Goal: Transaction & Acquisition: Purchase product/service

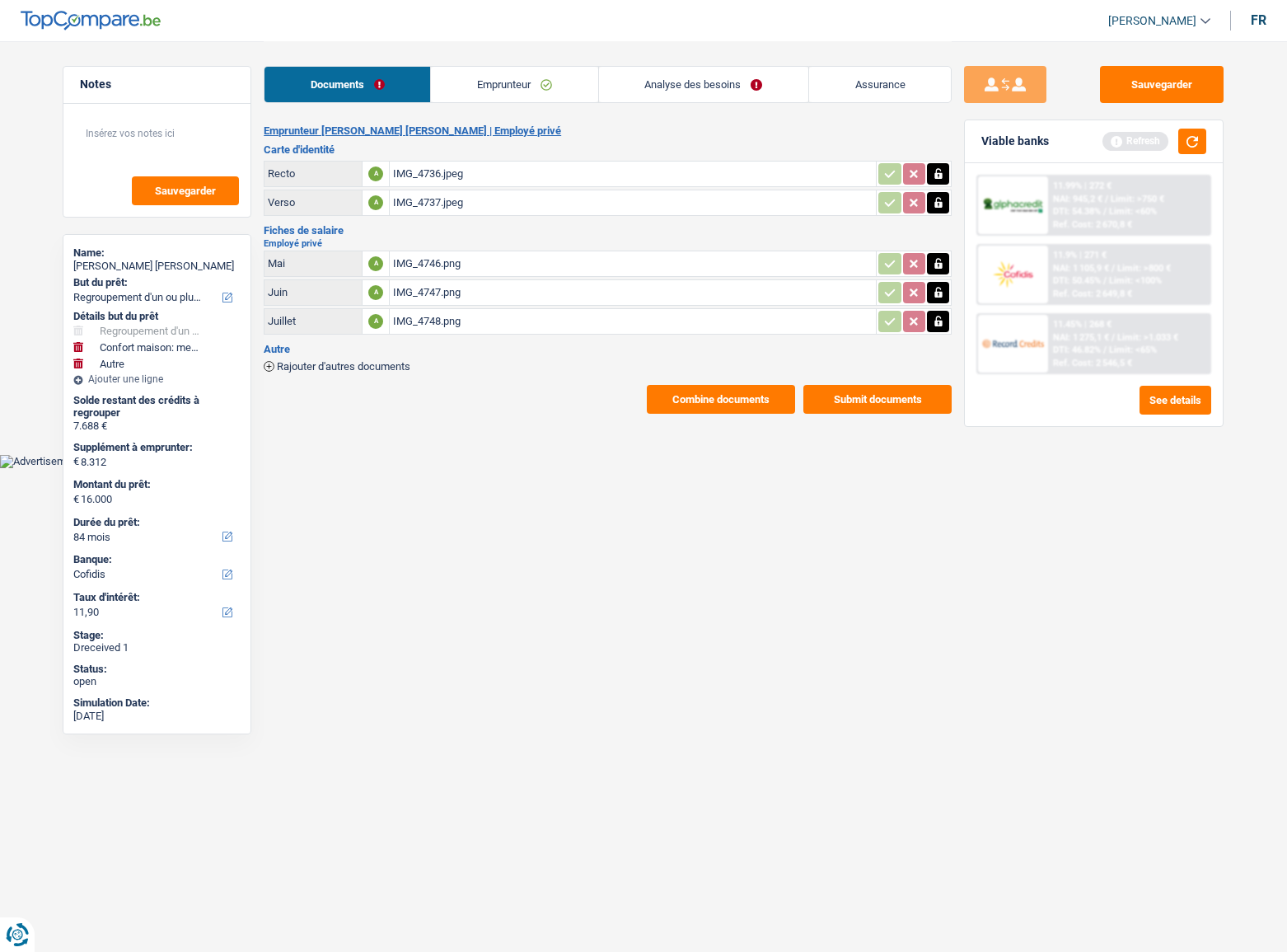
select select "refinancing"
select select "household"
select select "other"
select select "84"
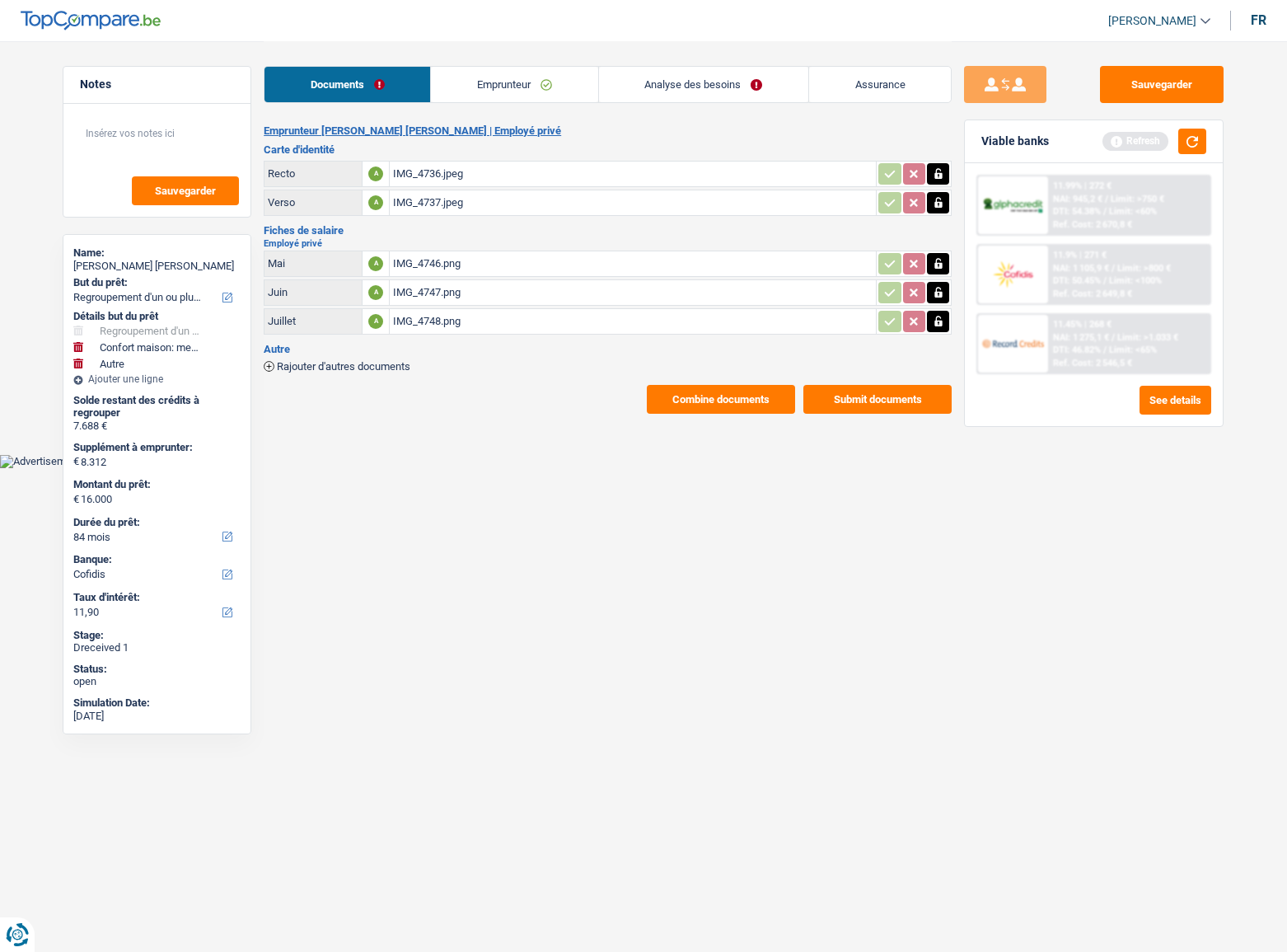
select select "cofidis"
click at [416, 166] on div "IMG_4736.jpeg" at bounding box center [633, 173] width 479 height 24
click at [525, 91] on link "Emprunteur" at bounding box center [514, 85] width 167 height 35
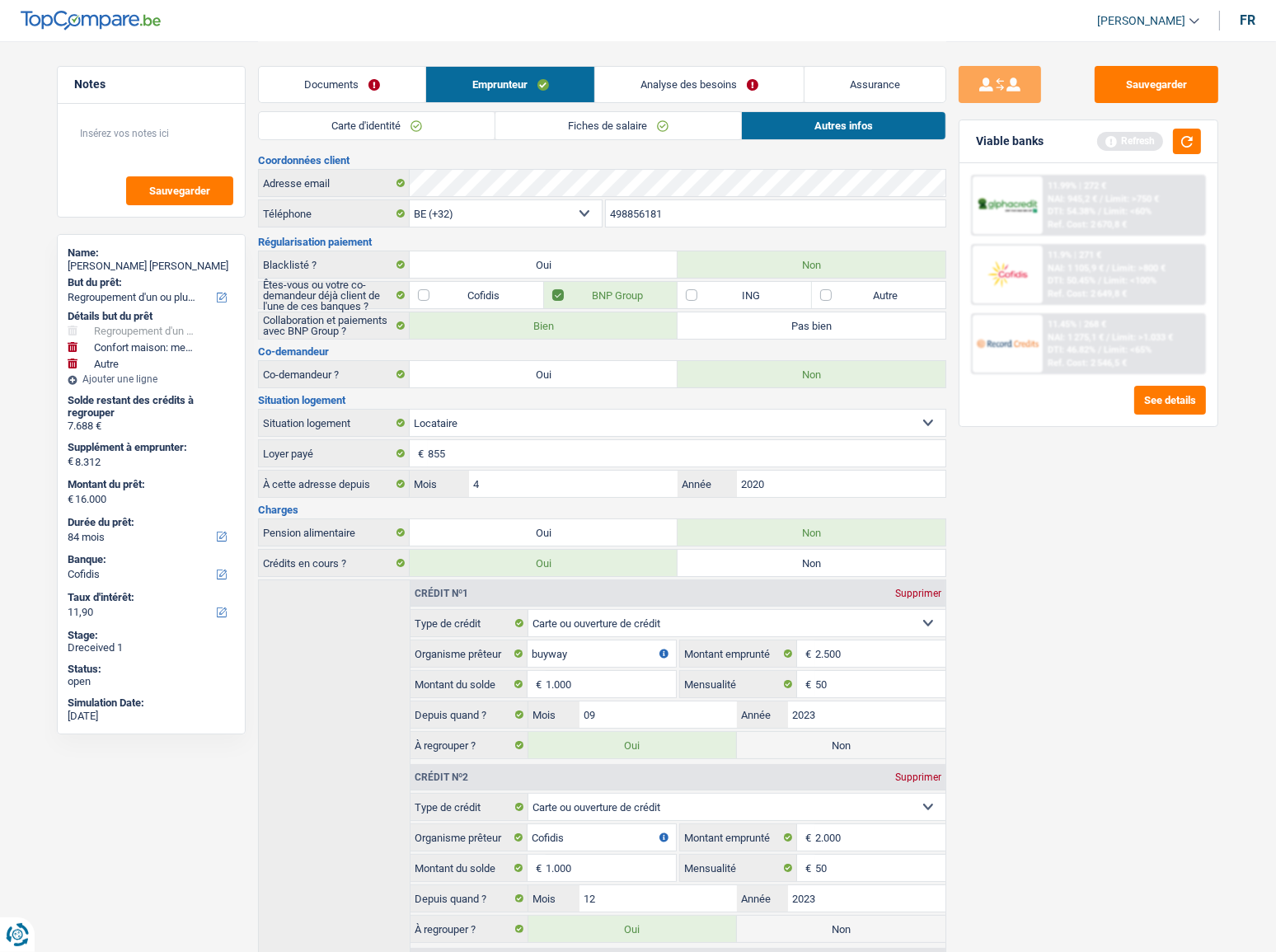
click at [469, 125] on link "Carte d'identité" at bounding box center [376, 126] width 236 height 27
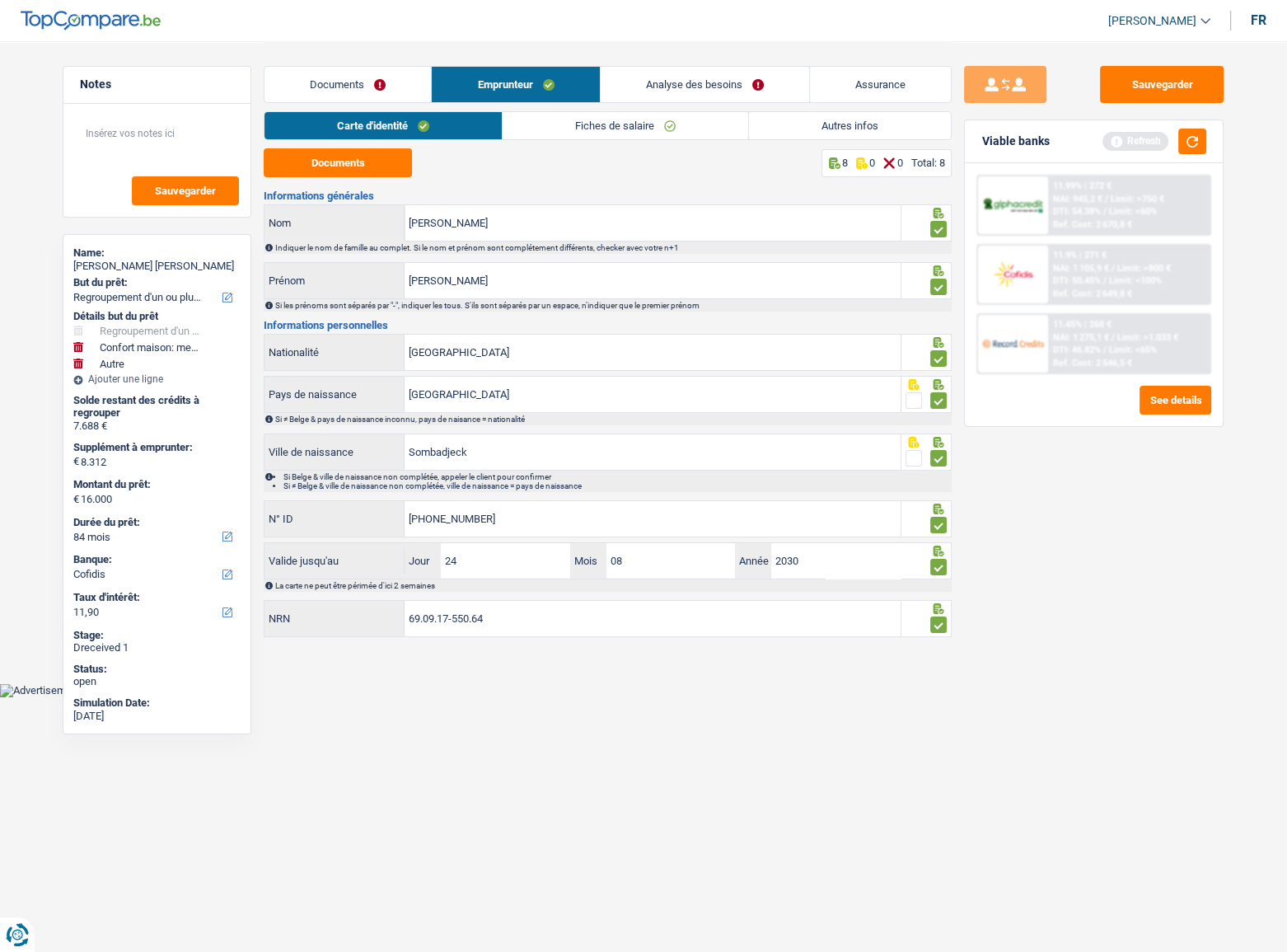
click at [567, 125] on link "Fiches de salaire" at bounding box center [625, 126] width 246 height 27
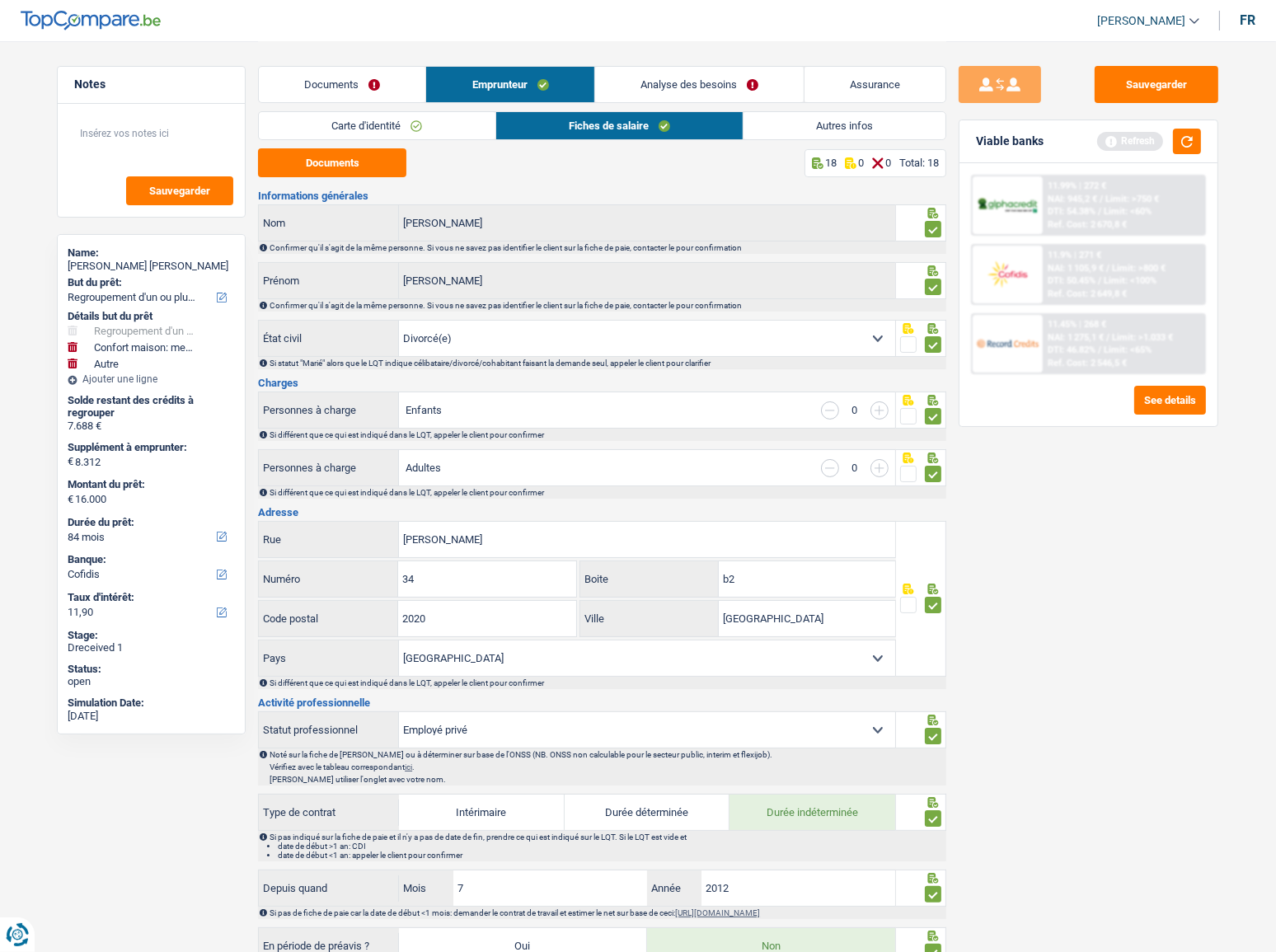
click at [806, 128] on link "Autres infos" at bounding box center [844, 126] width 202 height 27
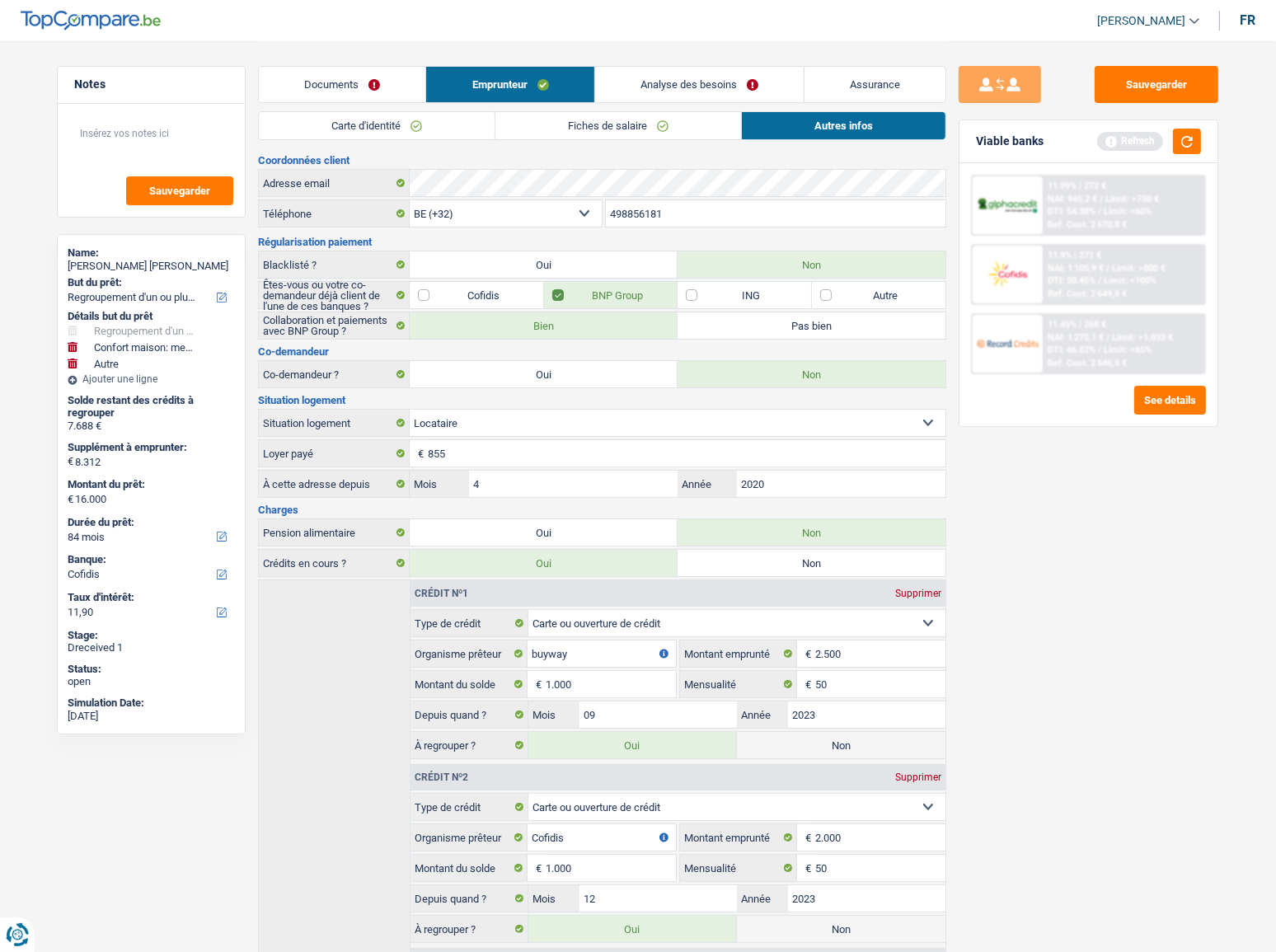
click at [610, 118] on link "Fiches de salaire" at bounding box center [618, 126] width 246 height 27
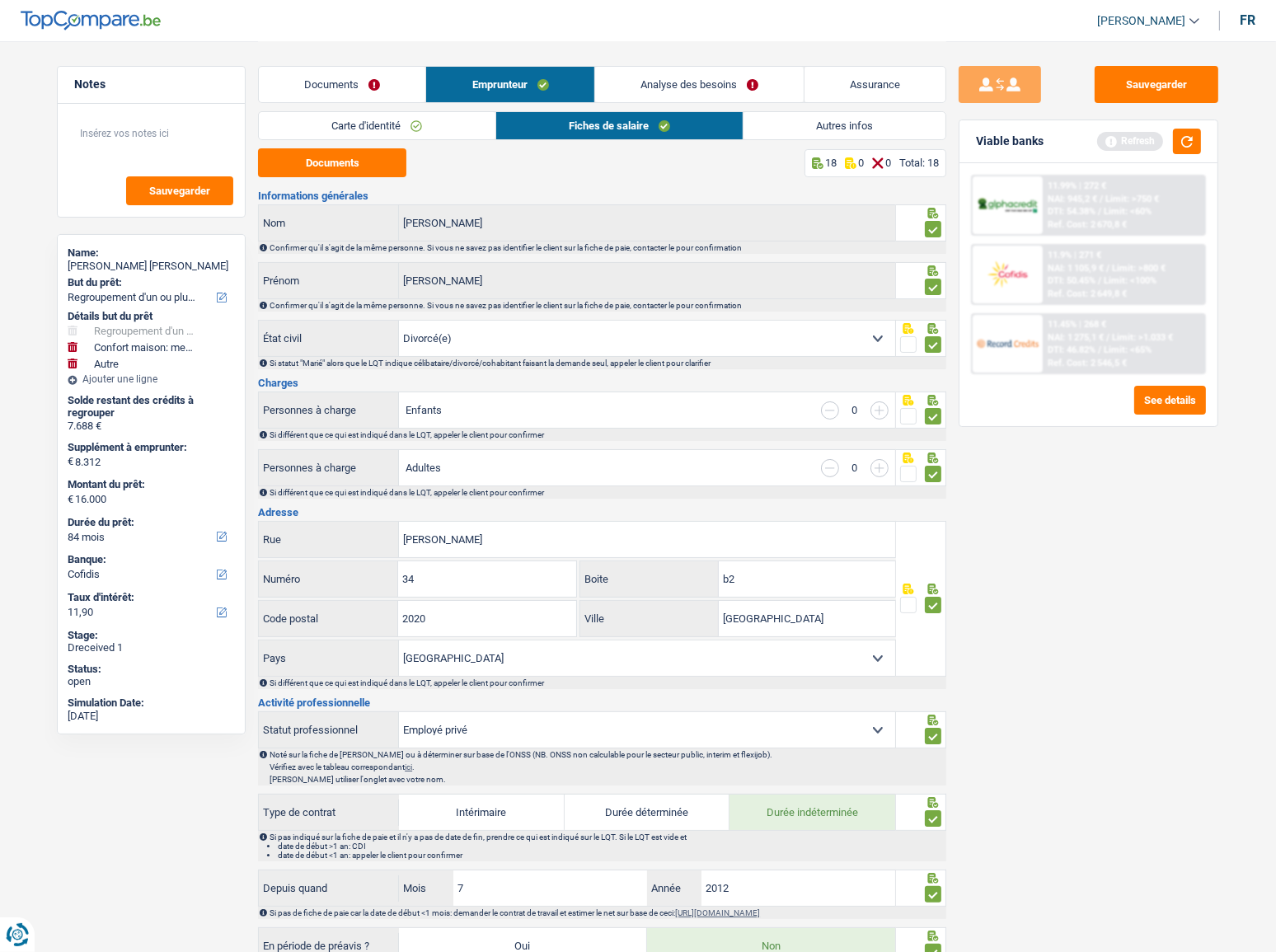
click at [468, 130] on link "Carte d'identité" at bounding box center [376, 126] width 236 height 27
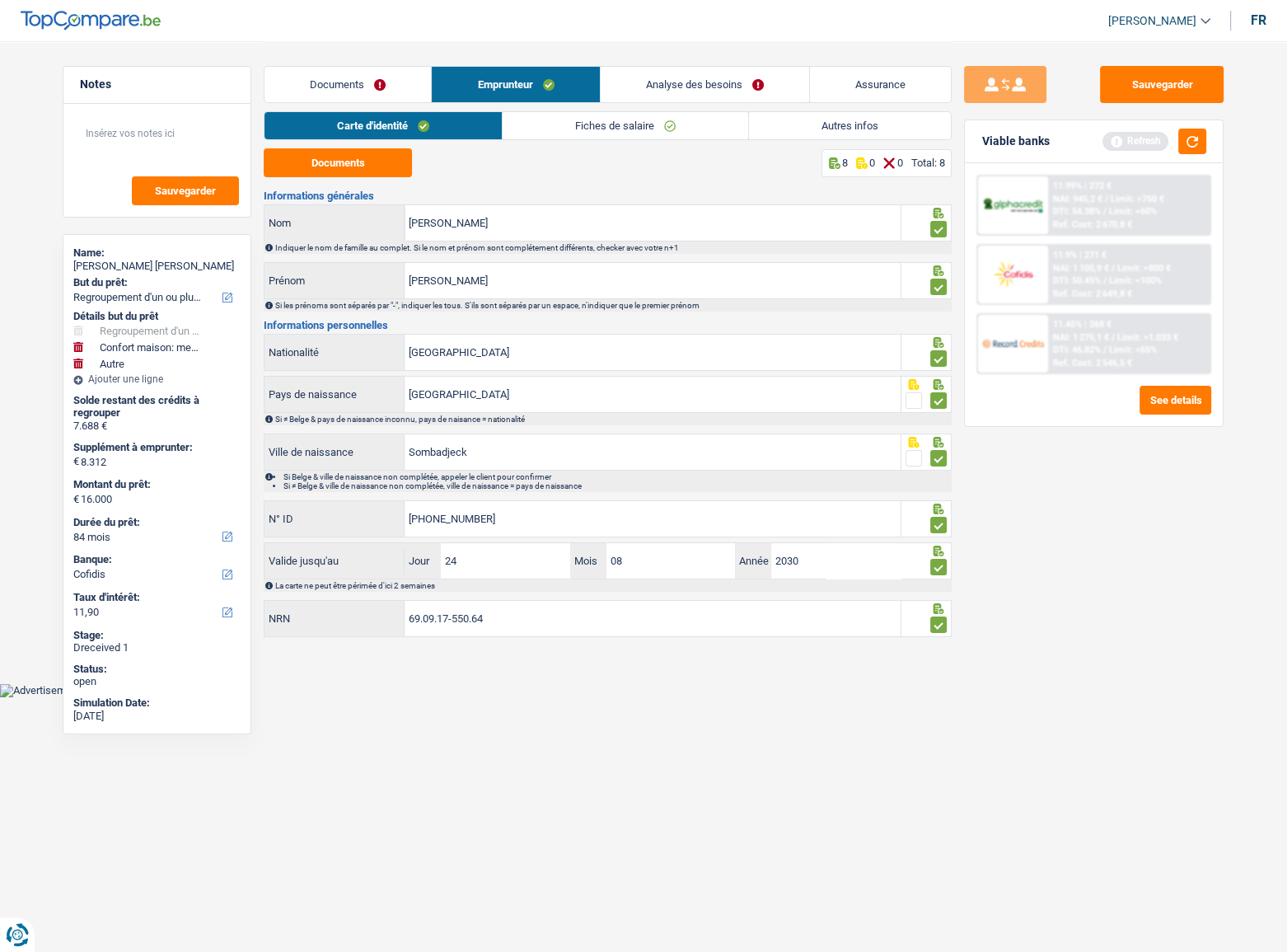
click at [618, 129] on link "Fiches de salaire" at bounding box center [625, 126] width 246 height 27
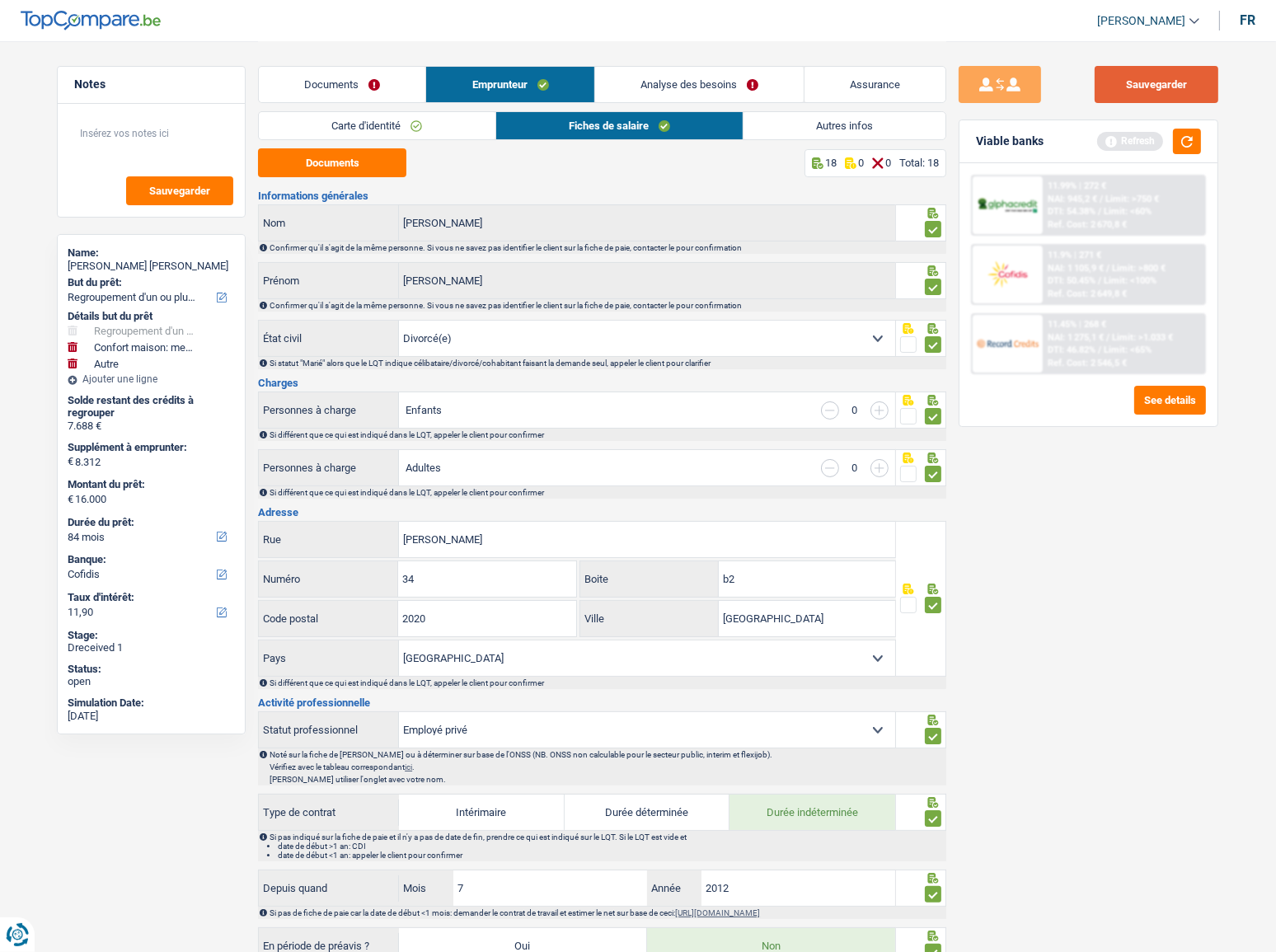
click at [1151, 79] on button "Sauvegarder" at bounding box center [1156, 85] width 123 height 37
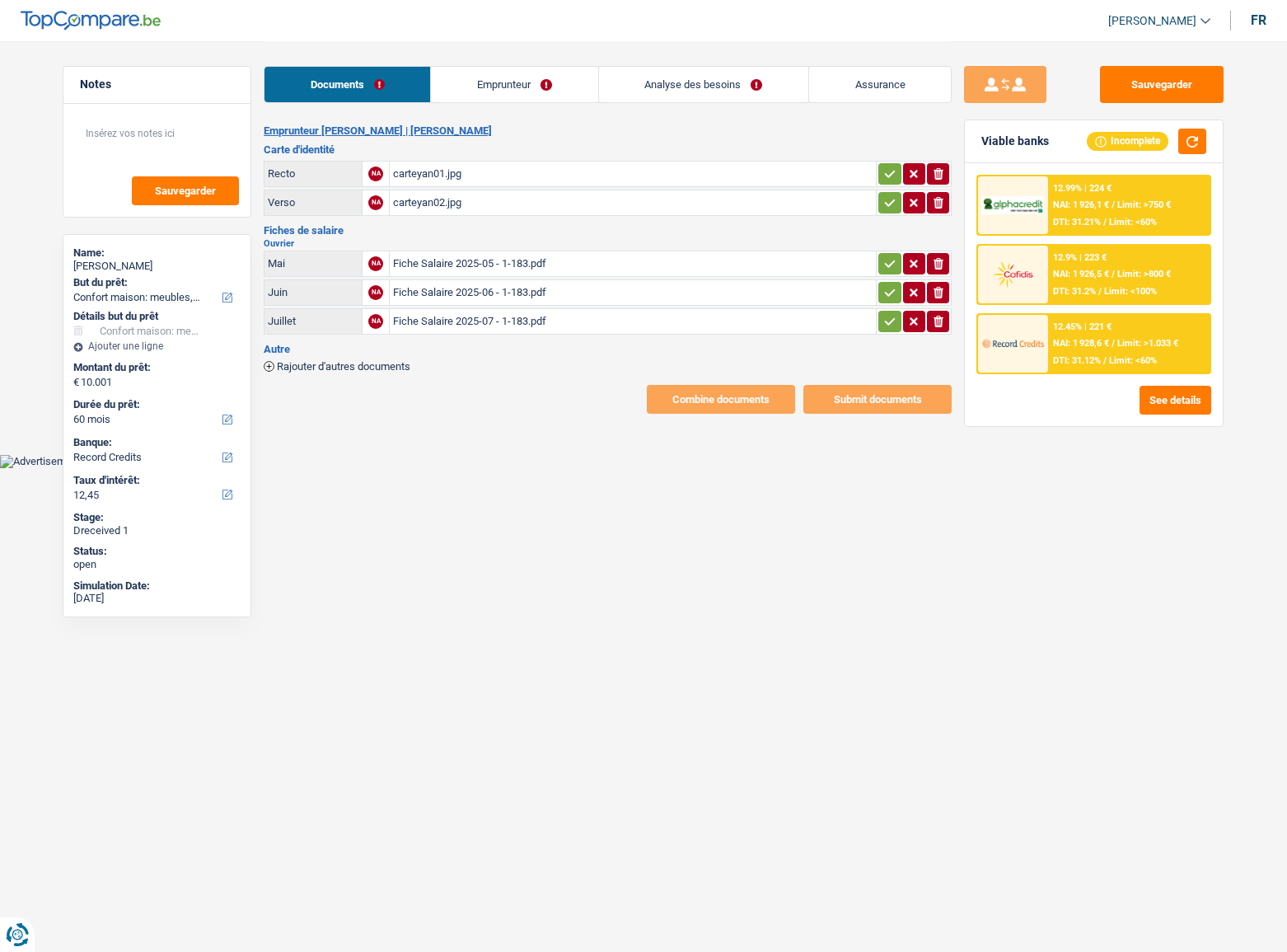
select select "household"
select select "60"
select select "record credits"
click at [457, 166] on div "carteyan01.jpg" at bounding box center [633, 173] width 479 height 24
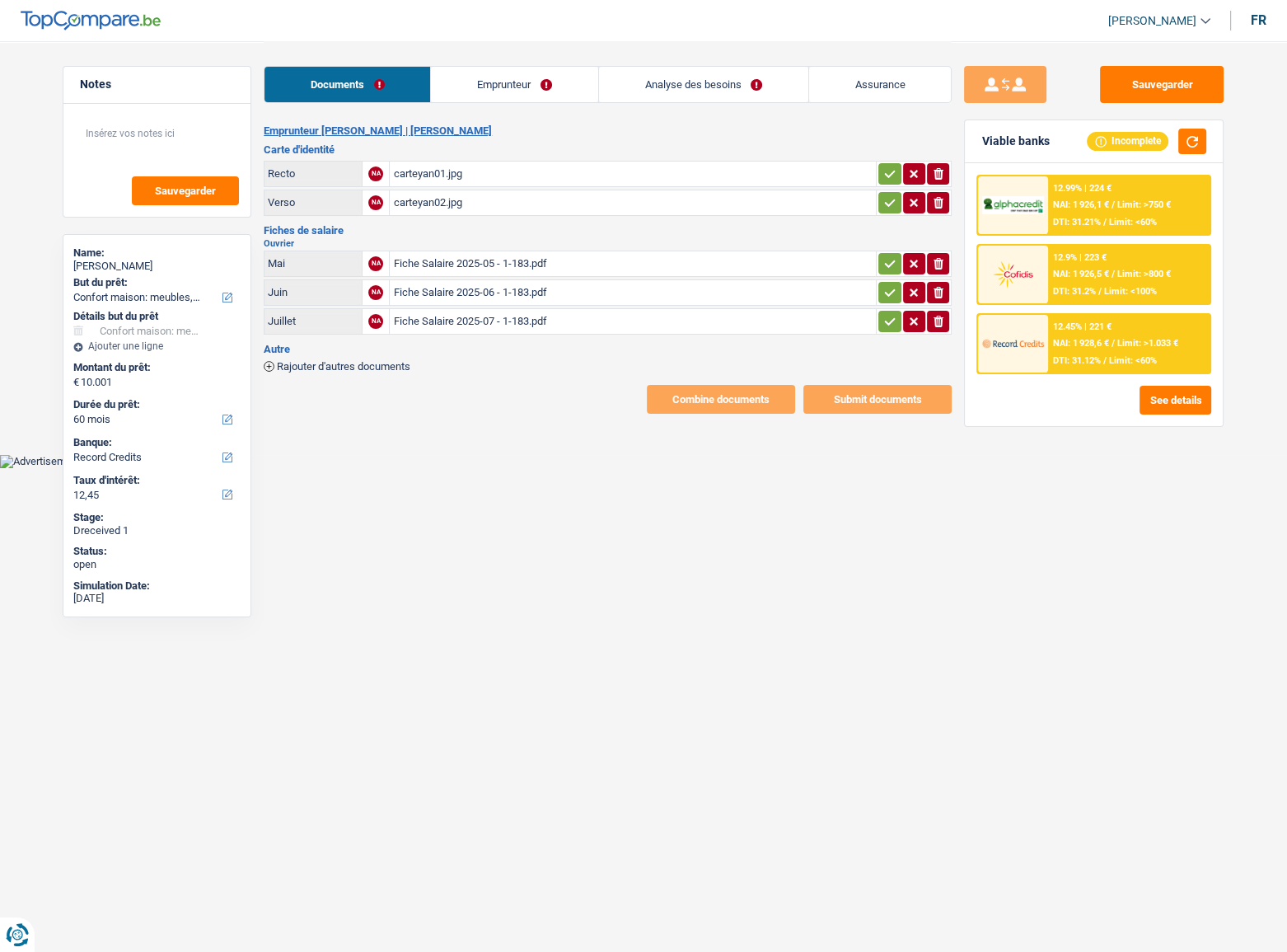
click at [886, 184] on td "ionicons-v5-e" at bounding box center [913, 173] width 75 height 26
click at [884, 199] on icon "button" at bounding box center [890, 203] width 13 height 17
drag, startPoint x: 882, startPoint y: 171, endPoint x: 883, endPoint y: 178, distance: 7.1
click at [883, 170] on icon "button" at bounding box center [890, 174] width 13 height 17
click at [892, 261] on icon "button" at bounding box center [890, 264] width 13 height 17
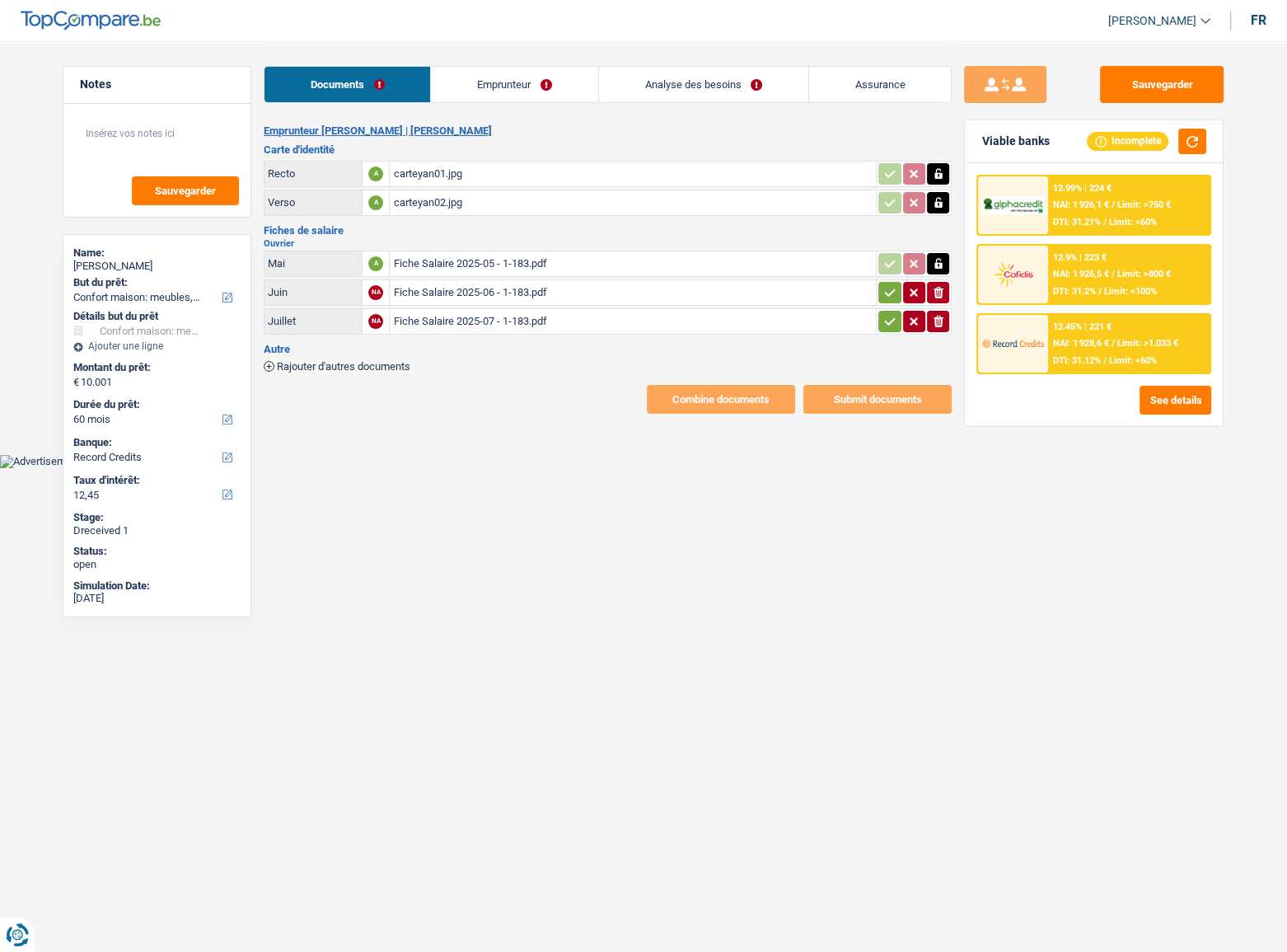
drag, startPoint x: 887, startPoint y: 295, endPoint x: 890, endPoint y: 310, distance: 15.3
click at [889, 303] on td "ionicons-v5-e" at bounding box center [913, 292] width 75 height 26
click at [890, 321] on icon "button" at bounding box center [890, 322] width 13 height 17
click at [889, 292] on icon "button" at bounding box center [890, 292] width 13 height 17
click at [550, 265] on div "Fiche Salaire 2025-05 - 1-183.pdf" at bounding box center [633, 263] width 479 height 24
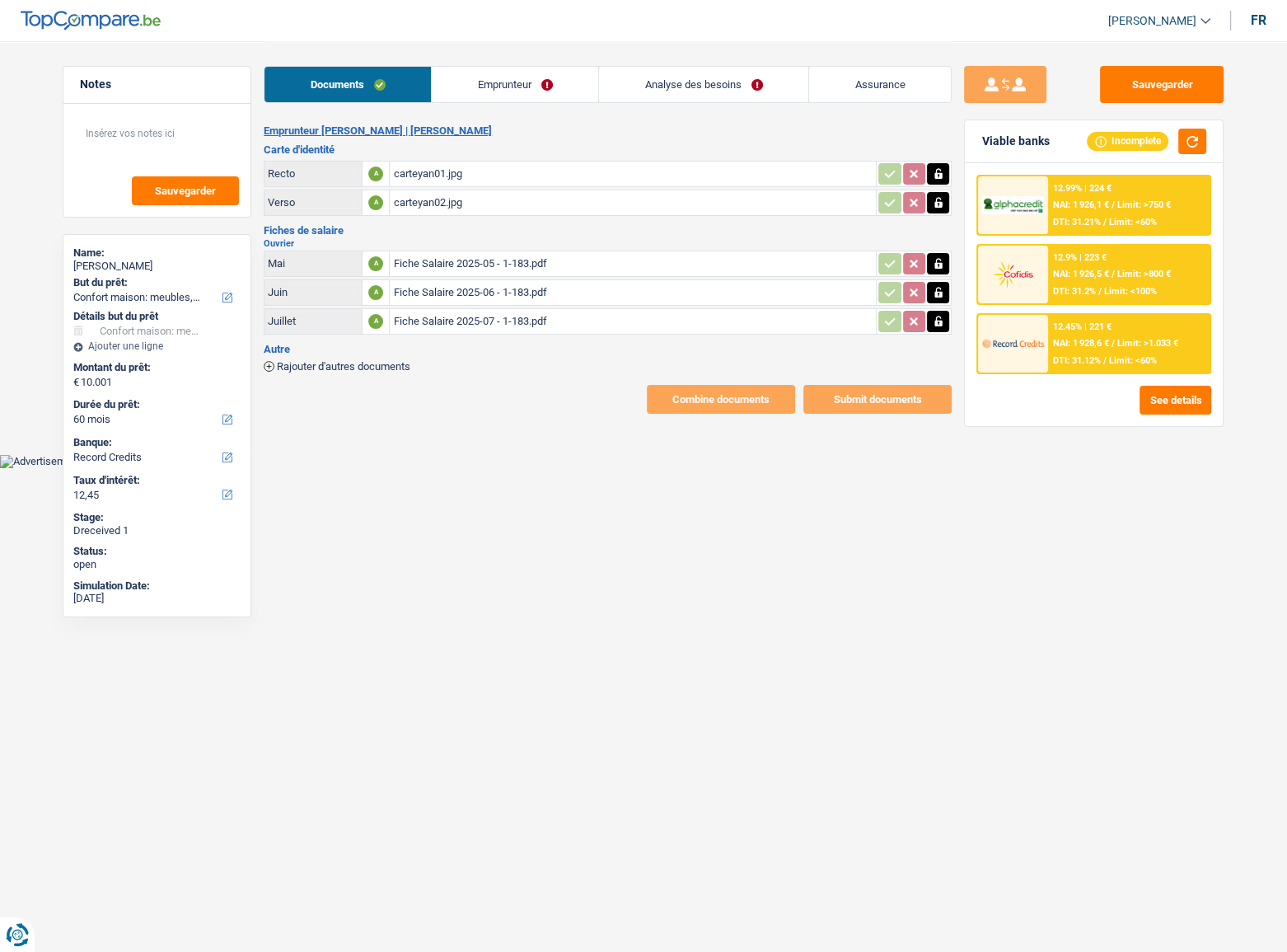
click at [523, 290] on div "Fiche Salaire 2025-06 - 1-183.pdf" at bounding box center [633, 292] width 479 height 24
click at [554, 312] on div "Fiche Salaire 2025-07 - 1-183.pdf" at bounding box center [633, 321] width 479 height 24
drag, startPoint x: 466, startPoint y: 74, endPoint x: 457, endPoint y: 98, distance: 25.6
click at [466, 75] on link "Emprunteur" at bounding box center [514, 85] width 167 height 35
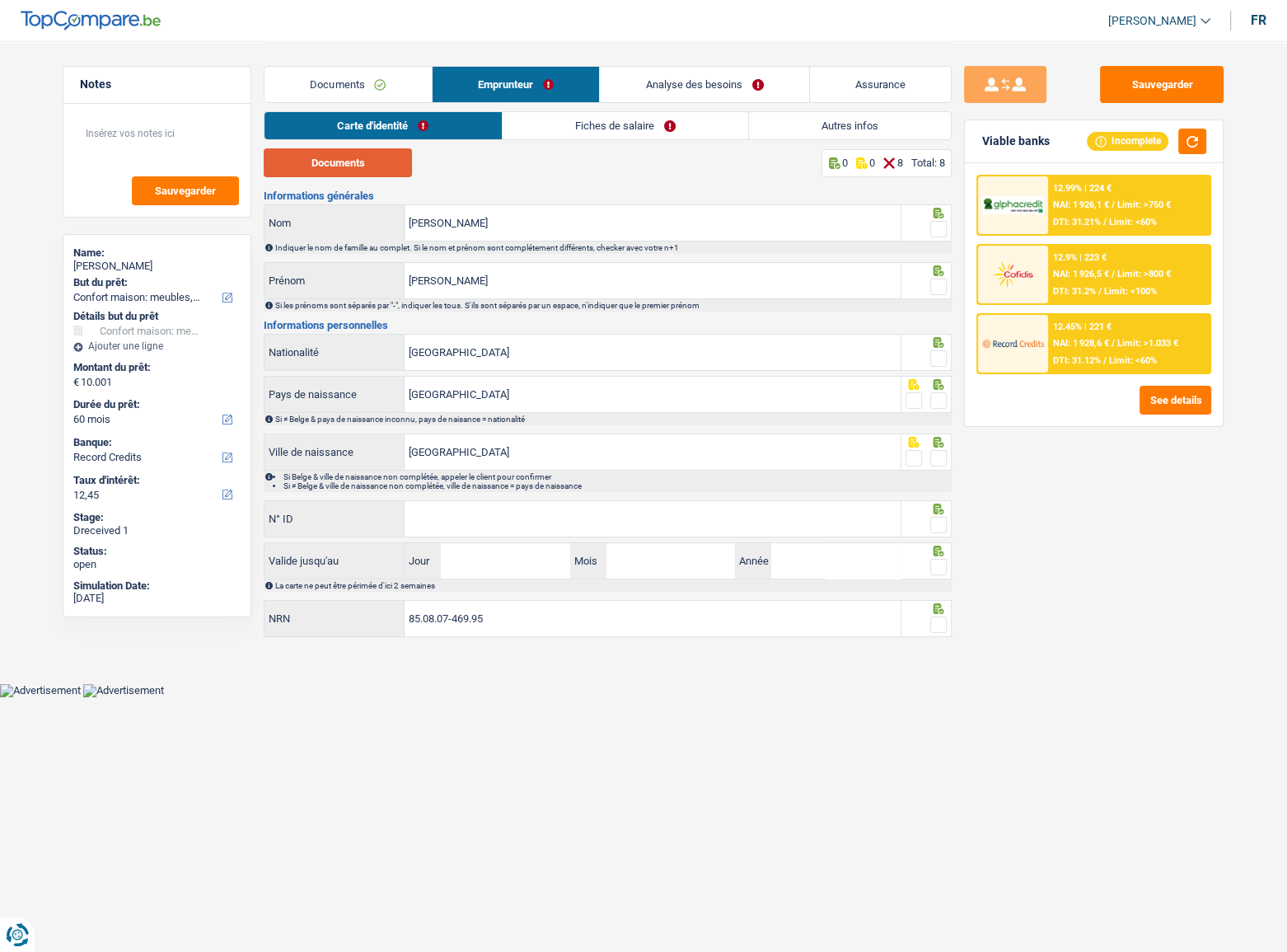
click at [359, 158] on button "Documents" at bounding box center [338, 163] width 148 height 28
click at [936, 220] on span at bounding box center [938, 229] width 17 height 17
click at [0, 0] on input "radio" at bounding box center [0, 0] width 0 height 0
click at [937, 288] on span at bounding box center [938, 287] width 17 height 17
click at [0, 0] on input "radio" at bounding box center [0, 0] width 0 height 0
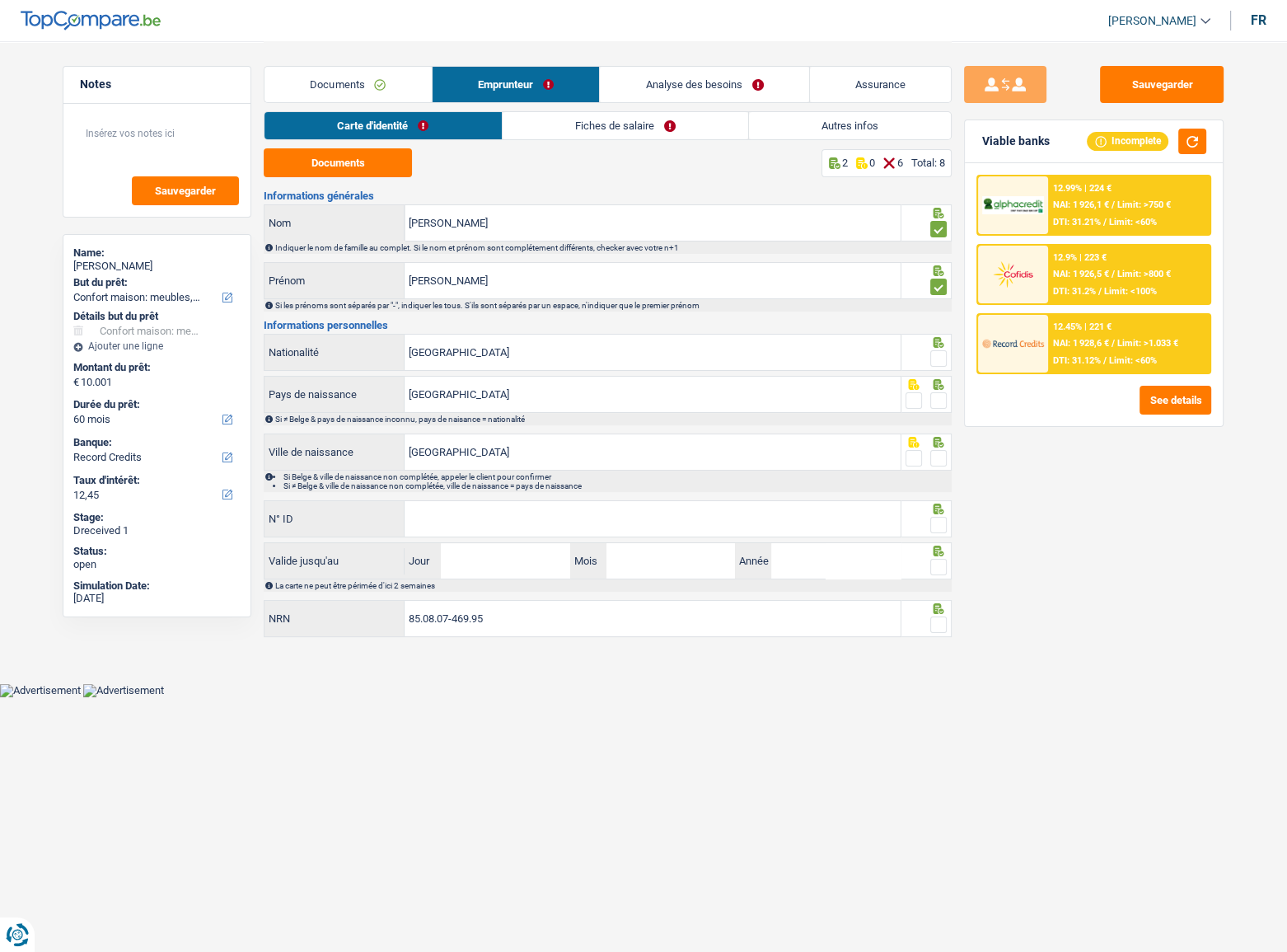
click at [937, 353] on span at bounding box center [938, 359] width 17 height 17
click at [0, 0] on input "radio" at bounding box center [0, 0] width 0 height 0
drag, startPoint x: 928, startPoint y: 406, endPoint x: 934, endPoint y: 412, distance: 8.5
click at [930, 406] on fieldset at bounding box center [927, 401] width 42 height 21
click at [940, 403] on span at bounding box center [938, 401] width 17 height 17
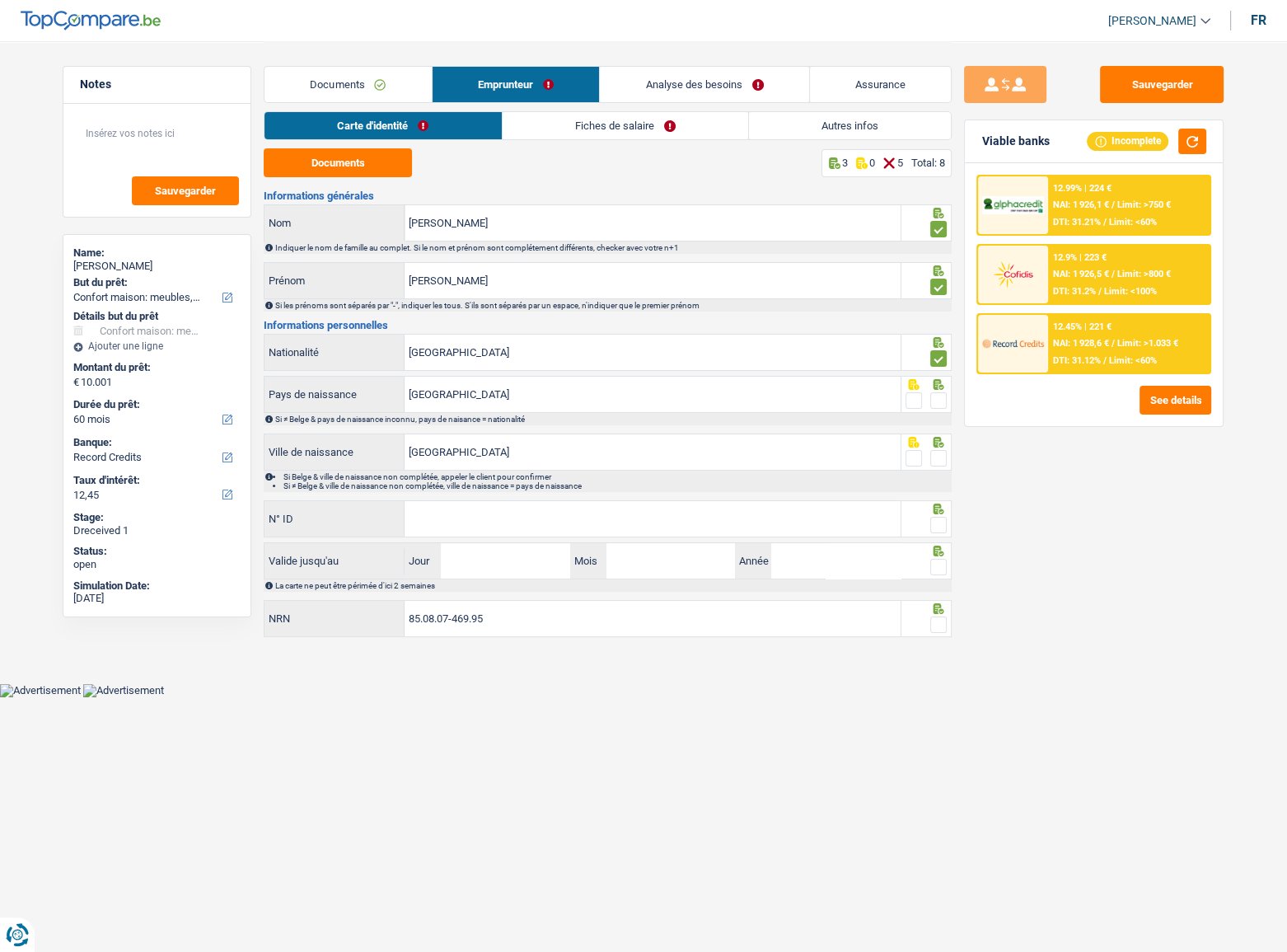
click at [0, 0] on input "radio" at bounding box center [0, 0] width 0 height 0
click at [943, 452] on span at bounding box center [938, 458] width 17 height 17
click at [0, 0] on input "radio" at bounding box center [0, 0] width 0 height 0
paste input "595-3498469-85"
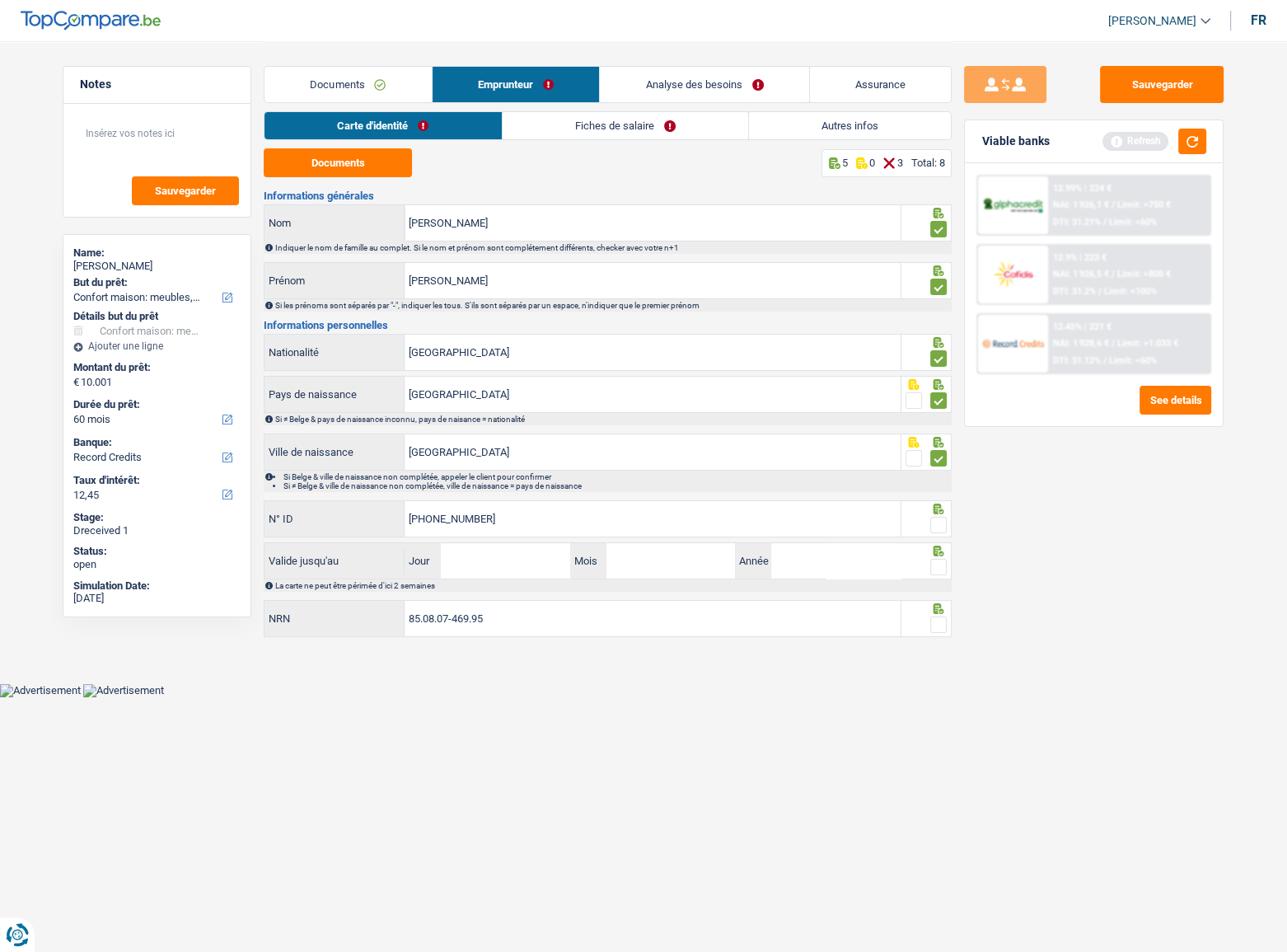
type input "595-3498469-85"
click at [545, 547] on input "Jour" at bounding box center [504, 561] width 128 height 35
type input "12"
type input "02"
type input "2035"
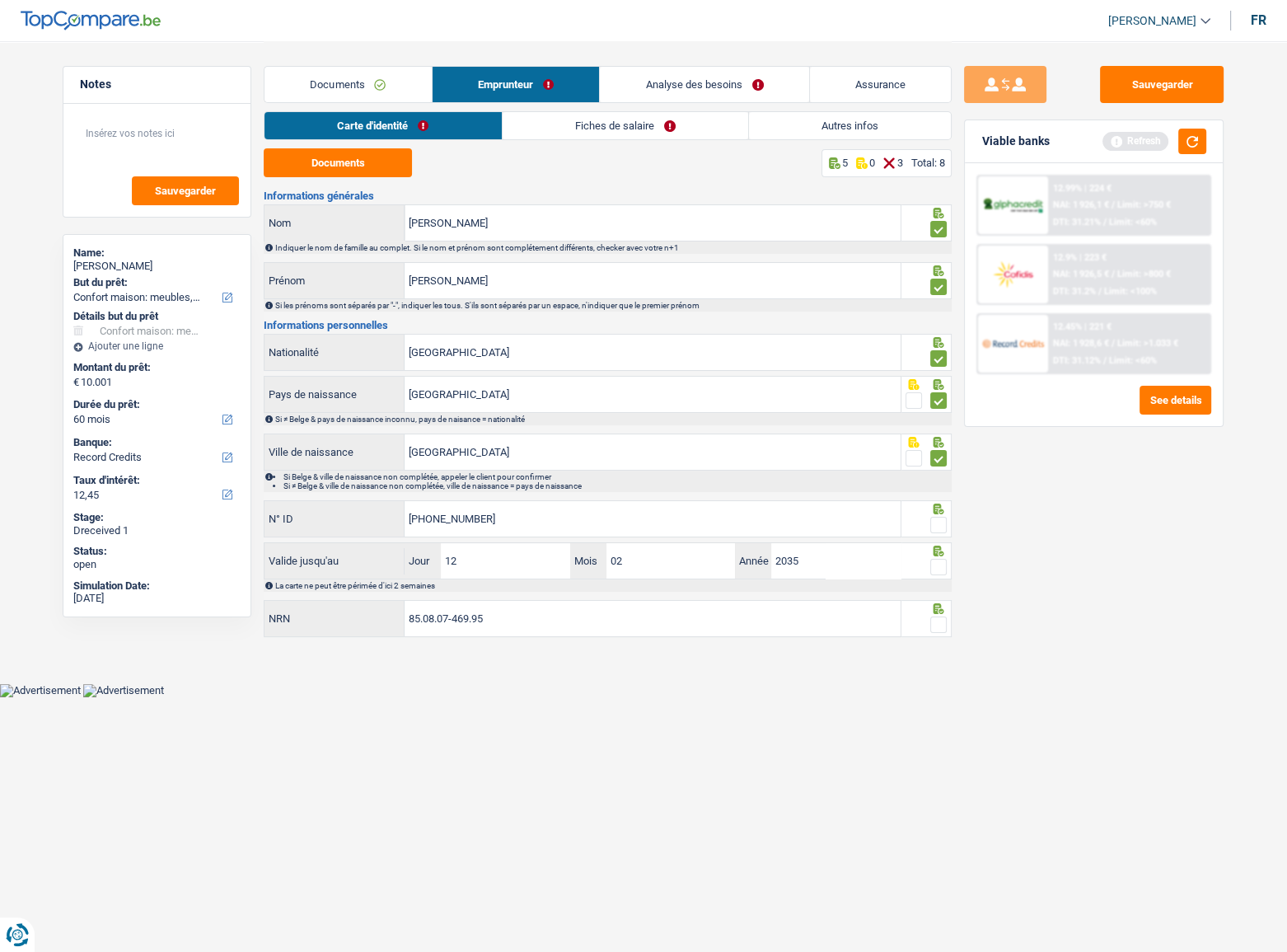
drag, startPoint x: 931, startPoint y: 569, endPoint x: 937, endPoint y: 531, distance: 38.5
click at [931, 567] on span at bounding box center [938, 567] width 17 height 17
click at [0, 0] on input "radio" at bounding box center [0, 0] width 0 height 0
click at [937, 529] on span at bounding box center [938, 525] width 17 height 17
click at [0, 0] on input "radio" at bounding box center [0, 0] width 0 height 0
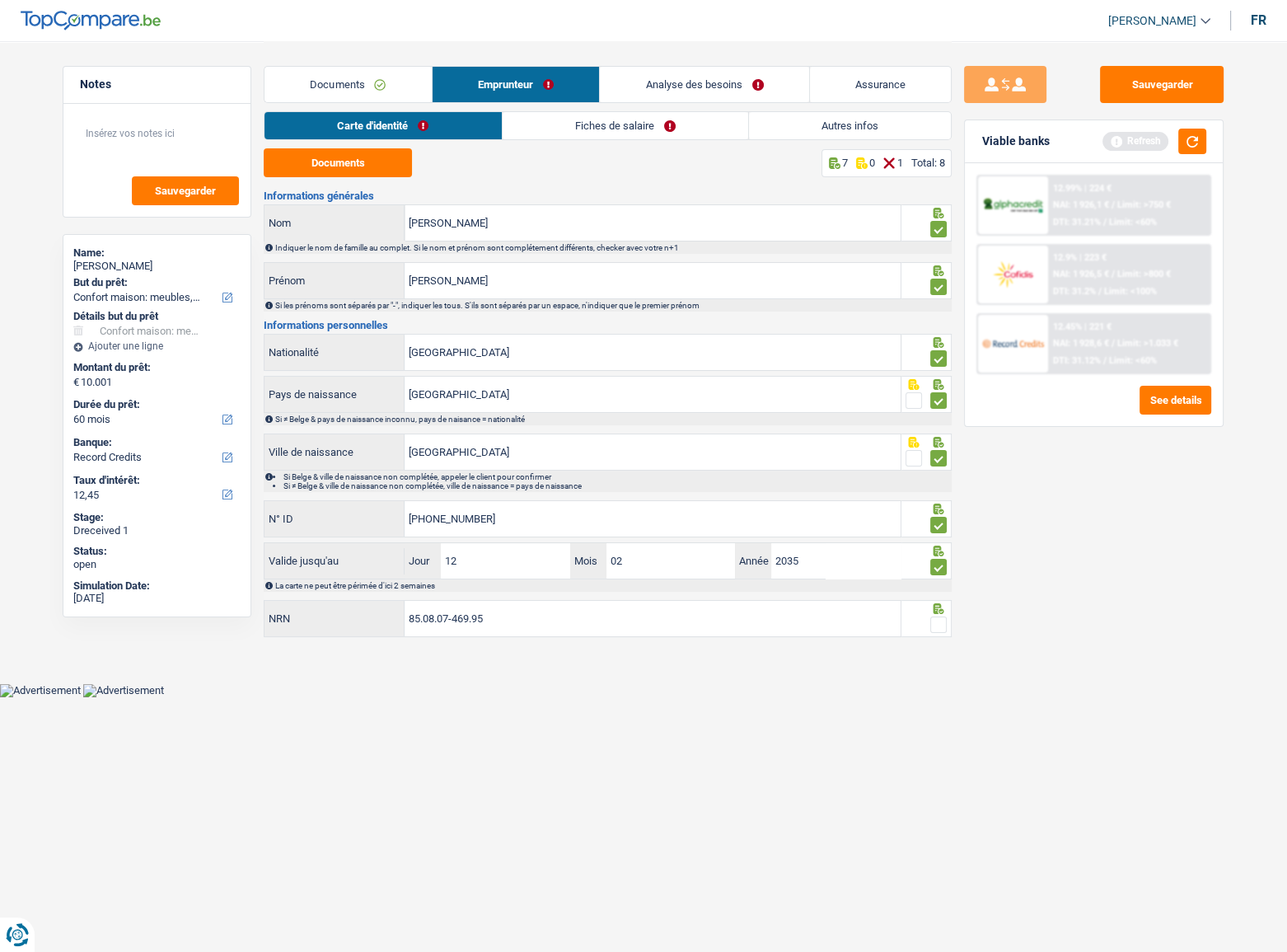
click at [939, 618] on span at bounding box center [938, 624] width 17 height 17
click at [0, 0] on input "radio" at bounding box center [0, 0] width 0 height 0
click at [559, 124] on link "Fiches de salaire" at bounding box center [625, 126] width 246 height 27
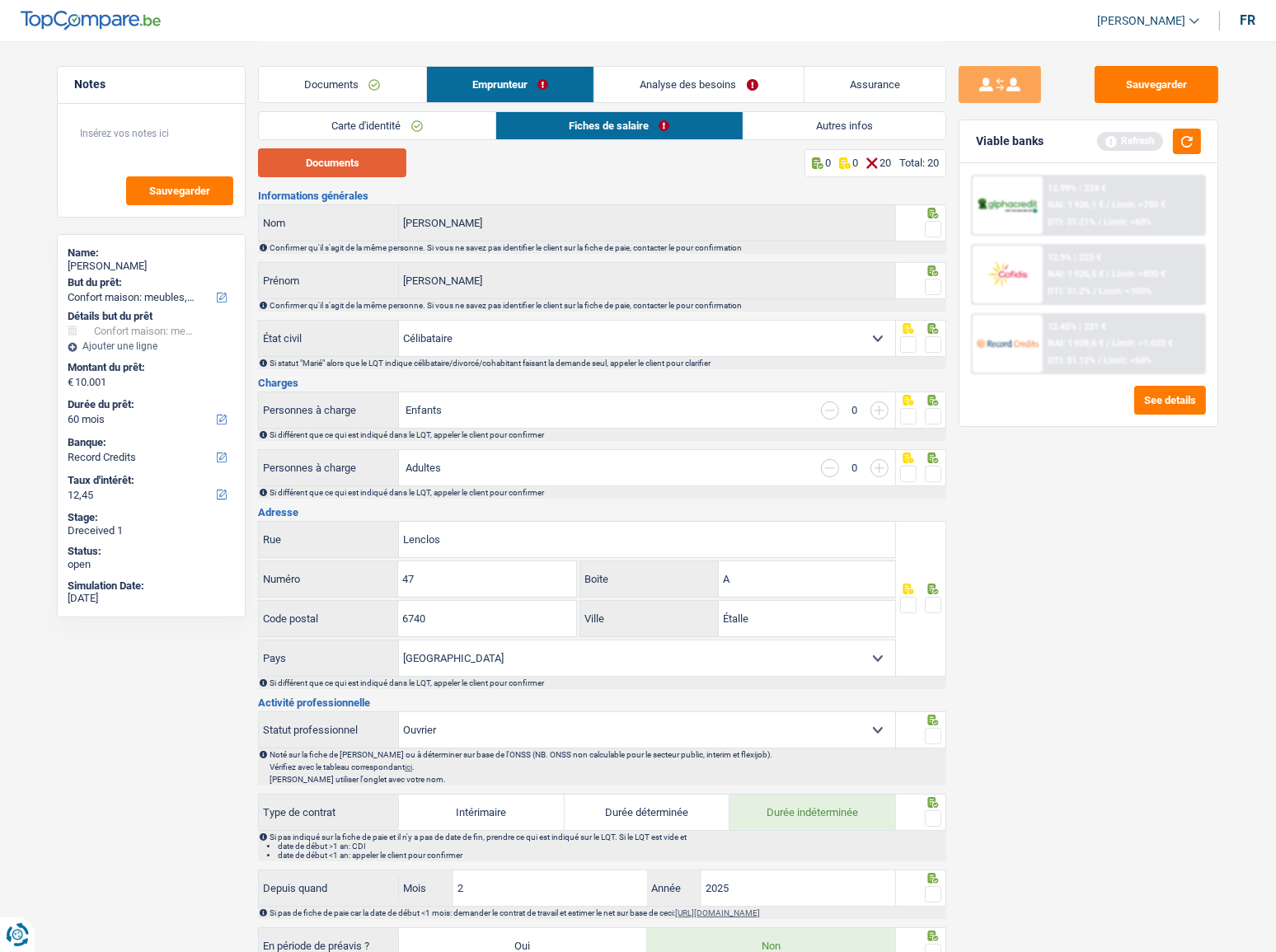
click at [368, 158] on button "Documents" at bounding box center [332, 163] width 148 height 28
click at [936, 230] on span at bounding box center [933, 229] width 17 height 17
click at [0, 0] on input "radio" at bounding box center [0, 0] width 0 height 0
click at [932, 288] on span at bounding box center [933, 287] width 17 height 17
click at [0, 0] on input "radio" at bounding box center [0, 0] width 0 height 0
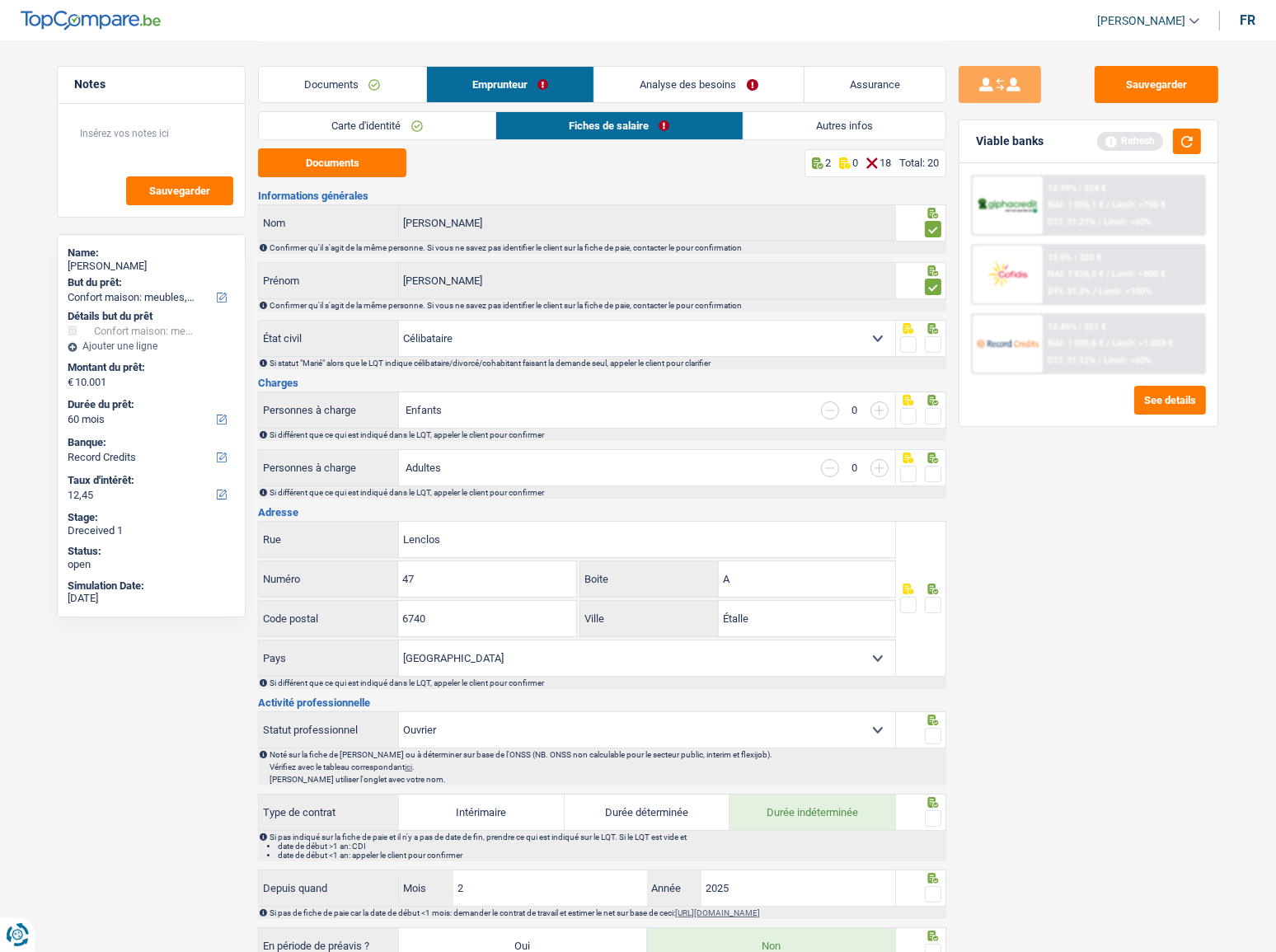
click at [937, 344] on span at bounding box center [933, 344] width 17 height 17
click at [0, 0] on input "radio" at bounding box center [0, 0] width 0 height 0
click at [930, 410] on span at bounding box center [933, 416] width 17 height 17
click at [0, 0] on input "radio" at bounding box center [0, 0] width 0 height 0
click at [923, 459] on div at bounding box center [921, 458] width 42 height 13
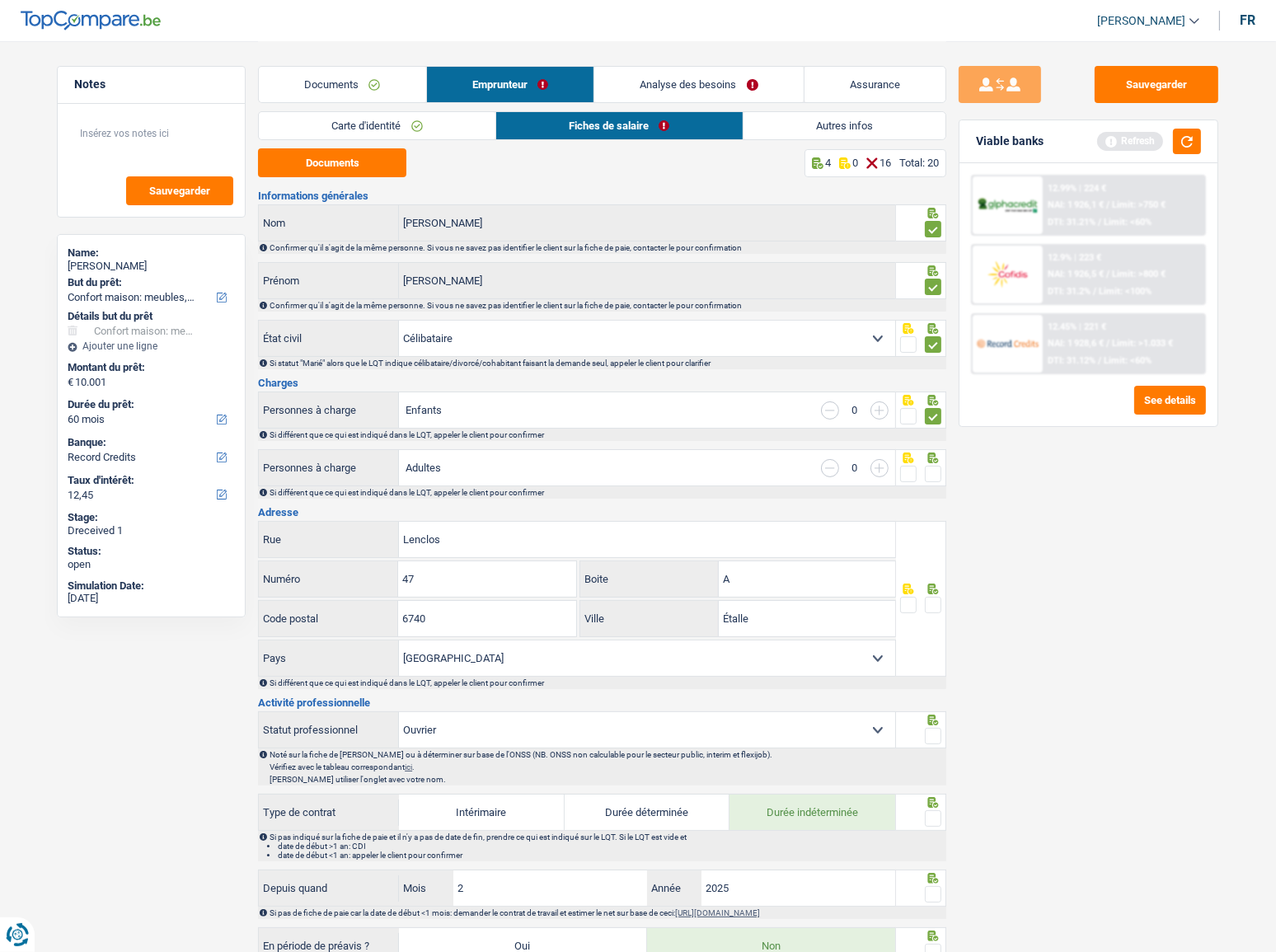
click at [928, 469] on span at bounding box center [933, 474] width 17 height 17
click at [0, 0] on input "radio" at bounding box center [0, 0] width 0 height 0
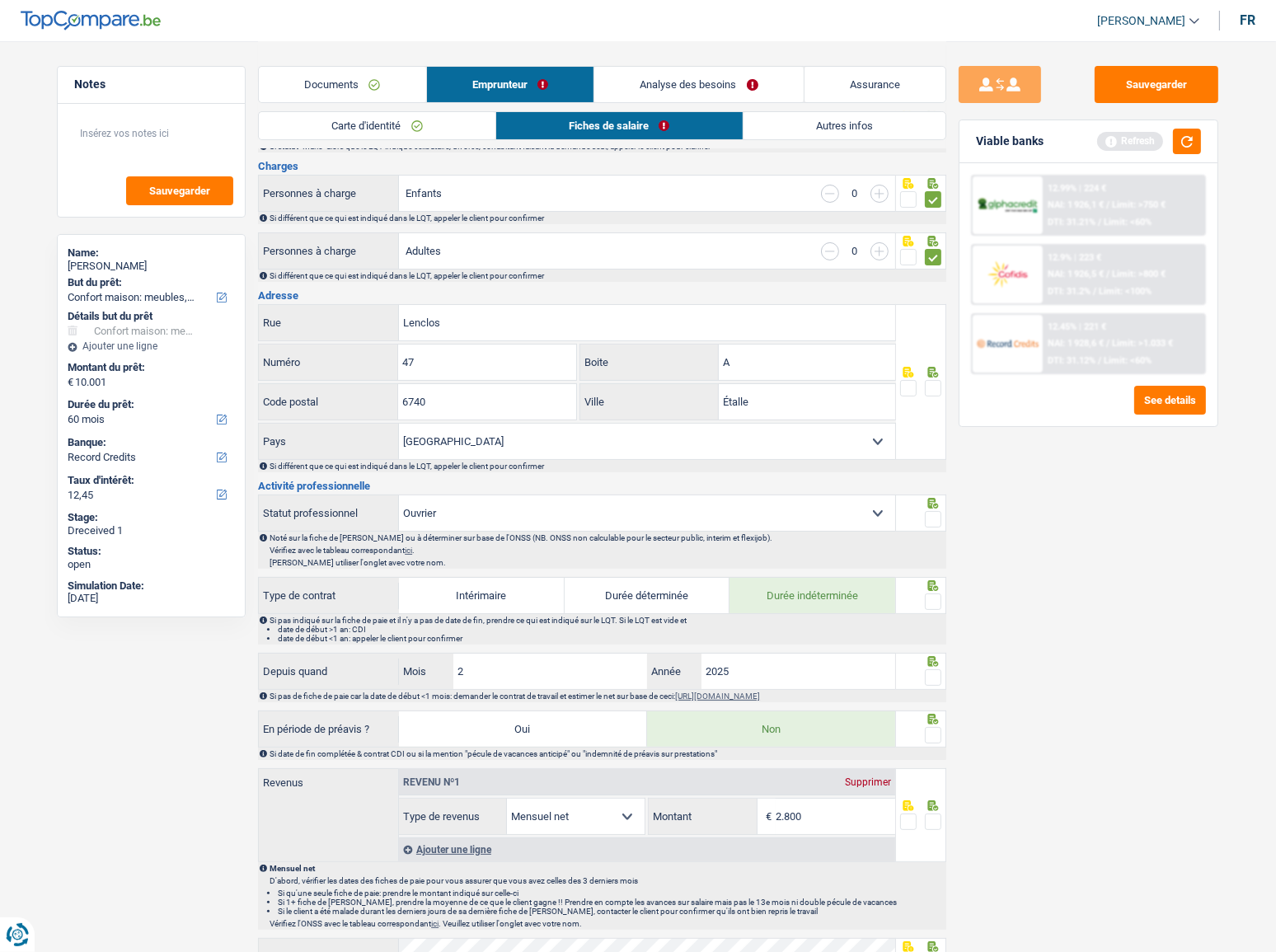
scroll to position [524, 0]
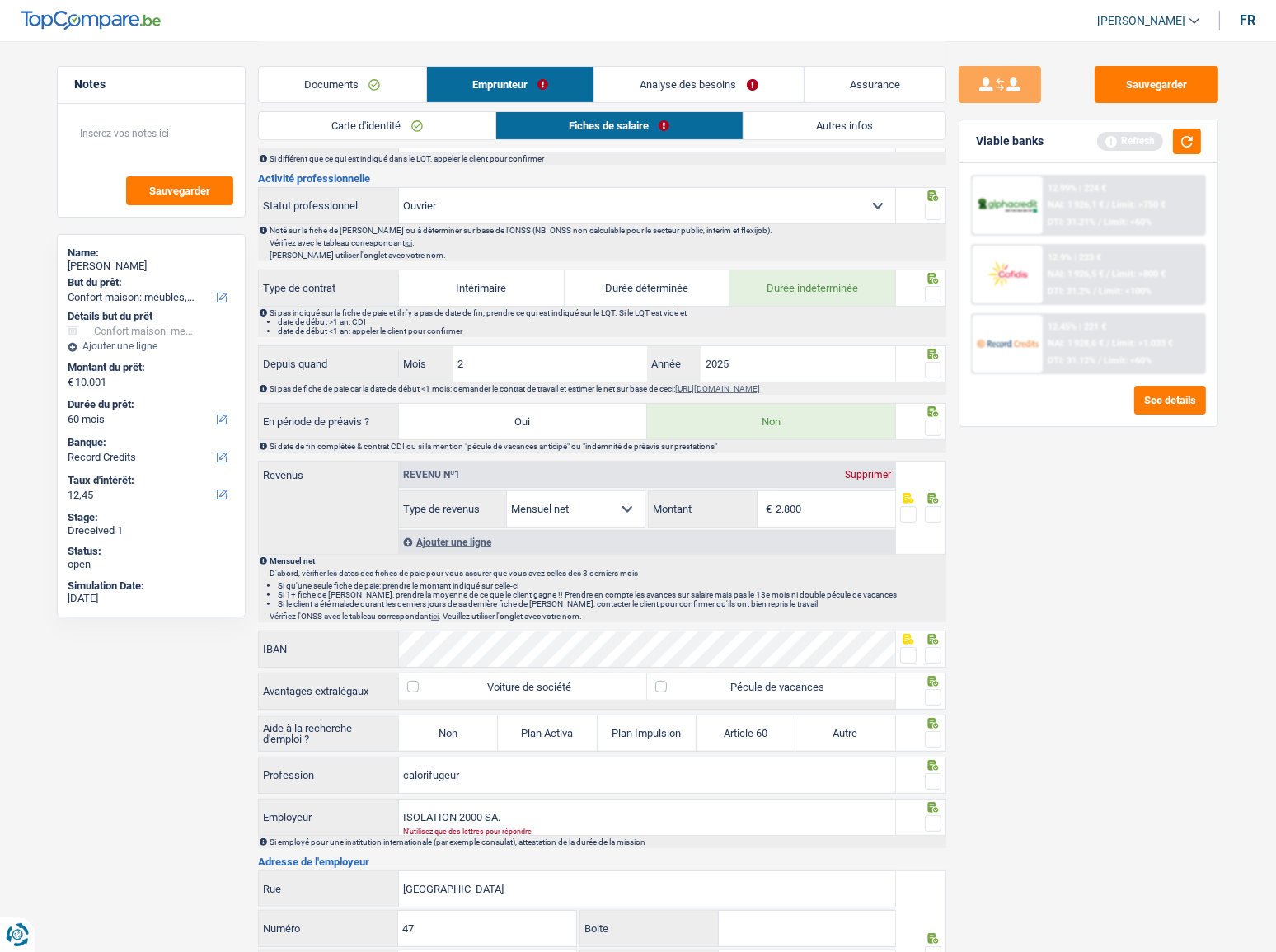
click at [937, 365] on span at bounding box center [933, 370] width 17 height 17
click at [0, 0] on input "radio" at bounding box center [0, 0] width 0 height 0
click at [933, 287] on span at bounding box center [933, 294] width 17 height 17
click at [0, 0] on input "radio" at bounding box center [0, 0] width 0 height 0
click at [933, 204] on span at bounding box center [933, 212] width 17 height 17
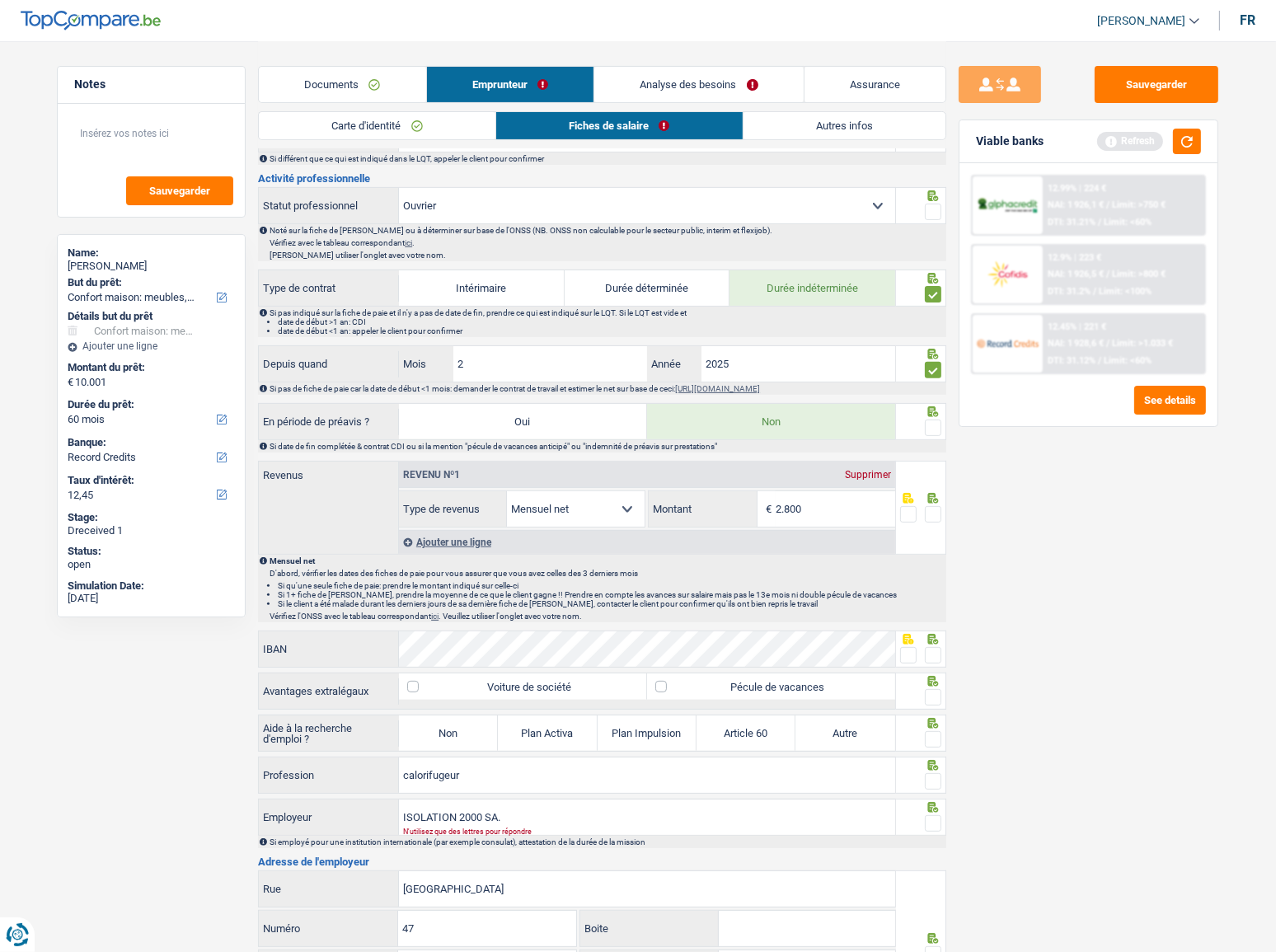
click at [0, 0] on input "radio" at bounding box center [0, 0] width 0 height 0
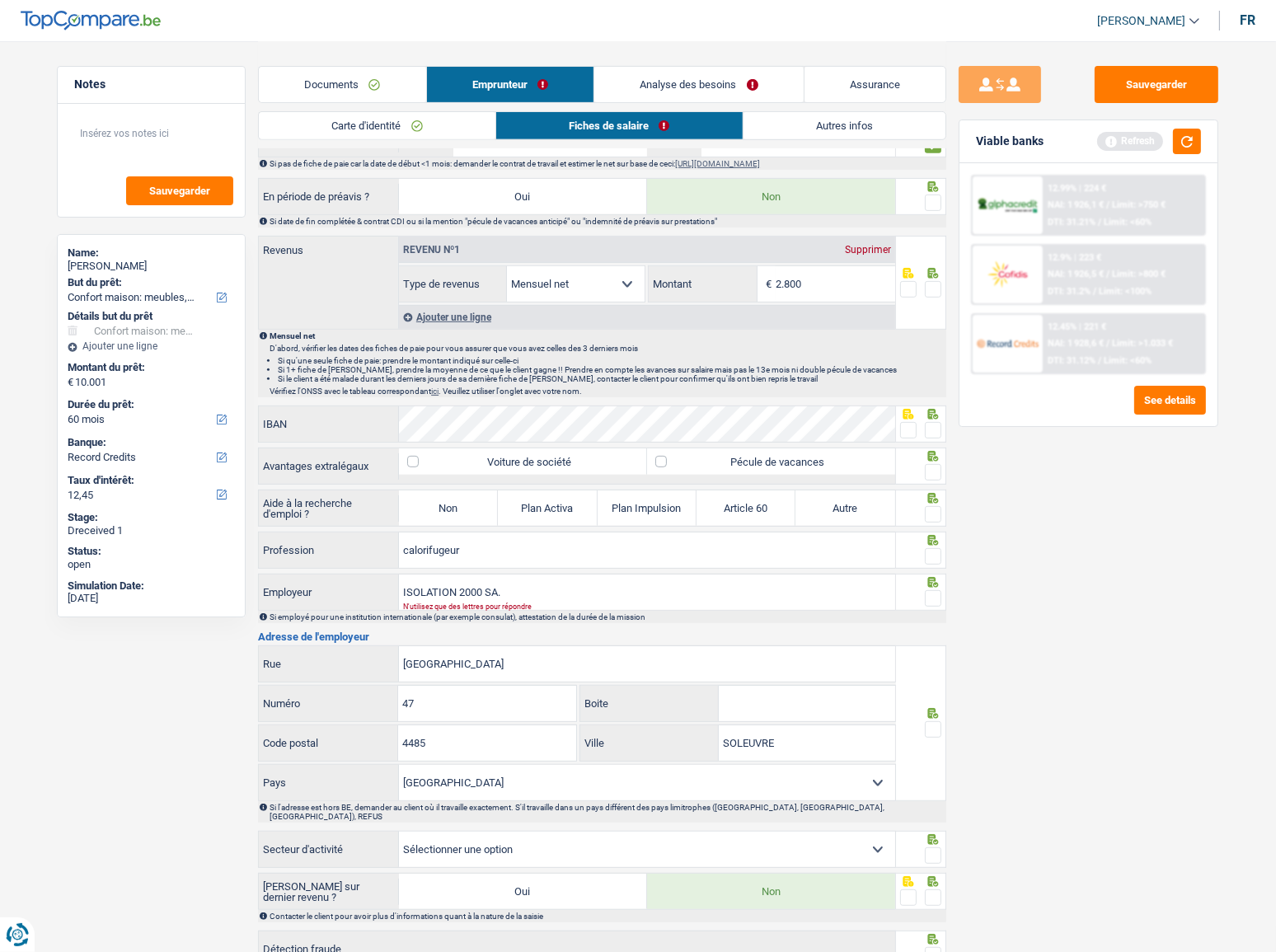
click at [933, 556] on span at bounding box center [933, 556] width 17 height 17
click at [0, 0] on input "radio" at bounding box center [0, 0] width 0 height 0
click at [931, 611] on div "Si employé pour une institution internationale (par exemple consulat), attestat…" at bounding box center [602, 617] width 688 height 13
drag, startPoint x: 487, startPoint y: 588, endPoint x: 574, endPoint y: 592, distance: 87.1
click at [564, 588] on input "ISOLATION 2000 SA." at bounding box center [647, 592] width 496 height 35
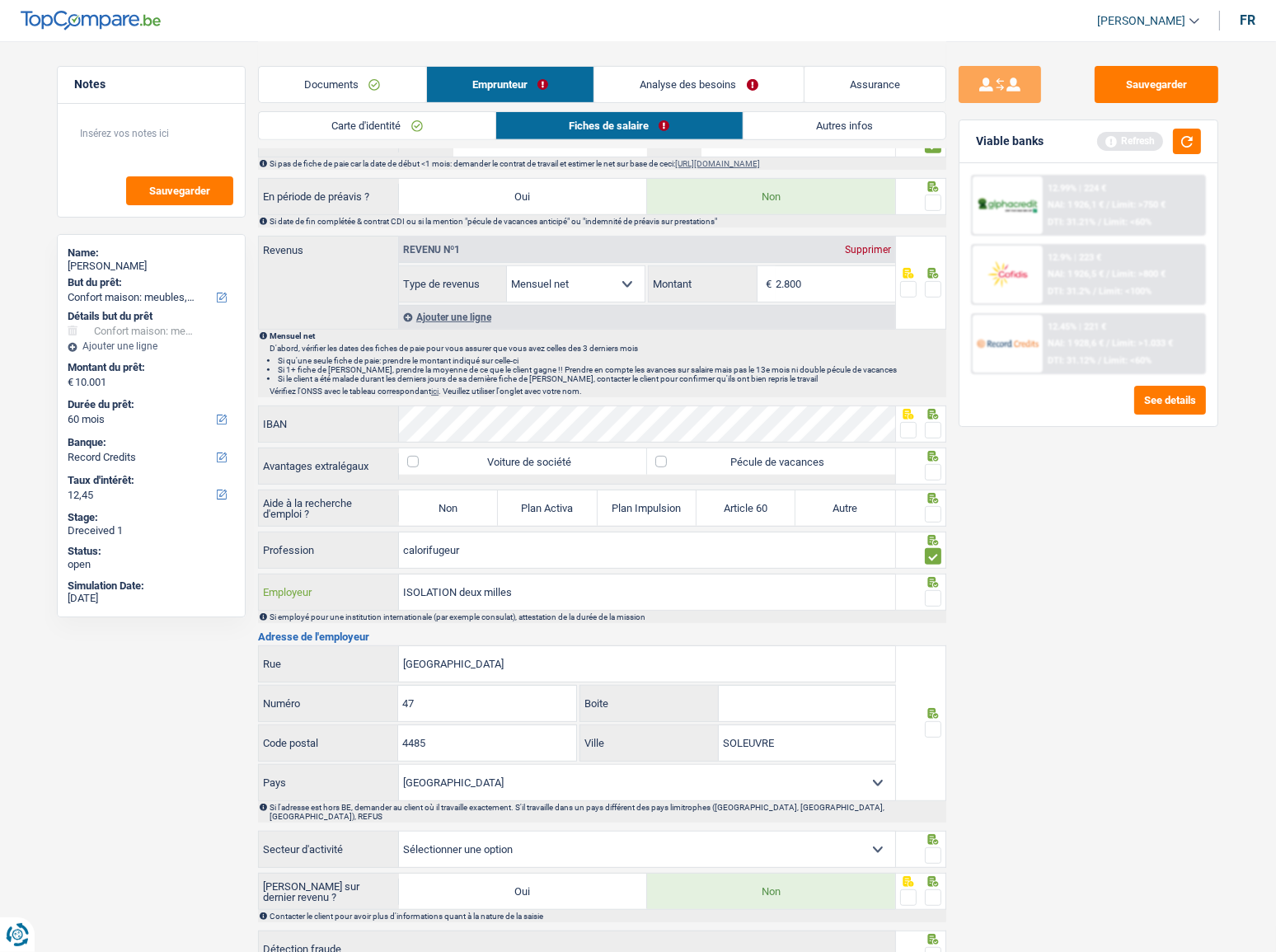
type input "ISOLATION deux milles"
click at [1100, 561] on div "Sauvegarder Viable banks Refresh 12.99% | 224 € NAI: 1 926,1 € / Limit: >750 € …" at bounding box center [1088, 495] width 284 height 859
click at [834, 689] on input "Boite" at bounding box center [807, 703] width 176 height 35
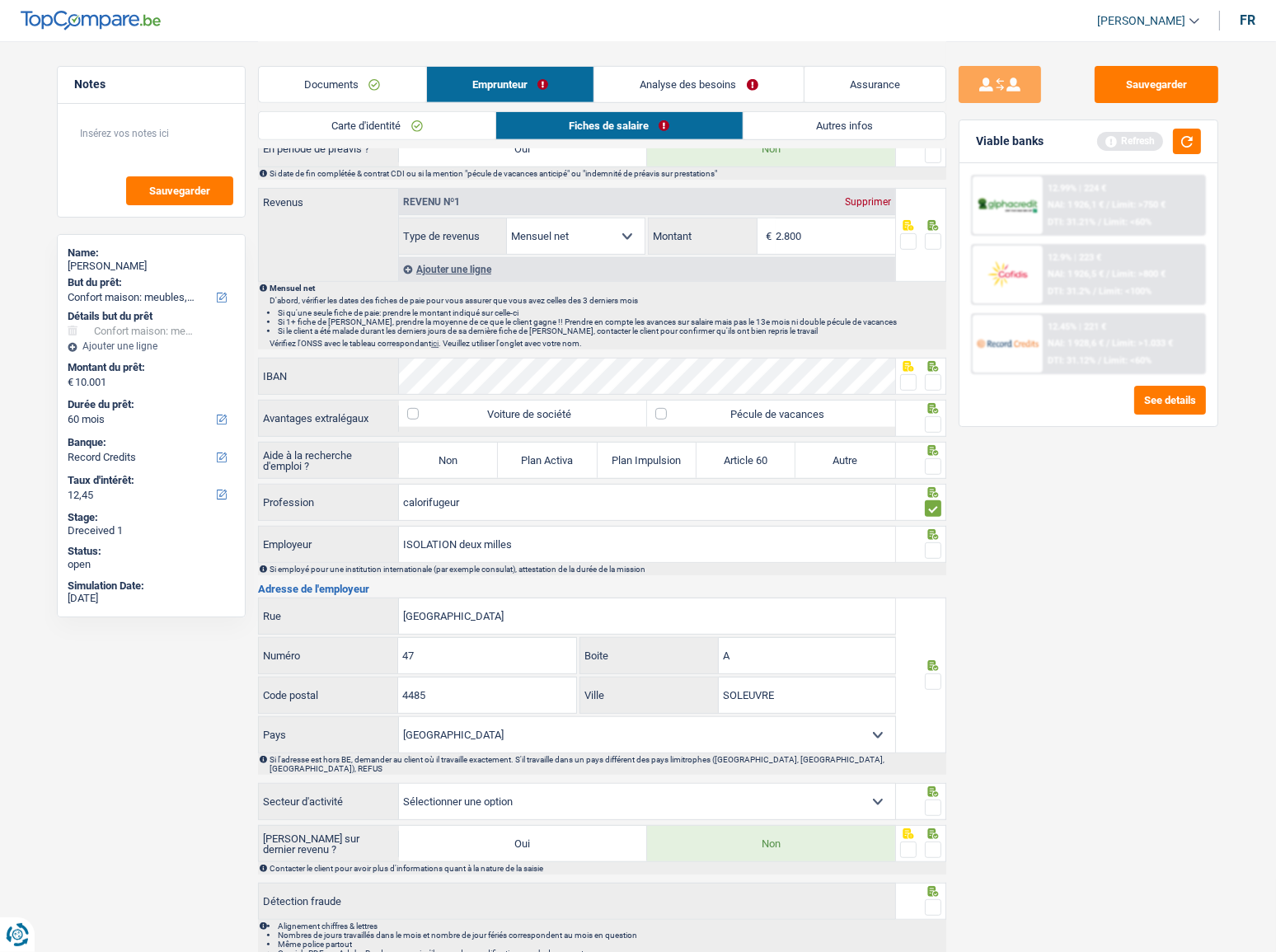
scroll to position [862, 0]
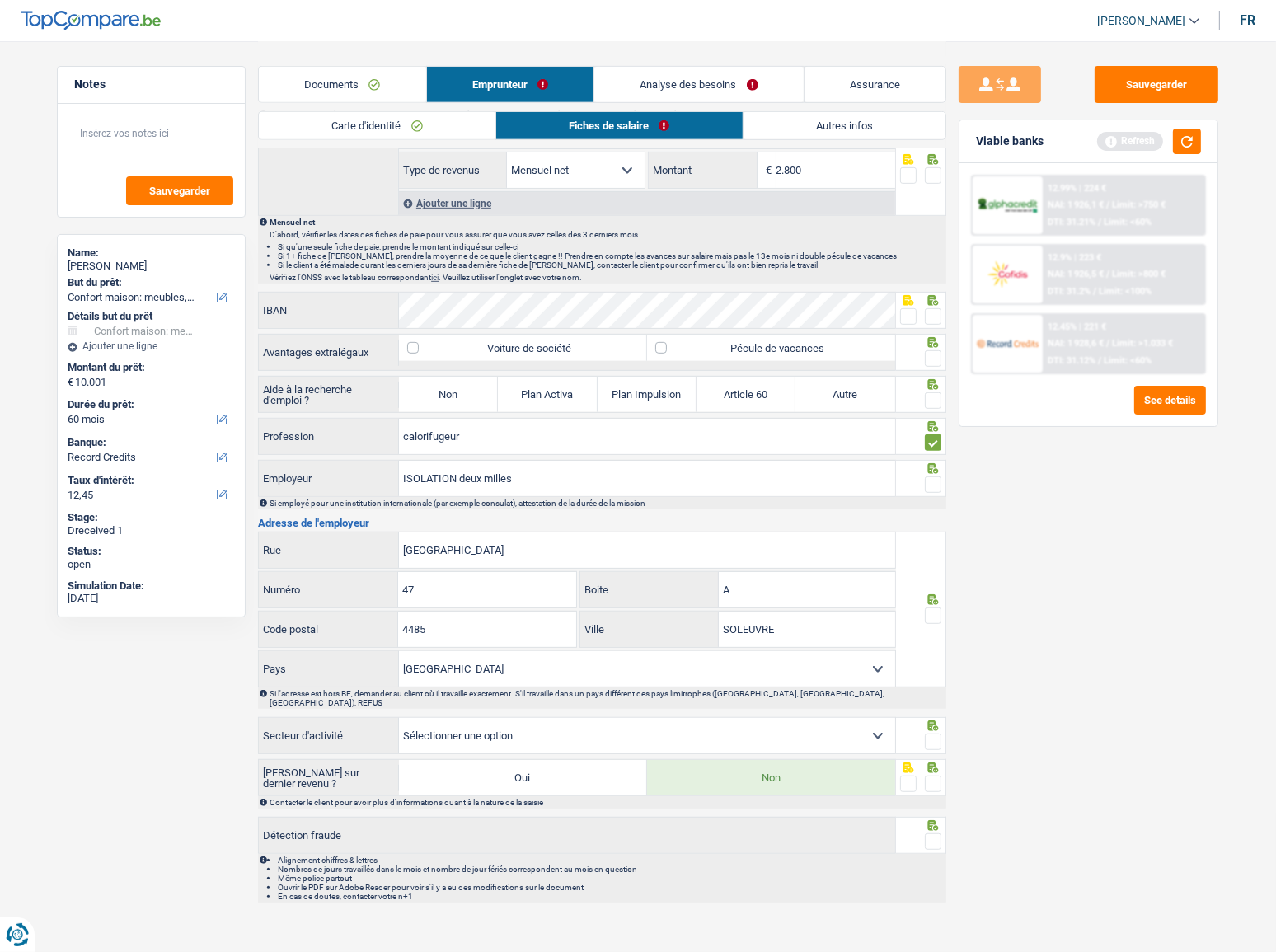
type input "A"
click at [905, 318] on span at bounding box center [909, 317] width 17 height 17
click at [0, 0] on input "radio" at bounding box center [0, 0] width 0 height 0
click at [934, 350] on span at bounding box center [933, 359] width 17 height 17
click at [0, 0] on input "radio" at bounding box center [0, 0] width 0 height 0
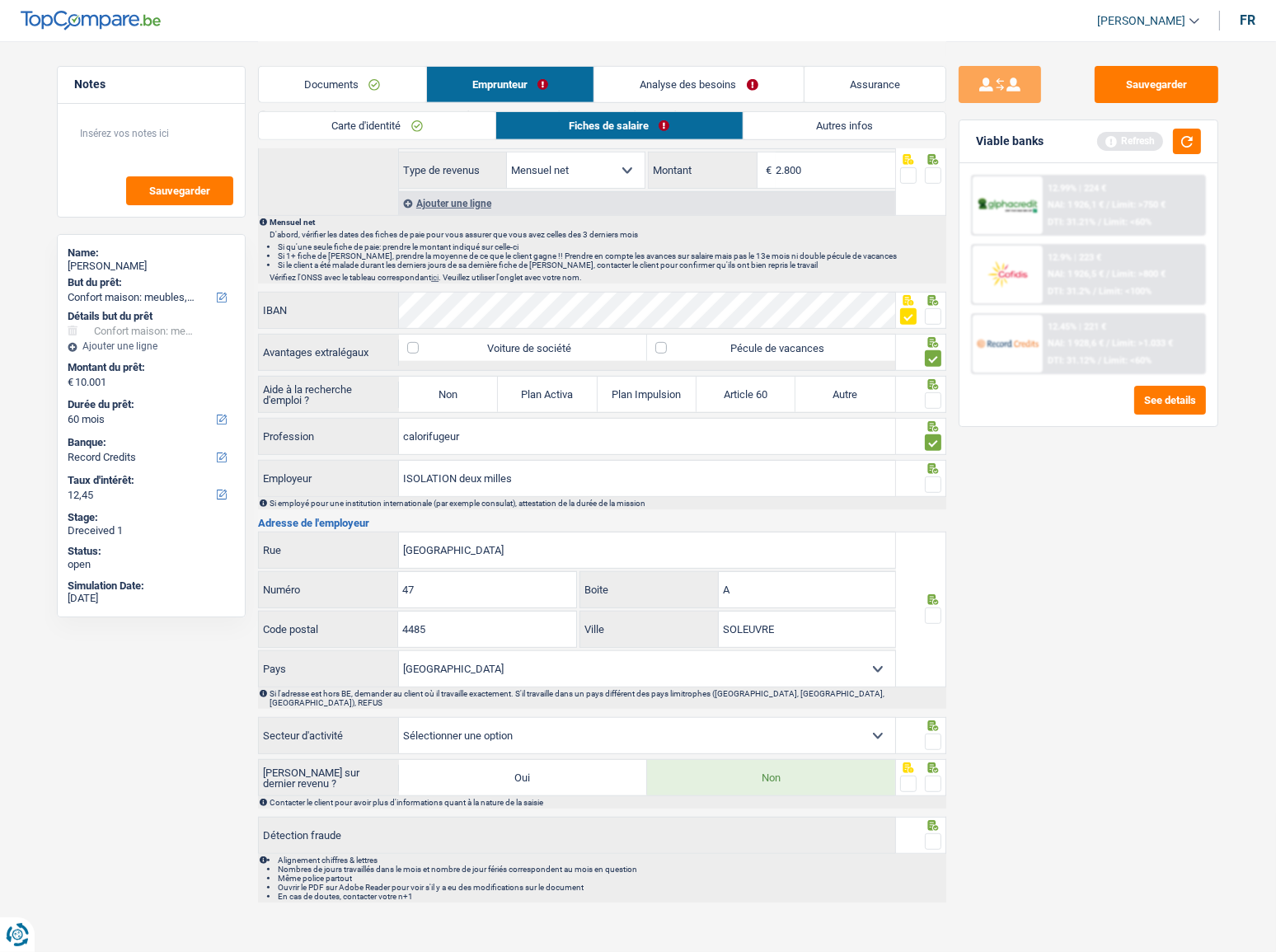
click at [936, 392] on span at bounding box center [933, 401] width 17 height 17
click at [0, 0] on input "radio" at bounding box center [0, 0] width 0 height 0
drag, startPoint x: 440, startPoint y: 400, endPoint x: 478, endPoint y: 401, distance: 38.0
click at [445, 400] on label "Non" at bounding box center [449, 394] width 99 height 35
click at [925, 484] on fieldset at bounding box center [921, 484] width 42 height 21
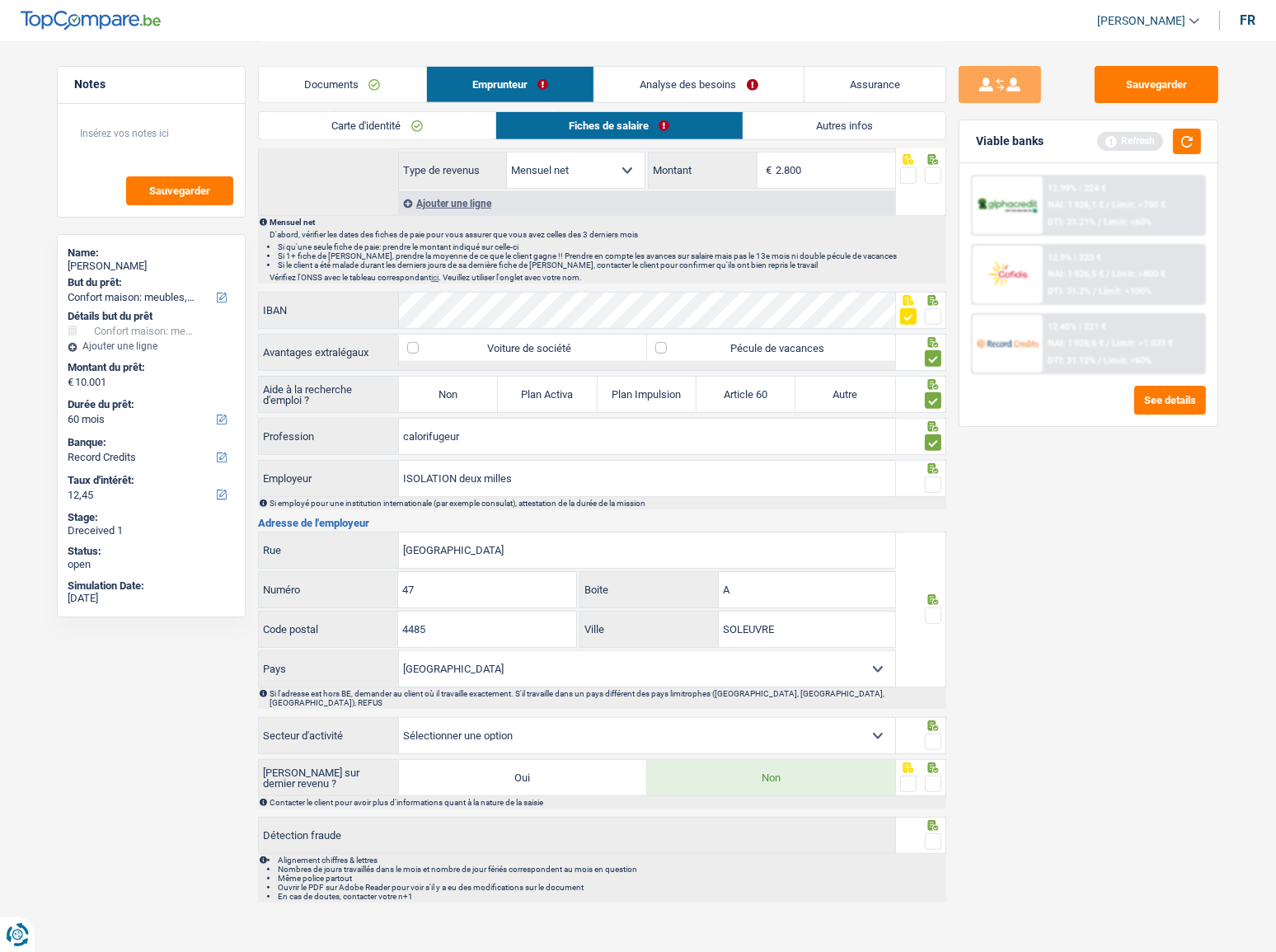
click at [931, 481] on span at bounding box center [933, 484] width 17 height 17
click at [0, 0] on input "radio" at bounding box center [0, 0] width 0 height 0
drag, startPoint x: 930, startPoint y: 608, endPoint x: 953, endPoint y: 610, distance: 23.1
click at [932, 610] on span at bounding box center [933, 616] width 17 height 17
click at [0, 0] on input "radio" at bounding box center [0, 0] width 0 height 0
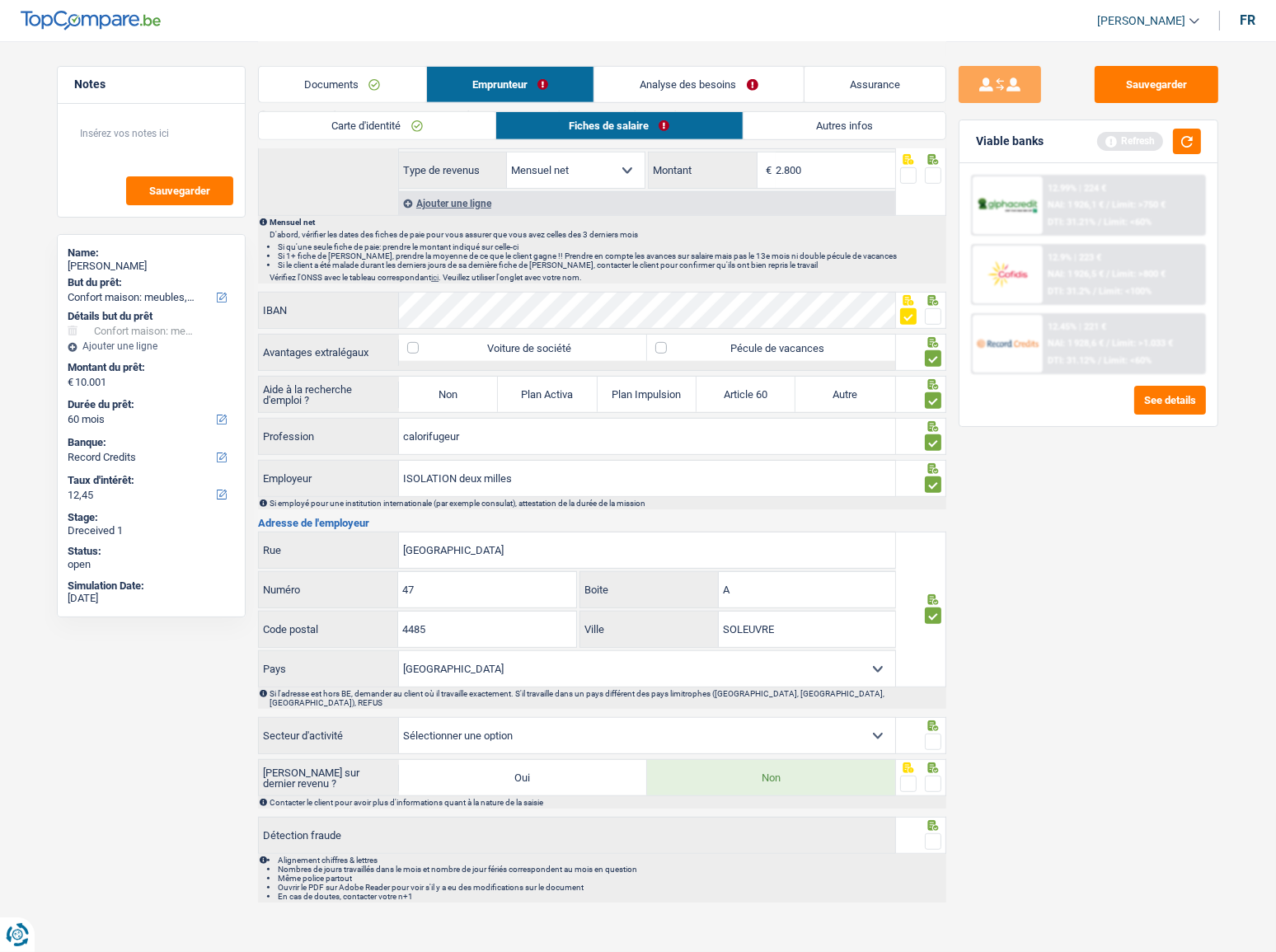
click at [877, 722] on select "Agriculture/Pêche Industrie Horeca Courier/Fitness/Taxi Construction Banques/As…" at bounding box center [647, 735] width 496 height 35
select select "smallCompanies"
click at [399, 717] on select "Agriculture/Pêche Industrie Horeca Courier/Fitness/Taxi Construction Banques/As…" at bounding box center [647, 735] width 496 height 35
click at [938, 733] on span at bounding box center [933, 742] width 17 height 17
click at [0, 0] on input "radio" at bounding box center [0, 0] width 0 height 0
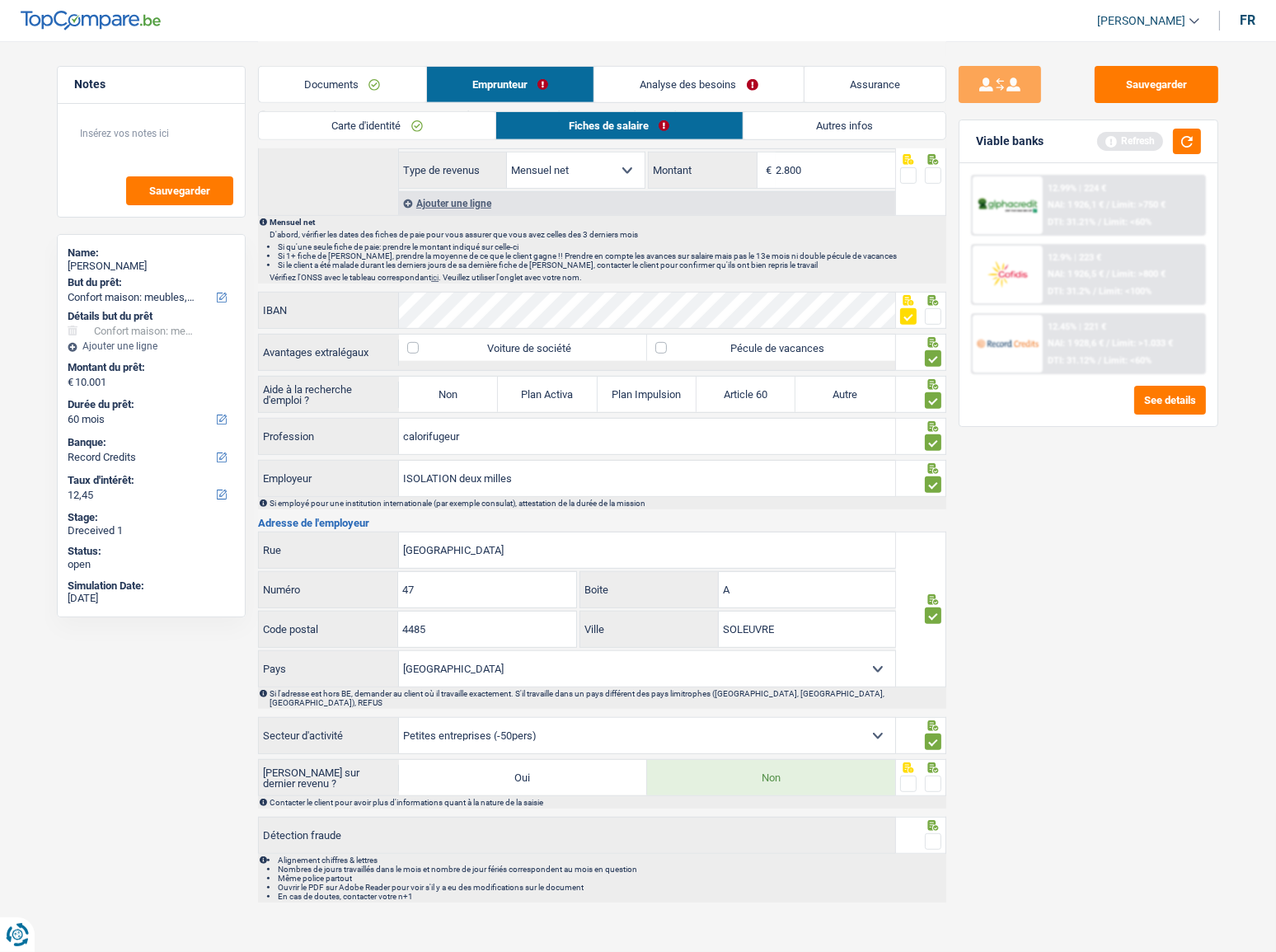
click at [936, 775] on span at bounding box center [933, 784] width 17 height 17
click at [0, 0] on input "radio" at bounding box center [0, 0] width 0 height 0
click at [931, 836] on div at bounding box center [933, 841] width 17 height 21
click at [936, 833] on span at bounding box center [933, 841] width 17 height 17
click at [0, 0] on input "radio" at bounding box center [0, 0] width 0 height 0
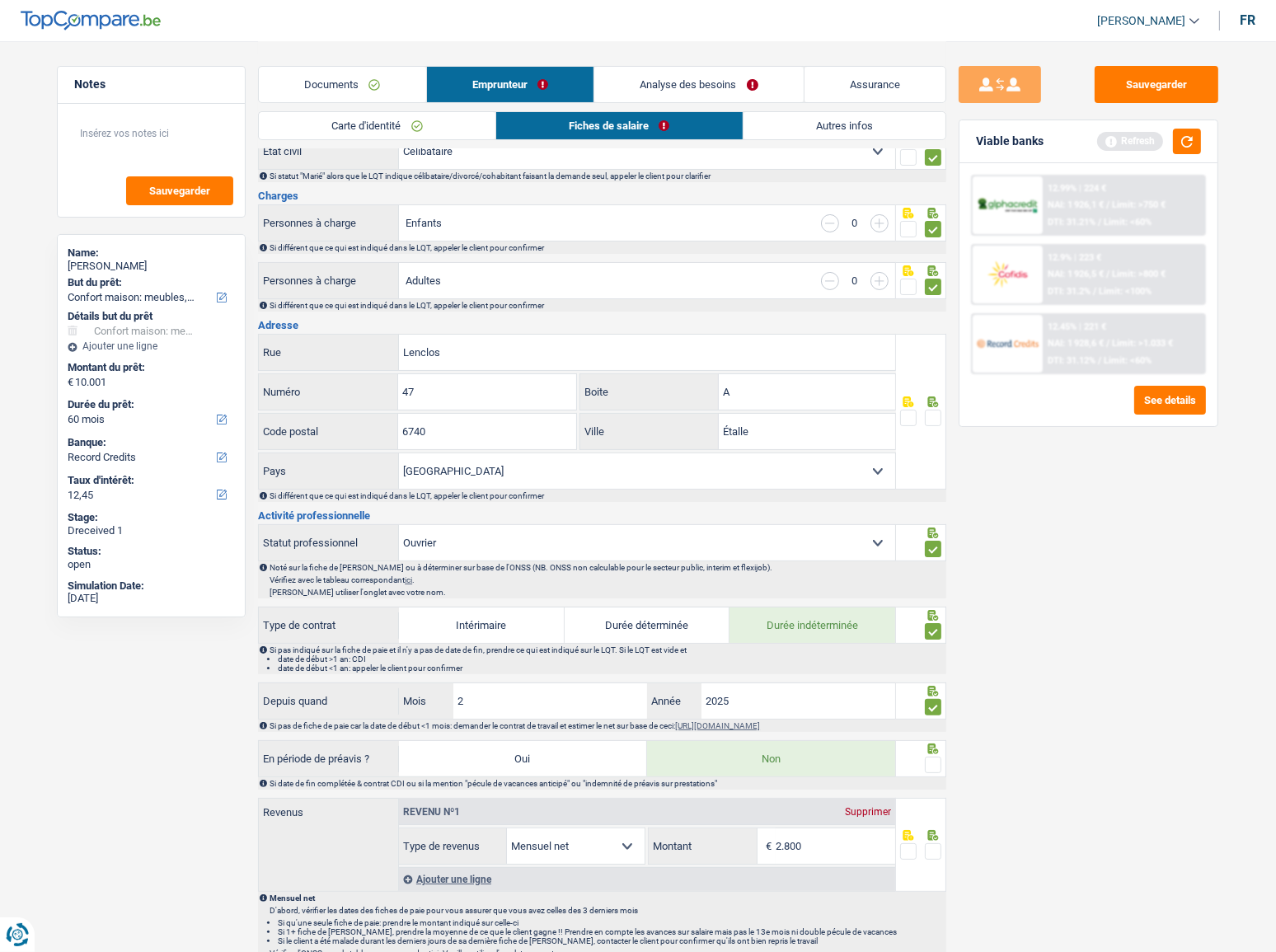
scroll to position [114, 0]
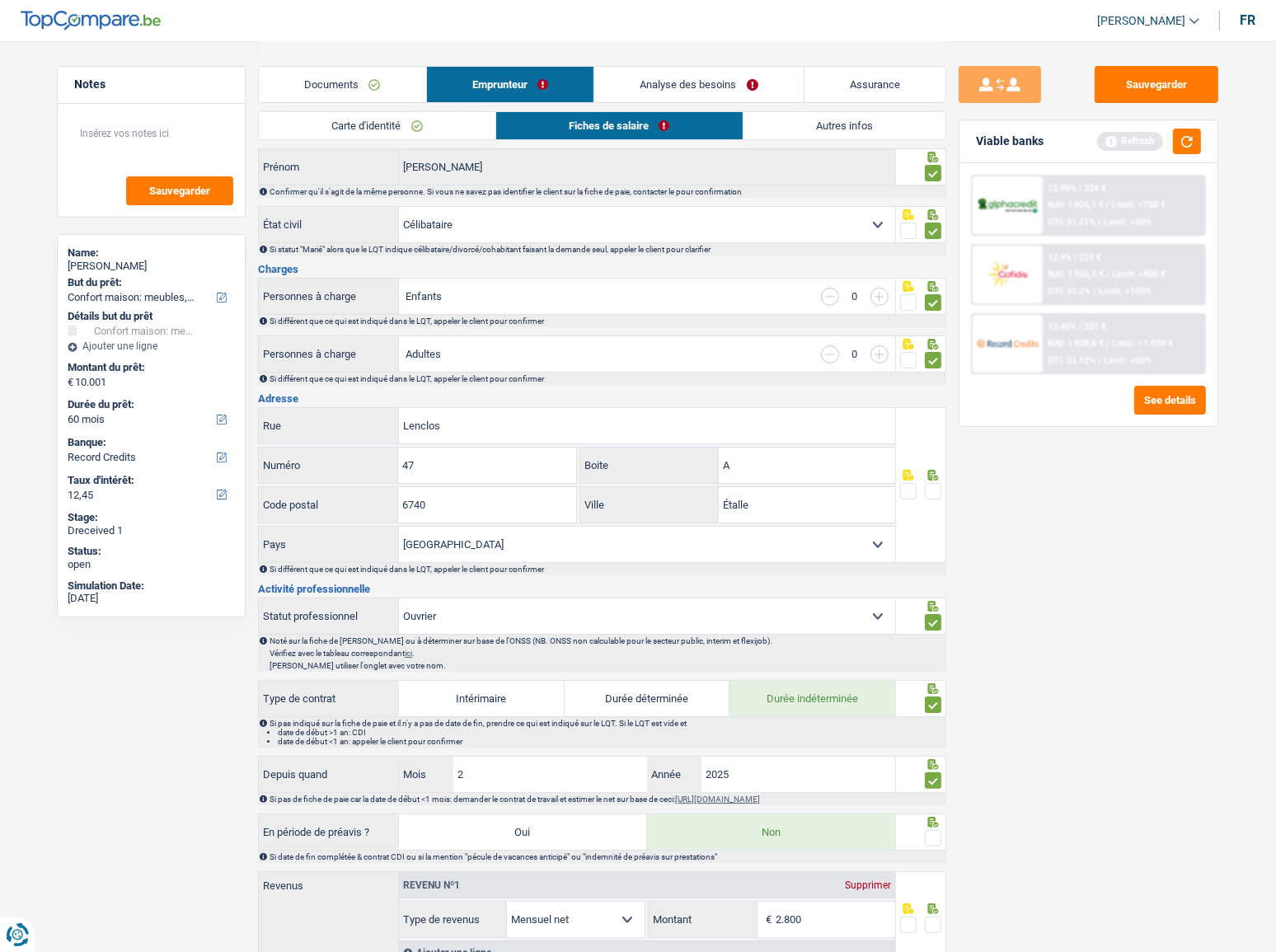
click at [933, 842] on span at bounding box center [933, 838] width 17 height 17
click at [0, 0] on input "radio" at bounding box center [0, 0] width 0 height 0
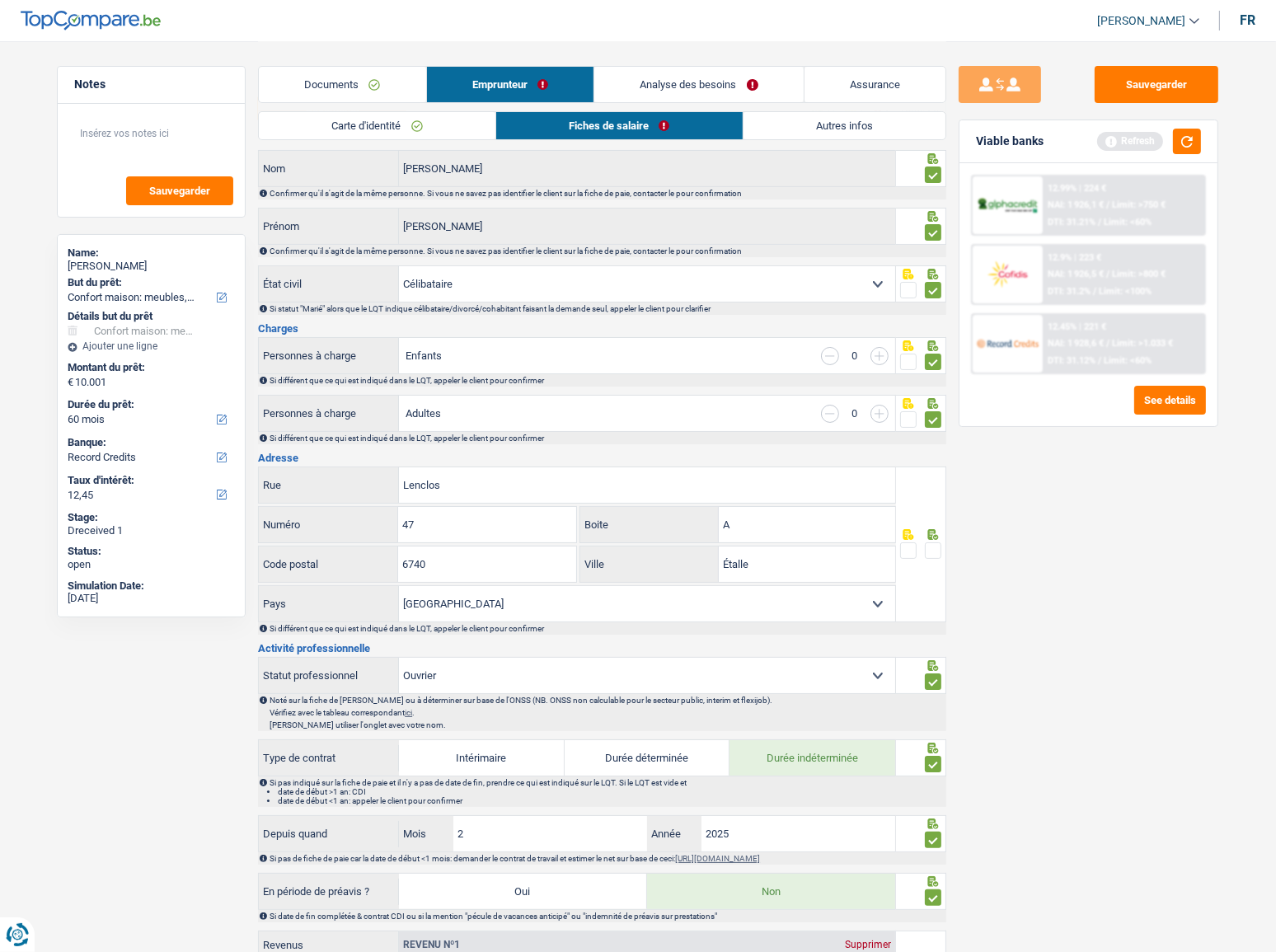
scroll to position [0, 0]
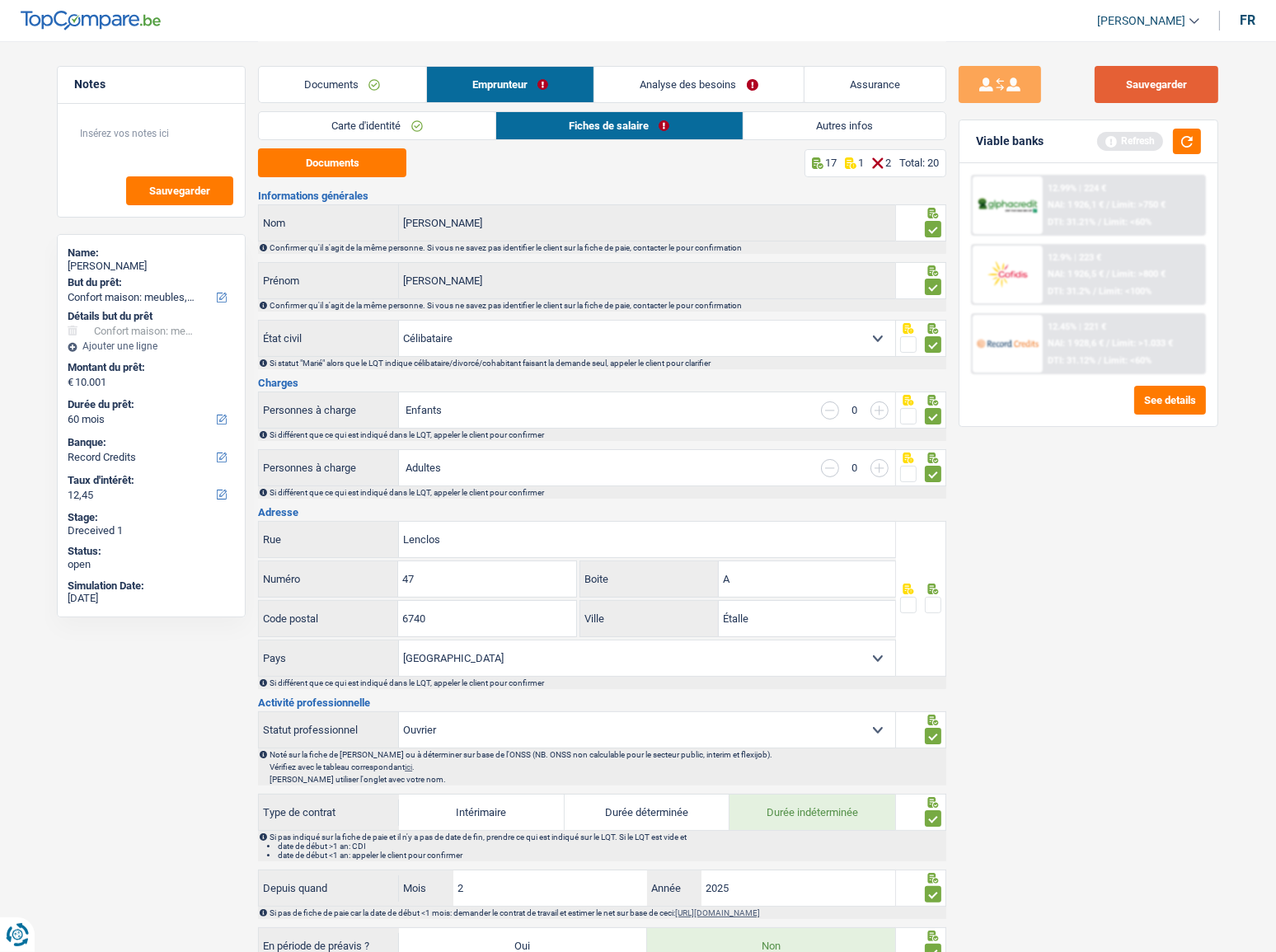
drag, startPoint x: 1138, startPoint y: 82, endPoint x: 1145, endPoint y: 90, distance: 10.6
click at [1139, 82] on button "Sauvegarder" at bounding box center [1156, 85] width 123 height 37
click at [1181, 137] on button "button" at bounding box center [1186, 141] width 28 height 25
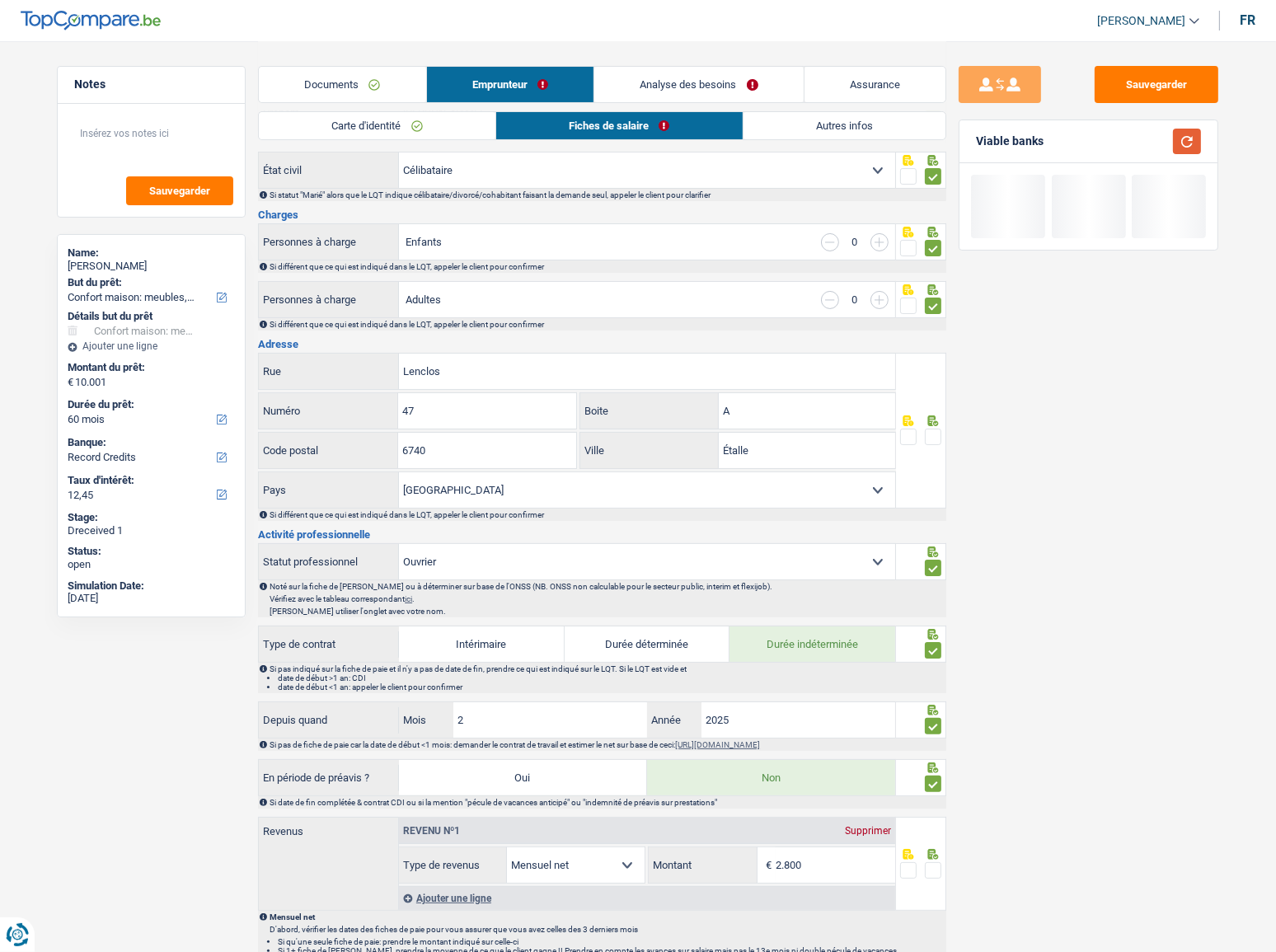
scroll to position [299, 0]
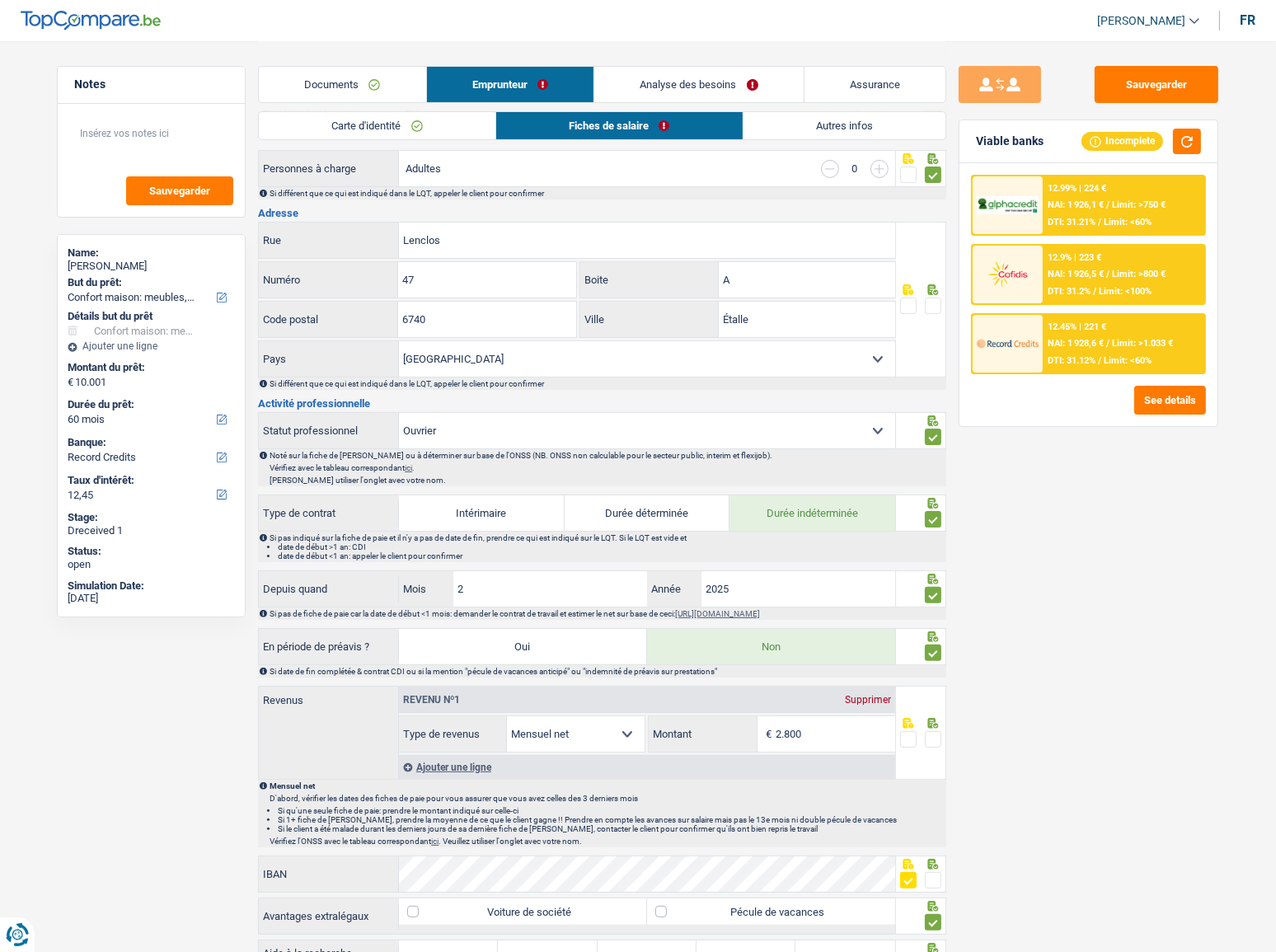
click at [940, 303] on span at bounding box center [933, 306] width 17 height 17
click at [0, 0] on input "radio" at bounding box center [0, 0] width 0 height 0
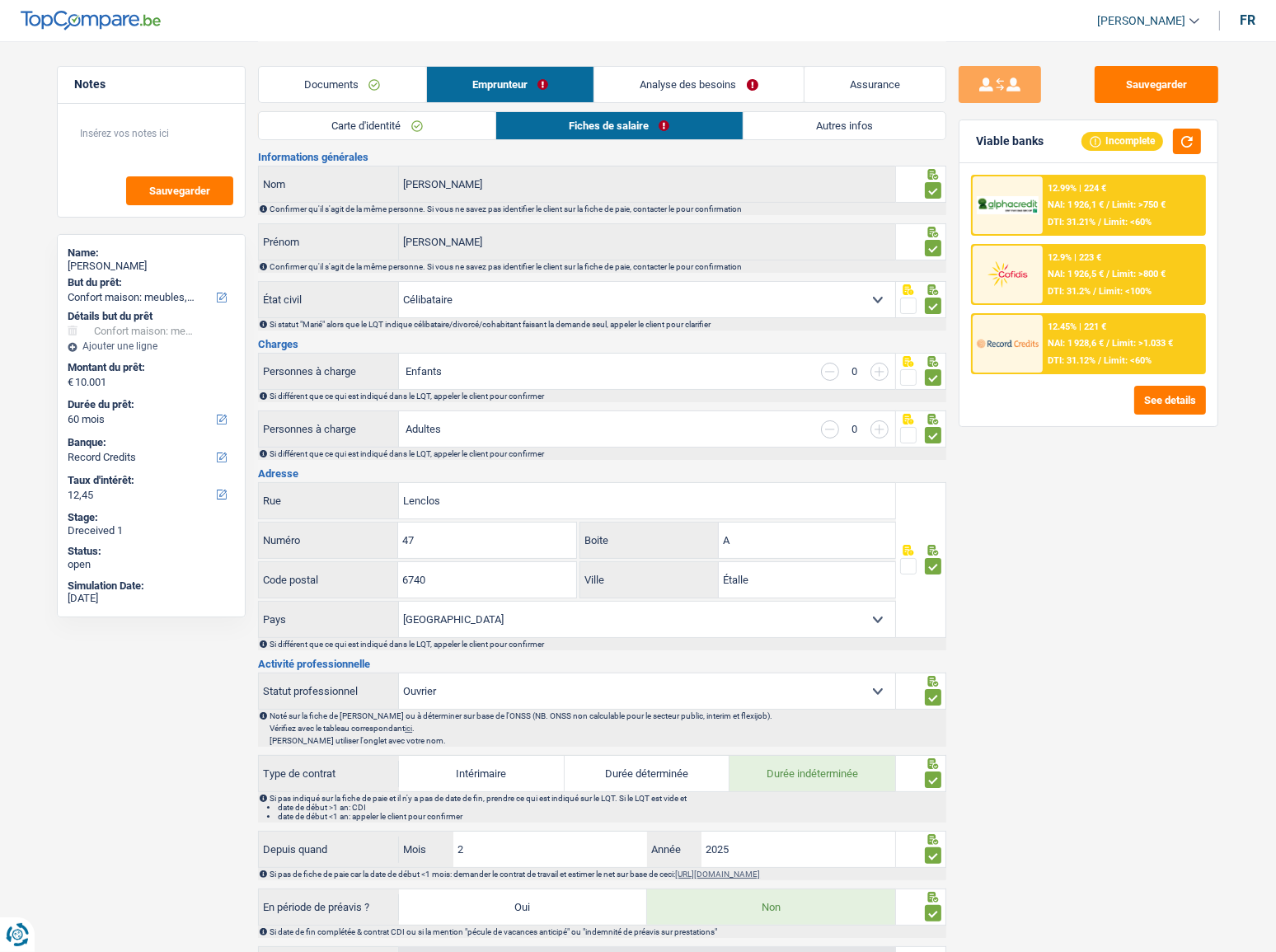
scroll to position [0, 0]
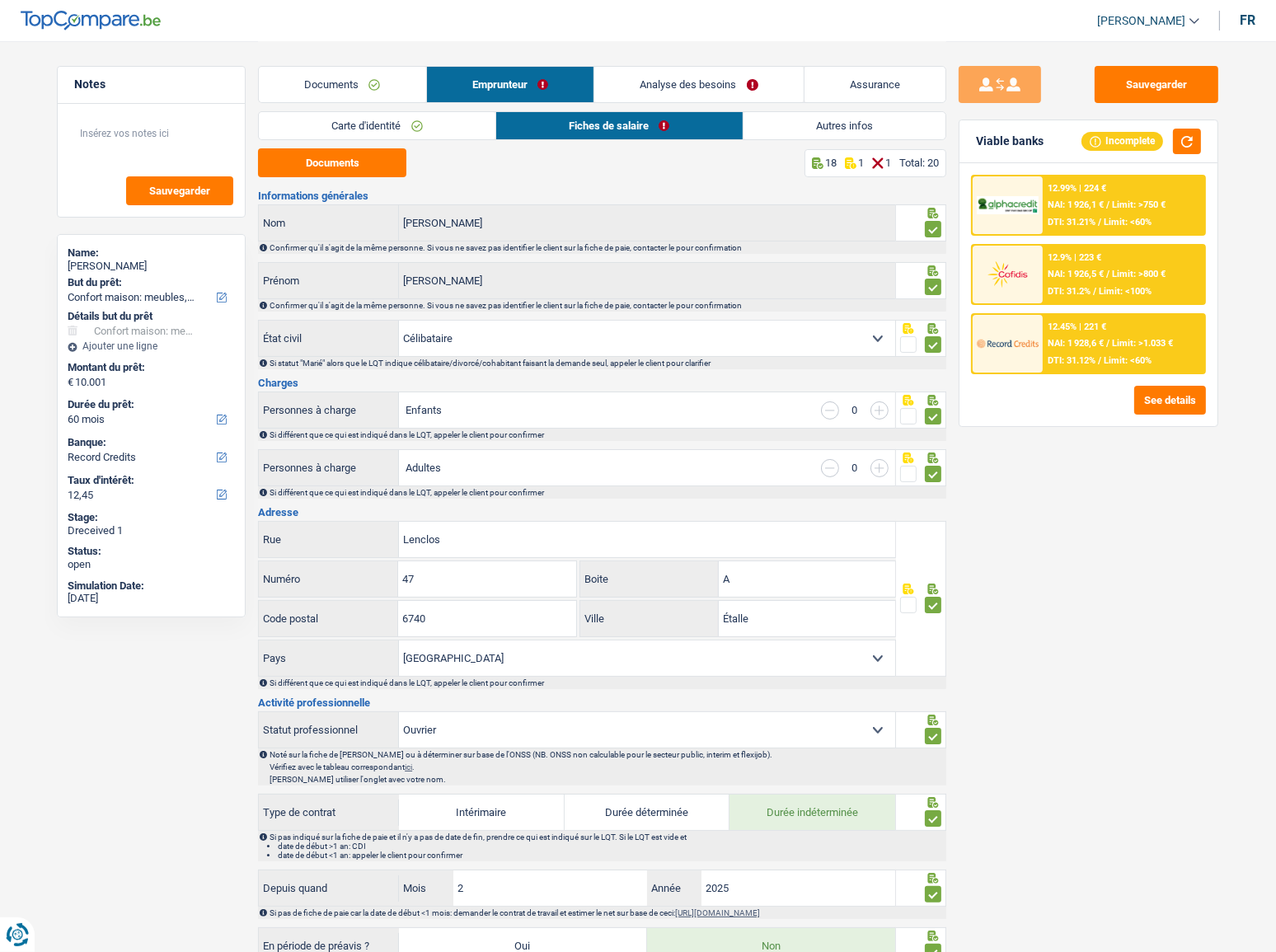
click at [797, 134] on link "Autres infos" at bounding box center [845, 126] width 203 height 27
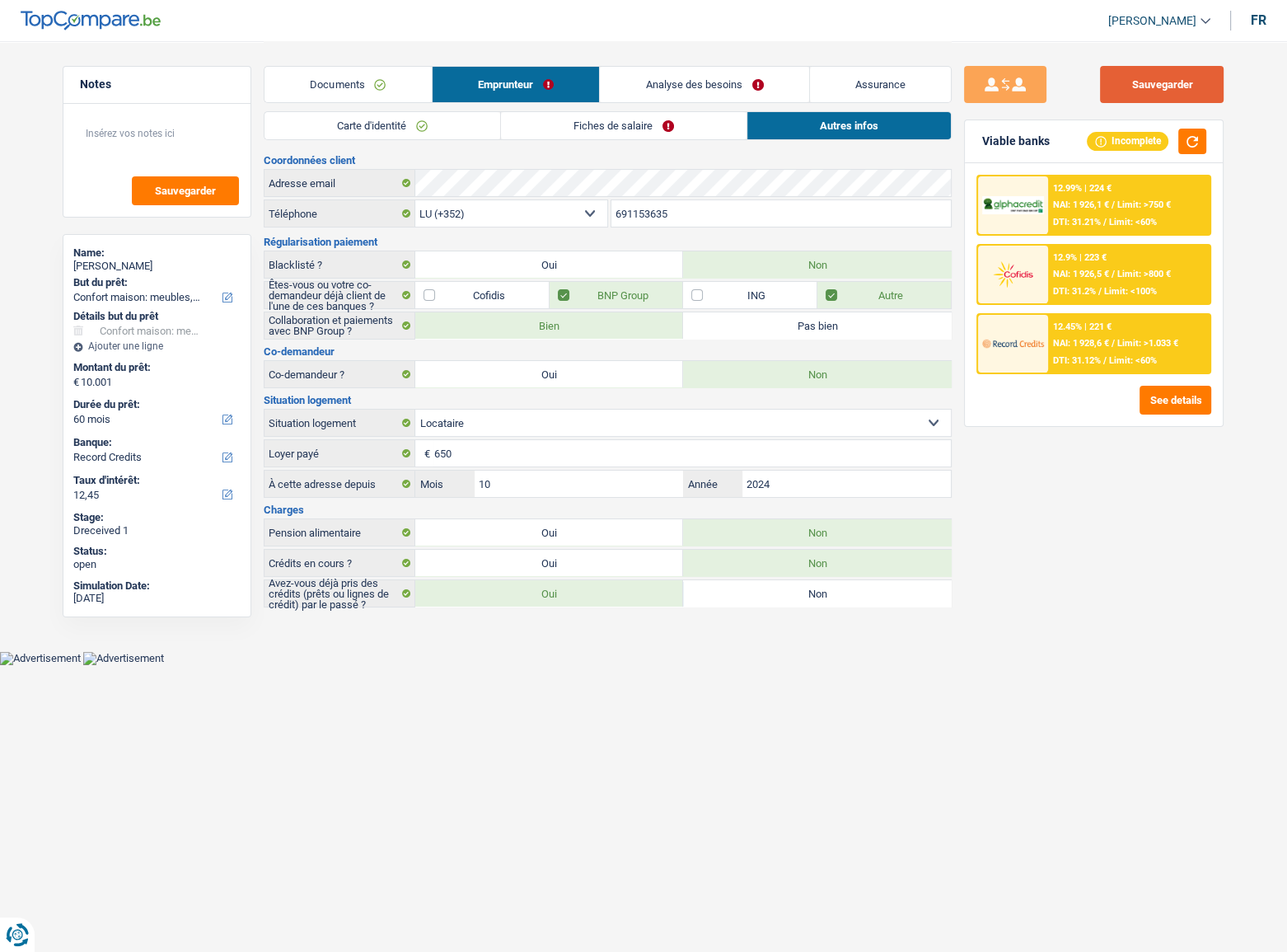
drag, startPoint x: 1158, startPoint y: 84, endPoint x: 780, endPoint y: 105, distance: 378.6
click at [1157, 84] on button "Sauvegarder" at bounding box center [1161, 85] width 123 height 37
click at [683, 85] on link "Analyse des besoins" at bounding box center [705, 85] width 209 height 35
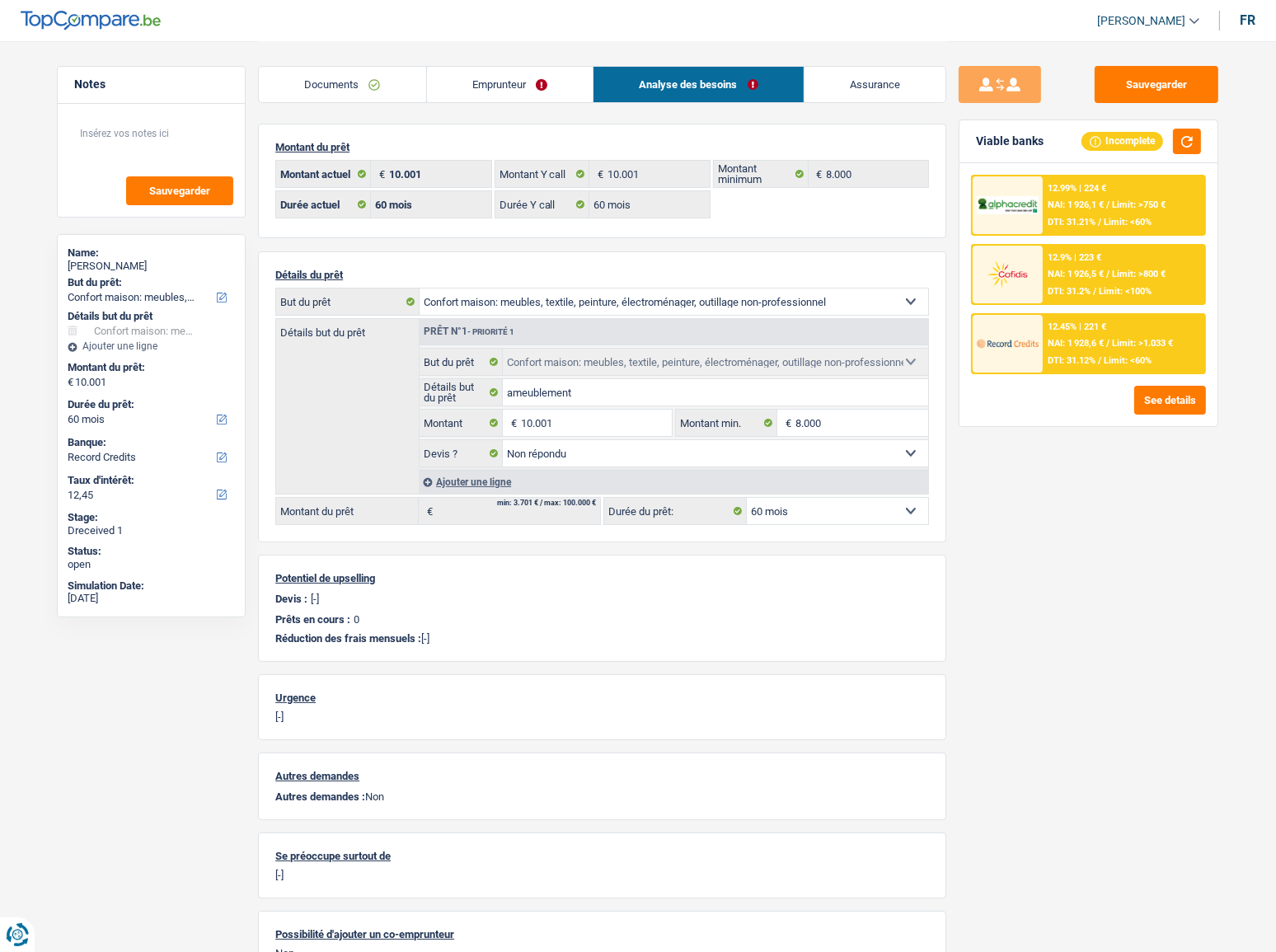
click at [371, 86] on link "Documents" at bounding box center [343, 85] width 168 height 35
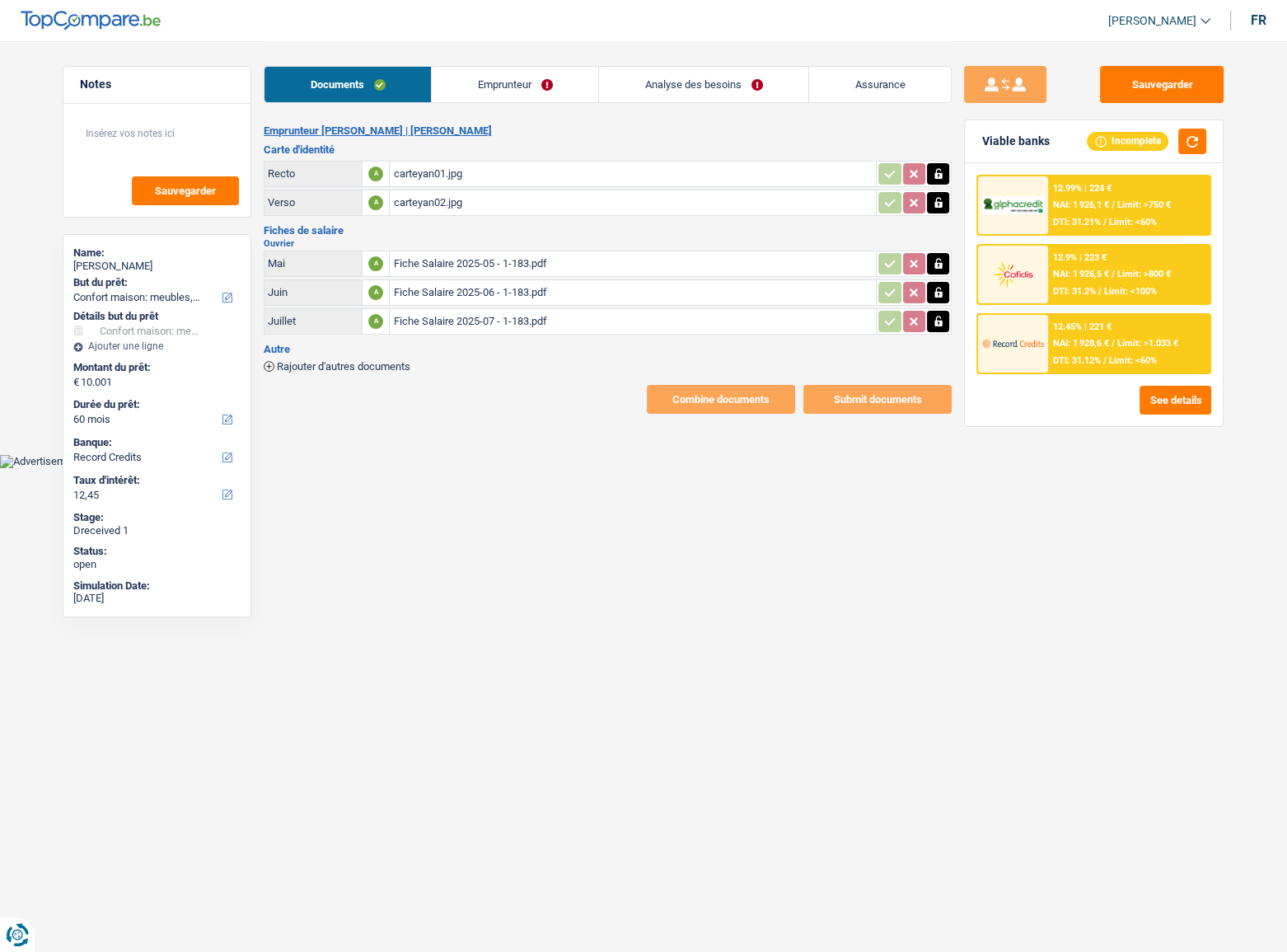
click at [1091, 205] on span "NAI: 1 926,1 €" at bounding box center [1081, 204] width 56 height 11
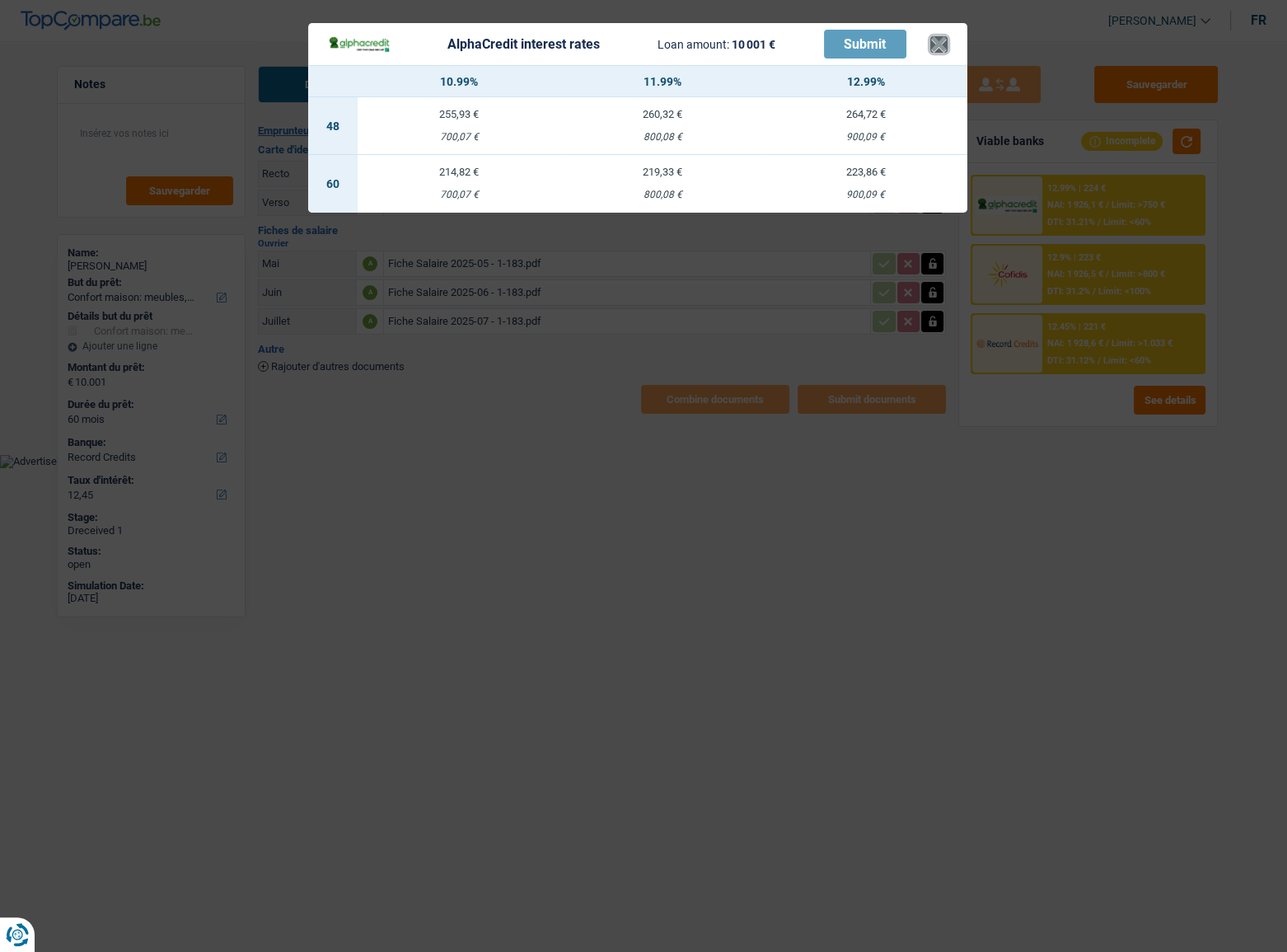
drag, startPoint x: 936, startPoint y: 45, endPoint x: 896, endPoint y: 57, distance: 41.8
click at [938, 45] on button "×" at bounding box center [938, 44] width 18 height 17
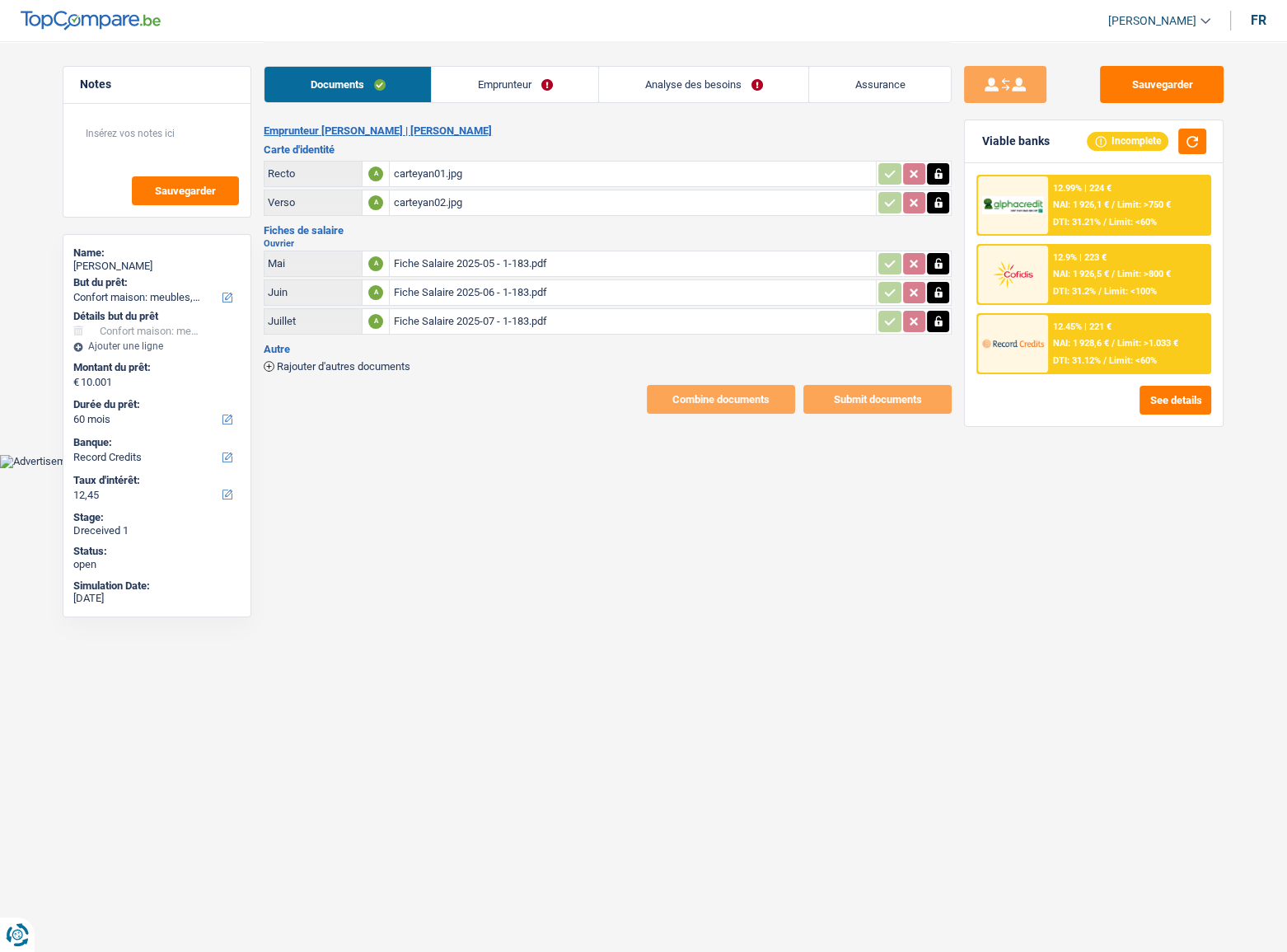
click at [755, 75] on link "Analyse des besoins" at bounding box center [704, 85] width 209 height 35
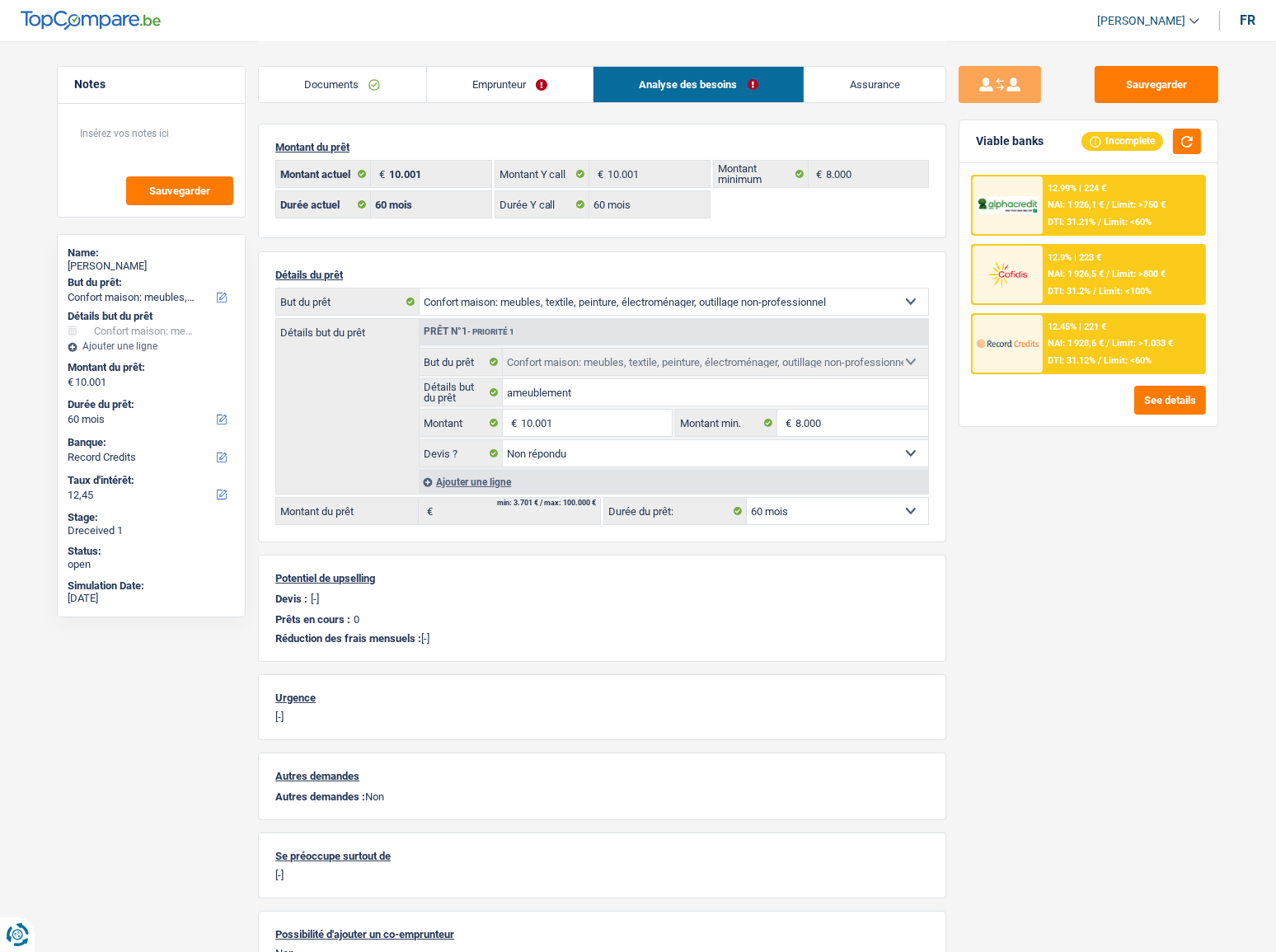
click at [572, 107] on div "Documents Emprunteur Analyse des besoins Assurance" at bounding box center [602, 76] width 688 height 70
click at [550, 96] on link "Emprunteur" at bounding box center [510, 85] width 167 height 35
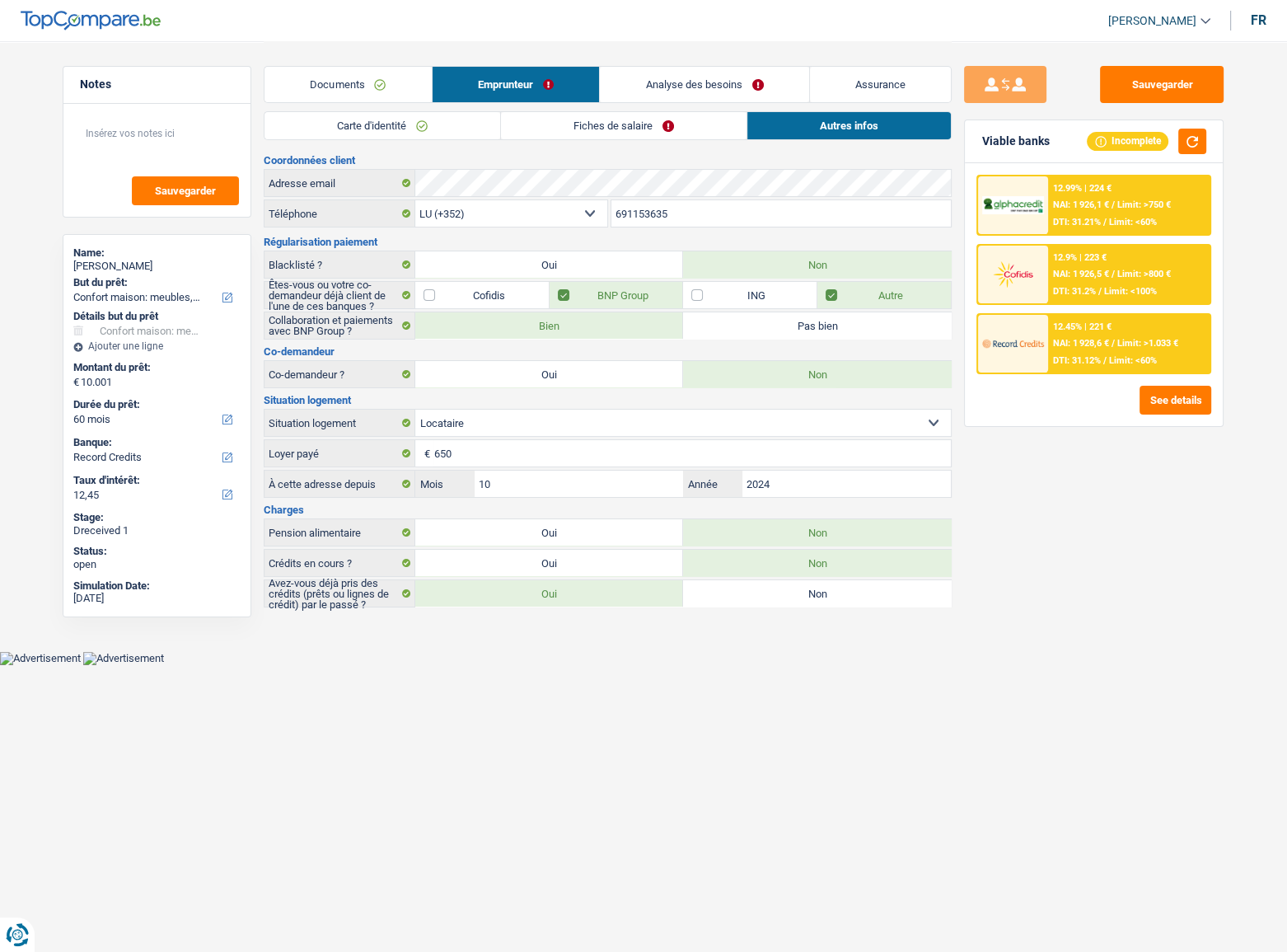
click at [514, 131] on link "Fiches de salaire" at bounding box center [623, 126] width 246 height 27
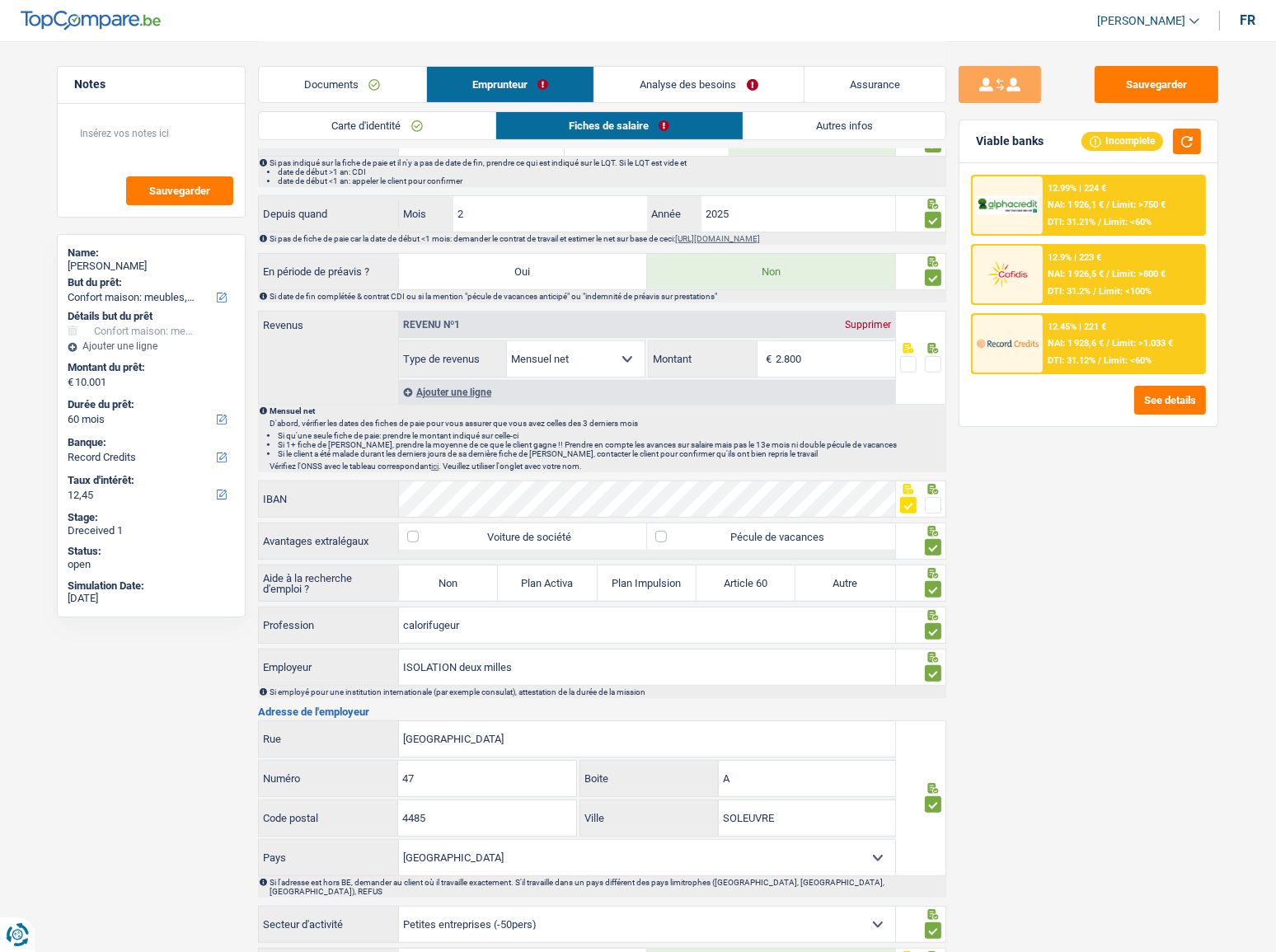
scroll to position [862, 0]
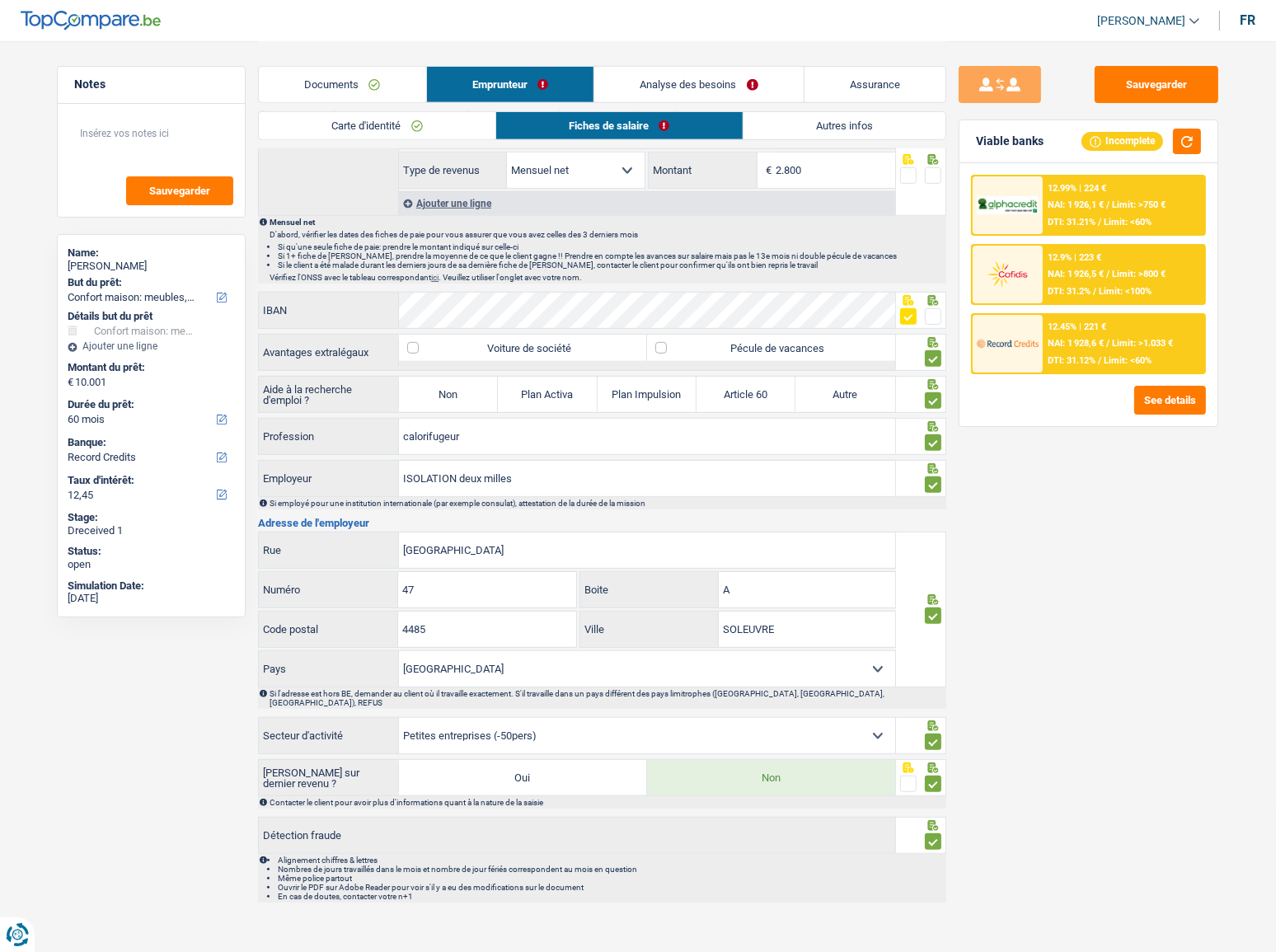
click at [736, 669] on select "Belgique France Allemagne Italie Luxembourg Pays-Bas Espagne Suisse Sélectionne…" at bounding box center [647, 669] width 496 height 35
select select "LU"
click at [399, 651] on select "Belgique France Allemagne Italie Luxembourg Pays-Bas Espagne Suisse Sélectionne…" at bounding box center [647, 669] width 496 height 35
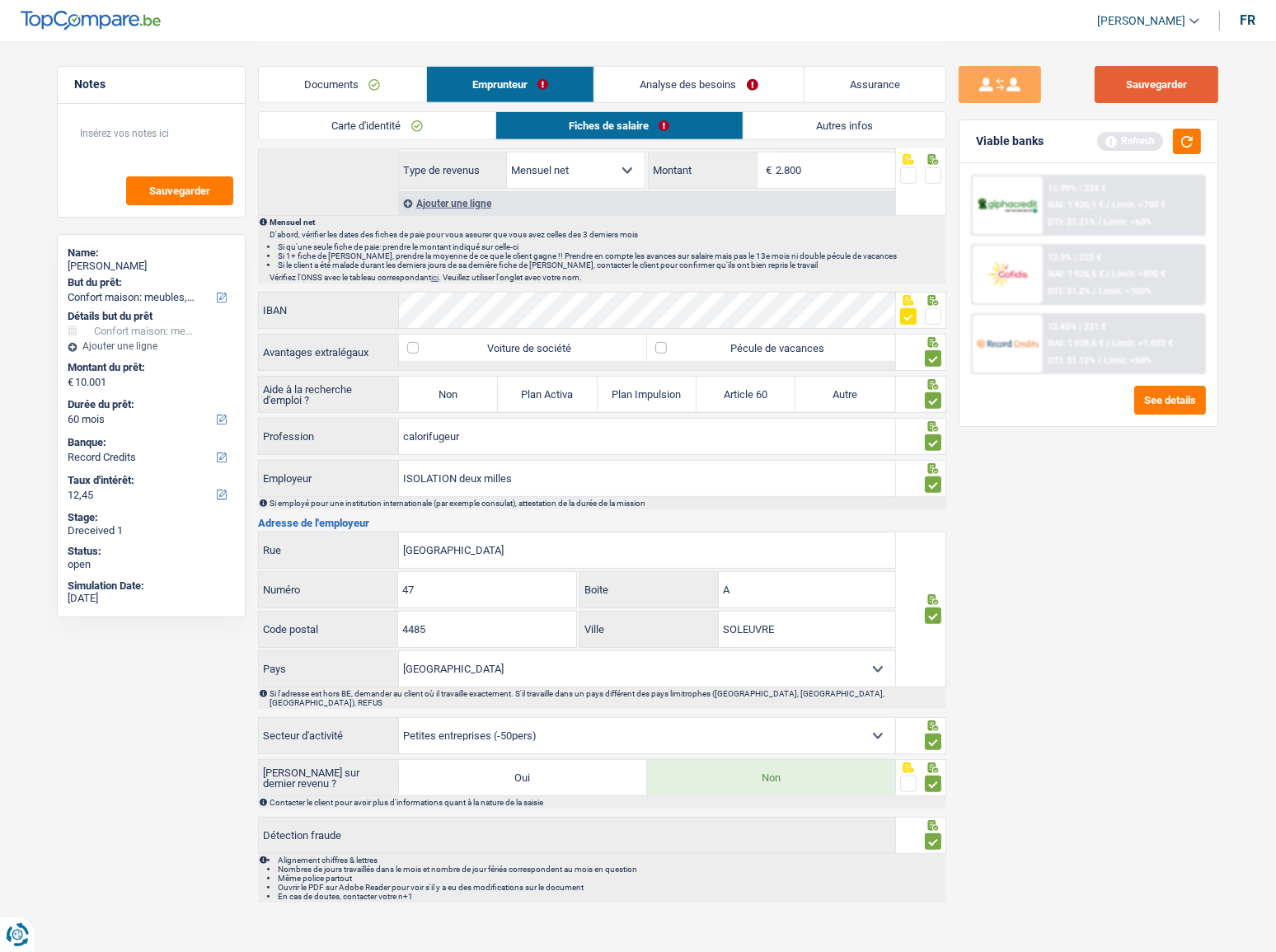
drag, startPoint x: 1164, startPoint y: 101, endPoint x: 1171, endPoint y: 110, distance: 11.4
click at [1164, 98] on button "Sauvegarder" at bounding box center [1156, 85] width 123 height 37
click at [1179, 140] on button "button" at bounding box center [1186, 141] width 28 height 25
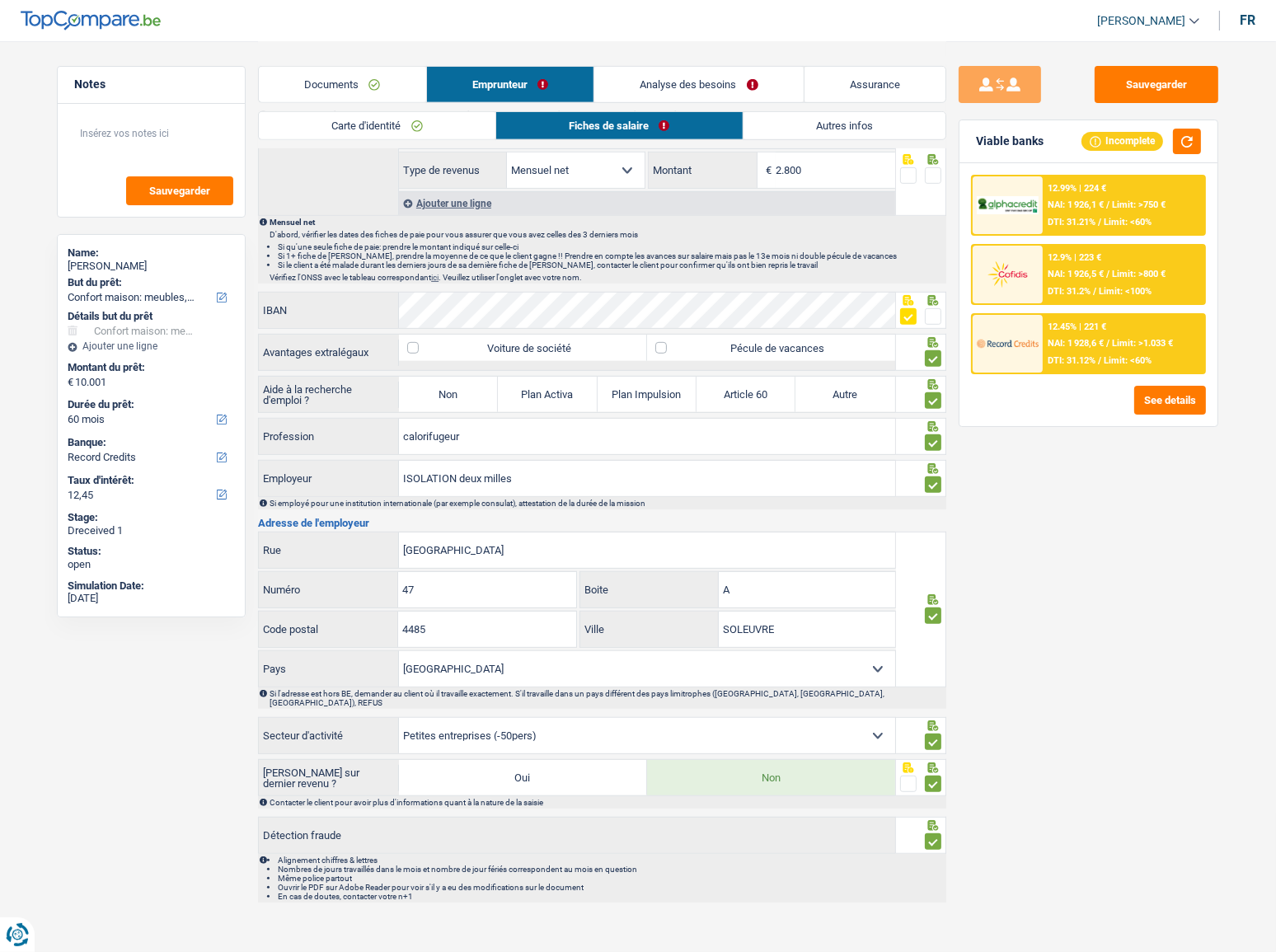
click at [797, 133] on link "Autres infos" at bounding box center [845, 126] width 203 height 27
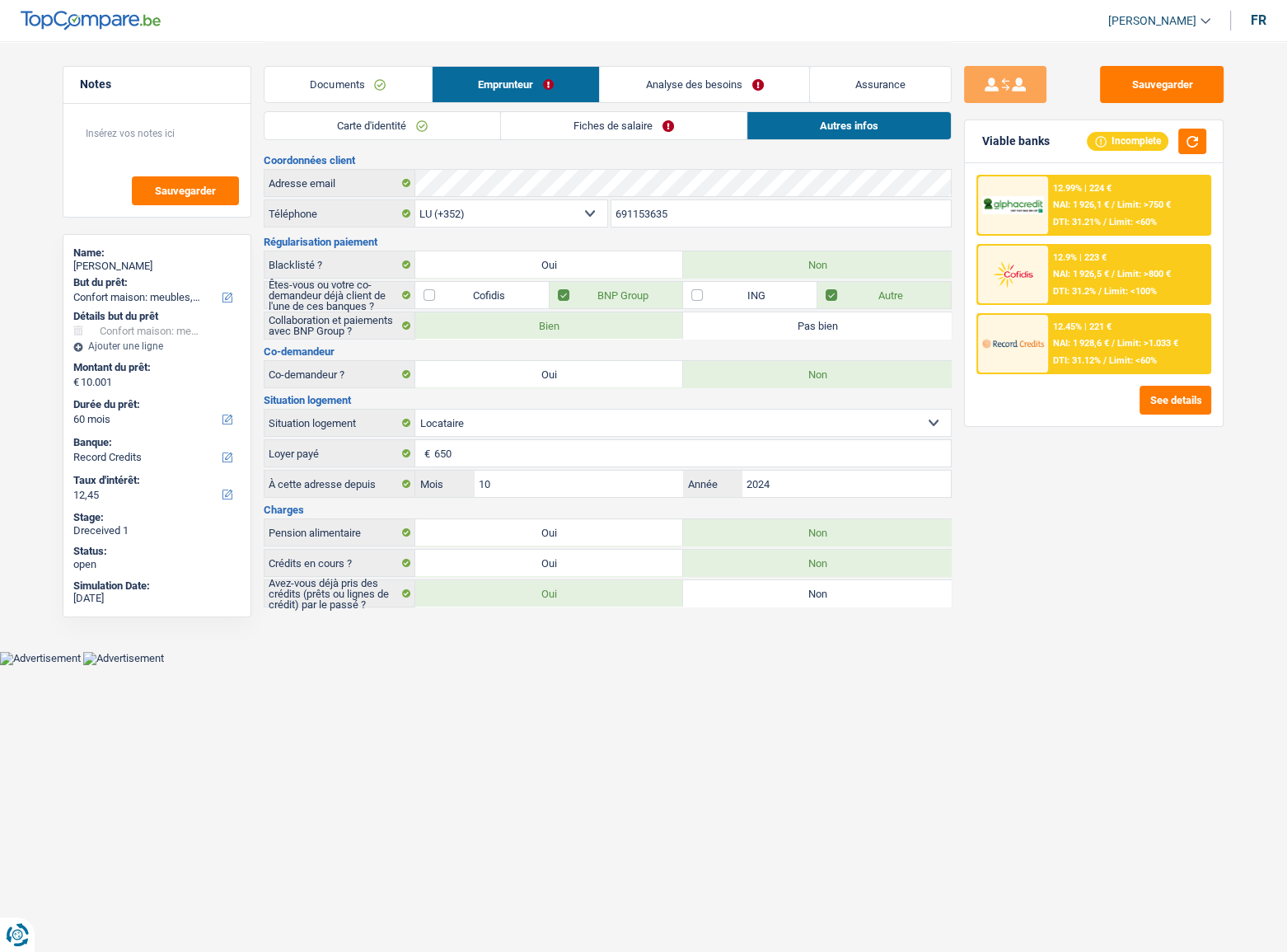
click at [1131, 208] on span "Limit: >750 €" at bounding box center [1144, 204] width 54 height 11
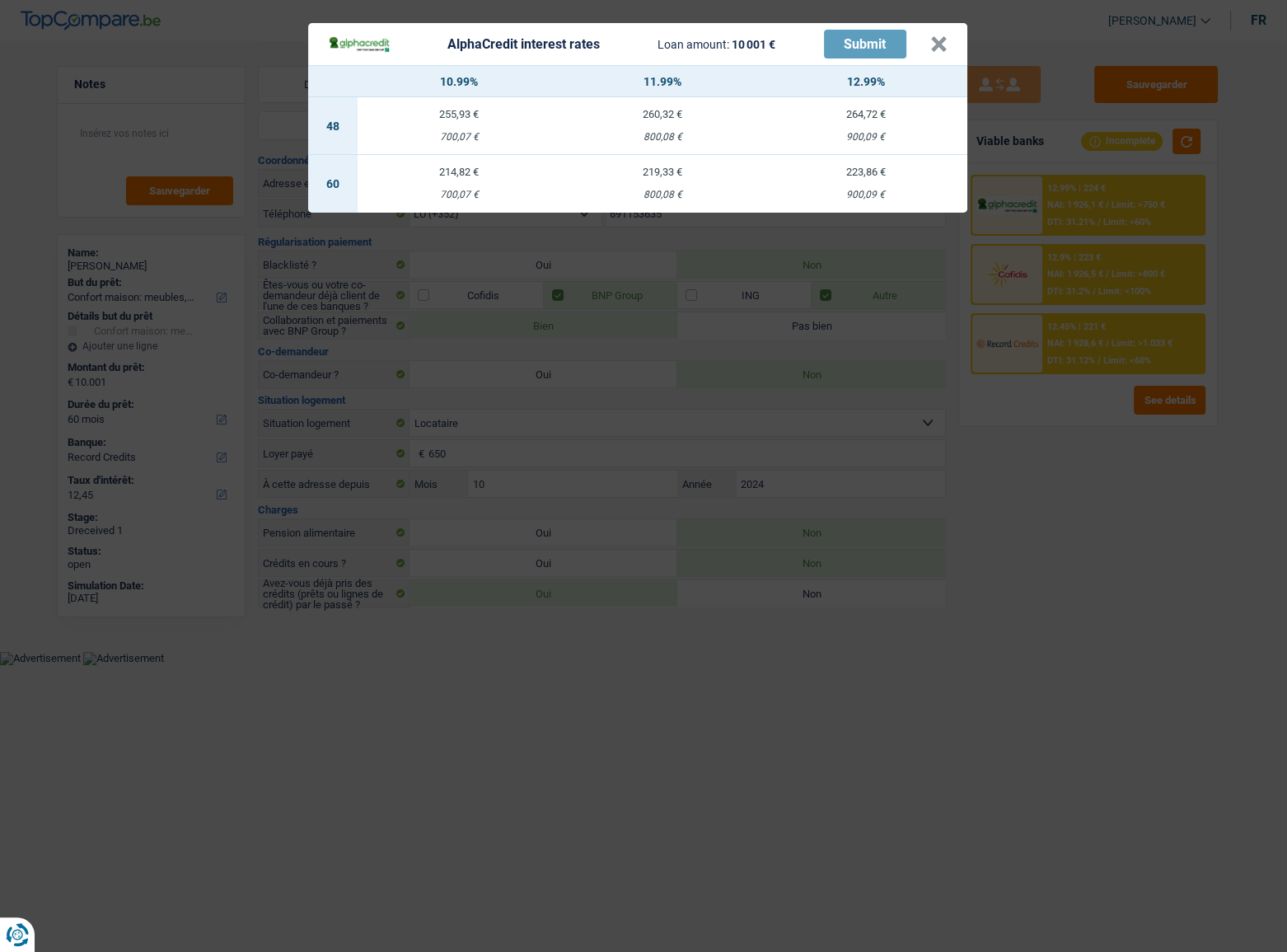
click at [799, 189] on div "900,09 €" at bounding box center [865, 194] width 204 height 11
select select "alphacredit"
type input "12,99"
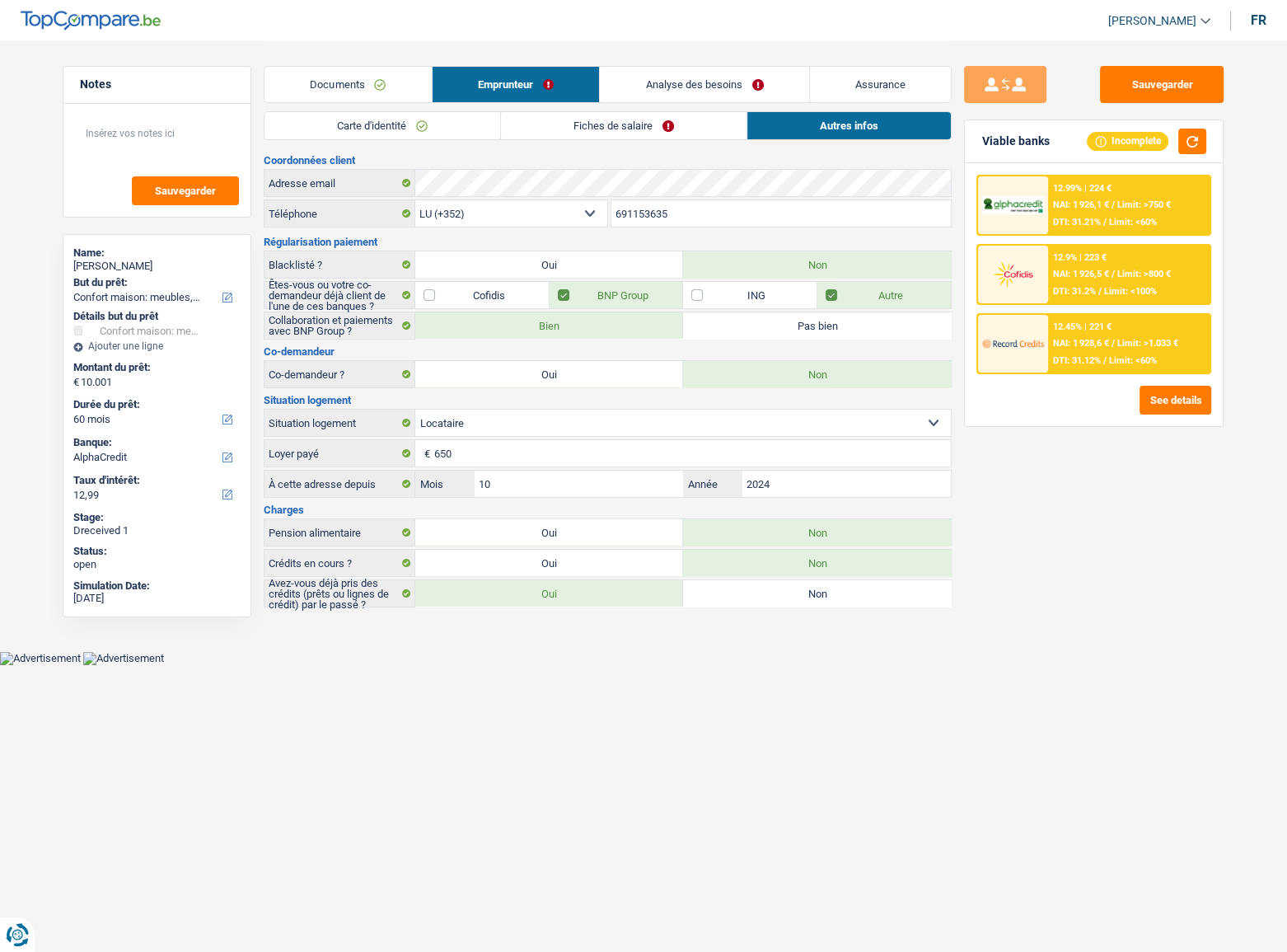
click at [1133, 222] on span "Limit: <60%" at bounding box center [1132, 222] width 48 height 11
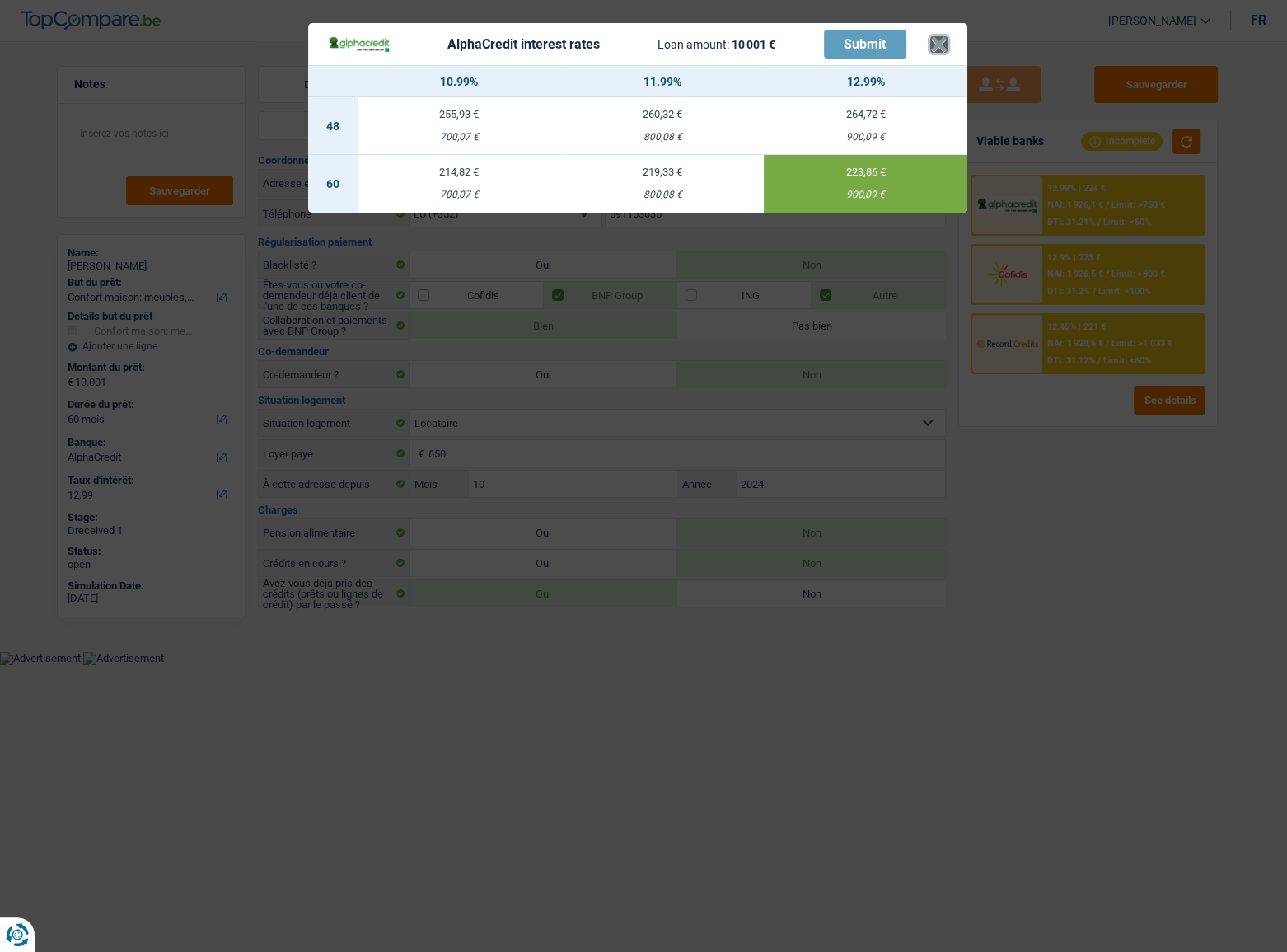
click at [936, 41] on button "×" at bounding box center [938, 44] width 18 height 17
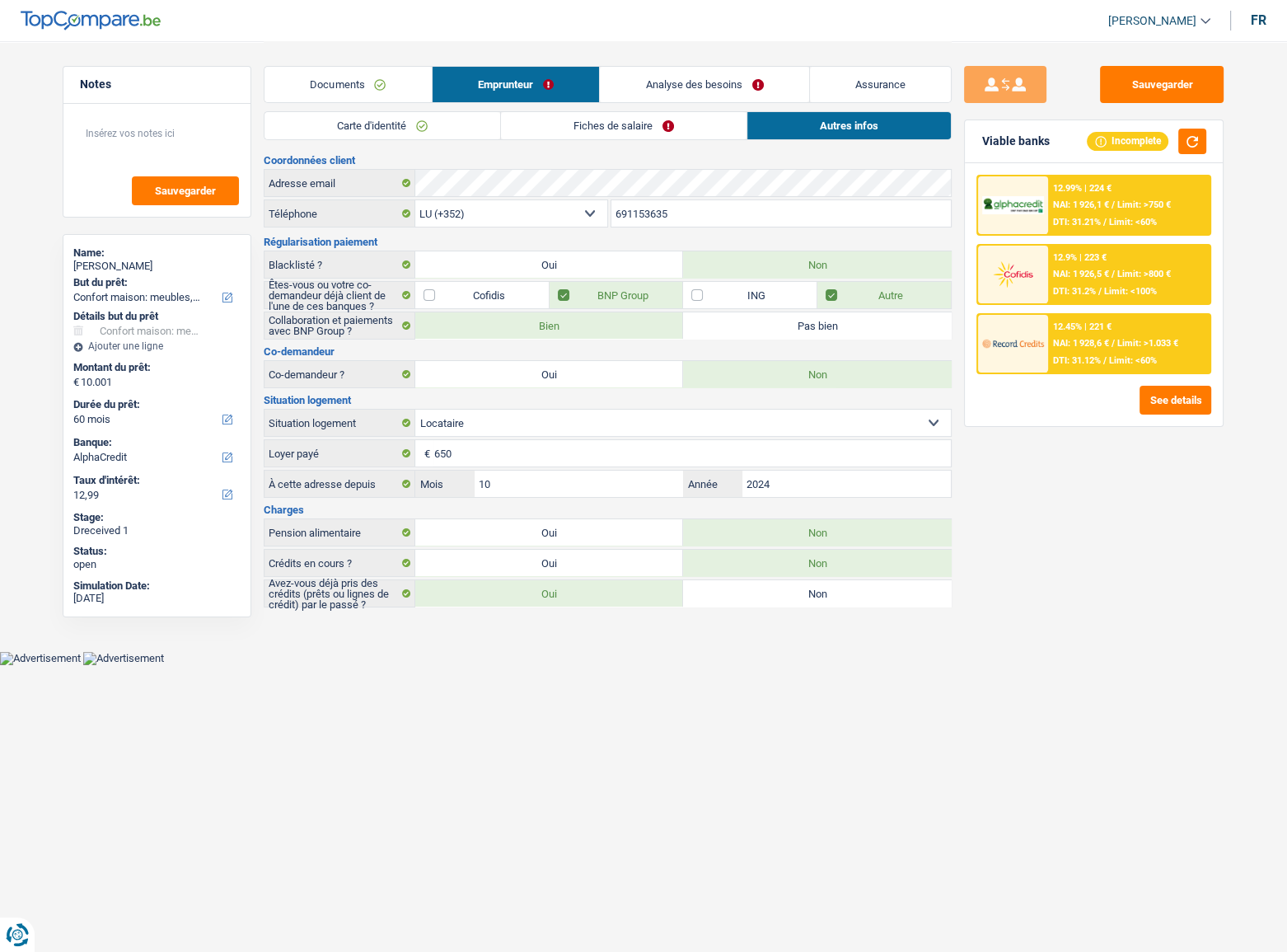
click at [411, 123] on link "Carte d'identité" at bounding box center [382, 126] width 235 height 27
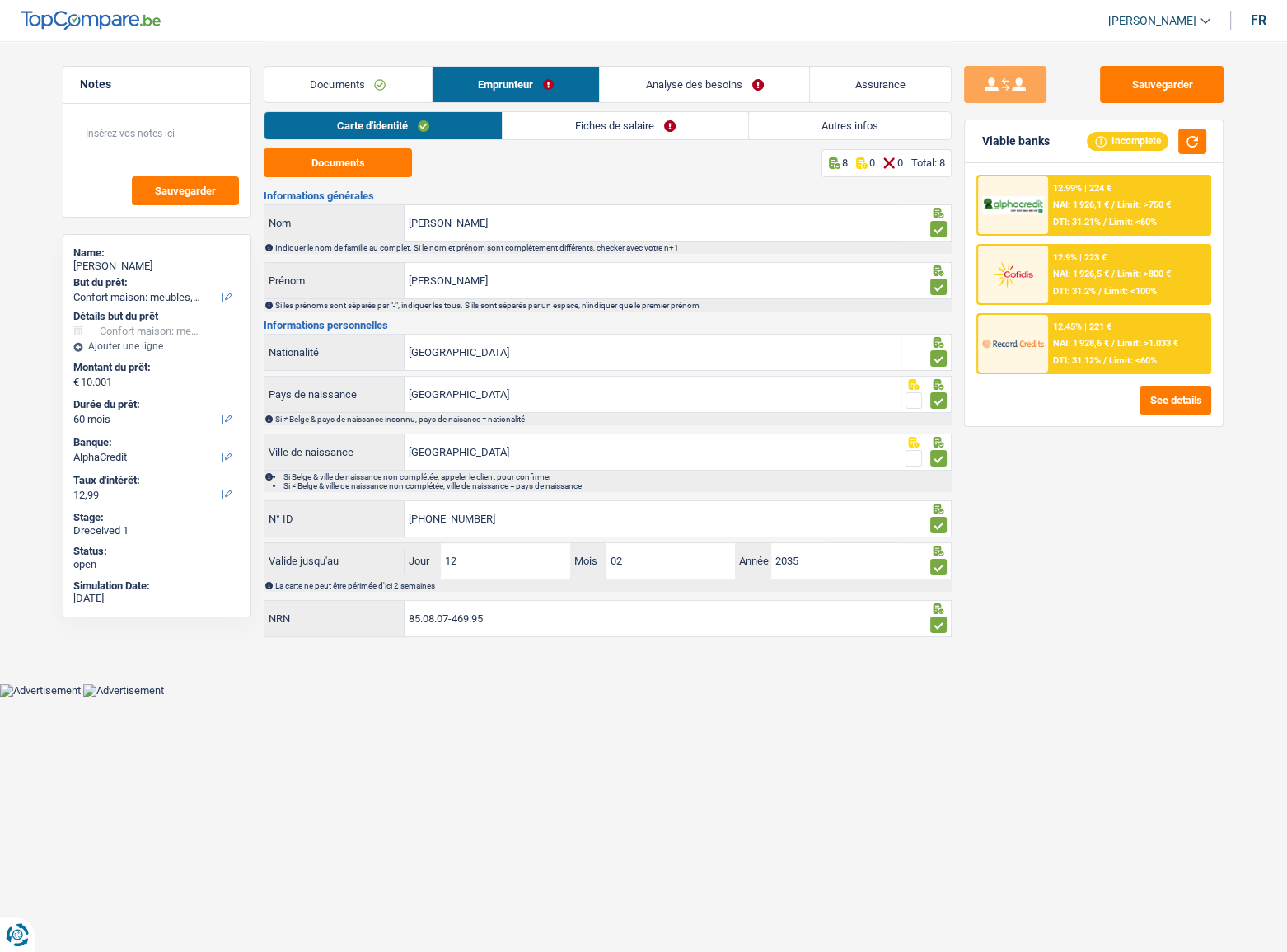
click at [584, 129] on link "Fiches de salaire" at bounding box center [625, 126] width 246 height 27
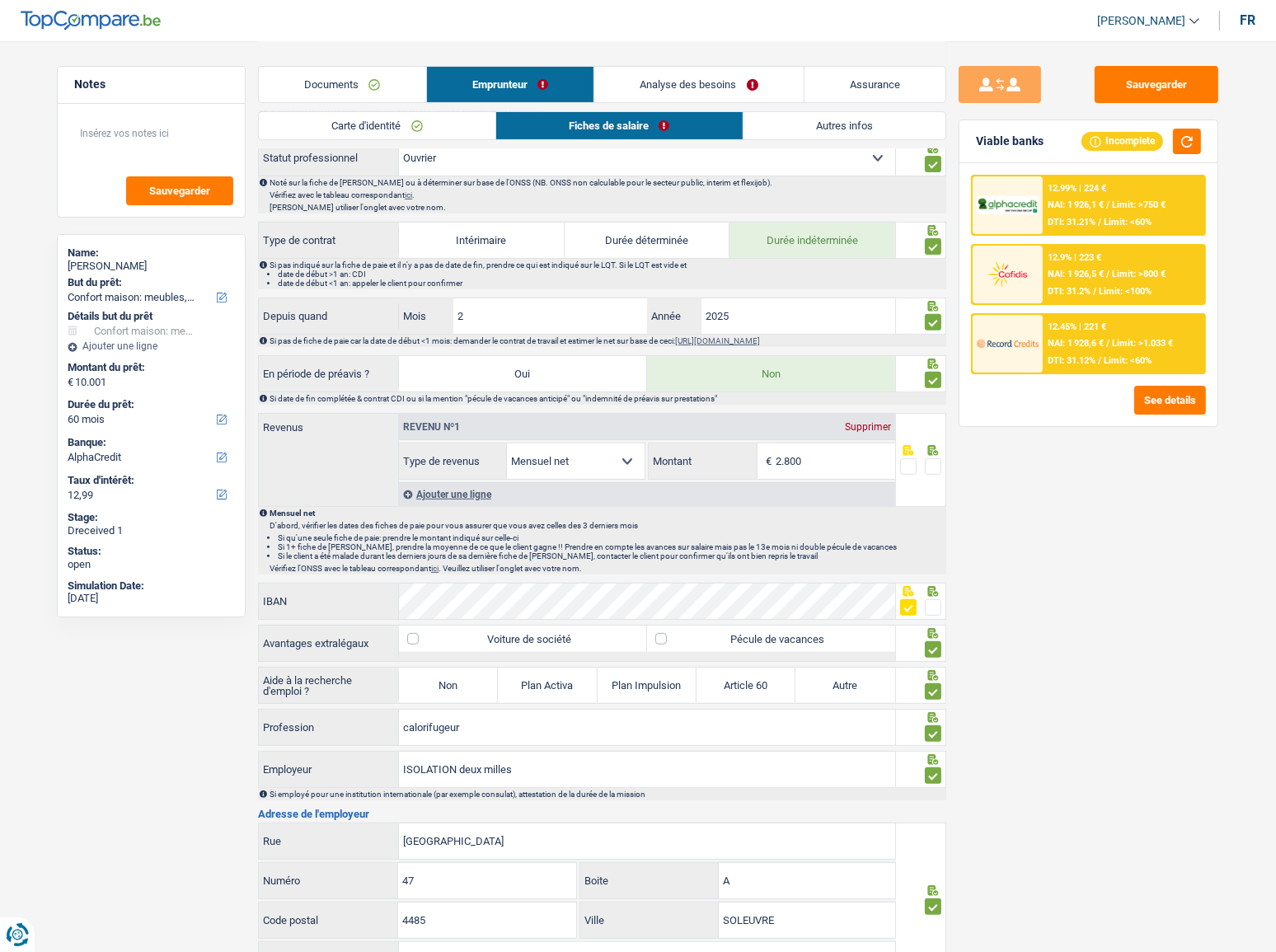
scroll to position [674, 0]
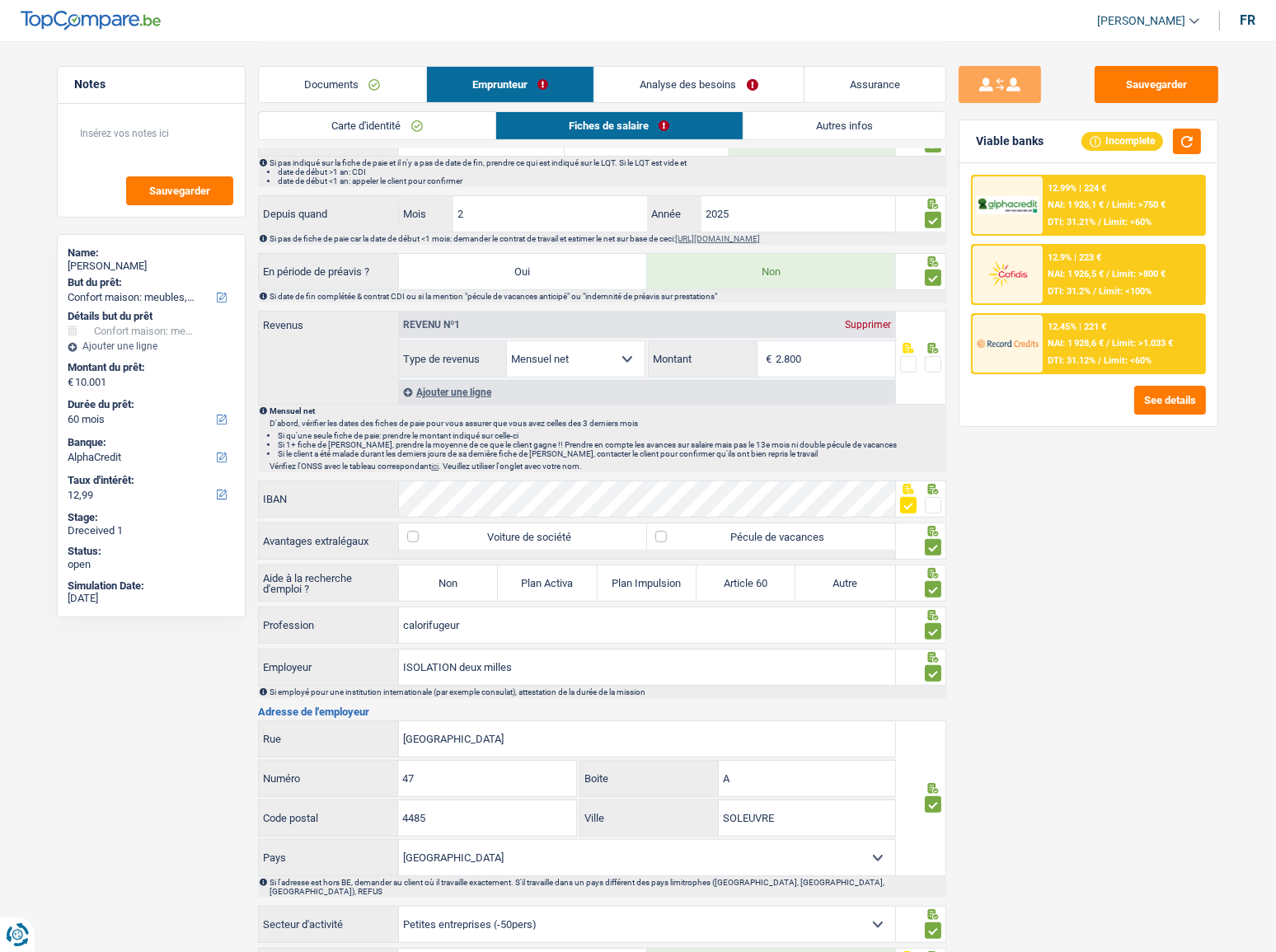
click at [938, 368] on span at bounding box center [933, 365] width 17 height 17
click at [0, 0] on input "radio" at bounding box center [0, 0] width 0 height 0
click at [833, 350] on input "2.800" at bounding box center [835, 359] width 120 height 35
drag, startPoint x: 833, startPoint y: 358, endPoint x: 690, endPoint y: 340, distance: 144.1
click at [691, 341] on div "2.800 € Montant" at bounding box center [771, 359] width 246 height 35
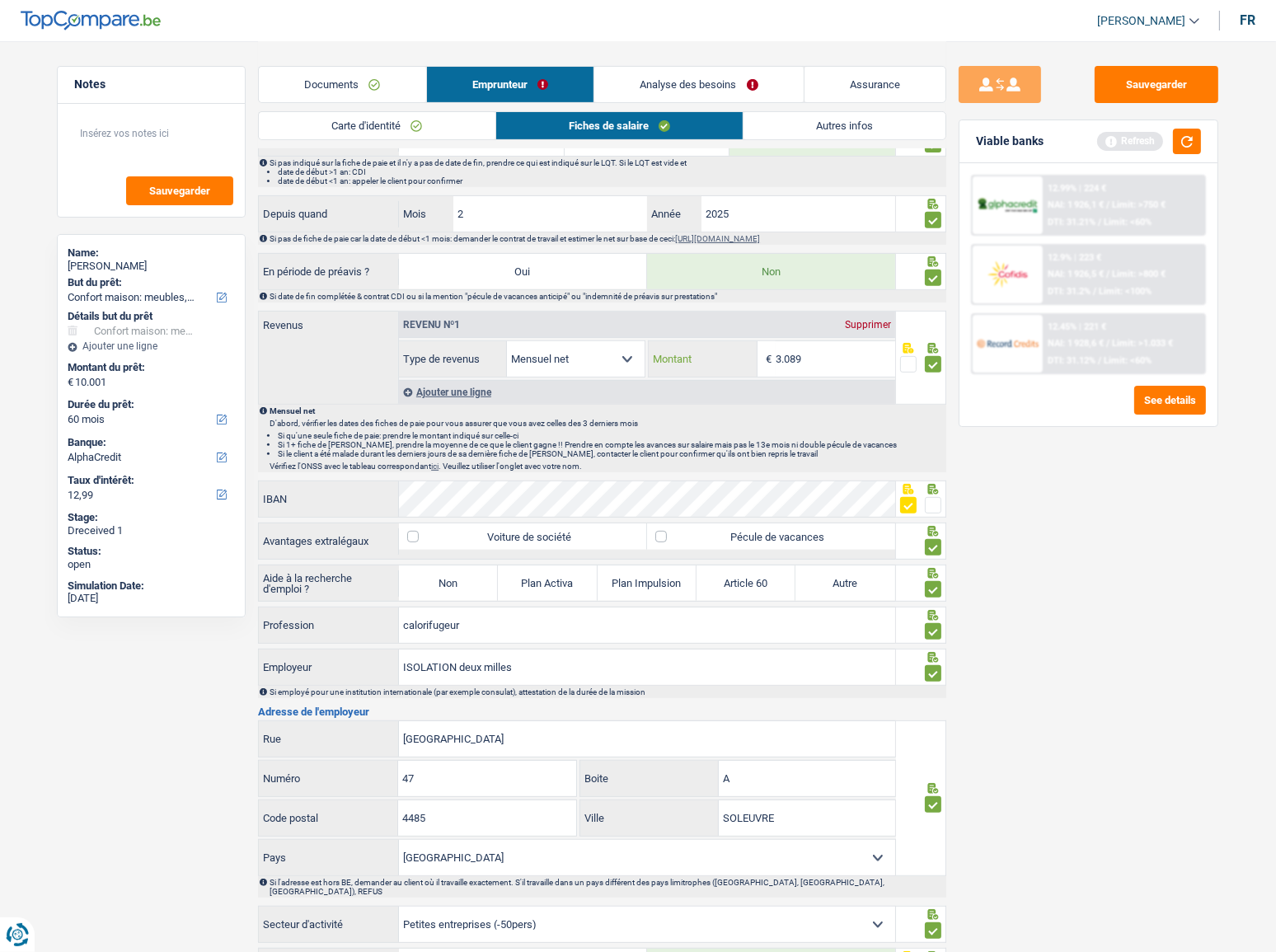
type input "3.089"
drag, startPoint x: 1186, startPoint y: 769, endPoint x: 1118, endPoint y: 527, distance: 251.4
click at [1186, 769] on div "Sauvegarder Viable banks Refresh 12.99% | 224 € NAI: 1 926,1 € / Limit: >750 € …" at bounding box center [1088, 495] width 284 height 859
click at [1154, 92] on button "Sauvegarder" at bounding box center [1156, 85] width 123 height 37
click at [1184, 136] on button "button" at bounding box center [1186, 141] width 28 height 25
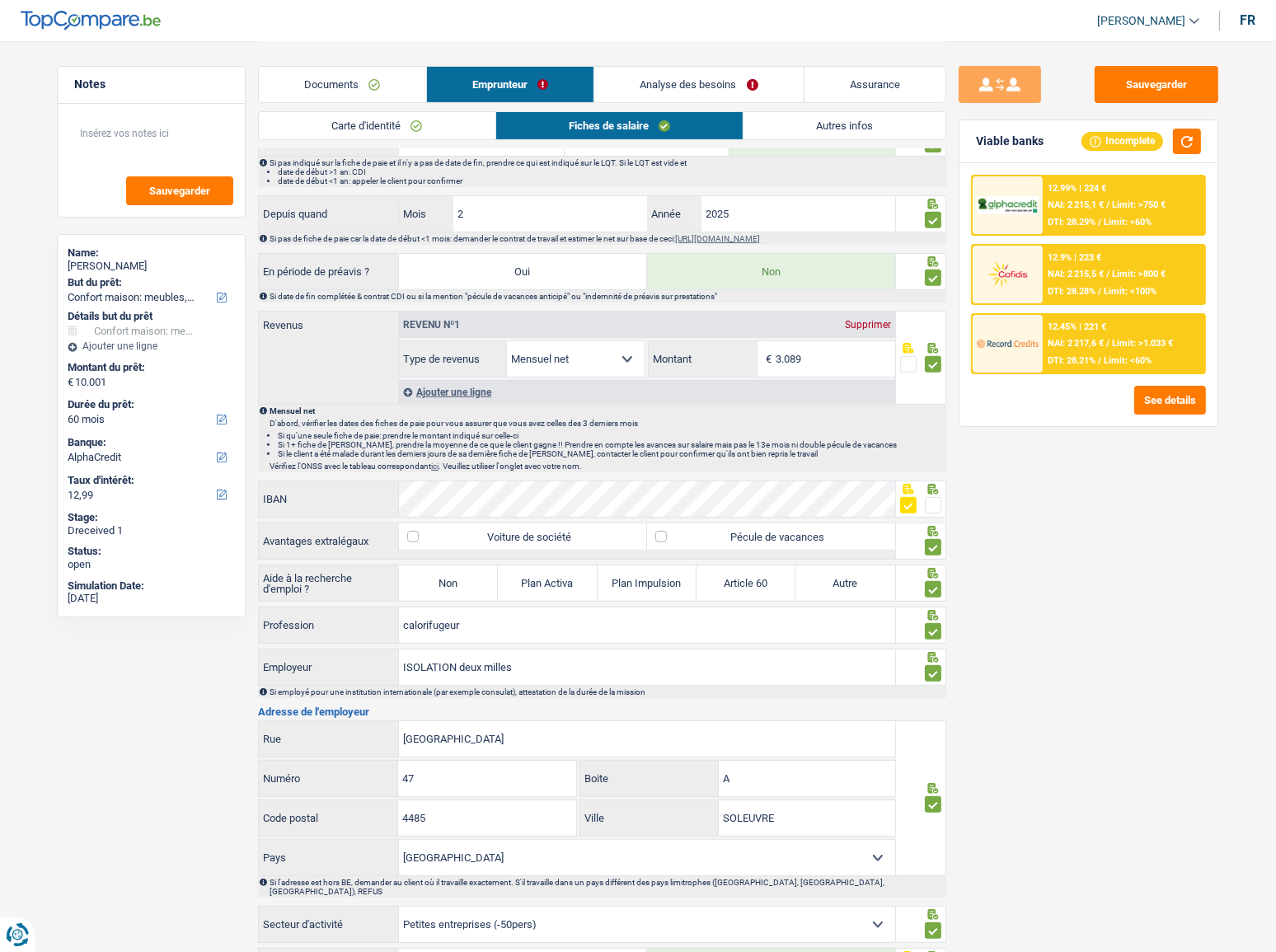
click at [1127, 217] on span "Limit: <60%" at bounding box center [1128, 222] width 48 height 11
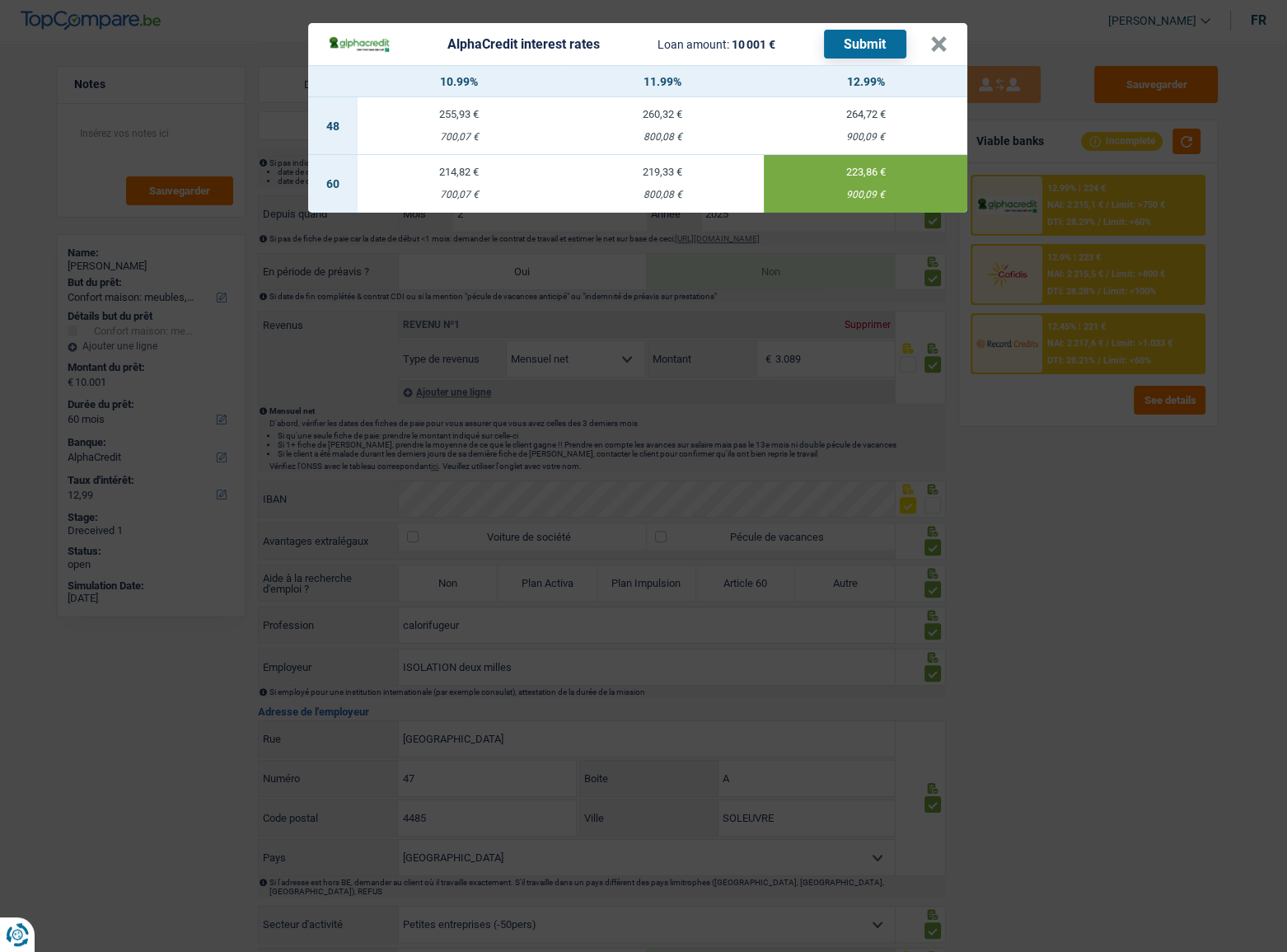
click at [873, 44] on button "Submit" at bounding box center [865, 44] width 82 height 28
click at [939, 50] on button "×" at bounding box center [938, 44] width 18 height 17
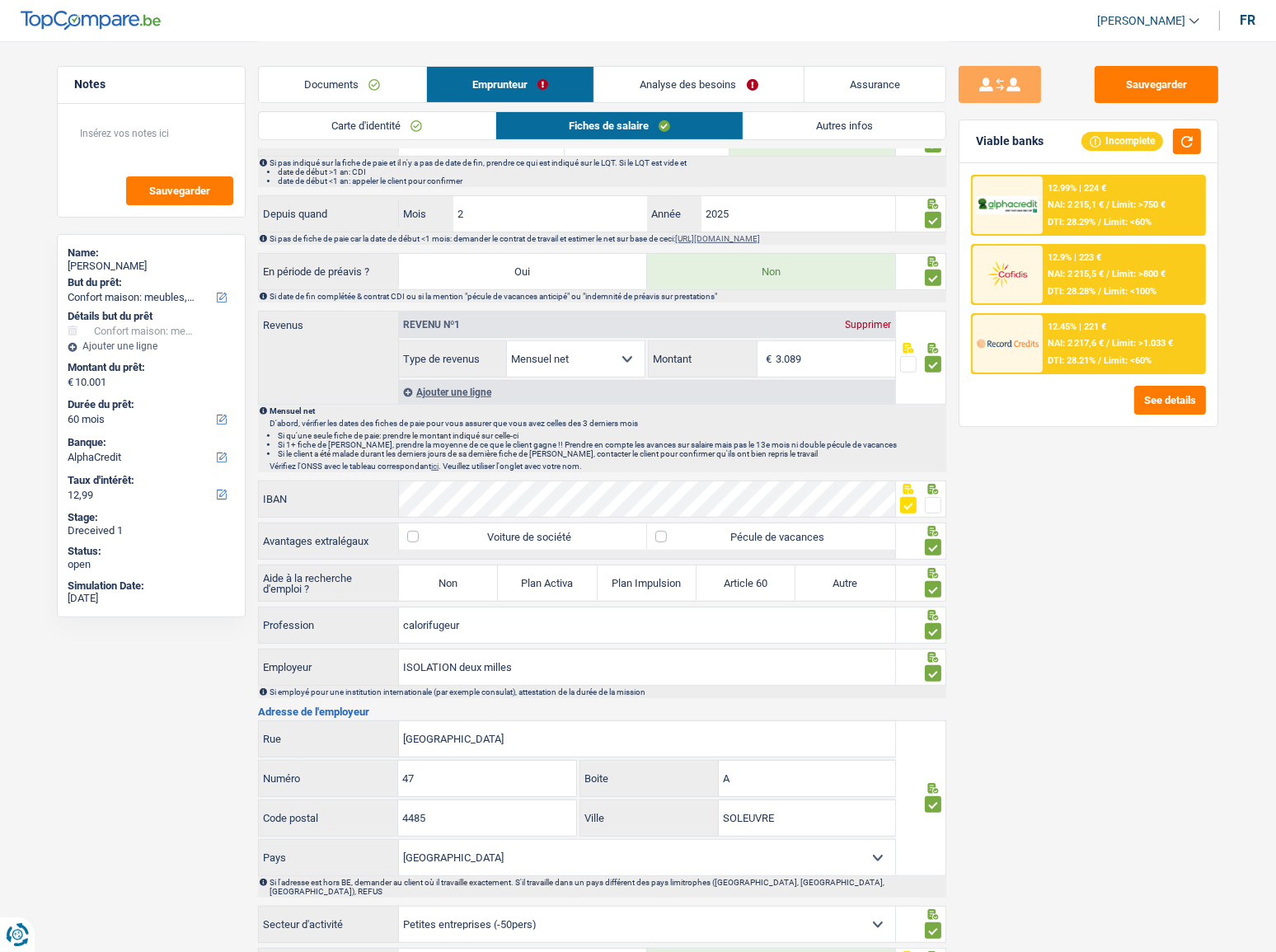
click at [381, 74] on link "Documents" at bounding box center [343, 85] width 168 height 35
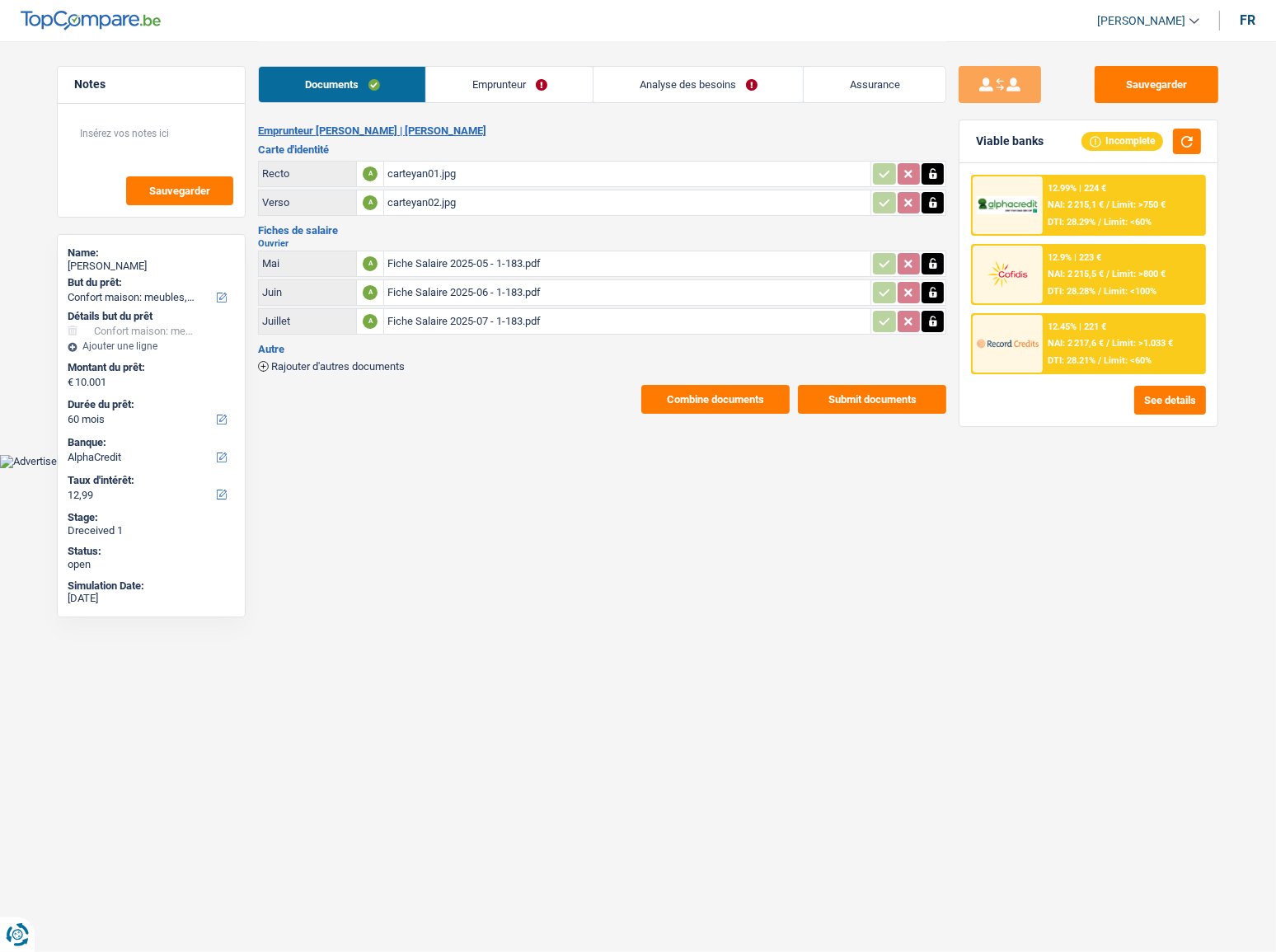
scroll to position [0, 0]
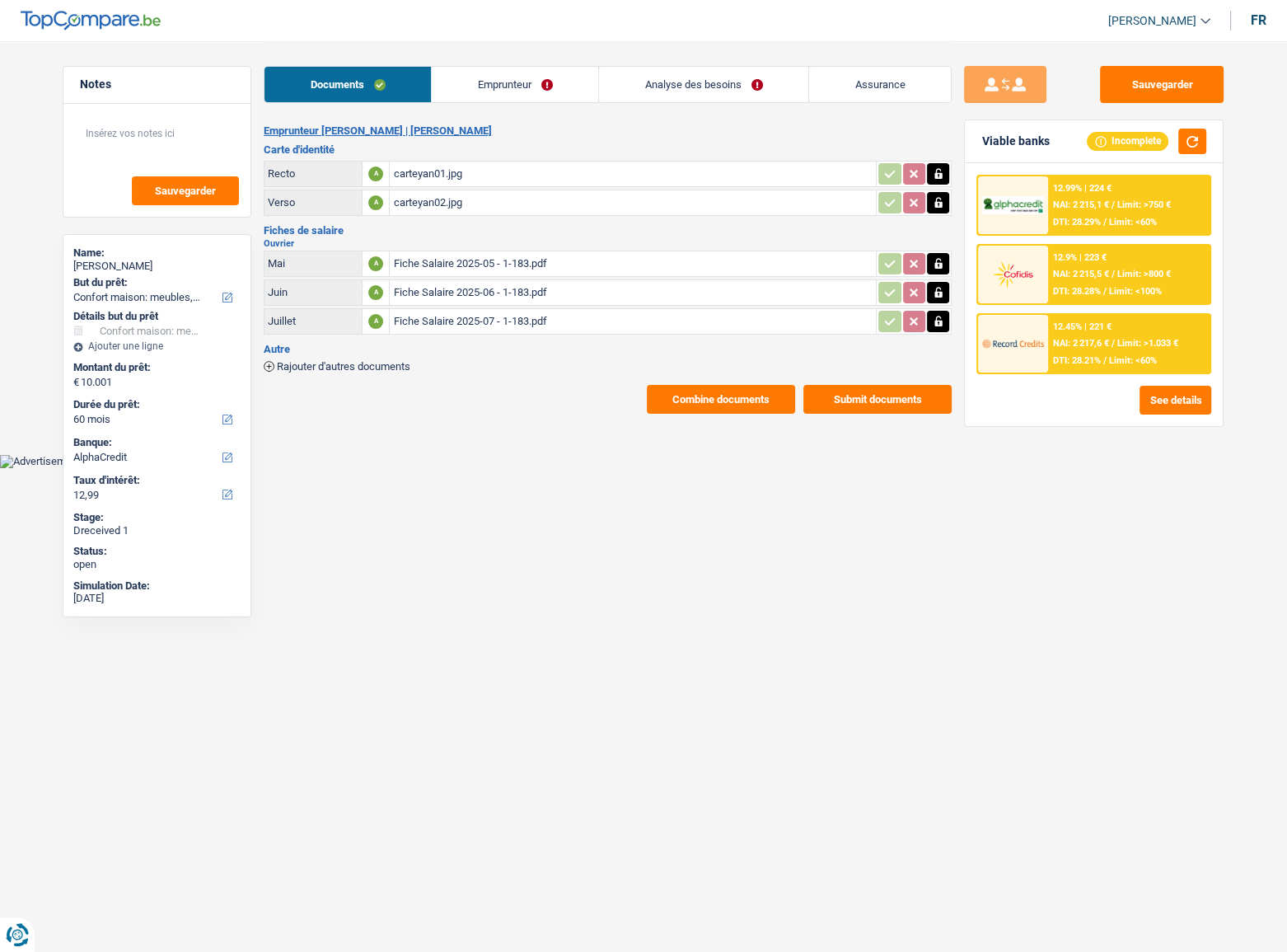
click at [526, 93] on link "Emprunteur" at bounding box center [514, 85] width 167 height 35
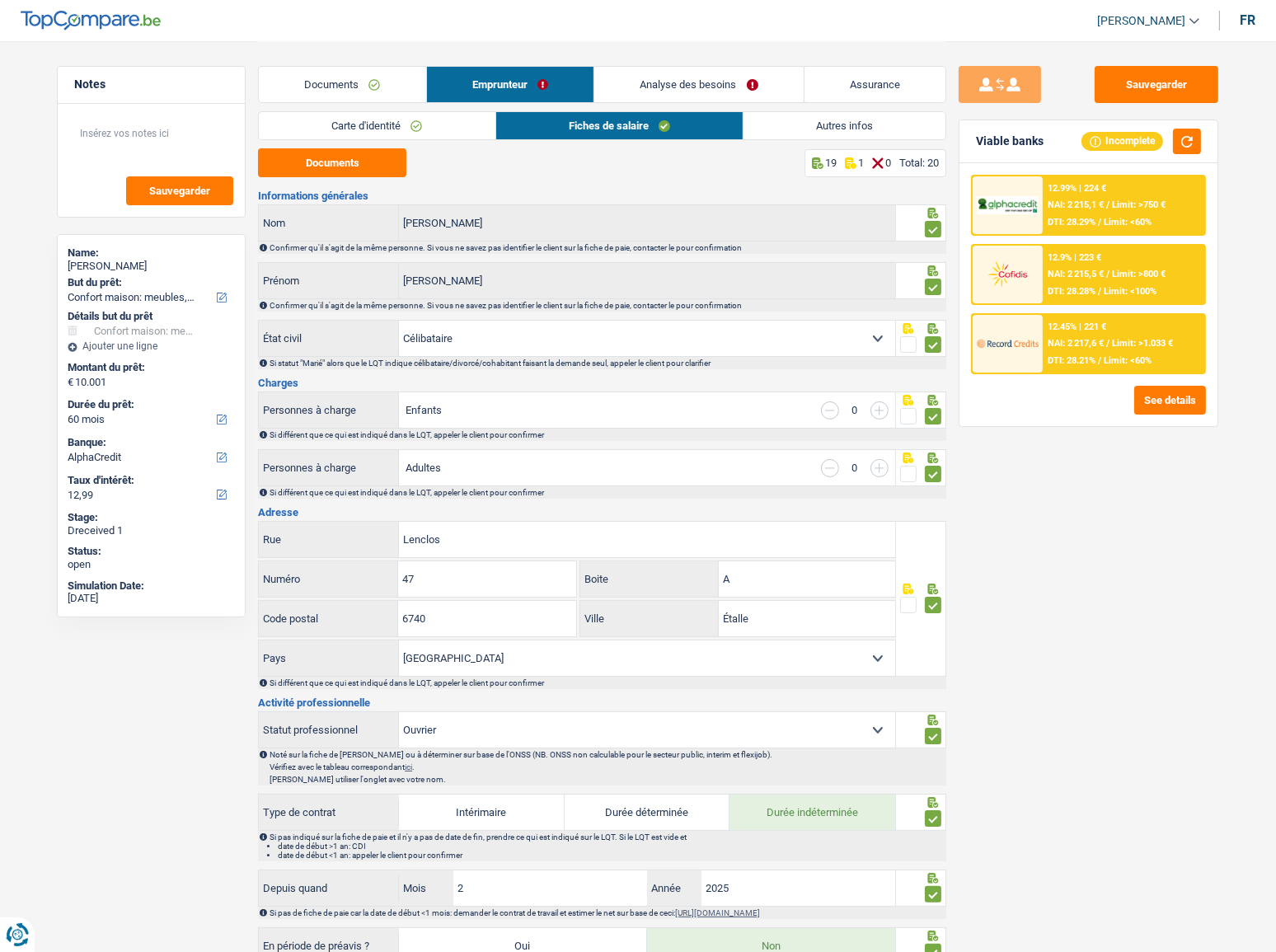
click at [437, 123] on link "Carte d'identité" at bounding box center [376, 126] width 236 height 27
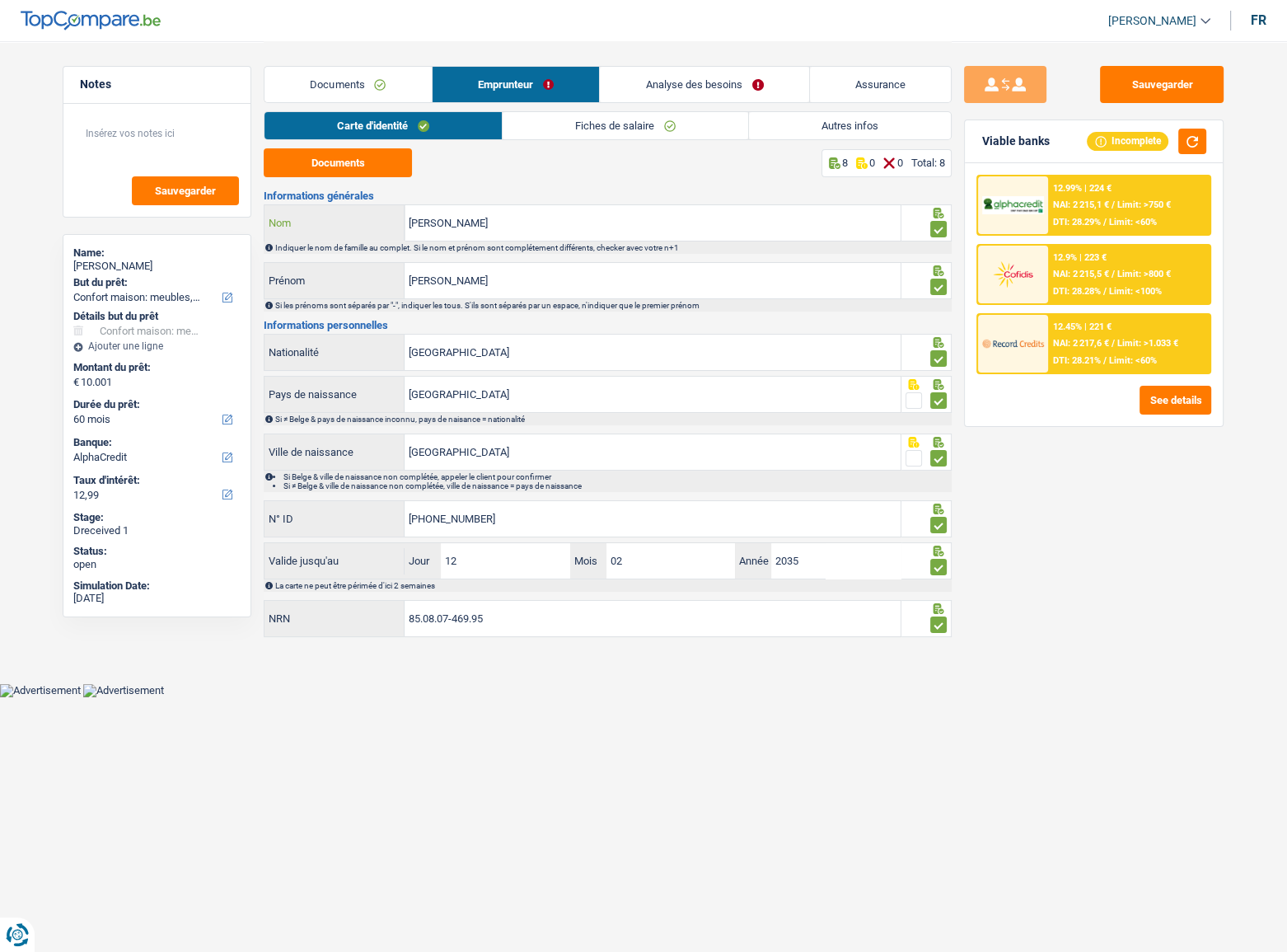
drag, startPoint x: 473, startPoint y: 222, endPoint x: 268, endPoint y: 230, distance: 205.2
click at [270, 225] on div "nunes de souza Nom" at bounding box center [582, 223] width 636 height 35
click at [1093, 272] on span "NAI: 2 215,5 €" at bounding box center [1081, 274] width 56 height 11
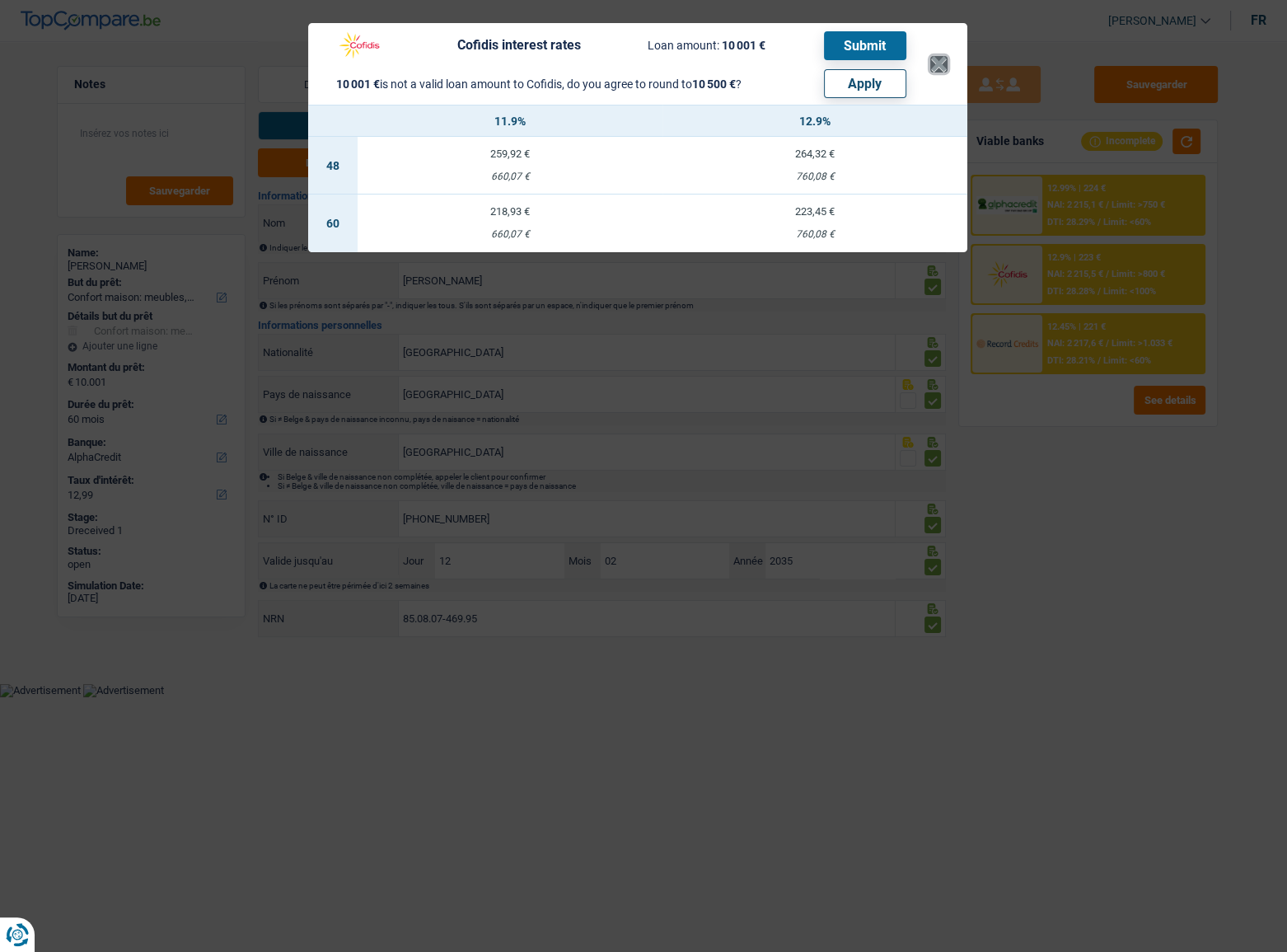
click at [941, 70] on button "×" at bounding box center [938, 65] width 18 height 17
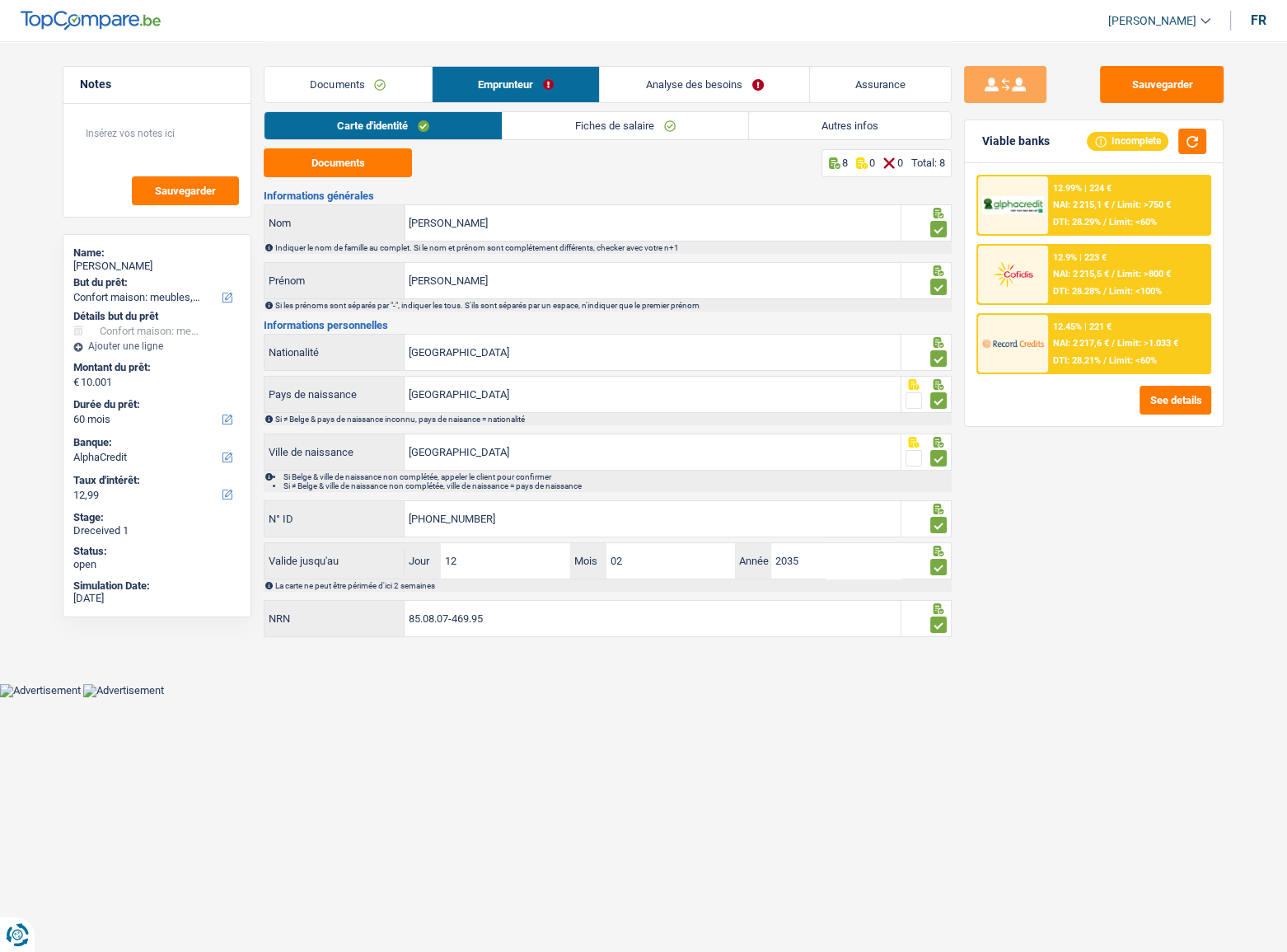
click at [1099, 338] on div "12.45% | 221 € NAI: 2 217,6 € / Limit: >1.033 € DTI: 28.21% / Limit: <60%" at bounding box center [1129, 344] width 163 height 58
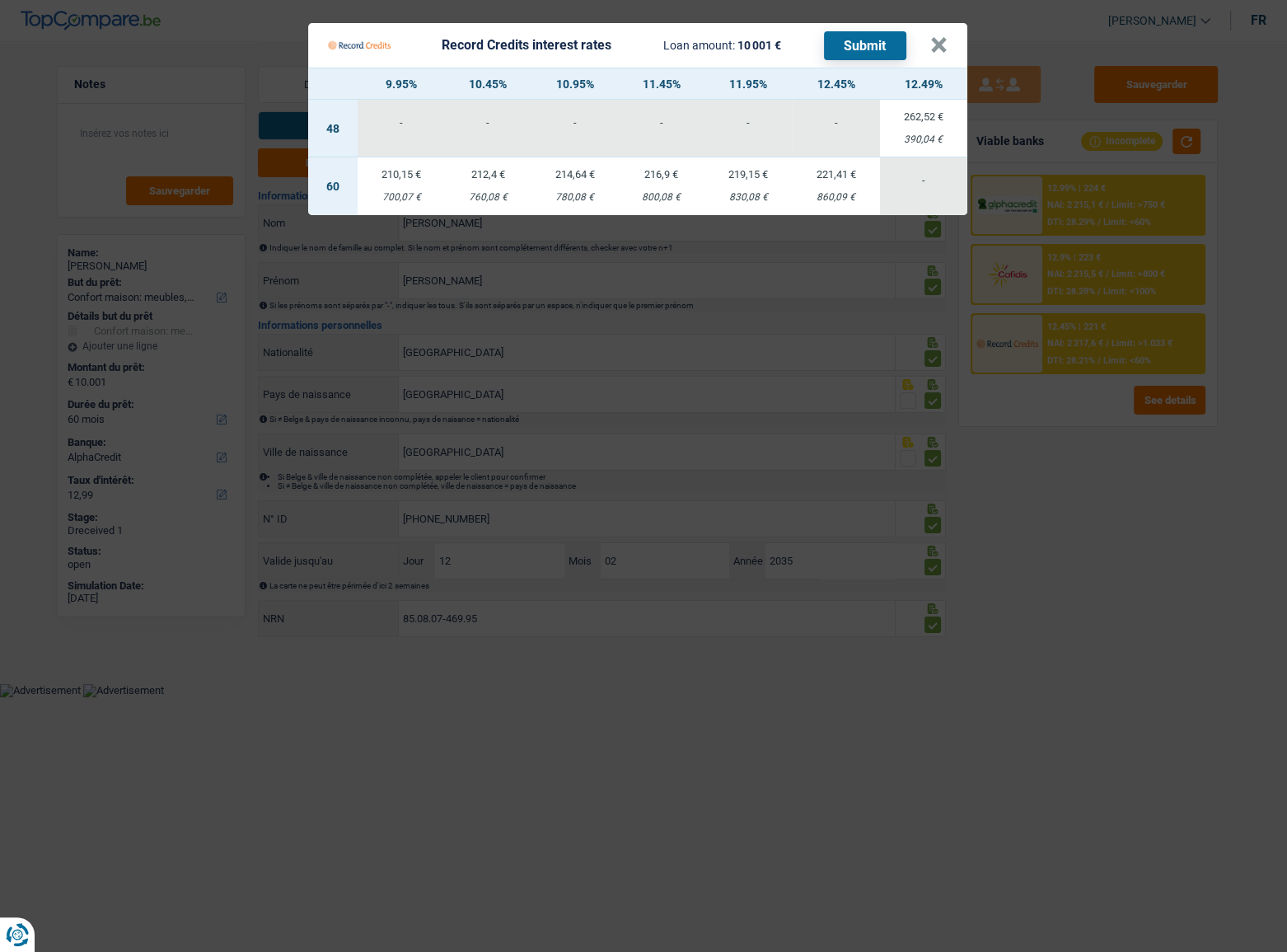
drag, startPoint x: 819, startPoint y: 200, endPoint x: 866, endPoint y: 35, distance: 171.6
click at [819, 200] on div "860,09 €" at bounding box center [835, 197] width 87 height 11
select select "record credits"
type input "12,45"
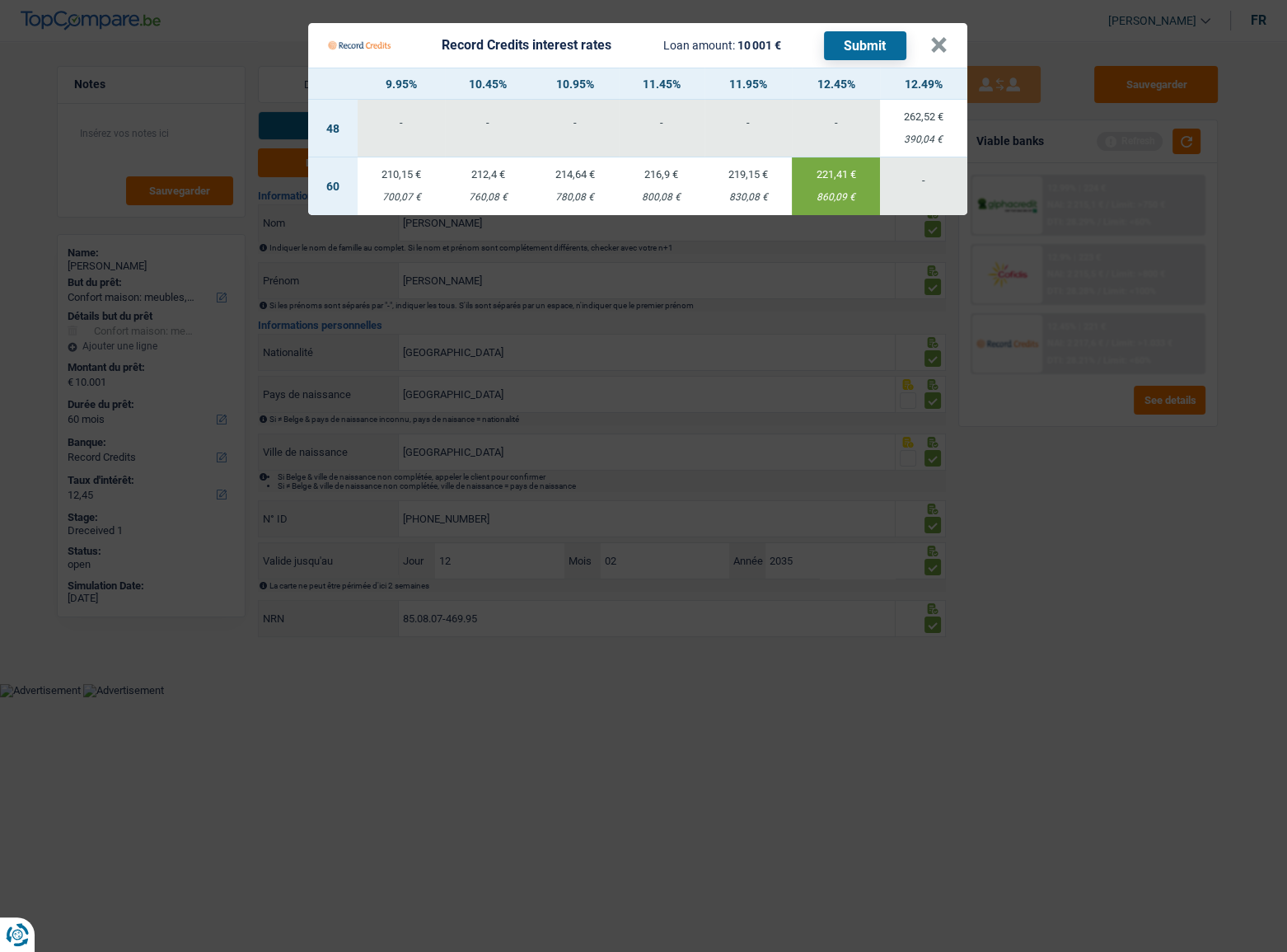
click at [861, 41] on button "Submit" at bounding box center [865, 45] width 82 height 28
click at [934, 41] on button "×" at bounding box center [938, 45] width 18 height 17
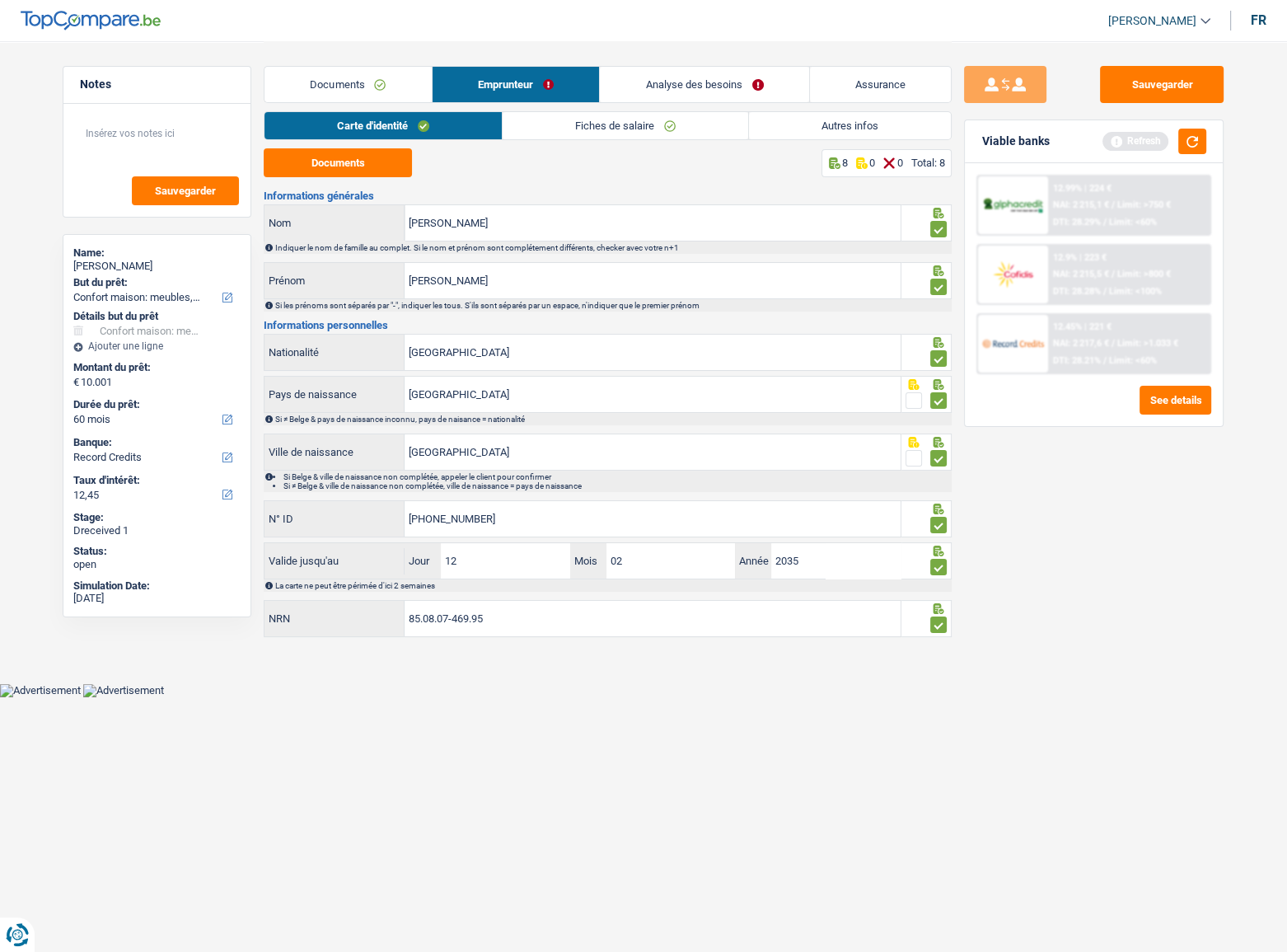
click at [1109, 274] on span "NAI: 2 215,5 €" at bounding box center [1081, 274] width 56 height 11
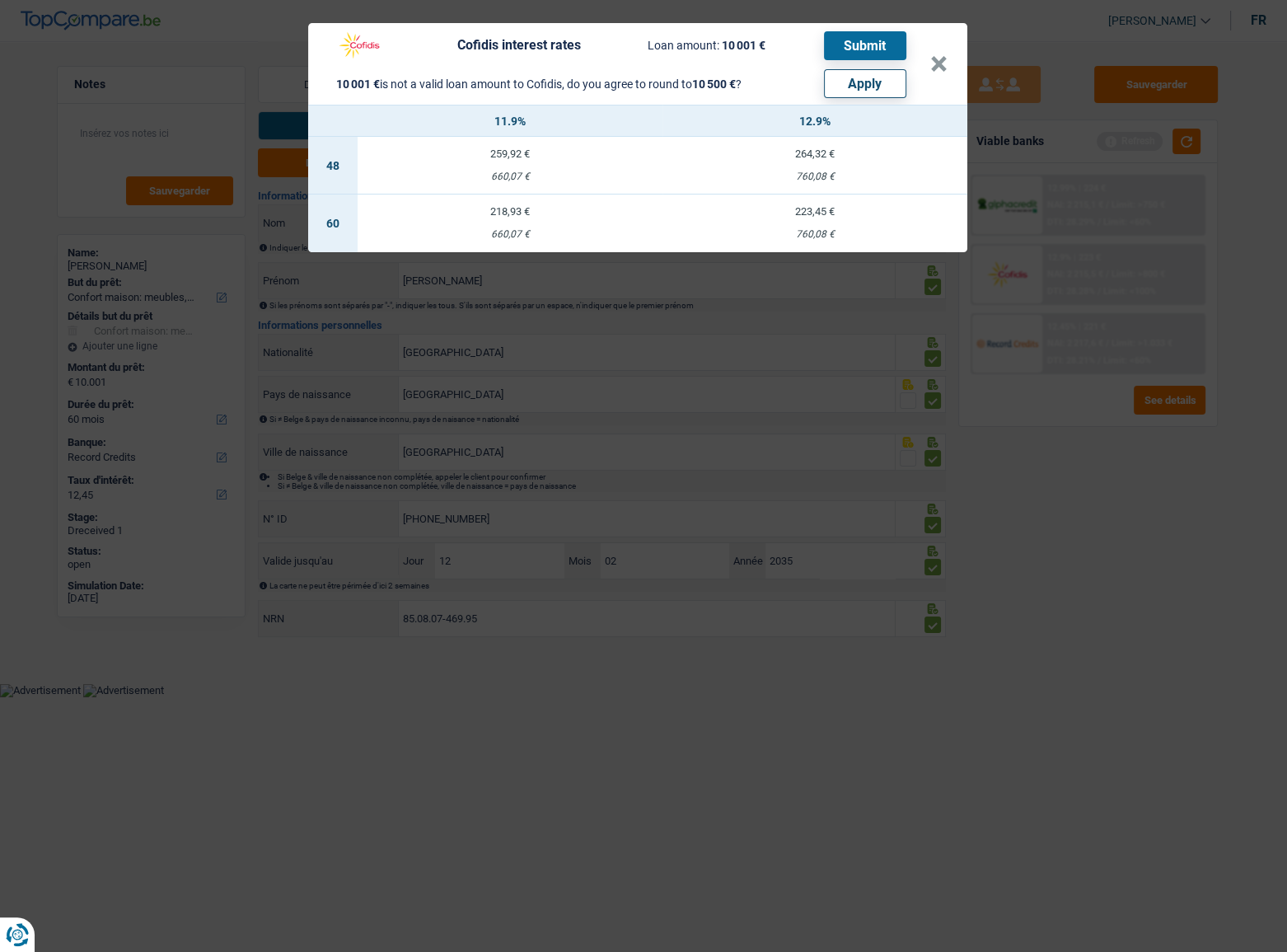
click at [859, 87] on button "Apply" at bounding box center [865, 84] width 82 height 28
type input "10.500"
select select "other"
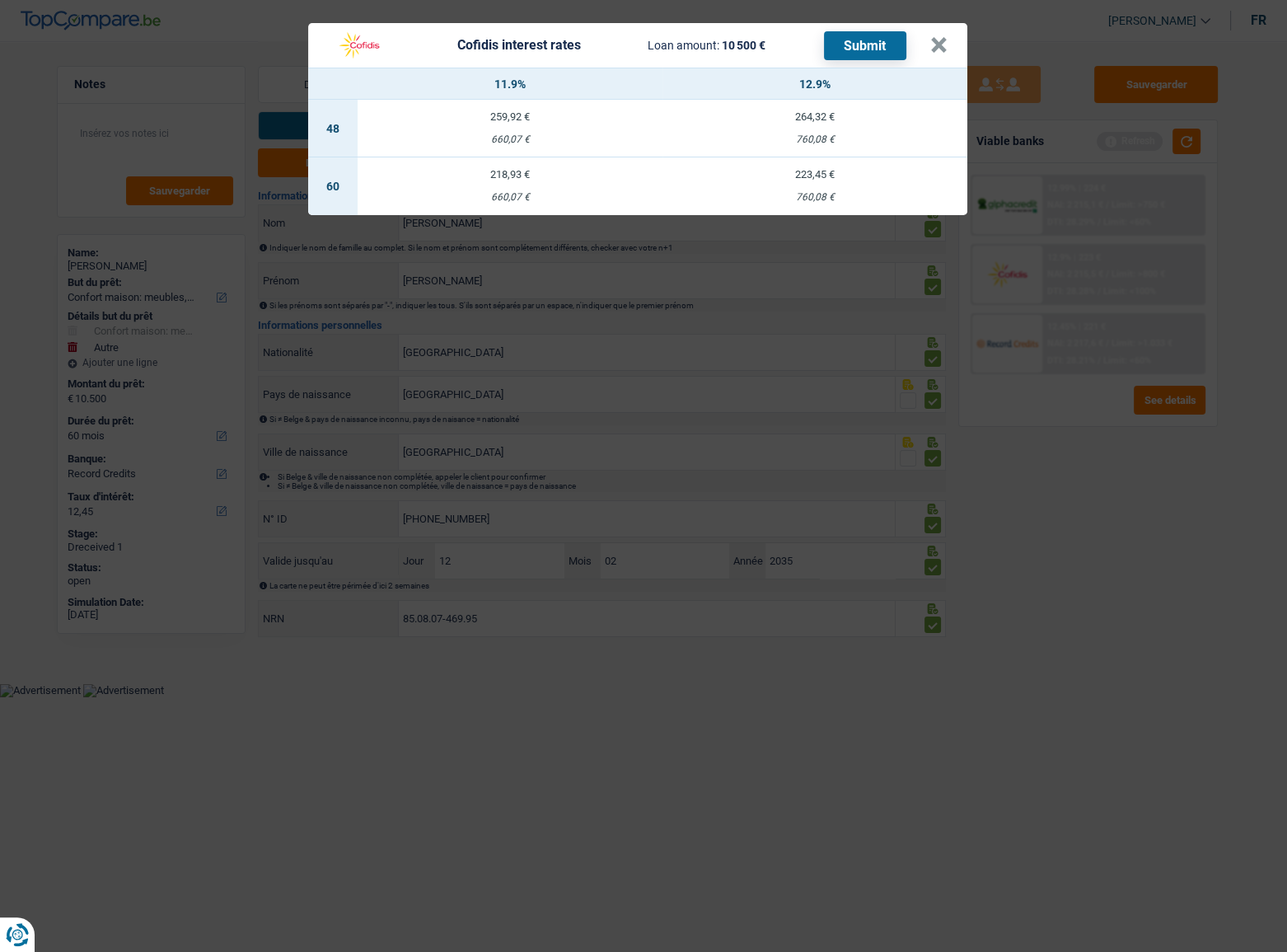
click at [831, 189] on td "223,45 € 760,08 €" at bounding box center [814, 186] width 305 height 58
select select "cofidis"
type input "12,90"
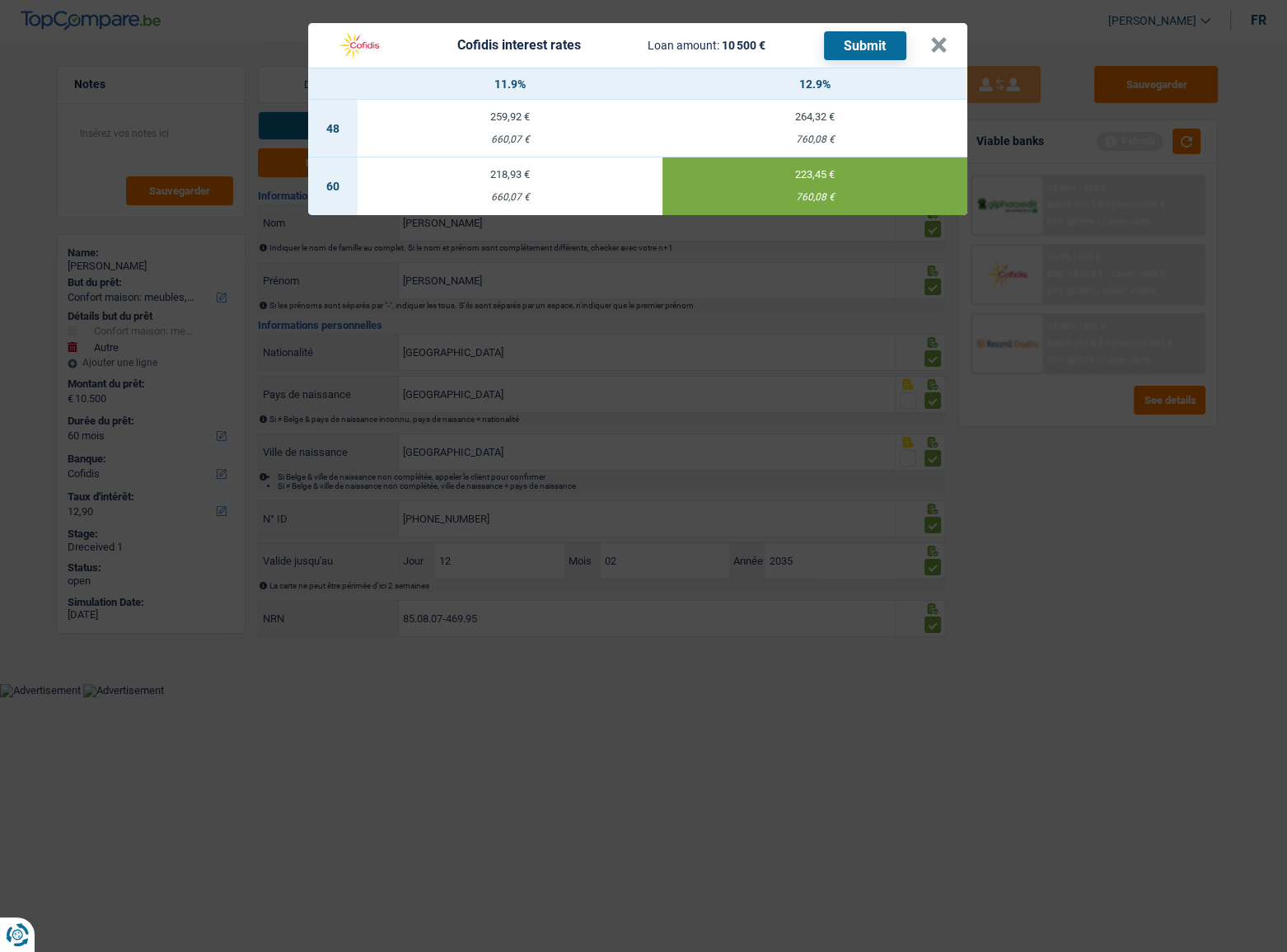
click at [876, 46] on button "Submit" at bounding box center [865, 45] width 82 height 28
click at [931, 37] on button "×" at bounding box center [938, 45] width 18 height 17
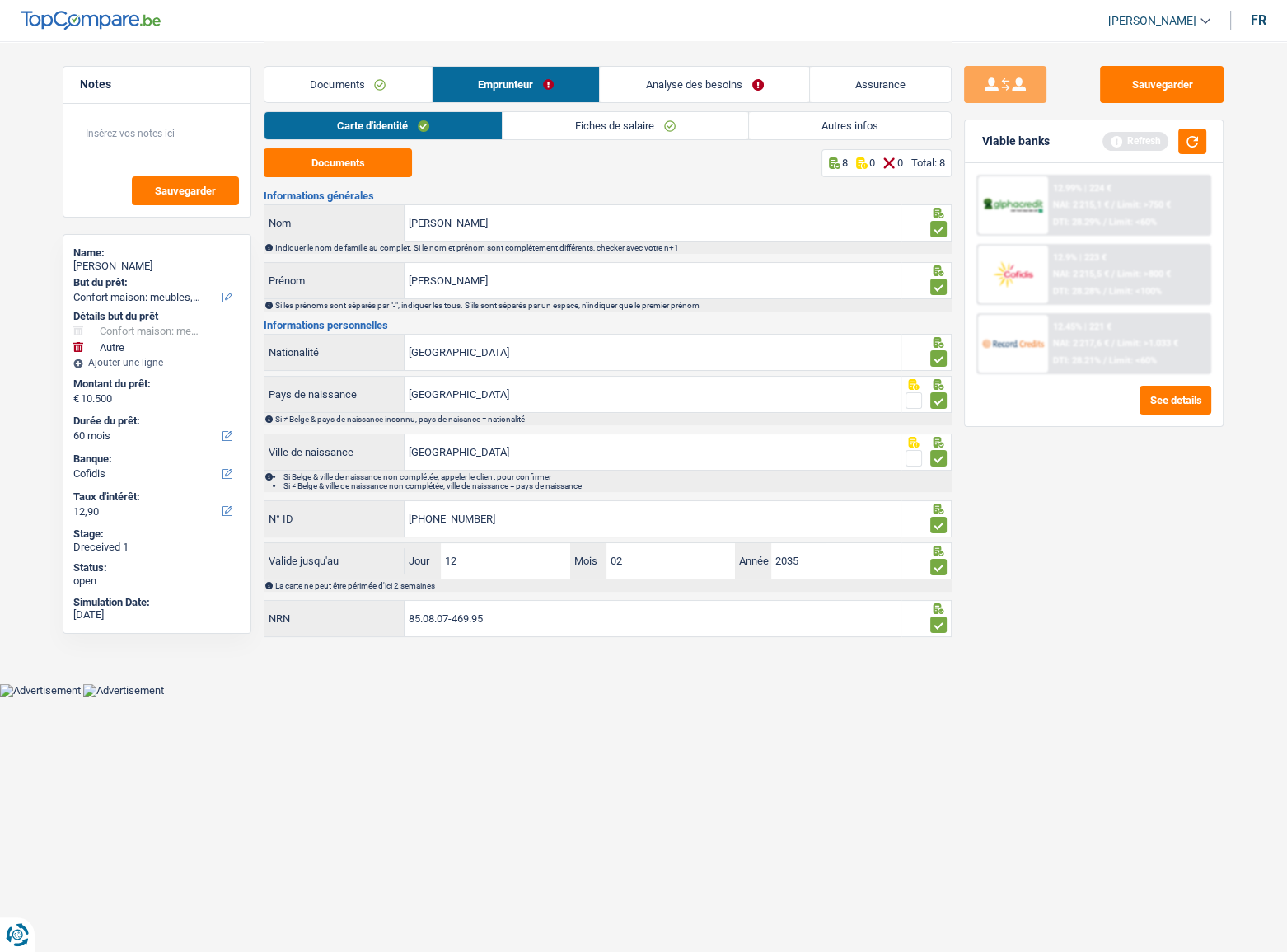
click at [524, 118] on link "Fiches de salaire" at bounding box center [625, 126] width 246 height 27
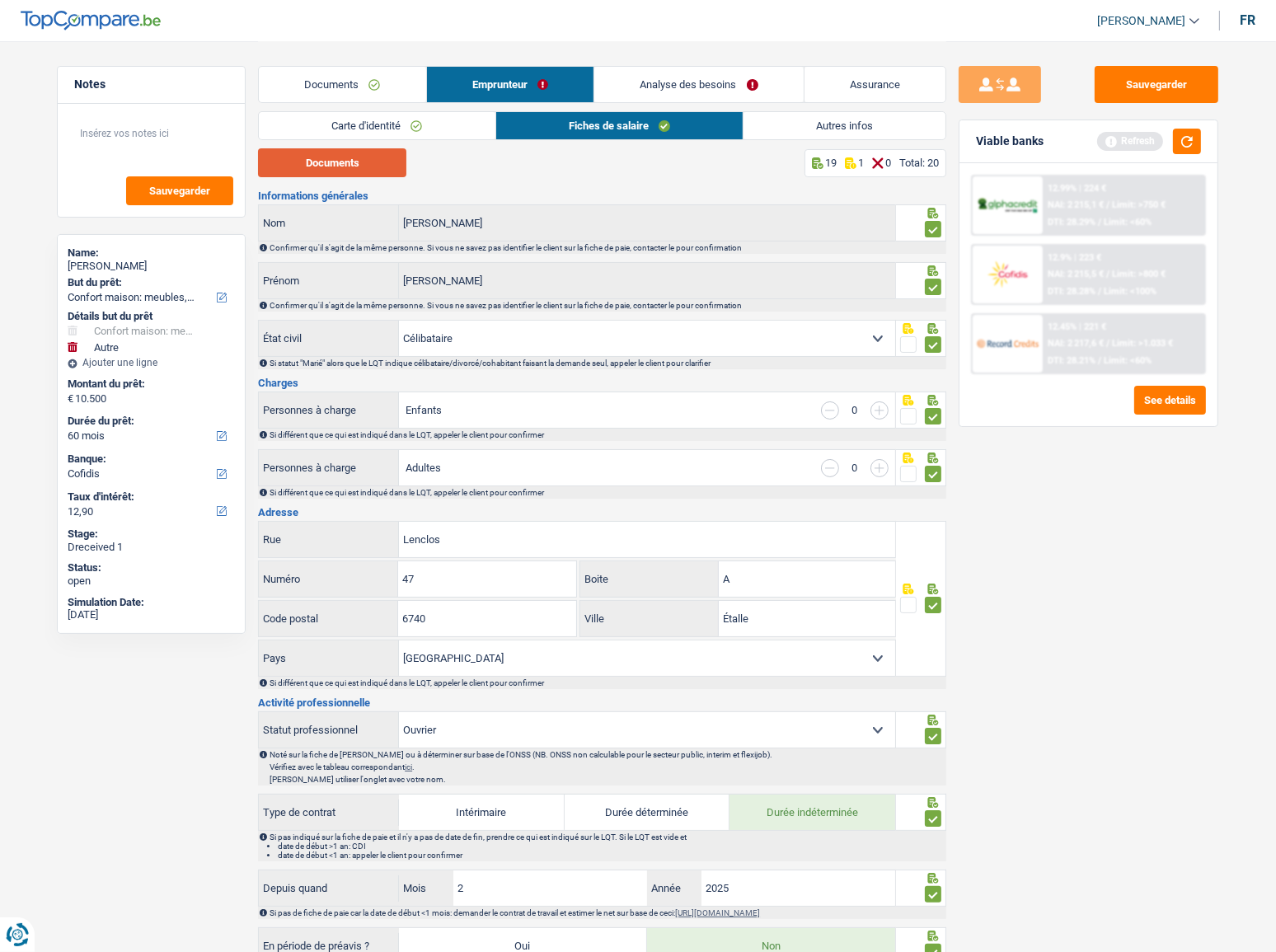
click at [360, 170] on button "Documents" at bounding box center [332, 163] width 148 height 28
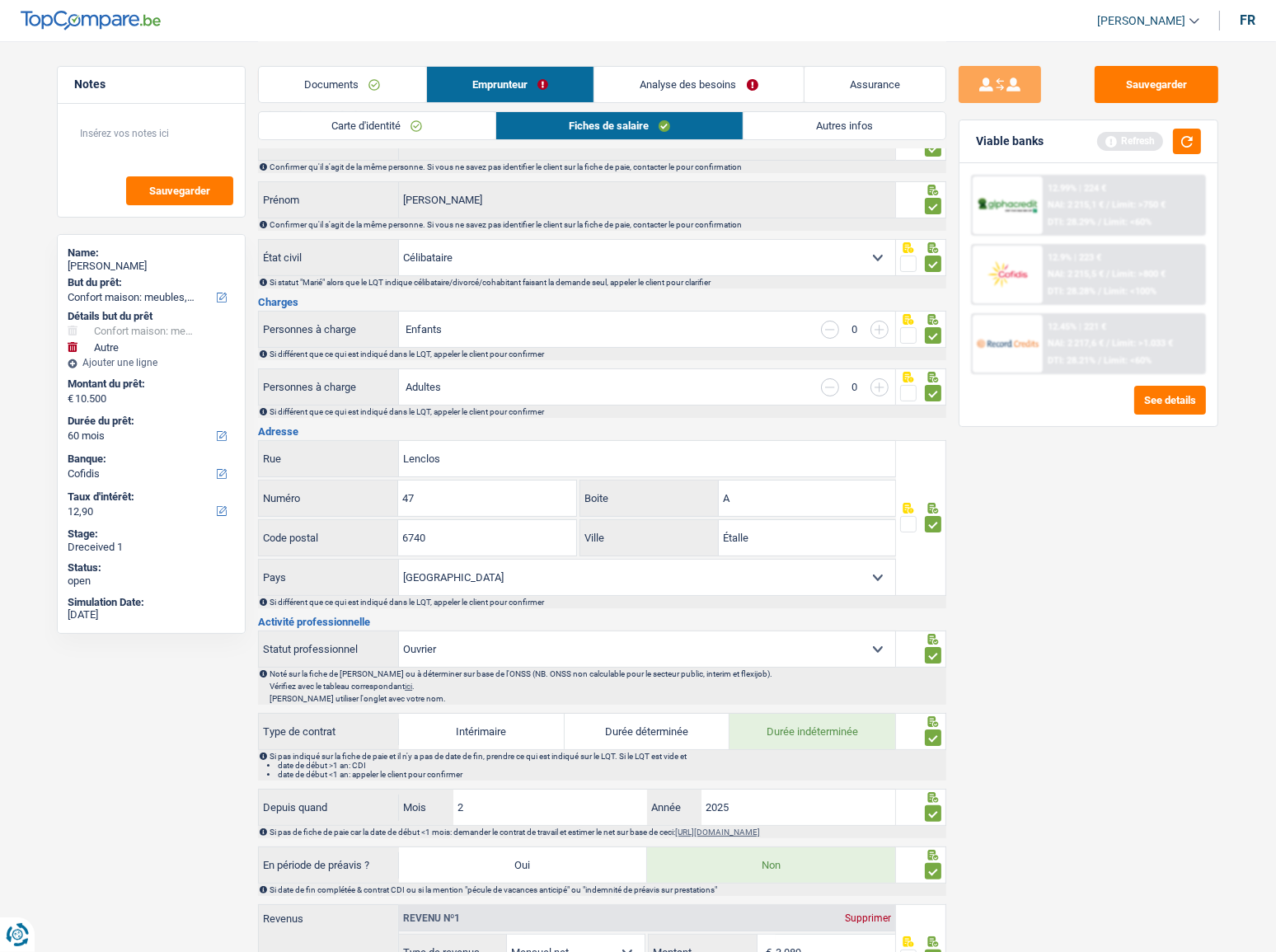
scroll to position [224, 0]
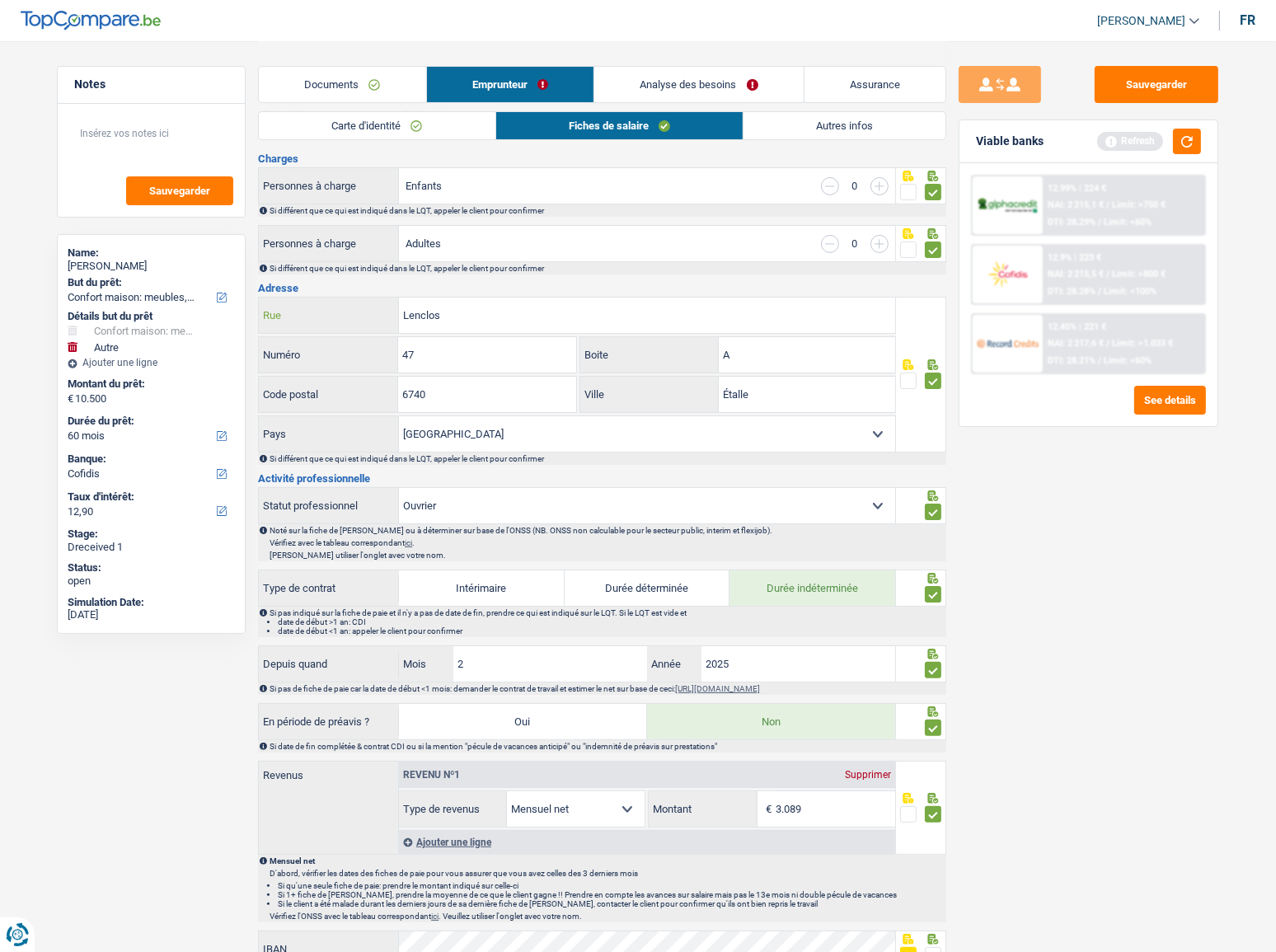
click at [402, 315] on input "Lenclos" at bounding box center [647, 315] width 496 height 35
type input "rue de Lenclos"
click at [1180, 80] on button "Sauvegarder" at bounding box center [1156, 85] width 123 height 37
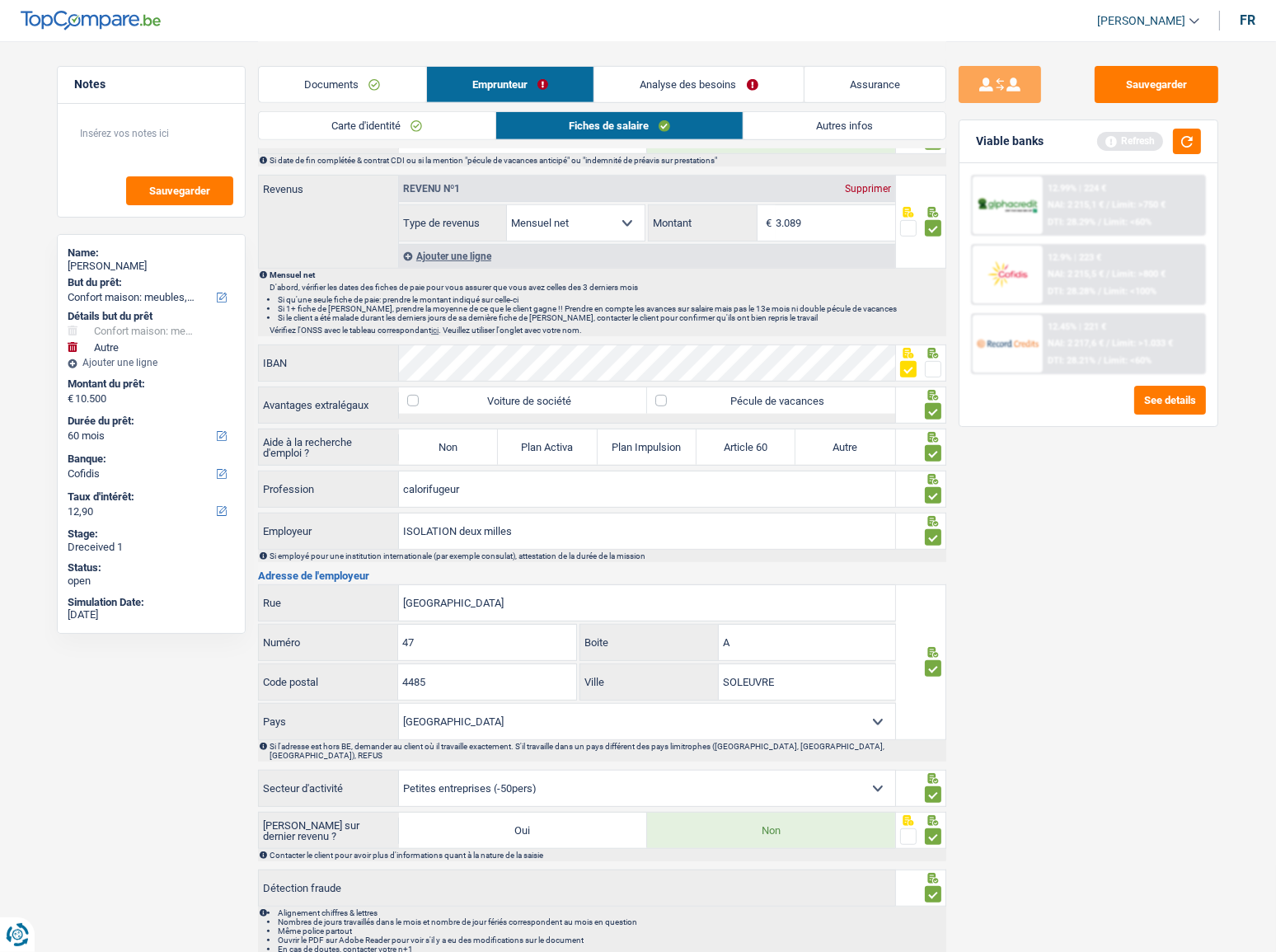
scroll to position [862, 0]
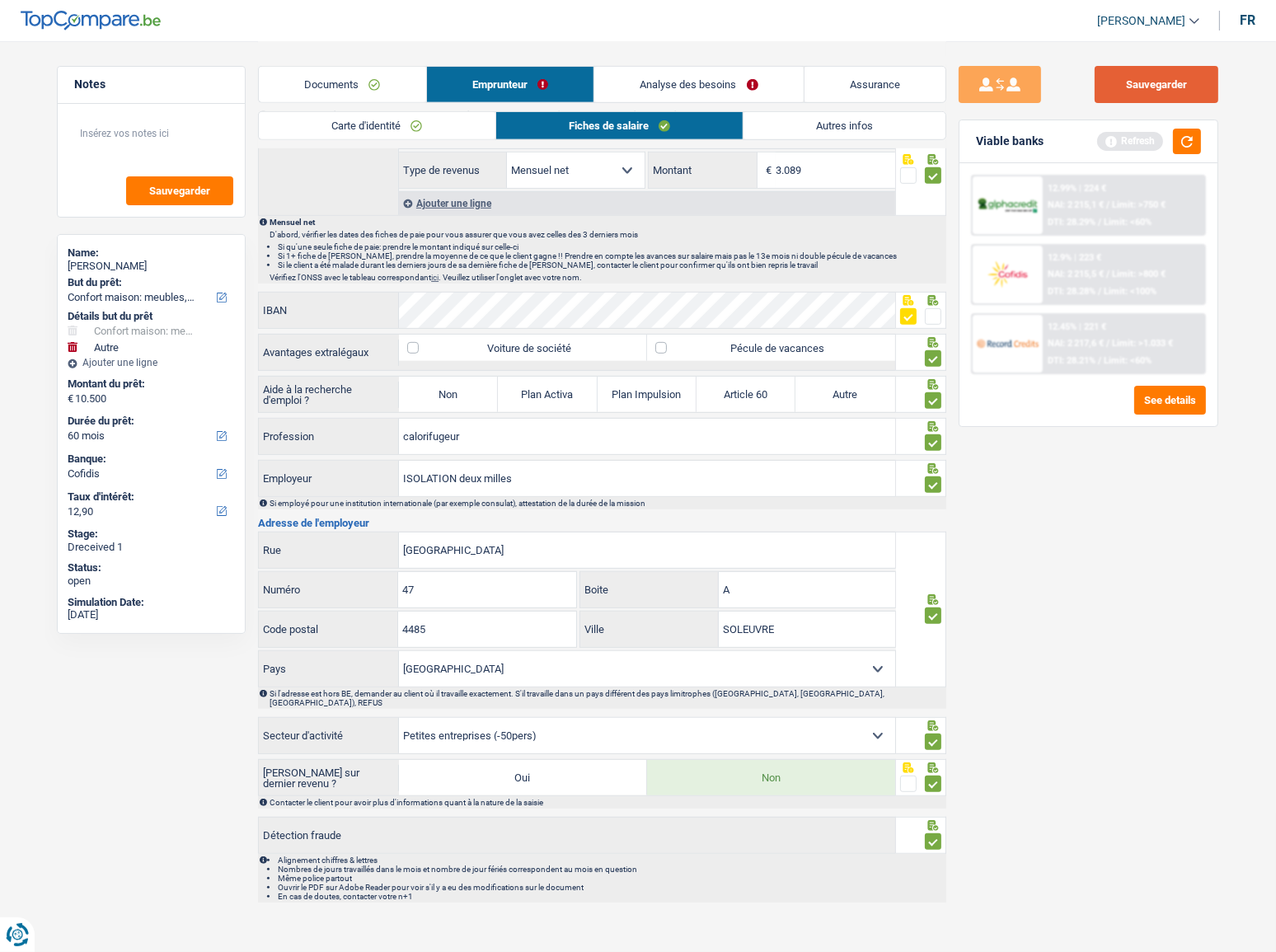
drag, startPoint x: 1168, startPoint y: 80, endPoint x: 310, endPoint y: 484, distance: 948.4
click at [1168, 81] on button "Sauvegarder" at bounding box center [1156, 85] width 123 height 37
click at [1187, 135] on button "button" at bounding box center [1186, 141] width 28 height 25
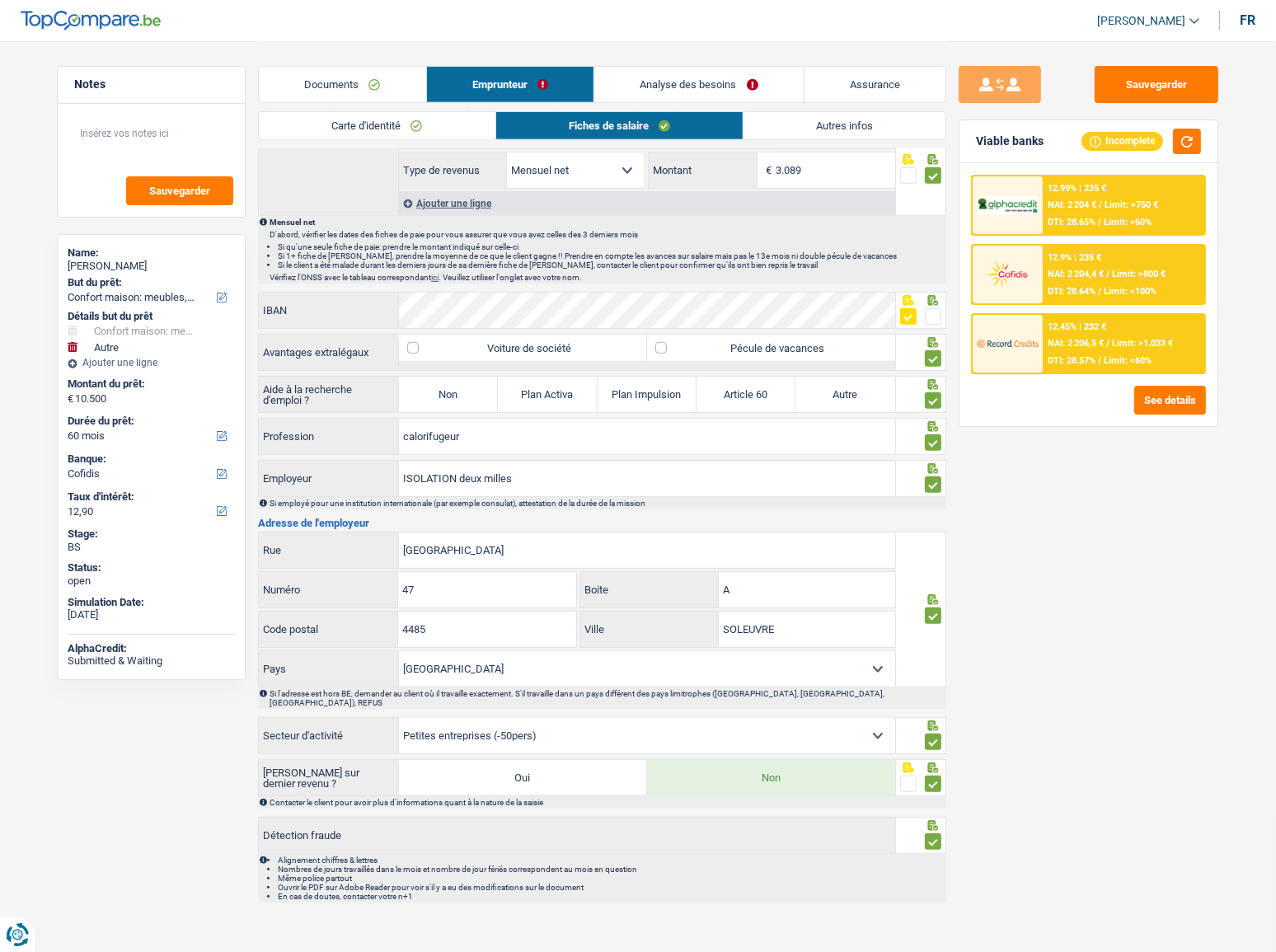
click at [1081, 192] on div "12.99% | 235 €" at bounding box center [1077, 188] width 59 height 11
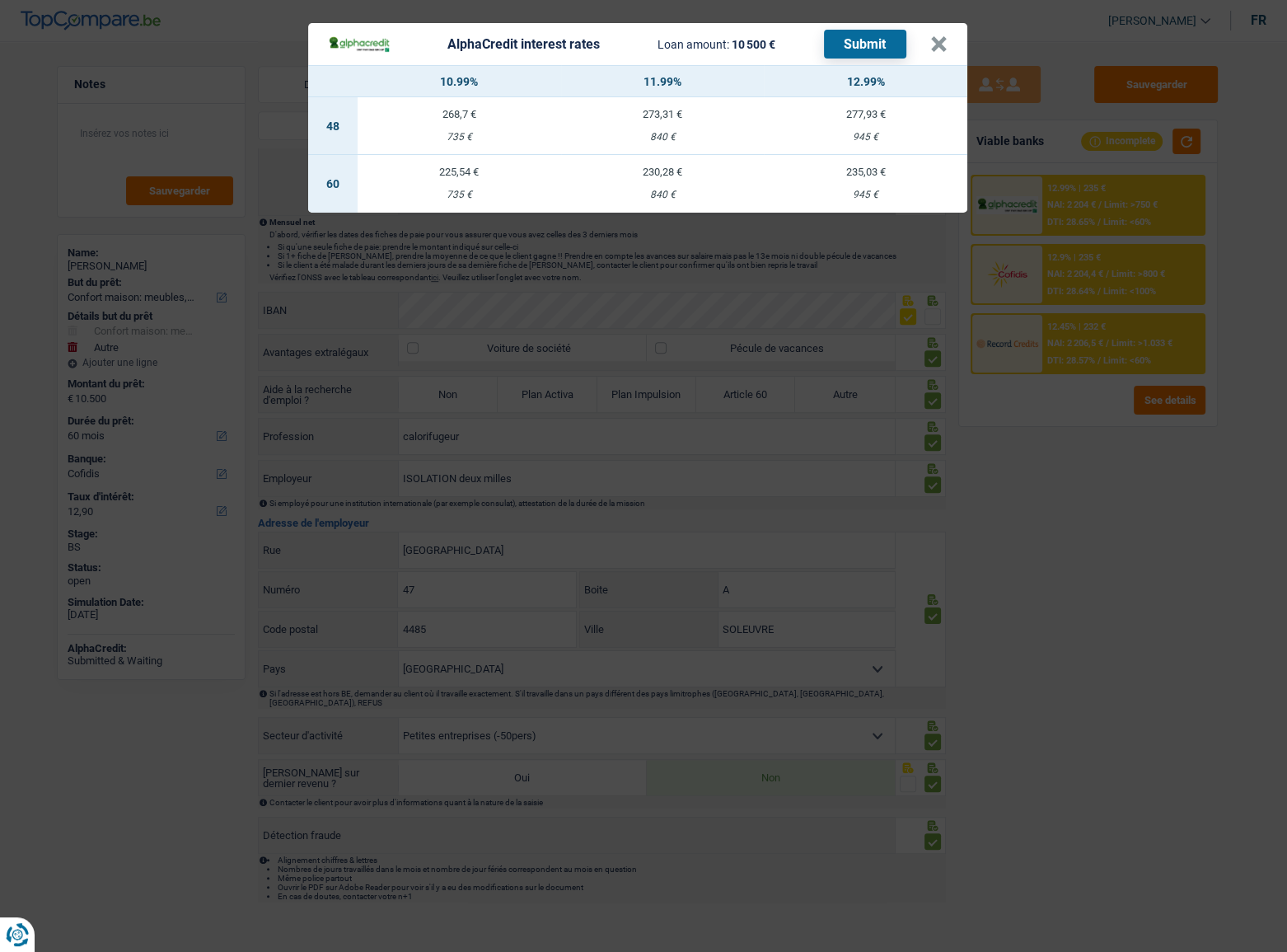
click at [1088, 537] on div "AlphaCredit interest rates Loan amount: 10 500 € Submit × 10.99% 11.99% 12.99% …" at bounding box center [644, 476] width 1287 height 952
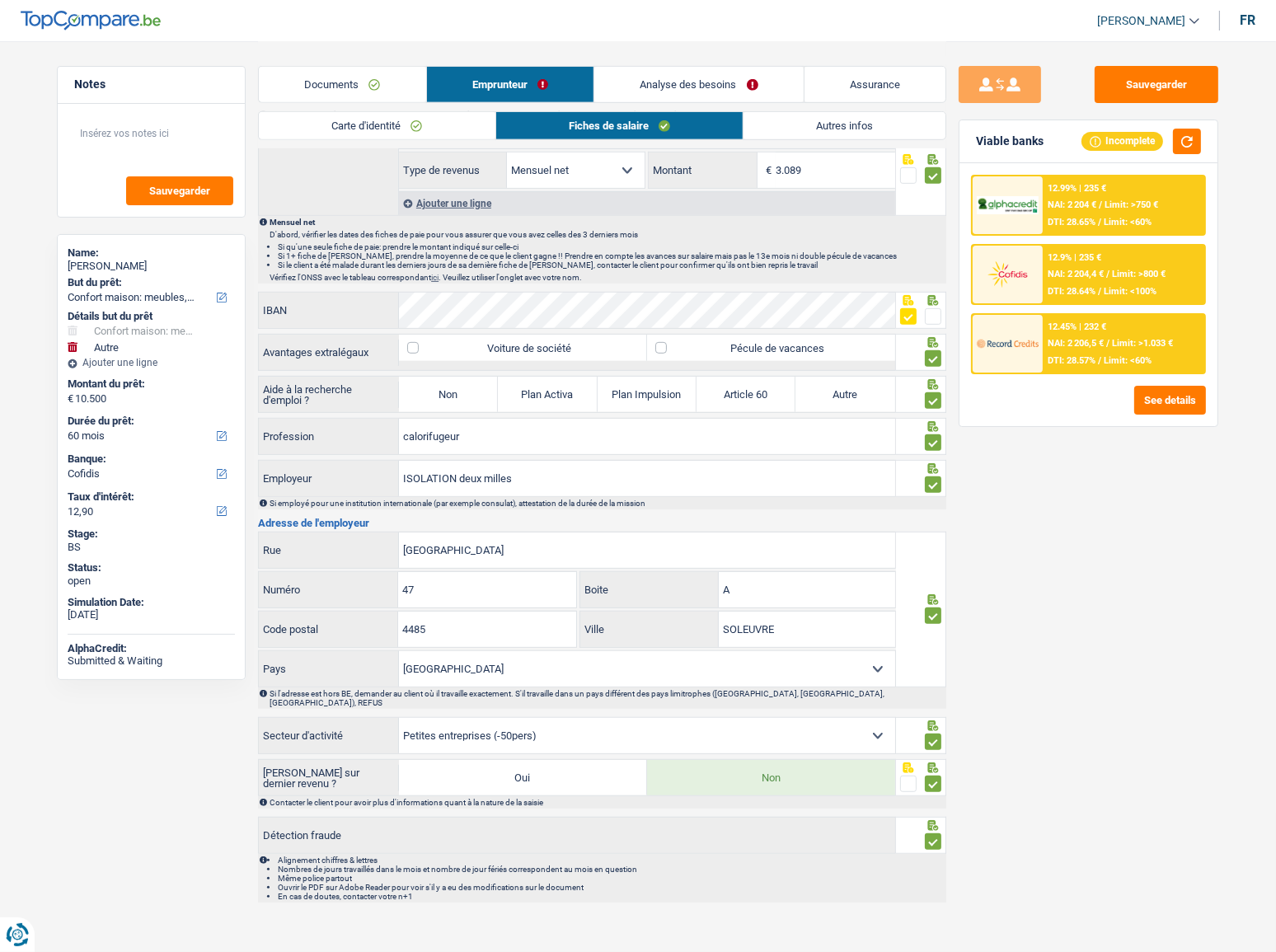
click at [1101, 361] on span "/" at bounding box center [1100, 360] width 3 height 11
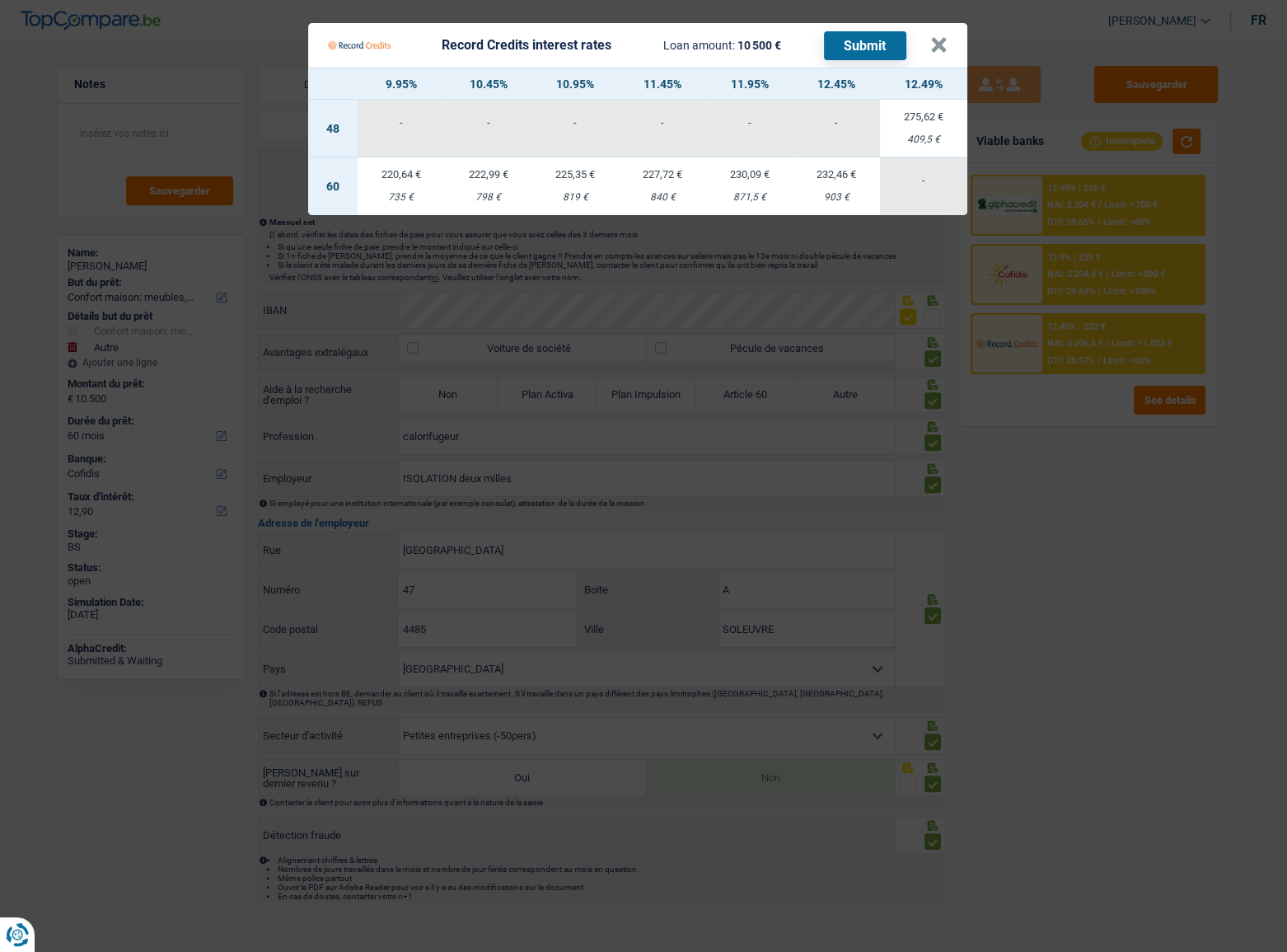
click at [1111, 482] on Credits "Record Credits interest rates Loan amount: 10 500 € Submit × 9.95% 10.45% 10.95…" at bounding box center [644, 476] width 1287 height 952
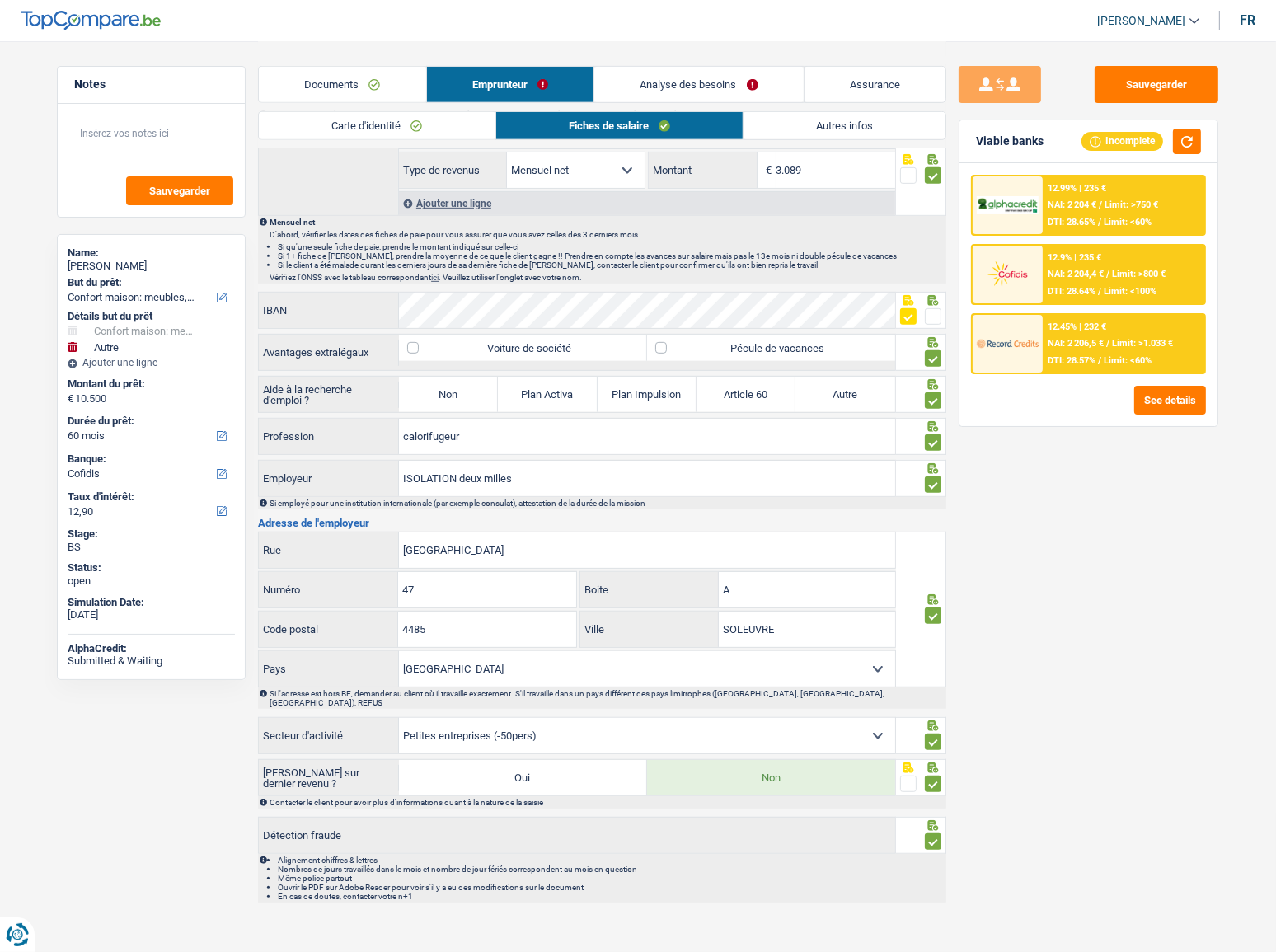
click at [1092, 357] on span "DTI: 28.57%" at bounding box center [1071, 360] width 48 height 11
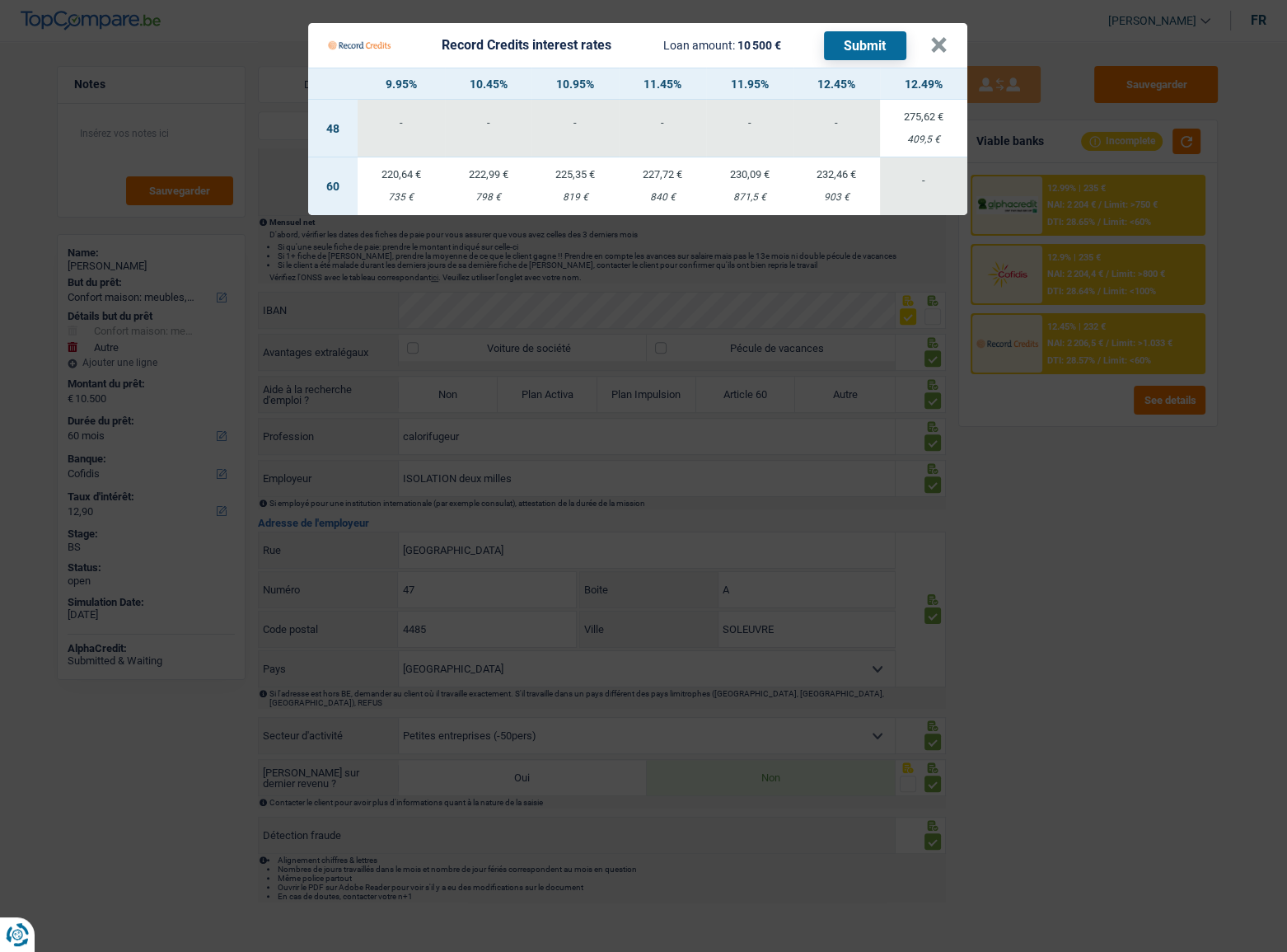
click at [988, 485] on Credits "Record Credits interest rates Loan amount: 10 500 € Submit × 9.95% 10.45% 10.95…" at bounding box center [644, 476] width 1287 height 952
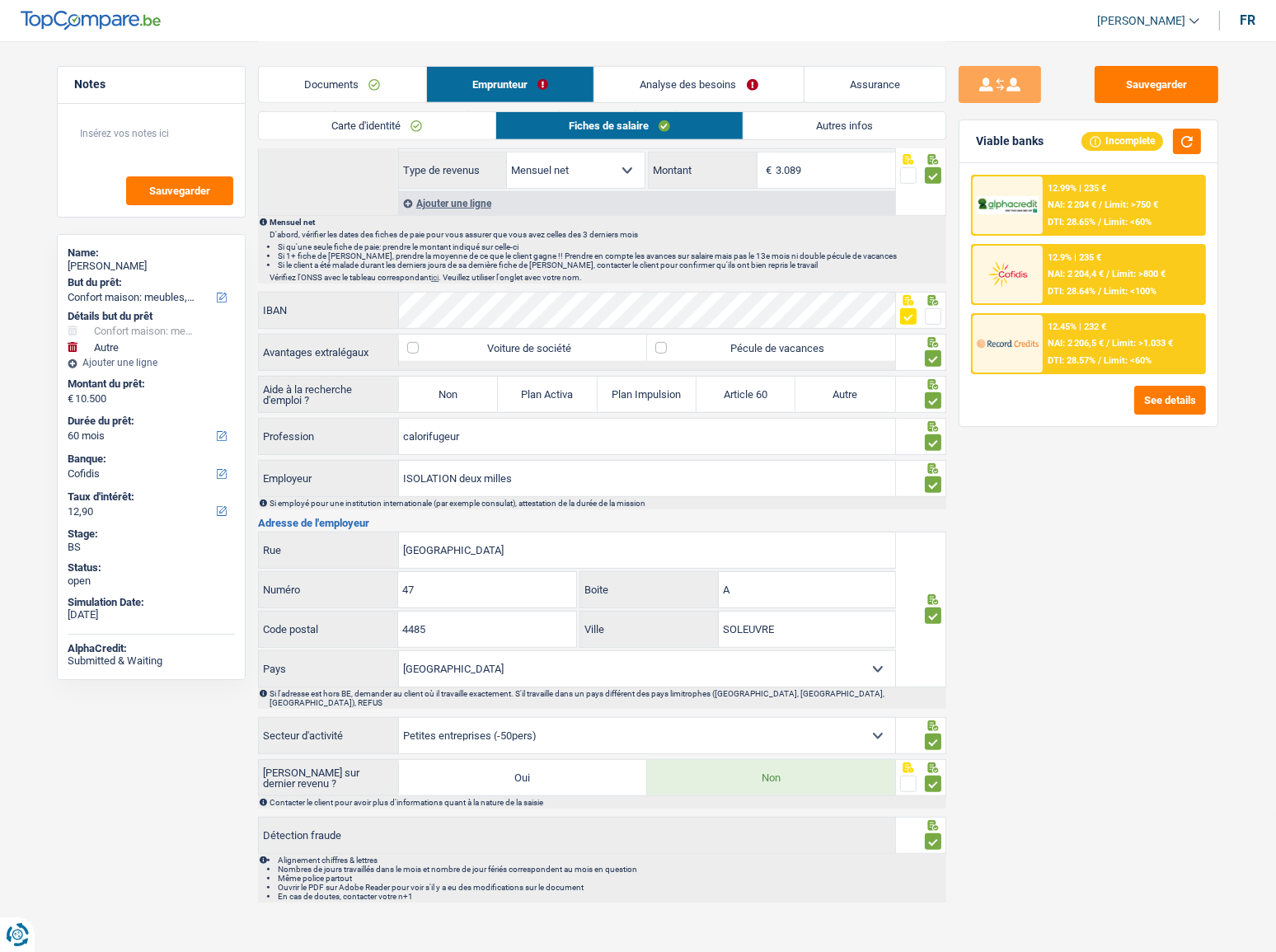
click at [708, 90] on link "Analyse des besoins" at bounding box center [699, 85] width 210 height 35
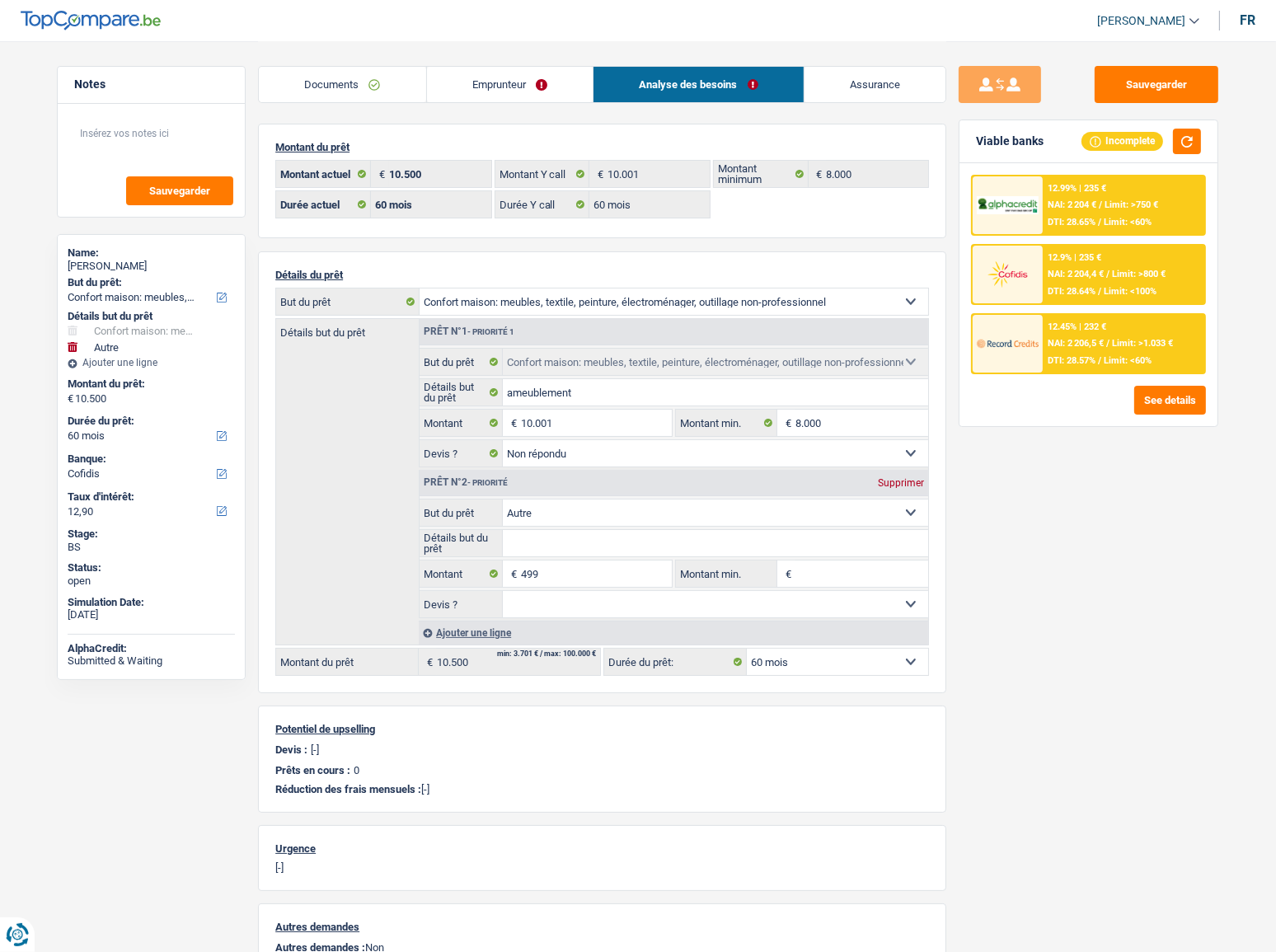
scroll to position [0, 0]
click at [513, 84] on link "Emprunteur" at bounding box center [510, 85] width 167 height 35
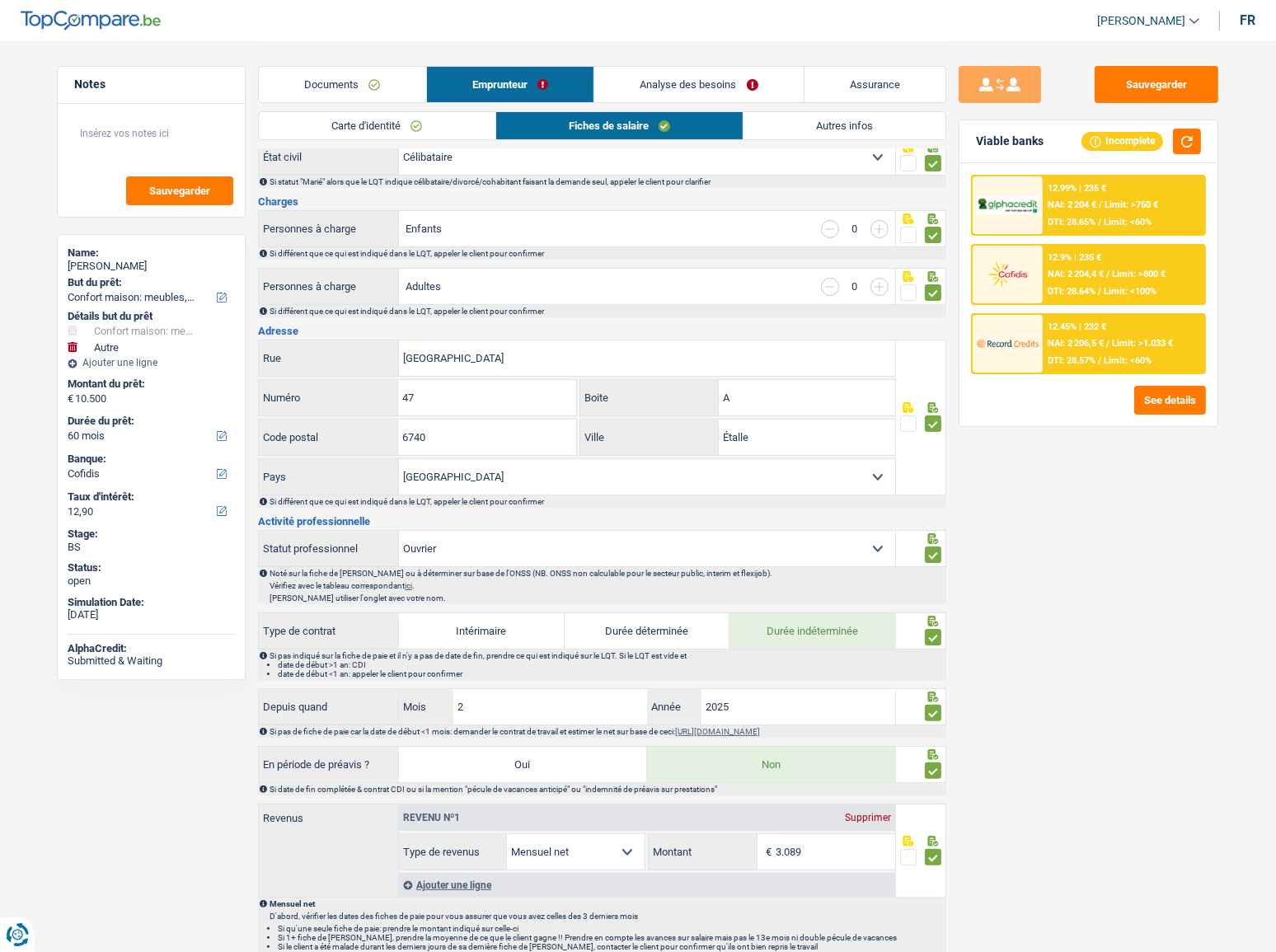
scroll to position [74, 0]
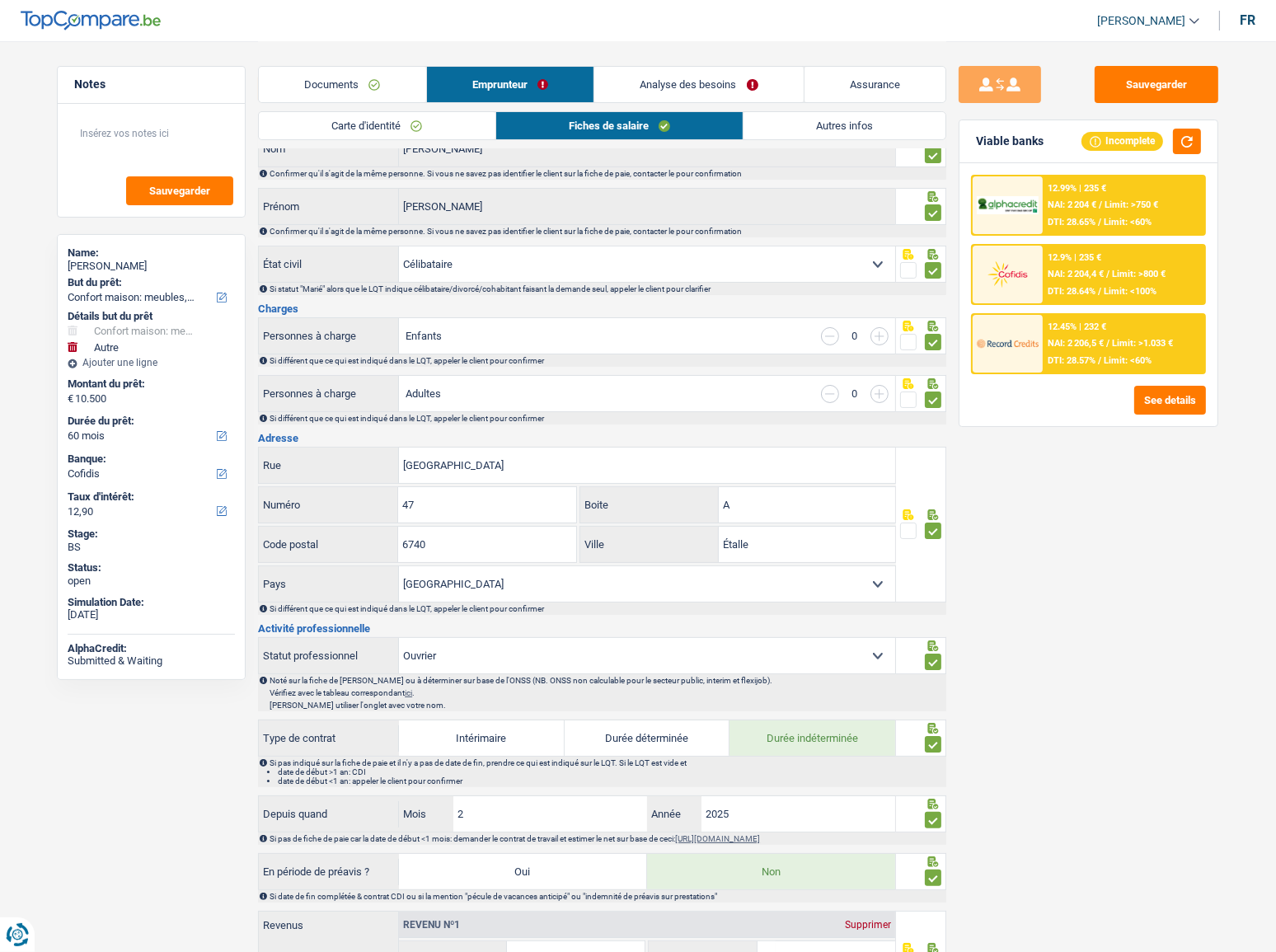
click at [379, 120] on link "Carte d'identité" at bounding box center [376, 126] width 236 height 27
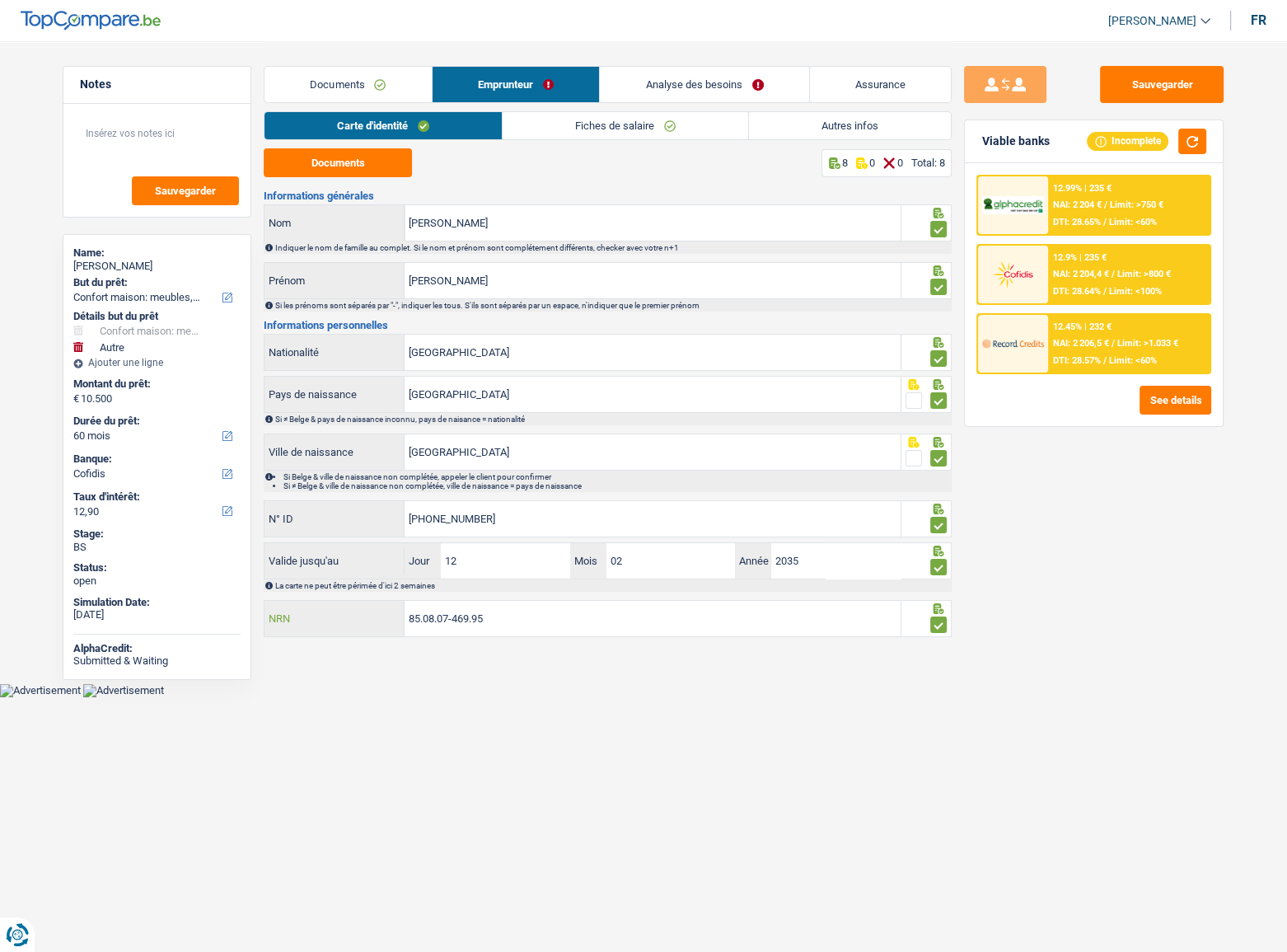
drag, startPoint x: 511, startPoint y: 619, endPoint x: 237, endPoint y: 617, distance: 274.0
click at [231, 617] on div "Notes Sauvegarder Name: yanick nunes de souza But du prêt: Confort maison: meub…" at bounding box center [644, 341] width 1186 height 601
click at [534, 229] on input "nunes de souza" at bounding box center [653, 223] width 496 height 35
drag, startPoint x: 534, startPoint y: 228, endPoint x: 297, endPoint y: 234, distance: 237.1
click at [297, 234] on div "nunes de souza Nom" at bounding box center [582, 223] width 636 height 35
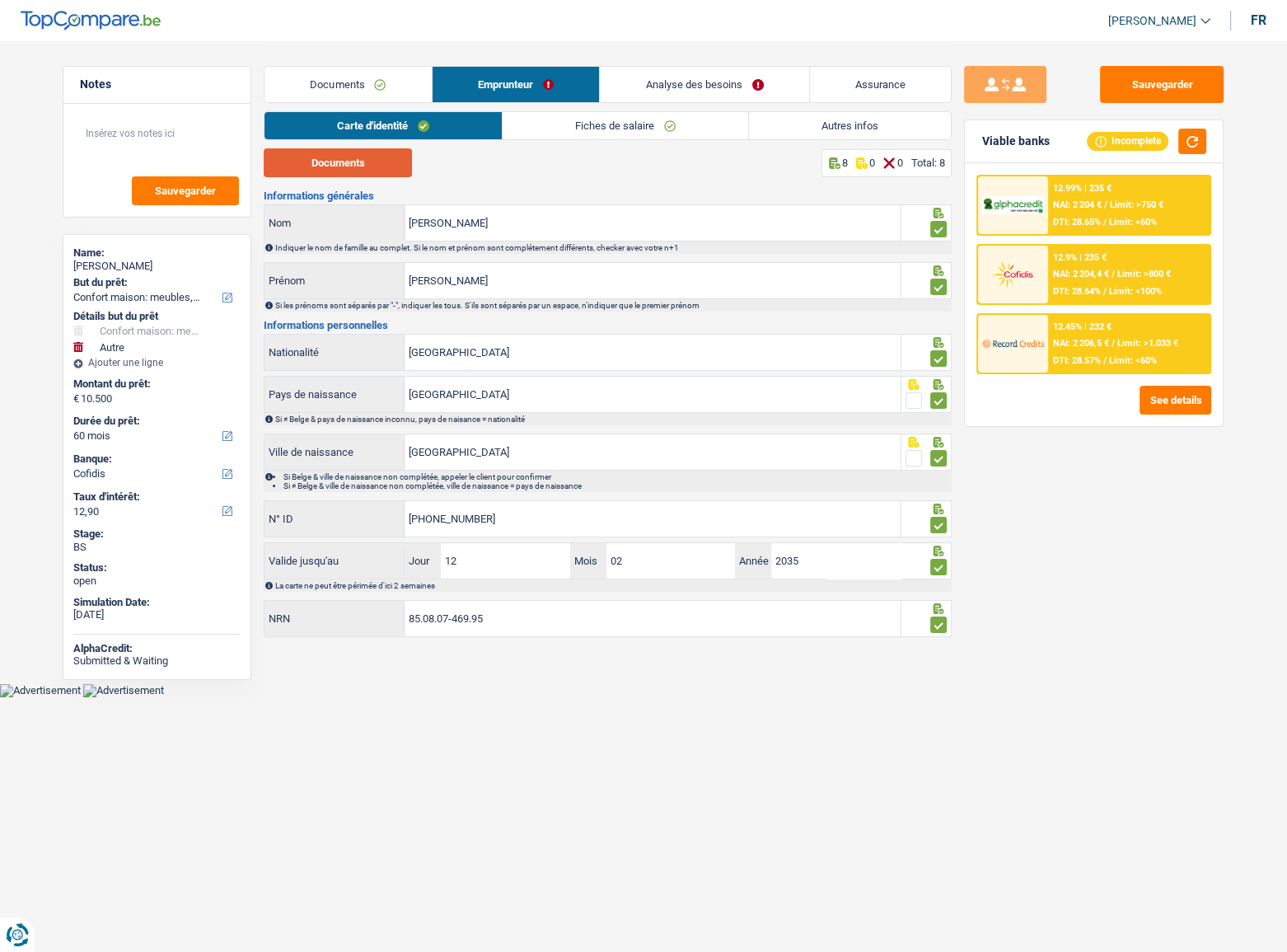
click at [320, 171] on button "Documents" at bounding box center [338, 163] width 148 height 28
drag, startPoint x: 317, startPoint y: 285, endPoint x: 277, endPoint y: 285, distance: 40.0
click at [275, 285] on div "yanick Prénom" at bounding box center [582, 281] width 636 height 35
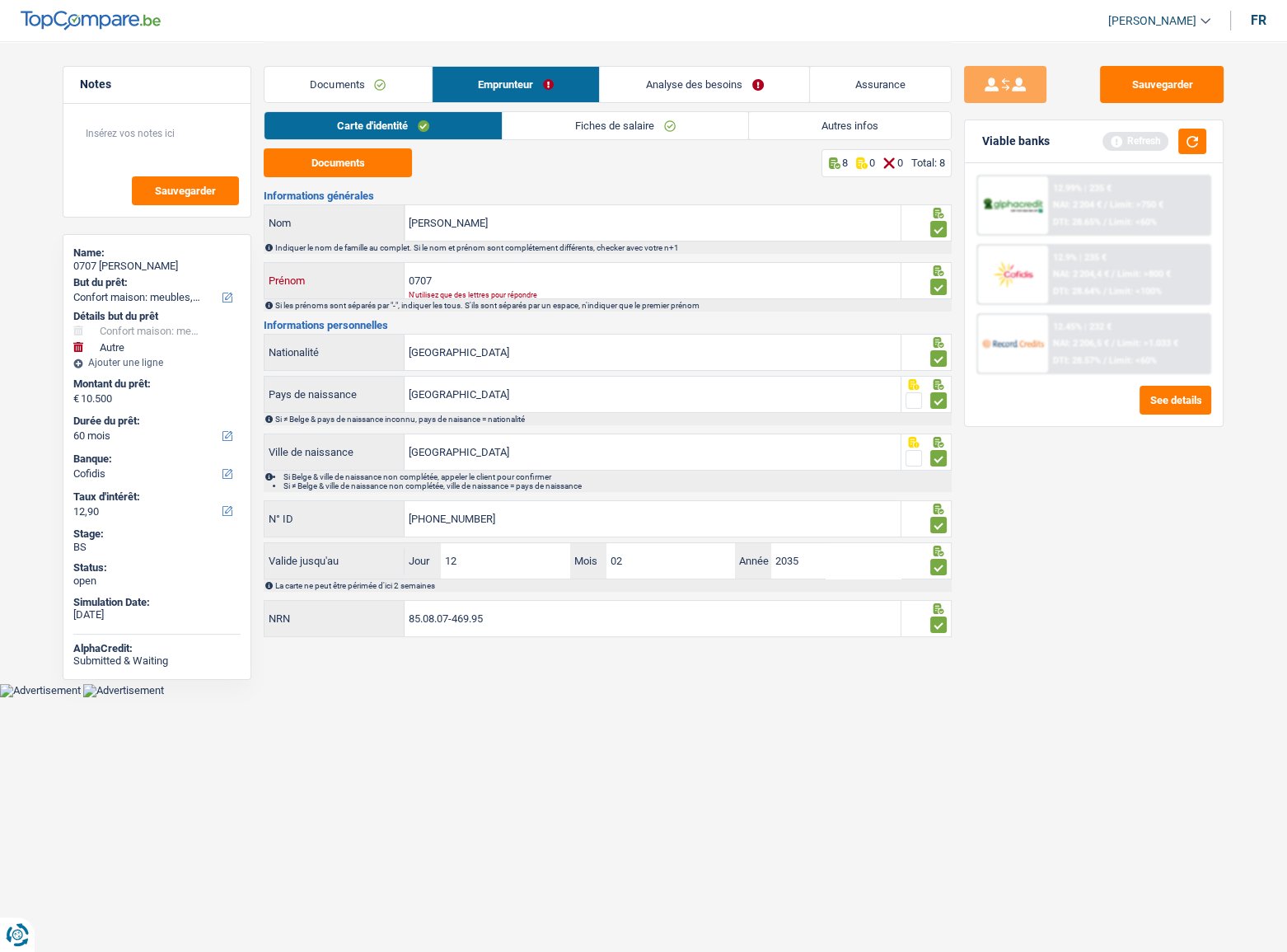
click at [479, 280] on input "0707" at bounding box center [653, 281] width 496 height 35
drag, startPoint x: 479, startPoint y: 280, endPoint x: 372, endPoint y: 278, distance: 107.0
click at [372, 278] on div "0707 Prénom" at bounding box center [582, 281] width 636 height 35
type input "yanick"
click at [1145, 66] on div "Sauvegarder Viable banks Refresh 12.99% | 235 € NAI: 2 204 € / Limit: >750 € DT…" at bounding box center [1094, 341] width 285 height 601
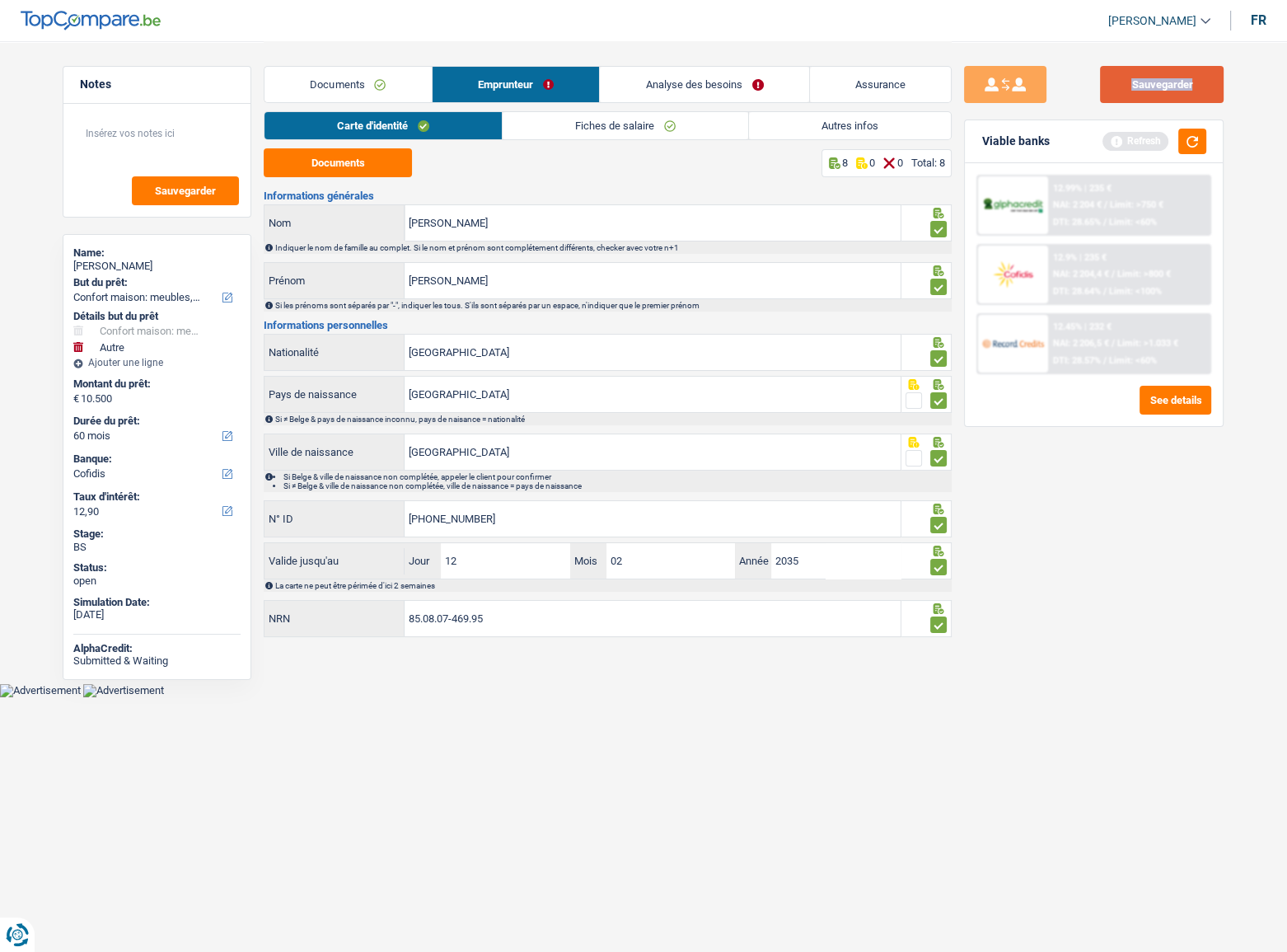
click at [1173, 98] on button "Sauvegarder" at bounding box center [1161, 85] width 123 height 37
click at [1202, 135] on button "button" at bounding box center [1191, 141] width 28 height 25
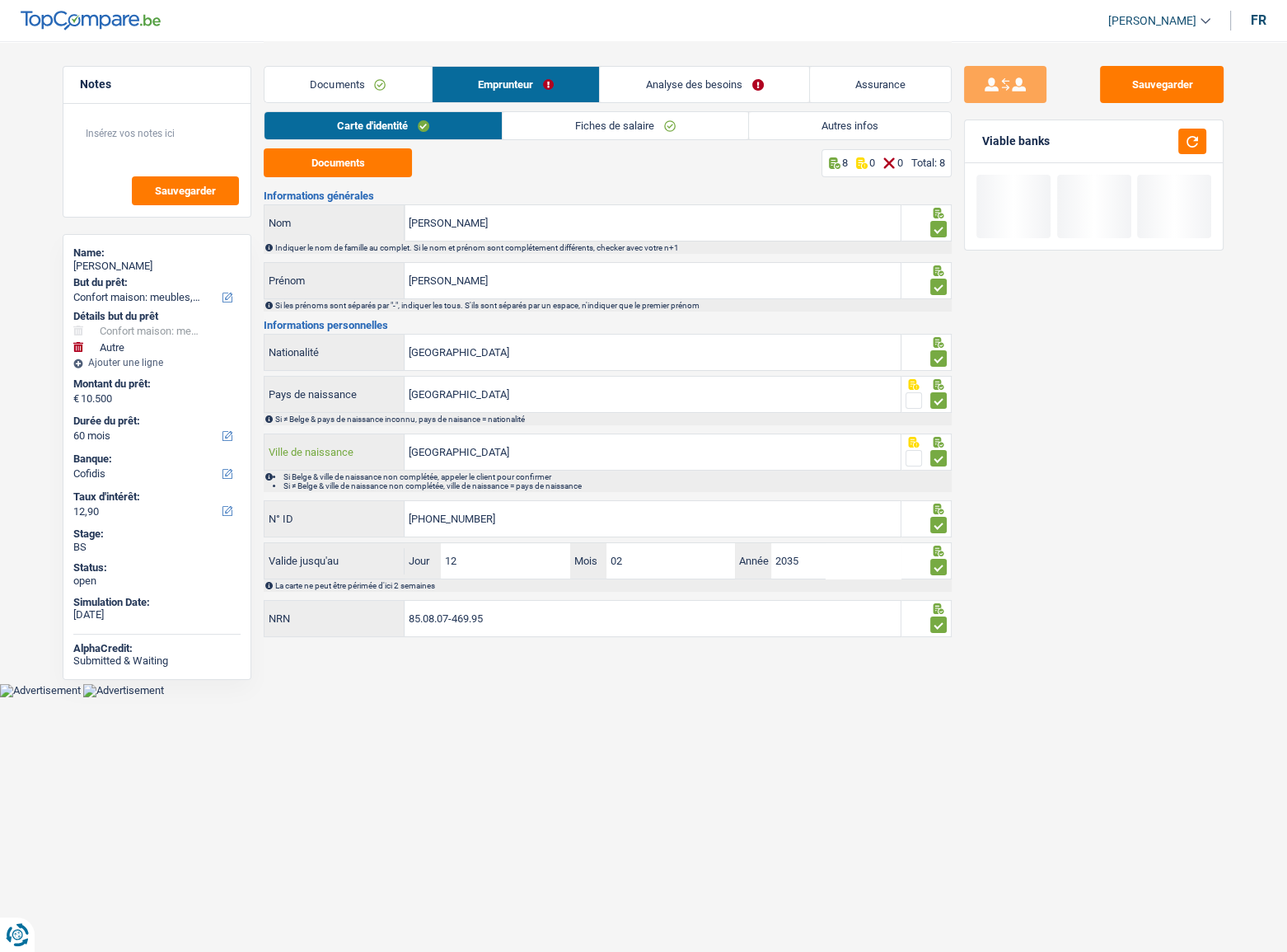
drag, startPoint x: 521, startPoint y: 463, endPoint x: 220, endPoint y: 461, distance: 301.0
click at [220, 461] on div "Notes Sauvegarder Name: yanick nunes de souza But du prêt: Confort maison: meub…" at bounding box center [644, 341] width 1186 height 601
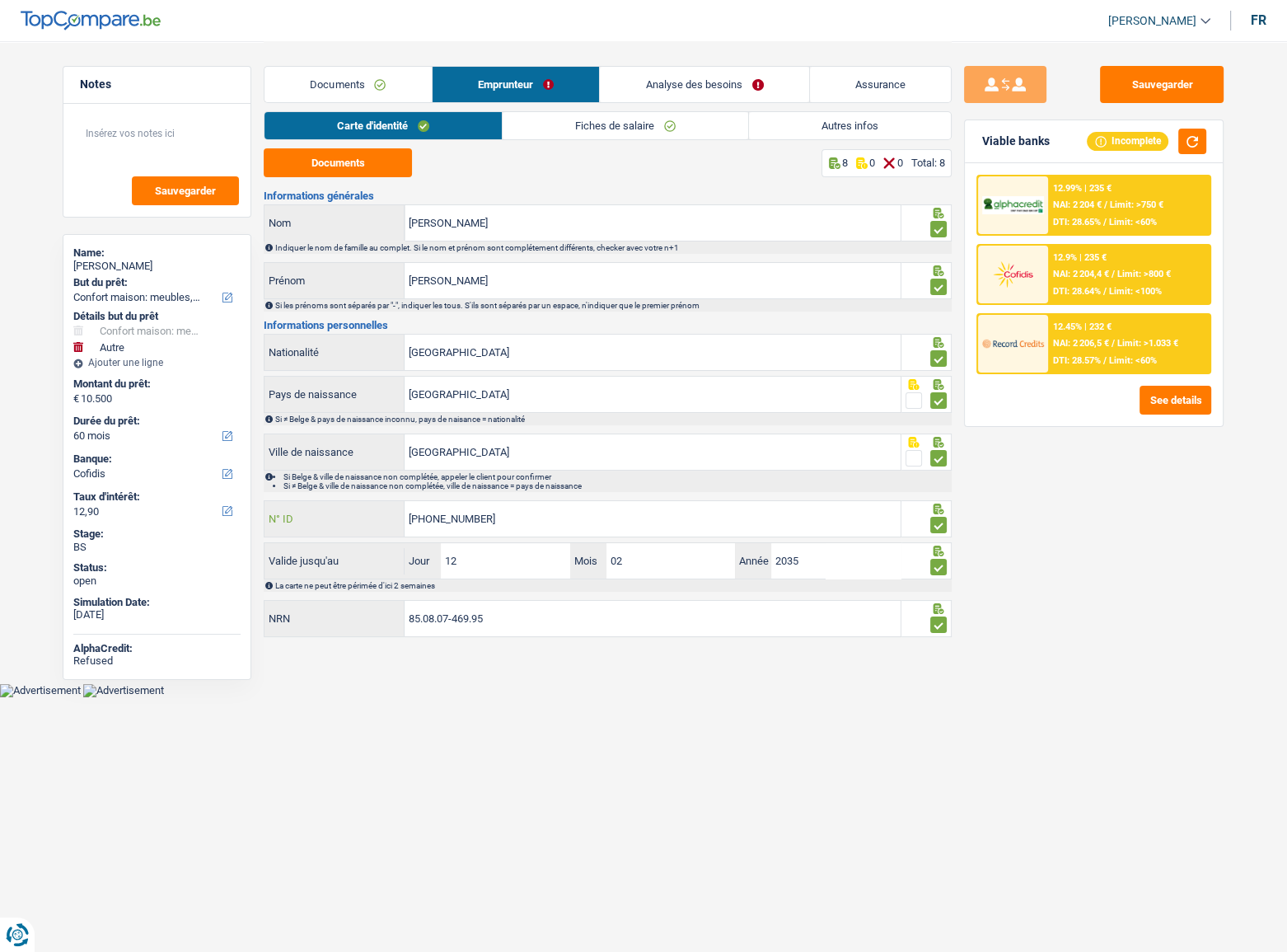
click at [522, 515] on input "595-3498469-85" at bounding box center [653, 519] width 496 height 35
click at [554, 134] on link "Fiches de salaire" at bounding box center [625, 126] width 246 height 27
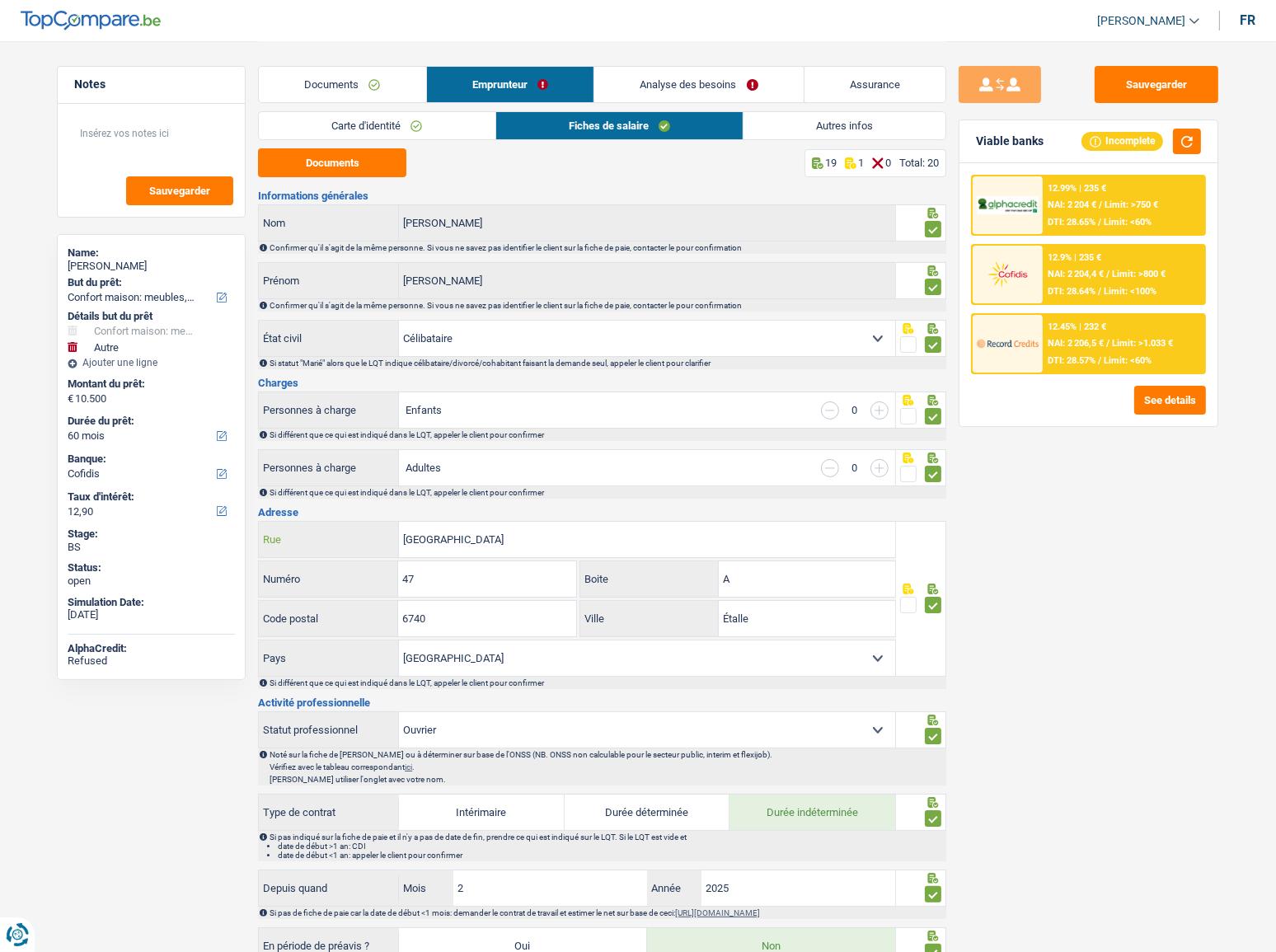
drag, startPoint x: 514, startPoint y: 550, endPoint x: 329, endPoint y: 542, distance: 185.2
click at [329, 542] on div "rue de Lenclos Rue" at bounding box center [577, 539] width 636 height 35
click at [443, 127] on link "Carte d'identité" at bounding box center [376, 126] width 236 height 27
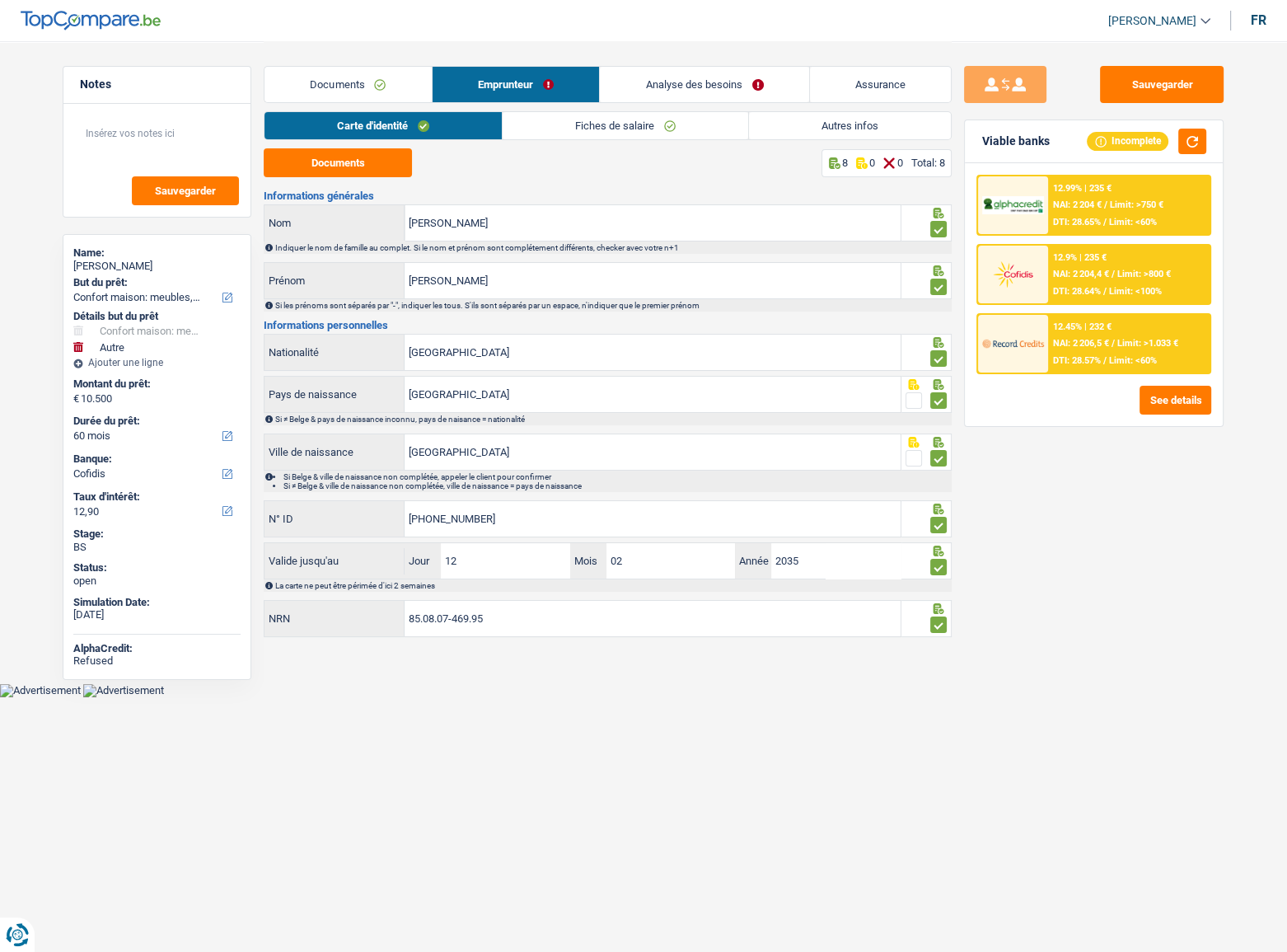
click at [593, 114] on link "Fiches de salaire" at bounding box center [625, 126] width 246 height 27
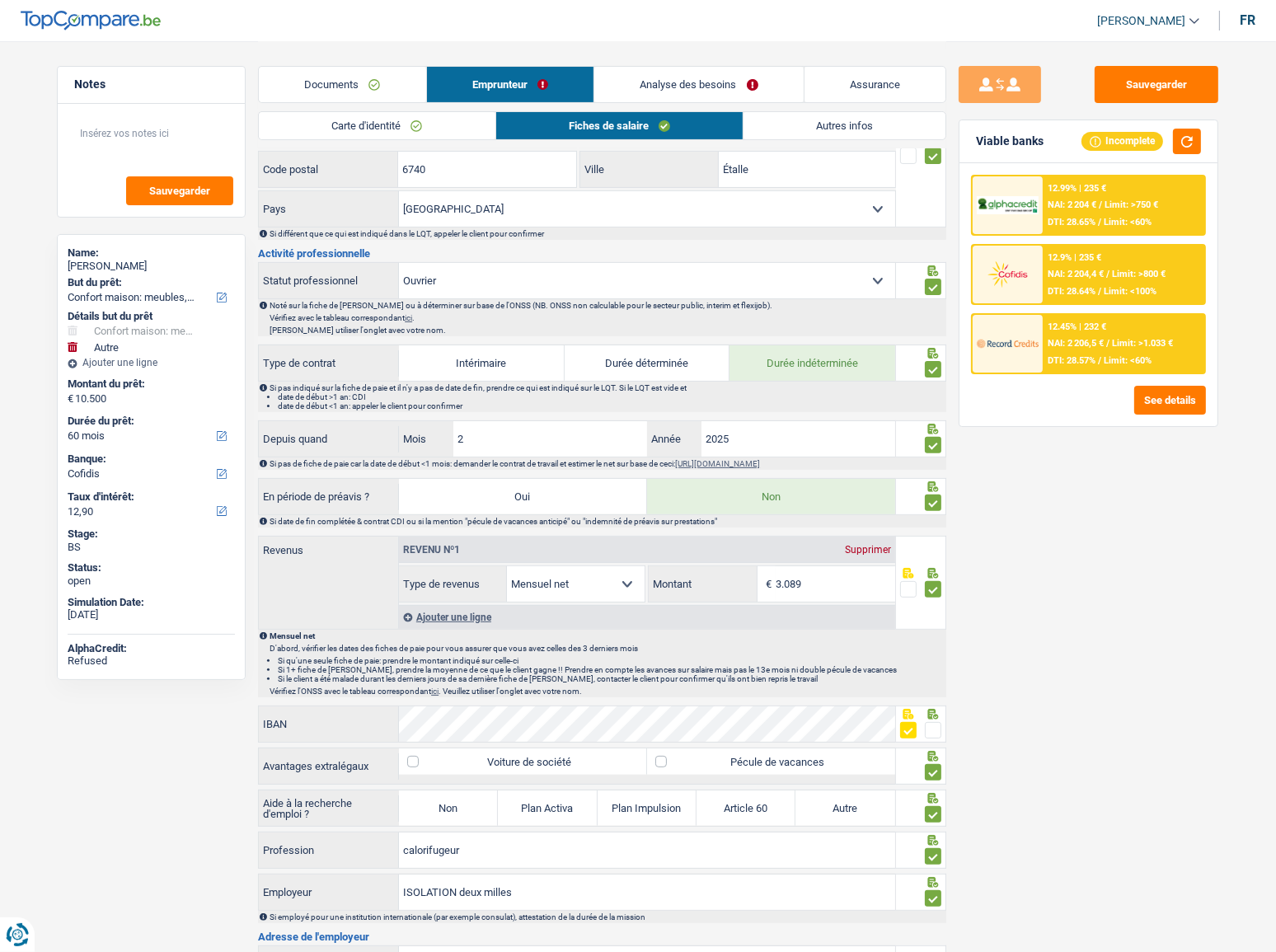
scroll to position [299, 0]
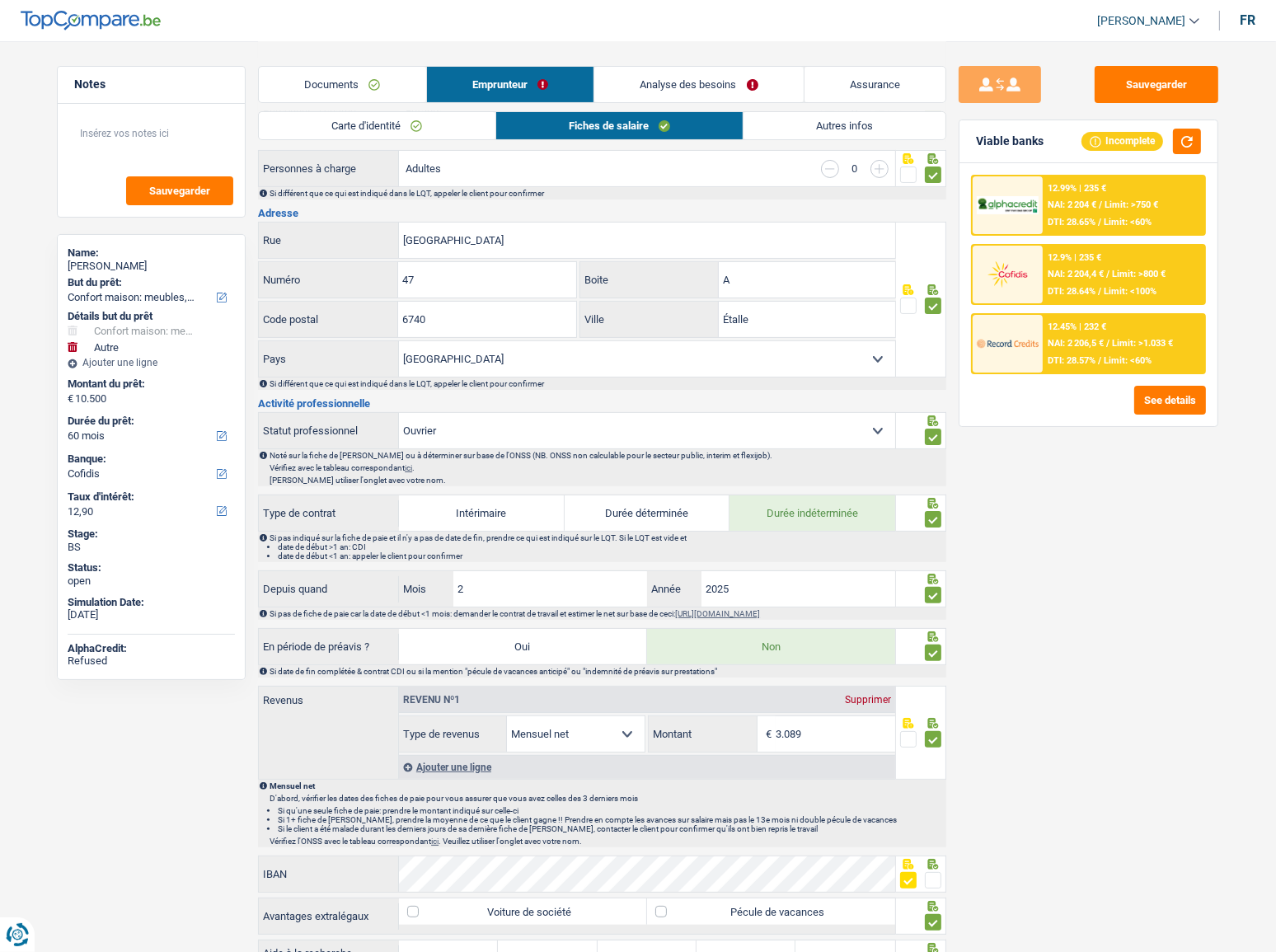
click at [832, 116] on link "Autres infos" at bounding box center [844, 126] width 202 height 27
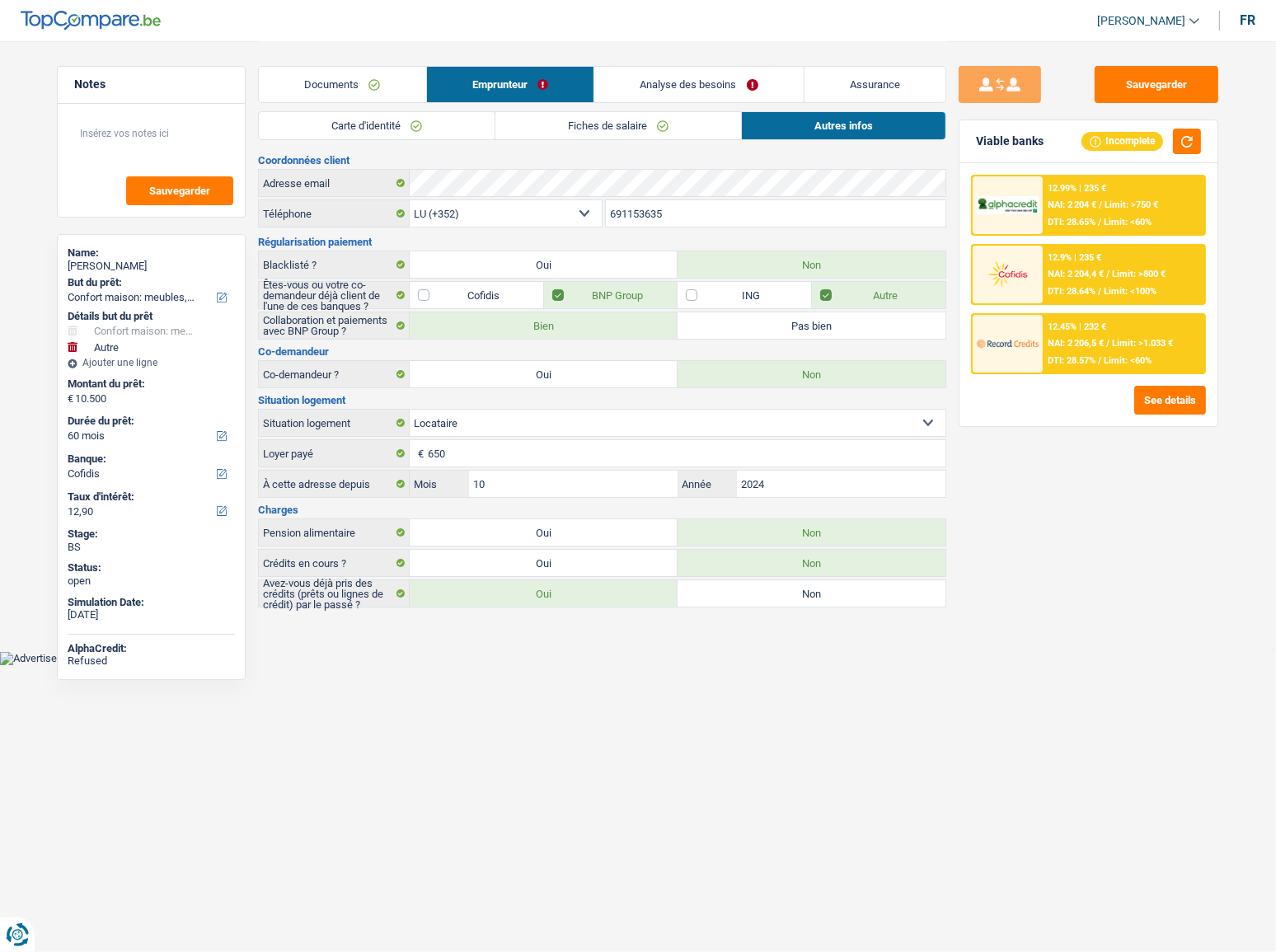
scroll to position [0, 0]
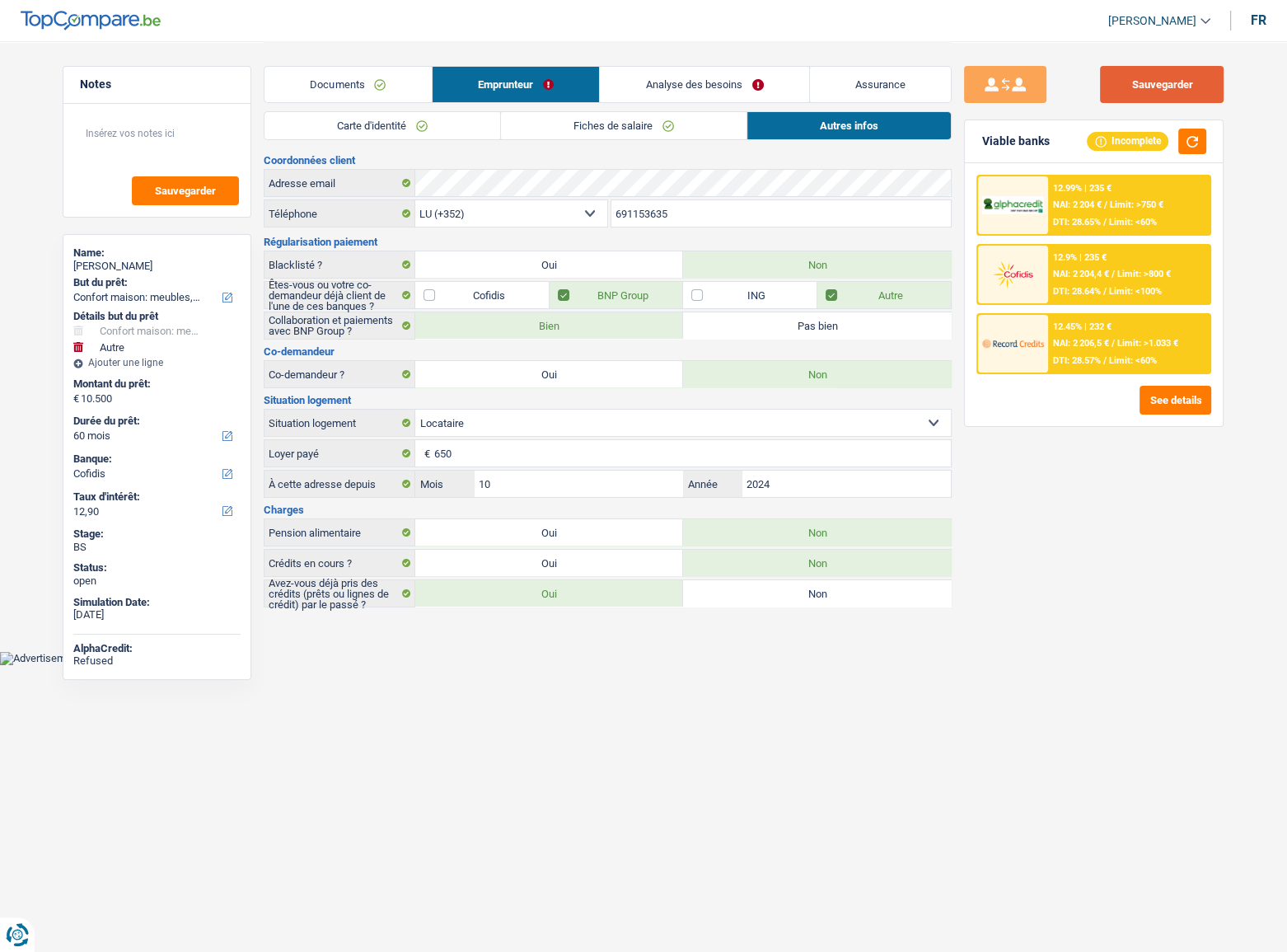
click at [1189, 82] on button "Sauvegarder" at bounding box center [1161, 85] width 123 height 37
click at [1117, 326] on div "12.45% | 232 € NAI: 2 206,5 € / Limit: >1.033 € DTI: 28.57% / Limit: <60%" at bounding box center [1129, 344] width 163 height 58
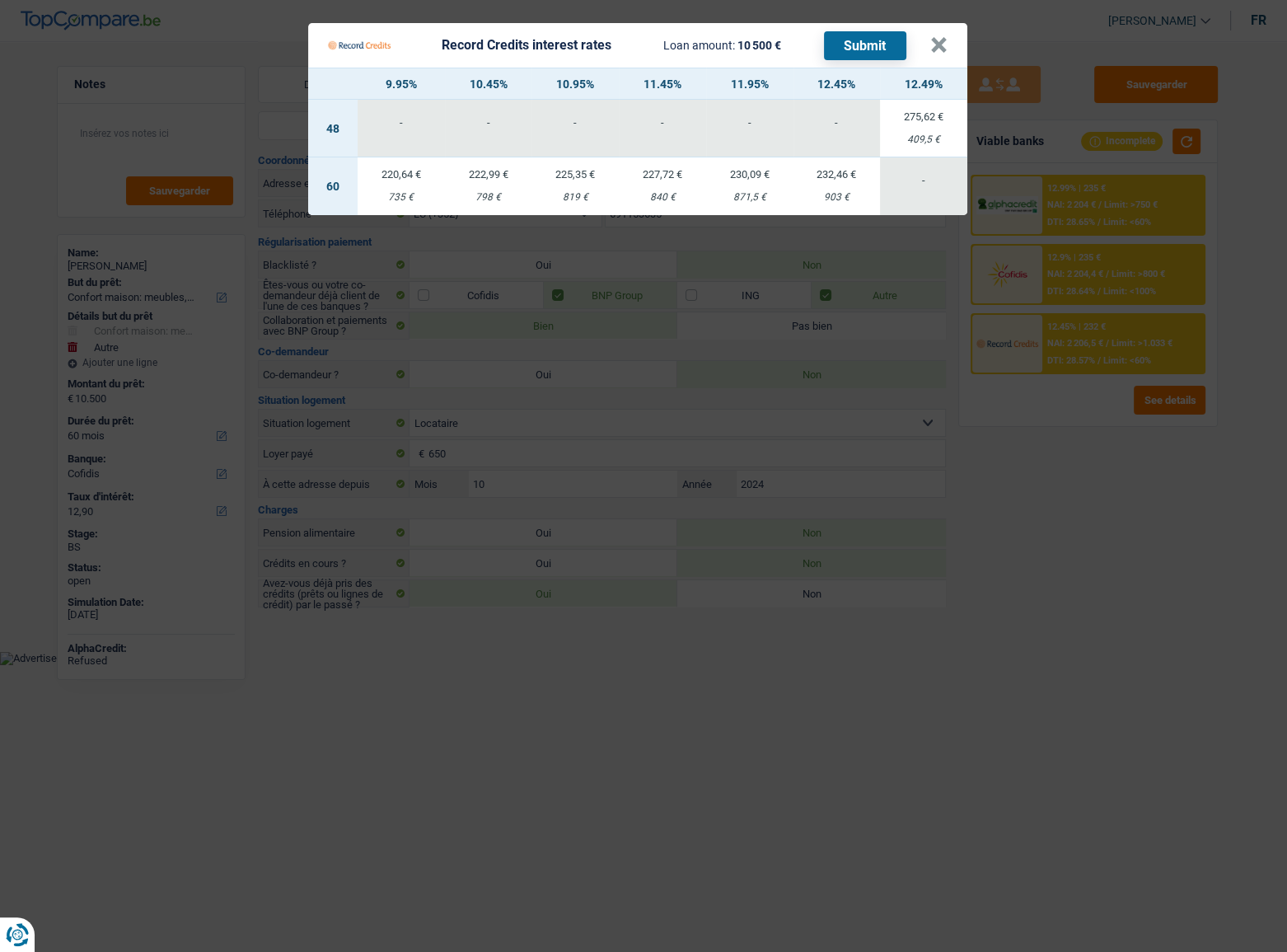
click at [840, 178] on div "232,46 €" at bounding box center [837, 174] width 87 height 11
select select "record credits"
type input "12,45"
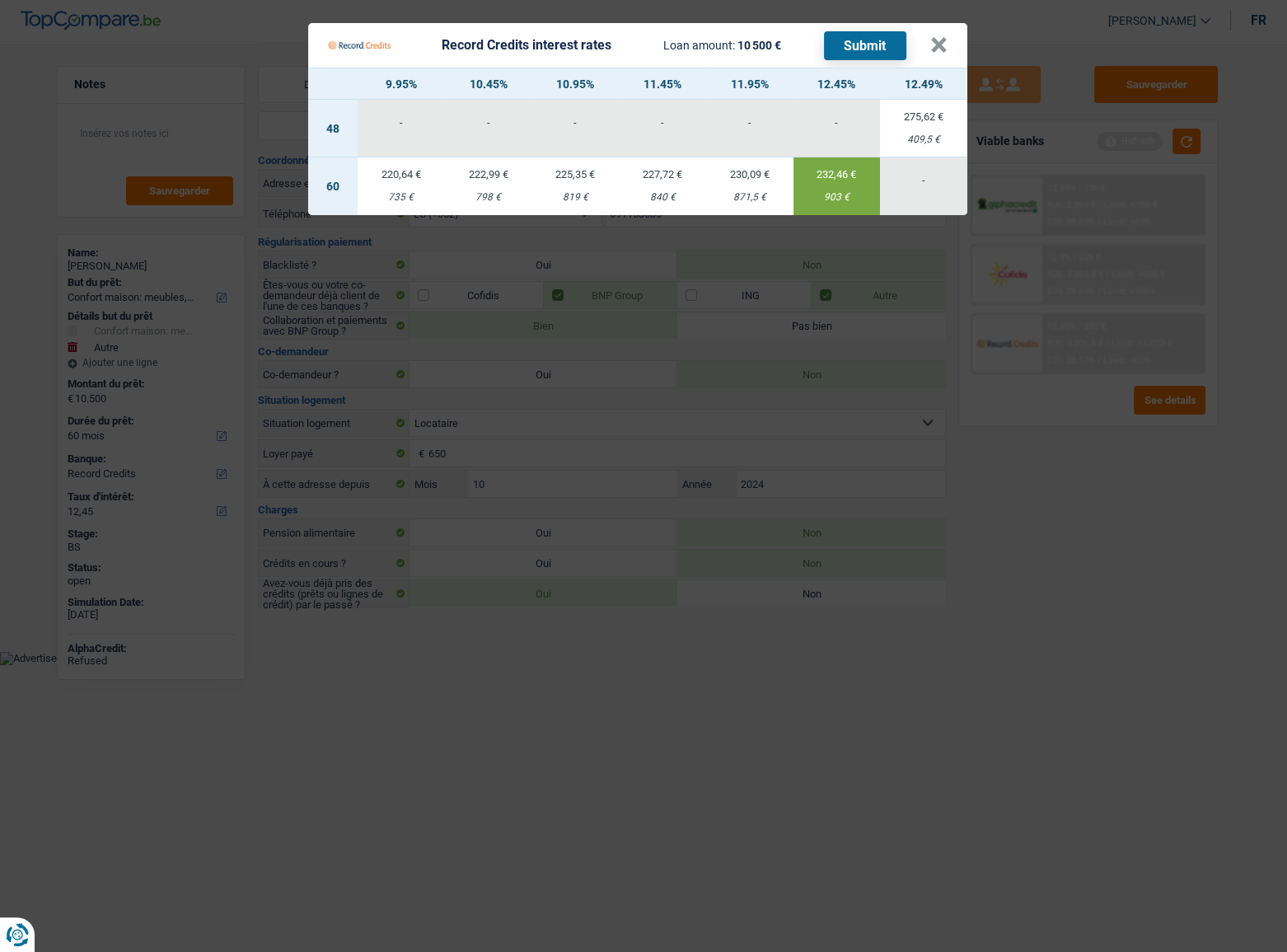
click at [849, 48] on button "Submit" at bounding box center [865, 45] width 82 height 28
drag, startPoint x: 878, startPoint y: 646, endPoint x: 855, endPoint y: 706, distance: 64.3
click at [863, 690] on Credits "Record Credits interest rates Loan amount: 10 500 € Submit × 9.95% 10.45% 10.95…" at bounding box center [644, 476] width 1287 height 952
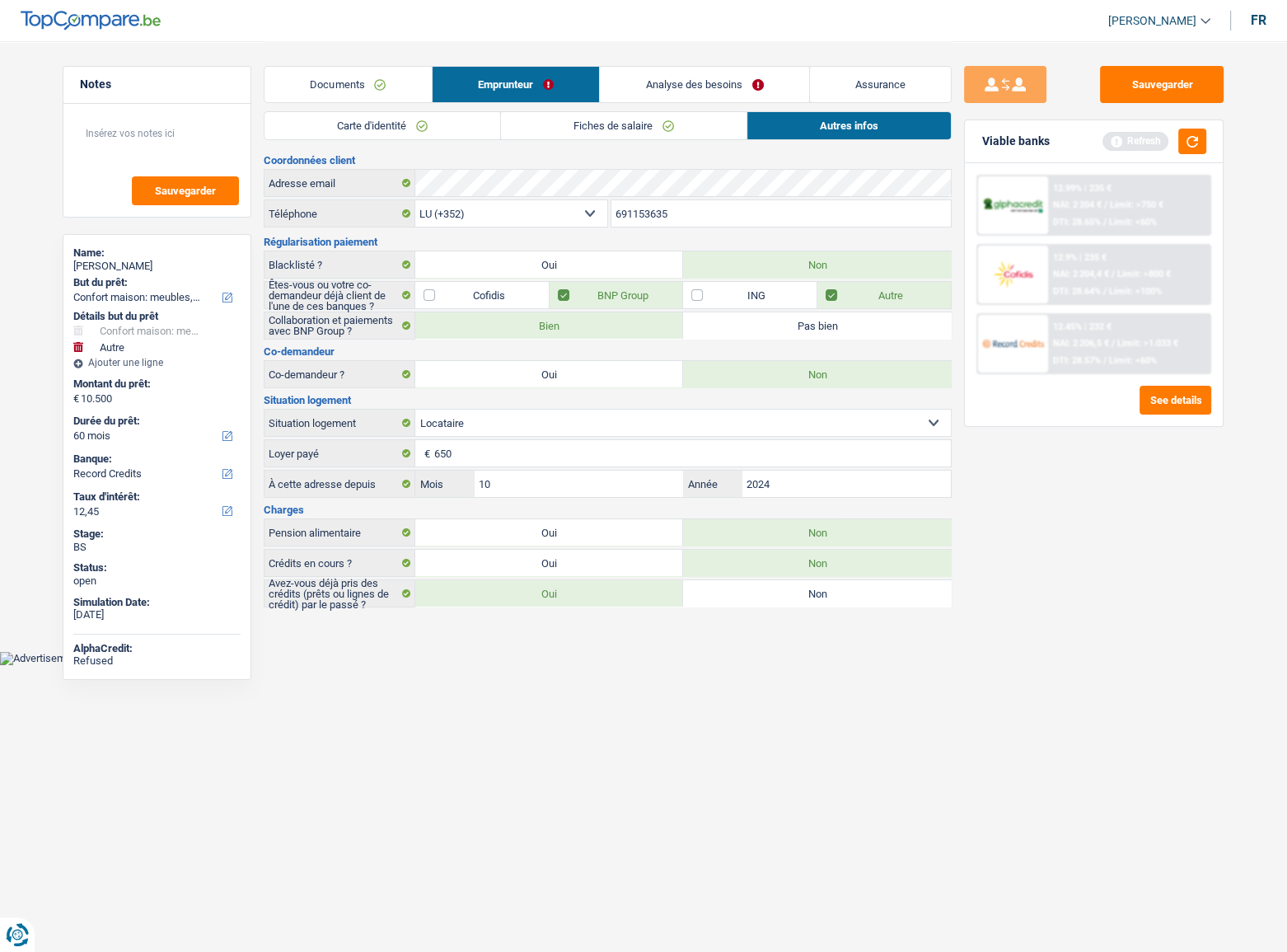
drag, startPoint x: 443, startPoint y: 102, endPoint x: 437, endPoint y: 111, distance: 10.8
click at [441, 106] on div "Documents Emprunteur Analyse des besoins Assurance" at bounding box center [607, 76] width 688 height 70
click at [433, 119] on link "Carte d'identité" at bounding box center [382, 126] width 235 height 27
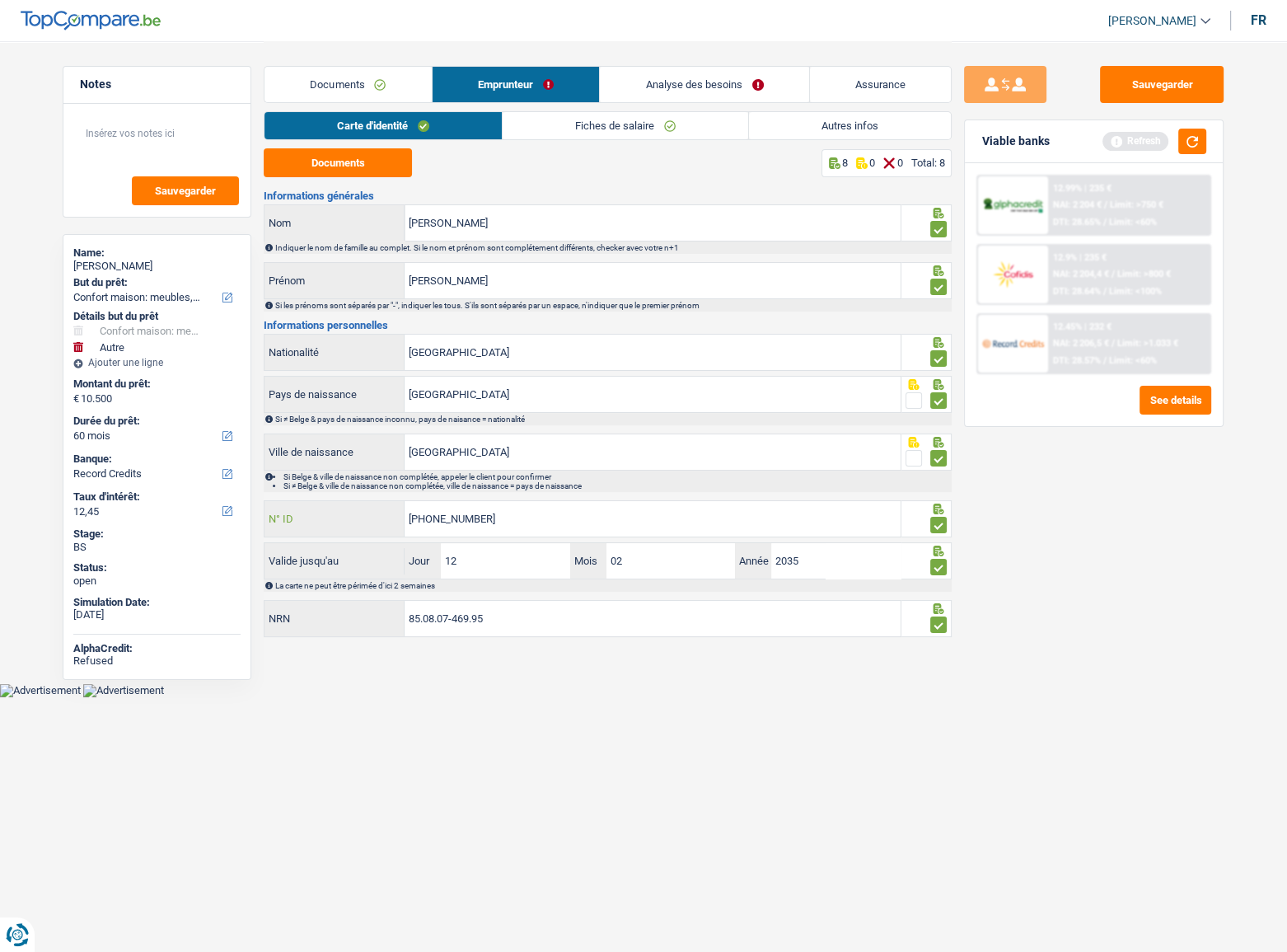
click at [246, 515] on div "Notes Sauvegarder Name: yanick nunes de souza But du prêt: Confort maison: meub…" at bounding box center [644, 341] width 1186 height 601
click at [513, 642] on main "Notes Sauvegarder Name: yanick nunes de souza But du prêt: Confort maison: meub…" at bounding box center [644, 341] width 1287 height 683
drag, startPoint x: 535, startPoint y: 623, endPoint x: 293, endPoint y: 614, distance: 242.2
click at [293, 614] on div "85.08.07-469.95 NRN" at bounding box center [582, 618] width 636 height 35
drag, startPoint x: 512, startPoint y: 225, endPoint x: 527, endPoint y: 229, distance: 15.5
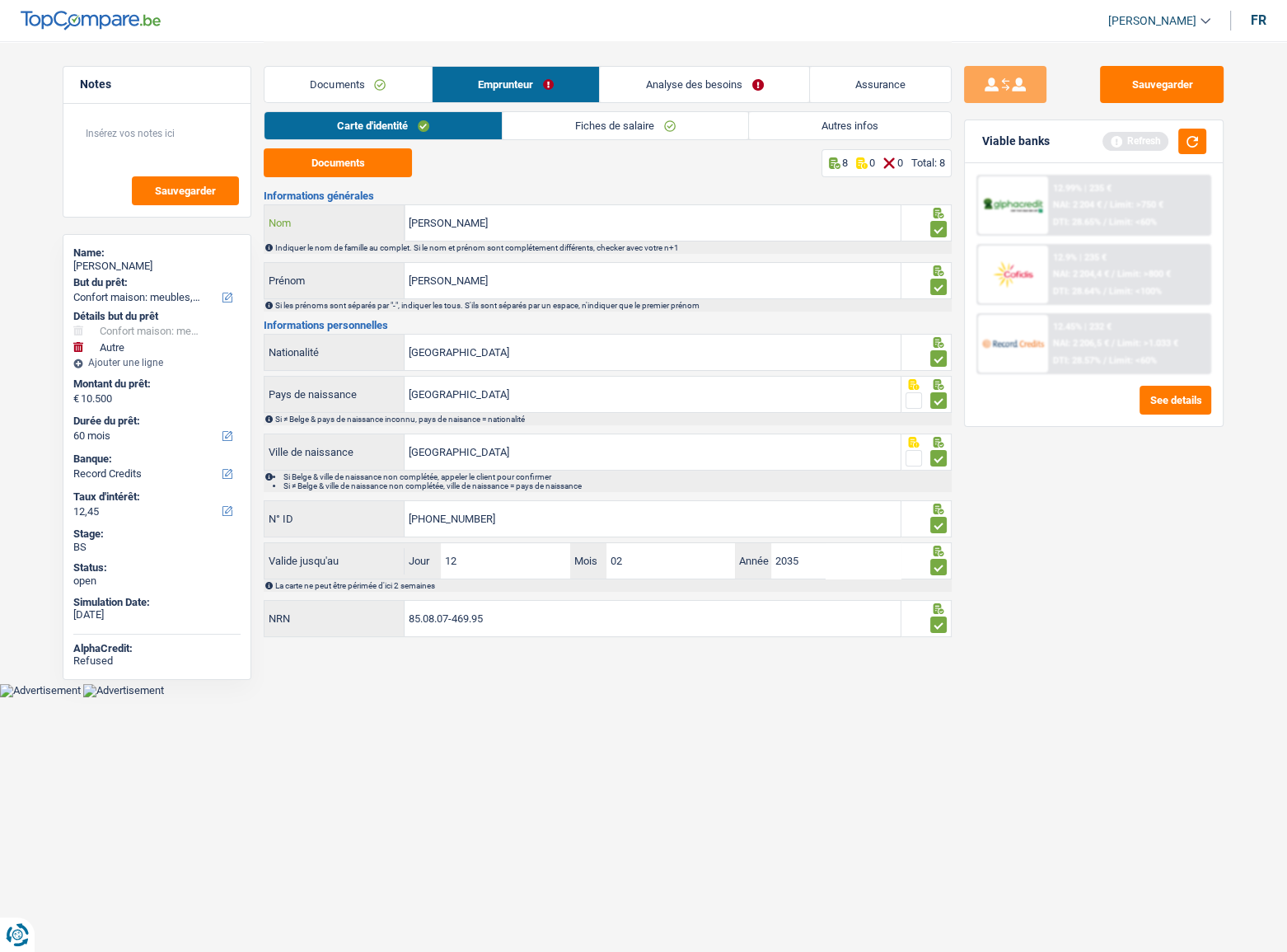
click at [515, 226] on input "nunes de souza" at bounding box center [653, 223] width 496 height 35
drag, startPoint x: 565, startPoint y: 228, endPoint x: 297, endPoint y: 228, distance: 268.0
click at [297, 228] on div "nunes de souza Nom" at bounding box center [582, 223] width 636 height 35
click at [470, 287] on input "yanick" at bounding box center [653, 281] width 496 height 35
drag, startPoint x: 496, startPoint y: 280, endPoint x: 271, endPoint y: 280, distance: 225.0
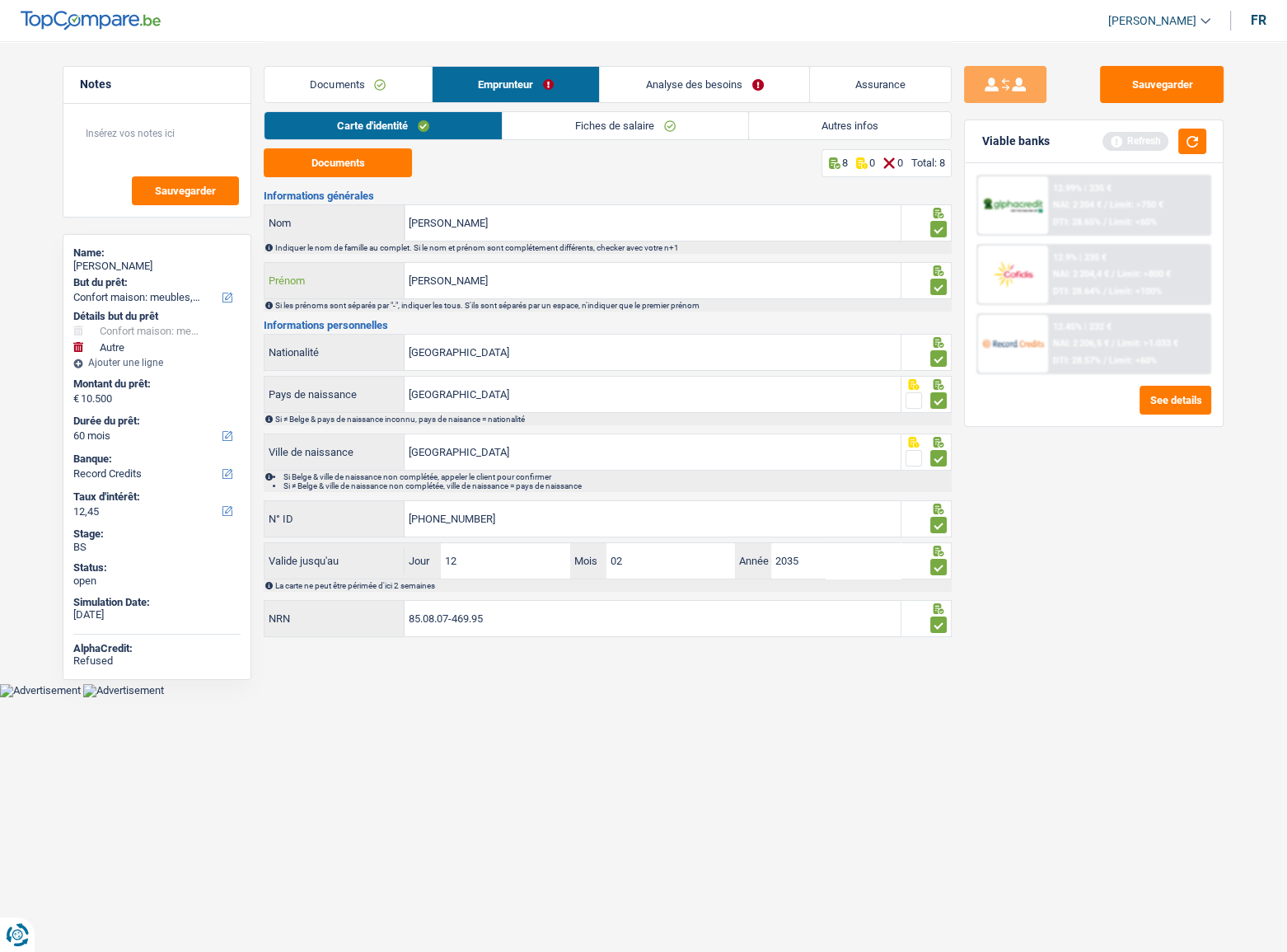
click at [271, 280] on div "yanick Prénom" at bounding box center [582, 281] width 636 height 35
drag, startPoint x: 462, startPoint y: 448, endPoint x: 302, endPoint y: 456, distance: 160.2
click at [302, 456] on div "kinshasa Ville de naissance" at bounding box center [582, 452] width 636 height 35
click at [487, 692] on body "Vous avez le contrôle de vos données Nous utilisons des cookies, tout comme nos…" at bounding box center [644, 349] width 1287 height 697
drag, startPoint x: 502, startPoint y: 521, endPoint x: 146, endPoint y: 522, distance: 356.0
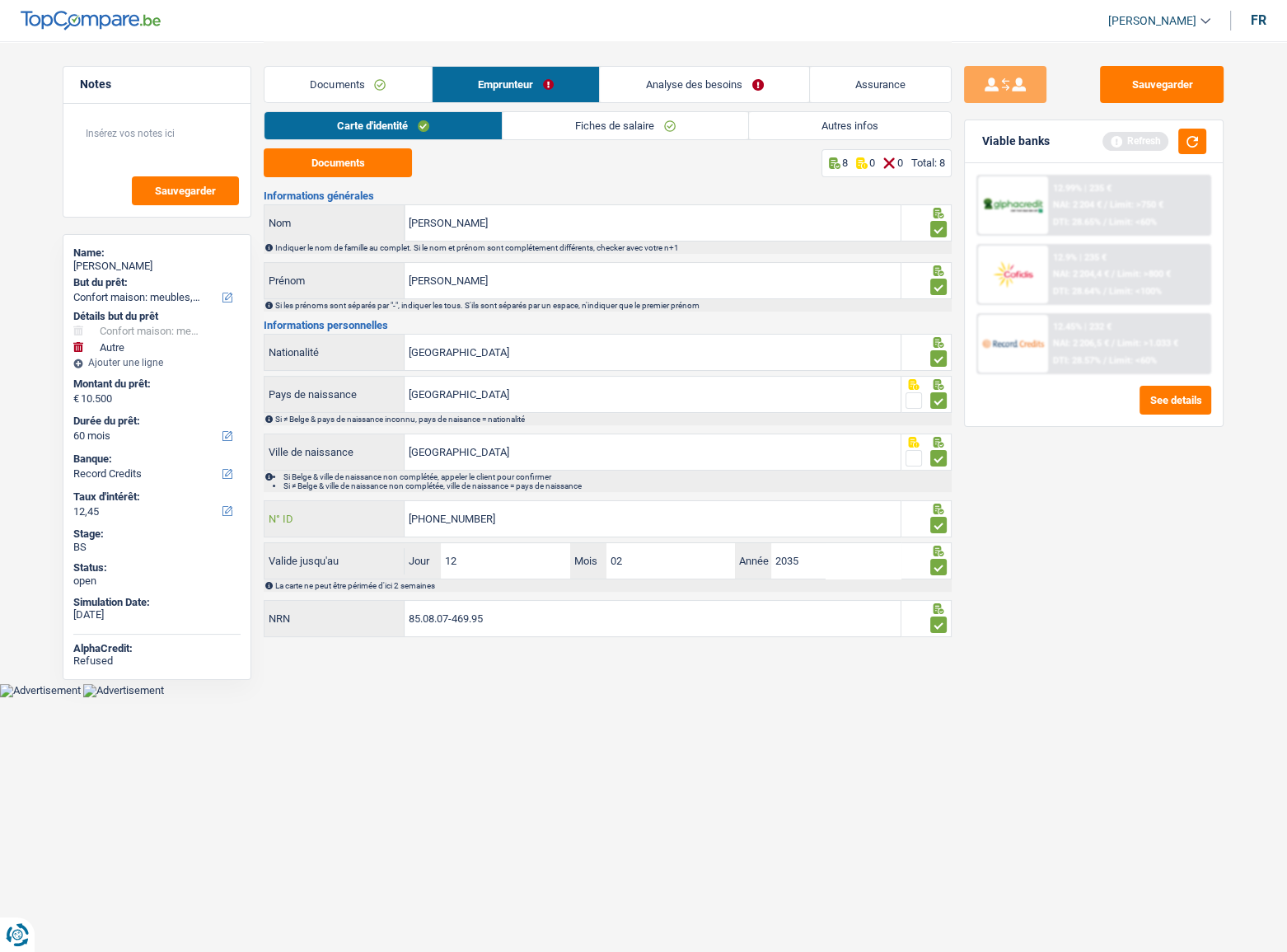
click at [146, 522] on div "Notes Sauvegarder Name: yanick nunes de souza But du prêt: Confort maison: meub…" at bounding box center [644, 341] width 1186 height 601
click at [554, 128] on link "Fiches de salaire" at bounding box center [625, 126] width 246 height 27
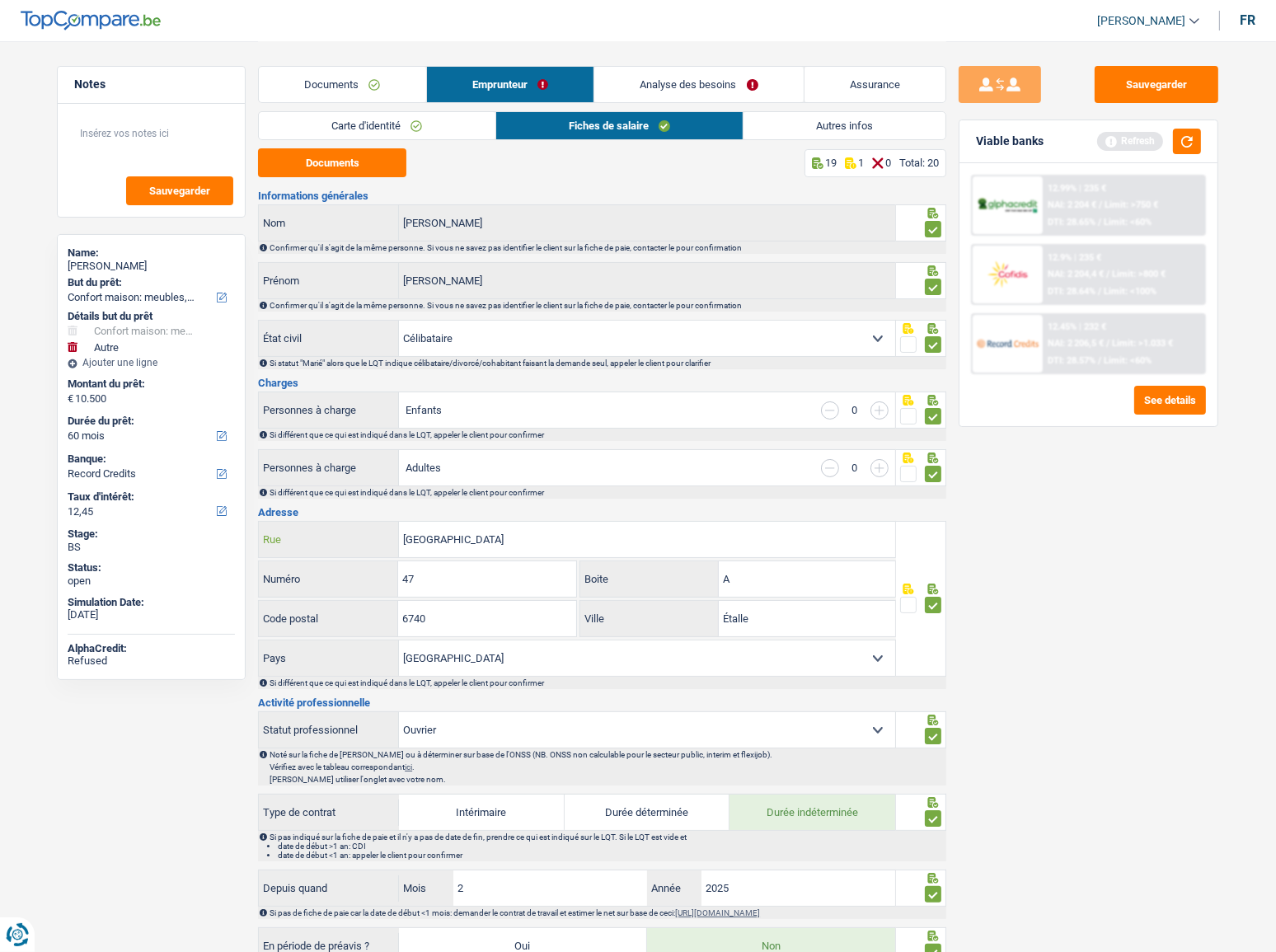
drag, startPoint x: 523, startPoint y: 540, endPoint x: 219, endPoint y: 540, distance: 304.0
click at [219, 540] on div "Notes Sauvegarder Name: yanick nunes de souza But du prêt: Confort maison: meub…" at bounding box center [638, 907] width 1187 height 1732
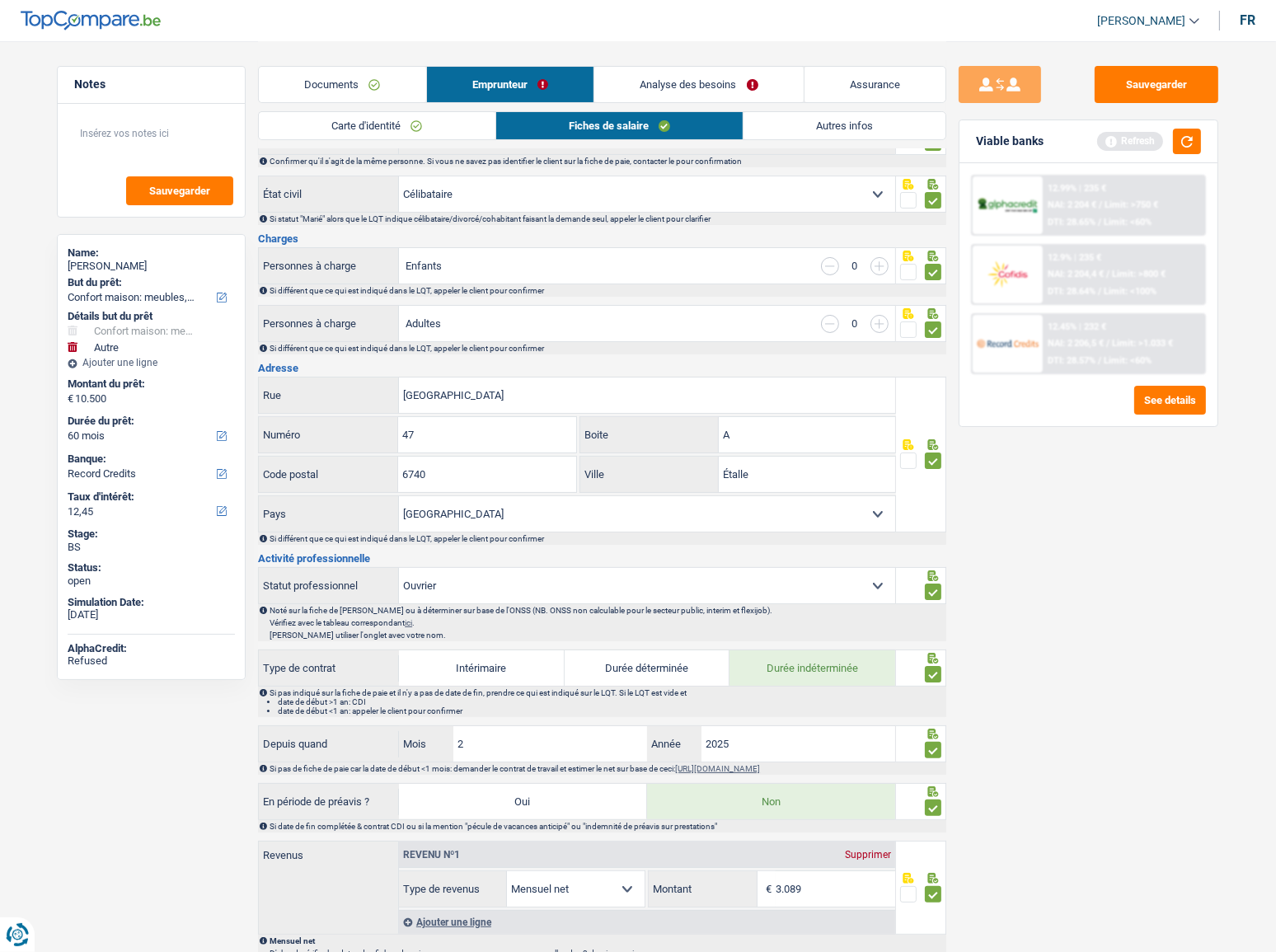
scroll to position [299, 0]
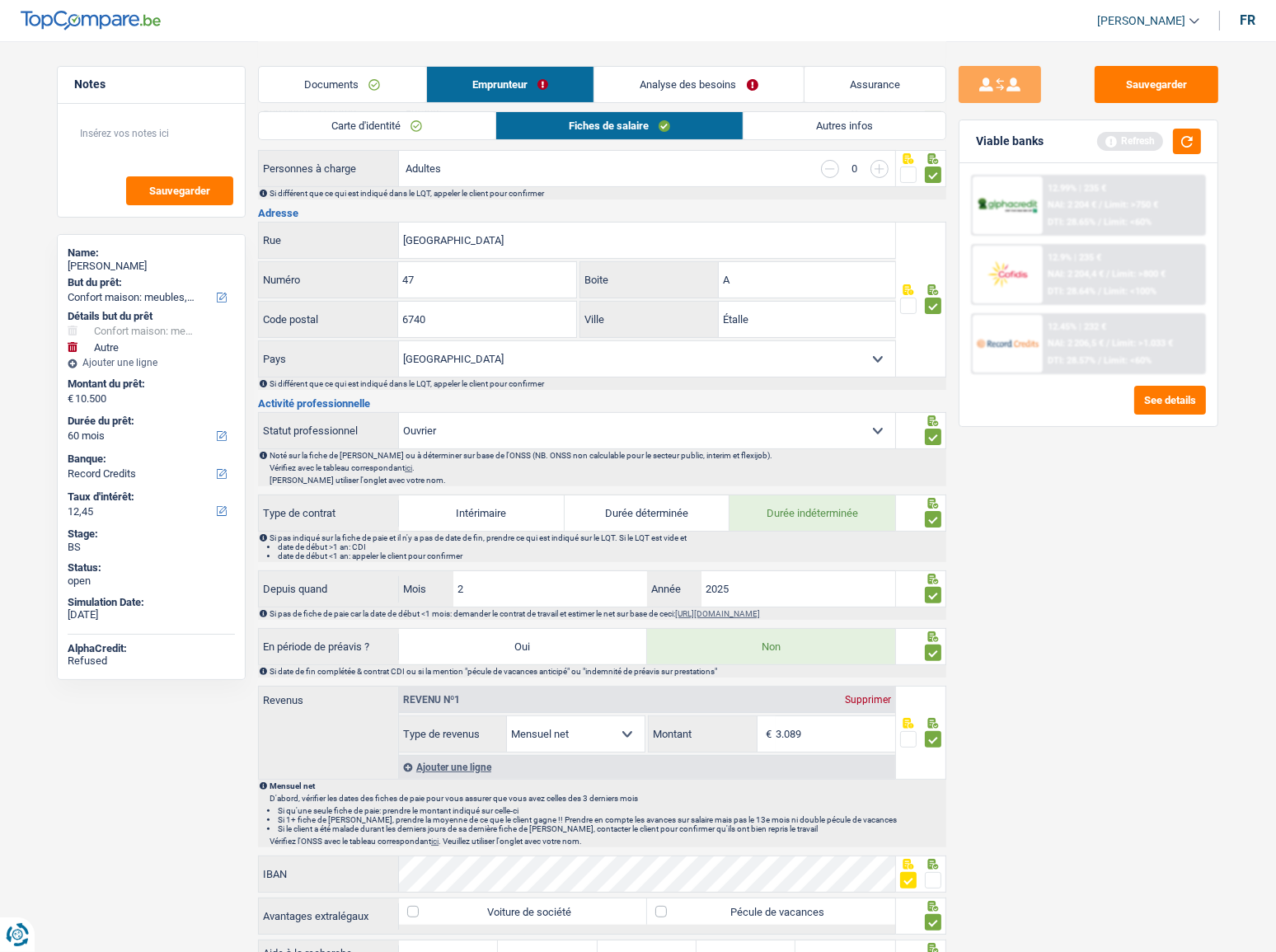
click at [349, 82] on link "Documents" at bounding box center [343, 85] width 168 height 35
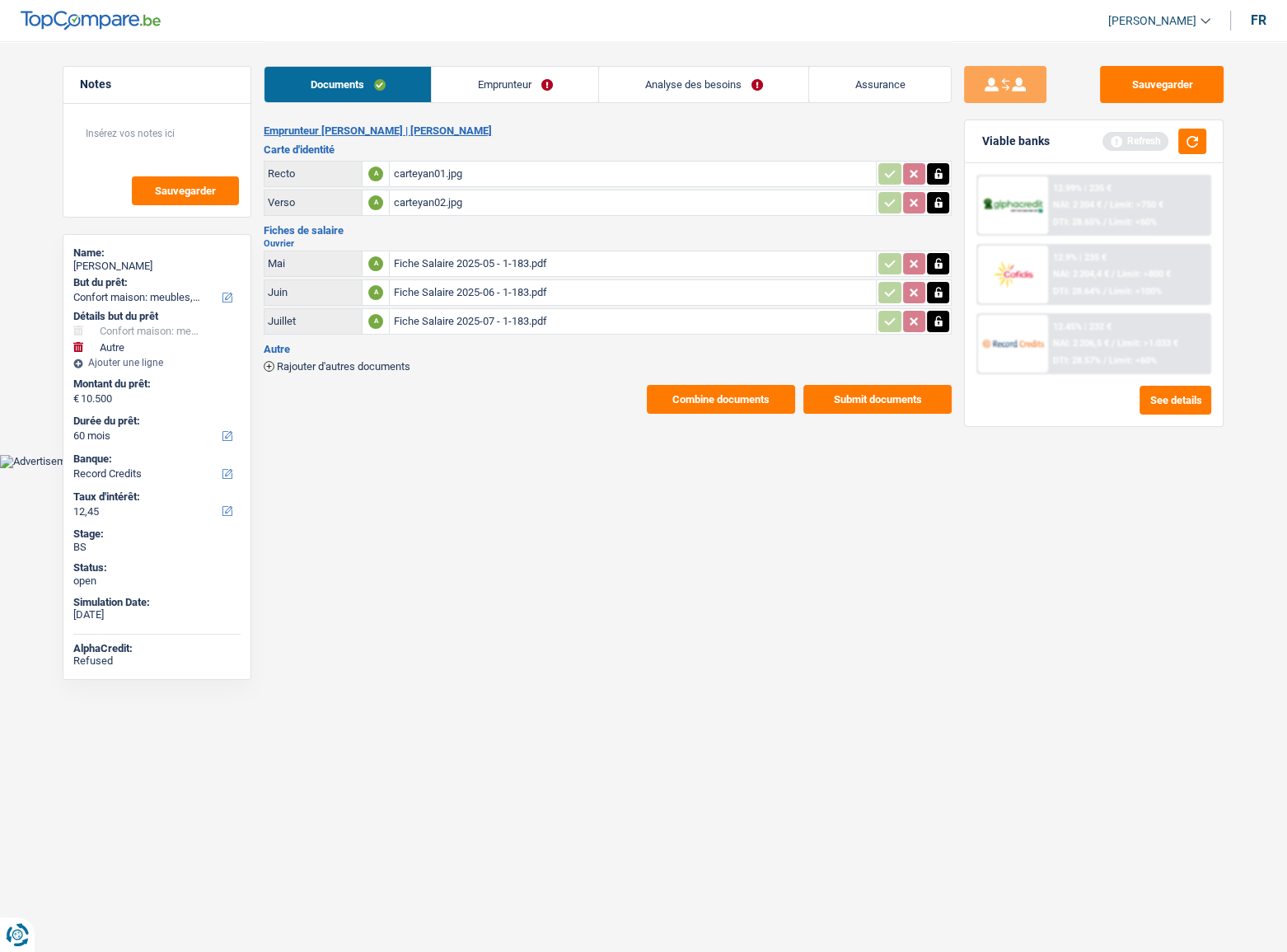
click at [551, 87] on link "Emprunteur" at bounding box center [514, 85] width 167 height 35
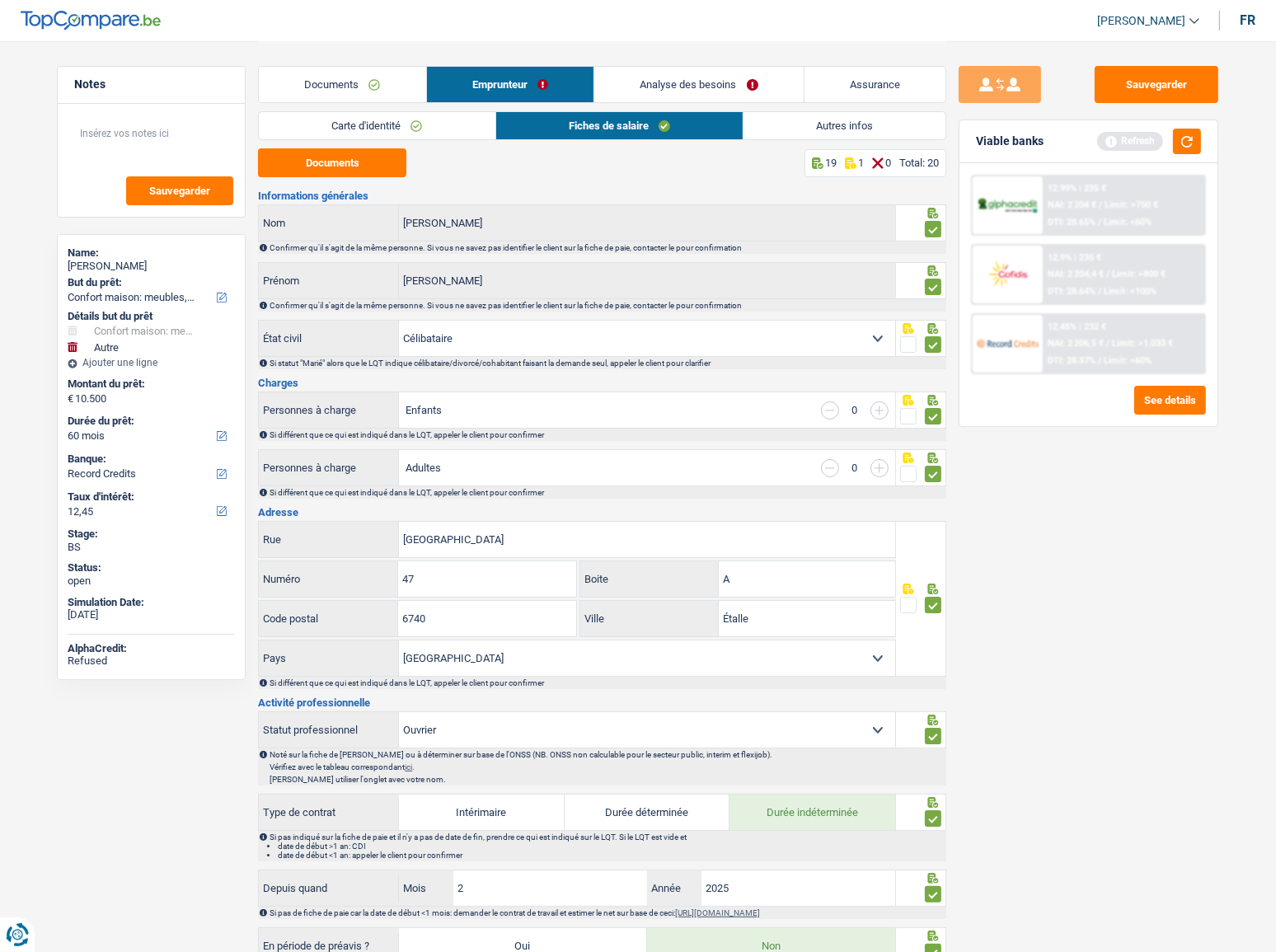
click at [393, 118] on link "Carte d'identité" at bounding box center [376, 126] width 236 height 27
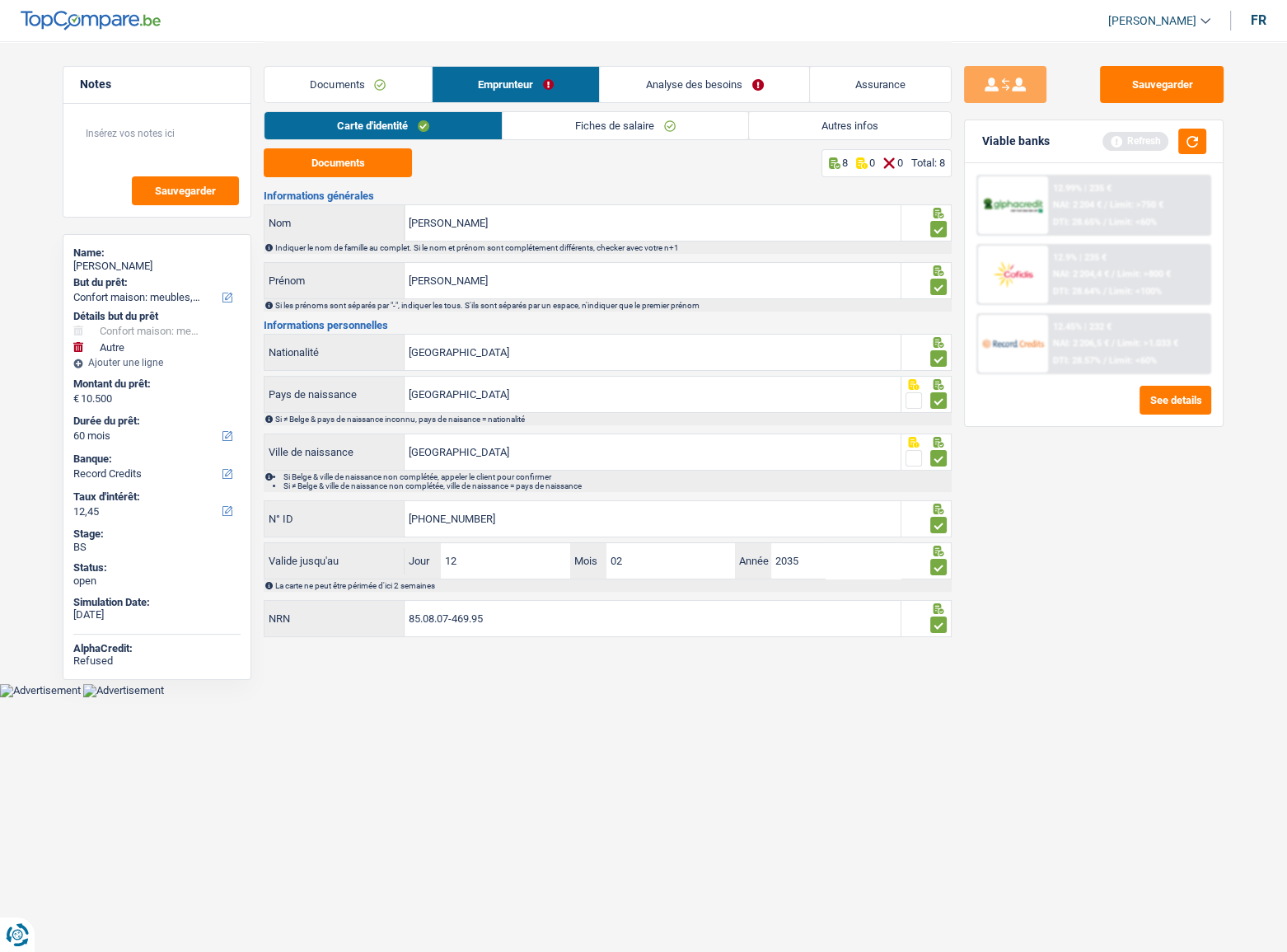
drag, startPoint x: 403, startPoint y: 85, endPoint x: 571, endPoint y: 85, distance: 168.0
click at [403, 85] on link "Documents" at bounding box center [349, 85] width 168 height 35
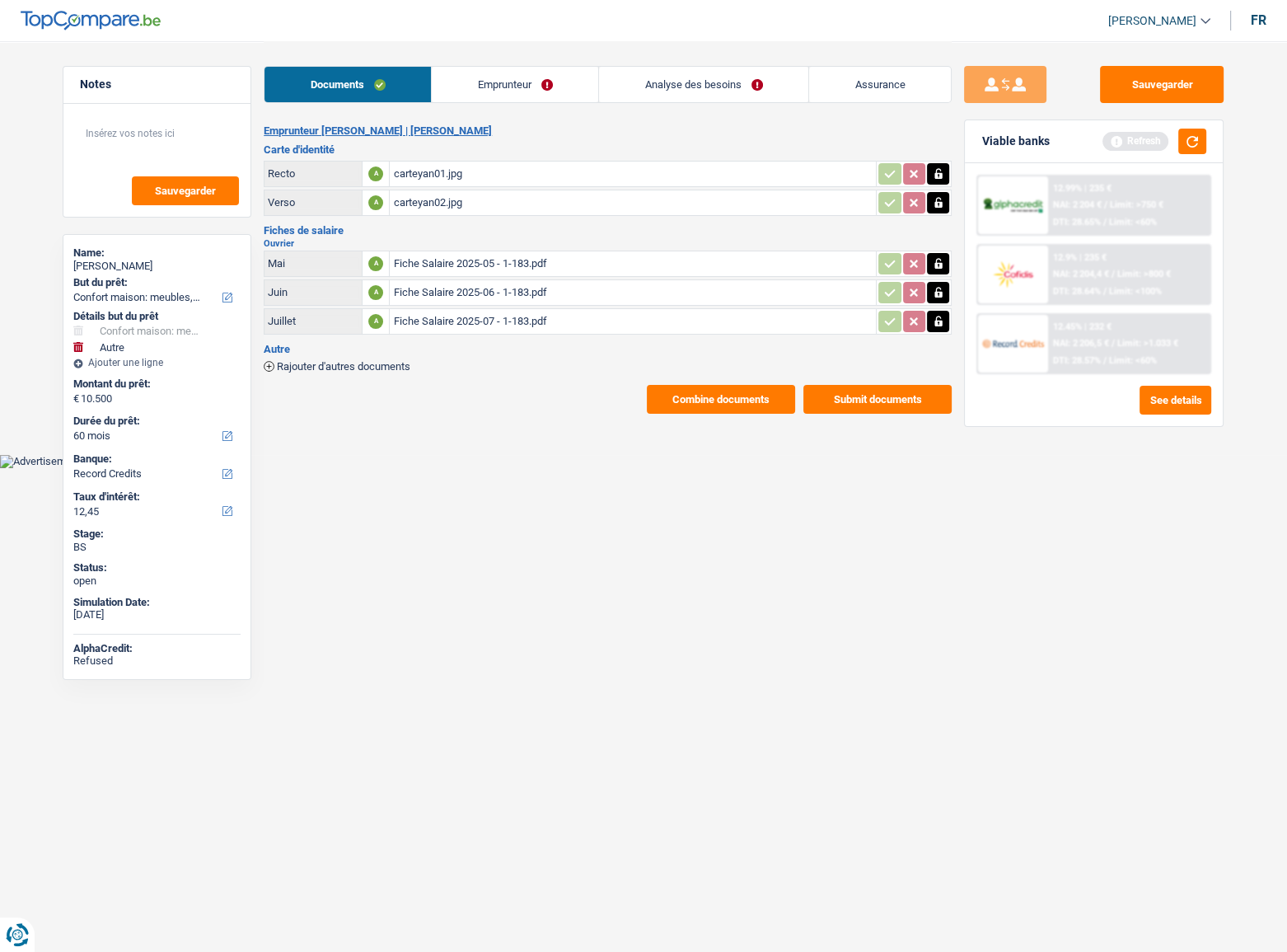
click at [535, 80] on link "Emprunteur" at bounding box center [514, 85] width 167 height 35
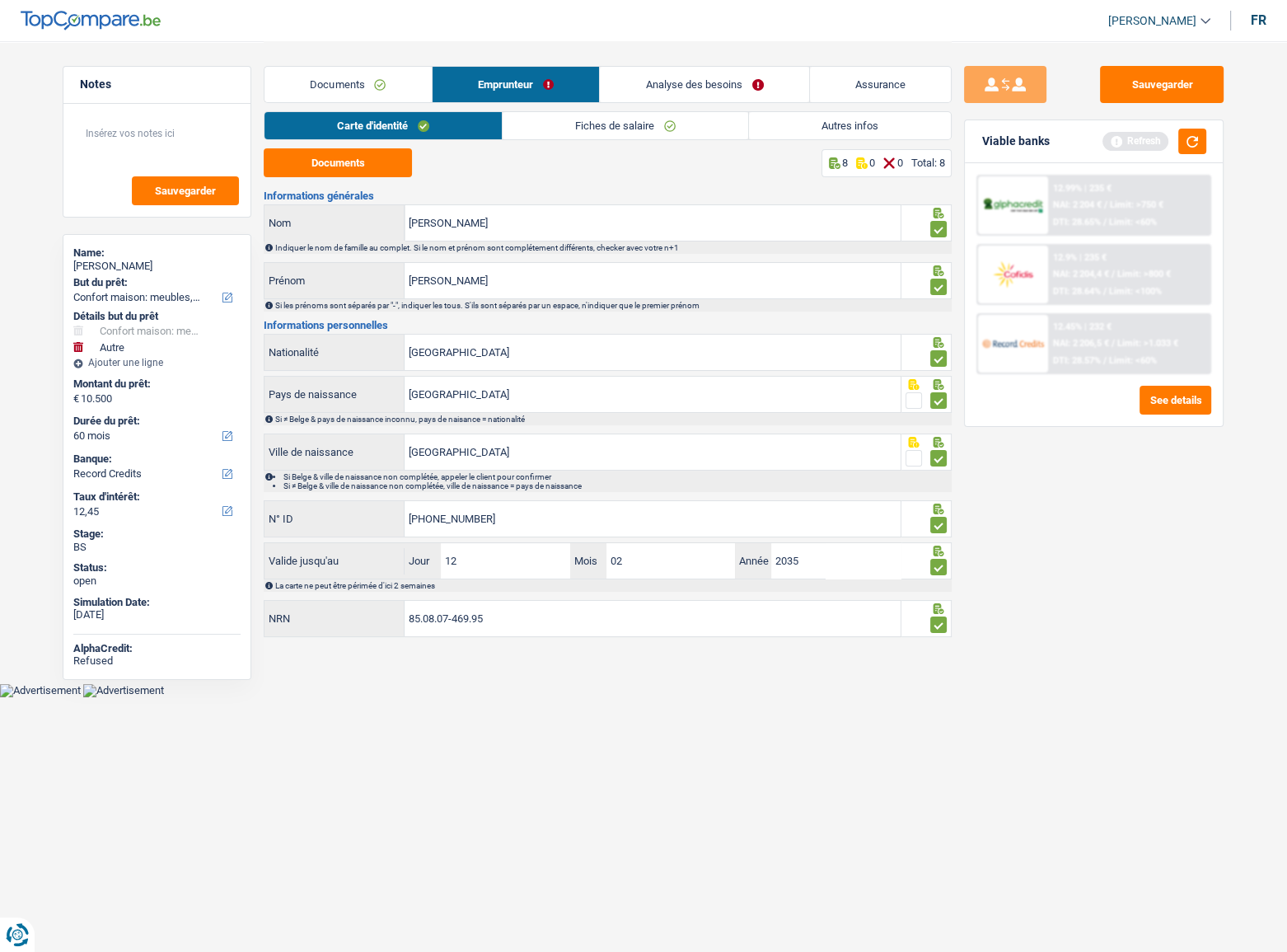
click at [567, 127] on link "Fiches de salaire" at bounding box center [625, 126] width 246 height 27
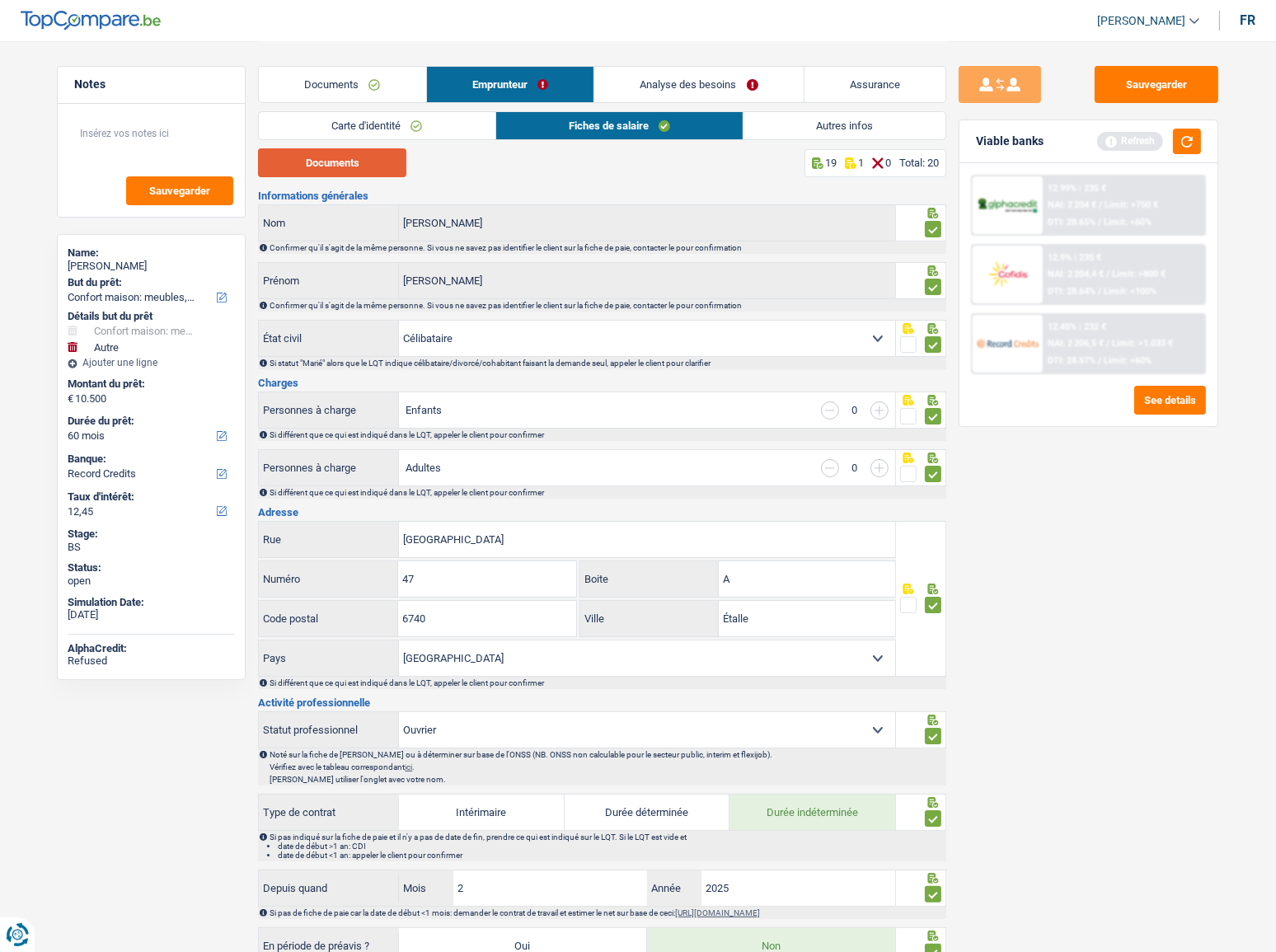
click at [381, 162] on button "Documents" at bounding box center [332, 163] width 148 height 28
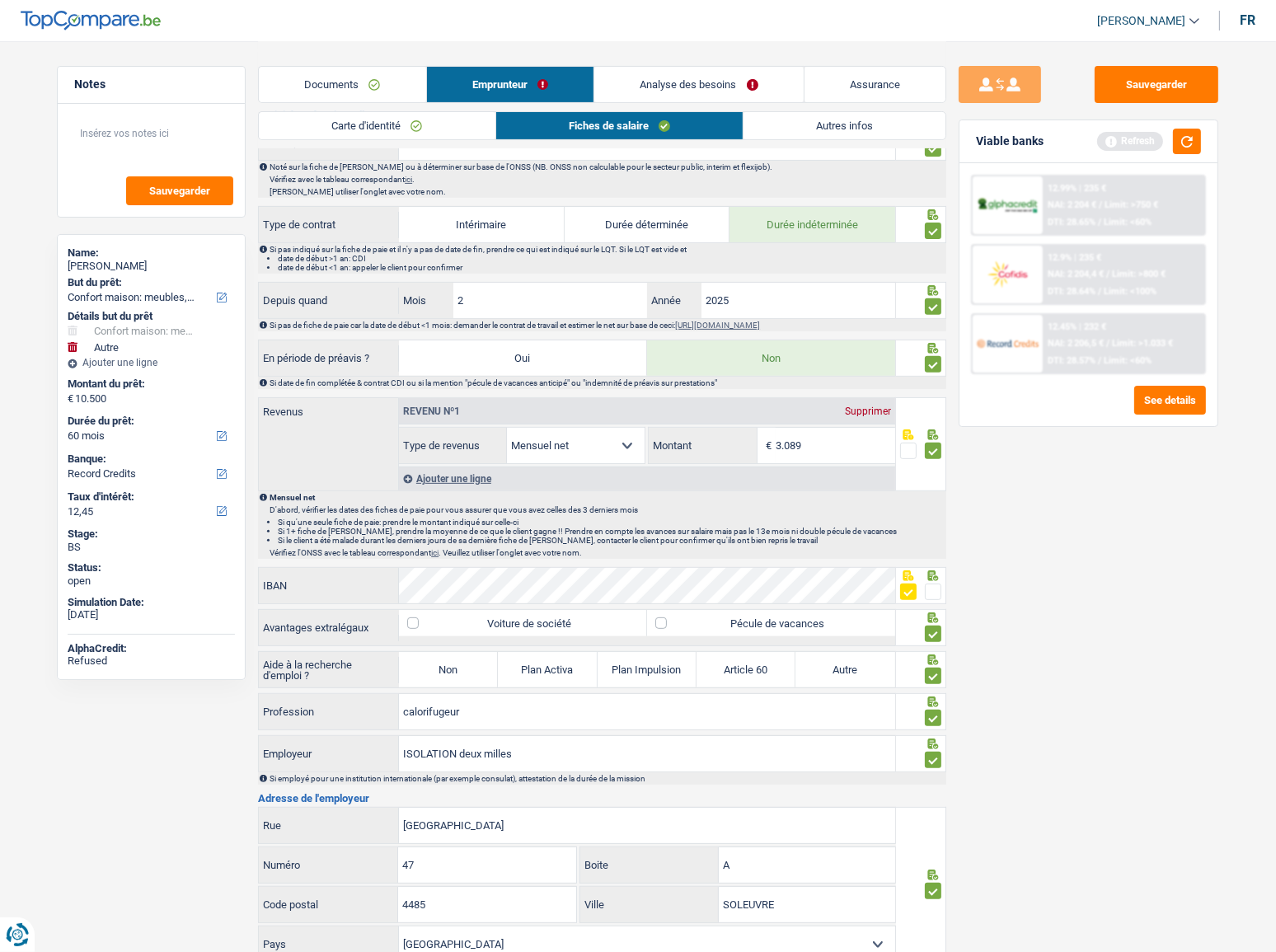
scroll to position [449, 0]
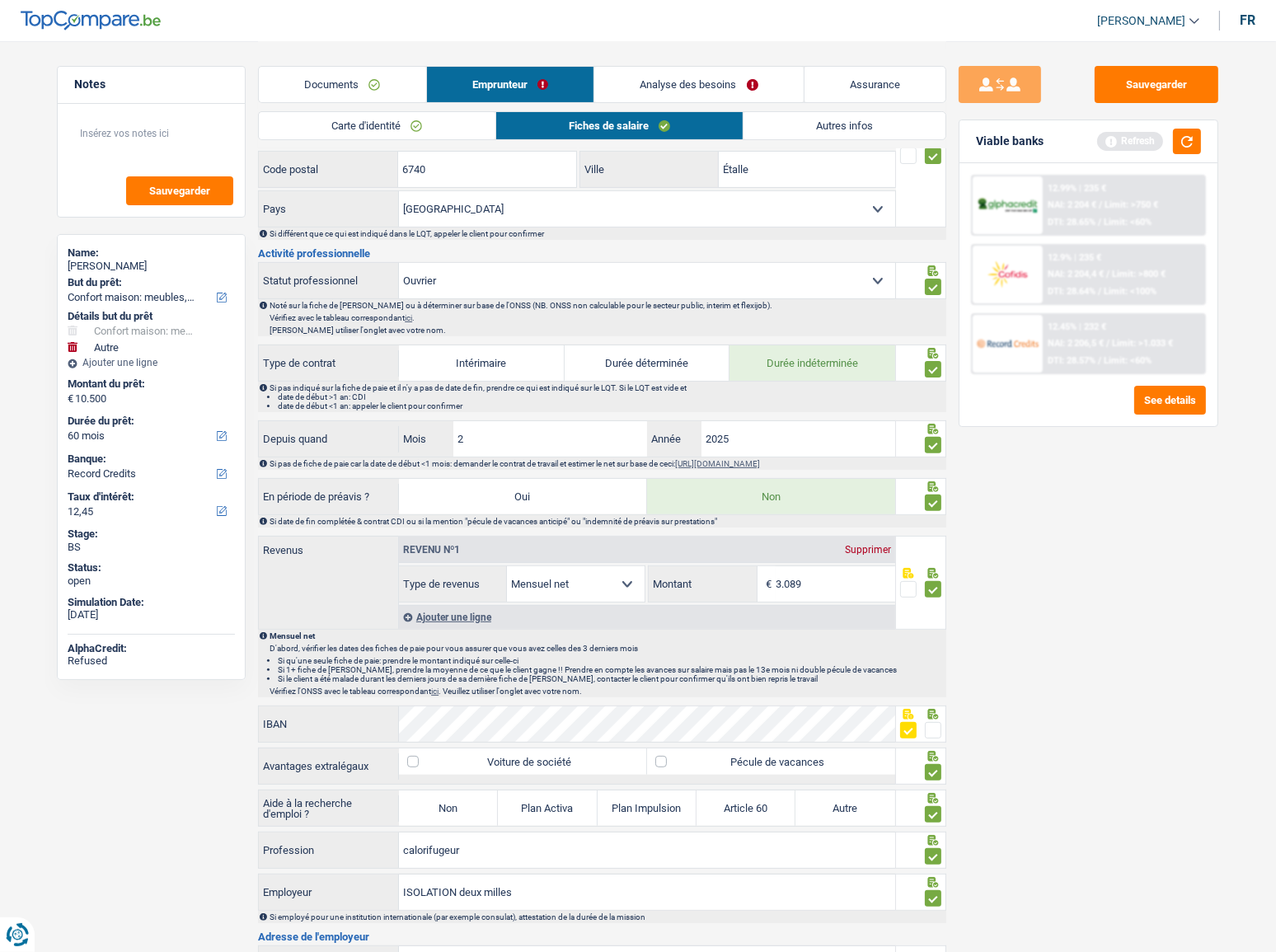
click at [473, 137] on link "Carte d'identité" at bounding box center [376, 126] width 236 height 27
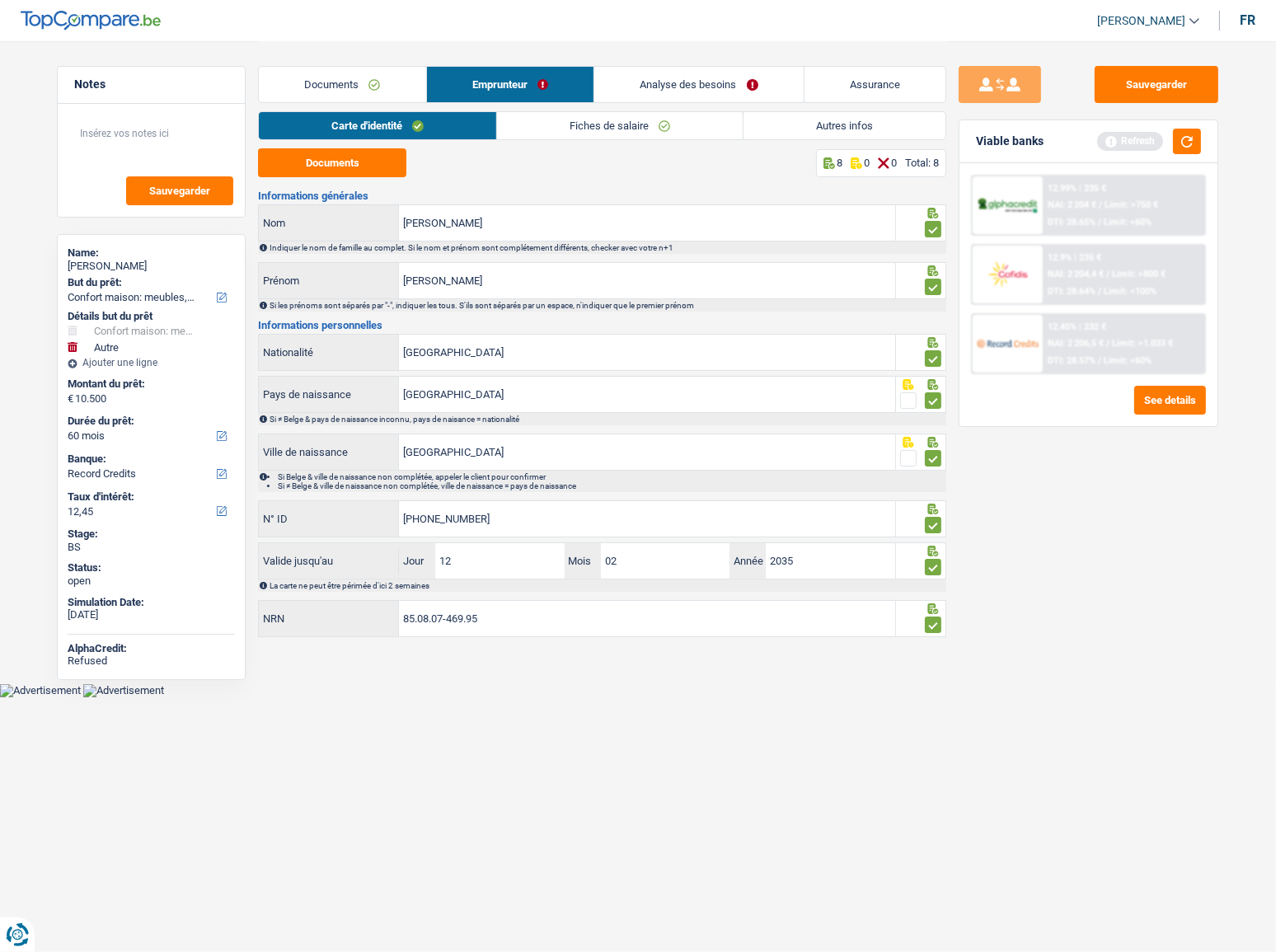
scroll to position [0, 0]
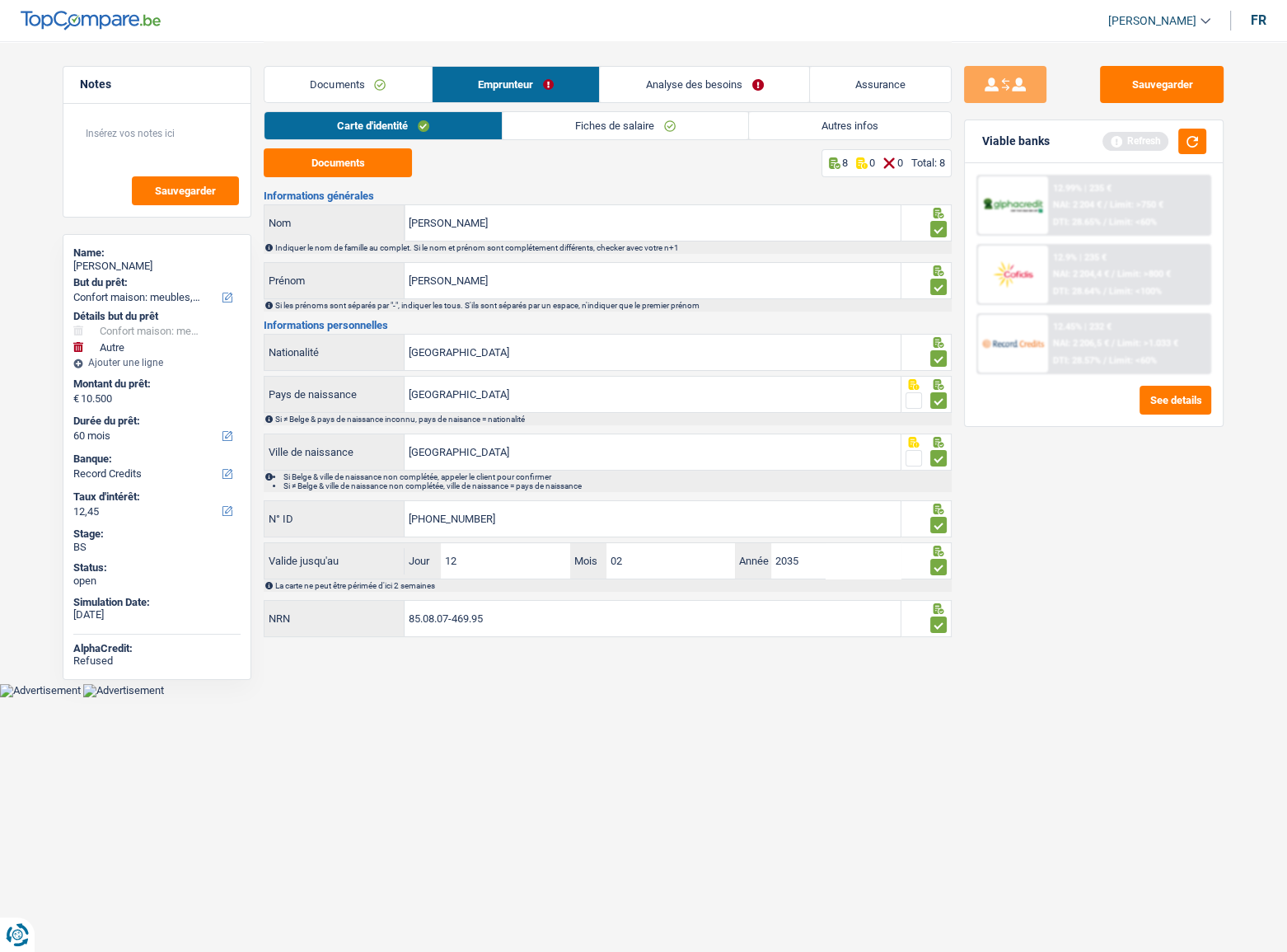
click at [651, 122] on link "Fiches de salaire" at bounding box center [625, 126] width 246 height 27
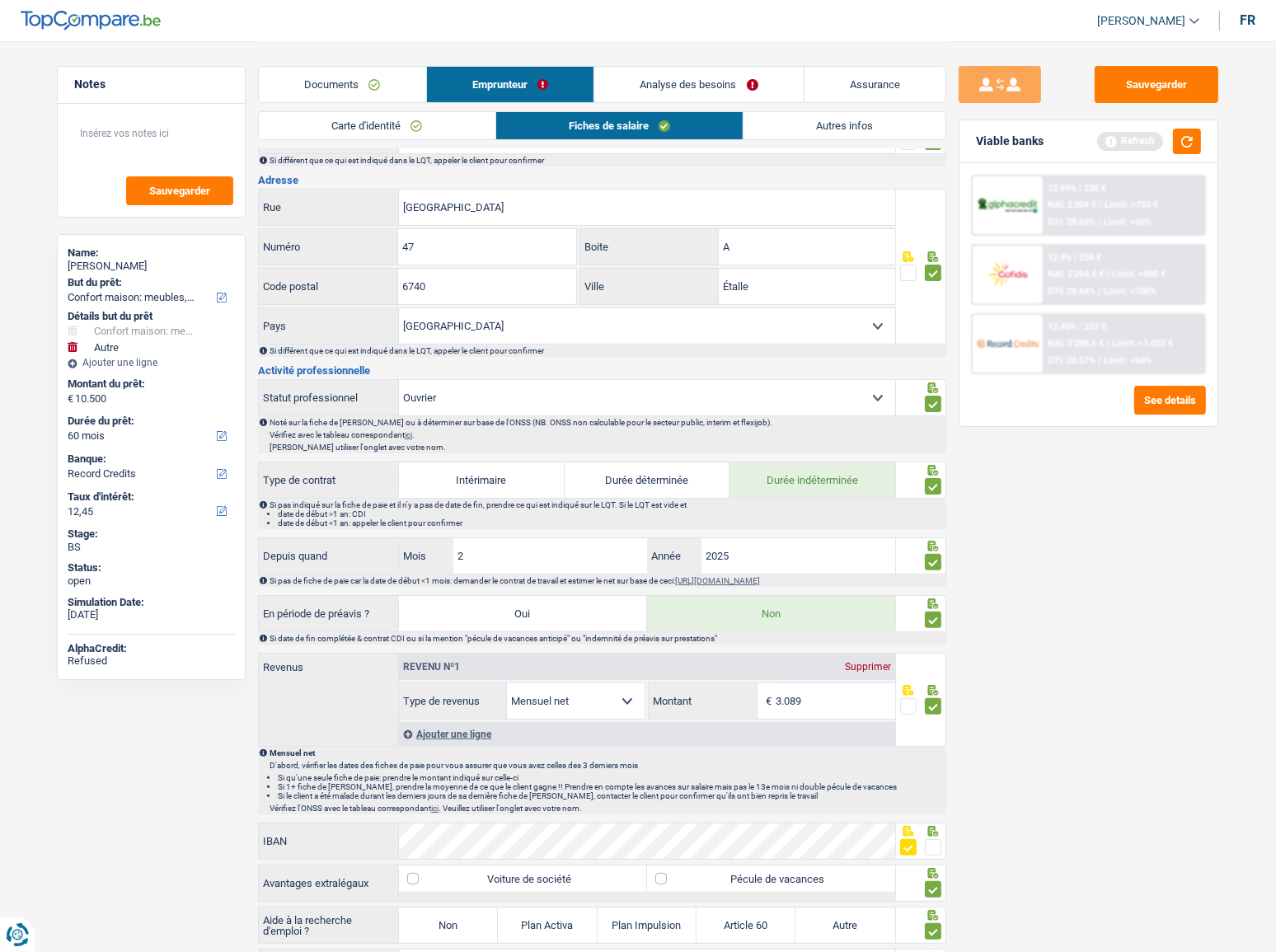
scroll to position [189, 0]
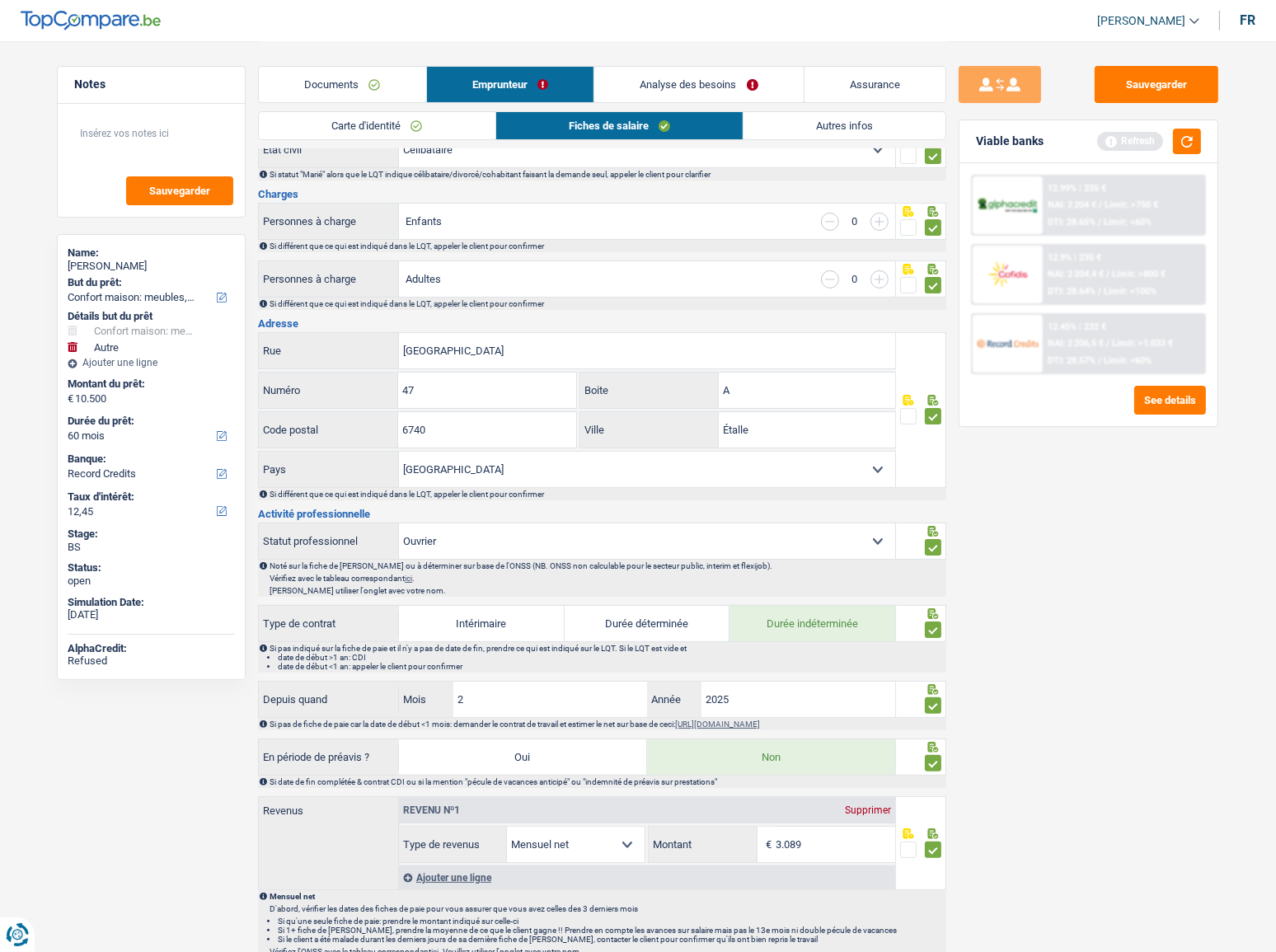
click at [816, 126] on link "Autres infos" at bounding box center [844, 126] width 202 height 27
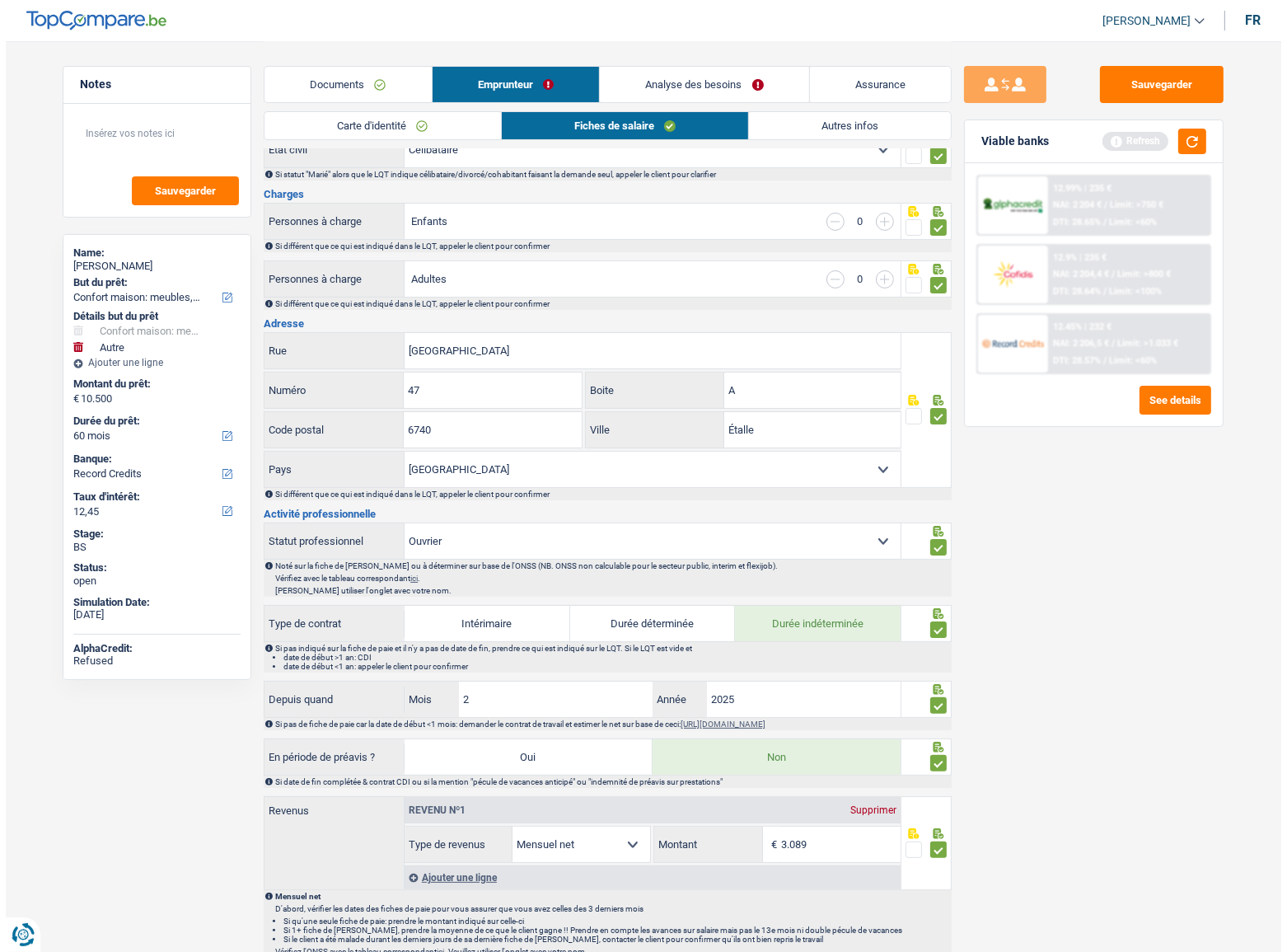
scroll to position [0, 0]
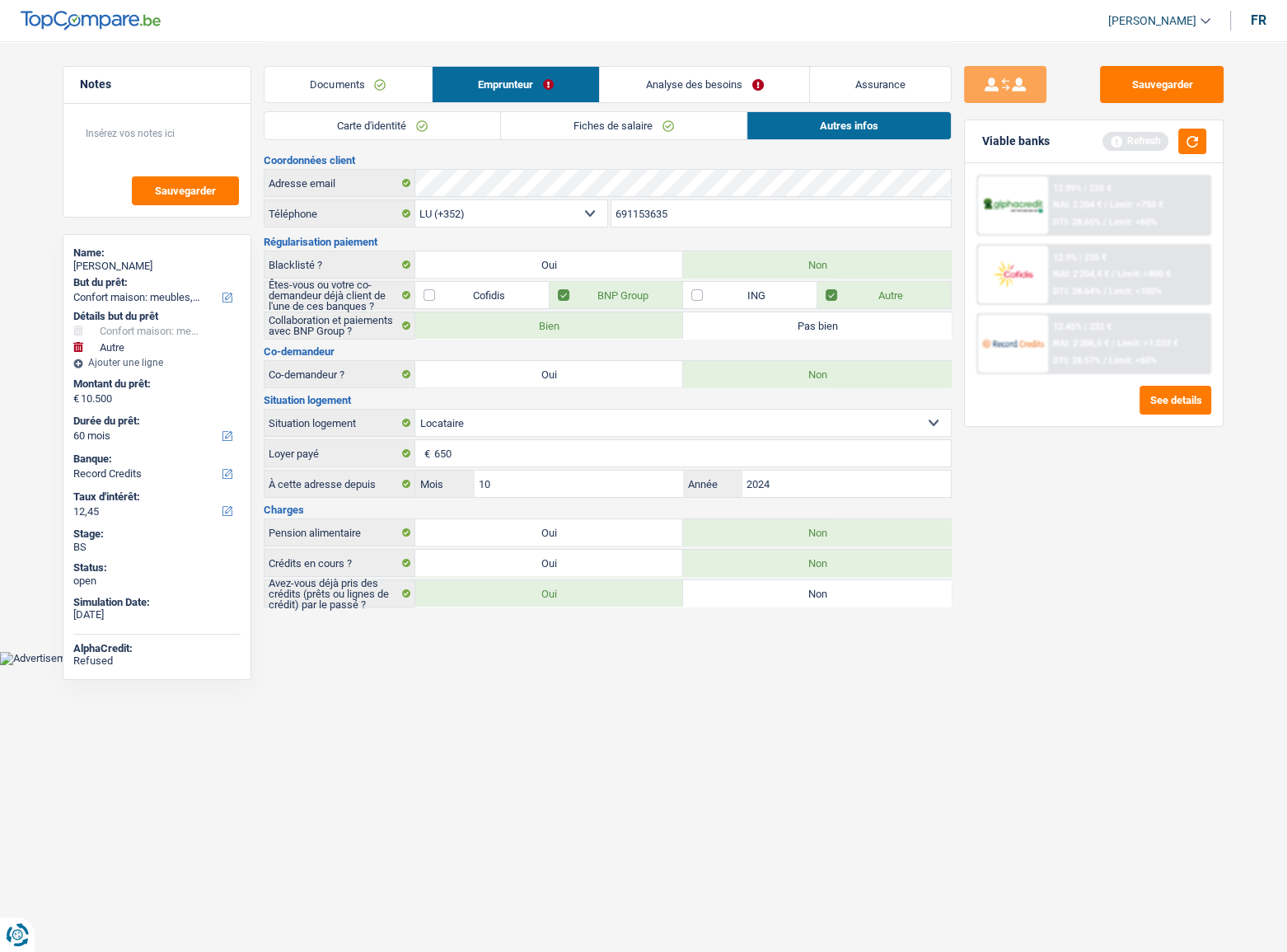
click at [1016, 636] on div "Sauvegarder Viable banks Refresh 12.99% | 235 € NAI: 2 204 € / Limit: >750 € DT…" at bounding box center [1093, 495] width 284 height 859
click at [581, 122] on link "Fiches de salaire" at bounding box center [623, 126] width 246 height 27
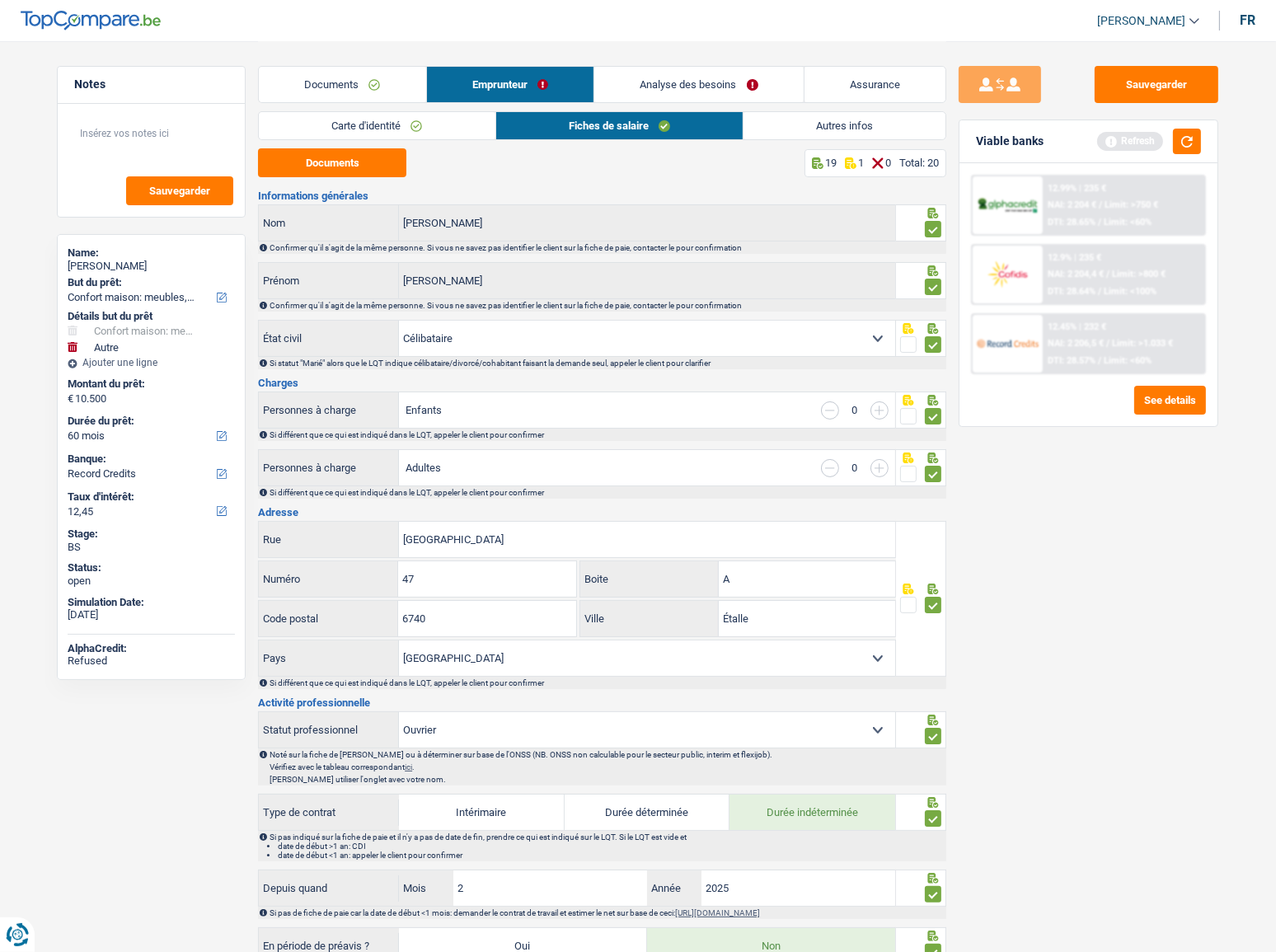
click at [462, 132] on link "Carte d'identité" at bounding box center [376, 126] width 236 height 27
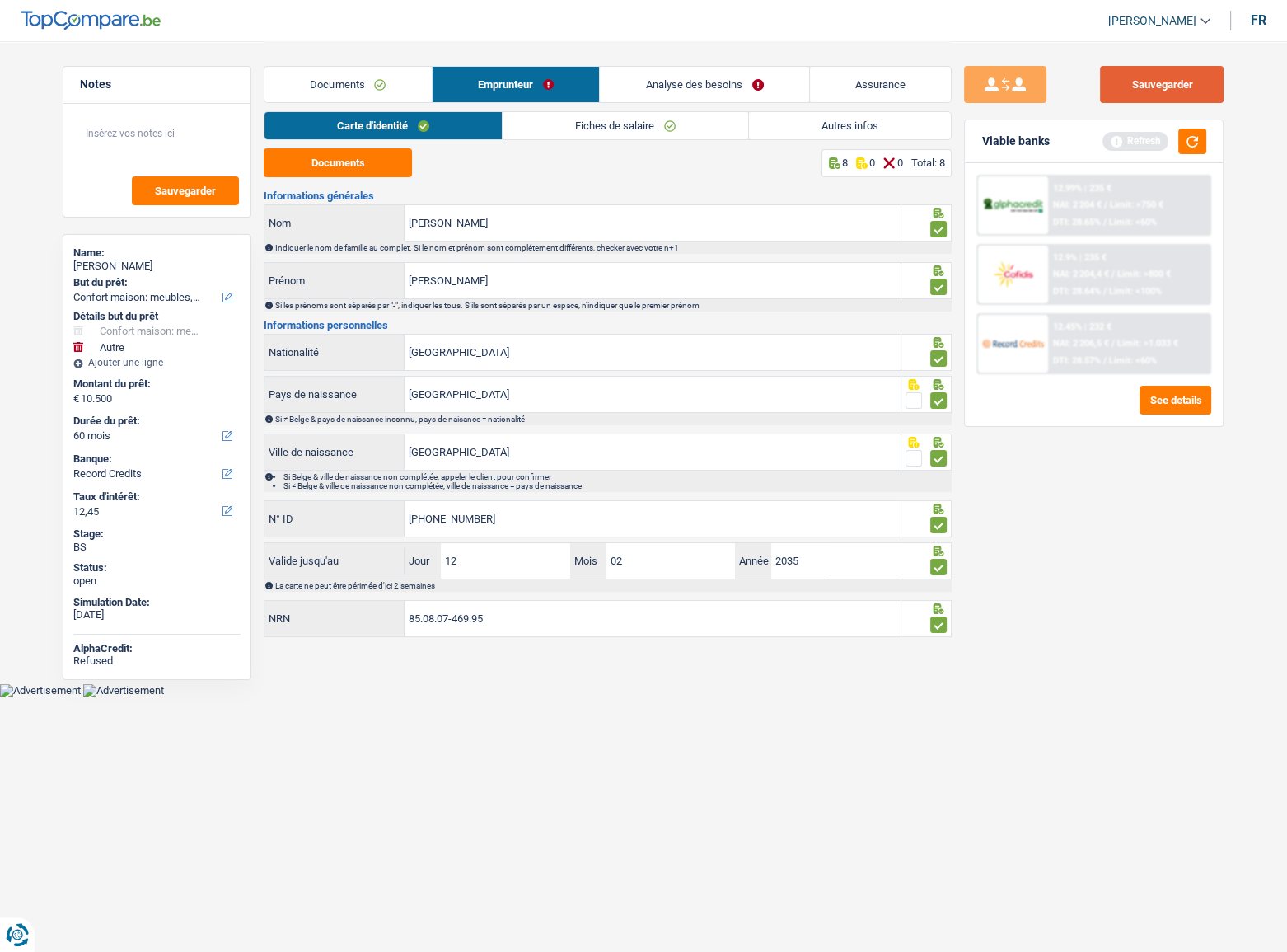
drag, startPoint x: 1150, startPoint y: 66, endPoint x: 1164, endPoint y: 96, distance: 33.1
click at [1153, 66] on button "Sauvegarder" at bounding box center [1161, 85] width 123 height 37
drag, startPoint x: 1172, startPoint y: 122, endPoint x: 1177, endPoint y: 129, distance: 8.6
click at [1176, 127] on div "Viable banks Refresh" at bounding box center [1093, 142] width 258 height 43
click at [1177, 130] on div "Refresh" at bounding box center [1155, 141] width 104 height 25
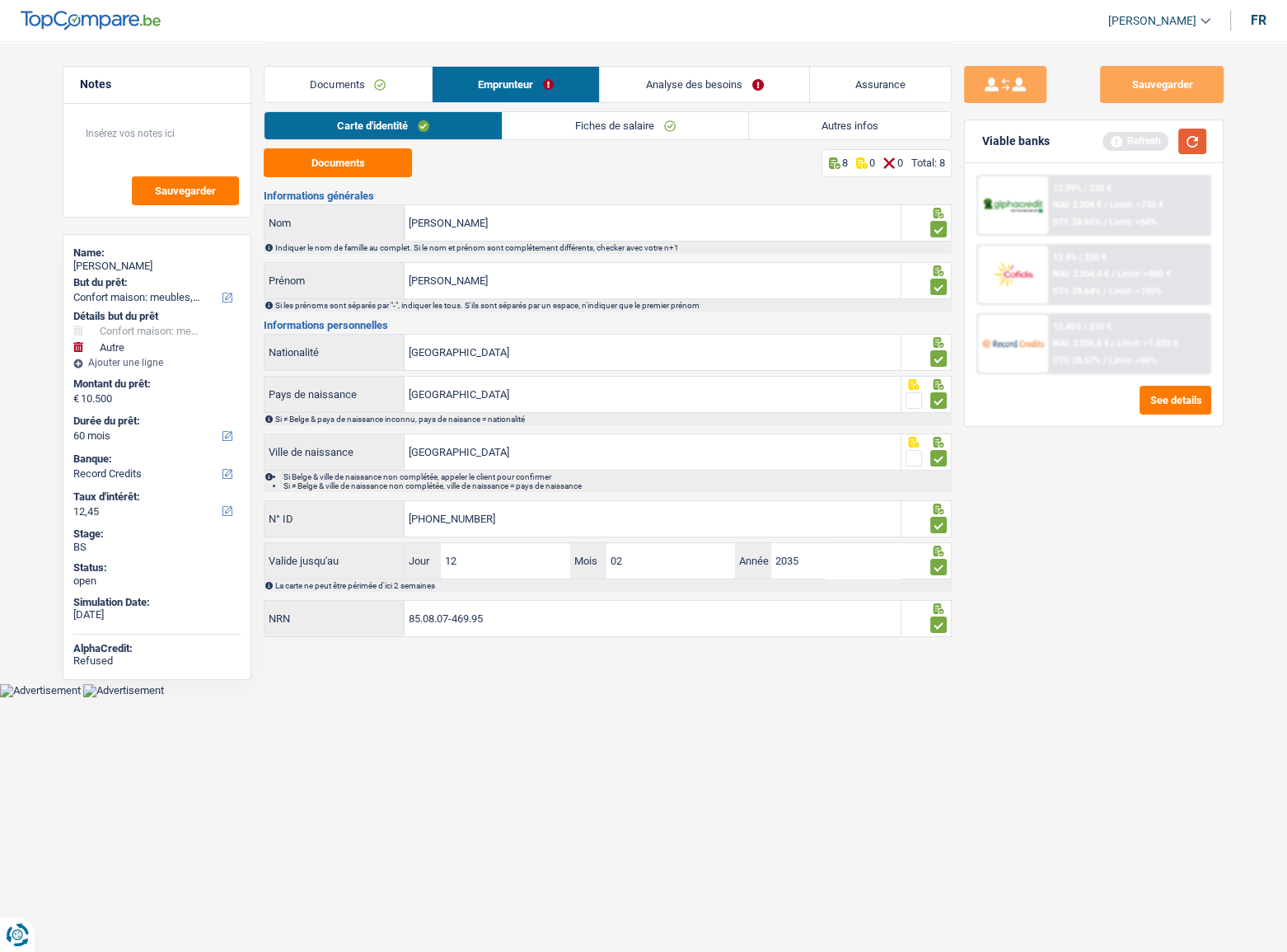
click at [1180, 135] on button "button" at bounding box center [1191, 141] width 28 height 25
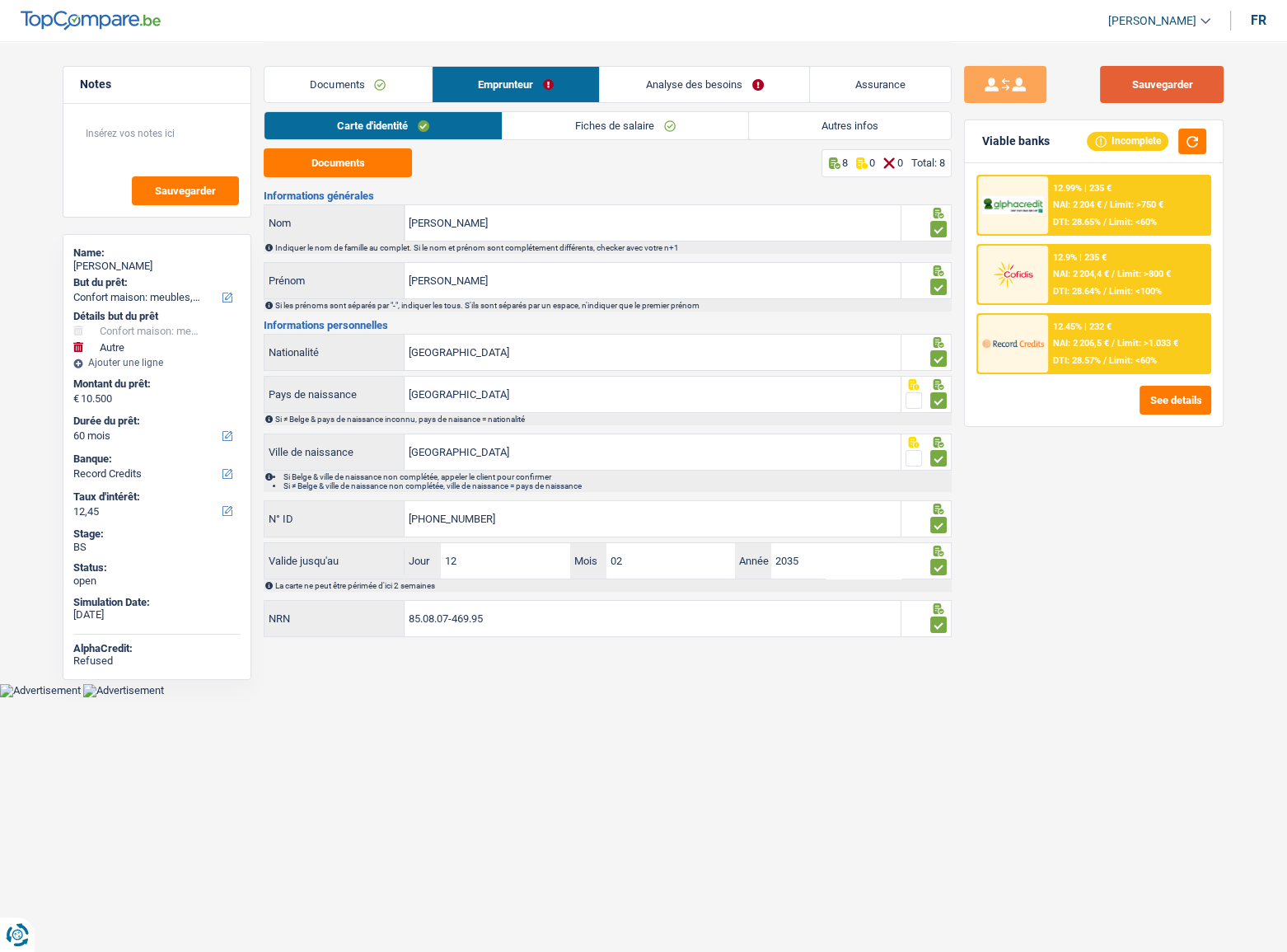
click at [1163, 78] on button "Sauvegarder" at bounding box center [1161, 85] width 123 height 37
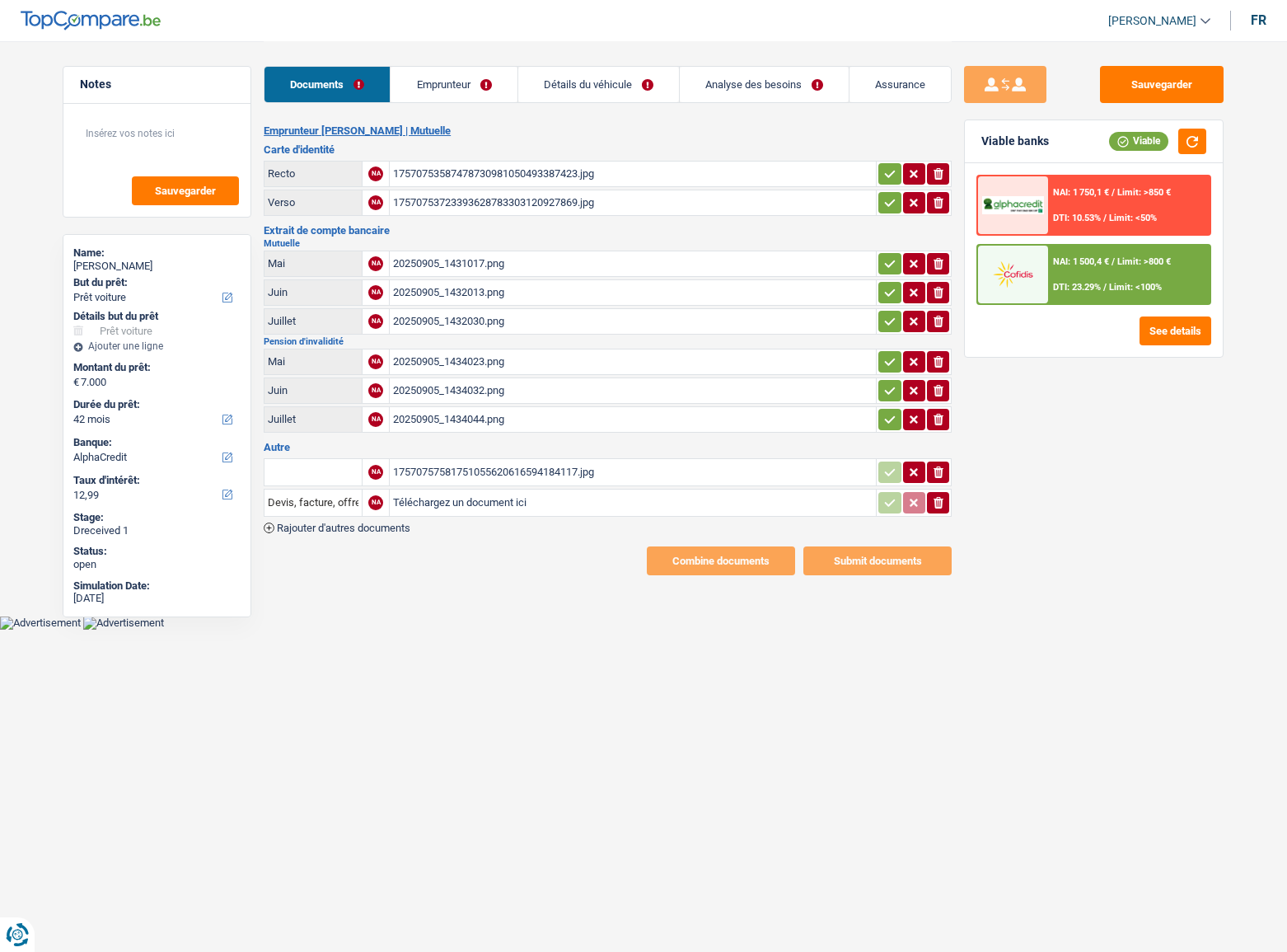
select select "car"
select select "42"
select select "alphacredit"
click at [458, 173] on div "17570753587478730981050493387423.jpg" at bounding box center [633, 173] width 479 height 24
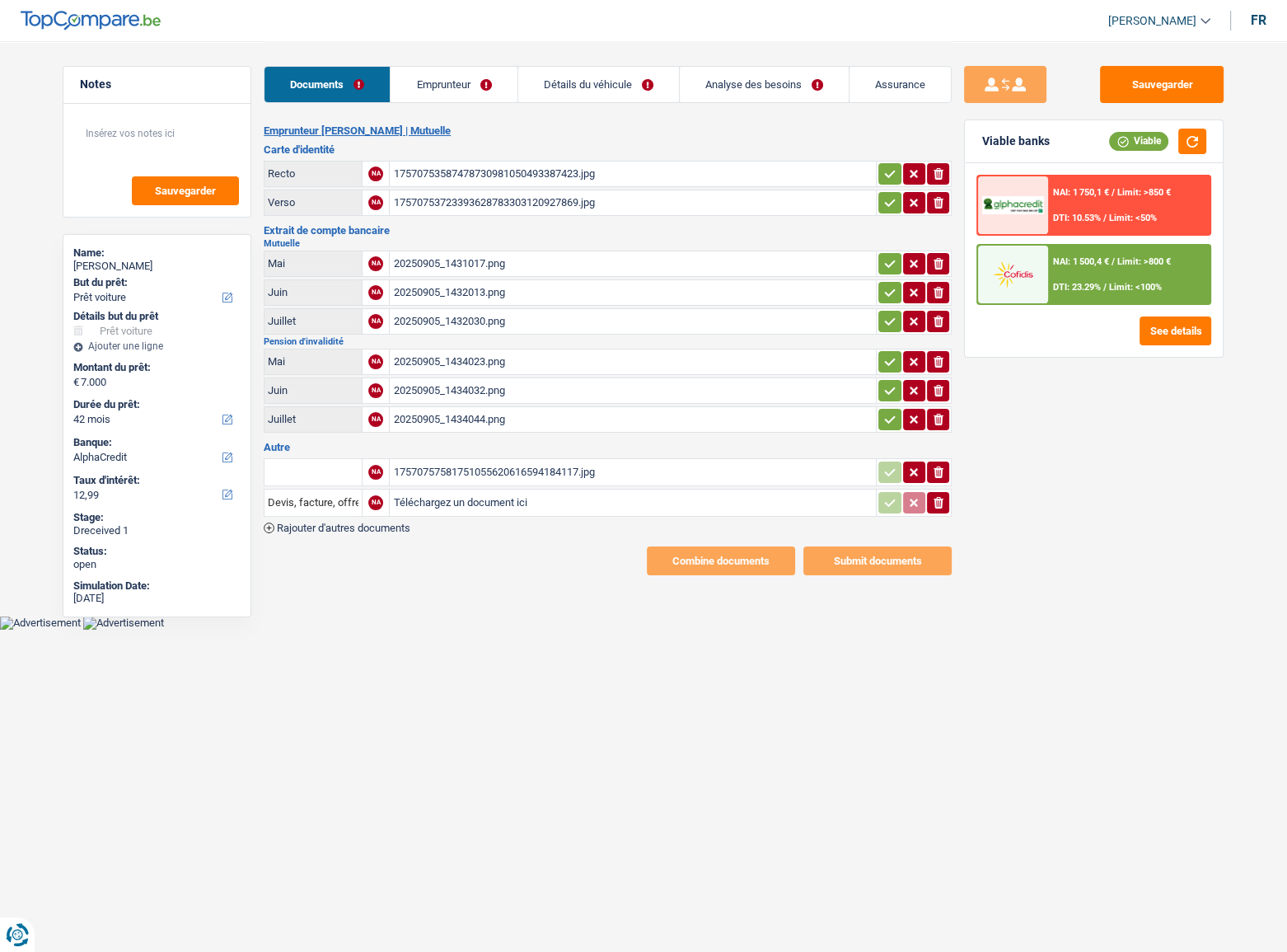
drag, startPoint x: 886, startPoint y: 174, endPoint x: 889, endPoint y: 190, distance: 16.3
click at [886, 176] on icon "button" at bounding box center [890, 173] width 11 height 8
drag, startPoint x: 892, startPoint y: 205, endPoint x: 876, endPoint y: 210, distance: 16.8
click at [892, 205] on icon "button" at bounding box center [890, 203] width 13 height 17
click at [648, 197] on div "17570753723393628783303120927869.jpg" at bounding box center [633, 202] width 479 height 24
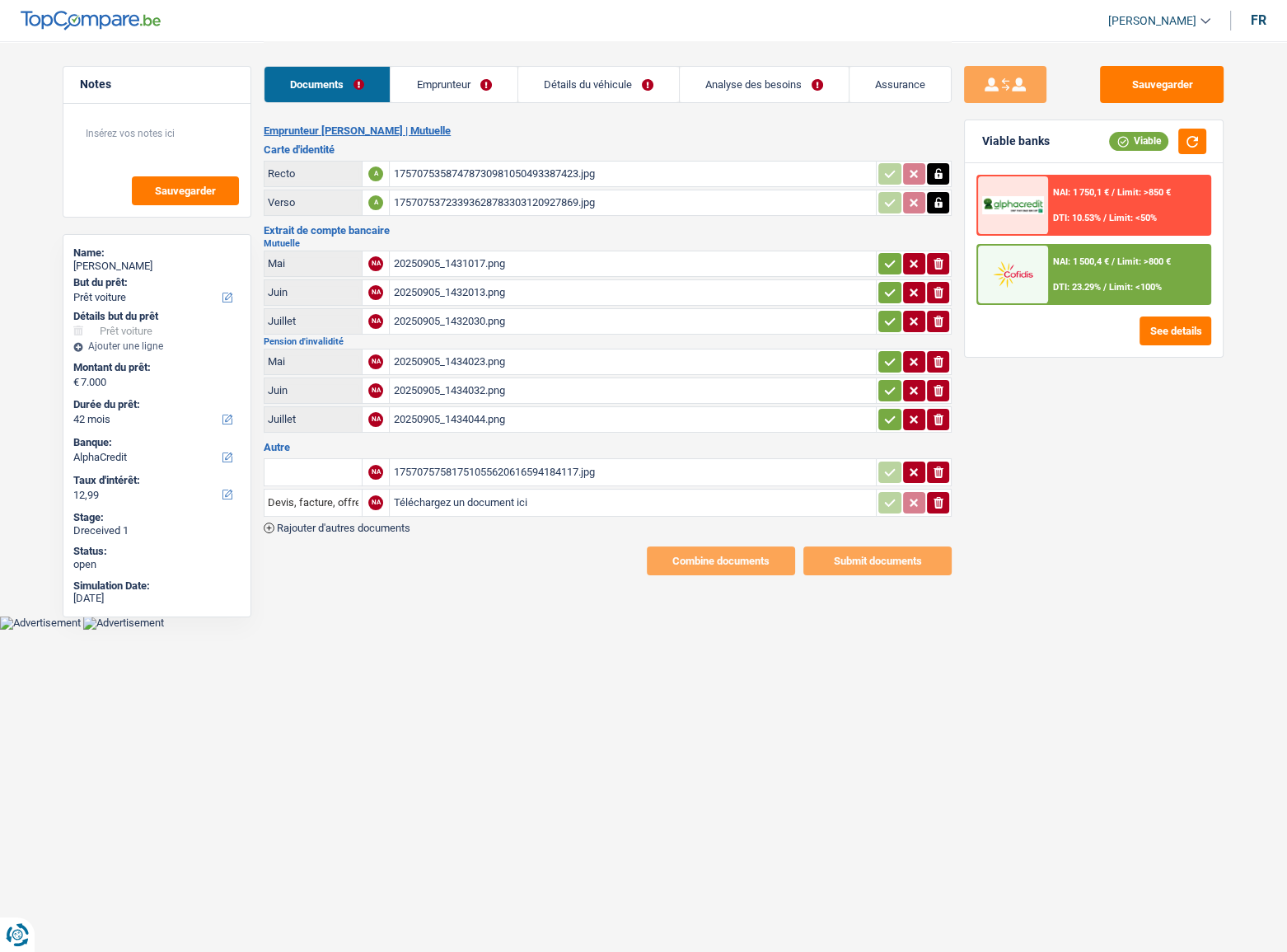
click at [436, 261] on div "20250905_1431017.png" at bounding box center [633, 263] width 479 height 24
click at [490, 261] on div "20250905_1431017.png" at bounding box center [633, 263] width 479 height 24
click at [456, 288] on div "20250905_1432013.png" at bounding box center [633, 292] width 479 height 24
click at [498, 323] on div "20250905_1432030.png" at bounding box center [633, 321] width 479 height 24
click at [708, 349] on div "20250905_1434023.png" at bounding box center [633, 361] width 479 height 24
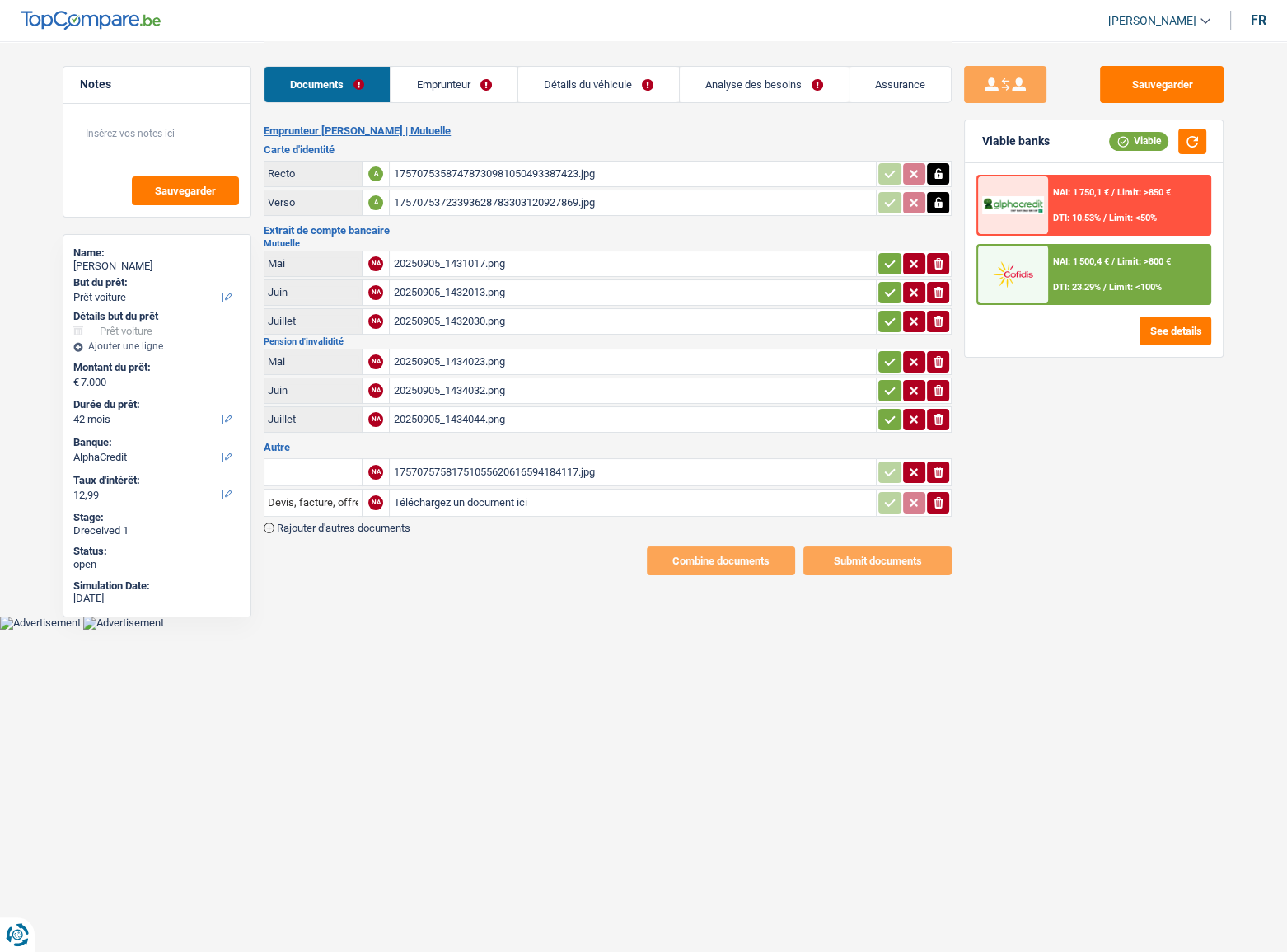
click at [938, 415] on icon "button" at bounding box center [938, 420] width 10 height 12
click at [935, 396] on button "ionicons-v5-e" at bounding box center [938, 391] width 23 height 22
click at [937, 368] on button "ionicons-v5-e" at bounding box center [938, 362] width 23 height 22
click at [696, 473] on div "17570757581751055620616594184117.jpg" at bounding box center [633, 472] width 479 height 24
click at [301, 459] on input "text" at bounding box center [313, 472] width 90 height 26
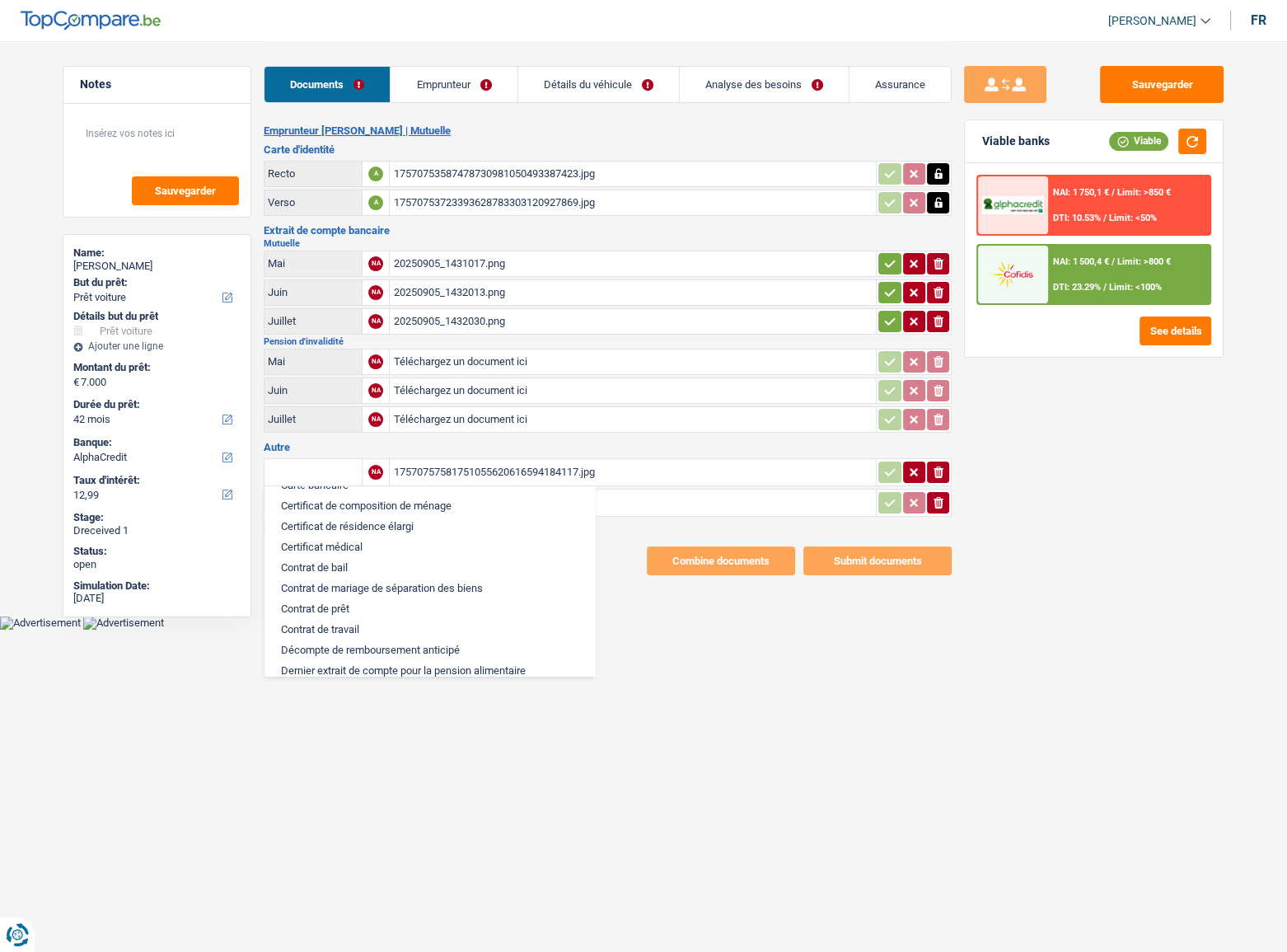
scroll to position [149, 0]
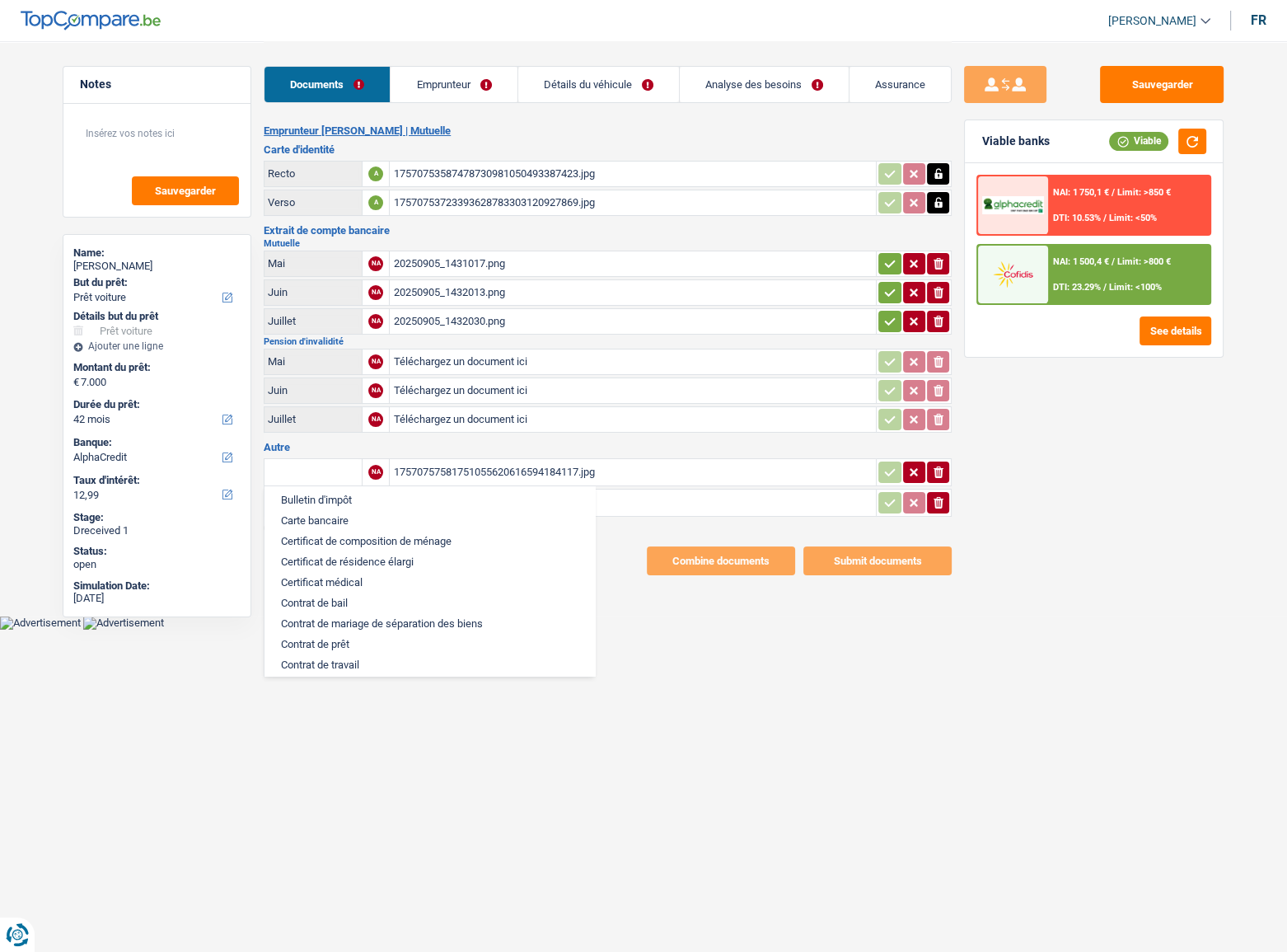
click at [344, 525] on li "Carte bancaire" at bounding box center [429, 520] width 314 height 21
type input "Carte bancaire"
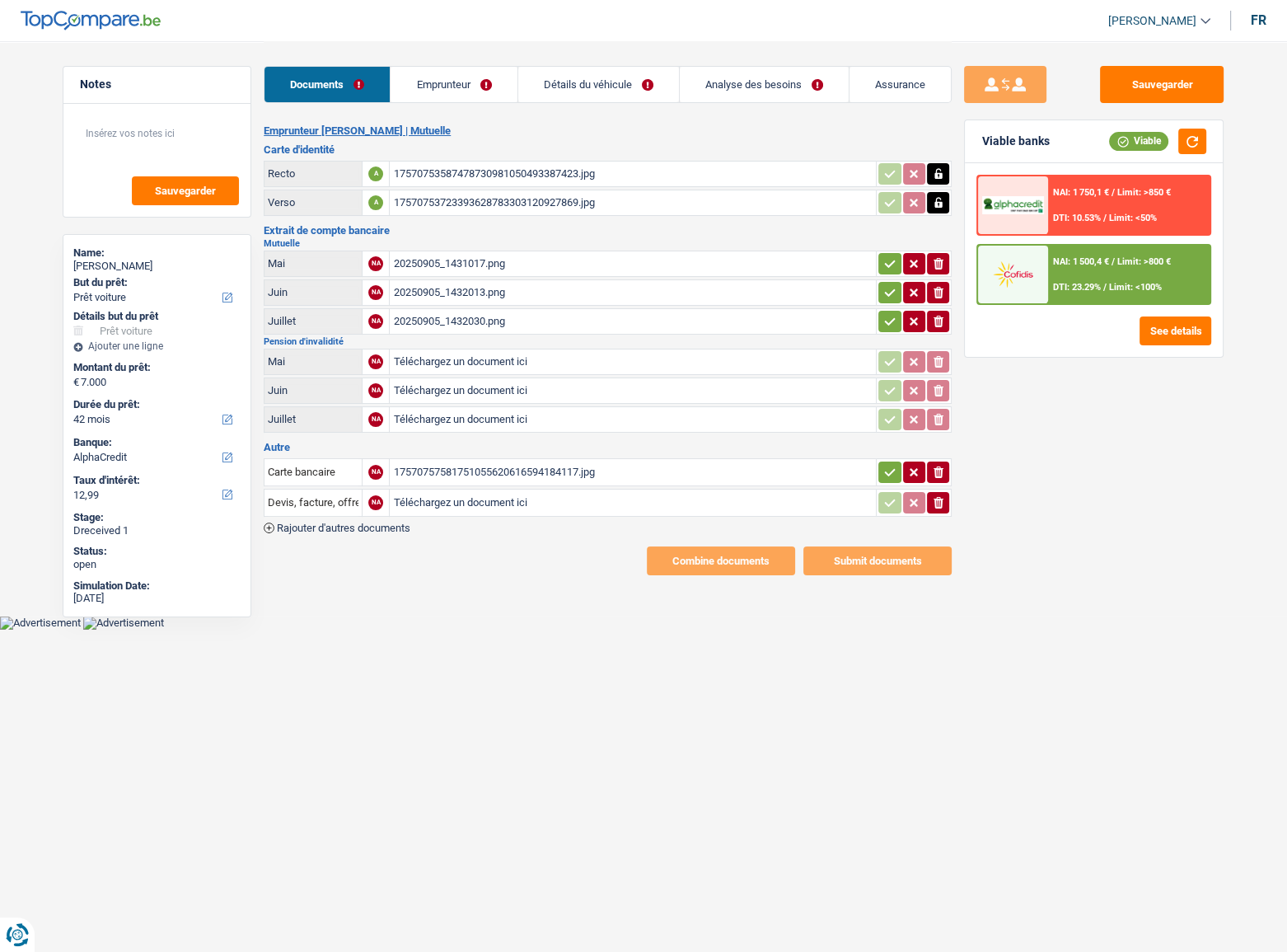
click at [941, 499] on icon "ionicons-v5-e" at bounding box center [938, 503] width 13 height 17
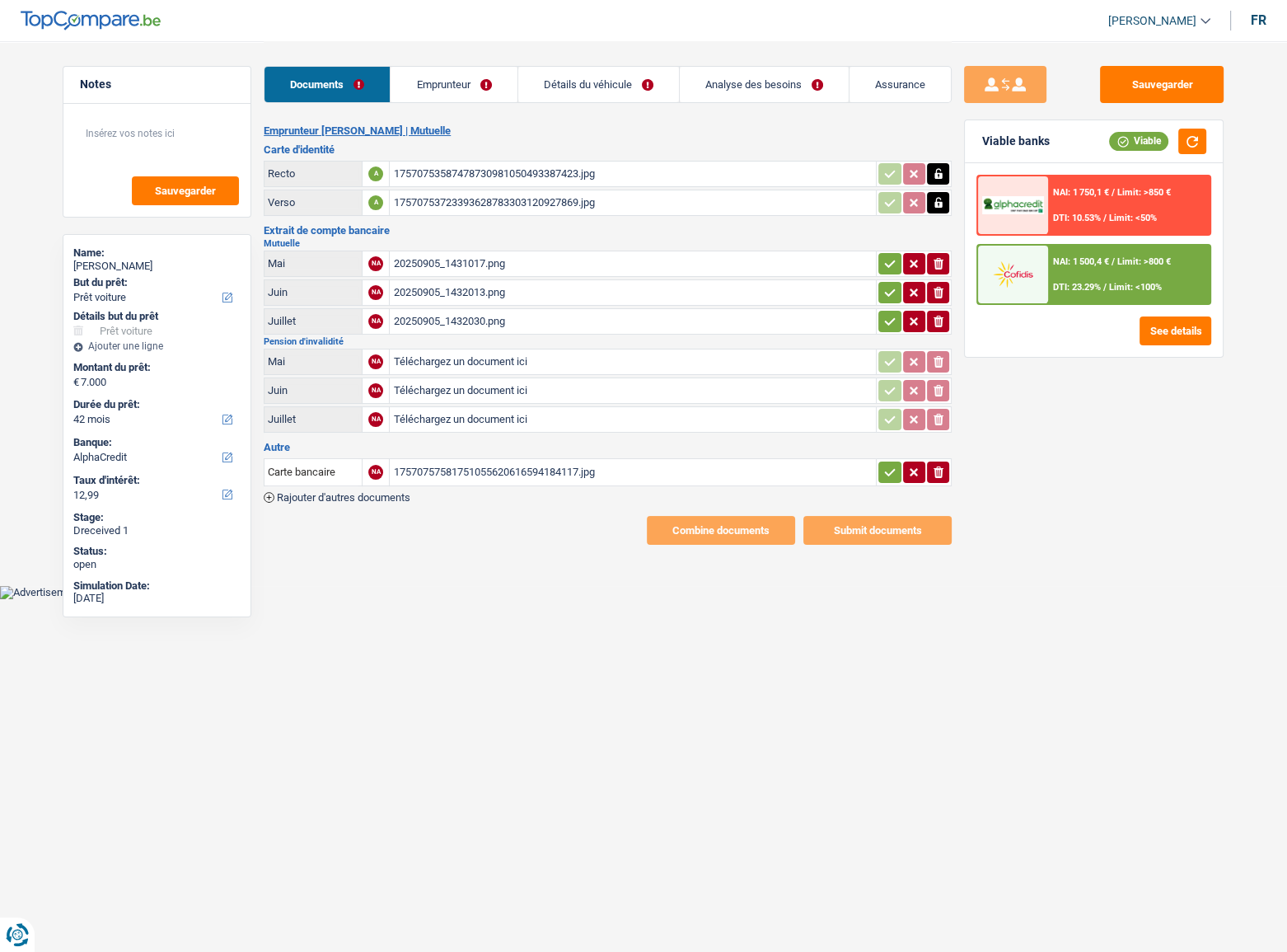
click at [890, 464] on icon "button" at bounding box center [890, 473] width 13 height 17
click at [891, 313] on icon "button" at bounding box center [890, 322] width 13 height 17
drag, startPoint x: 894, startPoint y: 287, endPoint x: 890, endPoint y: 259, distance: 28.3
click at [894, 287] on icon "button" at bounding box center [890, 292] width 13 height 17
click at [890, 256] on icon "button" at bounding box center [890, 264] width 13 height 17
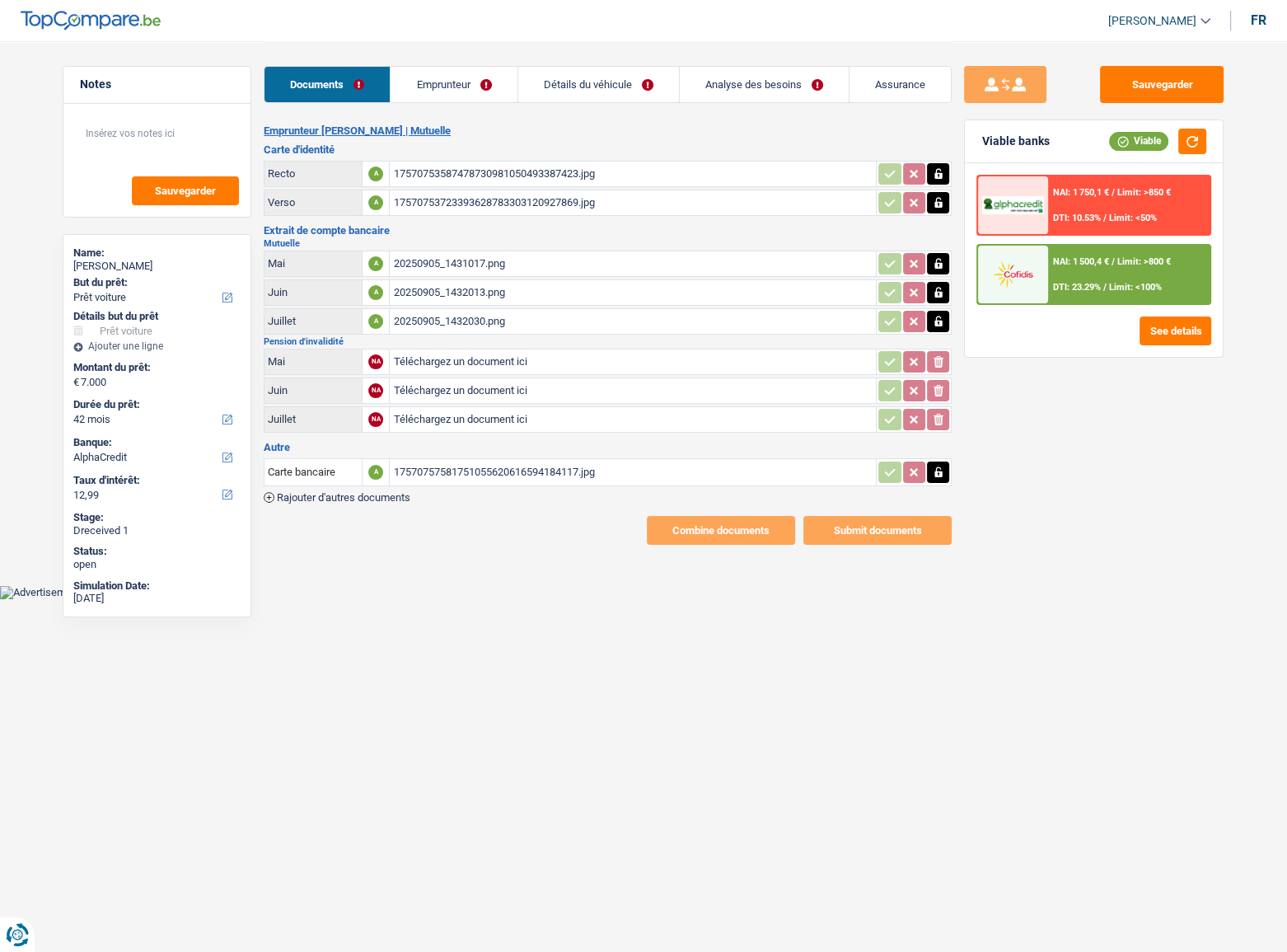
click at [488, 84] on link "Emprunteur" at bounding box center [453, 85] width 126 height 35
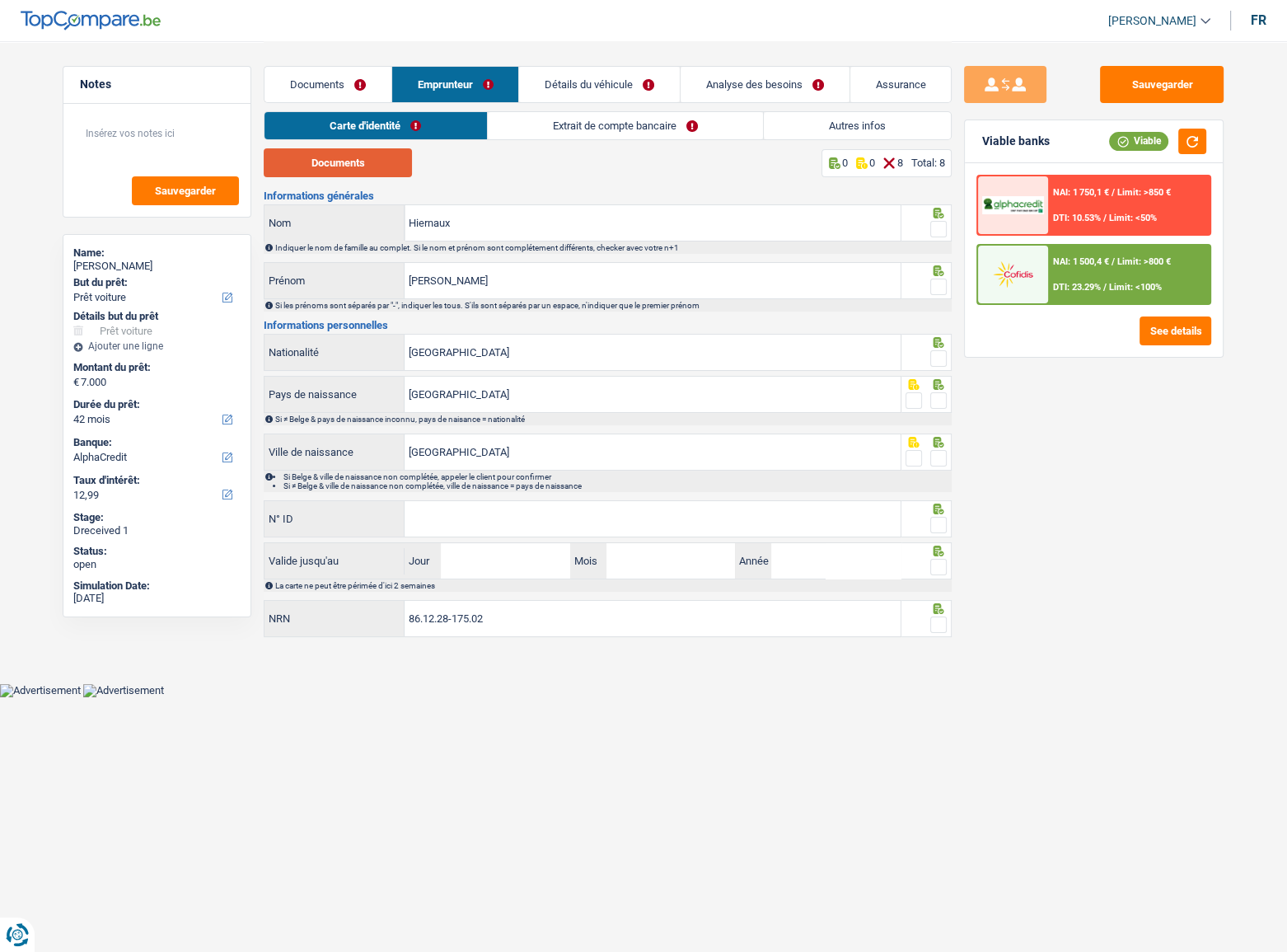
click at [311, 160] on button "Documents" at bounding box center [338, 163] width 148 height 28
drag, startPoint x: 937, startPoint y: 230, endPoint x: 939, endPoint y: 253, distance: 23.1
click at [938, 230] on span at bounding box center [938, 229] width 17 height 17
click at [0, 0] on input "radio" at bounding box center [0, 0] width 0 height 0
click at [937, 274] on icon at bounding box center [938, 271] width 11 height 11
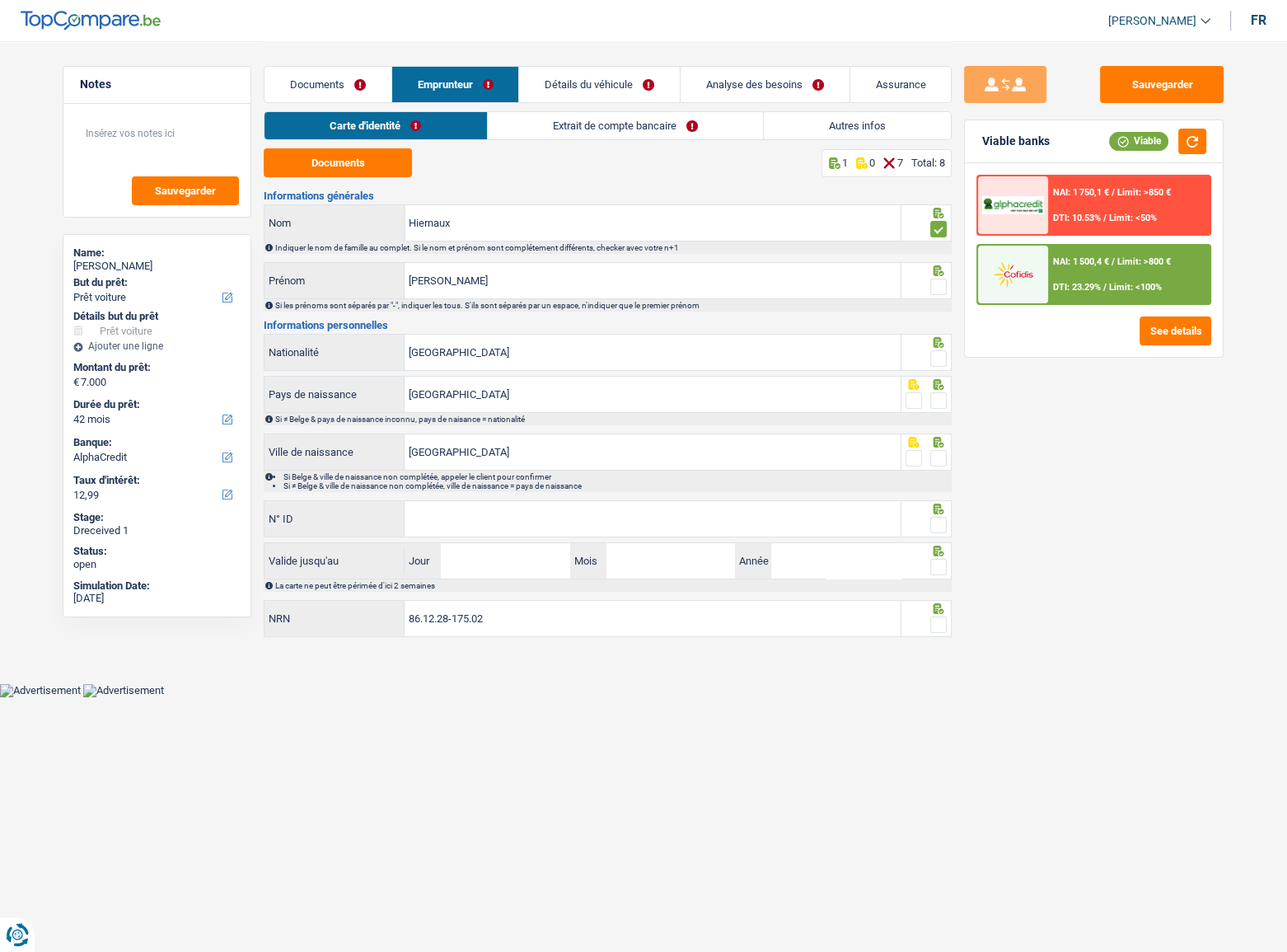
click at [941, 356] on span at bounding box center [938, 359] width 17 height 17
click at [0, 0] on input "radio" at bounding box center [0, 0] width 0 height 0
click at [938, 270] on icon at bounding box center [938, 271] width 11 height 11
drag, startPoint x: 939, startPoint y: 286, endPoint x: 941, endPoint y: 297, distance: 11.2
click at [939, 287] on span at bounding box center [938, 287] width 17 height 17
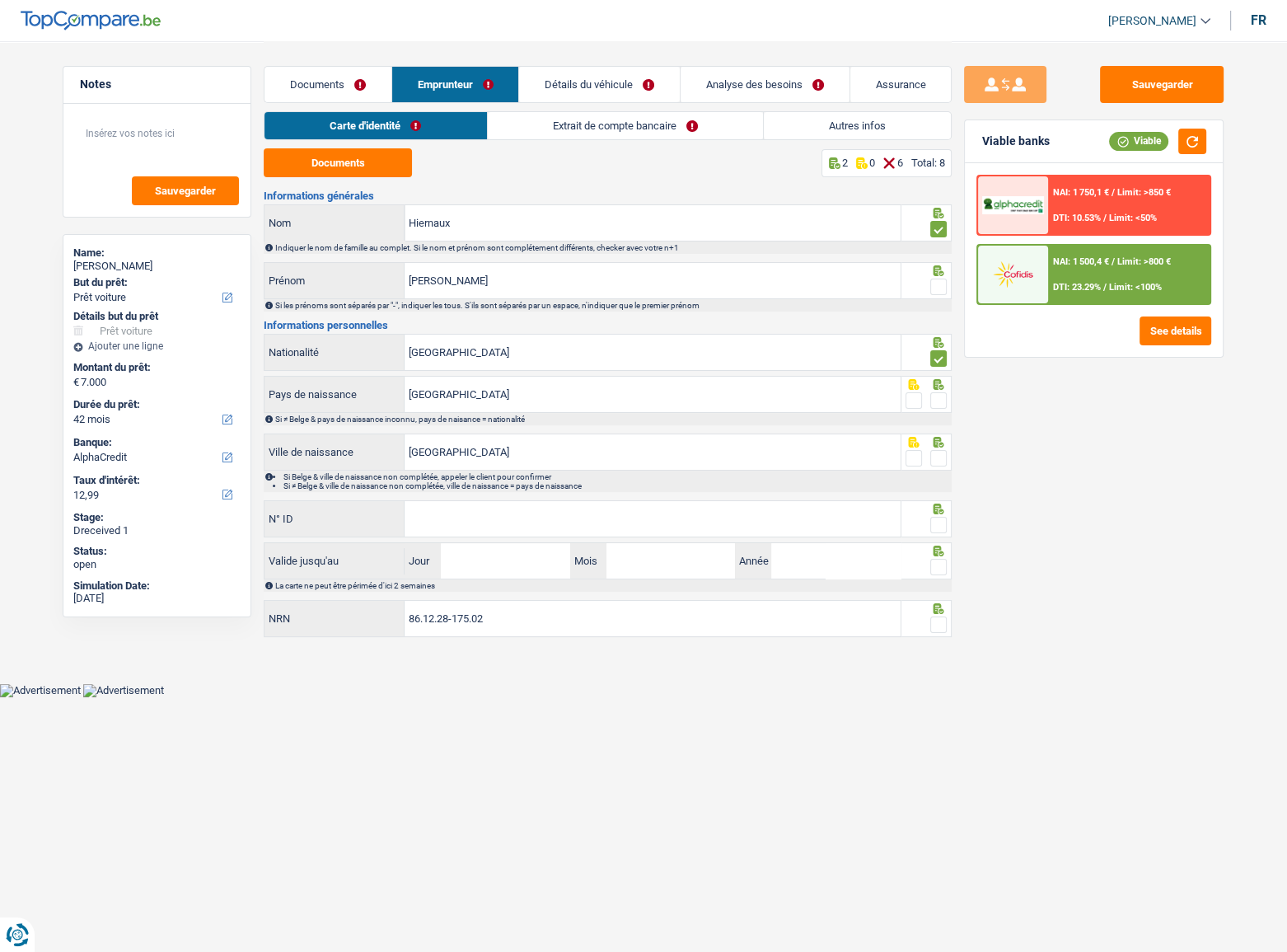
click at [0, 0] on input "radio" at bounding box center [0, 0] width 0 height 0
click at [942, 396] on span at bounding box center [938, 401] width 17 height 17
click at [0, 0] on input "radio" at bounding box center [0, 0] width 0 height 0
click at [938, 462] on span at bounding box center [938, 458] width 17 height 17
click at [0, 0] on input "radio" at bounding box center [0, 0] width 0 height 0
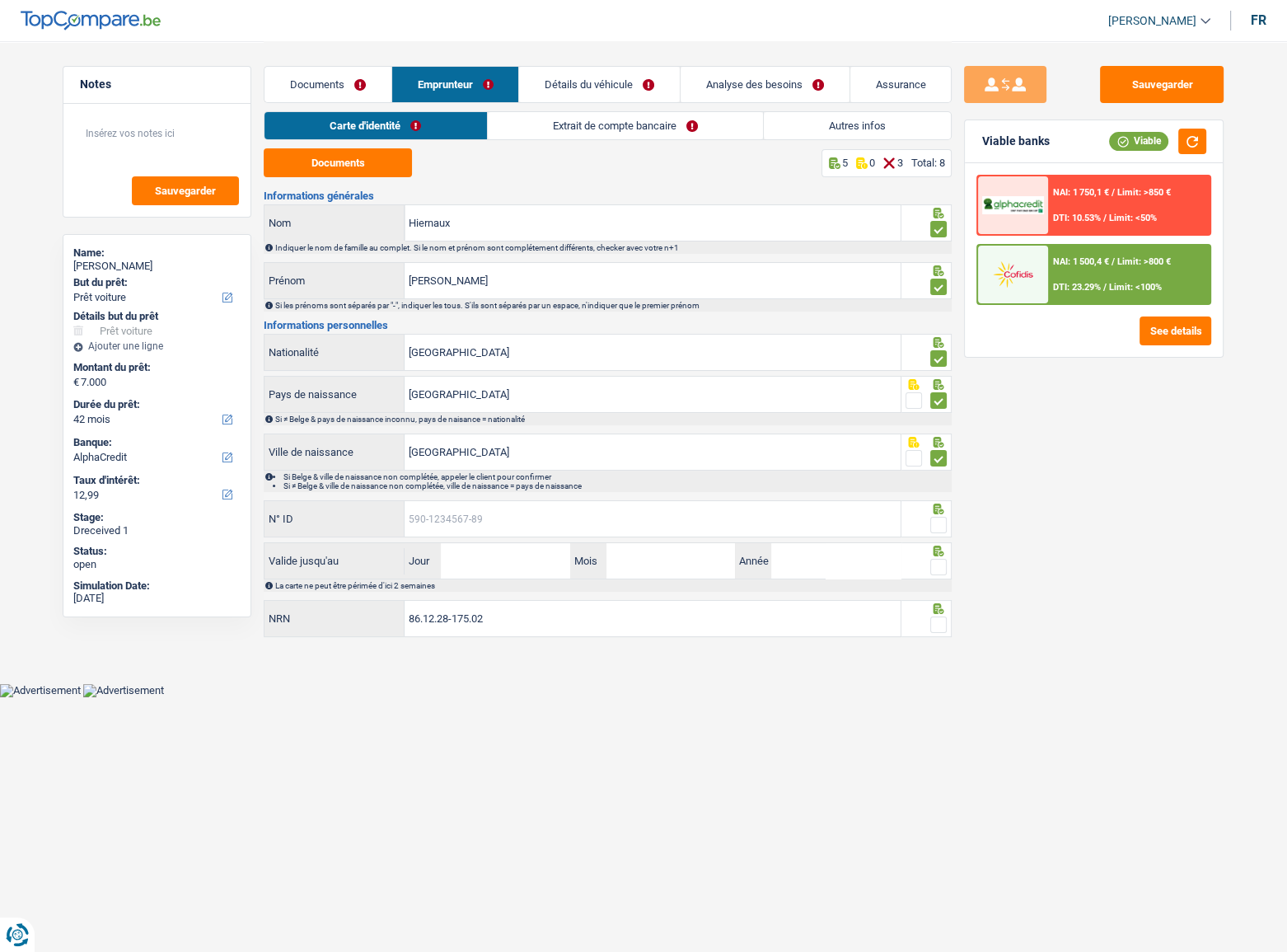
click at [663, 523] on input "N° ID" at bounding box center [653, 519] width 496 height 35
paste input "591-66331"
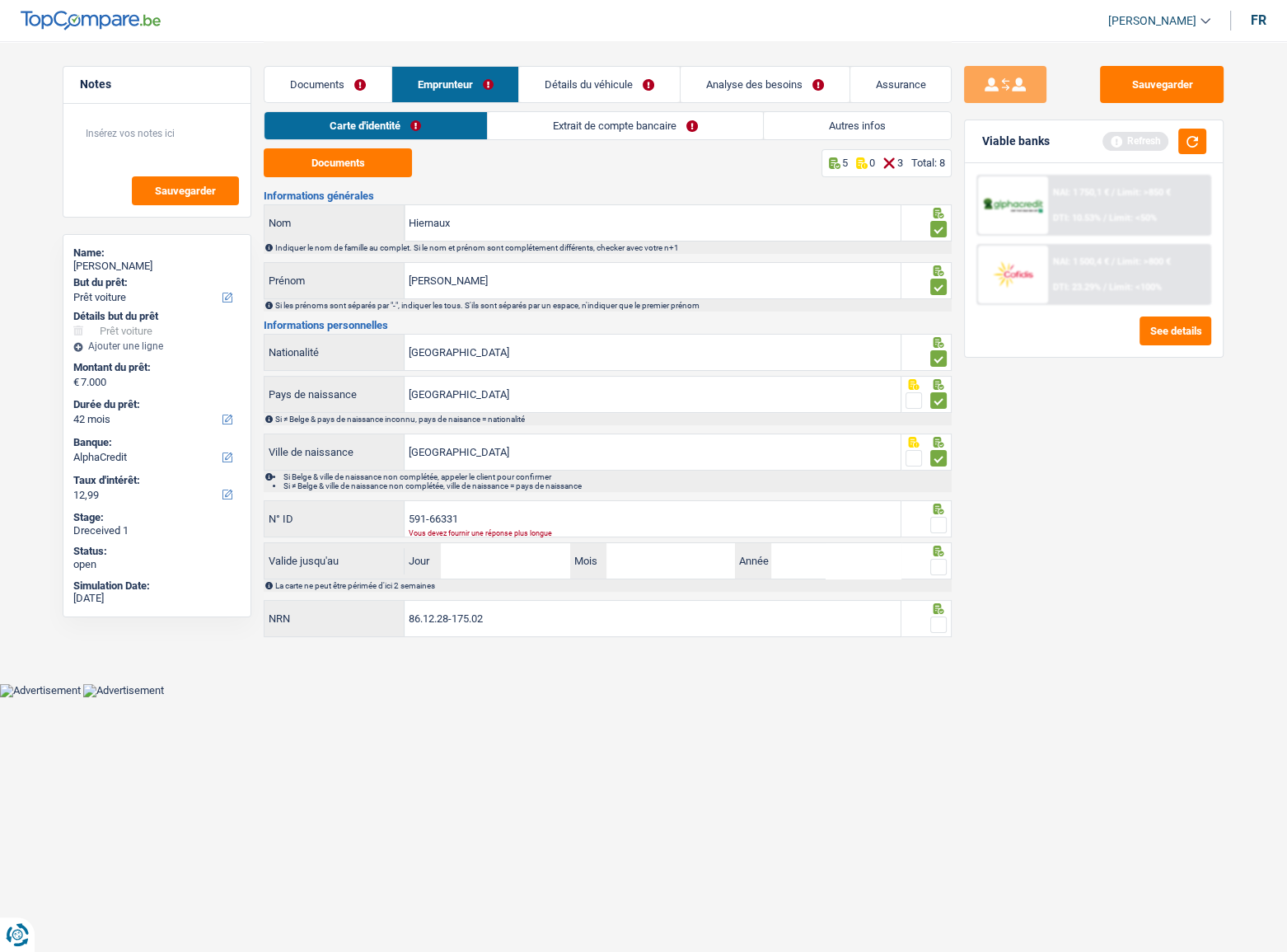
drag, startPoint x: 946, startPoint y: 527, endPoint x: 937, endPoint y: 527, distance: 9.0
click at [945, 527] on span at bounding box center [938, 525] width 17 height 17
click at [0, 0] on input "radio" at bounding box center [0, 0] width 0 height 0
drag, startPoint x: 418, startPoint y: 519, endPoint x: 610, endPoint y: 518, distance: 192.0
click at [610, 518] on input "591-66331" at bounding box center [653, 519] width 496 height 35
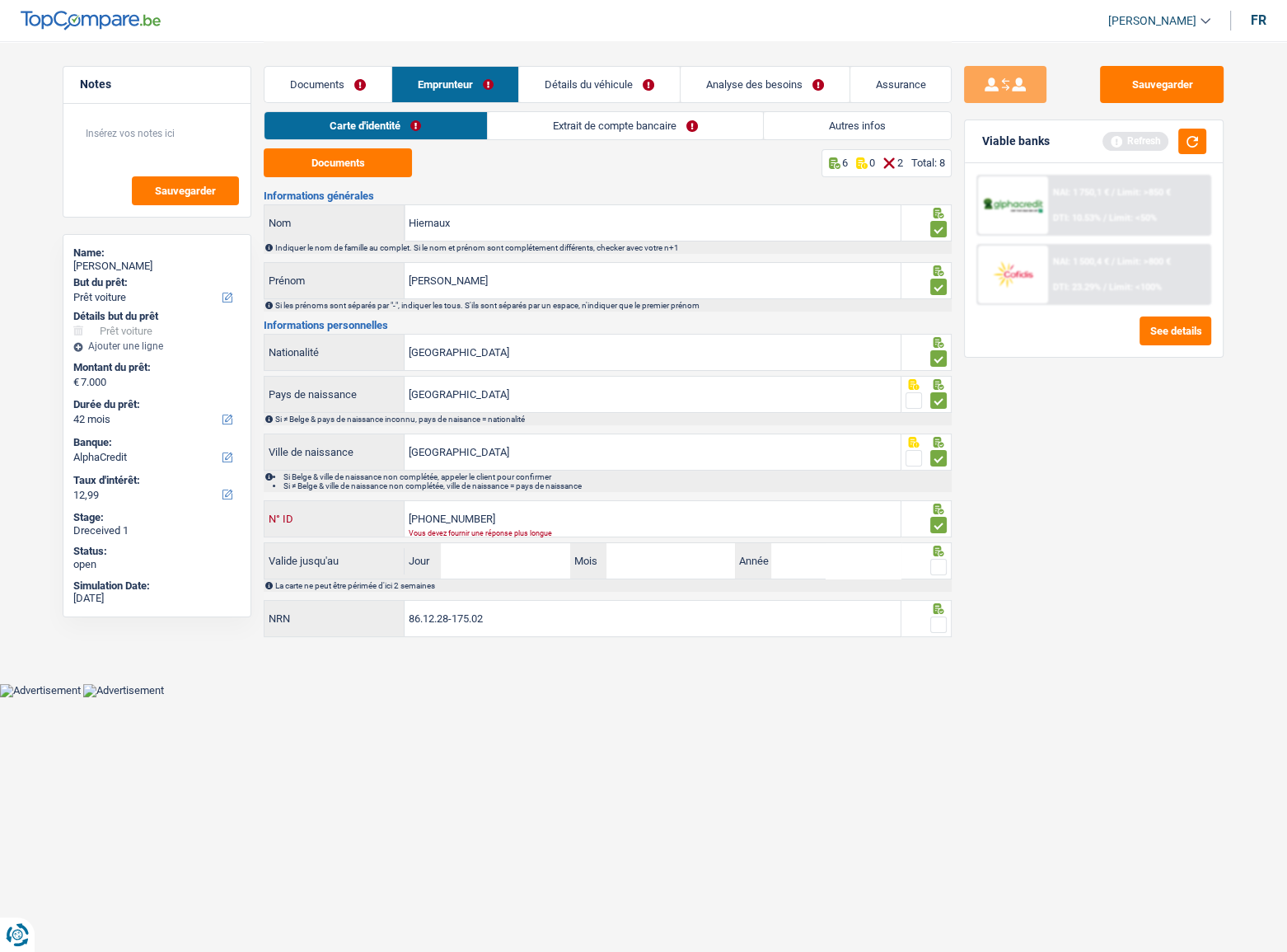
drag, startPoint x: 471, startPoint y: 515, endPoint x: 481, endPoint y: 515, distance: 10.0
click at [481, 515] on input "595-1401663-1" at bounding box center [653, 519] width 496 height 35
click at [478, 515] on input "595-1401663-1" at bounding box center [653, 519] width 496 height 35
type input "595-1401663-31"
click at [494, 559] on input "Jour" at bounding box center [504, 561] width 128 height 35
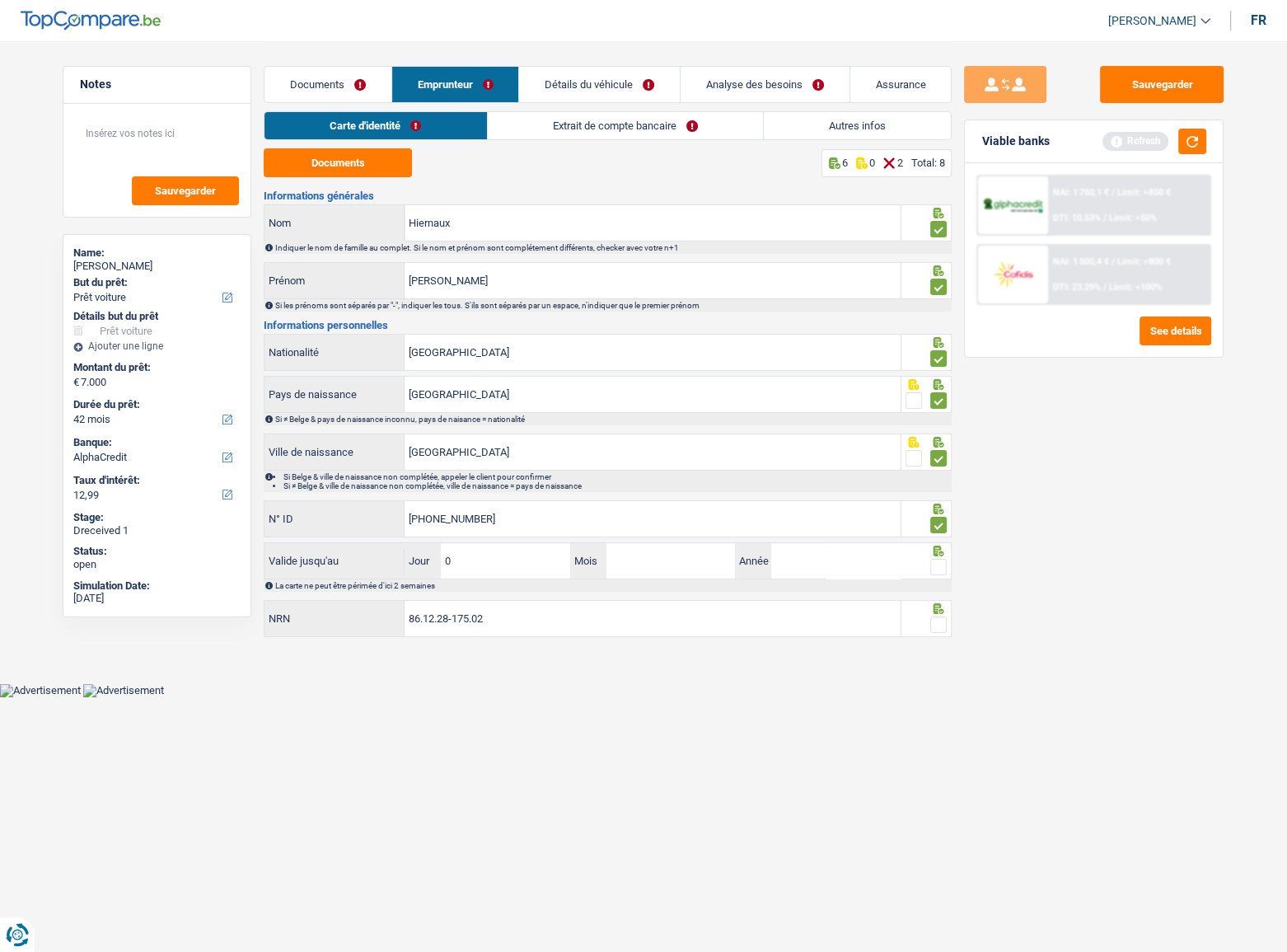
type input "09"
type input "03"
type input "2033"
click at [937, 565] on span at bounding box center [938, 567] width 17 height 17
click at [0, 0] on input "radio" at bounding box center [0, 0] width 0 height 0
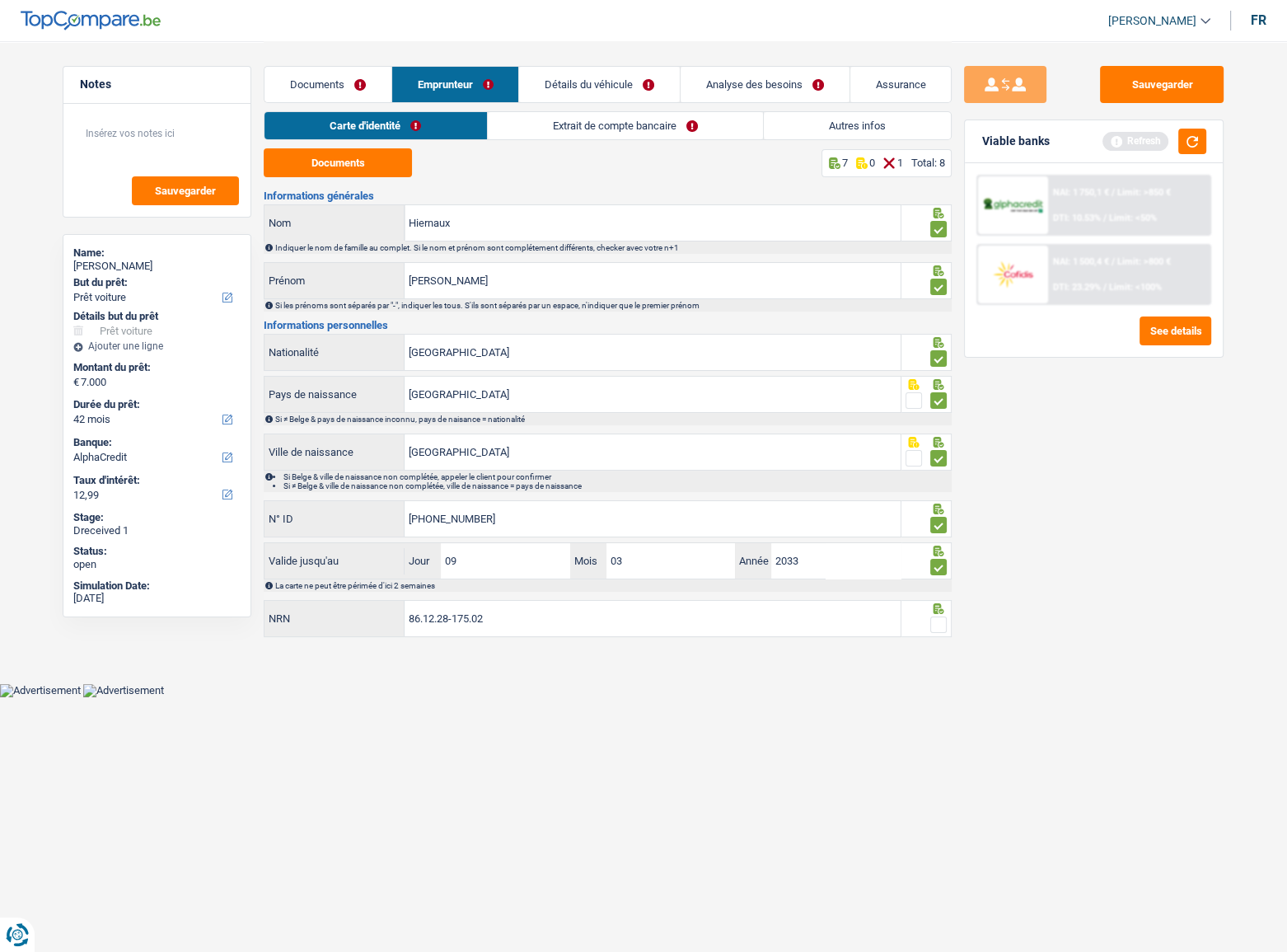
click at [937, 613] on div at bounding box center [927, 618] width 51 height 37
click at [940, 621] on span at bounding box center [938, 624] width 17 height 17
click at [0, 0] on input "radio" at bounding box center [0, 0] width 0 height 0
click at [1157, 88] on button "Sauvegarder" at bounding box center [1161, 85] width 123 height 37
click at [694, 117] on link "Extrait de compte bancaire" at bounding box center [625, 126] width 275 height 27
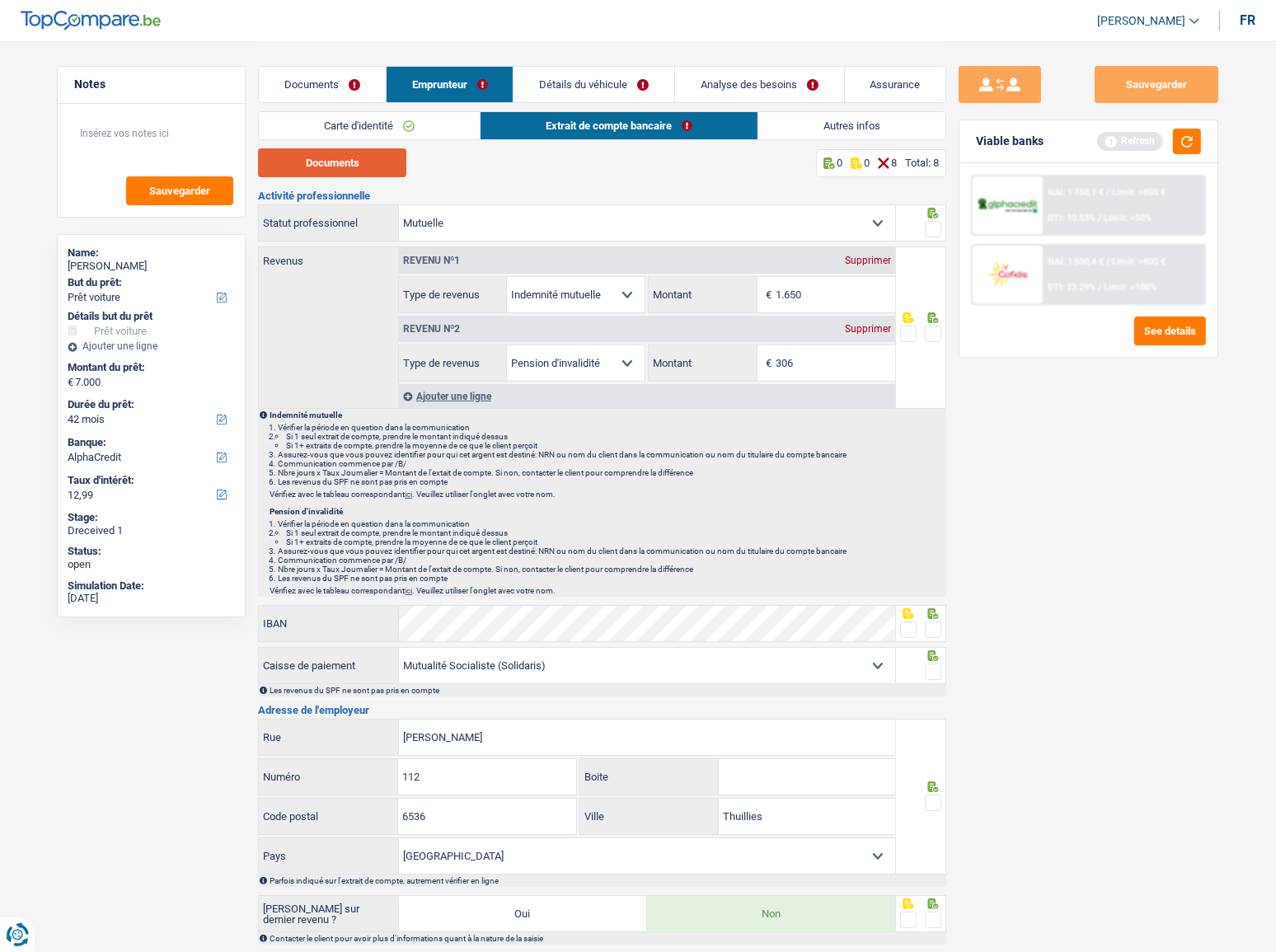
drag, startPoint x: 348, startPoint y: 166, endPoint x: 507, endPoint y: 172, distance: 159.1
click at [354, 166] on button "Documents" at bounding box center [332, 163] width 148 height 28
click at [830, 277] on input "1.650" at bounding box center [835, 294] width 120 height 35
drag, startPoint x: 825, startPoint y: 284, endPoint x: 670, endPoint y: 287, distance: 155.0
click at [670, 287] on div "1.650 € Montant" at bounding box center [771, 294] width 246 height 35
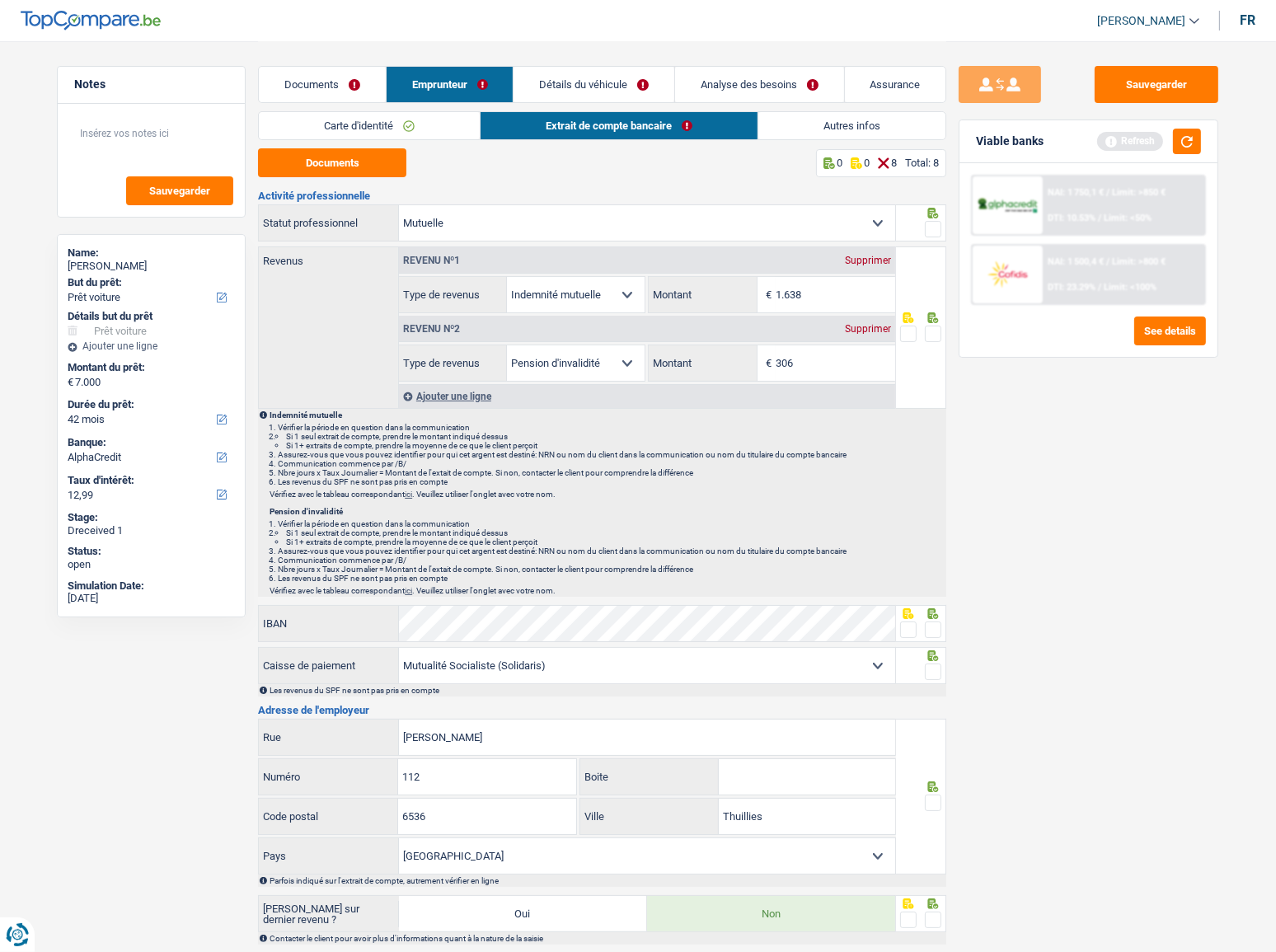
type input "1.638"
click at [1085, 480] on div "Sauvegarder Viable banks Refresh NAI: 1 750,1 € / Limit: >850 € DTI: 10.53% / L…" at bounding box center [1088, 495] width 284 height 859
click at [865, 329] on div "Supprimer" at bounding box center [868, 329] width 54 height 10
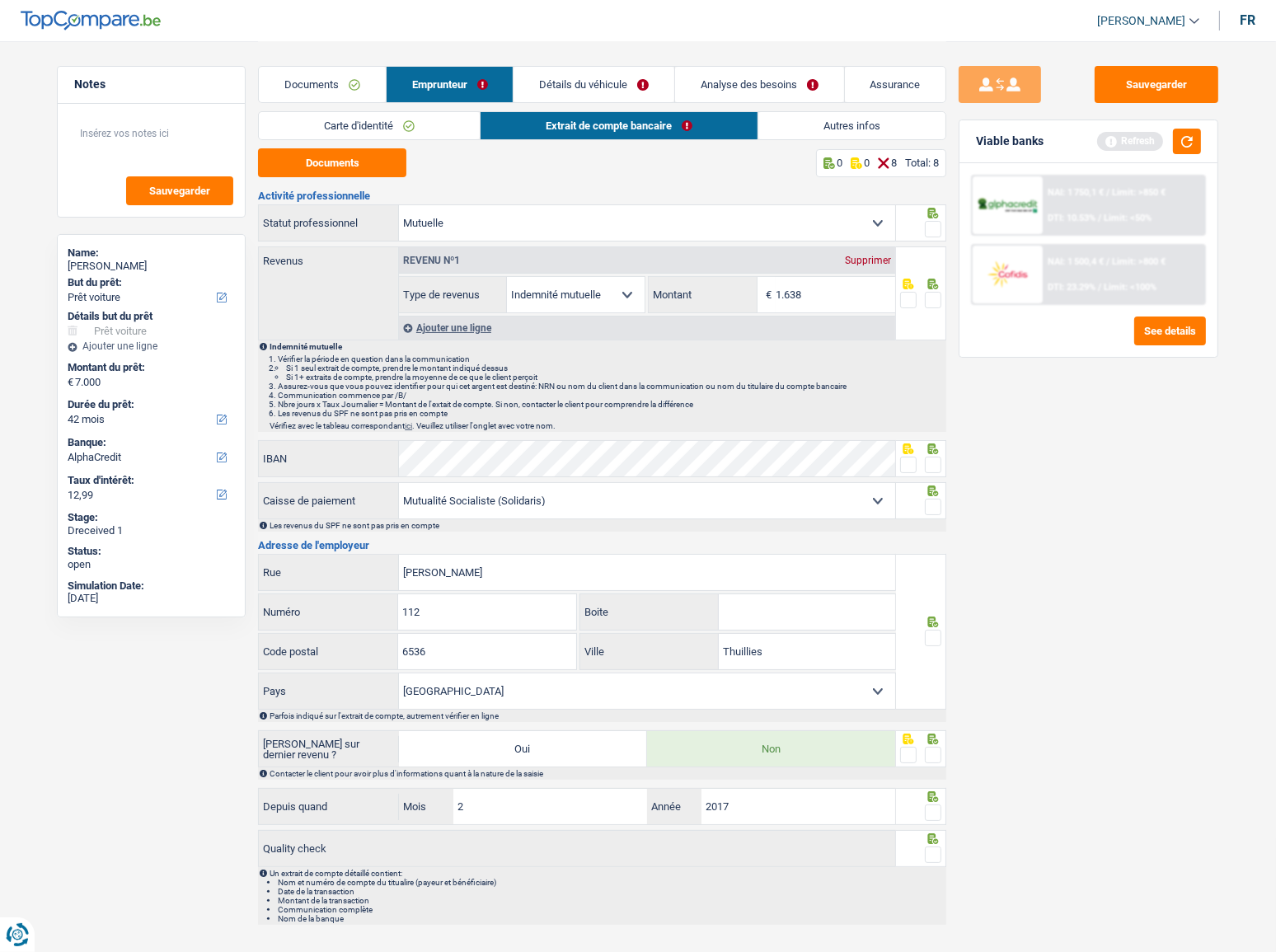
click at [935, 338] on div at bounding box center [921, 293] width 51 height 94
click at [1184, 98] on button "Sauvegarder" at bounding box center [1156, 85] width 123 height 37
click at [1196, 137] on button "button" at bounding box center [1186, 141] width 28 height 25
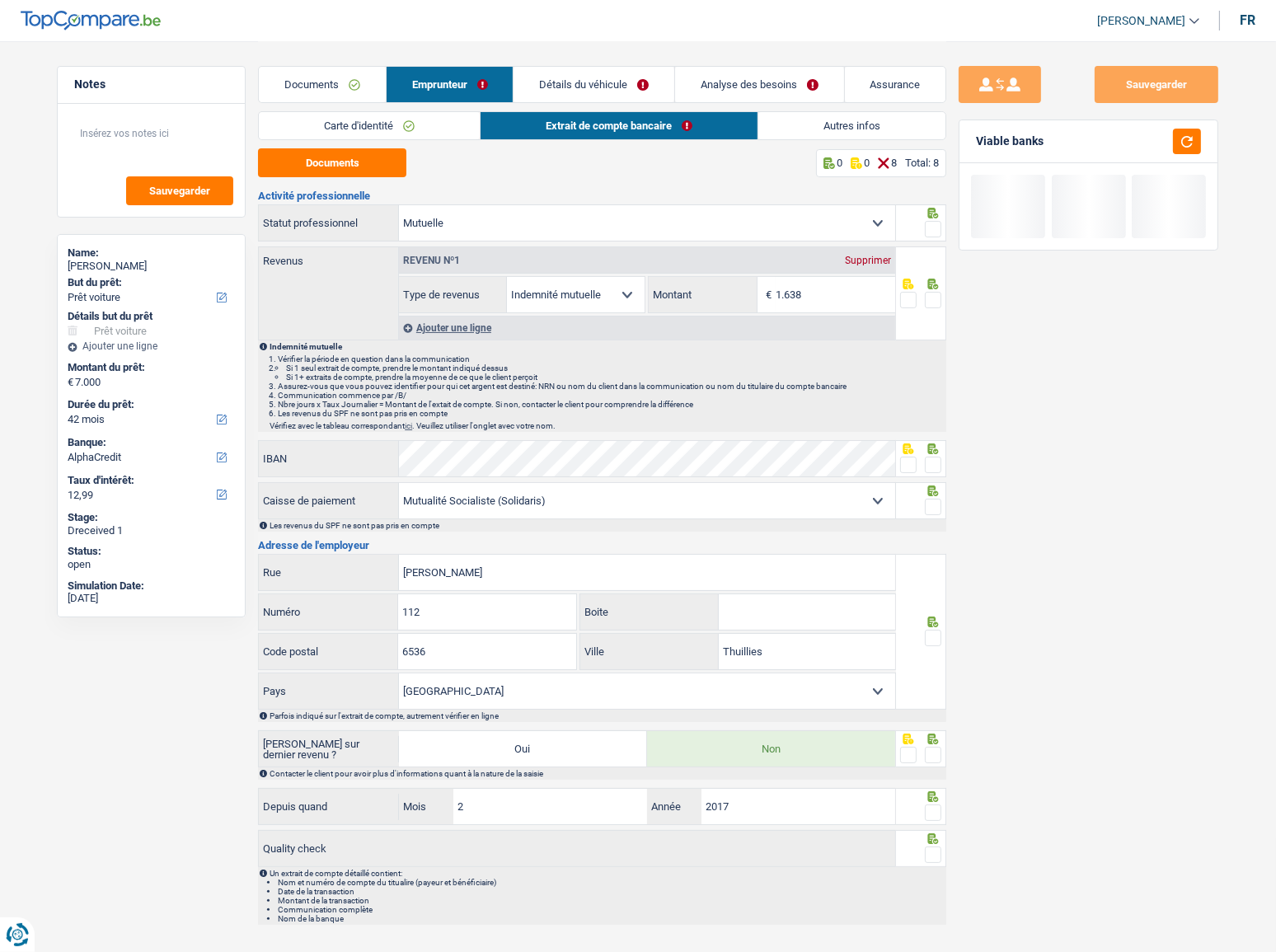
click at [928, 295] on span at bounding box center [933, 300] width 17 height 17
click at [0, 0] on input "radio" at bounding box center [0, 0] width 0 height 0
drag, startPoint x: 945, startPoint y: 219, endPoint x: 935, endPoint y: 224, distance: 11.2
click at [941, 221] on div at bounding box center [921, 223] width 51 height 37
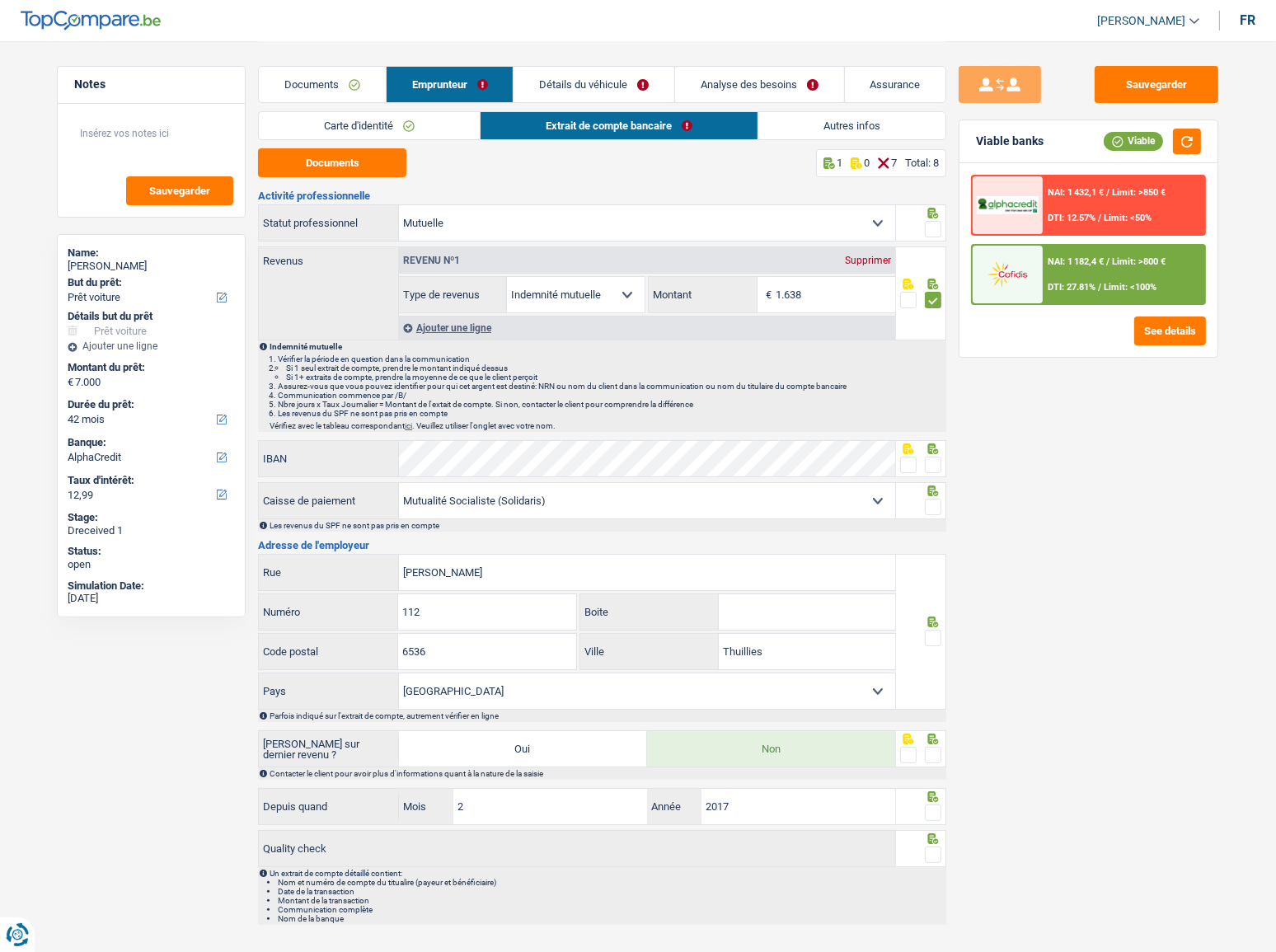
click at [935, 224] on span at bounding box center [933, 229] width 17 height 17
click at [0, 0] on input "radio" at bounding box center [0, 0] width 0 height 0
drag, startPoint x: 900, startPoint y: 464, endPoint x: 917, endPoint y: 473, distance: 19.2
click at [905, 463] on span at bounding box center [909, 465] width 17 height 17
click at [0, 0] on input "radio" at bounding box center [0, 0] width 0 height 0
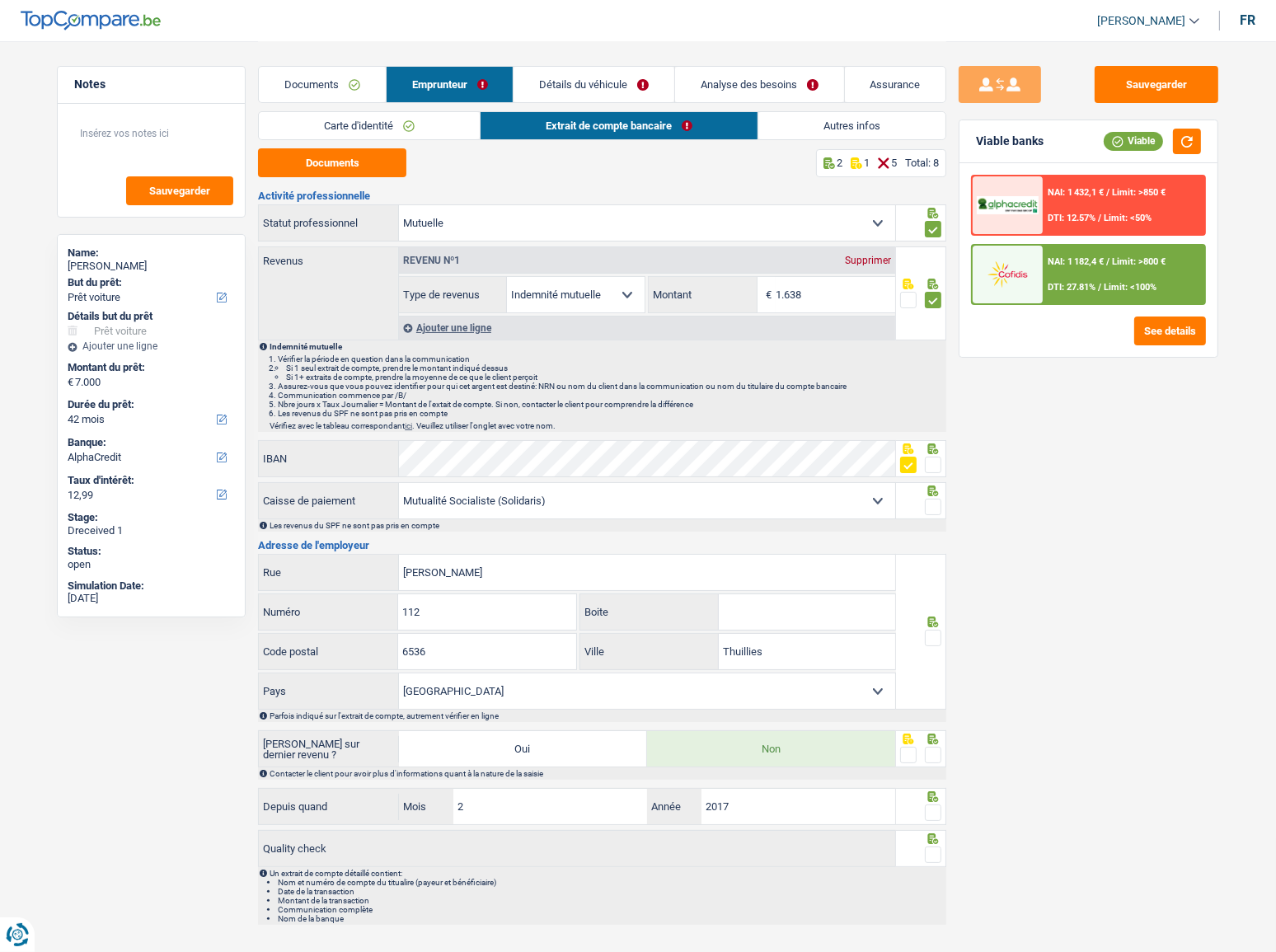
click at [934, 519] on div "Les revenus du SPF ne sont pas pris en compte" at bounding box center [602, 525] width 688 height 13
click at [941, 504] on div at bounding box center [921, 500] width 51 height 37
click at [940, 509] on span at bounding box center [933, 507] width 17 height 17
click at [0, 0] on input "radio" at bounding box center [0, 0] width 0 height 0
click at [936, 634] on span at bounding box center [933, 638] width 17 height 17
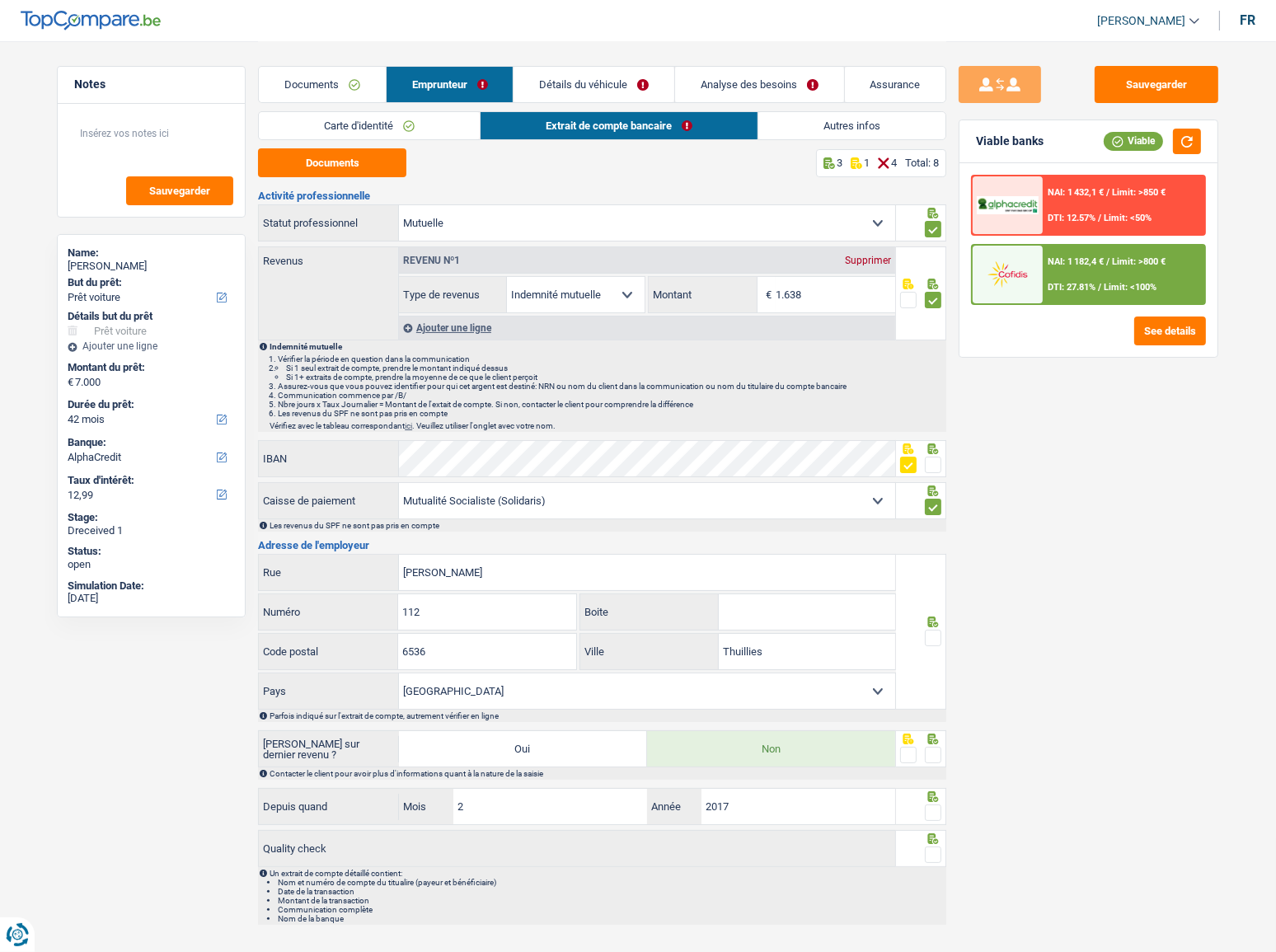
click at [0, 0] on input "radio" at bounding box center [0, 0] width 0 height 0
click at [932, 747] on span at bounding box center [933, 755] width 17 height 17
click at [0, 0] on input "radio" at bounding box center [0, 0] width 0 height 0
drag, startPoint x: 938, startPoint y: 799, endPoint x: 938, endPoint y: 810, distance: 11.0
click at [938, 810] on div at bounding box center [921, 806] width 51 height 37
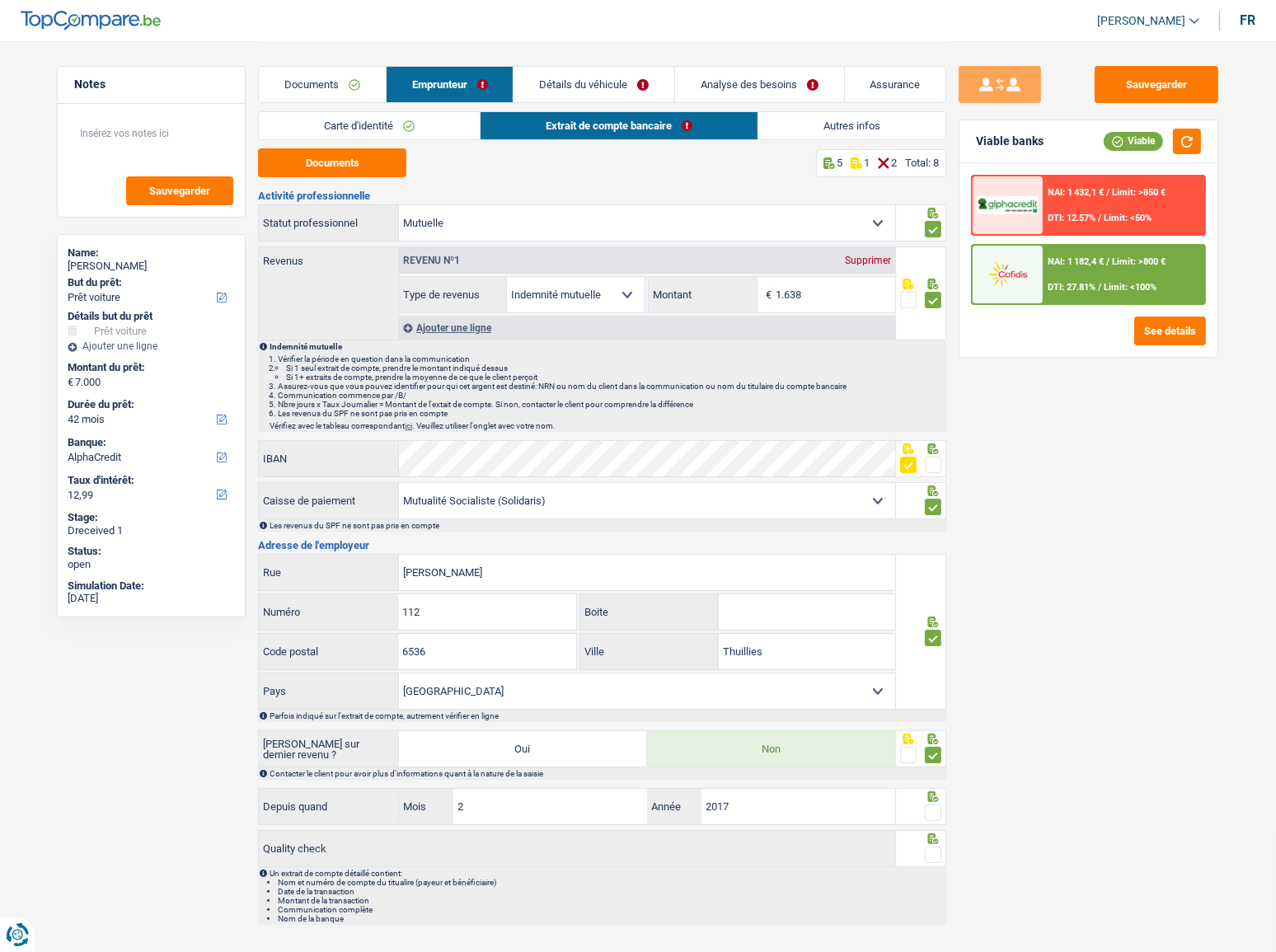
click at [936, 845] on div at bounding box center [933, 855] width 17 height 21
click at [935, 851] on span at bounding box center [933, 855] width 17 height 17
click at [0, 0] on input "radio" at bounding box center [0, 0] width 0 height 0
click at [934, 807] on span at bounding box center [933, 813] width 17 height 17
click at [0, 0] on input "radio" at bounding box center [0, 0] width 0 height 0
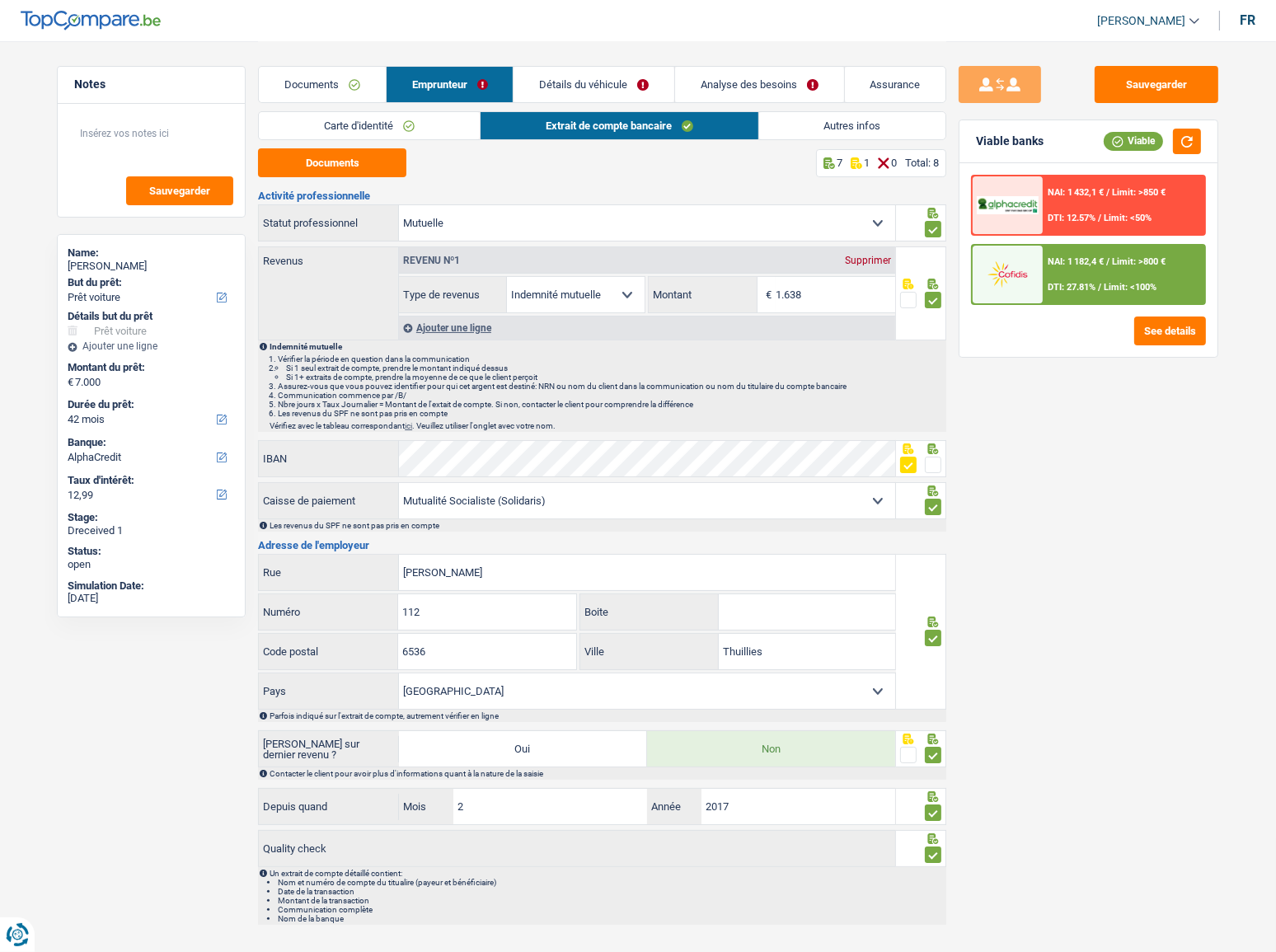
drag, startPoint x: 837, startPoint y: 128, endPoint x: 854, endPoint y: 122, distance: 18.0
click at [837, 128] on link "Autres infos" at bounding box center [853, 126] width 187 height 27
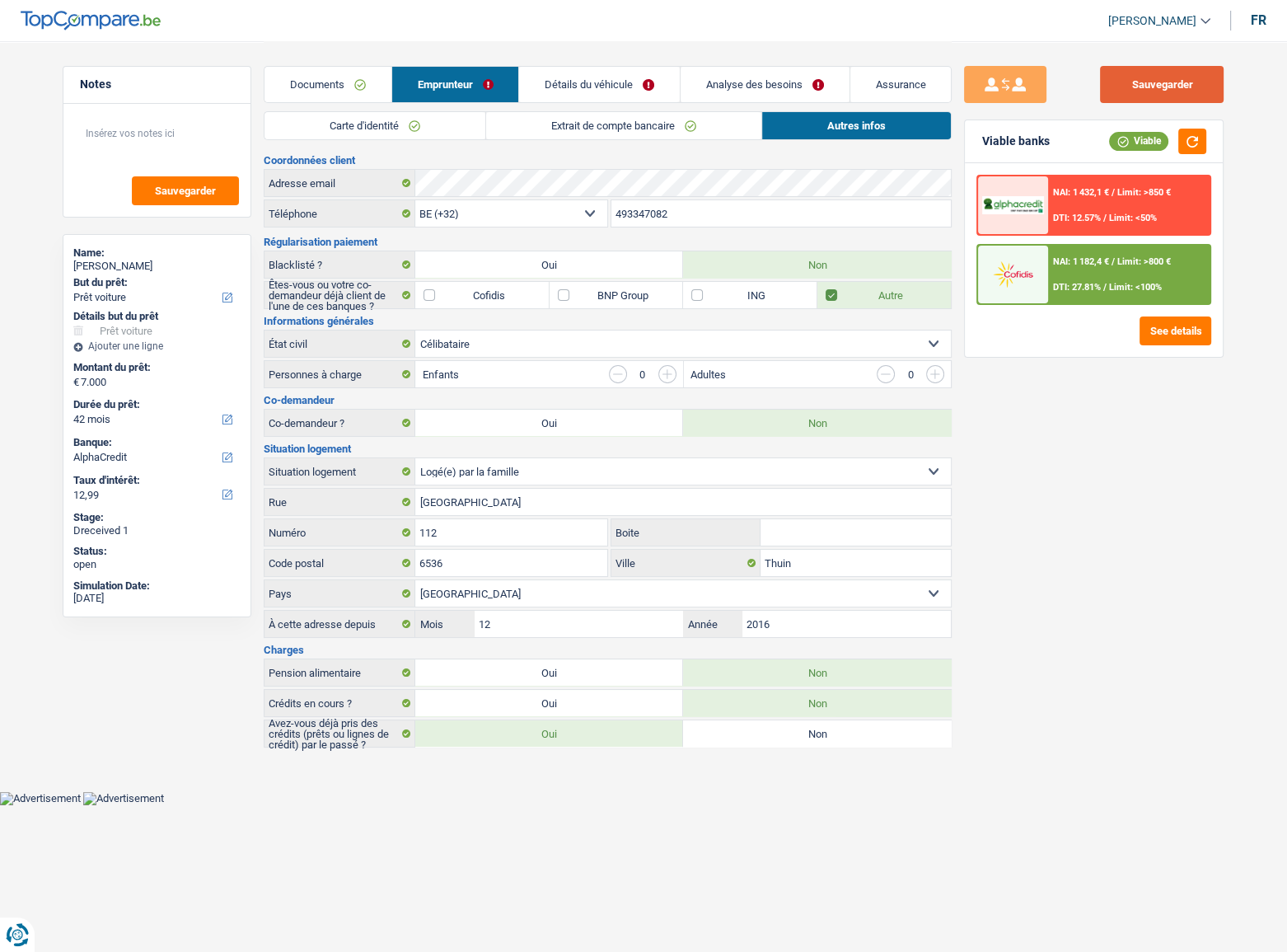
click at [1166, 86] on button "Sauvegarder" at bounding box center [1161, 85] width 123 height 37
click at [1104, 277] on div "NAI: 1 182,4 € / Limit: >800 € DTI: 27.81% / Limit: <100%" at bounding box center [1129, 274] width 163 height 58
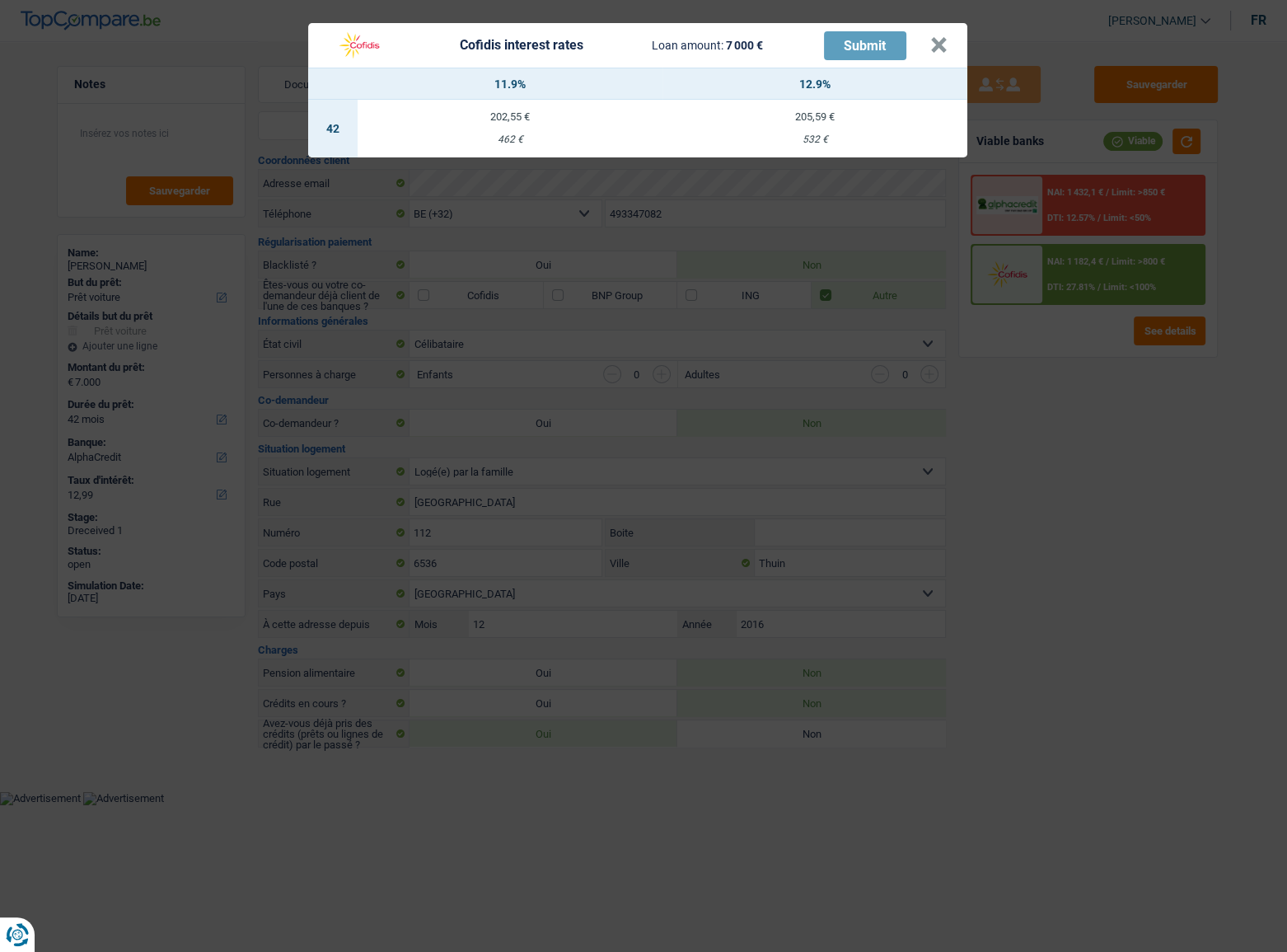
click at [850, 139] on div "532 €" at bounding box center [814, 139] width 305 height 11
select select "cofidis"
type input "12,90"
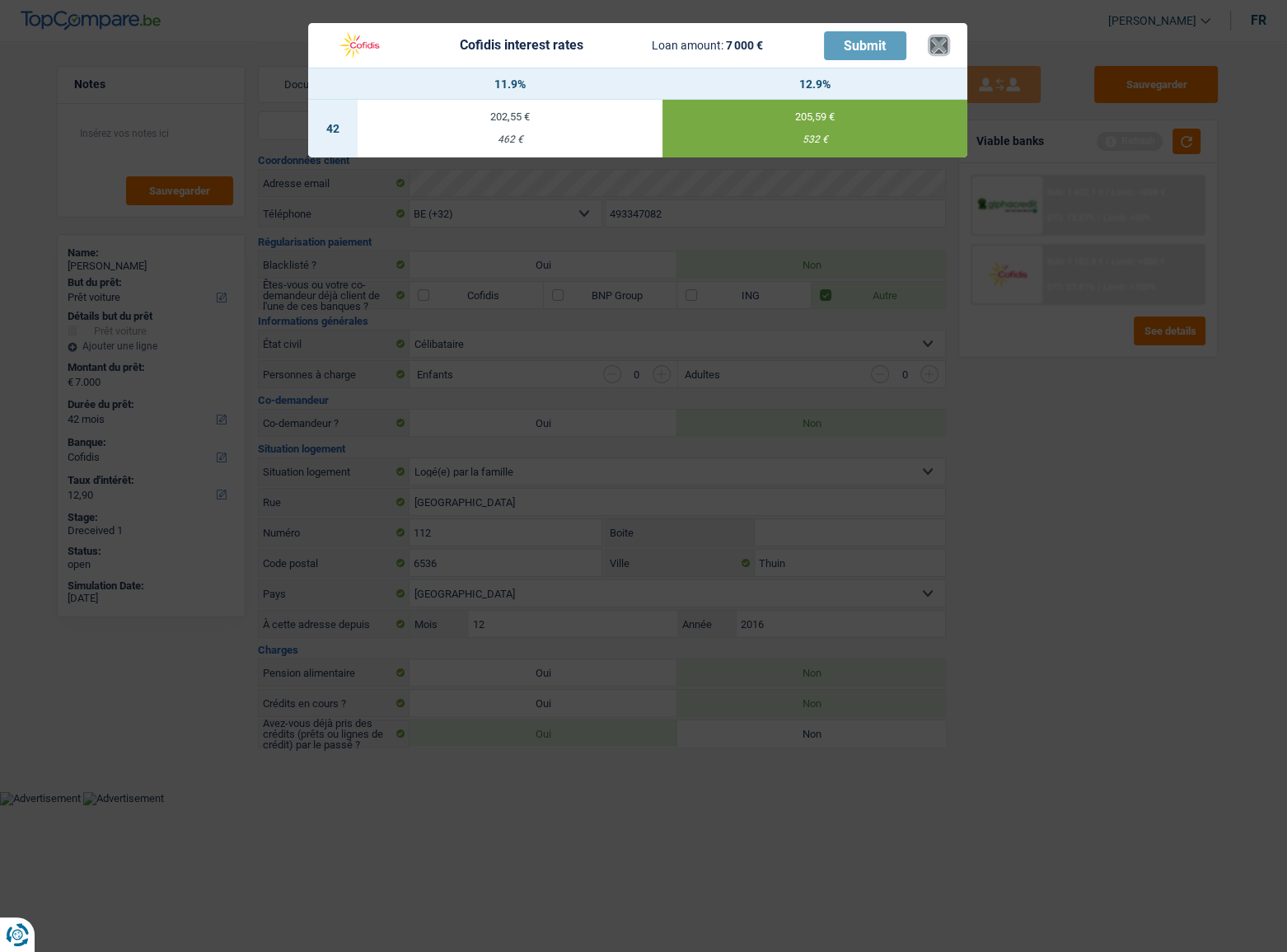
click at [933, 49] on button "×" at bounding box center [938, 45] width 18 height 17
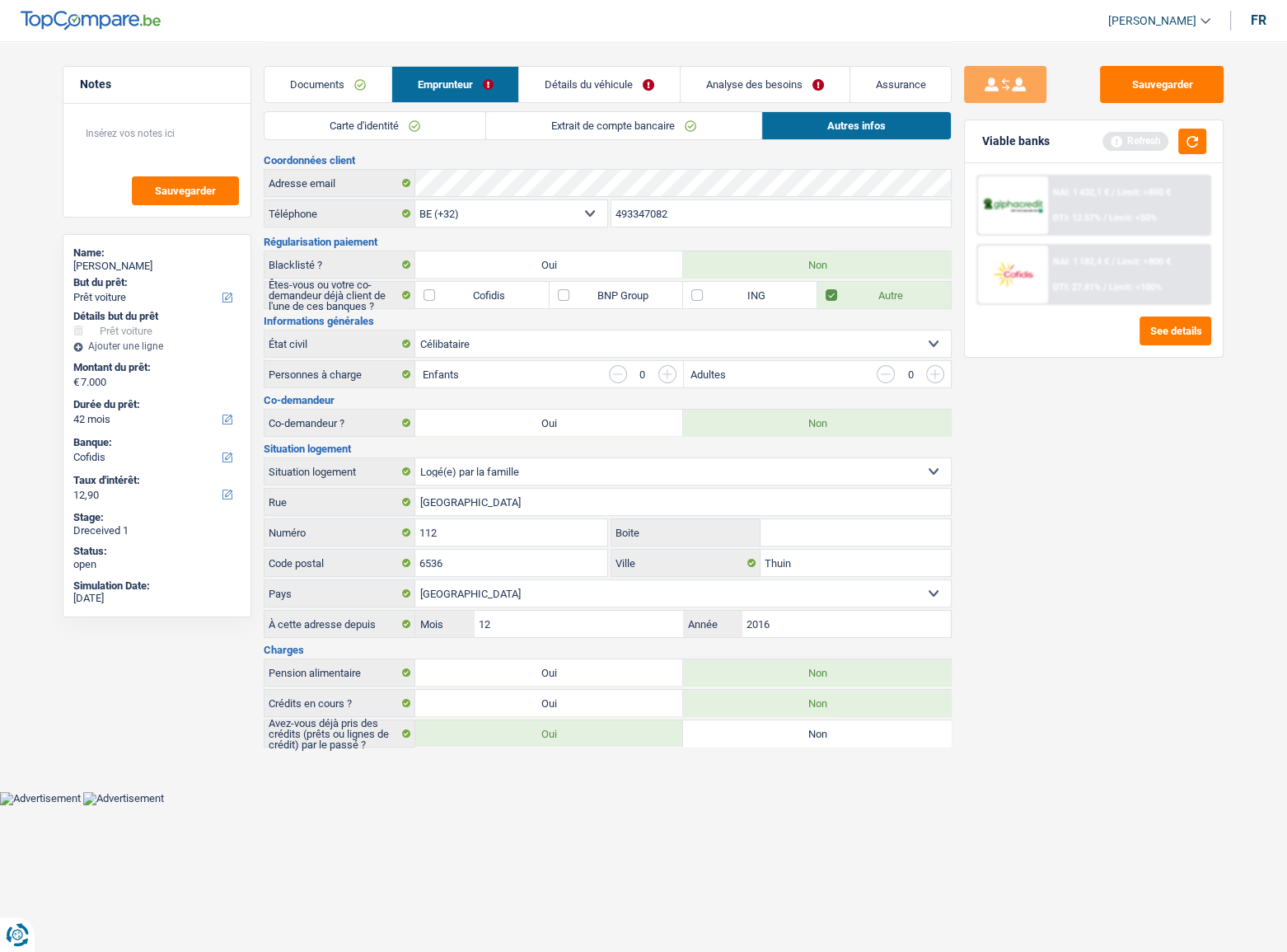
click at [386, 122] on link "Carte d'identité" at bounding box center [375, 126] width 220 height 27
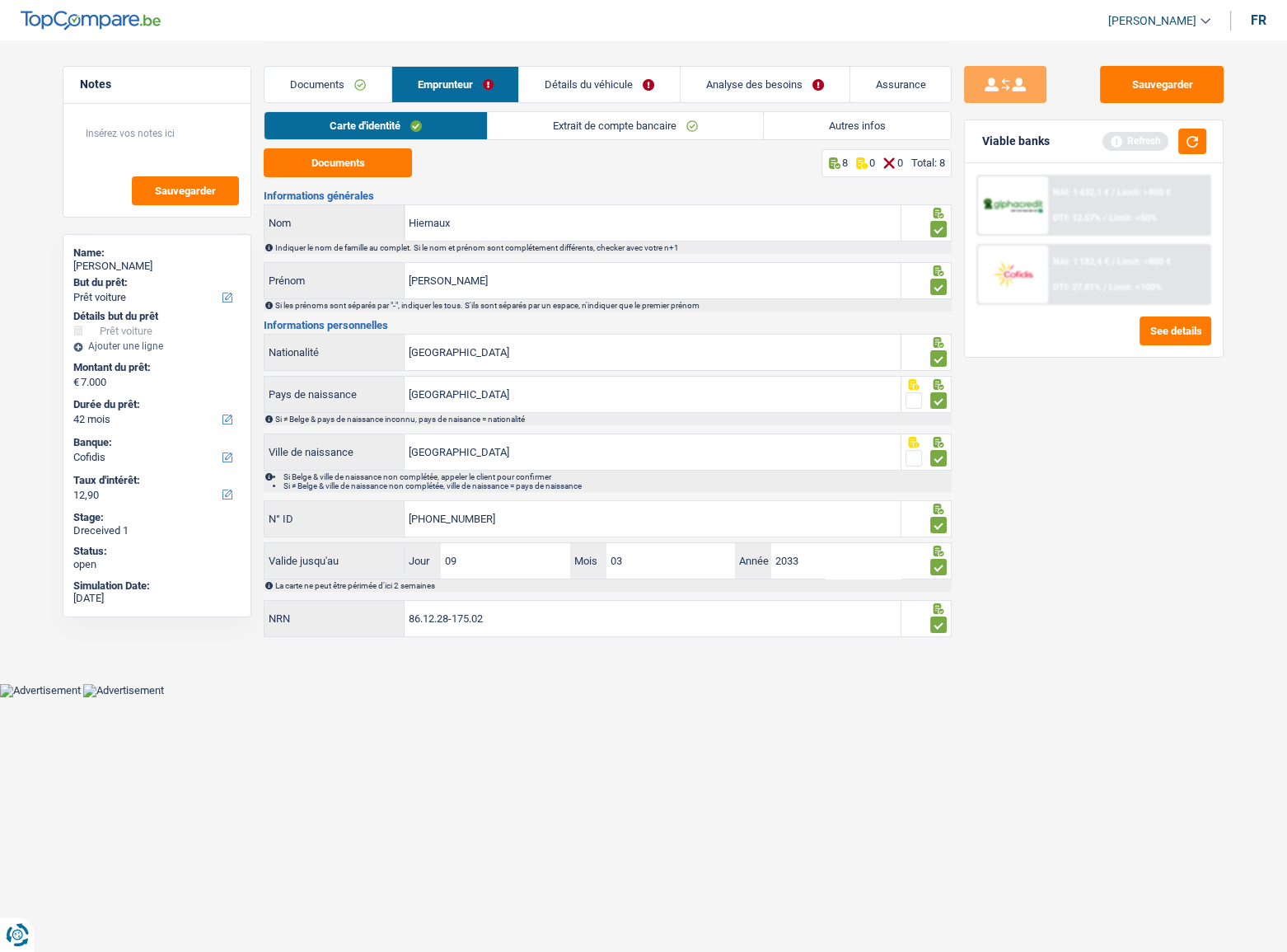
click at [634, 123] on link "Extrait de compte bancaire" at bounding box center [625, 126] width 275 height 27
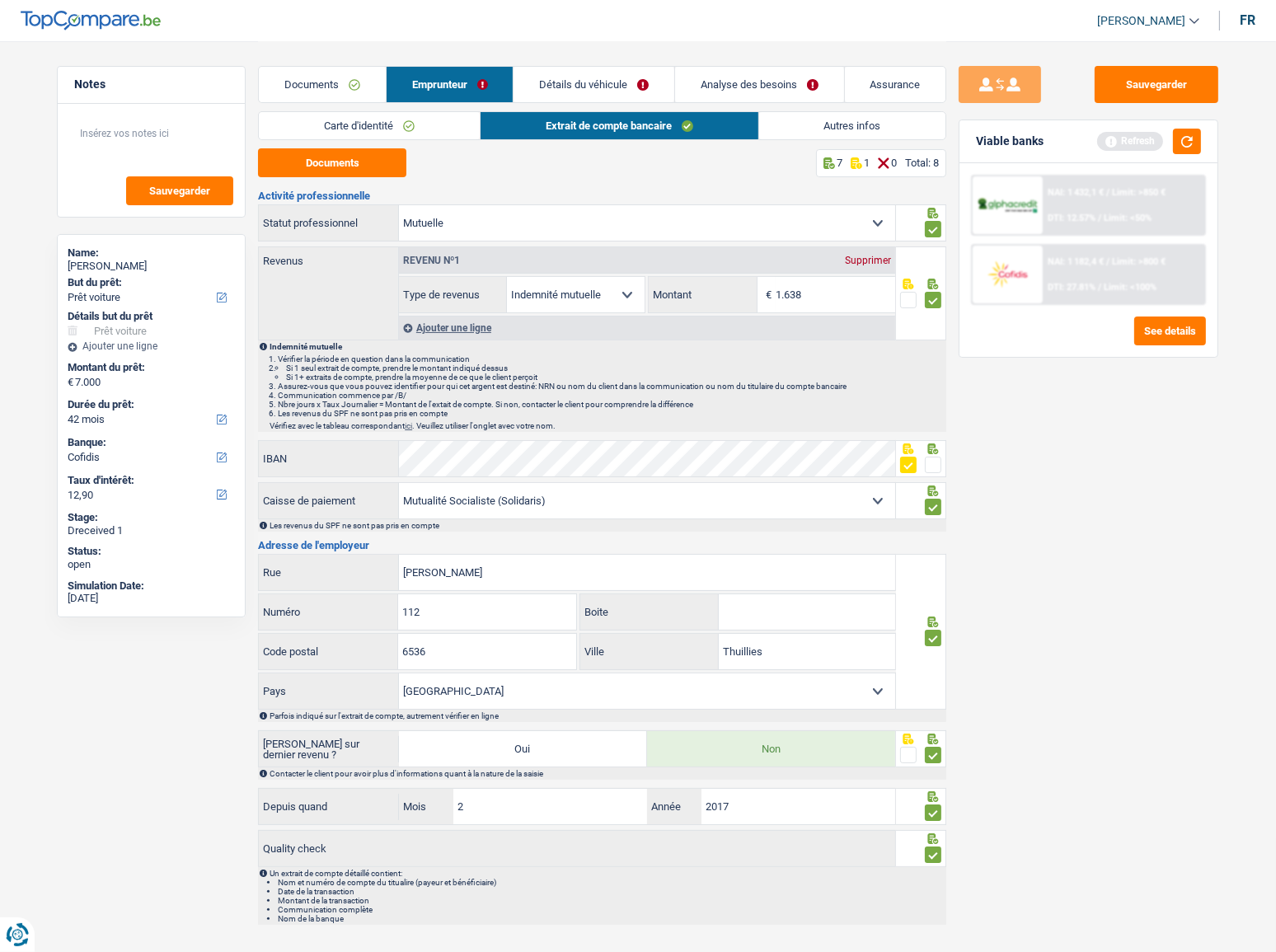
click at [864, 135] on link "Autres infos" at bounding box center [853, 126] width 187 height 27
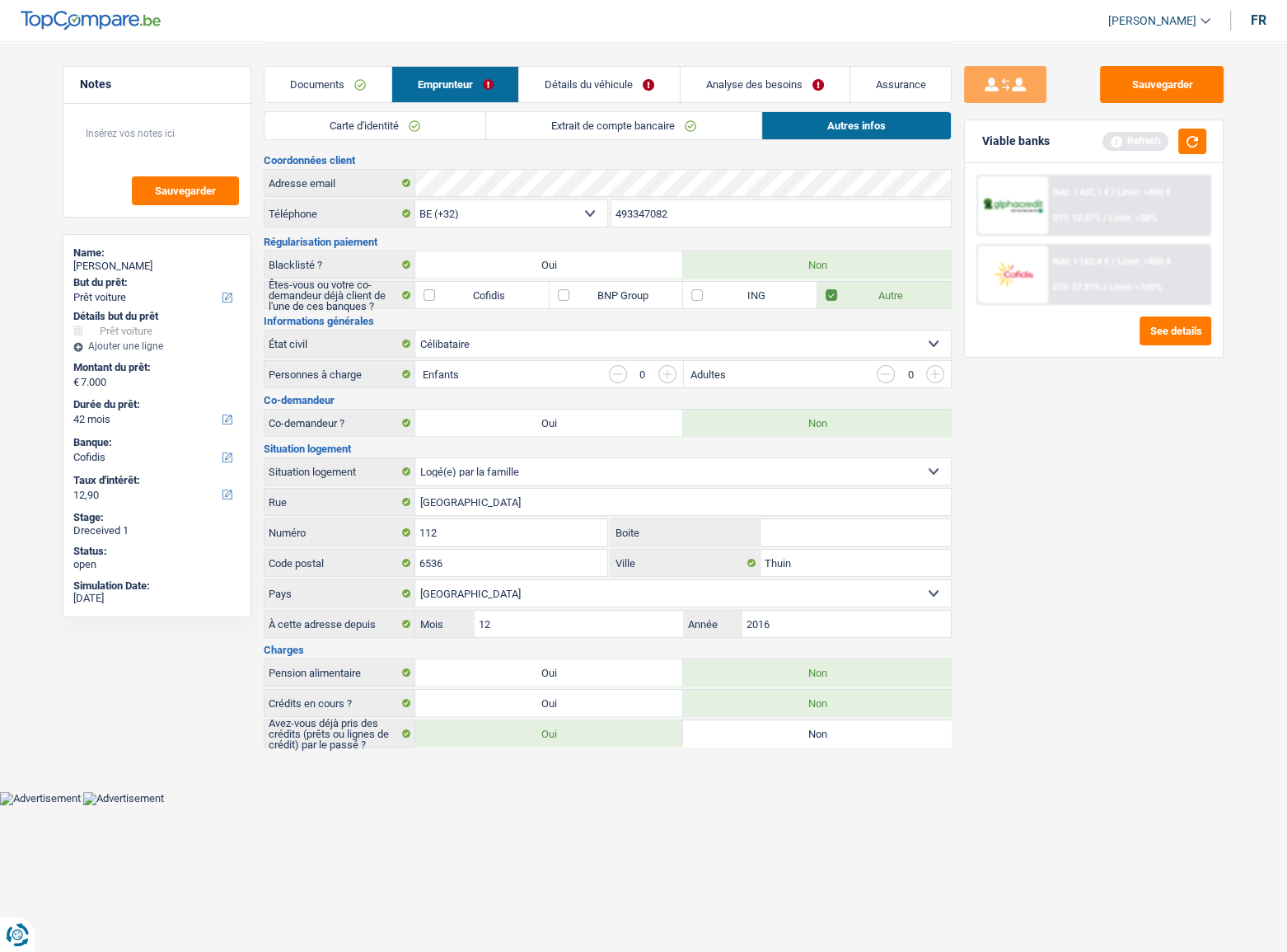
click at [624, 98] on link "Détails du véhicule" at bounding box center [599, 85] width 161 height 35
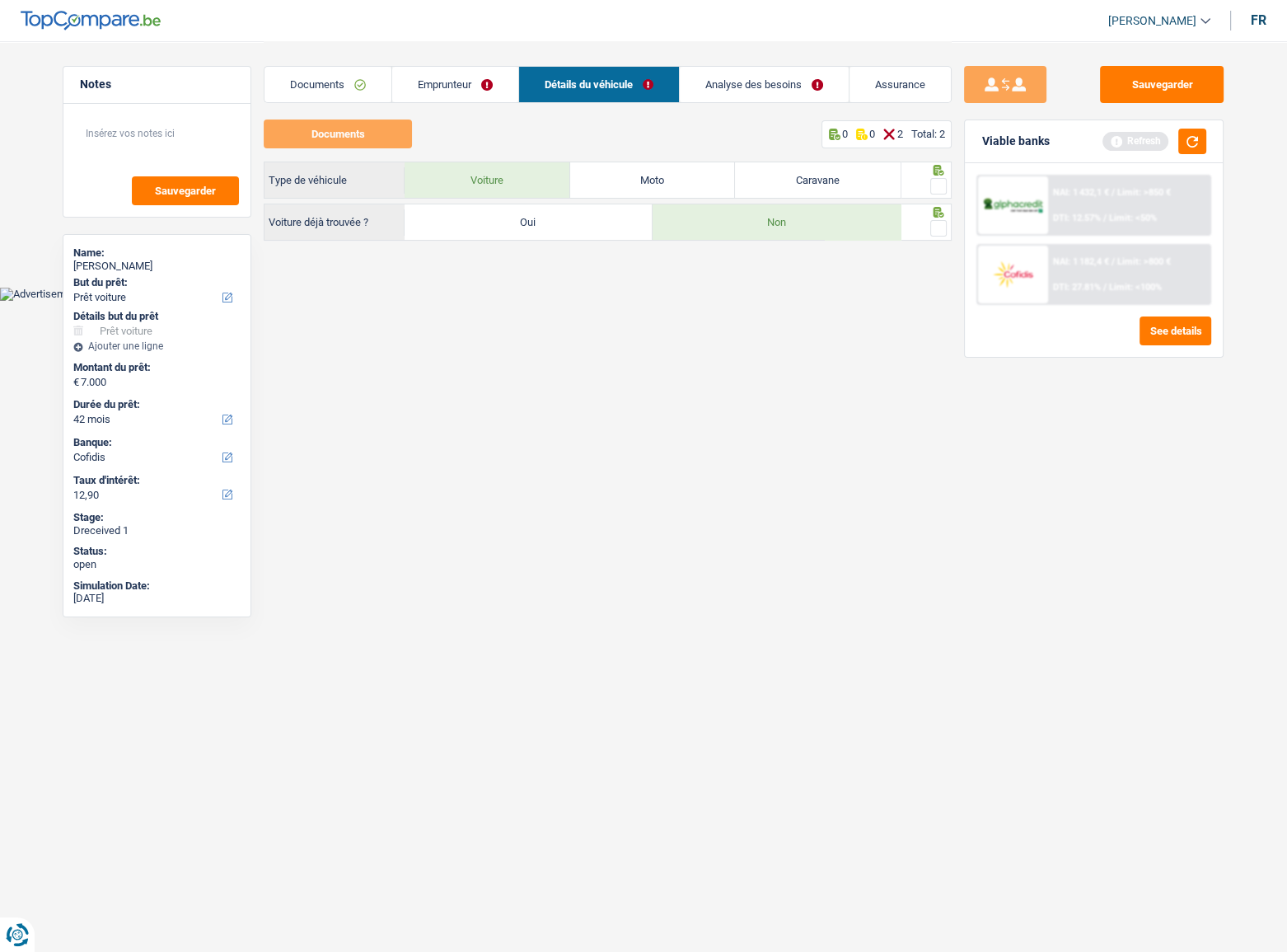
click at [944, 186] on span at bounding box center [938, 186] width 17 height 17
click at [0, 0] on input "radio" at bounding box center [0, 0] width 0 height 0
click at [932, 226] on span at bounding box center [938, 229] width 17 height 17
click at [0, 0] on input "radio" at bounding box center [0, 0] width 0 height 0
click at [1186, 105] on div "Sauvegarder Viable banks Refresh NAI: 1 432,1 € / Limit: >850 € DTI: 12.57% / L…" at bounding box center [1093, 495] width 284 height 859
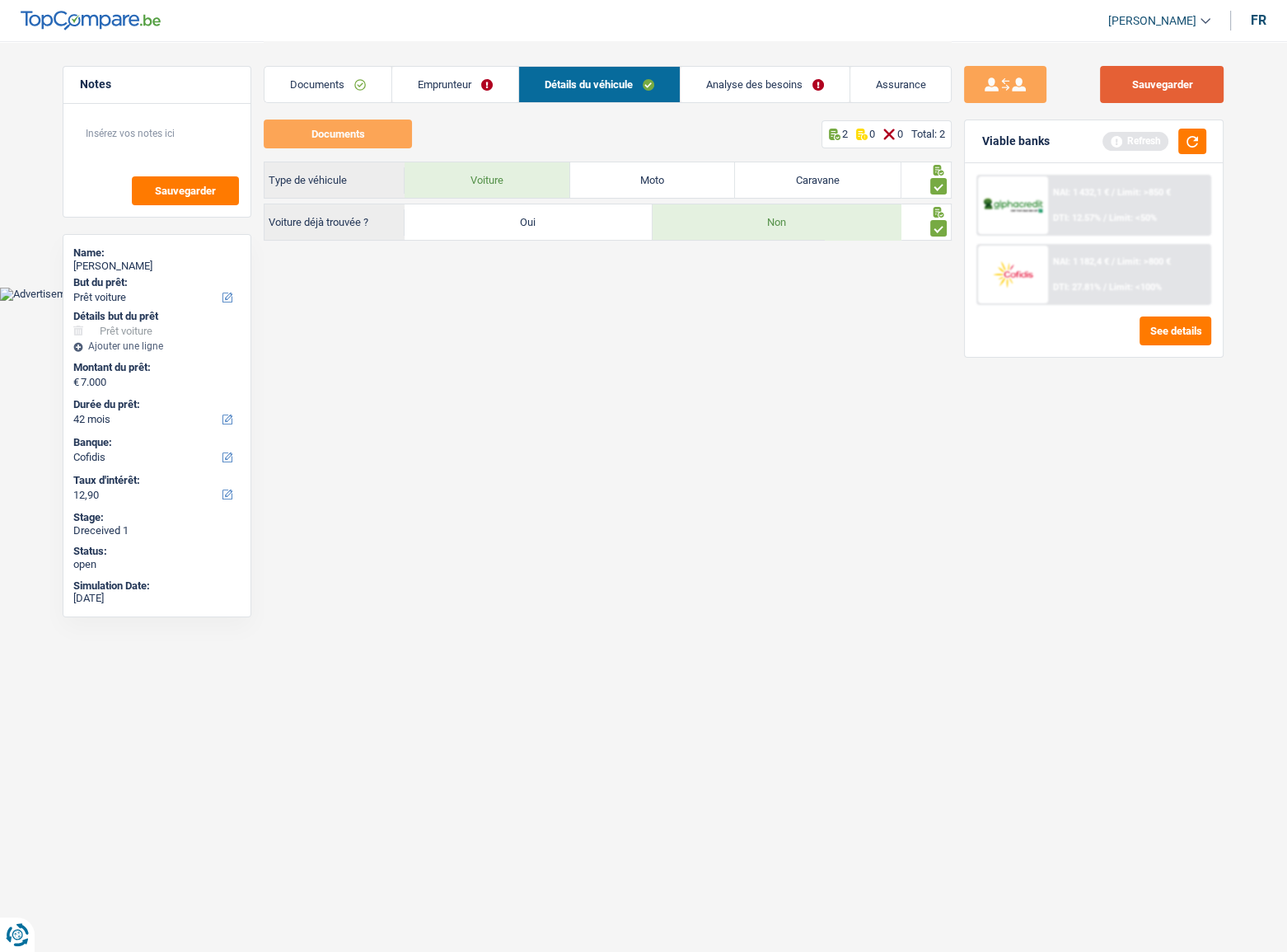
click at [1181, 97] on button "Sauvegarder" at bounding box center [1161, 85] width 123 height 37
click at [1184, 153] on button "button" at bounding box center [1191, 141] width 28 height 25
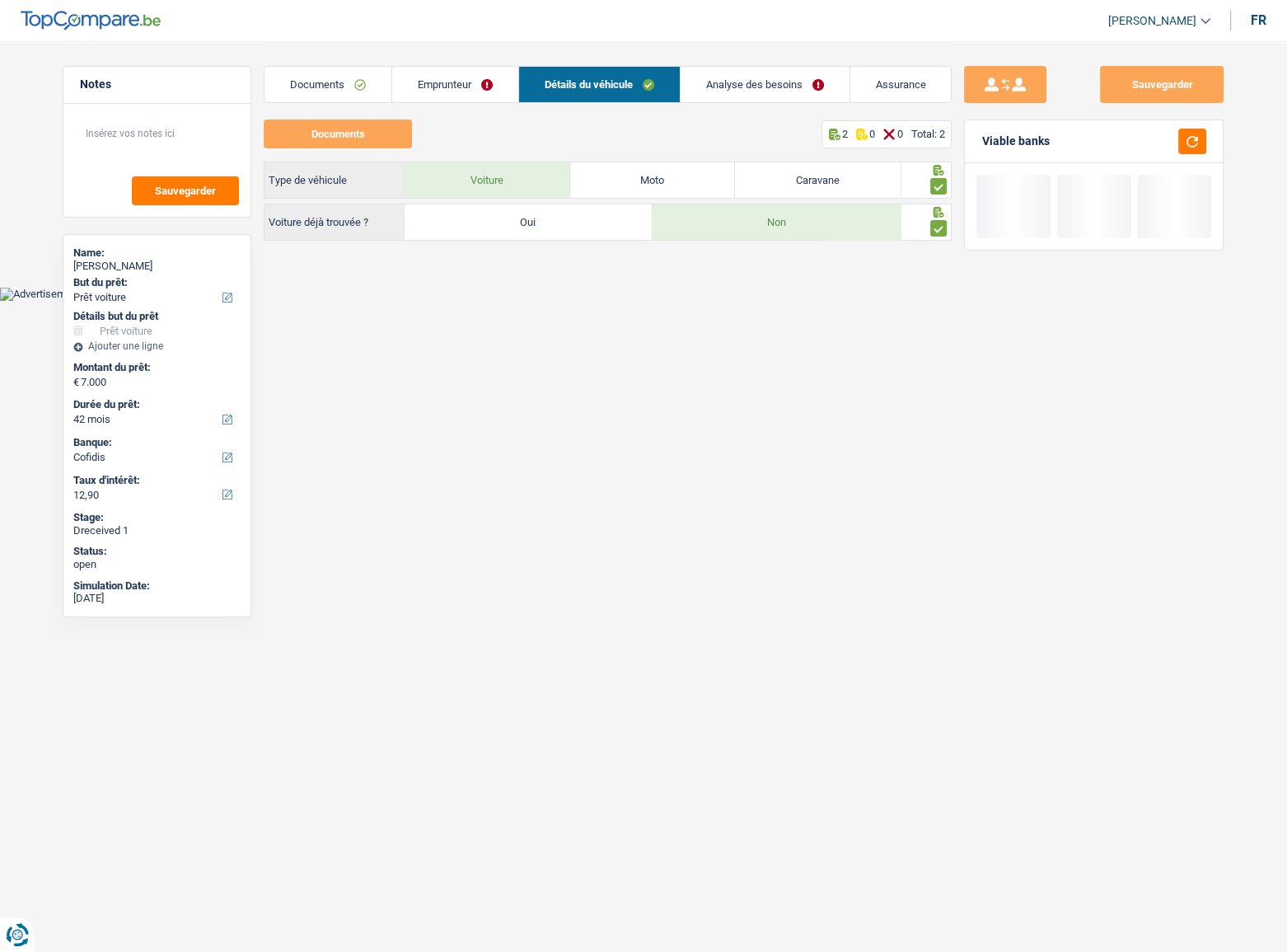
click at [463, 64] on div "Documents Emprunteur Détails du véhicule Analyse des besoins Assurance" at bounding box center [607, 76] width 688 height 70
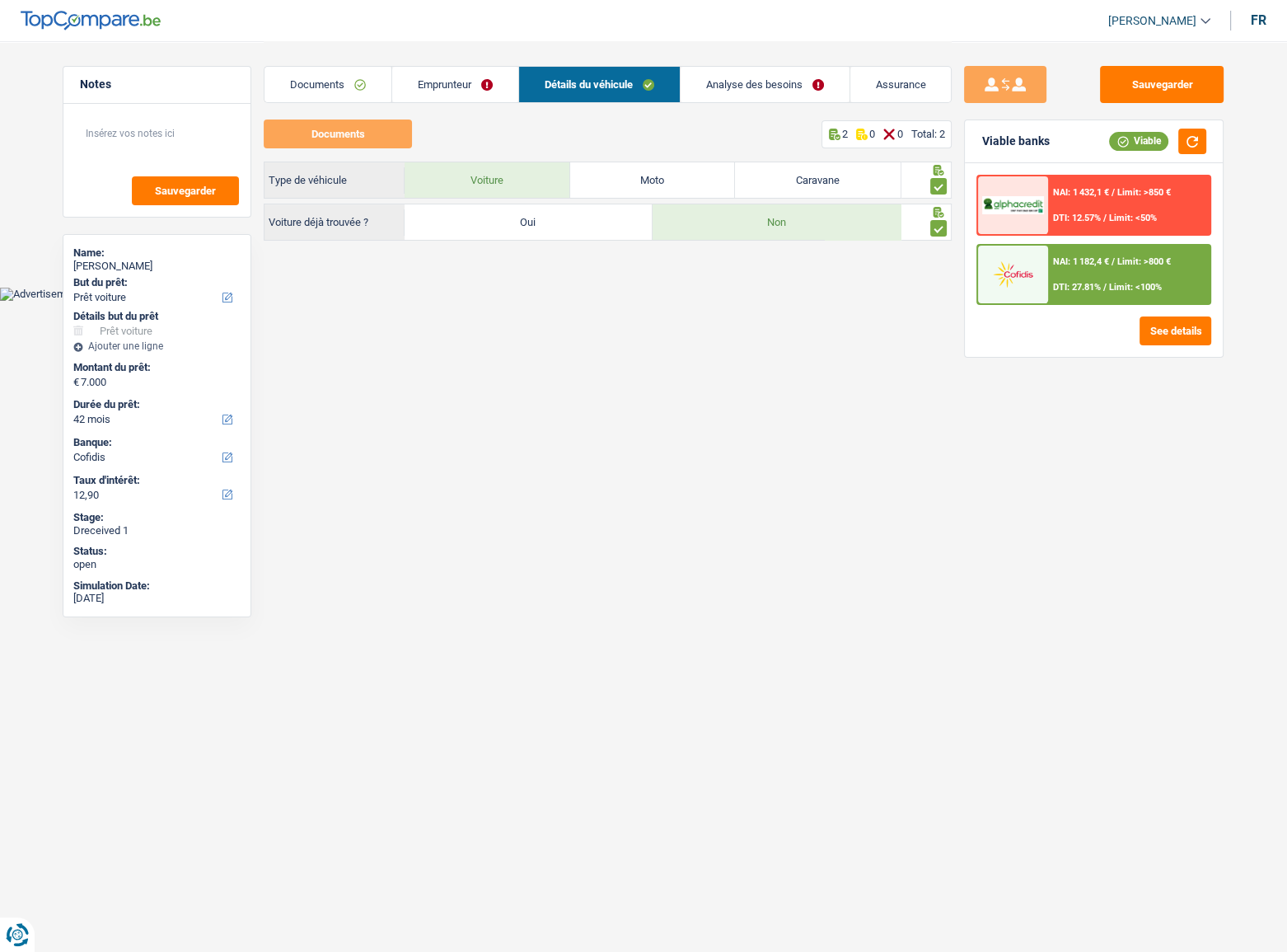
click at [1120, 279] on div "NAI: 1 182,4 € / Limit: >800 € DTI: 27.81% / Limit: <100%" at bounding box center [1129, 274] width 163 height 58
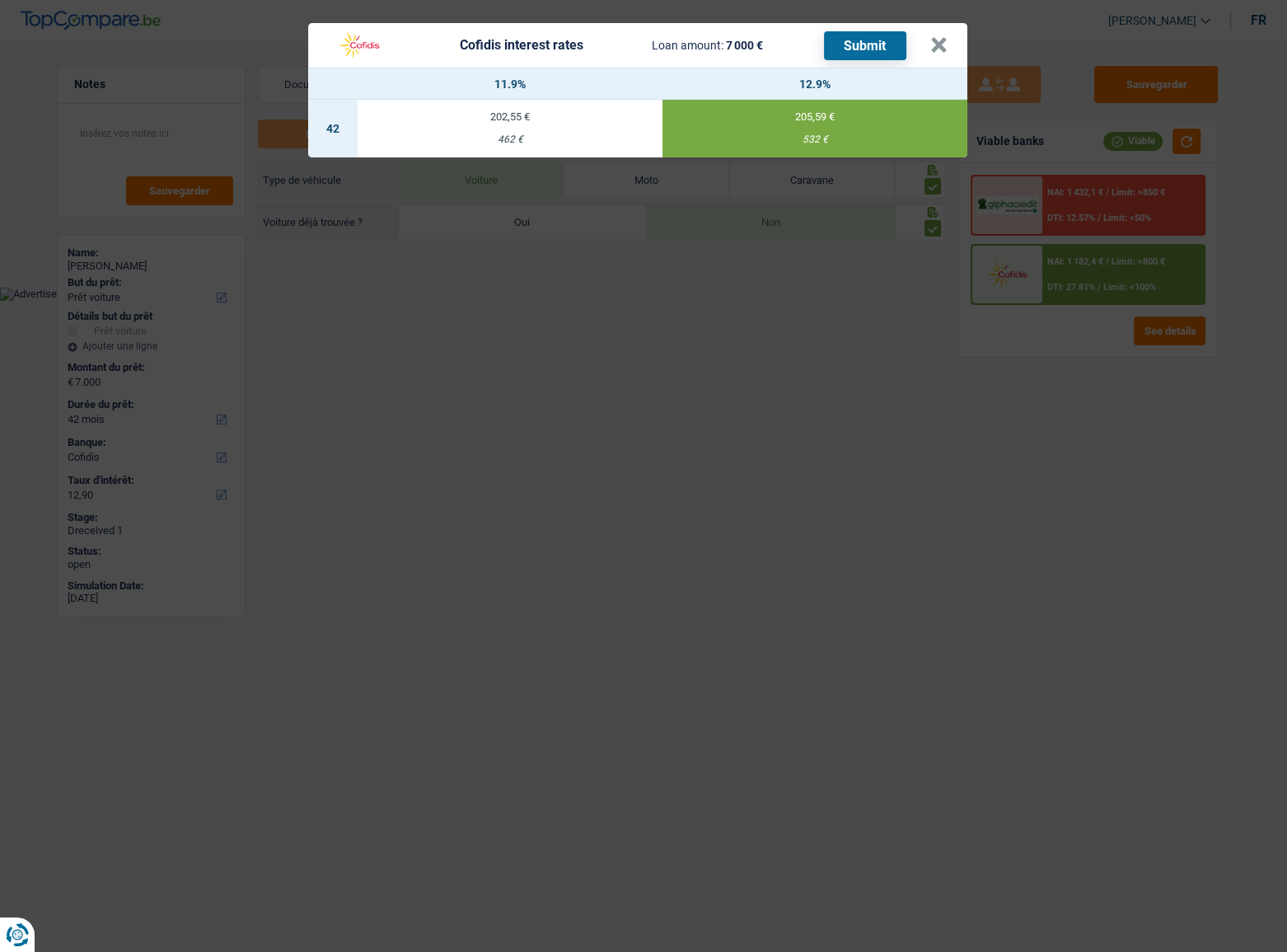
click at [855, 49] on button "Submit" at bounding box center [865, 45] width 82 height 28
click at [934, 41] on button "×" at bounding box center [938, 45] width 18 height 17
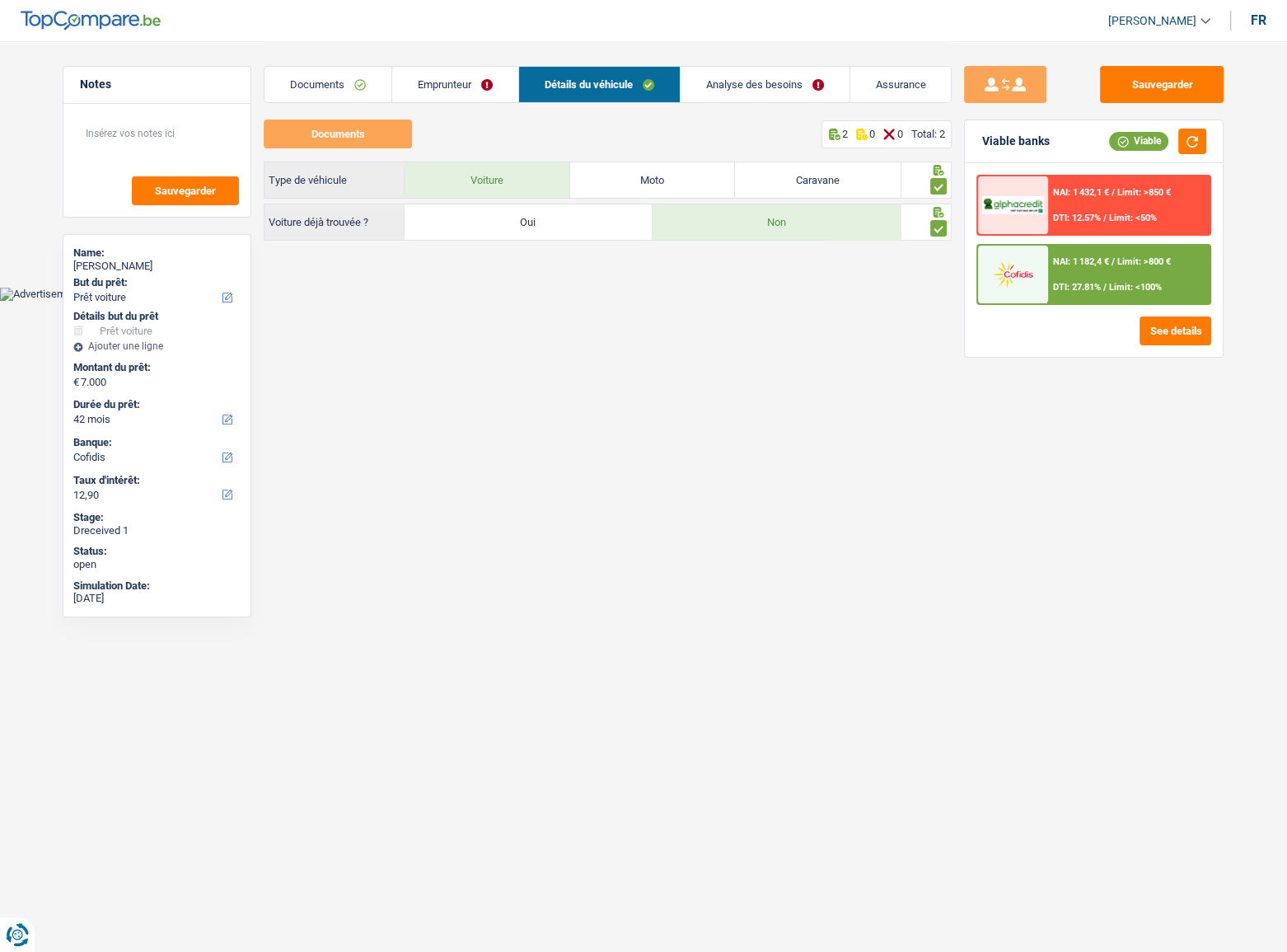
click at [483, 84] on link "Emprunteur" at bounding box center [455, 85] width 126 height 35
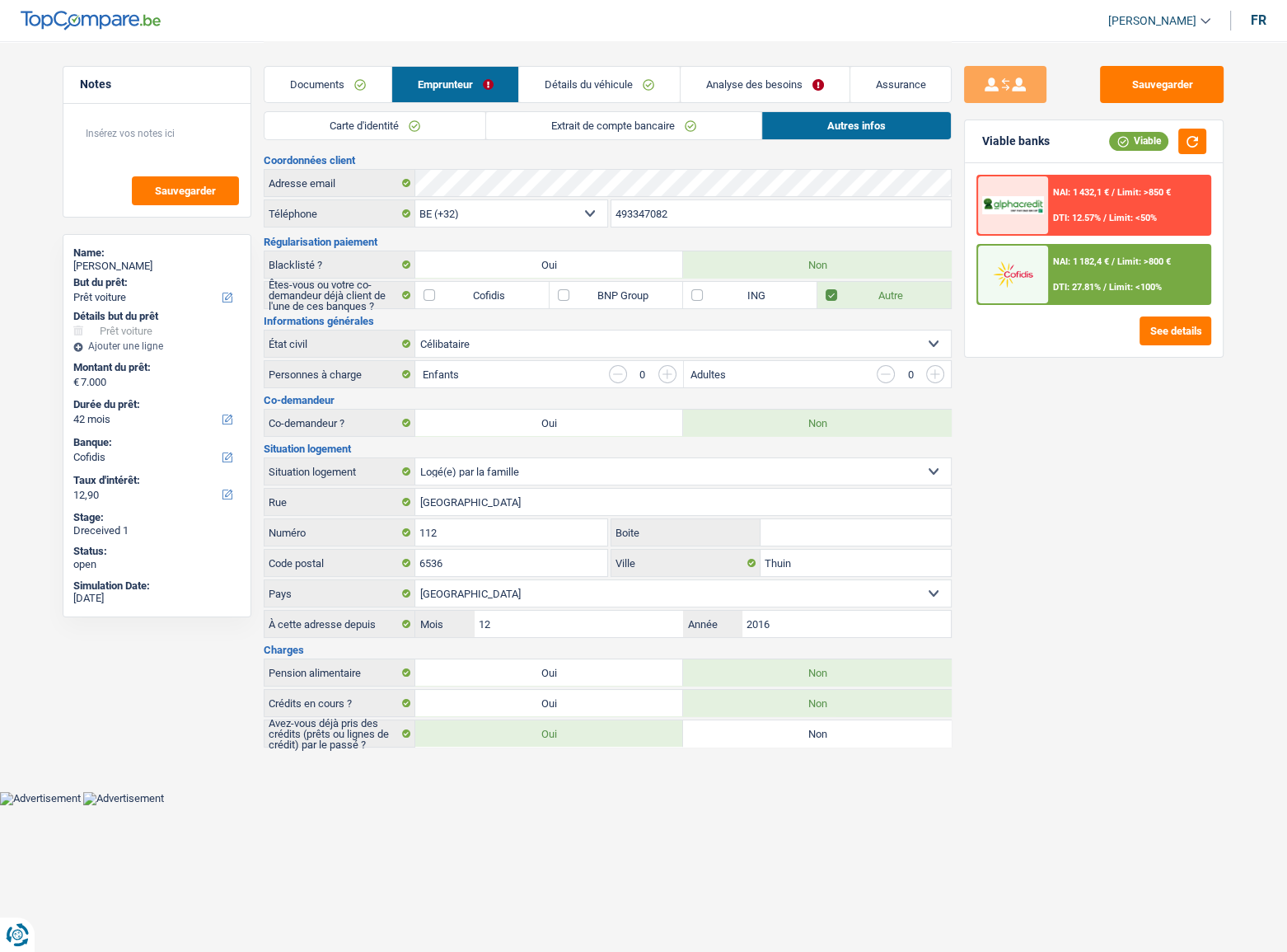
click at [726, 87] on link "Analyse des besoins" at bounding box center [765, 85] width 169 height 35
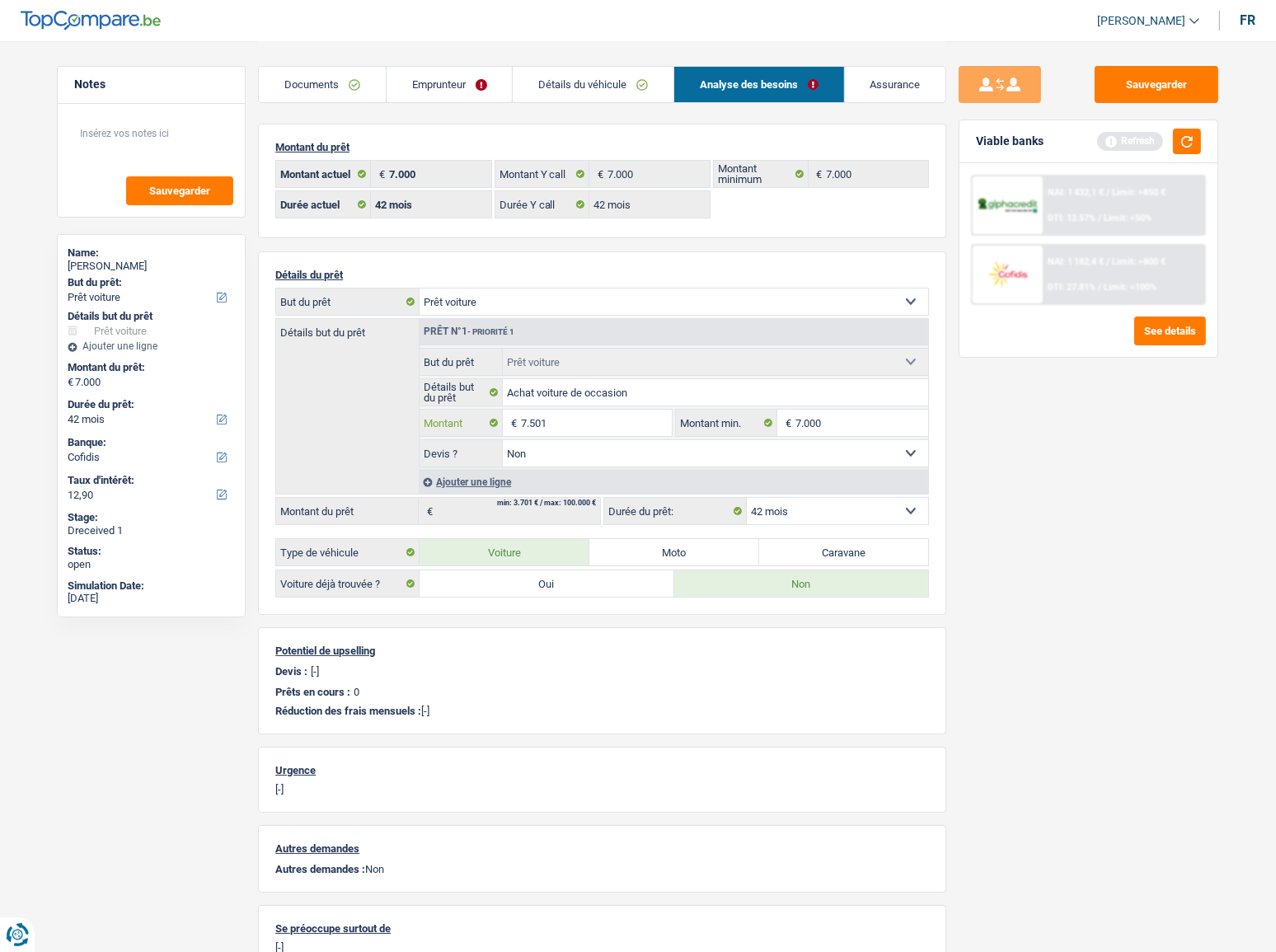
type input "7.501"
select select "48"
type input "7.501"
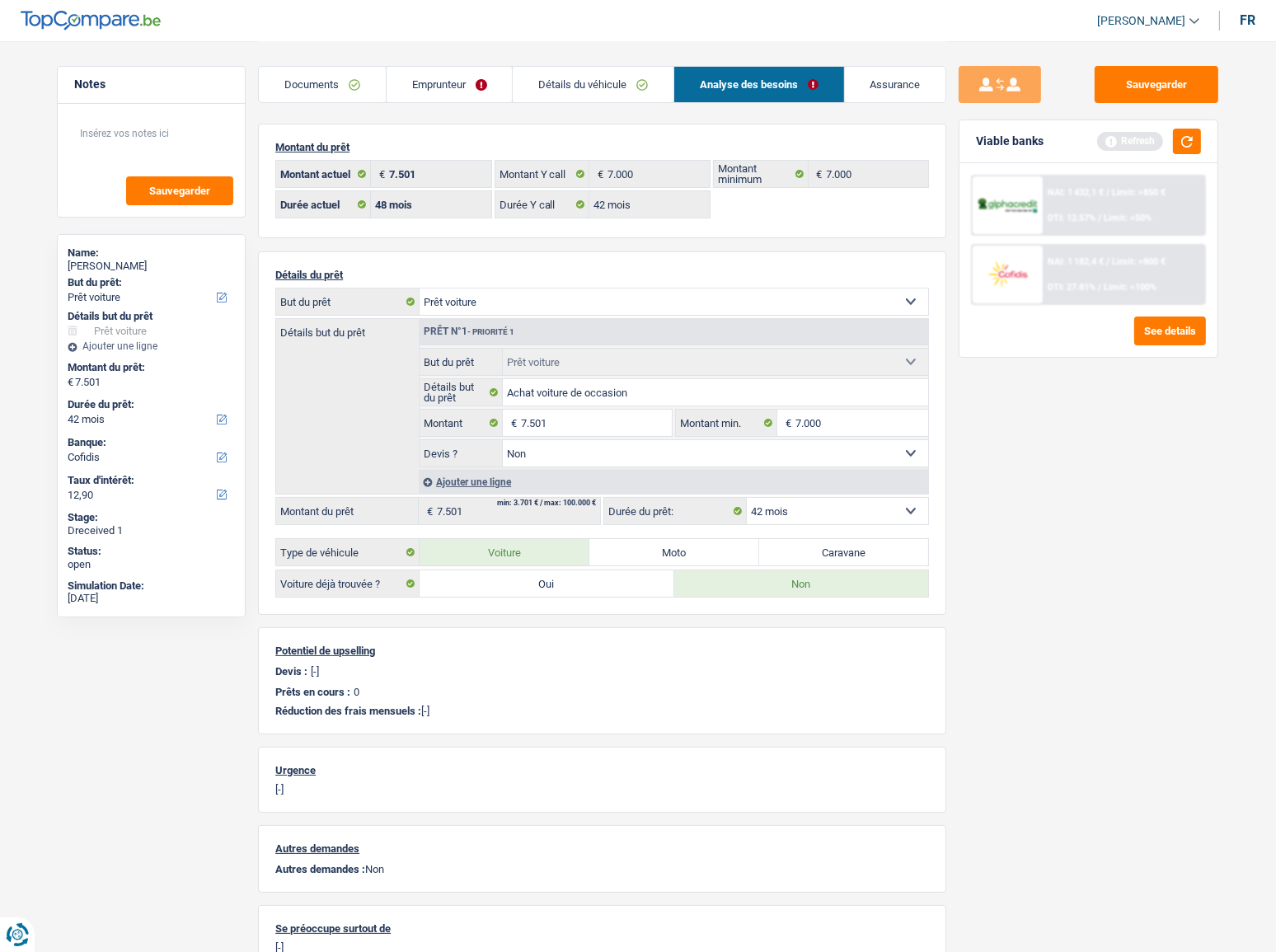
click at [1190, 389] on div "Sauvegarder Viable banks Refresh NAI: 1 432,1 € / Limit: >850 € DTI: 12.57% / L…" at bounding box center [1088, 495] width 284 height 859
select select "48"
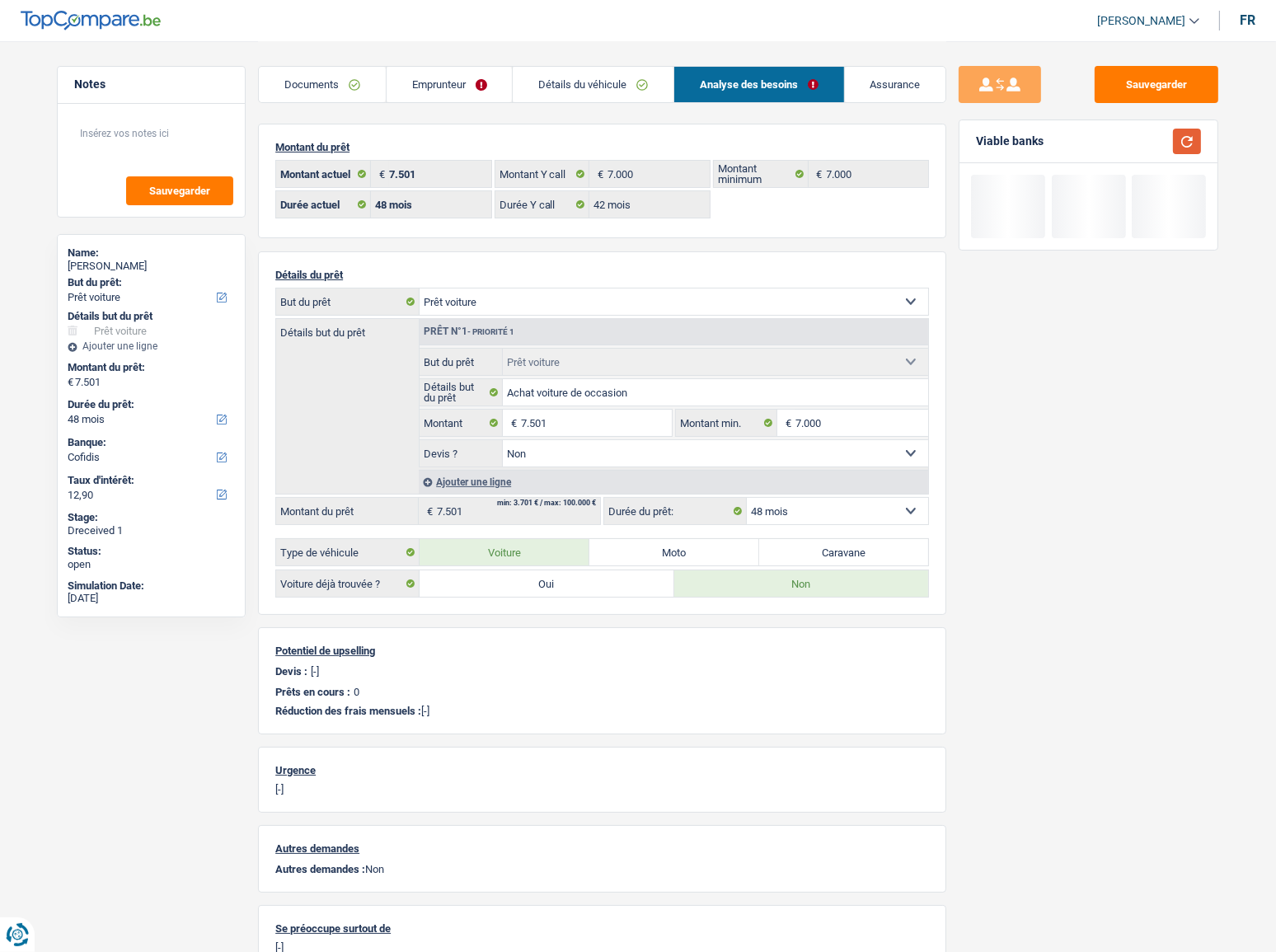
click at [1195, 147] on button "button" at bounding box center [1186, 141] width 28 height 25
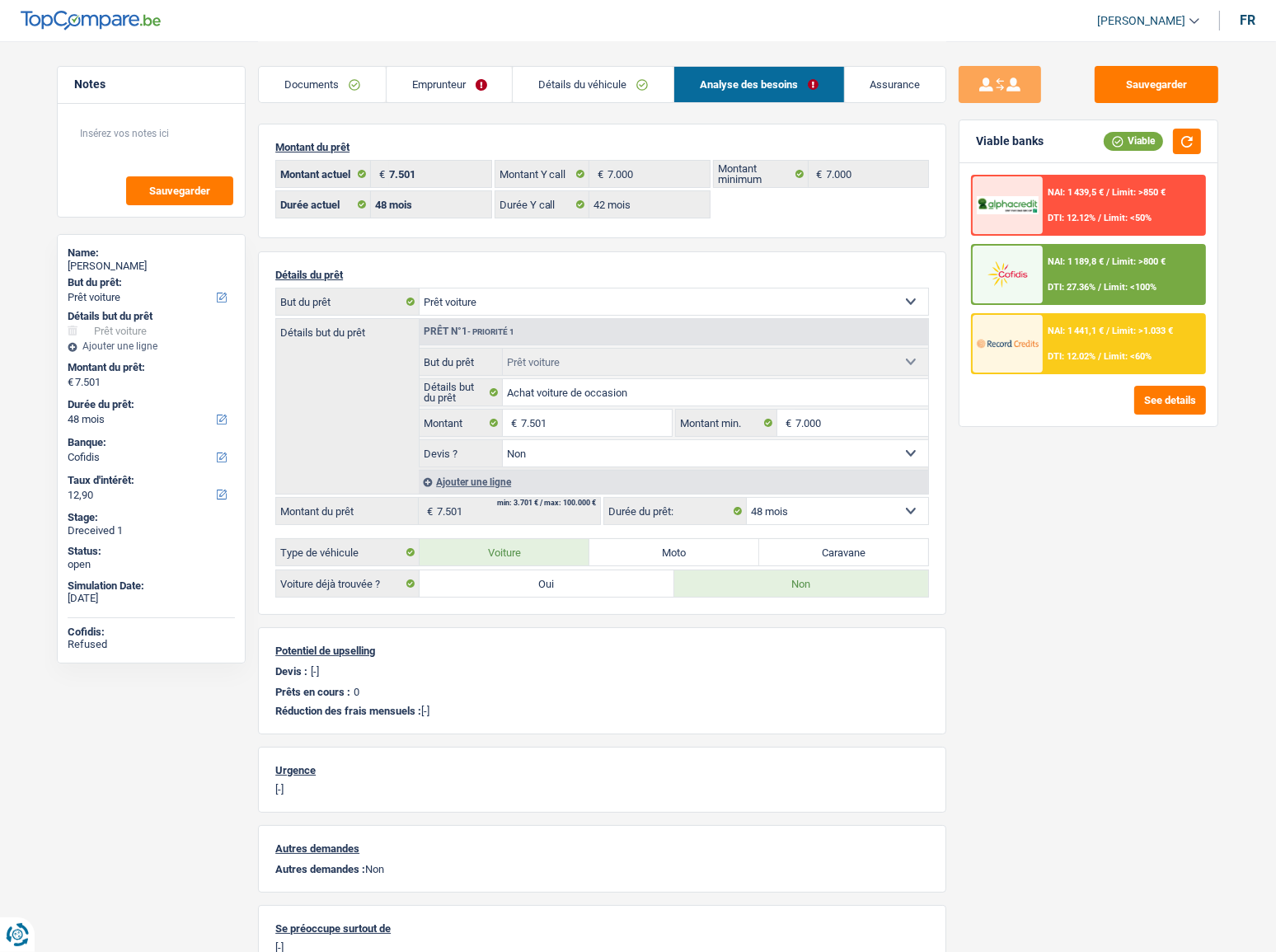
click at [1076, 365] on div "NAI: 1 441,1 € / Limit: >1.033 € DTI: 12.02% / Limit: <60%" at bounding box center [1124, 344] width 163 height 58
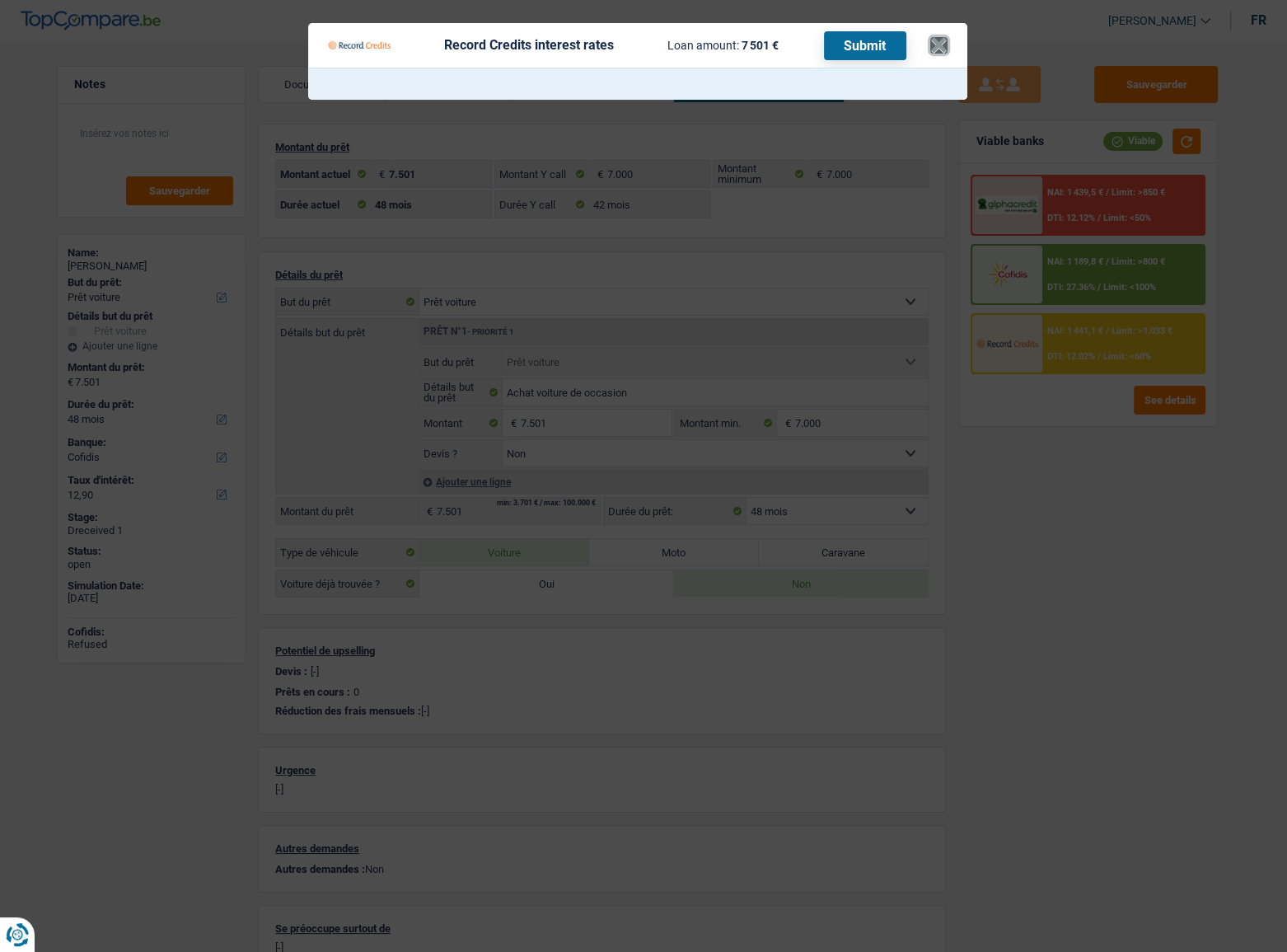
click at [943, 49] on button "×" at bounding box center [938, 45] width 18 height 17
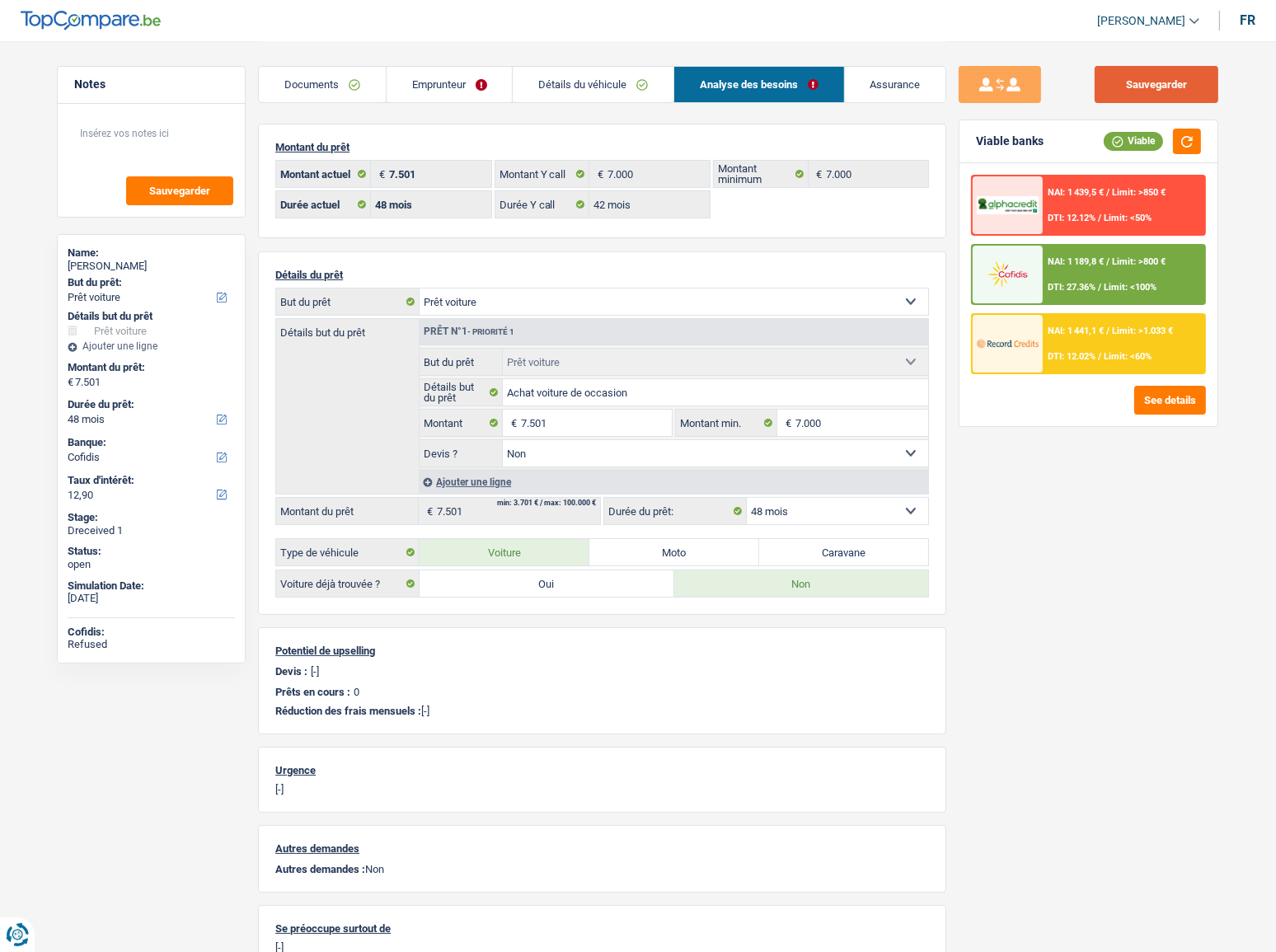
click at [1184, 82] on button "Sauvegarder" at bounding box center [1156, 85] width 123 height 37
click at [1187, 140] on button "button" at bounding box center [1186, 141] width 28 height 25
click at [1112, 339] on div "NAI: 1 441,1 € / Limit: >1.033 € DTI: 12.02% / Limit: <60%" at bounding box center [1124, 344] width 163 height 58
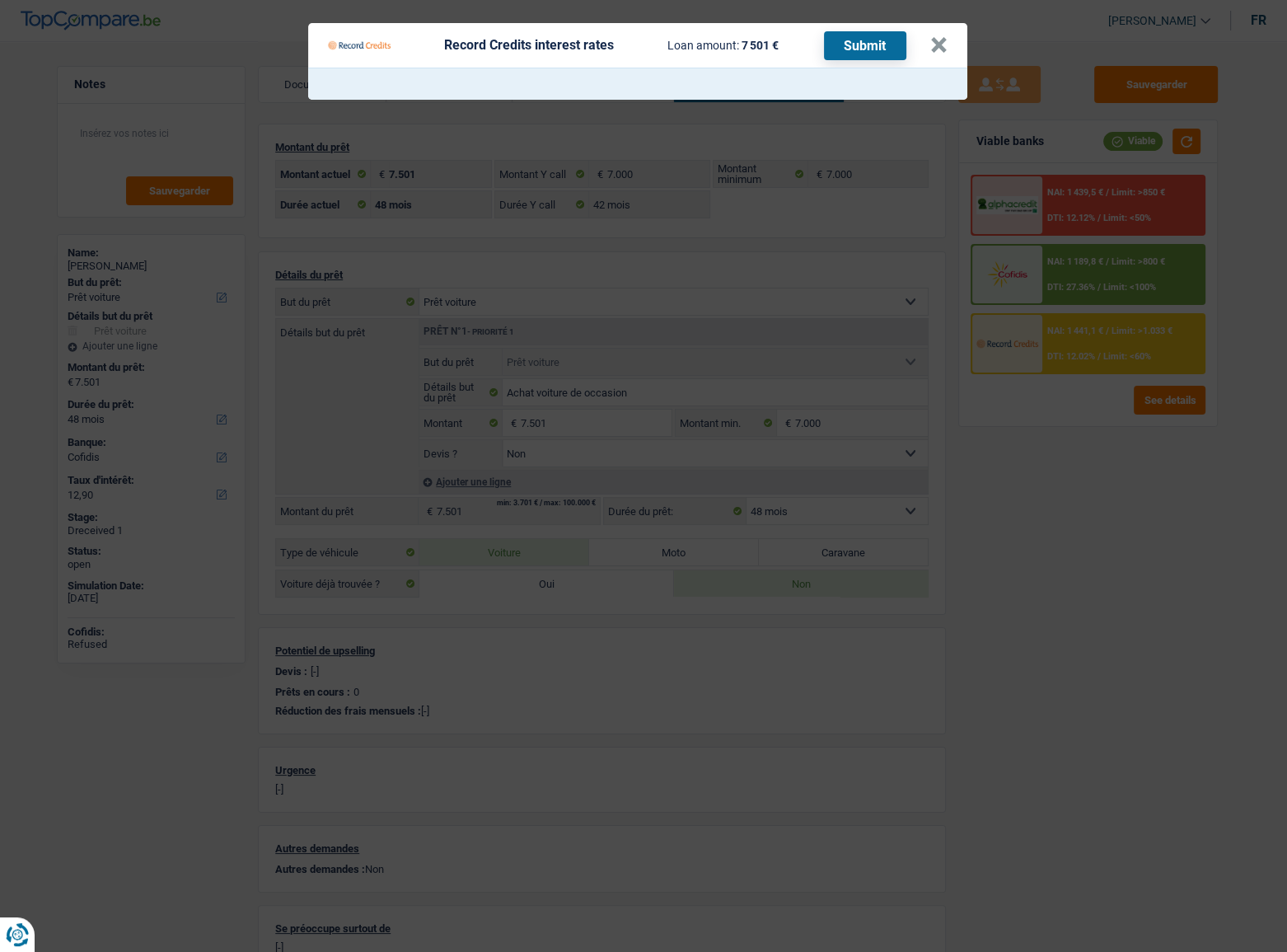
click at [1144, 608] on Credits "Record Credits interest rates Loan amount: 7 501 € Submit ×" at bounding box center [644, 476] width 1287 height 952
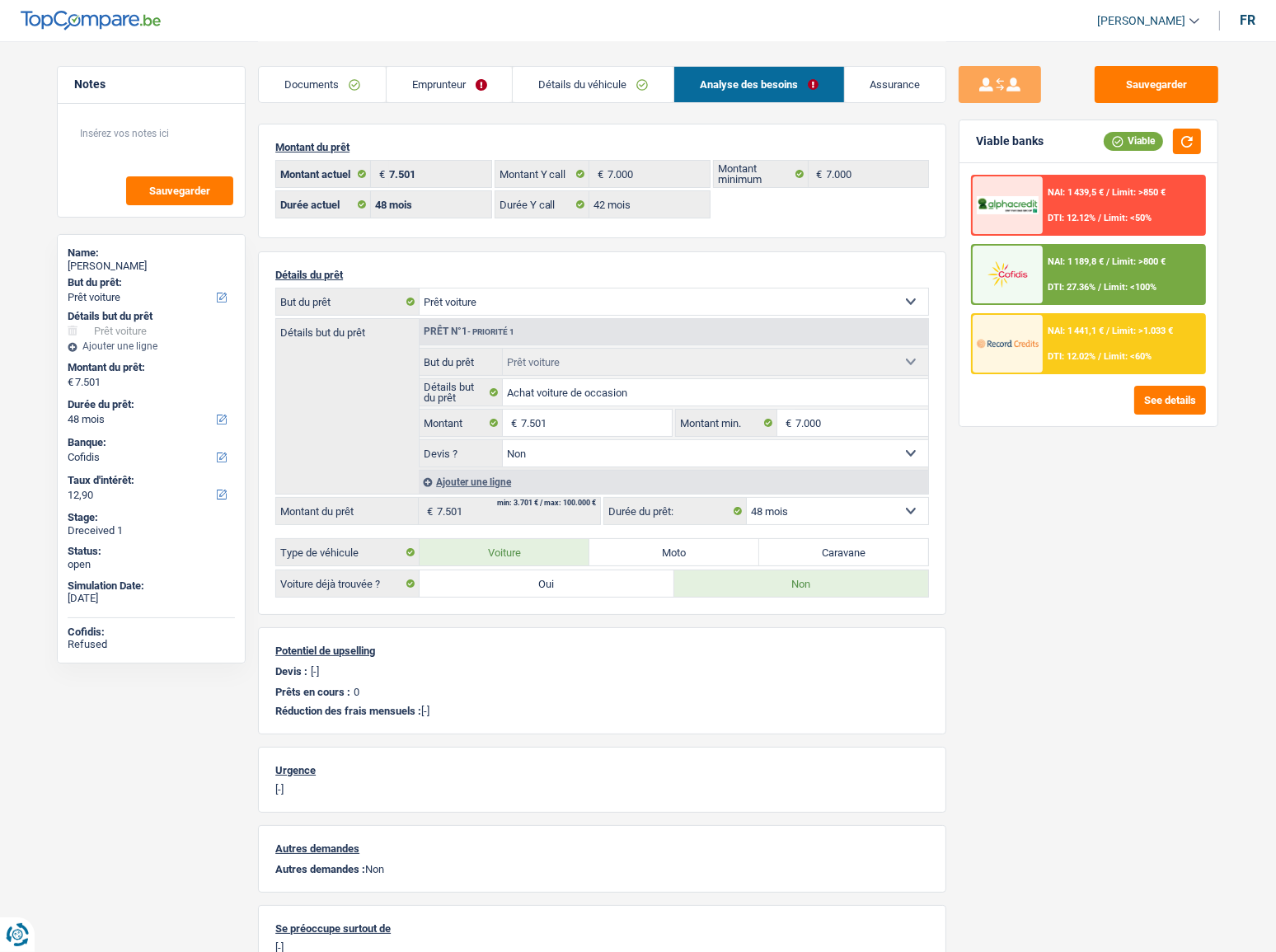
click at [161, 270] on div "Christopher Hiernaux" at bounding box center [152, 266] width 168 height 13
copy div "Hiernaux"
click at [1096, 345] on div "NAI: 1 441,1 € / Limit: >1.033 € DTI: 12.02% / Limit: <60%" at bounding box center [1124, 344] width 163 height 58
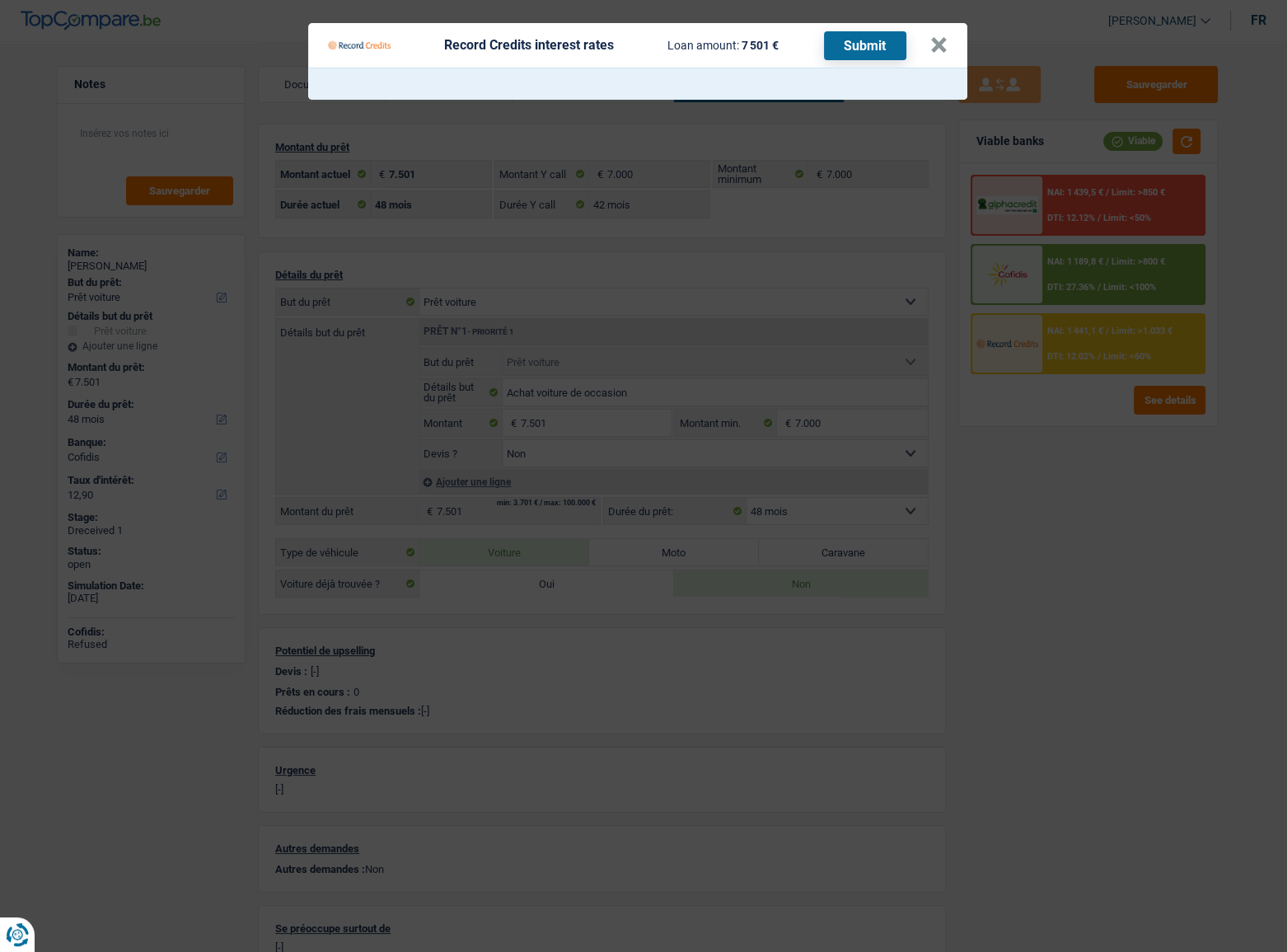
click at [1092, 418] on Credits "Record Credits interest rates Loan amount: 7 501 € Submit ×" at bounding box center [644, 476] width 1287 height 952
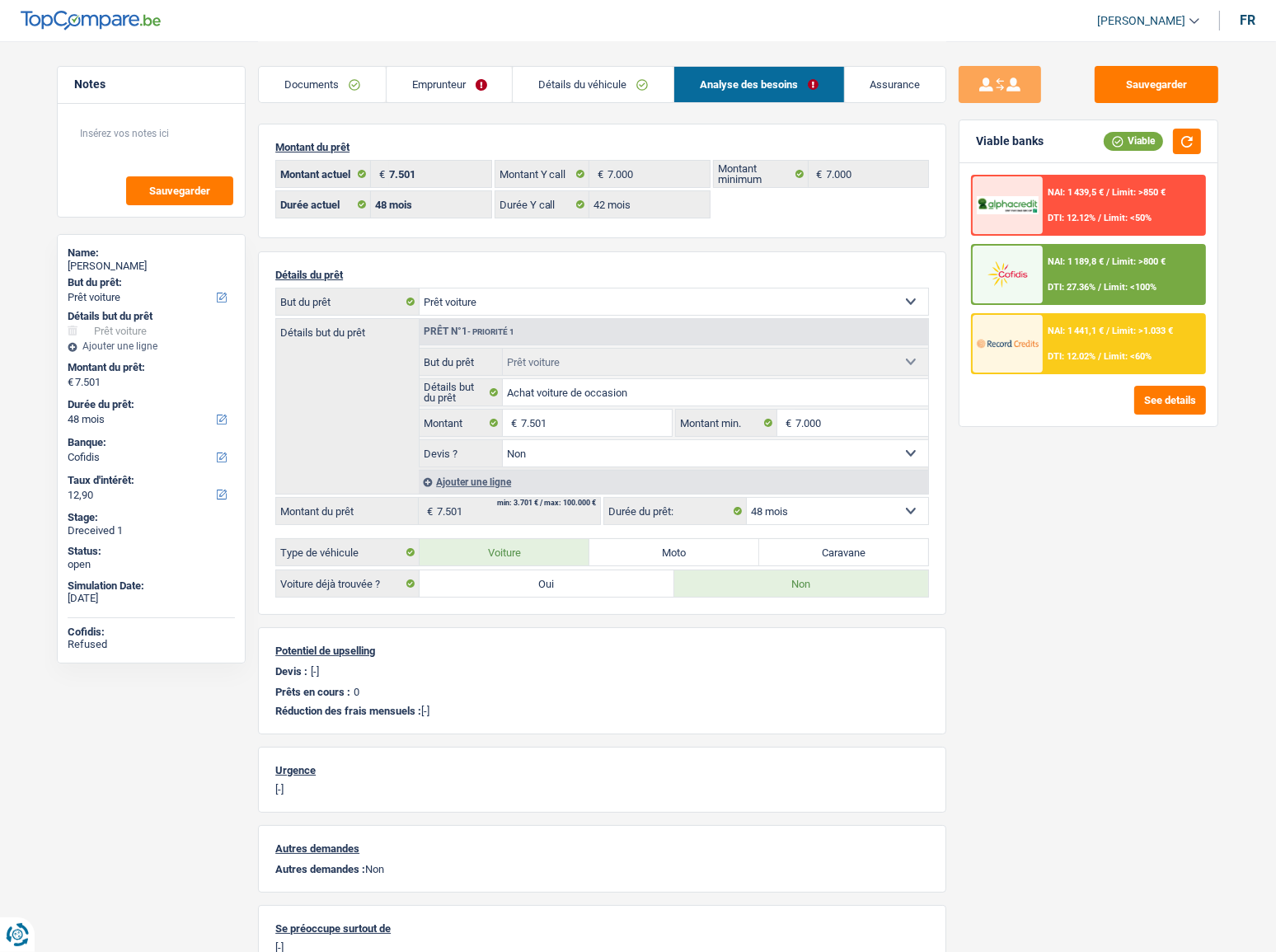
click at [1119, 209] on div "NAI: 1 439,5 € / Limit: >850 € DTI: 12.12% / Limit: <50%" at bounding box center [1124, 204] width 163 height 58
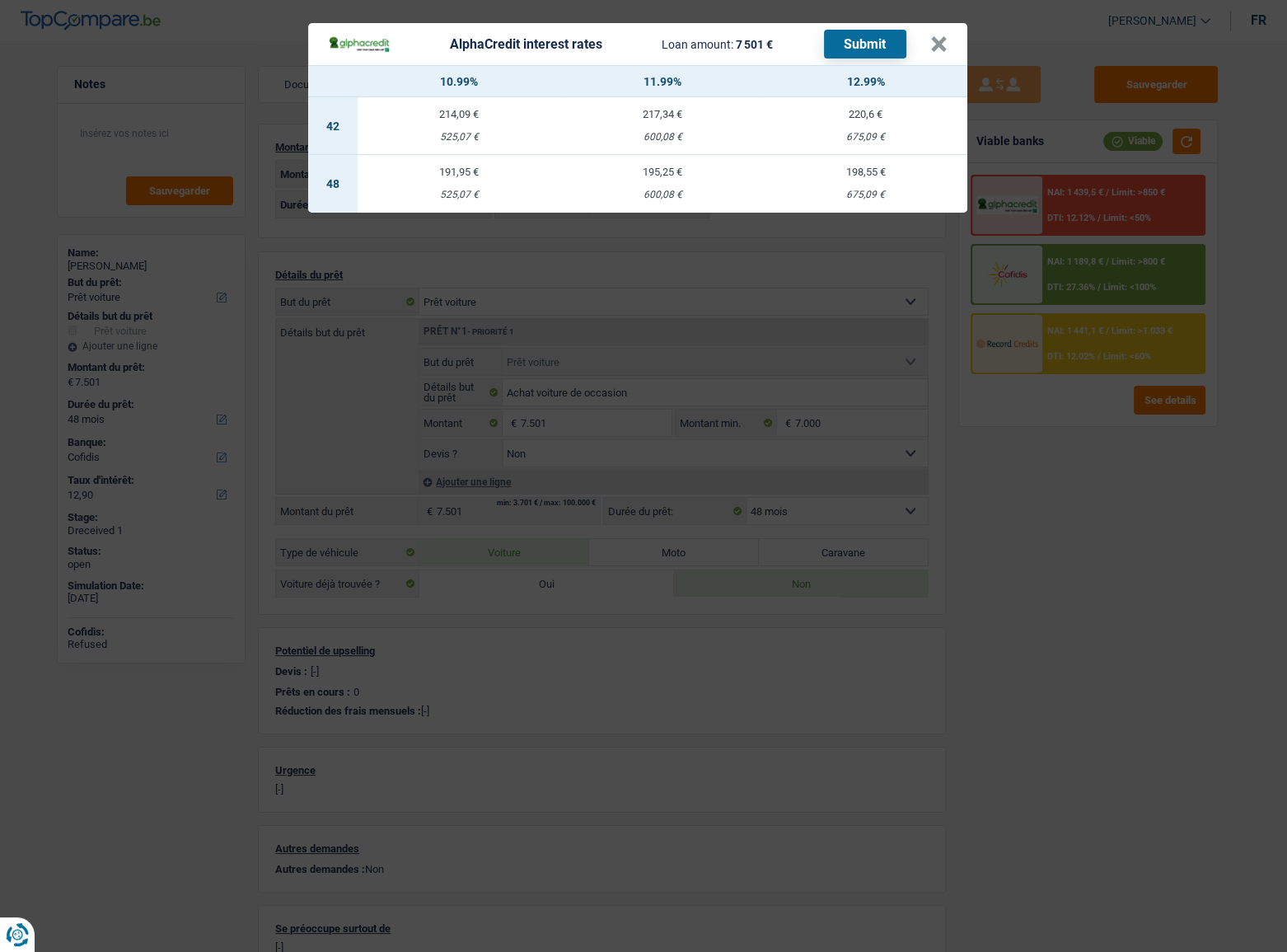
click at [859, 198] on div "675,09 €" at bounding box center [865, 194] width 204 height 11
select select "alphacredit"
type input "12,99"
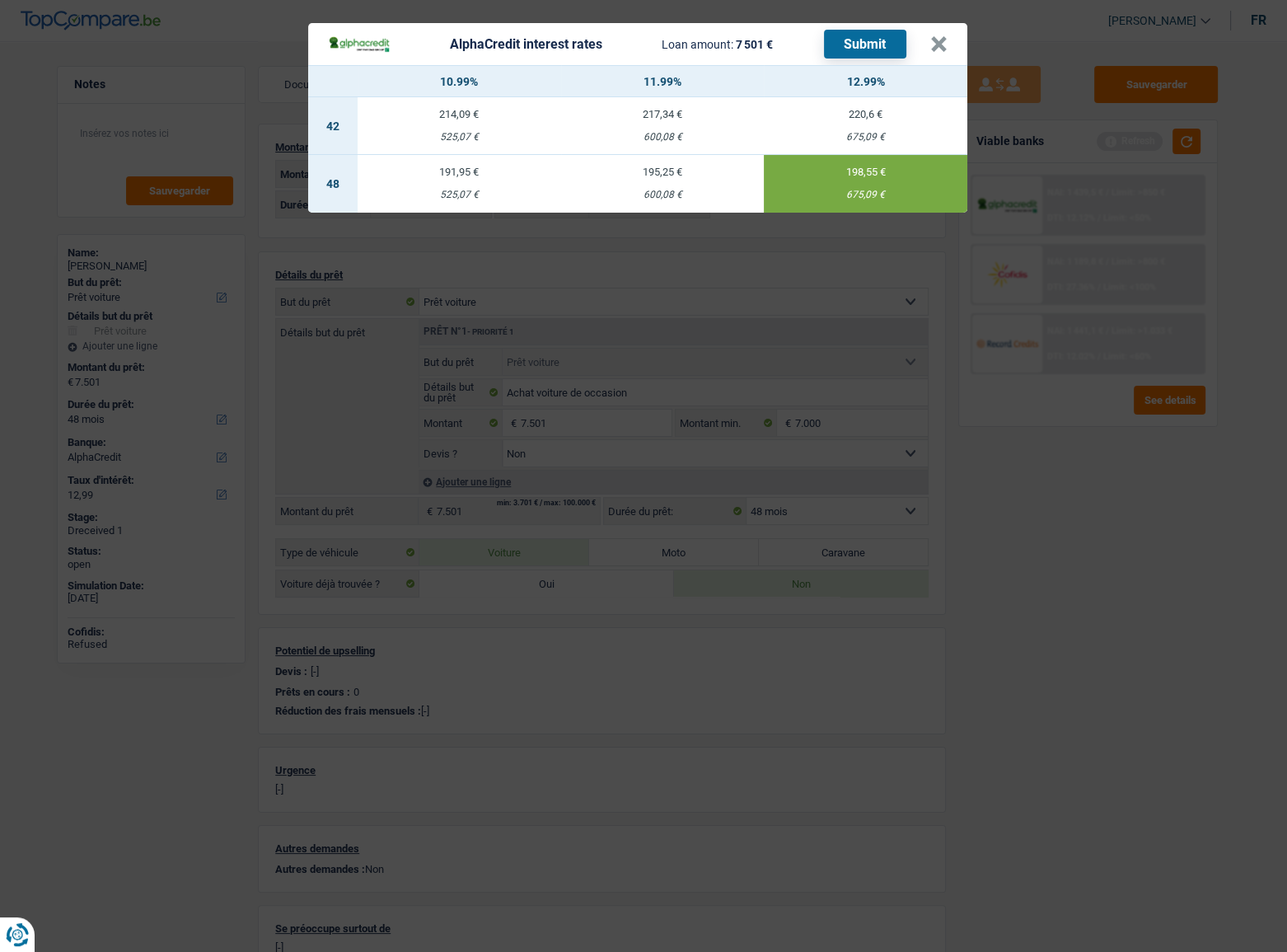
click at [843, 49] on button "Submit" at bounding box center [865, 44] width 82 height 28
click at [941, 48] on button "×" at bounding box center [938, 44] width 18 height 17
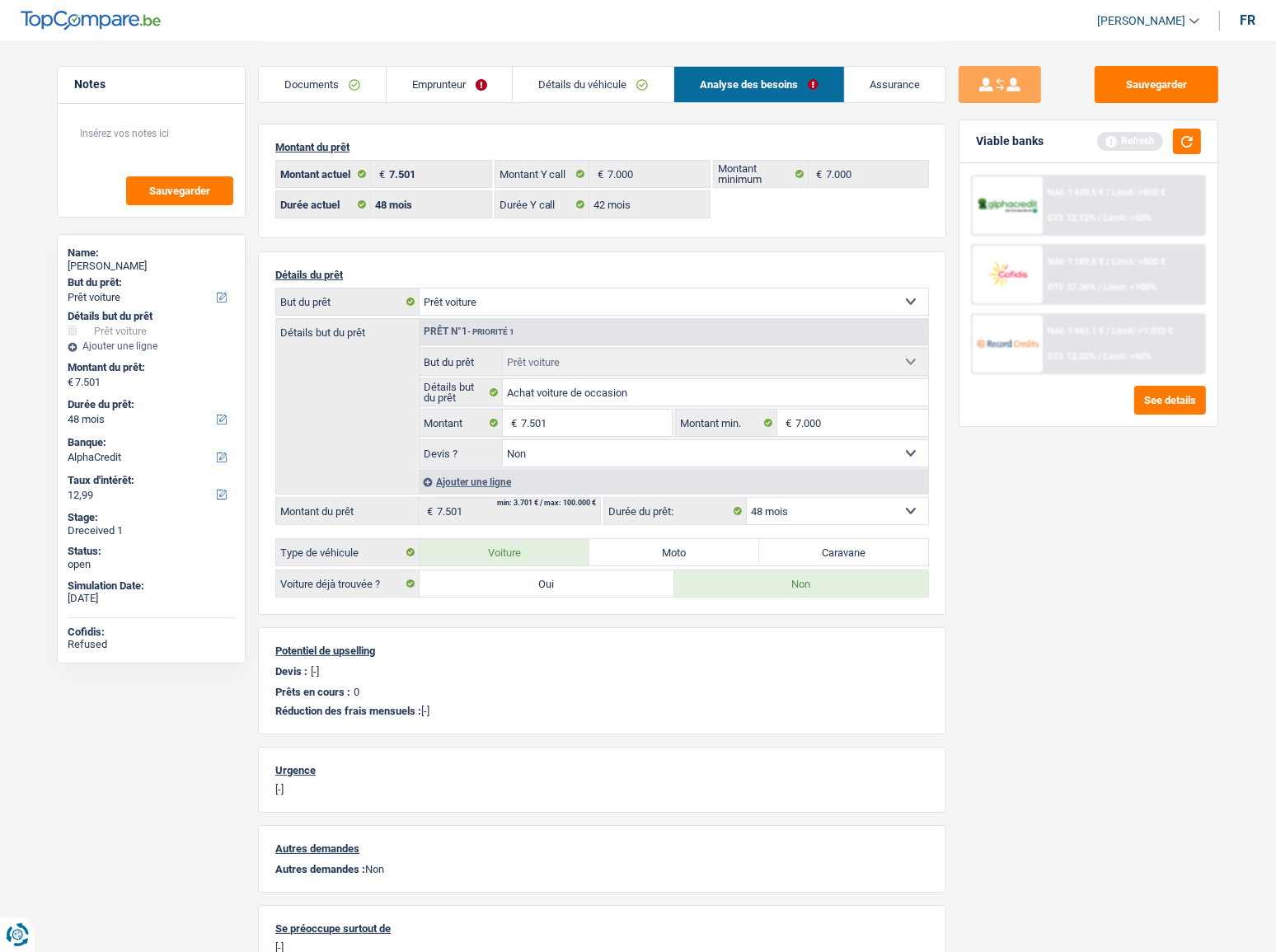
click at [1056, 362] on div "NAI: 1 441,1 € / Limit: >1.033 € DTI: 12.02% / Limit: <60%" at bounding box center [1124, 344] width 163 height 58
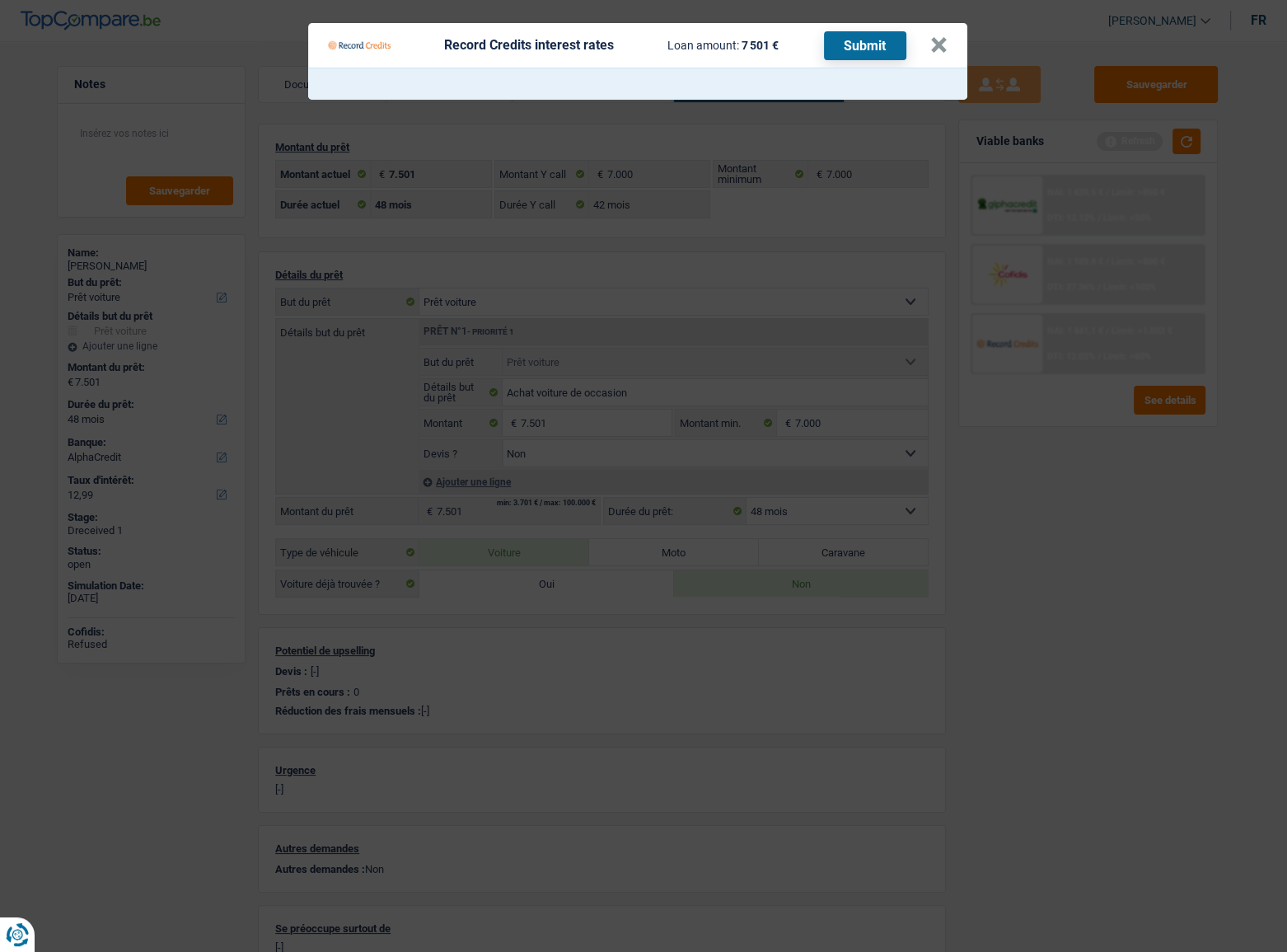
click at [1079, 566] on Credits "Record Credits interest rates Loan amount: 7 501 € Submit ×" at bounding box center [644, 476] width 1287 height 952
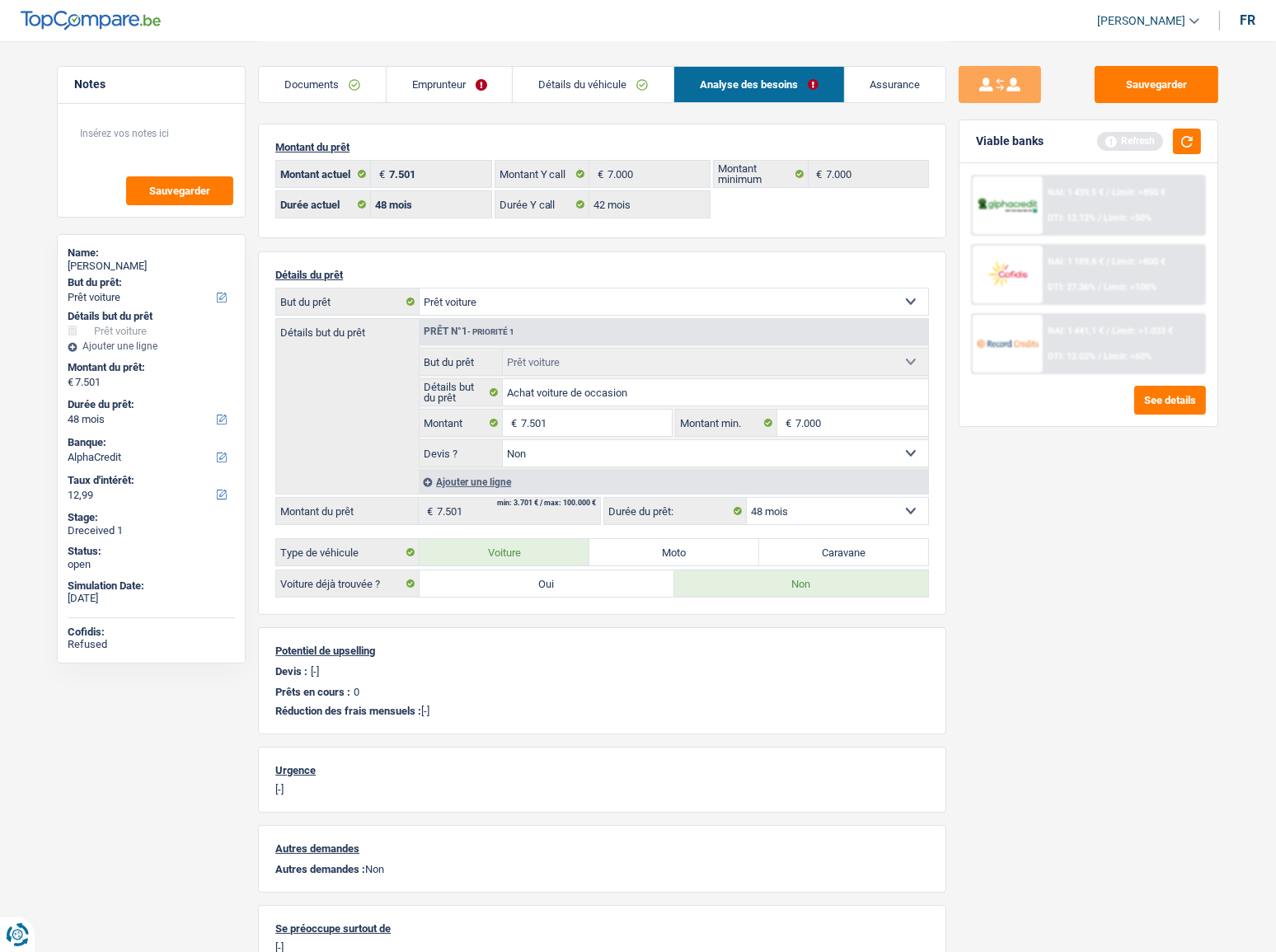
click at [1137, 197] on span "Limit: >850 €" at bounding box center [1139, 192] width 54 height 11
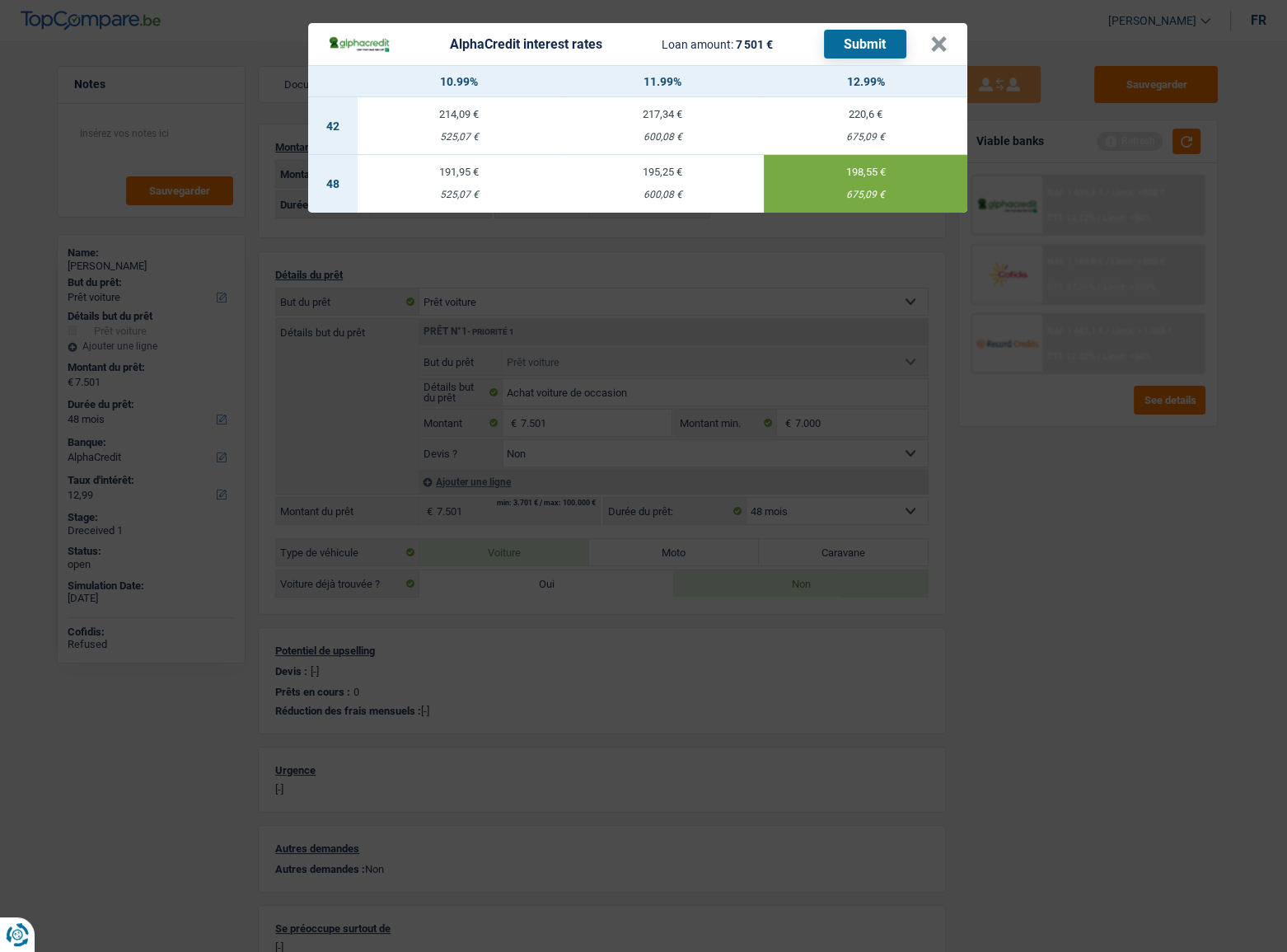
click at [1118, 466] on div "AlphaCredit interest rates Loan amount: 7 501 € Submit × 10.99% 11.99% 12.99% 4…" at bounding box center [644, 476] width 1287 height 952
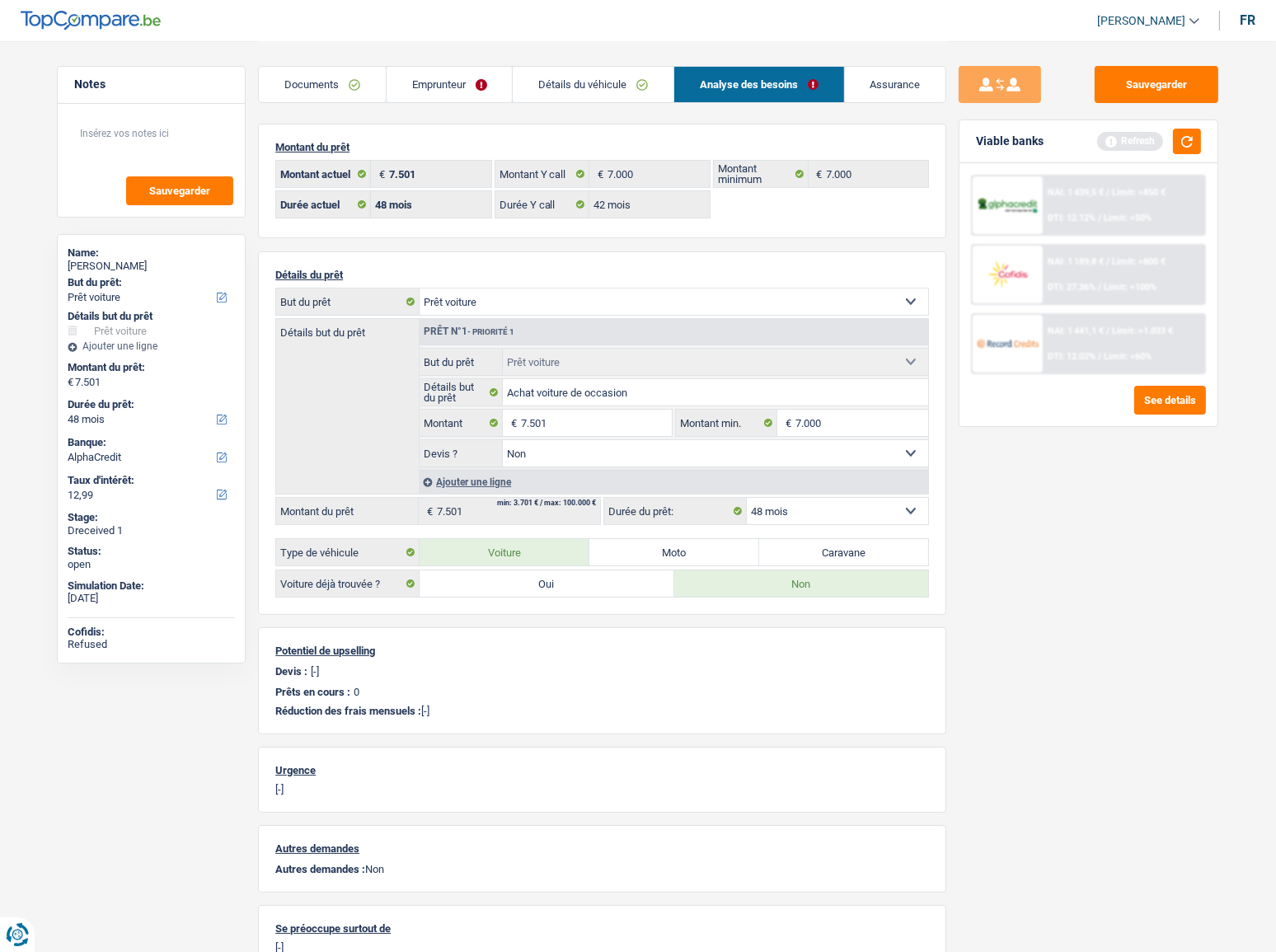
drag, startPoint x: 476, startPoint y: 77, endPoint x: 468, endPoint y: 82, distance: 9.4
click at [476, 77] on link "Emprunteur" at bounding box center [449, 85] width 126 height 35
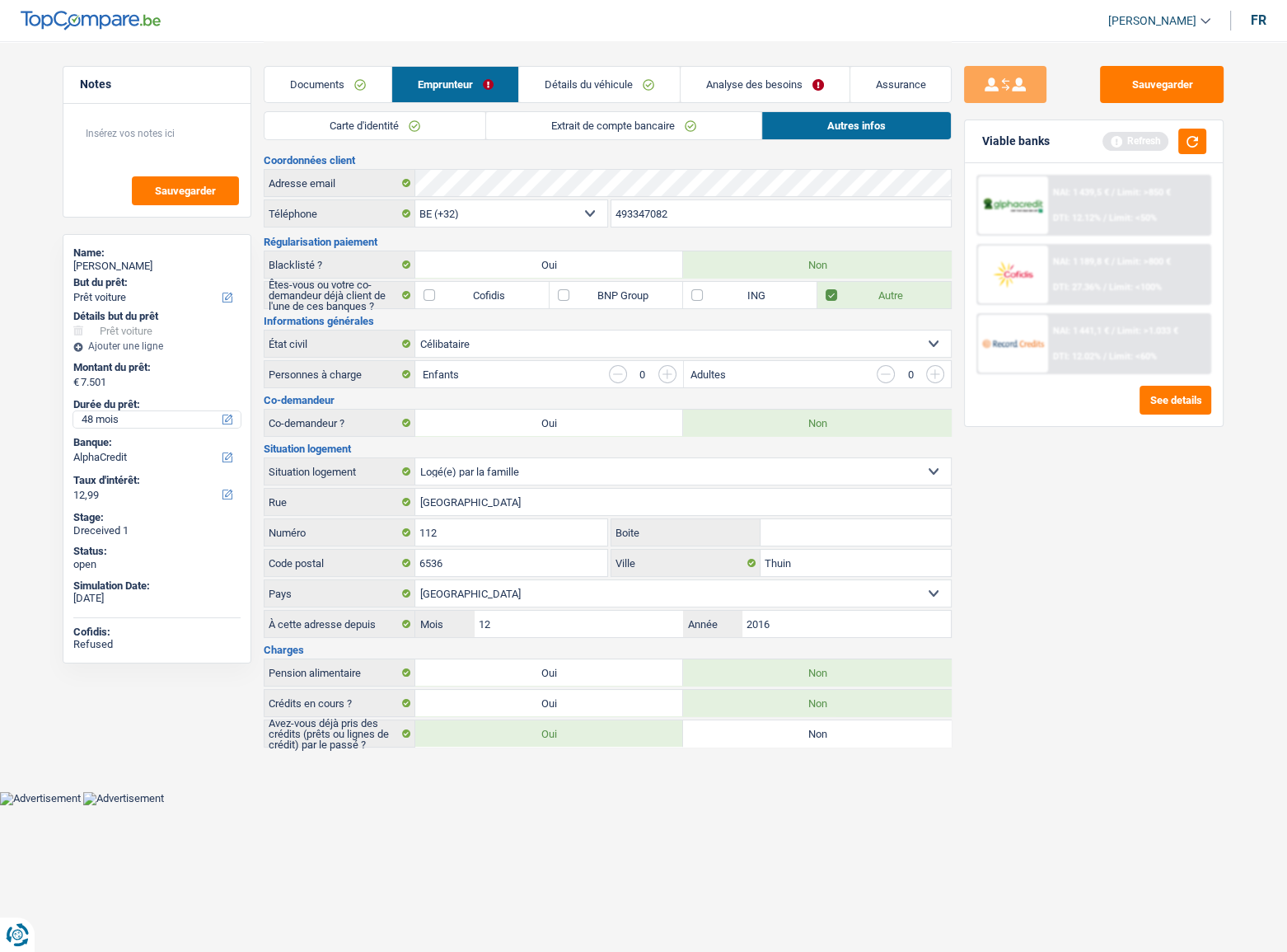
click at [129, 426] on select "12 mois 18 mois 24 mois 30 mois 36 mois 42 mois 48 mois Sélectionner une option" at bounding box center [158, 420] width 168 height 17
click at [74, 411] on select "12 mois 18 mois 24 mois 30 mois 36 mois 42 mois 48 mois Sélectionner une option" at bounding box center [158, 420] width 168 height 17
click at [158, 417] on select "12 mois 18 mois 24 mois 30 mois 36 mois 42 mois 48 mois Sélectionner une option" at bounding box center [158, 420] width 168 height 17
click at [1188, 145] on button "button" at bounding box center [1191, 141] width 28 height 25
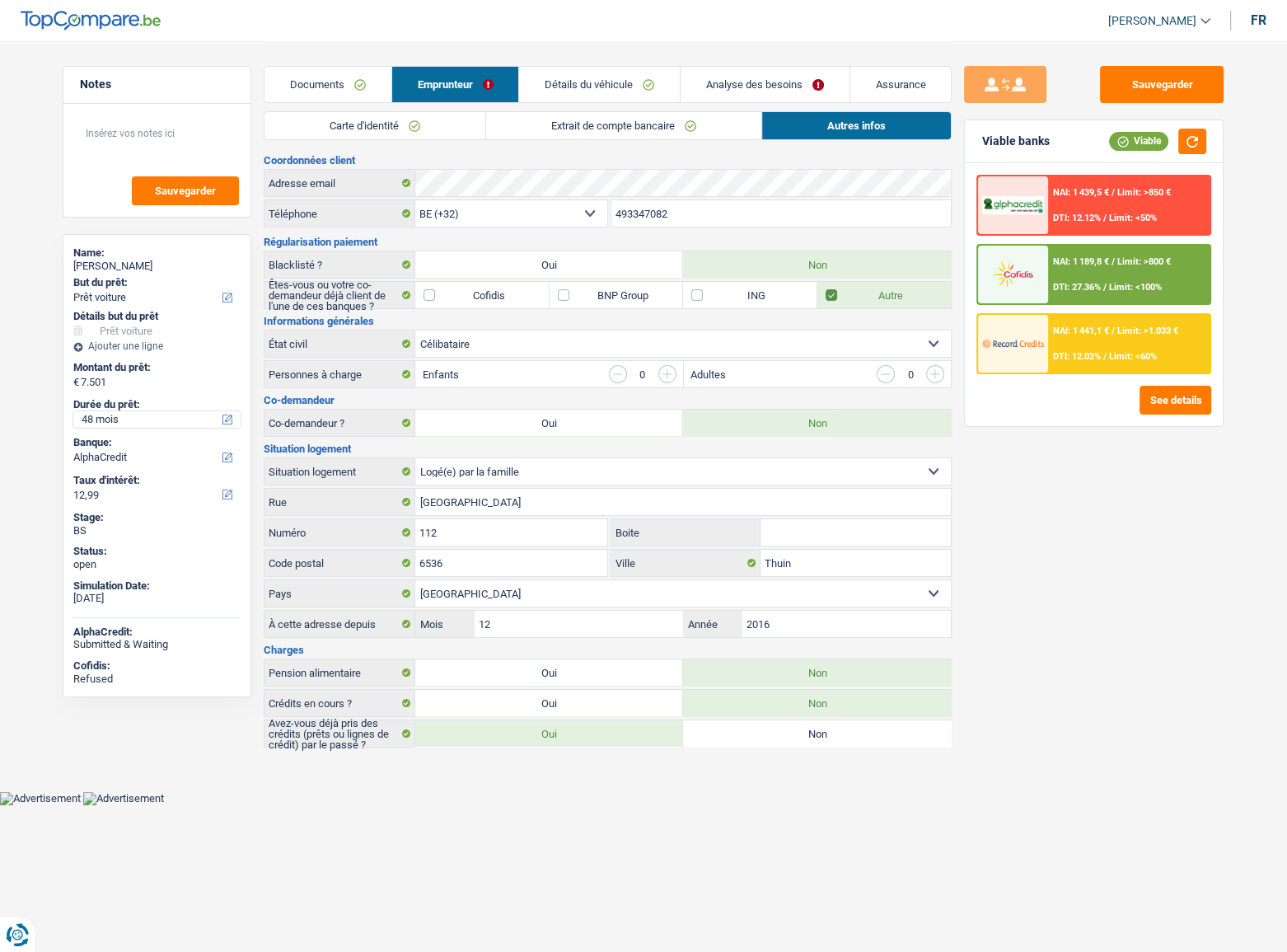
click at [137, 424] on select "12 mois 18 mois 24 mois 30 mois 36 mois 42 mois 48 mois Sélectionner une option" at bounding box center [158, 420] width 168 height 17
click at [417, 143] on div "Carte d'identité Extrait de compte bancaire Autres infos" at bounding box center [607, 130] width 688 height 37
click at [417, 129] on link "Carte d'identité" at bounding box center [375, 126] width 220 height 27
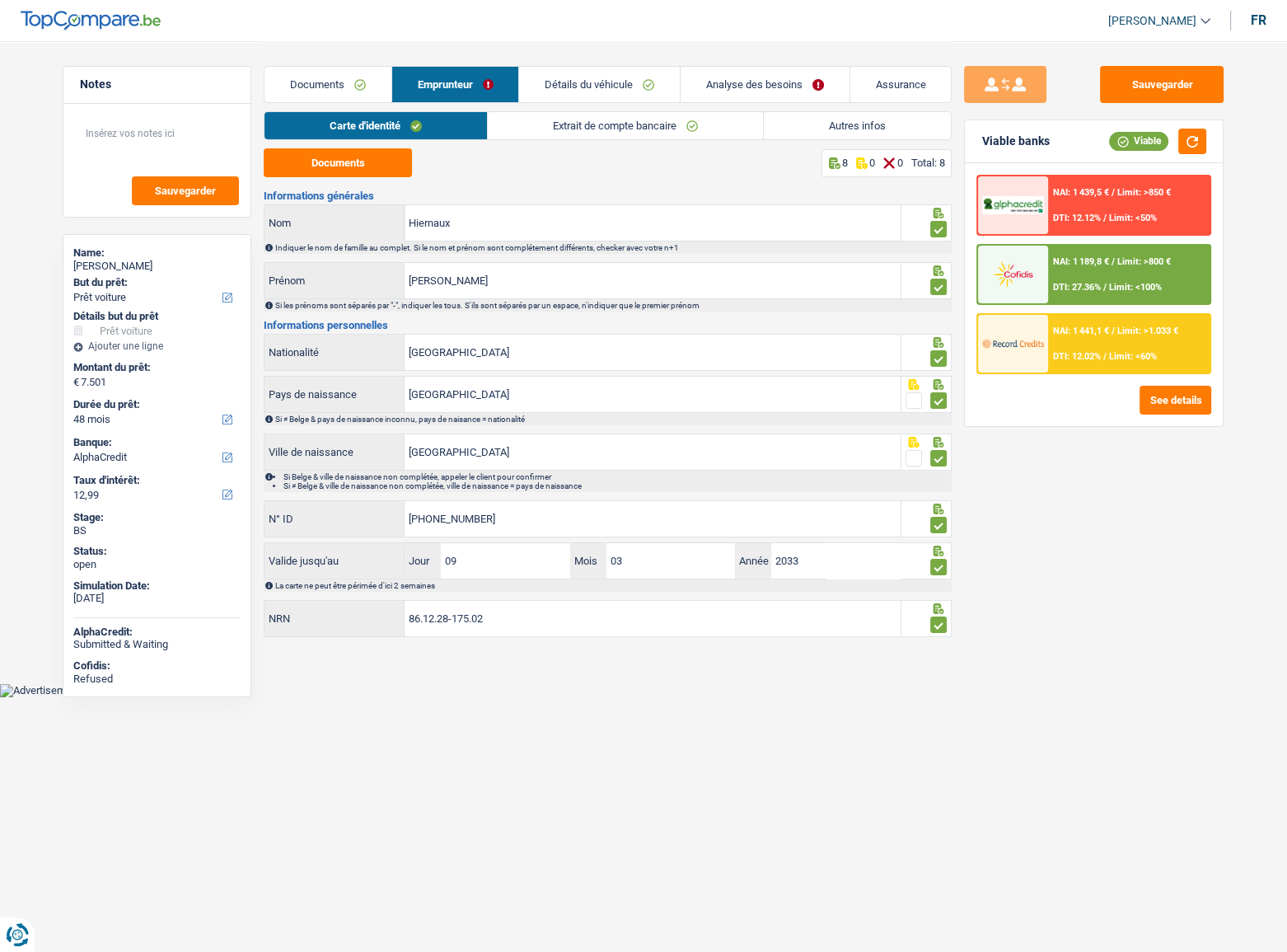
click at [360, 95] on link "Documents" at bounding box center [328, 85] width 127 height 35
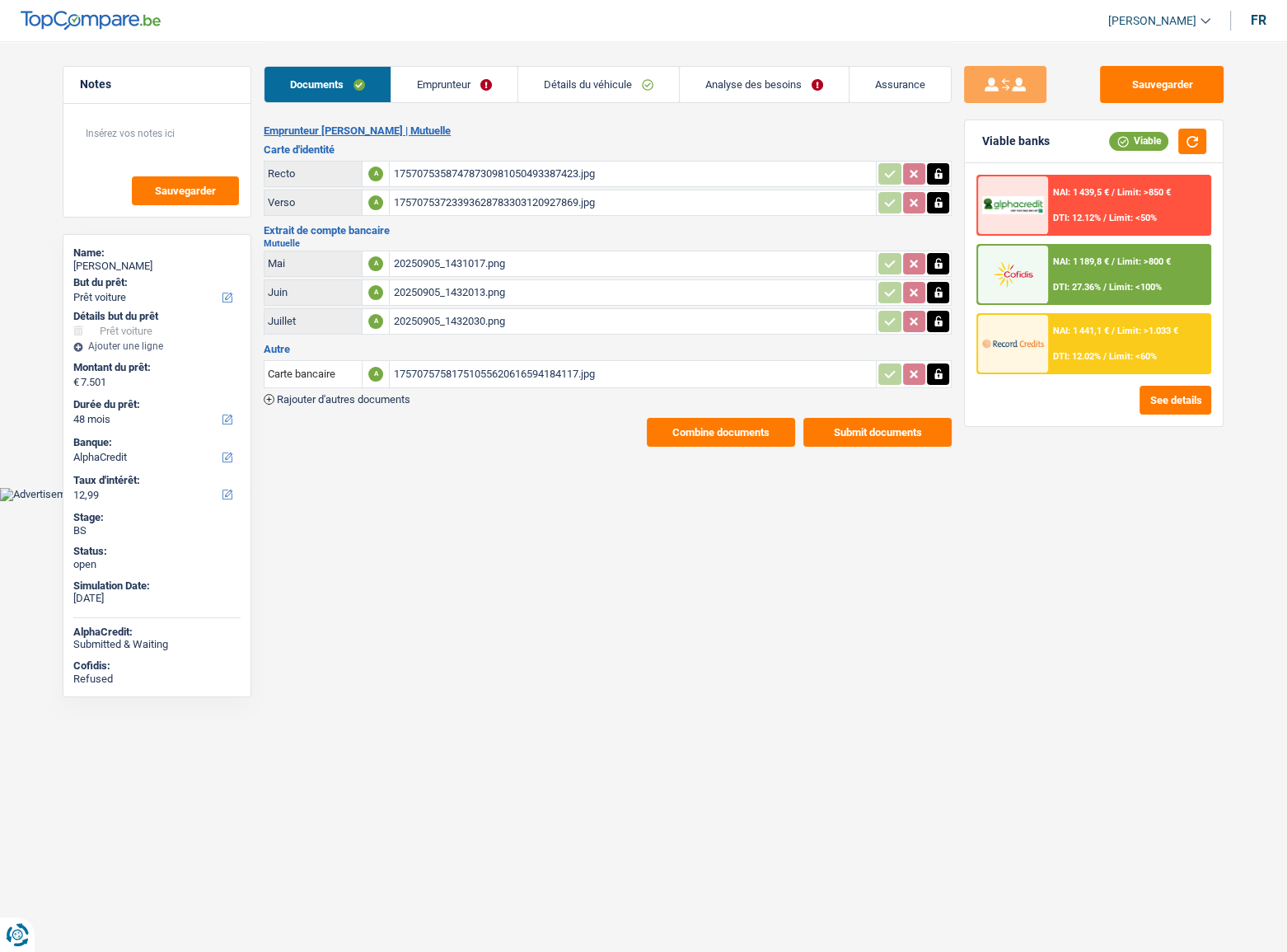
click at [476, 176] on div "17570753587478730981050493387423.jpg" at bounding box center [633, 173] width 479 height 24
click at [1145, 92] on button "Sauvegarder" at bounding box center [1161, 85] width 123 height 37
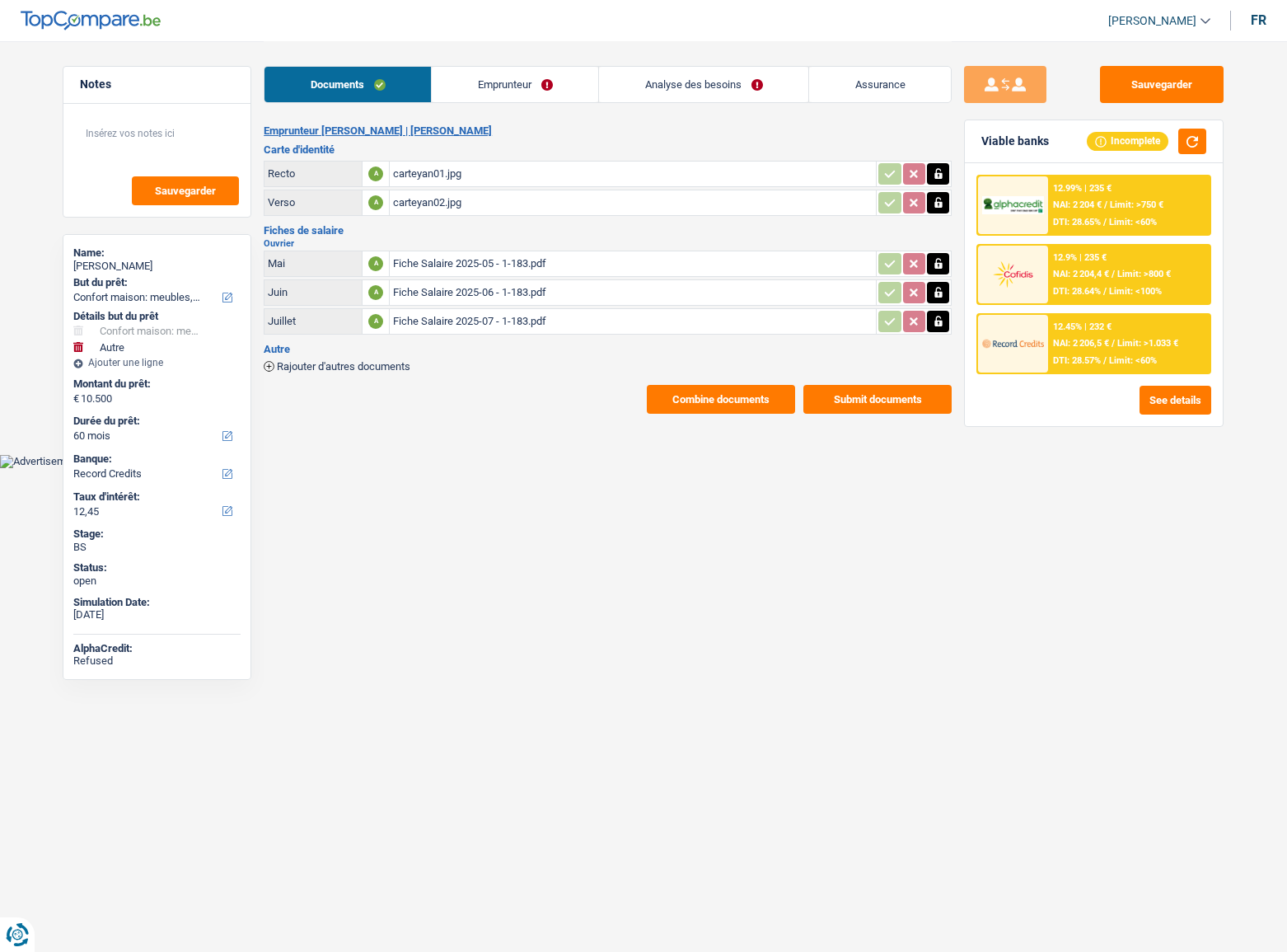
select select "household"
select select "other"
select select "60"
select select "record credits"
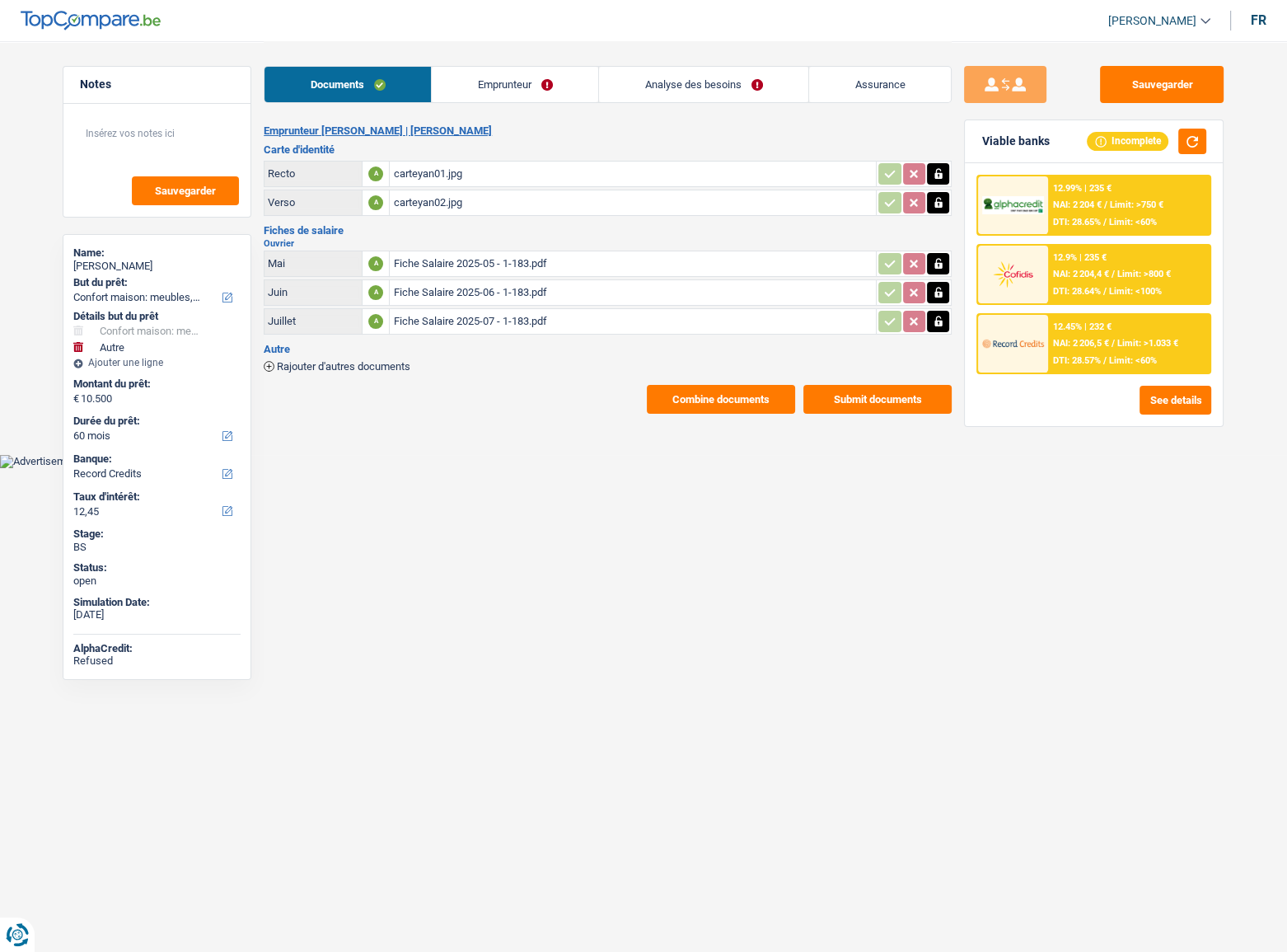
click at [1138, 355] on span "Limit: <60%" at bounding box center [1132, 360] width 48 height 11
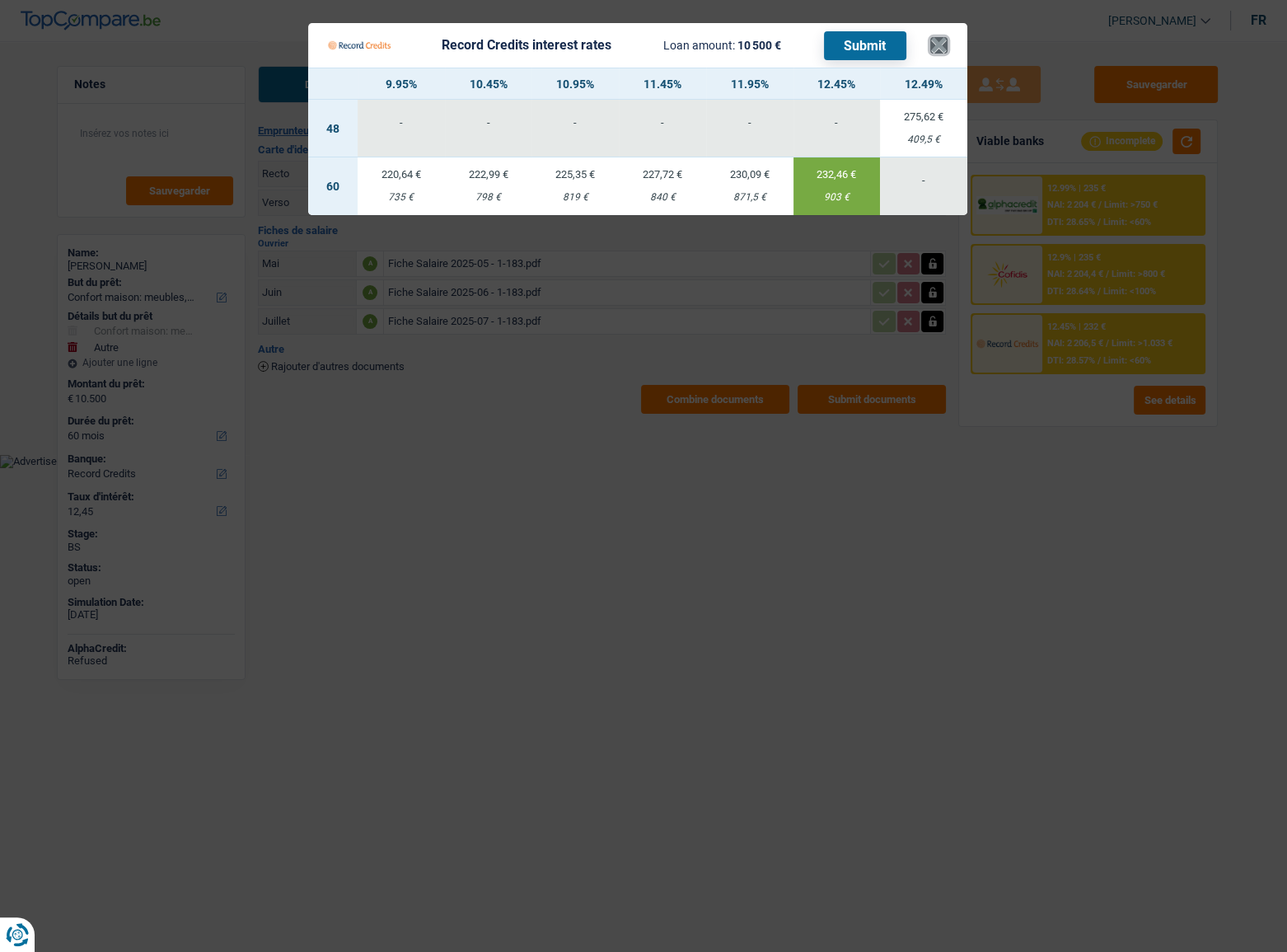
click at [936, 49] on button "×" at bounding box center [938, 45] width 18 height 17
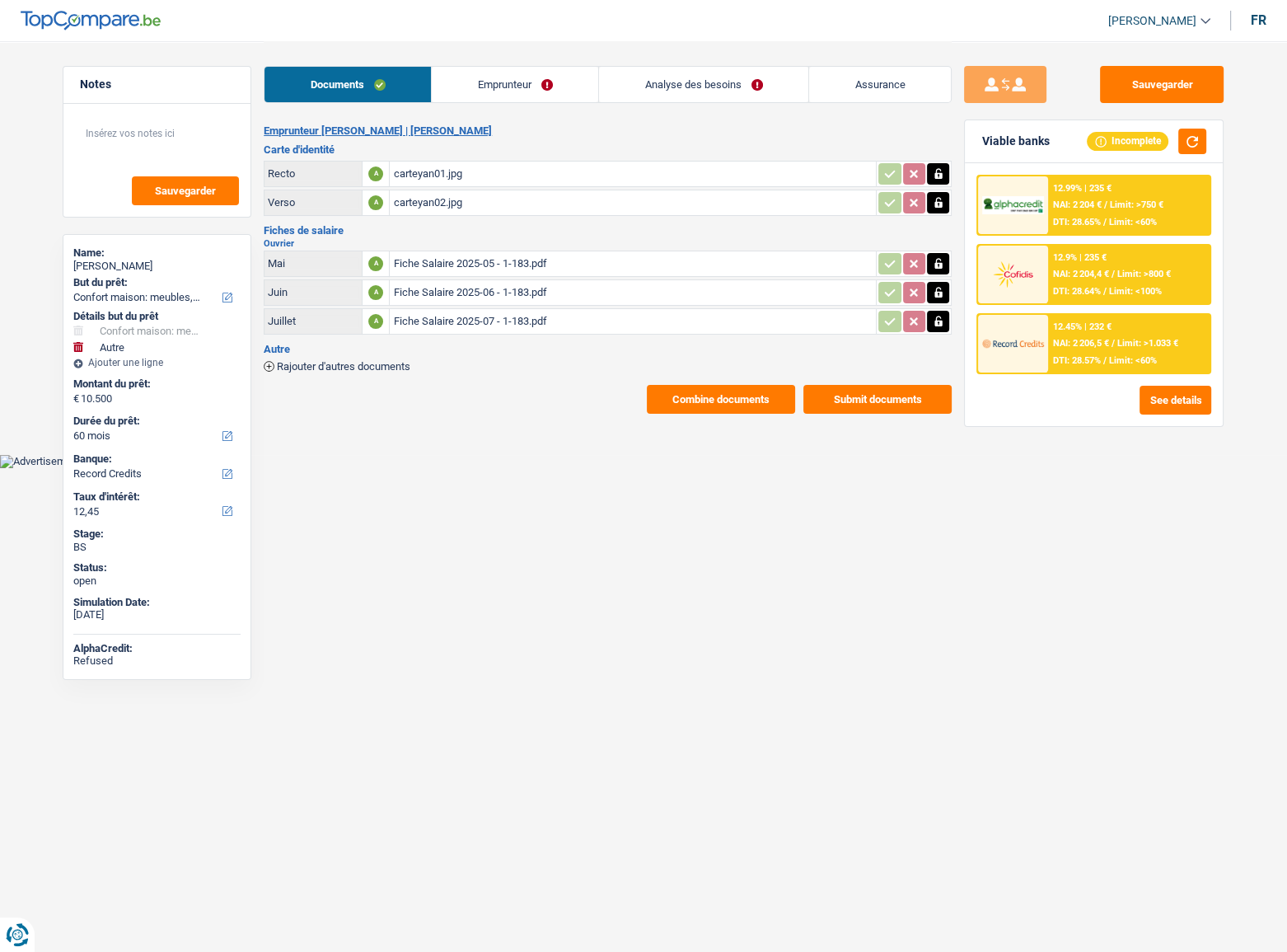
click at [724, 394] on button "Combine documents" at bounding box center [721, 399] width 148 height 28
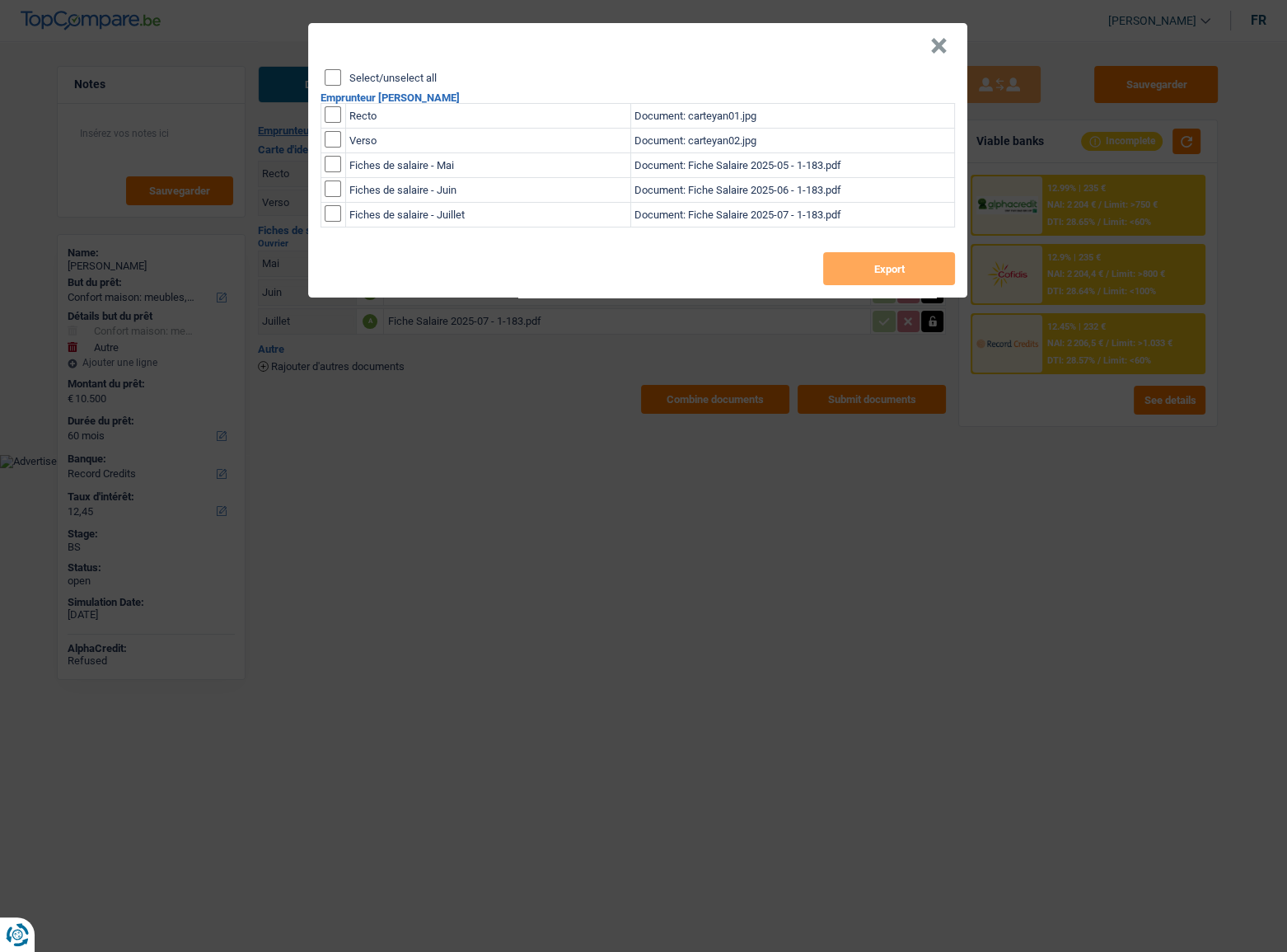
drag, startPoint x: 328, startPoint y: 73, endPoint x: 476, endPoint y: 132, distance: 159.3
click at [328, 74] on input "Select/unselect all" at bounding box center [333, 78] width 17 height 17
checkbox input "true"
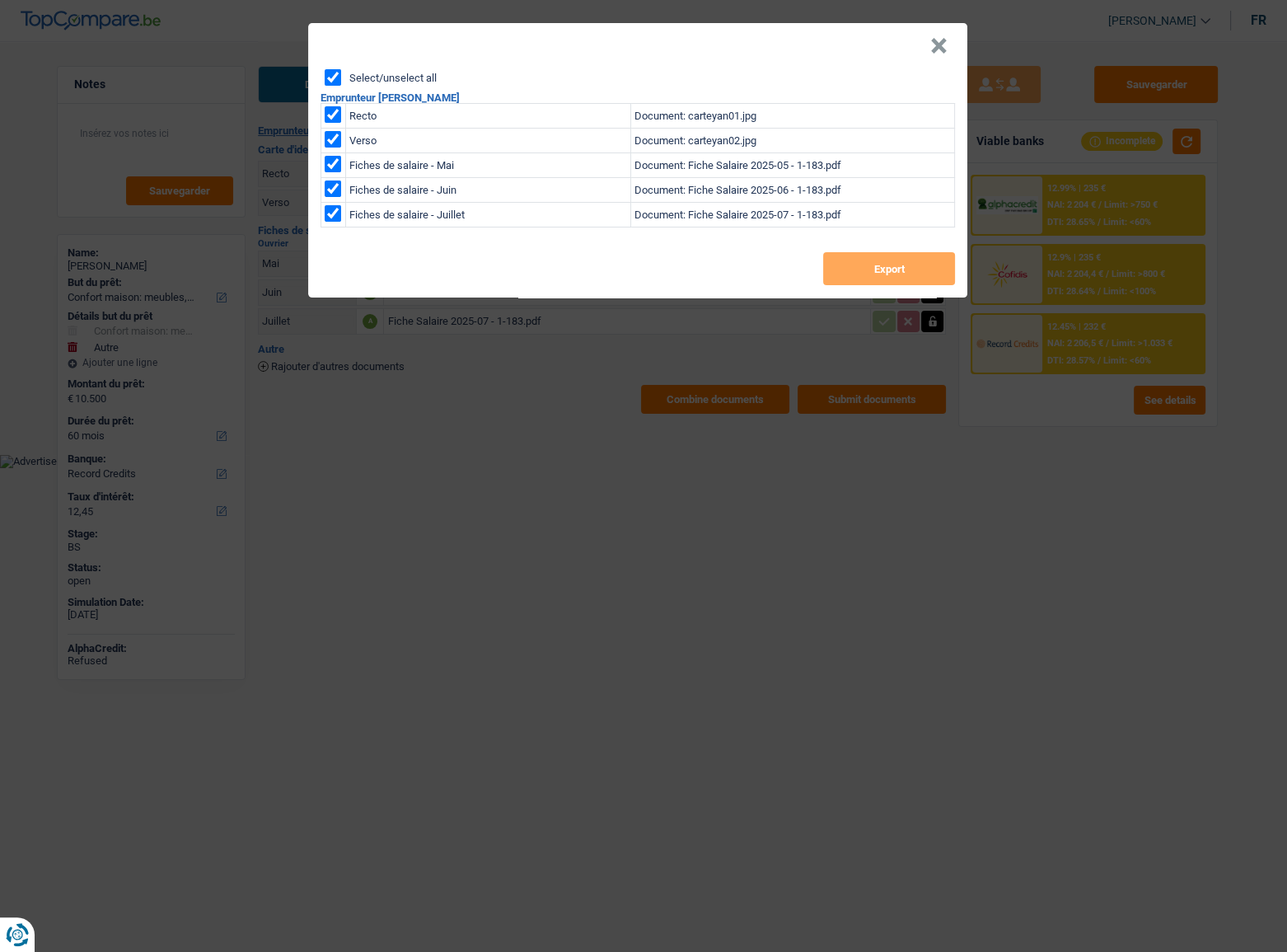
checkbox input "true"
drag, startPoint x: 869, startPoint y: 269, endPoint x: 846, endPoint y: 269, distance: 23.0
click at [869, 270] on button "Export" at bounding box center [888, 268] width 132 height 33
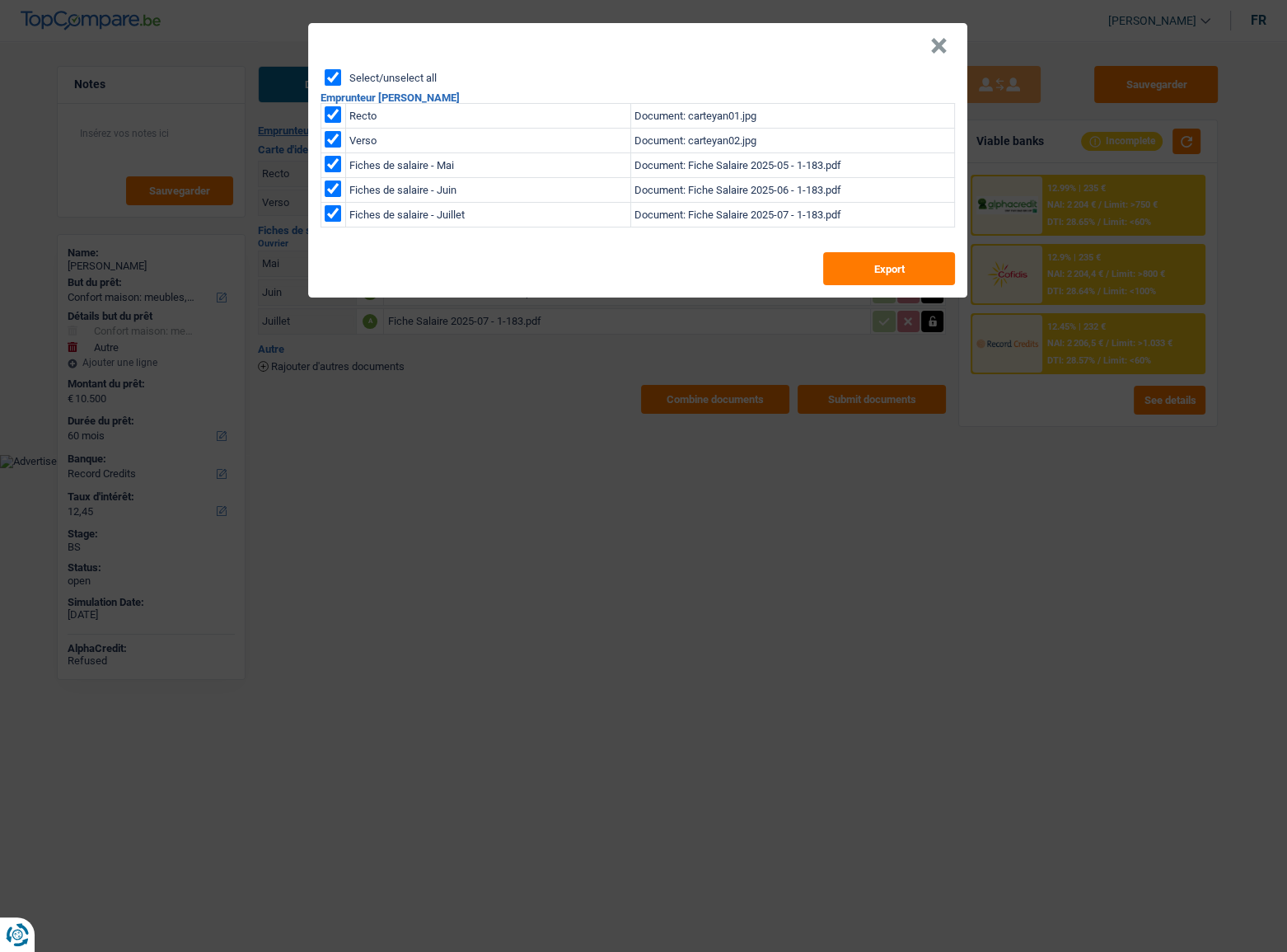
click at [943, 49] on button "×" at bounding box center [938, 46] width 18 height 17
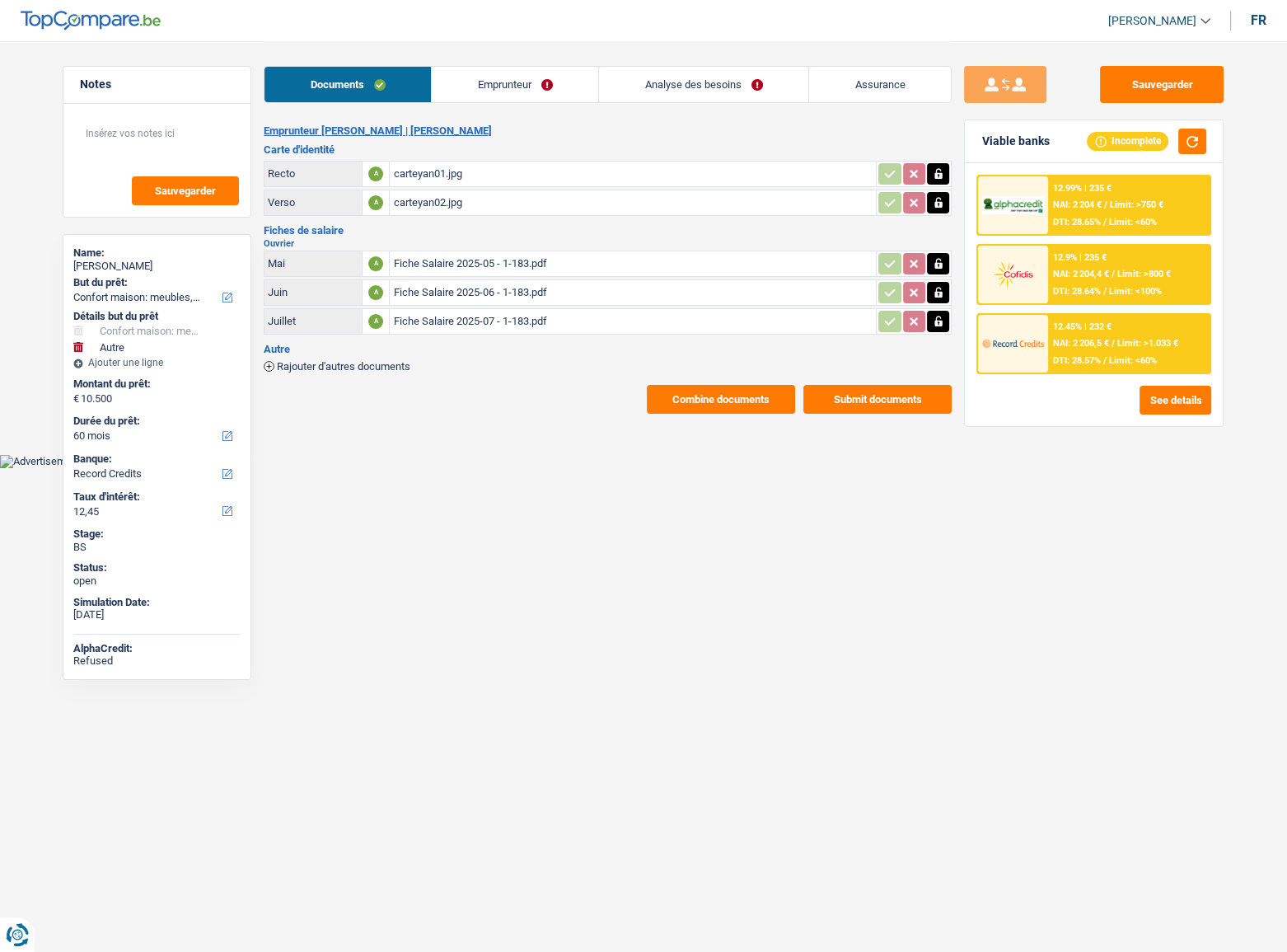
click at [1171, 111] on div "Sauvegarder Viable banks Incomplete 12.99% | 235 € NAI: 2 204 € / Limit: >750 €…" at bounding box center [1093, 495] width 284 height 859
click at [1158, 90] on button "Sauvegarder" at bounding box center [1161, 85] width 123 height 37
click at [1108, 277] on span "NAI: 2 204,4 €" at bounding box center [1081, 274] width 56 height 11
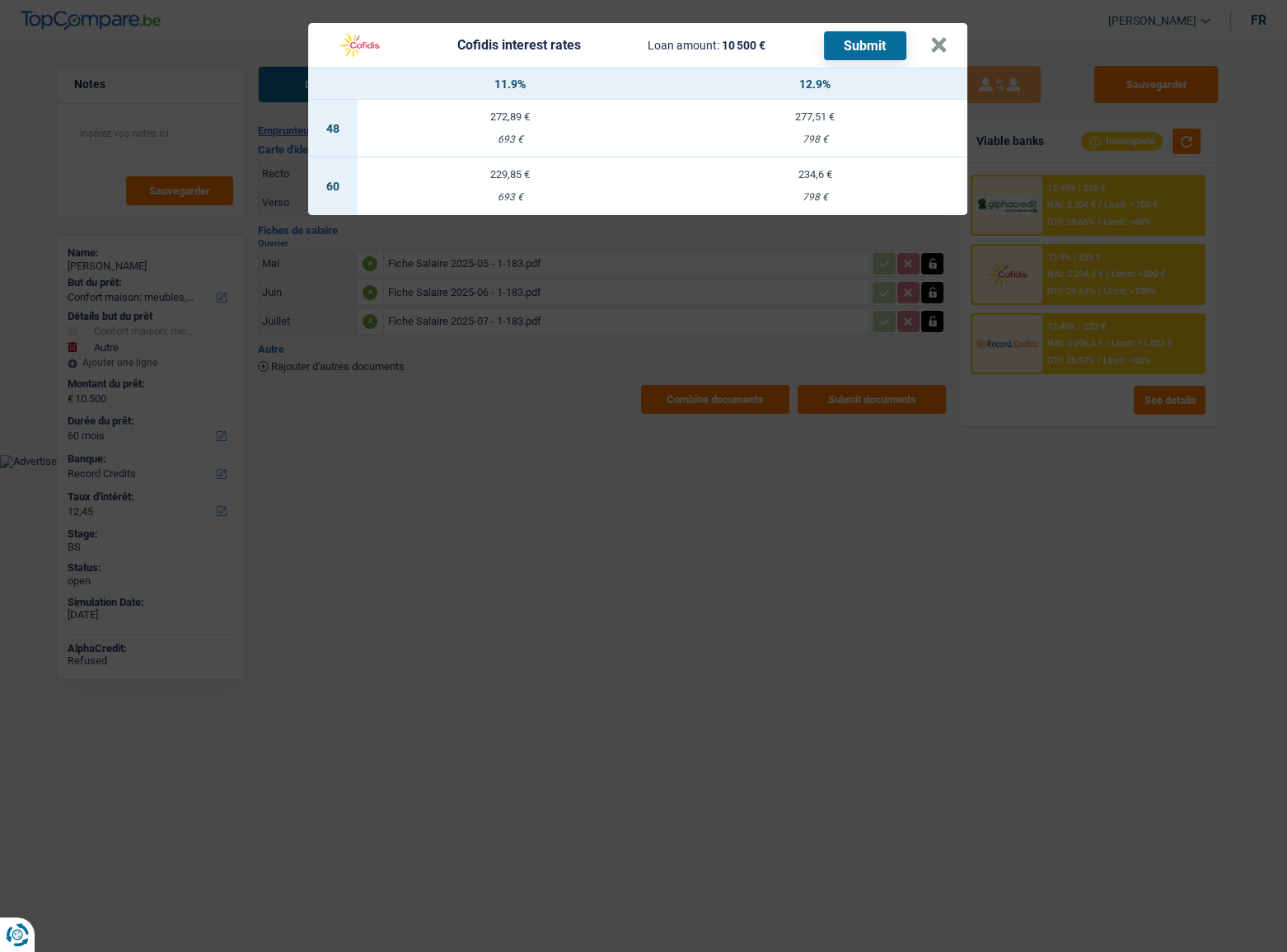
click at [831, 193] on div "798 €" at bounding box center [814, 197] width 305 height 11
select select "cofidis"
type input "12,90"
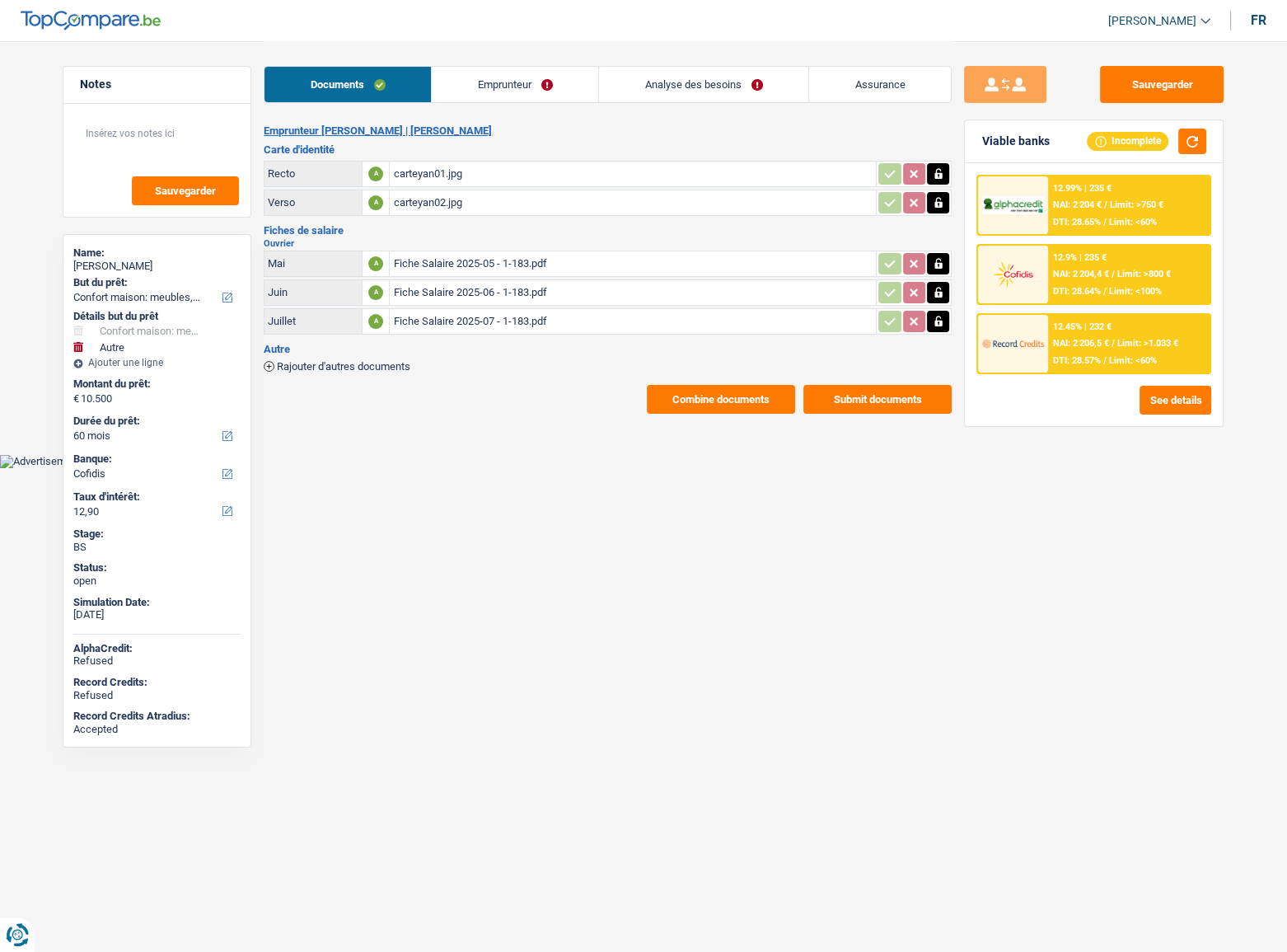
click at [1126, 272] on span "Limit: >800 €" at bounding box center [1144, 274] width 54 height 11
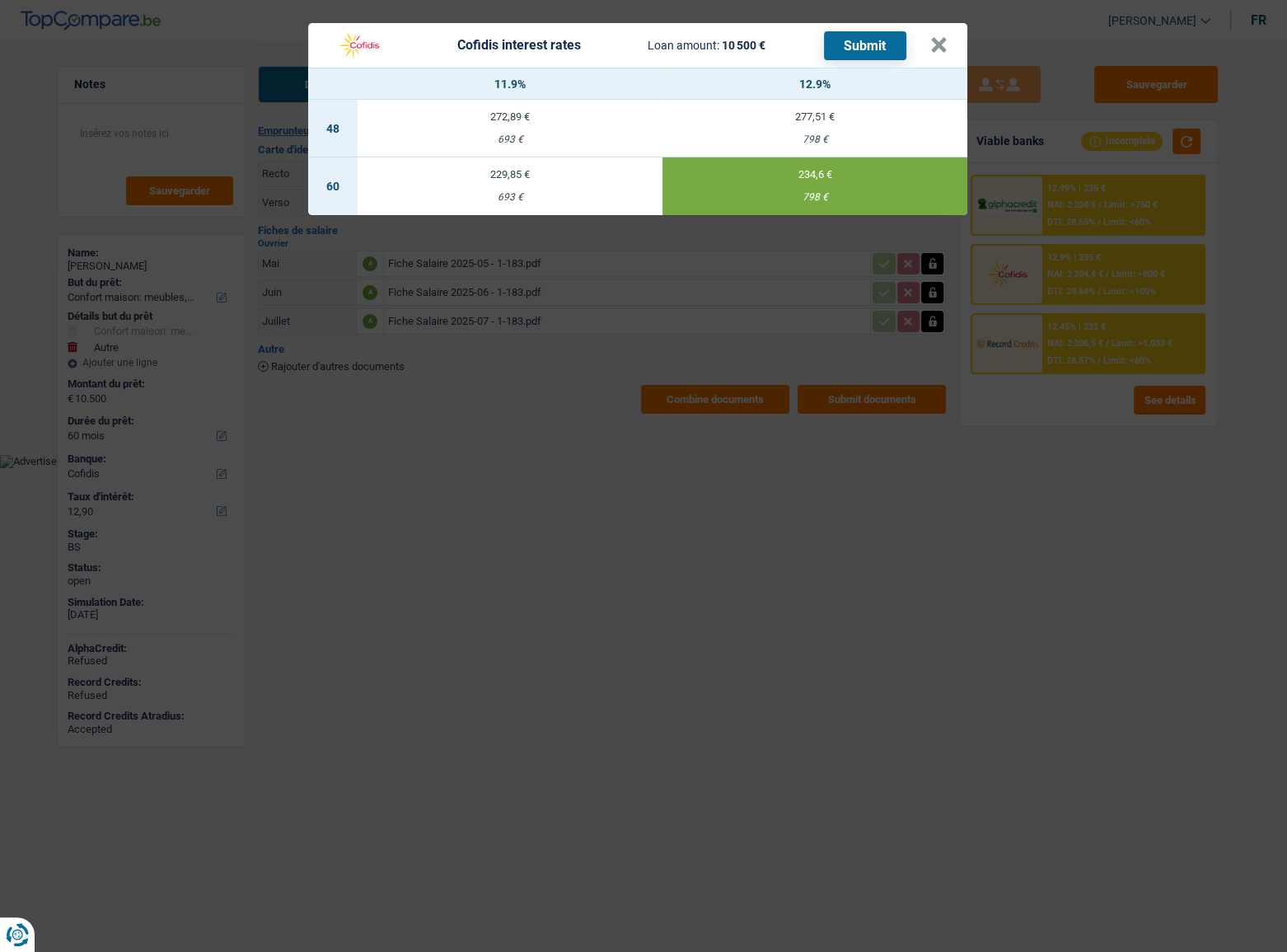
click at [881, 44] on button "Submit" at bounding box center [865, 45] width 82 height 28
drag, startPoint x: 768, startPoint y: 173, endPoint x: 934, endPoint y: 78, distance: 191.3
click at [769, 173] on div "234,6 €" at bounding box center [814, 174] width 305 height 11
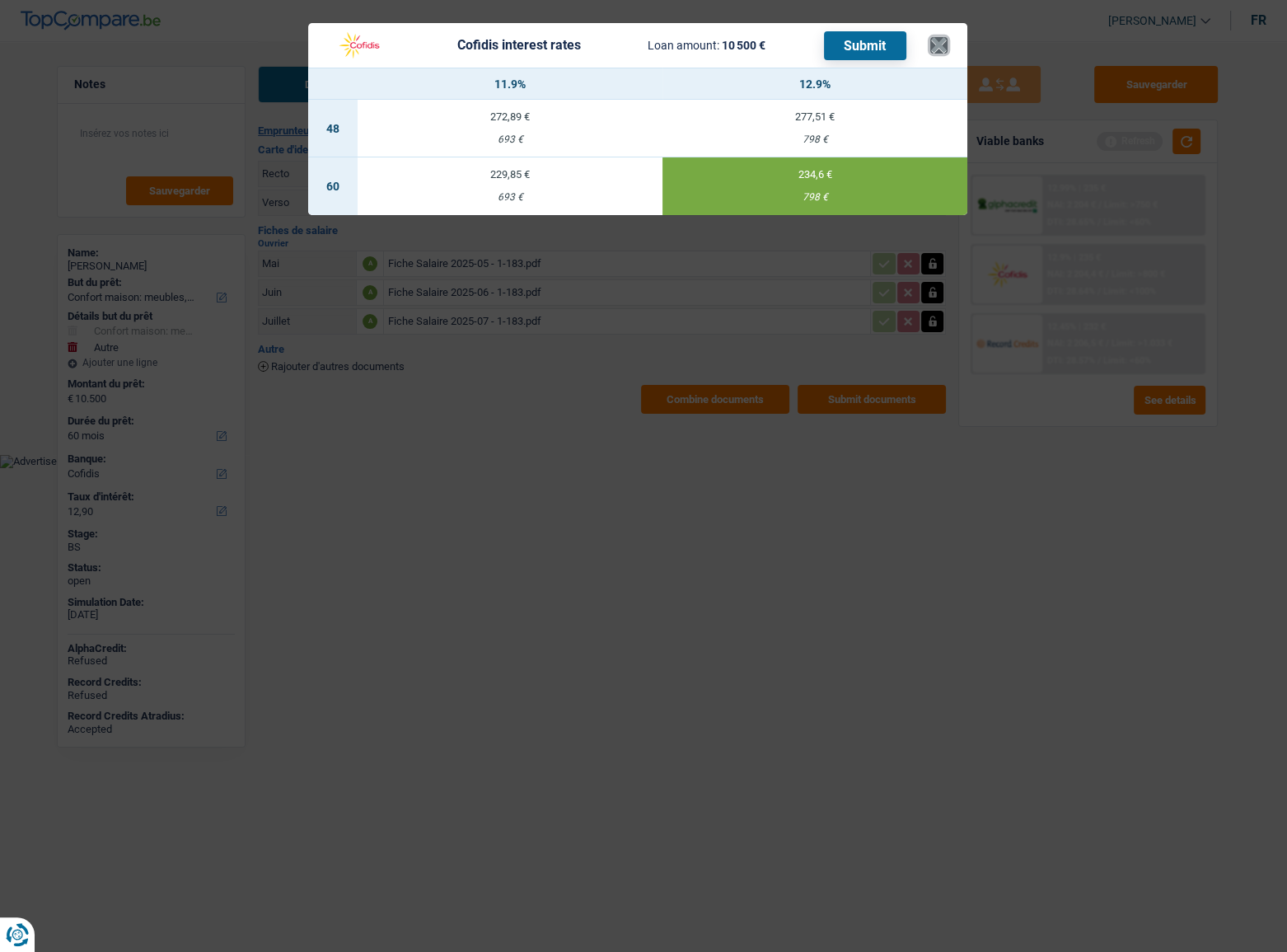
click at [939, 49] on button "×" at bounding box center [938, 45] width 18 height 17
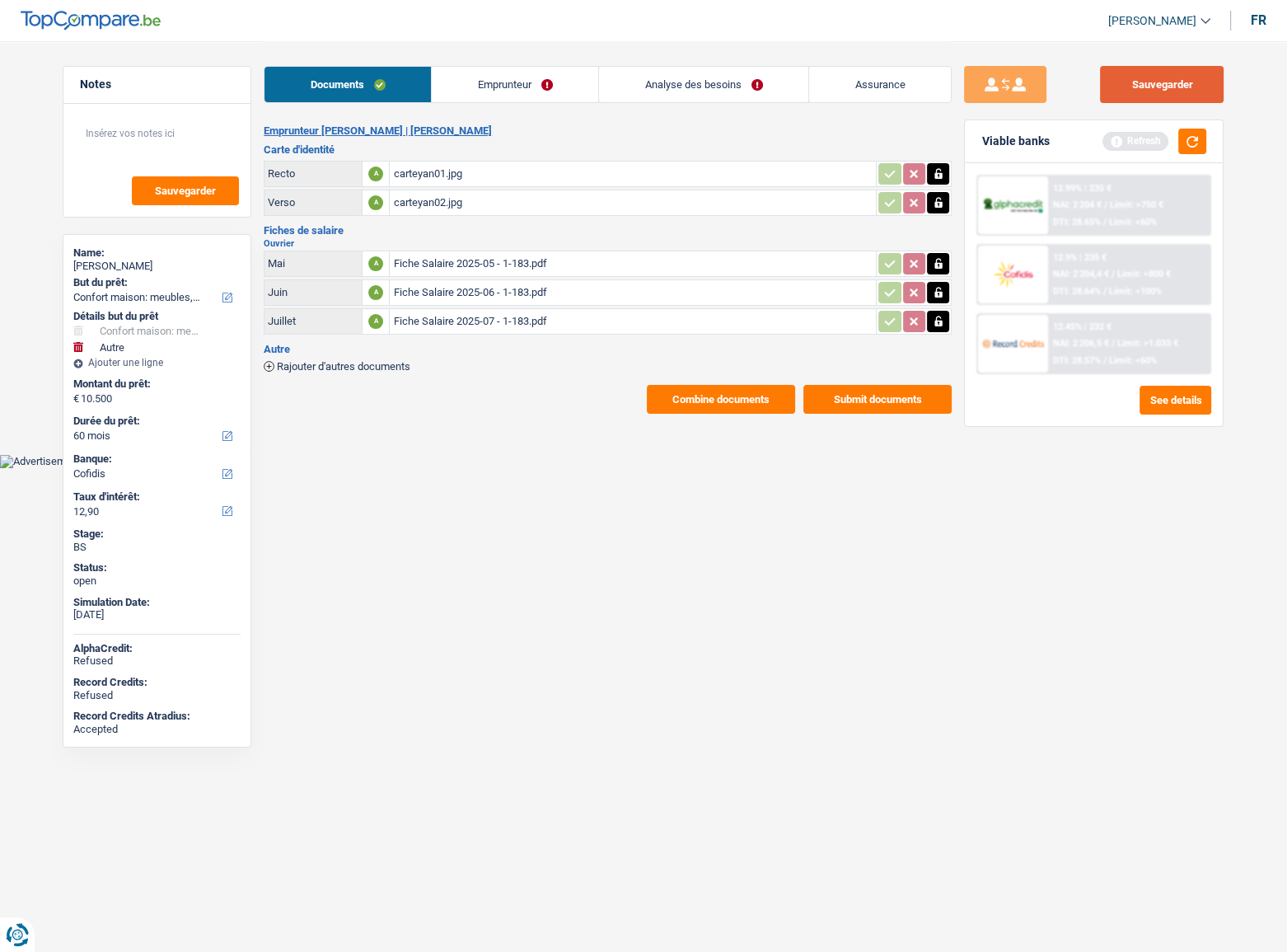
click at [1162, 80] on button "Sauvegarder" at bounding box center [1161, 85] width 123 height 37
click at [509, 104] on div "Documents Emprunteur Analyse des besoins Assurance" at bounding box center [607, 76] width 688 height 70
click at [432, 90] on link "Emprunteur" at bounding box center [514, 85] width 167 height 35
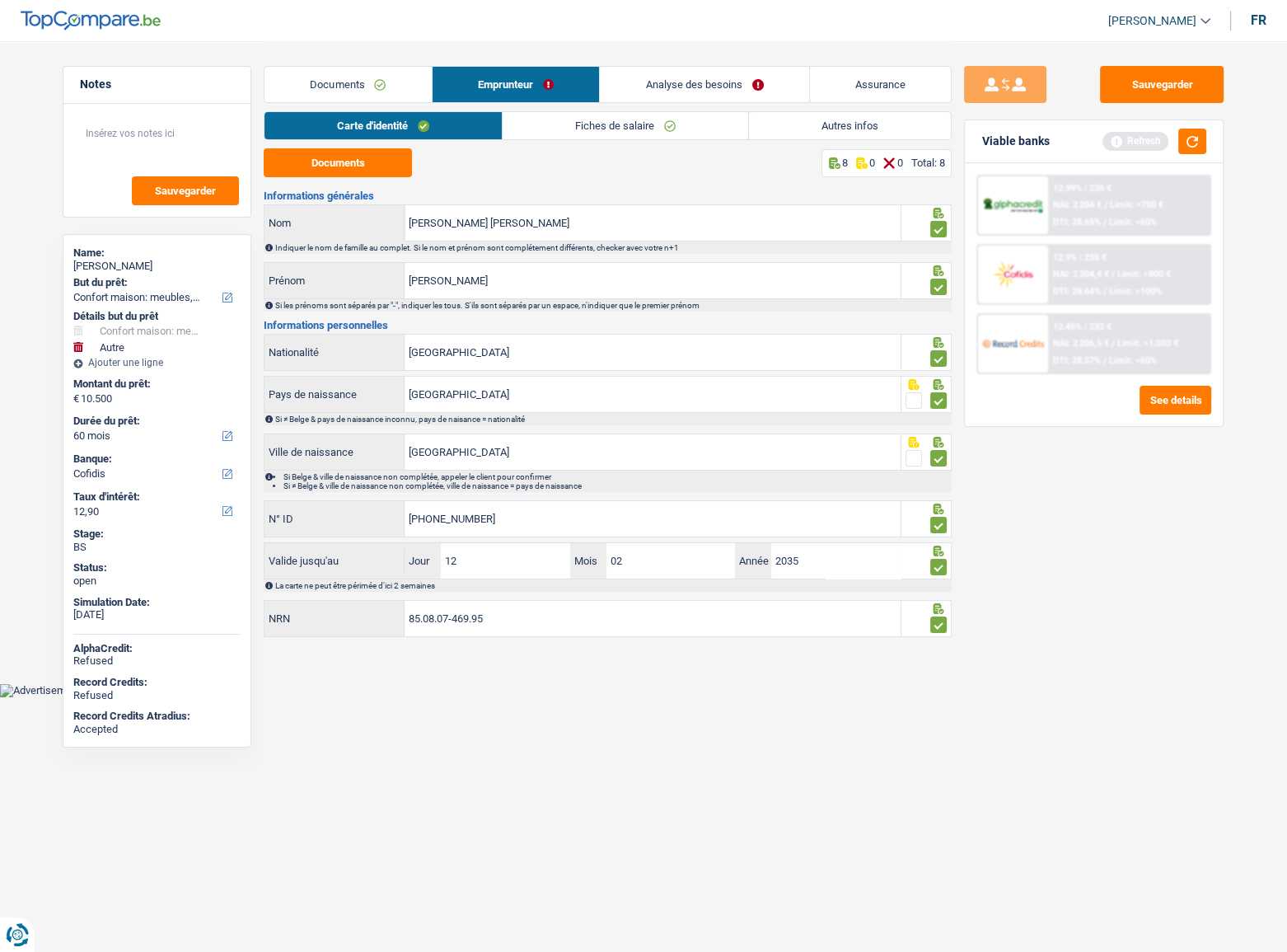
click at [593, 142] on div "Carte d'identité Fiches de salaire Autres infos" at bounding box center [607, 130] width 688 height 37
click at [589, 123] on link "Fiches de salaire" at bounding box center [625, 126] width 246 height 27
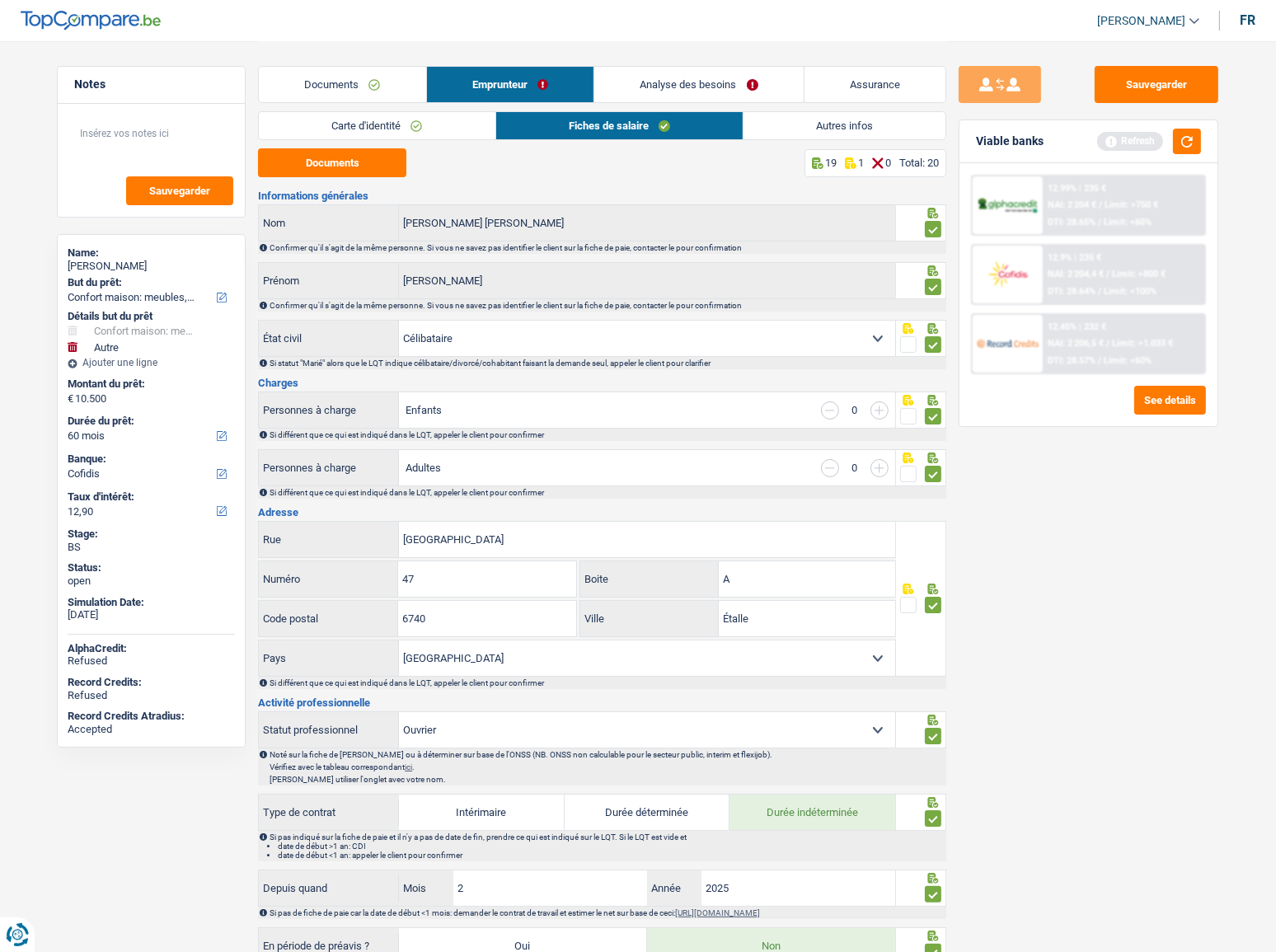
click at [778, 140] on div "Carte d'identité Fiches de salaire Autres infos" at bounding box center [602, 130] width 688 height 37
click at [778, 120] on link "Autres infos" at bounding box center [844, 126] width 202 height 27
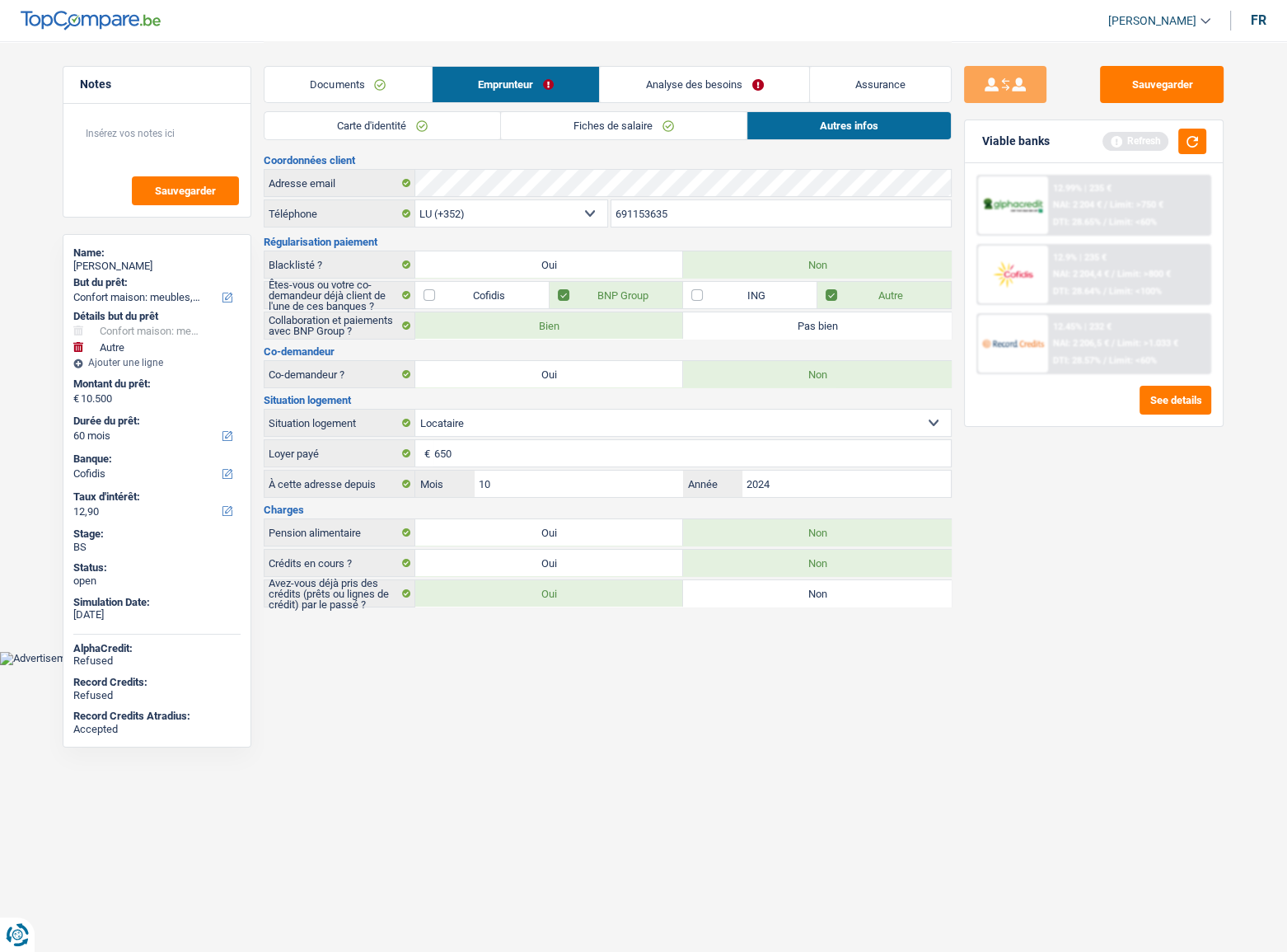
click at [607, 132] on link "Fiches de salaire" at bounding box center [623, 126] width 246 height 27
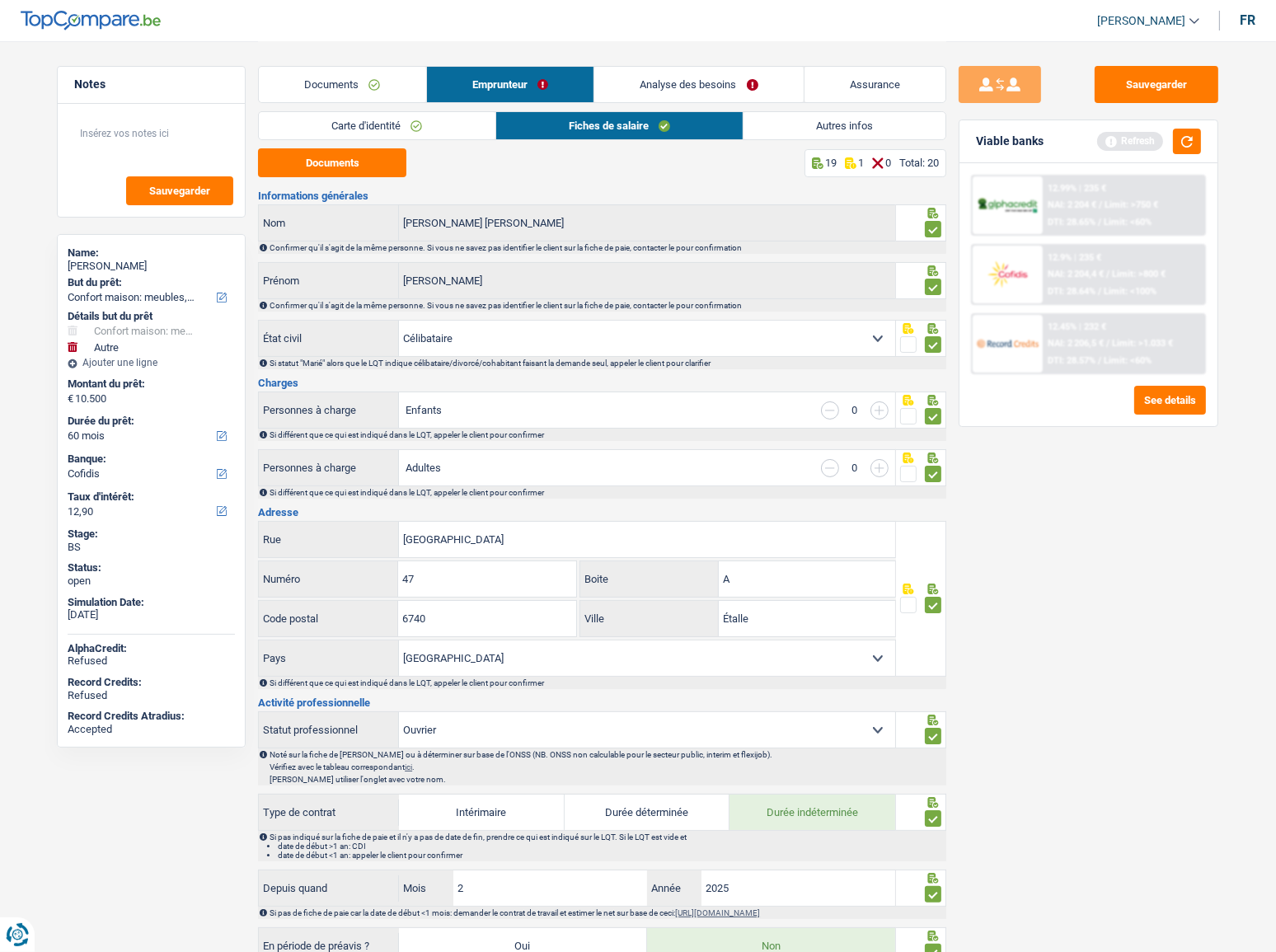
click at [796, 130] on link "Autres infos" at bounding box center [844, 126] width 202 height 27
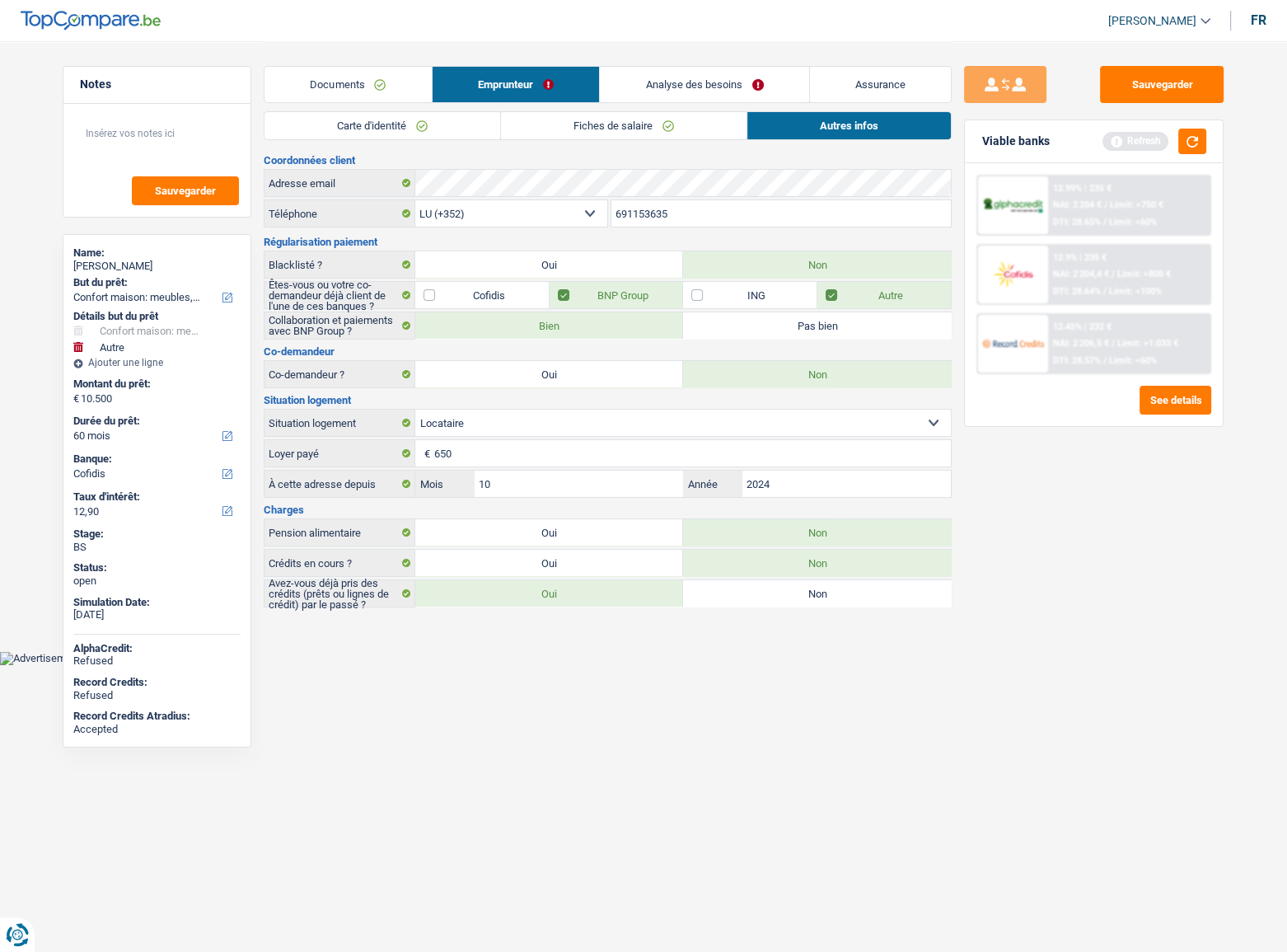
click at [628, 90] on link "Analyse des besoins" at bounding box center [705, 85] width 209 height 35
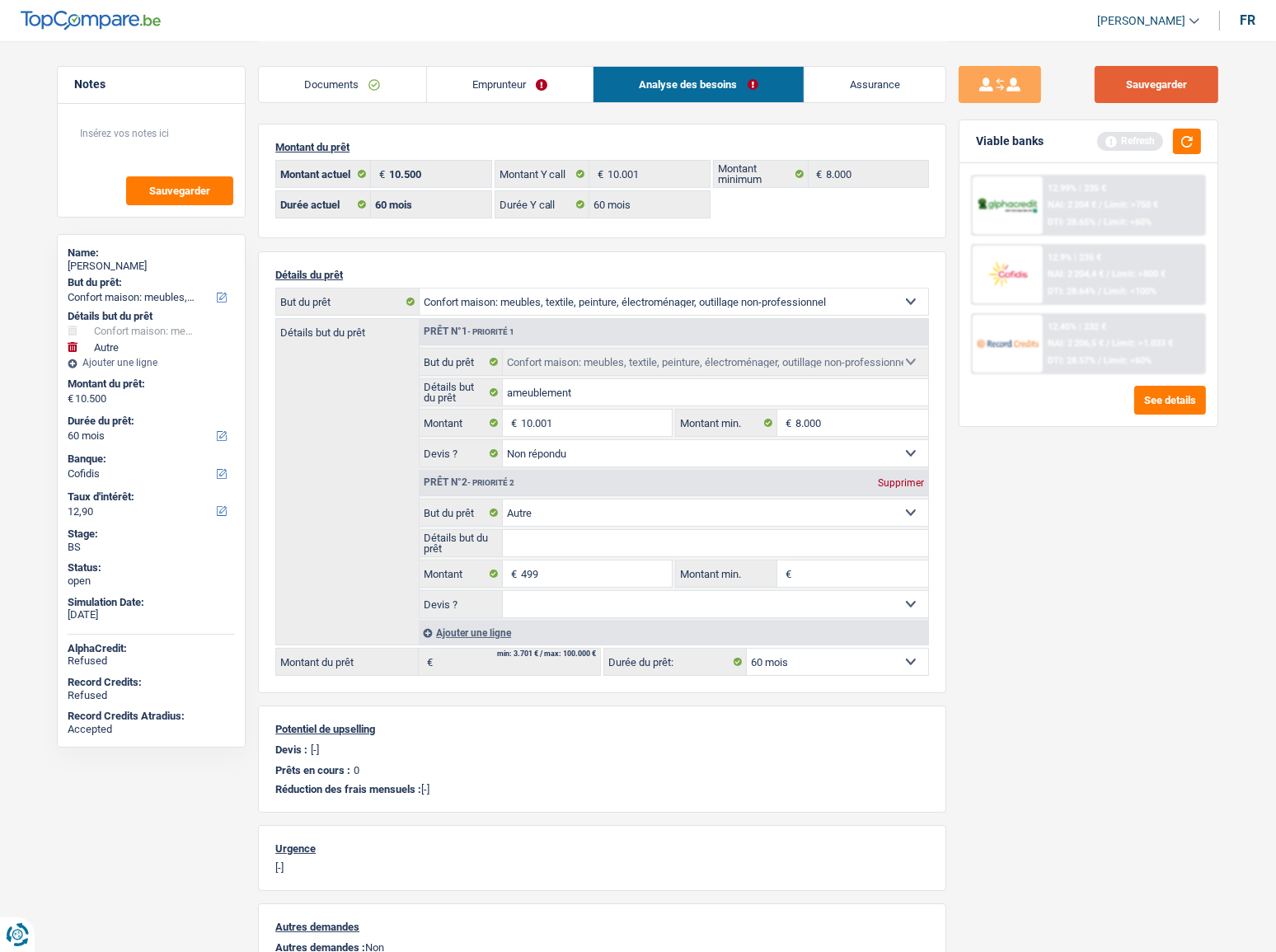
click at [1166, 93] on button "Sauvegarder" at bounding box center [1156, 85] width 123 height 37
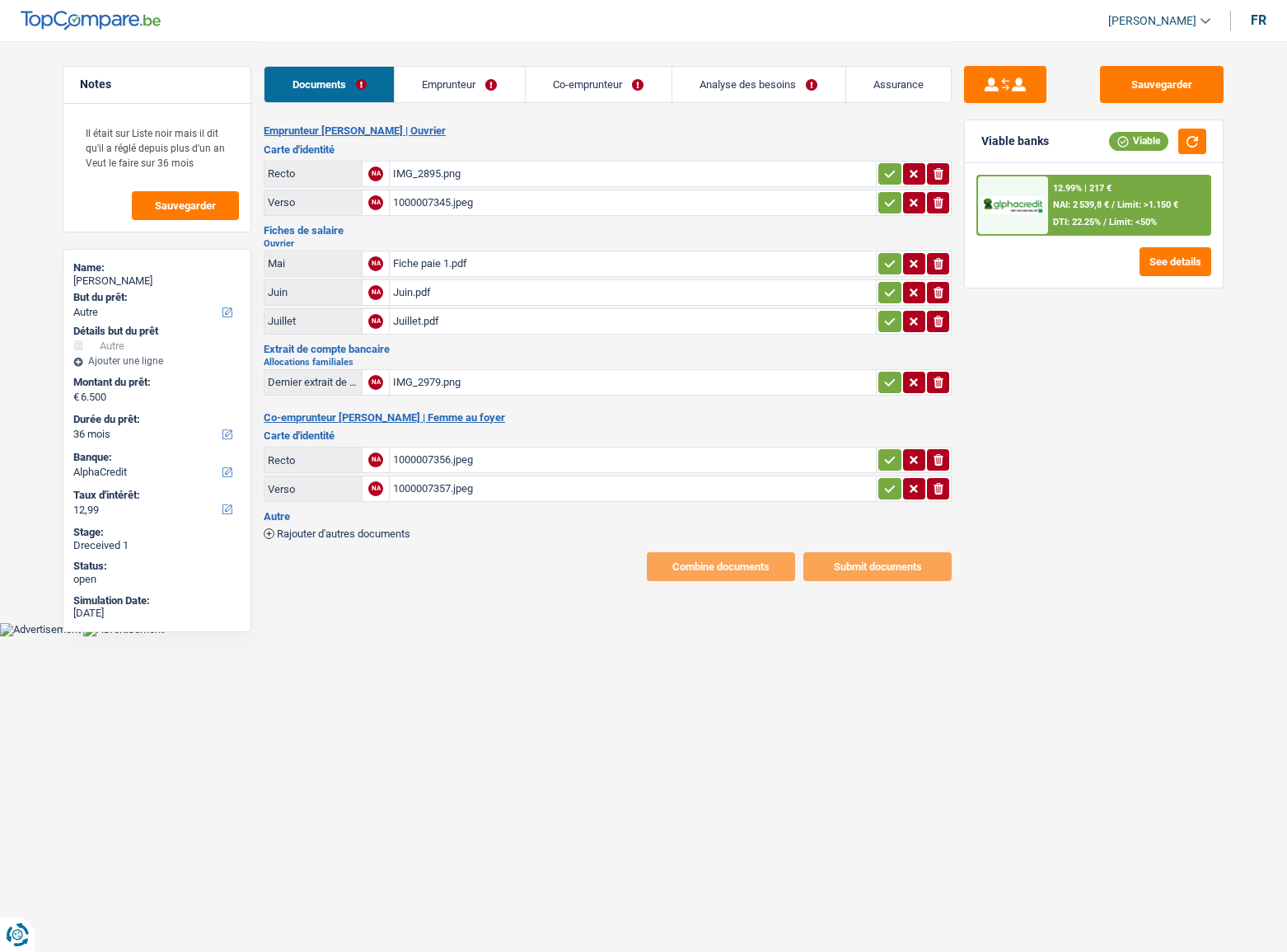
select select "other"
select select "36"
select select "alphacredit"
click at [735, 171] on div "IMG_2895.png" at bounding box center [633, 173] width 479 height 24
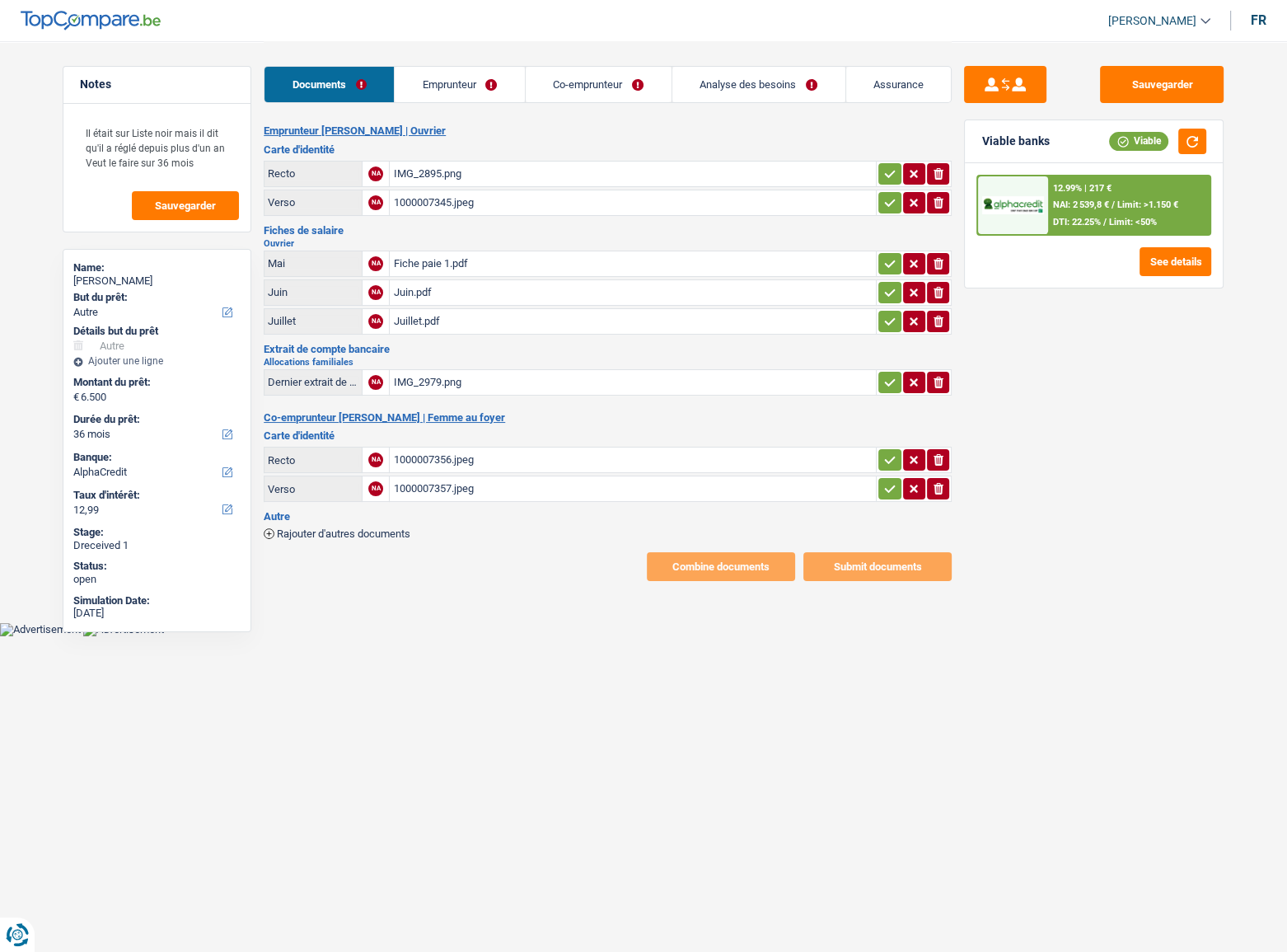
click at [872, 211] on td "1000007345.jpeg" at bounding box center [632, 202] width 487 height 26
click at [883, 203] on icon "button" at bounding box center [890, 203] width 13 height 17
click at [883, 168] on icon "button" at bounding box center [890, 174] width 13 height 17
click at [602, 202] on div "1000007345.jpeg" at bounding box center [633, 202] width 479 height 24
click at [574, 254] on div "Fiche paie 1.pdf" at bounding box center [633, 263] width 479 height 24
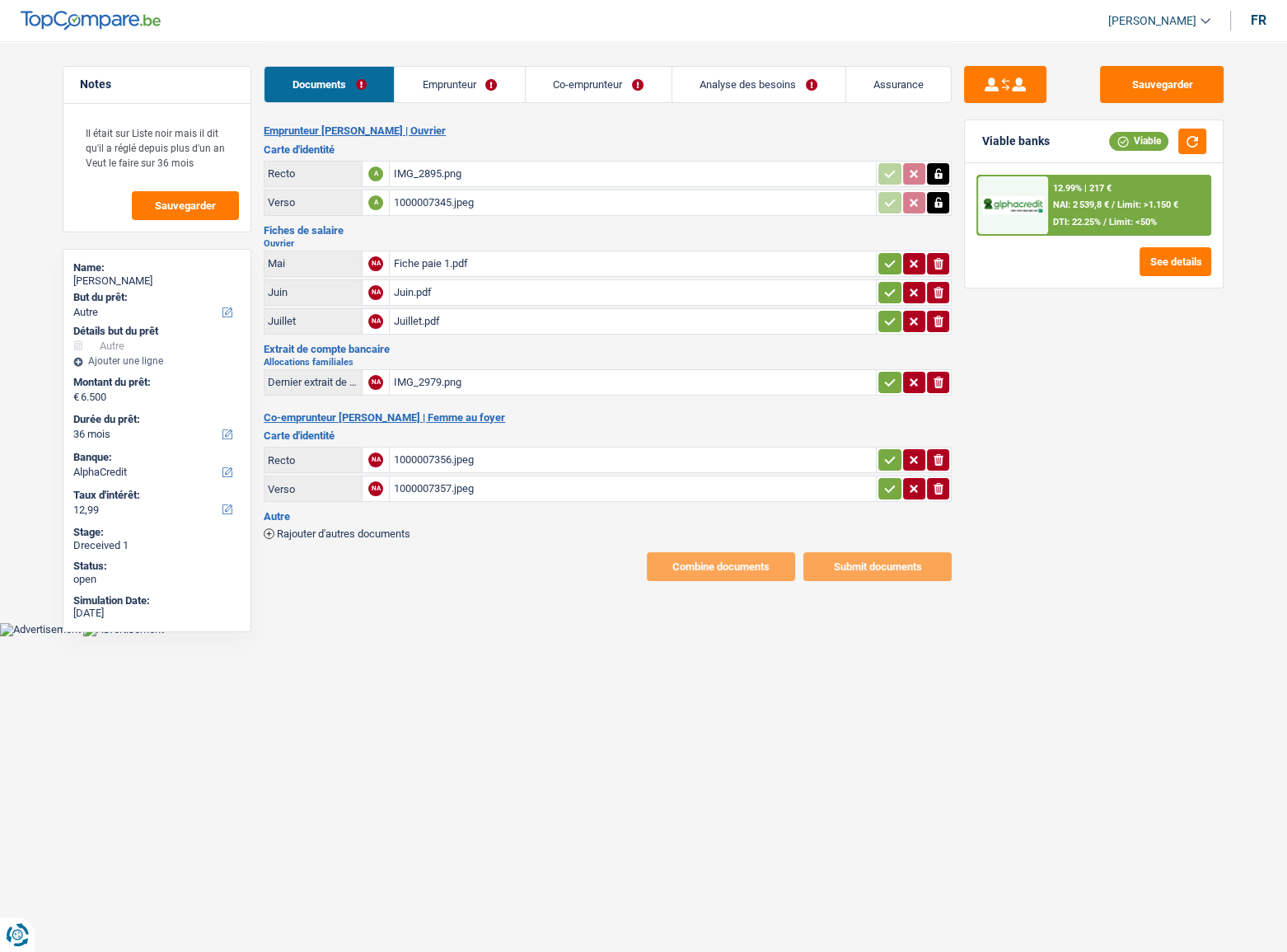
click at [498, 295] on div "Juin.pdf" at bounding box center [633, 292] width 479 height 24
click at [888, 329] on table "Mai NA Fiche paie 1.pdf ionicons-v5-e Juin NA Juin.pdf ionicons-v5-e Juillet NA…" at bounding box center [607, 292] width 688 height 89
click at [888, 314] on icon "button" at bounding box center [890, 322] width 13 height 17
click at [888, 289] on icon "button" at bounding box center [890, 292] width 13 height 17
click at [886, 266] on icon "button" at bounding box center [890, 264] width 13 height 17
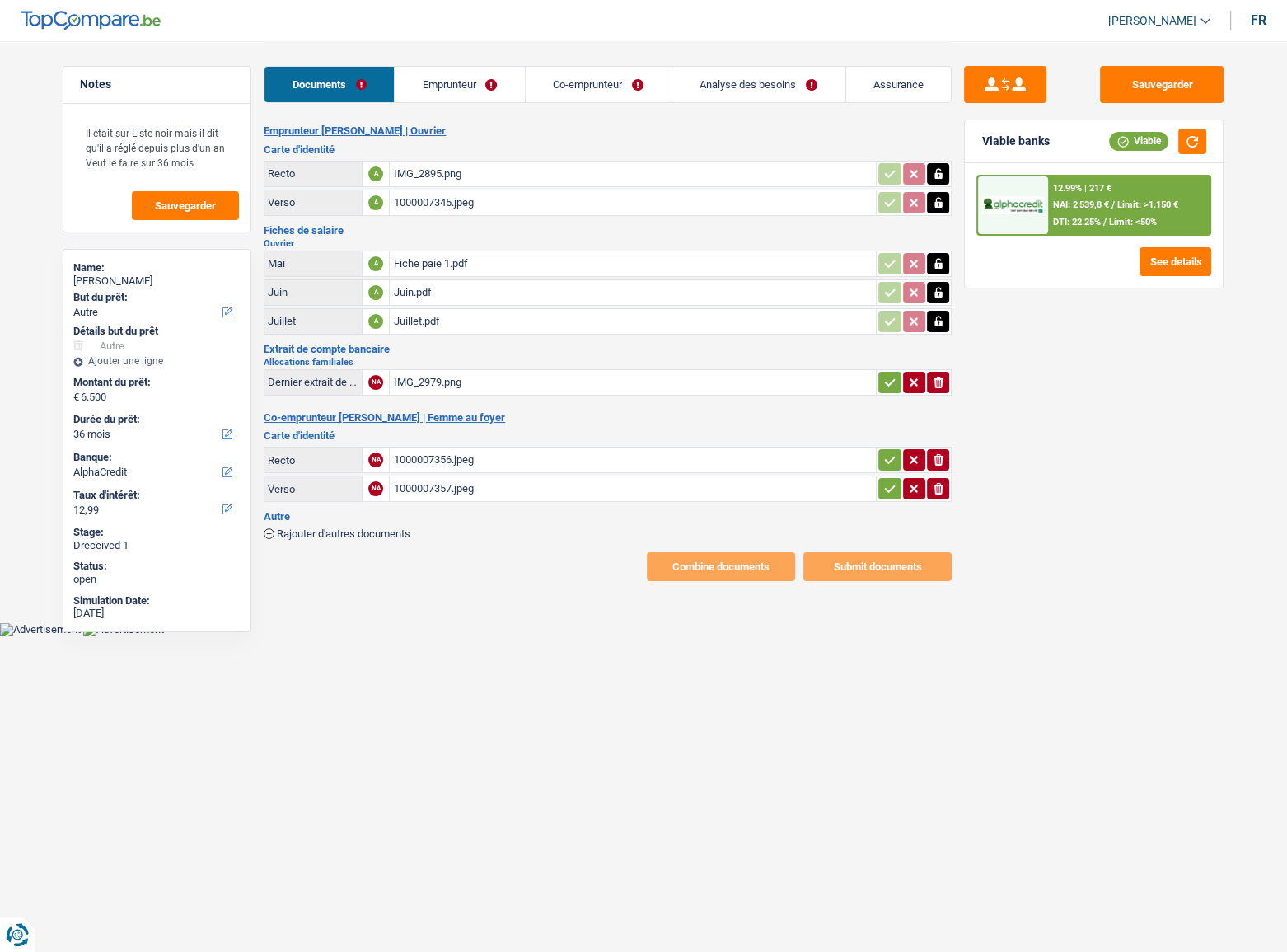
click at [893, 390] on td "ionicons-v5-e" at bounding box center [913, 381] width 75 height 26
drag, startPoint x: 883, startPoint y: 369, endPoint x: 721, endPoint y: 386, distance: 162.9
click at [882, 371] on button "button" at bounding box center [889, 382] width 23 height 22
click at [489, 386] on div "IMG_2979.png" at bounding box center [633, 381] width 479 height 24
click at [729, 448] on div "1000007356.jpeg" at bounding box center [633, 459] width 479 height 24
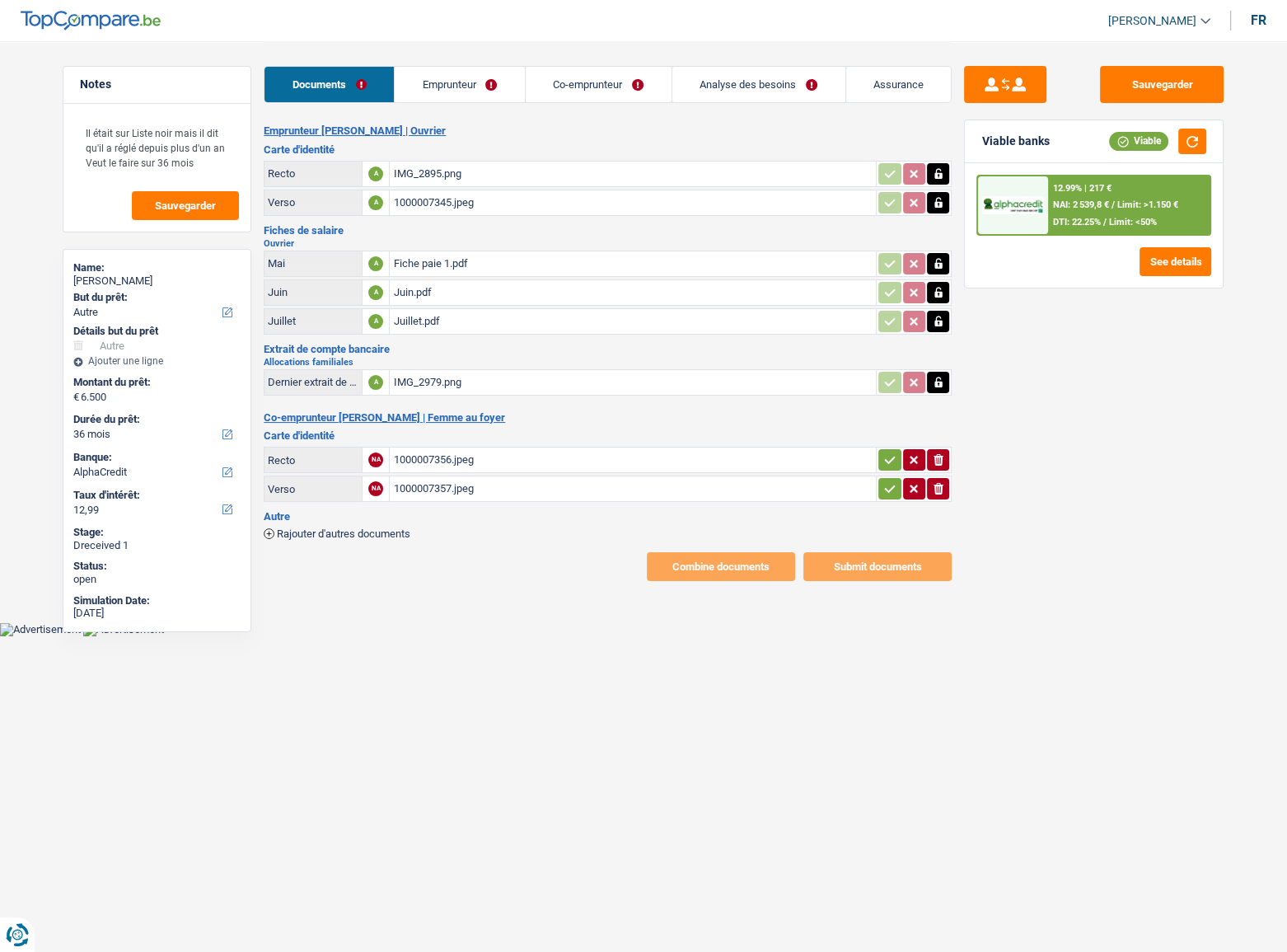
drag, startPoint x: 892, startPoint y: 464, endPoint x: 889, endPoint y: 474, distance: 10.4
click at [892, 465] on button "button" at bounding box center [889, 460] width 23 height 22
click at [886, 485] on icon "button" at bounding box center [890, 489] width 13 height 17
drag, startPoint x: 414, startPoint y: 101, endPoint x: 415, endPoint y: 110, distance: 9.1
click at [414, 101] on link "Emprunteur" at bounding box center [460, 85] width 130 height 35
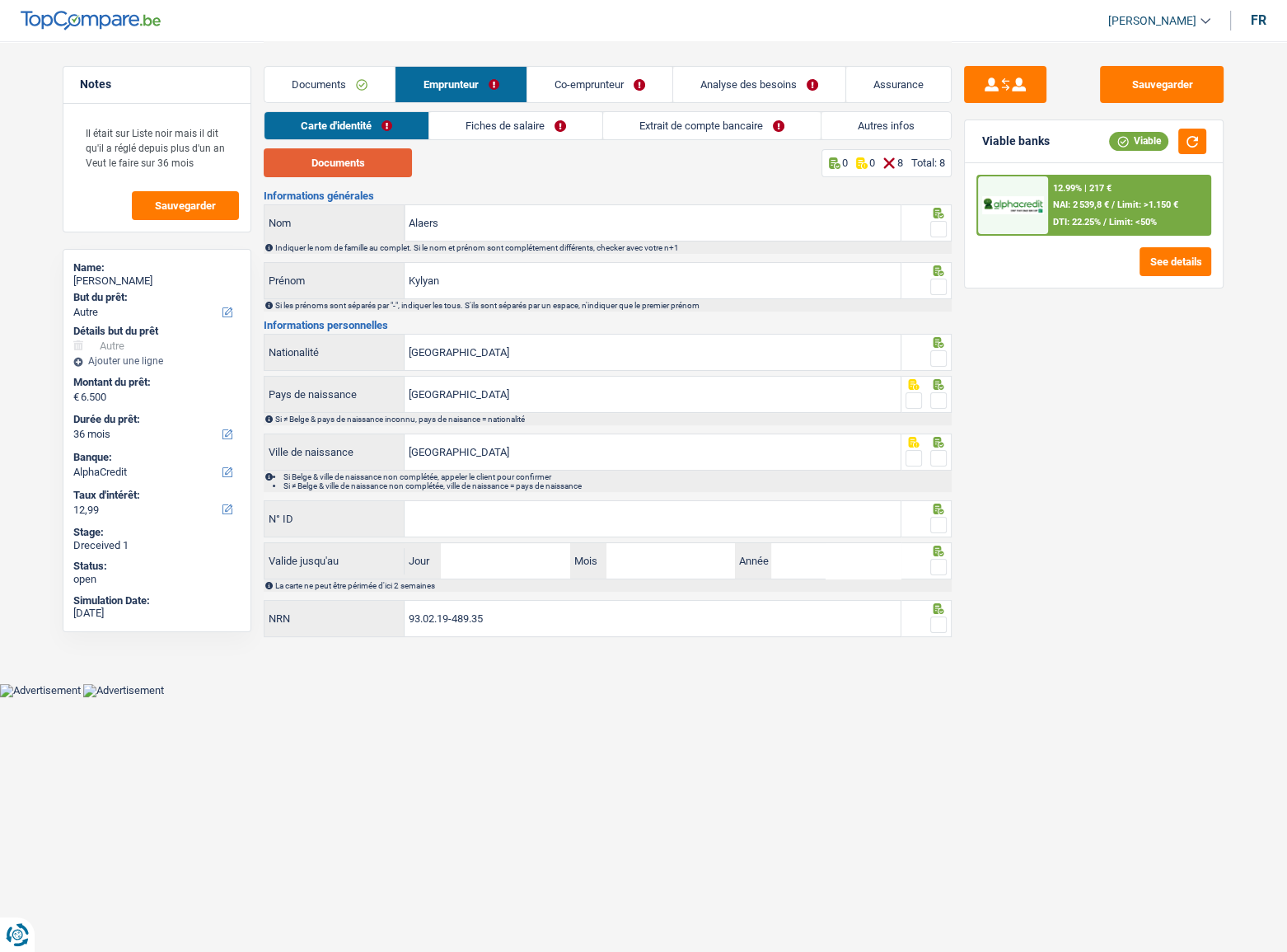
click at [357, 165] on button "Documents" at bounding box center [338, 163] width 148 height 28
drag, startPoint x: 929, startPoint y: 224, endPoint x: 934, endPoint y: 236, distance: 13.0
click at [931, 225] on fieldset at bounding box center [927, 230] width 42 height 21
click at [934, 236] on span at bounding box center [938, 229] width 17 height 17
click at [0, 0] on input "radio" at bounding box center [0, 0] width 0 height 0
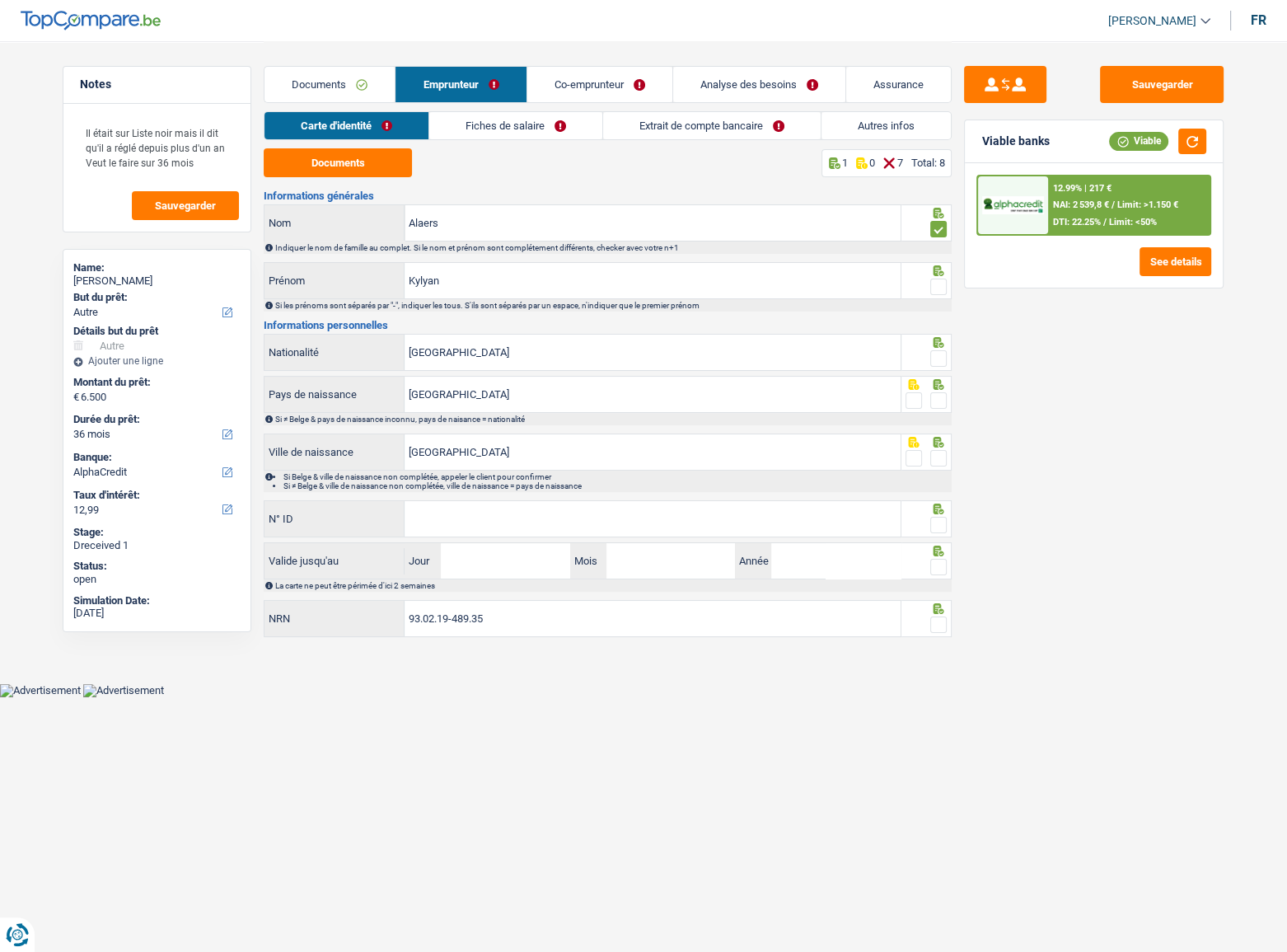
click at [937, 266] on div at bounding box center [927, 281] width 51 height 37
click at [938, 280] on span at bounding box center [938, 287] width 17 height 17
click at [0, 0] on input "radio" at bounding box center [0, 0] width 0 height 0
click at [941, 360] on span at bounding box center [938, 359] width 17 height 17
click at [0, 0] on input "radio" at bounding box center [0, 0] width 0 height 0
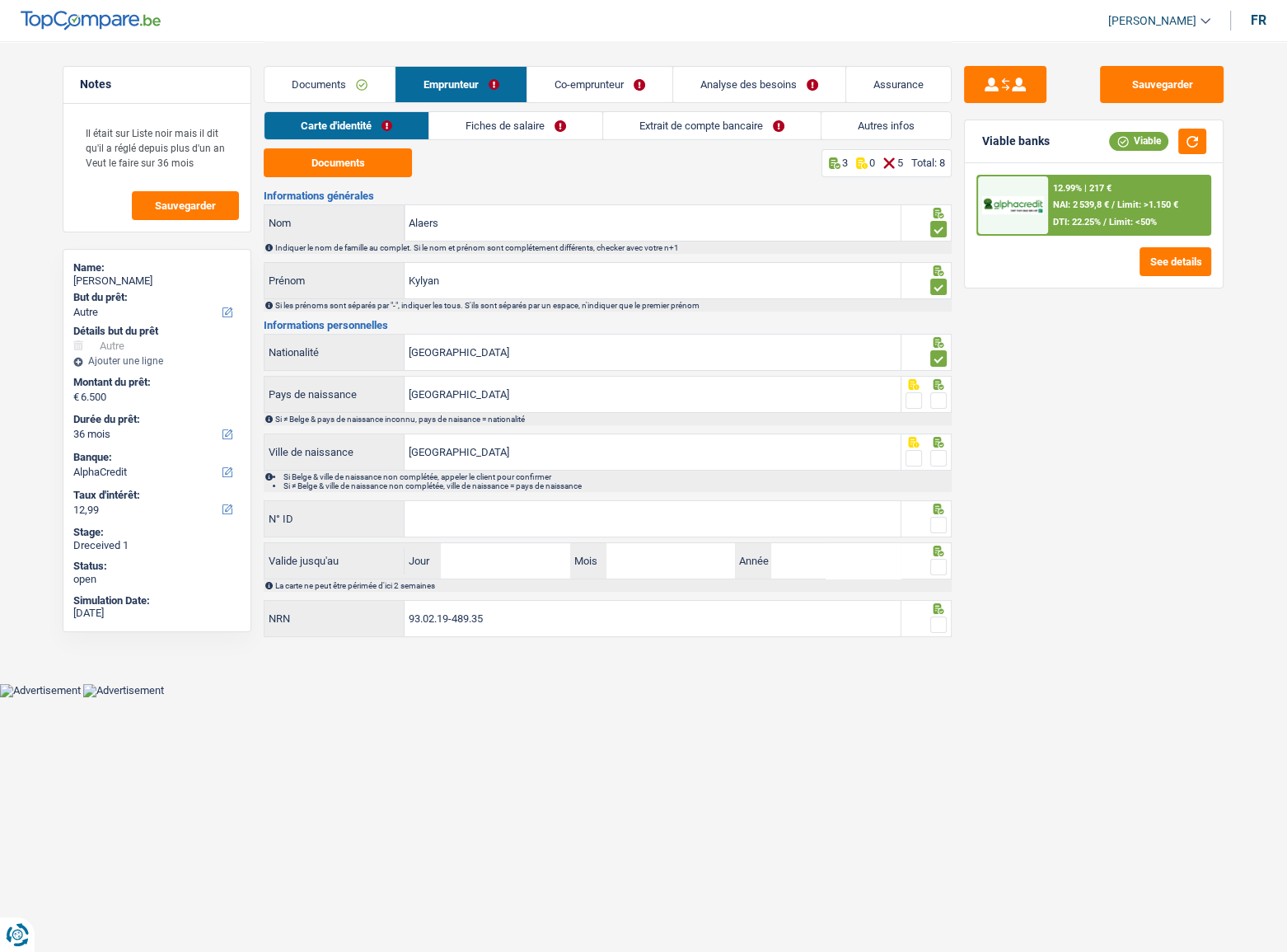
click at [937, 396] on span at bounding box center [938, 401] width 17 height 17
click at [0, 0] on input "radio" at bounding box center [0, 0] width 0 height 0
click at [945, 458] on span at bounding box center [938, 458] width 17 height 17
click at [0, 0] on input "radio" at bounding box center [0, 0] width 0 height 0
click at [690, 530] on input "N° ID" at bounding box center [653, 519] width 496 height 35
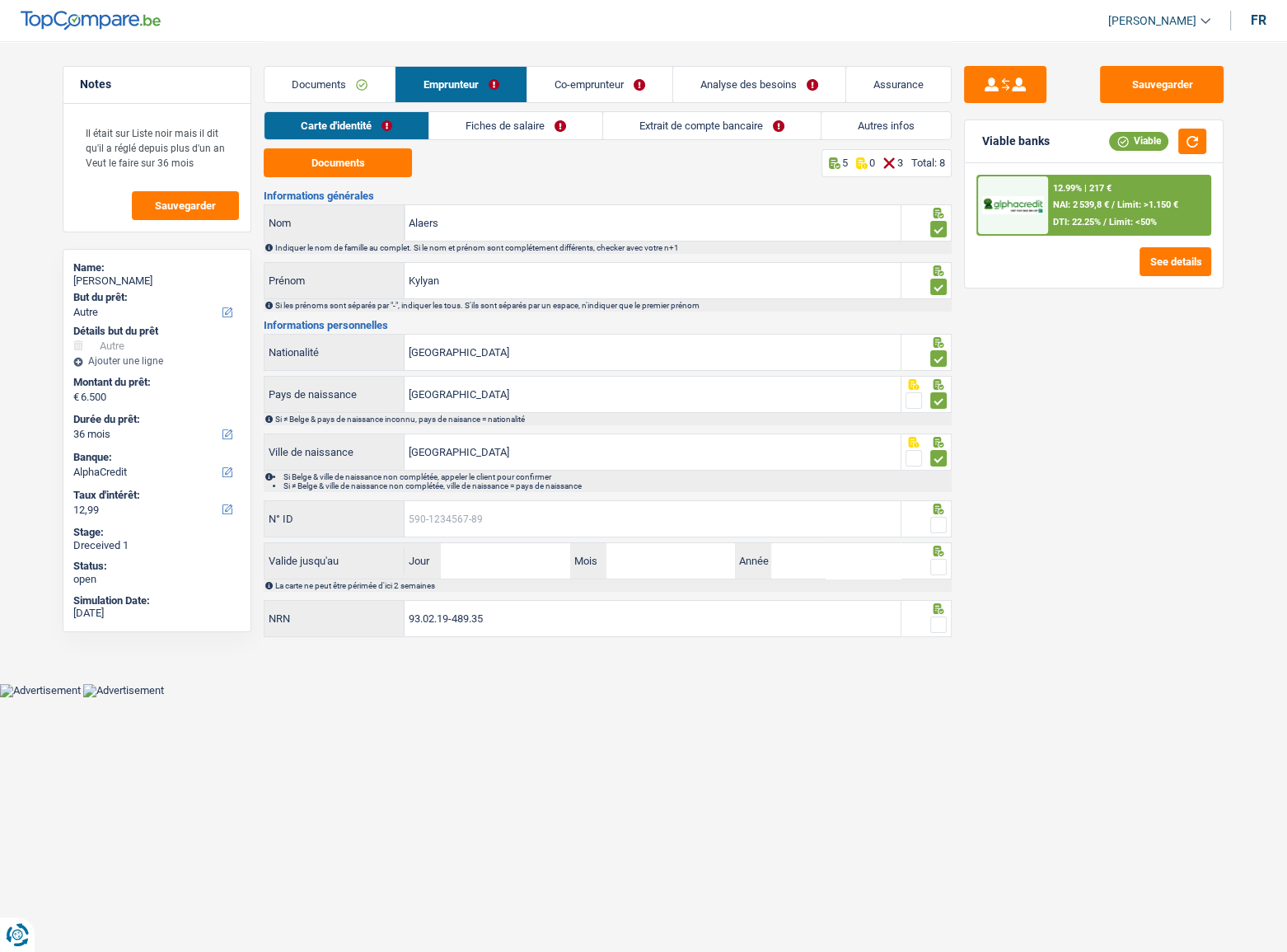
click at [510, 527] on input "N° ID" at bounding box center [653, 519] width 496 height 35
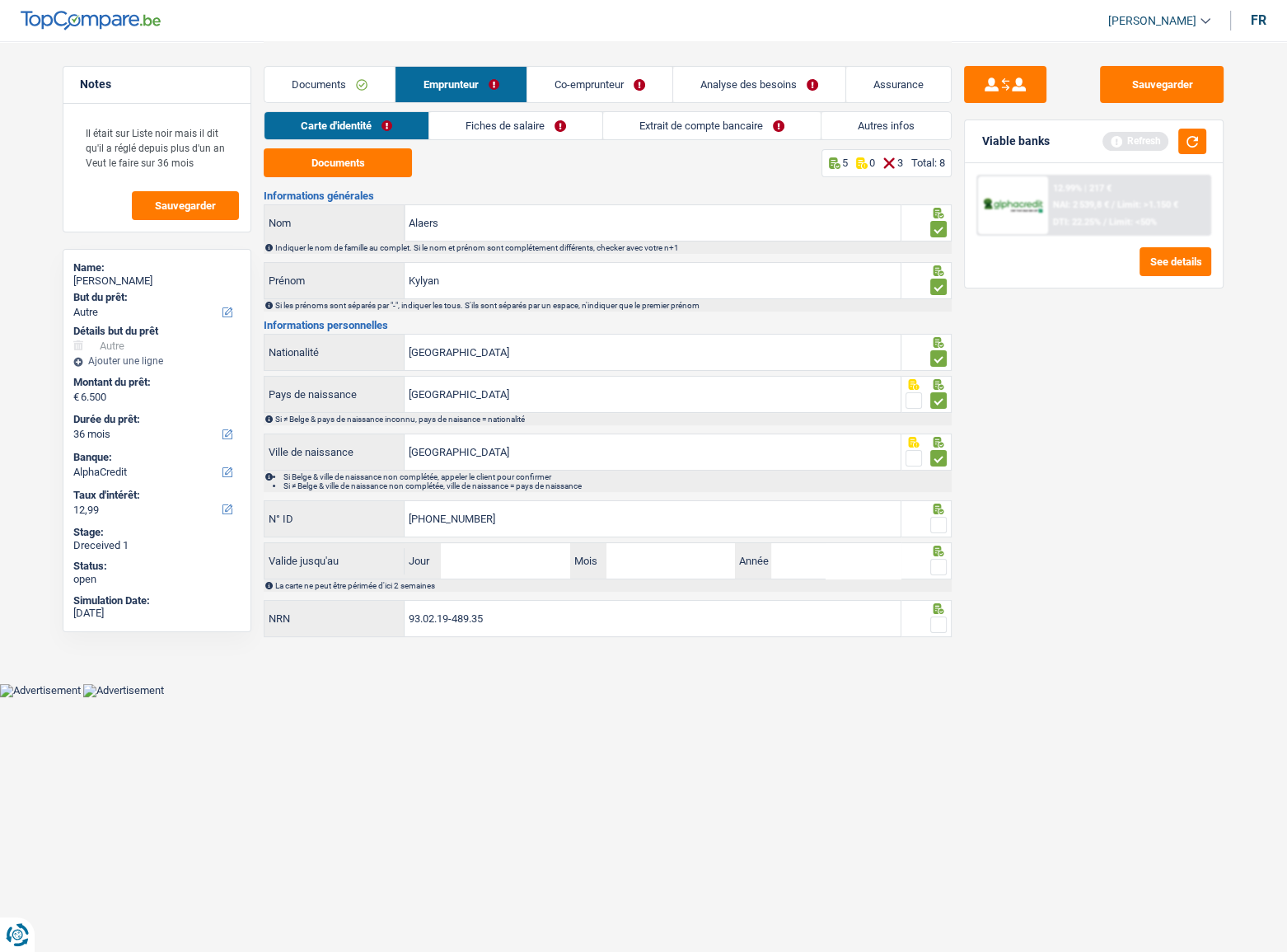
type input "595-0489197-44"
click at [527, 576] on input "Jour" at bounding box center [504, 561] width 128 height 35
type input "01"
type input "06"
type input "2031"
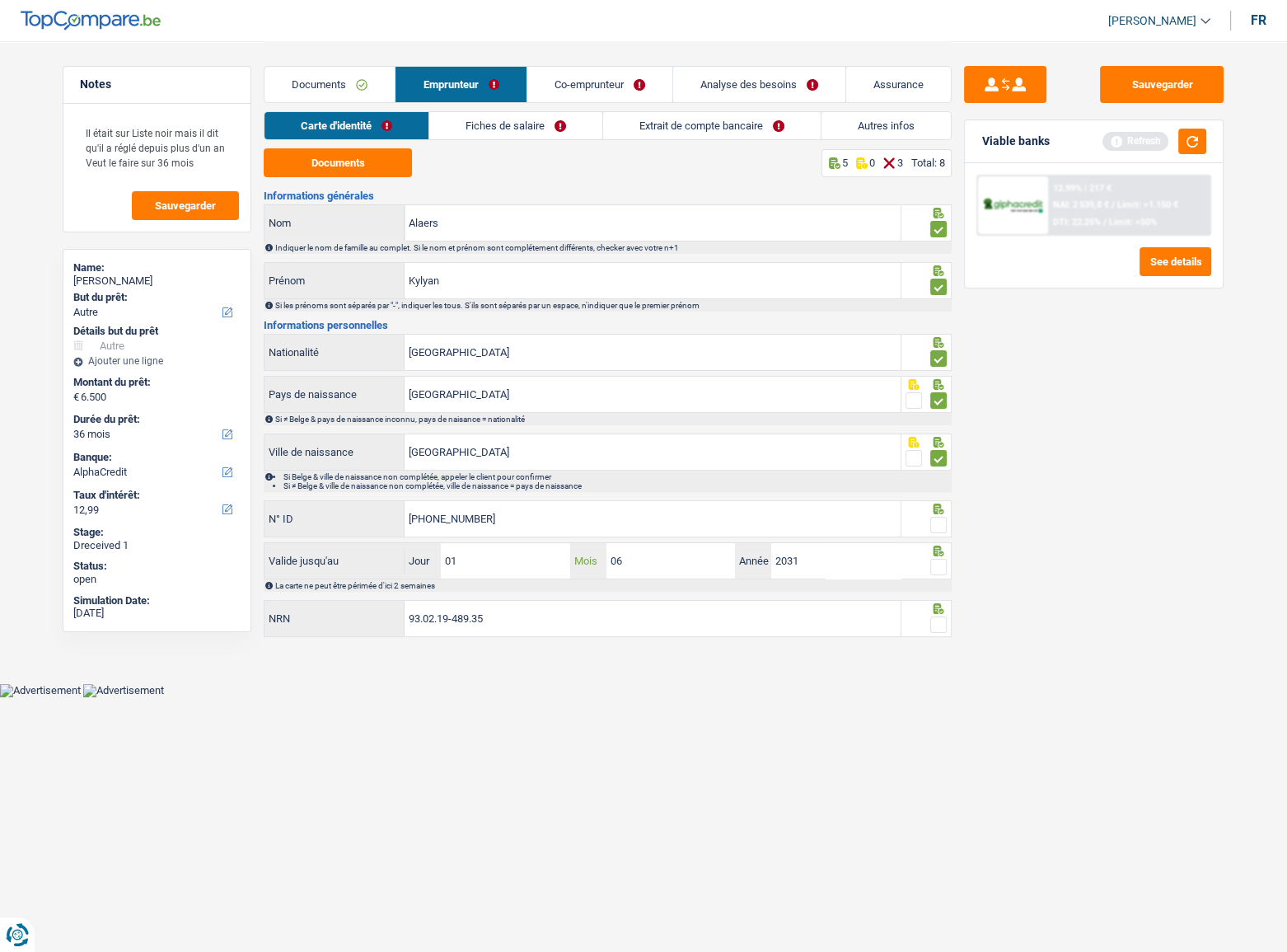
click at [654, 561] on input "06" at bounding box center [670, 561] width 128 height 35
type input "09"
drag, startPoint x: 939, startPoint y: 560, endPoint x: 931, endPoint y: 503, distance: 57.6
click at [938, 560] on span at bounding box center [938, 567] width 17 height 17
click at [0, 0] on input "radio" at bounding box center [0, 0] width 0 height 0
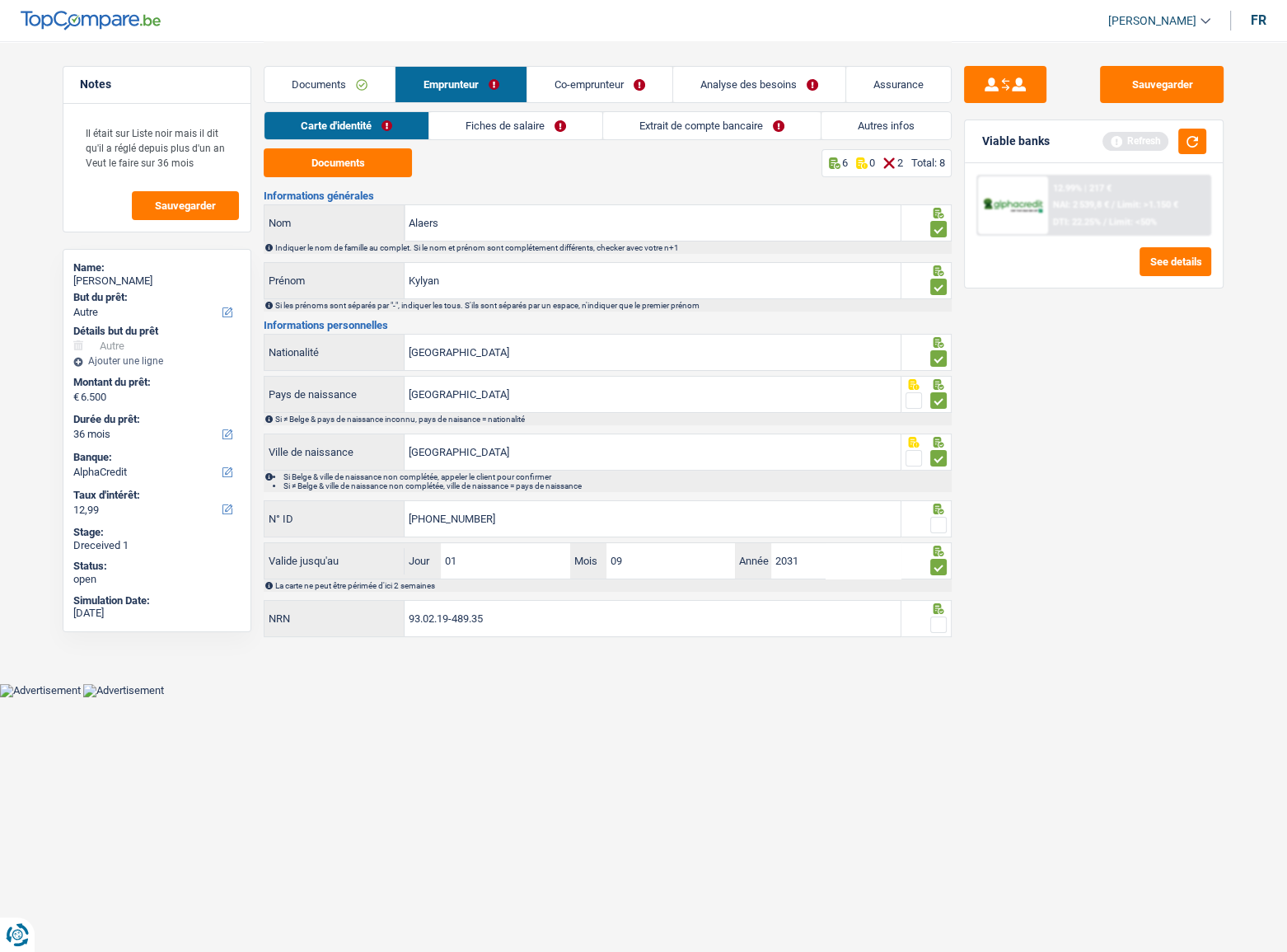
click at [933, 511] on icon at bounding box center [938, 509] width 17 height 11
click at [938, 524] on span at bounding box center [938, 525] width 17 height 17
click at [0, 0] on input "radio" at bounding box center [0, 0] width 0 height 0
click at [939, 629] on span at bounding box center [938, 624] width 17 height 17
click at [0, 0] on input "radio" at bounding box center [0, 0] width 0 height 0
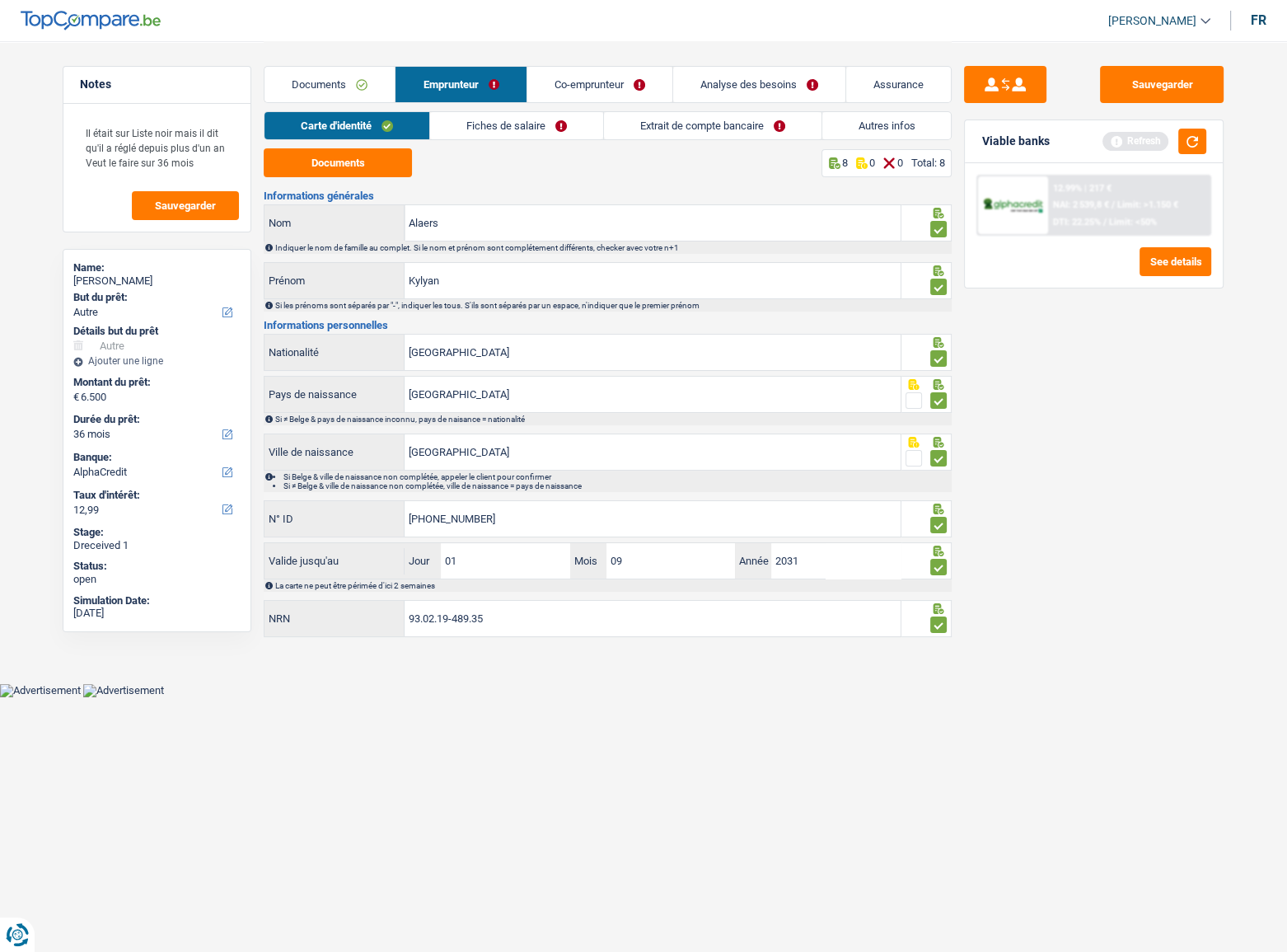
click at [457, 115] on link "Fiches de salaire" at bounding box center [516, 126] width 173 height 27
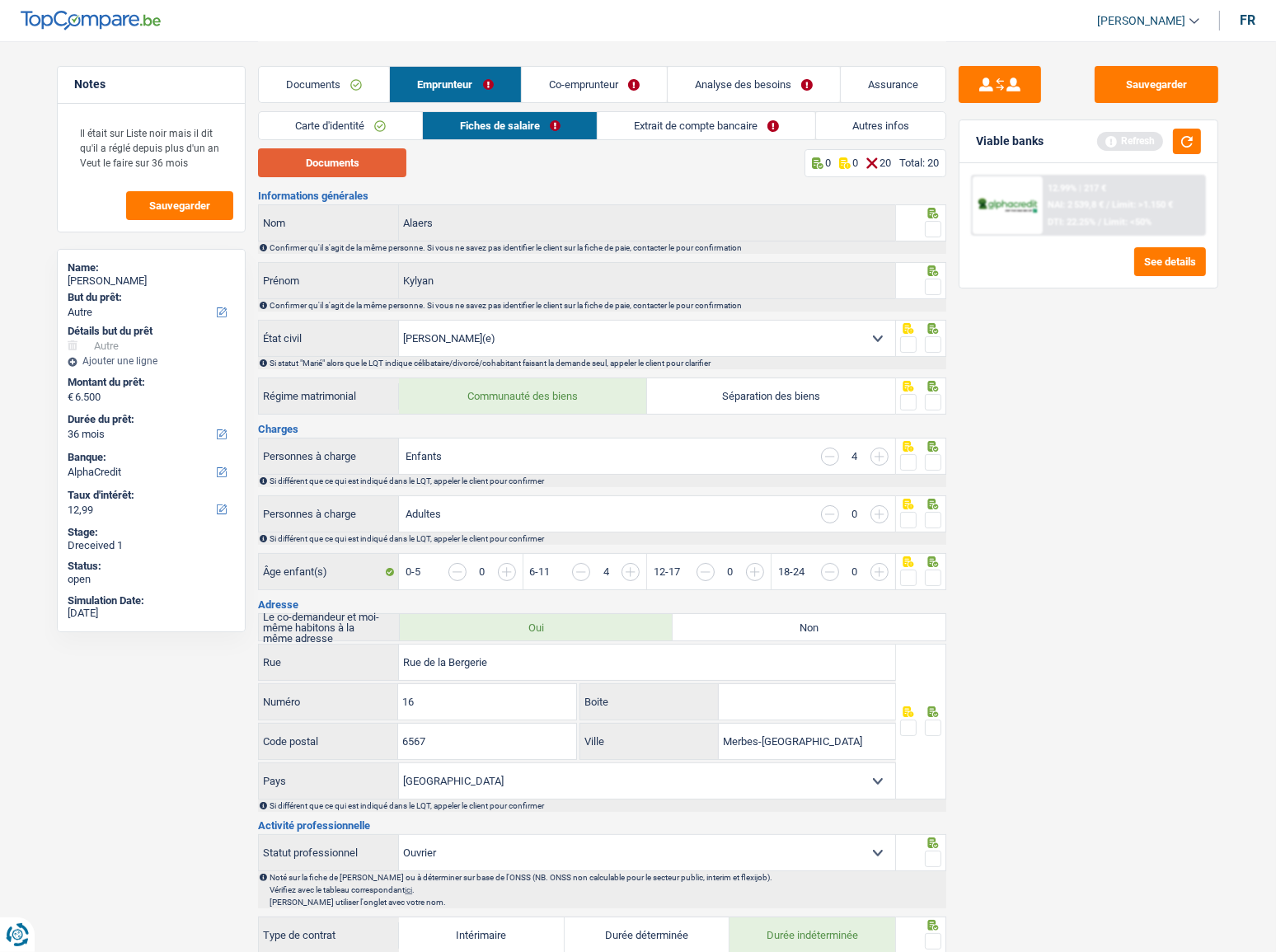
click at [387, 168] on button "Documents" at bounding box center [332, 163] width 148 height 28
drag, startPoint x: 936, startPoint y: 226, endPoint x: 926, endPoint y: 268, distance: 43.2
click at [936, 226] on span at bounding box center [933, 229] width 17 height 17
click at [0, 0] on input "radio" at bounding box center [0, 0] width 0 height 0
click at [933, 293] on span at bounding box center [933, 287] width 17 height 17
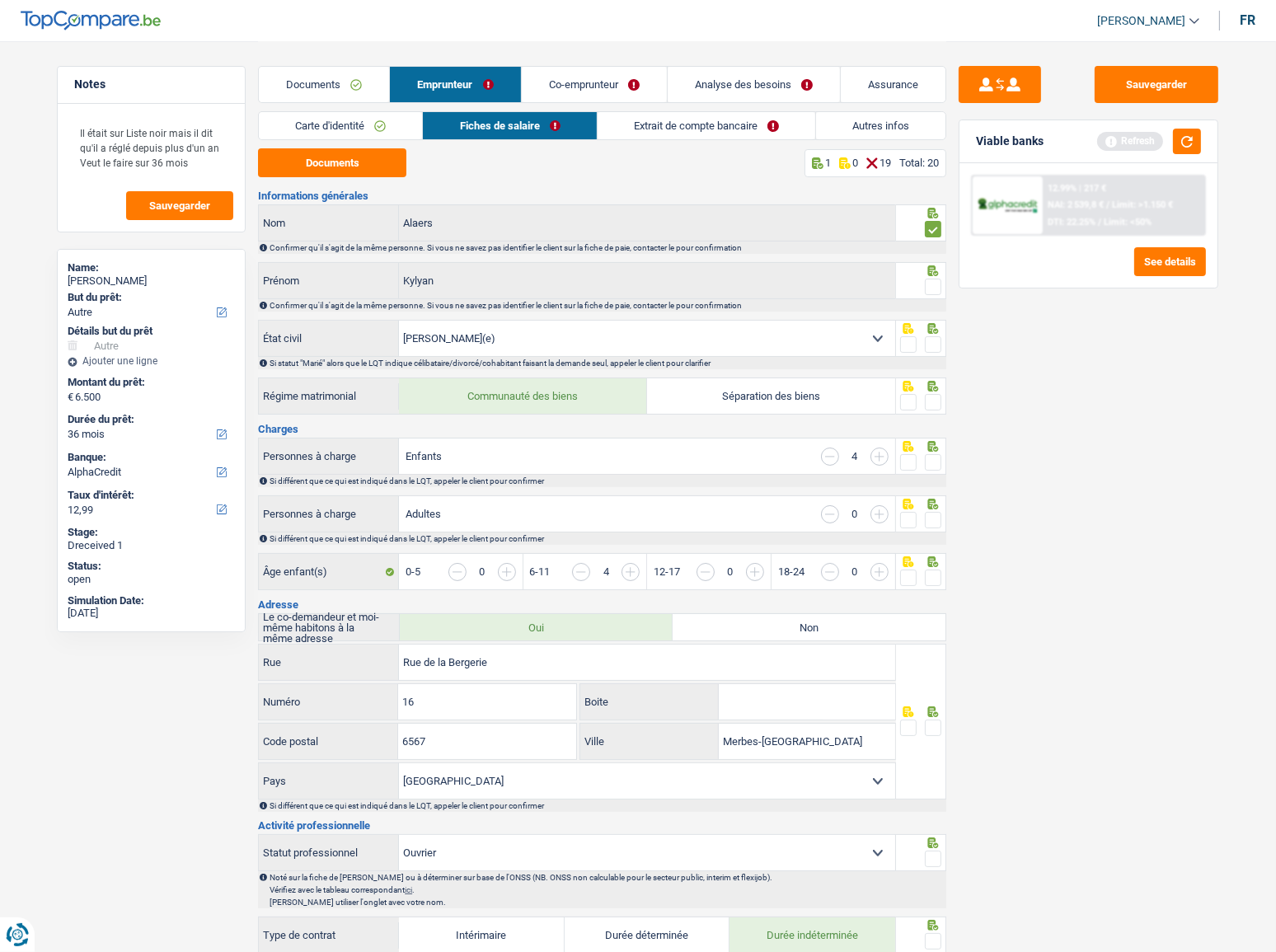
click at [0, 0] on input "radio" at bounding box center [0, 0] width 0 height 0
drag, startPoint x: 936, startPoint y: 283, endPoint x: 936, endPoint y: 305, distance: 22.0
click at [936, 288] on span at bounding box center [933, 287] width 17 height 17
click at [0, 0] on input "radio" at bounding box center [0, 0] width 0 height 0
click at [937, 336] on span at bounding box center [933, 344] width 17 height 17
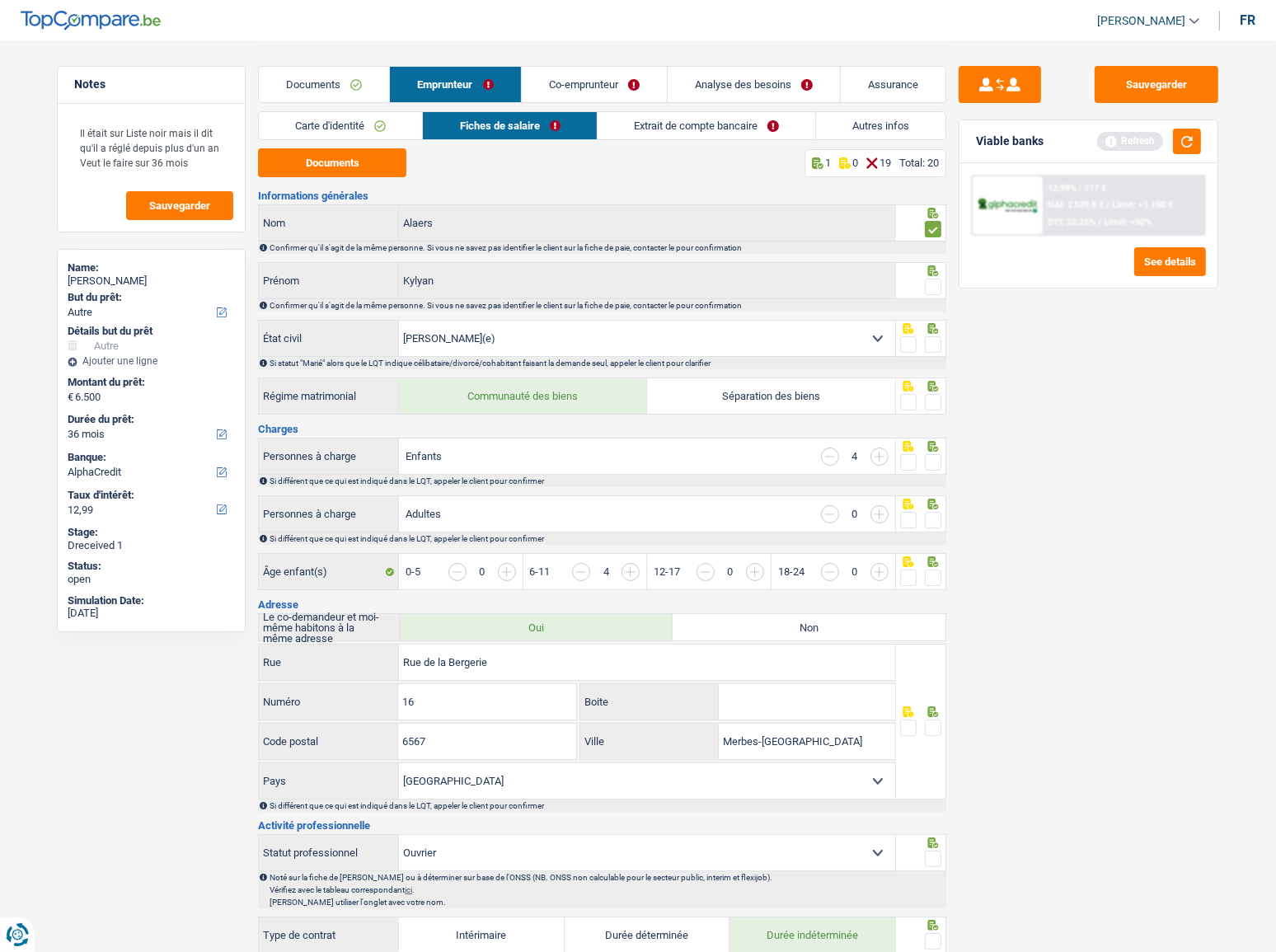
click at [0, 0] on input "radio" at bounding box center [0, 0] width 0 height 0
click at [938, 292] on span at bounding box center [933, 287] width 17 height 17
click at [0, 0] on input "radio" at bounding box center [0, 0] width 0 height 0
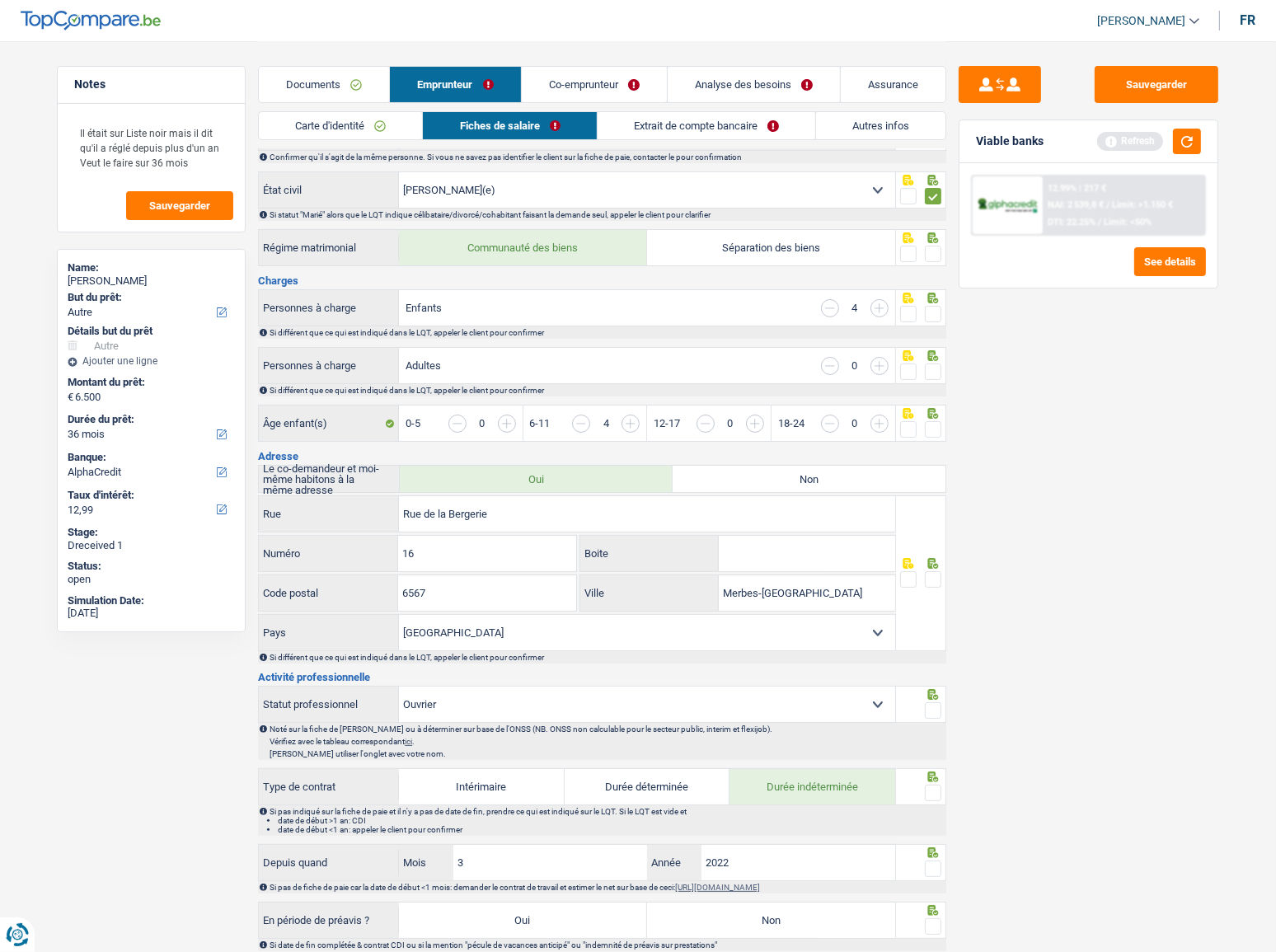
scroll to position [149, 0]
drag, startPoint x: 938, startPoint y: 307, endPoint x: 910, endPoint y: 346, distance: 48.0
click at [939, 308] on span at bounding box center [933, 313] width 17 height 17
click at [0, 0] on input "radio" at bounding box center [0, 0] width 0 height 0
click at [925, 373] on label at bounding box center [933, 371] width 17 height 17
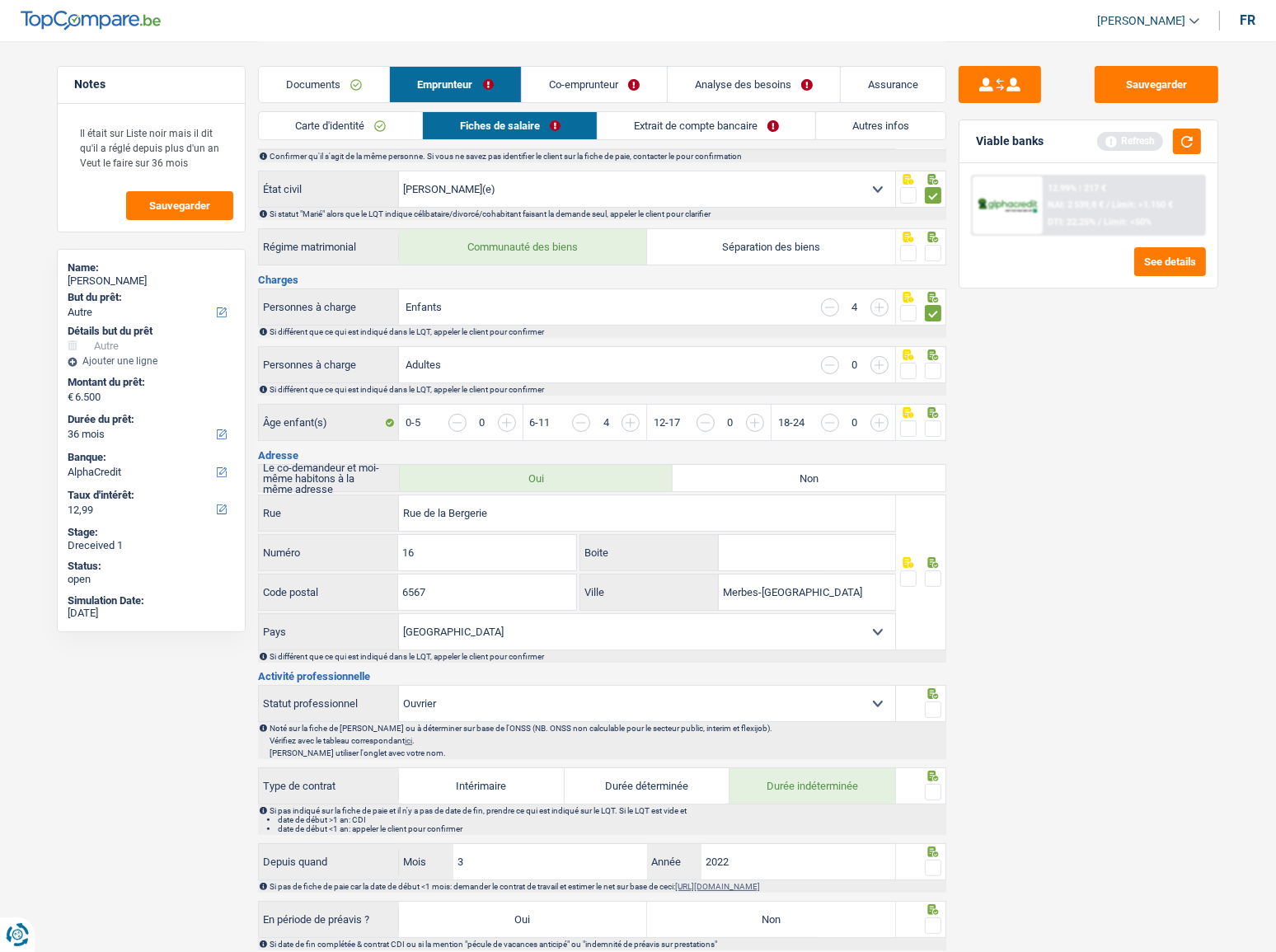
click at [0, 0] on input "radio" at bounding box center [0, 0] width 0 height 0
click at [934, 370] on span at bounding box center [933, 371] width 17 height 17
click at [0, 0] on input "radio" at bounding box center [0, 0] width 0 height 0
click at [947, 427] on div "Sauvegarder Viable banks Refresh 12.99% | 217 € NAI: 2 539,8 € / Limit: >1.150 …" at bounding box center [1088, 495] width 284 height 859
click at [935, 420] on span at bounding box center [933, 428] width 17 height 17
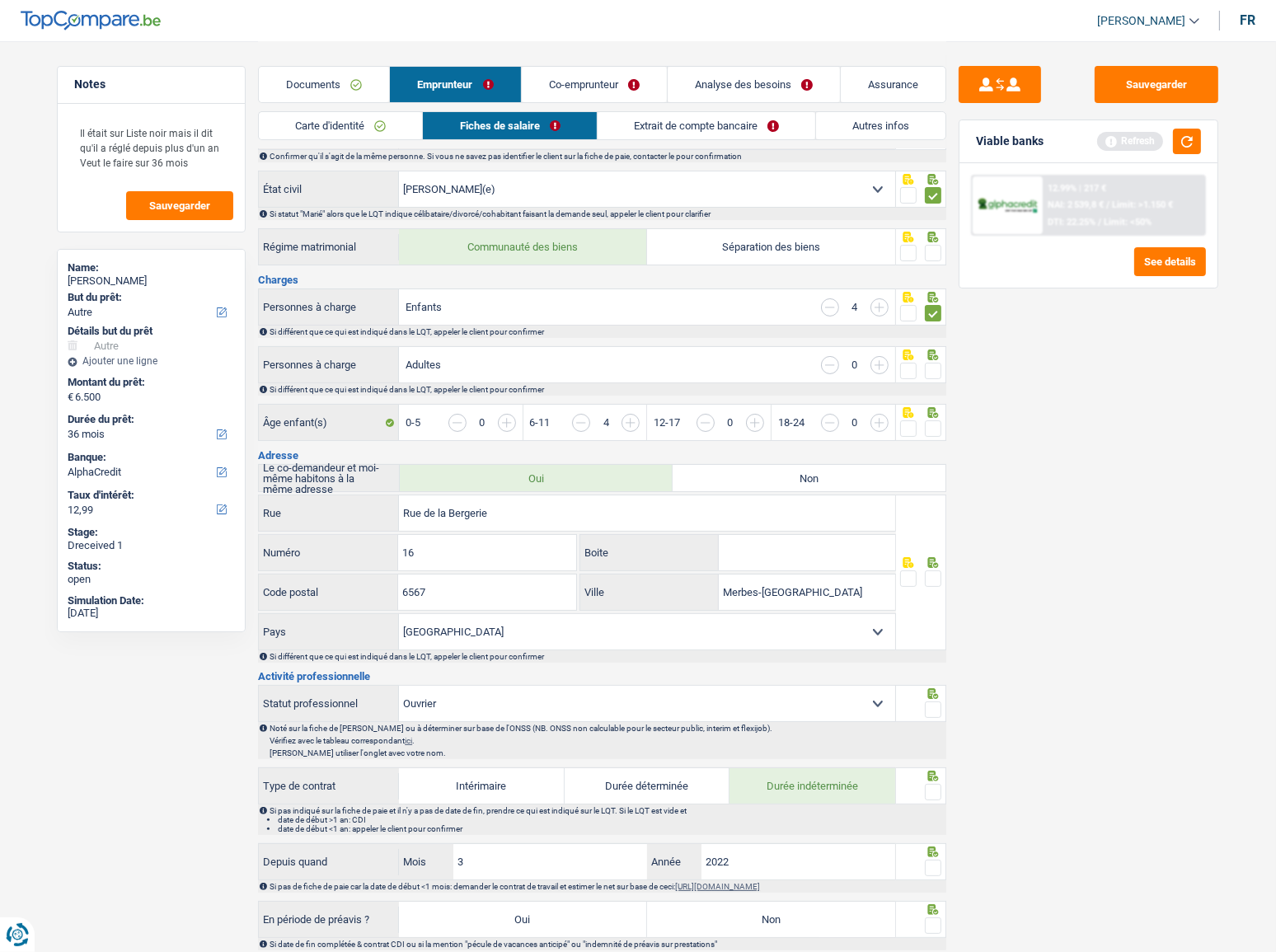
click at [0, 0] on input "radio" at bounding box center [0, 0] width 0 height 0
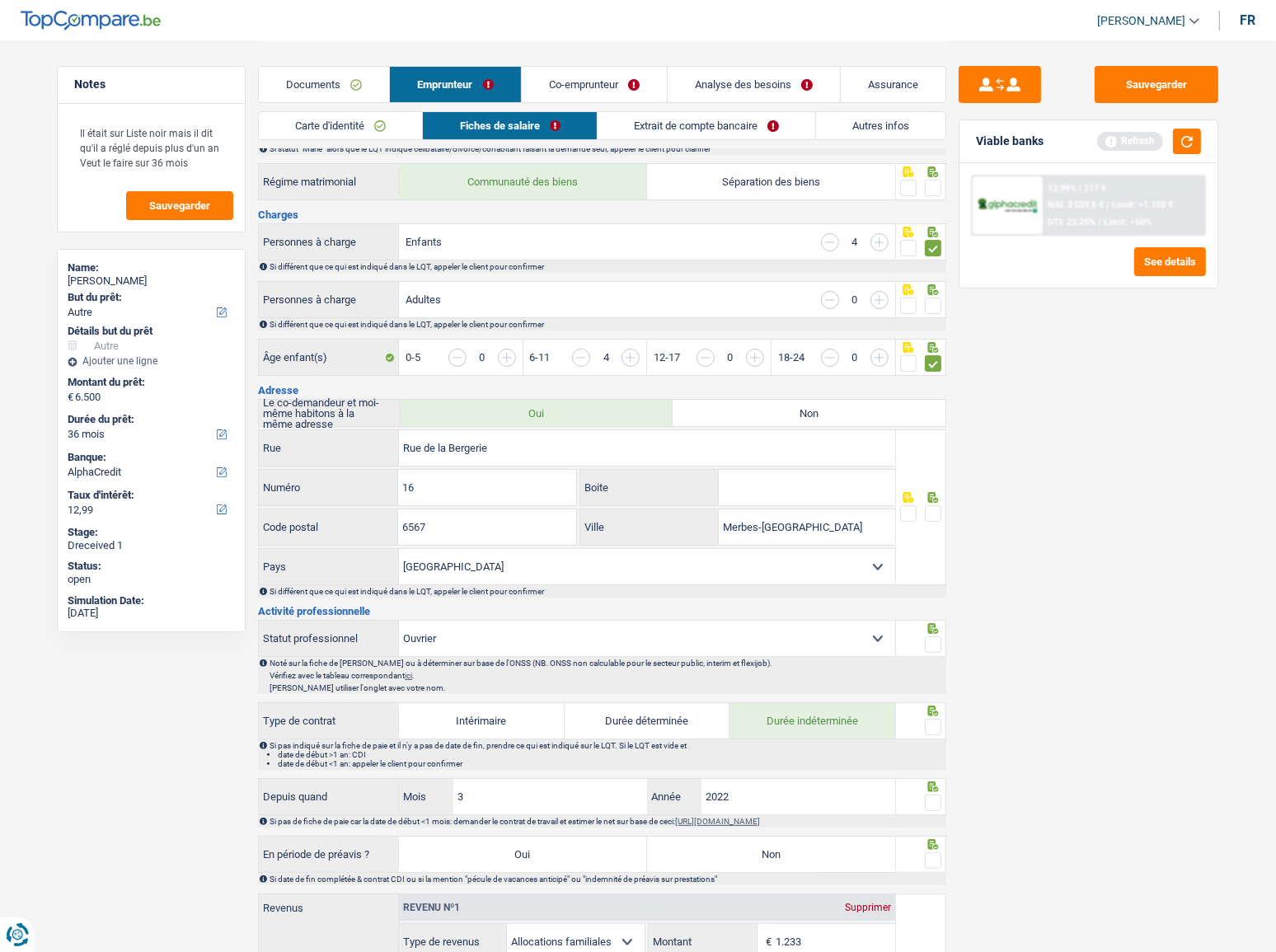
scroll to position [299, 0]
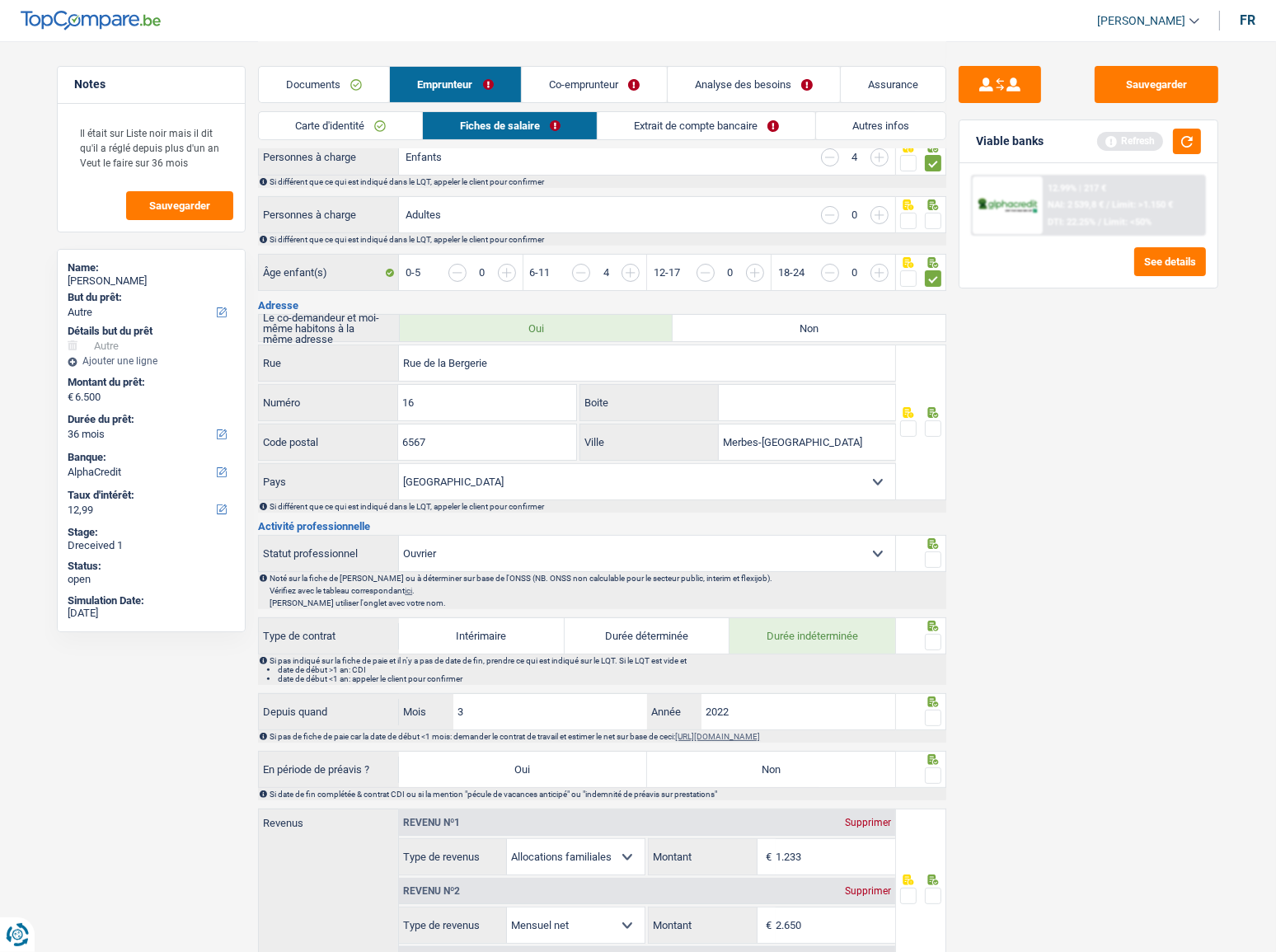
click at [932, 427] on span at bounding box center [933, 428] width 17 height 17
click at [0, 0] on input "radio" at bounding box center [0, 0] width 0 height 0
click at [928, 541] on icon at bounding box center [933, 543] width 11 height 11
click at [933, 552] on span at bounding box center [933, 560] width 17 height 17
click at [0, 0] on input "radio" at bounding box center [0, 0] width 0 height 0
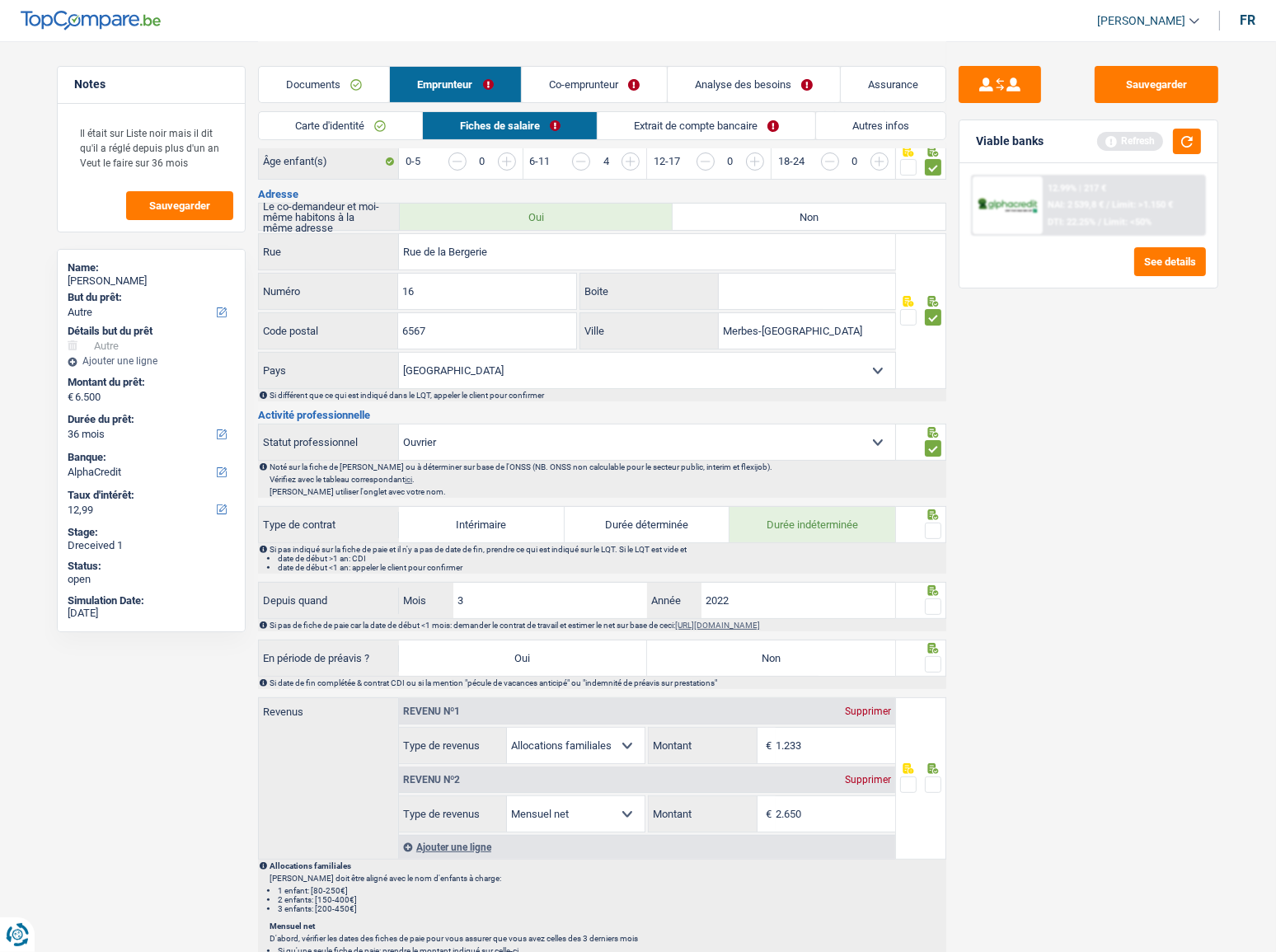
scroll to position [524, 0]
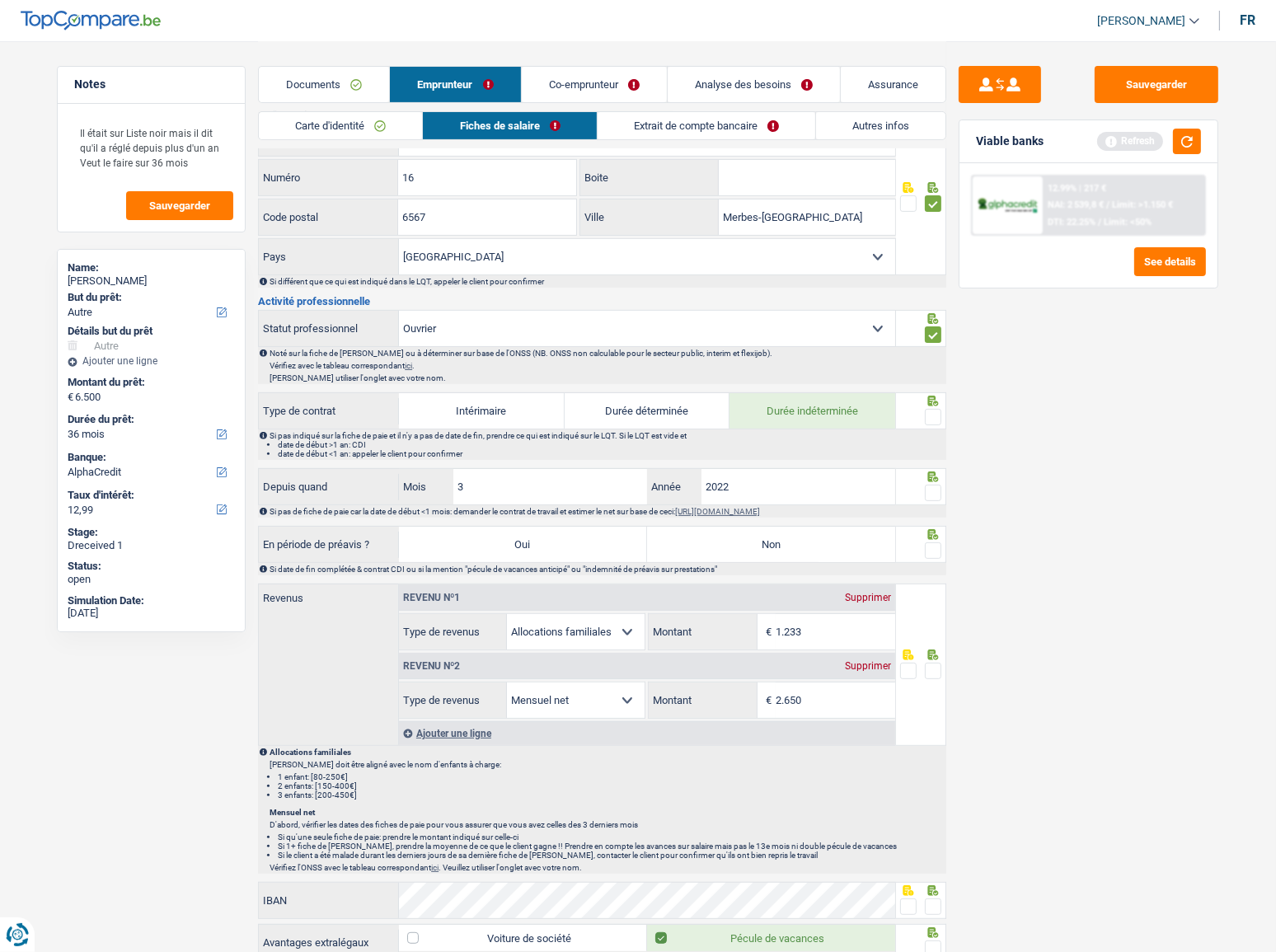
click at [936, 411] on span at bounding box center [933, 417] width 17 height 17
click at [0, 0] on input "radio" at bounding box center [0, 0] width 0 height 0
click at [940, 489] on span at bounding box center [933, 493] width 17 height 17
click at [0, 0] on input "radio" at bounding box center [0, 0] width 0 height 0
click at [851, 552] on label "Non" at bounding box center [771, 544] width 248 height 35
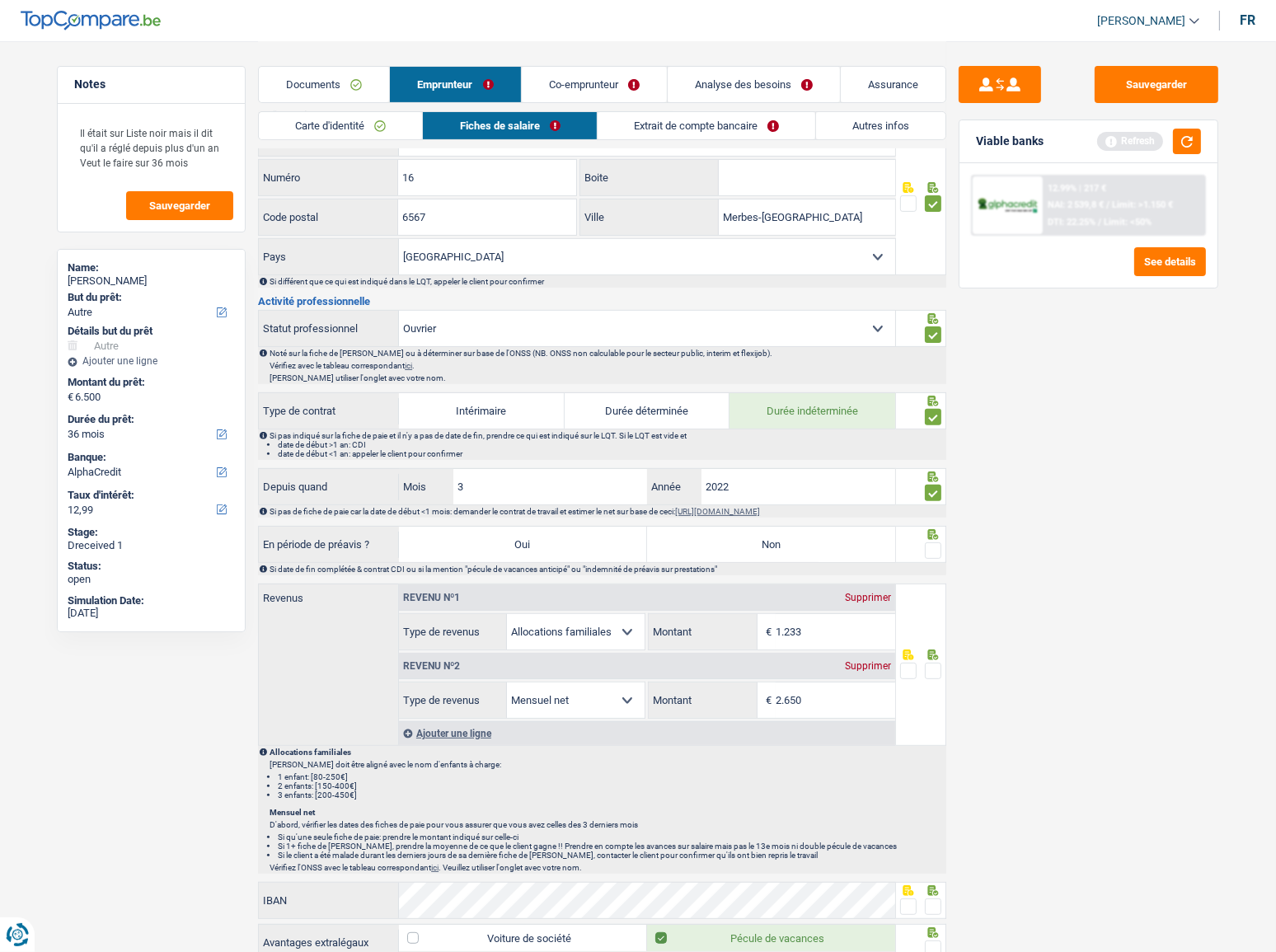
click at [851, 552] on input "Non" at bounding box center [771, 544] width 248 height 35
radio input "true"
click at [930, 546] on span at bounding box center [933, 551] width 17 height 17
click at [0, 0] on input "radio" at bounding box center [0, 0] width 0 height 0
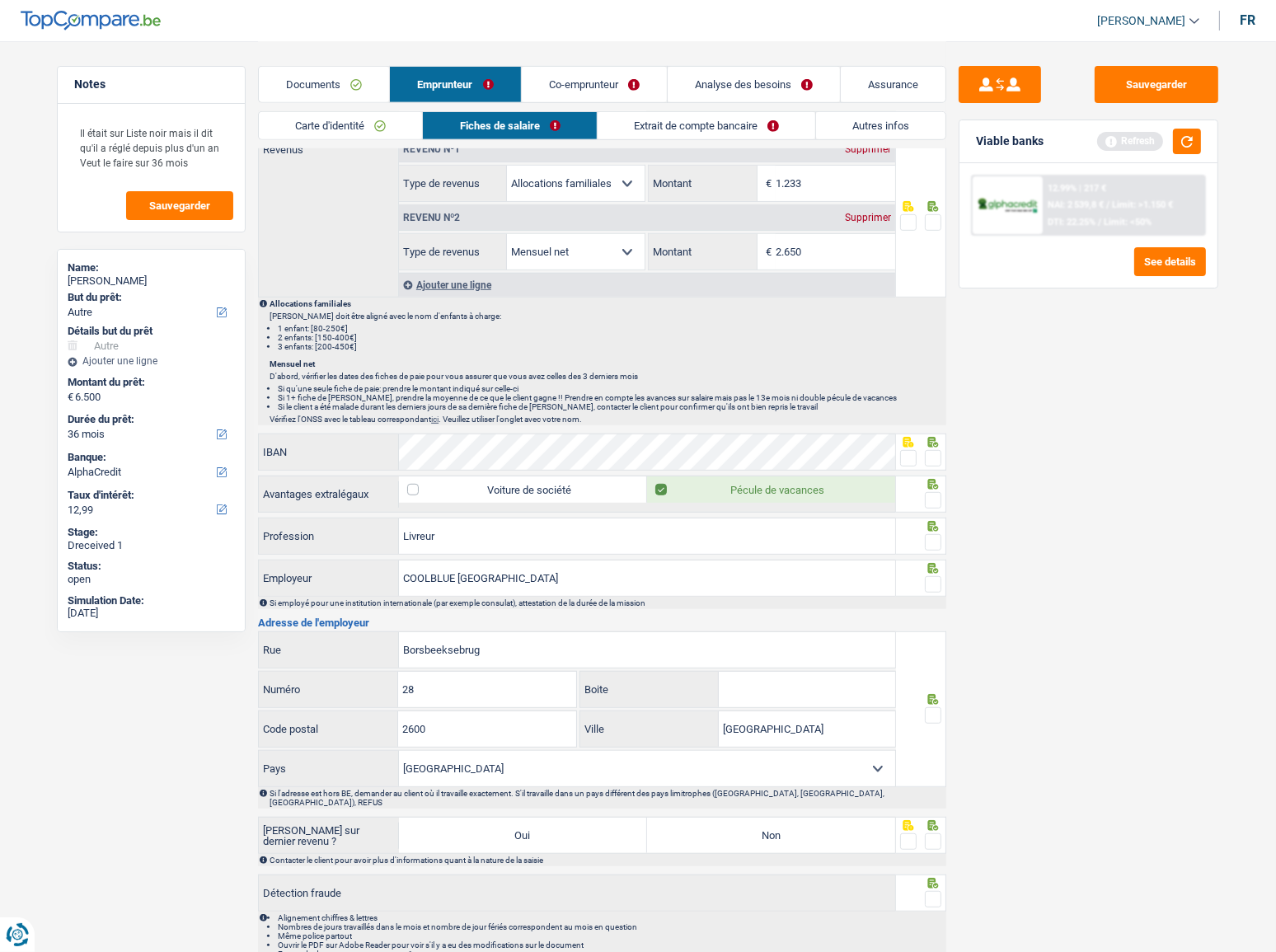
scroll to position [973, 0]
drag, startPoint x: 940, startPoint y: 449, endPoint x: 932, endPoint y: 461, distance: 14.4
click at [940, 450] on span at bounding box center [933, 458] width 17 height 17
click at [0, 0] on input "radio" at bounding box center [0, 0] width 0 height 0
drag, startPoint x: 930, startPoint y: 491, endPoint x: 940, endPoint y: 521, distance: 31.6
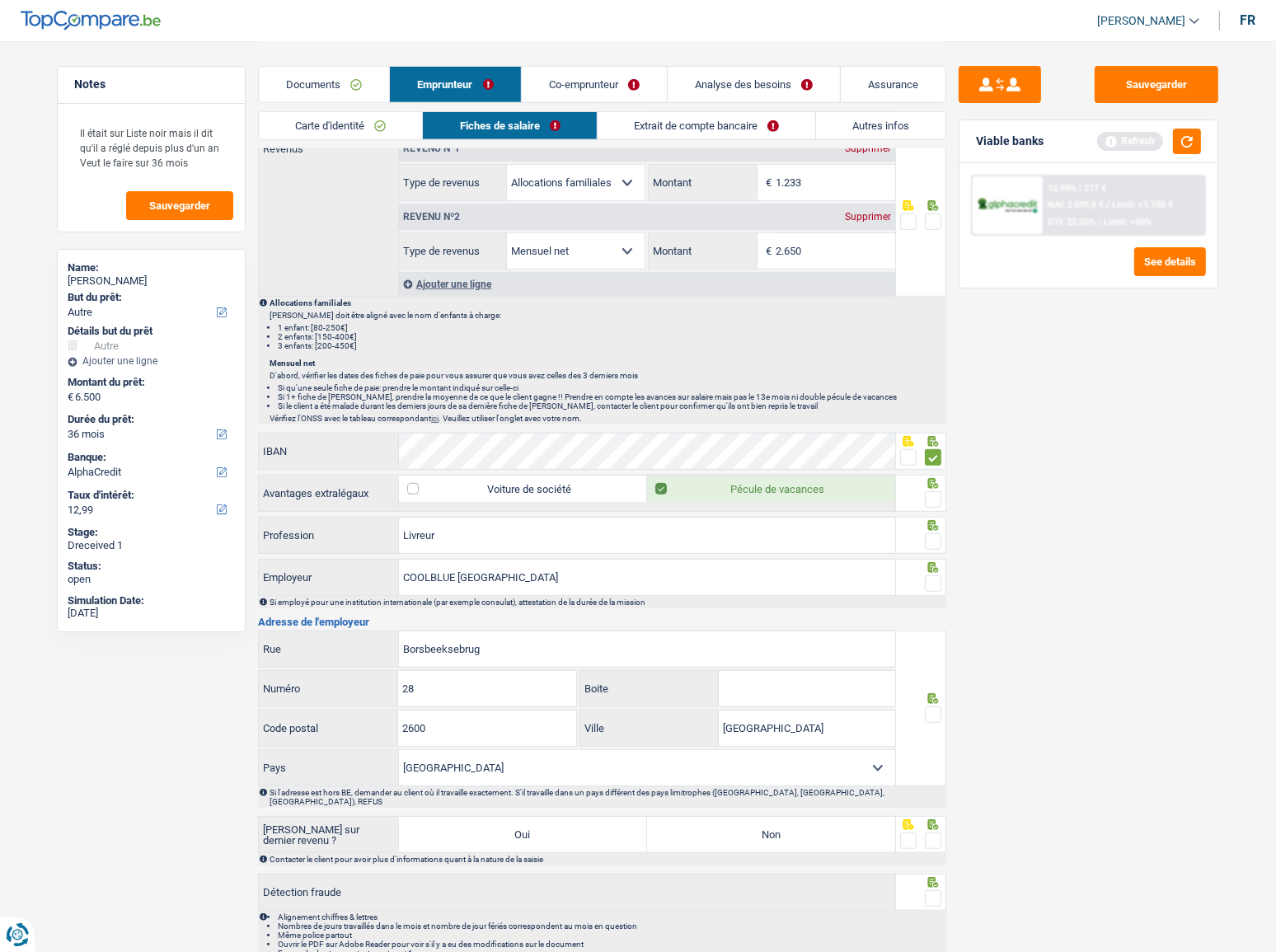
click at [931, 491] on span at bounding box center [933, 499] width 17 height 17
click at [0, 0] on input "radio" at bounding box center [0, 0] width 0 height 0
click at [929, 540] on span at bounding box center [933, 541] width 17 height 17
click at [0, 0] on input "radio" at bounding box center [0, 0] width 0 height 0
drag, startPoint x: 933, startPoint y: 561, endPoint x: 936, endPoint y: 571, distance: 10.4
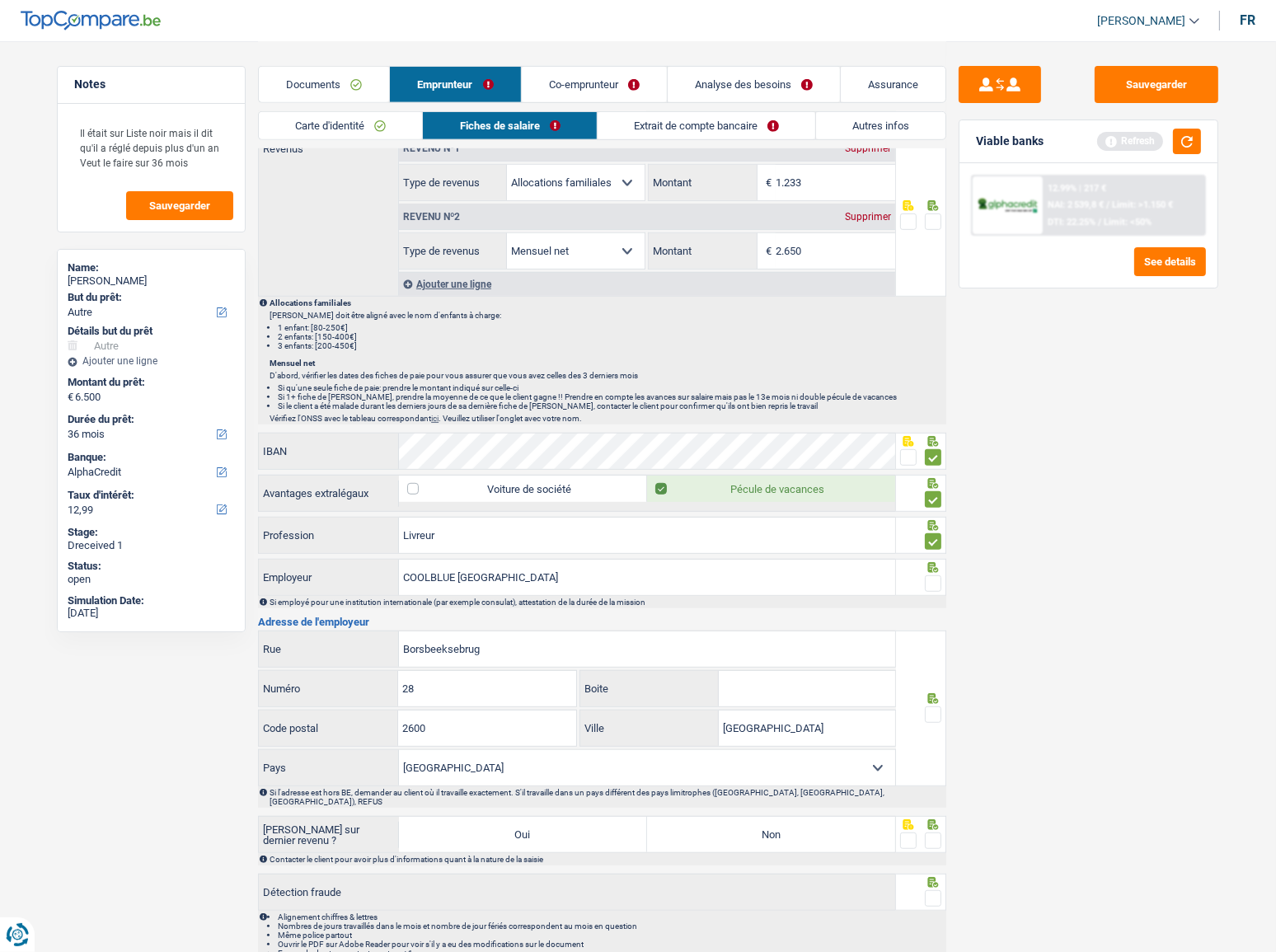
click at [934, 564] on icon at bounding box center [933, 567] width 11 height 11
drag, startPoint x: 936, startPoint y: 572, endPoint x: 1047, endPoint y: 573, distance: 111.0
click at [936, 575] on span at bounding box center [933, 583] width 17 height 17
click at [0, 0] on input "radio" at bounding box center [0, 0] width 0 height 0
click at [481, 560] on input "COOLBLUE BELGIË" at bounding box center [647, 577] width 496 height 35
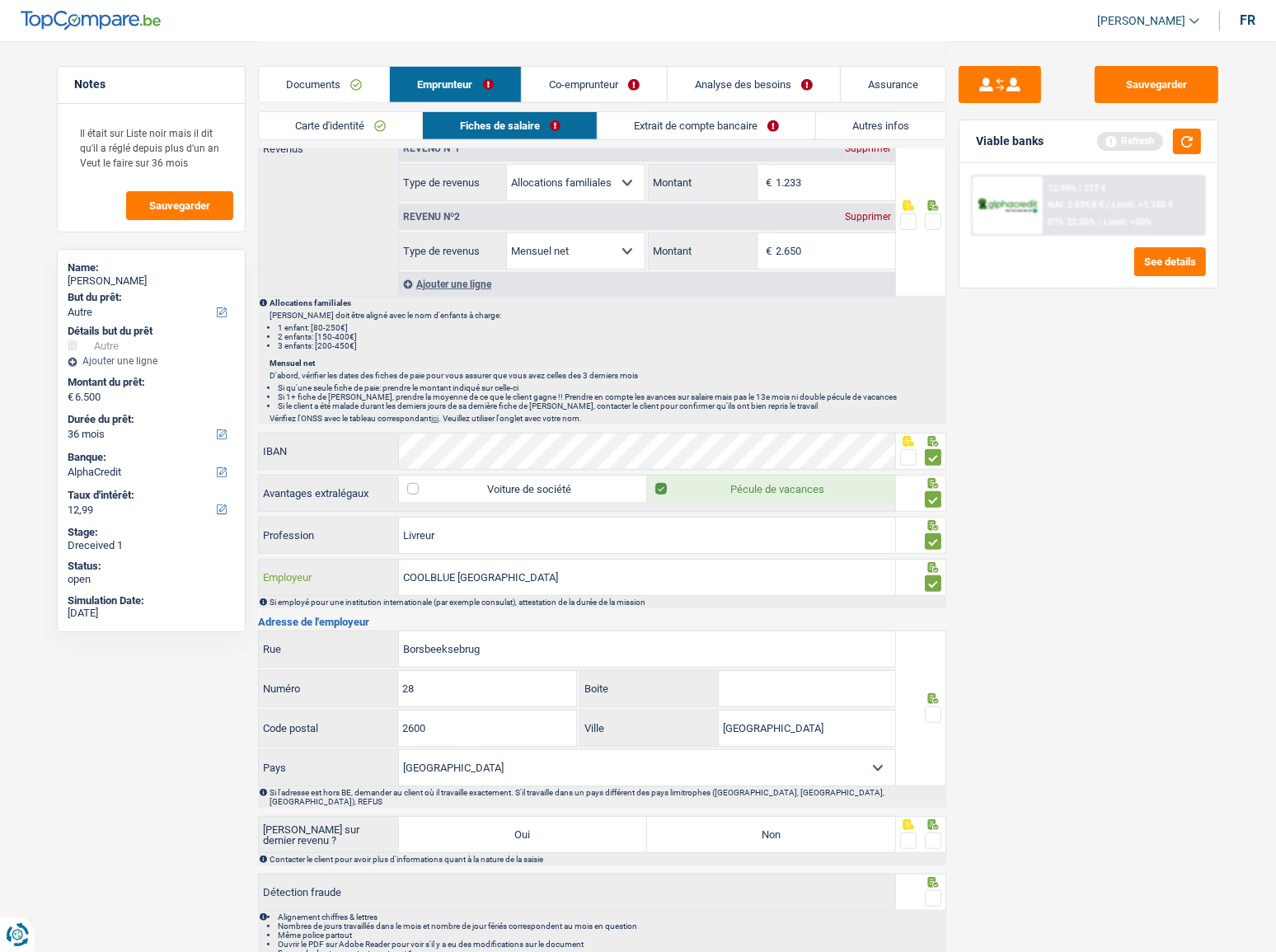
click at [480, 568] on input "COOLBLUE BELGIË" at bounding box center [647, 577] width 496 height 35
click at [426, 575] on input "COOLBLUE" at bounding box center [647, 577] width 496 height 35
type input "COOL BLUE"
click at [1092, 643] on div "Sauvegarder Viable banks Refresh 12.99% | 217 € NAI: 2 539,8 € / Limit: >1.150 …" at bounding box center [1088, 495] width 284 height 859
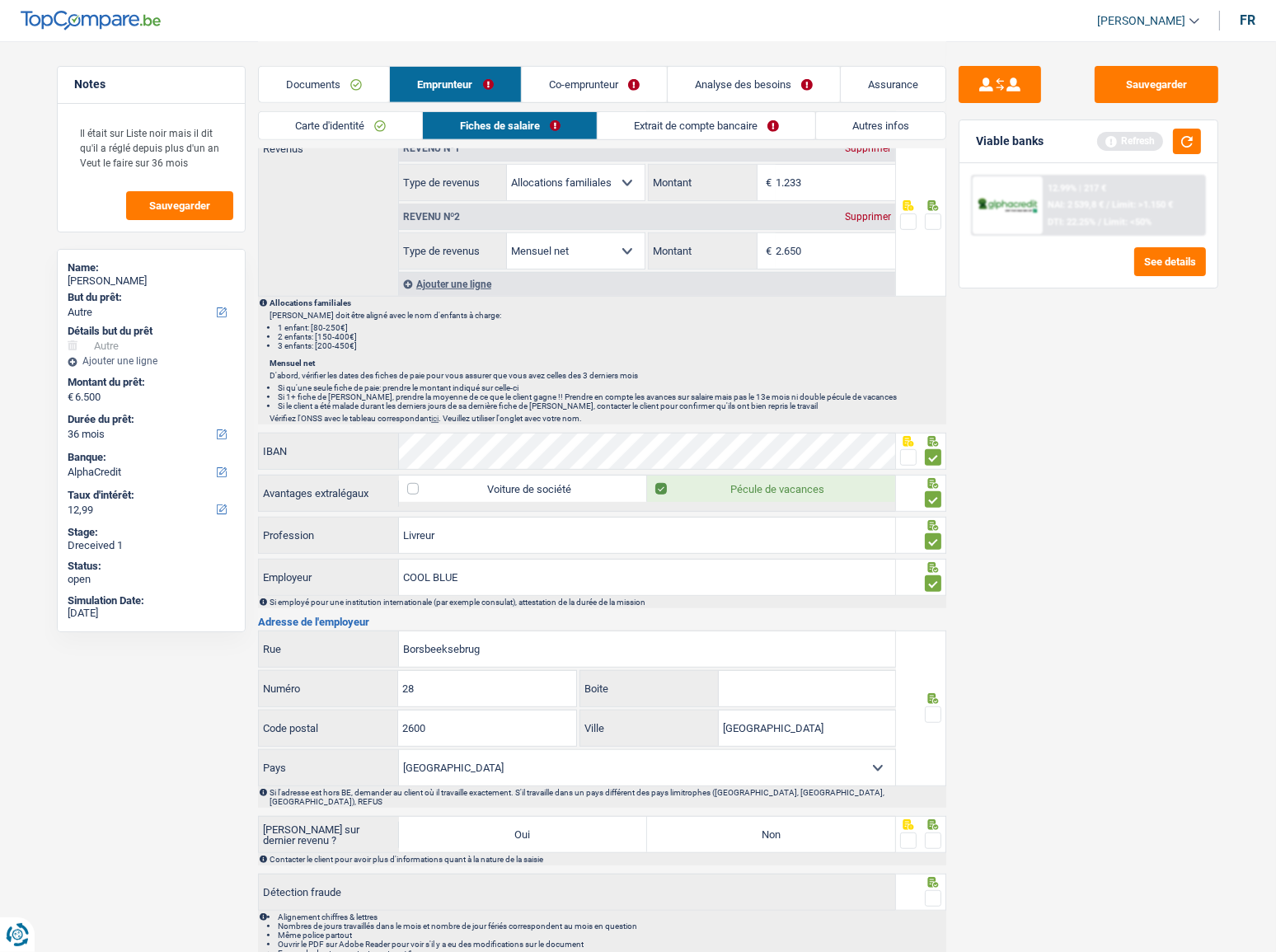
drag, startPoint x: 931, startPoint y: 708, endPoint x: 833, endPoint y: 807, distance: 139.3
click at [930, 710] on span at bounding box center [933, 715] width 17 height 17
click at [0, 0] on input "radio" at bounding box center [0, 0] width 0 height 0
drag, startPoint x: 825, startPoint y: 820, endPoint x: 916, endPoint y: 831, distance: 91.7
click at [825, 820] on label "Non" at bounding box center [771, 834] width 248 height 35
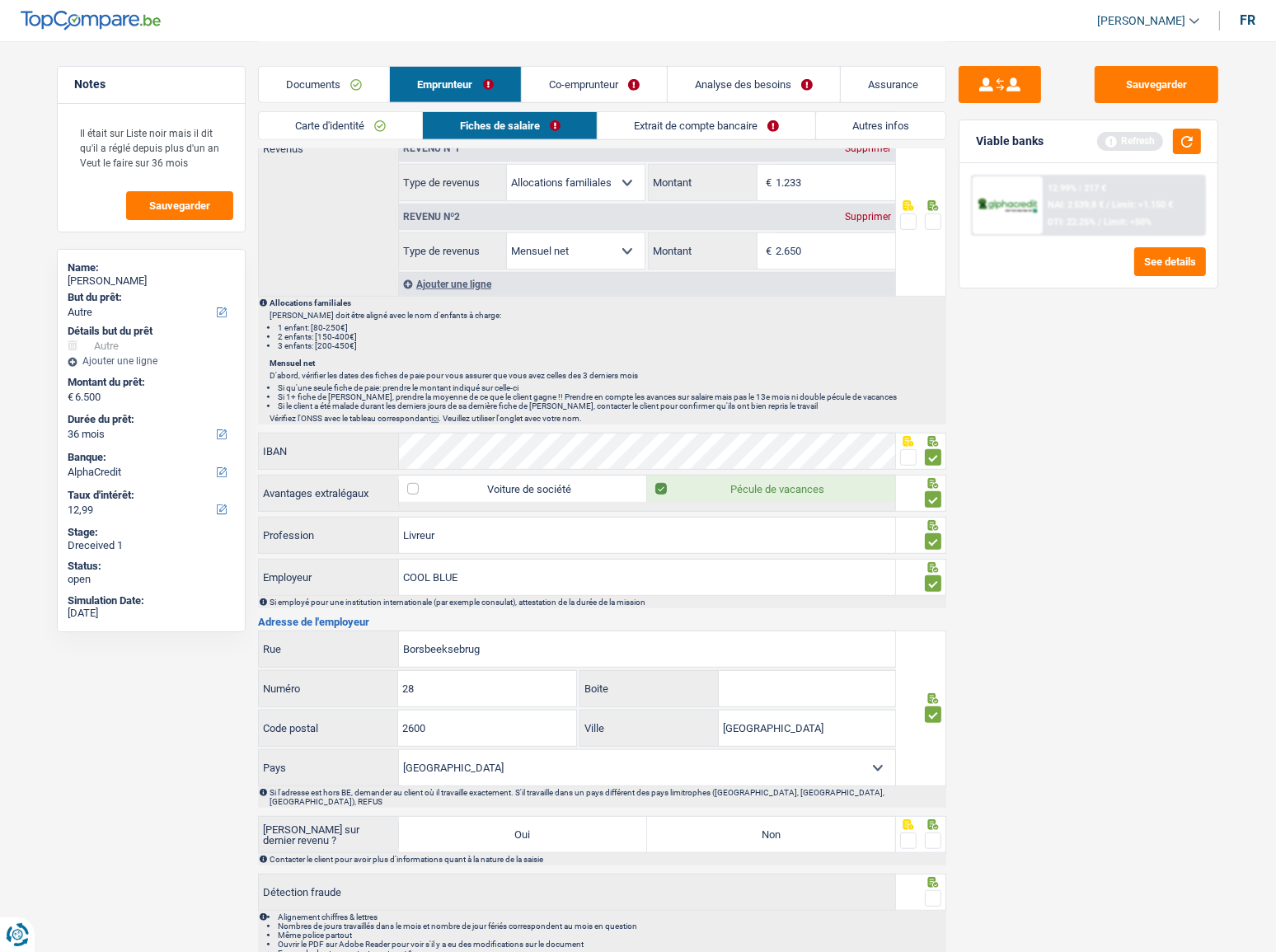
click at [825, 820] on input "Non" at bounding box center [771, 834] width 248 height 35
radio input "true"
drag, startPoint x: 935, startPoint y: 825, endPoint x: 939, endPoint y: 846, distance: 21.4
click at [939, 832] on span at bounding box center [933, 841] width 17 height 17
click at [0, 0] on input "radio" at bounding box center [0, 0] width 0 height 0
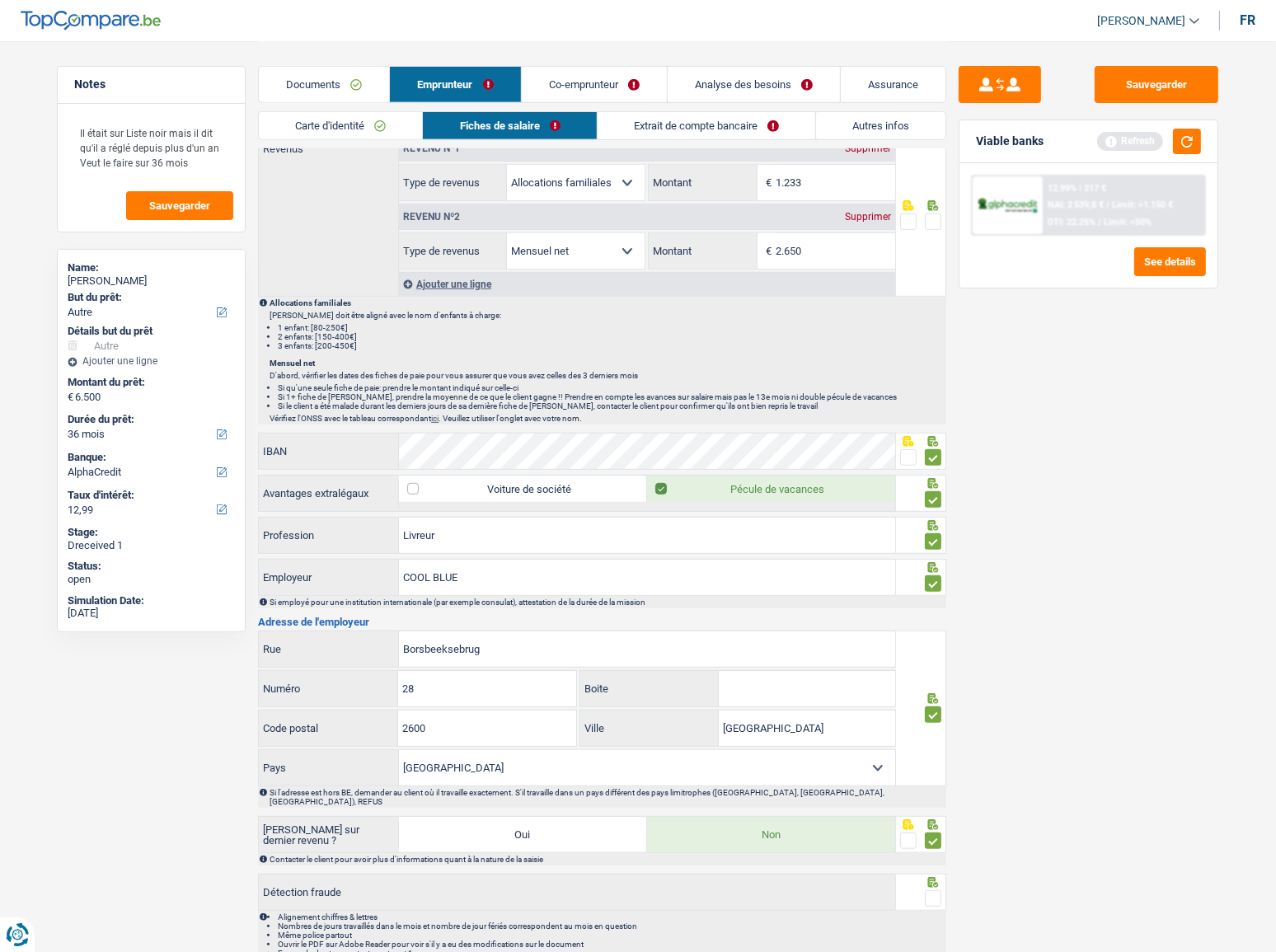
click at [940, 888] on div at bounding box center [933, 898] width 17 height 21
click at [939, 890] on span at bounding box center [933, 898] width 17 height 17
click at [0, 0] on input "radio" at bounding box center [0, 0] width 0 height 0
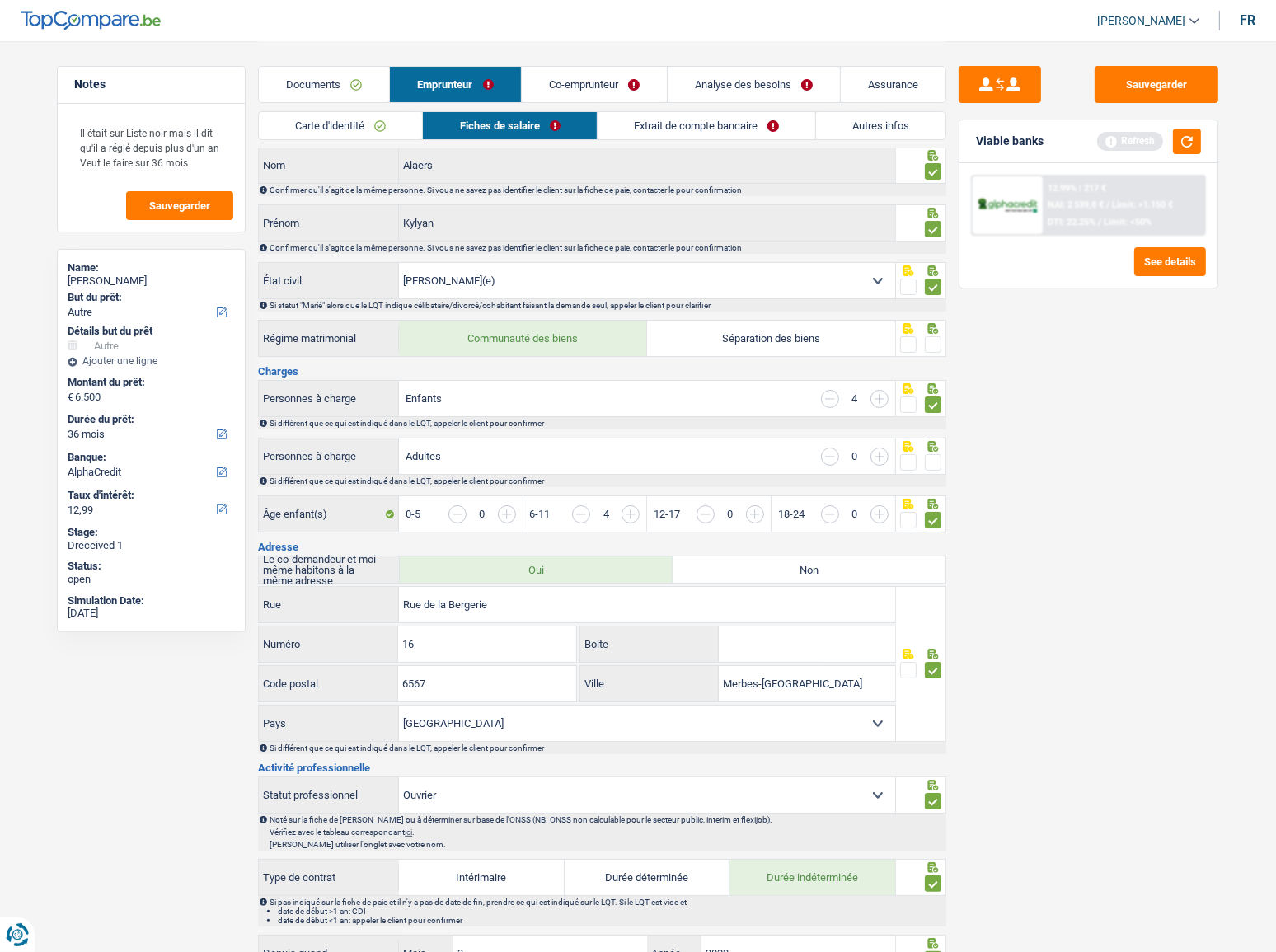
scroll to position [0, 0]
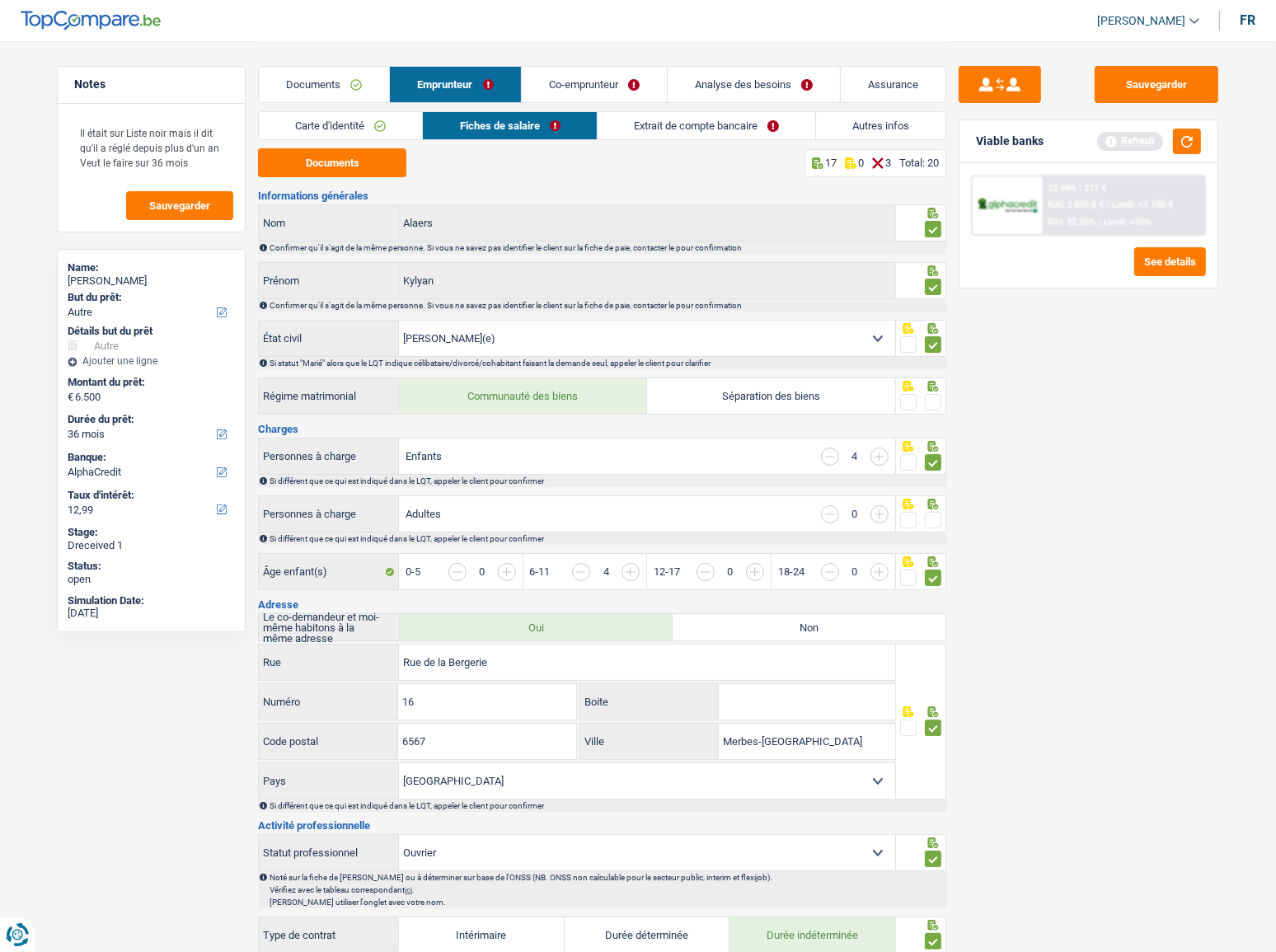
click at [937, 392] on div at bounding box center [933, 402] width 17 height 21
click at [936, 516] on span at bounding box center [933, 520] width 17 height 17
click at [0, 0] on input "radio" at bounding box center [0, 0] width 0 height 0
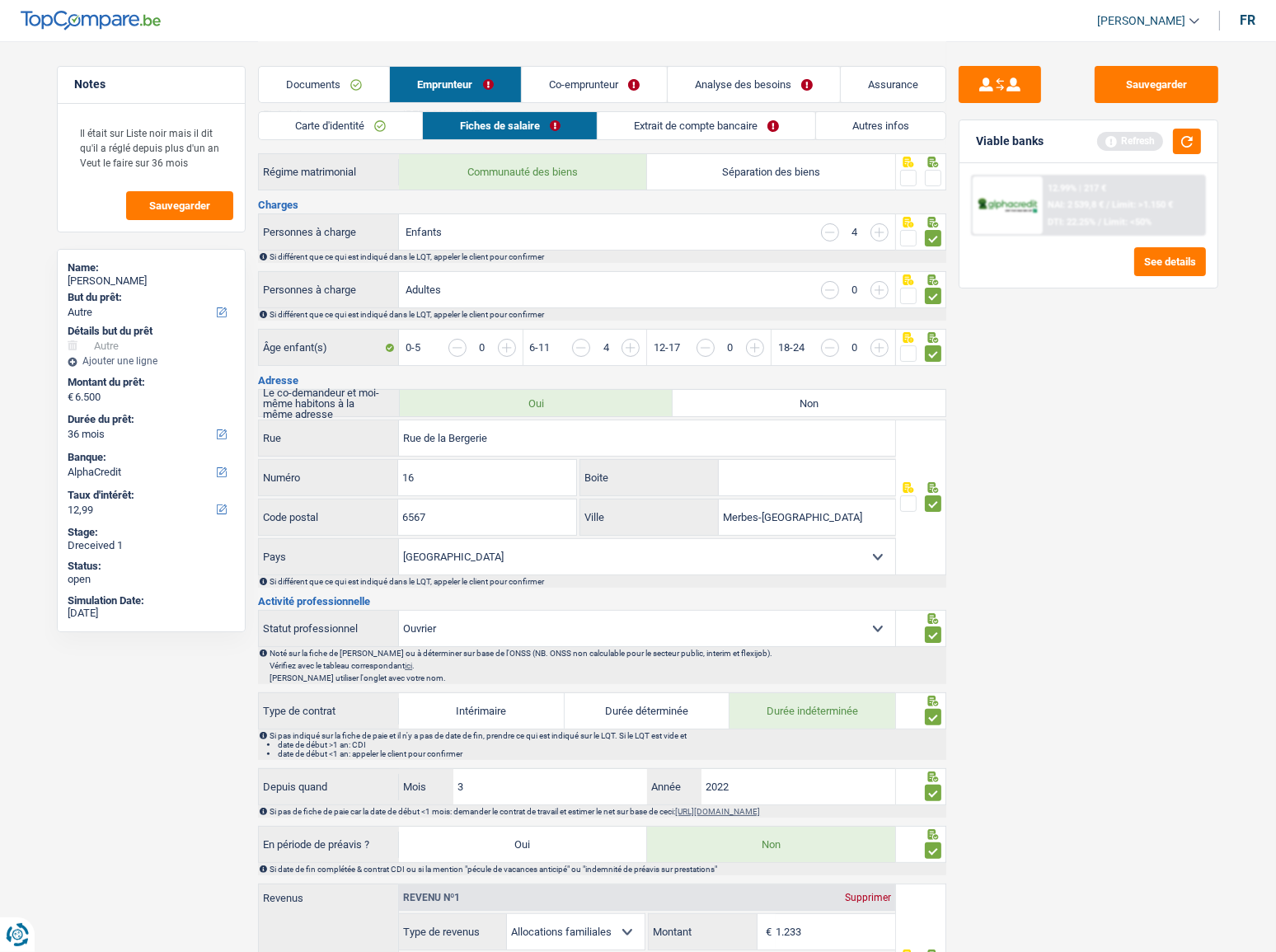
click at [1170, 107] on div "Sauvegarder Viable banks Refresh 12.99% | 217 € NAI: 2 539,8 € / Limit: >1.150 …" at bounding box center [1088, 495] width 284 height 859
click at [1172, 90] on button "Sauvegarder" at bounding box center [1156, 85] width 123 height 37
drag, startPoint x: 1103, startPoint y: 344, endPoint x: 1097, endPoint y: 332, distance: 13.4
click at [1103, 344] on div "Sauvegarder Viable banks Refresh 12.99% | 217 € NAI: 2 539,8 € / Limit: >1.150 …" at bounding box center [1088, 495] width 284 height 859
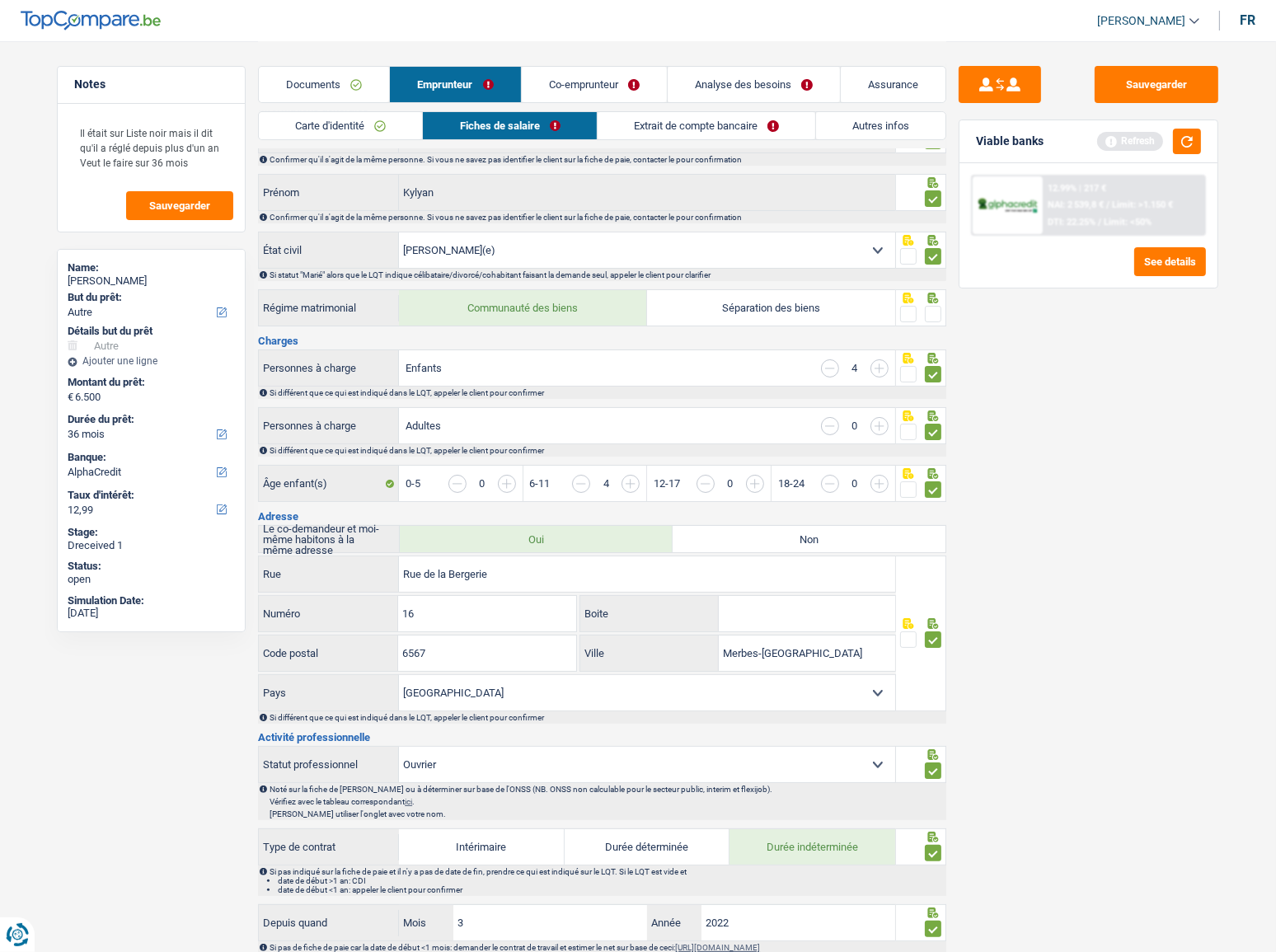
scroll to position [0, 0]
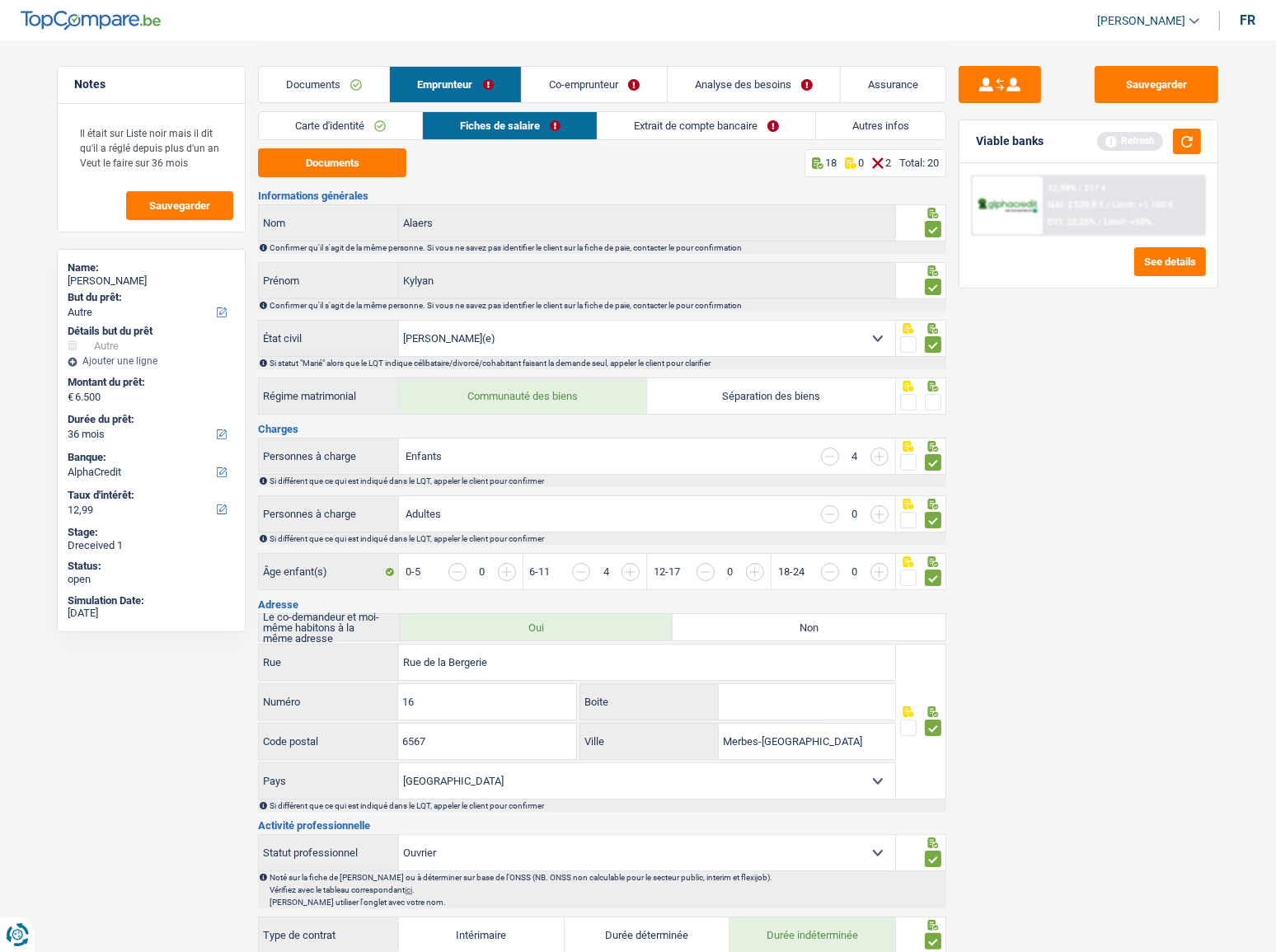
click at [933, 403] on span at bounding box center [933, 402] width 17 height 17
click at [0, 0] on input "radio" at bounding box center [0, 0] width 0 height 0
click at [1162, 80] on button "Sauvegarder" at bounding box center [1156, 85] width 123 height 37
click at [686, 132] on link "Extrait de compte bancaire" at bounding box center [707, 126] width 218 height 27
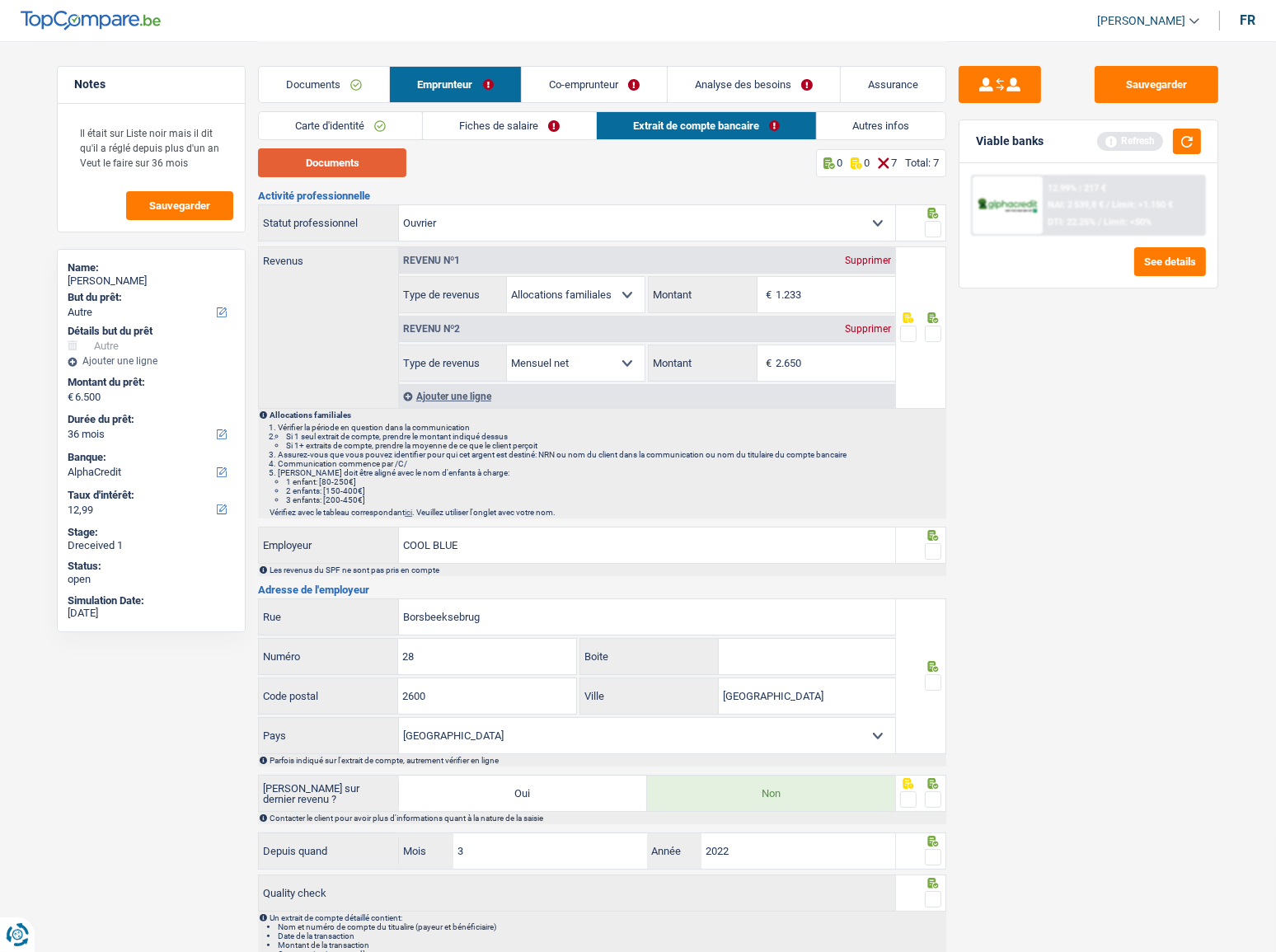
click at [306, 161] on button "Documents" at bounding box center [332, 163] width 148 height 28
click at [932, 552] on span at bounding box center [933, 551] width 17 height 17
click at [0, 0] on input "radio" at bounding box center [0, 0] width 0 height 0
click at [931, 685] on span at bounding box center [933, 682] width 17 height 17
click at [0, 0] on input "radio" at bounding box center [0, 0] width 0 height 0
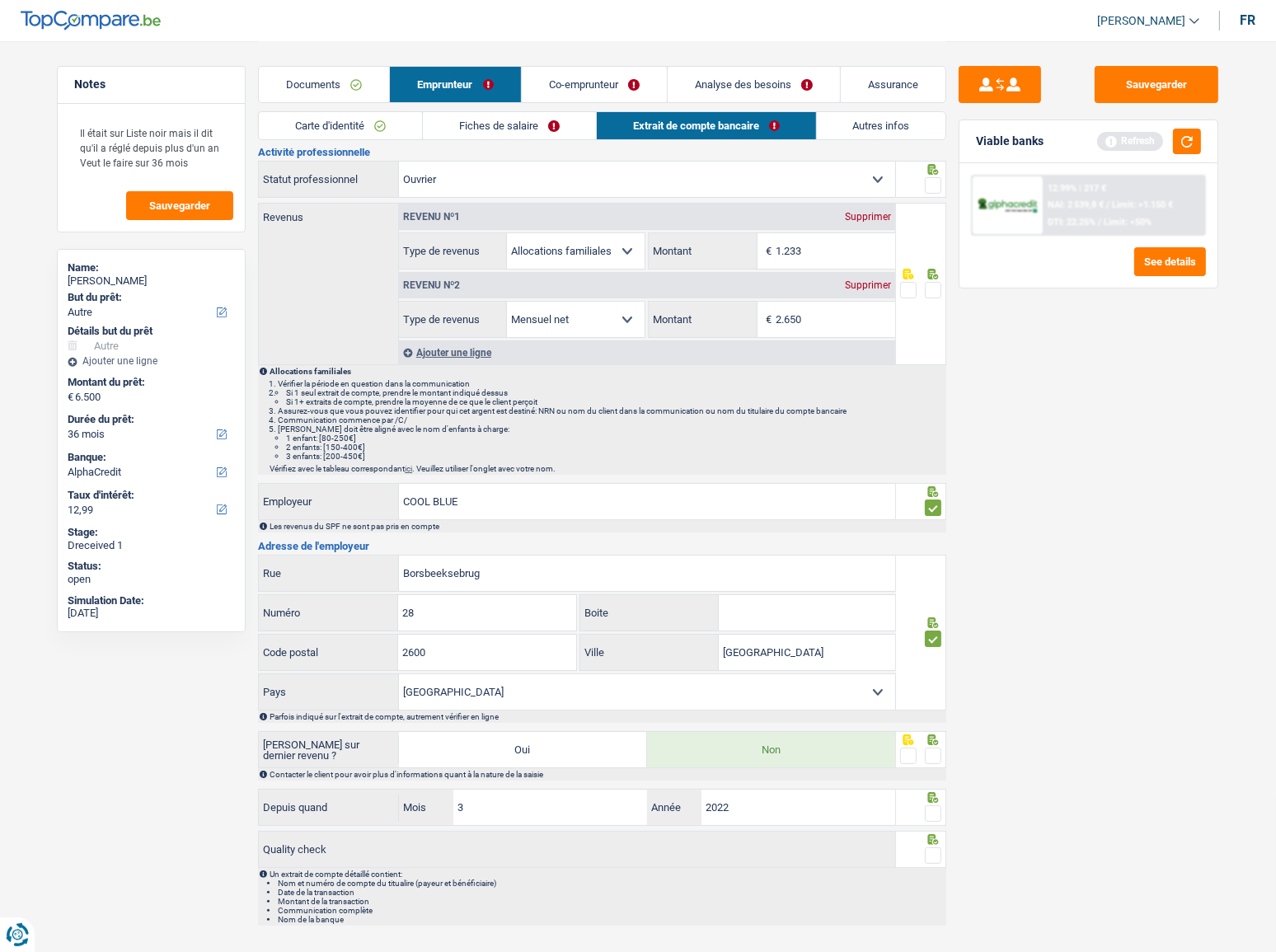
scroll to position [78, 0]
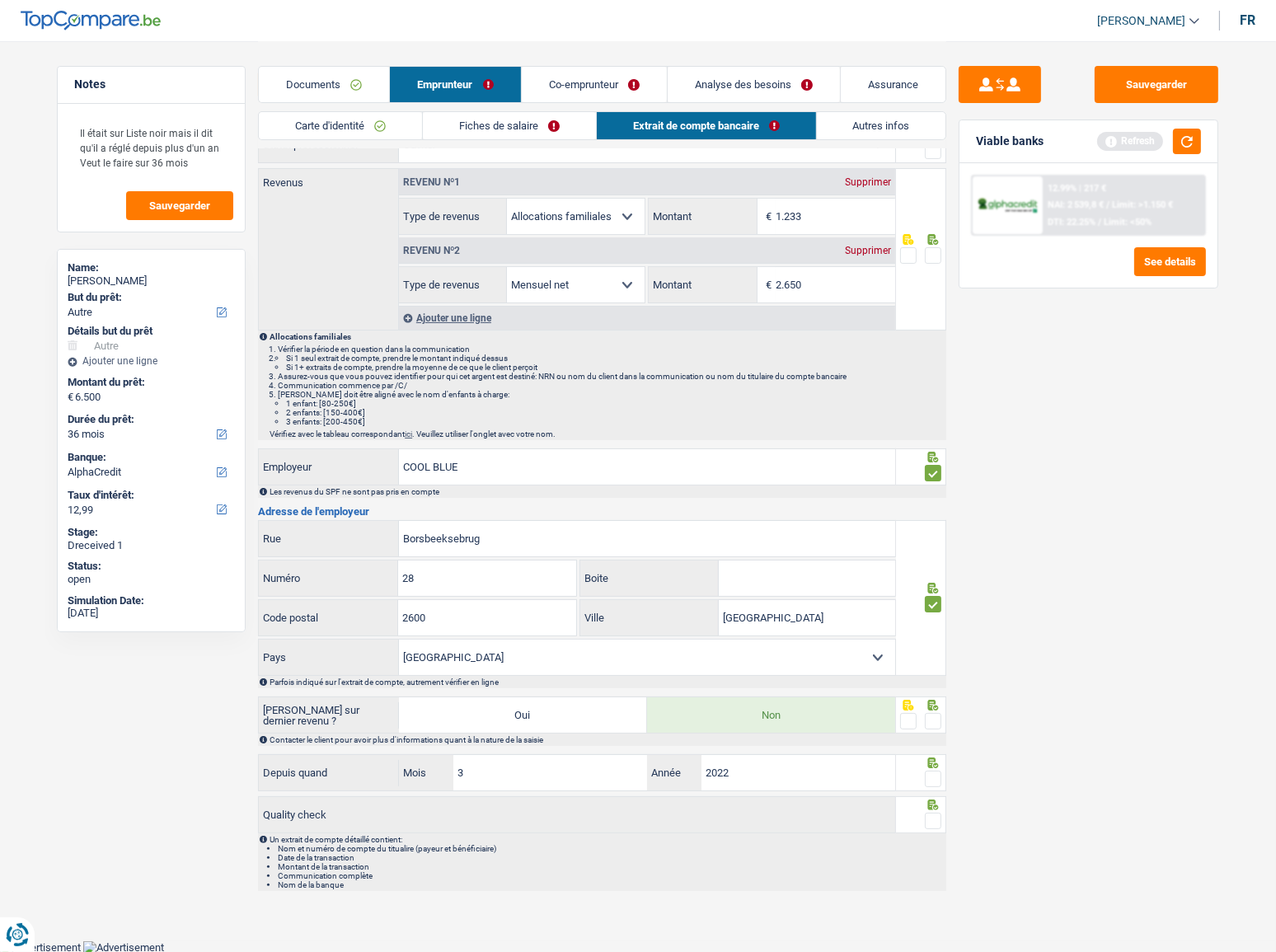
drag, startPoint x: 933, startPoint y: 727, endPoint x: 939, endPoint y: 716, distance: 12.5
click at [936, 721] on div at bounding box center [933, 722] width 17 height 21
click at [939, 716] on span at bounding box center [933, 721] width 17 height 17
click at [0, 0] on input "radio" at bounding box center [0, 0] width 0 height 0
click at [926, 784] on label at bounding box center [933, 779] width 17 height 17
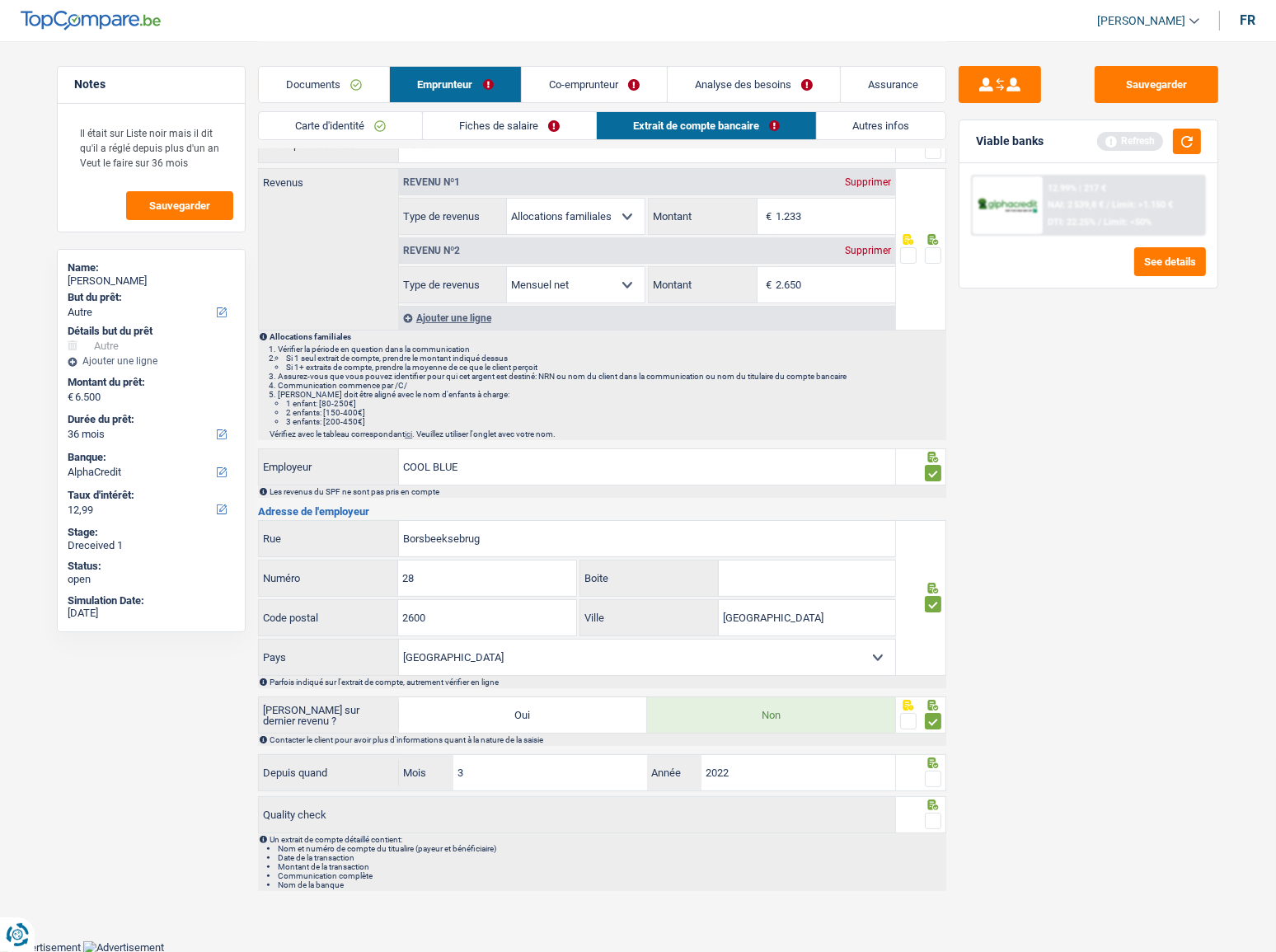
click at [0, 0] on input "radio" at bounding box center [0, 0] width 0 height 0
click at [934, 815] on span at bounding box center [933, 820] width 17 height 17
click at [0, 0] on input "radio" at bounding box center [0, 0] width 0 height 0
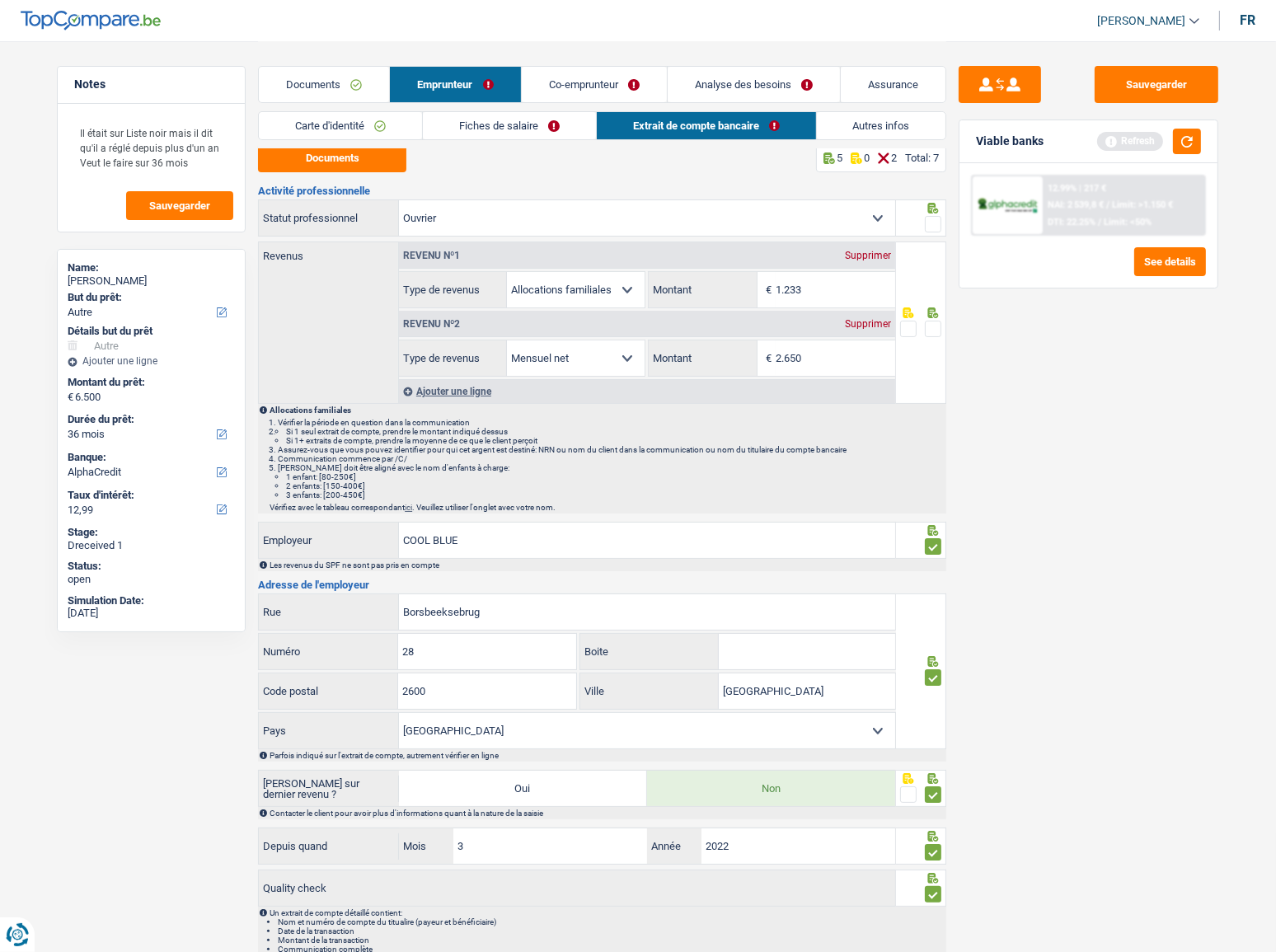
scroll to position [0, 0]
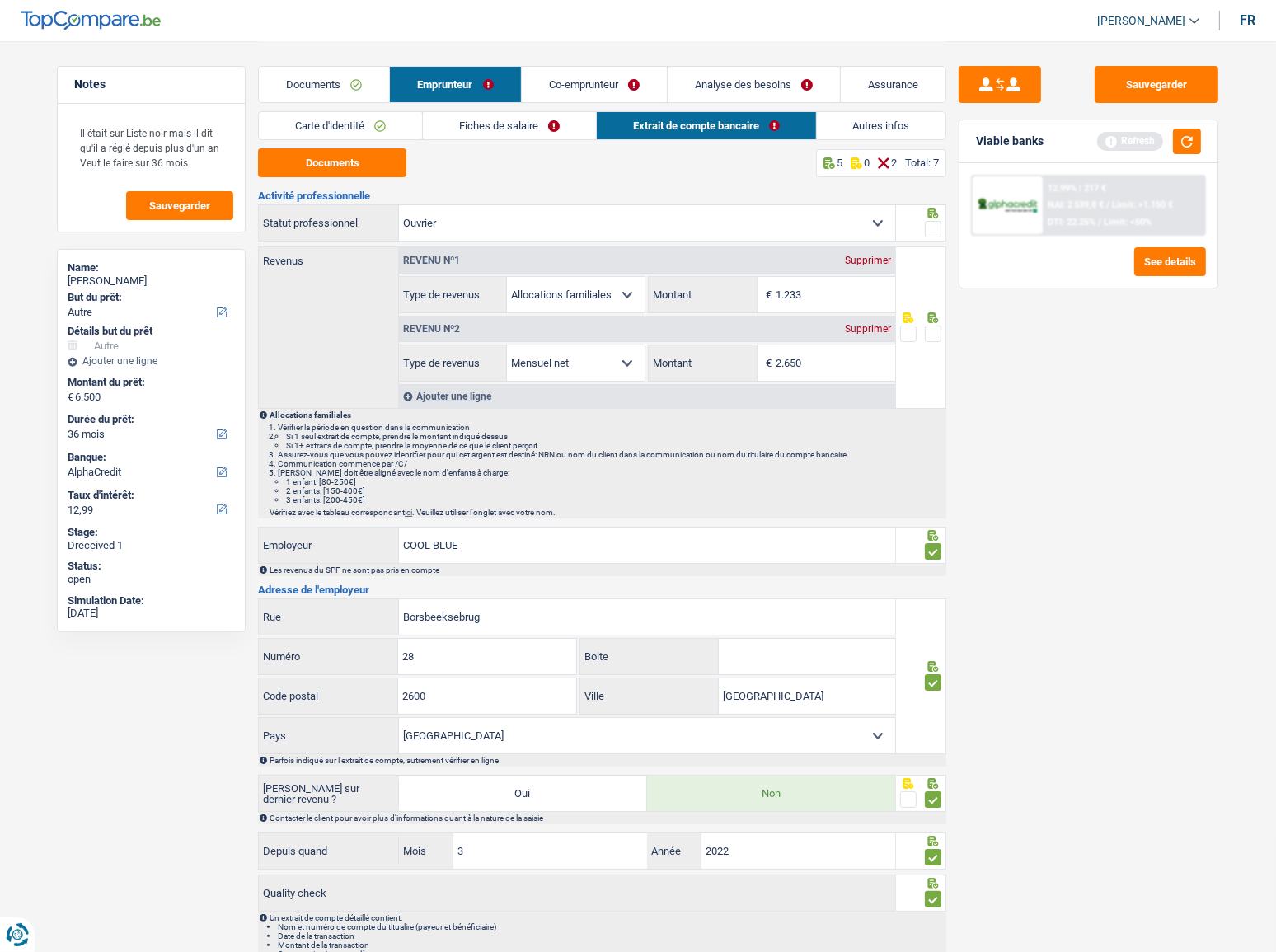
click at [937, 225] on span at bounding box center [933, 229] width 17 height 17
click at [0, 0] on input "radio" at bounding box center [0, 0] width 0 height 0
click at [874, 130] on link "Autres infos" at bounding box center [881, 126] width 129 height 27
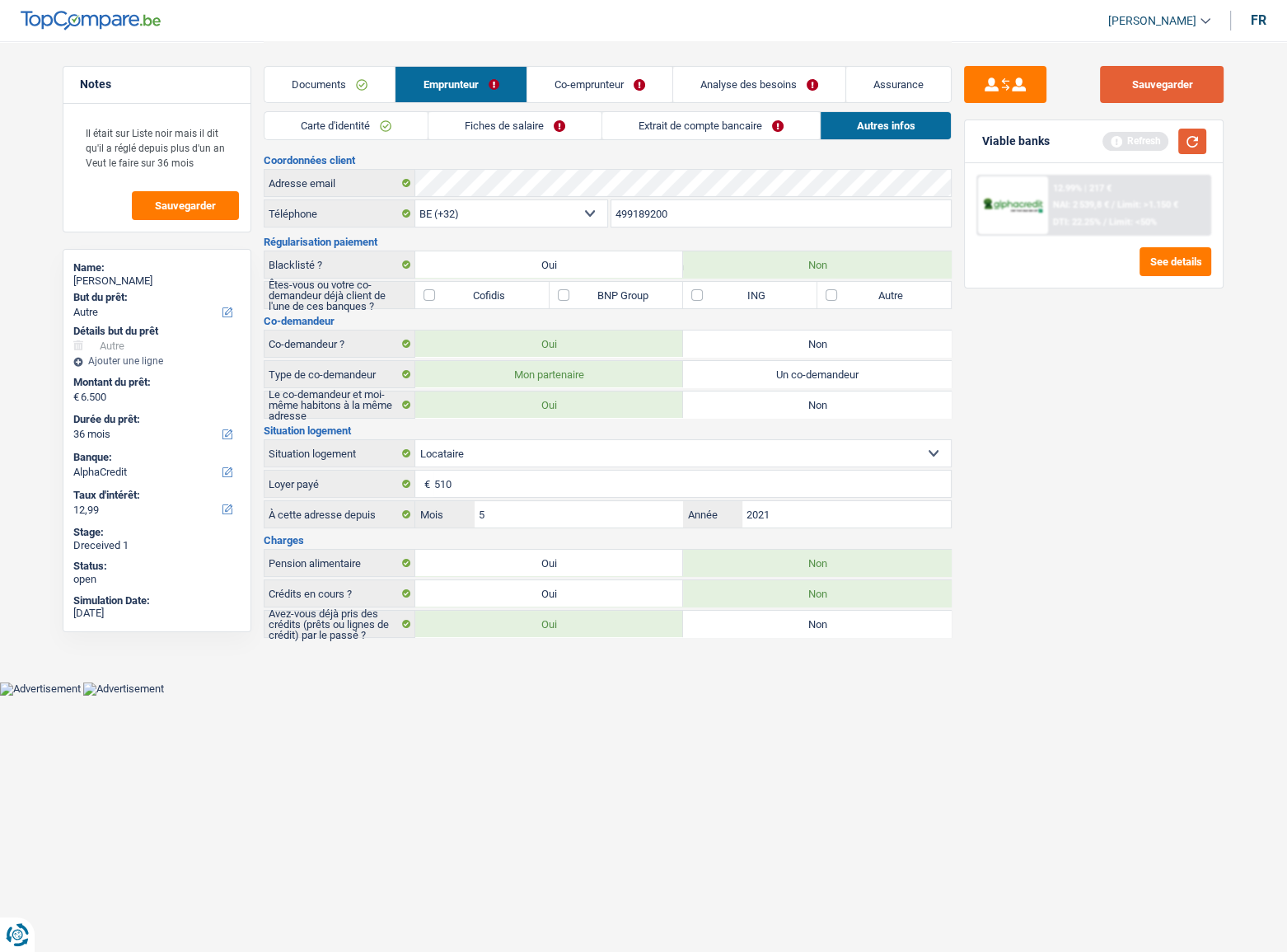
drag, startPoint x: 1155, startPoint y: 75, endPoint x: 1202, endPoint y: 147, distance: 86.0
click at [1163, 87] on button "Sauvegarder" at bounding box center [1161, 85] width 123 height 37
drag, startPoint x: 1202, startPoint y: 147, endPoint x: 1176, endPoint y: 147, distance: 26.0
click at [1203, 147] on button "button" at bounding box center [1191, 141] width 28 height 25
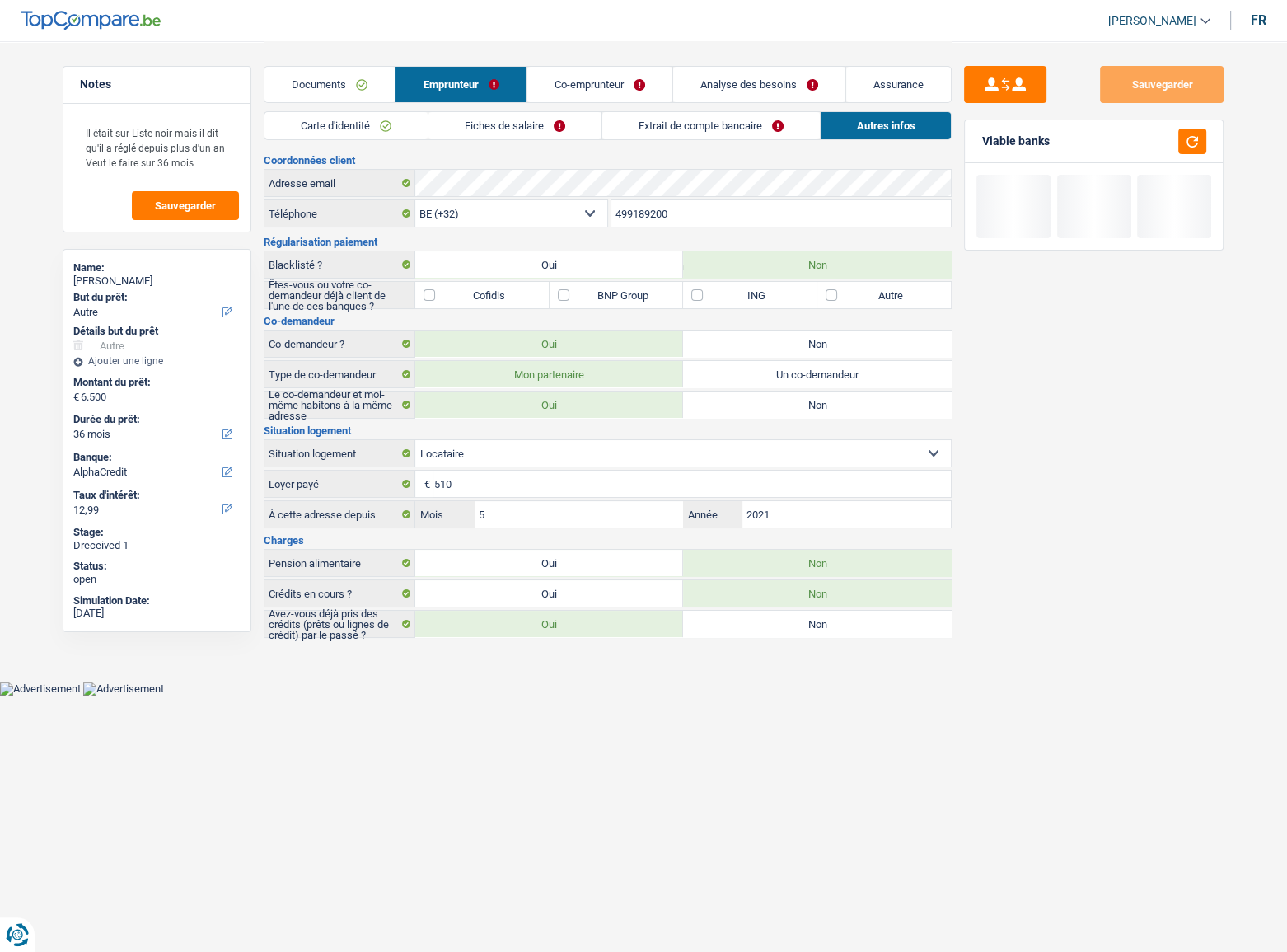
click at [604, 81] on link "Co-emprunteur" at bounding box center [599, 85] width 145 height 35
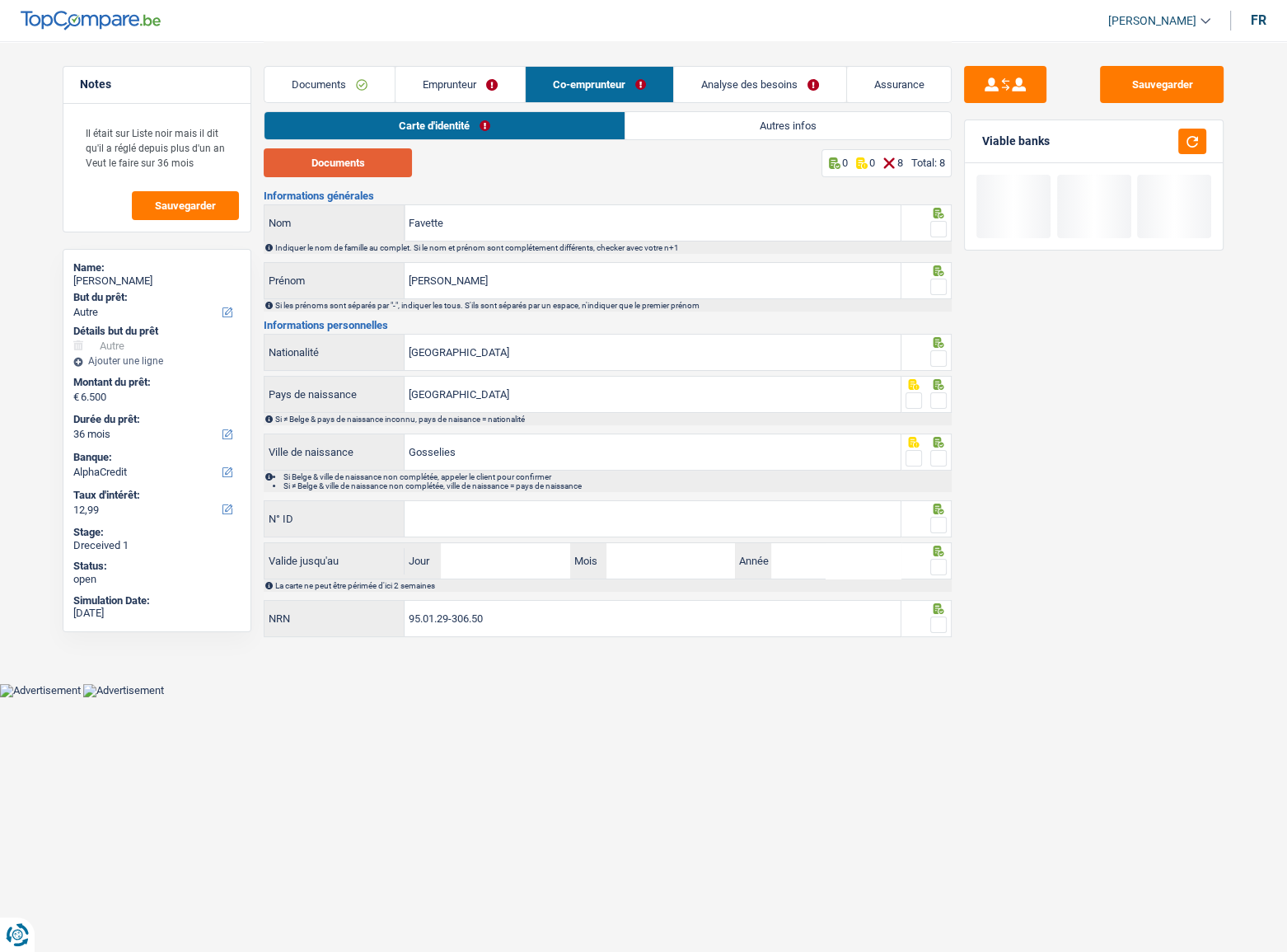
click at [362, 171] on button "Documents" at bounding box center [338, 163] width 148 height 28
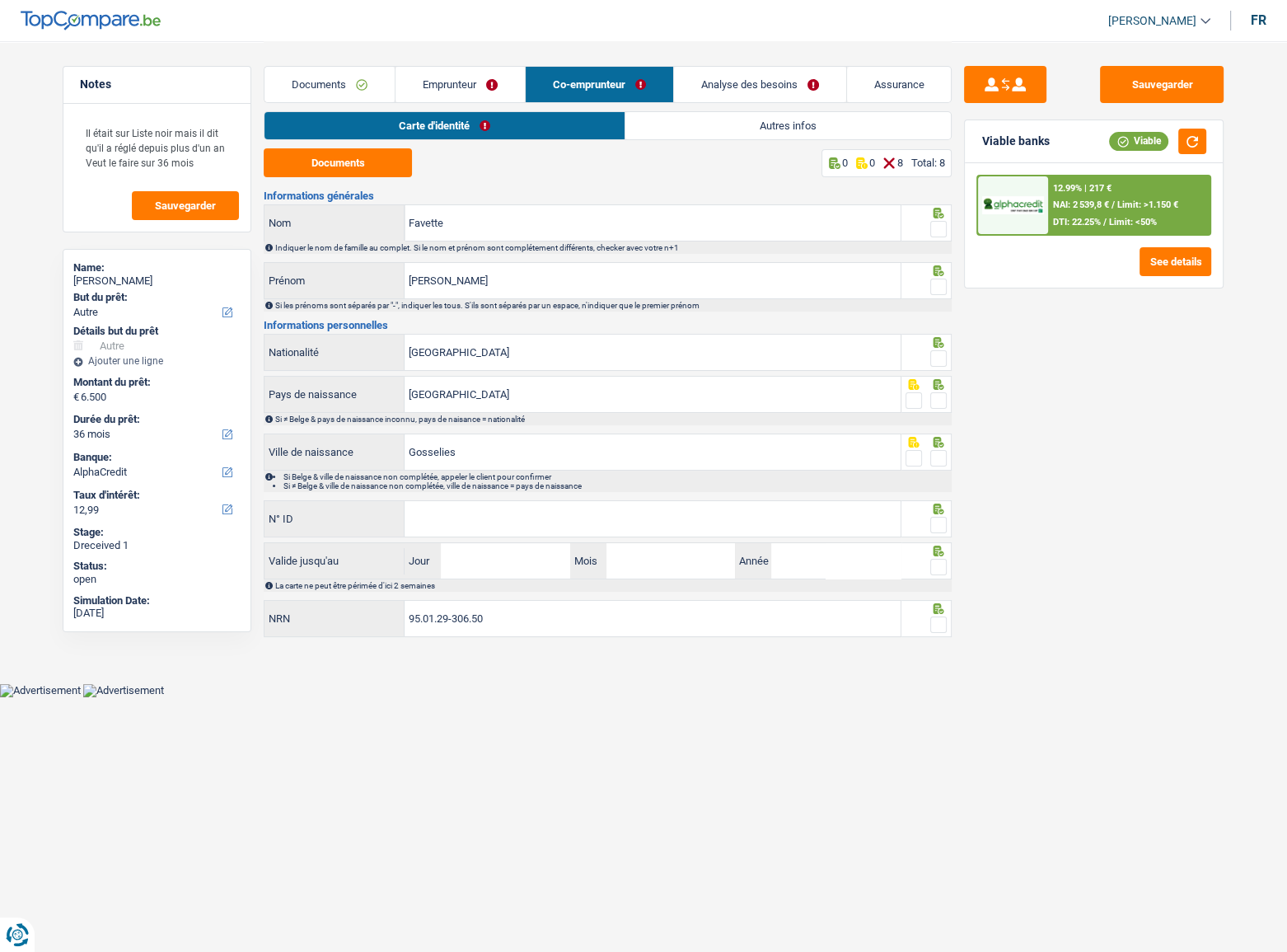
click at [947, 230] on div at bounding box center [927, 223] width 51 height 37
click at [937, 230] on span at bounding box center [938, 229] width 17 height 17
click at [0, 0] on input "radio" at bounding box center [0, 0] width 0 height 0
click at [937, 295] on div at bounding box center [938, 287] width 17 height 21
click at [937, 281] on span at bounding box center [938, 287] width 17 height 17
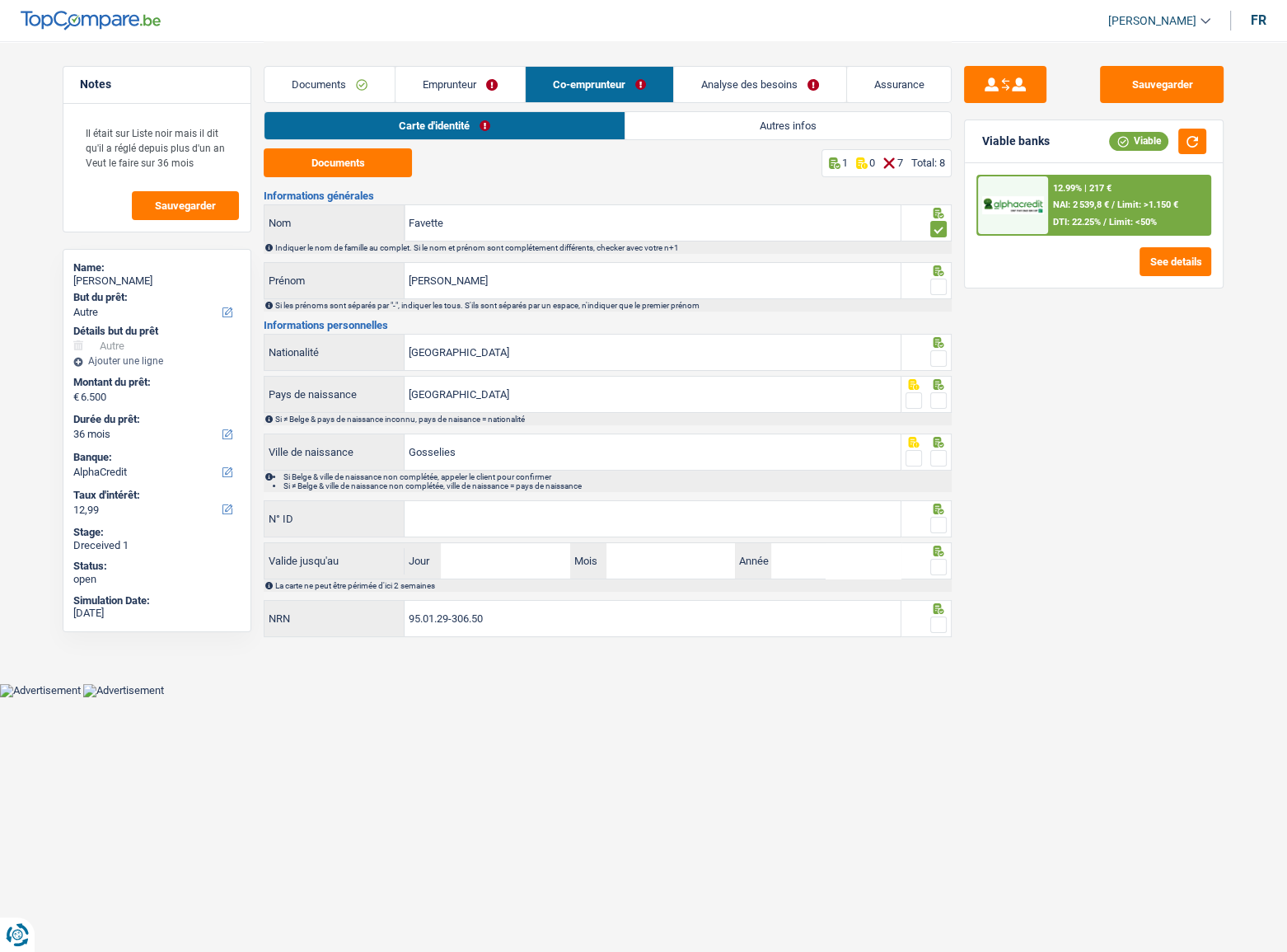
click at [0, 0] on input "radio" at bounding box center [0, 0] width 0 height 0
drag, startPoint x: 939, startPoint y: 357, endPoint x: 939, endPoint y: 368, distance: 11.0
click at [939, 358] on span at bounding box center [938, 359] width 17 height 17
click at [0, 0] on input "radio" at bounding box center [0, 0] width 0 height 0
click at [933, 415] on div "Si ≠ Belge & pays de naissance inconnu, pays de naisance = nationalité" at bounding box center [612, 419] width 675 height 9
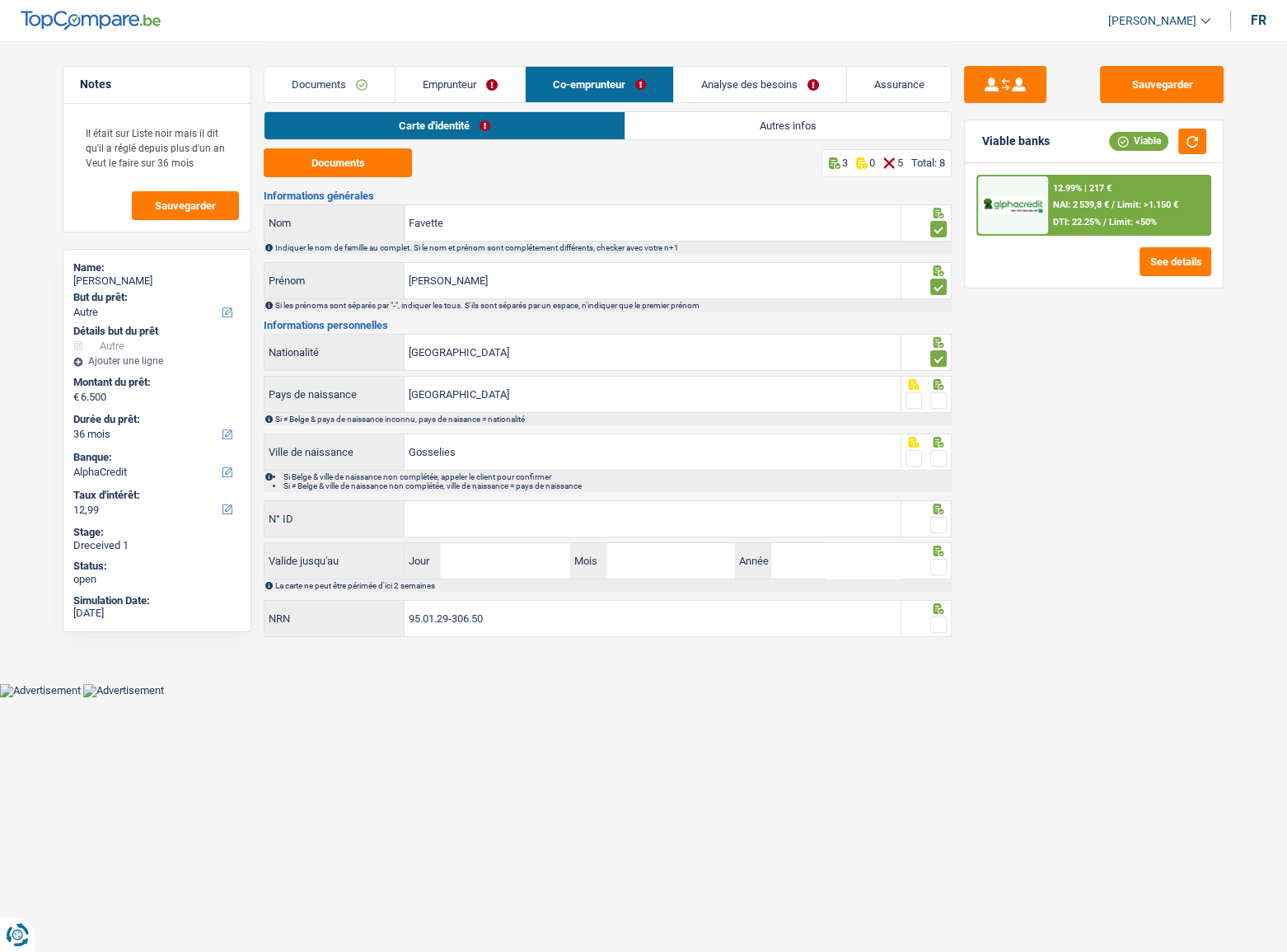
click at [938, 401] on span at bounding box center [938, 401] width 17 height 17
click at [0, 0] on input "radio" at bounding box center [0, 0] width 0 height 0
drag, startPoint x: 943, startPoint y: 454, endPoint x: 934, endPoint y: 465, distance: 14.2
click at [942, 457] on span at bounding box center [938, 458] width 17 height 17
click at [0, 0] on input "radio" at bounding box center [0, 0] width 0 height 0
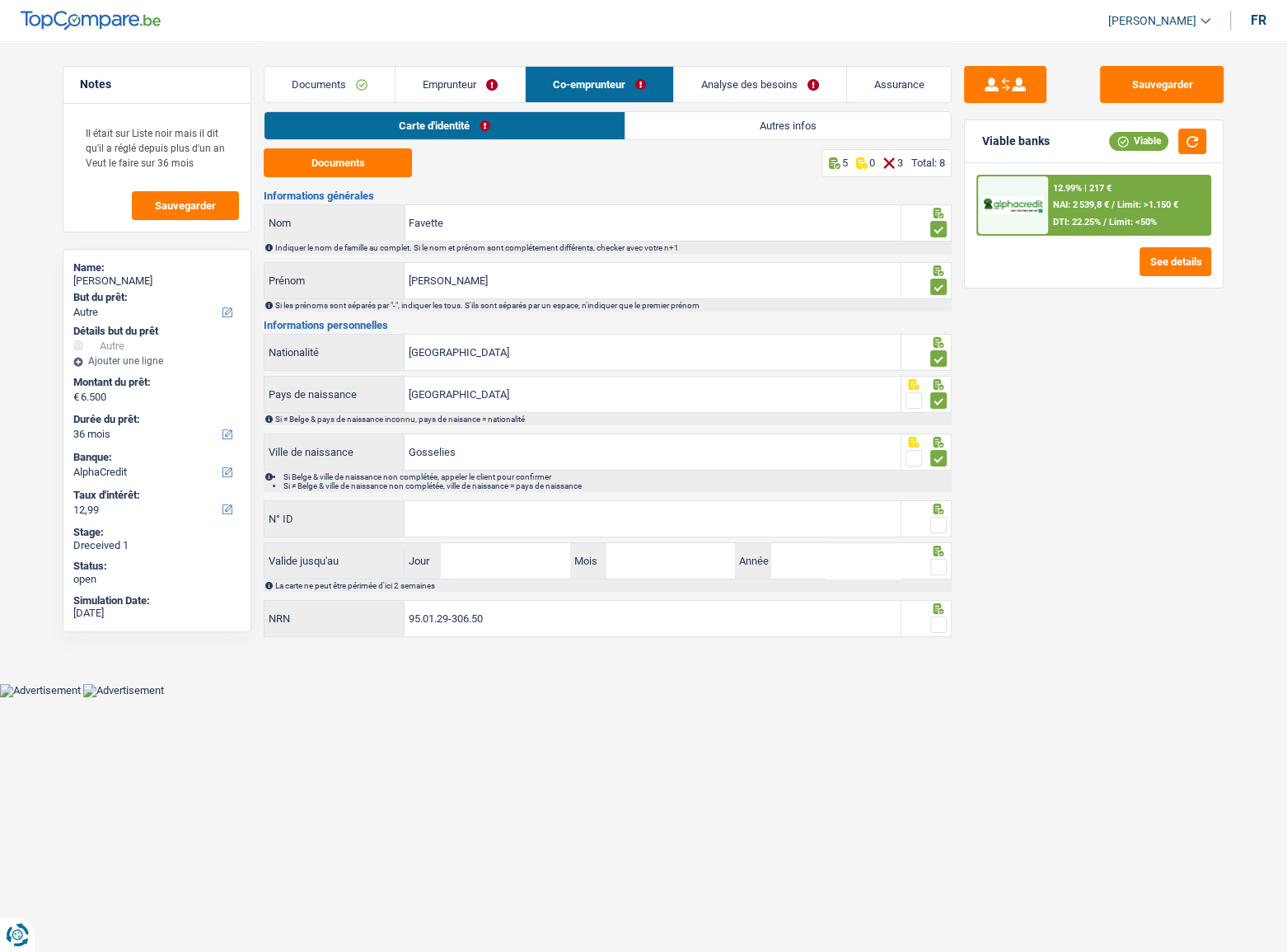
click at [933, 517] on span at bounding box center [938, 525] width 17 height 17
click at [0, 0] on input "radio" at bounding box center [0, 0] width 0 height 0
click at [857, 531] on input "N° ID" at bounding box center [653, 519] width 496 height 35
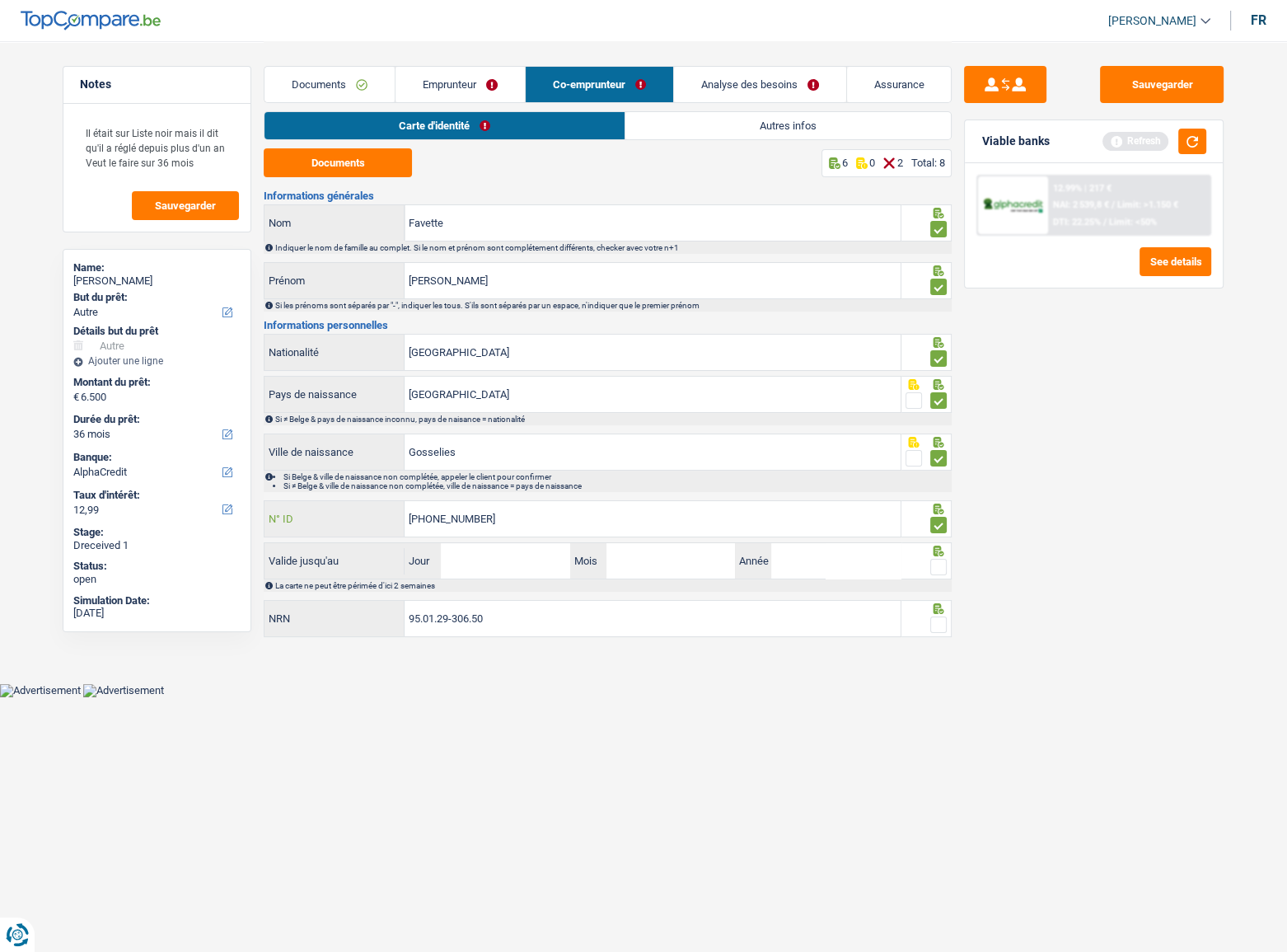
type input "595-0489227-74"
click at [498, 556] on input "Jour" at bounding box center [504, 561] width 128 height 35
type input "01"
type input "03"
type input "2031"
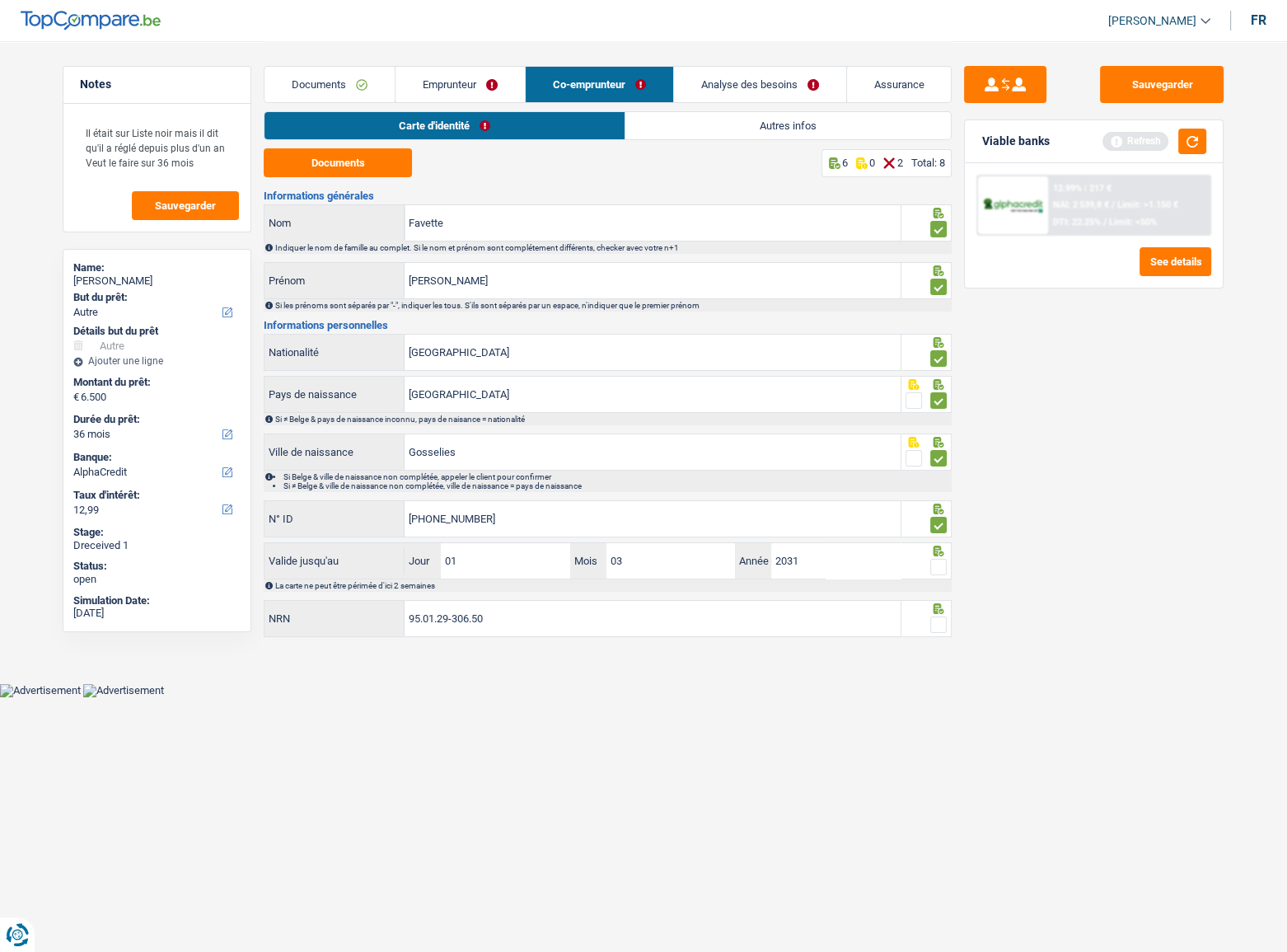
drag, startPoint x: 940, startPoint y: 560, endPoint x: 939, endPoint y: 577, distance: 17.0
click at [943, 560] on span at bounding box center [938, 567] width 17 height 17
click at [0, 0] on input "radio" at bounding box center [0, 0] width 0 height 0
click at [930, 619] on span at bounding box center [938, 624] width 17 height 17
click at [0, 0] on input "radio" at bounding box center [0, 0] width 0 height 0
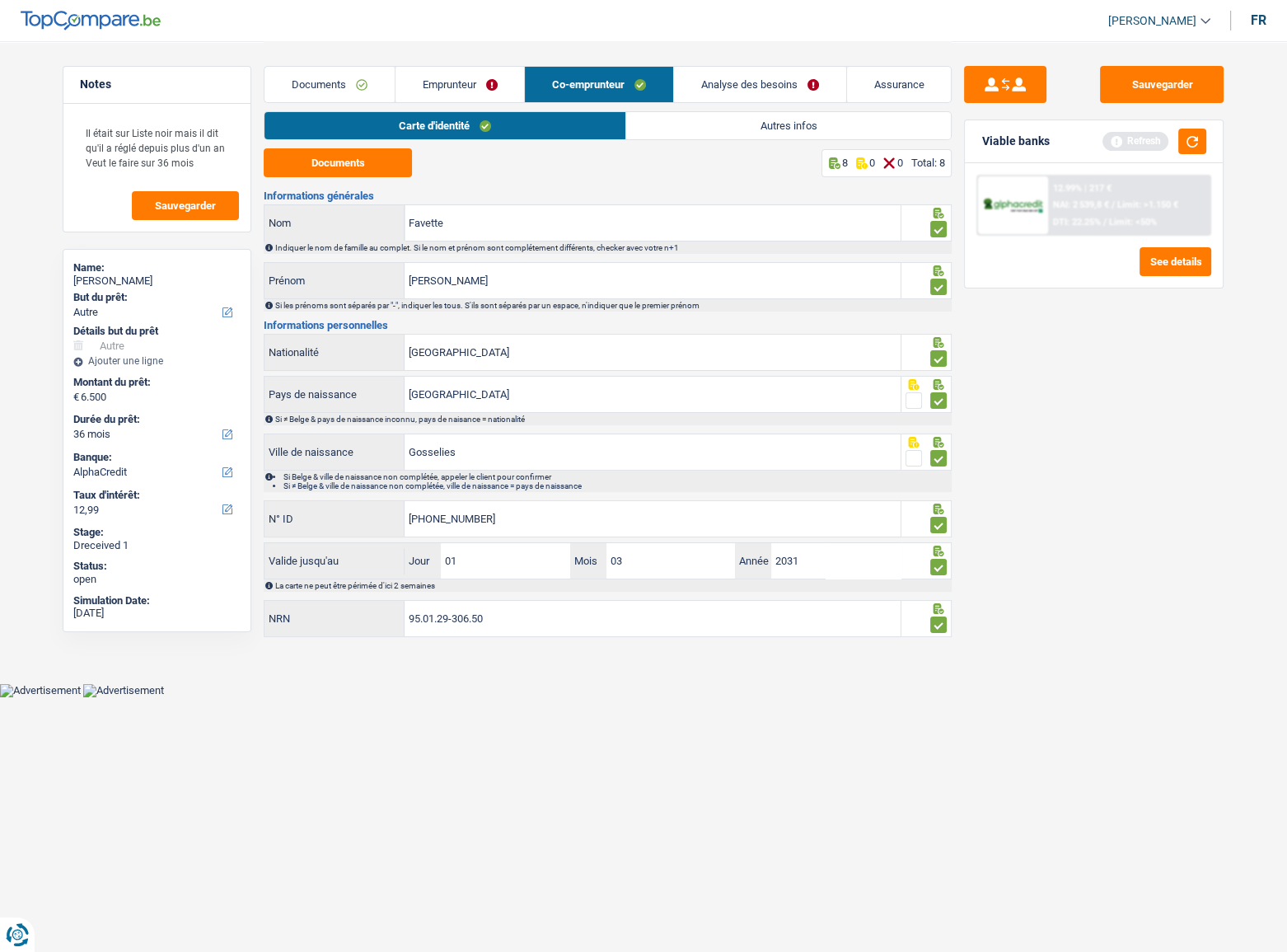
drag, startPoint x: 709, startPoint y: 120, endPoint x: 717, endPoint y: 124, distance: 8.9
click at [709, 120] on link "Autres infos" at bounding box center [788, 126] width 325 height 27
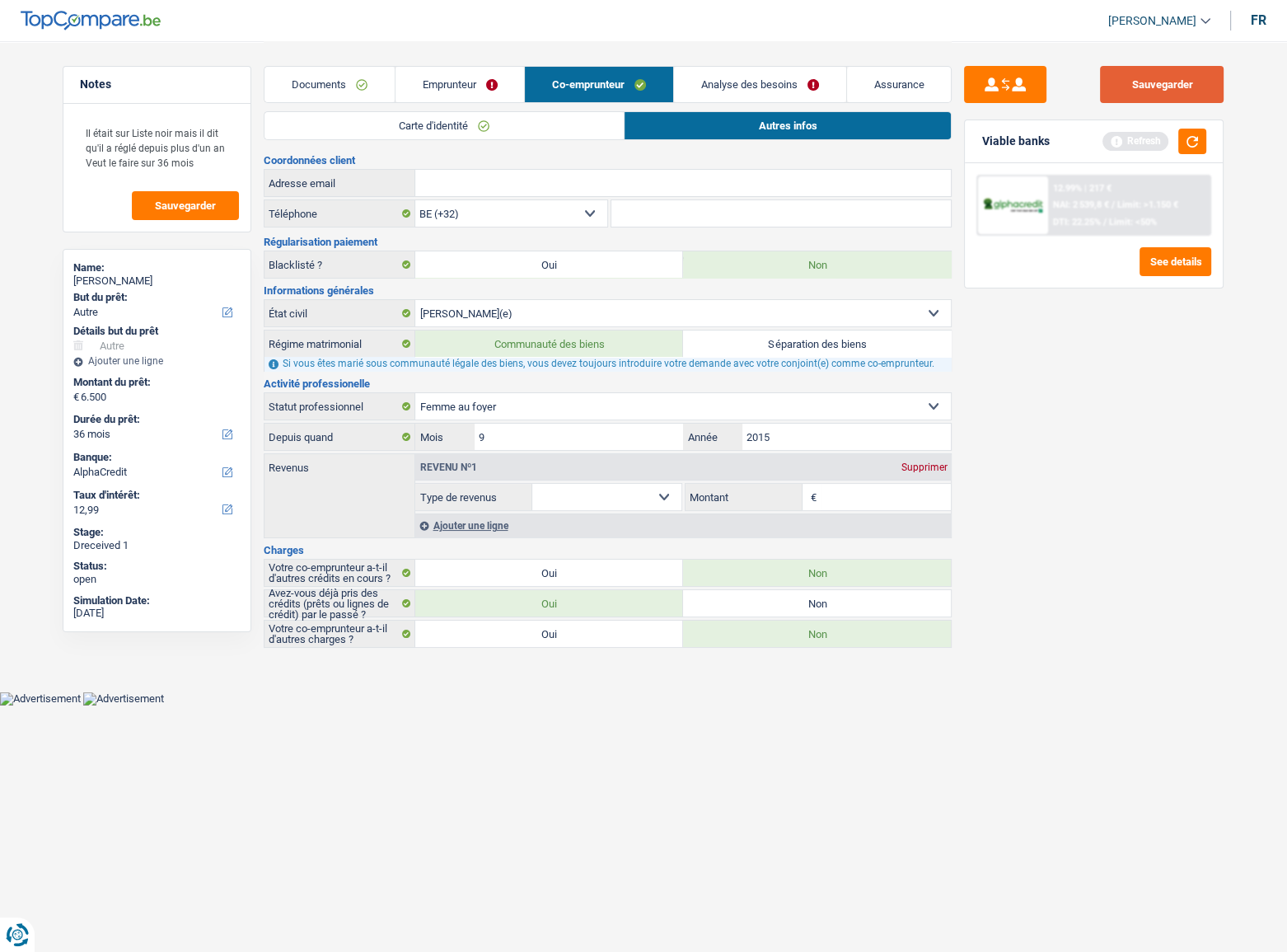
drag, startPoint x: 1153, startPoint y: 82, endPoint x: 1169, endPoint y: 107, distance: 29.7
click at [1153, 87] on button "Sauvegarder" at bounding box center [1161, 85] width 123 height 37
click at [1197, 145] on button "button" at bounding box center [1191, 141] width 28 height 25
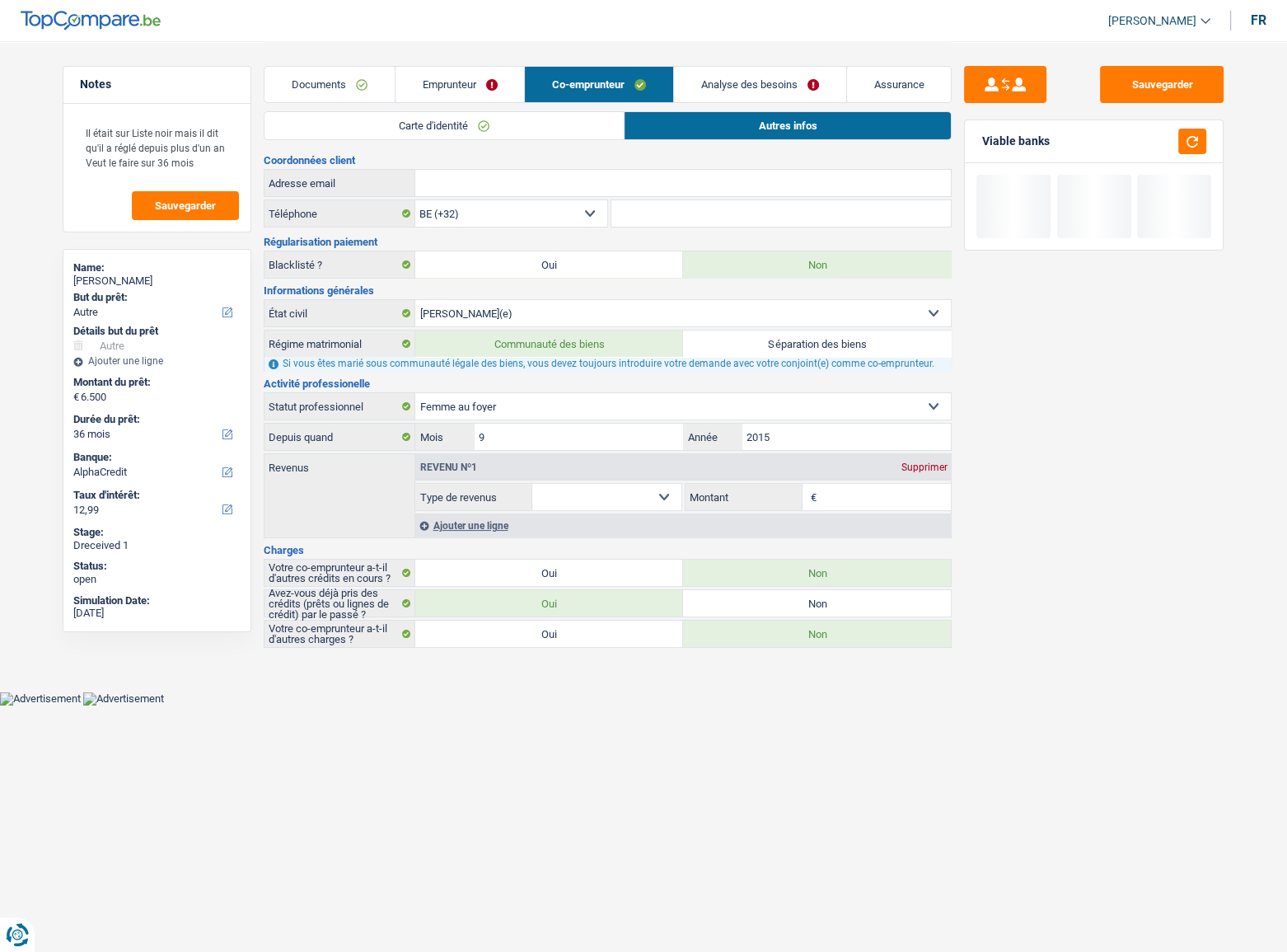
click at [460, 82] on link "Emprunteur" at bounding box center [460, 85] width 129 height 35
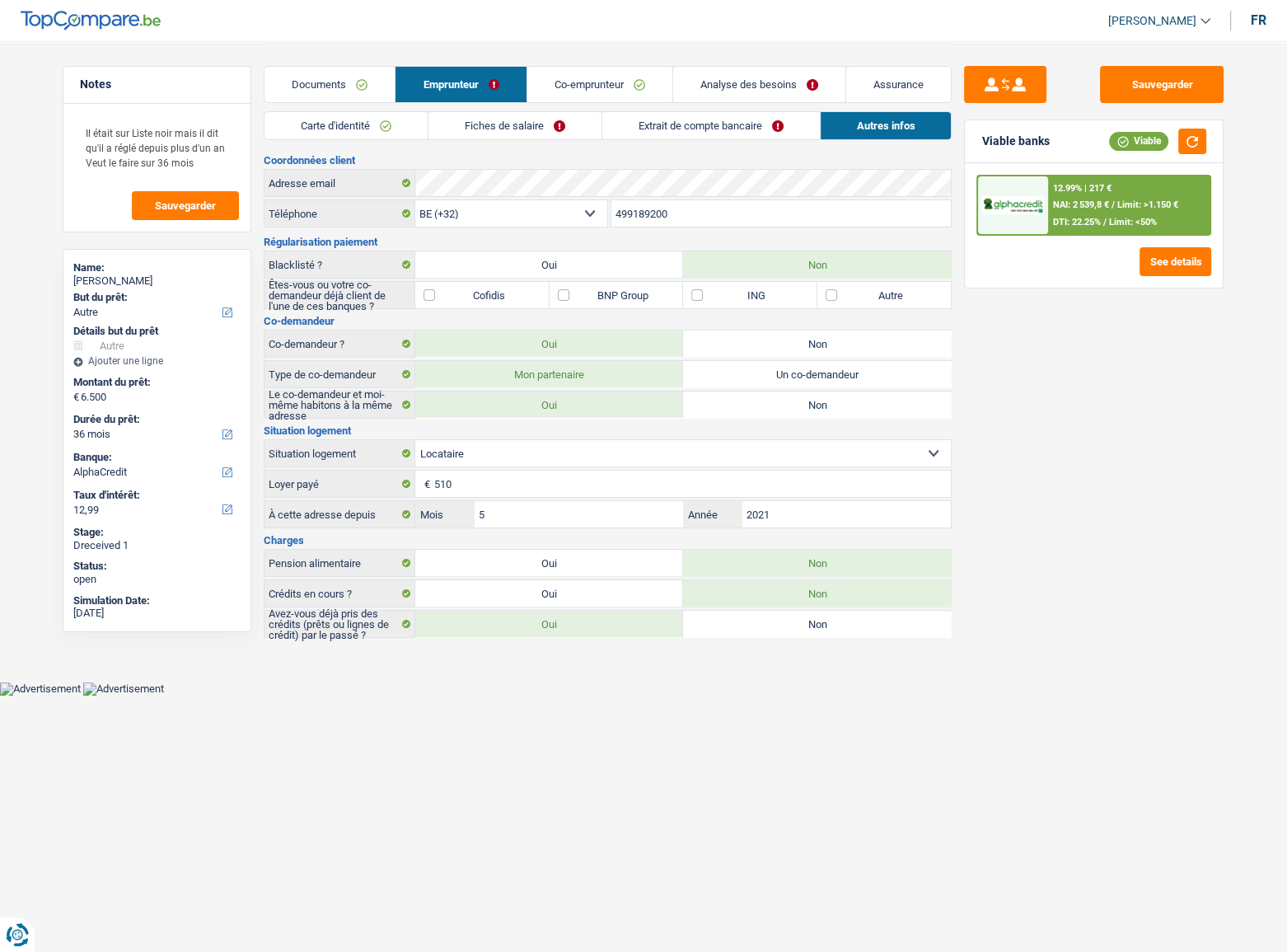
click at [1135, 209] on span "Limit: >1.150 €" at bounding box center [1147, 204] width 61 height 11
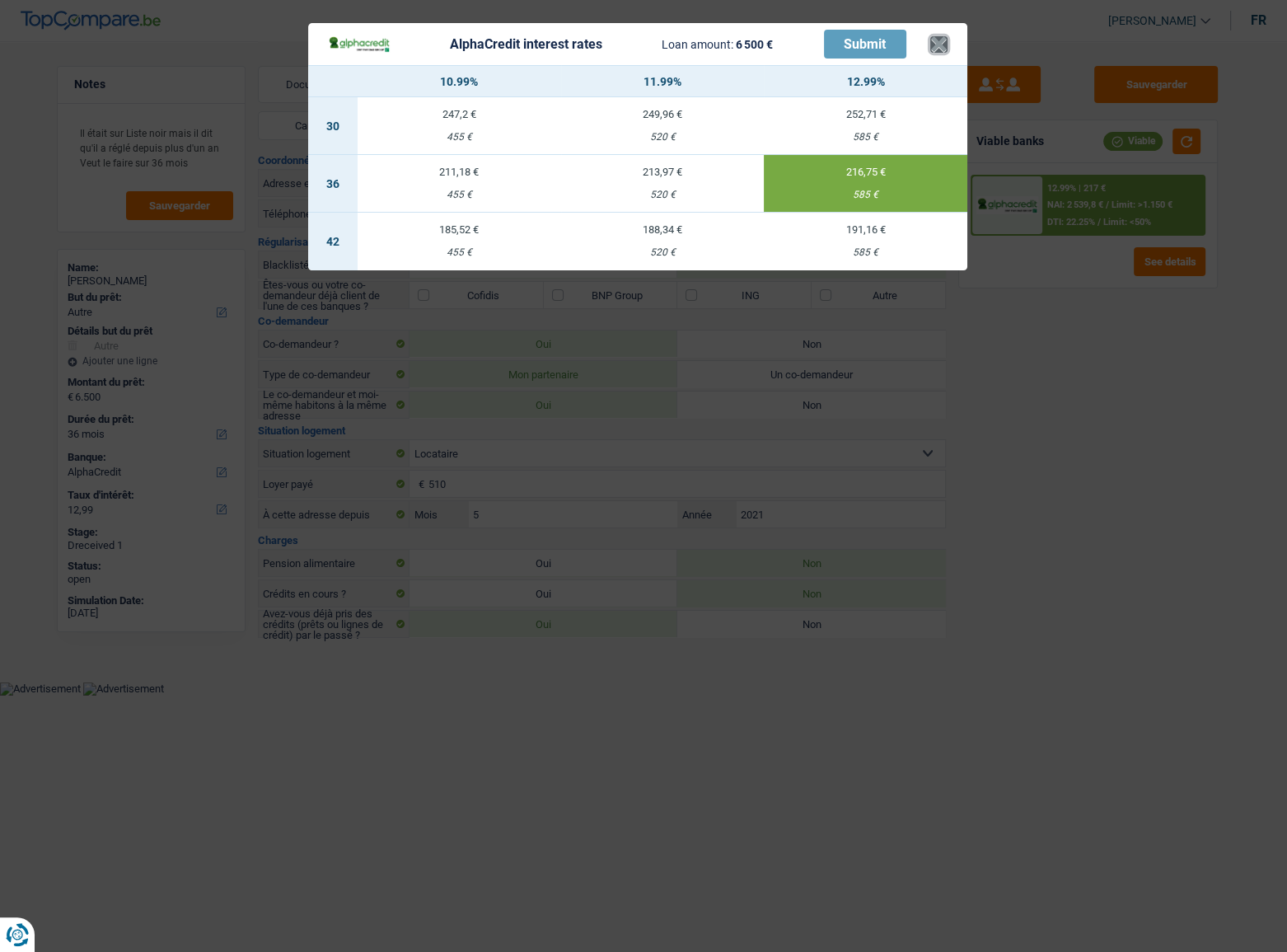
click at [941, 49] on button "×" at bounding box center [938, 44] width 18 height 17
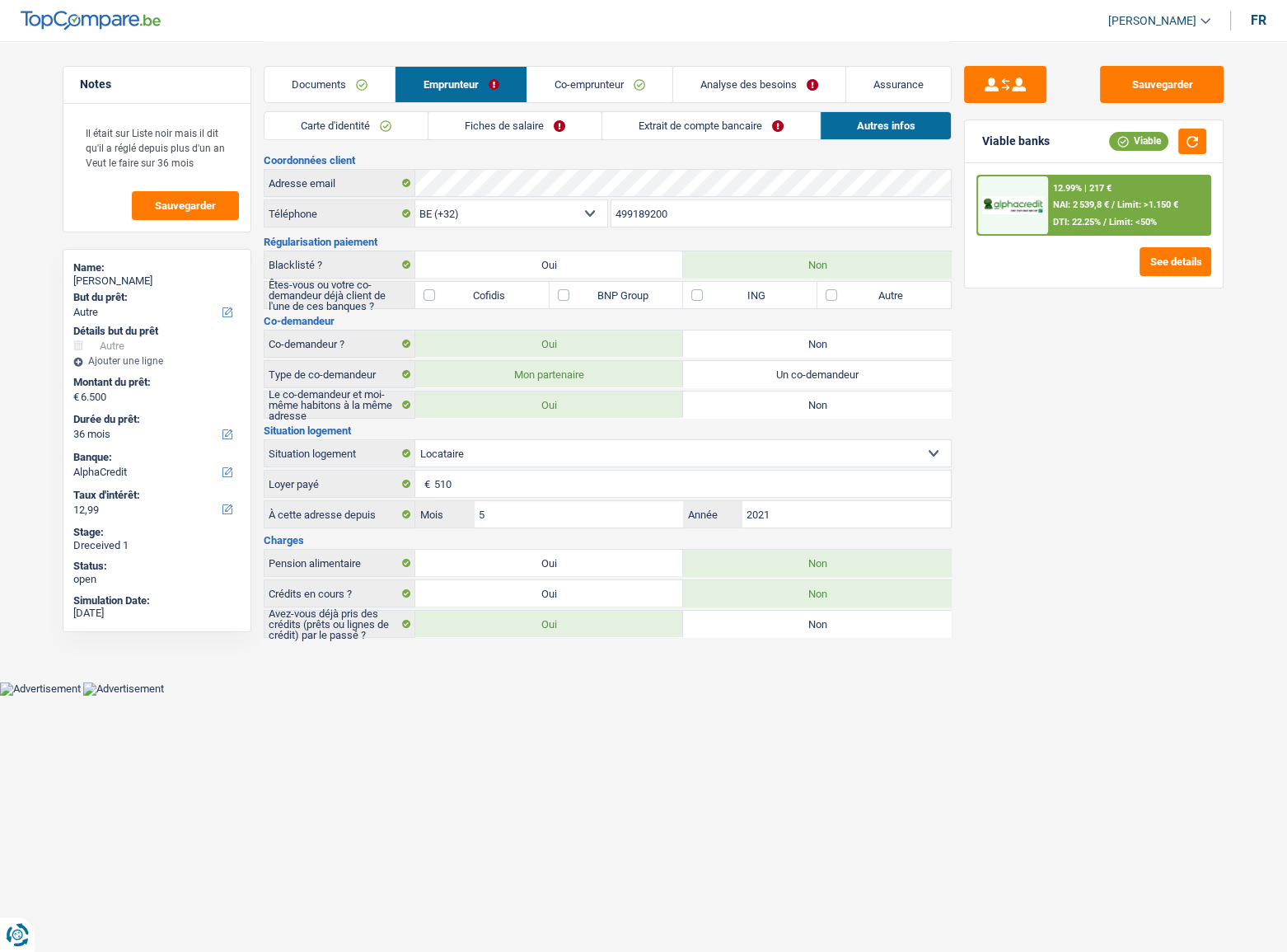
click at [335, 122] on link "Carte d'identité" at bounding box center [346, 126] width 163 height 27
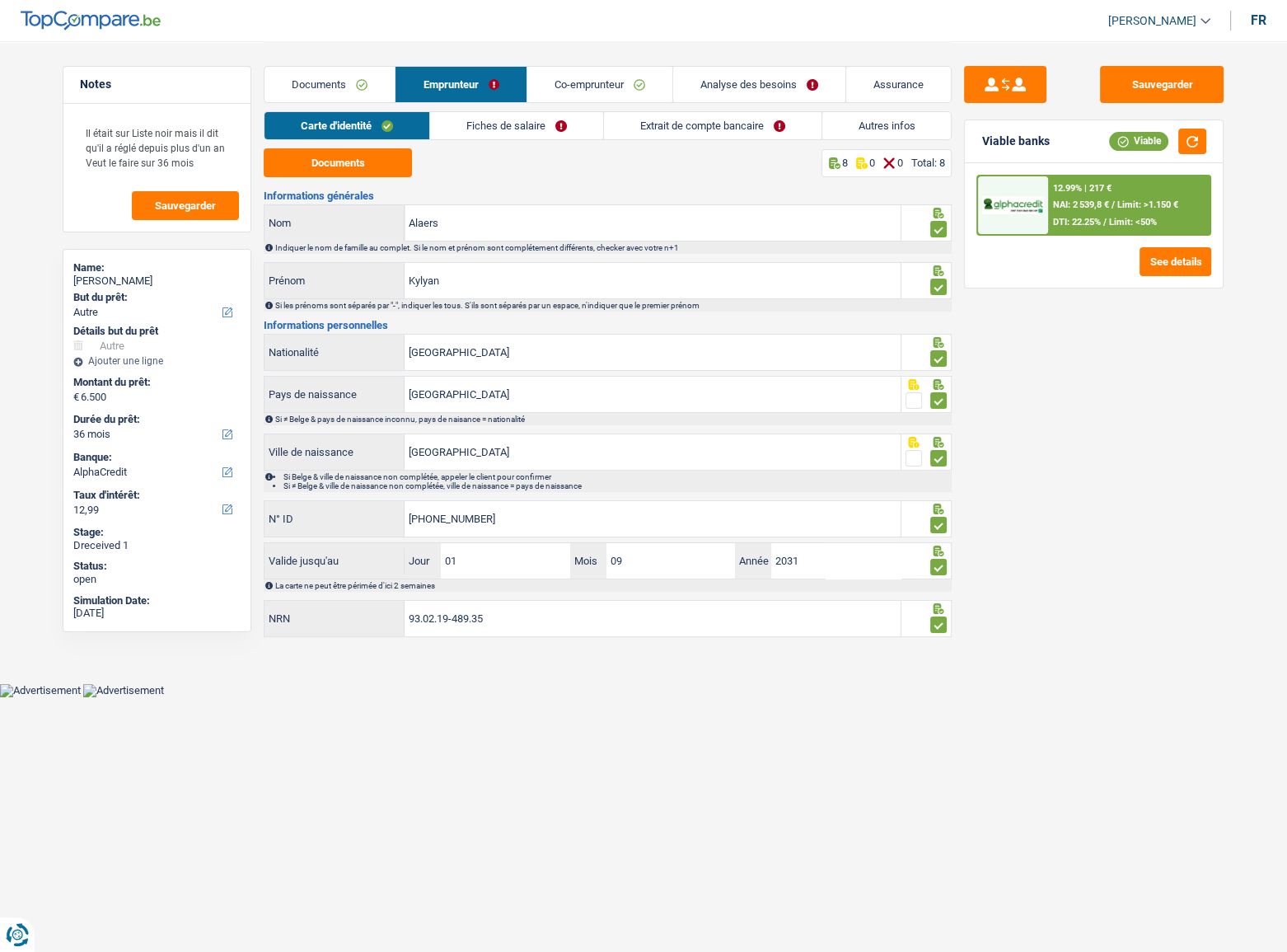
click at [495, 132] on link "Fiches de salaire" at bounding box center [516, 126] width 173 height 27
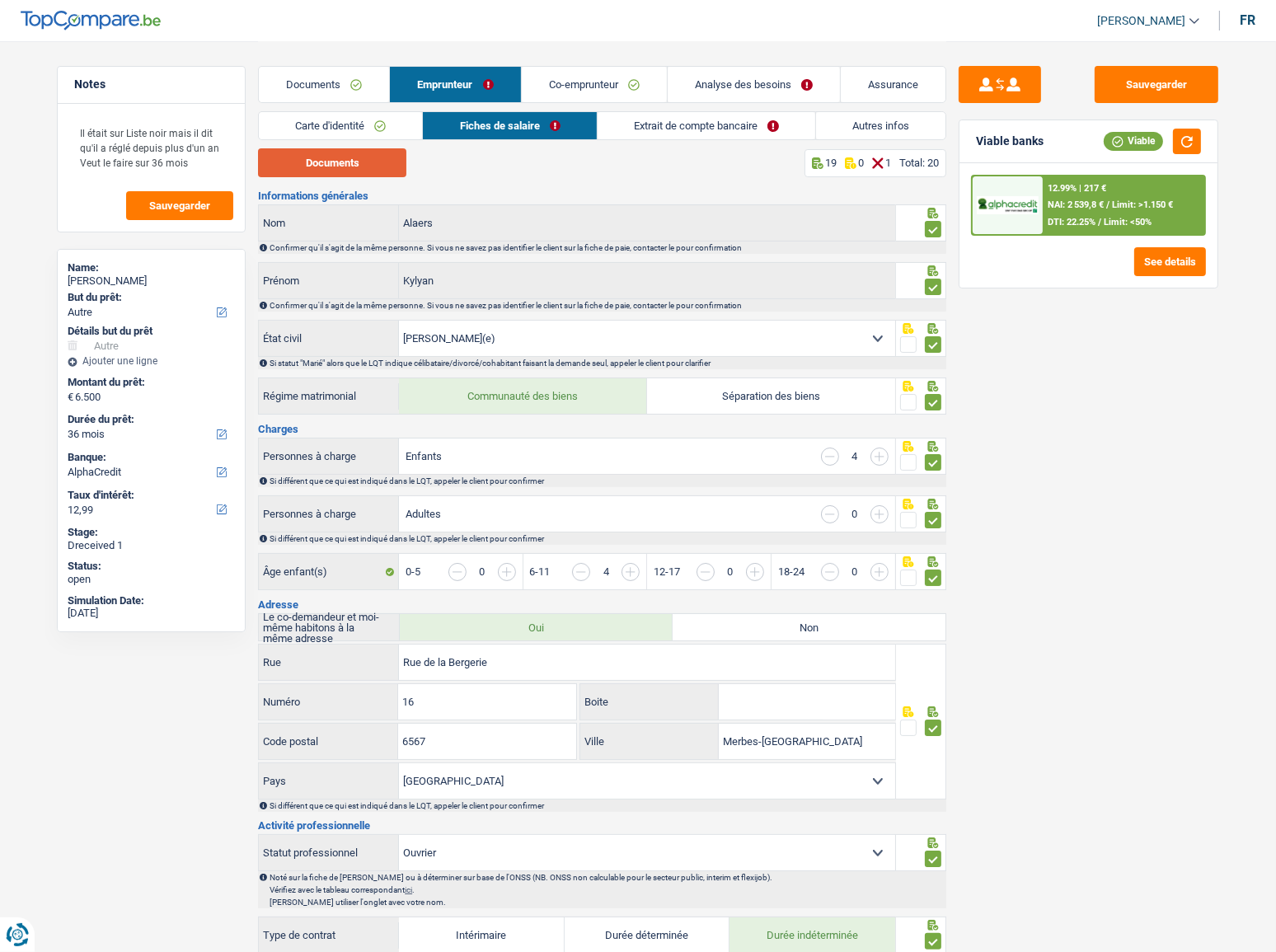
click at [360, 168] on button "Documents" at bounding box center [332, 163] width 148 height 28
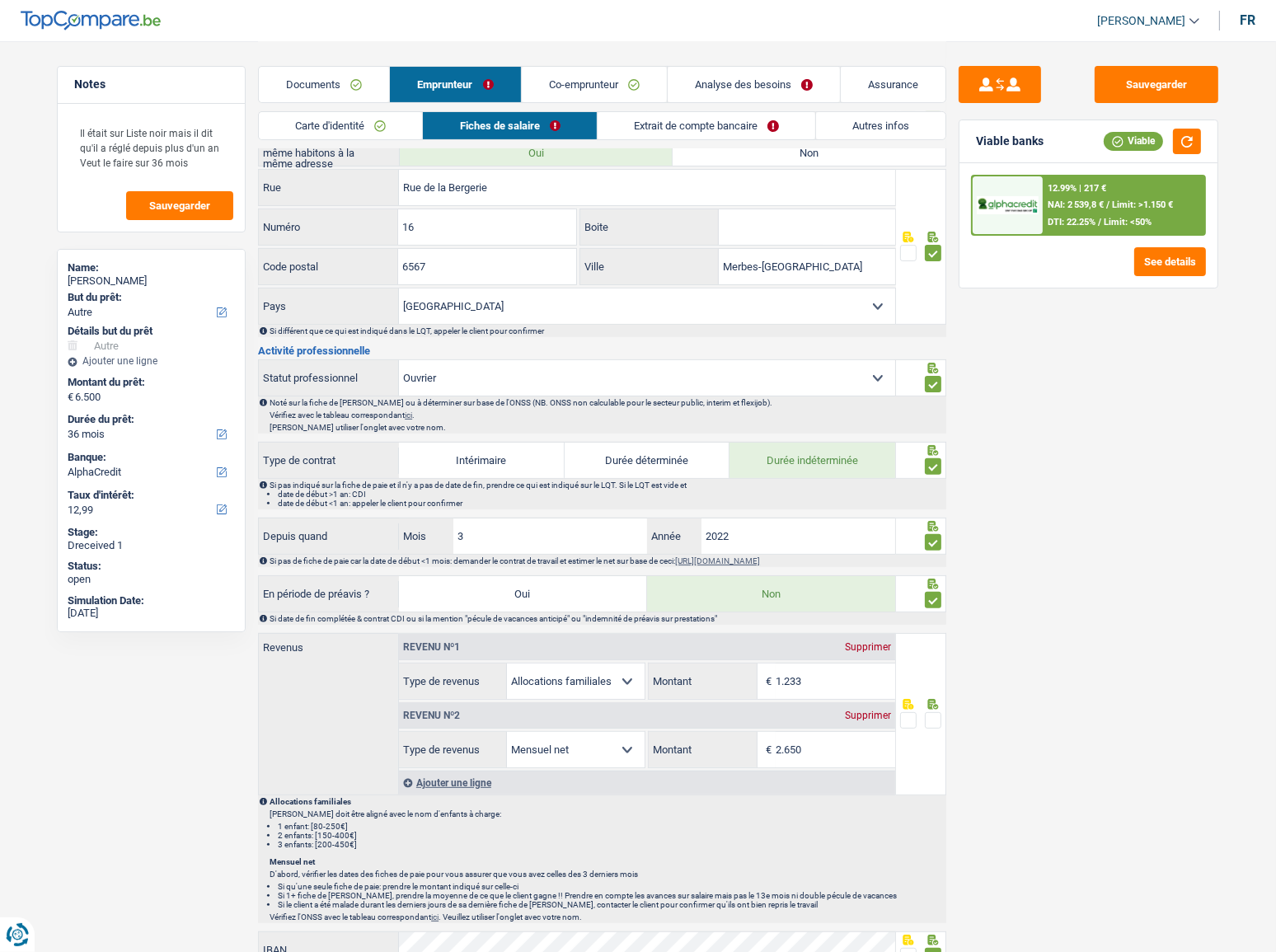
scroll to position [1030, 0]
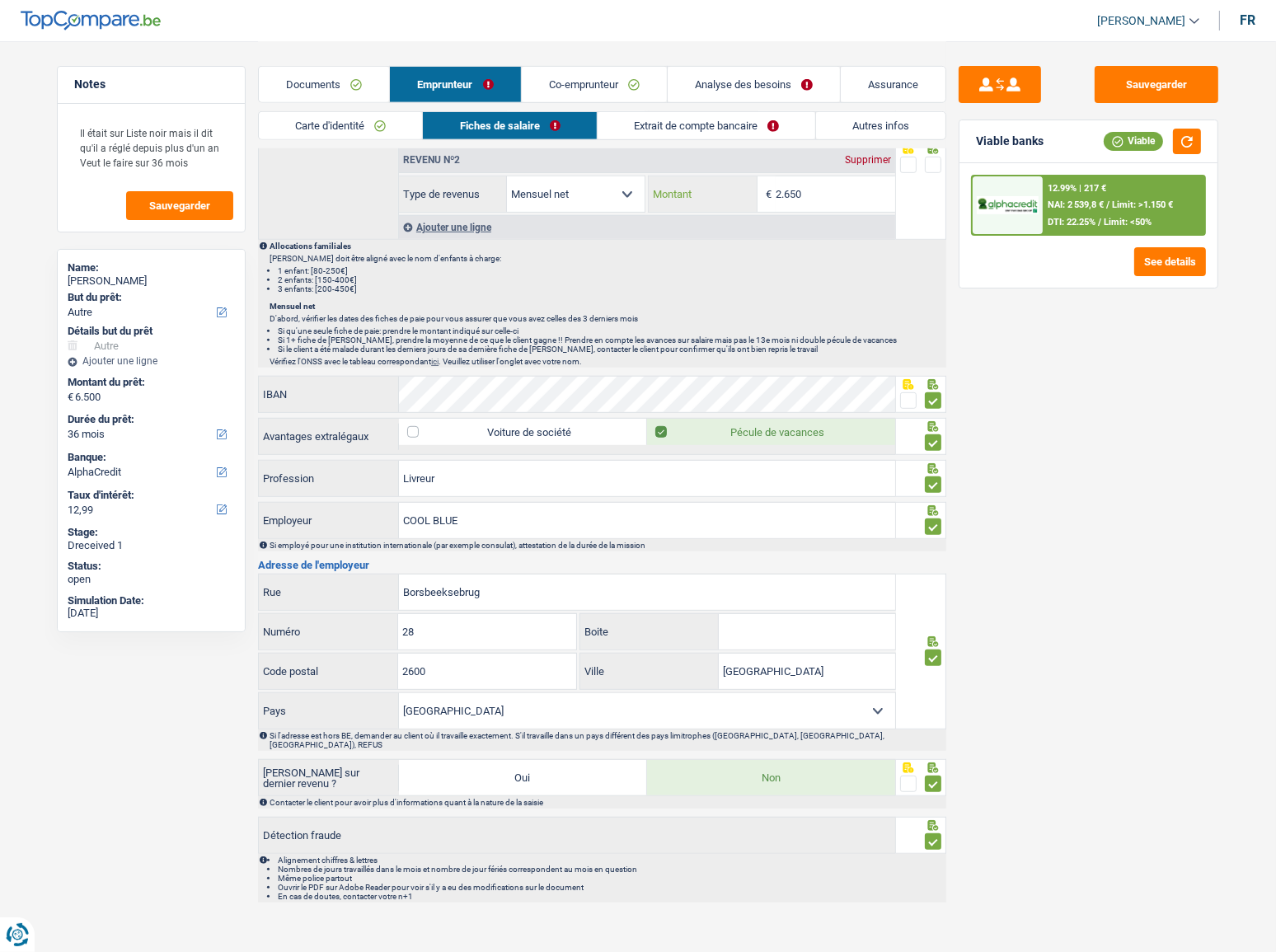
drag, startPoint x: 821, startPoint y: 198, endPoint x: 604, endPoint y: 179, distance: 217.8
click at [615, 180] on div "Allocation d'handicap Allocations chômage Allocations familiales Chèques repas …" at bounding box center [647, 194] width 496 height 37
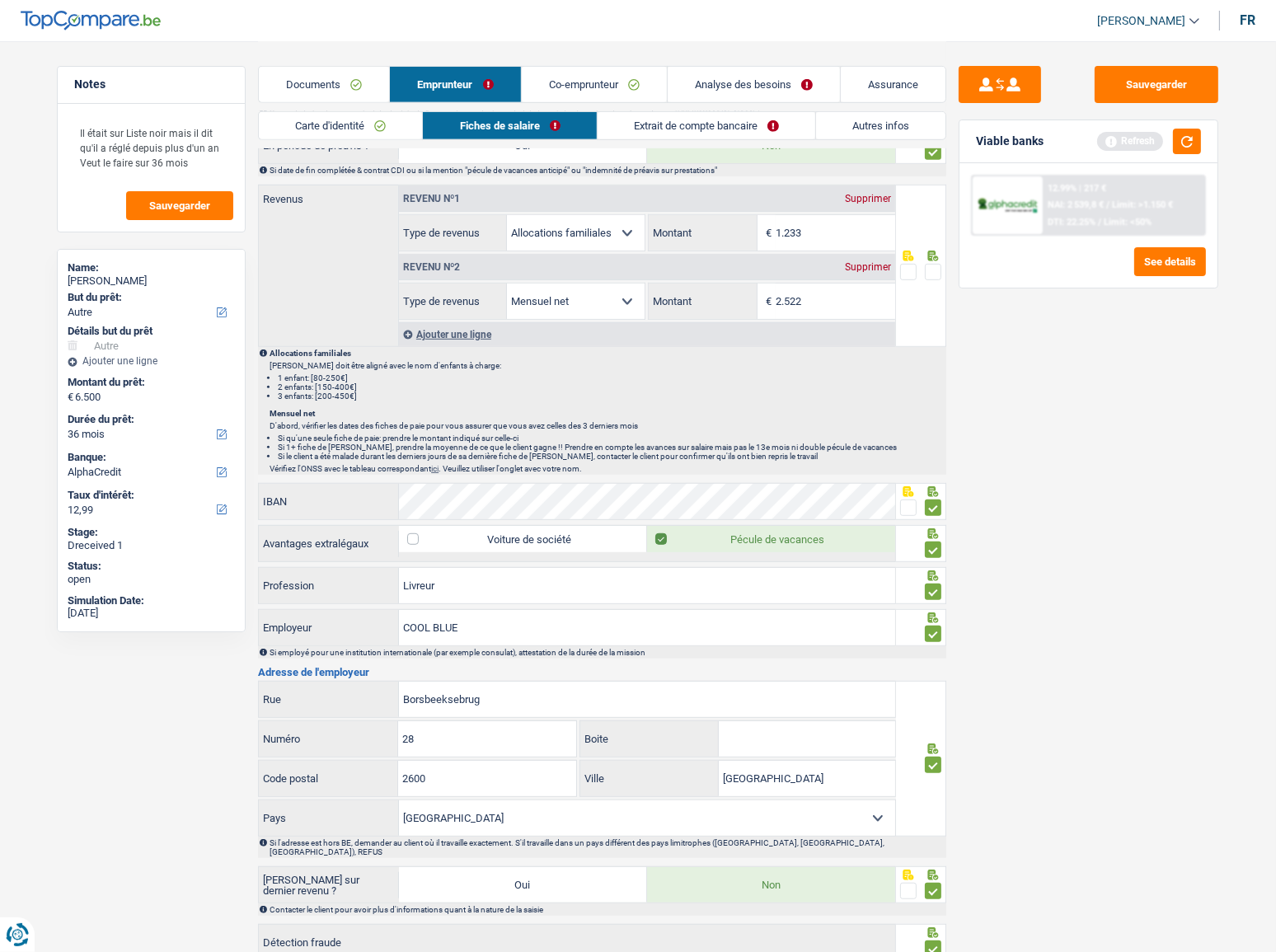
scroll to position [805, 0]
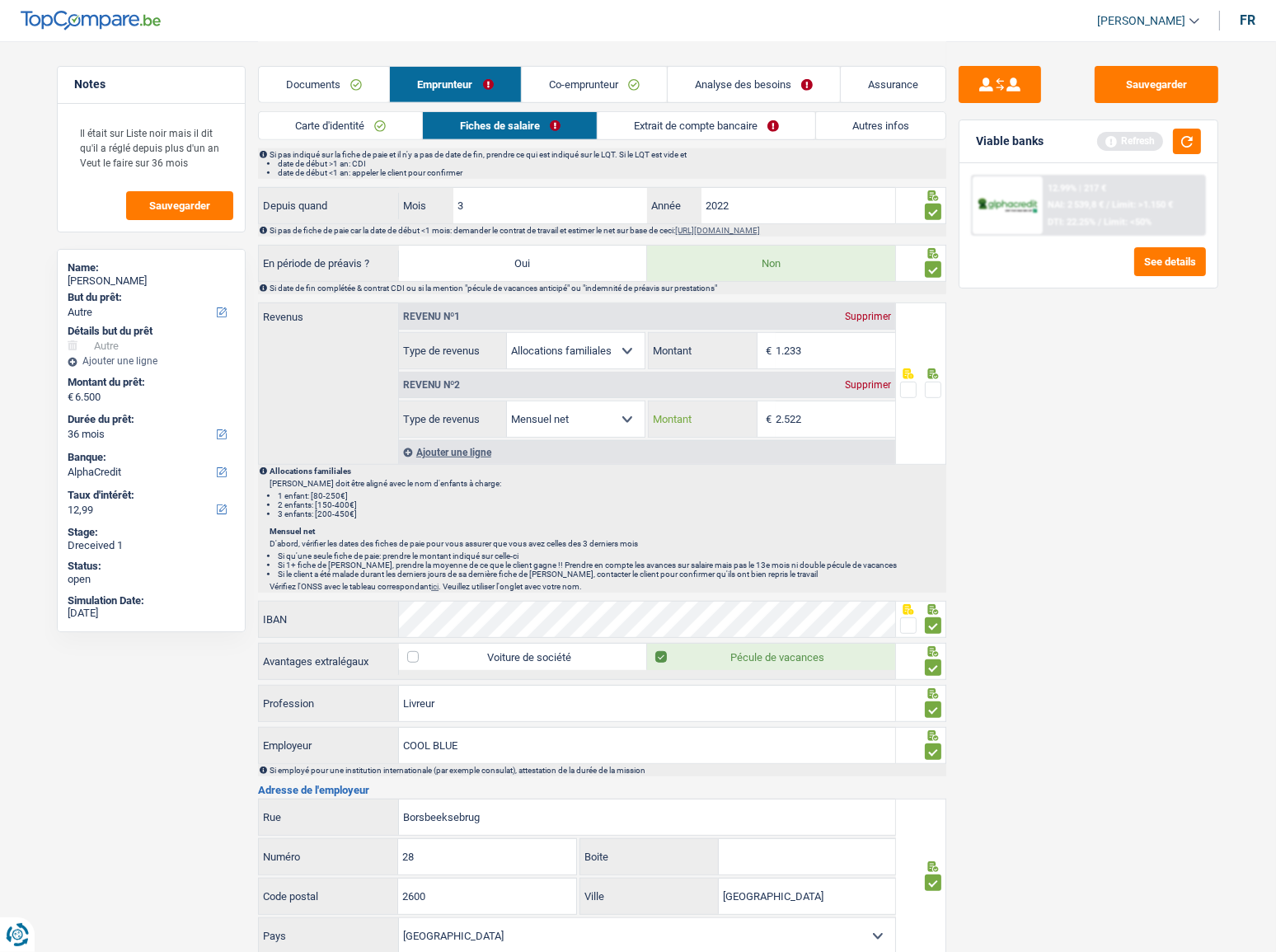
type input "2.522"
click at [937, 381] on span at bounding box center [933, 390] width 17 height 17
click at [0, 0] on input "radio" at bounding box center [0, 0] width 0 height 0
click at [440, 444] on div "Ajouter une ligne" at bounding box center [647, 452] width 496 height 24
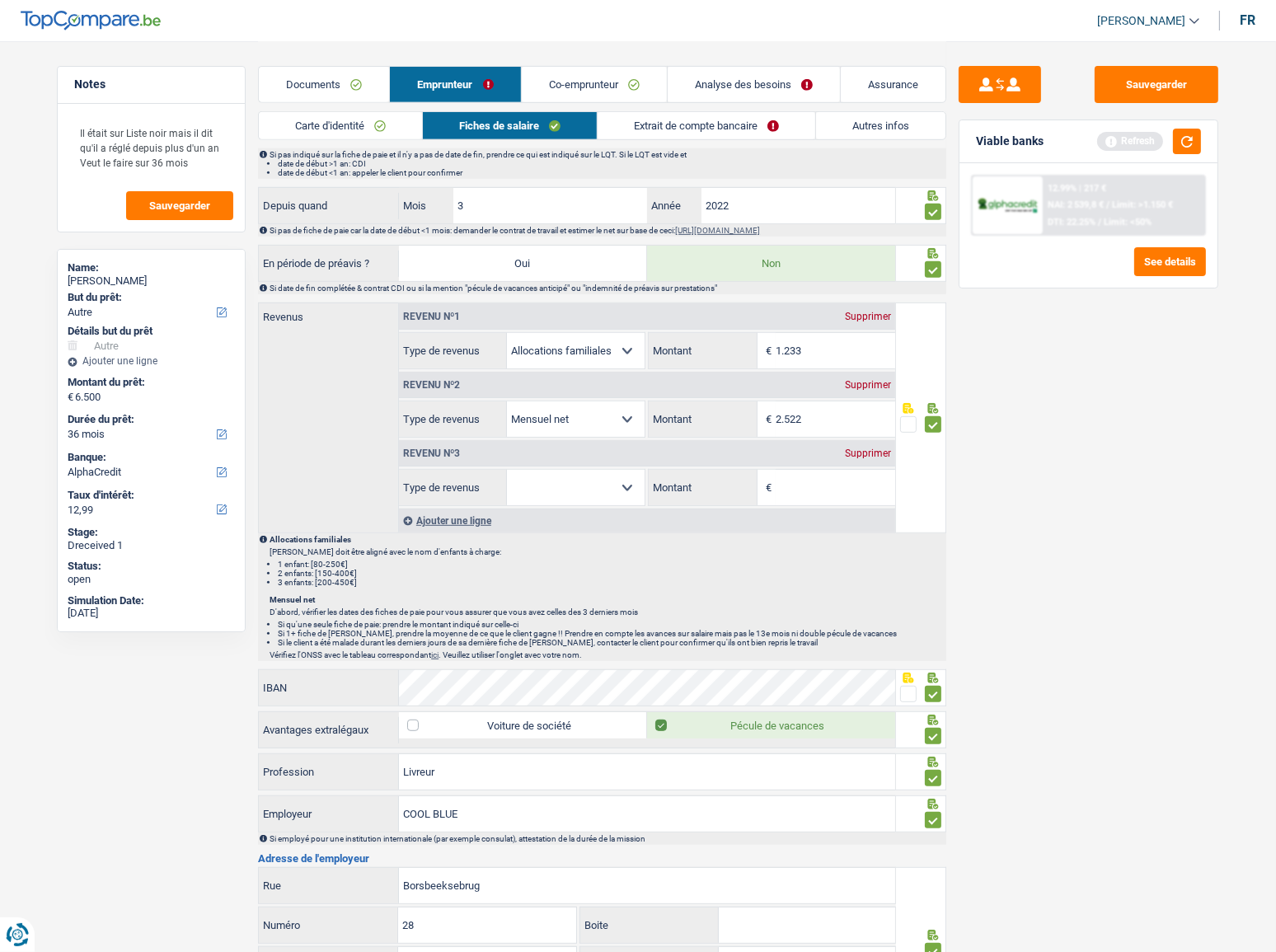
drag, startPoint x: 589, startPoint y: 479, endPoint x: 640, endPoint y: 488, distance: 51.8
click at [589, 479] on select "Allocation d'handicap Allocations chômage Allocations familiales Chèques repas …" at bounding box center [576, 487] width 137 height 35
select select "mealVouchers"
click at [507, 469] on select "Allocation d'handicap Allocations chômage Allocations familiales Chèques repas …" at bounding box center [576, 487] width 137 height 35
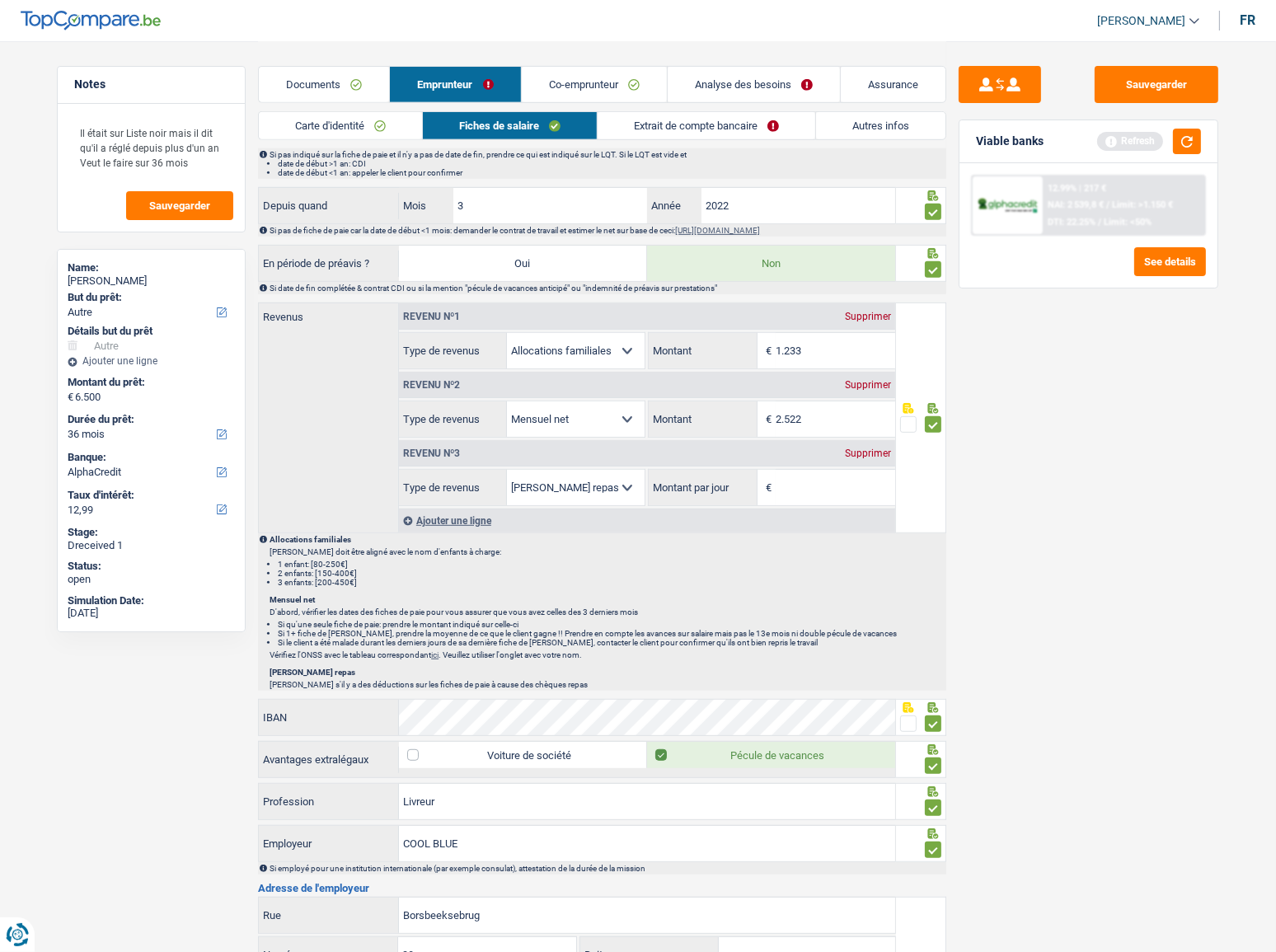
drag, startPoint x: 801, startPoint y: 487, endPoint x: 805, endPoint y: 478, distance: 9.8
click at [803, 483] on input "Montant par jour" at bounding box center [835, 487] width 120 height 35
type input "6,0"
click at [1040, 527] on div "Sauvegarder Viable banks Refresh 12.99% | 217 € NAI: 2 539,8 € / Limit: >1.150 …" at bounding box center [1088, 495] width 284 height 859
drag, startPoint x: 1191, startPoint y: 80, endPoint x: 1190, endPoint y: 101, distance: 21.0
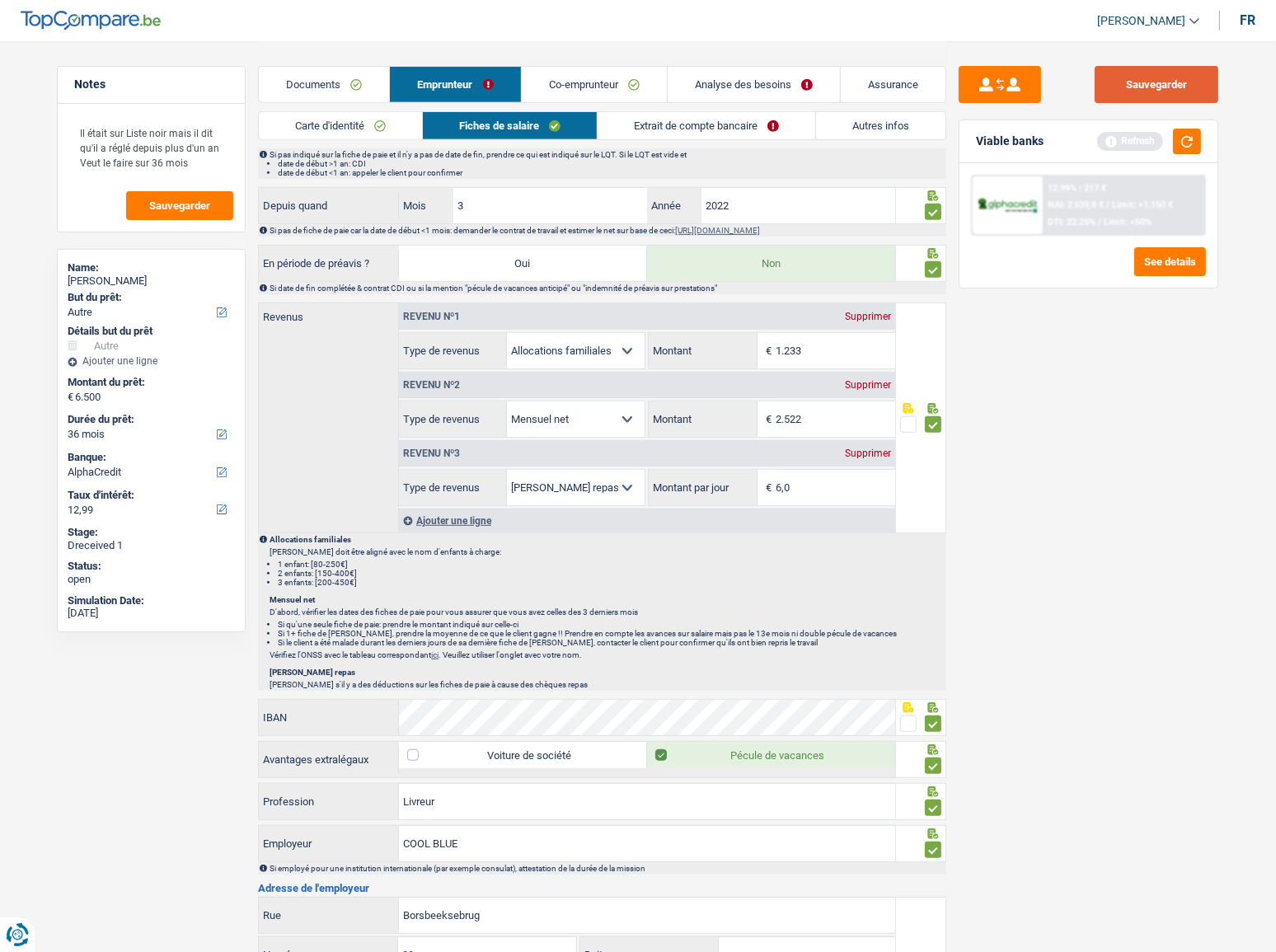
click at [1190, 82] on button "Sauvegarder" at bounding box center [1156, 85] width 123 height 37
click at [1183, 137] on button "button" at bounding box center [1186, 141] width 28 height 25
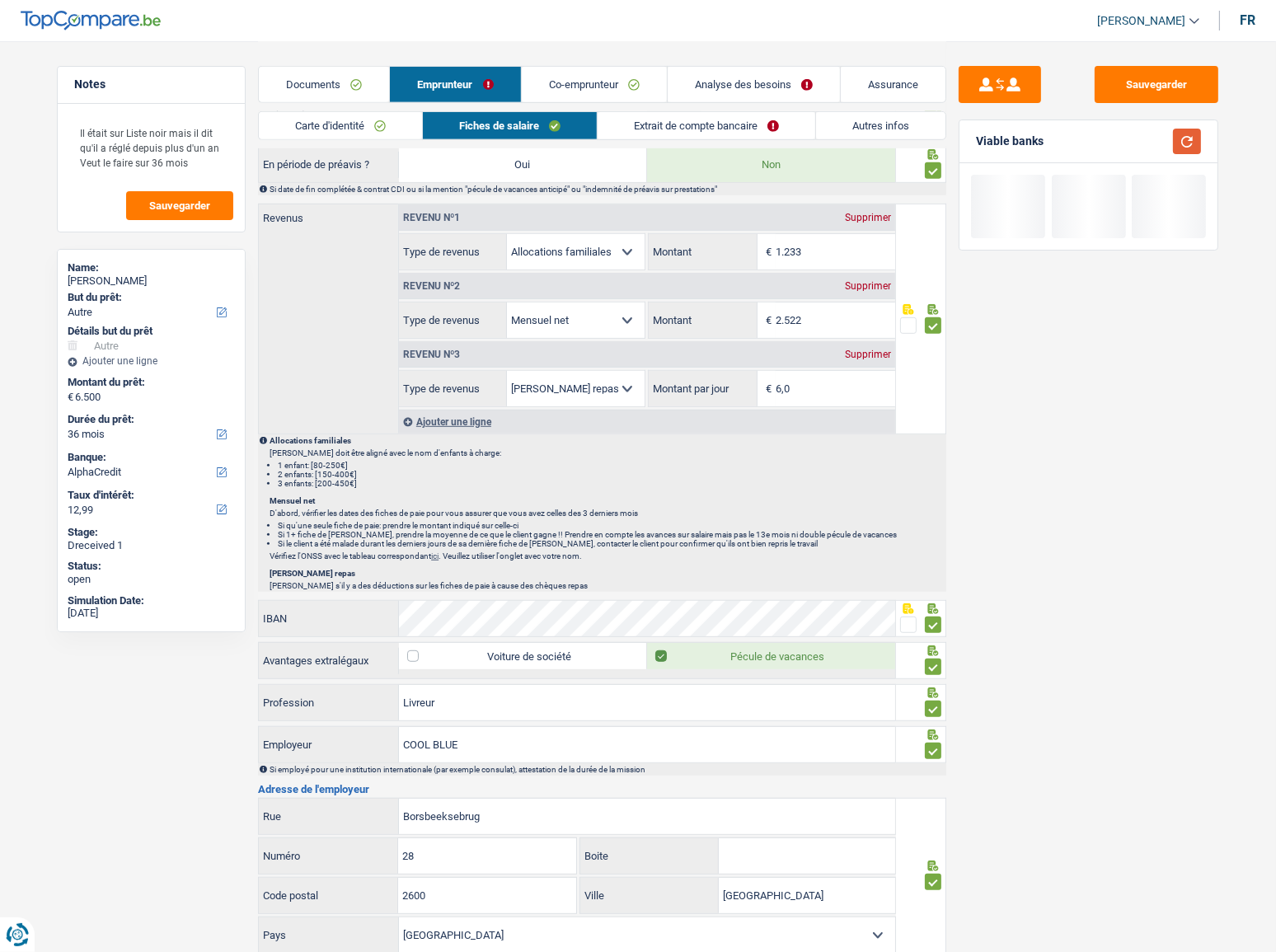
scroll to position [753, 0]
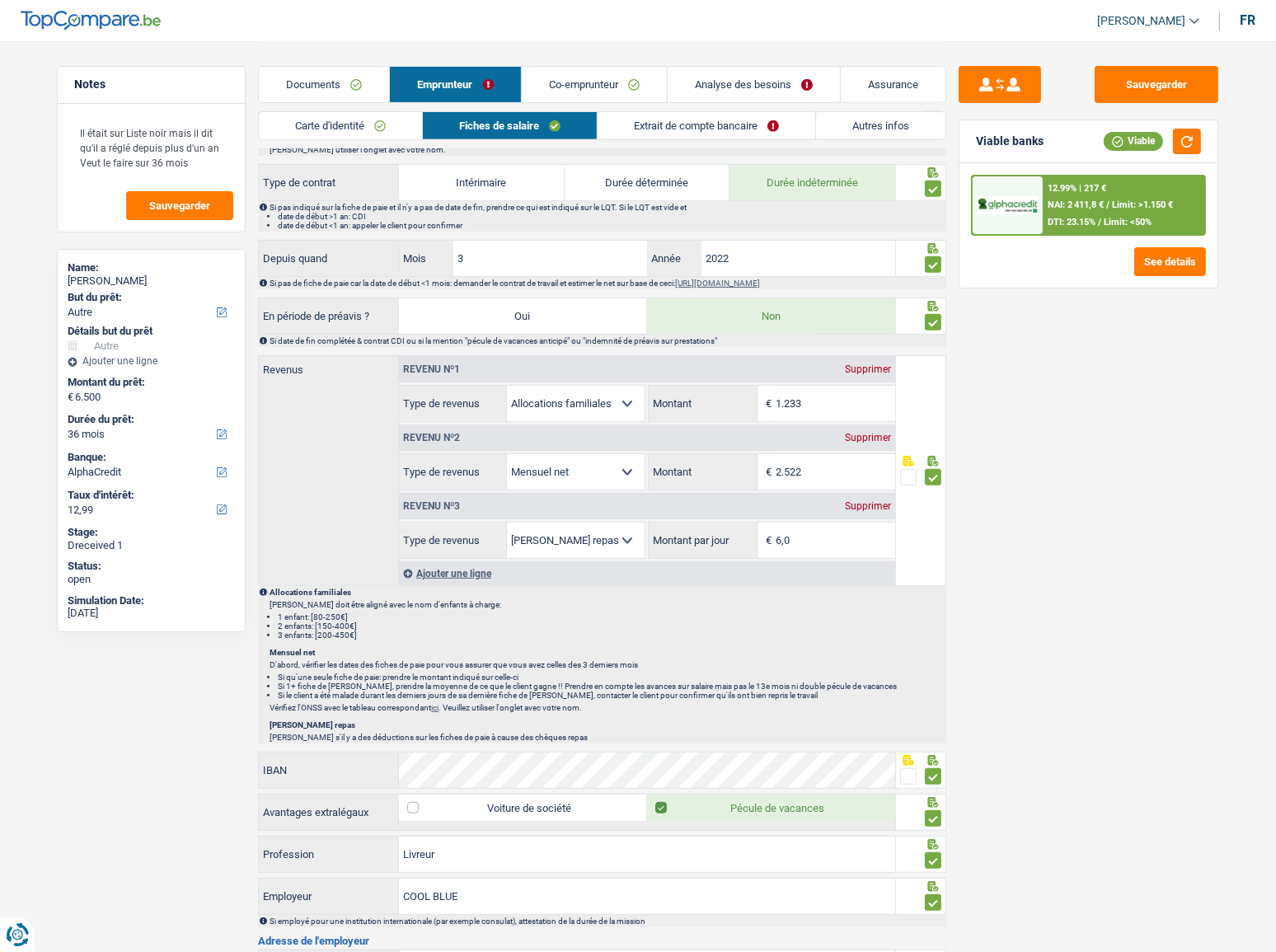
click at [708, 132] on link "Extrait de compte bancaire" at bounding box center [707, 126] width 218 height 27
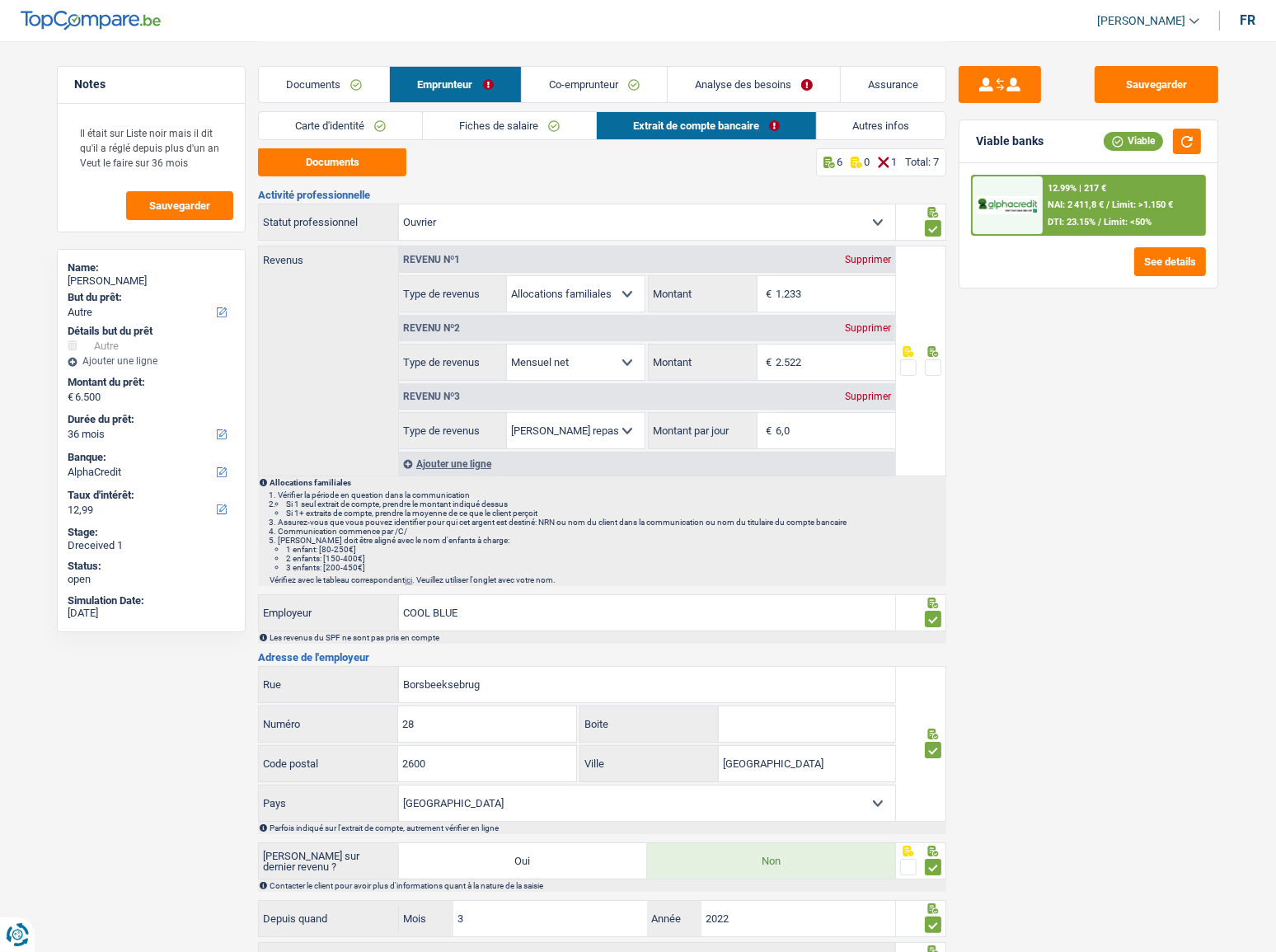
scroll to position [0, 0]
click at [936, 380] on div at bounding box center [921, 361] width 51 height 230
click at [937, 368] on span at bounding box center [933, 369] width 17 height 17
click at [0, 0] on input "radio" at bounding box center [0, 0] width 0 height 0
click at [850, 113] on link "Autres infos" at bounding box center [881, 126] width 129 height 27
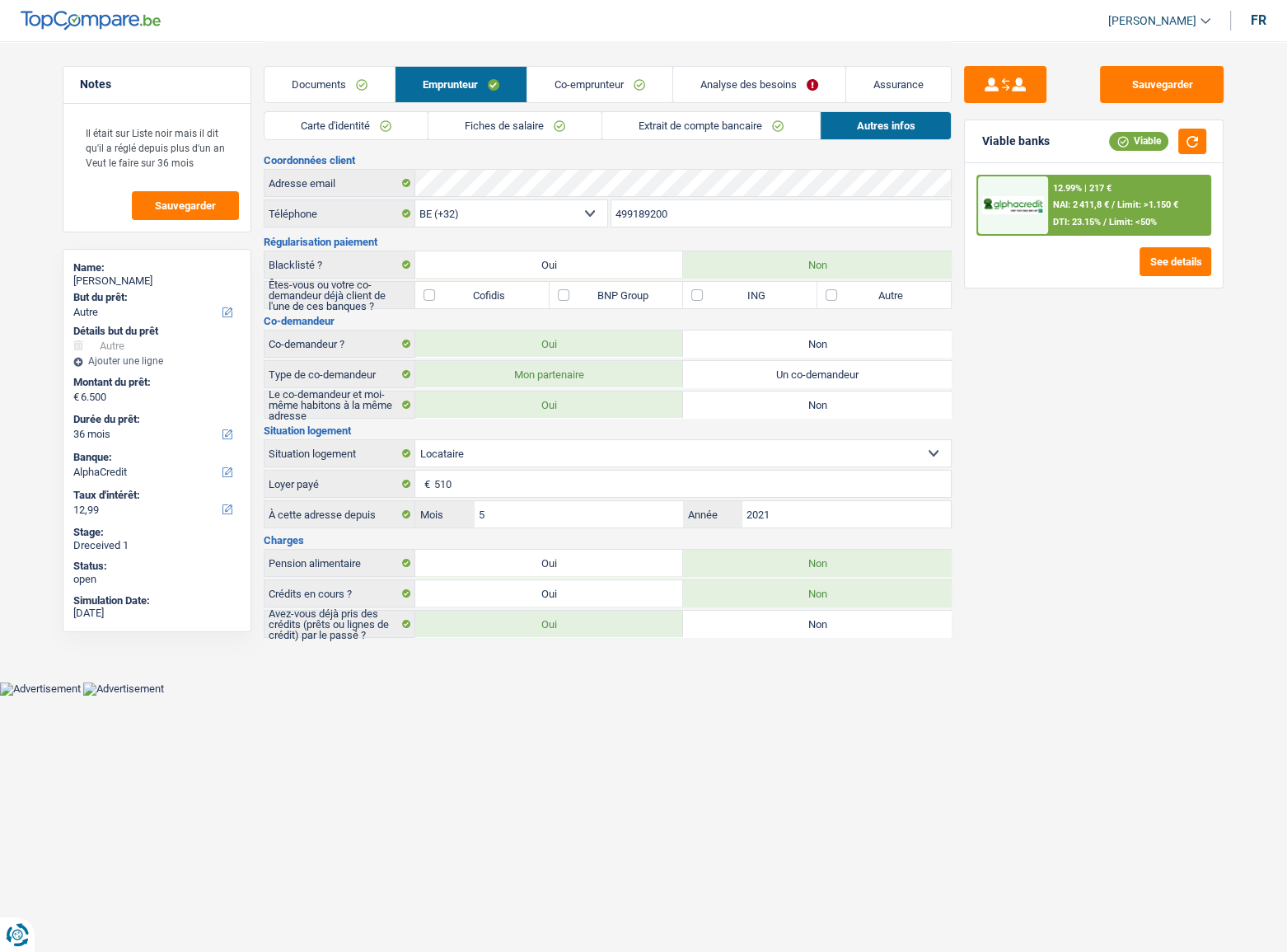
click at [761, 130] on link "Extrait de compte bancaire" at bounding box center [711, 126] width 218 height 27
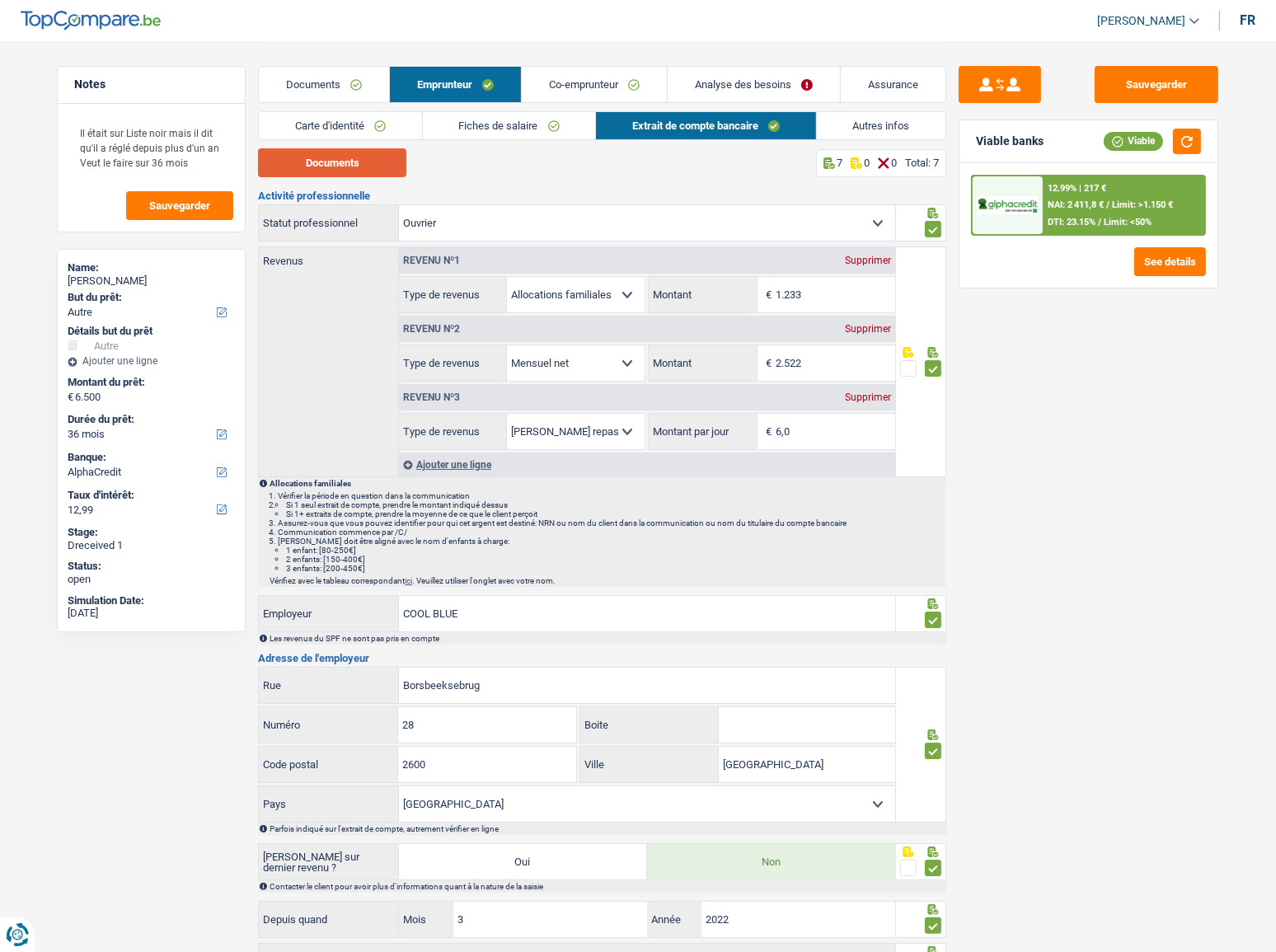
click at [367, 164] on button "Documents" at bounding box center [332, 163] width 148 height 28
click at [832, 305] on input "1.233" at bounding box center [835, 294] width 120 height 35
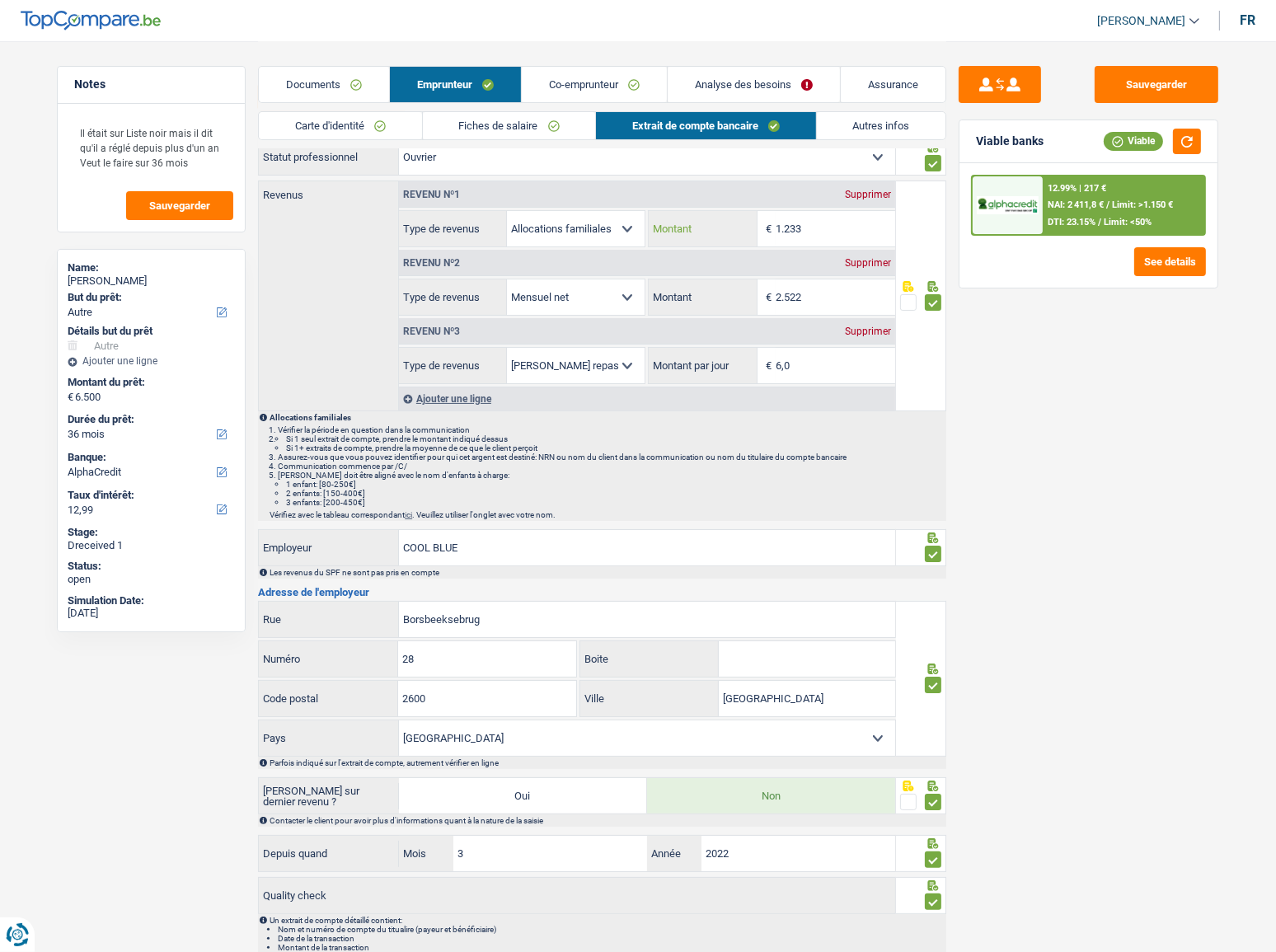
scroll to position [147, 0]
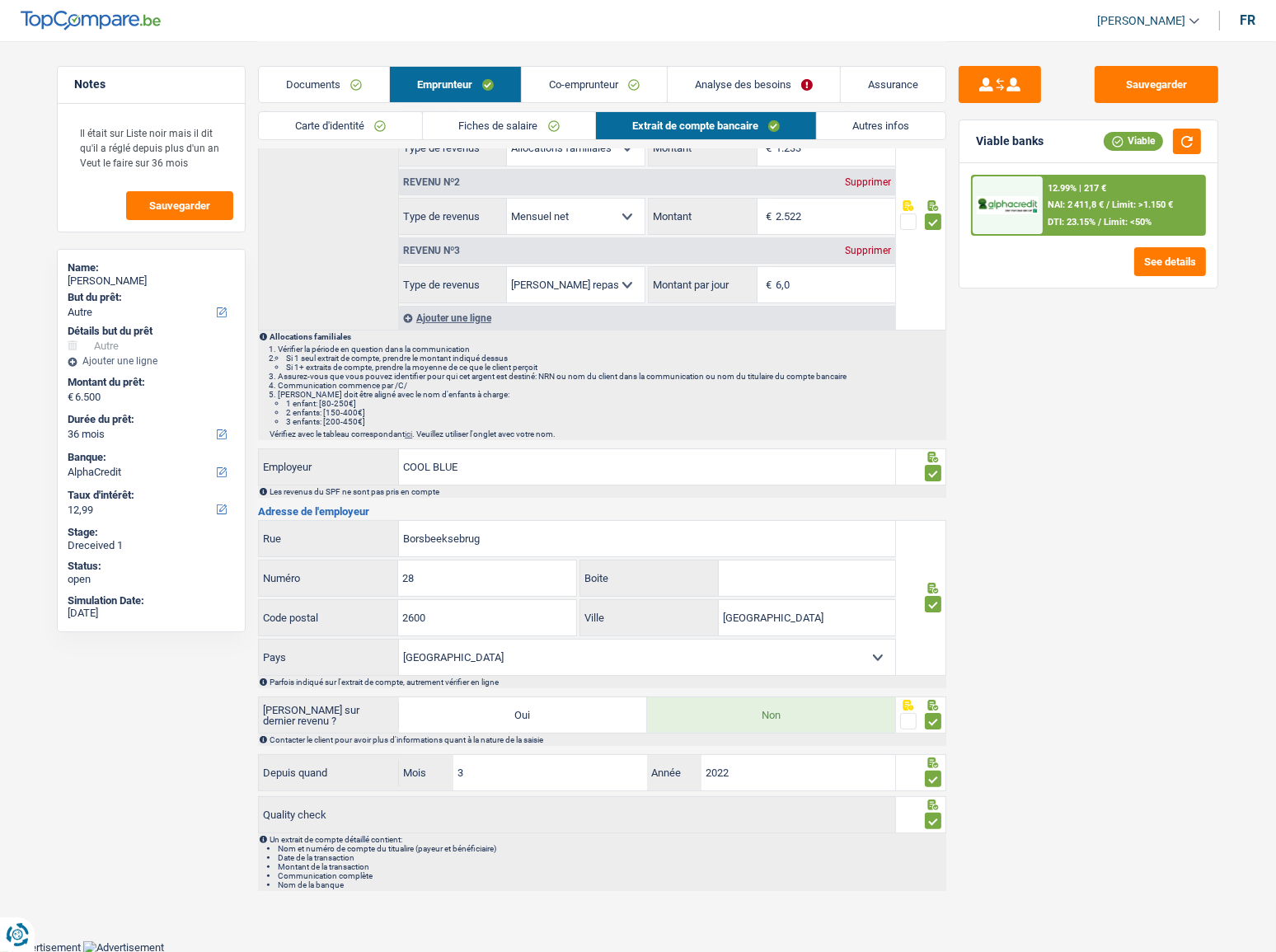
click at [1108, 194] on div "12.99% | 217 € NAI: 2 411,8 € / Limit: >1.150 € DTI: 23.15% / Limit: <50%" at bounding box center [1124, 204] width 163 height 58
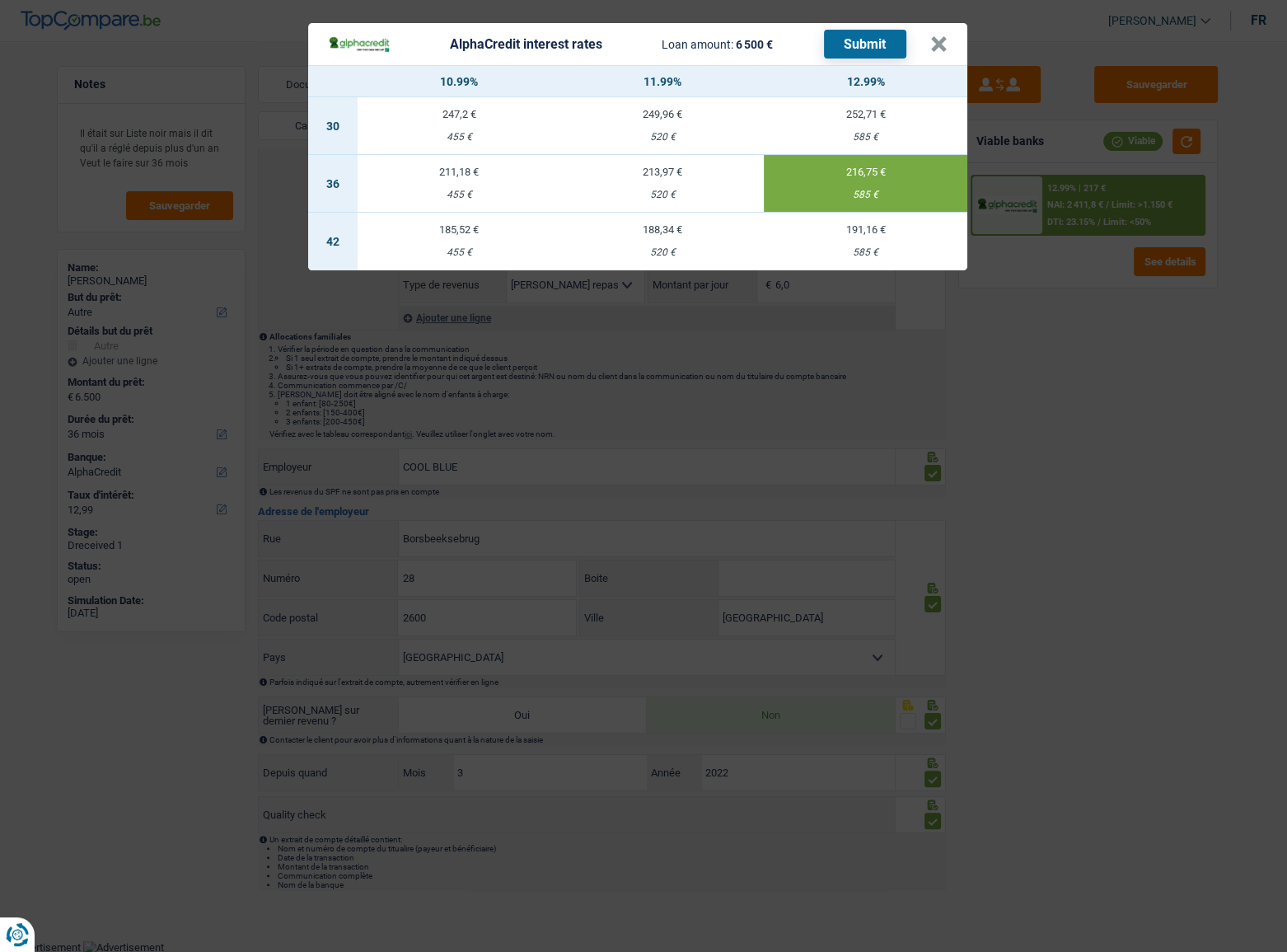
click at [861, 53] on button "Submit" at bounding box center [865, 44] width 82 height 28
click at [934, 48] on button "×" at bounding box center [938, 44] width 18 height 17
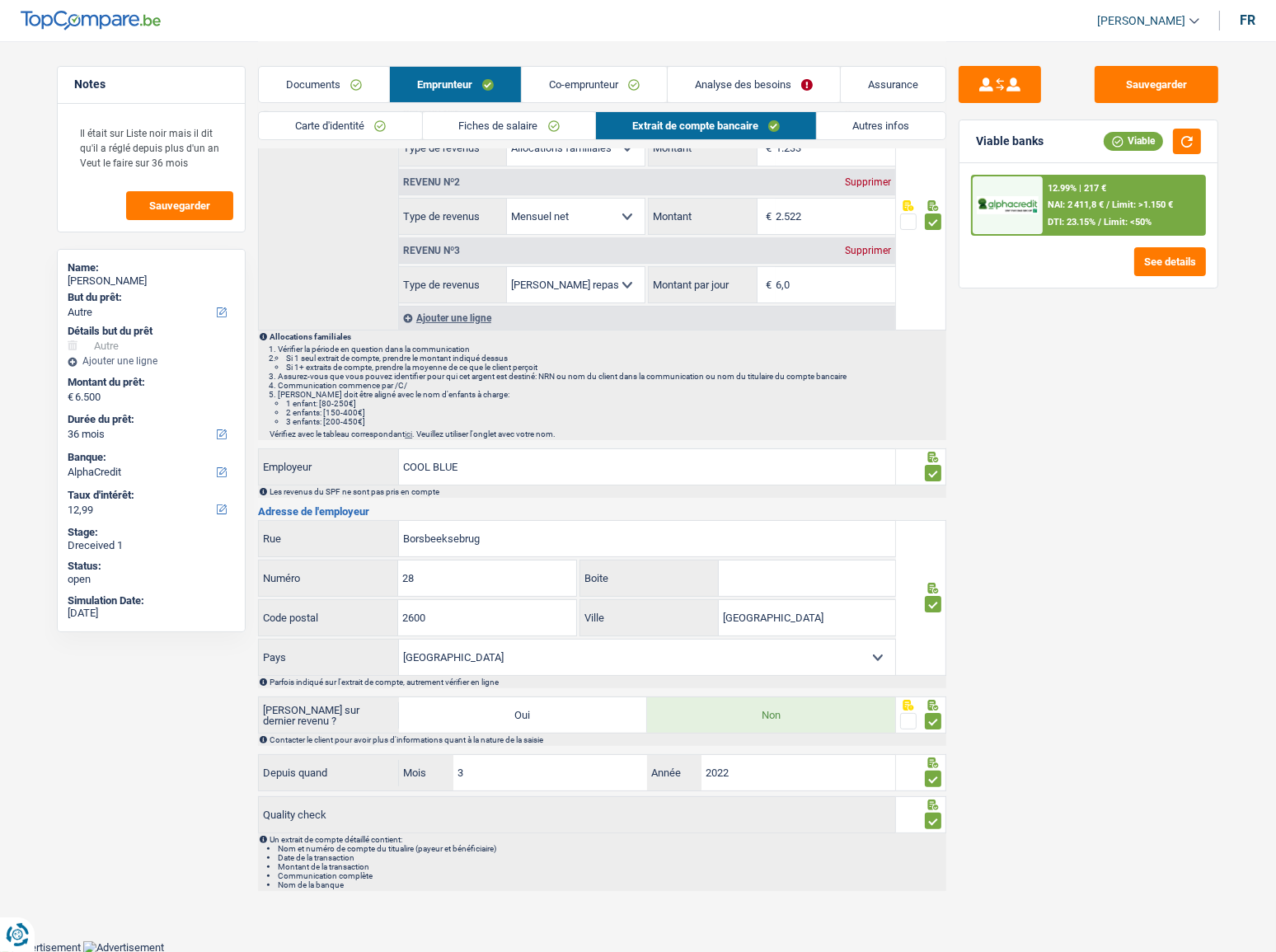
click at [321, 82] on link "Documents" at bounding box center [324, 85] width 130 height 35
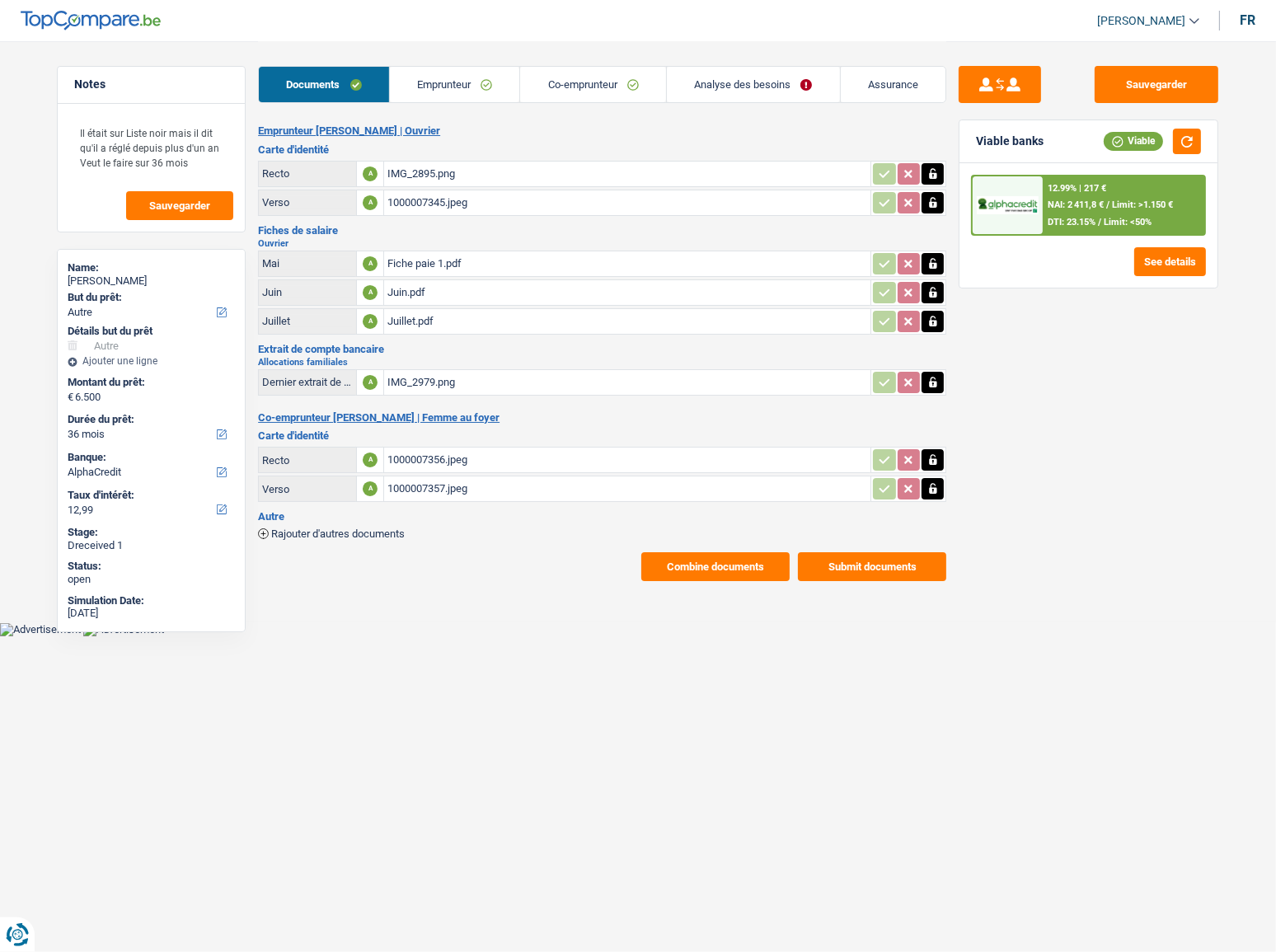
scroll to position [0, 0]
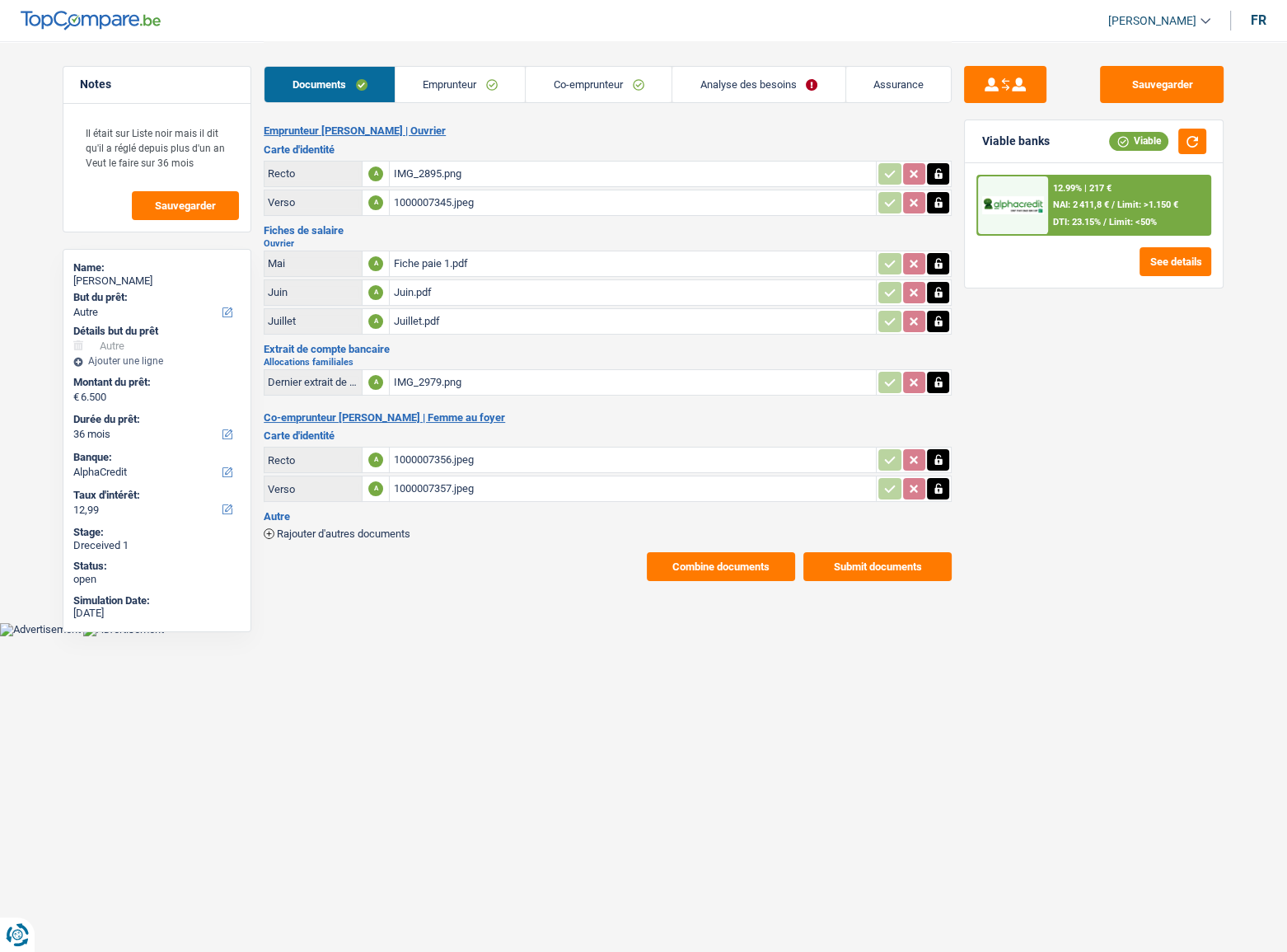
drag, startPoint x: 400, startPoint y: 75, endPoint x: 419, endPoint y: 93, distance: 26.2
click at [400, 74] on link "Emprunteur" at bounding box center [460, 85] width 130 height 35
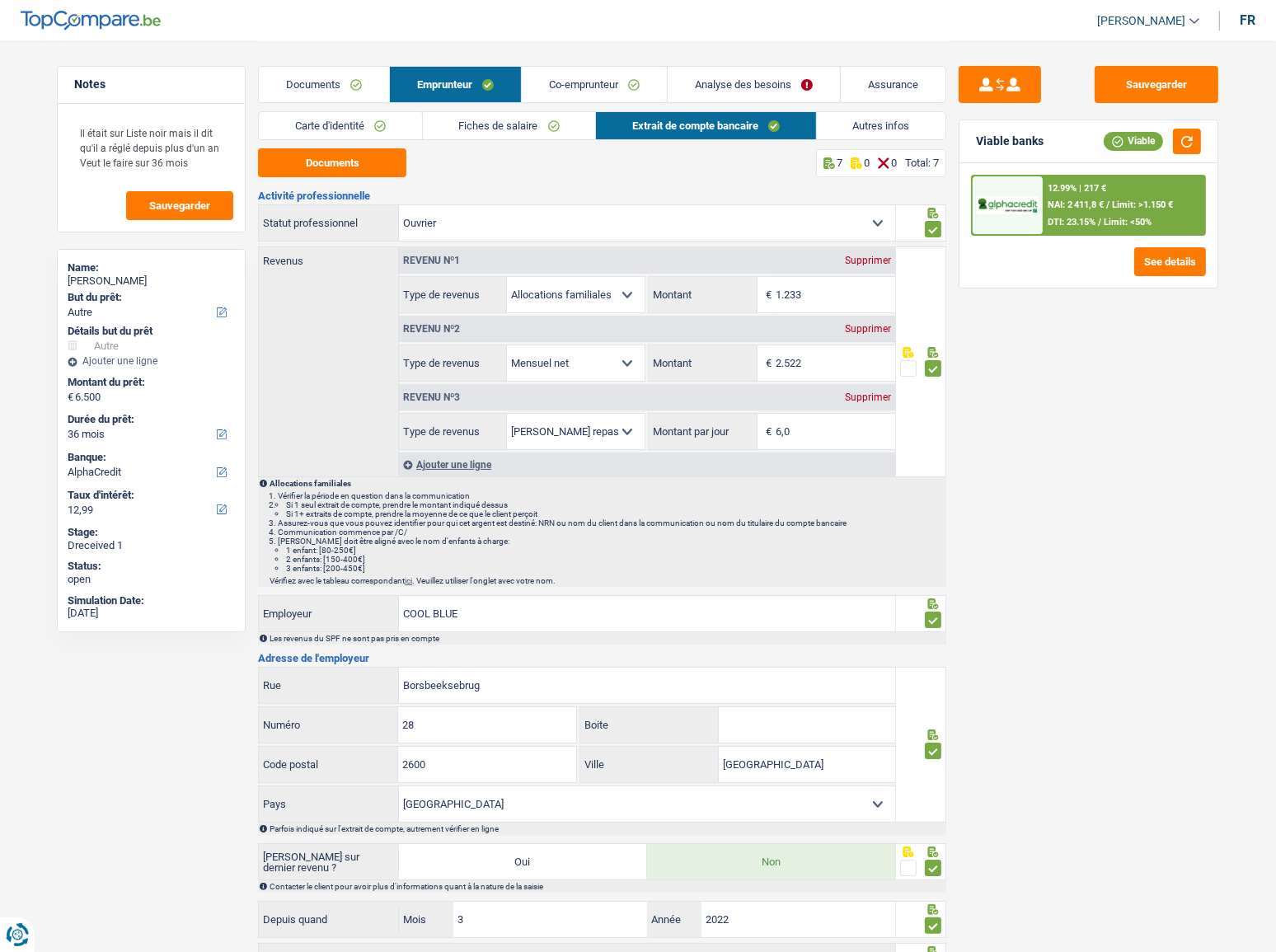
drag, startPoint x: 375, startPoint y: 121, endPoint x: 432, endPoint y: 155, distance: 66.4
click at [375, 122] on link "Carte d'identité" at bounding box center [340, 126] width 163 height 27
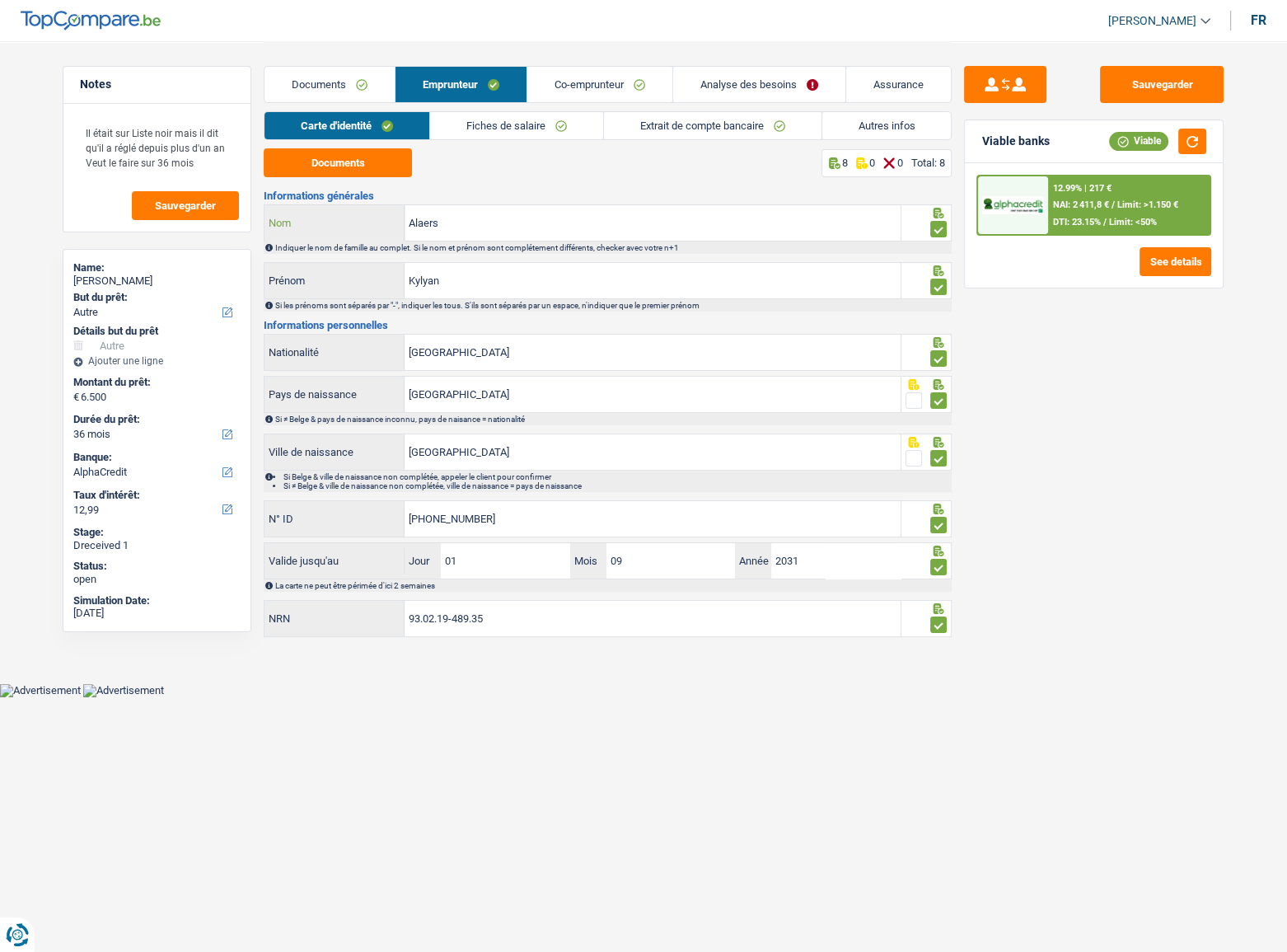
drag, startPoint x: 468, startPoint y: 224, endPoint x: 332, endPoint y: 216, distance: 136.2
click at [321, 216] on div "Alaers Nom" at bounding box center [582, 223] width 636 height 35
drag, startPoint x: 370, startPoint y: 80, endPoint x: 580, endPoint y: 81, distance: 210.0
click at [370, 80] on link "Documents" at bounding box center [329, 85] width 130 height 35
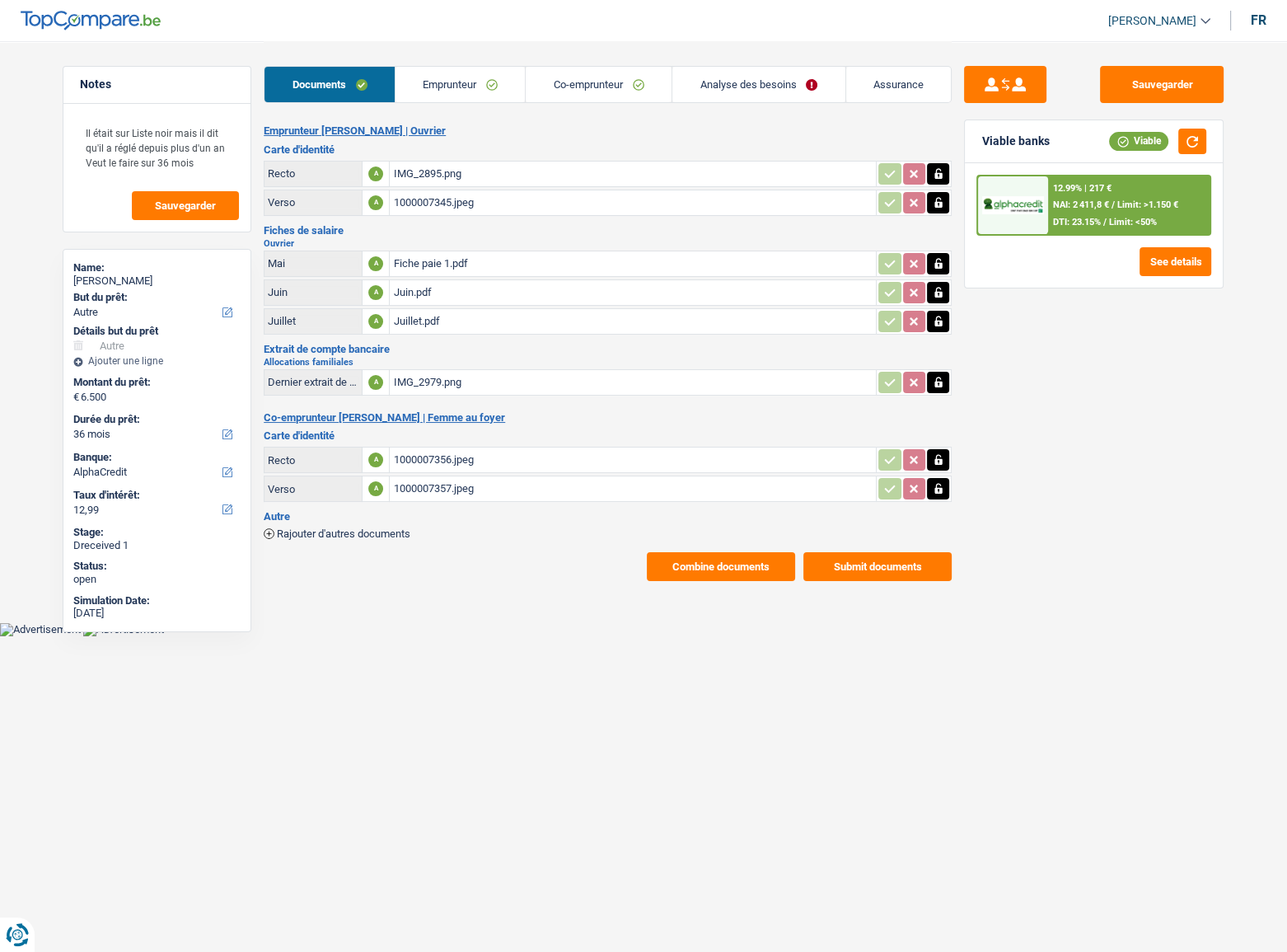
click at [728, 80] on link "Analyse des besoins" at bounding box center [758, 85] width 173 height 35
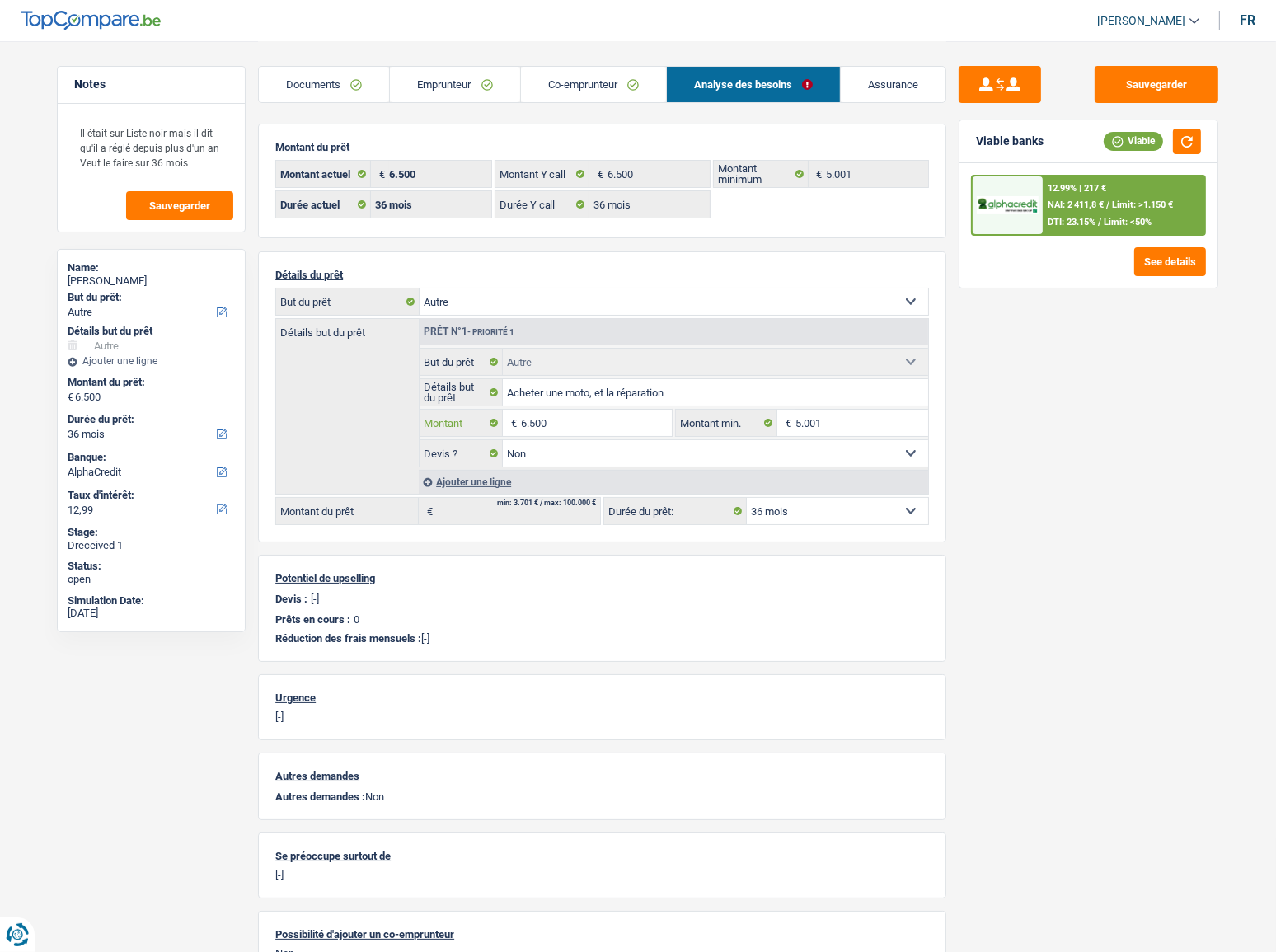
click at [558, 432] on input "6.500" at bounding box center [596, 422] width 151 height 26
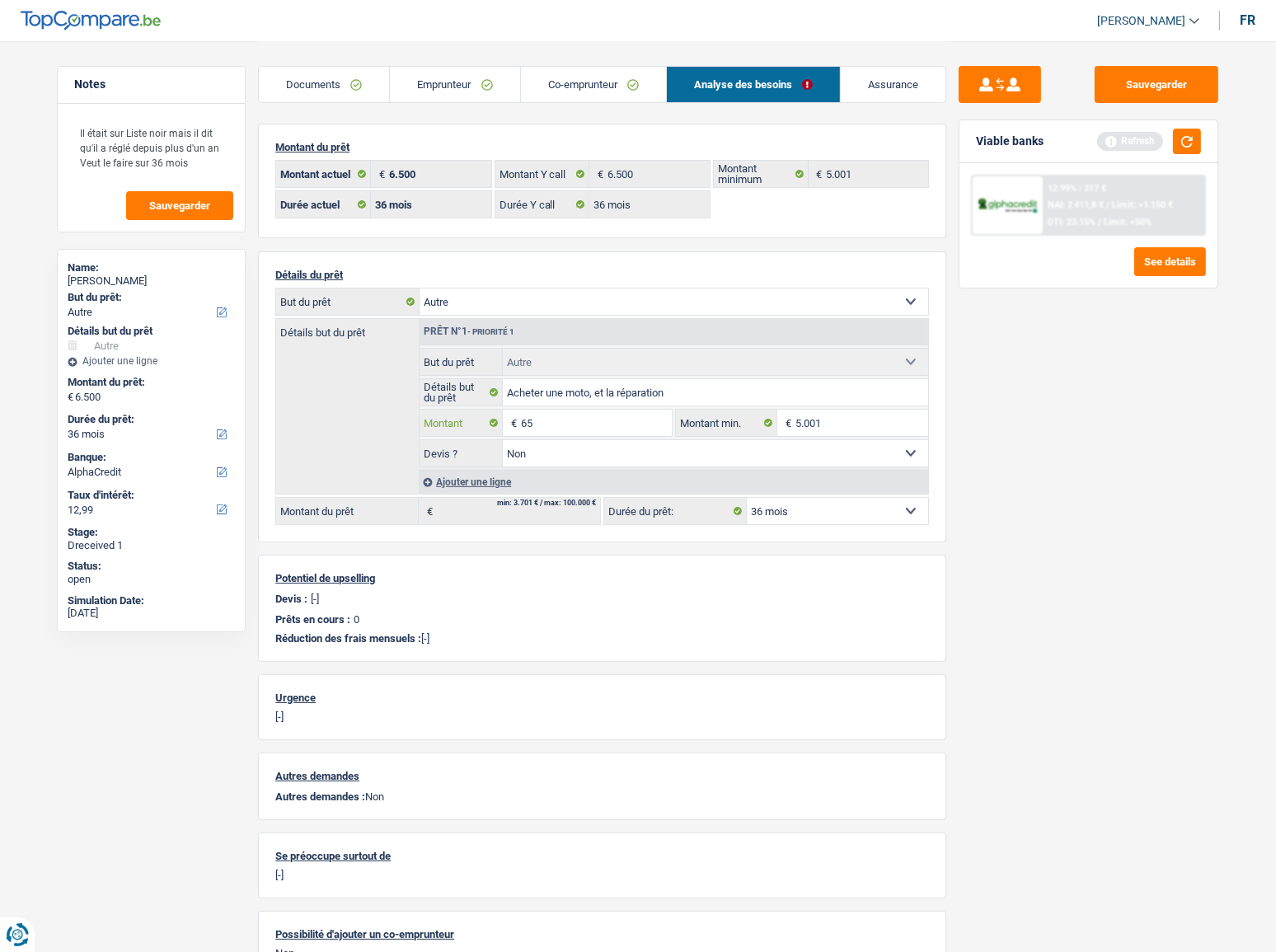
type input "6"
type input "7.501"
select select "48"
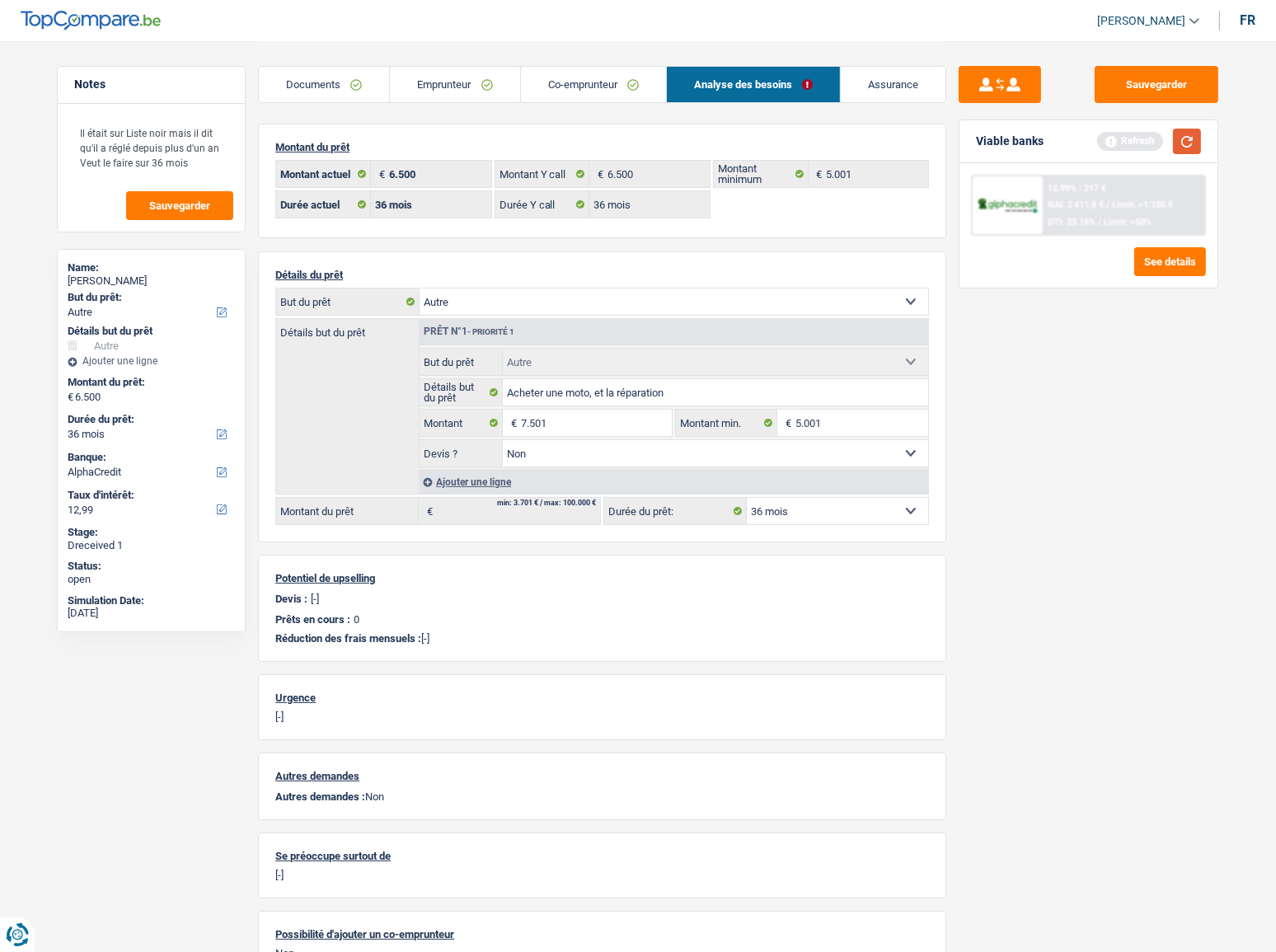
type input "7.501"
click at [1179, 140] on button "button" at bounding box center [1186, 141] width 28 height 25
select select "48"
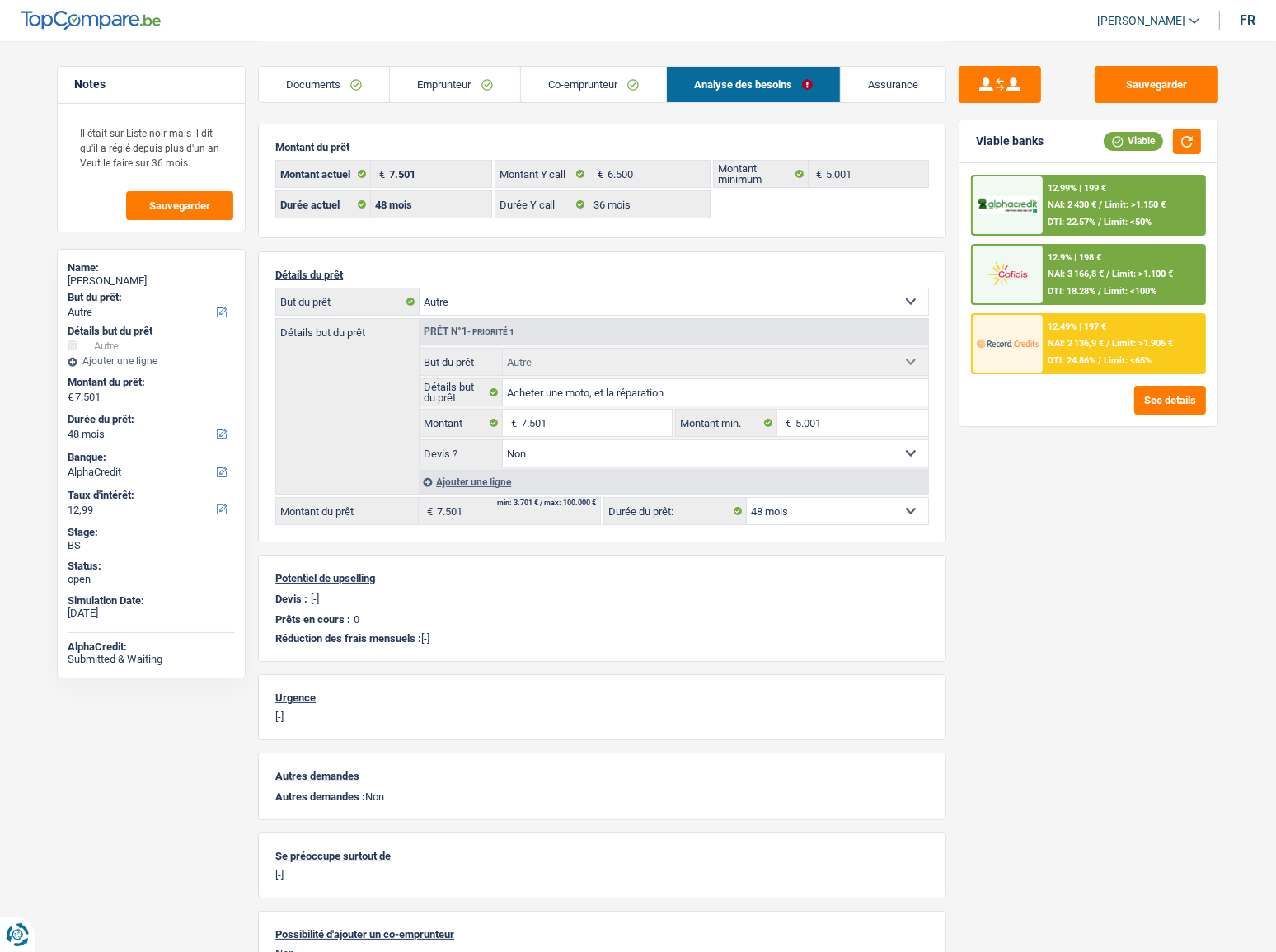
click at [1172, 274] on span "Limit: >1.100 €" at bounding box center [1142, 274] width 61 height 11
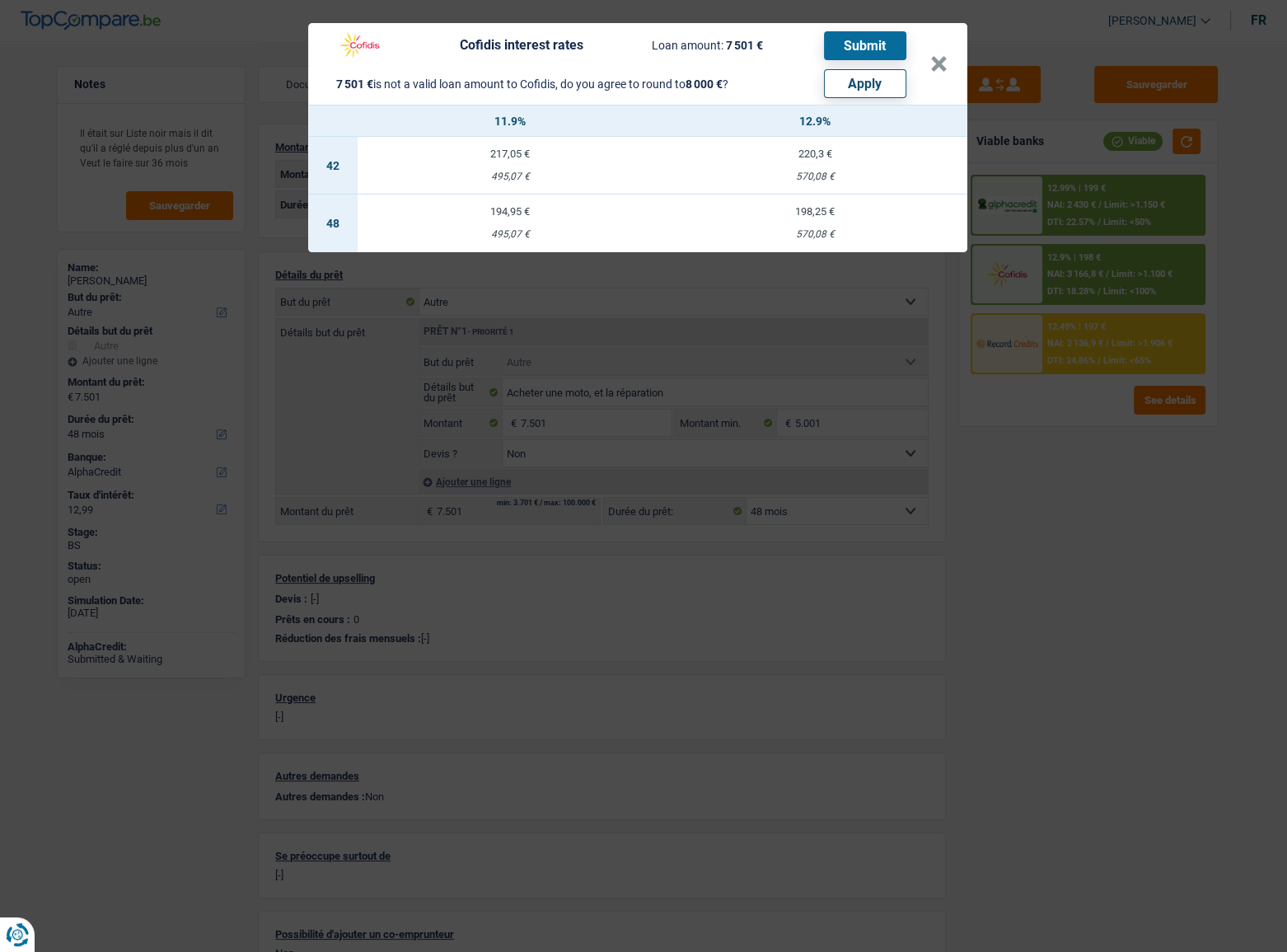
click at [1084, 561] on div "Cofidis interest rates Loan amount: 7 501 € Submit 7 501 € is not a valid loan …" at bounding box center [644, 476] width 1287 height 952
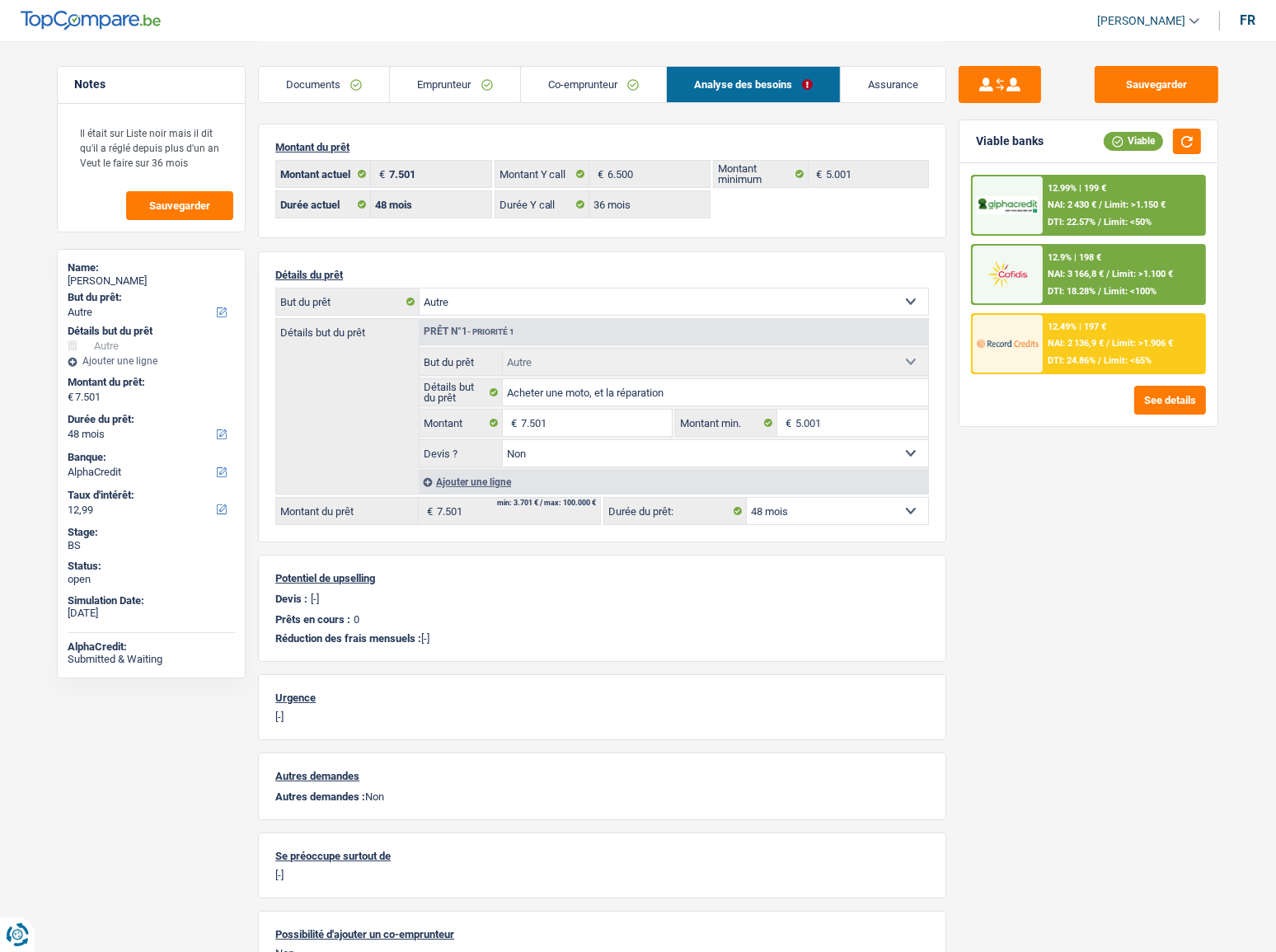
click at [1093, 344] on span "NAI: 2 136,9 €" at bounding box center [1076, 343] width 56 height 11
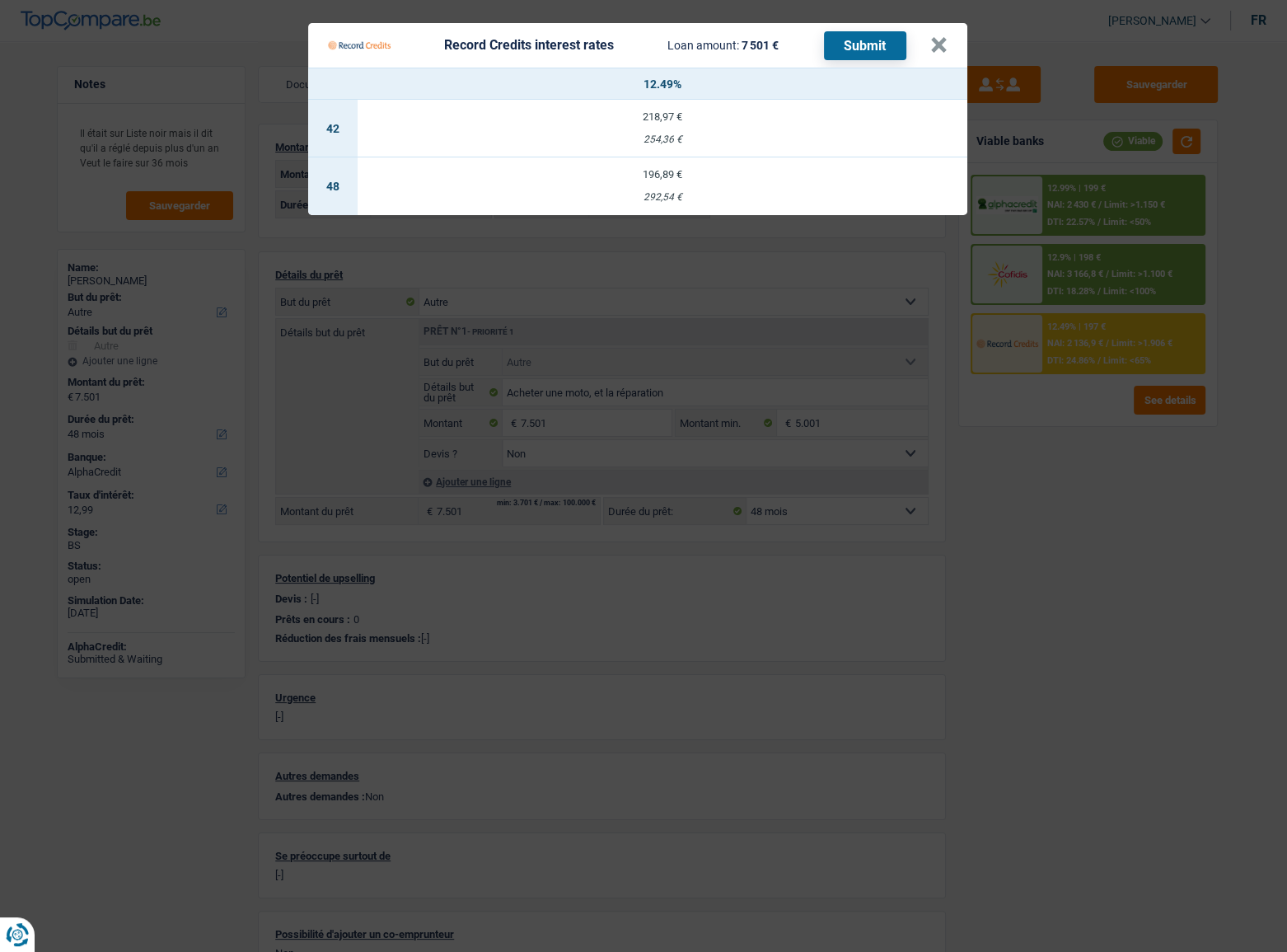
click at [718, 185] on td "196,89 € 292,54 €" at bounding box center [663, 186] width 610 height 58
select select "record credits"
type input "12,49"
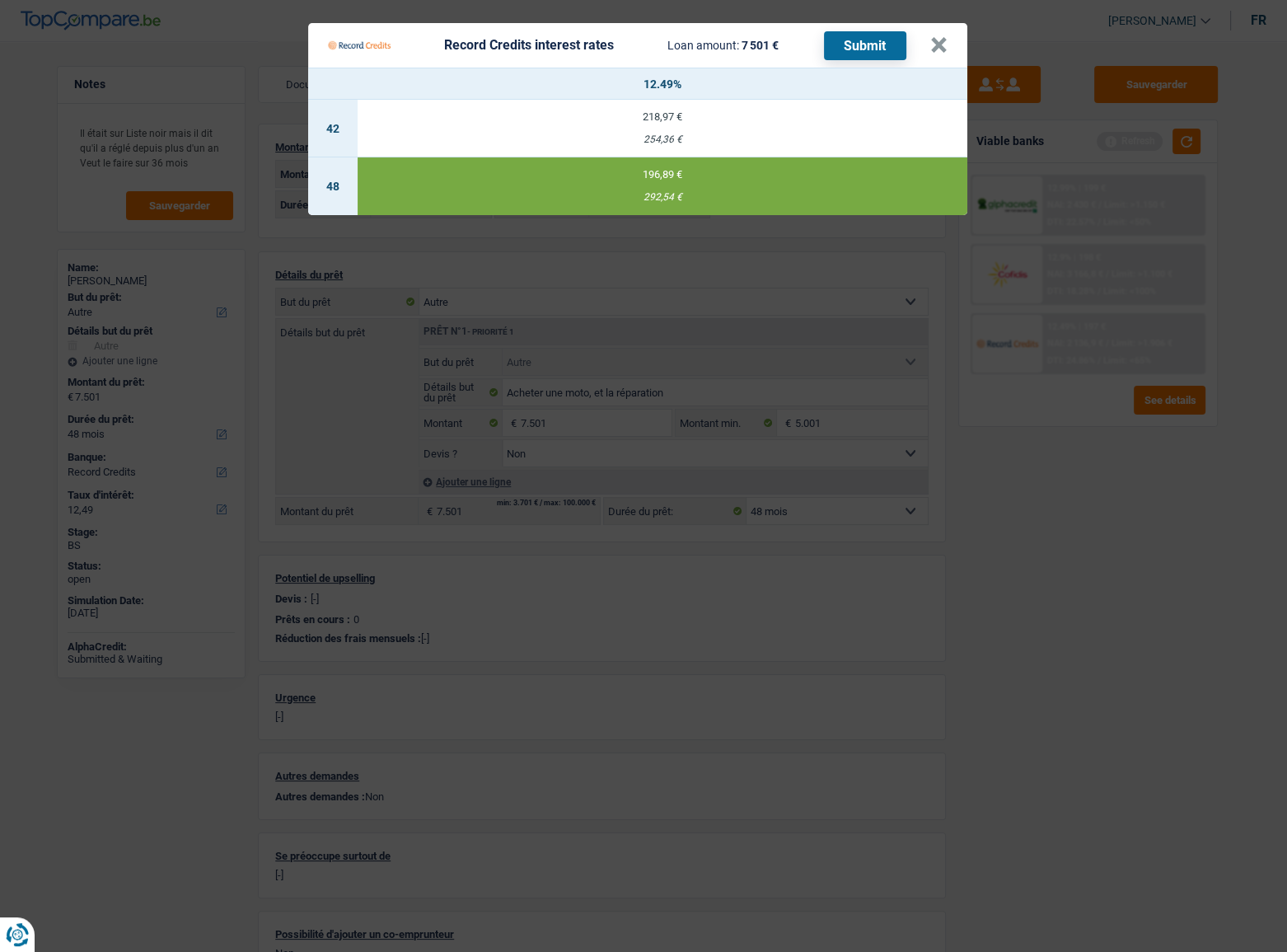
click at [843, 46] on button "Submit" at bounding box center [865, 45] width 82 height 28
click at [939, 46] on button "×" at bounding box center [938, 45] width 18 height 17
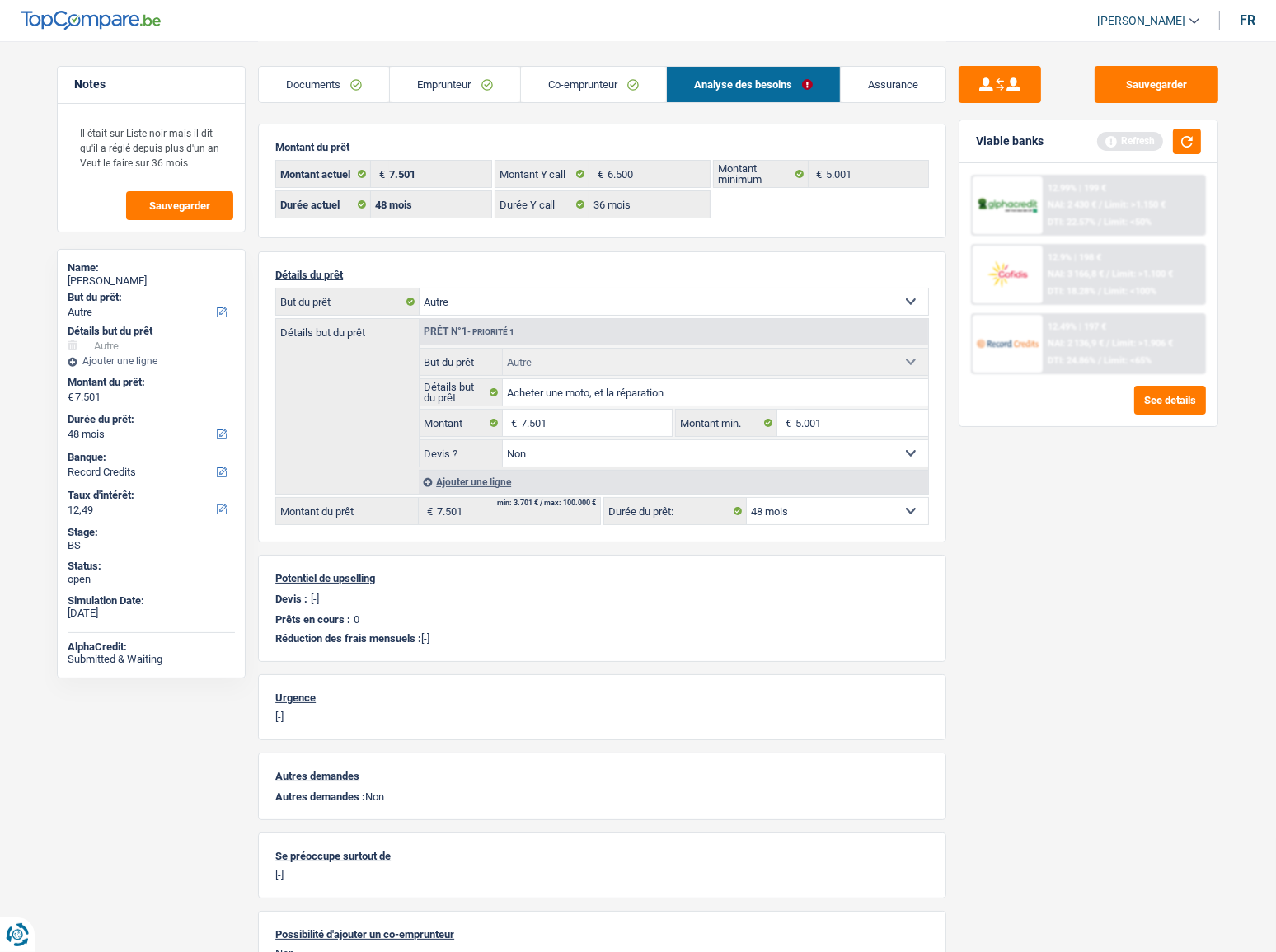
click at [1144, 271] on span "Limit: >1.100 €" at bounding box center [1142, 274] width 61 height 11
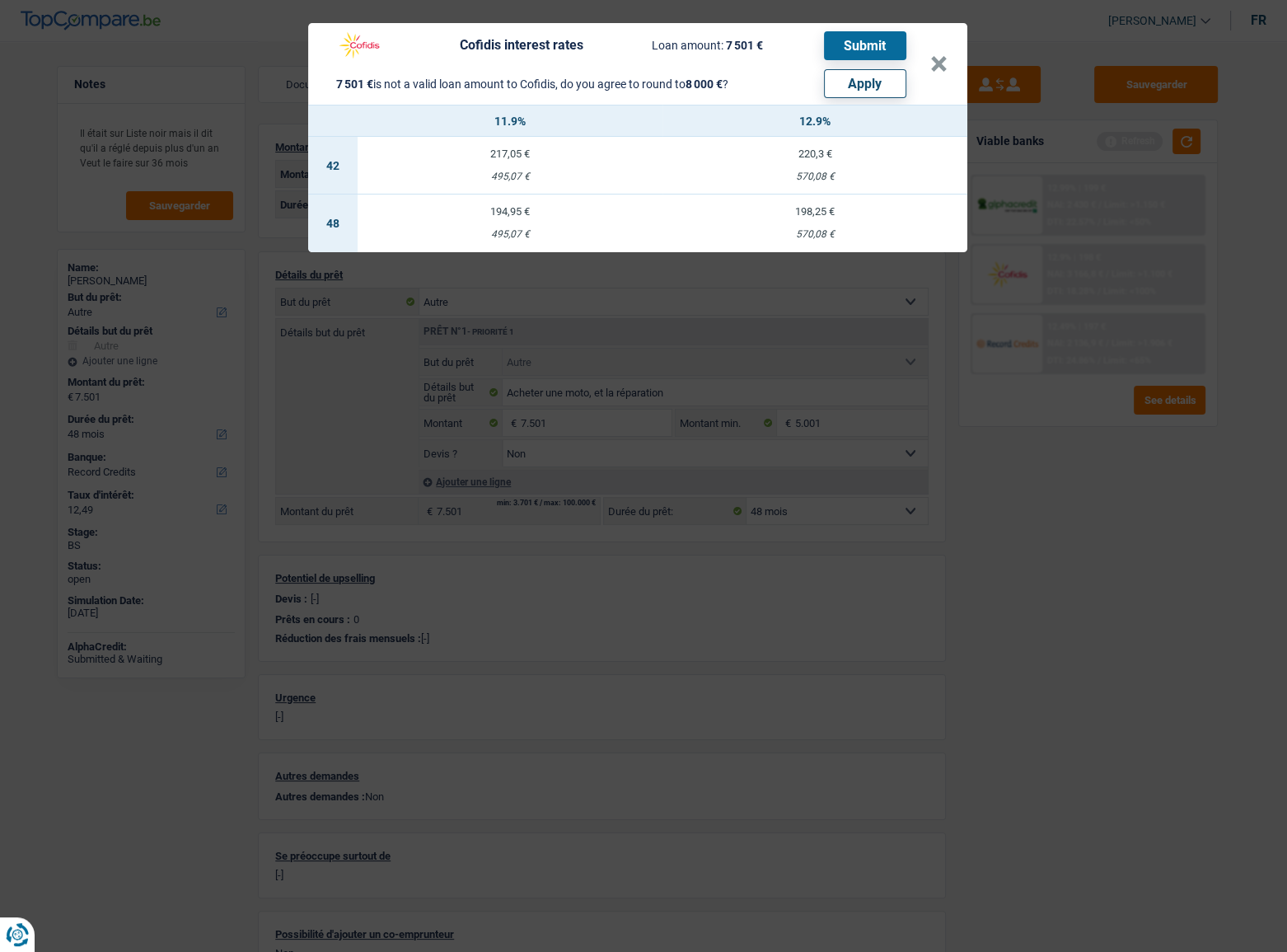
click at [848, 78] on button "Apply" at bounding box center [865, 84] width 82 height 28
type input "8.000"
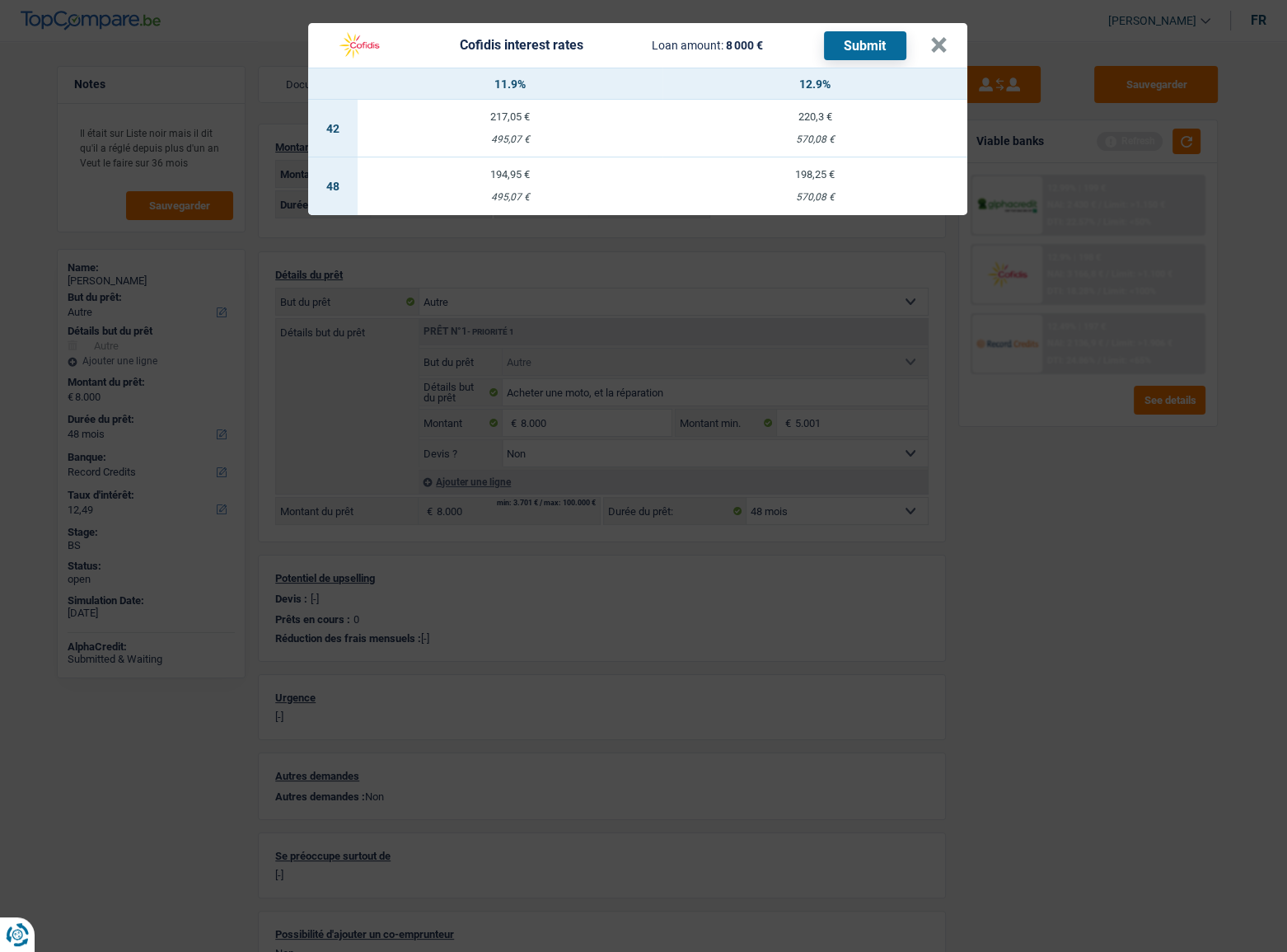
click at [789, 224] on div "Cofidis interest rates Loan amount: 8 000 € Submit × 11.9% 12.9% 42 217,05 € 49…" at bounding box center [644, 476] width 1287 height 952
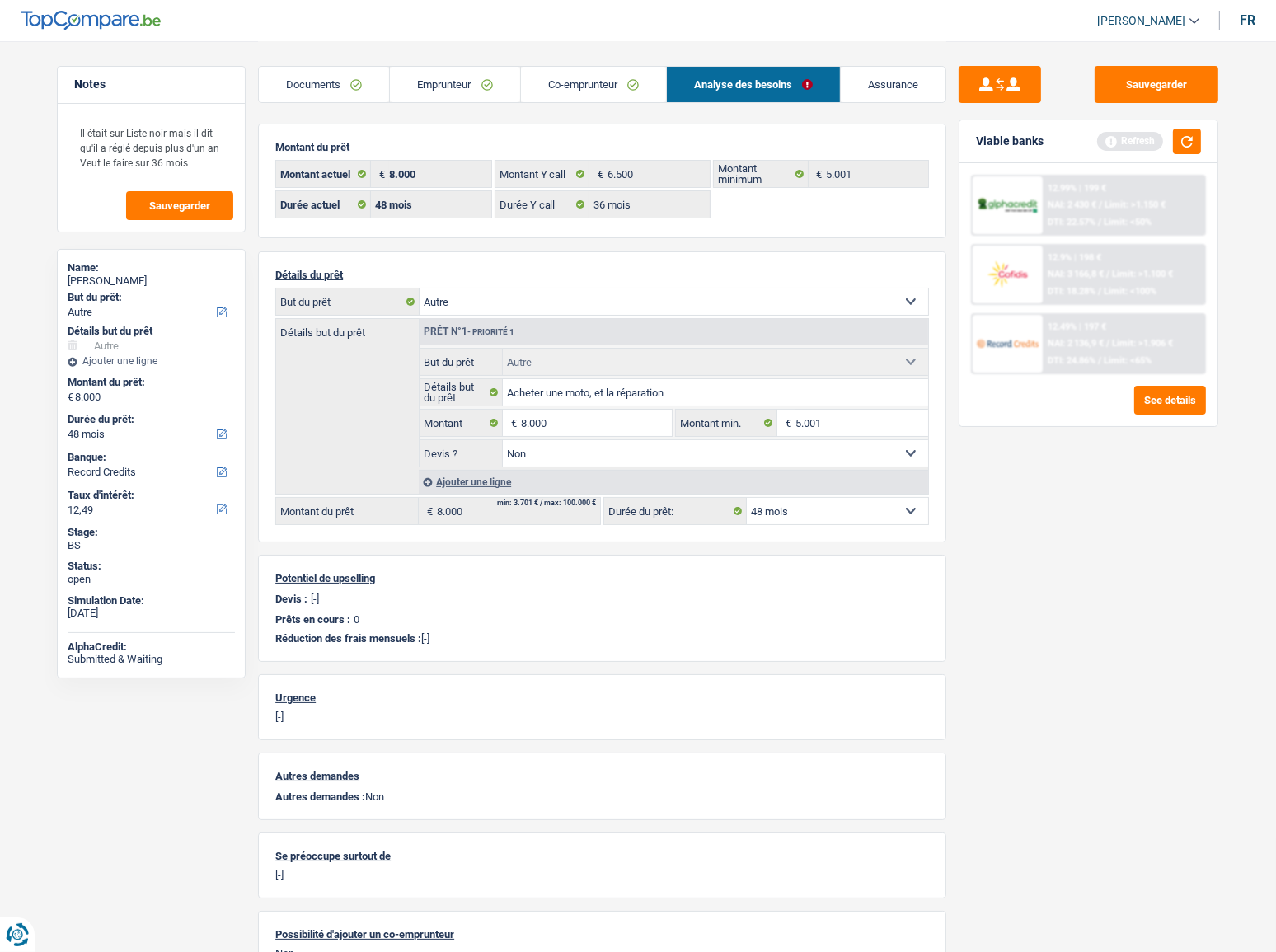
click at [1107, 286] on span "Limit: <100%" at bounding box center [1130, 291] width 53 height 11
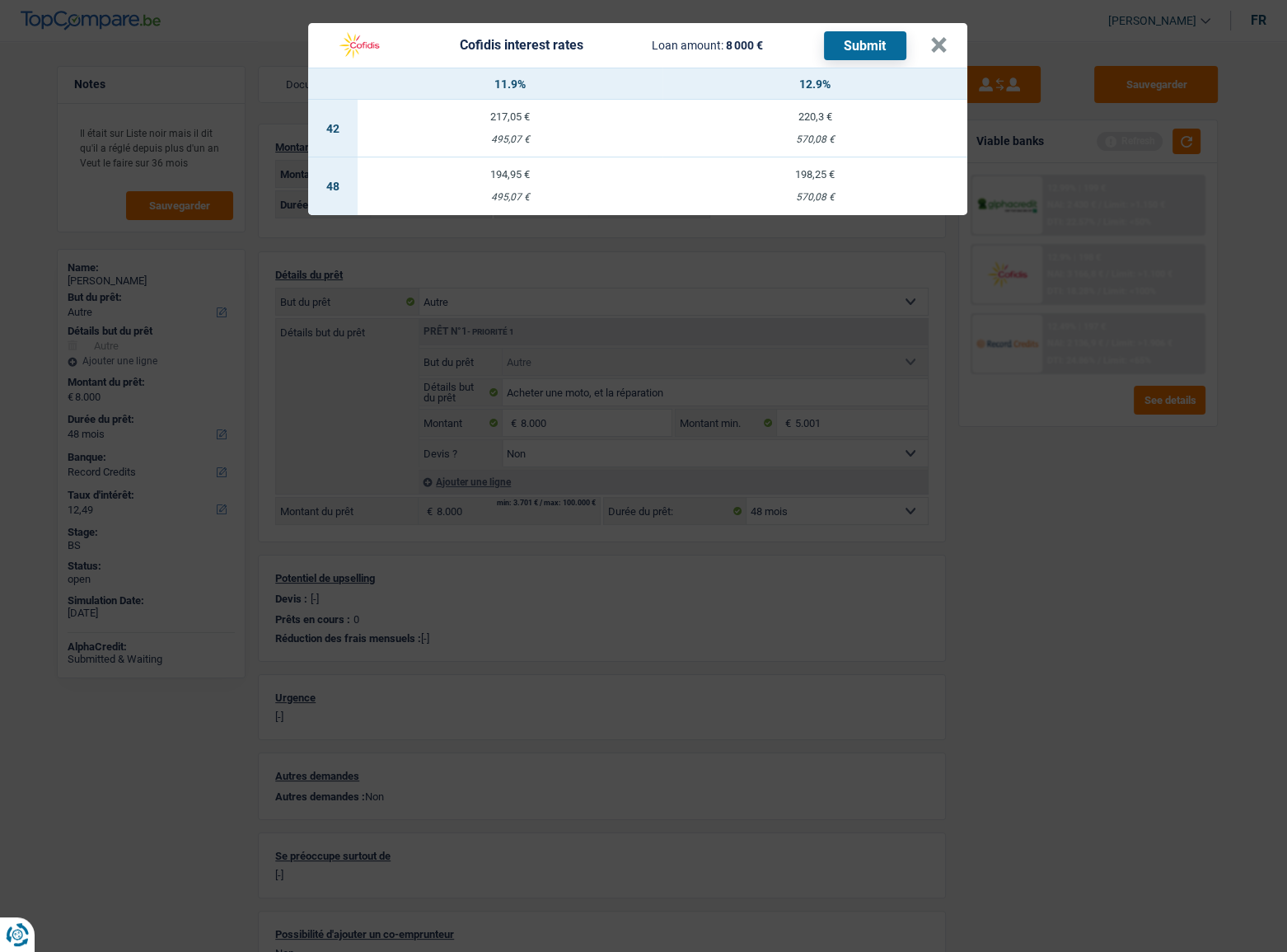
click at [813, 178] on div "198,25 €" at bounding box center [814, 174] width 305 height 11
select select "cofidis"
type input "12,90"
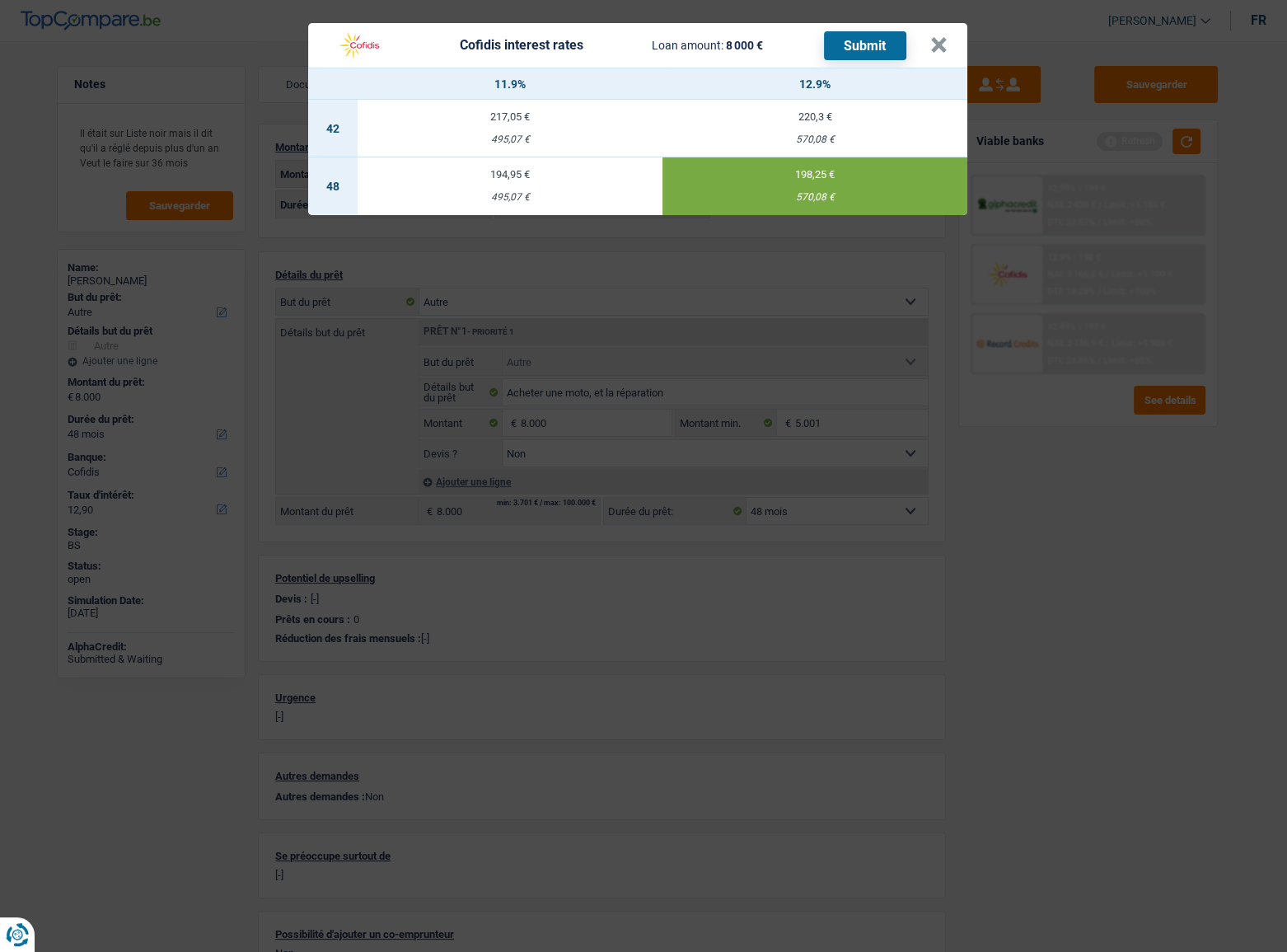
click at [857, 38] on button "Submit" at bounding box center [865, 45] width 82 height 28
drag, startPoint x: 943, startPoint y: 45, endPoint x: 731, endPoint y: 128, distance: 227.7
click at [947, 43] on button "×" at bounding box center [938, 45] width 18 height 17
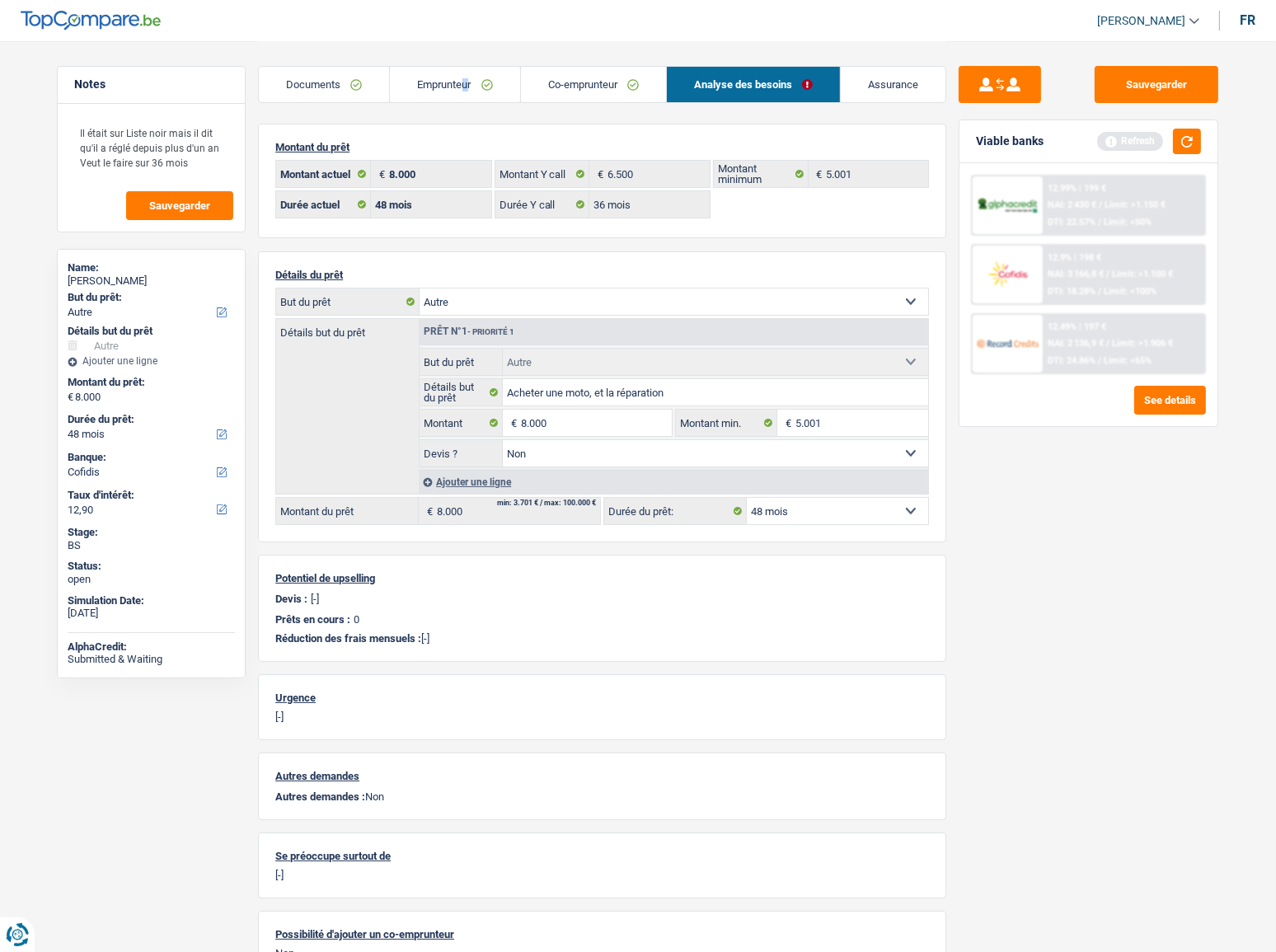
drag, startPoint x: 460, startPoint y: 65, endPoint x: 448, endPoint y: 77, distance: 17.0
click at [450, 74] on div "Documents Emprunteur Co-emprunteur Analyse des besoins Assurance" at bounding box center [602, 76] width 688 height 70
click at [448, 78] on link "Emprunteur" at bounding box center [454, 85] width 129 height 35
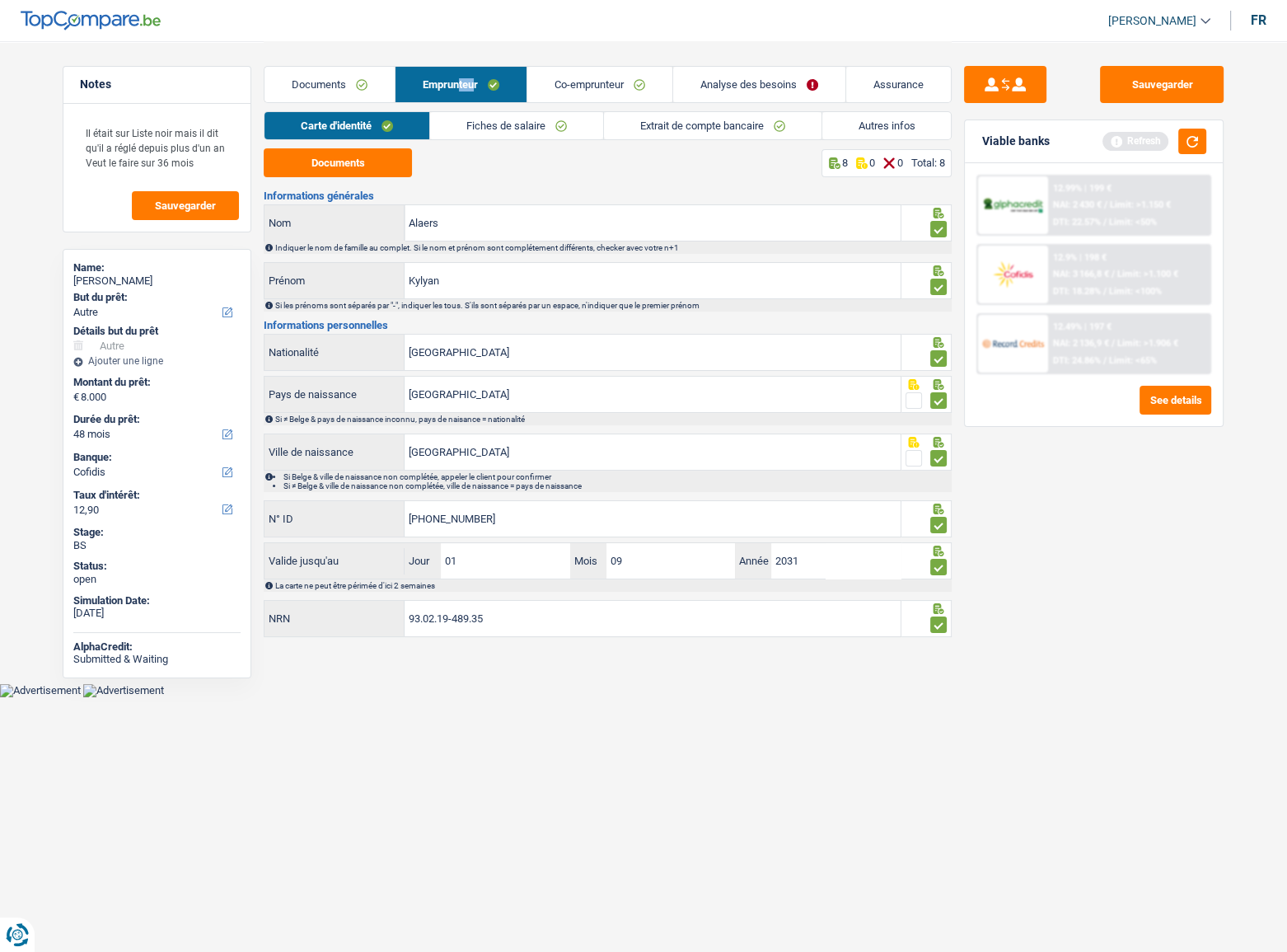
drag, startPoint x: 553, startPoint y: 107, endPoint x: 554, endPoint y: 124, distance: 17.0
click at [554, 112] on div "Documents Emprunteur Co-emprunteur Analyse des besoins Assurance Emprunteur Kyl…" at bounding box center [607, 340] width 688 height 598
click at [554, 124] on link "Fiches de salaire" at bounding box center [516, 126] width 173 height 27
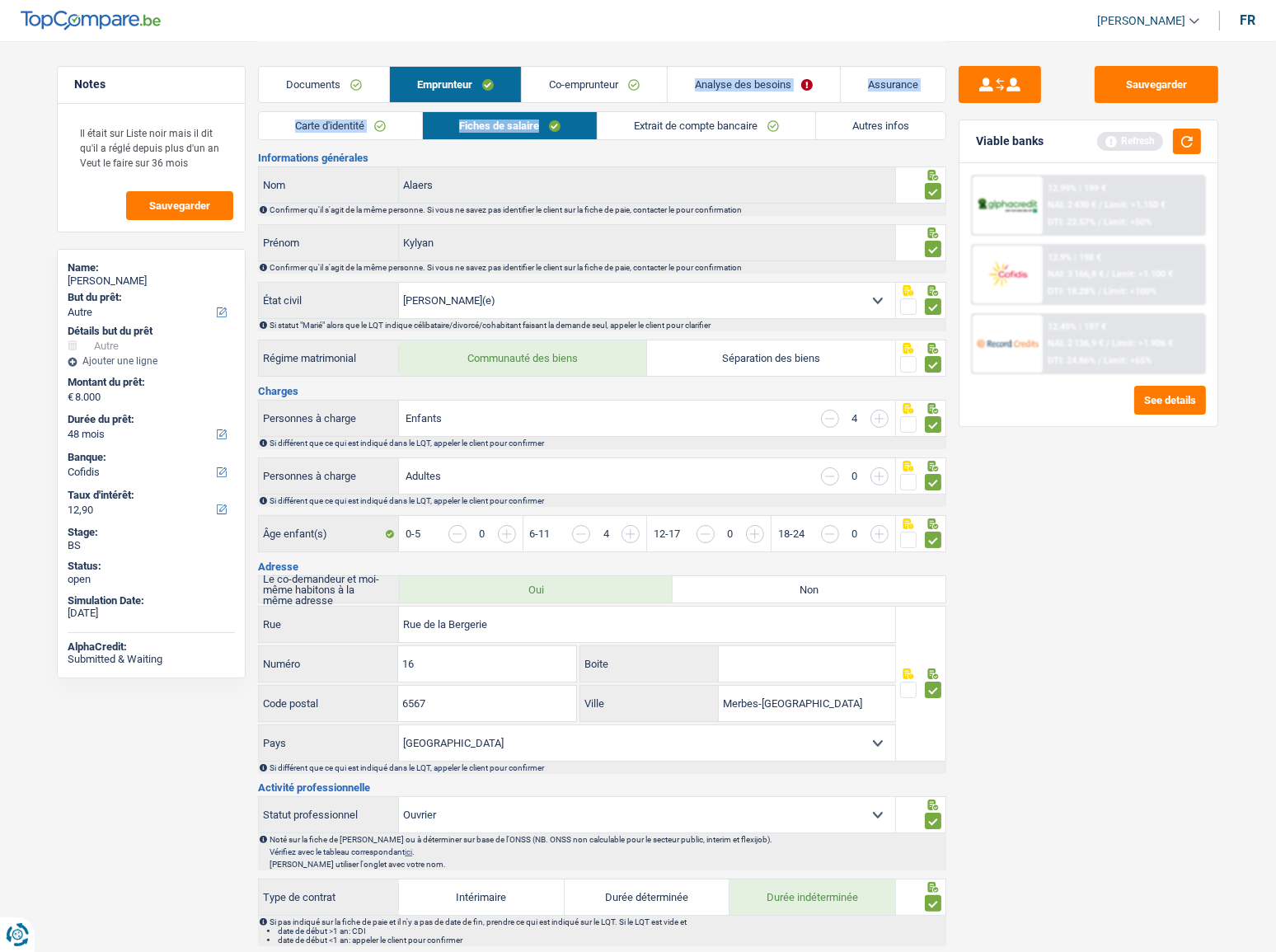
scroll to position [3, 0]
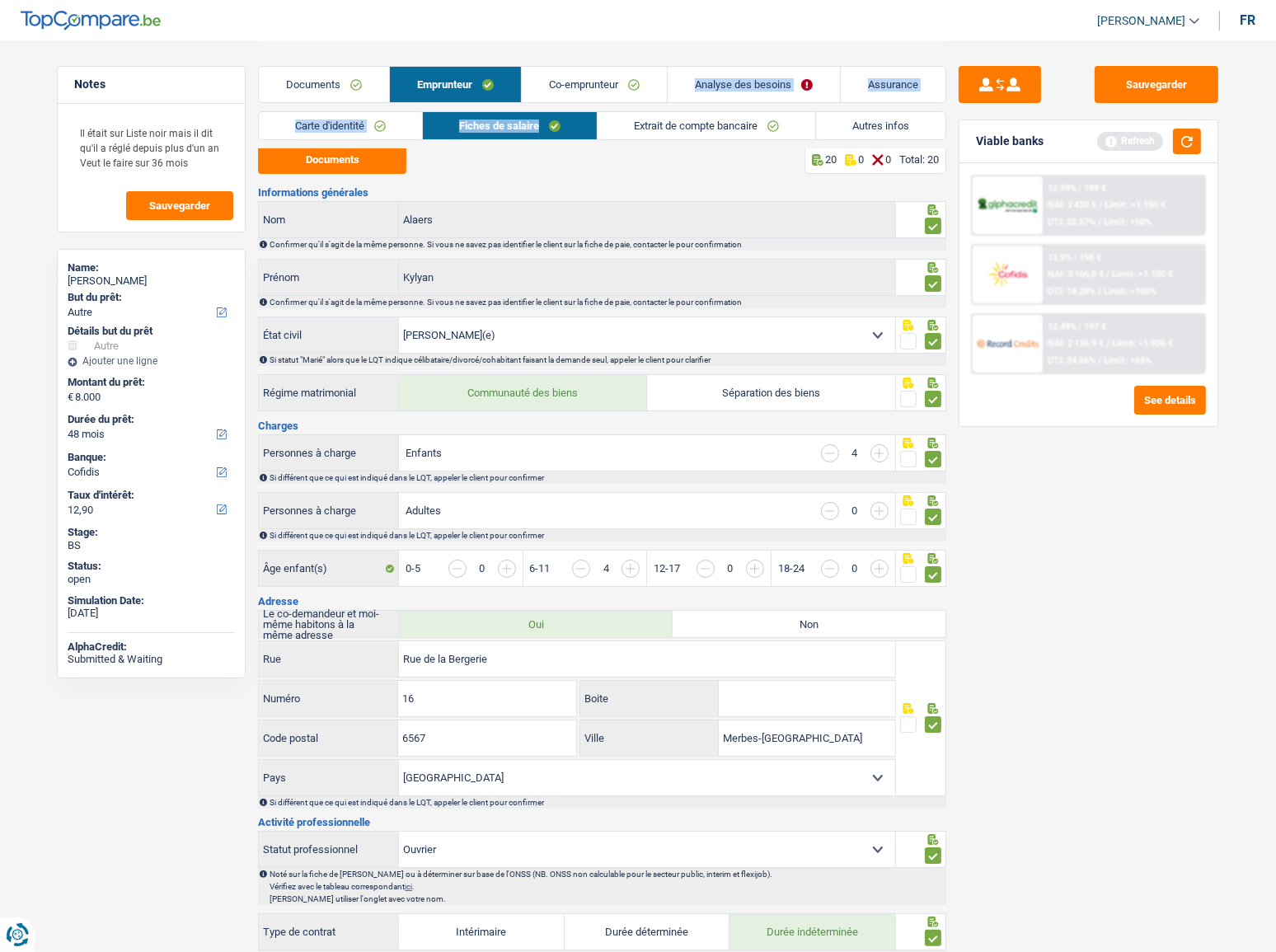
click at [722, 125] on link "Extrait de compte bancaire" at bounding box center [707, 126] width 218 height 27
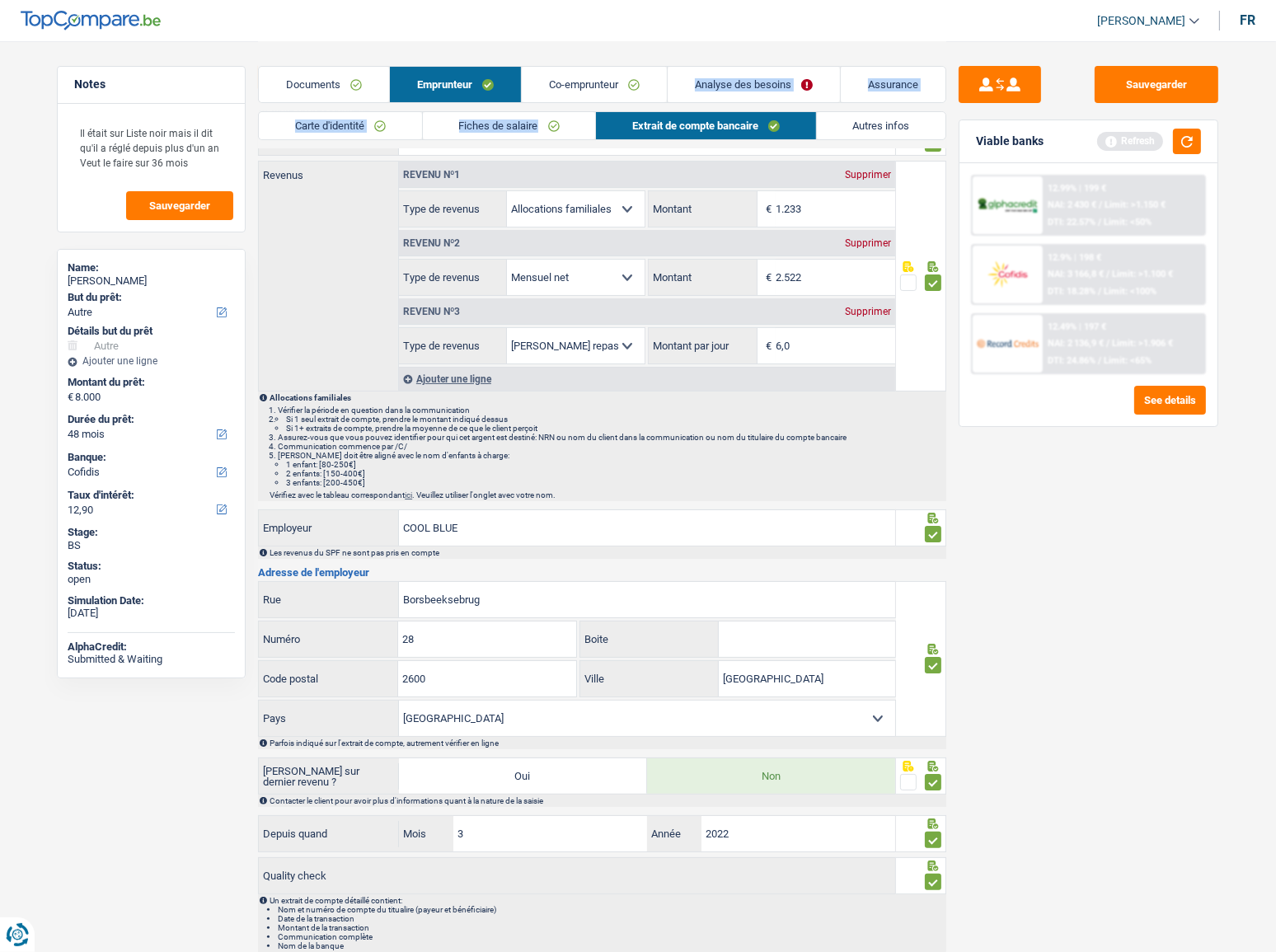
scroll to position [147, 0]
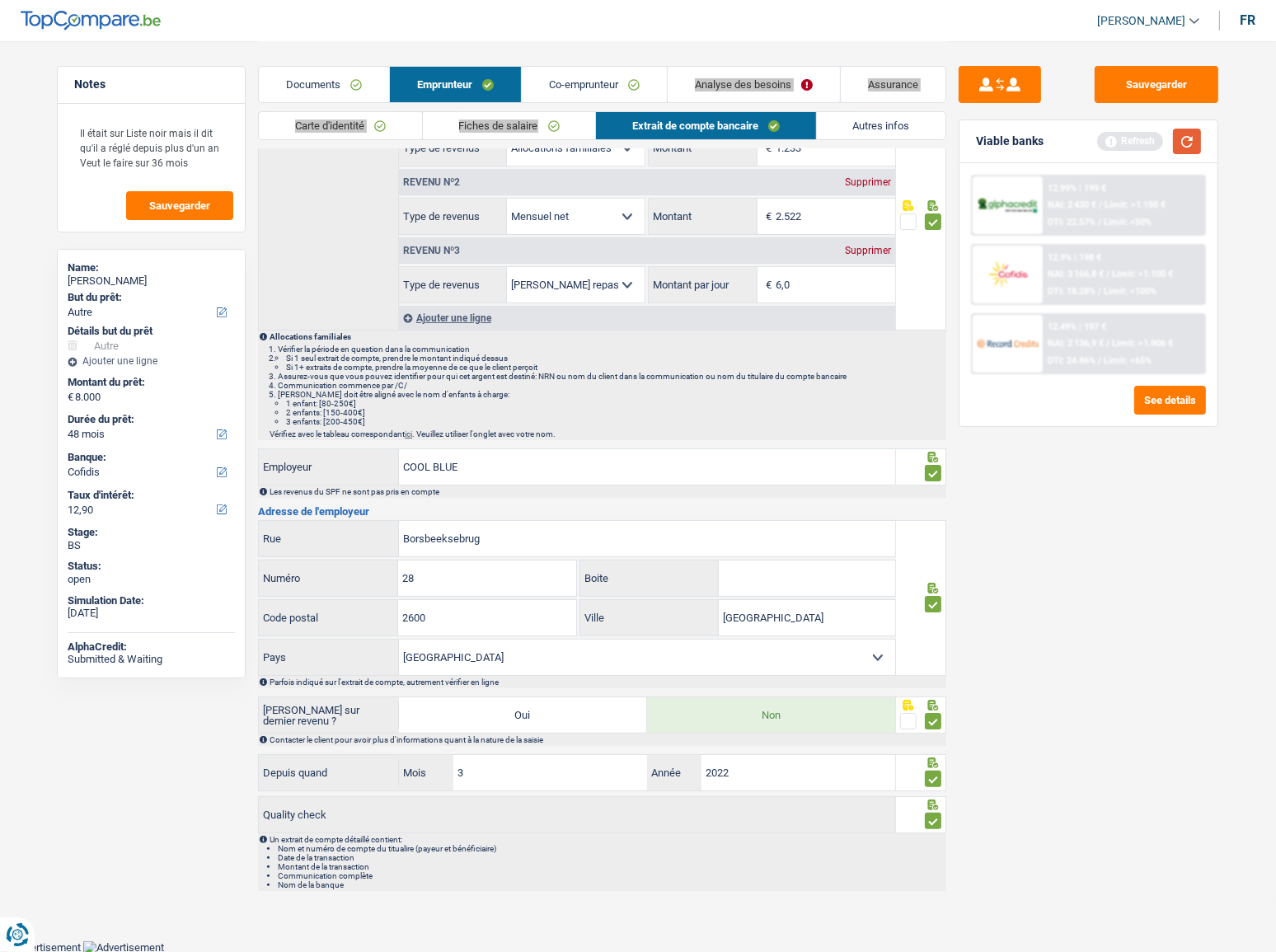
drag, startPoint x: 1188, startPoint y: 135, endPoint x: 864, endPoint y: 3, distance: 349.9
click at [1188, 136] on button "button" at bounding box center [1186, 141] width 28 height 25
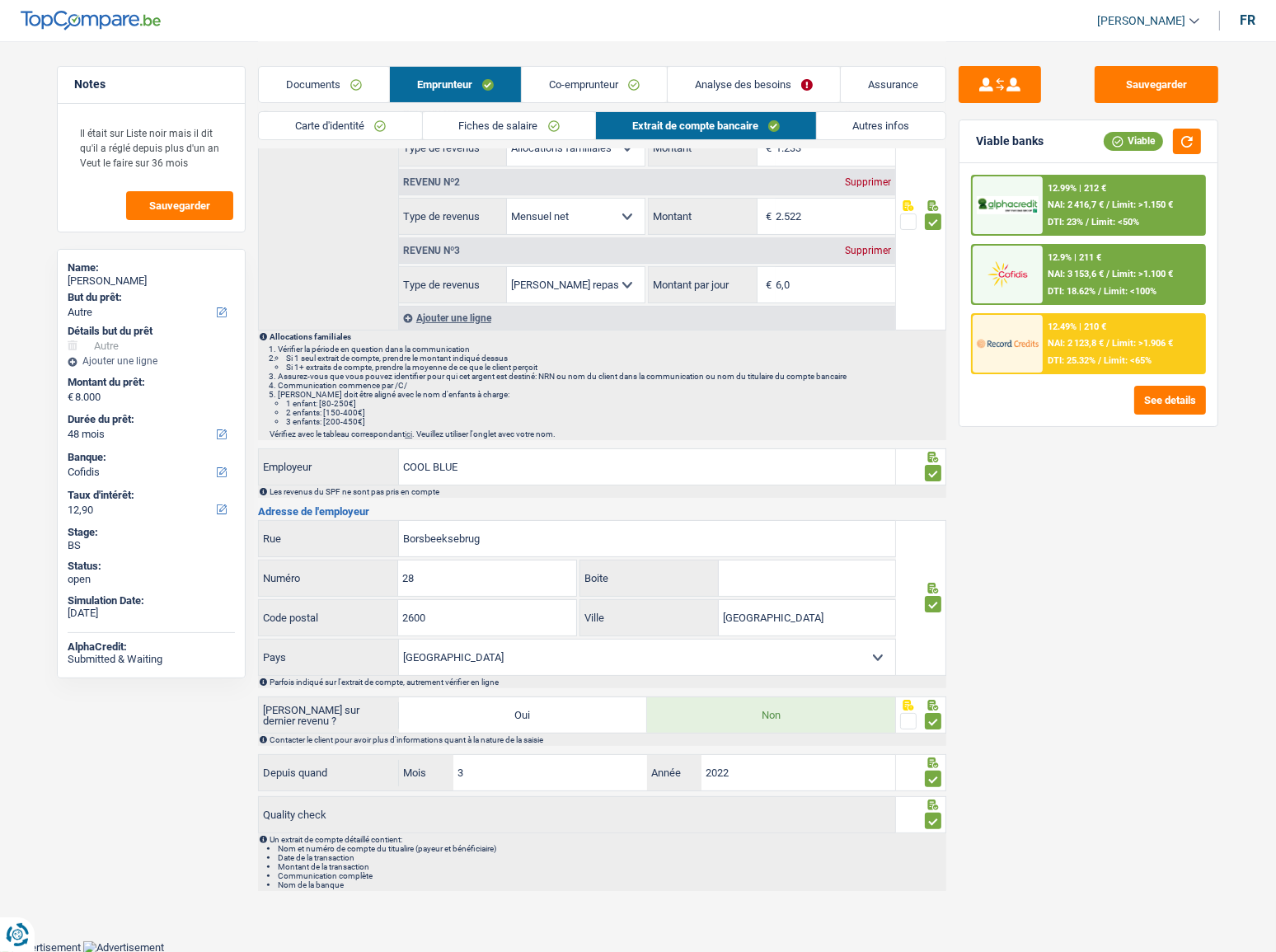
click at [1159, 644] on div "Sauvegarder Viable banks Viable 12.99% | 212 € NAI: 2 416,7 € / Limit: >1.150 €…" at bounding box center [1088, 495] width 284 height 859
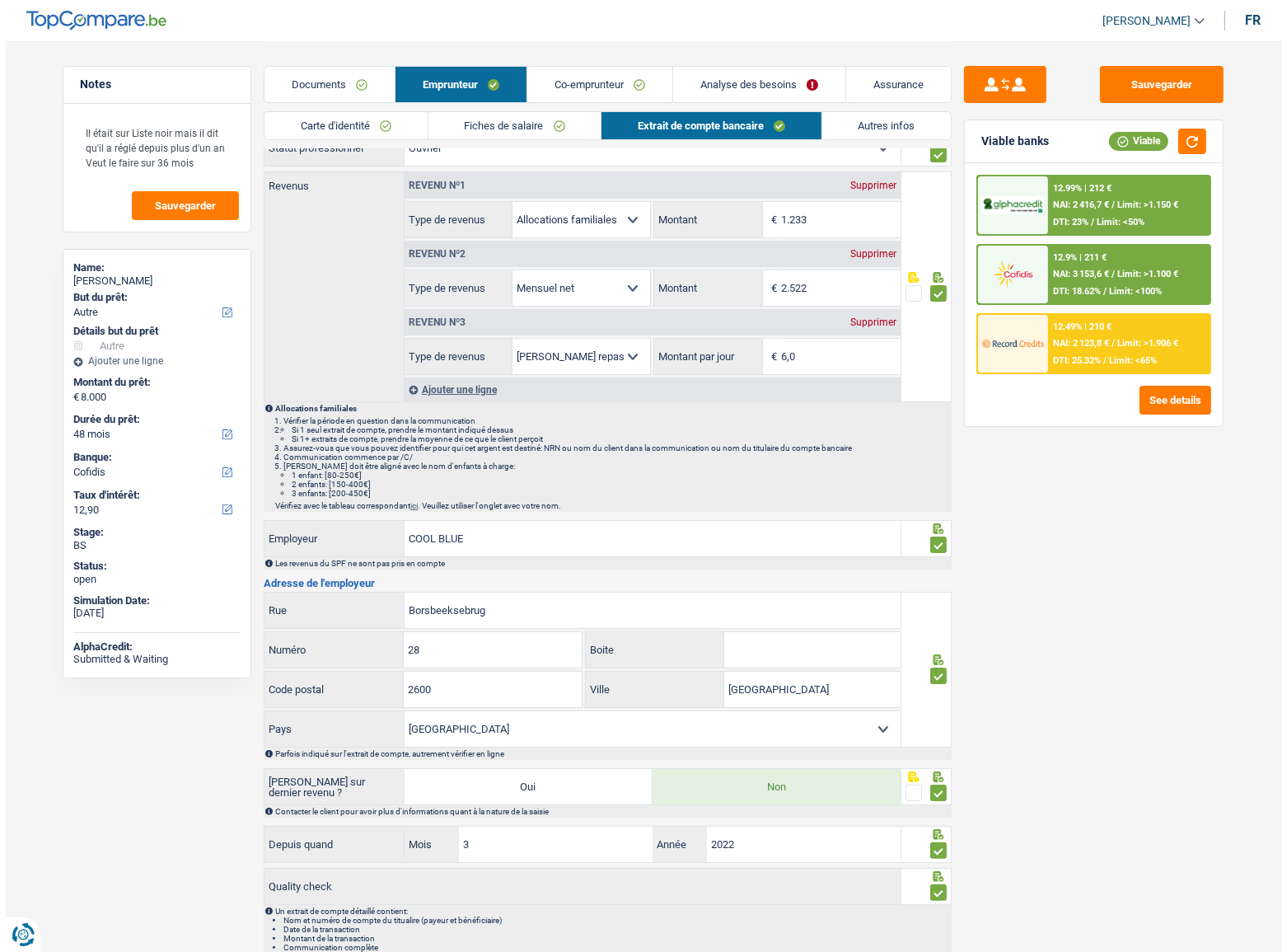
scroll to position [0, 0]
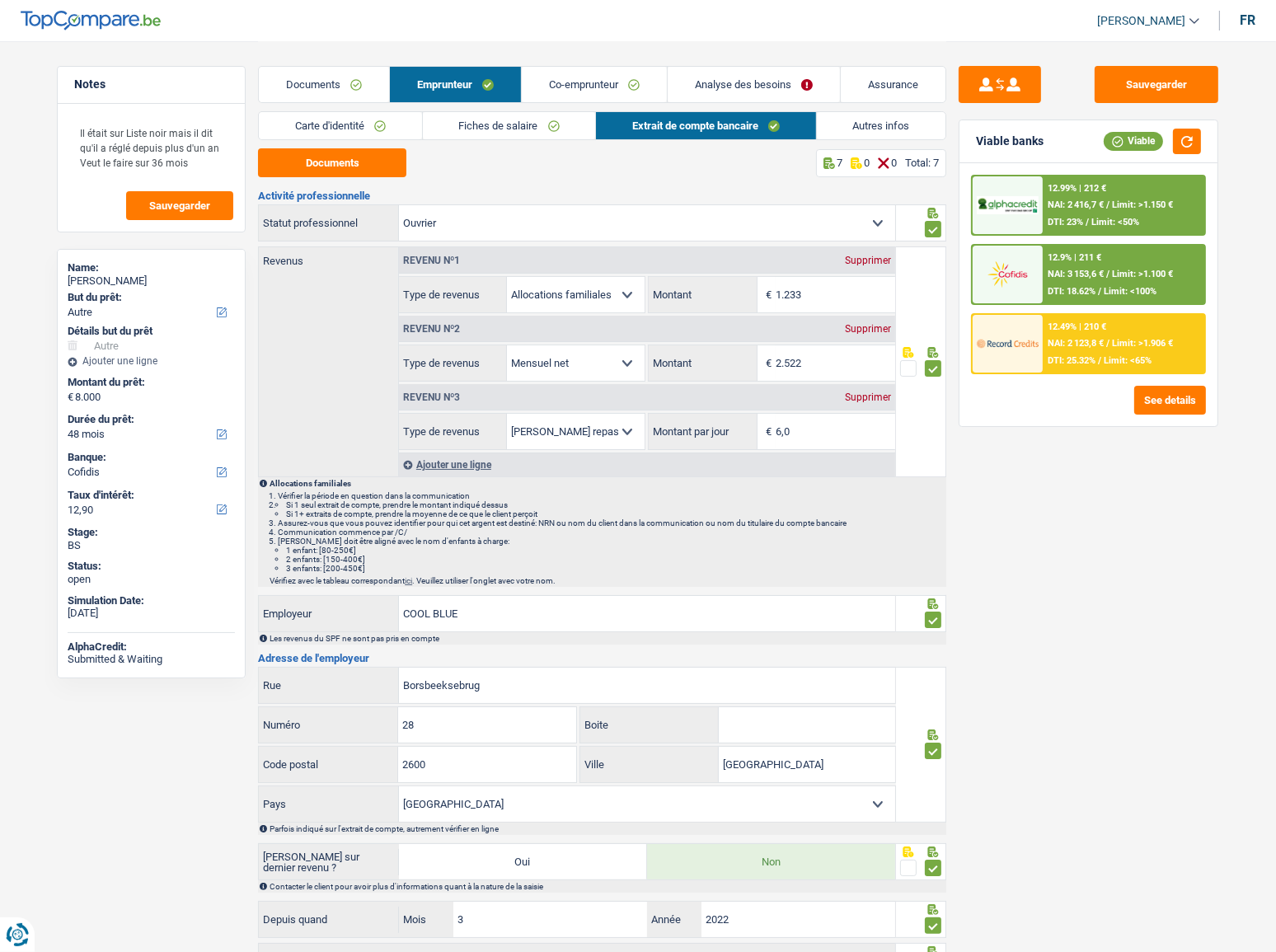
click at [880, 112] on link "Autres infos" at bounding box center [881, 126] width 129 height 27
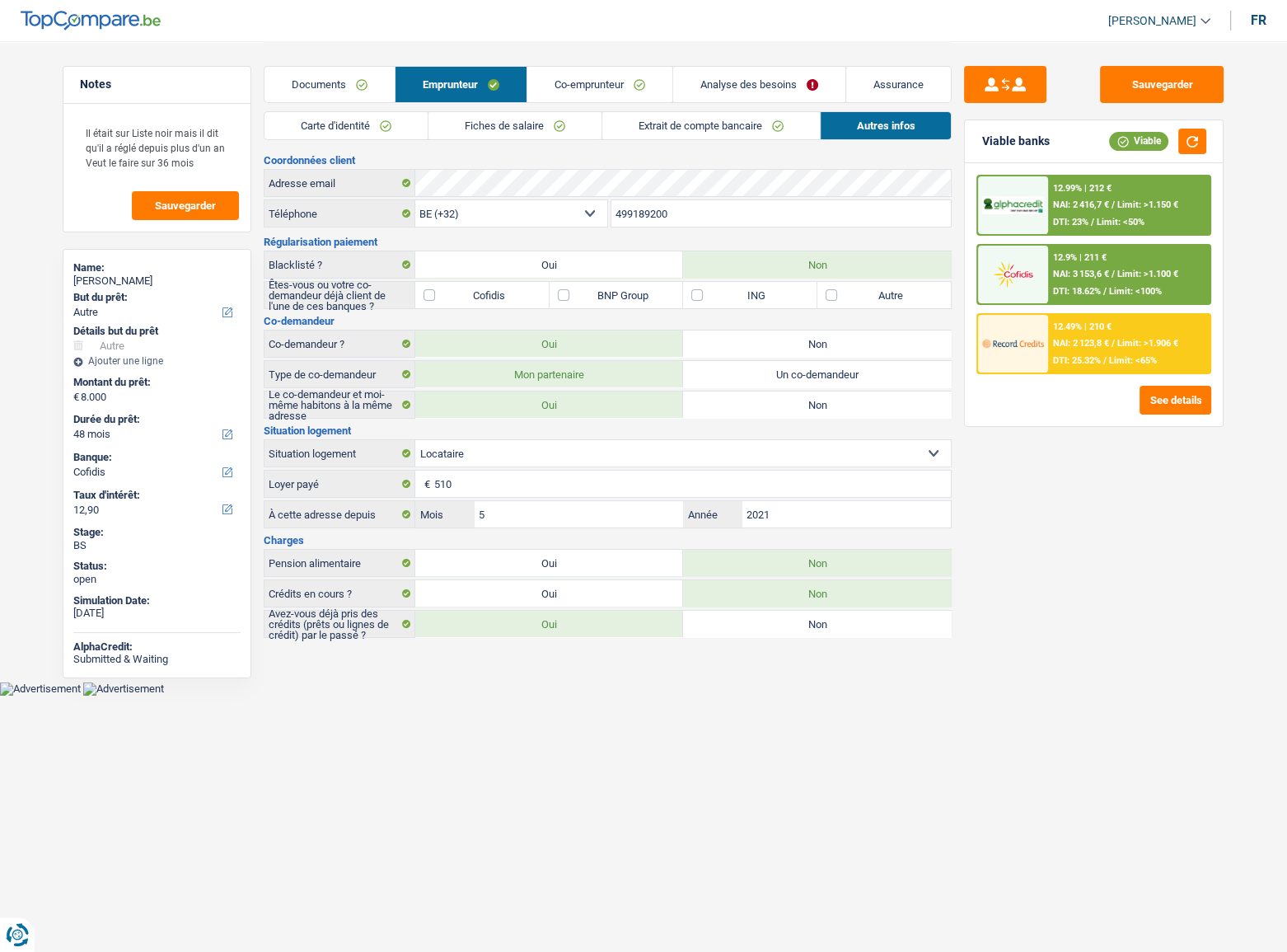
click at [426, 295] on label "Cofidis" at bounding box center [482, 294] width 133 height 26
click at [1019, 494] on div "Sauvegarder Viable banks Viable 12.99% | 212 € NAI: 2 416,7 € / Limit: >1.150 €…" at bounding box center [1093, 495] width 284 height 859
drag, startPoint x: 1169, startPoint y: 88, endPoint x: 1179, endPoint y: 104, distance: 18.9
click at [1170, 86] on button "Sauvegarder" at bounding box center [1161, 85] width 123 height 37
click at [1130, 290] on span "Limit: <100%" at bounding box center [1135, 291] width 53 height 11
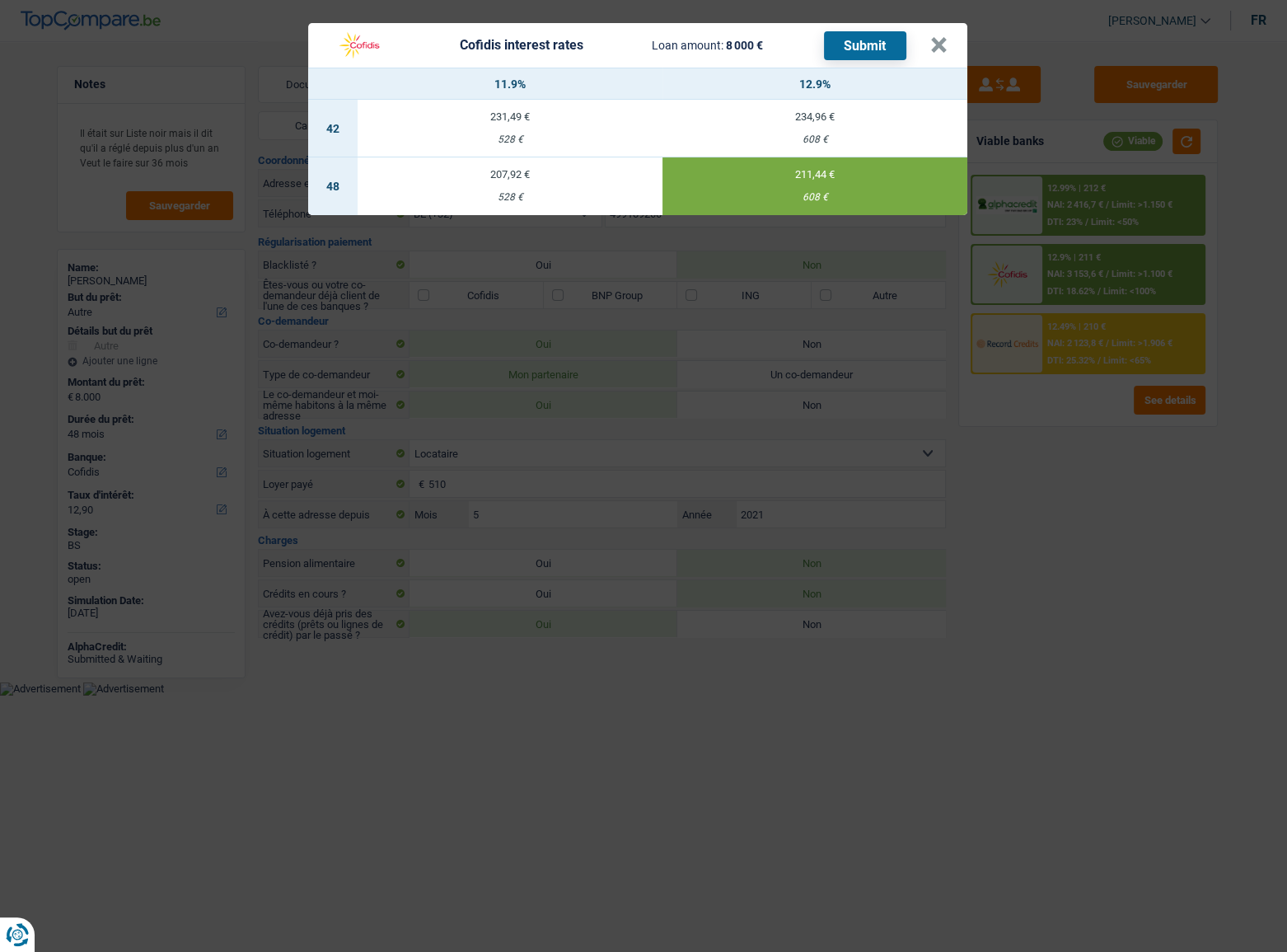
click at [857, 46] on button "Submit" at bounding box center [865, 45] width 82 height 28
drag, startPoint x: 938, startPoint y: 41, endPoint x: 884, endPoint y: 43, distance: 54.0
click at [938, 42] on button "×" at bounding box center [938, 45] width 18 height 17
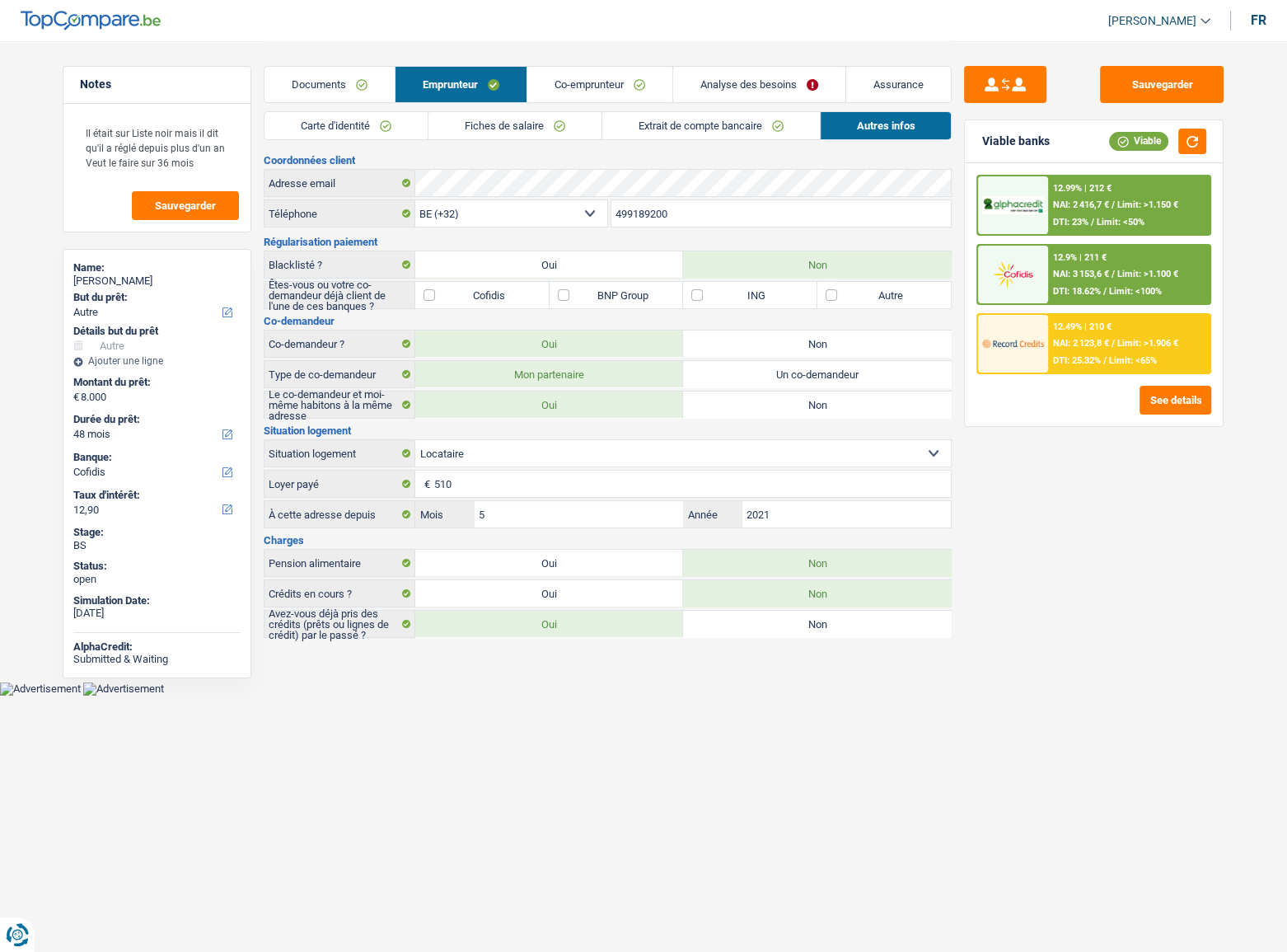
click at [593, 74] on link "Co-emprunteur" at bounding box center [599, 85] width 145 height 35
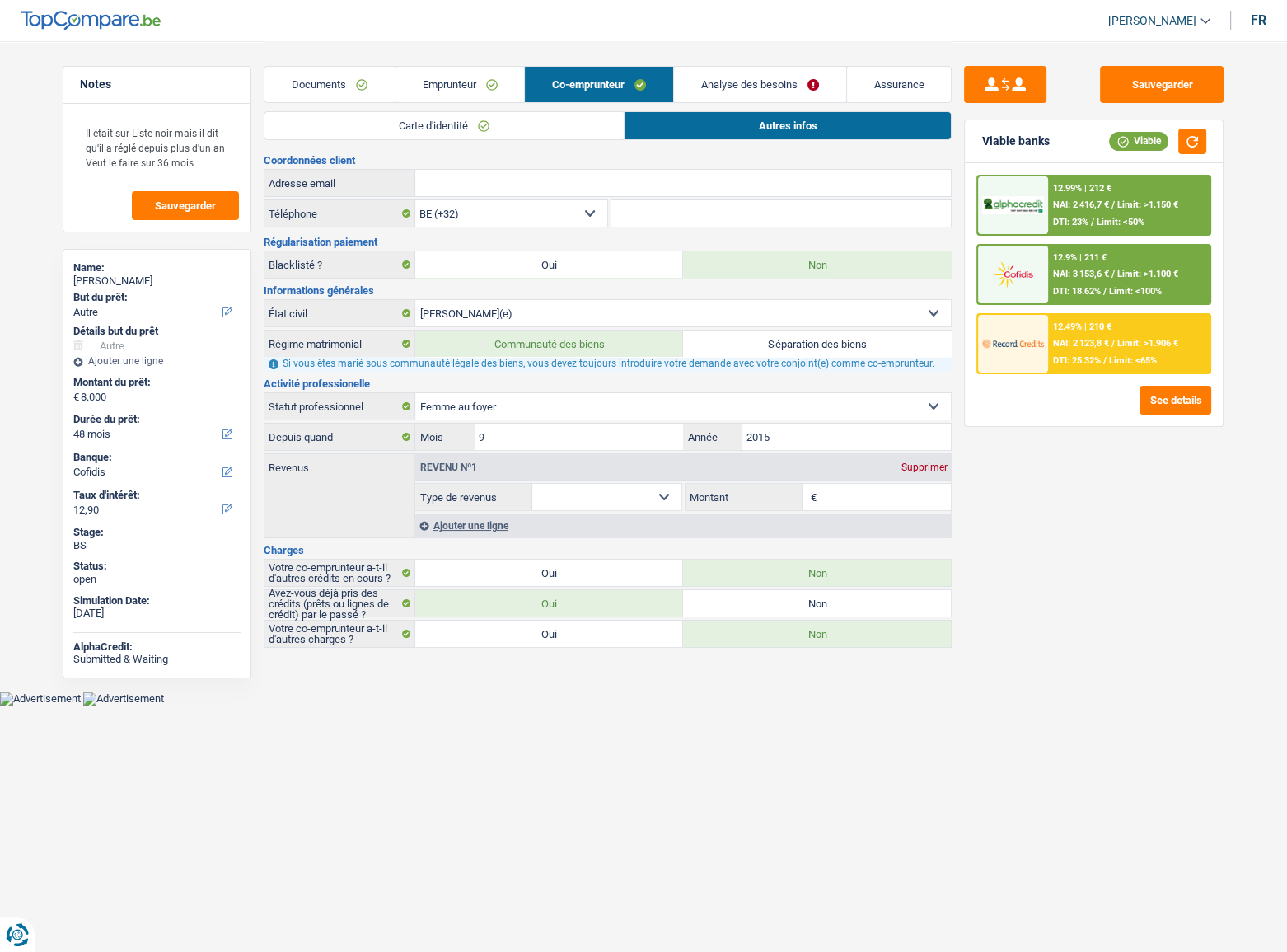
click at [929, 463] on div "Supprimer" at bounding box center [923, 468] width 54 height 10
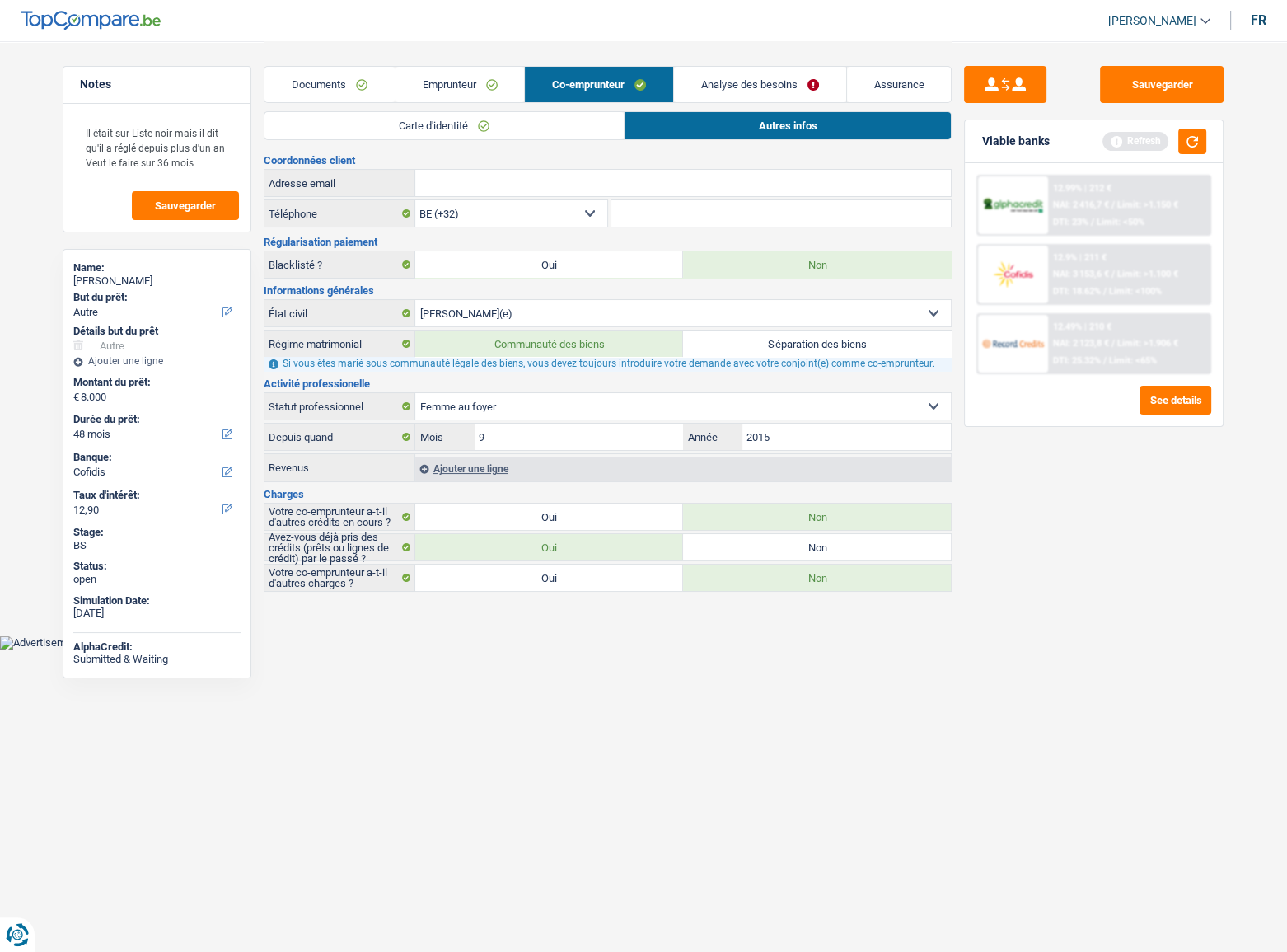
click at [498, 79] on link "Emprunteur" at bounding box center [460, 85] width 129 height 35
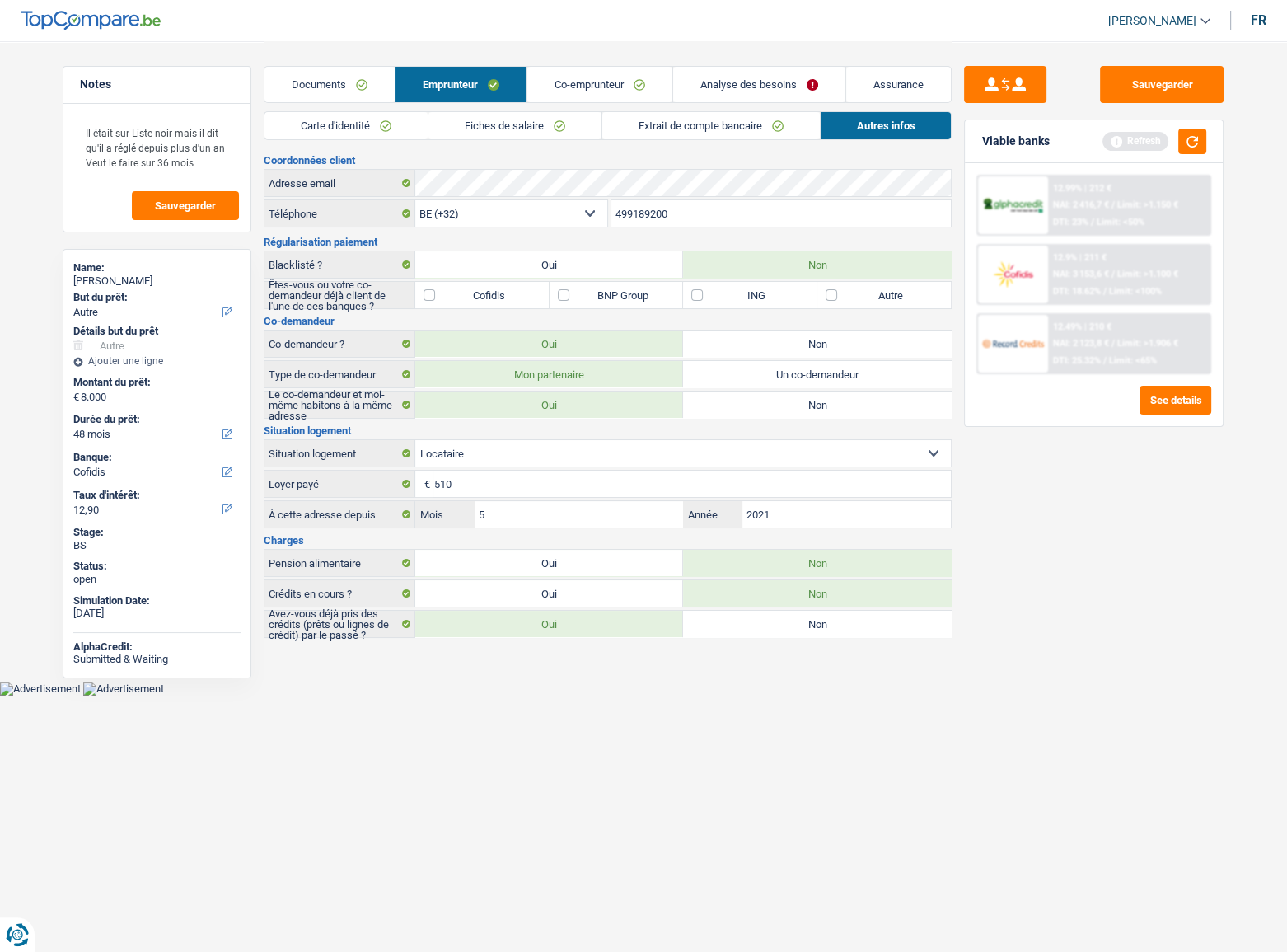
drag, startPoint x: 644, startPoint y: 84, endPoint x: 628, endPoint y: 101, distance: 23.3
click at [644, 85] on link "Co-emprunteur" at bounding box center [599, 85] width 145 height 35
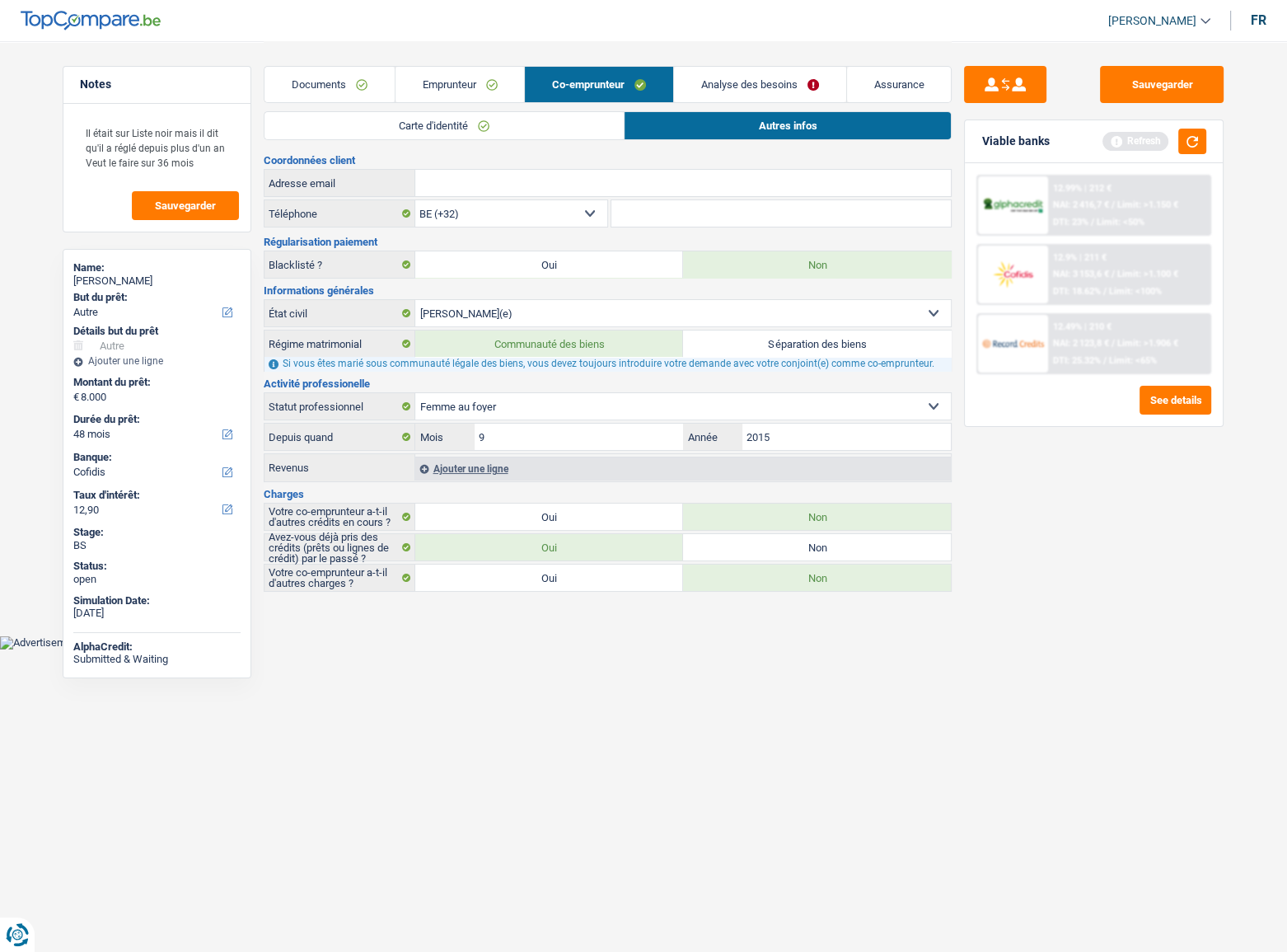
click at [581, 124] on link "Carte d'identité" at bounding box center [444, 126] width 359 height 27
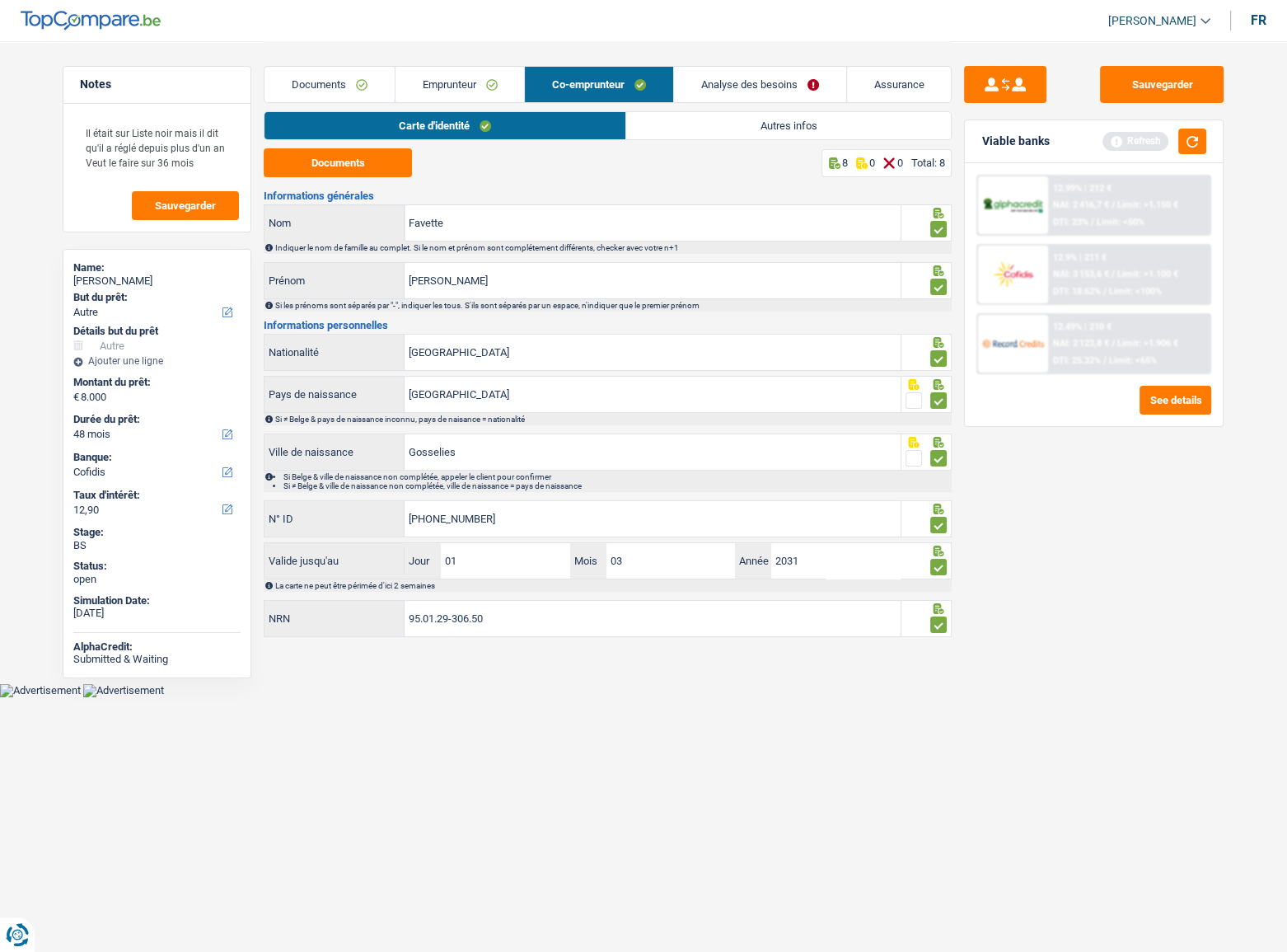
click at [476, 74] on link "Emprunteur" at bounding box center [460, 85] width 129 height 35
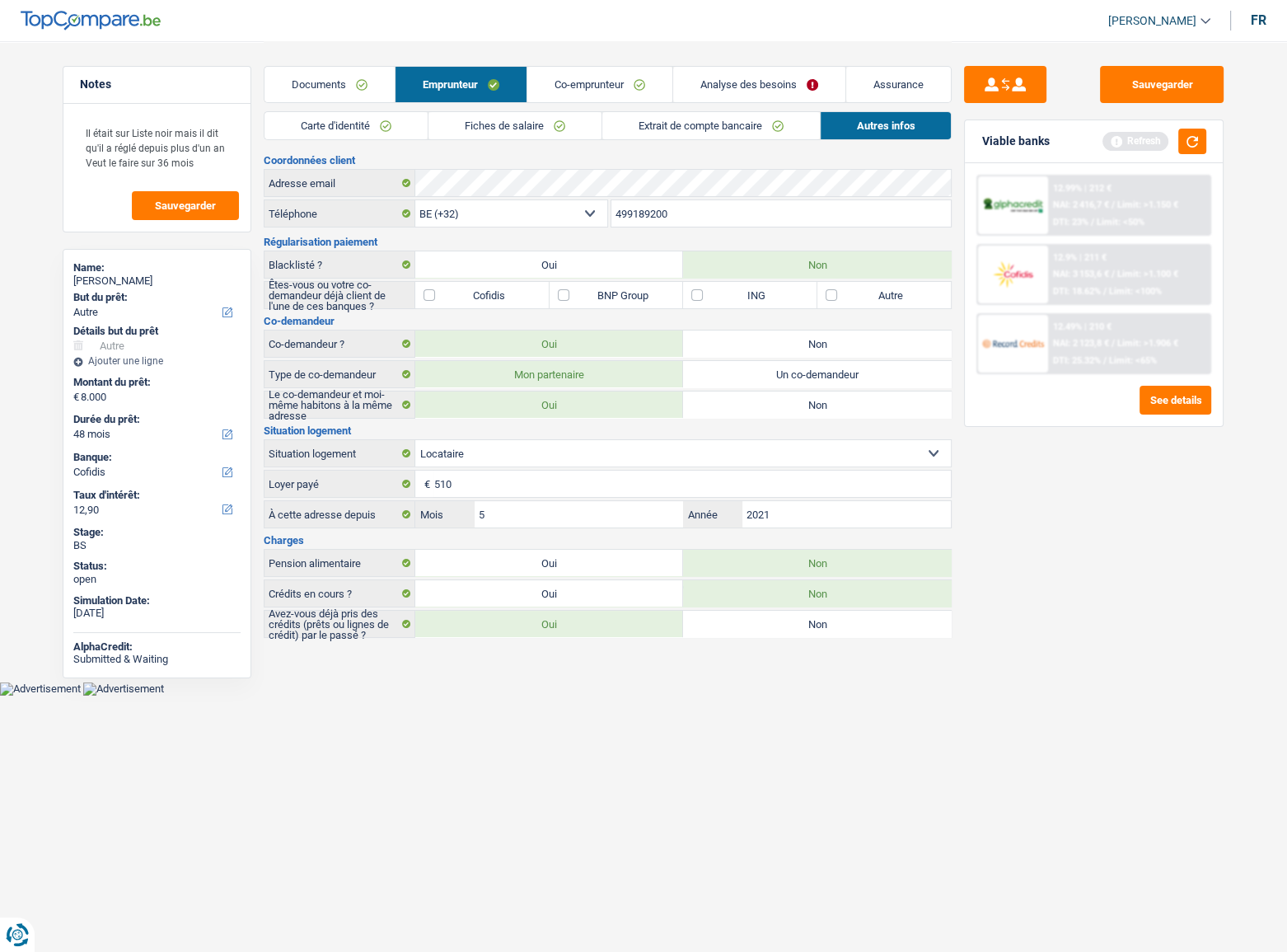
click at [527, 116] on link "Fiches de salaire" at bounding box center [514, 126] width 173 height 27
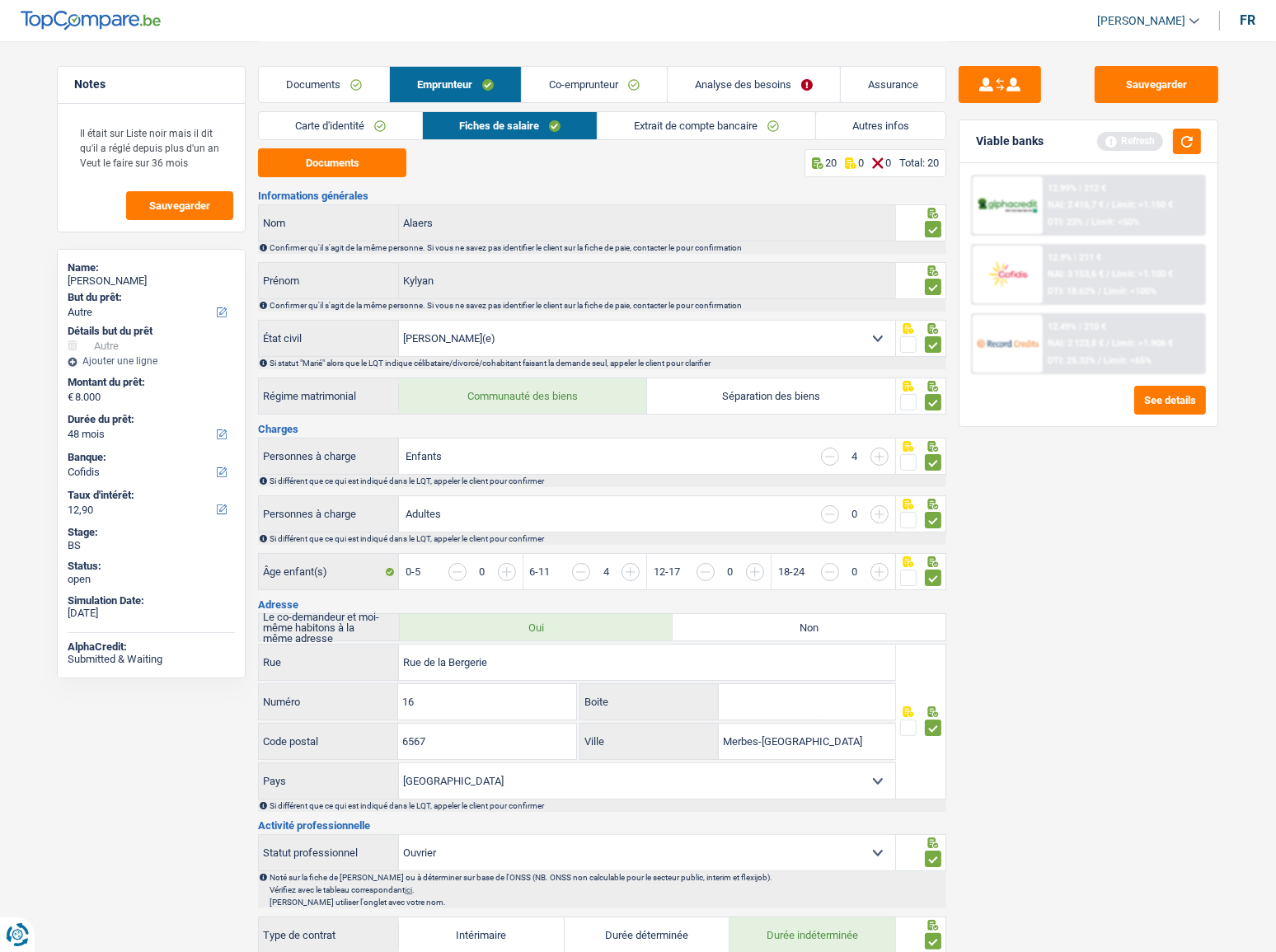
click at [672, 117] on link "Extrait de compte bancaire" at bounding box center [707, 126] width 218 height 27
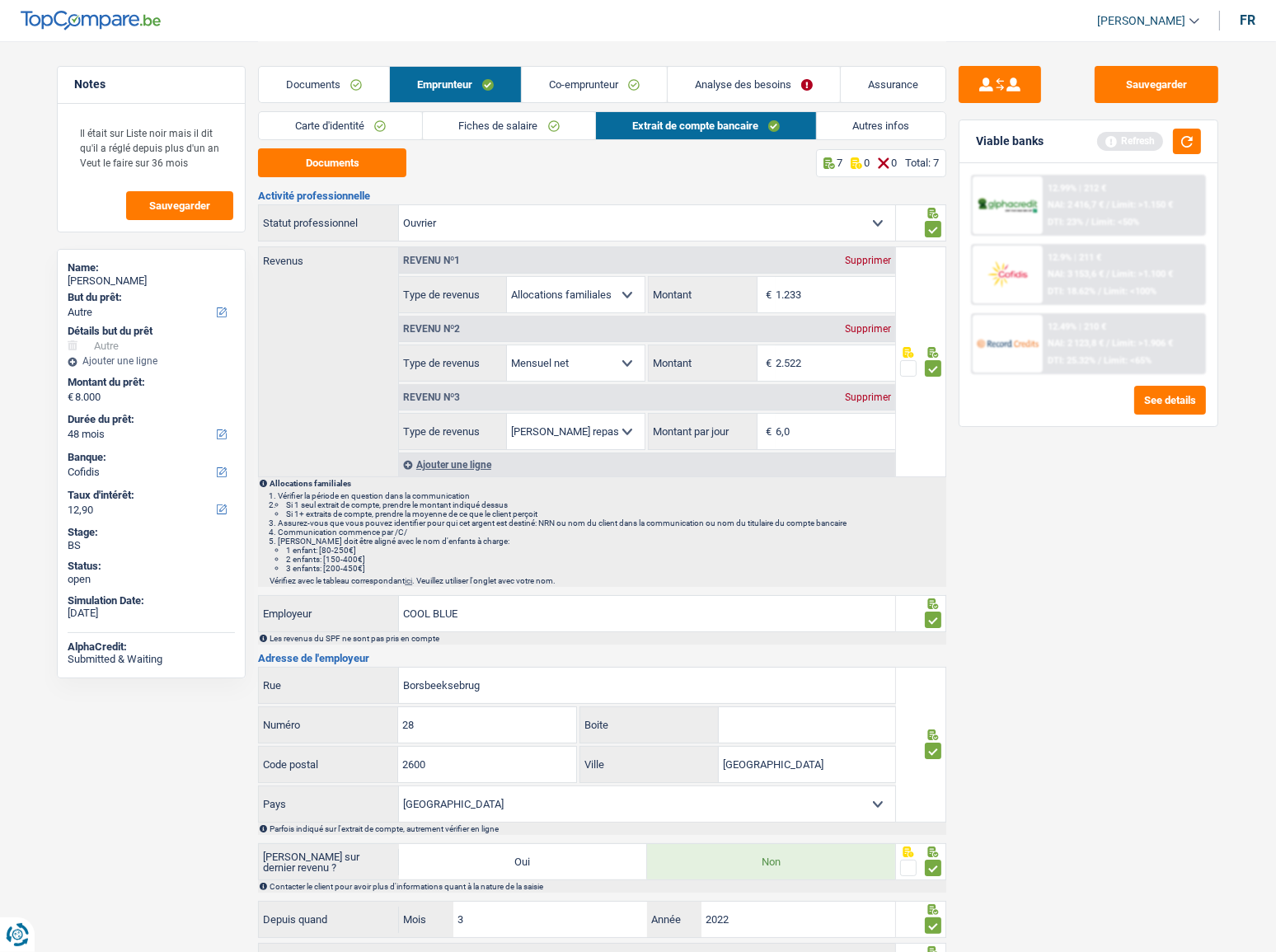
click at [1160, 266] on div "12.9% | 211 € NAI: 3 153,6 € / Limit: >1.100 € DTI: 18.62% / Limit: <100%" at bounding box center [1124, 274] width 163 height 58
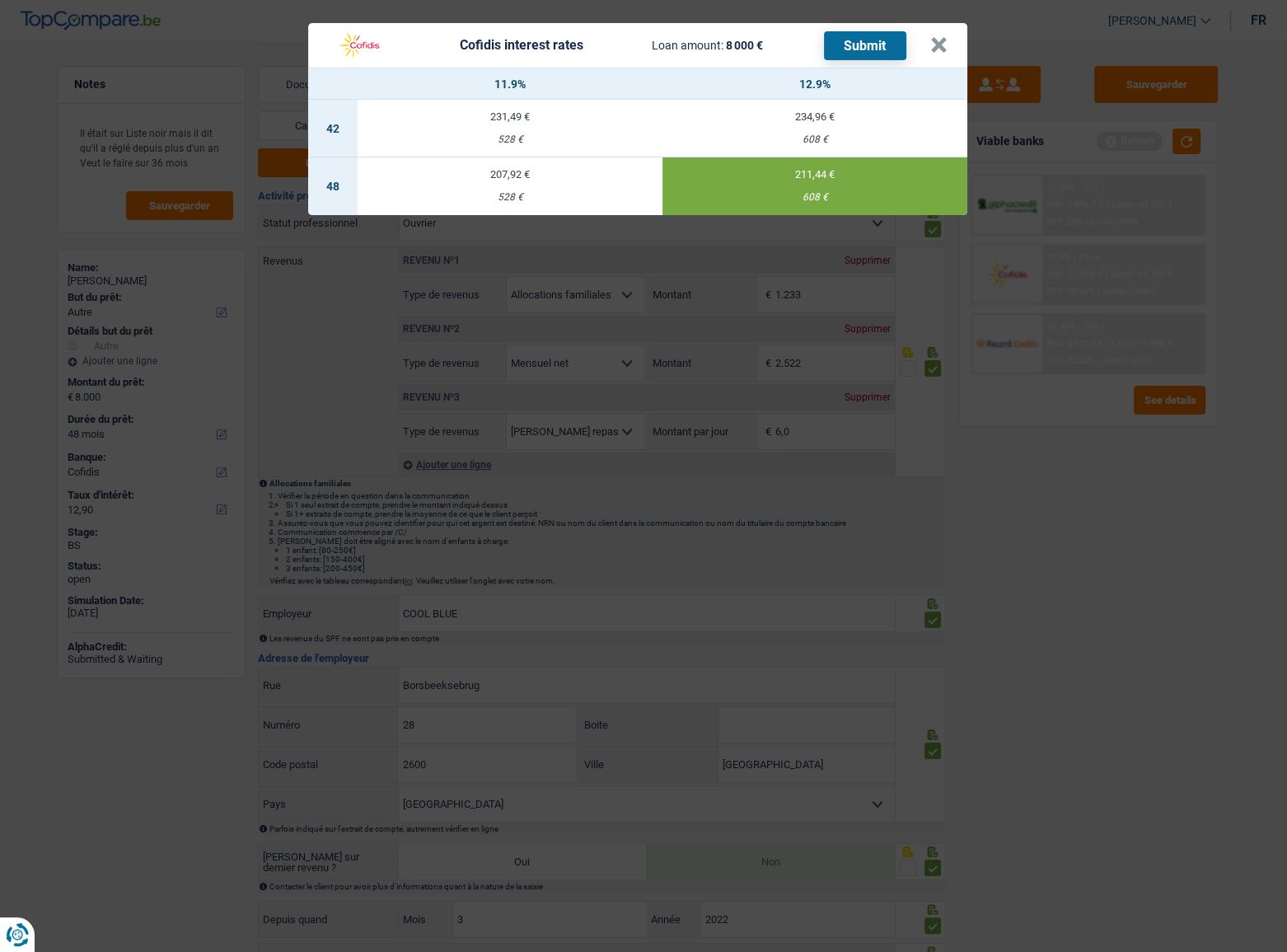
click at [886, 51] on button "Submit" at bounding box center [865, 45] width 82 height 28
click at [937, 49] on button "×" at bounding box center [938, 45] width 18 height 17
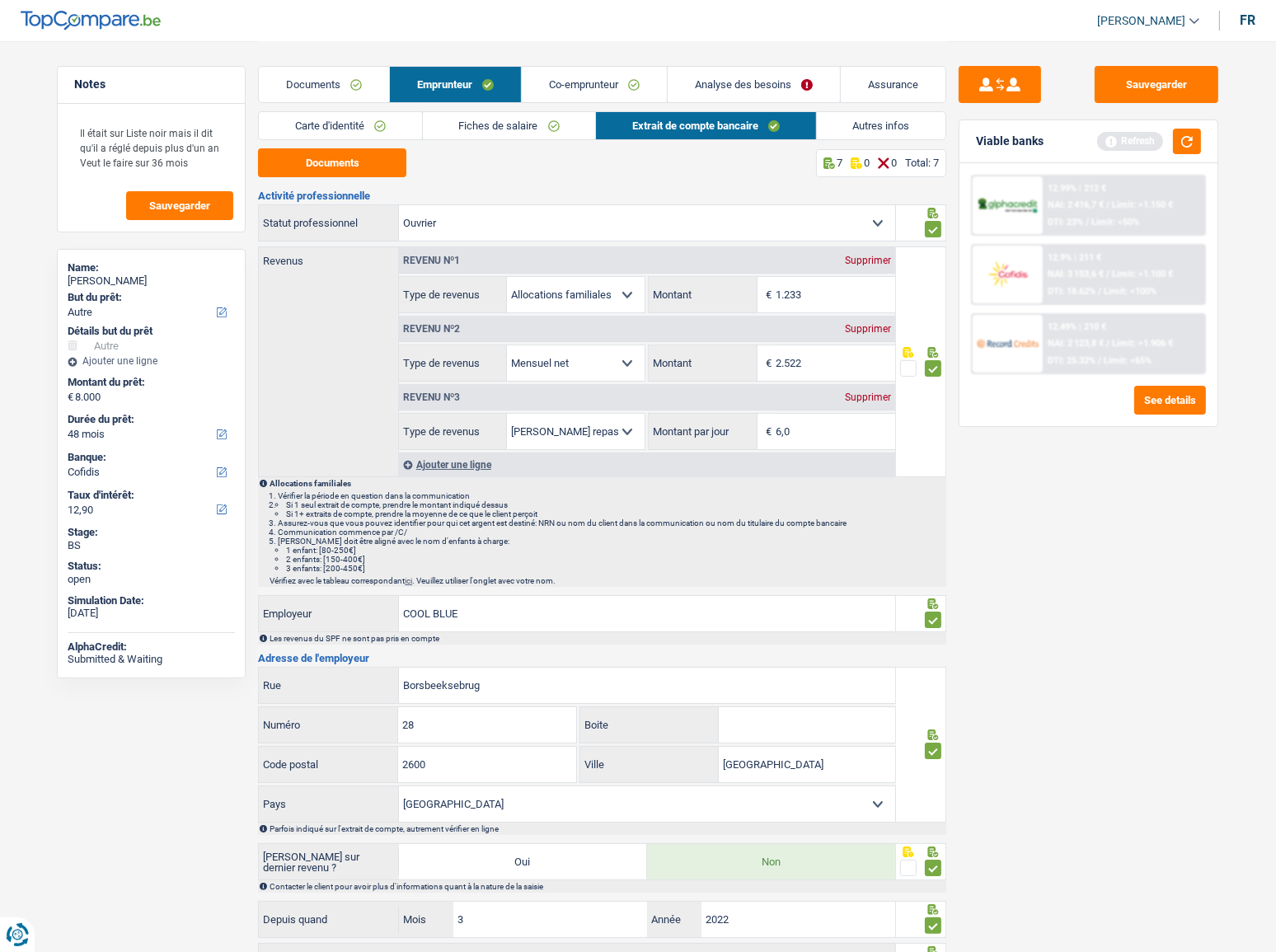
click at [550, 92] on link "Co-emprunteur" at bounding box center [594, 85] width 145 height 35
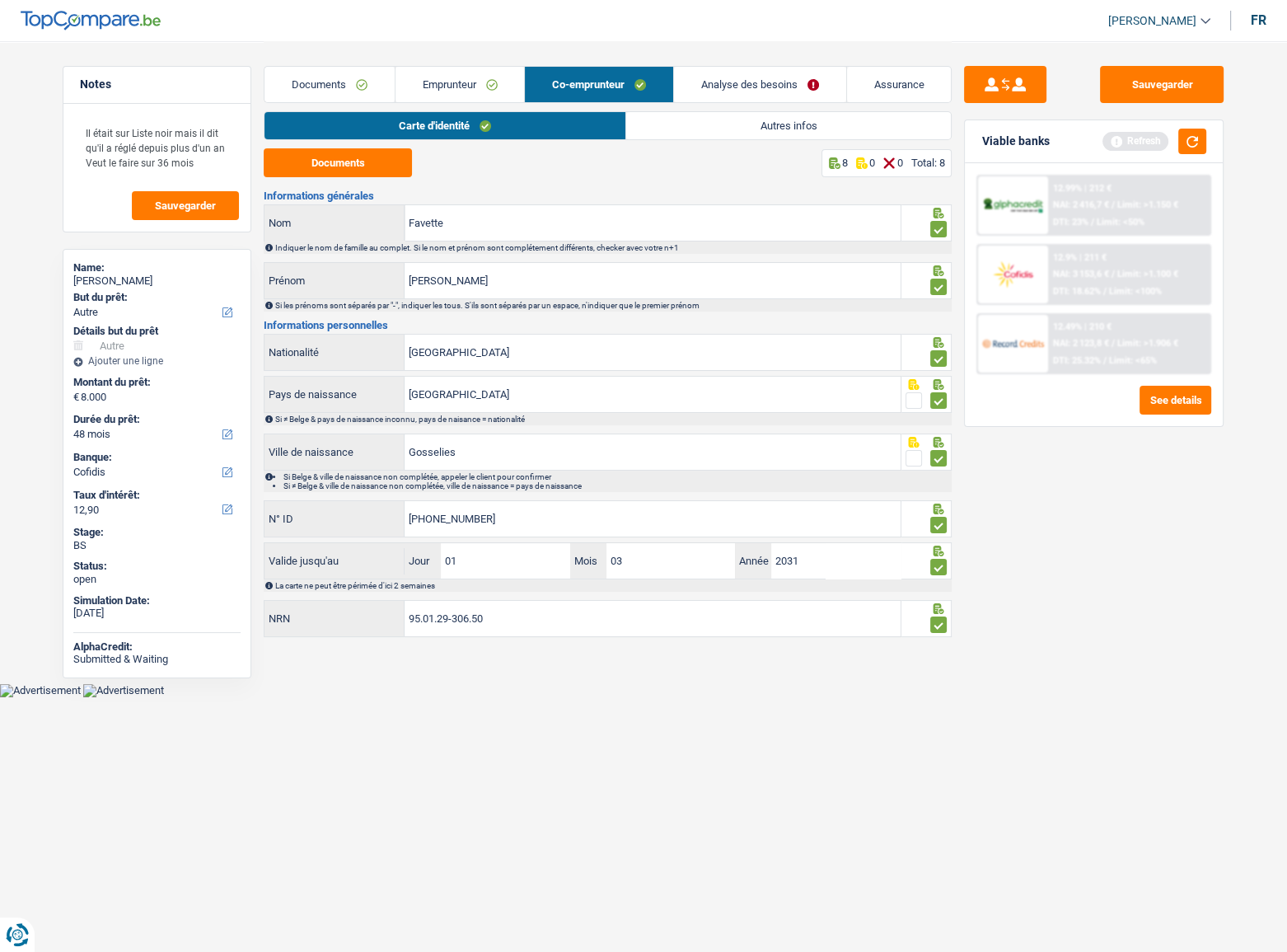
click at [575, 122] on link "Carte d'identité" at bounding box center [445, 126] width 361 height 27
click at [793, 147] on div "Carte d'identité Autres infos" at bounding box center [607, 130] width 688 height 37
click at [770, 133] on link "Autres infos" at bounding box center [788, 126] width 325 height 27
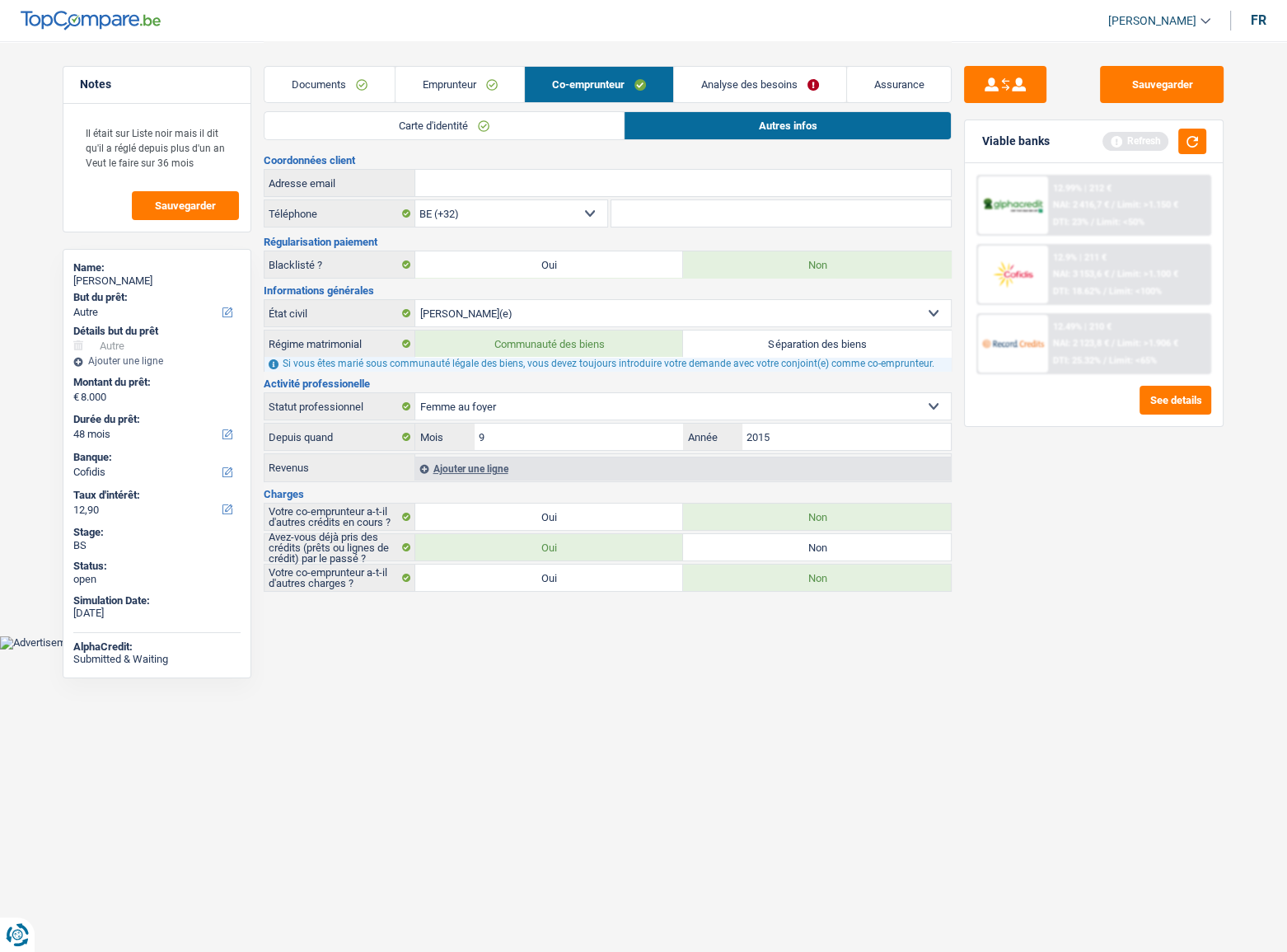
click at [690, 417] on select "Ouvrier Employé privé Employé public Invalide Indépendant Pensionné Chômeur Mut…" at bounding box center [683, 406] width 535 height 26
select select "noProfession"
click at [416, 393] on select "Ouvrier Employé privé Employé public Invalide Indépendant Pensionné Chômeur Mut…" at bounding box center [683, 406] width 535 height 26
click at [1156, 88] on button "Sauvegarder" at bounding box center [1161, 85] width 123 height 37
click at [1208, 145] on div "Viable banks Refresh" at bounding box center [1093, 142] width 258 height 43
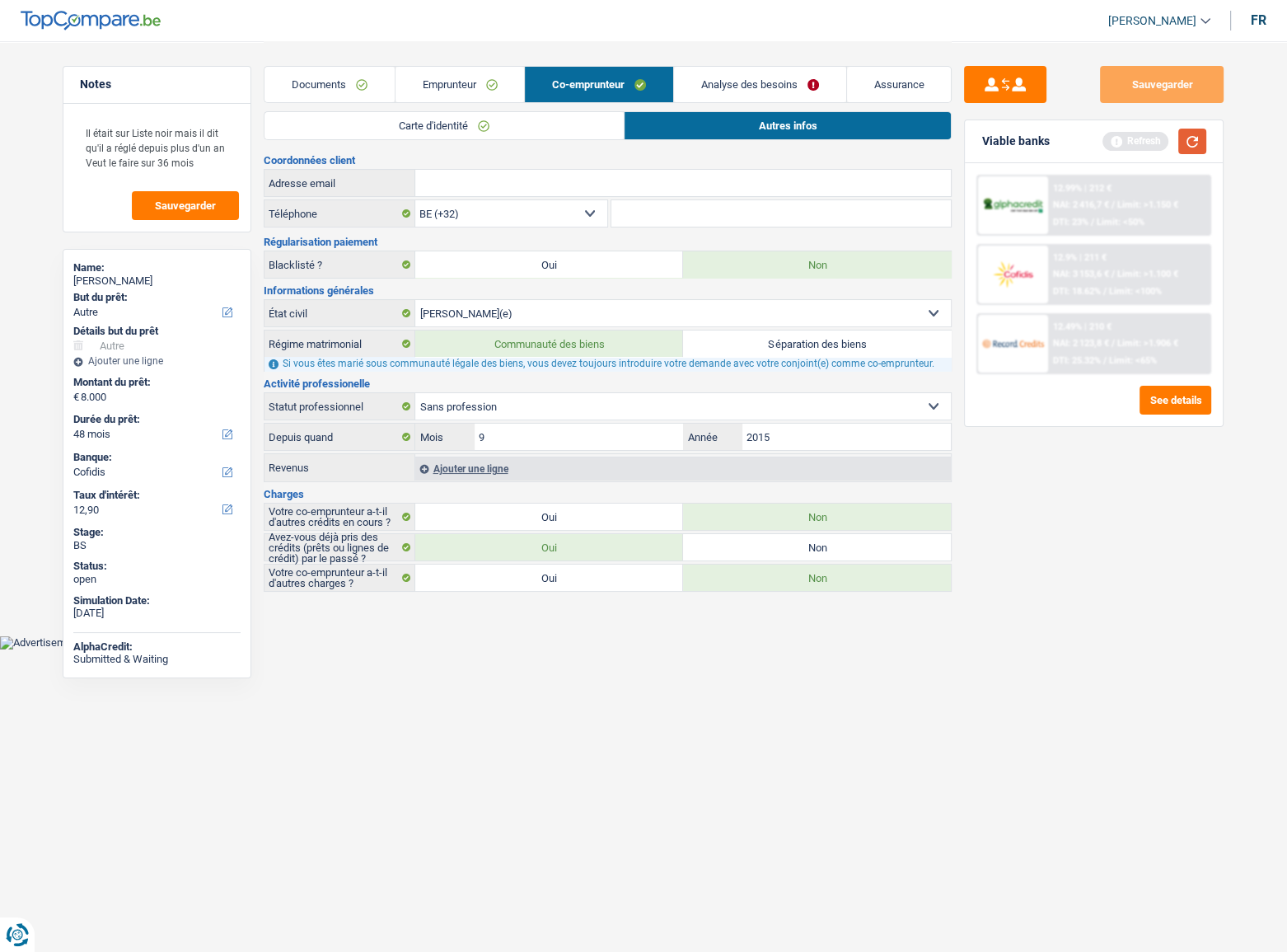
click at [1200, 138] on button "button" at bounding box center [1191, 141] width 28 height 25
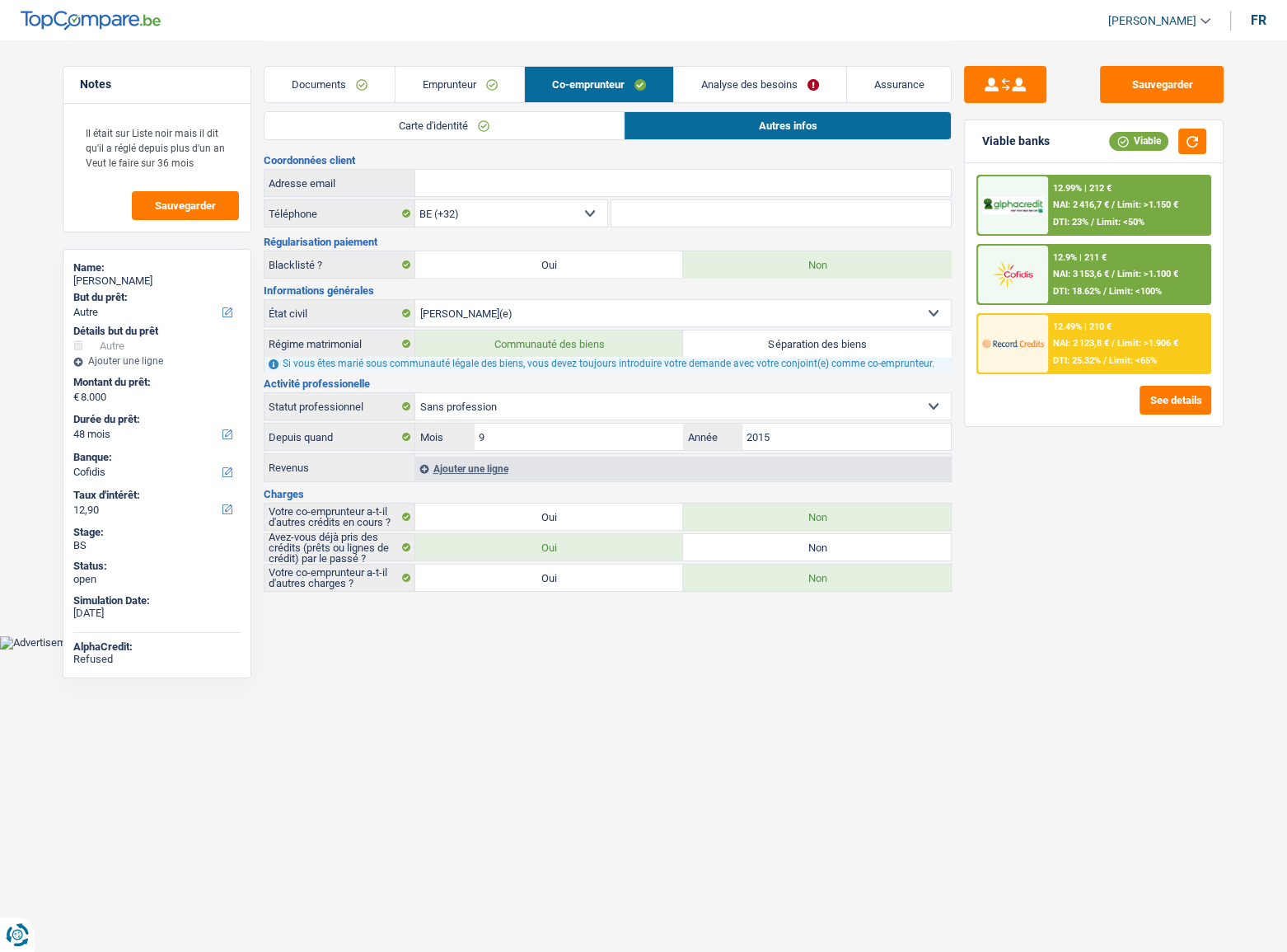
click at [1090, 349] on div "12.49% | 210 € NAI: 2 123,8 € / Limit: >1.906 € DTI: 25.32% / Limit: <65%" at bounding box center [1129, 344] width 163 height 58
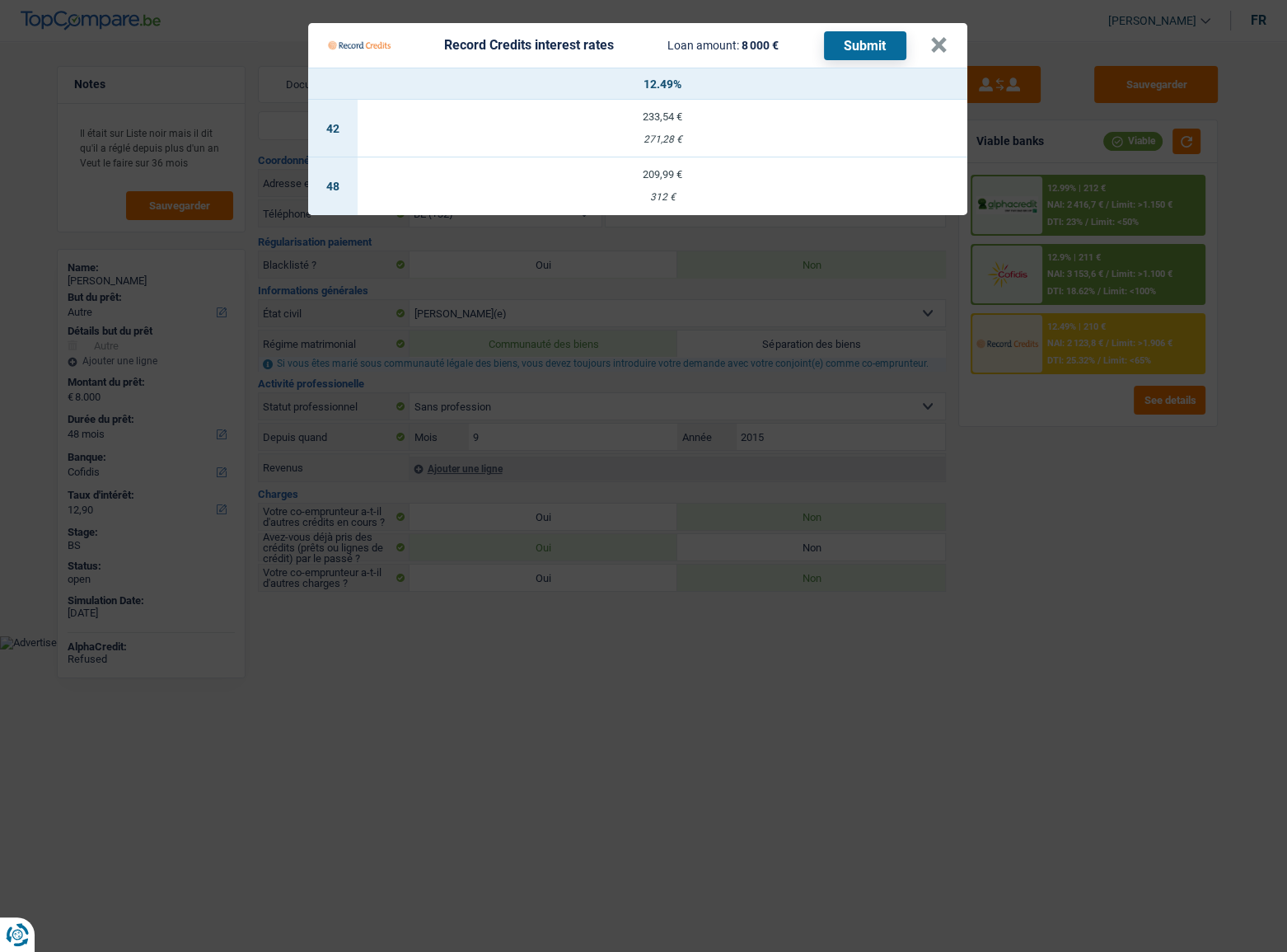
click at [928, 49] on div "Record Credits interest rates Loan amount: 8 000 € Submit" at bounding box center [628, 44] width 602 height 31
drag, startPoint x: 941, startPoint y: 39, endPoint x: 941, endPoint y: 56, distance: 17.0
click at [941, 43] on button "×" at bounding box center [938, 45] width 18 height 17
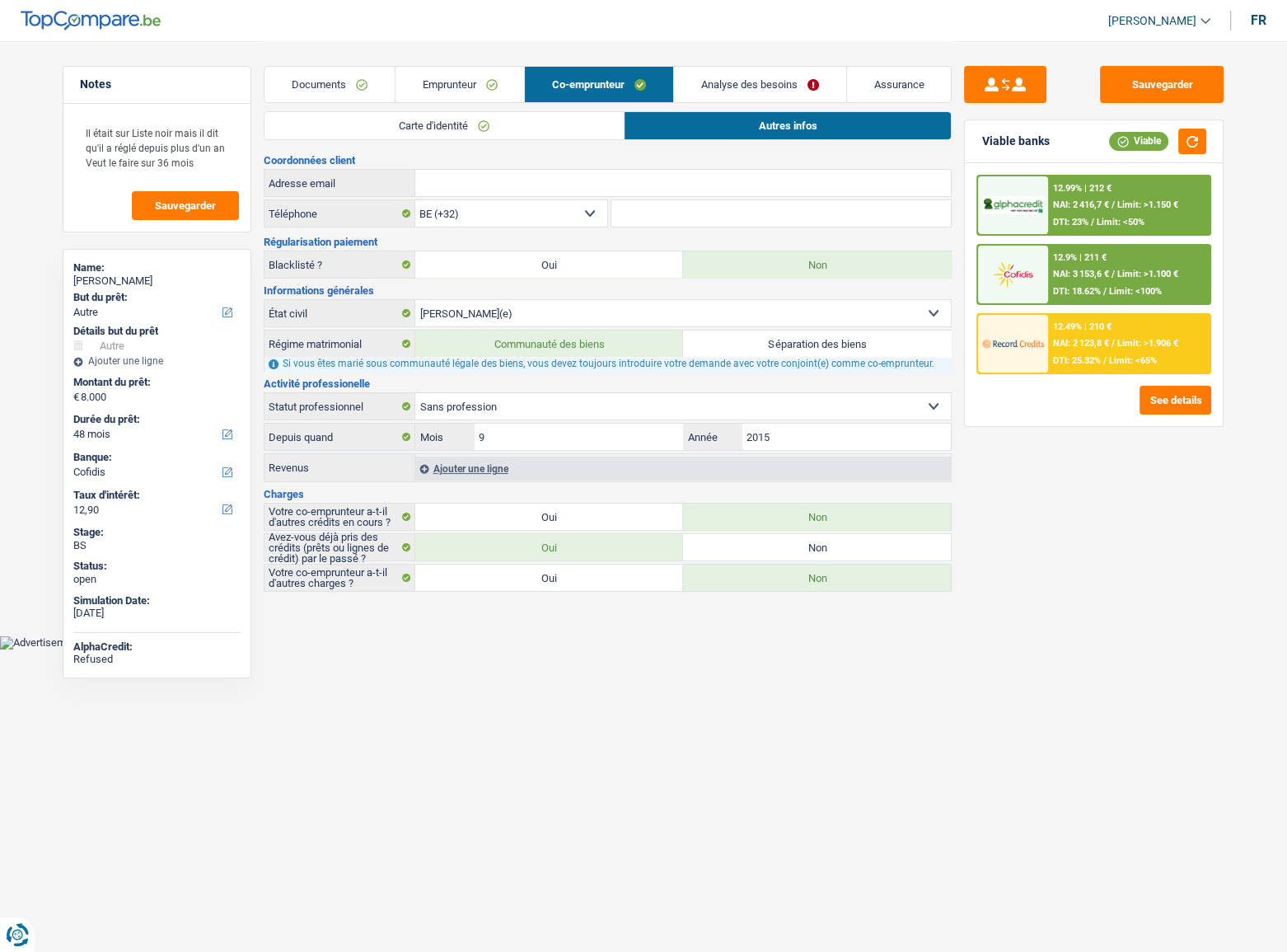
click at [1104, 272] on span "NAI: 3 153,6 €" at bounding box center [1081, 274] width 56 height 11
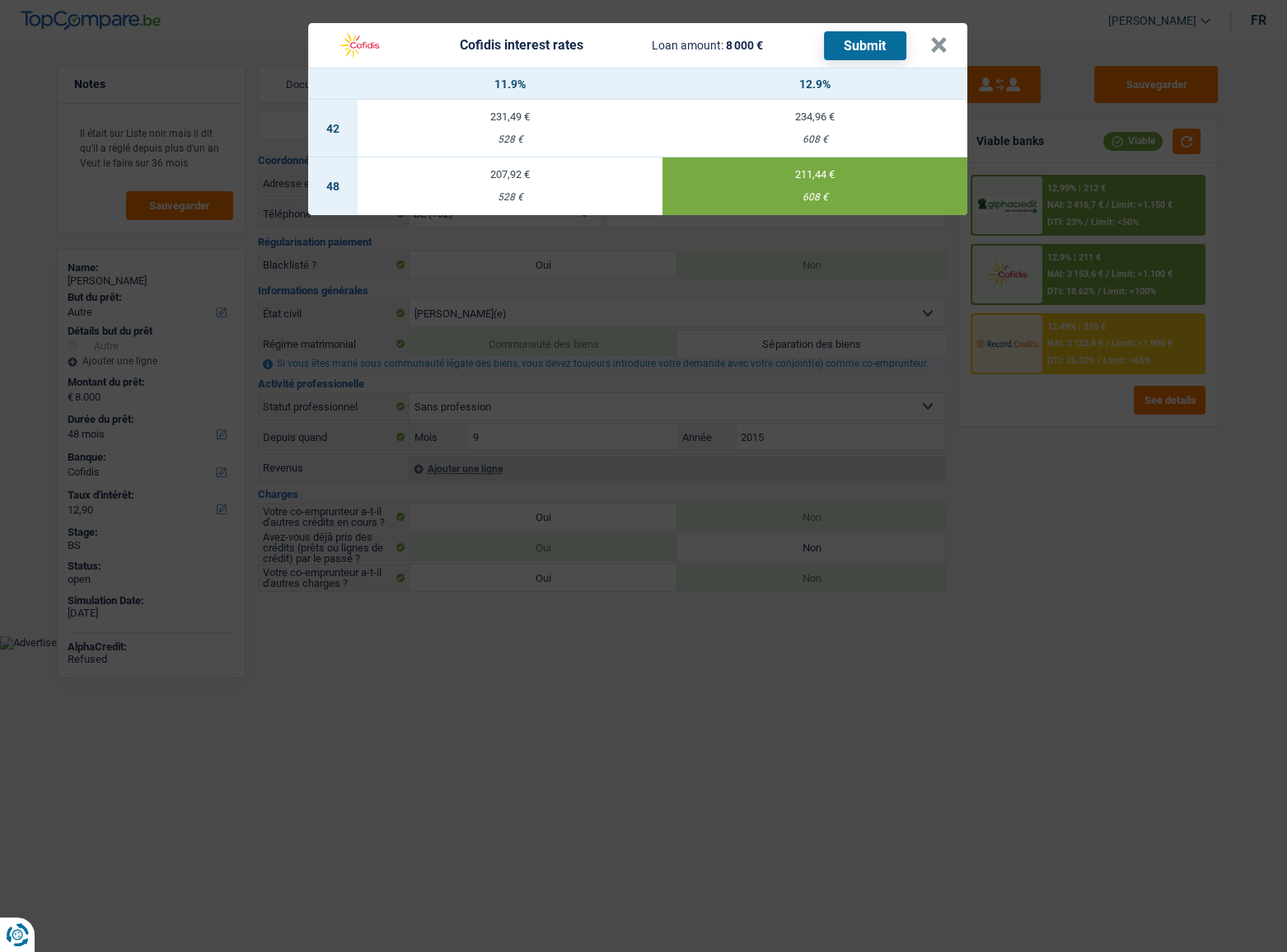
click at [849, 58] on button "Submit" at bounding box center [865, 45] width 82 height 28
click at [940, 47] on button "×" at bounding box center [938, 45] width 18 height 17
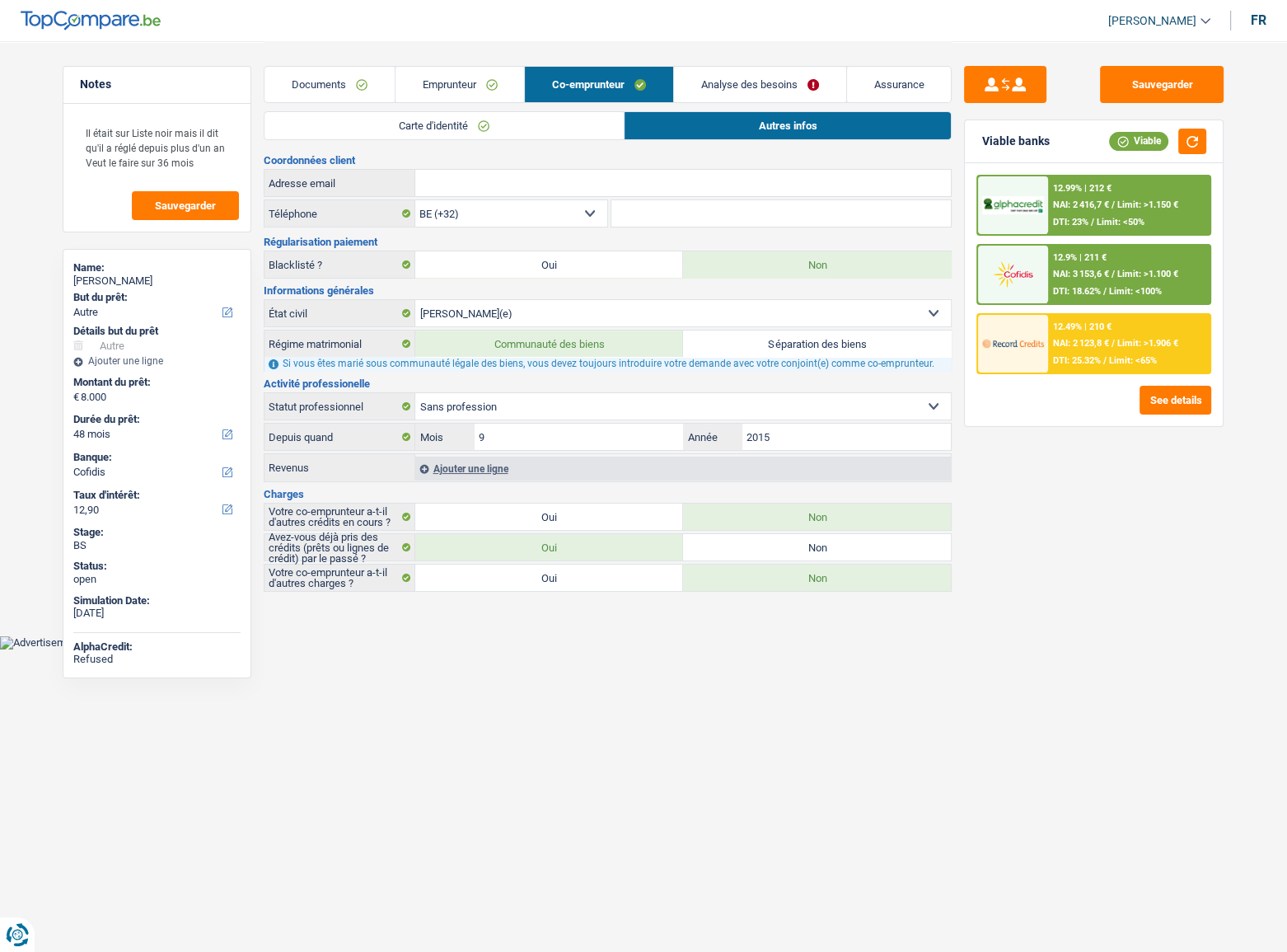
click at [1152, 323] on div "12.49% | 210 € NAI: 2 123,8 € / Limit: >1.906 € DTI: 25.32% / Limit: <65%" at bounding box center [1129, 344] width 163 height 58
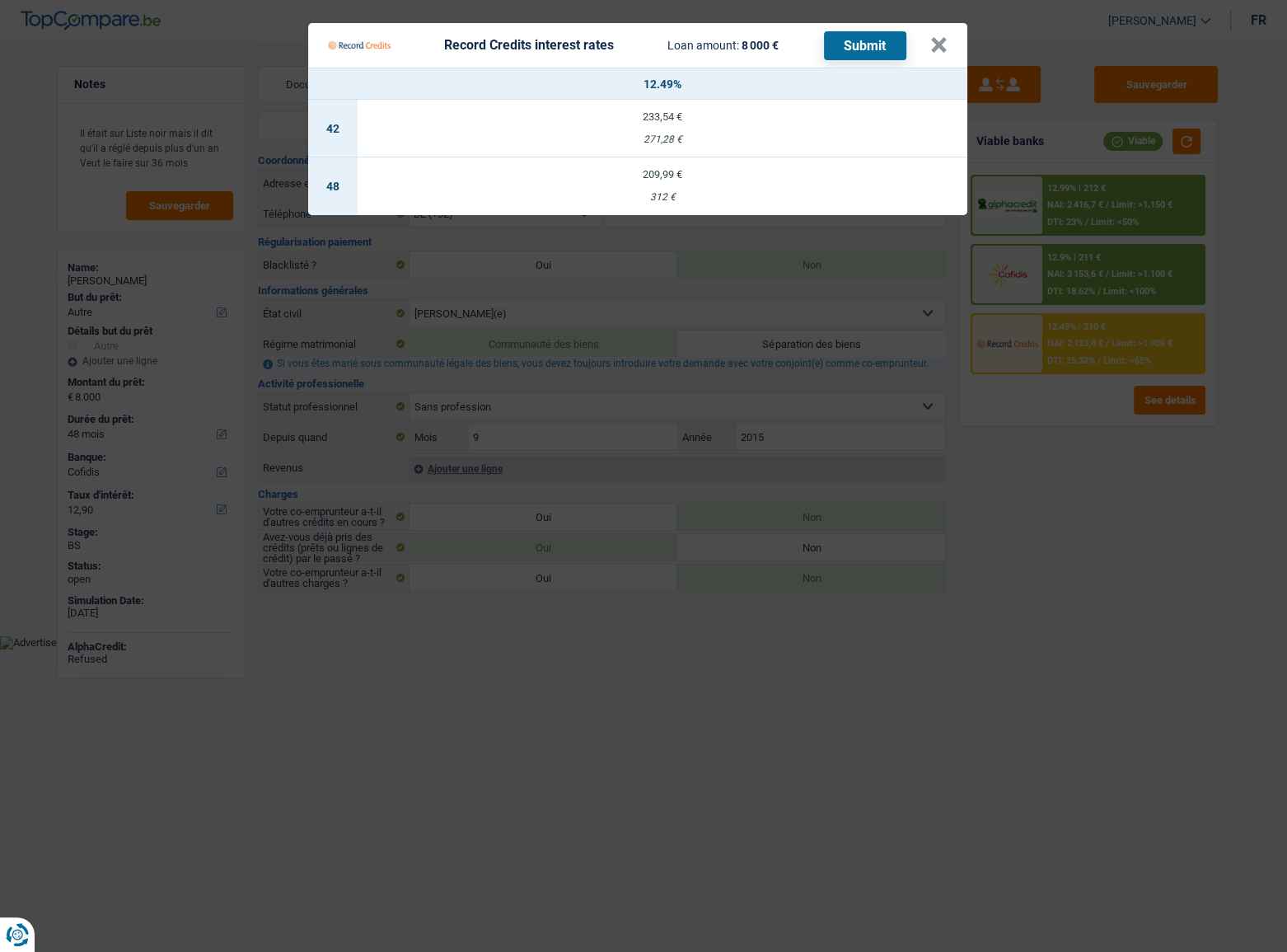
click at [1128, 494] on Credits "Record Credits interest rates Loan amount: 8 000 € Submit × 12.49% 42 233,54 € …" at bounding box center [644, 476] width 1287 height 952
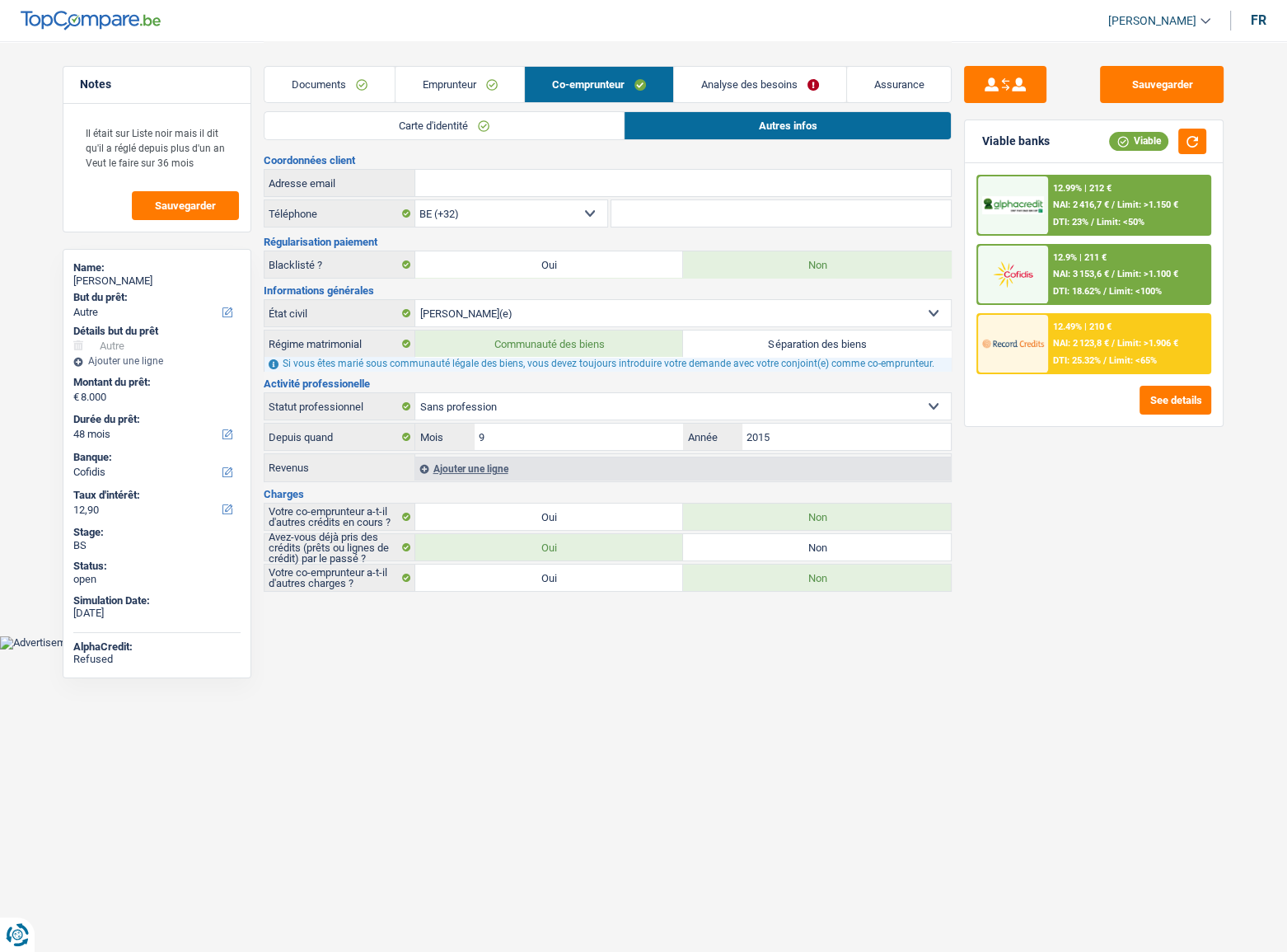
drag, startPoint x: 478, startPoint y: 76, endPoint x: 662, endPoint y: 126, distance: 190.7
click at [478, 76] on link "Emprunteur" at bounding box center [460, 85] width 129 height 35
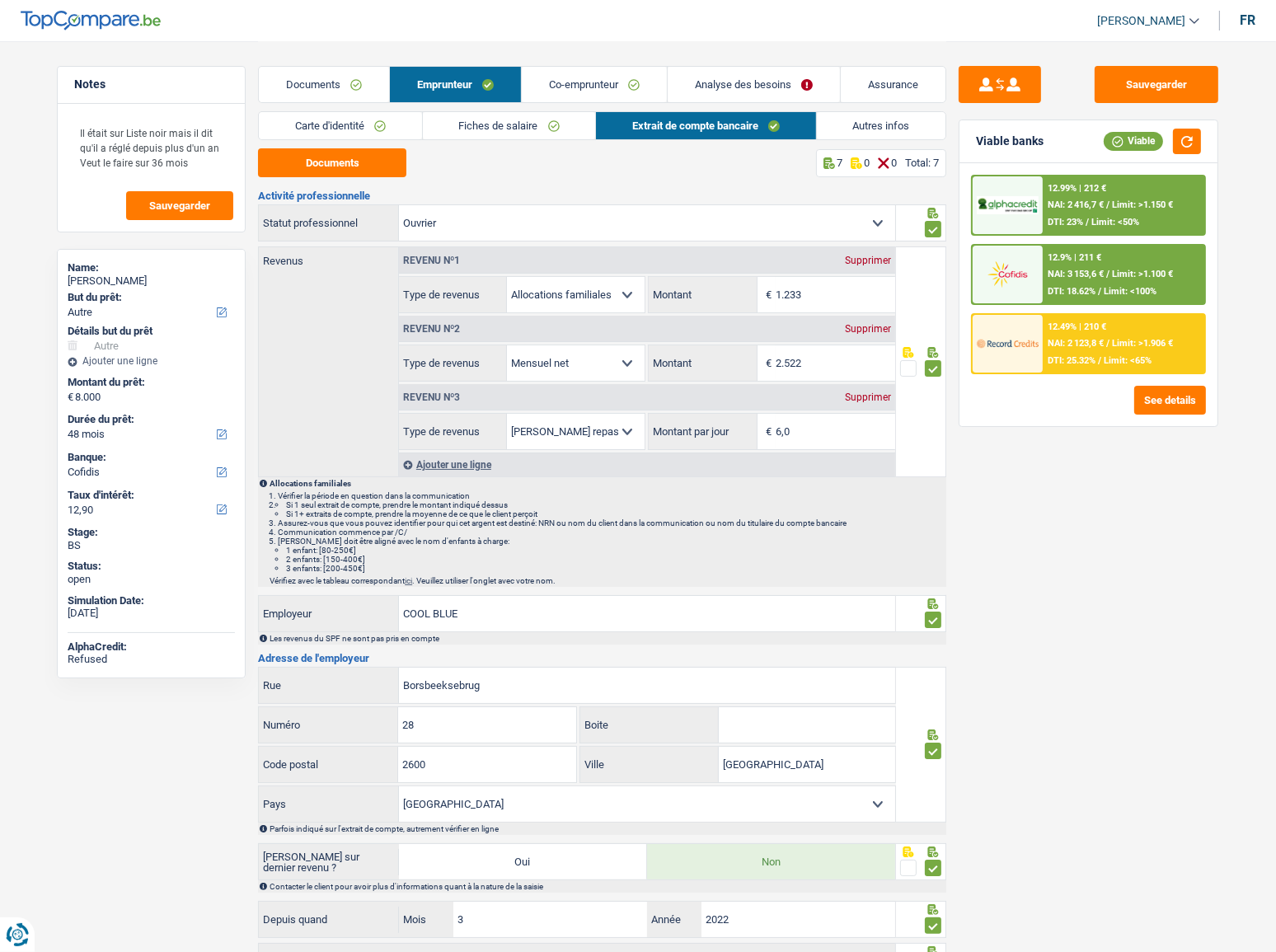
click at [838, 121] on link "Autres infos" at bounding box center [881, 126] width 129 height 27
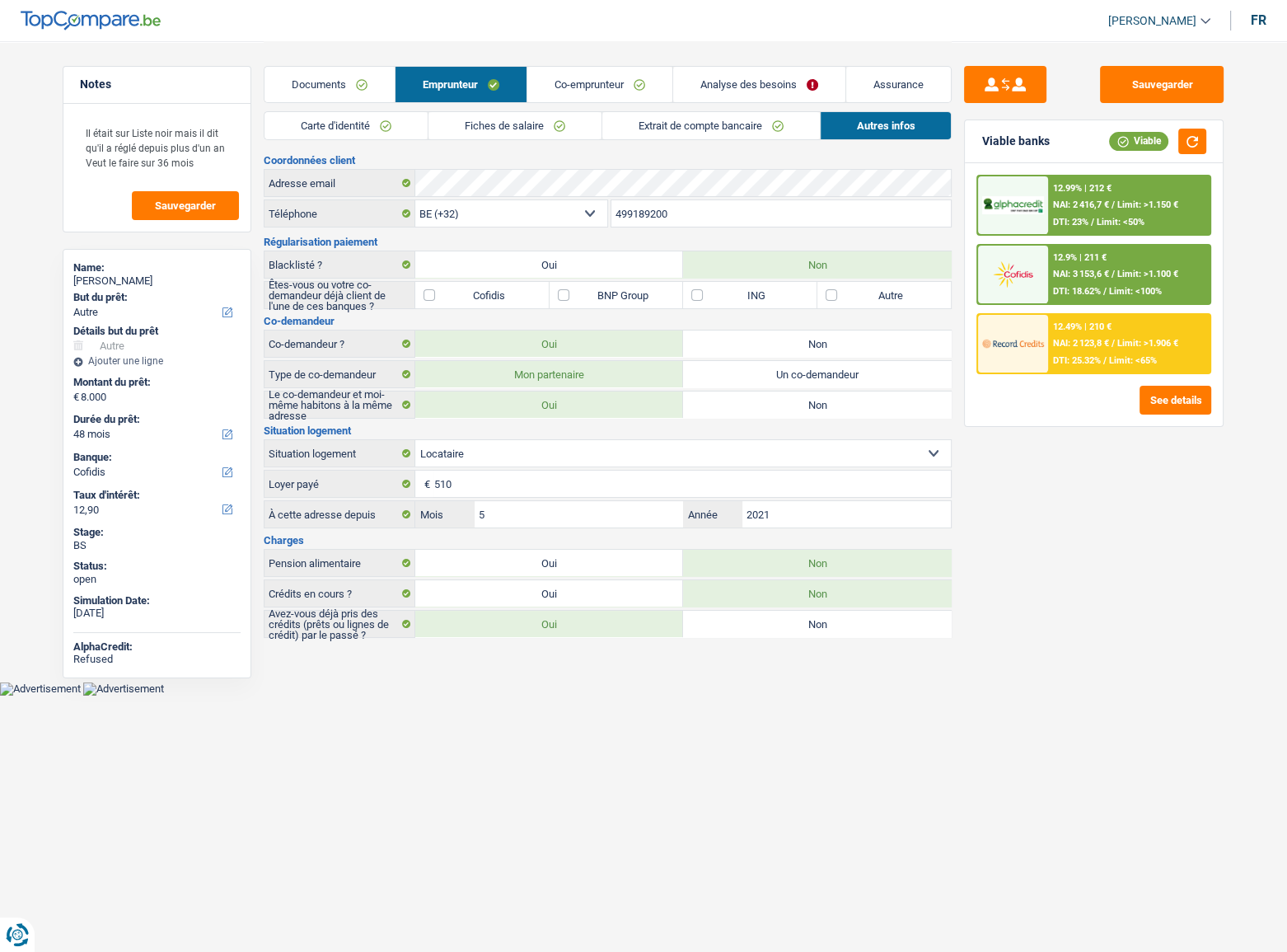
click at [321, 83] on link "Documents" at bounding box center [329, 85] width 130 height 35
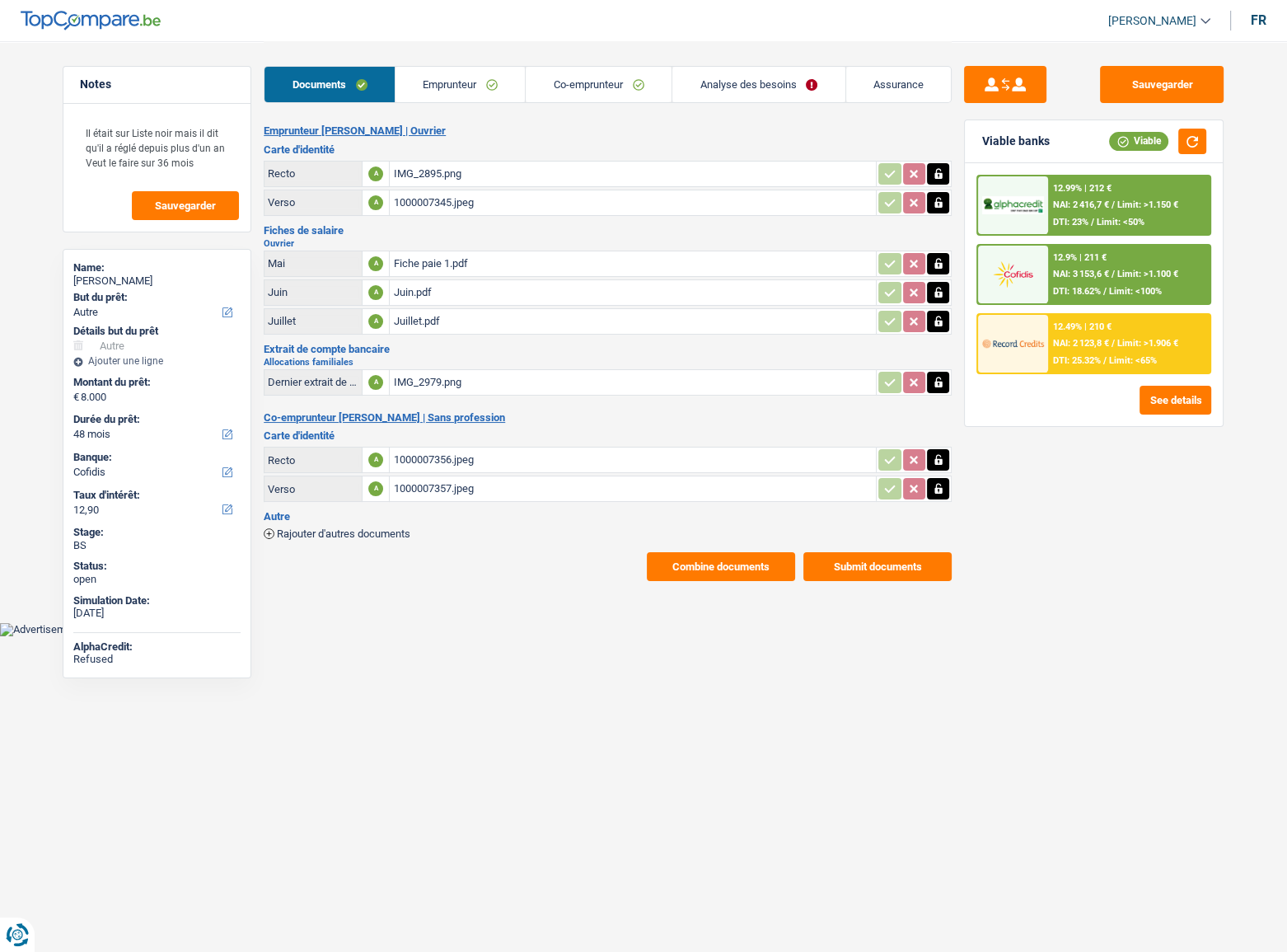
click at [432, 172] on div "IMG_2895.png" at bounding box center [633, 173] width 479 height 24
click at [446, 464] on div "1000007356.jpeg" at bounding box center [633, 459] width 479 height 24
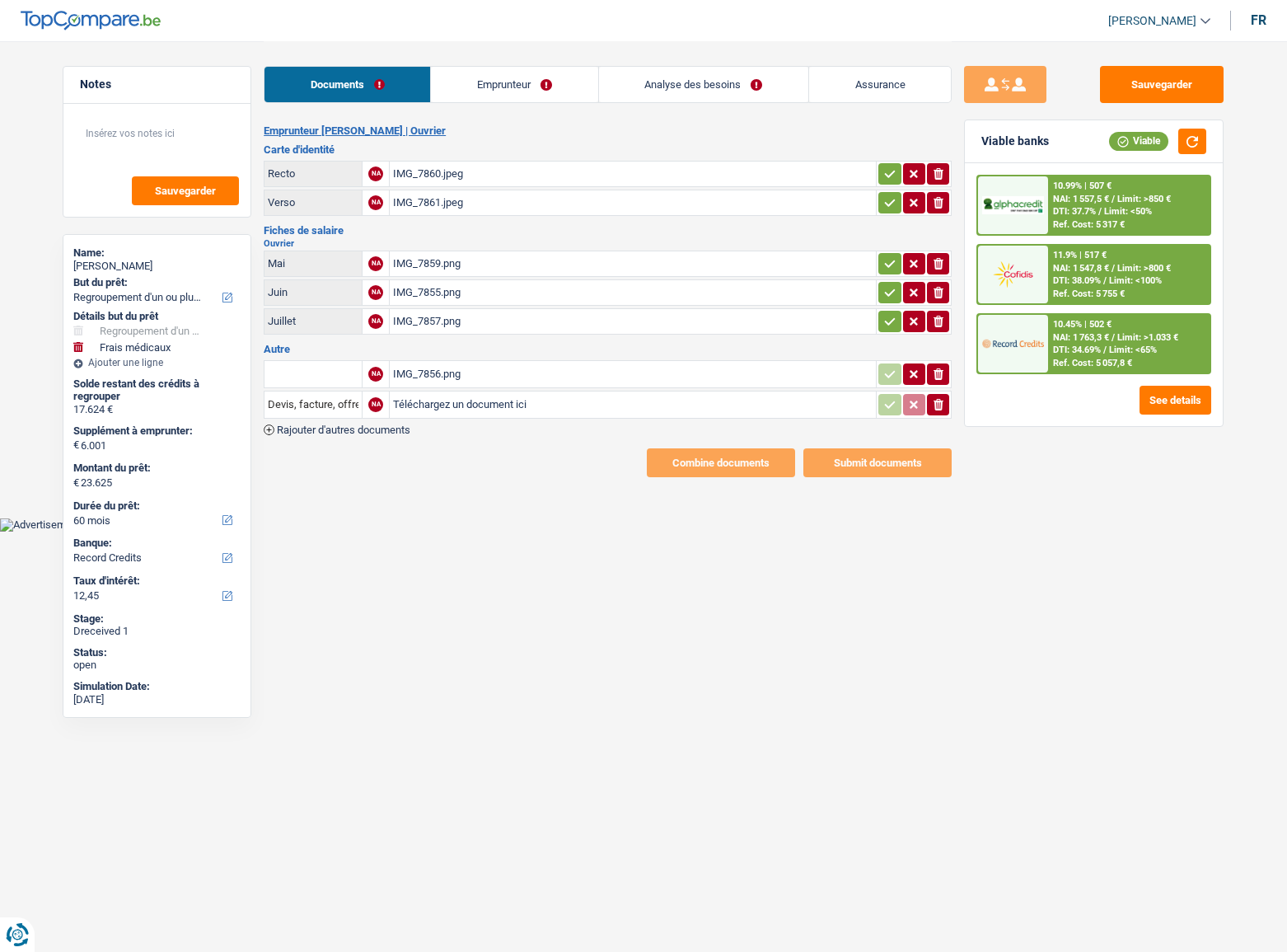
select select "refinancing"
select select "medical"
select select "60"
select select "record credits"
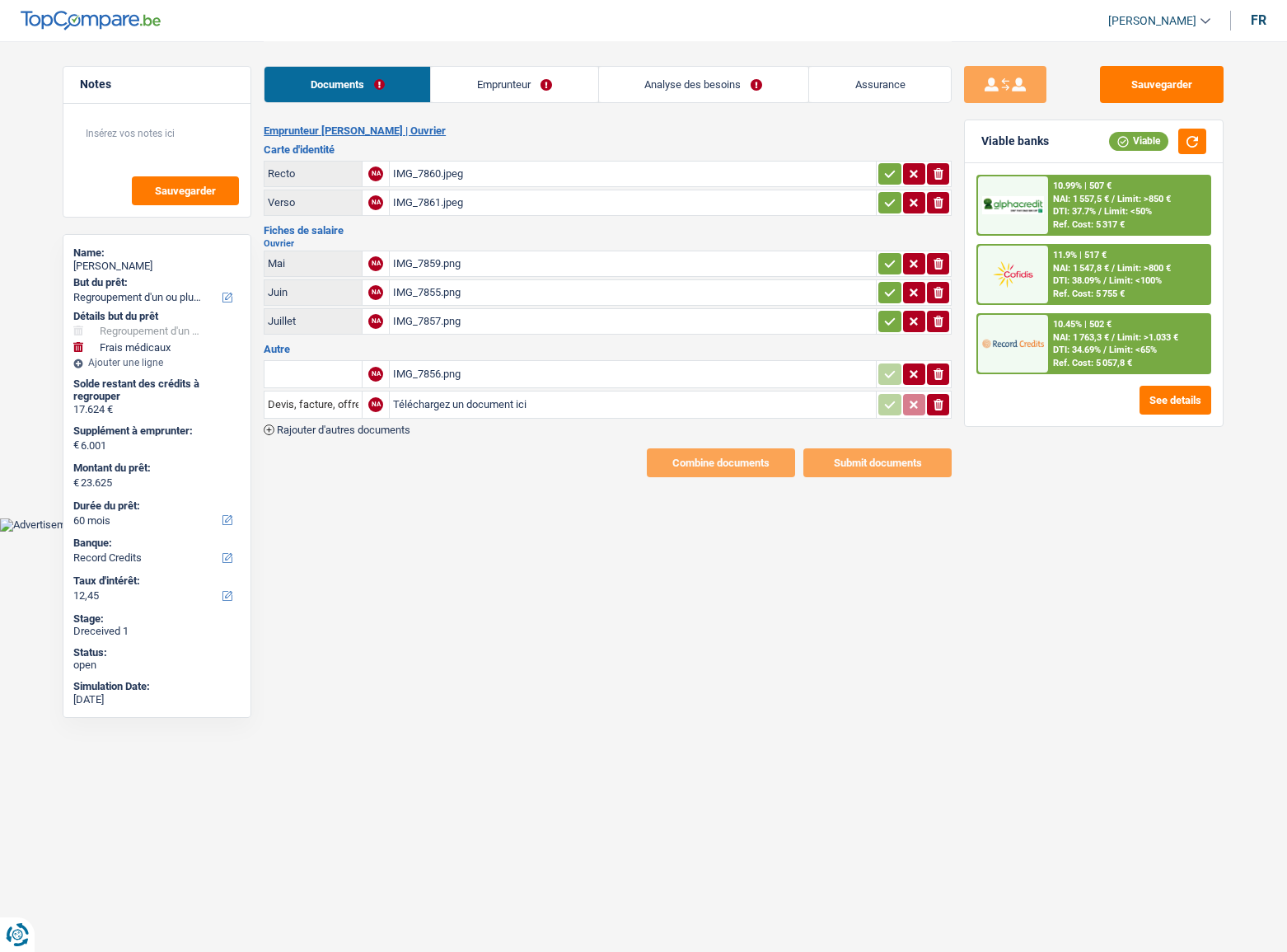
select select "refinancing"
select select "medical"
select select "60"
select select "record credits"
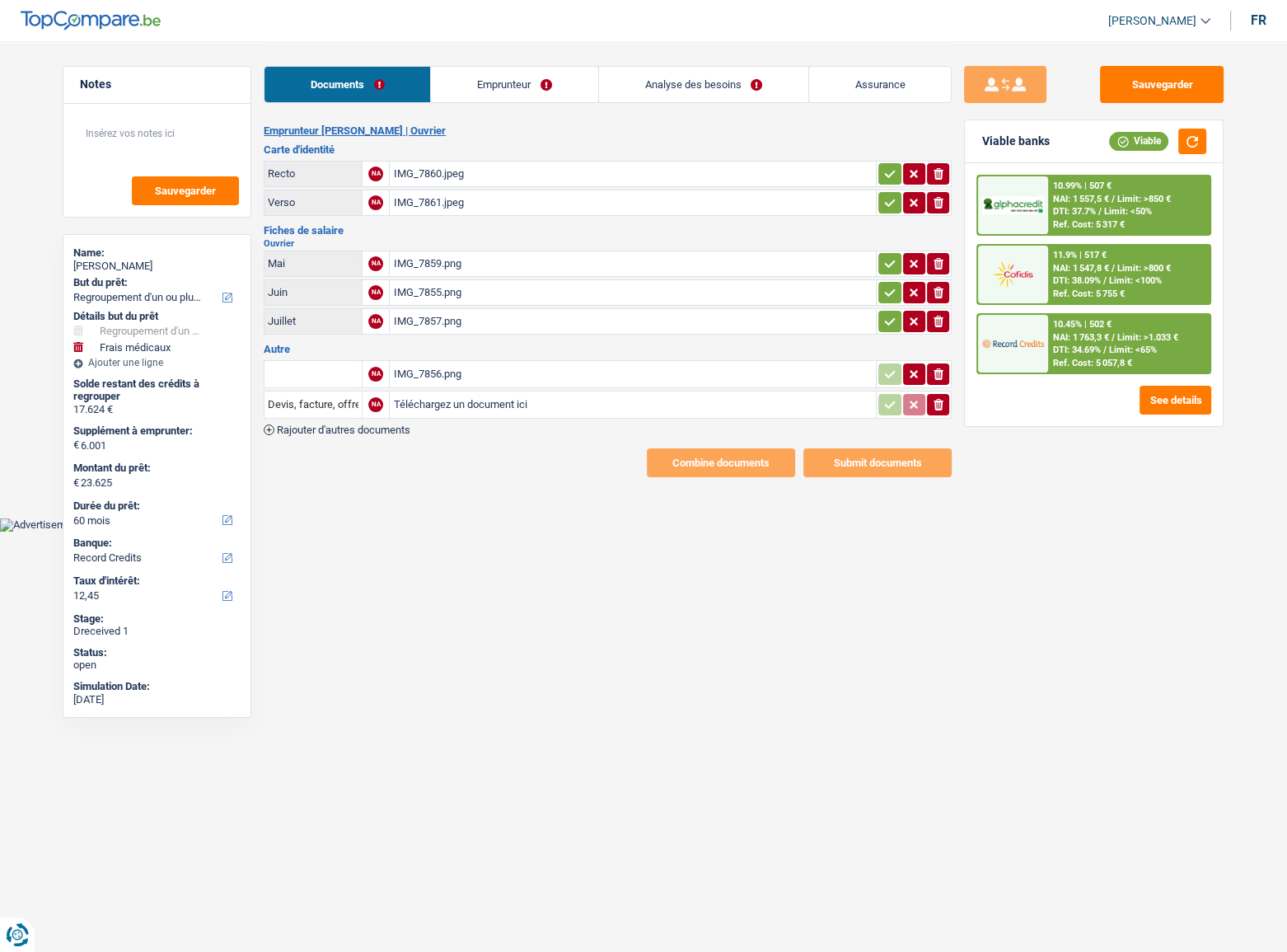
click at [878, 173] on button "button" at bounding box center [889, 174] width 23 height 22
click at [880, 187] on table "Recto A IMG_7860.jpeg Verso NA IMG_7861.jpeg ionicons-v5-e" at bounding box center [607, 189] width 688 height 60
click at [885, 201] on icon "button" at bounding box center [890, 202] width 11 height 8
click at [888, 264] on icon "button" at bounding box center [890, 264] width 13 height 17
click at [887, 298] on icon "button" at bounding box center [890, 292] width 13 height 17
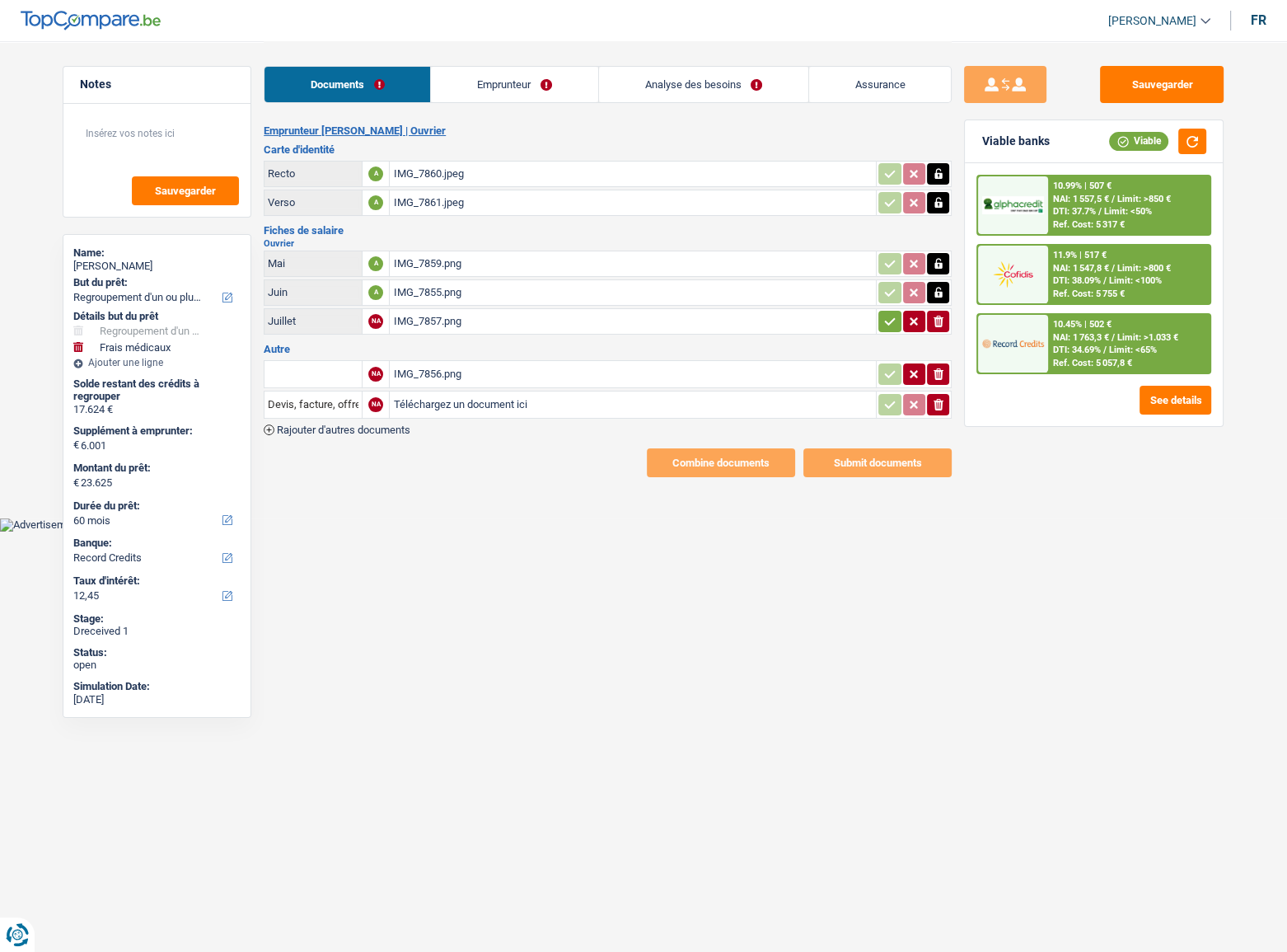
click at [886, 327] on button "button" at bounding box center [889, 322] width 23 height 22
click at [607, 360] on td "IMG_7856.png" at bounding box center [632, 374] width 487 height 28
click at [597, 369] on div "IMG_7856.png" at bounding box center [633, 374] width 479 height 24
click at [466, 265] on div "IMG_7859.png" at bounding box center [633, 263] width 479 height 24
click at [480, 288] on div "IMG_7855.png" at bounding box center [633, 292] width 479 height 24
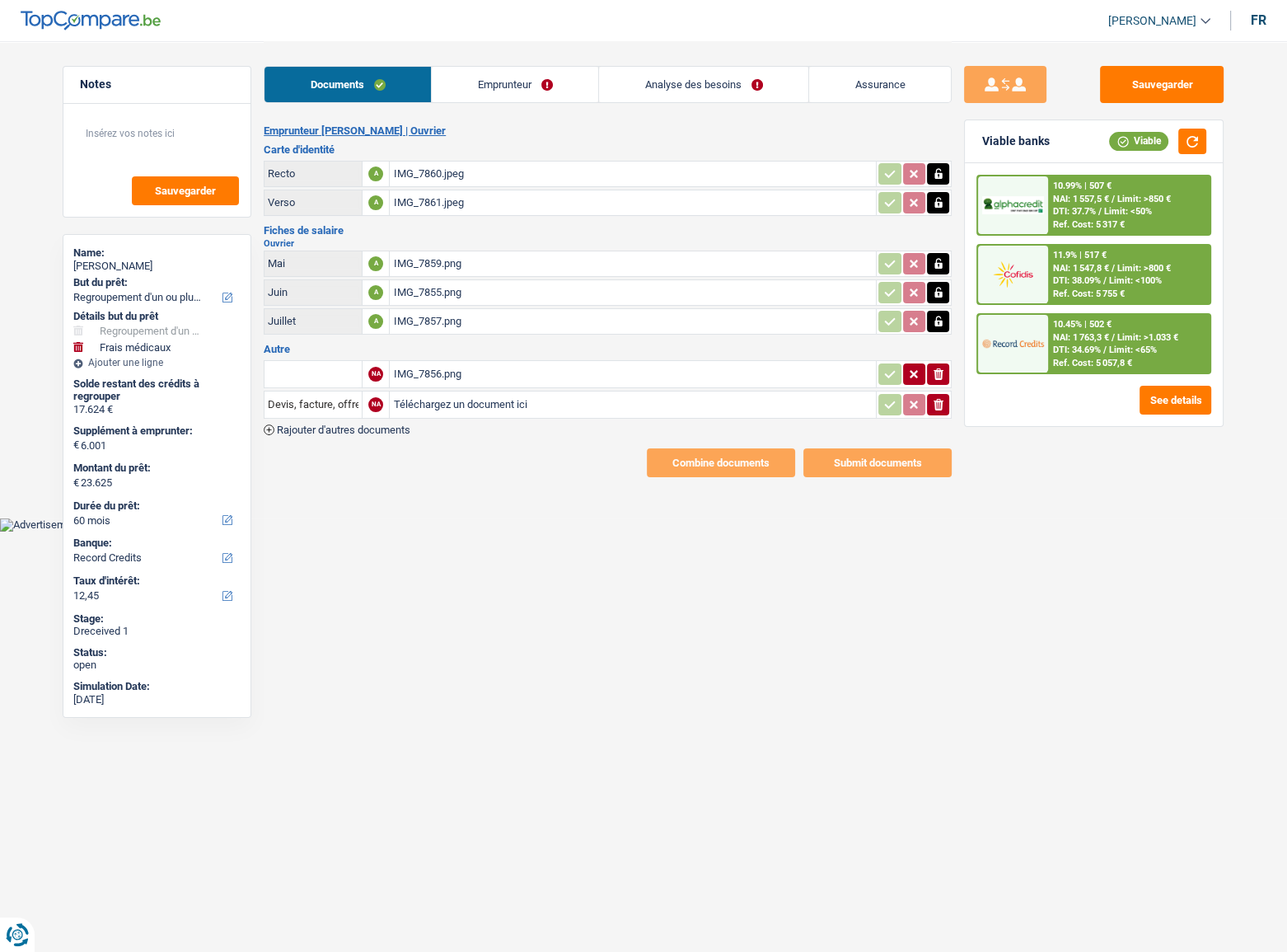
click at [436, 317] on div "IMG_7857.png" at bounding box center [633, 321] width 479 height 24
click at [473, 362] on div "IMG_7856.png" at bounding box center [633, 374] width 479 height 24
click at [311, 364] on input "text" at bounding box center [313, 374] width 90 height 26
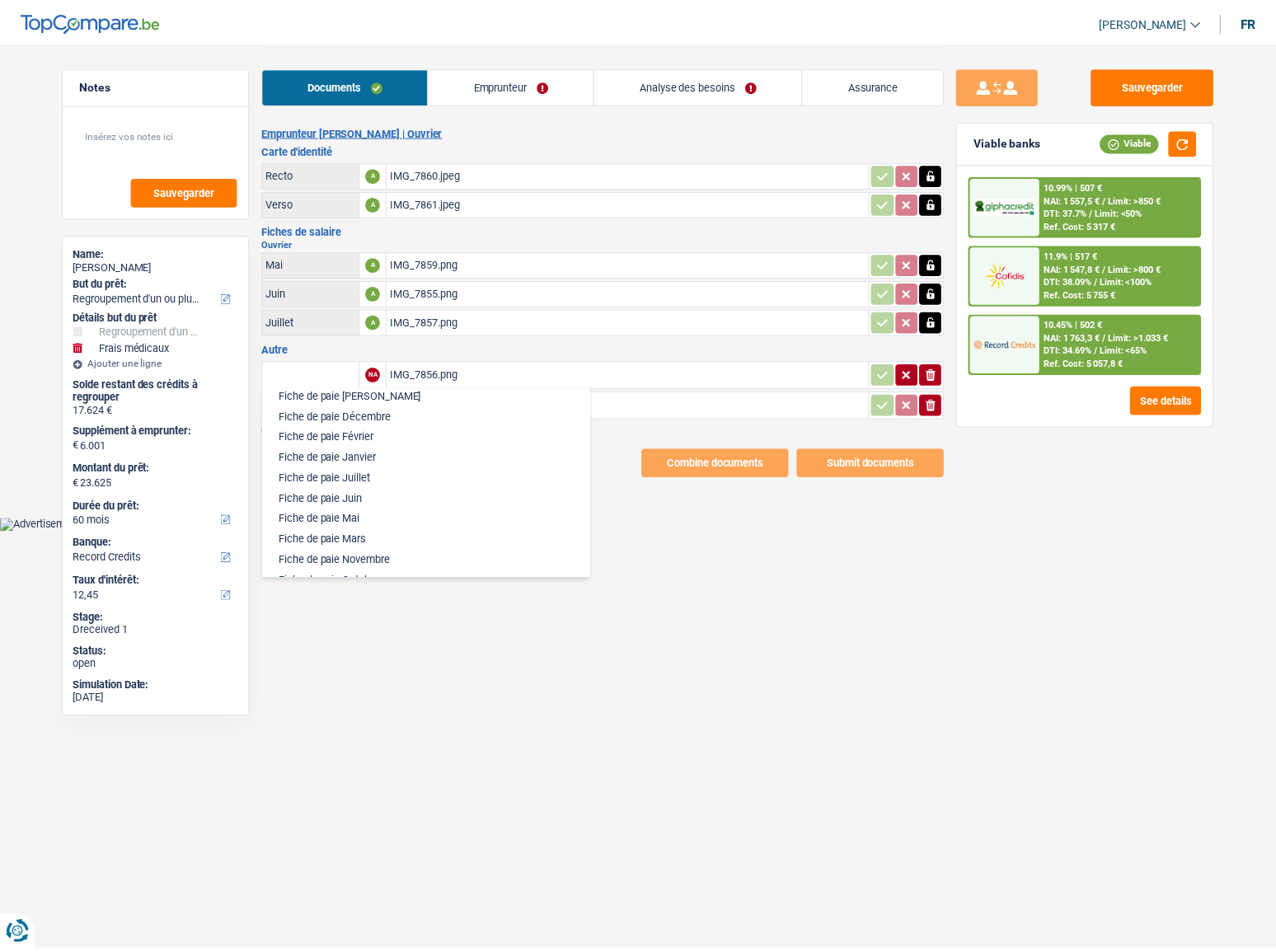
scroll to position [824, 0]
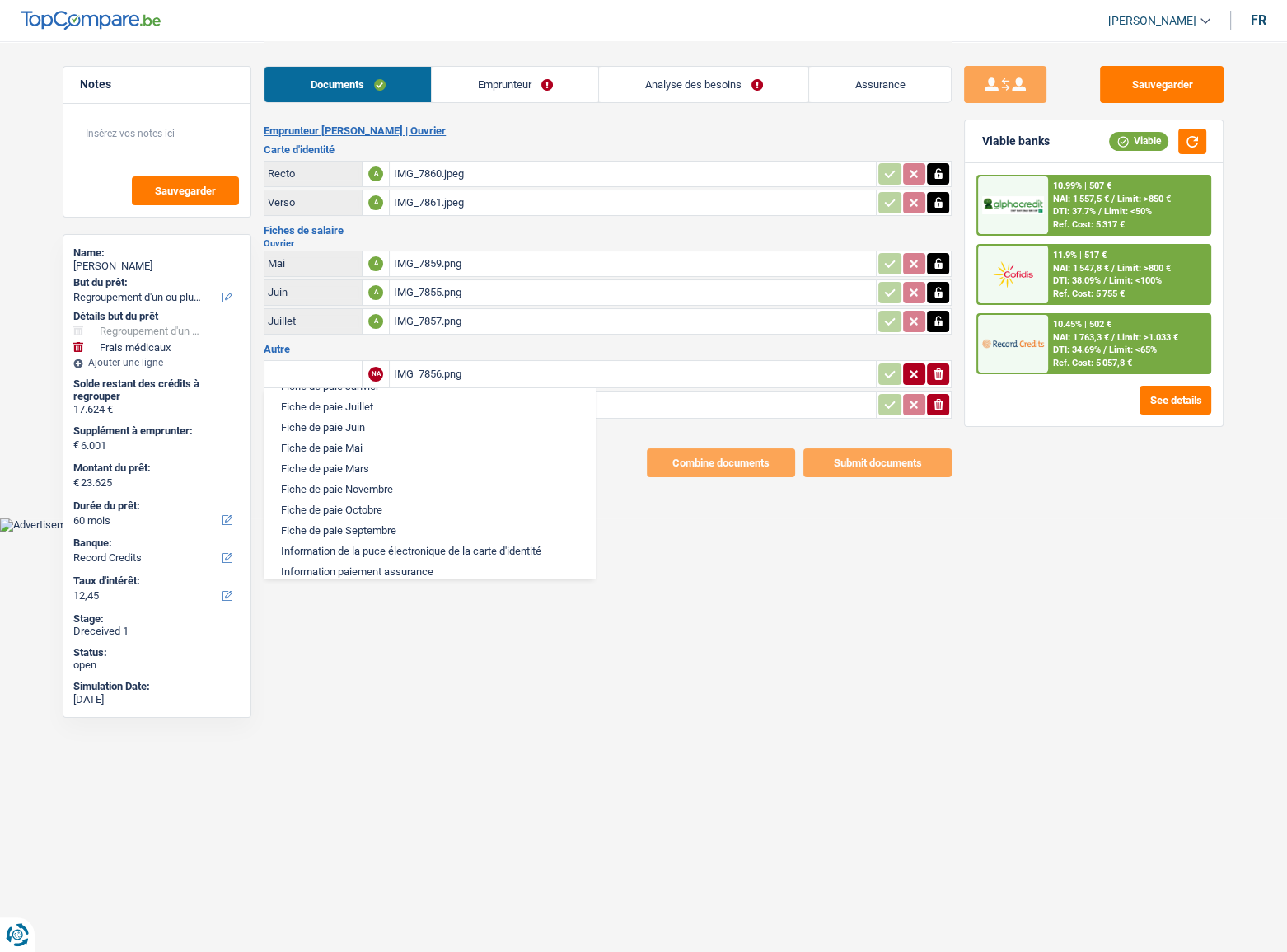
click at [374, 417] on li "Fiche de paie Juillet" at bounding box center [429, 406] width 314 height 21
type input "Fiche de paie Juillet"
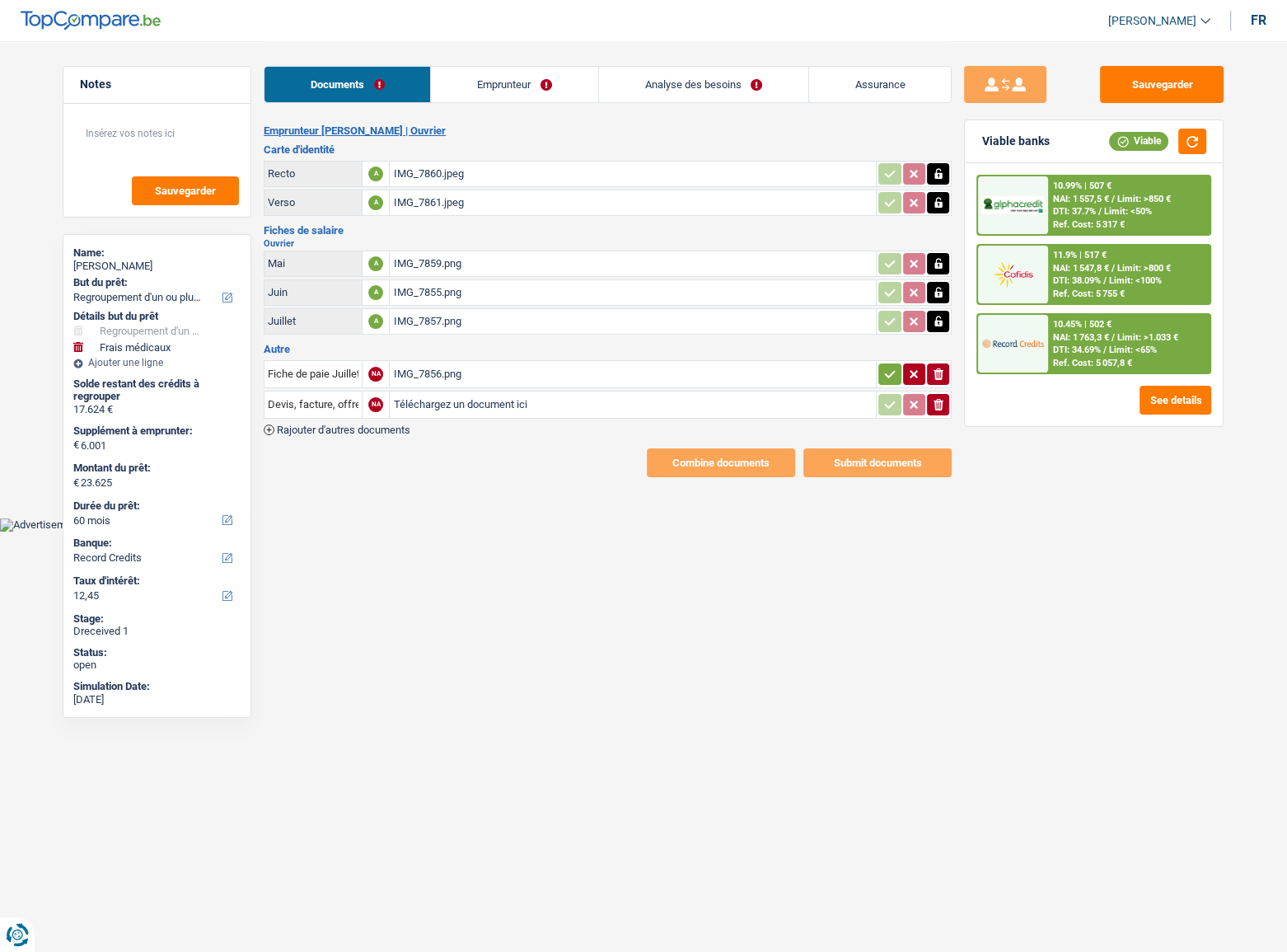
click at [883, 366] on icon "button" at bounding box center [890, 375] width 13 height 17
click at [483, 82] on link "Emprunteur" at bounding box center [514, 85] width 167 height 35
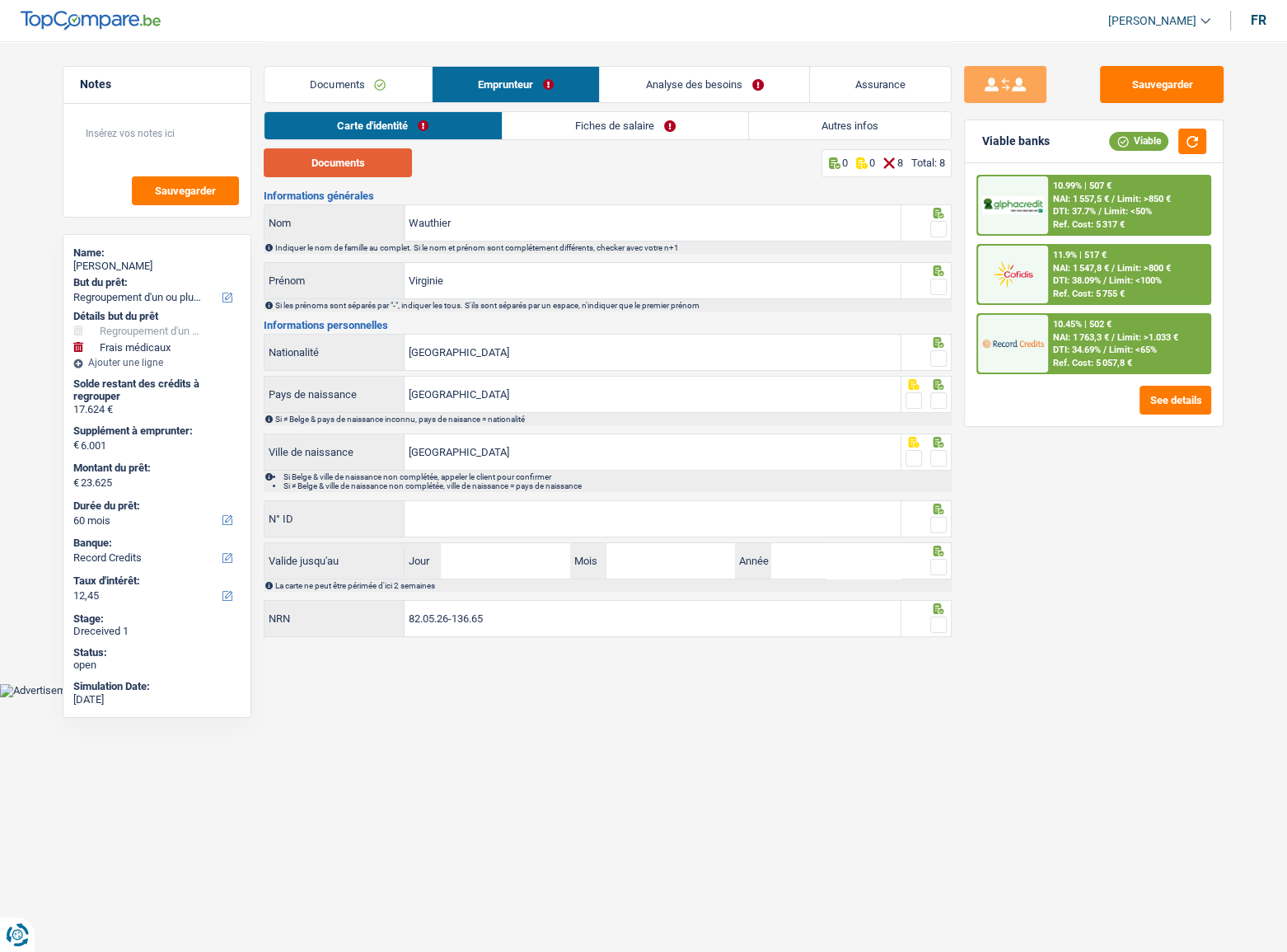
click at [361, 168] on button "Documents" at bounding box center [338, 163] width 148 height 28
click at [940, 230] on span at bounding box center [938, 229] width 17 height 17
click at [0, 0] on input "radio" at bounding box center [0, 0] width 0 height 0
click at [938, 288] on span at bounding box center [938, 287] width 17 height 17
click at [0, 0] on input "radio" at bounding box center [0, 0] width 0 height 0
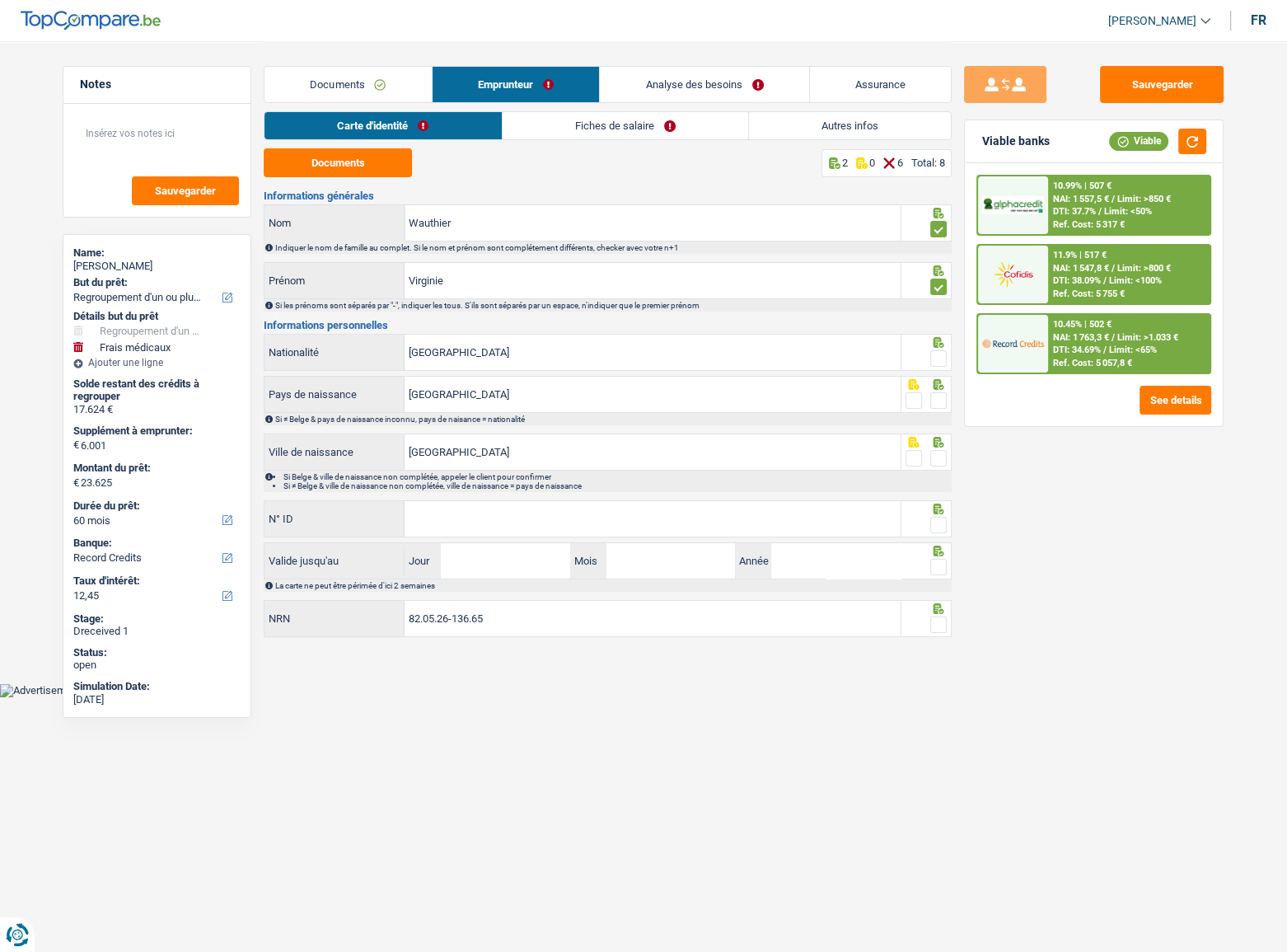
click at [939, 363] on span at bounding box center [938, 359] width 17 height 17
click at [0, 0] on input "radio" at bounding box center [0, 0] width 0 height 0
click at [939, 411] on div at bounding box center [938, 401] width 17 height 21
click at [939, 400] on span at bounding box center [938, 401] width 17 height 17
click at [0, 0] on input "radio" at bounding box center [0, 0] width 0 height 0
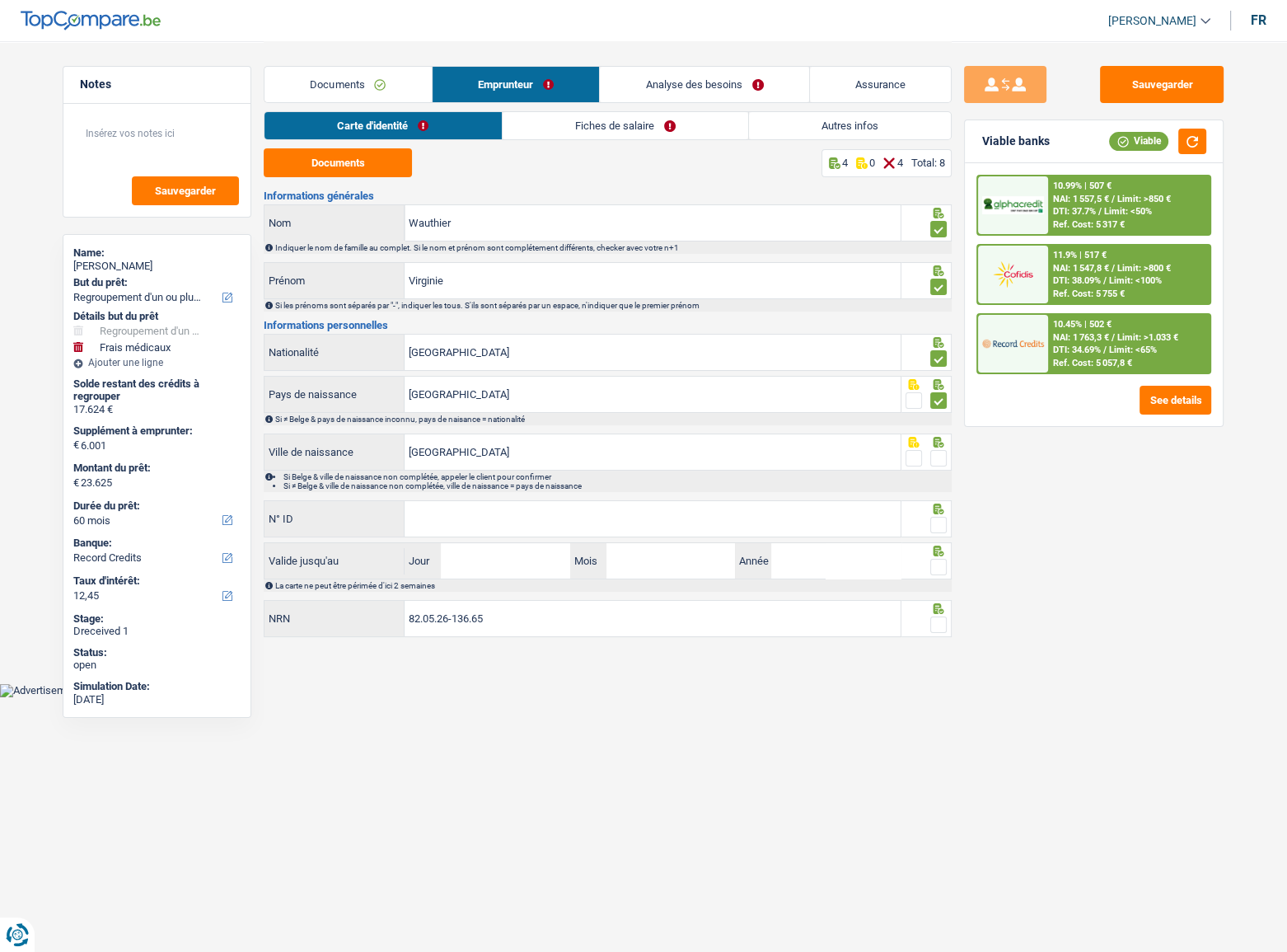
drag, startPoint x: 938, startPoint y: 455, endPoint x: 589, endPoint y: 510, distance: 353.3
click at [938, 456] on span at bounding box center [938, 458] width 17 height 17
click at [0, 0] on input "radio" at bounding box center [0, 0] width 0 height 0
click at [586, 514] on input "N° ID" at bounding box center [653, 519] width 496 height 35
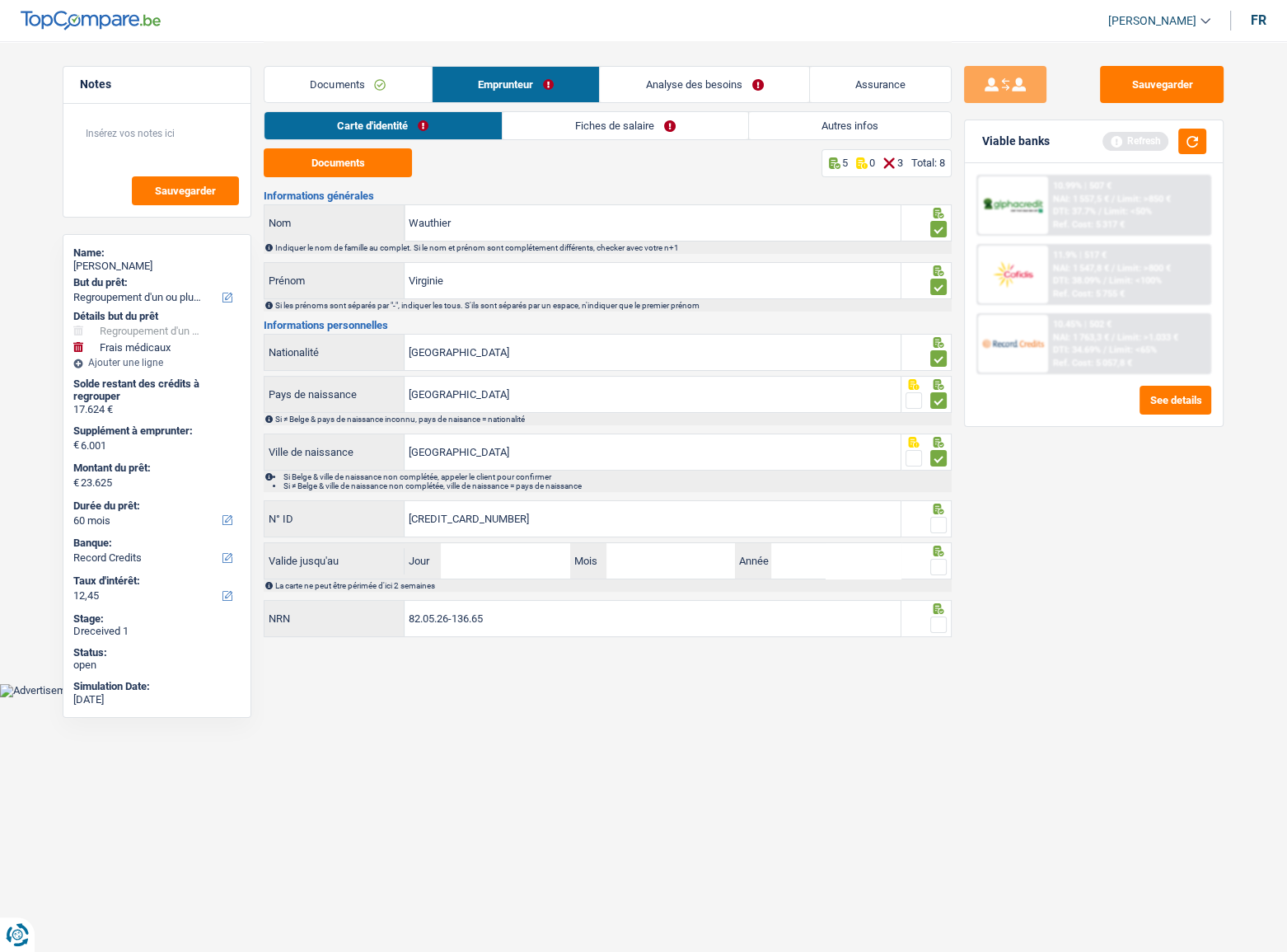
type input "[CREDIT_CARD_NUMBER]"
click at [943, 511] on icon at bounding box center [938, 509] width 17 height 11
drag, startPoint x: 941, startPoint y: 516, endPoint x: 933, endPoint y: 561, distance: 45.7
click at [941, 518] on span at bounding box center [938, 525] width 17 height 17
click at [0, 0] on input "radio" at bounding box center [0, 0] width 0 height 0
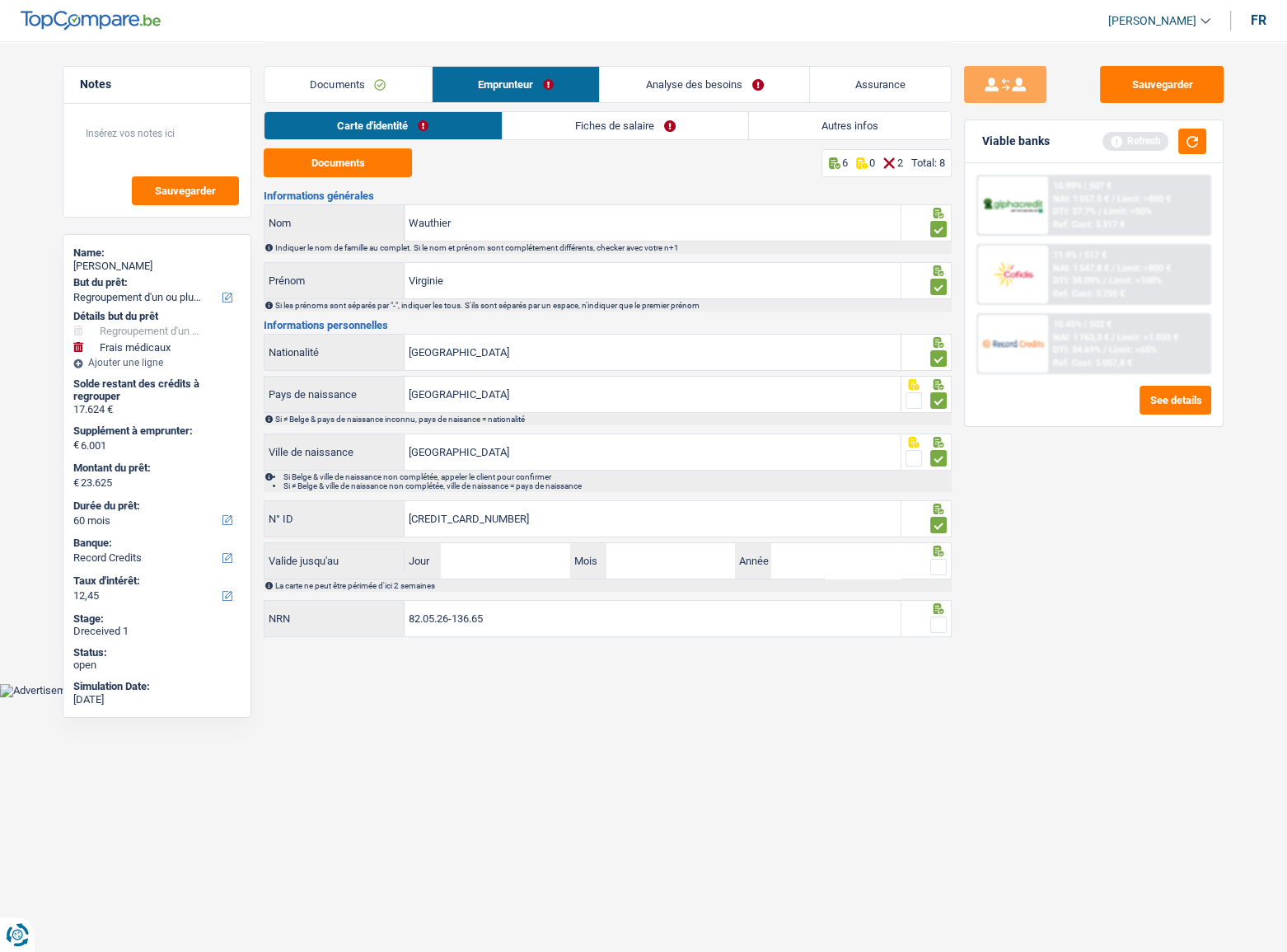
click at [937, 577] on div at bounding box center [927, 561] width 51 height 37
click at [936, 567] on span at bounding box center [938, 567] width 17 height 17
click at [0, 0] on input "radio" at bounding box center [0, 0] width 0 height 0
click at [930, 618] on span at bounding box center [938, 624] width 17 height 17
click at [0, 0] on input "radio" at bounding box center [0, 0] width 0 height 0
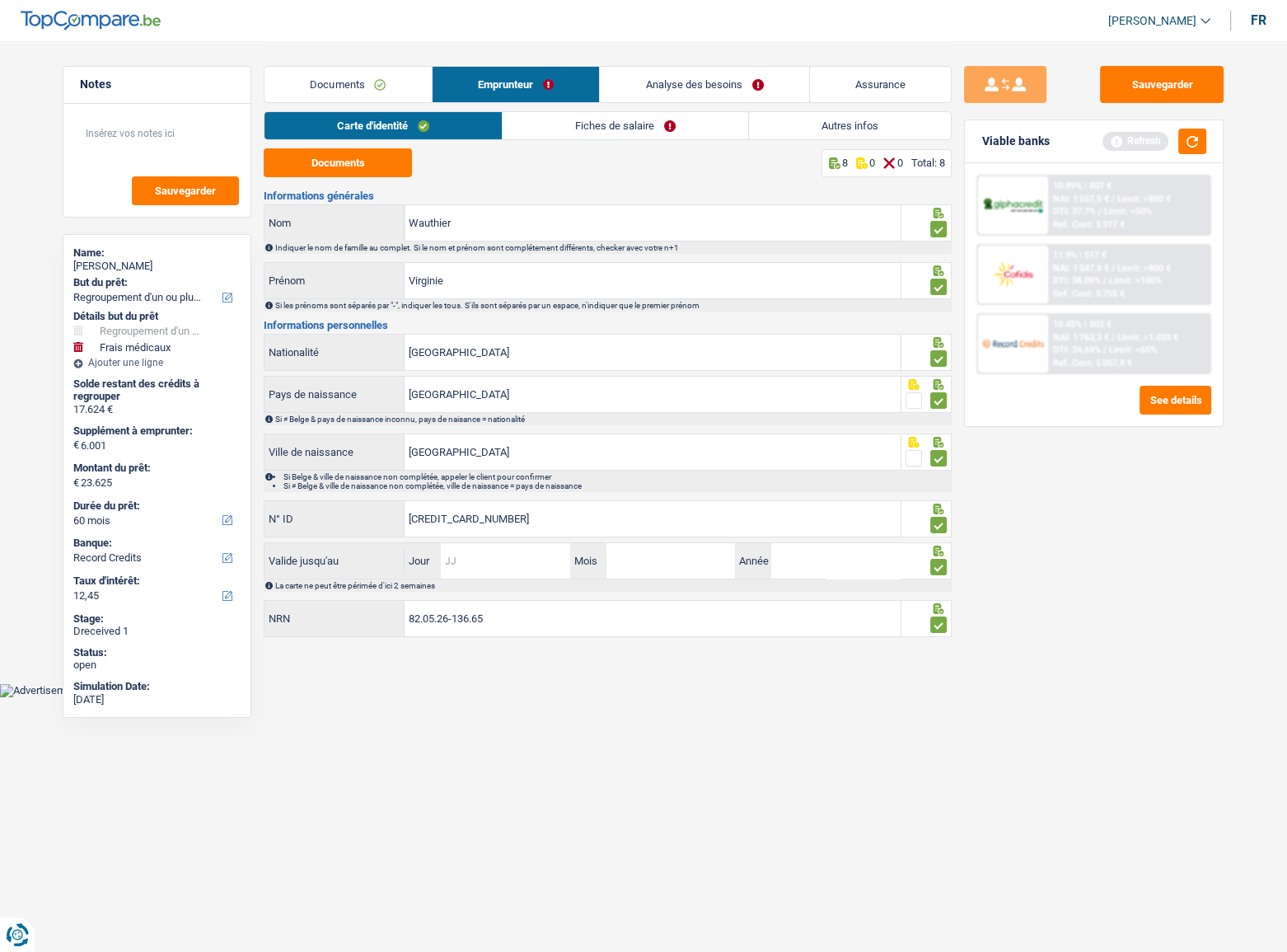
click at [464, 558] on input "Jour" at bounding box center [504, 561] width 128 height 35
type input "15"
type input "05"
type input "2035"
click at [535, 121] on link "Fiches de salaire" at bounding box center [625, 126] width 246 height 27
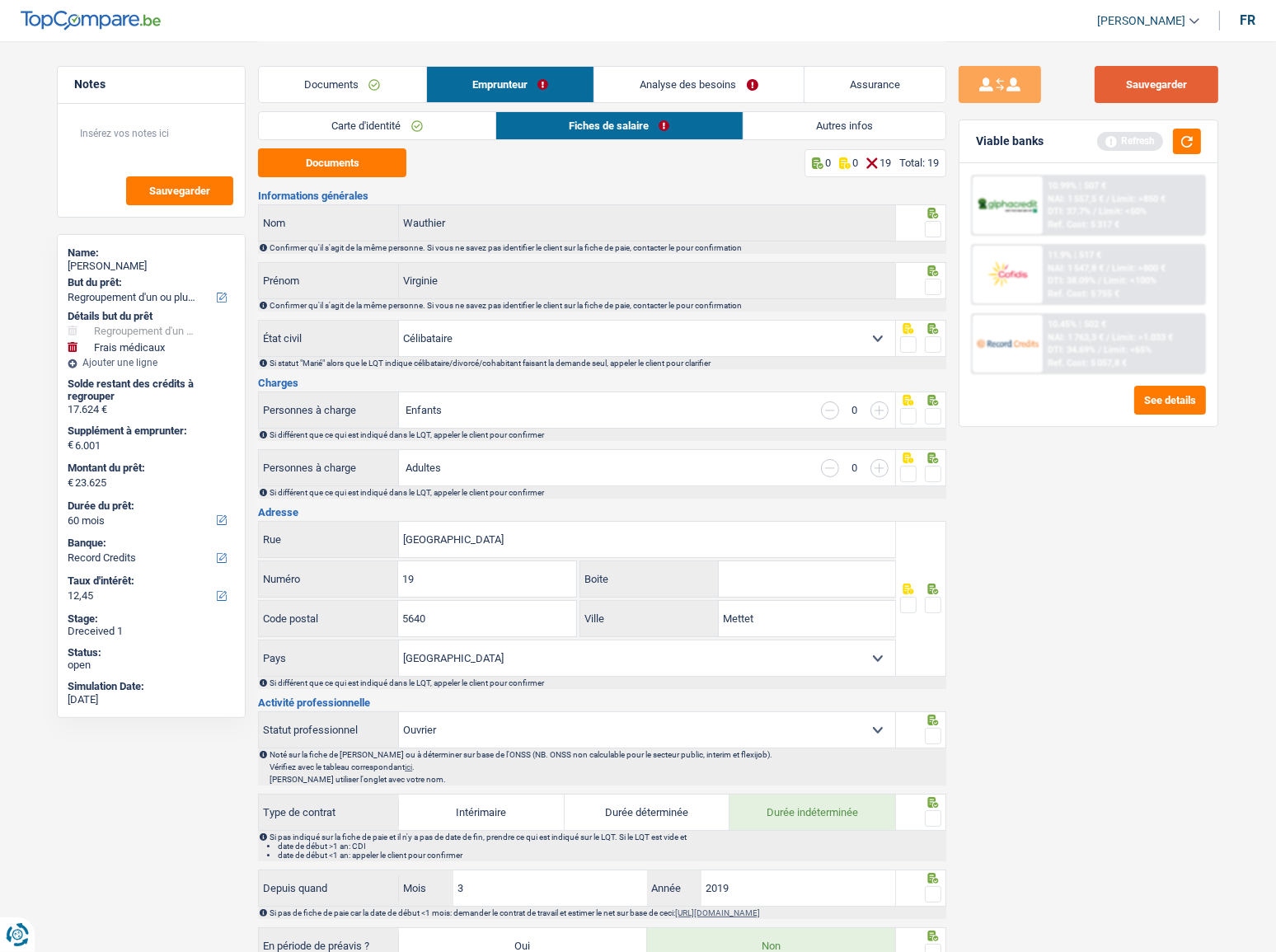
drag, startPoint x: 1120, startPoint y: 73, endPoint x: 1174, endPoint y: 111, distance: 66.0
click at [1119, 74] on button "Sauvegarder" at bounding box center [1156, 85] width 123 height 37
click at [437, 134] on link "Carte d'identité" at bounding box center [377, 126] width 236 height 27
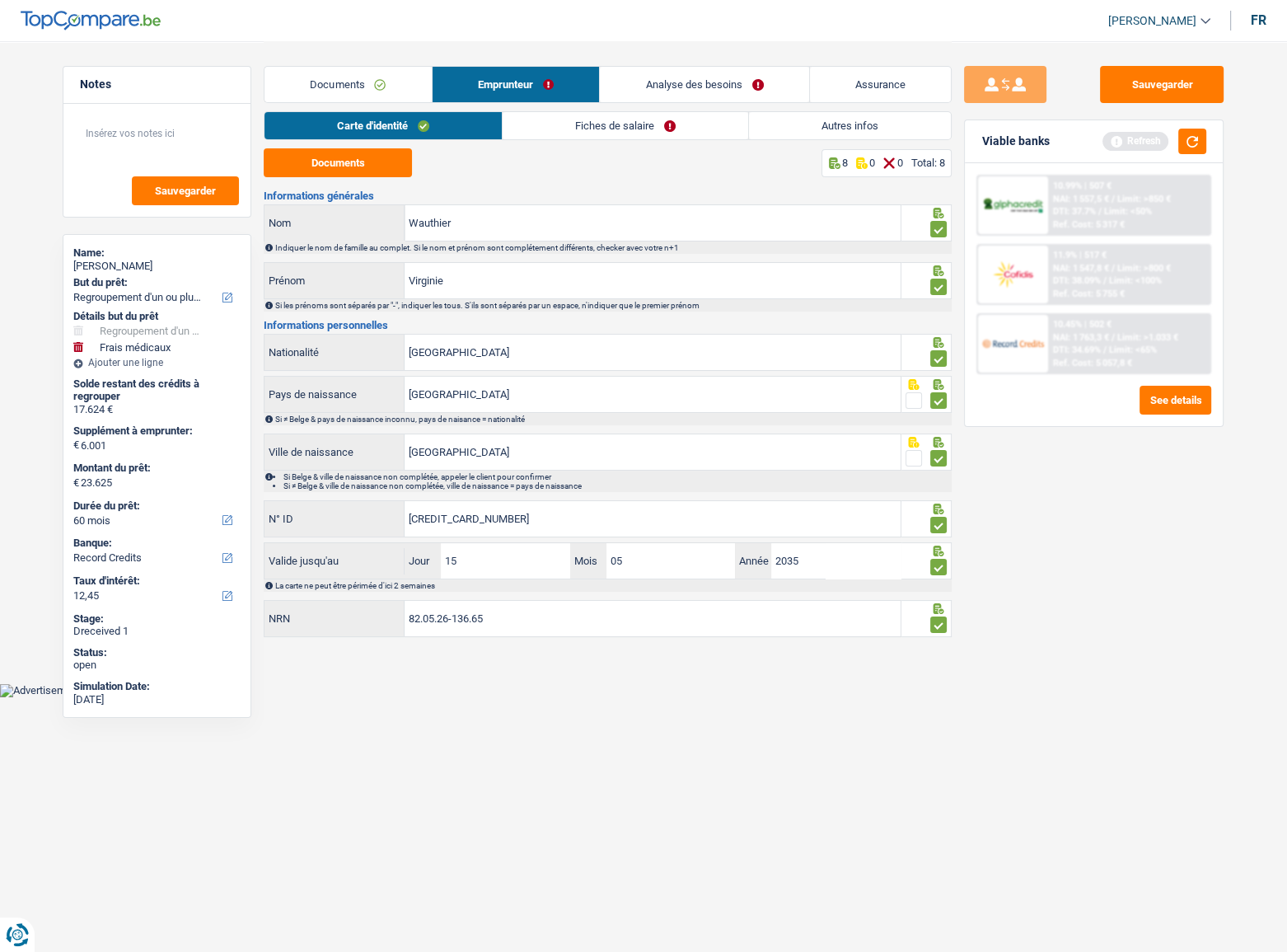
click at [544, 127] on link "Fiches de salaire" at bounding box center [625, 126] width 246 height 27
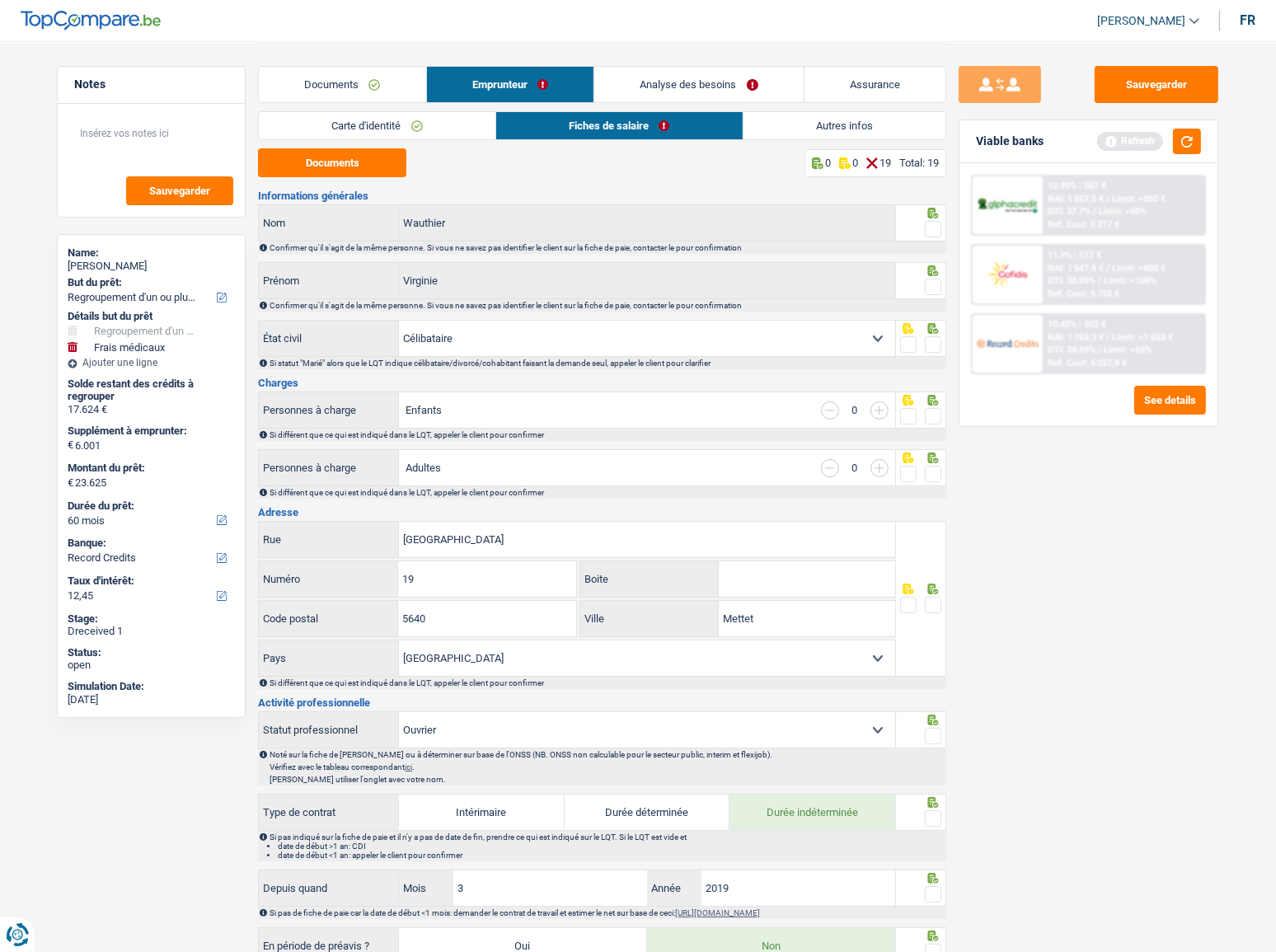
click at [932, 246] on div "Confirmer qu'il s'agit de la même personne. Si vous ne savez pas identifier le …" at bounding box center [607, 247] width 675 height 9
click at [931, 231] on span at bounding box center [933, 229] width 17 height 17
click at [0, 0] on input "radio" at bounding box center [0, 0] width 0 height 0
drag, startPoint x: 938, startPoint y: 266, endPoint x: 937, endPoint y: 282, distance: 16.0
click at [937, 272] on icon at bounding box center [933, 271] width 17 height 11
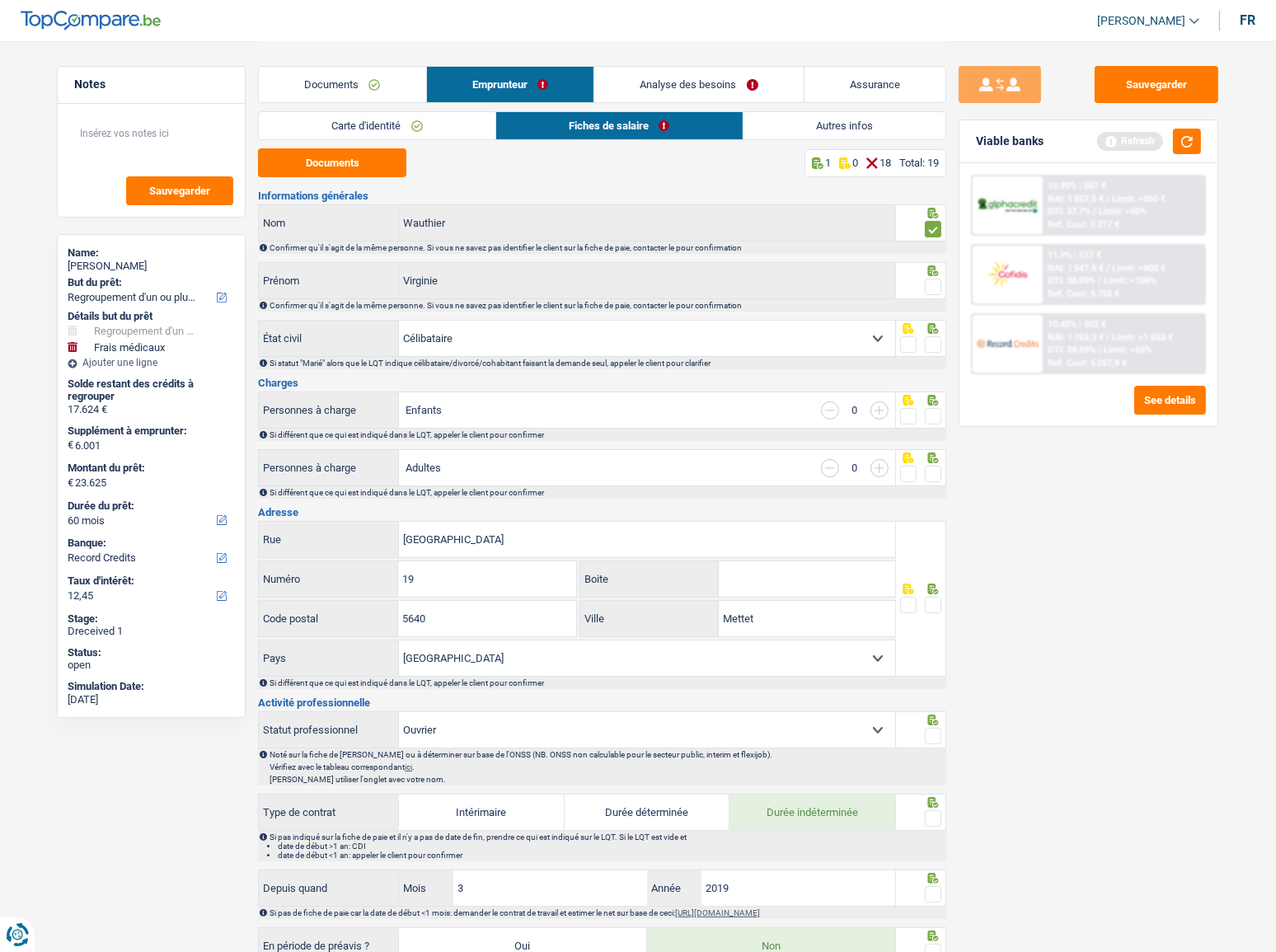
click at [937, 282] on span at bounding box center [933, 287] width 17 height 17
click at [0, 0] on input "radio" at bounding box center [0, 0] width 0 height 0
drag, startPoint x: 927, startPoint y: 345, endPoint x: 936, endPoint y: 344, distance: 9.1
click at [931, 344] on span at bounding box center [933, 344] width 17 height 17
click at [0, 0] on input "radio" at bounding box center [0, 0] width 0 height 0
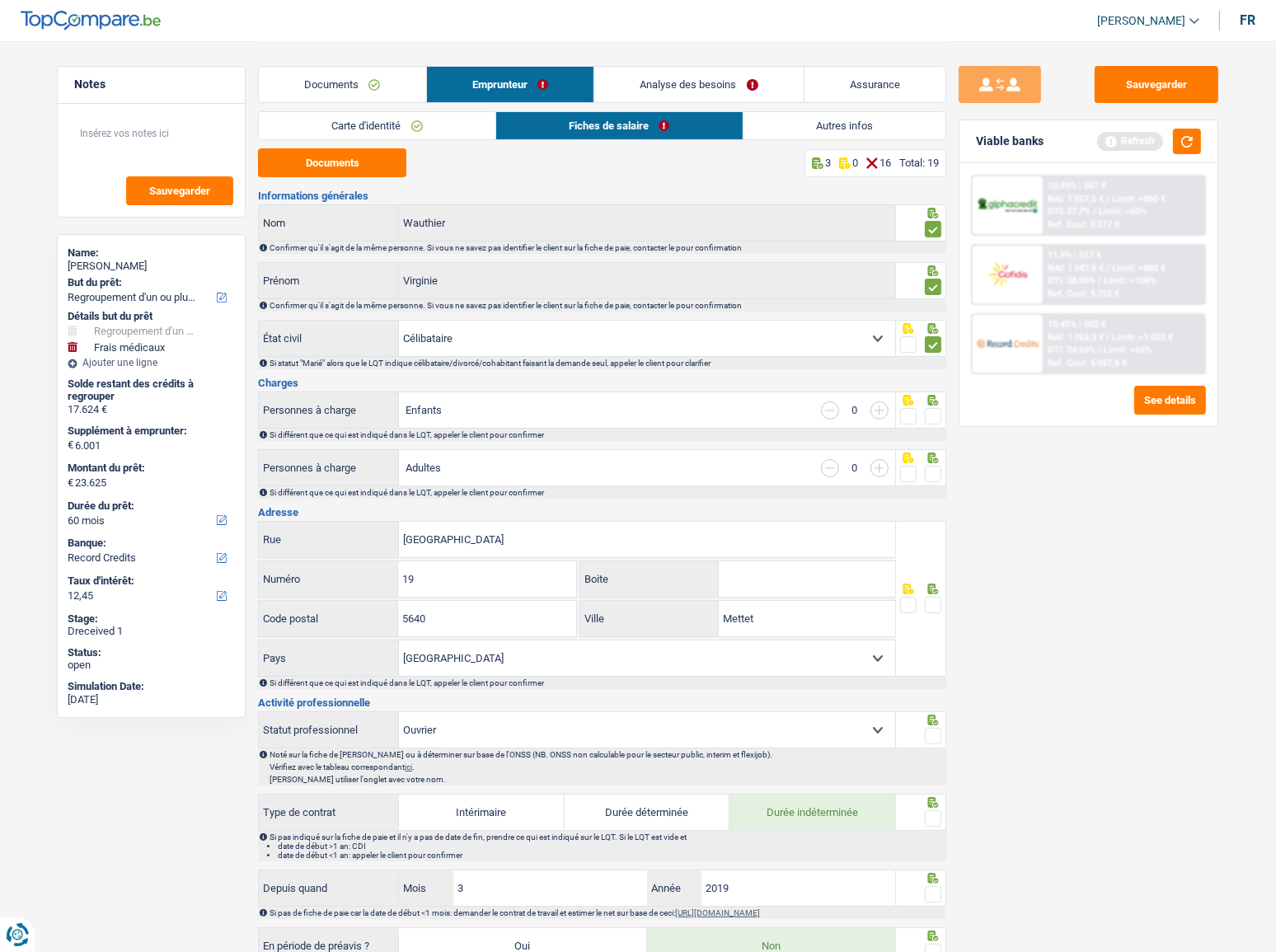
click at [937, 345] on span at bounding box center [933, 344] width 17 height 17
click at [0, 0] on input "radio" at bounding box center [0, 0] width 0 height 0
click at [329, 177] on div "Documents 2 0 17 Total: 19 Informations générales Wauthier Nom Confirmer qu'il …" at bounding box center [602, 935] width 688 height 1575
click at [358, 157] on button "Documents" at bounding box center [332, 163] width 148 height 28
drag, startPoint x: 932, startPoint y: 346, endPoint x: 1121, endPoint y: 369, distance: 190.4
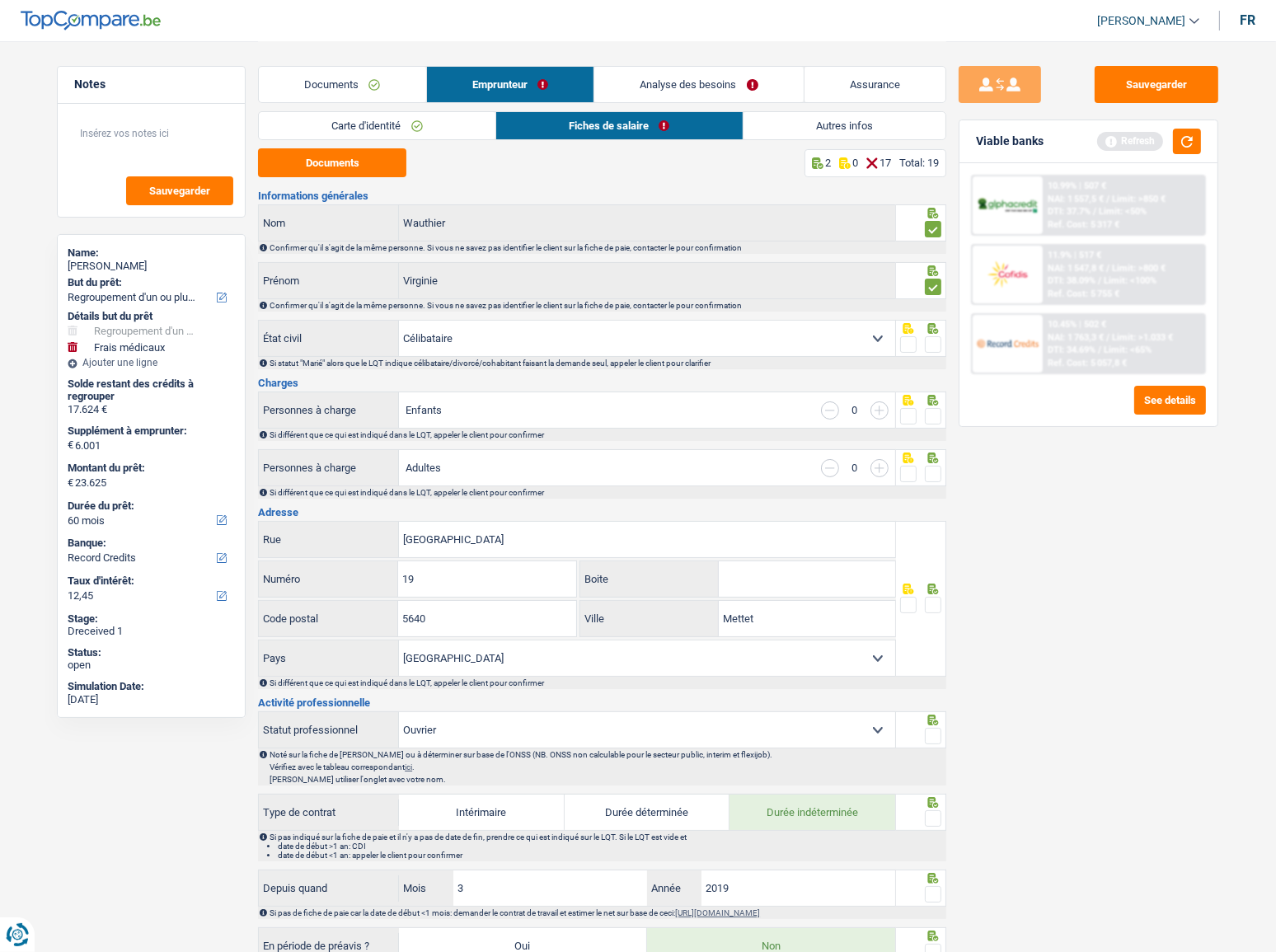
click at [932, 345] on span at bounding box center [933, 344] width 17 height 17
click at [0, 0] on input "radio" at bounding box center [0, 0] width 0 height 0
click at [931, 413] on span at bounding box center [933, 416] width 17 height 17
click at [0, 0] on input "radio" at bounding box center [0, 0] width 0 height 0
click at [927, 466] on span at bounding box center [933, 474] width 17 height 17
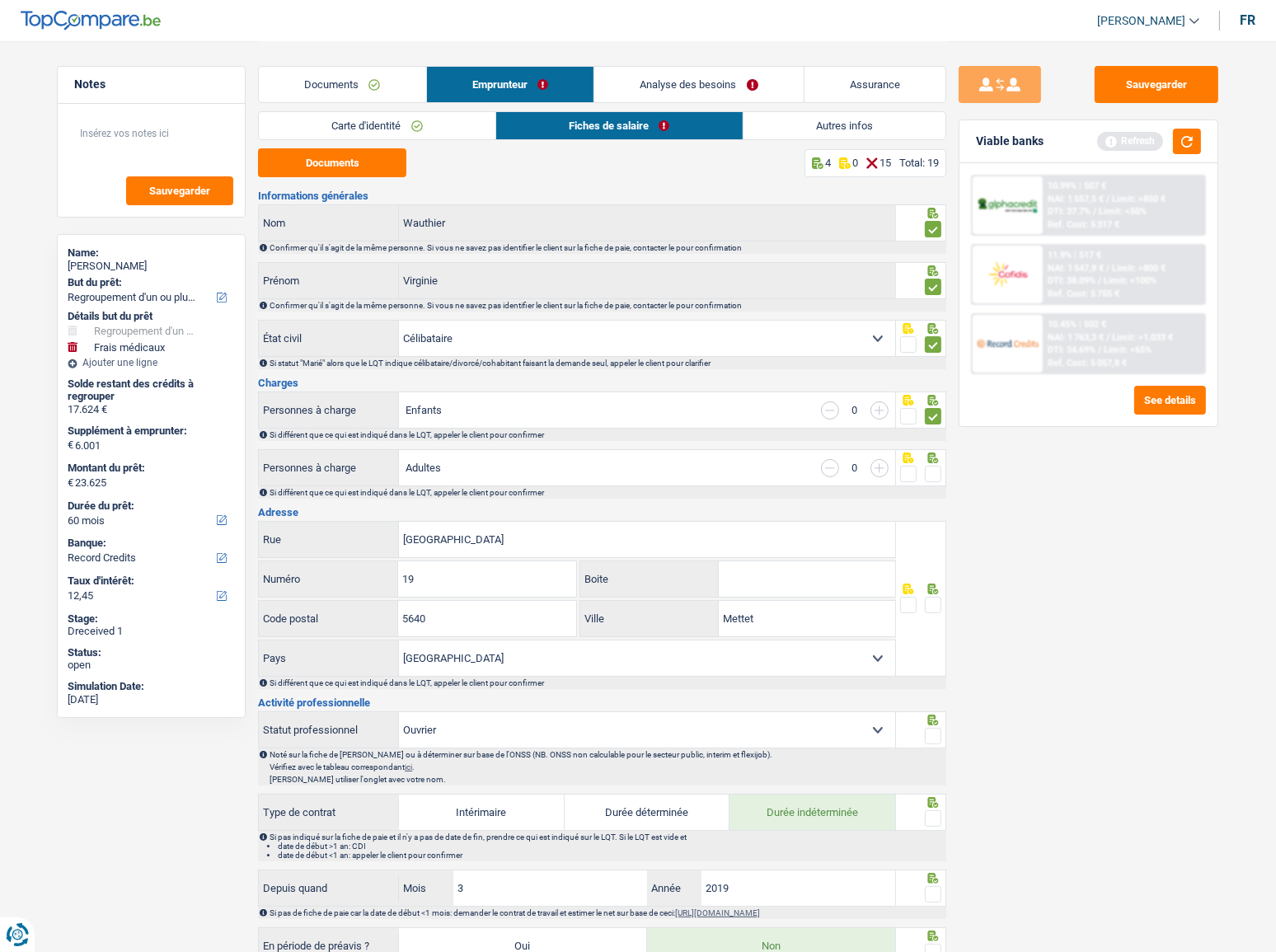
click at [0, 0] on input "radio" at bounding box center [0, 0] width 0 height 0
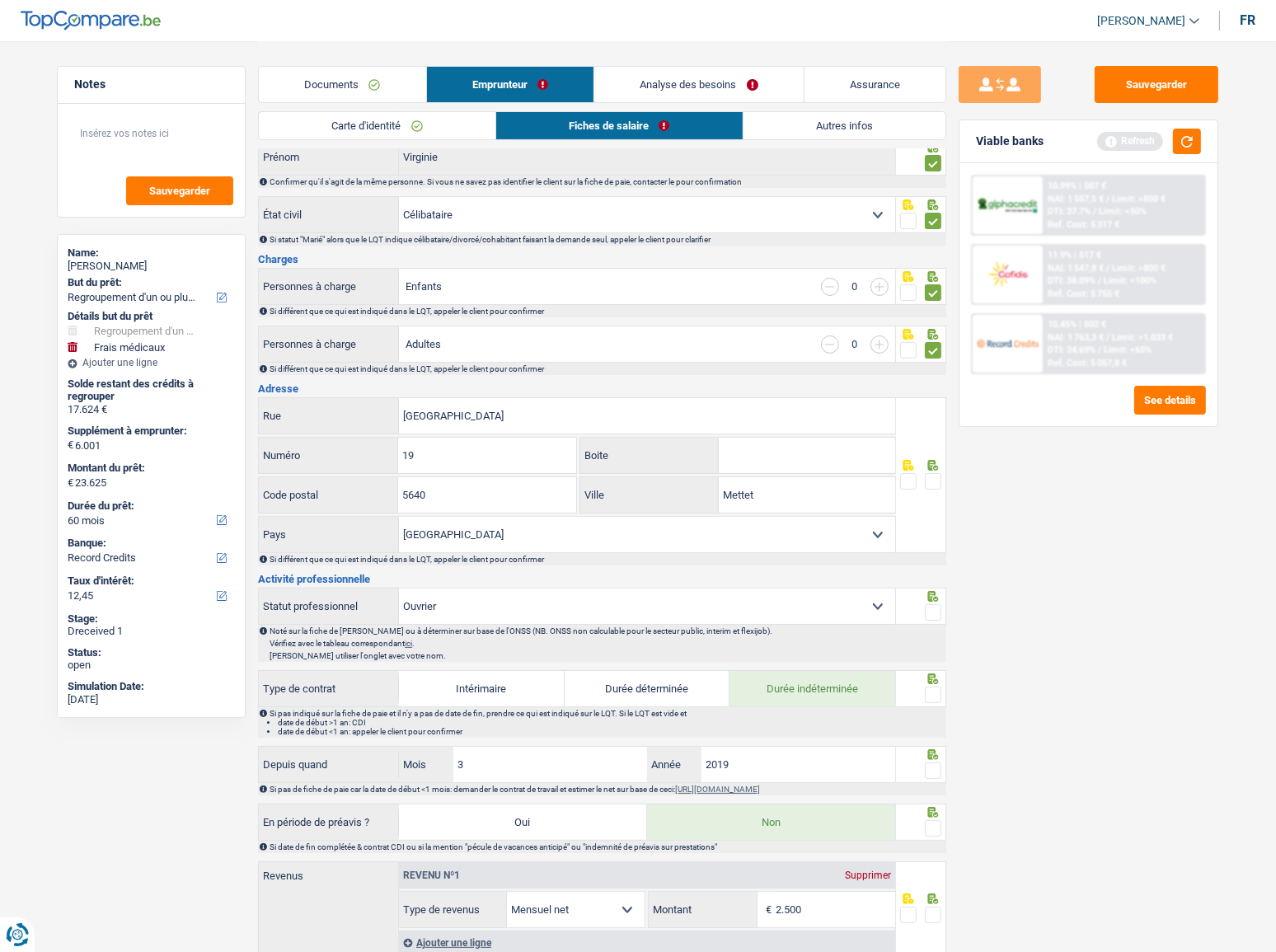
scroll to position [224, 0]
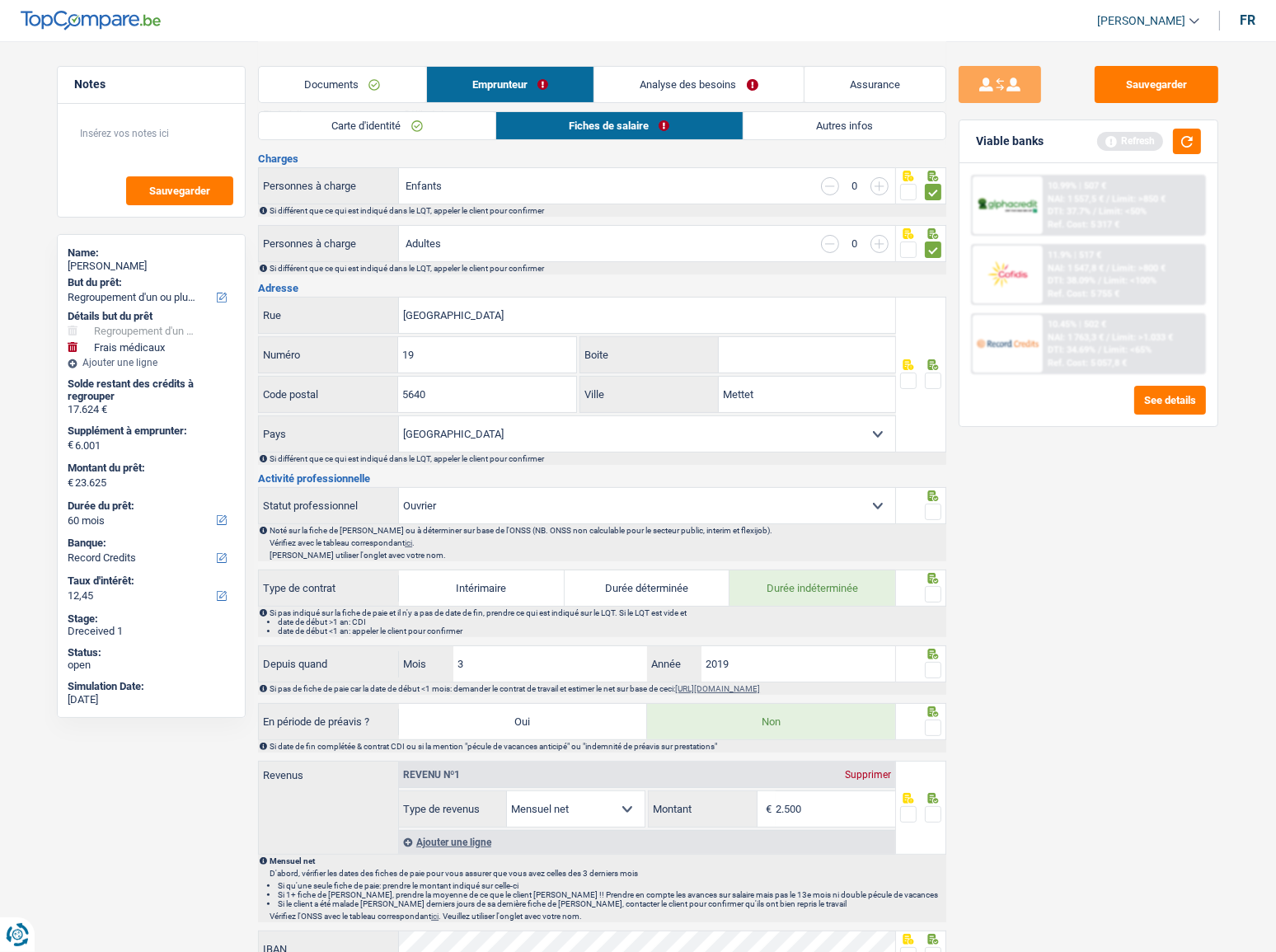
click at [932, 373] on span at bounding box center [933, 380] width 17 height 17
click at [0, 0] on input "radio" at bounding box center [0, 0] width 0 height 0
click at [931, 507] on span at bounding box center [933, 512] width 17 height 17
click at [0, 0] on input "radio" at bounding box center [0, 0] width 0 height 0
click at [931, 587] on span at bounding box center [933, 594] width 17 height 17
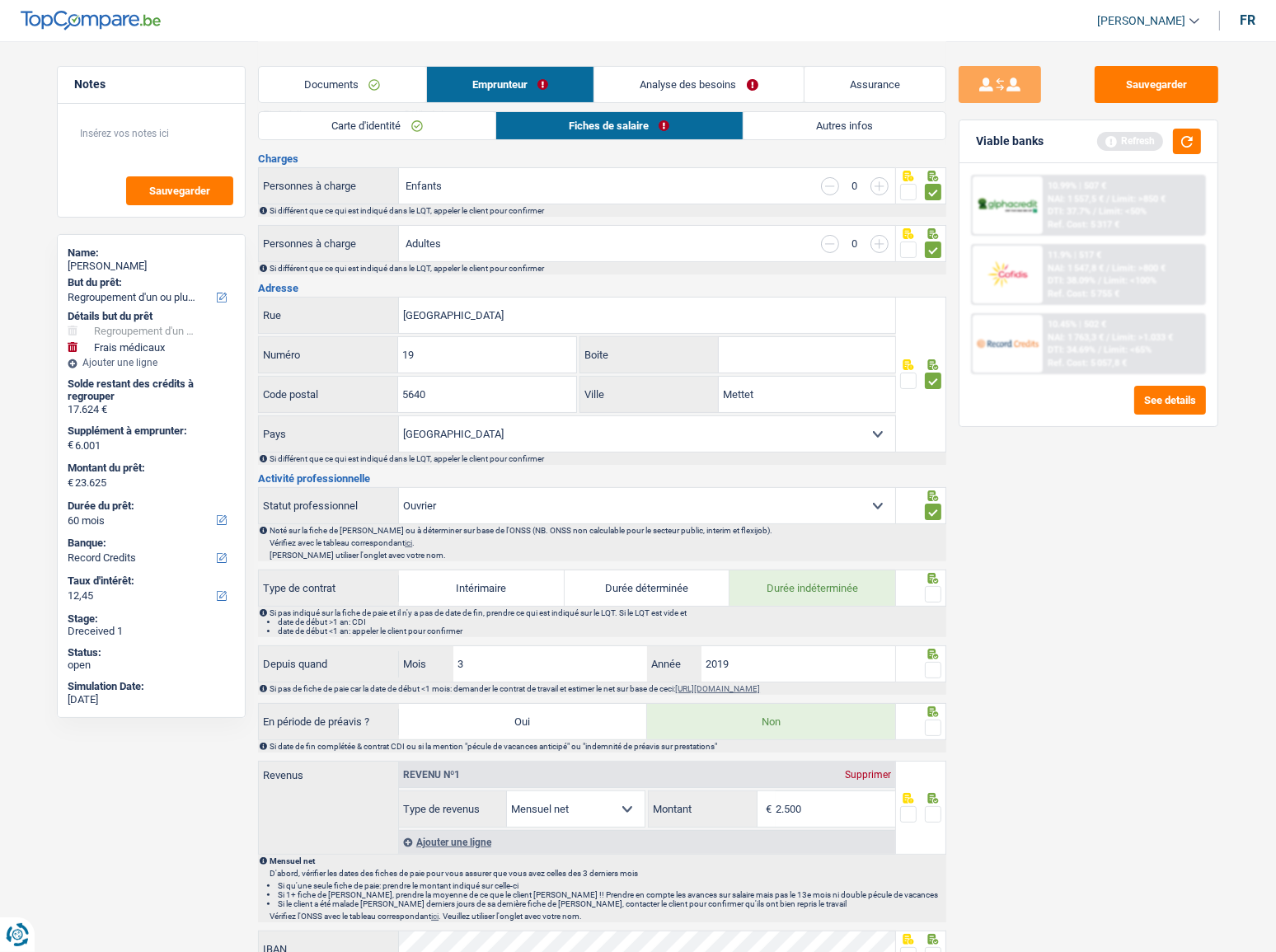
click at [0, 0] on input "radio" at bounding box center [0, 0] width 0 height 0
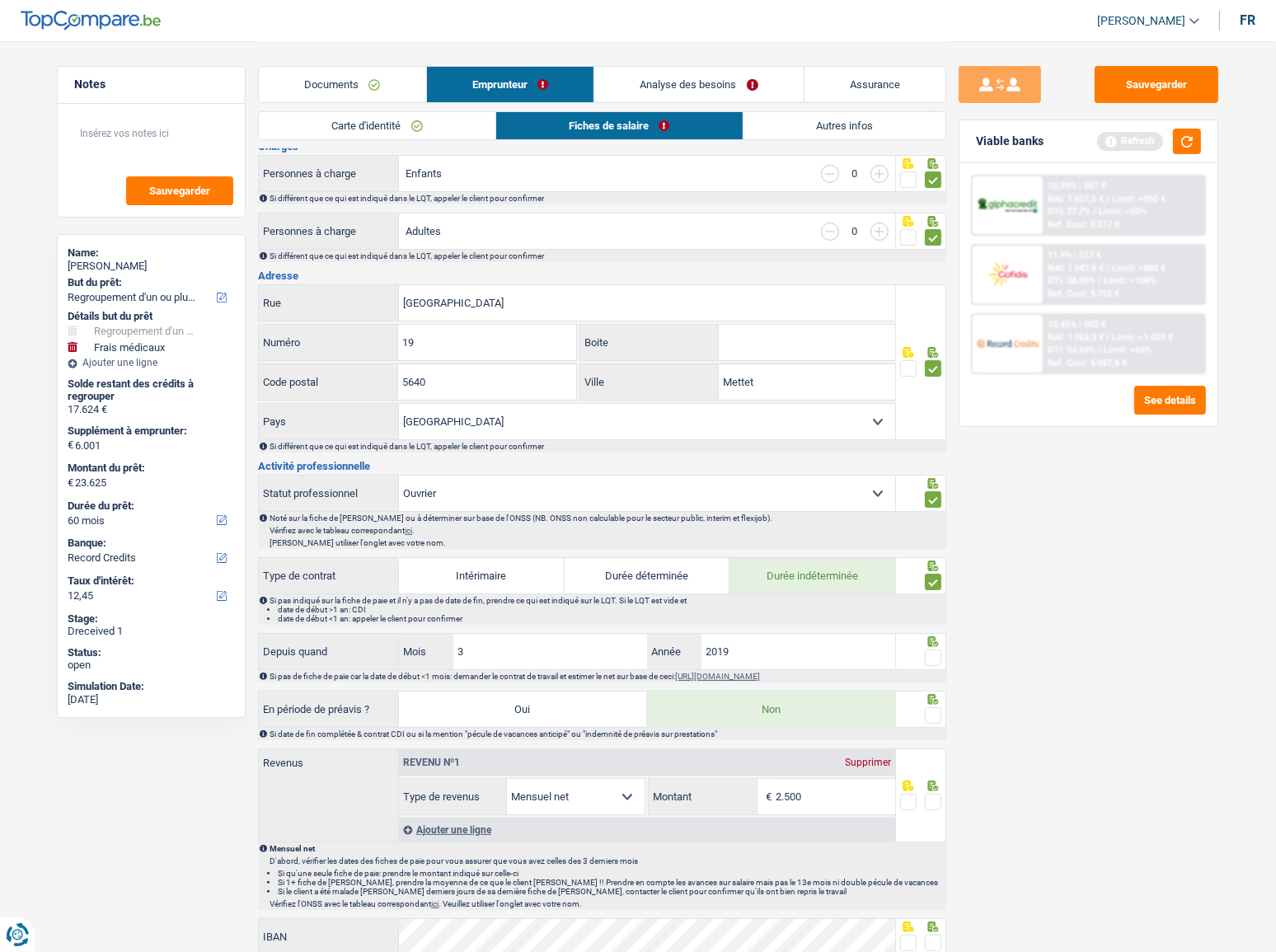
scroll to position [374, 0]
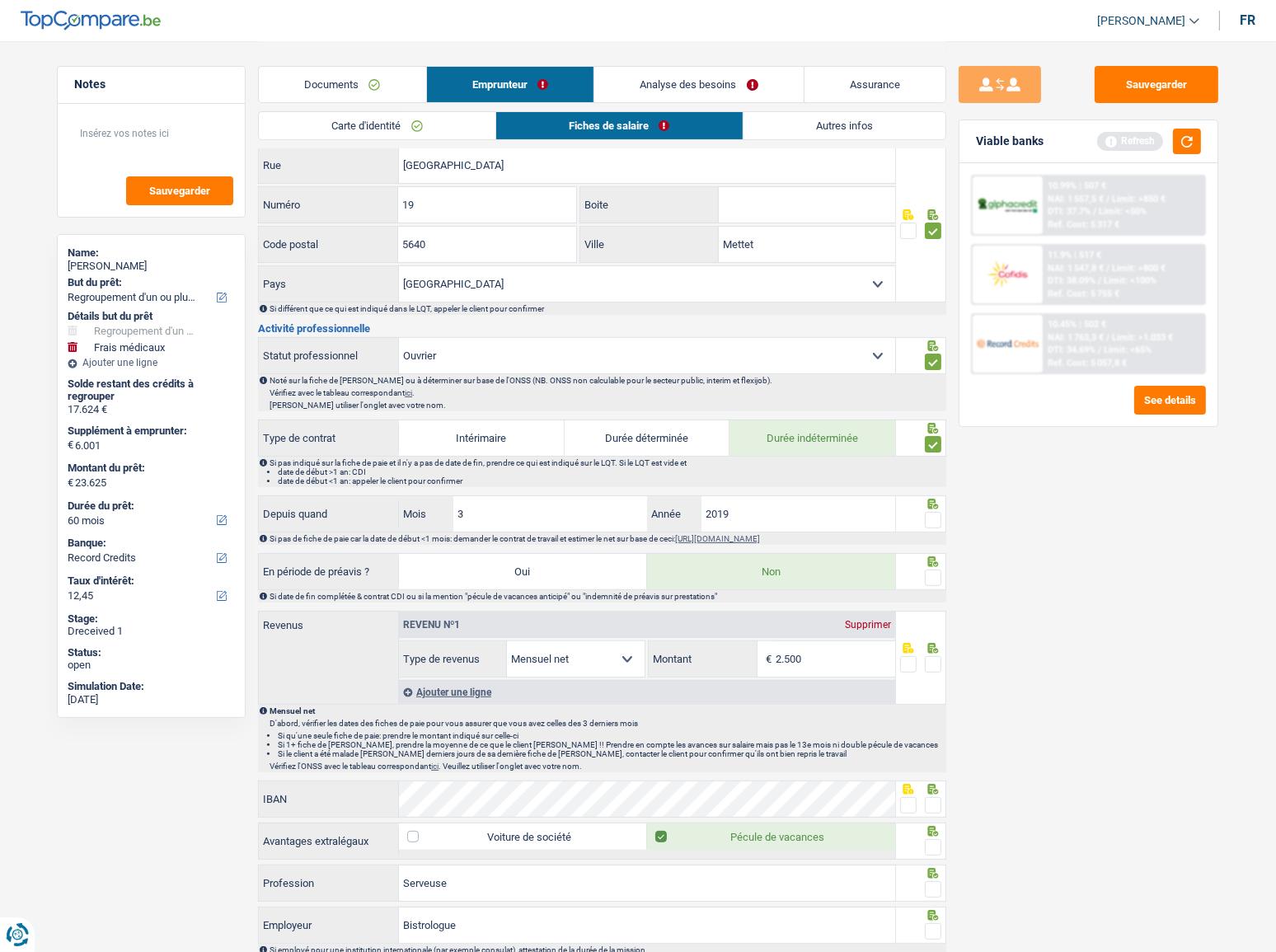
click at [931, 515] on span at bounding box center [933, 520] width 17 height 17
click at [0, 0] on input "radio" at bounding box center [0, 0] width 0 height 0
click at [417, 510] on div "3 Mois" at bounding box center [523, 514] width 248 height 35
type input "1"
drag, startPoint x: 770, startPoint y: 496, endPoint x: 667, endPoint y: 509, distance: 103.8
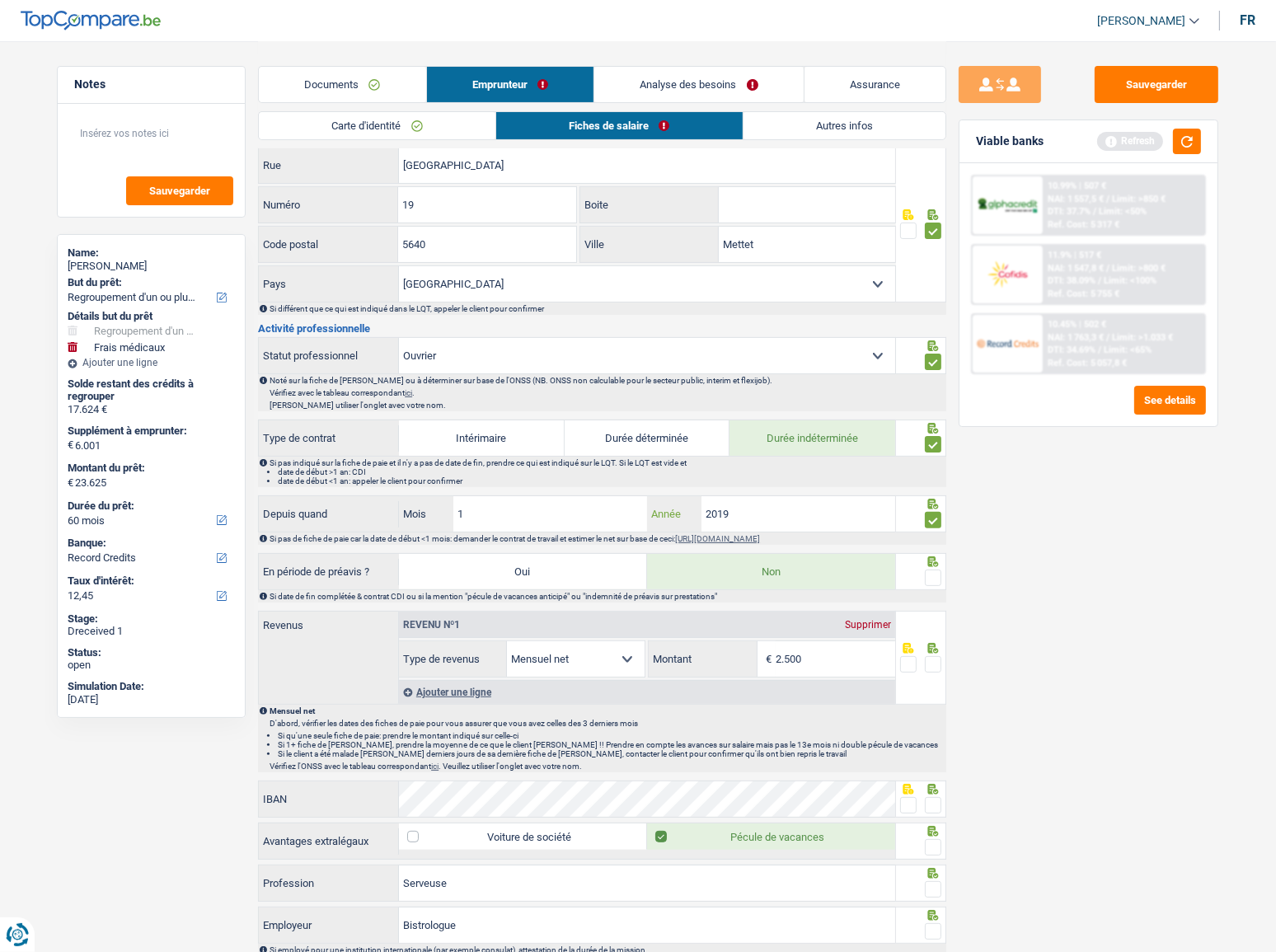
click at [667, 509] on div "2019 Année" at bounding box center [771, 514] width 248 height 35
type input "2025"
click at [1162, 564] on div "Sauvegarder Viable banks Refresh 10.99% | 507 € NAI: 1 557,5 € / Limit: >850 € …" at bounding box center [1088, 495] width 284 height 859
click at [940, 565] on div at bounding box center [921, 572] width 51 height 37
click at [936, 569] on span at bounding box center [933, 577] width 17 height 17
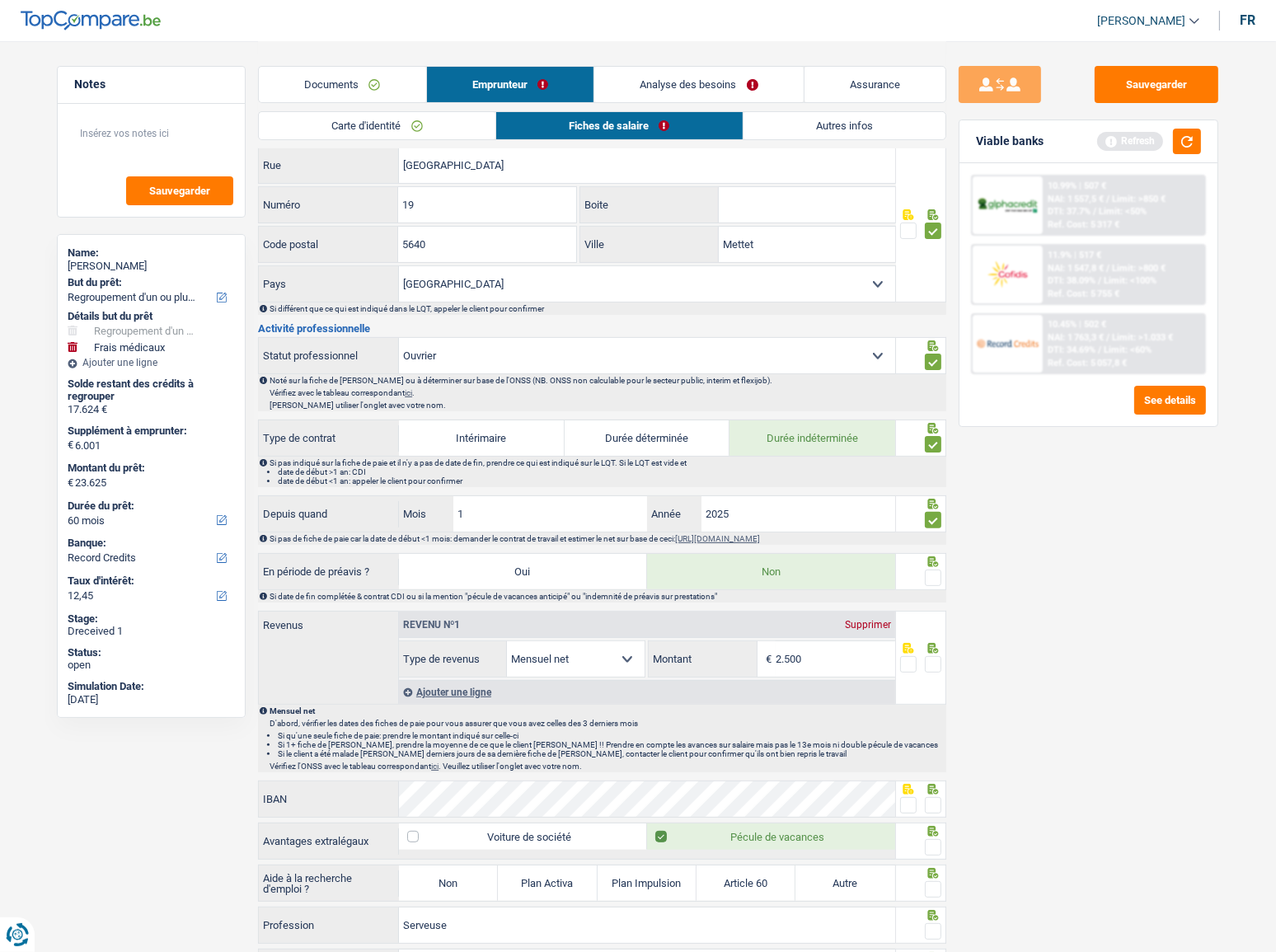
click at [0, 0] on input "radio" at bounding box center [0, 0] width 0 height 0
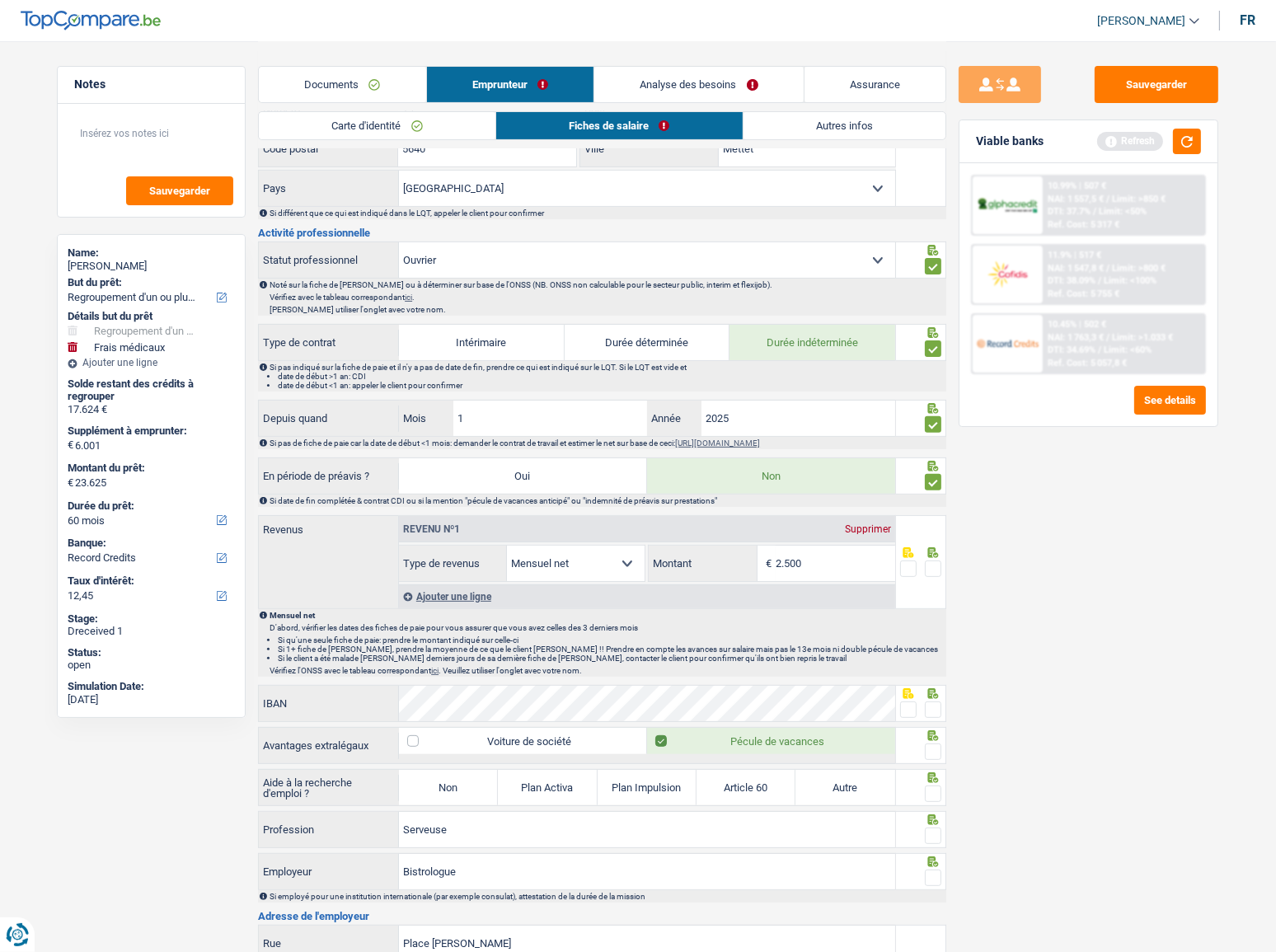
scroll to position [599, 0]
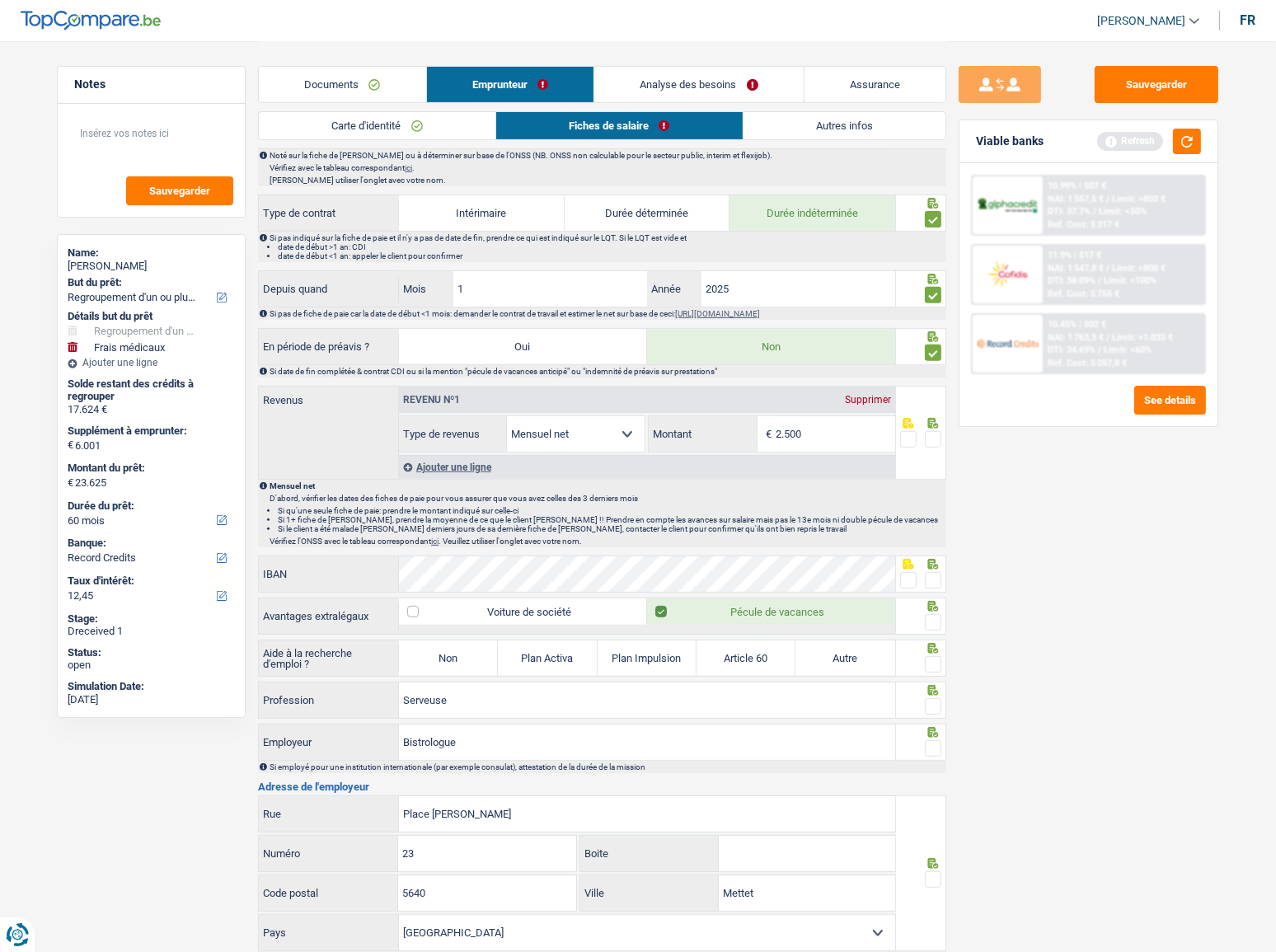
click at [929, 441] on span at bounding box center [933, 439] width 17 height 17
click at [0, 0] on input "radio" at bounding box center [0, 0] width 0 height 0
click at [929, 441] on span at bounding box center [933, 439] width 17 height 17
click at [0, 0] on input "radio" at bounding box center [0, 0] width 0 height 0
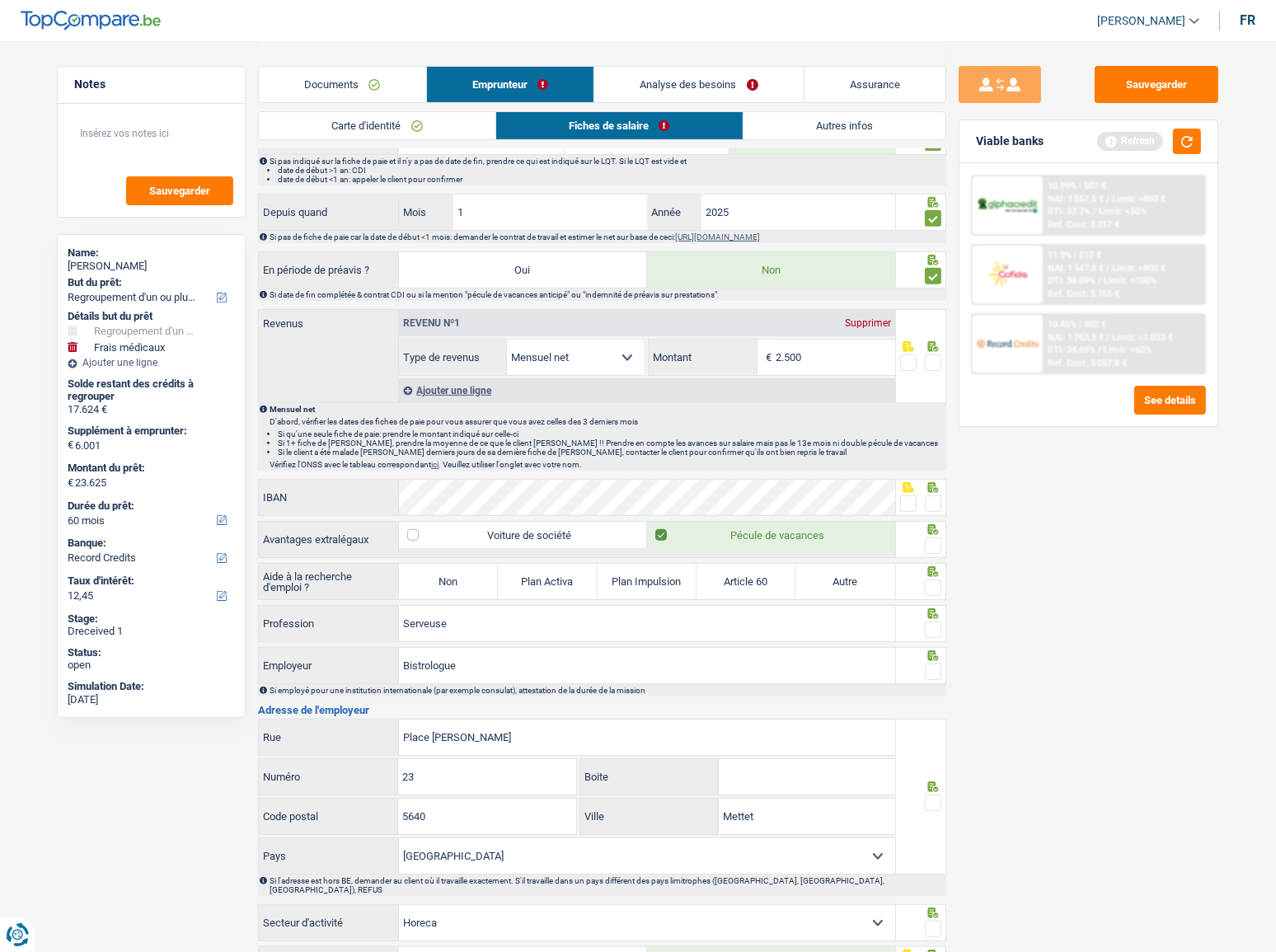
scroll to position [749, 0]
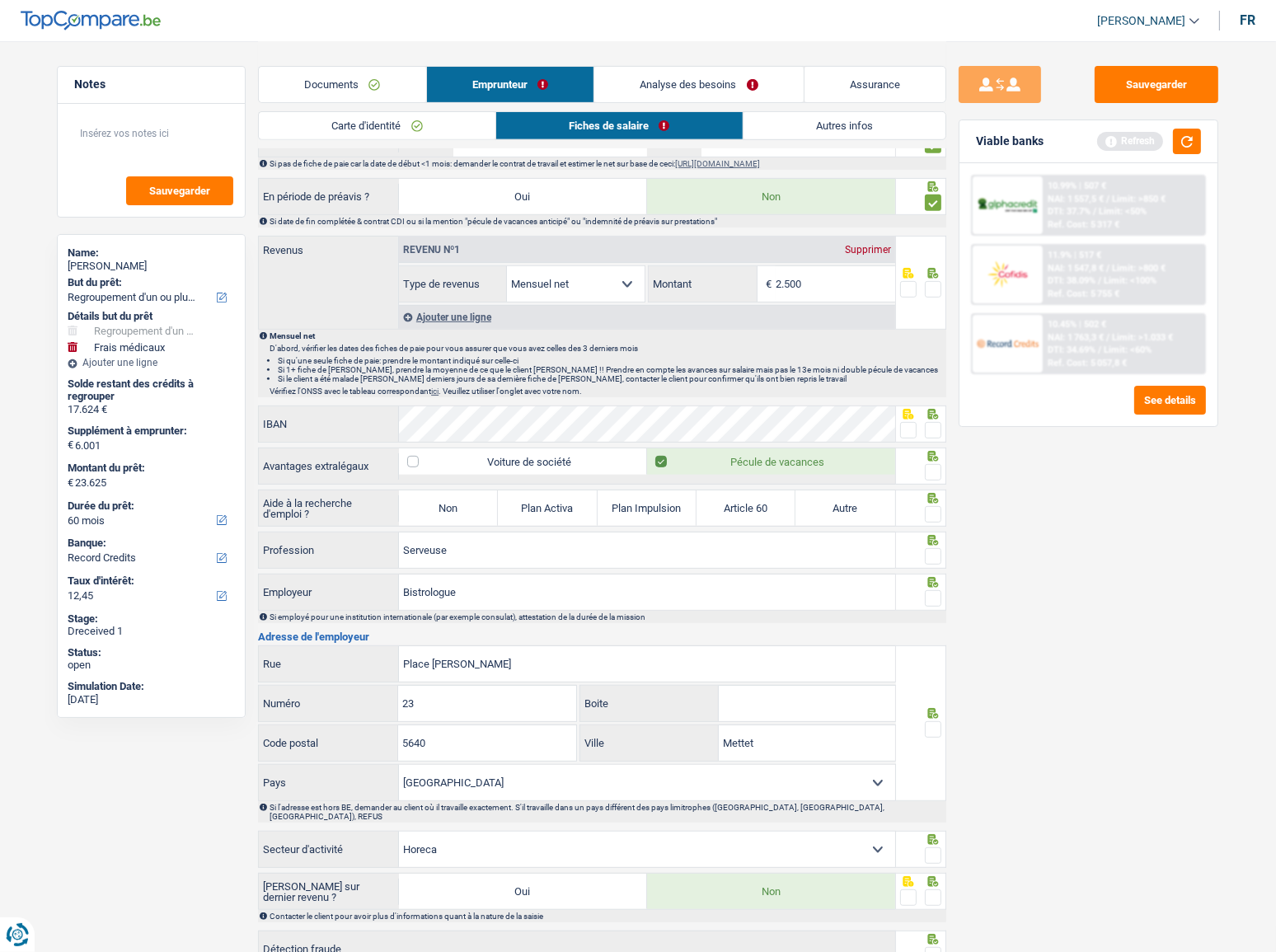
click at [908, 423] on span at bounding box center [909, 430] width 17 height 17
click at [0, 0] on input "radio" at bounding box center [0, 0] width 0 height 0
drag, startPoint x: 930, startPoint y: 458, endPoint x: 938, endPoint y: 468, distance: 12.8
click at [934, 463] on div at bounding box center [933, 473] width 17 height 21
click at [938, 468] on span at bounding box center [933, 473] width 17 height 17
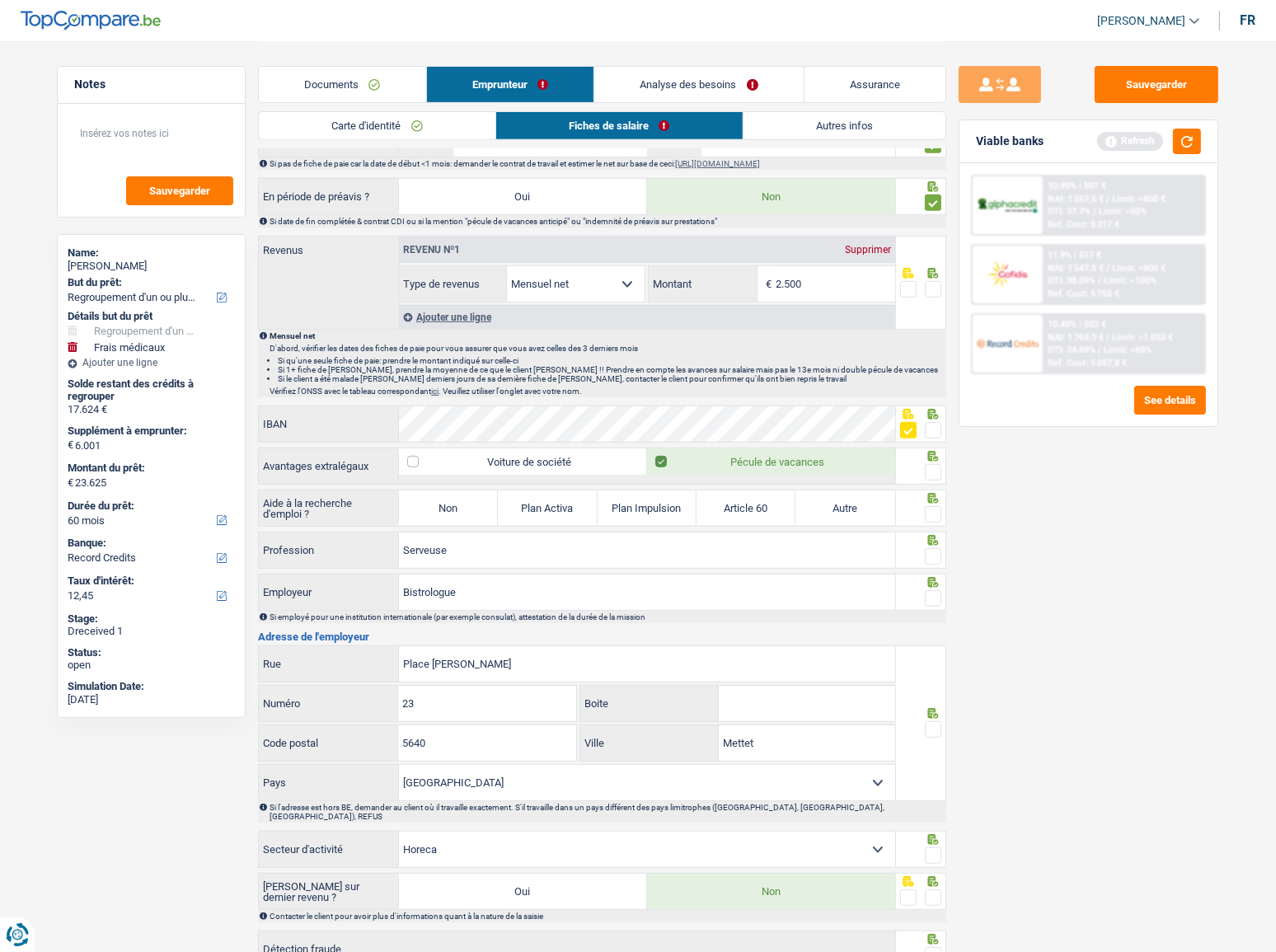
click at [0, 0] on input "radio" at bounding box center [0, 0] width 0 height 0
drag, startPoint x: 936, startPoint y: 510, endPoint x: 933, endPoint y: 520, distance: 10.4
click at [934, 511] on span at bounding box center [933, 515] width 17 height 17
click at [0, 0] on input "radio" at bounding box center [0, 0] width 0 height 0
click at [931, 550] on span at bounding box center [933, 556] width 17 height 17
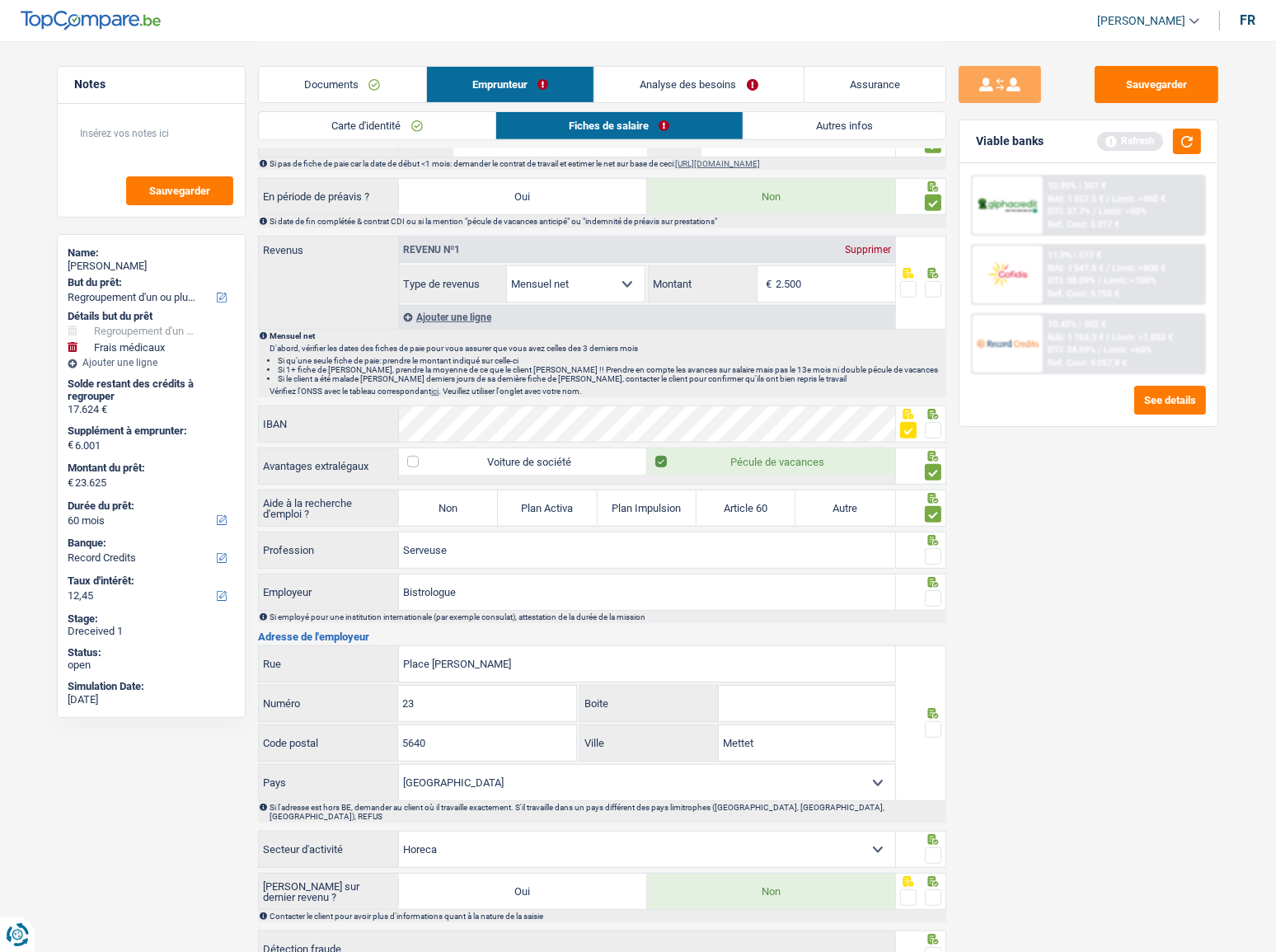
click at [0, 0] on input "radio" at bounding box center [0, 0] width 0 height 0
click at [929, 580] on icon at bounding box center [933, 582] width 11 height 11
click at [476, 514] on label "Non" at bounding box center [449, 508] width 99 height 35
click at [476, 514] on input "Non" at bounding box center [449, 508] width 99 height 35
radio input "true"
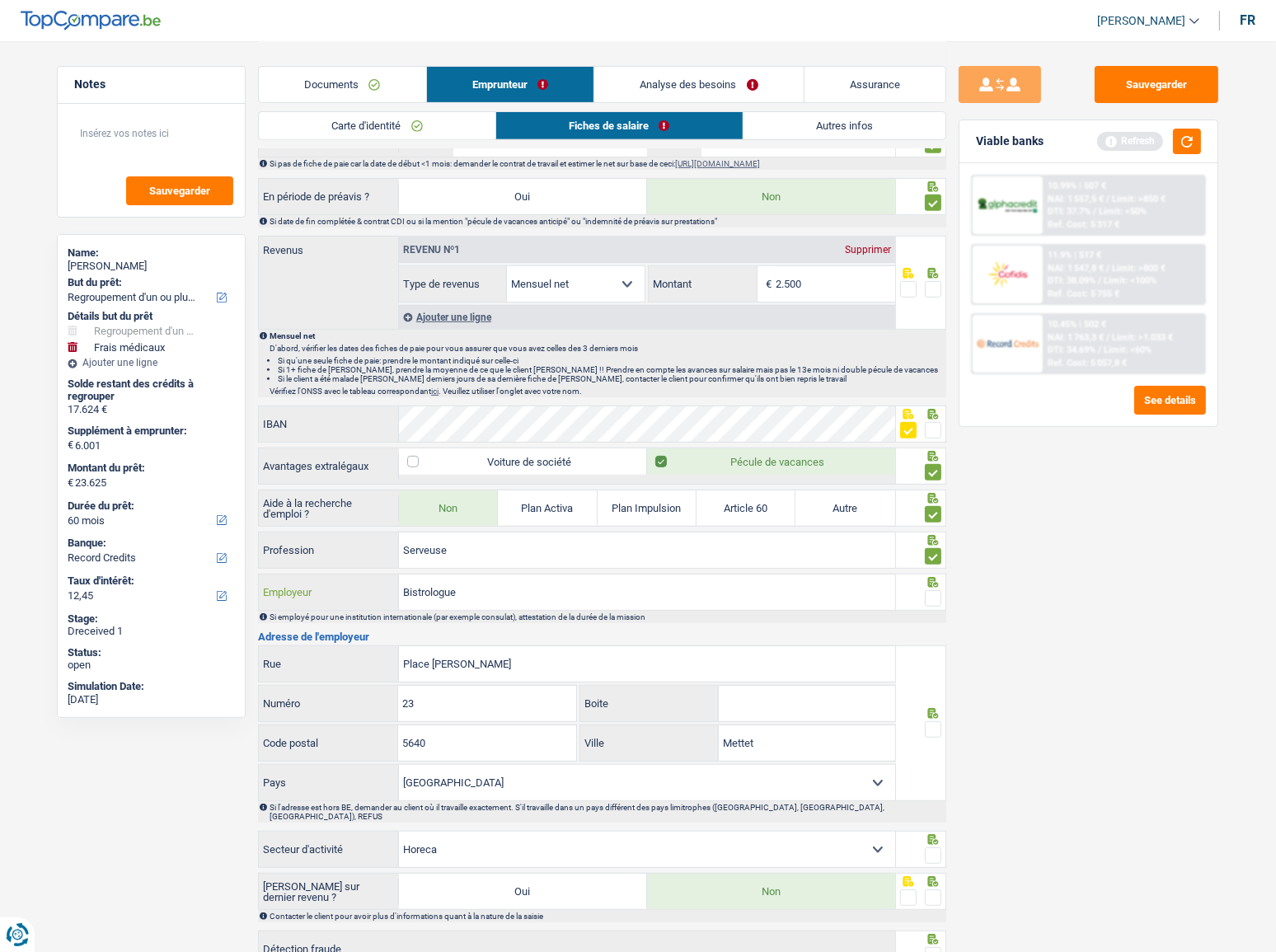
click at [485, 587] on input "Bistrologue" at bounding box center [647, 592] width 496 height 35
drag, startPoint x: 541, startPoint y: 594, endPoint x: 460, endPoint y: 587, distance: 81.3
click at [345, 602] on div "Bistrologue Employeur" at bounding box center [577, 592] width 636 height 35
paste input "CAARMA"
type input "CAARMA"
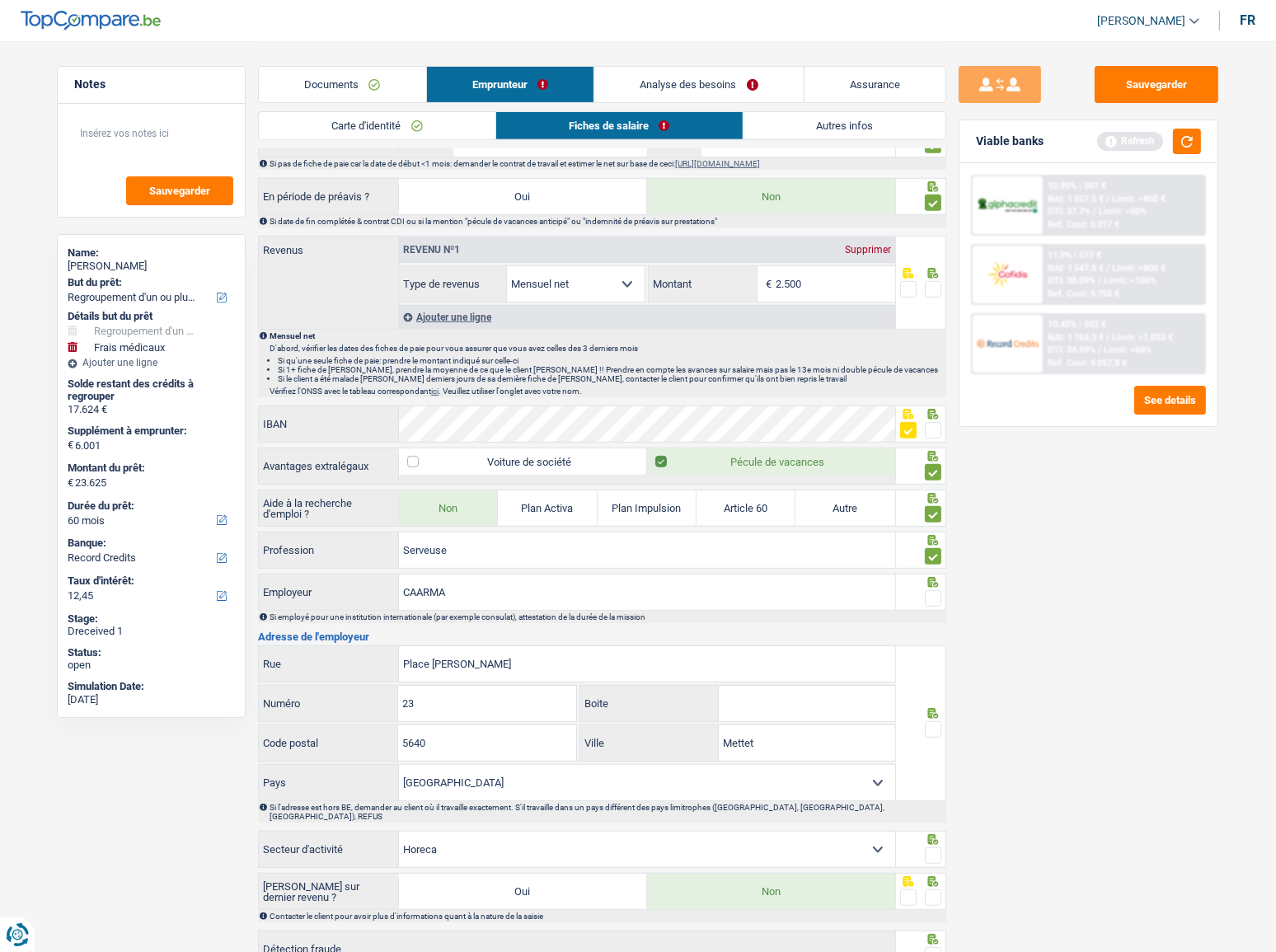
click at [787, 690] on input "Boite" at bounding box center [807, 703] width 176 height 35
type input "A"
click at [567, 736] on input "5640" at bounding box center [486, 742] width 177 height 35
click at [934, 723] on span at bounding box center [933, 729] width 17 height 17
click at [0, 0] on input "radio" at bounding box center [0, 0] width 0 height 0
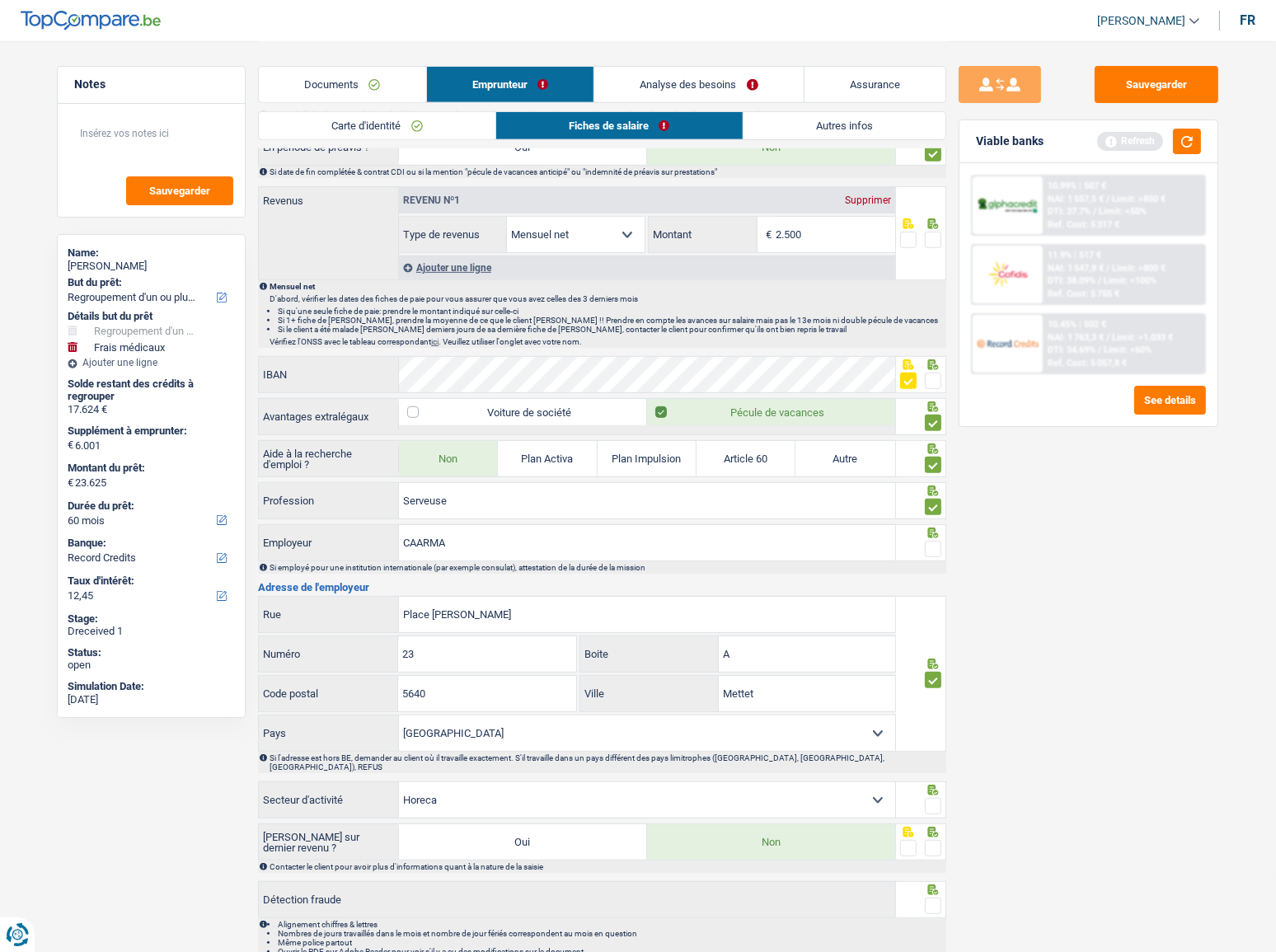
scroll to position [862, 0]
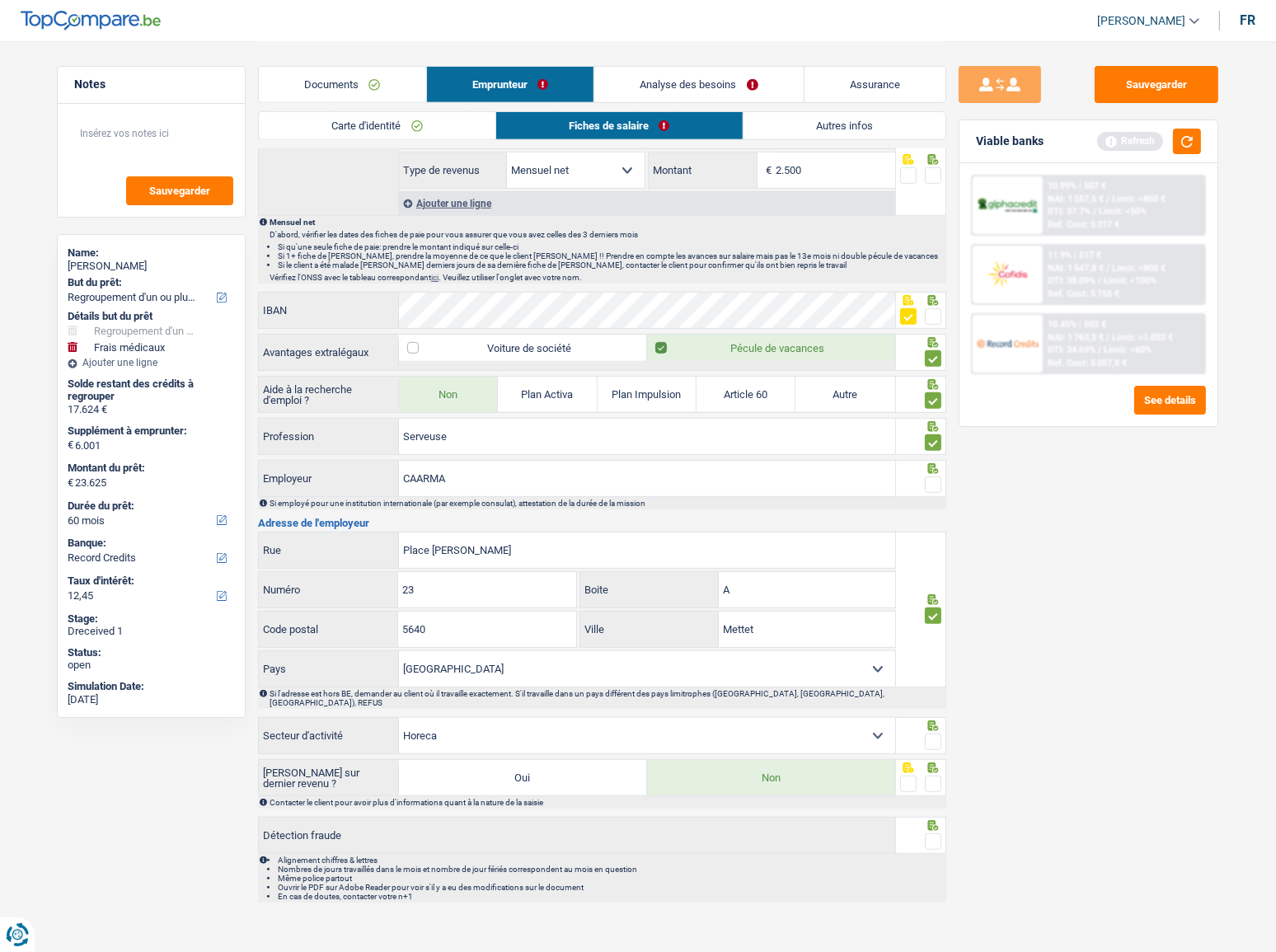
click at [930, 733] on span at bounding box center [933, 742] width 17 height 17
click at [0, 0] on input "radio" at bounding box center [0, 0] width 0 height 0
click at [931, 775] on span at bounding box center [933, 784] width 17 height 17
click at [0, 0] on input "radio" at bounding box center [0, 0] width 0 height 0
click at [935, 833] on span at bounding box center [933, 841] width 17 height 17
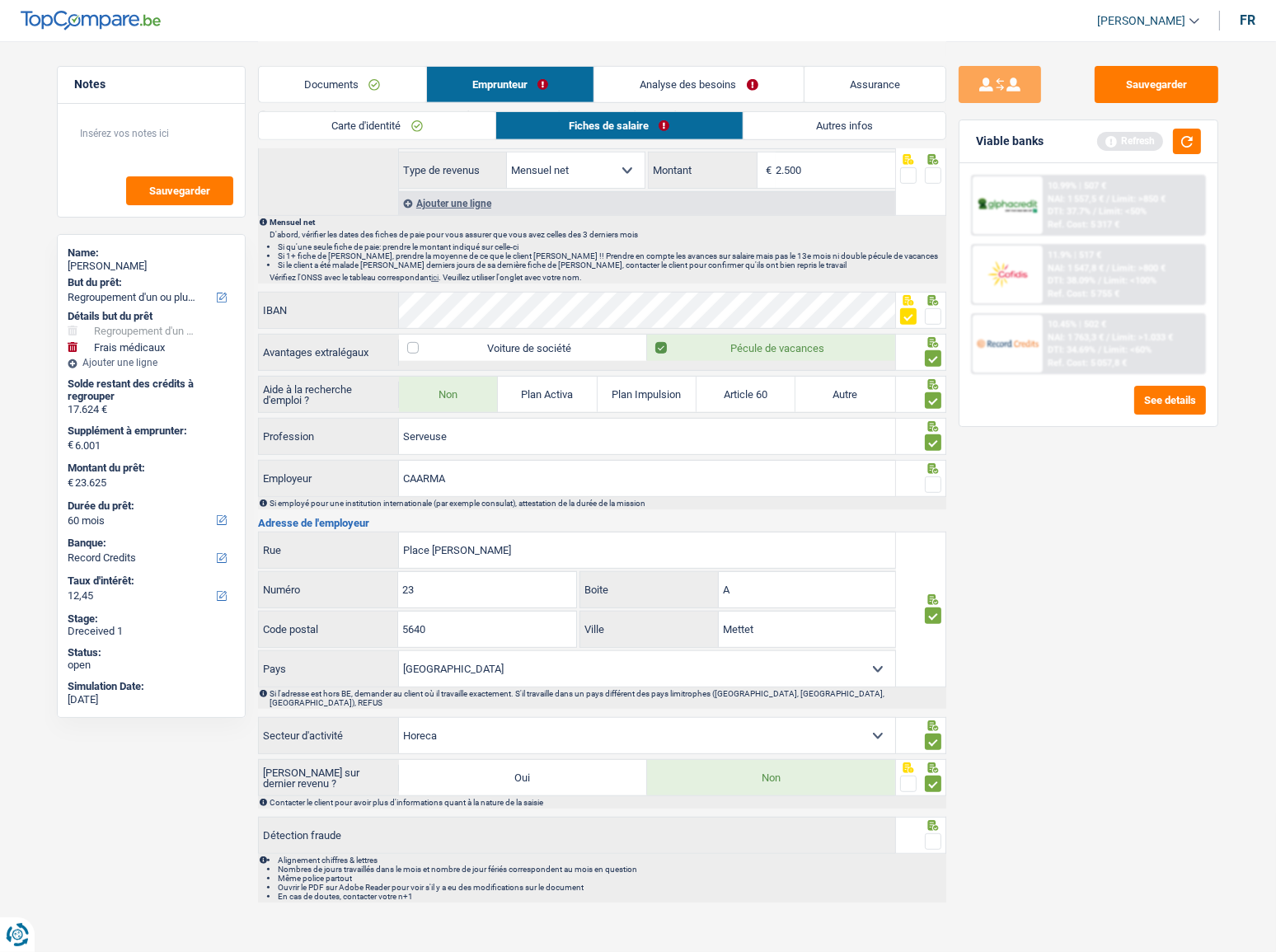
click at [0, 0] on input "radio" at bounding box center [0, 0] width 0 height 0
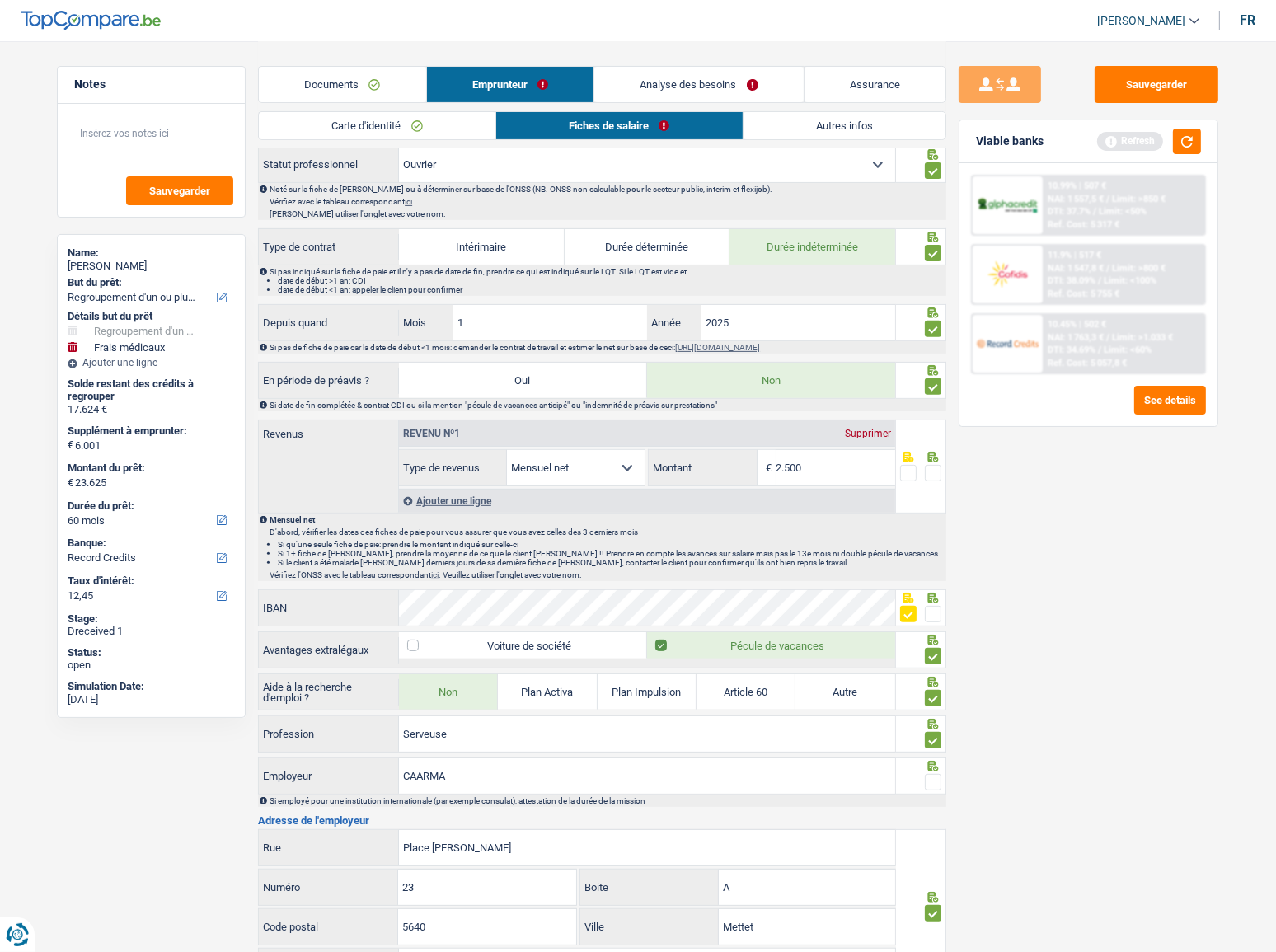
scroll to position [563, 0]
click at [840, 132] on link "Autres infos" at bounding box center [845, 126] width 203 height 27
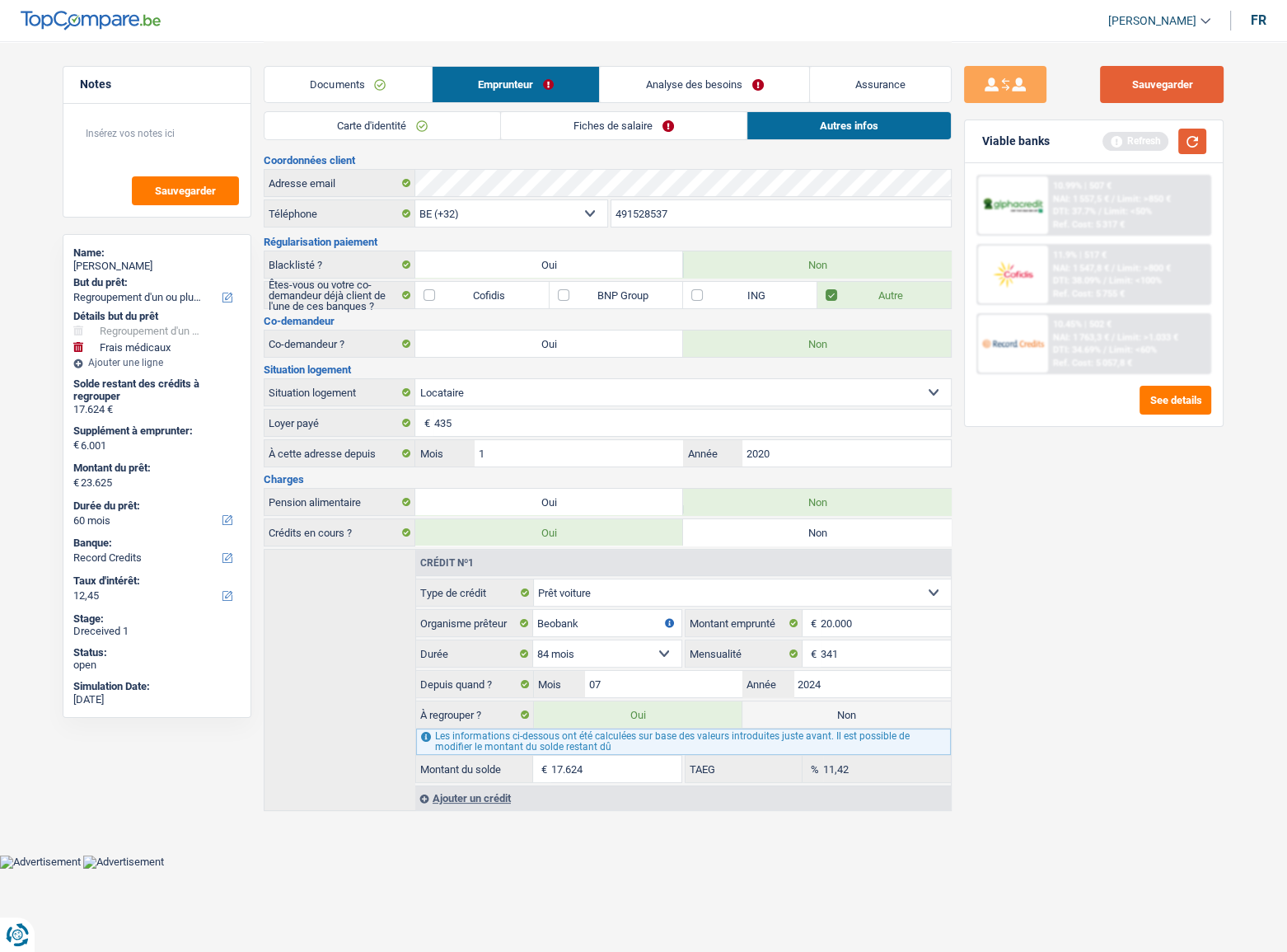
drag, startPoint x: 1176, startPoint y: 84, endPoint x: 1195, endPoint y: 143, distance: 62.0
click at [1178, 86] on button "Sauvegarder" at bounding box center [1161, 85] width 123 height 37
click at [1195, 147] on button "button" at bounding box center [1191, 141] width 28 height 25
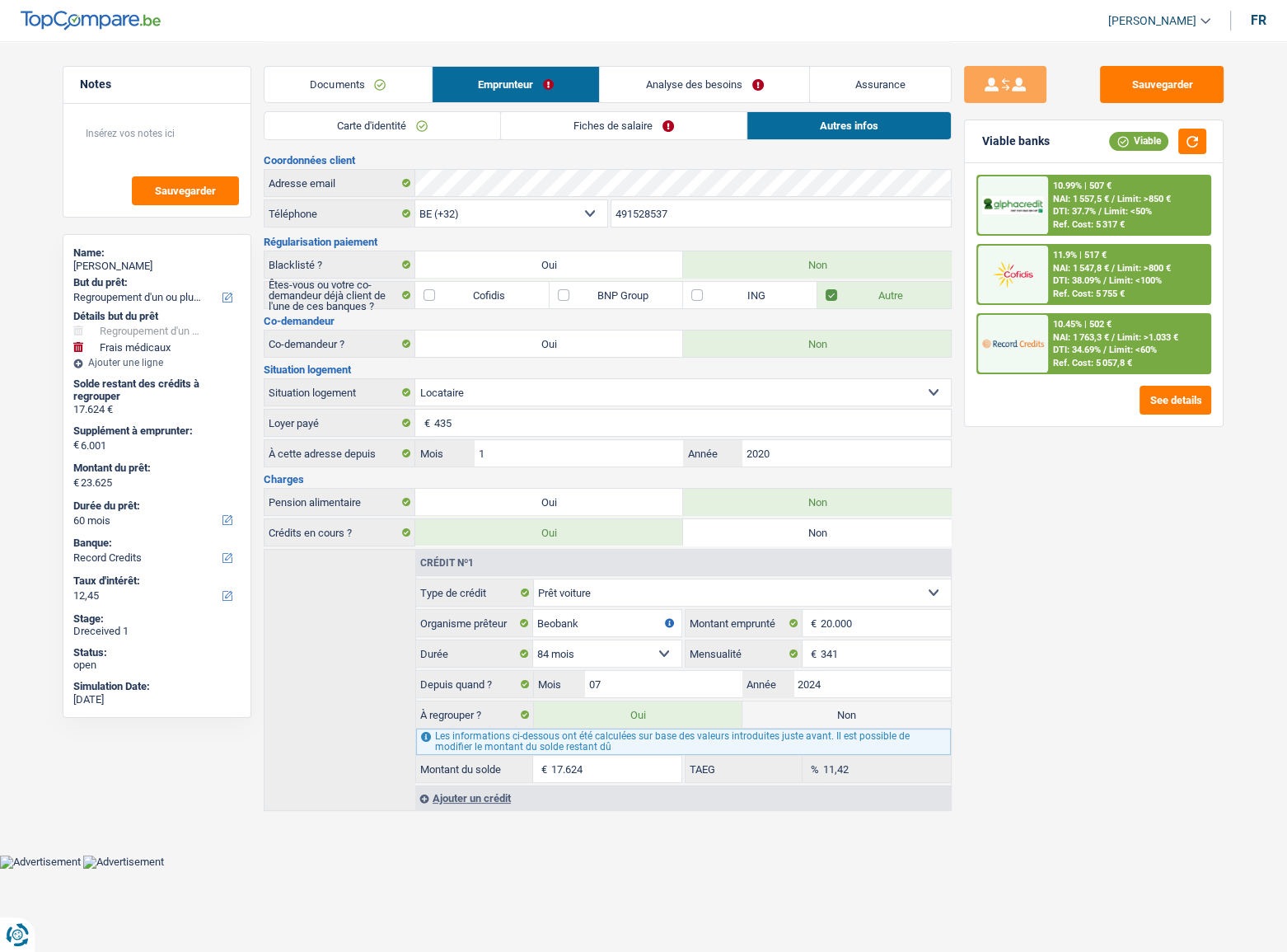
click at [1128, 213] on span "Limit: <50%" at bounding box center [1127, 211] width 48 height 11
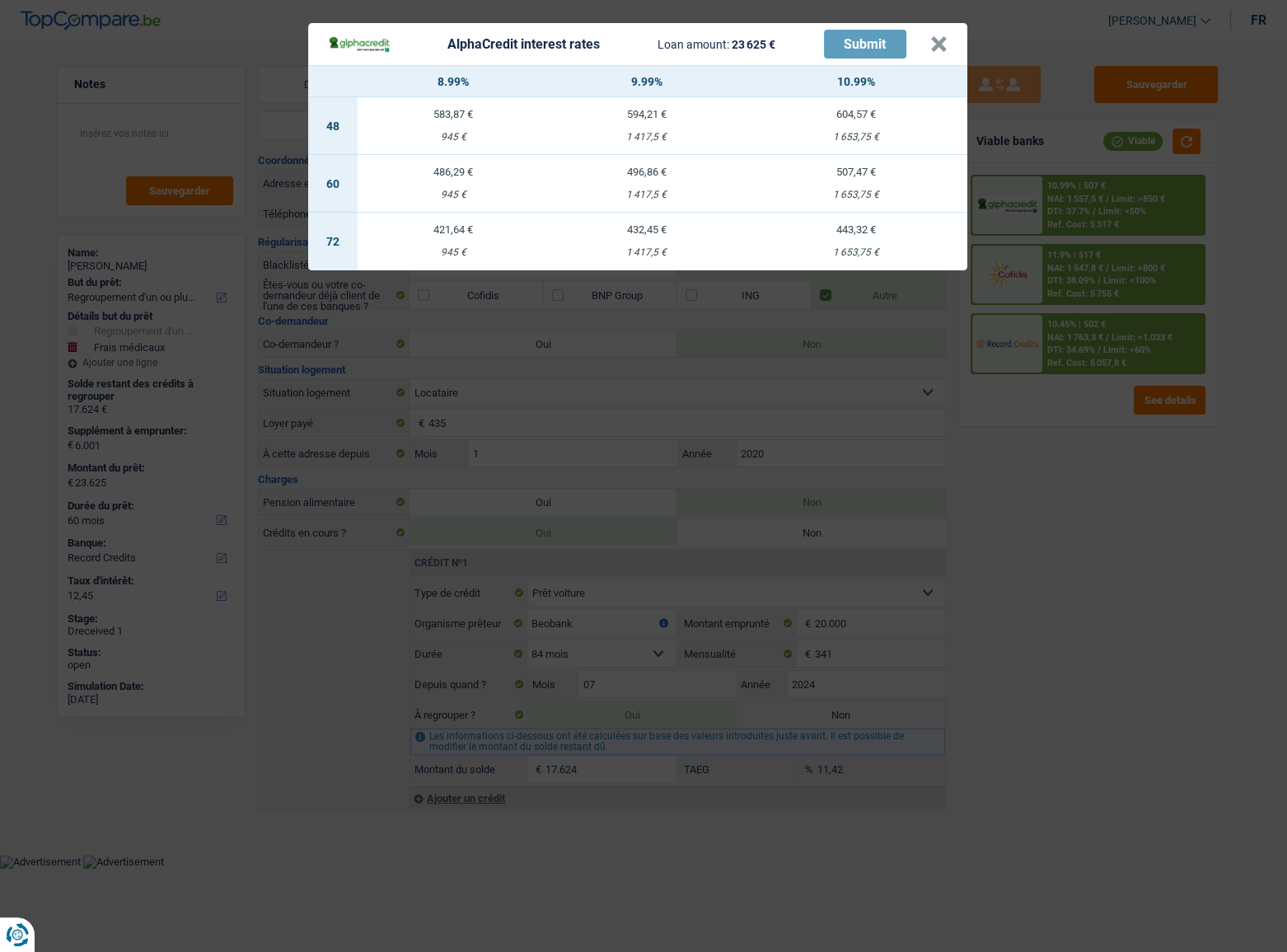
click at [1174, 551] on div "AlphaCredit interest rates Loan amount: 23 625 € Submit × 8.99% 9.99% 10.99% 48…" at bounding box center [644, 476] width 1287 height 952
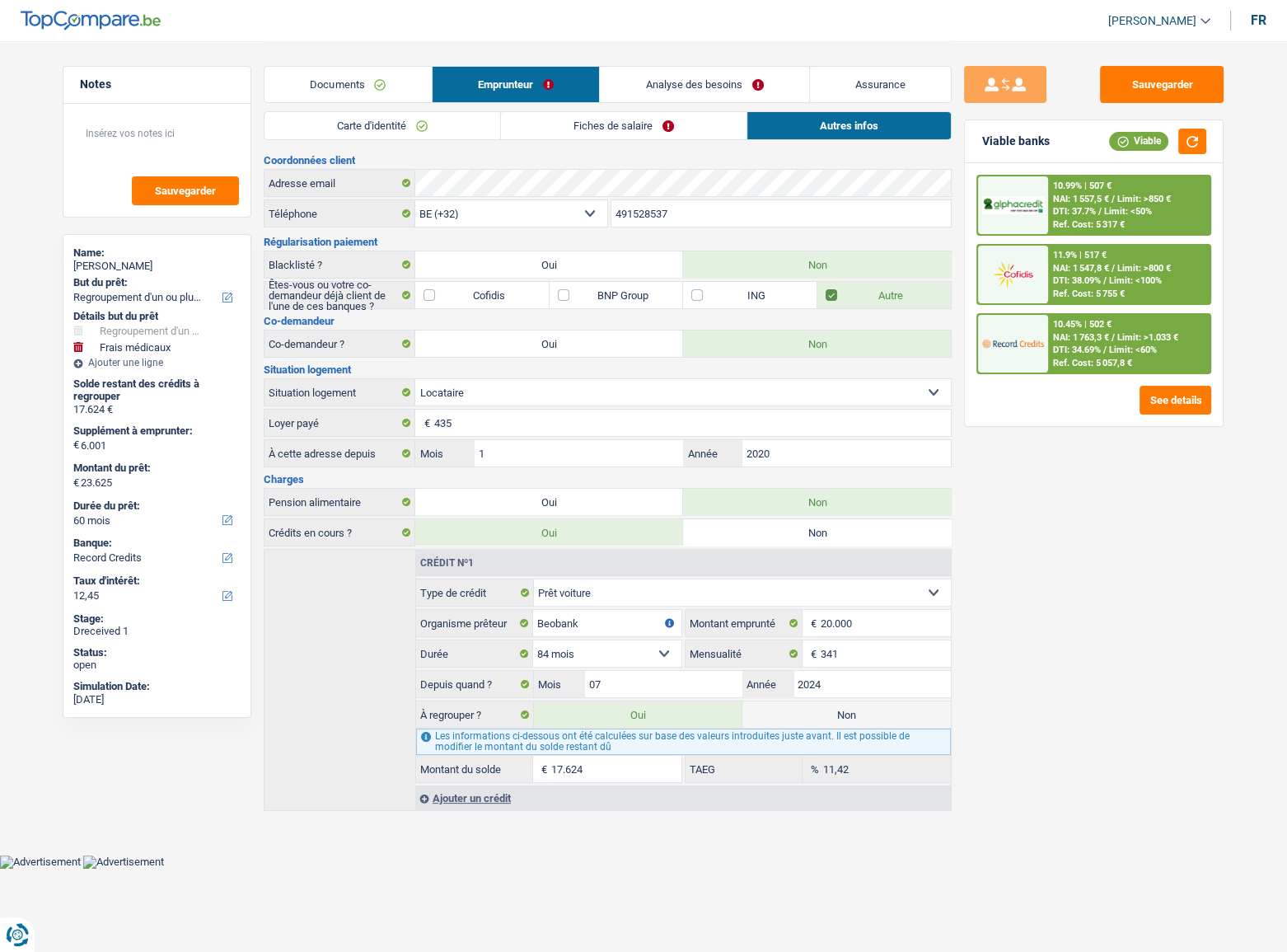
click at [1119, 296] on div "Ref. Cost: 5 755 €" at bounding box center [1089, 293] width 72 height 11
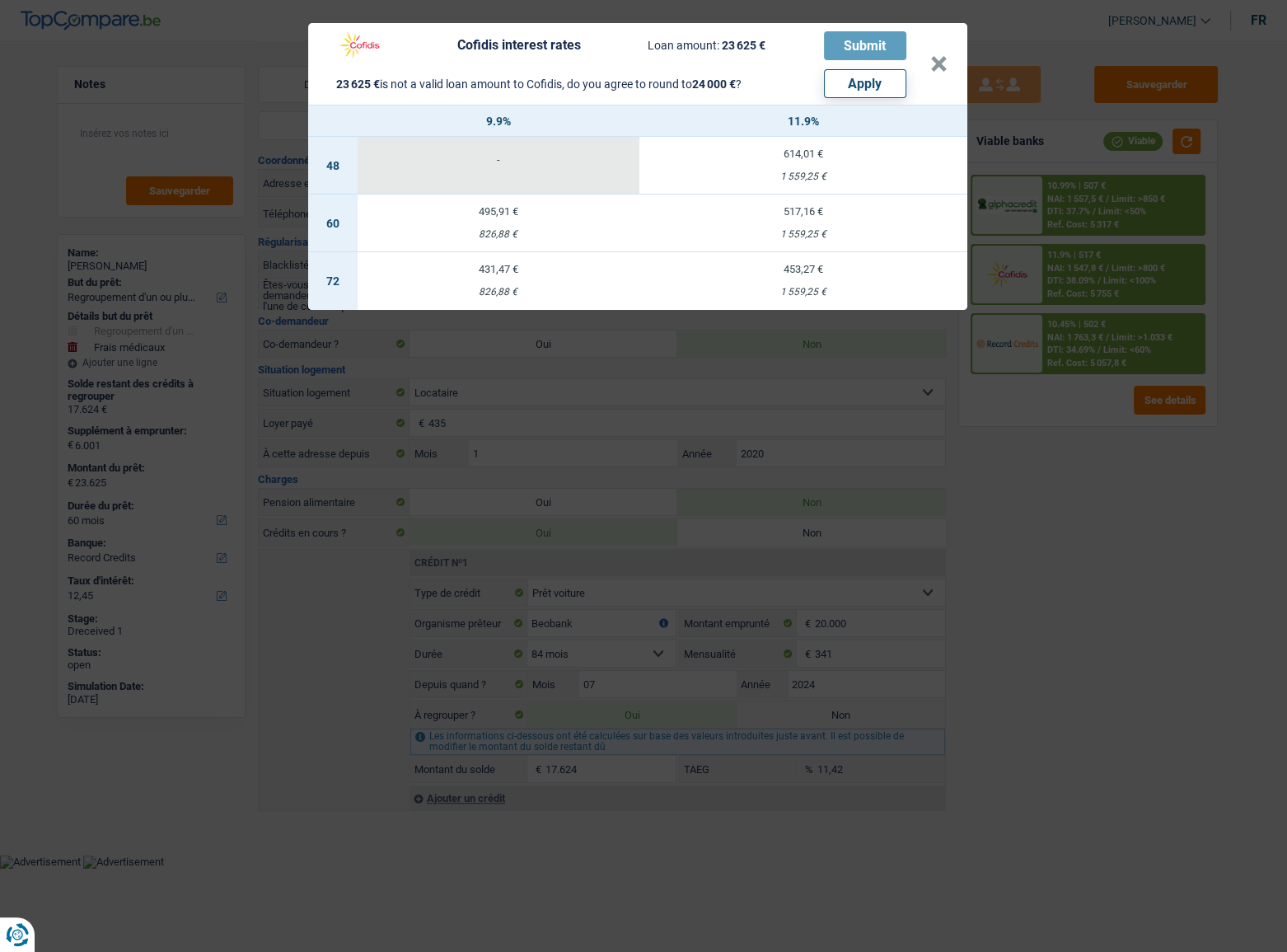
click at [849, 96] on button "Apply" at bounding box center [865, 84] width 82 height 28
type input "6.376"
type input "24.000"
select select "120"
select select "other"
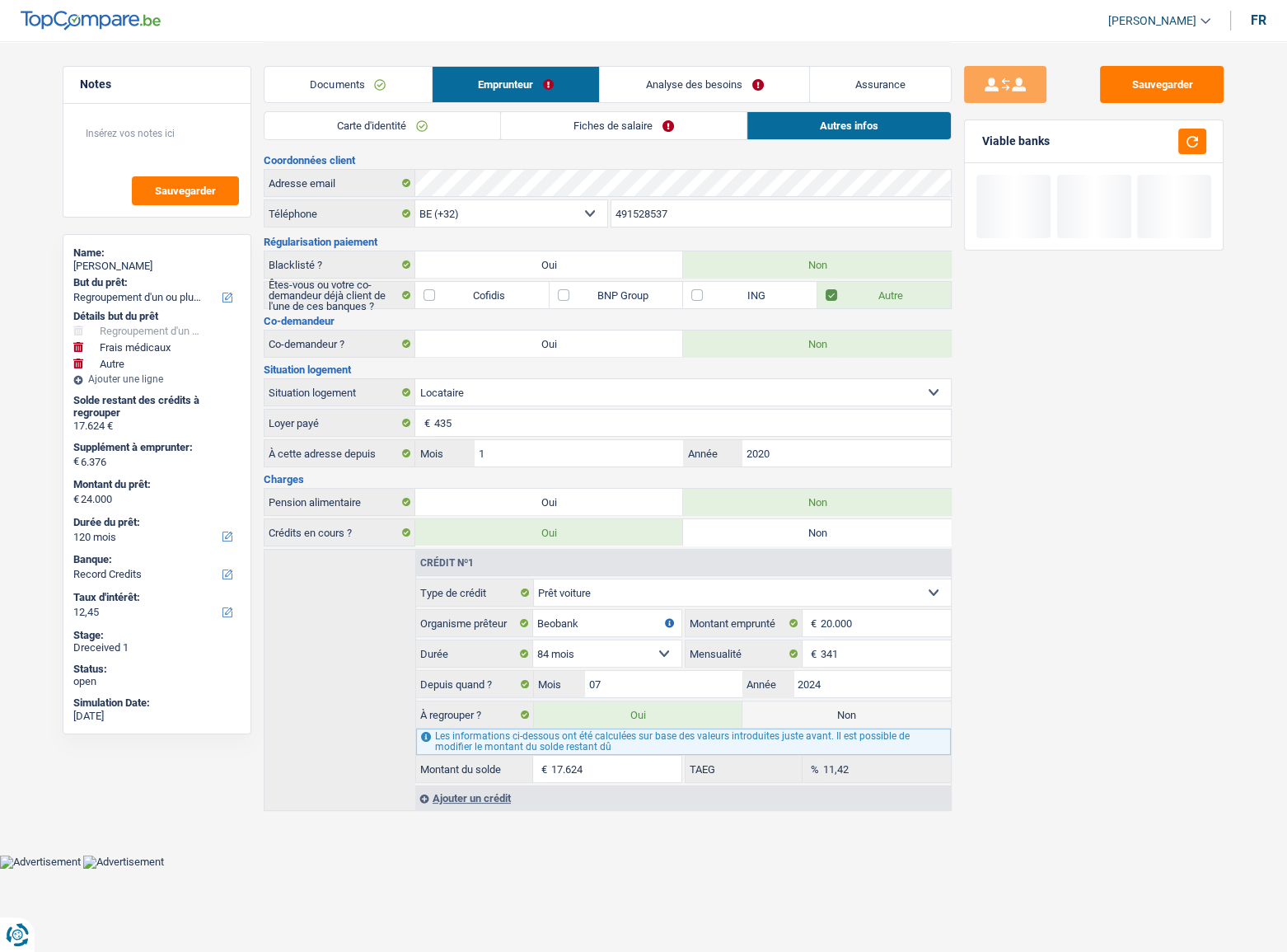
click at [684, 76] on link "Analyse des besoins" at bounding box center [705, 85] width 209 height 35
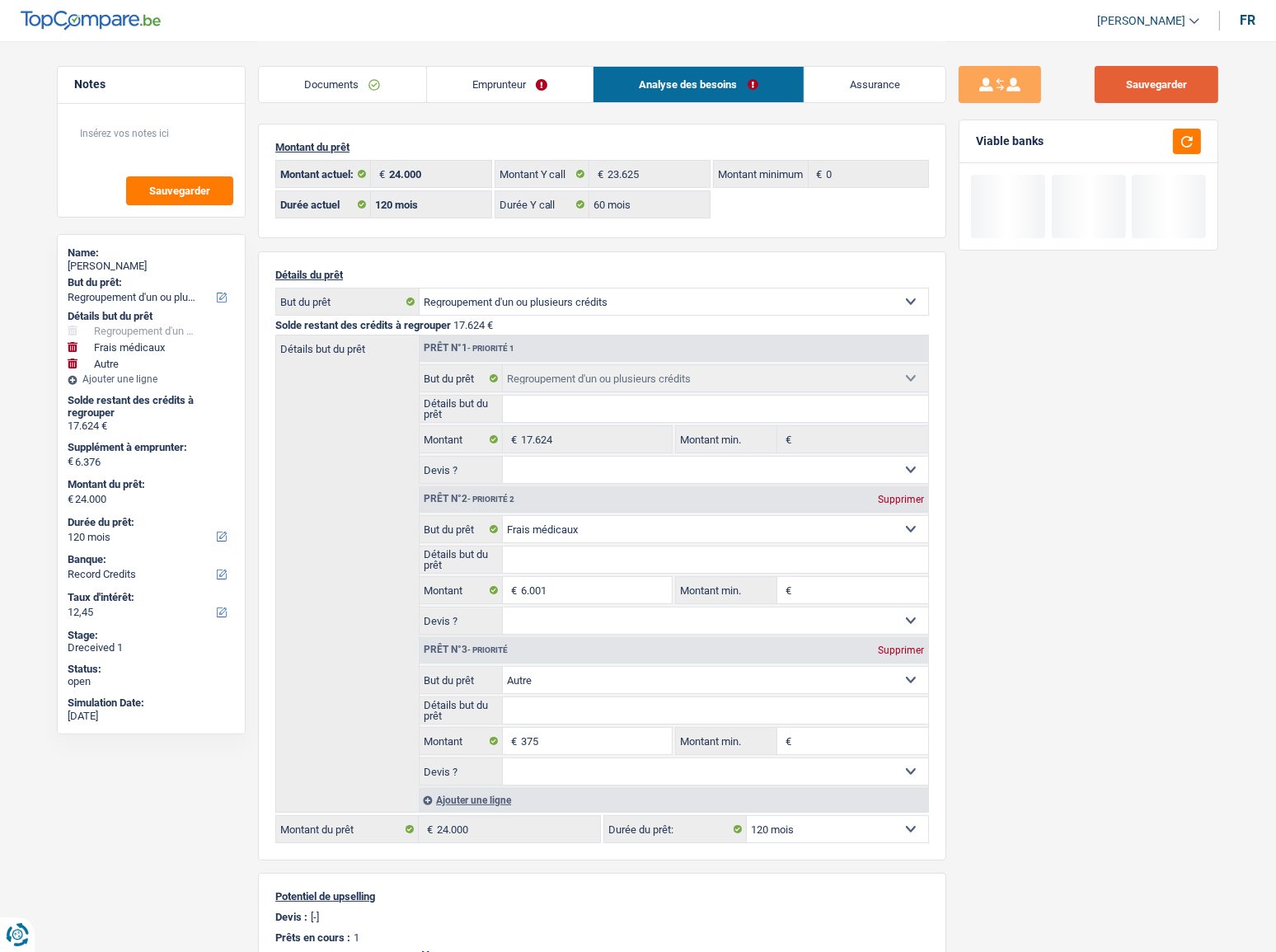
click at [1174, 85] on button "Sauvegarder" at bounding box center [1156, 85] width 123 height 37
click at [1190, 132] on button "button" at bounding box center [1186, 141] width 28 height 25
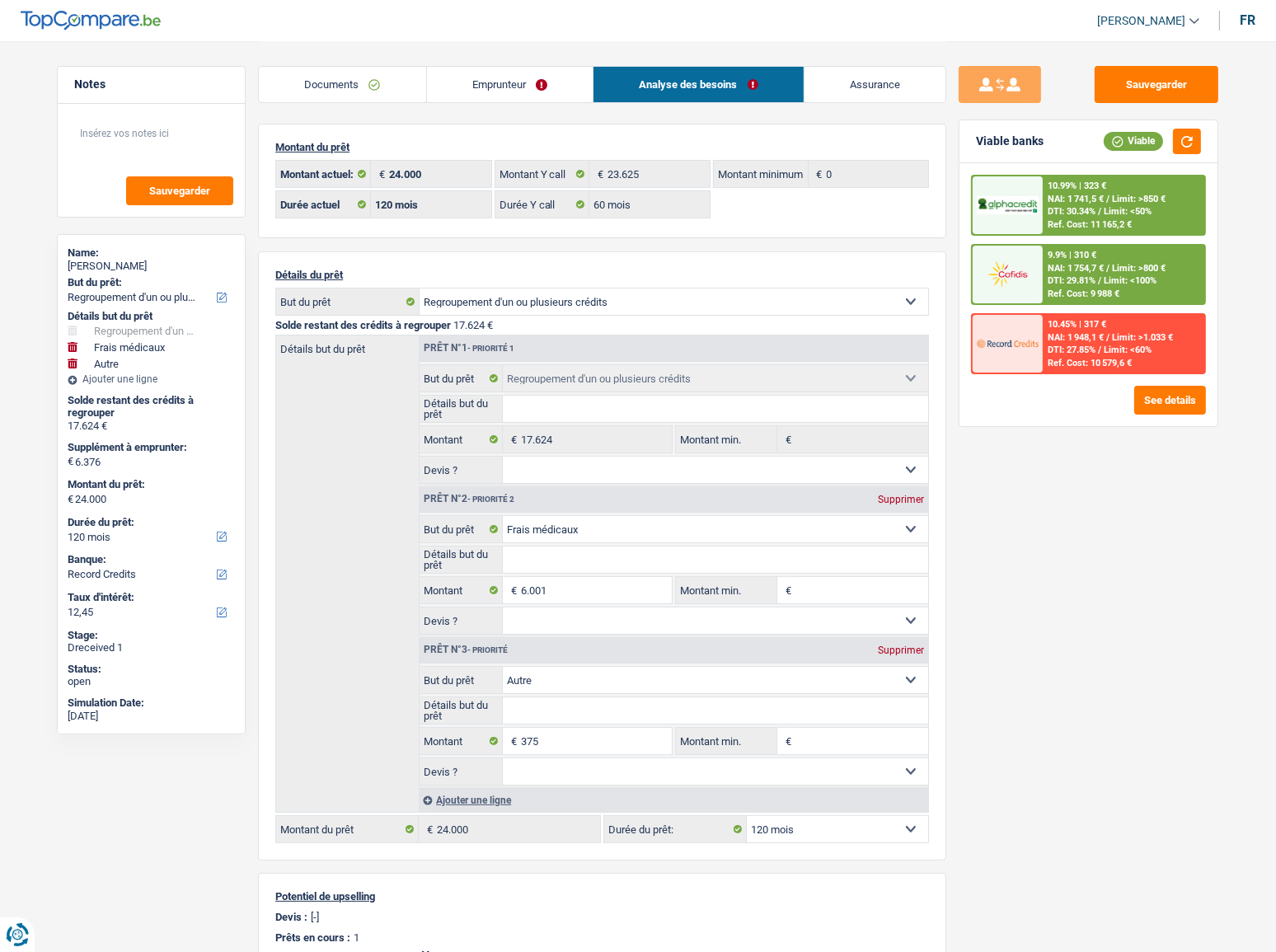
drag, startPoint x: 486, startPoint y: 86, endPoint x: 403, endPoint y: 86, distance: 83.0
click at [486, 86] on link "Emprunteur" at bounding box center [510, 85] width 167 height 35
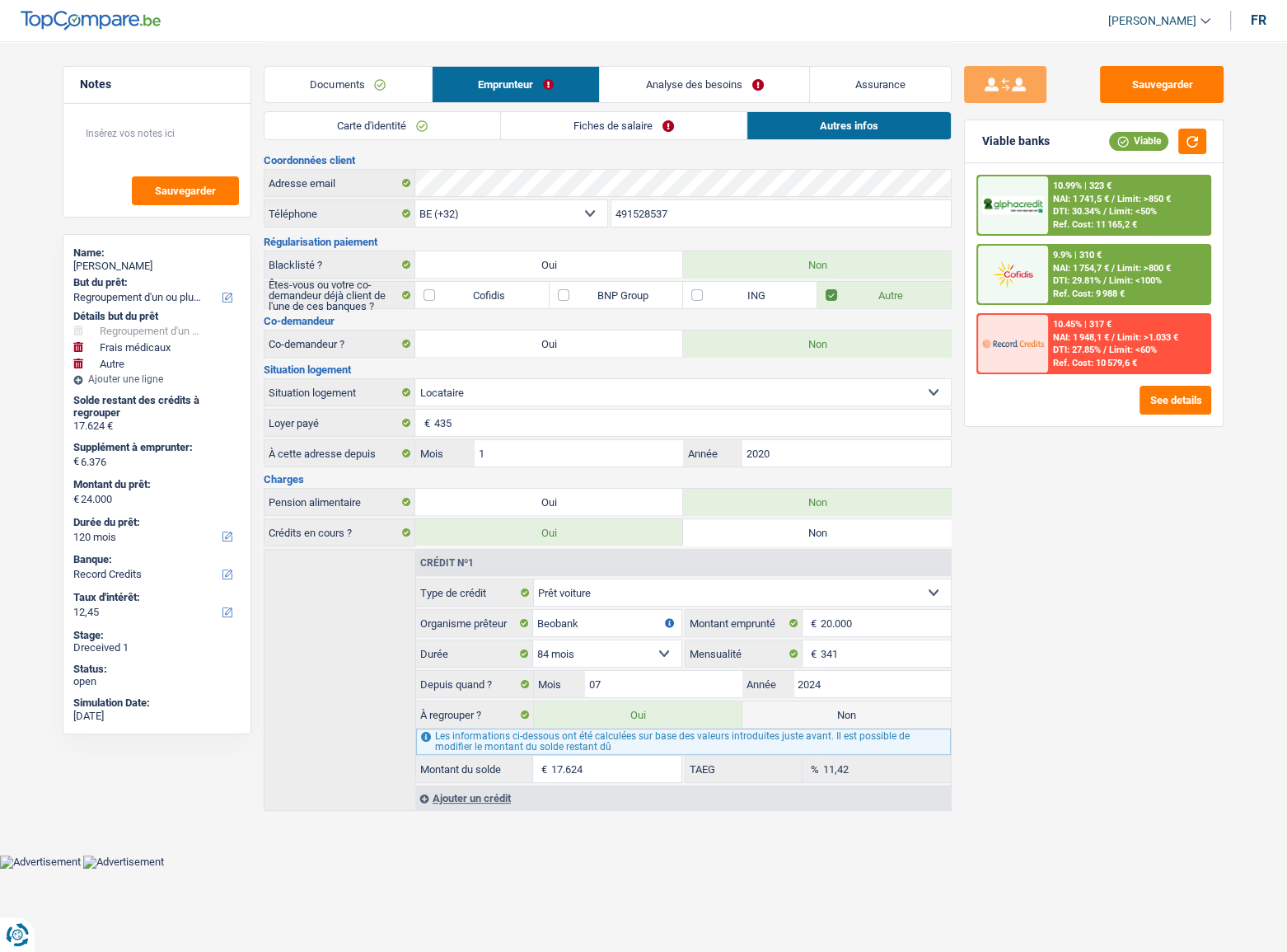
click at [387, 133] on link "Carte d'identité" at bounding box center [382, 126] width 235 height 27
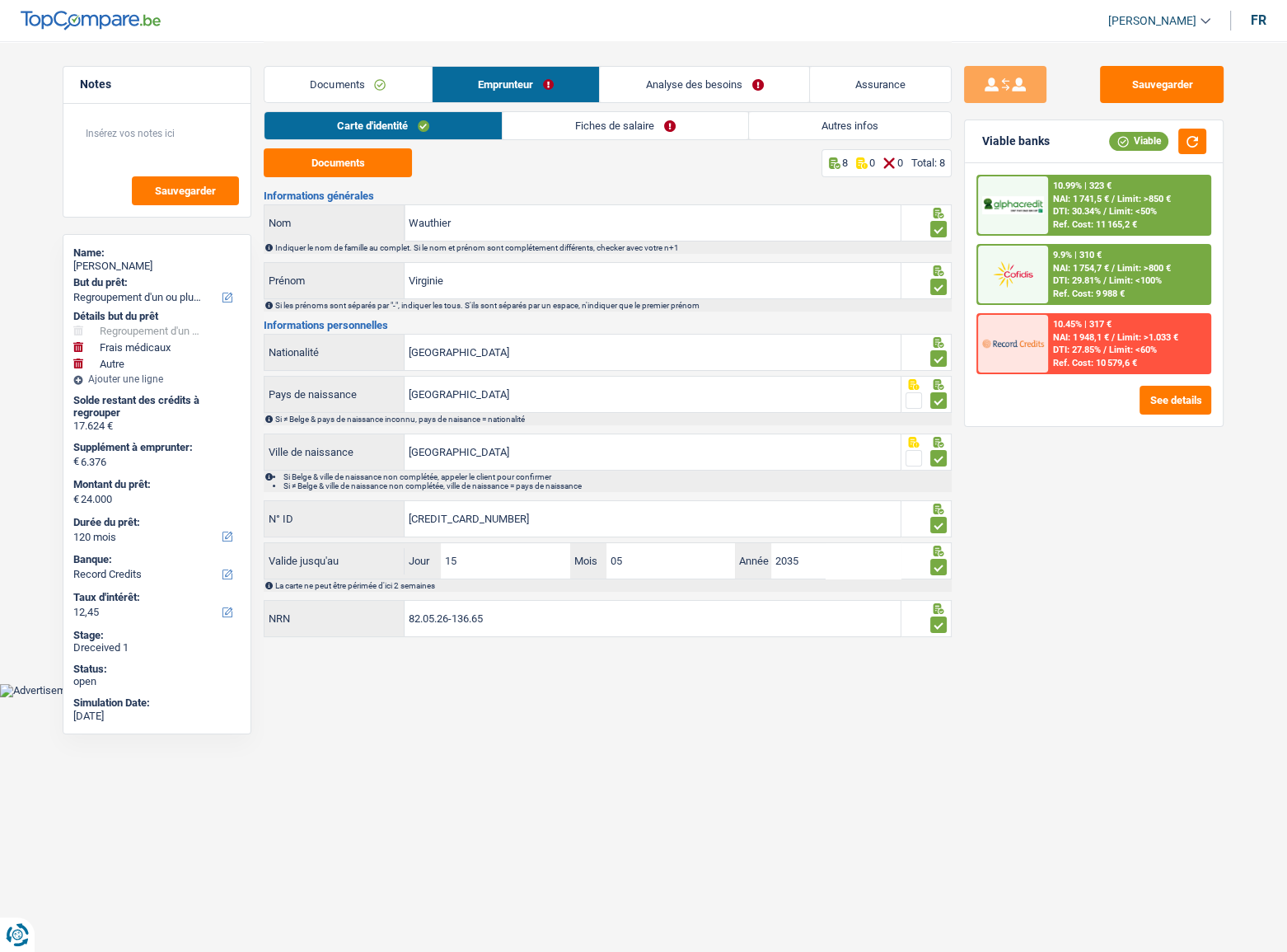
click at [586, 123] on link "Fiches de salaire" at bounding box center [625, 126] width 246 height 27
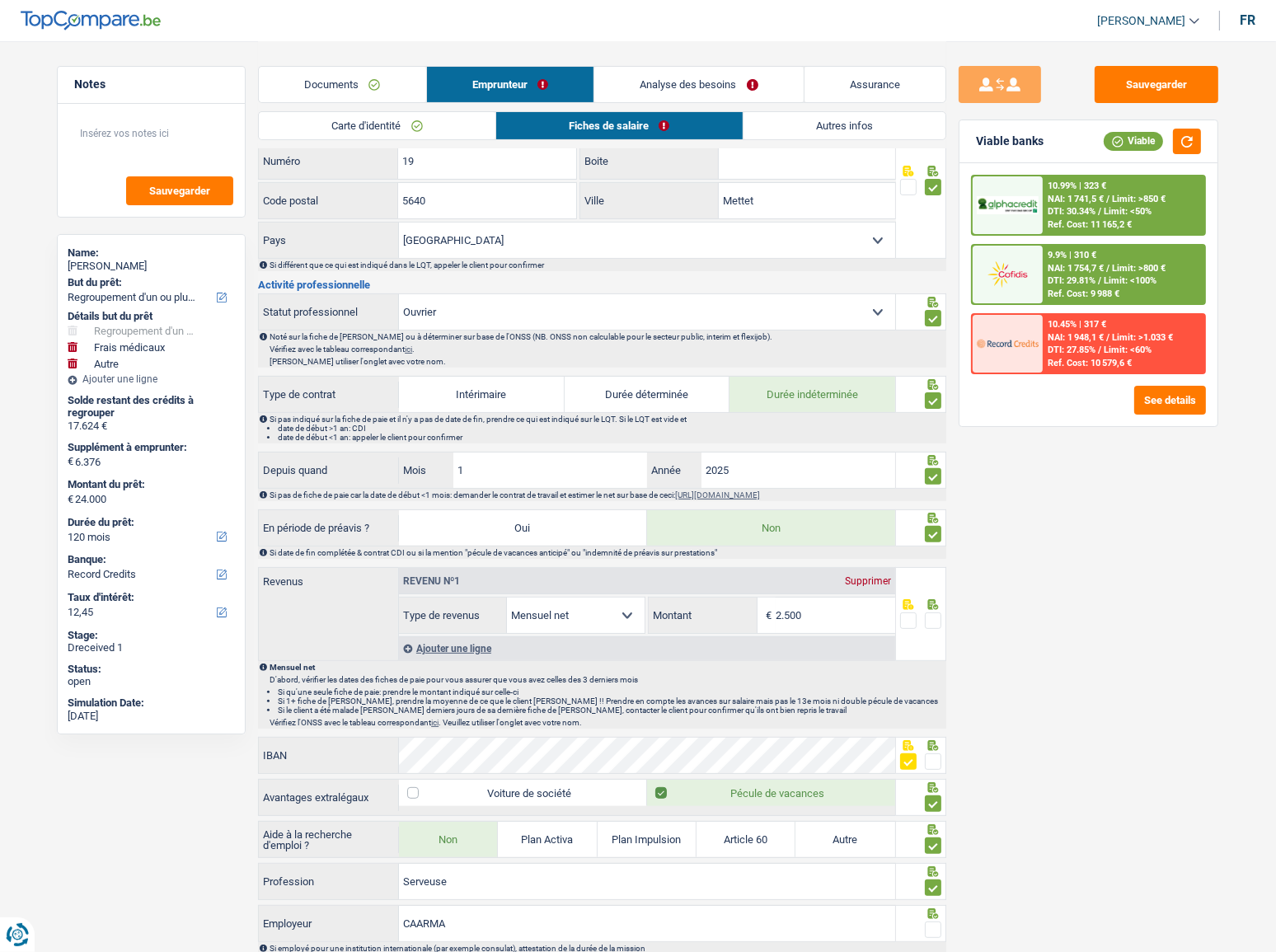
scroll to position [524, 0]
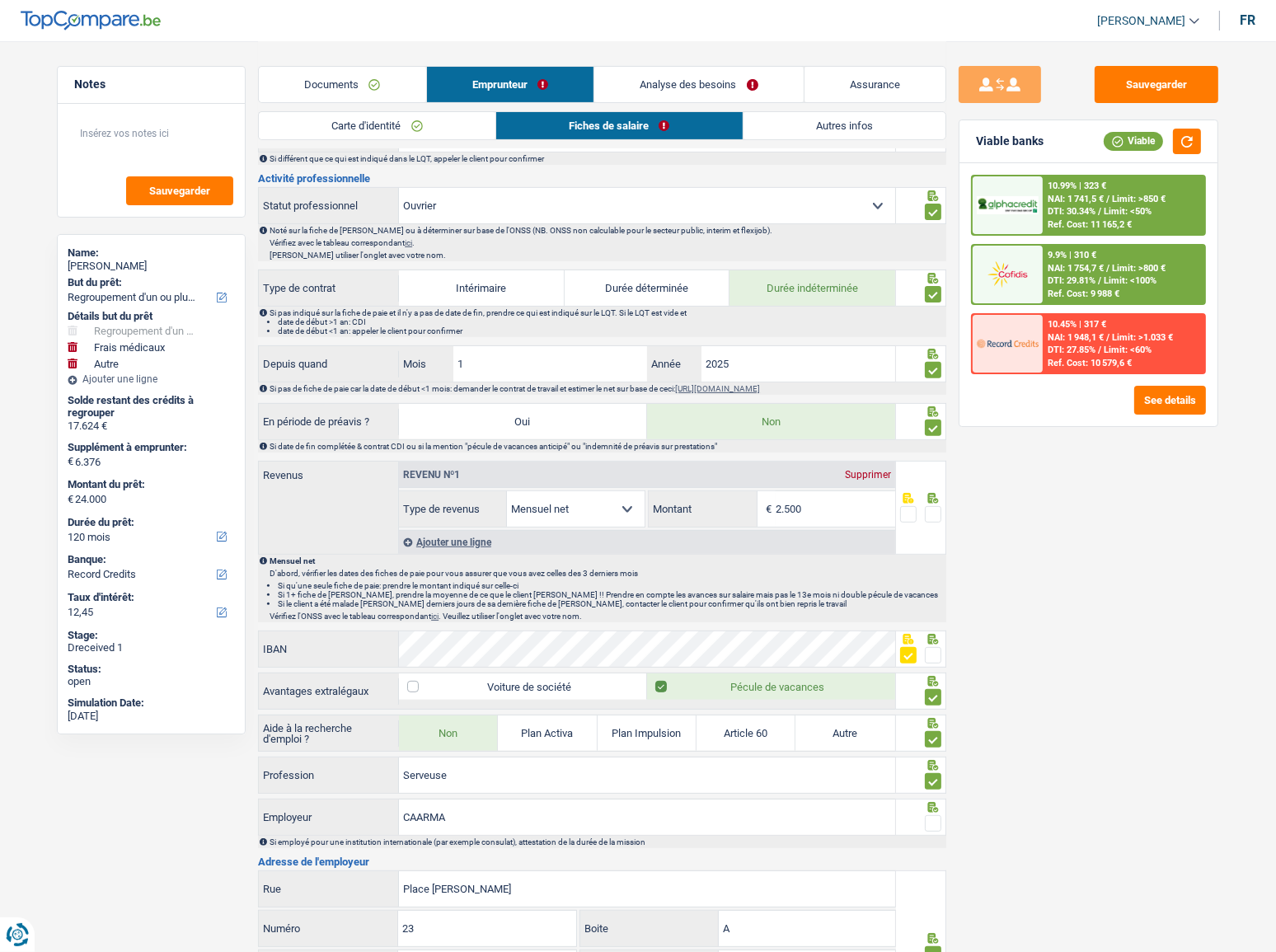
click at [1127, 578] on div "Sauvegarder Viable banks Viable 10.99% | 323 € NAI: 1 741,5 € / Limit: >850 € D…" at bounding box center [1088, 495] width 284 height 859
drag, startPoint x: 849, startPoint y: 515, endPoint x: 683, endPoint y: 507, distance: 166.2
click at [683, 507] on div "2.500 € Montant" at bounding box center [771, 509] width 246 height 35
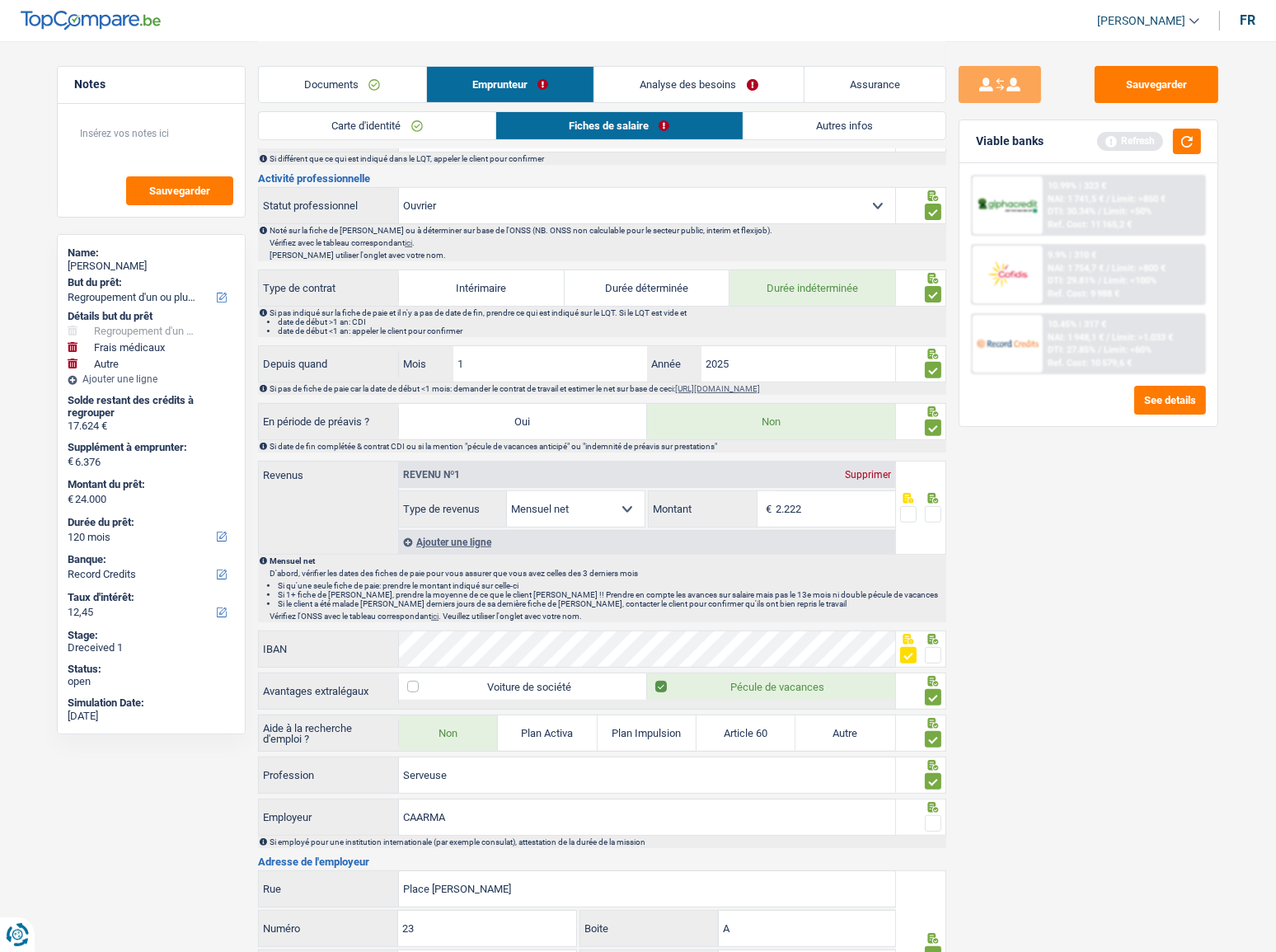
type input "2.222"
click at [931, 504] on div at bounding box center [933, 515] width 17 height 21
drag, startPoint x: 925, startPoint y: 511, endPoint x: 1220, endPoint y: 587, distance: 304.6
click at [925, 512] on span at bounding box center [933, 515] width 17 height 17
click at [0, 0] on input "radio" at bounding box center [0, 0] width 0 height 0
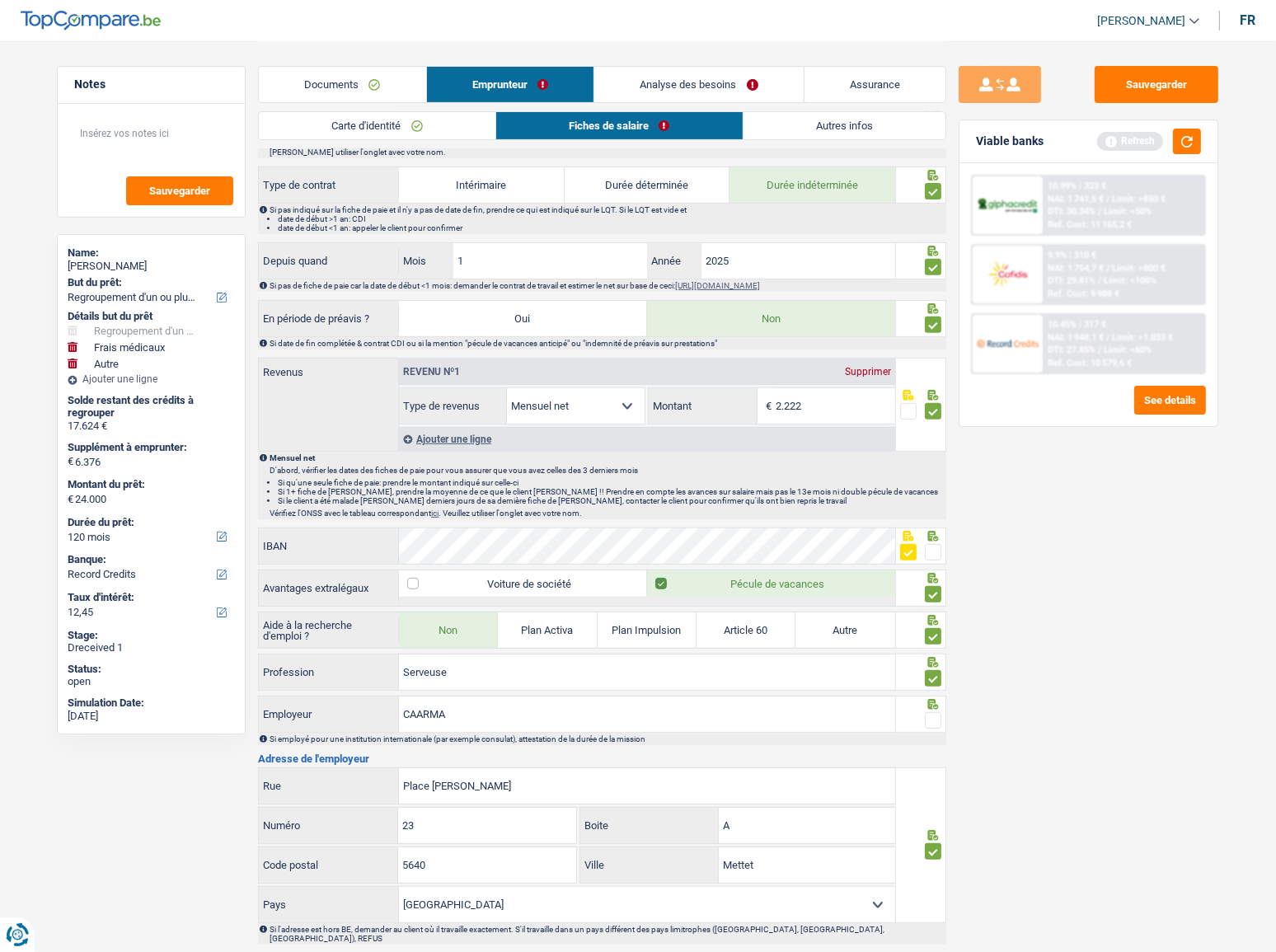
scroll to position [749, 0]
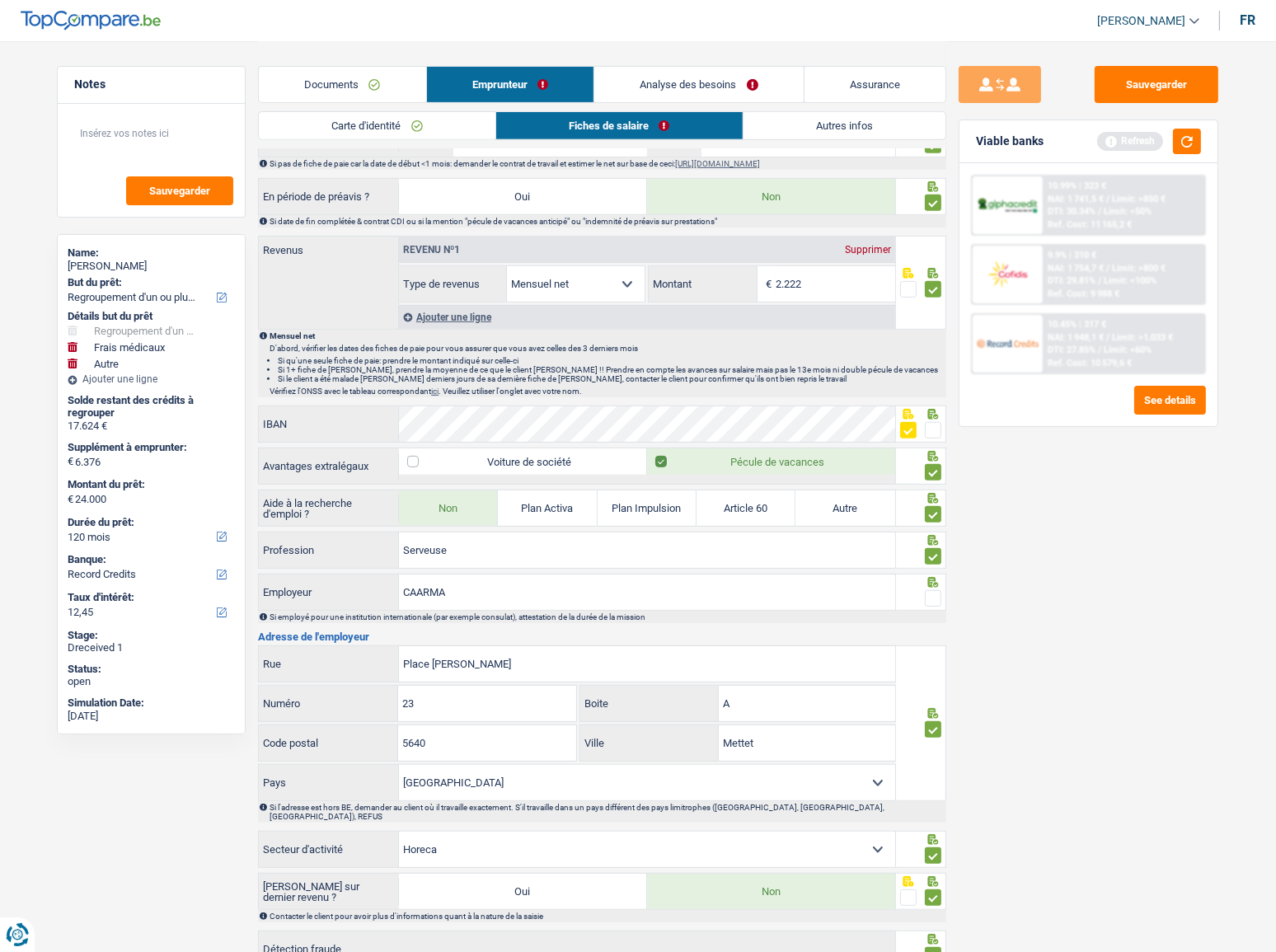
click at [932, 592] on span at bounding box center [933, 598] width 17 height 17
click at [0, 0] on input "radio" at bounding box center [0, 0] width 0 height 0
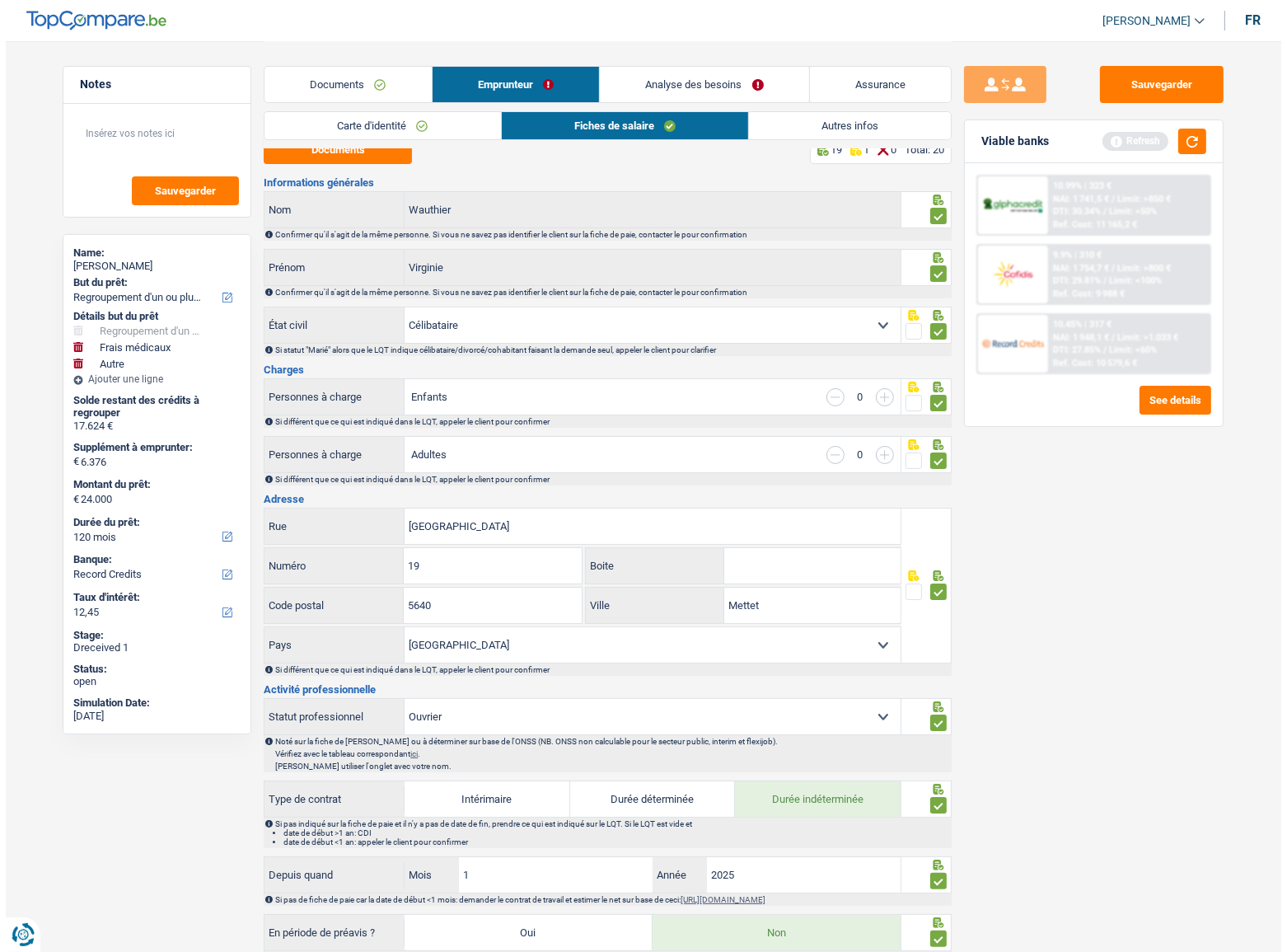
scroll to position [0, 0]
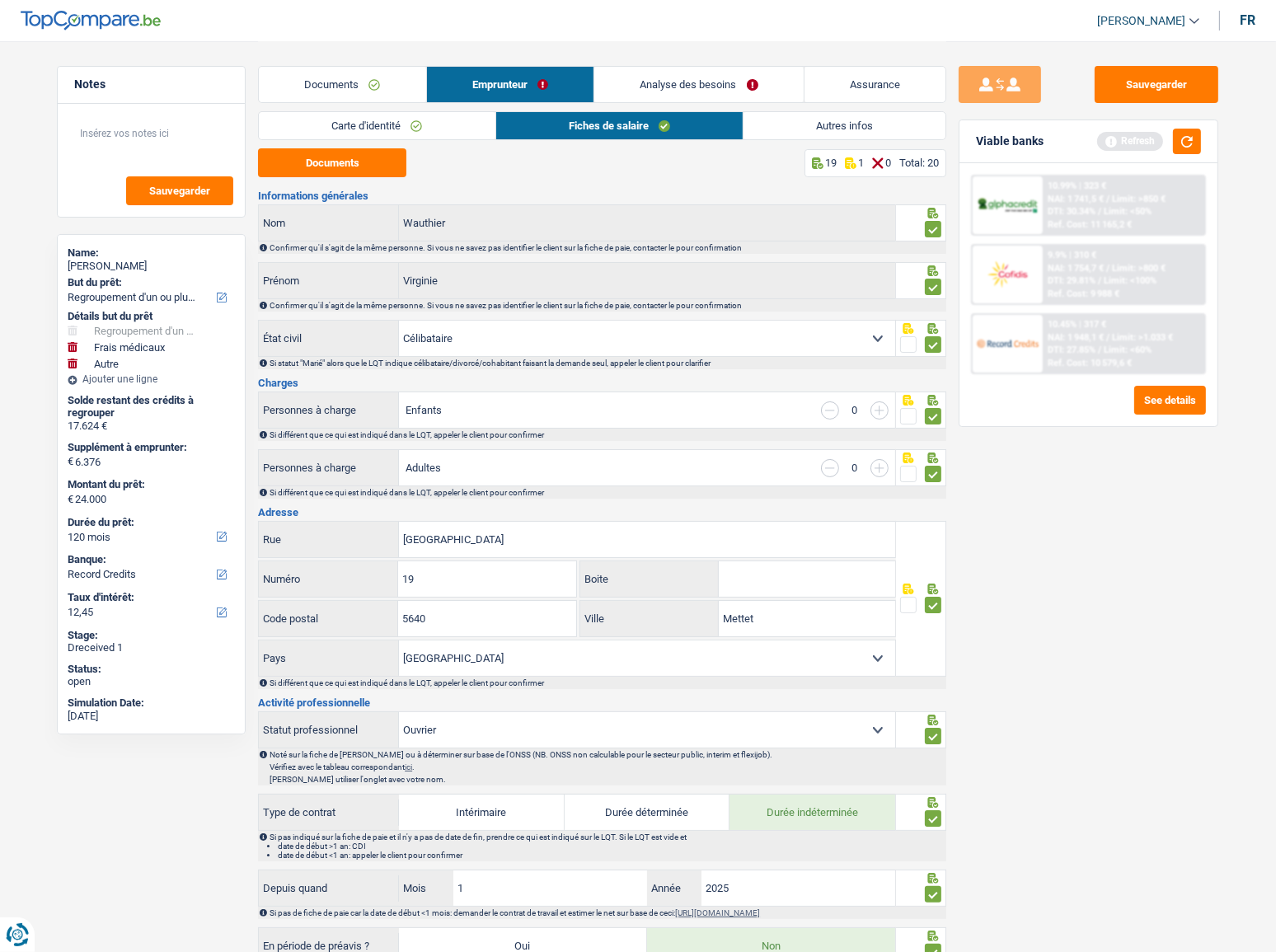
click at [799, 125] on link "Autres infos" at bounding box center [844, 126] width 202 height 27
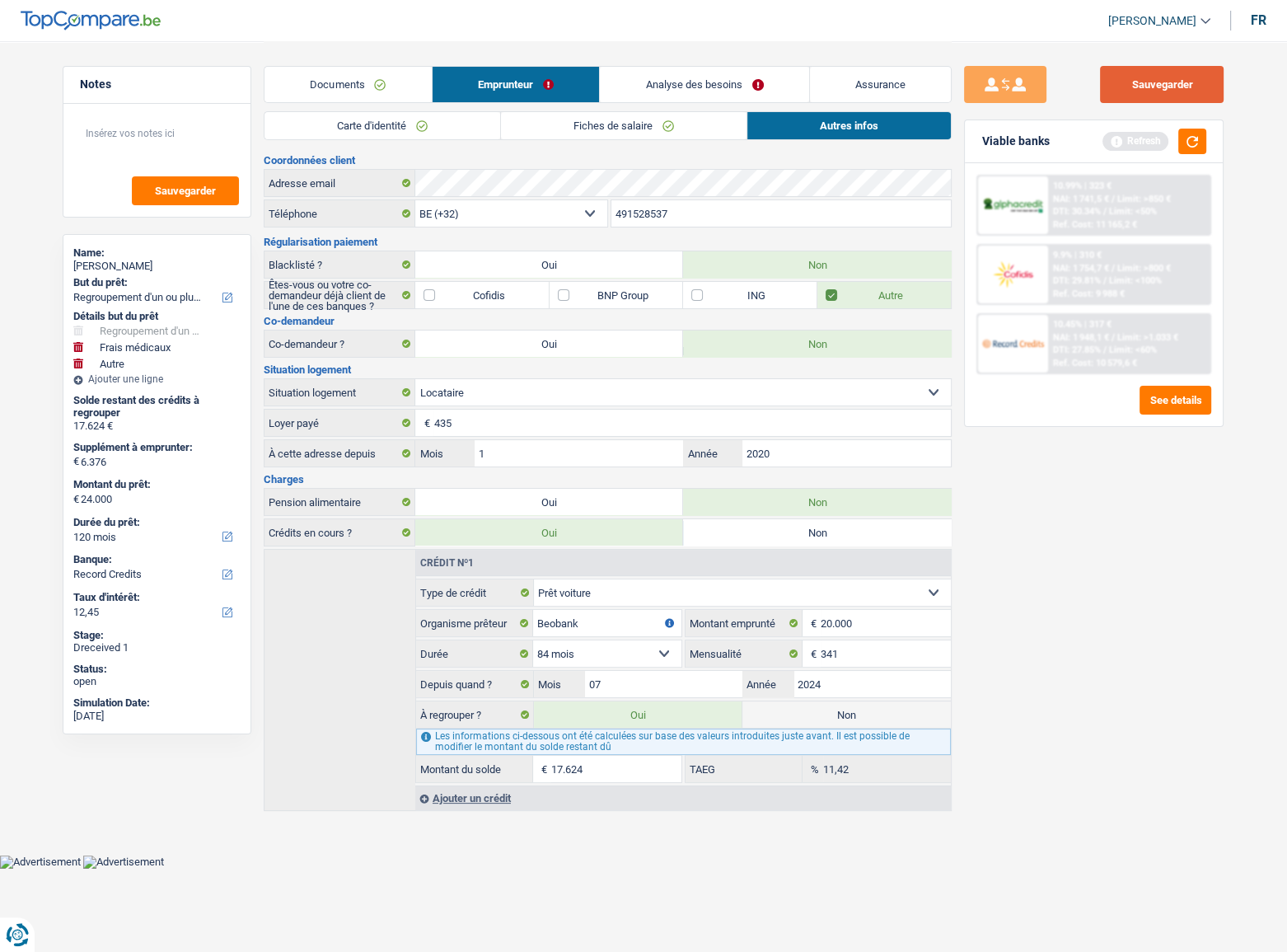
click at [1137, 102] on button "Sauvegarder" at bounding box center [1161, 85] width 123 height 37
click at [1196, 136] on button "button" at bounding box center [1191, 141] width 28 height 25
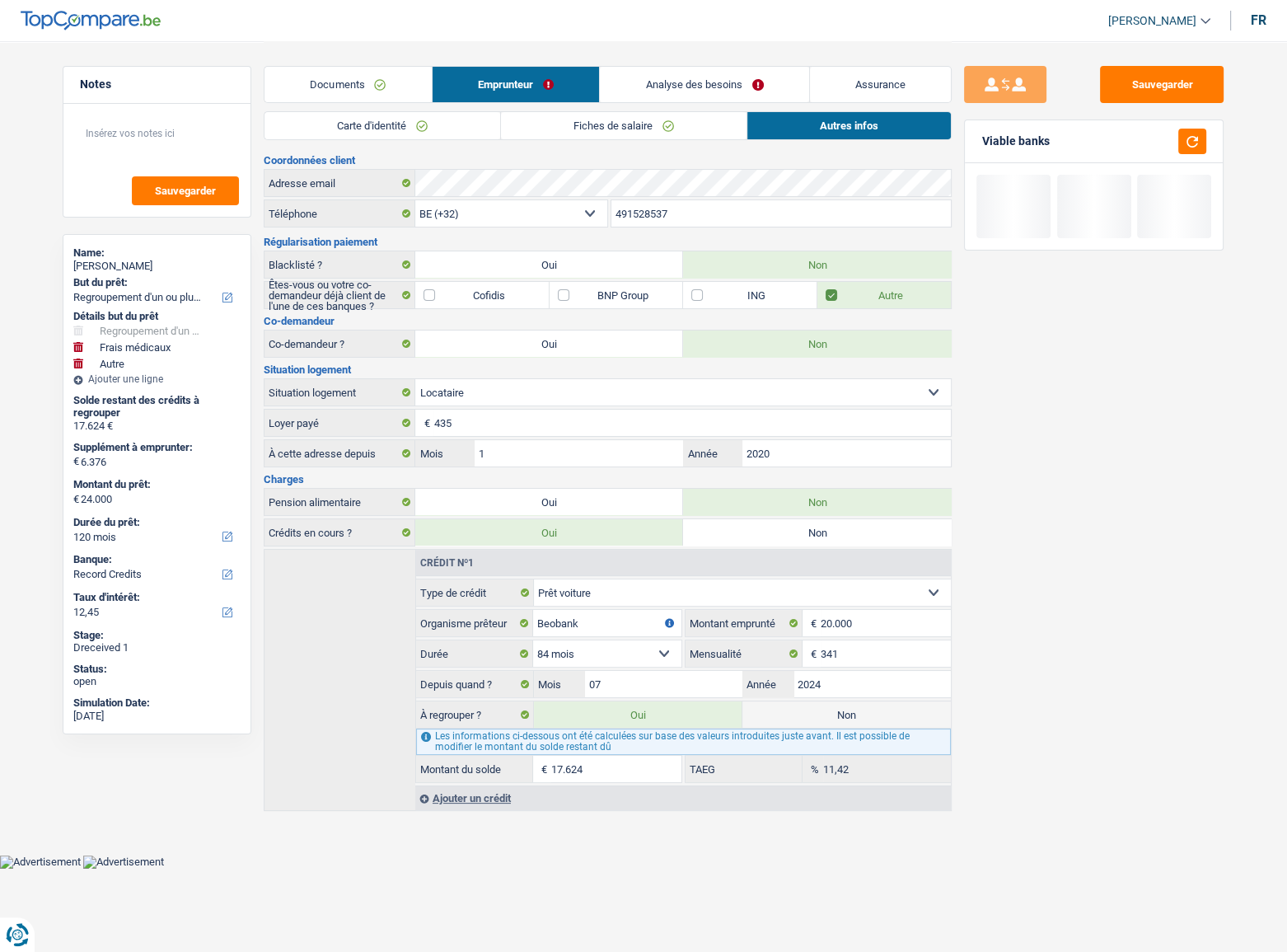
click at [327, 83] on link "Documents" at bounding box center [349, 85] width 168 height 35
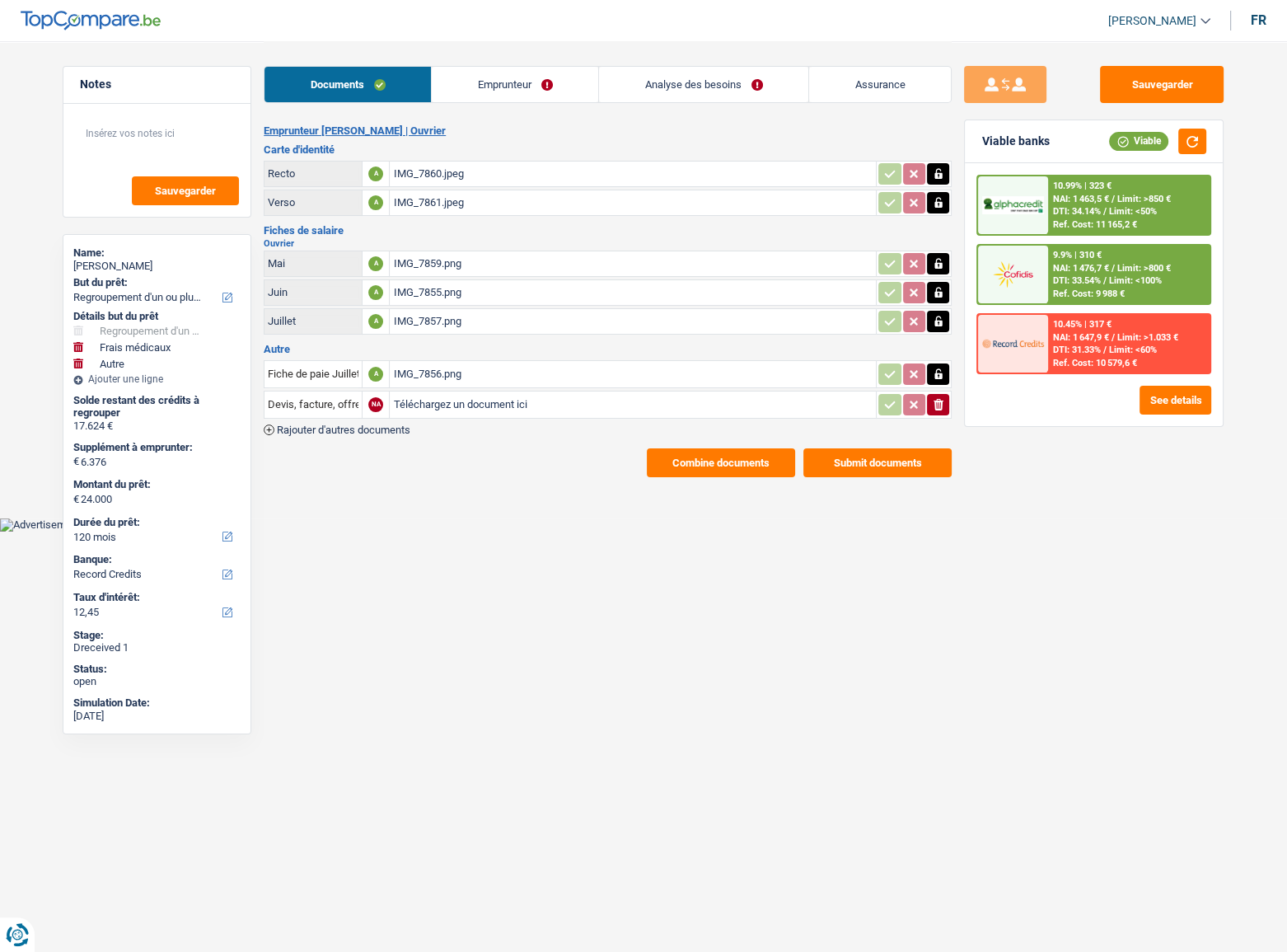
click at [1122, 189] on div "10.99% | 323 € NAI: 1 463,5 € / Limit: >850 € DTI: 34.14% / Limit: <50% Ref. Co…" at bounding box center [1129, 204] width 163 height 58
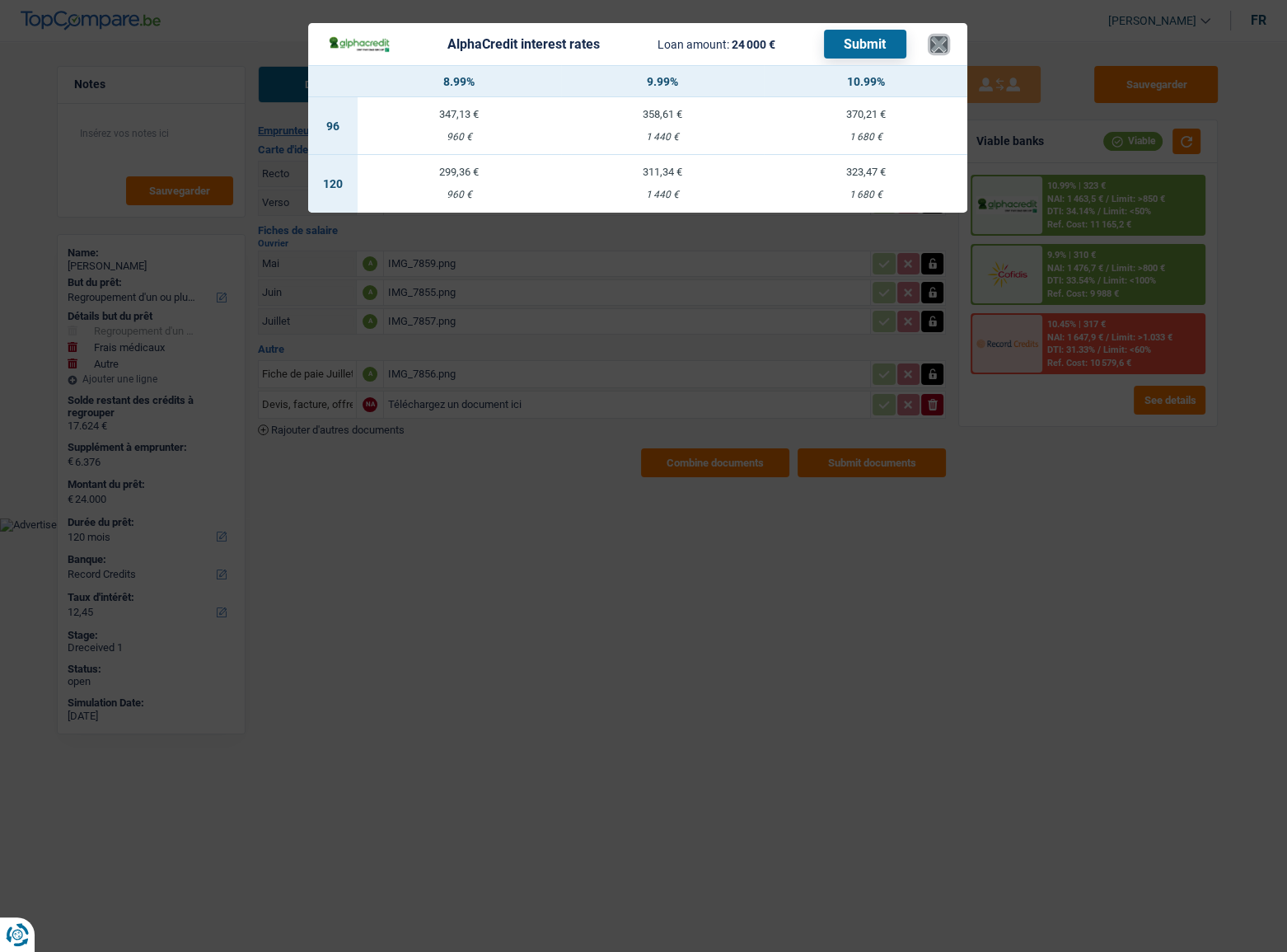
click at [938, 46] on button "×" at bounding box center [938, 44] width 18 height 17
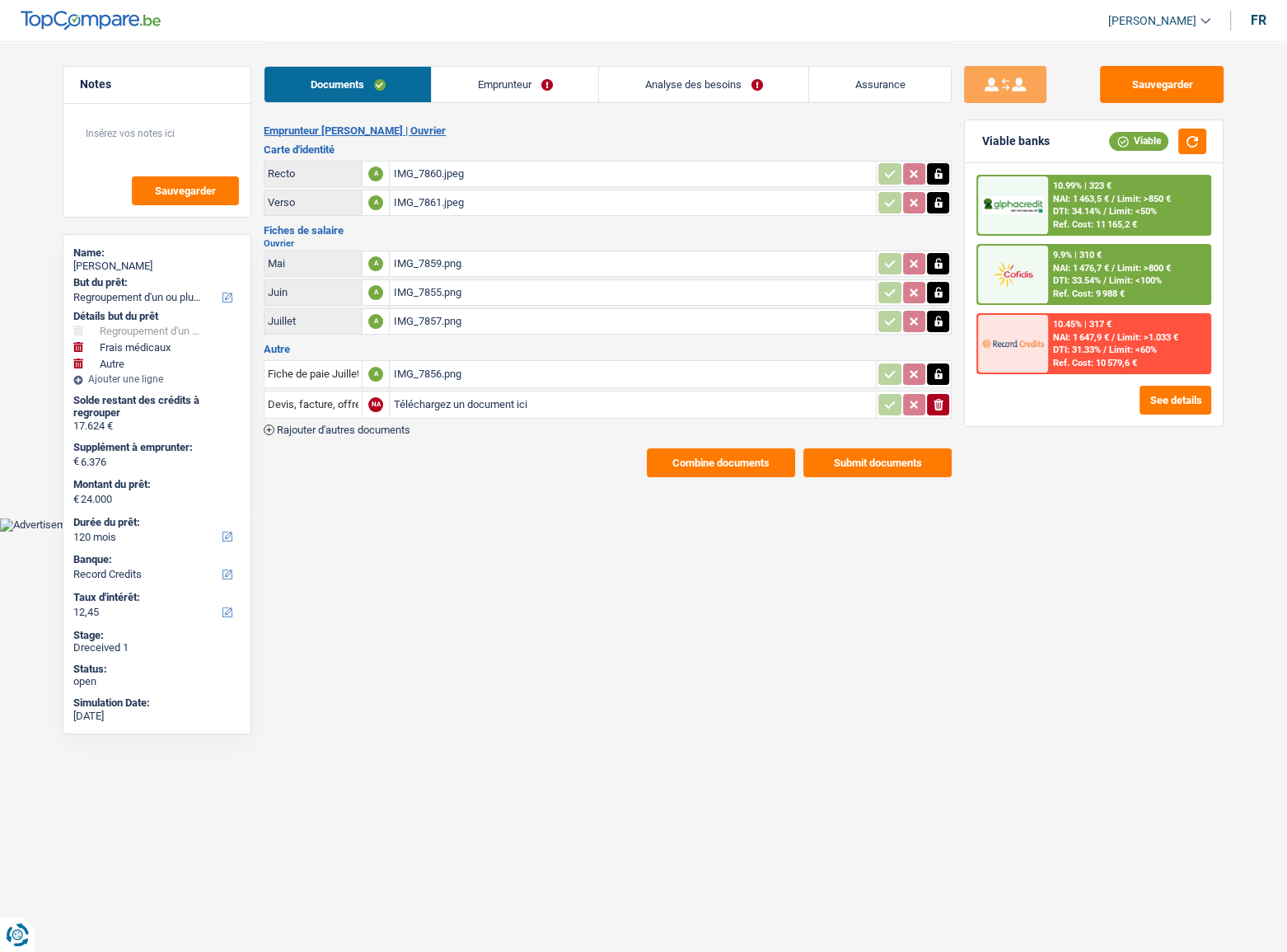
click at [671, 75] on link "Analyse des besoins" at bounding box center [704, 85] width 209 height 35
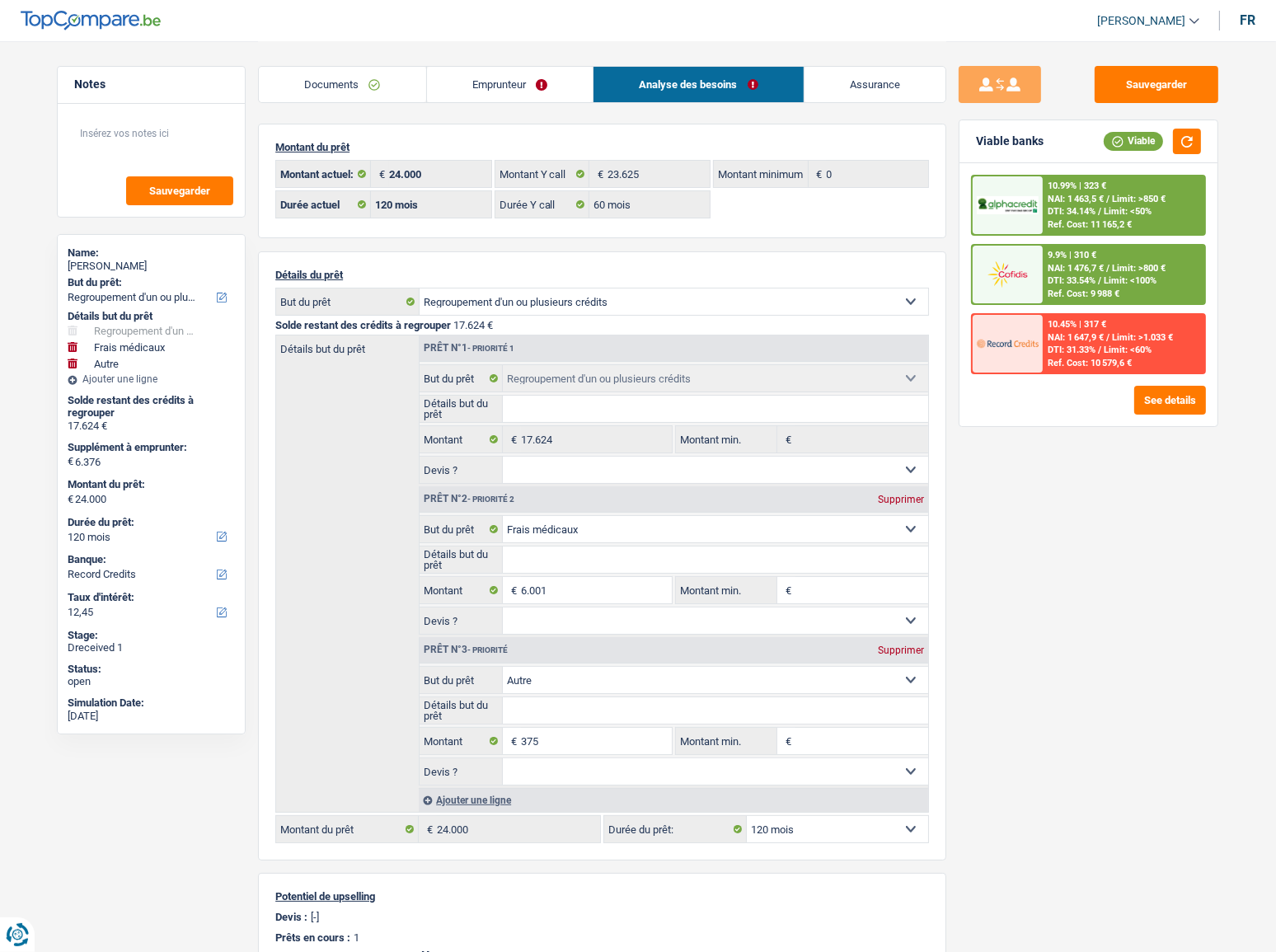
click at [526, 105] on div "Documents Emprunteur Analyse des besoins Assurance" at bounding box center [602, 76] width 688 height 70
click at [513, 86] on link "Emprunteur" at bounding box center [510, 85] width 167 height 35
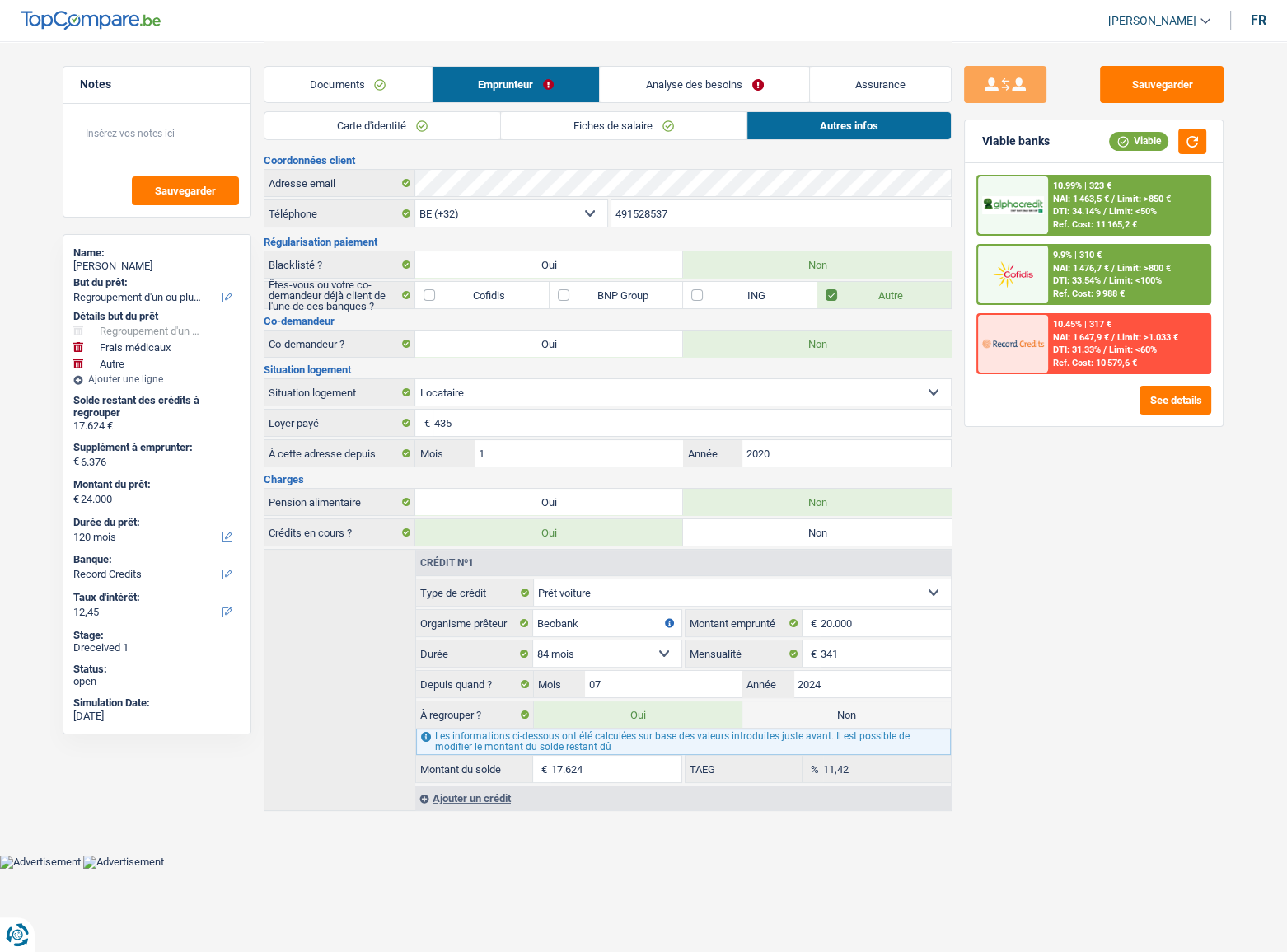
click at [1066, 201] on span "NAI: 1 463,5 €" at bounding box center [1081, 199] width 56 height 11
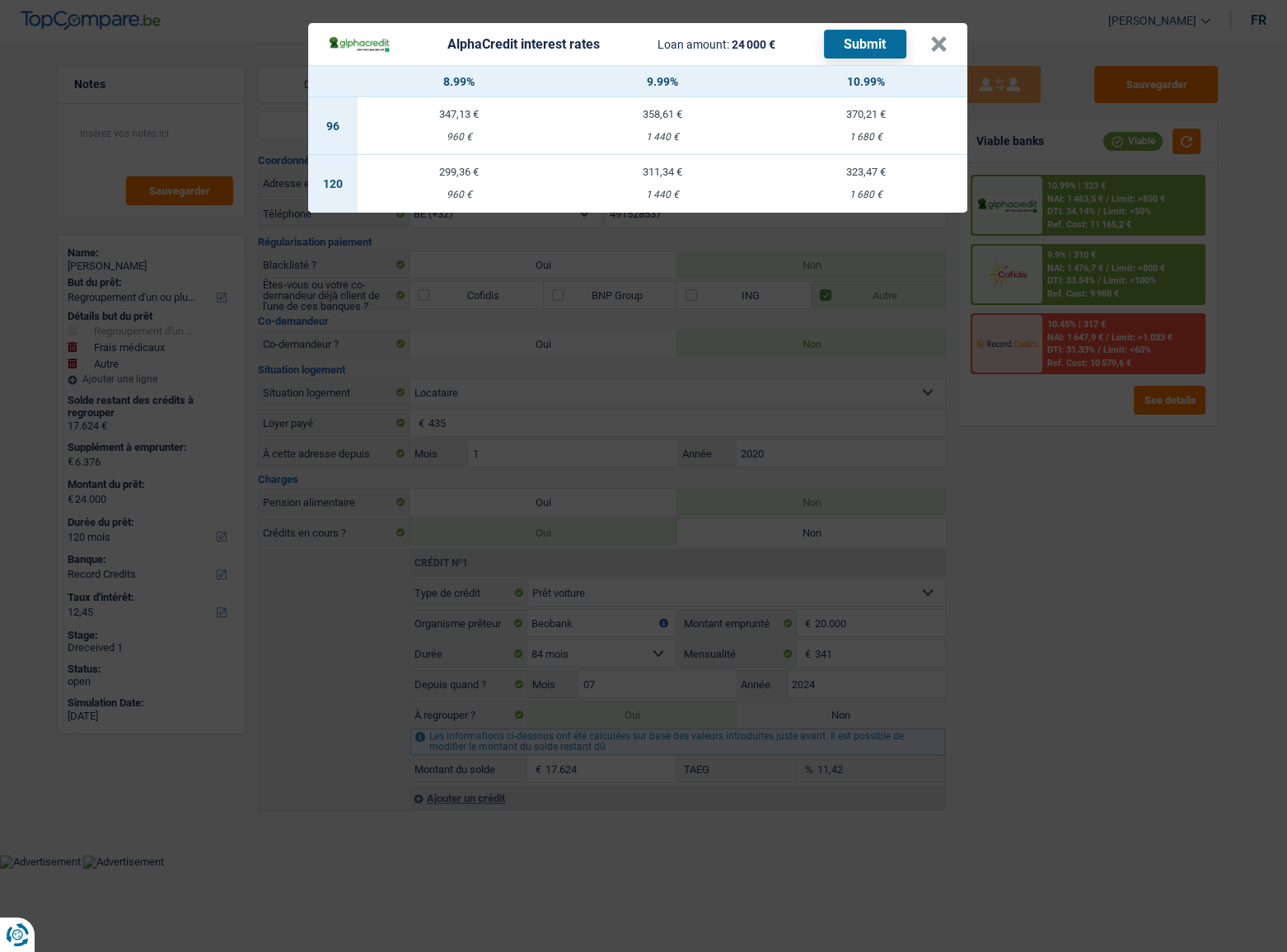
click at [869, 188] on td "323,47 € 1 680 €" at bounding box center [865, 184] width 204 height 58
select select "alphacredit"
type input "10,99"
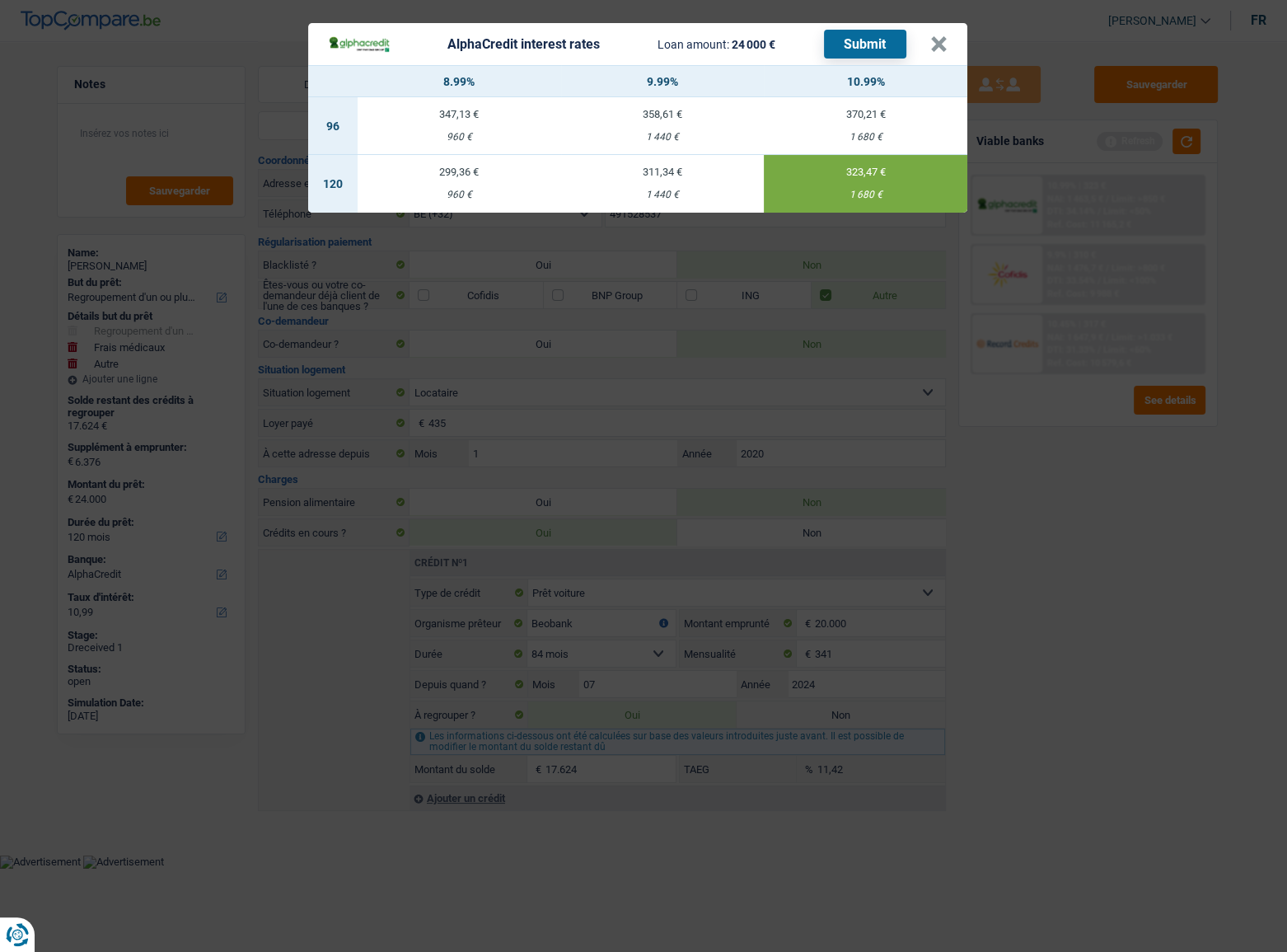
click at [887, 45] on button "Submit" at bounding box center [865, 44] width 82 height 28
click at [938, 50] on button "×" at bounding box center [938, 44] width 18 height 17
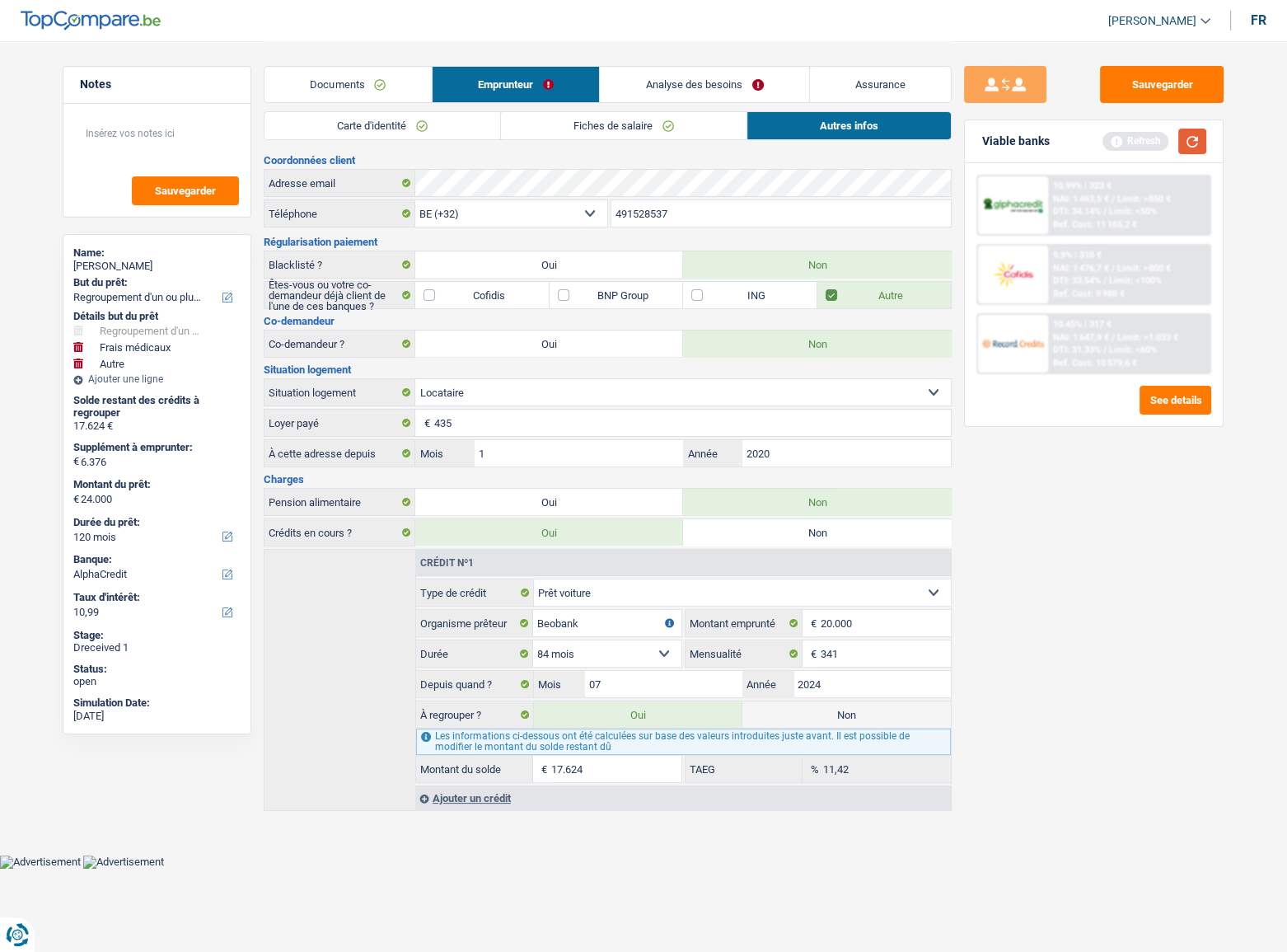
click at [1200, 140] on button "button" at bounding box center [1191, 141] width 28 height 25
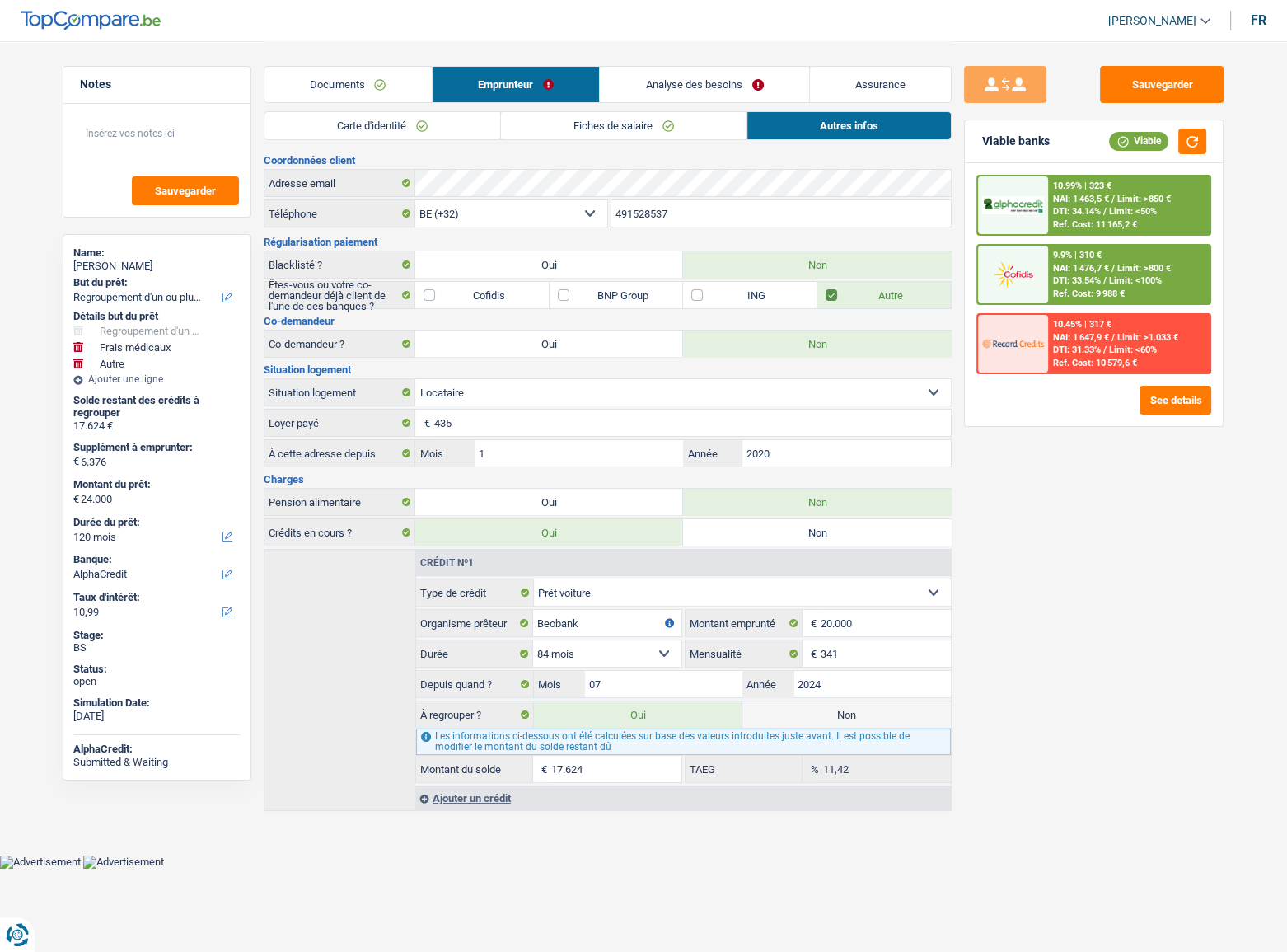
click at [1124, 271] on span "Limit: >800 €" at bounding box center [1144, 268] width 54 height 11
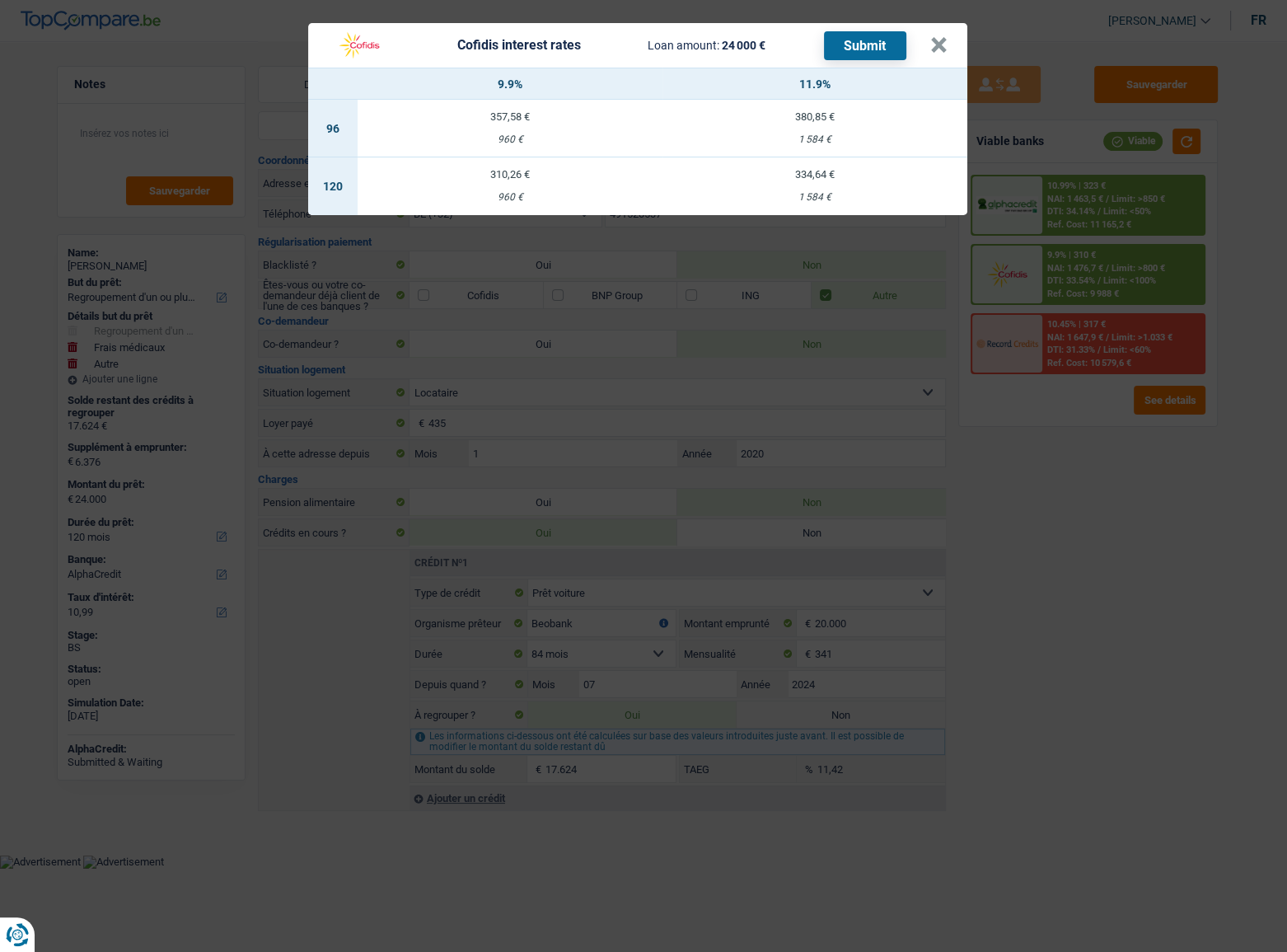
click at [799, 192] on div "1 584 €" at bounding box center [814, 197] width 305 height 11
select select "cofidis"
type input "11,90"
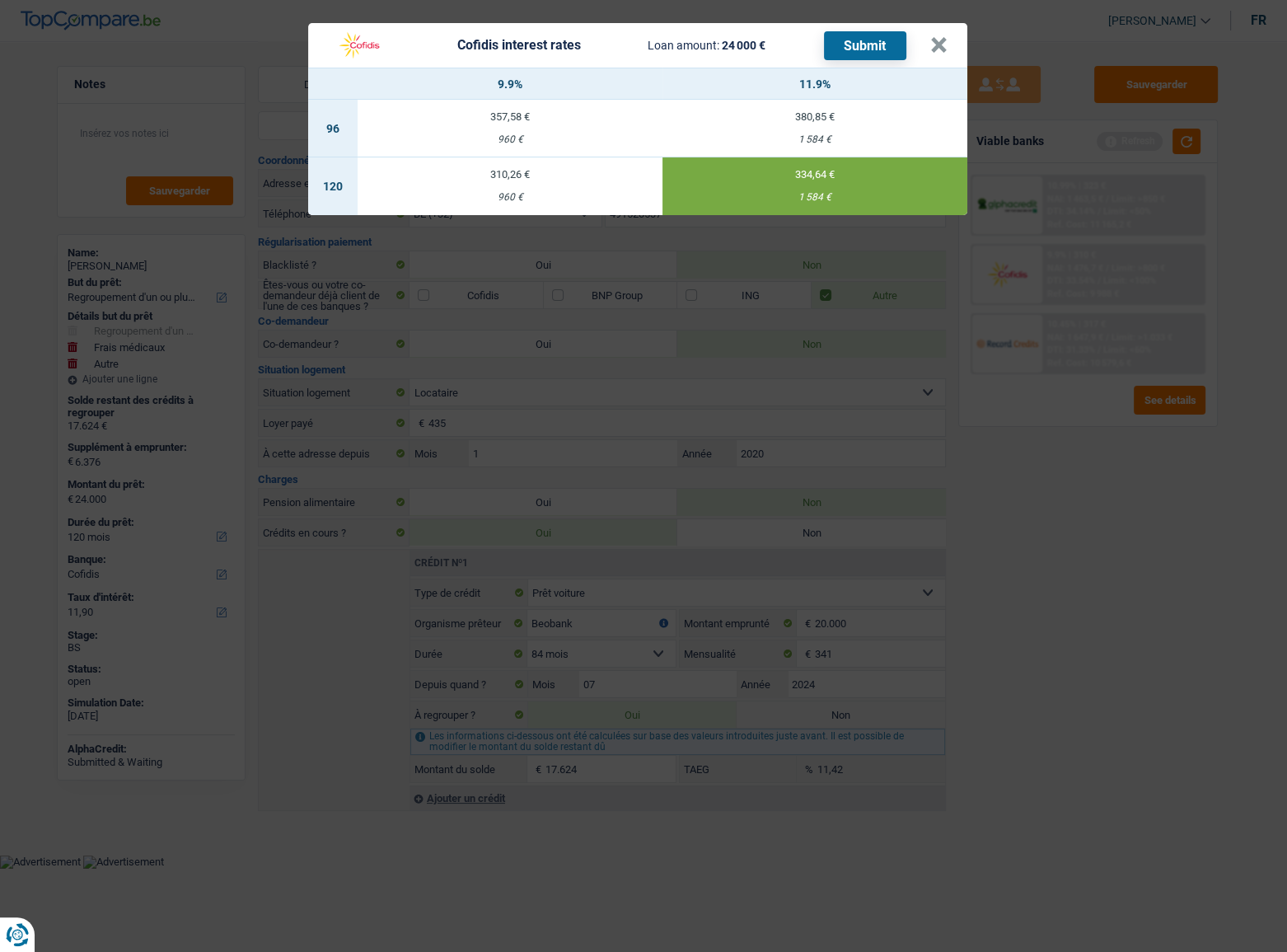
click at [864, 52] on button "Submit" at bounding box center [865, 45] width 82 height 28
click at [943, 43] on button "×" at bounding box center [938, 45] width 18 height 17
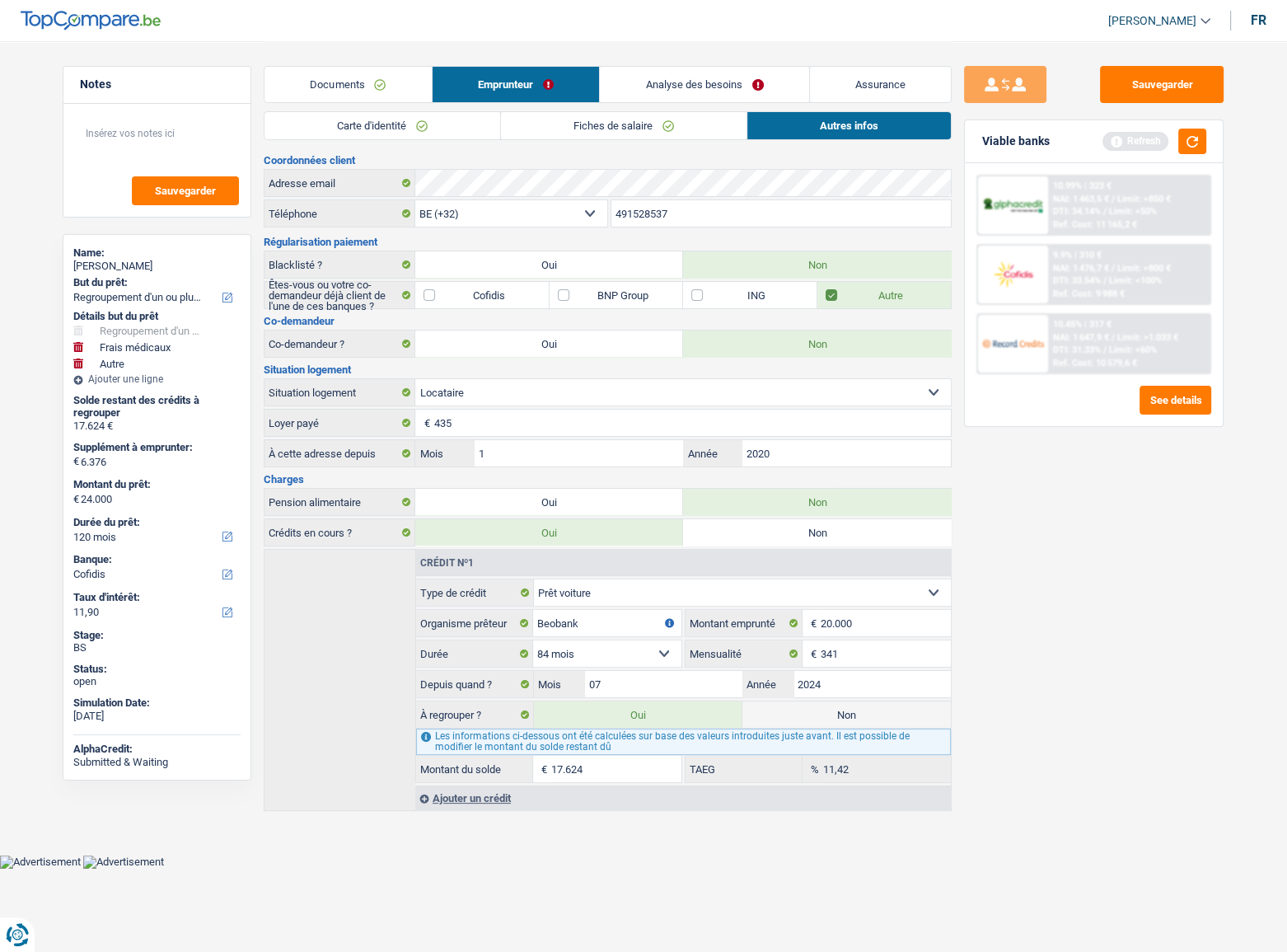
click at [353, 84] on link "Documents" at bounding box center [349, 85] width 168 height 35
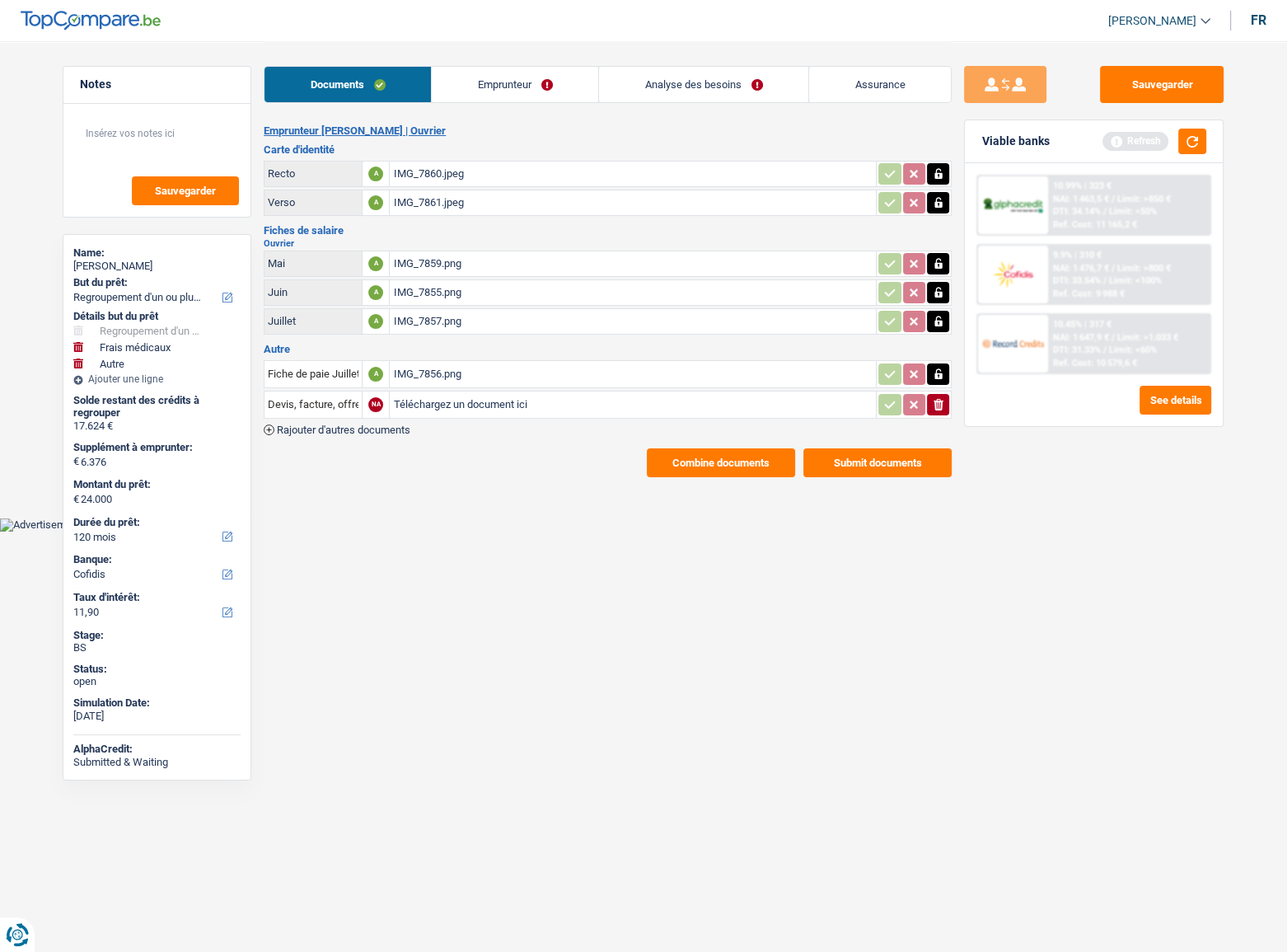
click at [880, 450] on button "Submit documents" at bounding box center [877, 463] width 148 height 28
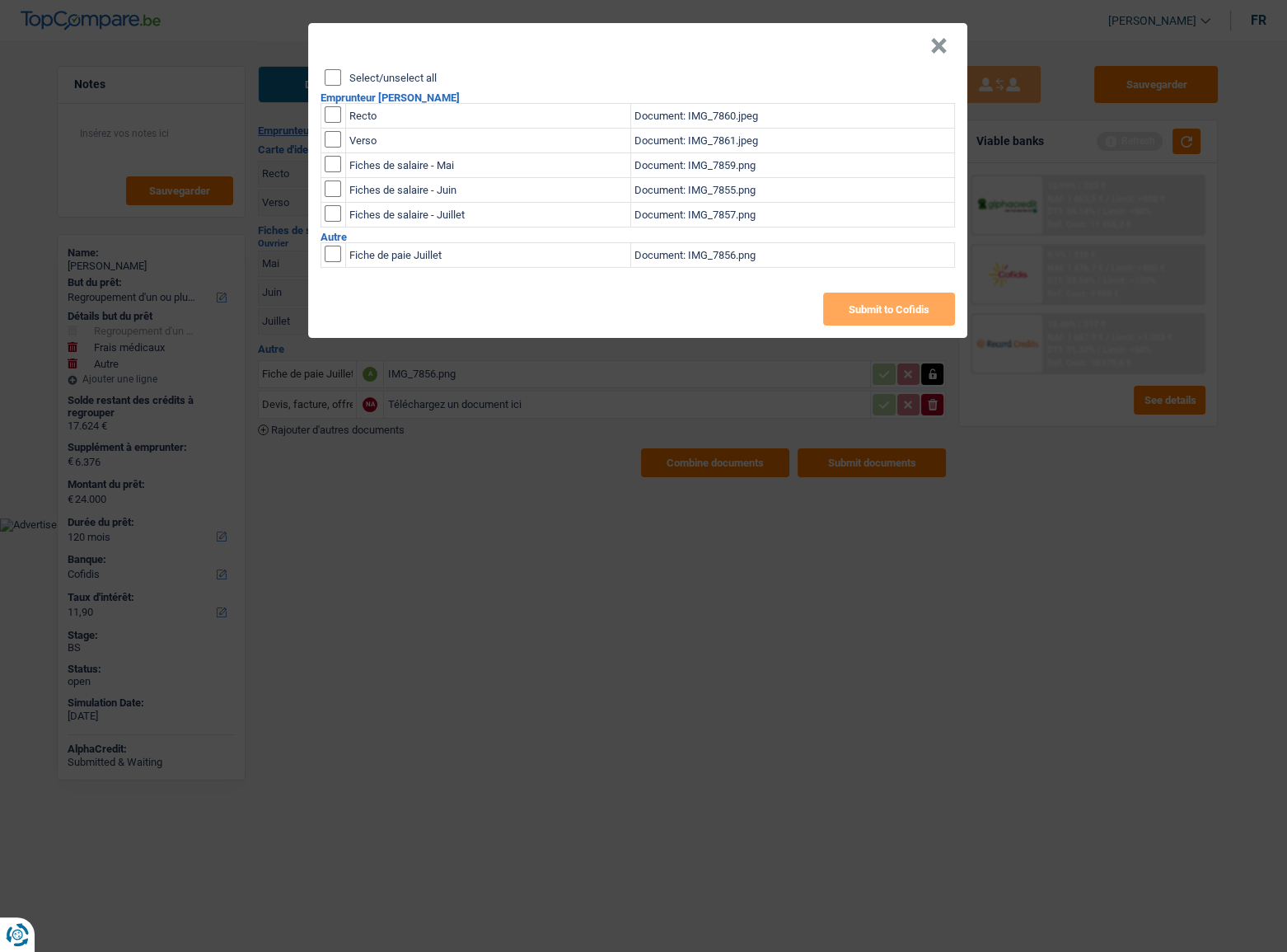
click at [331, 77] on input "Select/unselect all" at bounding box center [333, 78] width 17 height 17
checkbox input "true"
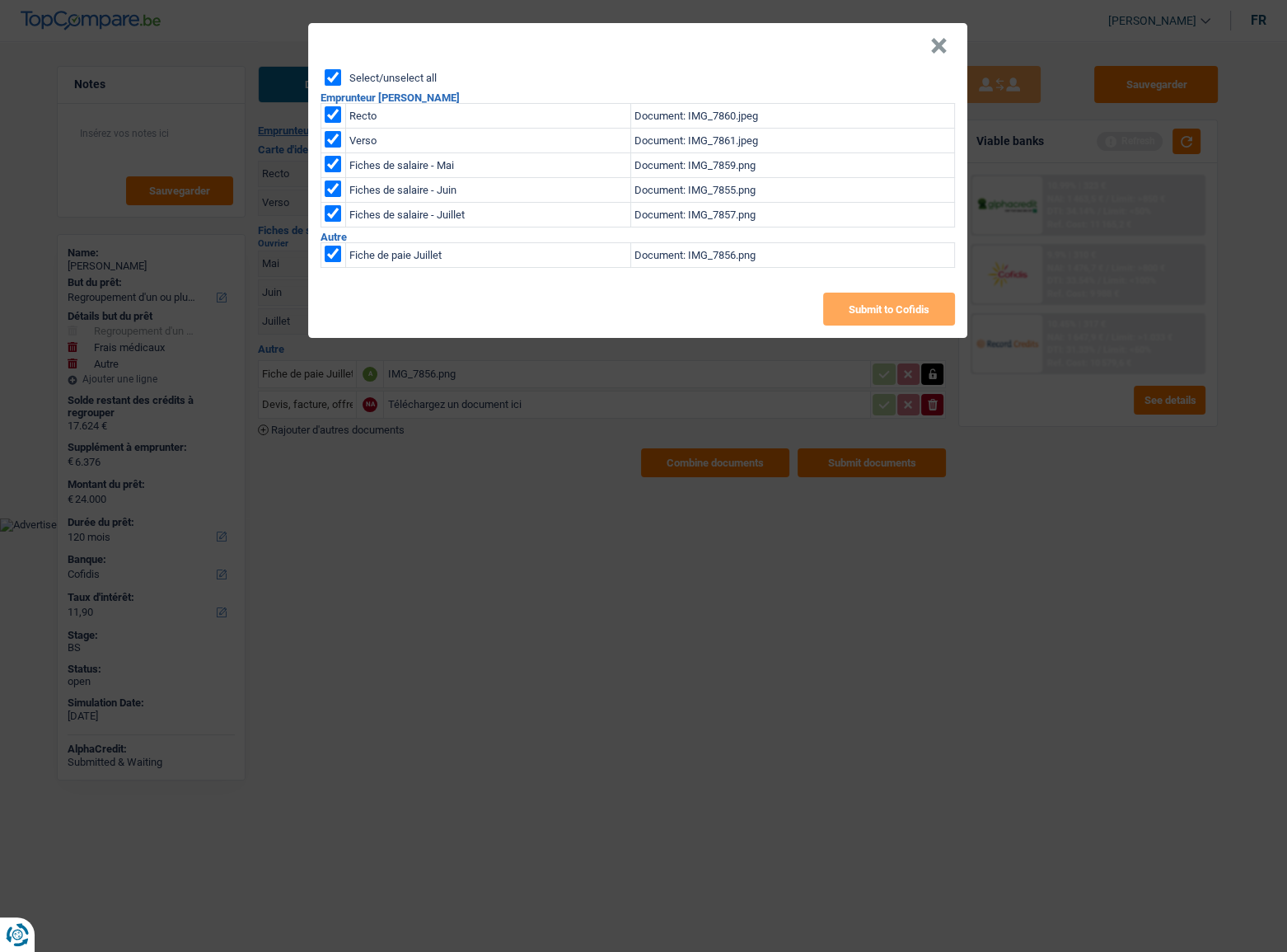
checkbox input "true"
click at [847, 307] on button "Submit to Cofidis" at bounding box center [888, 308] width 132 height 33
drag, startPoint x: 939, startPoint y: 49, endPoint x: 948, endPoint y: 53, distance: 9.8
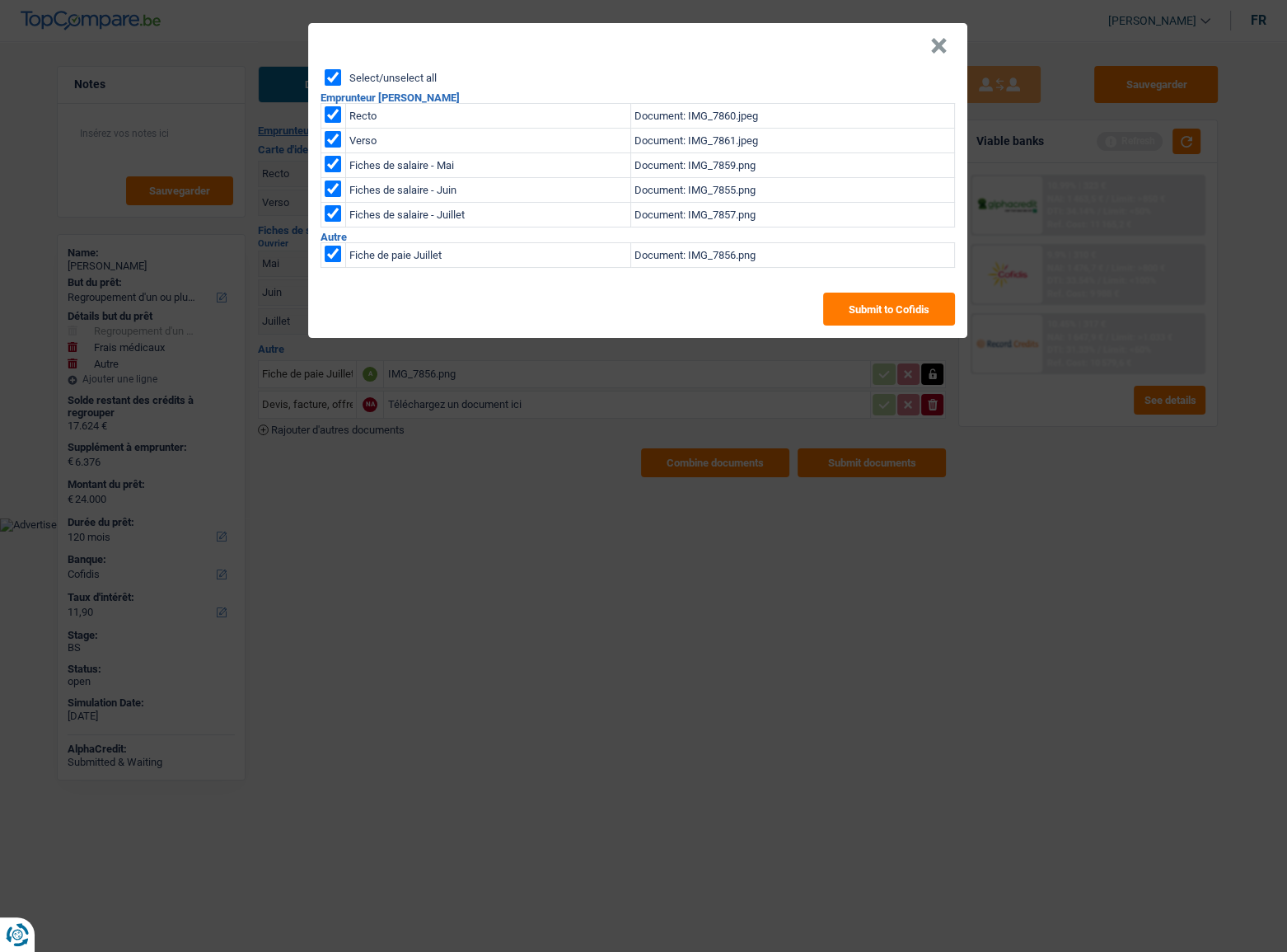
click at [940, 49] on button "×" at bounding box center [938, 46] width 18 height 17
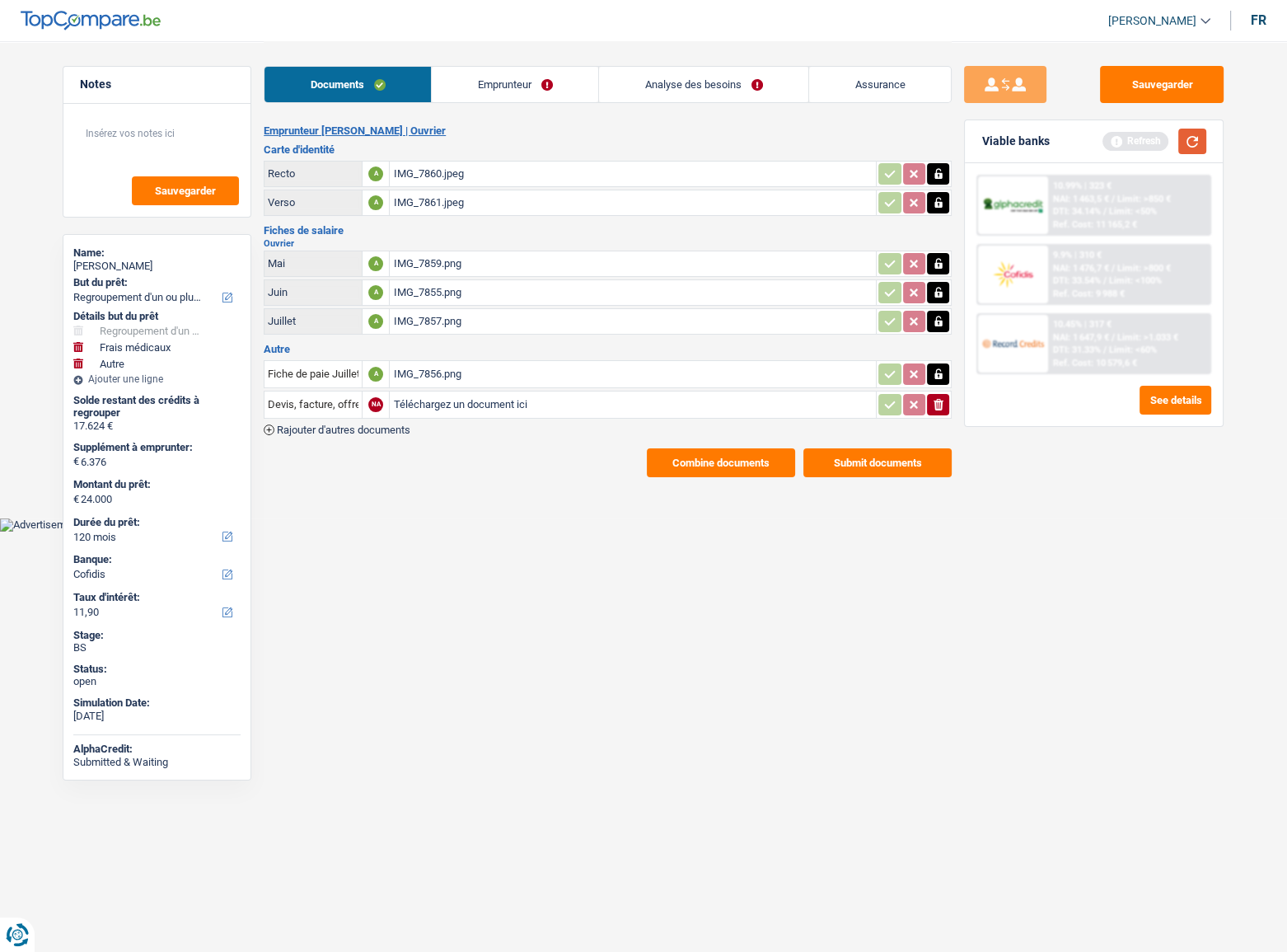
click at [1189, 132] on div "Viable banks Refresh" at bounding box center [1093, 142] width 258 height 43
click at [1191, 139] on button "button" at bounding box center [1191, 141] width 28 height 25
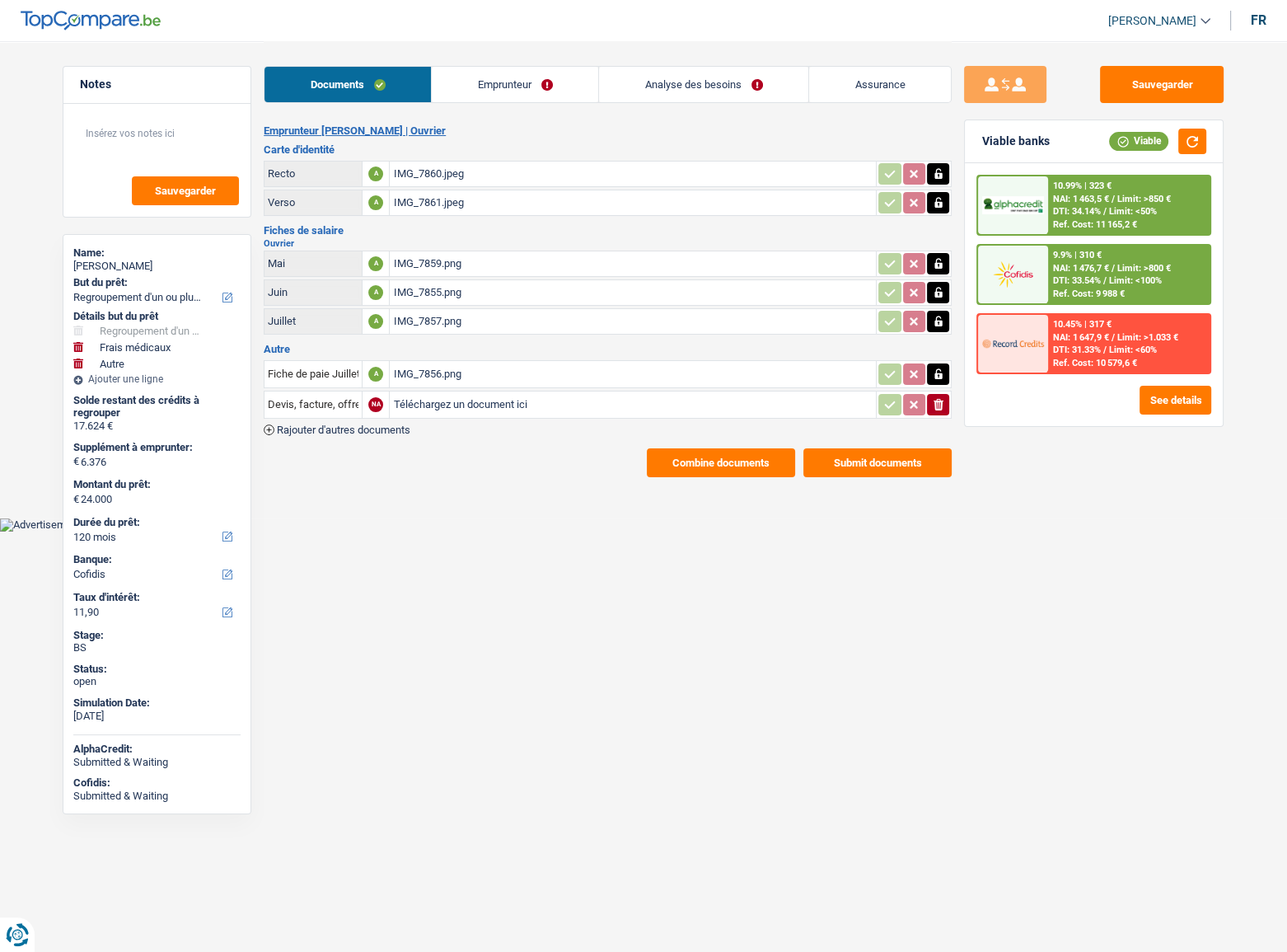
click at [1184, 418] on div "10.99% | 323 € NAI: 1 463,5 € / Limit: >850 € DTI: 34.14% / Limit: <50% Ref. Co…" at bounding box center [1093, 295] width 258 height 263
click at [1181, 411] on button "See details" at bounding box center [1176, 400] width 72 height 28
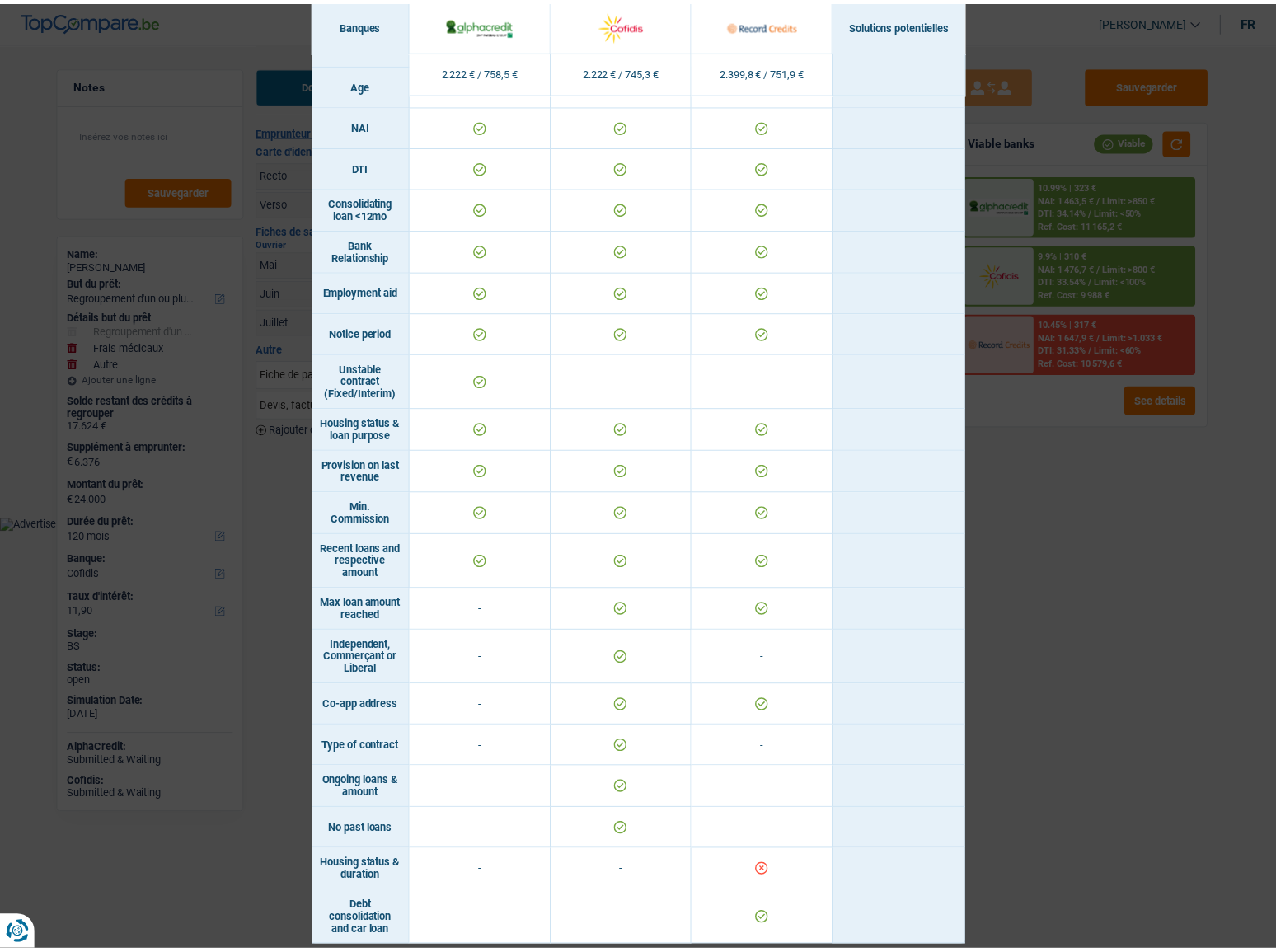
scroll to position [671, 0]
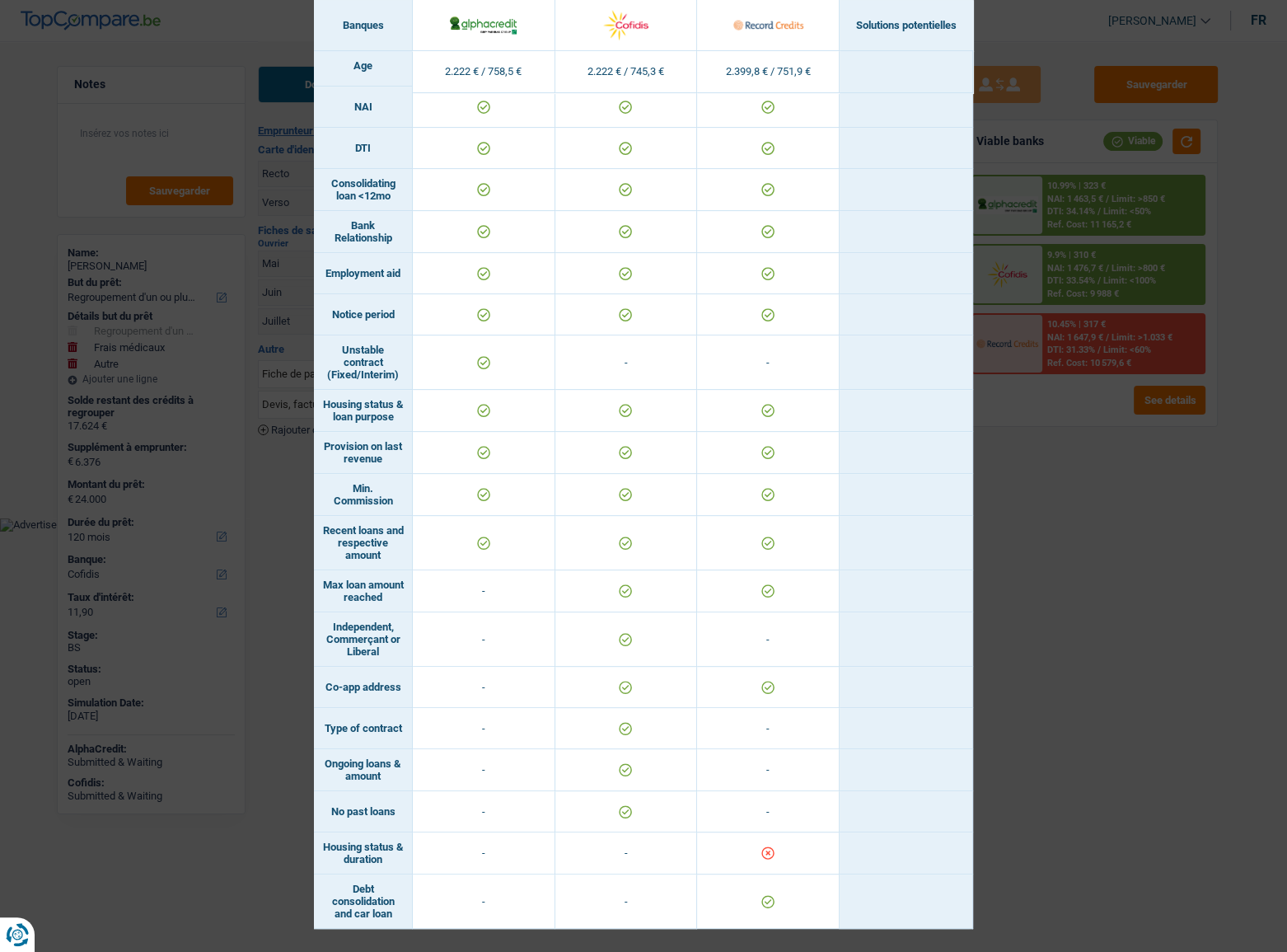
drag, startPoint x: 1226, startPoint y: 607, endPoint x: 720, endPoint y: 595, distance: 506.1
click at [1226, 605] on div "Banks conditions × Banques Solutions potentielles Revenus / Charges 2.222 € / 7…" at bounding box center [644, 476] width 1287 height 952
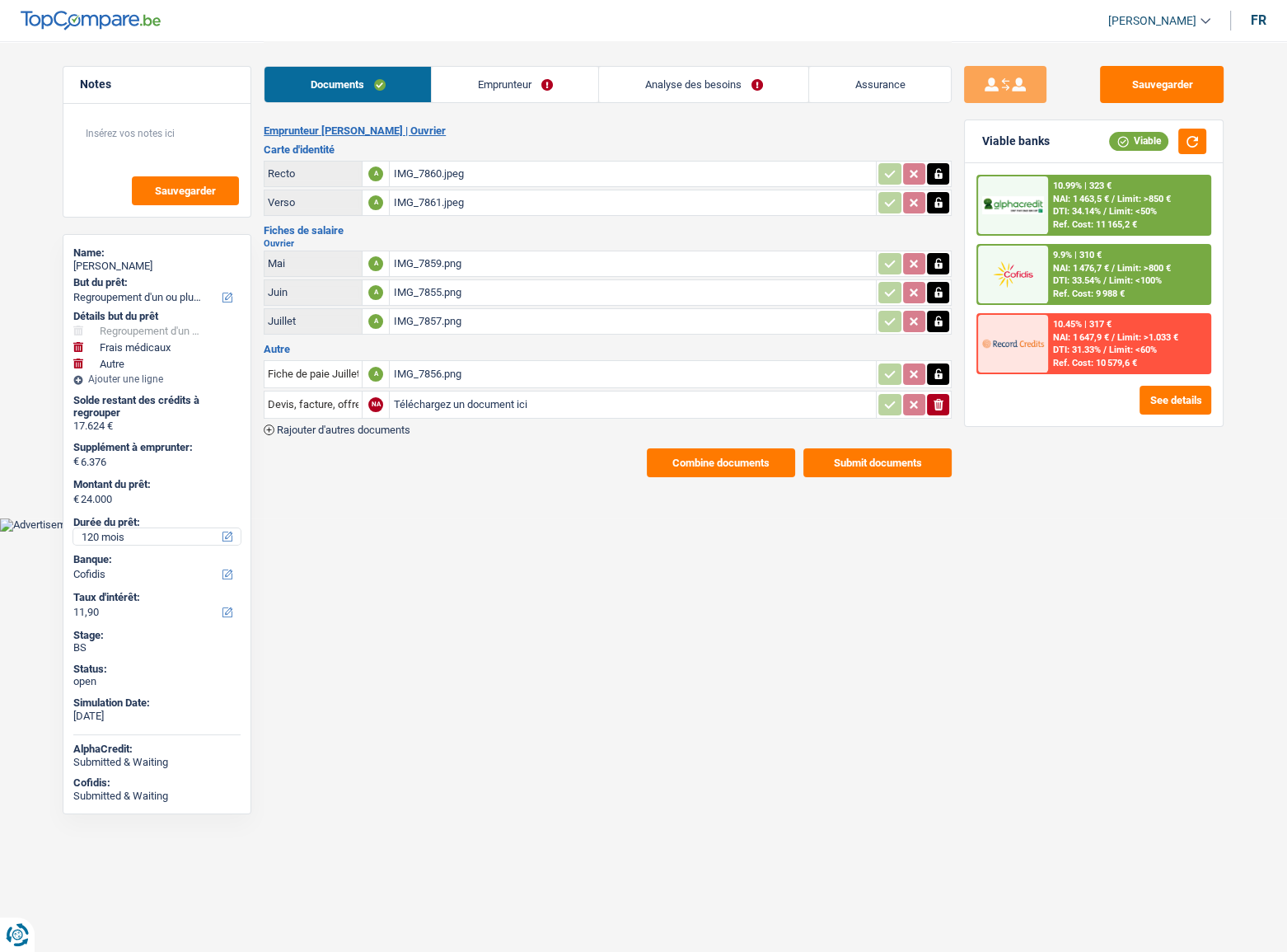
click at [141, 529] on select "12 mois 18 mois 24 mois 30 mois 36 mois 42 mois 48 mois 60 mois 72 mois 84 mois…" at bounding box center [158, 536] width 168 height 17
click at [74, 528] on select "12 mois 18 mois 24 mois 30 mois 36 mois 42 mois 48 mois 60 mois 72 mois 84 mois…" at bounding box center [158, 536] width 168 height 17
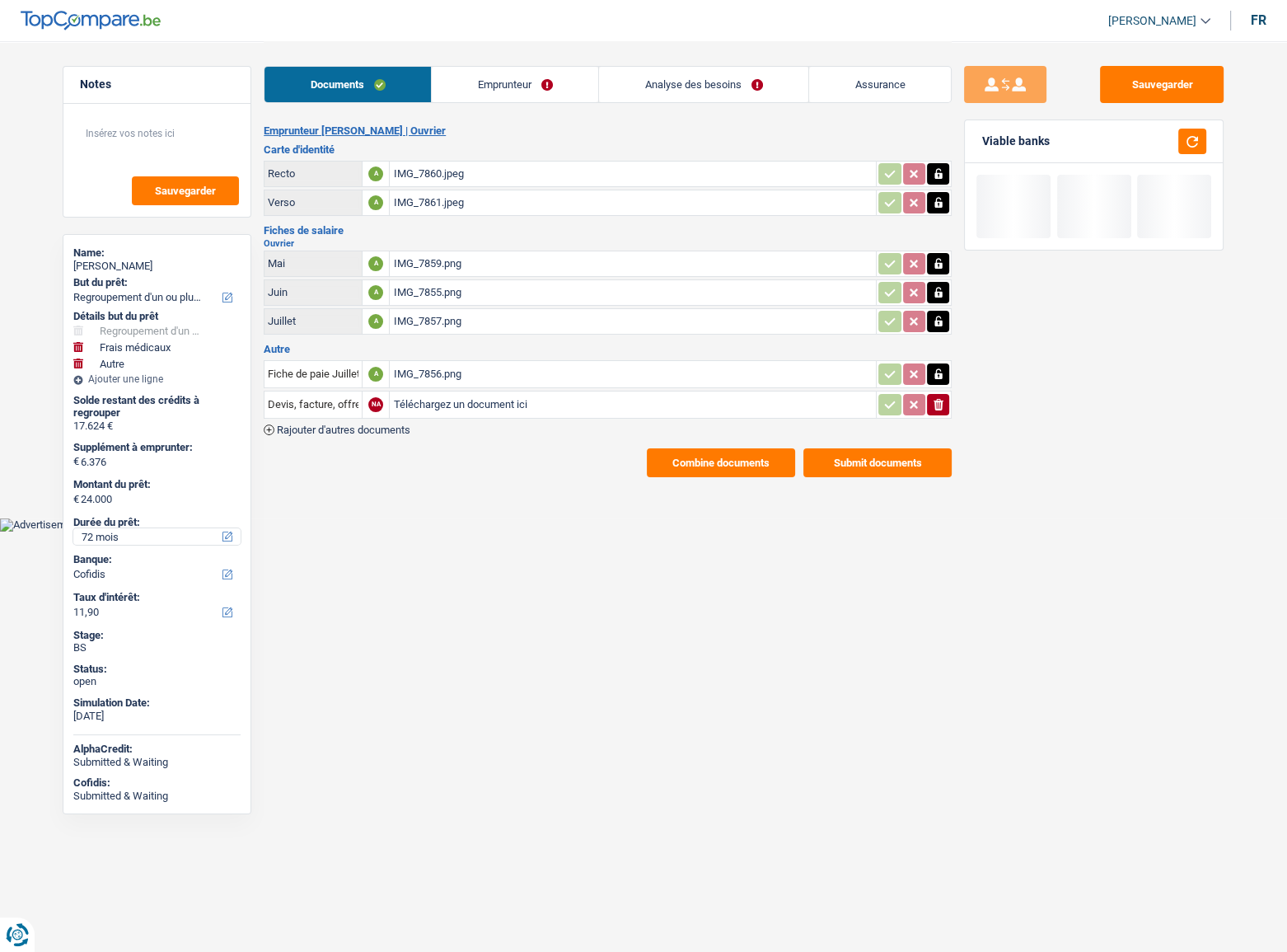
click at [137, 536] on select "12 mois 18 mois 24 mois 30 mois 36 mois 42 mois 48 mois 60 mois 72 mois 84 mois…" at bounding box center [158, 536] width 168 height 17
select select "84"
click at [74, 528] on select "12 mois 18 mois 24 mois 30 mois 36 mois 42 mois 48 mois 60 mois 72 mois 84 mois…" at bounding box center [158, 536] width 168 height 17
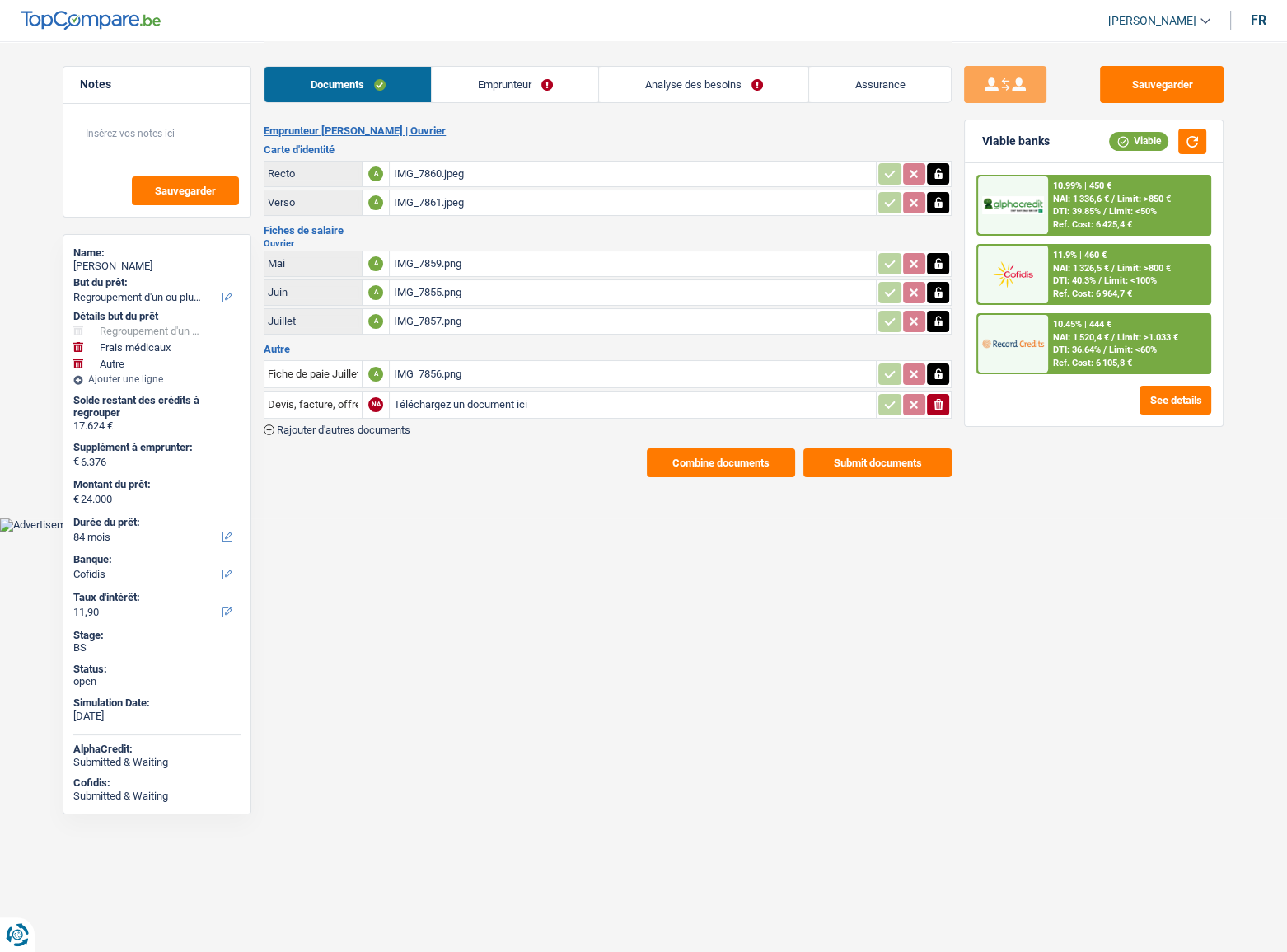
click at [1157, 328] on div "10.45% | 444 € NAI: 1 520,4 € / Limit: >1.033 € DTI: 36.64% / Limit: <60% Ref. …" at bounding box center [1129, 344] width 163 height 58
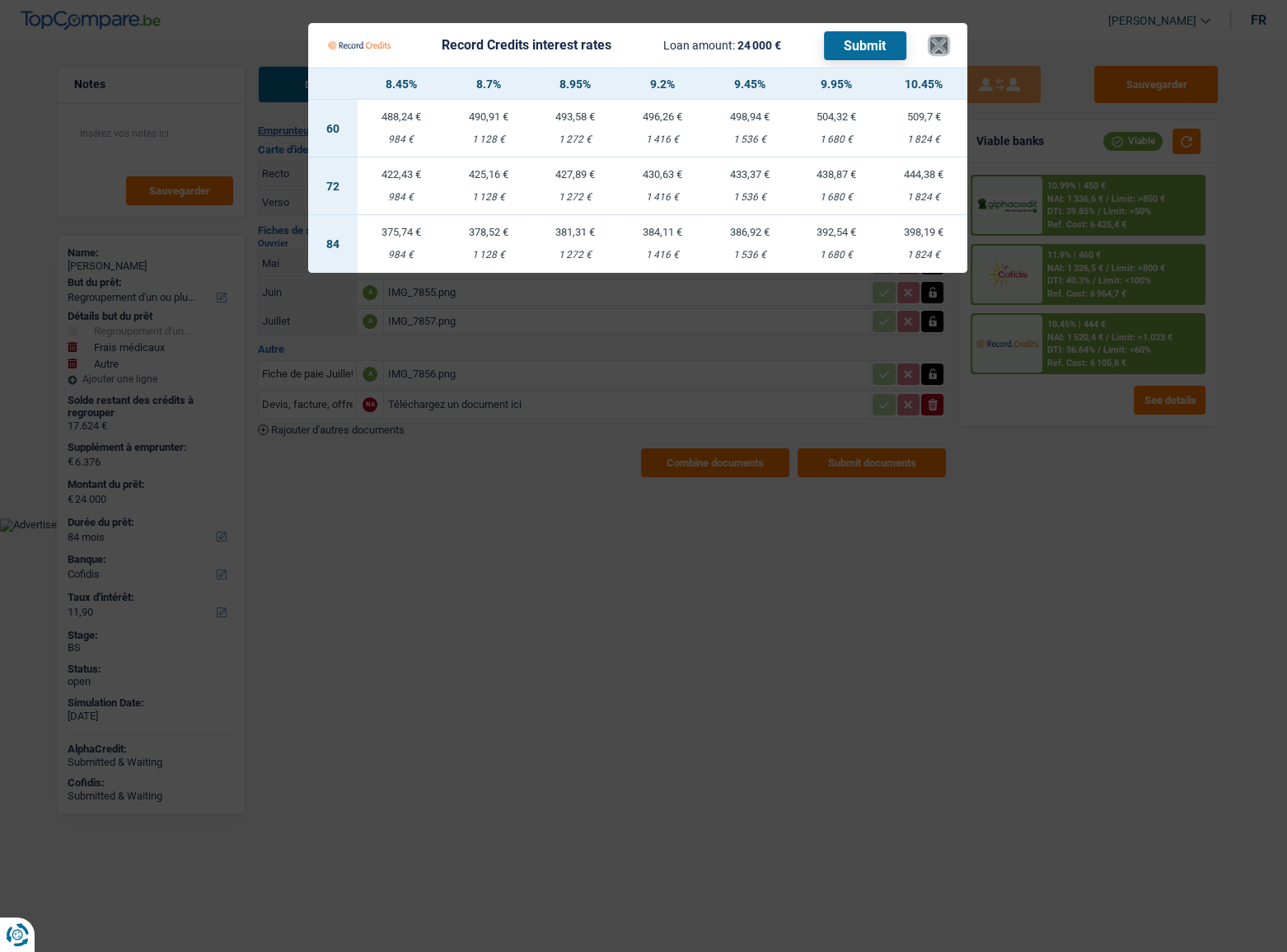
click at [941, 39] on button "×" at bounding box center [938, 45] width 18 height 17
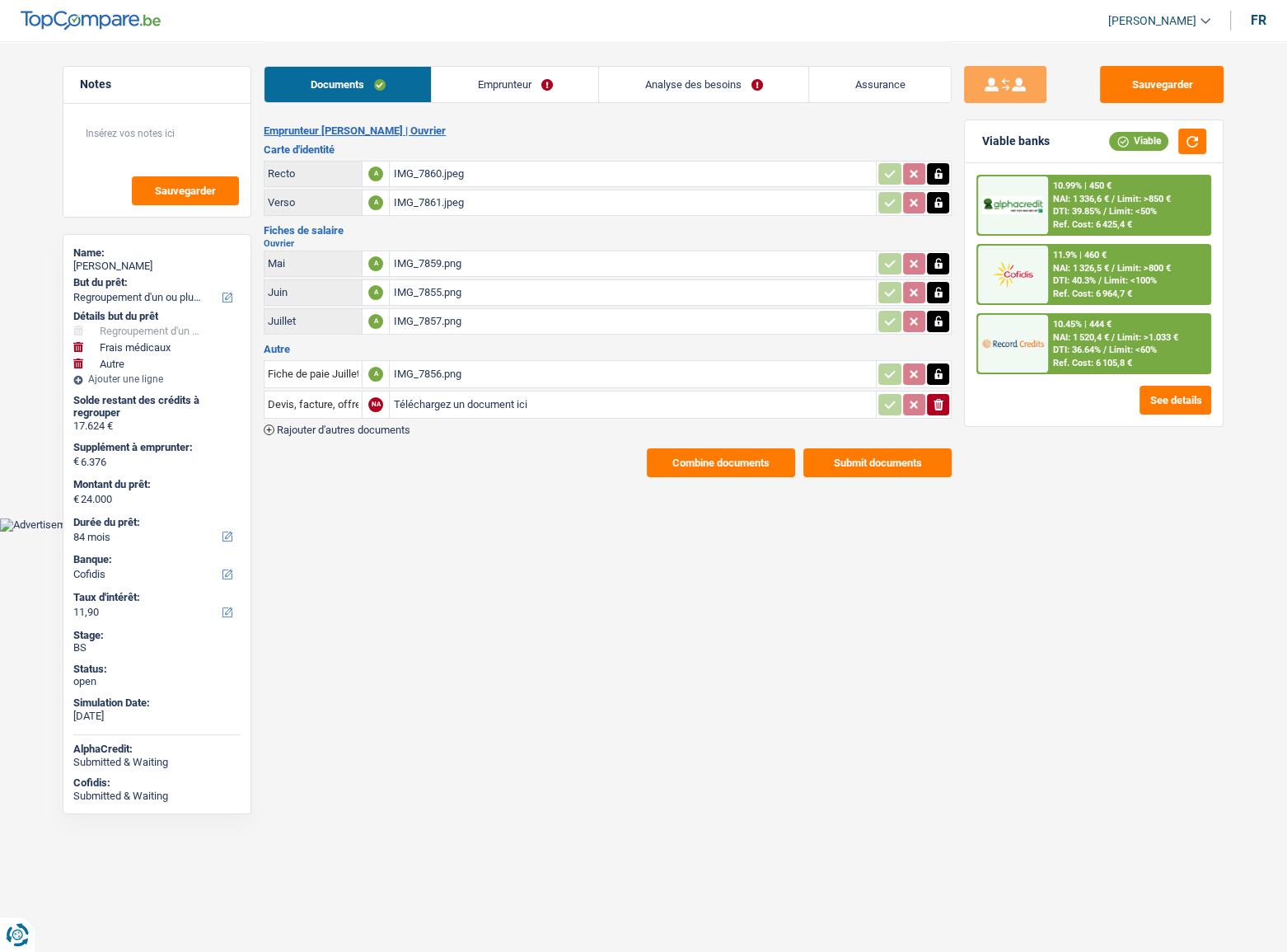
click at [560, 96] on link "Emprunteur" at bounding box center [514, 85] width 167 height 35
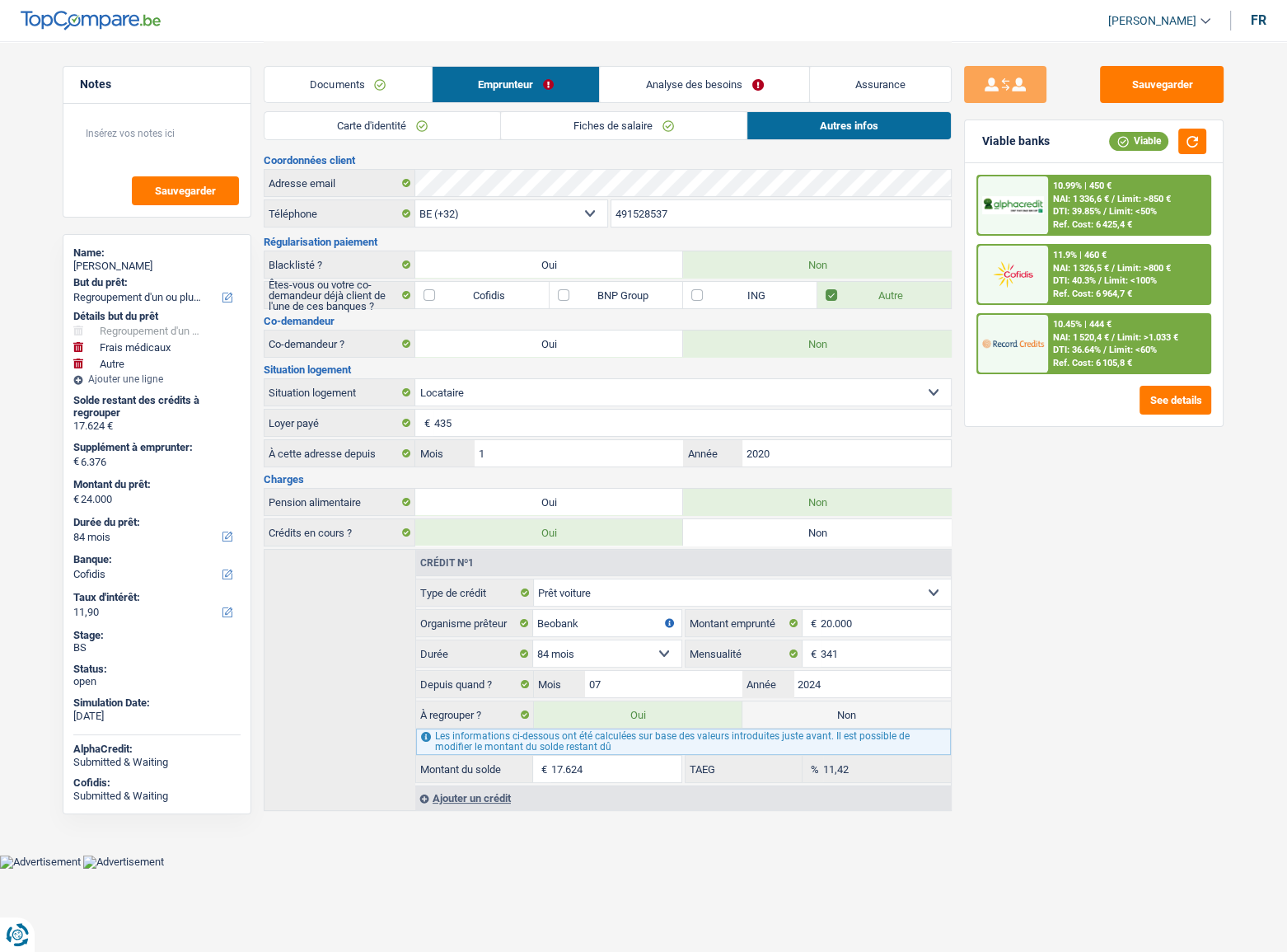
click at [701, 96] on link "Analyse des besoins" at bounding box center [705, 85] width 209 height 35
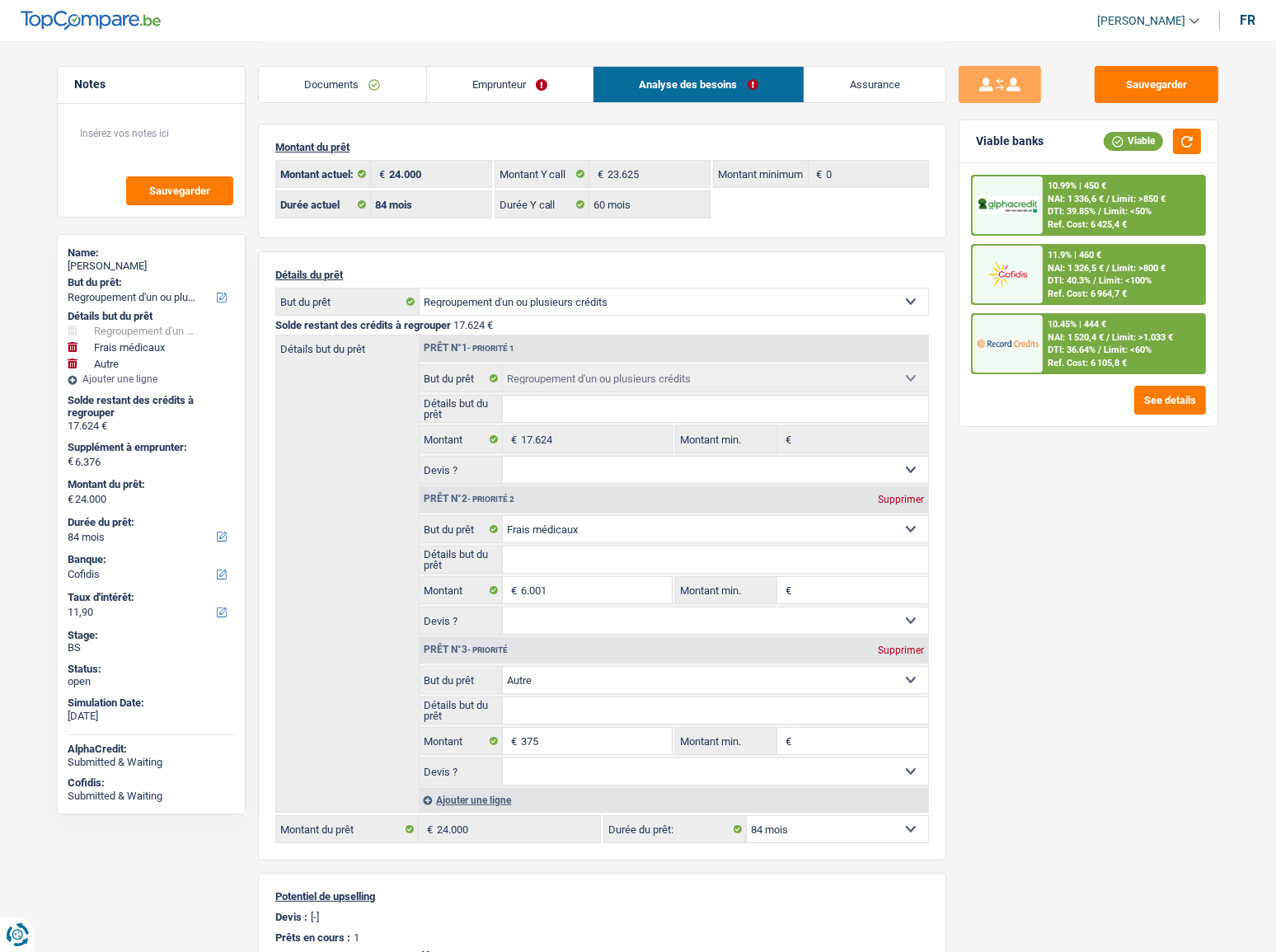
click at [1150, 332] on span "Limit: >1.033 €" at bounding box center [1142, 337] width 61 height 11
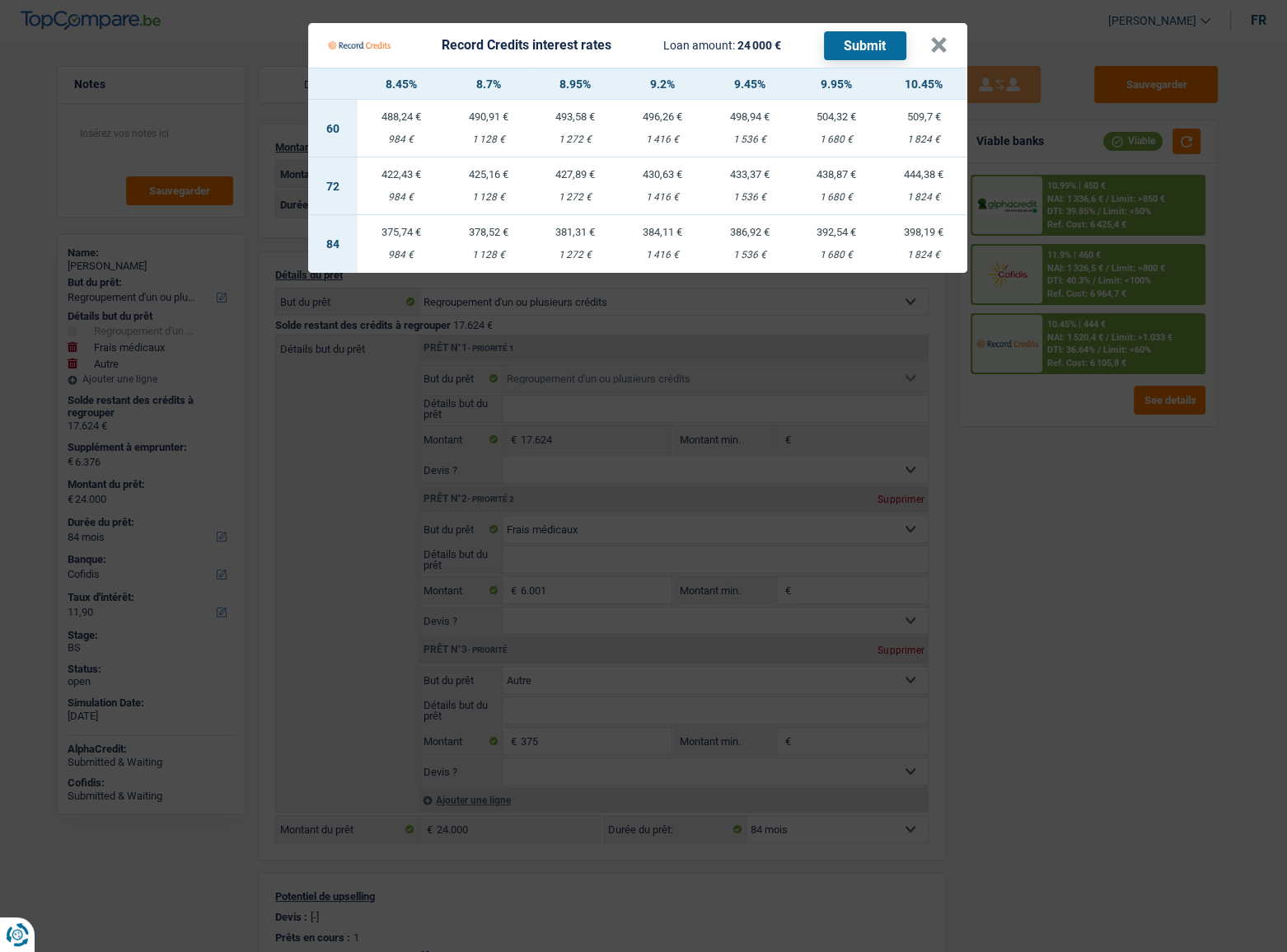
click at [1150, 329] on Credits "Record Credits interest rates Loan amount: 24 000 € Submit × 8.45% 8.7% 8.95% 9…" at bounding box center [644, 476] width 1287 height 952
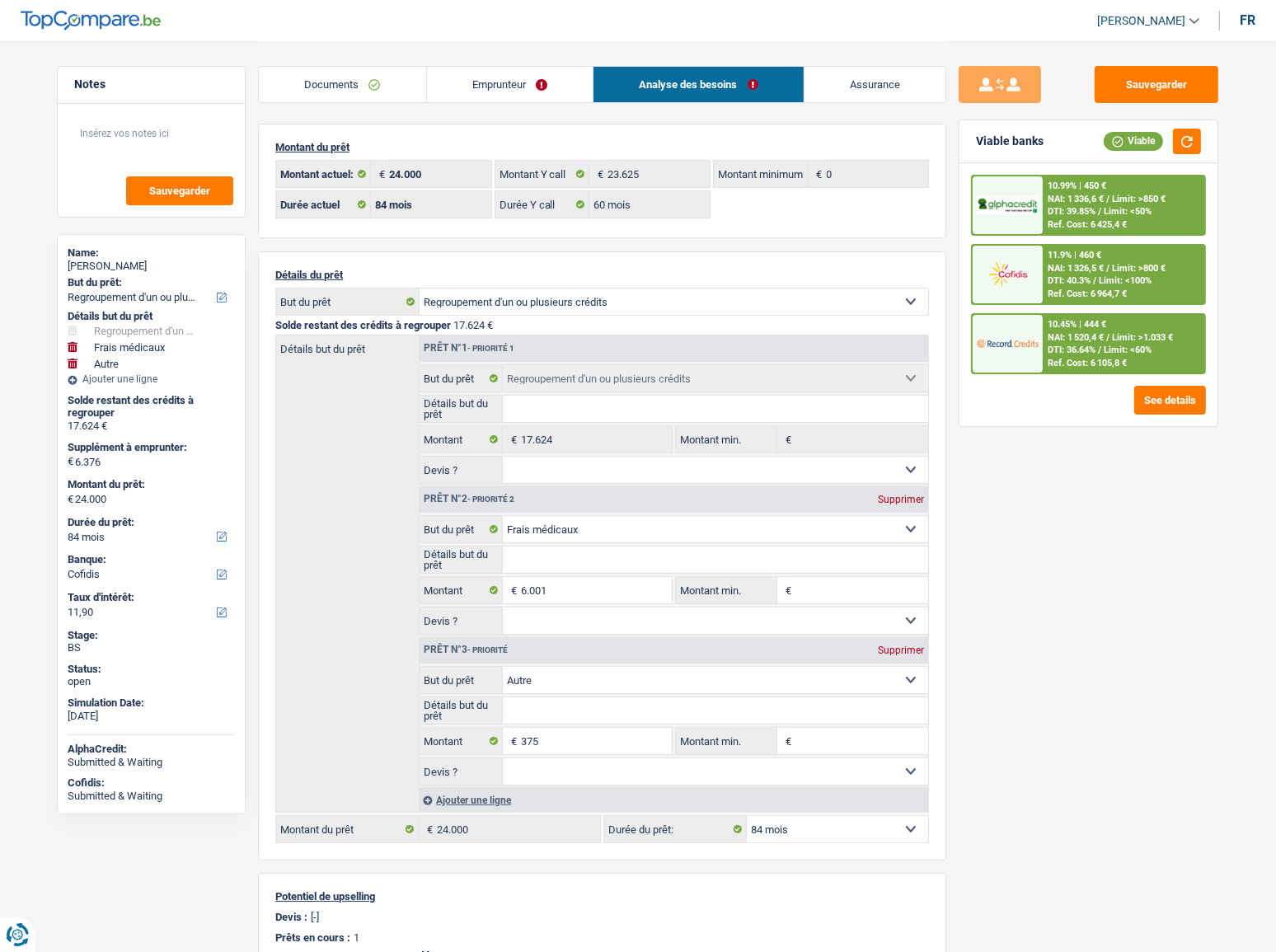
click at [1109, 333] on div "NAI: 1 520,4 € / Limit: >1.033 €" at bounding box center [1110, 337] width 125 height 11
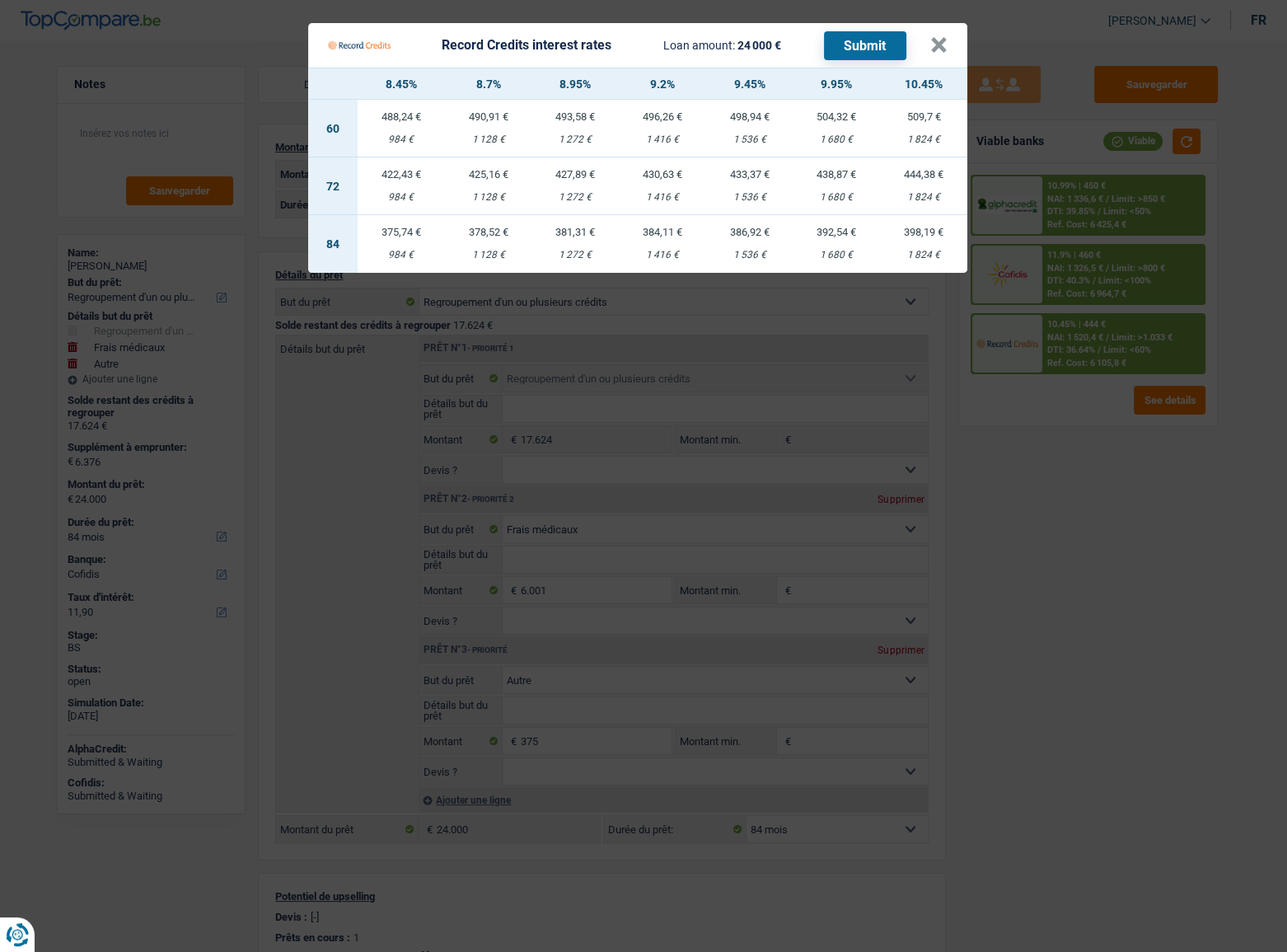
click at [925, 251] on div "1 824 €" at bounding box center [923, 255] width 87 height 11
select select "record credits"
type input "10,45"
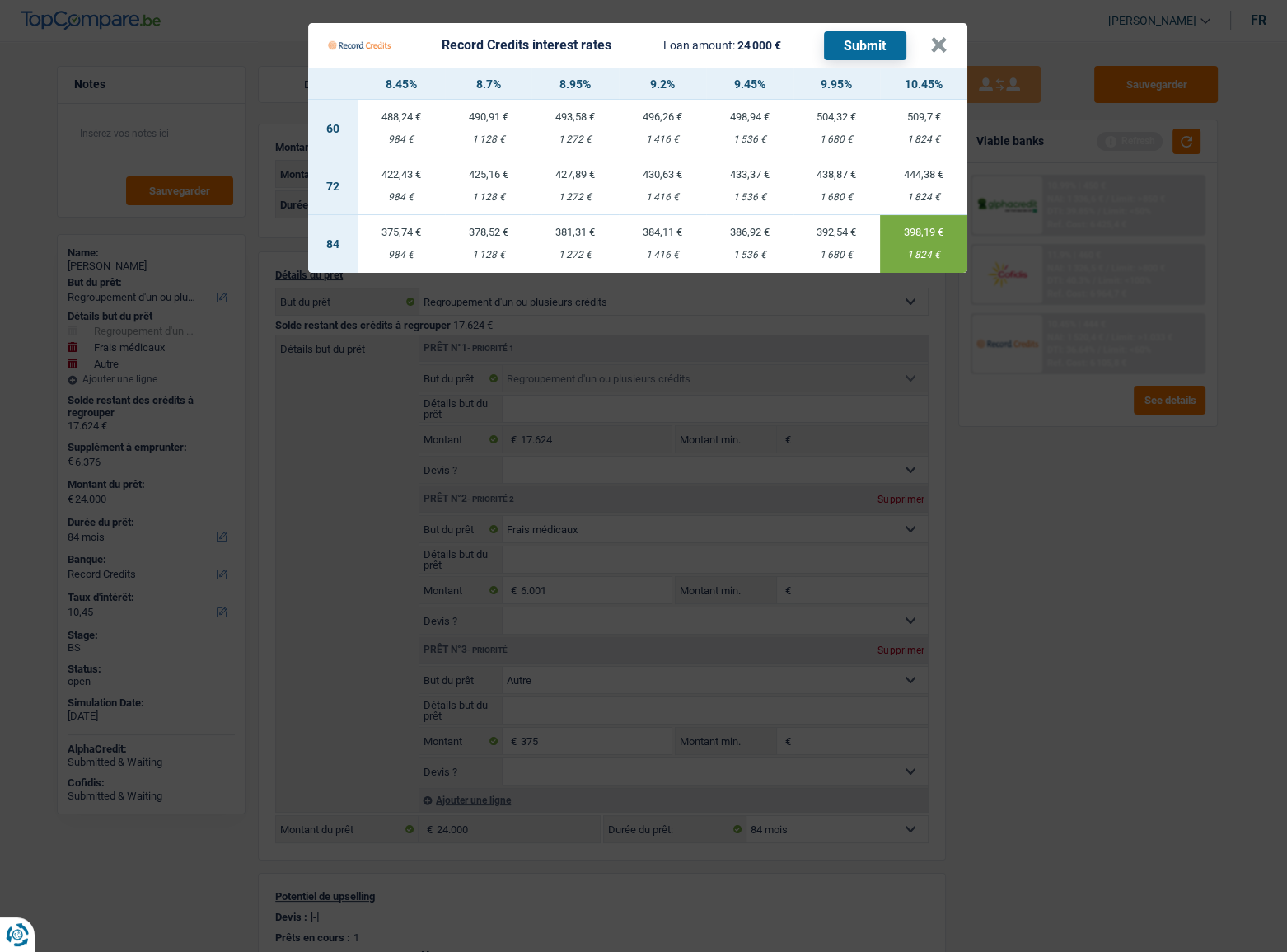
click at [858, 41] on button "Submit" at bounding box center [865, 45] width 82 height 28
click at [952, 46] on Credits___BV_modal_header_ "Record Credits interest rates Loan amount: 24 000 € Submit ×" at bounding box center [638, 45] width 659 height 44
click at [938, 46] on button "×" at bounding box center [938, 45] width 18 height 17
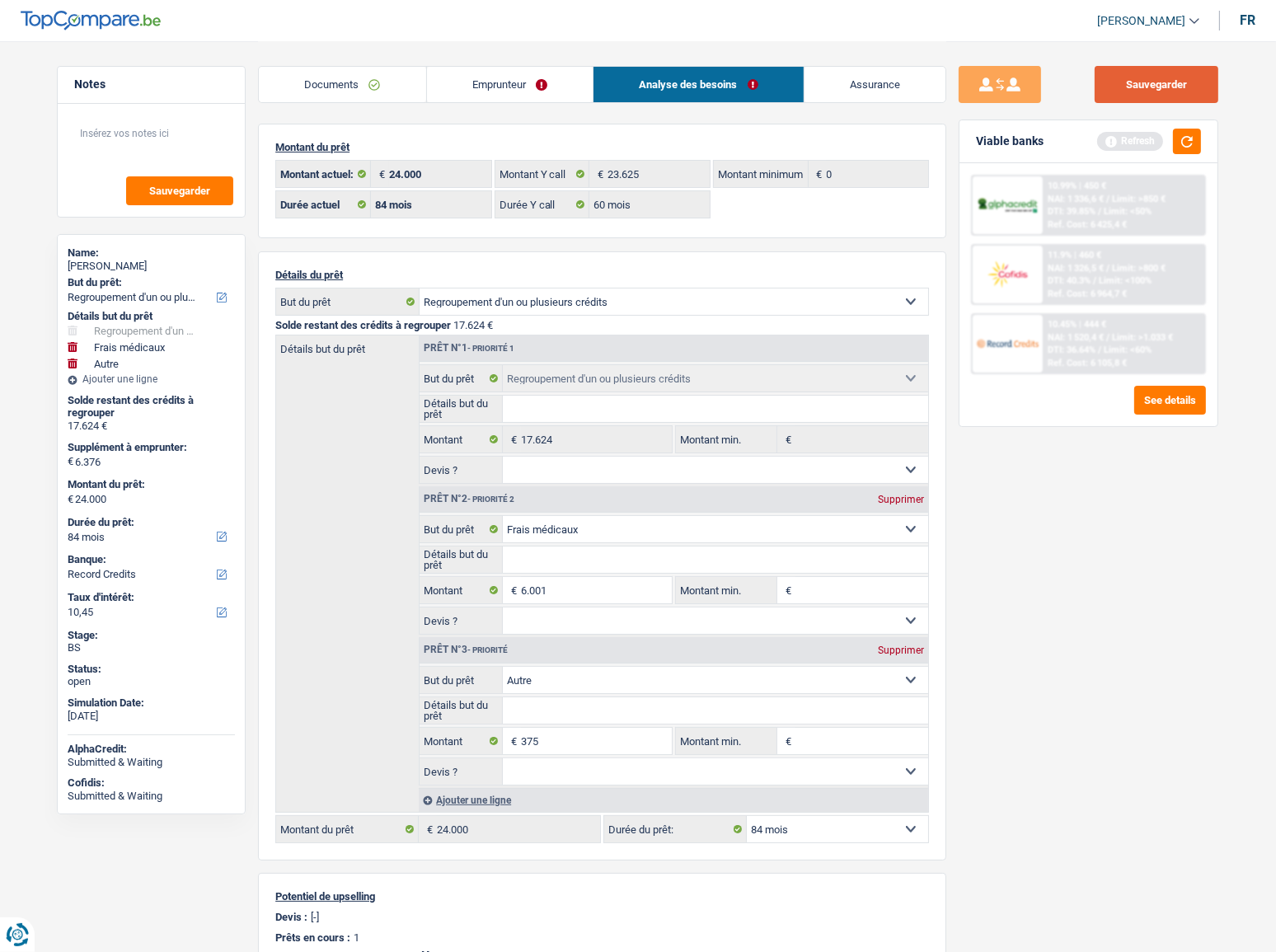
drag, startPoint x: 1139, startPoint y: 74, endPoint x: 1123, endPoint y: 73, distance: 16.0
click at [1139, 74] on button "Sauvegarder" at bounding box center [1156, 85] width 123 height 37
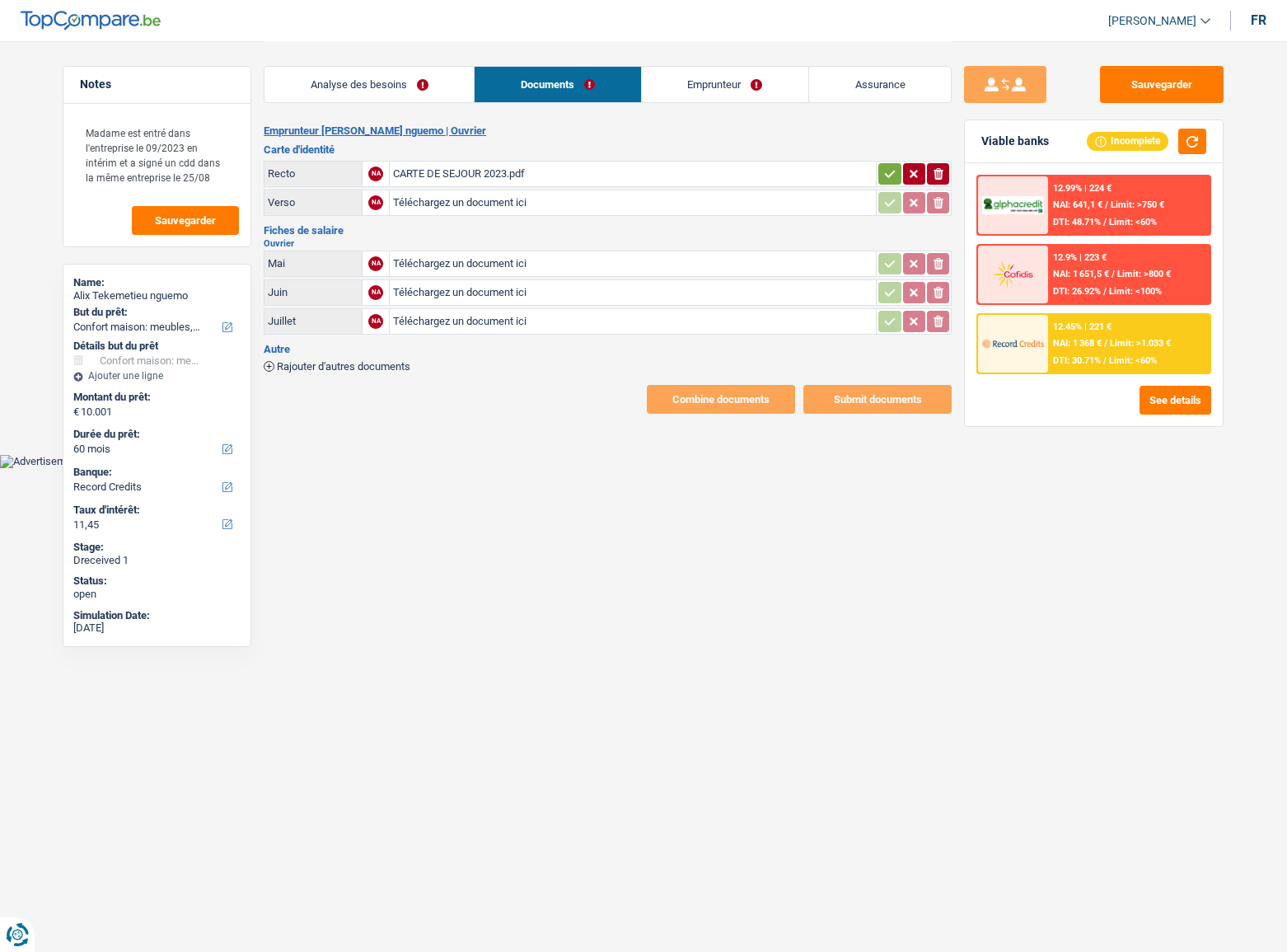
select select "household"
select select "60"
select select "record credits"
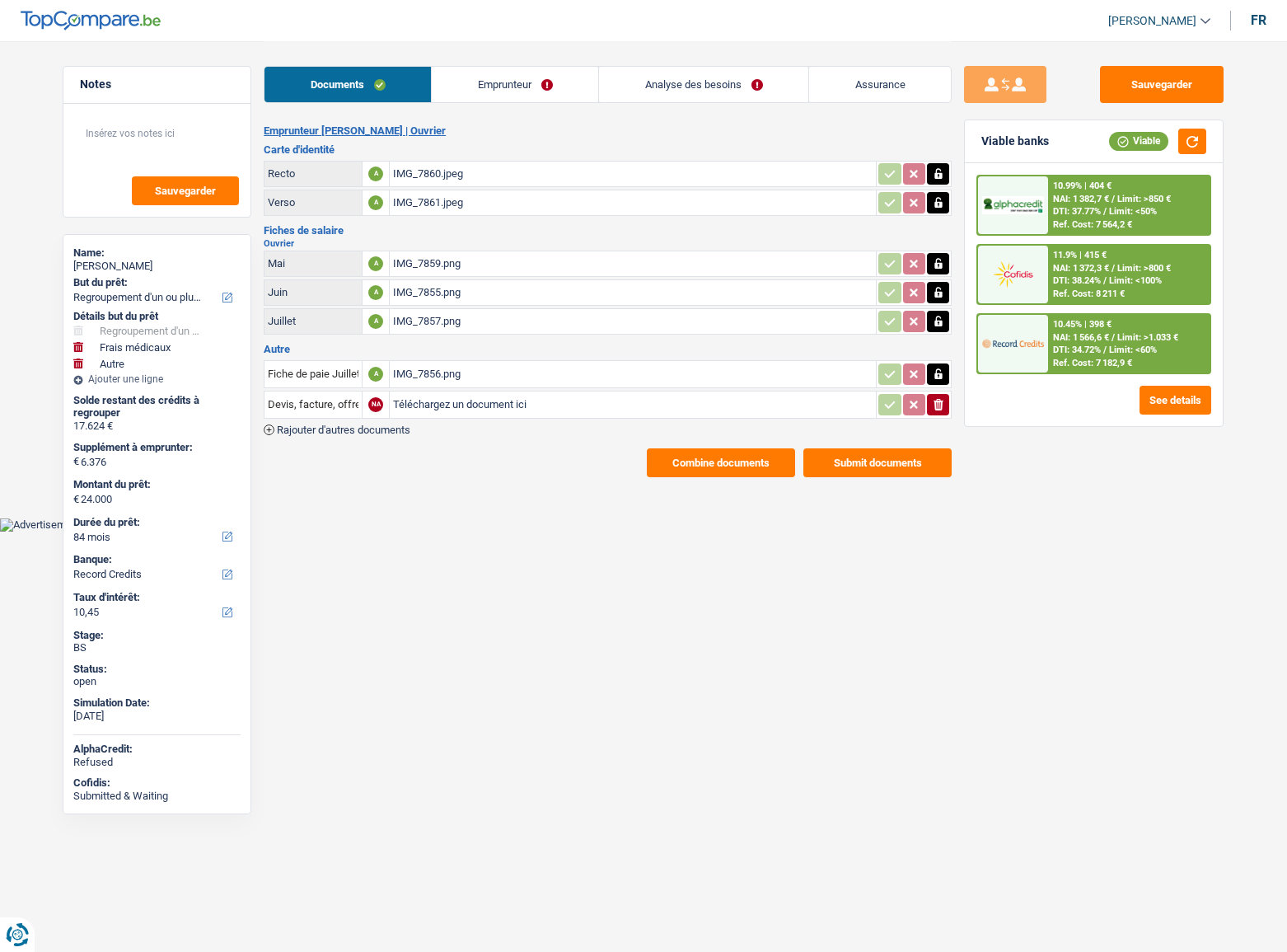
select select "refinancing"
select select "medical"
select select "other"
select select "84"
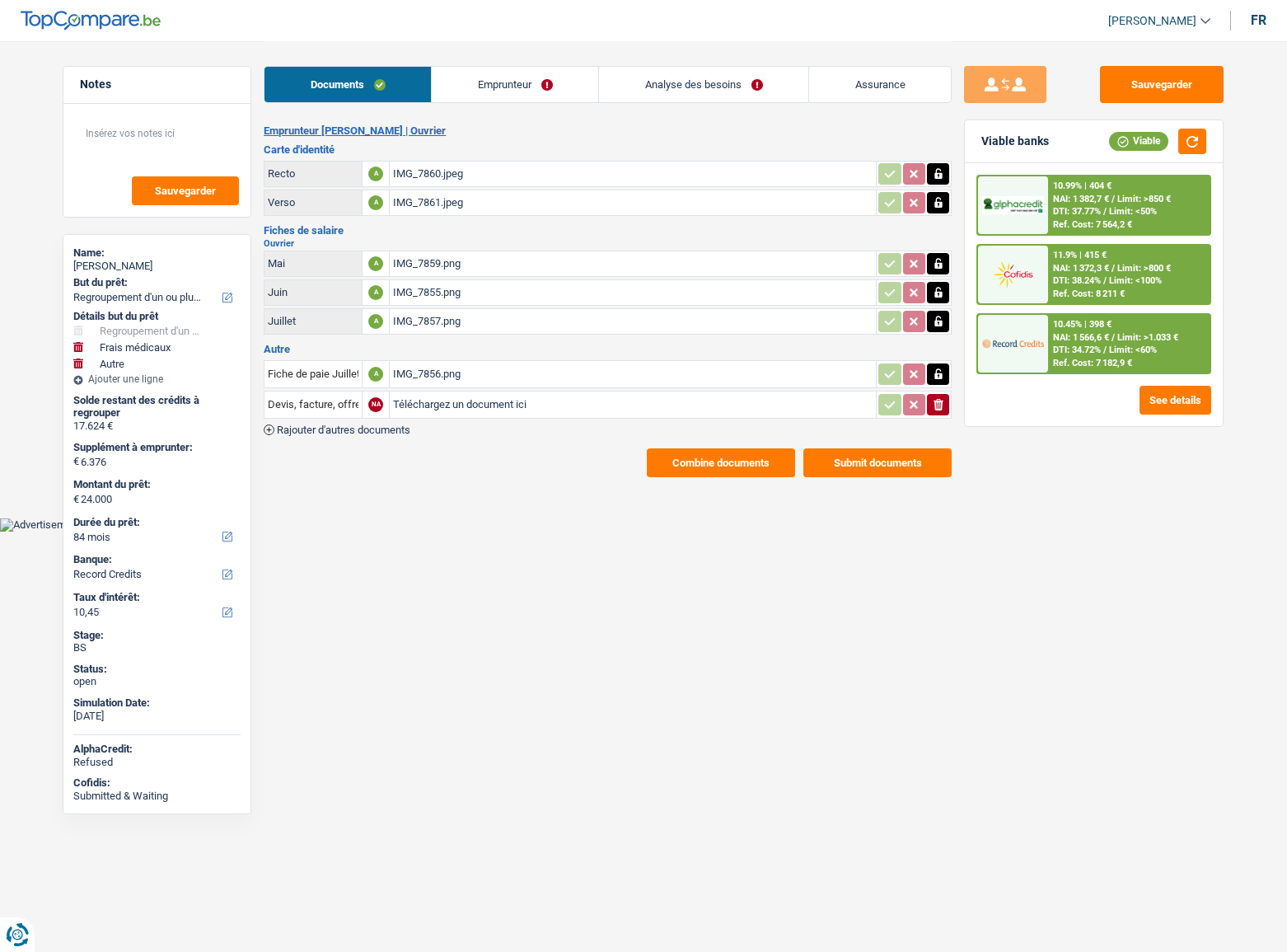
select select "record credits"
click at [1145, 329] on div "10.45% | 398 € NAI: 1 566,6 € / Limit: >1.033 € DTI: 34.72% / Limit: <60% Ref. …" at bounding box center [1129, 344] width 163 height 58
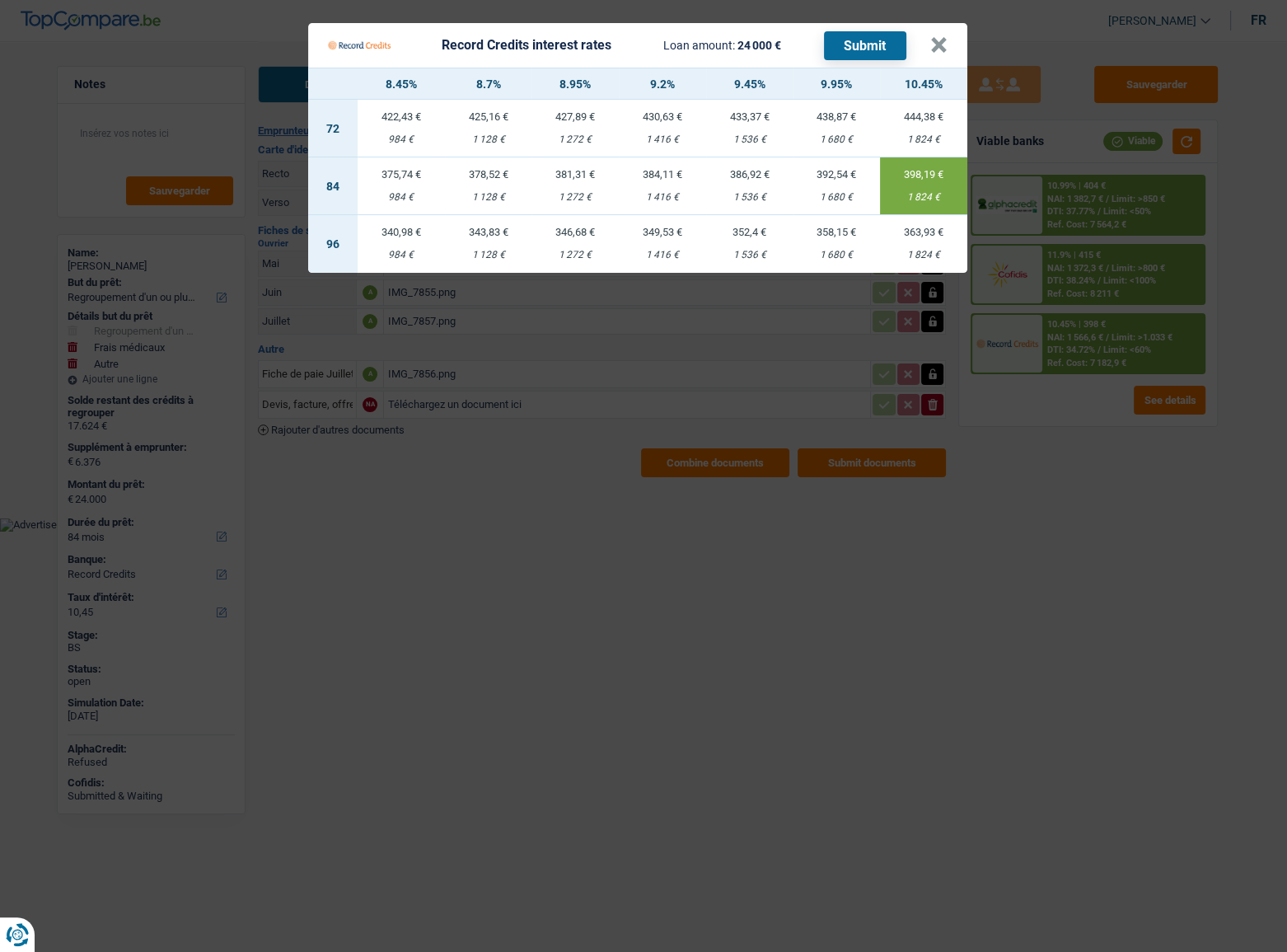
click at [1073, 520] on Credits "Record Credits interest rates Loan amount: 24 000 € Submit × 8.45% 8.7% 8.95% 9…" at bounding box center [644, 476] width 1287 height 952
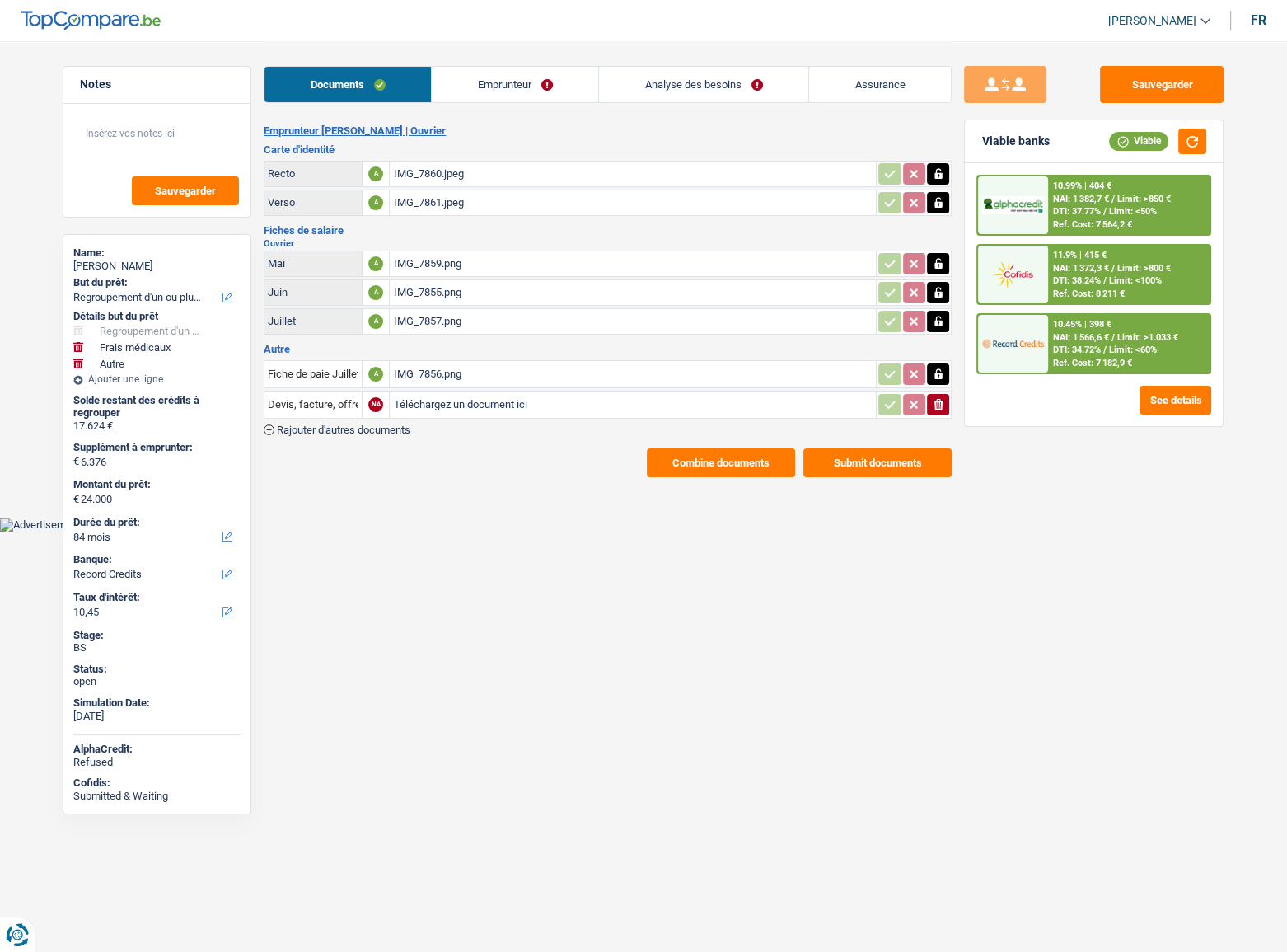
click at [945, 408] on button "ionicons-v5-e" at bounding box center [938, 405] width 23 height 22
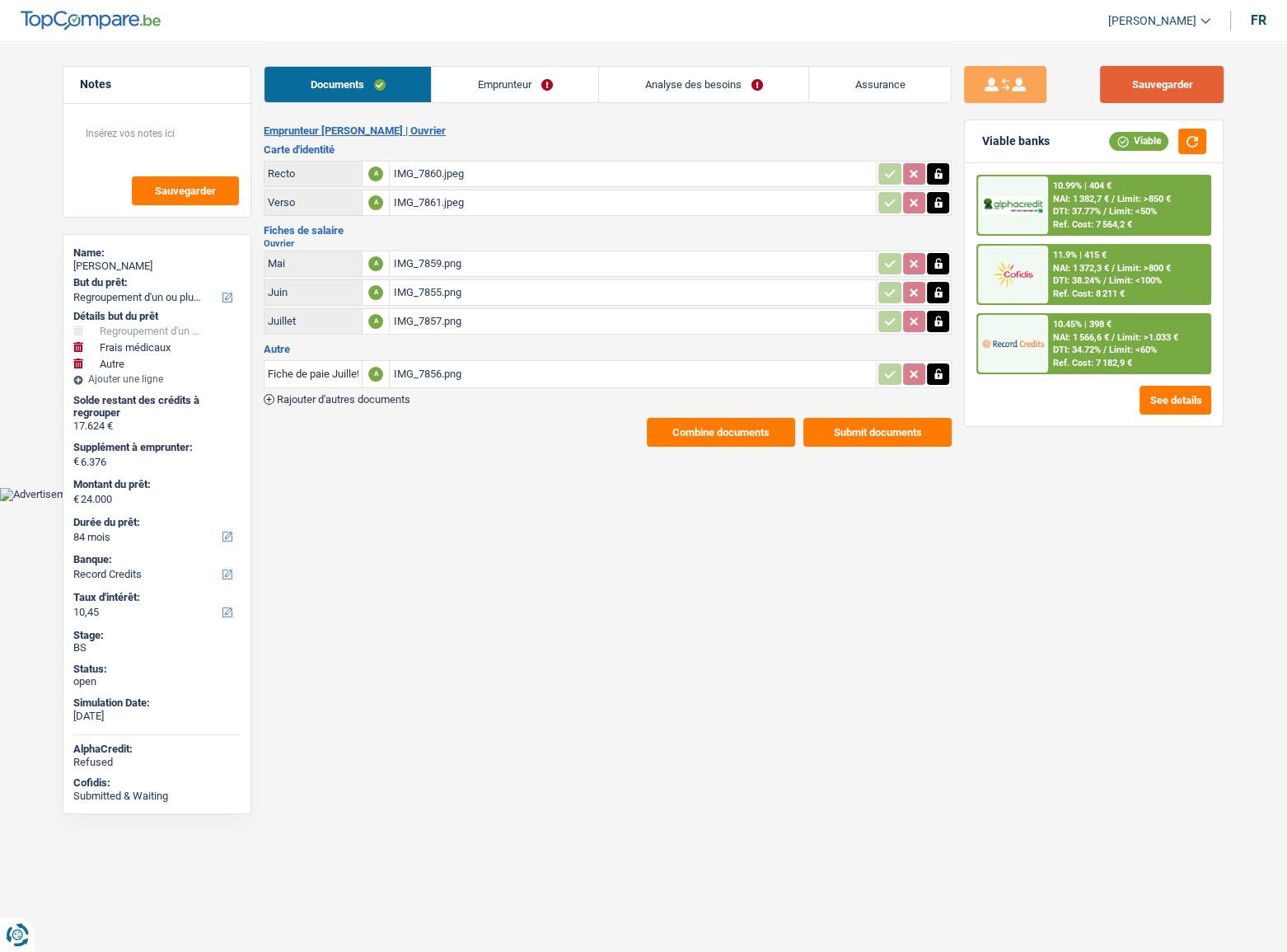
drag, startPoint x: 1181, startPoint y: 106, endPoint x: 1161, endPoint y: 100, distance: 20.9
click at [1178, 104] on div "Sauvegarder Viable banks Viable 10.99% | 404 € NAI: 1 382,7 € / Limit: >850 € D…" at bounding box center [1093, 495] width 284 height 859
click at [412, 162] on div "IMG_7860.jpeg" at bounding box center [633, 173] width 479 height 24
click at [1129, 89] on button "Sauvegarder" at bounding box center [1161, 85] width 123 height 37
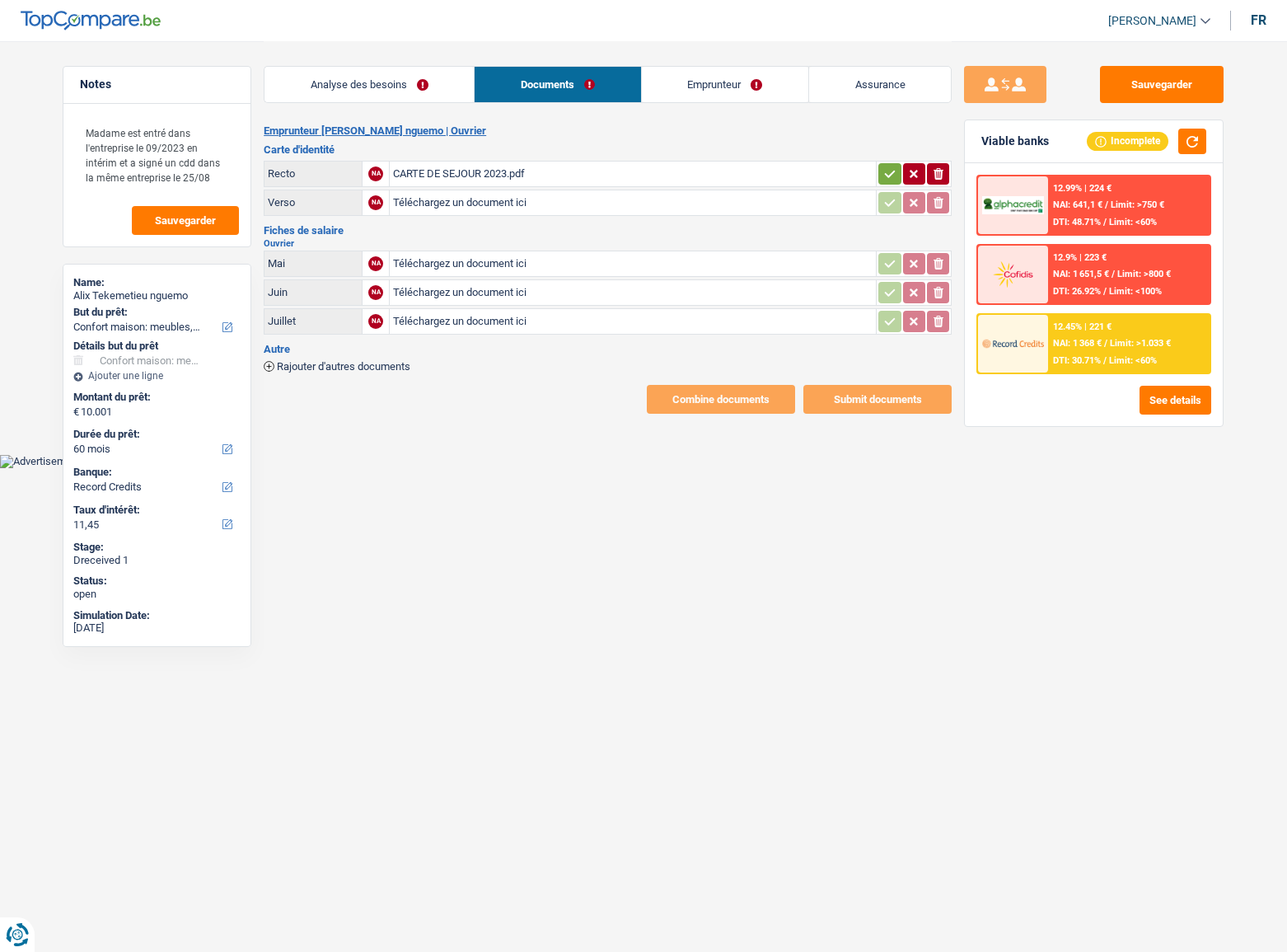
select select "household"
select select "60"
select select "record credits"
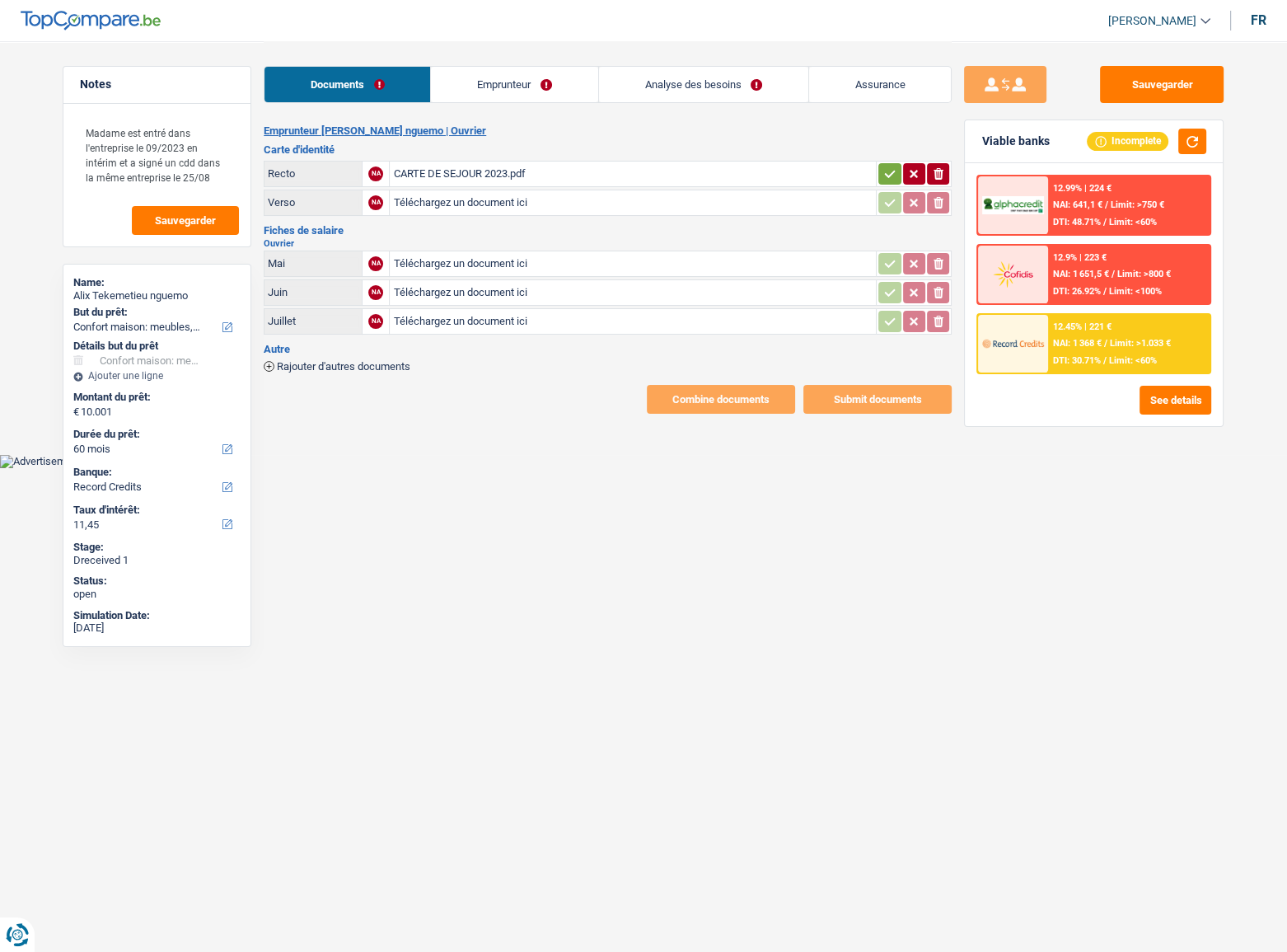
click at [564, 170] on div "CARTE DE SEJOUR 2023.pdf" at bounding box center [633, 173] width 479 height 24
click at [505, 79] on link "Emprunteur" at bounding box center [514, 85] width 167 height 35
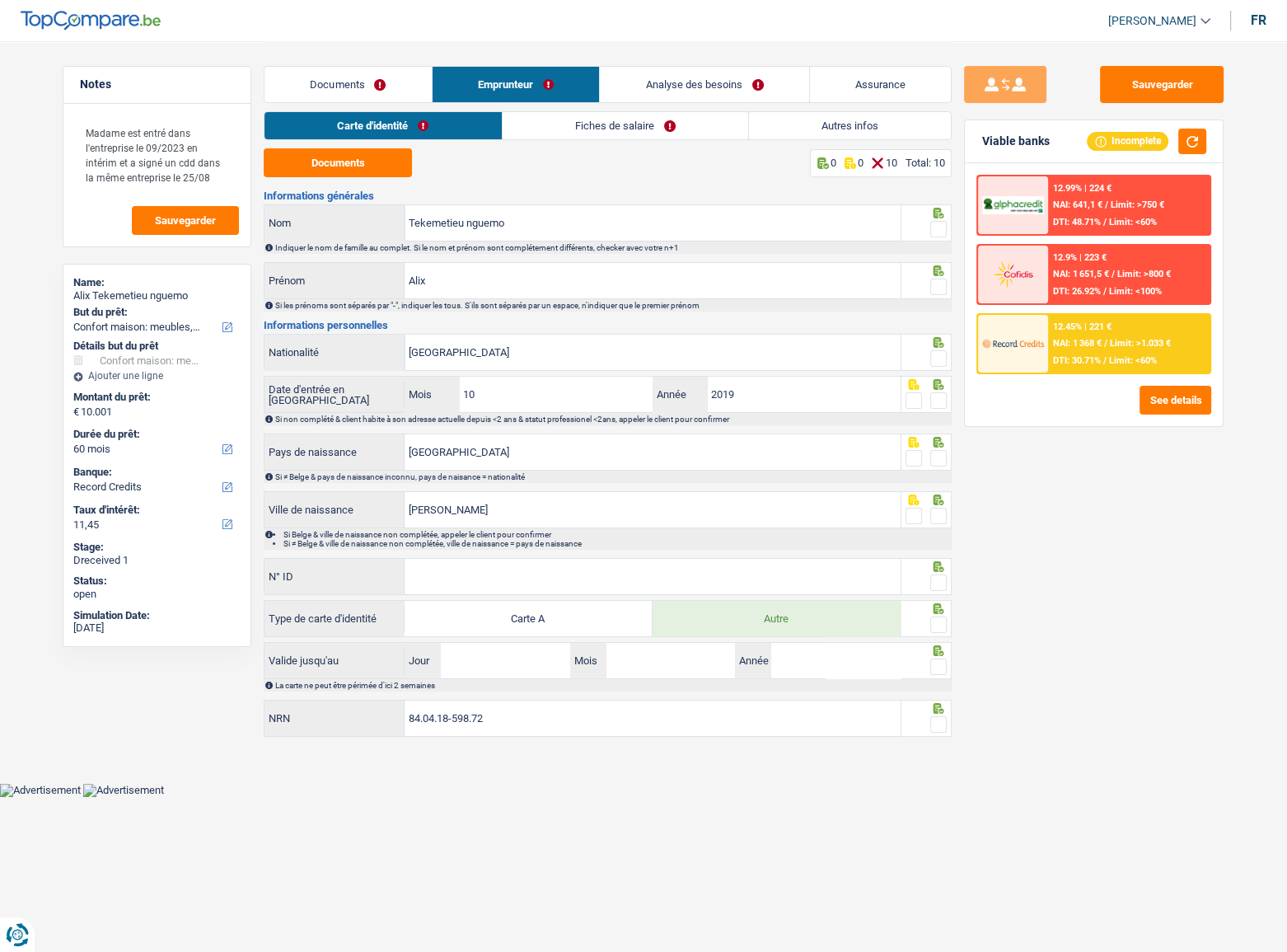
click at [541, 120] on link "Fiches de salaire" at bounding box center [625, 126] width 246 height 27
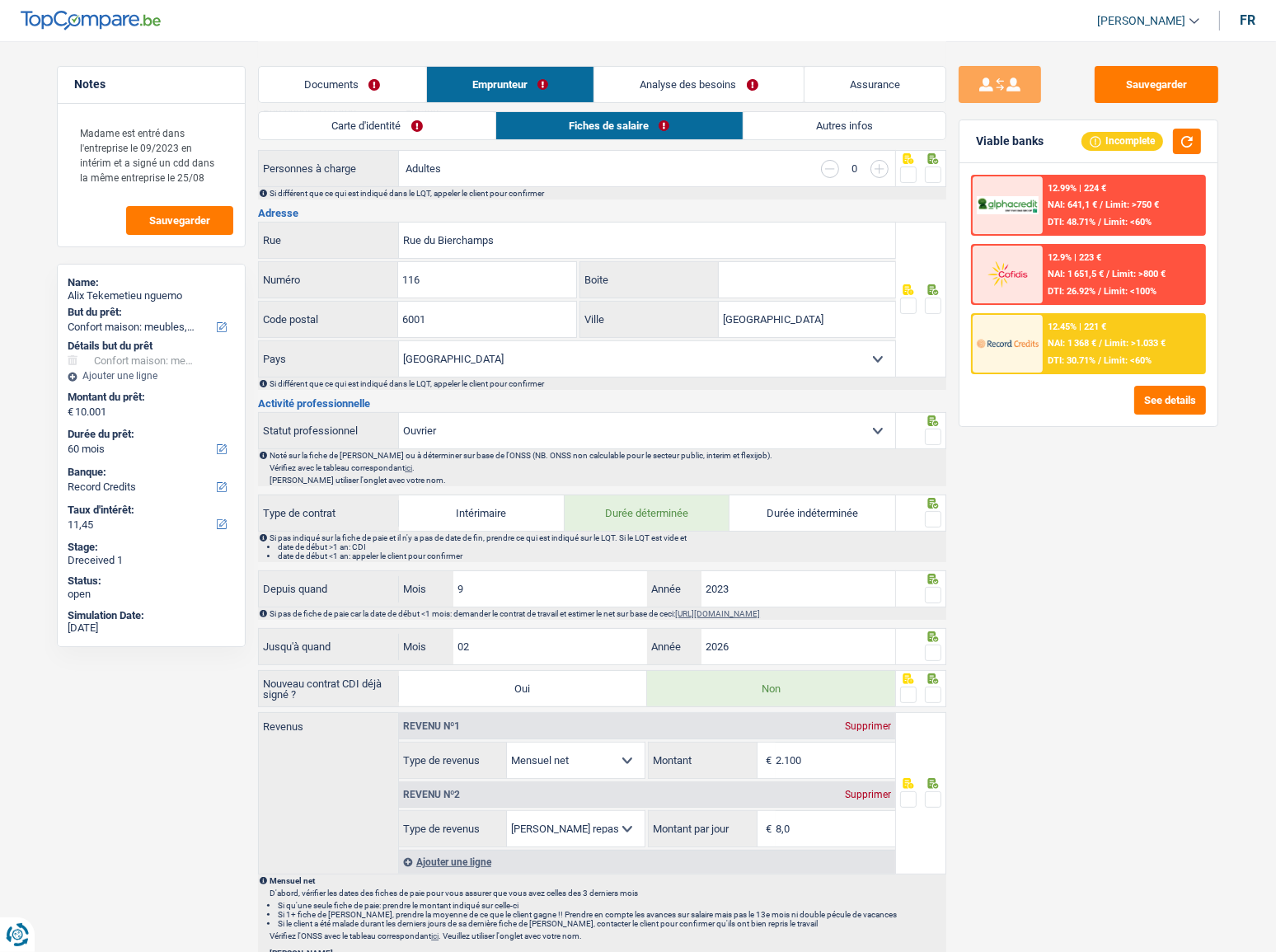
scroll to position [674, 0]
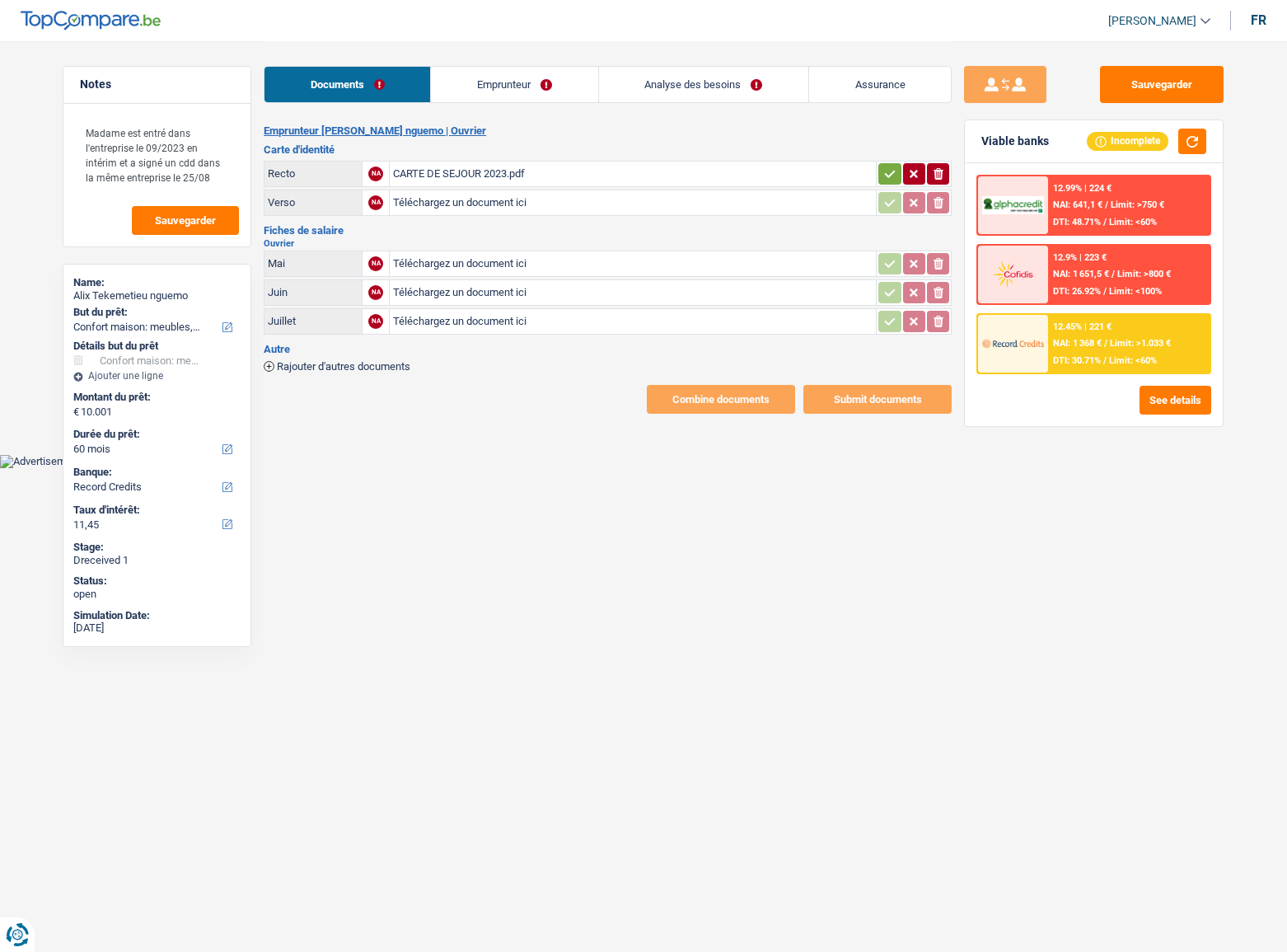
select select "household"
select select "60"
select select "record credits"
select select "32"
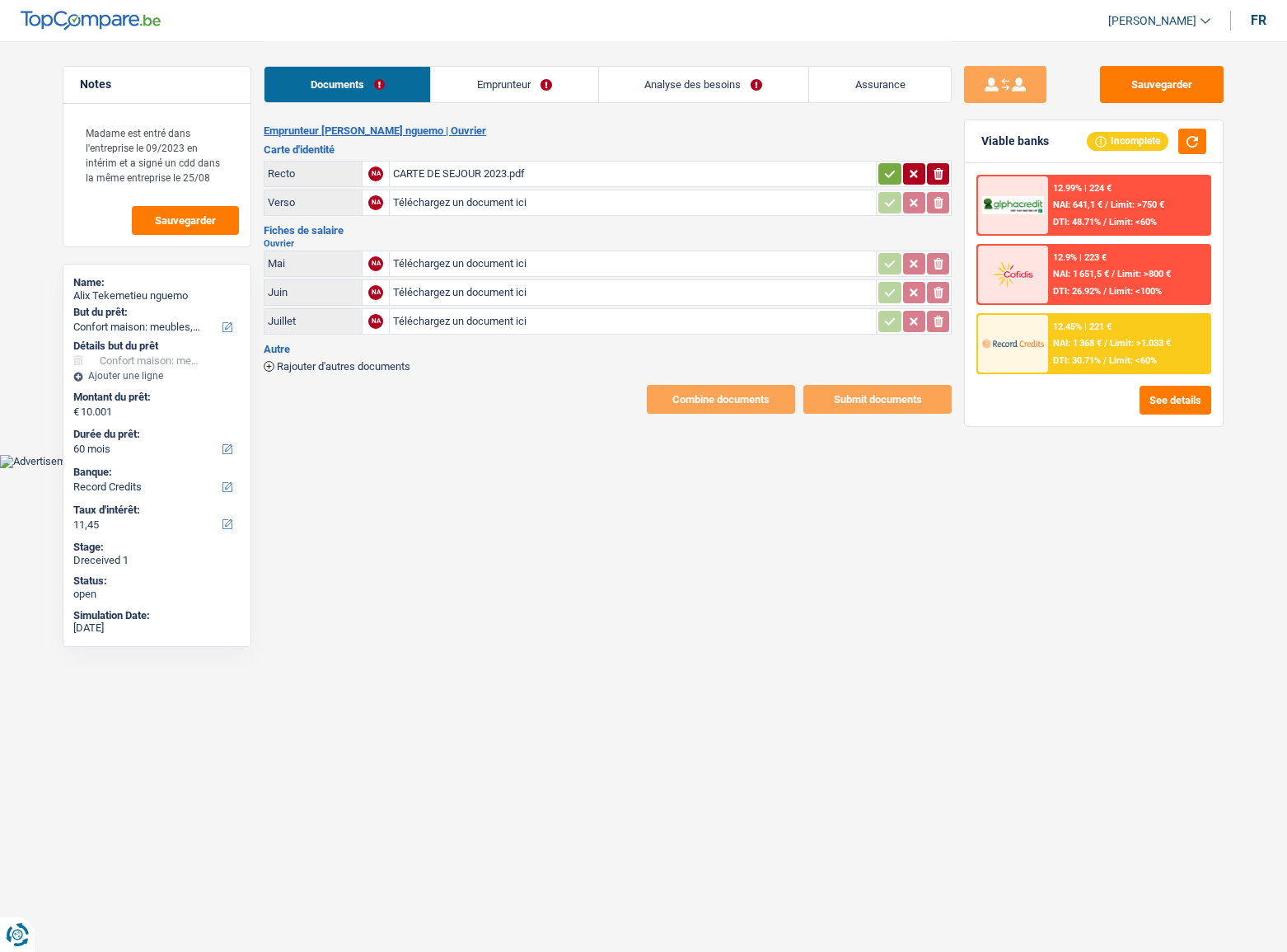
select select "rents"
click at [539, 86] on link "Emprunteur" at bounding box center [514, 85] width 167 height 35
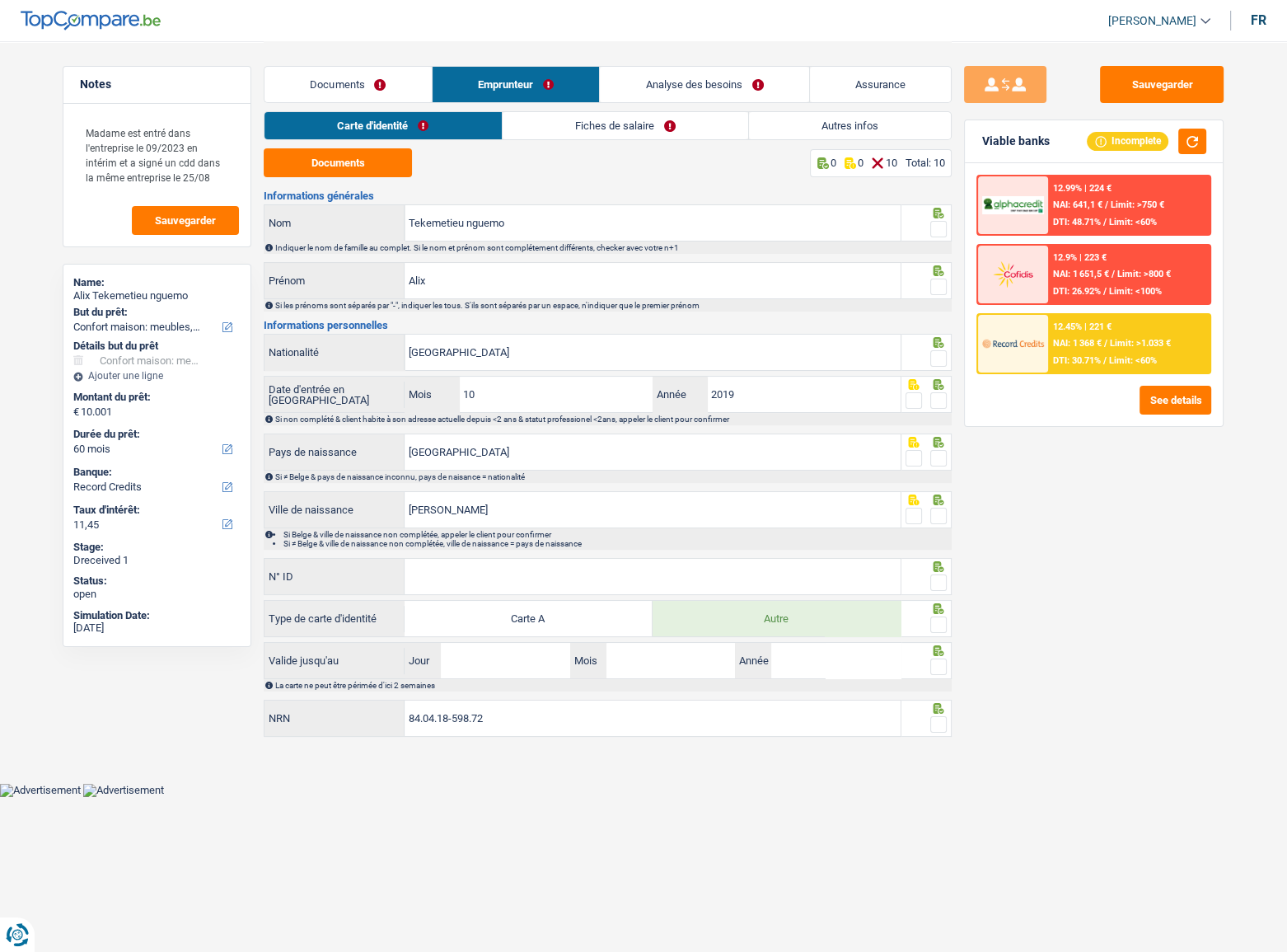
click at [698, 122] on link "Fiches de salaire" at bounding box center [625, 126] width 246 height 27
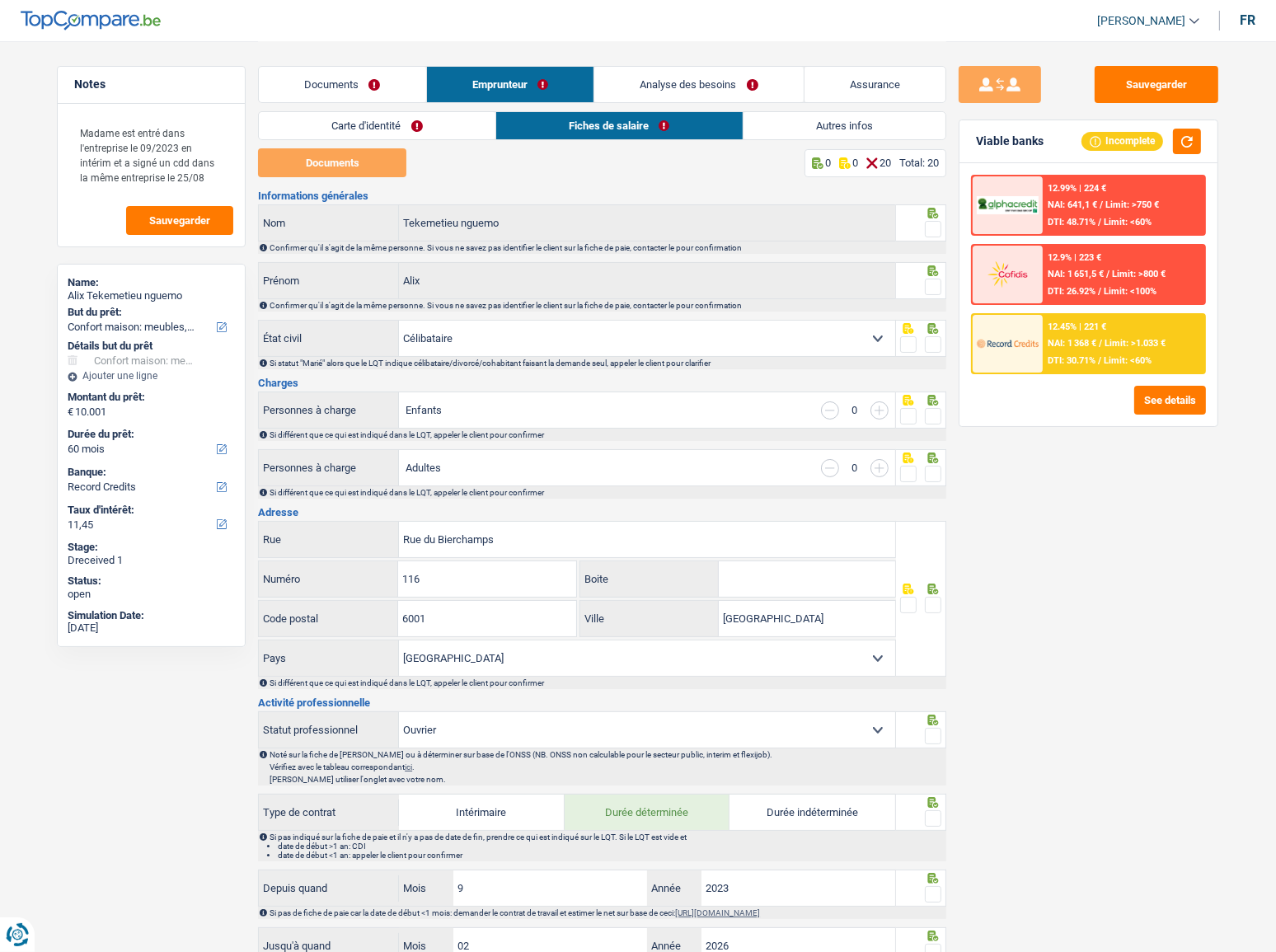
click at [849, 123] on link "Autres infos" at bounding box center [845, 126] width 203 height 27
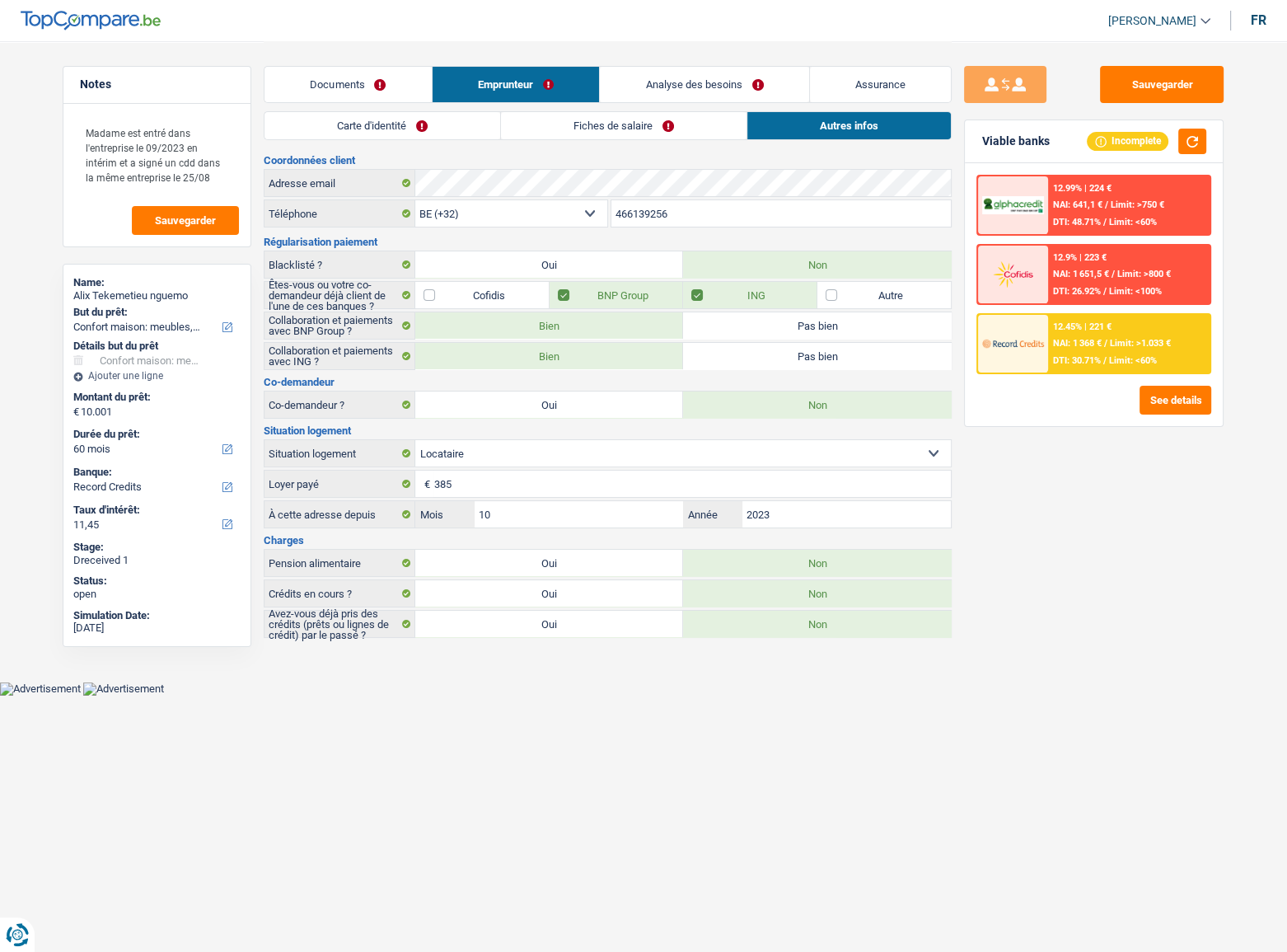
click at [320, 70] on link "Documents" at bounding box center [349, 85] width 168 height 35
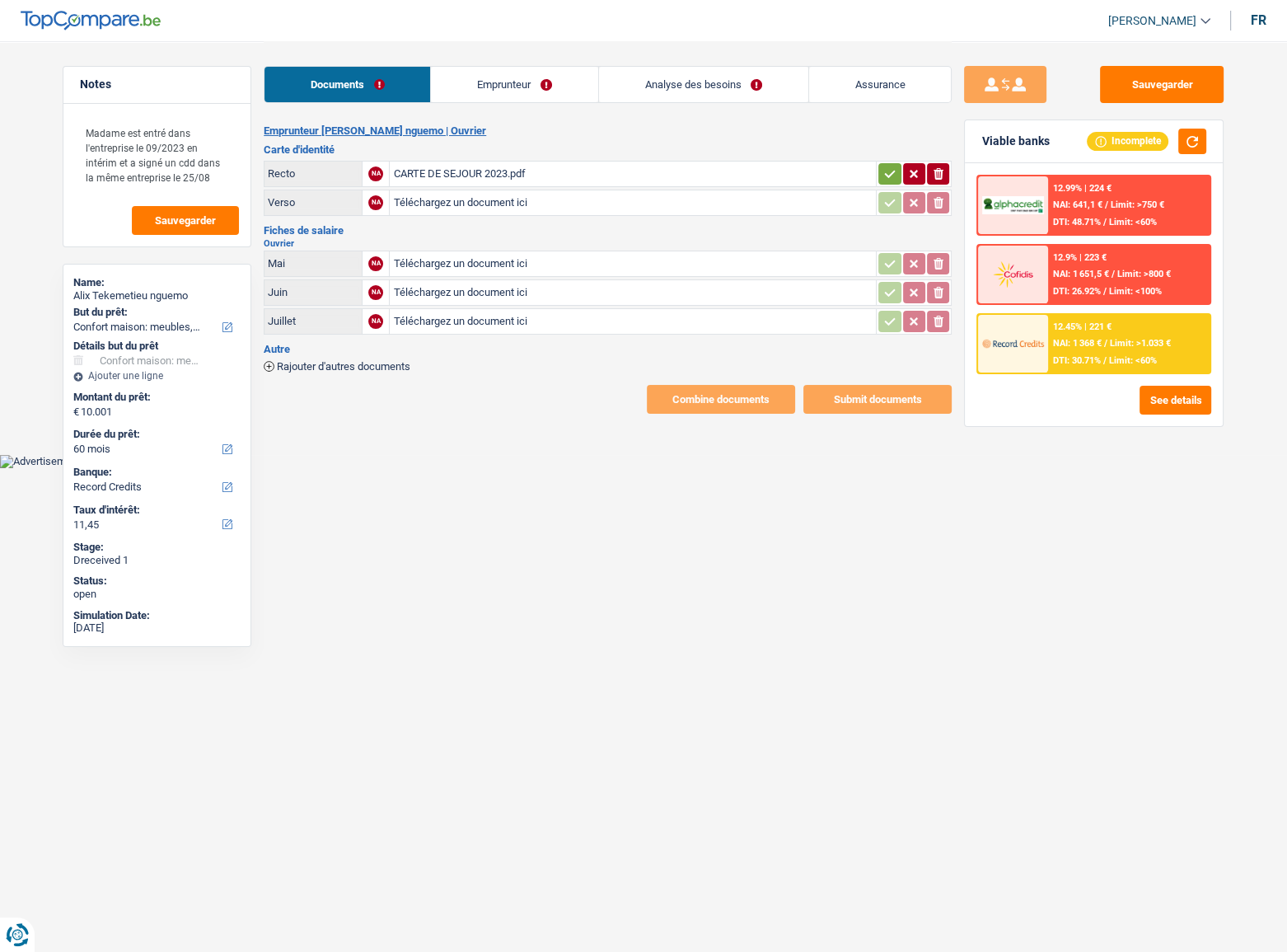
click at [483, 74] on link "Emprunteur" at bounding box center [514, 85] width 167 height 35
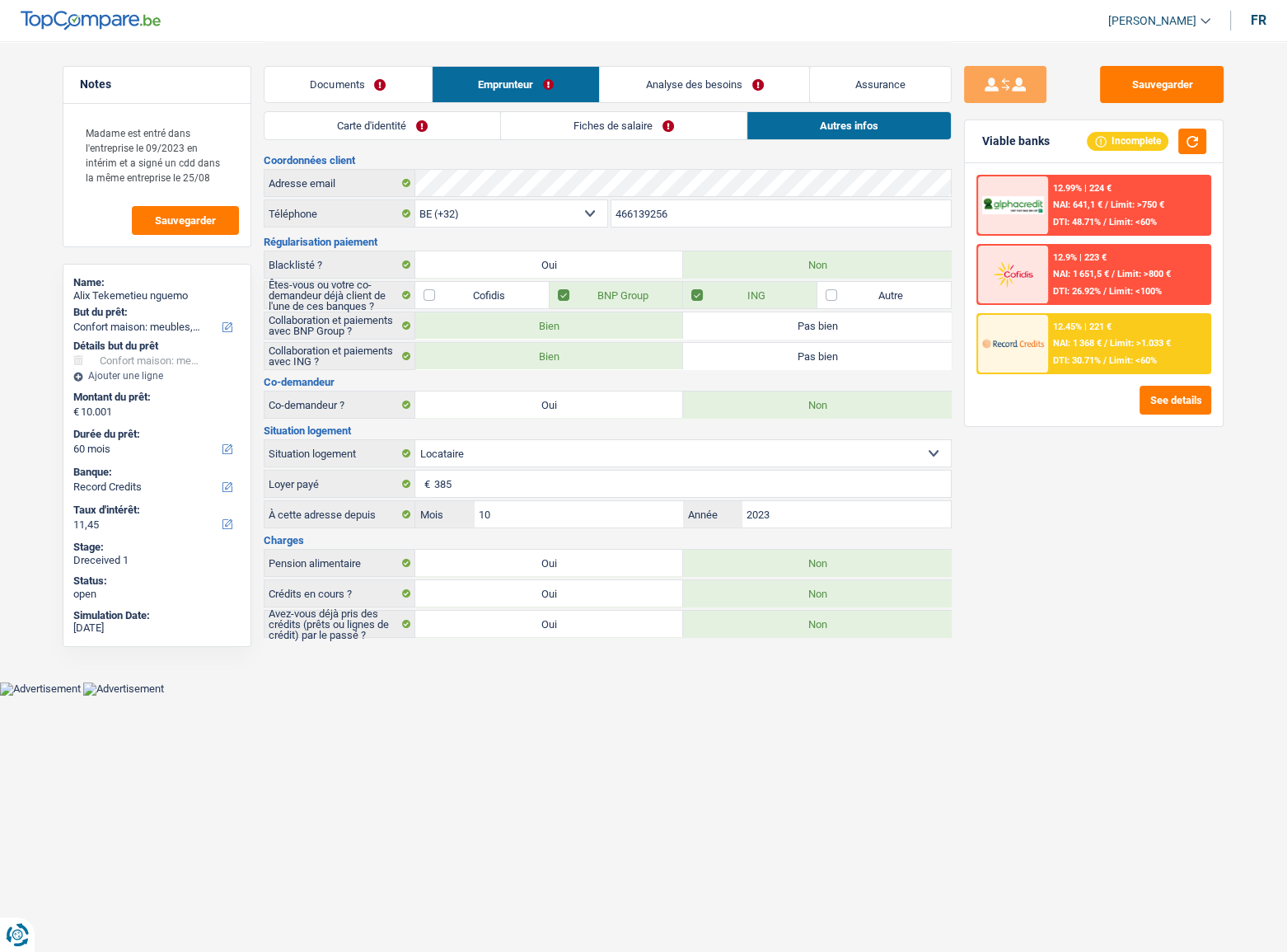
click at [654, 130] on link "Fiches de salaire" at bounding box center [623, 126] width 246 height 27
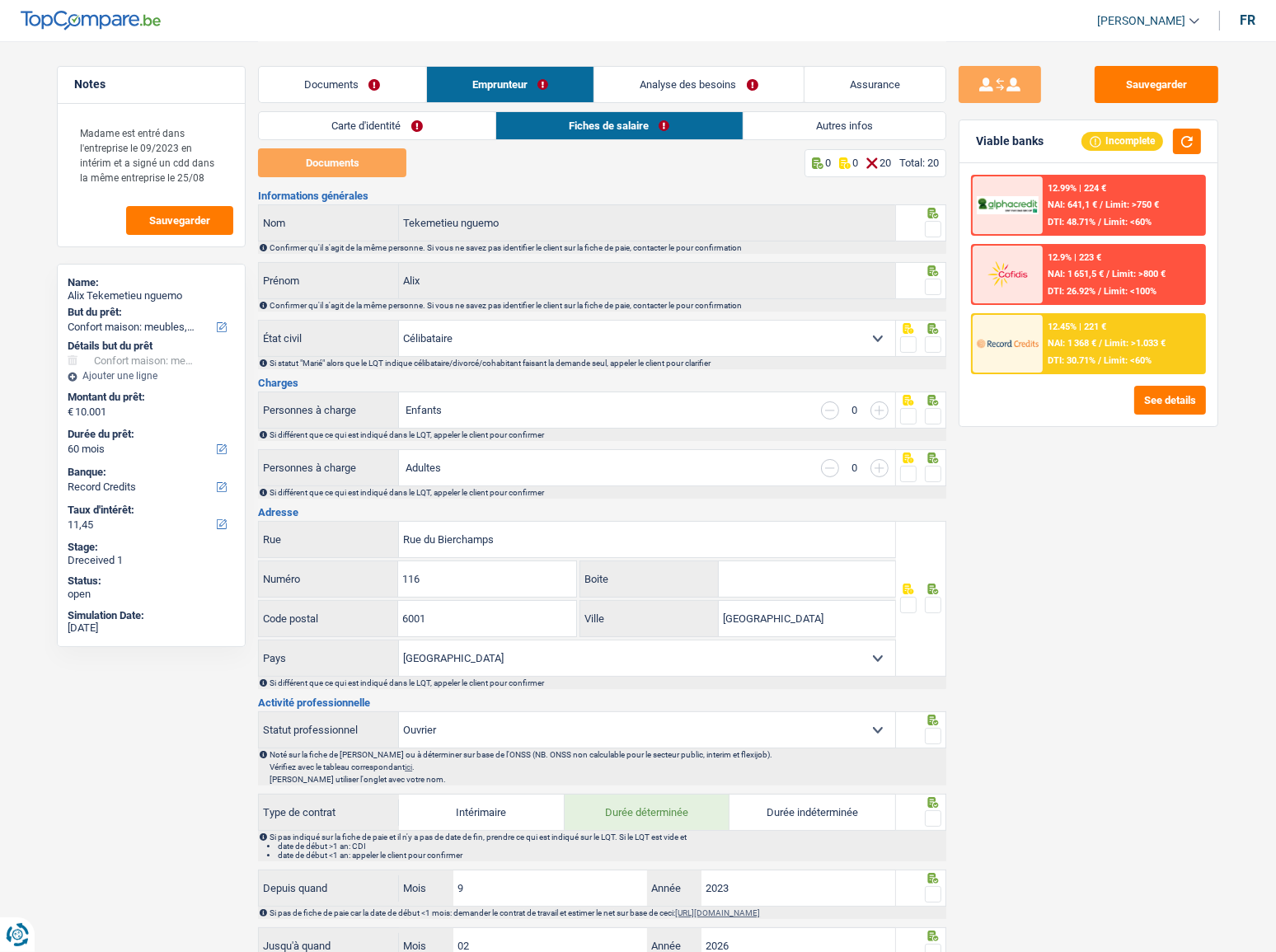
click at [368, 130] on link "Carte d'identité" at bounding box center [377, 126] width 236 height 27
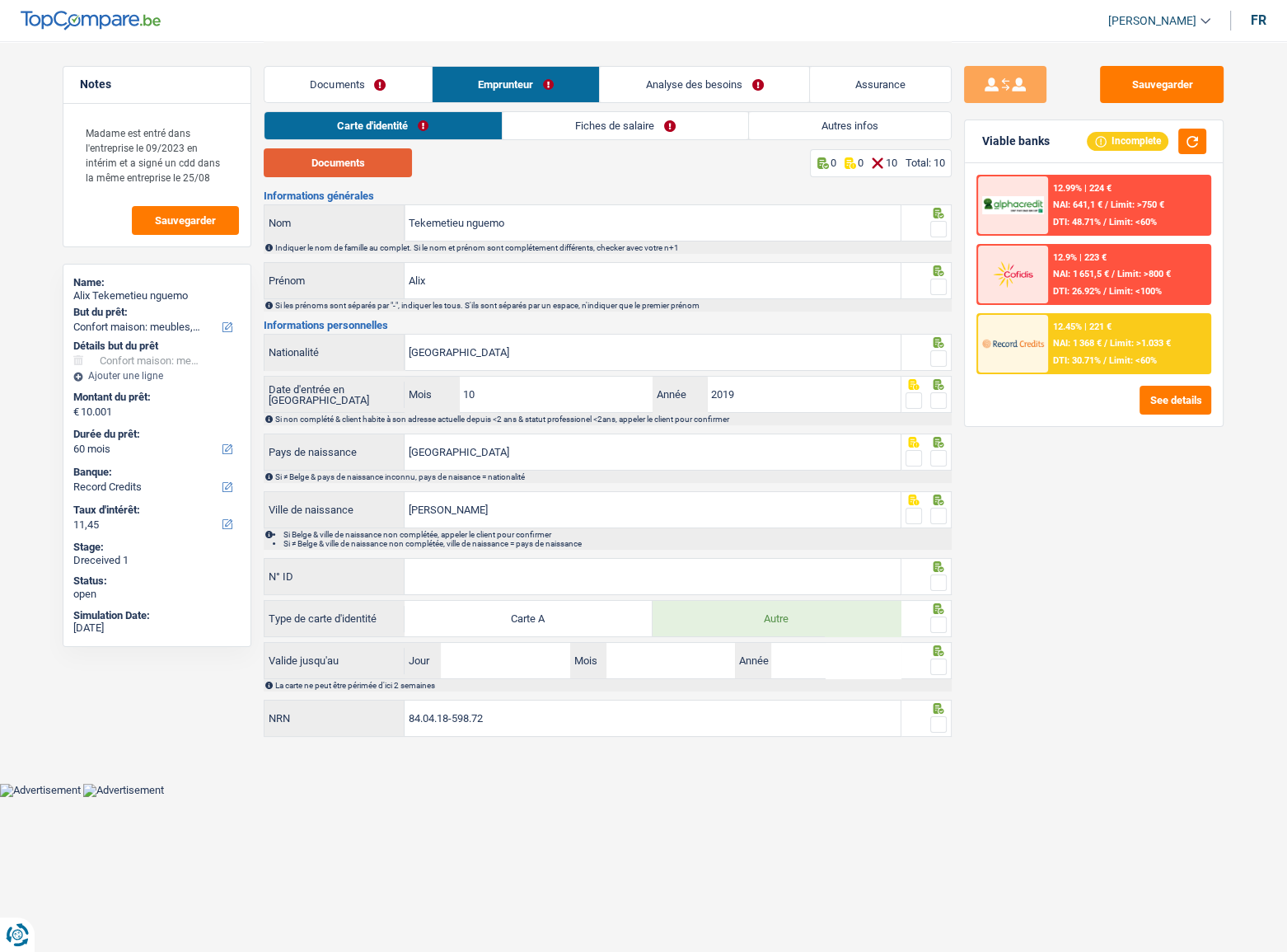
click at [352, 165] on button "Documents" at bounding box center [338, 163] width 148 height 28
drag, startPoint x: 321, startPoint y: 166, endPoint x: 341, endPoint y: 166, distance: 20.0
click at [321, 166] on button "Documents" at bounding box center [338, 163] width 148 height 28
click at [938, 228] on span at bounding box center [938, 229] width 17 height 17
click at [0, 0] on input "radio" at bounding box center [0, 0] width 0 height 0
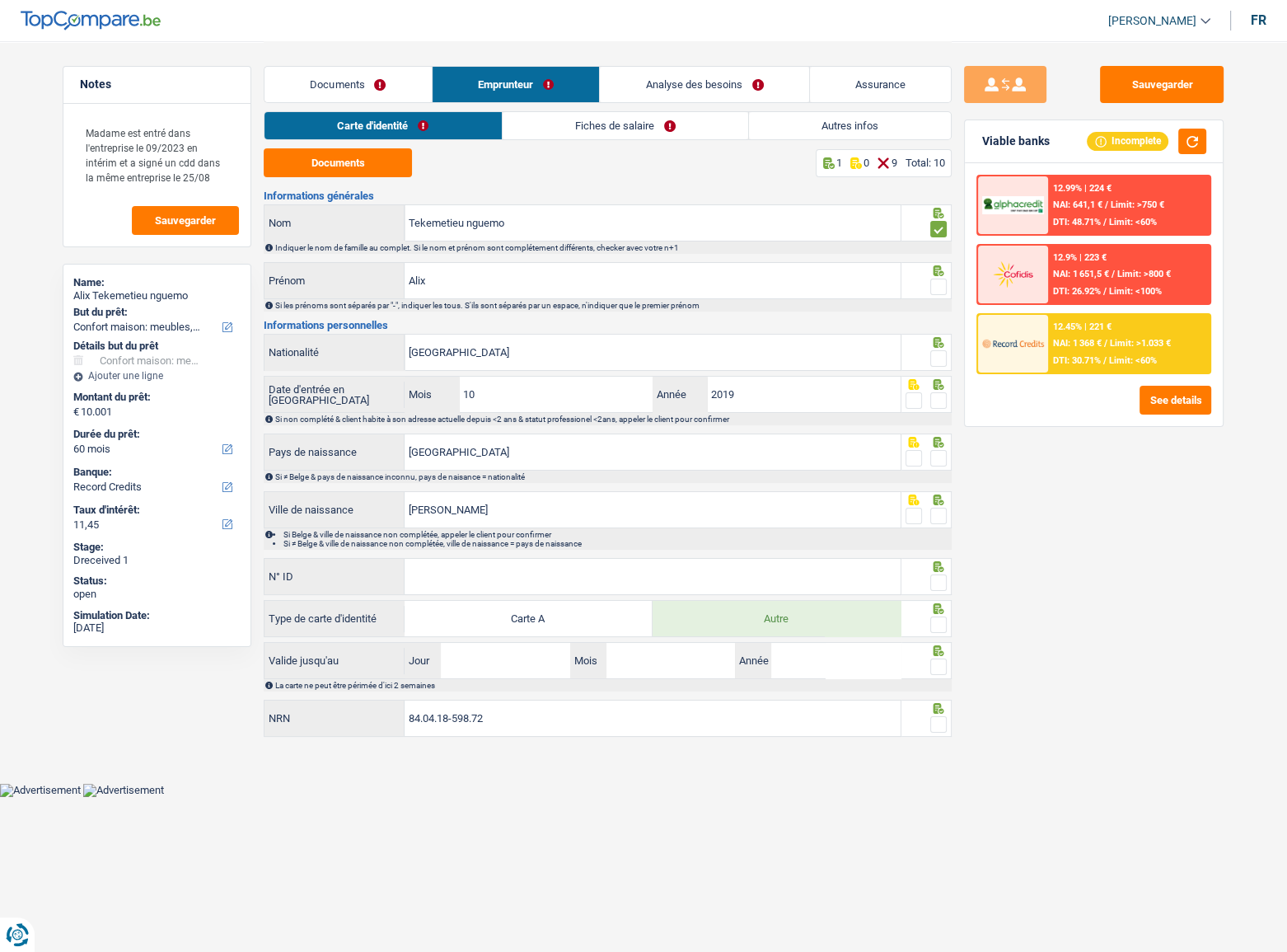
click at [939, 271] on icon at bounding box center [938, 271] width 17 height 11
drag, startPoint x: 936, startPoint y: 282, endPoint x: 948, endPoint y: 347, distance: 66.1
click at [936, 282] on span at bounding box center [938, 287] width 17 height 17
click at [0, 0] on input "radio" at bounding box center [0, 0] width 0 height 0
drag, startPoint x: 938, startPoint y: 359, endPoint x: 944, endPoint y: 393, distance: 34.5
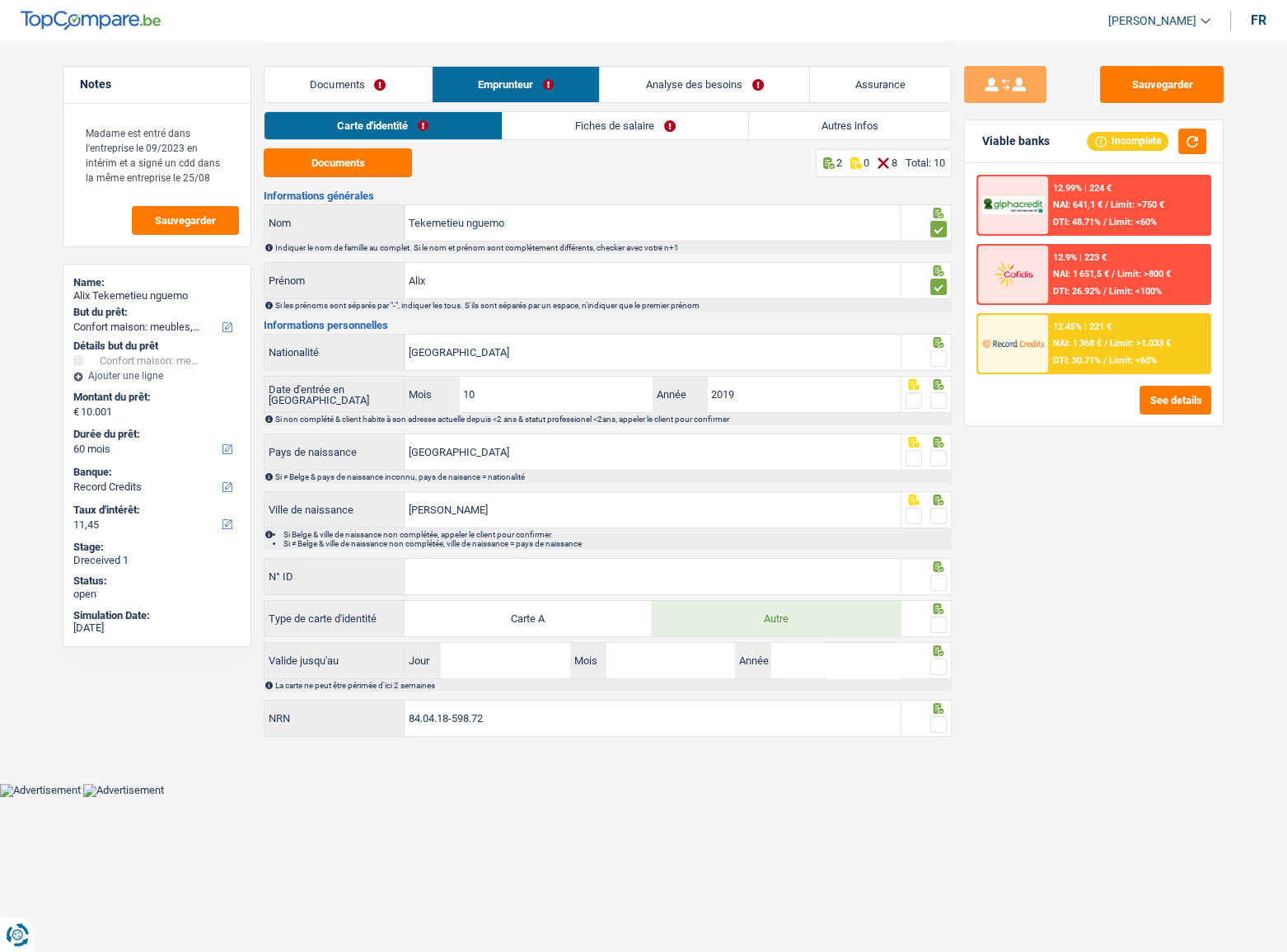
click at [938, 358] on span at bounding box center [938, 359] width 17 height 17
click at [0, 0] on input "radio" at bounding box center [0, 0] width 0 height 0
click at [946, 397] on span at bounding box center [938, 401] width 17 height 17
click at [0, 0] on input "radio" at bounding box center [0, 0] width 0 height 0
click at [939, 463] on span at bounding box center [938, 458] width 17 height 17
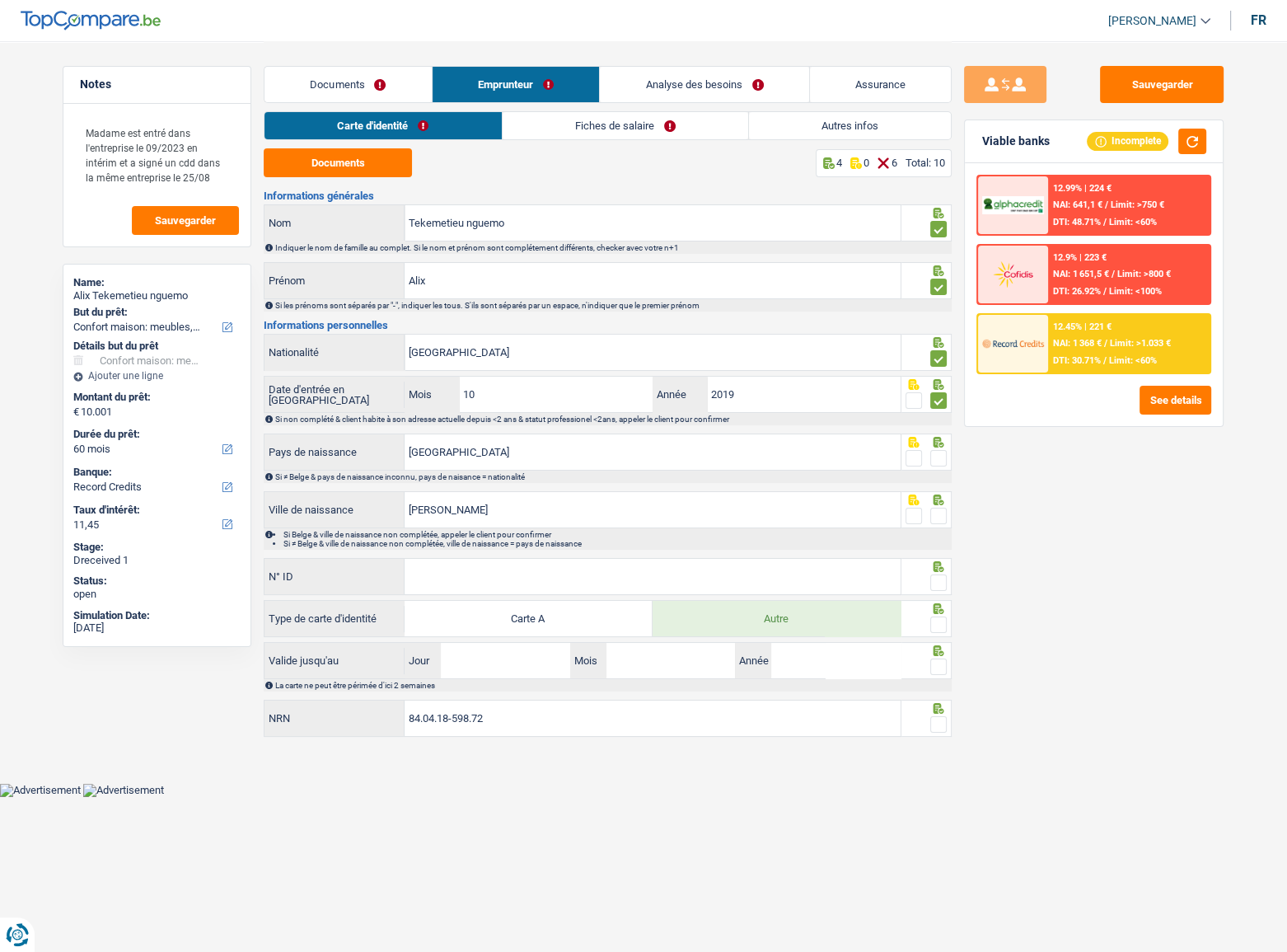
click at [0, 0] on input "radio" at bounding box center [0, 0] width 0 height 0
drag, startPoint x: 951, startPoint y: 517, endPoint x: 948, endPoint y: 525, distance: 8.5
click at [949, 522] on div "Notes Madame est entré dans l'entreprise le 09/2023 en intérim et a signé un cd…" at bounding box center [644, 391] width 1186 height 701
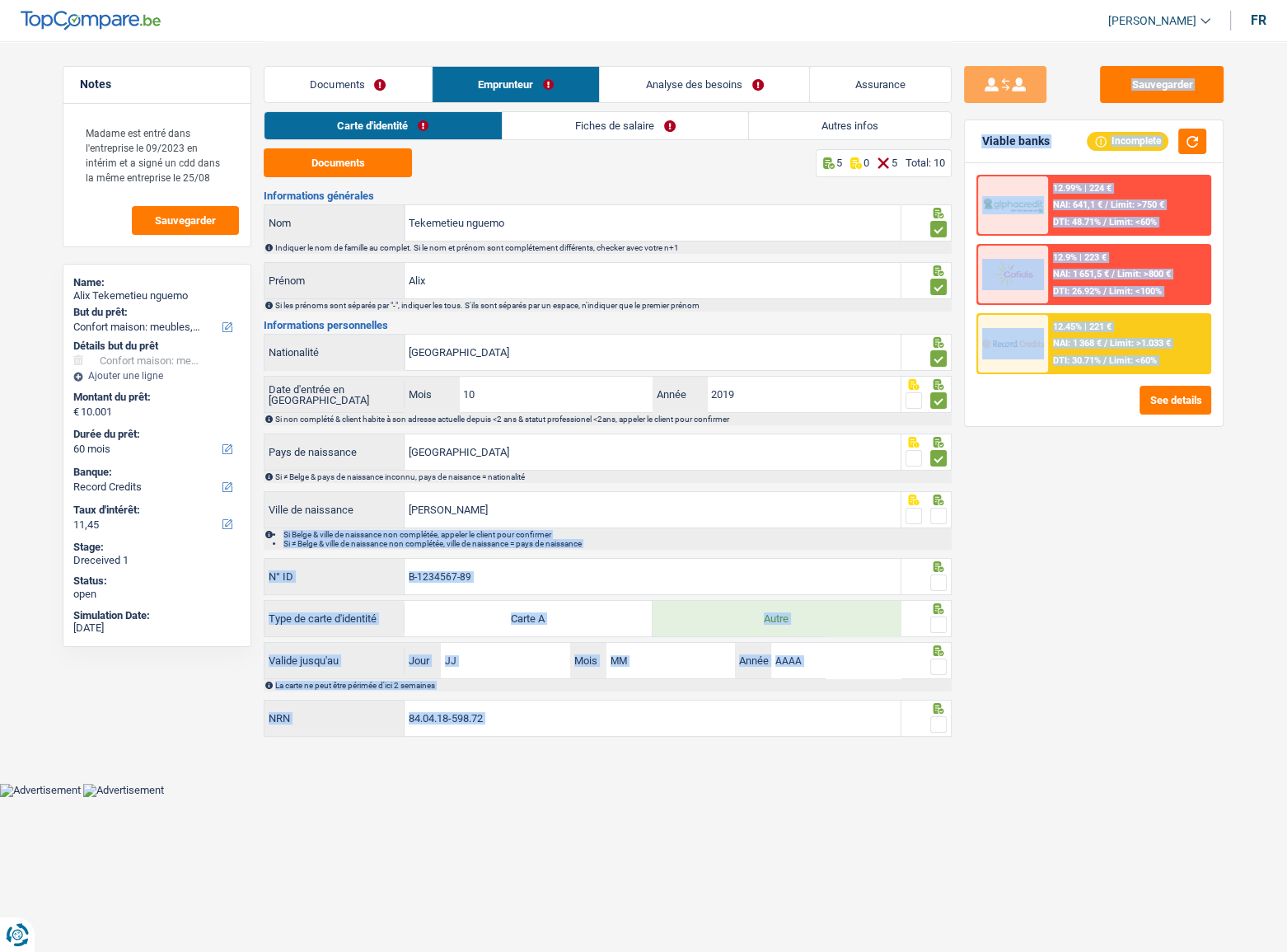
click at [938, 519] on span at bounding box center [938, 516] width 17 height 17
click at [0, 0] on input "radio" at bounding box center [0, 0] width 0 height 0
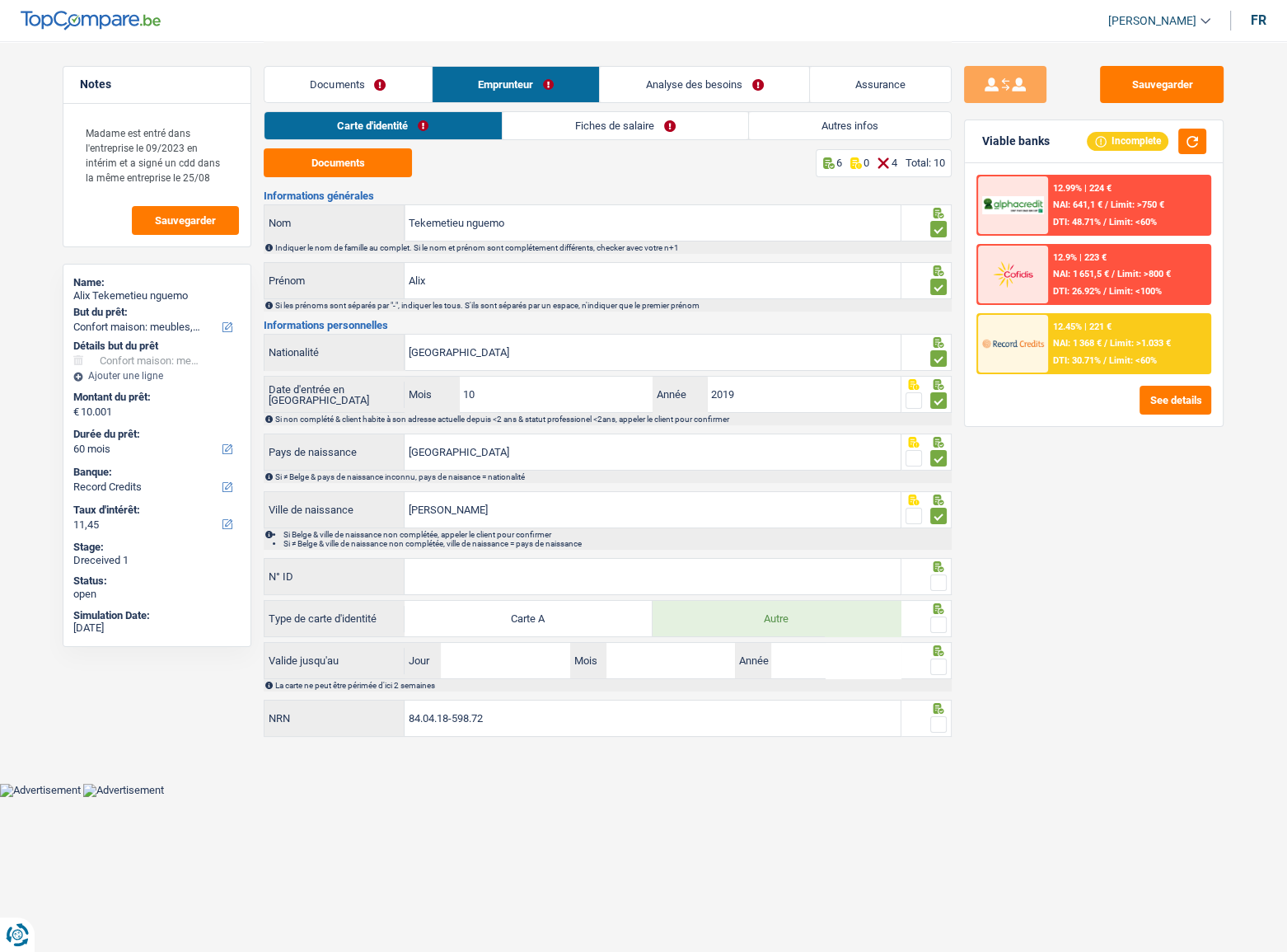
click at [1068, 577] on div "Sauvegarder Viable banks Incomplete 12.99% | 224 € NAI: 641,1 € / Limit: >750 €…" at bounding box center [1093, 495] width 284 height 859
click at [724, 559] on input "N° ID" at bounding box center [653, 577] width 496 height 35
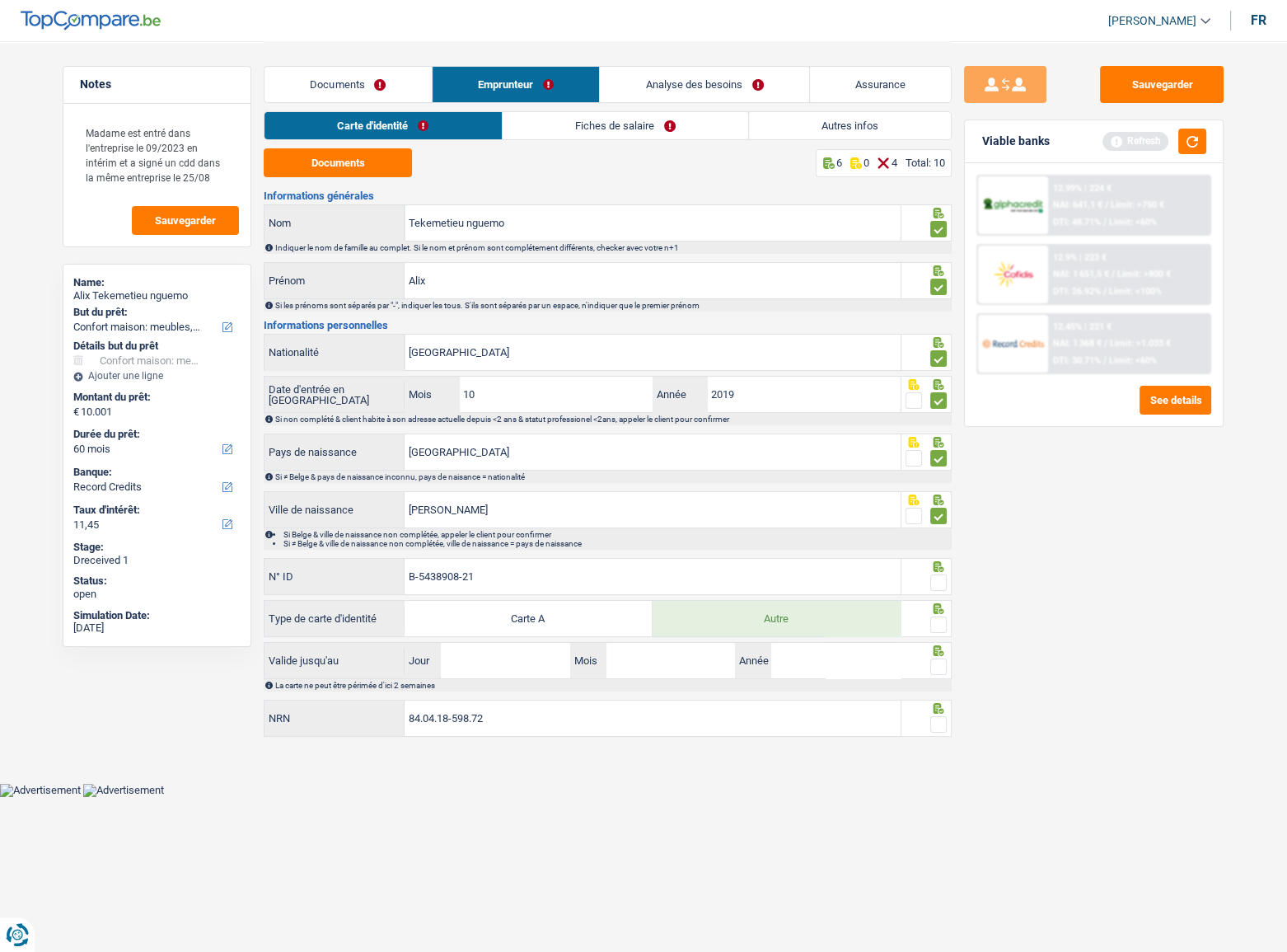
type input "B-5438908-21"
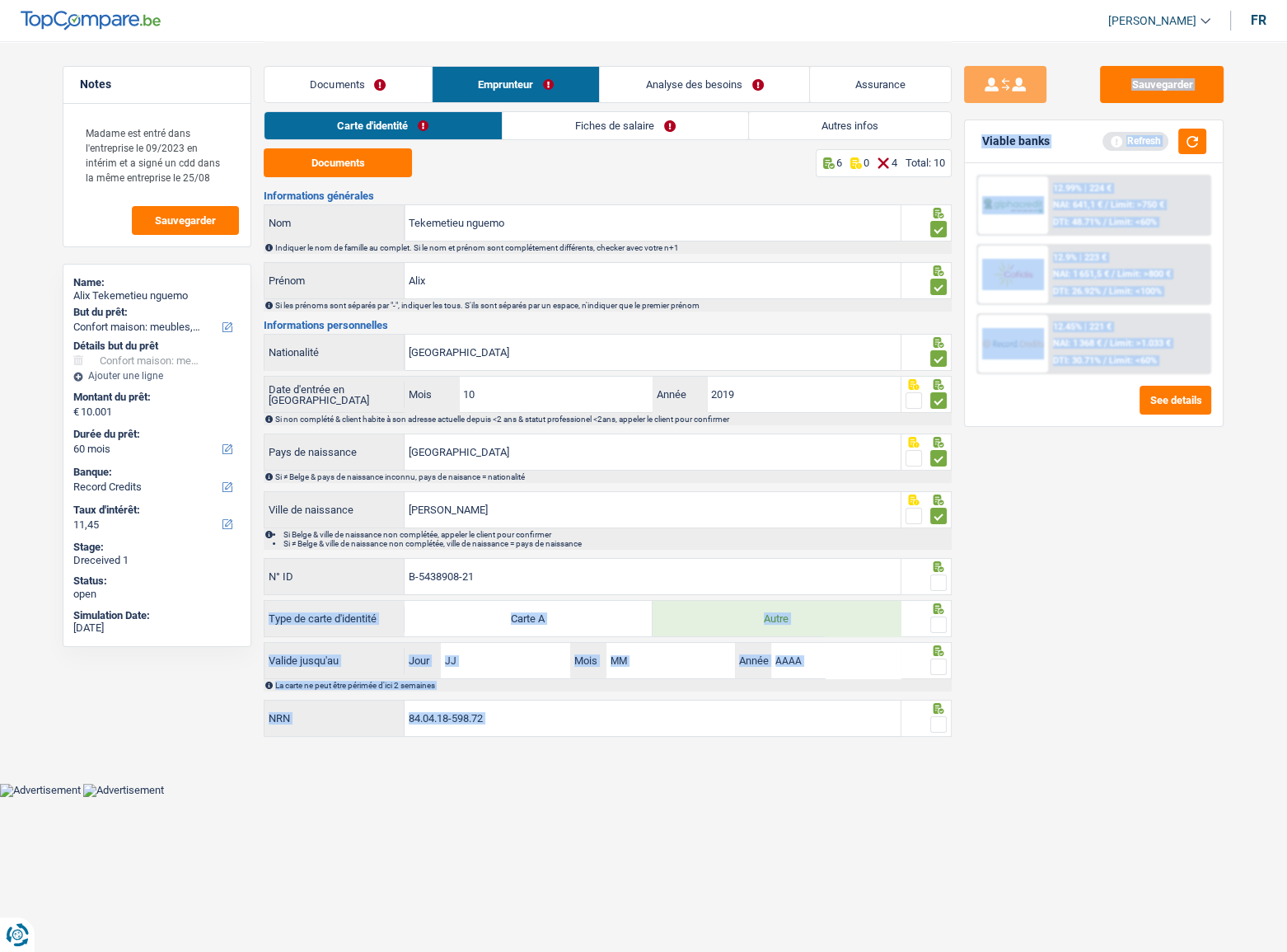
click at [948, 577] on div "Notes Madame est entré dans l'entreprise le 09/2023 en intérim et a signé un cd…" at bounding box center [644, 391] width 1186 height 701
drag, startPoint x: 944, startPoint y: 577, endPoint x: 937, endPoint y: 621, distance: 44.6
click at [943, 580] on span at bounding box center [938, 582] width 17 height 17
click at [0, 0] on input "radio" at bounding box center [0, 0] width 0 height 0
drag, startPoint x: 937, startPoint y: 625, endPoint x: 943, endPoint y: 639, distance: 15.2
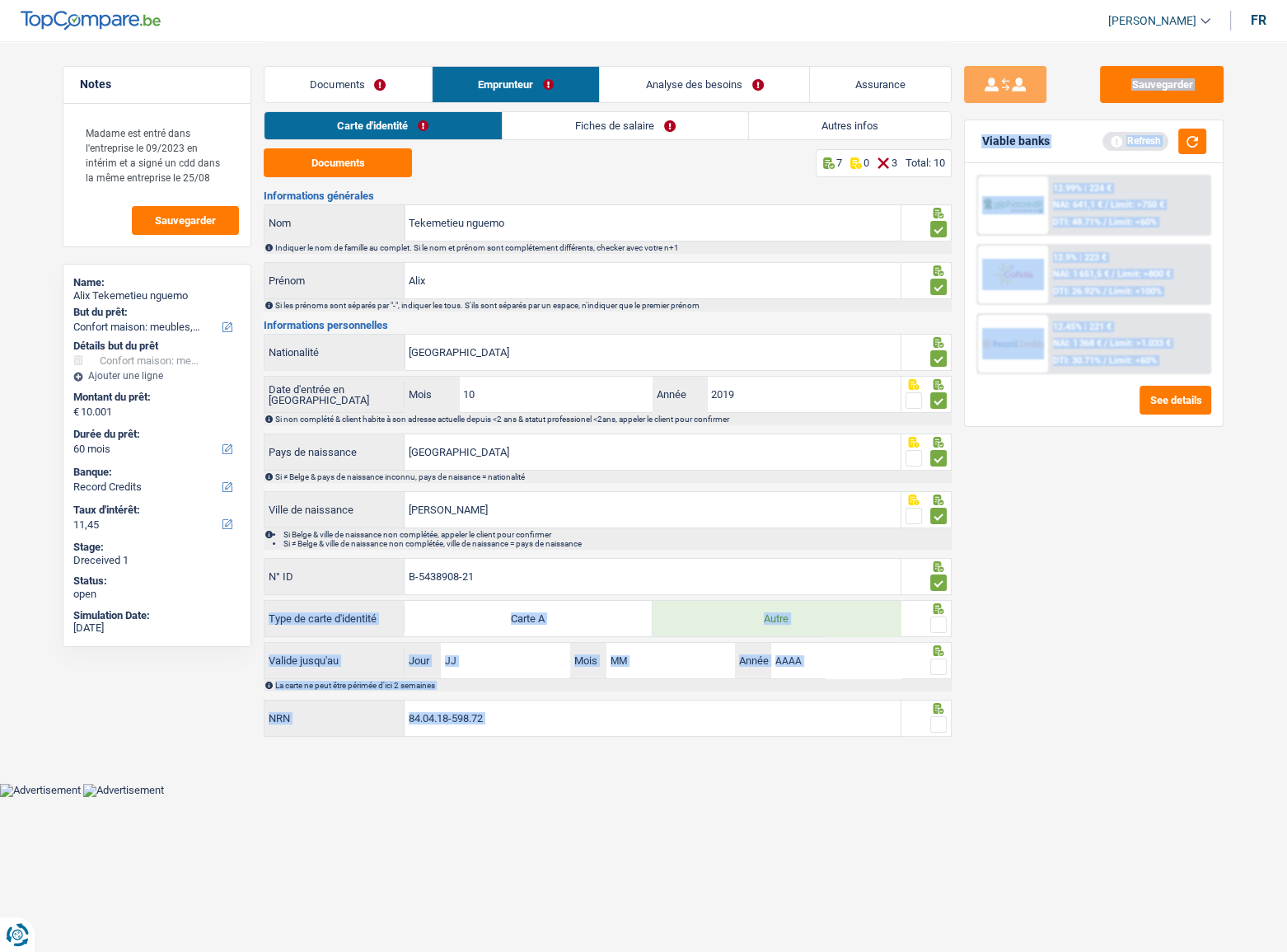
click at [938, 626] on span at bounding box center [938, 624] width 17 height 17
click at [0, 0] on input "radio" at bounding box center [0, 0] width 0 height 0
drag, startPoint x: 969, startPoint y: 679, endPoint x: 968, endPoint y: 689, distance: 10.0
click at [970, 679] on div "Sauvegarder Viable banks Refresh 12.99% | 224 € NAI: 641,1 € / Limit: >750 € DT…" at bounding box center [1093, 495] width 284 height 859
drag, startPoint x: 939, startPoint y: 663, endPoint x: 934, endPoint y: 689, distance: 26.5
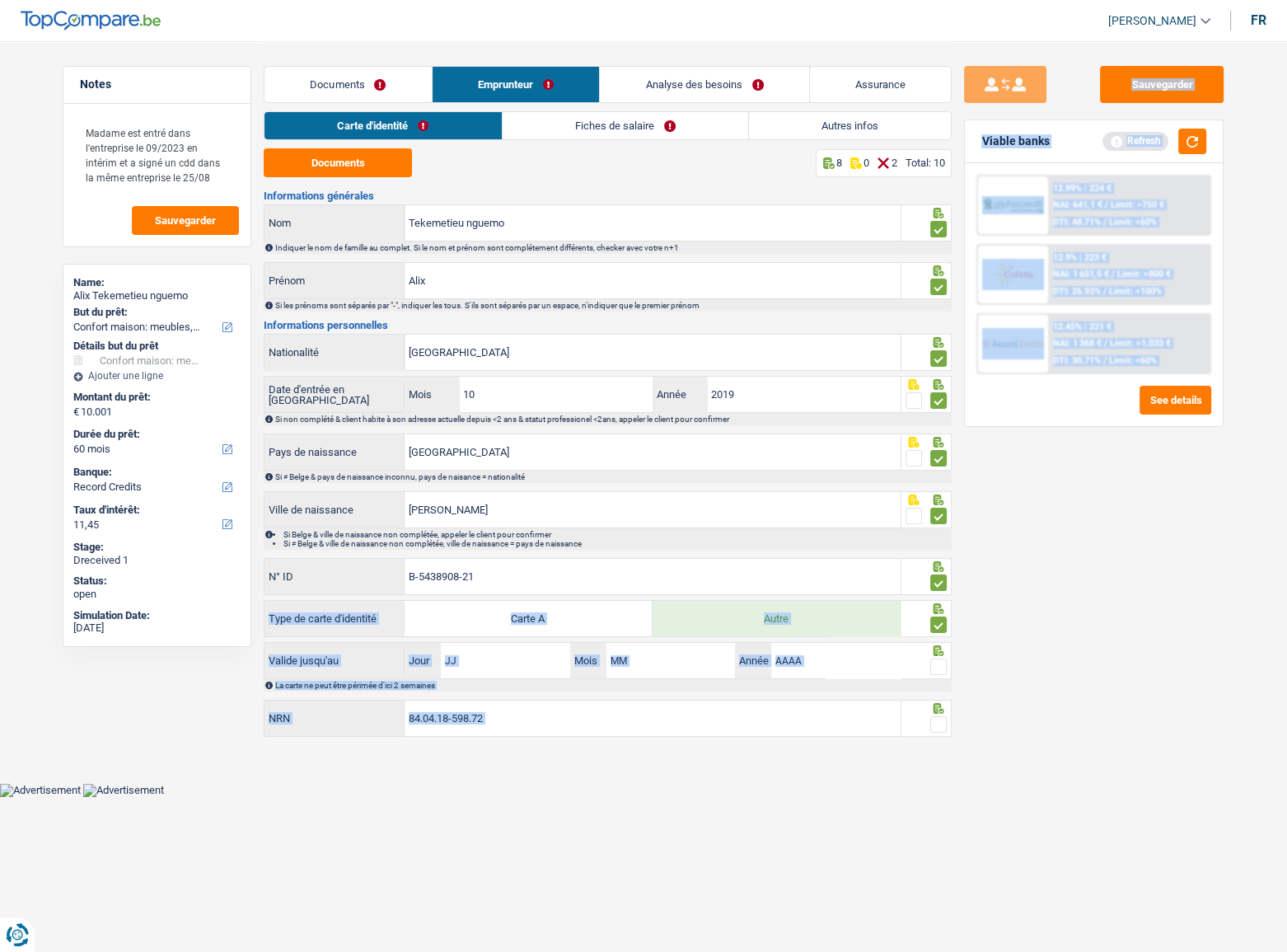
click at [939, 666] on span at bounding box center [938, 667] width 17 height 17
click at [0, 0] on input "radio" at bounding box center [0, 0] width 0 height 0
drag, startPoint x: 478, startPoint y: 667, endPoint x: 496, endPoint y: 662, distance: 18.7
click at [481, 665] on input "Jour" at bounding box center [504, 660] width 128 height 35
click at [496, 662] on input "Jour" at bounding box center [504, 660] width 128 height 35
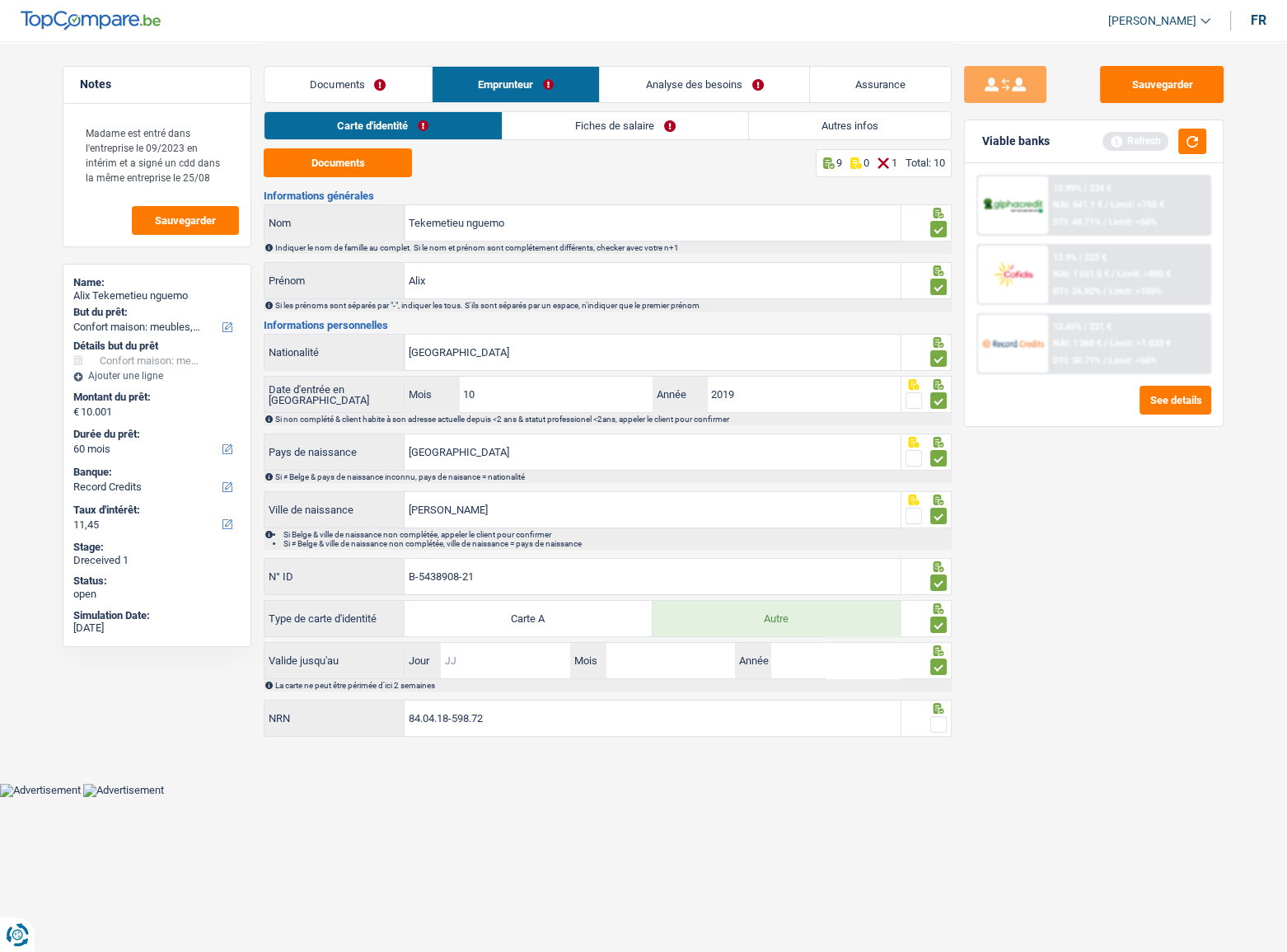
click at [496, 662] on input "Jour" at bounding box center [504, 660] width 128 height 35
type input "31"
type input "05"
type input "2028"
click at [939, 722] on span at bounding box center [938, 724] width 17 height 17
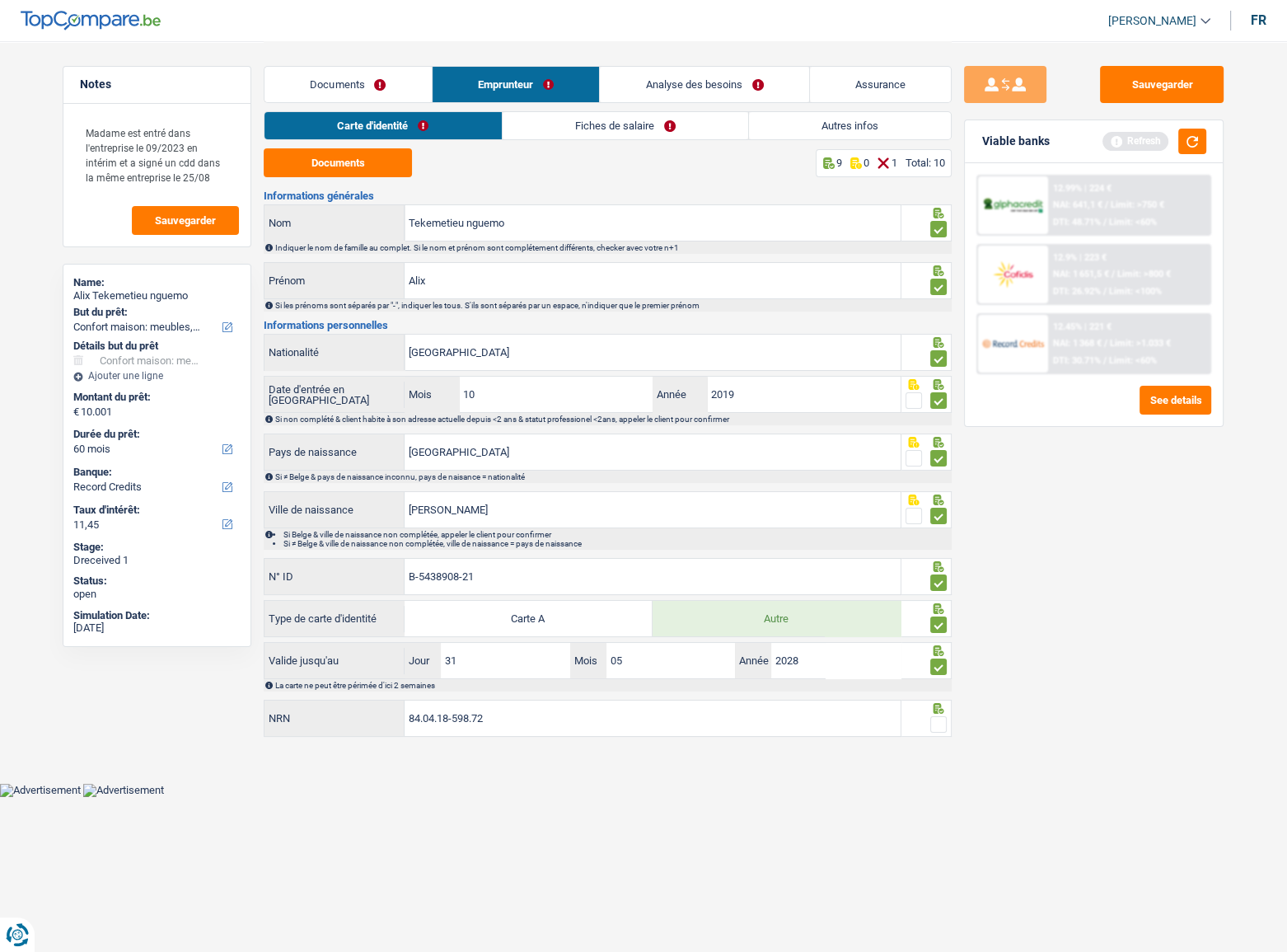
click at [0, 0] on input "radio" at bounding box center [0, 0] width 0 height 0
click at [1133, 97] on button "Sauvegarder" at bounding box center [1161, 85] width 123 height 37
click at [587, 125] on link "Fiches de salaire" at bounding box center [625, 126] width 246 height 27
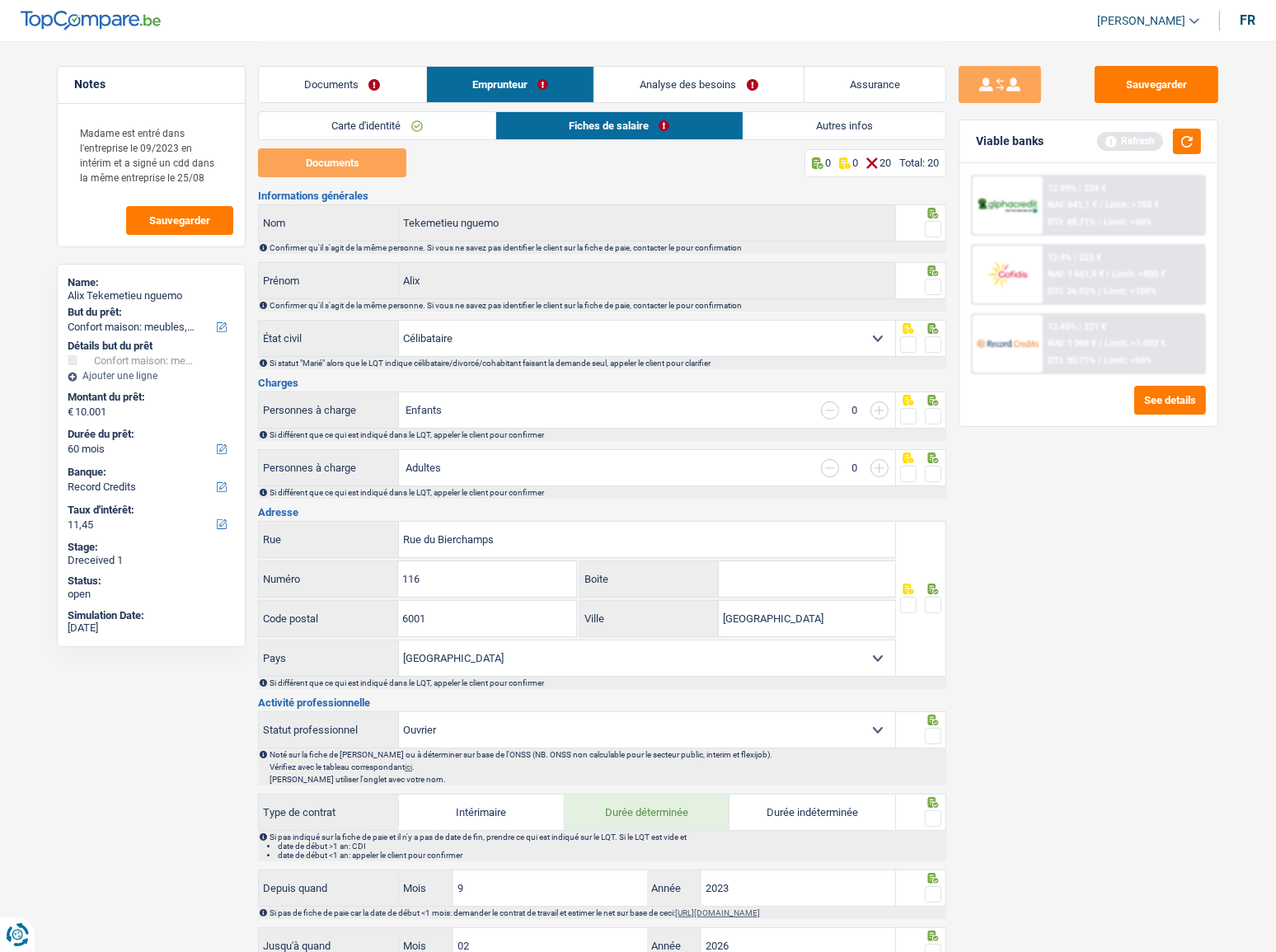
drag, startPoint x: 932, startPoint y: 224, endPoint x: 948, endPoint y: 258, distance: 37.6
click at [935, 224] on span at bounding box center [933, 229] width 17 height 17
click at [0, 0] on input "radio" at bounding box center [0, 0] width 0 height 0
drag, startPoint x: 936, startPoint y: 279, endPoint x: 929, endPoint y: 306, distance: 27.9
click at [935, 283] on span at bounding box center [933, 287] width 17 height 17
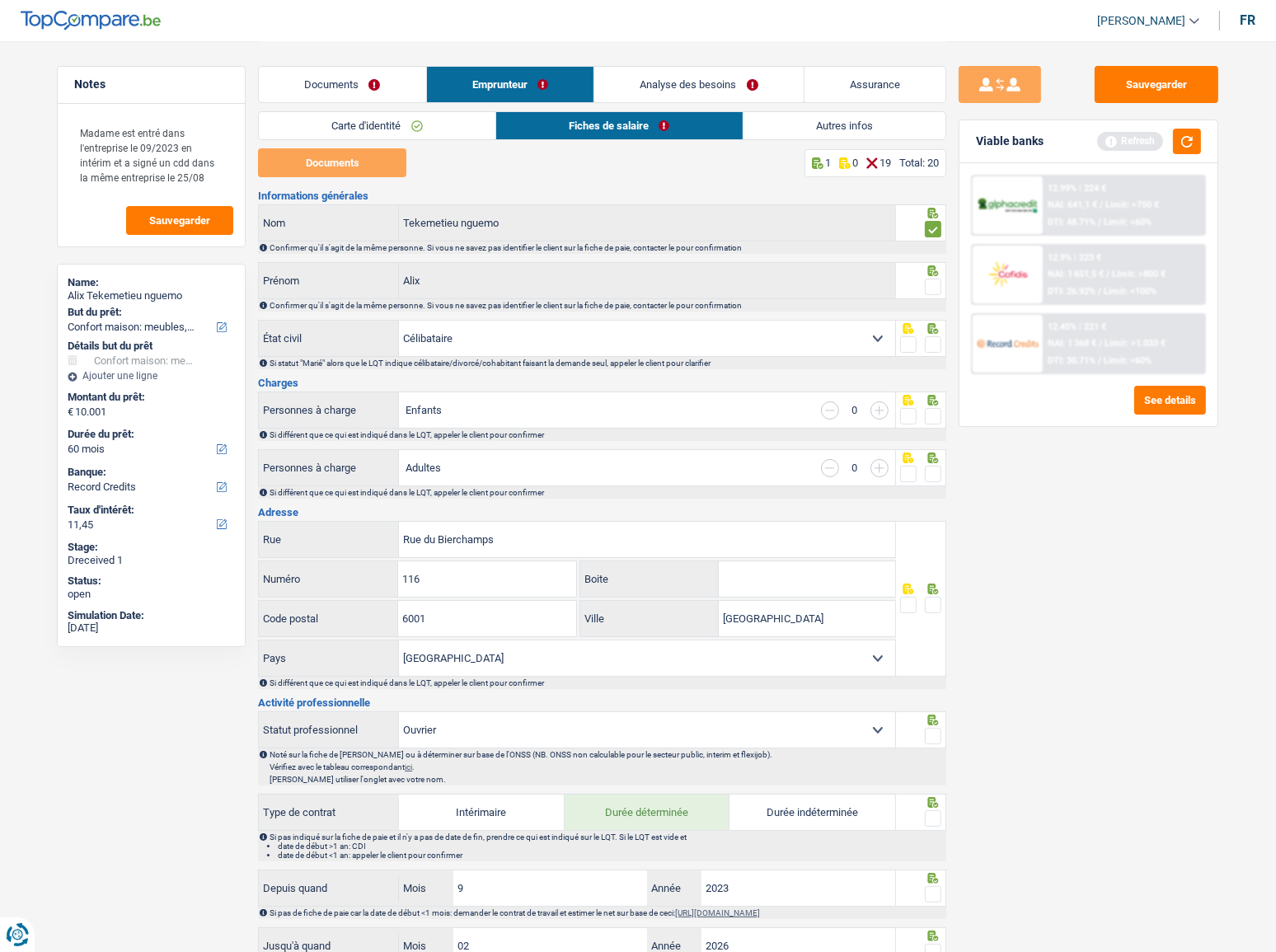
click at [0, 0] on input "radio" at bounding box center [0, 0] width 0 height 0
click at [937, 349] on span at bounding box center [933, 344] width 17 height 17
click at [0, 0] on input "radio" at bounding box center [0, 0] width 0 height 0
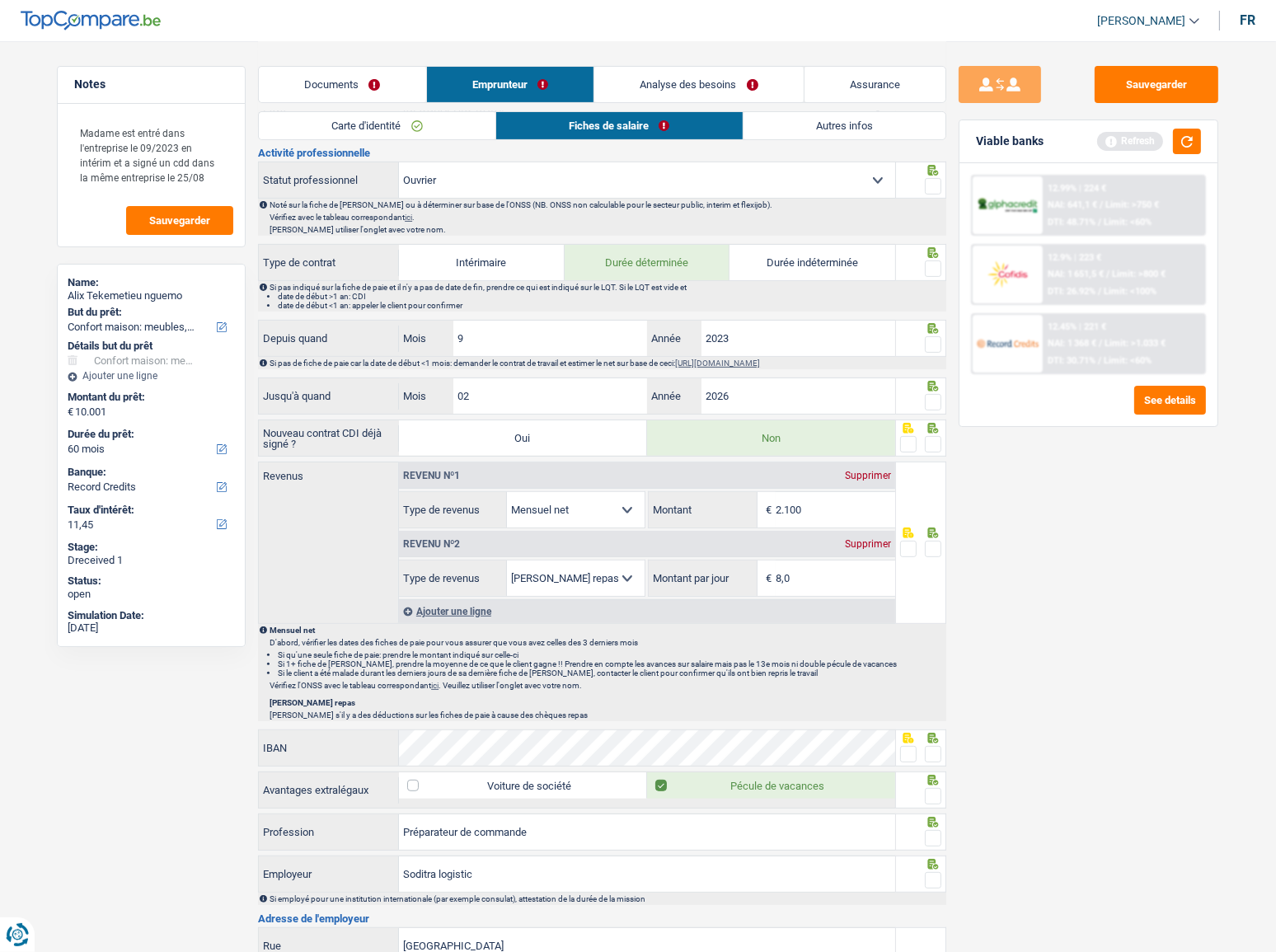
scroll to position [674, 0]
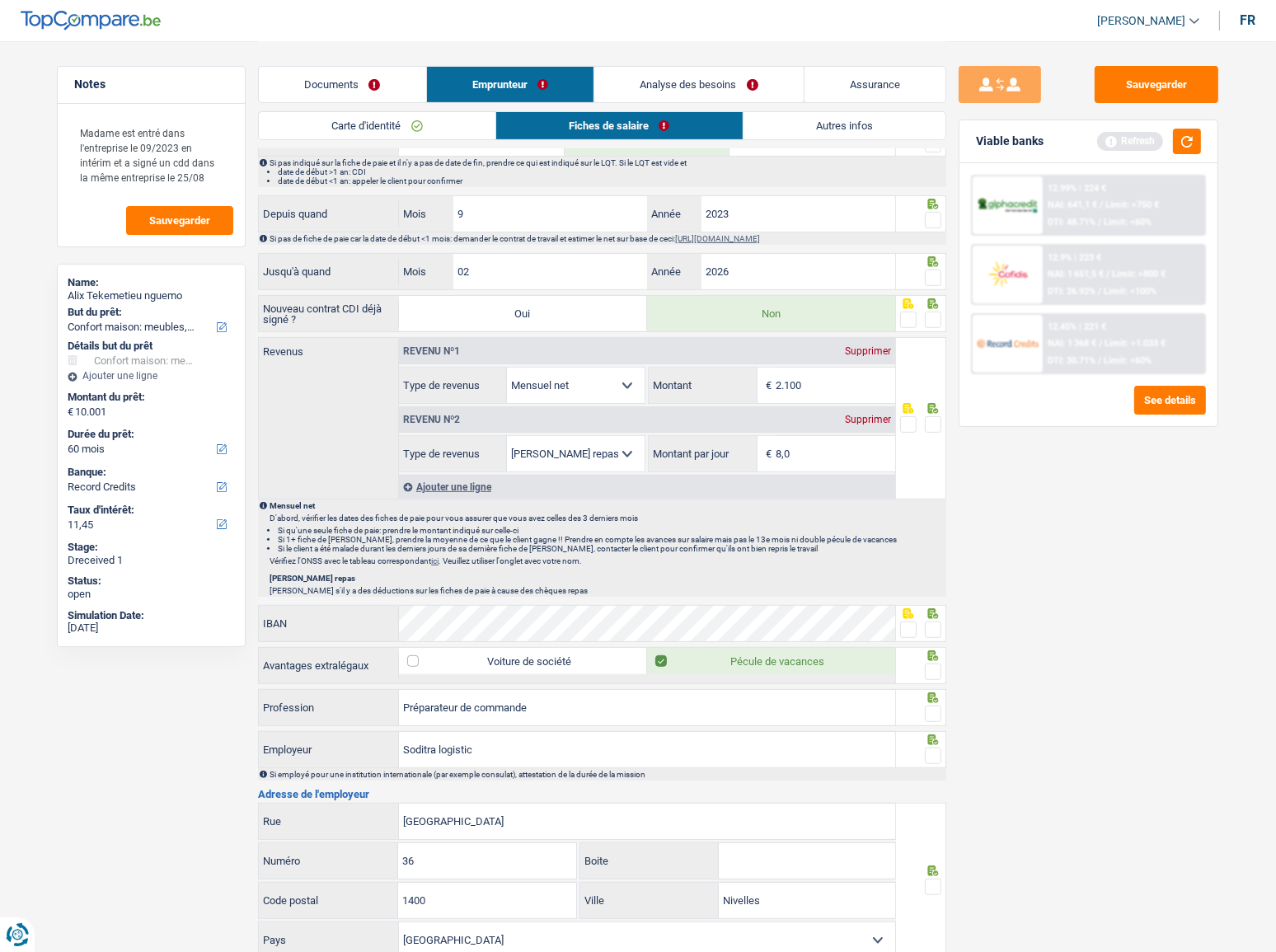
click at [398, 138] on link "Carte d'identité" at bounding box center [377, 126] width 236 height 27
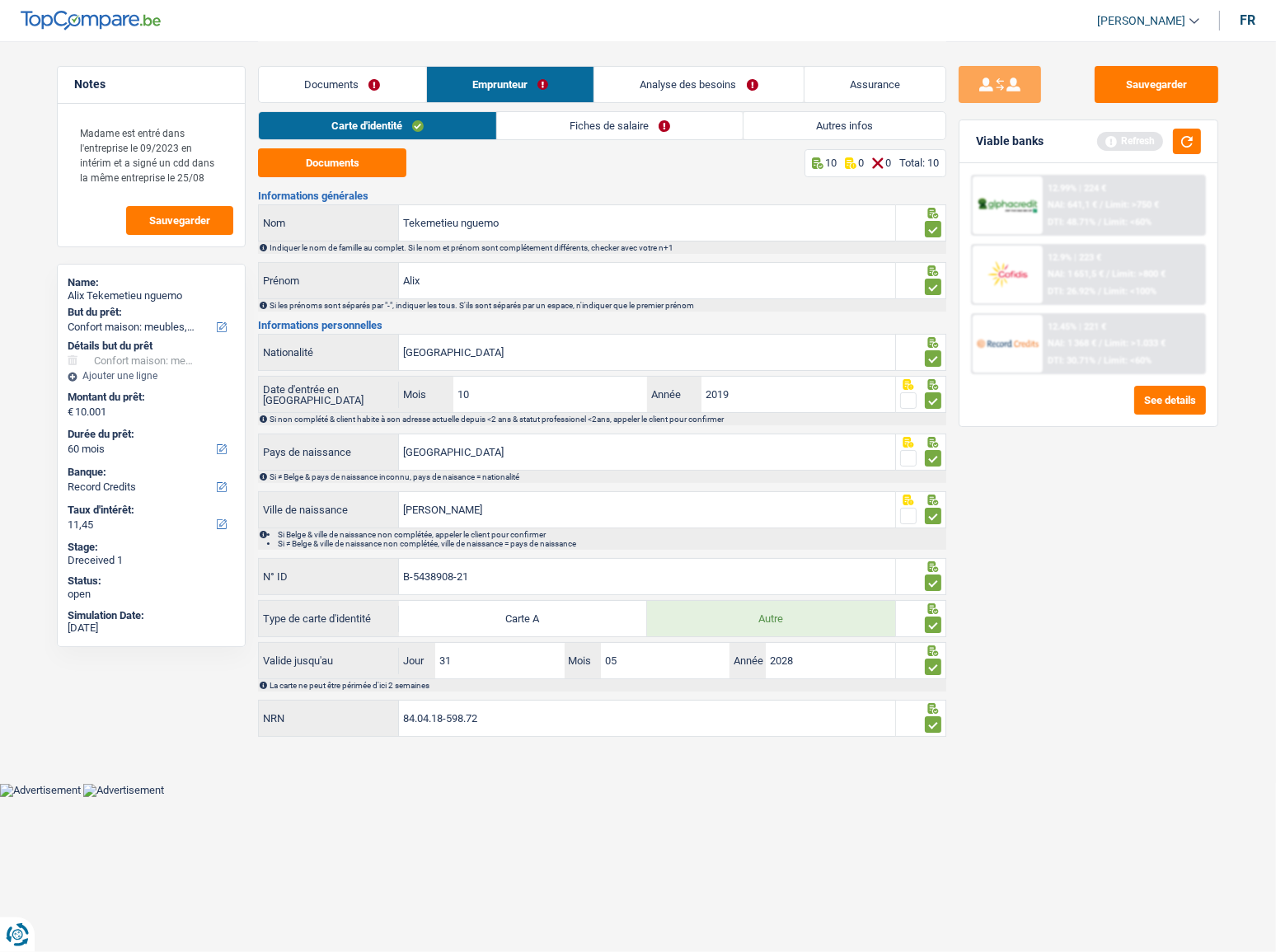
scroll to position [0, 0]
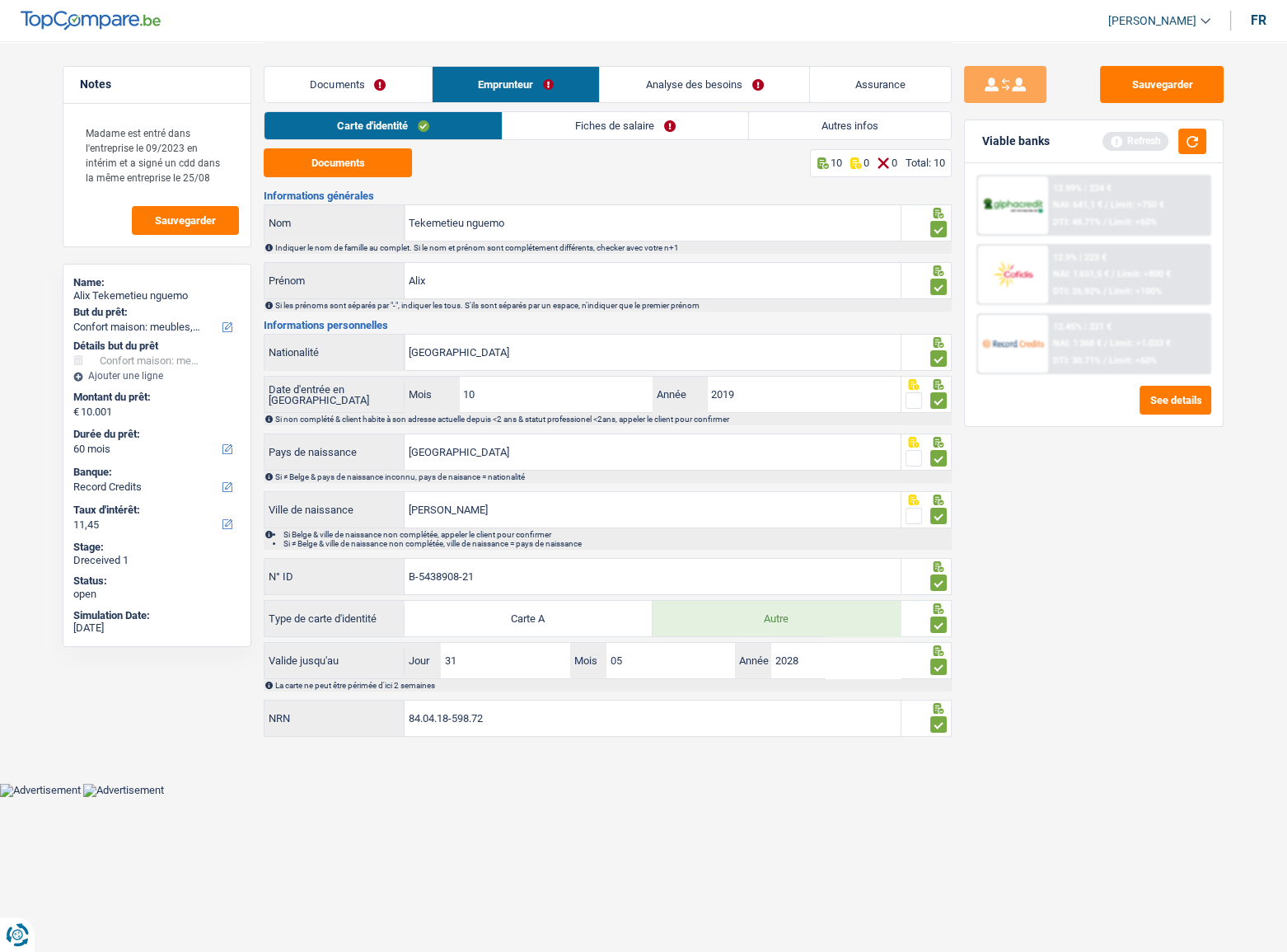
click at [649, 123] on link "Fiches de salaire" at bounding box center [625, 126] width 246 height 27
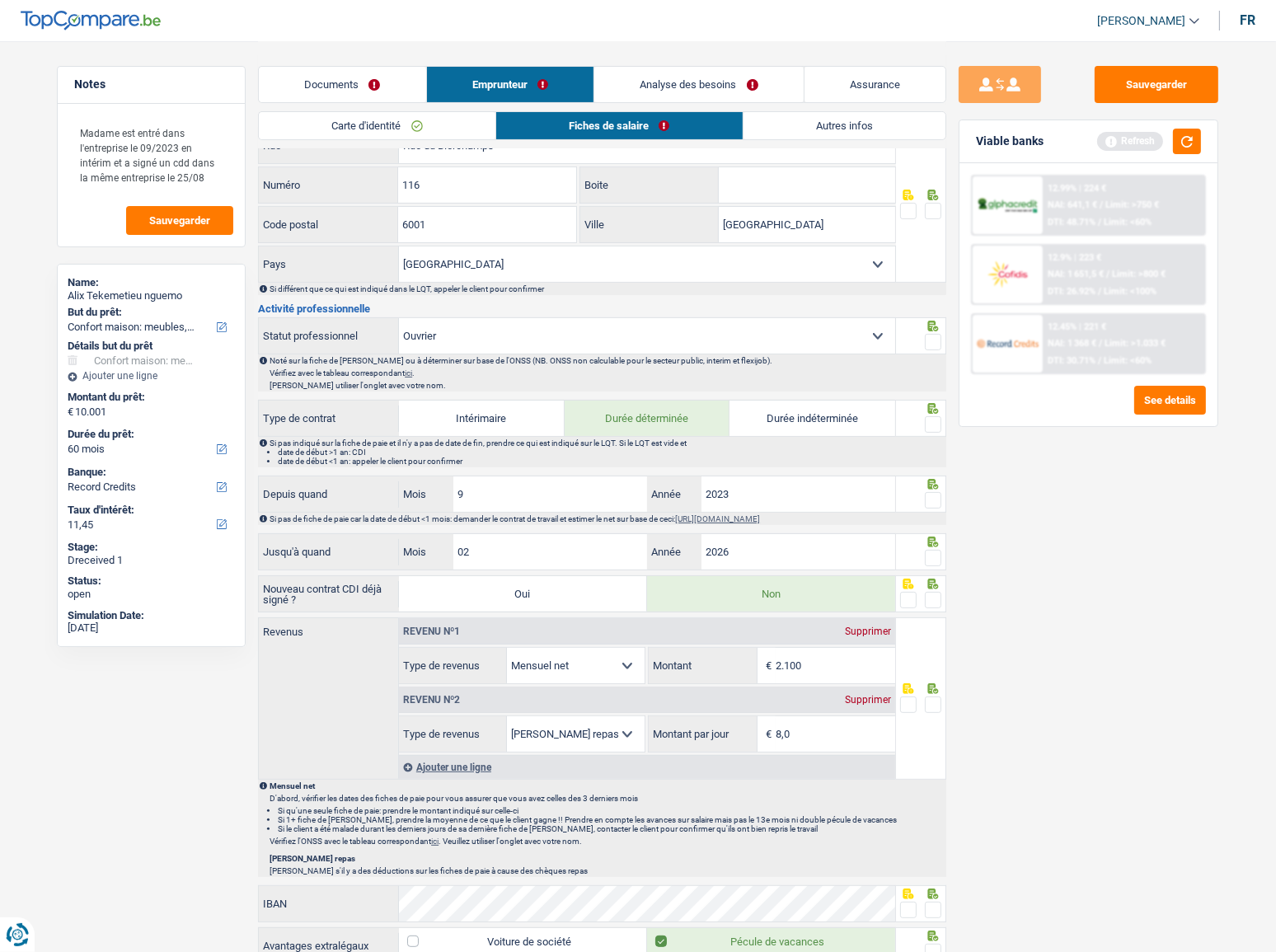
scroll to position [599, 0]
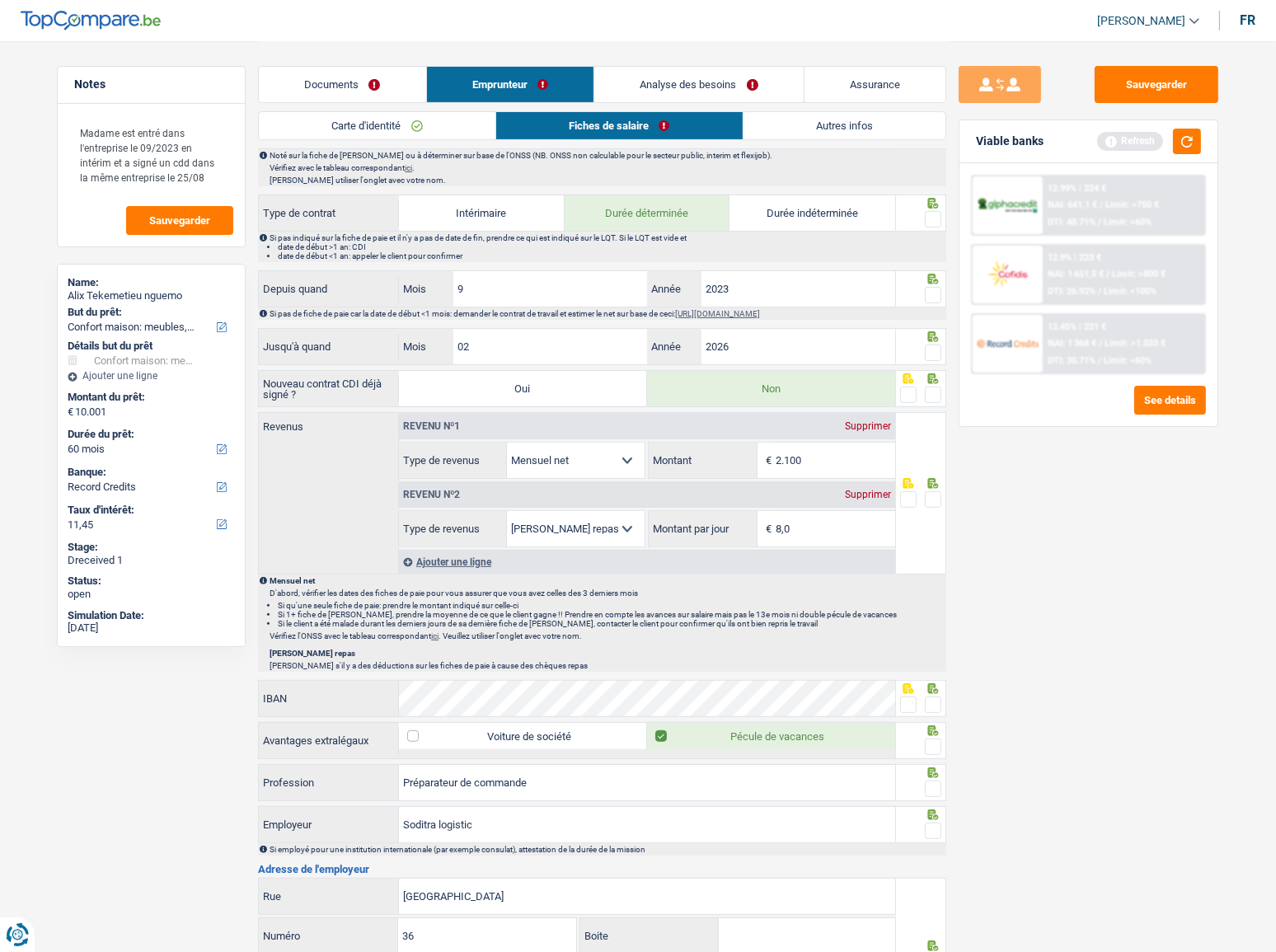
click at [446, 632] on p "Vérifiez l'ONSS avec le tableau correspondant ici . Veuillez utiliser l'onglet …" at bounding box center [607, 635] width 675 height 9
click at [438, 633] on link "ici" at bounding box center [434, 635] width 8 height 9
click at [445, 556] on div "Ajouter une ligne" at bounding box center [647, 561] width 496 height 24
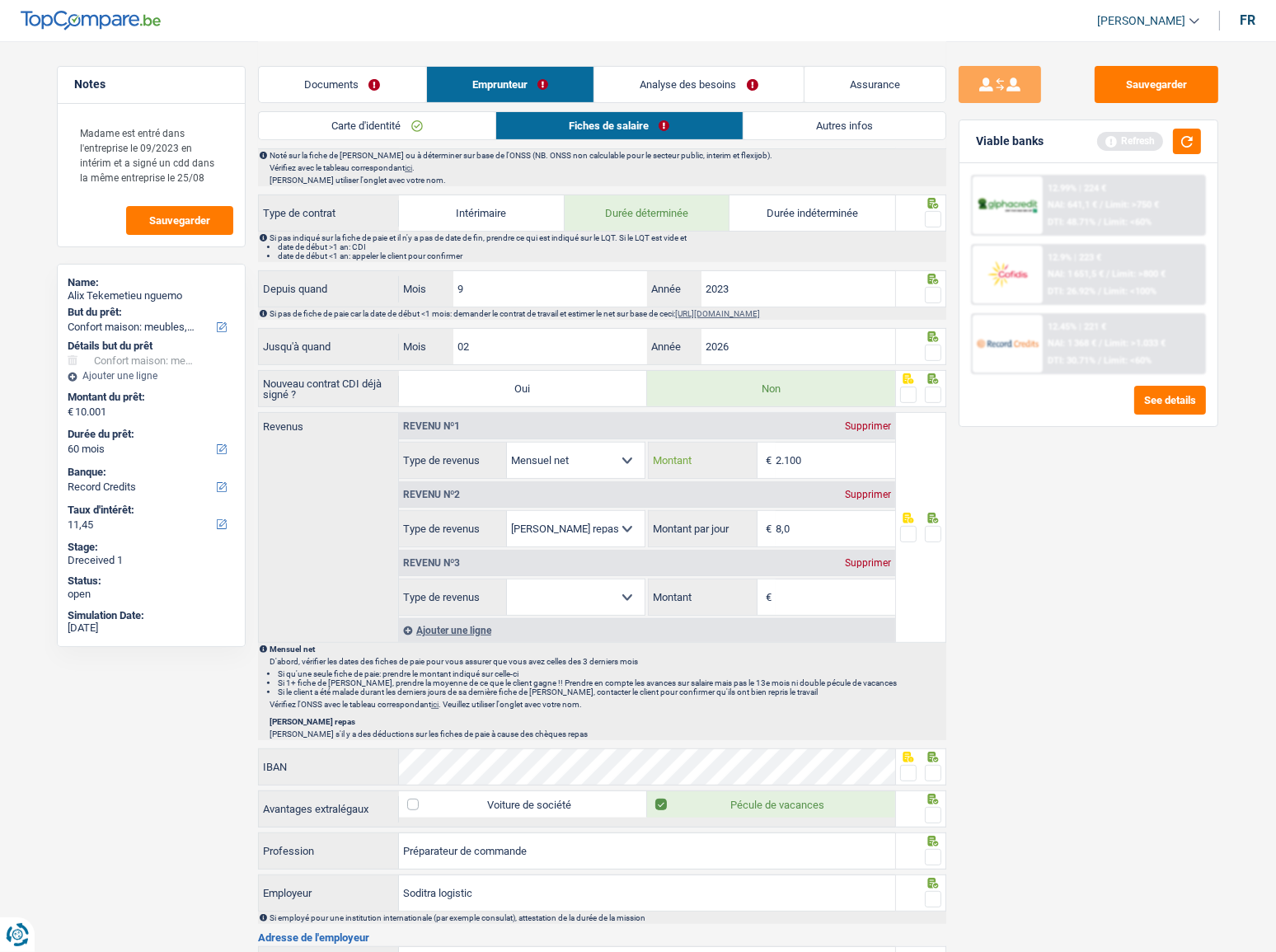
drag, startPoint x: 819, startPoint y: 461, endPoint x: 633, endPoint y: 462, distance: 186.0
click at [633, 462] on div "Allocation d'handicap Allocations chômage Allocations familiales Chèques repas …" at bounding box center [647, 460] width 496 height 37
type input "1.345"
click at [625, 592] on select "Allocation d'handicap Allocations chômage Allocations familiales Chèques repas …" at bounding box center [576, 597] width 137 height 35
select select "other"
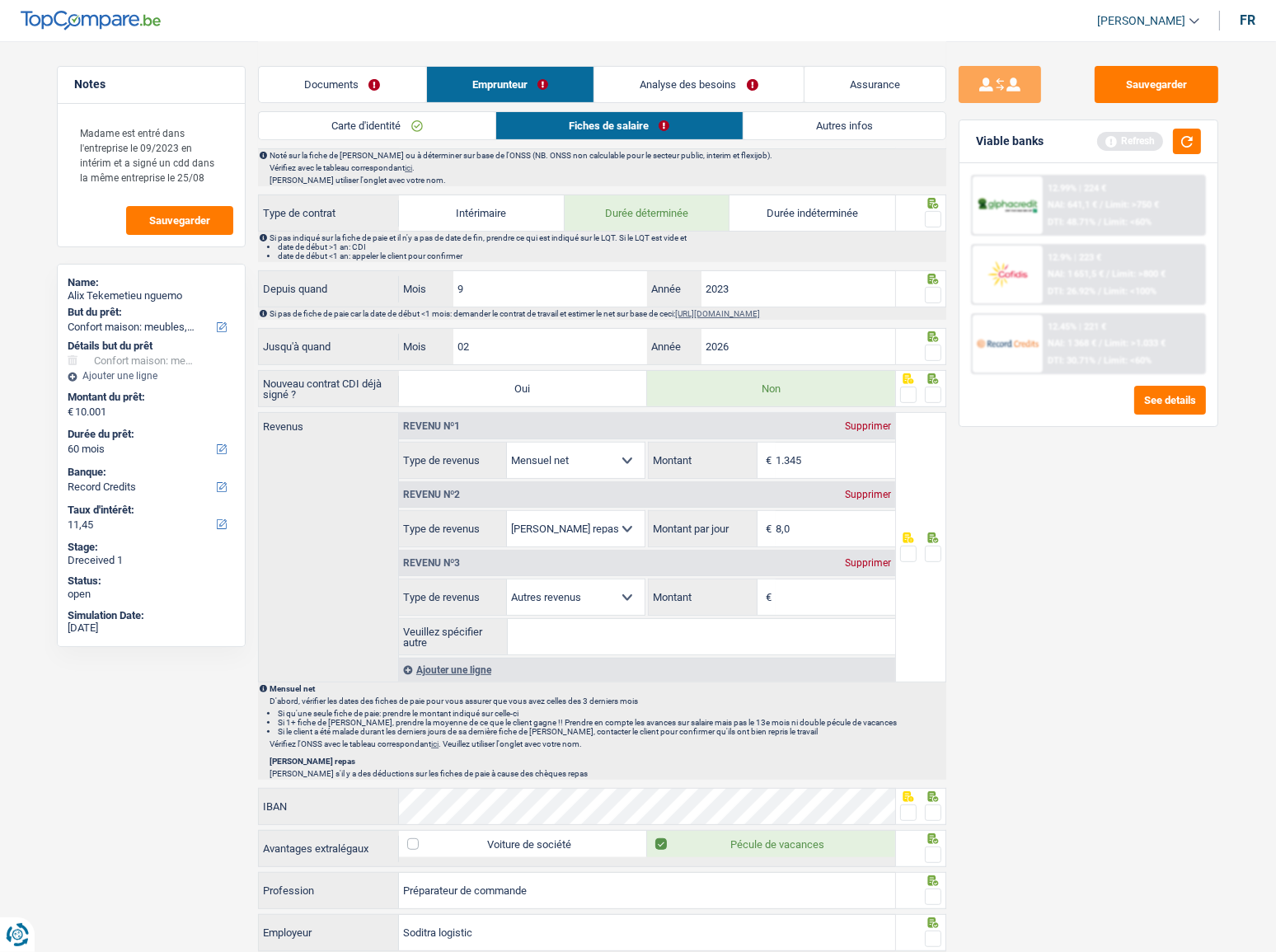
click at [796, 594] on input "Montant" at bounding box center [835, 597] width 120 height 35
click at [713, 613] on fieldset "Allocation d'handicap Allocations chômage Allocations familiales Chèques repas …" at bounding box center [647, 616] width 496 height 76
click at [701, 630] on input "Veuillez spécifier autre" at bounding box center [701, 636] width 386 height 35
type input "2e job"
click at [810, 590] on input "Montant" at bounding box center [835, 597] width 120 height 35
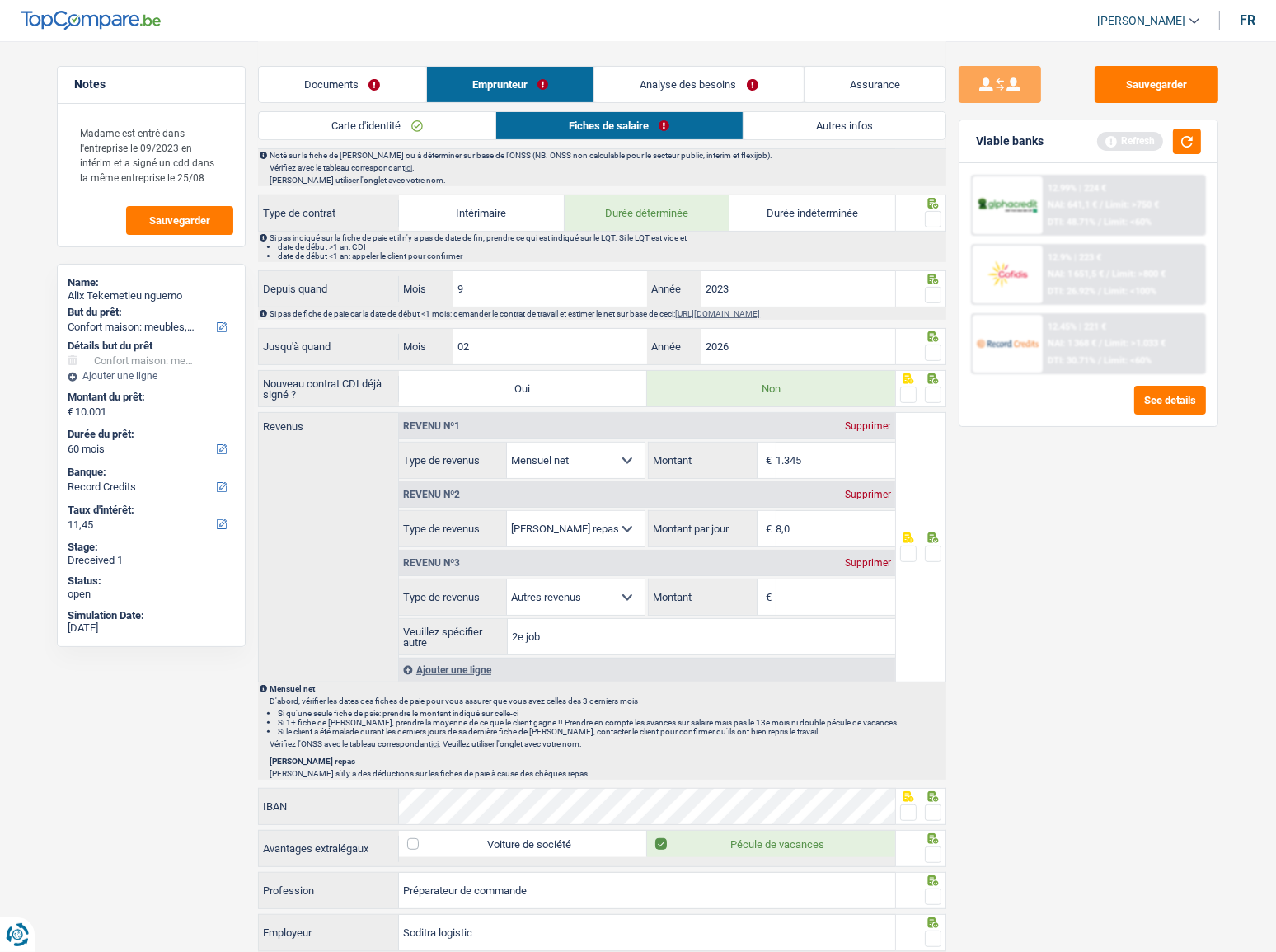
click at [833, 594] on input "Montant" at bounding box center [835, 597] width 120 height 35
click at [778, 587] on input "Montant" at bounding box center [835, 597] width 120 height 35
type input "568"
drag, startPoint x: 1092, startPoint y: 667, endPoint x: 1089, endPoint y: 660, distance: 7.6
click at [1092, 663] on div "Sauvegarder Viable banks Refresh 12.99% | 224 € NAI: 641,1 € / Limit: >750 € DT…" at bounding box center [1088, 495] width 284 height 859
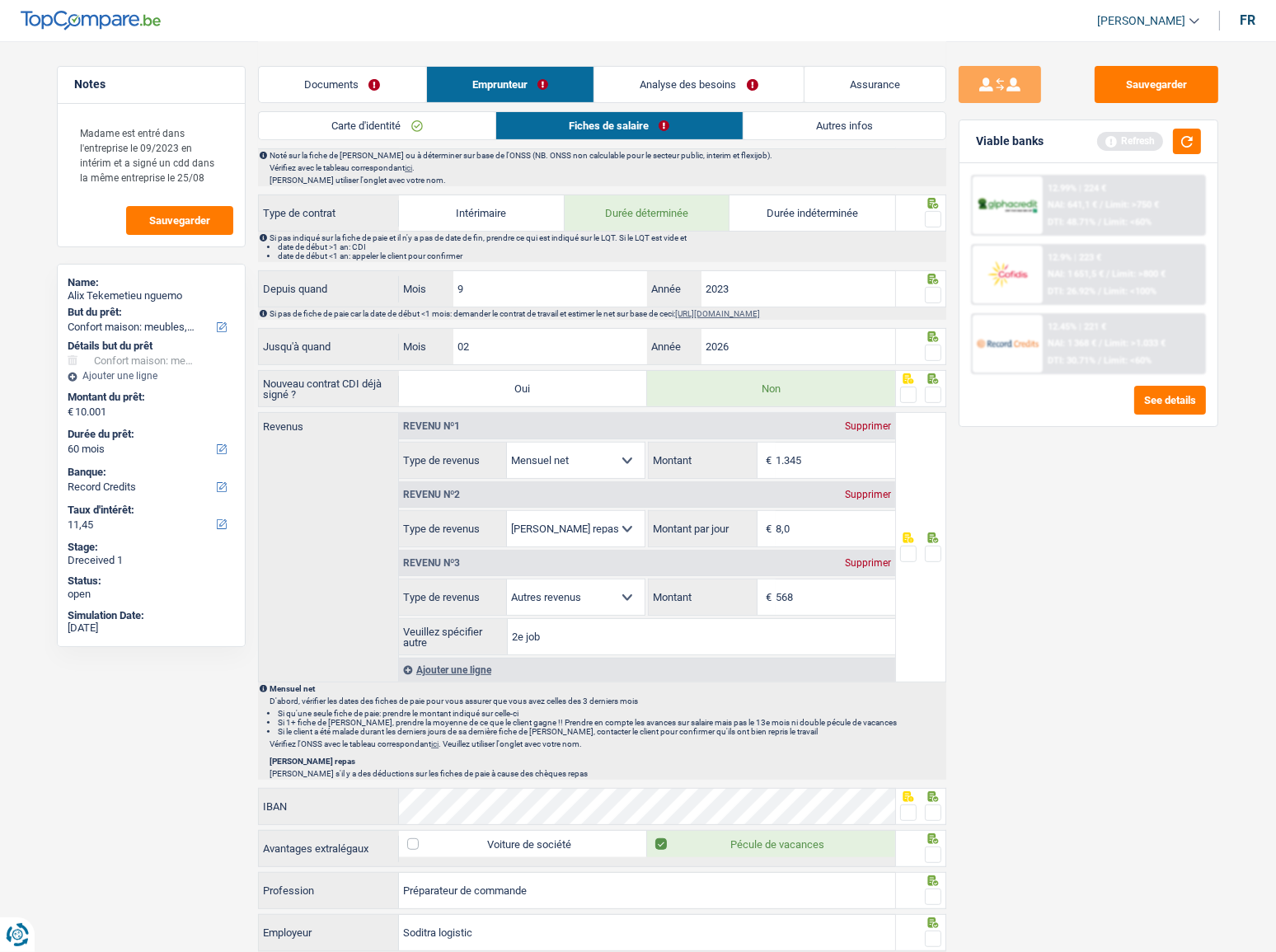
click at [926, 548] on span at bounding box center [933, 554] width 17 height 17
click at [0, 0] on input "radio" at bounding box center [0, 0] width 0 height 0
click at [928, 391] on span at bounding box center [933, 395] width 17 height 17
click at [0, 0] on input "radio" at bounding box center [0, 0] width 0 height 0
drag, startPoint x: 935, startPoint y: 349, endPoint x: 935, endPoint y: 337, distance: 12.0
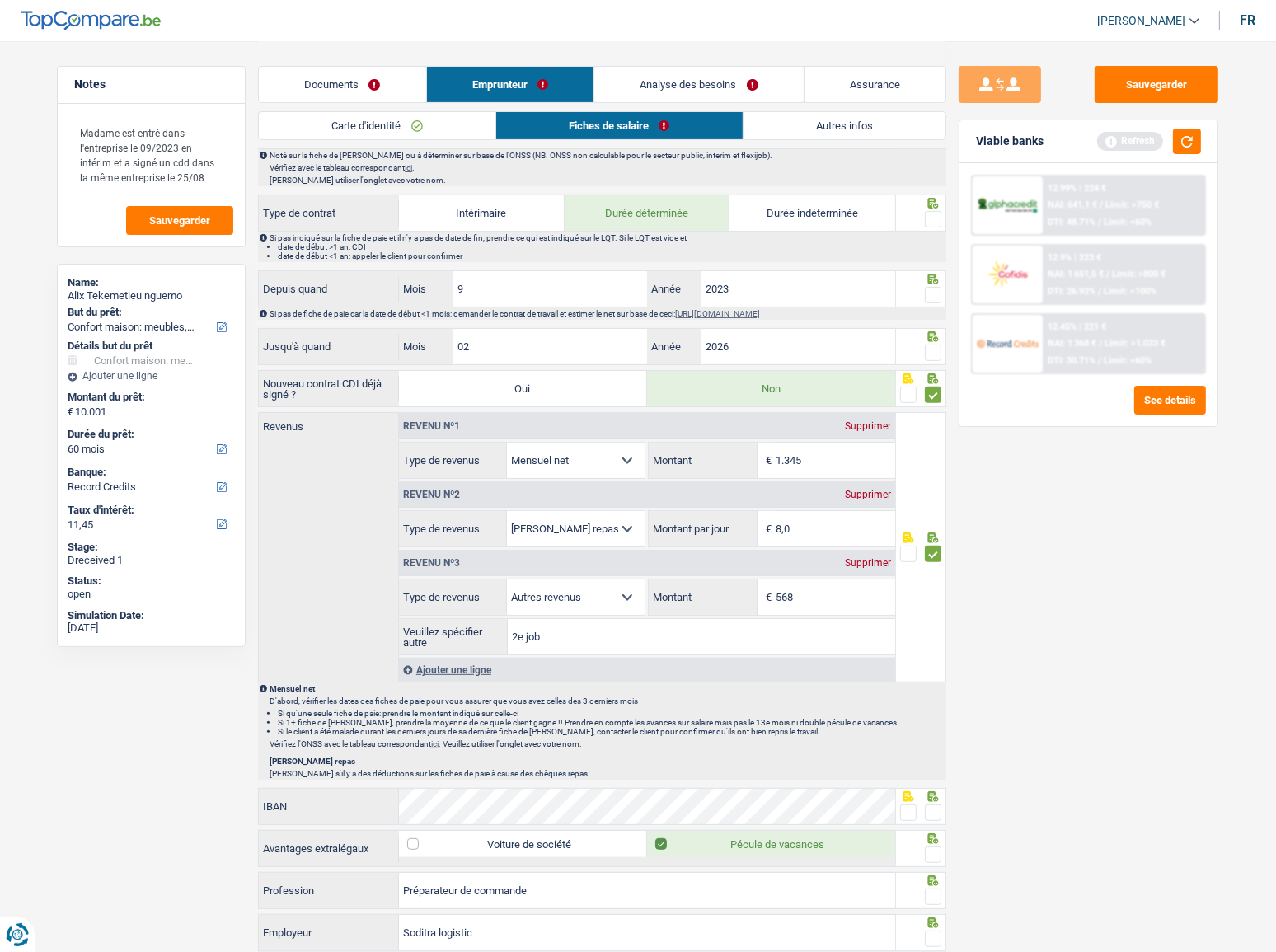
click at [935, 347] on span at bounding box center [933, 353] width 17 height 17
click at [0, 0] on input "radio" at bounding box center [0, 0] width 0 height 0
click at [930, 289] on span at bounding box center [933, 295] width 17 height 17
click at [0, 0] on input "radio" at bounding box center [0, 0] width 0 height 0
click at [923, 214] on fieldset at bounding box center [921, 220] width 42 height 21
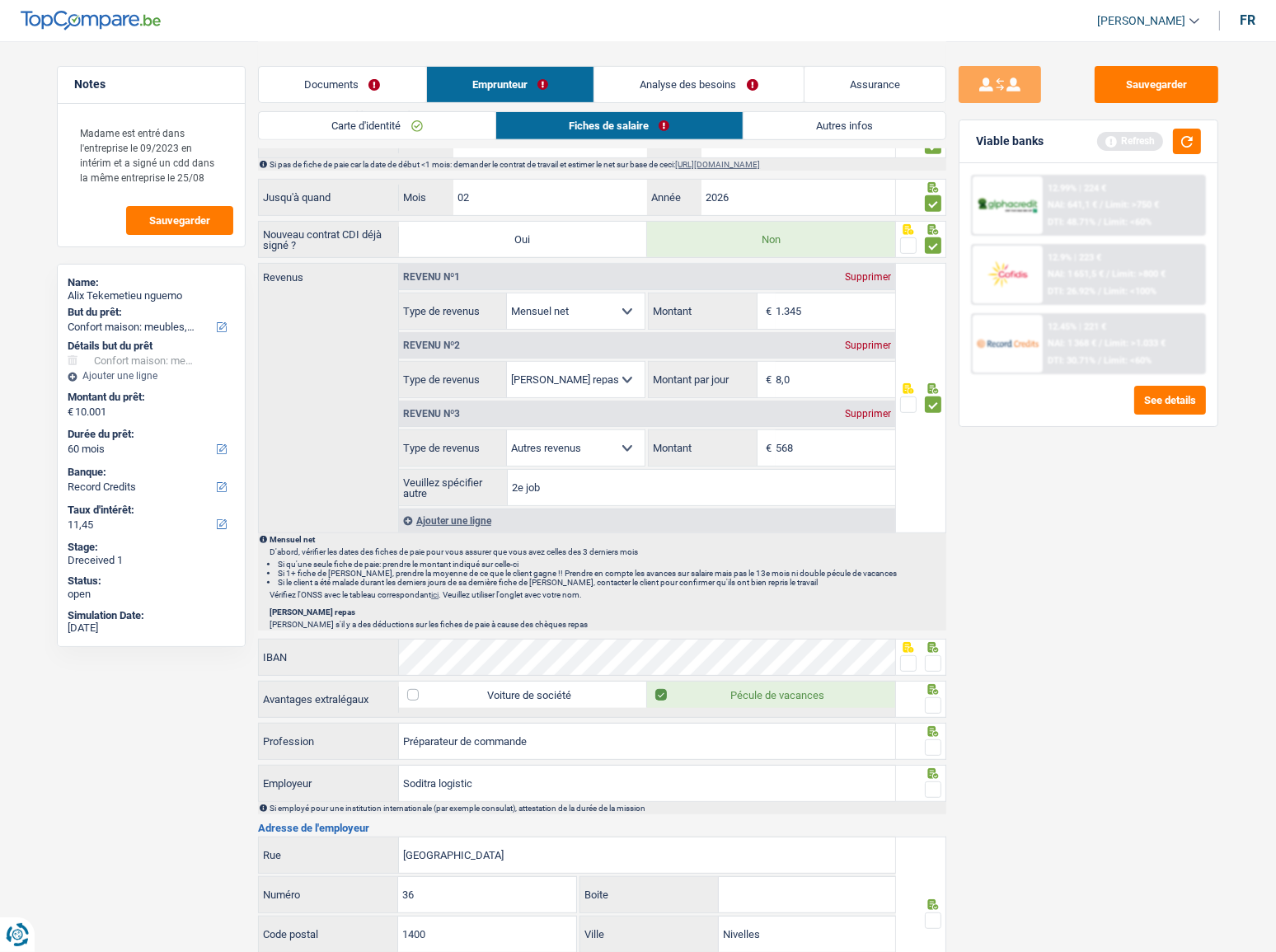
scroll to position [973, 0]
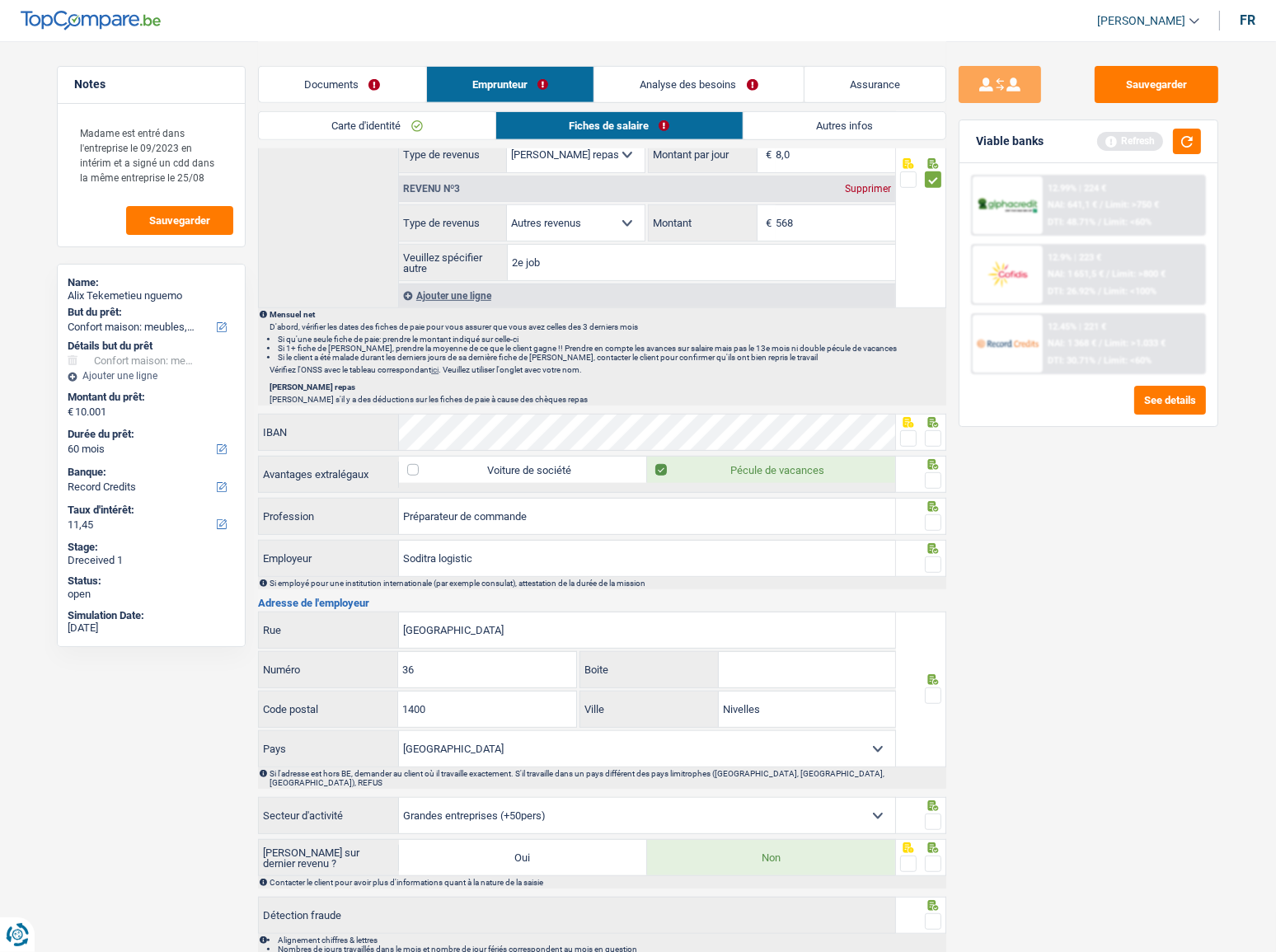
drag, startPoint x: 931, startPoint y: 433, endPoint x: 931, endPoint y: 459, distance: 26.0
click at [931, 436] on span at bounding box center [933, 438] width 17 height 17
click at [0, 0] on input "radio" at bounding box center [0, 0] width 0 height 0
drag, startPoint x: 934, startPoint y: 476, endPoint x: 932, endPoint y: 496, distance: 20.1
click at [934, 478] on span at bounding box center [933, 480] width 17 height 17
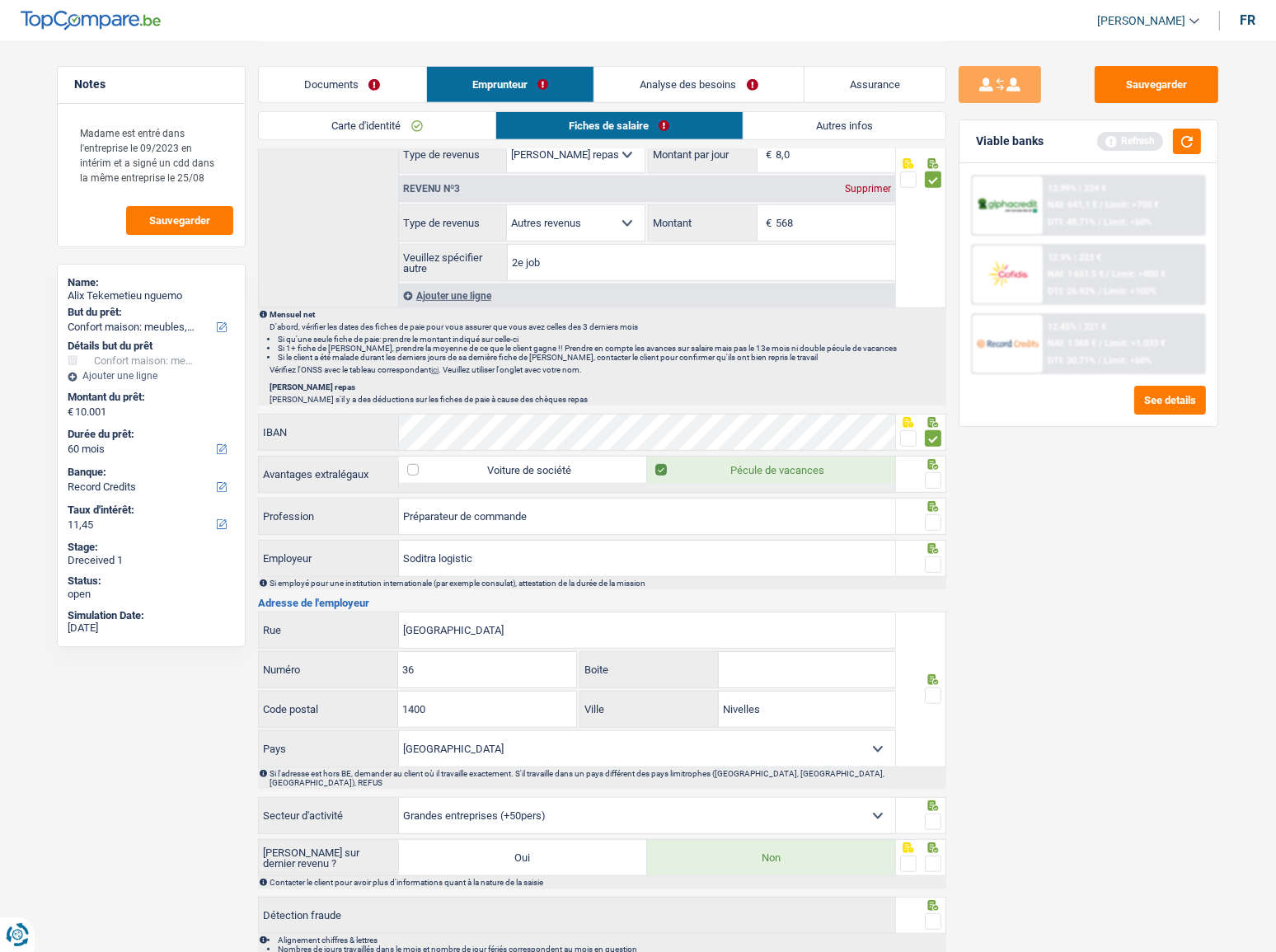
click at [0, 0] on input "radio" at bounding box center [0, 0] width 0 height 0
drag, startPoint x: 932, startPoint y: 520, endPoint x: 935, endPoint y: 539, distance: 19.2
click at [932, 521] on span at bounding box center [933, 523] width 17 height 17
click at [0, 0] on input "radio" at bounding box center [0, 0] width 0 height 0
click at [936, 557] on span at bounding box center [933, 565] width 17 height 17
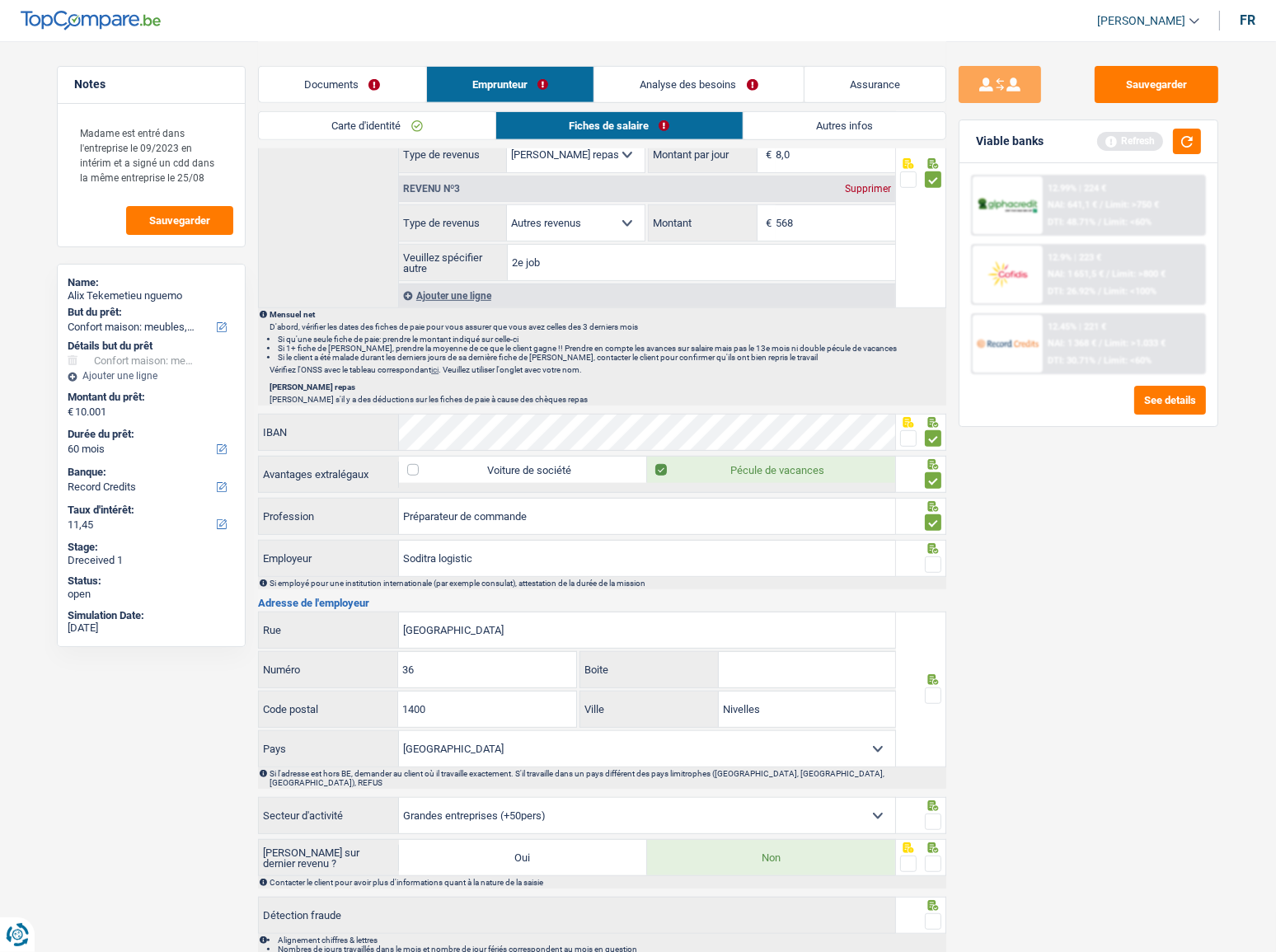
click at [0, 0] on input "radio" at bounding box center [0, 0] width 0 height 0
click at [906, 432] on span at bounding box center [909, 438] width 17 height 17
click at [0, 0] on input "radio" at bounding box center [0, 0] width 0 height 0
click at [1107, 604] on div "Sauvegarder Viable banks Refresh 12.99% | 224 € NAI: 641,1 € / Limit: >750 € DT…" at bounding box center [1088, 495] width 284 height 859
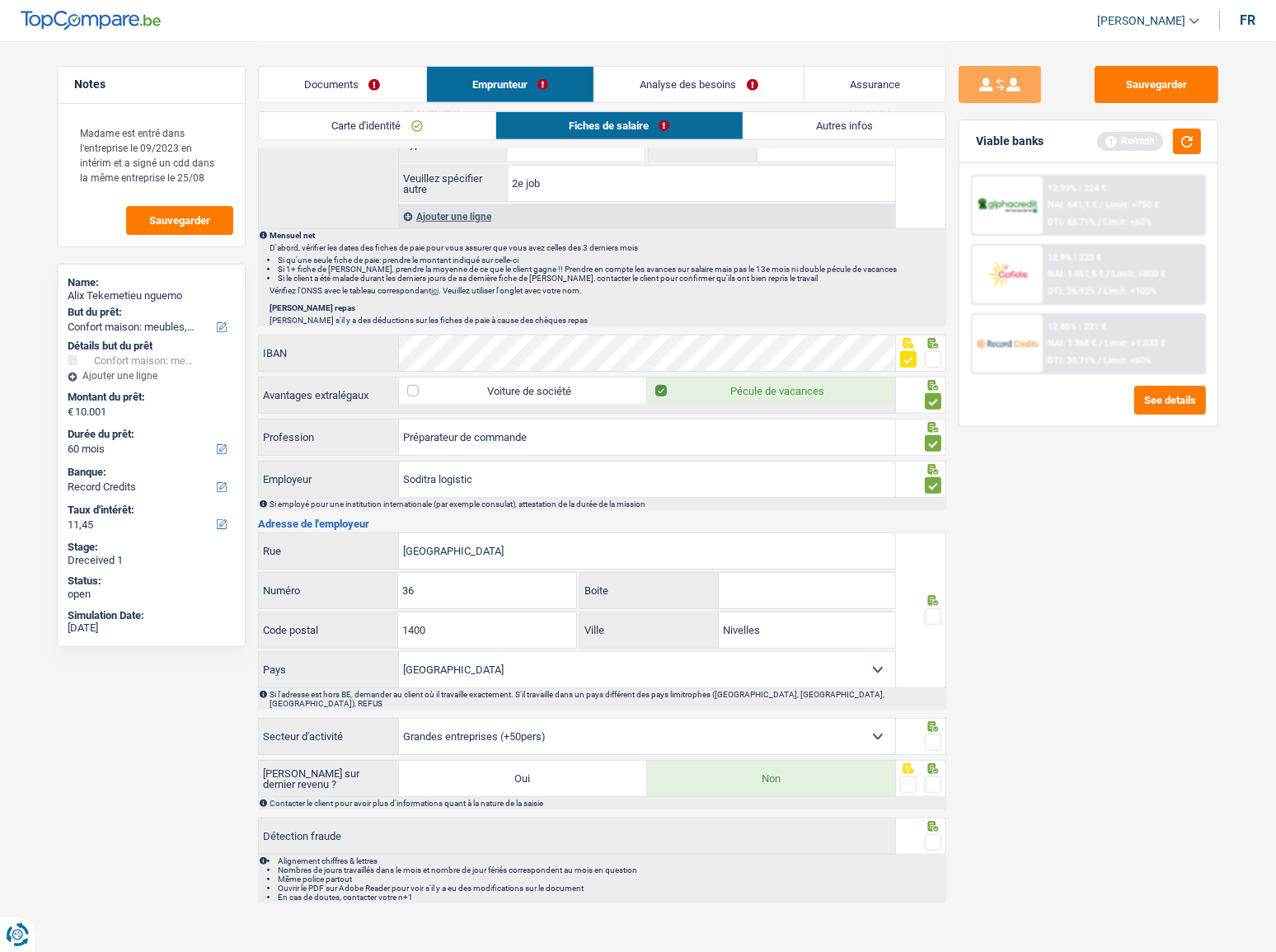
click at [934, 615] on span at bounding box center [933, 617] width 17 height 17
click at [0, 0] on input "radio" at bounding box center [0, 0] width 0 height 0
click at [931, 356] on span at bounding box center [933, 360] width 17 height 17
click at [0, 0] on input "radio" at bounding box center [0, 0] width 0 height 0
click at [935, 734] on span at bounding box center [933, 742] width 17 height 17
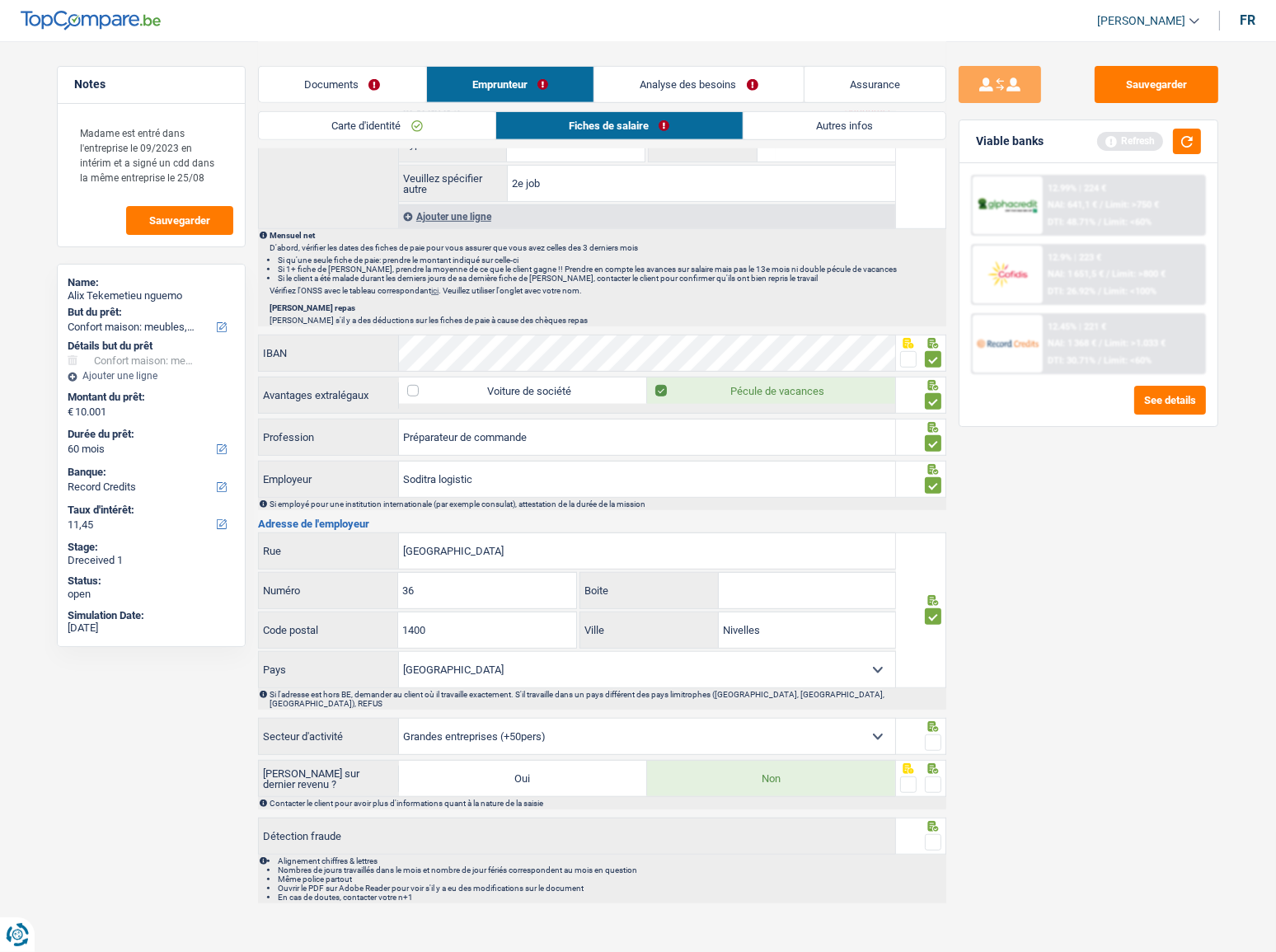
click at [0, 0] on input "radio" at bounding box center [0, 0] width 0 height 0
click at [927, 776] on span at bounding box center [933, 784] width 17 height 17
click at [0, 0] on input "radio" at bounding box center [0, 0] width 0 height 0
drag, startPoint x: 935, startPoint y: 822, endPoint x: 949, endPoint y: 799, distance: 26.9
click at [933, 834] on span at bounding box center [933, 842] width 17 height 17
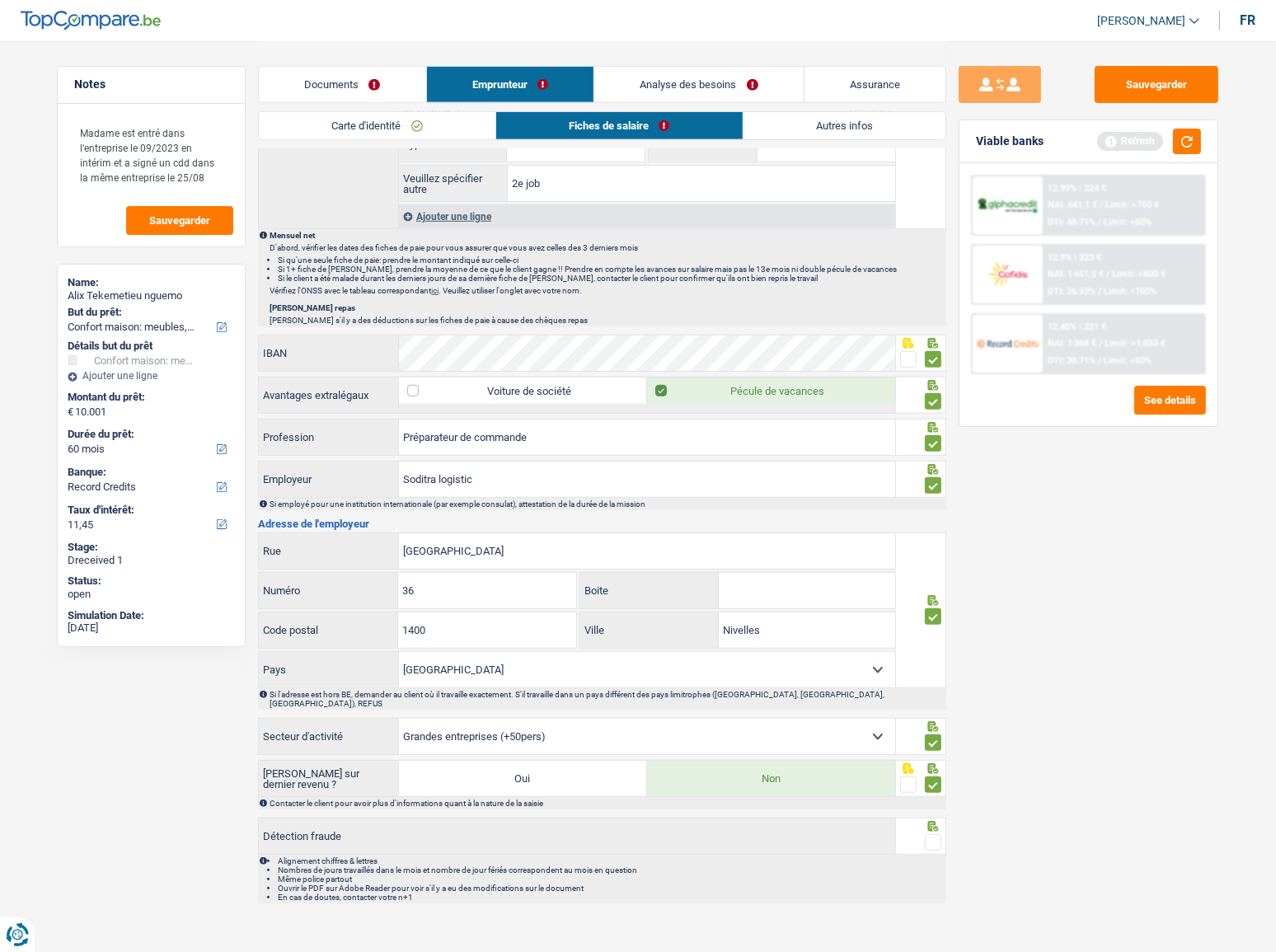
click at [0, 0] on input "radio" at bounding box center [0, 0] width 0 height 0
drag, startPoint x: 521, startPoint y: 550, endPoint x: 346, endPoint y: 542, distance: 175.2
click at [339, 542] on div "Rue du bosquet Rue" at bounding box center [577, 551] width 636 height 35
paste input "UE DES ATELIERS 36"
drag, startPoint x: 488, startPoint y: 544, endPoint x: 501, endPoint y: 544, distance: 13.0
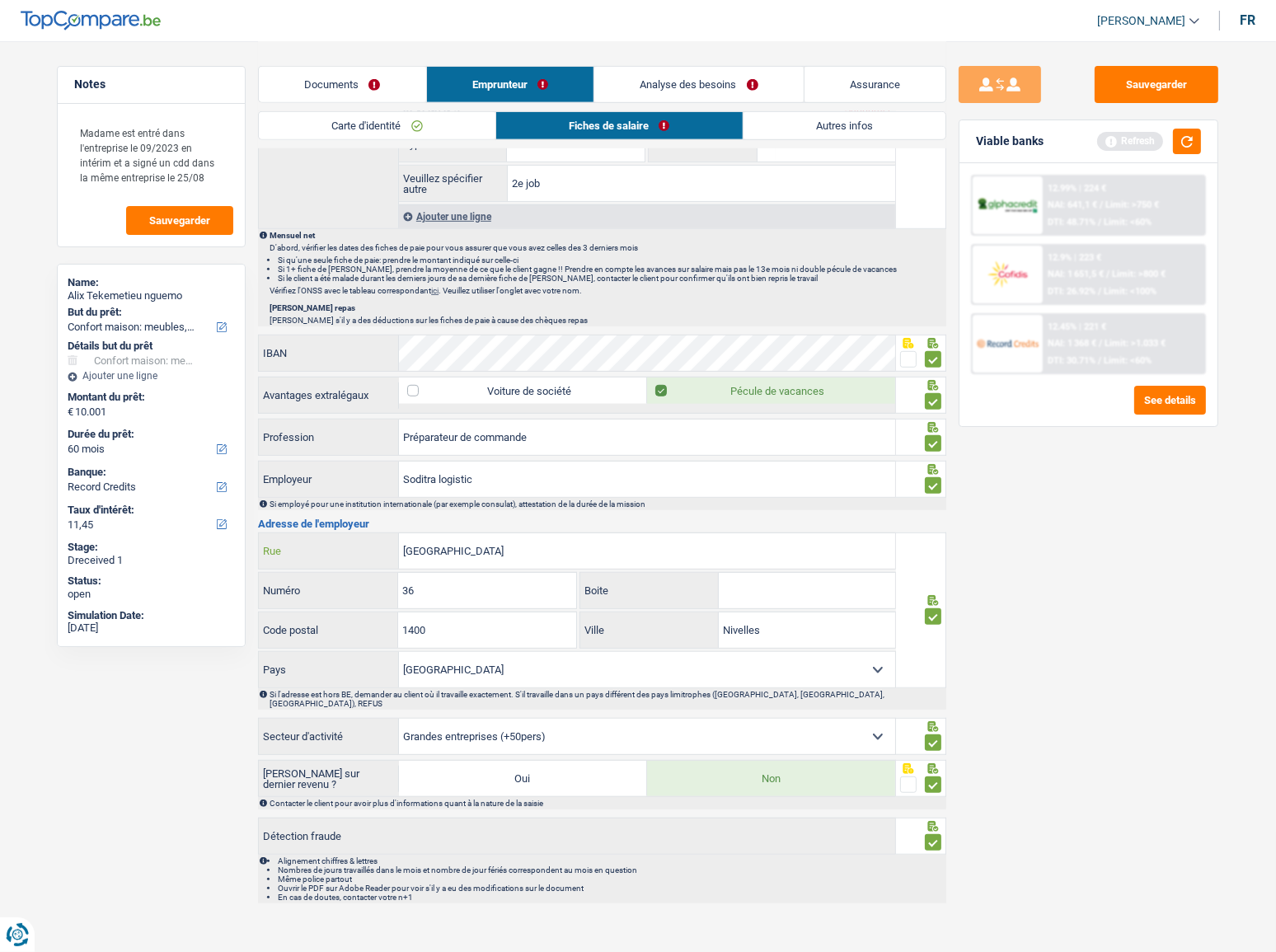
click at [501, 544] on input "RUE DES ATELIERS 36" at bounding box center [647, 551] width 496 height 35
click at [509, 546] on input "RUE DES ATELIERS 36" at bounding box center [647, 551] width 496 height 35
click at [318, 555] on div "RUE DES ATELIERS Rue" at bounding box center [577, 551] width 636 height 35
paste input "rue du Bosquet 36"
drag, startPoint x: 473, startPoint y: 546, endPoint x: 537, endPoint y: 557, distance: 64.9
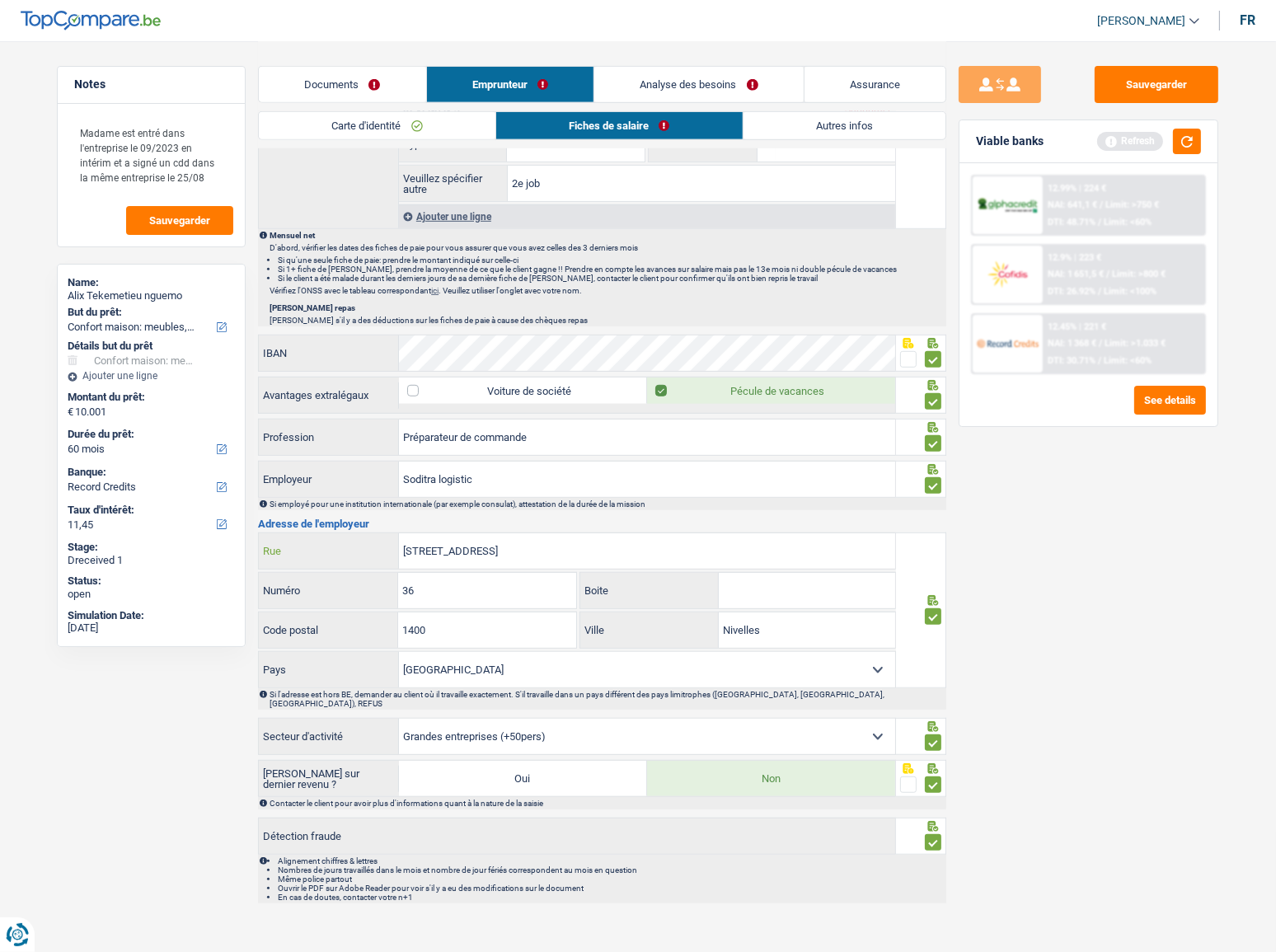
click at [537, 556] on input "rue du Bosquet 36" at bounding box center [647, 551] width 496 height 35
type input "rue du Bosquet"
drag, startPoint x: 490, startPoint y: 629, endPoint x: 407, endPoint y: 630, distance: 83.0
click at [402, 634] on input "1400" at bounding box center [486, 630] width 177 height 35
paste input "606"
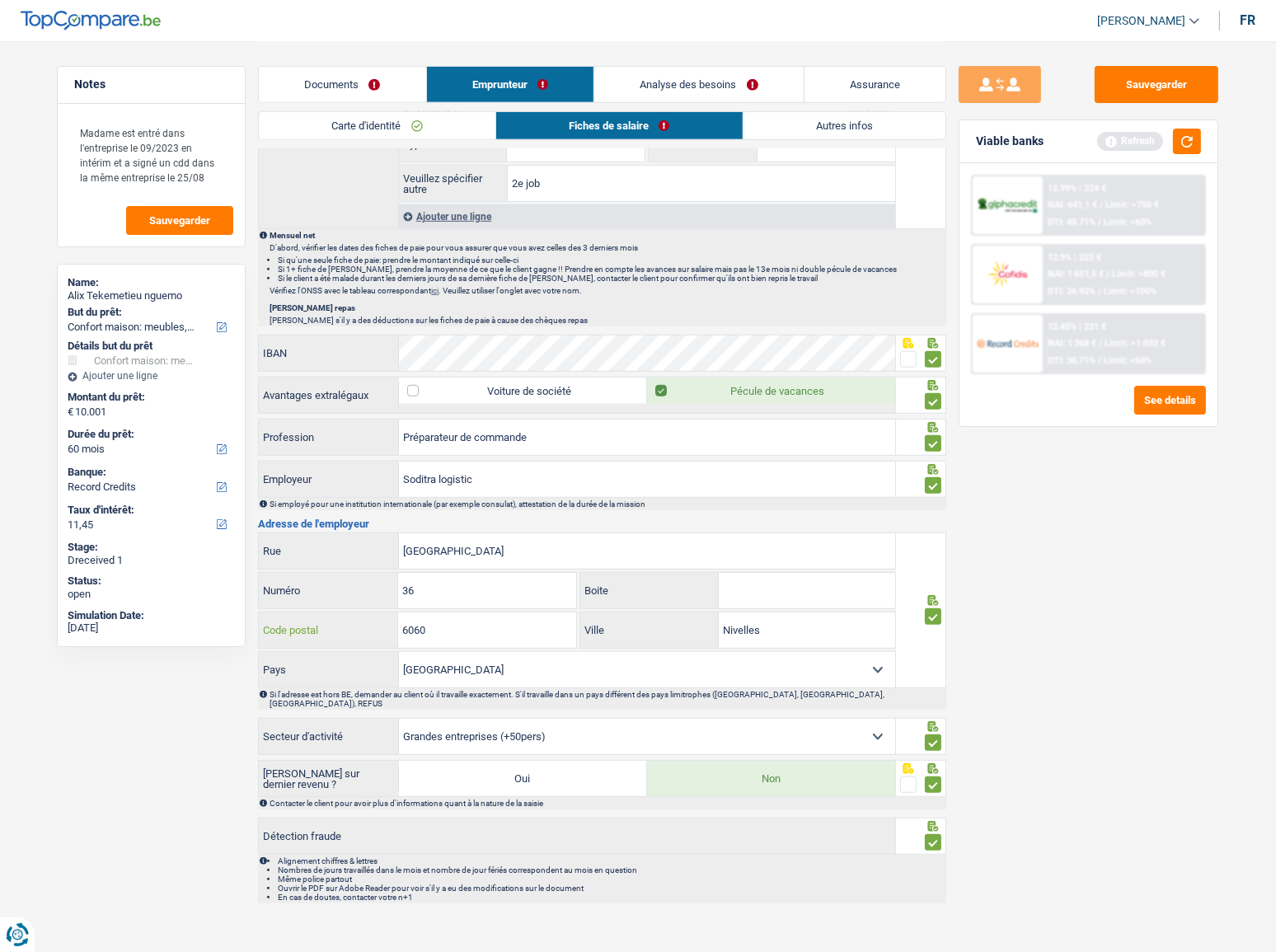
drag, startPoint x: 423, startPoint y: 628, endPoint x: 415, endPoint y: 623, distance: 9.4
click at [351, 626] on div "6060 Code postal" at bounding box center [418, 630] width 318 height 35
paste input "140"
type input "1400"
click at [1017, 716] on div "Sauvegarder Viable banks Refresh 12.99% | 224 € NAI: 641,1 € / Limit: >750 € DT…" at bounding box center [1088, 495] width 284 height 859
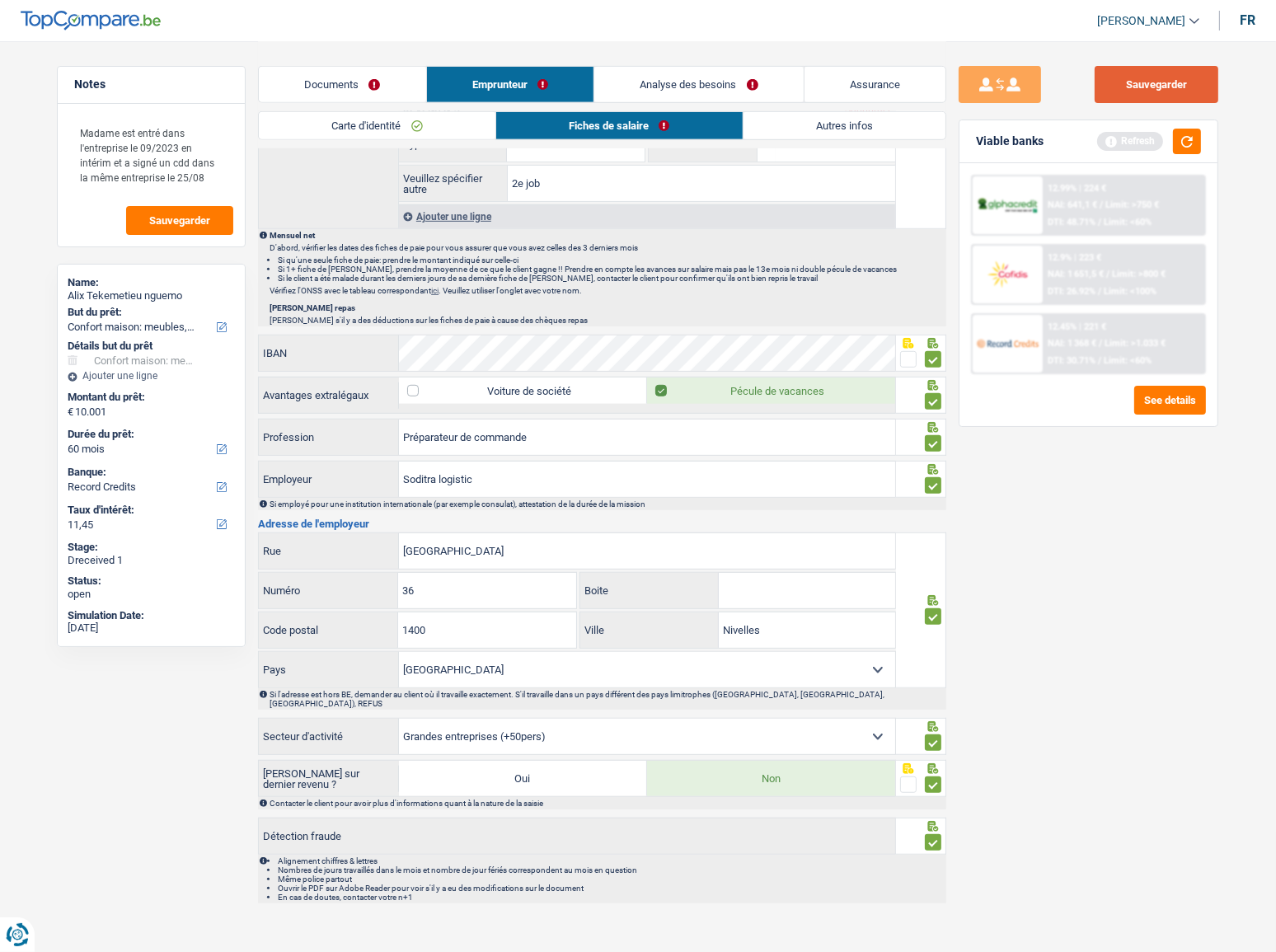
drag, startPoint x: 1178, startPoint y: 73, endPoint x: 1178, endPoint y: 93, distance: 20.0
click at [1178, 78] on button "Sauvegarder" at bounding box center [1156, 85] width 123 height 37
click at [1180, 138] on button "button" at bounding box center [1186, 141] width 28 height 25
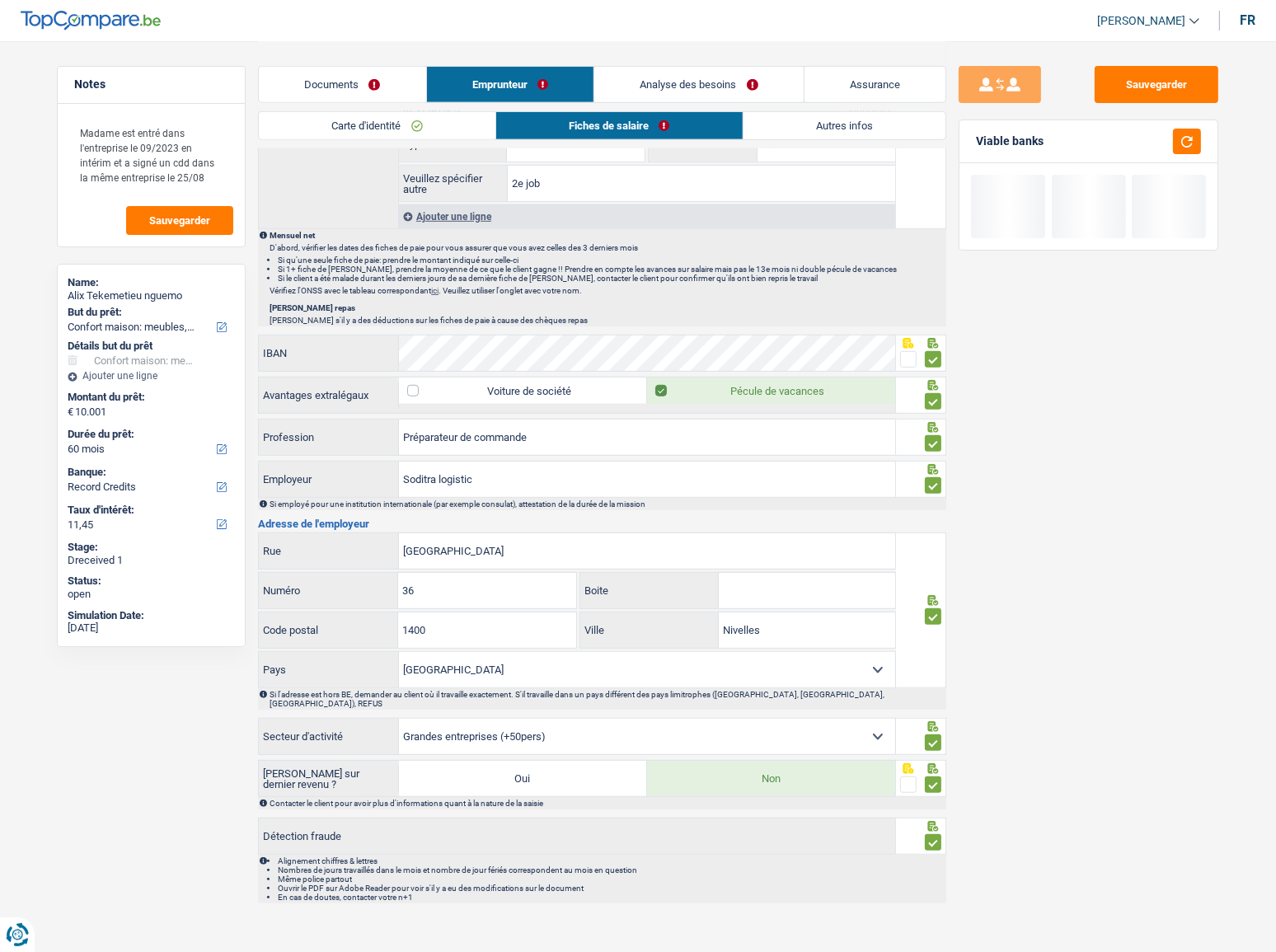
click at [814, 129] on link "Autres infos" at bounding box center [845, 126] width 203 height 27
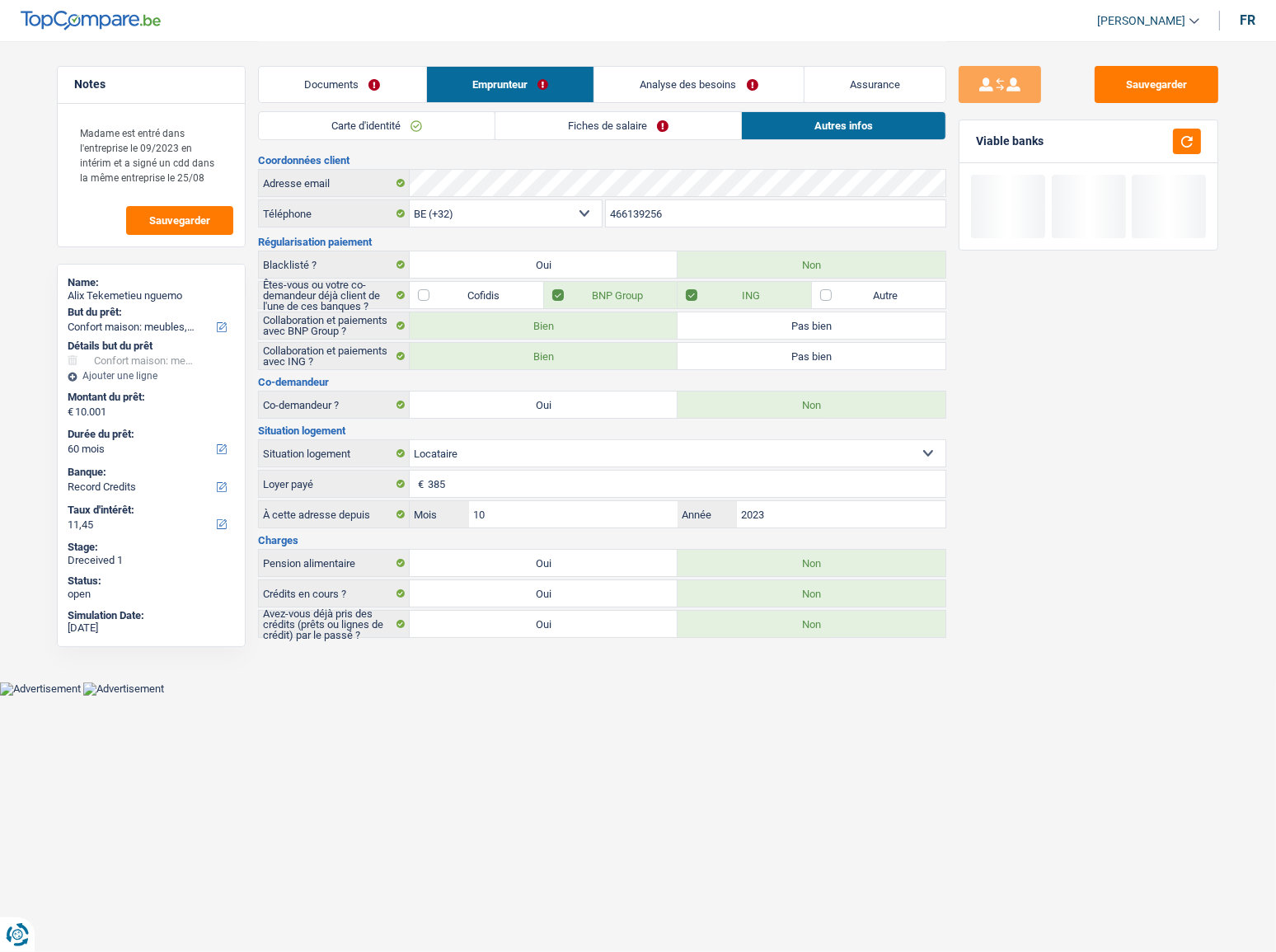
scroll to position [0, 0]
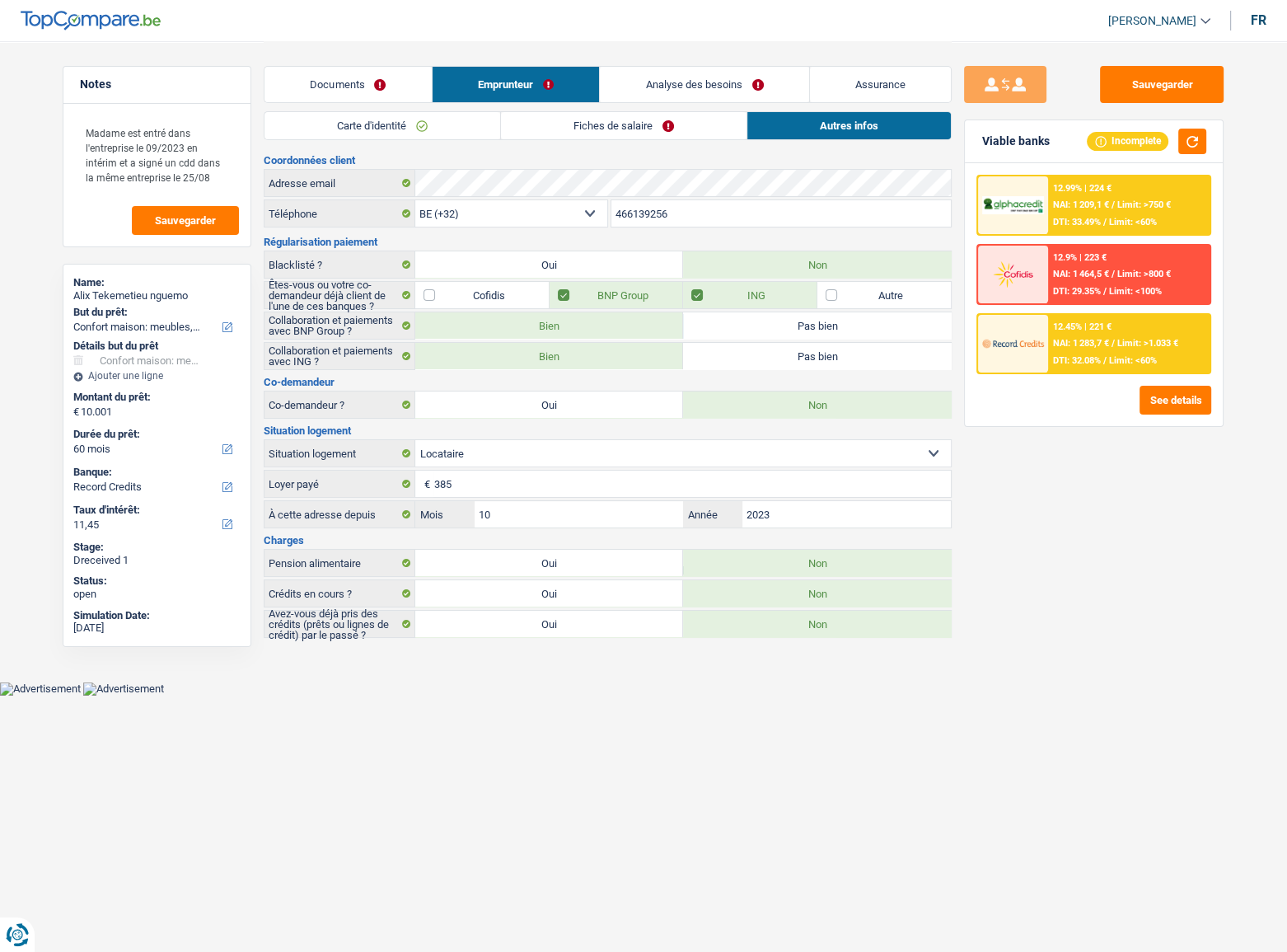
click at [359, 79] on link "Documents" at bounding box center [349, 85] width 168 height 35
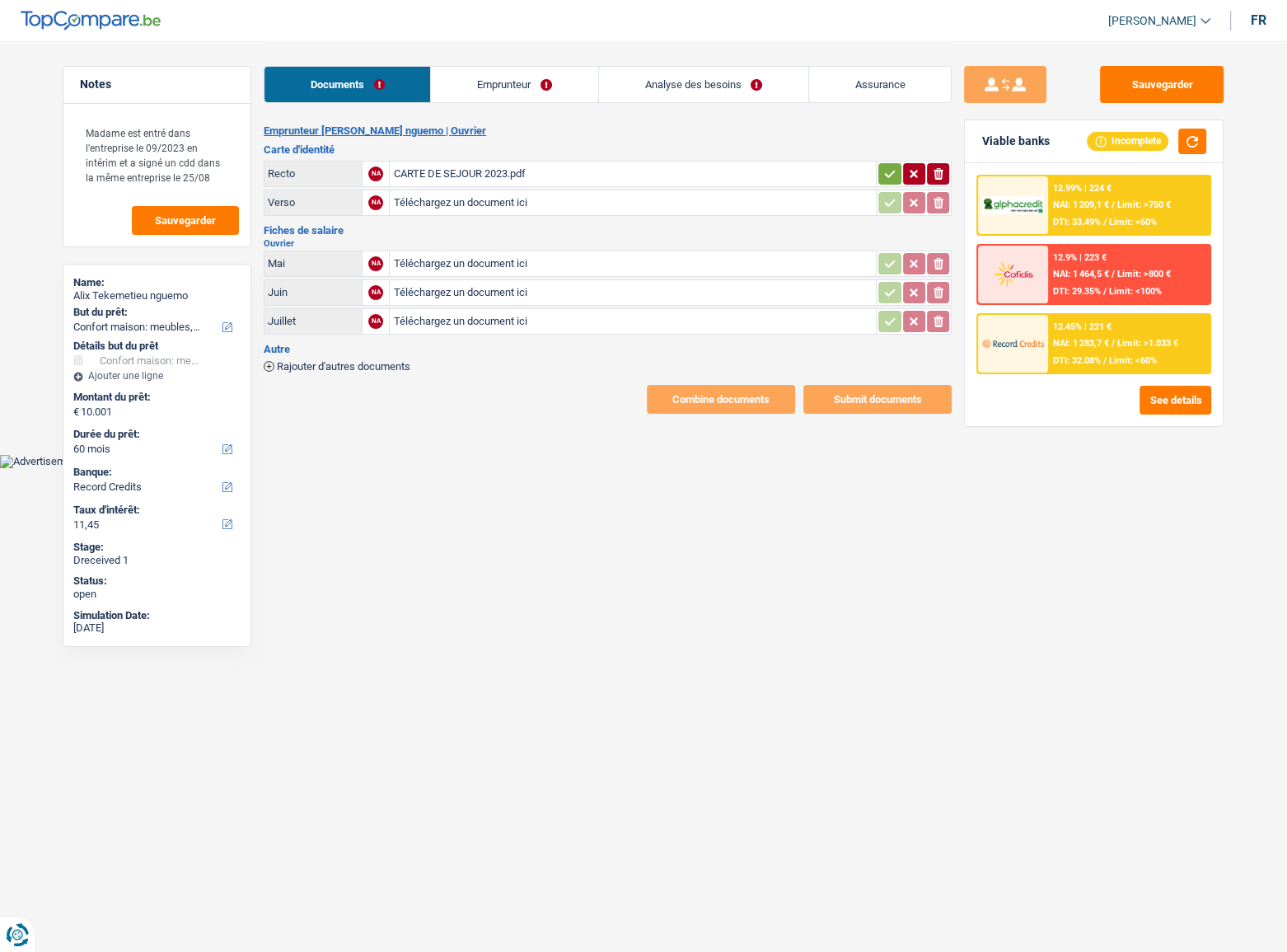
click at [506, 84] on link "Emprunteur" at bounding box center [514, 85] width 167 height 35
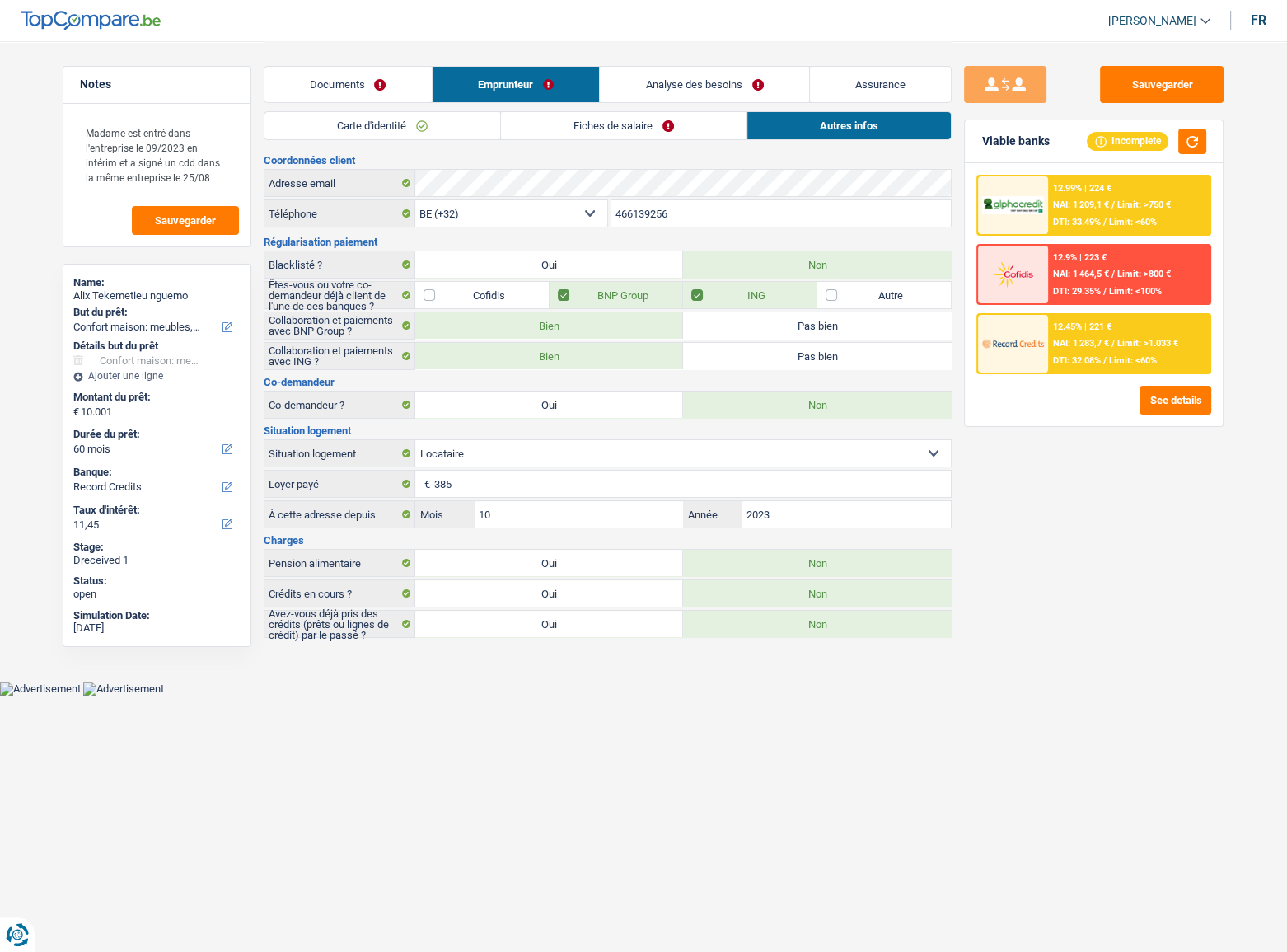
click at [323, 85] on link "Documents" at bounding box center [349, 85] width 168 height 35
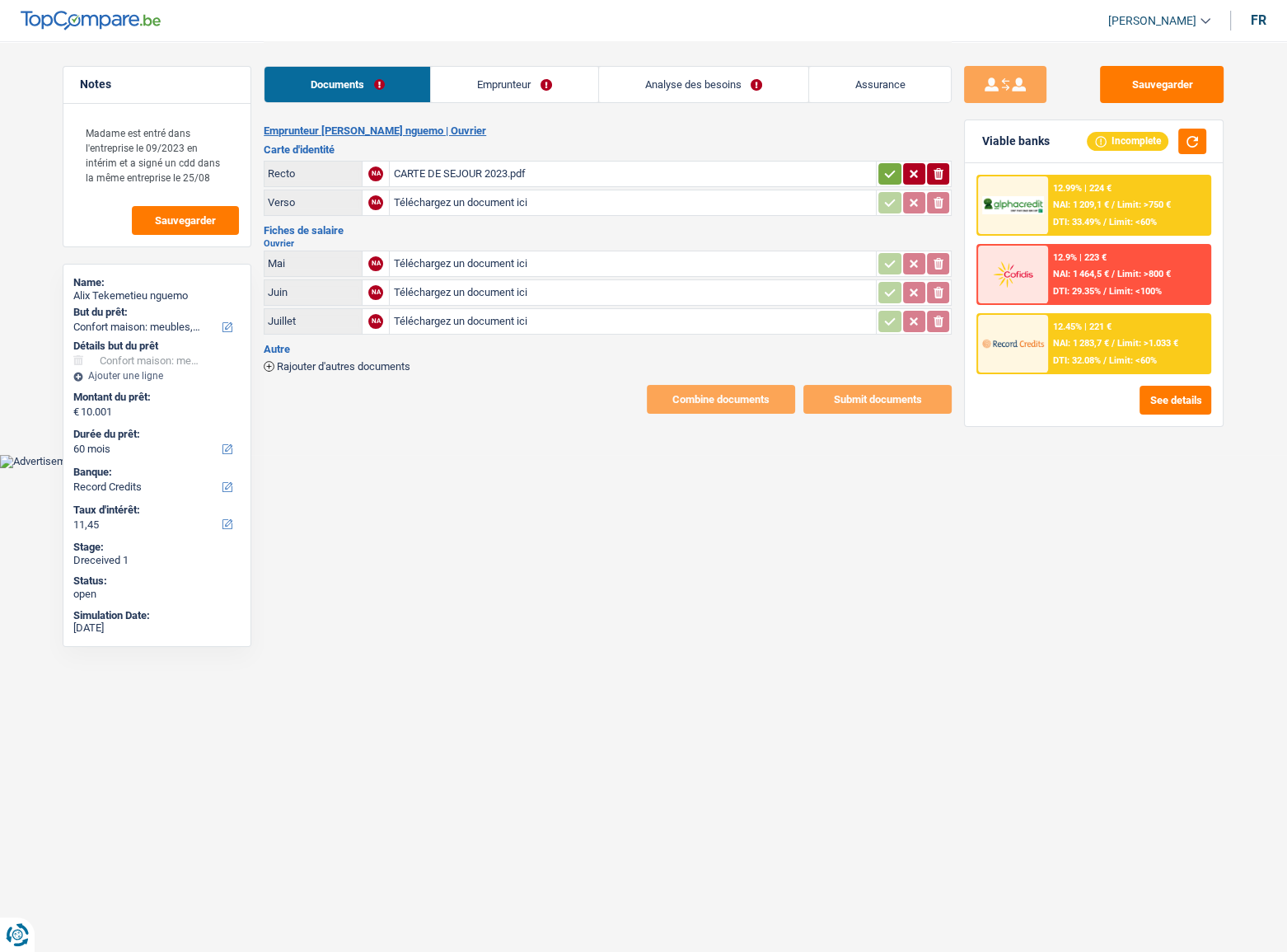
click at [486, 94] on link "Emprunteur" at bounding box center [514, 85] width 167 height 35
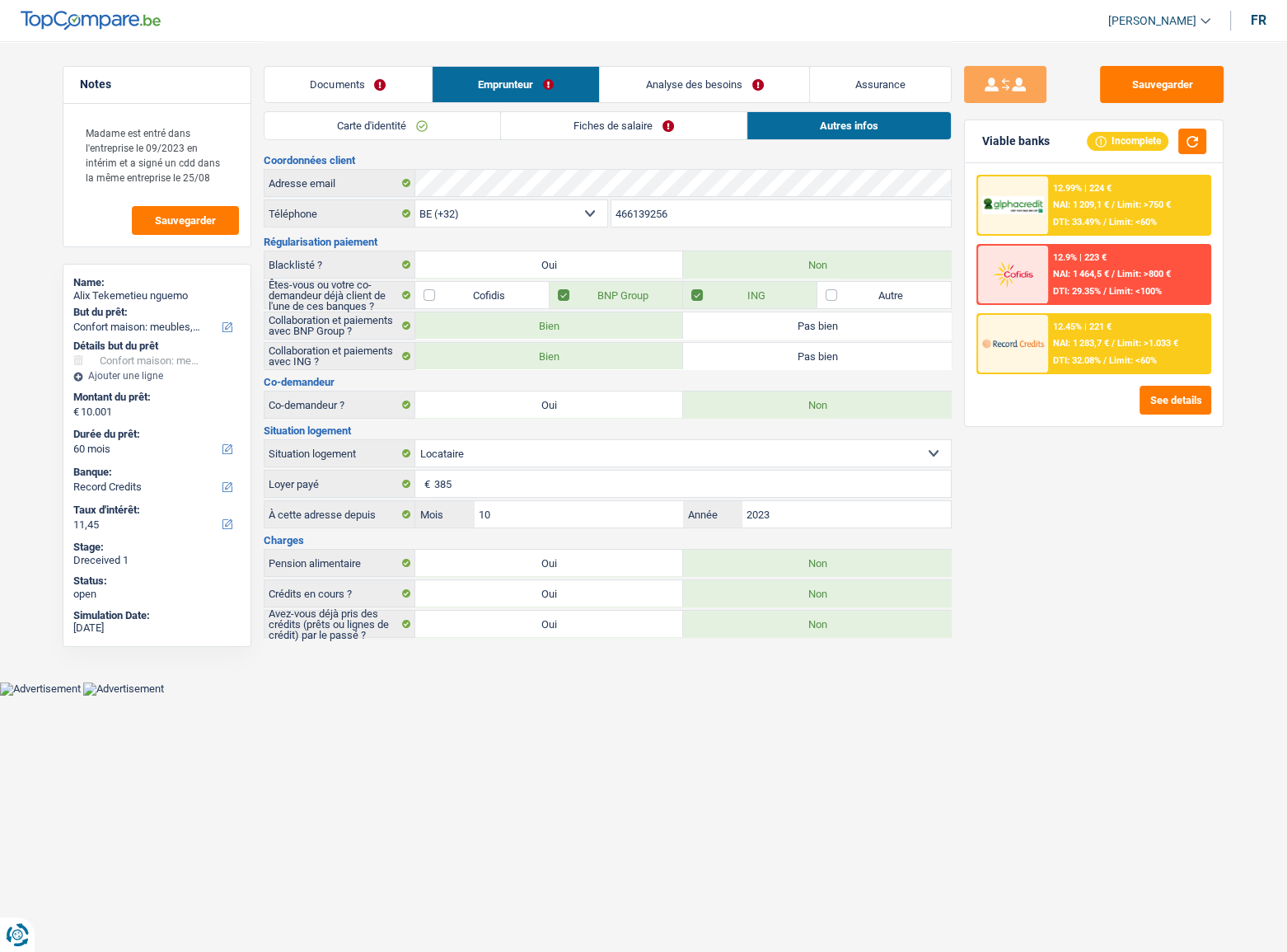
click at [668, 113] on link "Fiches de salaire" at bounding box center [623, 126] width 246 height 27
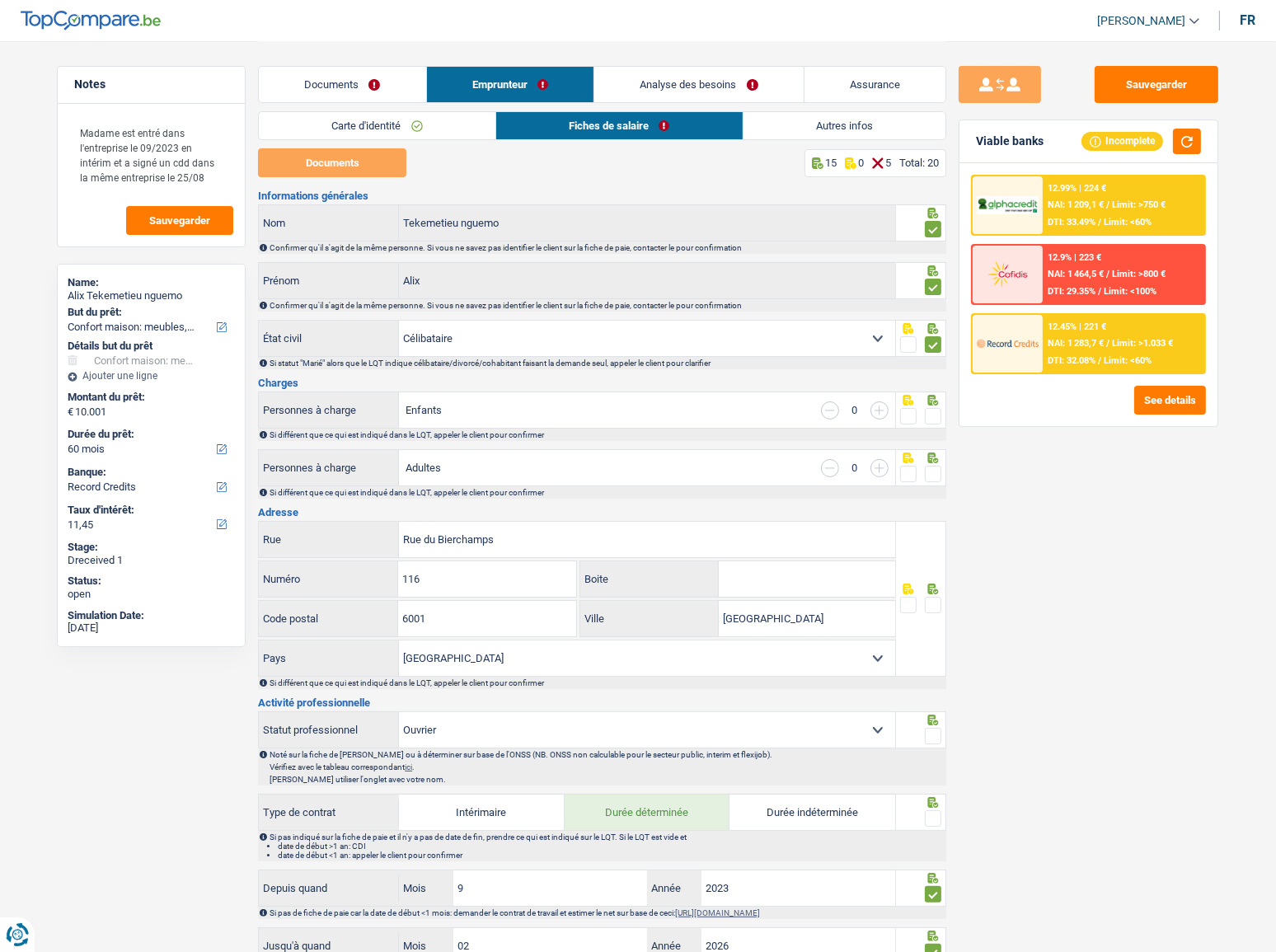
click at [823, 138] on link "Autres infos" at bounding box center [845, 126] width 203 height 27
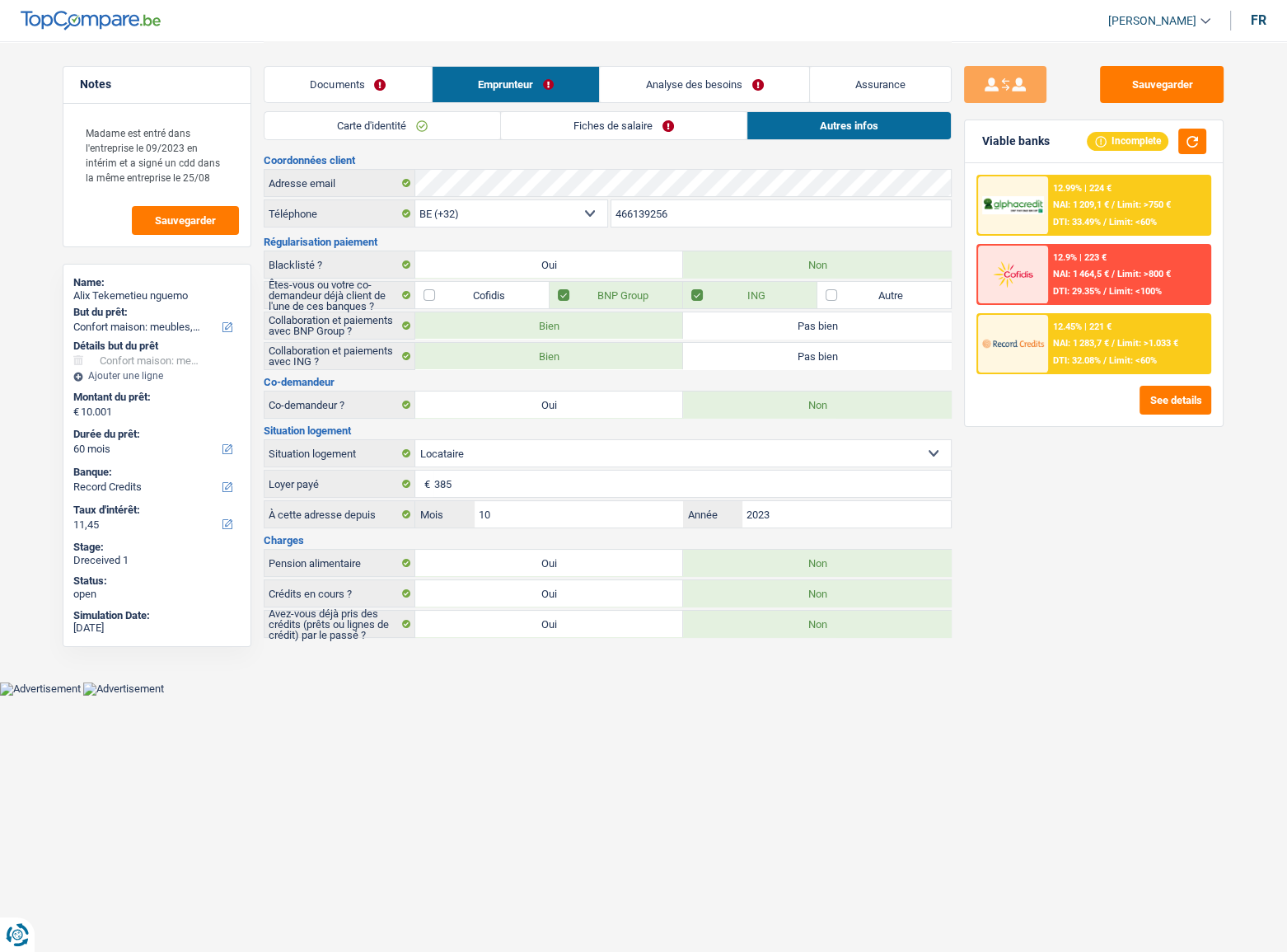
click at [742, 66] on li "Analyse des besoins" at bounding box center [704, 85] width 210 height 37
click at [726, 92] on link "Analyse des besoins" at bounding box center [705, 85] width 209 height 35
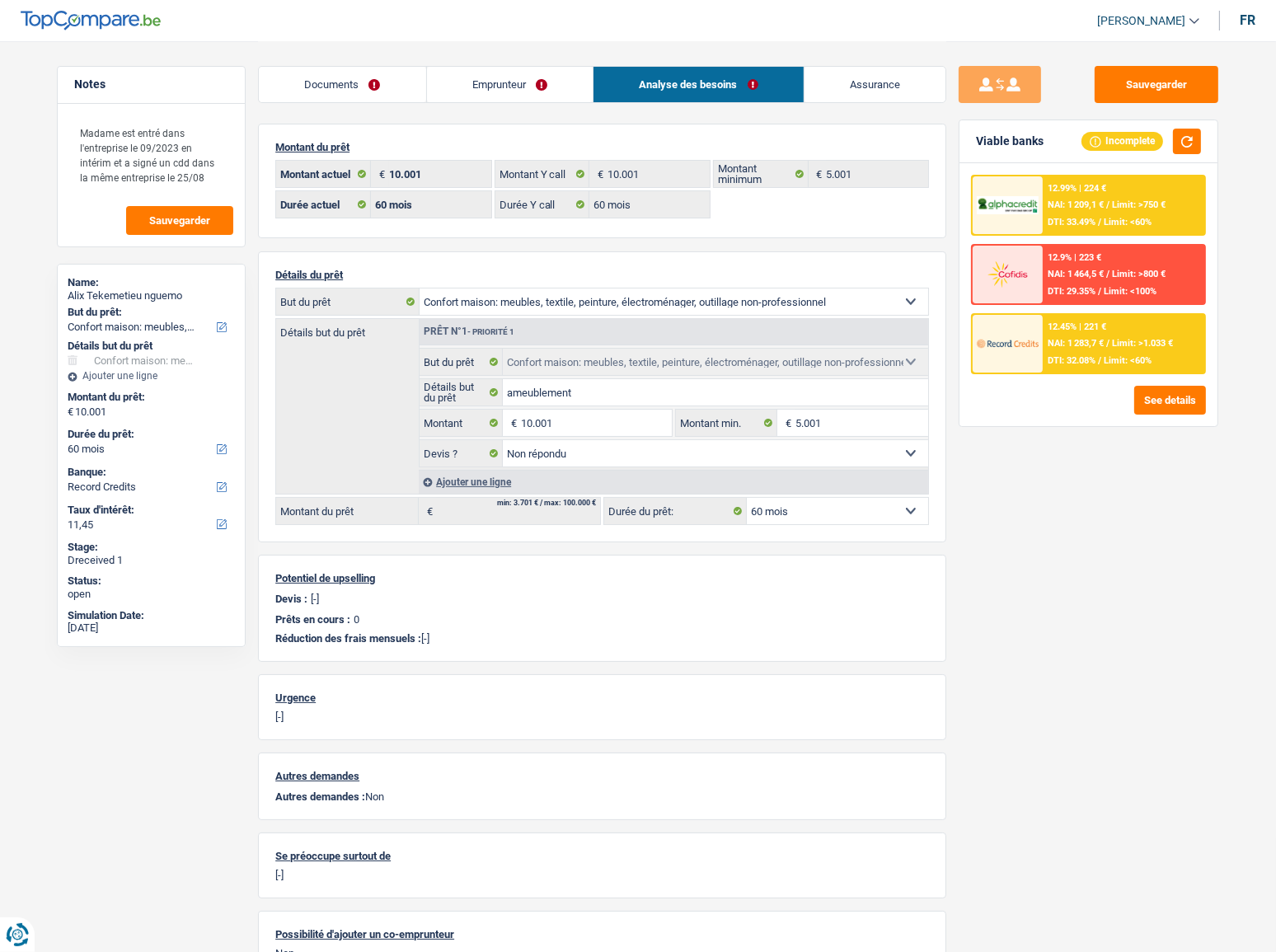
click at [504, 96] on link "Emprunteur" at bounding box center [510, 85] width 167 height 35
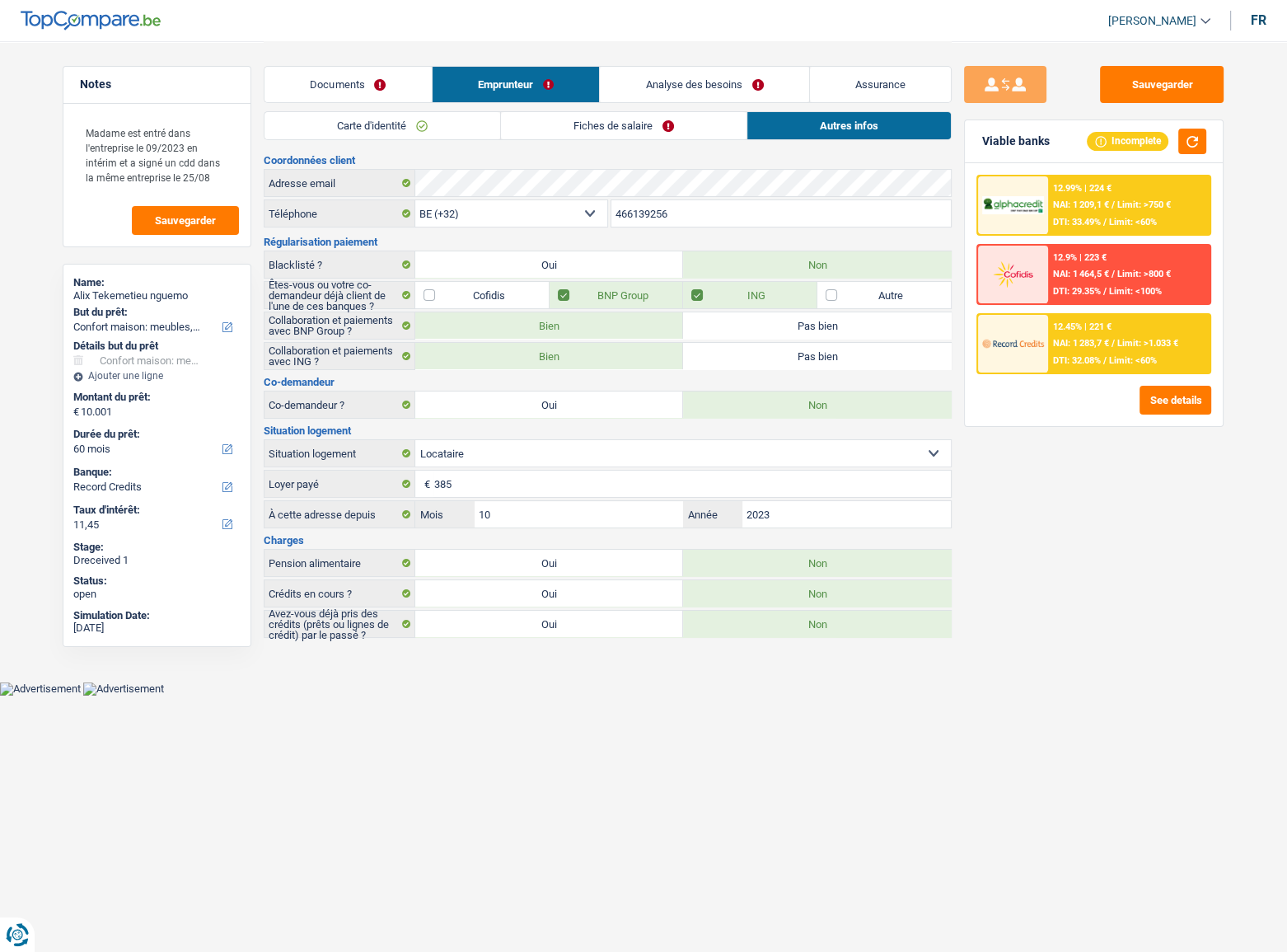
click at [689, 130] on link "Fiches de salaire" at bounding box center [623, 126] width 246 height 27
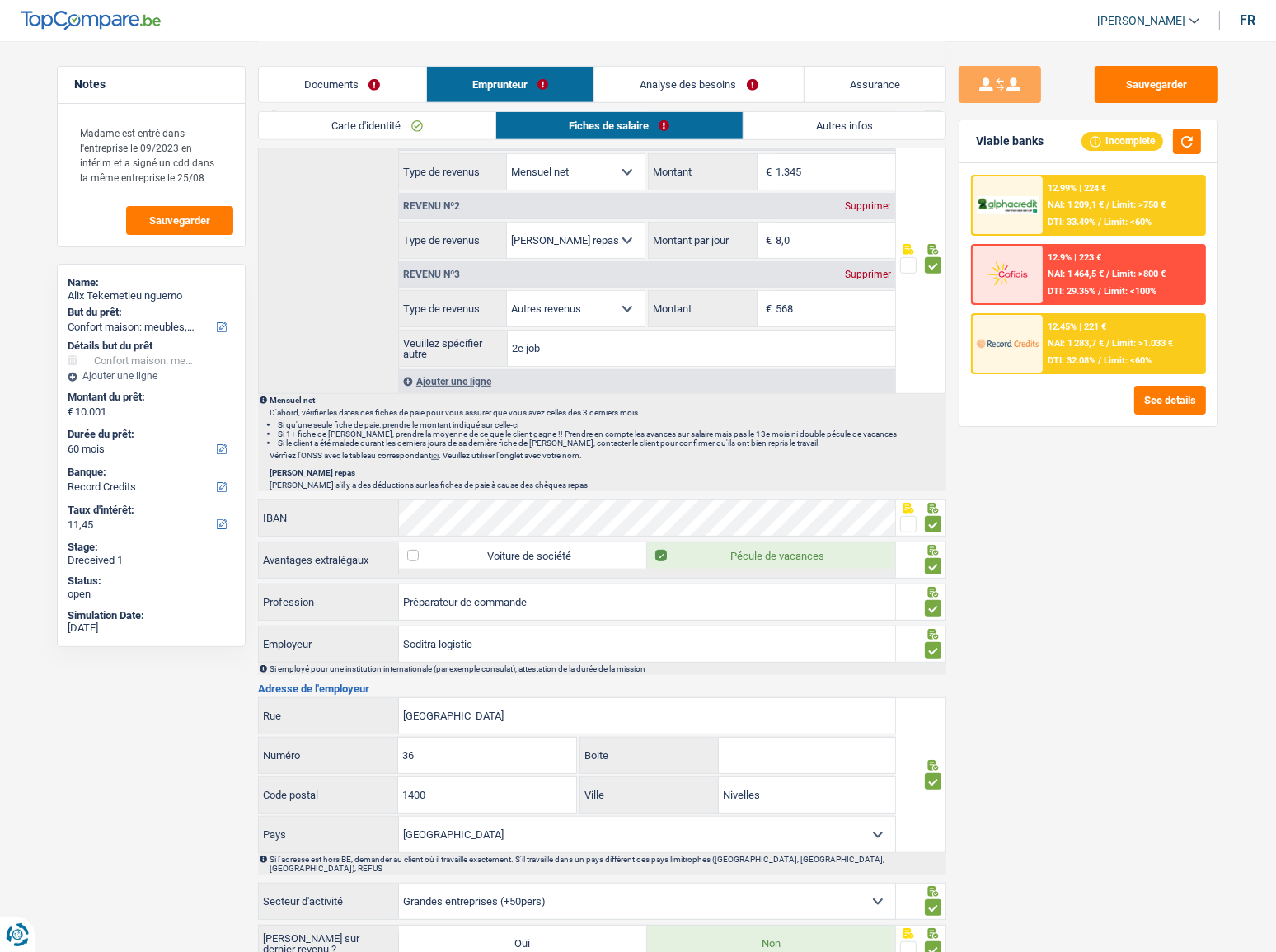
scroll to position [824, 0]
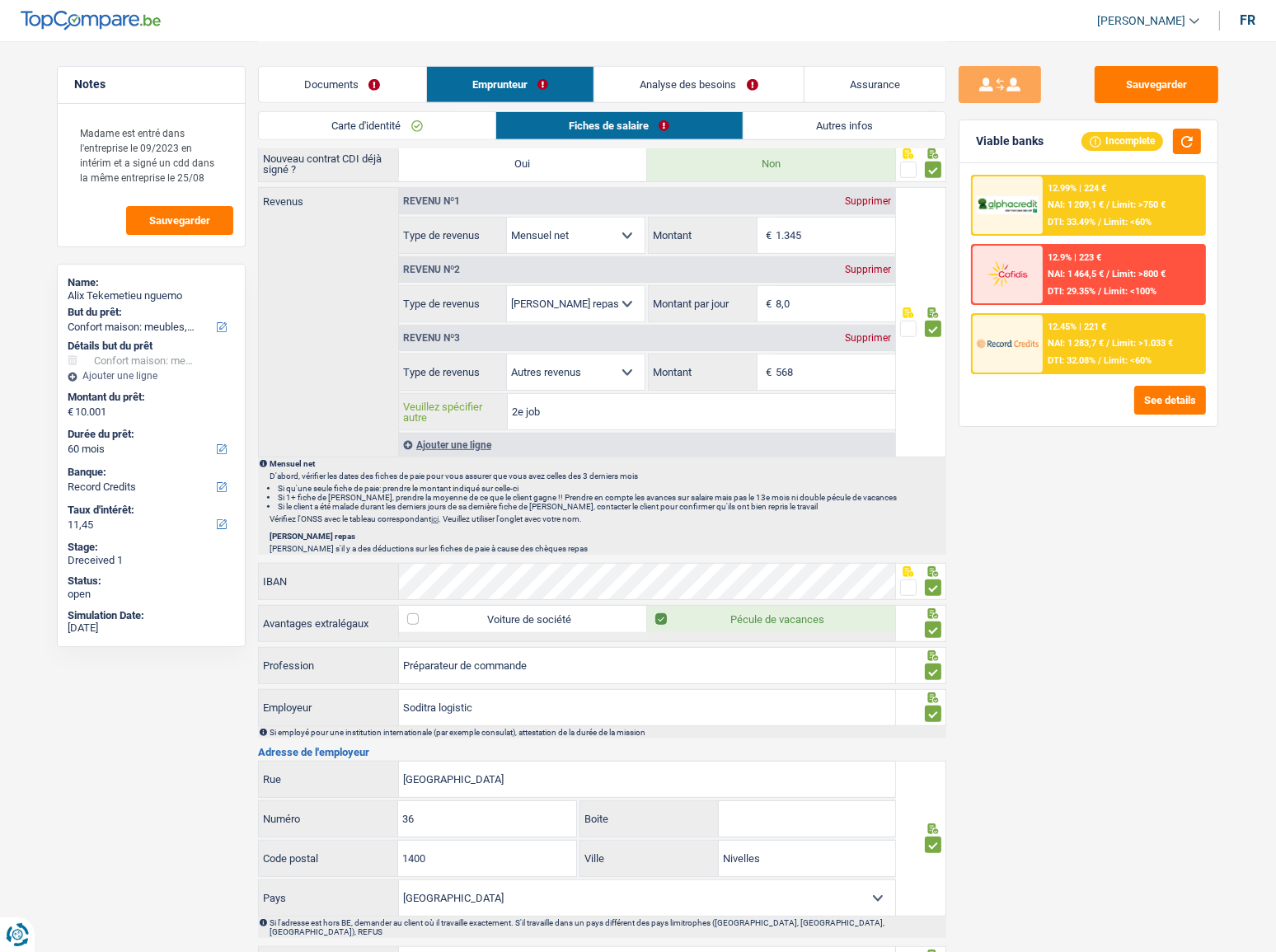
click at [611, 411] on input "2e job" at bounding box center [701, 411] width 386 height 35
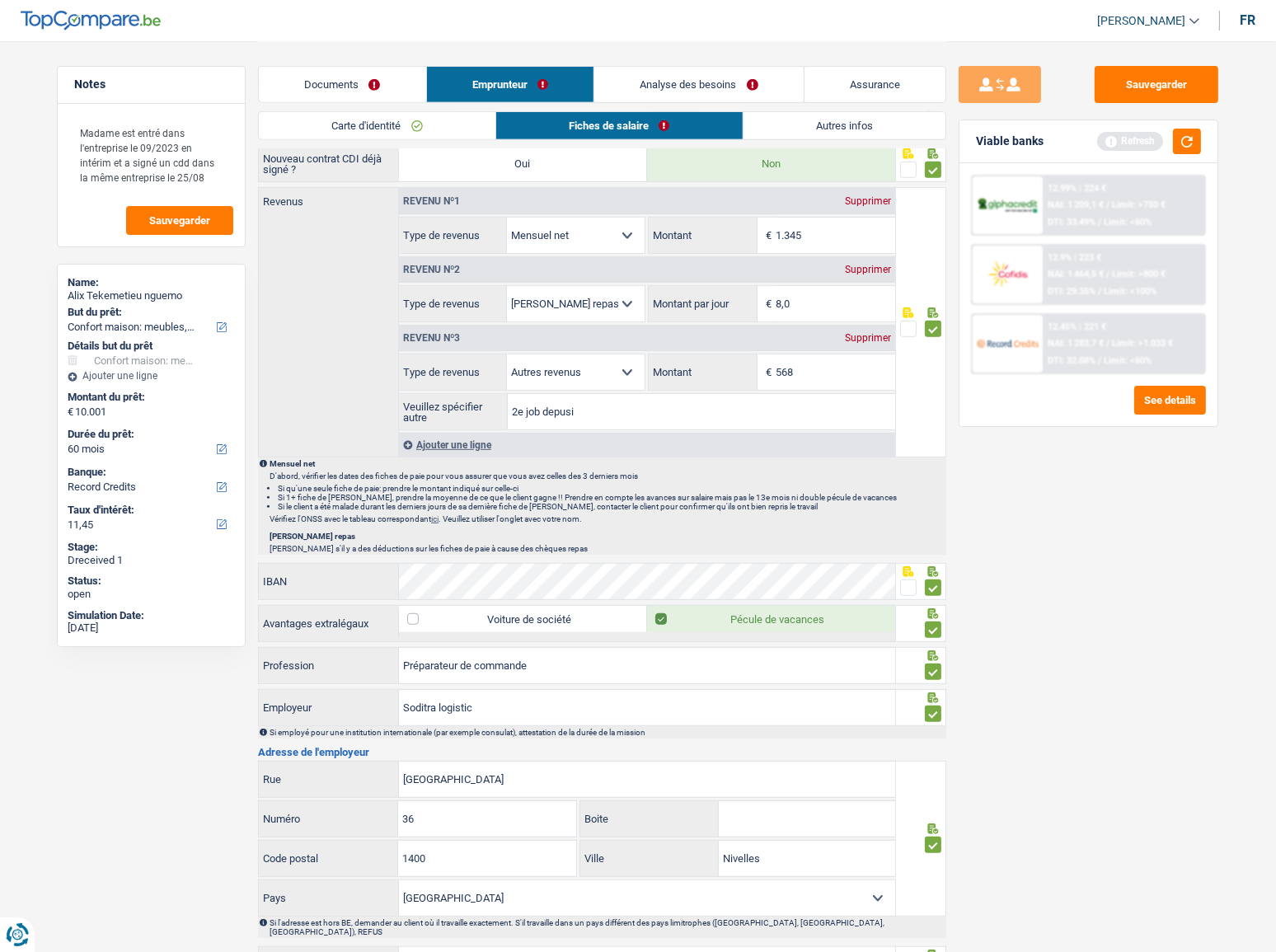
paste input "25/08/2025"
drag, startPoint x: 565, startPoint y: 416, endPoint x: 640, endPoint y: 428, distance: 76.0
click at [640, 428] on div "Revenu nº1 Supprimer Allocation d'handicap Allocations chômage Allocations fami…" at bounding box center [646, 322] width 497 height 269
click at [612, 437] on div "Ajouter une ligne" at bounding box center [647, 444] width 496 height 24
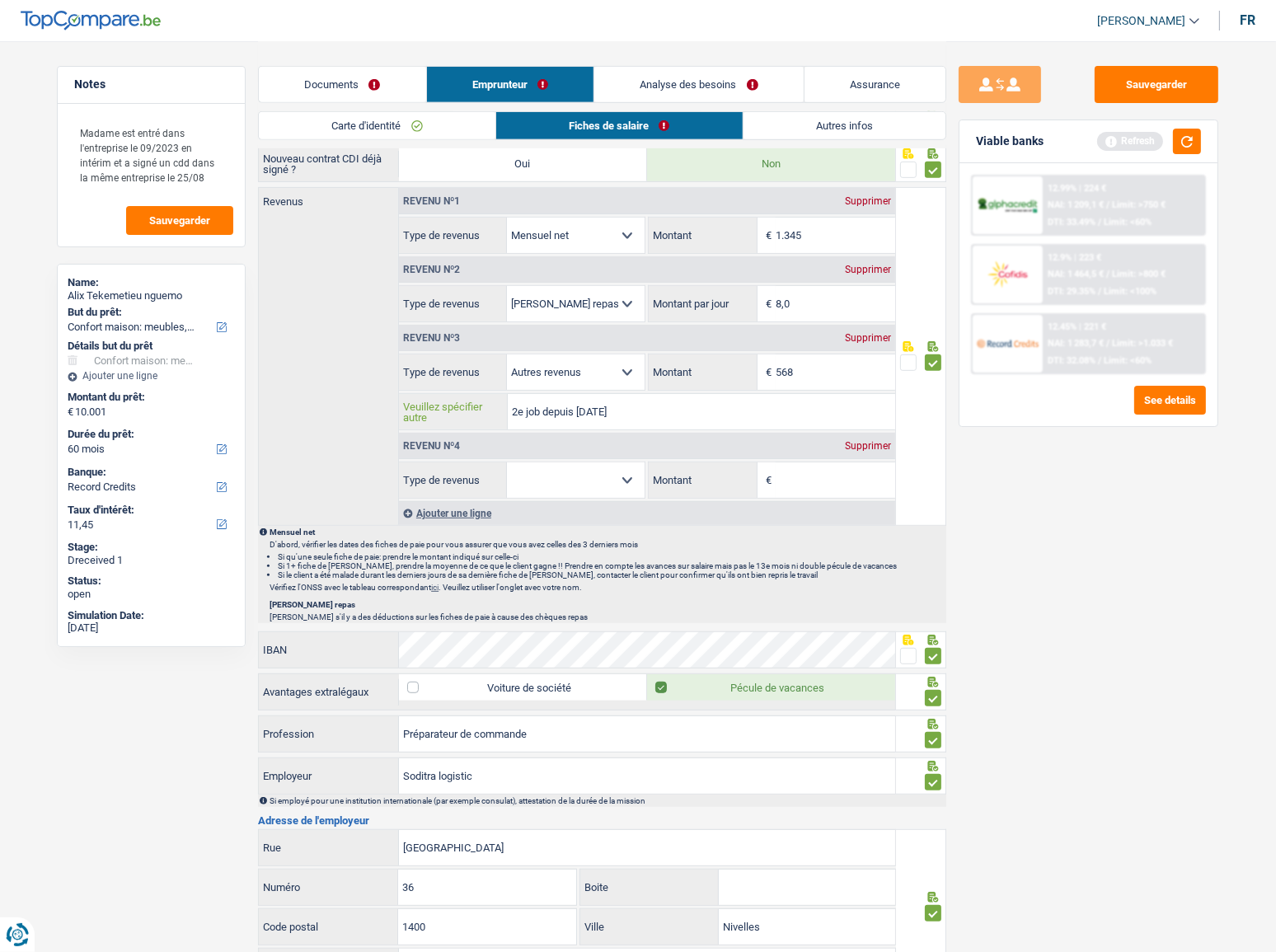
click at [674, 415] on input "2e job depuis 25/08/2025" at bounding box center [701, 411] width 386 height 35
click at [859, 441] on div "Supprimer" at bounding box center [868, 446] width 54 height 10
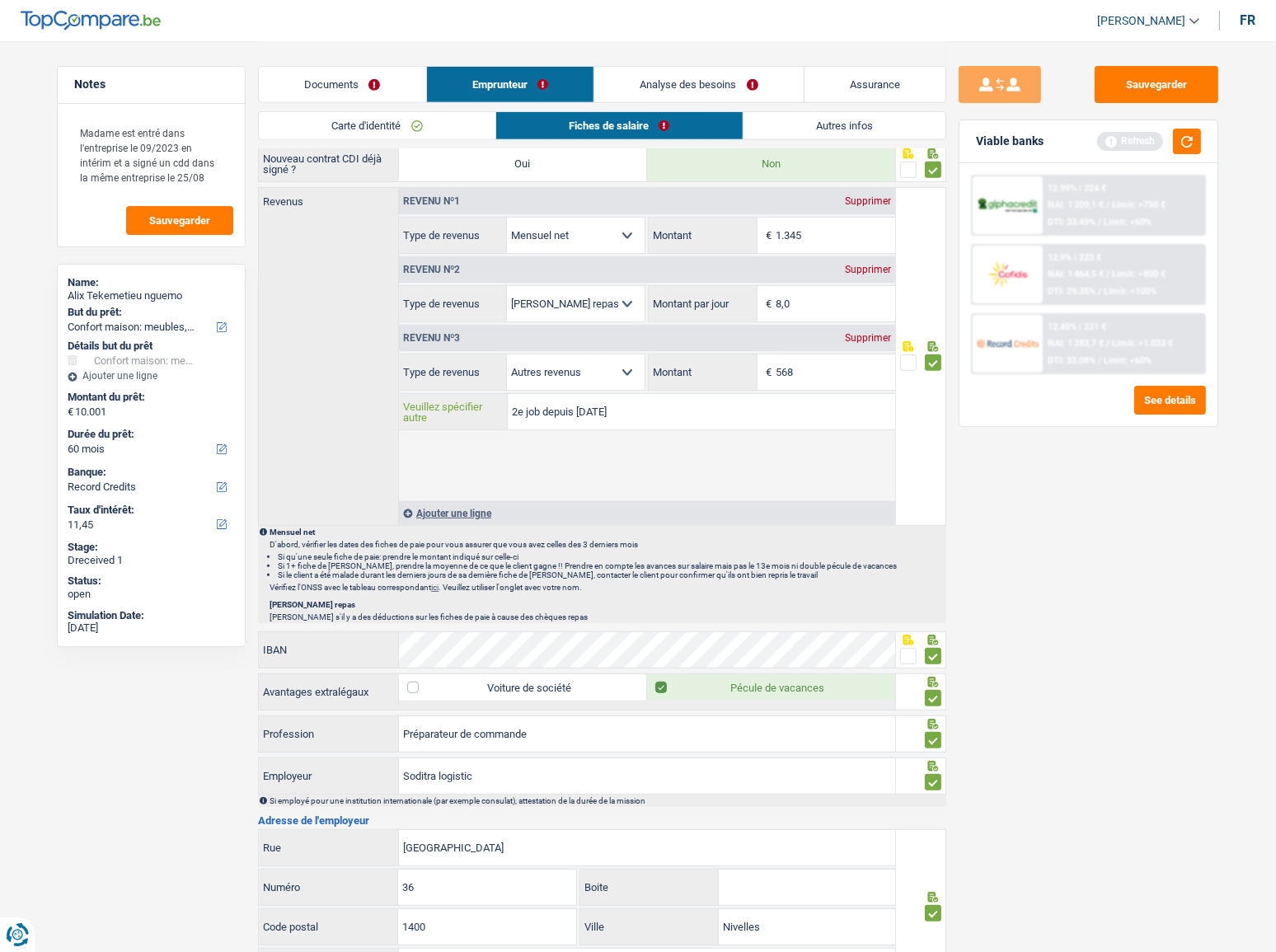
click at [705, 403] on input "2e job depuis 25/08/2025" at bounding box center [701, 411] width 386 height 35
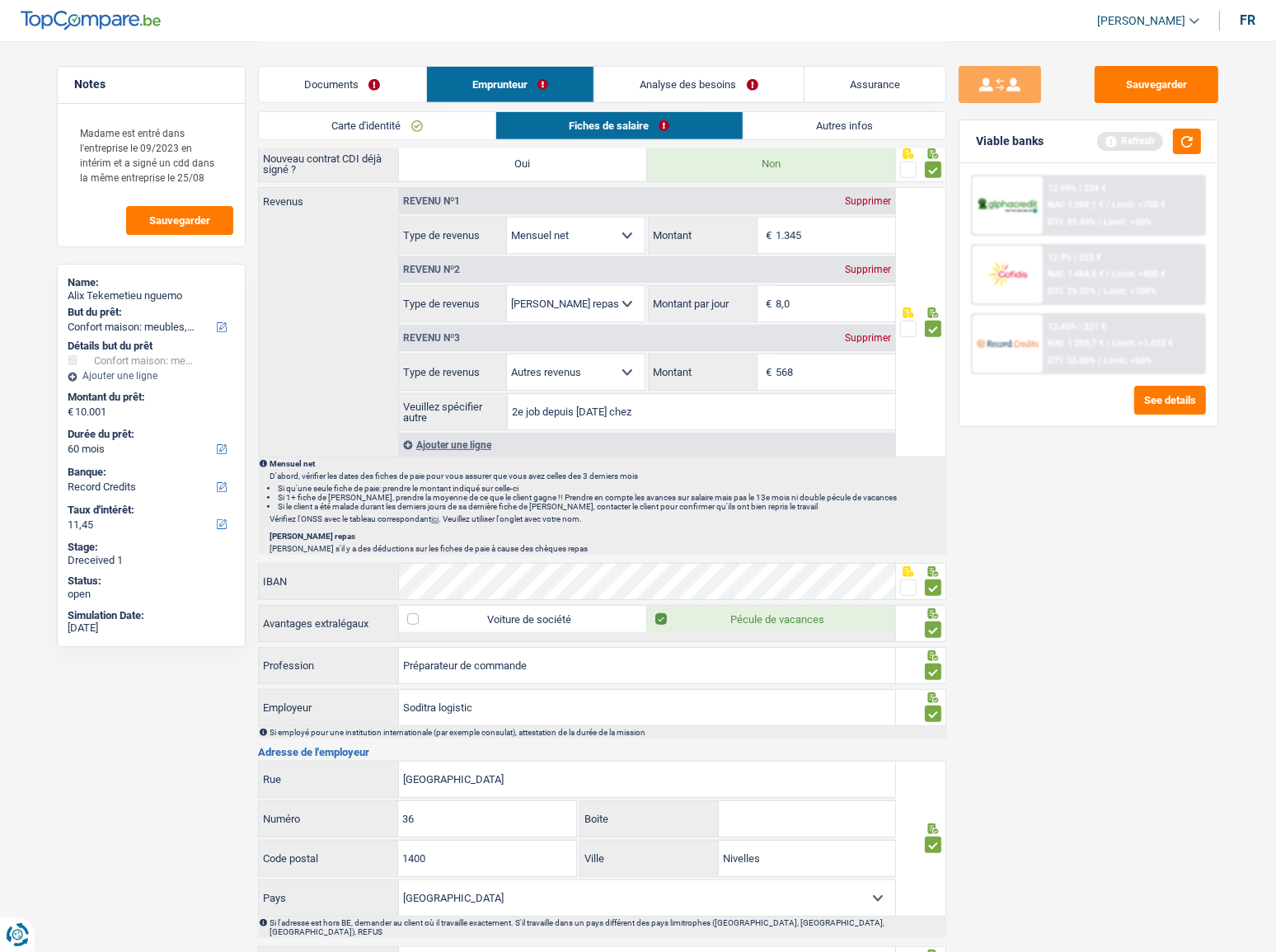
paste input "SODITRA"
type input "2e job depuis 25/08/2025 chez SODITRA"
drag, startPoint x: 1154, startPoint y: 85, endPoint x: 1206, endPoint y: 140, distance: 75.7
click at [1154, 86] on button "Sauvegarder" at bounding box center [1156, 85] width 123 height 37
drag, startPoint x: 1205, startPoint y: 142, endPoint x: 1190, endPoint y: 133, distance: 17.5
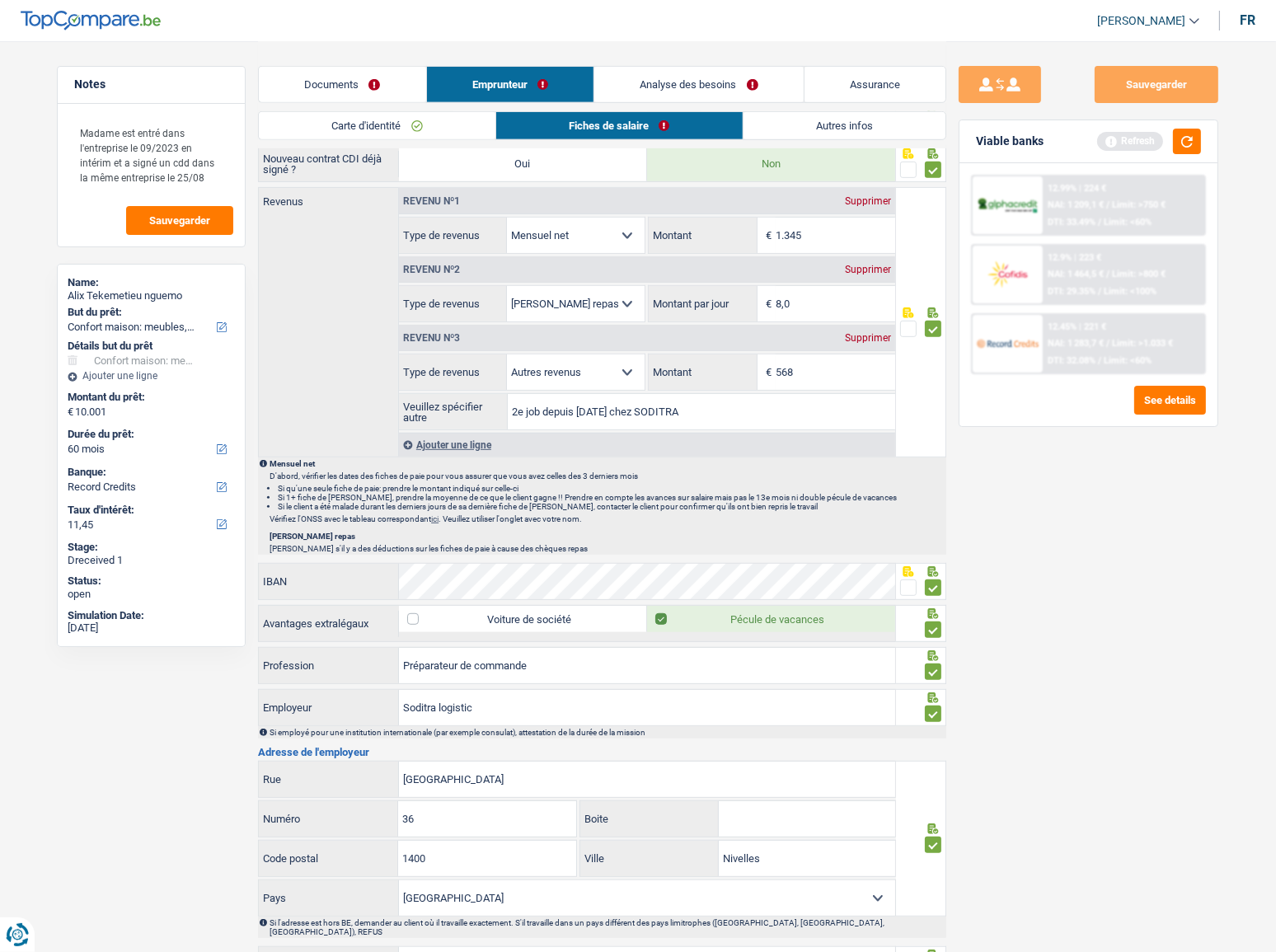
click at [1204, 142] on div "Viable banks Refresh" at bounding box center [1088, 142] width 258 height 43
click at [1190, 133] on button "button" at bounding box center [1186, 141] width 28 height 25
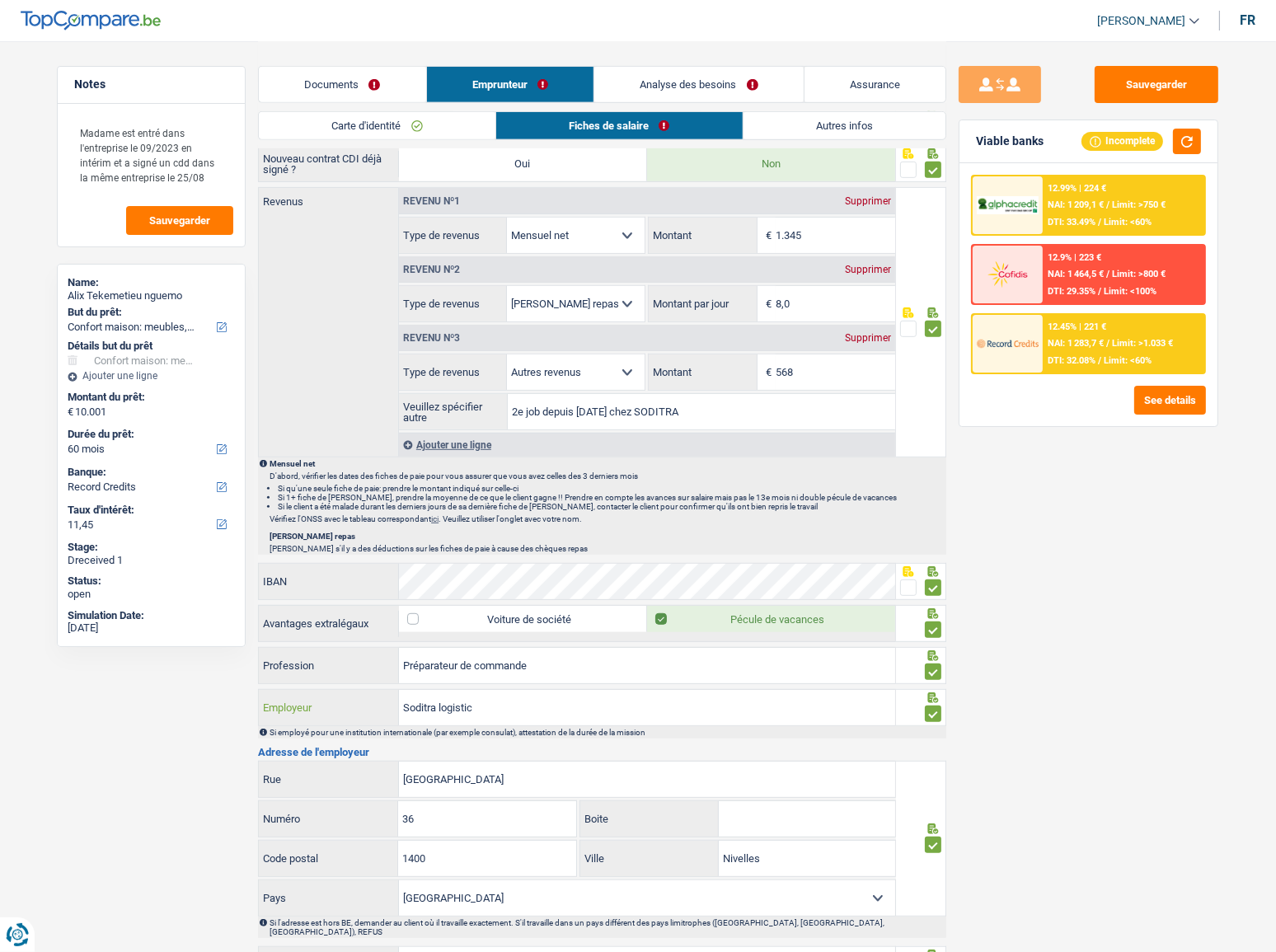
drag, startPoint x: 496, startPoint y: 700, endPoint x: 348, endPoint y: 699, distance: 148.0
click at [340, 701] on div "Soditra logistic Employeur" at bounding box center [577, 707] width 636 height 35
paste input "Asap"
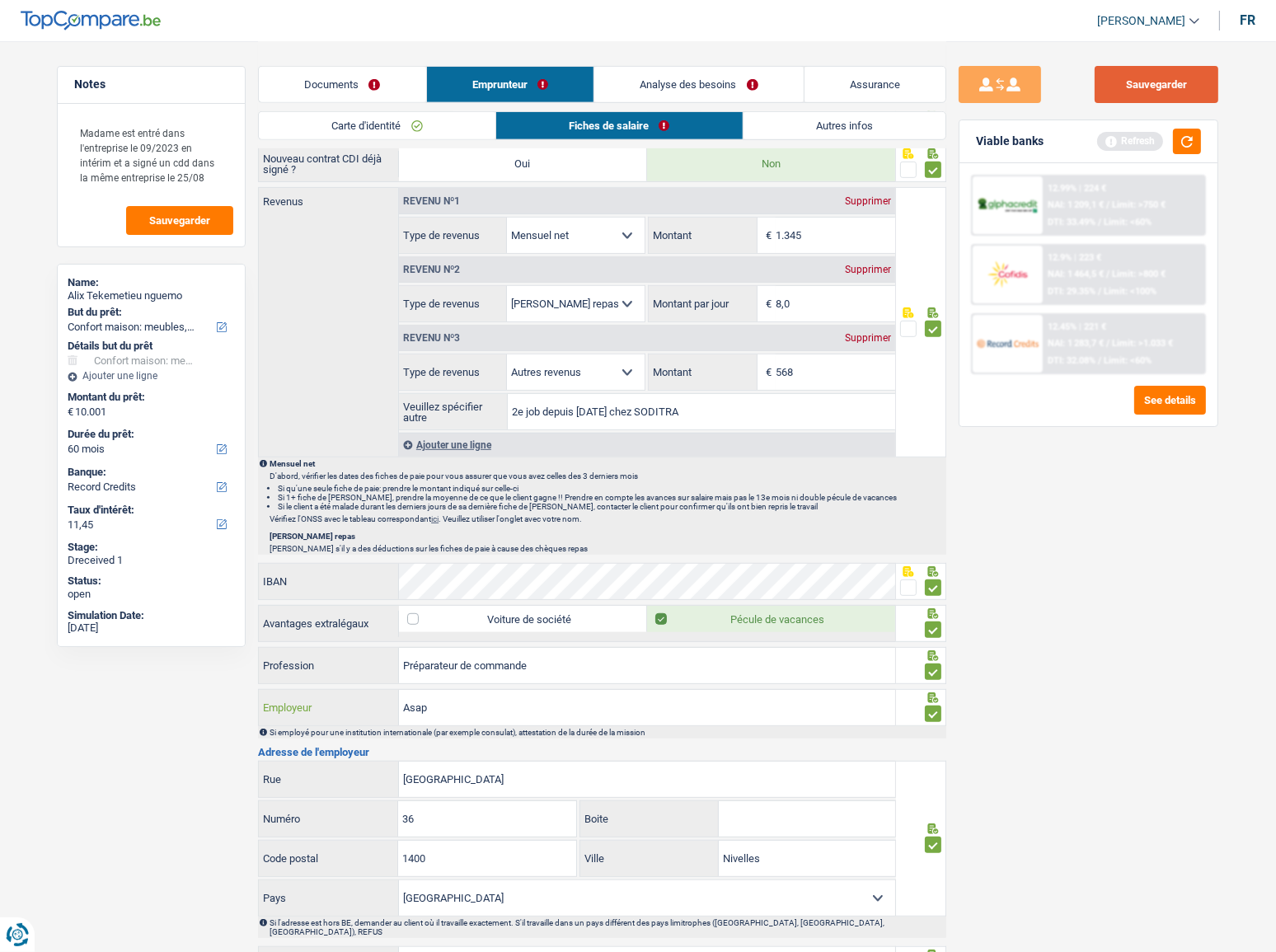
type input "Asap"
drag, startPoint x: 1137, startPoint y: 75, endPoint x: 1162, endPoint y: 110, distance: 43.0
click at [1140, 81] on button "Sauvegarder" at bounding box center [1156, 85] width 123 height 37
click at [1185, 137] on button "button" at bounding box center [1186, 141] width 28 height 25
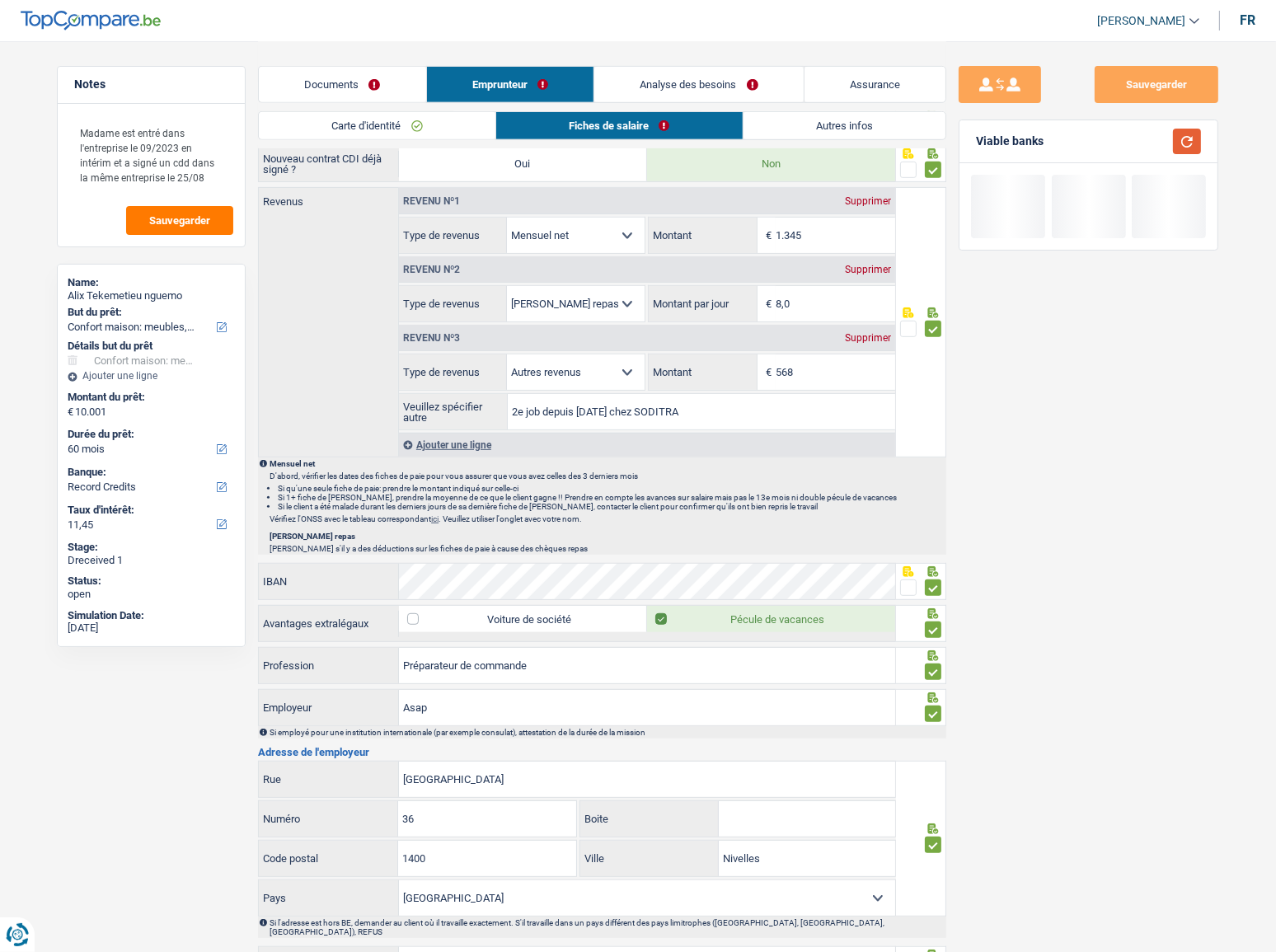
click at [1194, 142] on button "button" at bounding box center [1186, 141] width 28 height 25
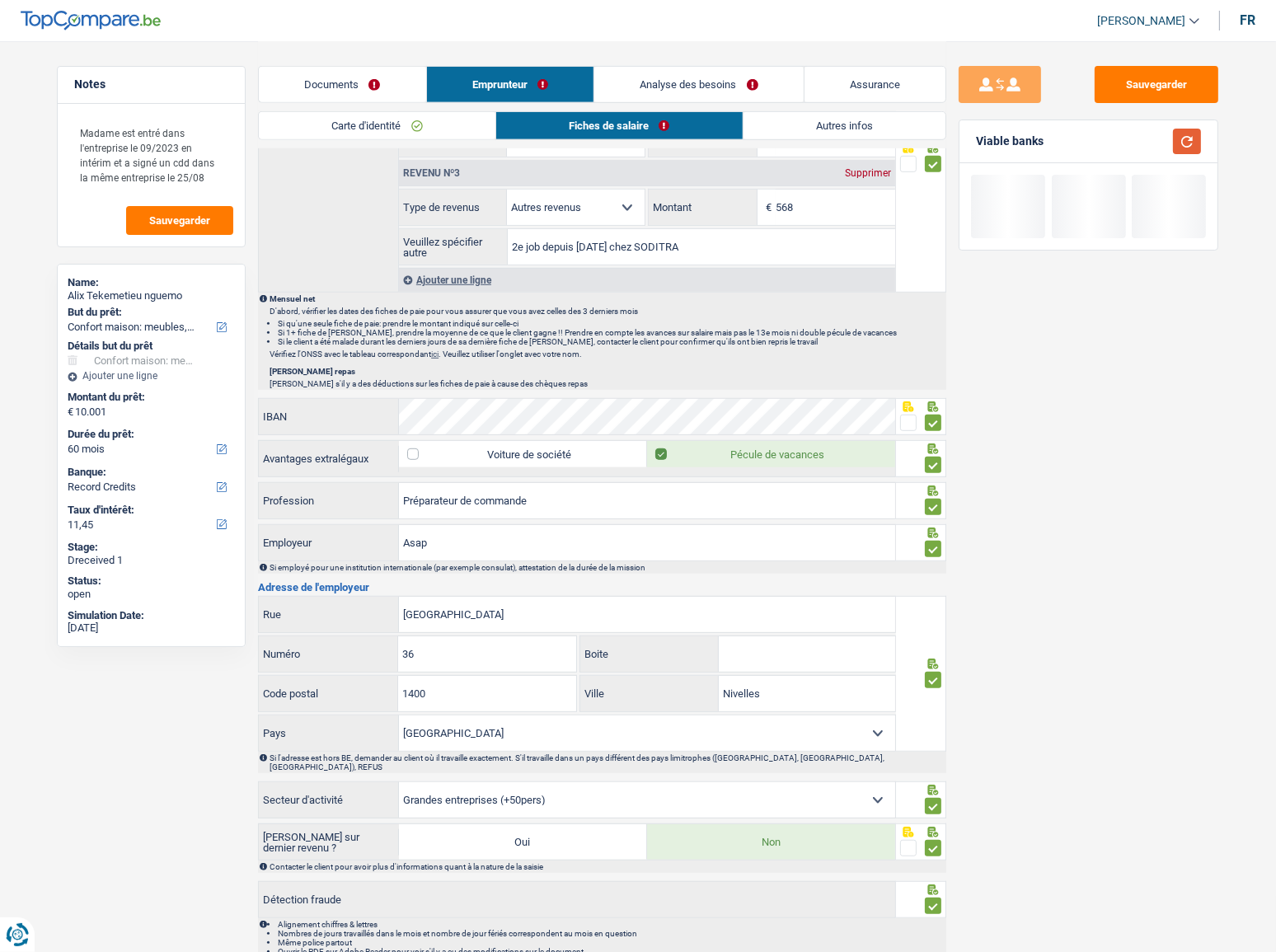
scroll to position [1053, 0]
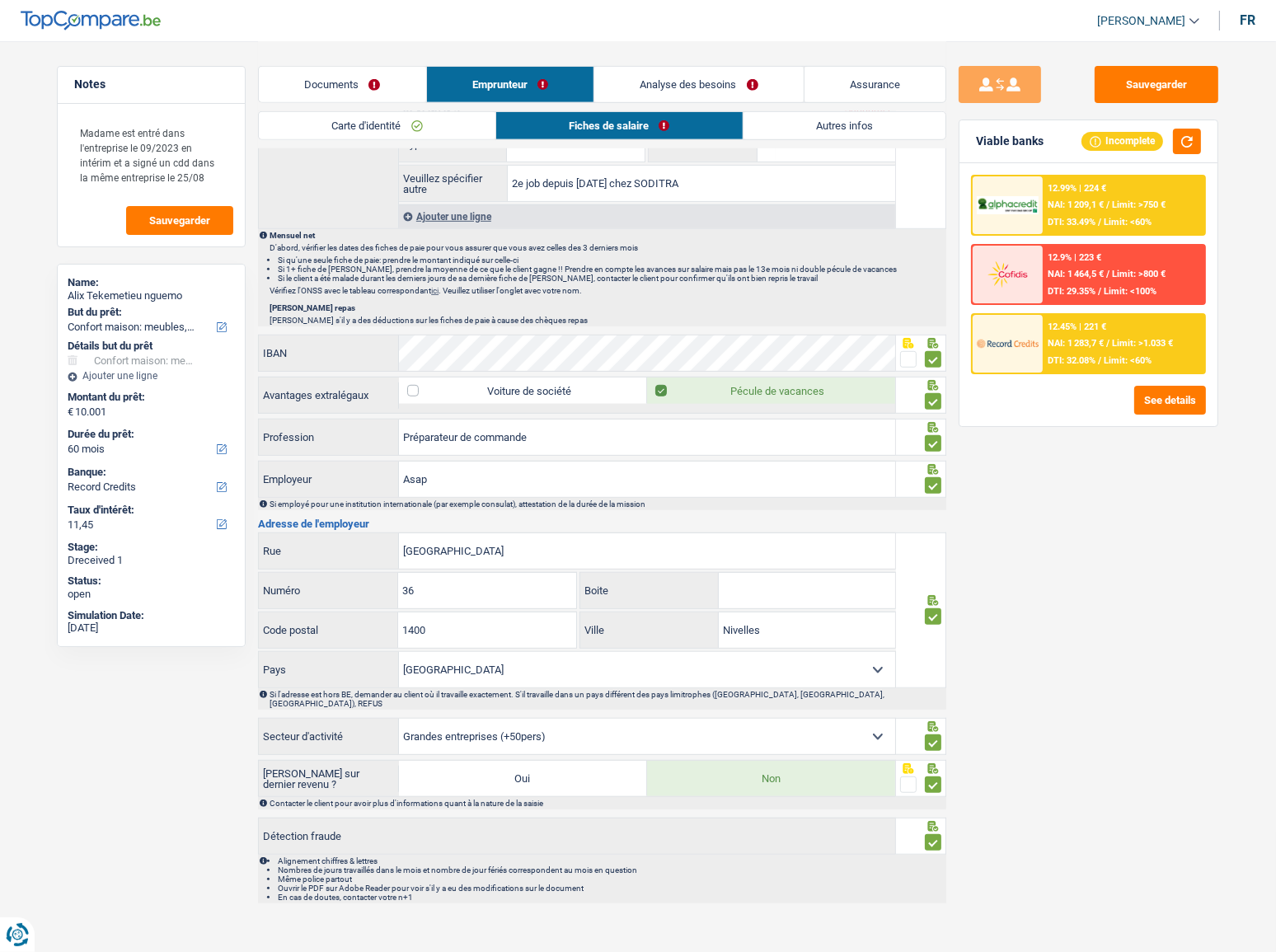
click at [843, 139] on li "Autres infos" at bounding box center [845, 126] width 205 height 28
click at [843, 127] on link "Autres infos" at bounding box center [845, 126] width 203 height 27
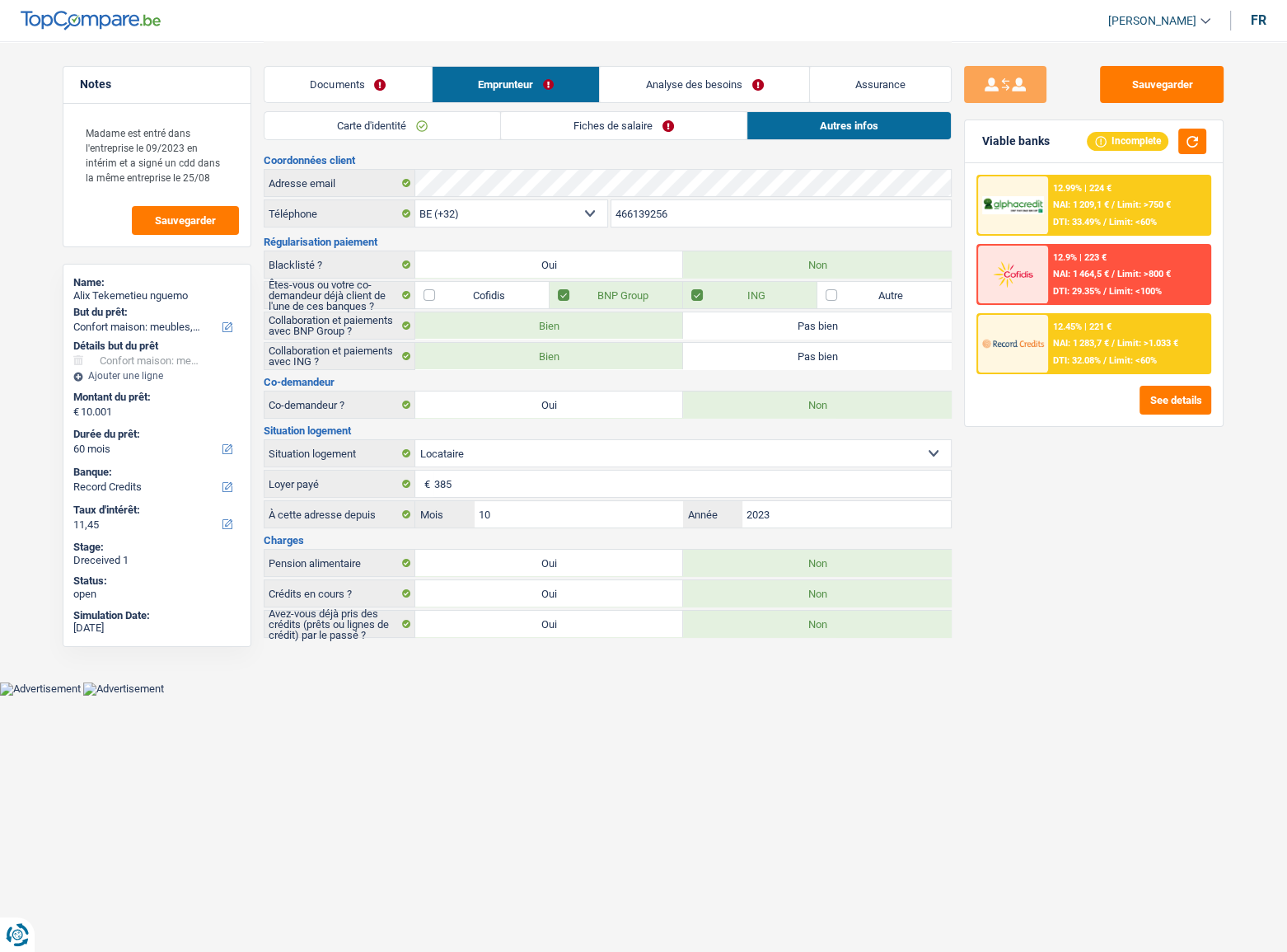
click at [1075, 346] on span "NAI: 1 283,7 €" at bounding box center [1081, 343] width 56 height 11
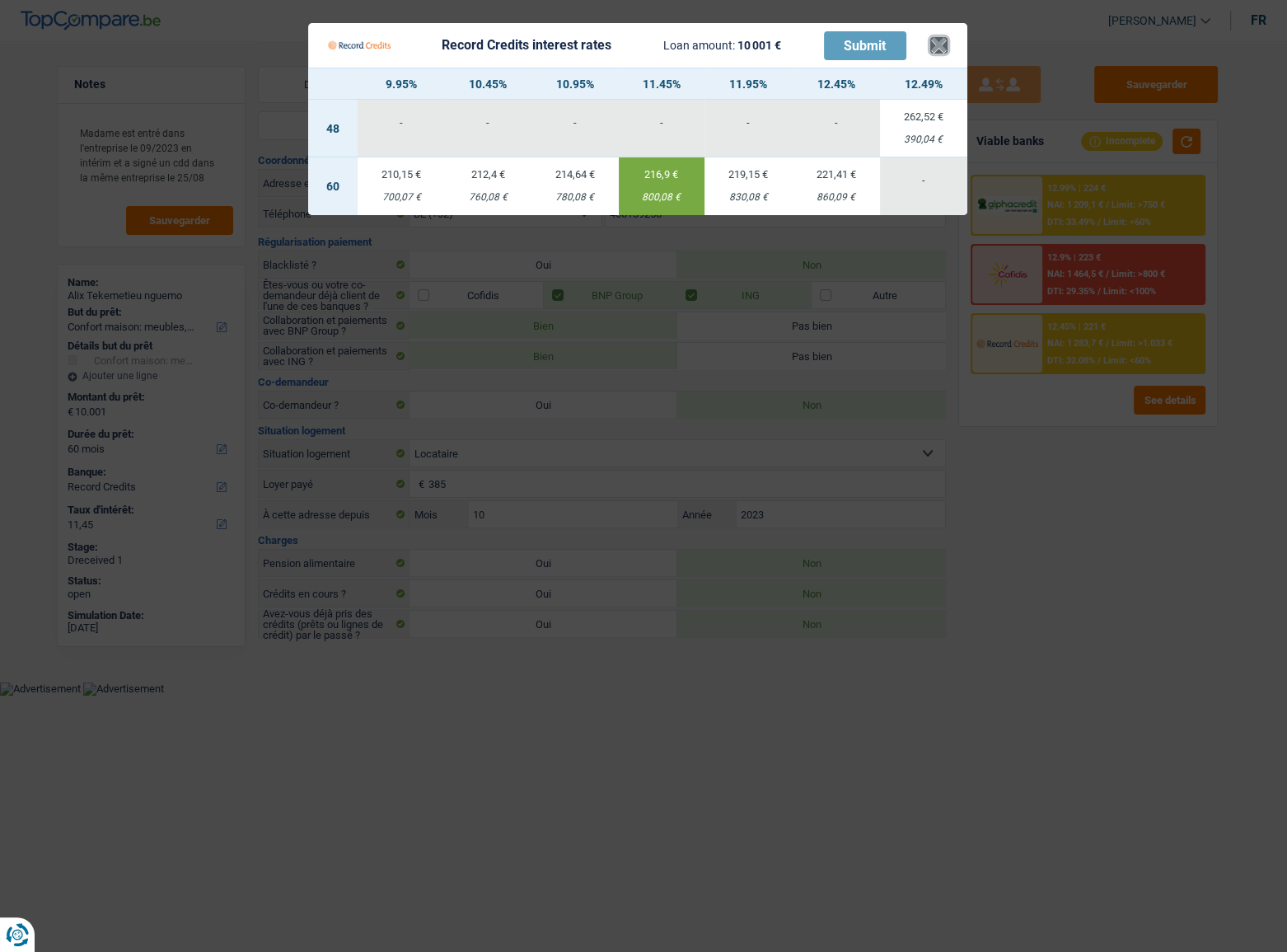
click at [939, 45] on button "×" at bounding box center [938, 45] width 18 height 17
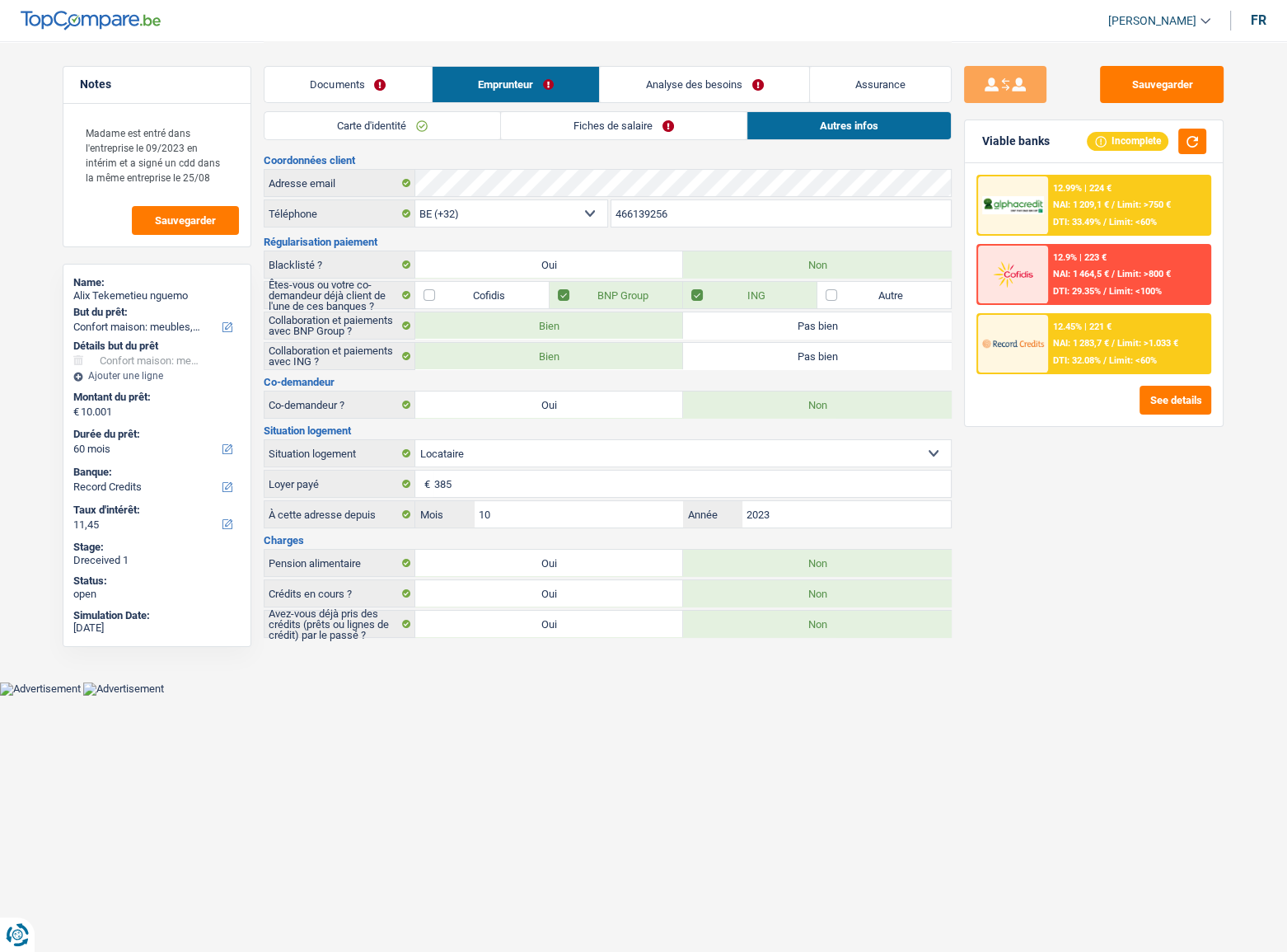
click at [390, 129] on link "Carte d'identité" at bounding box center [382, 126] width 235 height 27
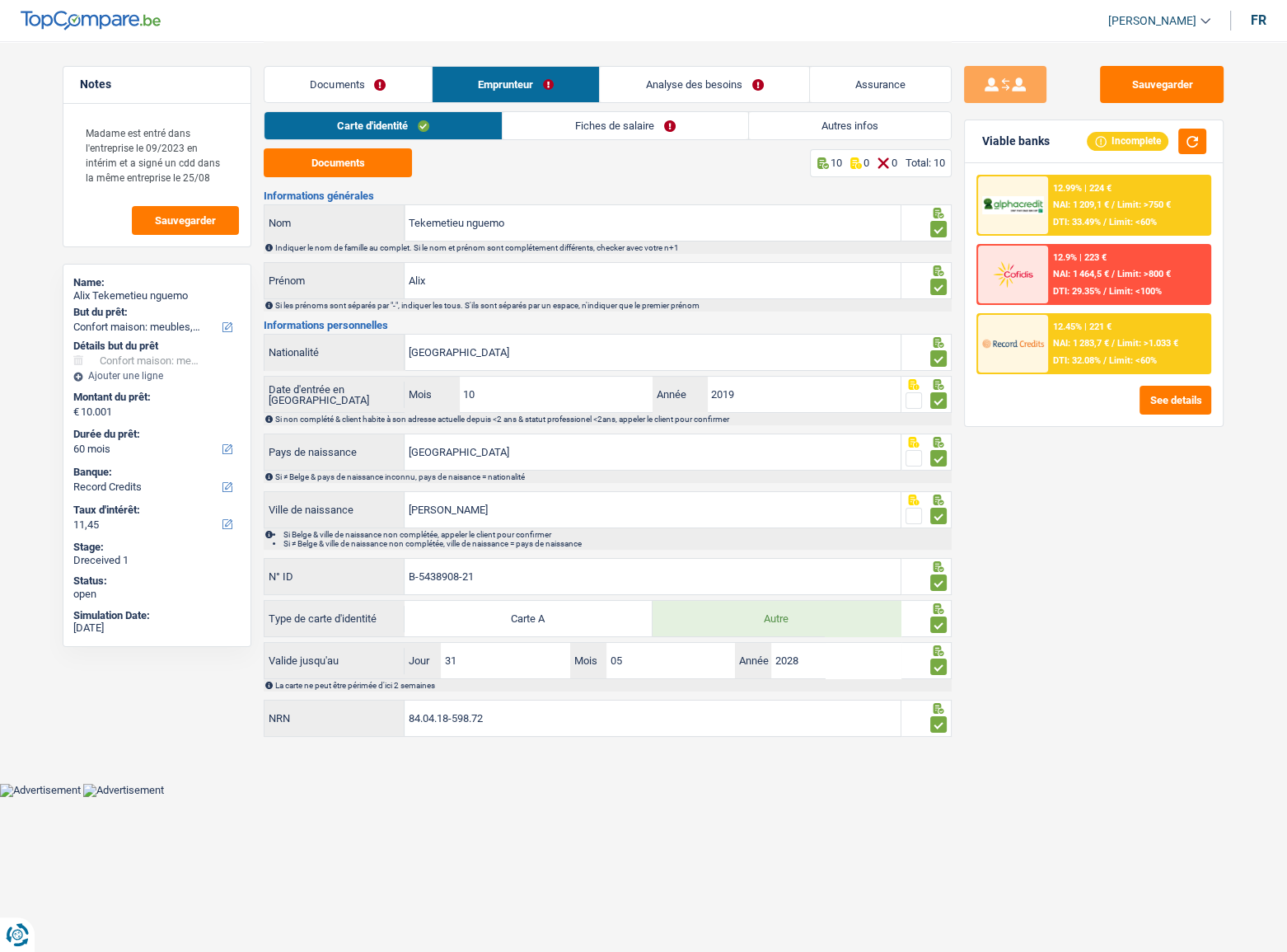
drag, startPoint x: 623, startPoint y: 134, endPoint x: 791, endPoint y: 134, distance: 168.0
click at [624, 134] on link "Fiches de salaire" at bounding box center [625, 126] width 246 height 27
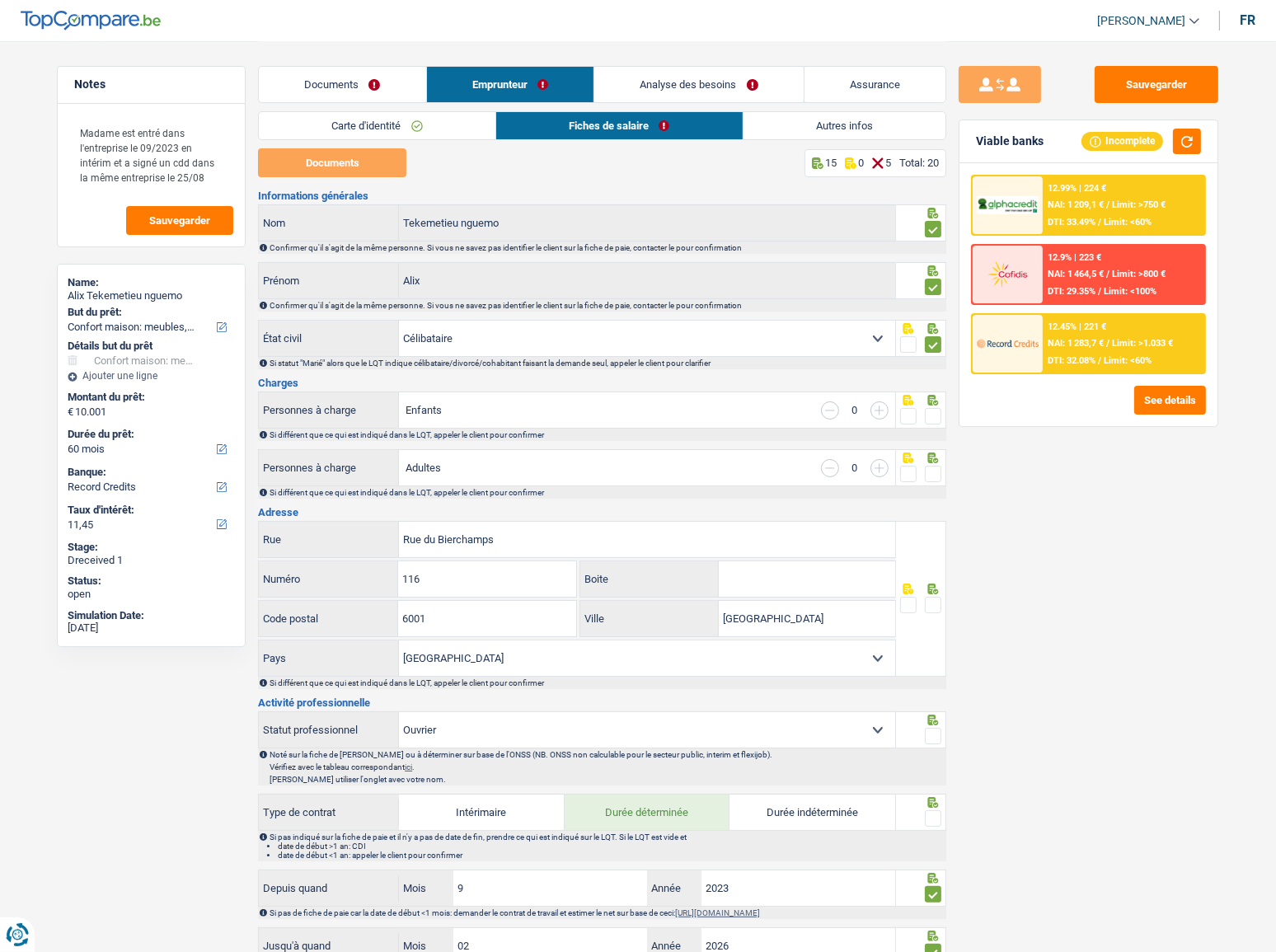
click at [936, 414] on span at bounding box center [933, 416] width 17 height 17
click at [0, 0] on input "radio" at bounding box center [0, 0] width 0 height 0
drag, startPoint x: 931, startPoint y: 469, endPoint x: 932, endPoint y: 500, distance: 31.0
click at [931, 470] on span at bounding box center [933, 474] width 17 height 17
click at [0, 0] on input "radio" at bounding box center [0, 0] width 0 height 0
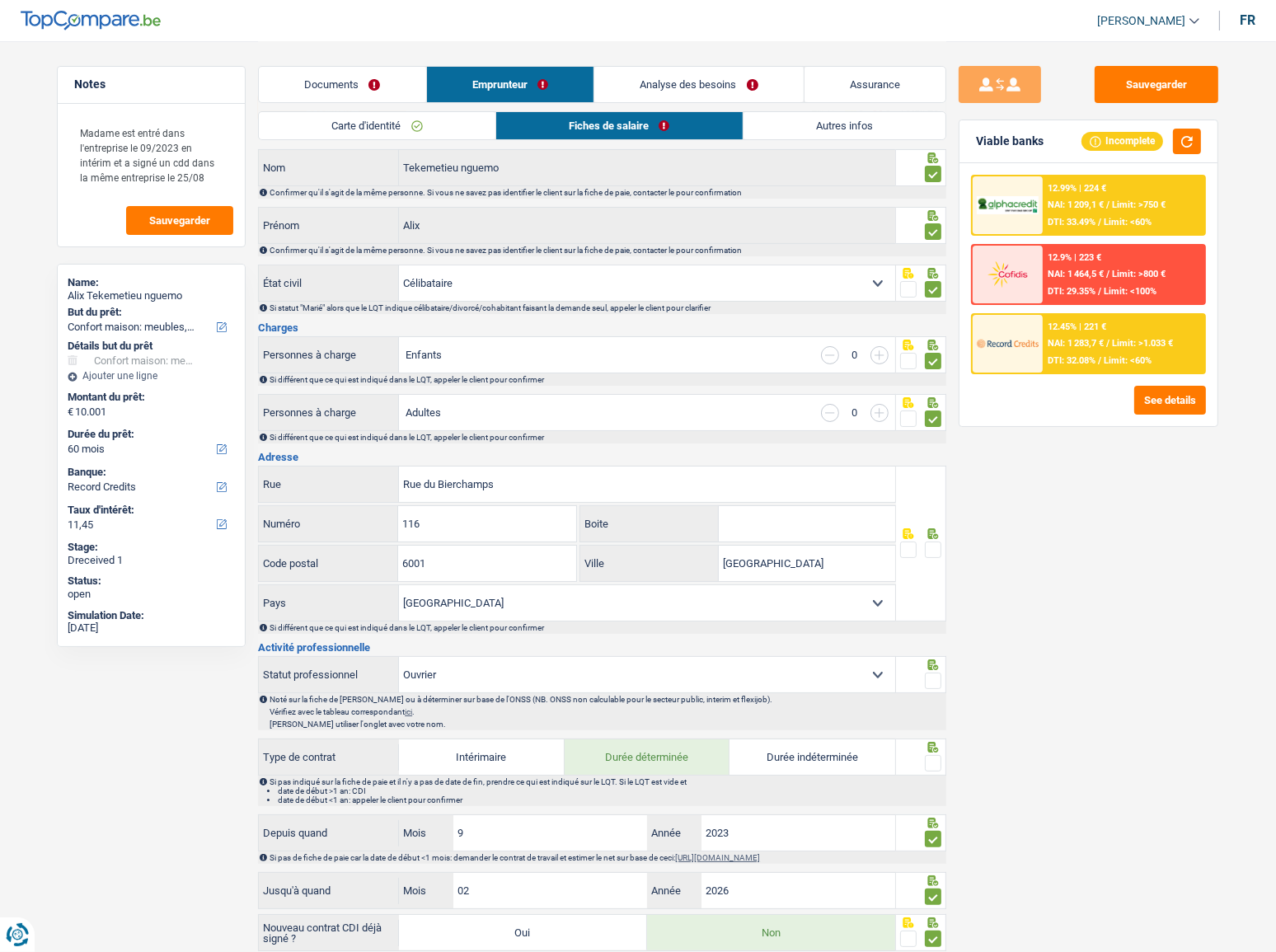
scroll to position [149, 0]
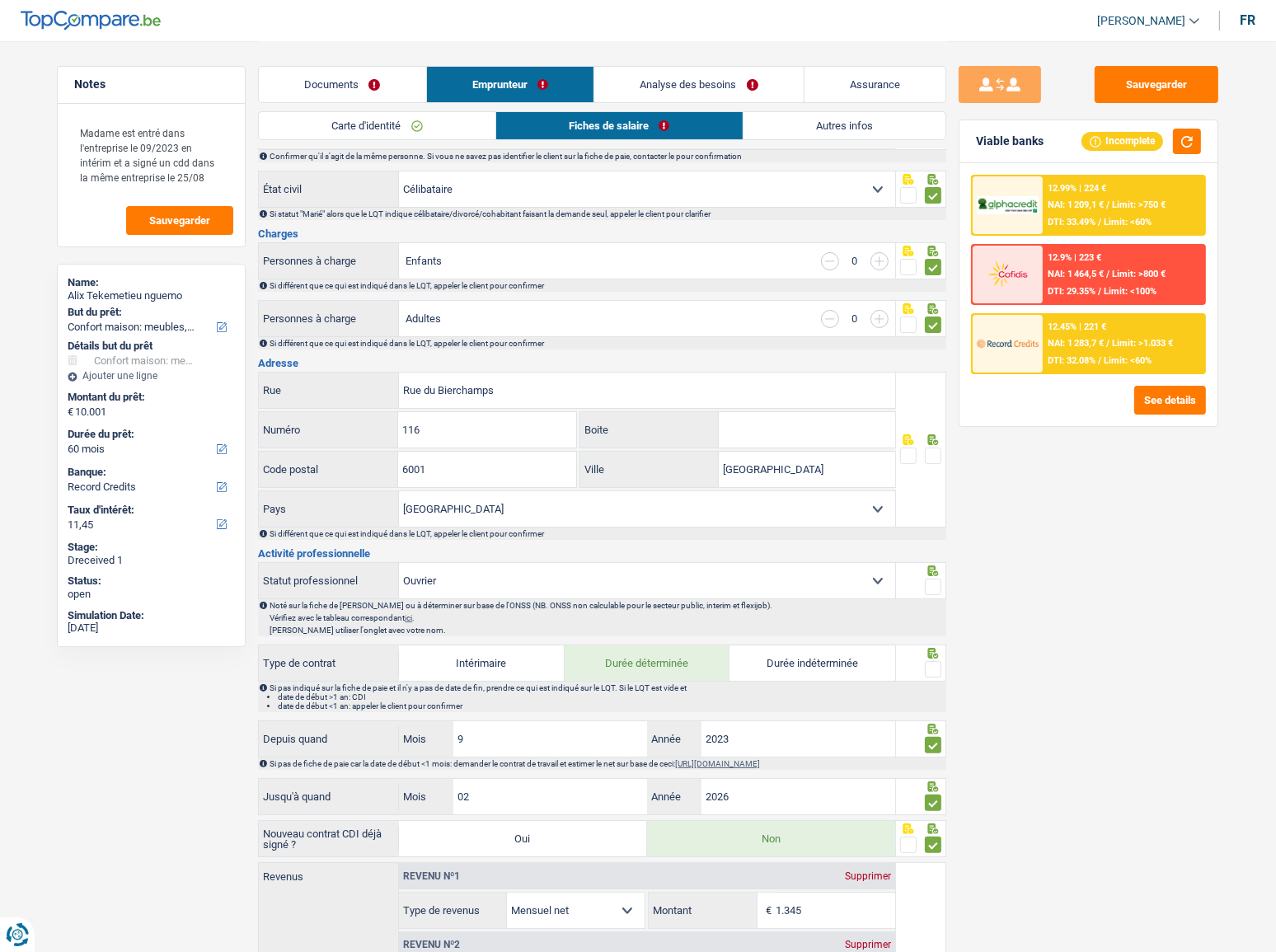
click at [935, 450] on span at bounding box center [933, 456] width 17 height 17
click at [0, 0] on input "radio" at bounding box center [0, 0] width 0 height 0
click at [935, 587] on span at bounding box center [933, 587] width 17 height 17
click at [0, 0] on input "radio" at bounding box center [0, 0] width 0 height 0
click at [930, 661] on span at bounding box center [933, 670] width 17 height 17
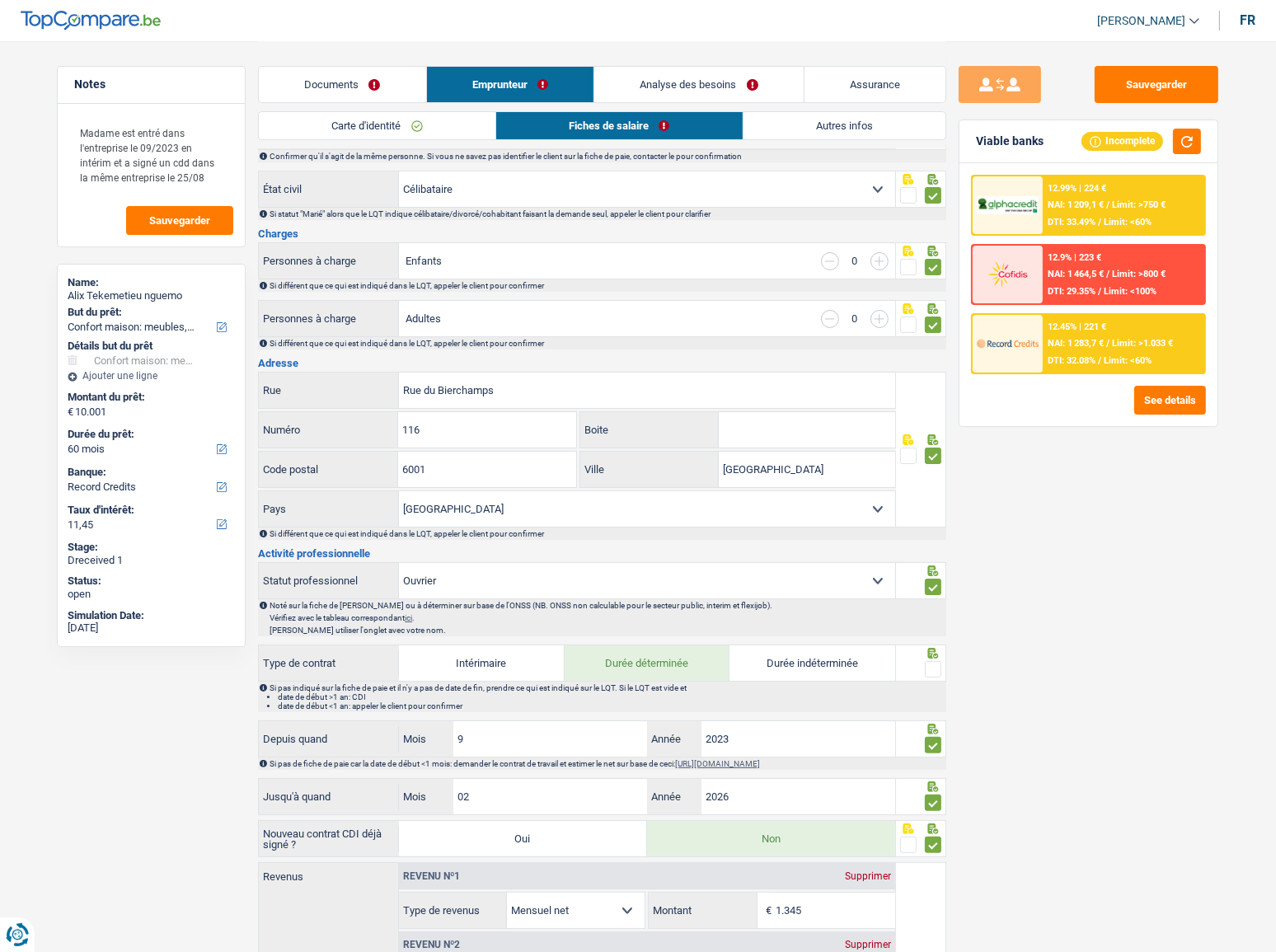
click at [0, 0] on input "radio" at bounding box center [0, 0] width 0 height 0
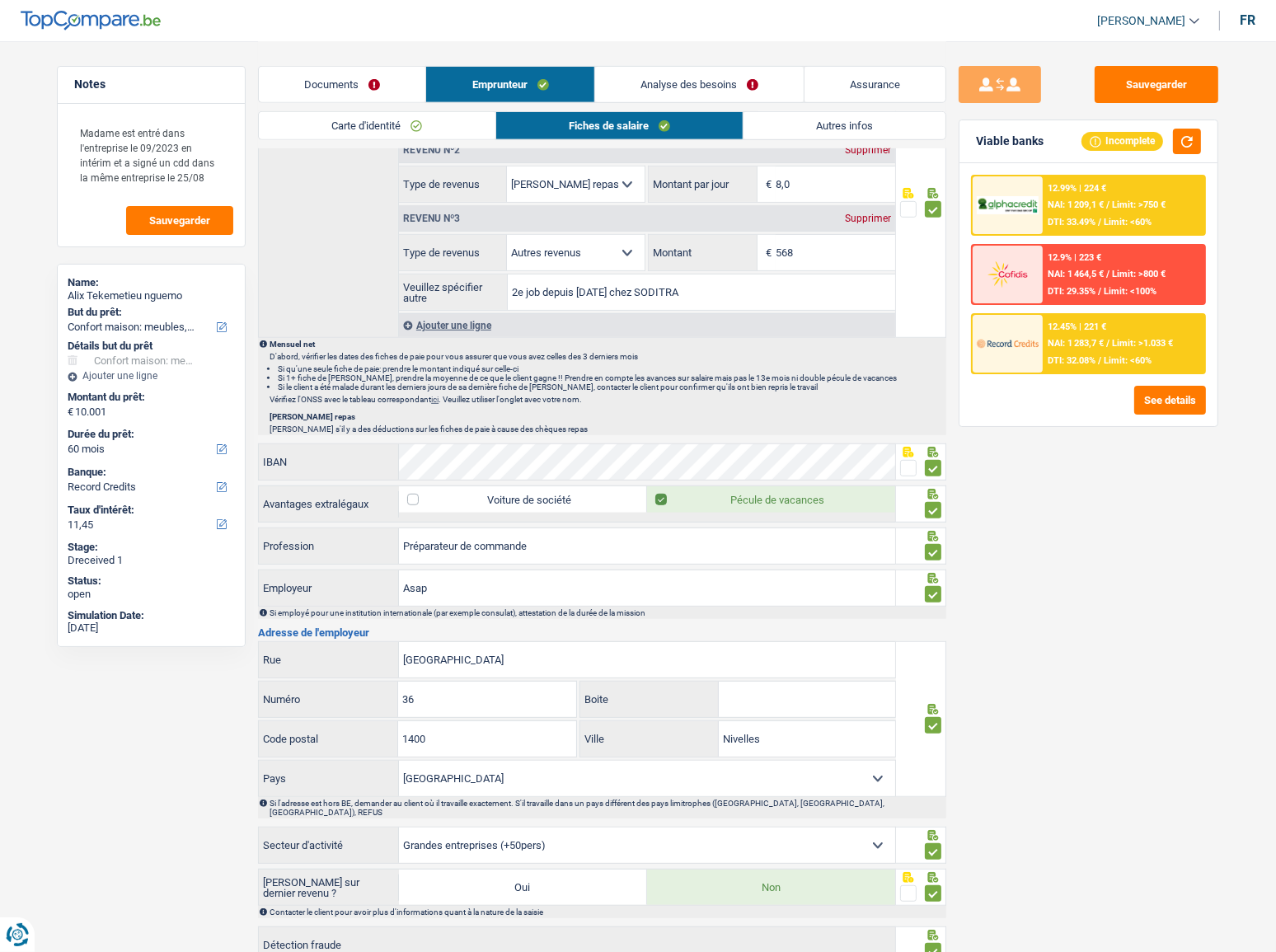
scroll to position [1053, 0]
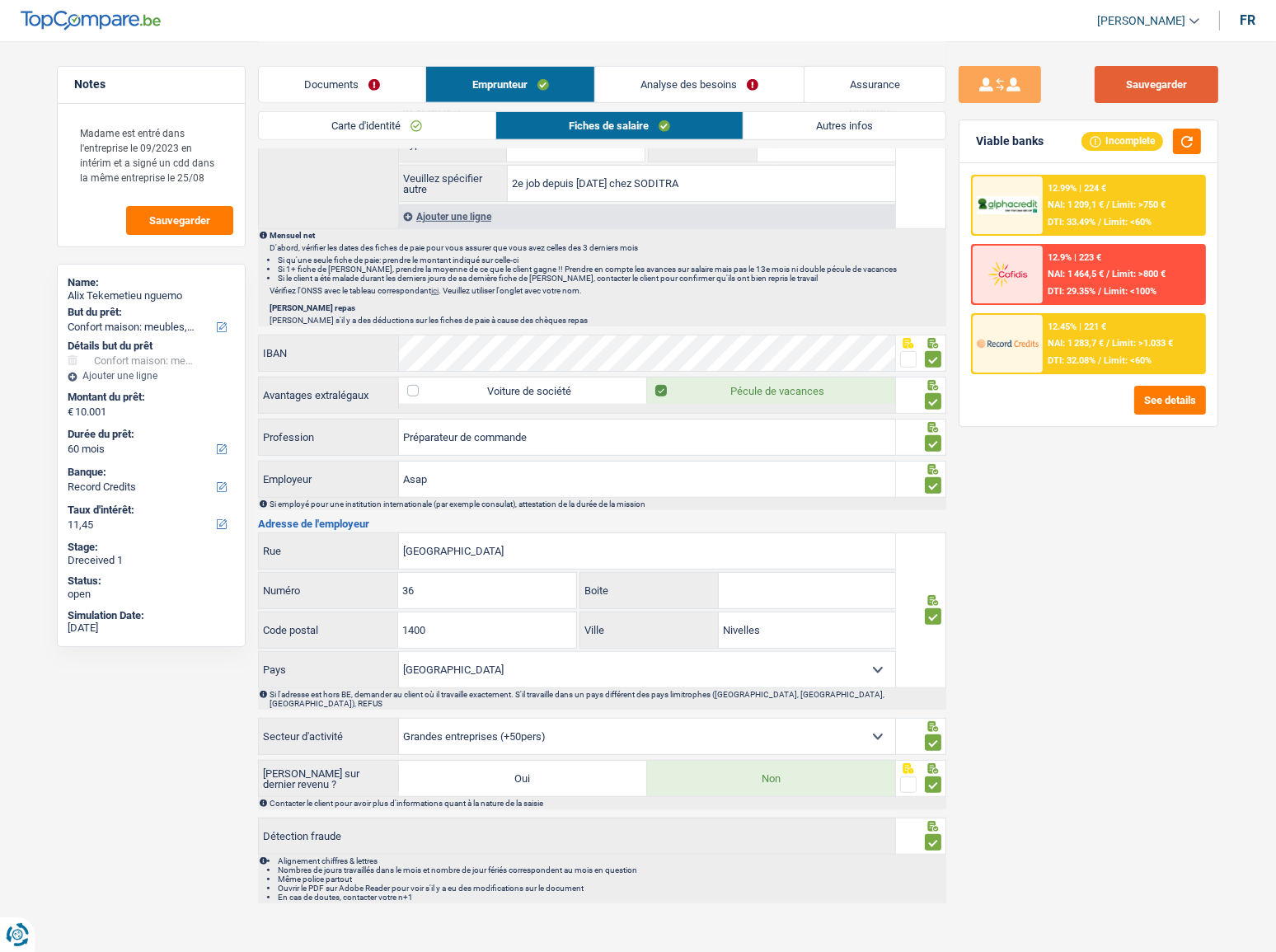
click at [1176, 80] on button "Sauvegarder" at bounding box center [1156, 85] width 123 height 37
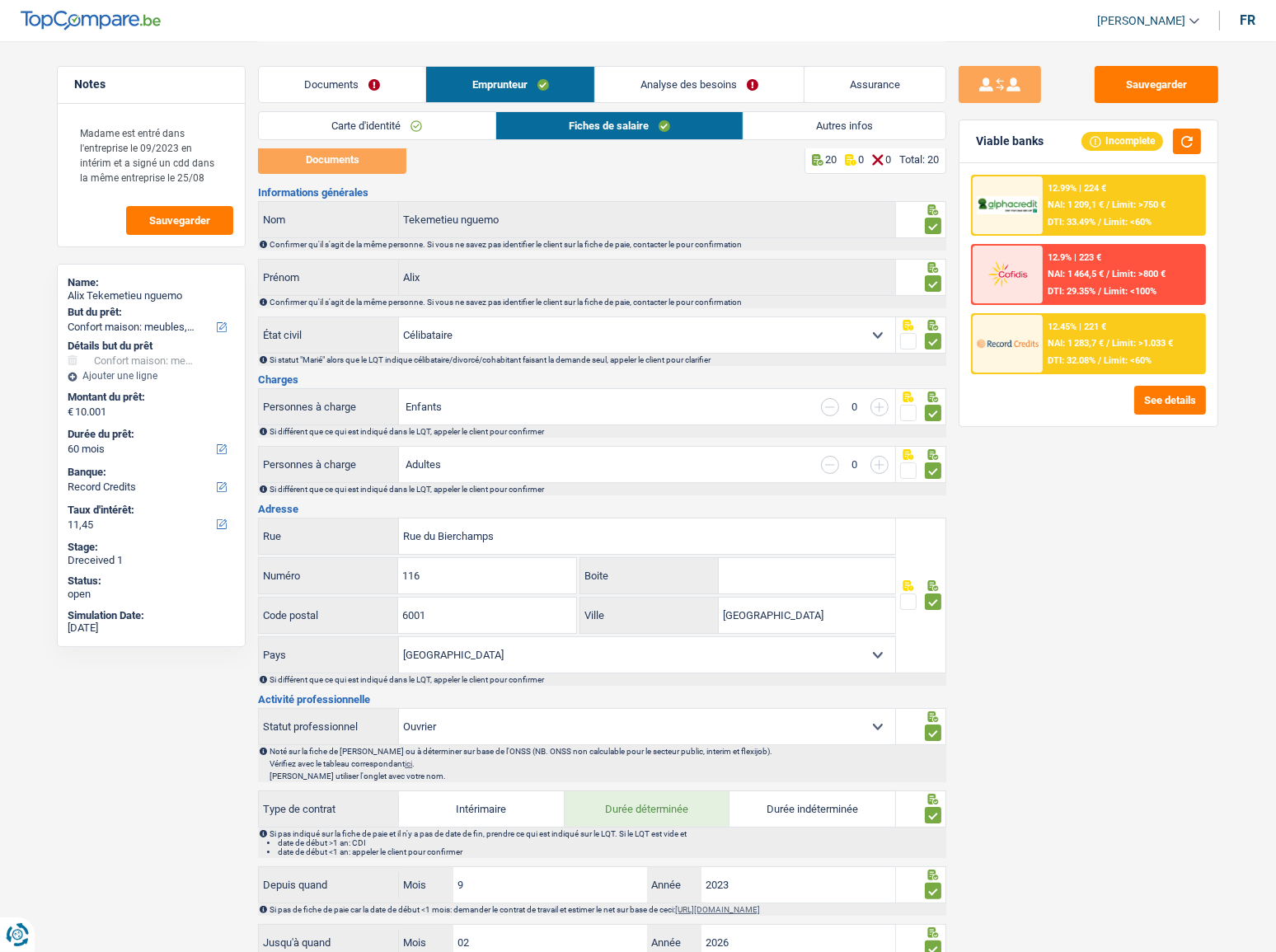
scroll to position [0, 0]
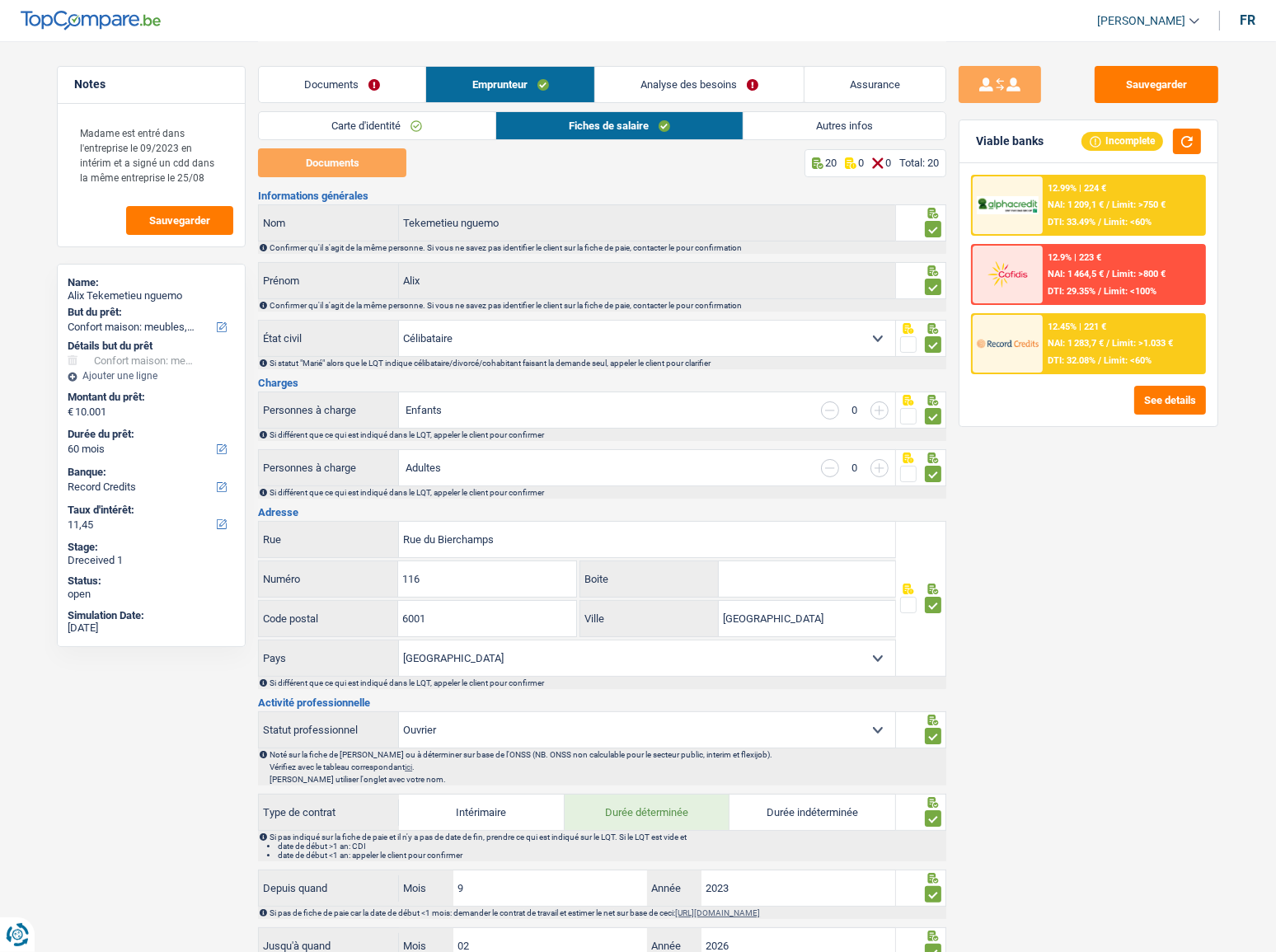
click at [838, 122] on link "Autres infos" at bounding box center [844, 126] width 202 height 27
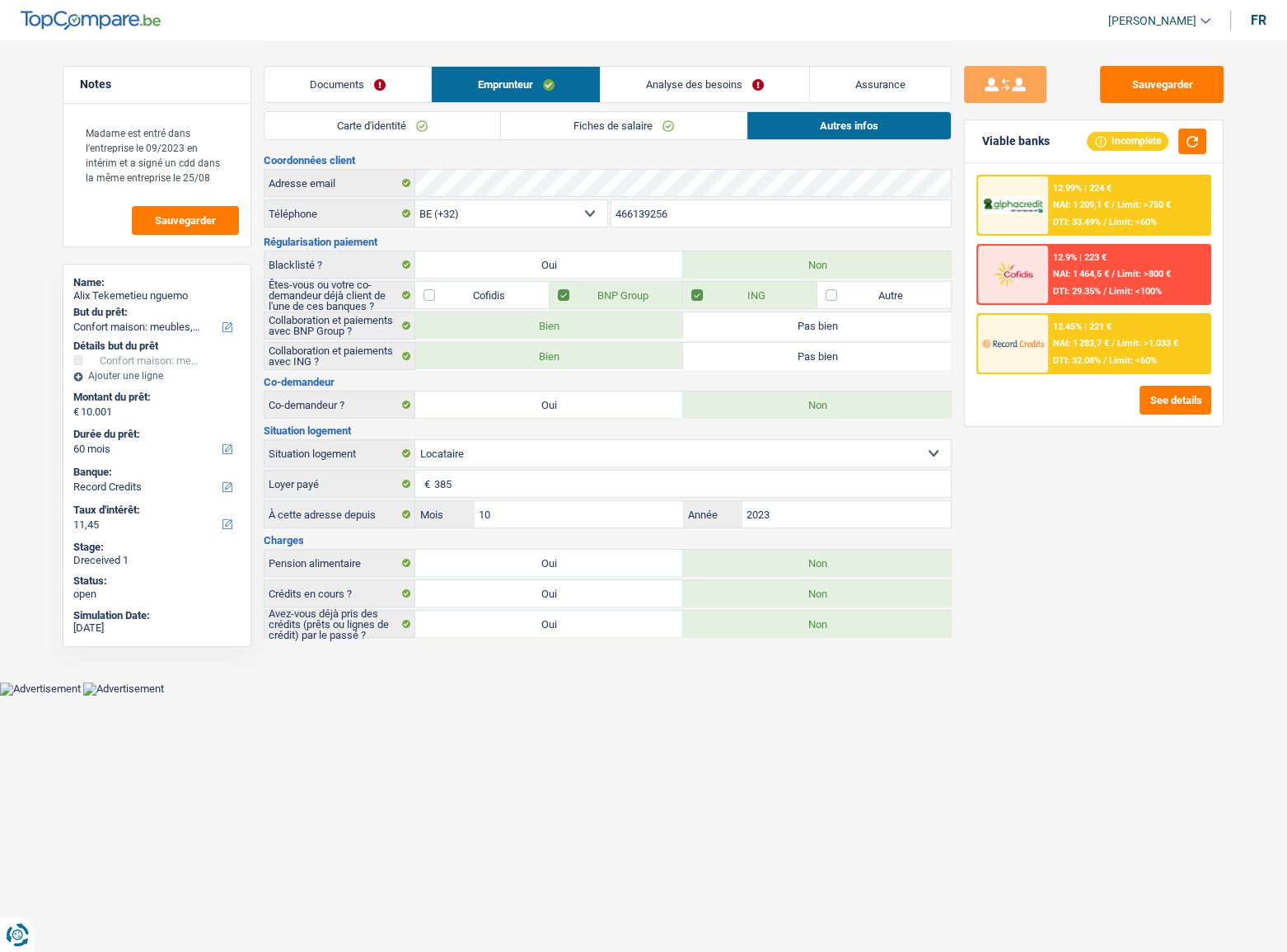
click at [1078, 344] on span "NAI: 1 283,7 €" at bounding box center [1081, 343] width 56 height 11
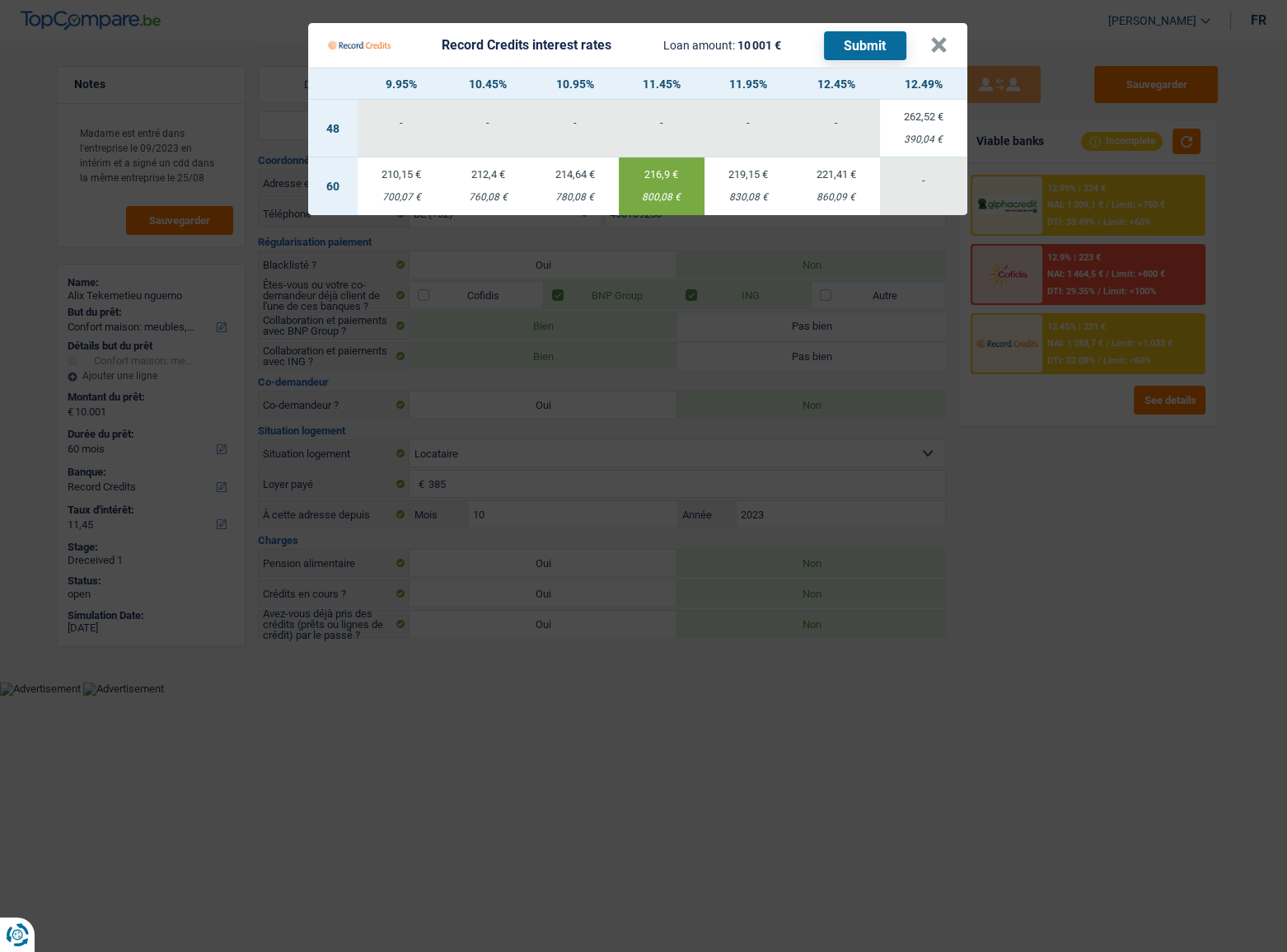
click at [857, 45] on button "Submit" at bounding box center [865, 45] width 82 height 28
click at [933, 49] on button "×" at bounding box center [938, 45] width 18 height 17
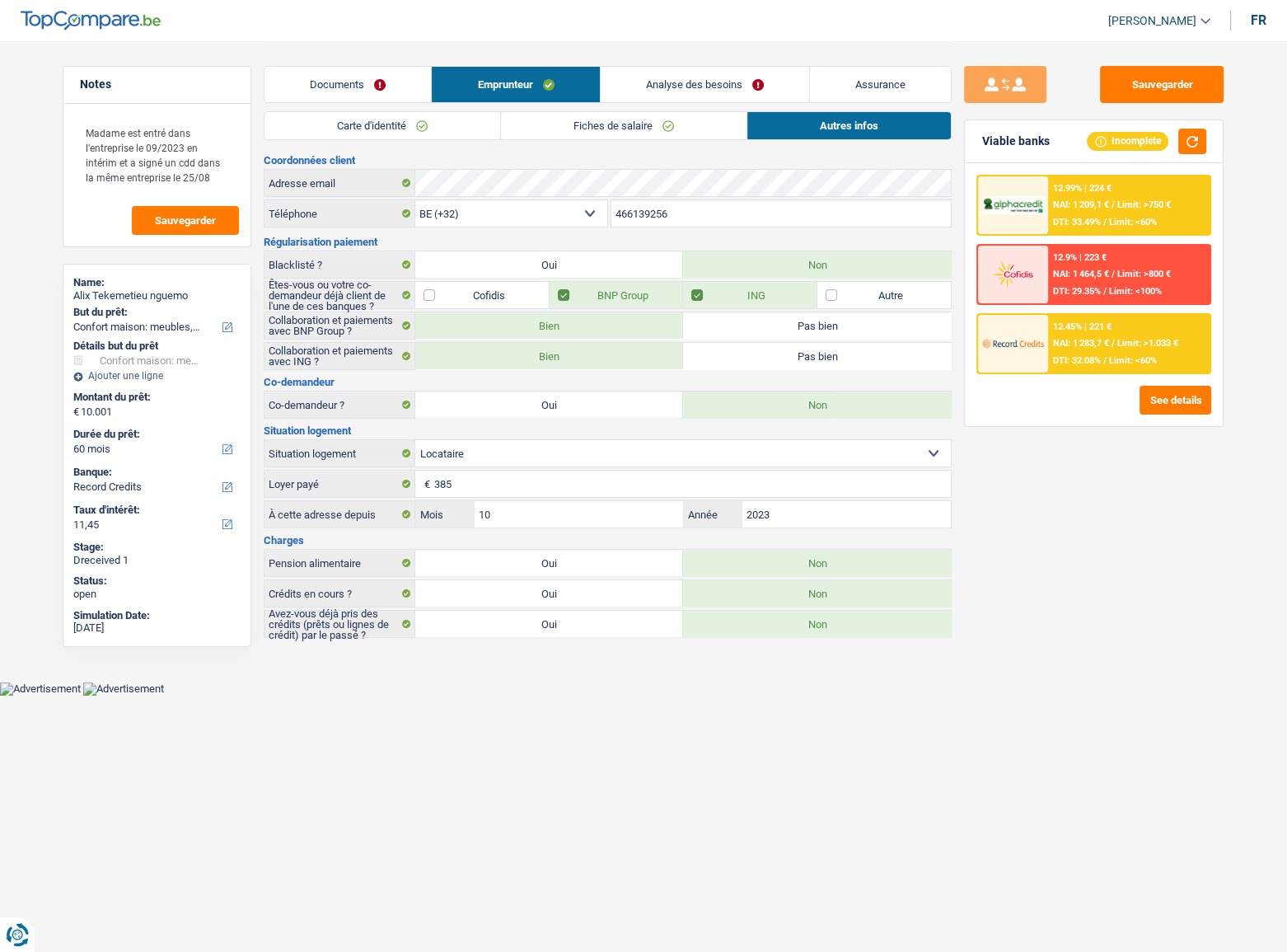
click at [391, 81] on link "Documents" at bounding box center [348, 85] width 167 height 35
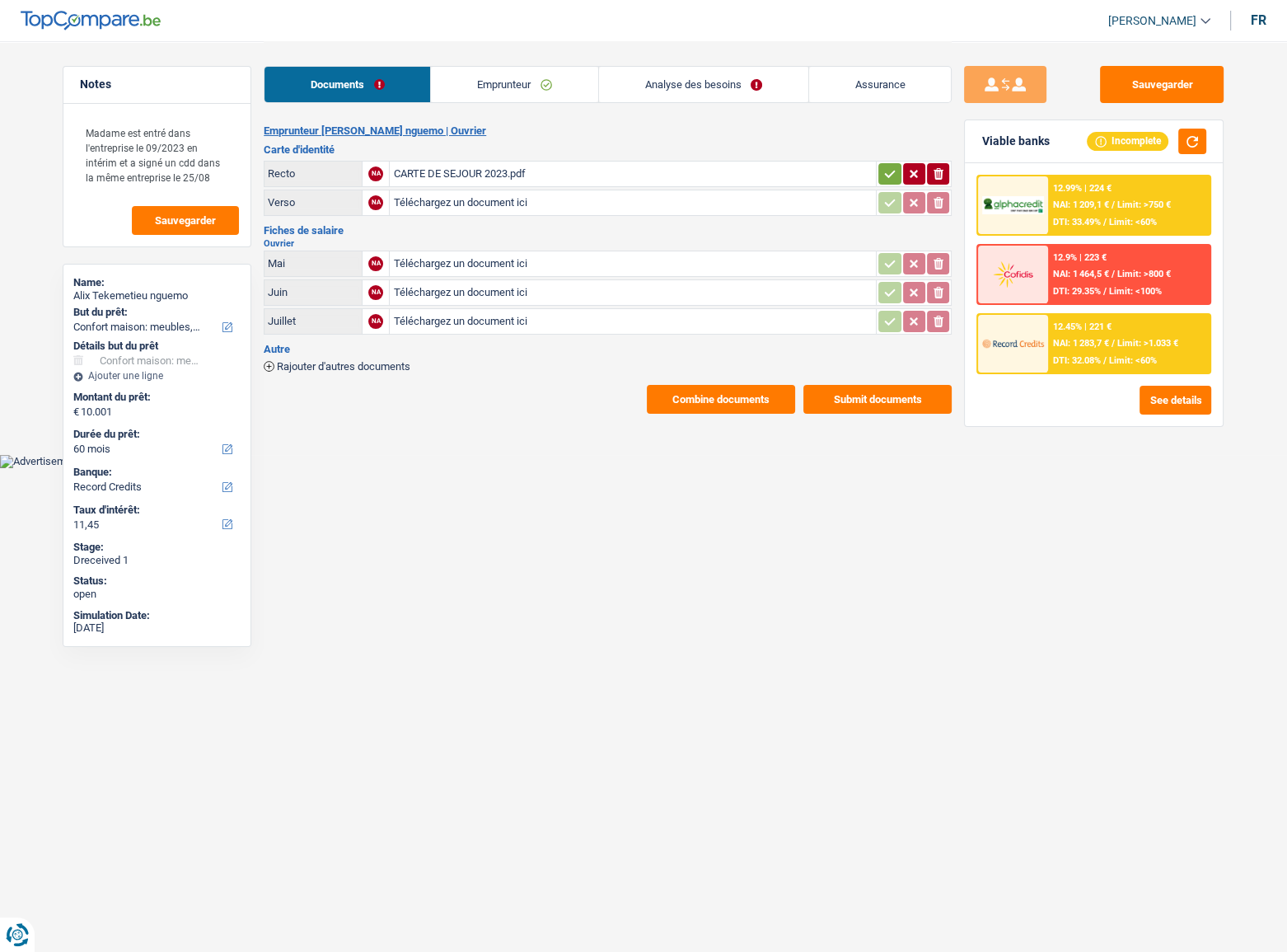
click at [553, 65] on div "Documents Emprunteur Analyse des besoins Assurance" at bounding box center [607, 76] width 688 height 70
drag, startPoint x: 551, startPoint y: 78, endPoint x: 568, endPoint y: 82, distance: 17.5
click at [551, 80] on link "Emprunteur" at bounding box center [514, 85] width 167 height 35
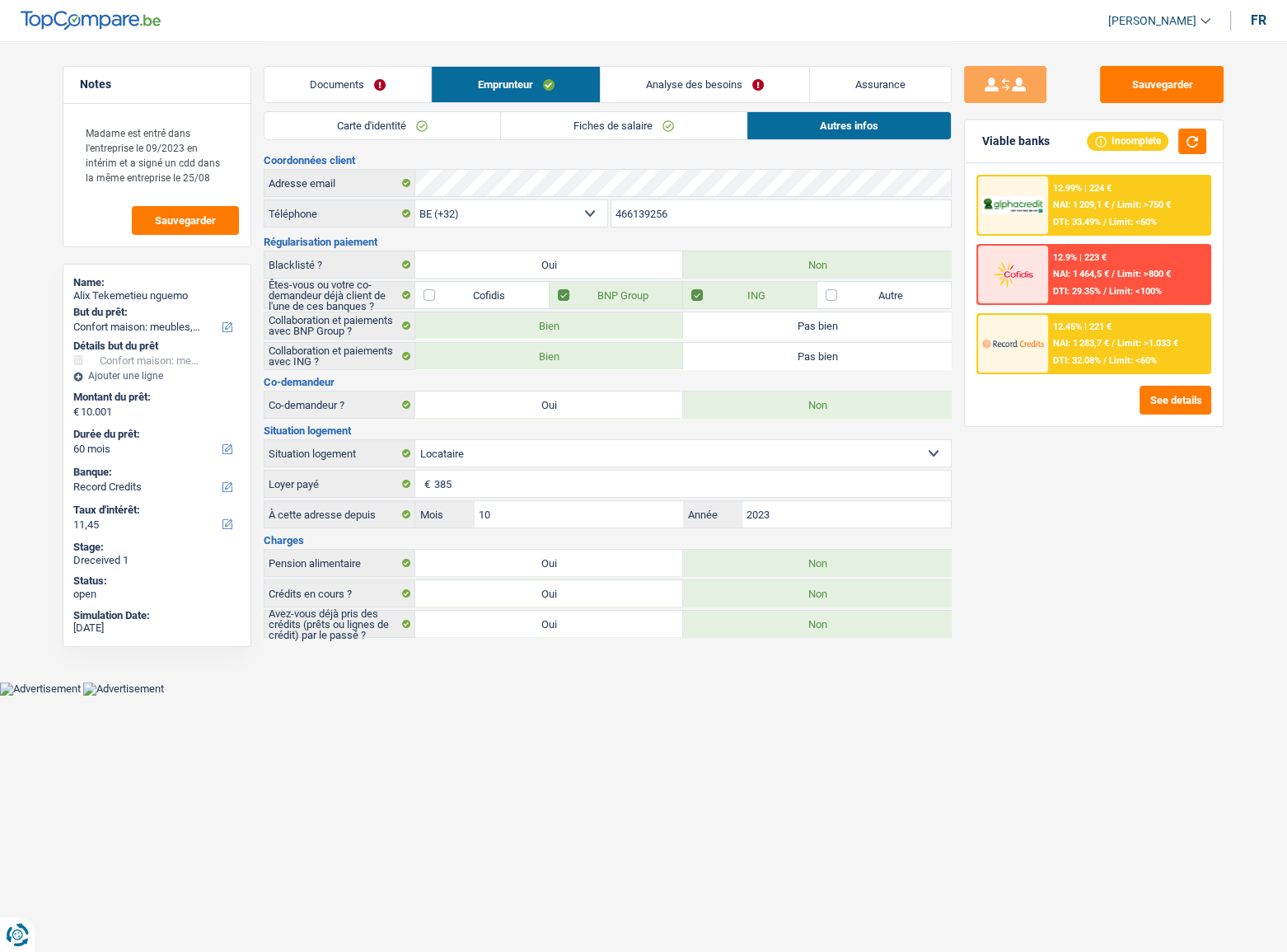
click at [662, 108] on div "Documents Emprunteur Analyse des besoins Assurance" at bounding box center [607, 76] width 688 height 70
click at [662, 124] on link "Fiches de salaire" at bounding box center [623, 126] width 246 height 27
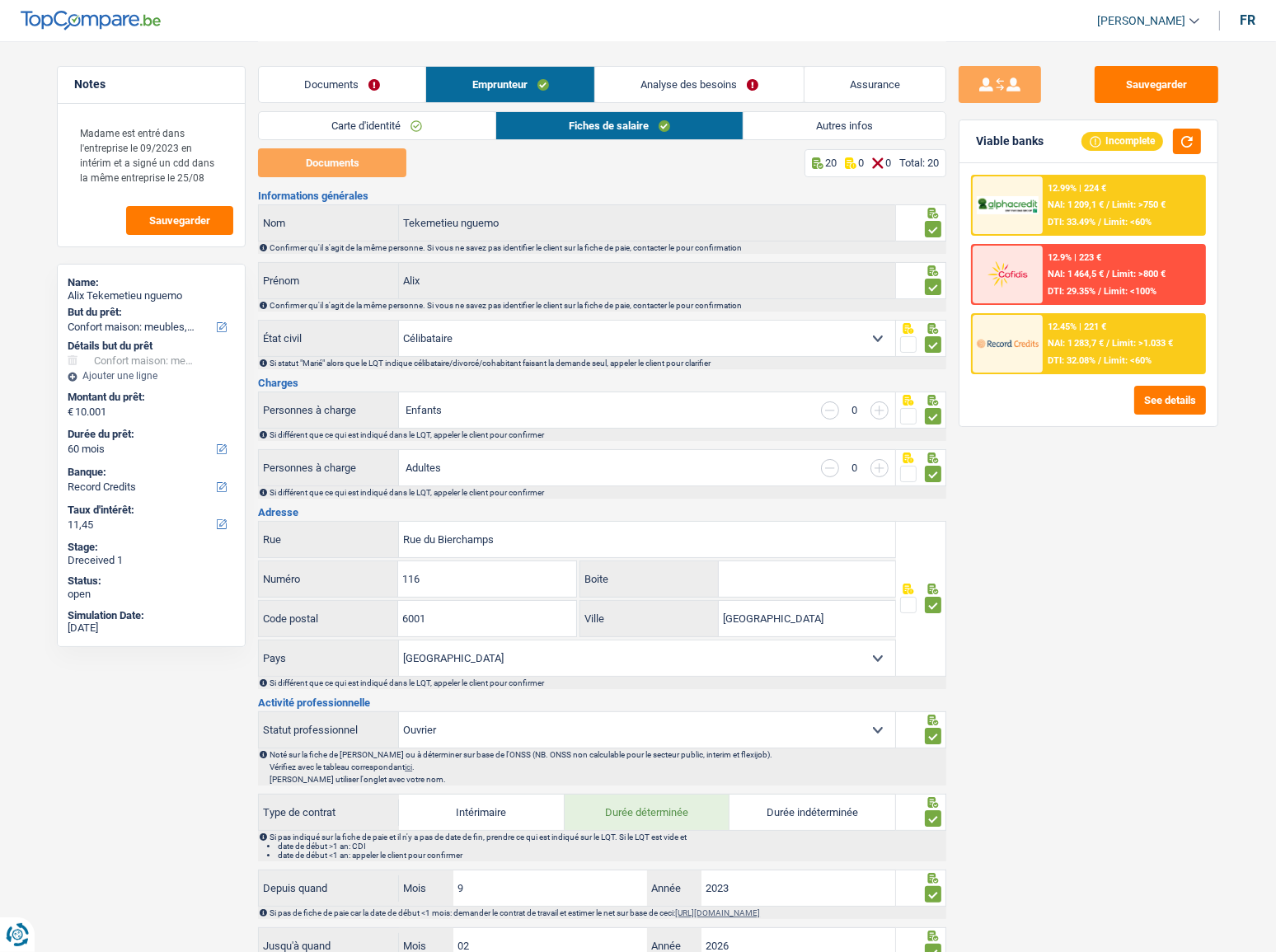
click at [872, 122] on link "Autres infos" at bounding box center [844, 126] width 202 height 27
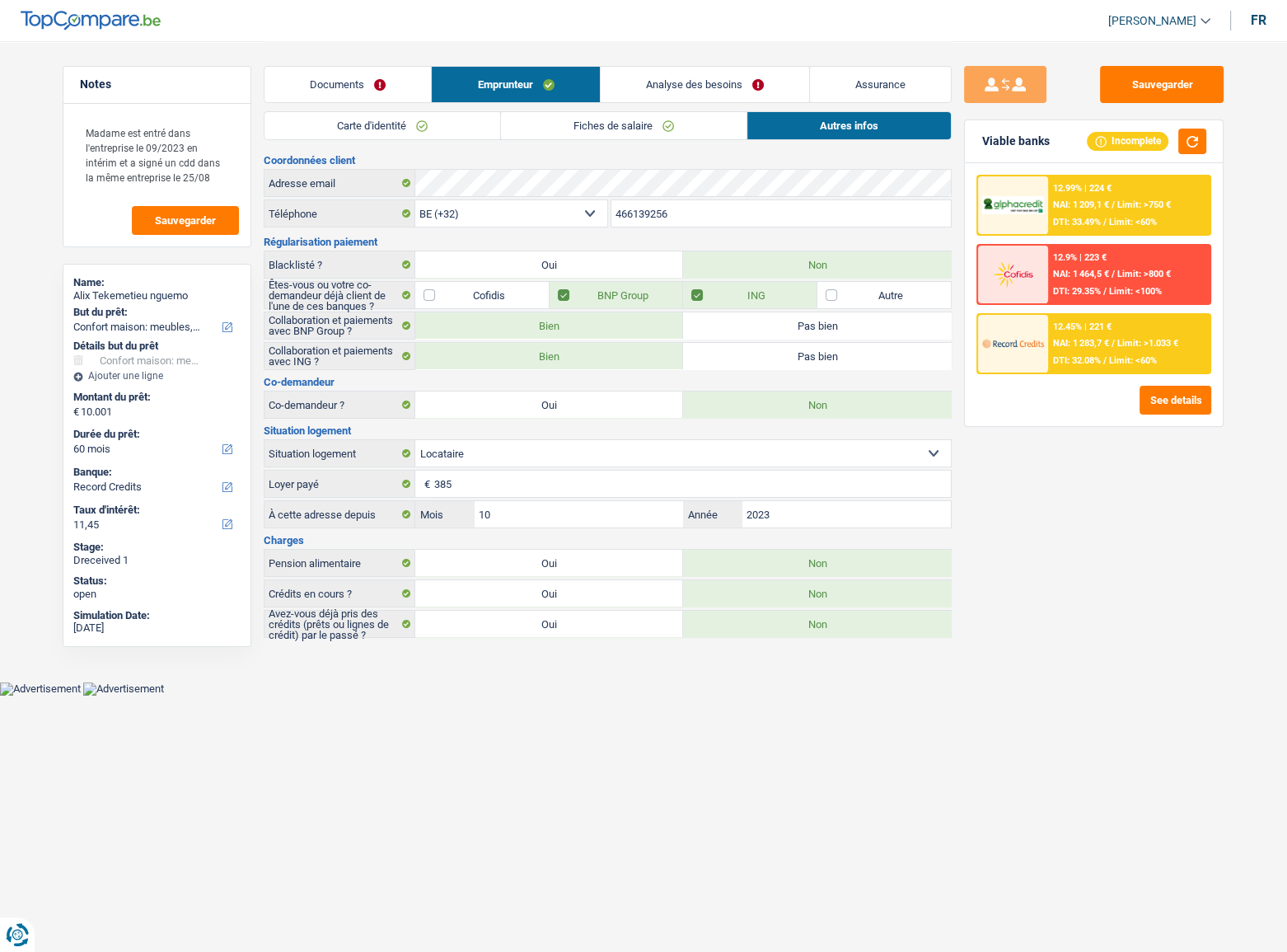
click at [662, 146] on div "Carte d'identité Fiches de salaire Autres infos" at bounding box center [607, 130] width 688 height 37
click at [660, 132] on link "Fiches de salaire" at bounding box center [623, 126] width 246 height 27
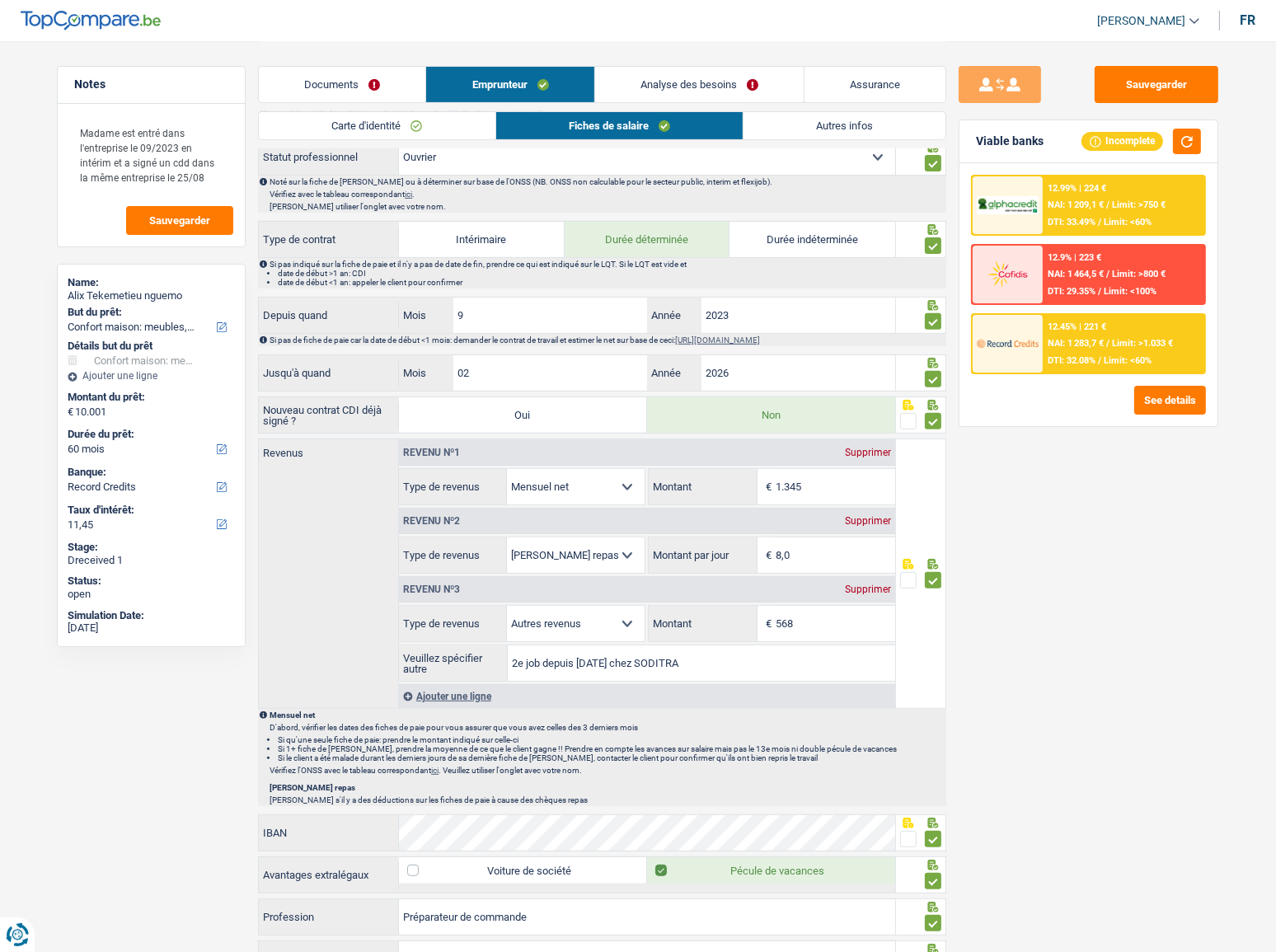
scroll to position [599, 0]
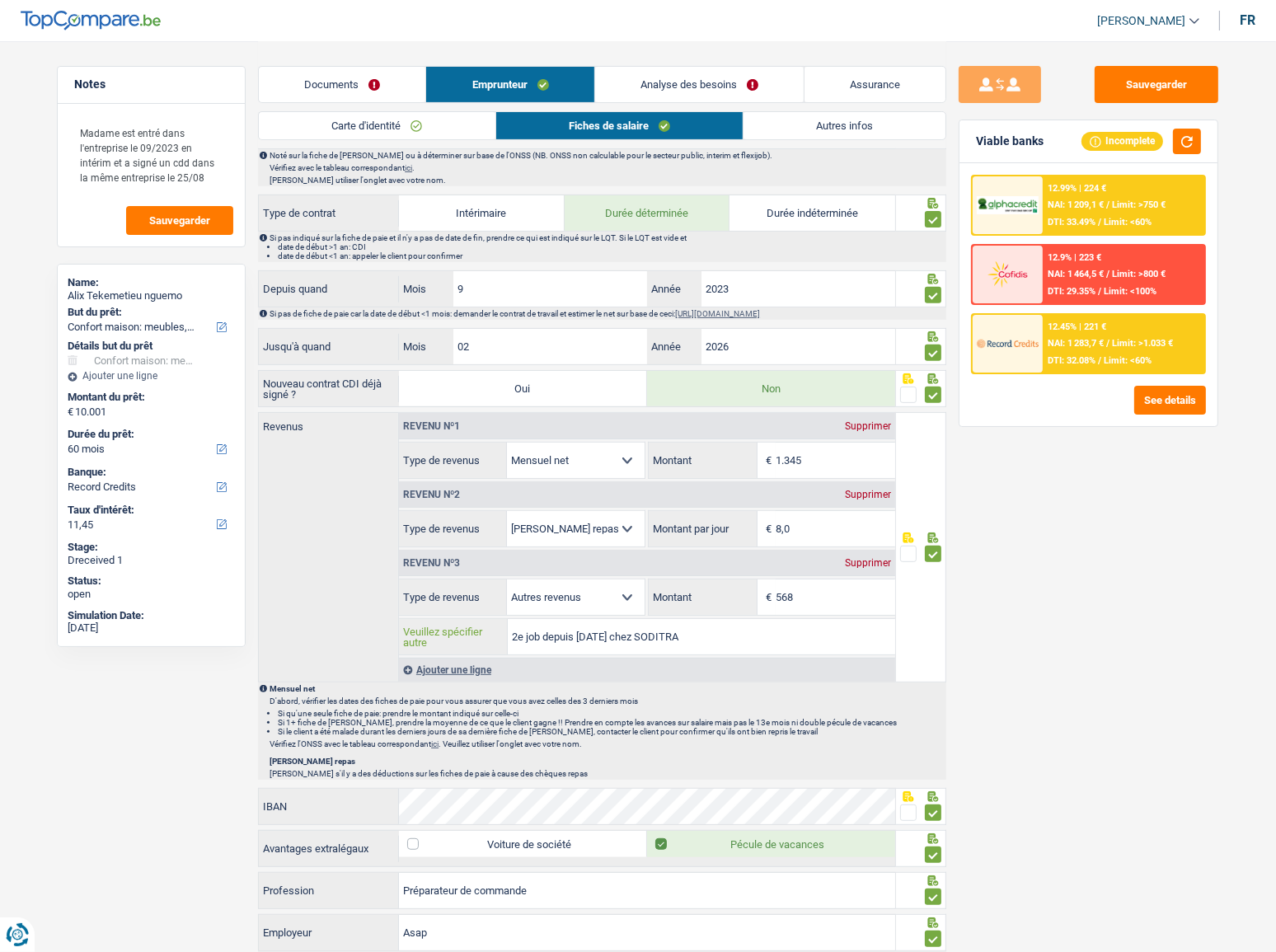
drag, startPoint x: 519, startPoint y: 634, endPoint x: 490, endPoint y: 633, distance: 29.0
click at [490, 633] on div "2e job depuis 25/08/2025 chez SODITRA Veuillez spécifier autre" at bounding box center [647, 636] width 496 height 35
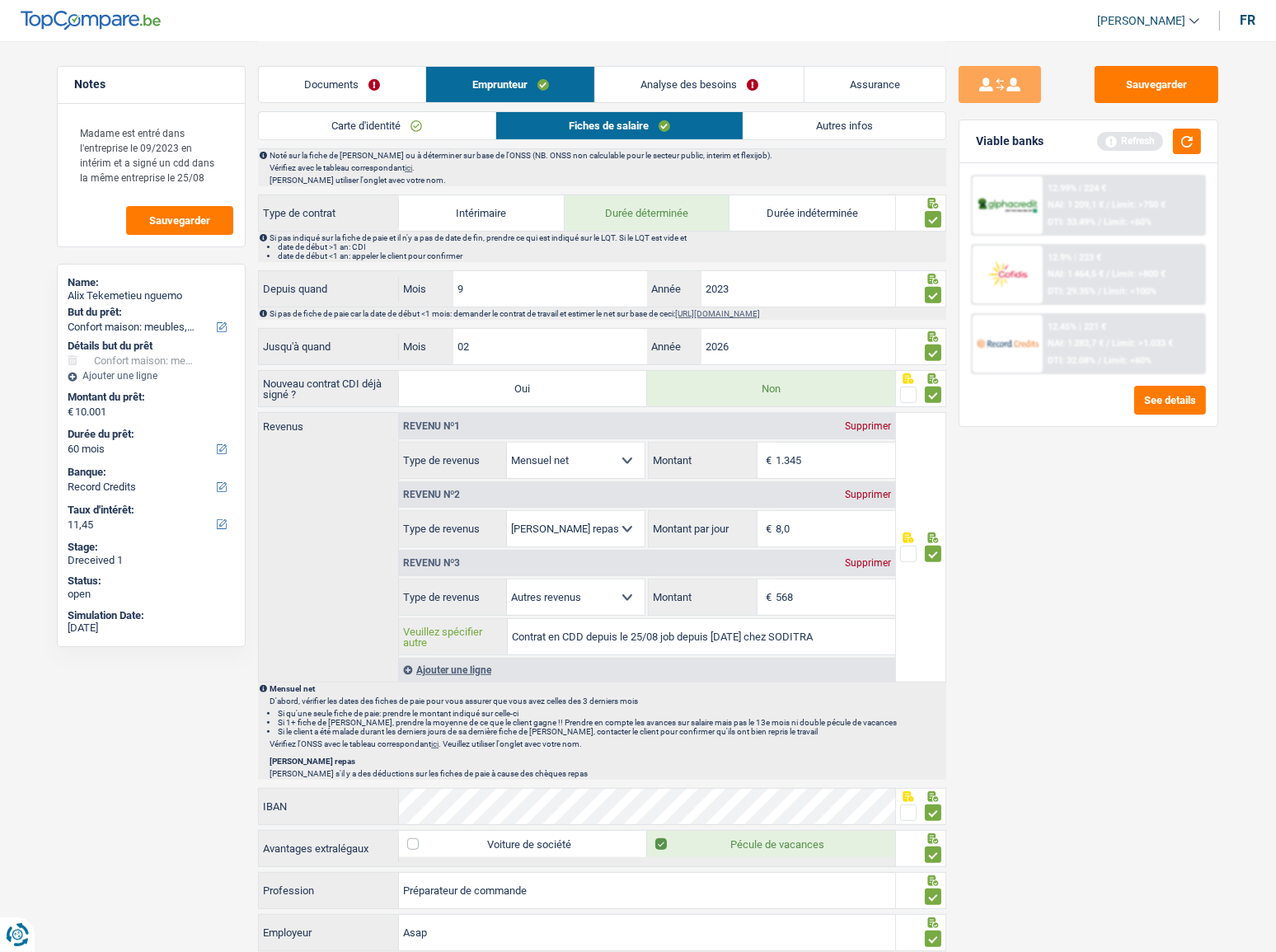
drag, startPoint x: 773, startPoint y: 629, endPoint x: 681, endPoint y: 634, distance: 92.1
click at [681, 634] on input "Contrat en CDD depuis le 25/08 job depuis 25/08/2025 chez SODITRA" at bounding box center [701, 636] width 386 height 35
click at [584, 637] on input "Contrat en CDD depuis le 25/08 cje e lr mmm chez SODITRA" at bounding box center [701, 636] width 386 height 35
drag, startPoint x: 666, startPoint y: 629, endPoint x: 847, endPoint y: 632, distance: 181.0
click at [847, 632] on input "Contrat en CDD depuis le 25/08 cje e lr mmm chez SODITRA" at bounding box center [701, 636] width 386 height 35
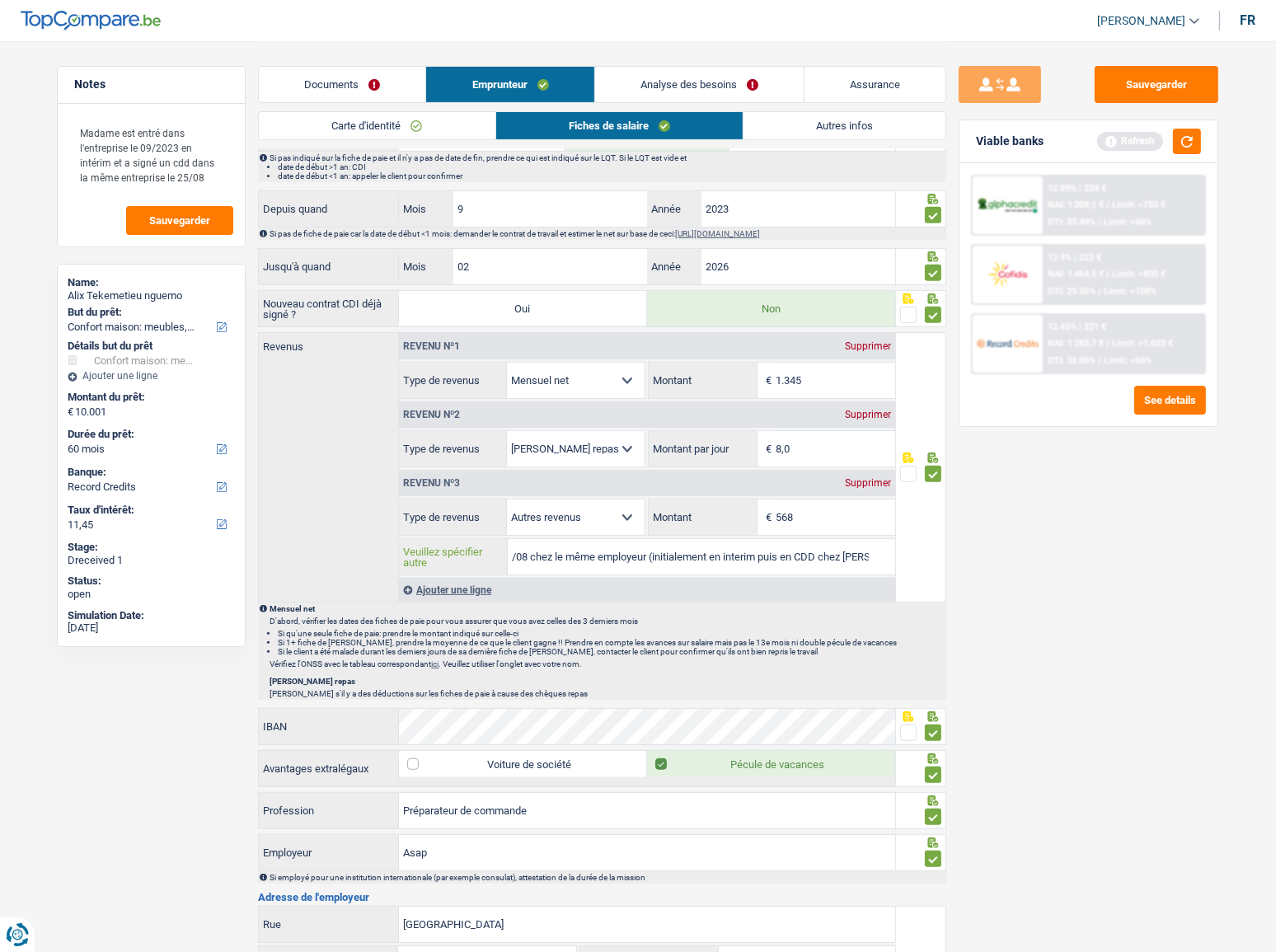
scroll to position [973, 0]
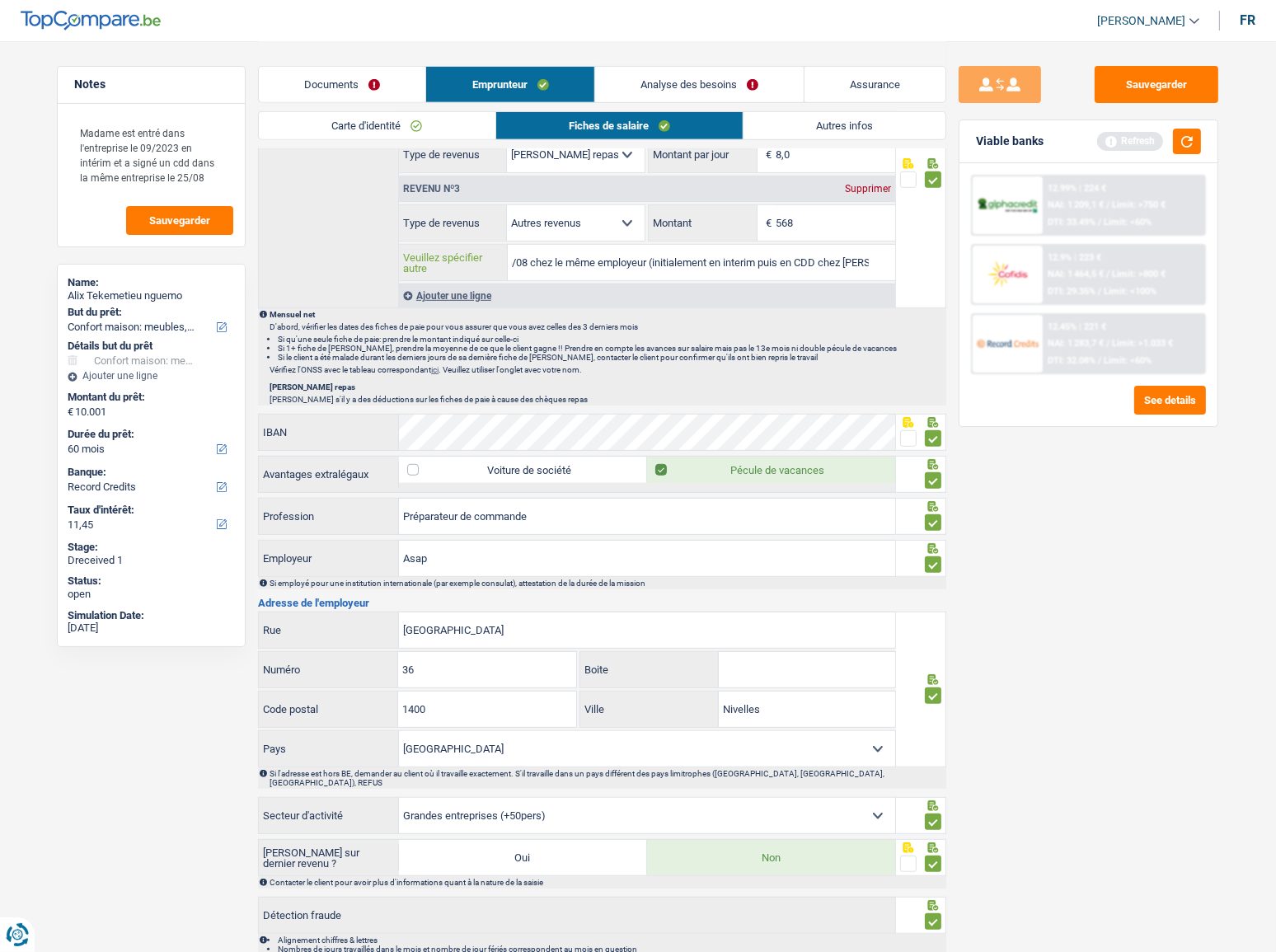
type input "Contrat en CDD depuis le 25/08 chez le même employeur (initialement en interim …"
click at [328, 554] on div "Asap Employeur" at bounding box center [577, 558] width 636 height 35
type input "Soditra"
drag, startPoint x: 1191, startPoint y: 74, endPoint x: 1183, endPoint y: 89, distance: 17.0
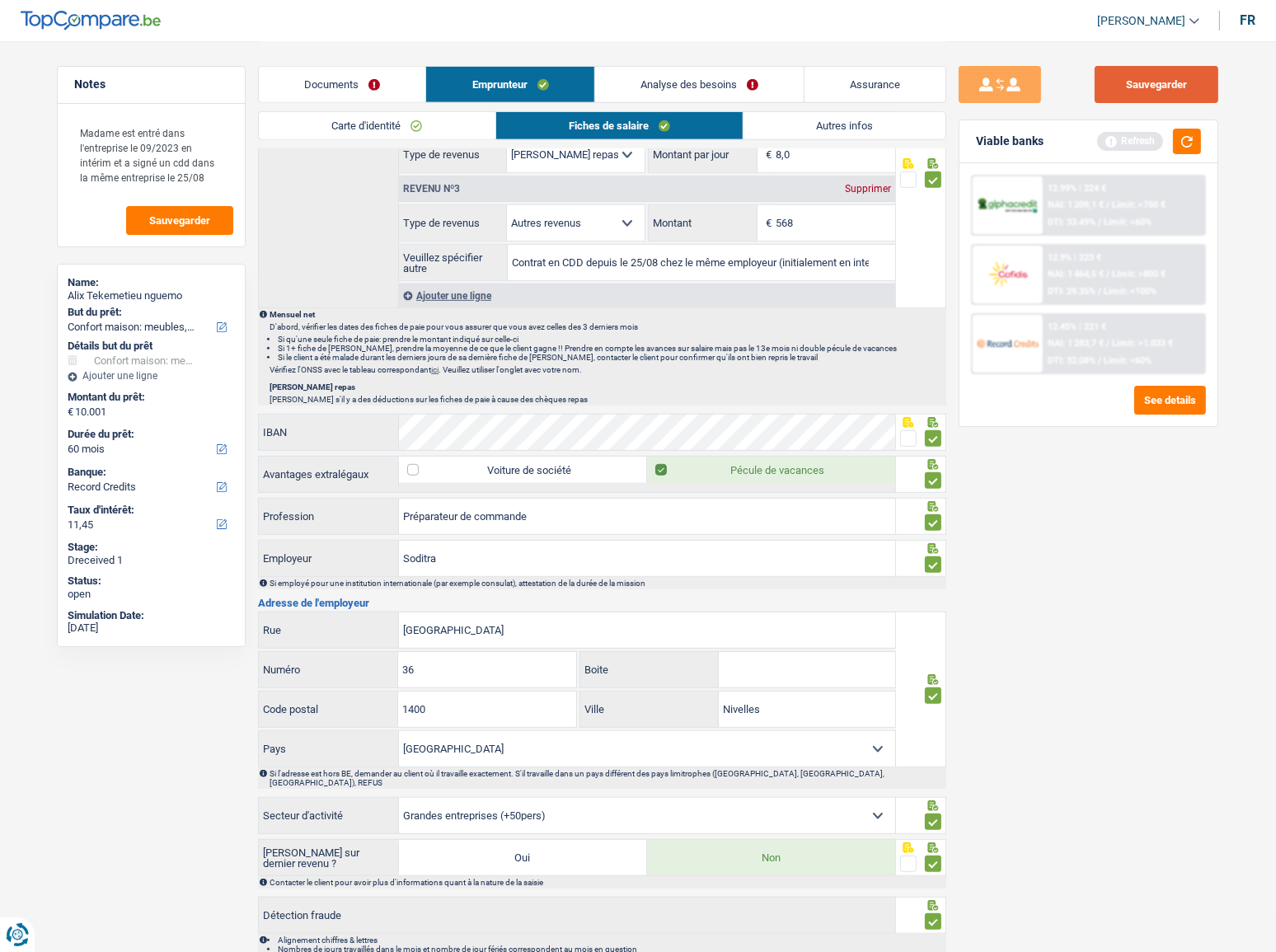
click at [1187, 77] on button "Sauvegarder" at bounding box center [1156, 85] width 123 height 37
click at [1171, 141] on div "Refresh" at bounding box center [1149, 141] width 104 height 25
click at [1177, 142] on button "button" at bounding box center [1186, 141] width 28 height 25
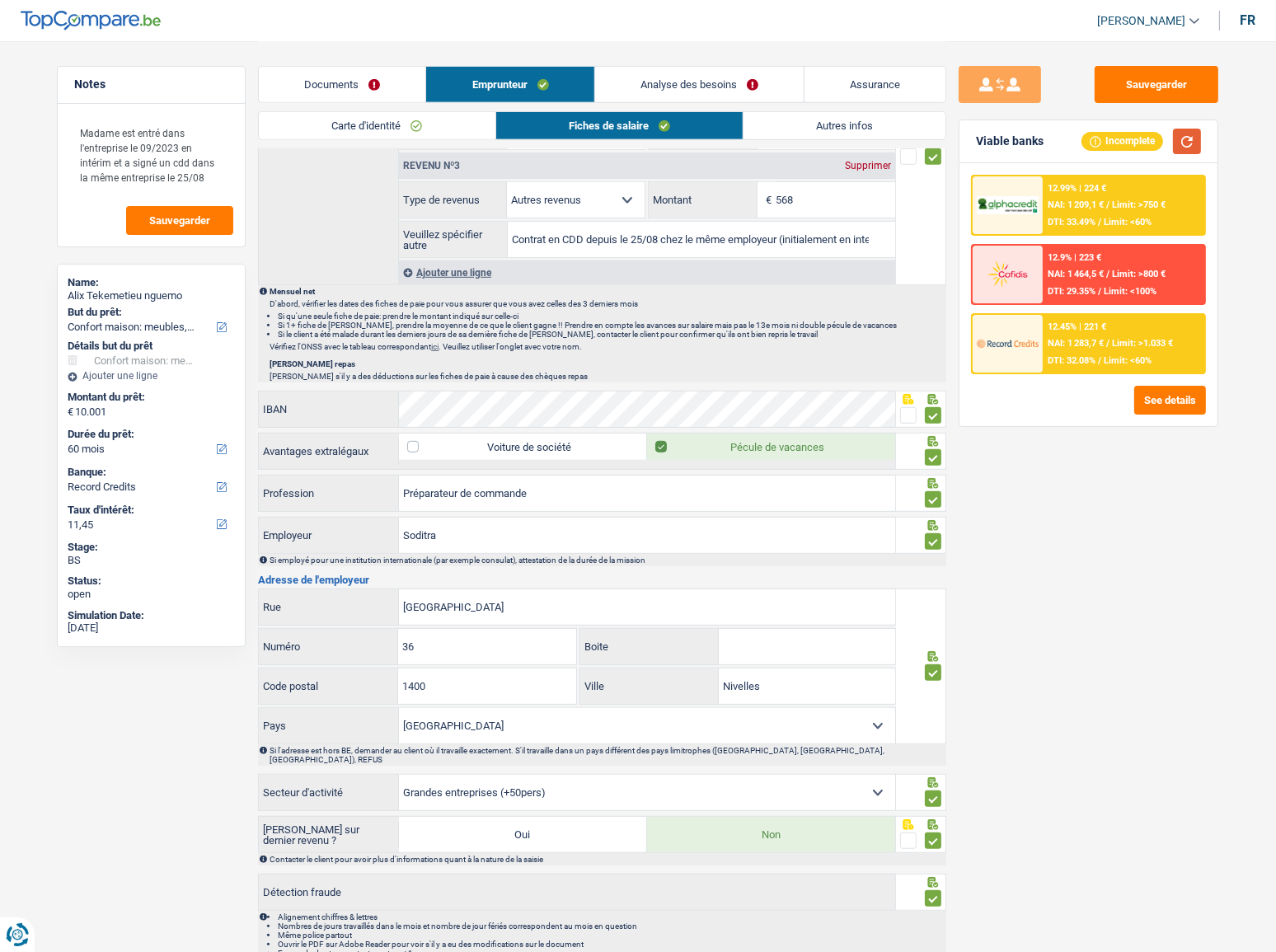
scroll to position [903, 0]
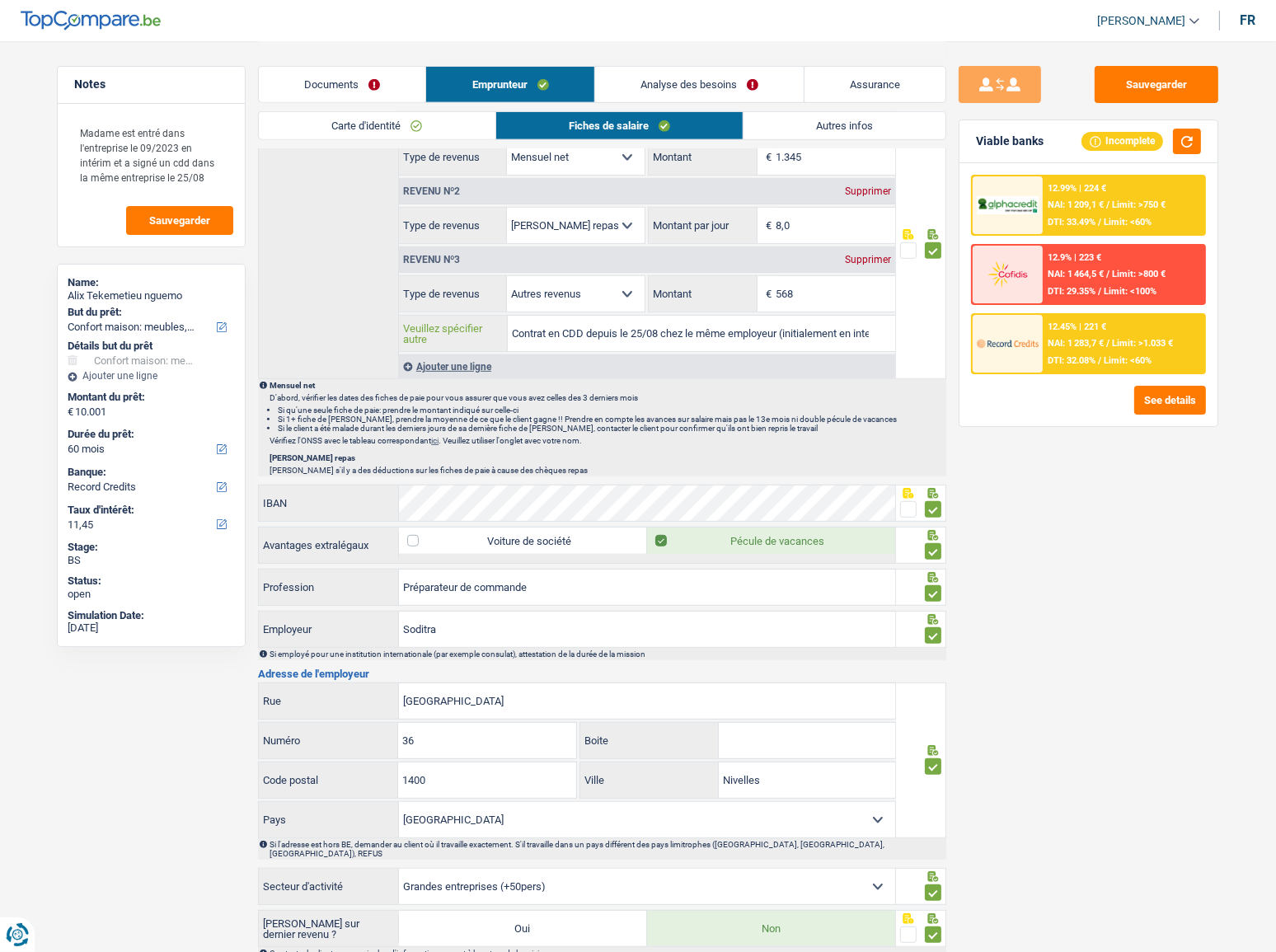
click at [803, 329] on input "Contrat en CDD depuis le 25/08 chez le même employeur (initialement en interim …" at bounding box center [701, 334] width 386 height 35
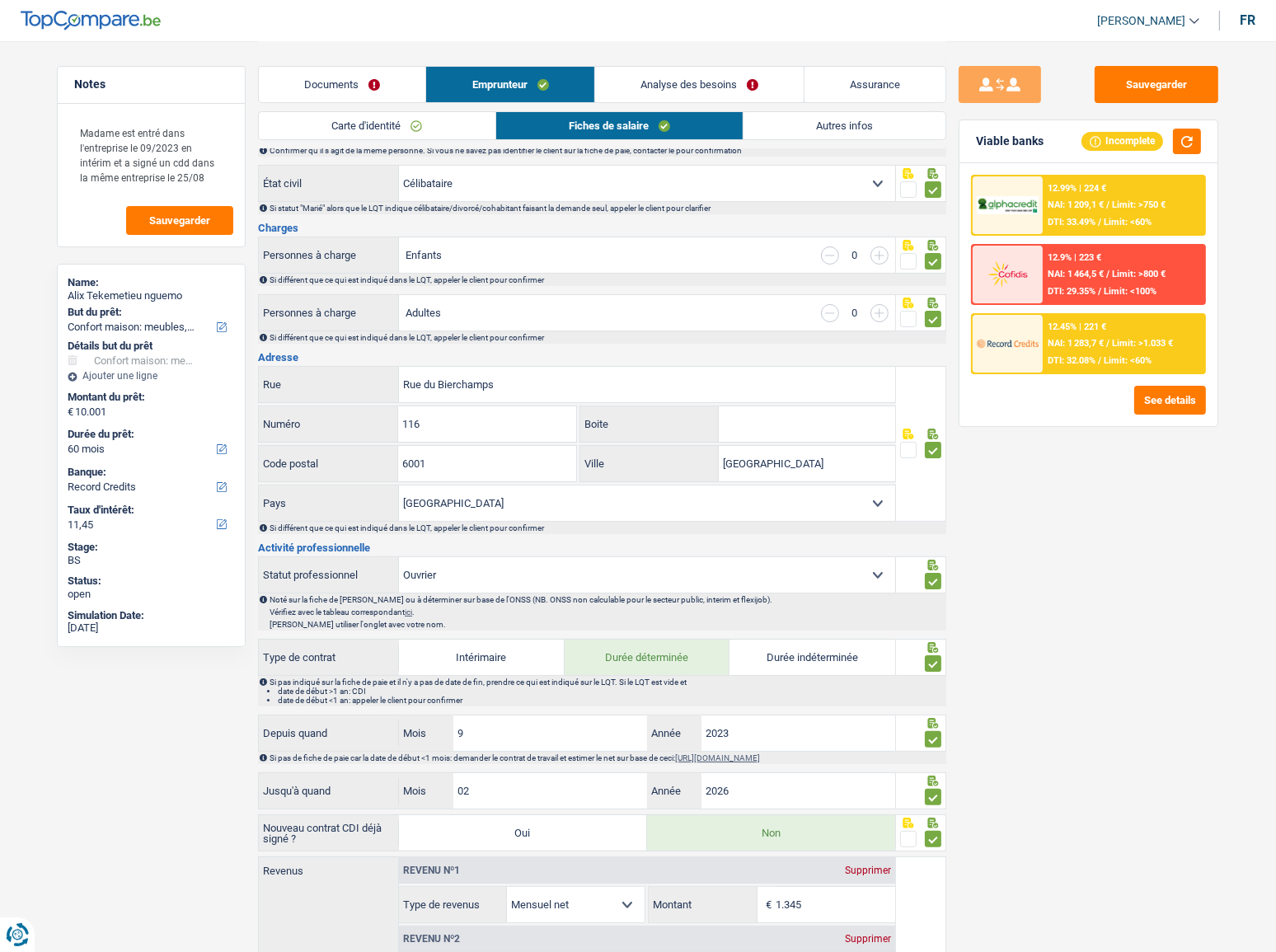
scroll to position [153, 0]
click at [828, 119] on link "Autres infos" at bounding box center [844, 126] width 202 height 27
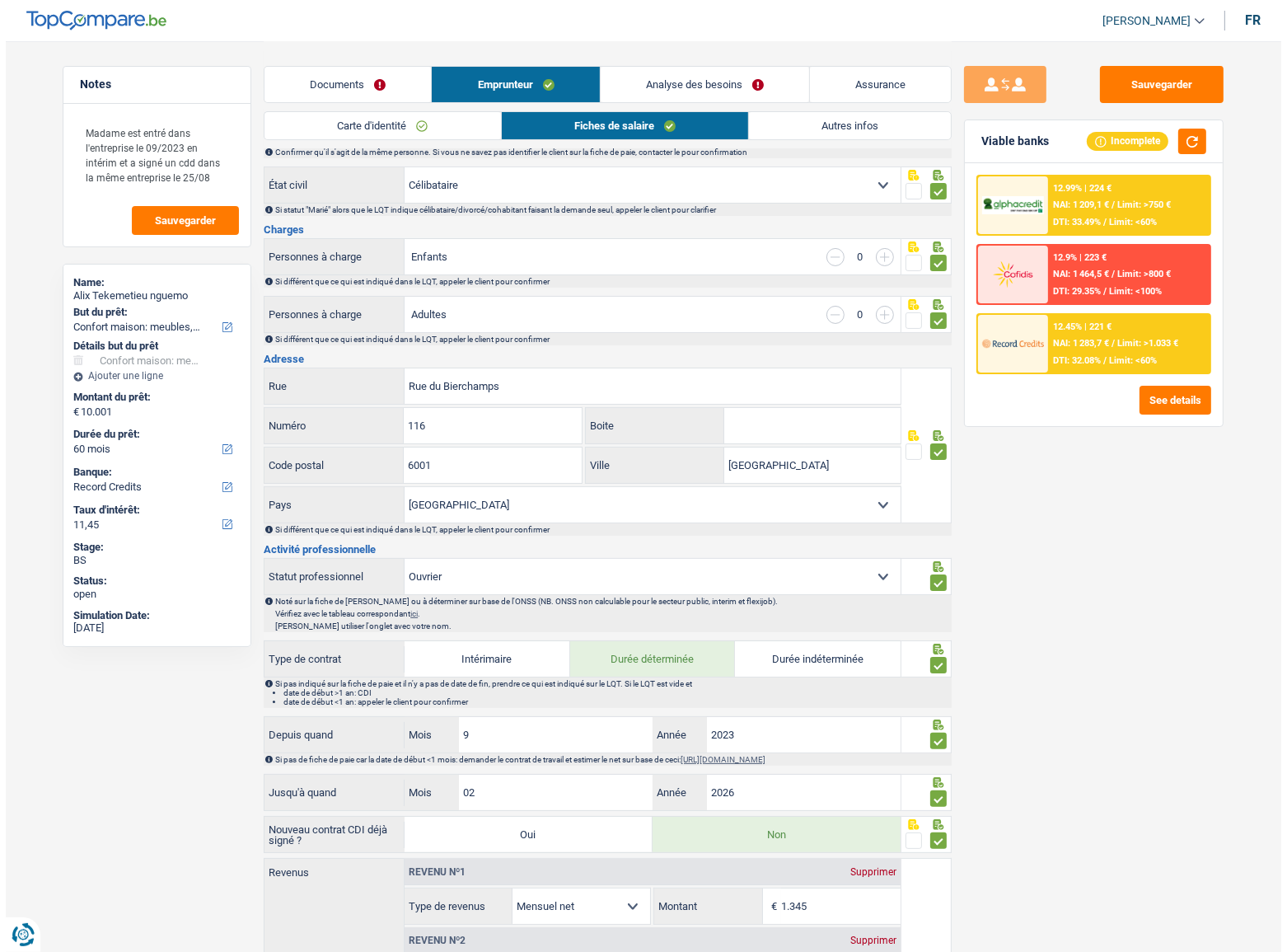
scroll to position [0, 0]
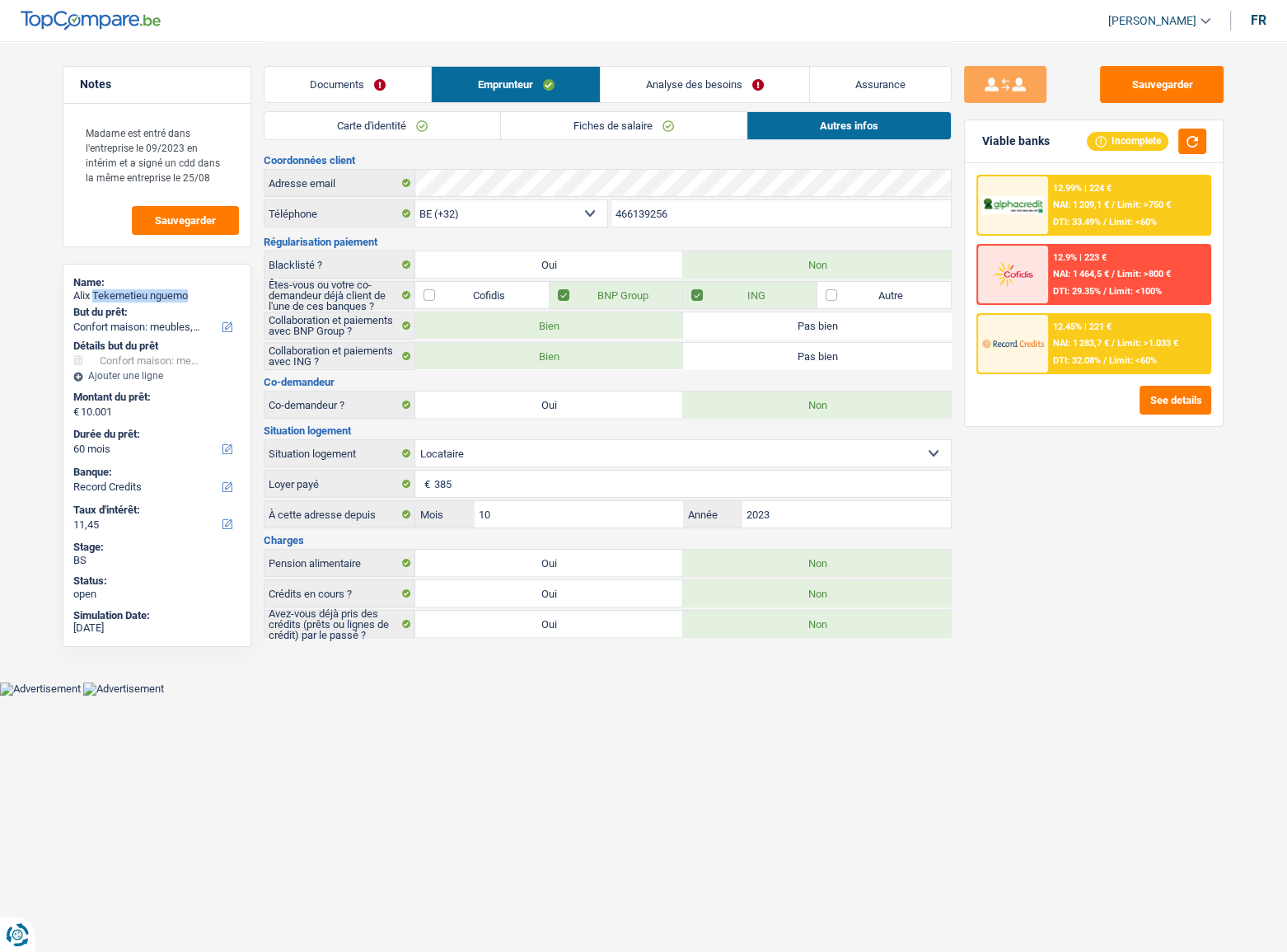
drag, startPoint x: 198, startPoint y: 291, endPoint x: 94, endPoint y: 297, distance: 104.2
click at [94, 297] on div "Alix Tekemetieu nguemo" at bounding box center [158, 296] width 168 height 13
copy div "Tekemetieu nguemo"
click at [1111, 342] on span "/" at bounding box center [1113, 343] width 3 height 11
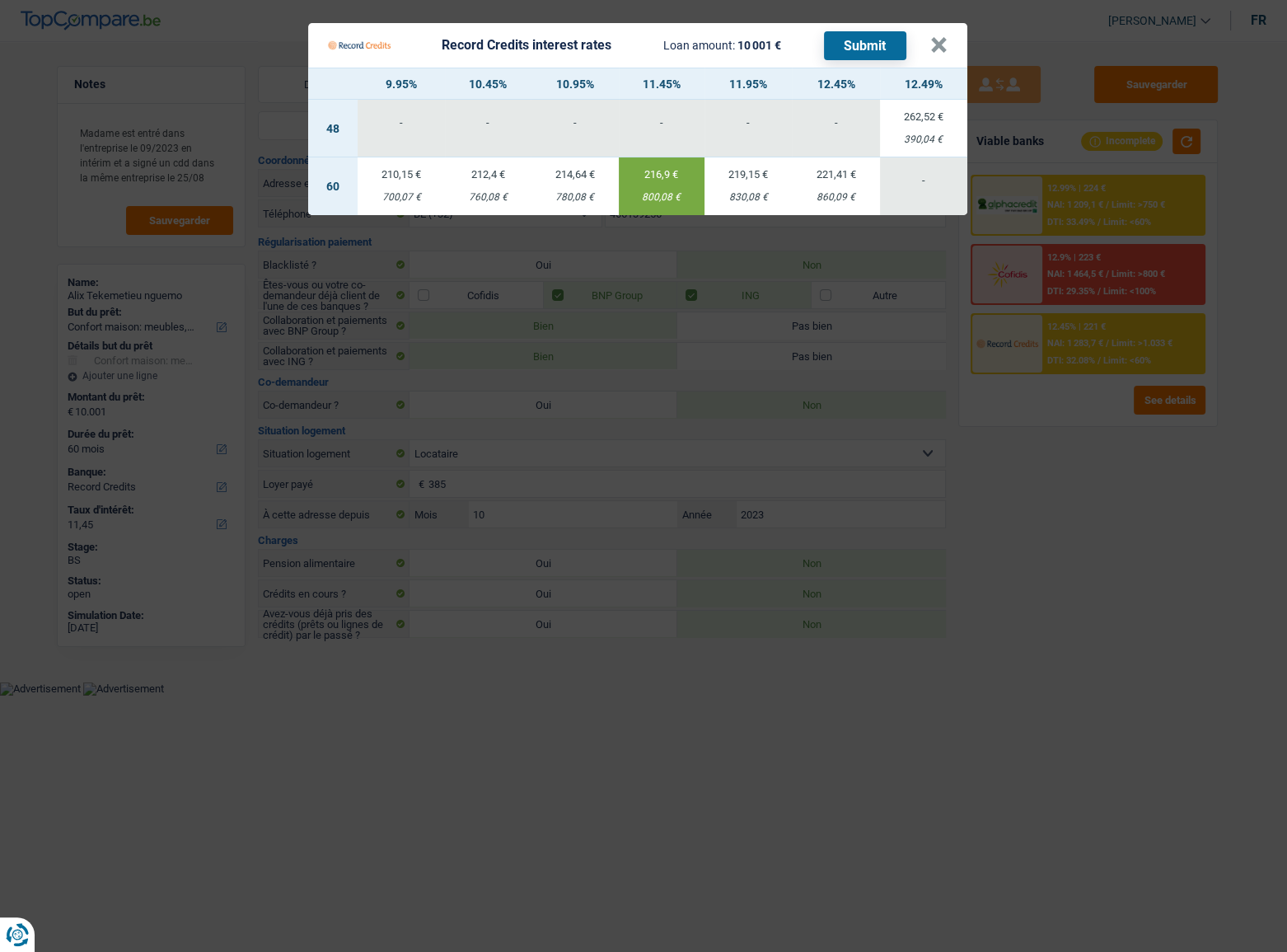
click at [1113, 550] on Credits "Record Credits interest rates Loan amount: 10 001 € Submit × 9.95% 10.45% 10.95…" at bounding box center [644, 476] width 1287 height 952
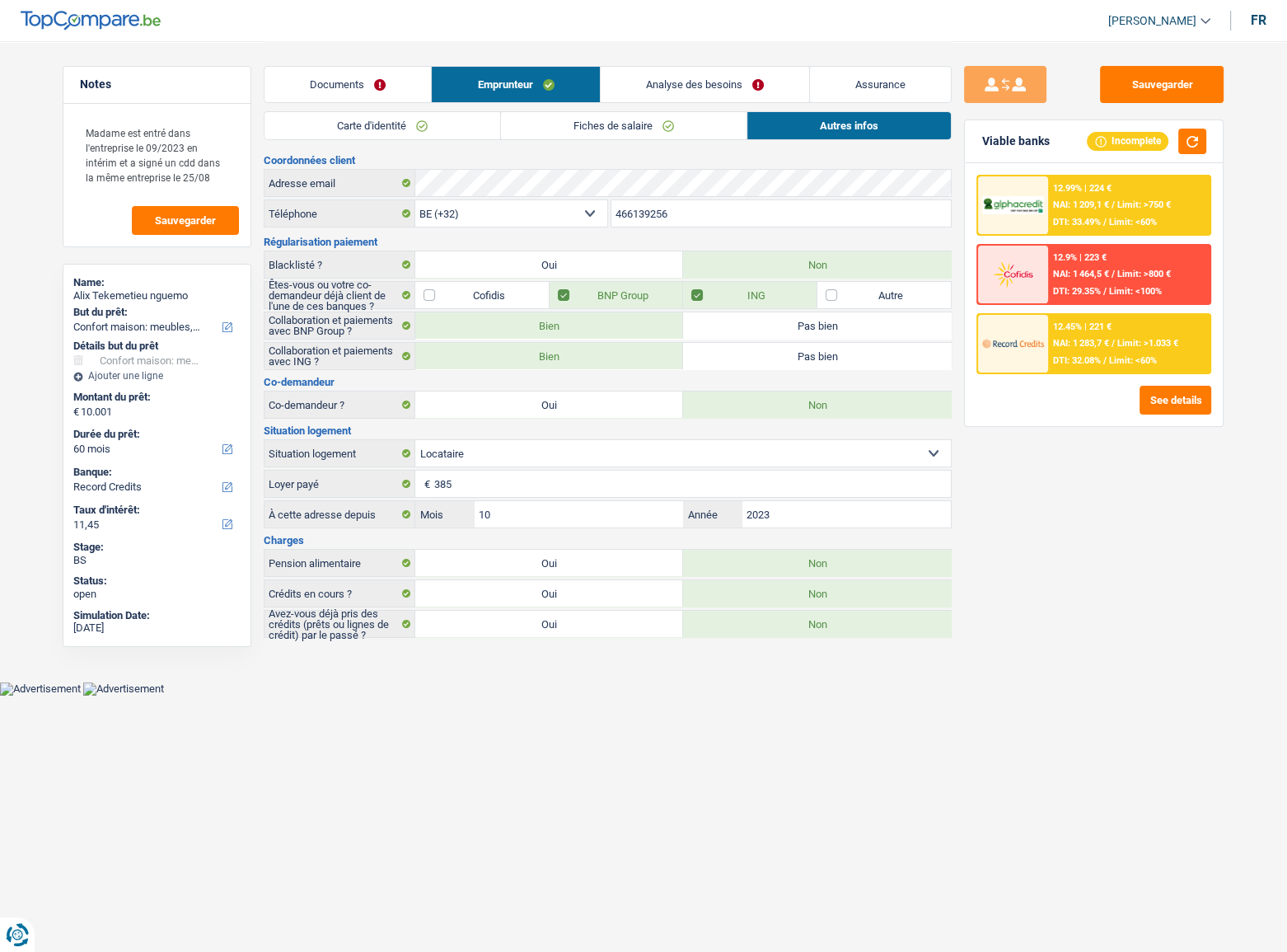
click at [1176, 360] on div "12.45% | 221 € NAI: 1 283,7 € / Limit: >1.033 € DTI: 32.08% / Limit: <60%" at bounding box center [1129, 344] width 163 height 58
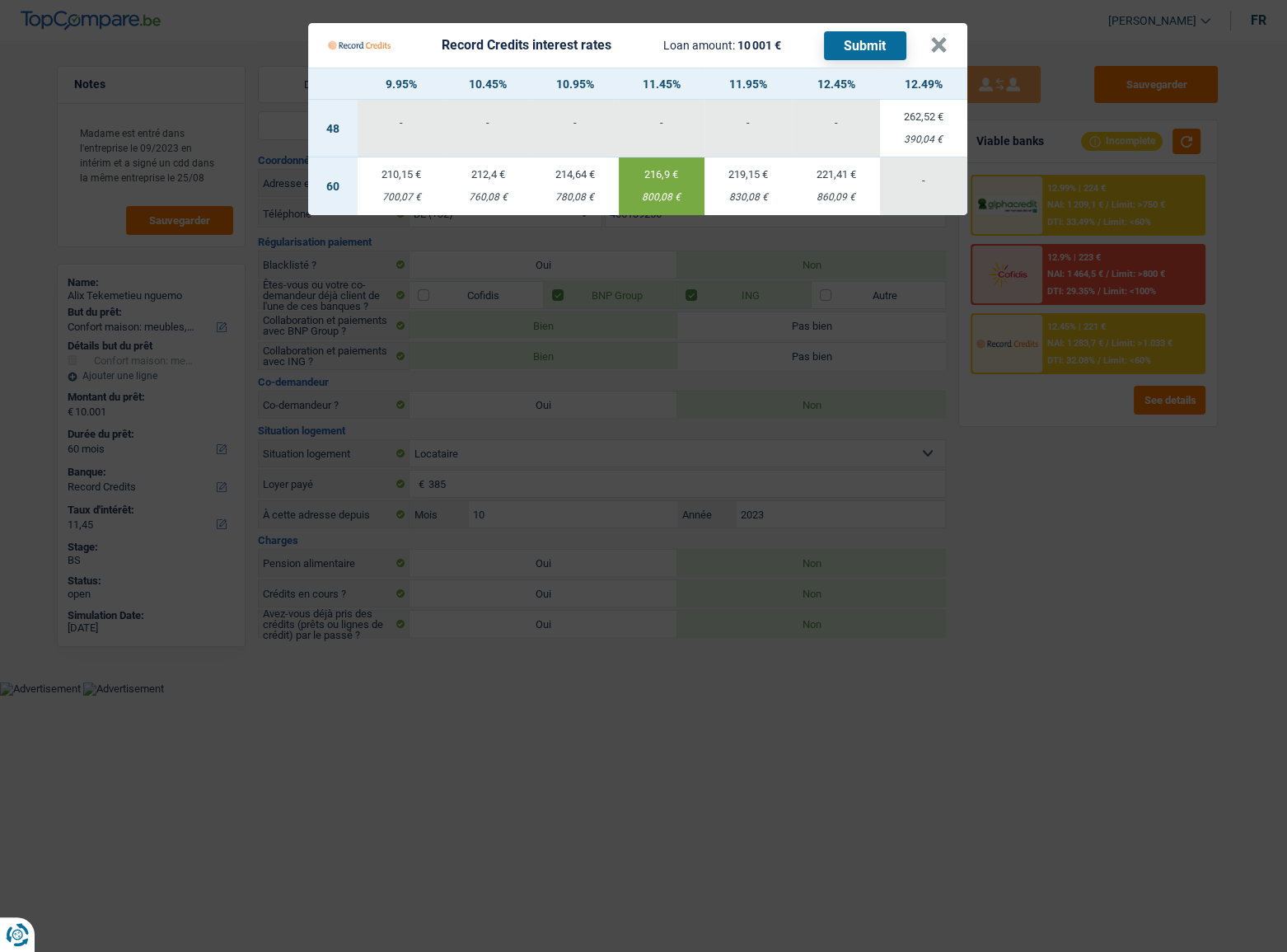
click at [1092, 495] on Credits "Record Credits interest rates Loan amount: 10 001 € Submit × 9.95% 10.45% 10.95…" at bounding box center [644, 476] width 1287 height 952
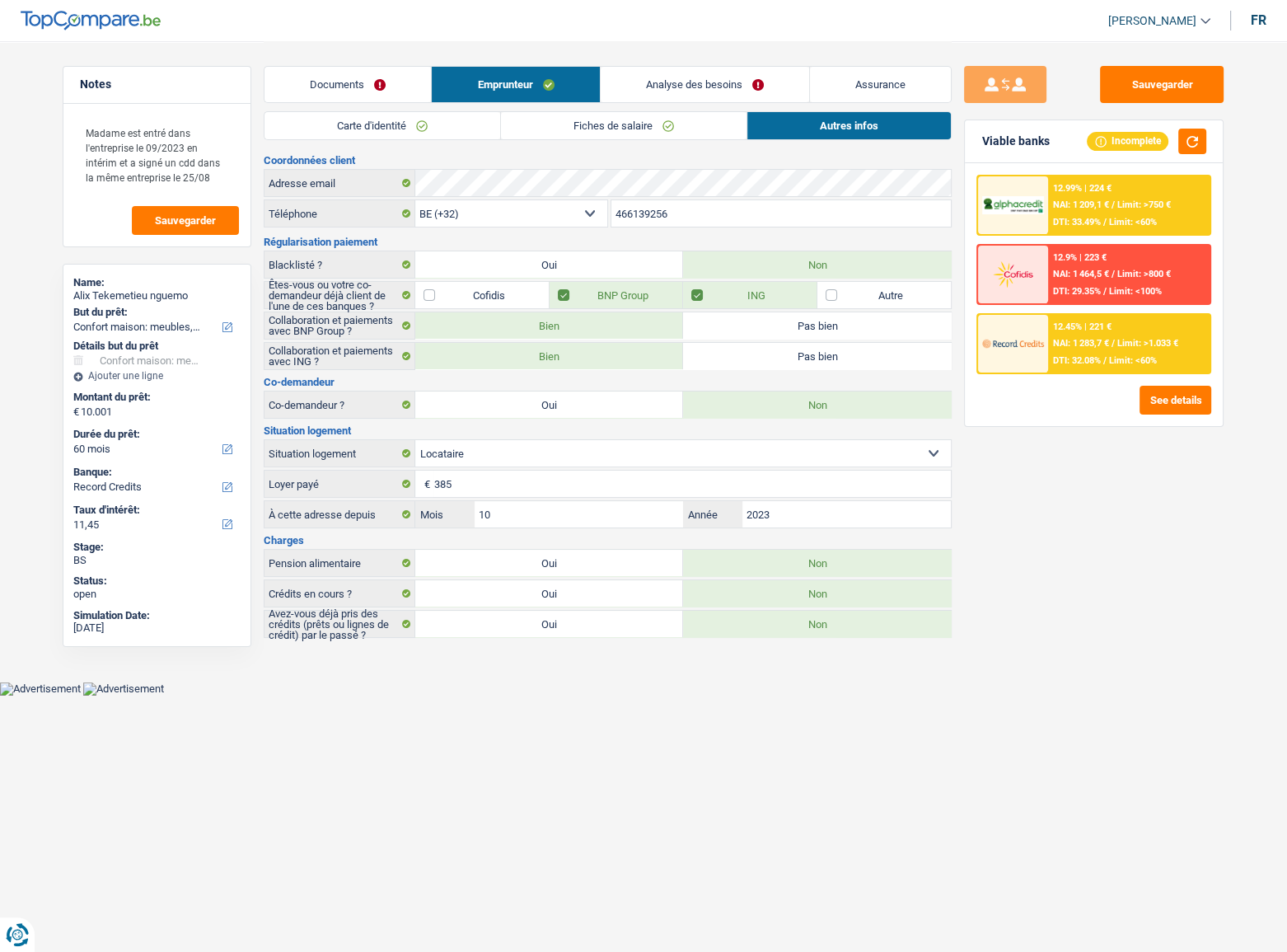
click at [726, 76] on link "Analyse des besoins" at bounding box center [705, 85] width 209 height 35
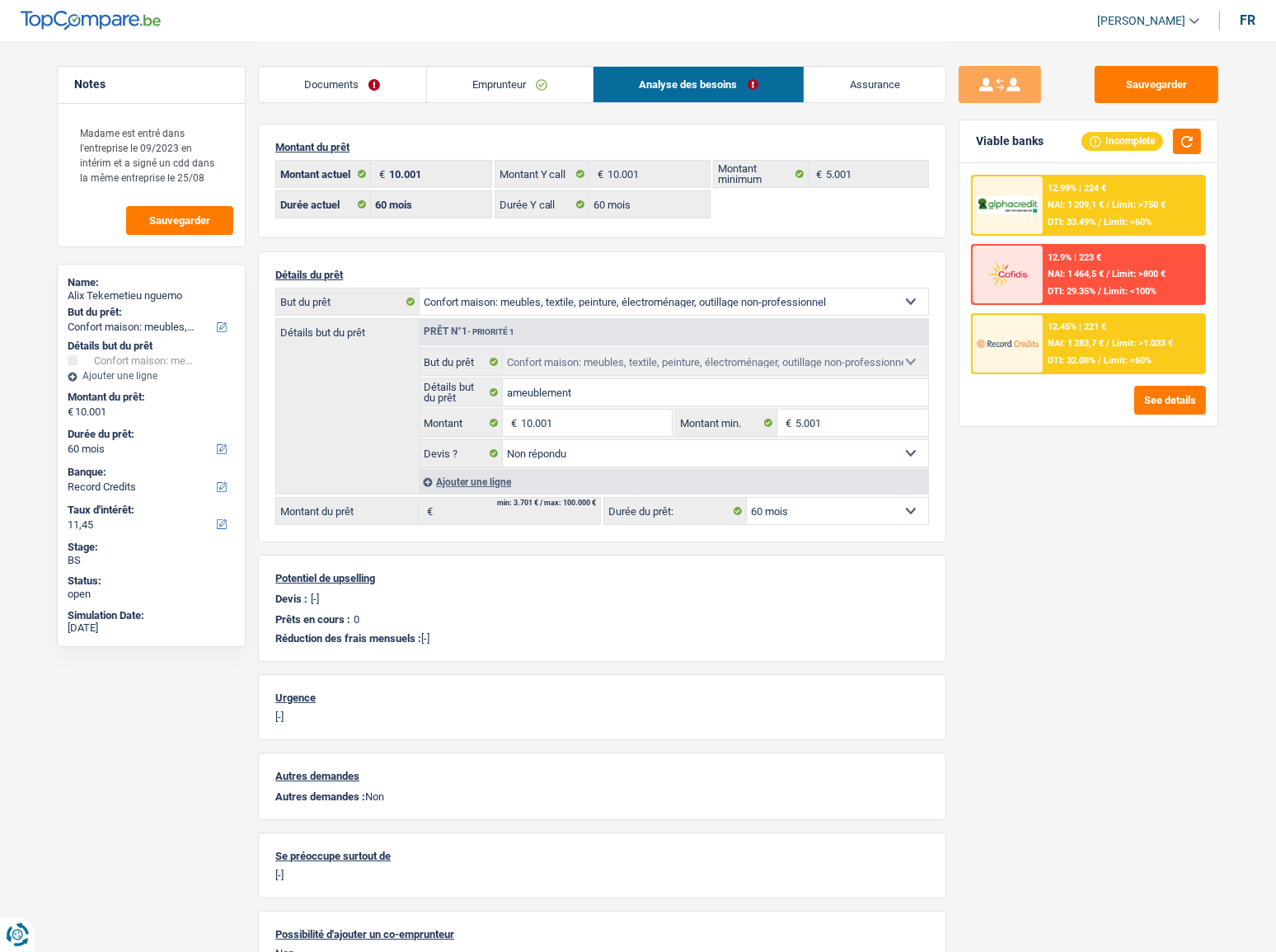
click at [398, 84] on link "Documents" at bounding box center [343, 85] width 168 height 35
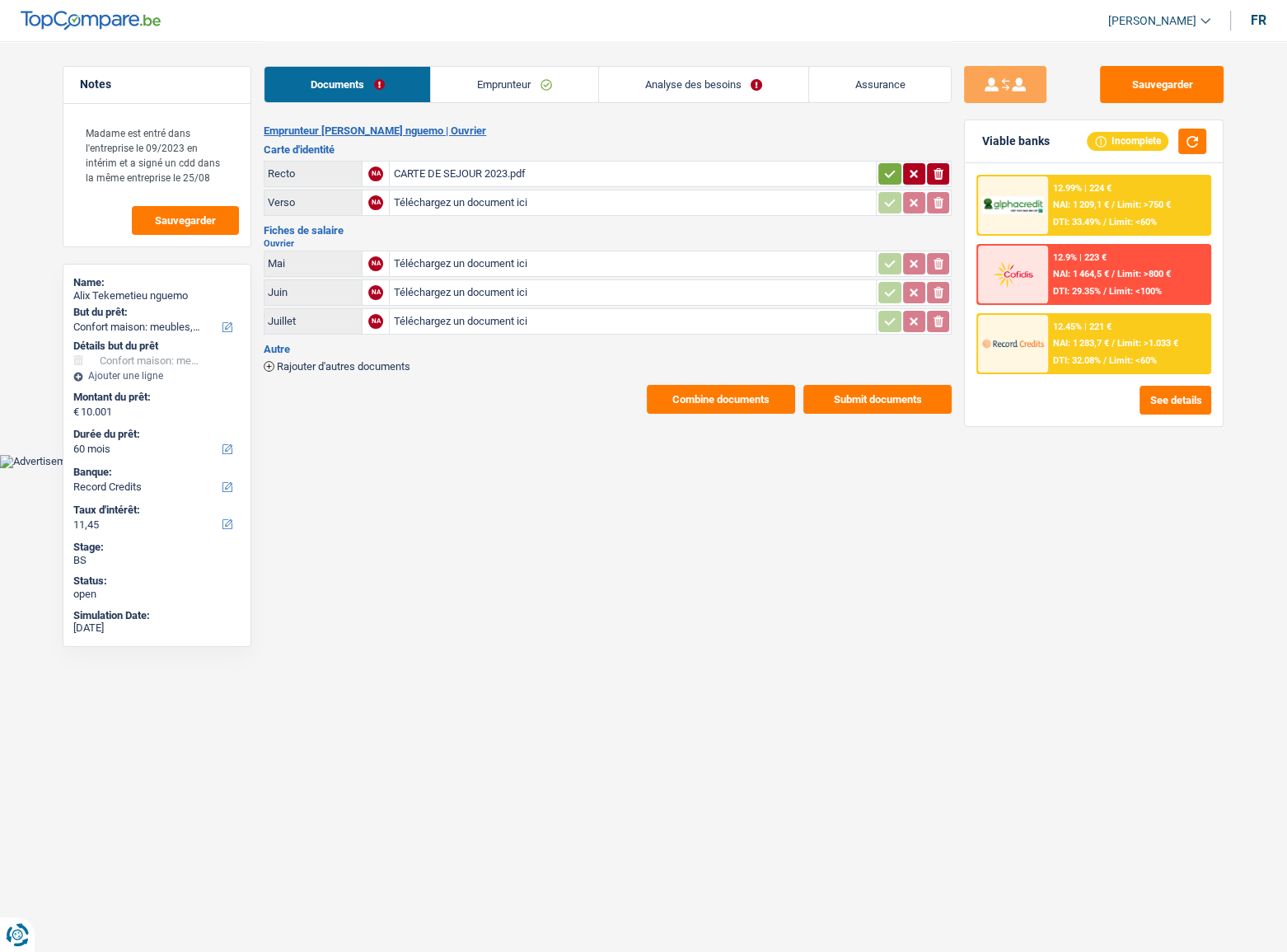
click at [435, 172] on div "CARTE DE SEJOUR 2023.pdf" at bounding box center [633, 173] width 479 height 24
click at [1103, 204] on span "NAI: 1 209,1 €" at bounding box center [1081, 204] width 56 height 11
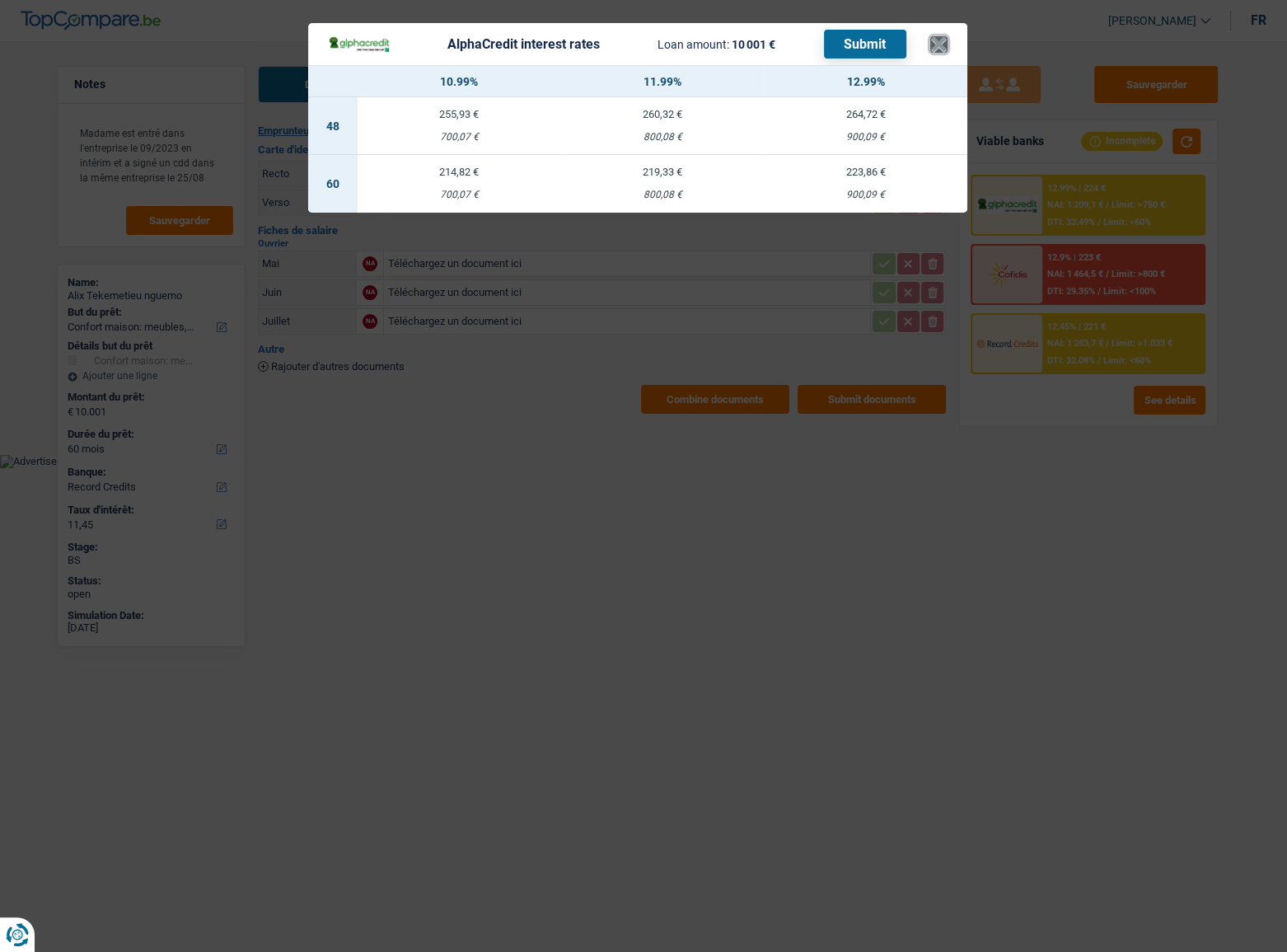
click at [938, 42] on button "×" at bounding box center [938, 44] width 18 height 17
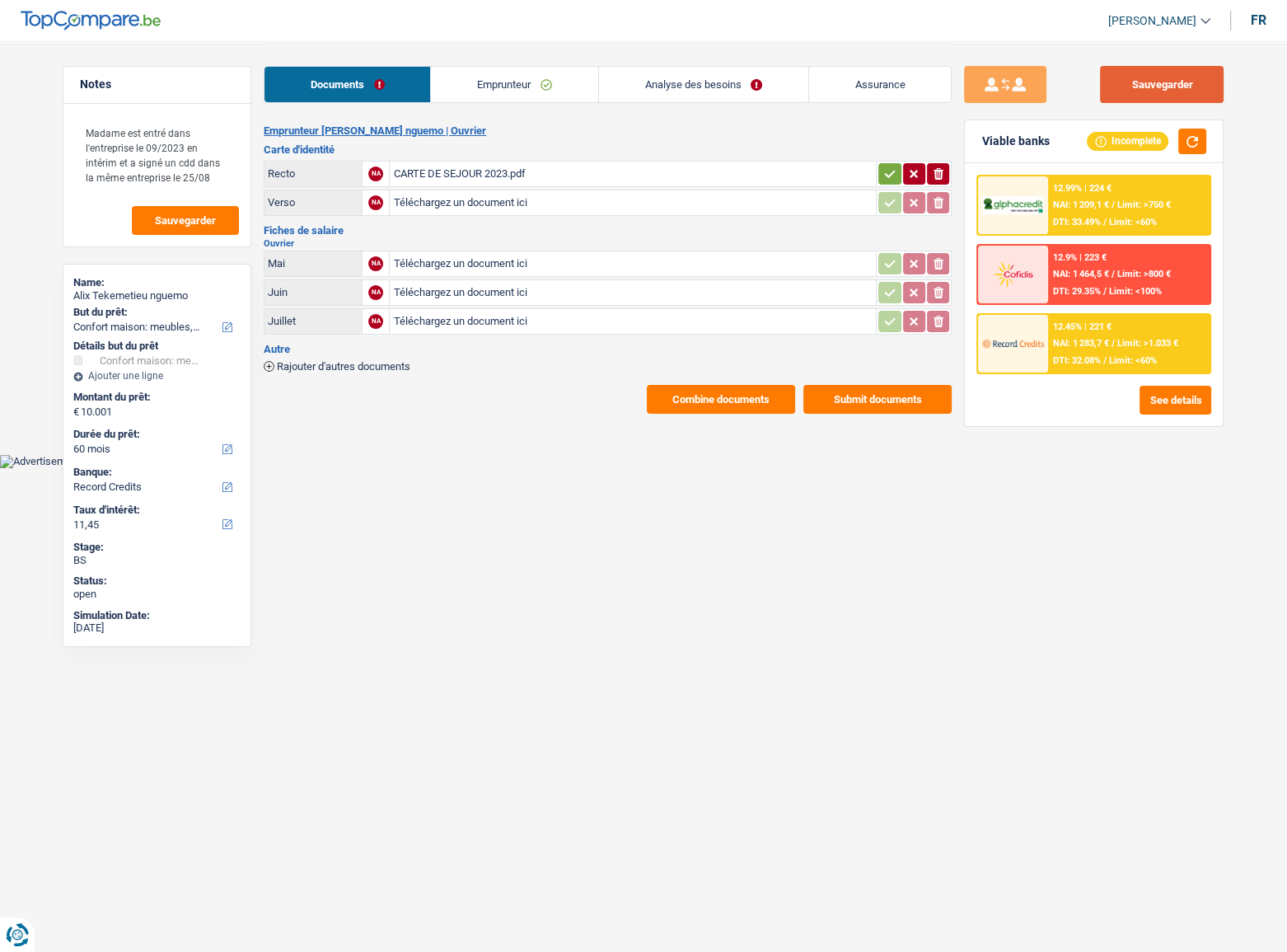
click at [1143, 81] on button "Sauvegarder" at bounding box center [1161, 85] width 123 height 37
click at [450, 210] on input "Téléchargez un document ici" at bounding box center [633, 202] width 479 height 24
type input "C:\fakepath\combinepdf (1).pdf"
click at [1147, 87] on button "Sauvegarder" at bounding box center [1161, 85] width 123 height 37
drag, startPoint x: 1174, startPoint y: 103, endPoint x: 1161, endPoint y: 99, distance: 13.6
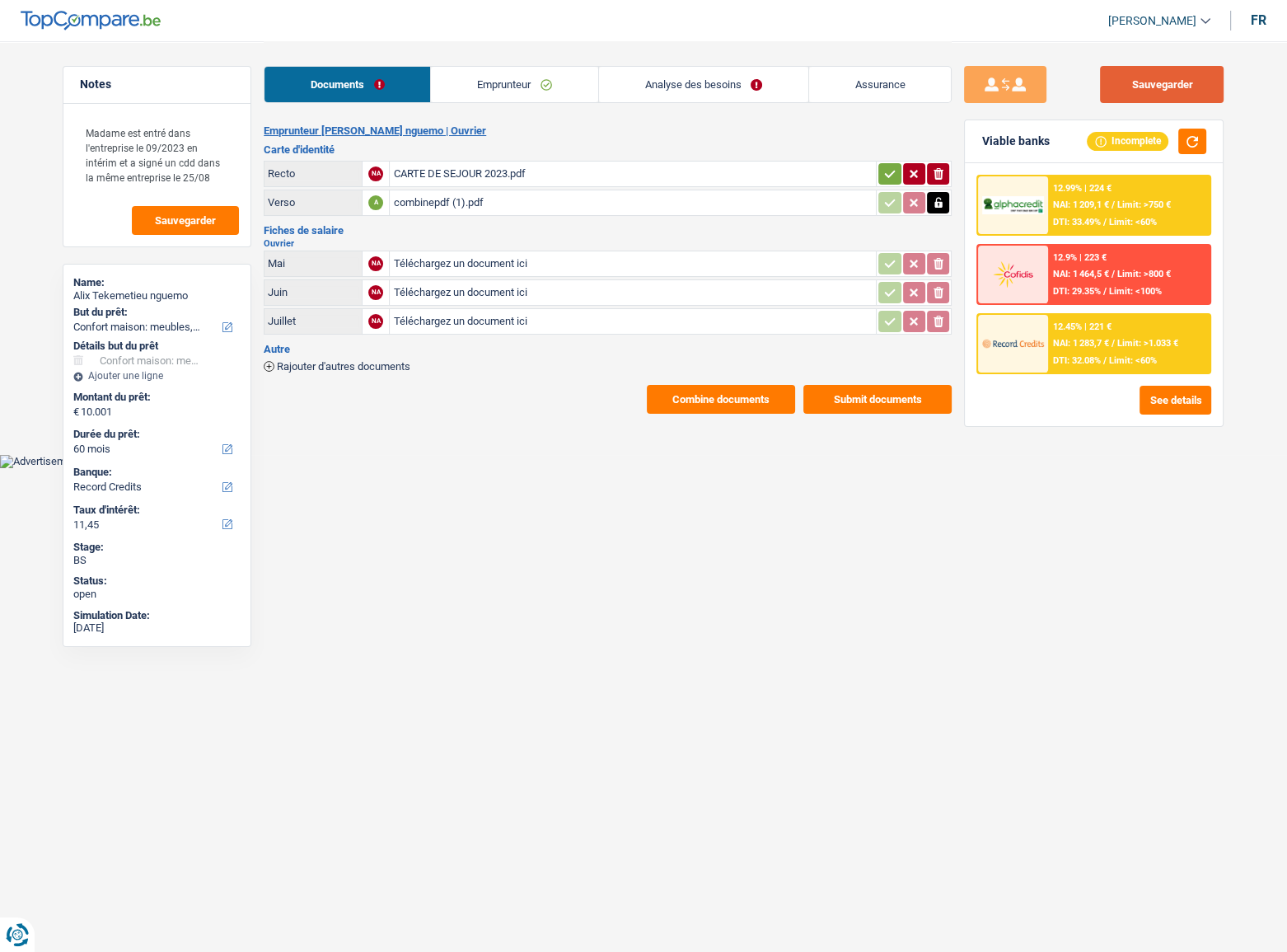
click at [1173, 103] on div "Sauvegarder Viable banks Incomplete 12.99% | 224 € NAI: 1 209,1 € / Limit: >750…" at bounding box center [1093, 495] width 284 height 859
click at [1160, 72] on button "Sauvegarder" at bounding box center [1161, 85] width 123 height 37
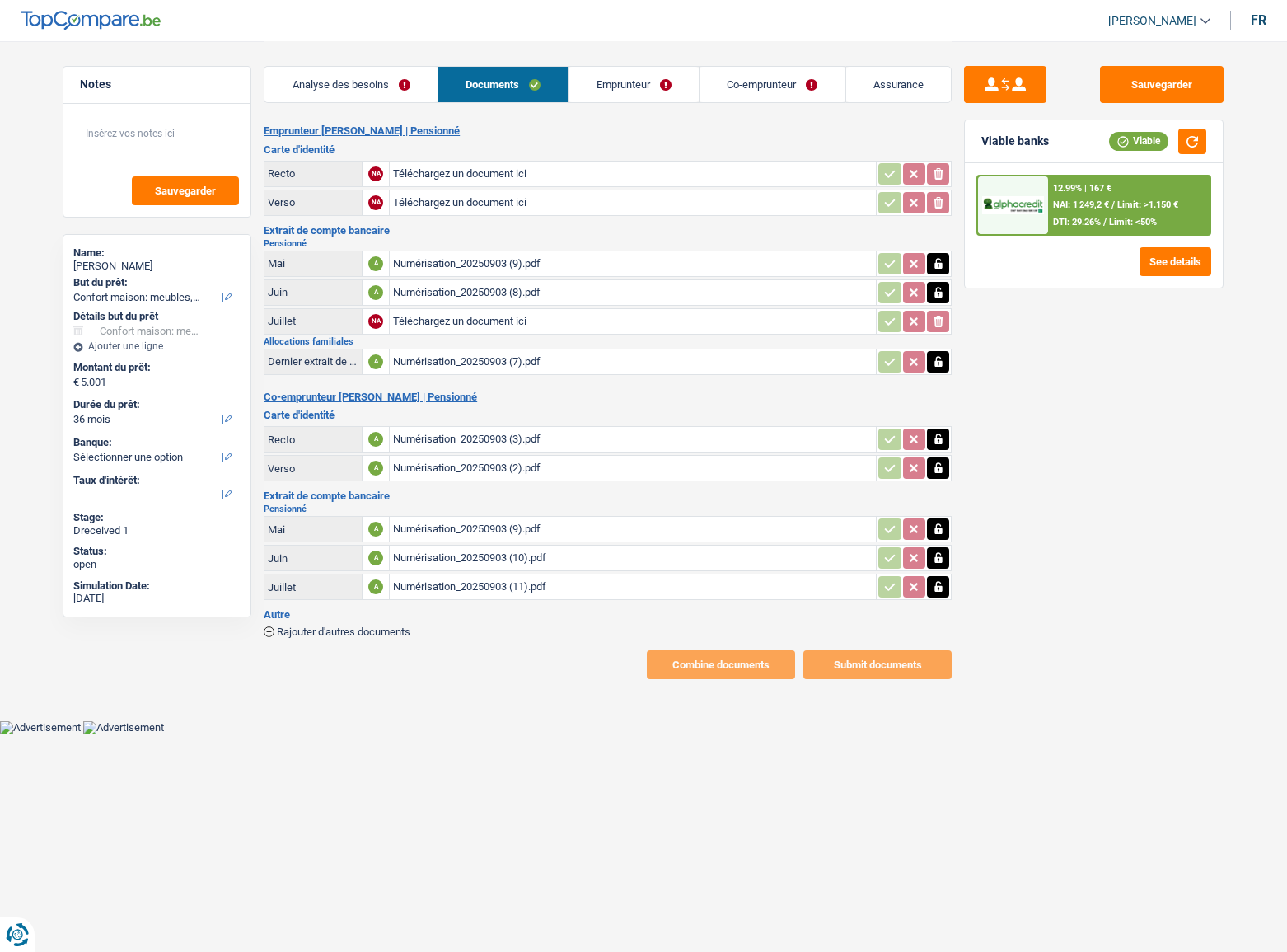
select select "household"
select select "36"
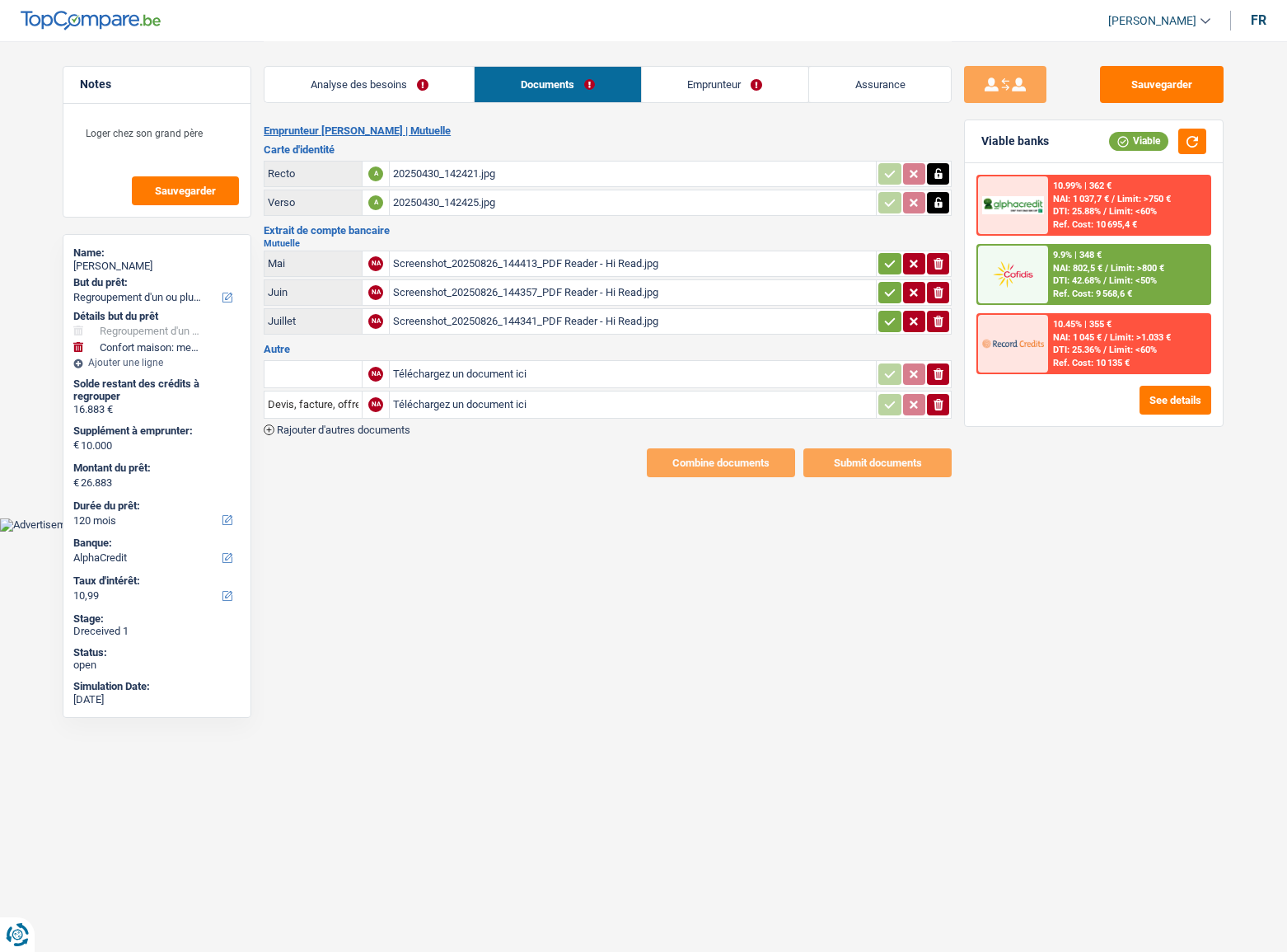
select select "refinancing"
select select "household"
select select "120"
select select "alphacredit"
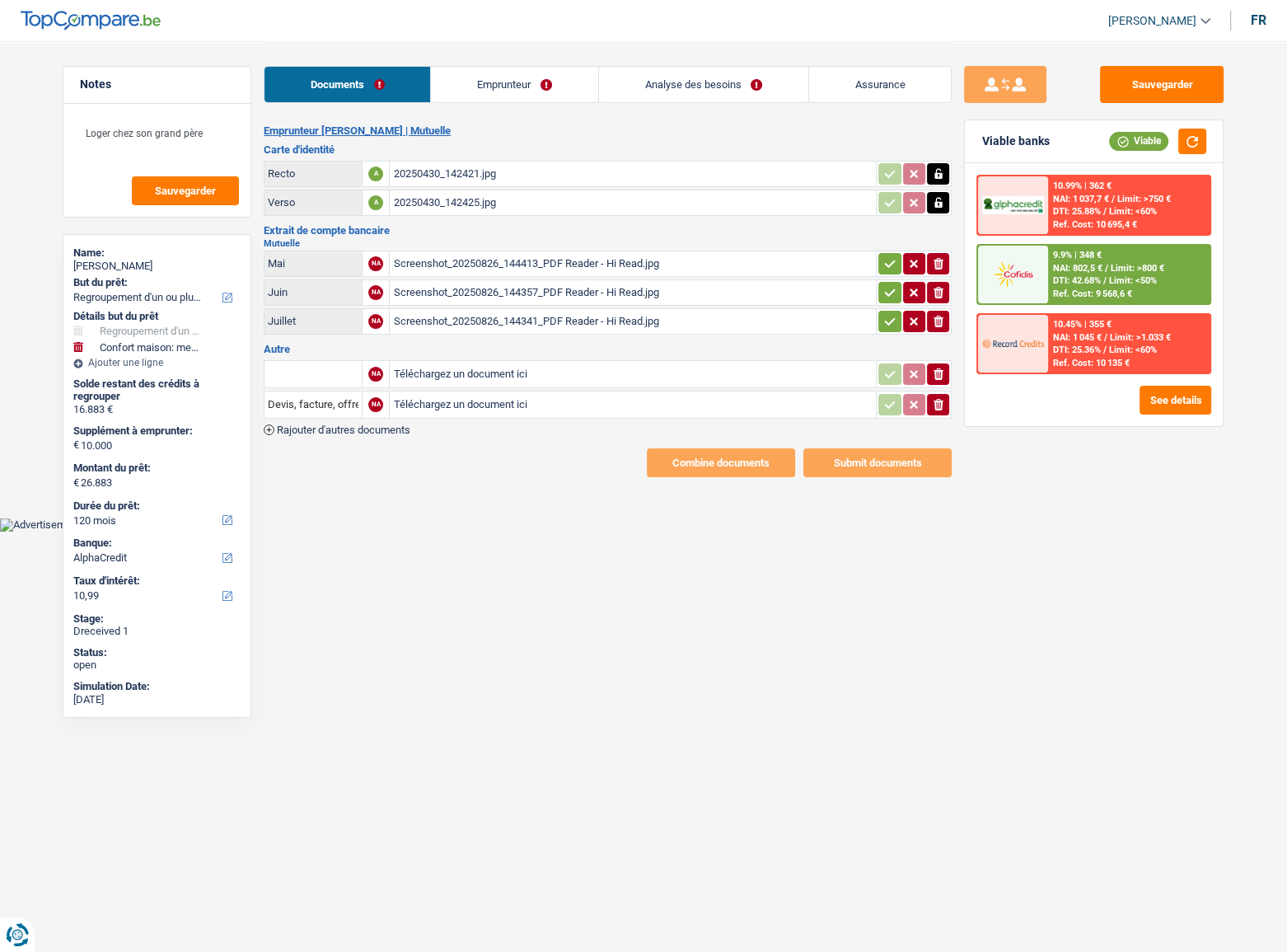
click at [537, 168] on div "20250430_142421.jpg" at bounding box center [633, 173] width 479 height 24
drag, startPoint x: 886, startPoint y: 265, endPoint x: 887, endPoint y: 289, distance: 24.0
click at [887, 270] on icon "button" at bounding box center [890, 264] width 13 height 17
drag, startPoint x: 887, startPoint y: 289, endPoint x: 886, endPoint y: 313, distance: 24.0
click at [888, 298] on button "button" at bounding box center [889, 292] width 23 height 22
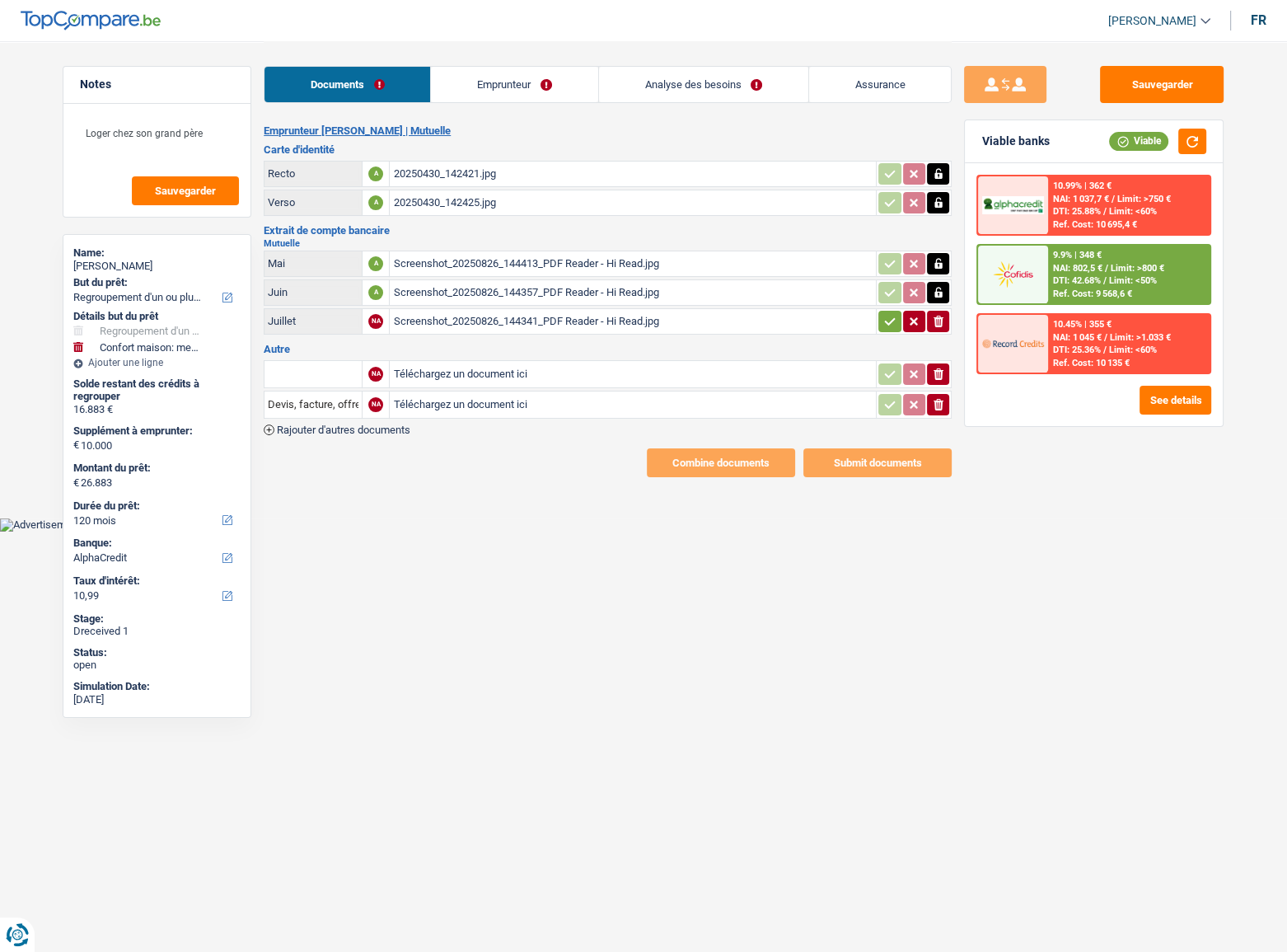
click at [886, 315] on icon "button" at bounding box center [890, 322] width 13 height 17
click at [954, 411] on div "Sauvegarder Viable banks Viable 10.99% | 362 € NAI: 1 037,7 € / Limit: >750 € D…" at bounding box center [1093, 495] width 284 height 859
click at [937, 399] on icon "button" at bounding box center [938, 405] width 10 height 12
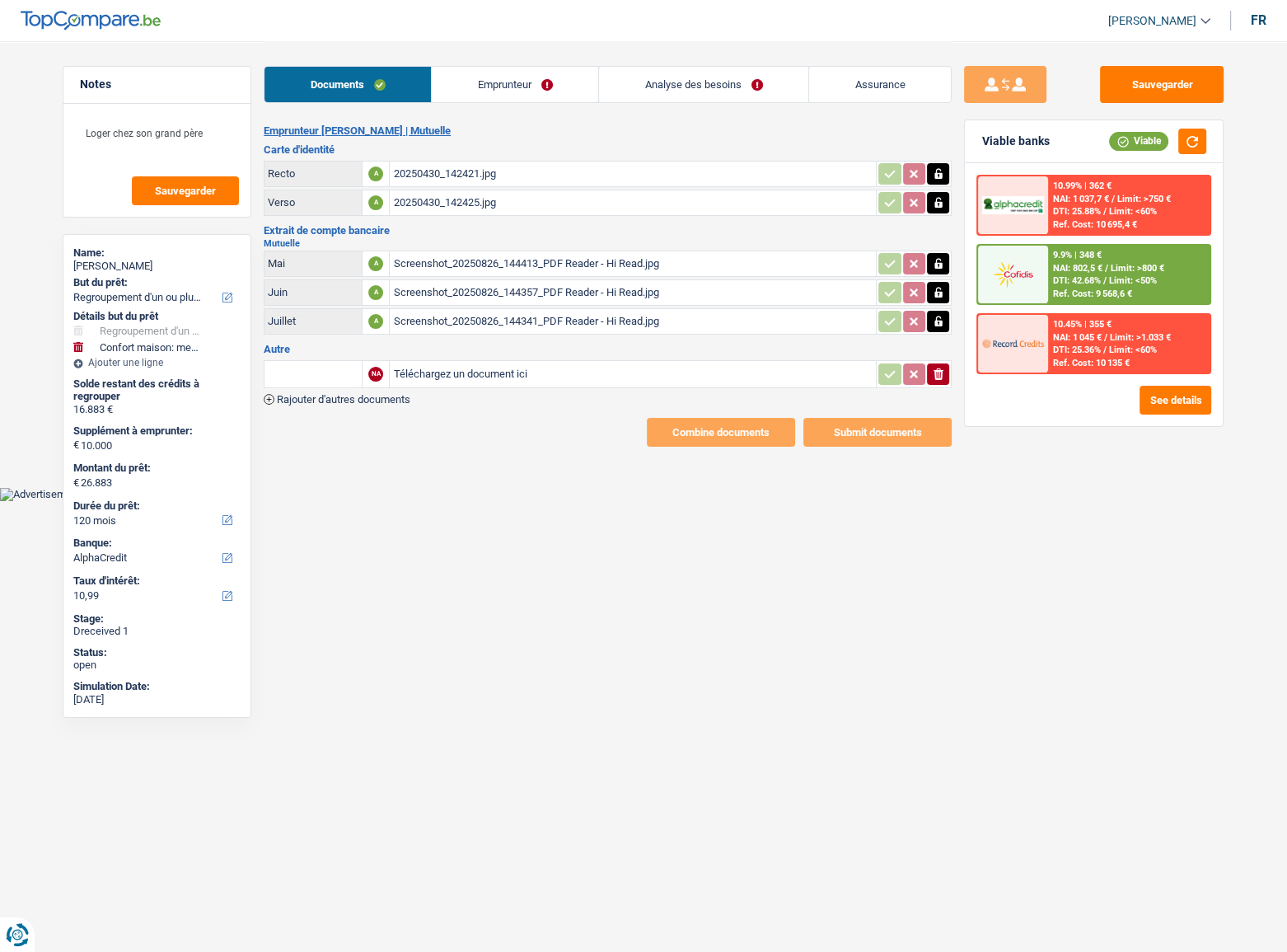
click at [941, 378] on icon "ionicons-v5-e" at bounding box center [938, 375] width 13 height 17
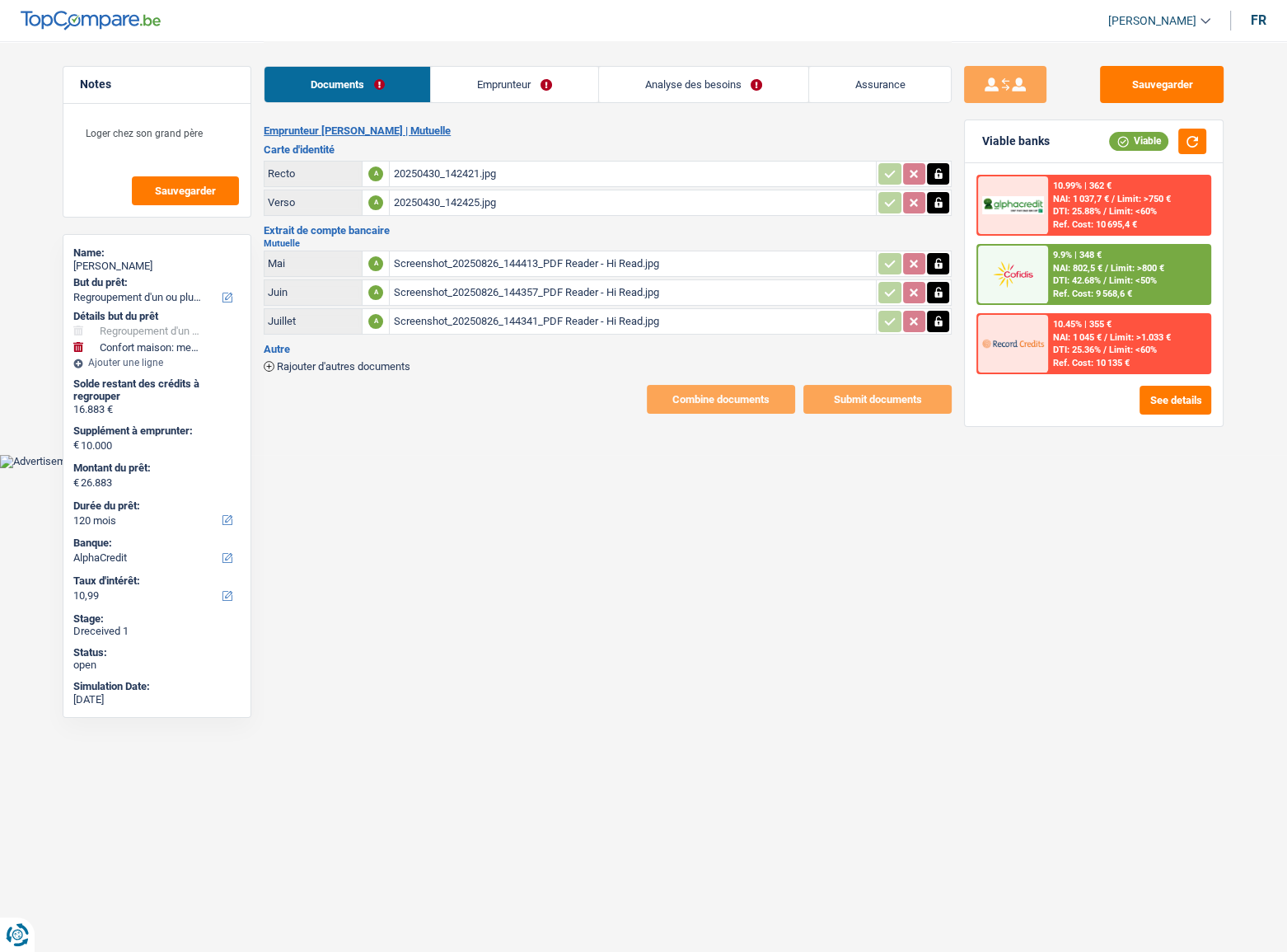
click at [486, 261] on div "Screenshot_20250826_144413_PDF Reader - Hi Read.jpg" at bounding box center [633, 263] width 479 height 24
click at [483, 86] on link "Emprunteur" at bounding box center [514, 85] width 167 height 35
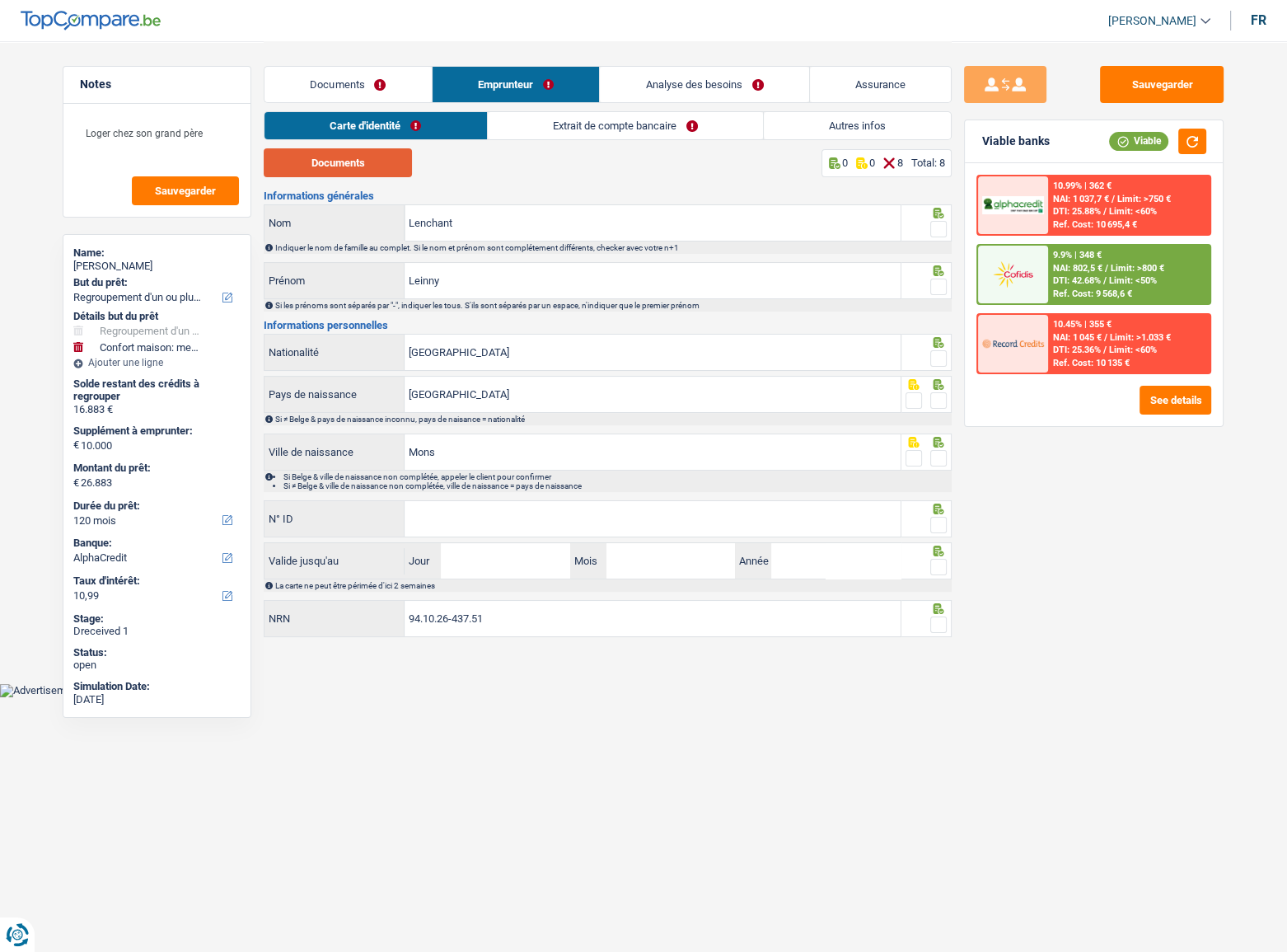
click at [348, 158] on button "Documents" at bounding box center [338, 163] width 148 height 28
drag, startPoint x: 326, startPoint y: 160, endPoint x: 335, endPoint y: 160, distance: 9.0
click at [326, 160] on button "Documents" at bounding box center [338, 163] width 148 height 28
click at [344, 97] on link "Documents" at bounding box center [349, 85] width 168 height 35
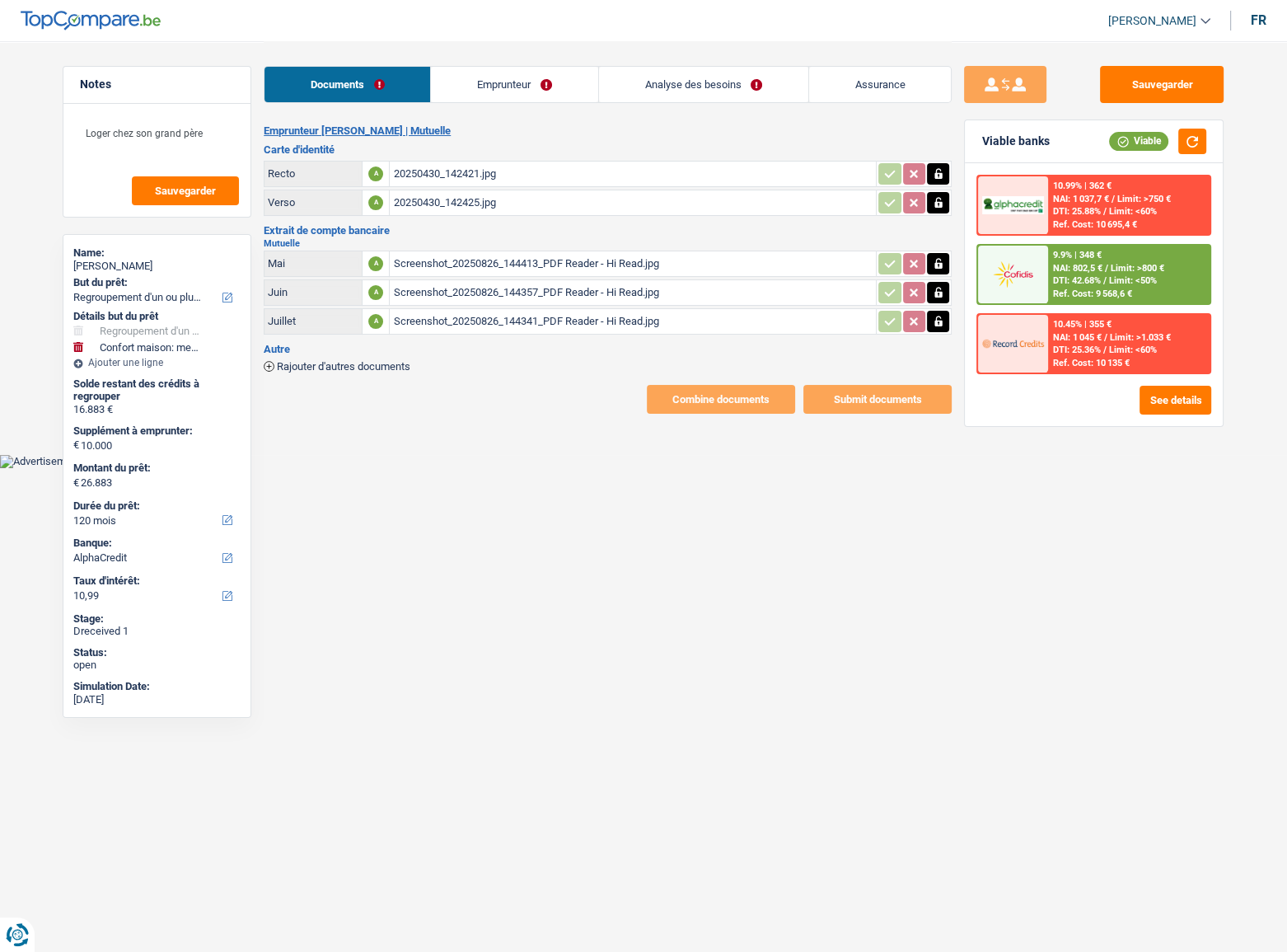
click at [447, 177] on div "20250430_142421.jpg" at bounding box center [633, 173] width 479 height 24
click at [408, 212] on div "20250430_142425.jpg" at bounding box center [633, 202] width 479 height 24
click at [537, 79] on link "Emprunteur" at bounding box center [514, 85] width 167 height 35
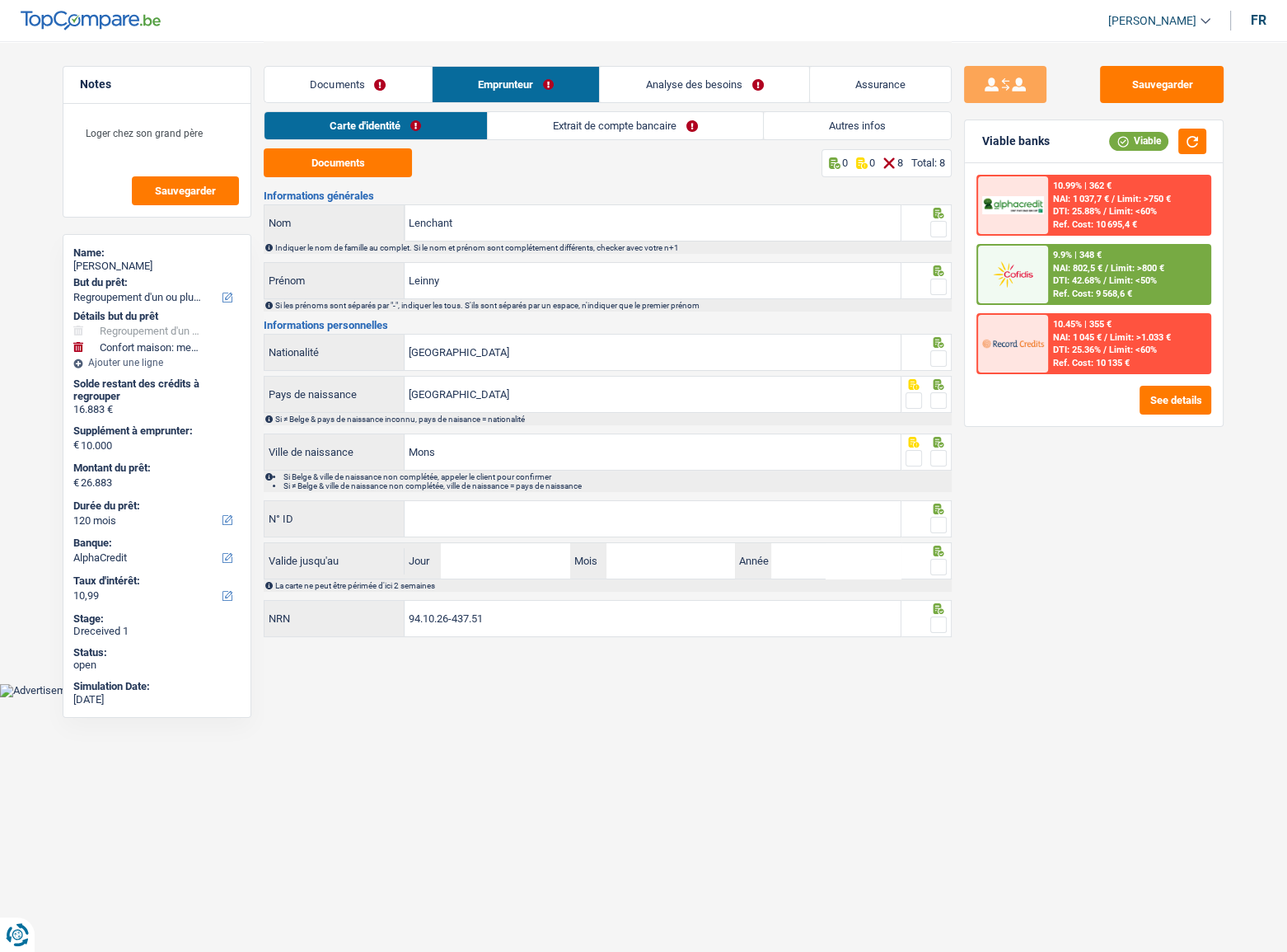
drag, startPoint x: 922, startPoint y: 222, endPoint x: 930, endPoint y: 223, distance: 8.1
click at [923, 222] on fieldset at bounding box center [927, 230] width 42 height 21
click at [933, 225] on span at bounding box center [938, 229] width 17 height 17
click at [0, 0] on input "radio" at bounding box center [0, 0] width 0 height 0
click at [940, 283] on span at bounding box center [938, 287] width 17 height 17
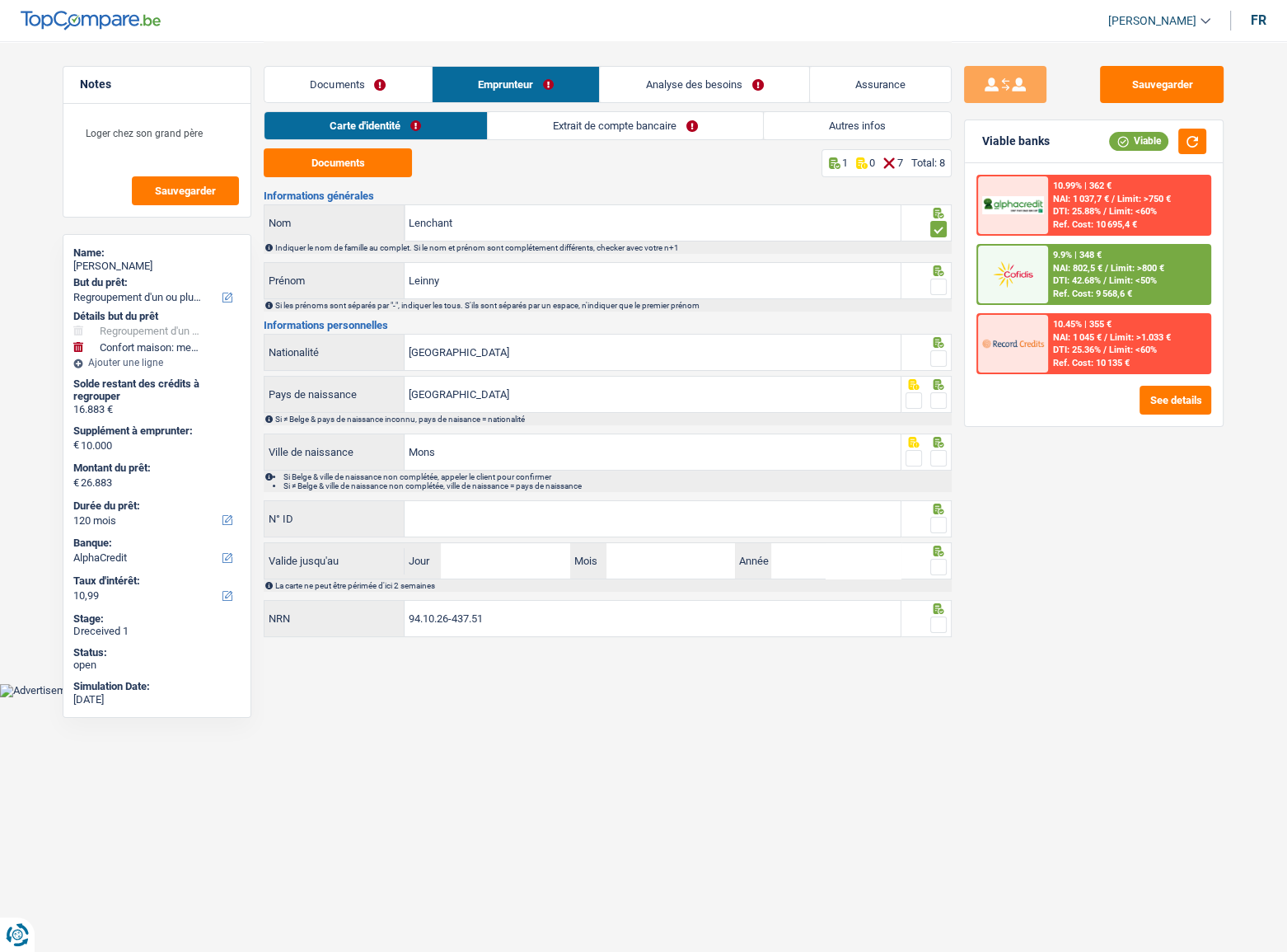
click at [0, 0] on input "radio" at bounding box center [0, 0] width 0 height 0
click at [945, 369] on div at bounding box center [927, 352] width 51 height 37
click at [942, 354] on span at bounding box center [938, 359] width 17 height 17
click at [0, 0] on input "radio" at bounding box center [0, 0] width 0 height 0
click at [939, 402] on span at bounding box center [938, 401] width 17 height 17
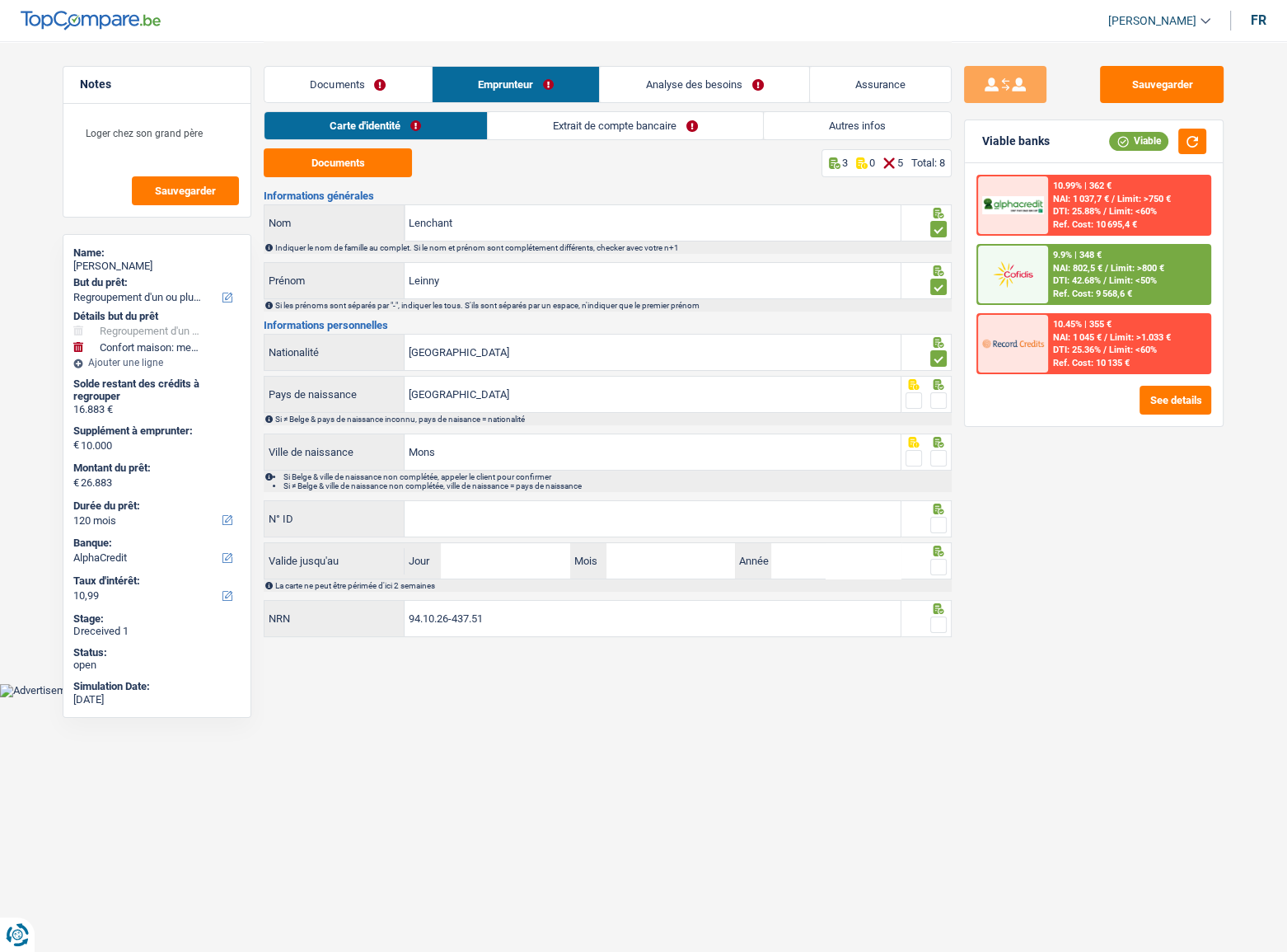
click at [0, 0] on input "radio" at bounding box center [0, 0] width 0 height 0
click at [946, 448] on div at bounding box center [938, 458] width 17 height 21
click at [940, 461] on span at bounding box center [938, 458] width 17 height 17
click at [0, 0] on input "radio" at bounding box center [0, 0] width 0 height 0
drag, startPoint x: 944, startPoint y: 515, endPoint x: 937, endPoint y: 523, distance: 10.6
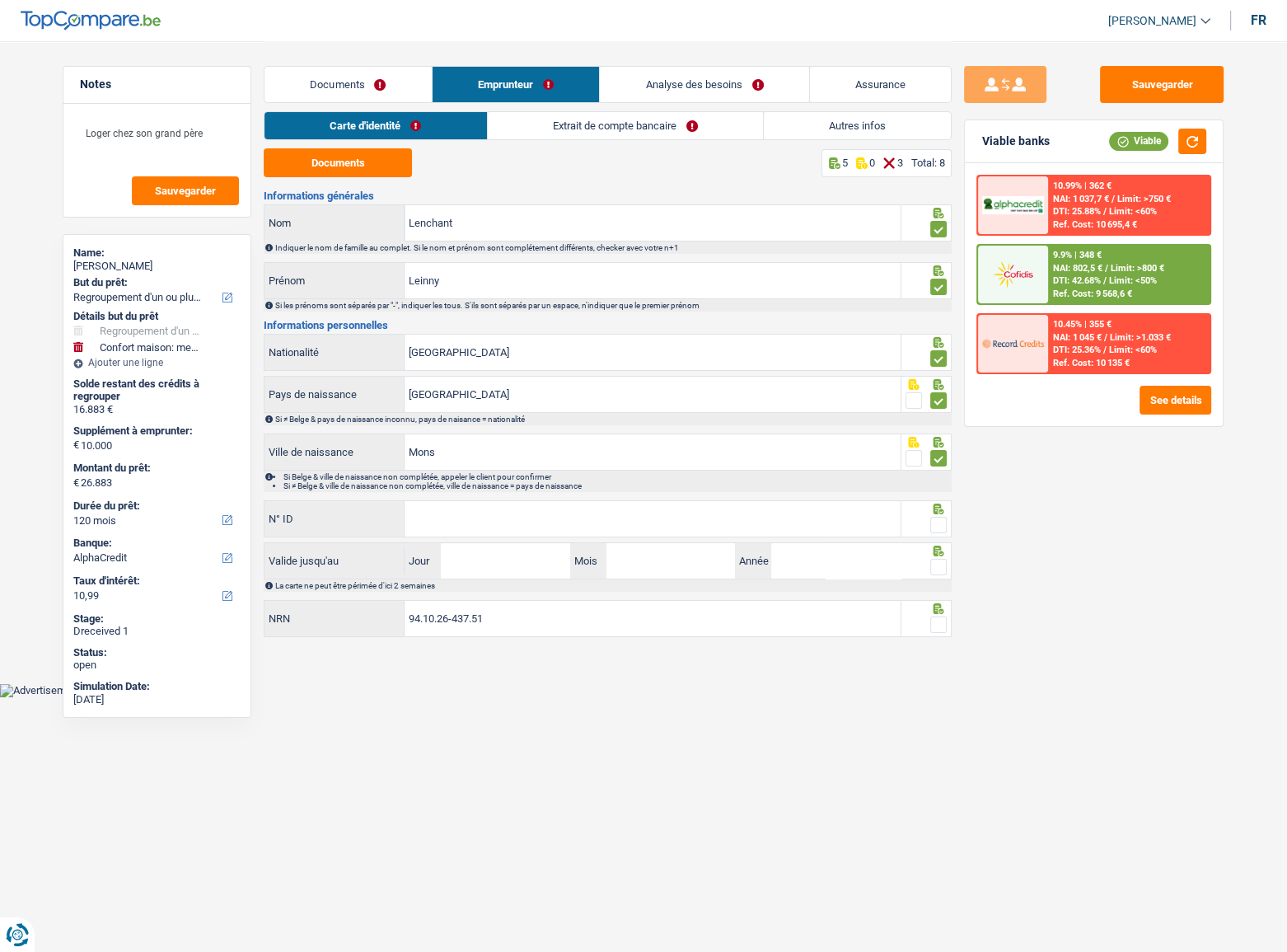
click at [943, 515] on div at bounding box center [938, 525] width 17 height 21
click at [696, 530] on input "N° ID" at bounding box center [653, 519] width 496 height 35
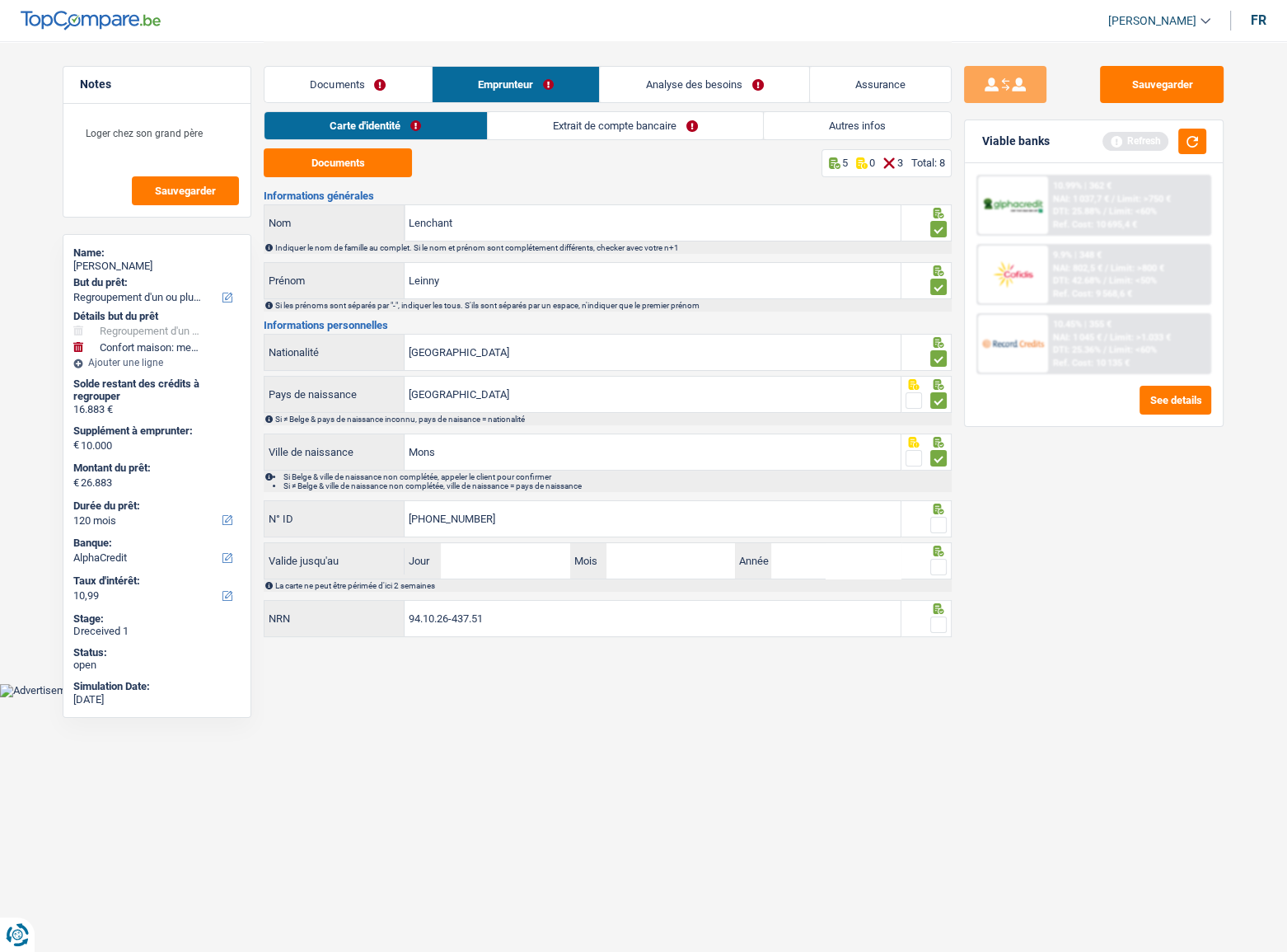
type input "593-0106148-90"
drag, startPoint x: 943, startPoint y: 524, endPoint x: 941, endPoint y: 585, distance: 61.0
click at [943, 525] on span at bounding box center [938, 525] width 17 height 17
click at [0, 0] on input "radio" at bounding box center [0, 0] width 0 height 0
click at [939, 568] on span at bounding box center [938, 567] width 17 height 17
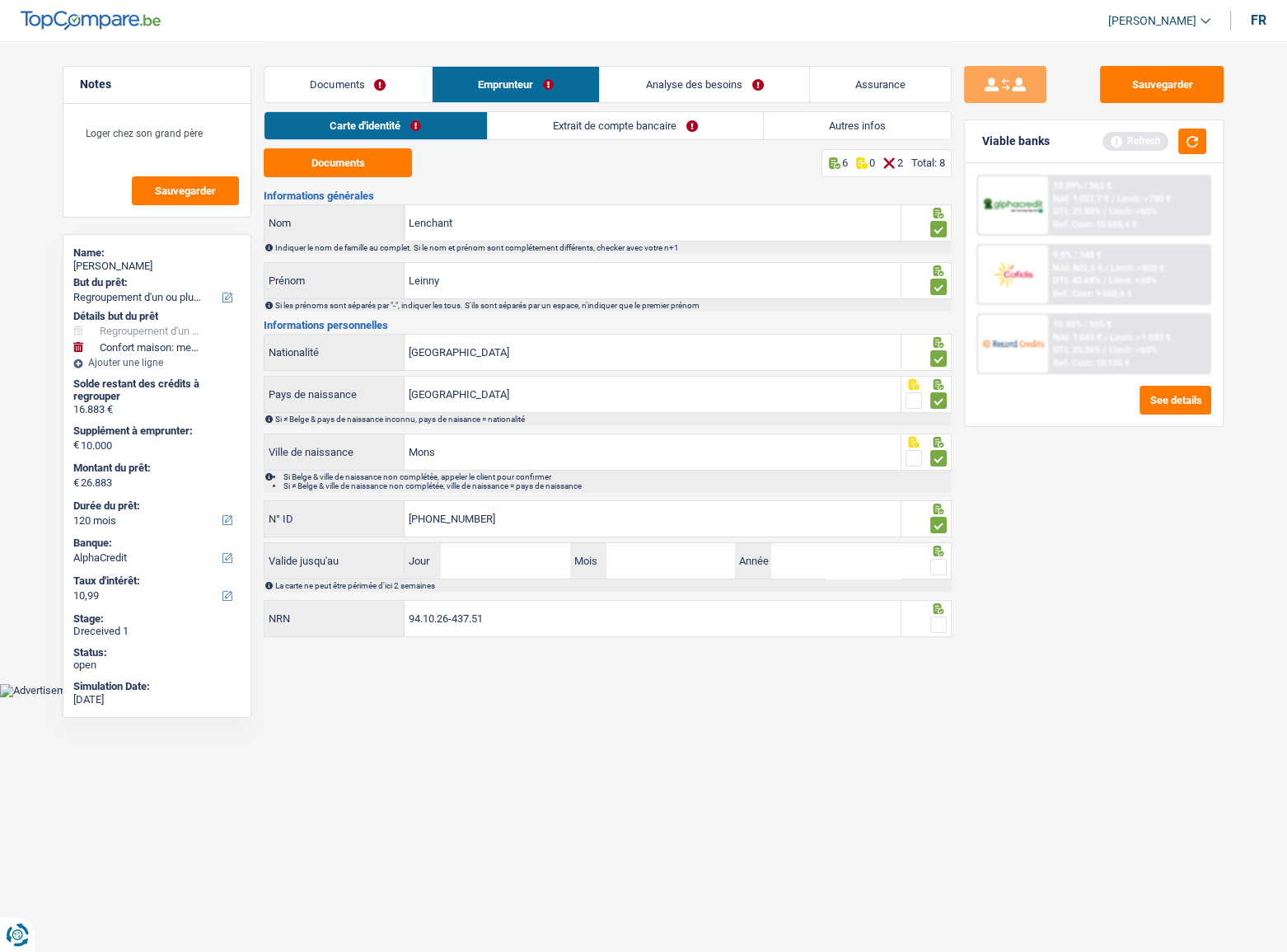
click at [0, 0] on input "radio" at bounding box center [0, 0] width 0 height 0
click at [939, 626] on span at bounding box center [938, 624] width 17 height 17
click at [0, 0] on input "radio" at bounding box center [0, 0] width 0 height 0
click at [500, 564] on input "Jour" at bounding box center [504, 561] width 128 height 35
type input "25"
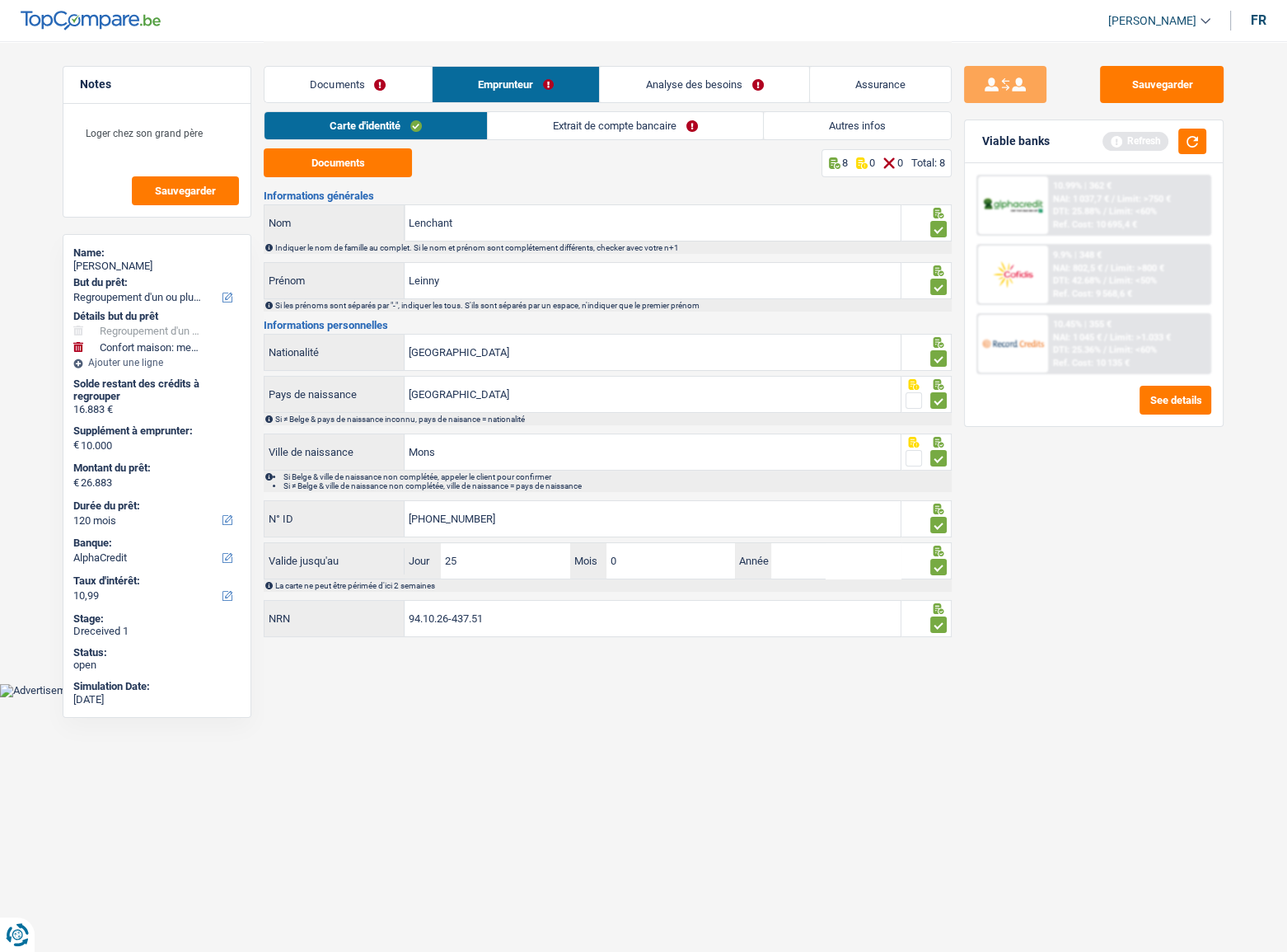
type input "09"
type input "2030"
drag, startPoint x: 489, startPoint y: 452, endPoint x: 322, endPoint y: 430, distance: 168.4
click at [322, 430] on div "Informations générales Lenchant Nom Indiquer le nom de famille au complet. Si l…" at bounding box center [607, 415] width 688 height 449
click at [450, 466] on input "Mons" at bounding box center [653, 452] width 496 height 35
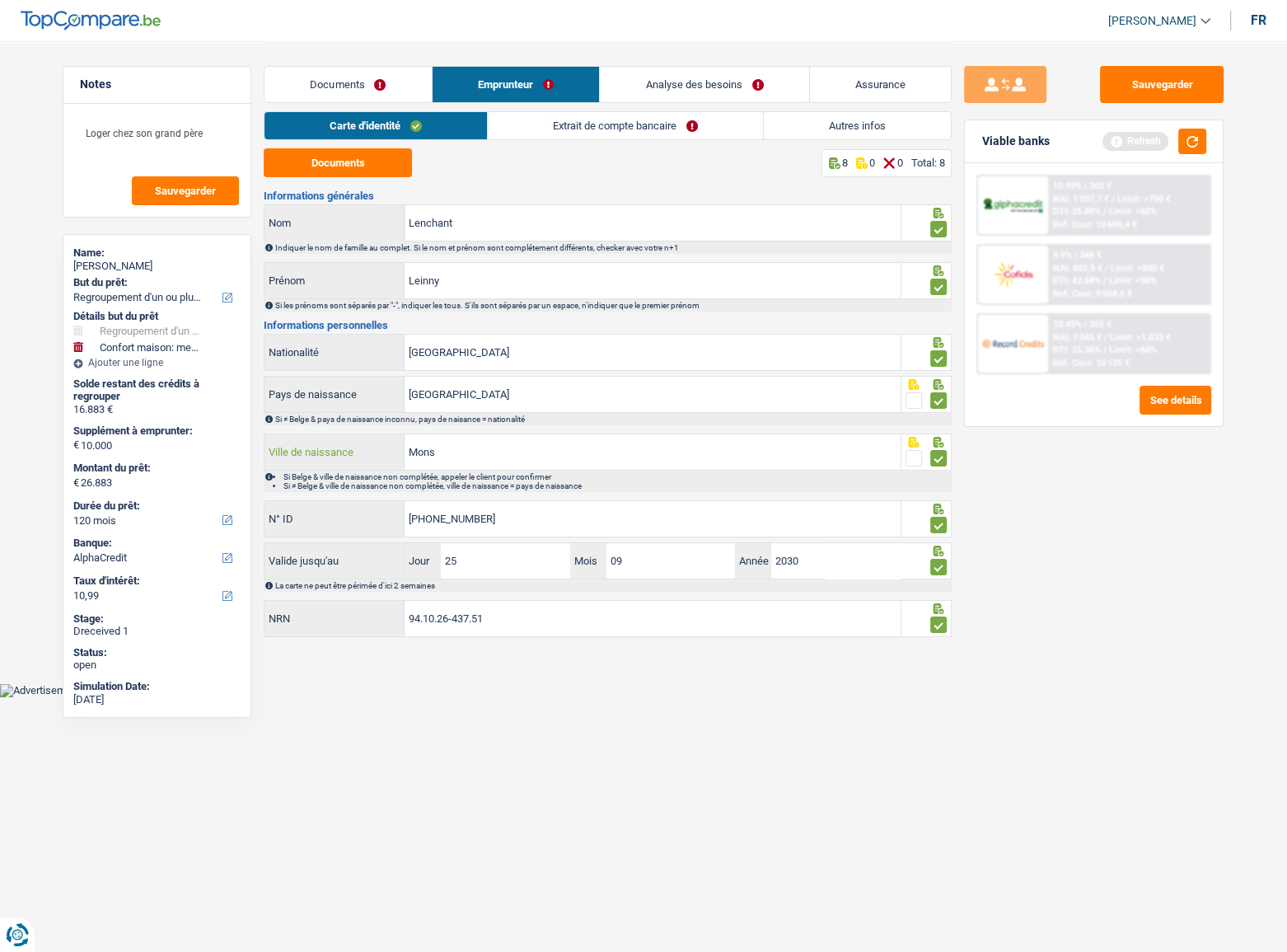
drag, startPoint x: 453, startPoint y: 453, endPoint x: 534, endPoint y: 468, distance: 82.4
click at [354, 452] on div "Mons Ville de naissance" at bounding box center [582, 452] width 636 height 35
paste input "Saint-Ghislain"
type input "Saint-Ghislain"
drag, startPoint x: 1162, startPoint y: 80, endPoint x: 650, endPoint y: 168, distance: 519.5
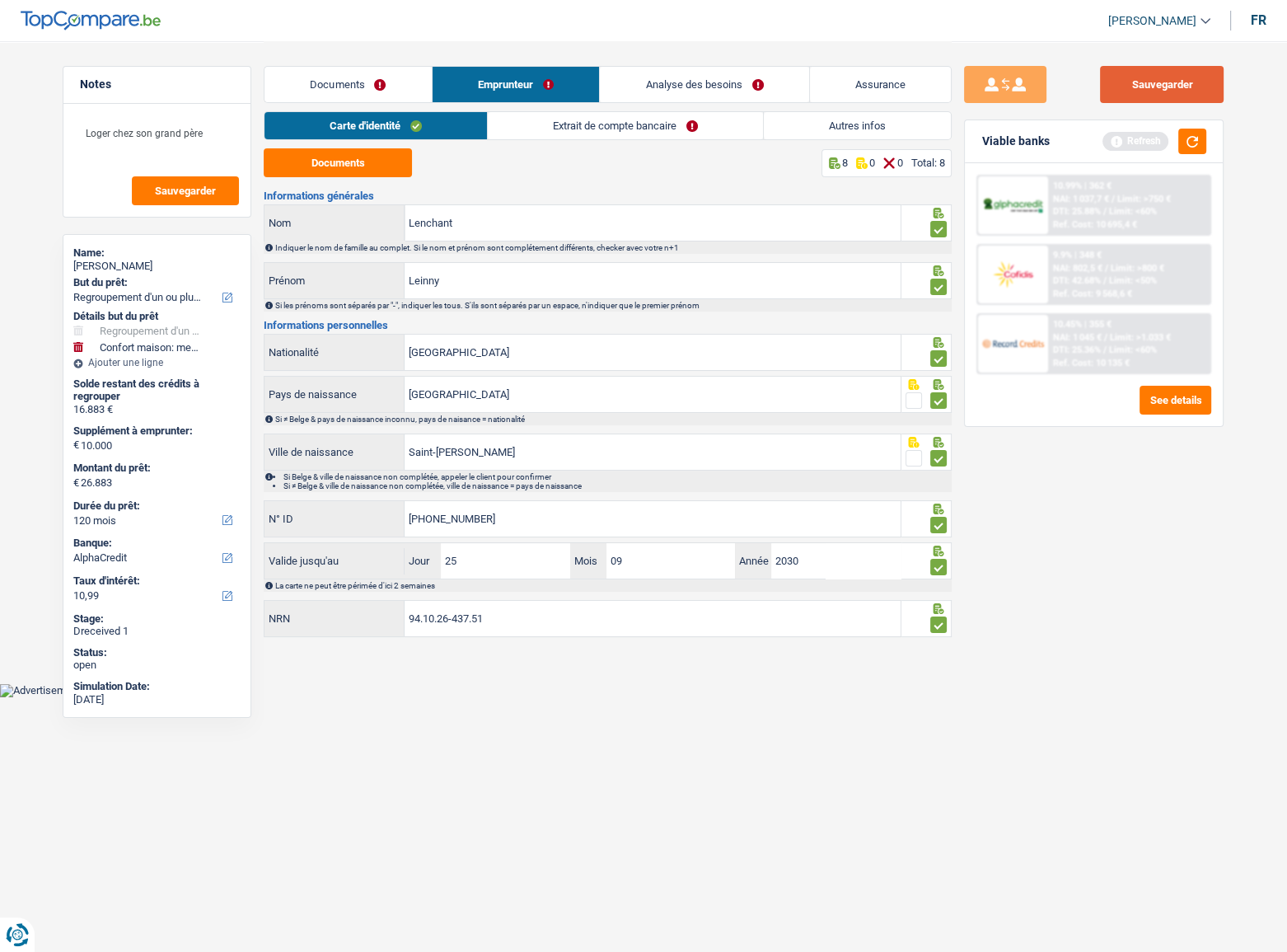
click at [1161, 82] on button "Sauvegarder" at bounding box center [1161, 85] width 123 height 37
drag, startPoint x: 561, startPoint y: 122, endPoint x: 1006, endPoint y: 150, distance: 445.9
click at [561, 122] on link "Extrait de compte bancaire" at bounding box center [625, 126] width 275 height 27
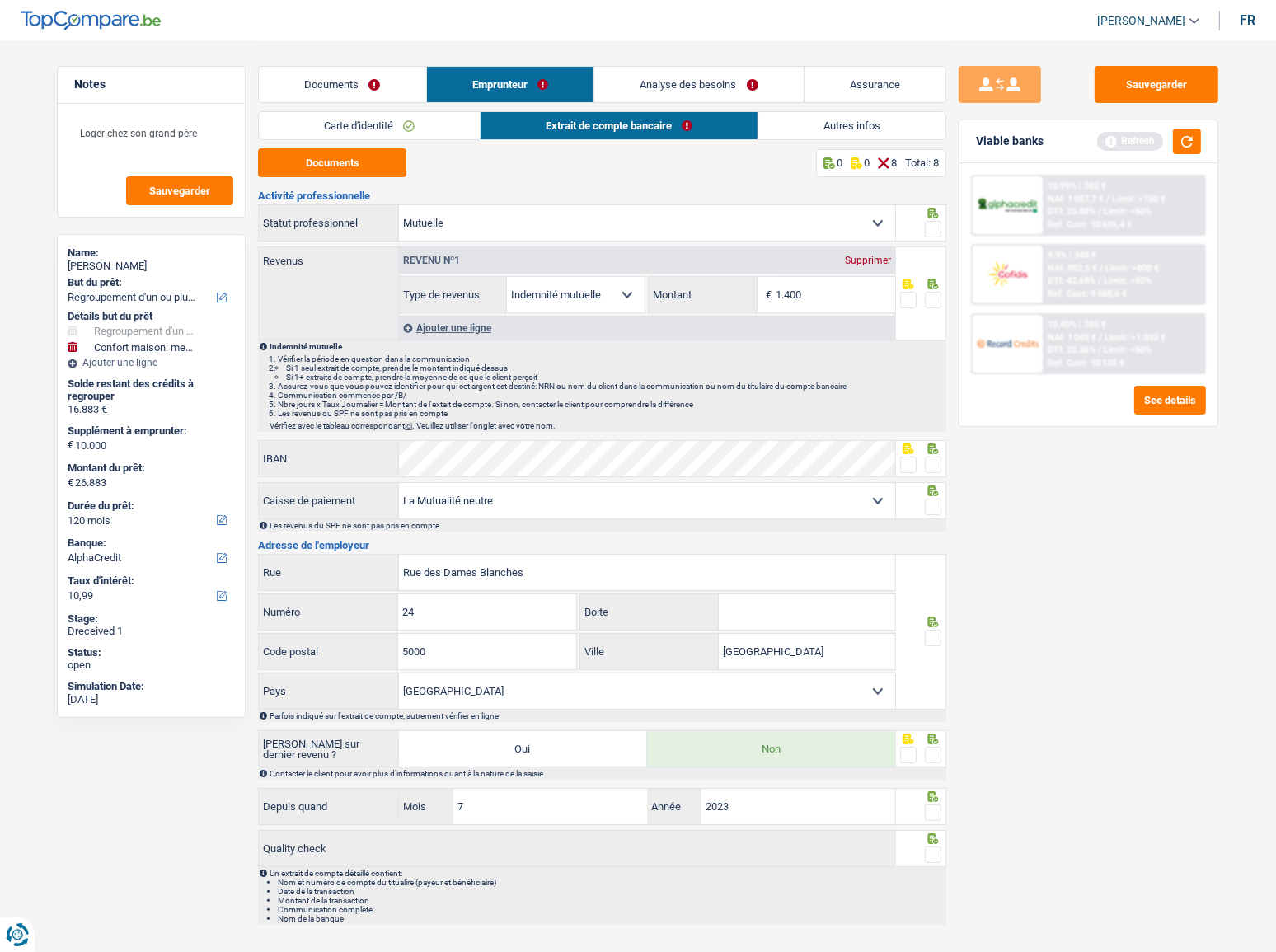
drag, startPoint x: 1175, startPoint y: 466, endPoint x: 825, endPoint y: 325, distance: 377.3
click at [1175, 466] on div "Sauvegarder Viable banks Refresh 10.99% | 362 € NAI: 1 037,7 € / Limit: >750 € …" at bounding box center [1088, 495] width 284 height 859
click at [818, 302] on input "1.400" at bounding box center [835, 294] width 120 height 35
drag, startPoint x: 791, startPoint y: 297, endPoint x: 858, endPoint y: 300, distance: 67.1
click at [858, 300] on input "1.400" at bounding box center [835, 294] width 120 height 35
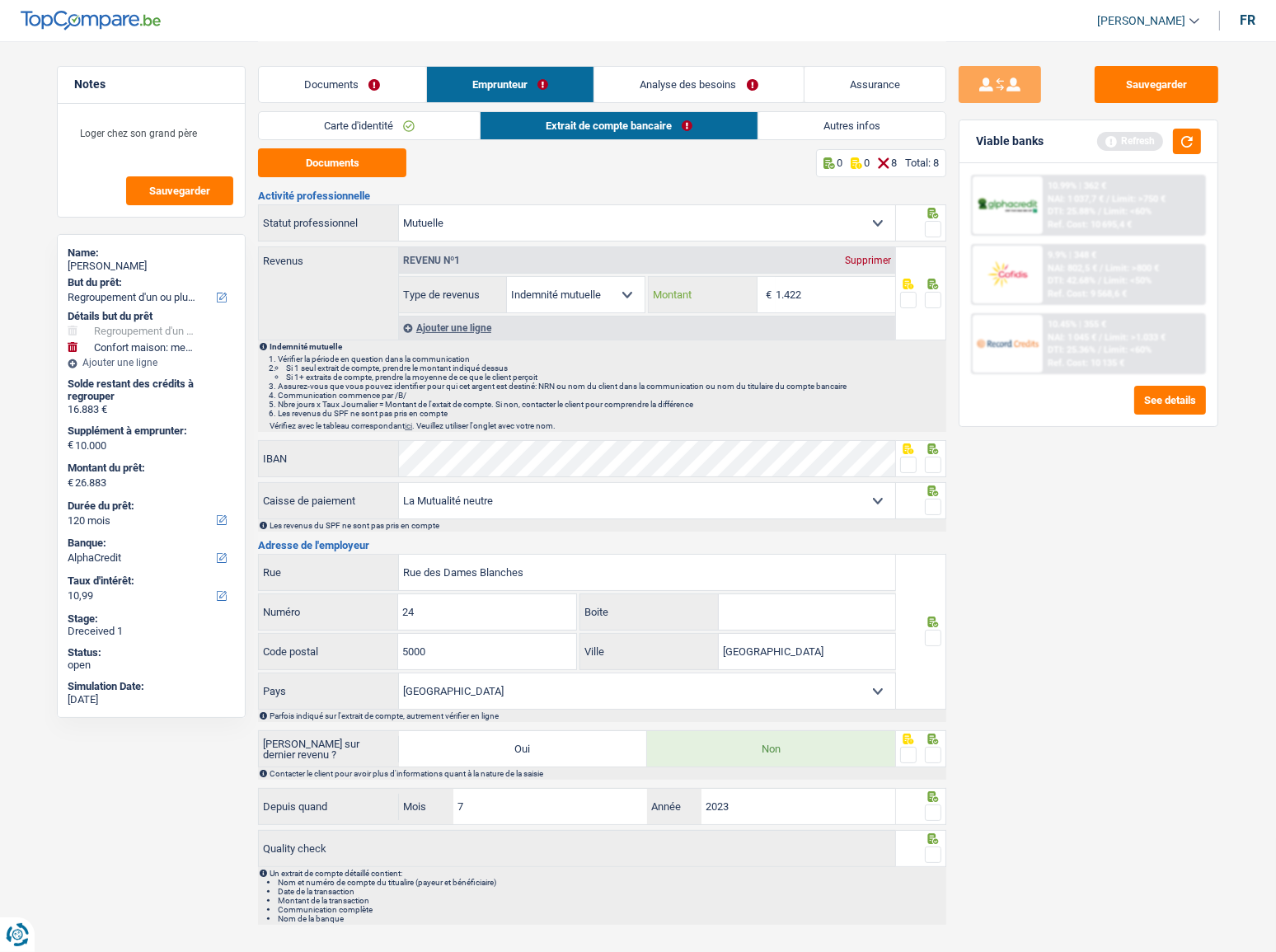
type input "1.422"
drag, startPoint x: 928, startPoint y: 307, endPoint x: 928, endPoint y: 254, distance: 53.0
click at [928, 306] on div at bounding box center [933, 300] width 17 height 21
click at [923, 225] on fieldset at bounding box center [921, 230] width 42 height 21
drag, startPoint x: 936, startPoint y: 230, endPoint x: 941, endPoint y: 297, distance: 67.2
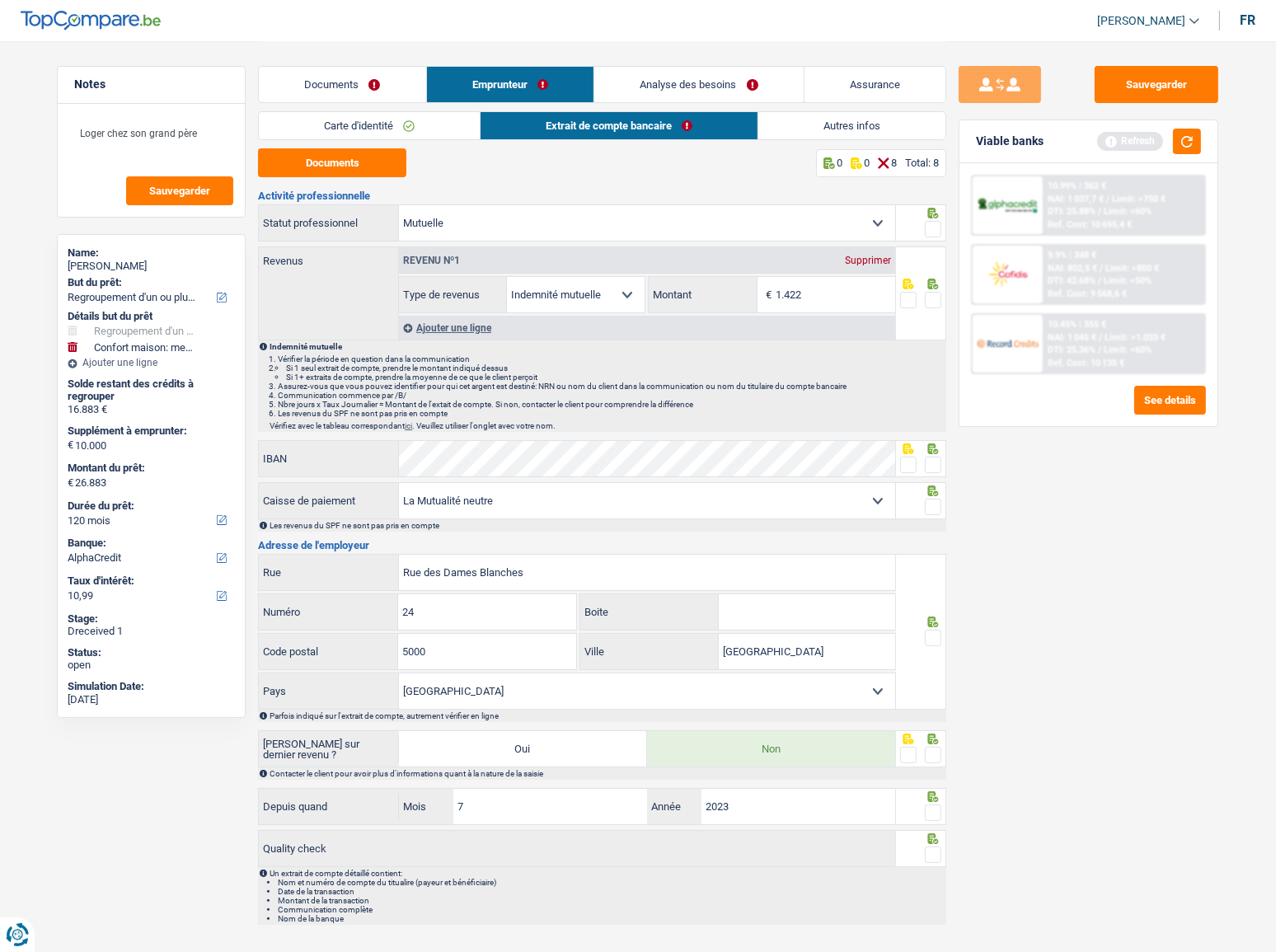
click at [936, 230] on span at bounding box center [933, 229] width 17 height 17
click at [0, 0] on input "radio" at bounding box center [0, 0] width 0 height 0
click at [934, 298] on span at bounding box center [933, 300] width 17 height 17
click at [0, 0] on input "radio" at bounding box center [0, 0] width 0 height 0
drag, startPoint x: 576, startPoint y: 325, endPoint x: 575, endPoint y: 266, distance: 59.0
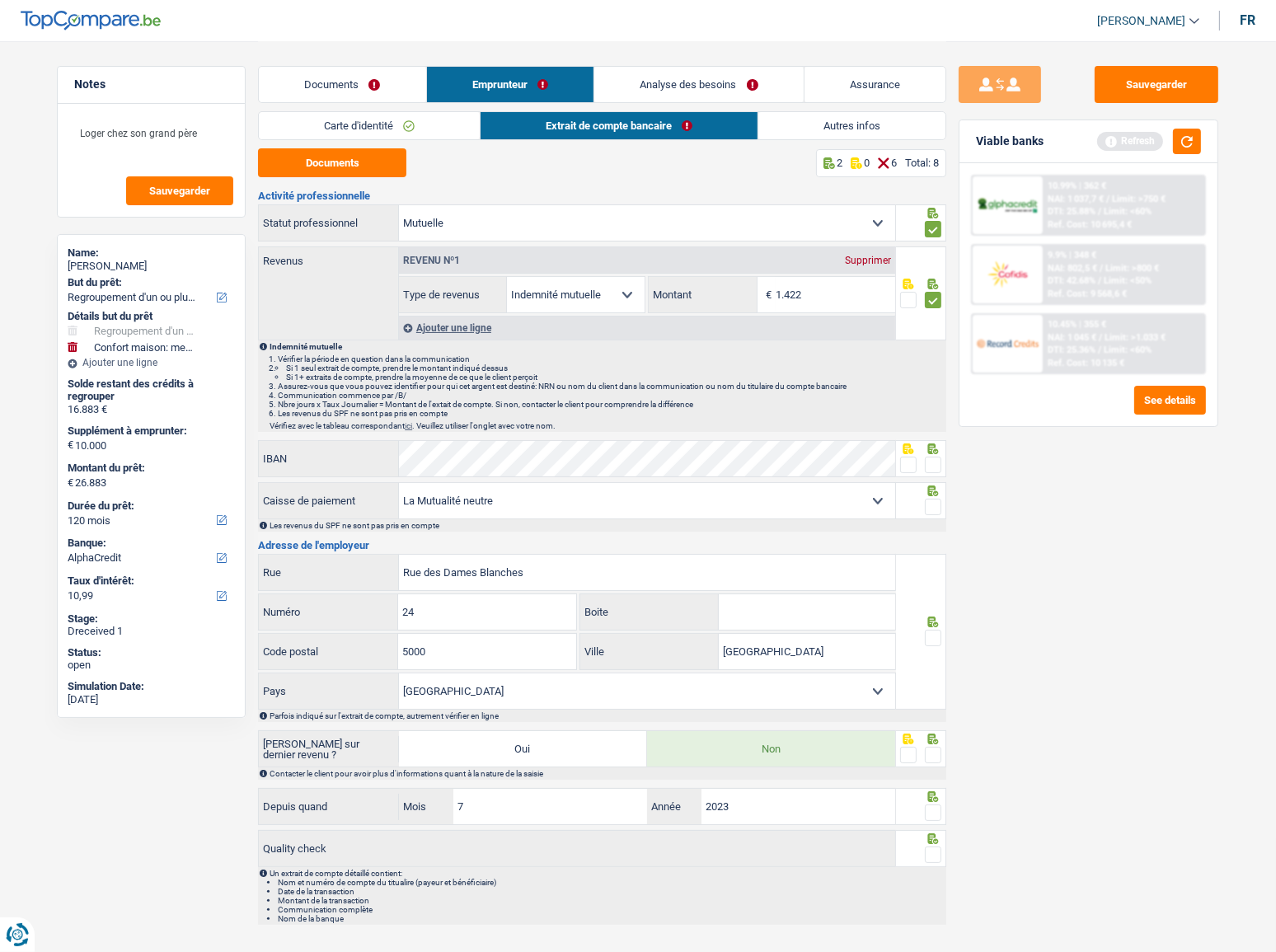
click at [568, 266] on div "Revenu nº1 Supprimer Allocation d'handicap Allocations chômage Allocations fami…" at bounding box center [646, 293] width 497 height 92
click at [469, 473] on div "Vous devez fournir une réponse plus longue" at bounding box center [624, 473] width 441 height 7
click at [929, 469] on span at bounding box center [933, 465] width 17 height 17
click at [0, 0] on input "radio" at bounding box center [0, 0] width 0 height 0
click at [931, 494] on div at bounding box center [921, 500] width 51 height 37
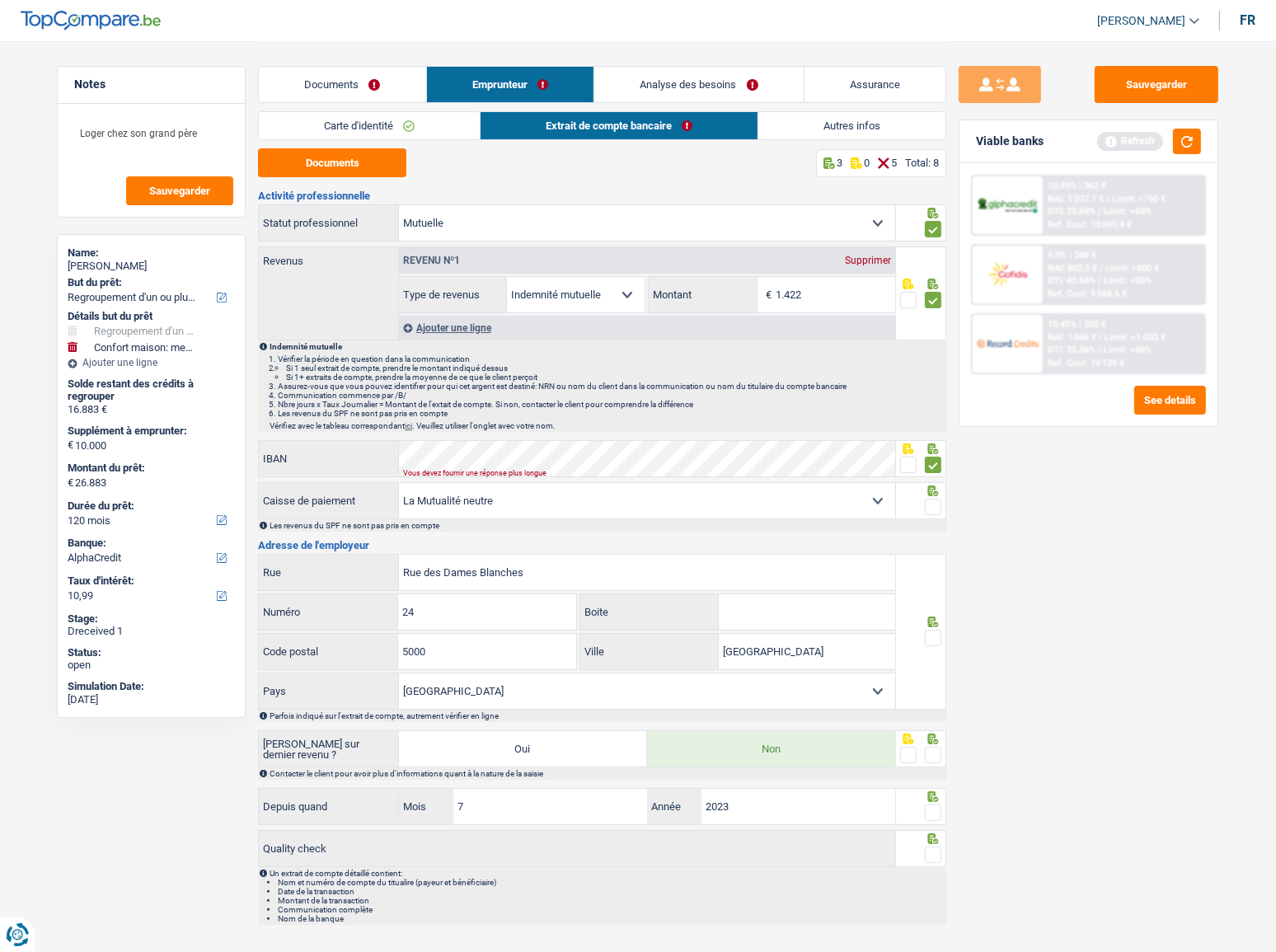
click at [934, 508] on span at bounding box center [933, 507] width 17 height 17
click at [0, 0] on input "radio" at bounding box center [0, 0] width 0 height 0
drag, startPoint x: 926, startPoint y: 634, endPoint x: 952, endPoint y: 642, distance: 27.2
click at [926, 634] on span at bounding box center [933, 638] width 17 height 17
click at [0, 0] on input "radio" at bounding box center [0, 0] width 0 height 0
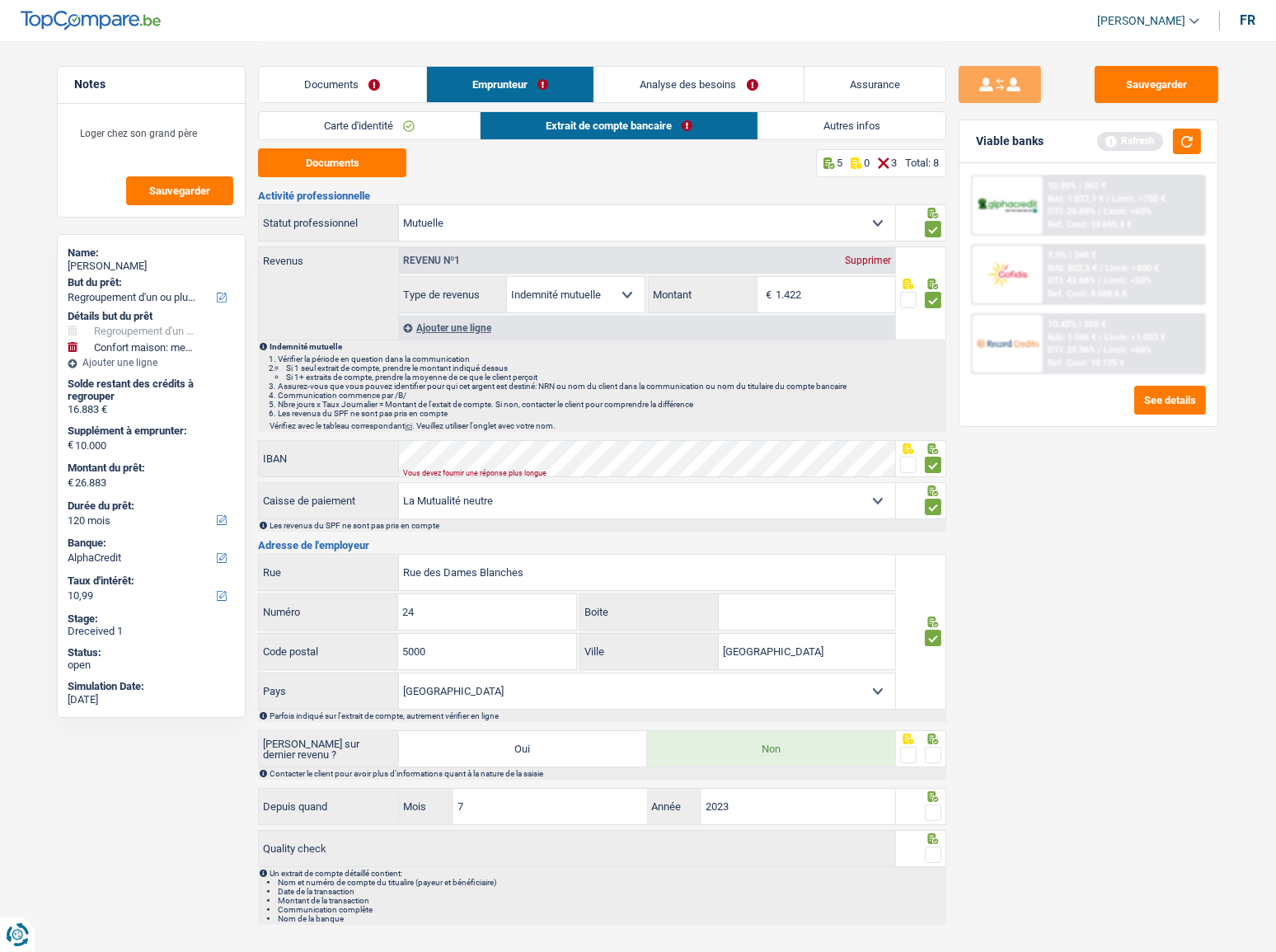
drag, startPoint x: 1028, startPoint y: 505, endPoint x: 1127, endPoint y: 190, distance: 330.2
click at [1029, 505] on div "Sauvegarder Viable banks Refresh 10.99% | 362 € NAI: 1 037,7 € / Limit: >750 € …" at bounding box center [1088, 495] width 284 height 859
click at [1133, 81] on button "Sauvegarder" at bounding box center [1156, 85] width 123 height 37
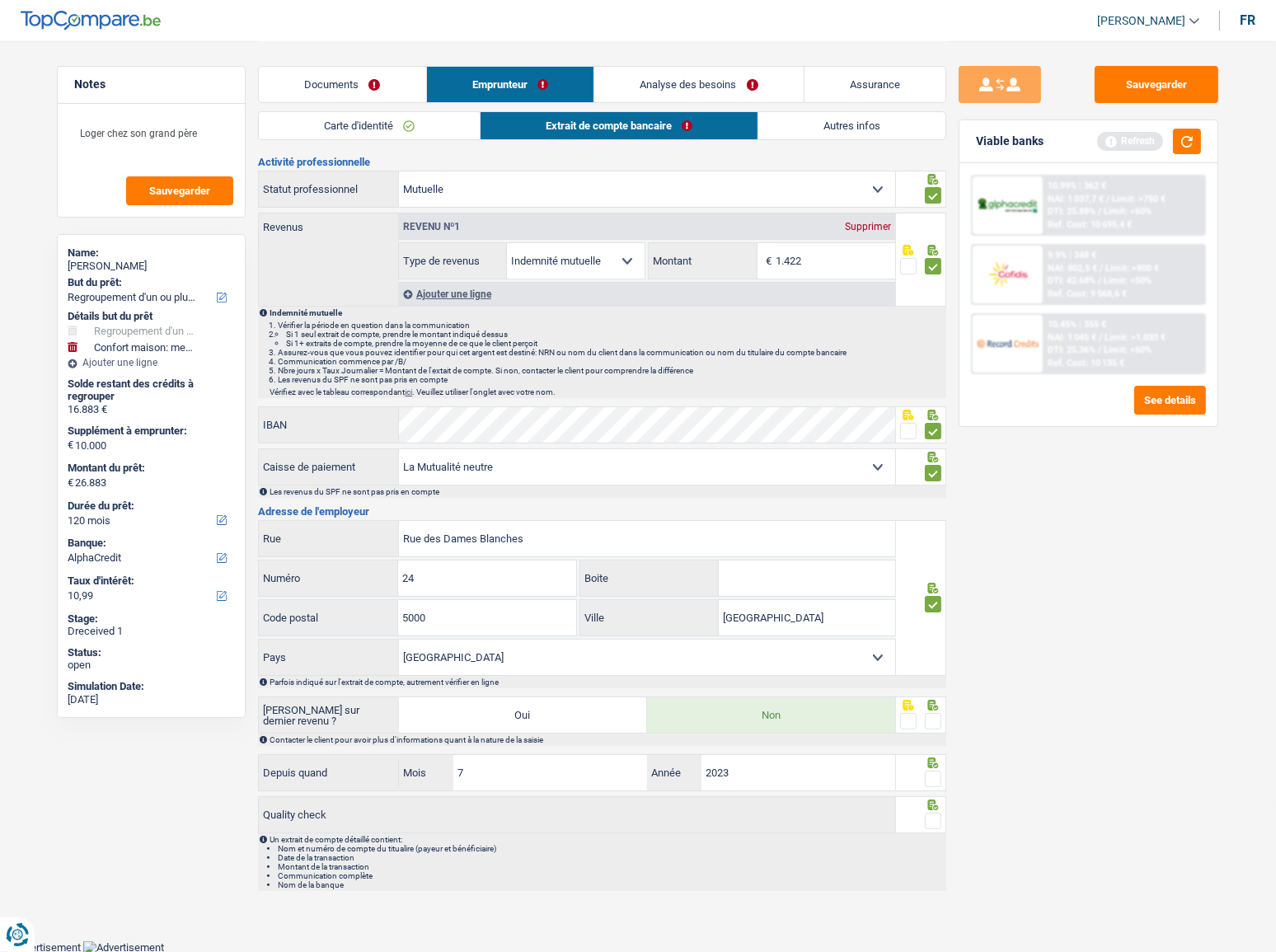
click at [936, 717] on span at bounding box center [933, 721] width 17 height 17
click at [0, 0] on input "radio" at bounding box center [0, 0] width 0 height 0
click at [928, 777] on span at bounding box center [933, 779] width 17 height 17
click at [0, 0] on input "radio" at bounding box center [0, 0] width 0 height 0
click at [933, 815] on span at bounding box center [933, 820] width 17 height 17
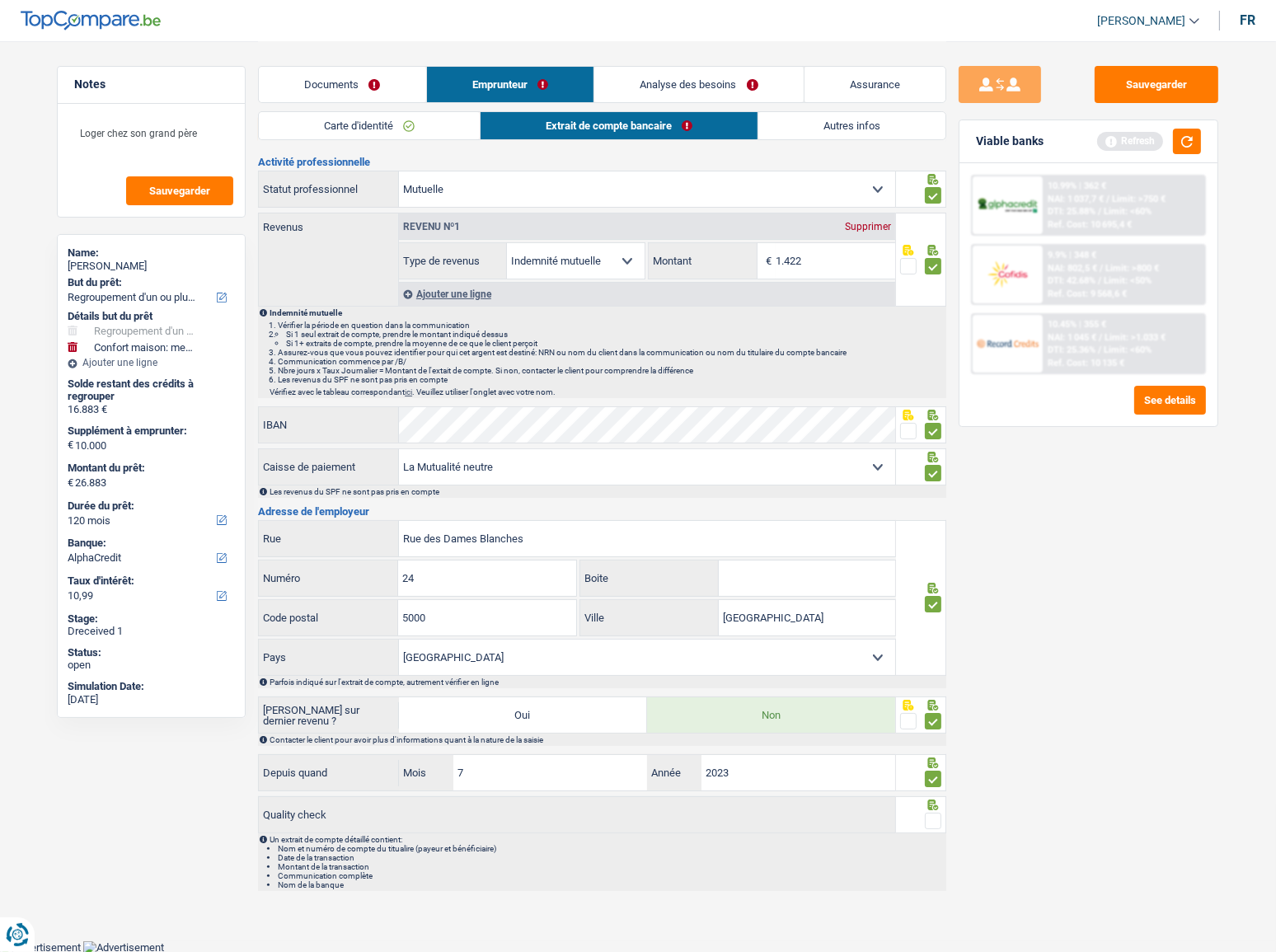
click at [0, 0] on input "radio" at bounding box center [0, 0] width 0 height 0
click at [1154, 84] on button "Sauvegarder" at bounding box center [1156, 85] width 123 height 37
click at [810, 122] on link "Autres infos" at bounding box center [853, 126] width 187 height 27
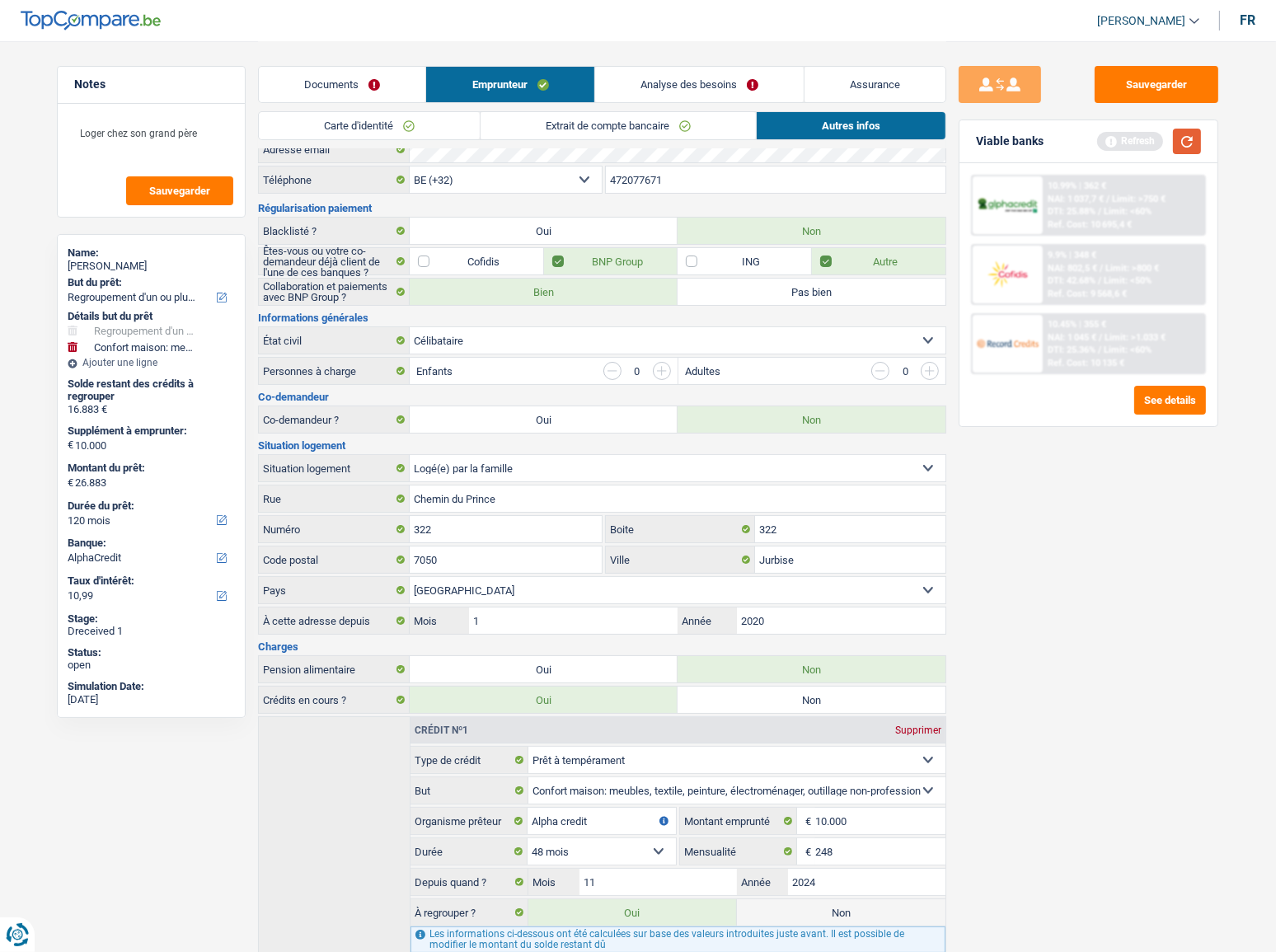
click at [1186, 142] on button "button" at bounding box center [1186, 141] width 28 height 25
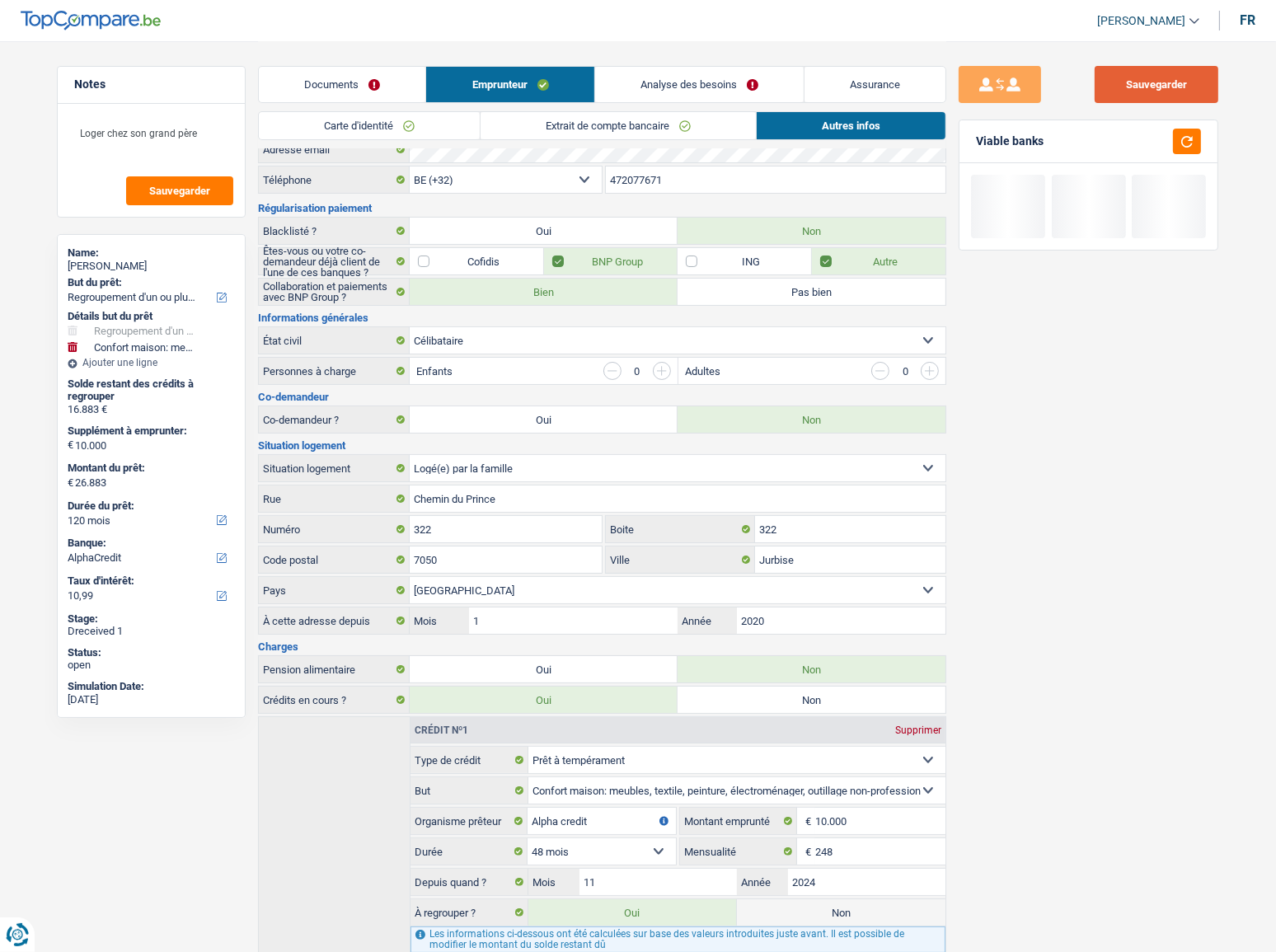
click at [1158, 77] on button "Sauvegarder" at bounding box center [1156, 85] width 123 height 37
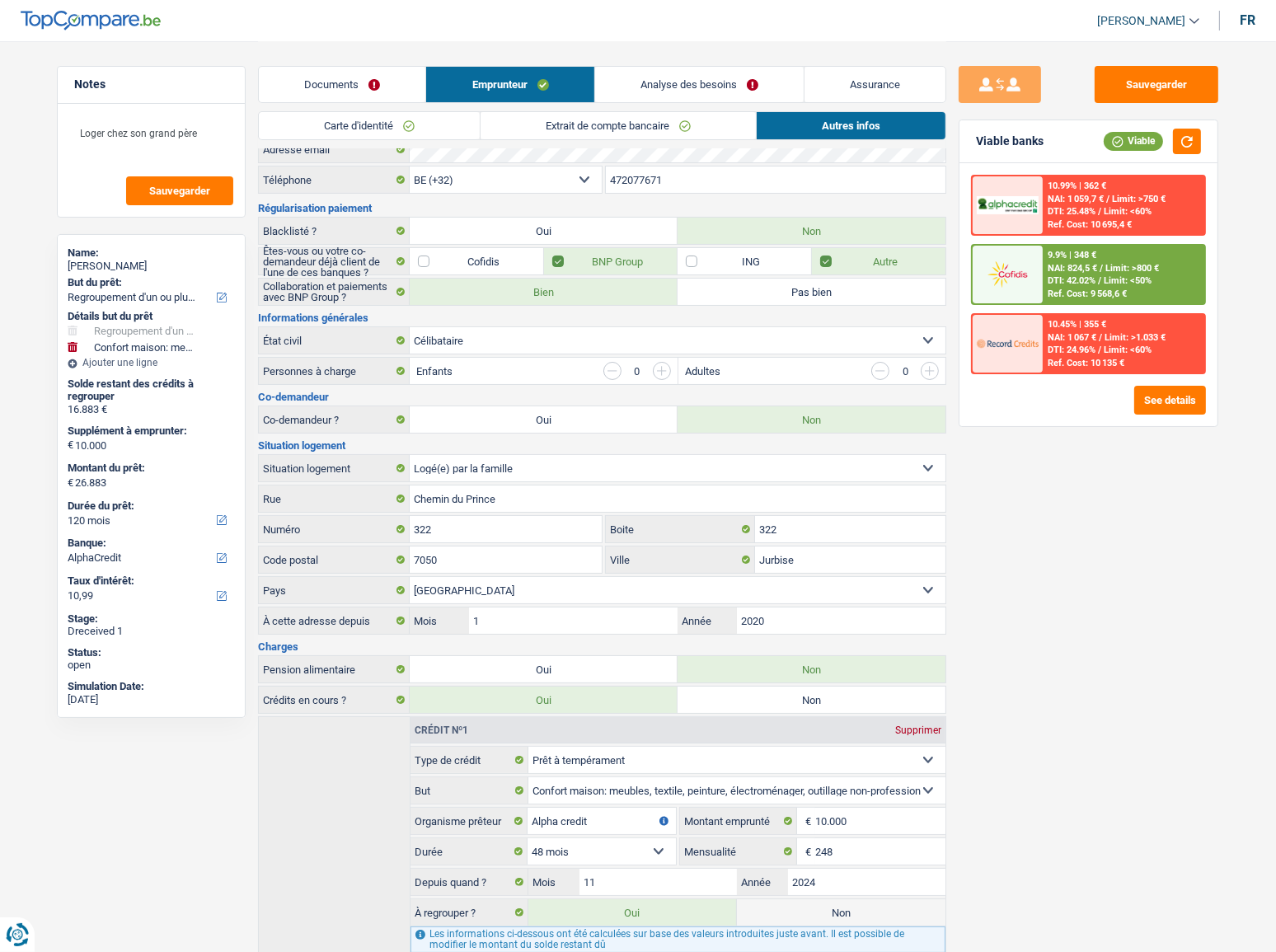
click at [1107, 264] on span "Limit: >800 €" at bounding box center [1132, 268] width 54 height 11
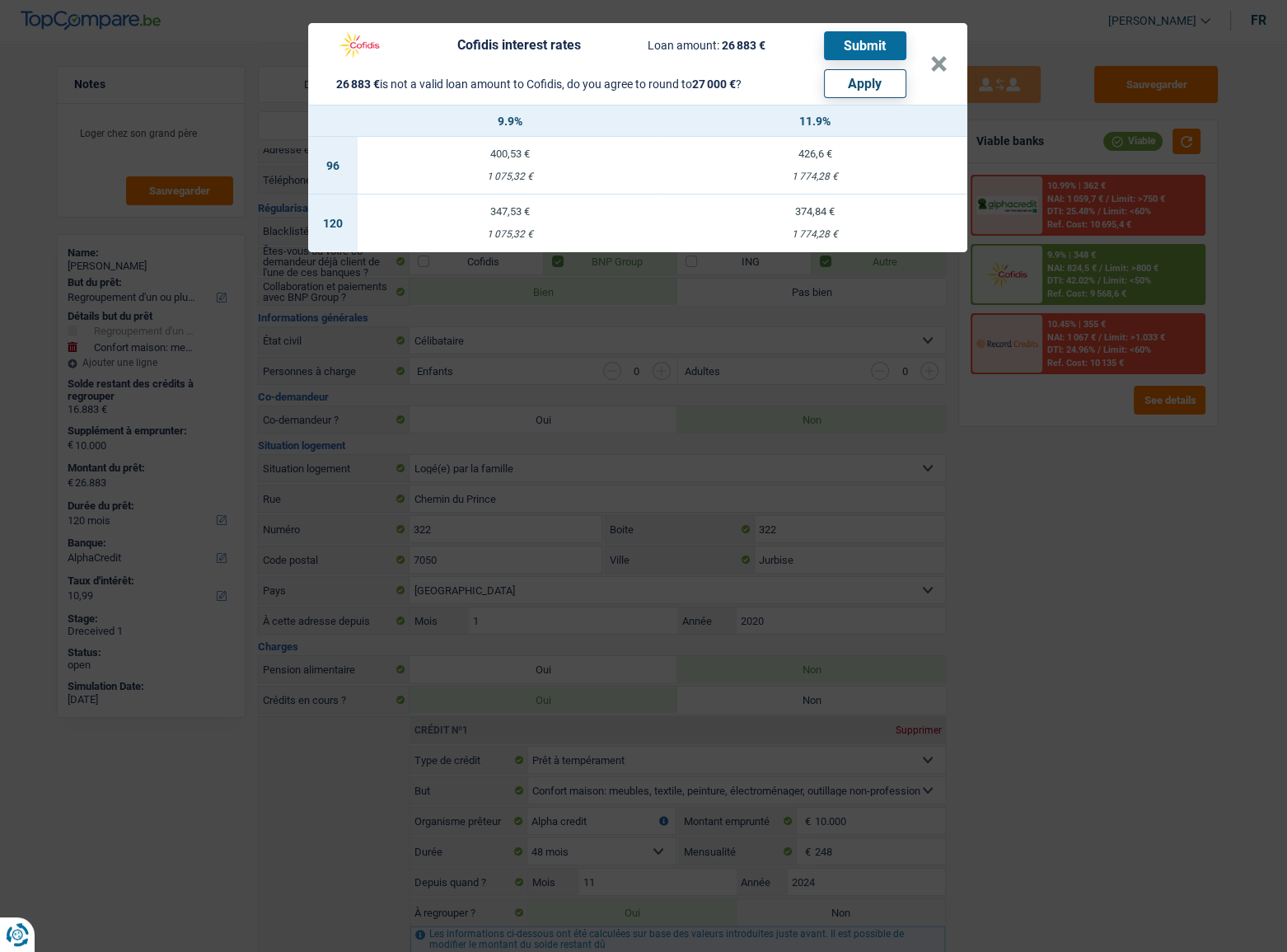
click at [872, 78] on button "Apply" at bounding box center [865, 84] width 82 height 28
type input "10.117"
type input "27.000"
select select "other"
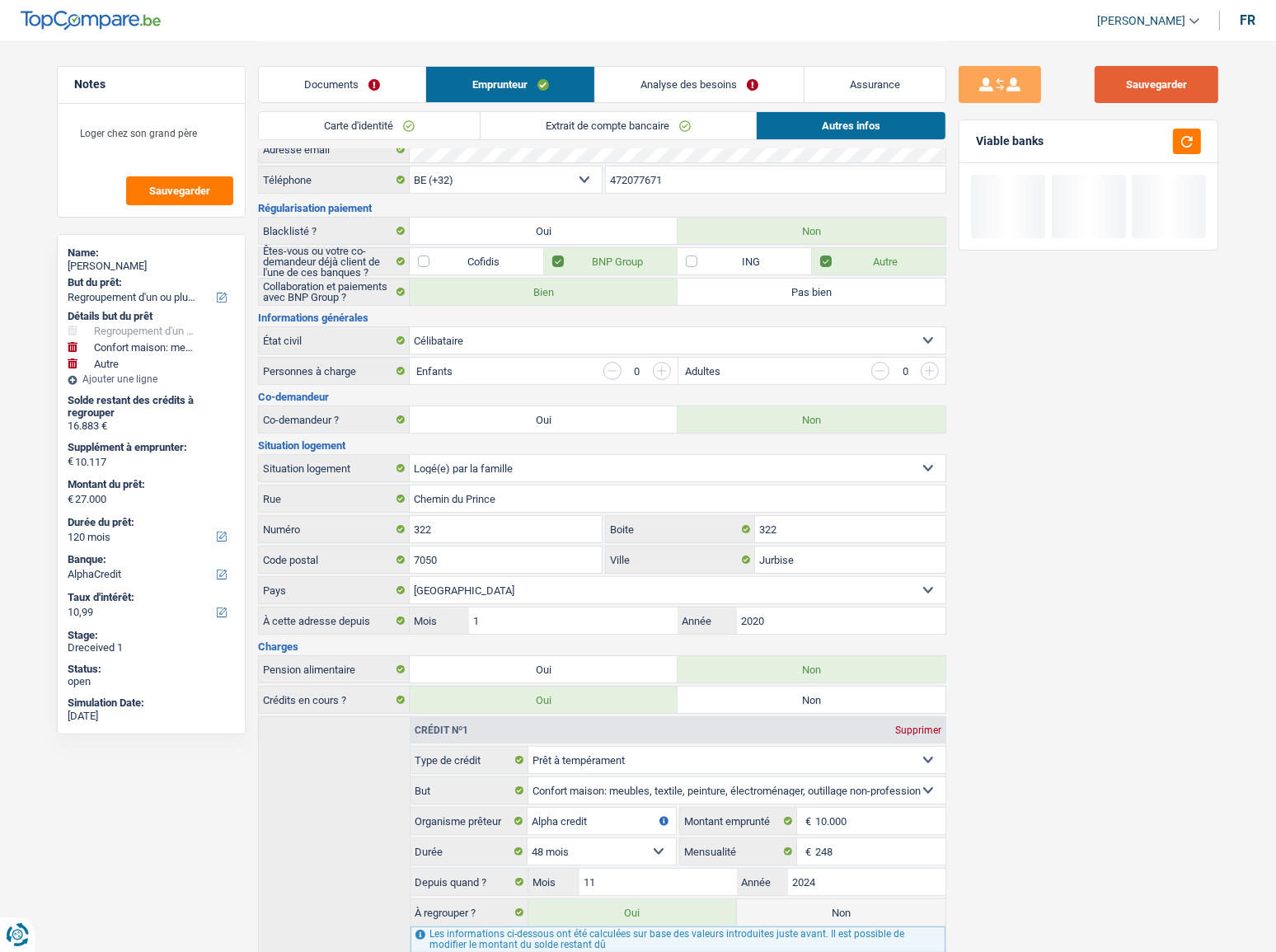
drag, startPoint x: 1172, startPoint y: 74, endPoint x: 1187, endPoint y: 125, distance: 53.2
click at [1172, 73] on button "Sauvegarder" at bounding box center [1156, 85] width 123 height 37
click at [1188, 132] on button "button" at bounding box center [1186, 141] width 28 height 25
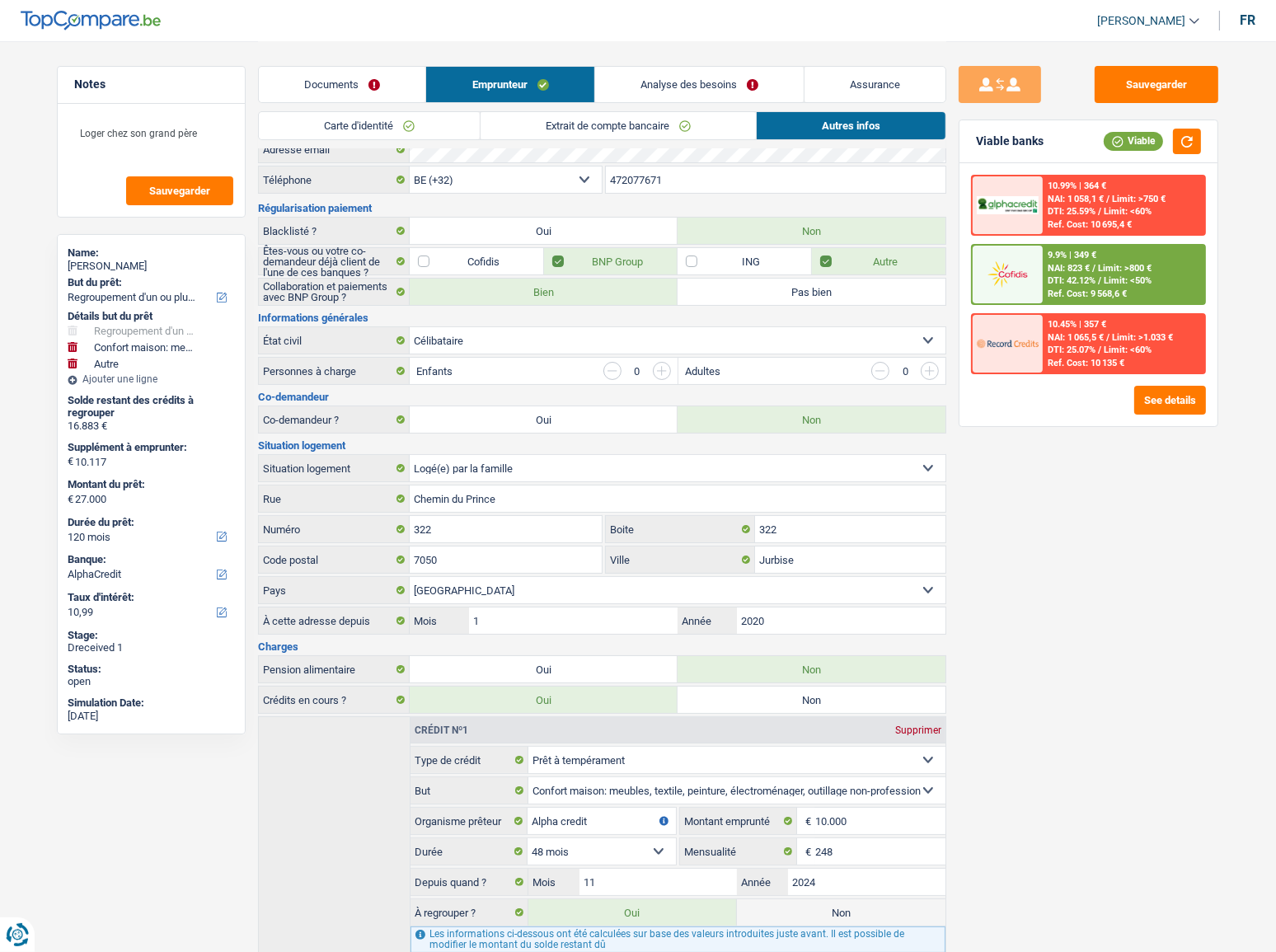
click at [1126, 269] on span "Limit: >800 €" at bounding box center [1125, 268] width 54 height 11
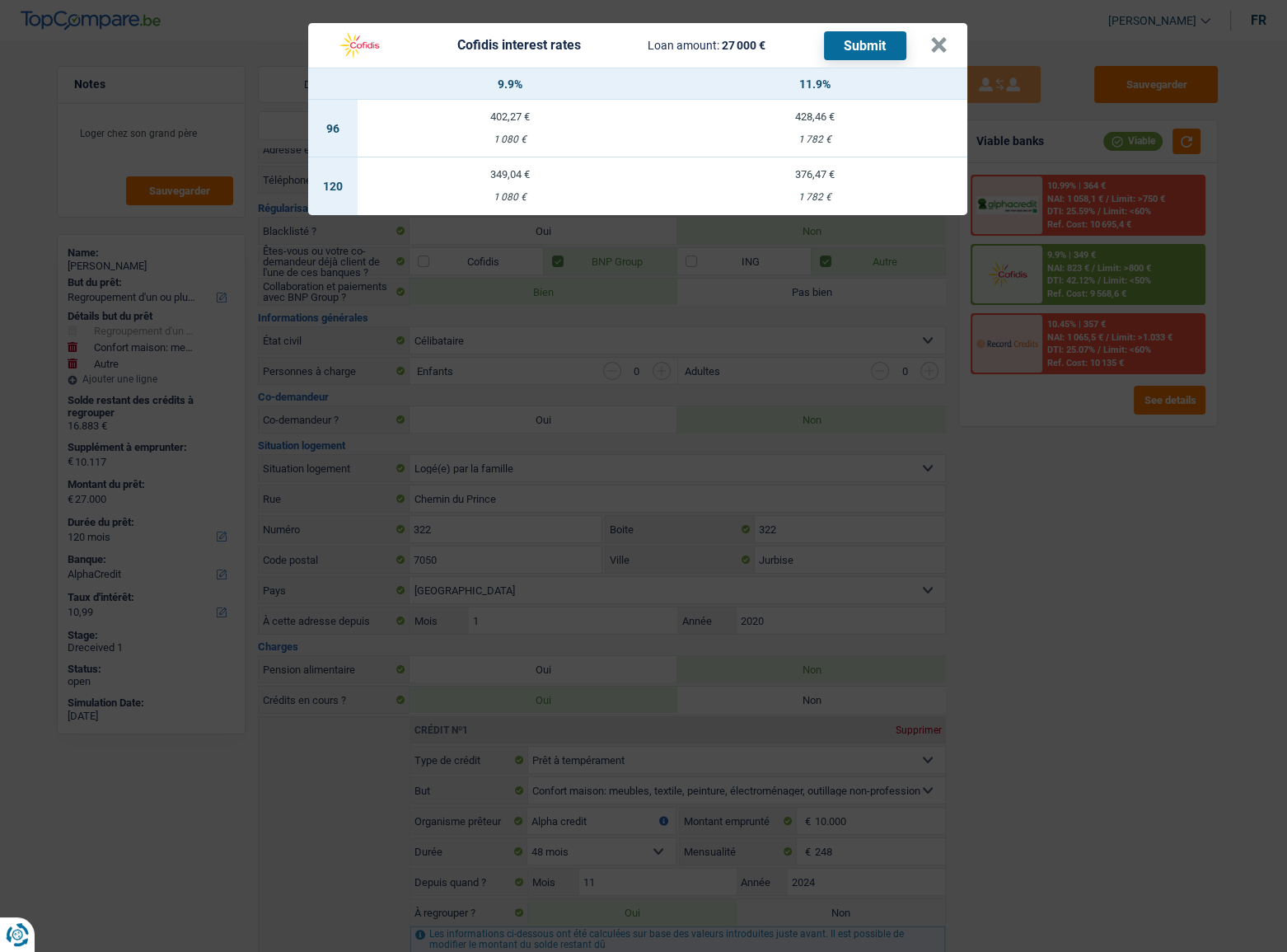
click at [960, 536] on div "Cofidis interest rates Loan amount: 27 000 € Submit × 9.9% 11.9% 96 402,27 € 1 …" at bounding box center [644, 476] width 1287 height 952
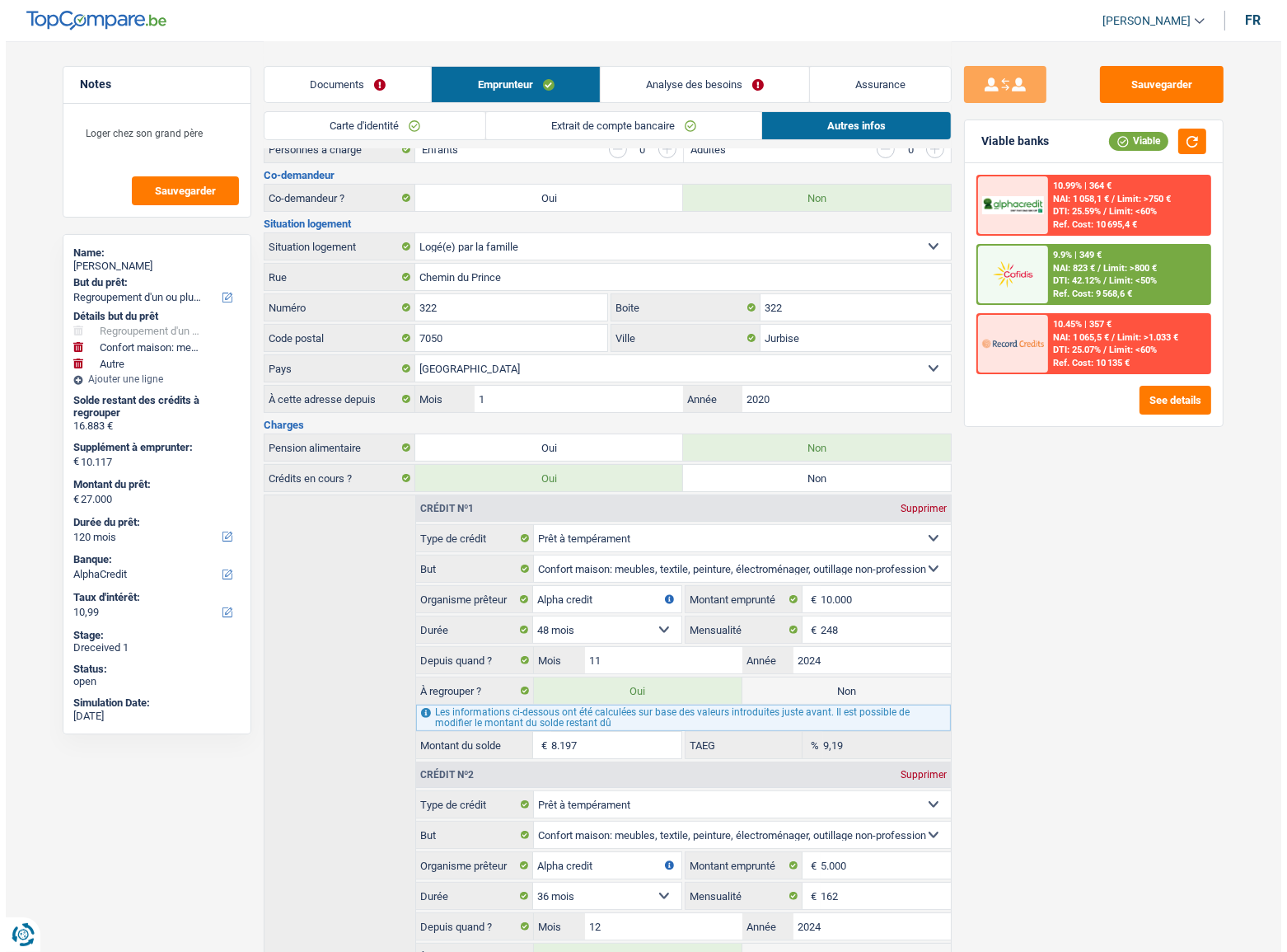
scroll to position [256, 0]
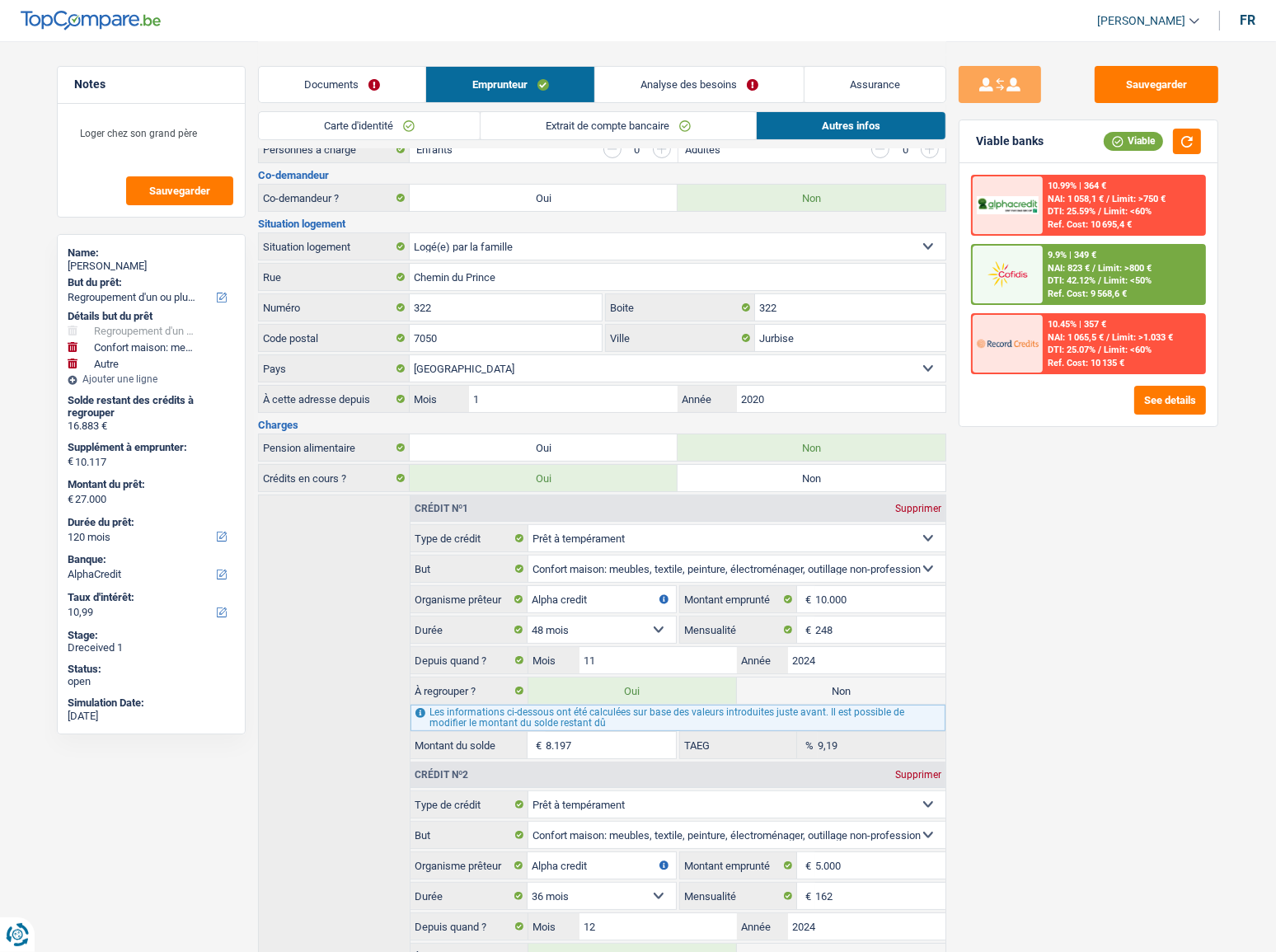
click at [1165, 247] on div "9.9% | 349 € NAI: 823 € / Limit: >800 € DTI: 42.12% / Limit: <50% Ref. Cost: 9 …" at bounding box center [1124, 274] width 163 height 58
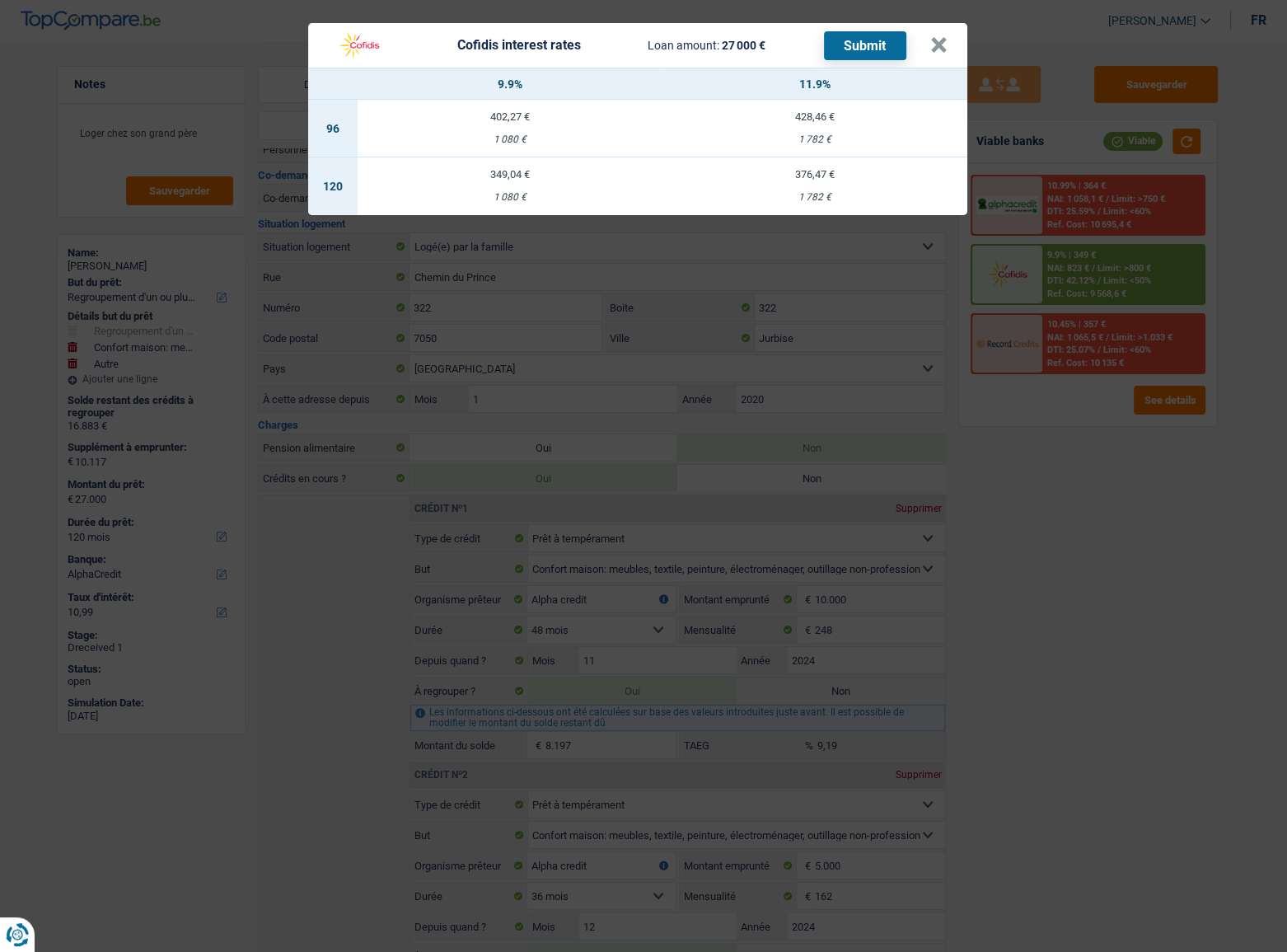
drag, startPoint x: 1215, startPoint y: 522, endPoint x: 1202, endPoint y: 510, distance: 17.7
click at [1214, 522] on div "Cofidis interest rates Loan amount: 27 000 € Submit × 9.9% 11.9% 96 402,27 € 1 …" at bounding box center [644, 476] width 1287 height 952
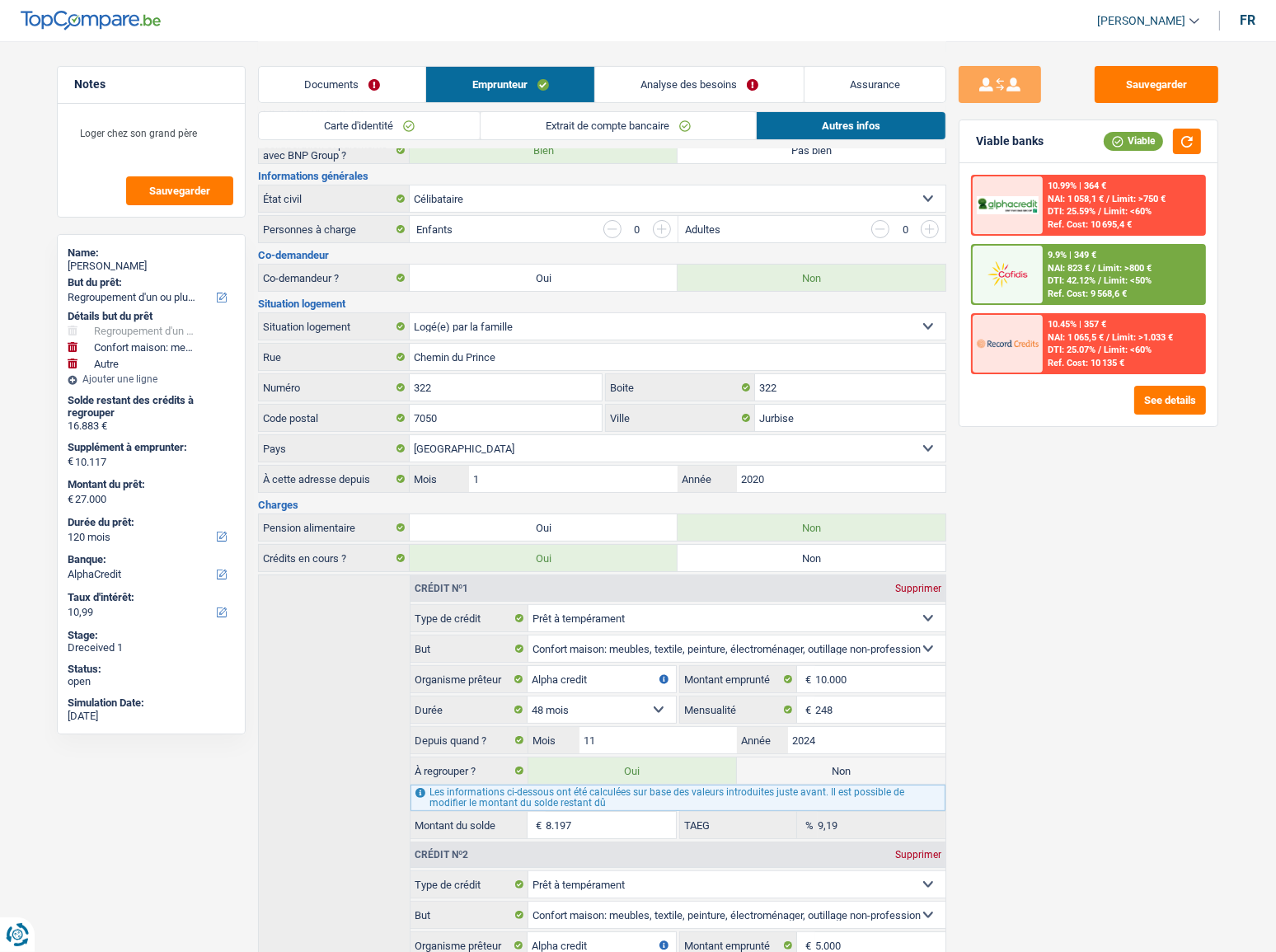
scroll to position [0, 0]
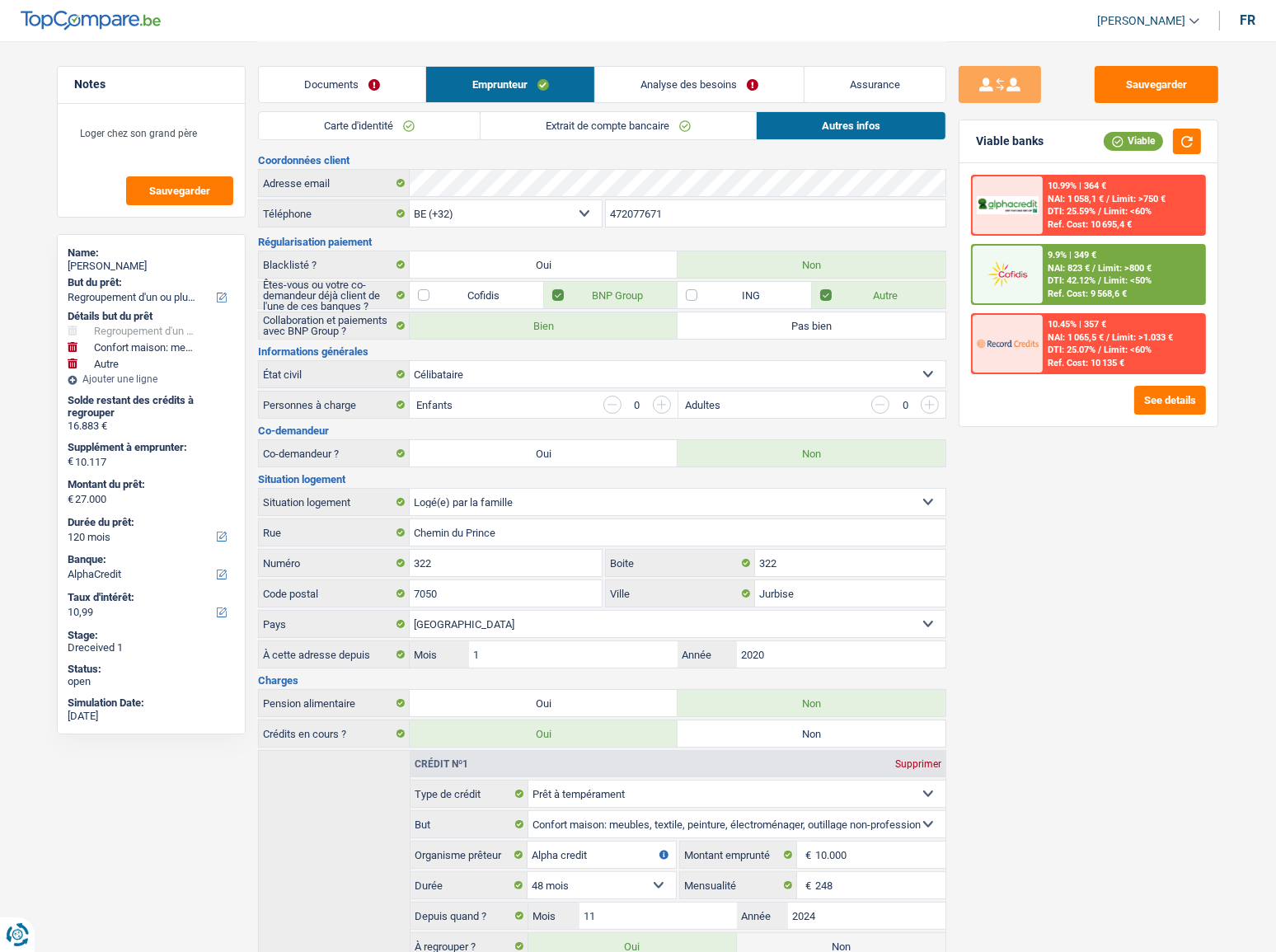
click at [696, 82] on link "Analyse des besoins" at bounding box center [699, 85] width 209 height 35
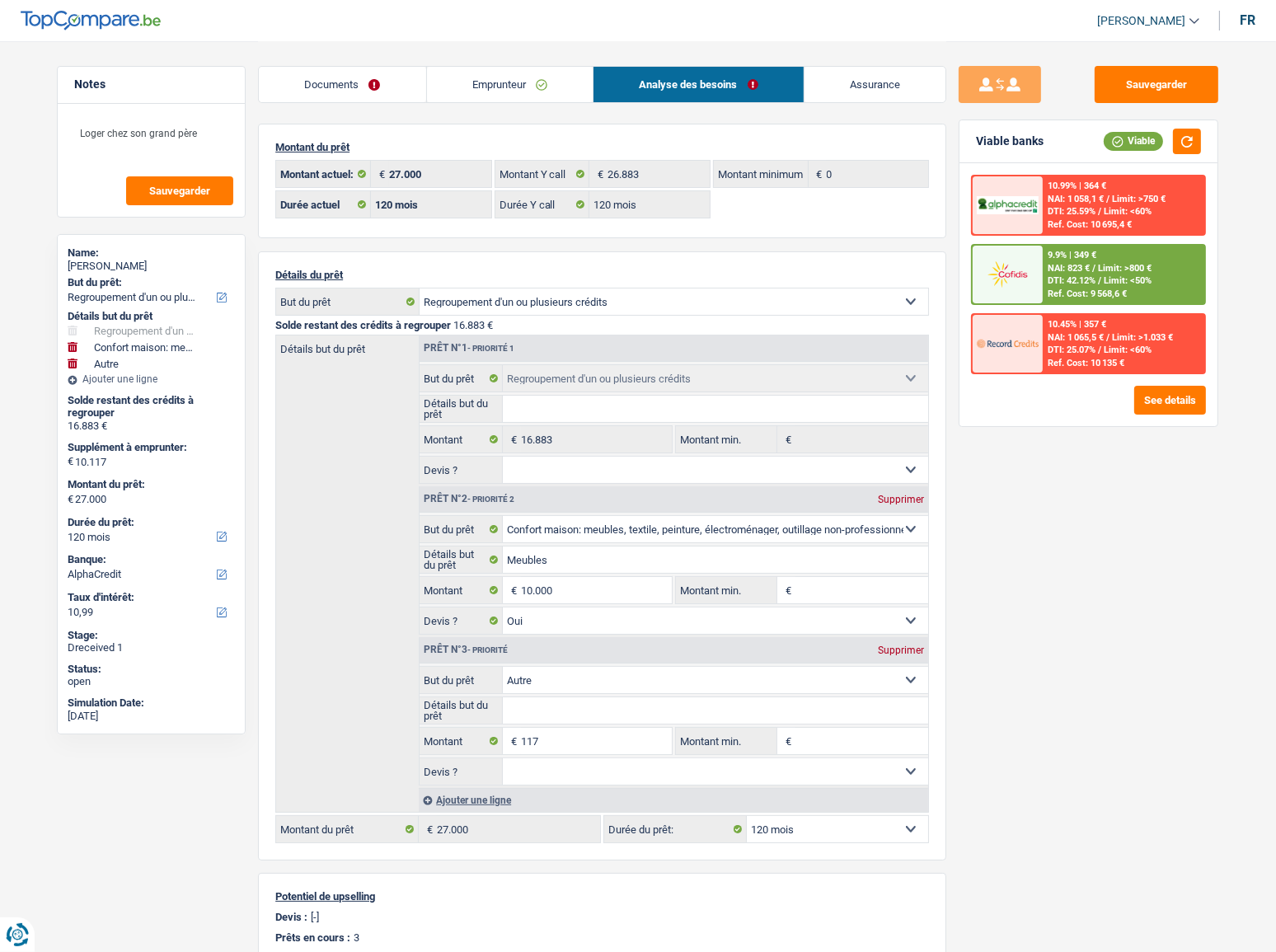
click at [1124, 277] on span "Limit: <50%" at bounding box center [1128, 280] width 48 height 11
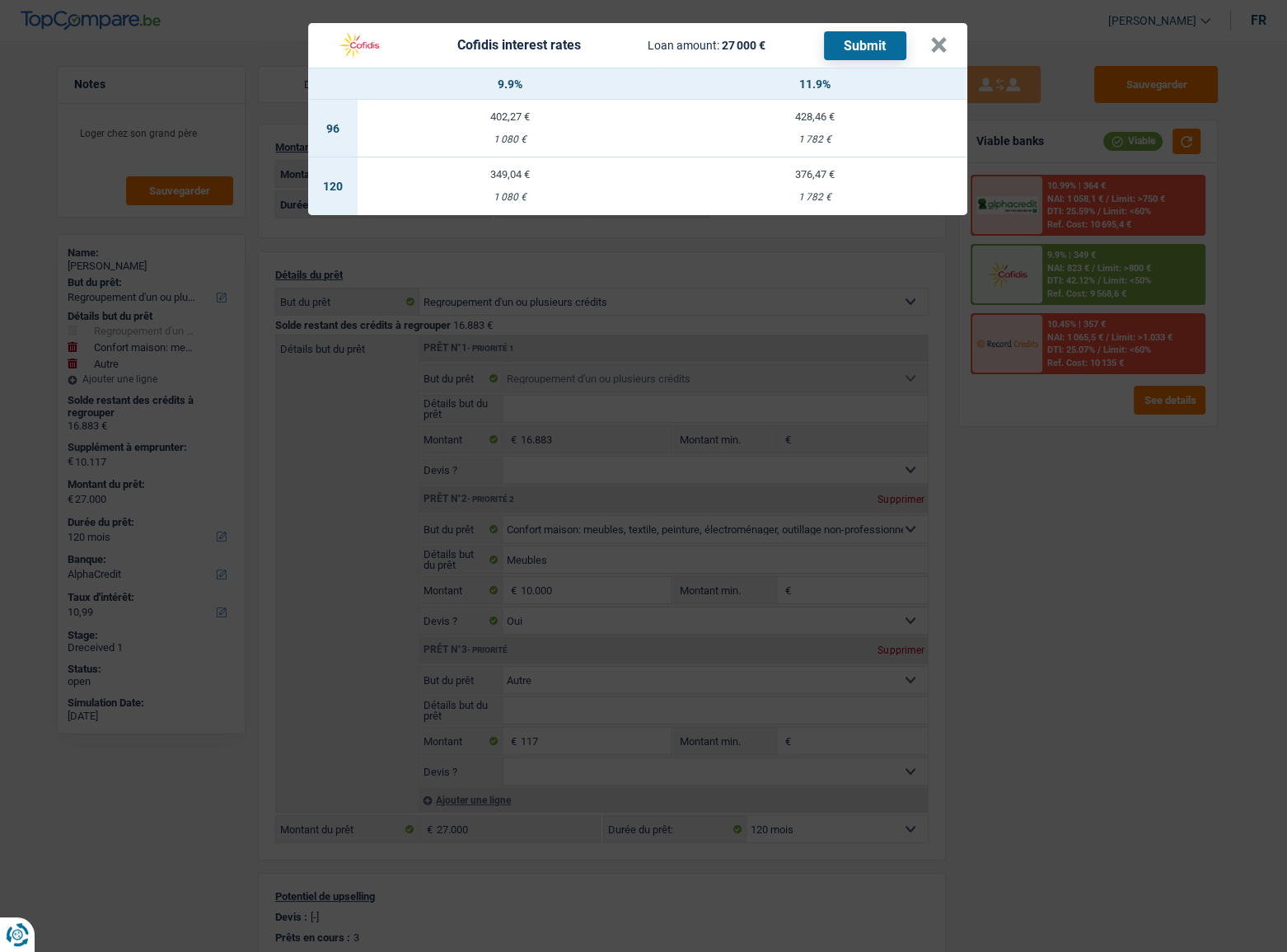
click at [518, 173] on div "349,04 €" at bounding box center [510, 174] width 305 height 11
select select "cofidis"
type input "9,90"
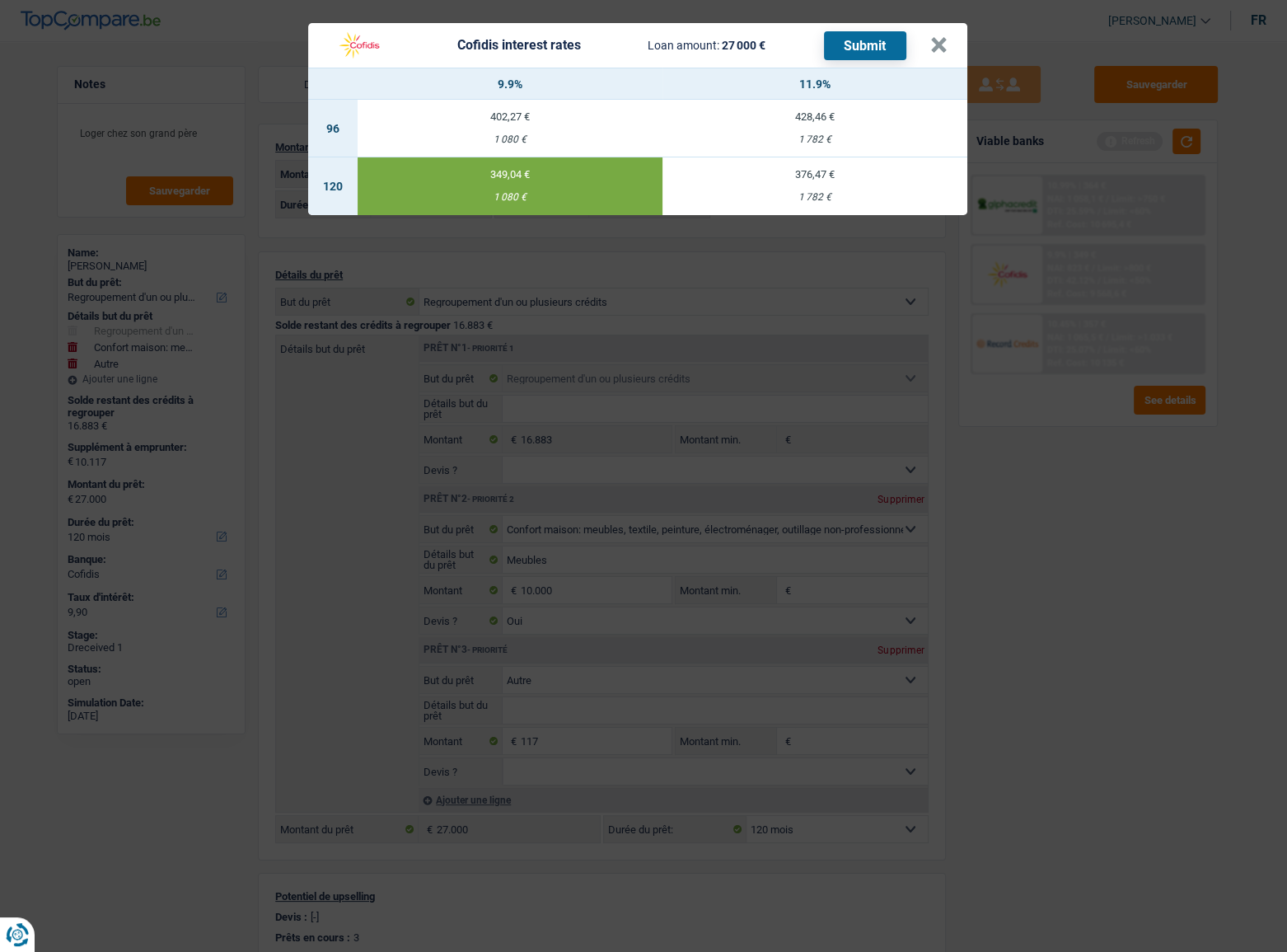
click at [849, 56] on button "Submit" at bounding box center [865, 45] width 82 height 28
click at [941, 42] on button "×" at bounding box center [938, 45] width 18 height 17
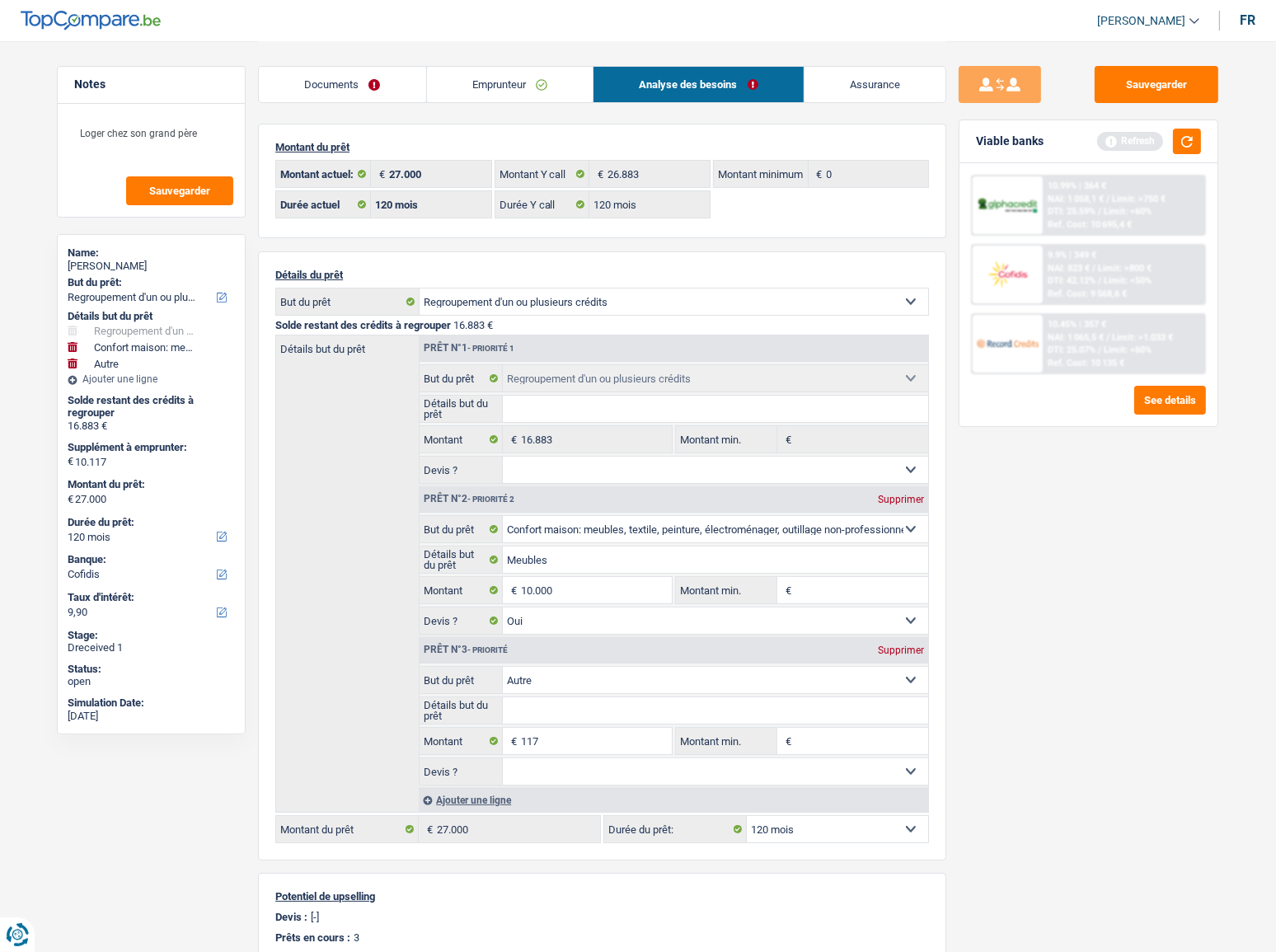
click at [460, 78] on link "Emprunteur" at bounding box center [510, 85] width 167 height 35
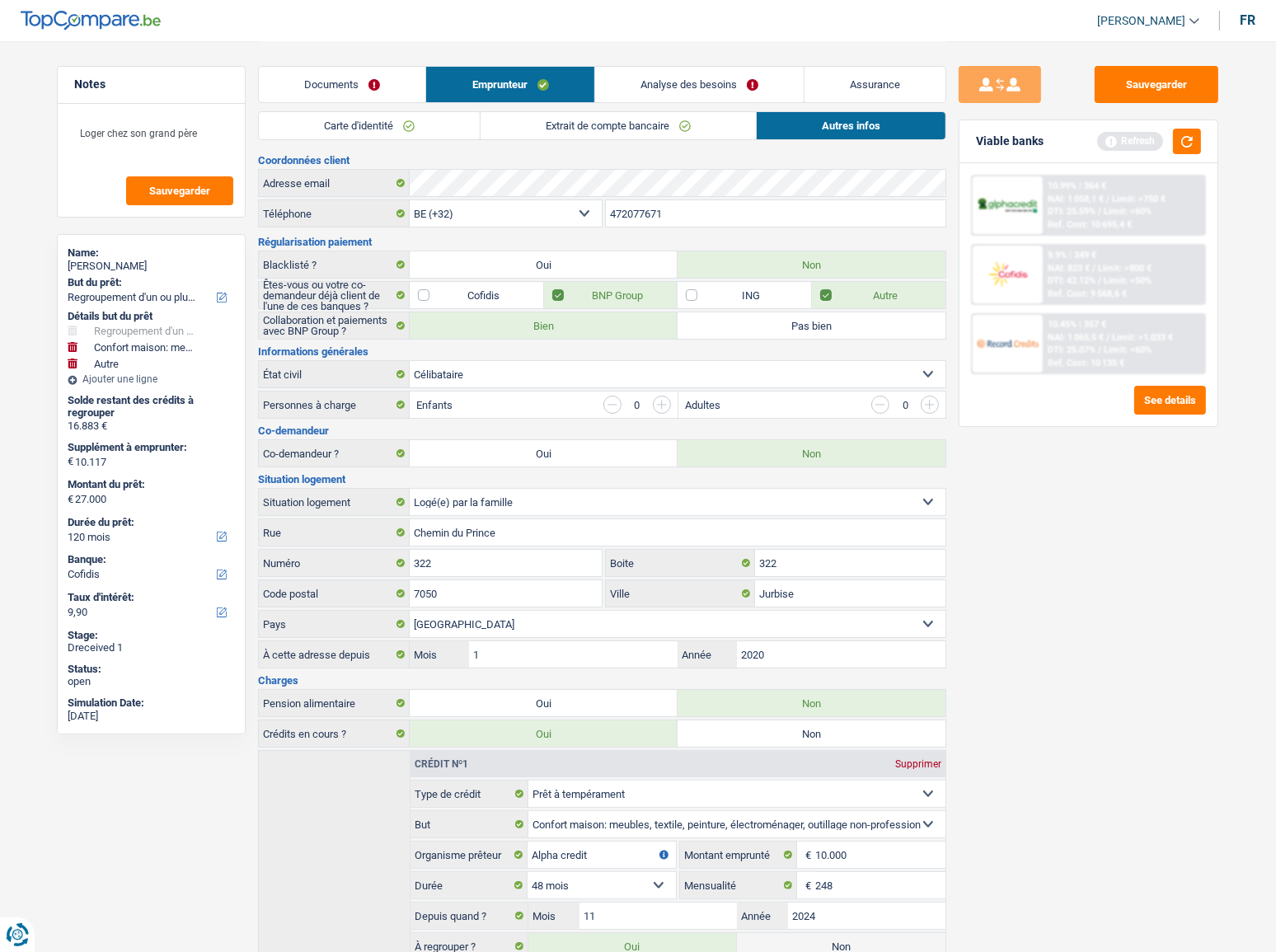
click at [376, 86] on link "Documents" at bounding box center [342, 85] width 167 height 35
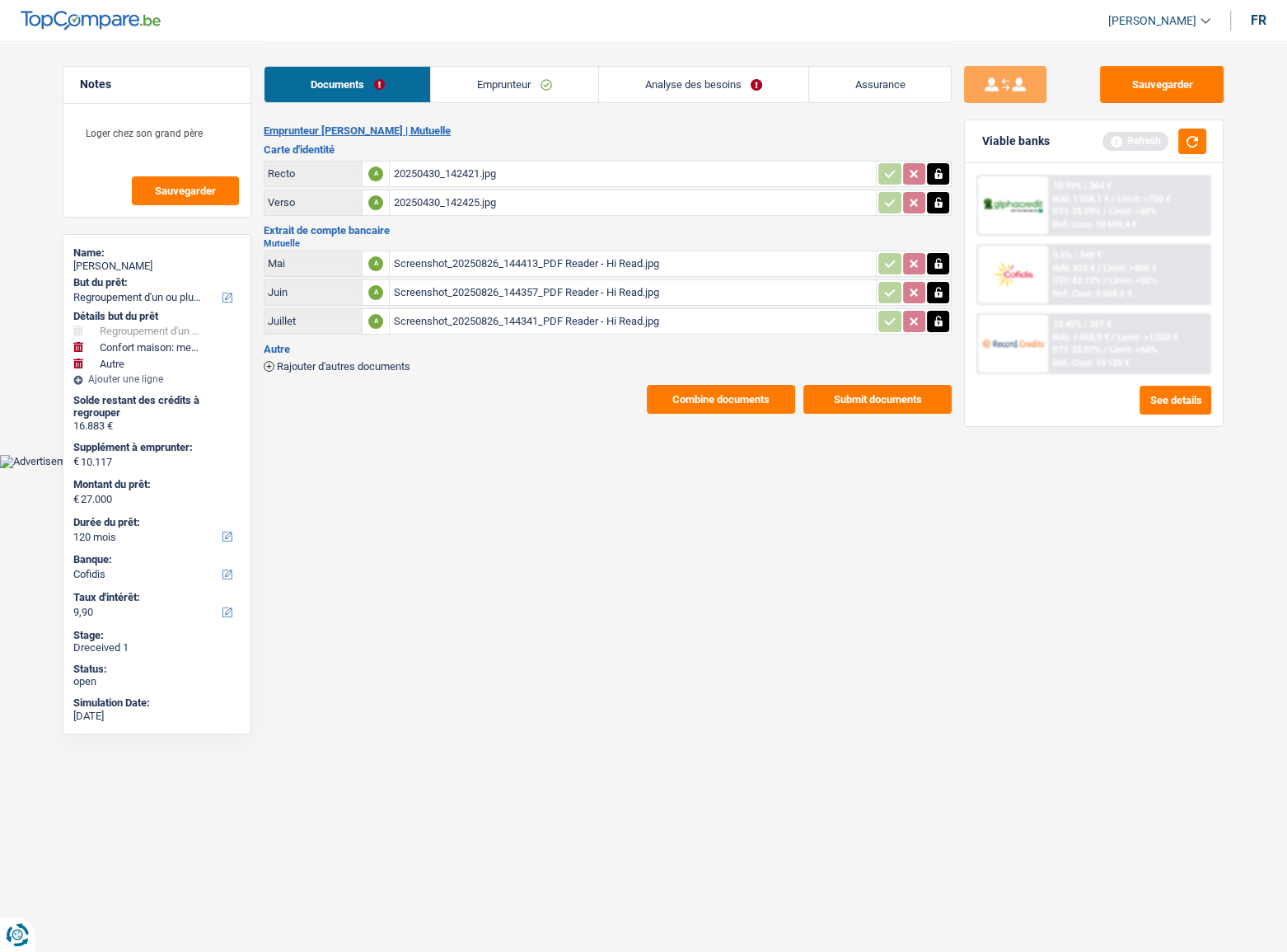
click at [847, 401] on button "Submit documents" at bounding box center [877, 399] width 148 height 28
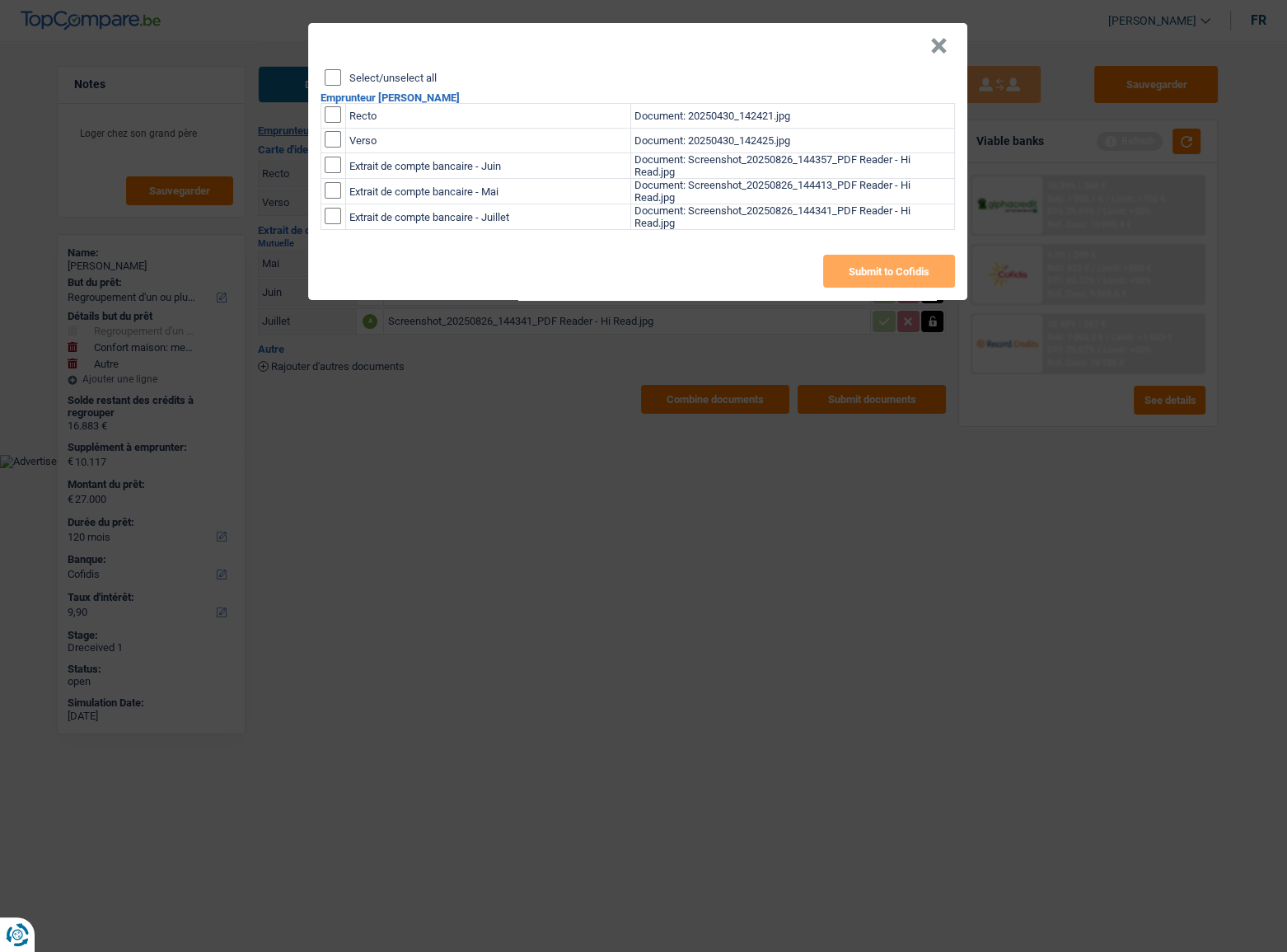
click at [332, 74] on input "Select/unselect all" at bounding box center [333, 78] width 17 height 17
checkbox input "true"
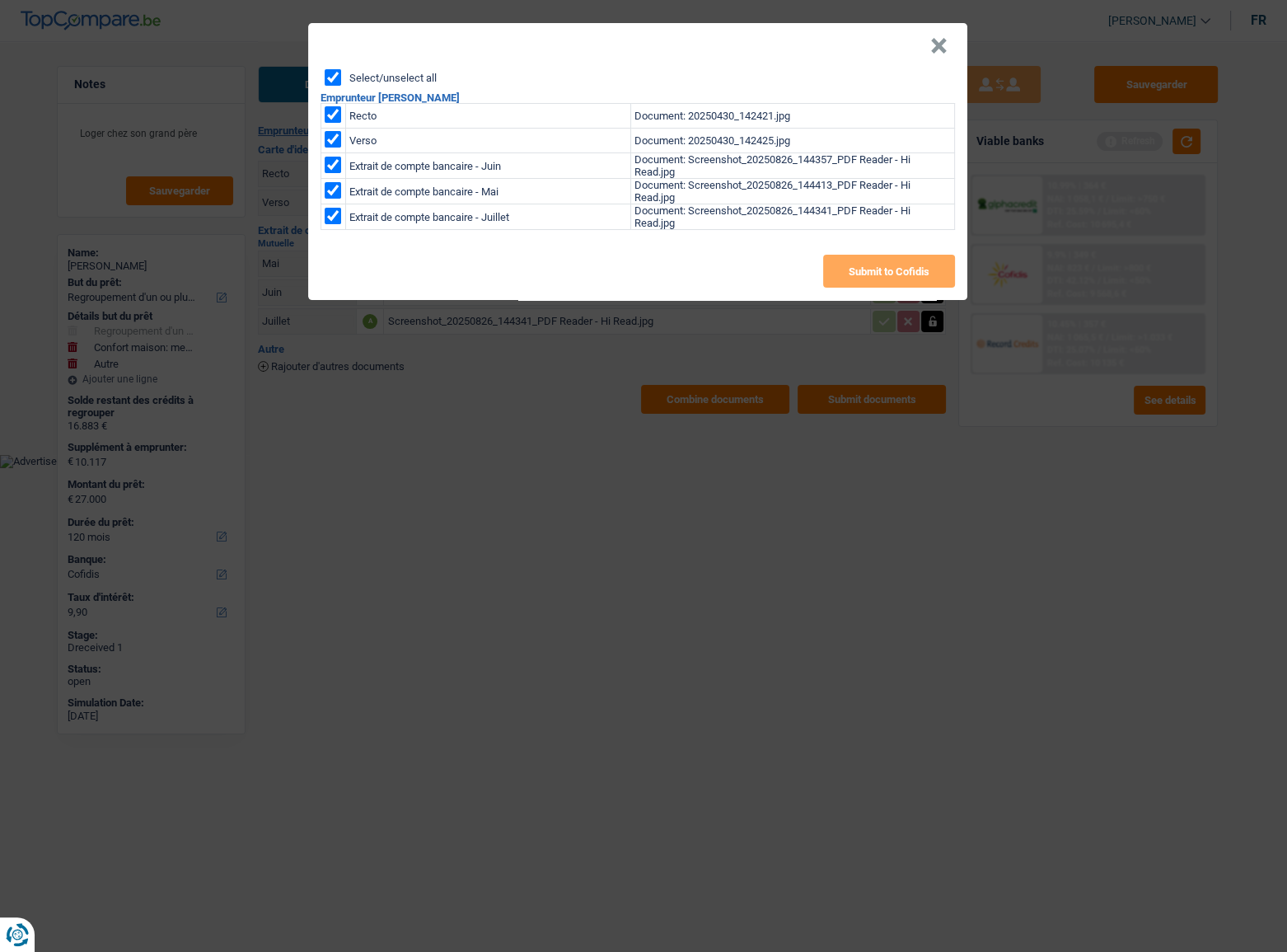
checkbox input "true"
click at [880, 283] on button "Submit to Cofidis" at bounding box center [888, 271] width 132 height 33
click at [944, 49] on button "×" at bounding box center [938, 46] width 18 height 17
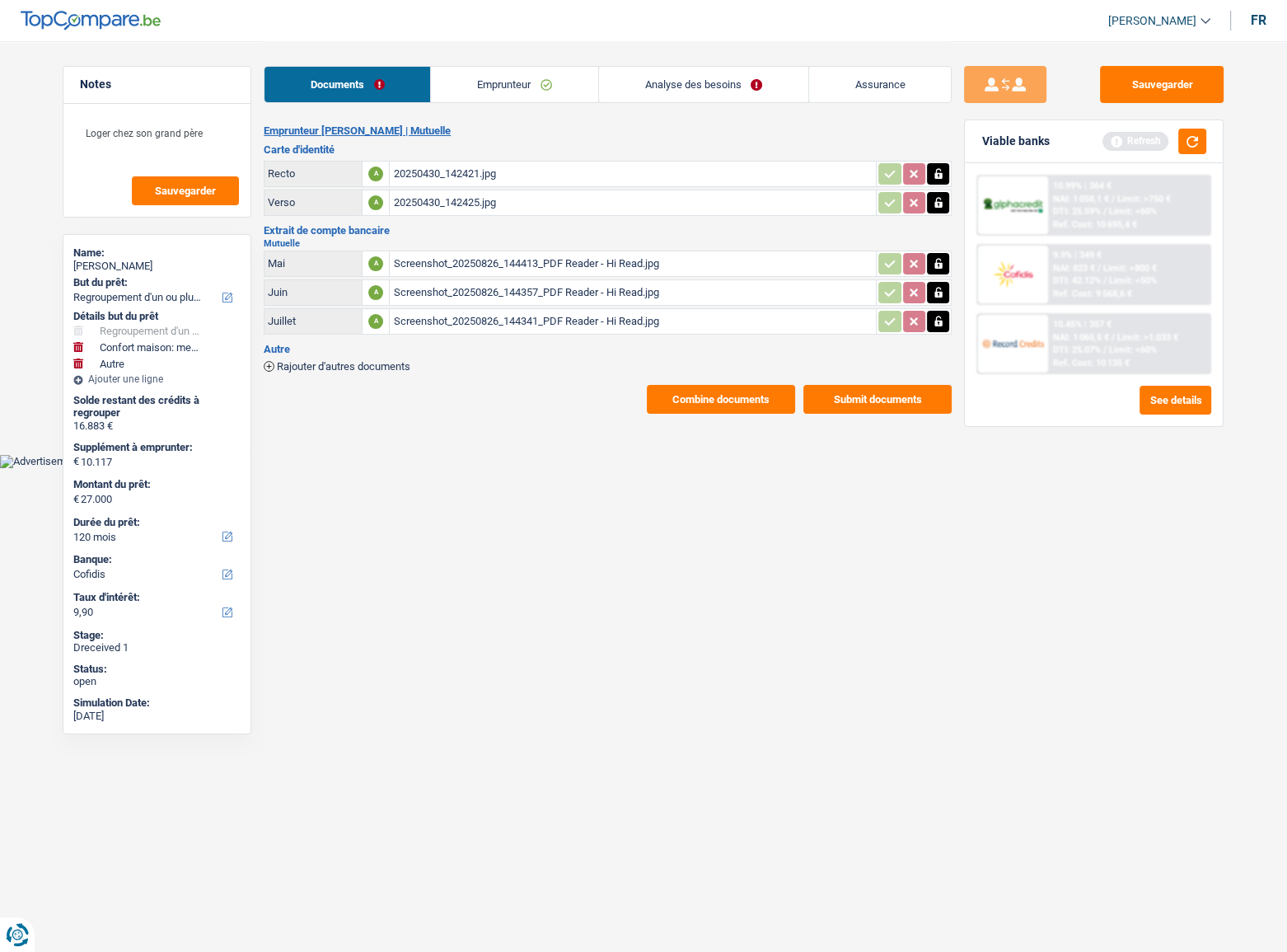
click at [939, 323] on icon "button" at bounding box center [938, 321] width 8 height 11
drag, startPoint x: 939, startPoint y: 323, endPoint x: 934, endPoint y: 299, distance: 24.5
click at [939, 319] on icon "button" at bounding box center [938, 322] width 10 height 12
click at [934, 299] on button "button" at bounding box center [938, 292] width 23 height 22
click at [933, 285] on icon "ionicons-v5-e" at bounding box center [938, 292] width 13 height 17
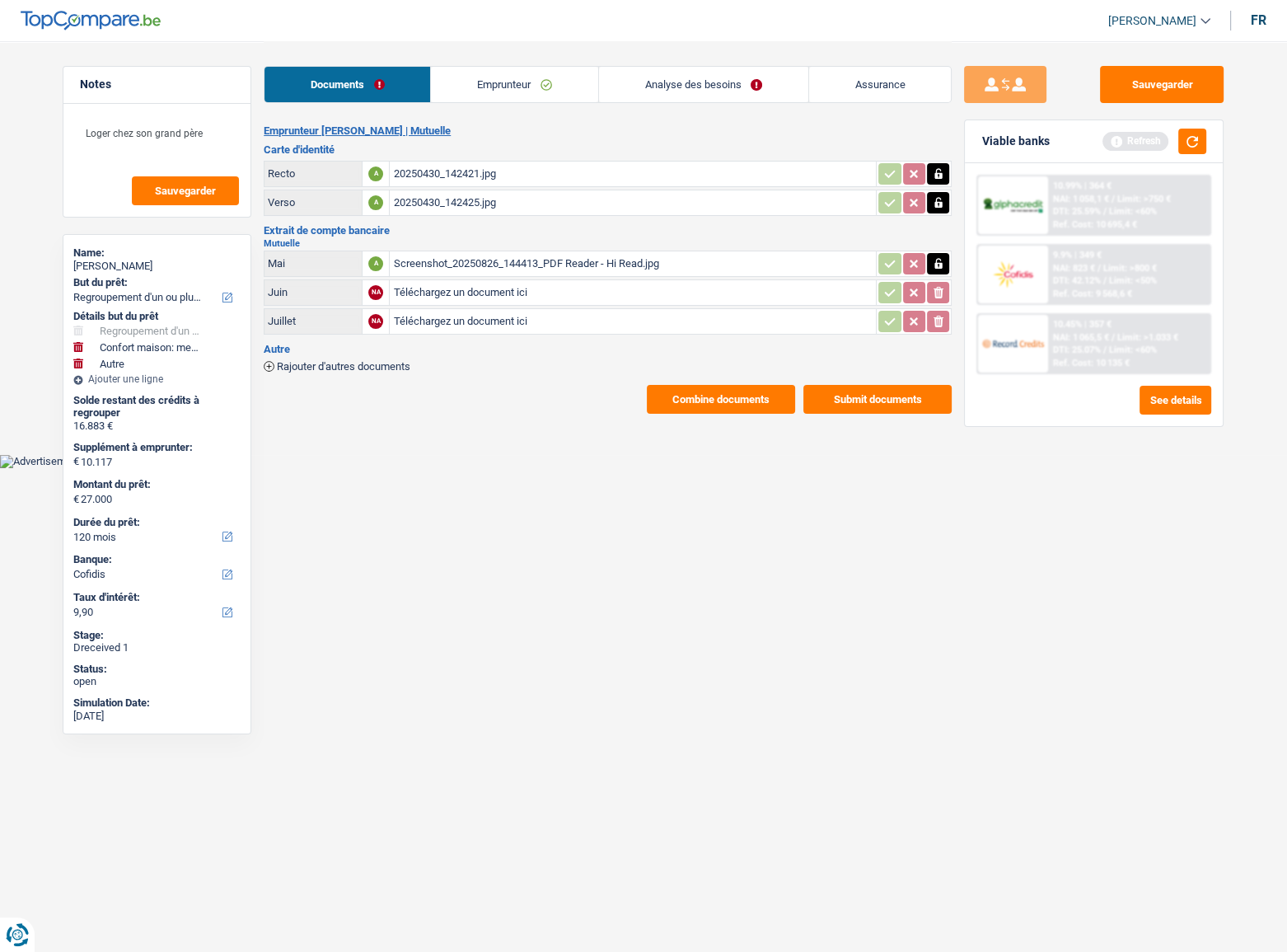
click at [933, 264] on icon "button" at bounding box center [938, 264] width 13 height 17
click at [939, 259] on icon "button" at bounding box center [938, 264] width 10 height 12
click at [483, 251] on input "Téléchargez un document ici" at bounding box center [633, 263] width 479 height 24
type input "C:\fakepath\combinepdf (2).pdf"
click at [473, 254] on div "combinepdf (2).pdf" at bounding box center [633, 263] width 479 height 24
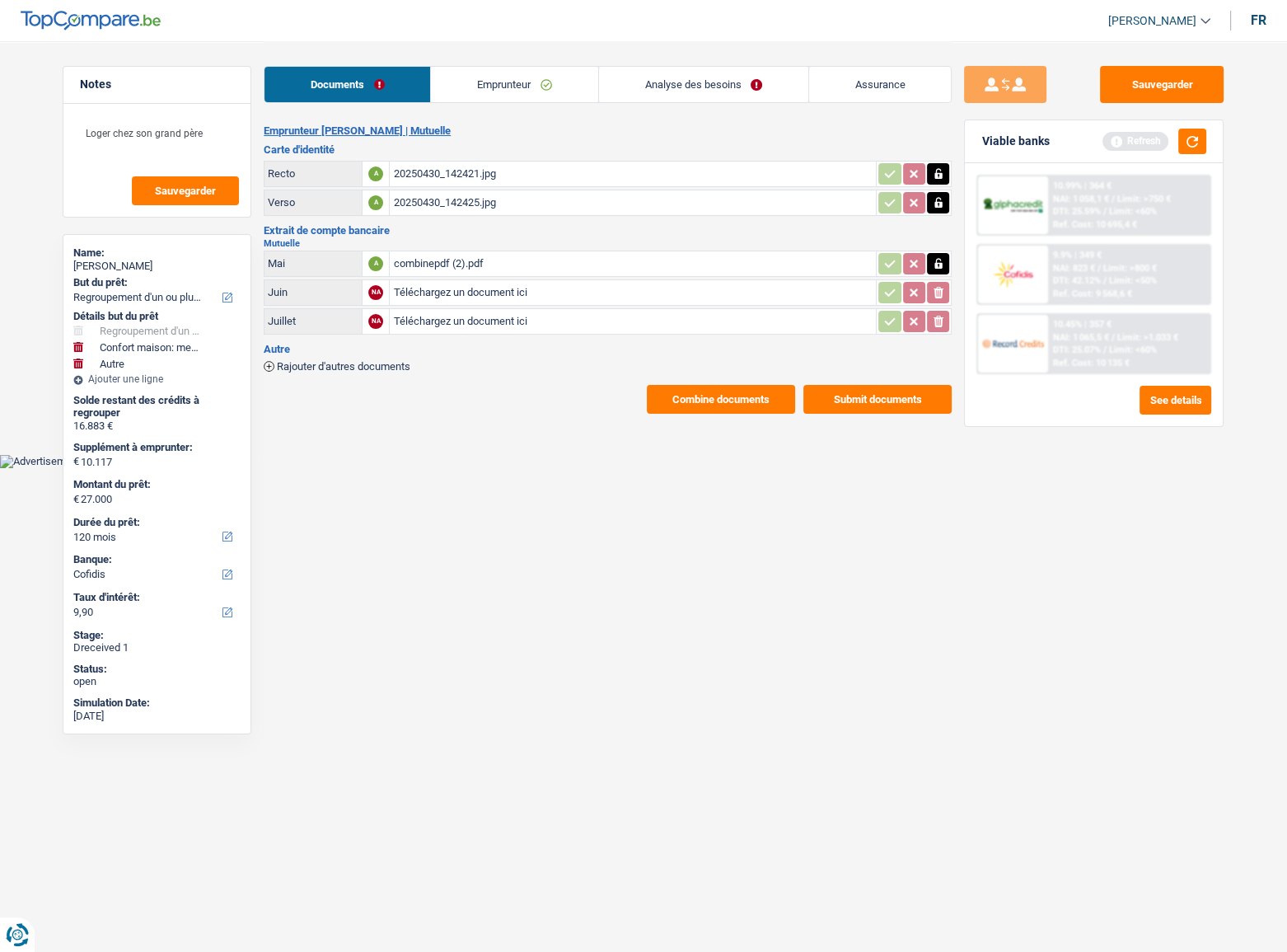
click at [938, 204] on icon "button" at bounding box center [938, 202] width 8 height 11
click at [938, 204] on icon "ionicons-v5-e" at bounding box center [938, 203] width 13 height 17
click at [937, 176] on icon "button" at bounding box center [938, 173] width 8 height 11
click at [937, 176] on icon "button" at bounding box center [938, 174] width 10 height 12
click at [914, 393] on button "Submit documents" at bounding box center [877, 399] width 148 height 28
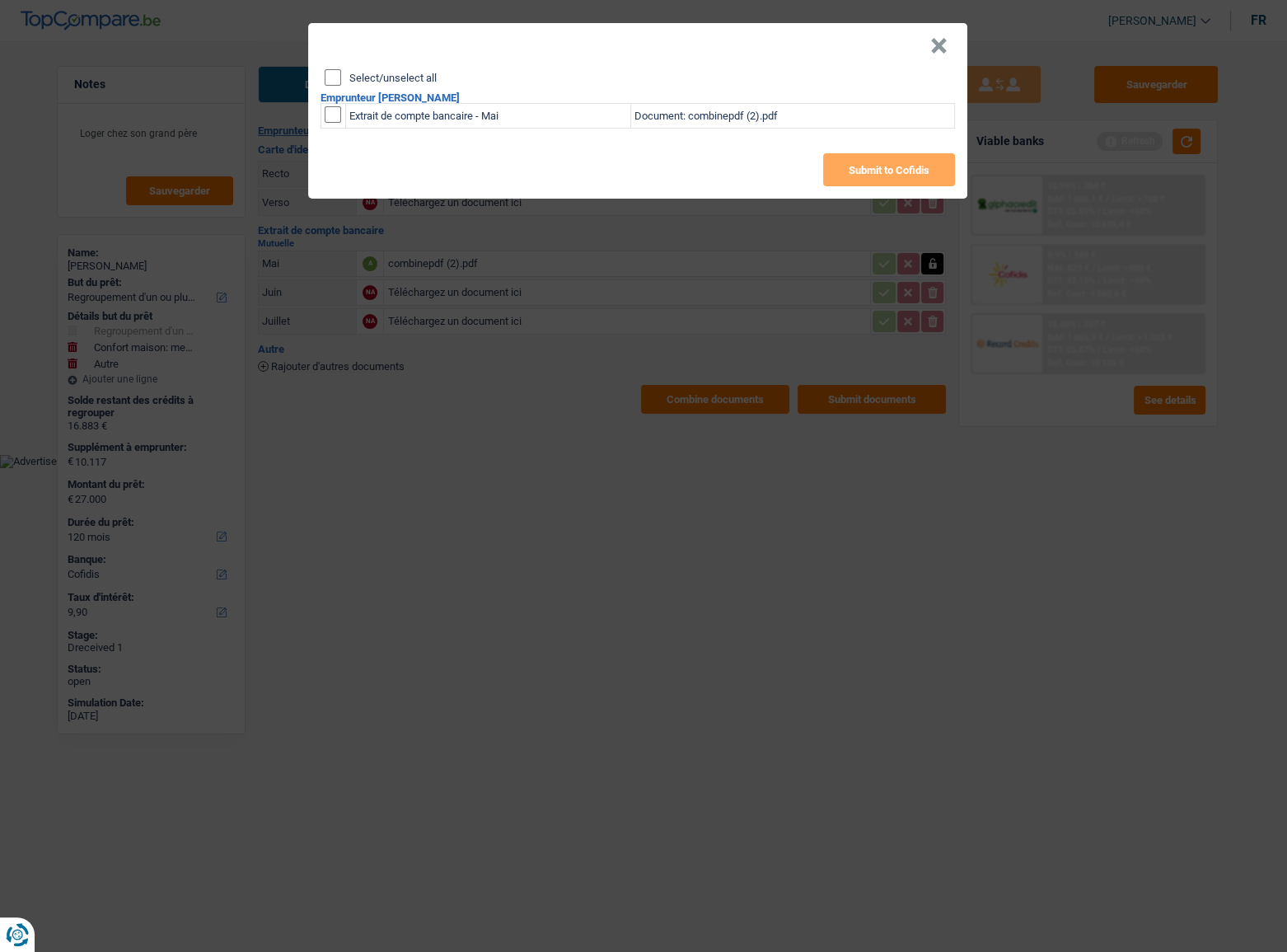
click at [333, 118] on input "checkbox" at bounding box center [333, 115] width 17 height 17
checkbox input "true"
click at [872, 185] on button "Submit to Cofidis" at bounding box center [888, 169] width 132 height 33
click at [333, 64] on header "×" at bounding box center [638, 46] width 659 height 46
drag, startPoint x: 329, startPoint y: 71, endPoint x: 470, endPoint y: 111, distance: 146.6
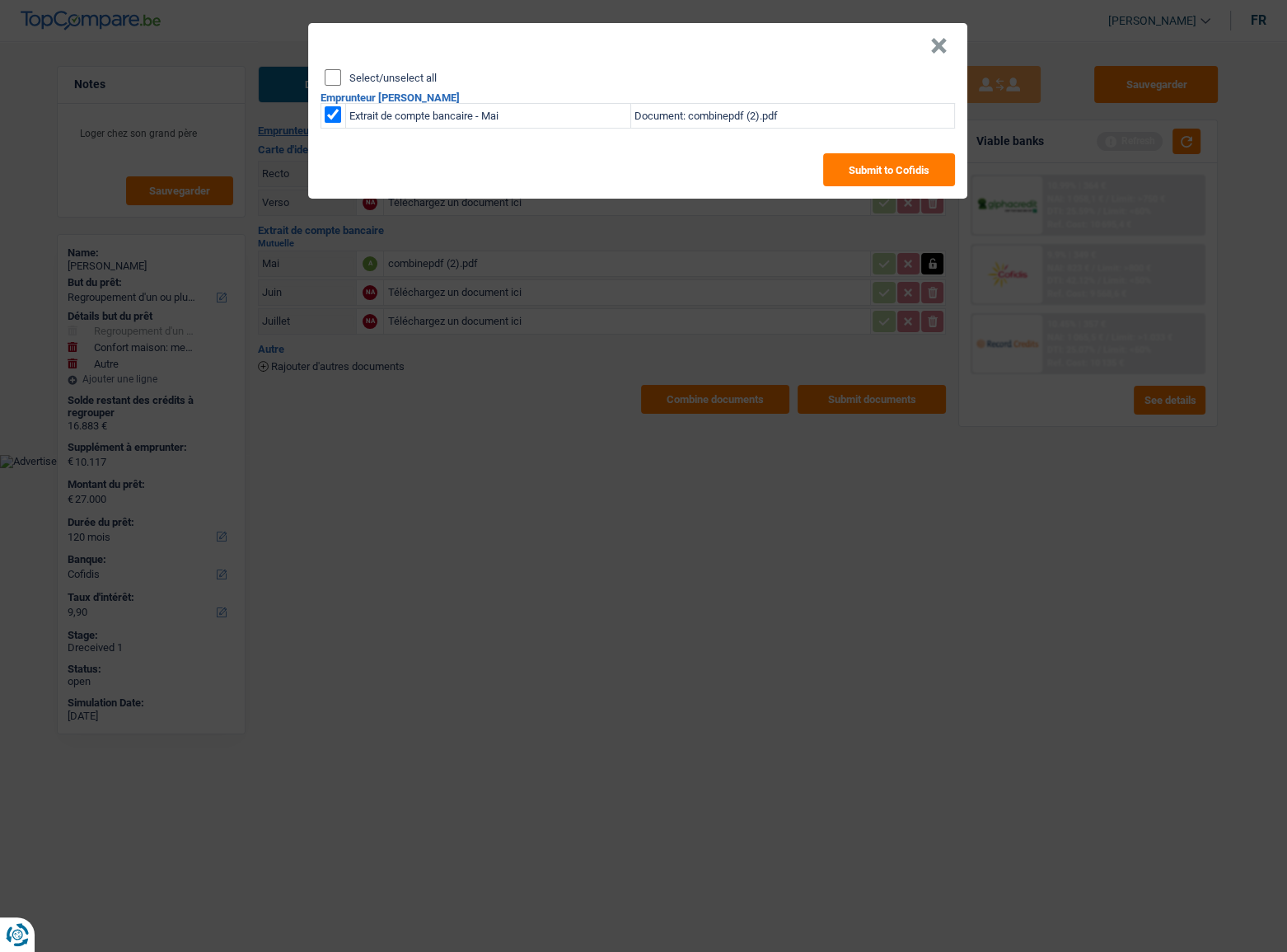
click at [329, 72] on input "Select/unselect all" at bounding box center [333, 78] width 17 height 17
checkbox input "true"
checkbox input "false"
click at [943, 38] on button "×" at bounding box center [938, 46] width 18 height 17
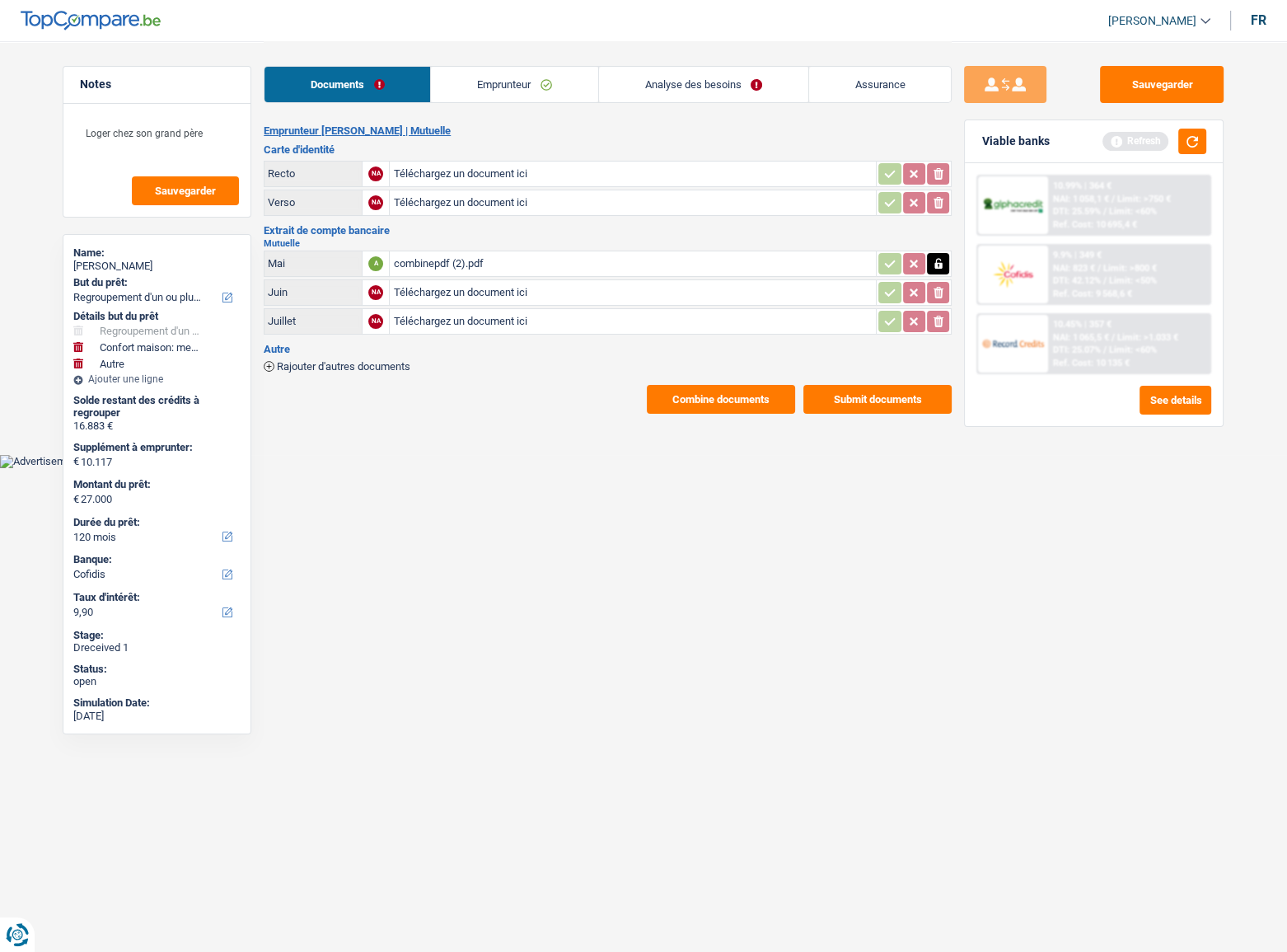
click at [456, 428] on main "Notes Loger chez son grand père Sauvegarder Name: Leinny Lenchant But du prêt: …" at bounding box center [644, 227] width 1287 height 455
click at [847, 403] on button "Submit documents" at bounding box center [877, 399] width 148 height 28
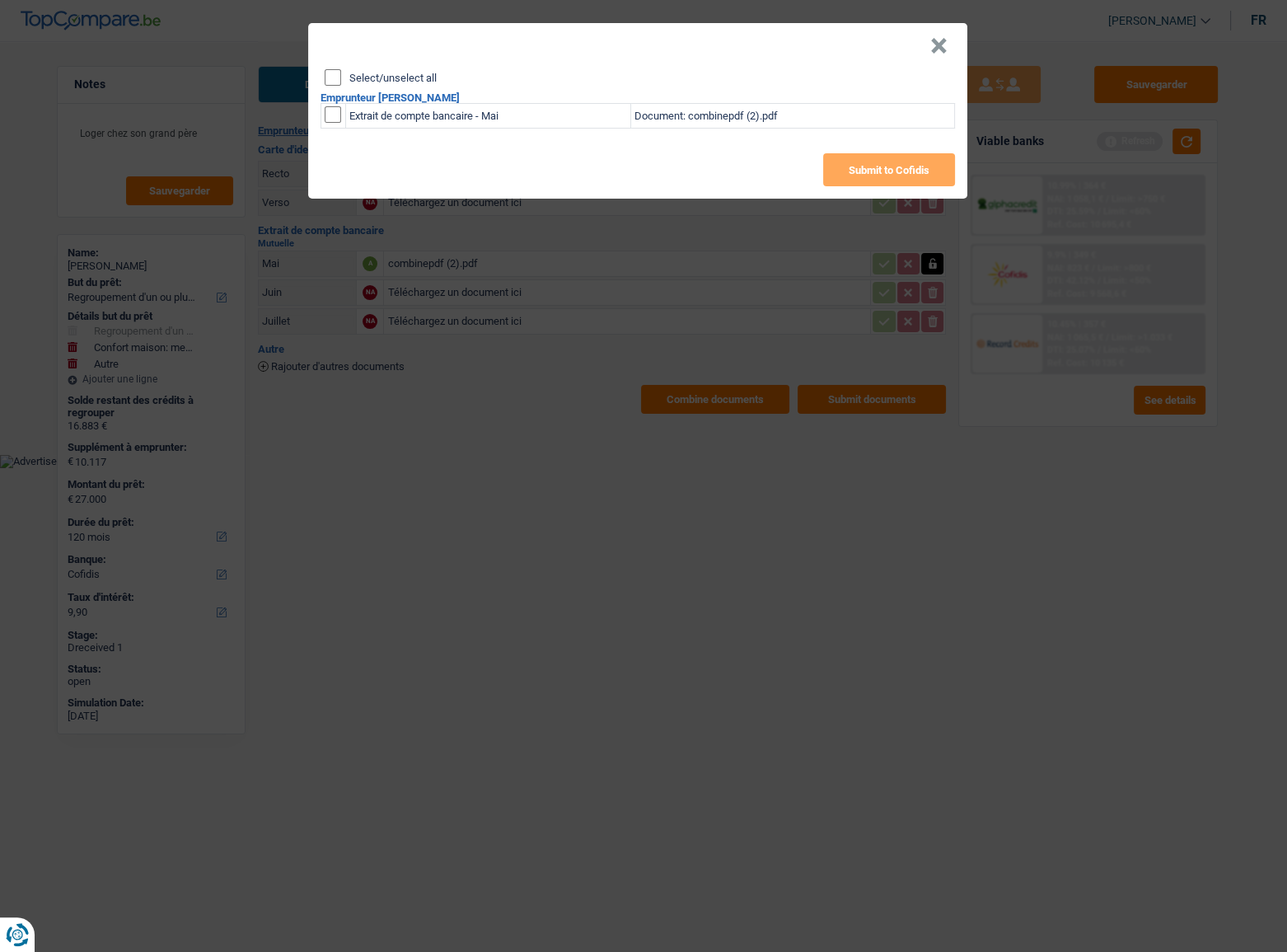
click at [331, 111] on input "checkbox" at bounding box center [333, 115] width 17 height 17
checkbox input "true"
click at [904, 176] on button "Submit to Cofidis" at bounding box center [888, 169] width 132 height 33
click at [946, 48] on button "×" at bounding box center [938, 46] width 18 height 17
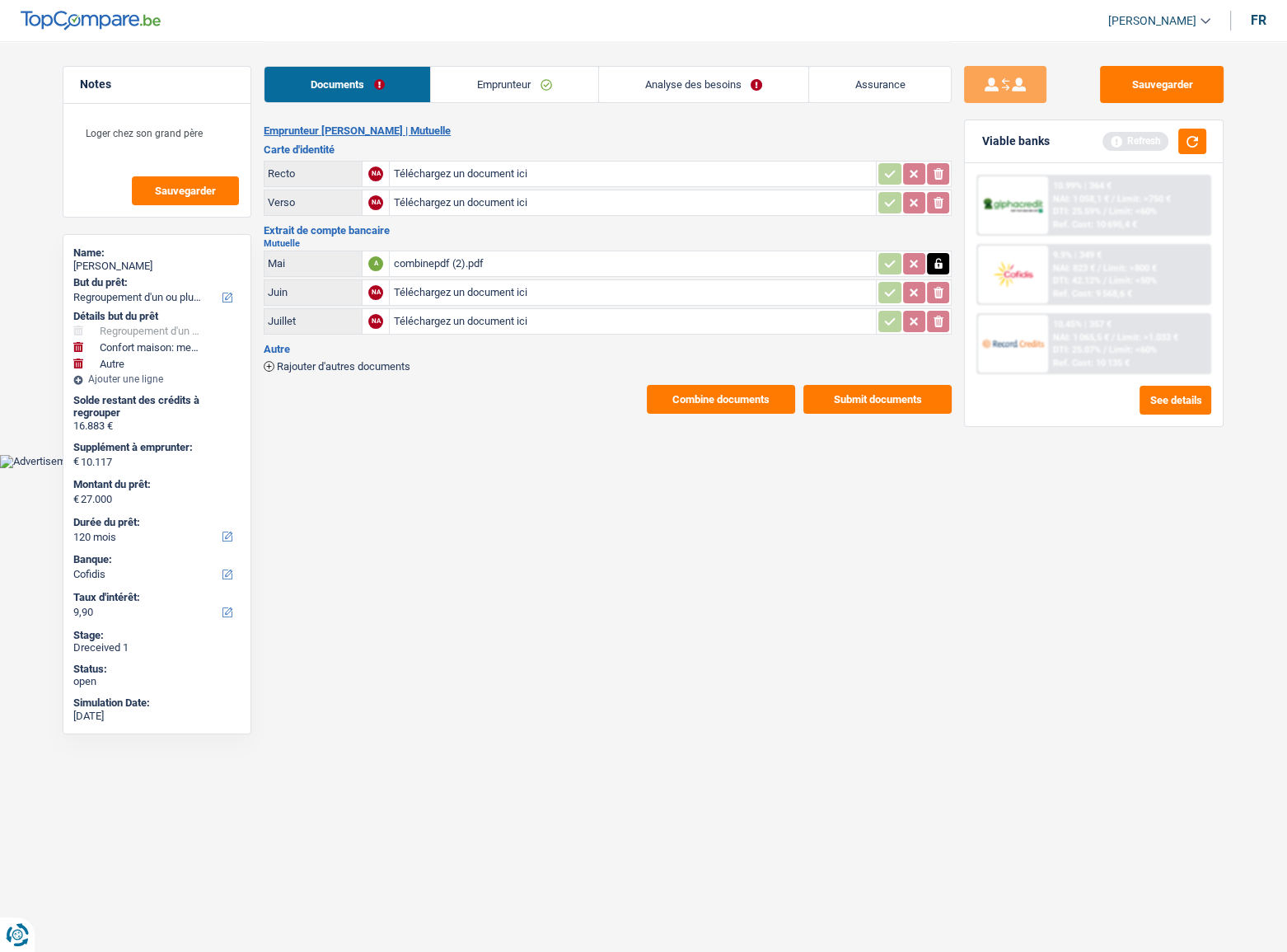
click at [483, 84] on link "Emprunteur" at bounding box center [514, 85] width 167 height 35
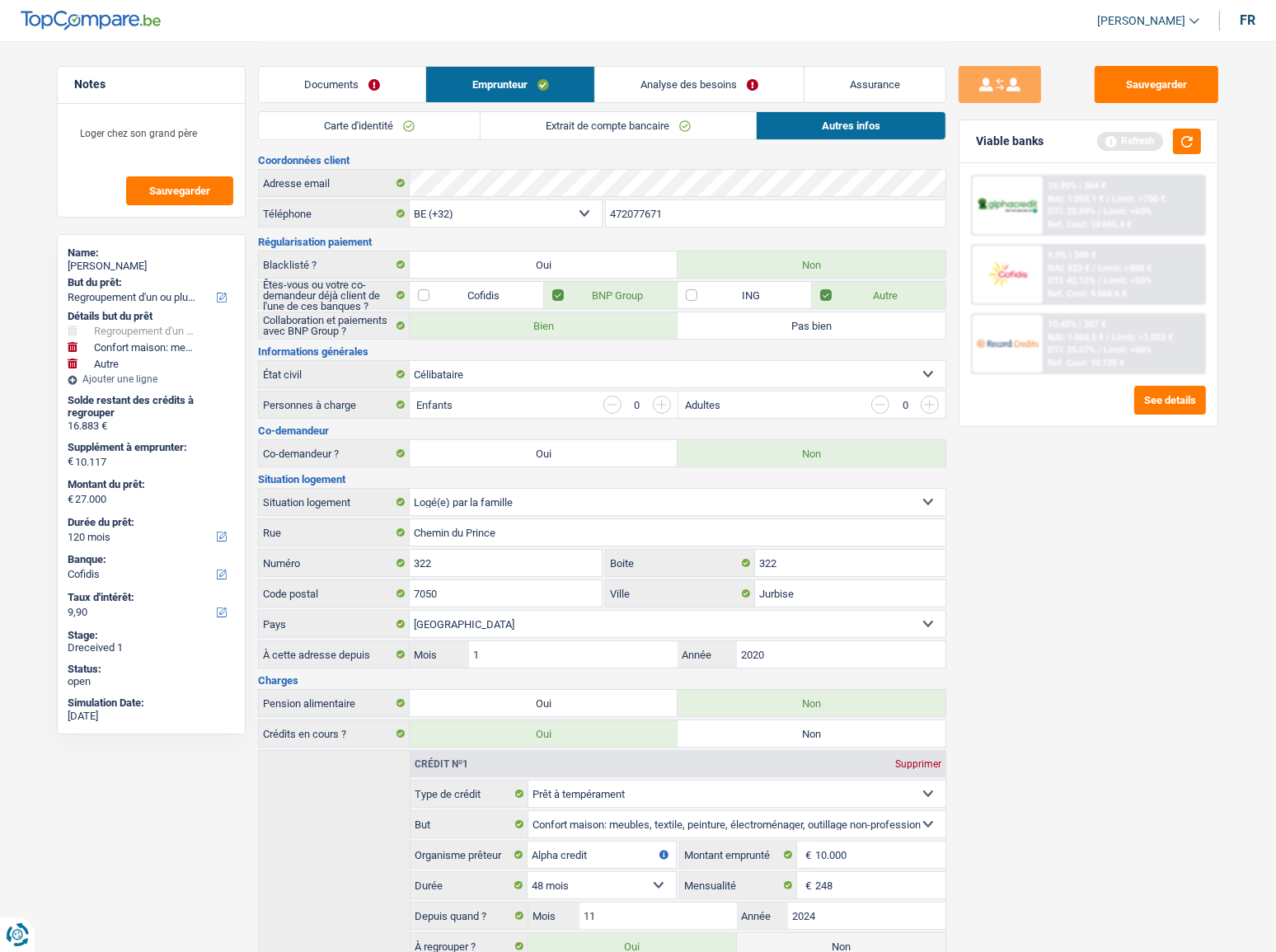
click at [463, 122] on link "Carte d'identité" at bounding box center [369, 126] width 220 height 27
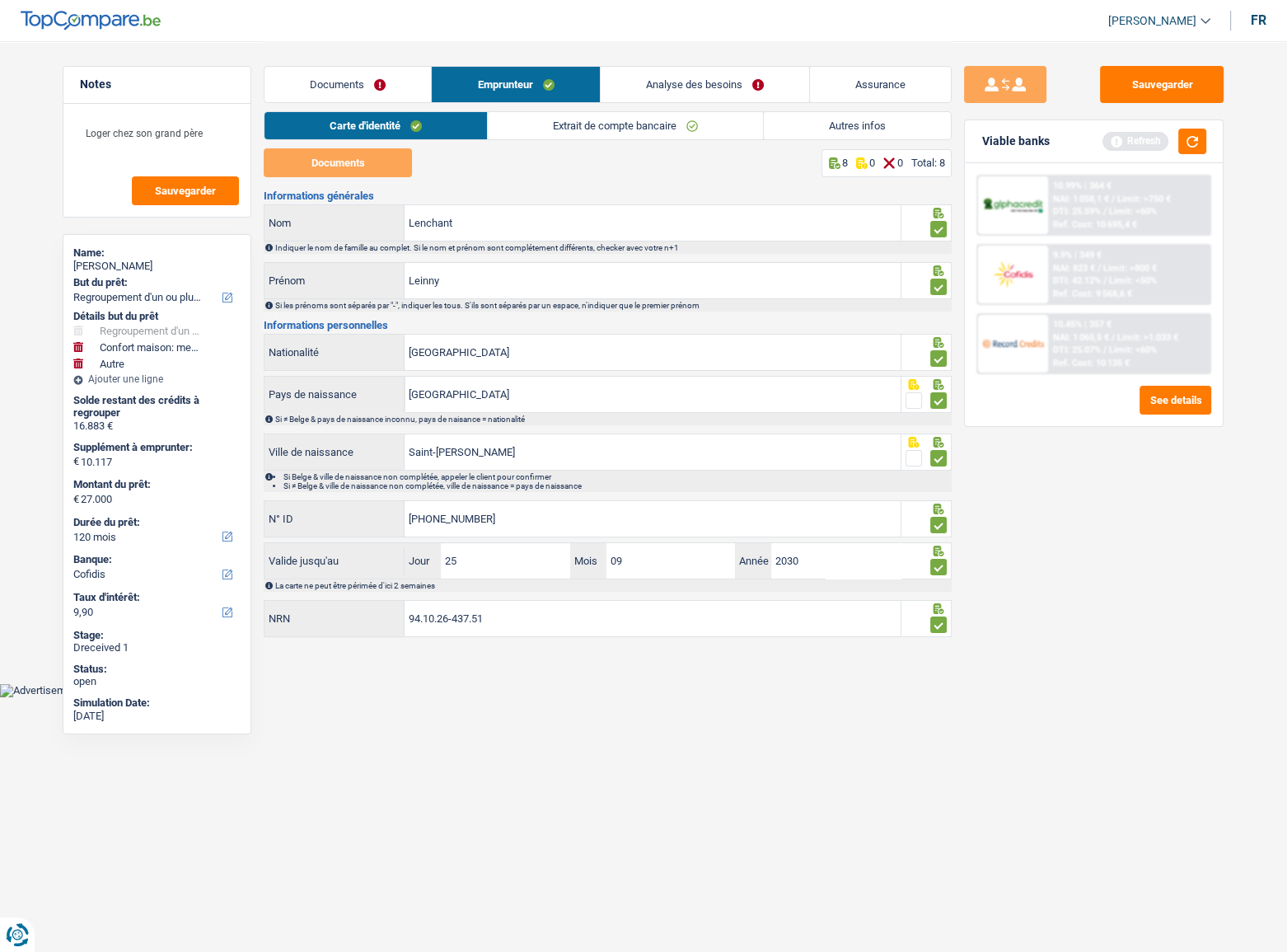
click at [592, 124] on link "Extrait de compte bancaire" at bounding box center [625, 126] width 275 height 27
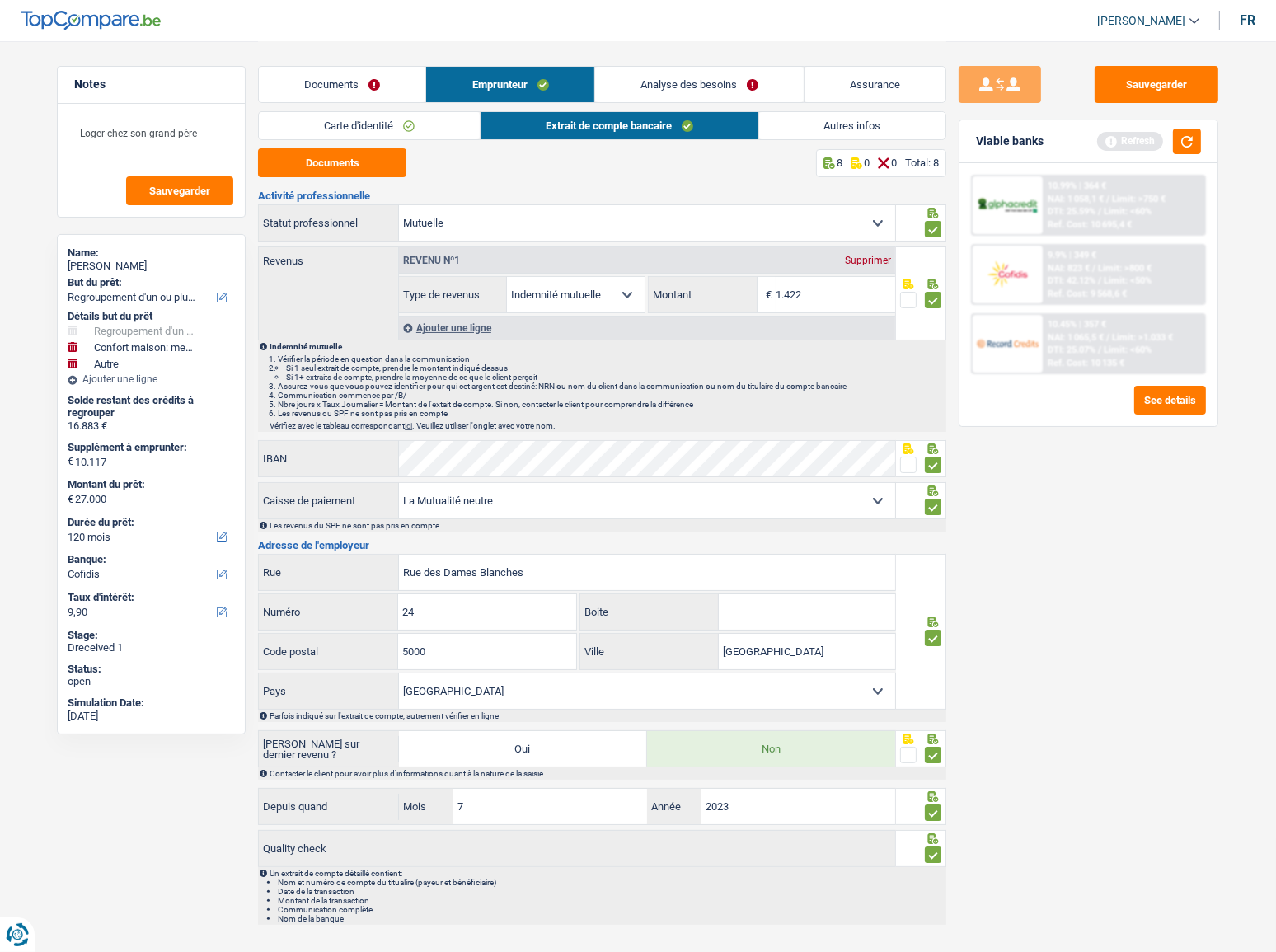
click at [344, 138] on link "Carte d'identité" at bounding box center [369, 126] width 220 height 27
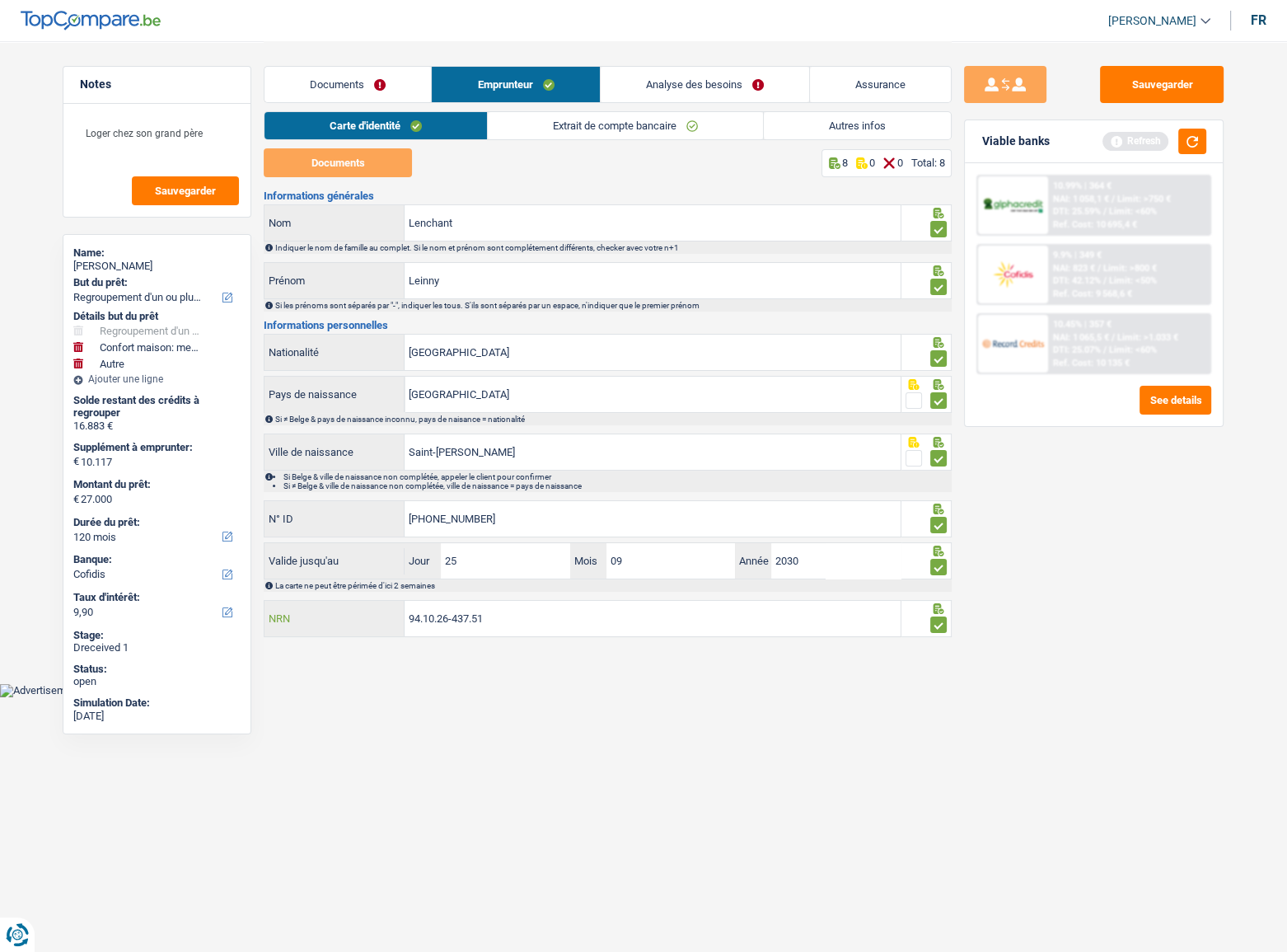
drag, startPoint x: 494, startPoint y: 607, endPoint x: 301, endPoint y: 606, distance: 193.0
click at [301, 606] on div "94.10.26-437.51 NRN" at bounding box center [582, 618] width 636 height 35
click at [564, 124] on link "Extrait de compte bancaire" at bounding box center [625, 126] width 275 height 27
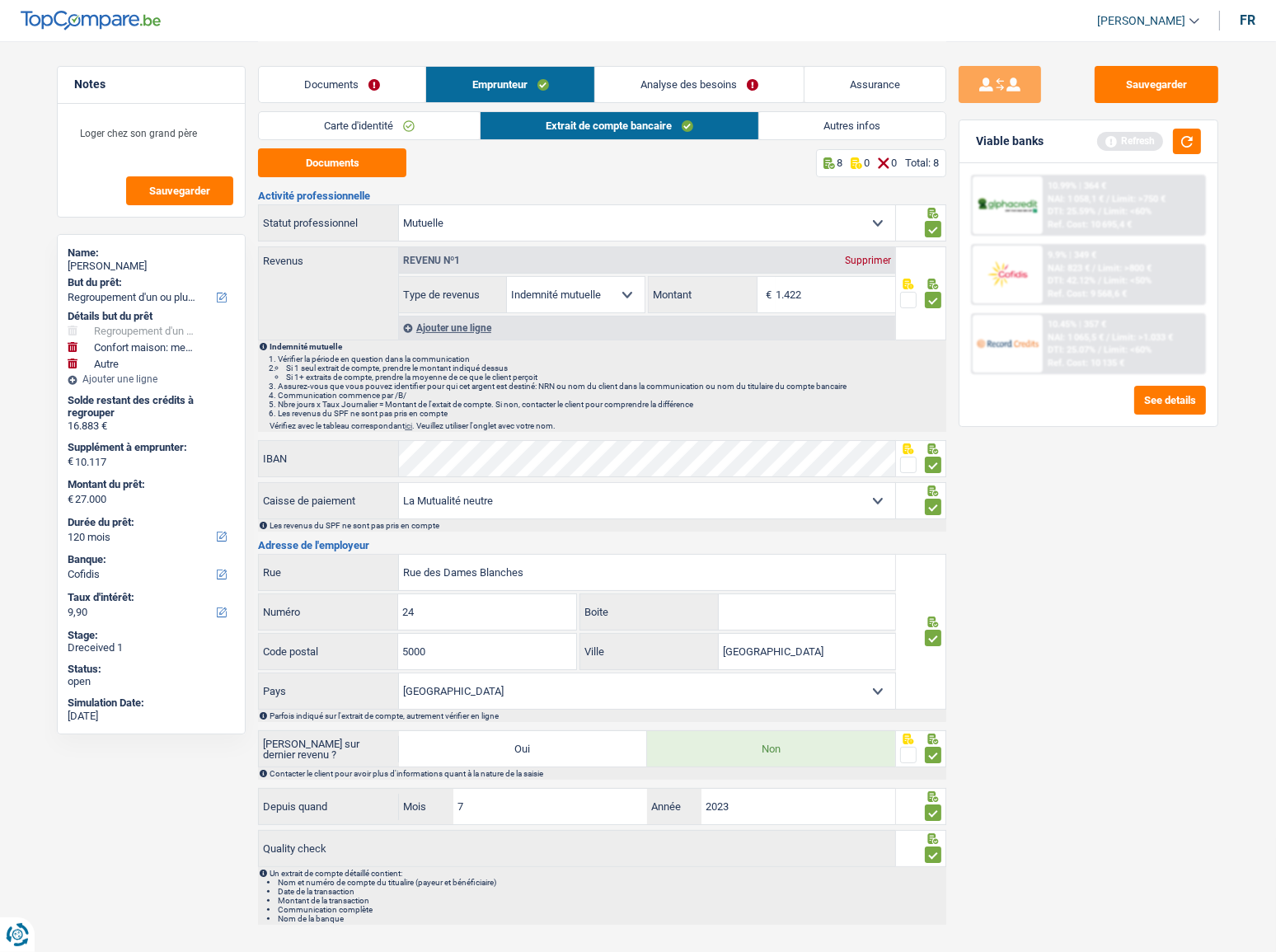
drag, startPoint x: 818, startPoint y: 124, endPoint x: 1079, endPoint y: 100, distance: 262.1
click at [820, 126] on link "Autres infos" at bounding box center [853, 126] width 187 height 27
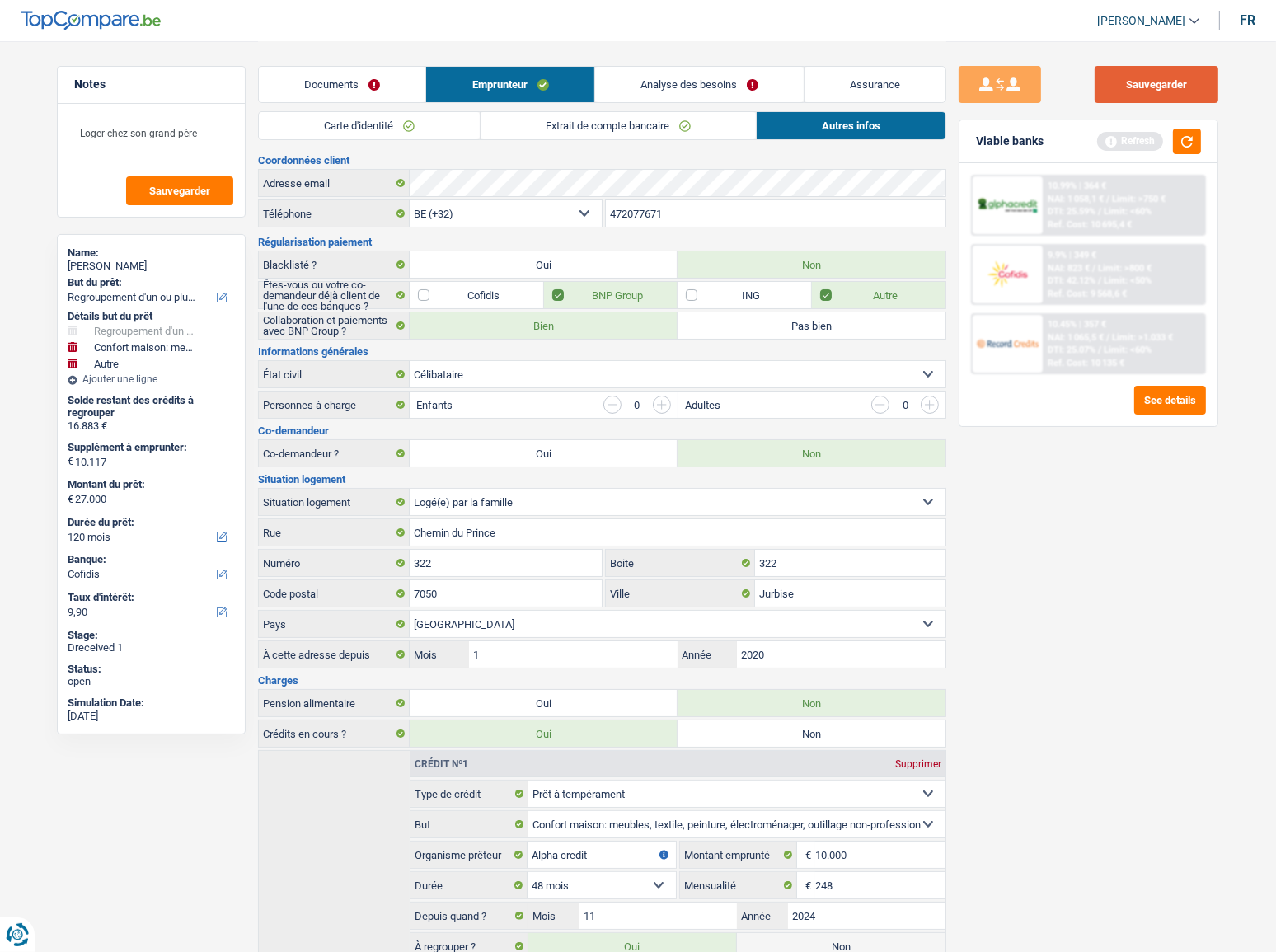
click at [1146, 91] on button "Sauvegarder" at bounding box center [1156, 85] width 123 height 37
click at [1189, 142] on button "button" at bounding box center [1186, 141] width 28 height 25
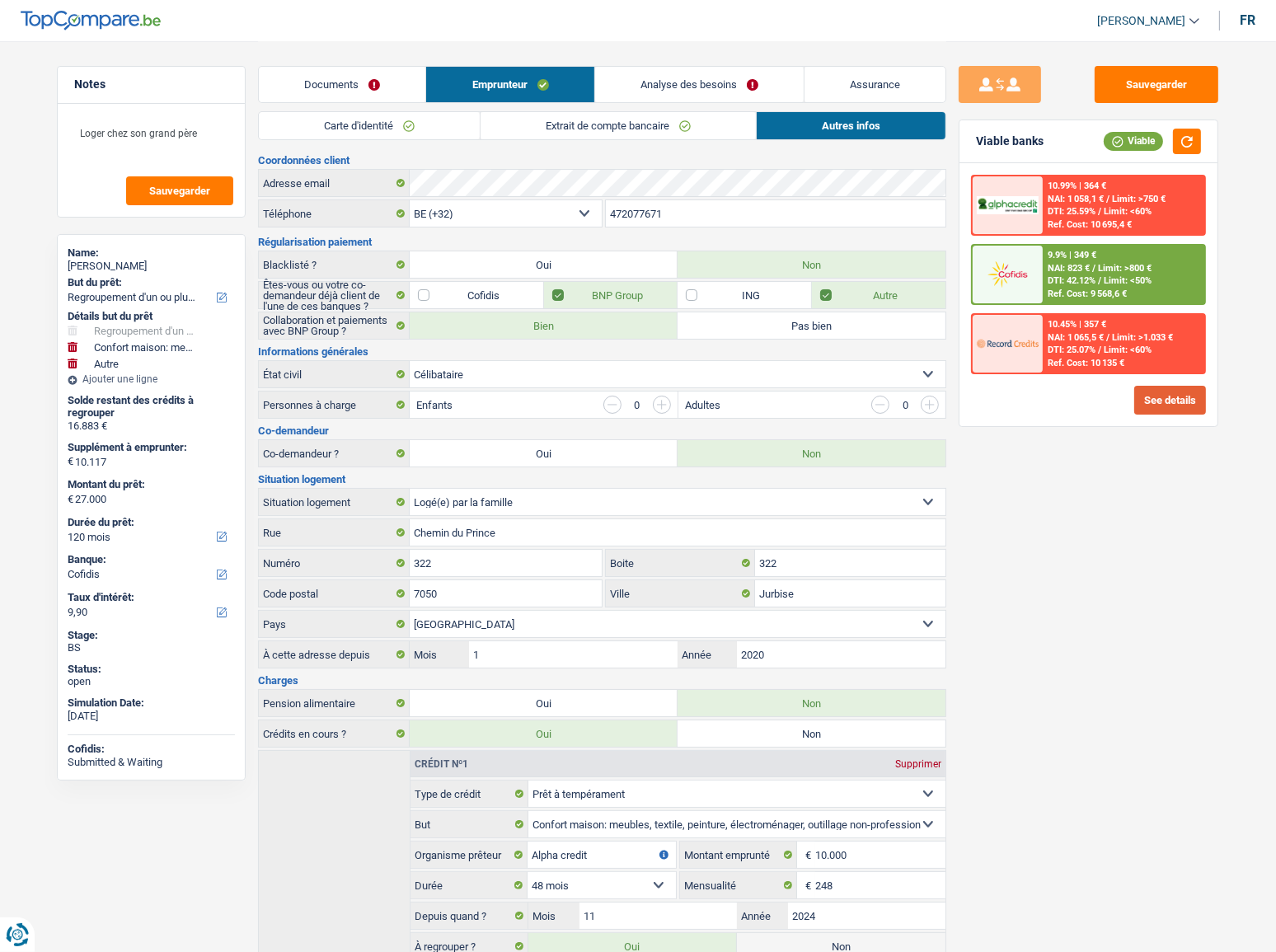
click at [1170, 405] on button "See details" at bounding box center [1170, 400] width 72 height 28
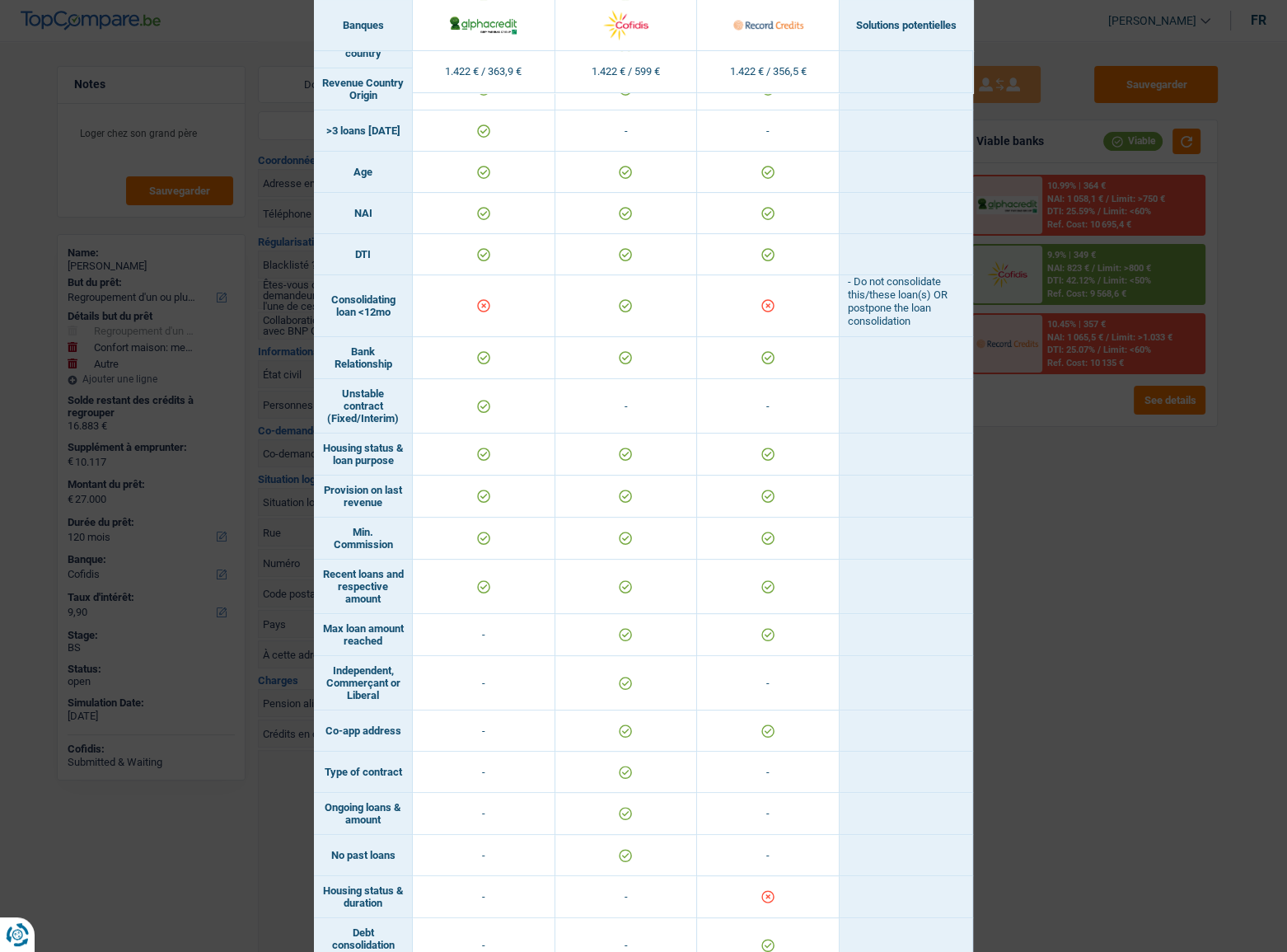
scroll to position [619, 0]
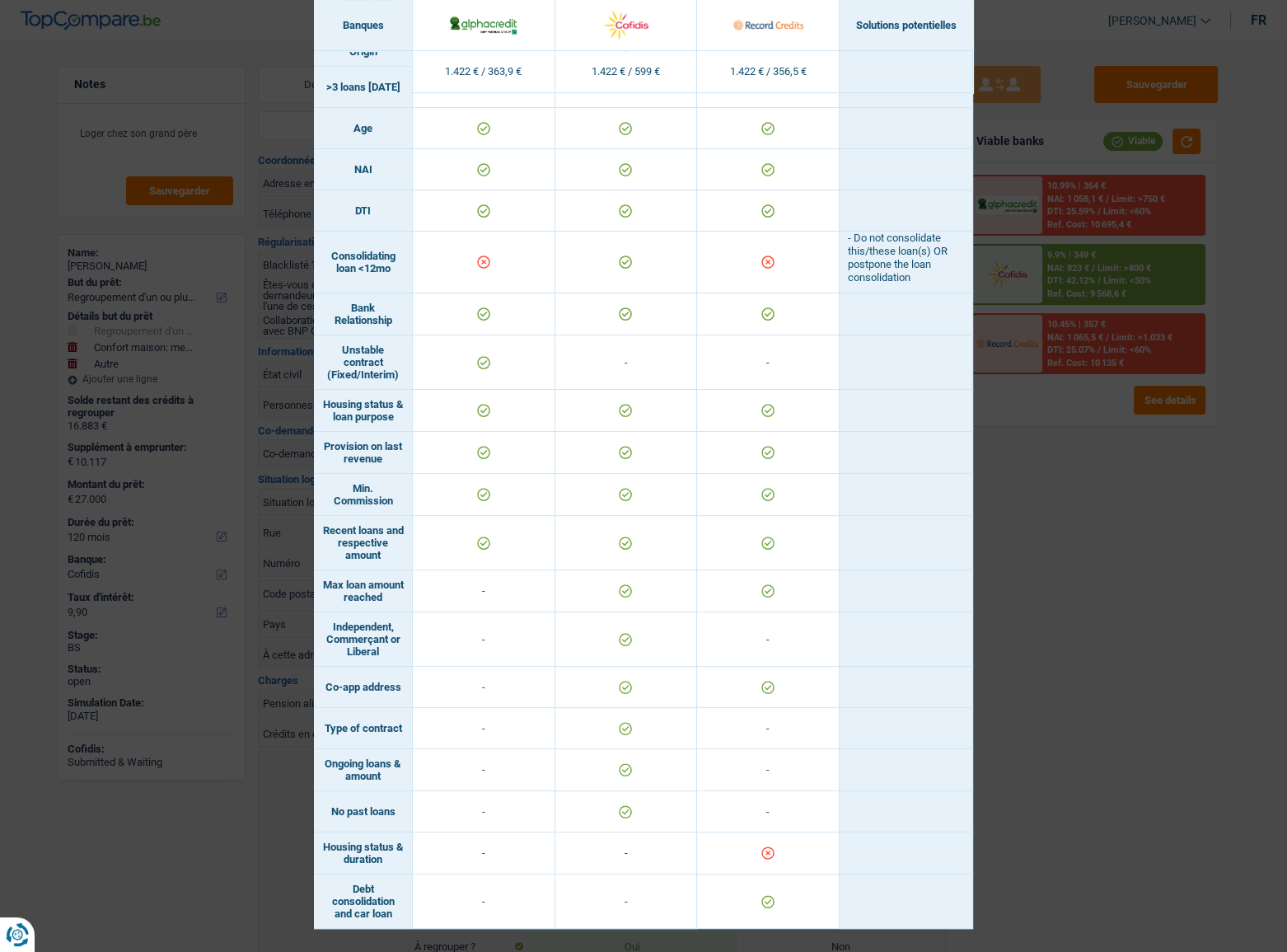
click at [1104, 568] on div "Banks conditions × Banques Solutions potentielles Revenus / Charges 1.422 € / 3…" at bounding box center [644, 476] width 1287 height 952
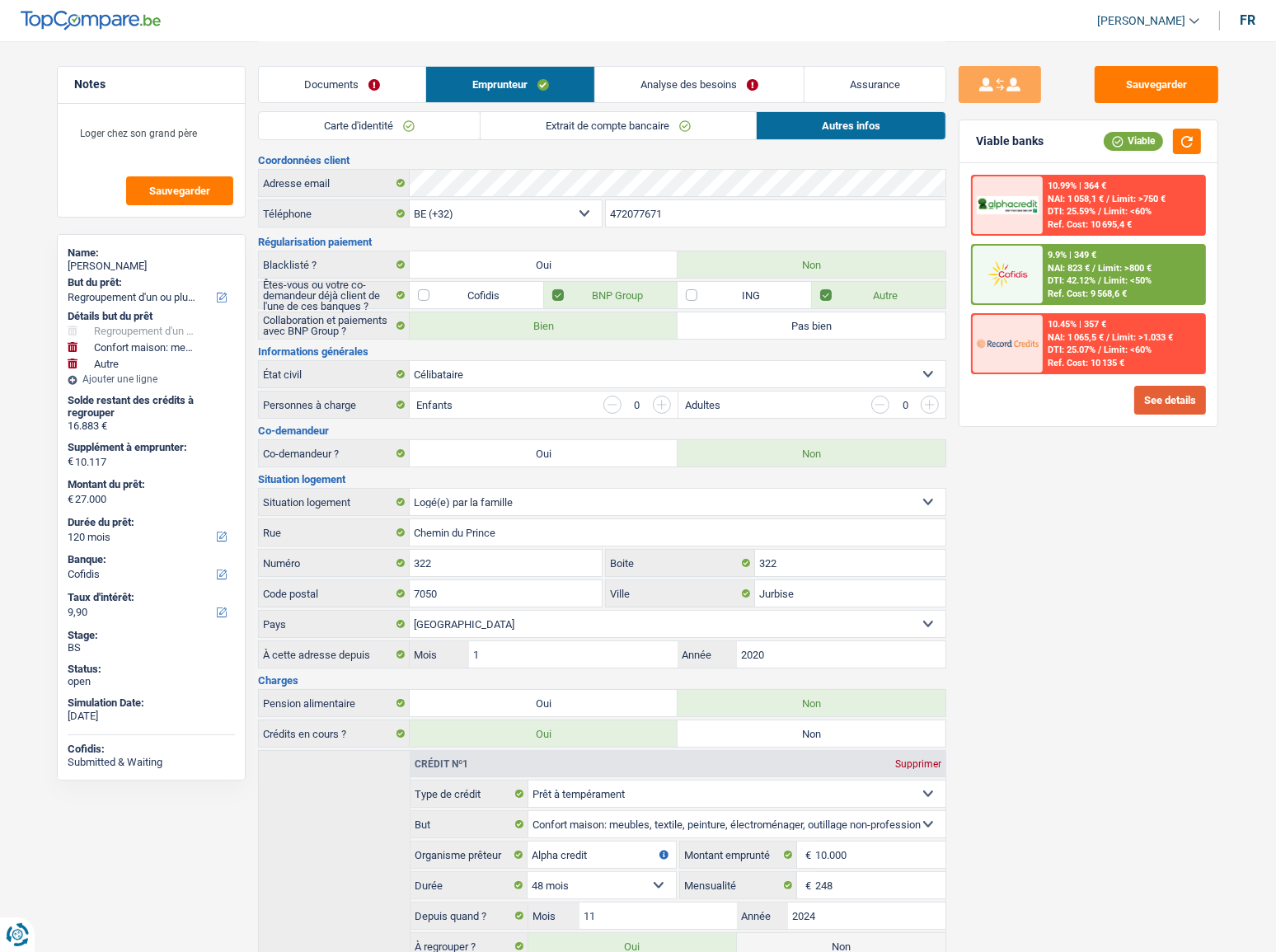
click at [1154, 411] on button "See details" at bounding box center [1170, 400] width 72 height 28
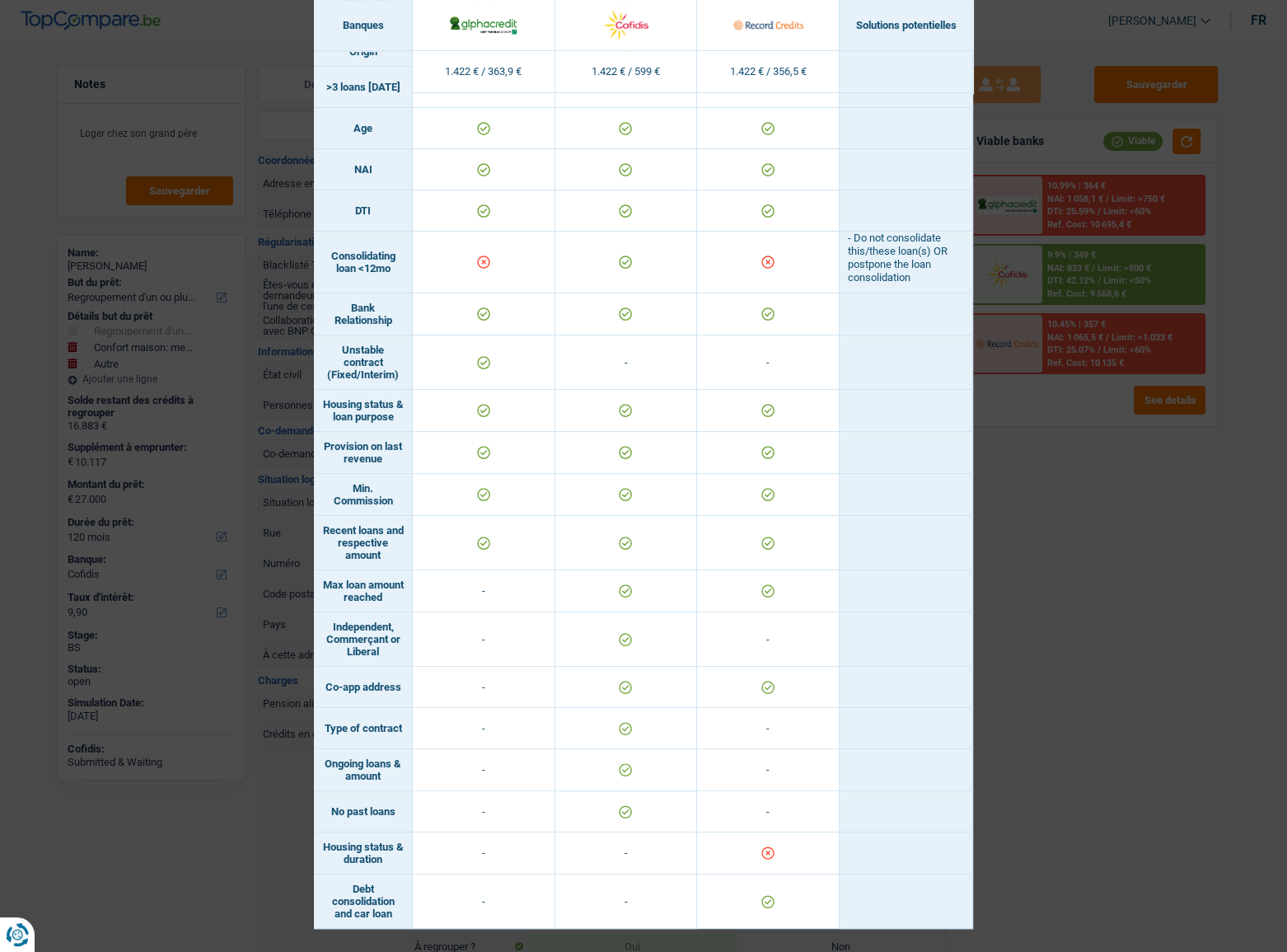
click at [1112, 574] on div "Banks conditions × Banques Solutions potentielles Revenus / Charges 1.422 € / 3…" at bounding box center [644, 476] width 1287 height 952
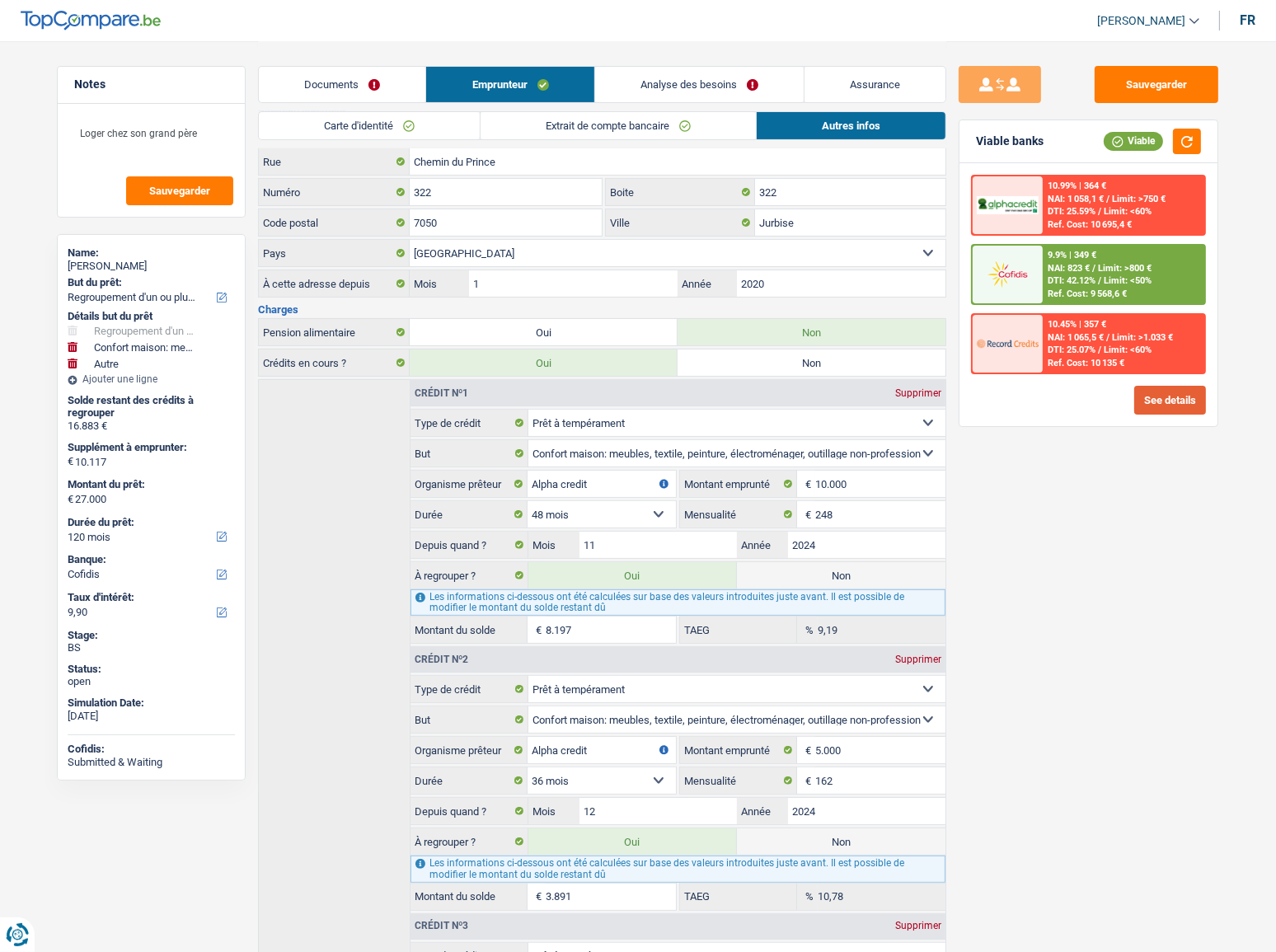
scroll to position [449, 0]
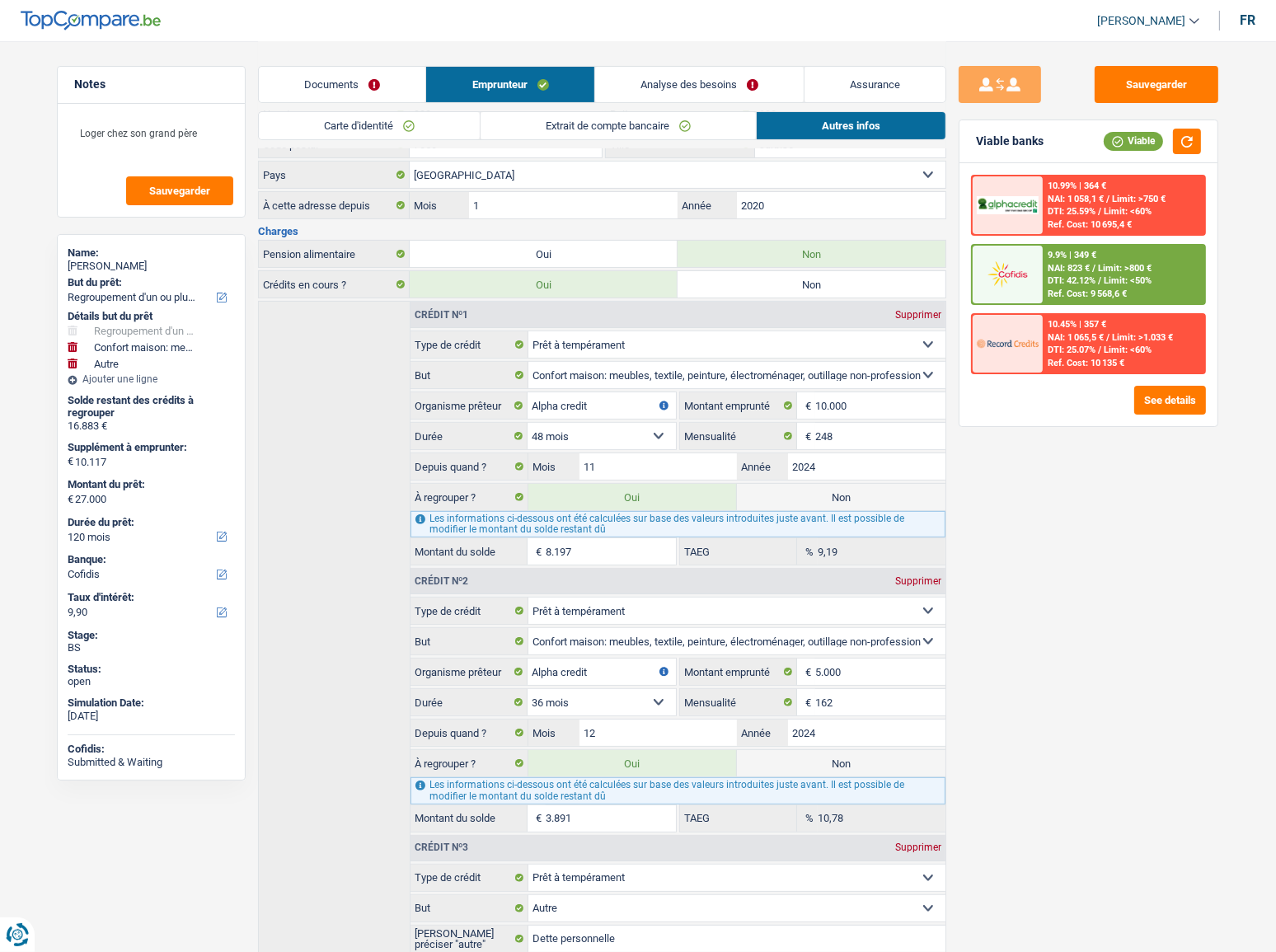
drag, startPoint x: 858, startPoint y: 499, endPoint x: 840, endPoint y: 705, distance: 206.8
click at [858, 499] on label "Non" at bounding box center [841, 496] width 209 height 26
click at [858, 499] on input "Non" at bounding box center [841, 496] width 209 height 26
radio input "true"
type input "18.803"
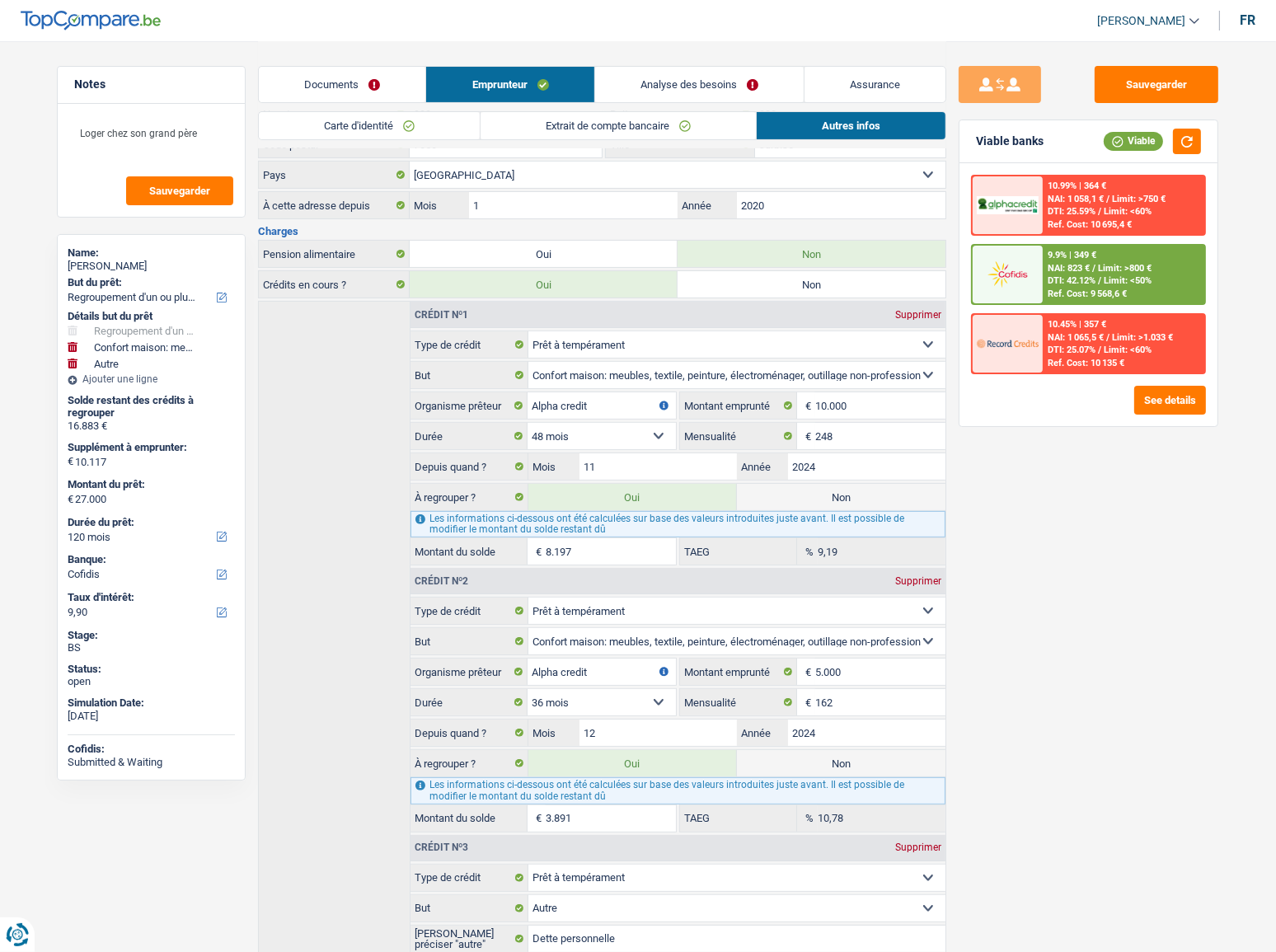
select select "84"
radio input "false"
type input "18.803"
select select "84"
type input "8.686"
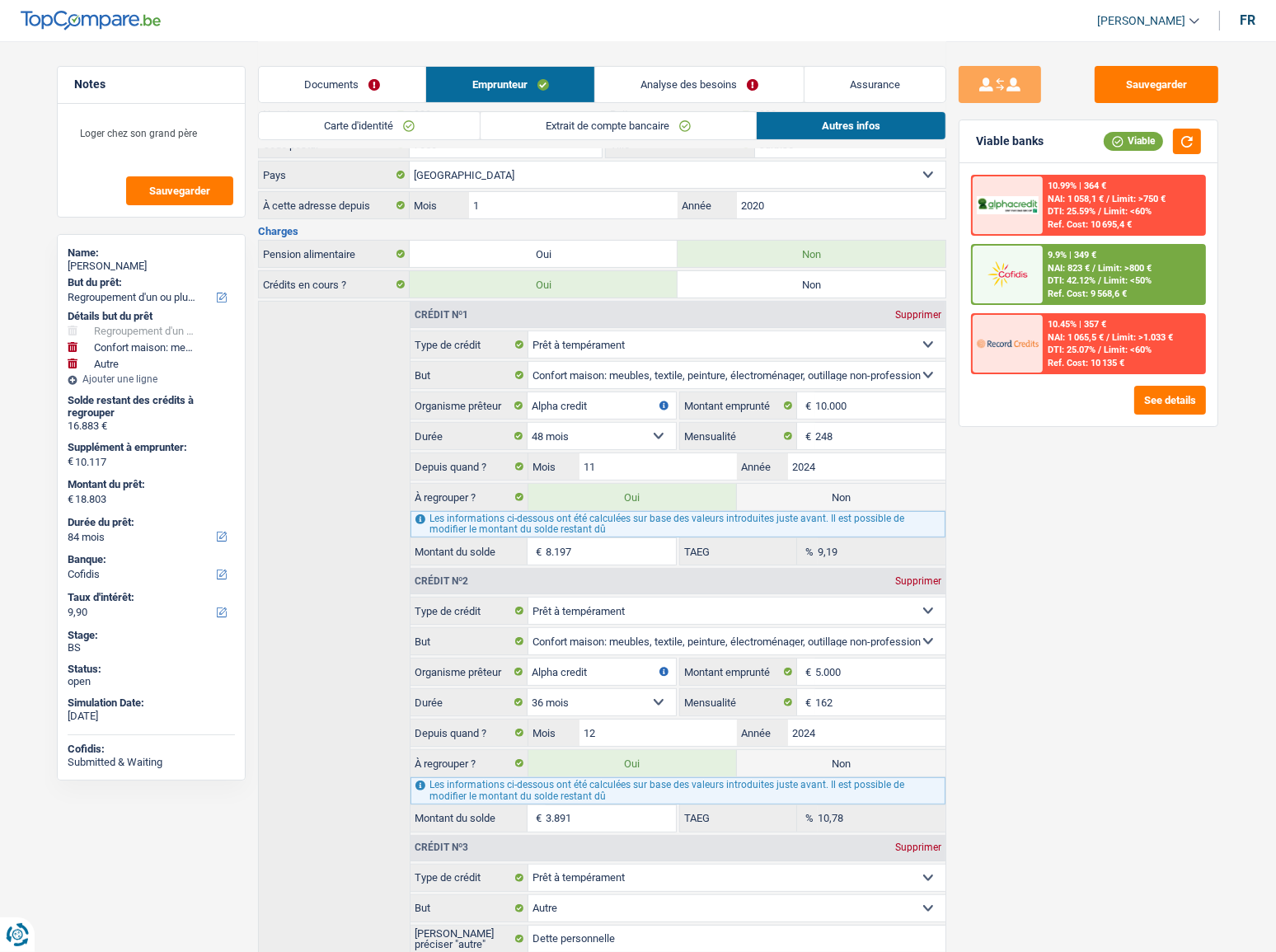
type input "18.803"
select select "84"
select select
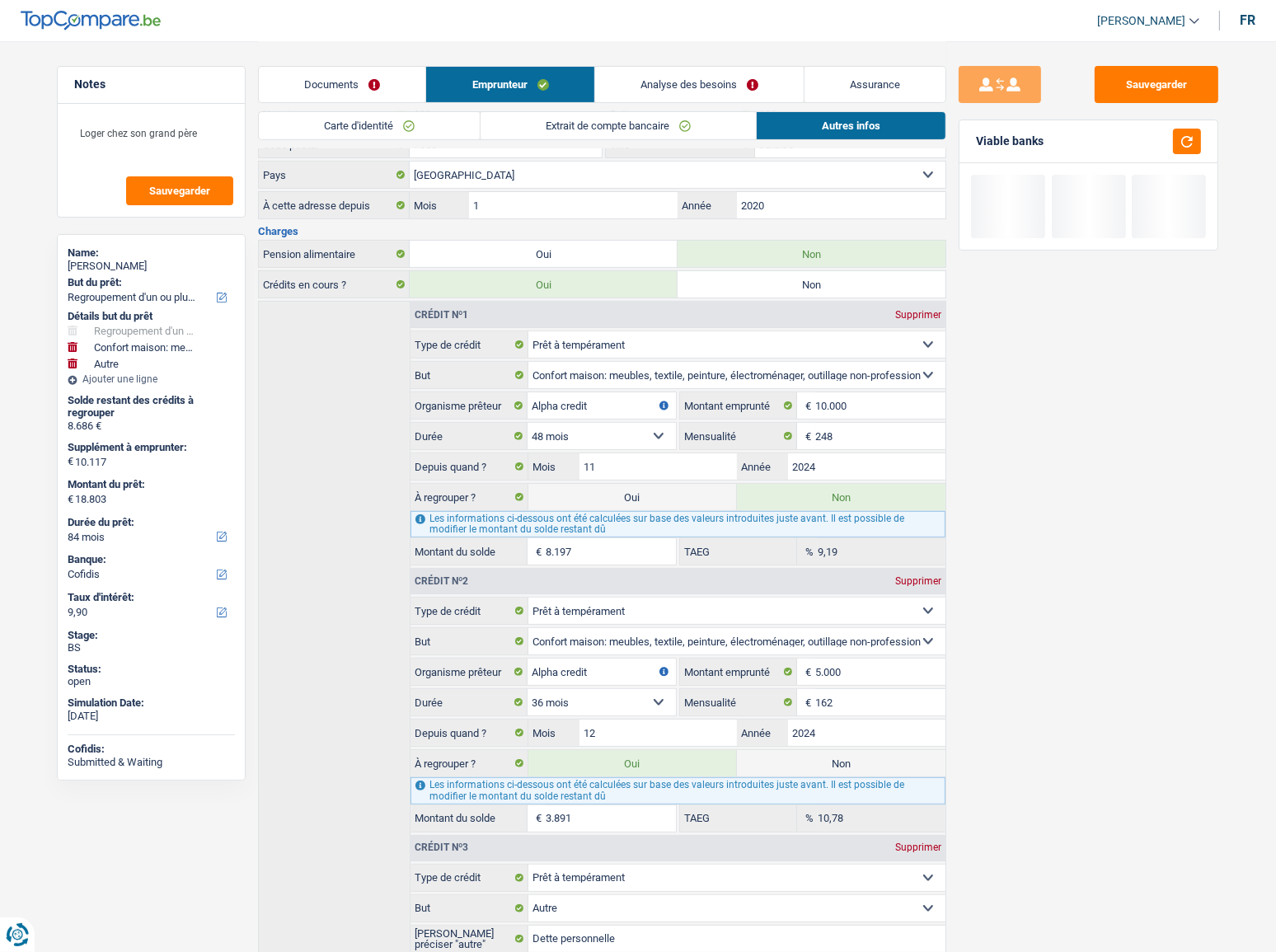
drag, startPoint x: 847, startPoint y: 753, endPoint x: 696, endPoint y: 426, distance: 360.2
click at [847, 753] on label "Non" at bounding box center [841, 763] width 209 height 26
click at [847, 753] on input "Non" at bounding box center [841, 763] width 209 height 26
radio input "true"
type input "14.912"
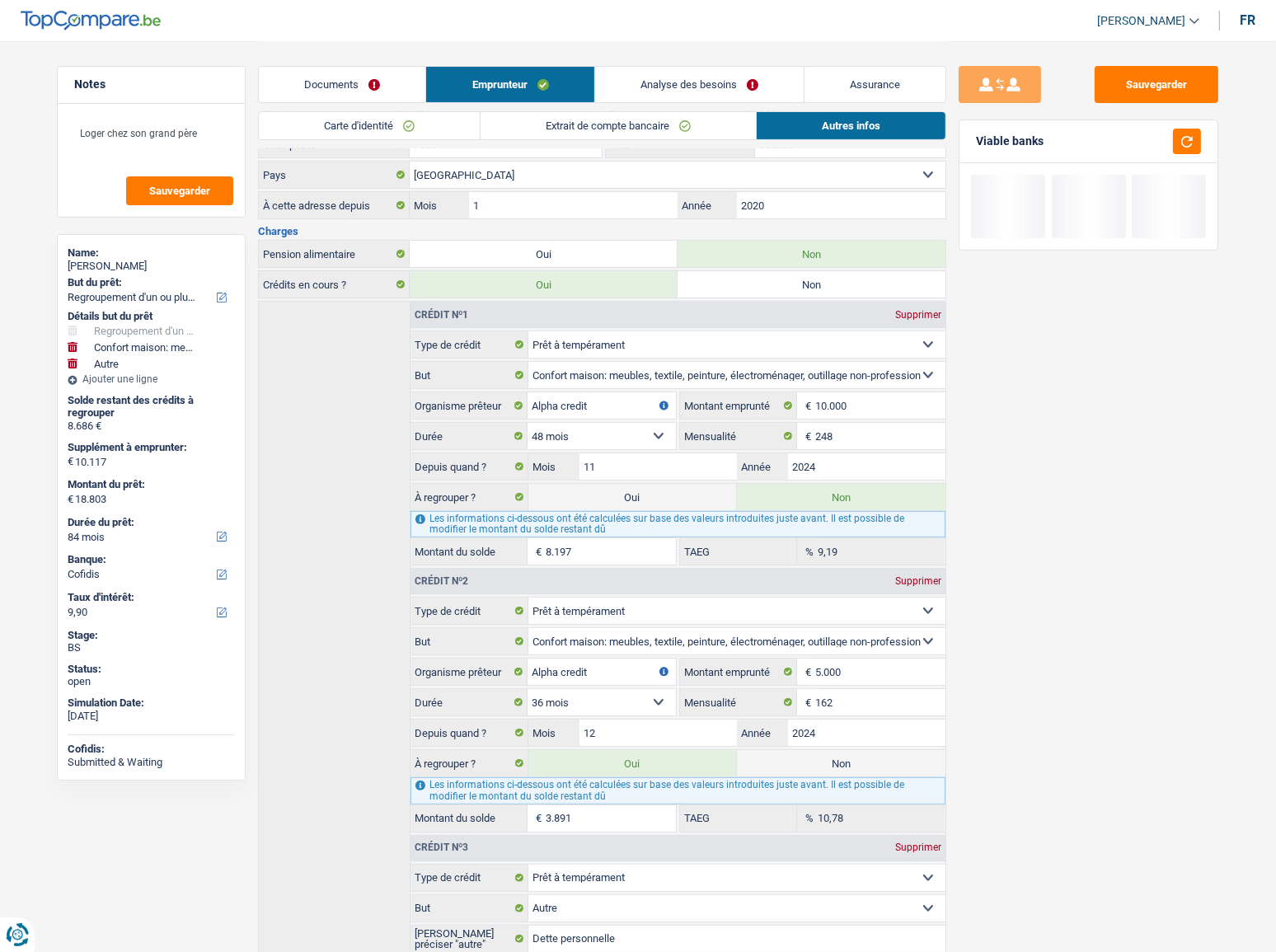
select select "60"
radio input "false"
type input "14.912"
select select "60"
type input "4.795"
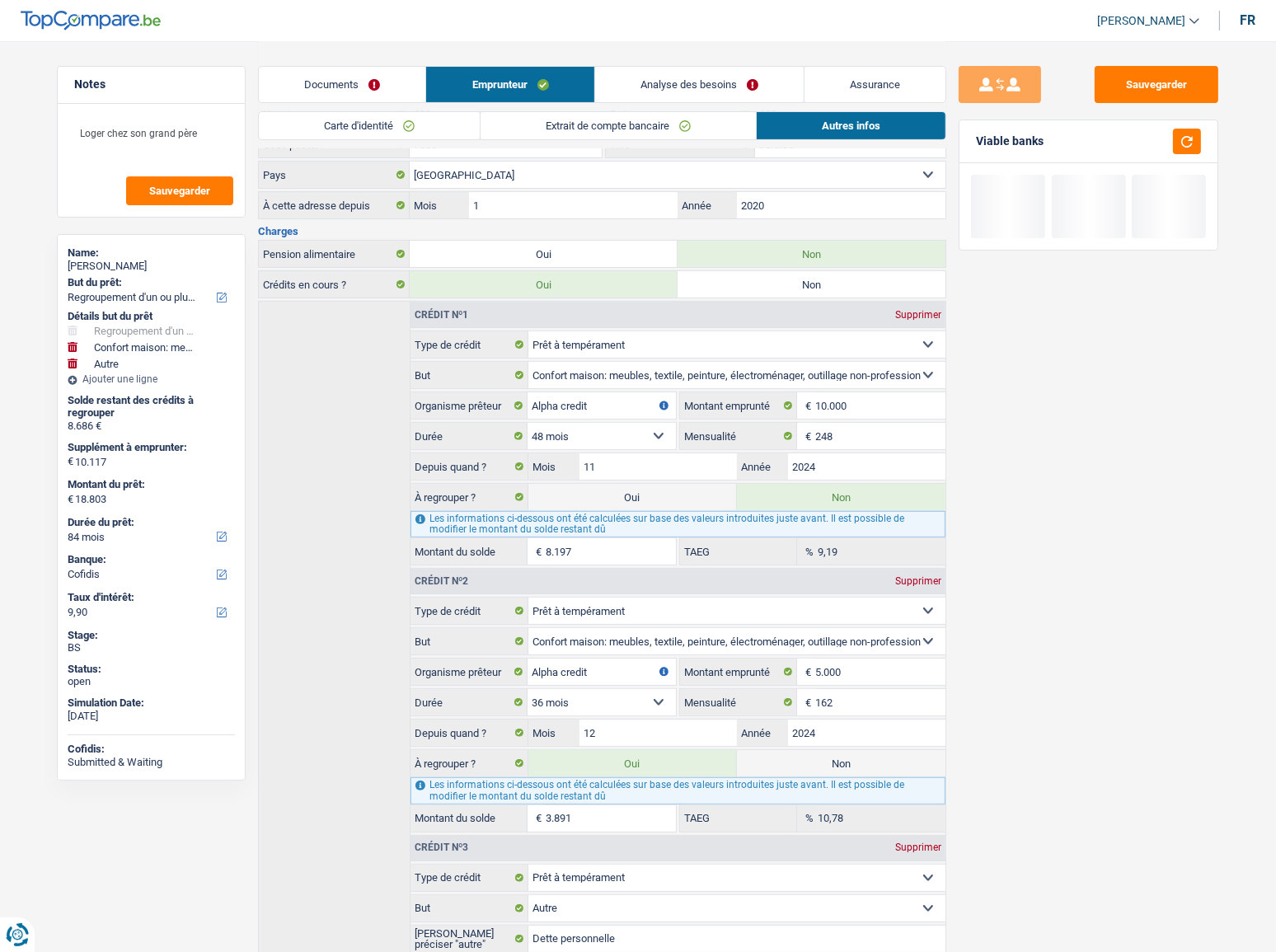
type input "14.912"
select select "60"
click at [719, 89] on link "Analyse des besoins" at bounding box center [699, 85] width 209 height 35
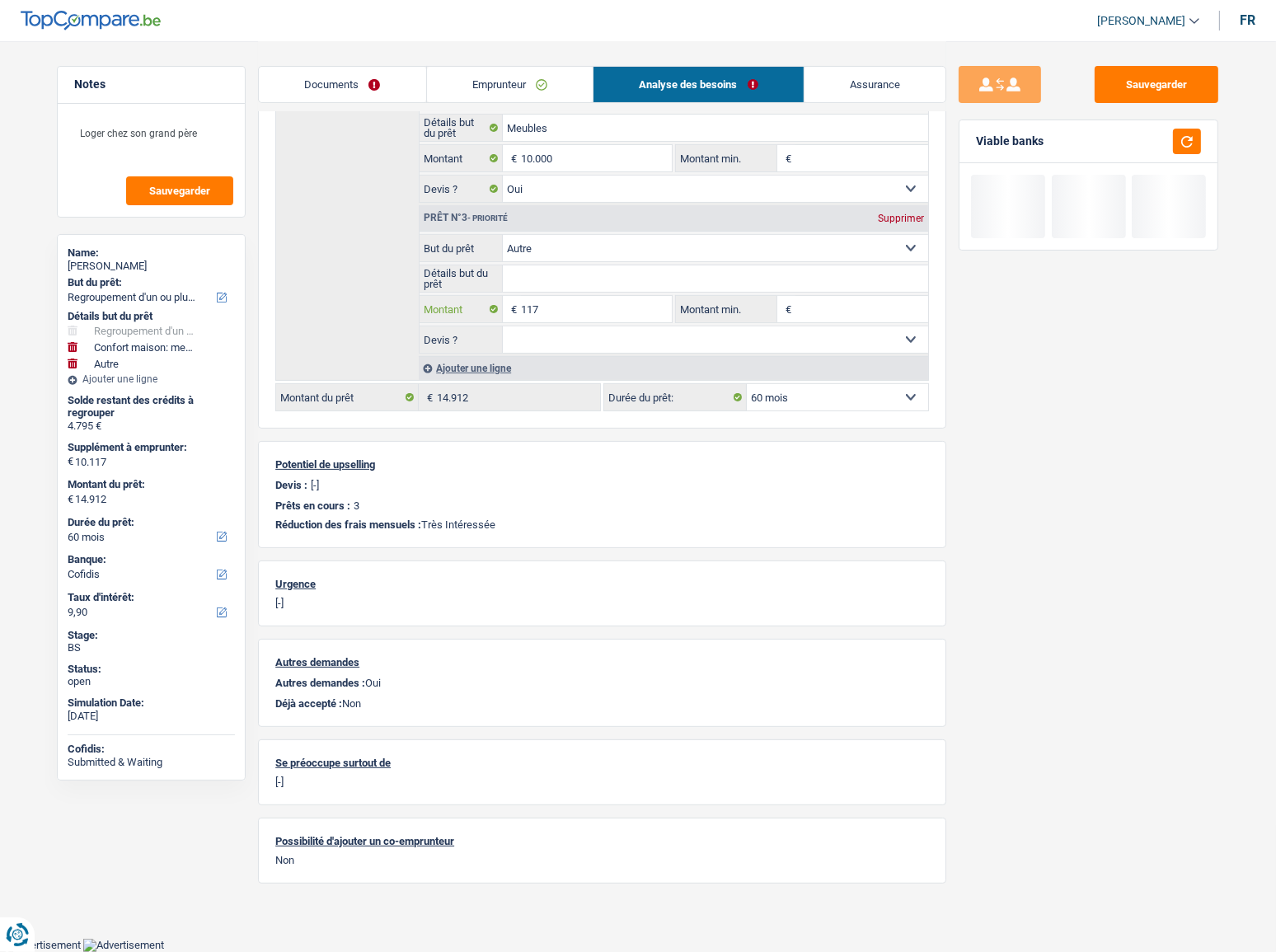
select select
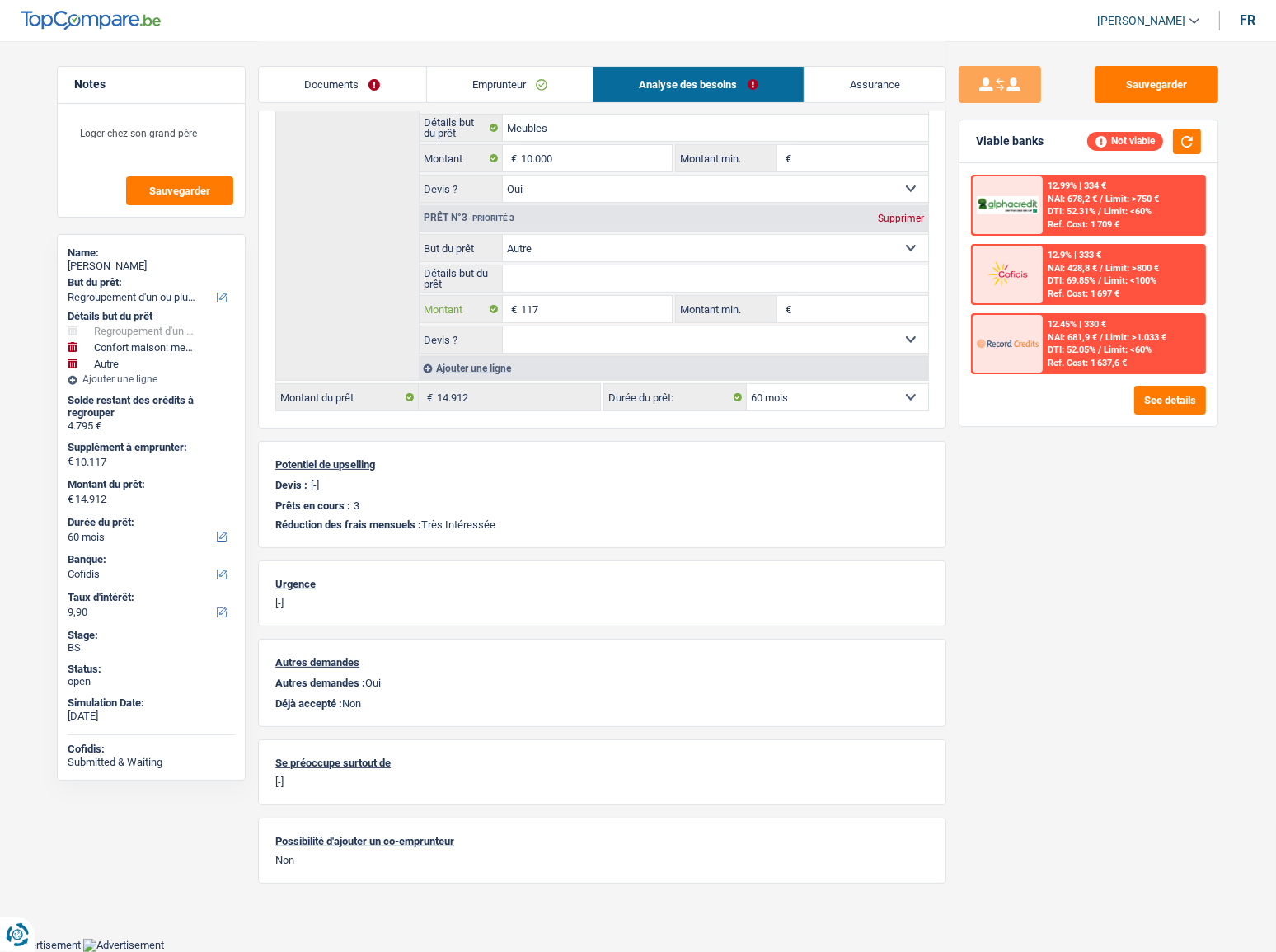
click at [532, 298] on input "117" at bounding box center [596, 308] width 151 height 26
type input "1"
select select
type input "12"
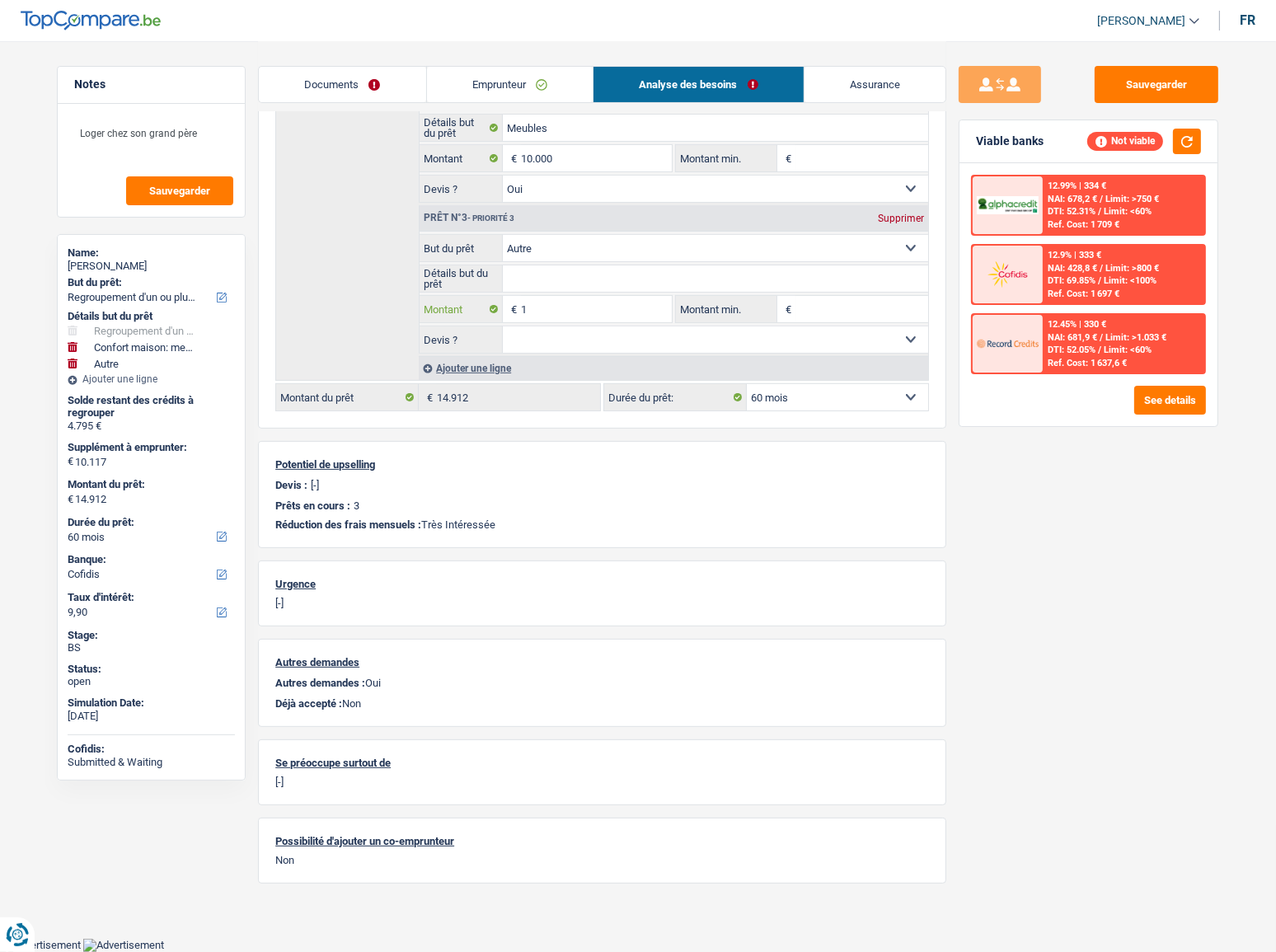
select select
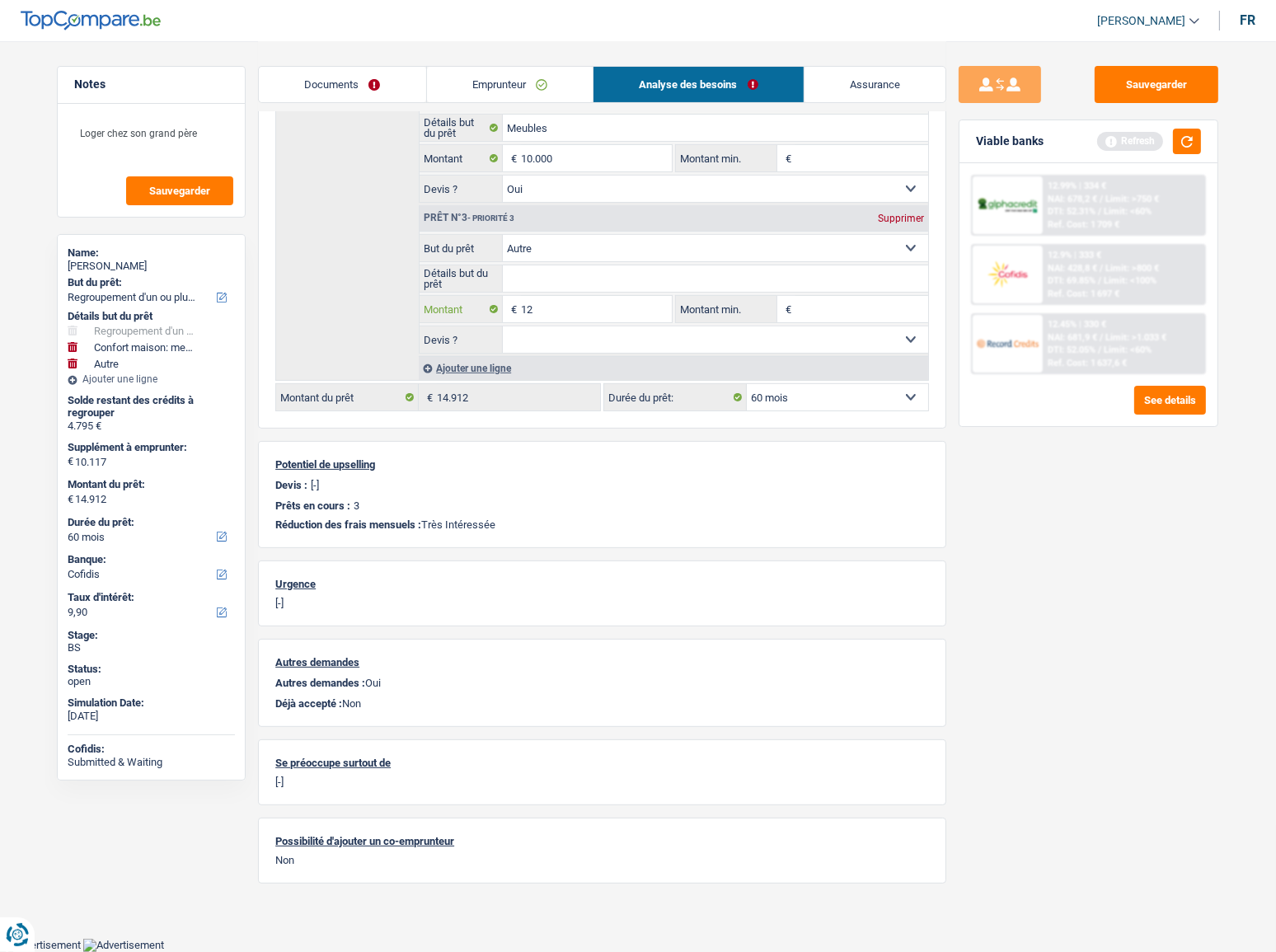
type input "128"
select select
type input "1.280"
select select
type input "12.800"
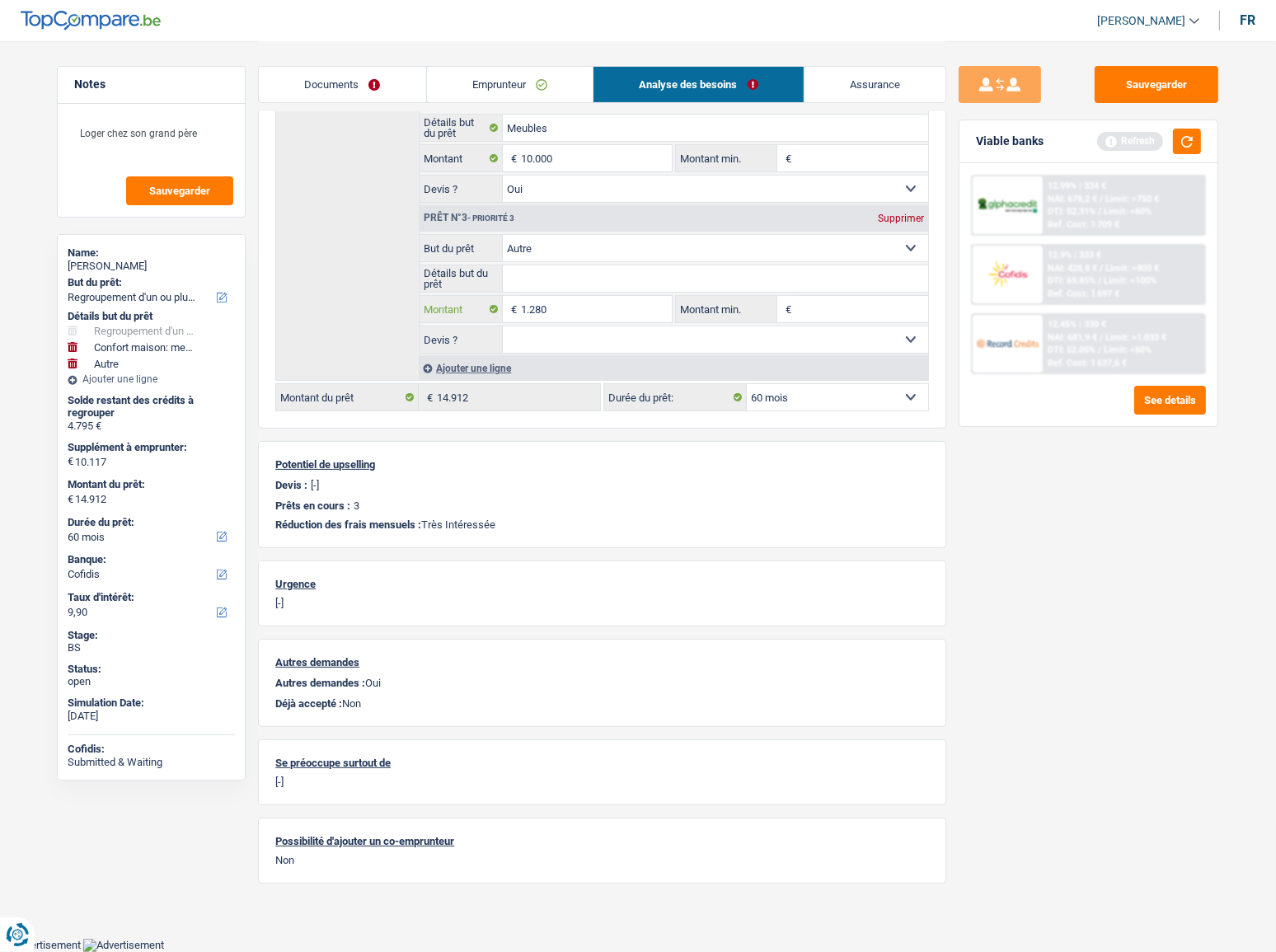
select select
type input "12.800"
type input "22.800"
type input "27.595"
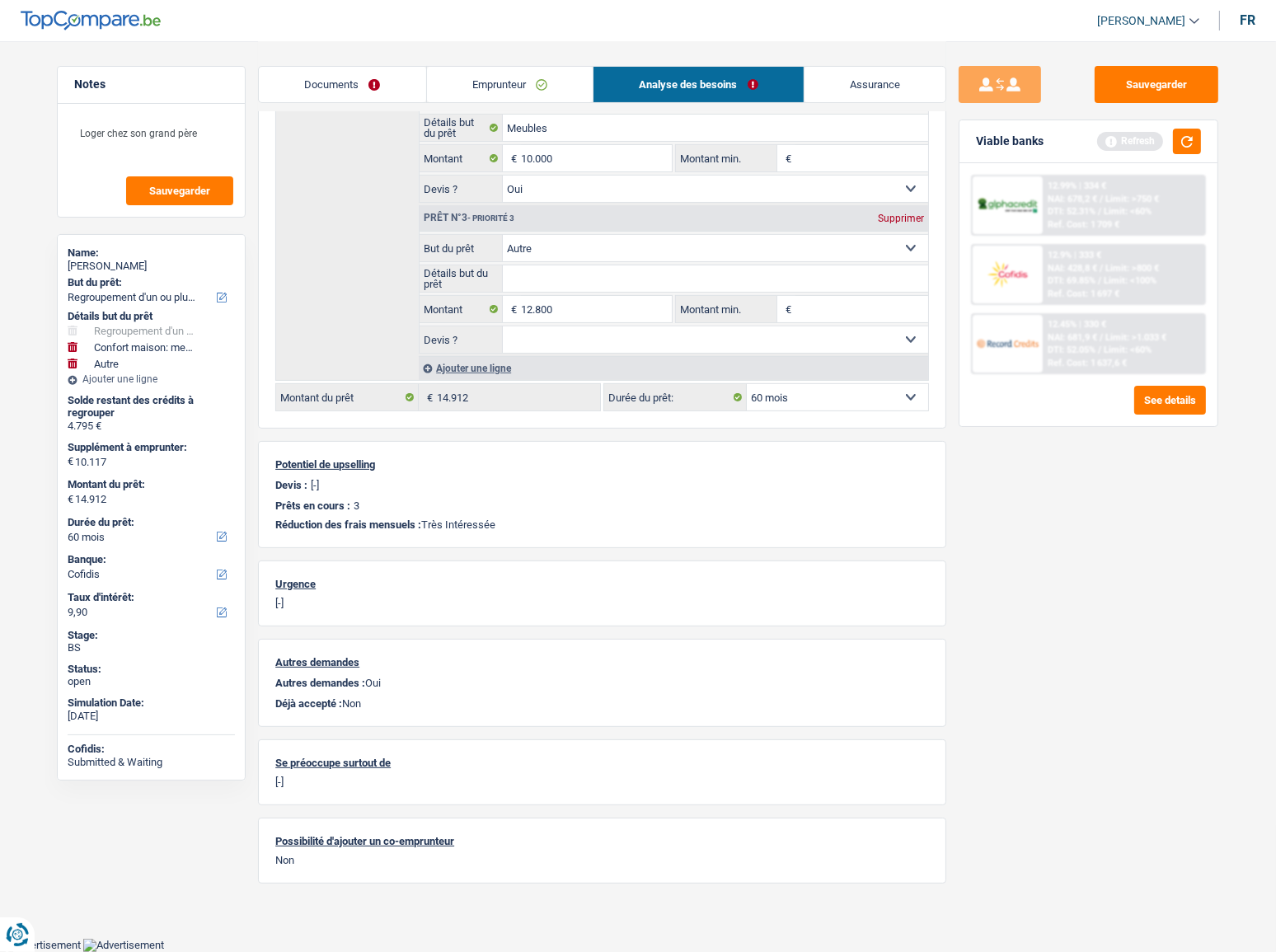
select select "120"
type input "27.595"
select select
click at [1065, 561] on div "Sauvegarder Viable banks Refresh 12.99% | 334 € NAI: 678,2 € / Limit: >750 € DT…" at bounding box center [1088, 495] width 284 height 859
select select "120"
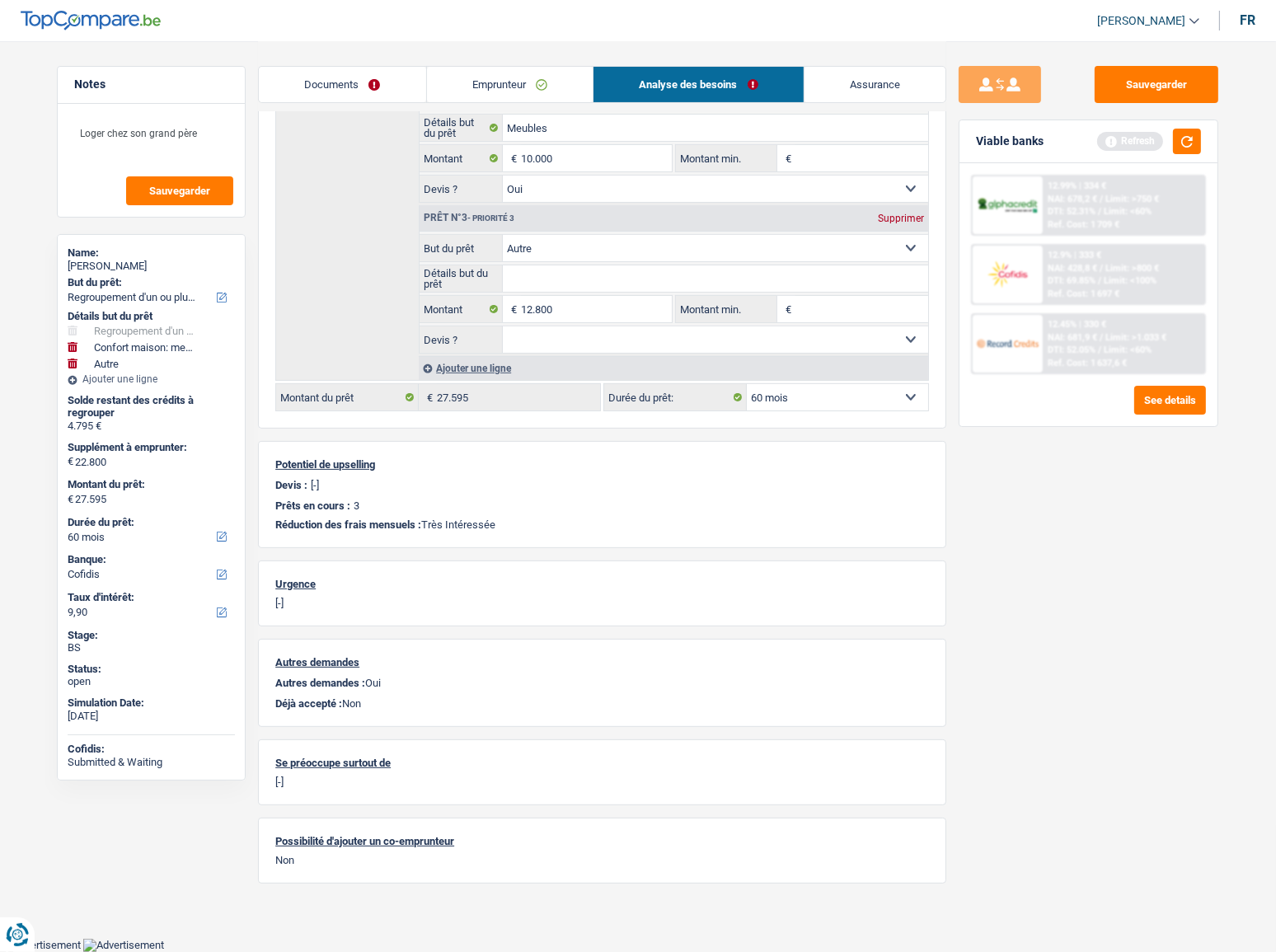
select select "120"
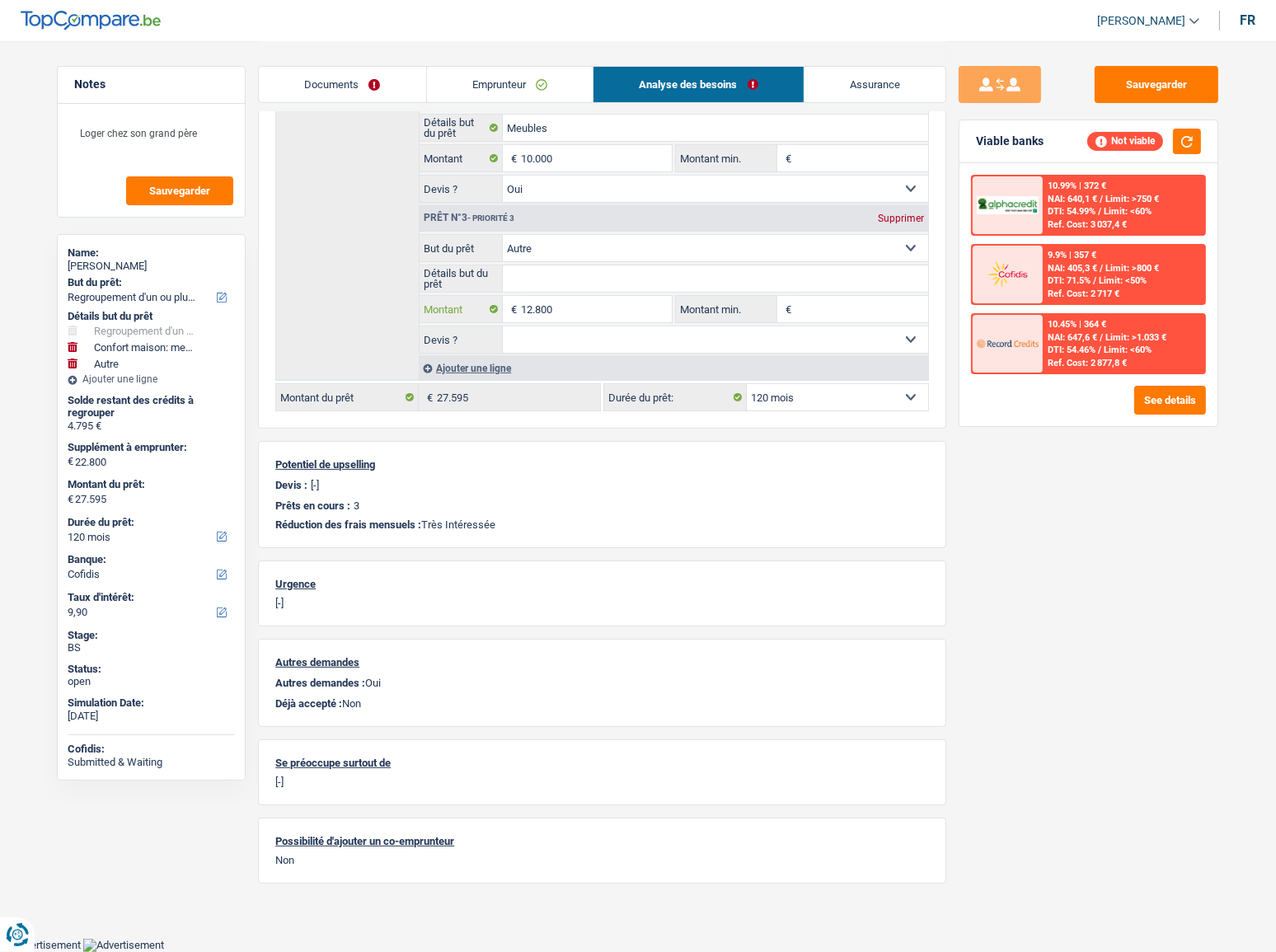
click at [557, 296] on input "12.800" at bounding box center [596, 308] width 151 height 26
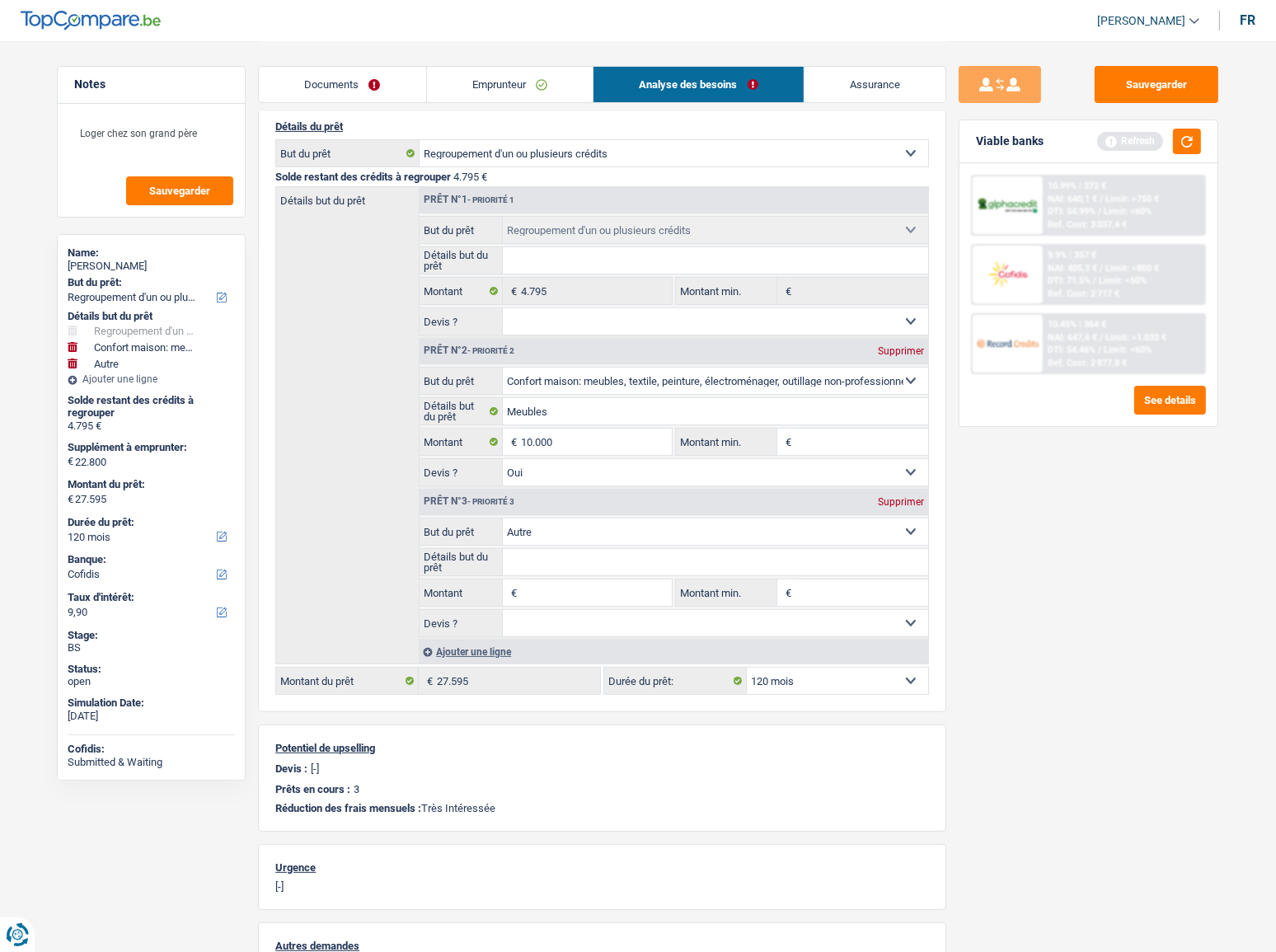
scroll to position [146, 0]
select select
type input "10.000"
type input "14.795"
select select "60"
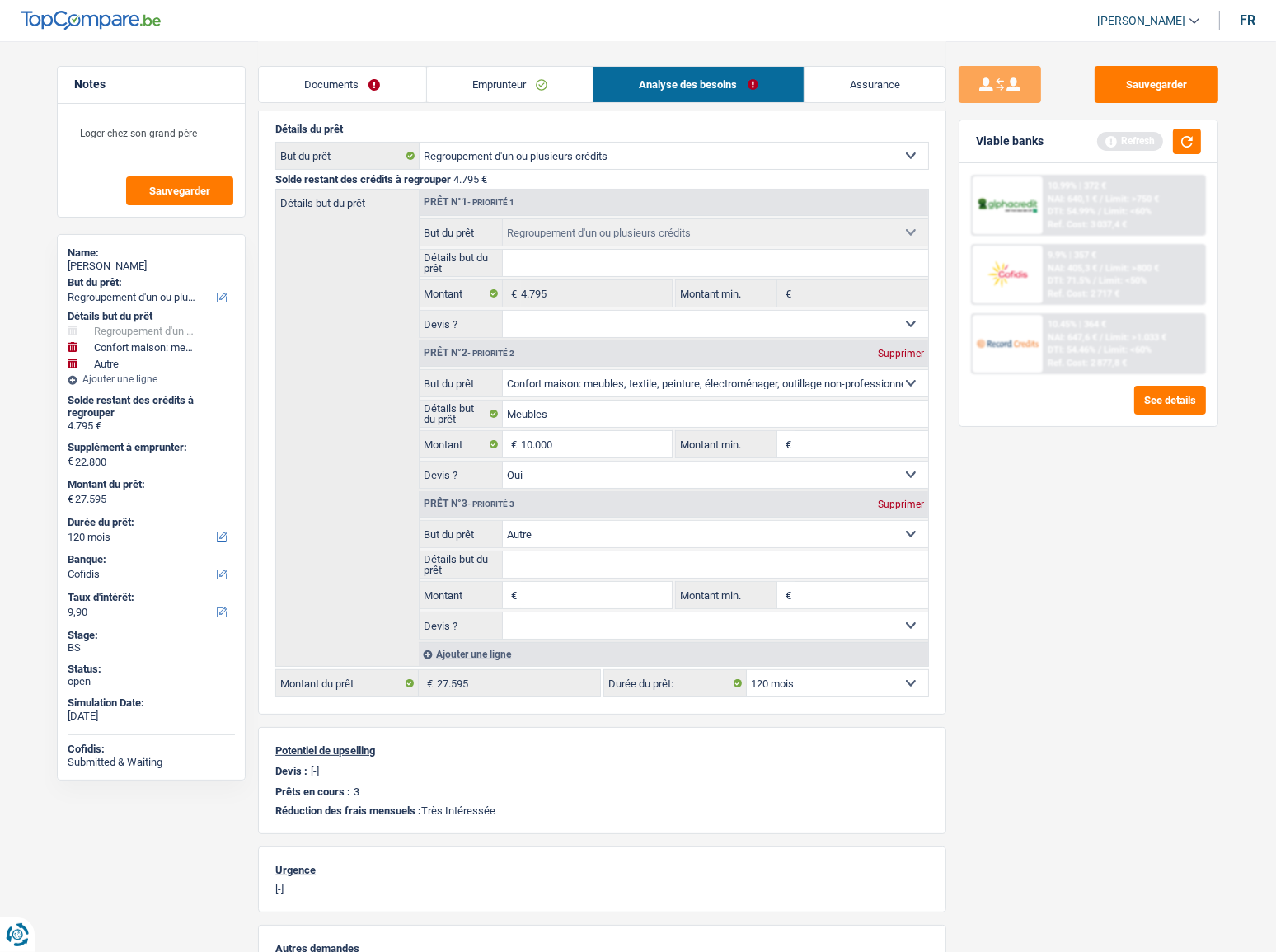
type input "14.795"
select select "60"
type input "14.795"
select select "60"
click at [495, 88] on link "Emprunteur" at bounding box center [510, 85] width 167 height 35
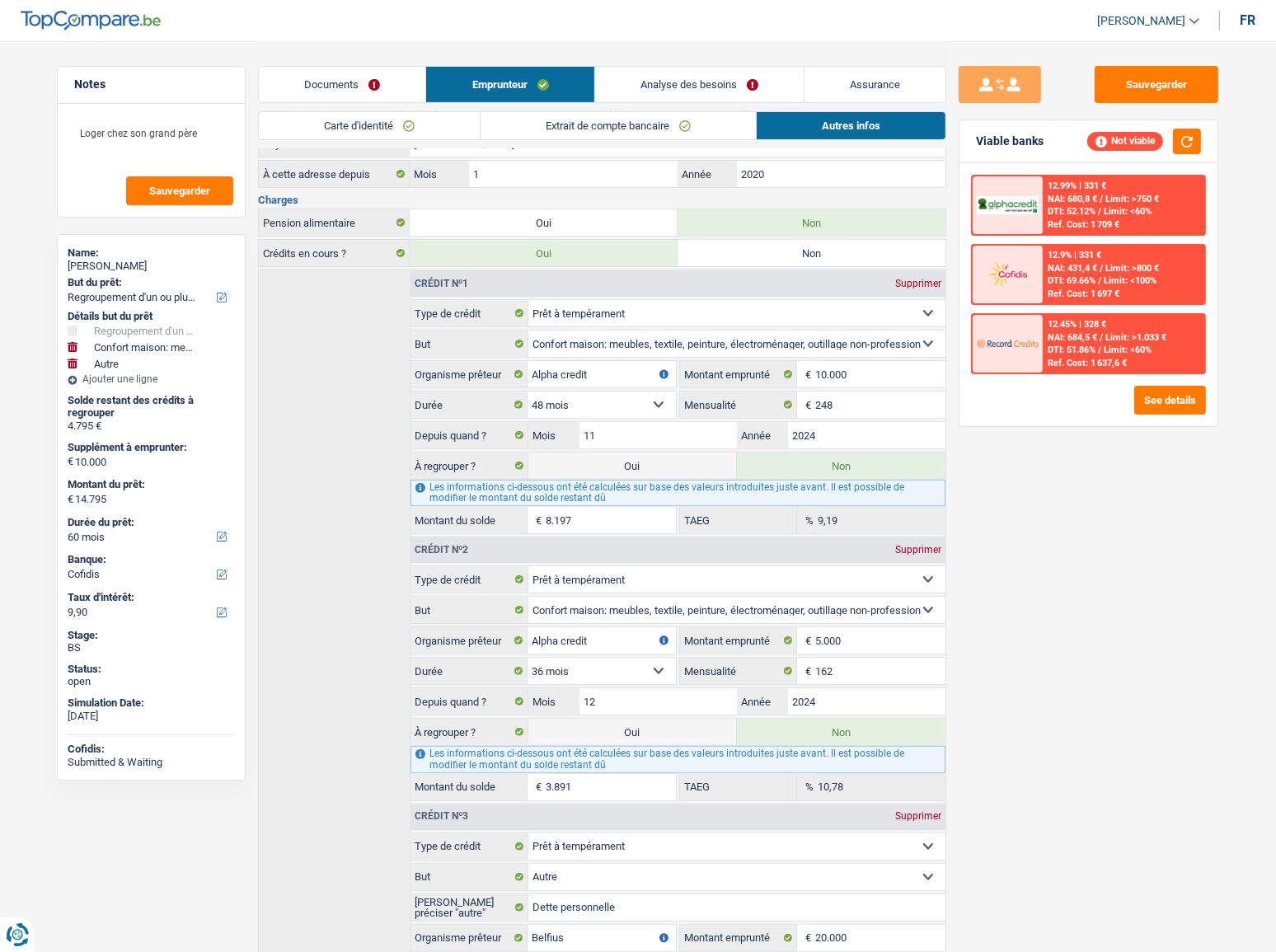
scroll to position [479, 0]
click at [670, 747] on div "Les informations ci-dessous ont été calculées sur base des valeurs introduites …" at bounding box center [678, 759] width 535 height 26
click at [662, 464] on label "Oui" at bounding box center [632, 466] width 209 height 26
click at [662, 464] on input "Oui" at bounding box center [632, 466] width 209 height 26
radio input "true"
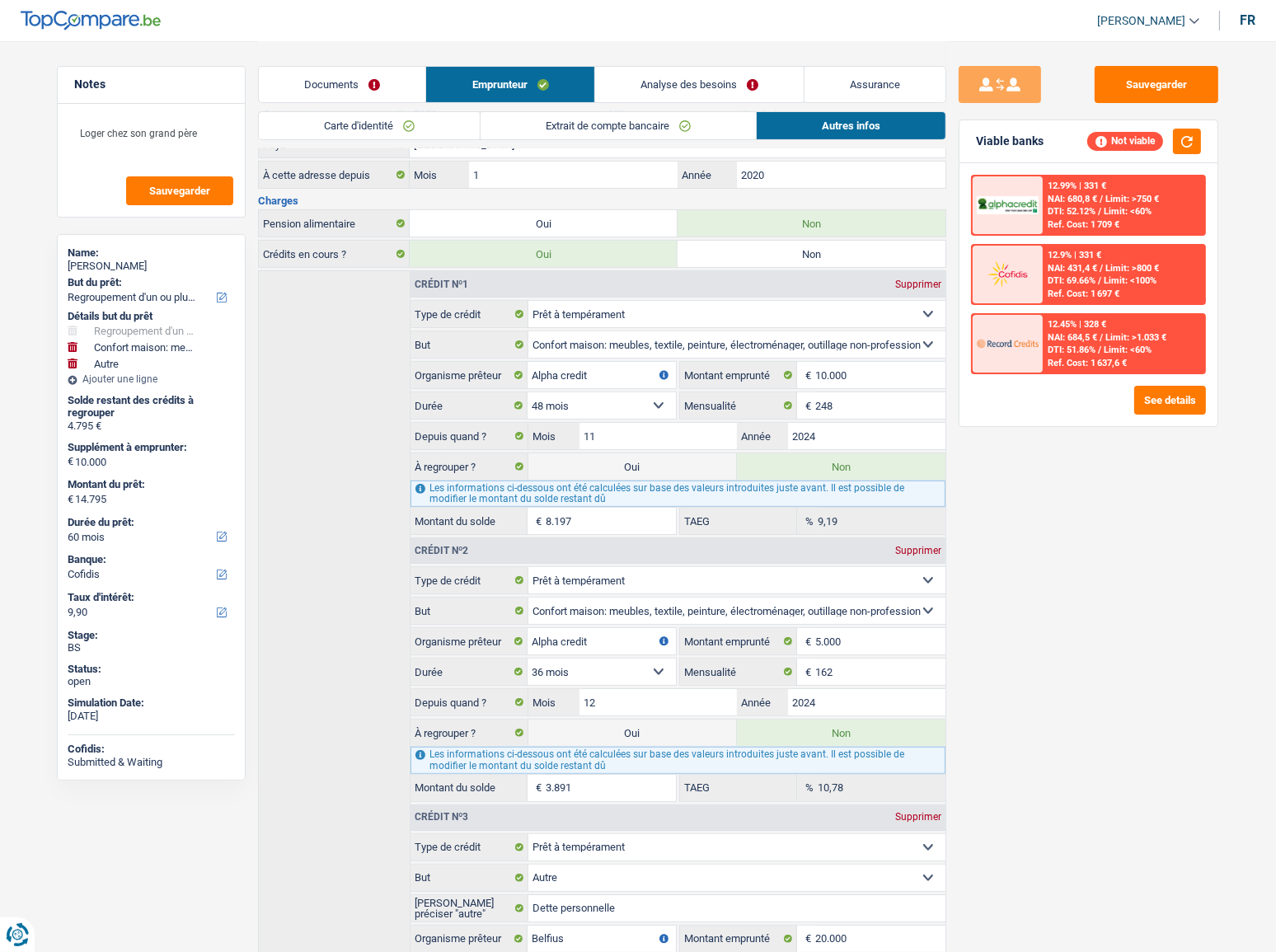
type input "22.992"
radio input "false"
select select "120"
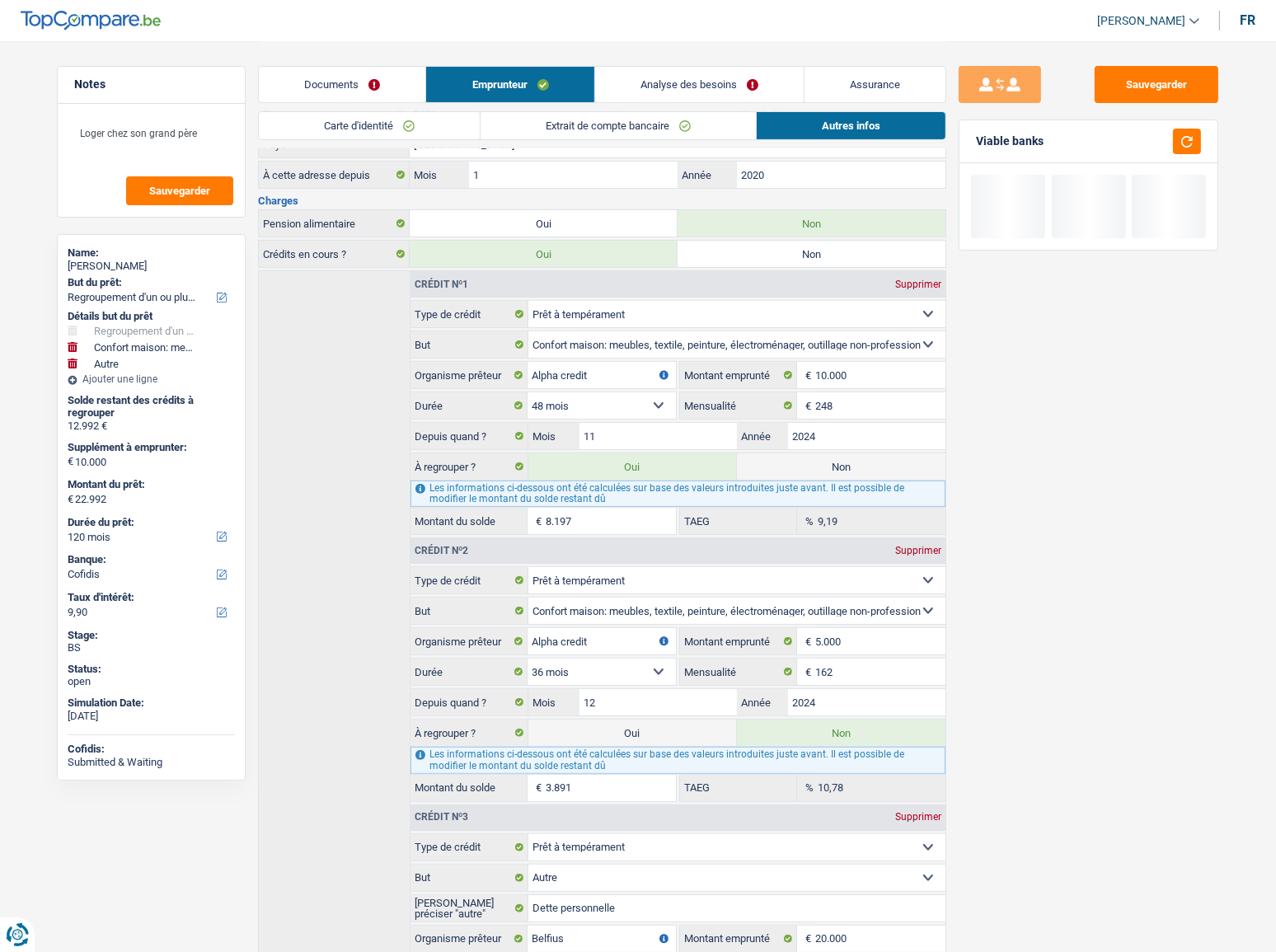
click at [672, 734] on label "Oui" at bounding box center [632, 732] width 209 height 26
click at [672, 734] on input "Oui" at bounding box center [632, 732] width 209 height 26
radio input "true"
type input "26.883"
radio input "false"
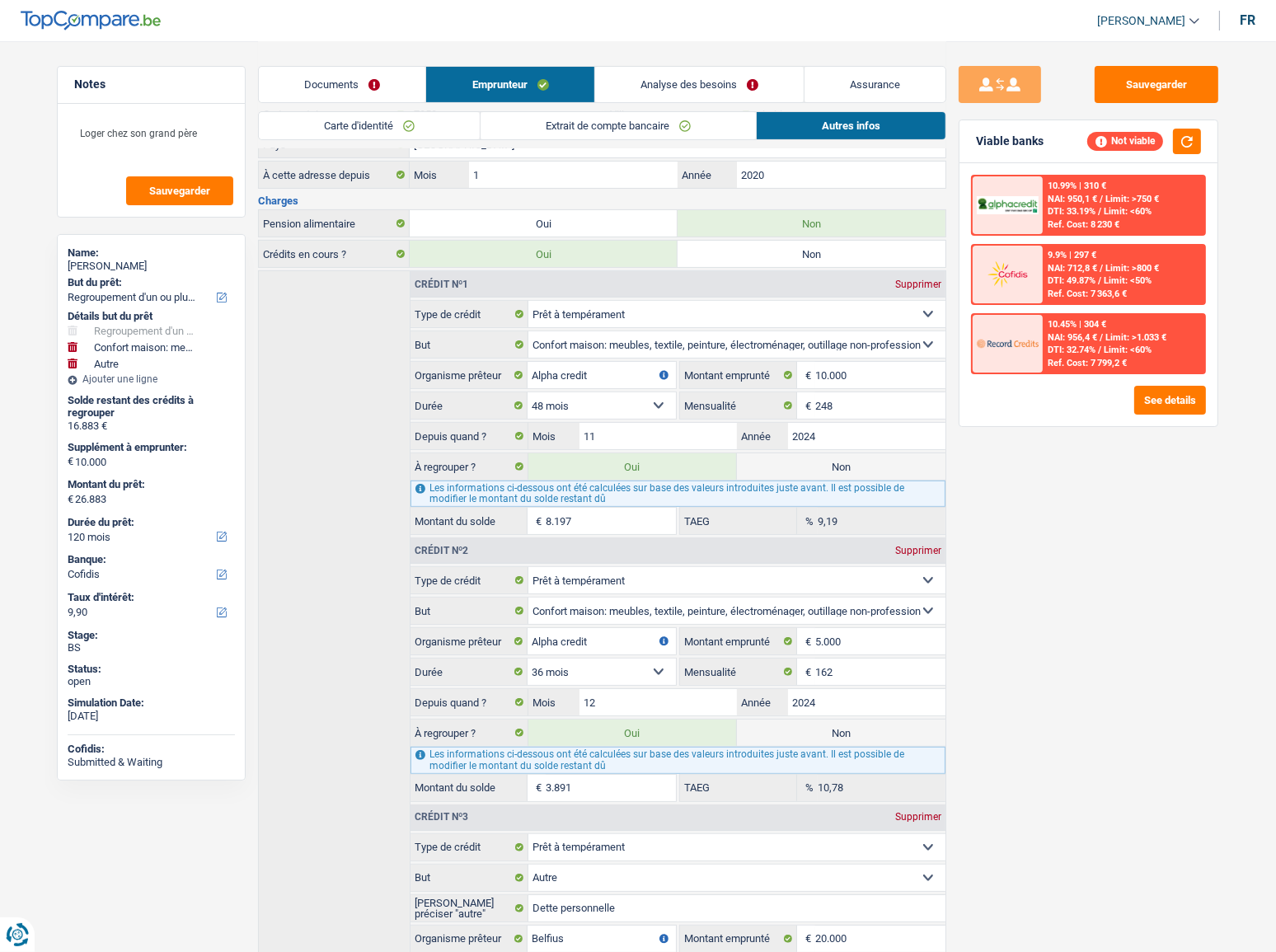
click at [434, 114] on link "Carte d'identité" at bounding box center [369, 126] width 220 height 27
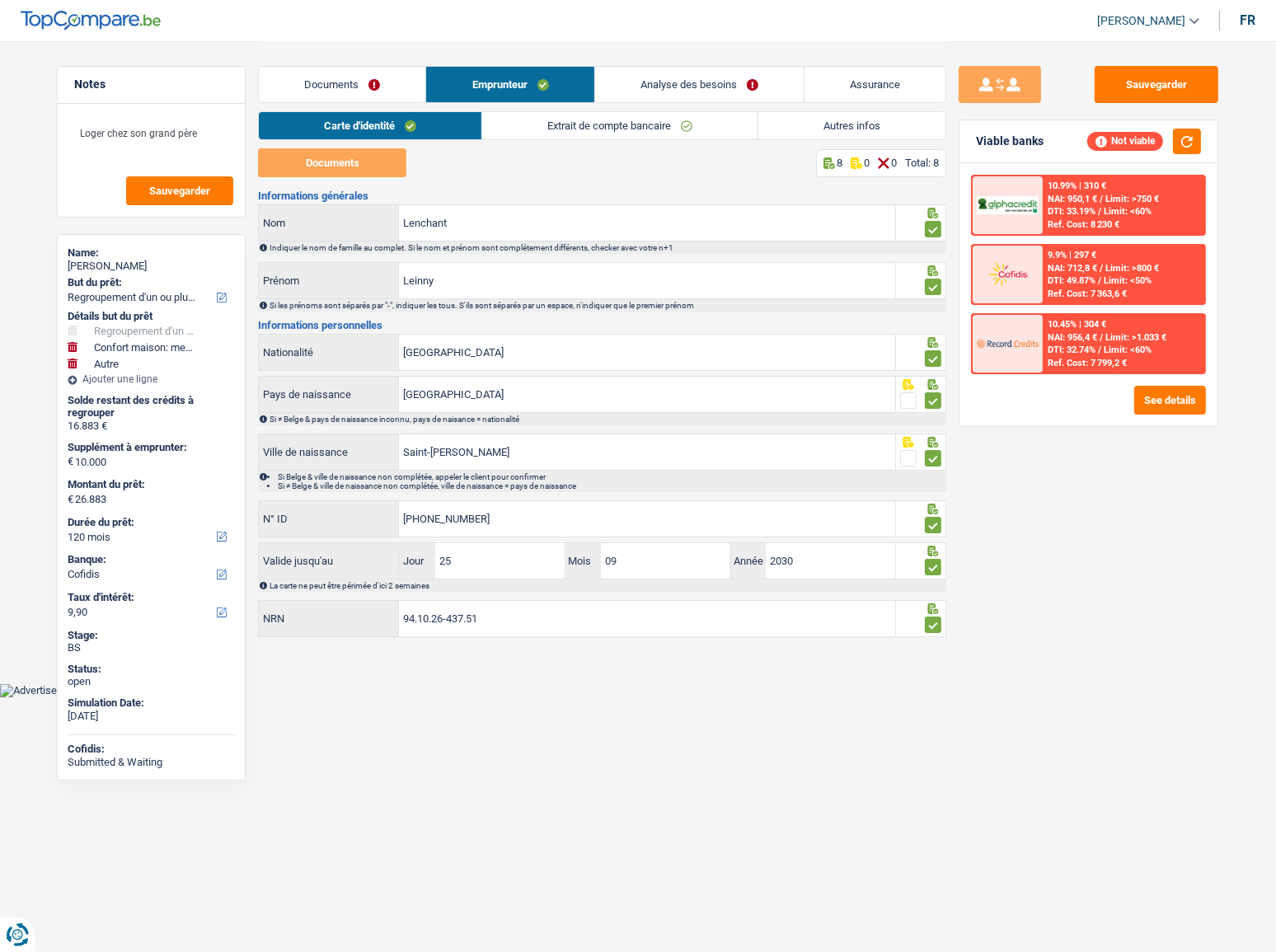
scroll to position [0, 0]
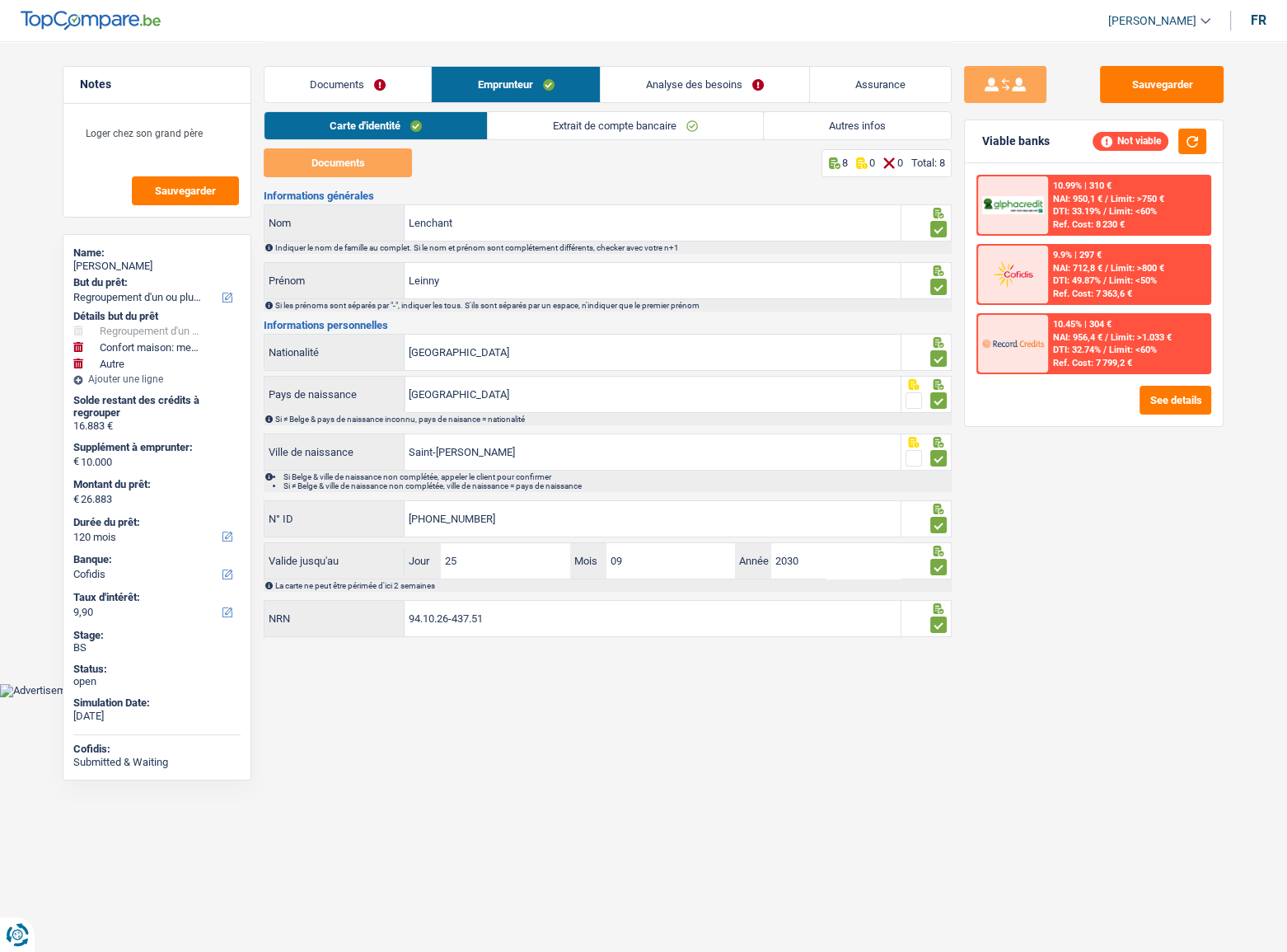
click at [659, 83] on link "Analyse des besoins" at bounding box center [705, 85] width 209 height 35
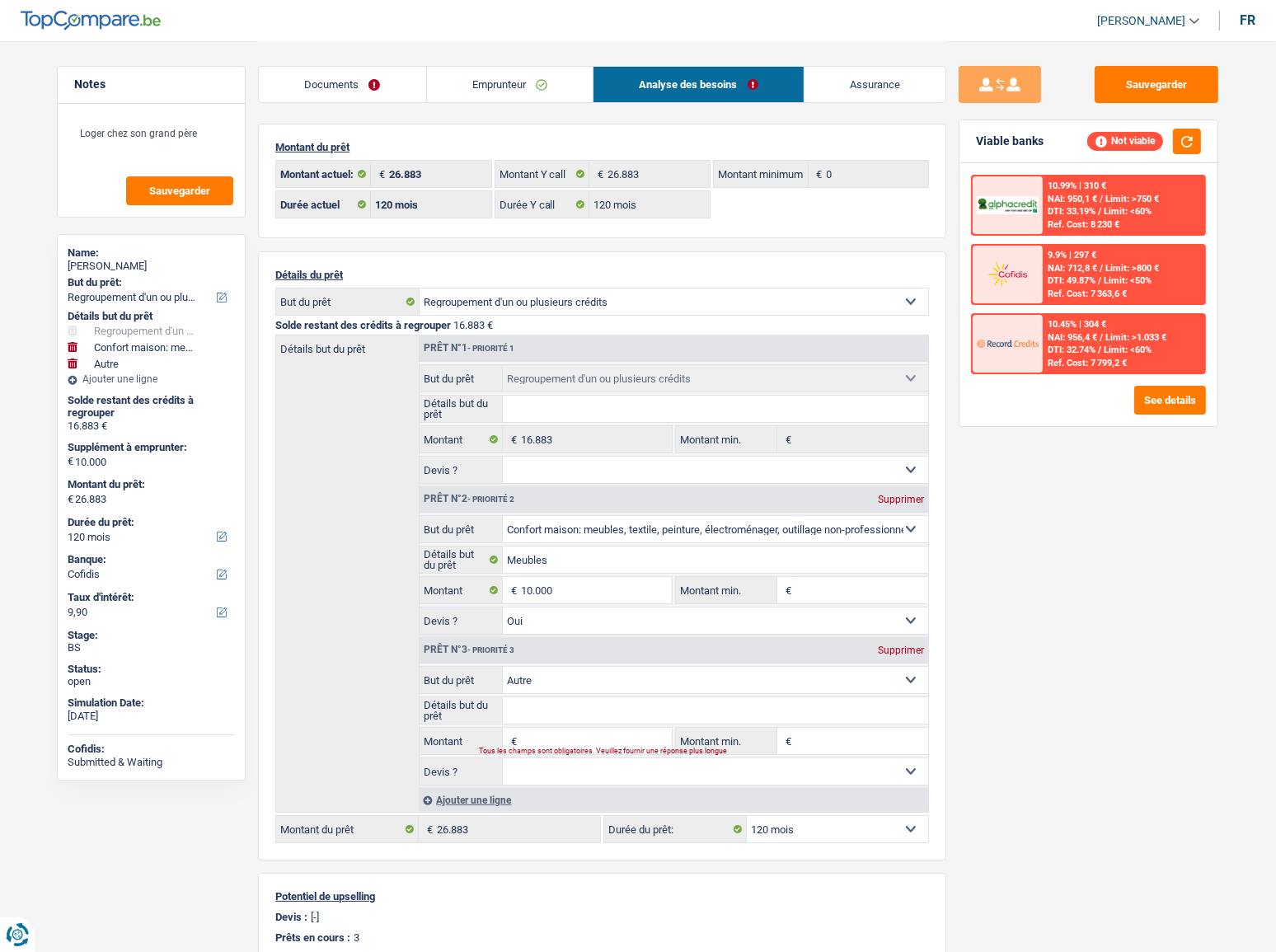
click at [905, 649] on div "Supprimer" at bounding box center [900, 650] width 54 height 10
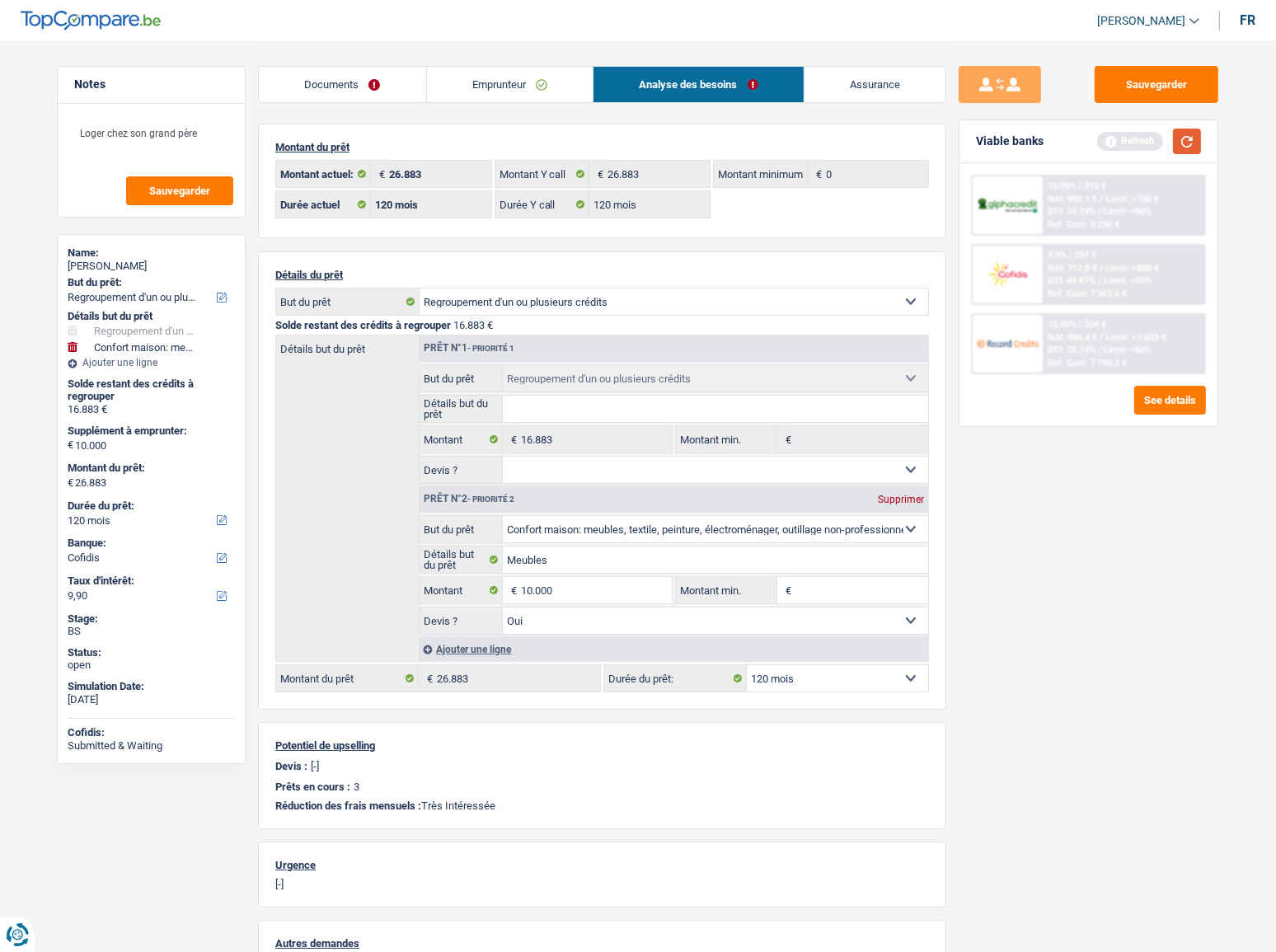
click at [1187, 129] on button "button" at bounding box center [1186, 141] width 28 height 25
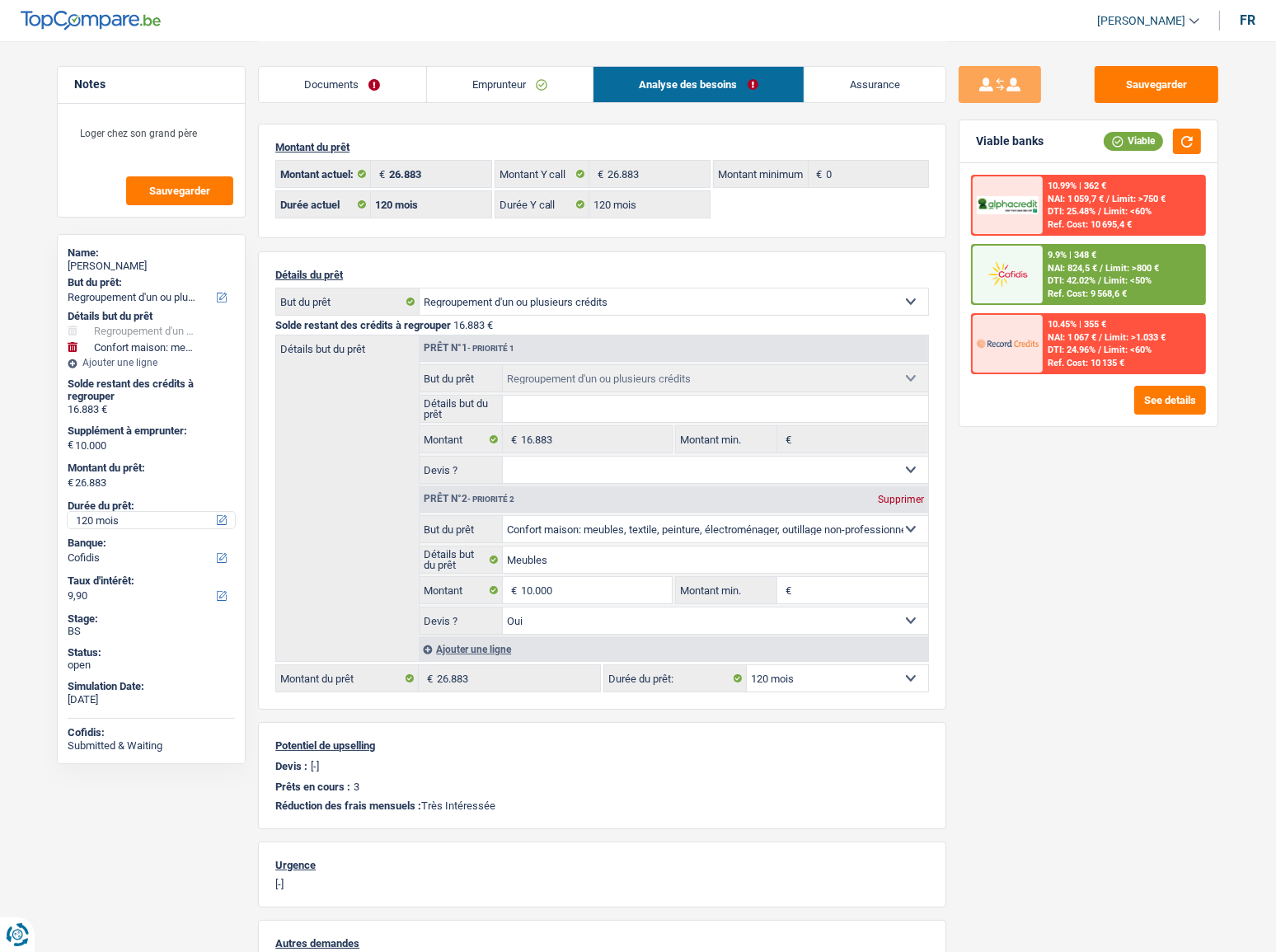
click at [131, 520] on select "12 mois 18 mois 24 mois 30 mois 36 mois 42 mois 48 mois 60 mois 72 mois 84 mois…" at bounding box center [152, 520] width 168 height 17
select select "84"
click at [68, 512] on select "12 mois 18 mois 24 mois 30 mois 36 mois 42 mois 48 mois 60 mois 72 mois 84 mois…" at bounding box center [152, 520] width 168 height 17
select select "84"
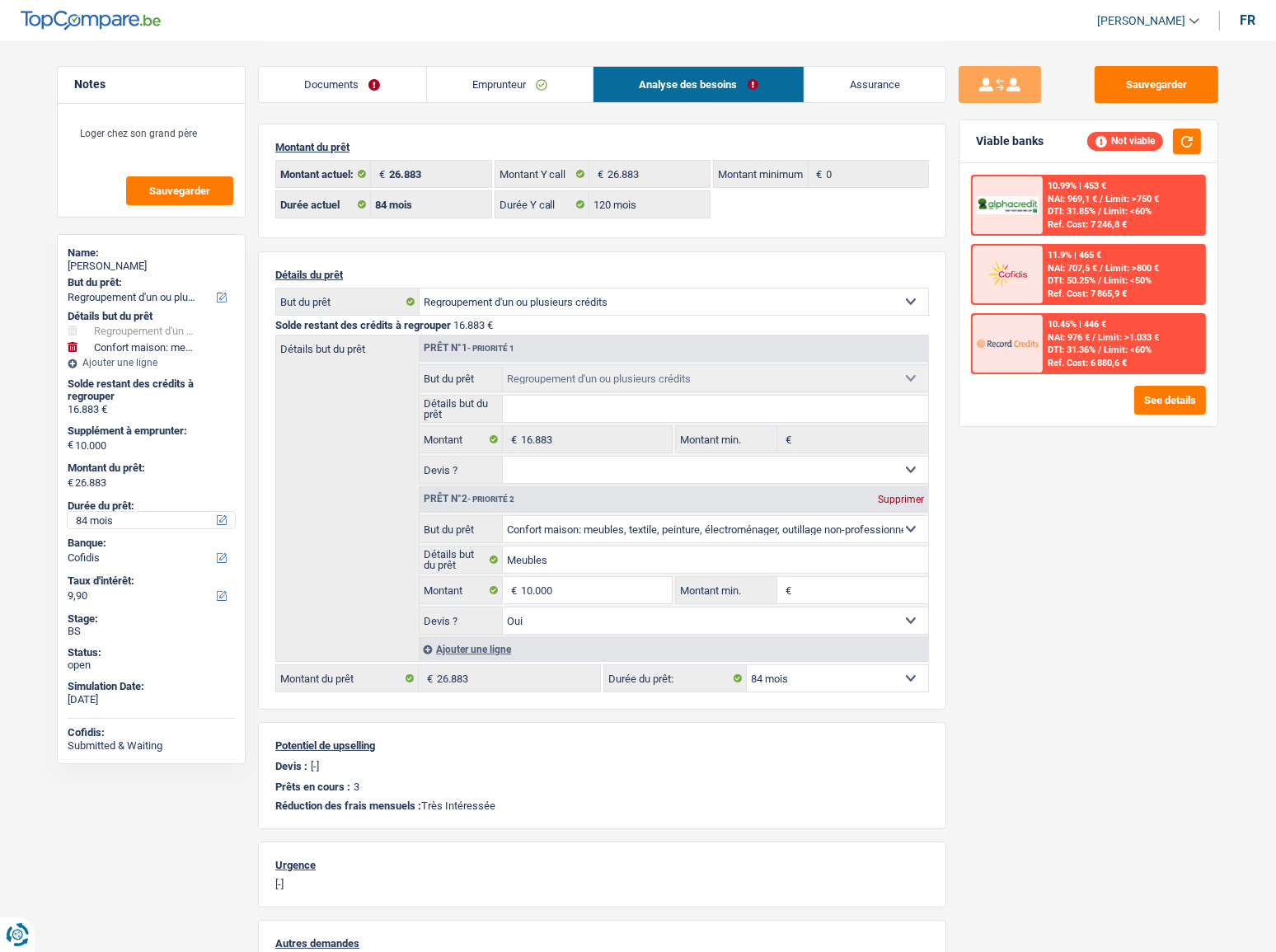
drag, startPoint x: 165, startPoint y: 512, endPoint x: 161, endPoint y: 519, distance: 8.1
click at [165, 513] on select "12 mois 18 mois 24 mois 30 mois 36 mois 42 mois 48 mois 60 mois 72 mois 84 mois…" at bounding box center [152, 520] width 168 height 17
select select "120"
click at [68, 512] on select "12 mois 18 mois 24 mois 30 mois 36 mois 42 mois 48 mois 60 mois 72 mois 84 mois…" at bounding box center [152, 520] width 168 height 17
select select "120"
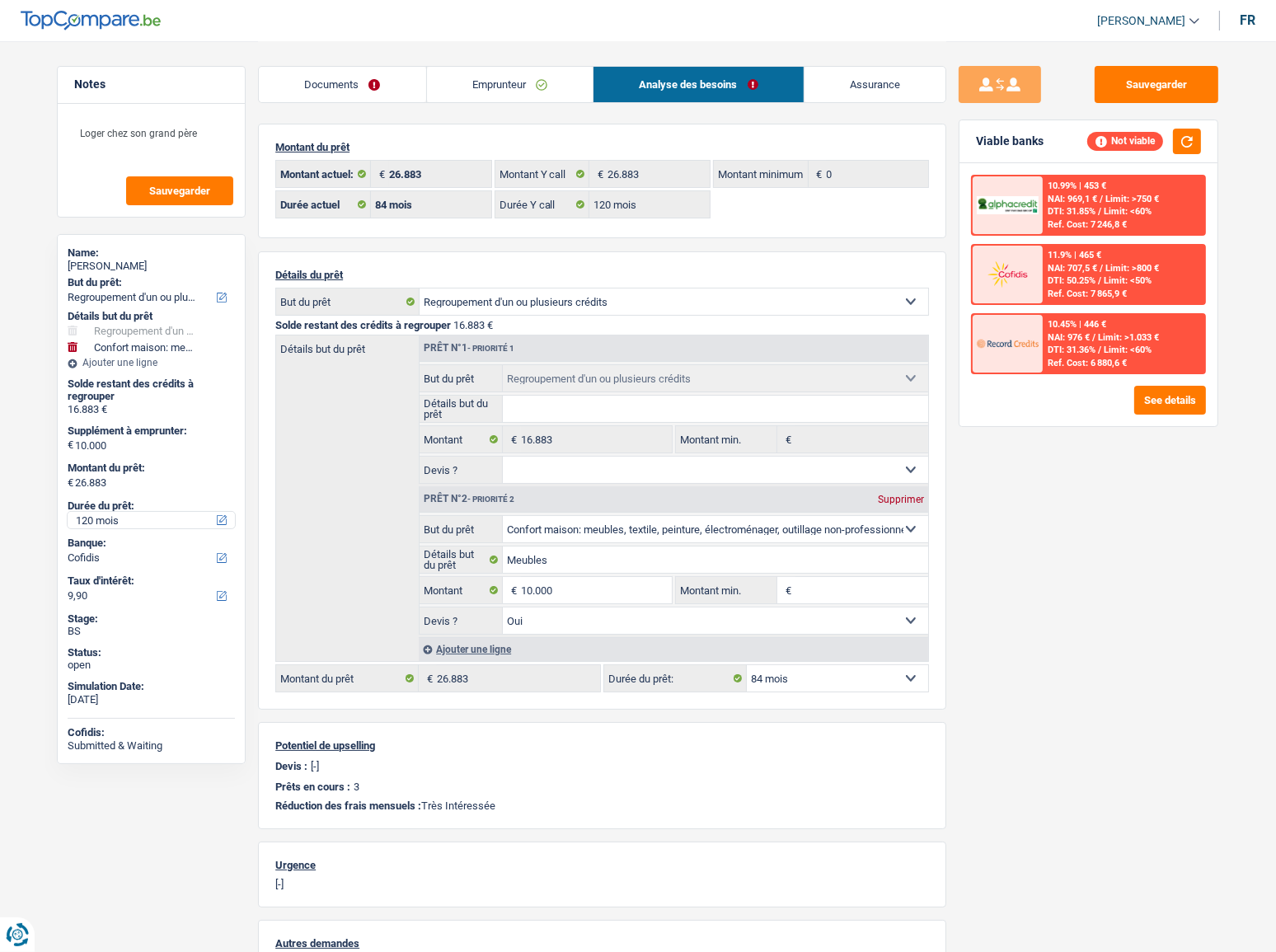
select select "120"
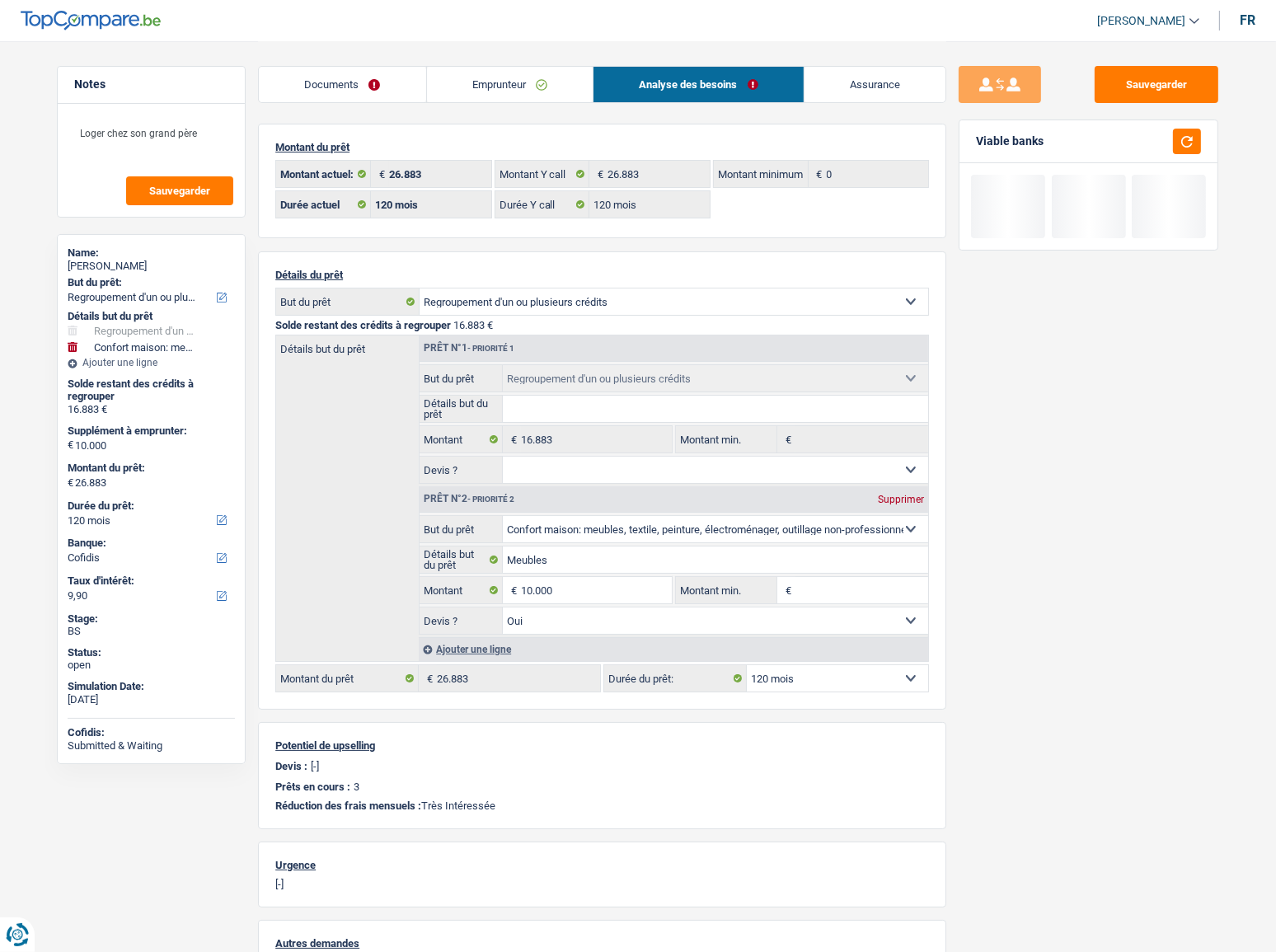
click at [560, 96] on link "Emprunteur" at bounding box center [510, 85] width 167 height 35
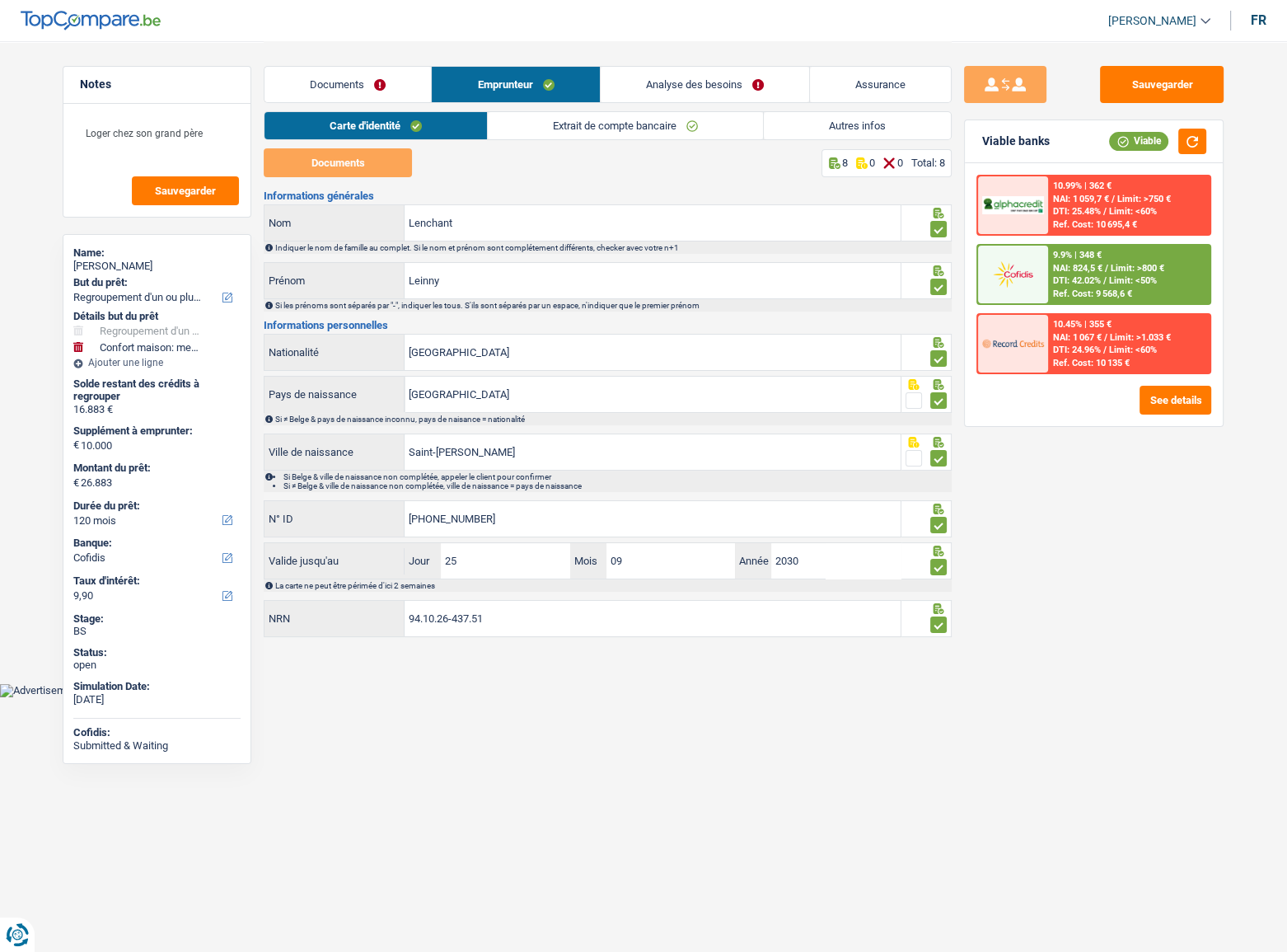
click at [828, 135] on link "Autres infos" at bounding box center [856, 126] width 187 height 27
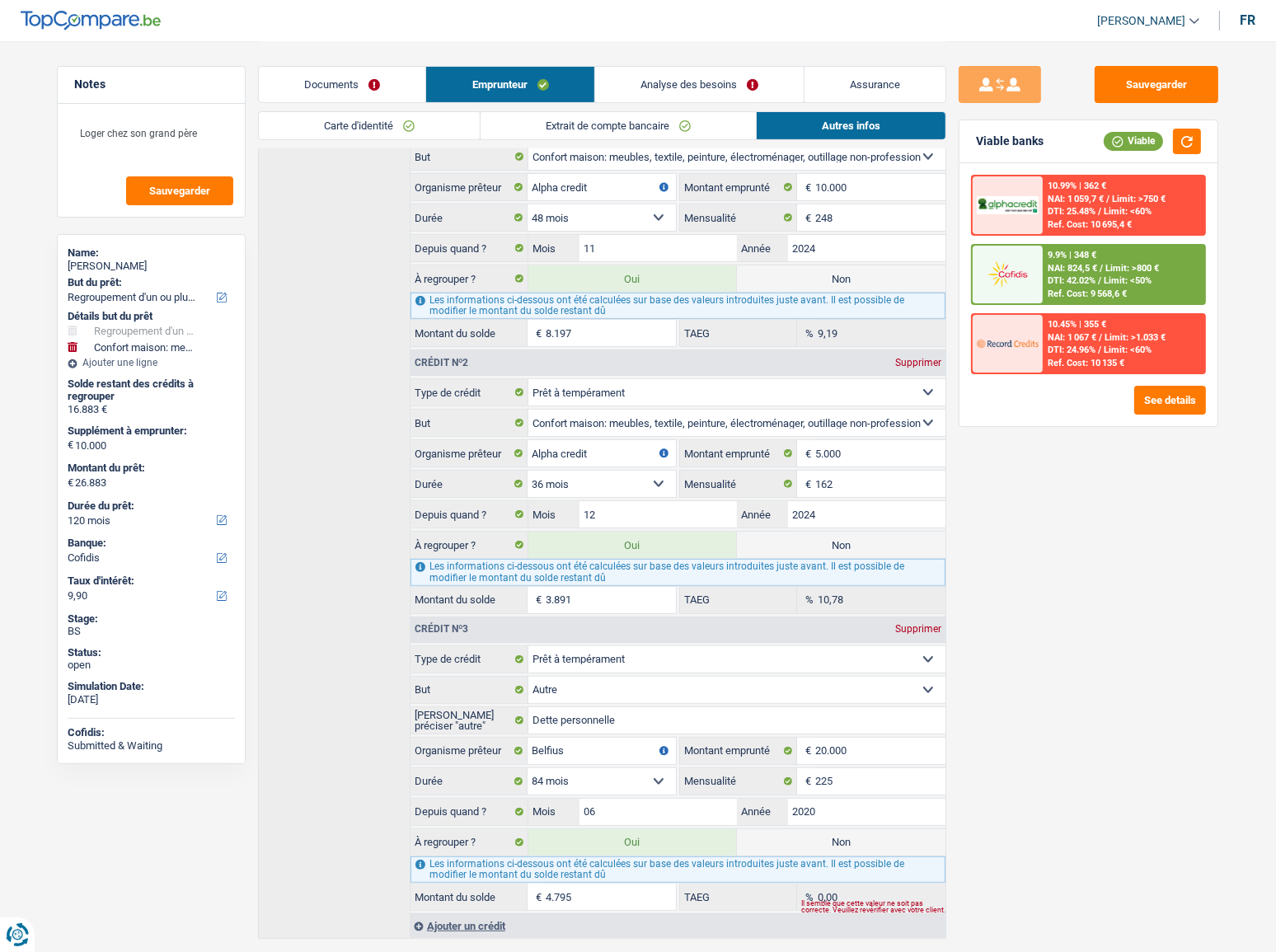
scroll to position [674, 0]
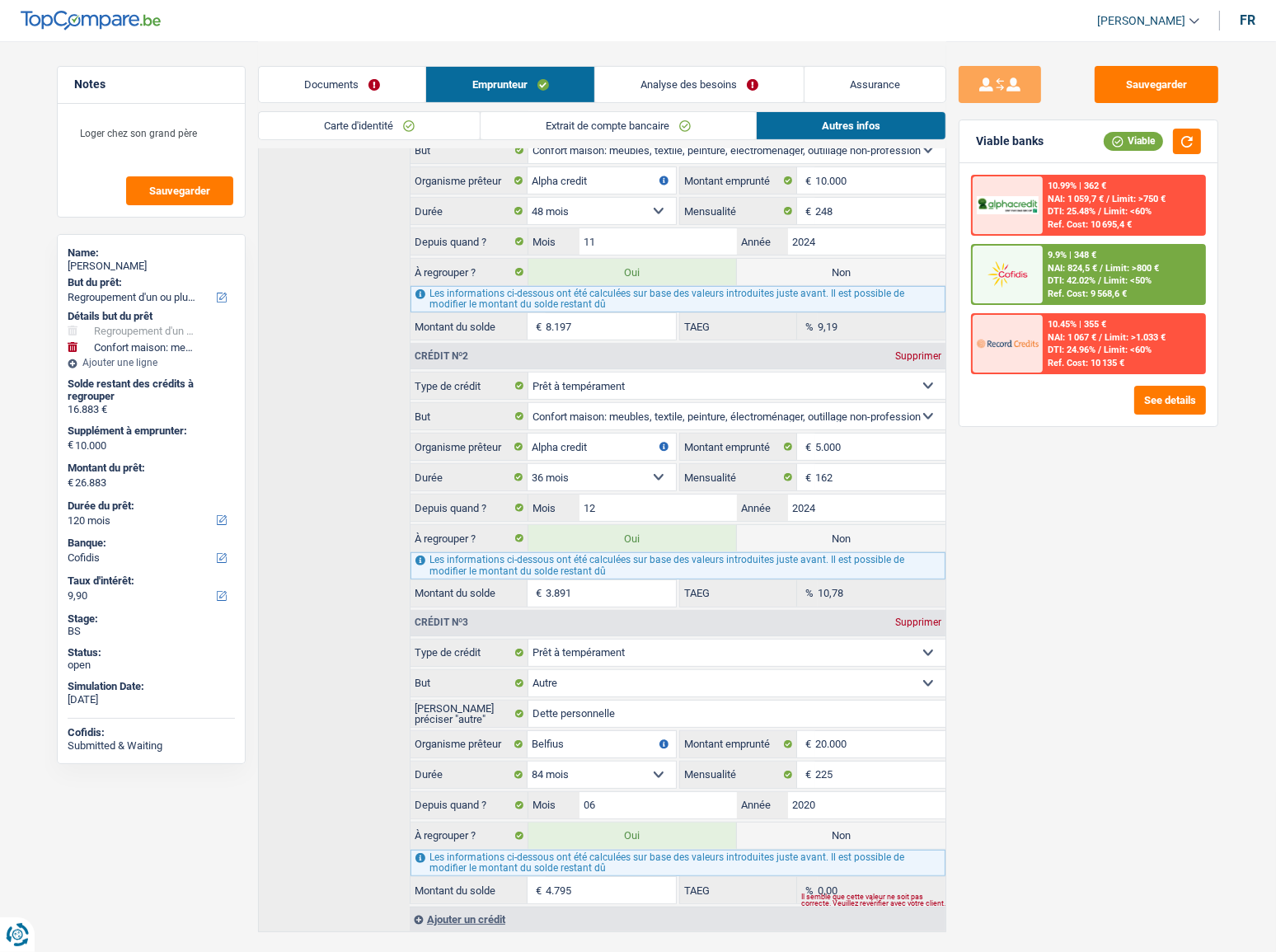
click at [835, 277] on label "Non" at bounding box center [841, 272] width 209 height 26
click at [835, 277] on input "Non" at bounding box center [841, 272] width 209 height 26
radio input "true"
type input "18.686"
select select "84"
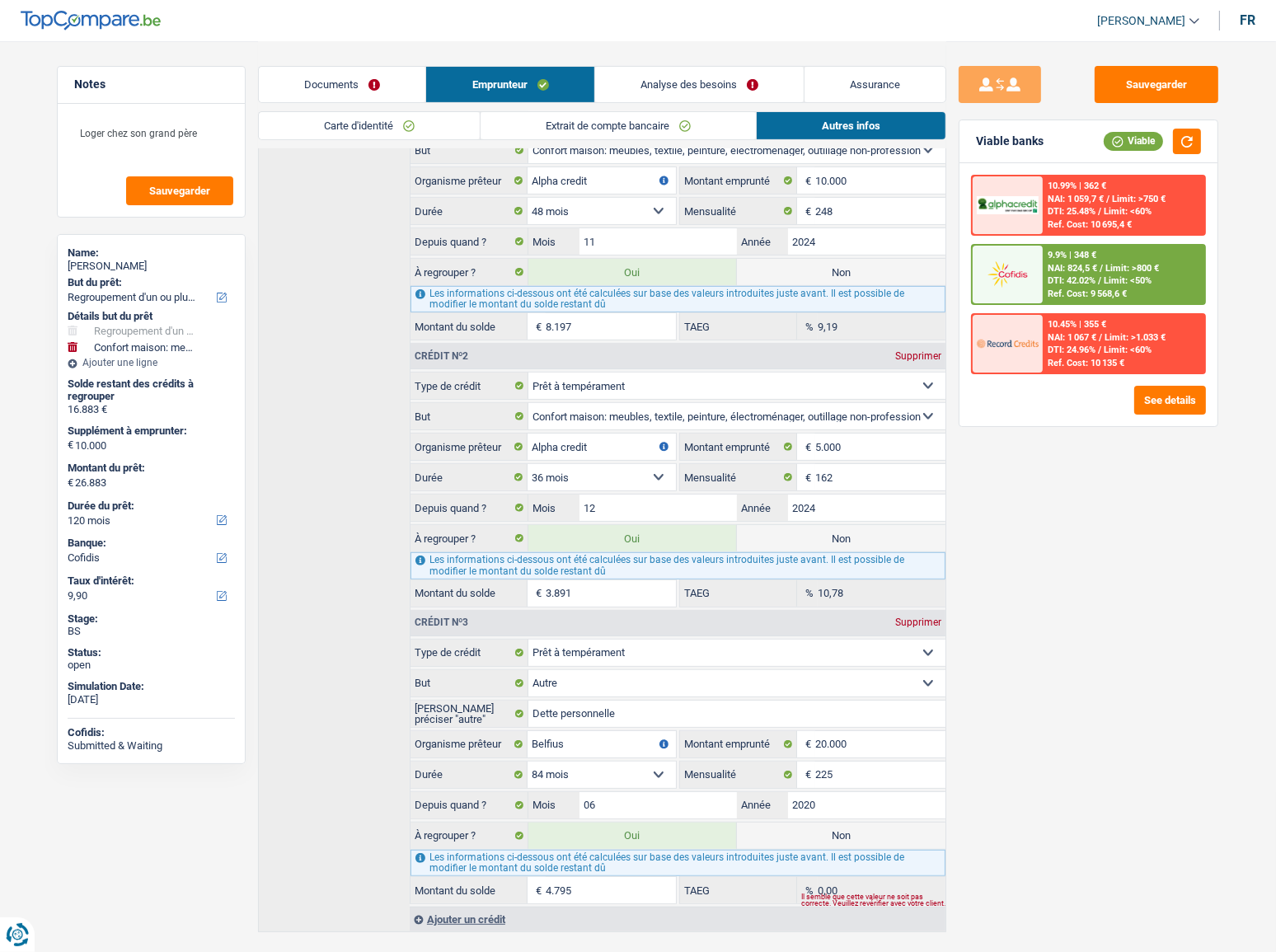
radio input "false"
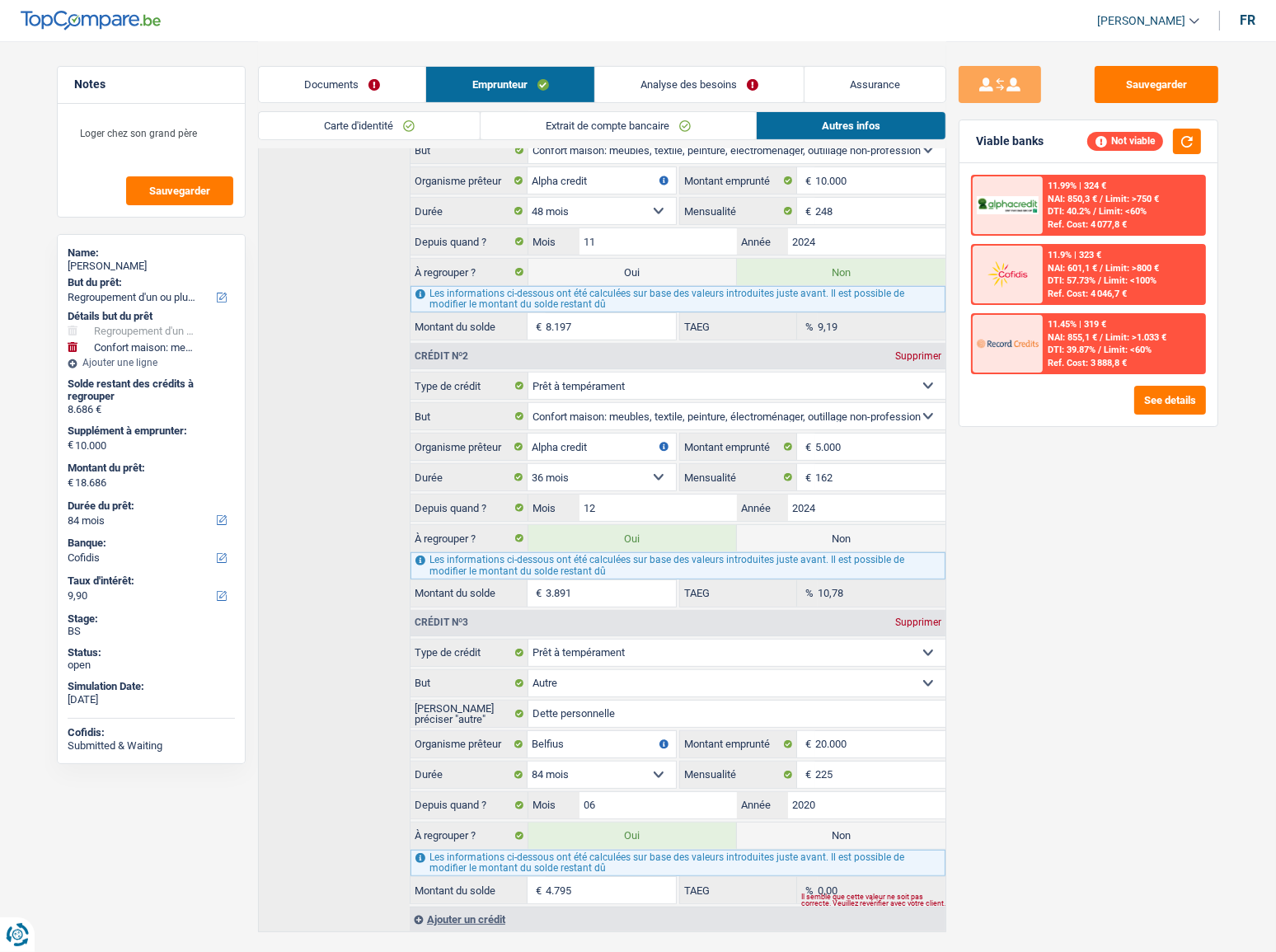
click at [830, 531] on label "Non" at bounding box center [841, 537] width 209 height 26
click at [830, 531] on input "Non" at bounding box center [841, 537] width 209 height 26
radio input "true"
type input "14.795"
select select "60"
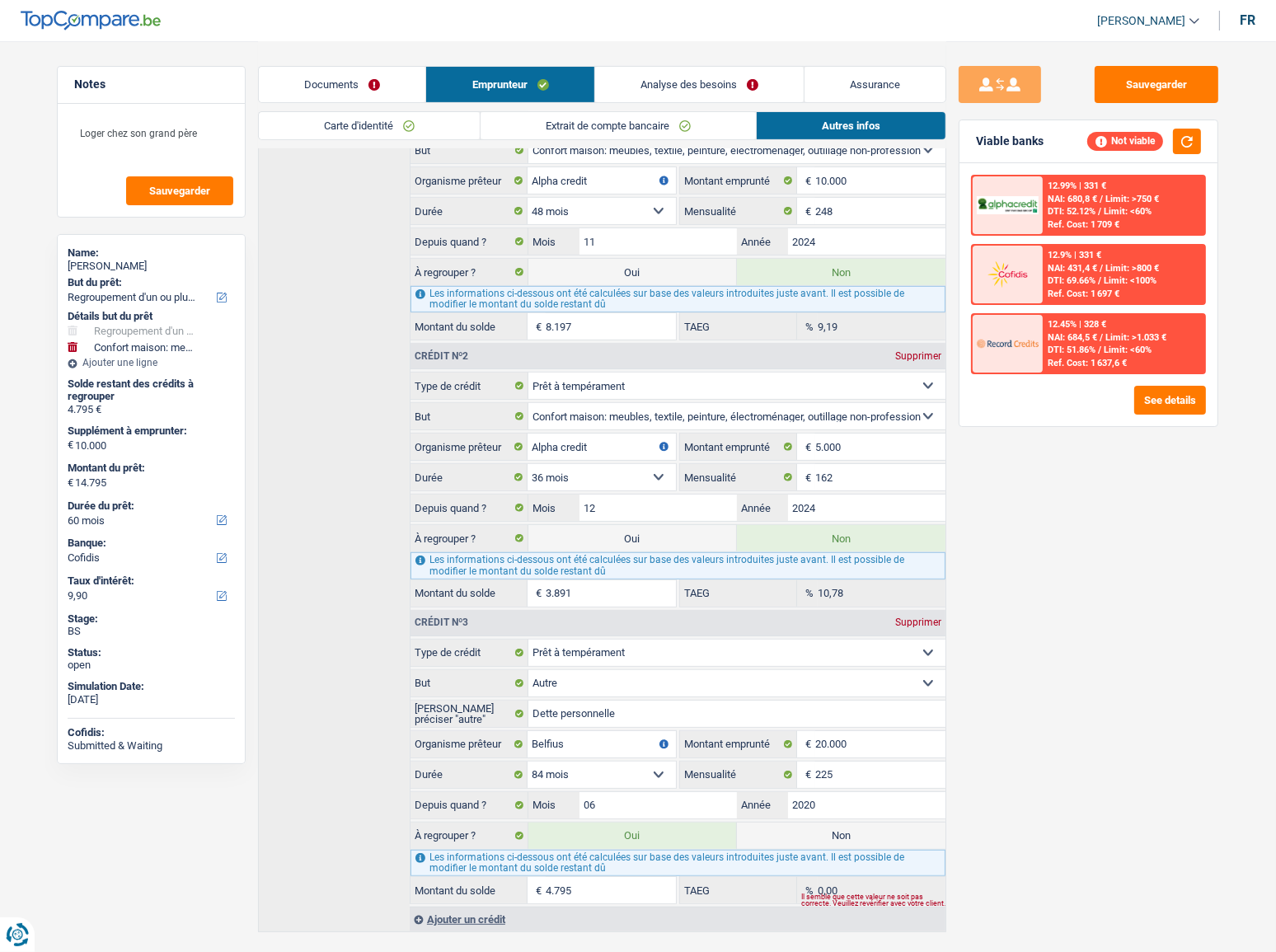
click at [650, 531] on label "Oui" at bounding box center [632, 537] width 209 height 26
click at [650, 531] on input "Oui" at bounding box center [632, 537] width 209 height 26
radio input "true"
type input "18.686"
radio input "false"
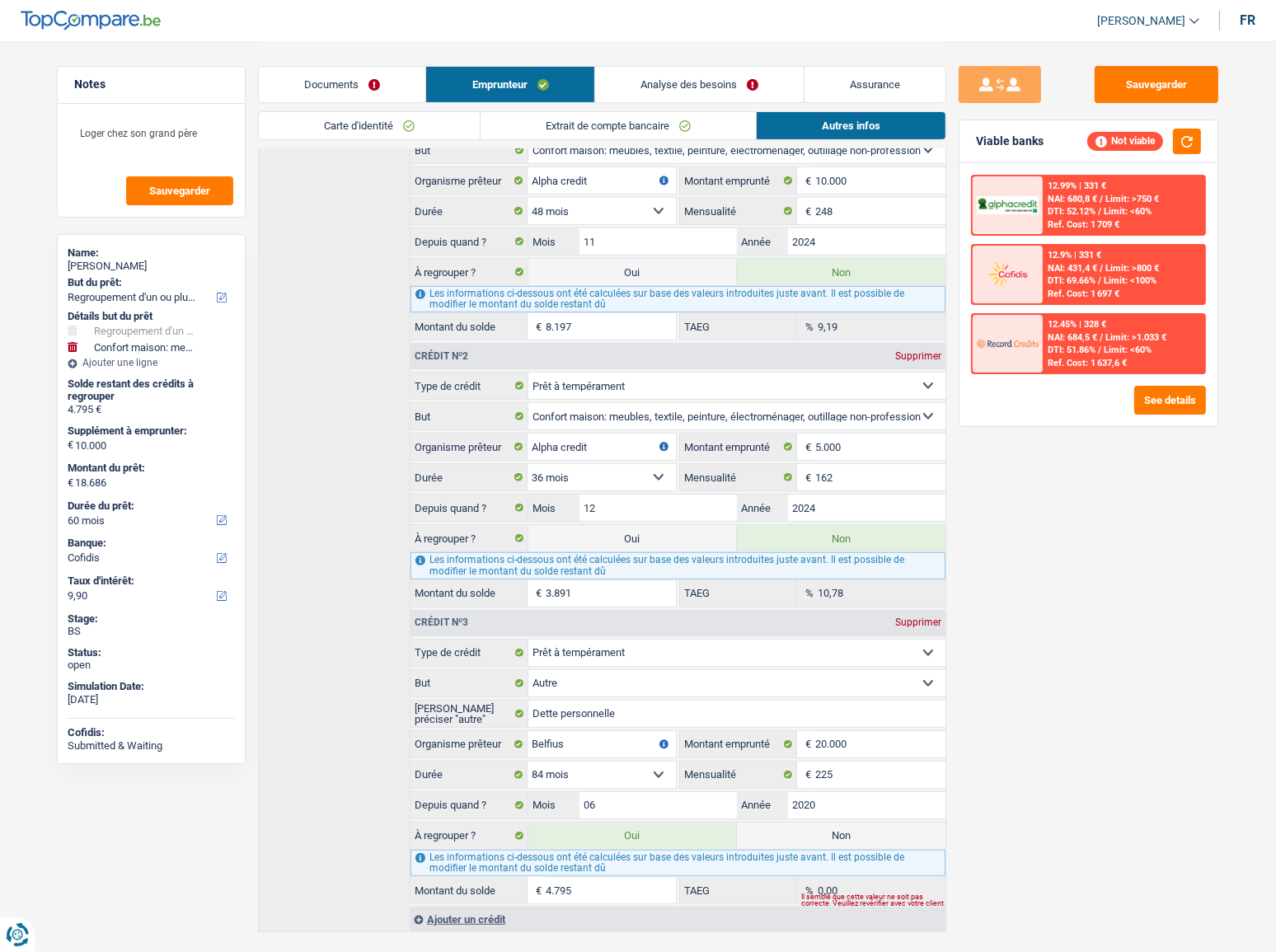
select select "84"
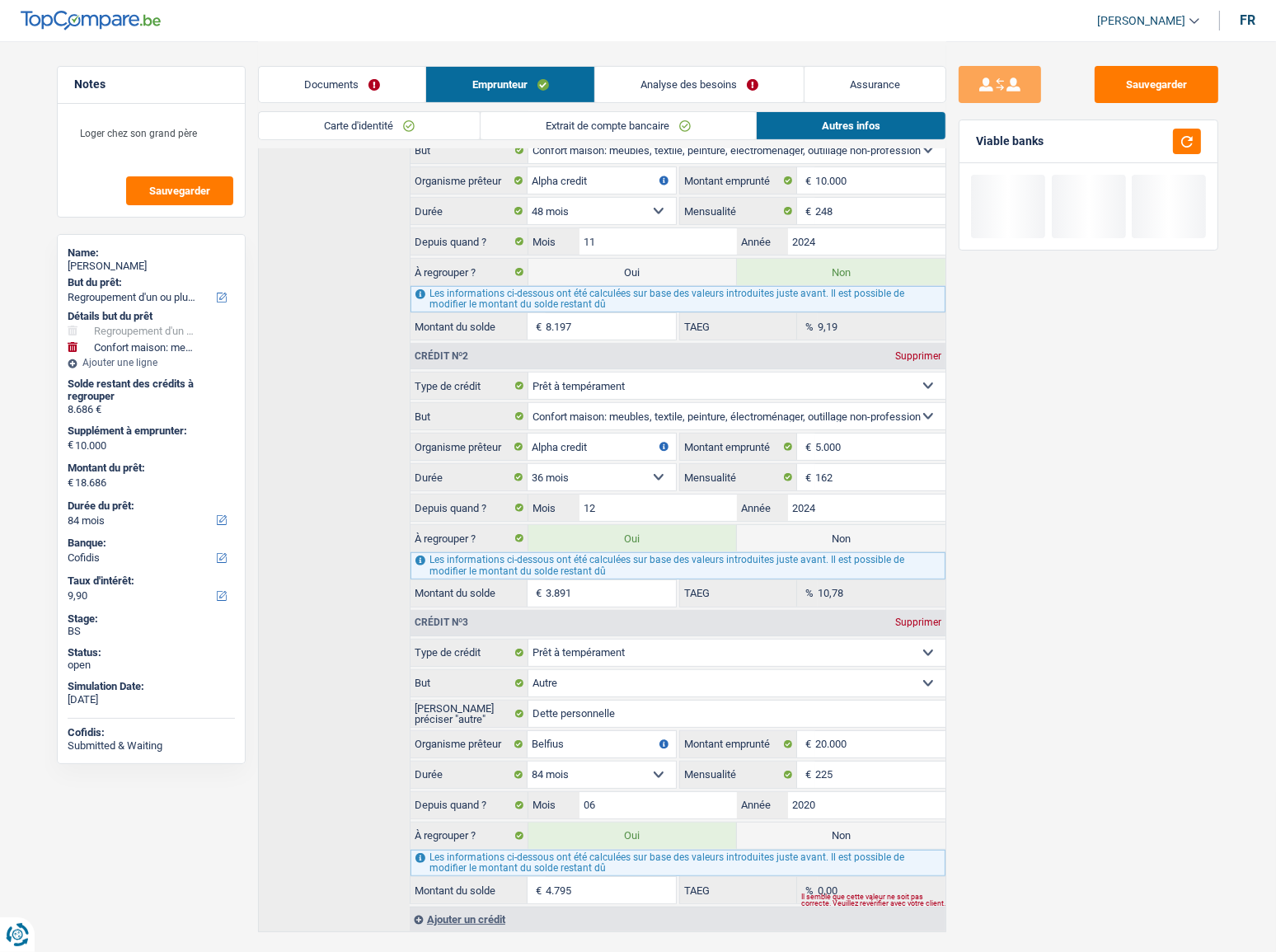
click at [683, 266] on label "Oui" at bounding box center [632, 272] width 209 height 26
click at [683, 266] on input "Oui" at bounding box center [632, 272] width 209 height 26
radio input "true"
type input "26.883"
radio input "false"
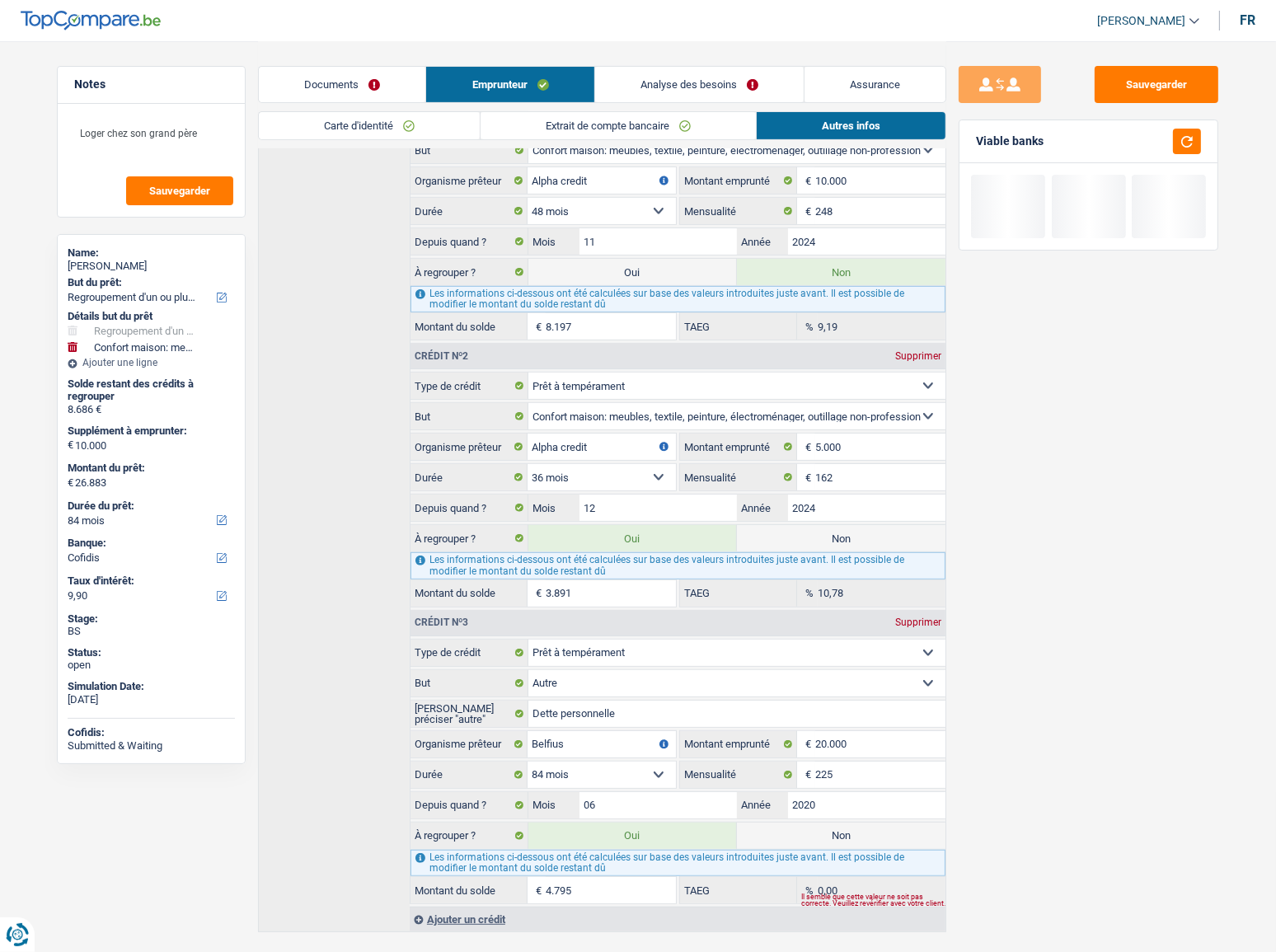
select select "120"
click at [1192, 146] on button "button" at bounding box center [1186, 141] width 28 height 25
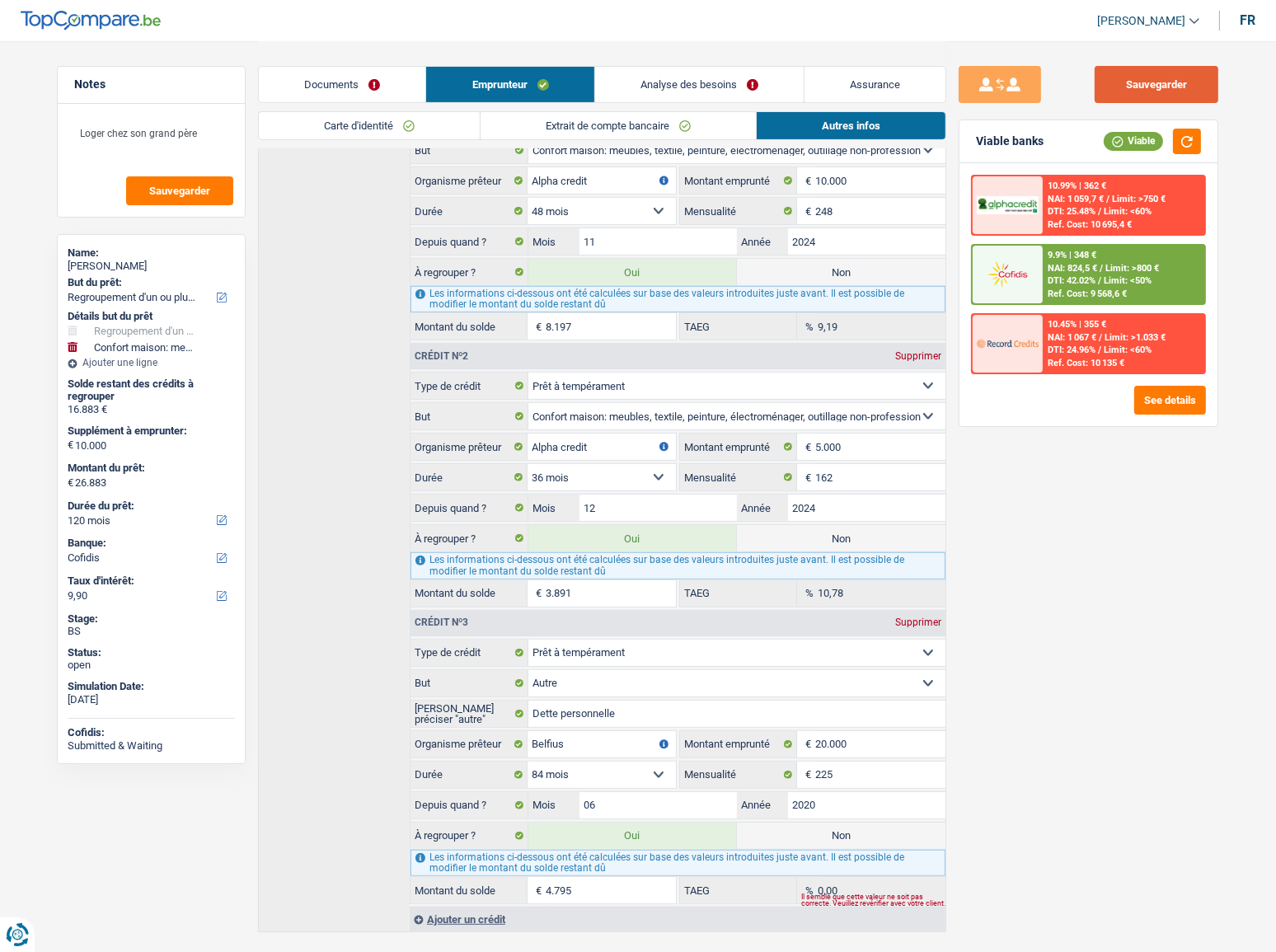
drag, startPoint x: 1153, startPoint y: 66, endPoint x: 1147, endPoint y: 77, distance: 12.5
click at [1152, 66] on button "Sauvegarder" at bounding box center [1156, 85] width 123 height 37
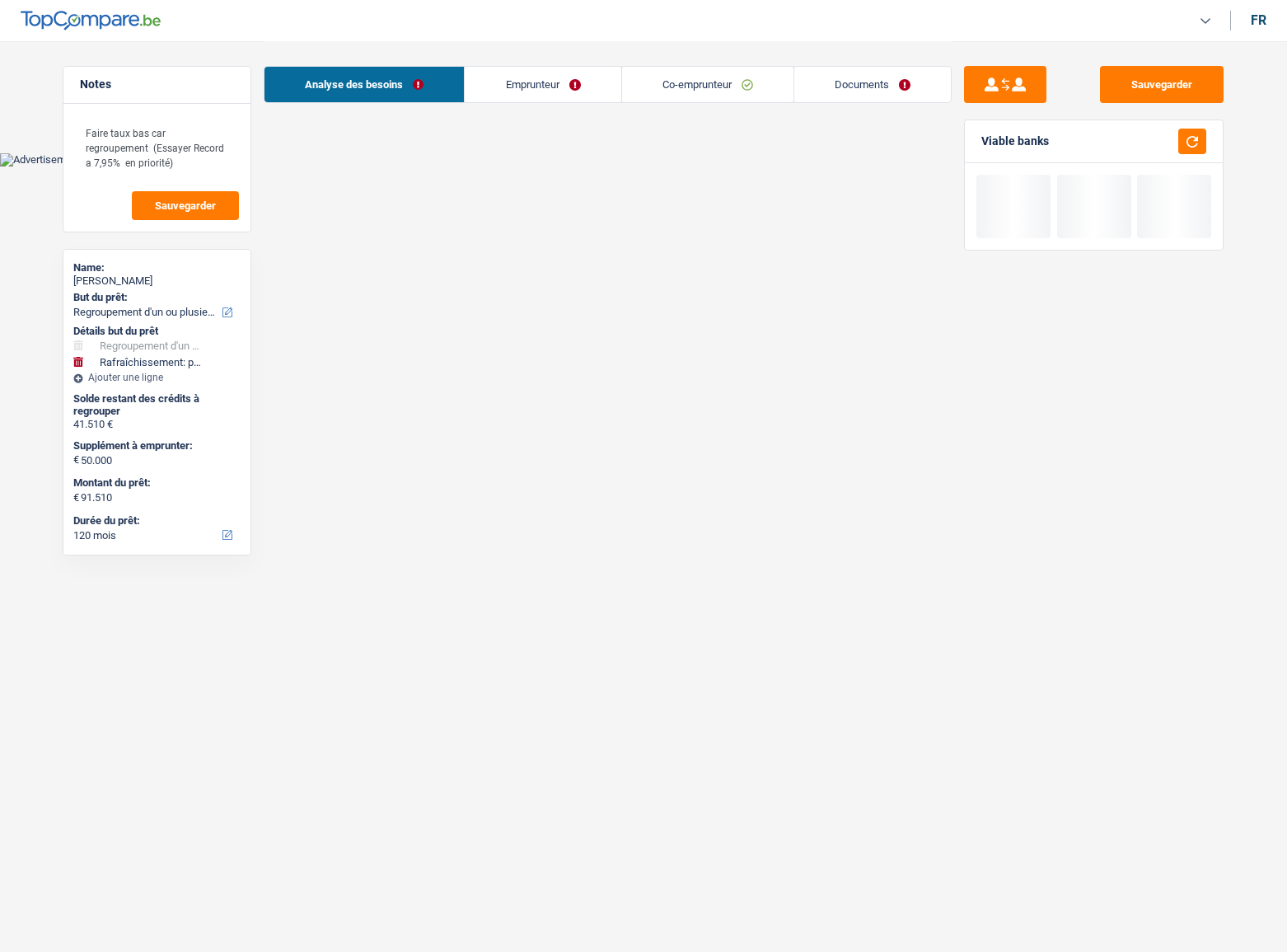
select select "refinancing"
select select "houseOrGarden"
select select "120"
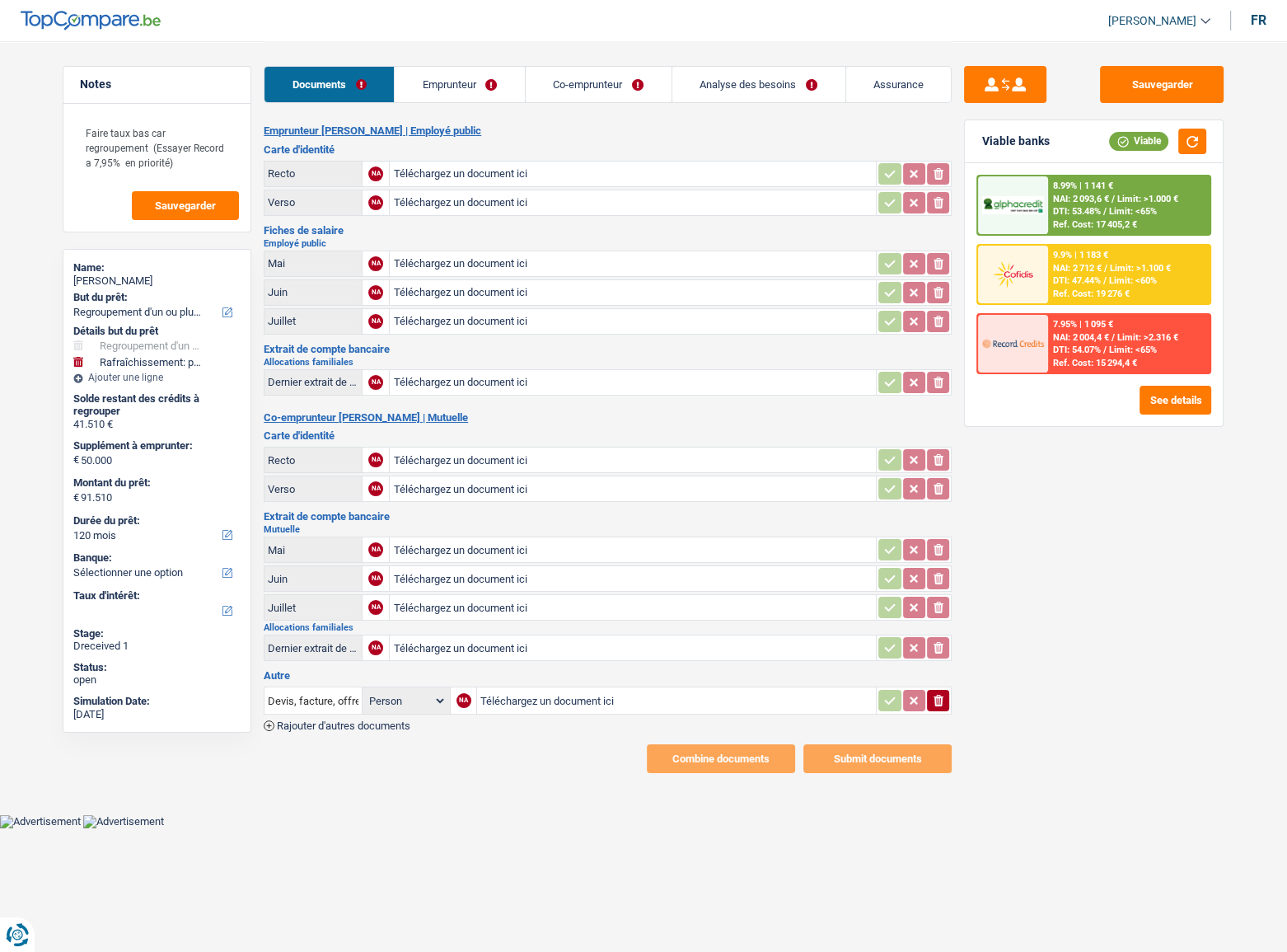
click at [470, 460] on input "Téléchargez un document ici" at bounding box center [633, 459] width 479 height 24
click at [474, 482] on input "Téléchargez un document ici" at bounding box center [633, 488] width 479 height 24
type input "C:\fakepath\OPMERKINGEN REMARKS.pdf"
click at [455, 462] on input "Téléchargez un document ici" at bounding box center [633, 459] width 479 height 24
type input "C:\fakepath\6439305 57.pdf"
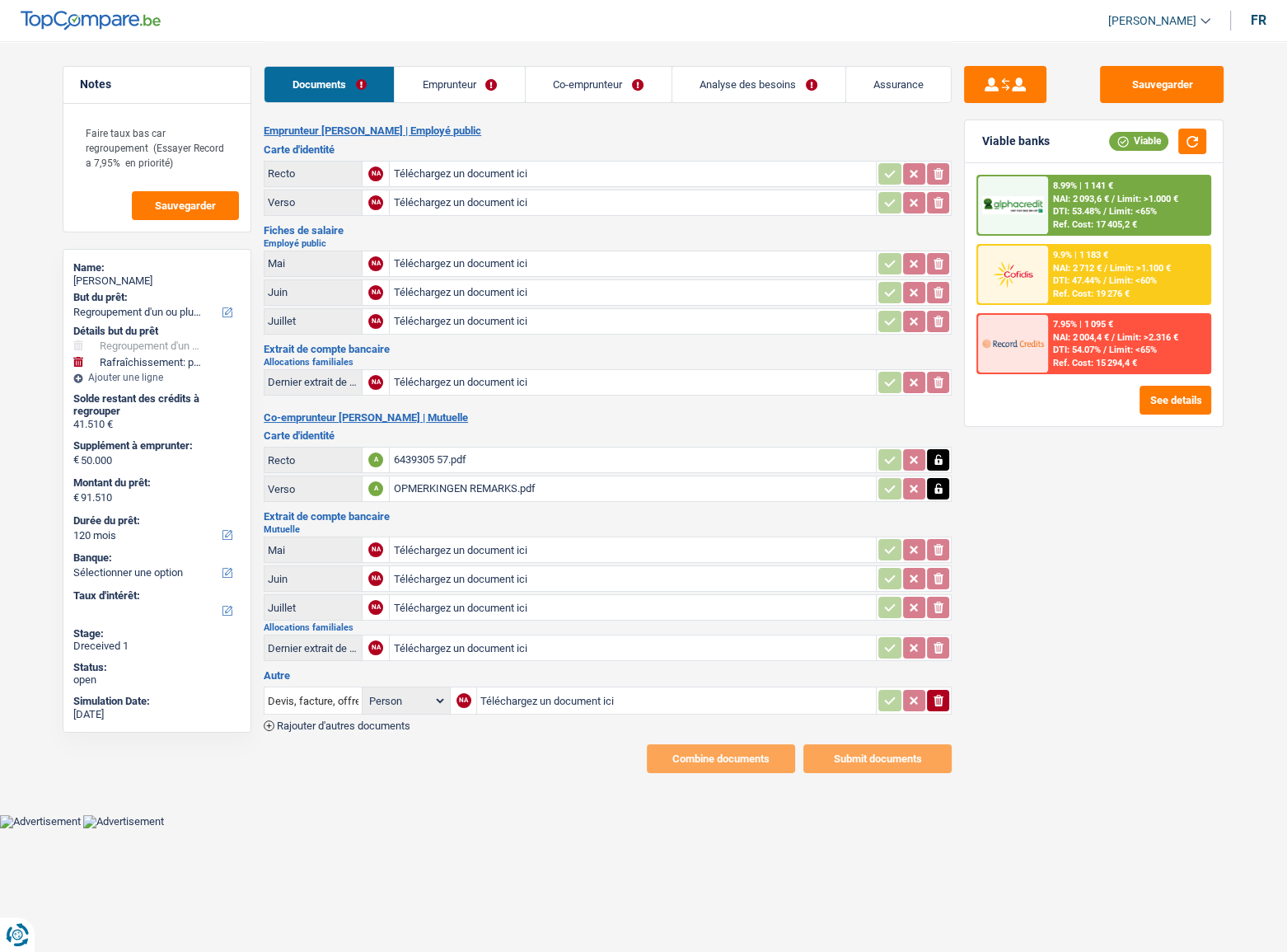
click at [461, 163] on input "Téléchargez un document ici" at bounding box center [633, 173] width 479 height 24
type input "C:\fakepath\scan_2.pdf"
click at [475, 211] on input "Téléchargez un document ici" at bounding box center [633, 202] width 479 height 24
type input "C:\fakepath\scan_3.pdf"
click at [494, 694] on input "Téléchargez un document ici" at bounding box center [676, 700] width 392 height 24
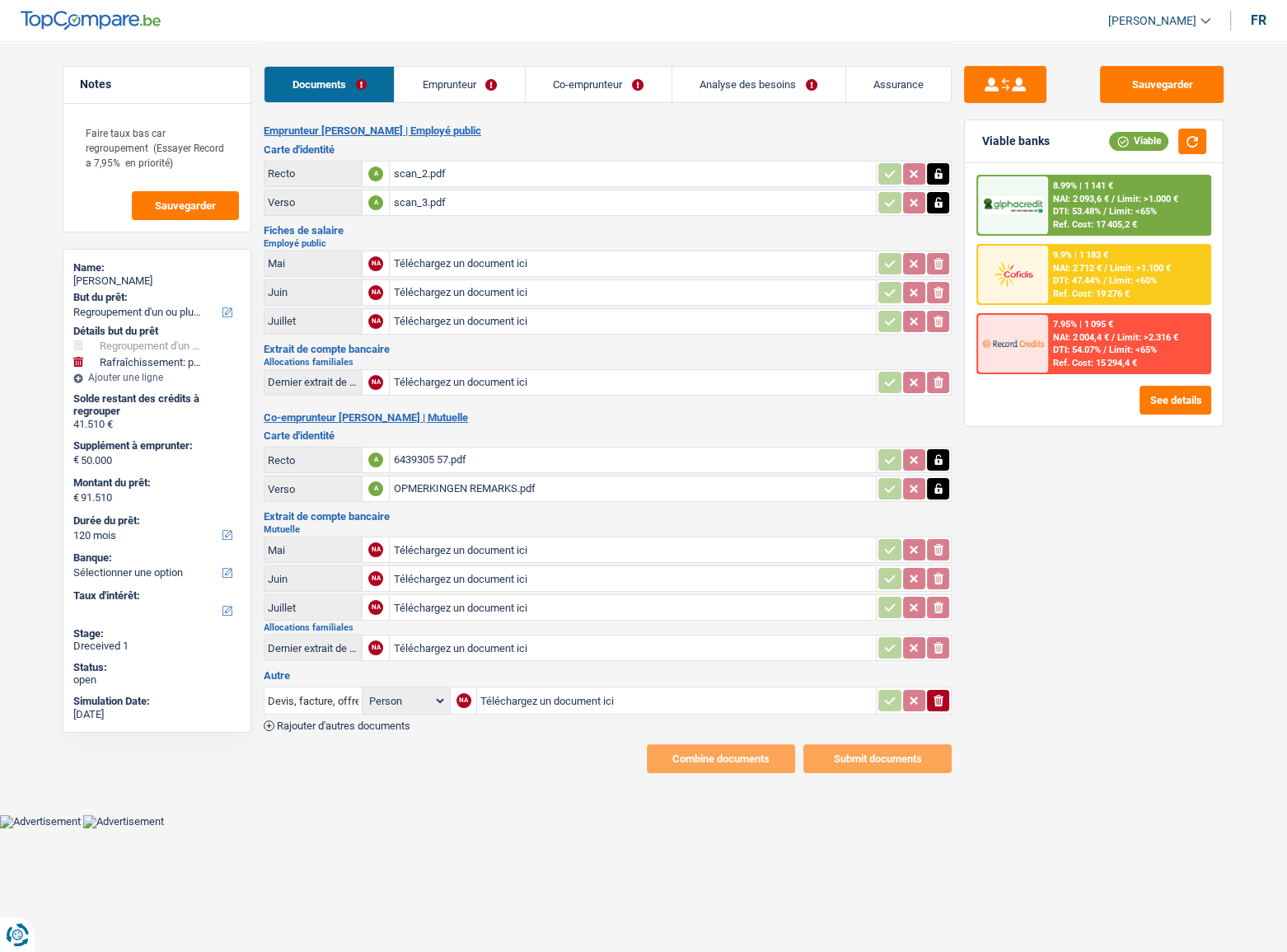
type input "C:\fakepath\scan_4.pdf"
click at [319, 687] on input "Devis, facture, offre, bon de commande" at bounding box center [313, 700] width 90 height 26
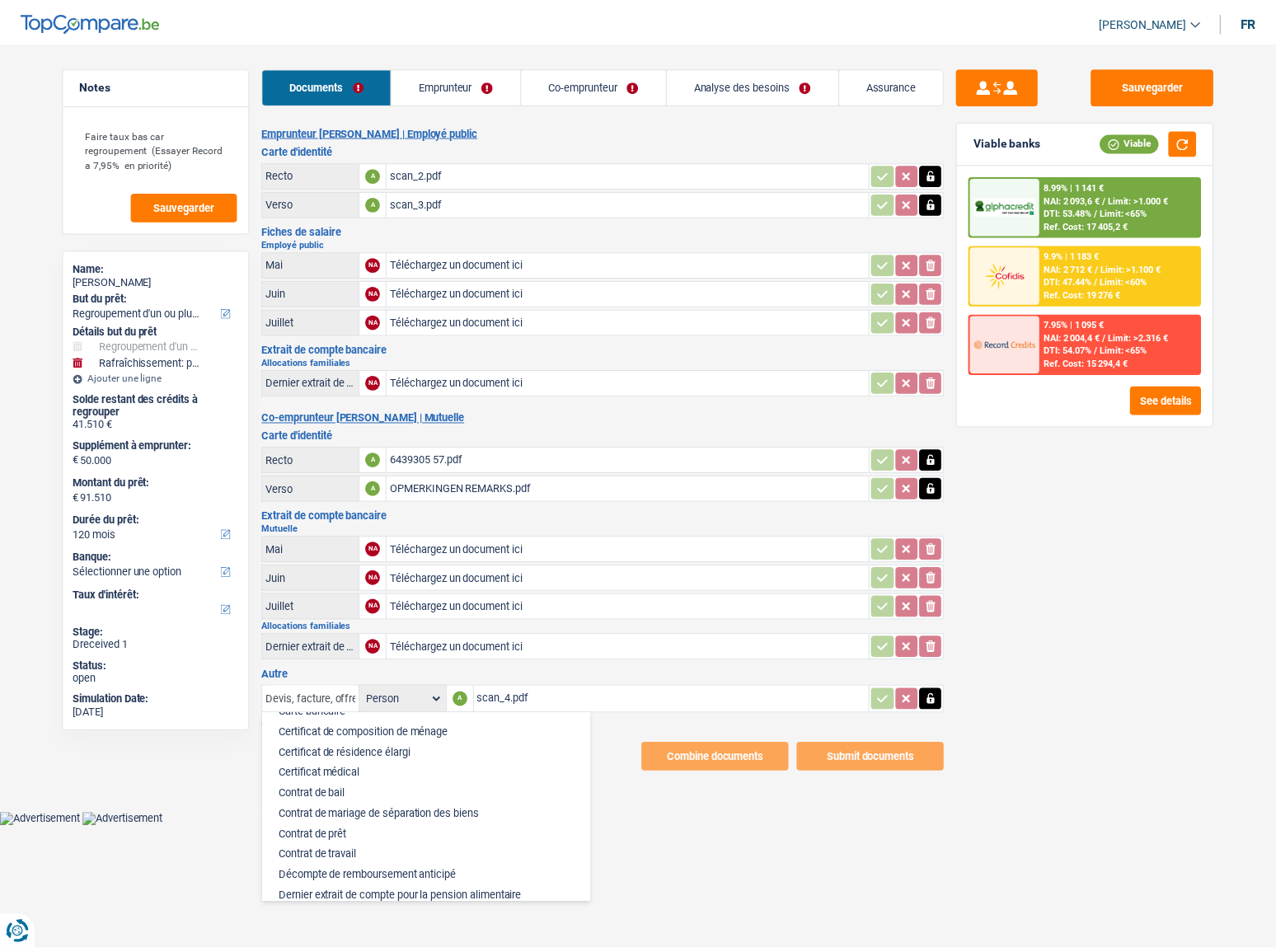
scroll to position [149, 0]
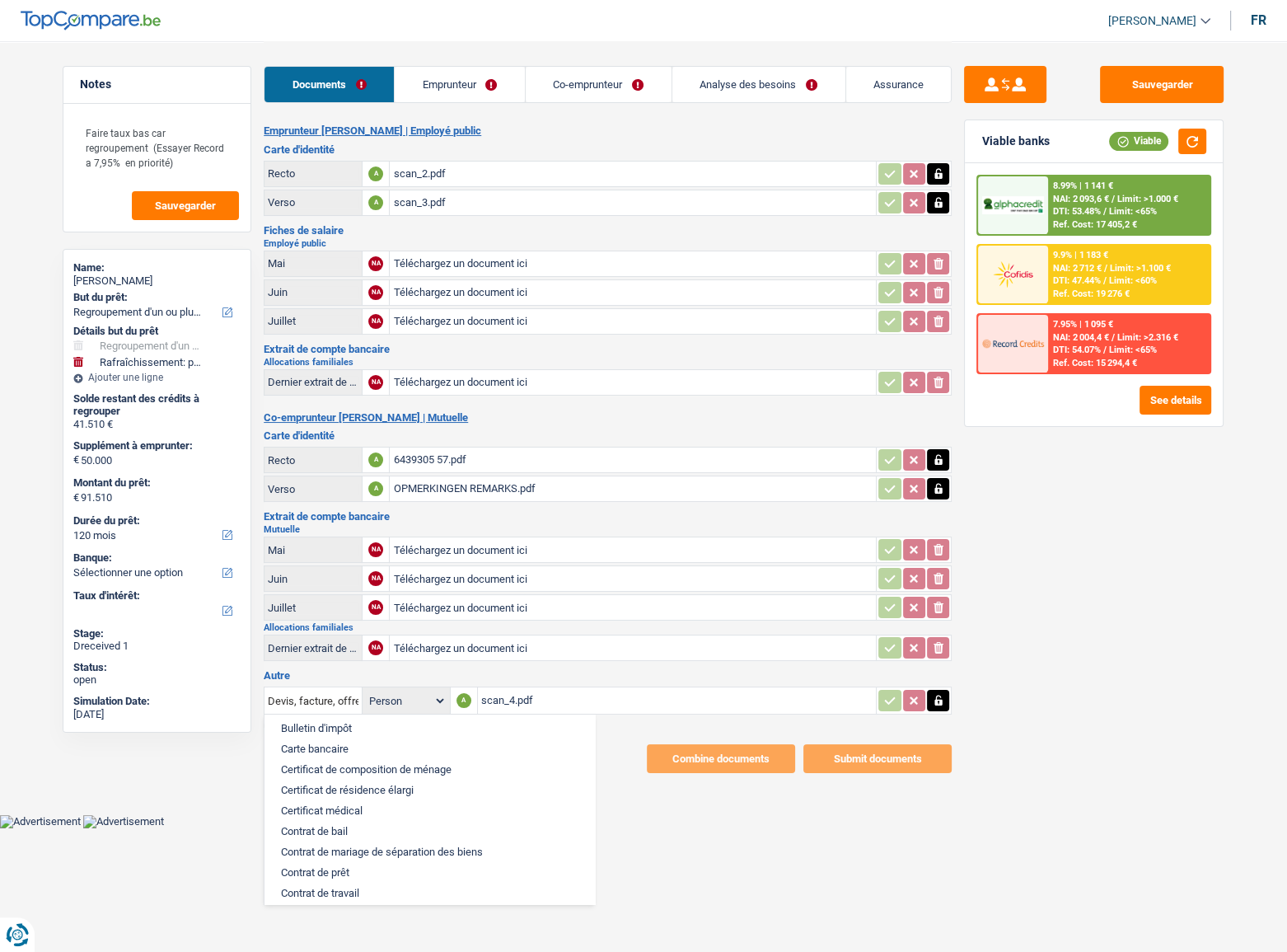
click at [343, 747] on li "Carte bancaire" at bounding box center [429, 748] width 314 height 21
type input "Carte bancaire"
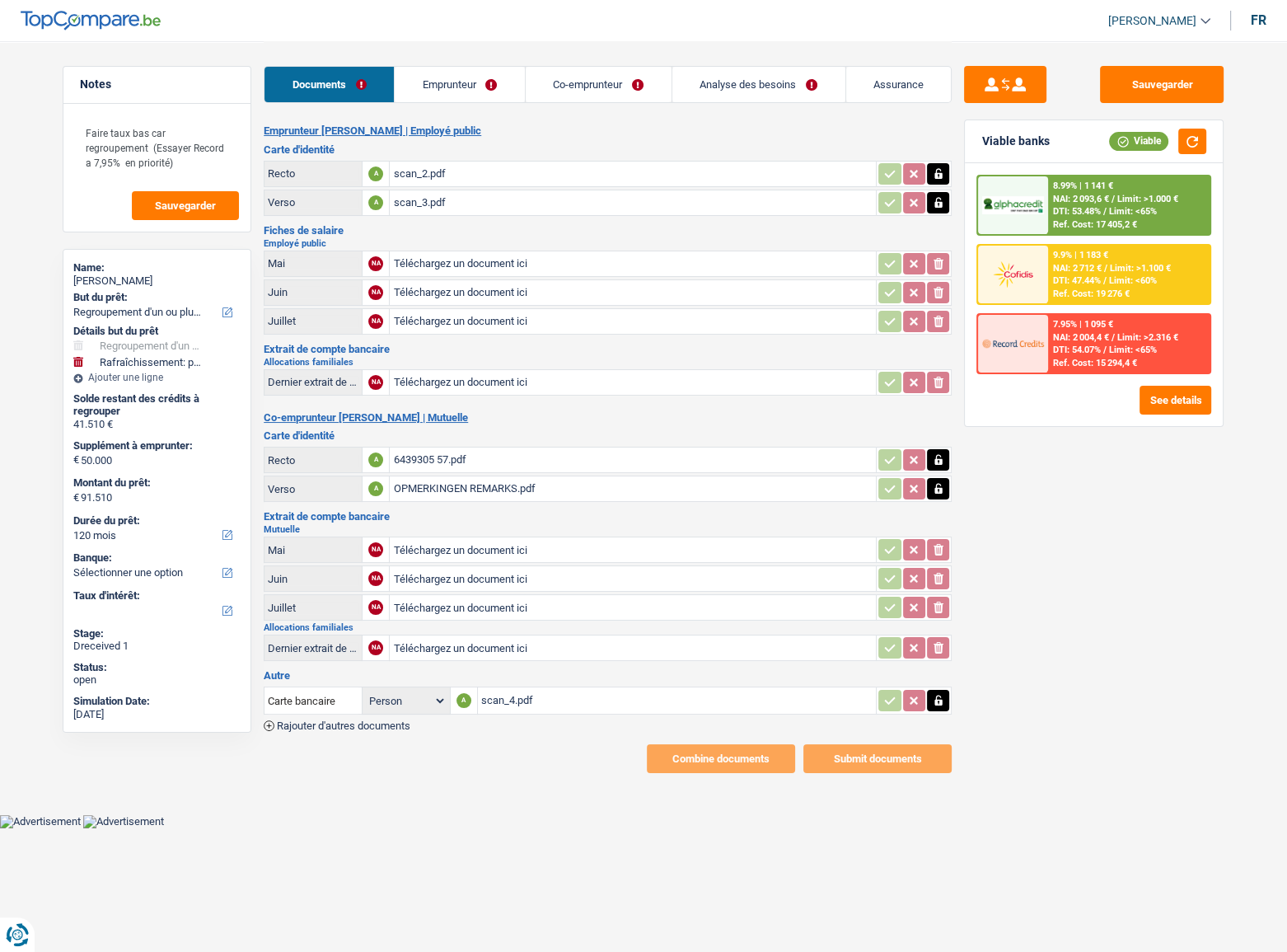
click at [395, 720] on span "Rajouter d'autres documents" at bounding box center [343, 725] width 133 height 11
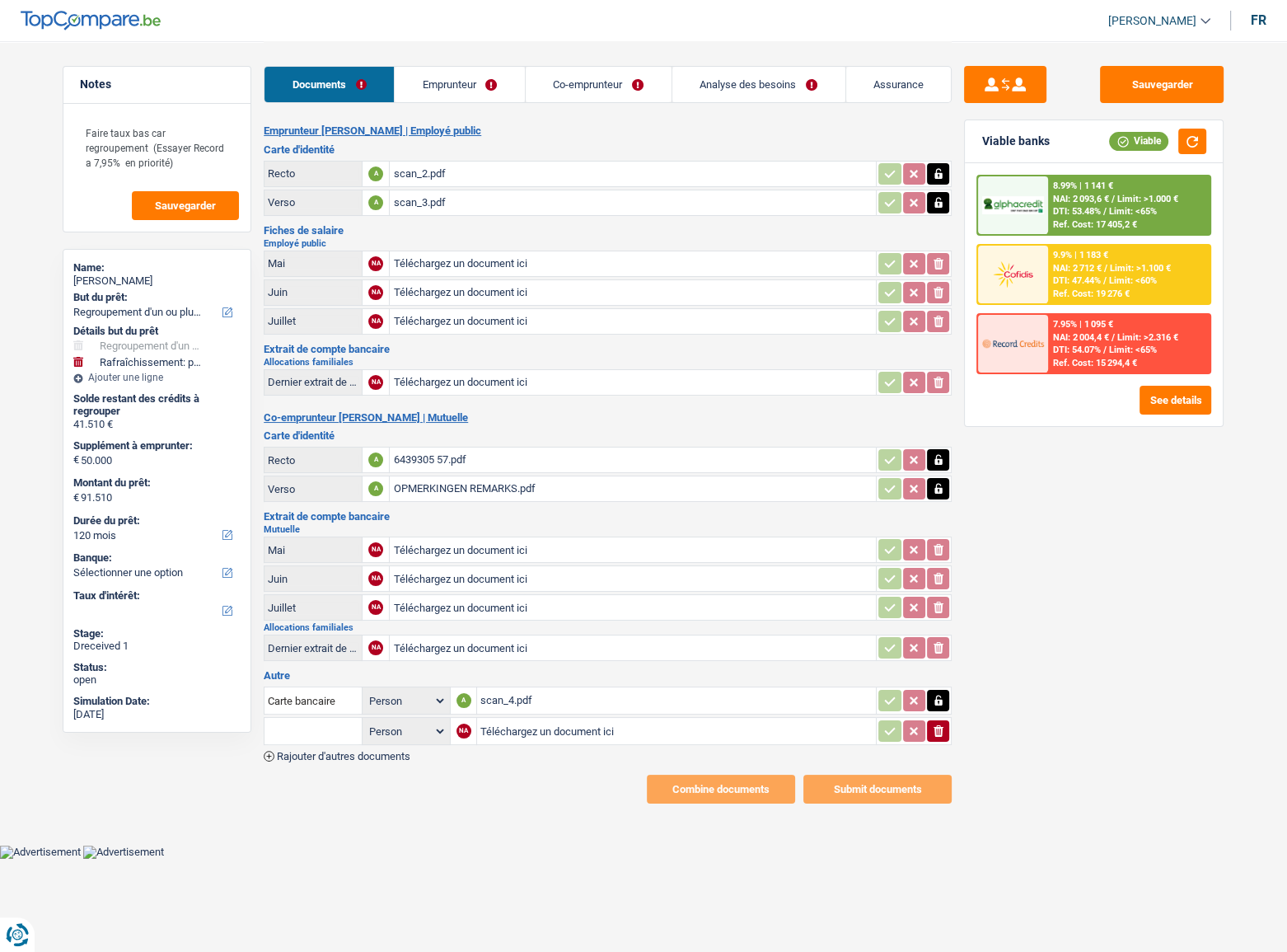
click at [469, 724] on div "NA" at bounding box center [464, 731] width 15 height 15
click at [504, 725] on input "Téléchargez un document ici" at bounding box center [676, 730] width 392 height 24
type input "C:\fakepath\scan_5.pdf"
click at [310, 727] on input "text" at bounding box center [313, 730] width 90 height 26
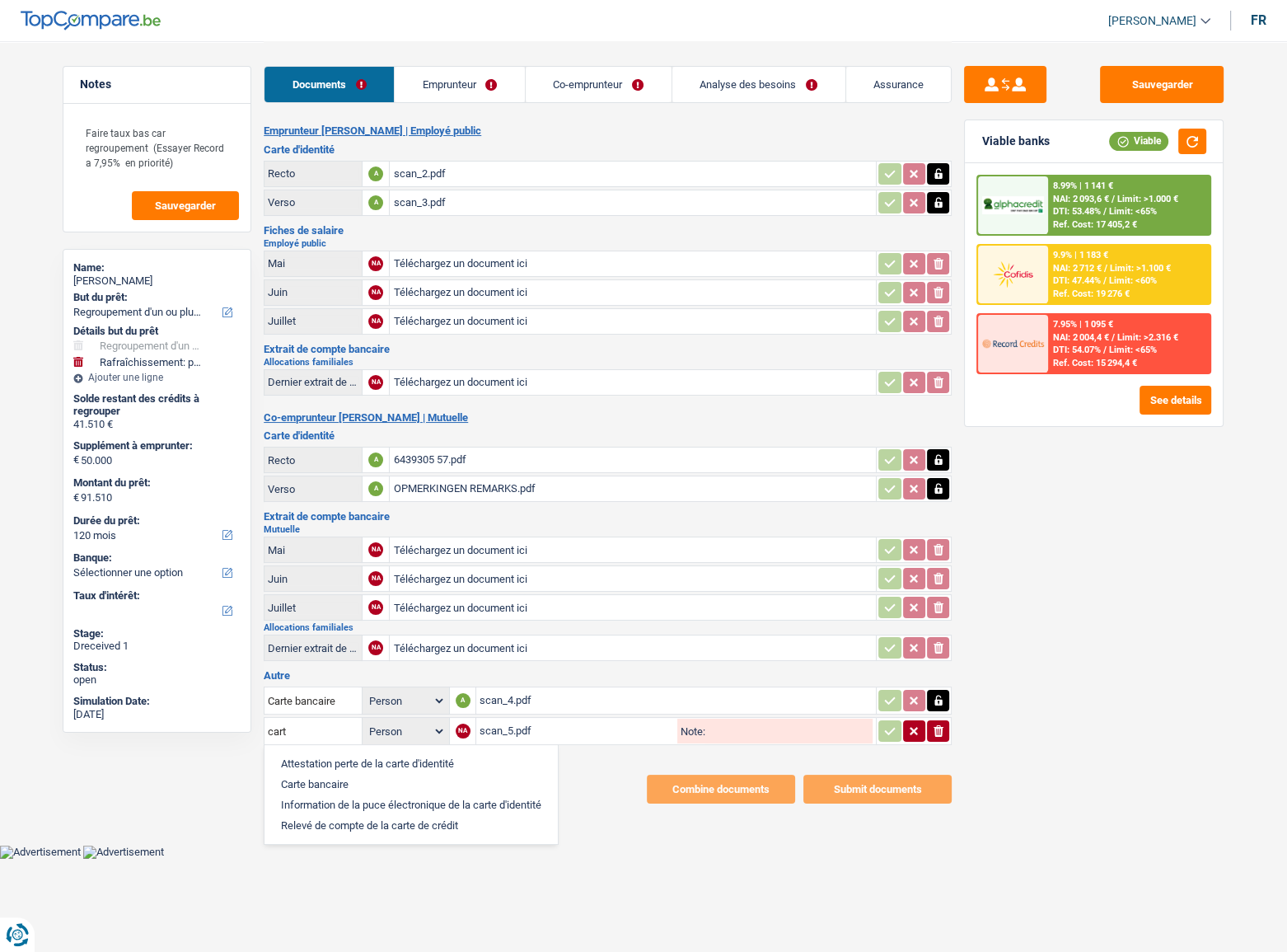
click at [349, 781] on li "Carte bancaire" at bounding box center [411, 784] width 277 height 21
type input "Carte bancaire"
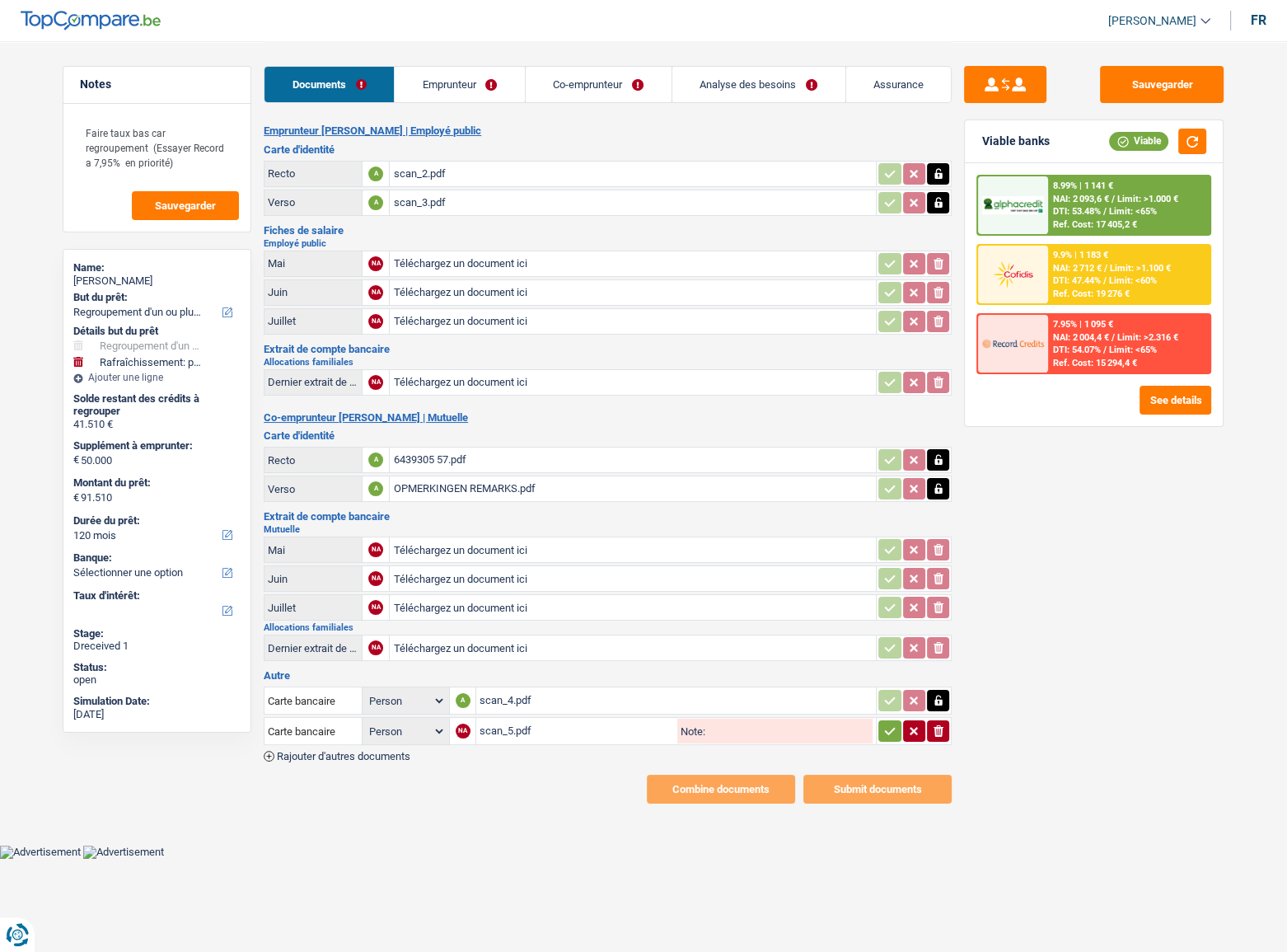
click at [890, 728] on icon "button" at bounding box center [890, 731] width 13 height 17
click at [492, 321] on input "Téléchargez un document ici" at bounding box center [633, 321] width 479 height 24
type input "C:\fakepath\scan_6.pdf"
click at [455, 261] on input "Téléchargez un document ici" at bounding box center [633, 263] width 479 height 24
type input "C:\fakepath\scan_7.pdf"
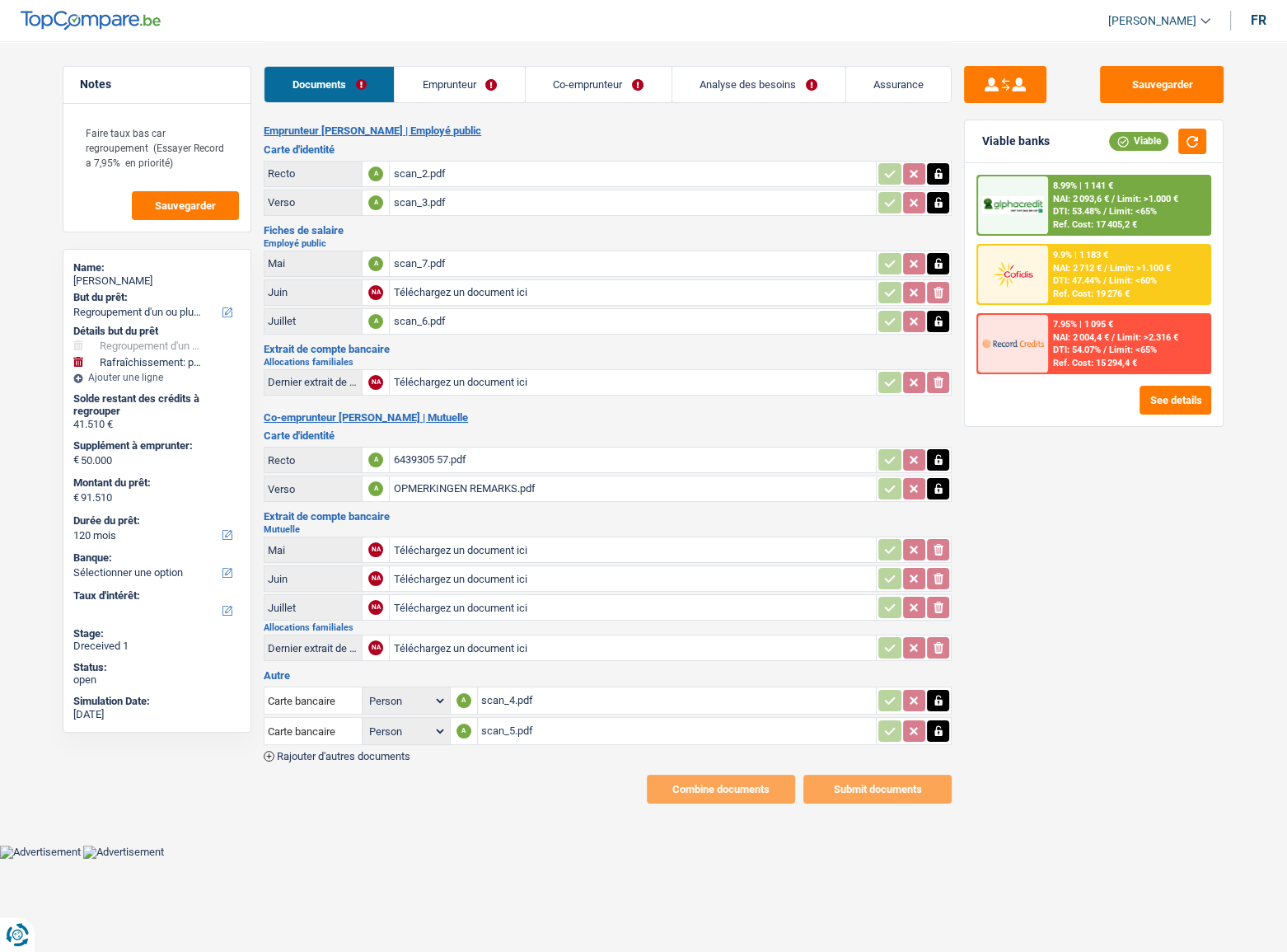
click at [396, 289] on input "Téléchargez un document ici" at bounding box center [633, 292] width 479 height 24
type input "C:\fakepath\scan_8.pdf"
click at [577, 87] on link "Co-emprunteur" at bounding box center [598, 85] width 146 height 35
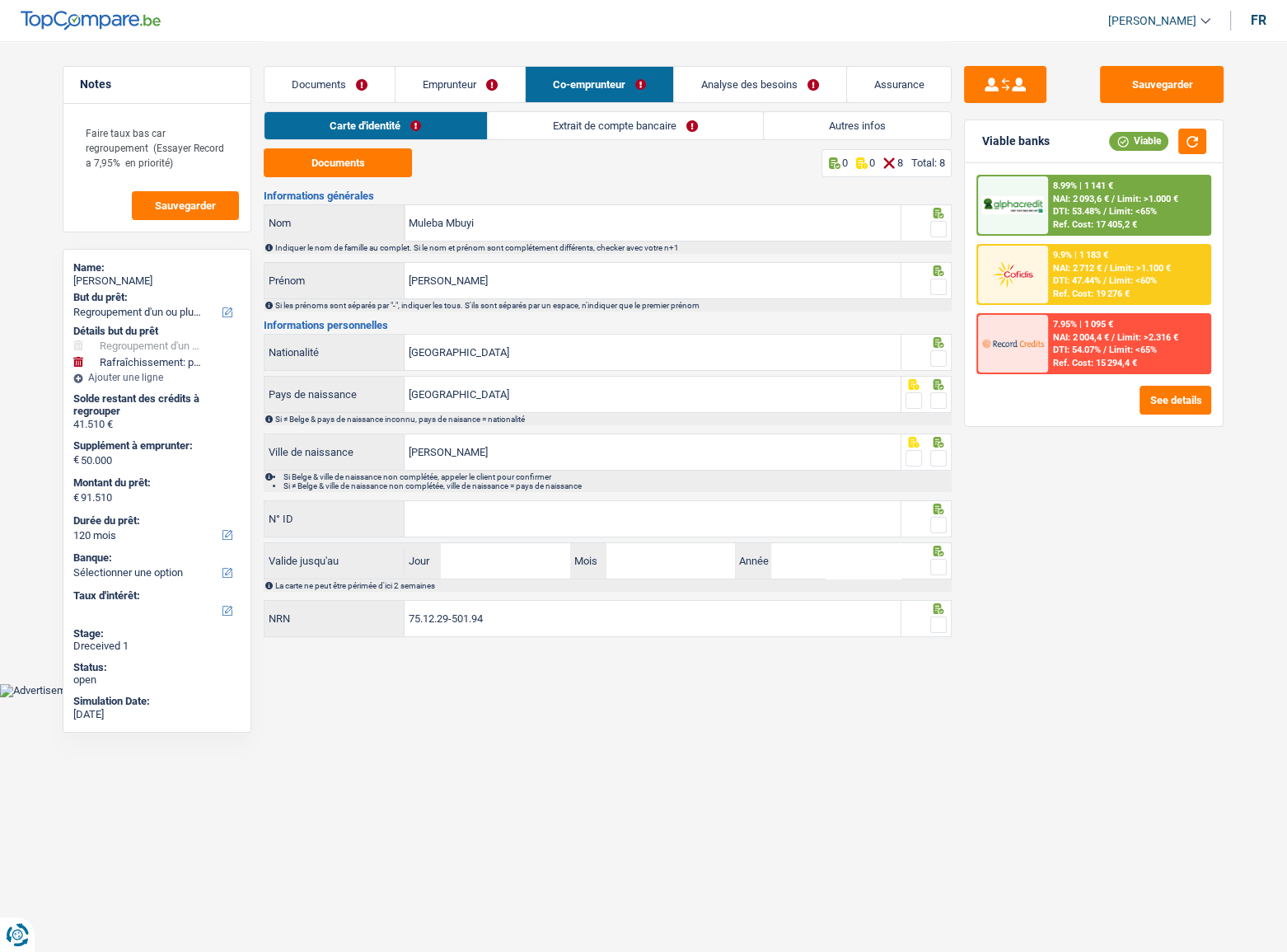
click at [388, 77] on link "Documents" at bounding box center [329, 85] width 130 height 35
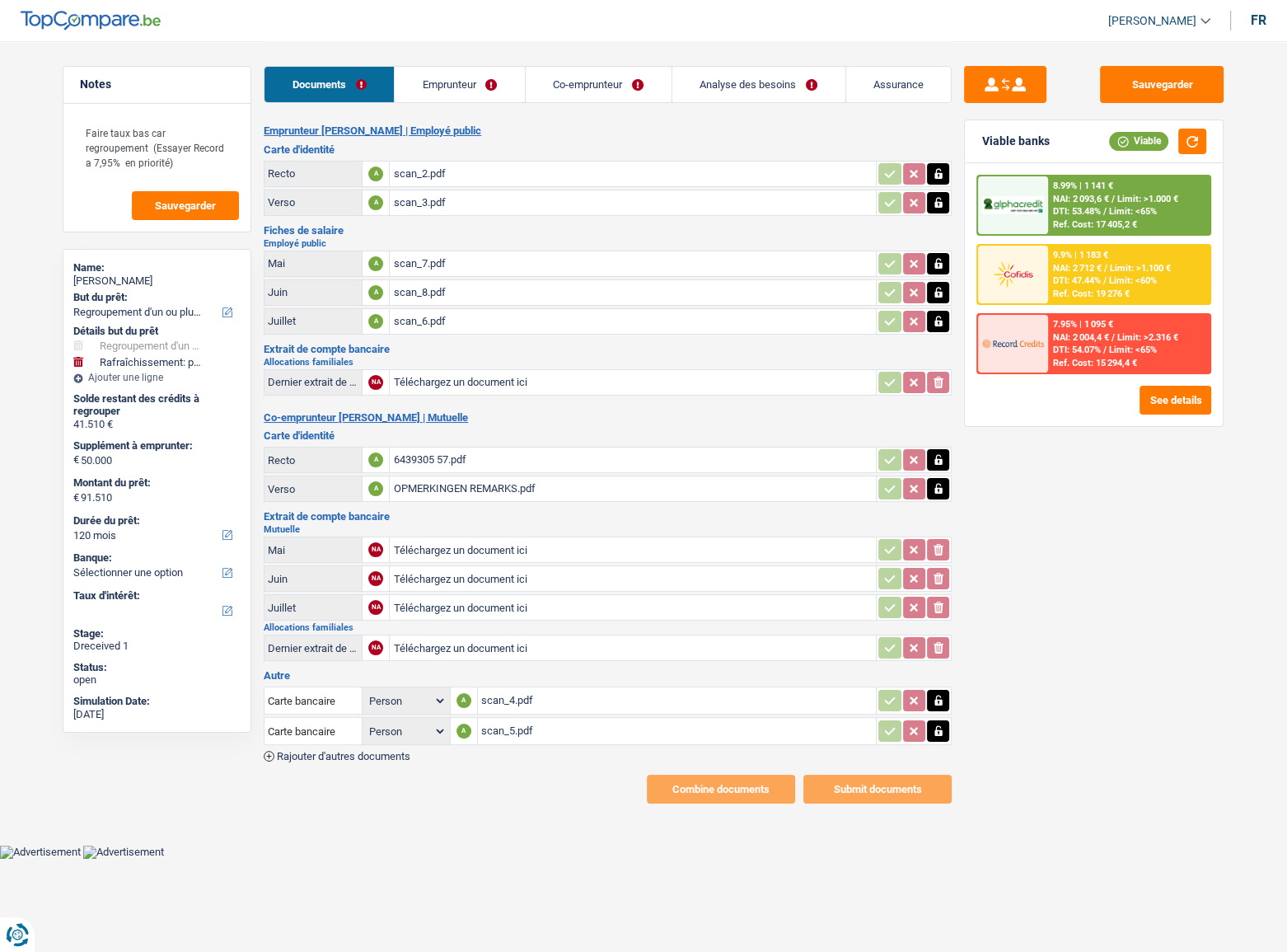
click at [437, 545] on input "Téléchargez un document ici" at bounding box center [633, 549] width 479 height 24
type input "C:\fakepath\scan_9.pdf"
click at [417, 575] on input "Téléchargez un document ici" at bounding box center [633, 577] width 479 height 24
type input "C:\fakepath\scan_10.pdf"
click at [468, 603] on input "Téléchargez un document ici" at bounding box center [633, 607] width 479 height 24
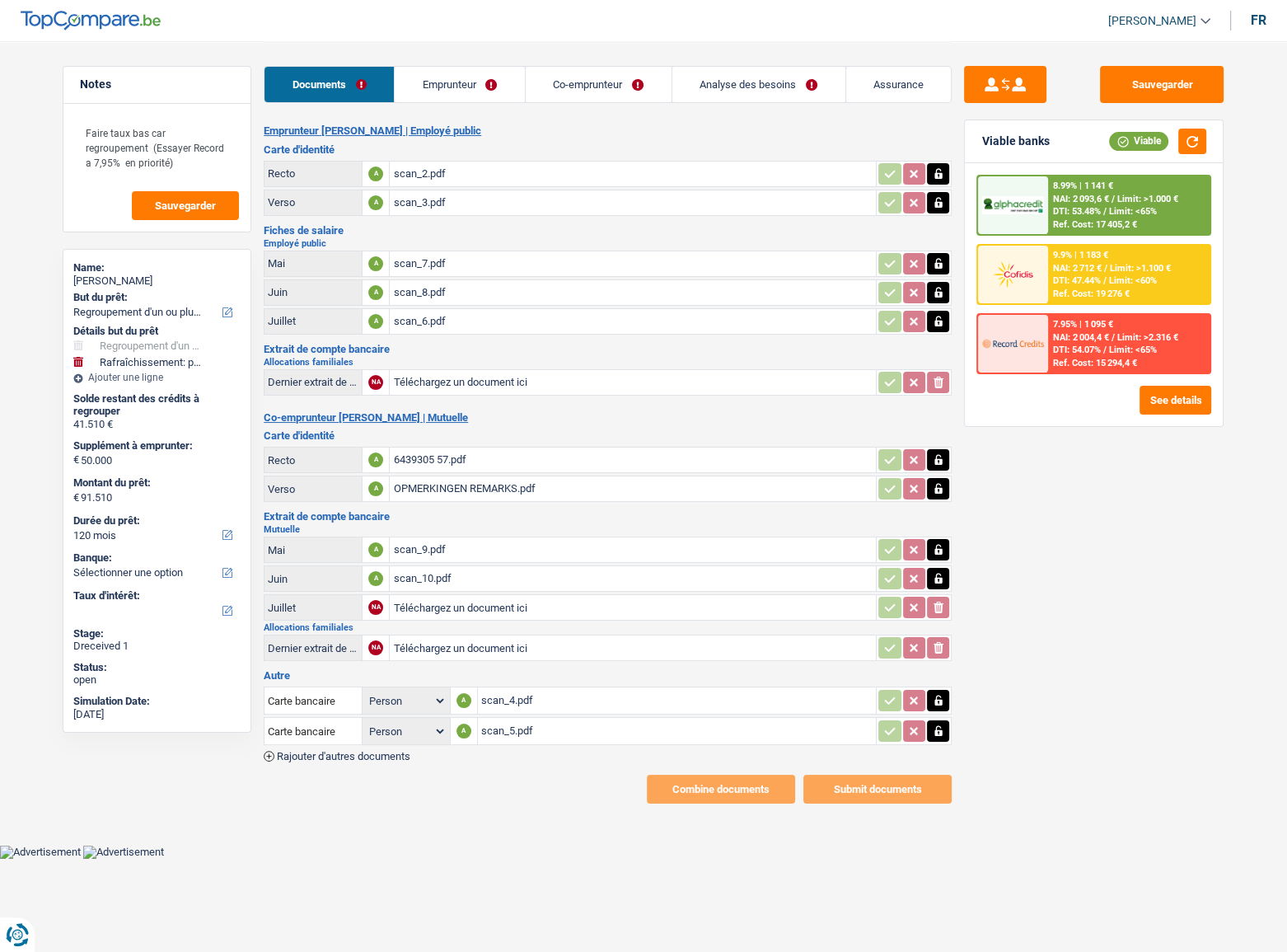
type input "C:\fakepath\scan_11.pdf"
click at [1177, 80] on button "Sauvegarder" at bounding box center [1161, 85] width 123 height 37
drag, startPoint x: 447, startPoint y: 70, endPoint x: 440, endPoint y: 87, distance: 18.4
click at [447, 70] on link "Emprunteur" at bounding box center [459, 85] width 130 height 35
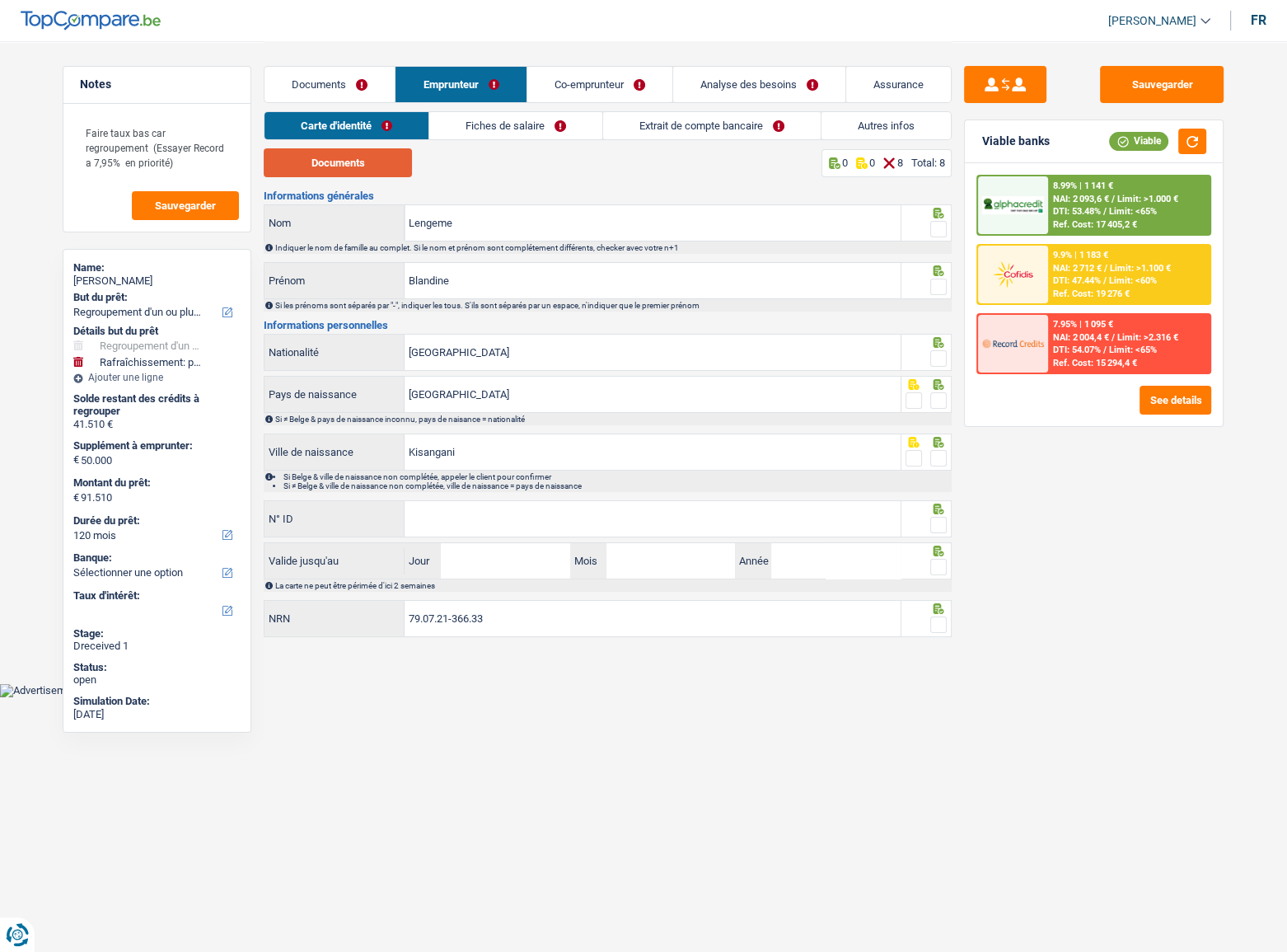
drag, startPoint x: 337, startPoint y: 150, endPoint x: 60, endPoint y: 234, distance: 289.5
click at [337, 153] on button "Documents" at bounding box center [338, 163] width 148 height 28
click at [939, 228] on span at bounding box center [938, 229] width 17 height 17
click at [0, 0] on input "radio" at bounding box center [0, 0] width 0 height 0
click at [940, 280] on span at bounding box center [938, 287] width 17 height 17
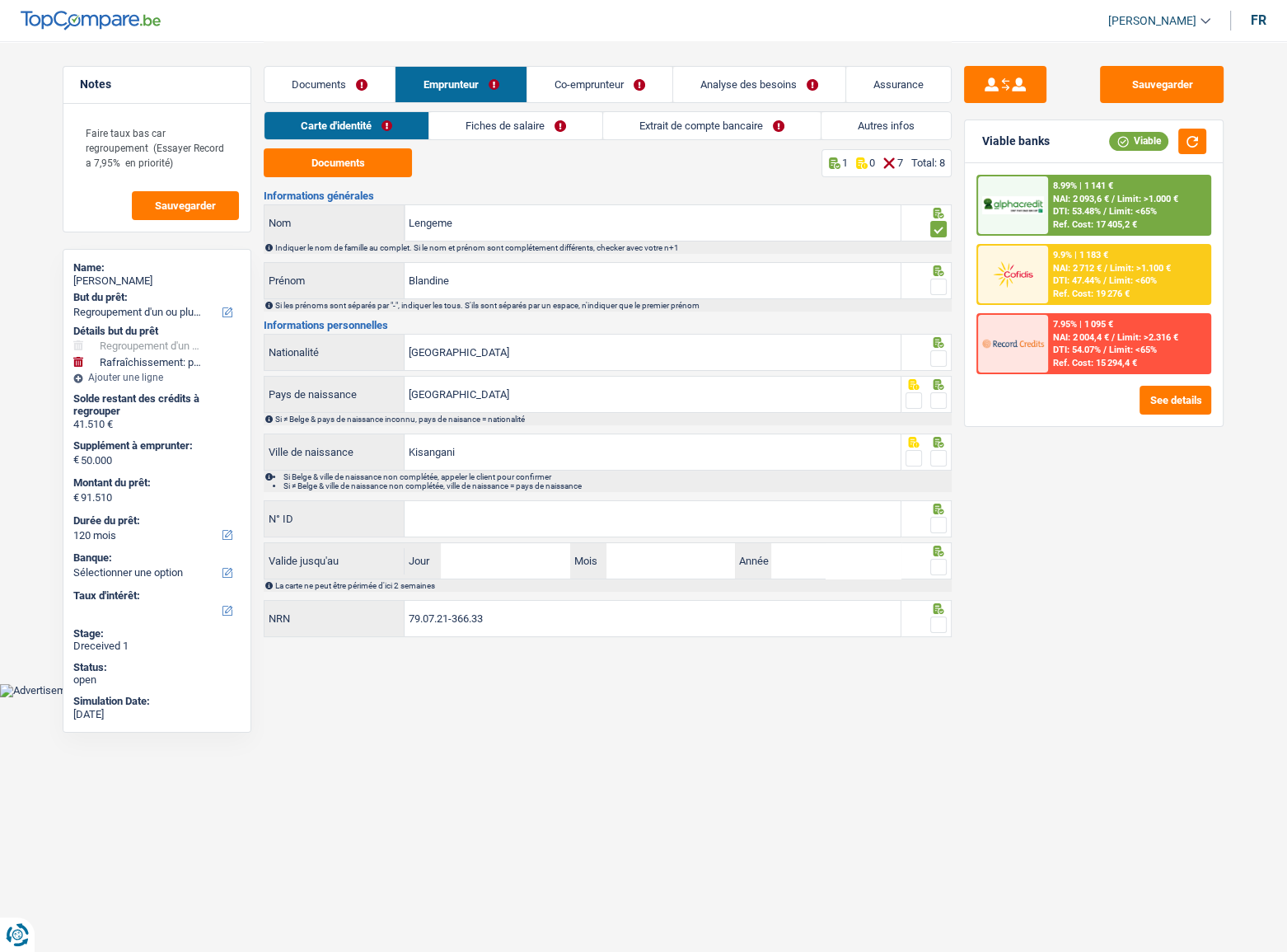
click at [0, 0] on input "radio" at bounding box center [0, 0] width 0 height 0
click at [952, 318] on div "Sauvegarder Viable banks Viable 8.99% | 1 141 € NAI: 2 093,6 € / Limit: >1.000 …" at bounding box center [1093, 495] width 284 height 859
drag, startPoint x: 940, startPoint y: 346, endPoint x: 938, endPoint y: 363, distance: 17.1
click at [939, 355] on div at bounding box center [927, 352] width 51 height 37
click at [938, 363] on span at bounding box center [938, 359] width 17 height 17
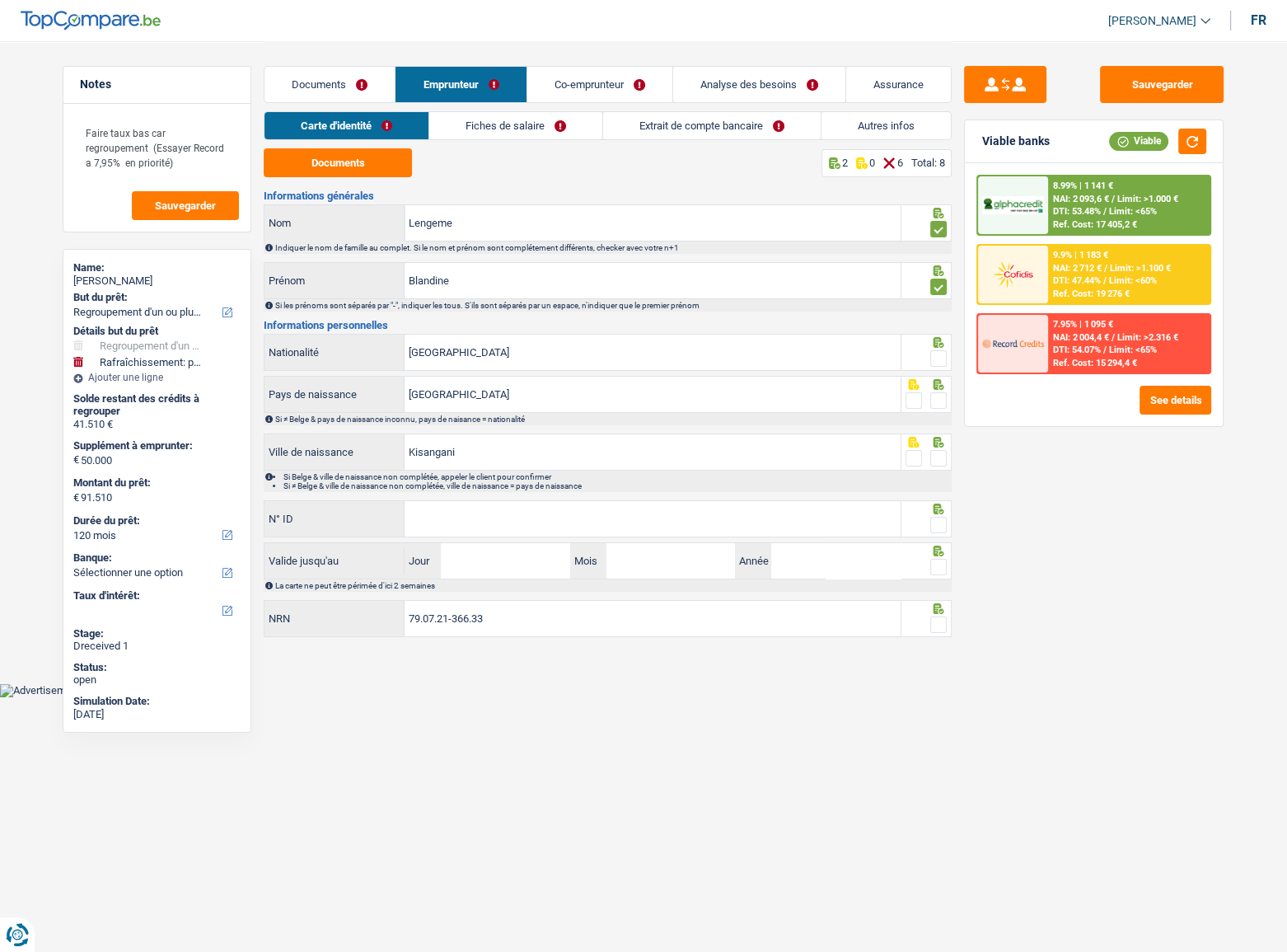
click at [0, 0] on input "radio" at bounding box center [0, 0] width 0 height 0
drag, startPoint x: 940, startPoint y: 390, endPoint x: 937, endPoint y: 400, distance: 10.4
click at [939, 393] on div at bounding box center [938, 401] width 17 height 21
click at [936, 404] on span at bounding box center [938, 401] width 17 height 17
click at [0, 0] on input "radio" at bounding box center [0, 0] width 0 height 0
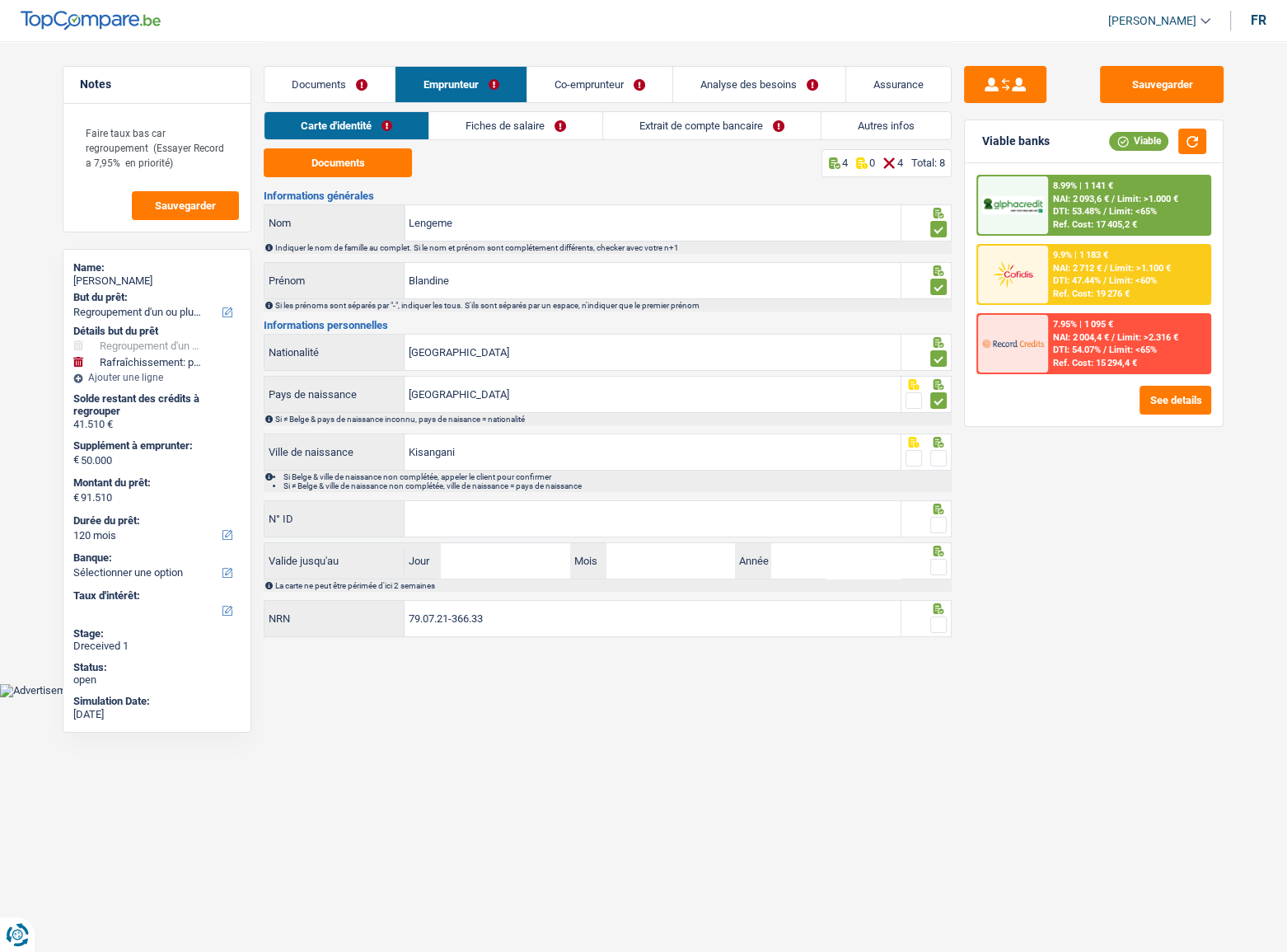
click at [934, 453] on div at bounding box center [938, 458] width 17 height 21
click at [934, 459] on span at bounding box center [938, 458] width 17 height 17
click at [0, 0] on input "radio" at bounding box center [0, 0] width 0 height 0
click at [745, 534] on input "N° ID" at bounding box center [653, 519] width 496 height 35
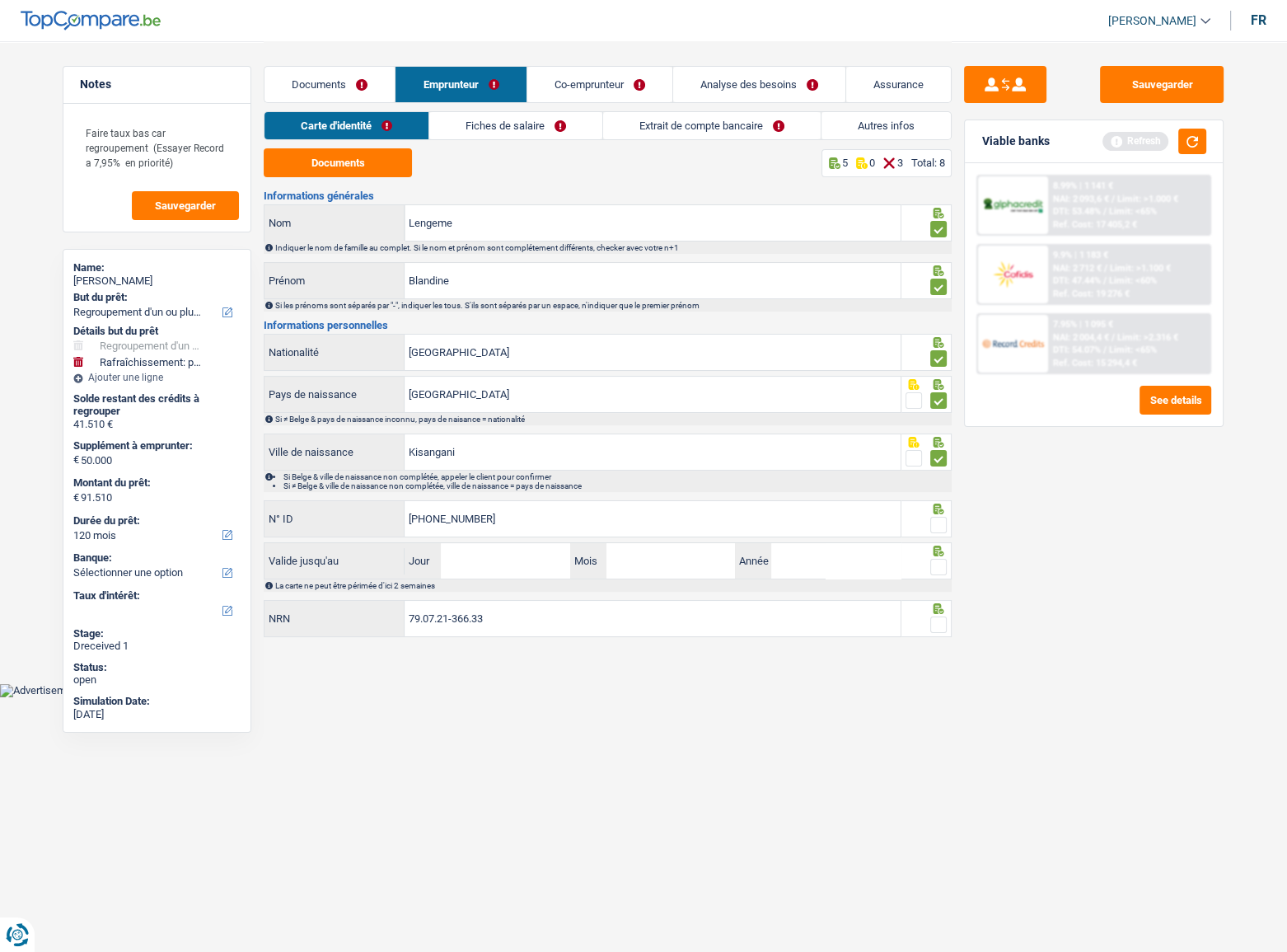
type input "592-9837027-47"
click at [930, 515] on fieldset at bounding box center [927, 525] width 42 height 21
click at [933, 519] on span at bounding box center [938, 525] width 17 height 17
click at [0, 0] on input "radio" at bounding box center [0, 0] width 0 height 0
drag, startPoint x: 940, startPoint y: 566, endPoint x: 939, endPoint y: 593, distance: 27.0
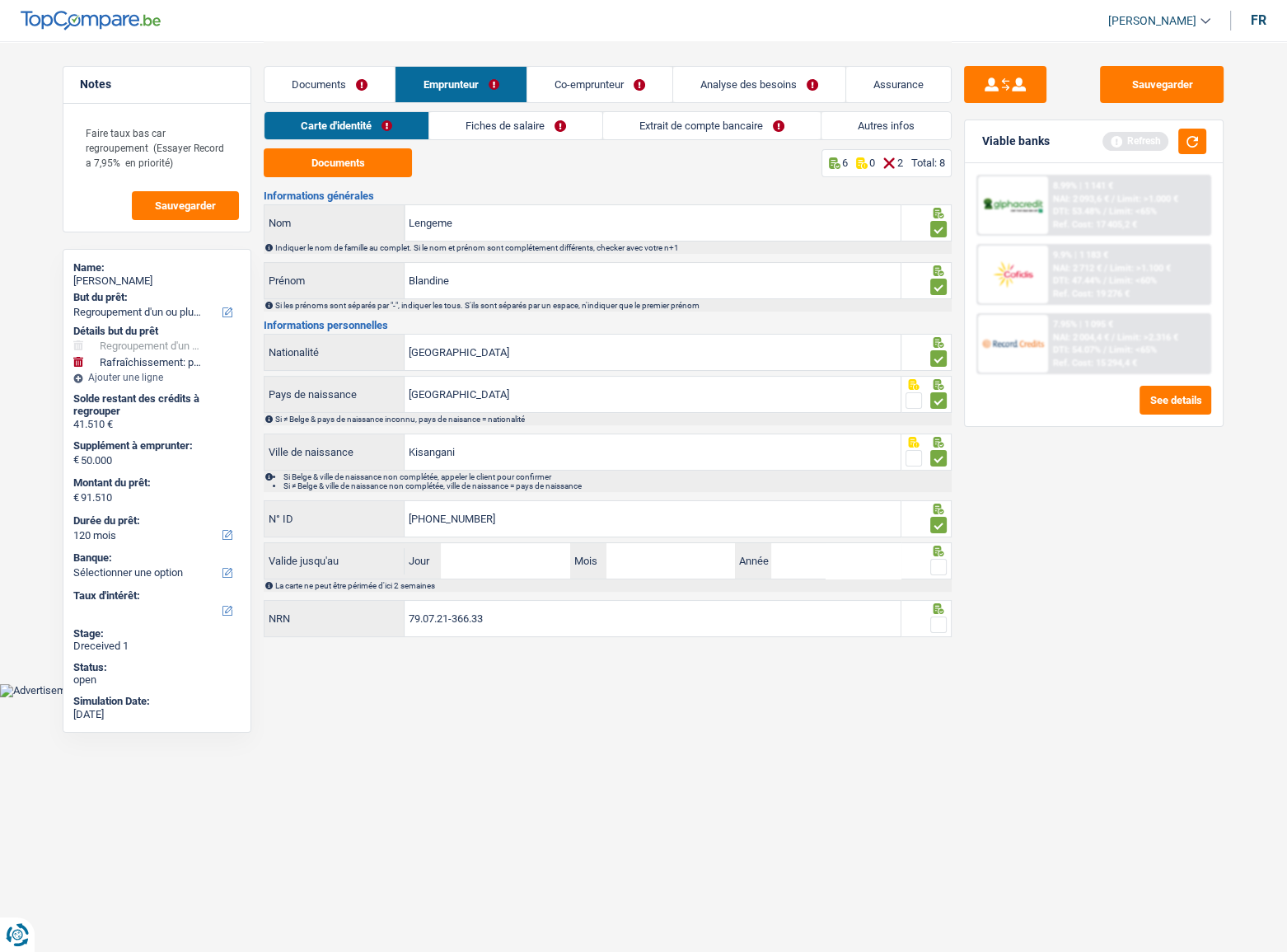
click at [939, 567] on span at bounding box center [938, 567] width 17 height 17
click at [0, 0] on input "radio" at bounding box center [0, 0] width 0 height 0
click at [940, 620] on span at bounding box center [938, 624] width 17 height 17
click at [0, 0] on input "radio" at bounding box center [0, 0] width 0 height 0
click at [514, 554] on input "Jour" at bounding box center [504, 561] width 128 height 35
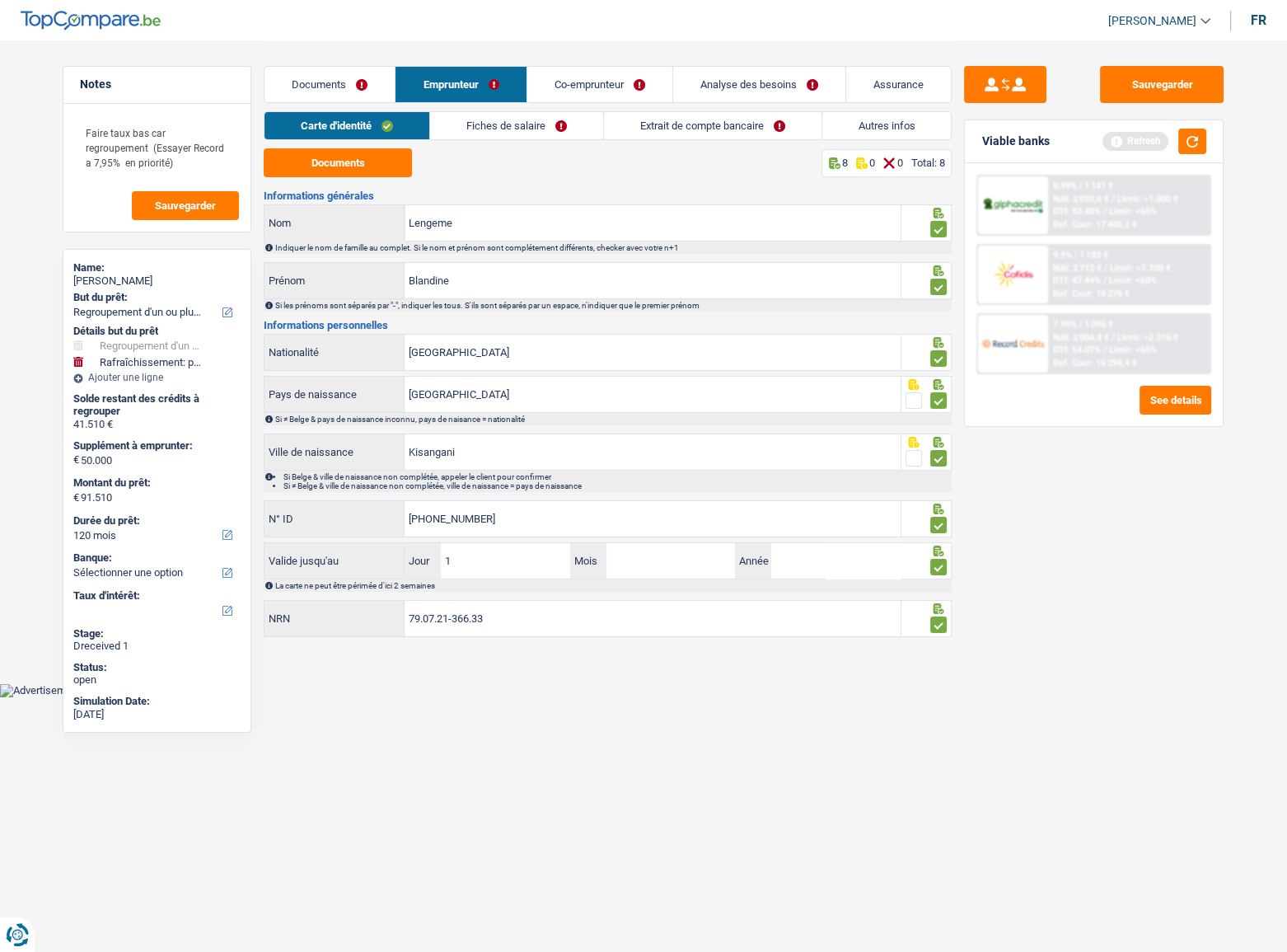
type input "19"
type input "03"
type input "2030"
click at [1171, 605] on div "Sauvegarder Viable banks Refresh 8.99% | 1 141 € NAI: 2 093,6 € / Limit: >1.000…" at bounding box center [1093, 495] width 284 height 859
click at [1149, 82] on button "Sauvegarder" at bounding box center [1161, 85] width 123 height 37
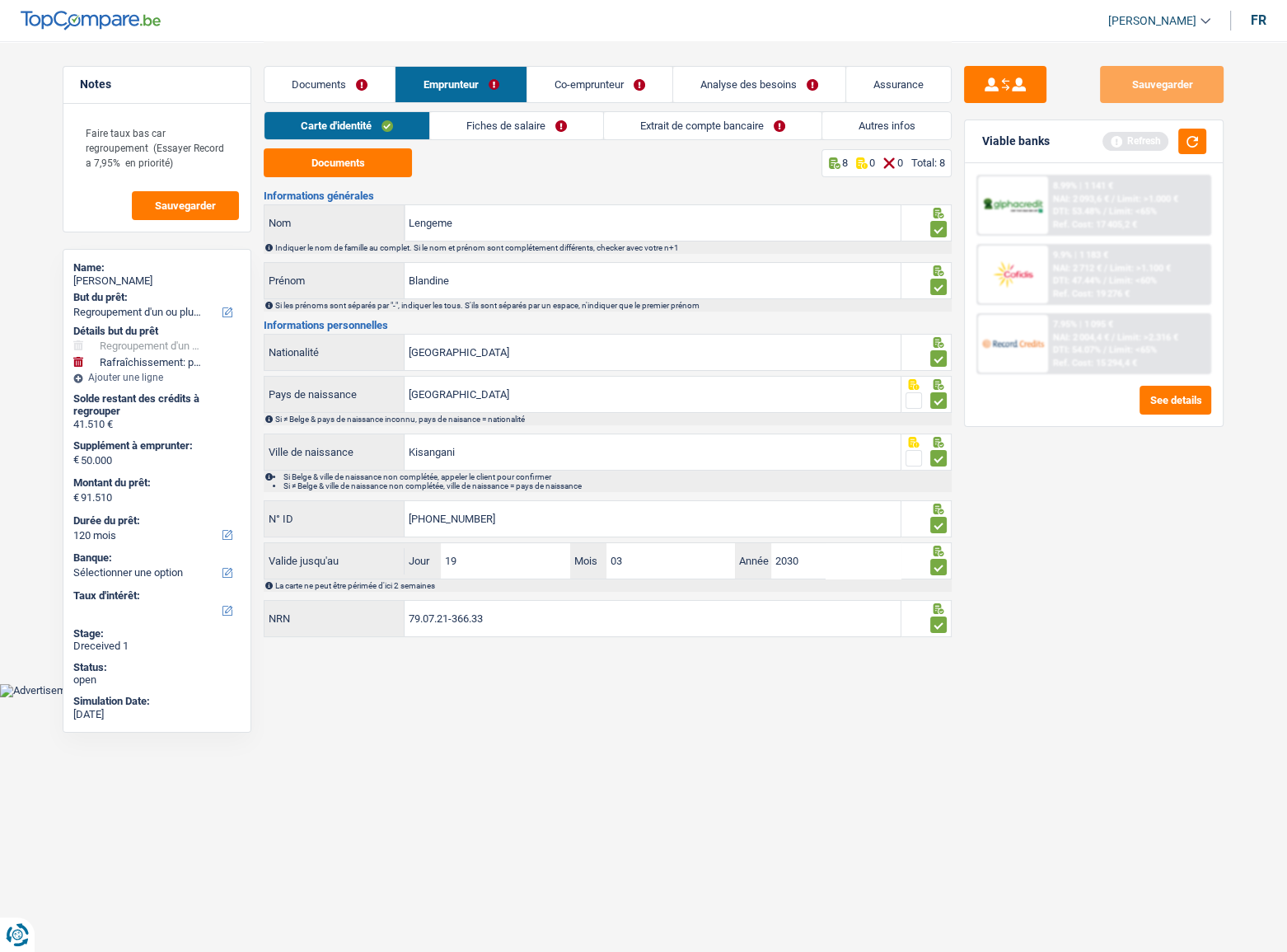
click at [527, 136] on link "Fiches de salaire" at bounding box center [516, 126] width 173 height 27
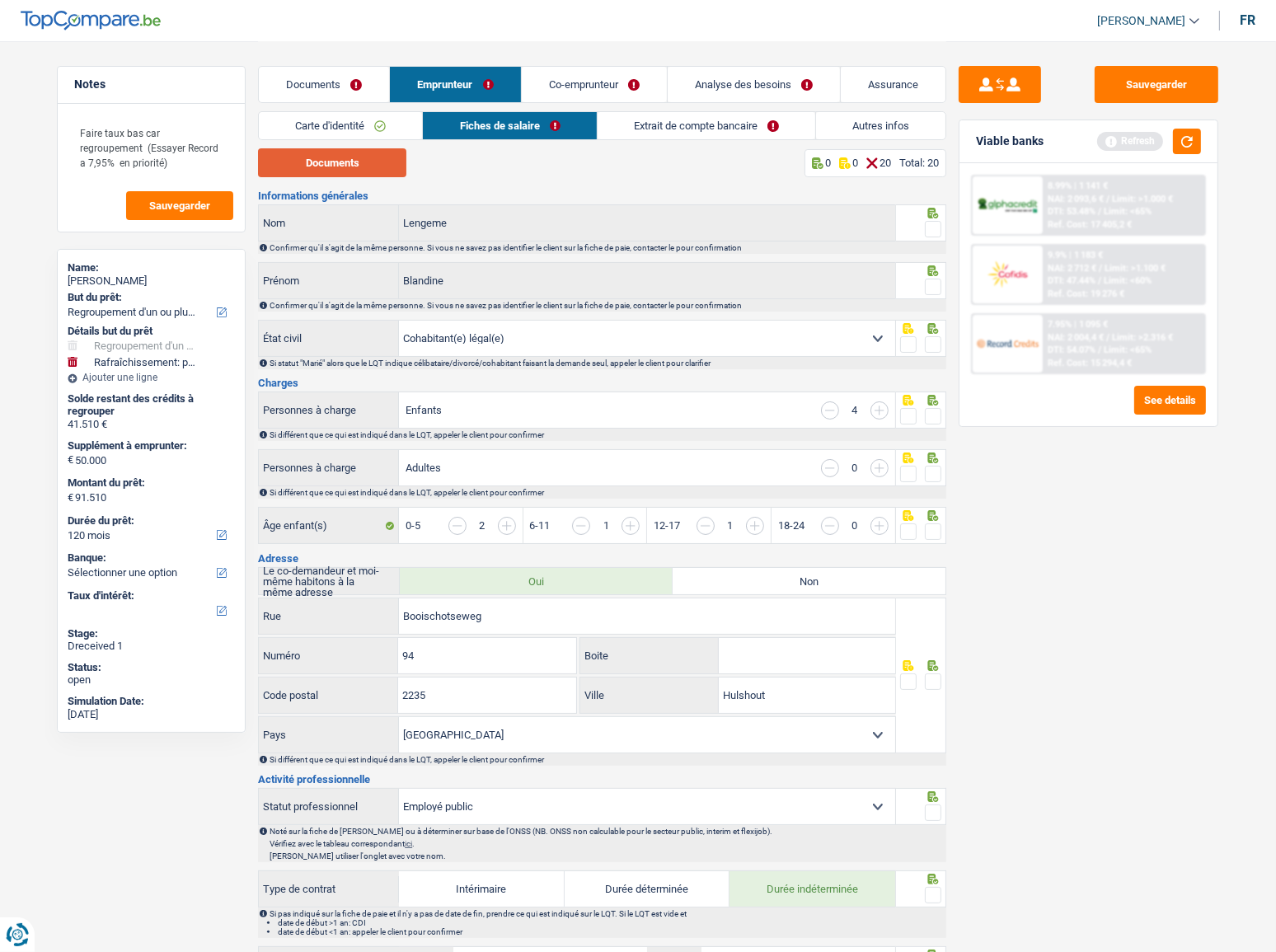
click at [359, 153] on button "Documents" at bounding box center [332, 163] width 148 height 28
click at [936, 225] on span at bounding box center [933, 229] width 17 height 17
click at [0, 0] on input "radio" at bounding box center [0, 0] width 0 height 0
click at [931, 282] on span at bounding box center [933, 287] width 17 height 17
click at [0, 0] on input "radio" at bounding box center [0, 0] width 0 height 0
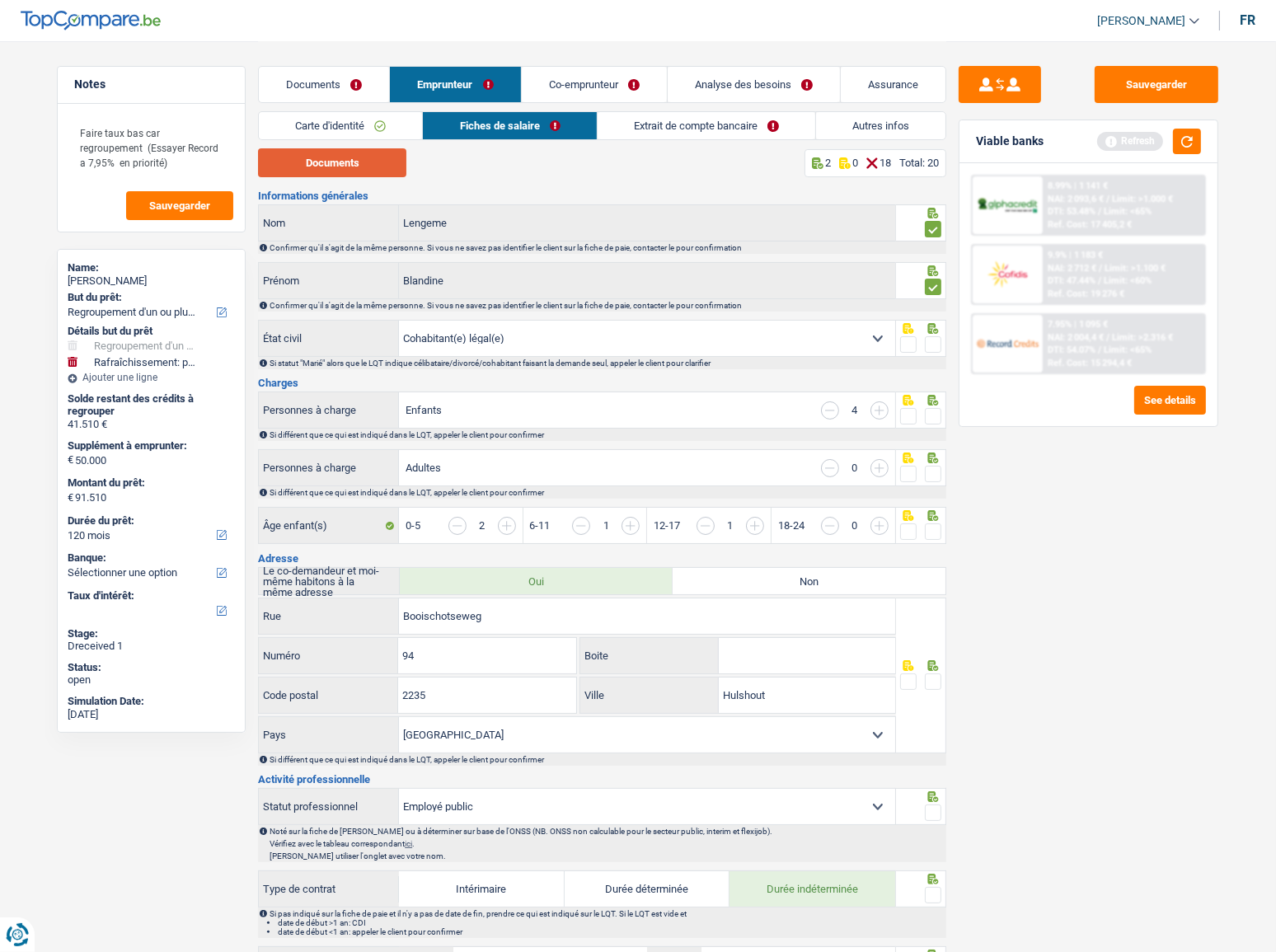
click at [370, 169] on button "Documents" at bounding box center [332, 163] width 148 height 28
drag, startPoint x: 307, startPoint y: 170, endPoint x: 442, endPoint y: 165, distance: 135.1
click at [307, 170] on button "Documents" at bounding box center [332, 163] width 148 height 28
click at [930, 344] on span at bounding box center [933, 344] width 17 height 17
click at [0, 0] on input "radio" at bounding box center [0, 0] width 0 height 0
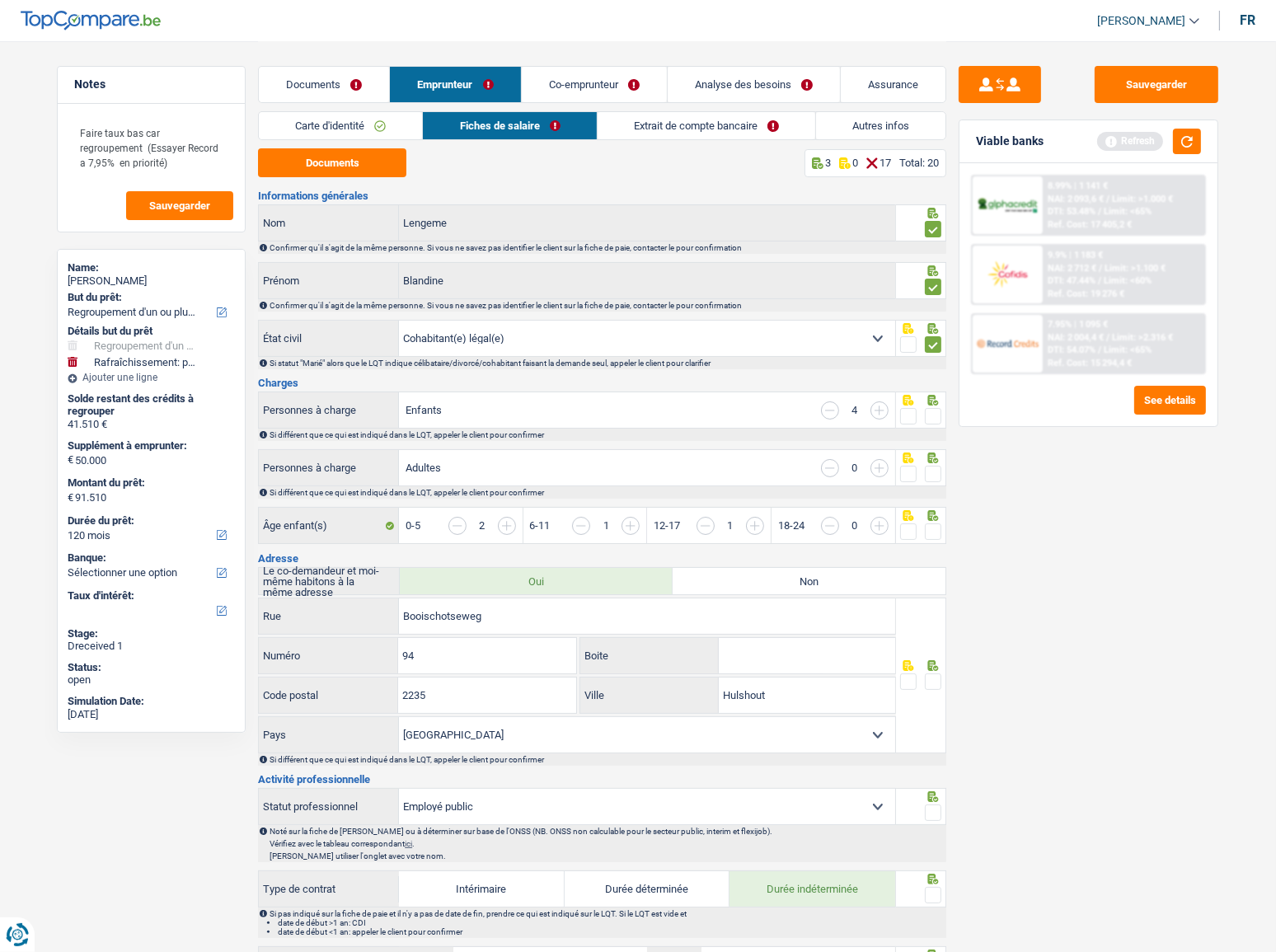
drag, startPoint x: 929, startPoint y: 391, endPoint x: 931, endPoint y: 414, distance: 23.1
click at [929, 393] on div at bounding box center [933, 398] width 17 height 11
click at [931, 414] on span at bounding box center [933, 416] width 17 height 17
click at [0, 0] on input "radio" at bounding box center [0, 0] width 0 height 0
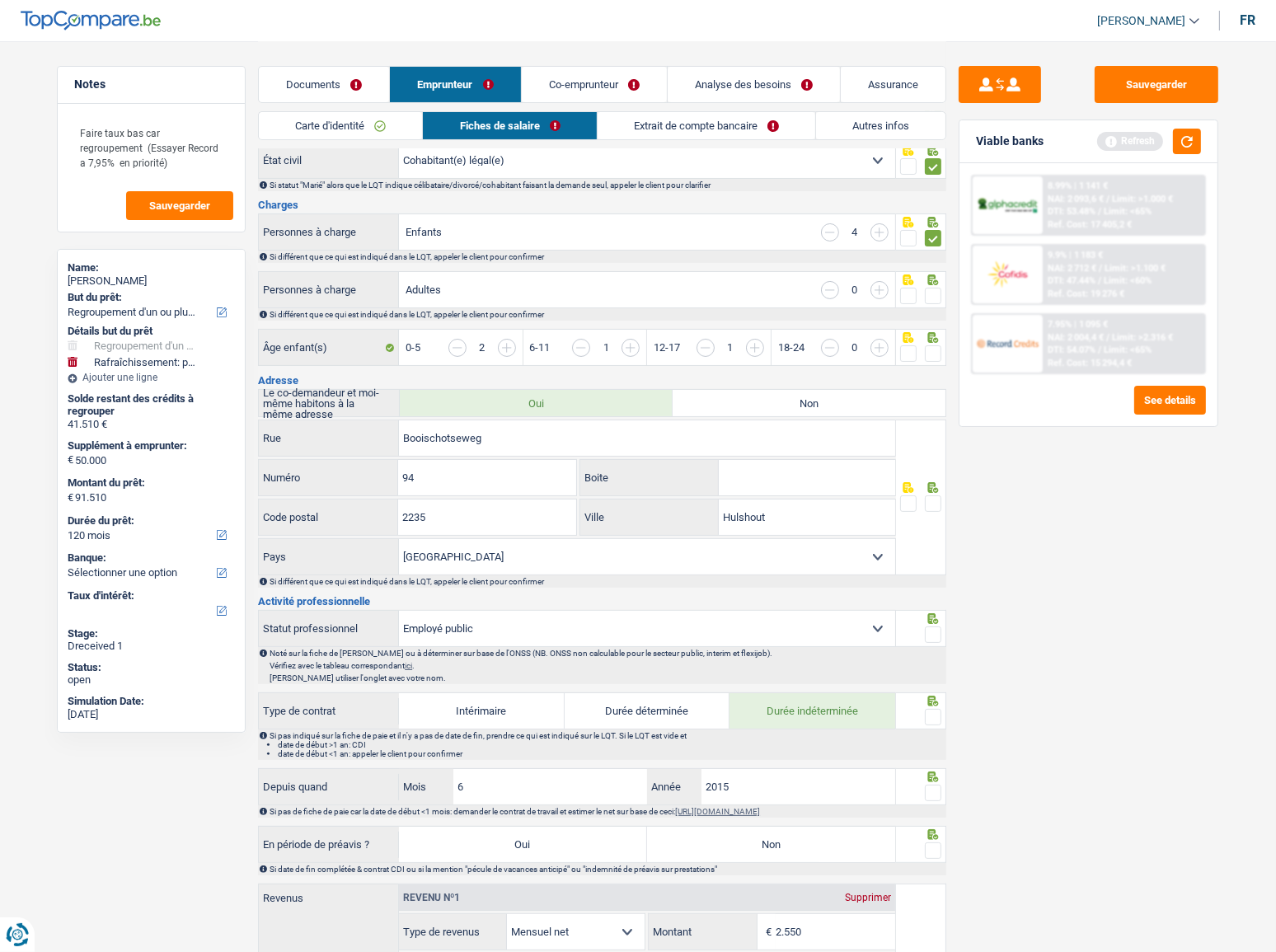
scroll to position [299, 0]
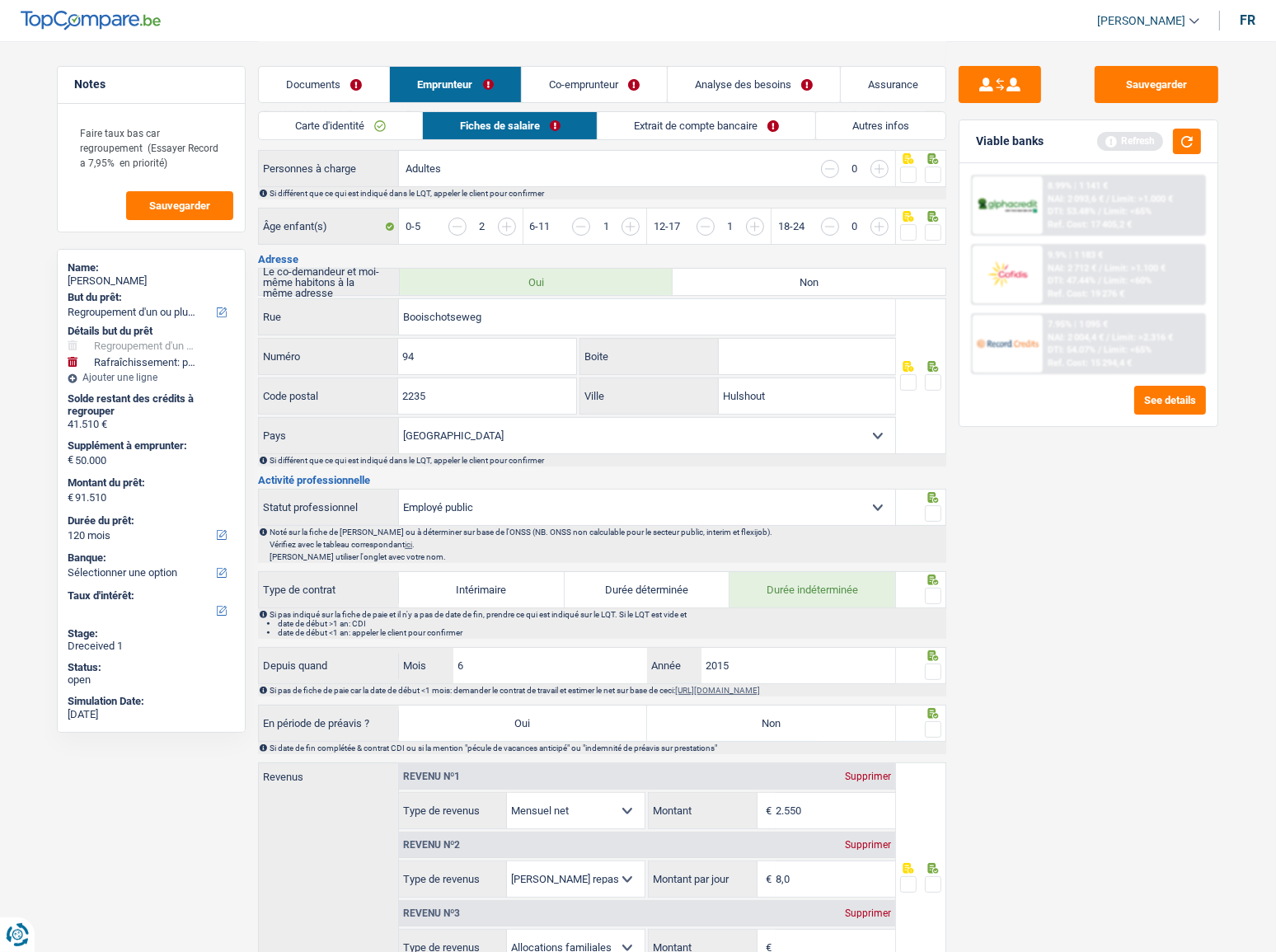
click at [931, 386] on span at bounding box center [933, 382] width 17 height 17
click at [0, 0] on input "radio" at bounding box center [0, 0] width 0 height 0
click at [932, 510] on span at bounding box center [933, 514] width 17 height 17
click at [0, 0] on input "radio" at bounding box center [0, 0] width 0 height 0
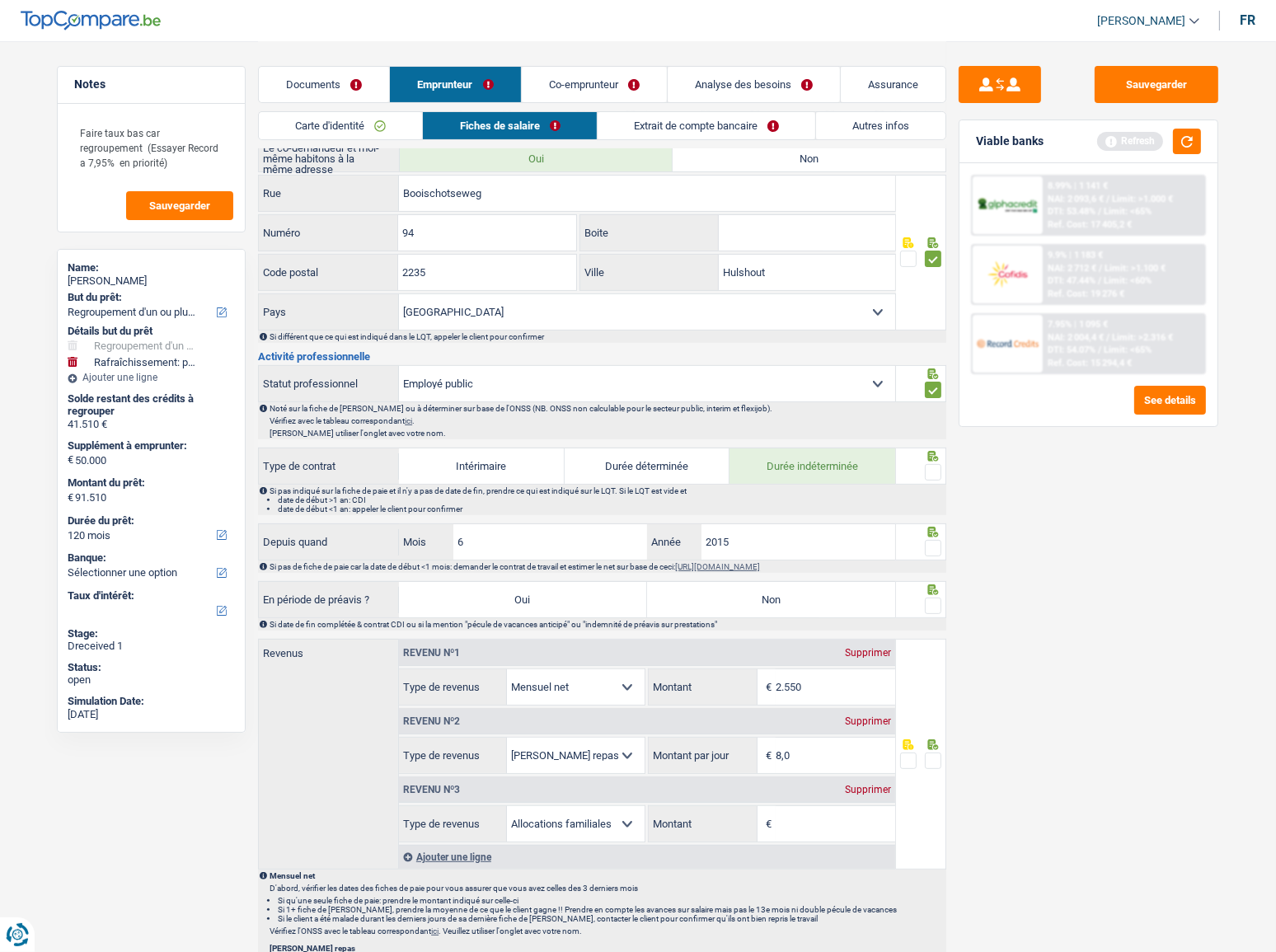
scroll to position [449, 0]
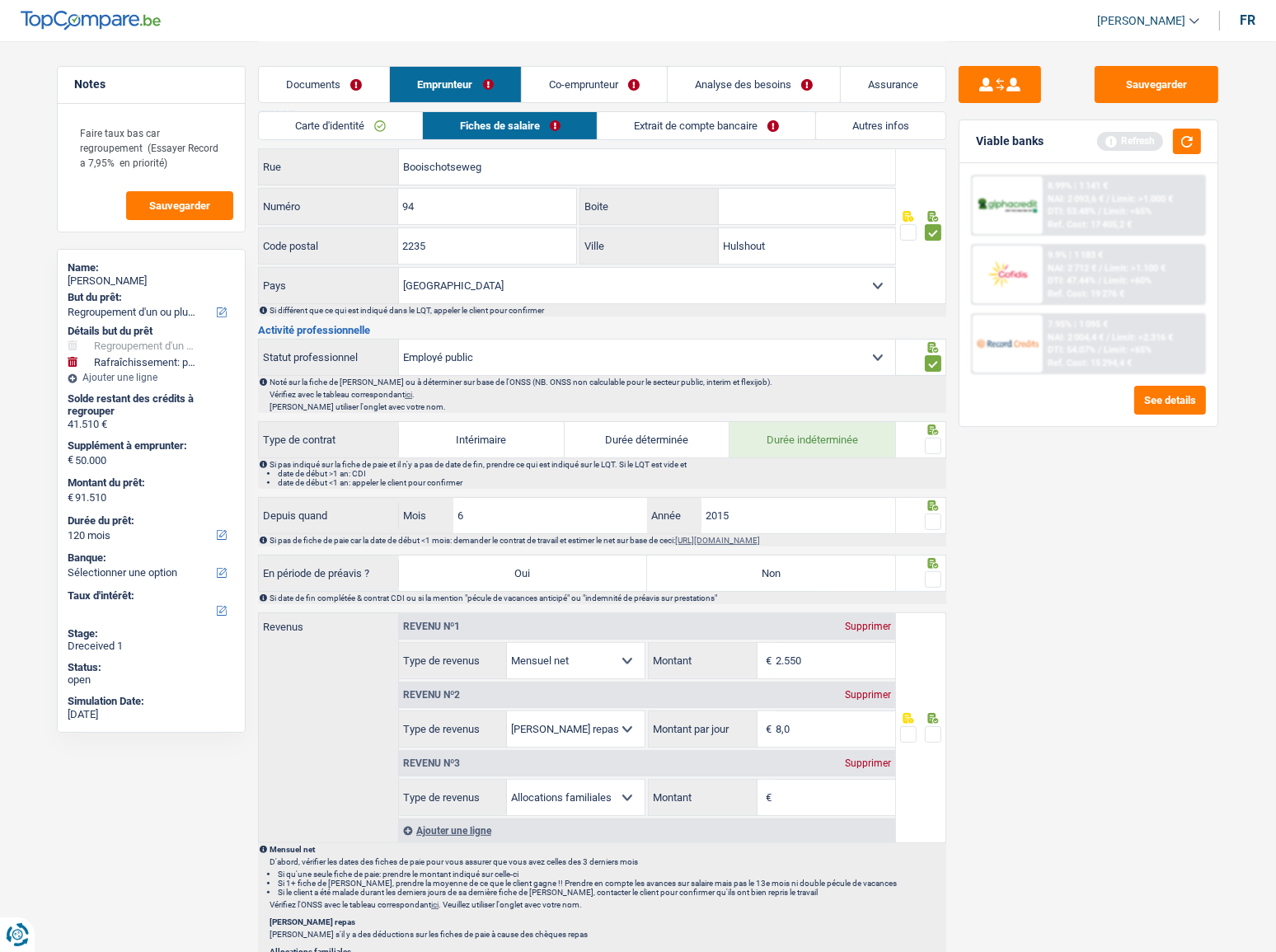
click at [929, 446] on span at bounding box center [933, 446] width 17 height 17
click at [0, 0] on input "radio" at bounding box center [0, 0] width 0 height 0
click at [937, 514] on span at bounding box center [933, 522] width 17 height 17
click at [0, 0] on input "radio" at bounding box center [0, 0] width 0 height 0
click at [842, 569] on label "Non" at bounding box center [771, 573] width 248 height 35
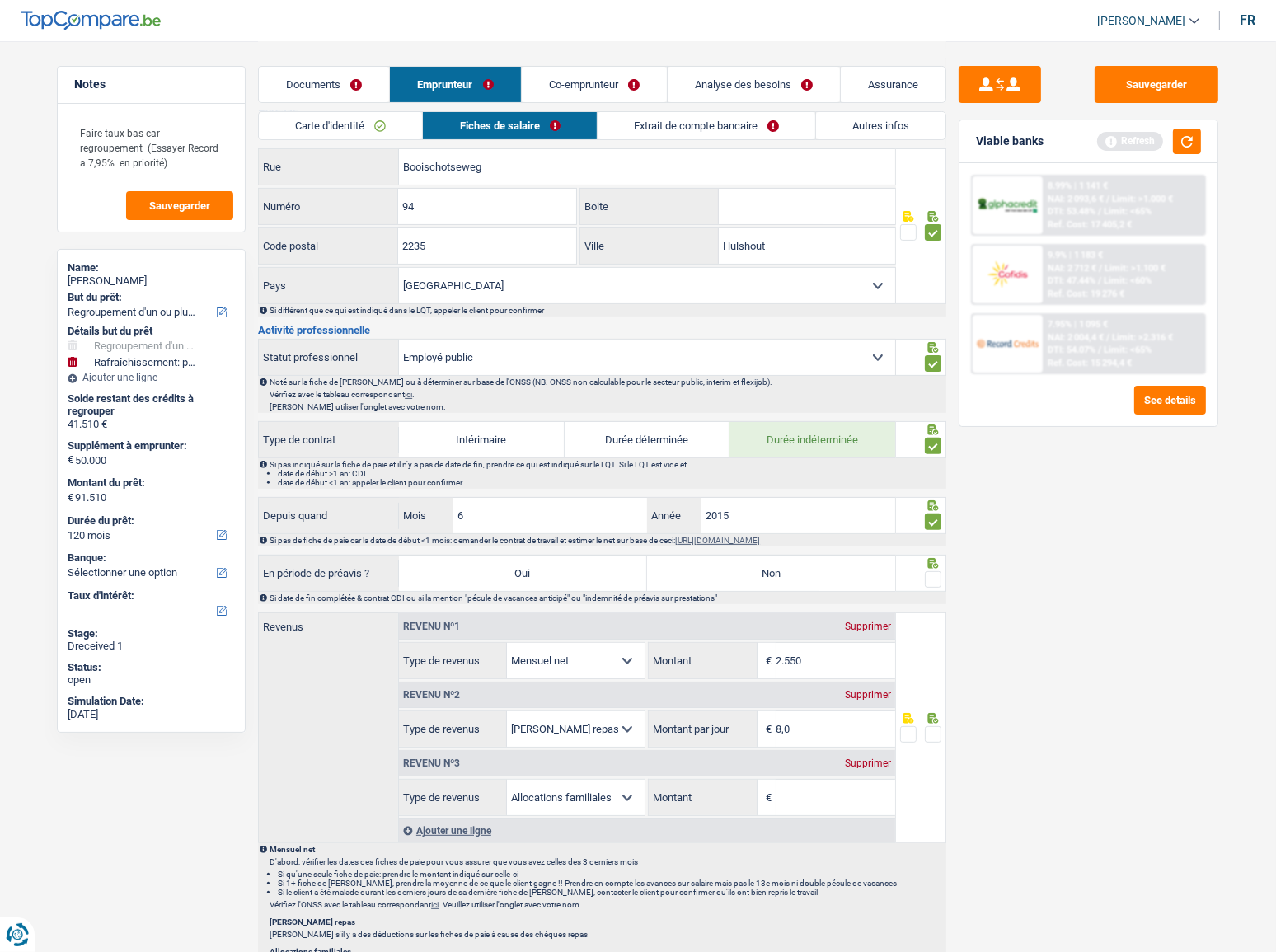
click at [842, 569] on input "Non" at bounding box center [771, 573] width 248 height 35
radio input "true"
click at [931, 572] on span at bounding box center [933, 579] width 17 height 17
click at [0, 0] on input "radio" at bounding box center [0, 0] width 0 height 0
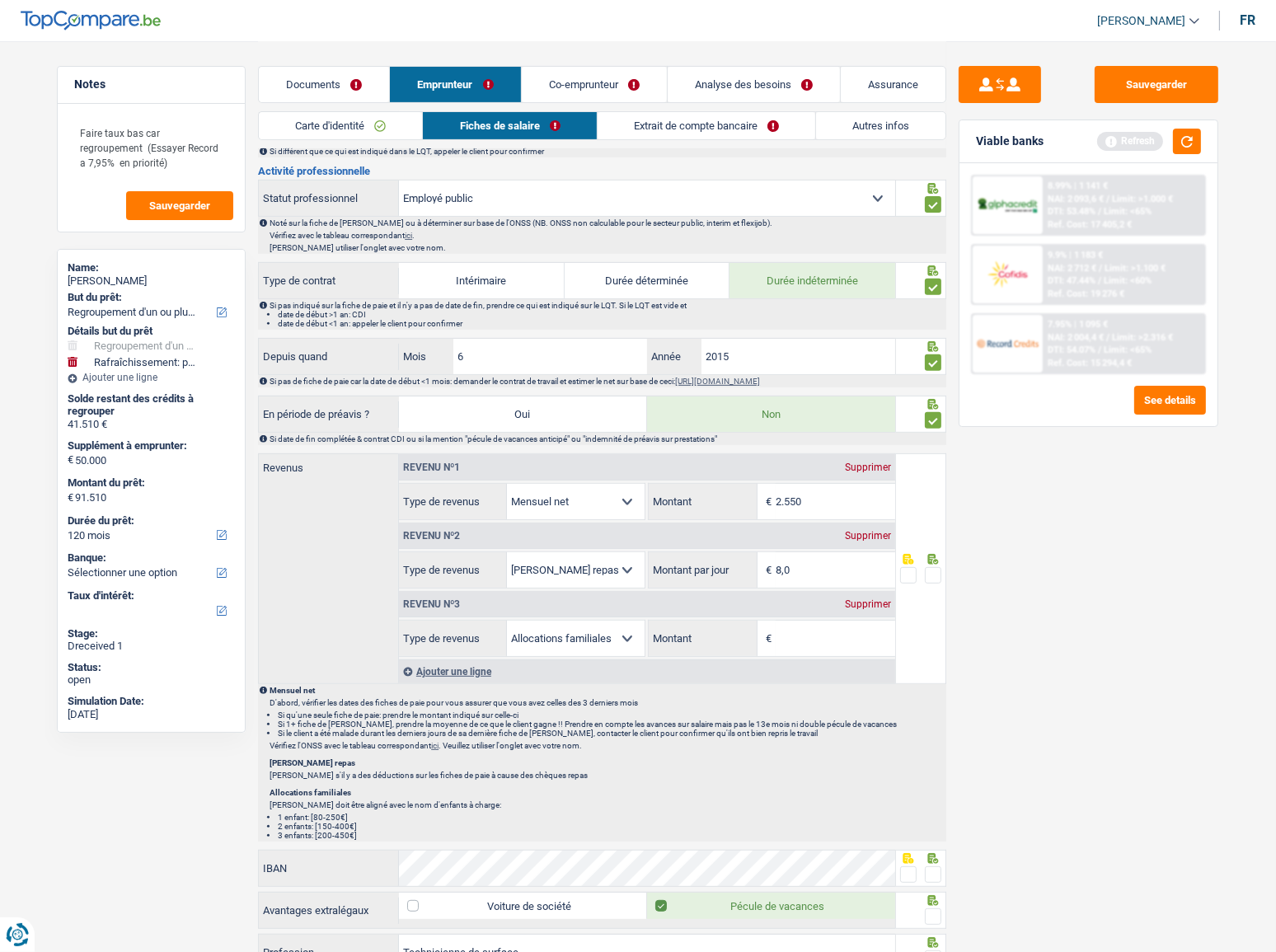
scroll to position [749, 0]
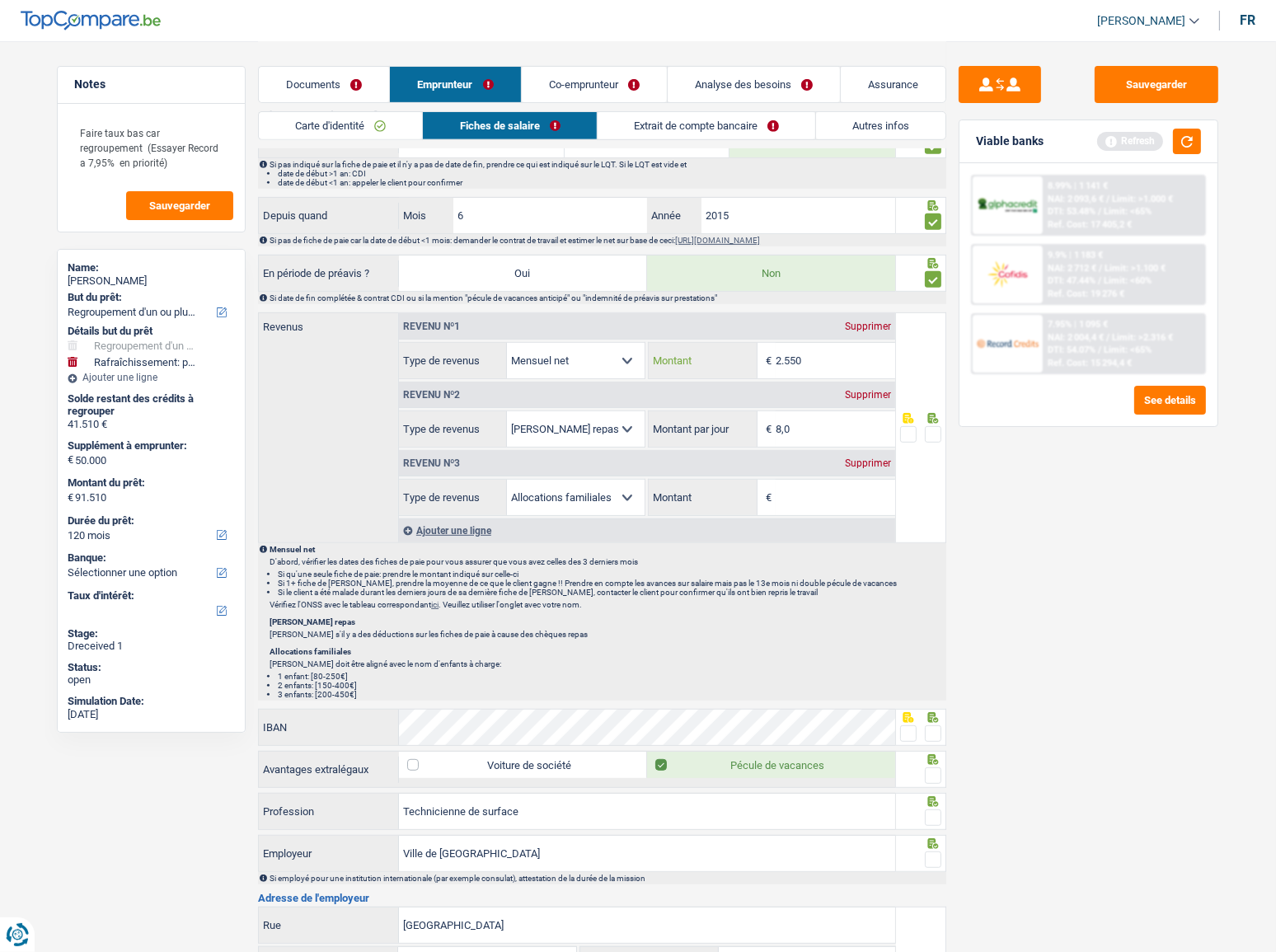
drag, startPoint x: 807, startPoint y: 343, endPoint x: 812, endPoint y: 350, distance: 8.6
click at [807, 343] on input "2.550" at bounding box center [835, 360] width 120 height 35
drag, startPoint x: 792, startPoint y: 359, endPoint x: 849, endPoint y: 368, distance: 57.7
click at [848, 368] on input "2.550" at bounding box center [835, 360] width 120 height 35
type input "2.522"
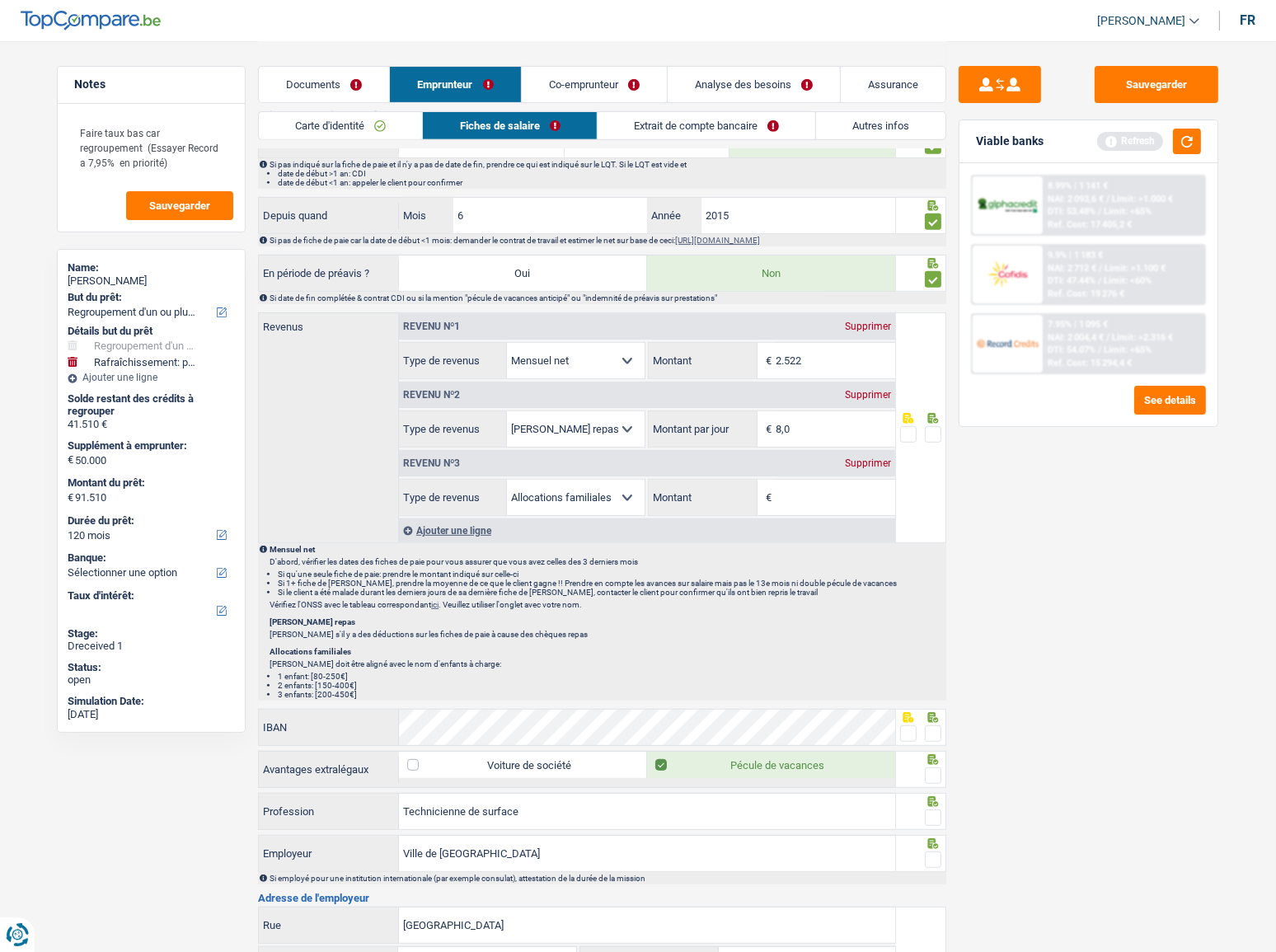
click at [929, 434] on span at bounding box center [933, 434] width 17 height 17
click at [0, 0] on input "radio" at bounding box center [0, 0] width 0 height 0
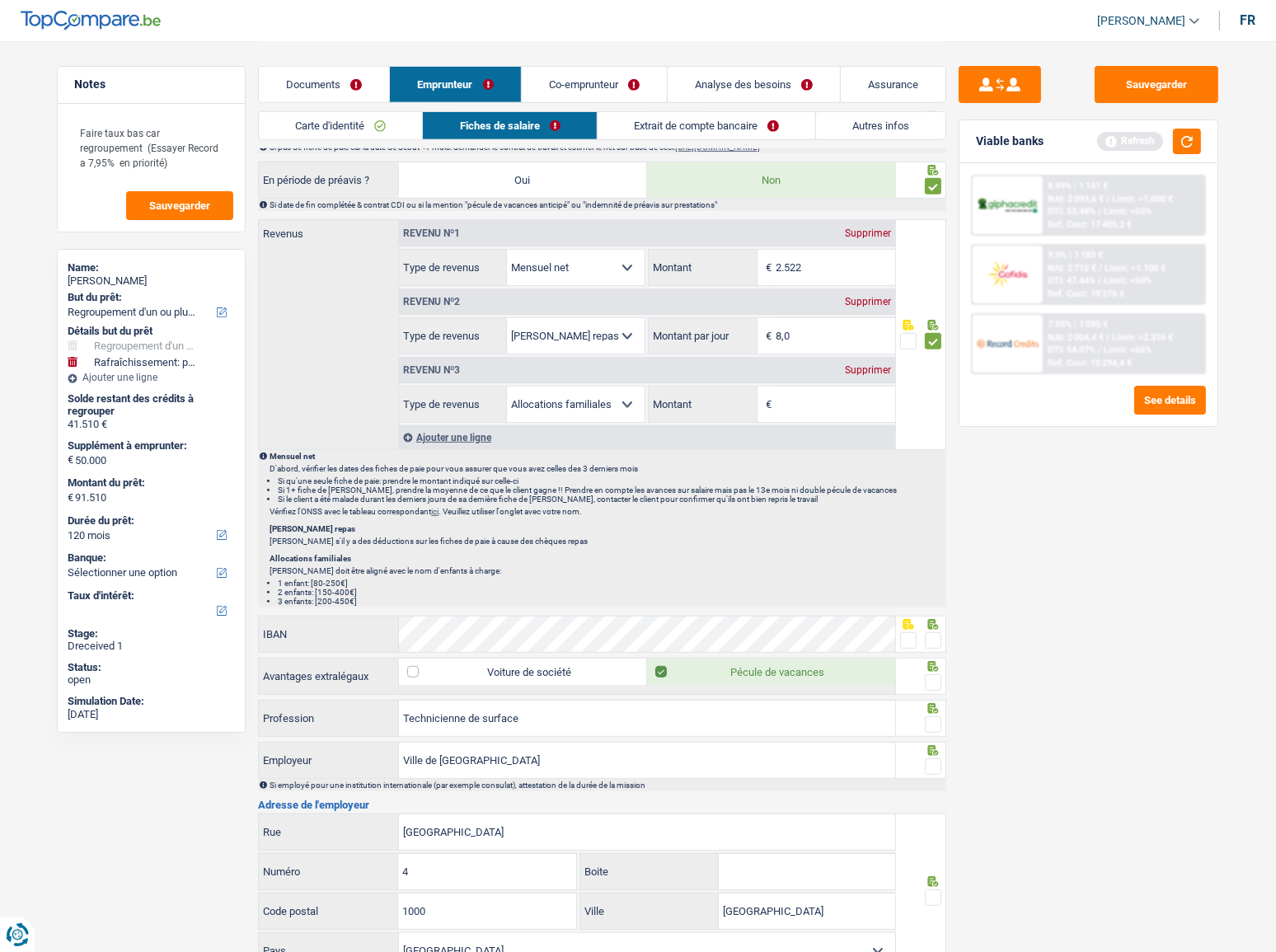
scroll to position [973, 0]
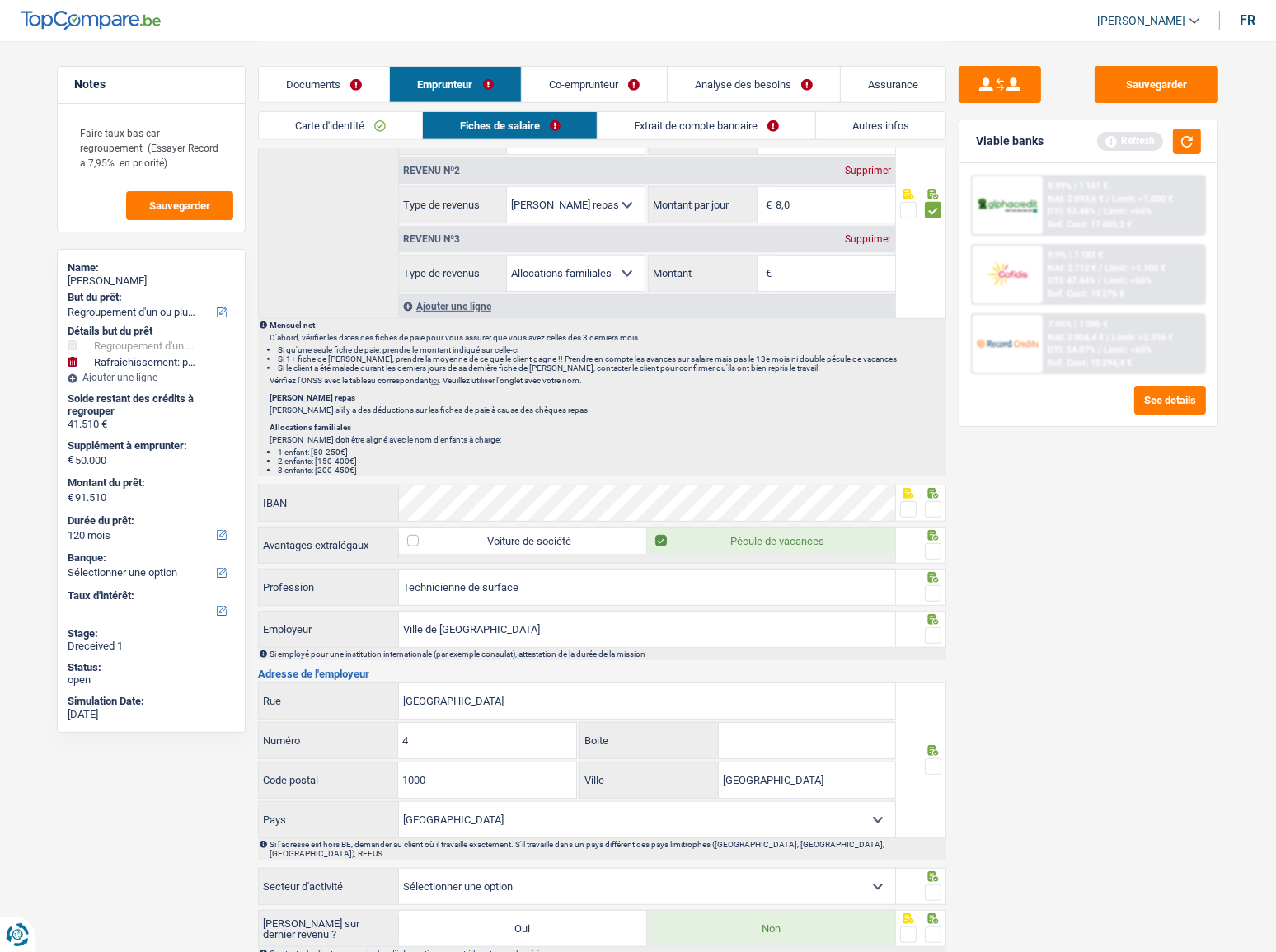
drag, startPoint x: 909, startPoint y: 499, endPoint x: 908, endPoint y: 511, distance: 12.0
click at [908, 503] on span at bounding box center [909, 510] width 17 height 17
click at [0, 0] on input "radio" at bounding box center [0, 0] width 0 height 0
drag, startPoint x: 936, startPoint y: 544, endPoint x: 937, endPoint y: 570, distance: 26.0
click at [937, 551] on span at bounding box center [933, 551] width 17 height 17
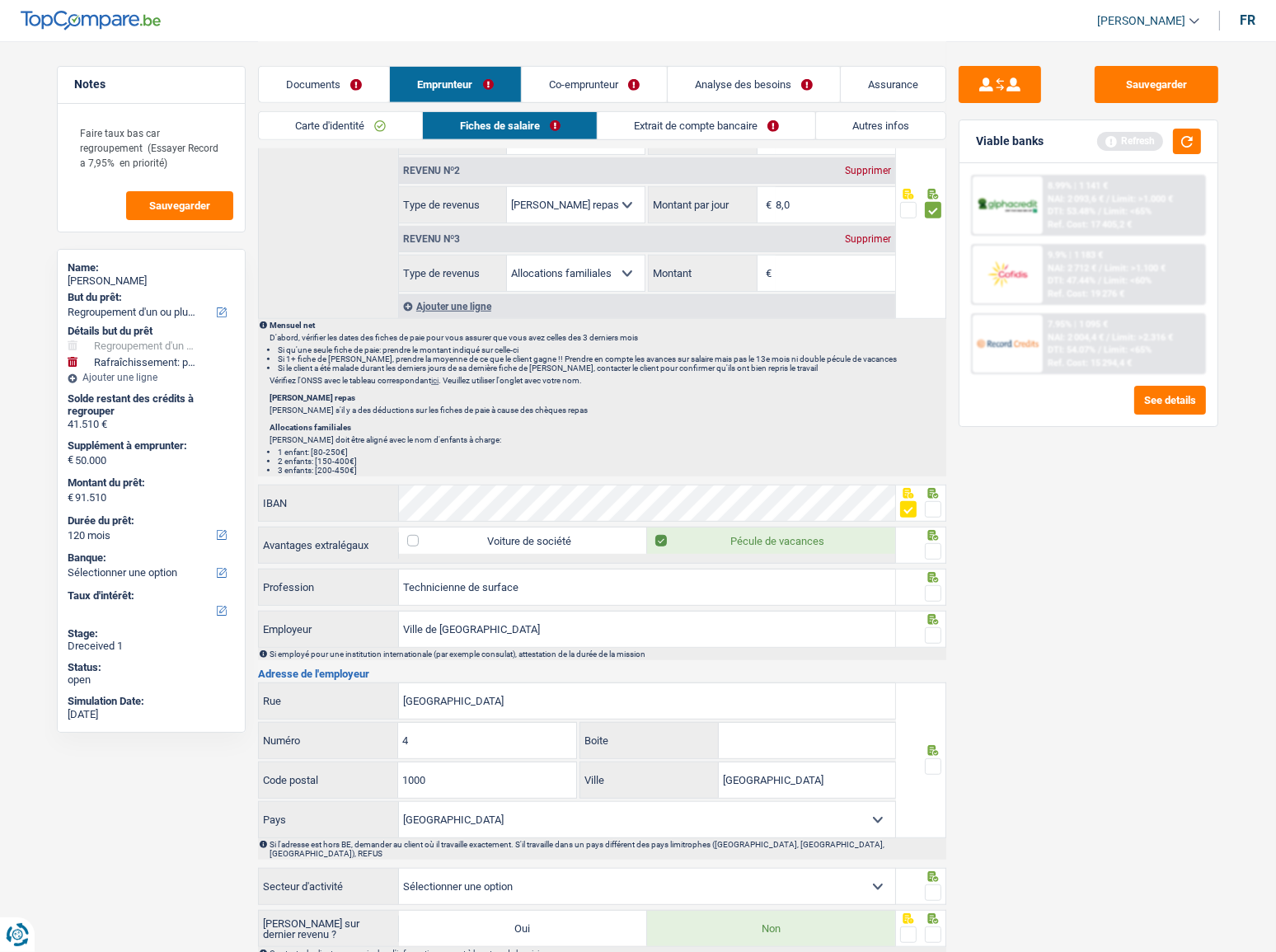
click at [0, 0] on input "radio" at bounding box center [0, 0] width 0 height 0
drag, startPoint x: 936, startPoint y: 593, endPoint x: 940, endPoint y: 635, distance: 42.2
click at [936, 594] on span at bounding box center [933, 593] width 17 height 17
click at [0, 0] on input "radio" at bounding box center [0, 0] width 0 height 0
click at [940, 635] on span at bounding box center [933, 635] width 17 height 17
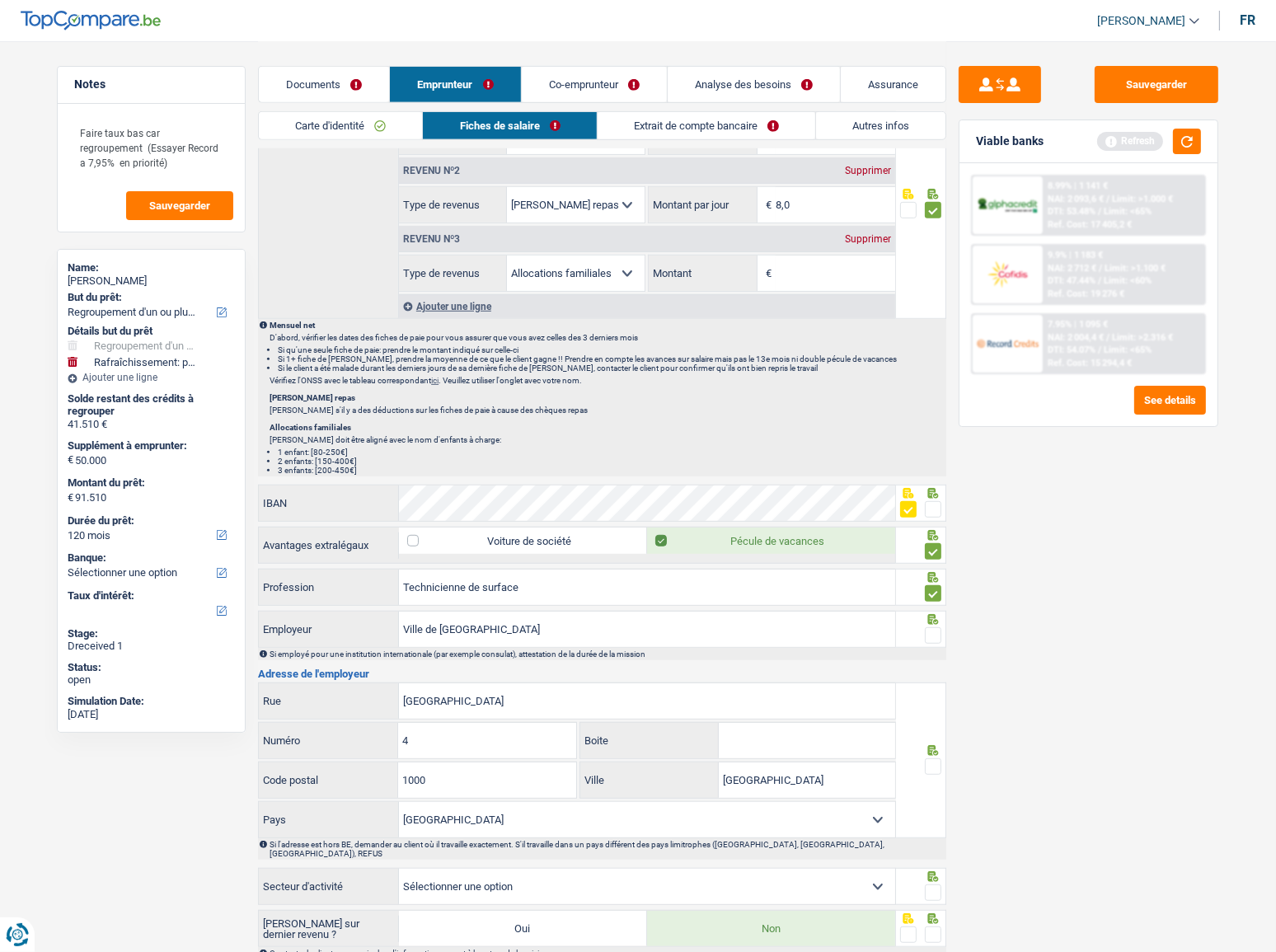
click at [0, 0] on input "radio" at bounding box center [0, 0] width 0 height 0
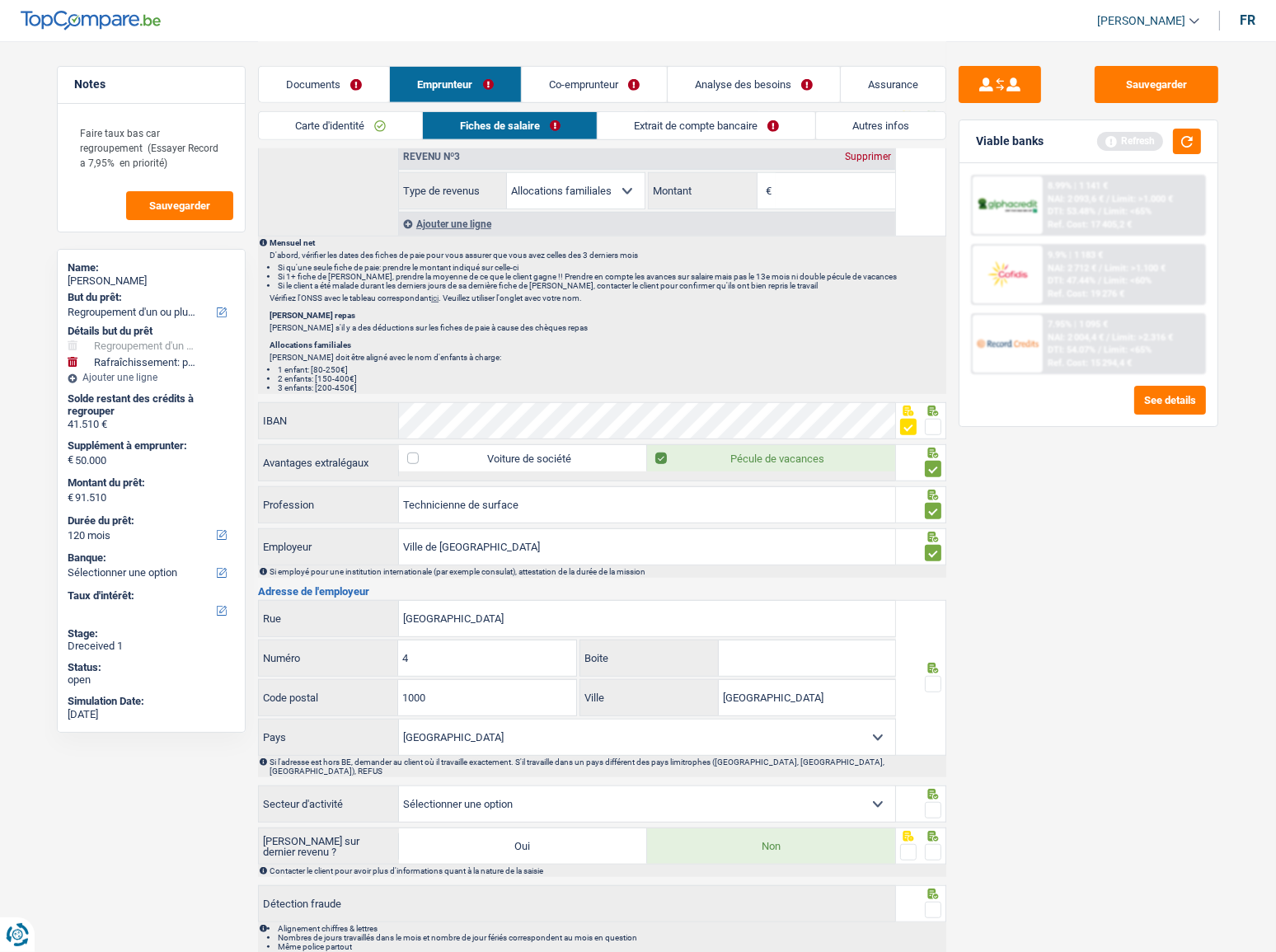
scroll to position [1123, 0]
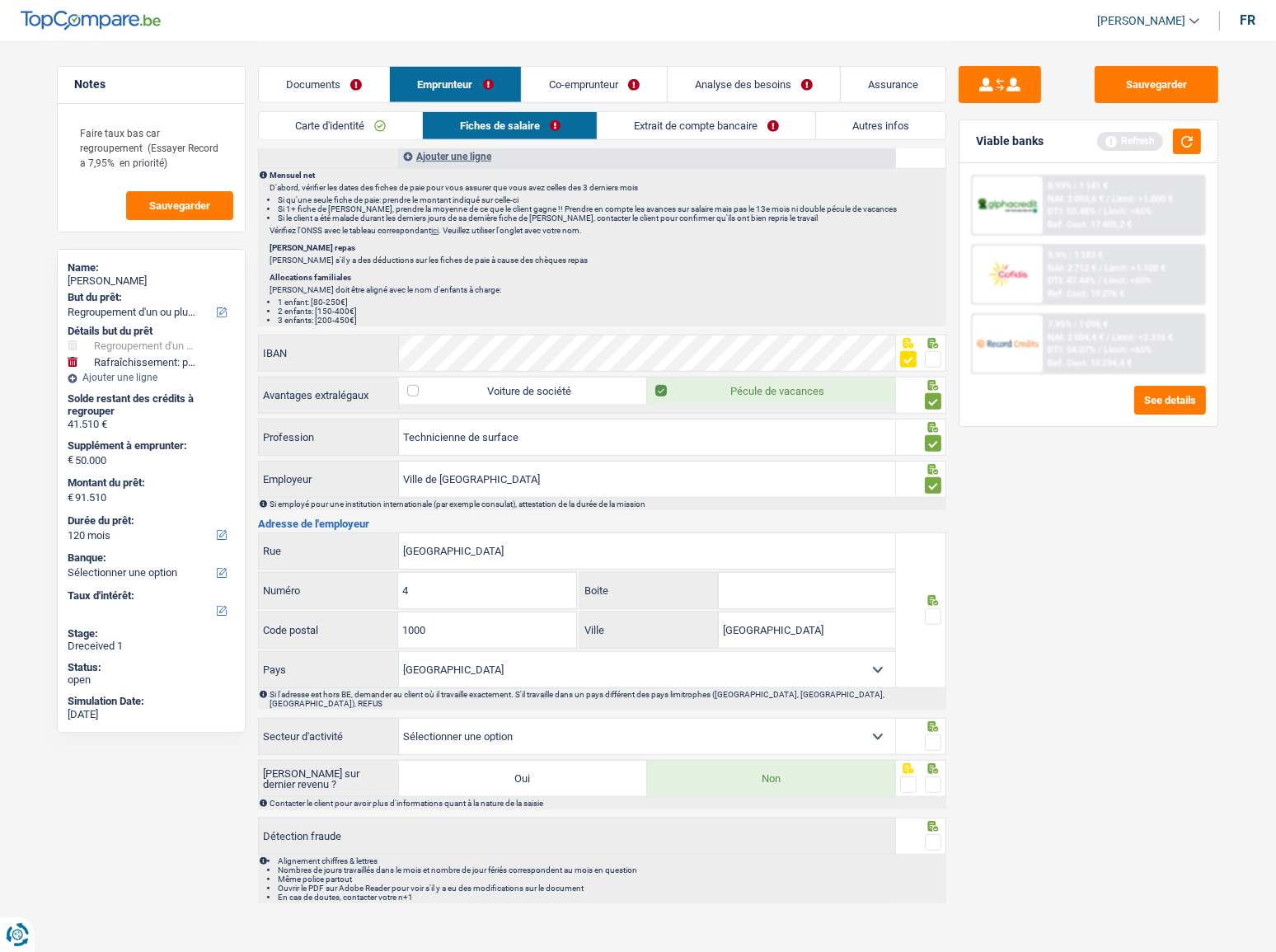
click at [935, 608] on span at bounding box center [933, 617] width 17 height 17
click at [0, 0] on input "radio" at bounding box center [0, 0] width 0 height 0
drag, startPoint x: 931, startPoint y: 716, endPoint x: 934, endPoint y: 729, distance: 13.3
click at [933, 721] on div at bounding box center [921, 736] width 51 height 37
click at [934, 734] on span at bounding box center [933, 742] width 17 height 17
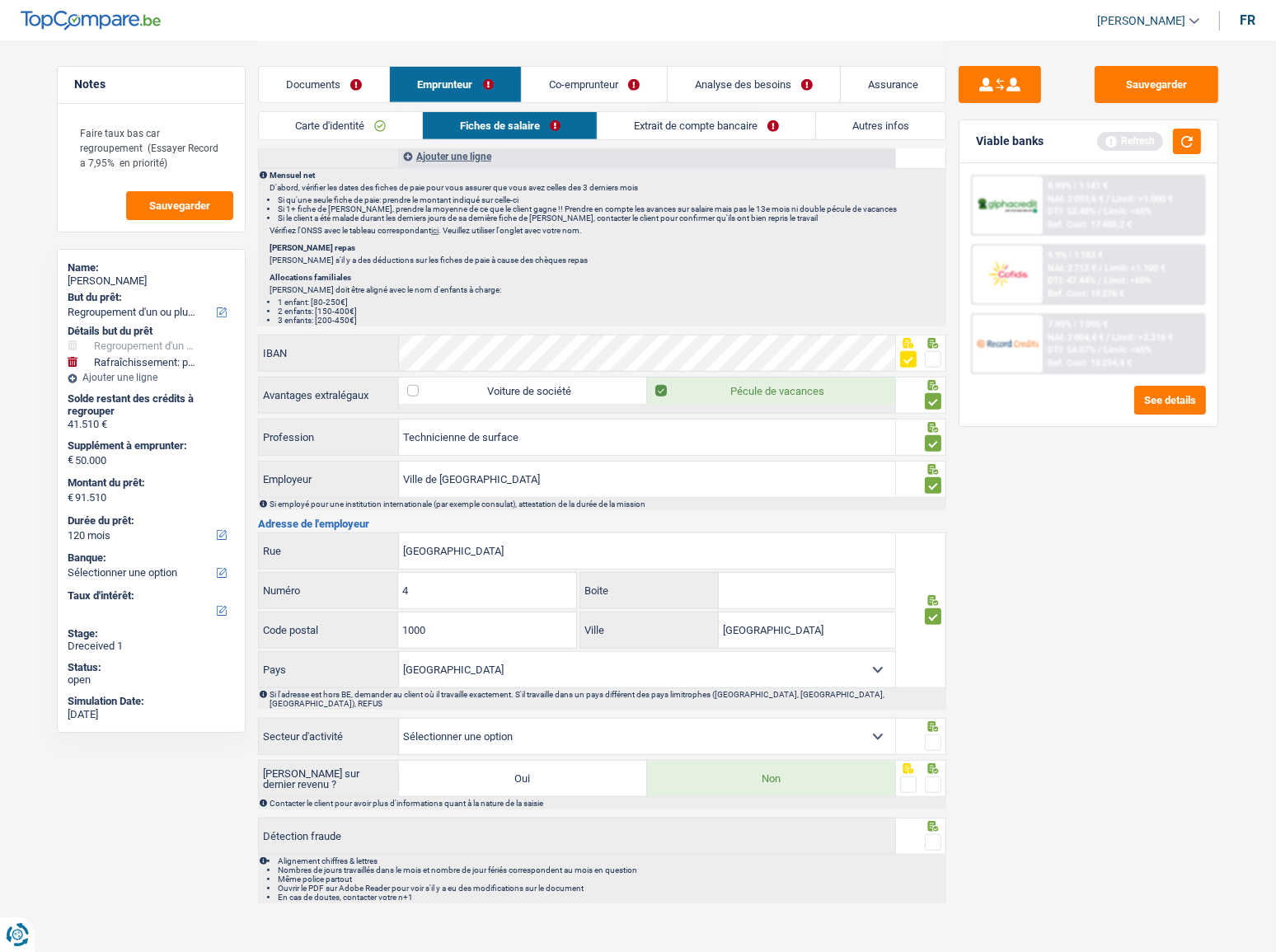
click at [0, 0] on input "radio" at bounding box center [0, 0] width 0 height 0
click at [936, 776] on span at bounding box center [933, 784] width 17 height 17
click at [0, 0] on input "radio" at bounding box center [0, 0] width 0 height 0
click at [936, 834] on span at bounding box center [933, 842] width 17 height 17
click at [0, 0] on input "radio" at bounding box center [0, 0] width 0 height 0
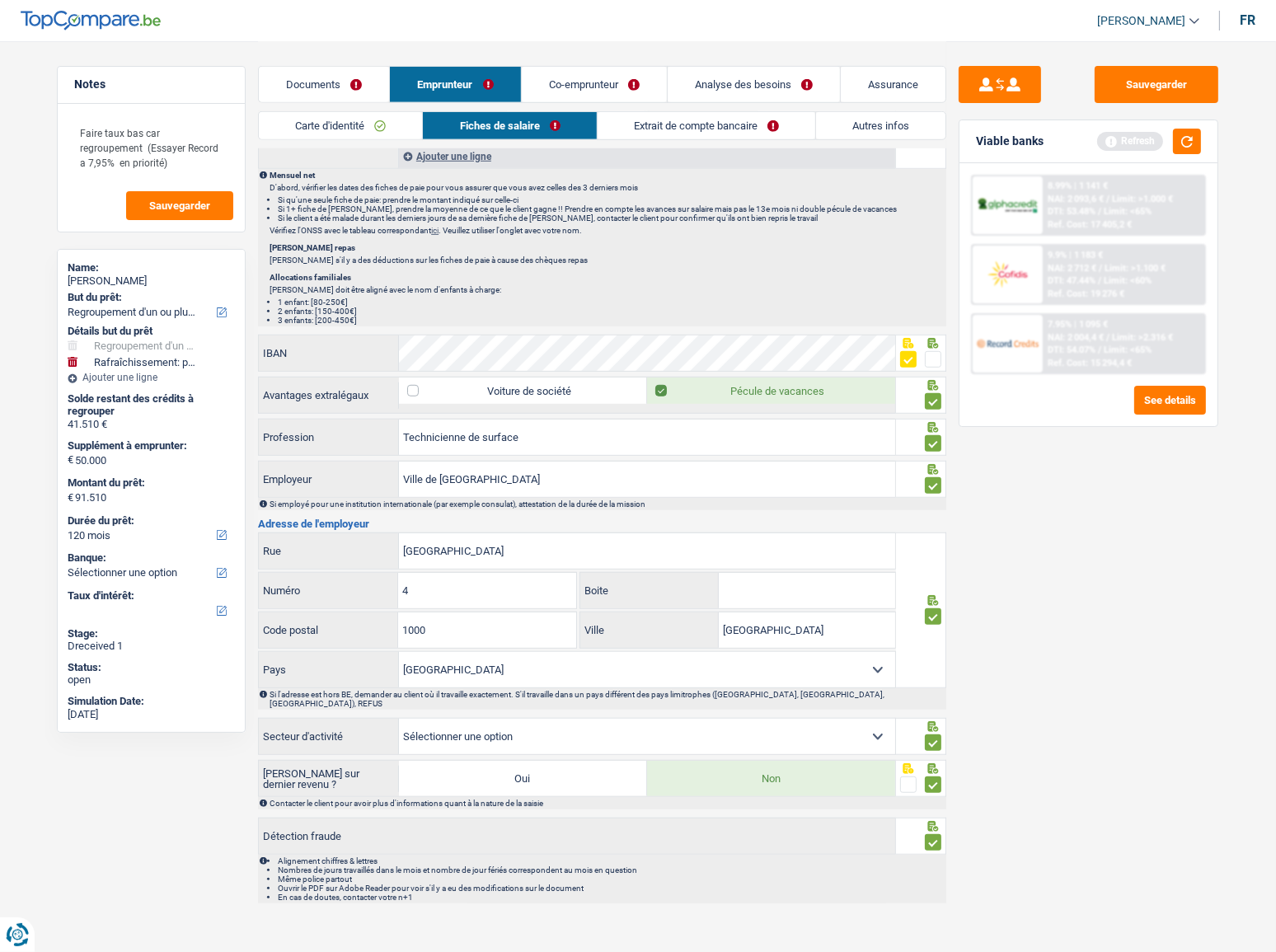
click at [840, 718] on select "Agriculture/Pêche Industrie Horeca Courier/Fitness/Taxi Construction Banques/As…" at bounding box center [647, 736] width 496 height 35
select select "smallCompanies"
click at [399, 718] on select "Agriculture/Pêche Industrie Horeca Courier/Fitness/Taxi Construction Banques/As…" at bounding box center [647, 736] width 496 height 35
drag, startPoint x: 1215, startPoint y: 83, endPoint x: 1195, endPoint y: 88, distance: 20.6
click at [1211, 83] on button "Sauvegarder" at bounding box center [1156, 85] width 123 height 37
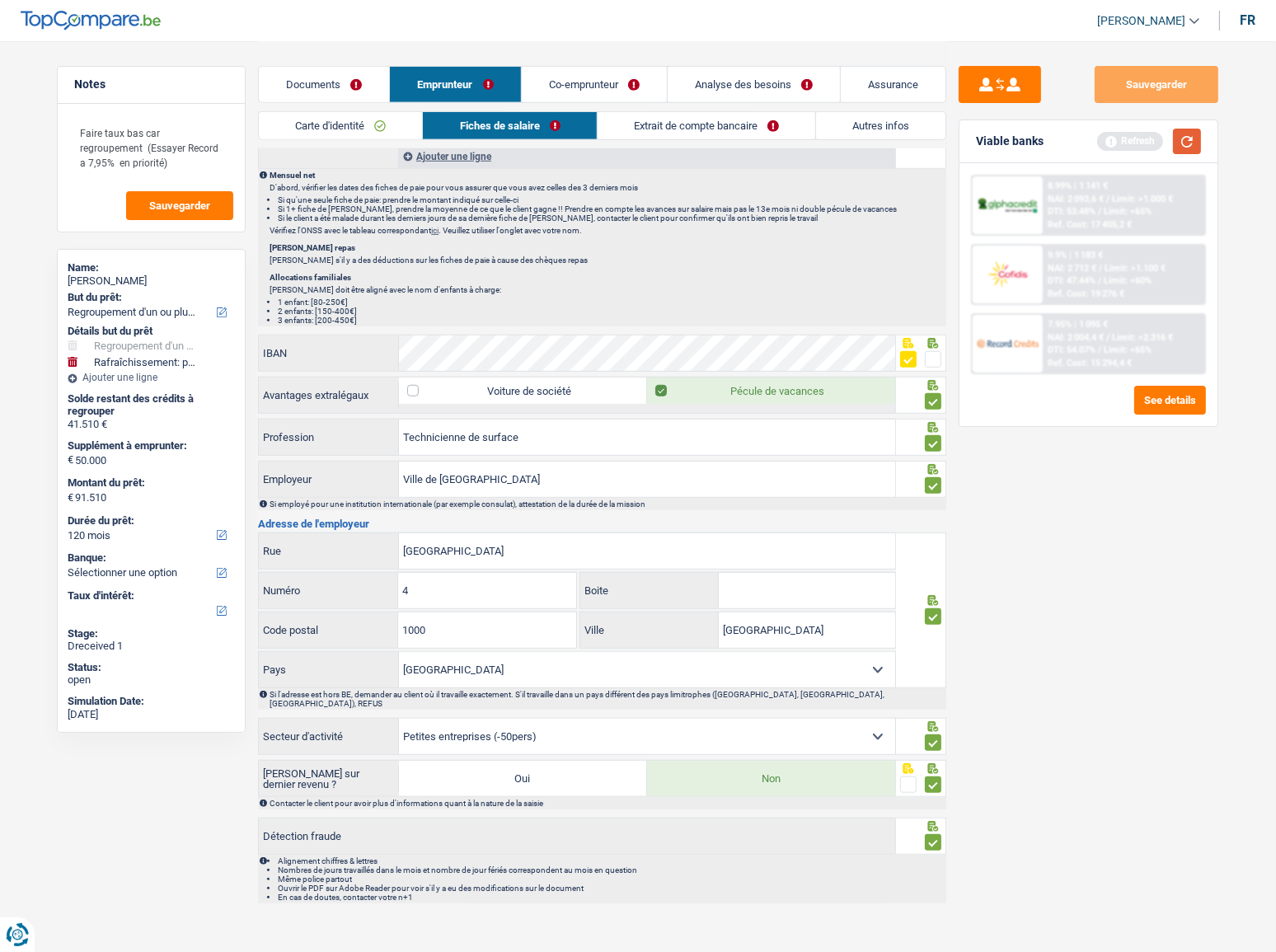
click at [1192, 135] on button "button" at bounding box center [1186, 141] width 28 height 25
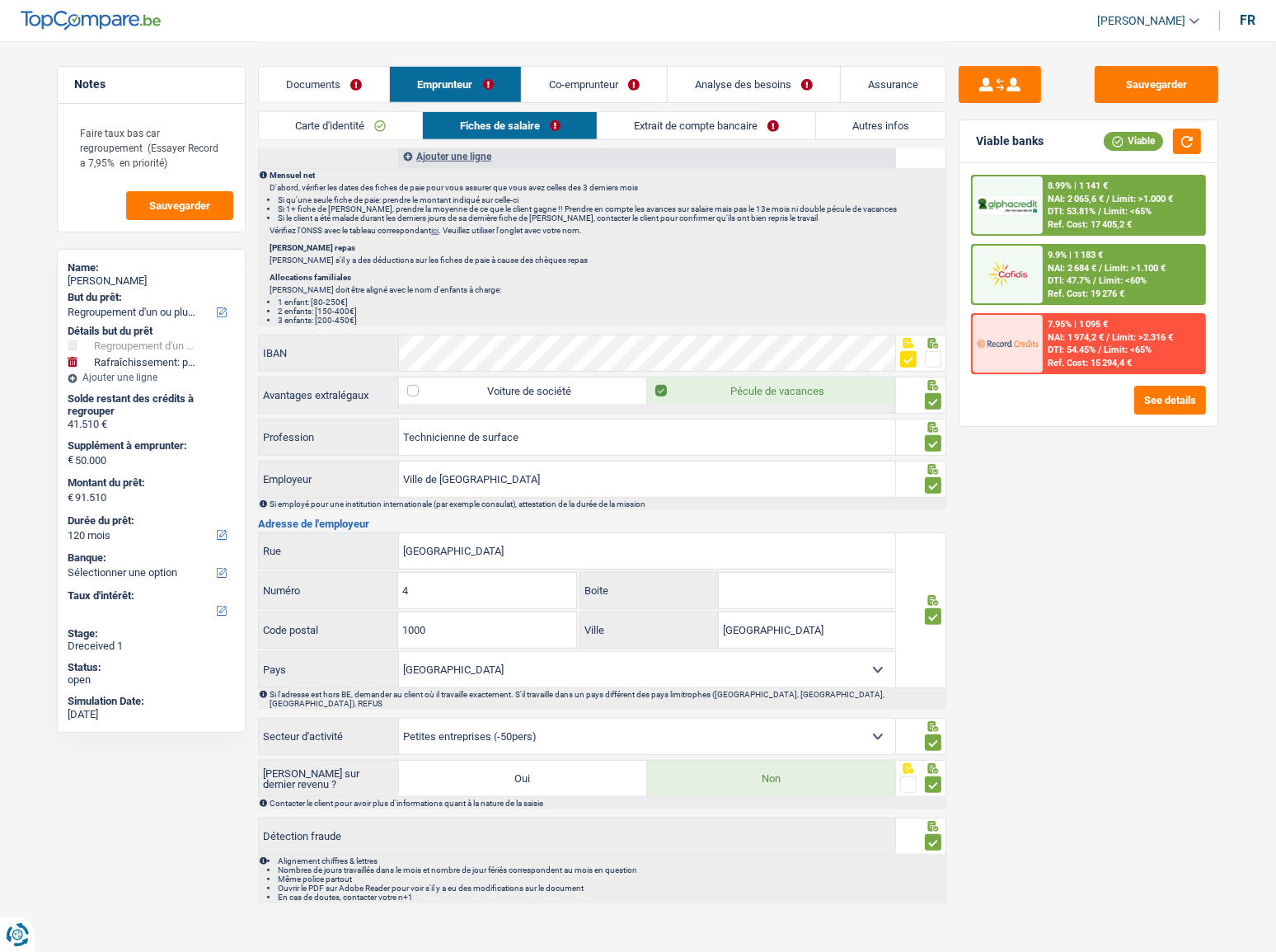
click at [700, 125] on link "Extrait de compte bancaire" at bounding box center [707, 126] width 218 height 27
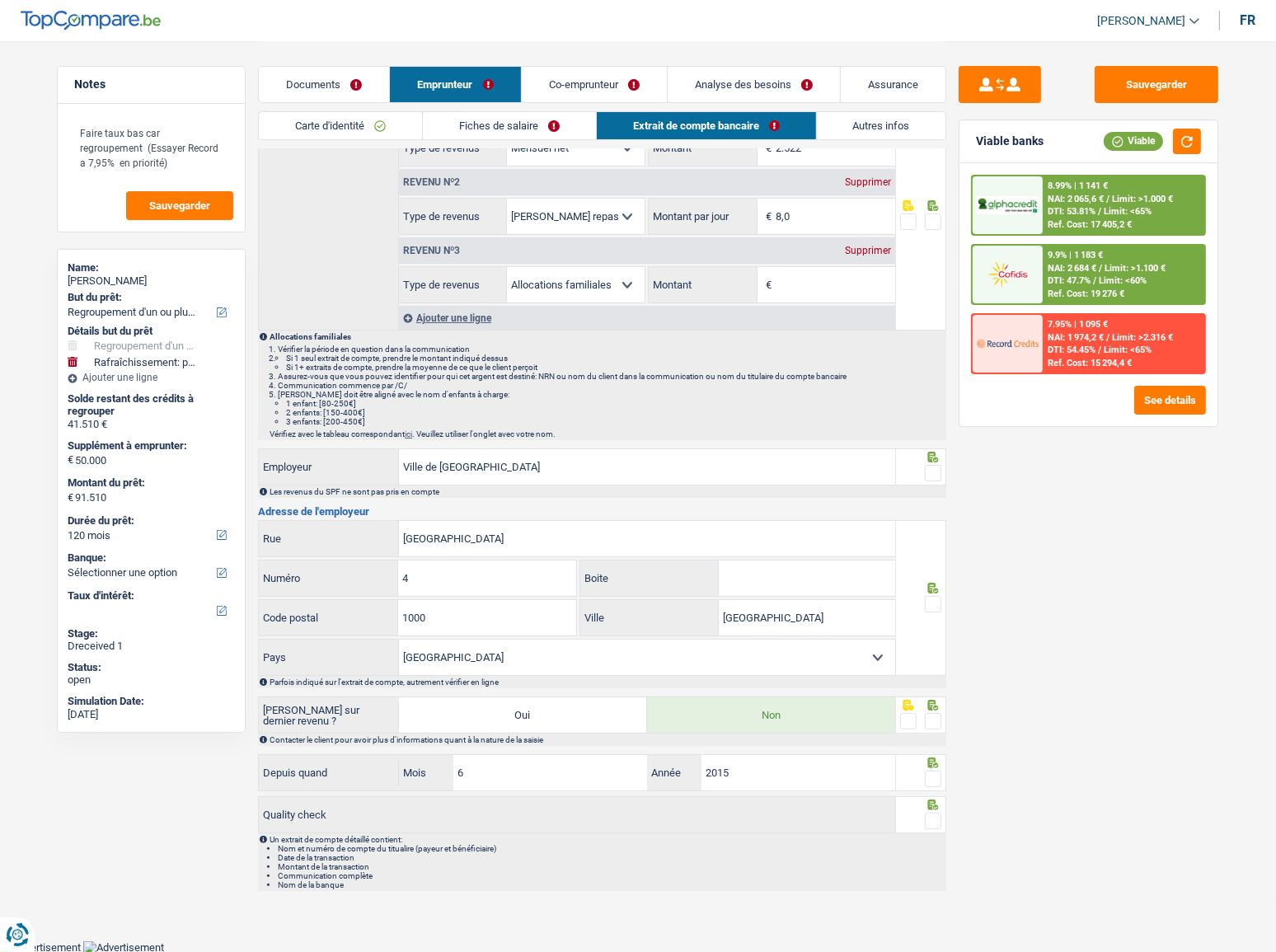
scroll to position [0, 0]
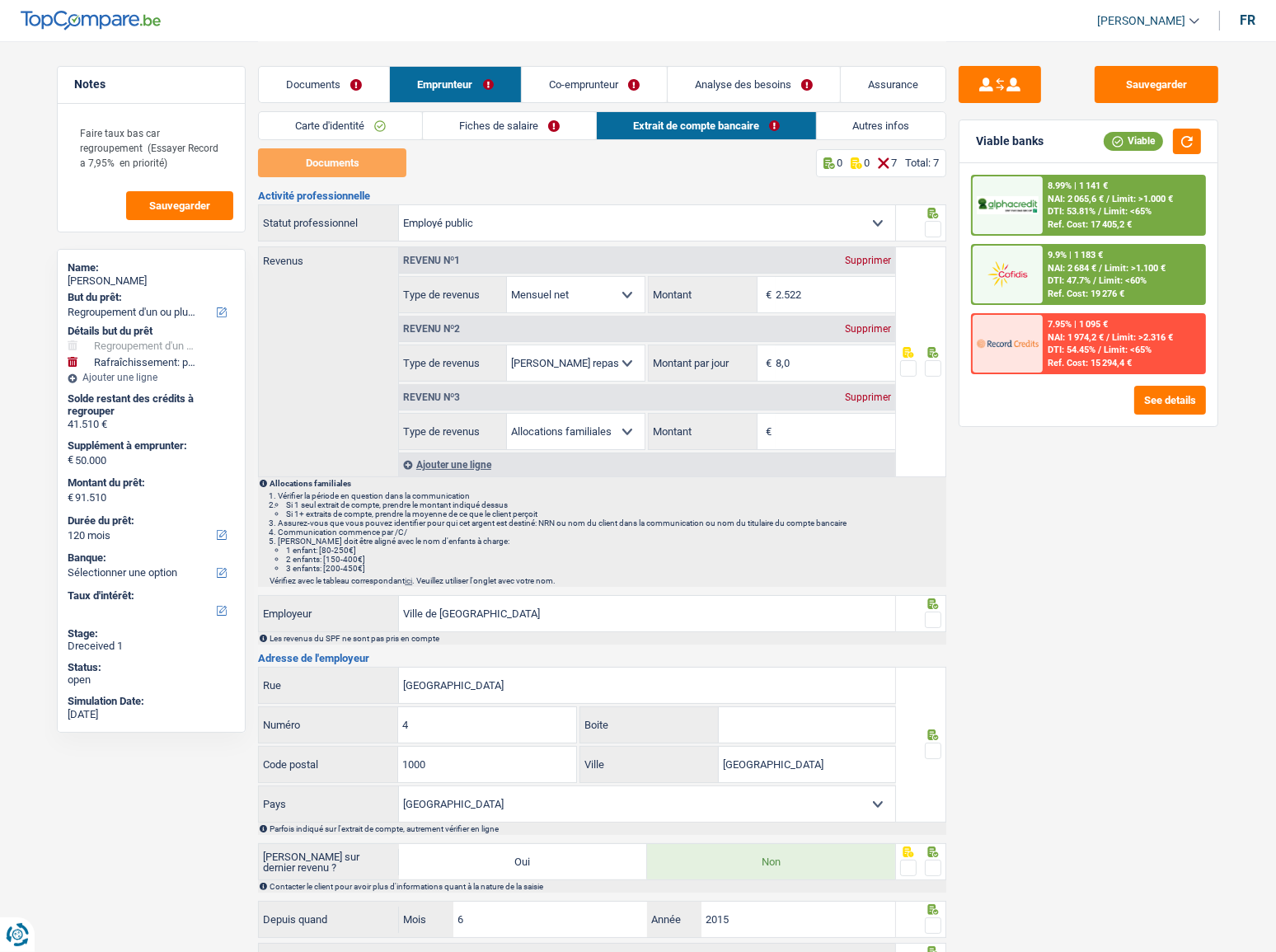
click at [936, 223] on span at bounding box center [933, 229] width 17 height 17
click at [0, 0] on input "radio" at bounding box center [0, 0] width 0 height 0
click at [847, 432] on input "Montant" at bounding box center [835, 432] width 120 height 35
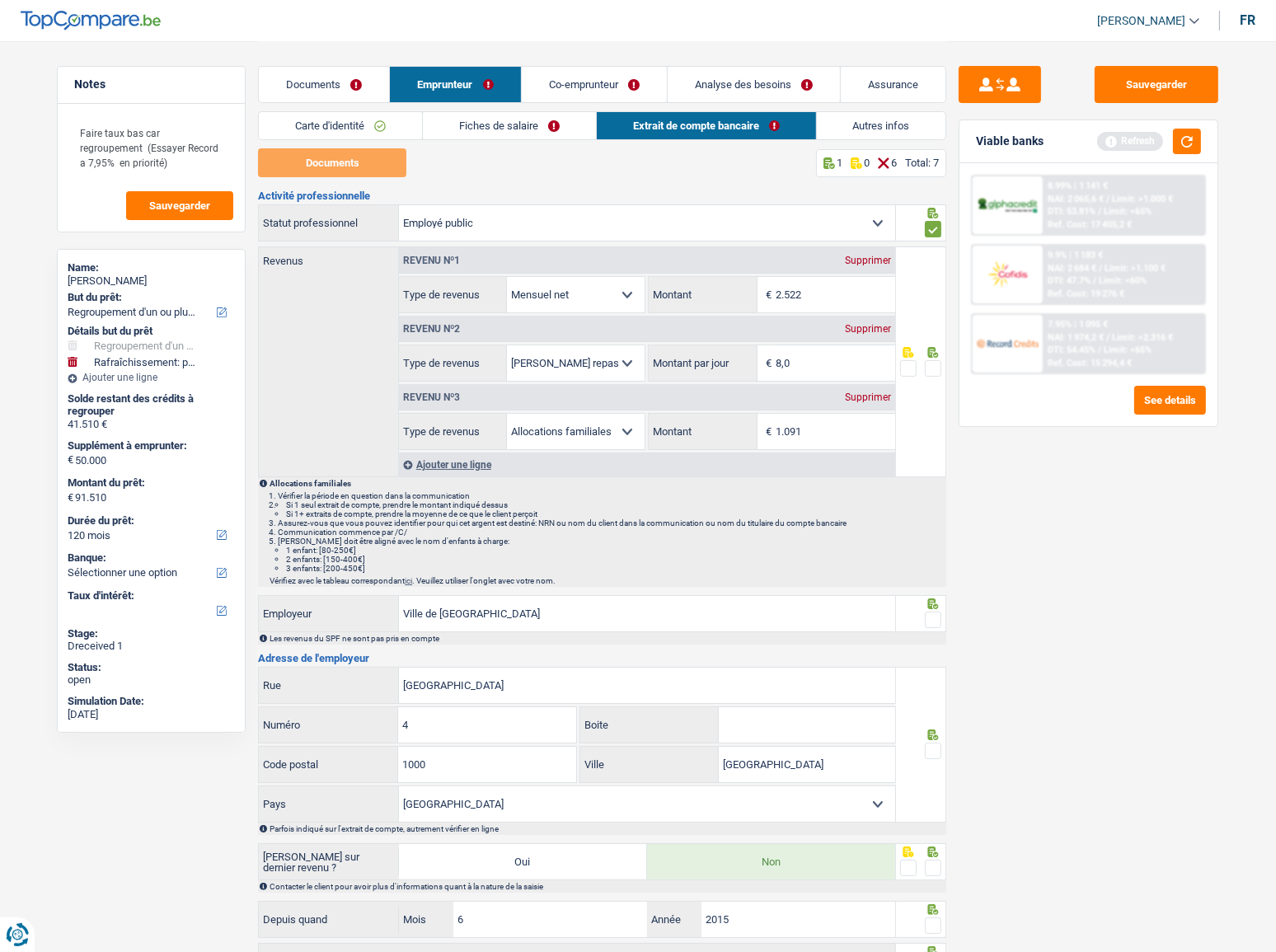
type input "1.091"
click at [936, 370] on span at bounding box center [933, 369] width 17 height 17
click at [0, 0] on input "radio" at bounding box center [0, 0] width 0 height 0
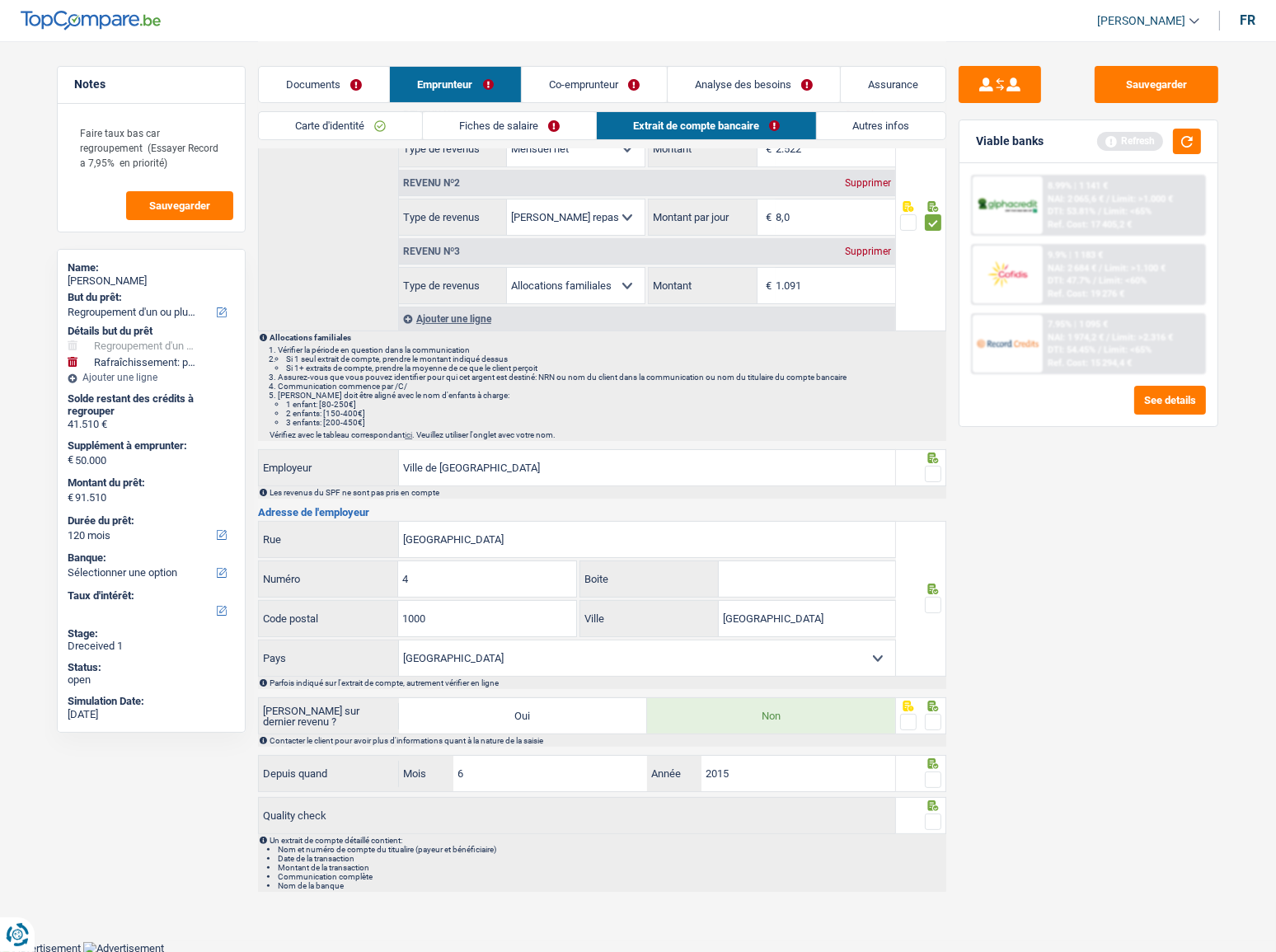
scroll to position [147, 0]
click at [930, 469] on span at bounding box center [933, 473] width 17 height 17
click at [0, 0] on input "radio" at bounding box center [0, 0] width 0 height 0
drag, startPoint x: 935, startPoint y: 603, endPoint x: 935, endPoint y: 669, distance: 66.0
click at [935, 607] on span at bounding box center [933, 604] width 17 height 17
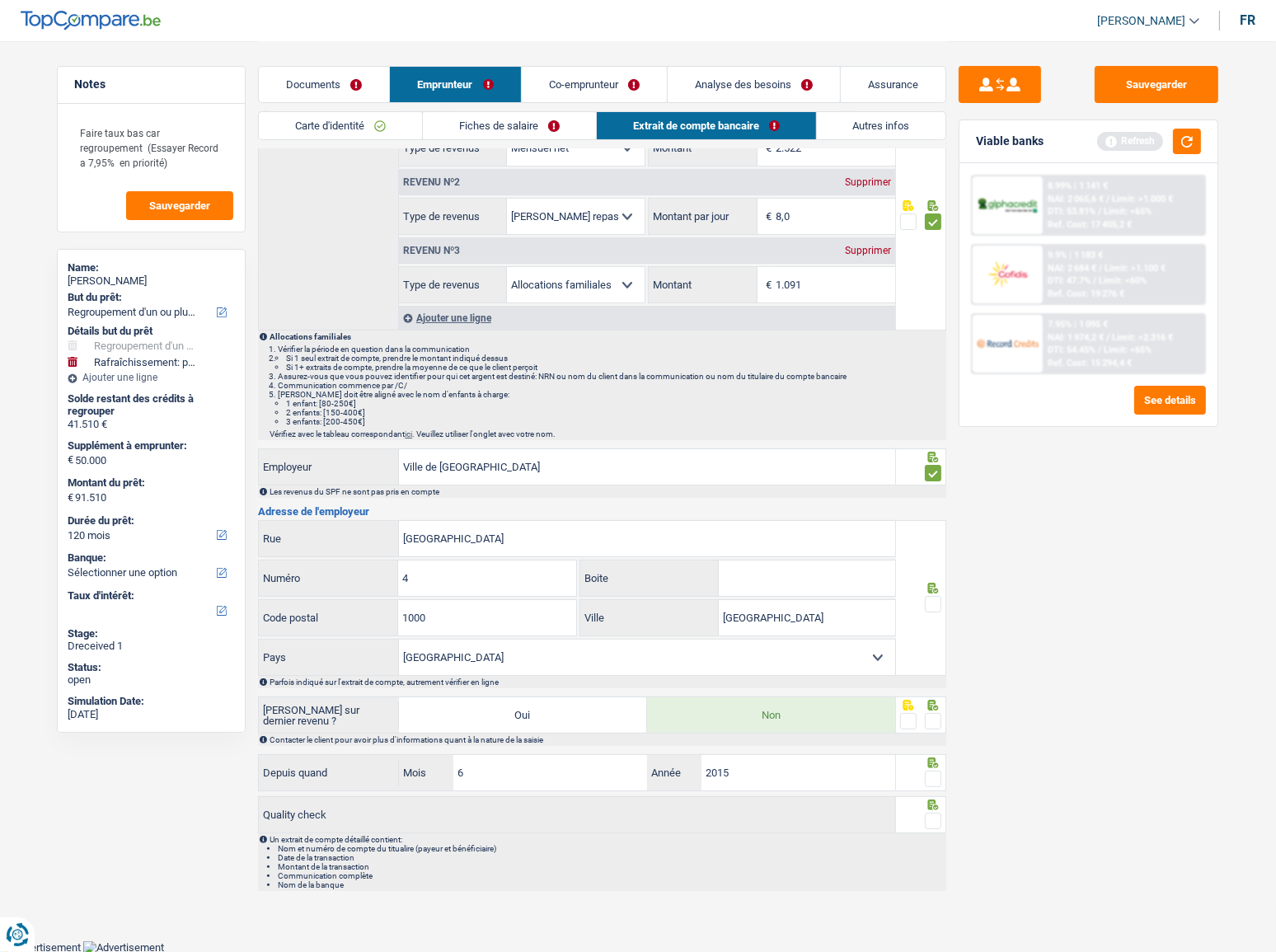
click at [0, 0] on input "radio" at bounding box center [0, 0] width 0 height 0
drag, startPoint x: 936, startPoint y: 710, endPoint x: 931, endPoint y: 737, distance: 27.5
click at [936, 717] on span at bounding box center [933, 721] width 17 height 17
click at [0, 0] on input "radio" at bounding box center [0, 0] width 0 height 0
click at [928, 768] on div at bounding box center [933, 779] width 17 height 21
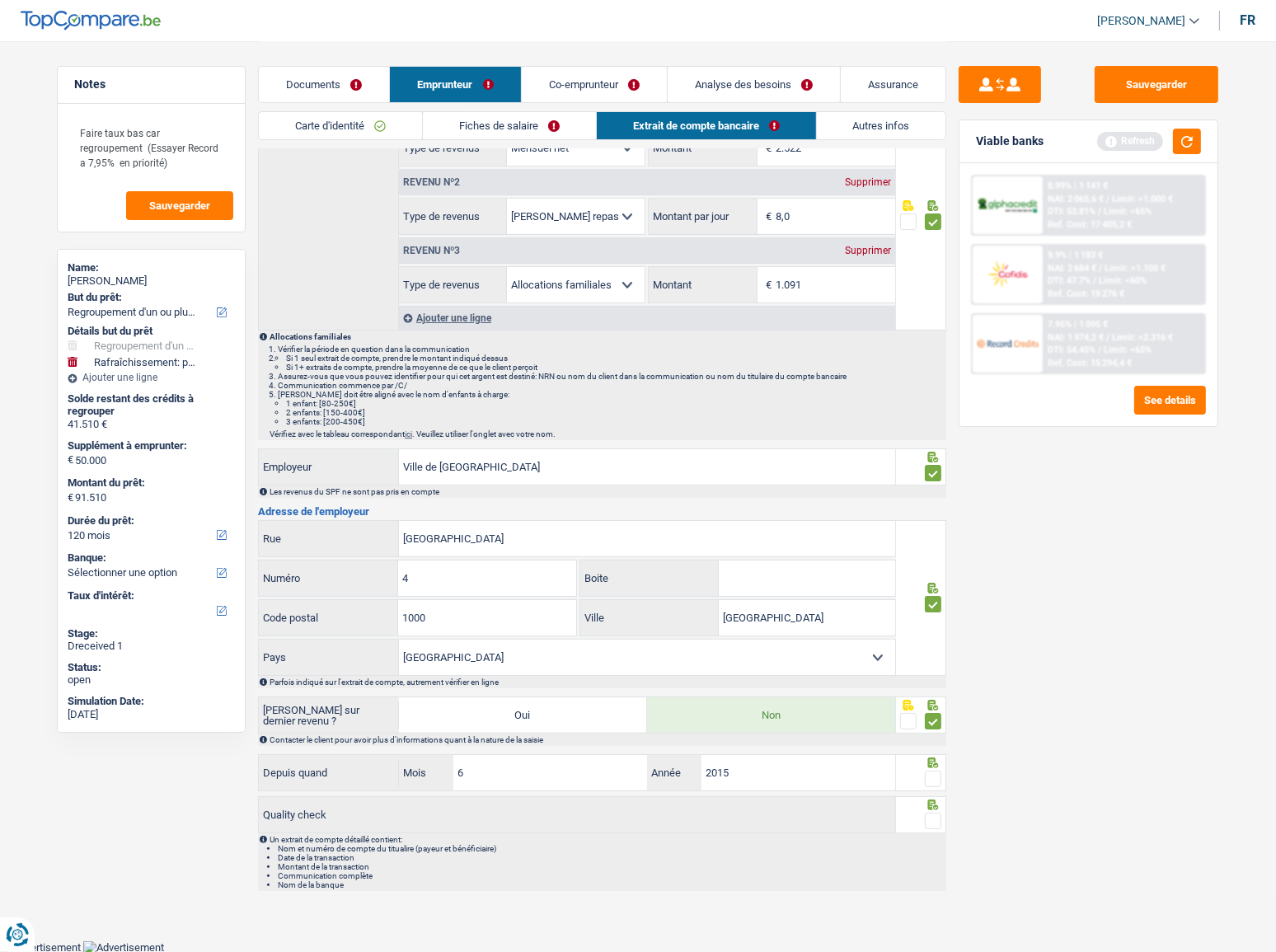
click at [932, 812] on span at bounding box center [933, 820] width 17 height 17
click at [0, 0] on input "radio" at bounding box center [0, 0] width 0 height 0
click at [932, 774] on span at bounding box center [933, 779] width 17 height 17
click at [0, 0] on input "radio" at bounding box center [0, 0] width 0 height 0
click at [1149, 76] on button "Sauvegarder" at bounding box center [1156, 85] width 123 height 37
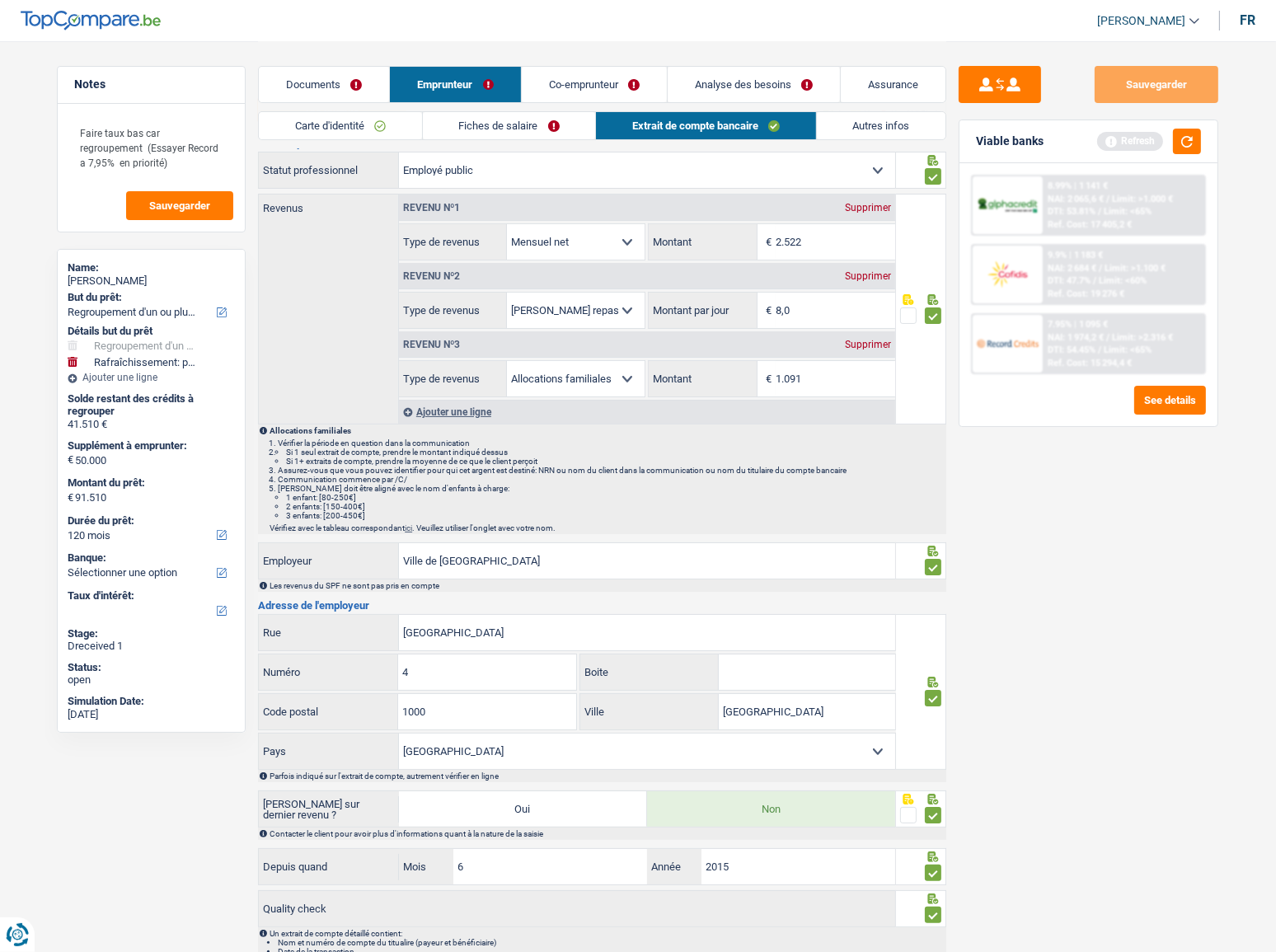
scroll to position [0, 0]
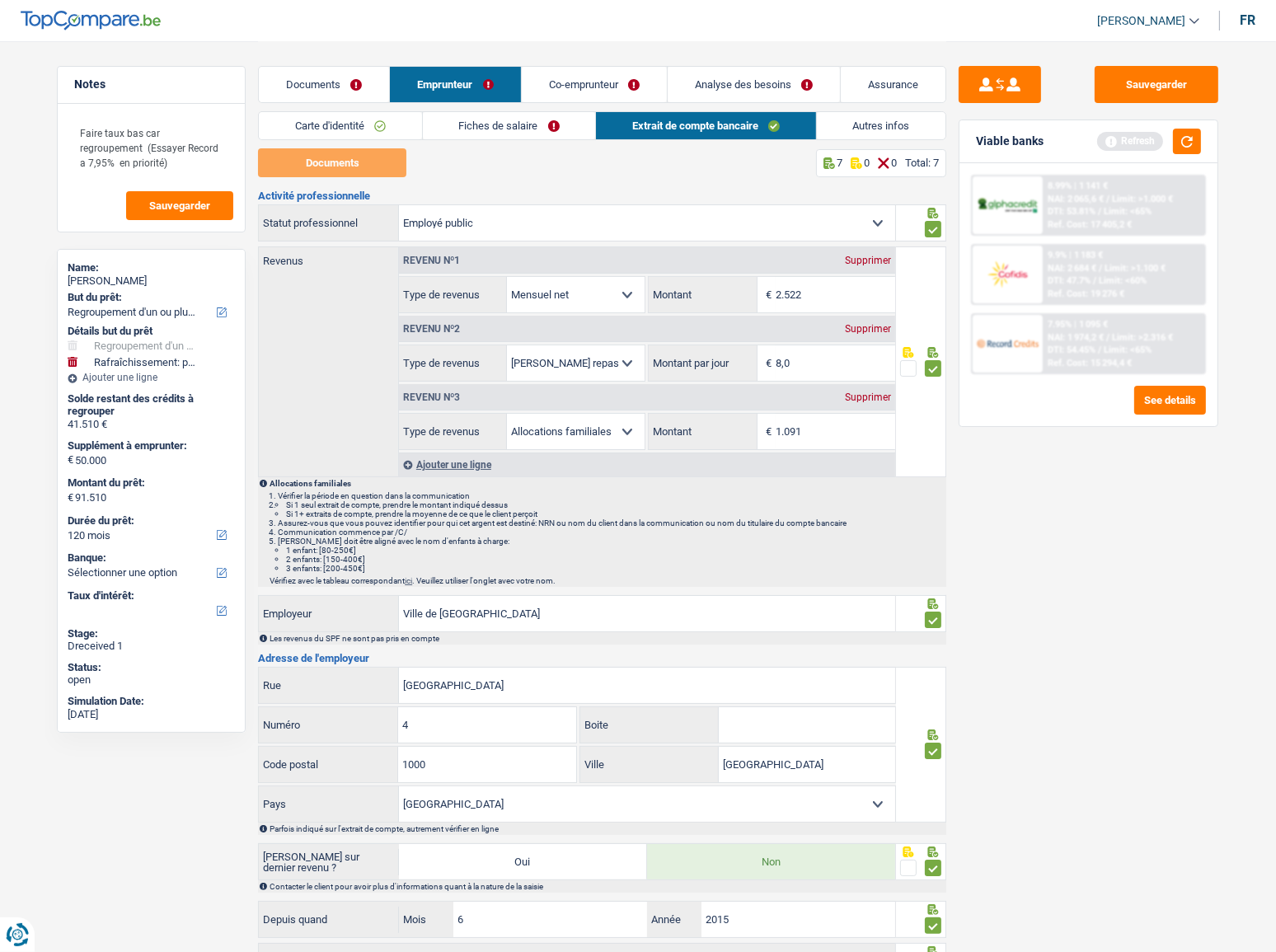
click at [333, 147] on div "Carte d'identité Fiches de salaire Extrait de compte bancaire Autres infos" at bounding box center [602, 130] width 688 height 37
click at [328, 80] on link "Documents" at bounding box center [324, 85] width 130 height 35
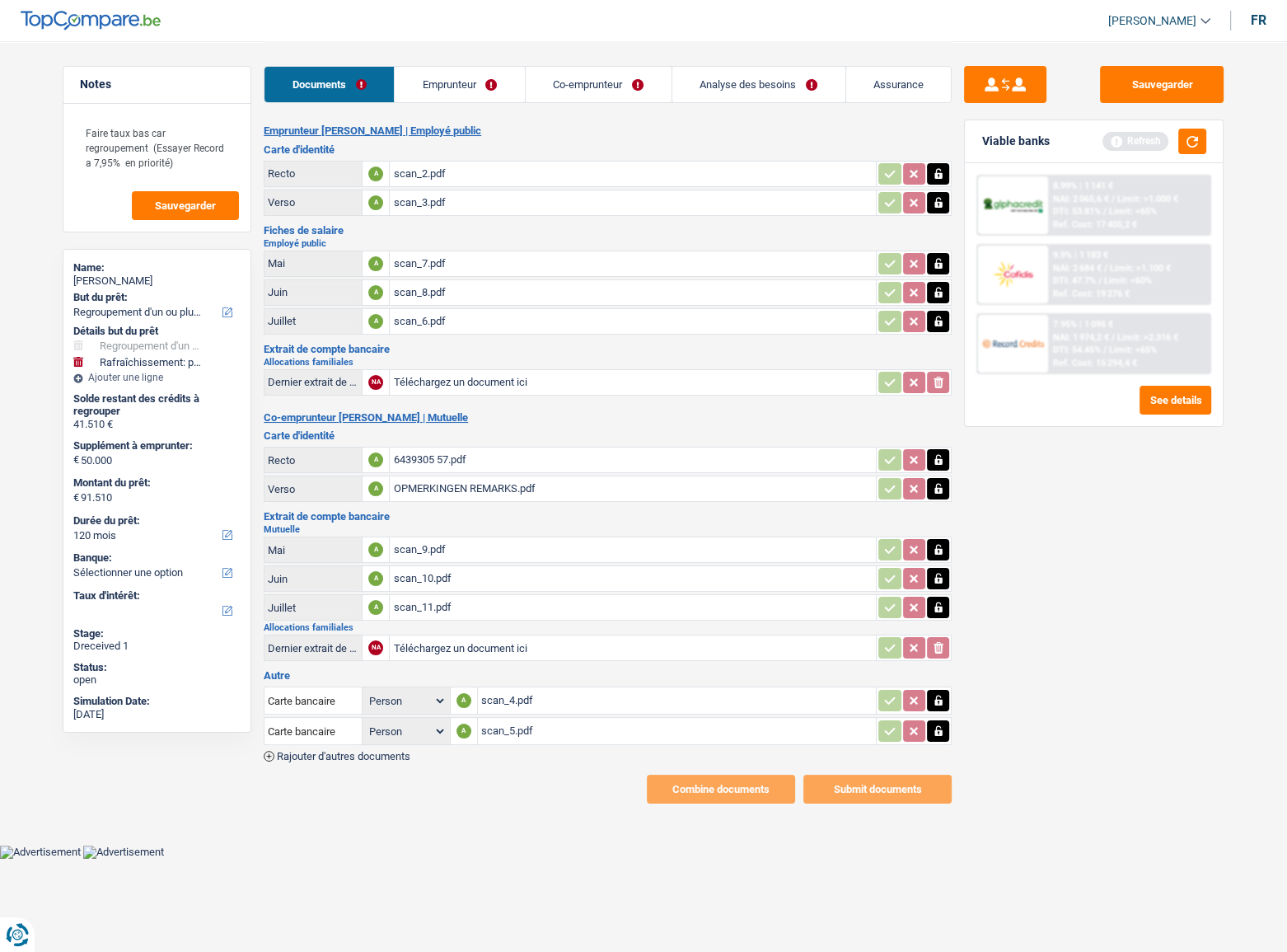
click at [464, 370] on input "Téléchargez un document ici" at bounding box center [633, 381] width 479 height 24
type input "C:\fakepath\combinepdf (3).pdf"
click at [1170, 91] on button "Sauvegarder" at bounding box center [1161, 85] width 123 height 37
click at [1206, 139] on div "Viable banks Refresh" at bounding box center [1093, 142] width 258 height 43
click at [438, 98] on link "Emprunteur" at bounding box center [459, 85] width 130 height 35
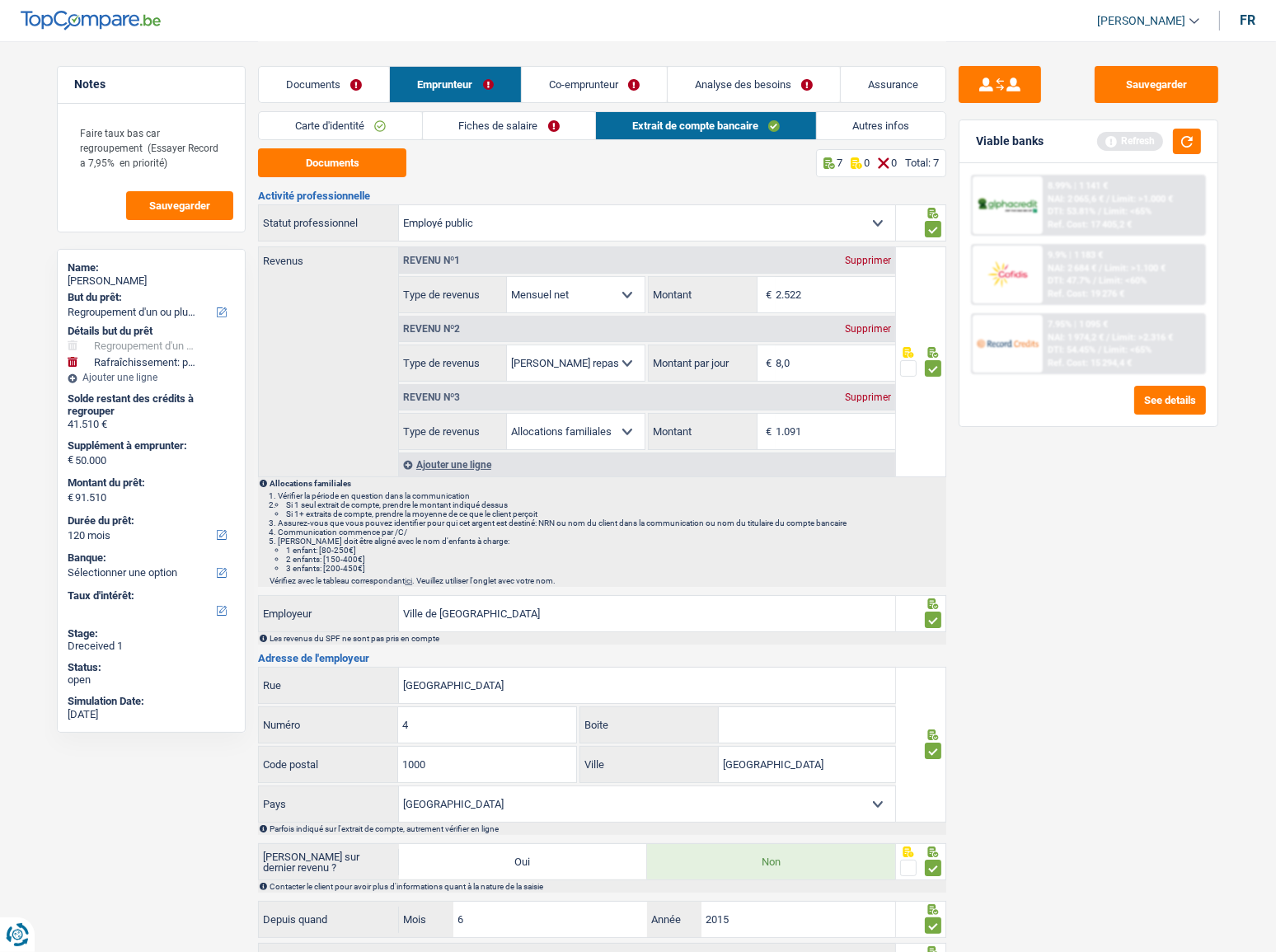
click at [406, 121] on link "Carte d'identité" at bounding box center [340, 126] width 163 height 27
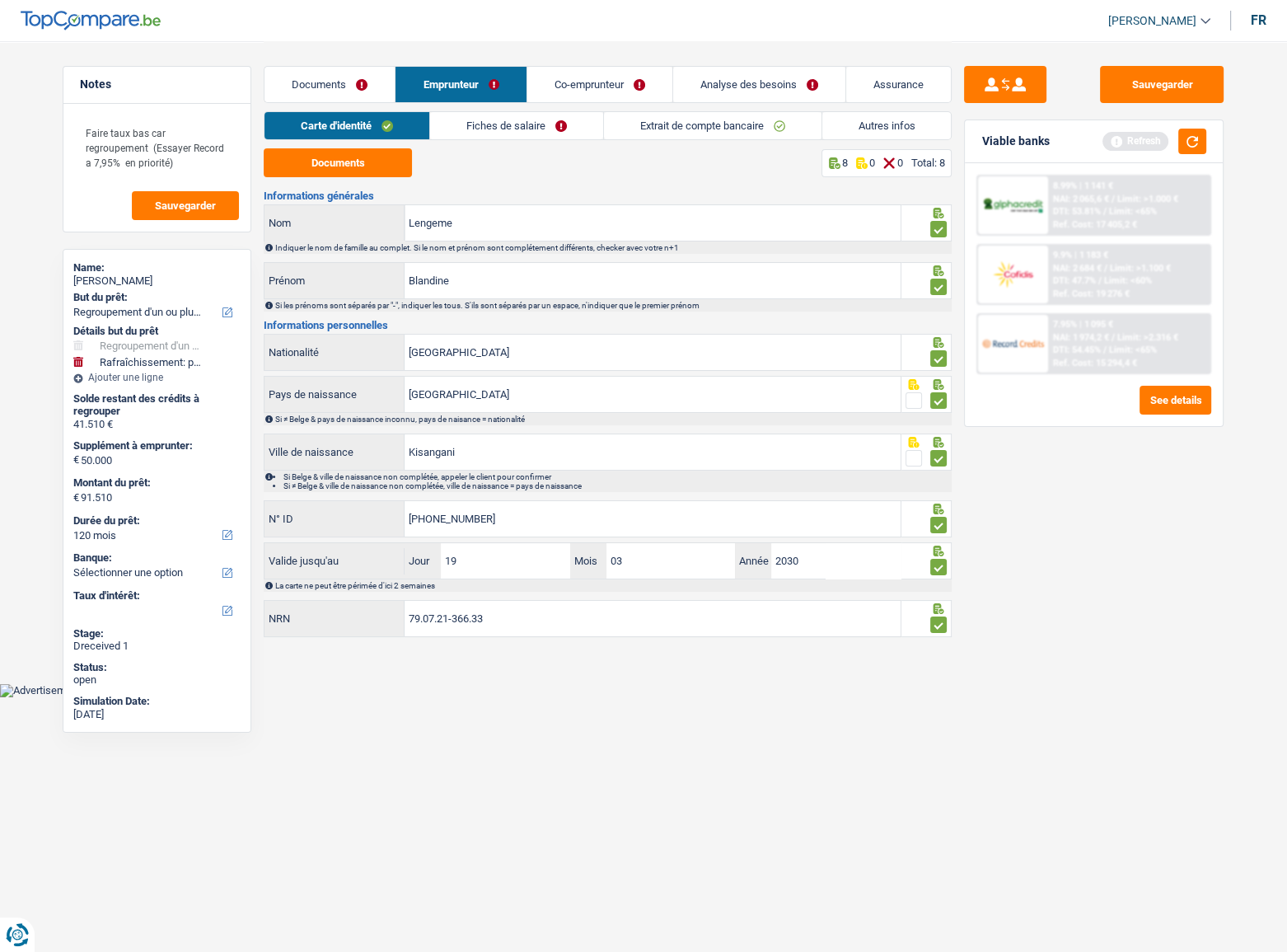
click at [507, 127] on link "Fiches de salaire" at bounding box center [516, 126] width 173 height 27
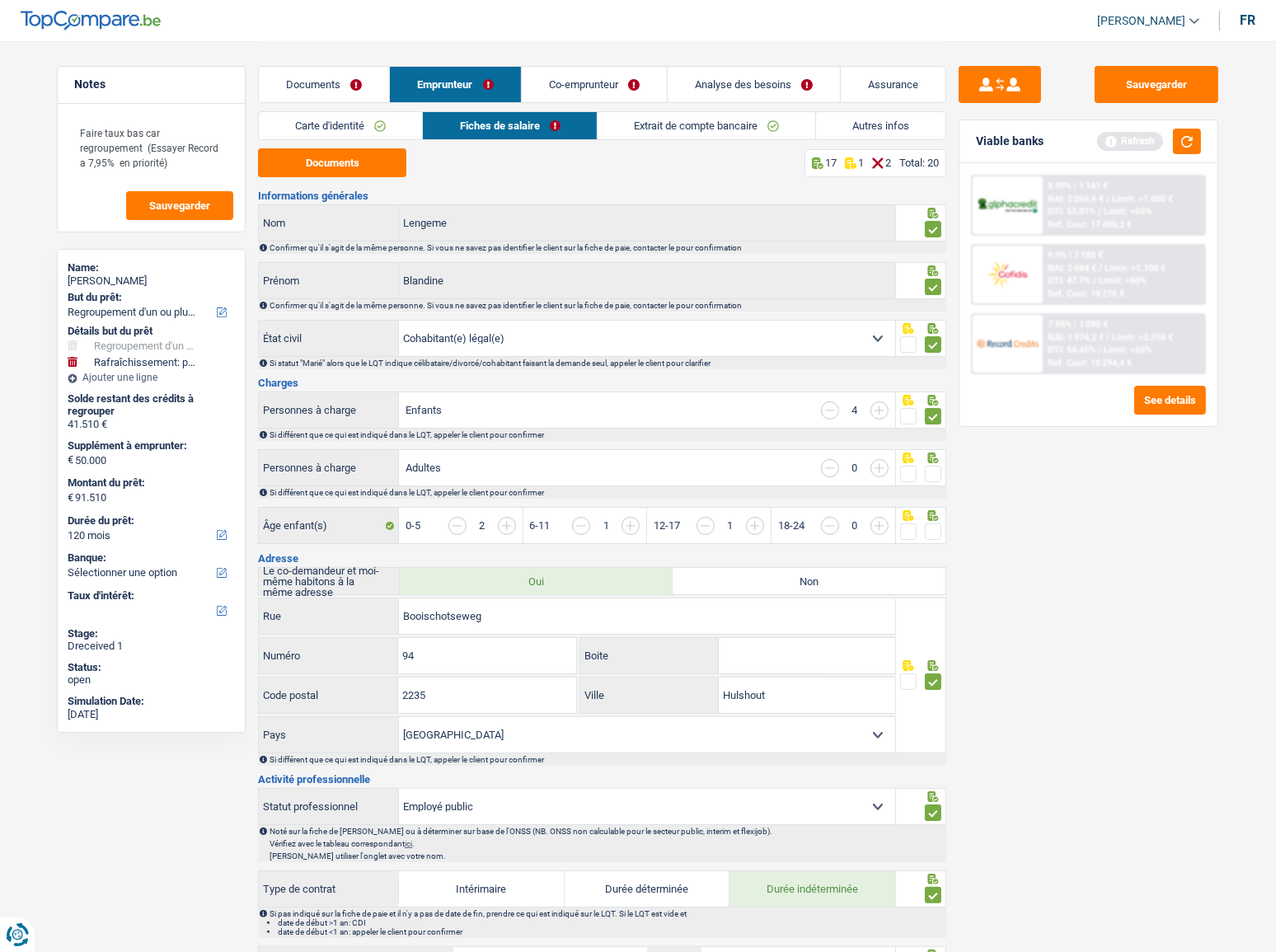
drag, startPoint x: 938, startPoint y: 466, endPoint x: 951, endPoint y: 479, distance: 18.4
click at [940, 466] on span at bounding box center [933, 474] width 17 height 17
click at [0, 0] on input "radio" at bounding box center [0, 0] width 0 height 0
click at [936, 523] on div "Âge enfant(s) 0-5 2 6-11 1 12-17 1 18-24 0" at bounding box center [602, 526] width 688 height 39
click at [933, 527] on span at bounding box center [933, 531] width 17 height 17
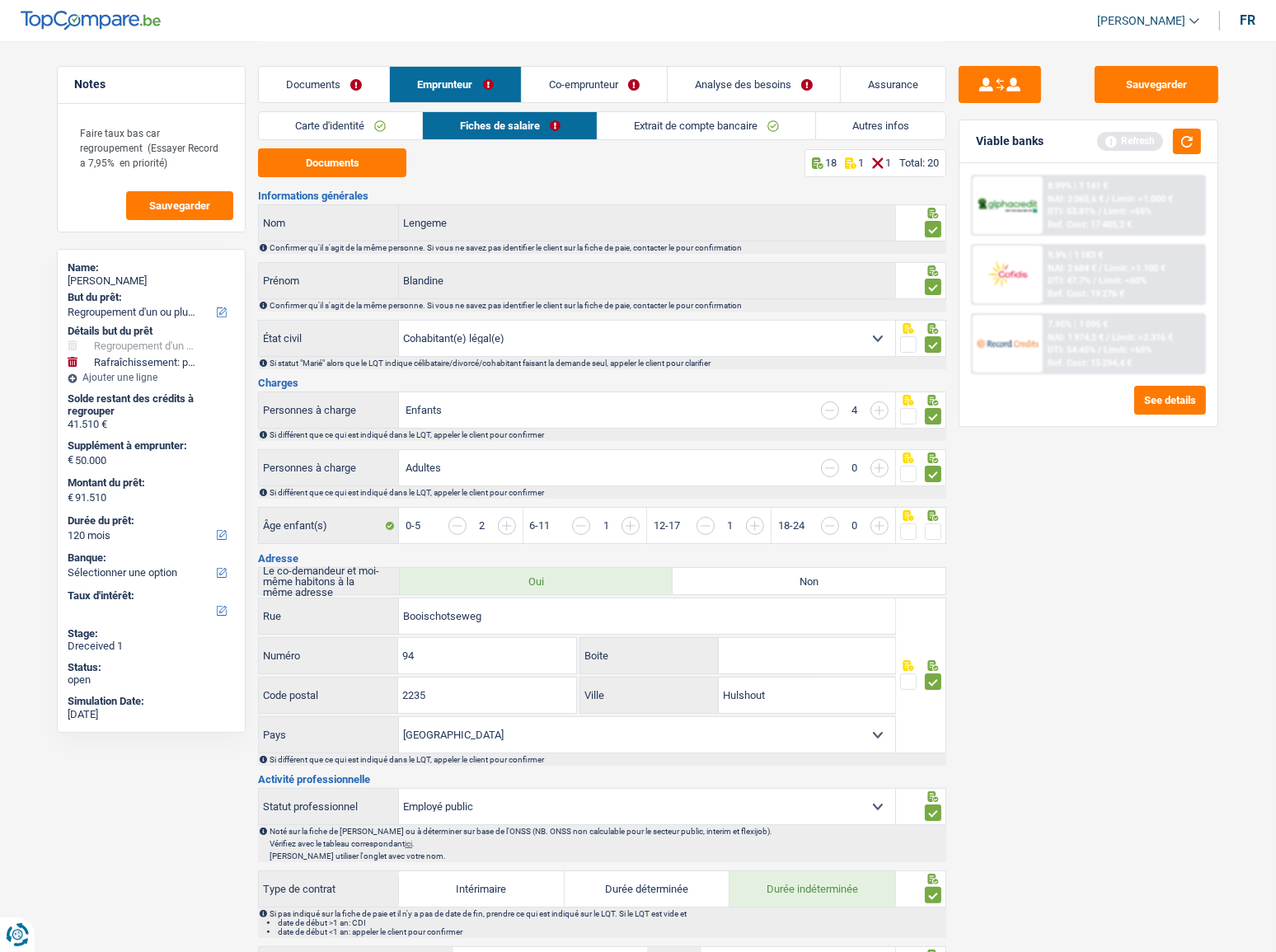
click at [0, 0] on input "radio" at bounding box center [0, 0] width 0 height 0
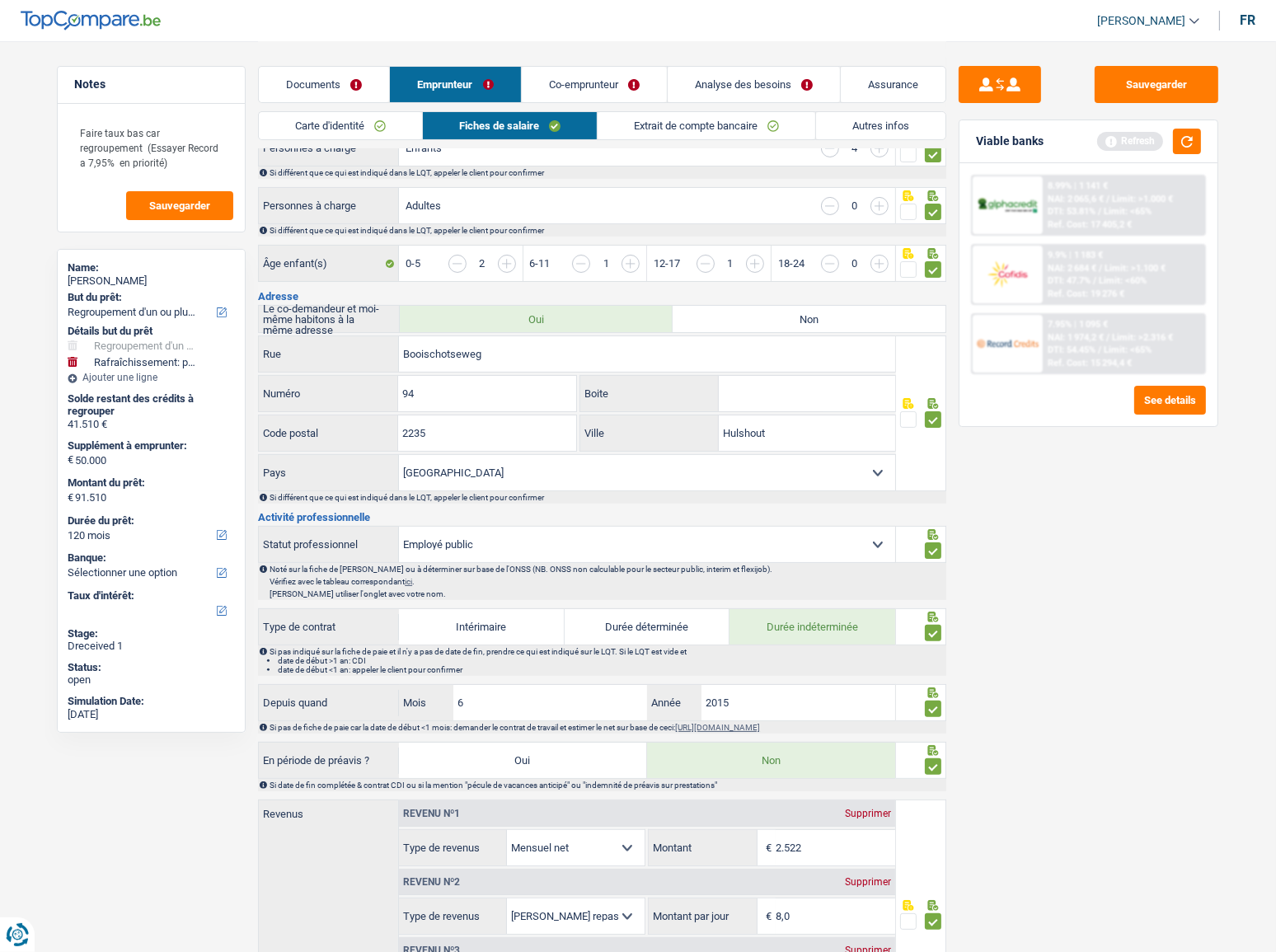
scroll to position [74, 0]
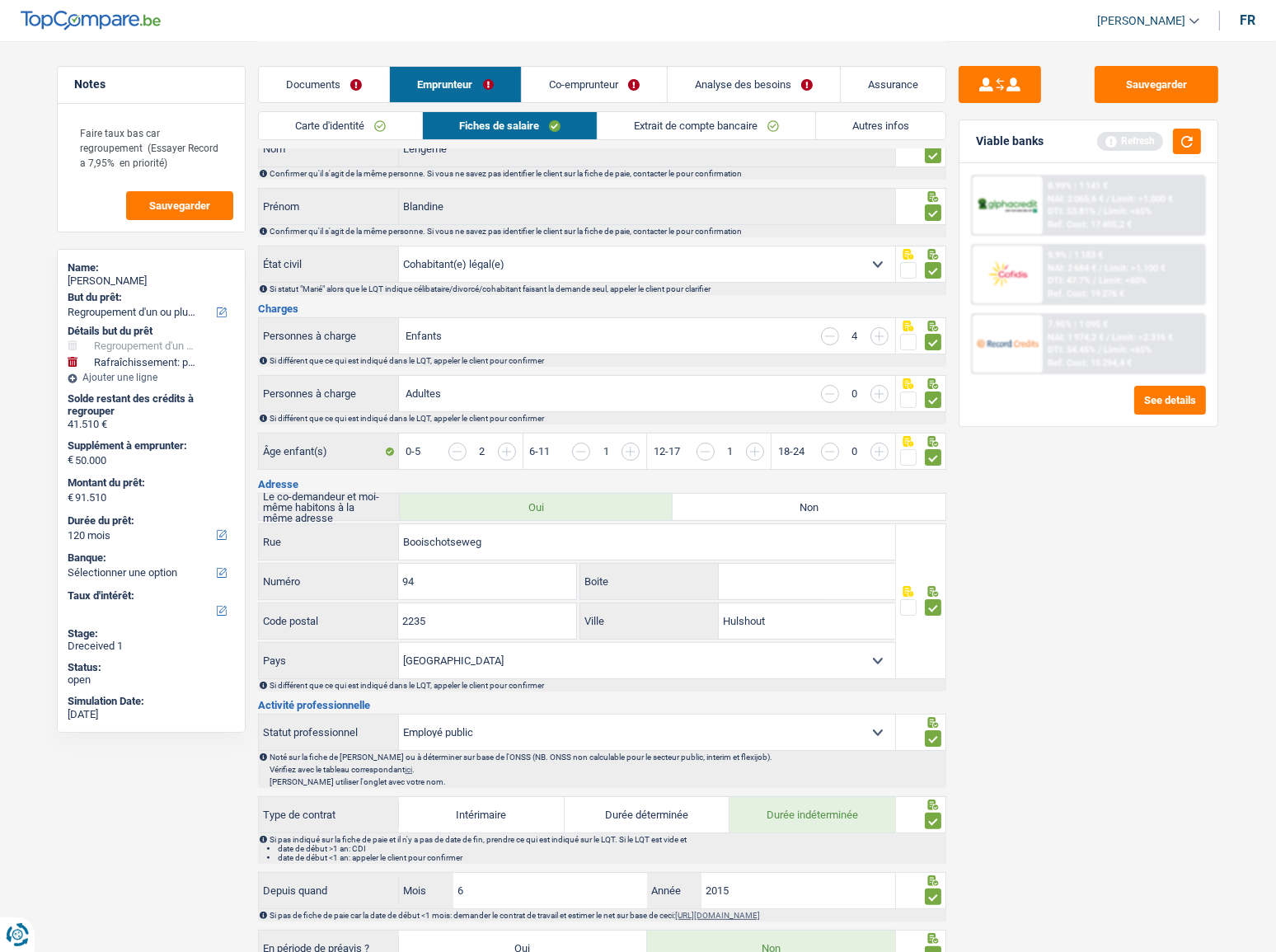
click at [729, 118] on link "Extrait de compte bancaire" at bounding box center [707, 126] width 218 height 27
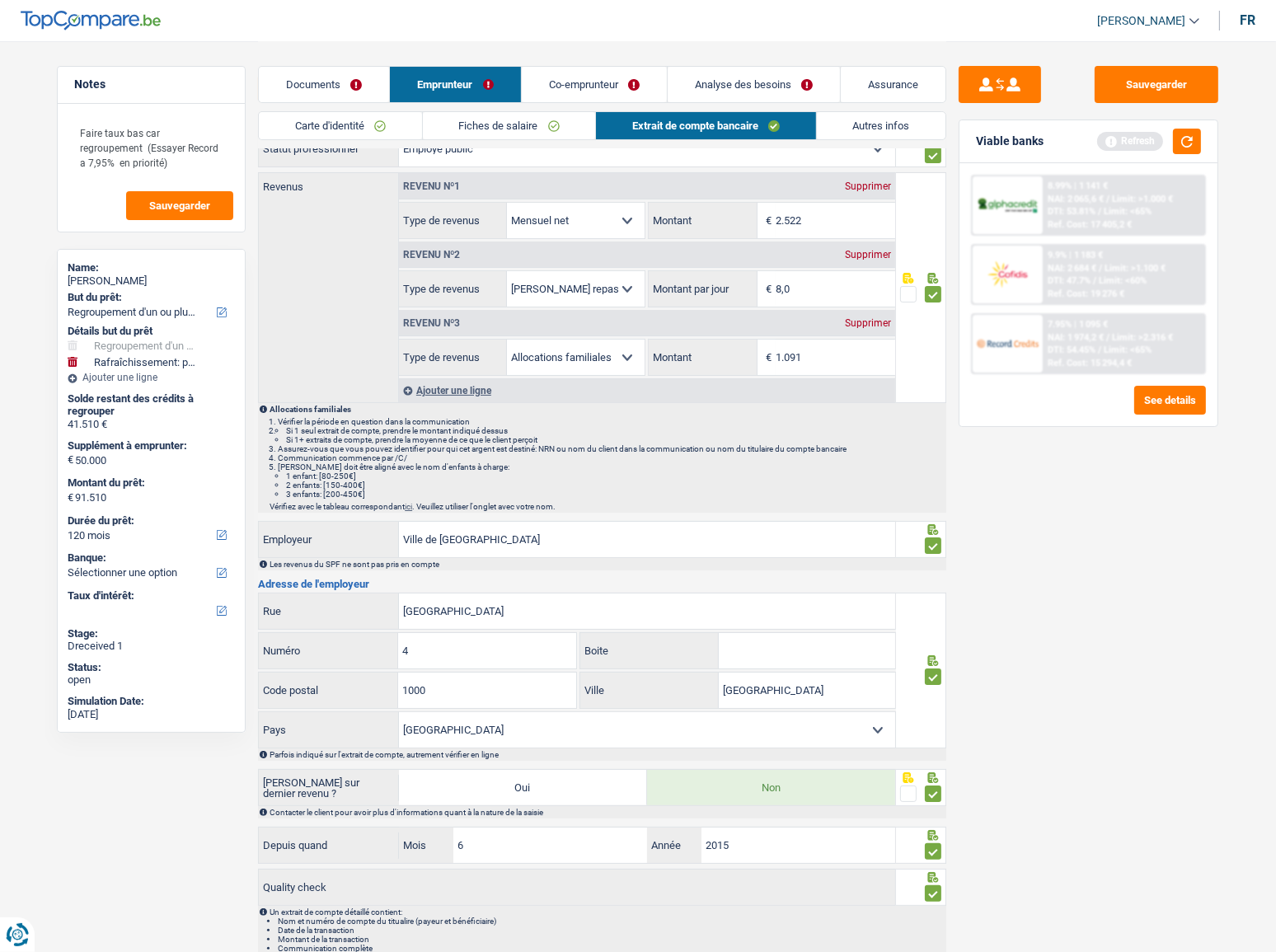
drag, startPoint x: 859, startPoint y: 132, endPoint x: 1097, endPoint y: 153, distance: 238.9
click at [860, 132] on link "Autres infos" at bounding box center [881, 126] width 129 height 27
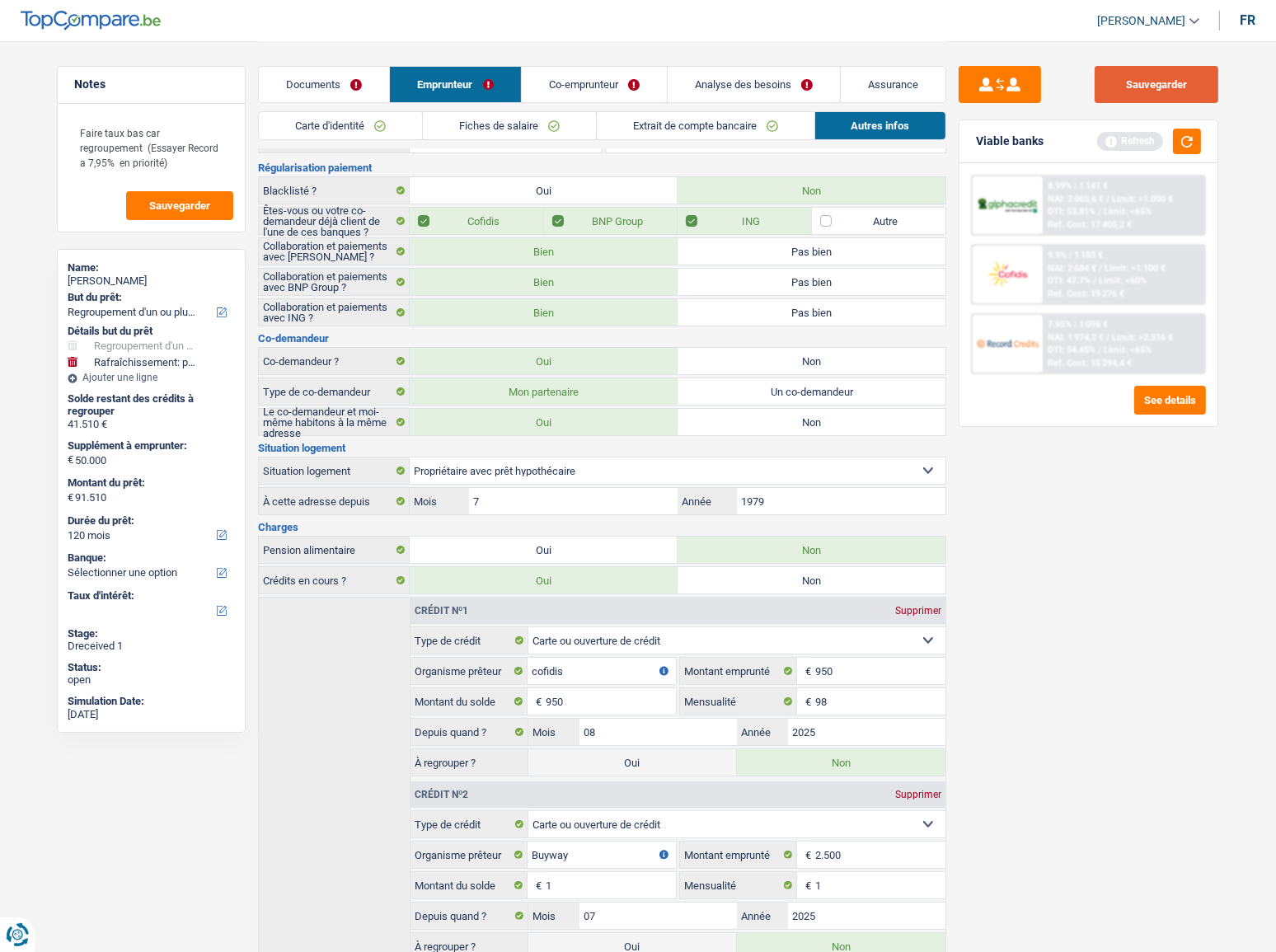
click at [1162, 89] on button "Sauvegarder" at bounding box center [1156, 85] width 123 height 37
click at [635, 87] on link "Co-emprunteur" at bounding box center [594, 85] width 145 height 35
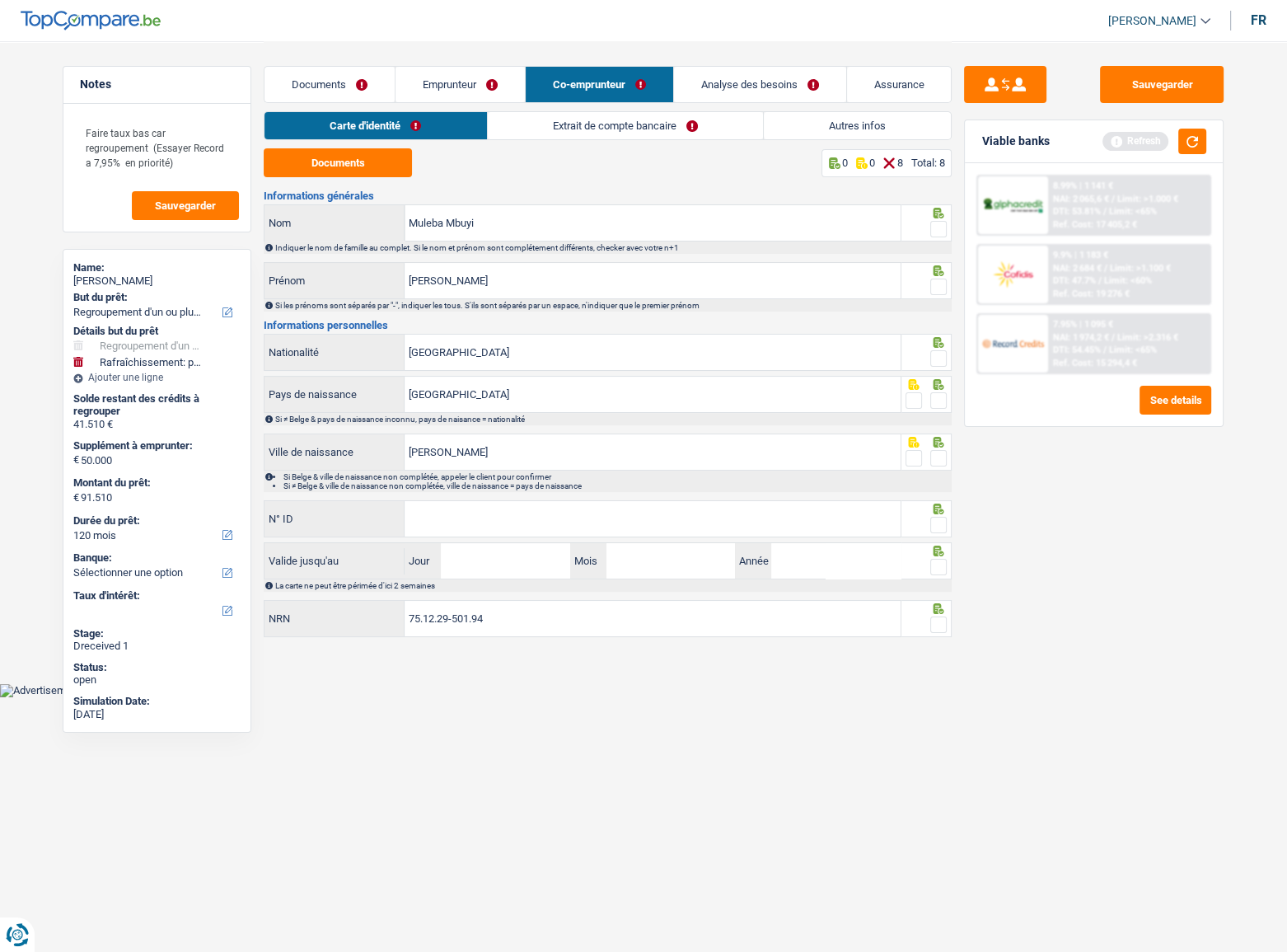
drag, startPoint x: 360, startPoint y: 147, endPoint x: 417, endPoint y: 177, distance: 64.4
click at [361, 149] on div "Carte d'identité Extrait de compte bancaire Autres infos Documents 0 0 8 Total:…" at bounding box center [607, 375] width 688 height 528
click at [346, 157] on button "Documents" at bounding box center [338, 163] width 148 height 28
click at [932, 226] on span at bounding box center [938, 229] width 17 height 17
click at [0, 0] on input "radio" at bounding box center [0, 0] width 0 height 0
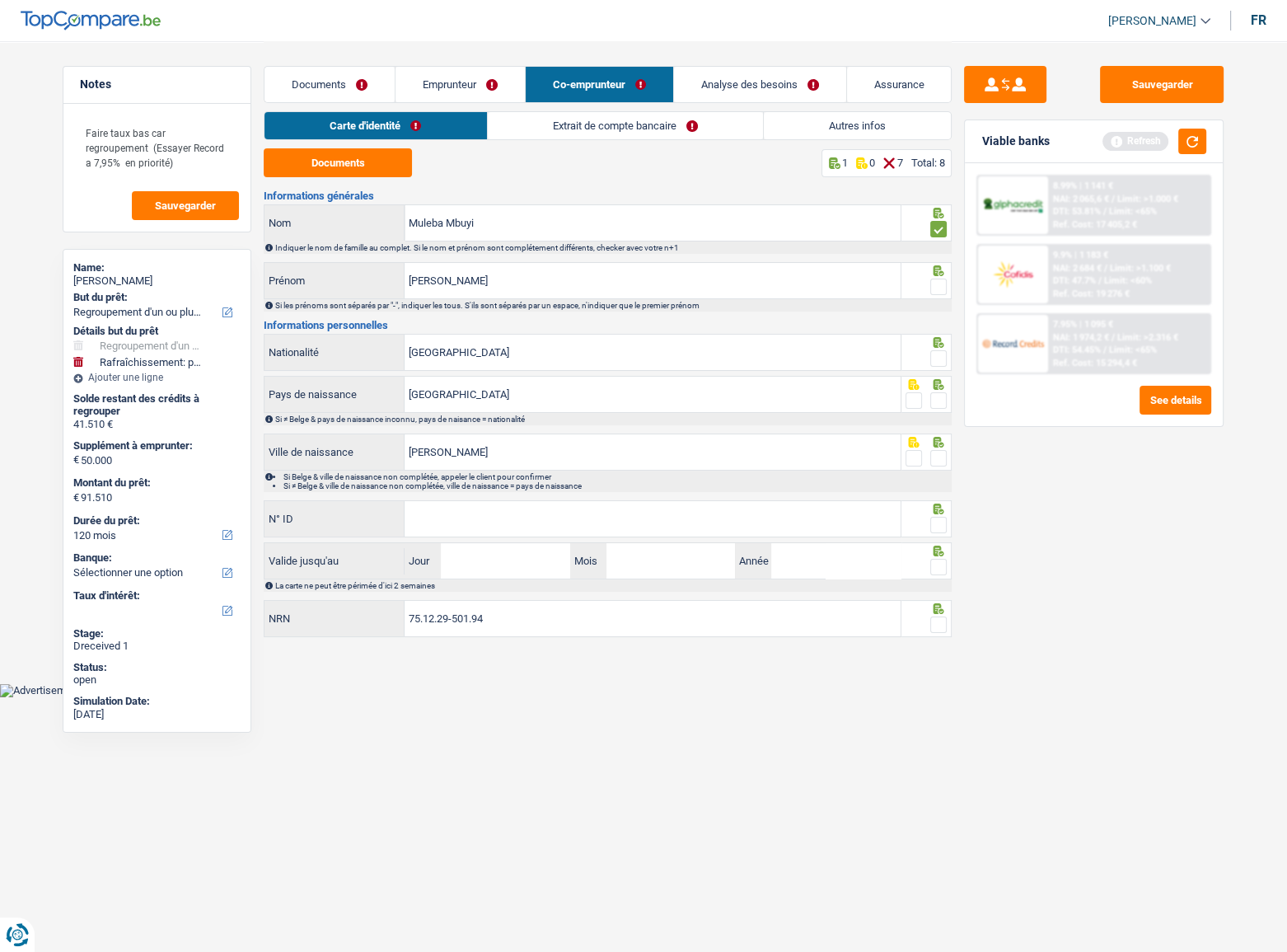
click at [938, 277] on div at bounding box center [927, 281] width 51 height 37
click at [943, 354] on span at bounding box center [938, 359] width 17 height 17
click at [0, 0] on input "radio" at bounding box center [0, 0] width 0 height 0
click at [934, 290] on span at bounding box center [938, 287] width 17 height 17
click at [0, 0] on input "radio" at bounding box center [0, 0] width 0 height 0
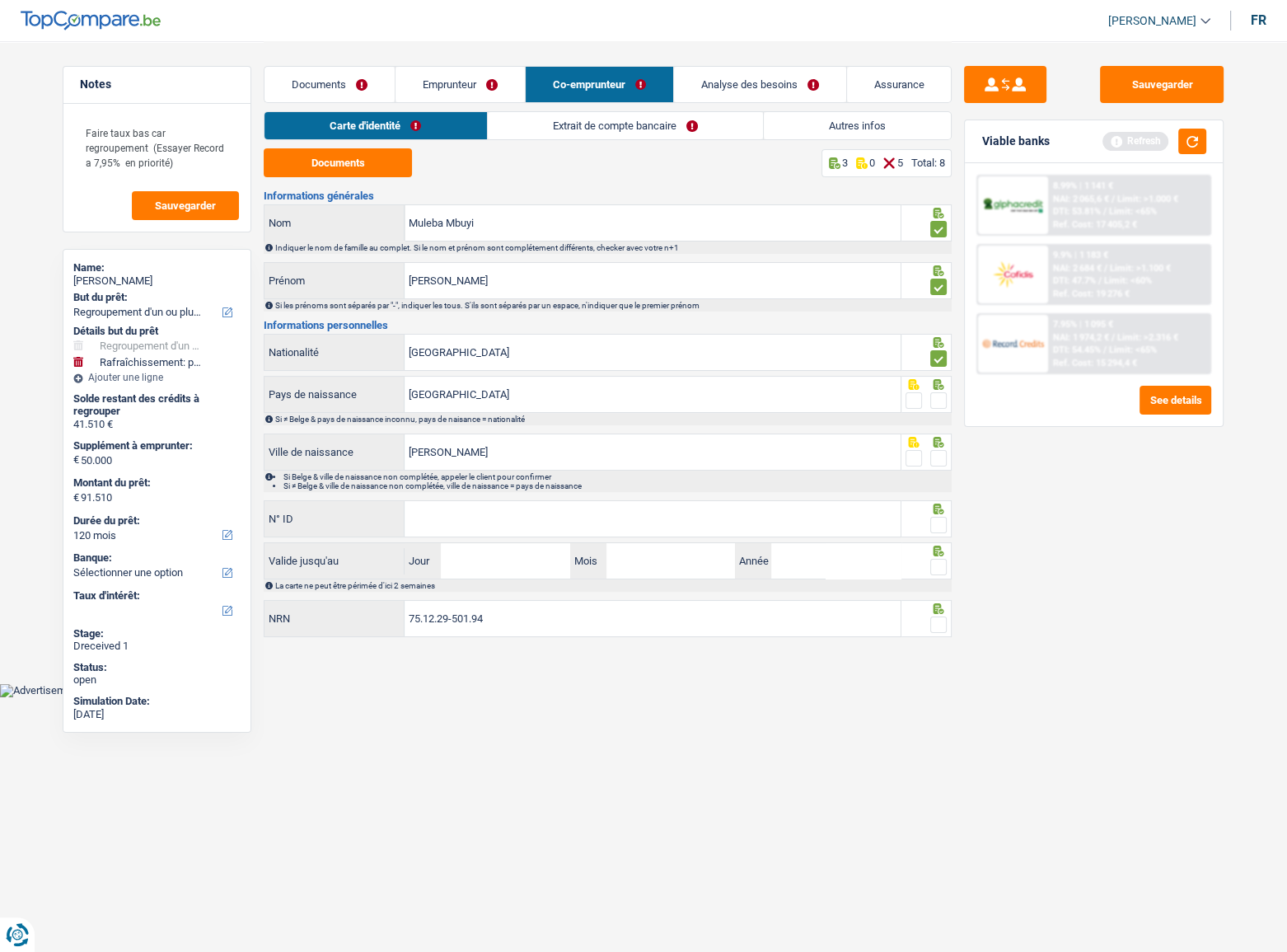
click at [938, 398] on span at bounding box center [938, 401] width 17 height 17
click at [0, 0] on input "radio" at bounding box center [0, 0] width 0 height 0
click at [931, 470] on div "Si Belge & ville de naissance non complétée, appeler le client pour confirmer S…" at bounding box center [607, 481] width 688 height 22
click at [943, 456] on span at bounding box center [938, 458] width 17 height 17
click at [0, 0] on input "radio" at bounding box center [0, 0] width 0 height 0
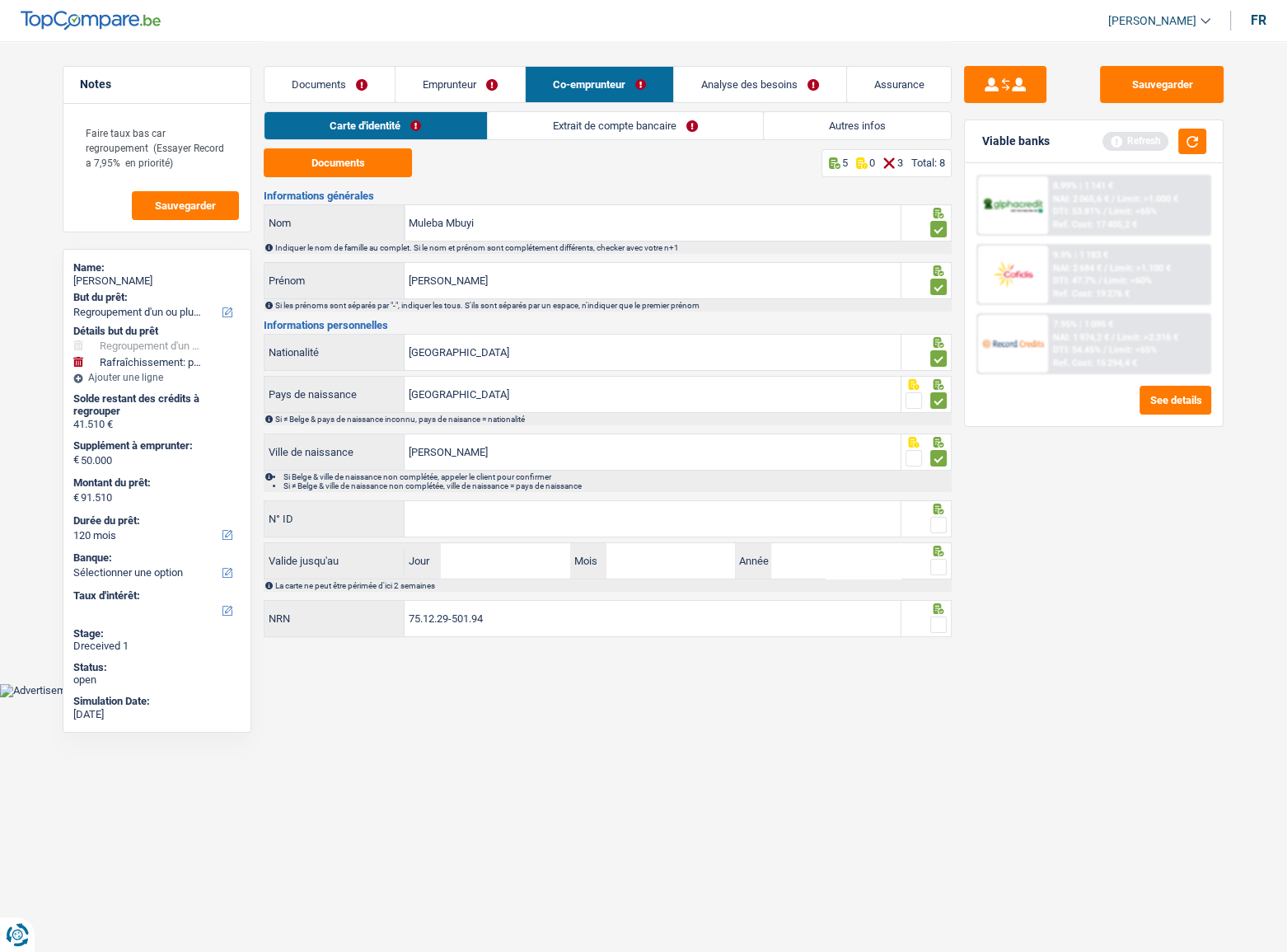
click at [942, 526] on span at bounding box center [938, 525] width 17 height 17
click at [0, 0] on input "radio" at bounding box center [0, 0] width 0 height 0
click at [708, 496] on div "Informations générales Muleba Mbuyi Nom Indiquer le nom de famille au complet. …" at bounding box center [607, 415] width 688 height 449
click at [668, 518] on input "N° ID" at bounding box center [653, 519] width 496 height 35
drag, startPoint x: 493, startPoint y: 344, endPoint x: 299, endPoint y: 346, distance: 194.0
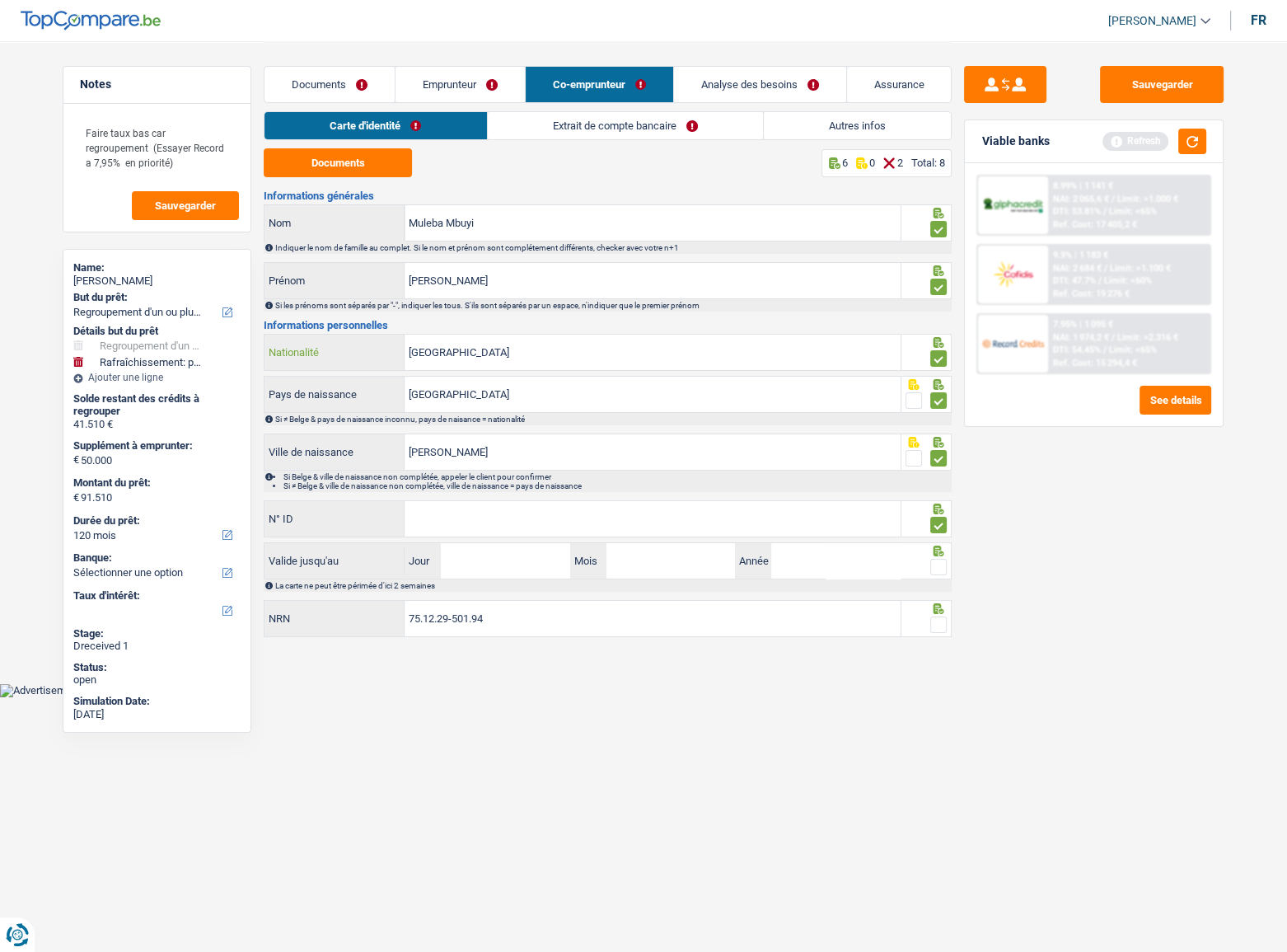
click at [299, 346] on div "Belgique Nationalité" at bounding box center [582, 352] width 636 height 35
type input "r"
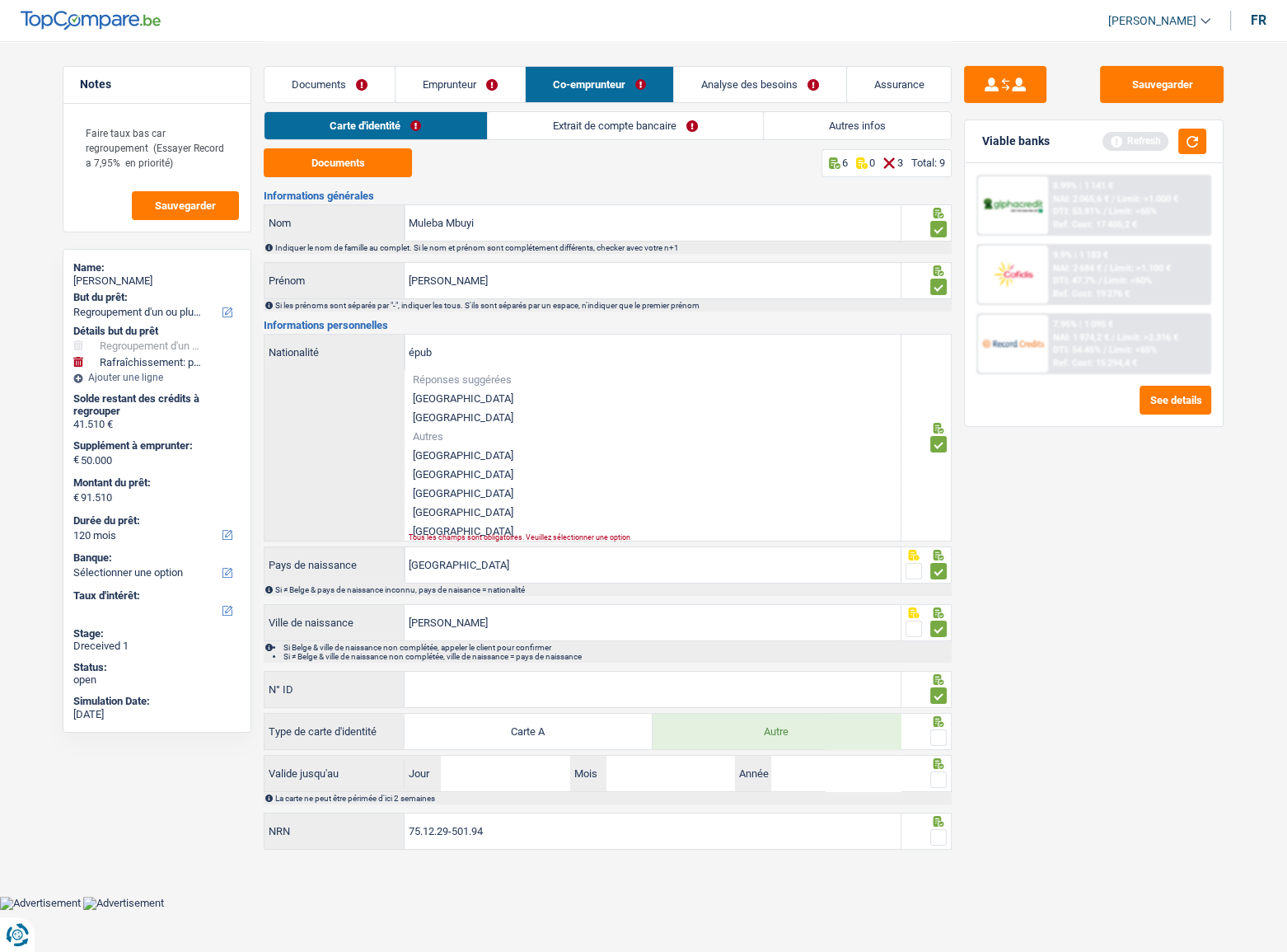
click at [541, 496] on li "République démocratique du Congo" at bounding box center [653, 493] width 496 height 19
type input "République démocratique du Congo"
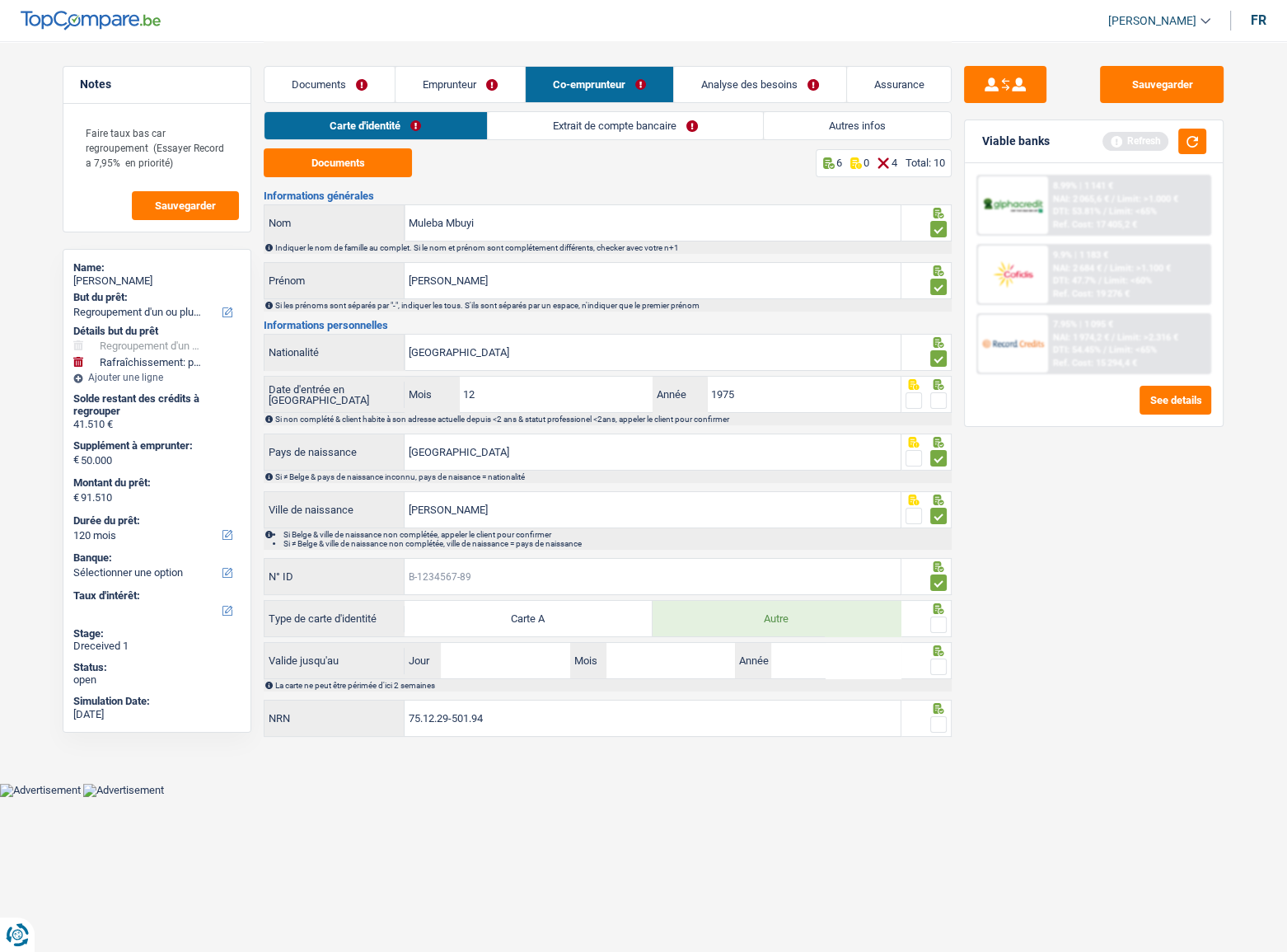
click at [460, 577] on input "N° ID" at bounding box center [653, 577] width 496 height 35
type input "B-6439305-57"
drag, startPoint x: 941, startPoint y: 619, endPoint x: 945, endPoint y: 648, distance: 29.3
click at [940, 619] on span at bounding box center [938, 624] width 17 height 17
click at [0, 0] on input "radio" at bounding box center [0, 0] width 0 height 0
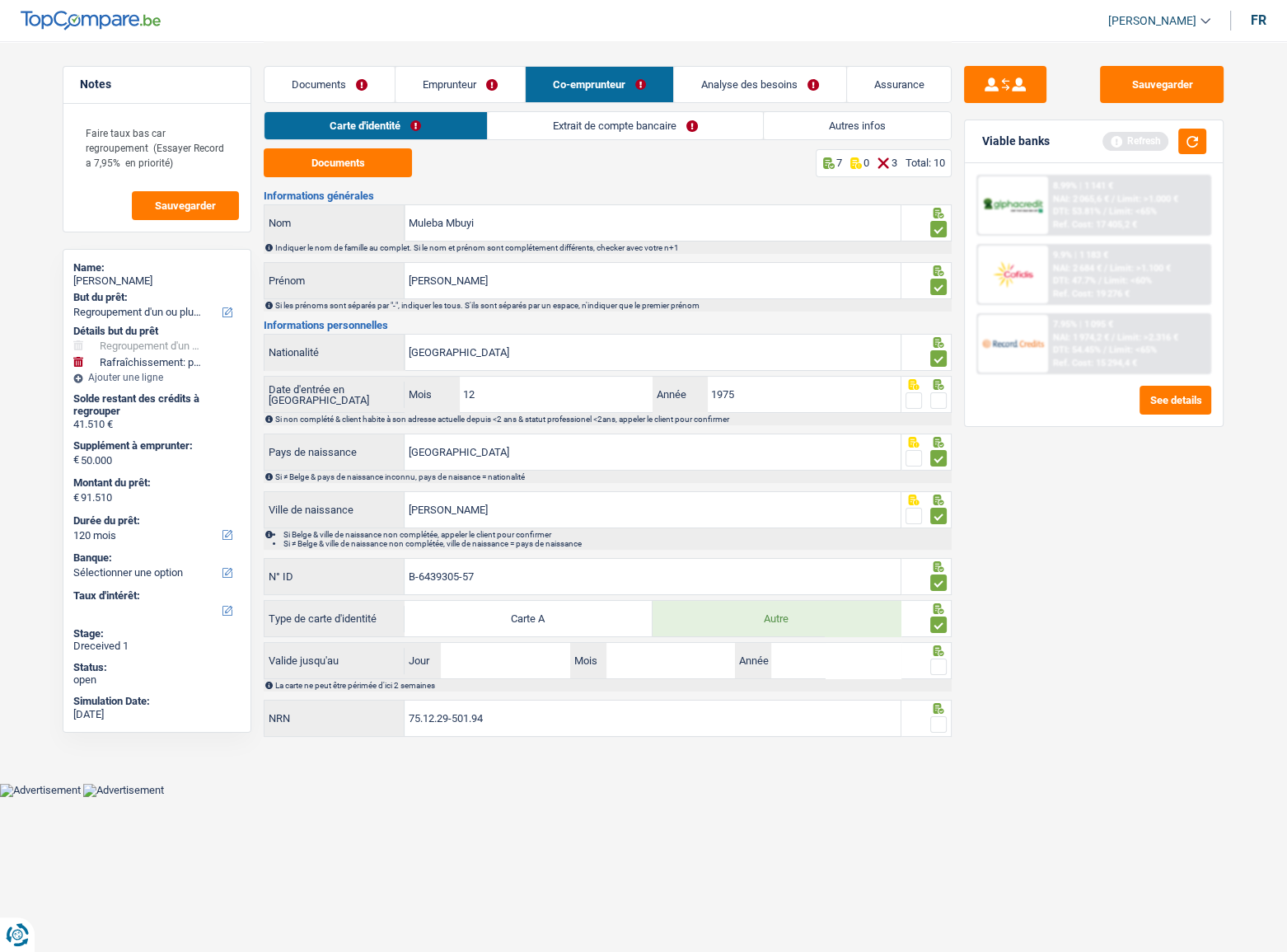
click at [943, 662] on span at bounding box center [938, 667] width 17 height 17
click at [0, 0] on input "radio" at bounding box center [0, 0] width 0 height 0
click at [936, 717] on span at bounding box center [938, 724] width 17 height 17
click at [0, 0] on input "radio" at bounding box center [0, 0] width 0 height 0
click at [532, 666] on input "Jour" at bounding box center [504, 660] width 128 height 35
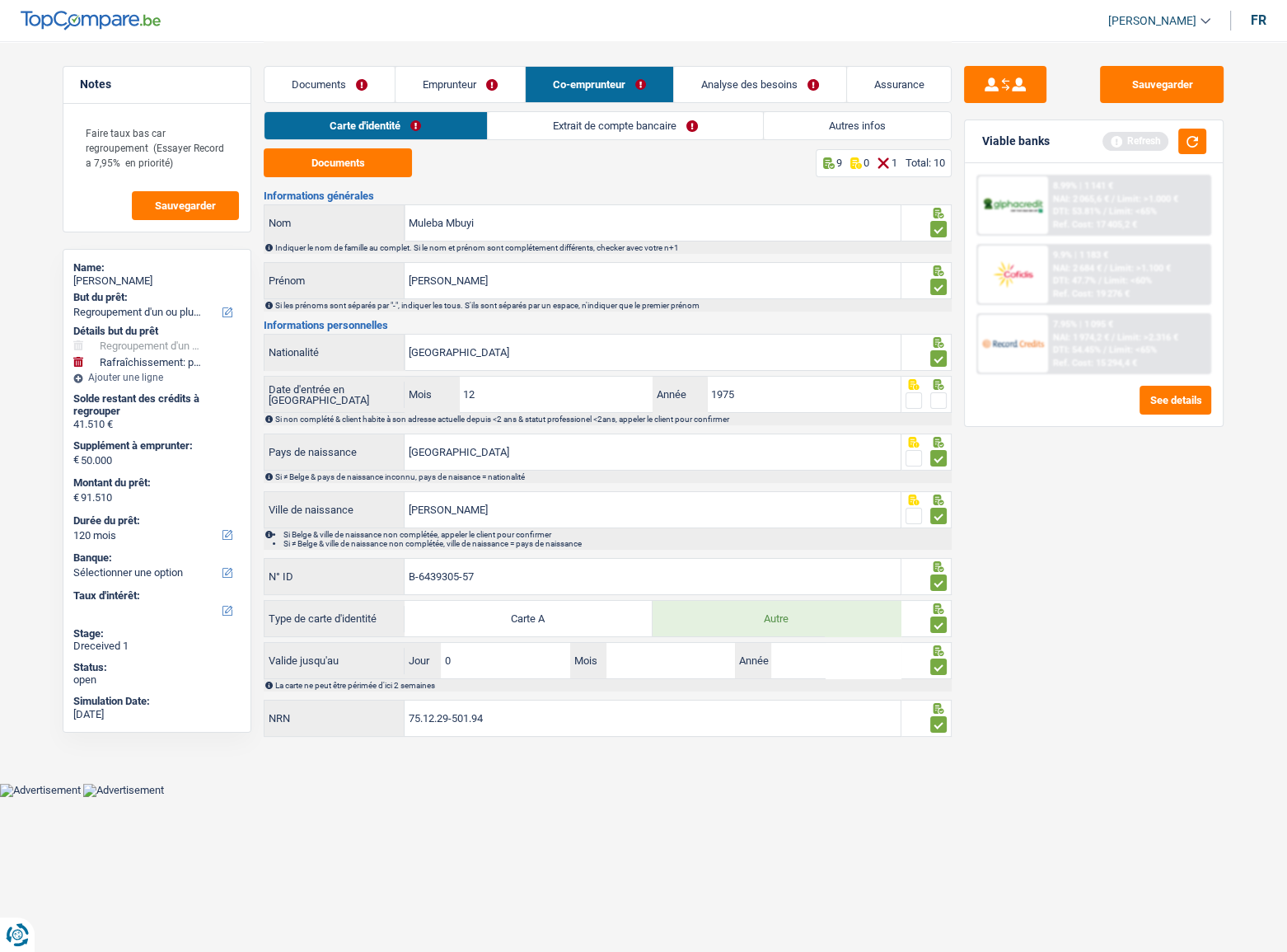
type input "03"
type input "02"
type input "2035"
click at [1186, 642] on div "Sauvegarder Viable banks Refresh 8.99% | 1 141 € NAI: 2 065,6 € / Limit: >1.000…" at bounding box center [1093, 495] width 284 height 859
click at [943, 392] on span at bounding box center [938, 401] width 17 height 17
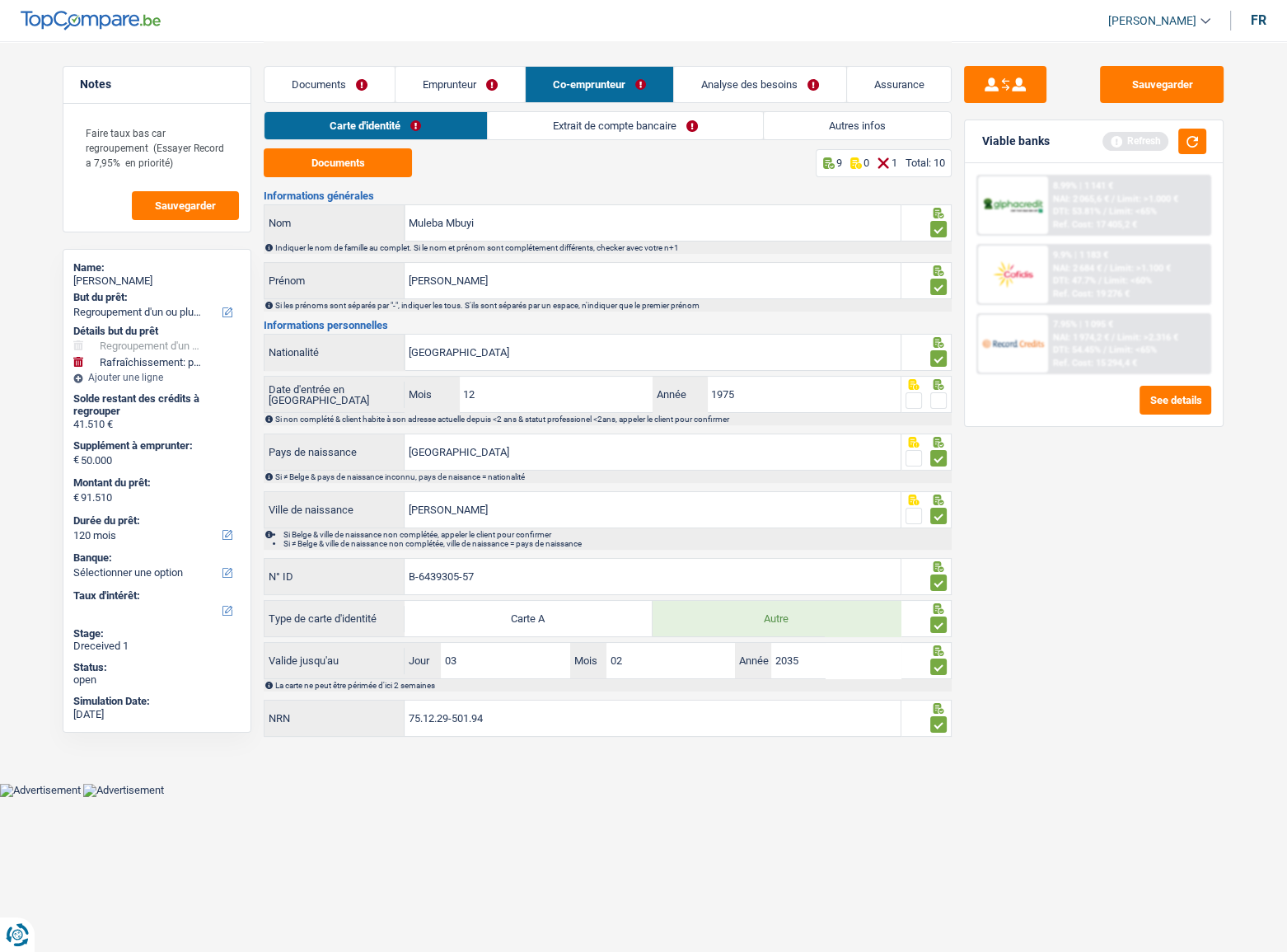
click at [0, 0] on input "radio" at bounding box center [0, 0] width 0 height 0
drag, startPoint x: 1142, startPoint y: 84, endPoint x: 1125, endPoint y: 89, distance: 17.7
click at [1143, 84] on button "Sauvegarder" at bounding box center [1161, 85] width 123 height 37
click at [661, 136] on link "Extrait de compte bancaire" at bounding box center [625, 126] width 275 height 27
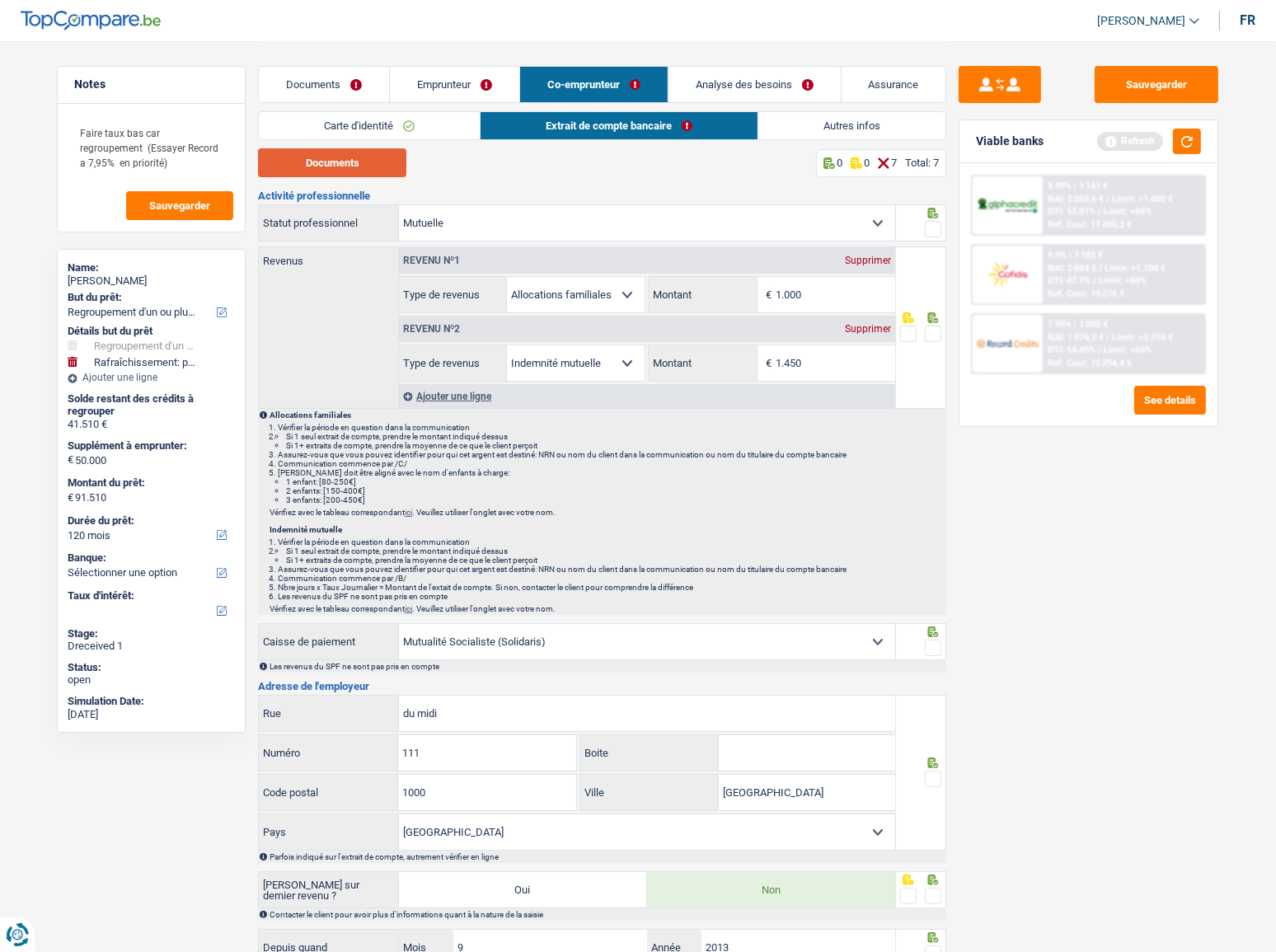
click at [326, 154] on button "Documents" at bounding box center [332, 163] width 148 height 28
click at [830, 357] on input "1.450" at bounding box center [835, 363] width 120 height 35
drag, startPoint x: 825, startPoint y: 360, endPoint x: 606, endPoint y: 363, distance: 219.0
click at [606, 363] on div "Allocation d'handicap Allocations chômage Allocations familiales Chèques repas …" at bounding box center [647, 363] width 496 height 37
type input "1.404"
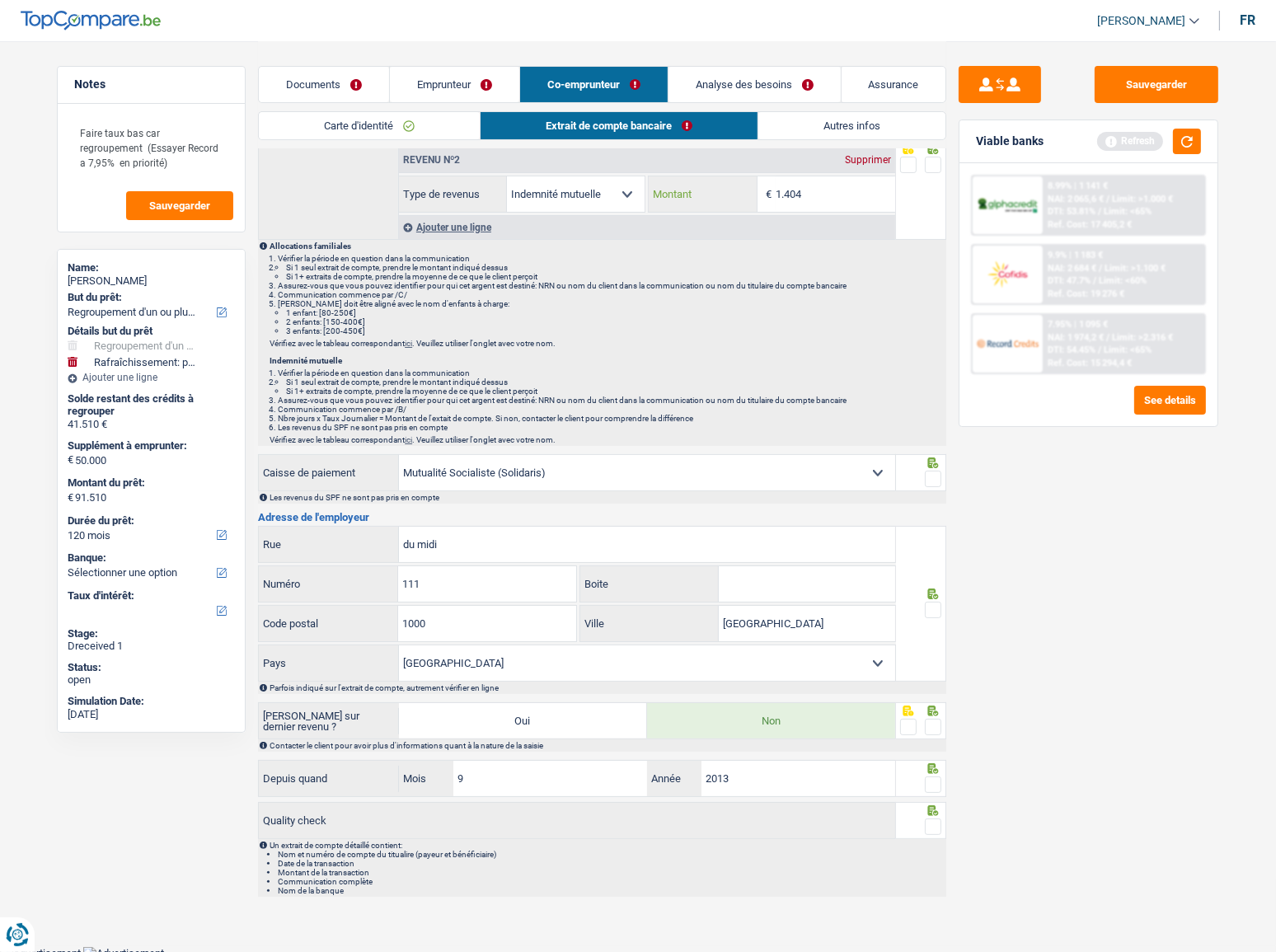
scroll to position [174, 0]
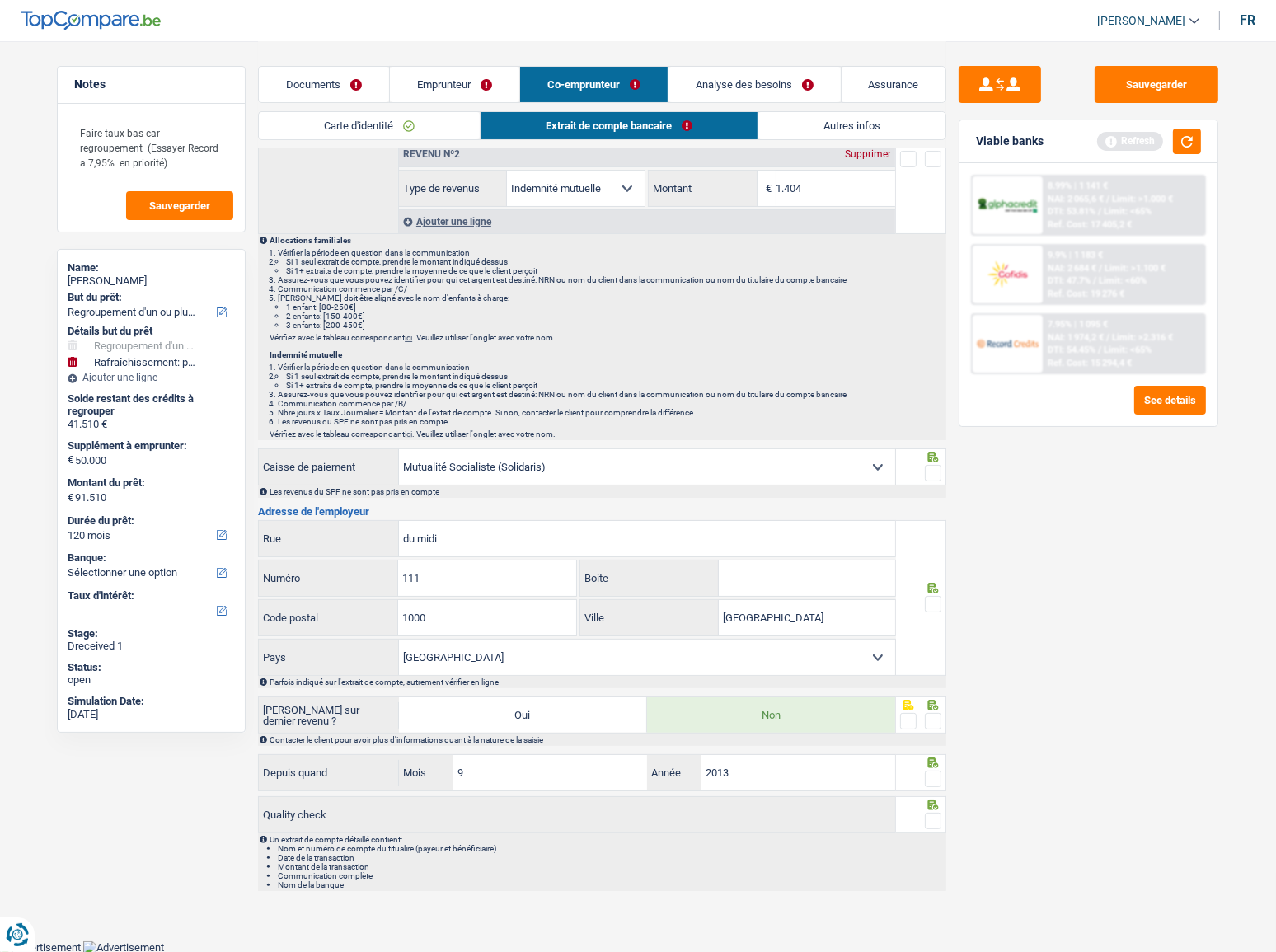
click at [939, 472] on span at bounding box center [933, 473] width 17 height 17
click at [0, 0] on input "radio" at bounding box center [0, 0] width 0 height 0
drag, startPoint x: 931, startPoint y: 577, endPoint x: 937, endPoint y: 593, distance: 17.1
click at [934, 585] on div at bounding box center [921, 598] width 51 height 156
click at [937, 596] on span at bounding box center [933, 604] width 17 height 17
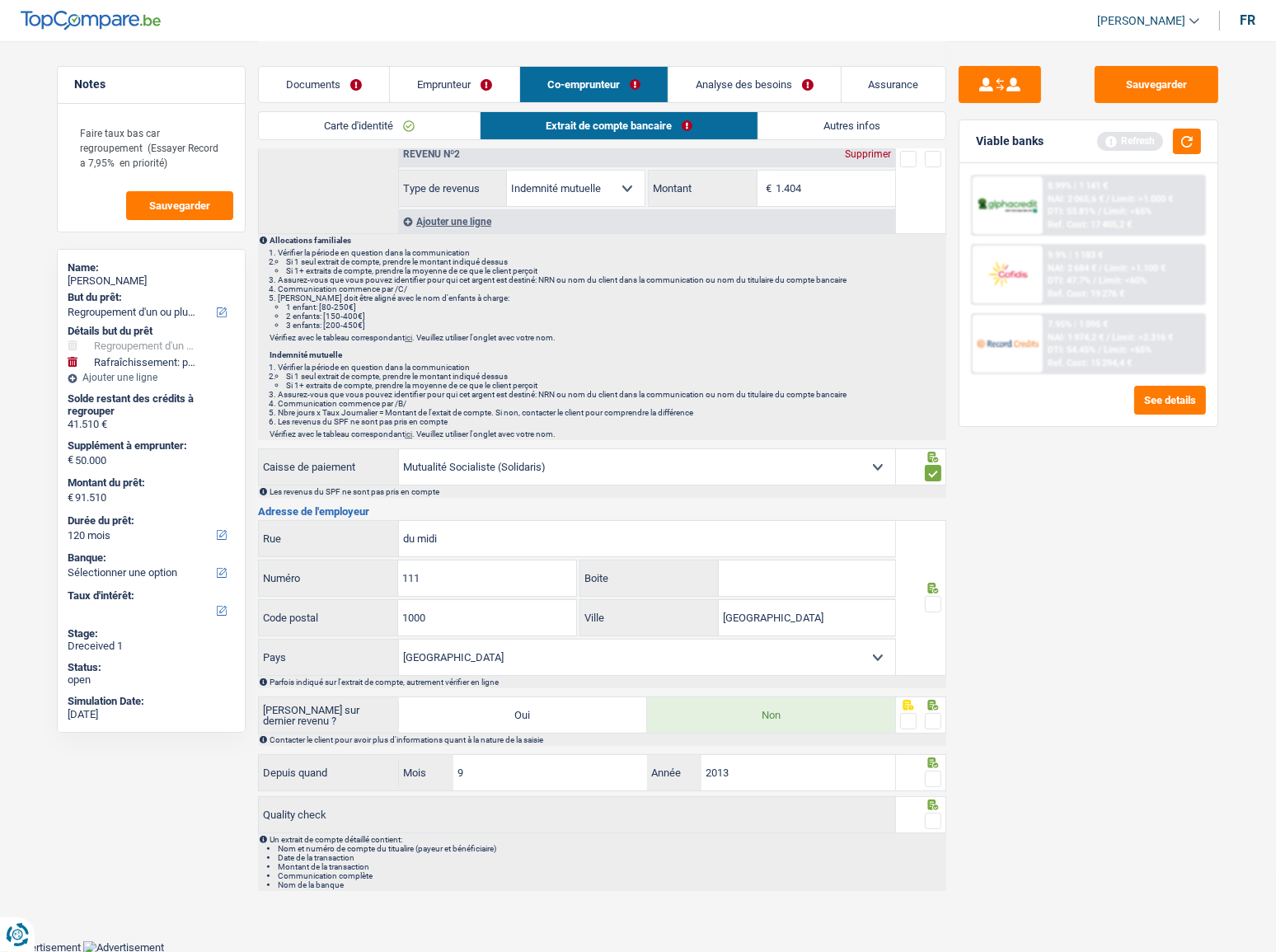
click at [0, 0] on input "radio" at bounding box center [0, 0] width 0 height 0
click at [931, 711] on div at bounding box center [933, 722] width 17 height 21
click at [927, 774] on span at bounding box center [933, 779] width 17 height 17
click at [0, 0] on input "radio" at bounding box center [0, 0] width 0 height 0
drag, startPoint x: 924, startPoint y: 809, endPoint x: 925, endPoint y: 820, distance: 11.0
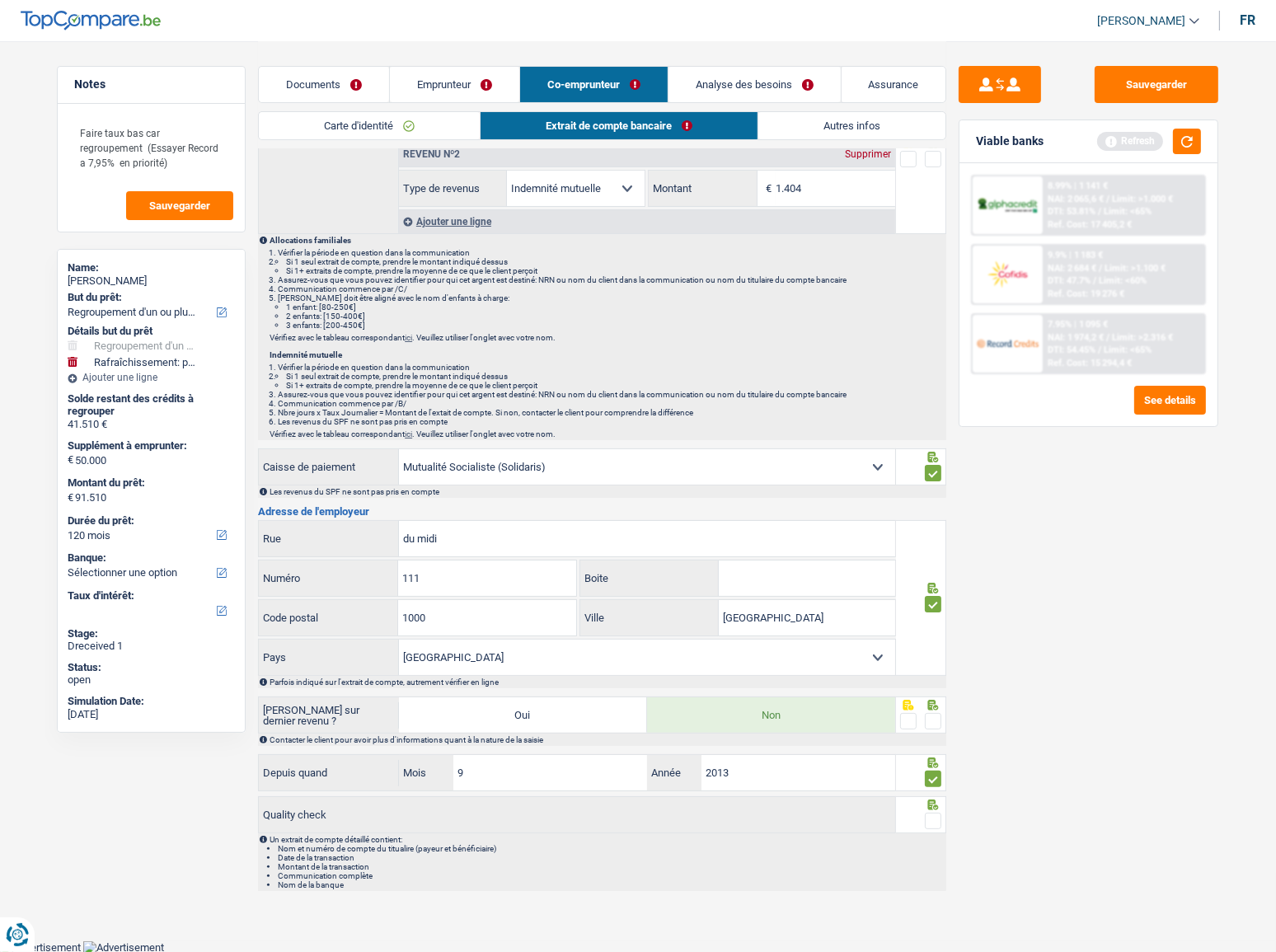
click at [924, 810] on div at bounding box center [921, 815] width 51 height 37
click at [925, 820] on span at bounding box center [933, 820] width 17 height 17
click at [0, 0] on input "radio" at bounding box center [0, 0] width 0 height 0
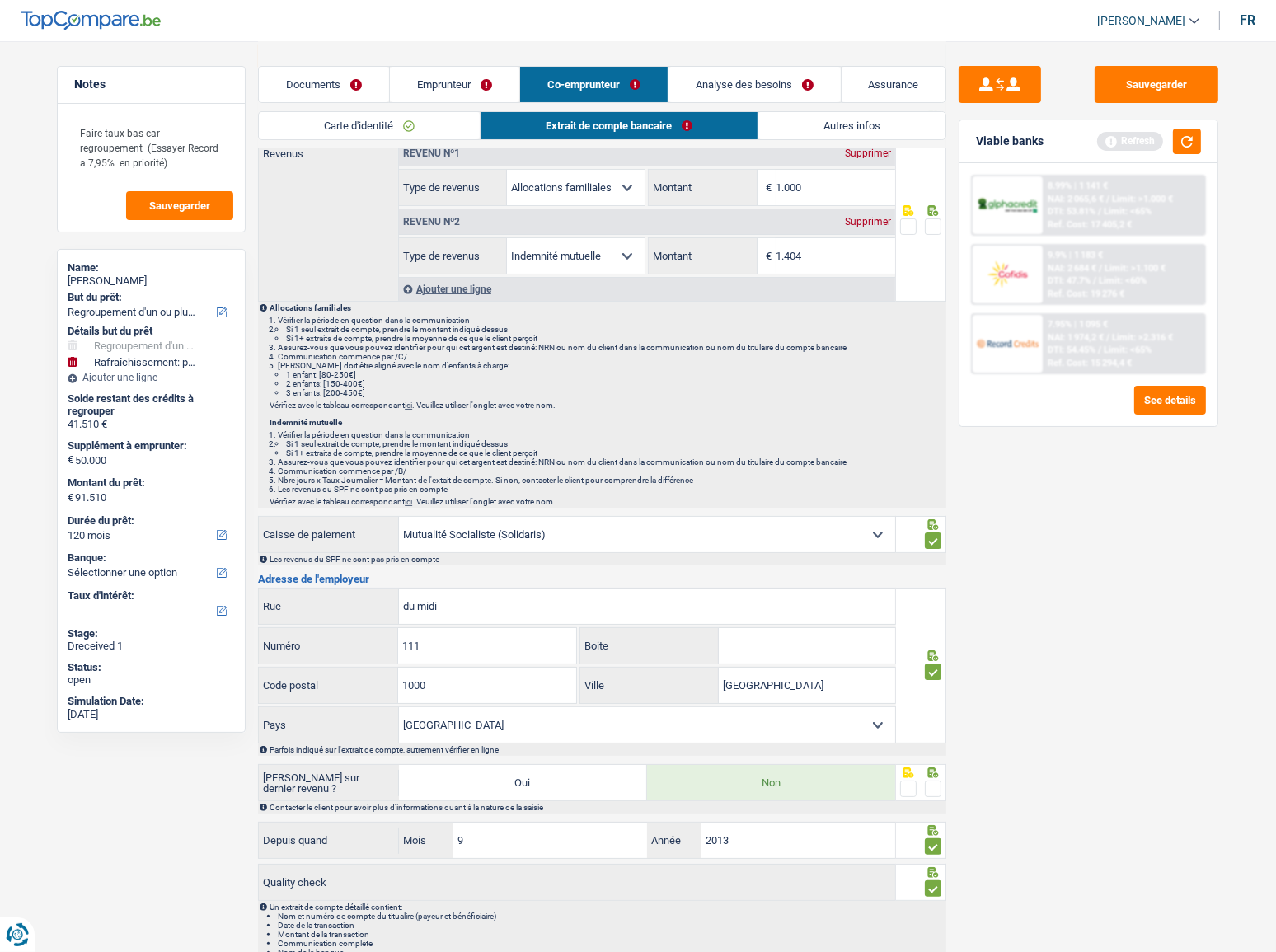
scroll to position [0, 0]
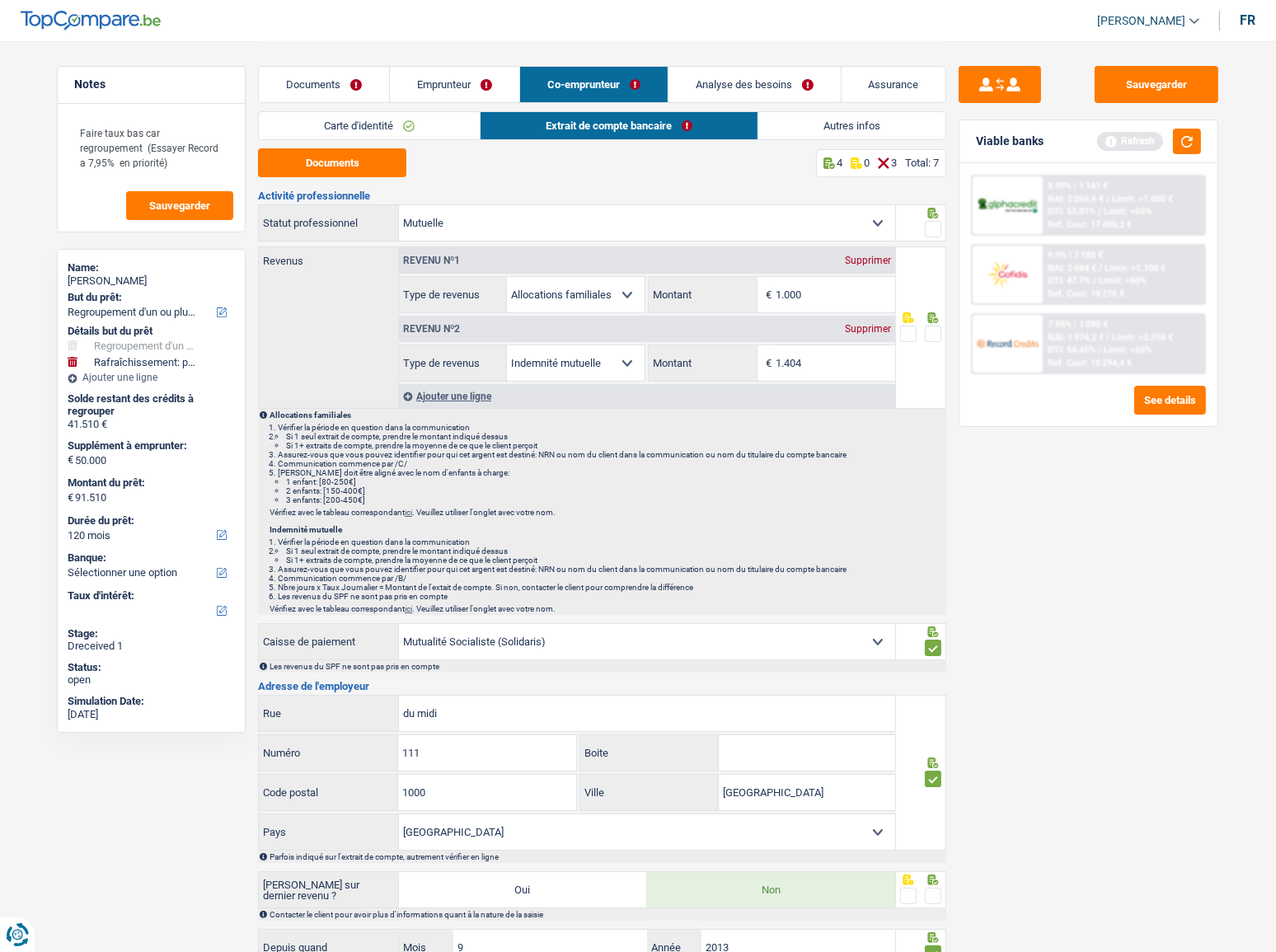
click at [935, 319] on icon at bounding box center [933, 318] width 11 height 11
click at [936, 227] on span at bounding box center [933, 229] width 17 height 17
click at [0, 0] on input "radio" at bounding box center [0, 0] width 0 height 0
click at [934, 337] on span at bounding box center [933, 334] width 17 height 17
click at [0, 0] on input "radio" at bounding box center [0, 0] width 0 height 0
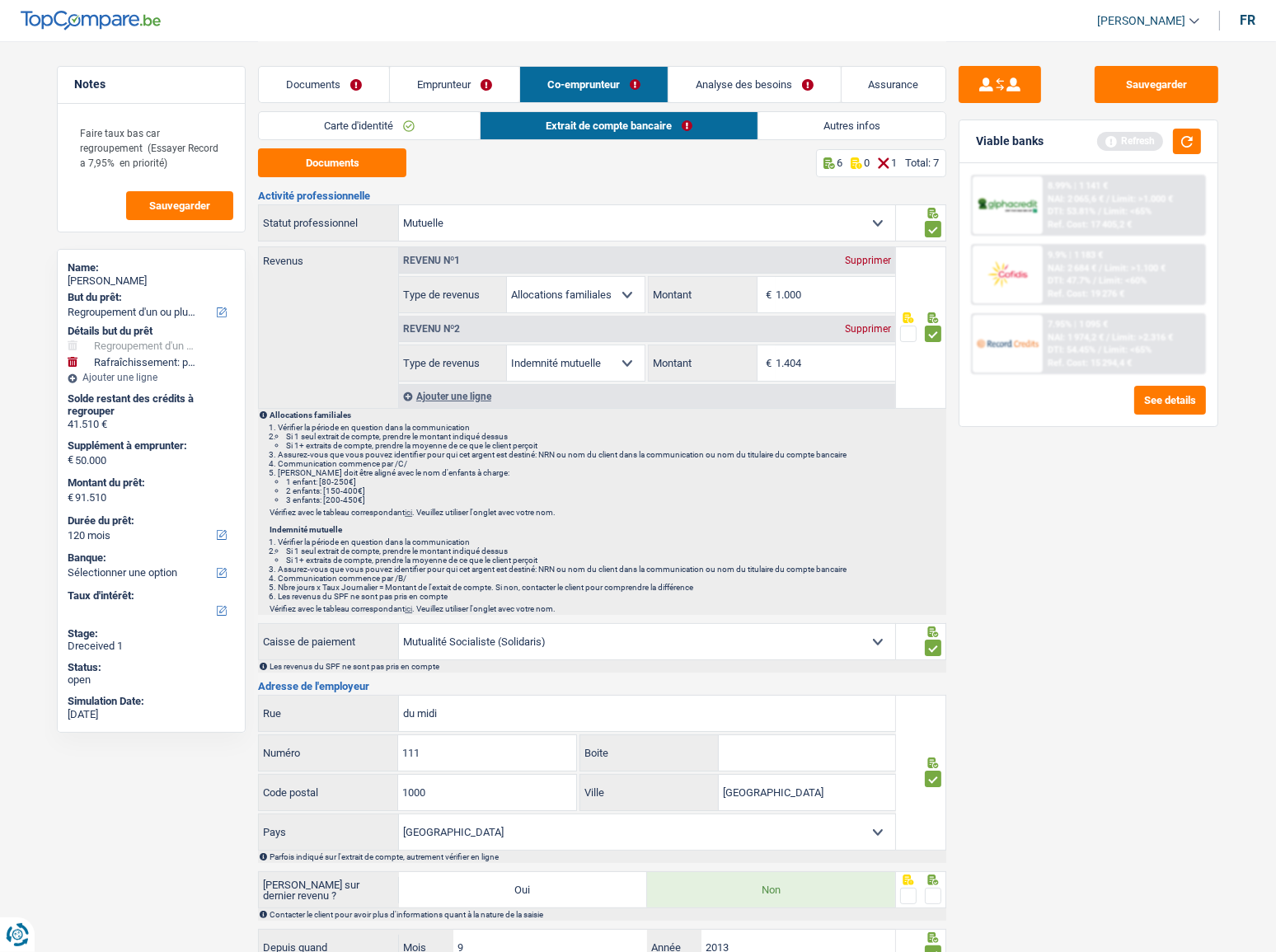
click at [454, 85] on link "Emprunteur" at bounding box center [454, 85] width 129 height 35
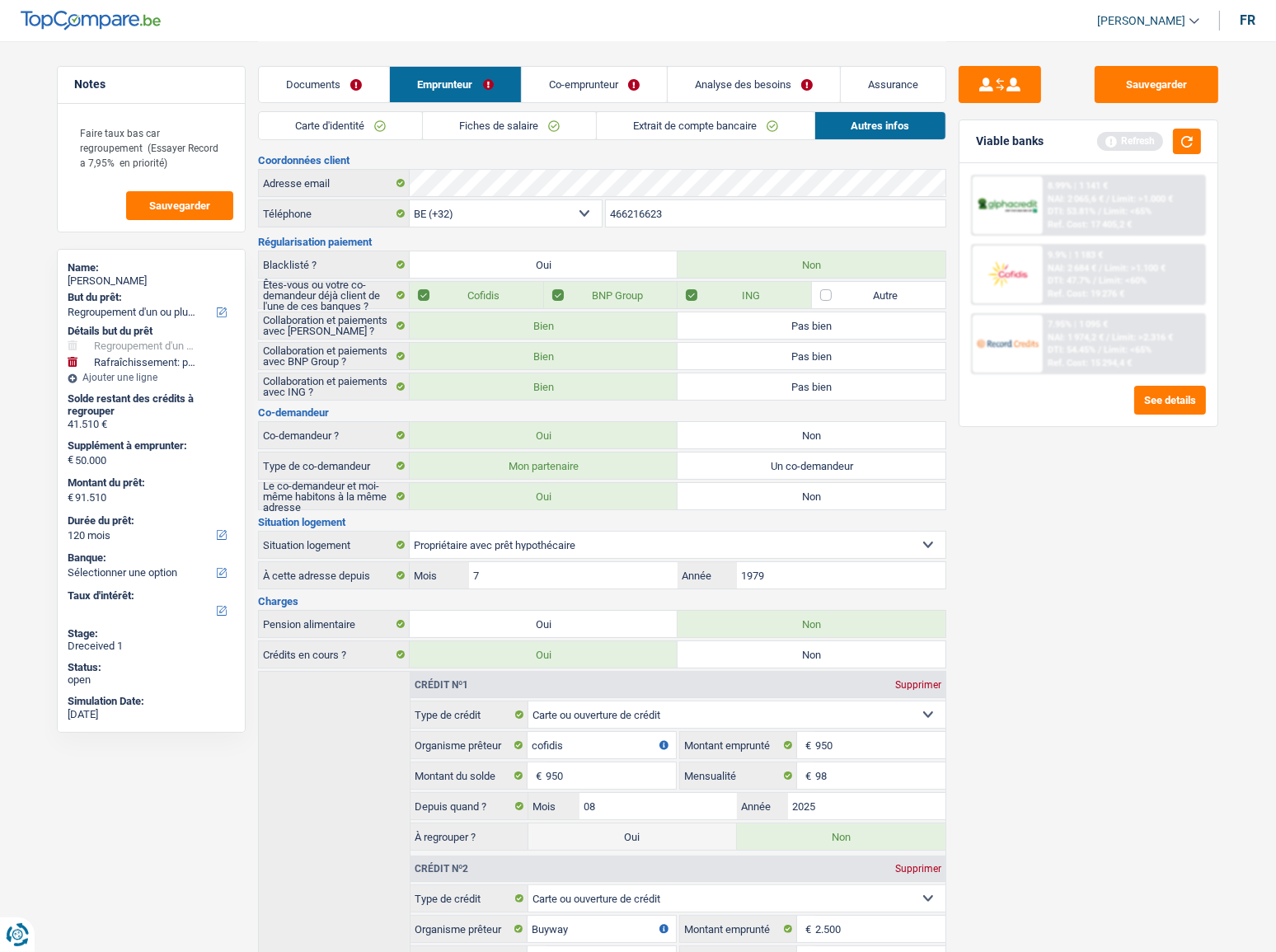
click at [523, 119] on link "Fiches de salaire" at bounding box center [509, 126] width 173 height 27
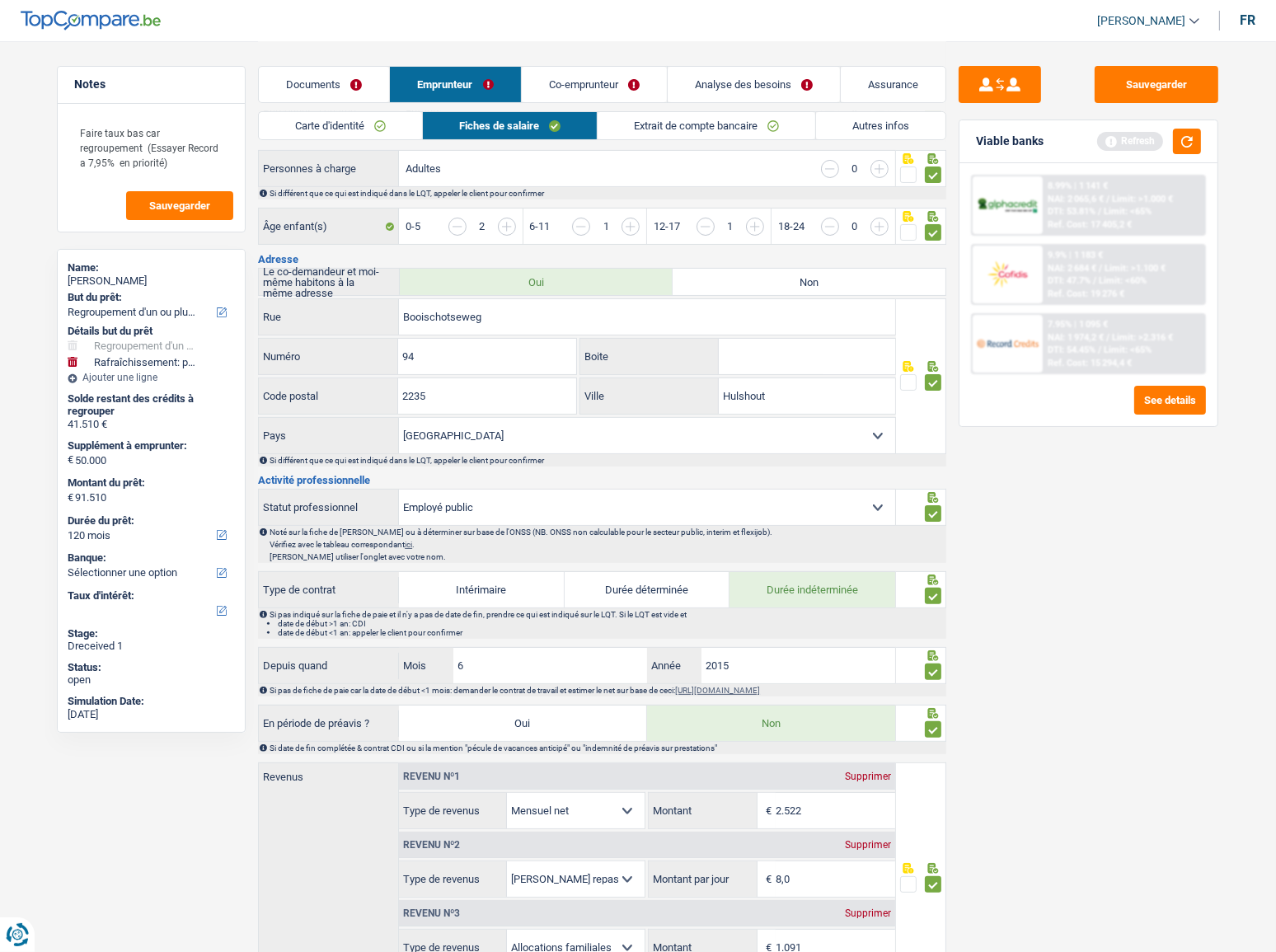
drag, startPoint x: 591, startPoint y: 90, endPoint x: 712, endPoint y: 97, distance: 121.2
click at [591, 90] on link "Co-emprunteur" at bounding box center [594, 85] width 145 height 35
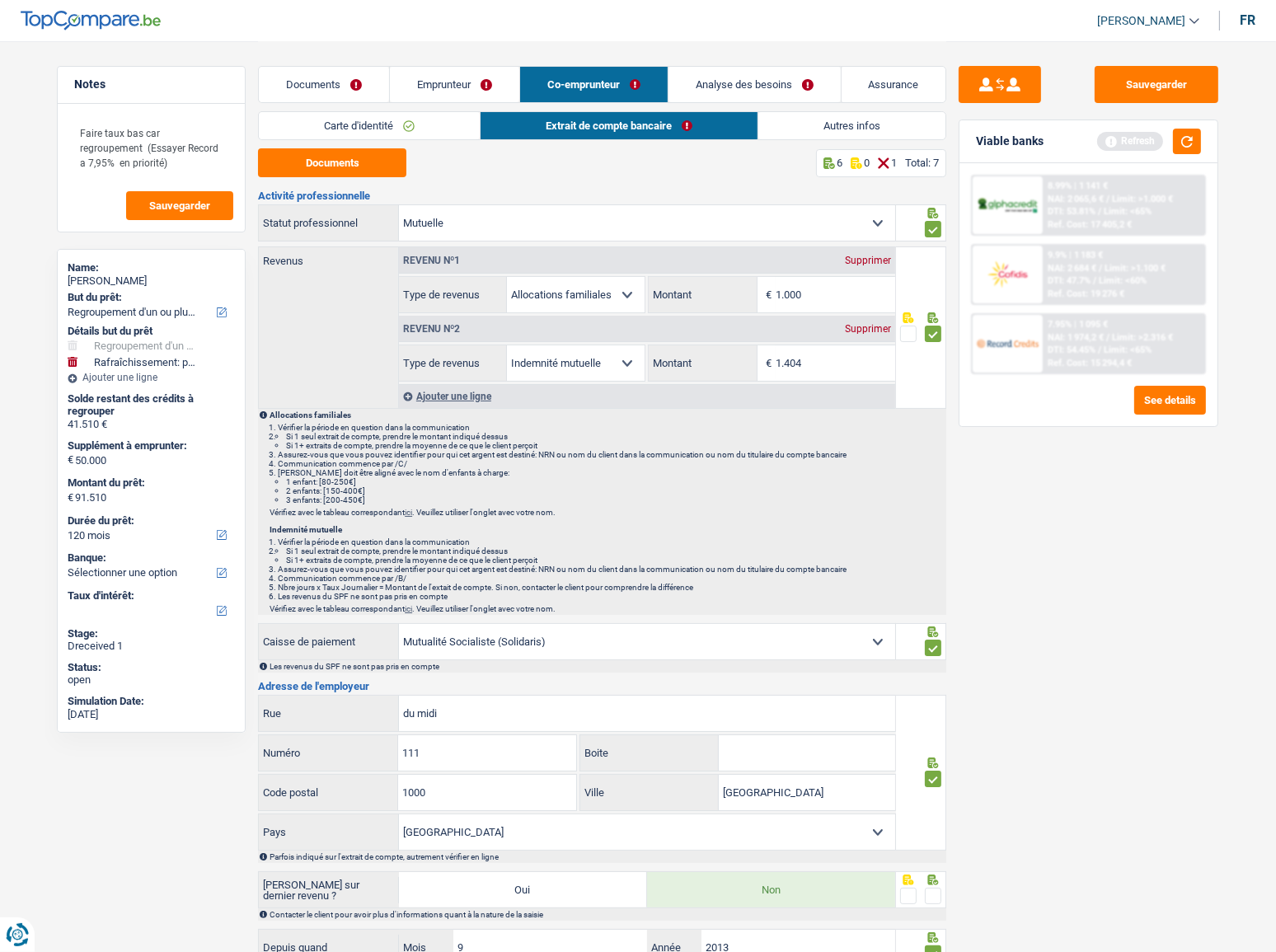
click at [869, 259] on div "Supprimer" at bounding box center [868, 261] width 54 height 10
select select "mutualityIndemnity"
type input "1.404"
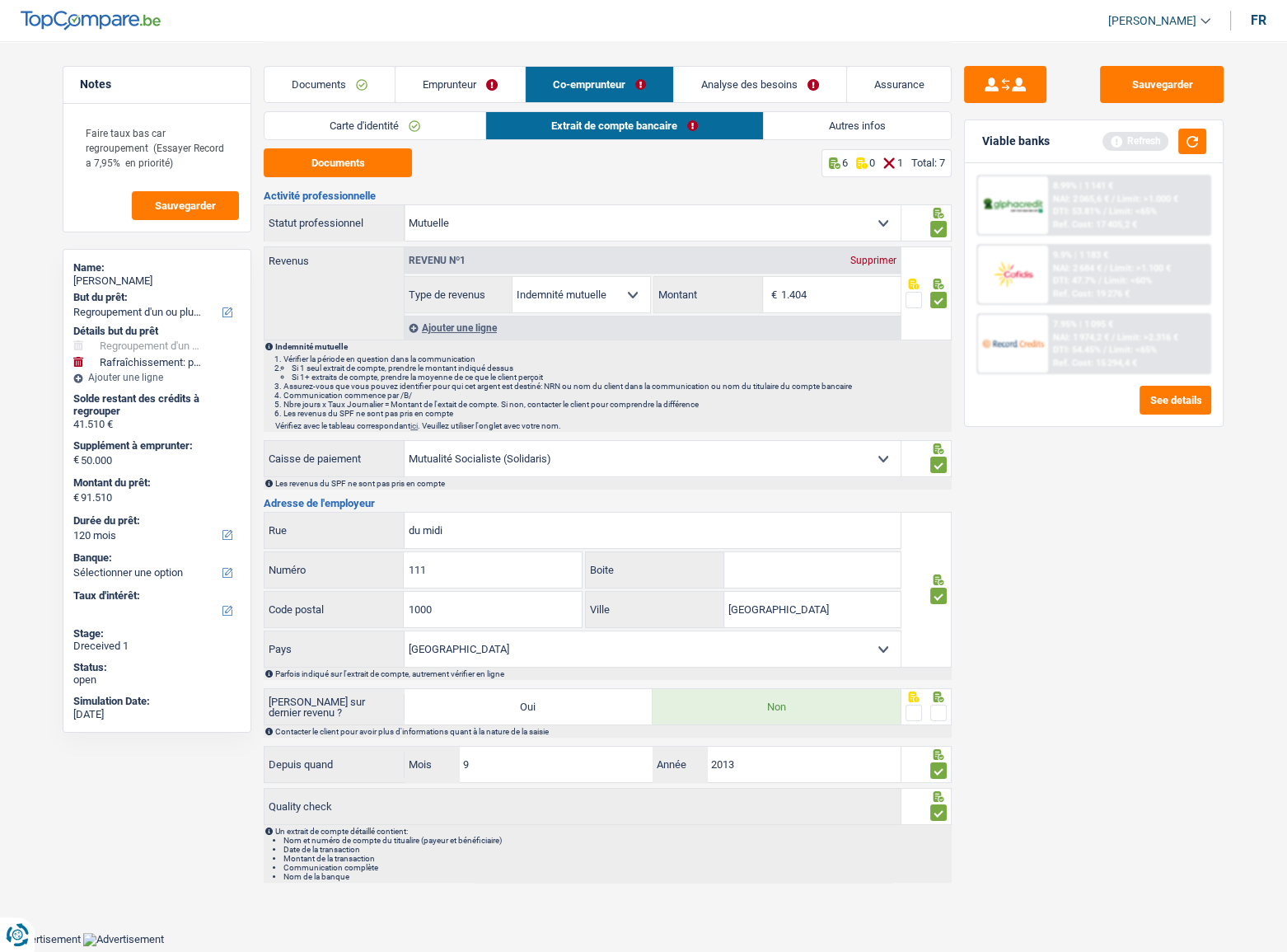
drag, startPoint x: 813, startPoint y: 151, endPoint x: 814, endPoint y: 138, distance: 13.0
click at [814, 145] on div "Carte d'identité Extrait de compte bancaire Autres infos Documents 10 0 0 Total…" at bounding box center [607, 497] width 688 height 771
click at [814, 134] on link "Autres infos" at bounding box center [856, 126] width 187 height 27
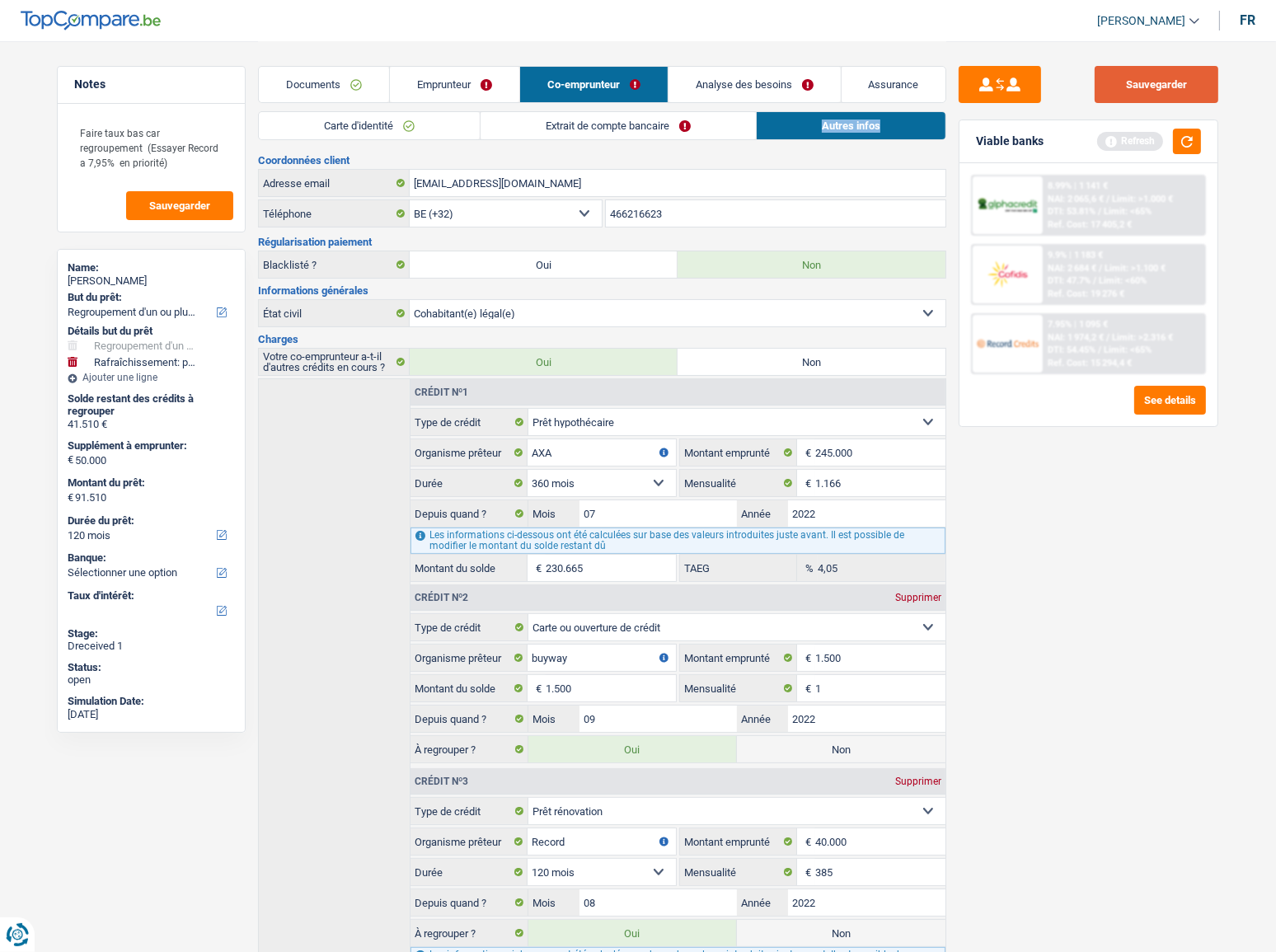
drag, startPoint x: 1143, startPoint y: 91, endPoint x: 1139, endPoint y: 102, distance: 11.7
click at [1145, 91] on button "Sauvegarder" at bounding box center [1156, 85] width 123 height 37
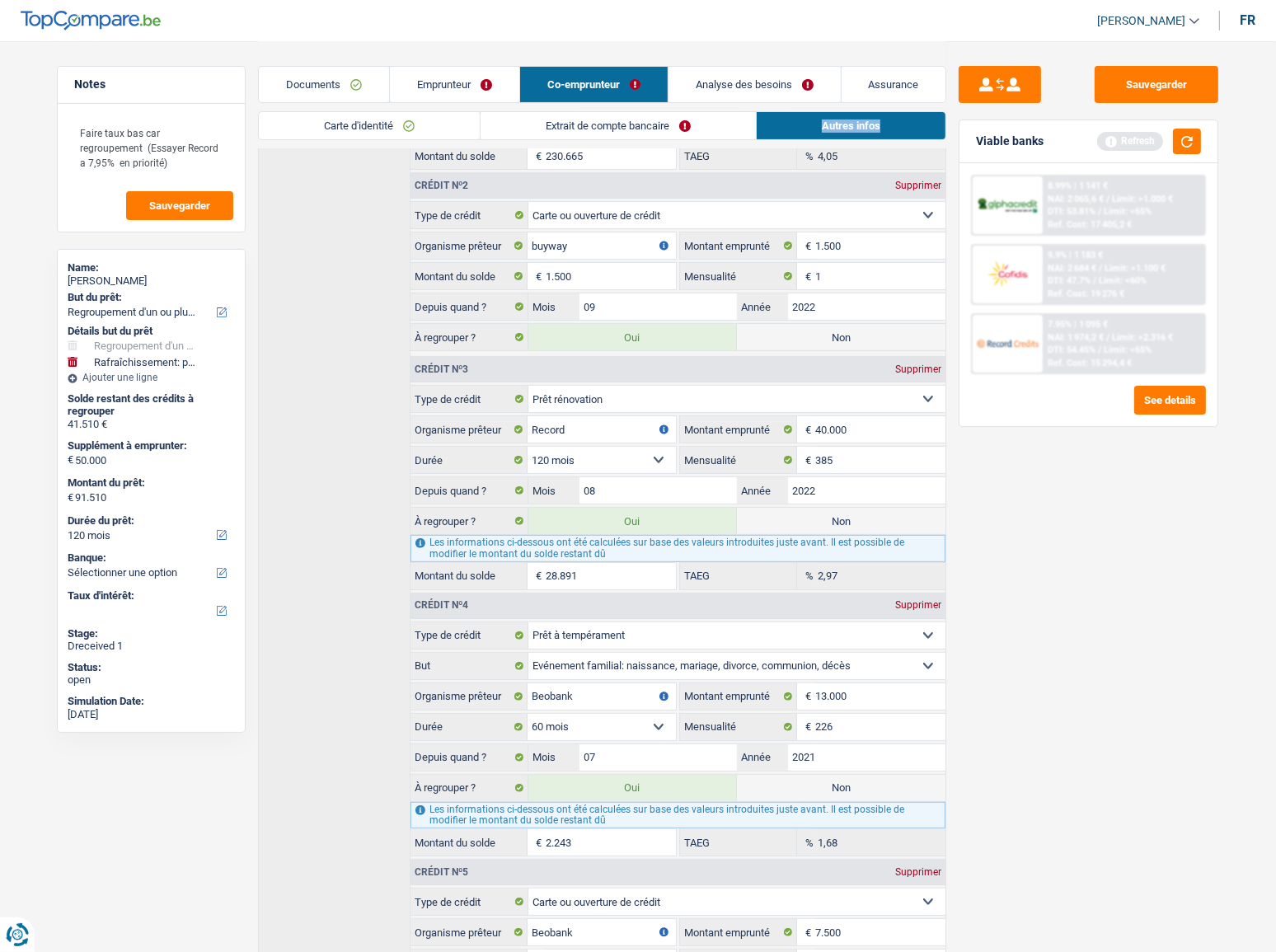
scroll to position [374, 0]
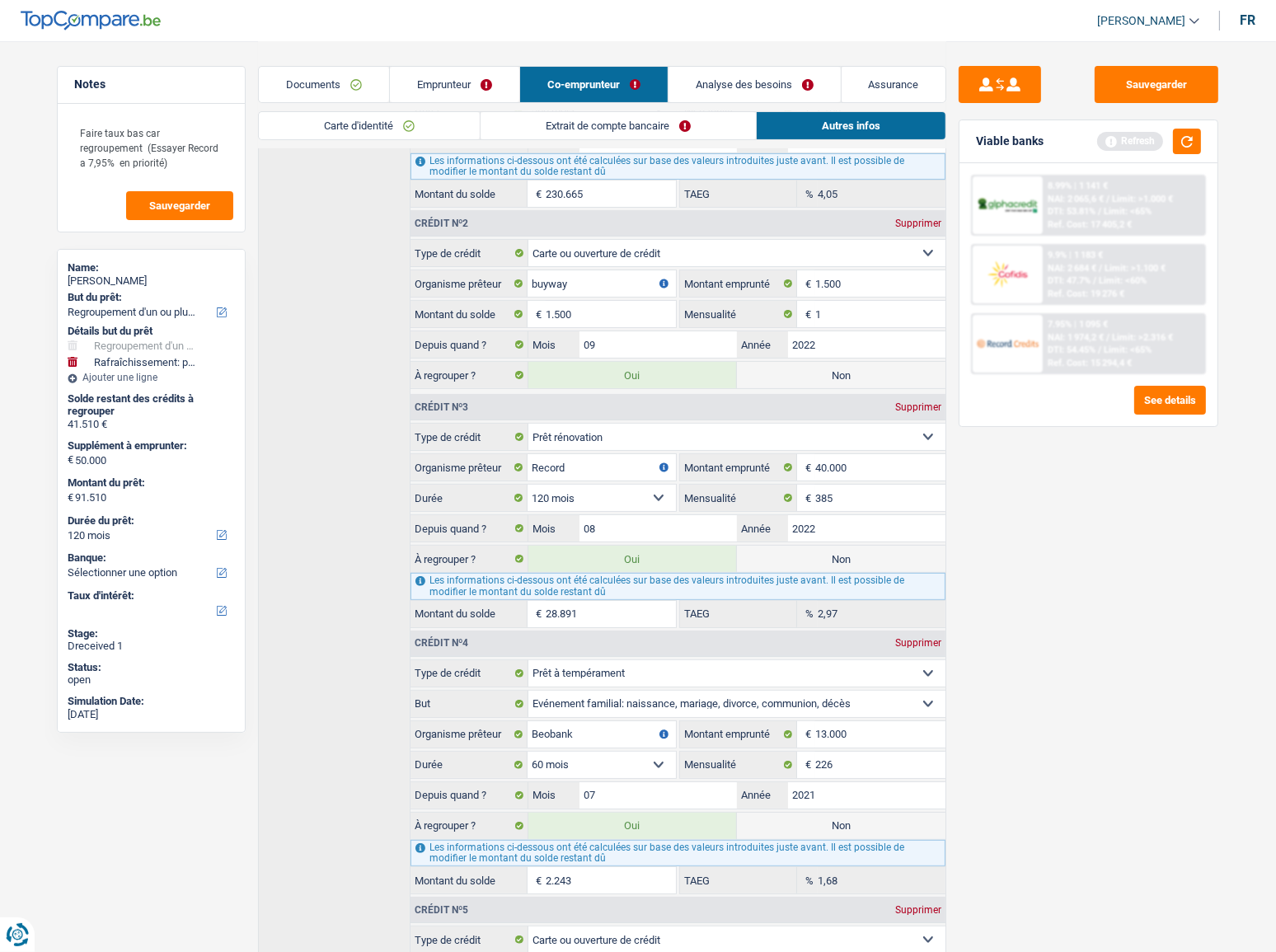
click at [599, 103] on div "Documents Emprunteur Co-emprunteur Analyse des besoins Assurance" at bounding box center [602, 76] width 688 height 70
click at [595, 116] on link "Extrait de compte bancaire" at bounding box center [618, 126] width 275 height 27
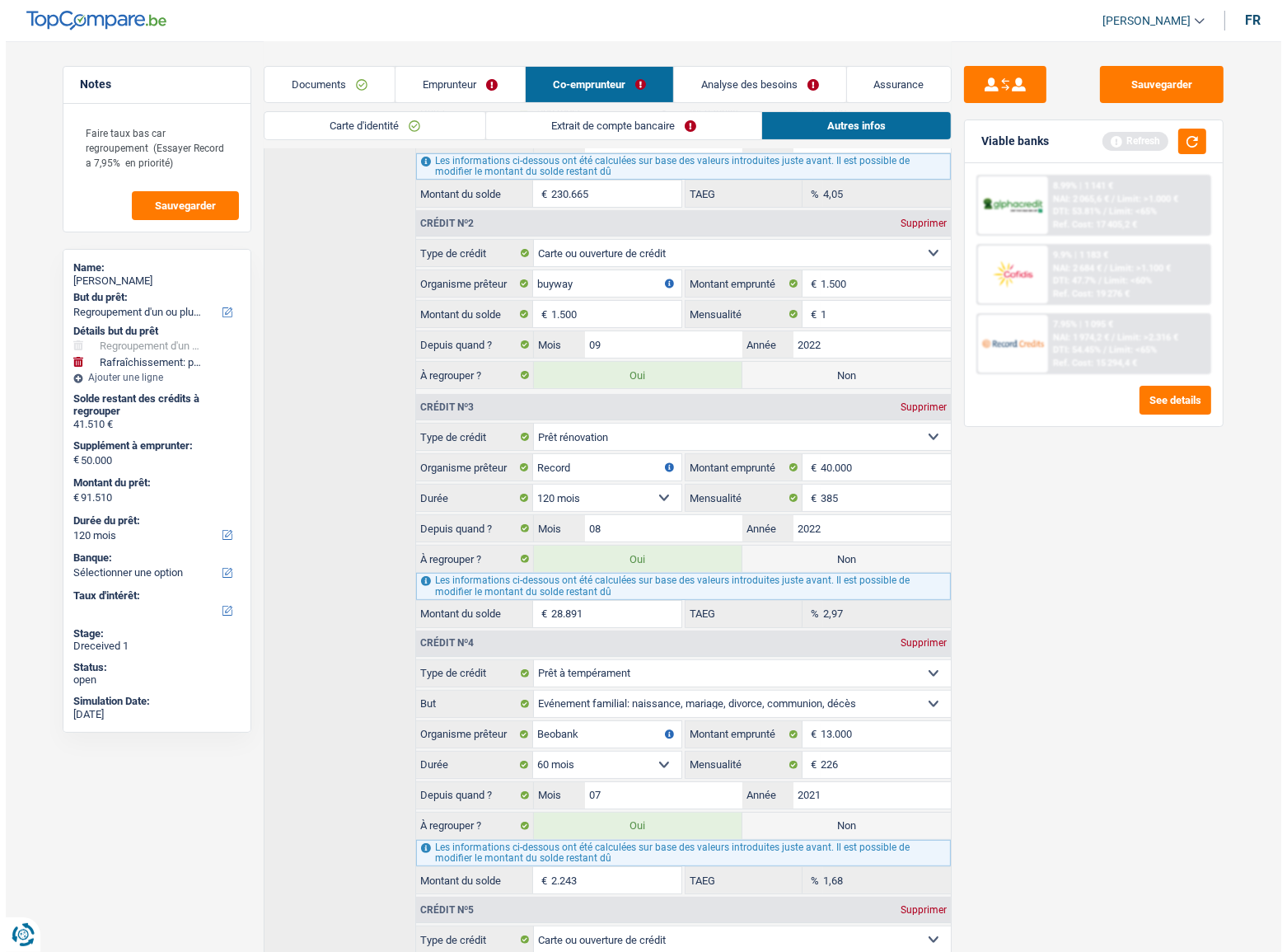
scroll to position [0, 0]
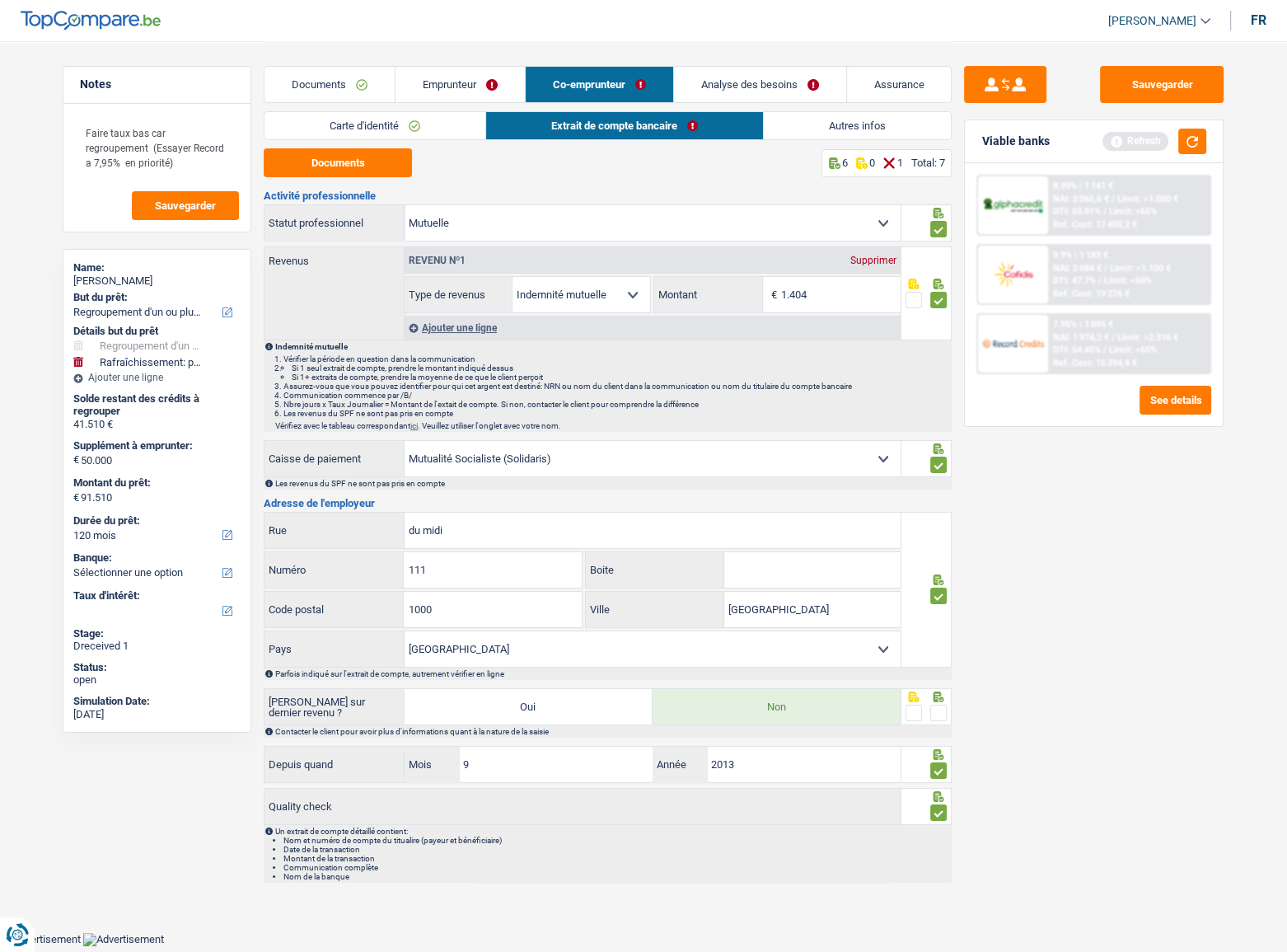
click at [943, 705] on span at bounding box center [938, 713] width 17 height 17
click at [0, 0] on input "radio" at bounding box center [0, 0] width 0 height 0
click at [1187, 143] on button "button" at bounding box center [1191, 141] width 28 height 25
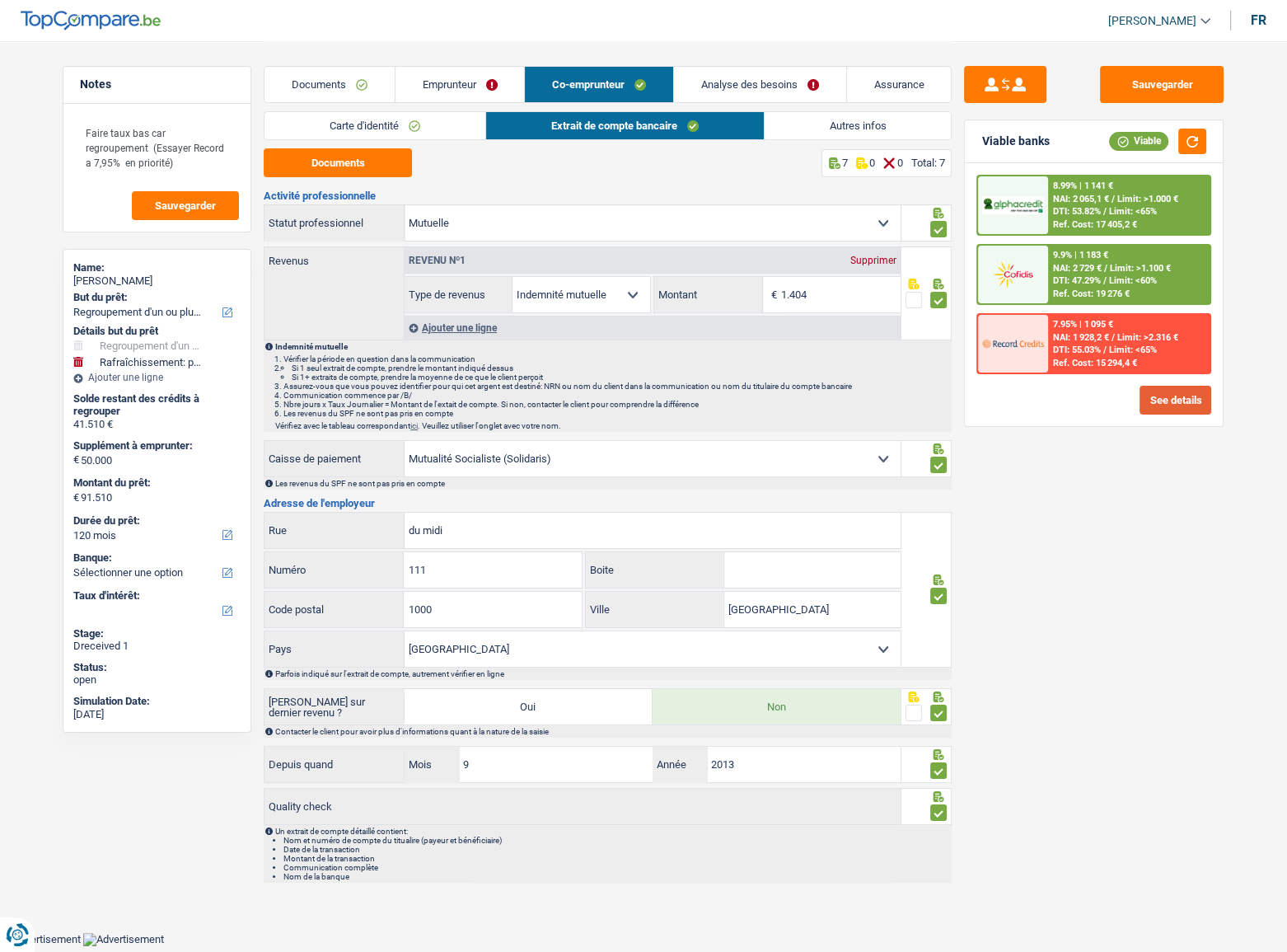
click at [1166, 406] on button "See details" at bounding box center [1176, 400] width 72 height 28
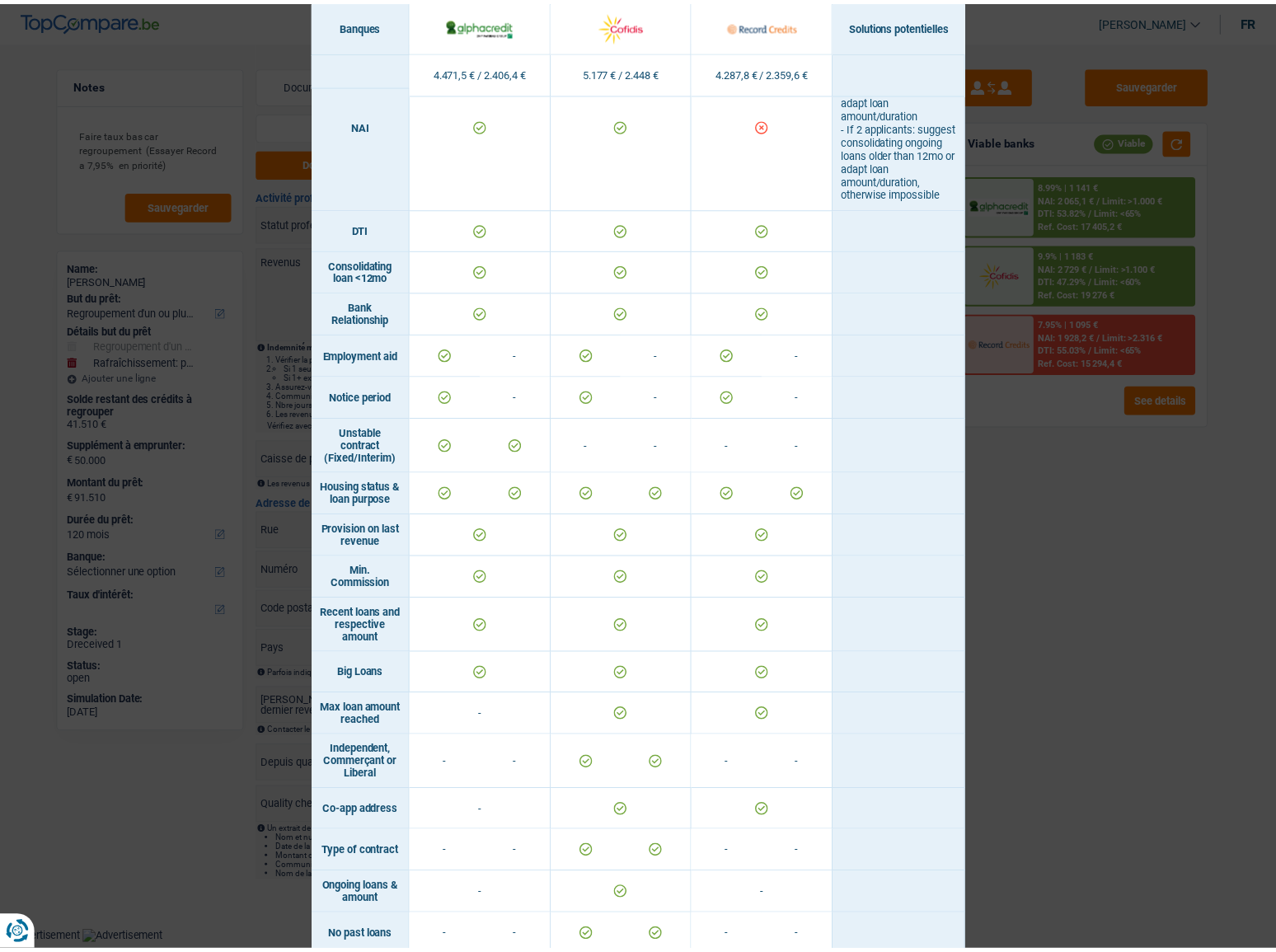
scroll to position [516, 0]
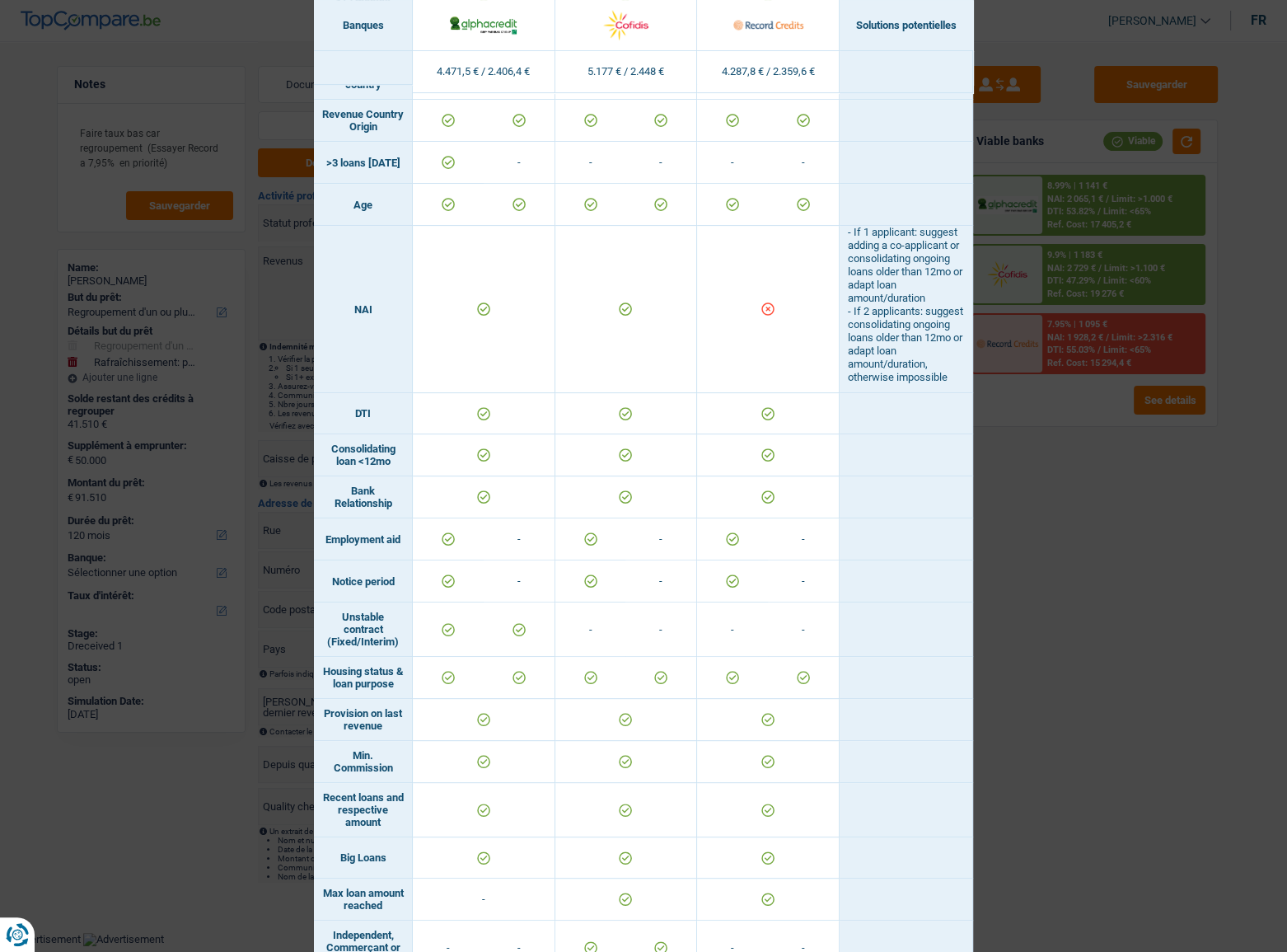
click at [1166, 535] on div "Banks conditions × Banques Solutions potentielles Revenus / Charges 4.471,5 € /…" at bounding box center [644, 476] width 1287 height 952
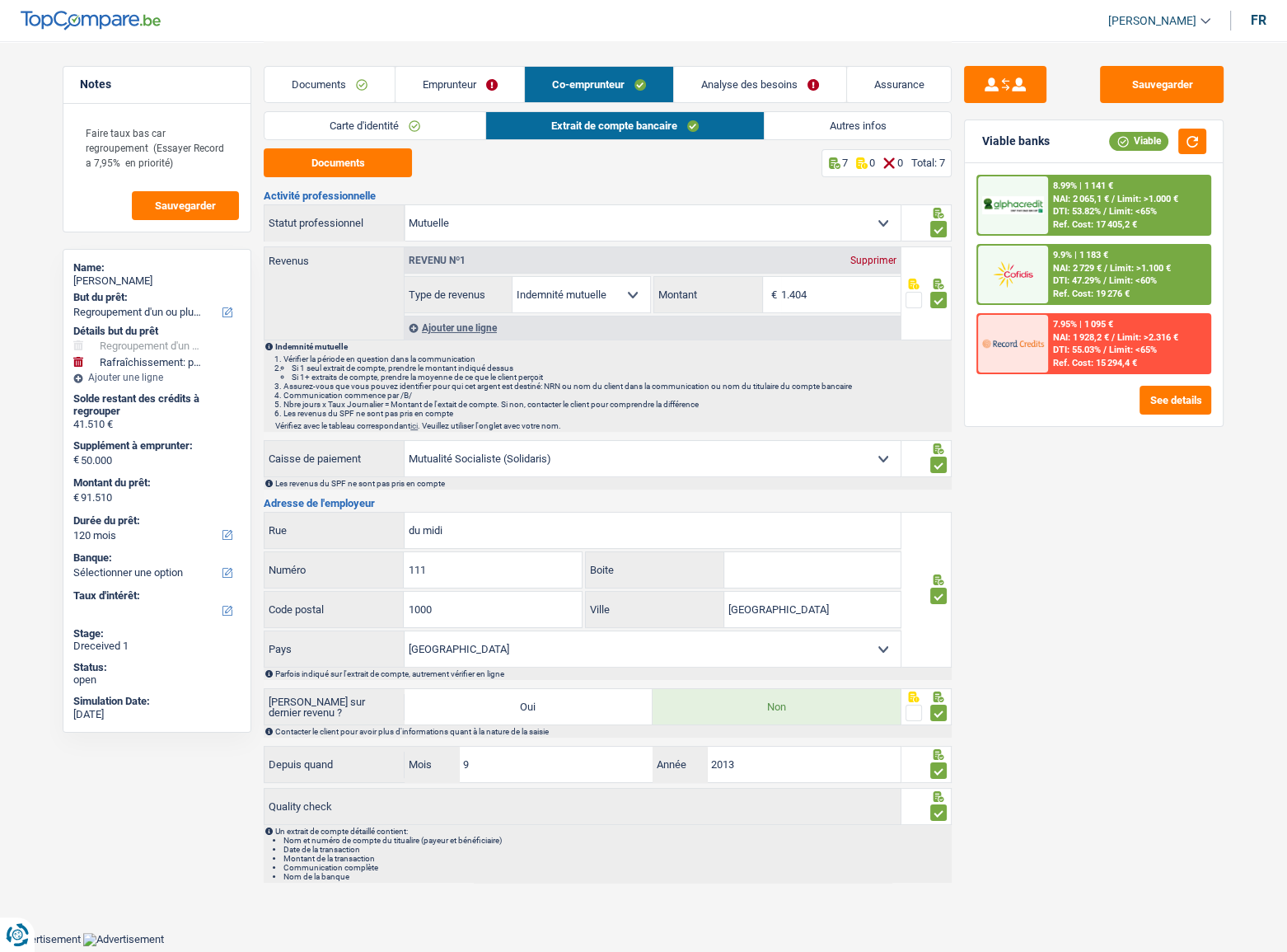
click at [1129, 338] on span "Limit: >2.316 €" at bounding box center [1147, 337] width 61 height 11
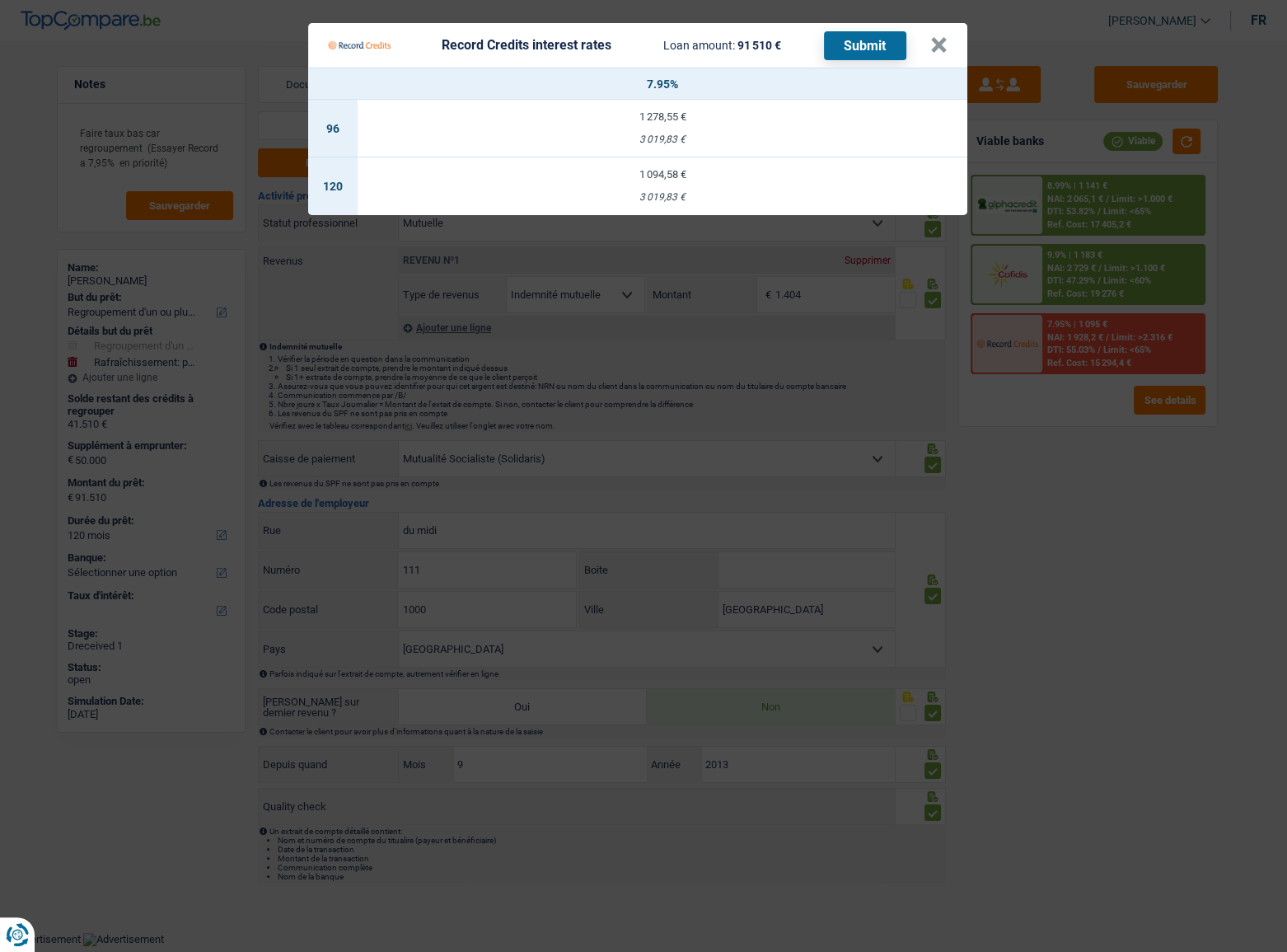
click at [767, 198] on div "3 019,83 €" at bounding box center [663, 197] width 610 height 11
select select "record credits"
type input "7,95"
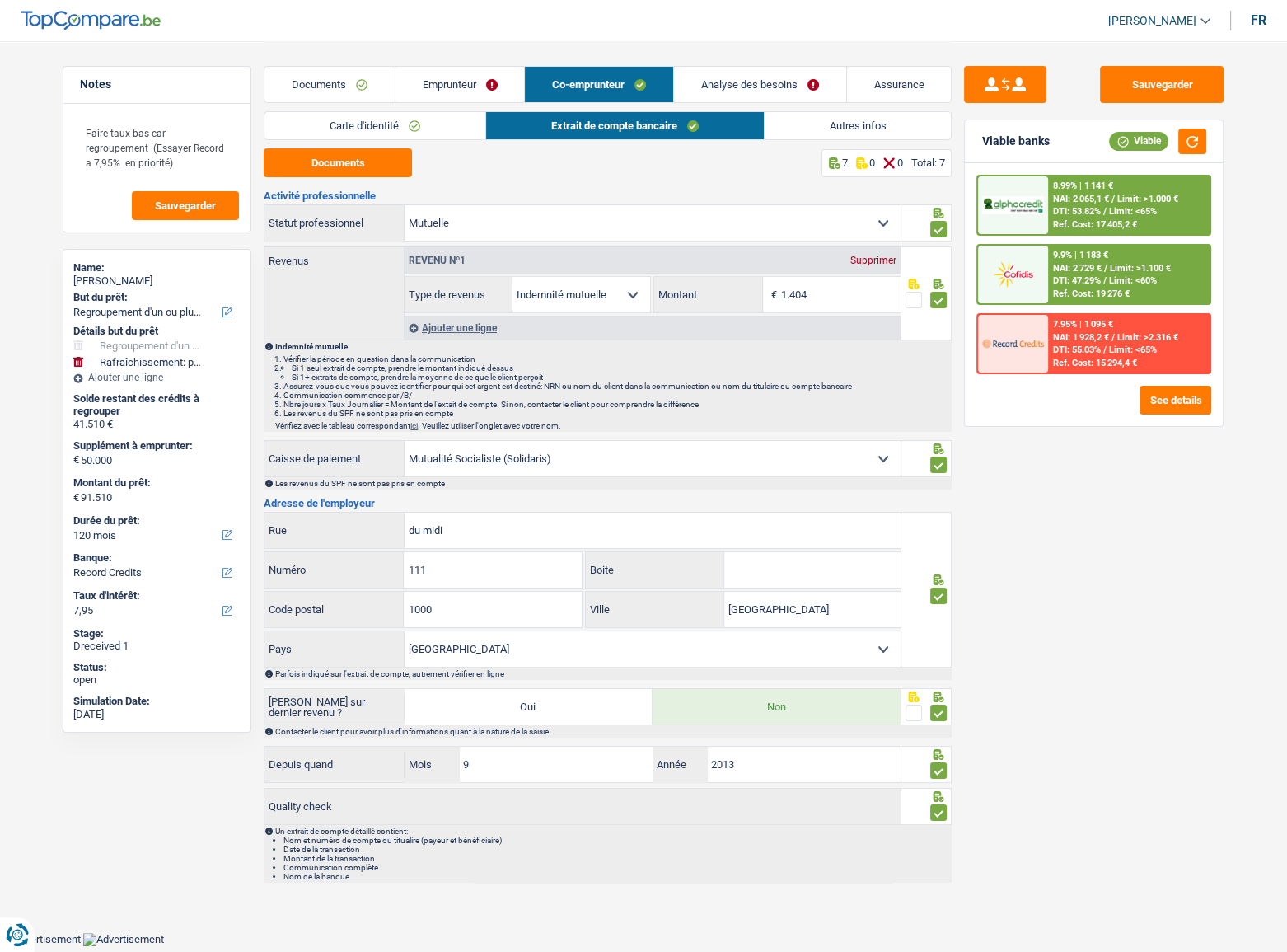
click at [1119, 332] on span "Limit: >2.316 €" at bounding box center [1147, 337] width 61 height 11
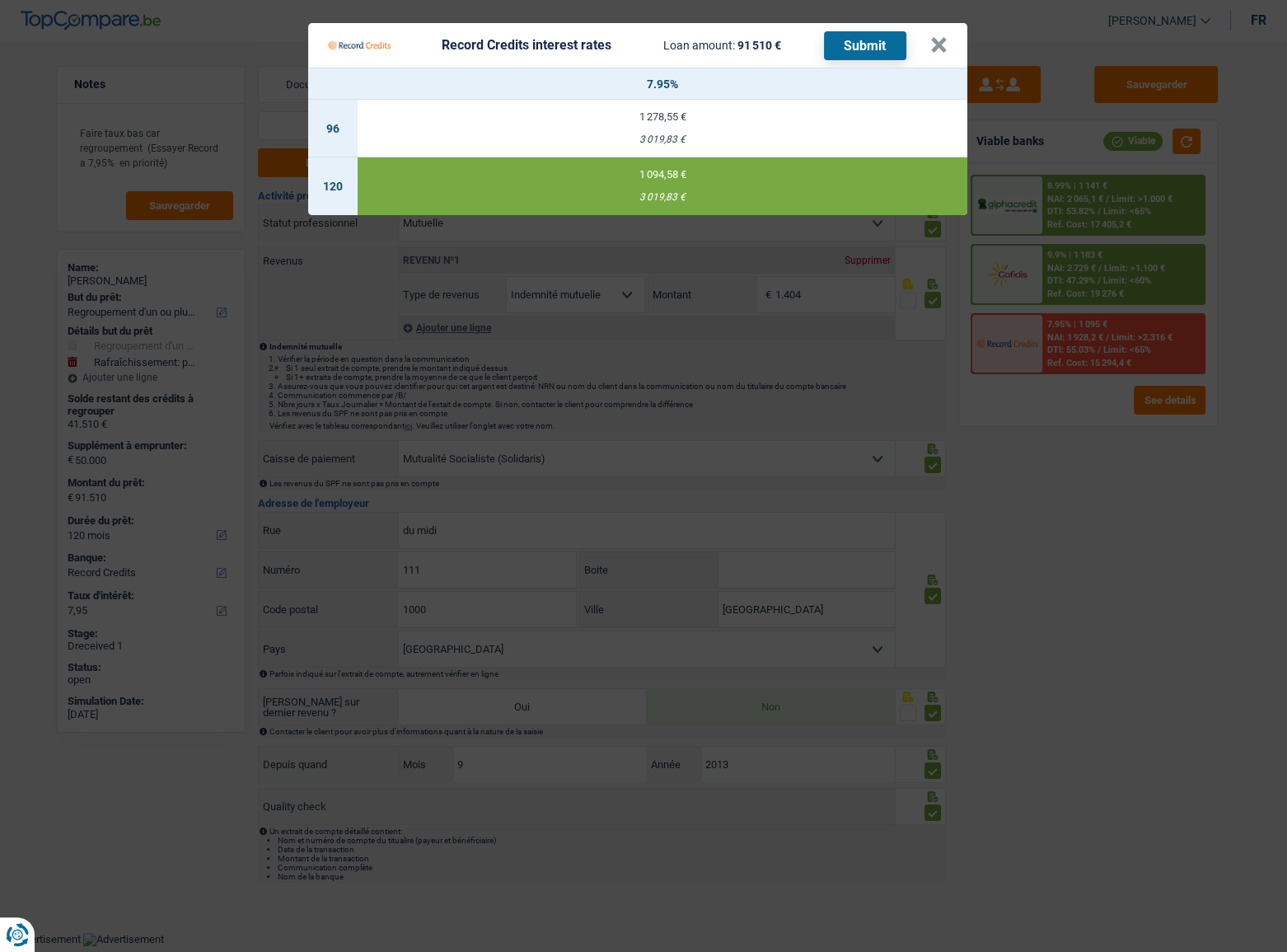
click at [848, 49] on button "Submit" at bounding box center [865, 45] width 82 height 28
click at [948, 46] on Credits___BV_modal_header_ "Record Credits interest rates Loan amount: 91 510 € Submit ×" at bounding box center [638, 45] width 659 height 44
click at [934, 41] on button "×" at bounding box center [938, 45] width 18 height 17
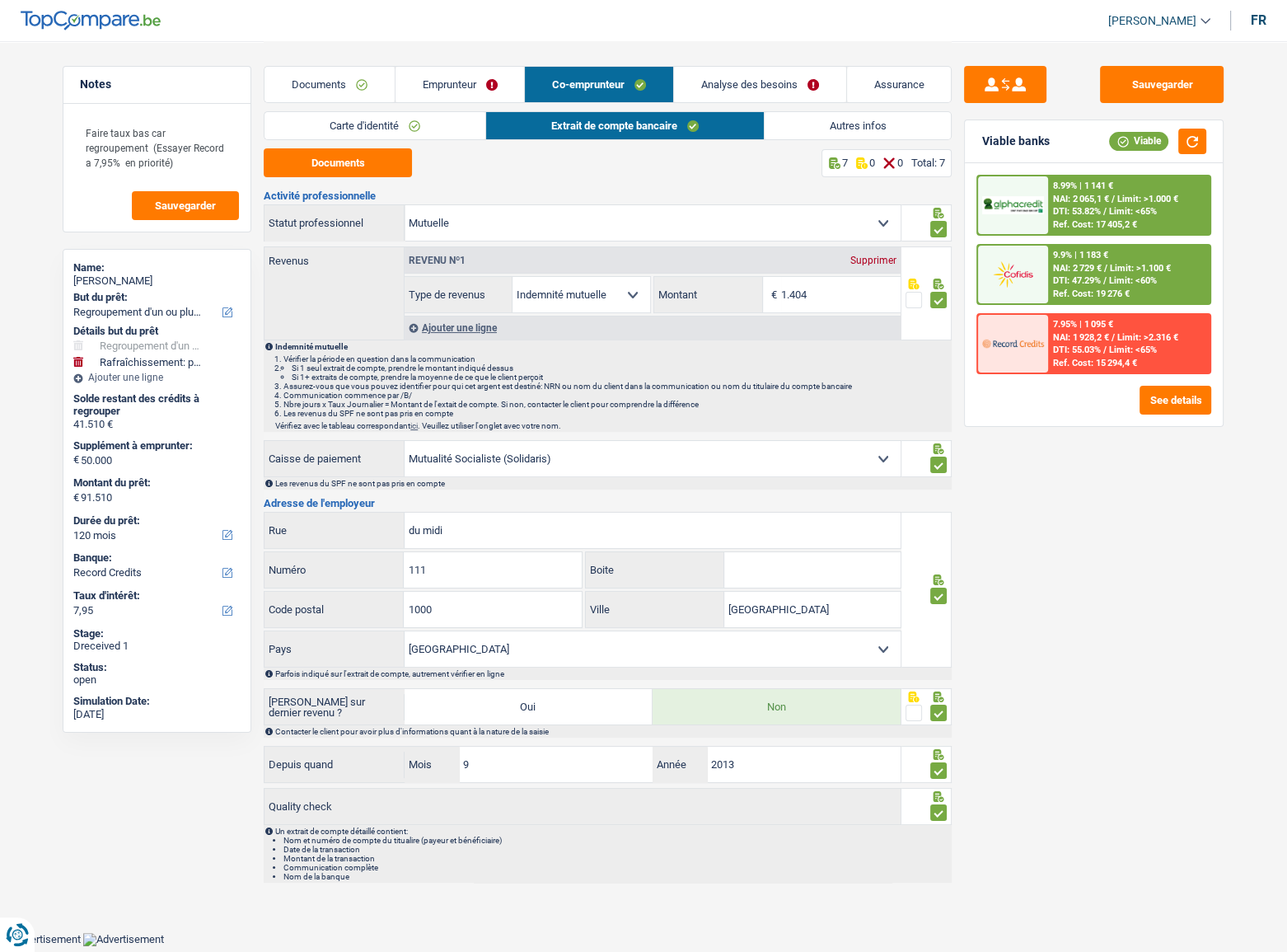
click at [419, 84] on link "Emprunteur" at bounding box center [460, 85] width 129 height 35
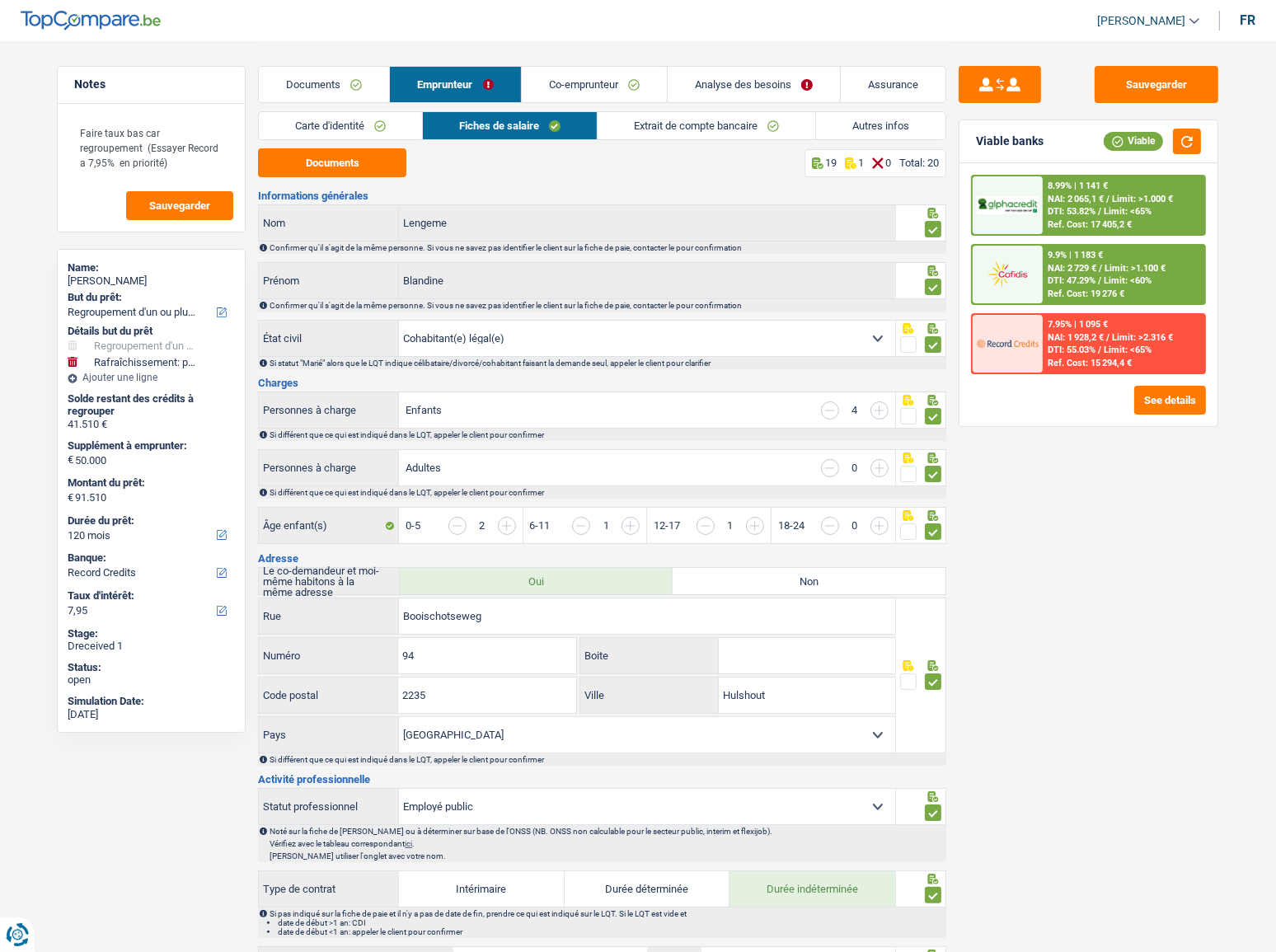
click at [359, 122] on link "Carte d'identité" at bounding box center [340, 126] width 163 height 27
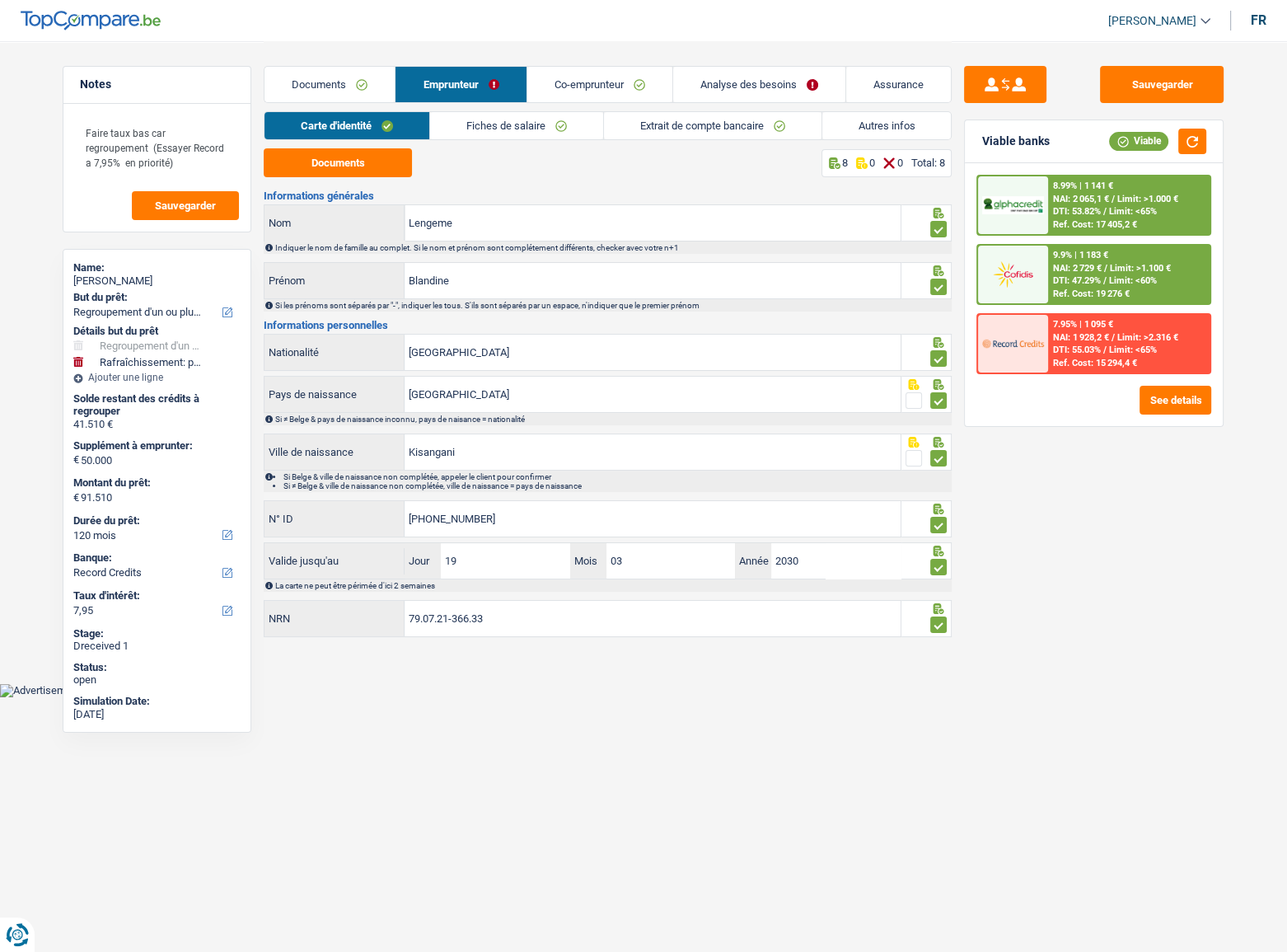
drag, startPoint x: 479, startPoint y: 244, endPoint x: 420, endPoint y: 228, distance: 61.1
click at [399, 234] on div "Lengeme Nom Indiquer le nom de famille au complet. Si le nom et prénom sont com…" at bounding box center [607, 229] width 688 height 49
click at [478, 219] on input "Lengeme" at bounding box center [653, 223] width 496 height 35
drag, startPoint x: 504, startPoint y: 222, endPoint x: 321, endPoint y: 217, distance: 183.1
click at [321, 217] on div "Lengeme Nom" at bounding box center [582, 223] width 636 height 35
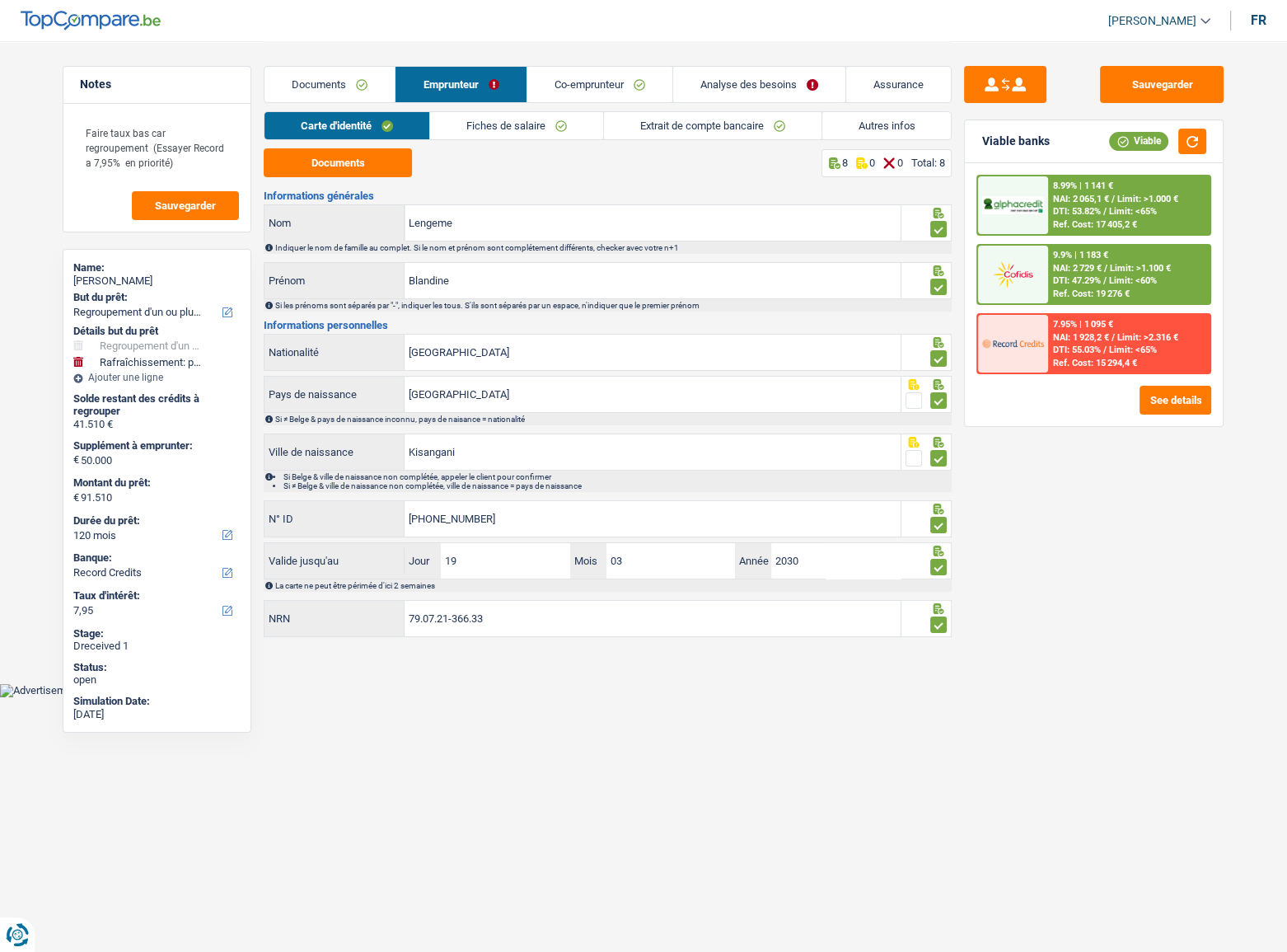
click at [1111, 267] on span "Limit: >1.100 €" at bounding box center [1140, 268] width 61 height 11
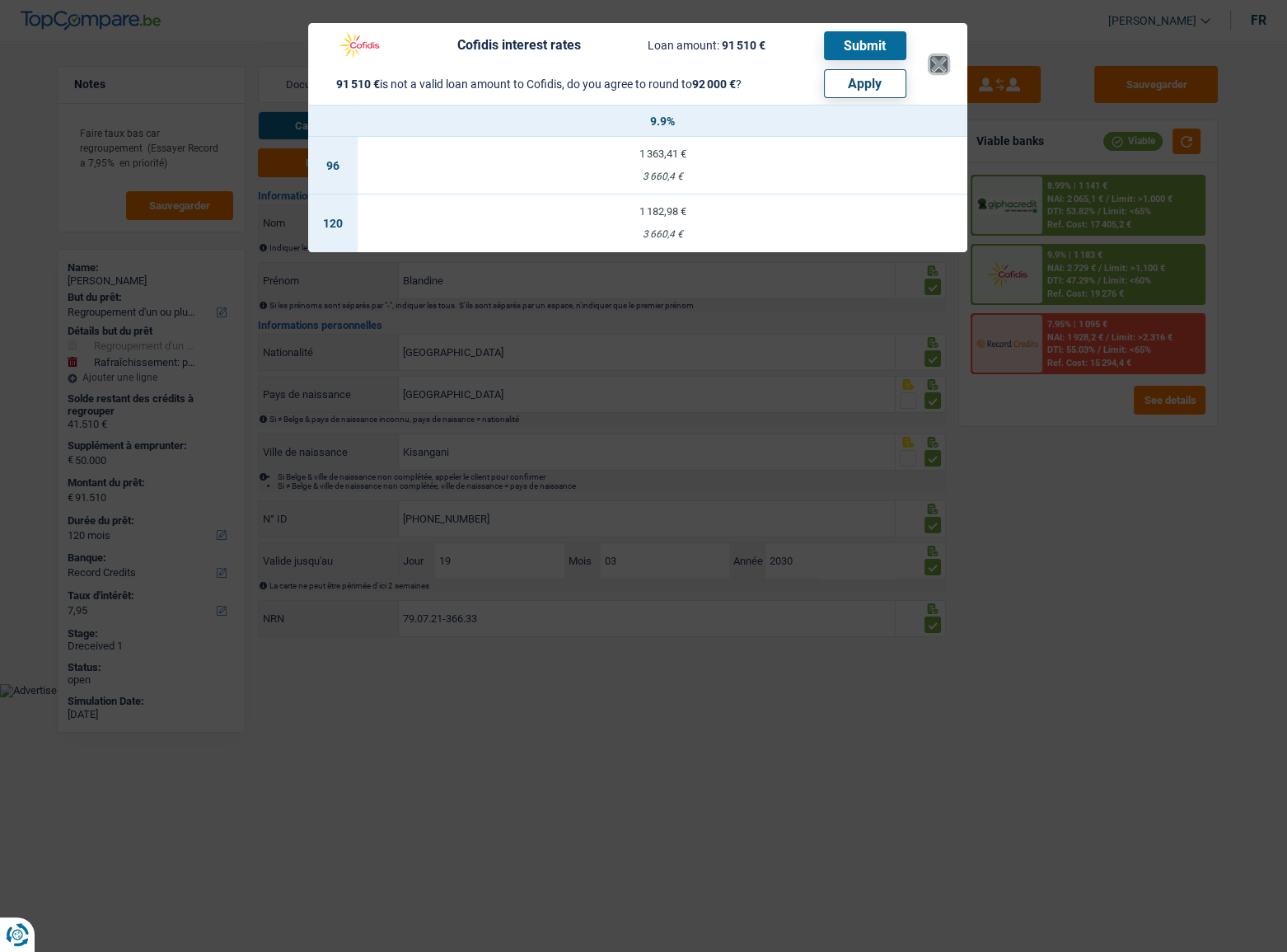
click at [939, 69] on button "×" at bounding box center [938, 65] width 18 height 17
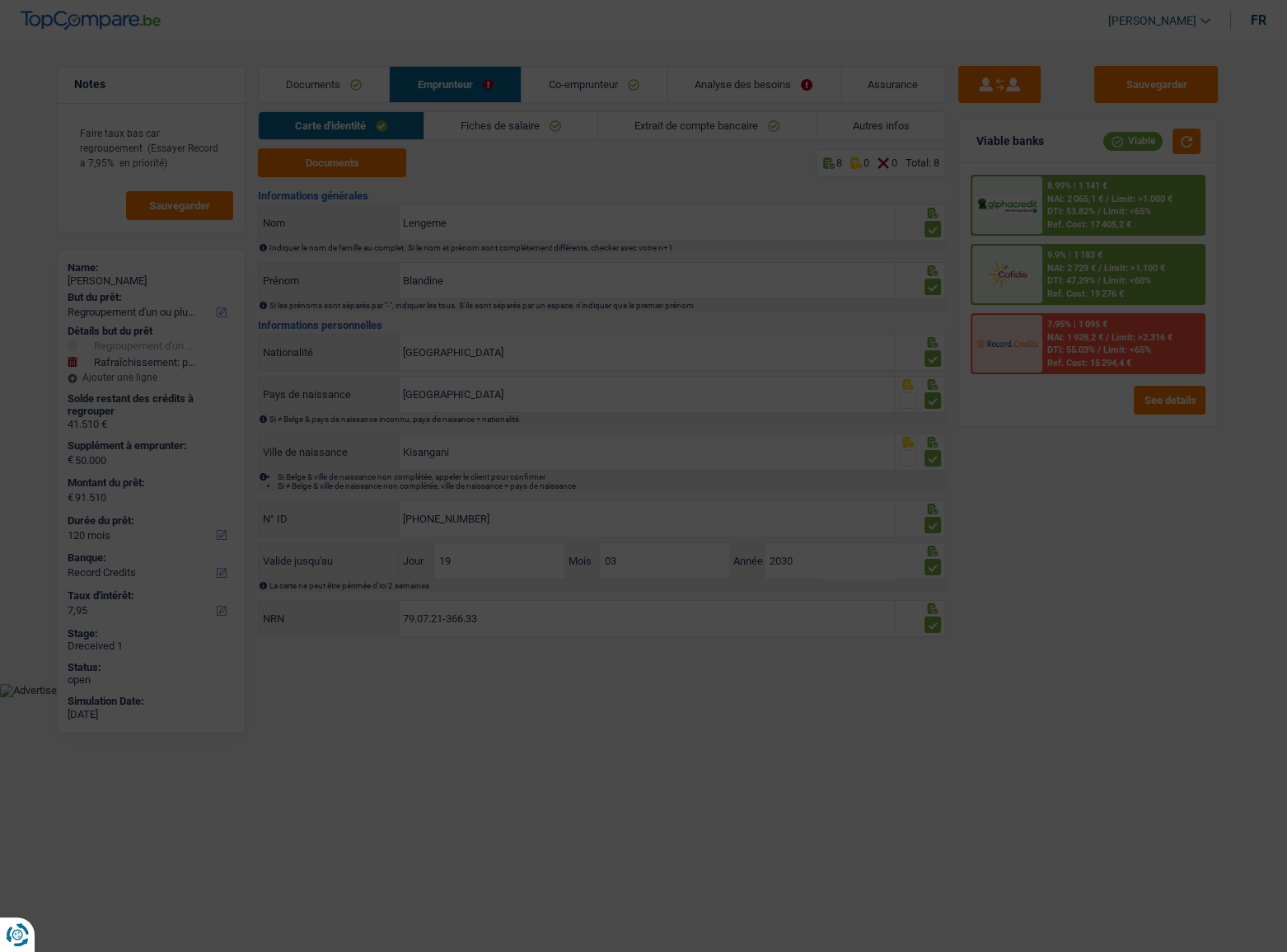
click at [1112, 204] on div "8.99% | 1 141 € NAI: 2 065,1 € / Limit: >1.000 € DTI: 53.82% / Limit: <65% Ref.…" at bounding box center [1124, 204] width 163 height 58
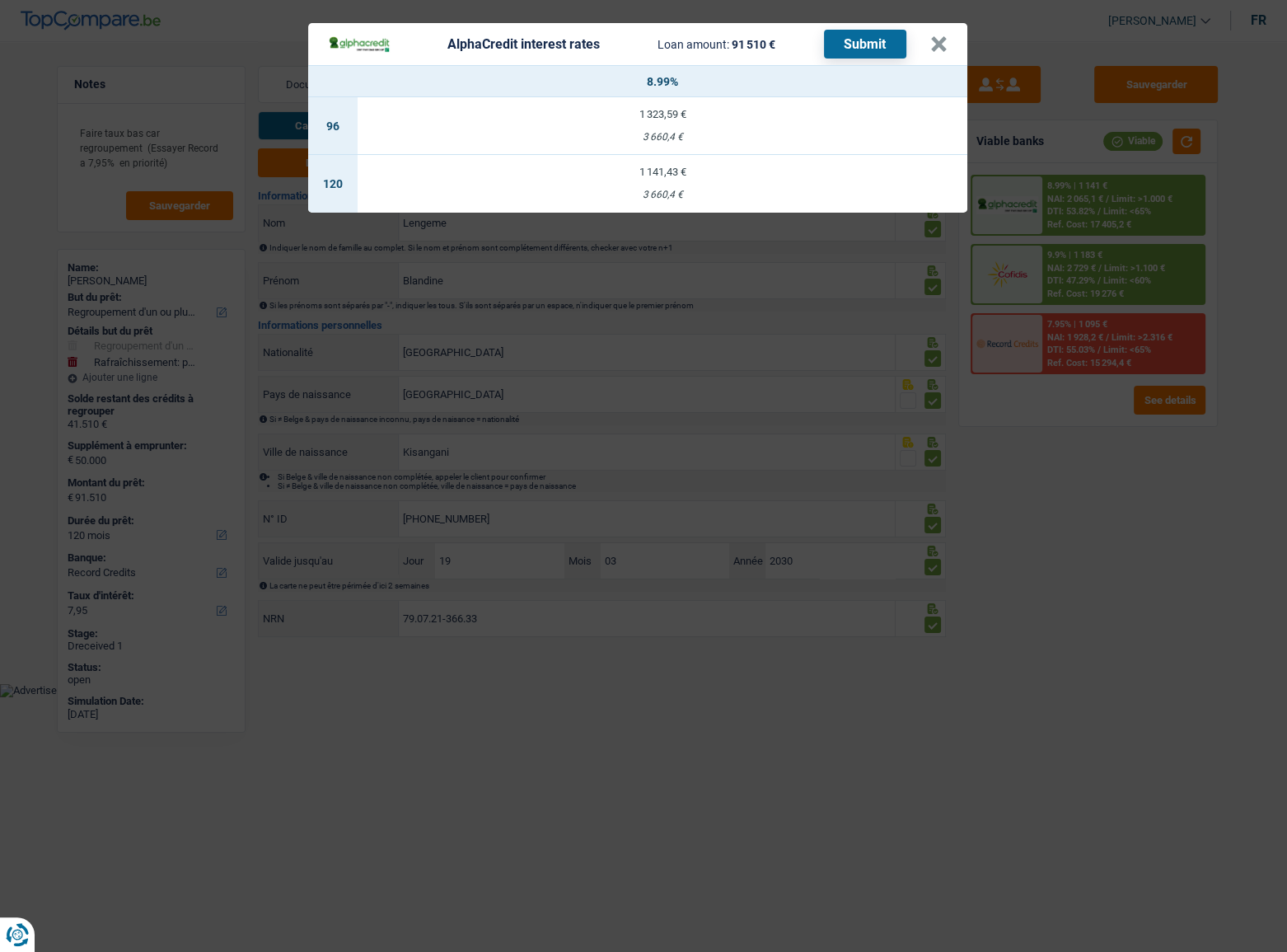
click at [684, 184] on td "1 141,43 € 3 660,4 €" at bounding box center [663, 184] width 610 height 58
select select "alphacredit"
type input "8,99"
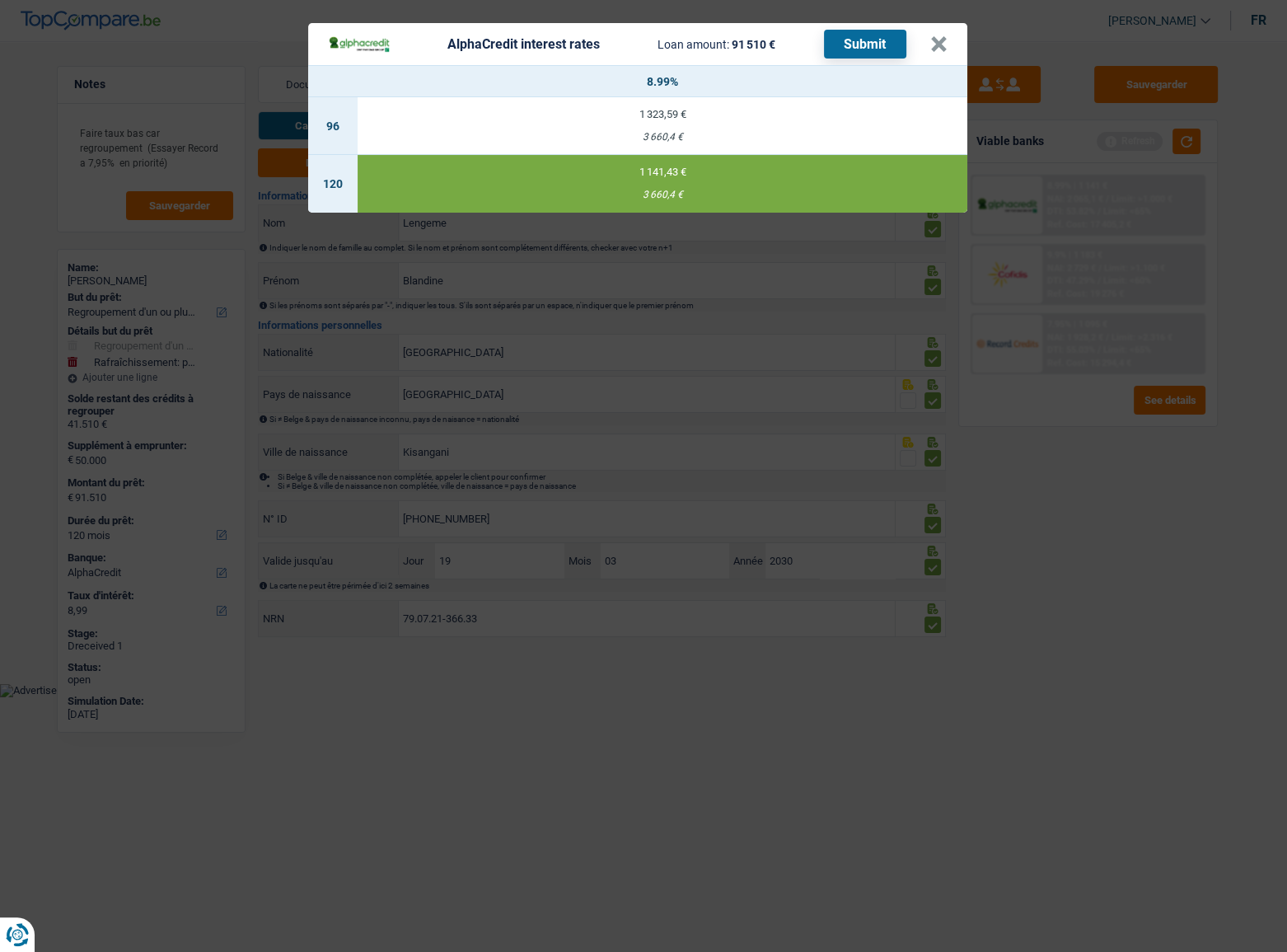
click at [859, 26] on header "AlphaCredit interest rates Loan amount: 91 510 € Submit ×" at bounding box center [638, 44] width 659 height 42
click at [856, 51] on button "Submit" at bounding box center [865, 44] width 82 height 28
drag, startPoint x: 938, startPoint y: 38, endPoint x: 983, endPoint y: 96, distance: 73.4
click at [938, 38] on button "×" at bounding box center [938, 44] width 18 height 17
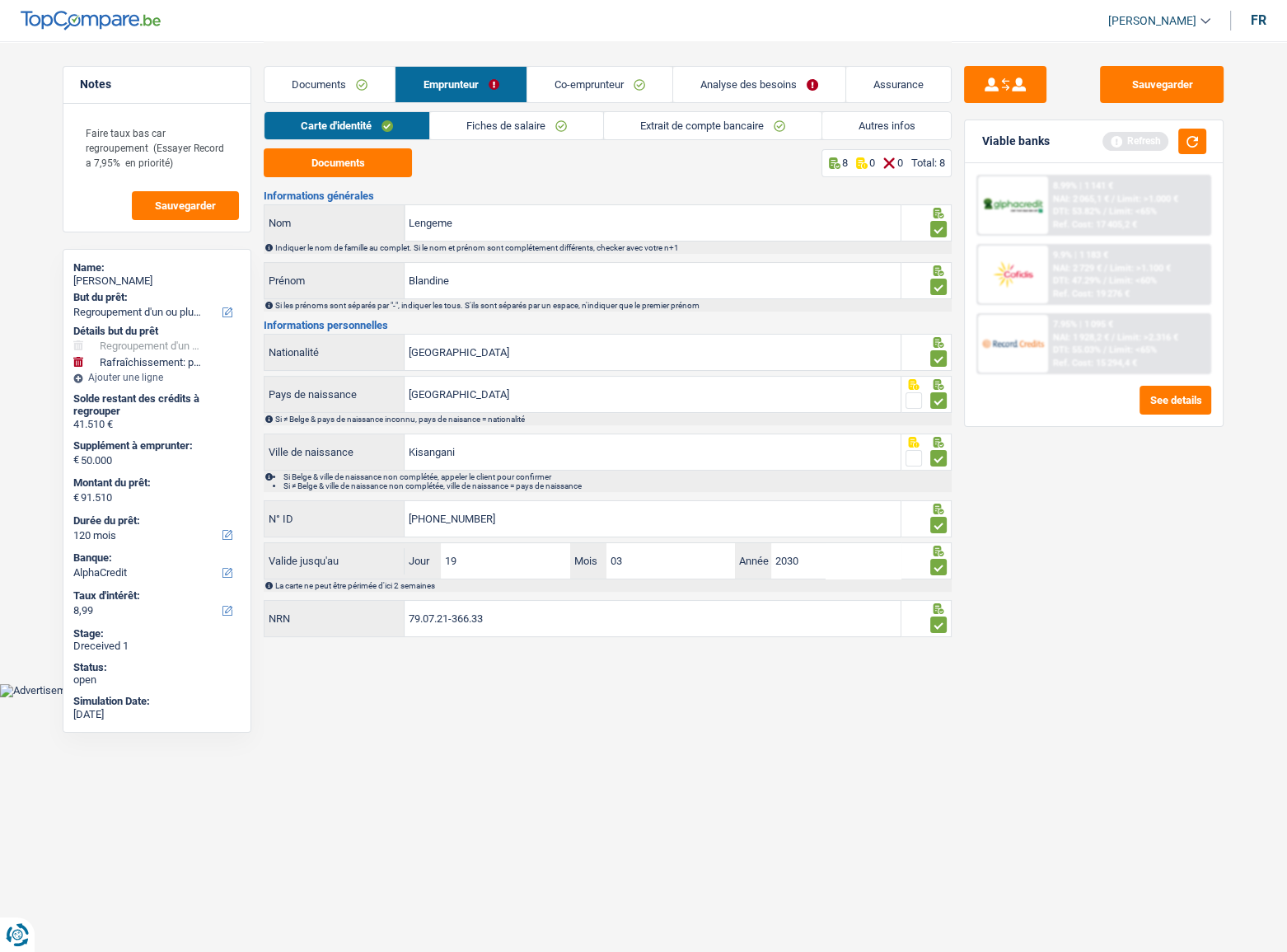
click at [1088, 264] on span "NAI: 2 729 €" at bounding box center [1078, 268] width 49 height 11
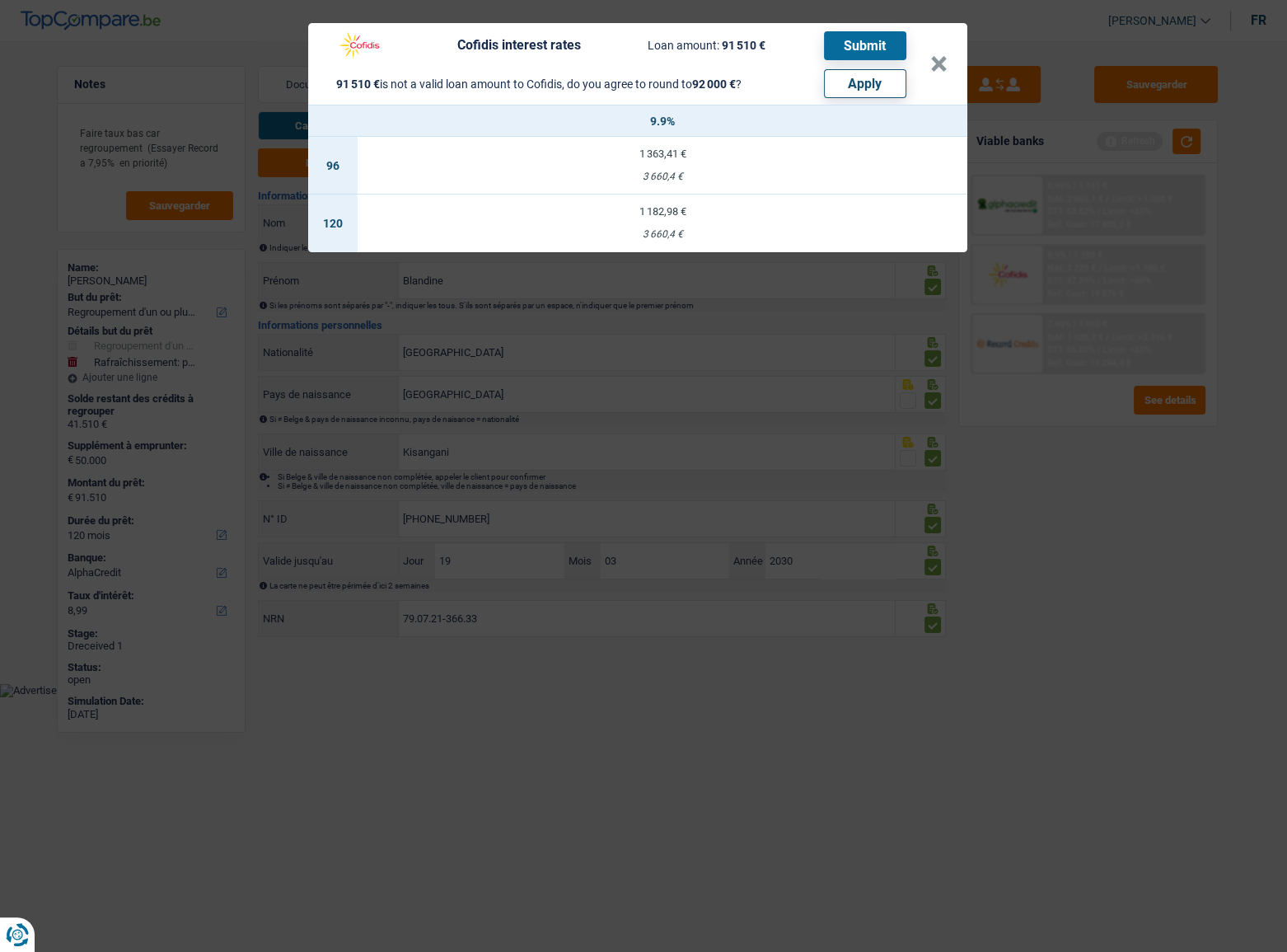
click at [880, 84] on button "Apply" at bounding box center [865, 84] width 82 height 28
type input "50.490"
type input "92.000"
select select "144"
select select "other"
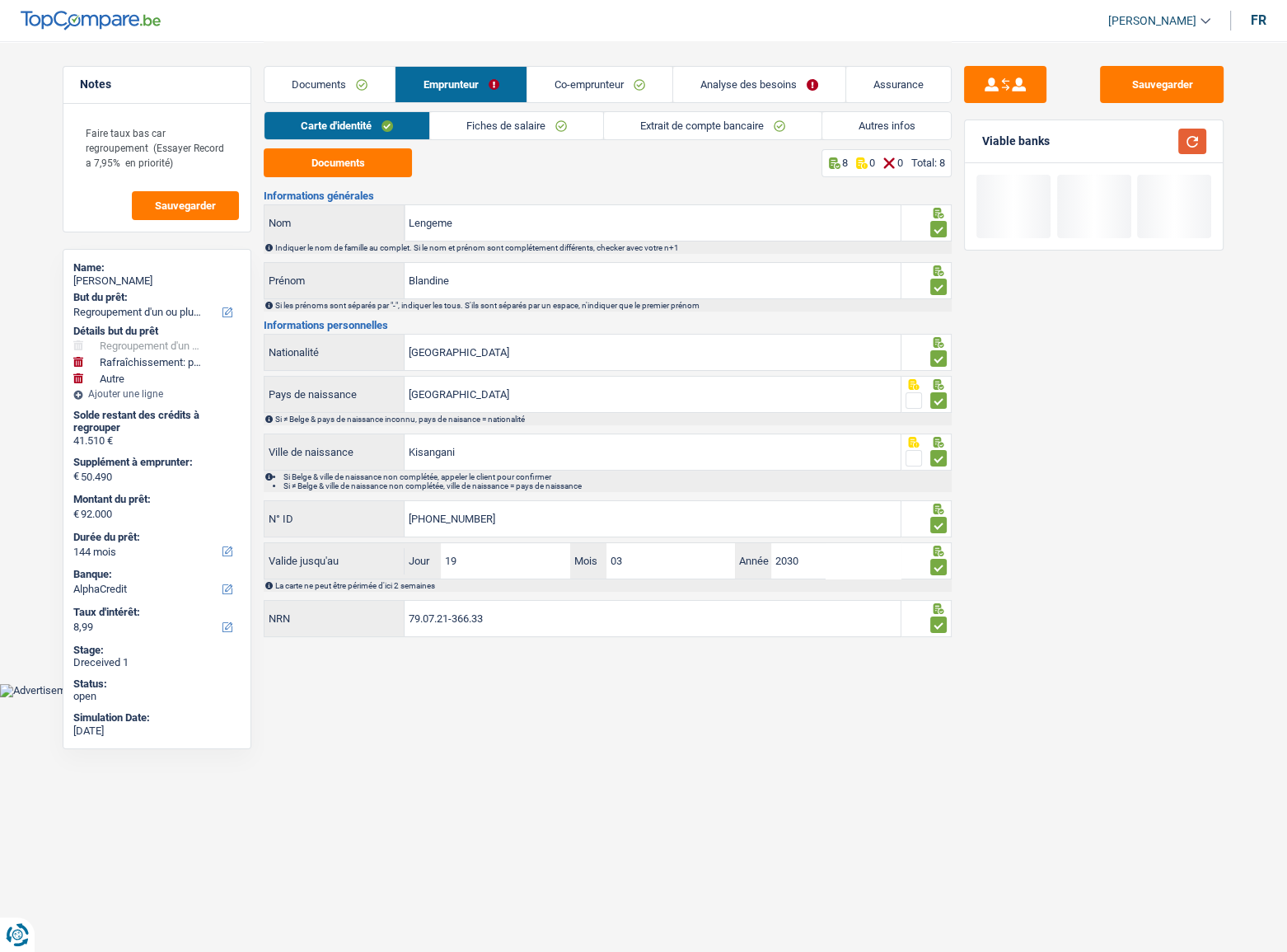
click at [1187, 144] on button "button" at bounding box center [1191, 141] width 28 height 25
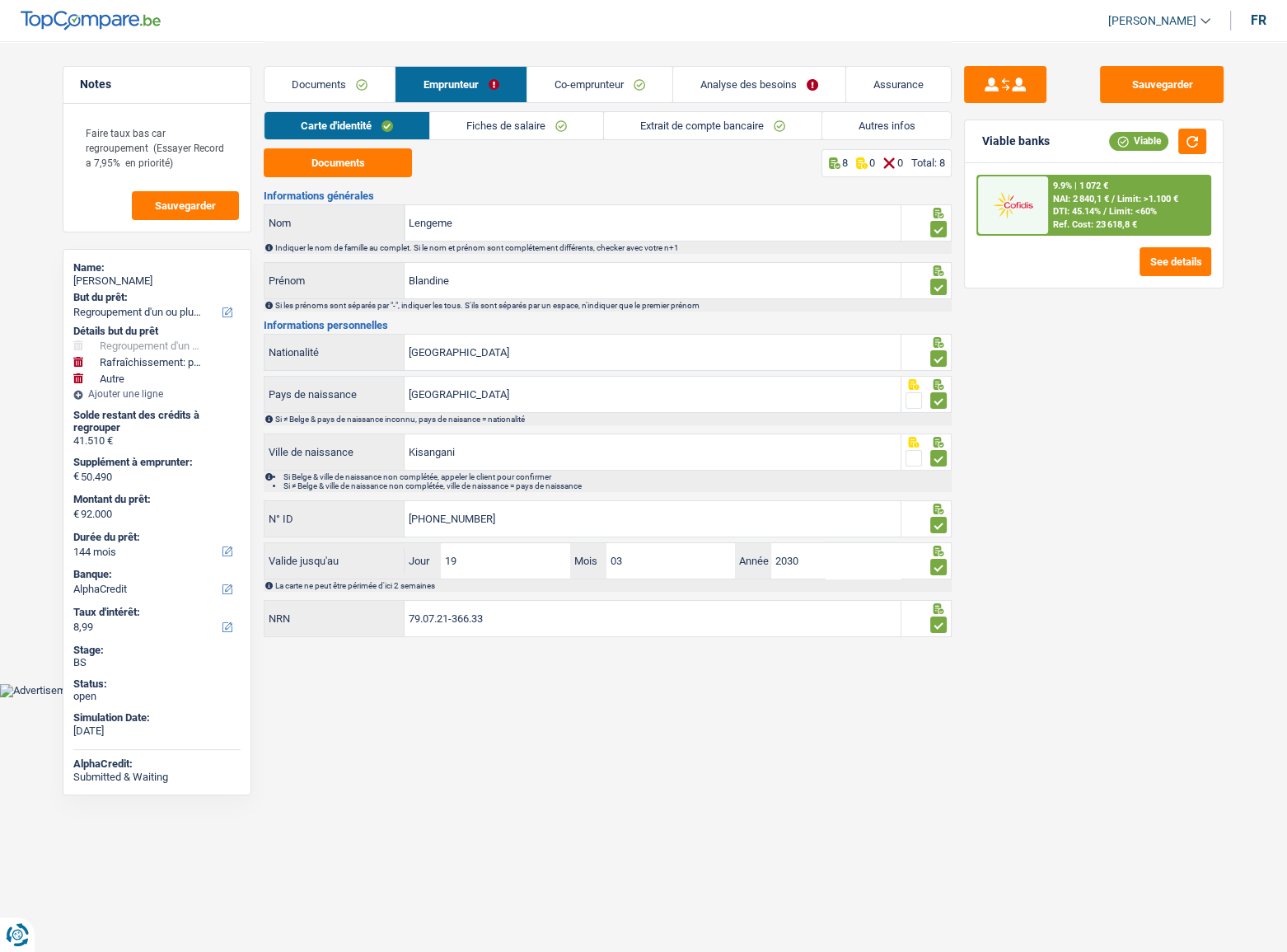
click at [749, 90] on link "Analyse des besoins" at bounding box center [758, 85] width 172 height 35
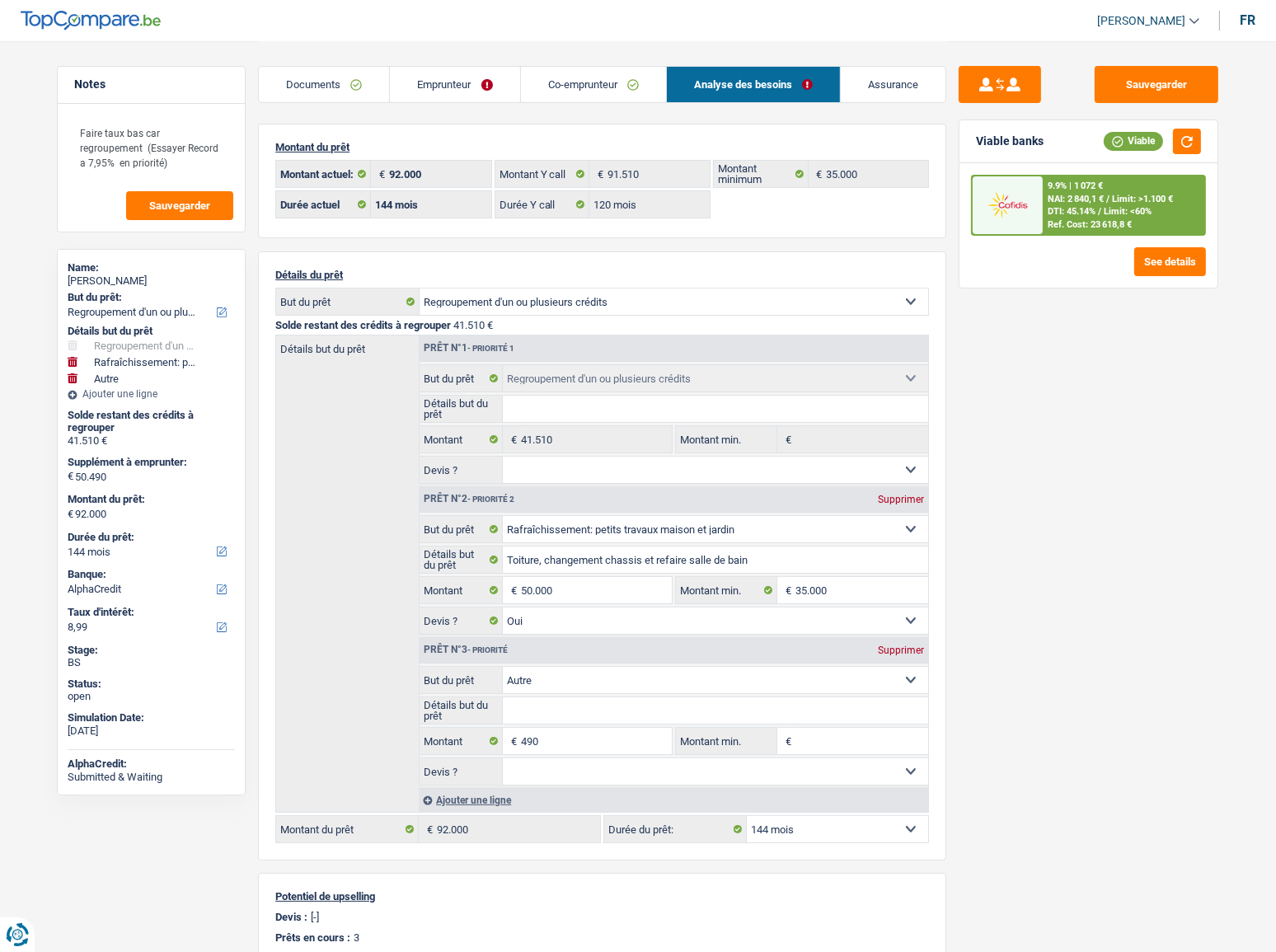
click at [1059, 593] on div "Sauvegarder Viable banks Viable 9.9% | 1 072 € NAI: 2 840,1 € / Limit: >1.100 €…" at bounding box center [1088, 495] width 284 height 859
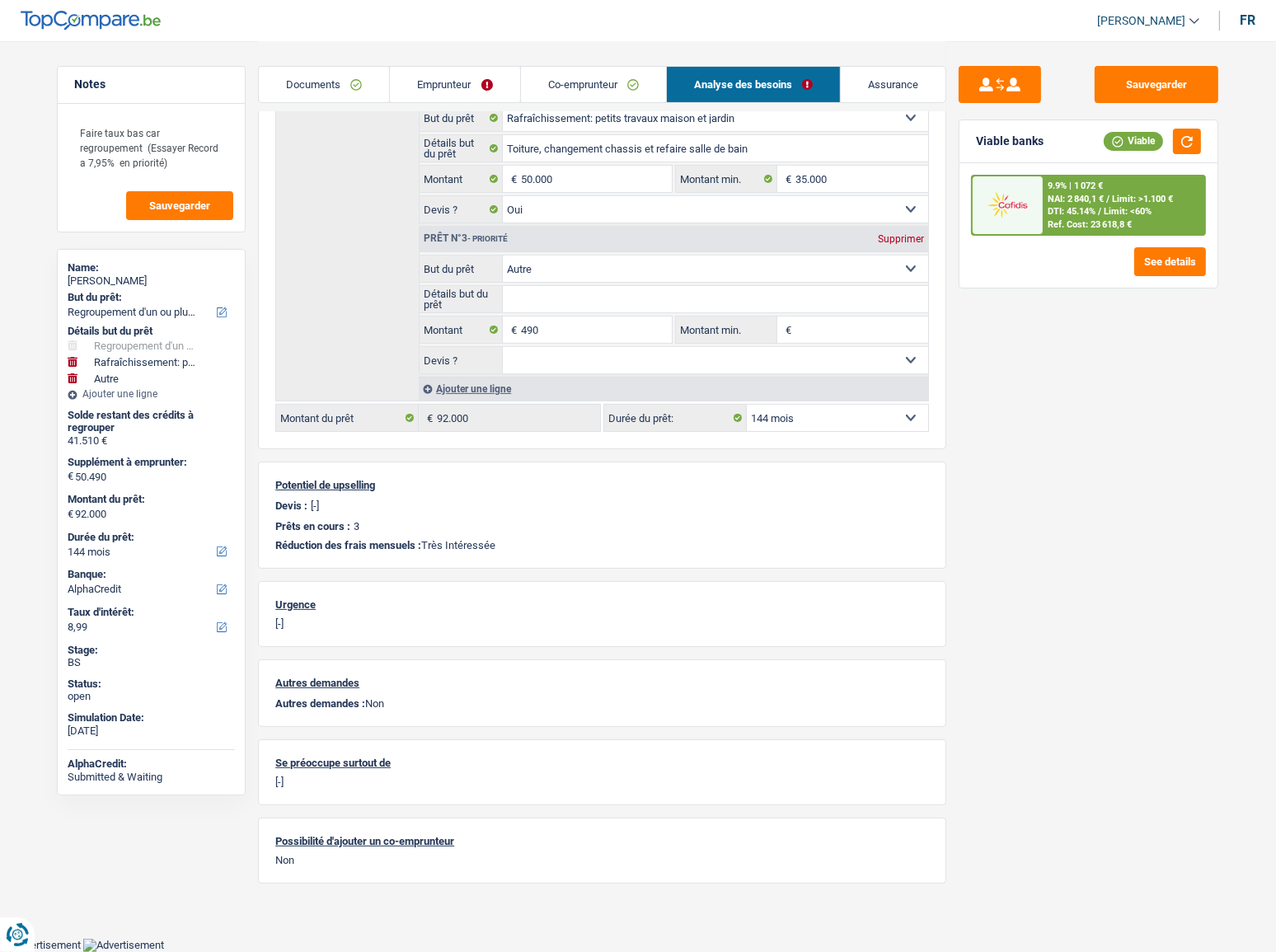
click at [343, 89] on link "Documents" at bounding box center [324, 85] width 130 height 35
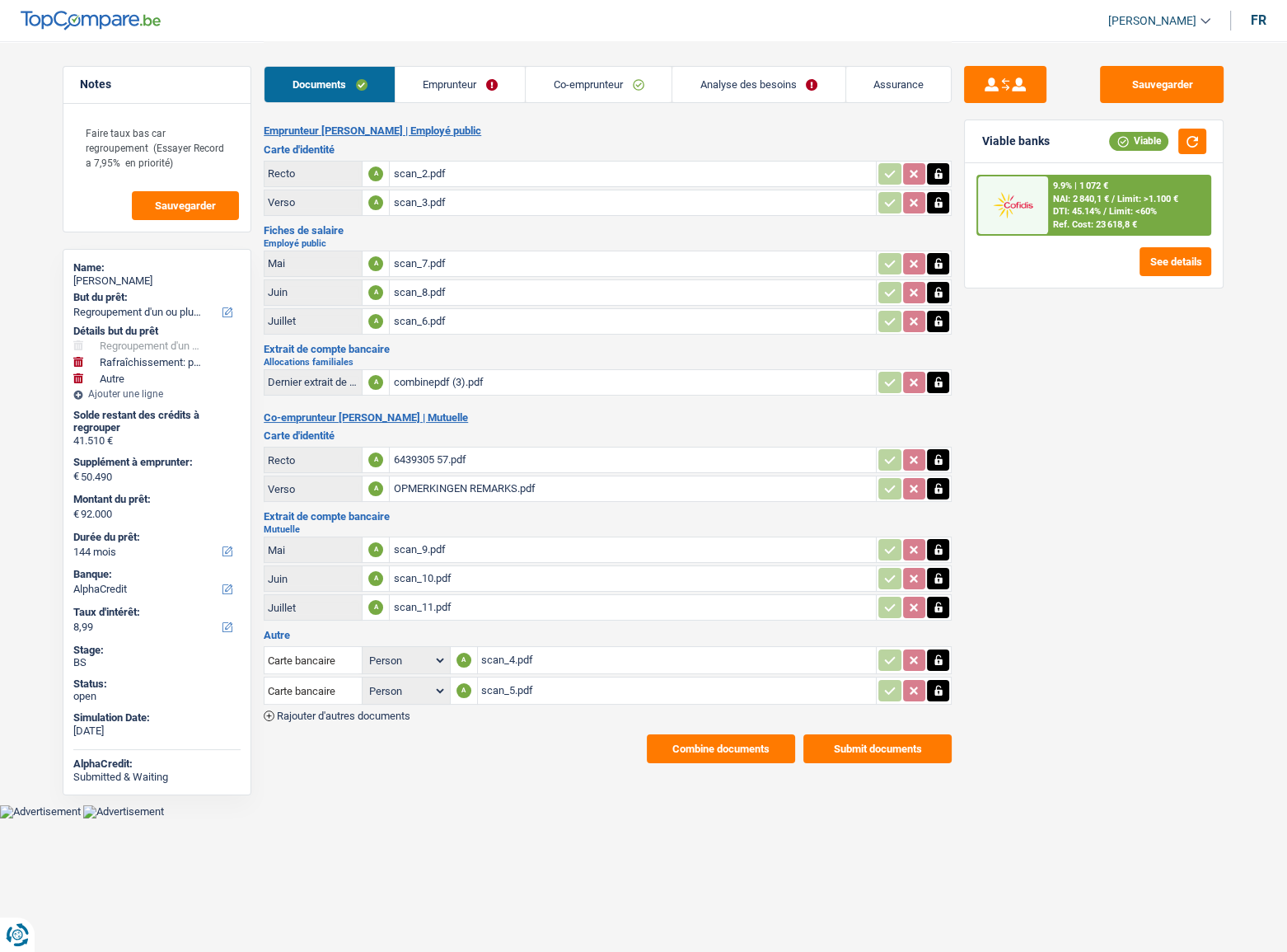
click at [428, 176] on div "scan_2.pdf" at bounding box center [633, 173] width 479 height 24
click at [404, 456] on div "6439305 57.pdf" at bounding box center [633, 459] width 479 height 24
click at [420, 484] on div "OPMERKINGEN REMARKS.pdf" at bounding box center [633, 488] width 479 height 24
click at [1143, 73] on button "Sauvegarder" at bounding box center [1161, 85] width 123 height 37
click at [712, 86] on link "Analyse des besoins" at bounding box center [758, 85] width 173 height 35
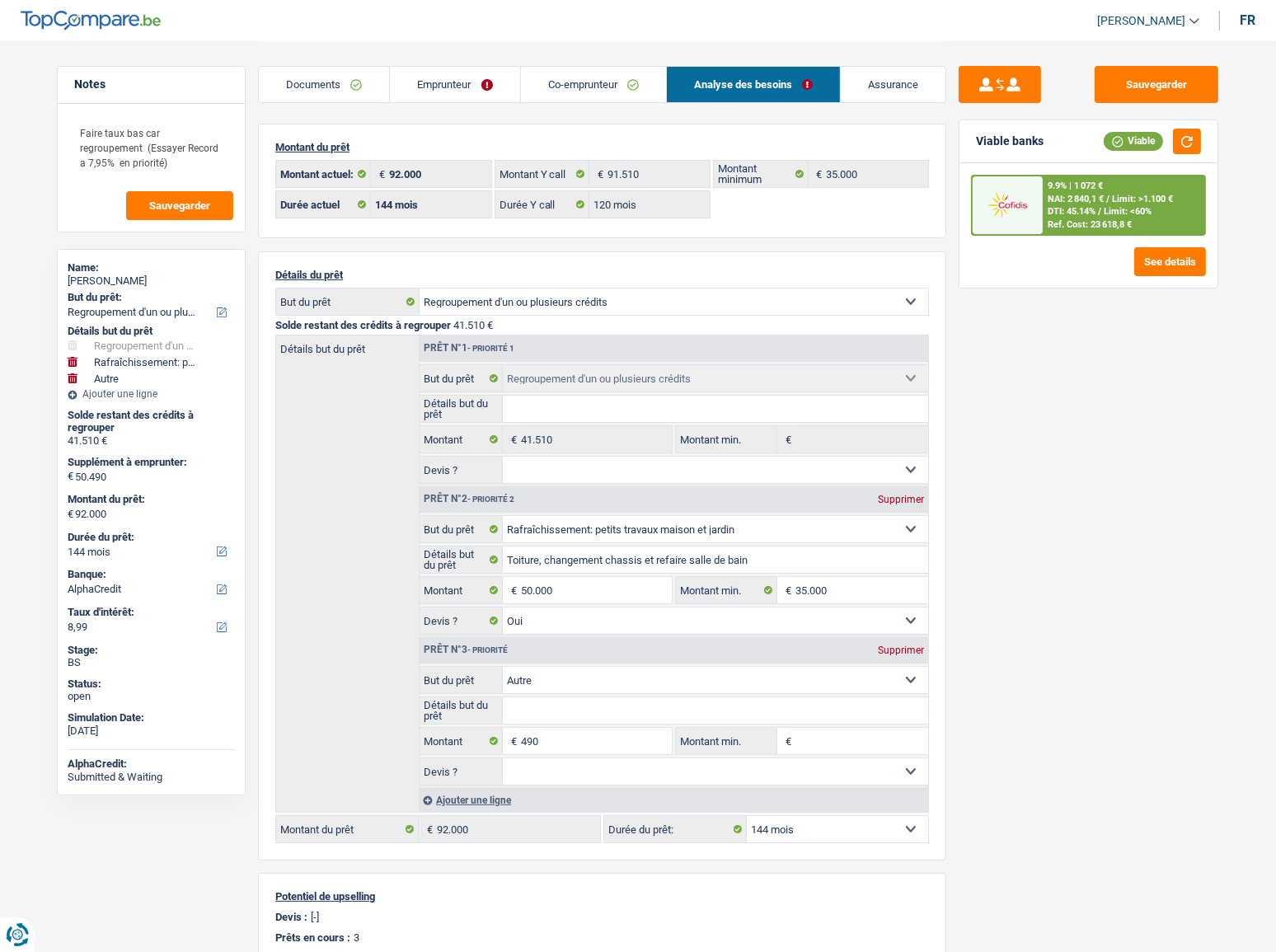
click at [578, 86] on link "Co-emprunteur" at bounding box center [593, 85] width 145 height 35
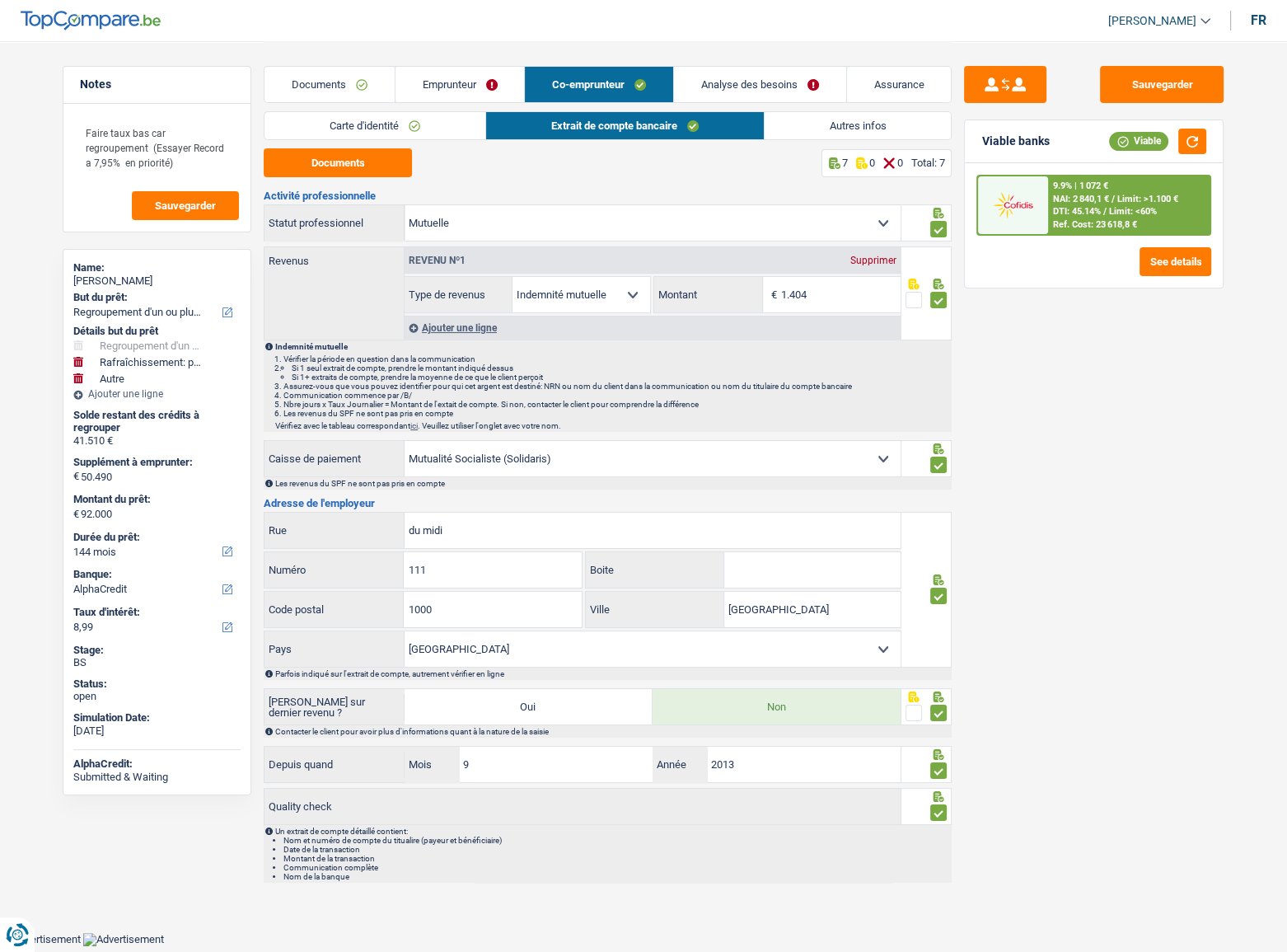
click at [732, 86] on link "Analyse des besoins" at bounding box center [759, 85] width 172 height 35
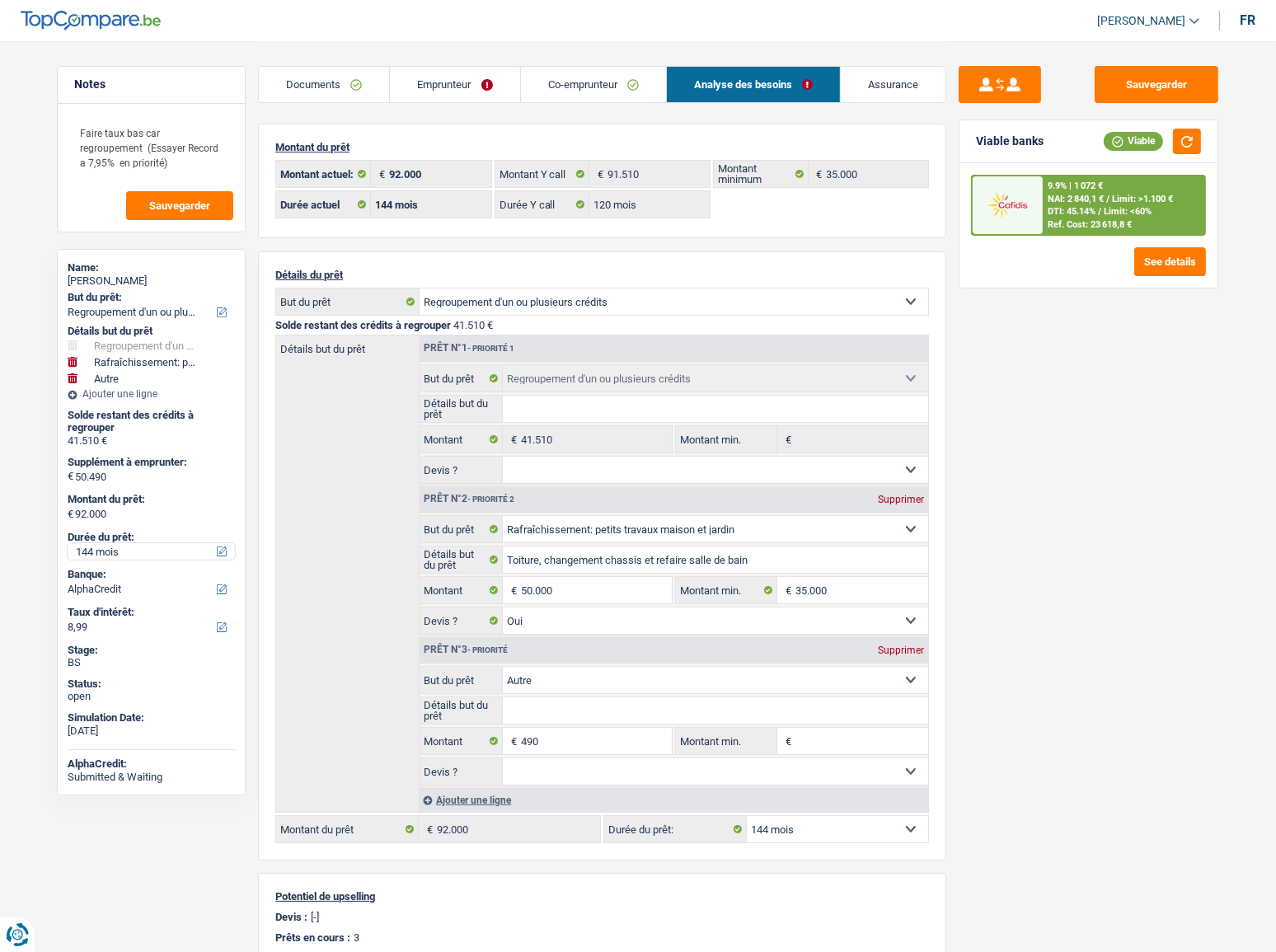
click at [107, 544] on select "12 mois 18 mois 24 mois 30 mois 36 mois 42 mois 48 mois 60 mois 72 mois 84 mois…" at bounding box center [152, 551] width 168 height 17
select select "120"
click at [68, 543] on select "12 mois 18 mois 24 mois 30 mois 36 mois 42 mois 48 mois 60 mois 72 mois 84 mois…" at bounding box center [152, 551] width 168 height 17
select select "120"
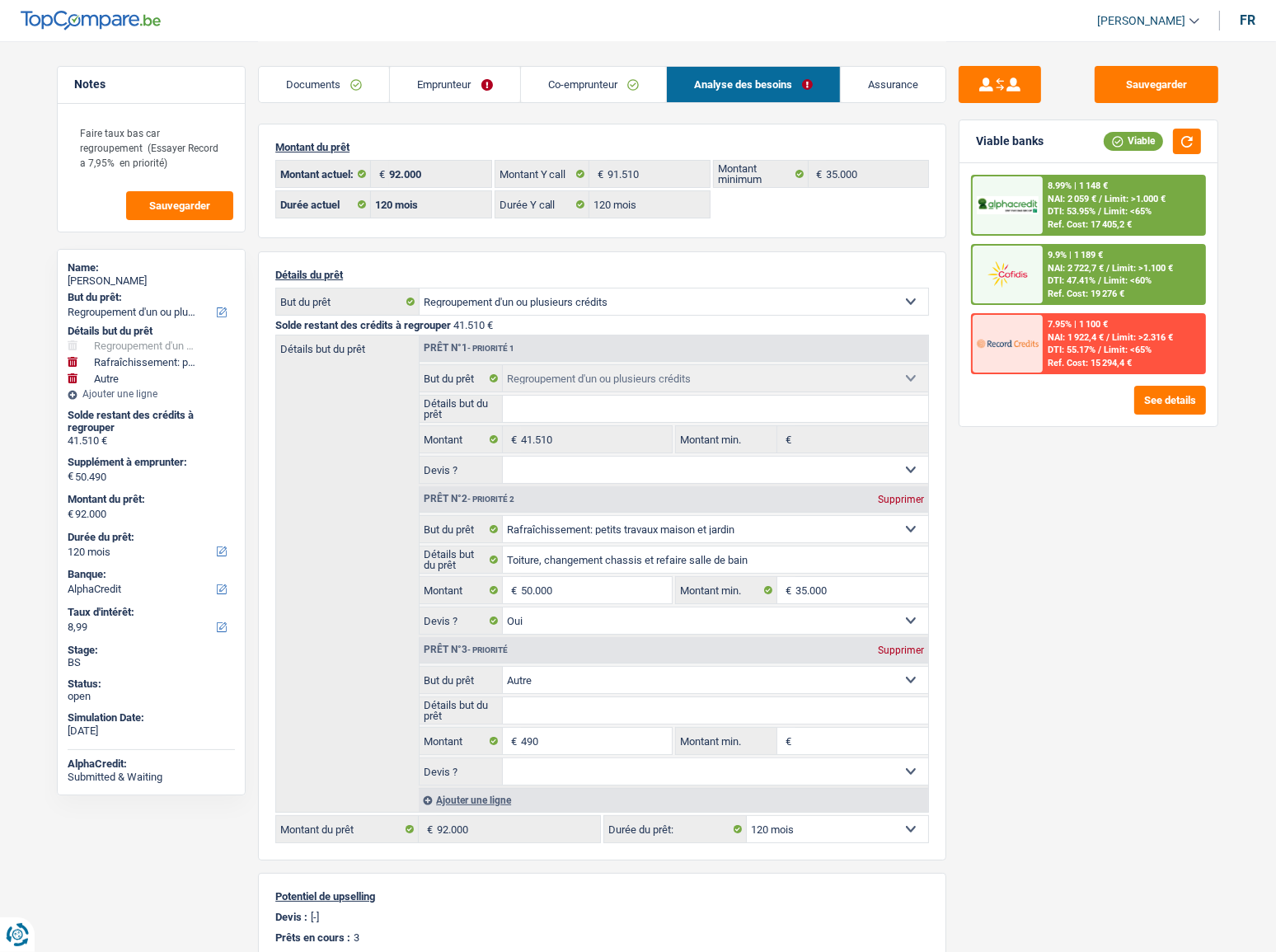
click at [1042, 304] on div "8.99% | 1 148 € NAI: 2 059 € / Limit: >1.000 € DTI: 53.95% / Limit: <65% Ref. C…" at bounding box center [1088, 274] width 235 height 199
click at [1058, 280] on span "DTI: 47.41%" at bounding box center [1071, 280] width 48 height 11
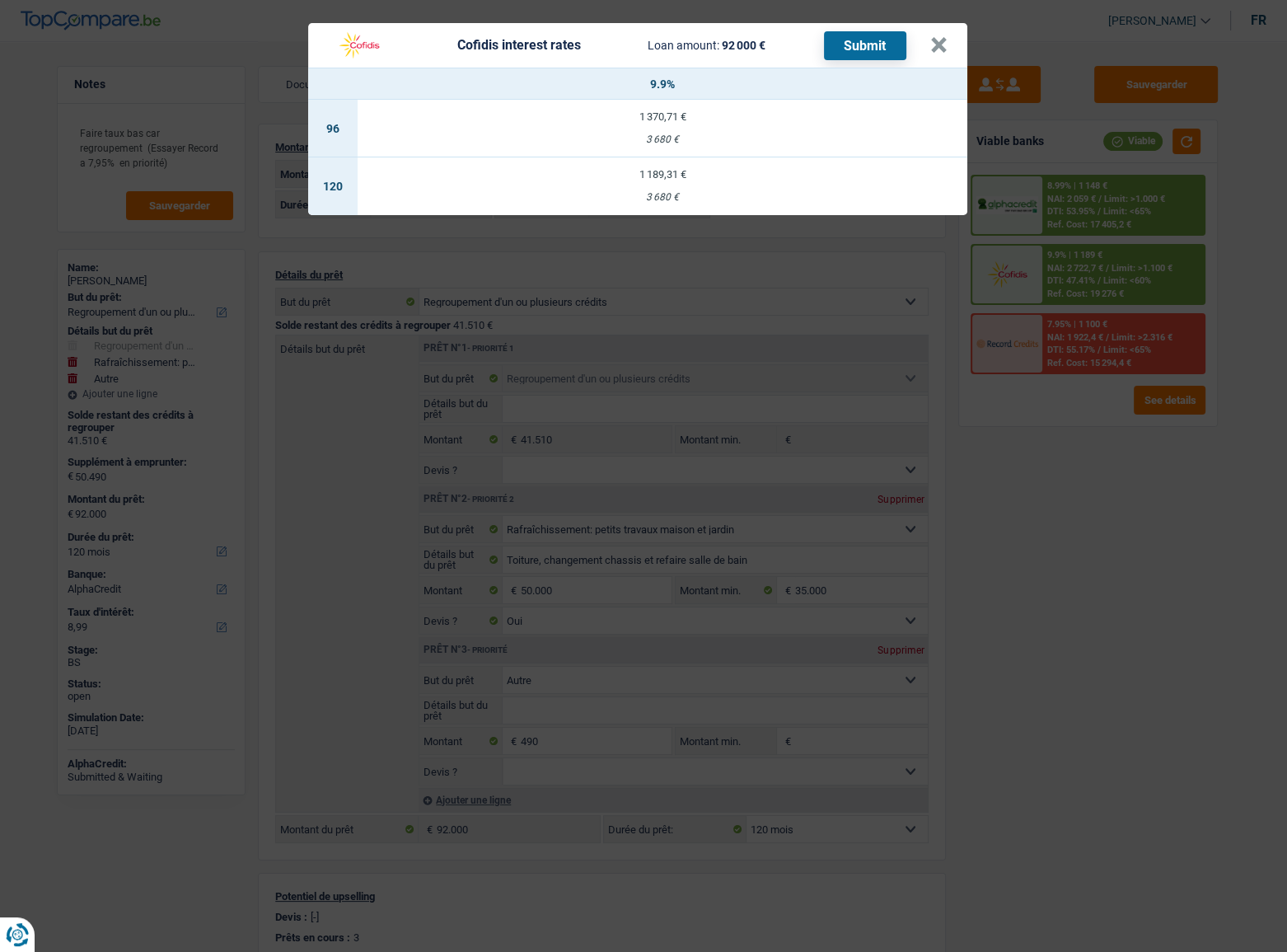
click at [721, 188] on td "1 189,31 € 3 680 €" at bounding box center [663, 186] width 610 height 58
select select "cofidis"
type input "9,90"
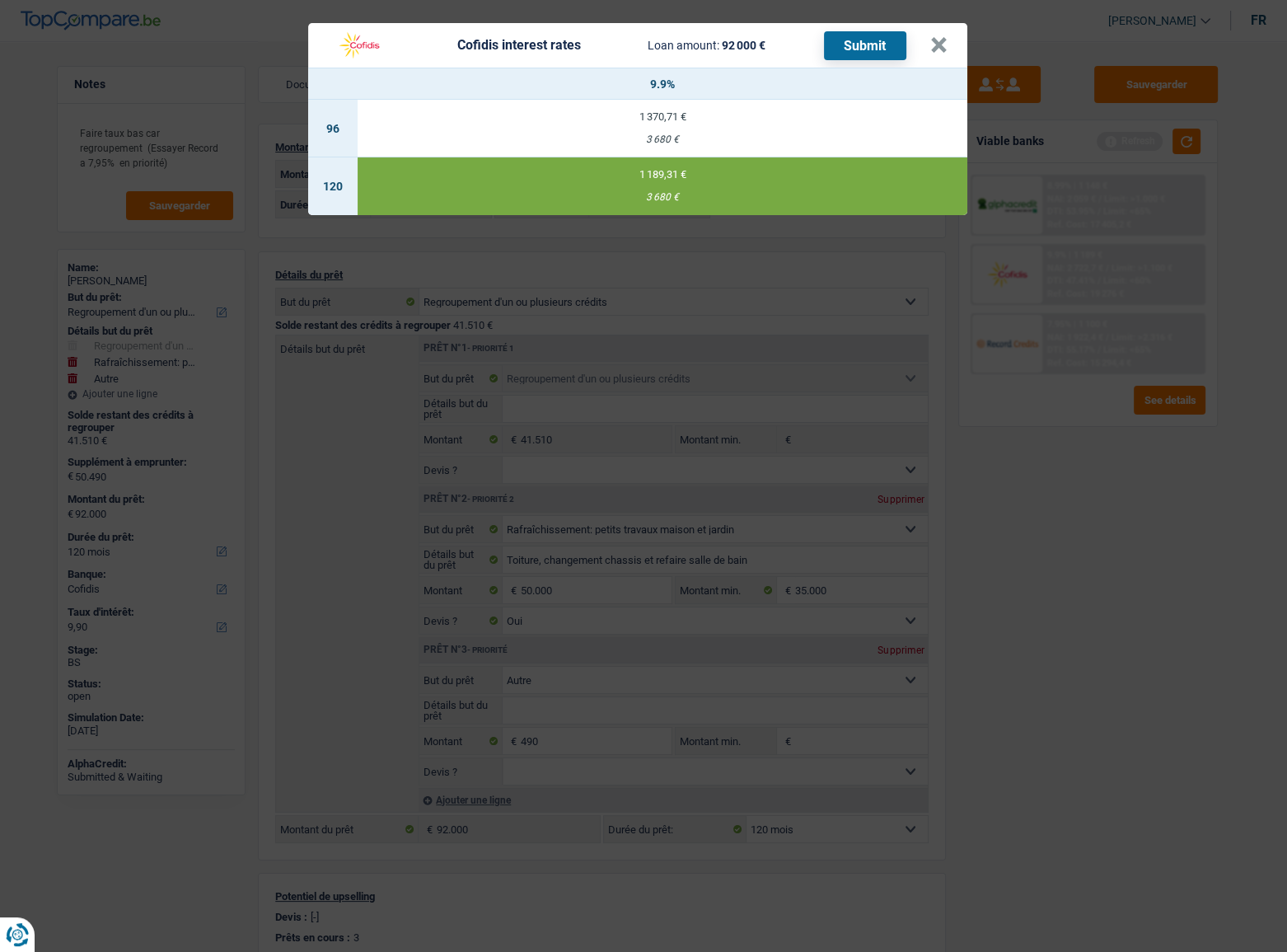
click at [856, 54] on button "Submit" at bounding box center [865, 45] width 82 height 28
click at [938, 46] on button "×" at bounding box center [938, 45] width 18 height 17
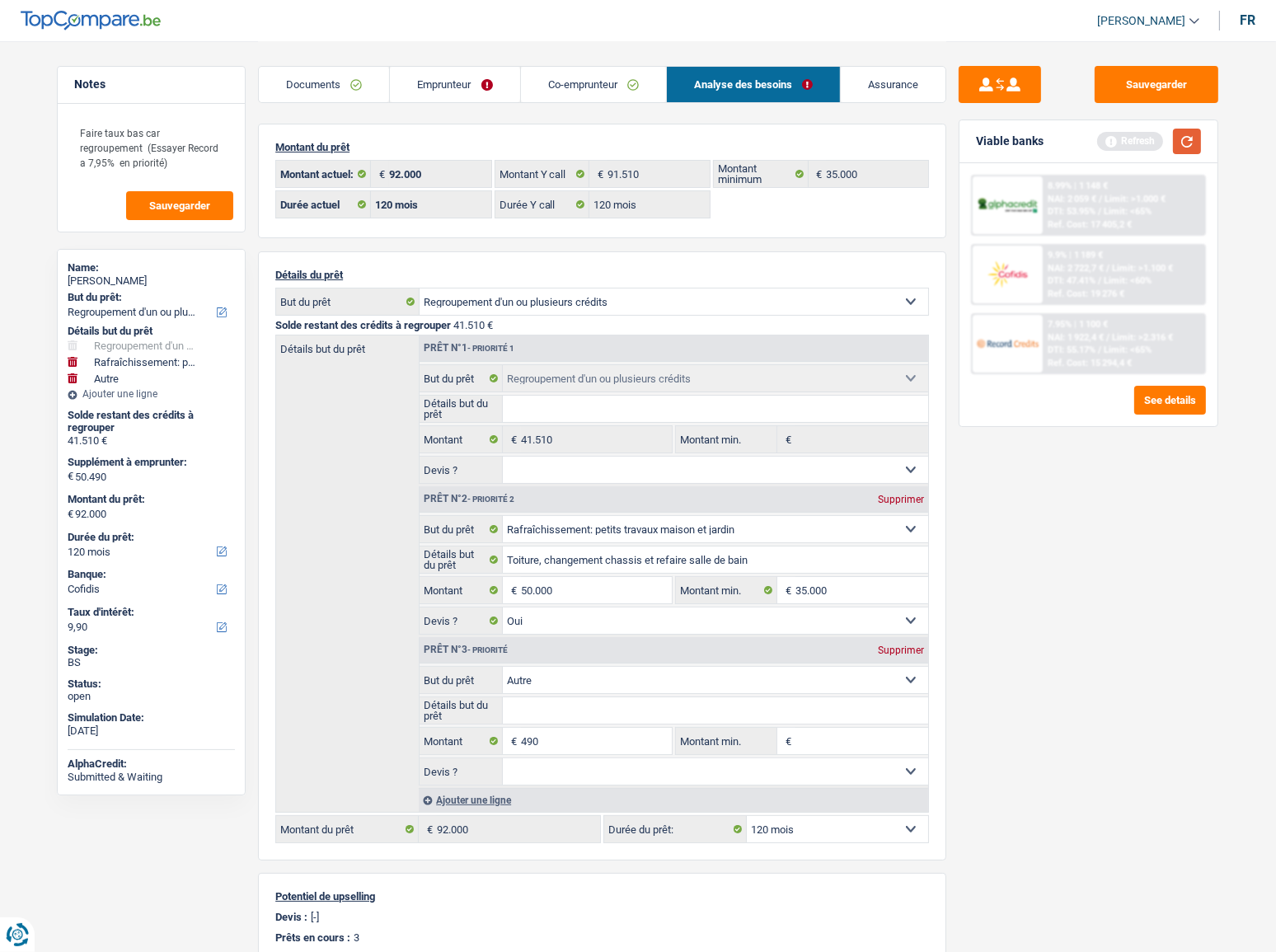
click at [1194, 140] on button "button" at bounding box center [1186, 141] width 28 height 25
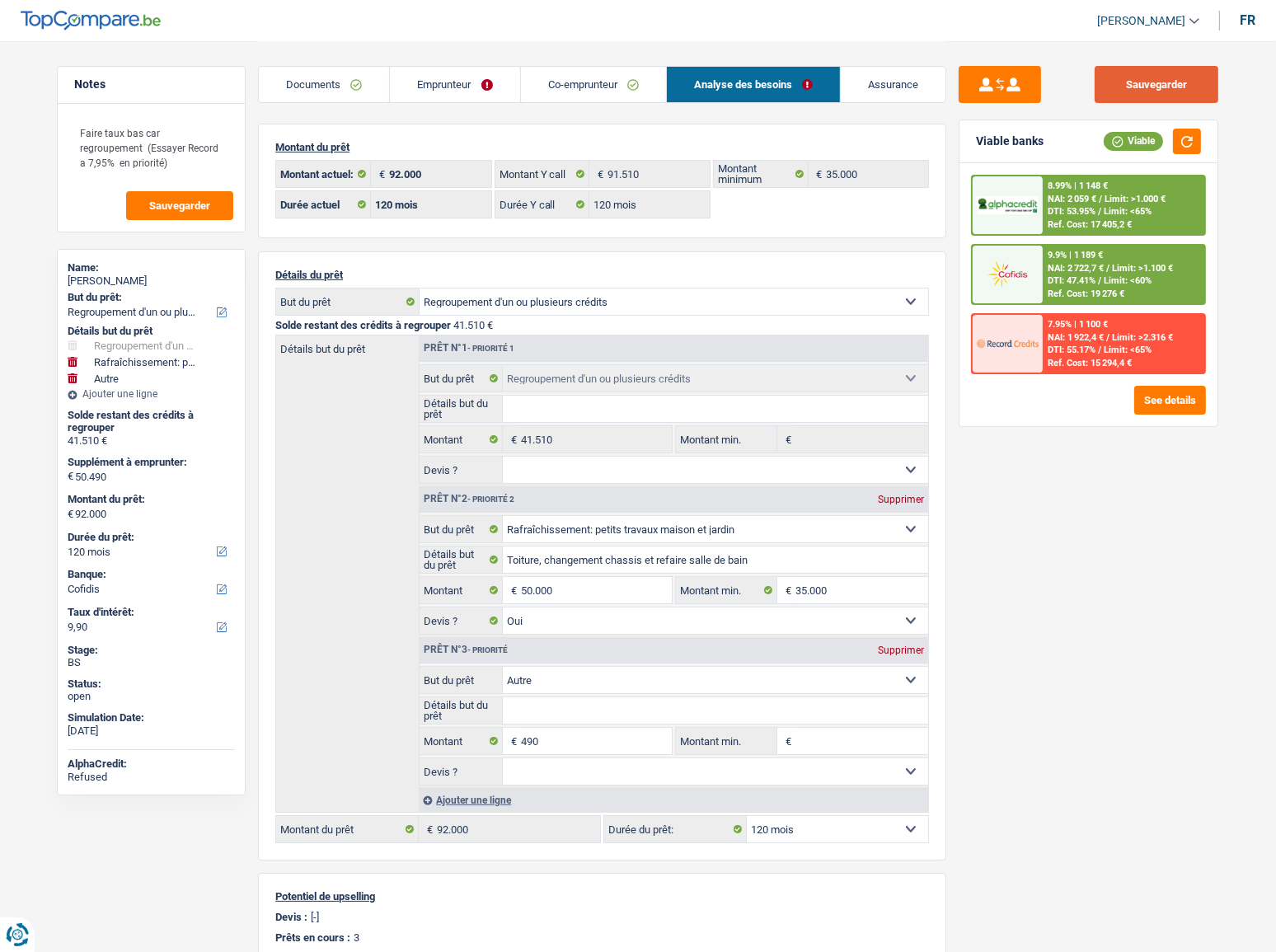
drag, startPoint x: 1153, startPoint y: 84, endPoint x: 1111, endPoint y: 23, distance: 74.1
click at [1153, 83] on button "Sauvegarder" at bounding box center [1156, 85] width 123 height 37
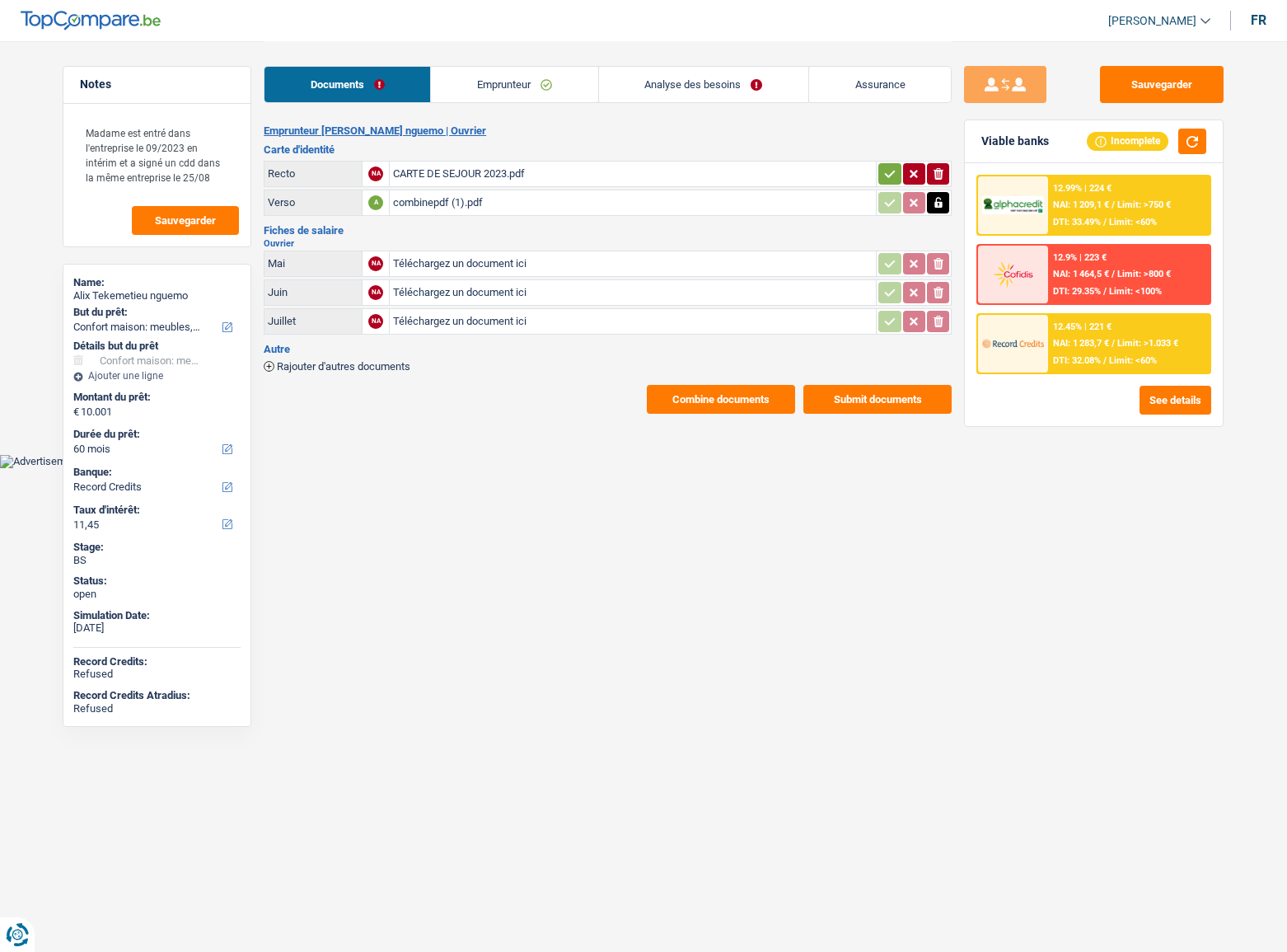
select select "household"
select select "60"
select select "record credits"
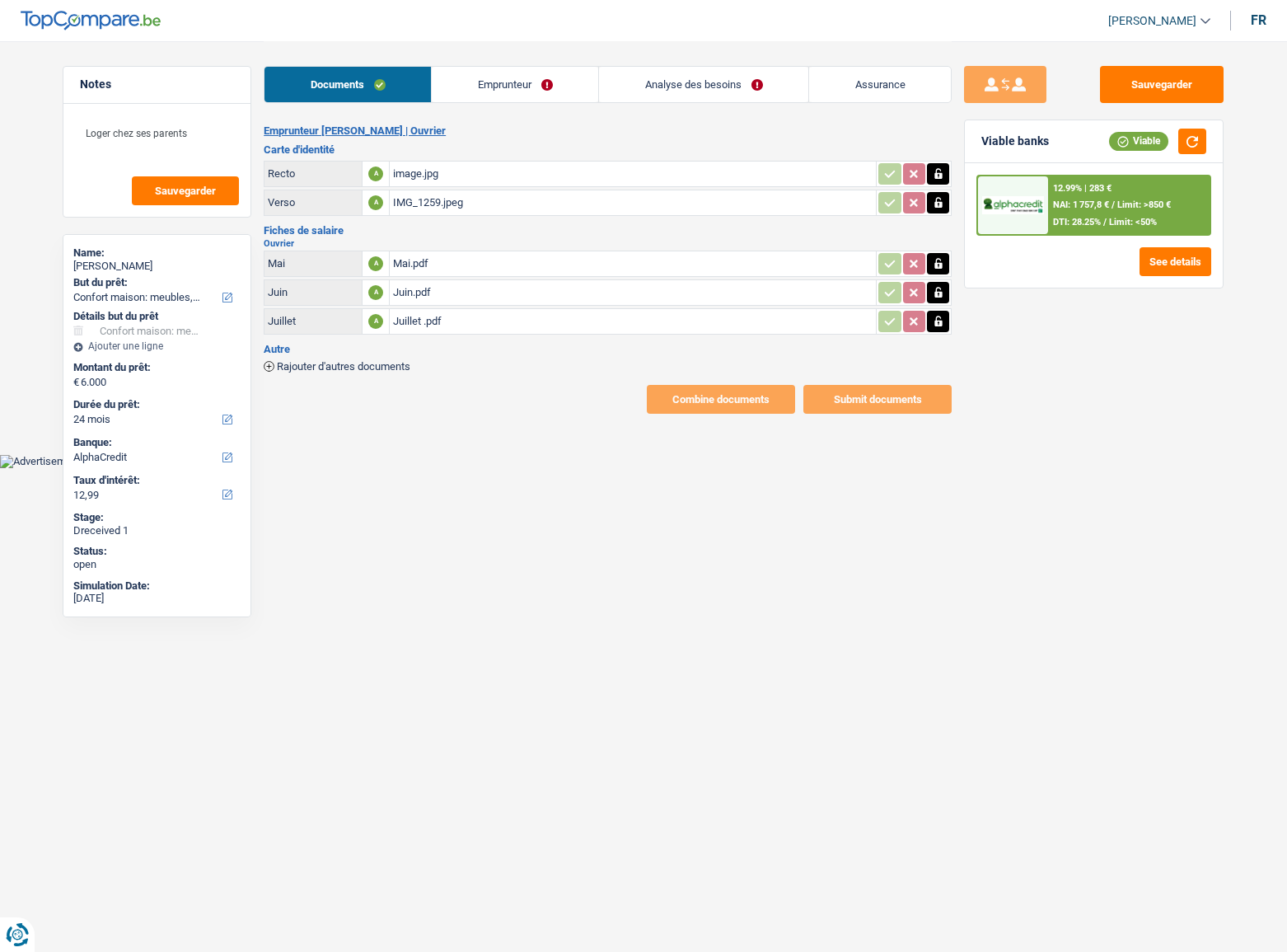
select select "household"
select select "24"
select select "alphacredit"
click at [448, 167] on div "image.jpg" at bounding box center [633, 173] width 479 height 24
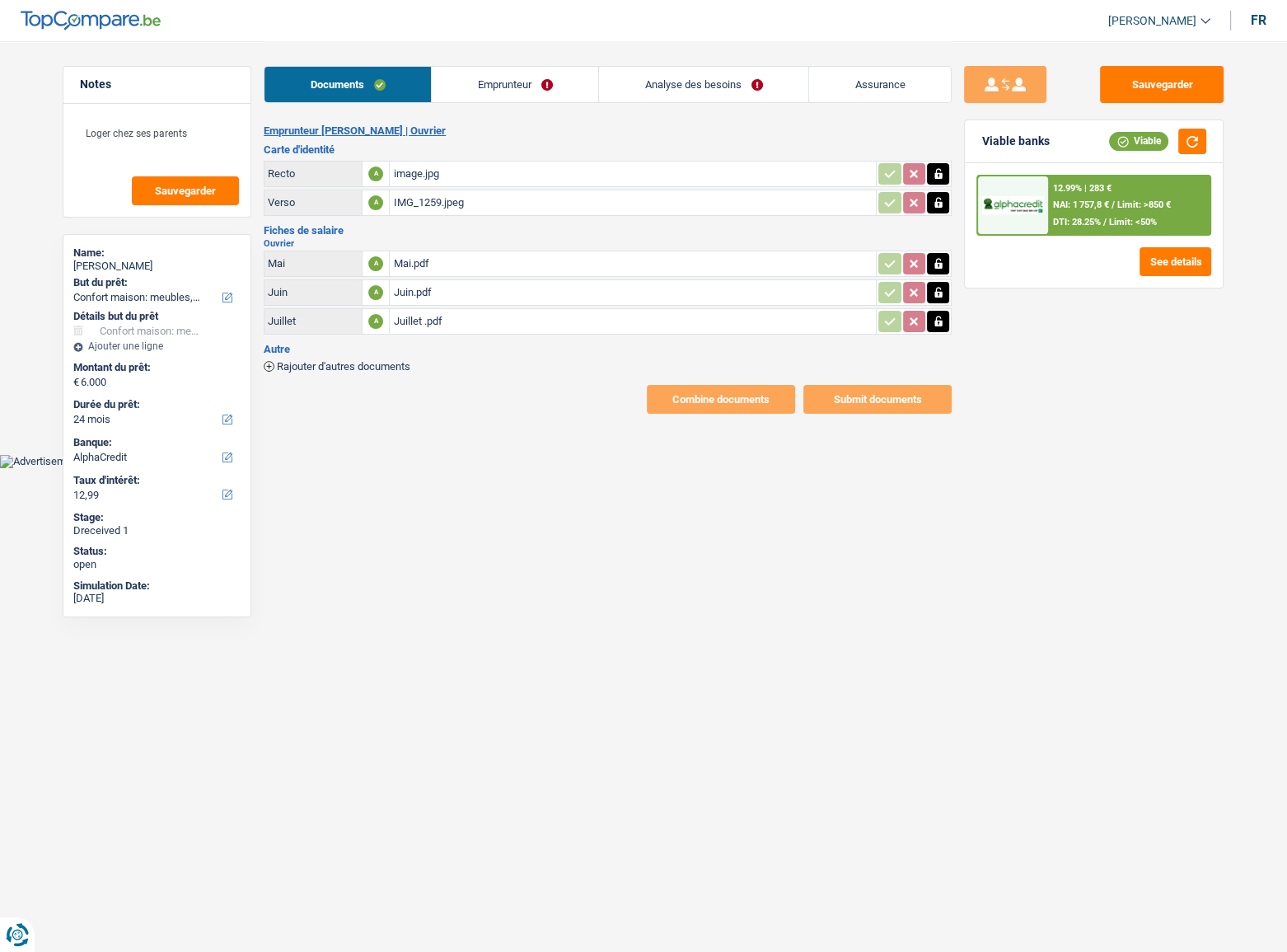
click at [538, 252] on div "Mai.pdf" at bounding box center [633, 263] width 479 height 24
click at [493, 288] on div "Juin.pdf" at bounding box center [633, 292] width 479 height 24
drag, startPoint x: 485, startPoint y: 89, endPoint x: 371, endPoint y: 215, distance: 169.9
click at [485, 90] on link "Emprunteur" at bounding box center [514, 85] width 167 height 35
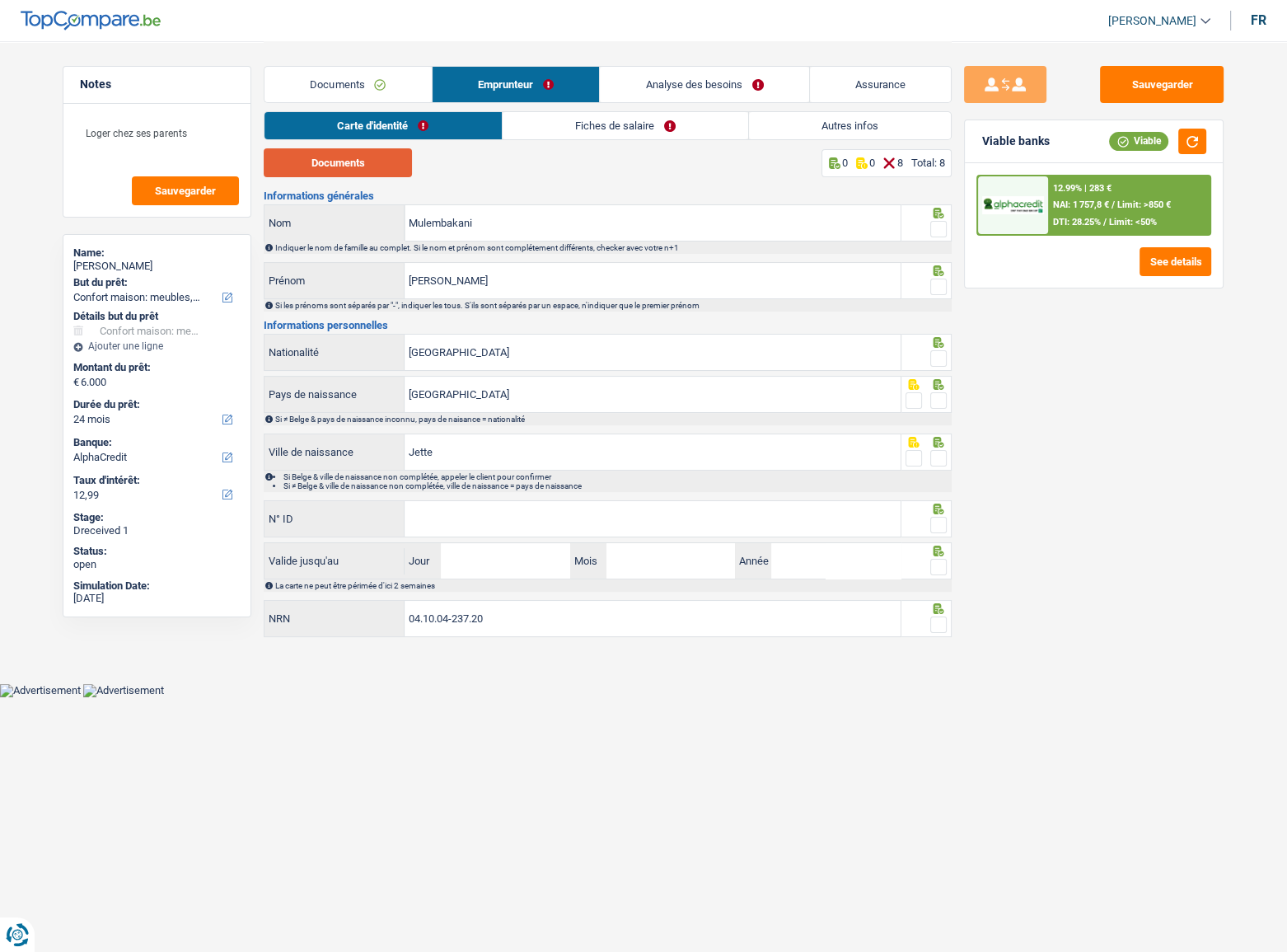
click at [381, 165] on button "Documents" at bounding box center [338, 163] width 148 height 28
drag, startPoint x: 943, startPoint y: 228, endPoint x: 933, endPoint y: 254, distance: 27.9
click at [941, 229] on span at bounding box center [938, 229] width 17 height 17
click at [0, 0] on input "radio" at bounding box center [0, 0] width 0 height 0
click at [939, 284] on span at bounding box center [938, 287] width 17 height 17
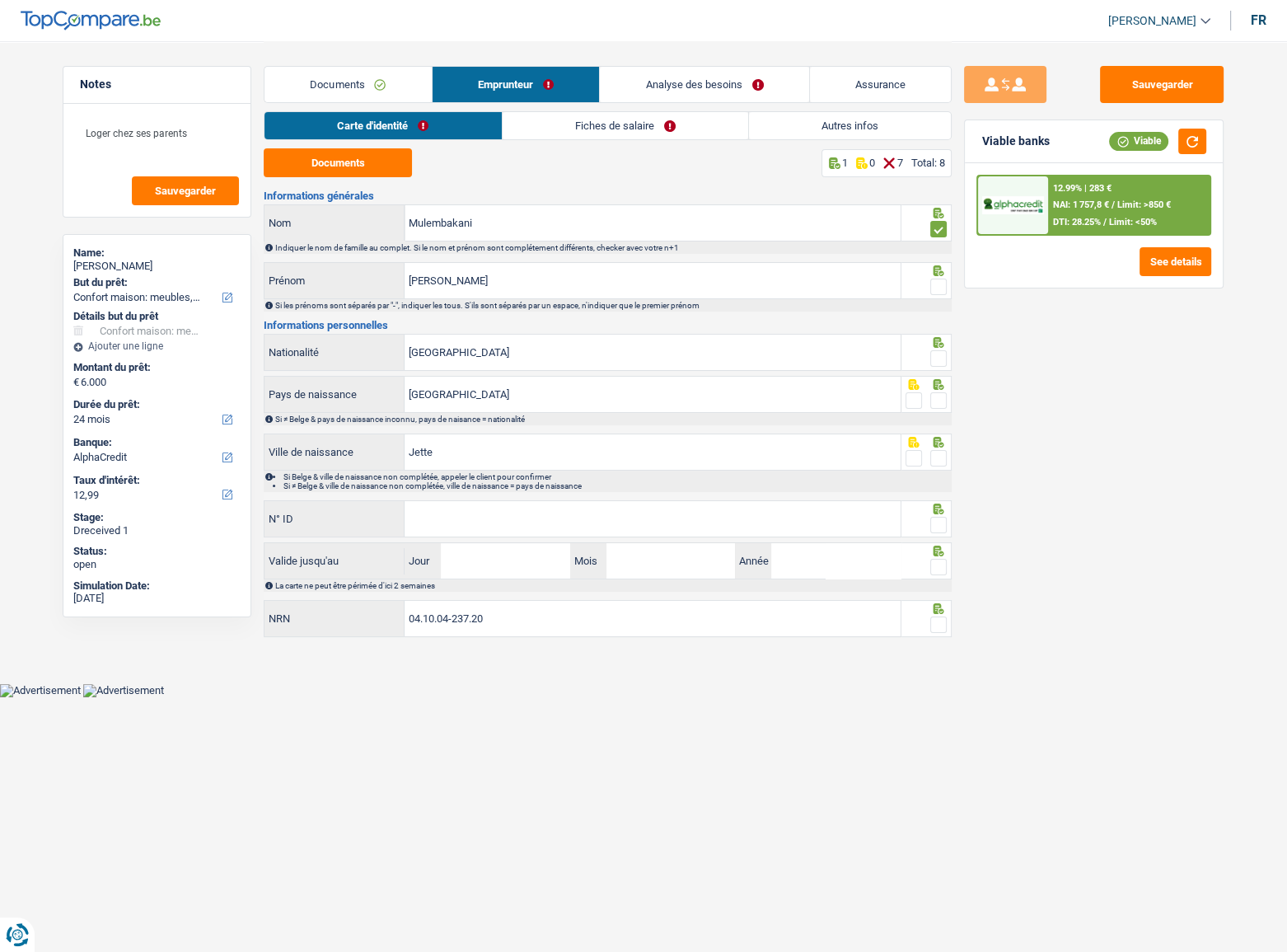
click at [0, 0] on input "radio" at bounding box center [0, 0] width 0 height 0
drag, startPoint x: 937, startPoint y: 342, endPoint x: 939, endPoint y: 360, distance: 18.1
click at [937, 344] on icon at bounding box center [938, 342] width 11 height 11
click at [939, 360] on span at bounding box center [938, 359] width 17 height 17
click at [0, 0] on input "radio" at bounding box center [0, 0] width 0 height 0
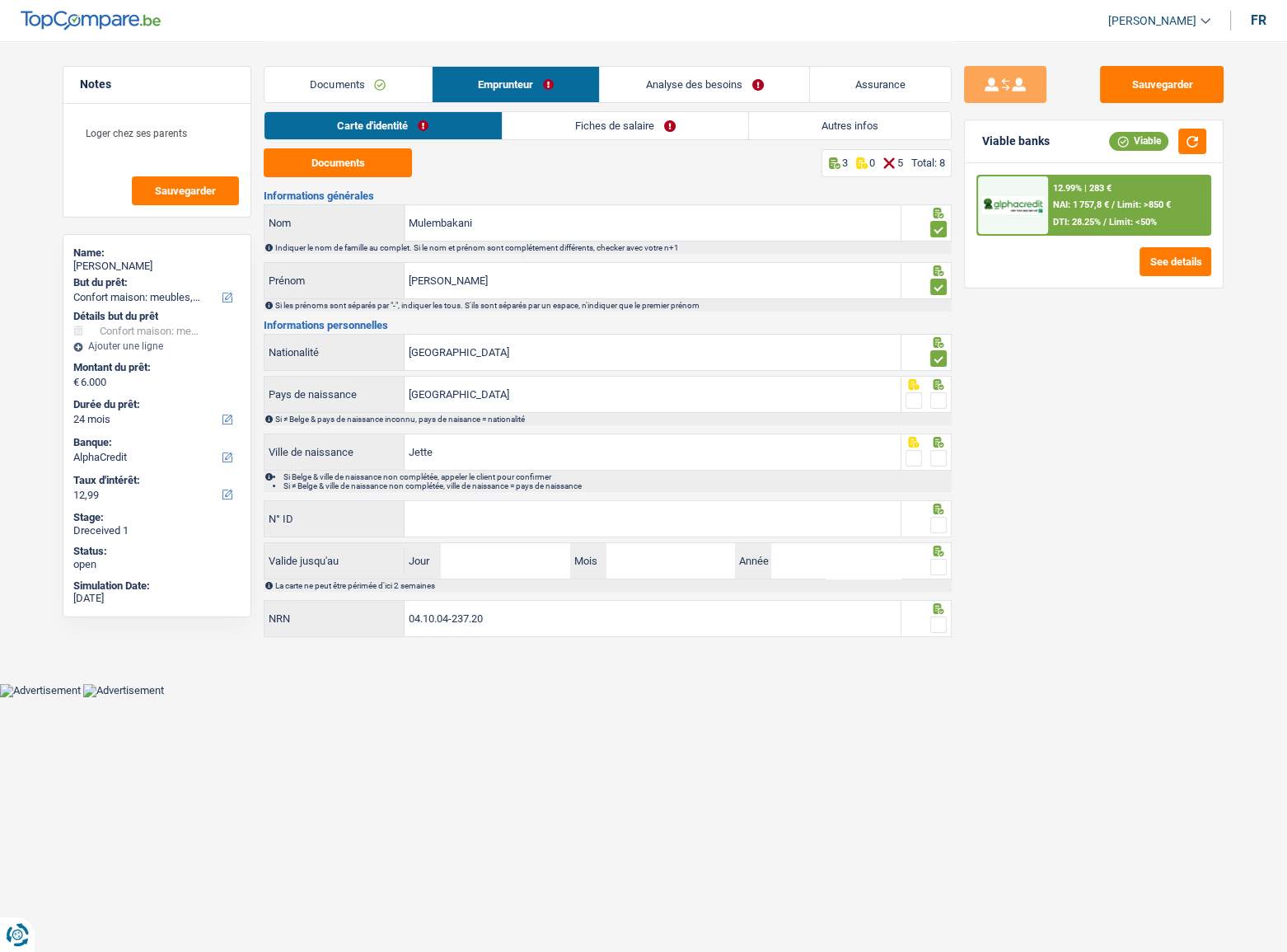
click at [944, 392] on span at bounding box center [938, 401] width 17 height 17
click at [0, 0] on input "radio" at bounding box center [0, 0] width 0 height 0
click at [937, 453] on span at bounding box center [938, 458] width 17 height 17
click at [0, 0] on input "radio" at bounding box center [0, 0] width 0 height 0
click at [938, 520] on span at bounding box center [938, 525] width 17 height 17
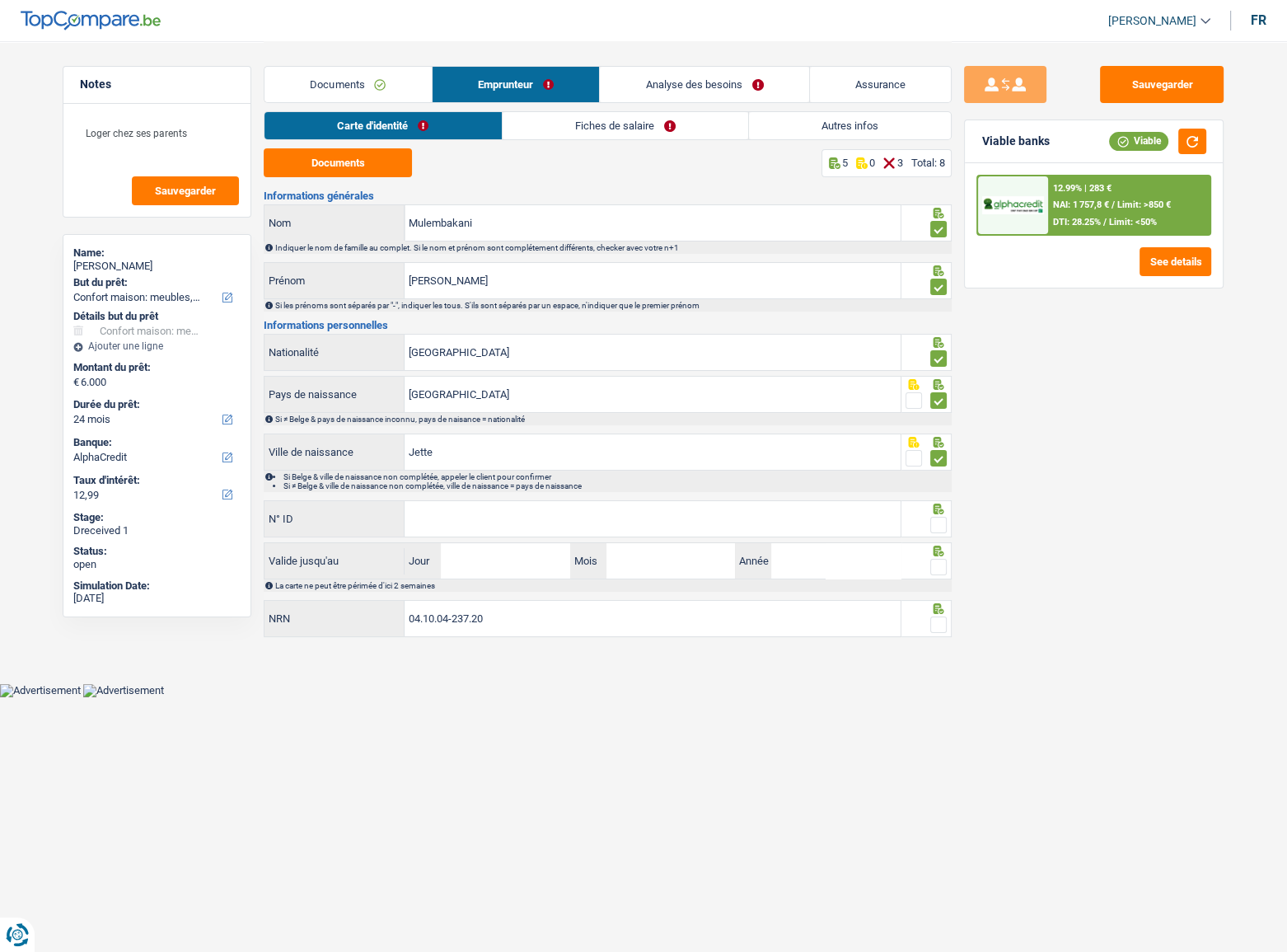
click at [0, 0] on input "radio" at bounding box center [0, 0] width 0 height 0
click at [555, 515] on input "N° ID" at bounding box center [653, 519] width 496 height 35
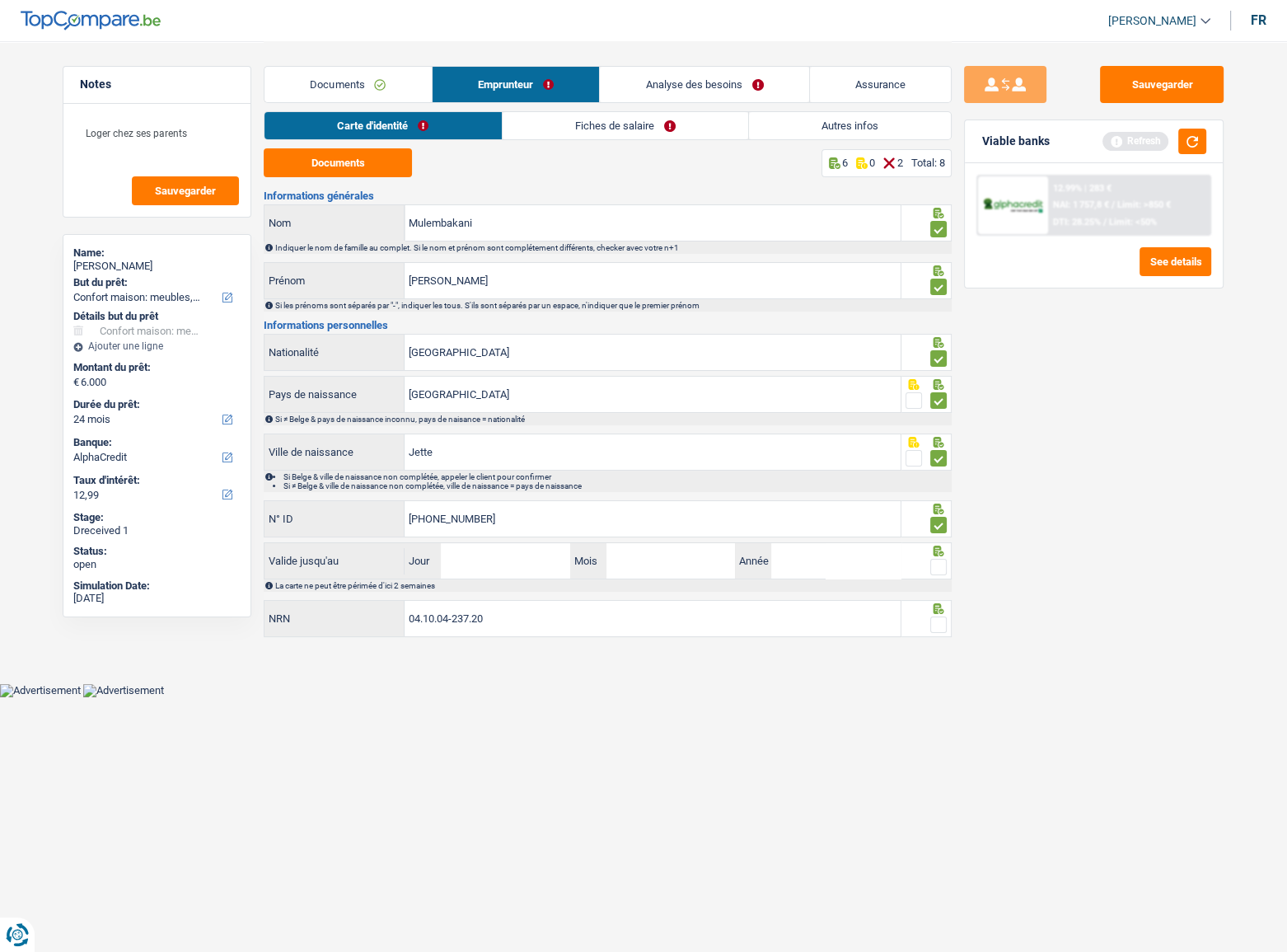
type input "[PHONE_NUMBER]"
click at [505, 558] on input "Jour" at bounding box center [504, 561] width 128 height 35
click at [505, 556] on input "Jour" at bounding box center [504, 561] width 128 height 35
type input "21"
type input "01"
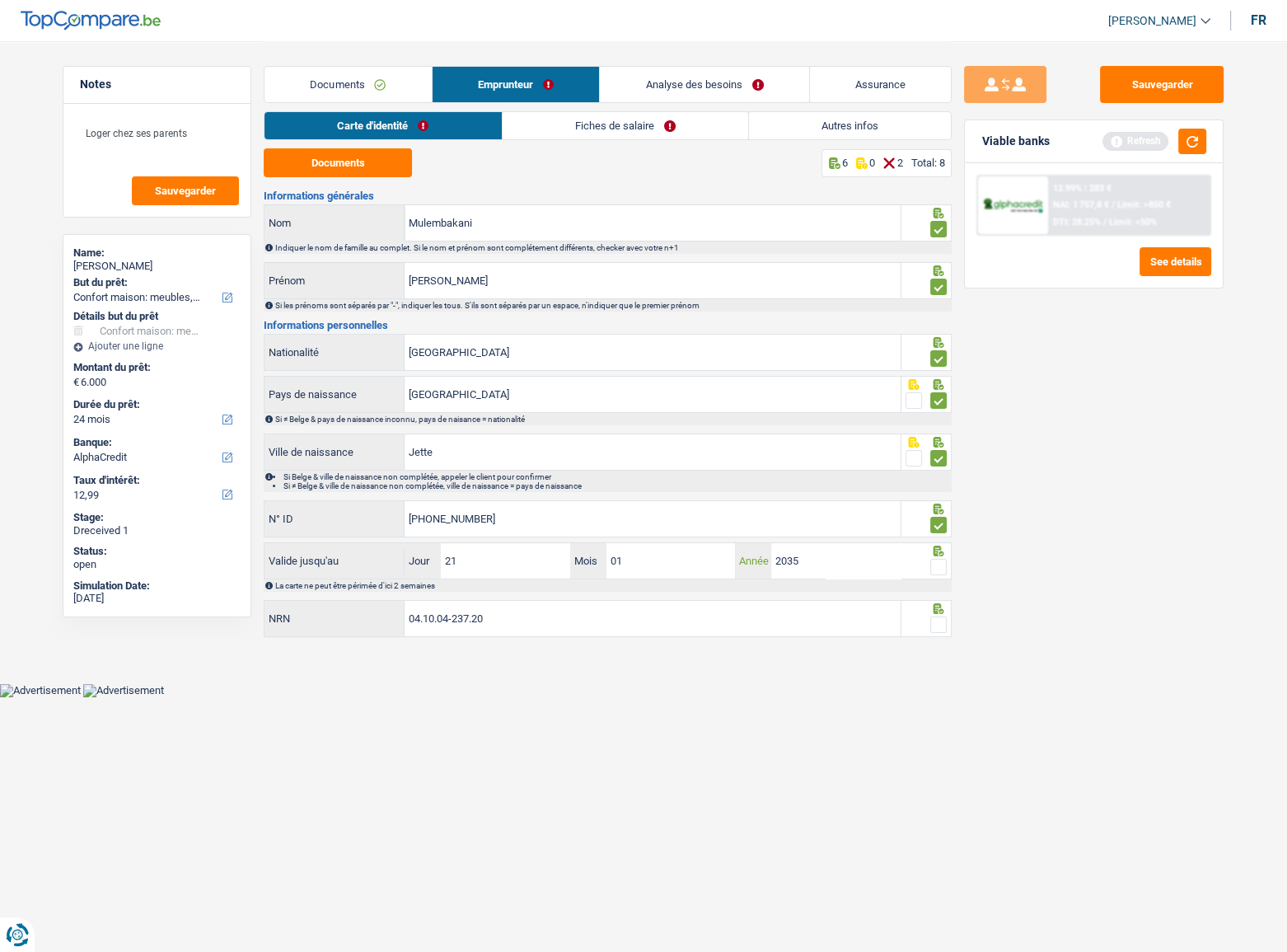
type input "2035"
drag, startPoint x: 930, startPoint y: 557, endPoint x: 931, endPoint y: 568, distance: 11.0
click at [930, 559] on span at bounding box center [938, 567] width 17 height 17
click at [0, 0] on input "radio" at bounding box center [0, 0] width 0 height 0
click at [931, 568] on span at bounding box center [938, 567] width 17 height 17
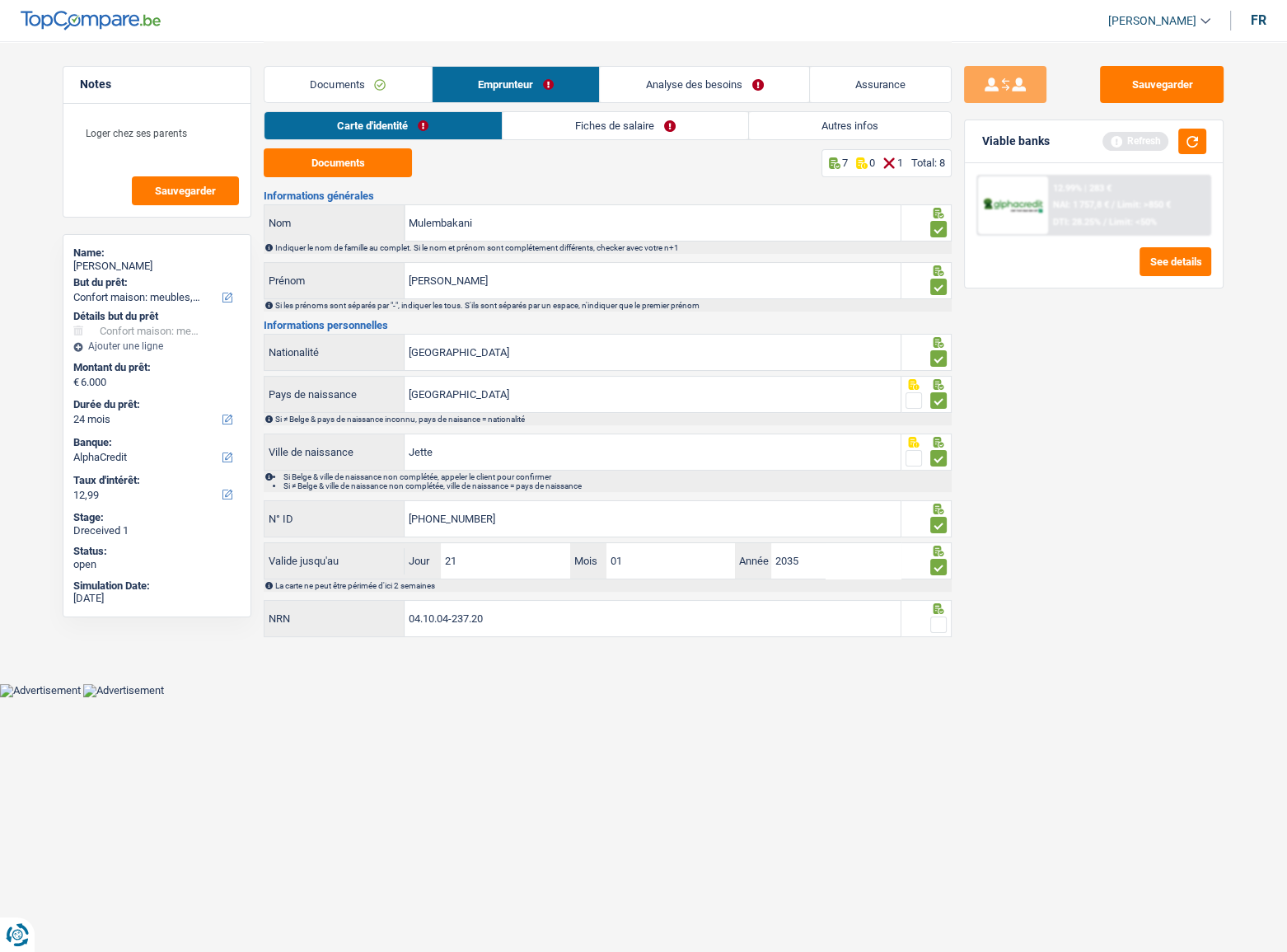
click at [0, 0] on input "radio" at bounding box center [0, 0] width 0 height 0
click at [938, 623] on span at bounding box center [938, 624] width 17 height 17
click at [0, 0] on input "radio" at bounding box center [0, 0] width 0 height 0
drag, startPoint x: 941, startPoint y: 565, endPoint x: 957, endPoint y: 563, distance: 16.1
click at [939, 566] on span at bounding box center [938, 567] width 17 height 17
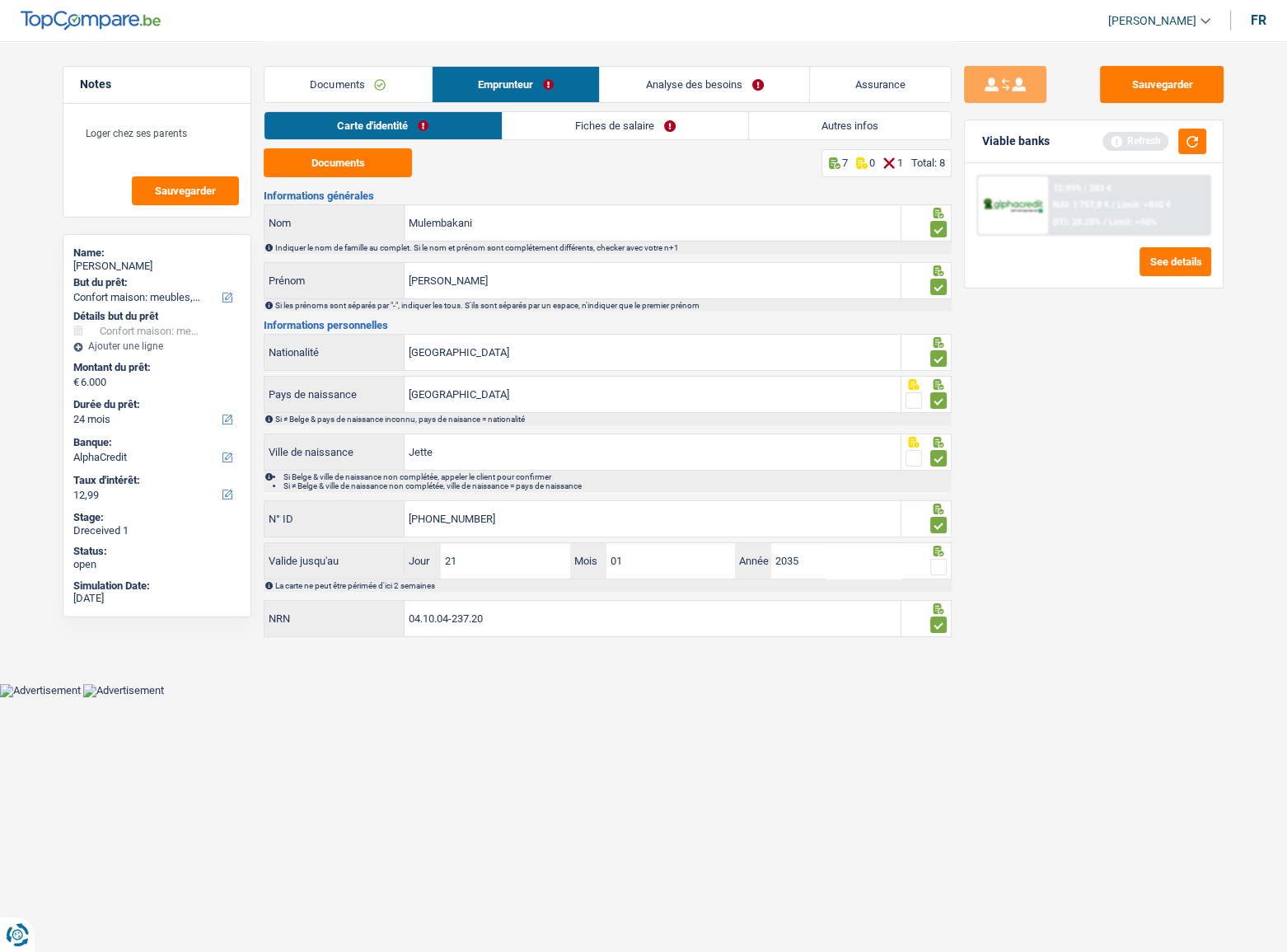
click at [0, 0] on input "radio" at bounding box center [0, 0] width 0 height 0
click at [578, 128] on link "Fiches de salaire" at bounding box center [625, 126] width 246 height 27
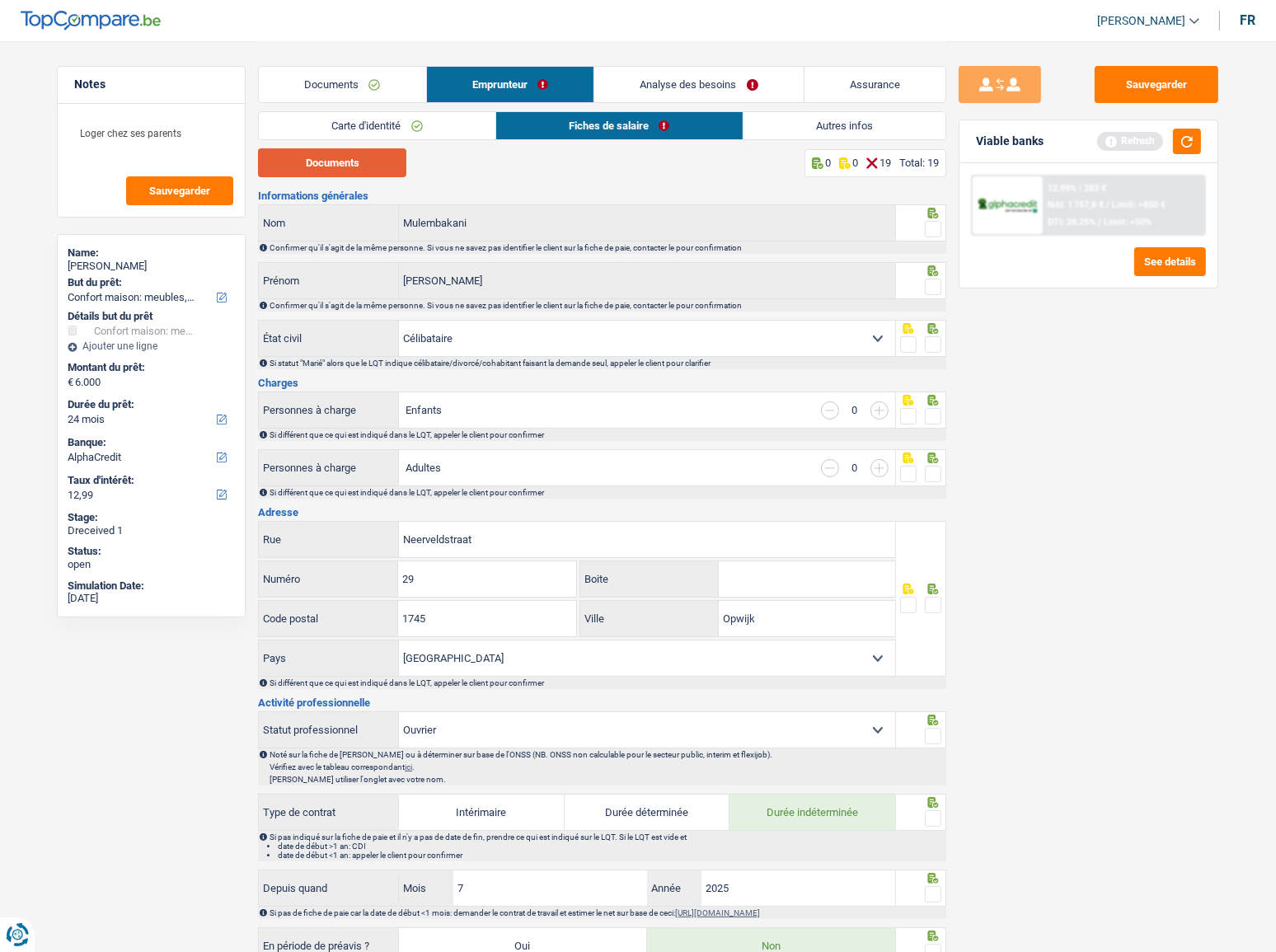
click at [370, 165] on button "Documents" at bounding box center [332, 163] width 148 height 28
click at [937, 230] on span at bounding box center [933, 229] width 17 height 17
click at [0, 0] on input "radio" at bounding box center [0, 0] width 0 height 0
drag, startPoint x: 925, startPoint y: 294, endPoint x: 935, endPoint y: 288, distance: 11.7
click at [926, 294] on label at bounding box center [933, 287] width 17 height 17
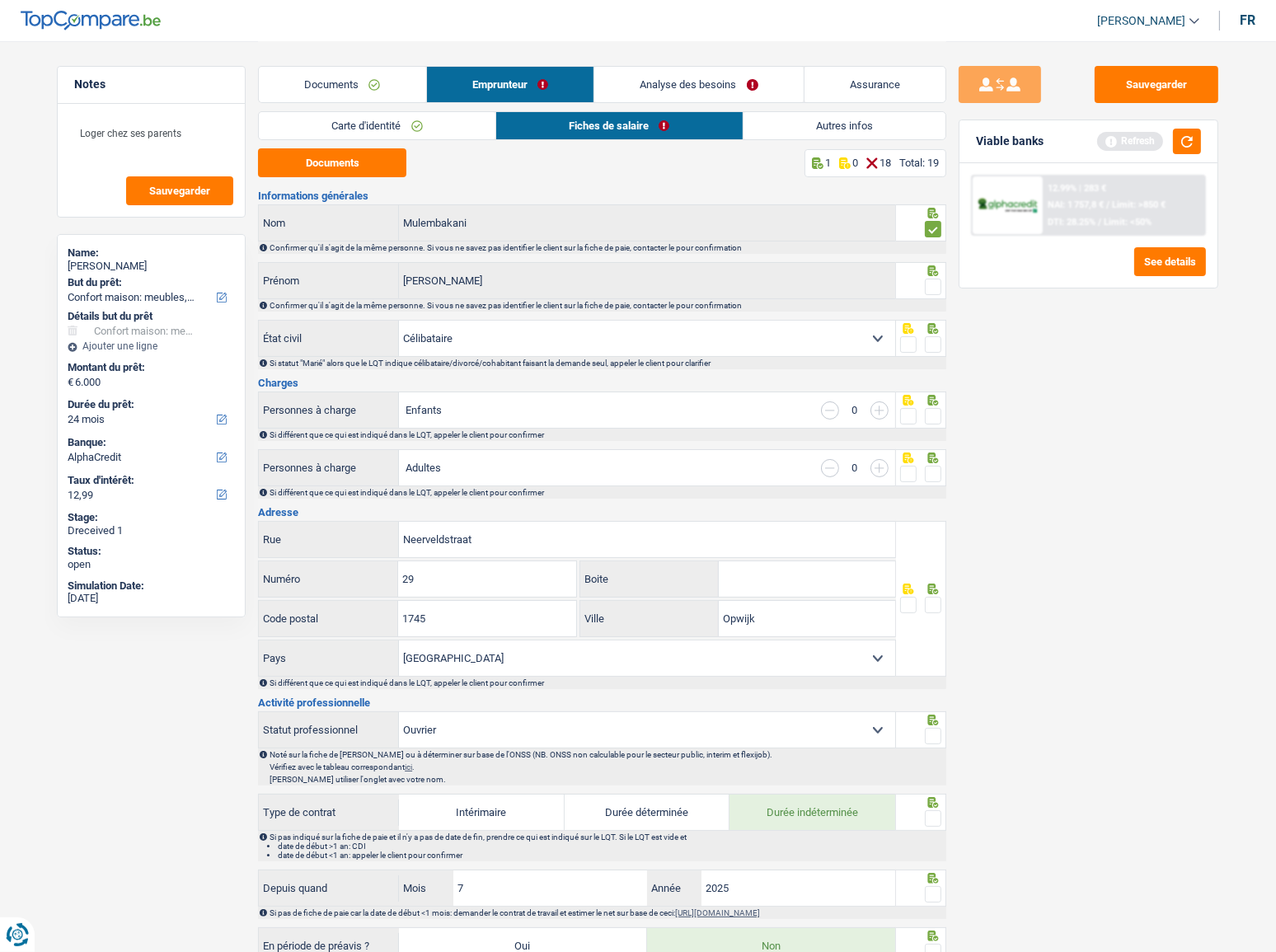
click at [0, 0] on input "radio" at bounding box center [0, 0] width 0 height 0
drag, startPoint x: 936, startPoint y: 287, endPoint x: 935, endPoint y: 334, distance: 47.0
click at [936, 287] on span at bounding box center [933, 287] width 17 height 17
click at [0, 0] on input "radio" at bounding box center [0, 0] width 0 height 0
click at [935, 336] on span at bounding box center [933, 344] width 17 height 17
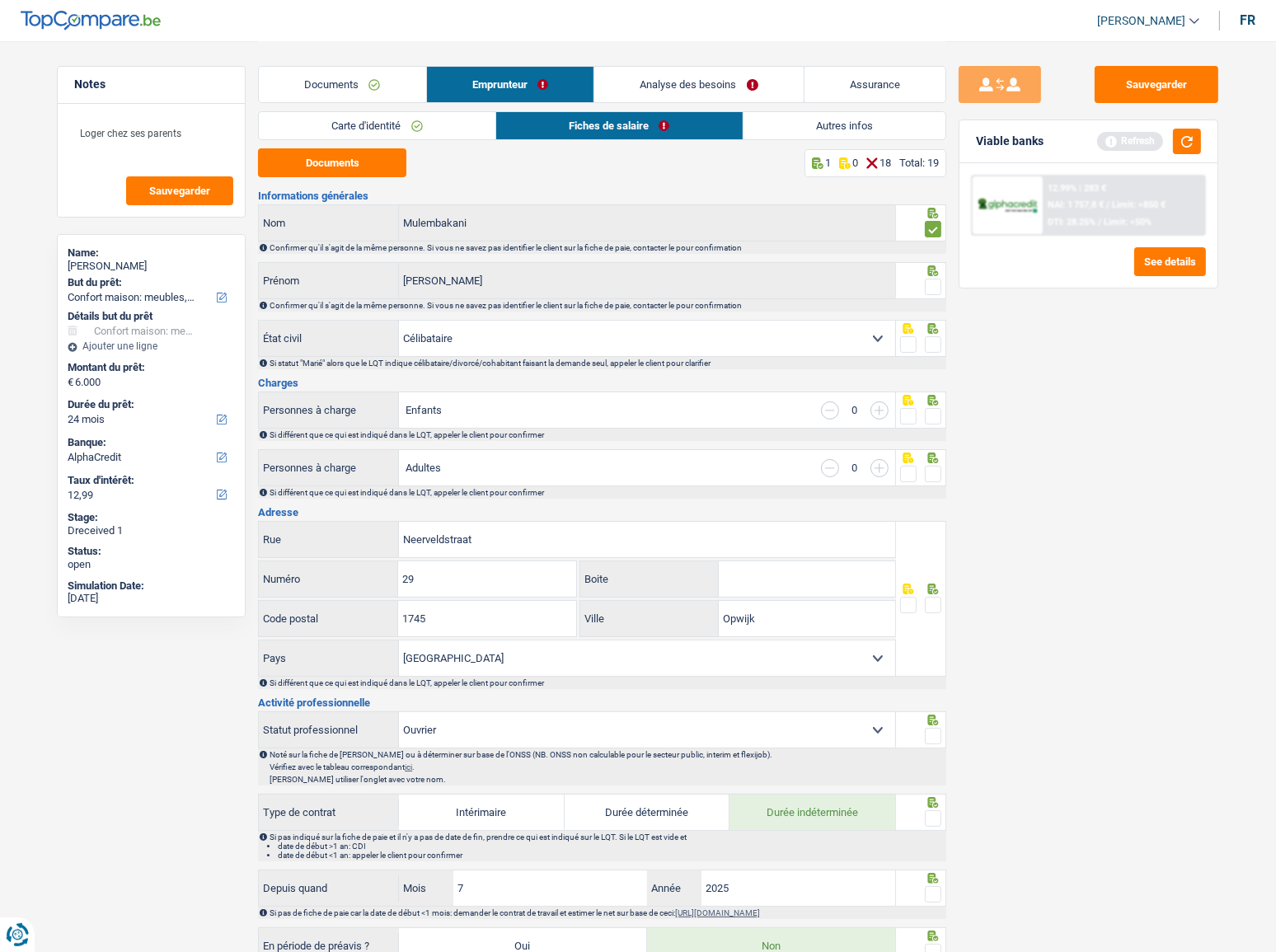
click at [0, 0] on input "radio" at bounding box center [0, 0] width 0 height 0
drag, startPoint x: 936, startPoint y: 413, endPoint x: 934, endPoint y: 427, distance: 14.1
click at [936, 416] on span at bounding box center [933, 416] width 17 height 17
click at [0, 0] on input "radio" at bounding box center [0, 0] width 0 height 0
drag, startPoint x: 934, startPoint y: 478, endPoint x: 1240, endPoint y: 499, distance: 306.7
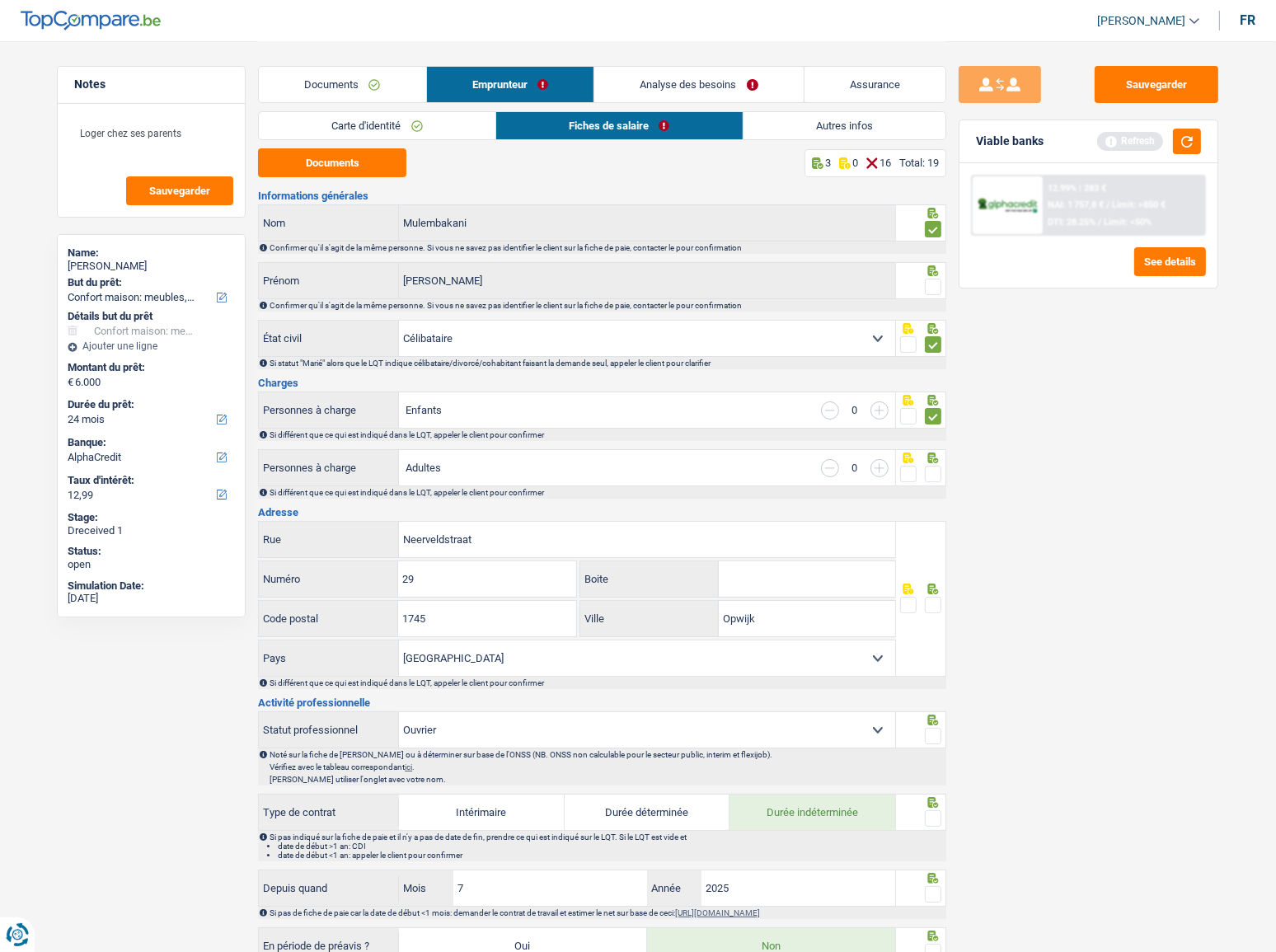
click at [936, 478] on span at bounding box center [933, 474] width 17 height 17
click at [0, 0] on input "radio" at bounding box center [0, 0] width 0 height 0
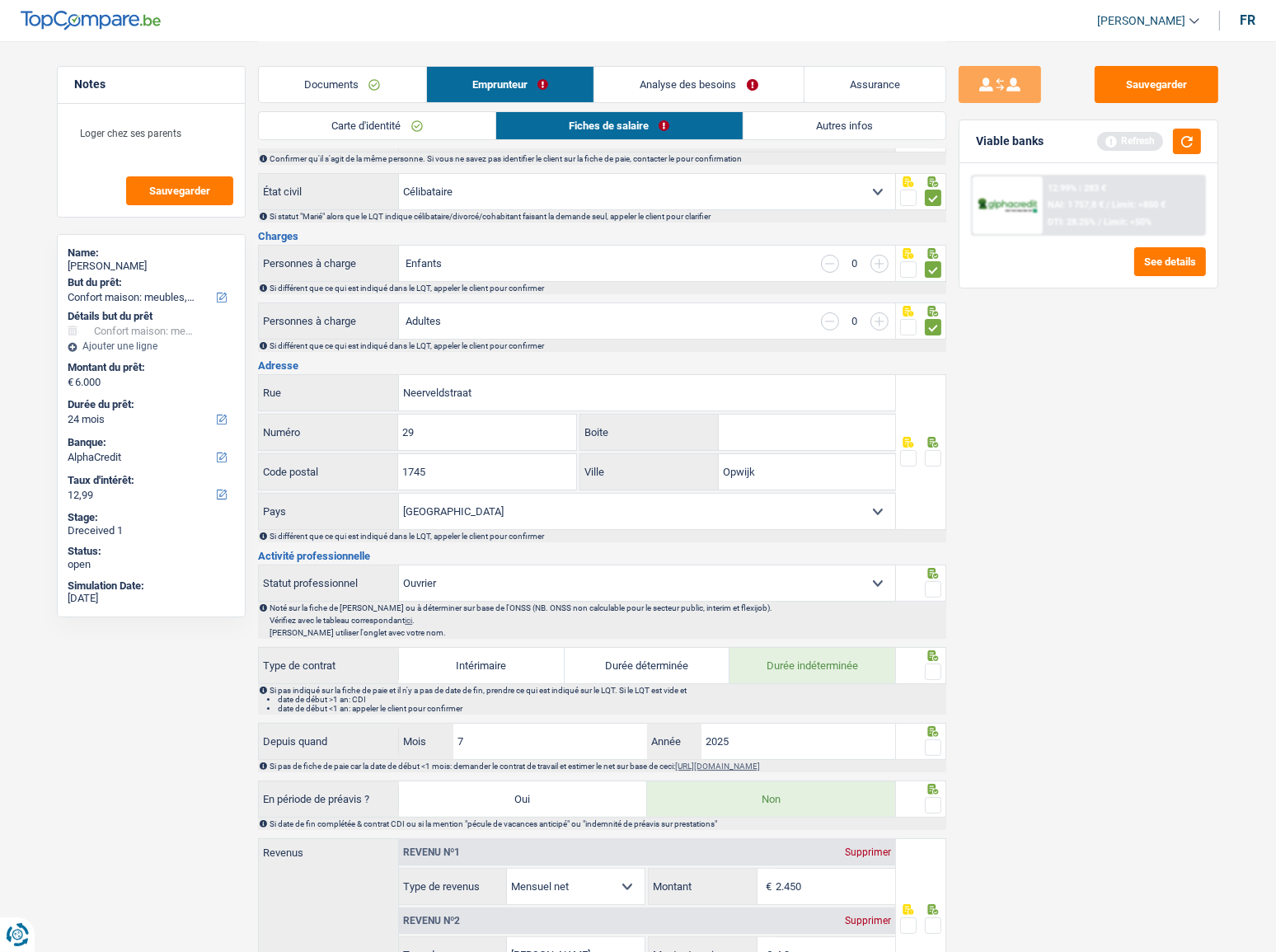
scroll to position [299, 0]
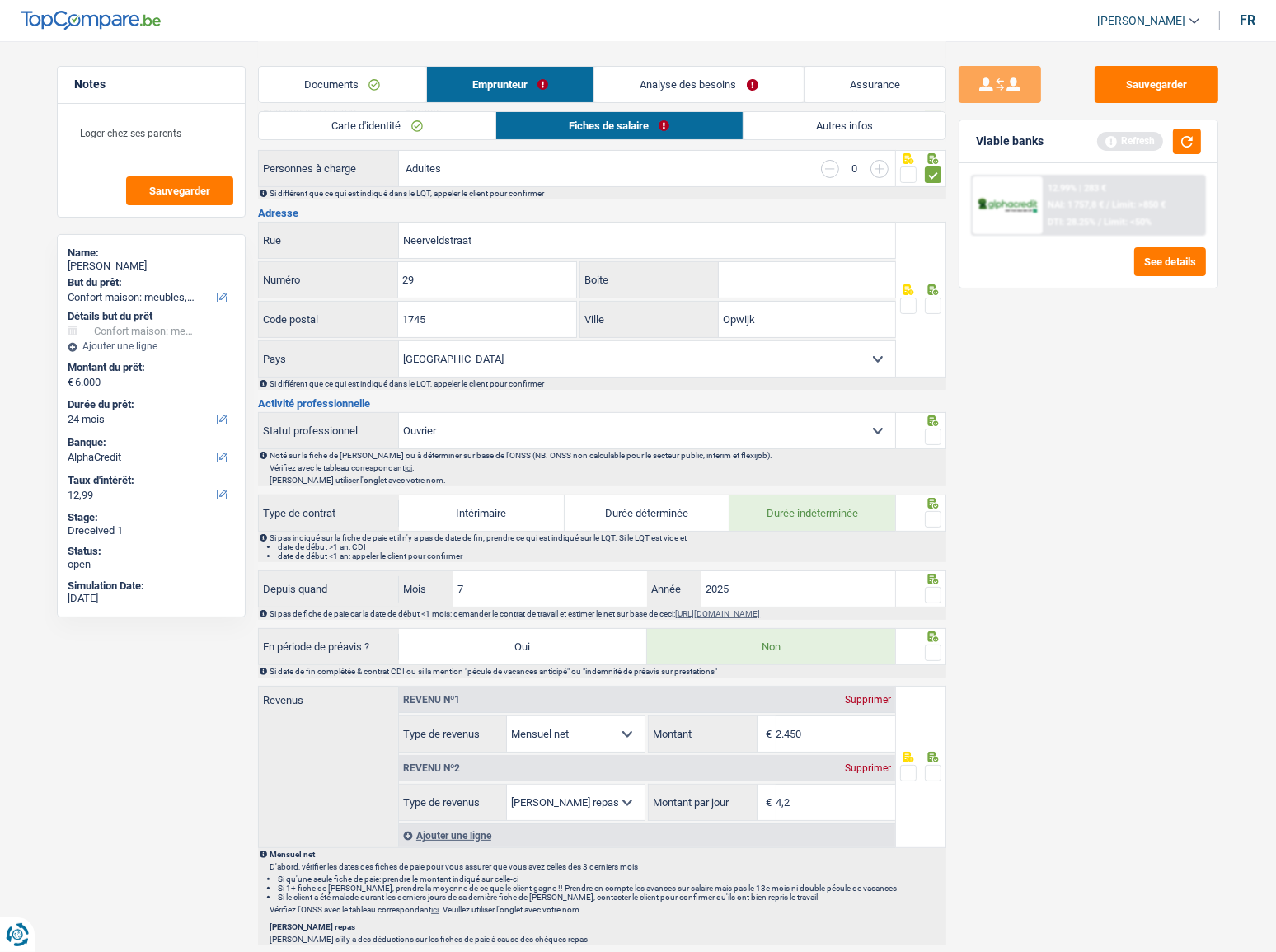
click at [937, 595] on div at bounding box center [921, 588] width 51 height 37
click at [763, 600] on input "2025" at bounding box center [798, 588] width 194 height 35
type input "2024"
drag, startPoint x: 532, startPoint y: 579, endPoint x: 465, endPoint y: 582, distance: 67.1
click at [532, 579] on input "7" at bounding box center [550, 588] width 194 height 35
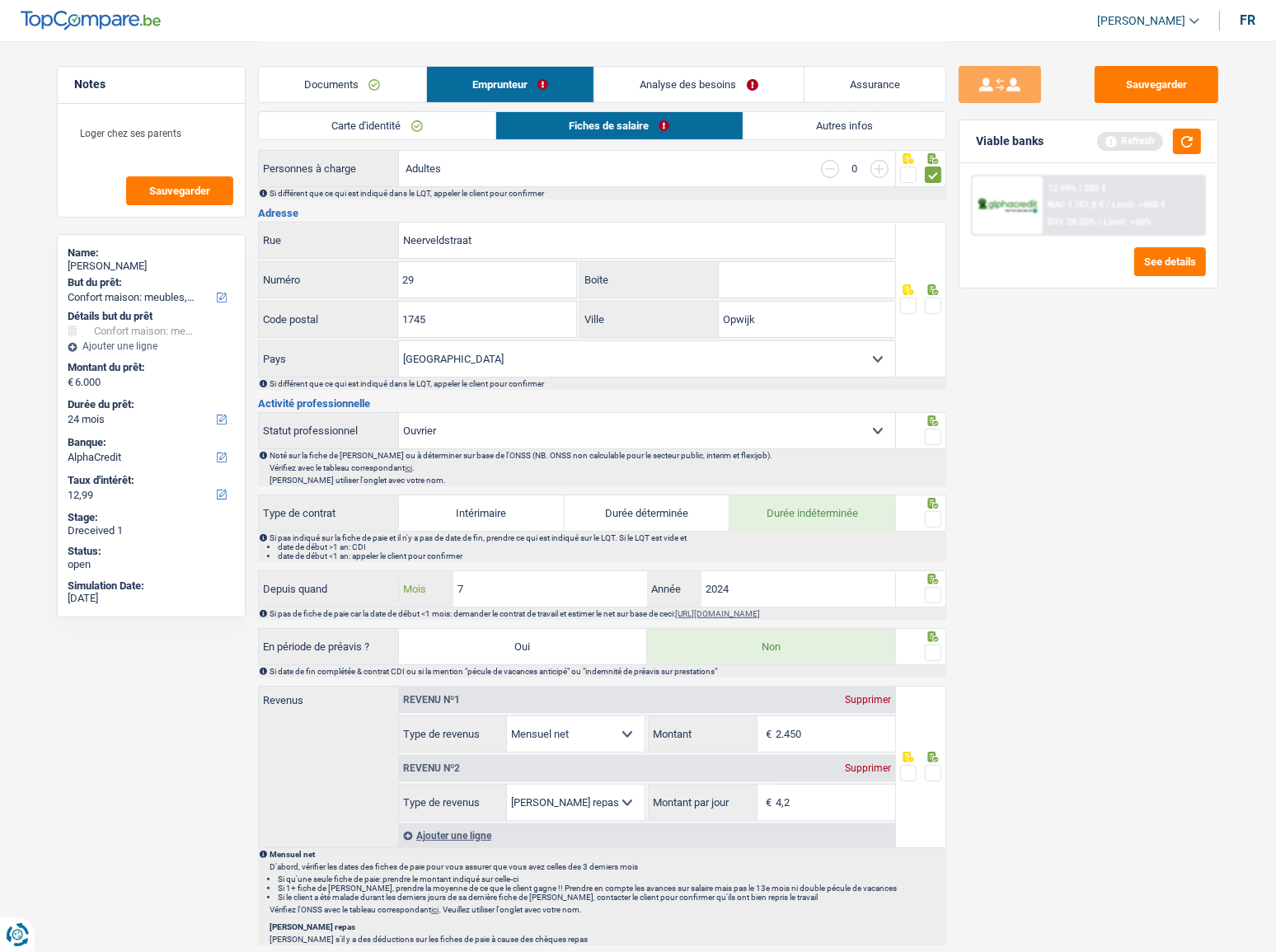
drag, startPoint x: 465, startPoint y: 582, endPoint x: 312, endPoint y: 582, distance: 153.0
click at [312, 582] on div "Depuis quand 7 Mois / 2024 Année" at bounding box center [577, 588] width 636 height 35
type input "8"
click at [934, 591] on span at bounding box center [933, 595] width 17 height 17
click at [0, 0] on input "radio" at bounding box center [0, 0] width 0 height 0
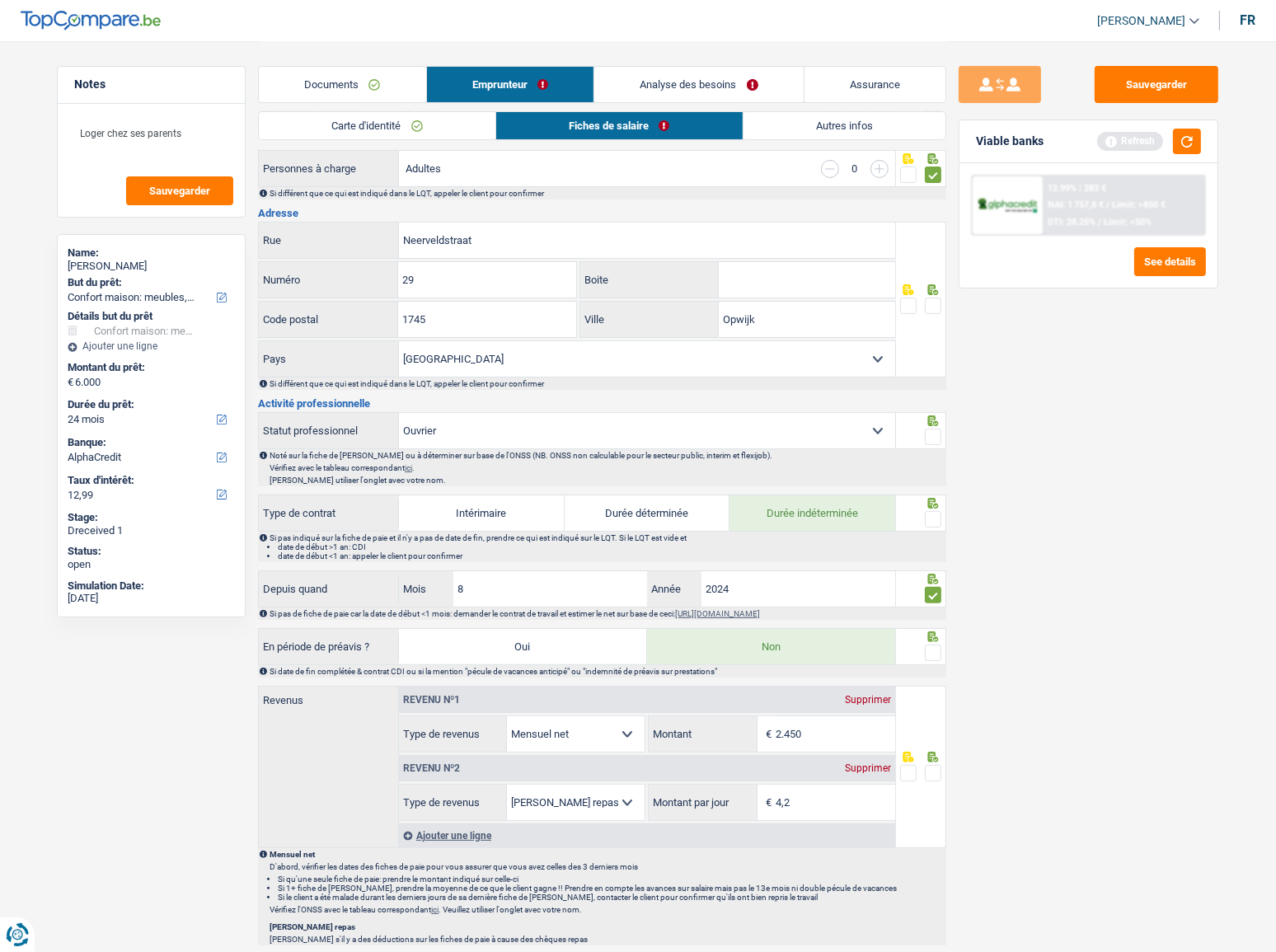
scroll to position [0, 0]
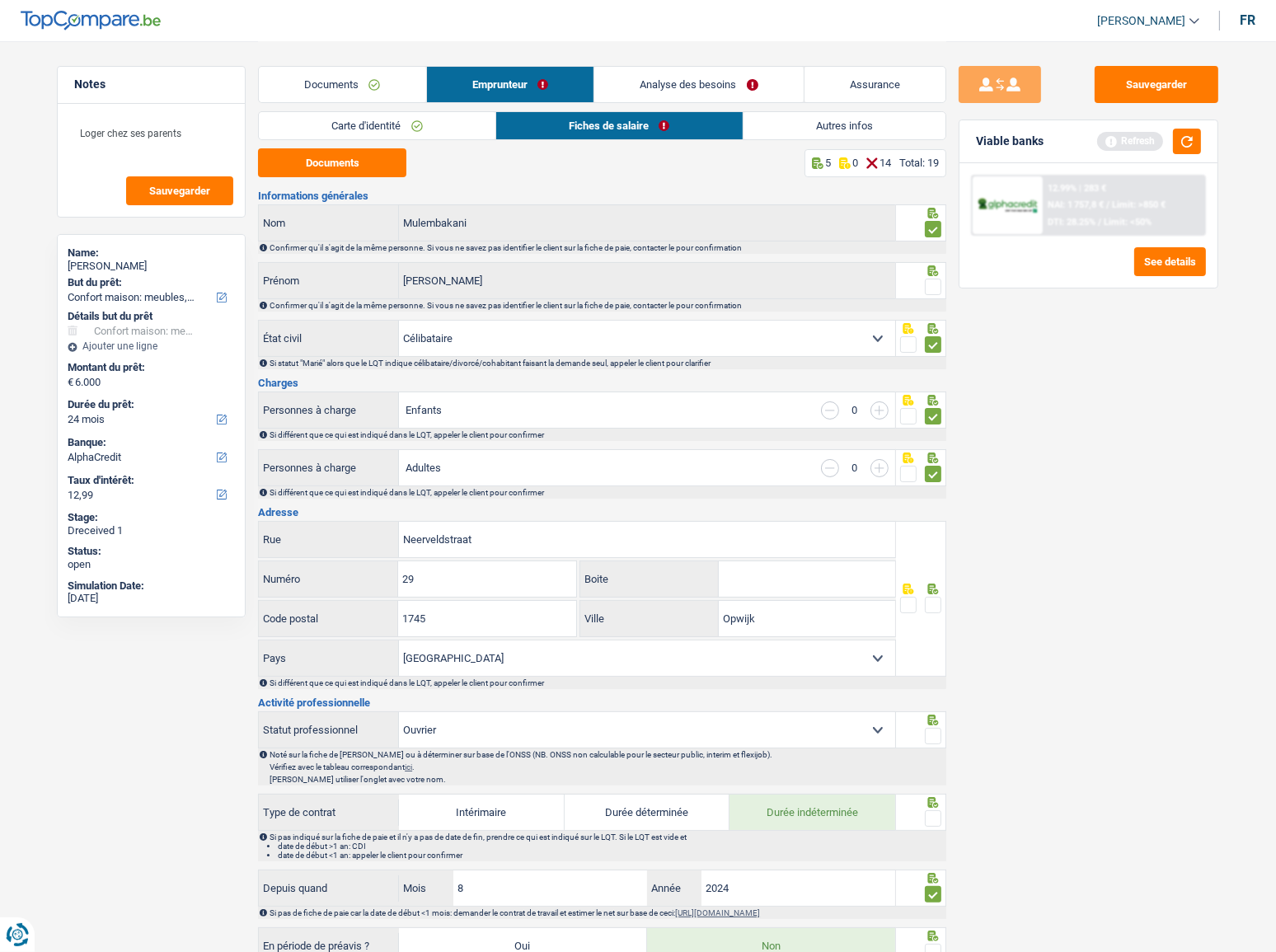
click at [930, 288] on span at bounding box center [933, 287] width 17 height 17
click at [0, 0] on input "radio" at bounding box center [0, 0] width 0 height 0
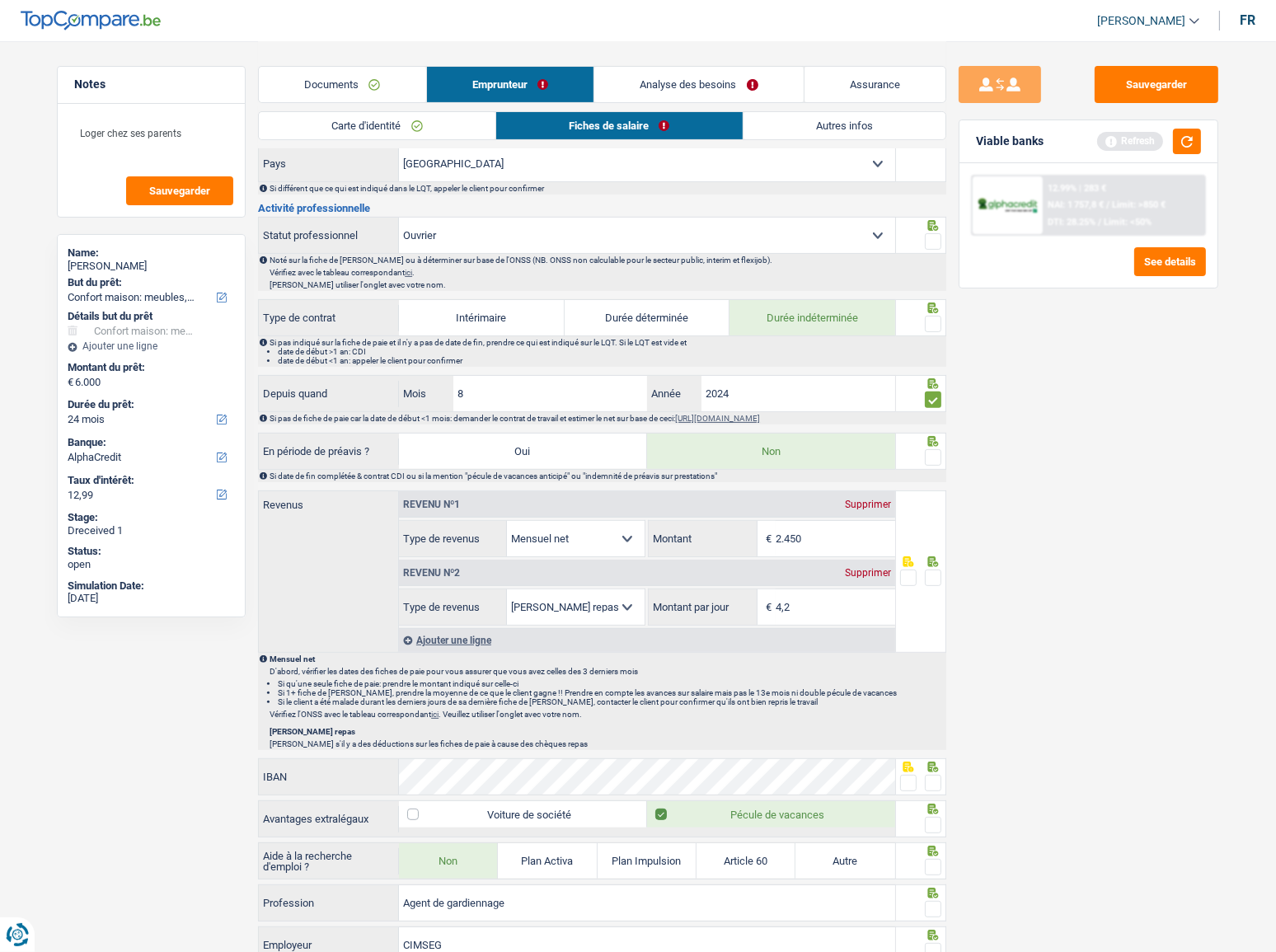
scroll to position [674, 0]
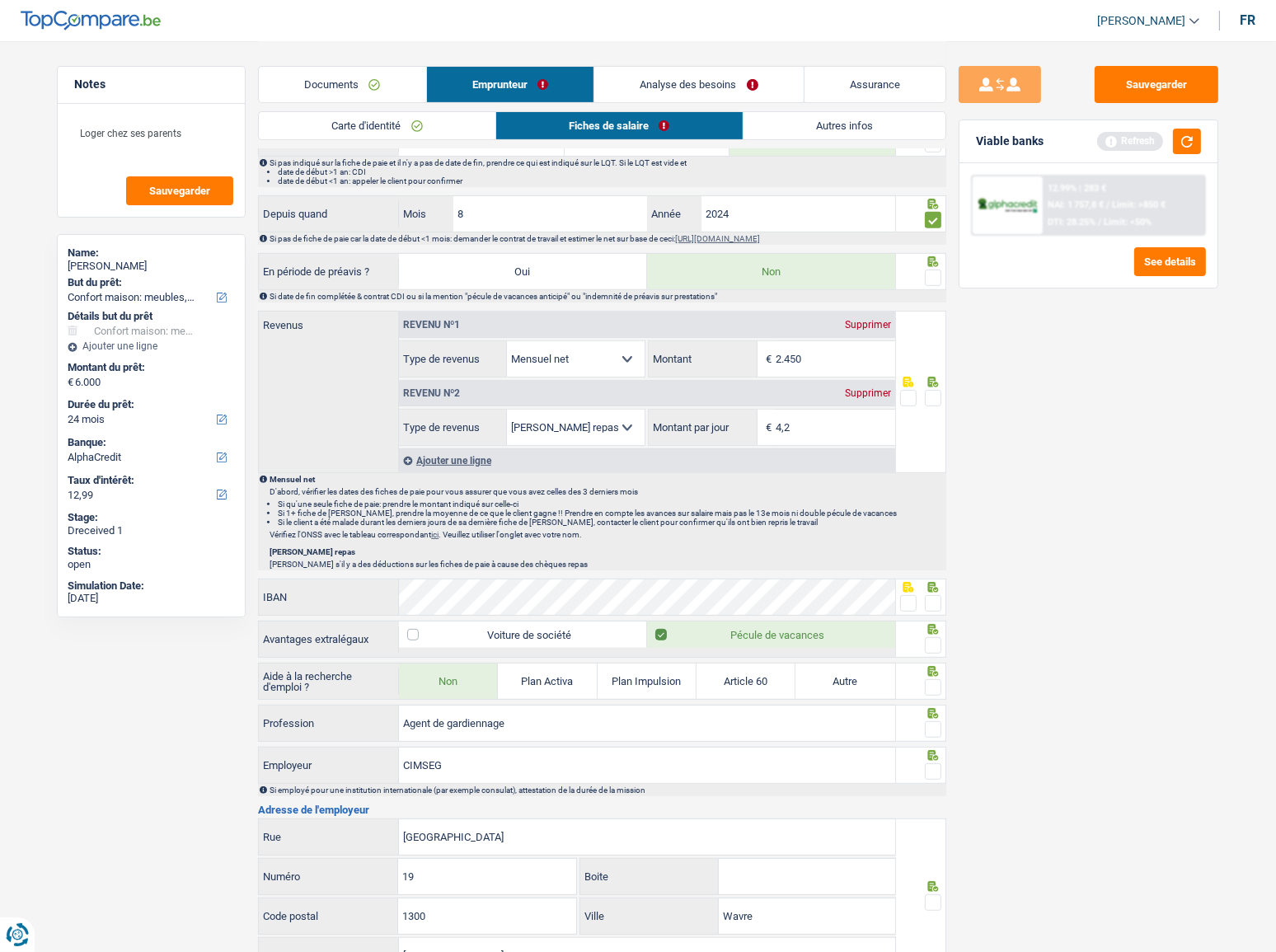
click at [933, 277] on span at bounding box center [933, 278] width 17 height 17
click at [0, 0] on input "radio" at bounding box center [0, 0] width 0 height 0
click at [1123, 466] on div "Sauvegarder Viable banks Refresh 12.99% | 283 € NAI: 1 757,8 € / Limit: >850 € …" at bounding box center [1088, 495] width 284 height 859
drag, startPoint x: 789, startPoint y: 354, endPoint x: 911, endPoint y: 365, distance: 122.5
click at [911, 365] on div "Revenus Revenu nº1 Supprimer Allocation d'handicap Allocations chômage Allocati…" at bounding box center [602, 393] width 688 height 165
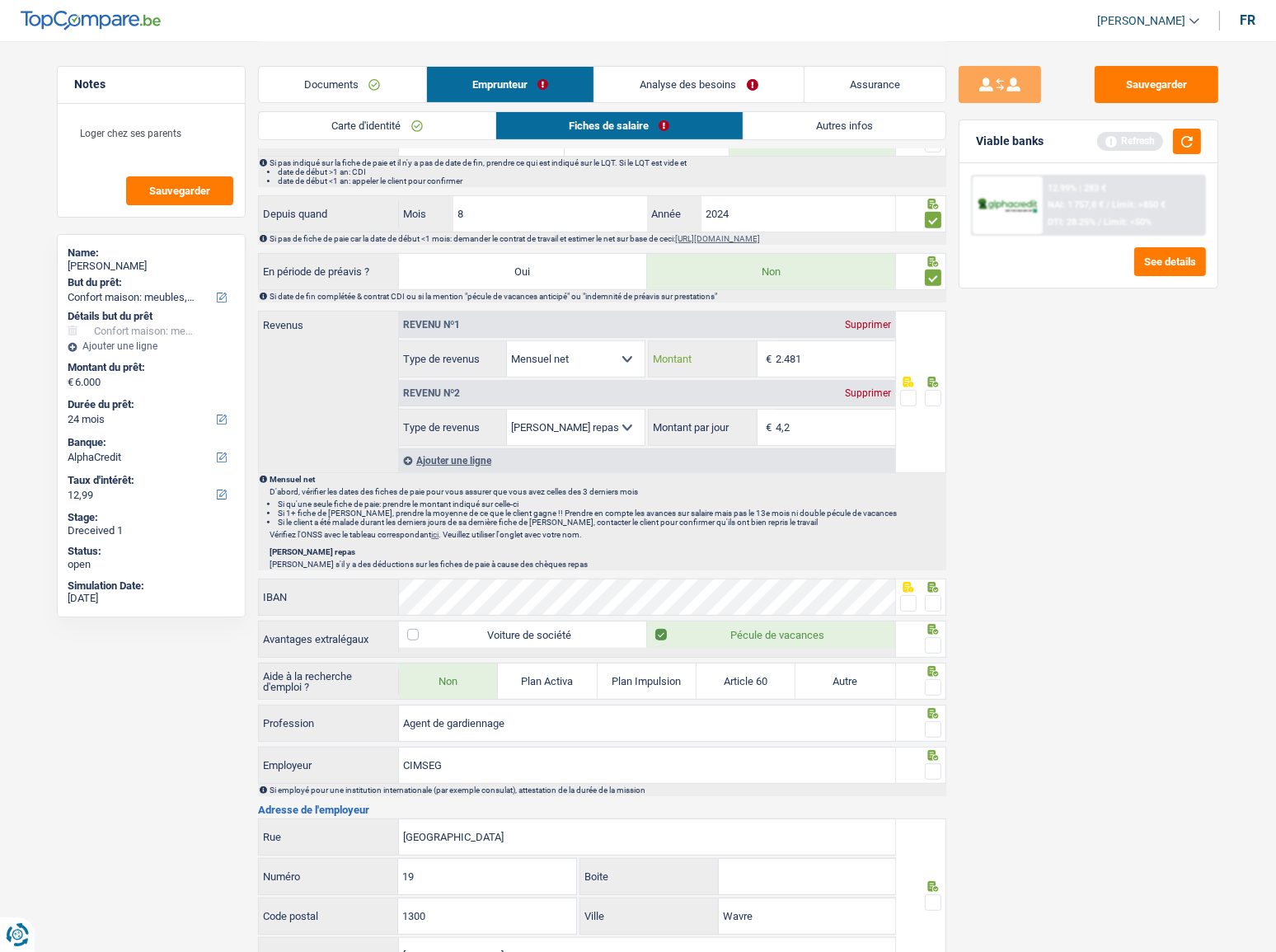
type input "2.481"
click at [1156, 532] on div "Sauvegarder Viable banks Refresh 12.99% | 283 € NAI: 1 757,8 € / Limit: >850 € …" at bounding box center [1088, 495] width 284 height 859
click at [839, 422] on input "4,2" at bounding box center [835, 427] width 120 height 35
type input "4,0"
click at [944, 394] on div at bounding box center [921, 392] width 51 height 163
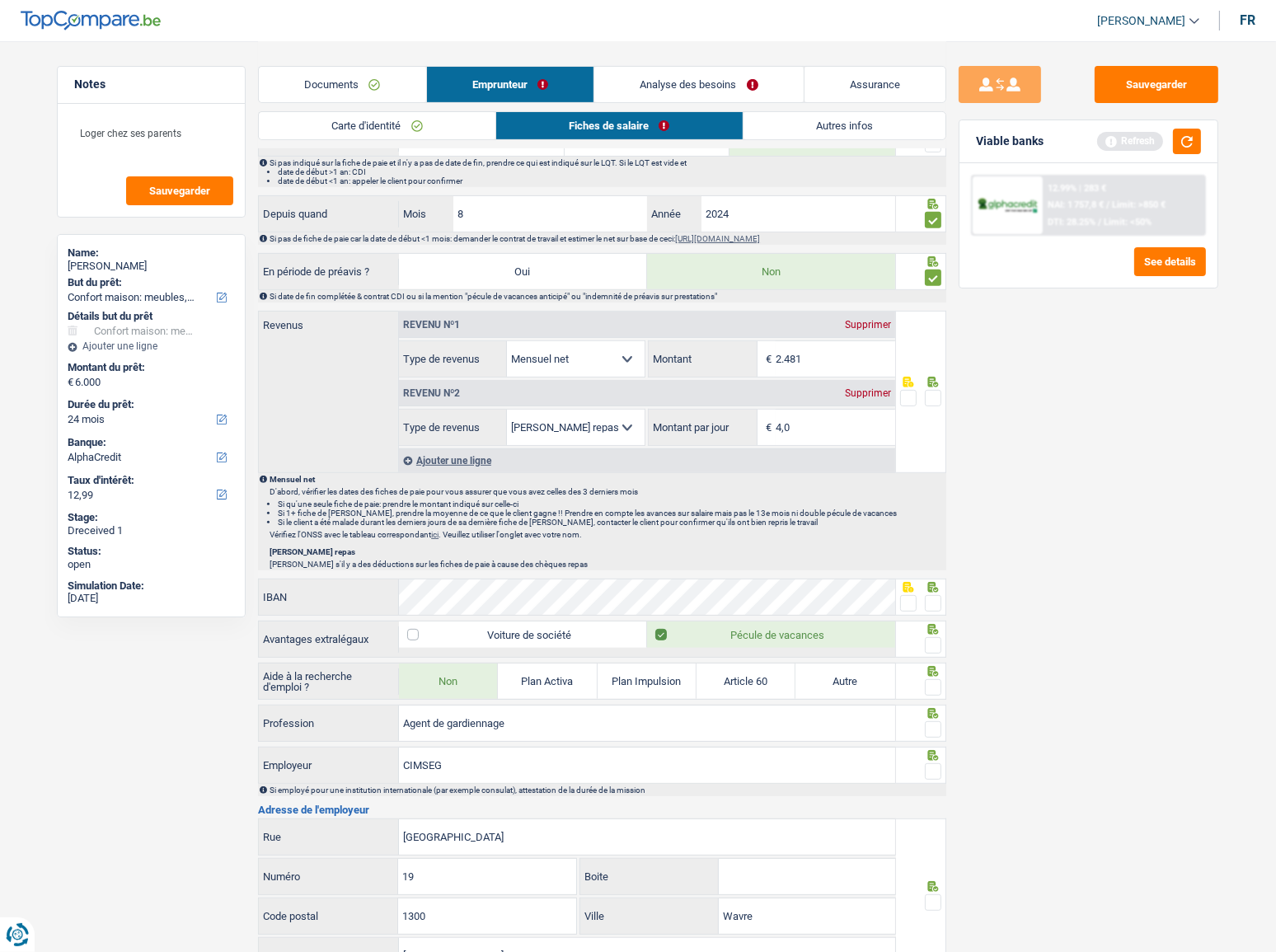
drag, startPoint x: 937, startPoint y: 397, endPoint x: 935, endPoint y: 406, distance: 9.2
click at [934, 398] on span at bounding box center [933, 398] width 17 height 17
click at [0, 0] on input "radio" at bounding box center [0, 0] width 0 height 0
click at [1040, 619] on div "Sauvegarder Viable banks Refresh 12.99% | 283 € NAI: 1 757,8 € / Limit: >850 € …" at bounding box center [1088, 495] width 284 height 859
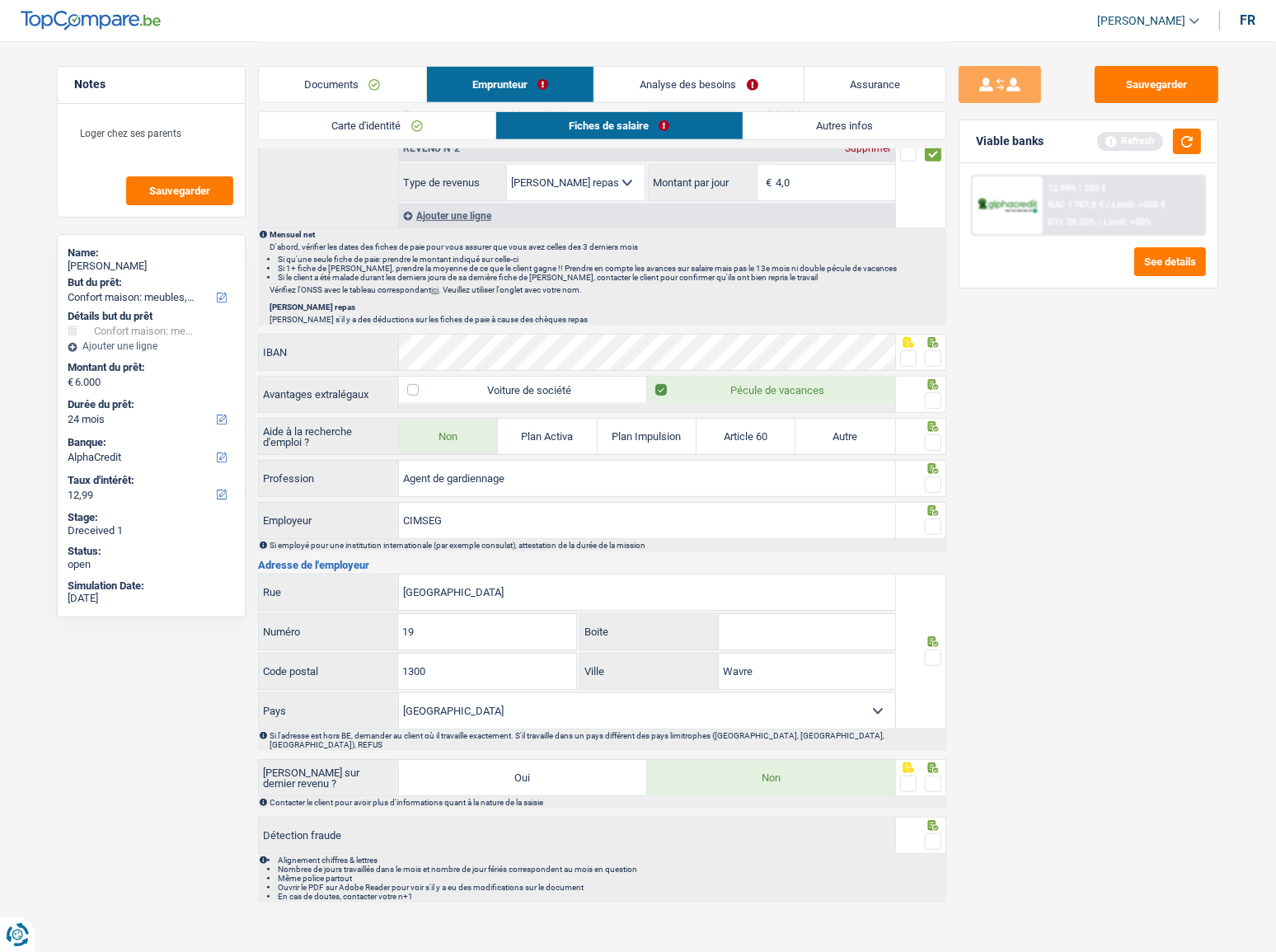
drag, startPoint x: 1165, startPoint y: 493, endPoint x: 957, endPoint y: 367, distance: 243.2
click at [1162, 493] on div "Sauvegarder Viable banks Refresh 12.99% | 283 € NAI: 1 757,8 € / Limit: >850 € …" at bounding box center [1088, 495] width 284 height 859
click at [939, 361] on span at bounding box center [933, 359] width 17 height 17
click at [0, 0] on input "radio" at bounding box center [0, 0] width 0 height 0
click at [940, 399] on span at bounding box center [933, 401] width 17 height 17
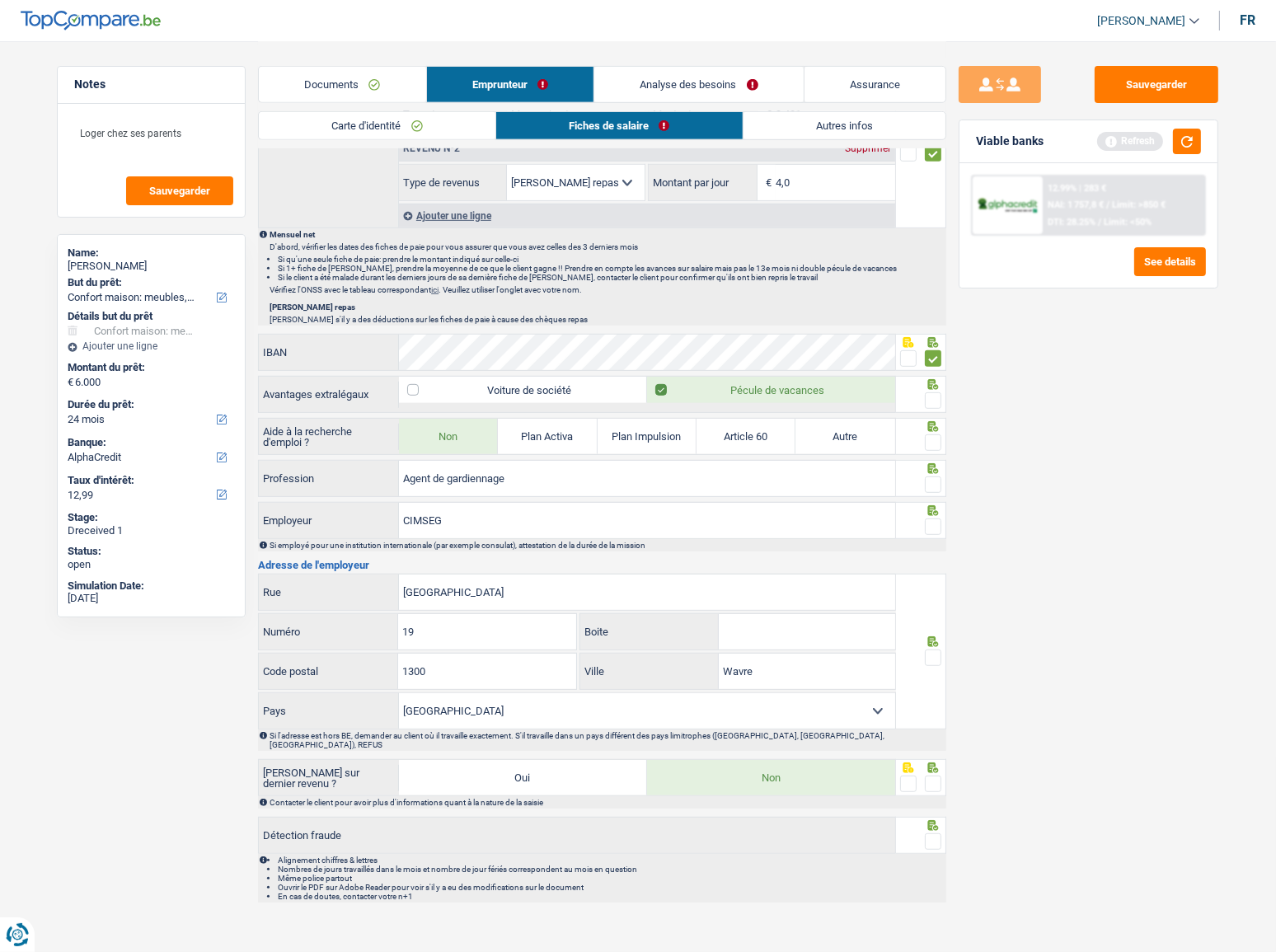
click at [0, 0] on input "radio" at bounding box center [0, 0] width 0 height 0
click at [934, 440] on span at bounding box center [933, 442] width 17 height 17
click at [0, 0] on input "radio" at bounding box center [0, 0] width 0 height 0
drag, startPoint x: 935, startPoint y: 473, endPoint x: 937, endPoint y: 501, distance: 28.1
click at [935, 476] on span at bounding box center [933, 484] width 17 height 17
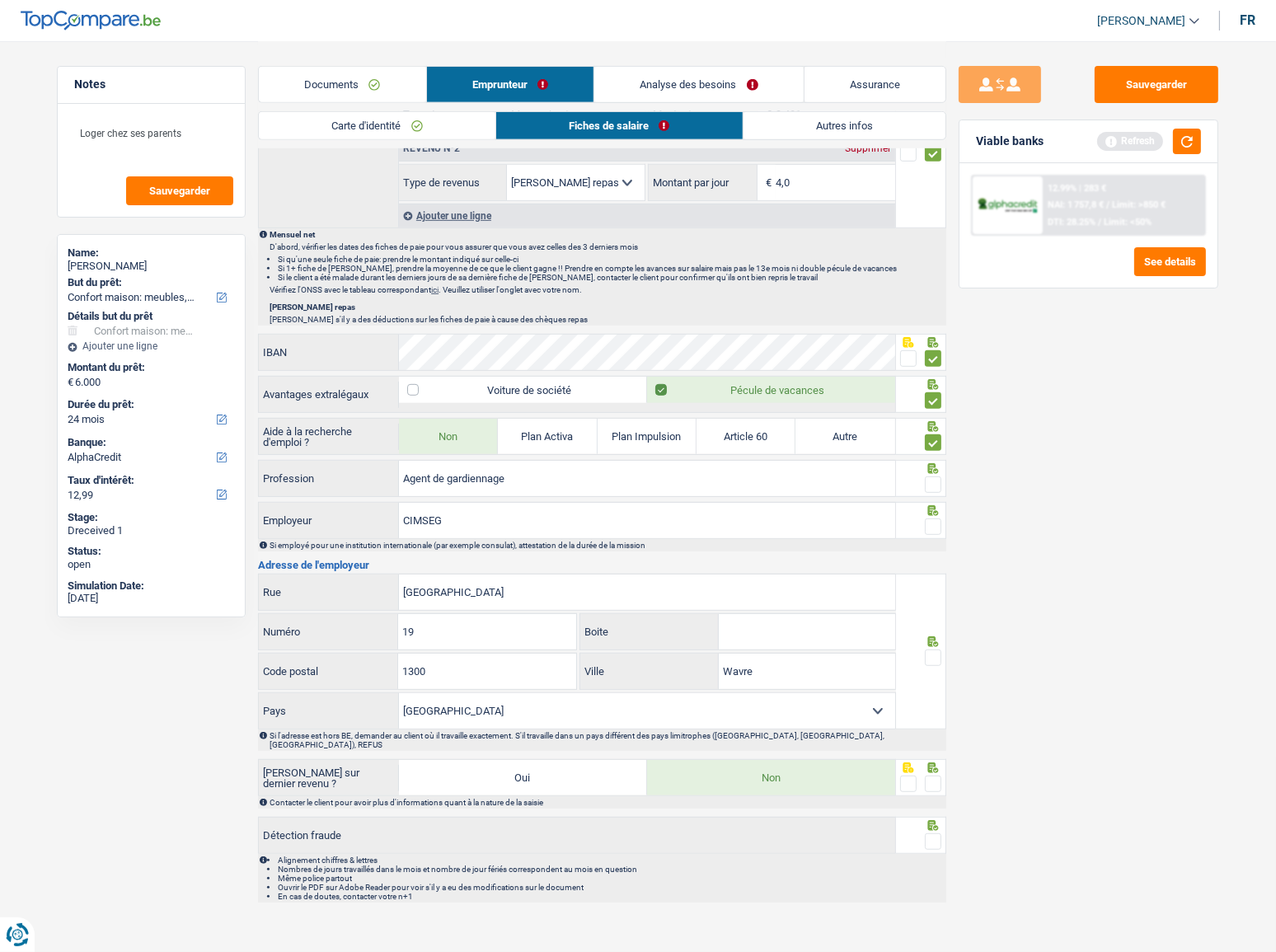
click at [0, 0] on input "radio" at bounding box center [0, 0] width 0 height 0
drag, startPoint x: 934, startPoint y: 511, endPoint x: 990, endPoint y: 534, distance: 60.5
click at [935, 515] on div at bounding box center [921, 520] width 51 height 37
click at [467, 482] on input "Agent de gardiennage" at bounding box center [647, 479] width 496 height 35
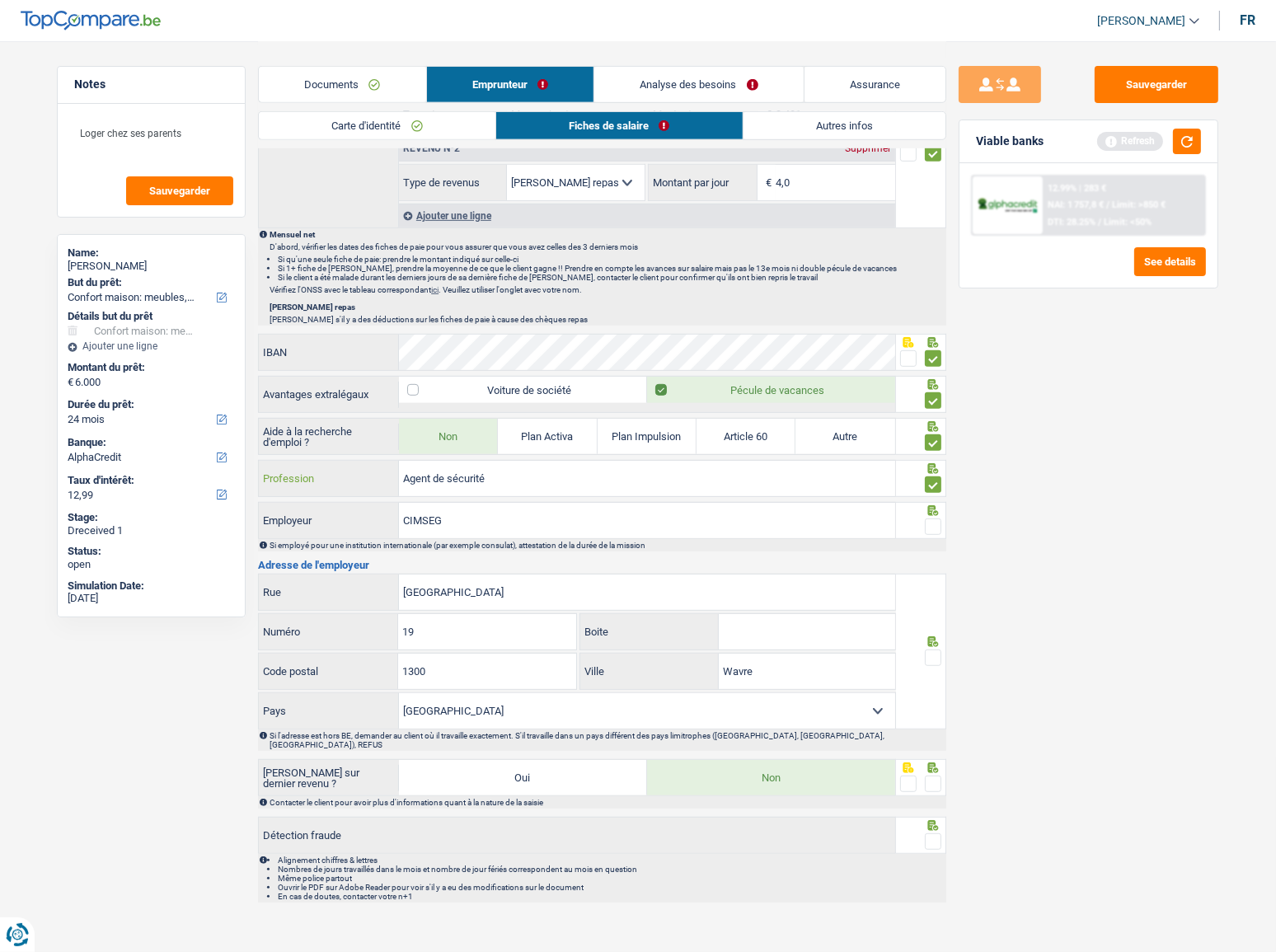
type input "Agent de sécurité"
drag, startPoint x: 981, startPoint y: 517, endPoint x: 1242, endPoint y: 514, distance: 261.0
click at [983, 517] on div "Sauvegarder Viable banks Refresh 12.99% | 283 € NAI: 1 757,8 € / Limit: >850 € …" at bounding box center [1088, 495] width 284 height 859
drag, startPoint x: 454, startPoint y: 512, endPoint x: 436, endPoint y: 514, distance: 18.1
click at [406, 511] on input "CIMSEG" at bounding box center [647, 520] width 496 height 35
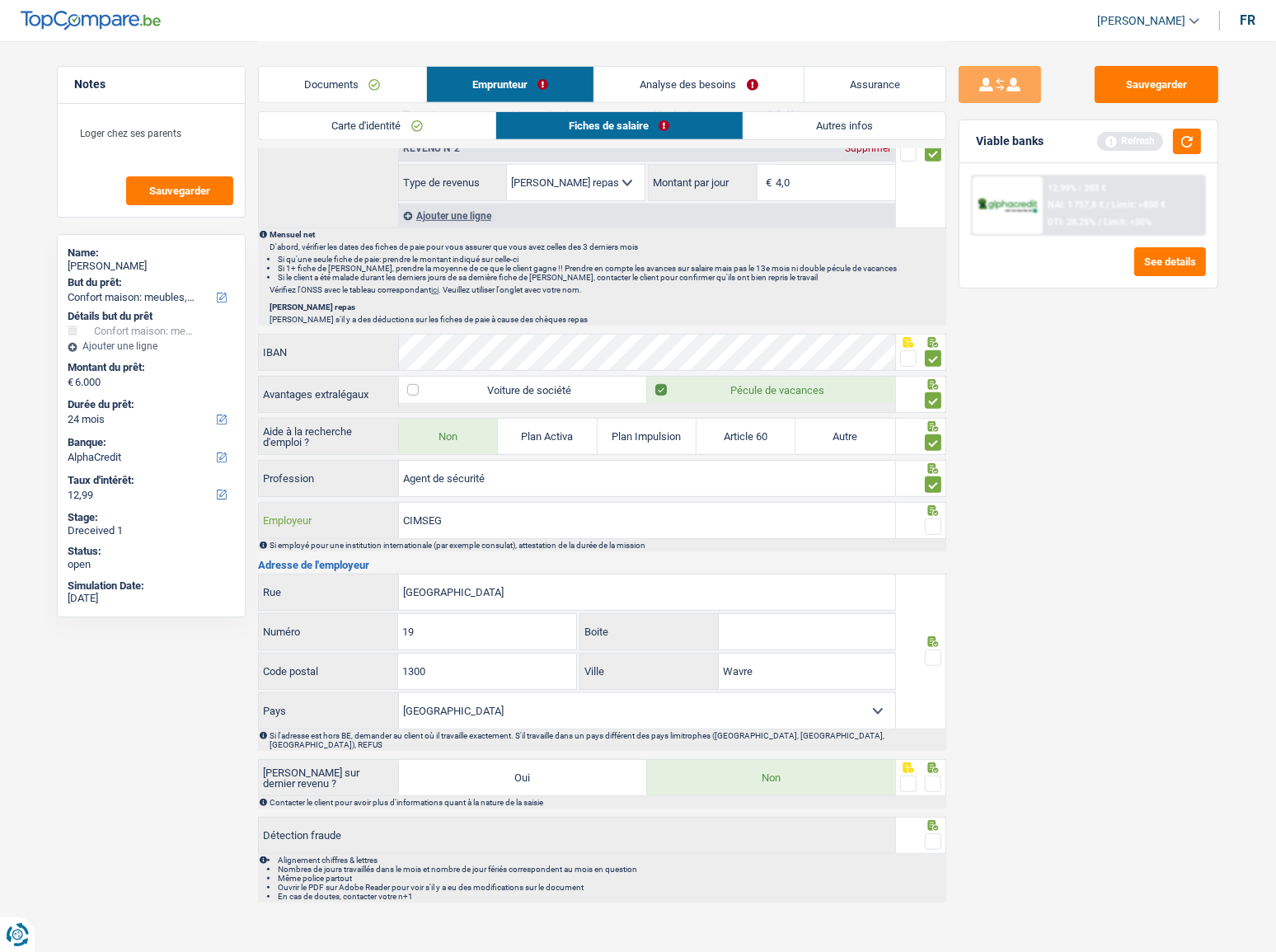
paste input "SECURITAS"
type input "SECURITAS"
drag, startPoint x: 517, startPoint y: 594, endPoint x: 372, endPoint y: 586, distance: 145.2
click at [365, 586] on div "Rue de la Station Rue" at bounding box center [577, 592] width 636 height 35
paste input "KOUTERVELDSTRAAT"
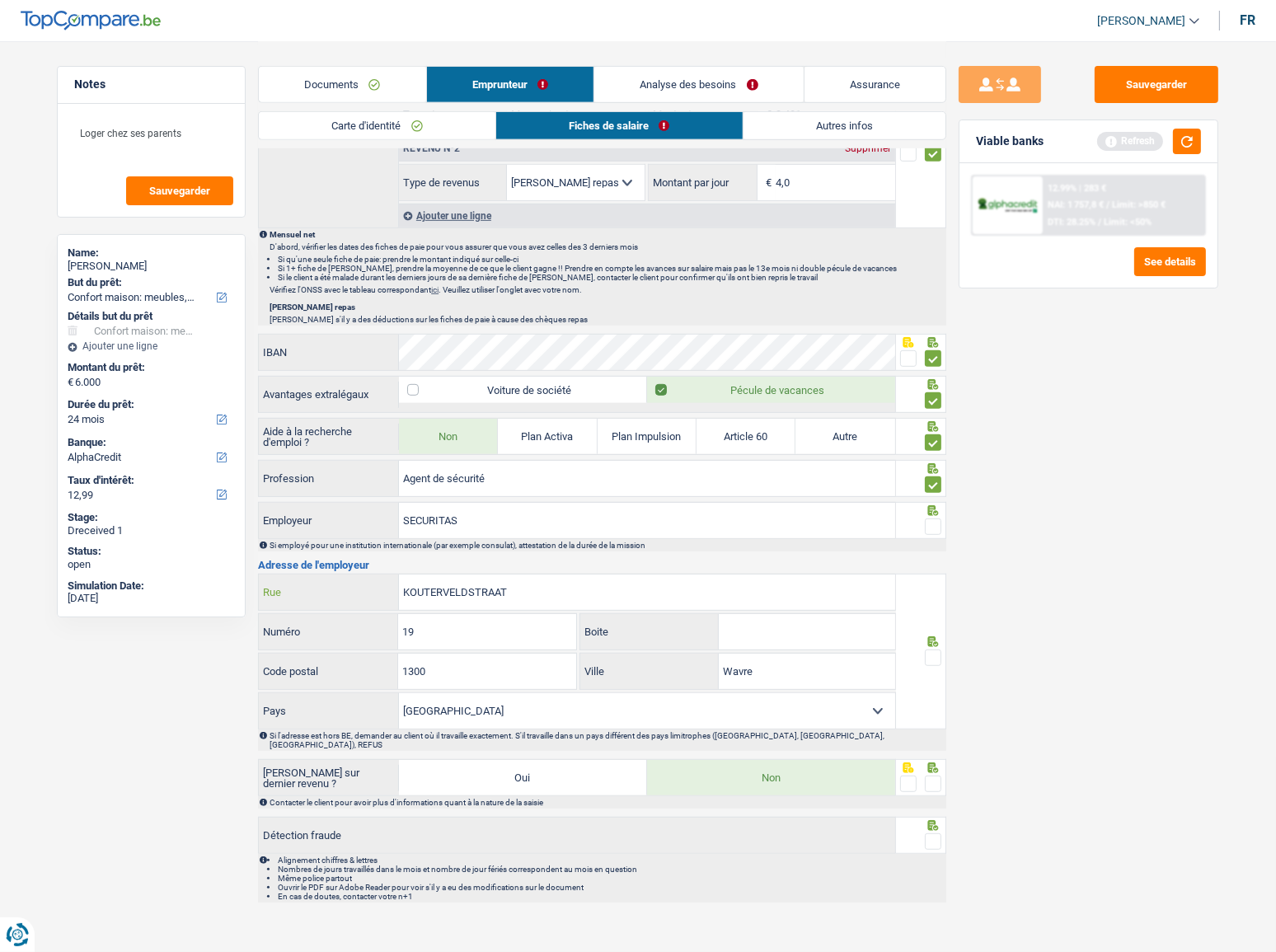
type input "KOUTERVELDSTRAAT"
drag, startPoint x: 399, startPoint y: 630, endPoint x: 468, endPoint y: 624, distance: 69.3
click at [386, 618] on div "19 Numéro" at bounding box center [418, 631] width 318 height 35
drag, startPoint x: 472, startPoint y: 624, endPoint x: 305, endPoint y: 612, distance: 167.4
click at [305, 613] on div "19 Numéro" at bounding box center [418, 631] width 318 height 35
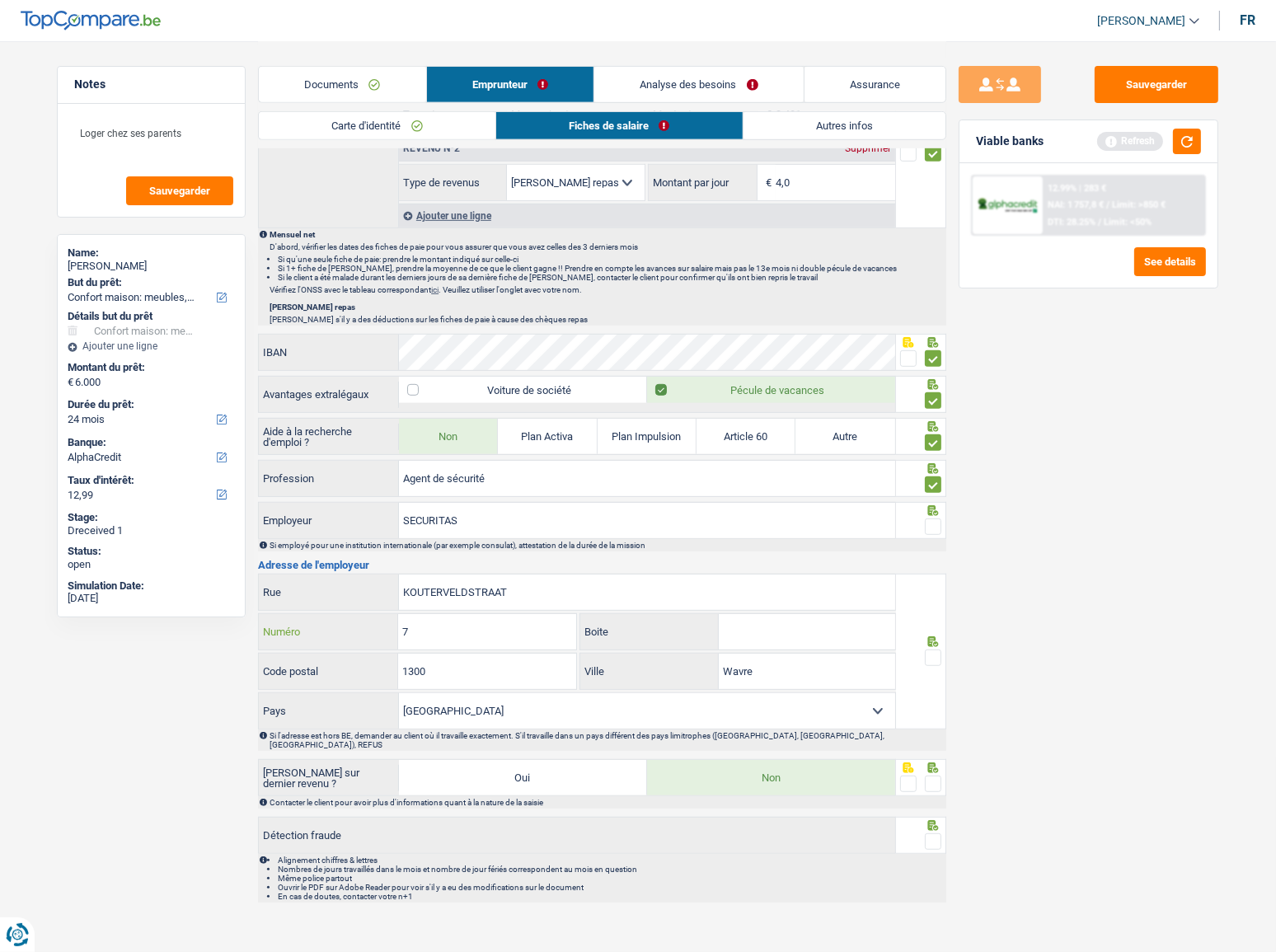
type input "7"
click at [816, 634] on input "Boite" at bounding box center [807, 631] width 176 height 35
type input "A"
drag, startPoint x: 453, startPoint y: 671, endPoint x: 462, endPoint y: 675, distance: 9.8
click at [453, 672] on input "1300" at bounding box center [486, 671] width 177 height 35
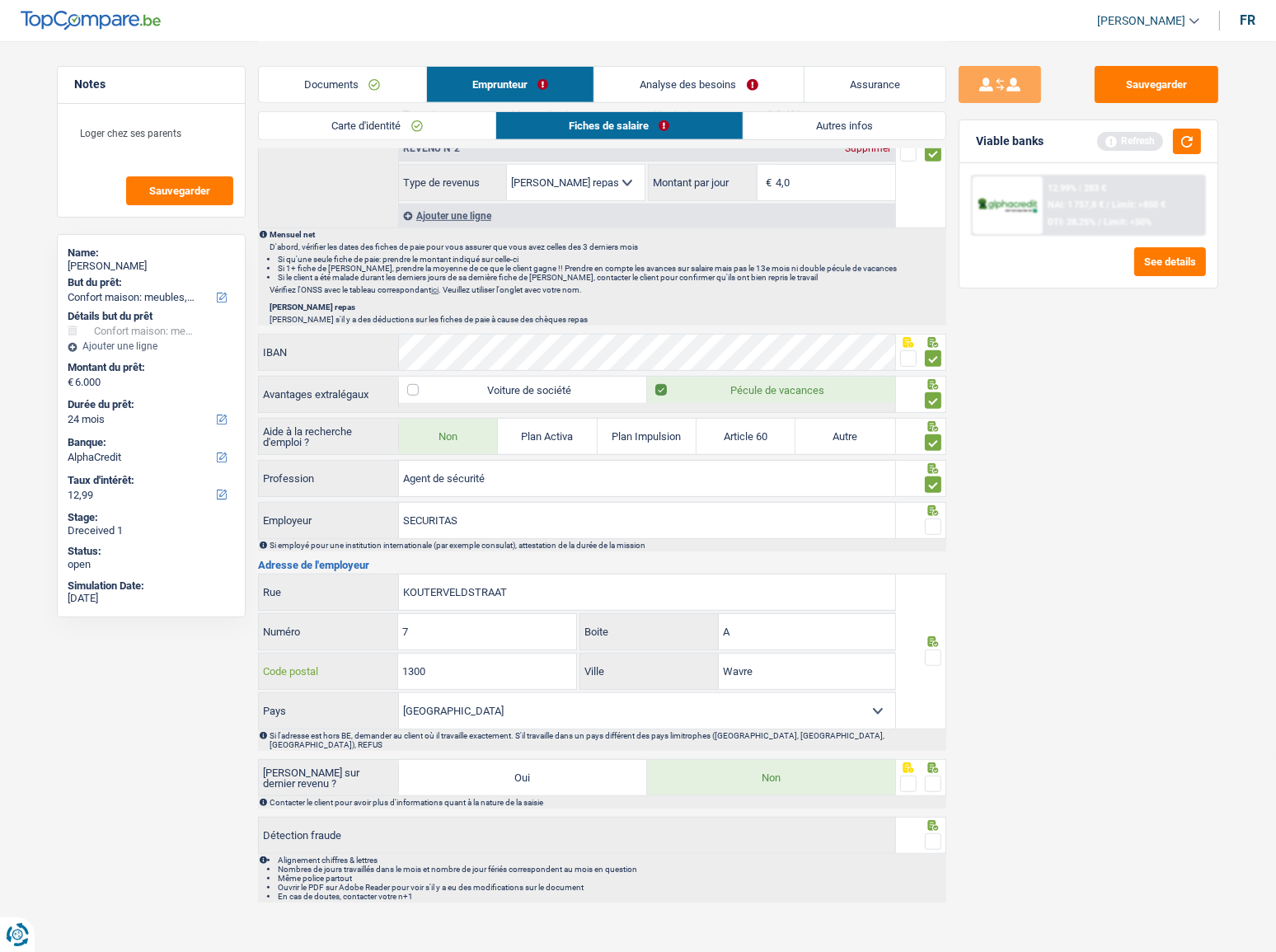
drag, startPoint x: 463, startPoint y: 675, endPoint x: 338, endPoint y: 661, distance: 125.8
click at [338, 661] on div "1300 Code postal" at bounding box center [418, 671] width 318 height 35
paste input "831"
type input "1831"
drag, startPoint x: 762, startPoint y: 671, endPoint x: 675, endPoint y: 670, distance: 87.0
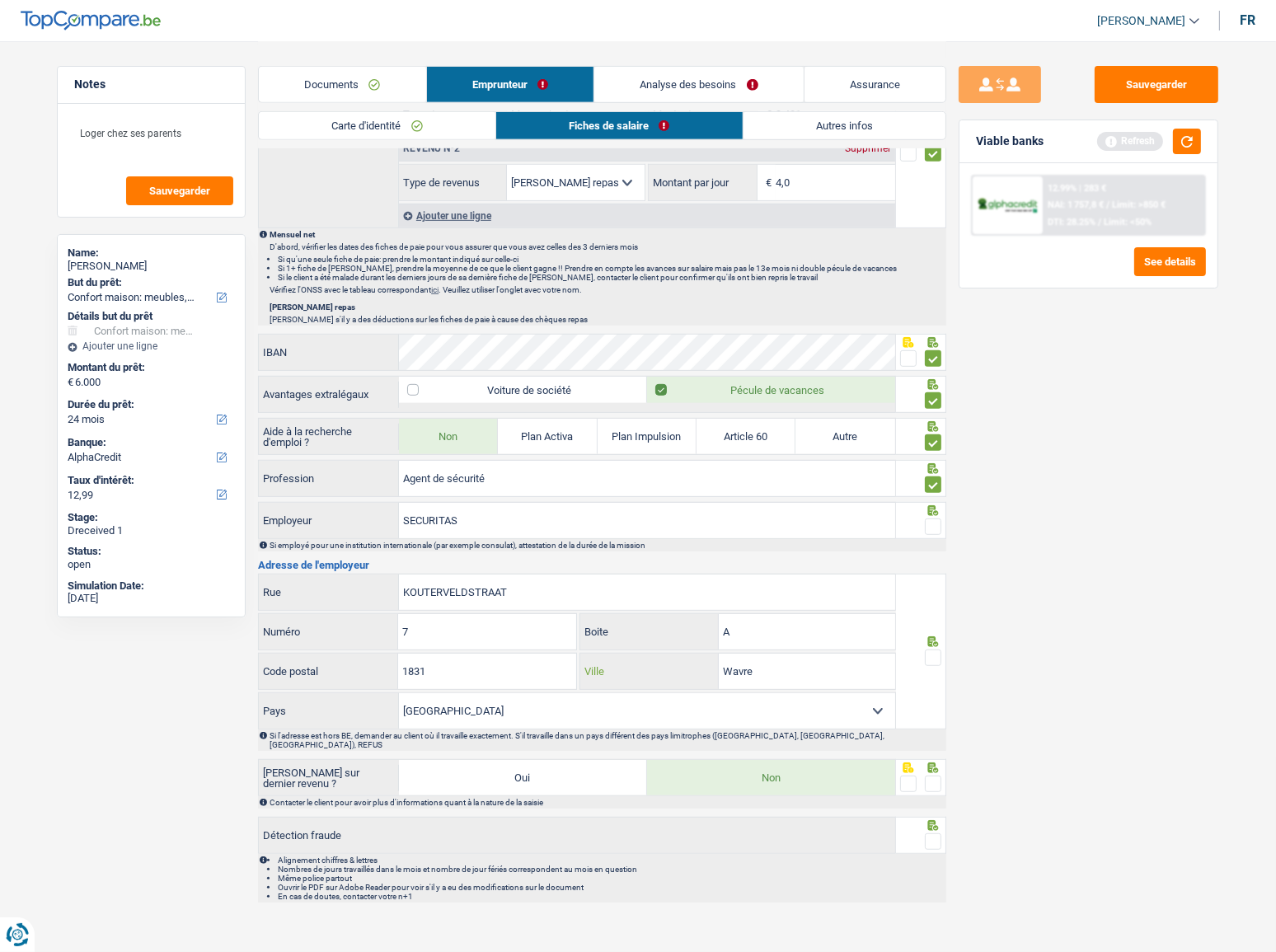
click at [675, 670] on div "Wavre Ville" at bounding box center [738, 671] width 315 height 35
paste input "DIEGEM"
type input "DIEGEM"
click at [923, 654] on fieldset at bounding box center [921, 658] width 42 height 21
click at [931, 649] on span at bounding box center [933, 658] width 17 height 17
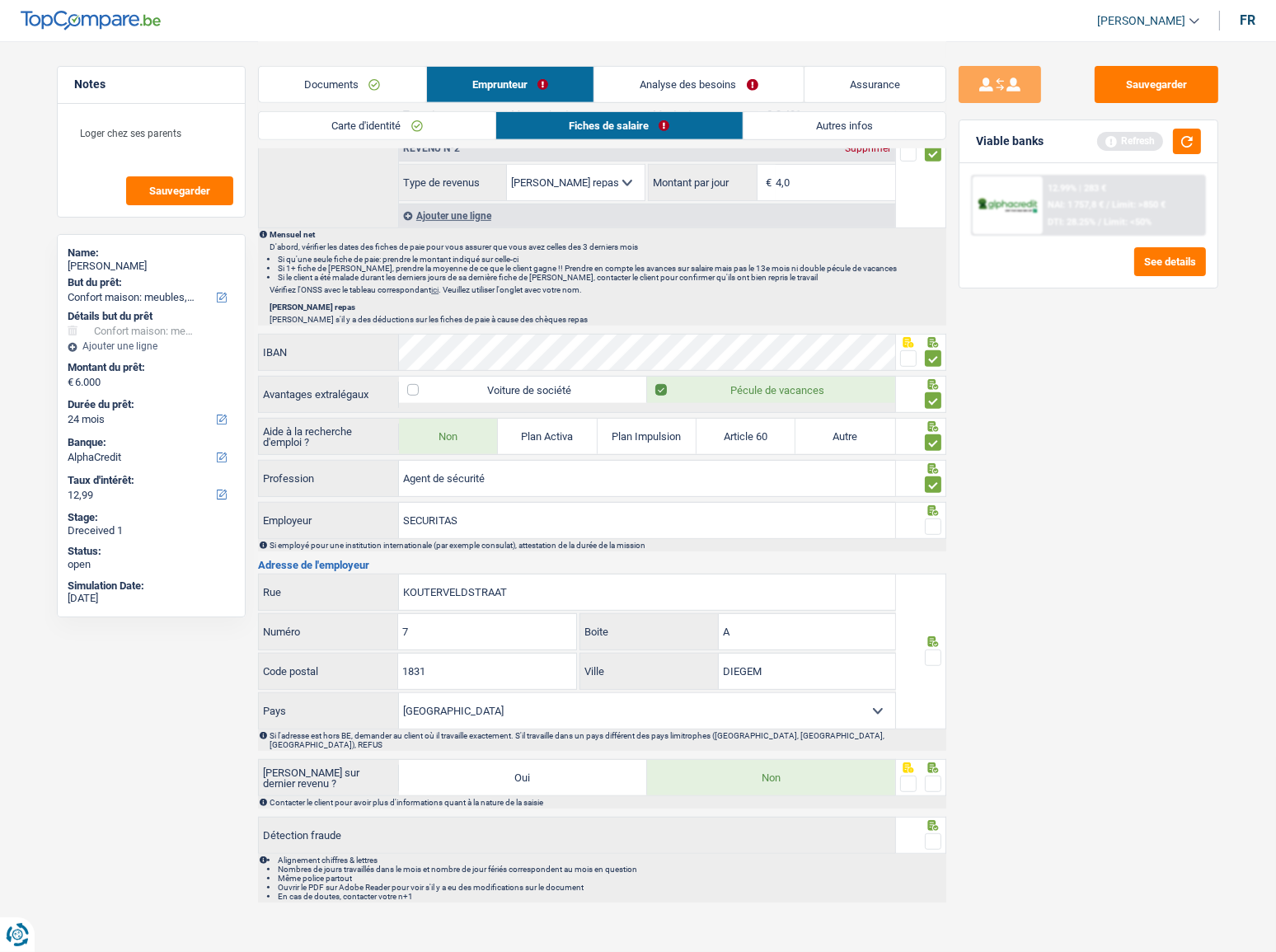
click at [0, 0] on input "radio" at bounding box center [0, 0] width 0 height 0
drag, startPoint x: 938, startPoint y: 761, endPoint x: 931, endPoint y: 778, distance: 18.4
click at [936, 775] on span at bounding box center [933, 784] width 17 height 17
click at [0, 0] on input "radio" at bounding box center [0, 0] width 0 height 0
drag, startPoint x: 936, startPoint y: 827, endPoint x: 975, endPoint y: 727, distance: 107.3
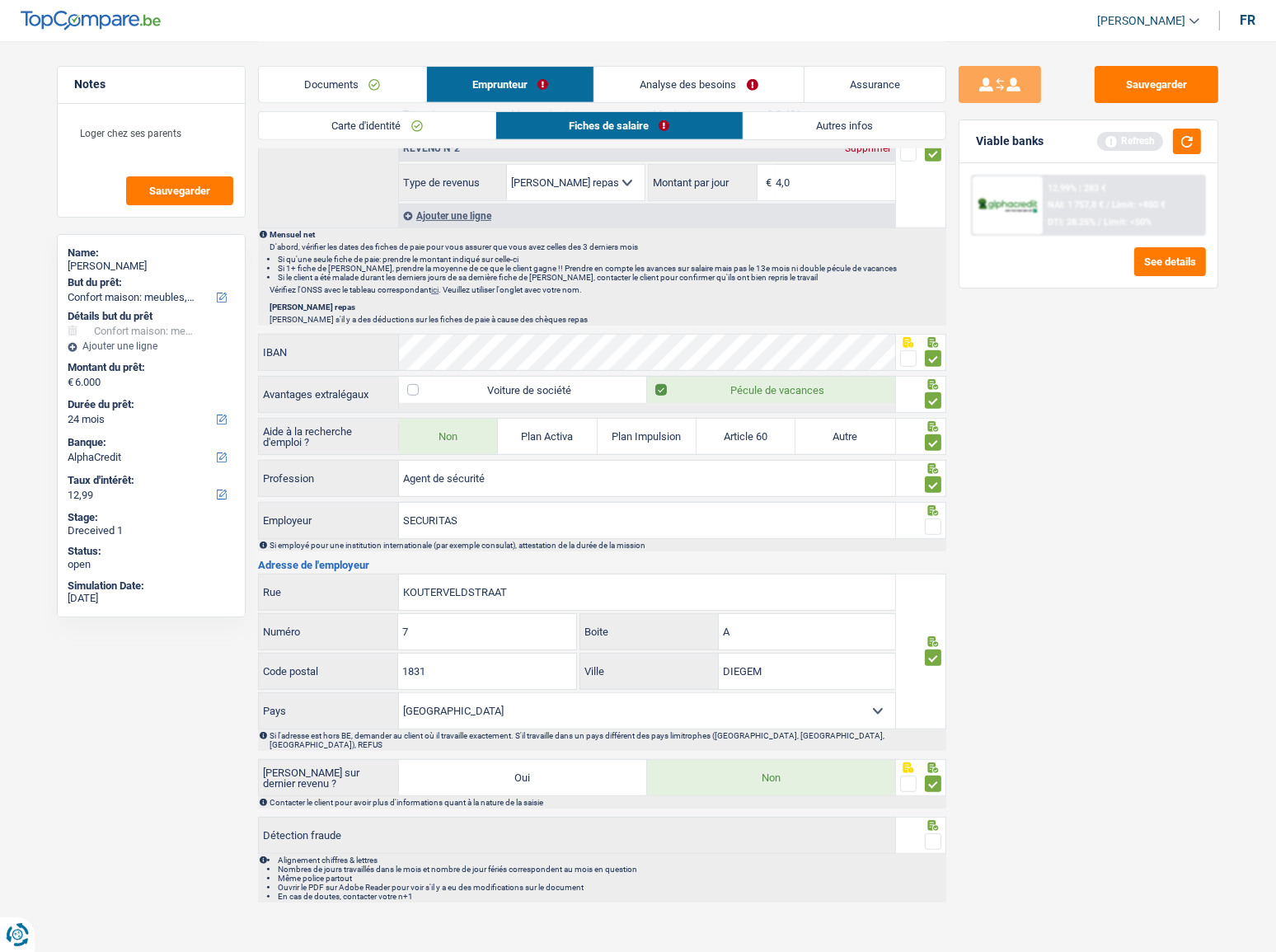
click at [936, 833] on span at bounding box center [933, 841] width 17 height 17
click at [0, 0] on input "radio" at bounding box center [0, 0] width 0 height 0
click at [932, 527] on span at bounding box center [933, 526] width 17 height 17
click at [0, 0] on input "radio" at bounding box center [0, 0] width 0 height 0
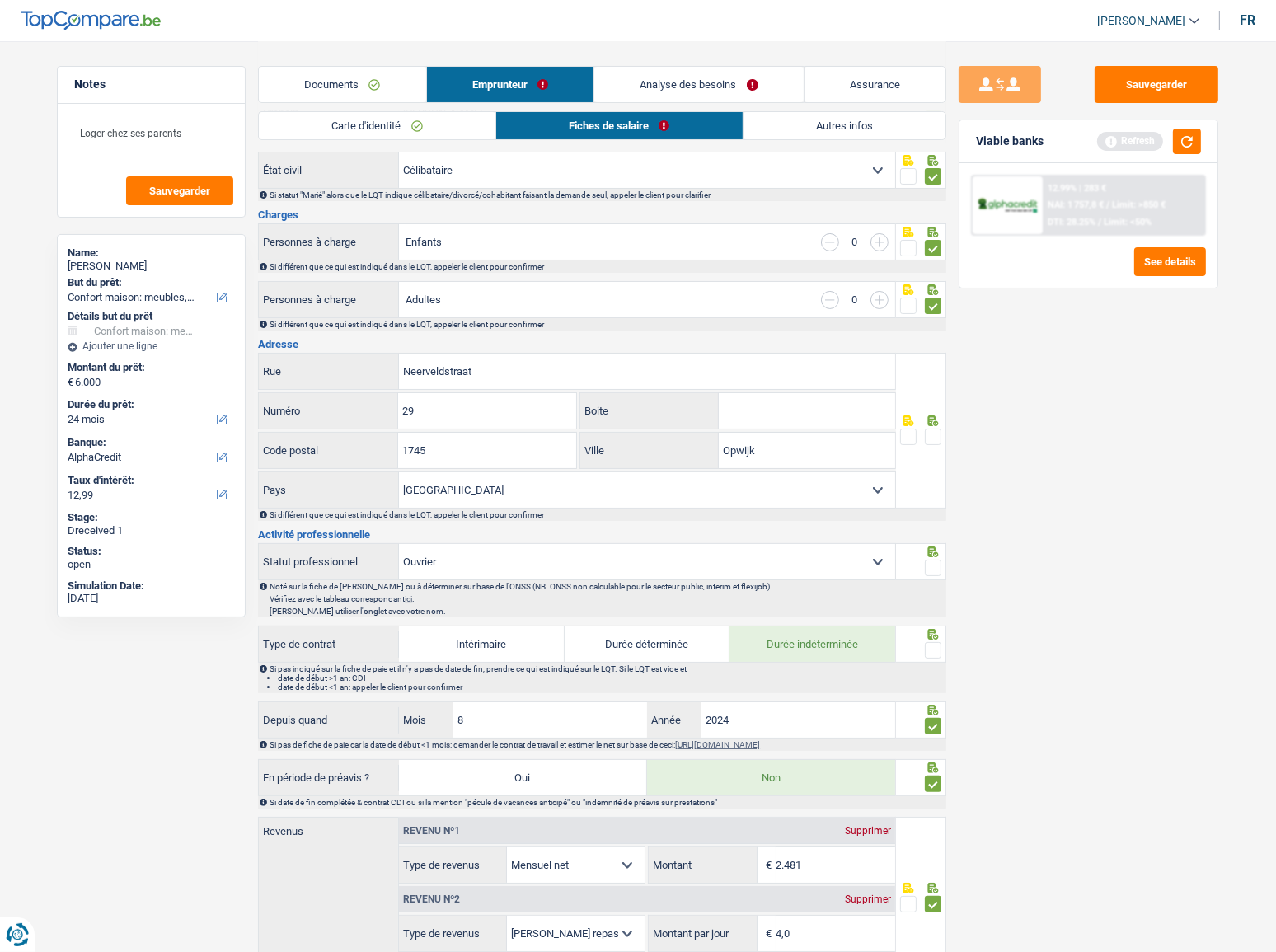
scroll to position [0, 0]
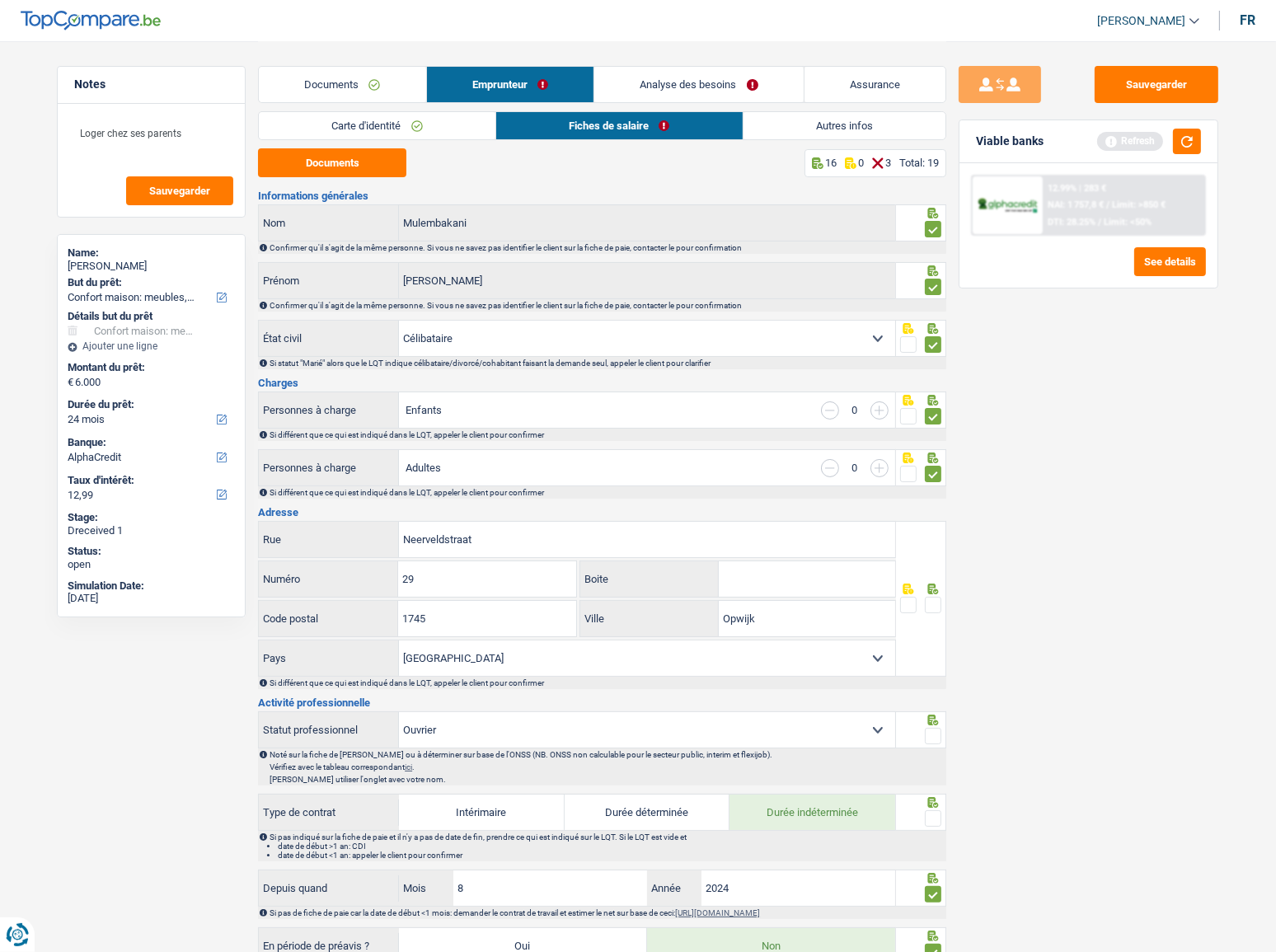
click at [932, 603] on span at bounding box center [933, 605] width 17 height 17
click at [0, 0] on input "radio" at bounding box center [0, 0] width 0 height 0
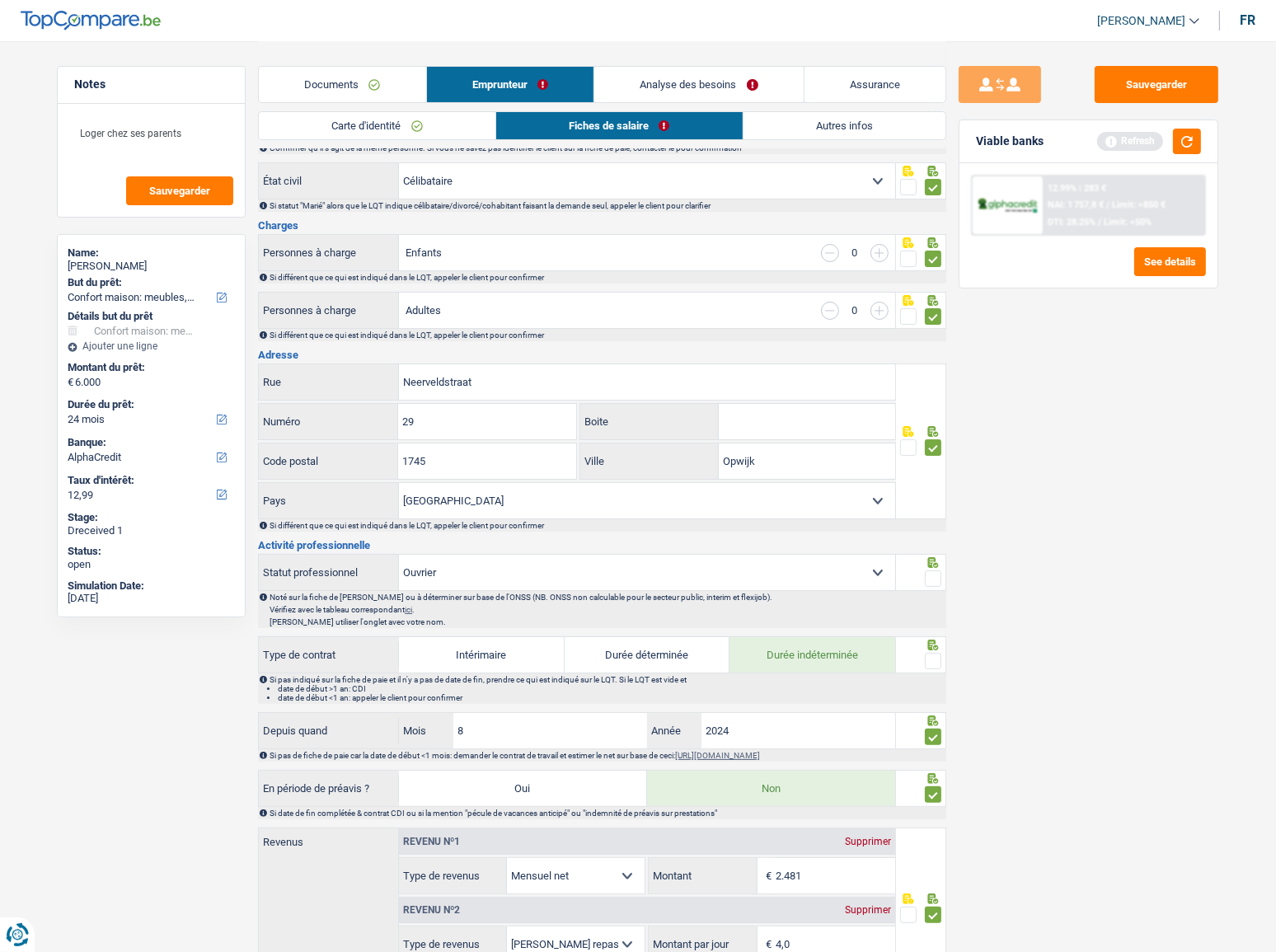
scroll to position [299, 0]
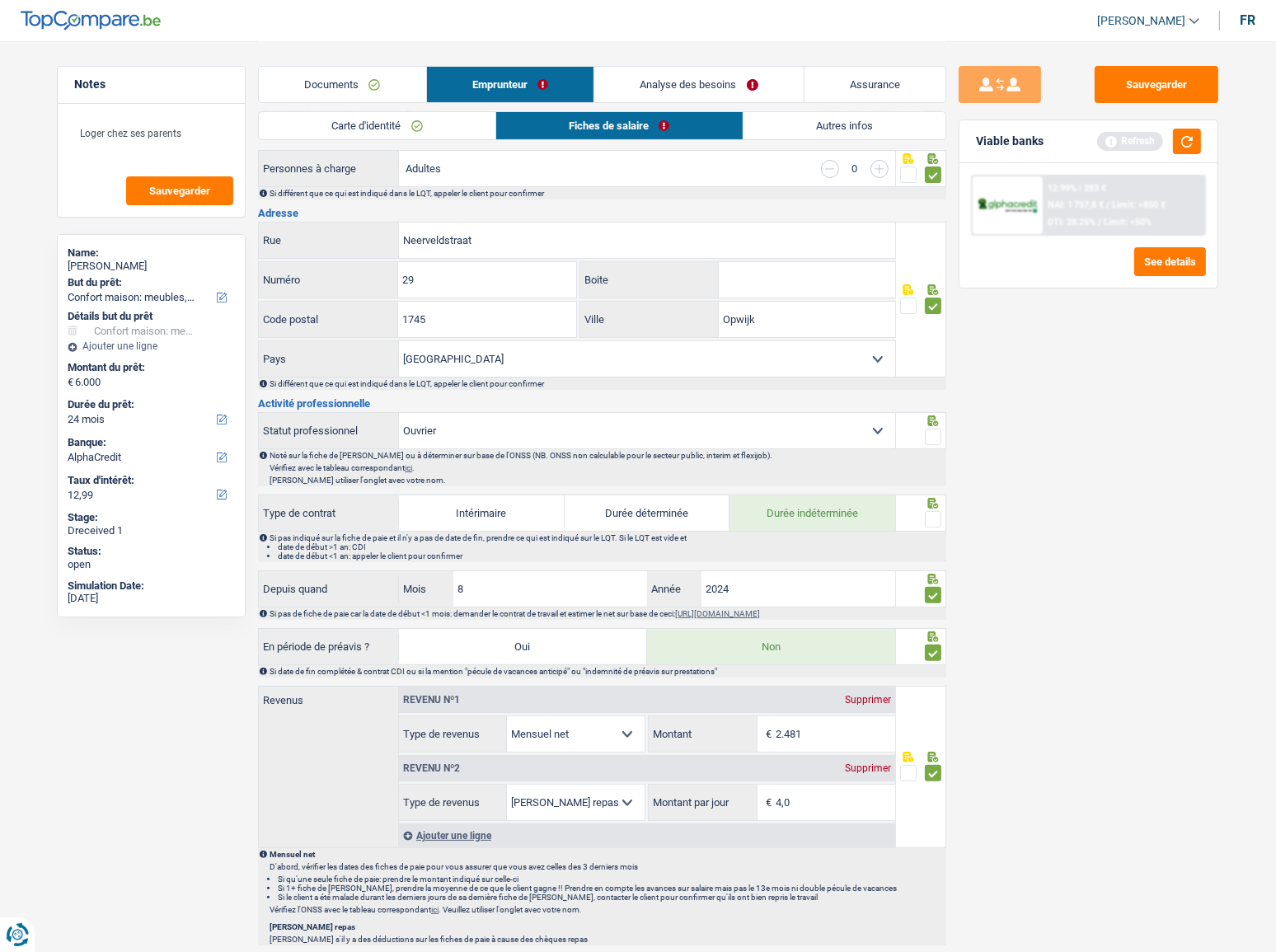
click at [928, 433] on span at bounding box center [933, 437] width 17 height 17
click at [0, 0] on input "radio" at bounding box center [0, 0] width 0 height 0
click at [931, 524] on span at bounding box center [933, 520] width 17 height 17
click at [0, 0] on input "radio" at bounding box center [0, 0] width 0 height 0
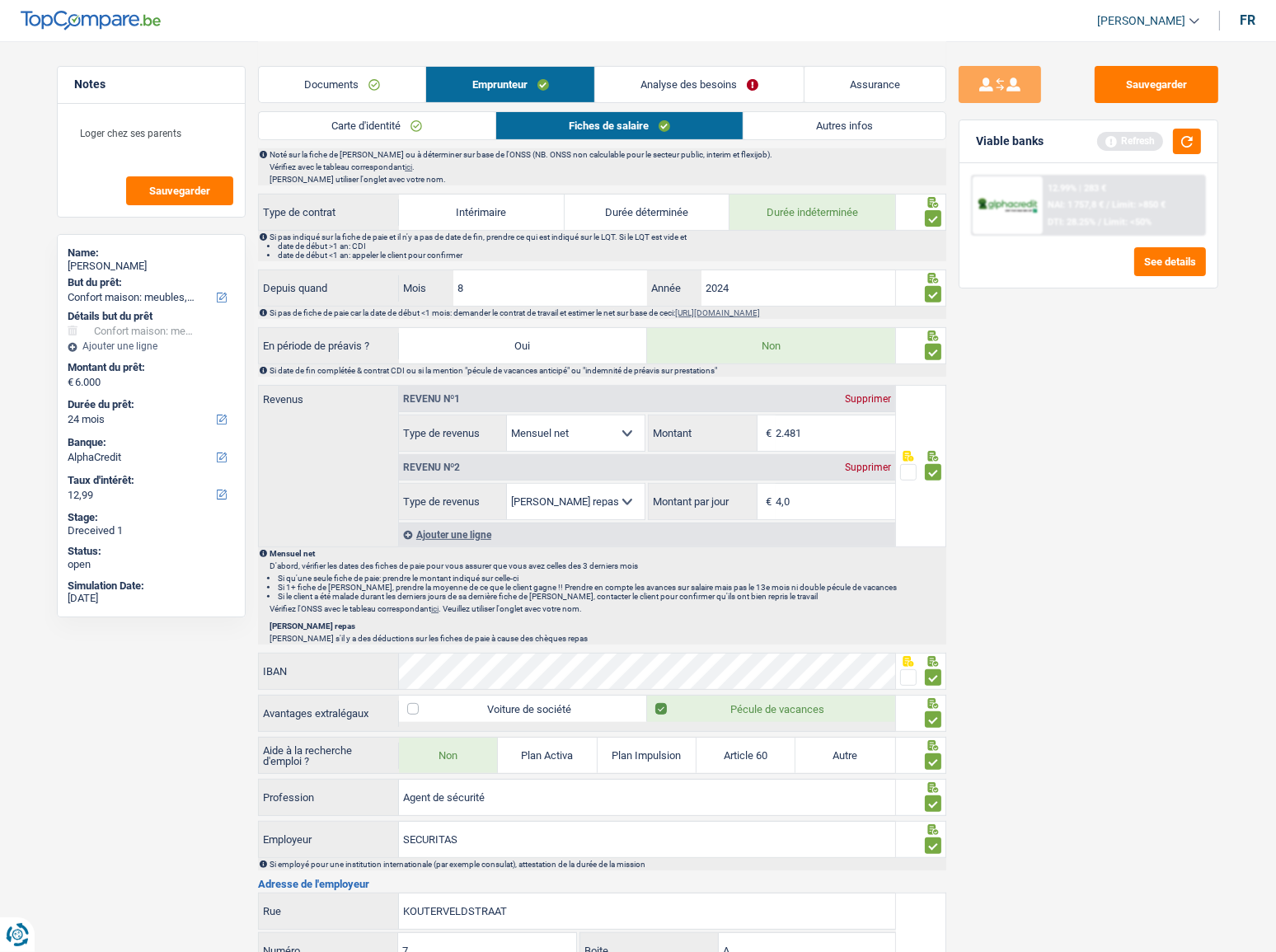
scroll to position [918, 0]
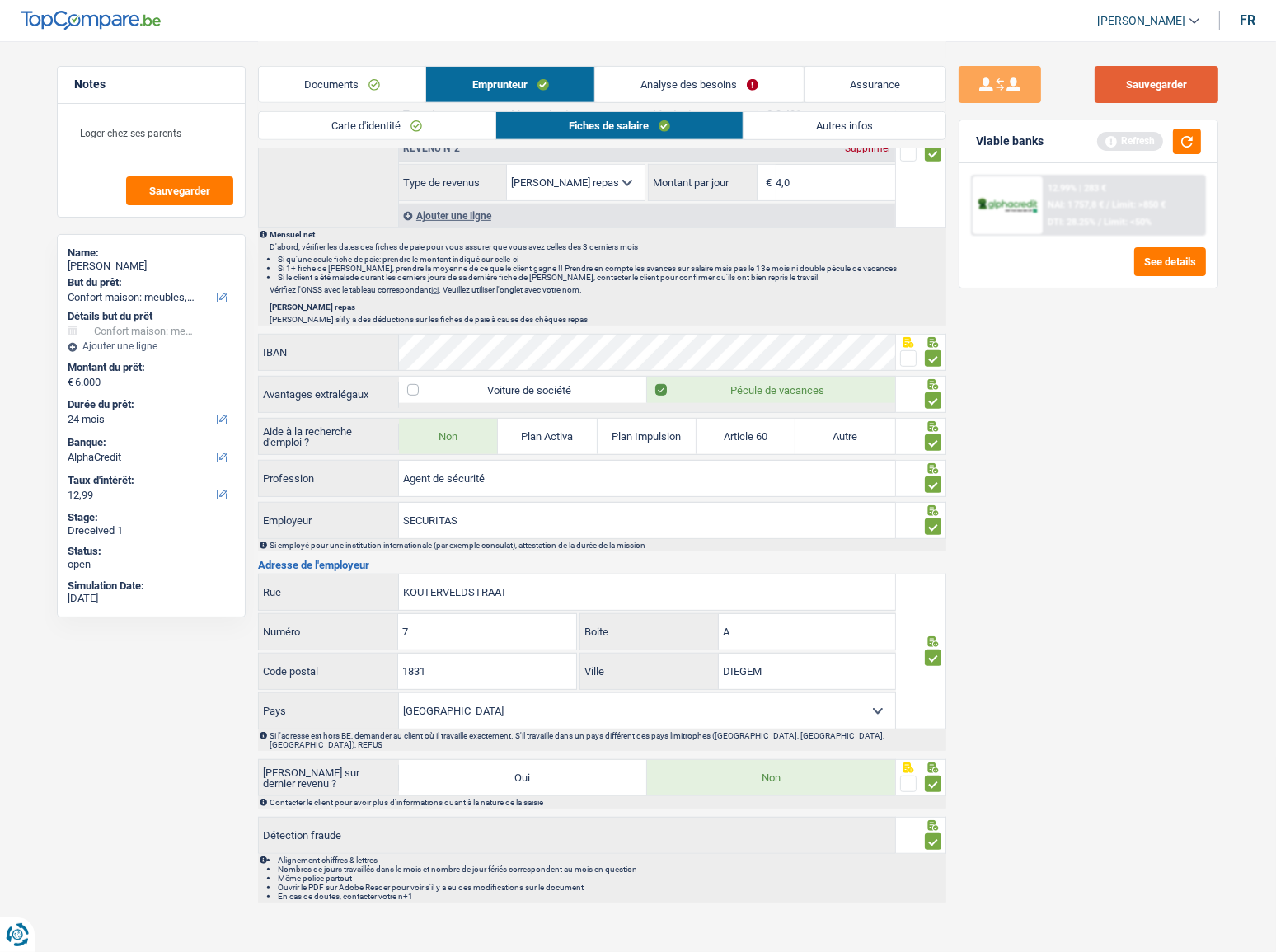
drag, startPoint x: 1123, startPoint y: 74, endPoint x: 1164, endPoint y: 119, distance: 60.9
click at [1125, 79] on button "Sauvegarder" at bounding box center [1156, 85] width 123 height 37
click at [1170, 147] on div "Refresh" at bounding box center [1149, 141] width 104 height 25
click at [1192, 143] on button "button" at bounding box center [1186, 141] width 28 height 25
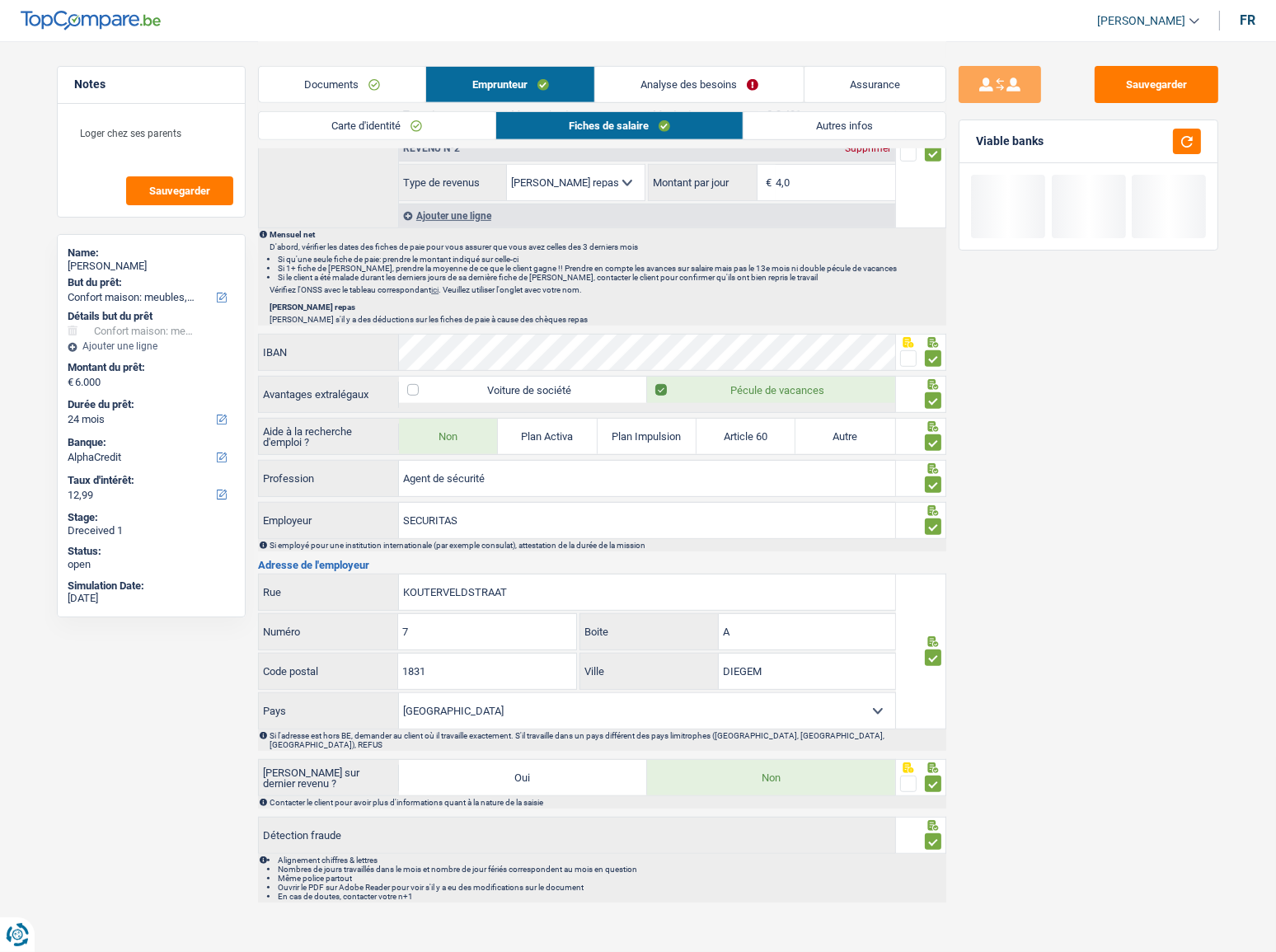
click at [787, 142] on div "Carte d'identité Fiches de salaire Autres infos" at bounding box center [602, 130] width 688 height 37
click at [790, 130] on link "Autres infos" at bounding box center [844, 126] width 202 height 27
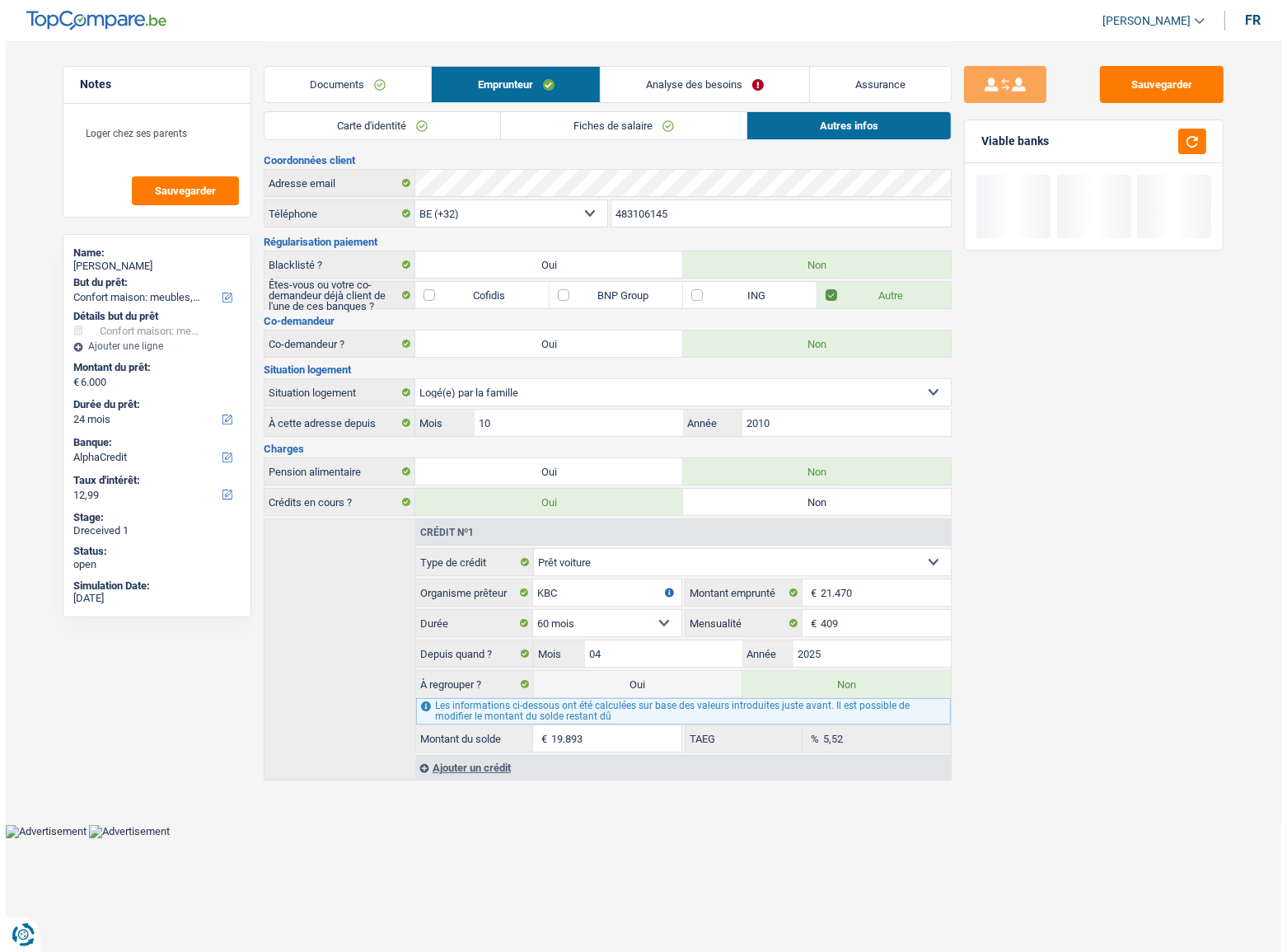
scroll to position [0, 0]
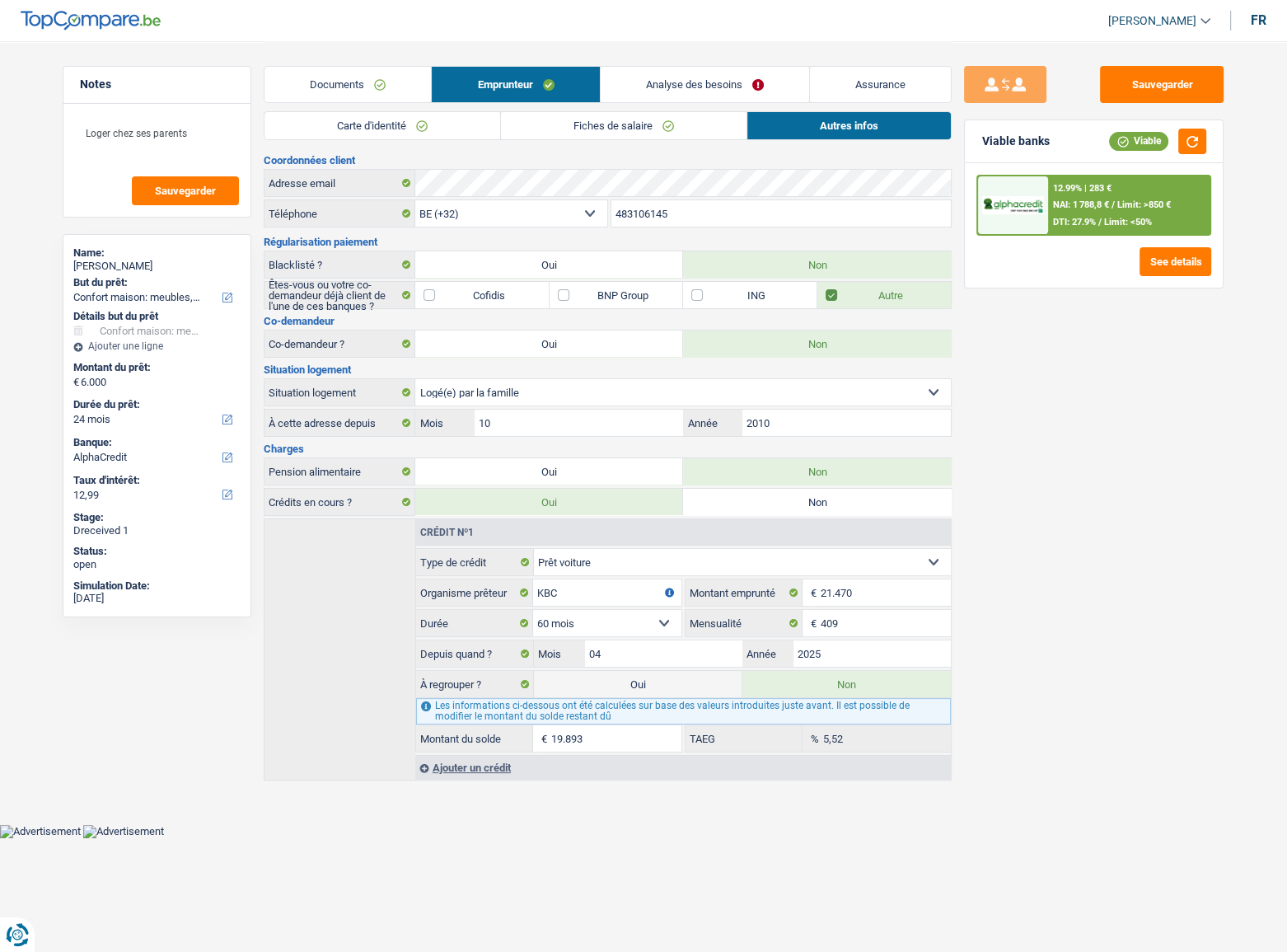
click at [354, 83] on link "Documents" at bounding box center [348, 85] width 167 height 35
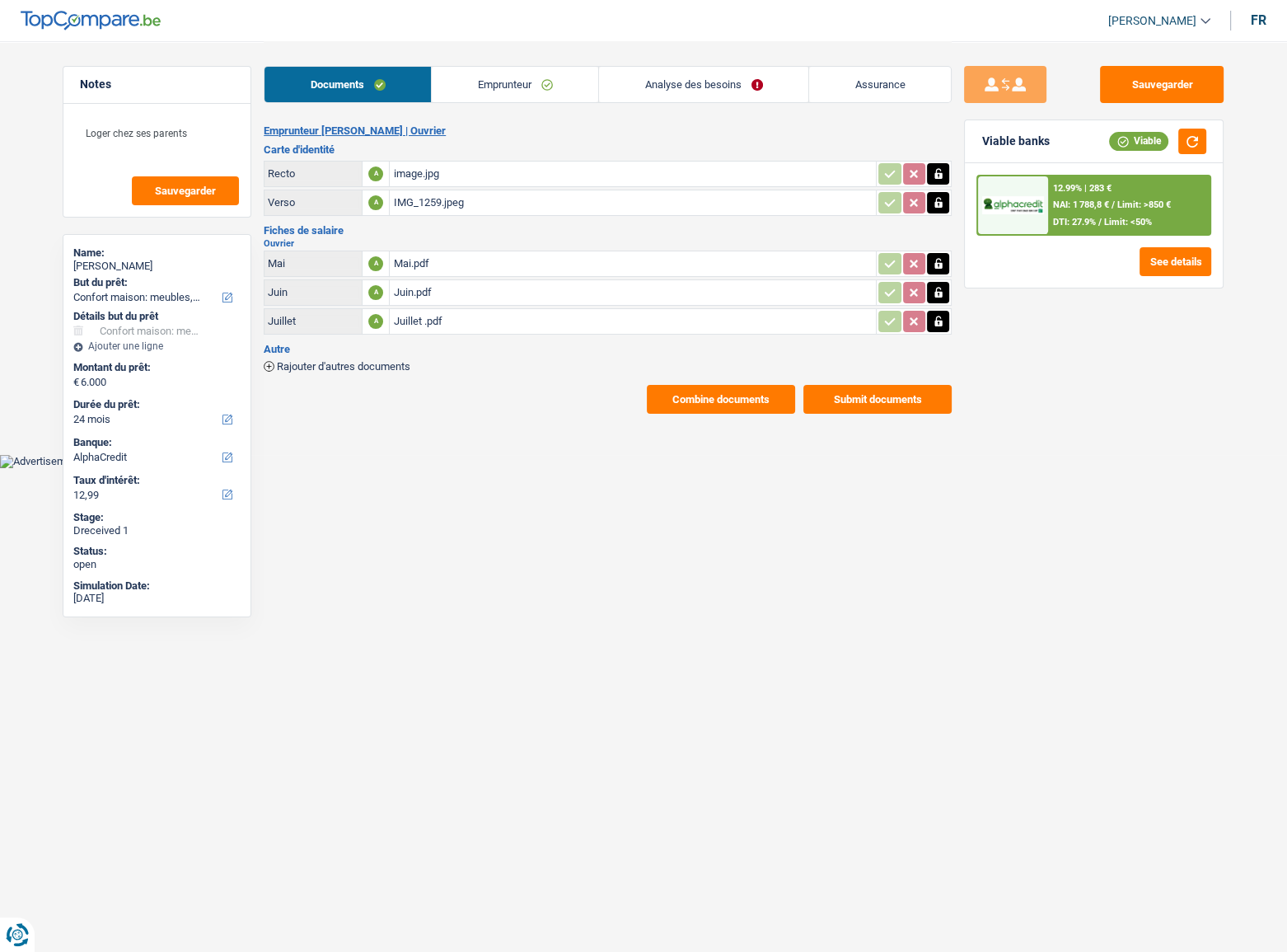
click at [1109, 205] on span "NAI: 1 788,8 €" at bounding box center [1081, 204] width 56 height 11
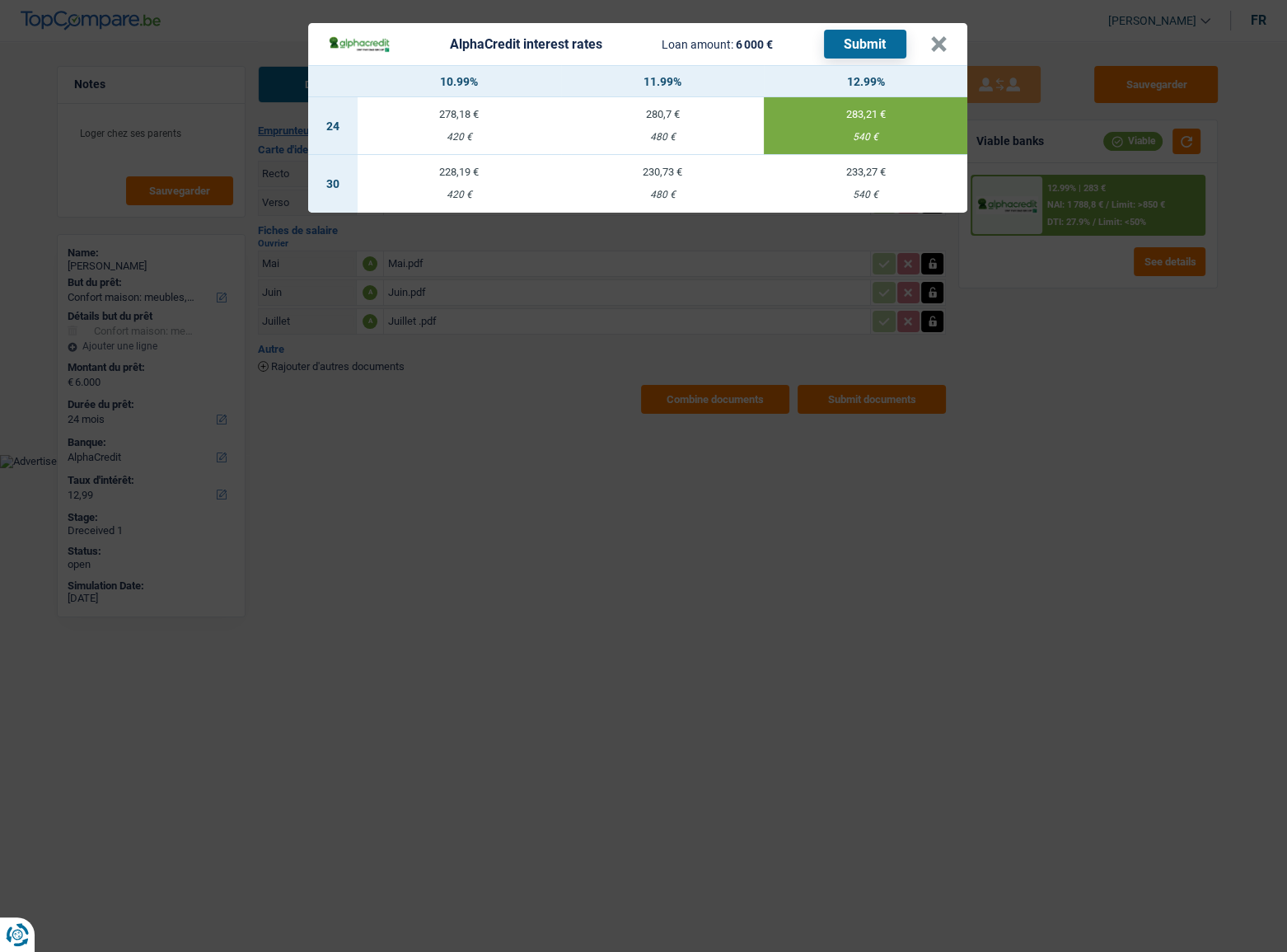
click at [866, 51] on button "Submit" at bounding box center [865, 44] width 82 height 28
click at [949, 47] on header "AlphaCredit interest rates Loan amount: 6 000 € Submit ×" at bounding box center [638, 44] width 659 height 42
click at [940, 49] on button "×" at bounding box center [938, 44] width 18 height 17
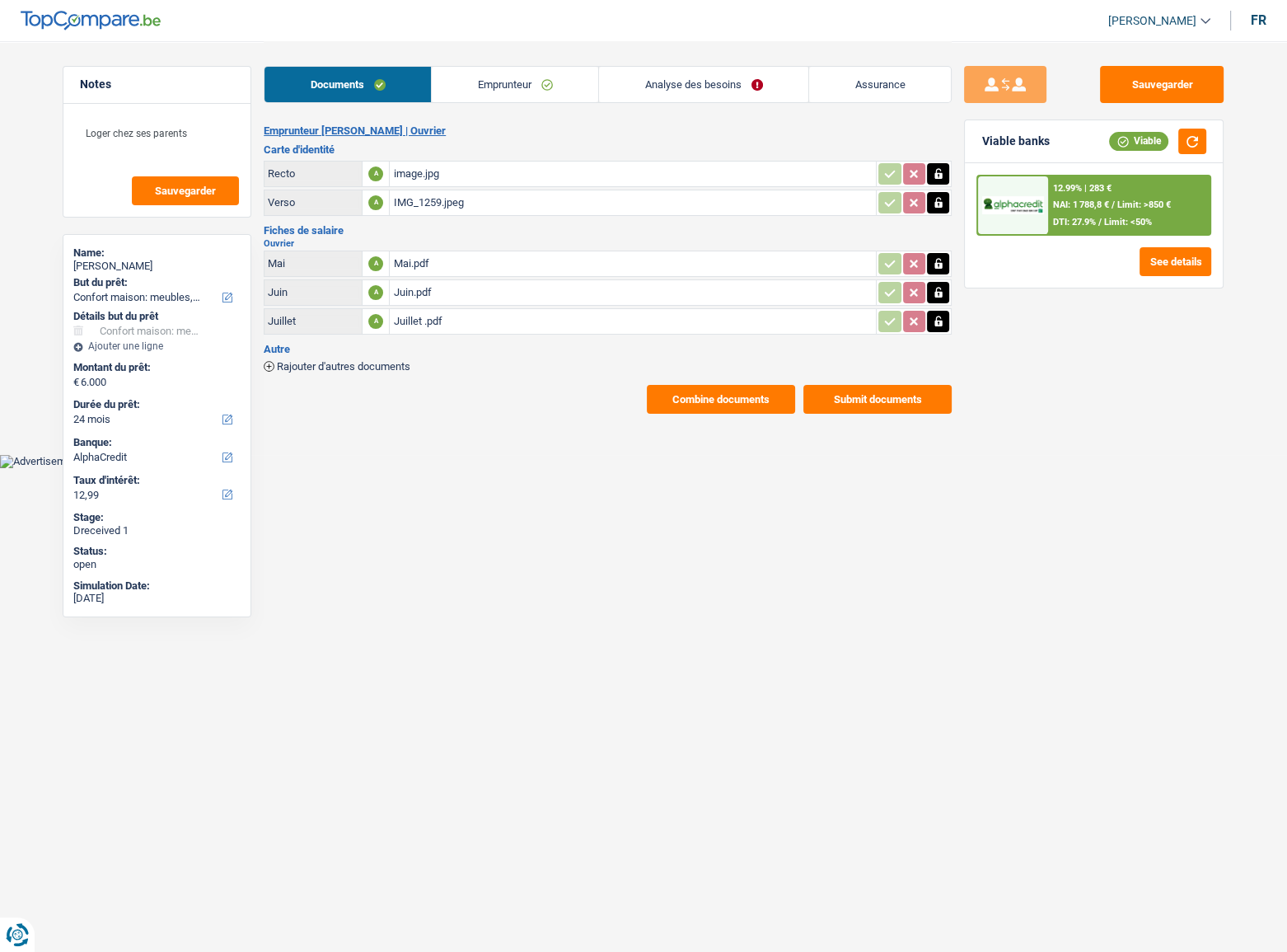
click at [716, 91] on link "Analyse des besoins" at bounding box center [704, 85] width 209 height 35
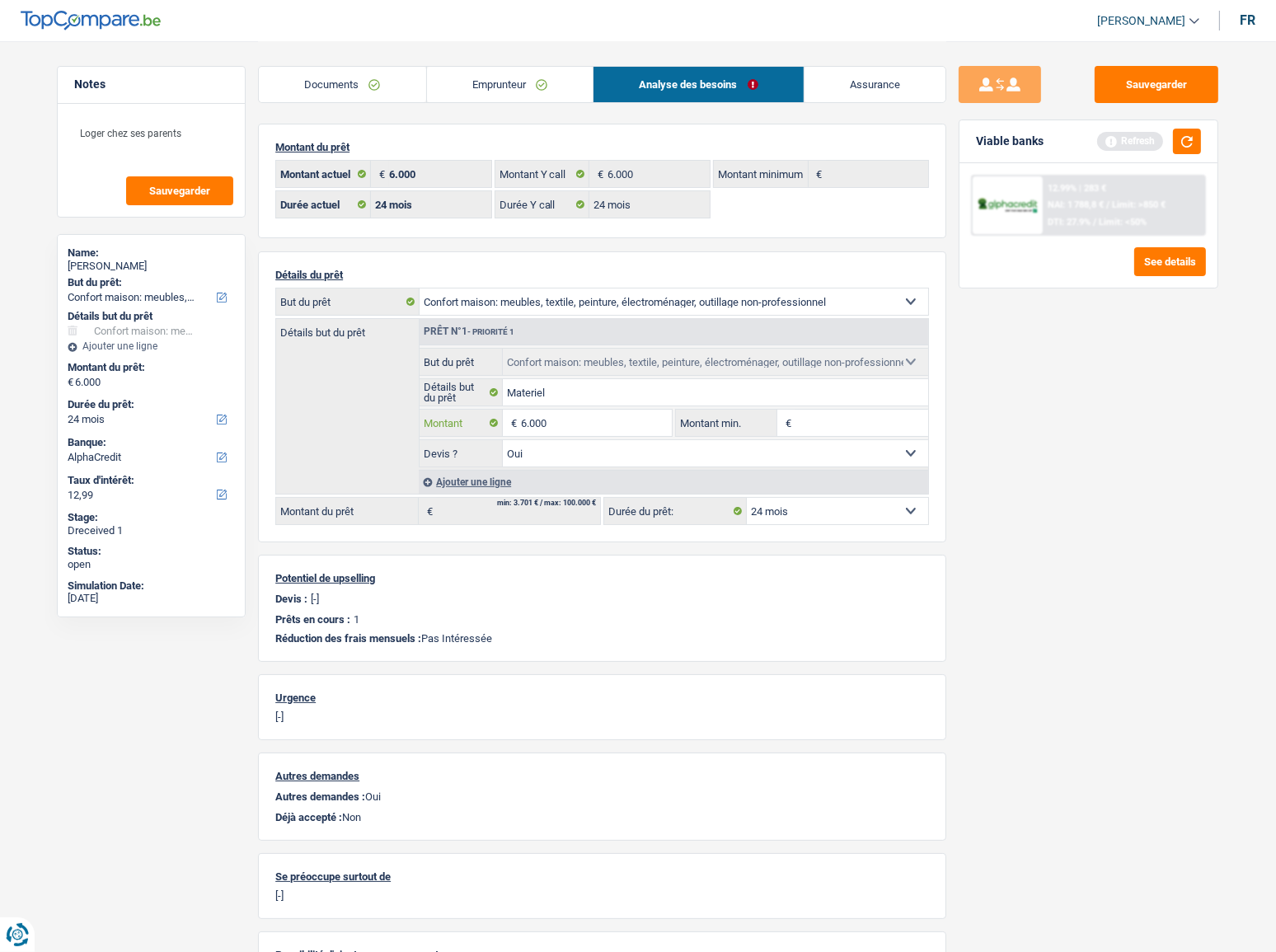
click at [536, 413] on input "6.000" at bounding box center [596, 422] width 151 height 26
type input "7.501"
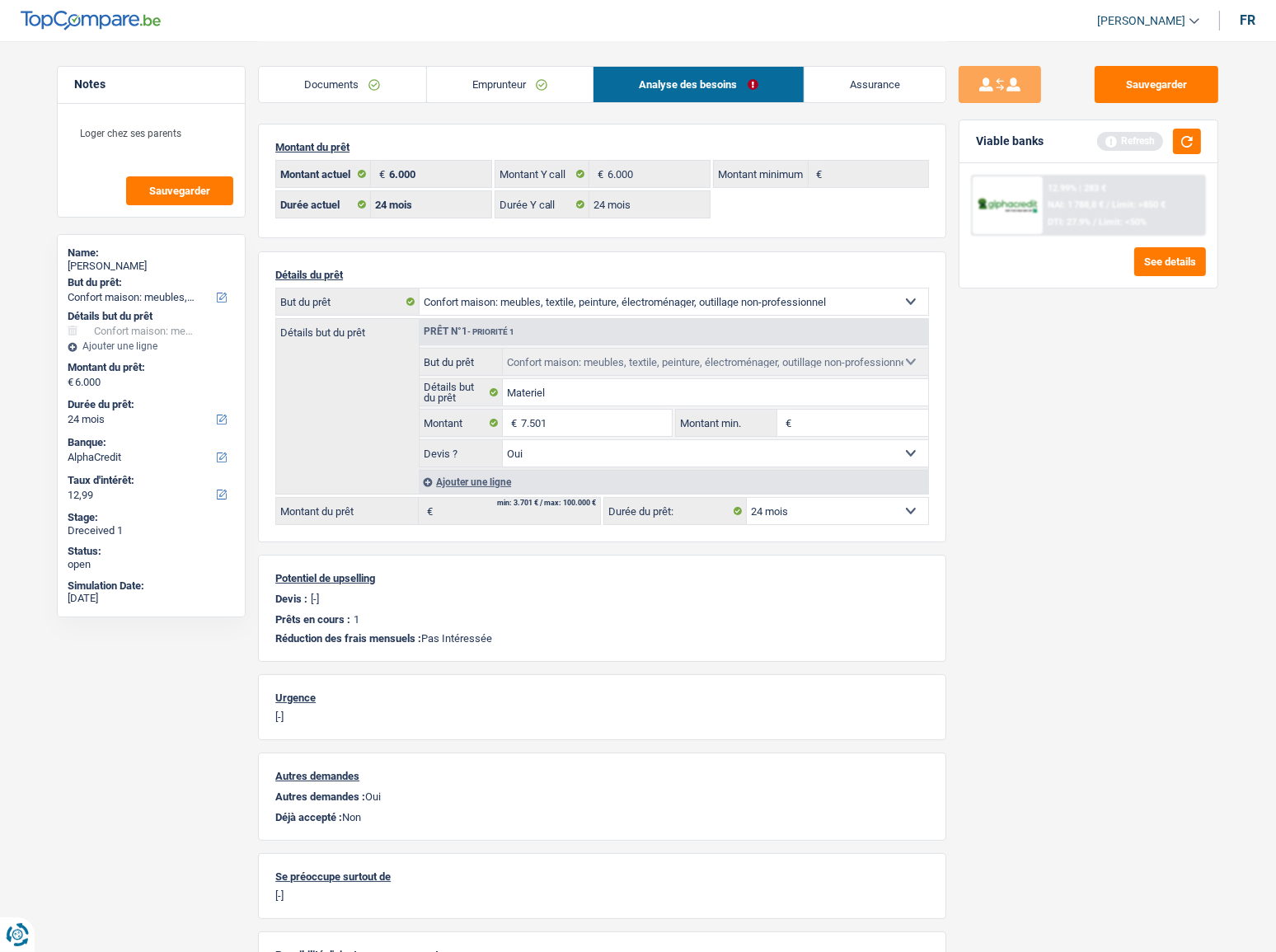
select select "48"
type input "7.501"
select select "48"
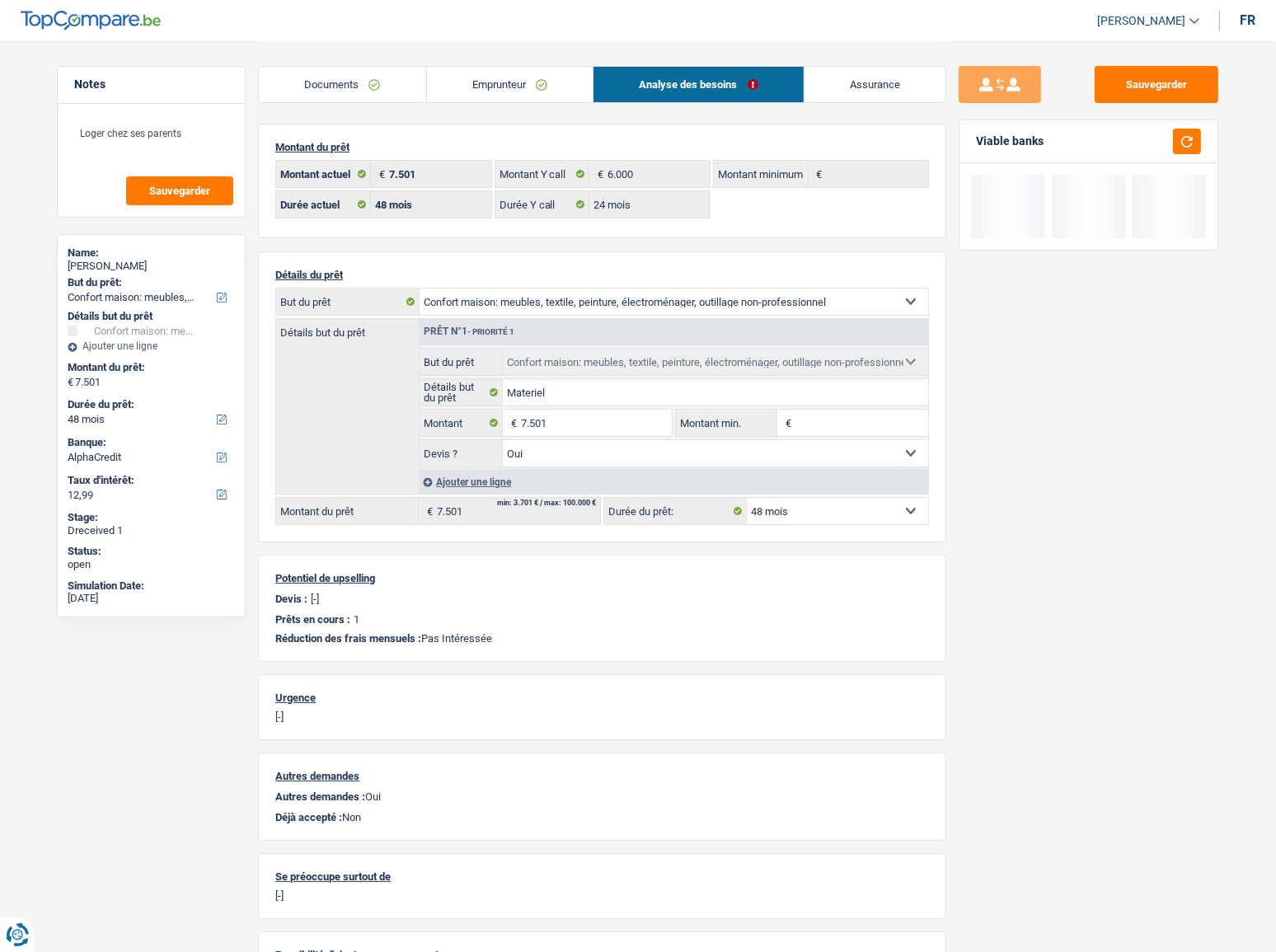
click at [948, 386] on div "Sauvegarder Viable banks" at bounding box center [1088, 495] width 284 height 859
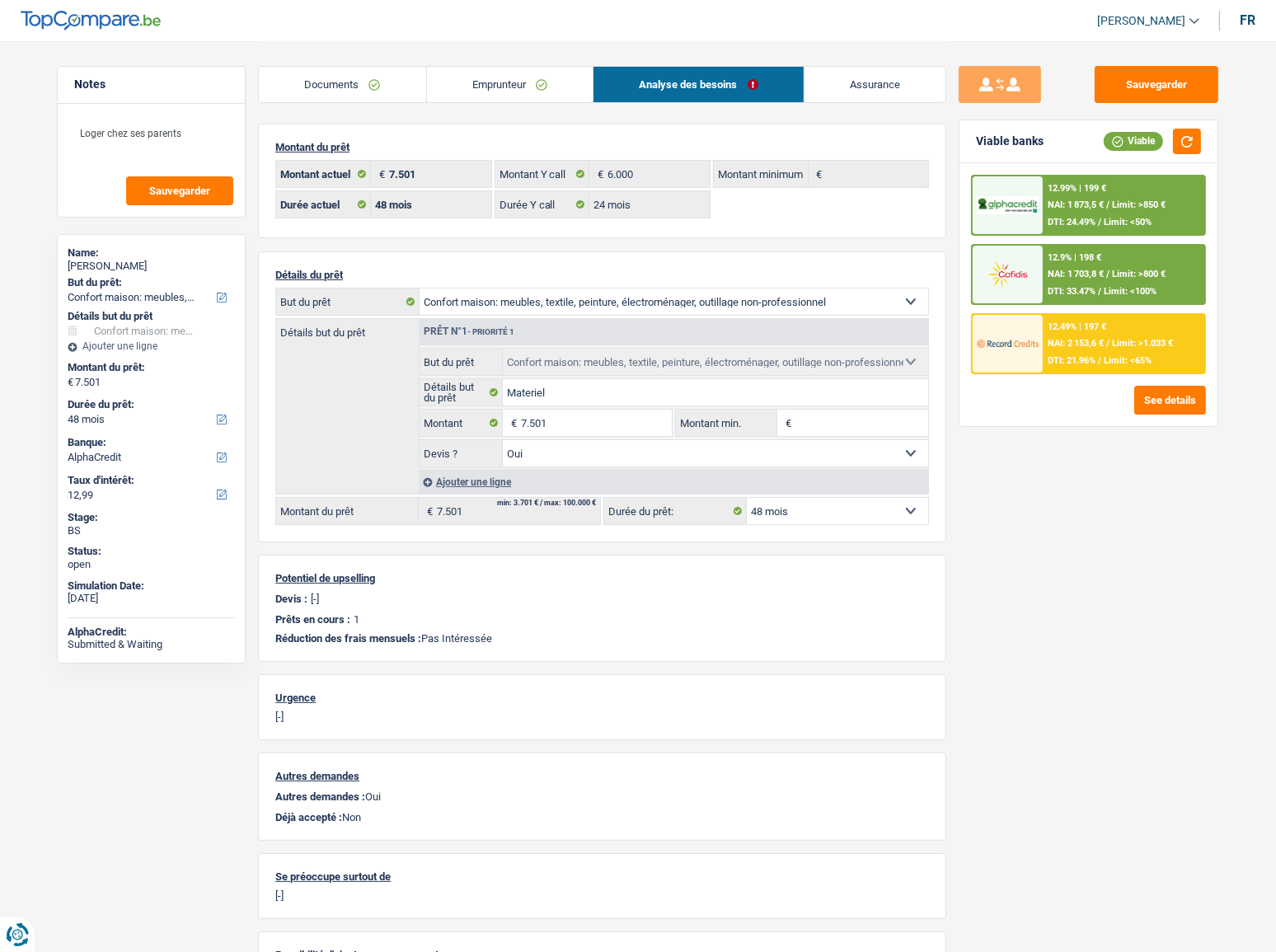
click at [1124, 269] on span "Limit: >800 €" at bounding box center [1139, 274] width 54 height 11
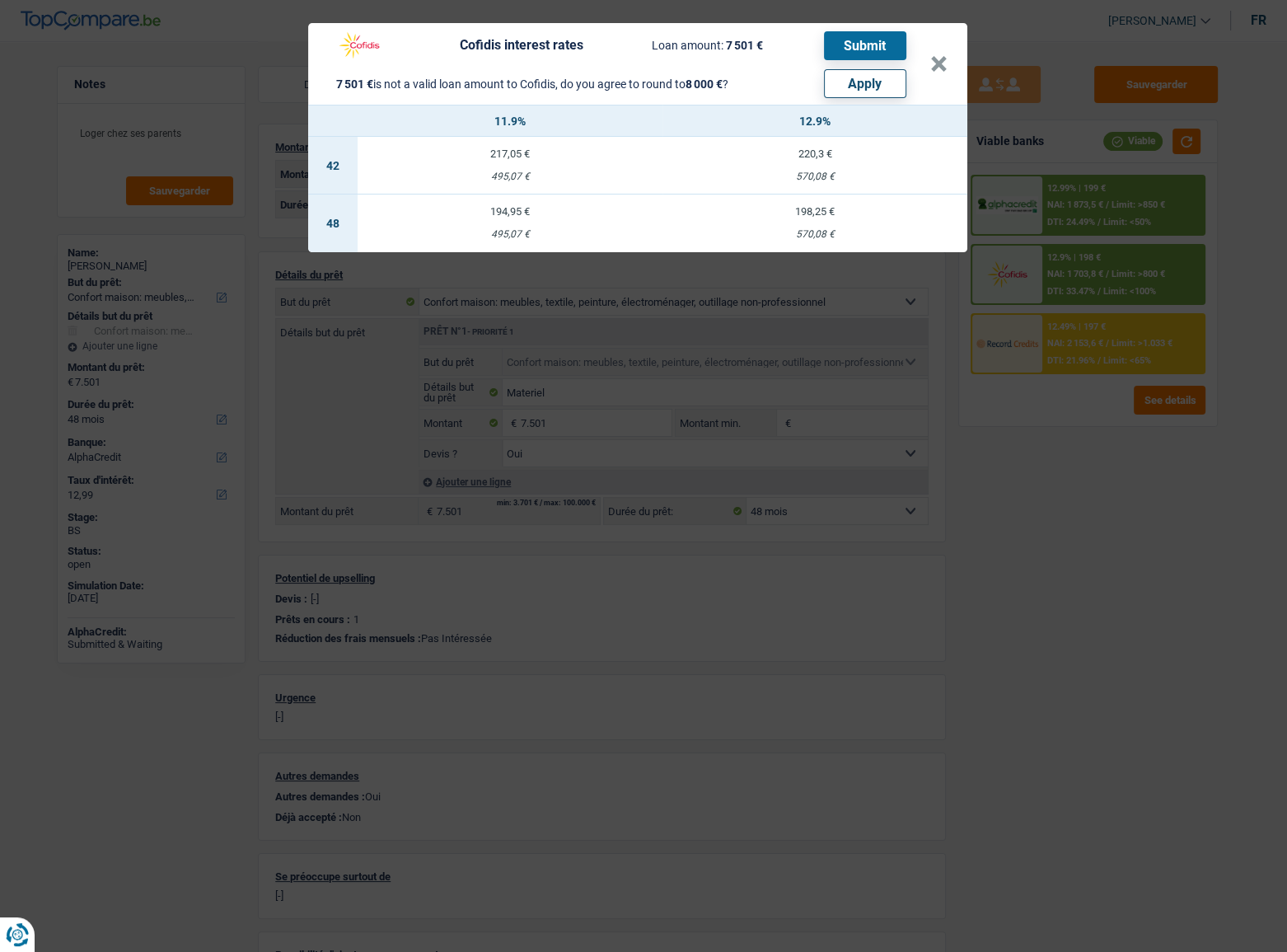
click at [1052, 432] on div "Cofidis interest rates Loan amount: 7 501 € Submit 7 501 € is not a valid loan …" at bounding box center [644, 476] width 1287 height 952
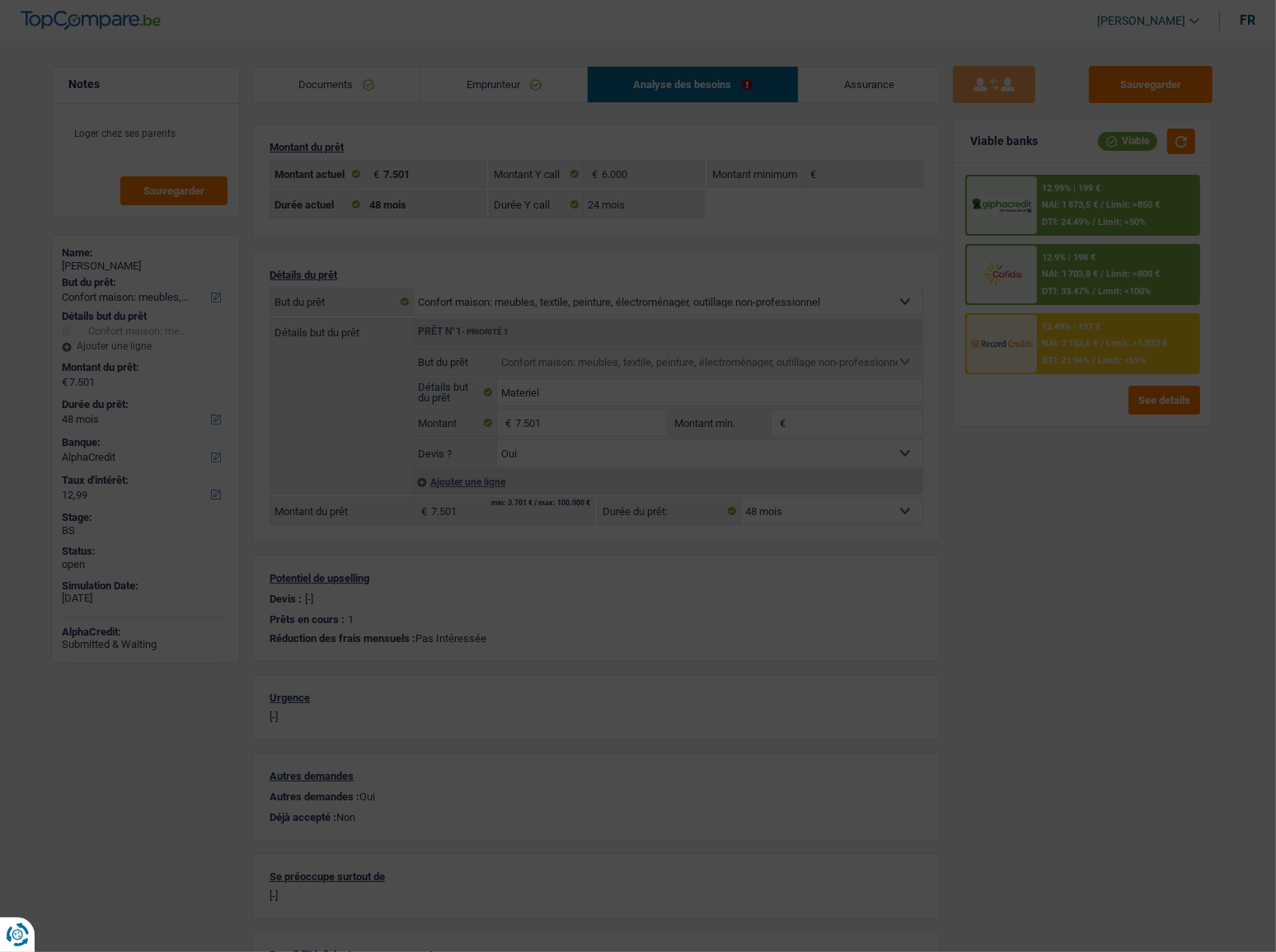
click at [1087, 355] on span "DTI: 21.96%" at bounding box center [1066, 360] width 48 height 11
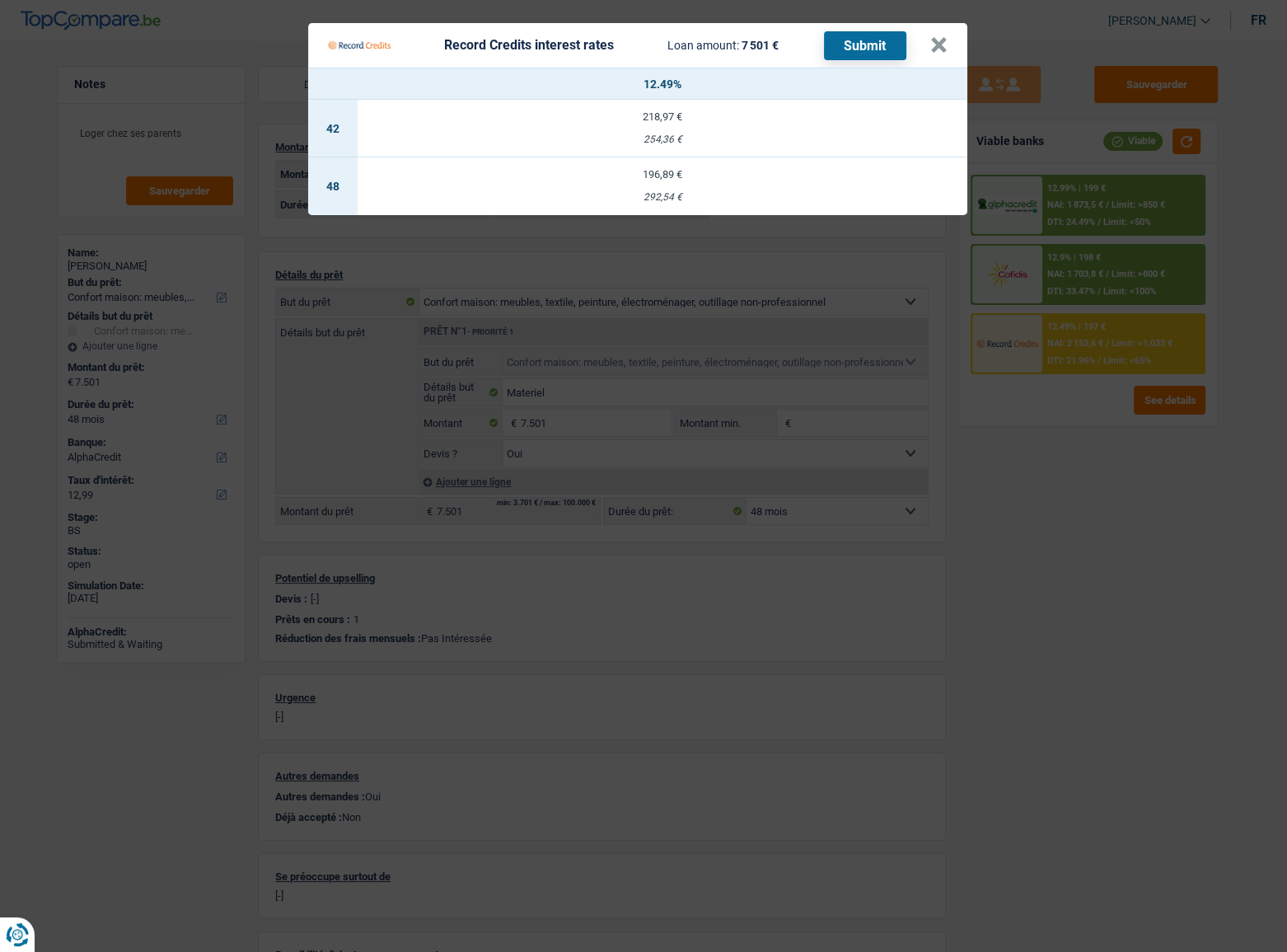
click at [657, 182] on td "196,89 € 292,54 €" at bounding box center [663, 186] width 610 height 58
select select "record credits"
type input "12,49"
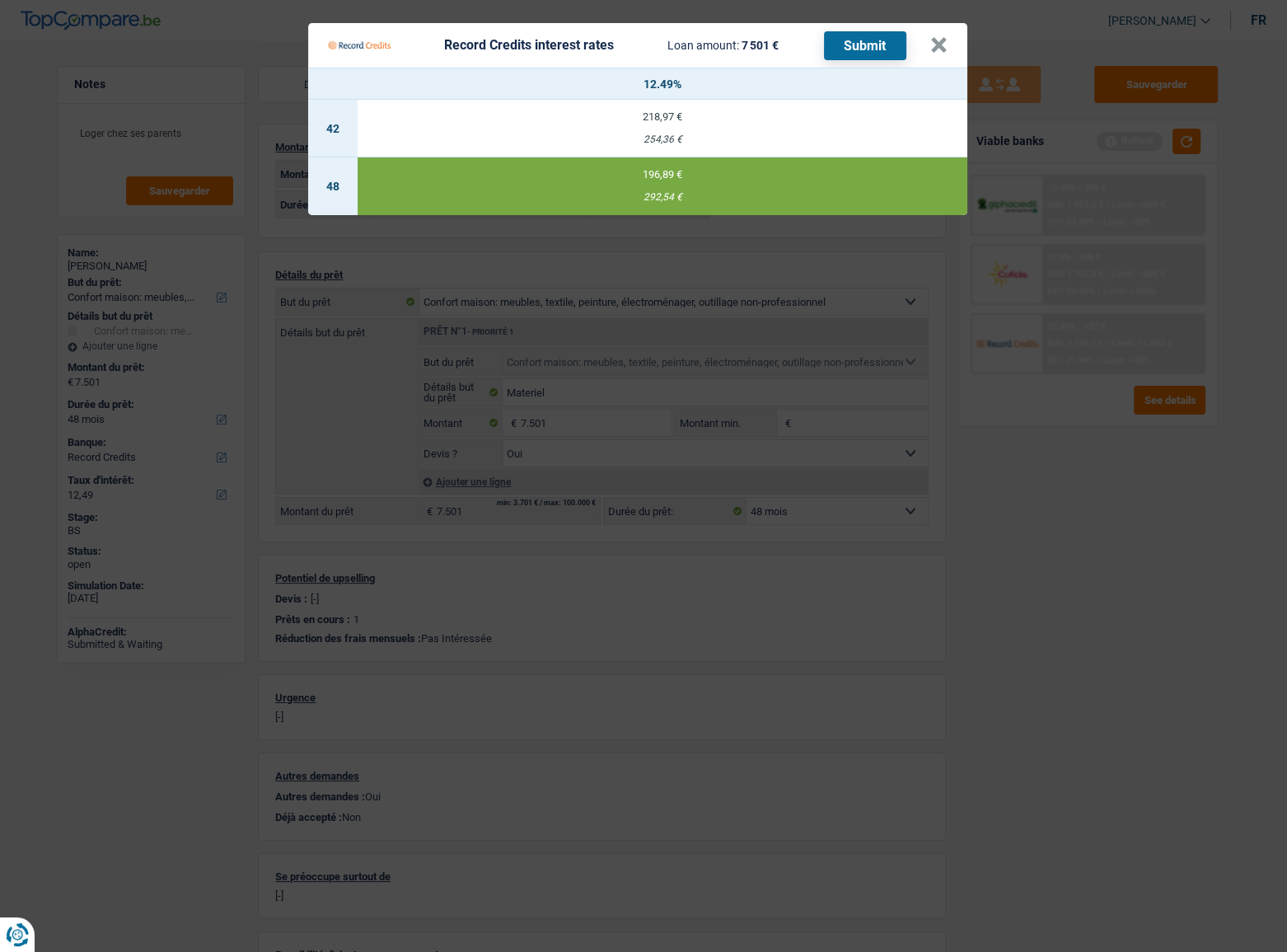
click at [862, 42] on button "Submit" at bounding box center [865, 45] width 82 height 28
click at [939, 49] on button "×" at bounding box center [938, 45] width 18 height 17
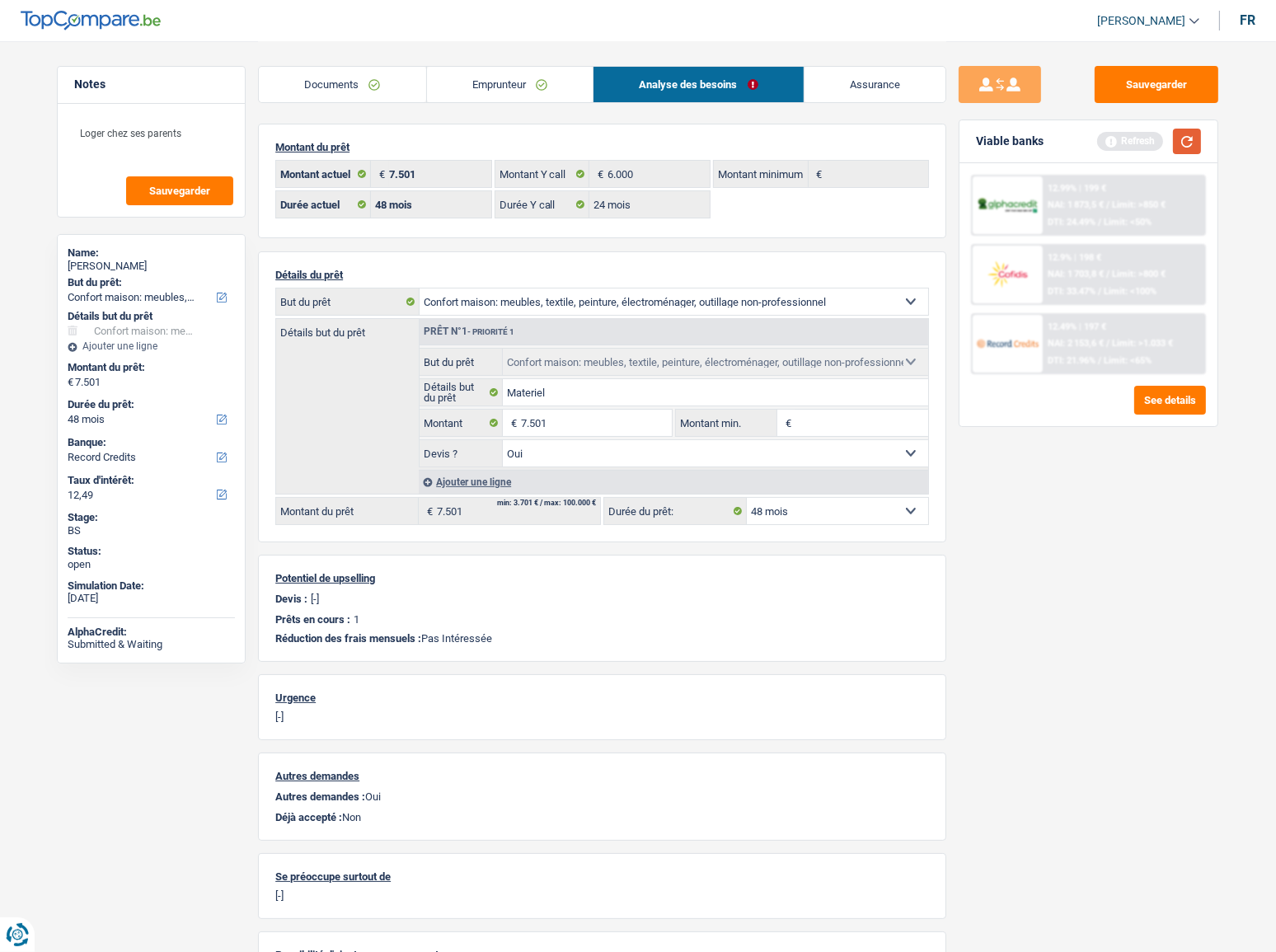
drag, startPoint x: 1192, startPoint y: 135, endPoint x: 1212, endPoint y: 145, distance: 22.4
click at [1192, 137] on button "button" at bounding box center [1186, 141] width 28 height 25
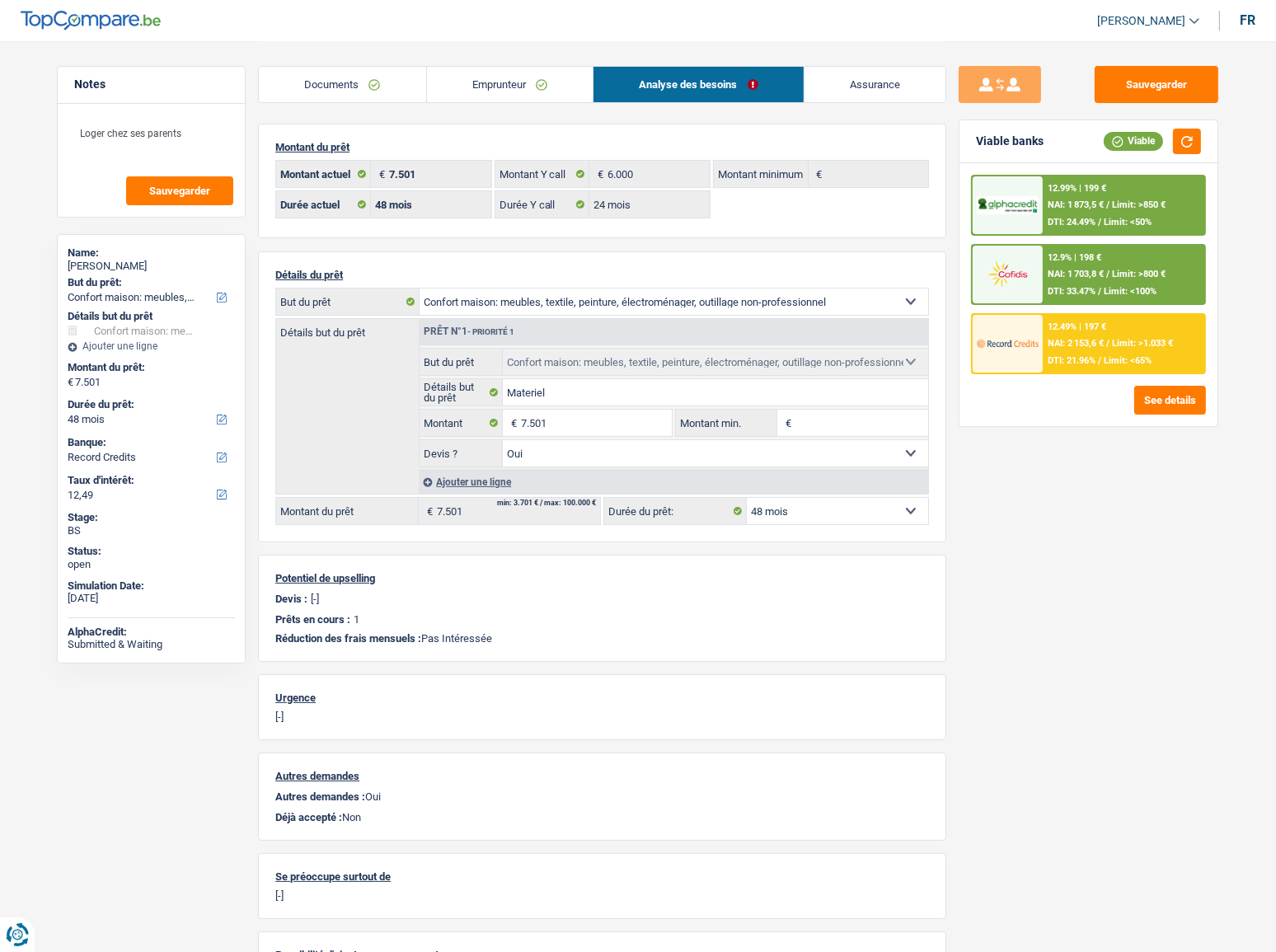
click at [1093, 265] on div "12.9% | 198 € NAI: 1 703,8 € / Limit: >800 € DTI: 33.47% / Limit: <100%" at bounding box center [1124, 274] width 163 height 58
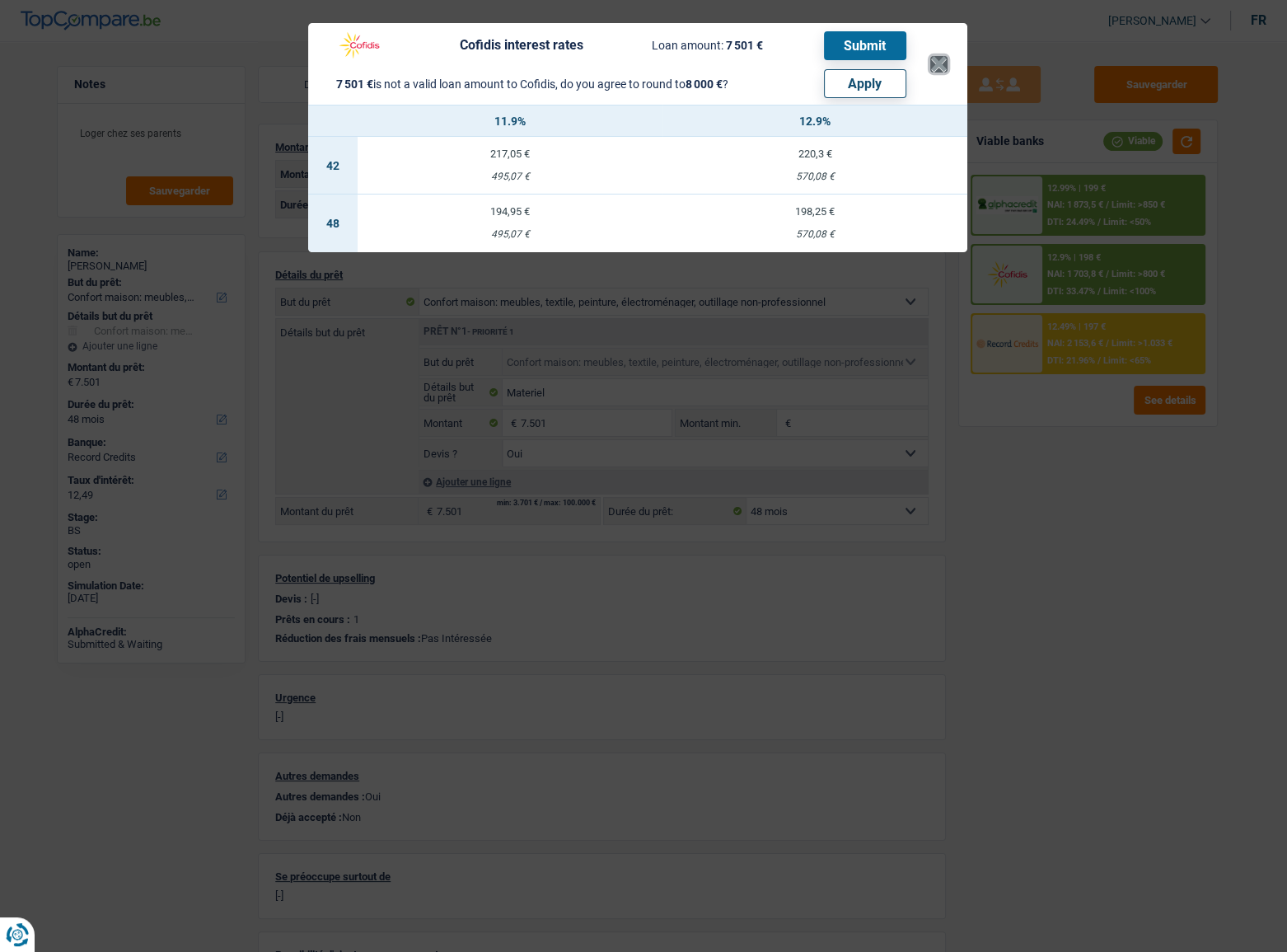
click at [939, 66] on button "×" at bounding box center [938, 65] width 18 height 17
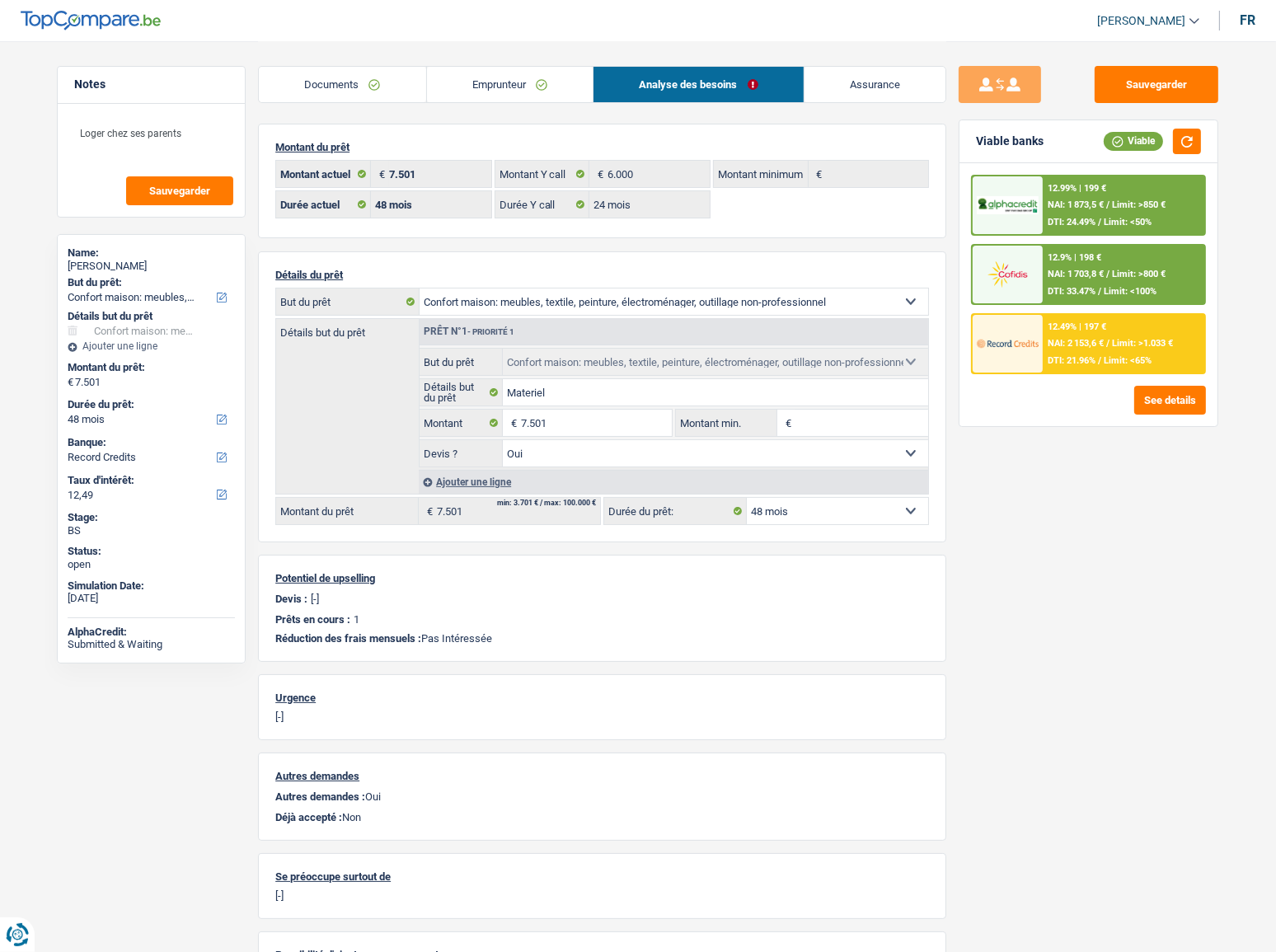
click at [1129, 249] on div "12.9% | 198 € NAI: 1 703,8 € / Limit: >800 € DTI: 33.47% / Limit: <100%" at bounding box center [1088, 274] width 235 height 61
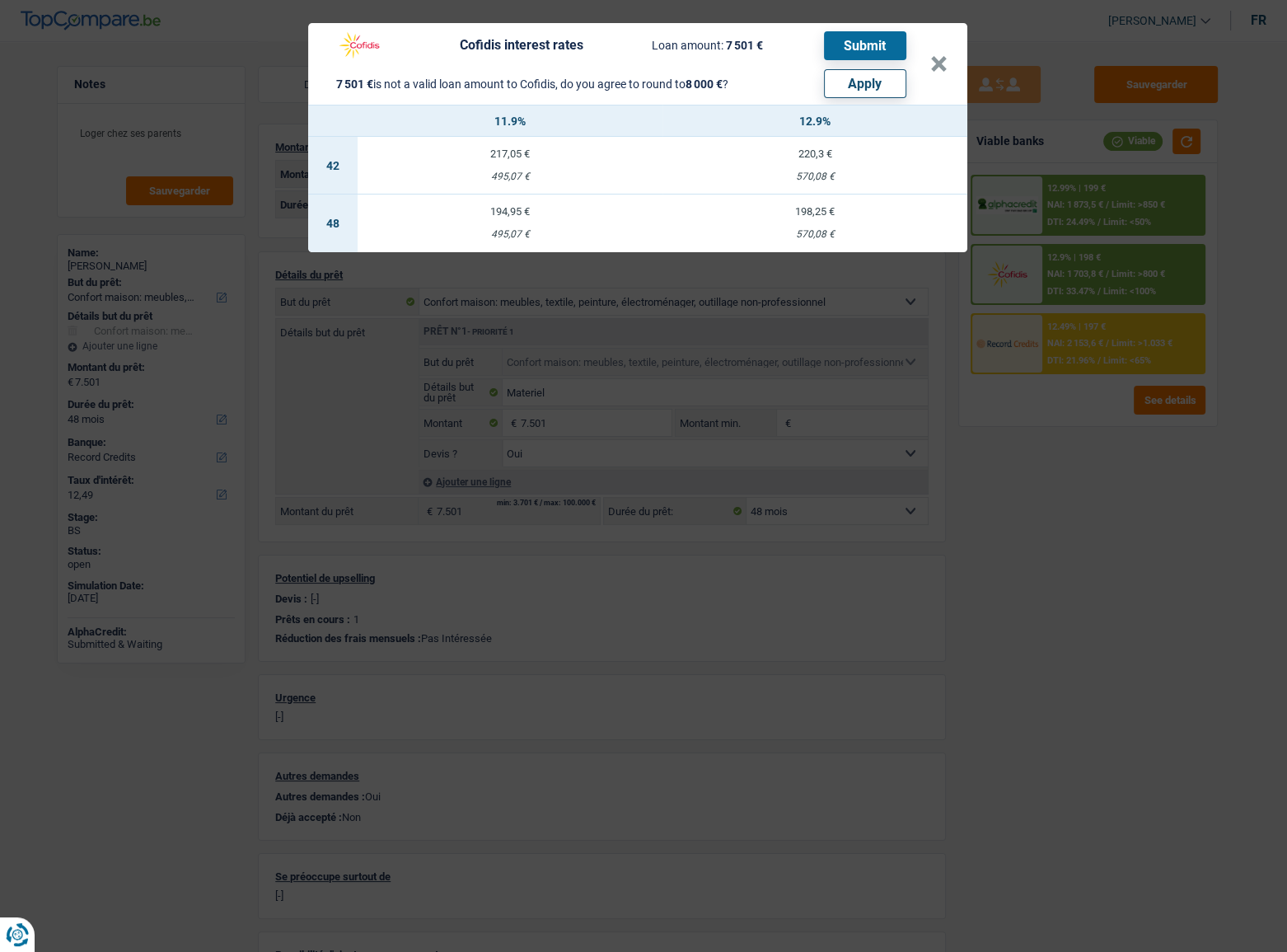
click at [885, 92] on button "Apply" at bounding box center [865, 84] width 82 height 28
type input "8.000"
select select "other"
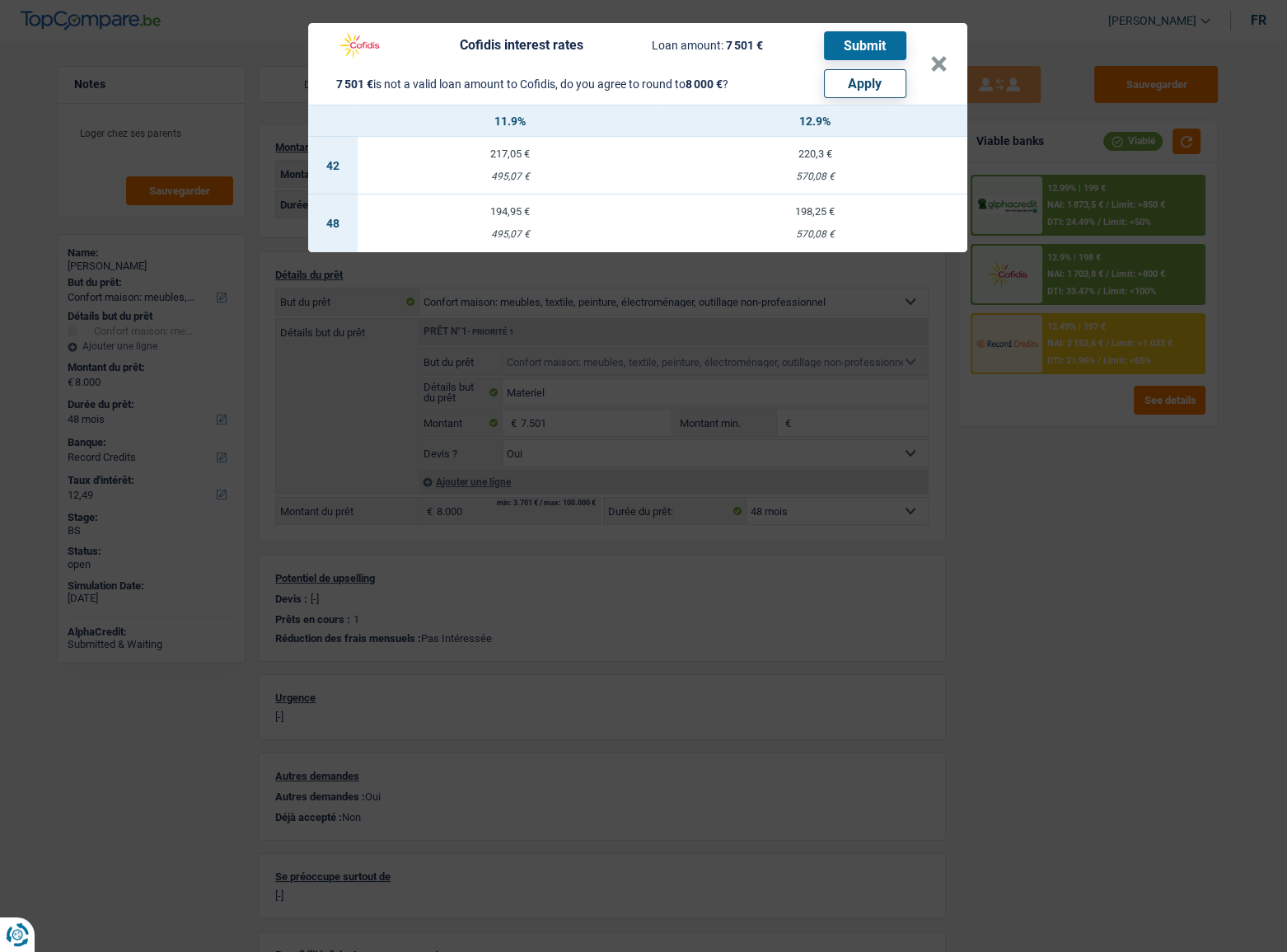
select select "other"
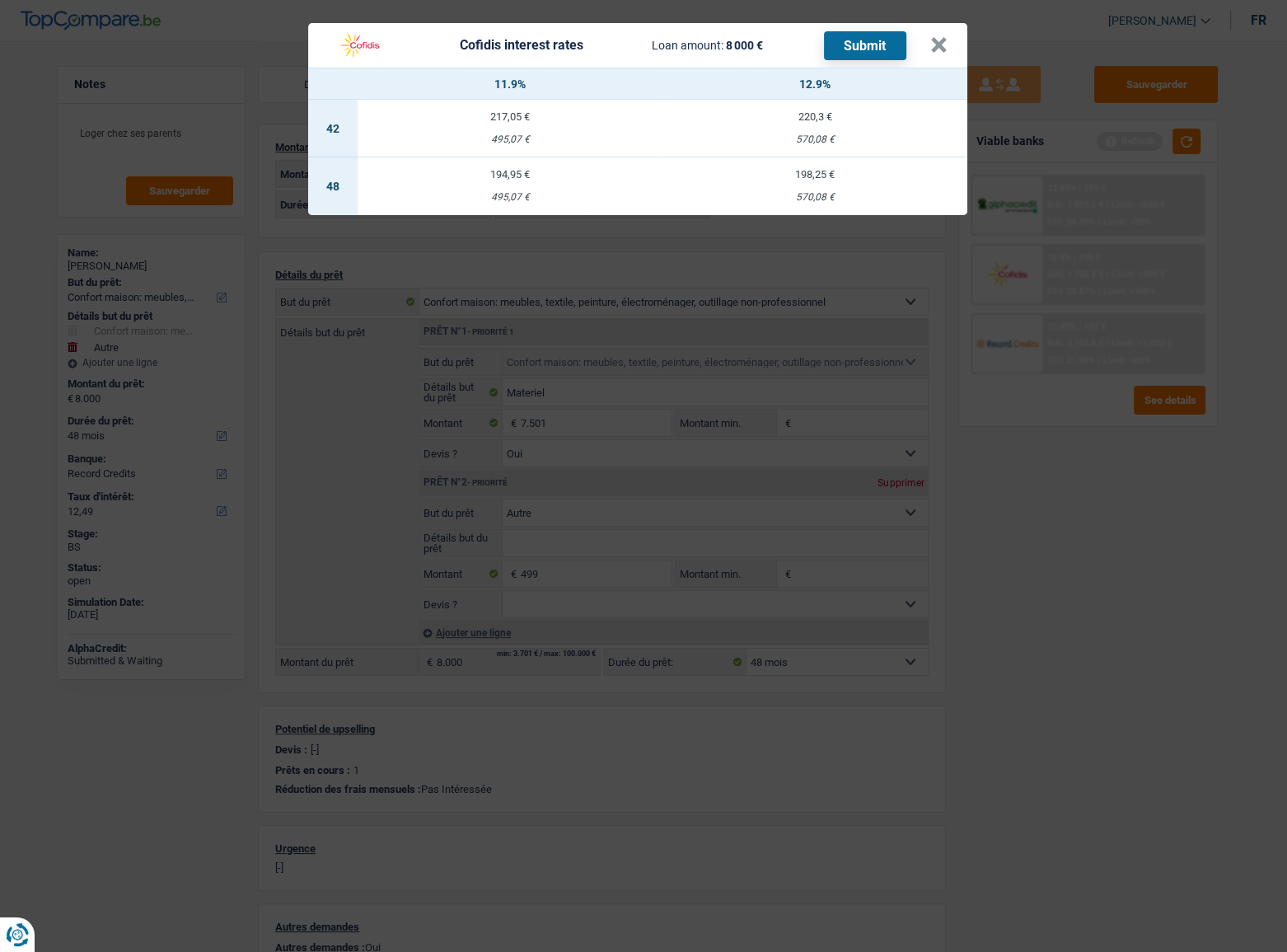
drag, startPoint x: 841, startPoint y: 194, endPoint x: 881, endPoint y: 110, distance: 93.0
click at [841, 194] on div "570,08 €" at bounding box center [814, 197] width 305 height 11
select select "cofidis"
type input "12,90"
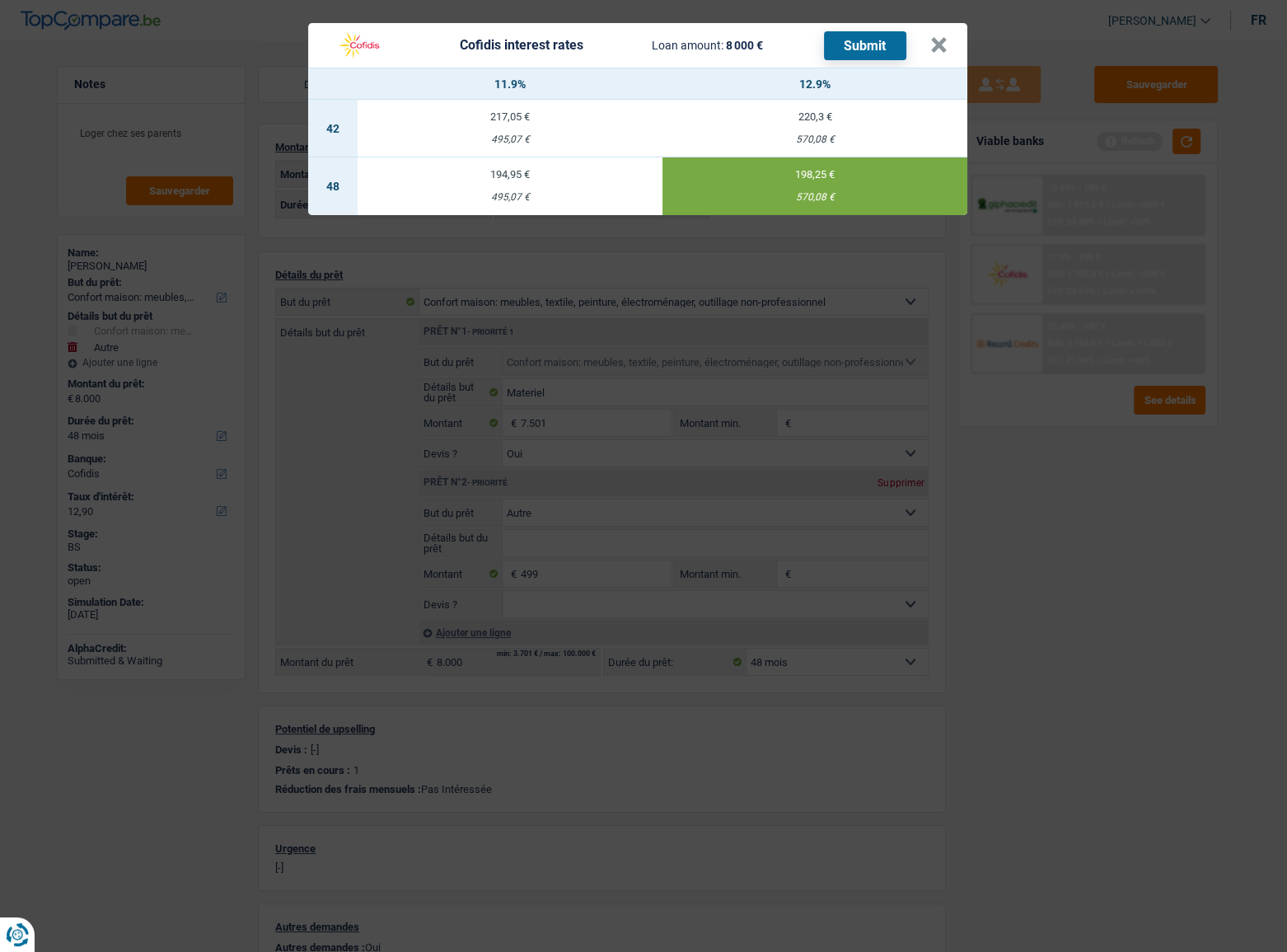
click at [876, 49] on button "Submit" at bounding box center [865, 45] width 82 height 28
drag, startPoint x: 941, startPoint y: 42, endPoint x: 956, endPoint y: 11, distance: 34.4
click at [939, 42] on button "×" at bounding box center [938, 45] width 18 height 17
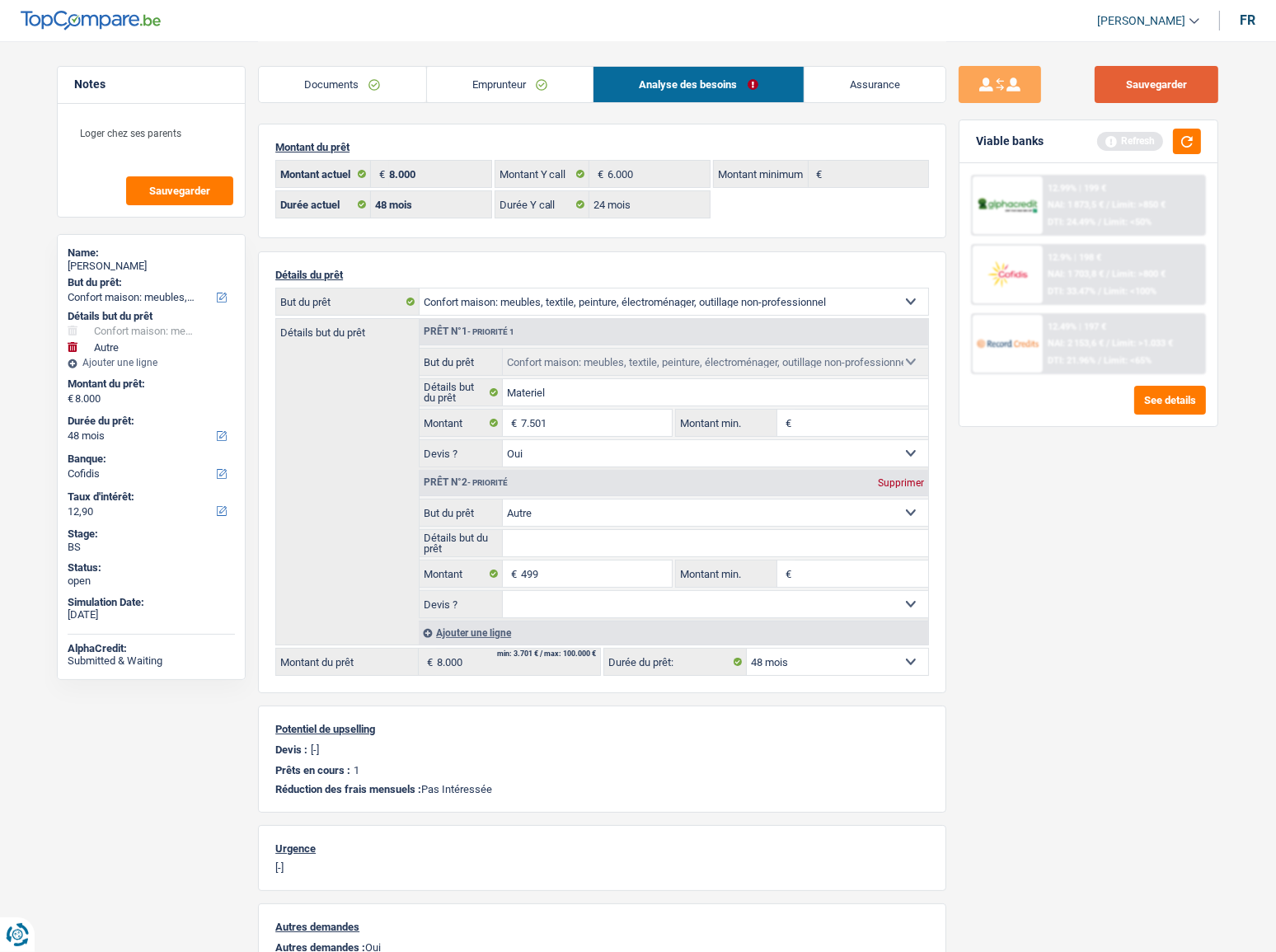
click at [1178, 78] on button "Sauvegarder" at bounding box center [1156, 85] width 123 height 37
click at [1118, 349] on div "12.49% | 197 € NAI: 2 153,6 € / Limit: >1.033 € DTI: 21.96% / Limit: <65%" at bounding box center [1124, 344] width 163 height 58
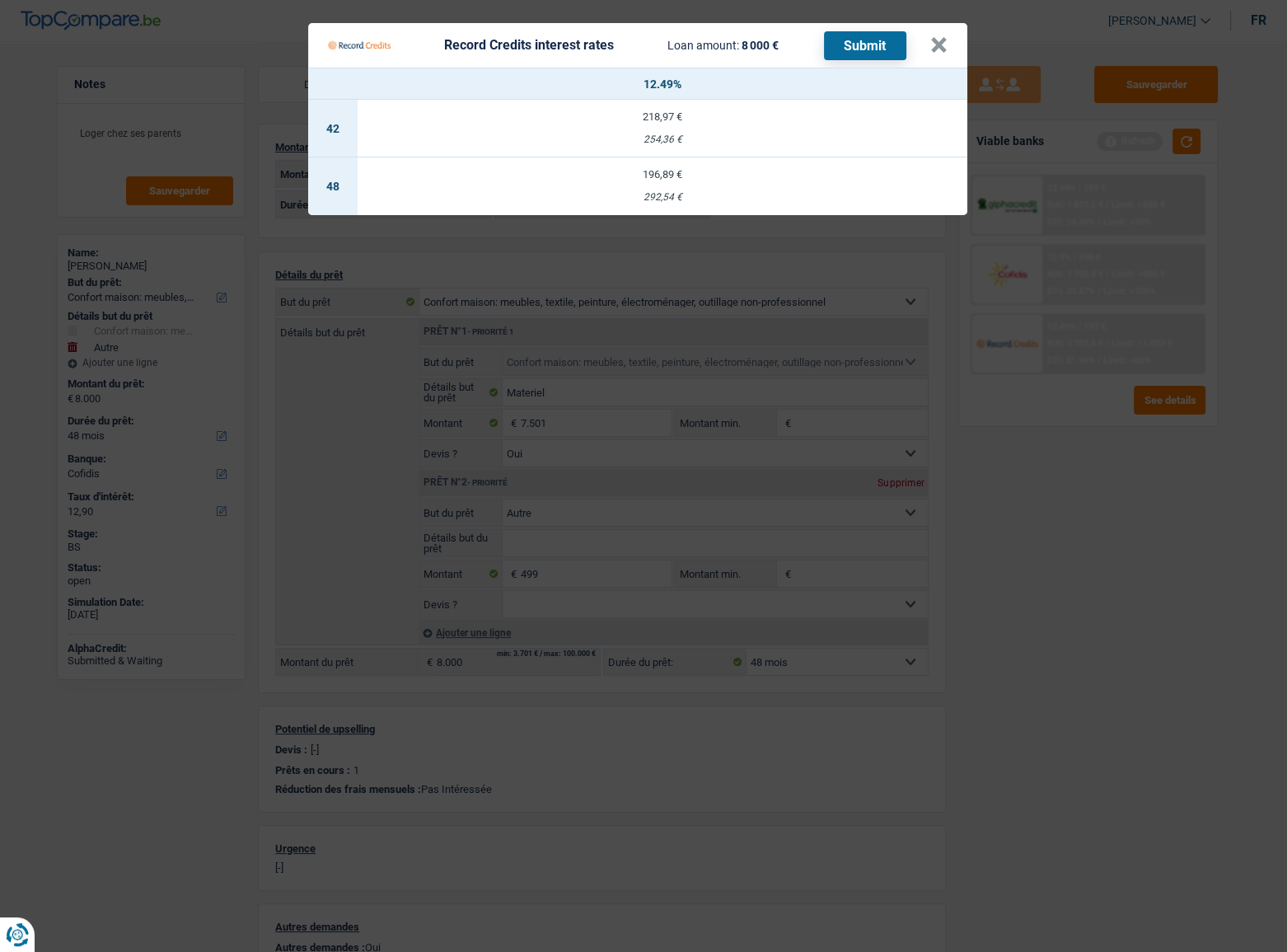
click at [1071, 484] on Credits "Record Credits interest rates Loan amount: 8 000 € Submit × 12.49% 42 218,97 € …" at bounding box center [644, 476] width 1287 height 952
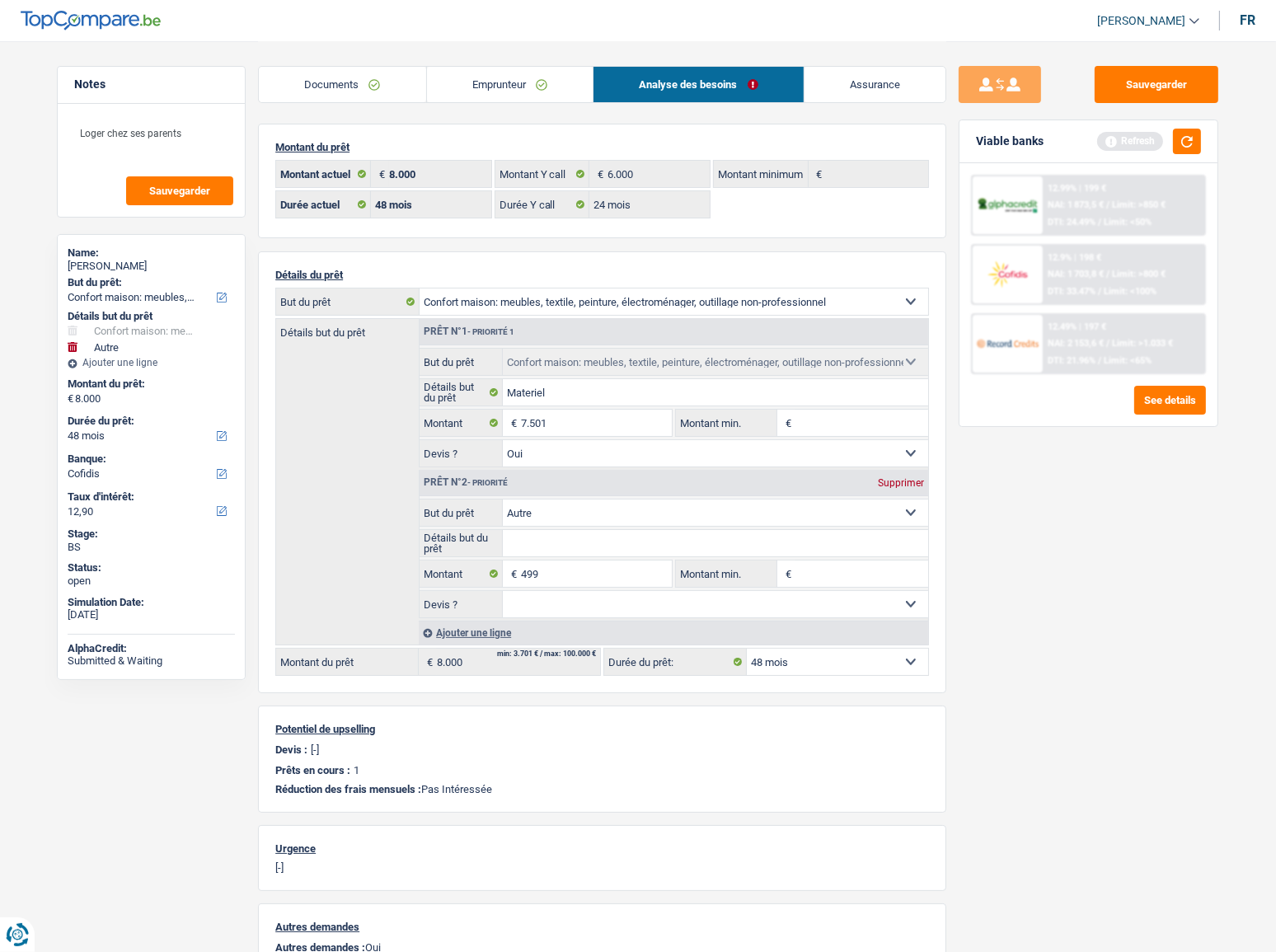
click at [1103, 341] on span "NAI: 2 153,6 €" at bounding box center [1076, 343] width 56 height 11
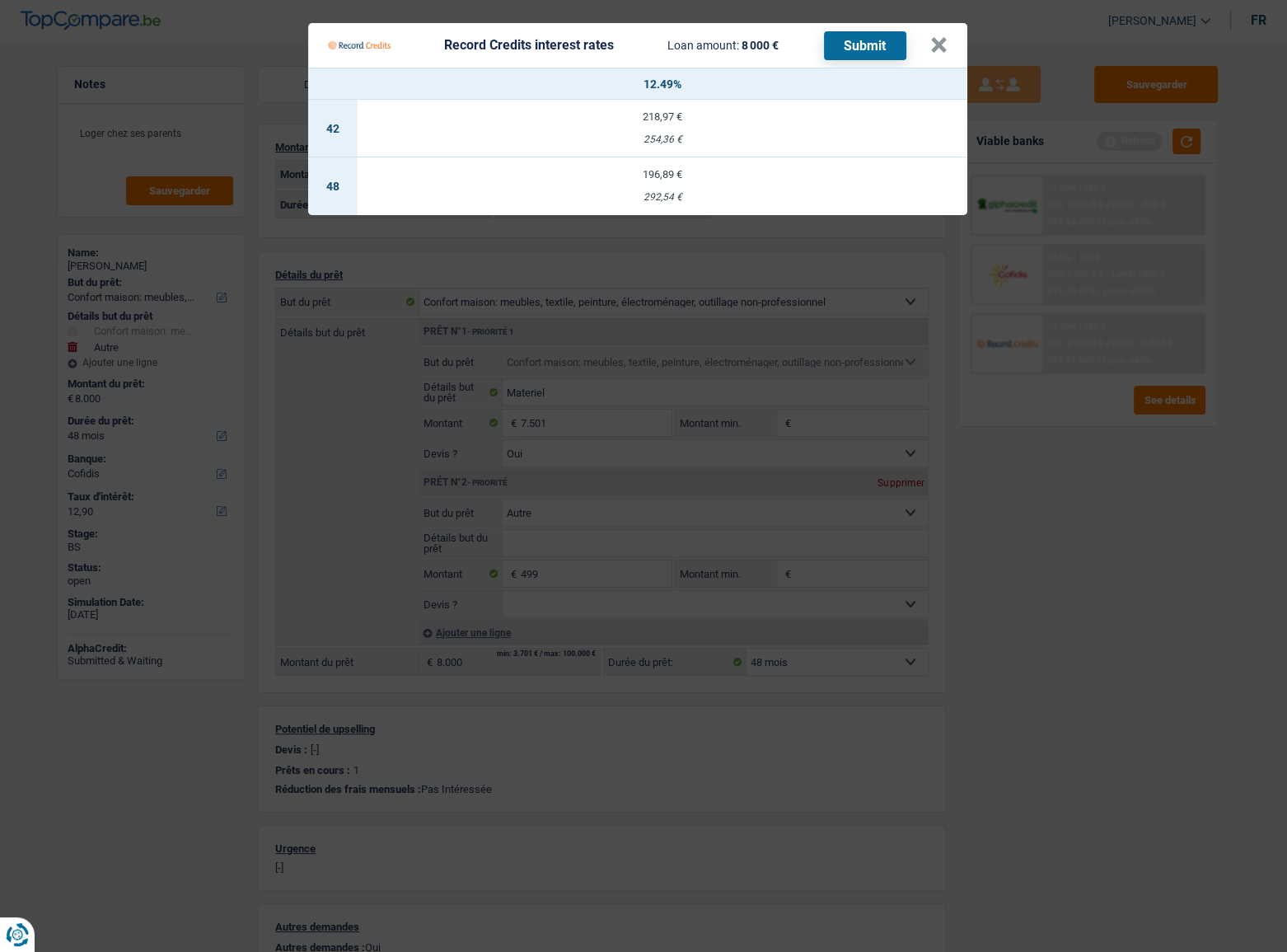
click at [1093, 494] on Credits "Record Credits interest rates Loan amount: 8 000 € Submit × 12.49% 42 218,97 € …" at bounding box center [644, 476] width 1287 height 952
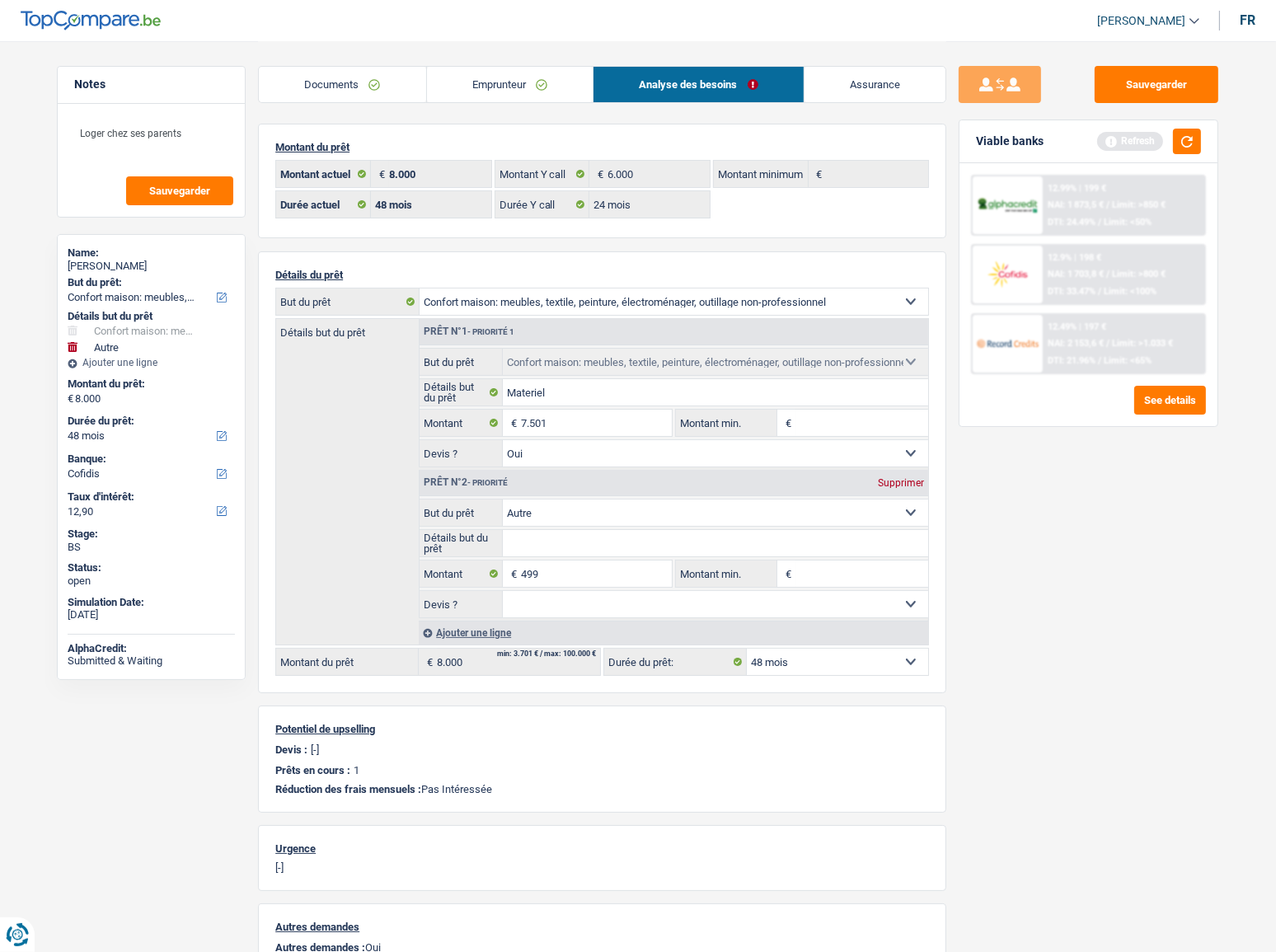
click at [585, 80] on link "Emprunteur" at bounding box center [510, 85] width 167 height 35
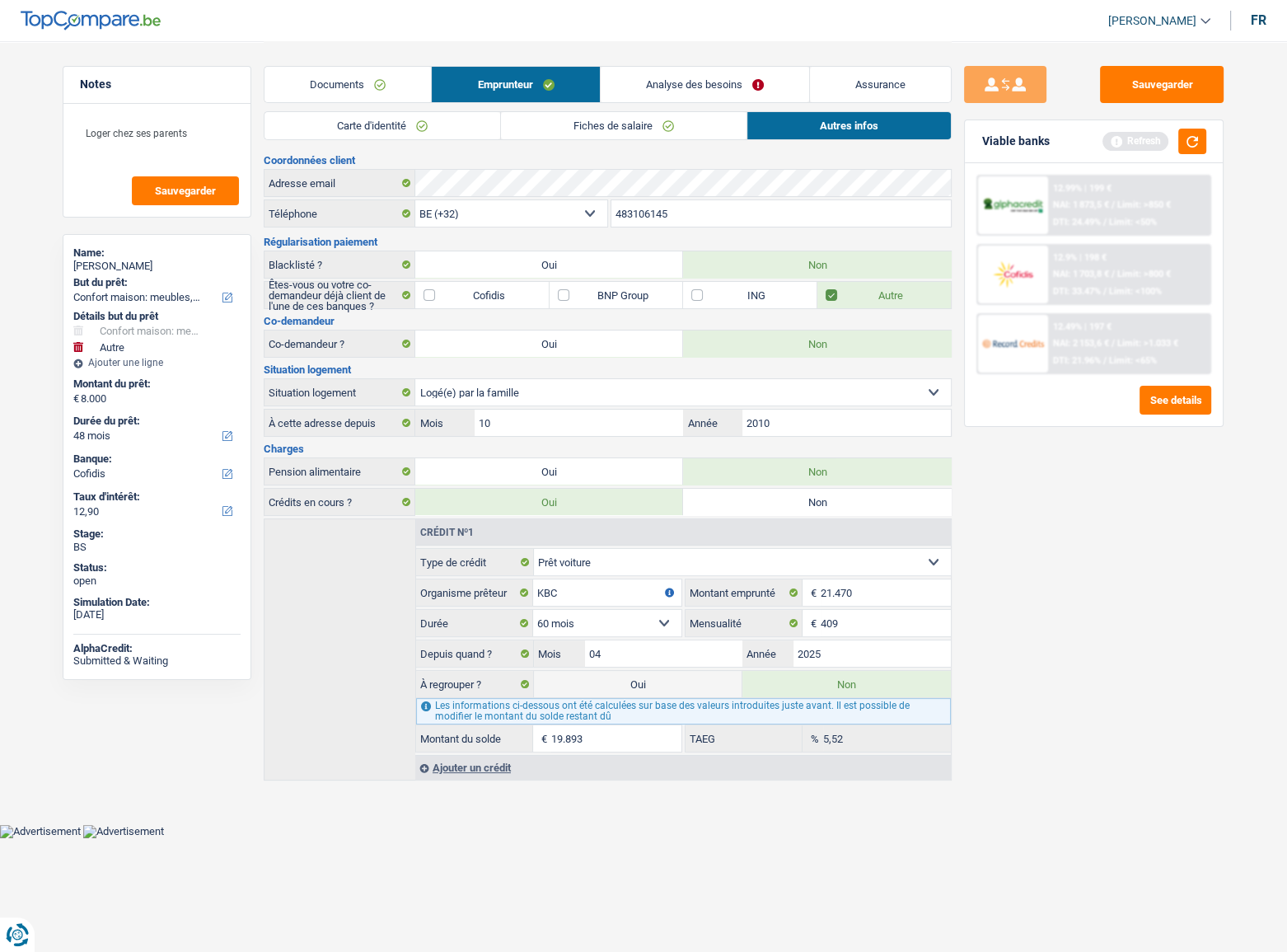
click at [727, 91] on link "Analyse des besoins" at bounding box center [705, 85] width 209 height 35
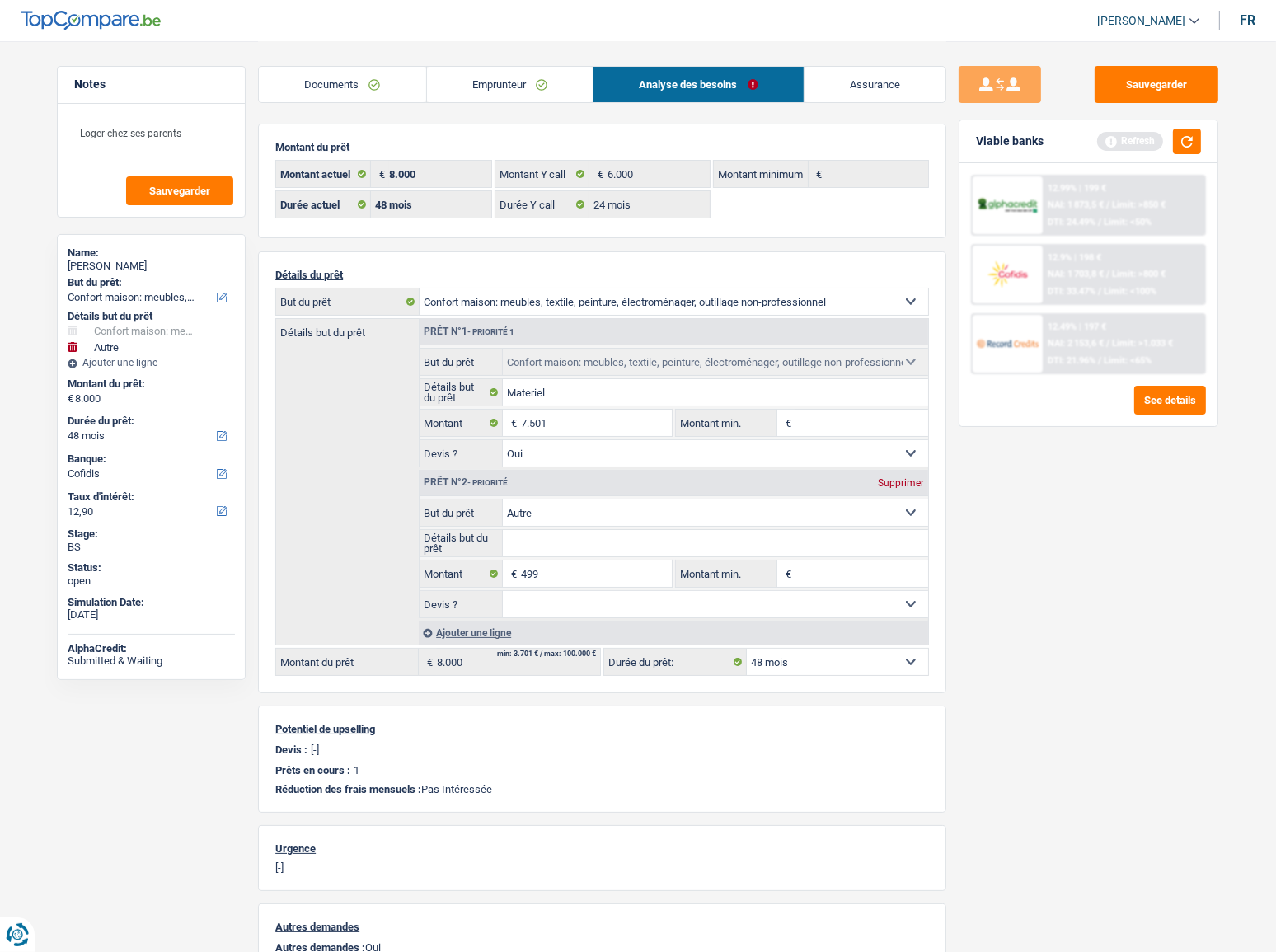
click at [362, 85] on link "Documents" at bounding box center [343, 85] width 168 height 35
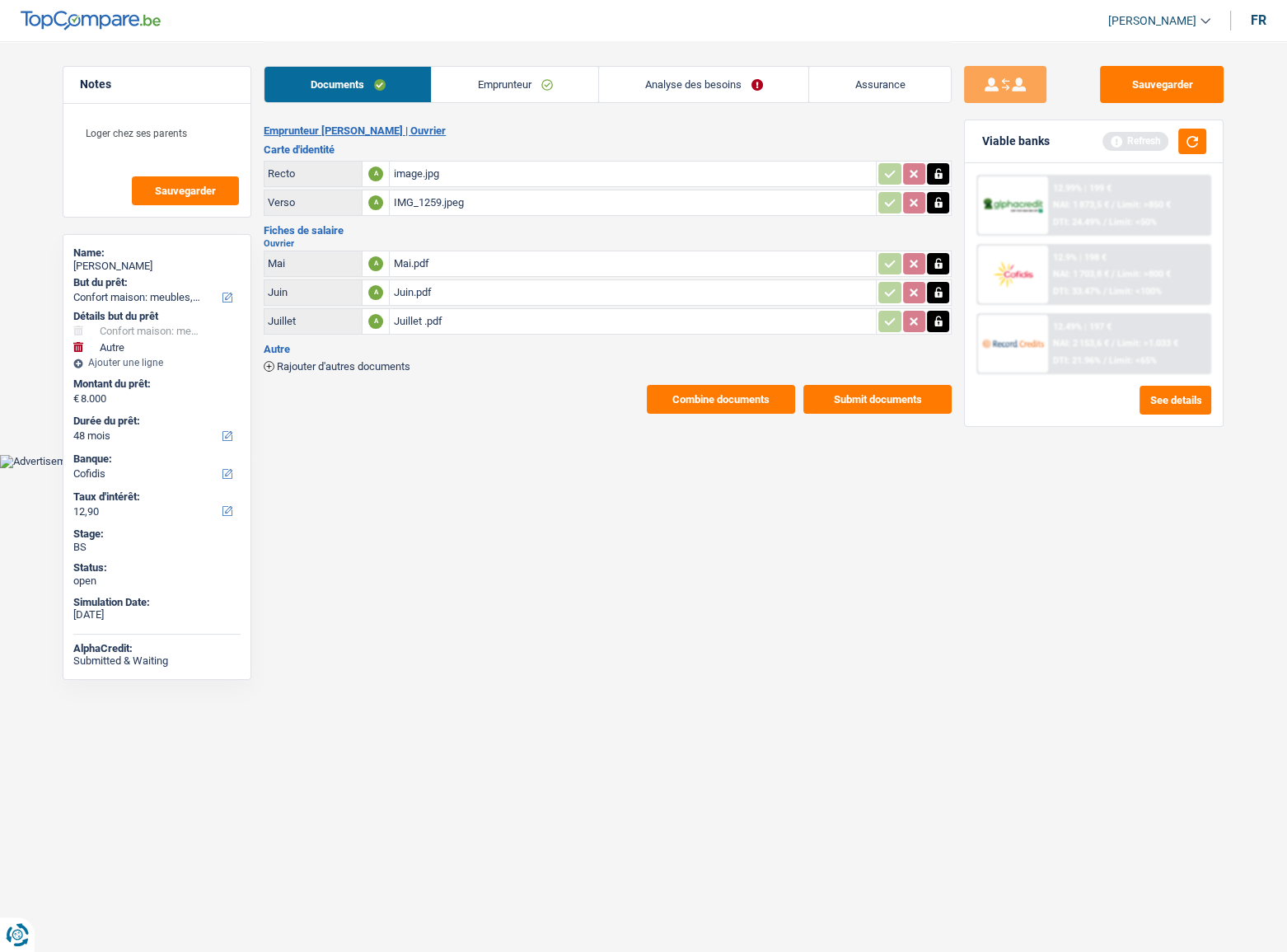
click at [785, 82] on link "Analyse des besoins" at bounding box center [704, 85] width 209 height 35
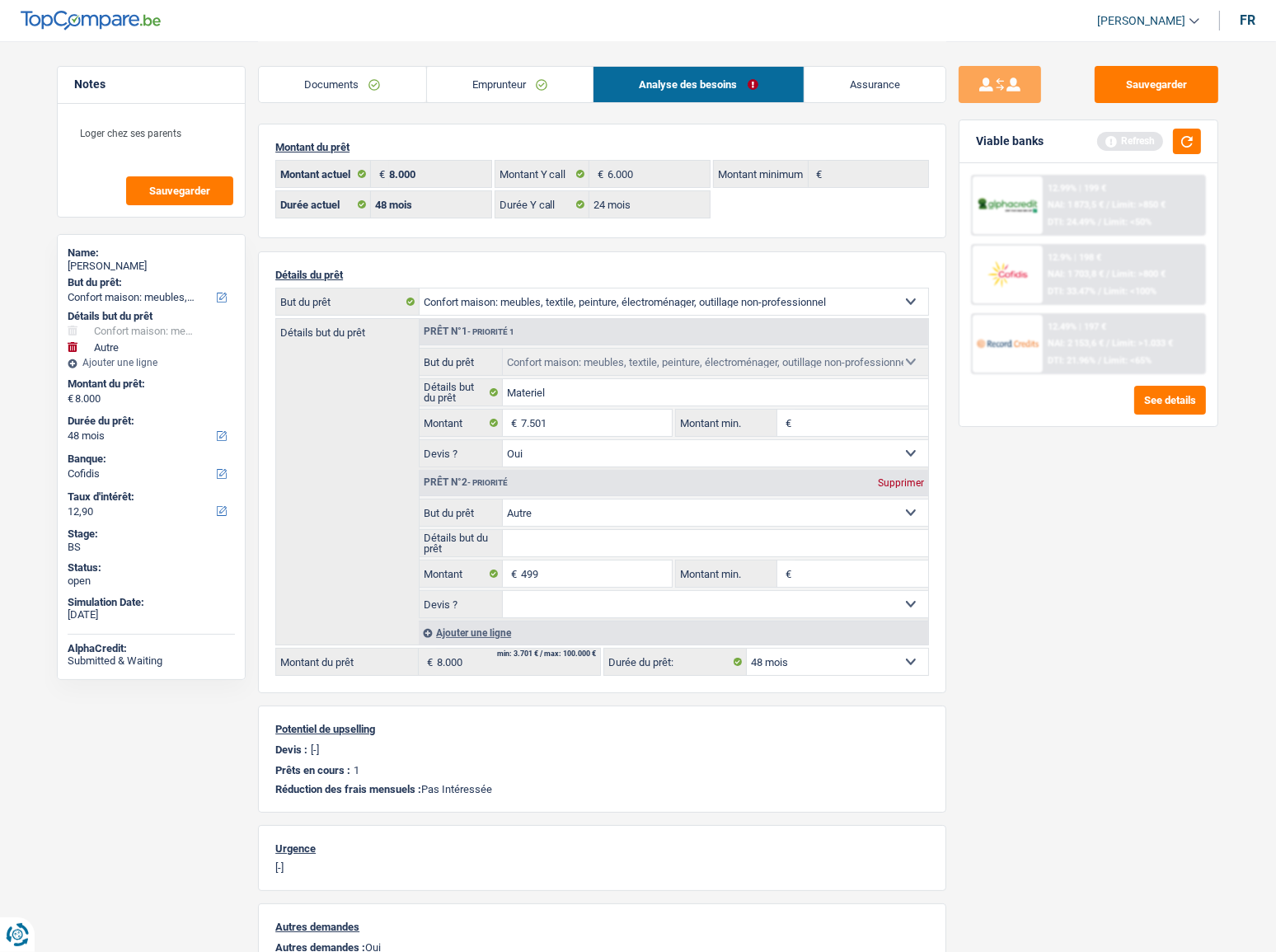
click at [469, 91] on link "Emprunteur" at bounding box center [510, 85] width 167 height 35
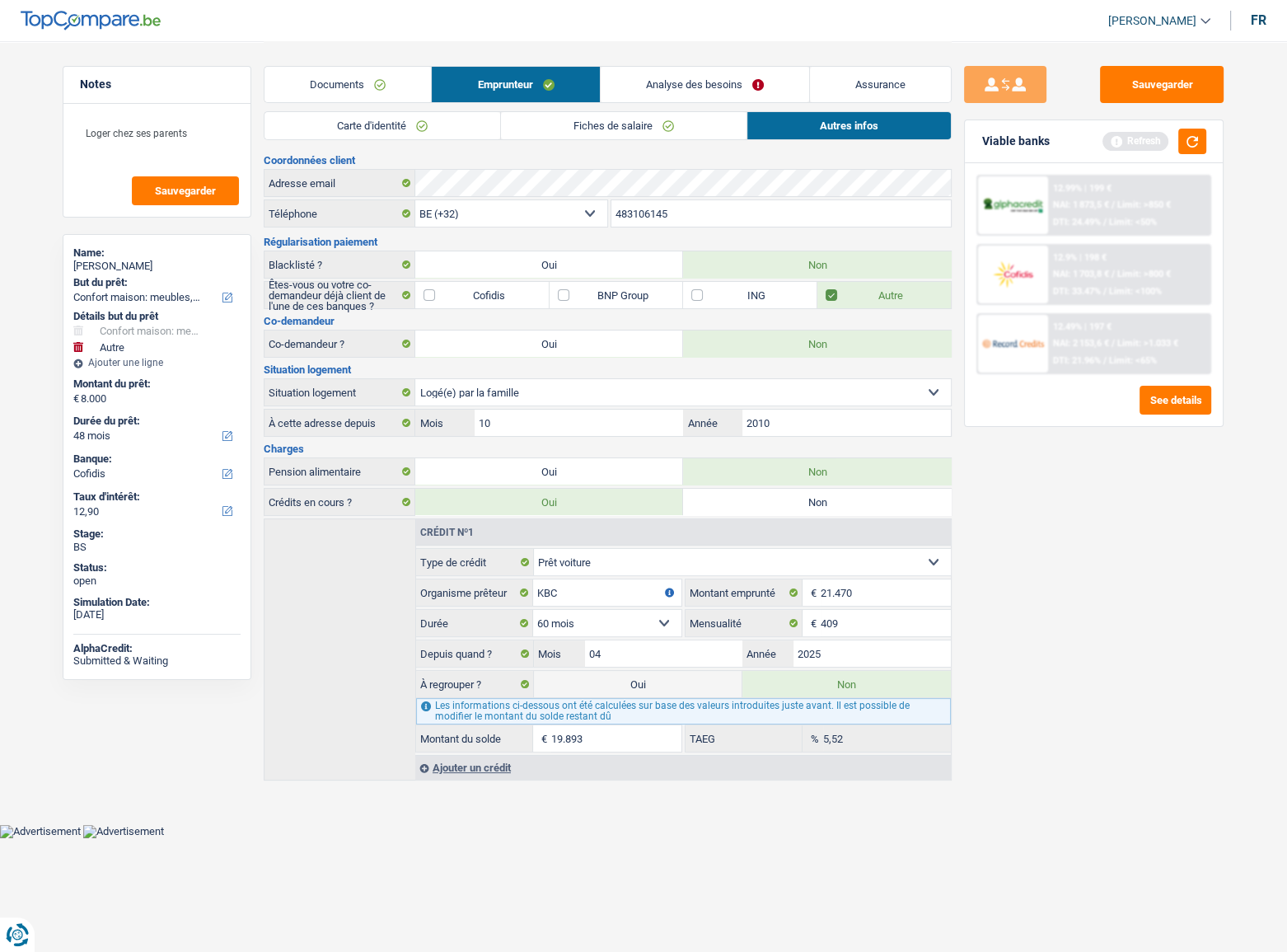
click at [594, 112] on link "Fiches de salaire" at bounding box center [623, 126] width 246 height 27
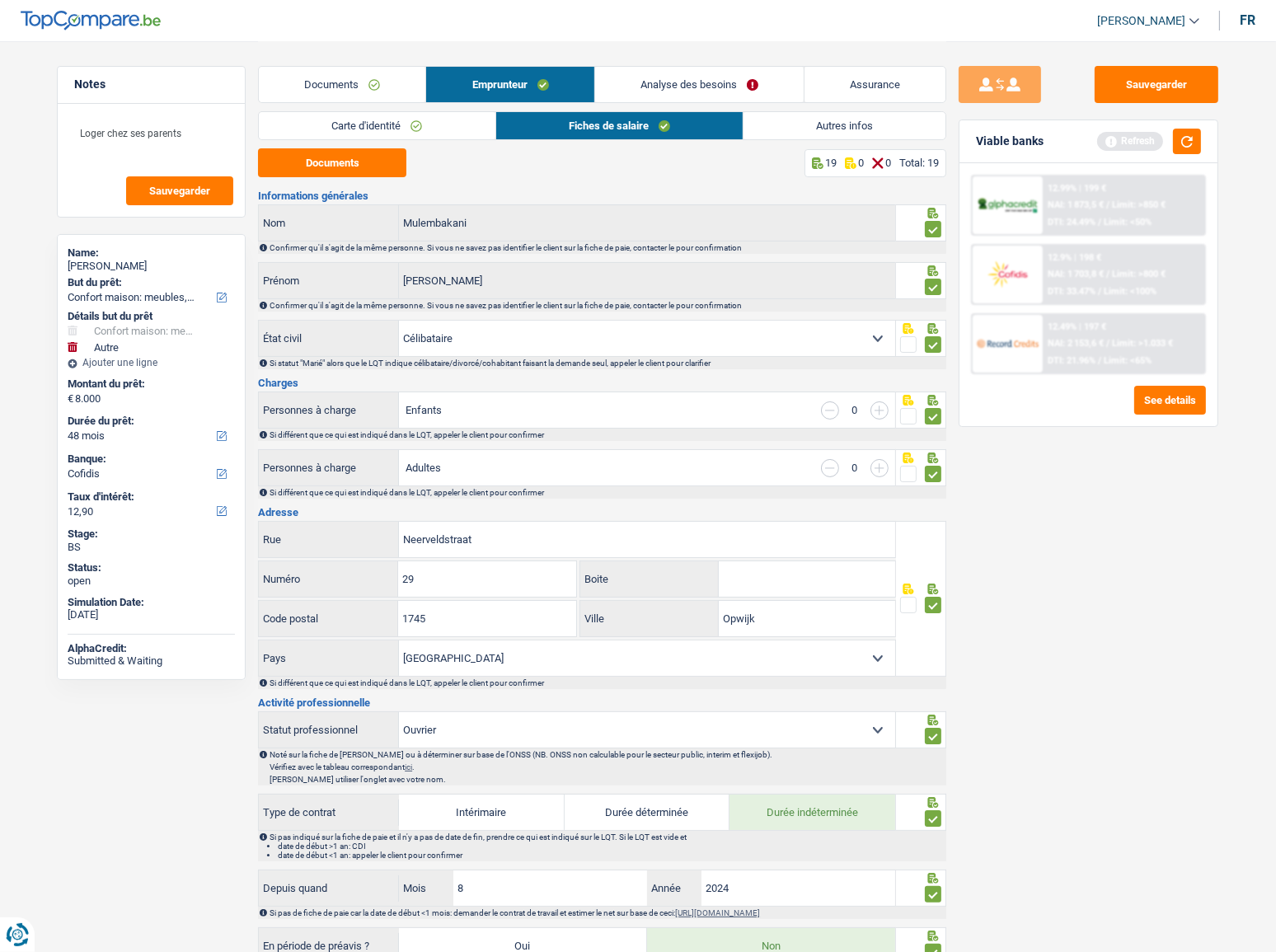
click at [445, 126] on link "Carte d'identité" at bounding box center [376, 126] width 236 height 27
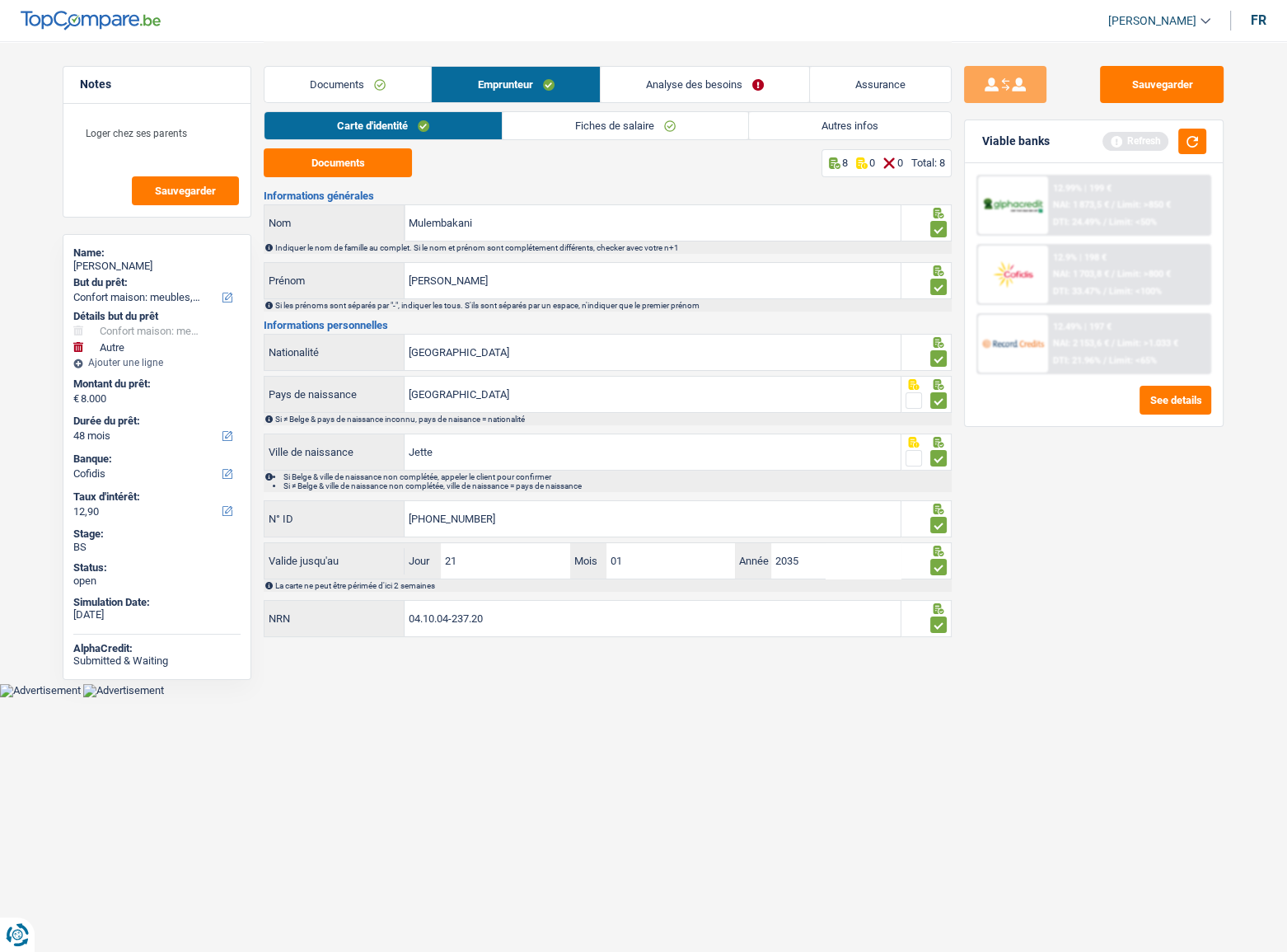
click at [1124, 342] on span "Limit: >1.033 €" at bounding box center [1147, 343] width 61 height 11
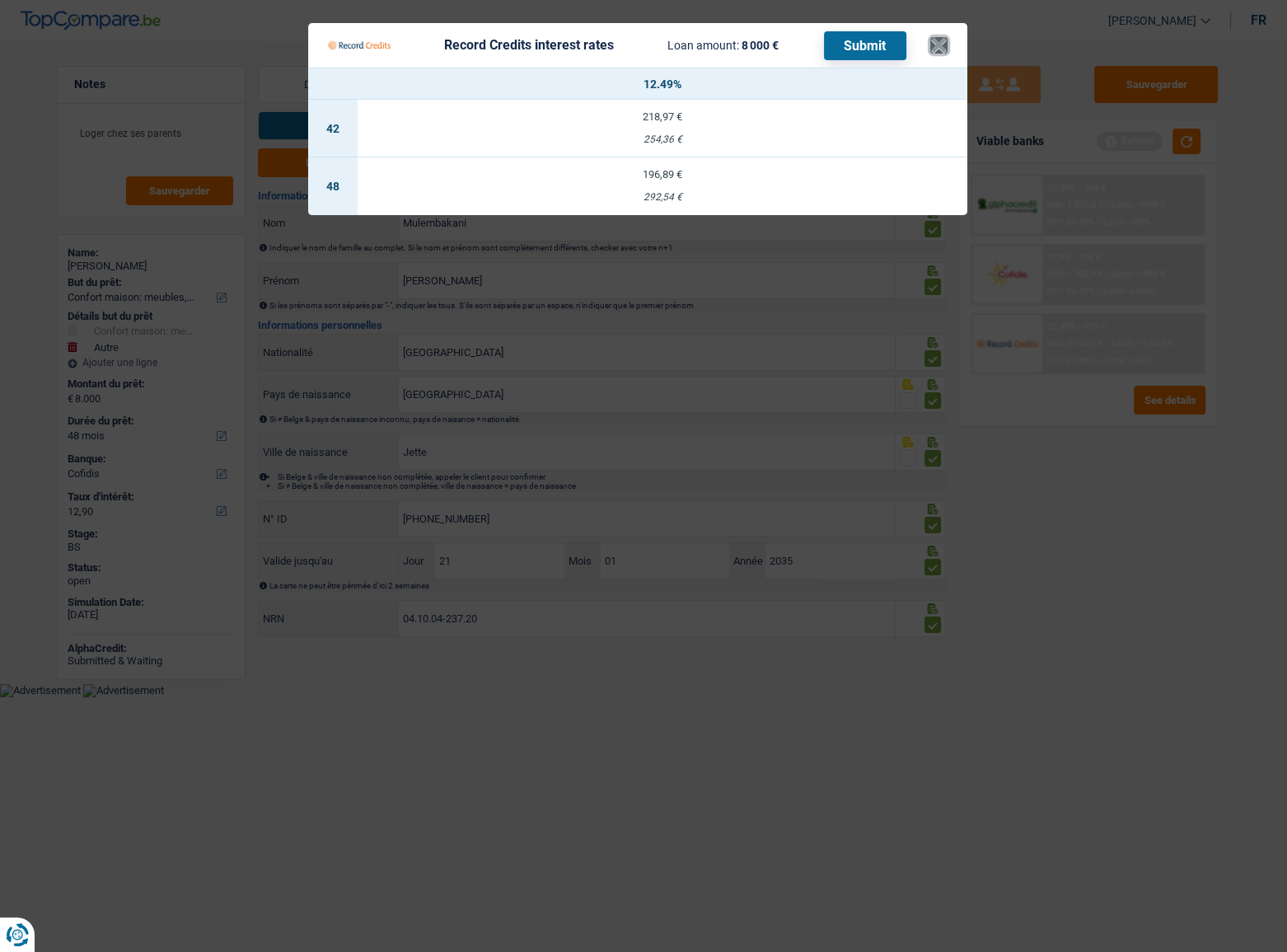
click at [930, 44] on button "×" at bounding box center [938, 45] width 18 height 17
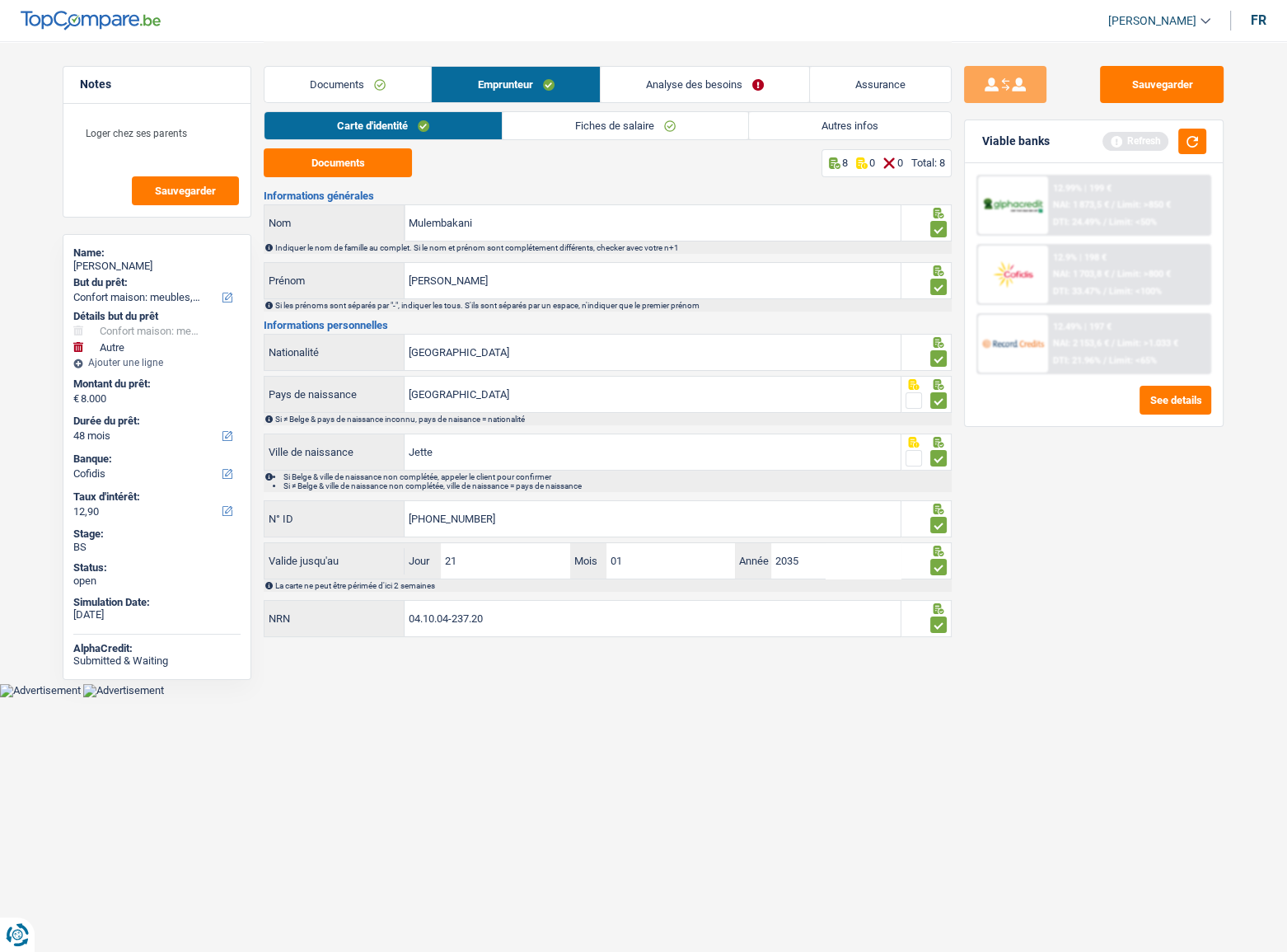
click at [853, 132] on link "Autres infos" at bounding box center [850, 126] width 202 height 27
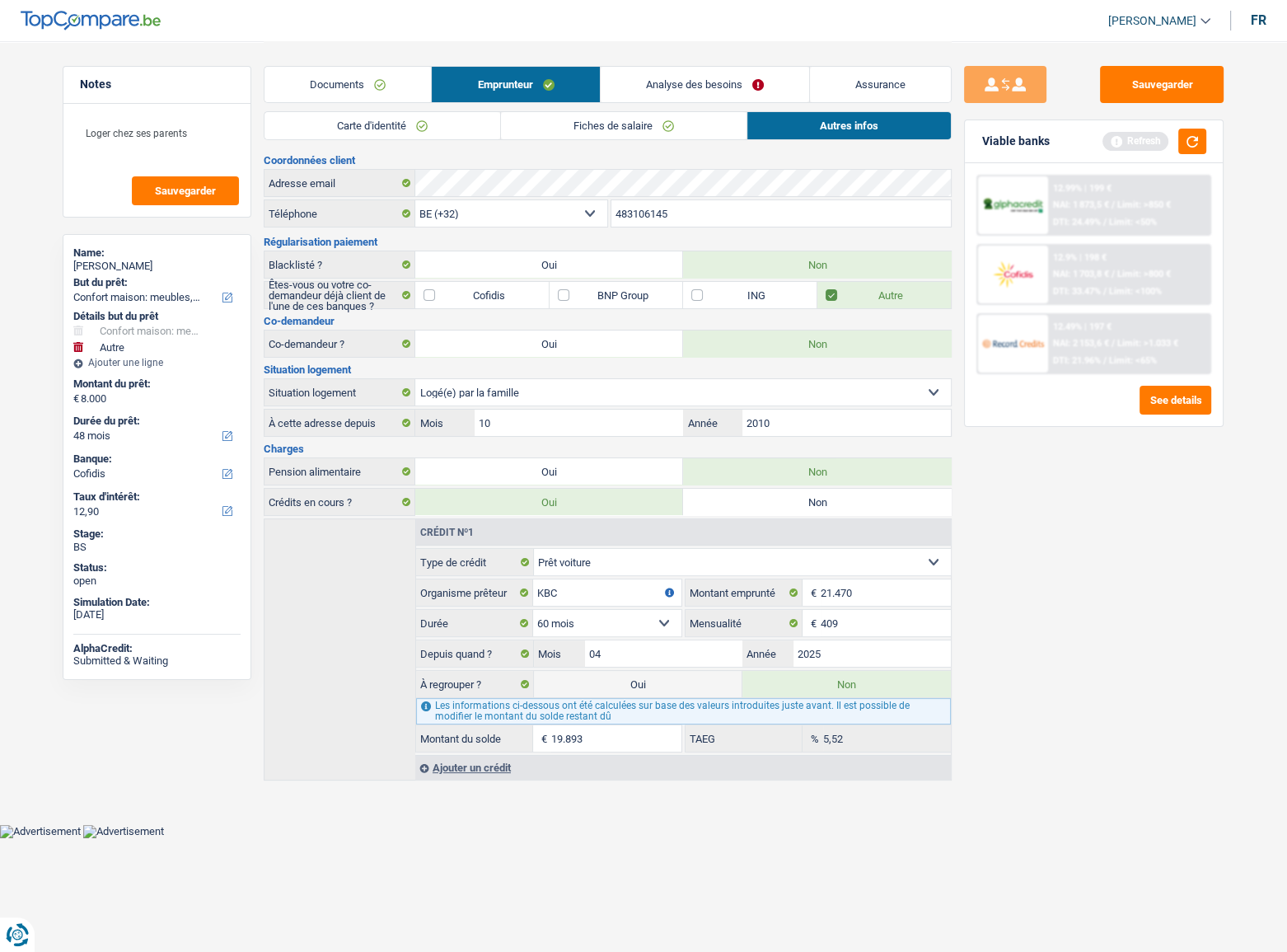
drag, startPoint x: 362, startPoint y: 82, endPoint x: 455, endPoint y: 142, distance: 110.7
click at [362, 83] on link "Documents" at bounding box center [348, 85] width 167 height 35
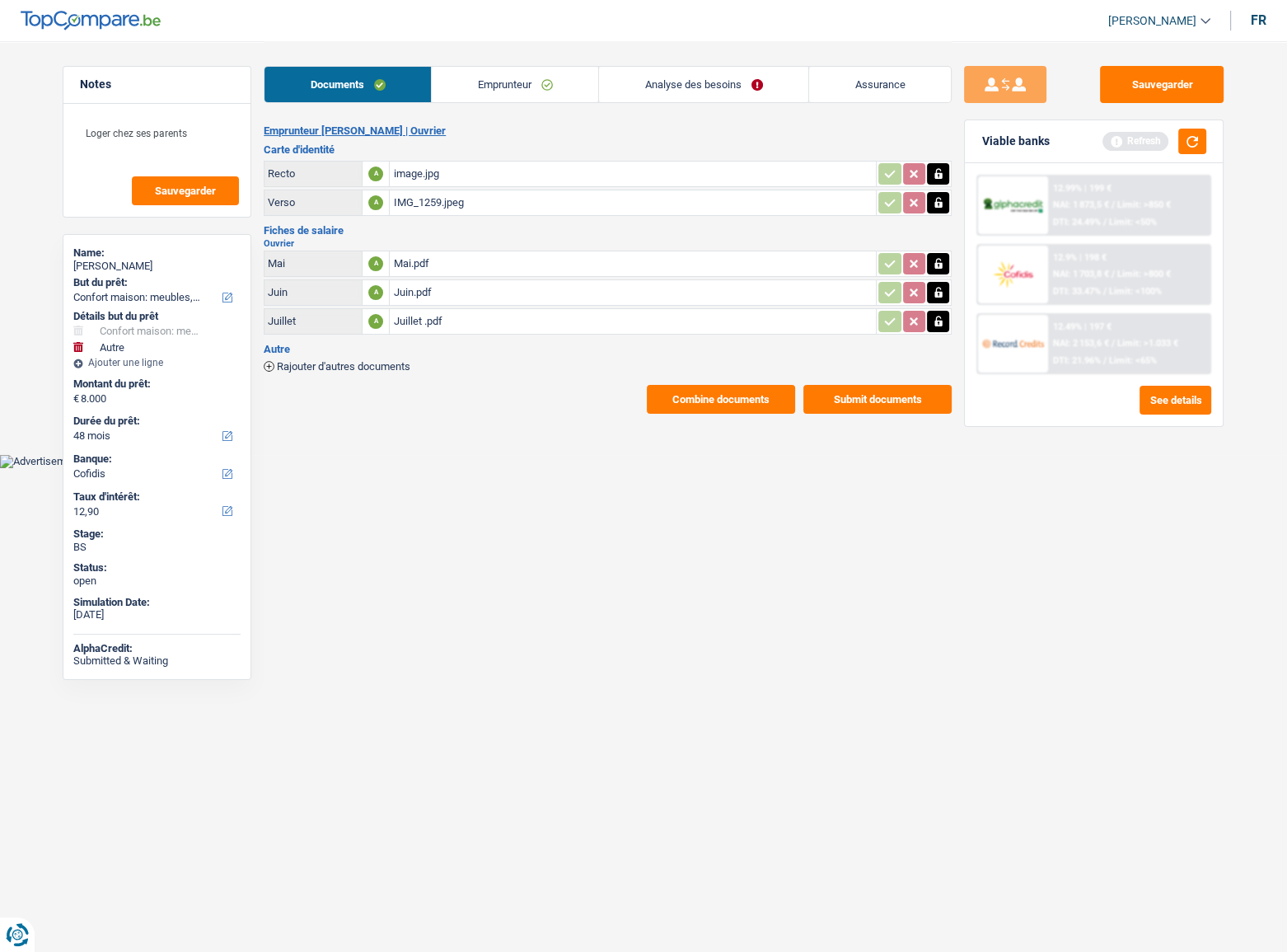
click at [447, 171] on div "image.jpg" at bounding box center [633, 173] width 479 height 24
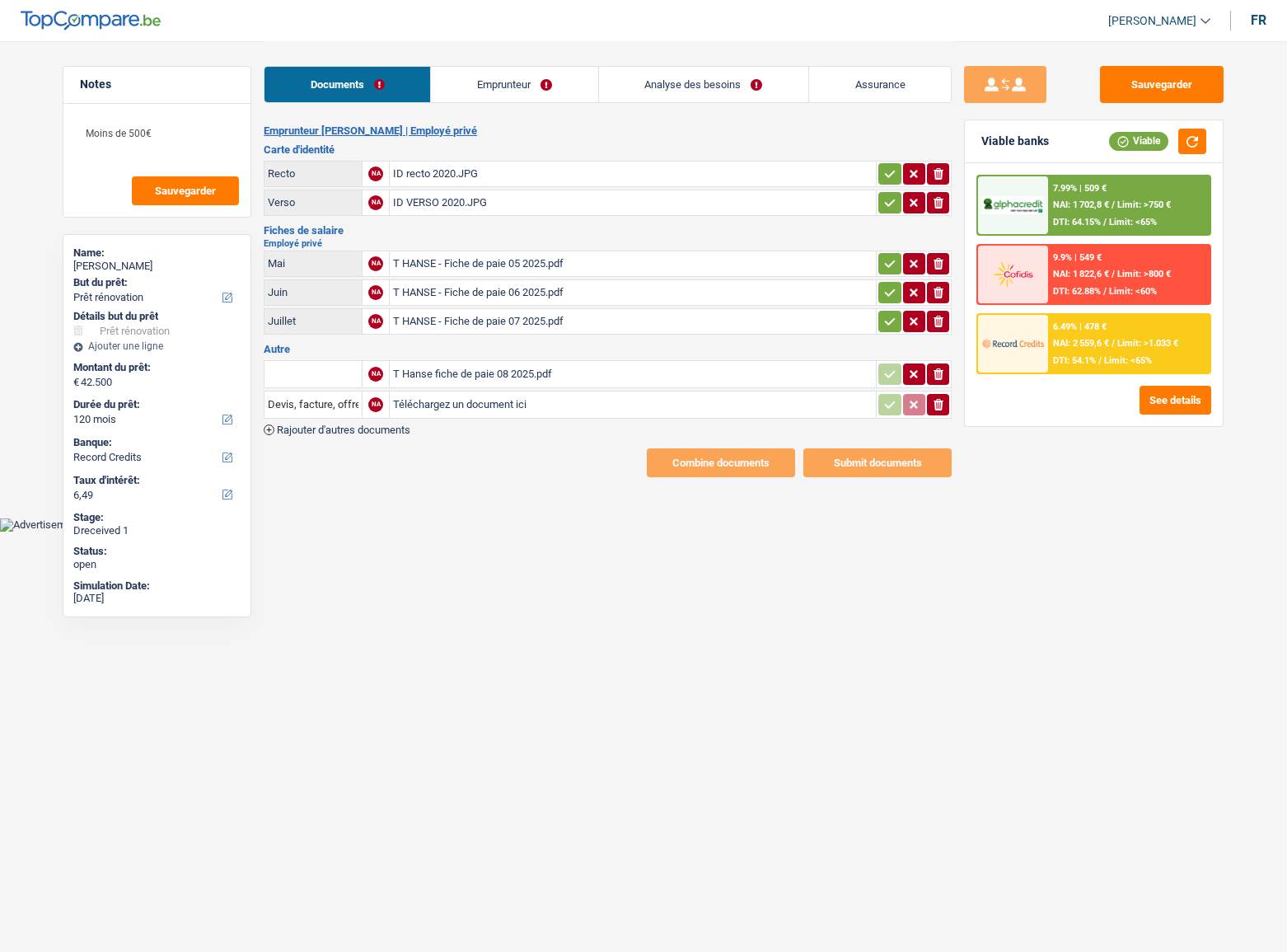
select select "renovation"
select select "120"
select select "record credits"
click at [518, 255] on div "T HANSE - Fiche de paie 05 2025.pdf" at bounding box center [633, 263] width 479 height 24
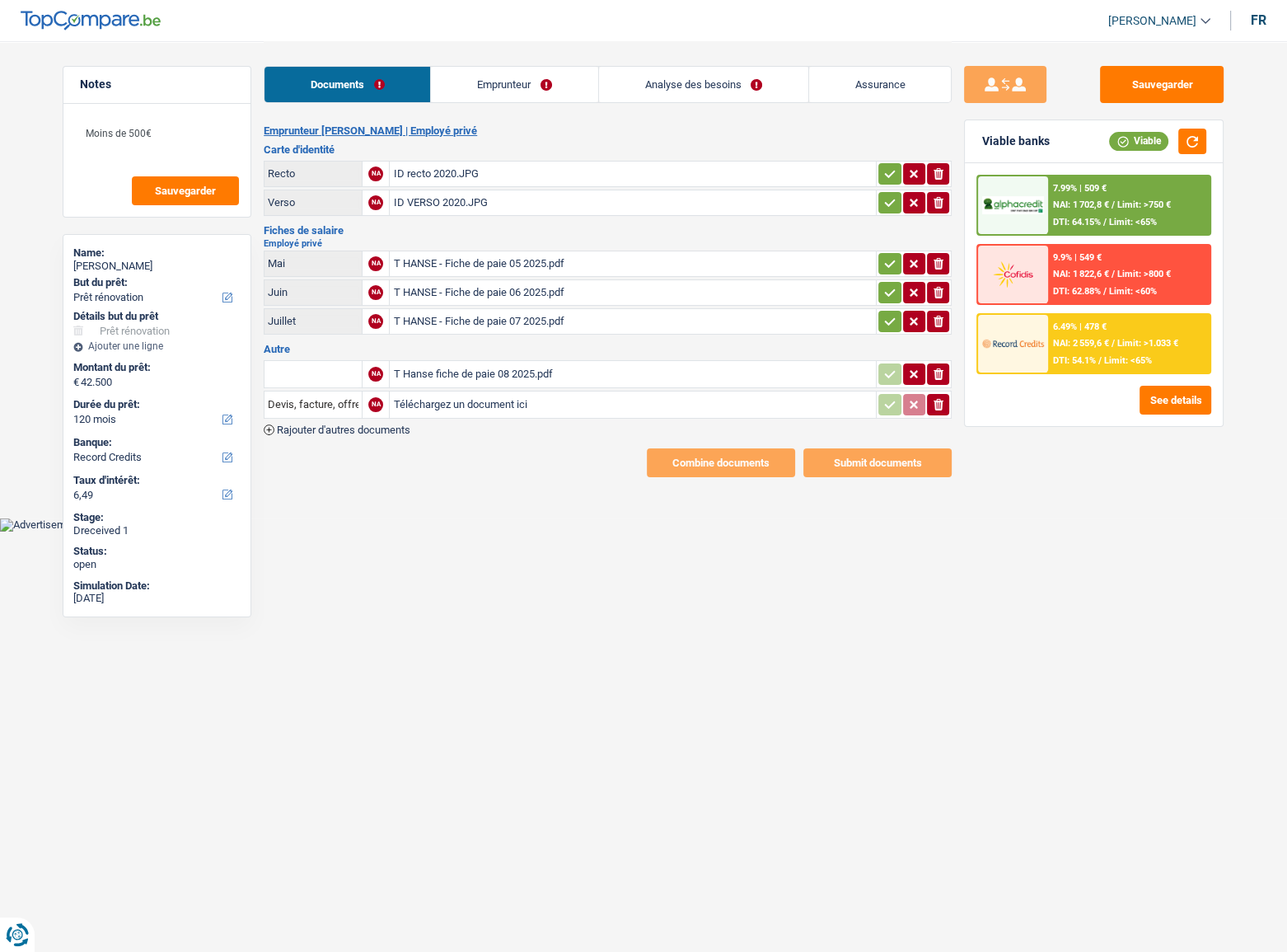
click at [495, 288] on div "T HANSE - Fiche de paie 06 2025.pdf" at bounding box center [633, 292] width 479 height 24
click at [487, 173] on div "ID recto 2020.JPG" at bounding box center [633, 173] width 479 height 24
drag, startPoint x: 885, startPoint y: 175, endPoint x: 885, endPoint y: 205, distance: 30.0
click at [888, 180] on icon "button" at bounding box center [890, 174] width 13 height 17
click at [885, 205] on icon "button" at bounding box center [890, 203] width 13 height 17
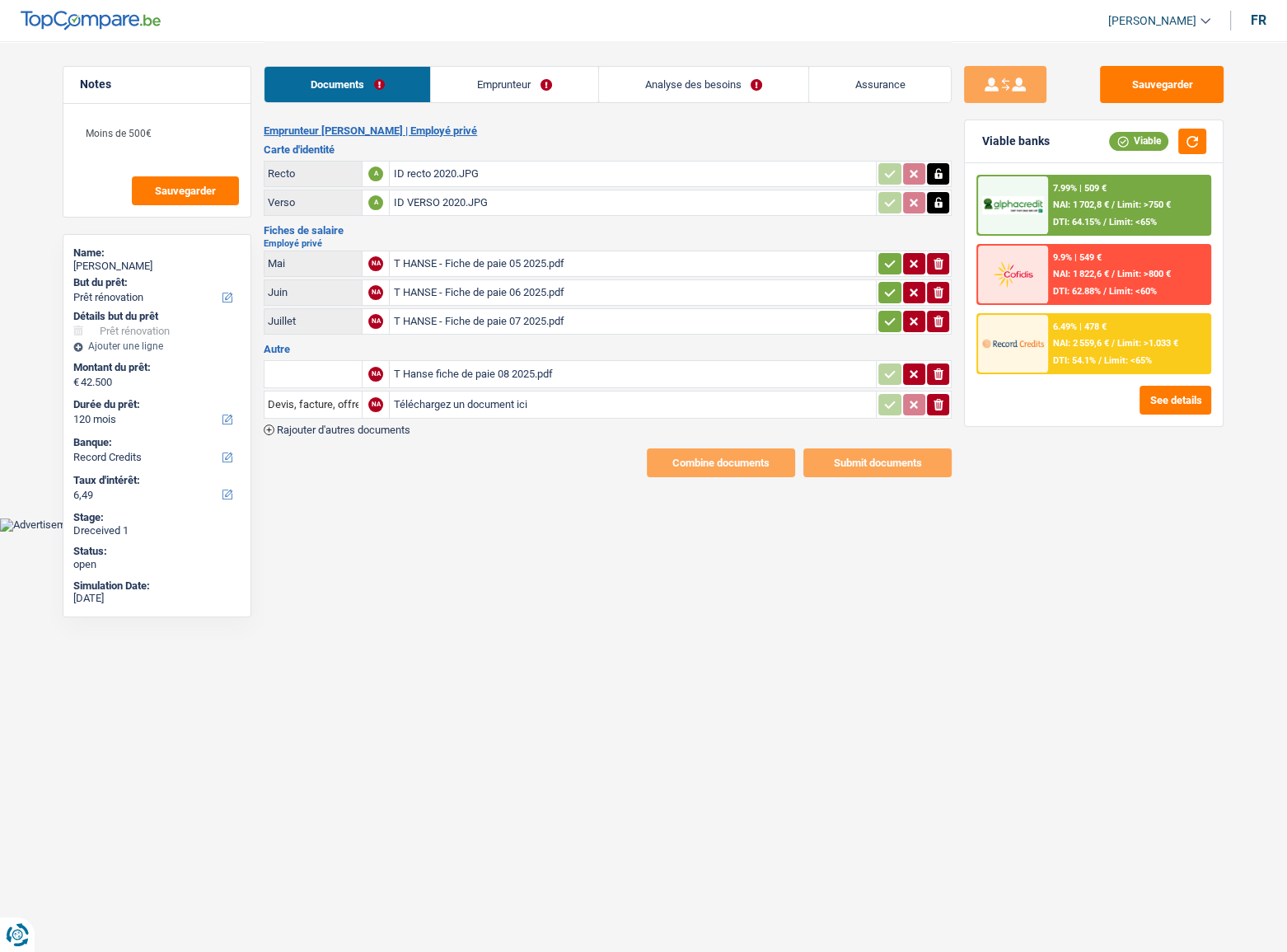
click at [552, 259] on div "T HANSE - Fiche de paie 05 2025.pdf" at bounding box center [633, 263] width 479 height 24
click at [533, 371] on div "T Hanse fiche de paie 08 2025.pdf" at bounding box center [633, 374] width 479 height 24
click at [554, 256] on div "T HANSE - Fiche de paie 05 2025.pdf" at bounding box center [633, 263] width 479 height 24
click at [514, 295] on div "T HANSE - Fiche de paie 06 2025.pdf" at bounding box center [633, 292] width 479 height 24
click at [488, 314] on div "T HANSE - Fiche de paie 07 2025.pdf" at bounding box center [633, 321] width 479 height 24
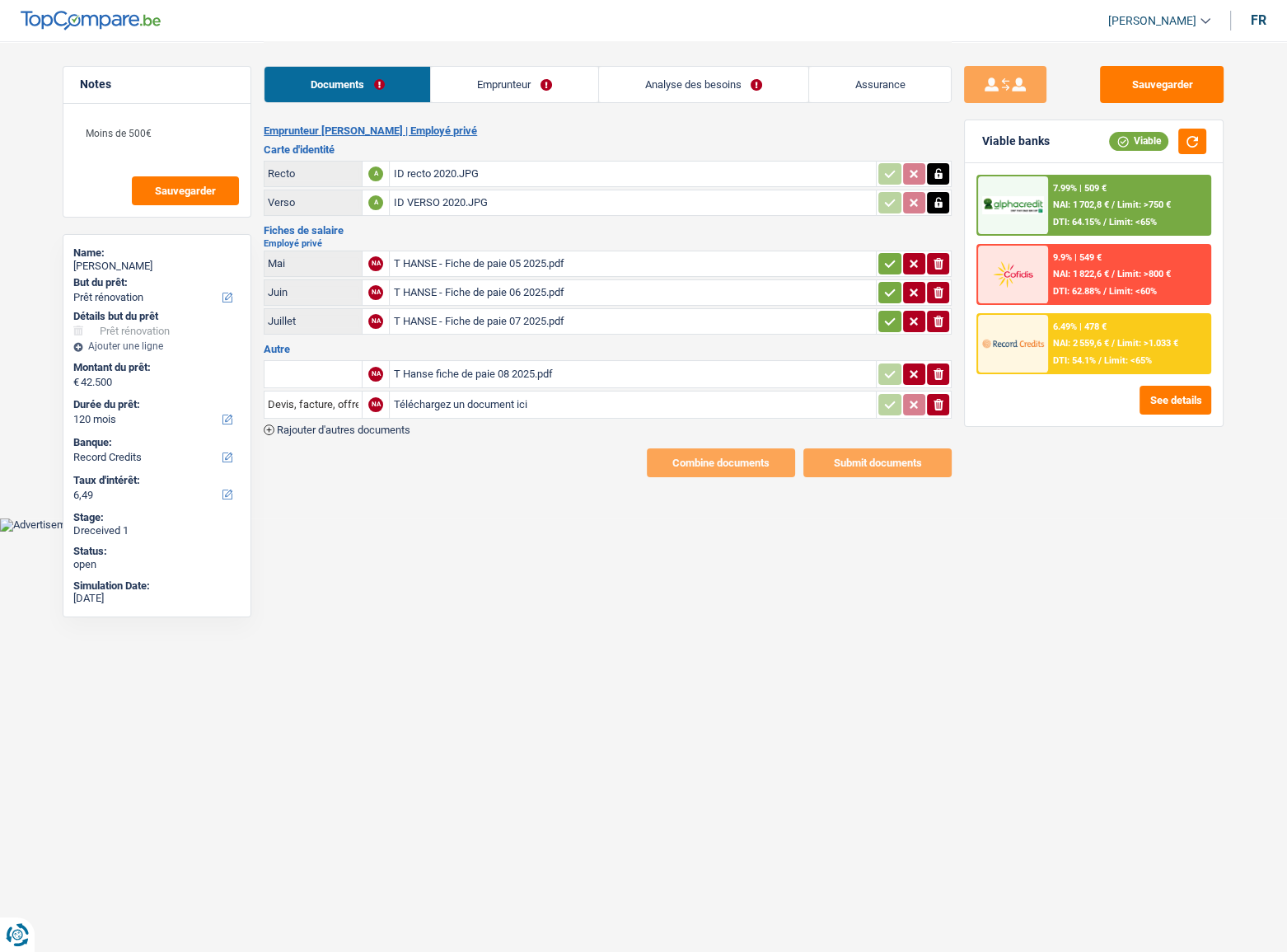
click at [945, 403] on button "ionicons-v5-e" at bounding box center [938, 405] width 23 height 22
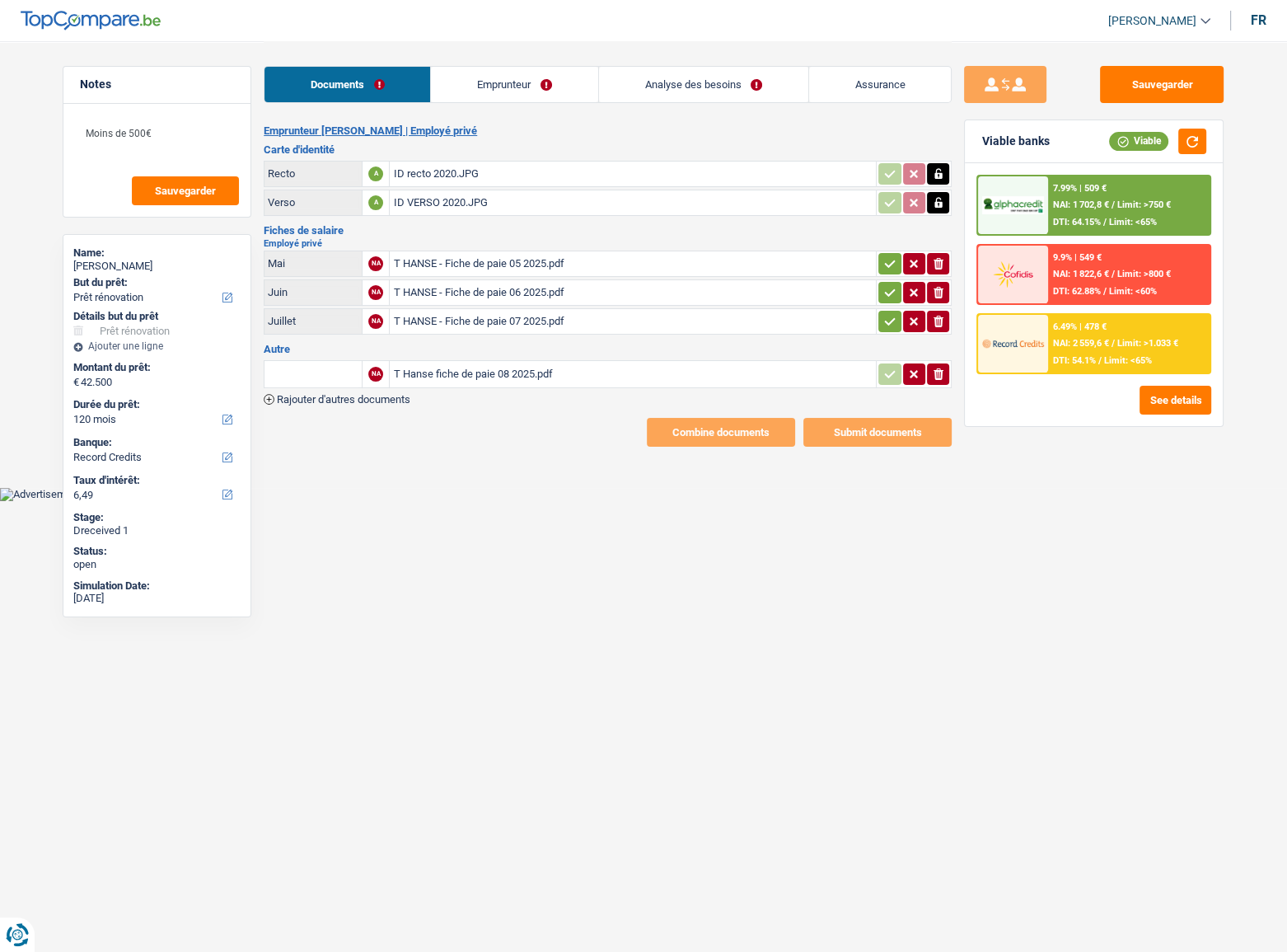
click at [892, 322] on icon "button" at bounding box center [890, 322] width 13 height 17
click at [891, 296] on icon "button" at bounding box center [890, 292] width 13 height 17
click at [886, 256] on icon "button" at bounding box center [890, 264] width 13 height 17
click at [355, 365] on input "text" at bounding box center [313, 374] width 90 height 26
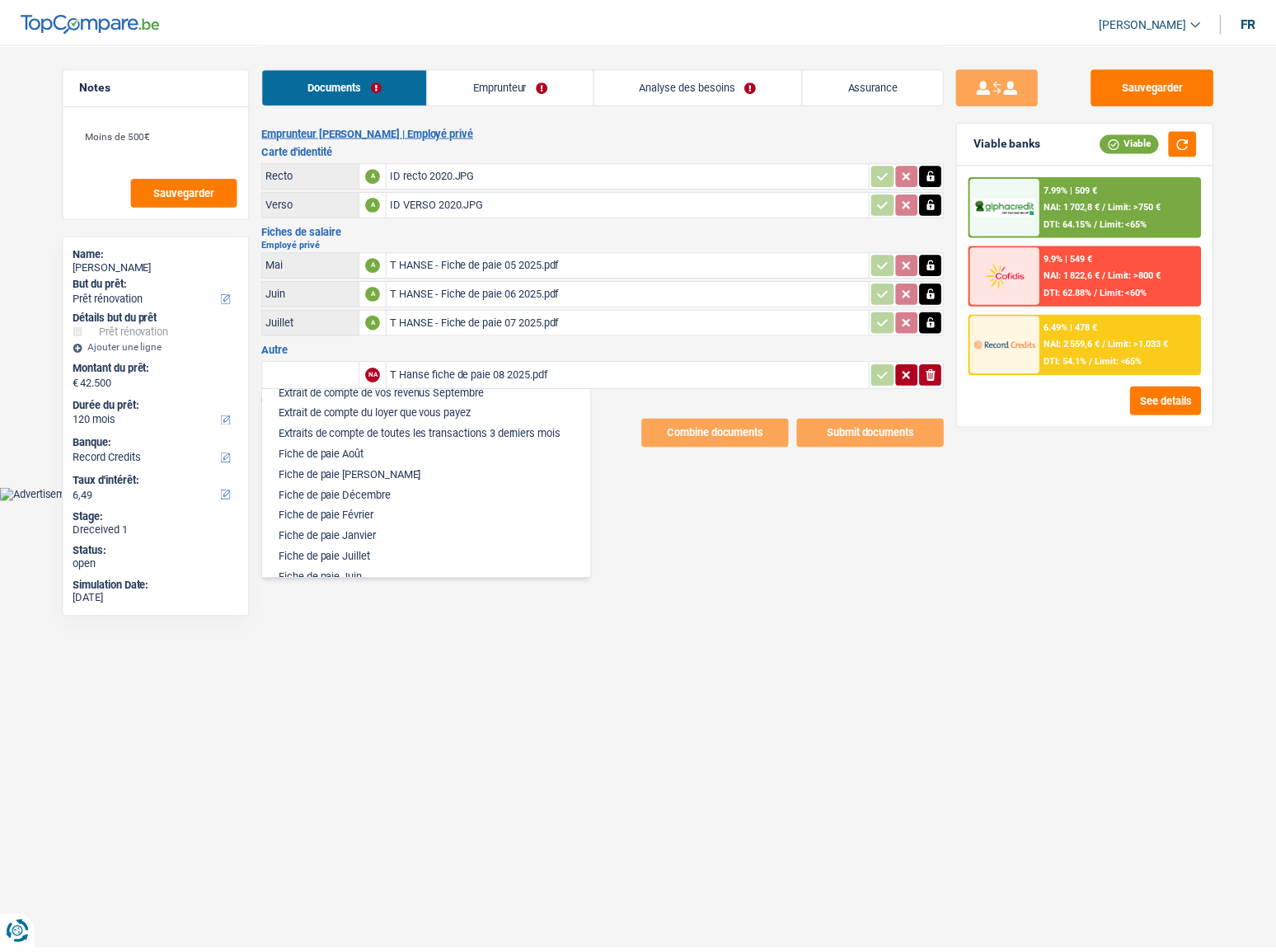
scroll to position [599, 0]
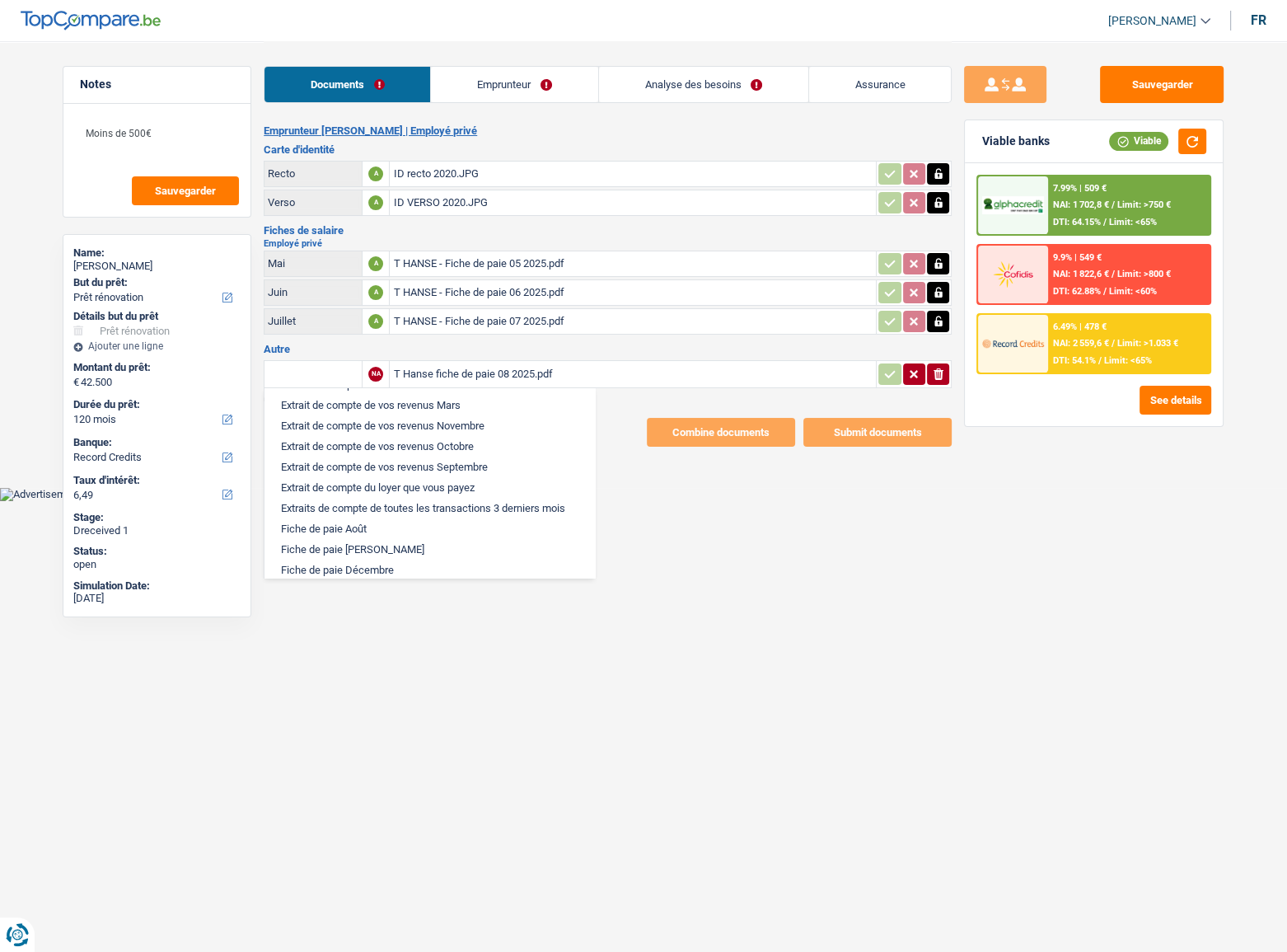
click at [944, 261] on icon "button" at bounding box center [938, 264] width 13 height 17
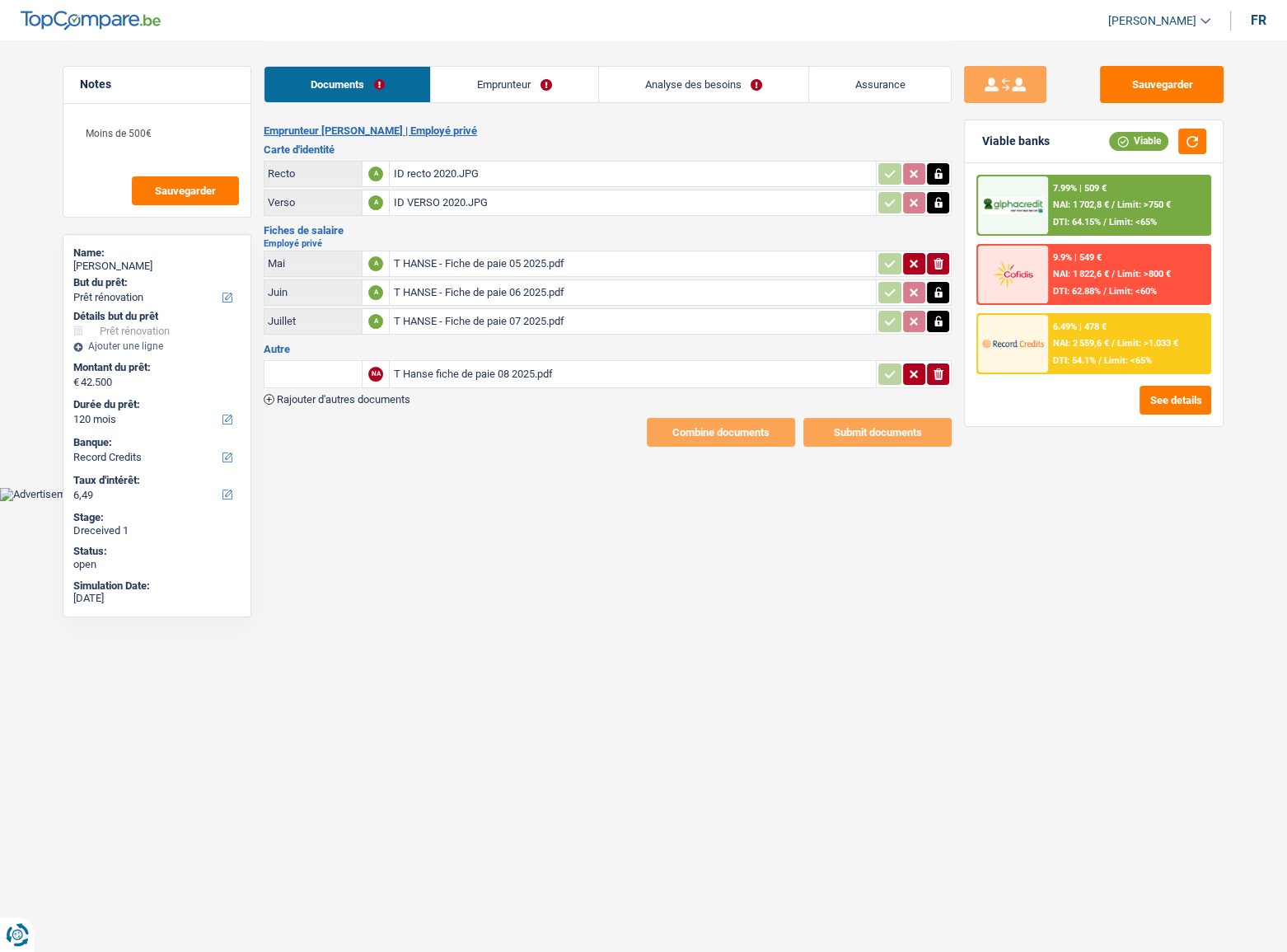
click at [943, 261] on icon "ionicons-v5-e" at bounding box center [938, 264] width 13 height 17
click at [490, 374] on div "T Hanse fiche de paie 08 2025.pdf" at bounding box center [633, 374] width 479 height 24
click at [465, 257] on input "Téléchargez un document ici" at bounding box center [633, 263] width 479 height 24
type input "C:\fakepath\2afe4e5b-1757338782026_t-hanse-fiche-de-paie-08-2025.pdf"
drag, startPoint x: 945, startPoint y: 376, endPoint x: 957, endPoint y: 339, distance: 38.9
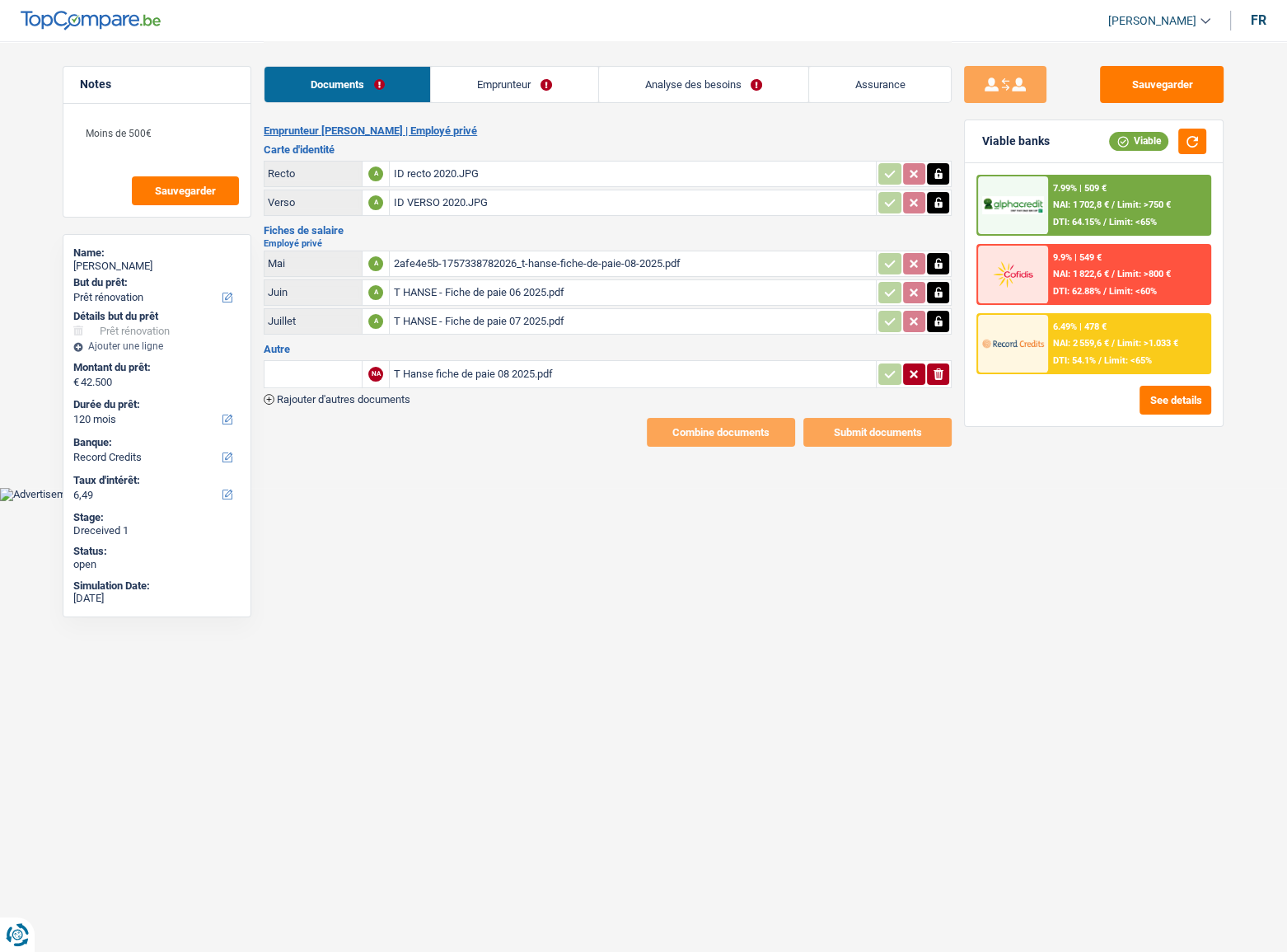
click at [943, 375] on button "ionicons-v5-e" at bounding box center [938, 375] width 23 height 22
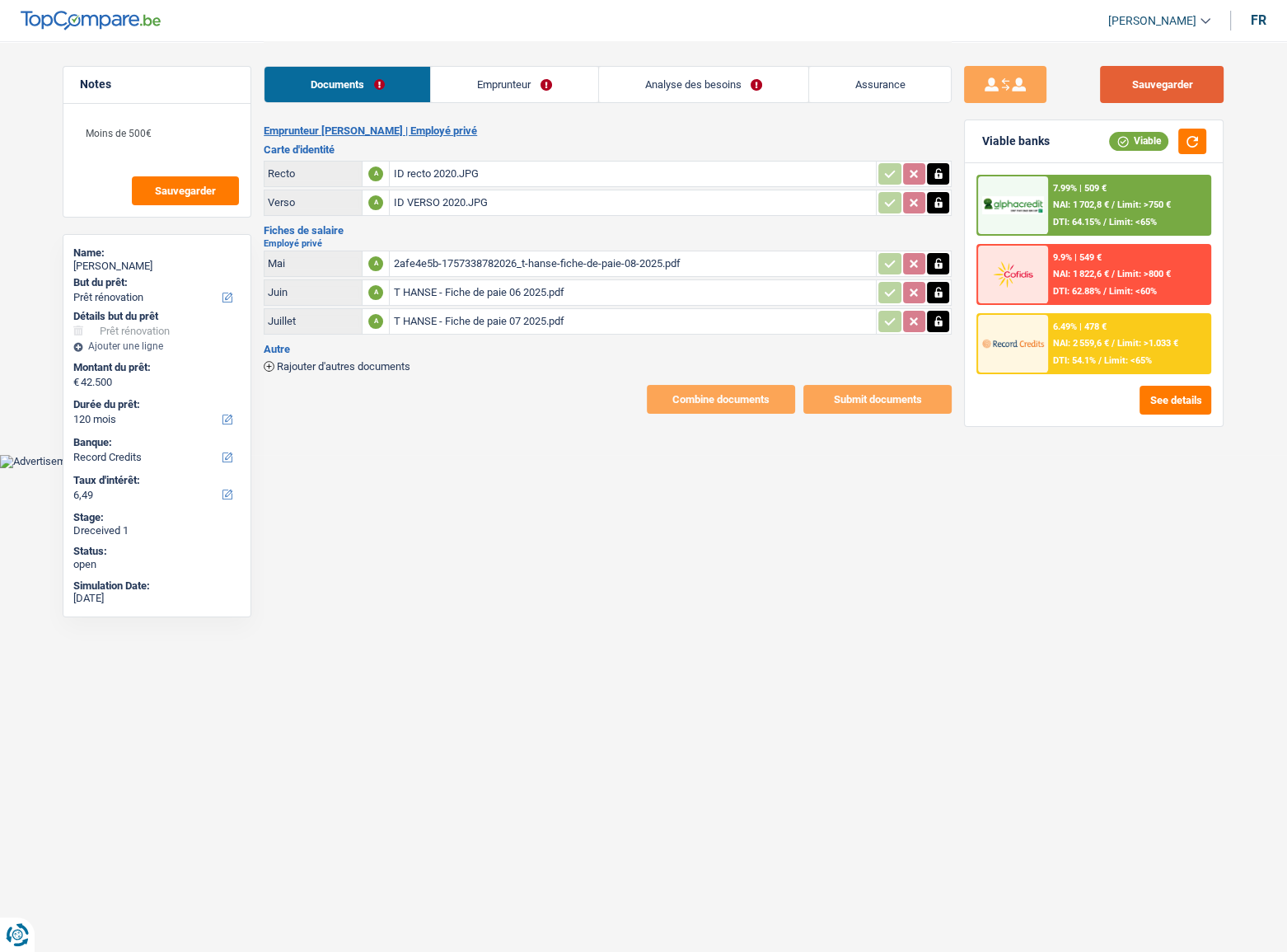
drag, startPoint x: 1181, startPoint y: 89, endPoint x: 1180, endPoint y: 137, distance: 48.0
click at [1181, 89] on button "Sauvegarder" at bounding box center [1161, 85] width 123 height 37
click at [1186, 140] on button "button" at bounding box center [1191, 141] width 28 height 25
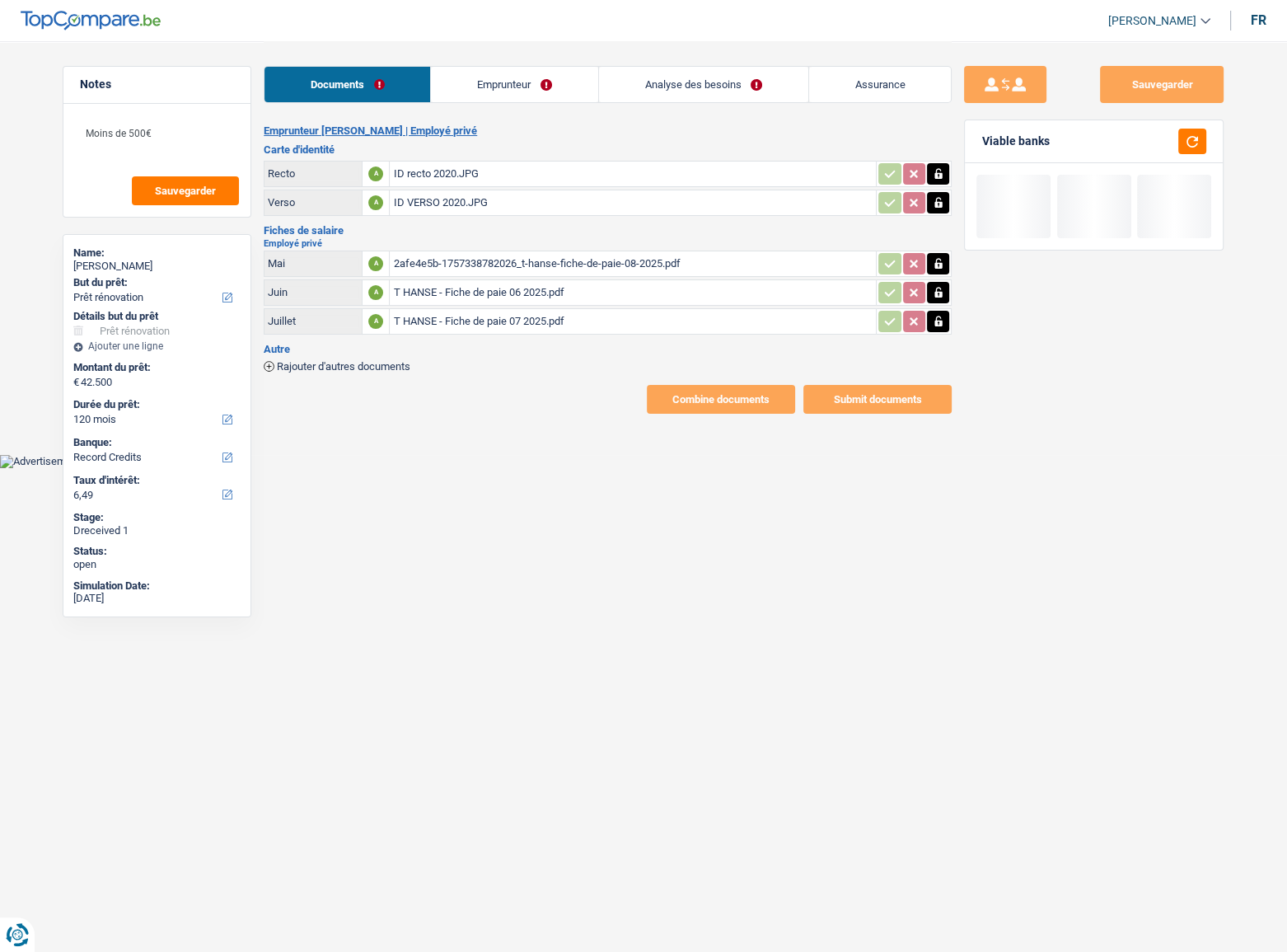
drag, startPoint x: 455, startPoint y: 86, endPoint x: 501, endPoint y: 103, distance: 49.0
click at [457, 87] on link "Emprunteur" at bounding box center [514, 85] width 167 height 35
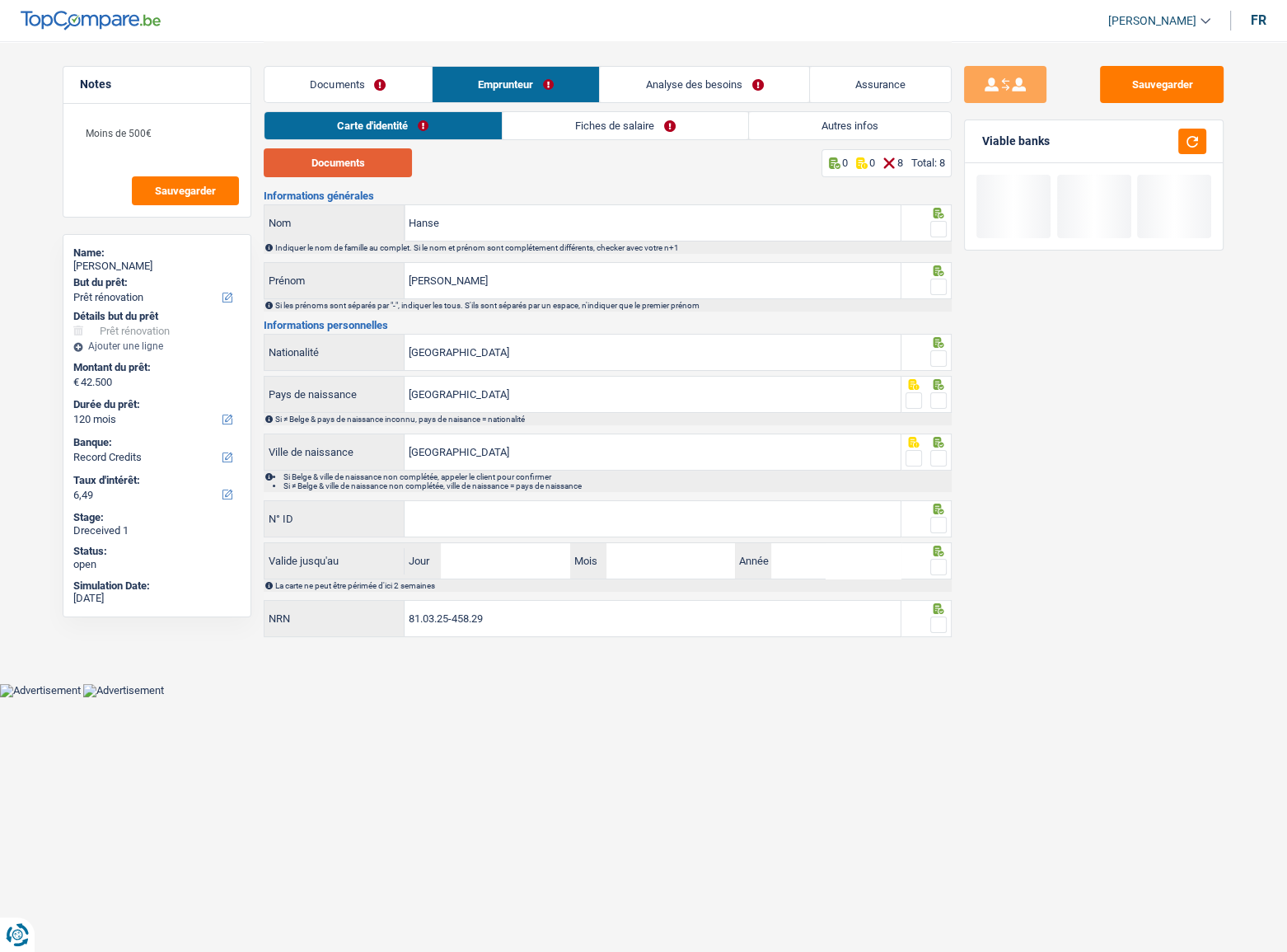
click at [397, 160] on button "Documents" at bounding box center [338, 163] width 148 height 28
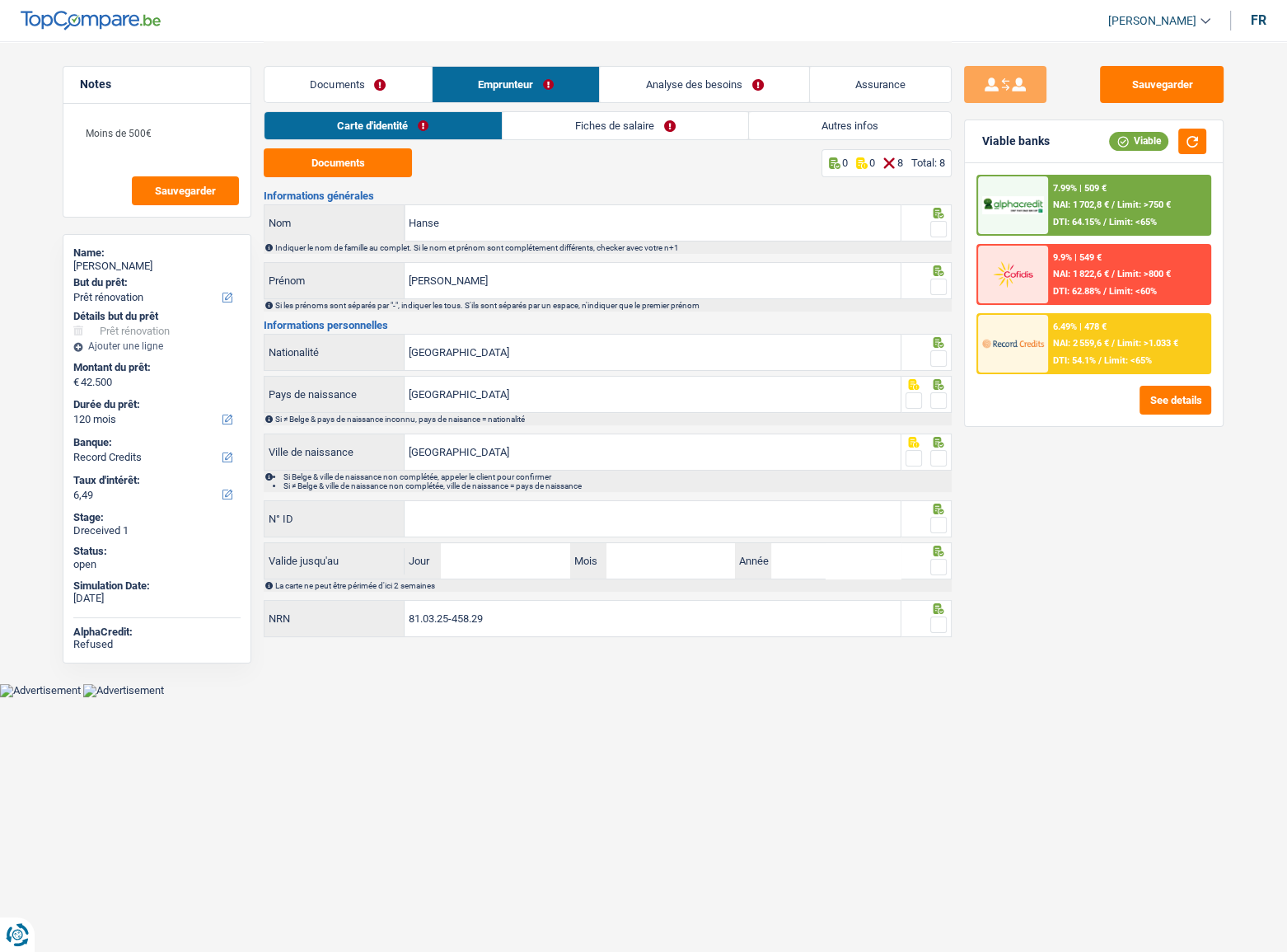
drag, startPoint x: 939, startPoint y: 230, endPoint x: 945, endPoint y: 272, distance: 42.4
click at [939, 231] on span at bounding box center [938, 229] width 17 height 17
click at [0, 0] on input "radio" at bounding box center [0, 0] width 0 height 0
drag, startPoint x: 935, startPoint y: 292, endPoint x: 942, endPoint y: 265, distance: 27.9
click at [937, 292] on span at bounding box center [938, 287] width 17 height 17
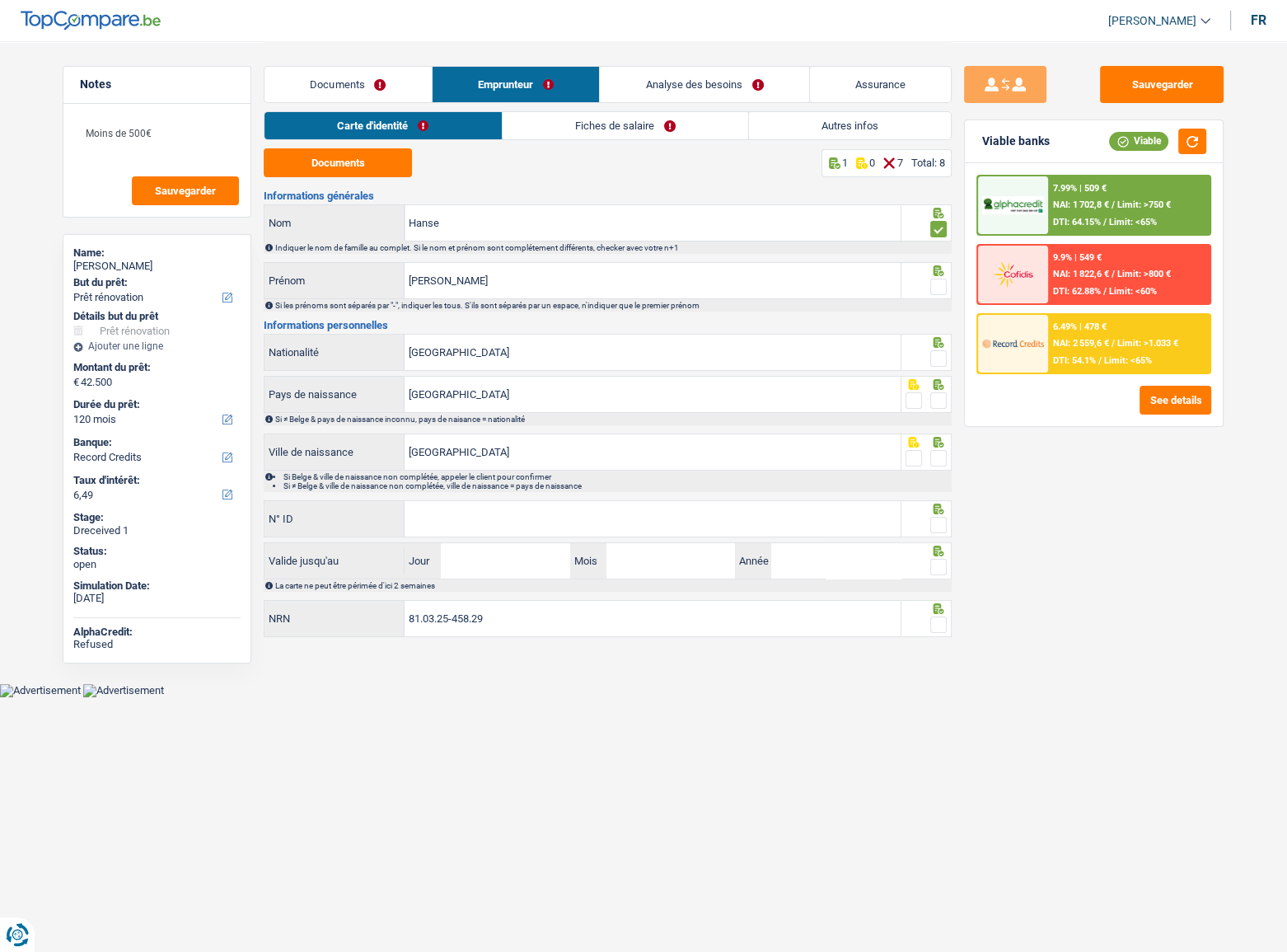
click at [0, 0] on input "radio" at bounding box center [0, 0] width 0 height 0
drag, startPoint x: 938, startPoint y: 348, endPoint x: 938, endPoint y: 401, distance: 53.0
click at [939, 350] on div at bounding box center [938, 359] width 17 height 21
click at [938, 401] on span at bounding box center [938, 401] width 17 height 17
click at [0, 0] on input "radio" at bounding box center [0, 0] width 0 height 0
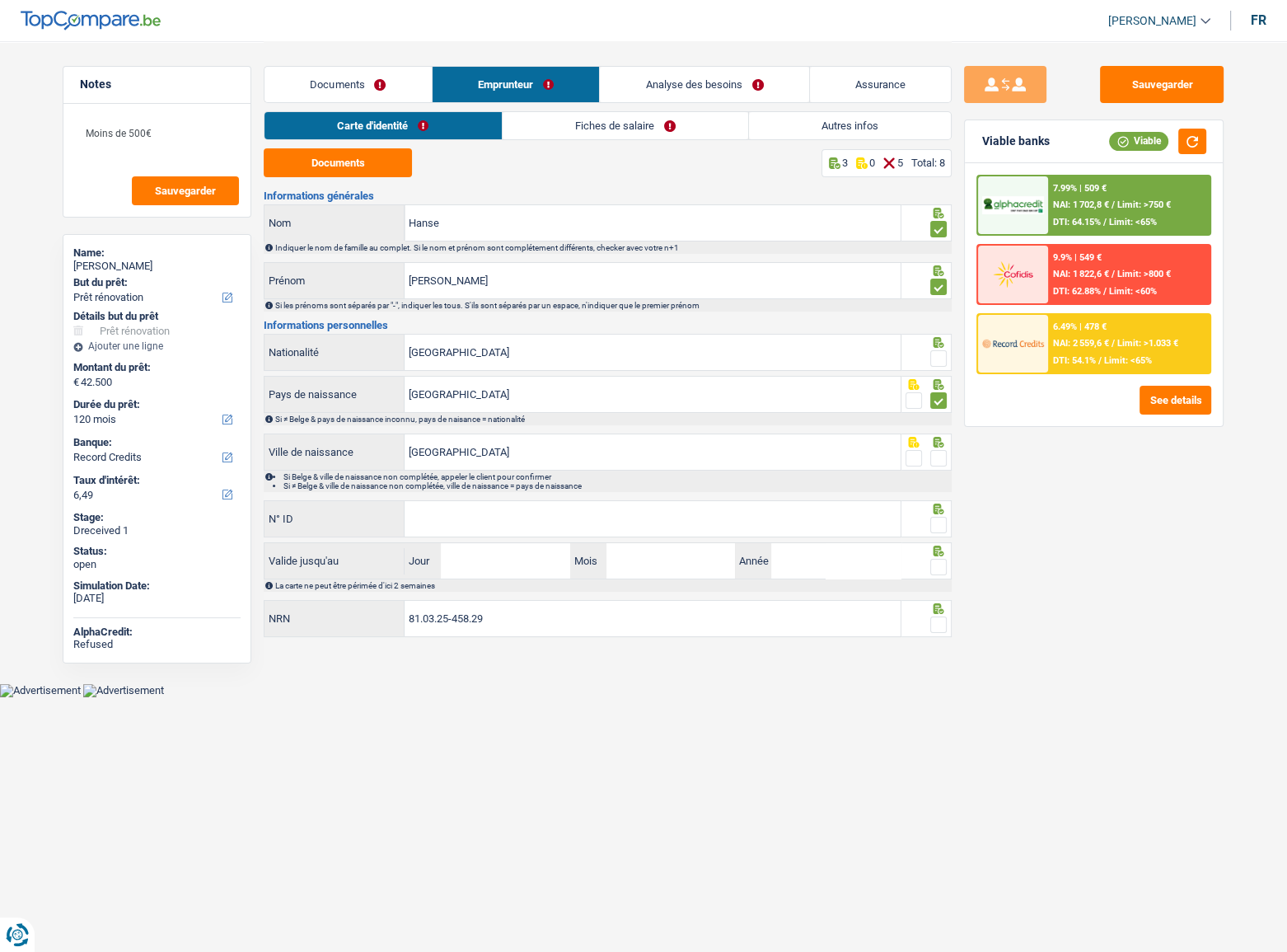
click at [943, 441] on icon at bounding box center [938, 442] width 17 height 11
click at [940, 451] on span at bounding box center [938, 458] width 17 height 17
click at [0, 0] on input "radio" at bounding box center [0, 0] width 0 height 0
click at [943, 358] on span at bounding box center [938, 359] width 17 height 17
click at [0, 0] on input "radio" at bounding box center [0, 0] width 0 height 0
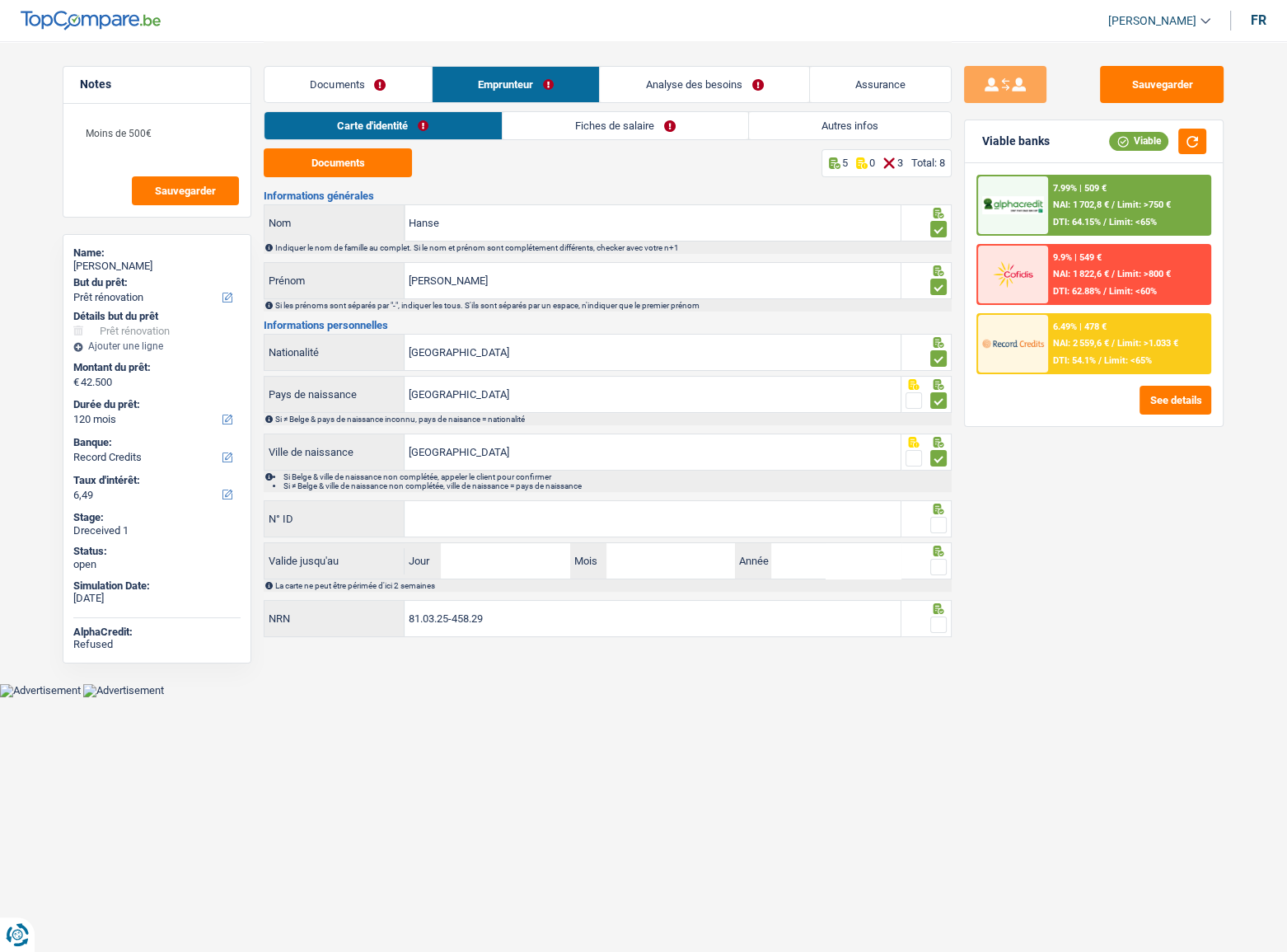
click at [946, 520] on span at bounding box center [938, 525] width 17 height 17
click at [0, 0] on input "radio" at bounding box center [0, 0] width 0 height 0
click at [790, 524] on input "N° ID" at bounding box center [653, 519] width 496 height 35
click at [561, 526] on input "N° ID" at bounding box center [653, 519] width 496 height 35
click at [558, 519] on input "N° ID" at bounding box center [653, 519] width 496 height 35
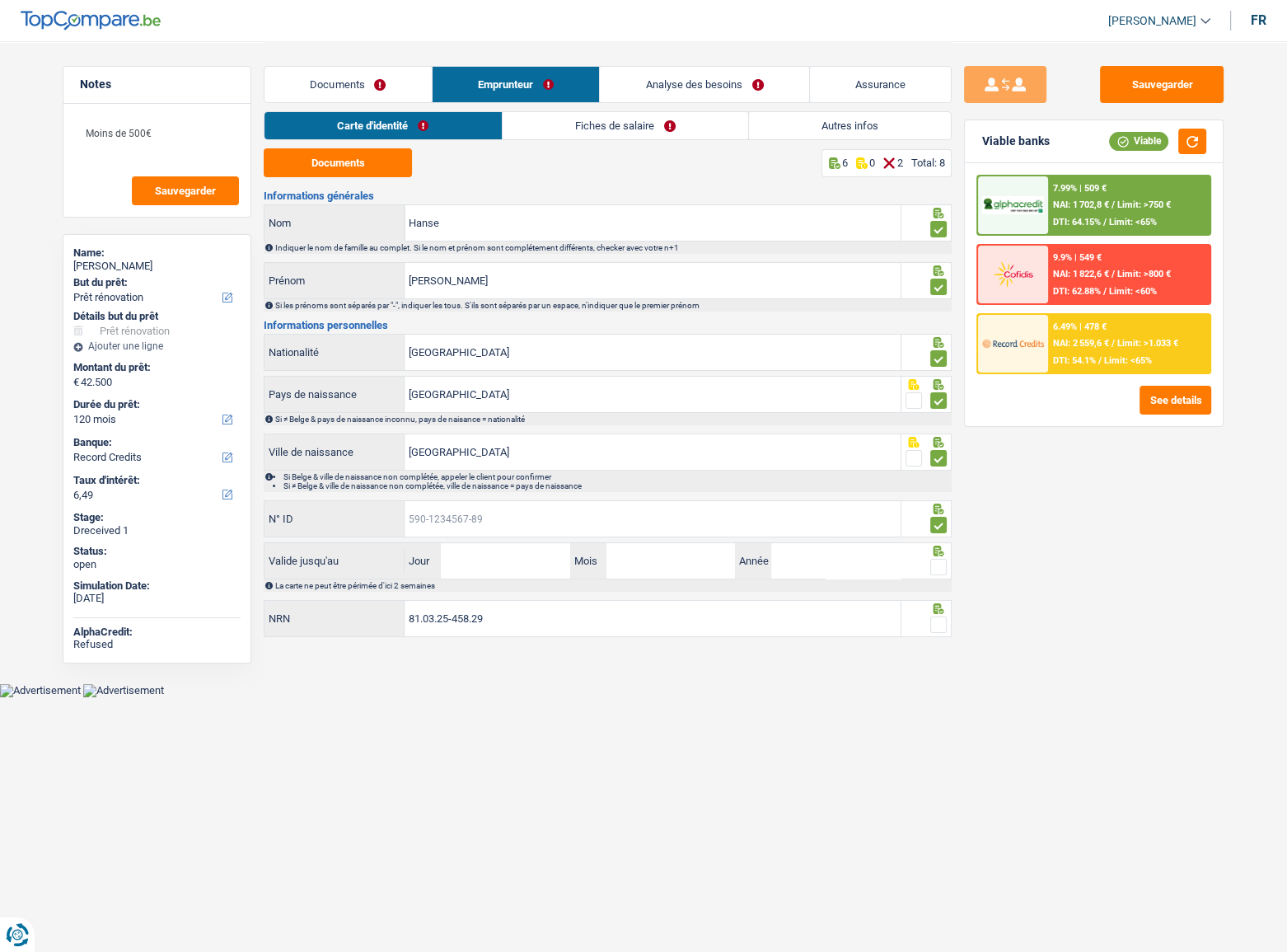
click at [558, 519] on input "N° ID" at bounding box center [653, 519] width 496 height 35
paste input "[PHONE_NUMBER]"
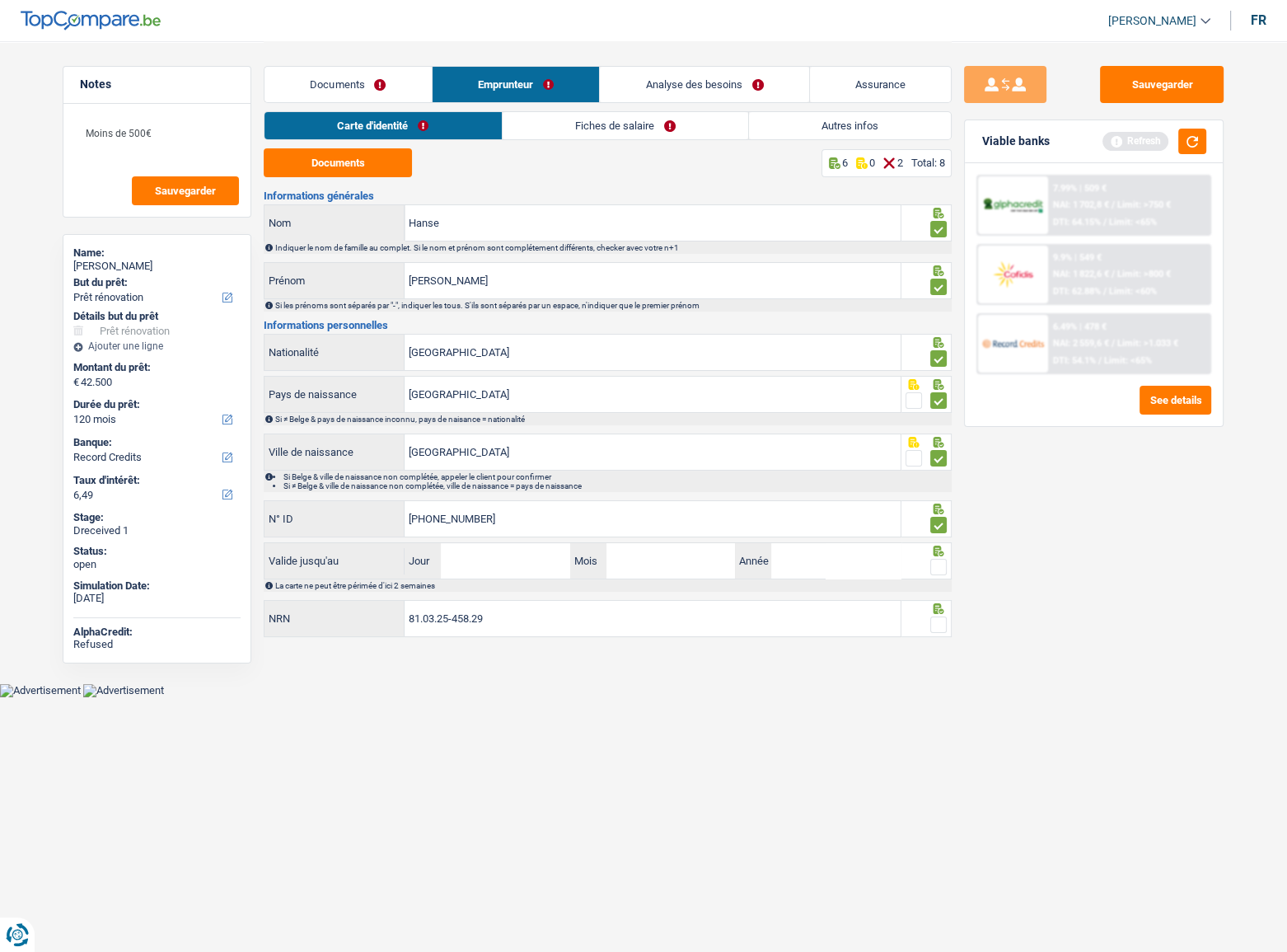
type input "[PHONE_NUMBER]"
drag, startPoint x: 504, startPoint y: 564, endPoint x: 513, endPoint y: 562, distance: 9.2
click at [504, 565] on input "Jour" at bounding box center [504, 561] width 128 height 35
type input "11"
type input "09"
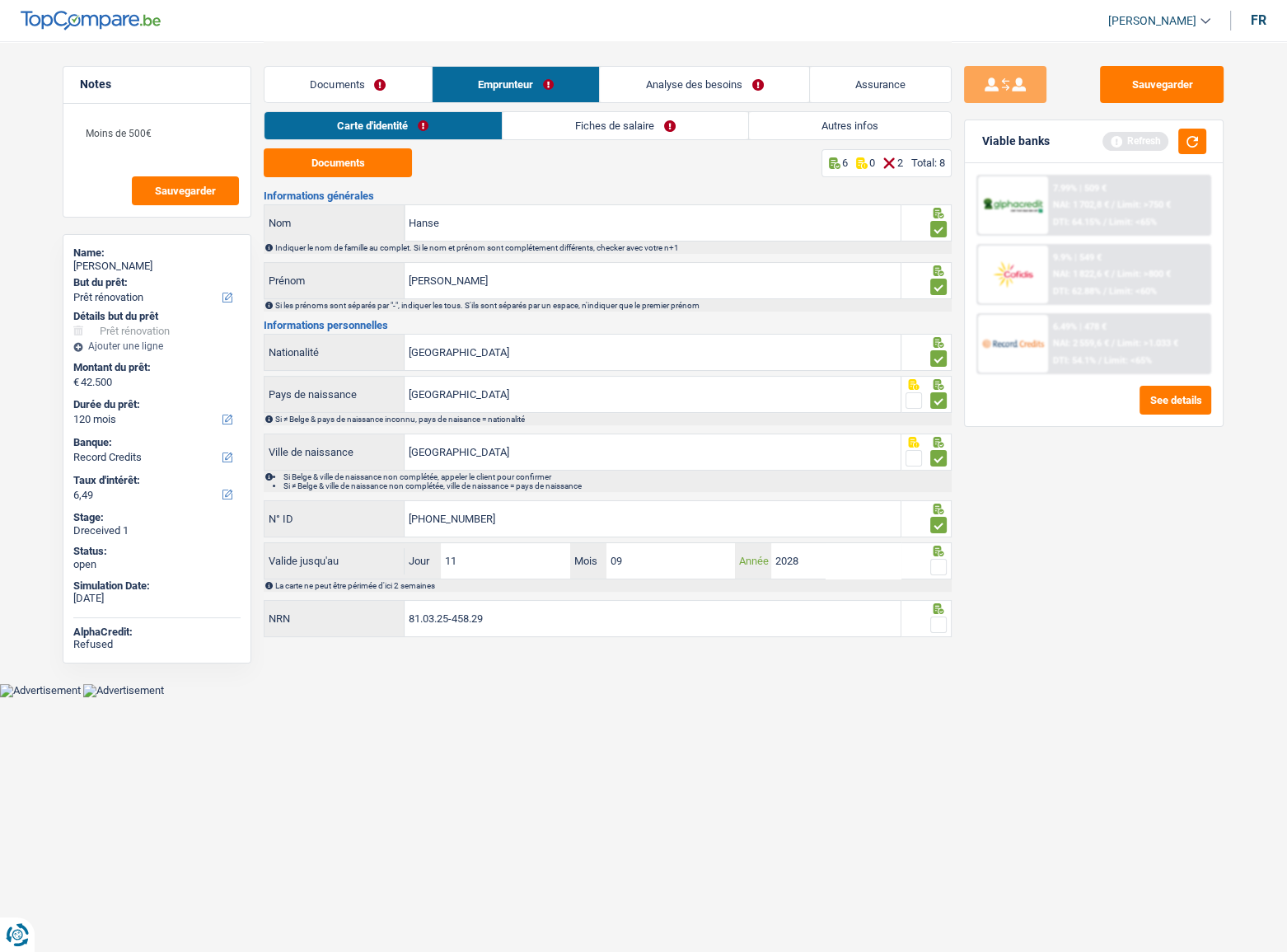
type input "2028"
click at [618, 636] on div "81.03.25-458.29 NRN" at bounding box center [582, 619] width 638 height 39
click at [930, 621] on span at bounding box center [938, 624] width 17 height 17
click at [0, 0] on input "radio" at bounding box center [0, 0] width 0 height 0
drag, startPoint x: 942, startPoint y: 571, endPoint x: 1024, endPoint y: 527, distance: 93.1
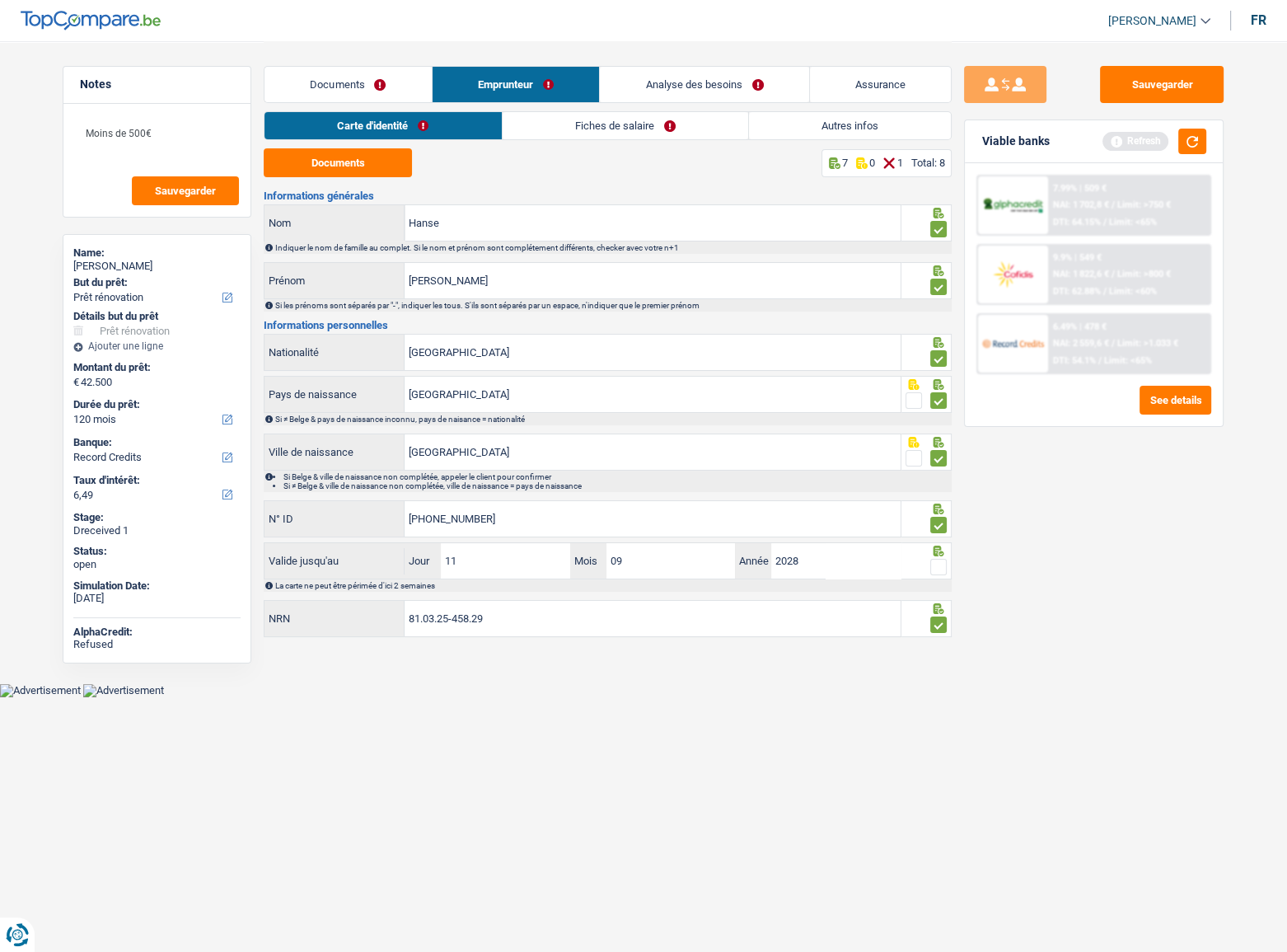
click at [941, 571] on span at bounding box center [938, 567] width 17 height 17
click at [0, 0] on input "radio" at bounding box center [0, 0] width 0 height 0
click at [1167, 101] on button "Sauvegarder" at bounding box center [1161, 85] width 123 height 37
drag, startPoint x: 1182, startPoint y: 139, endPoint x: 841, endPoint y: 102, distance: 343.0
click at [1183, 139] on button "button" at bounding box center [1191, 141] width 28 height 25
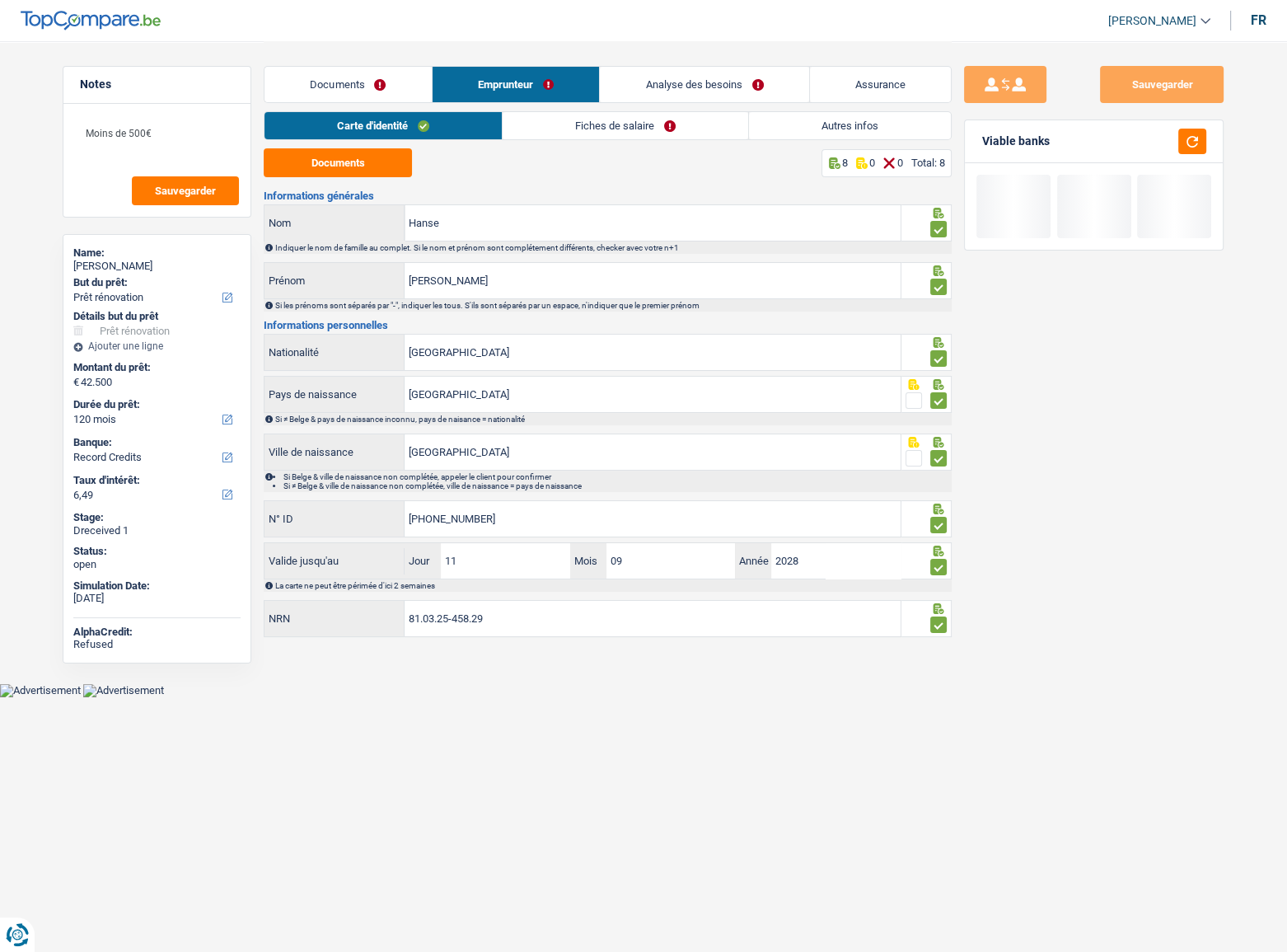
drag, startPoint x: 552, startPoint y: 119, endPoint x: 550, endPoint y: 132, distance: 13.2
click at [552, 119] on link "Fiches de salaire" at bounding box center [625, 126] width 246 height 27
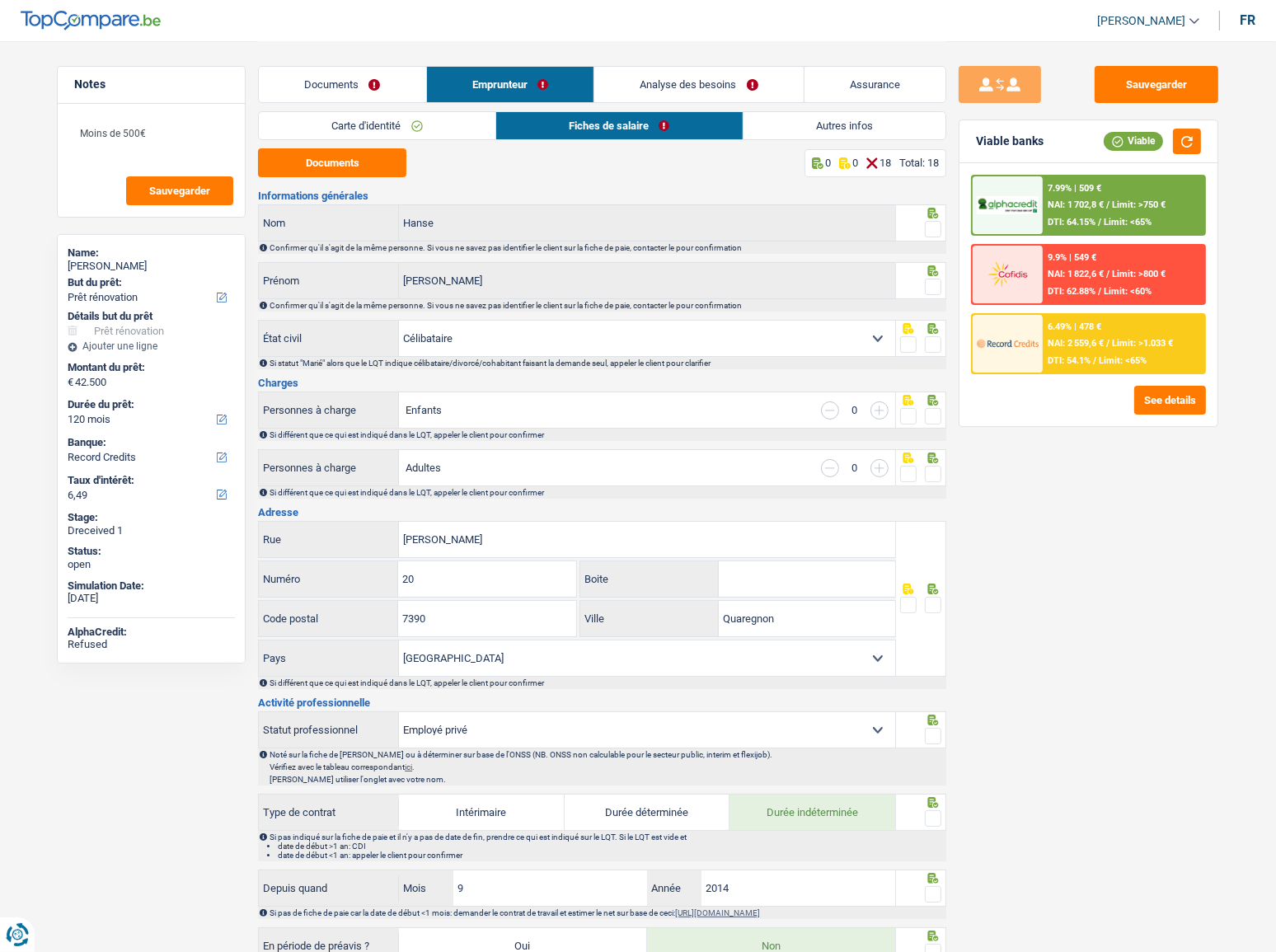
click at [933, 233] on span at bounding box center [933, 229] width 17 height 17
click at [0, 0] on input "radio" at bounding box center [0, 0] width 0 height 0
click at [940, 283] on span at bounding box center [933, 287] width 17 height 17
click at [0, 0] on input "radio" at bounding box center [0, 0] width 0 height 0
click at [940, 341] on span at bounding box center [933, 344] width 17 height 17
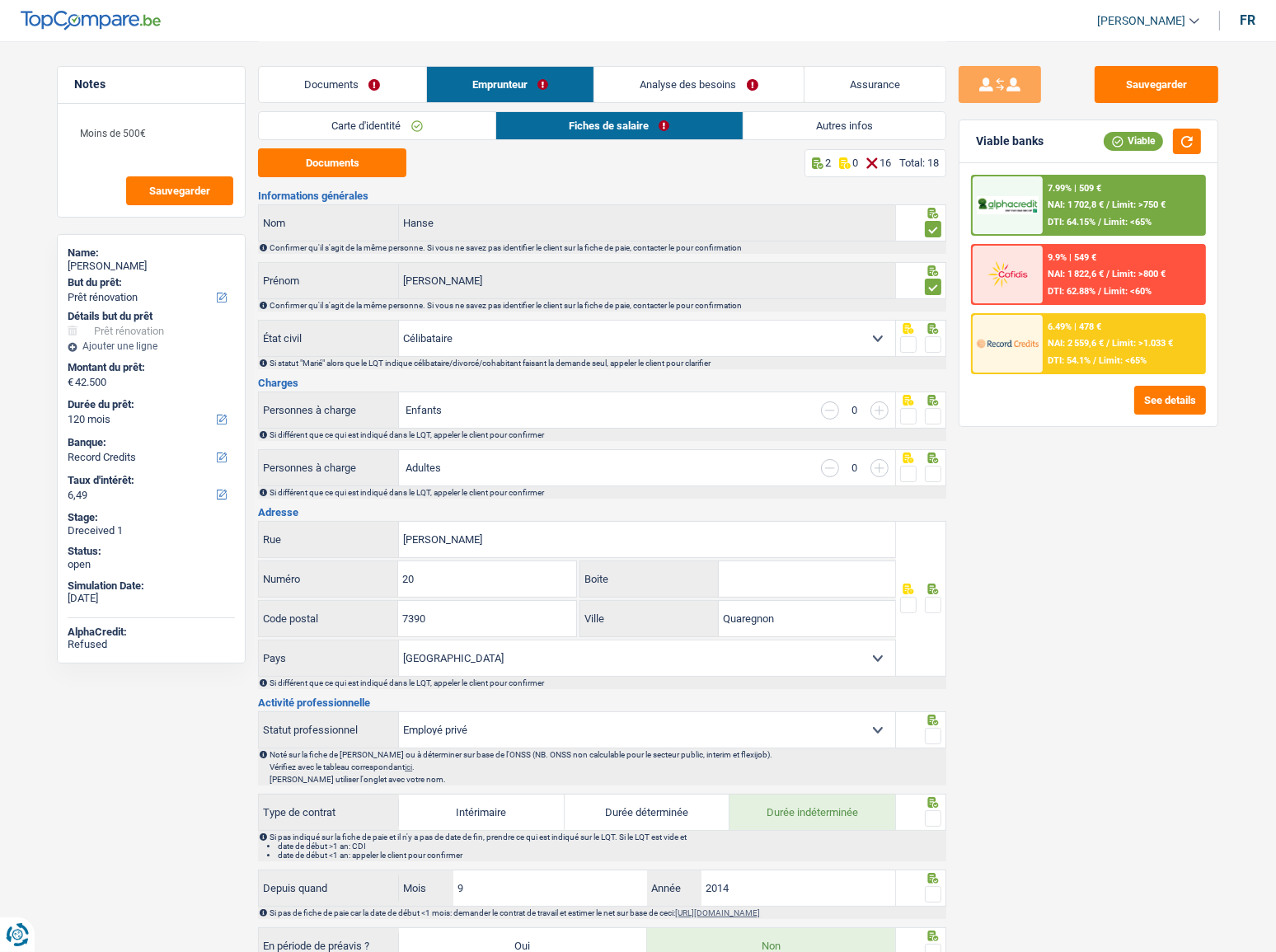
click at [0, 0] on input "radio" at bounding box center [0, 0] width 0 height 0
click at [940, 413] on span at bounding box center [933, 416] width 17 height 17
click at [0, 0] on input "radio" at bounding box center [0, 0] width 0 height 0
click at [376, 158] on button "Documents" at bounding box center [332, 163] width 148 height 28
click at [931, 469] on span at bounding box center [933, 474] width 17 height 17
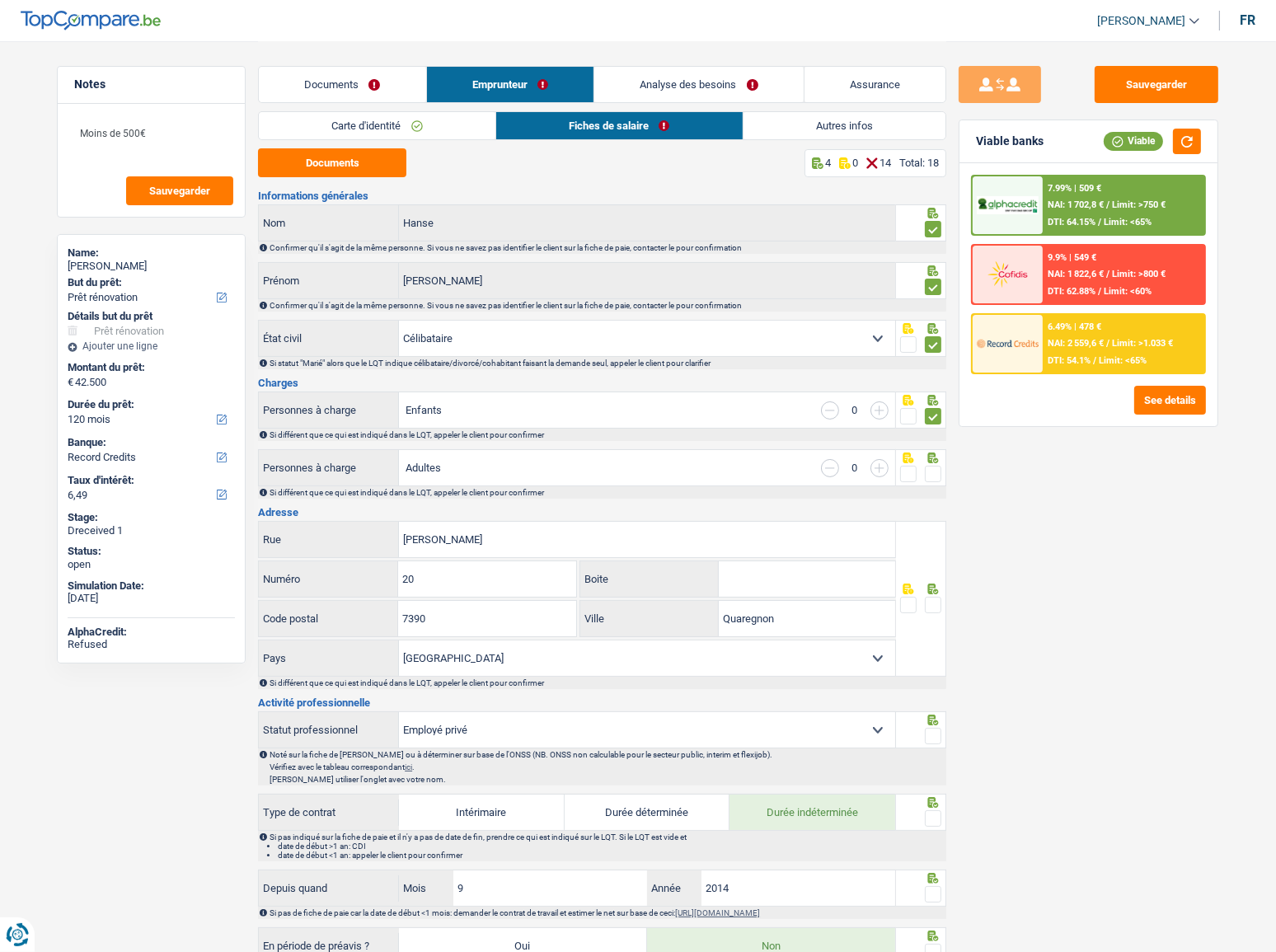
click at [0, 0] on input "radio" at bounding box center [0, 0] width 0 height 0
click at [322, 179] on div "Documents 5 0 13 Total: 18 Informations générales Hanse Nom Confirmer qu'il s'a…" at bounding box center [602, 964] width 688 height 1631
drag, startPoint x: 330, startPoint y: 171, endPoint x: 343, endPoint y: 169, distance: 13.2
click at [331, 170] on button "Documents" at bounding box center [332, 163] width 148 height 28
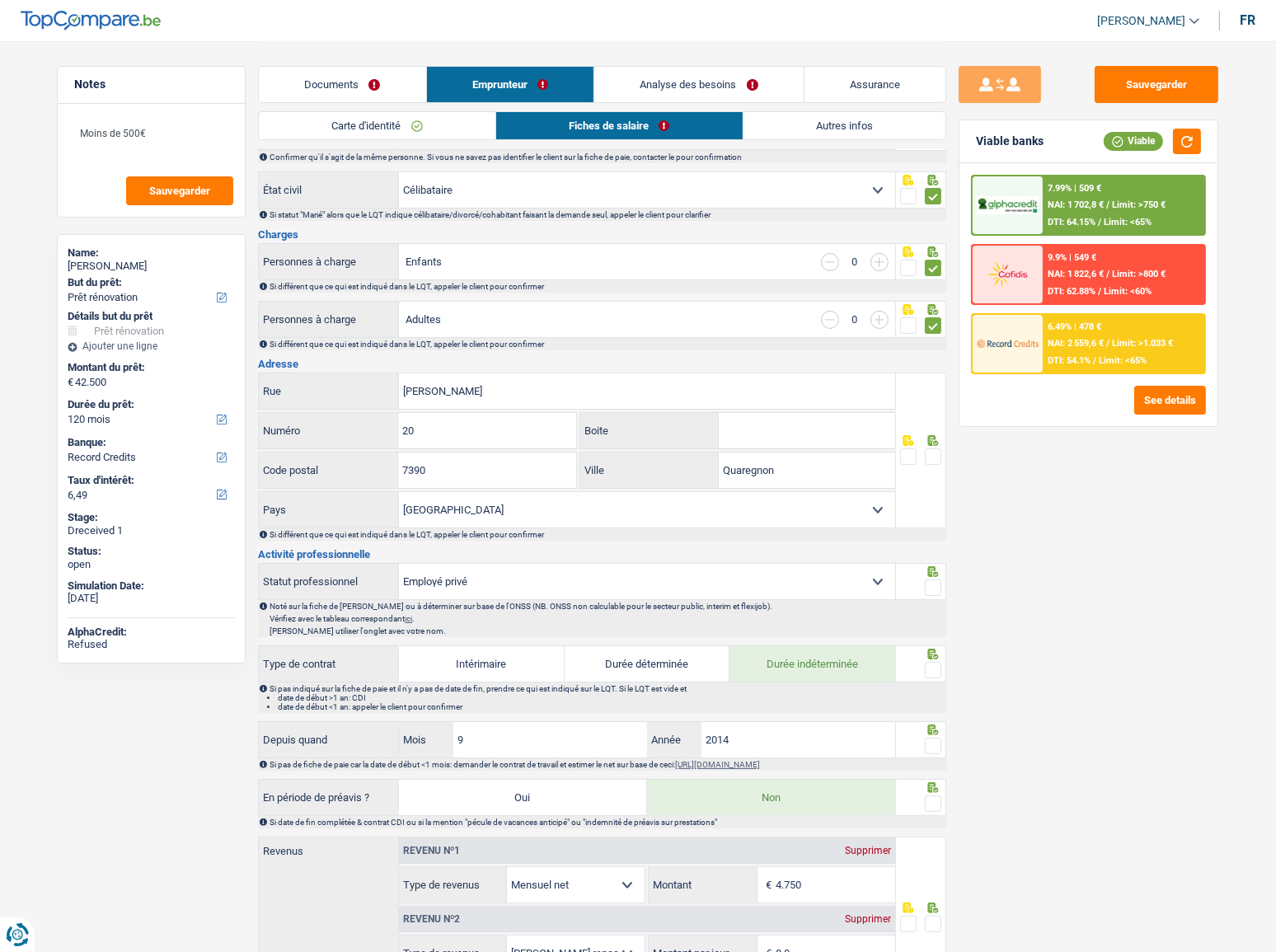
scroll to position [149, 0]
click at [935, 449] on span at bounding box center [933, 456] width 17 height 17
click at [0, 0] on input "radio" at bounding box center [0, 0] width 0 height 0
click at [931, 585] on span at bounding box center [933, 587] width 17 height 17
click at [0, 0] on input "radio" at bounding box center [0, 0] width 0 height 0
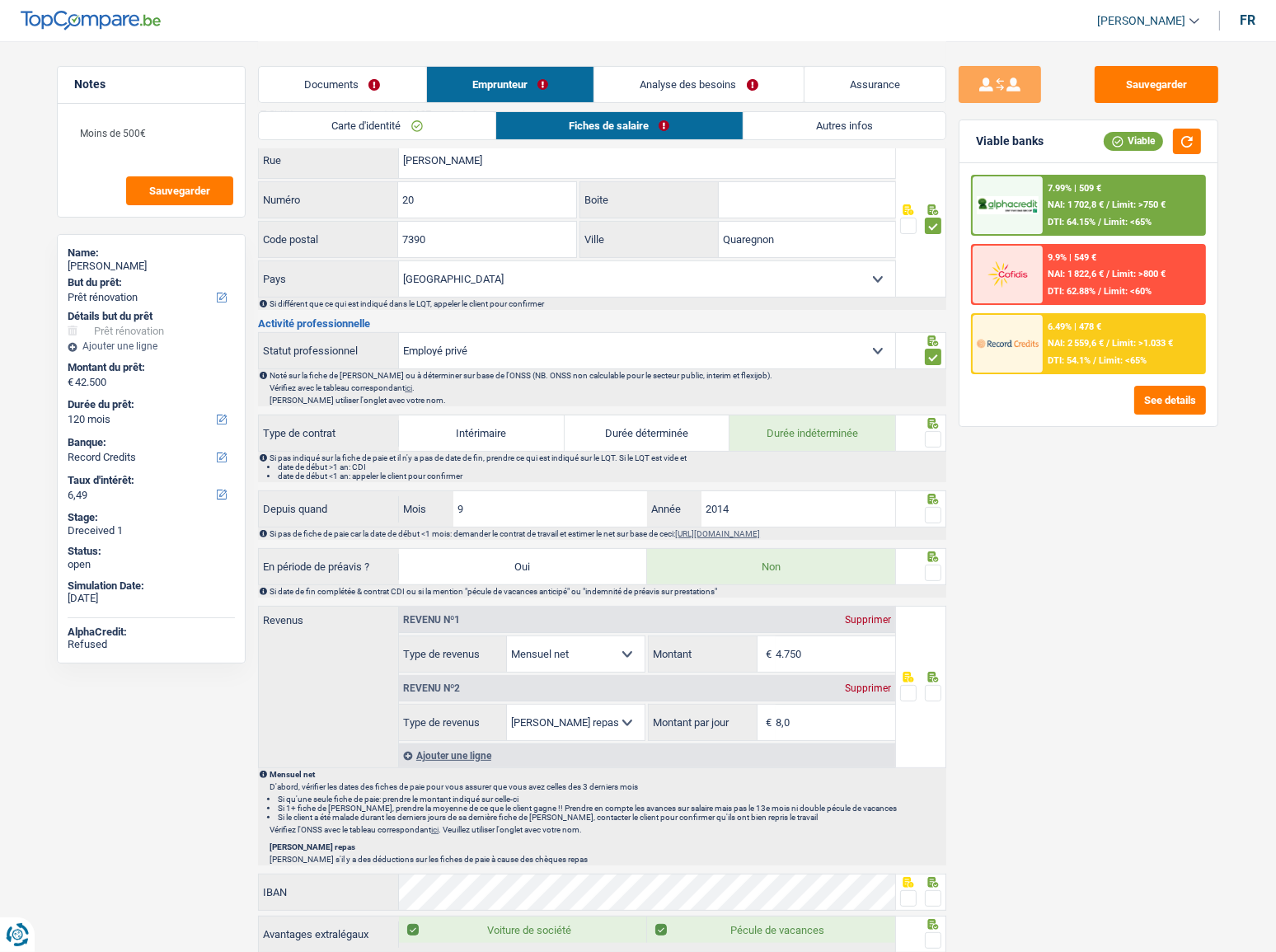
scroll to position [524, 0]
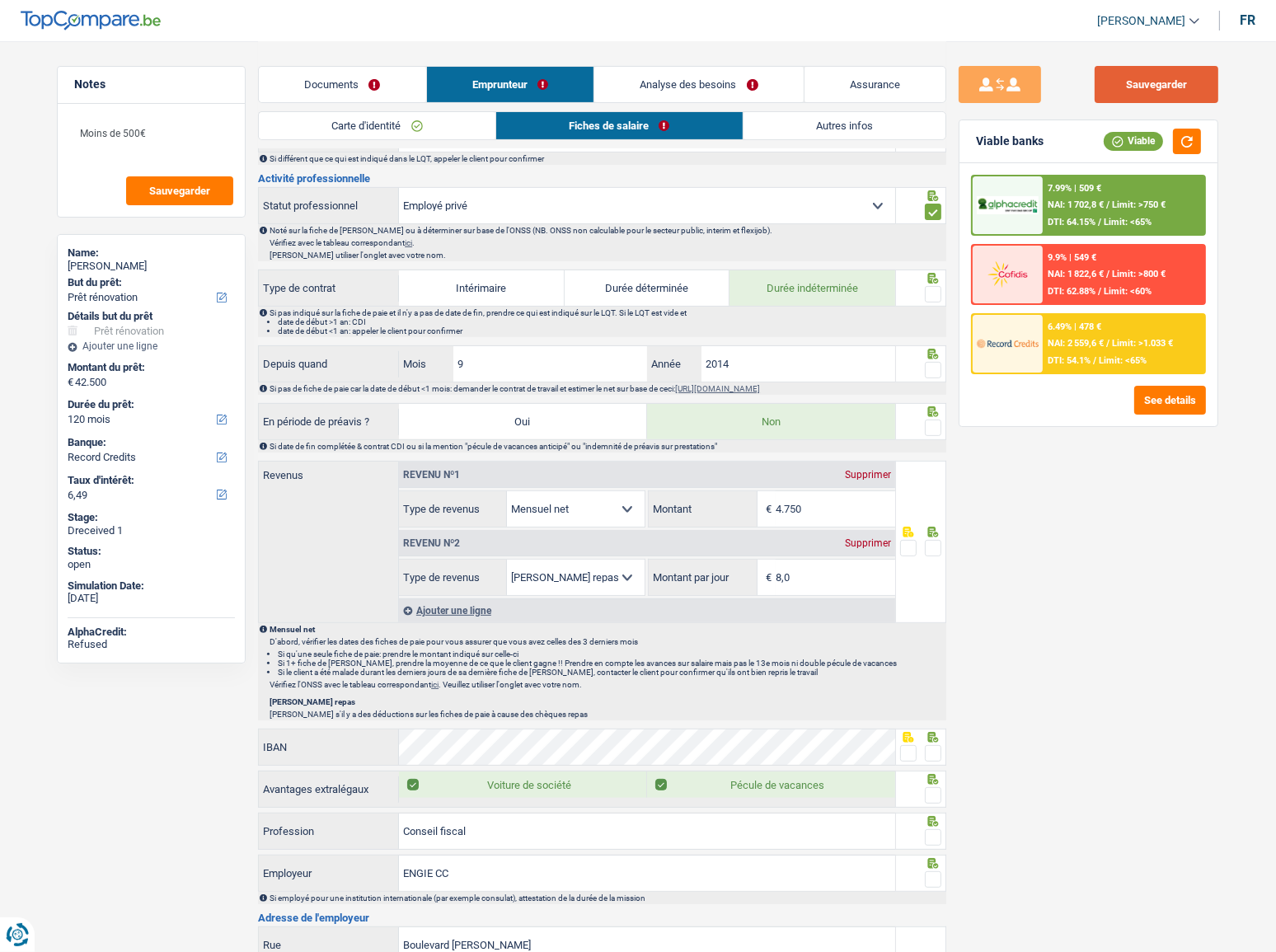
drag, startPoint x: 1175, startPoint y: 76, endPoint x: 892, endPoint y: 13, distance: 289.9
click at [1172, 78] on button "Sauvegarder" at bounding box center [1156, 85] width 123 height 37
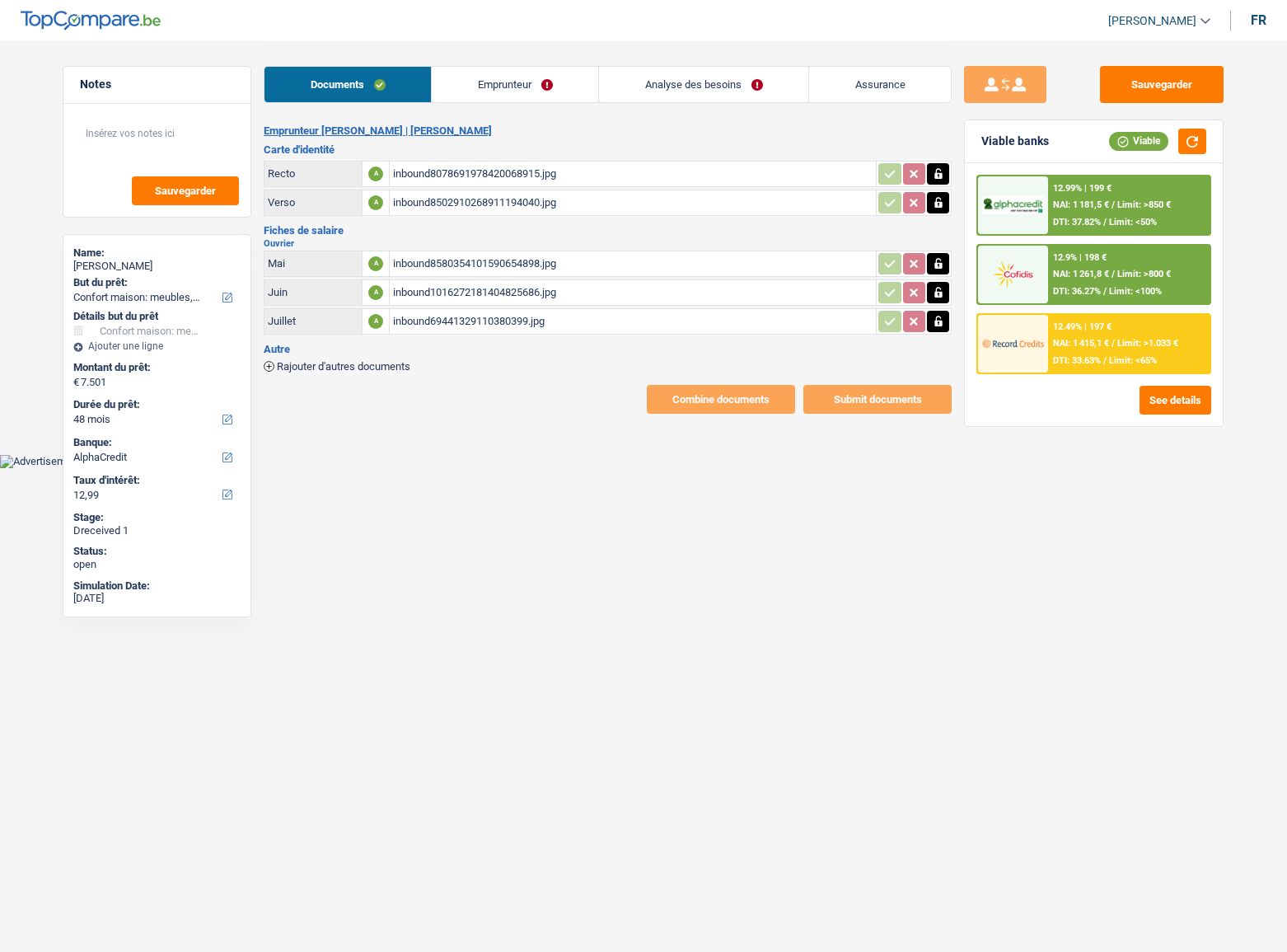
select select "household"
select select "48"
select select "alphacredit"
click at [476, 90] on link "Emprunteur" at bounding box center [514, 85] width 167 height 35
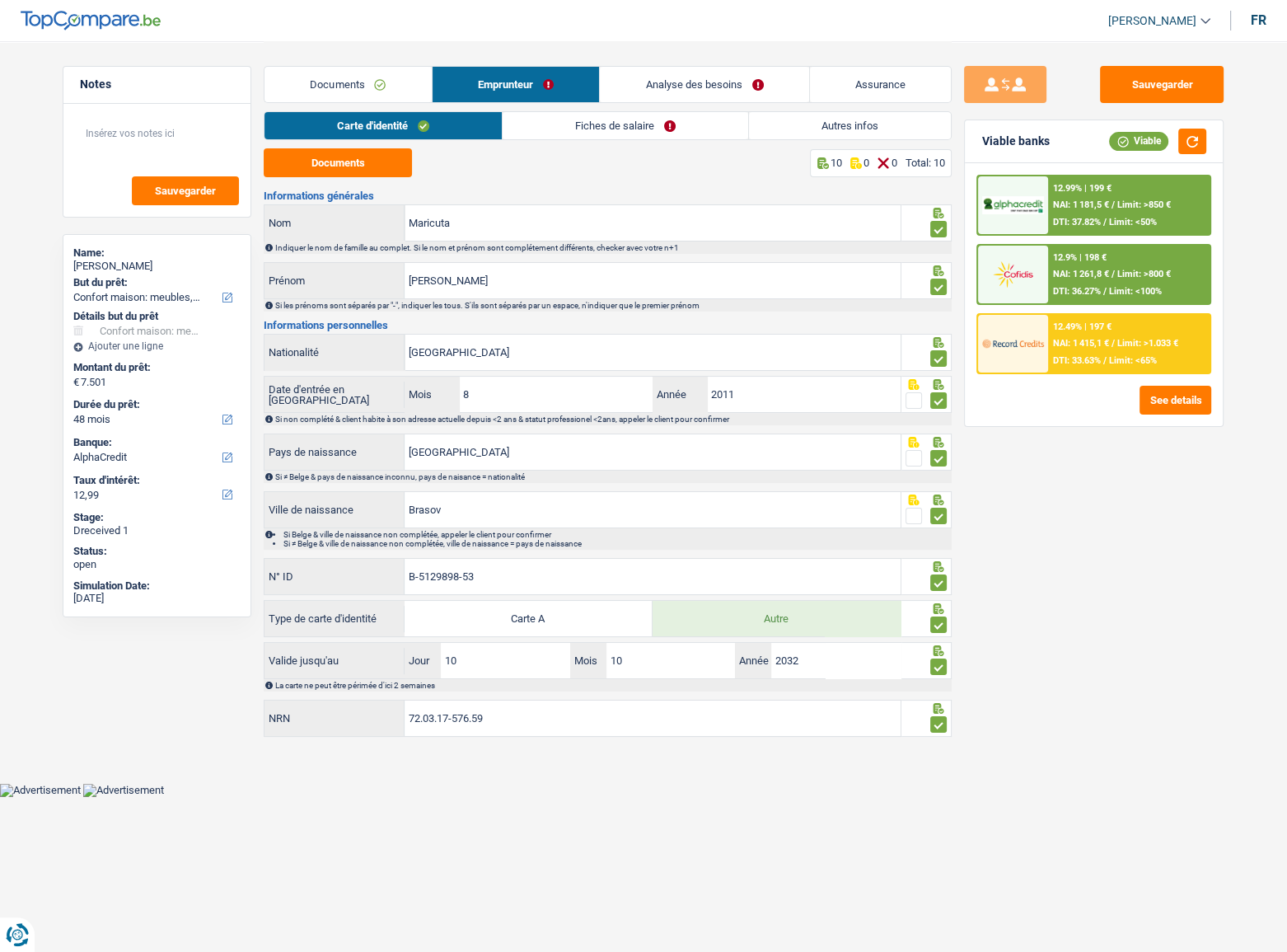
click at [364, 95] on link "Documents" at bounding box center [349, 85] width 168 height 35
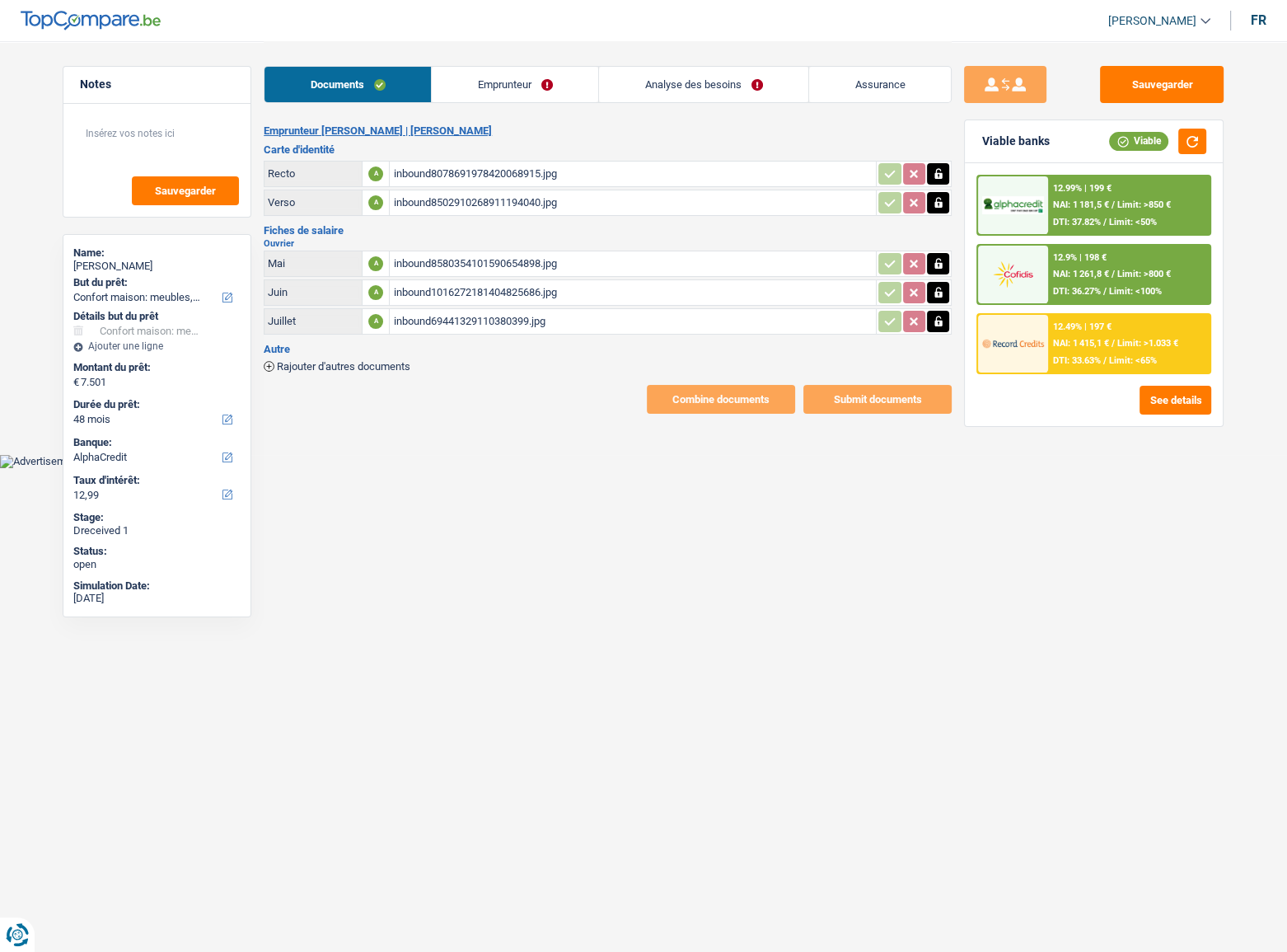
click at [499, 259] on div "inbound8580354101590654898.jpg" at bounding box center [633, 263] width 479 height 24
click at [938, 317] on icon "button" at bounding box center [938, 322] width 13 height 17
click at [936, 313] on icon "button" at bounding box center [938, 322] width 13 height 17
click at [943, 284] on icon "button" at bounding box center [938, 292] width 13 height 17
click at [940, 267] on icon "button" at bounding box center [938, 264] width 13 height 17
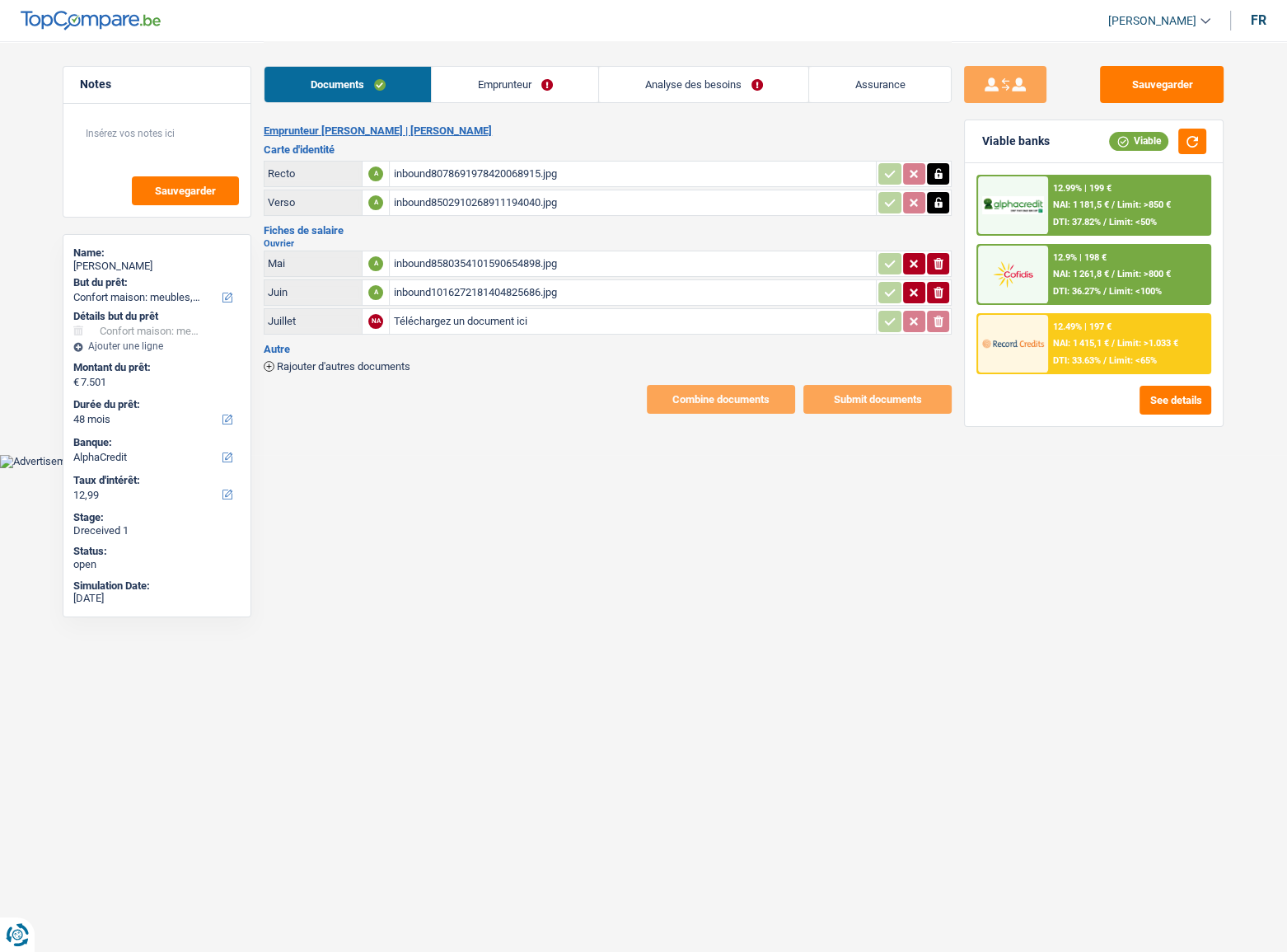
click at [939, 258] on icon "button" at bounding box center [938, 264] width 10 height 12
type input "C:\fakepath\1000007403.jpg"
click at [941, 296] on icon "ionicons-v5-e" at bounding box center [938, 292] width 13 height 17
type input "C:\fakepath\1000007404.jpg"
type input "C:\fakepath\1000007405.jpg"
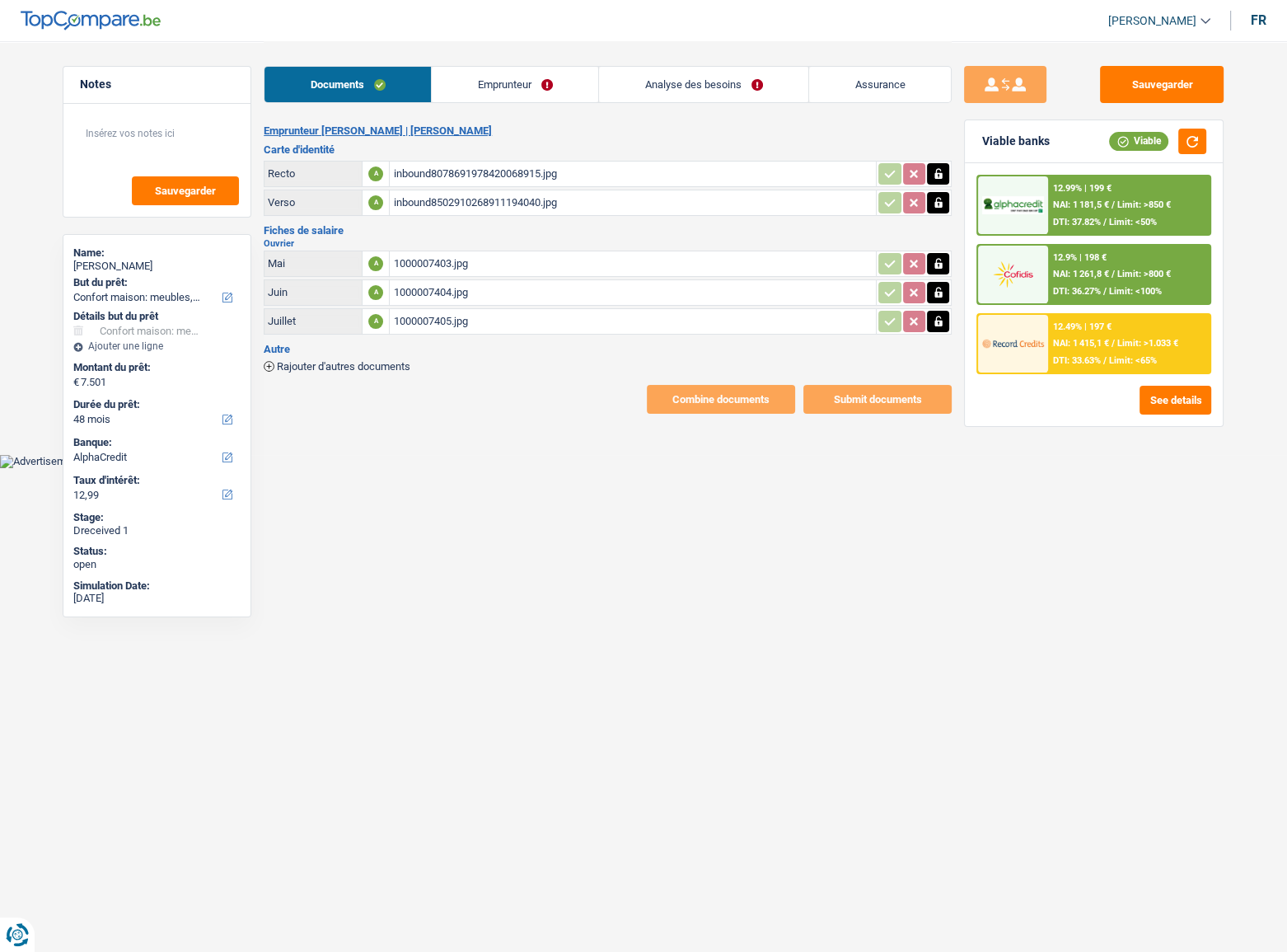
click at [503, 93] on link "Emprunteur" at bounding box center [514, 85] width 167 height 35
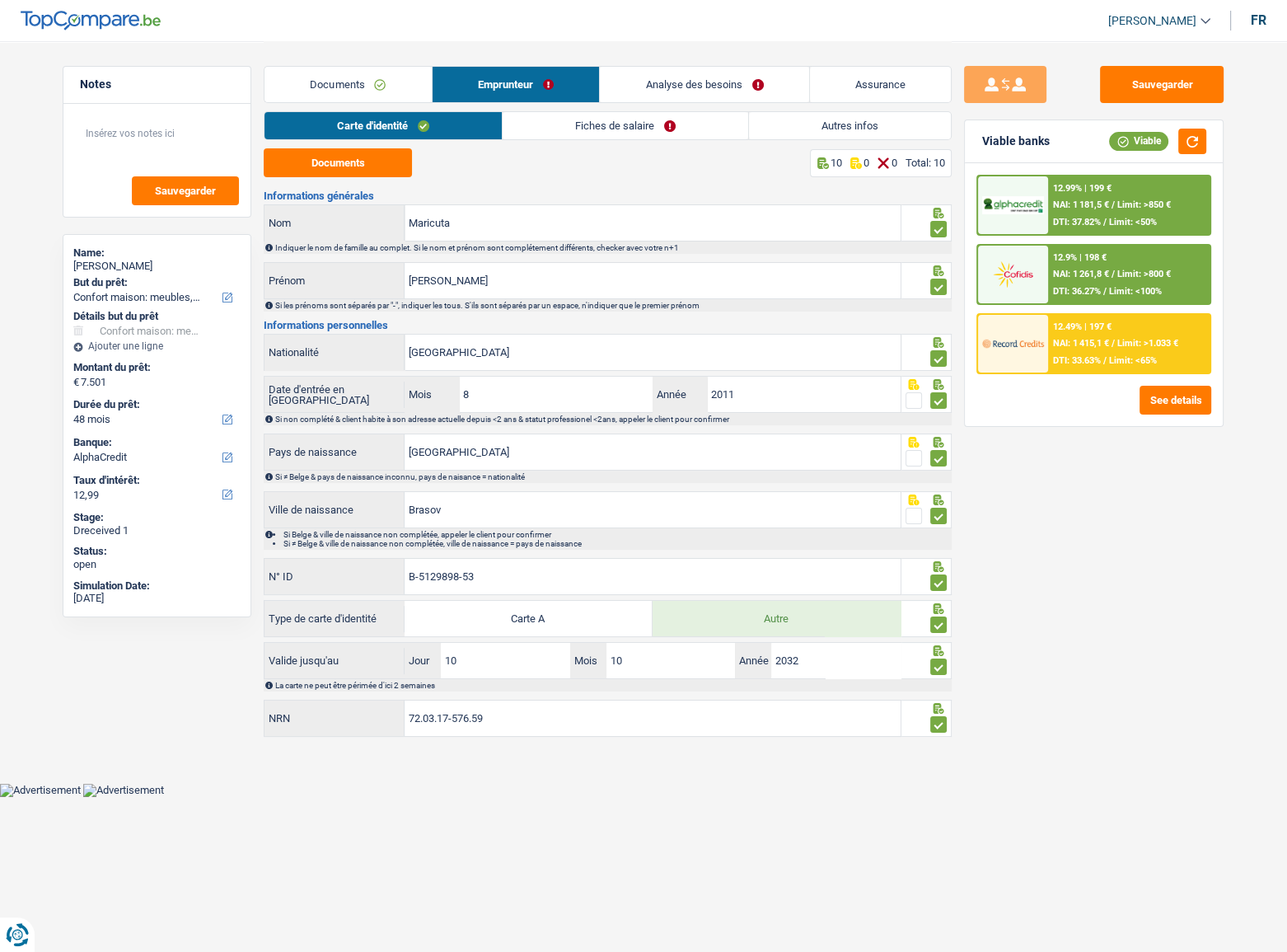
click at [578, 122] on link "Fiches de salaire" at bounding box center [625, 126] width 246 height 27
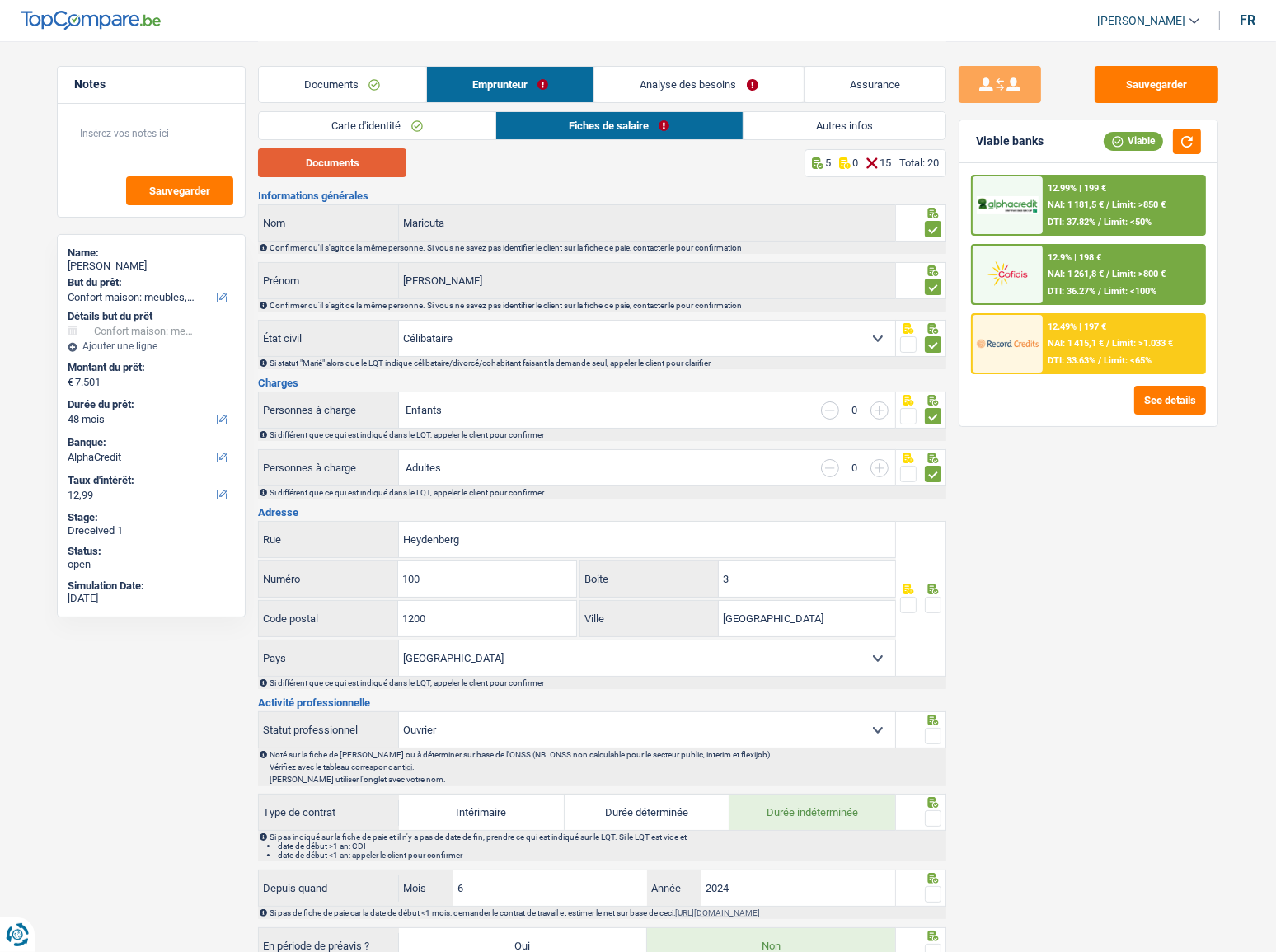
click at [388, 165] on button "Documents" at bounding box center [332, 163] width 148 height 28
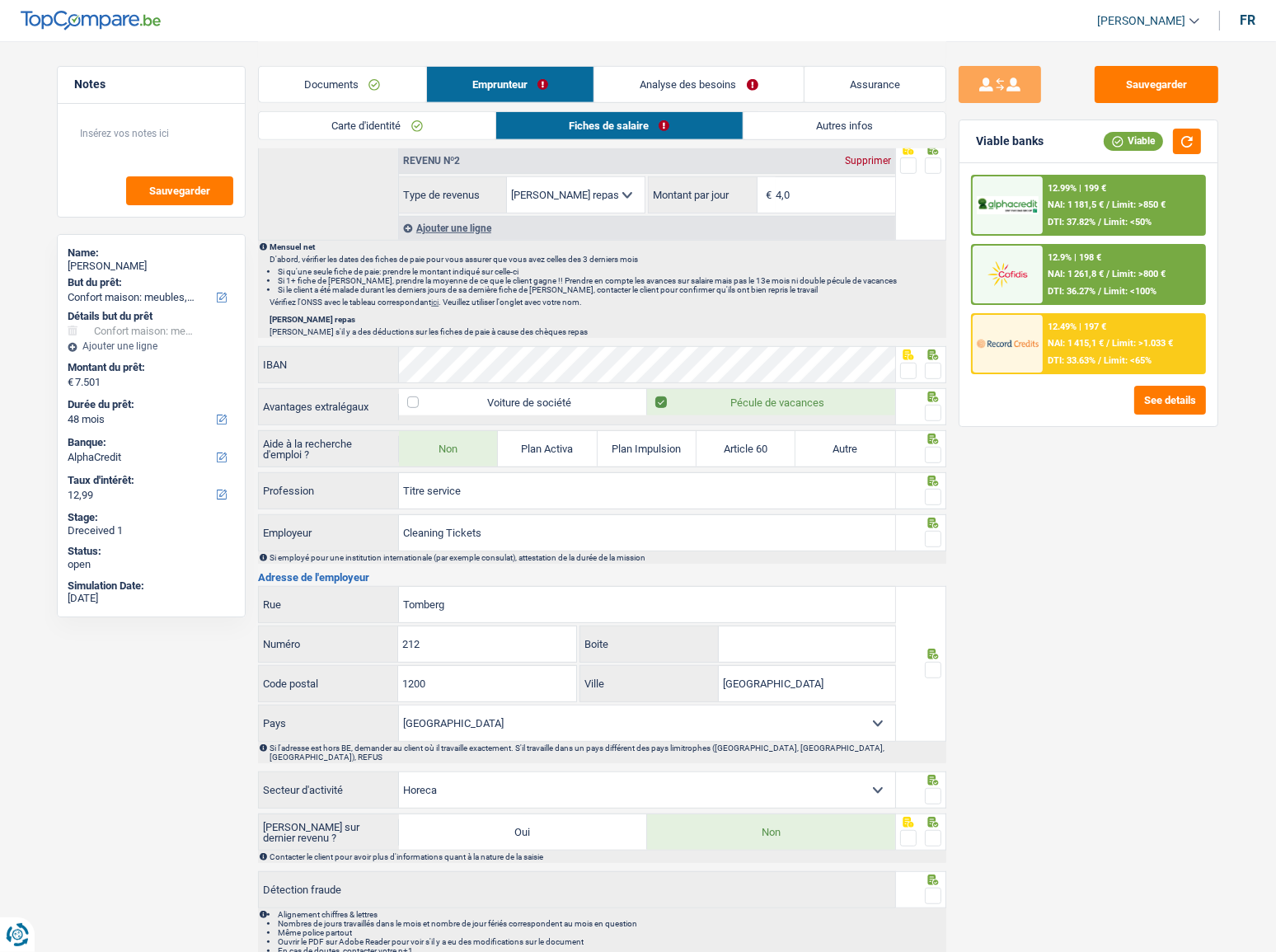
scroll to position [960, 0]
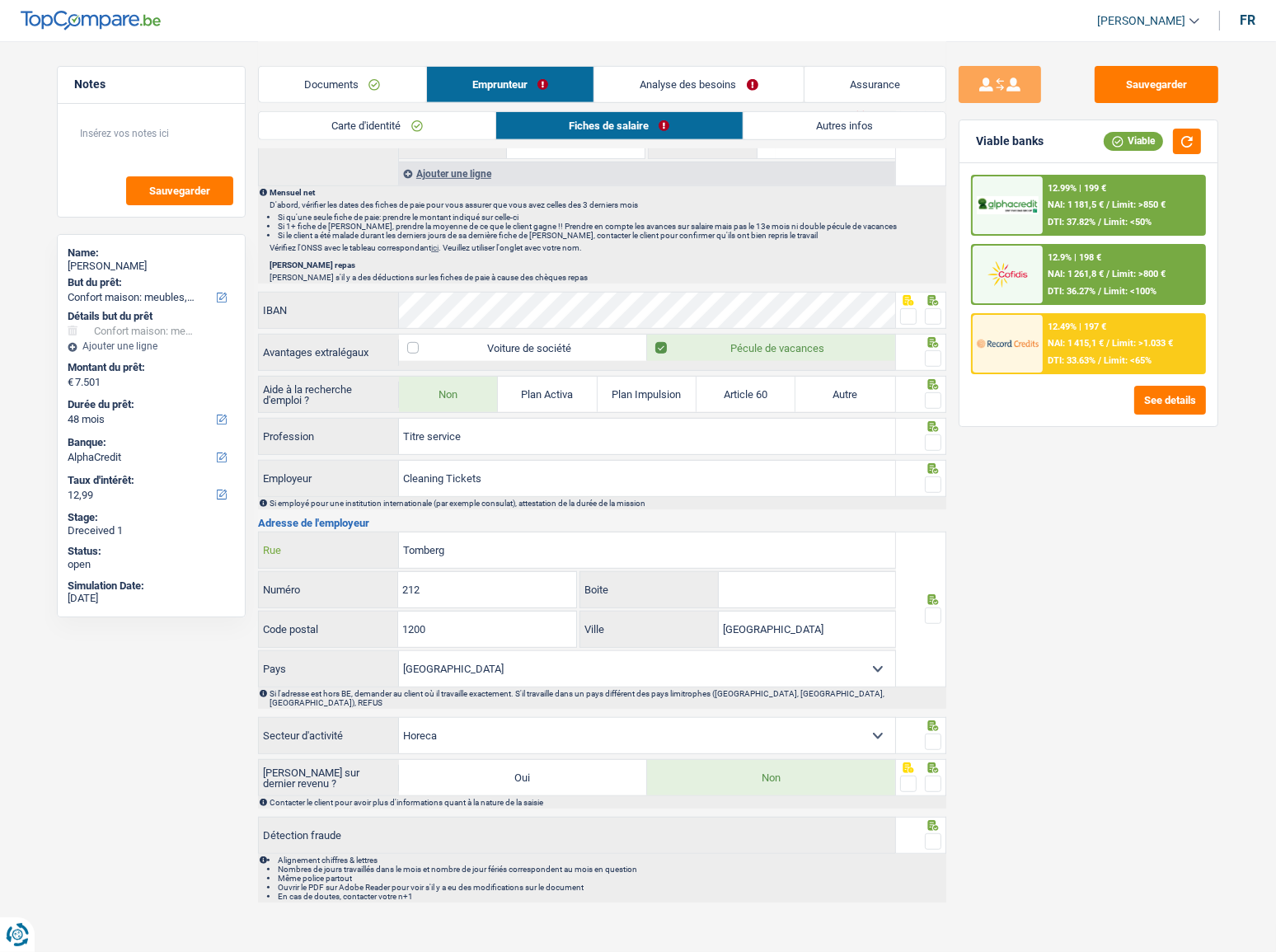
click at [540, 554] on input "Tomberg" at bounding box center [647, 550] width 496 height 35
drag, startPoint x: 422, startPoint y: 551, endPoint x: 333, endPoint y: 558, distance: 89.3
click at [333, 558] on div "Tomberg Rue" at bounding box center [577, 550] width 636 height 35
paste input "AVENUE FRANCOIS CORNESSE 41"
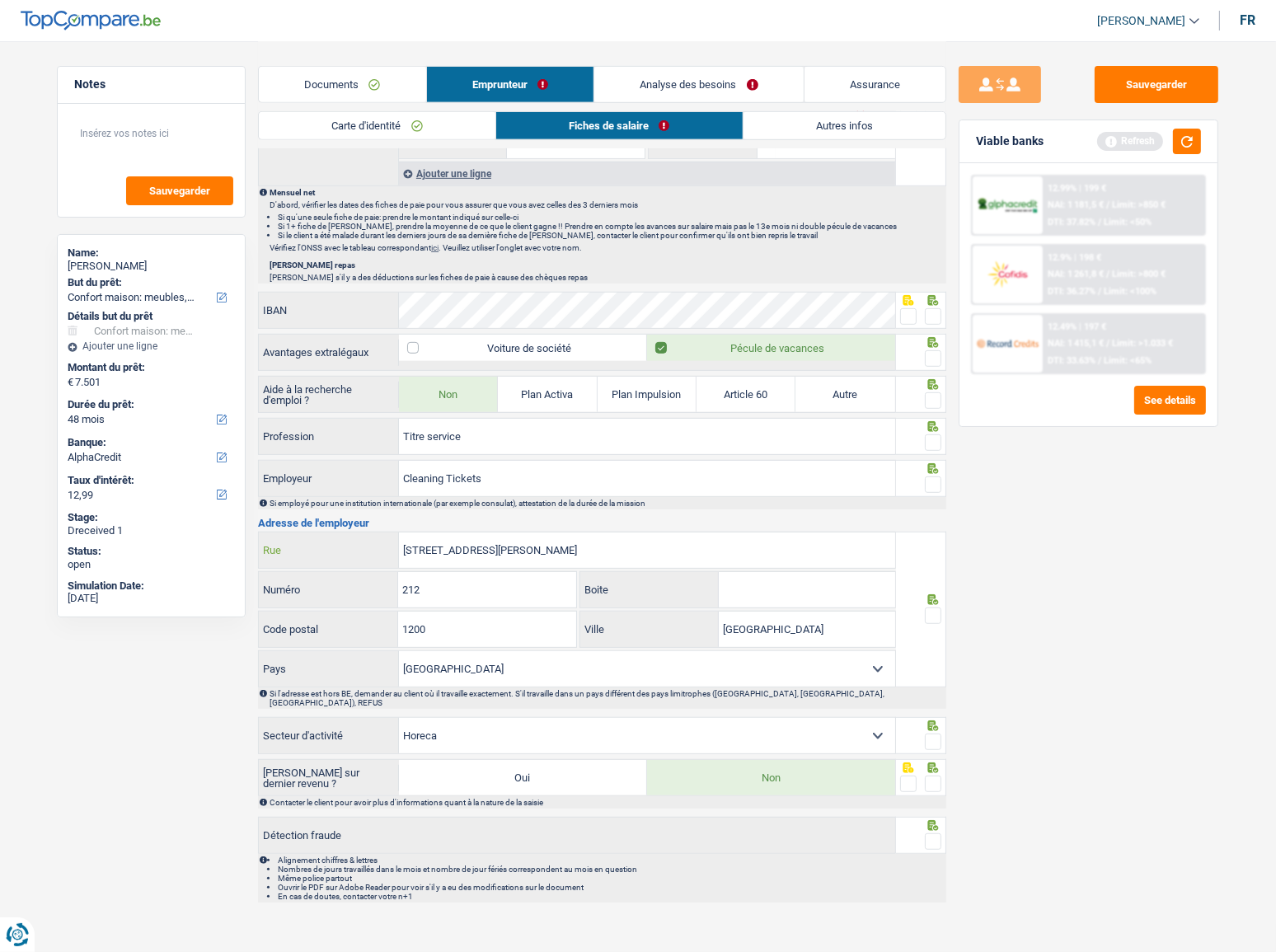
click at [561, 541] on input "AVENUE FRANCOIS CORNESSE 41" at bounding box center [647, 550] width 496 height 35
type input "AVENUE FRANCOIS CORNESSE"
drag, startPoint x: 418, startPoint y: 585, endPoint x: 334, endPoint y: 585, distance: 84.0
click at [320, 584] on div "212 Numéro" at bounding box center [418, 589] width 318 height 35
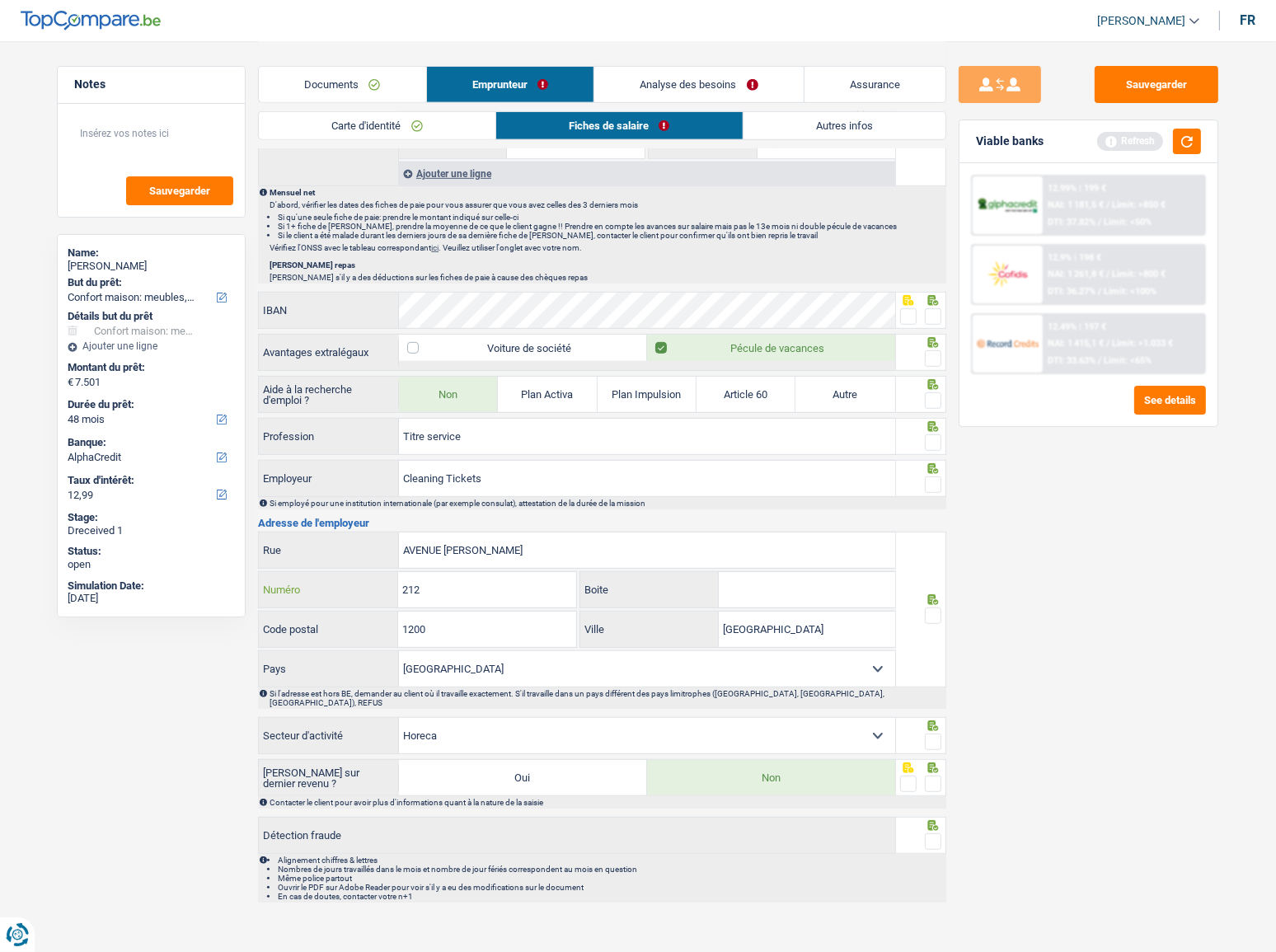
paste input "41"
type input "41"
click at [506, 613] on input "1200" at bounding box center [486, 629] width 177 height 35
drag, startPoint x: 509, startPoint y: 613, endPoint x: 352, endPoint y: 618, distance: 157.1
click at [352, 618] on div "1200 Code postal" at bounding box center [418, 629] width 318 height 35
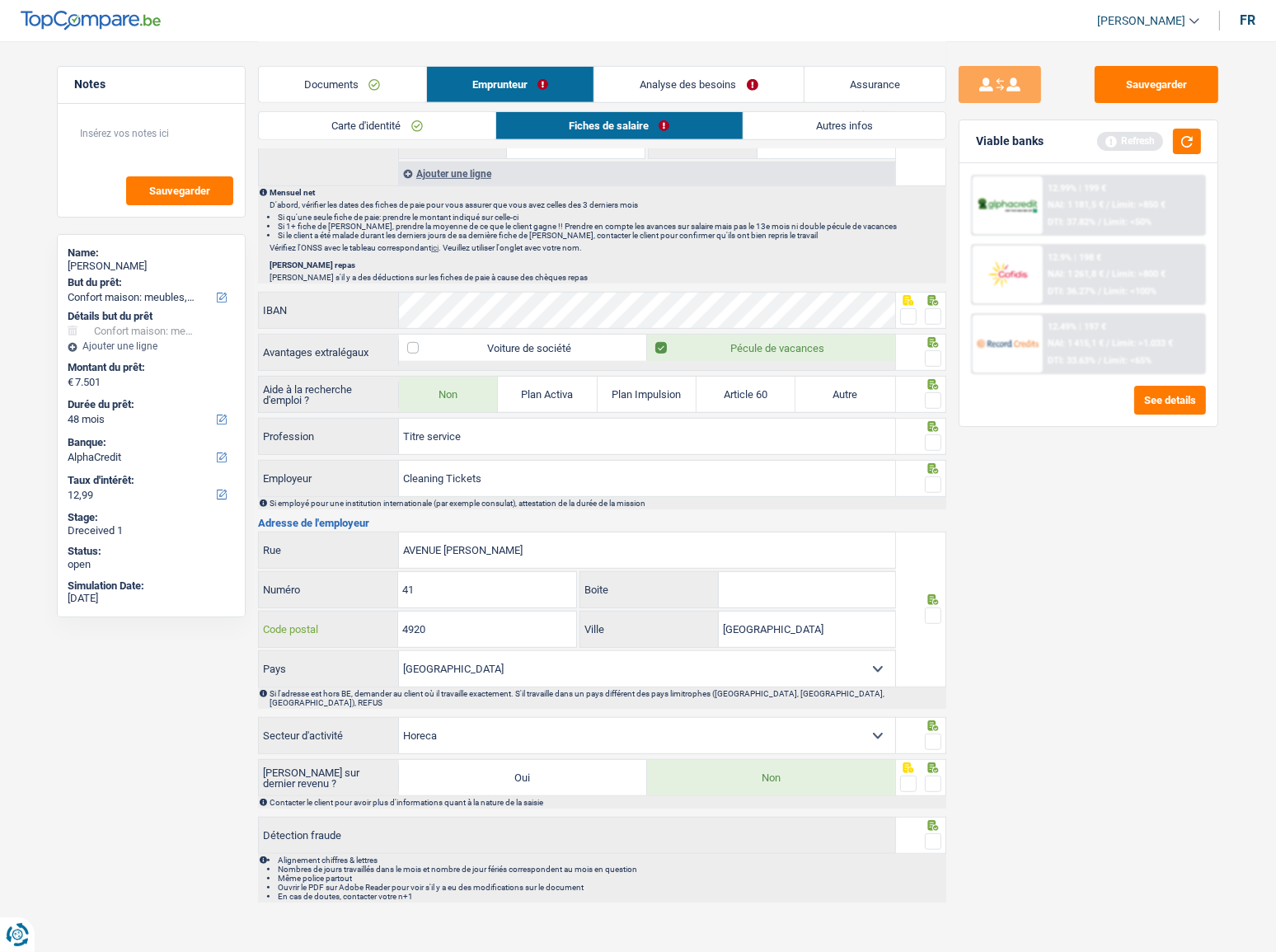
type input "4920"
click at [796, 613] on input "Bruxelles" at bounding box center [807, 629] width 176 height 35
drag, startPoint x: 787, startPoint y: 623, endPoint x: 708, endPoint y: 627, distance: 79.1
click at [708, 627] on div "Bruxelles Ville" at bounding box center [738, 629] width 315 height 35
paste input "AYWAILLE"
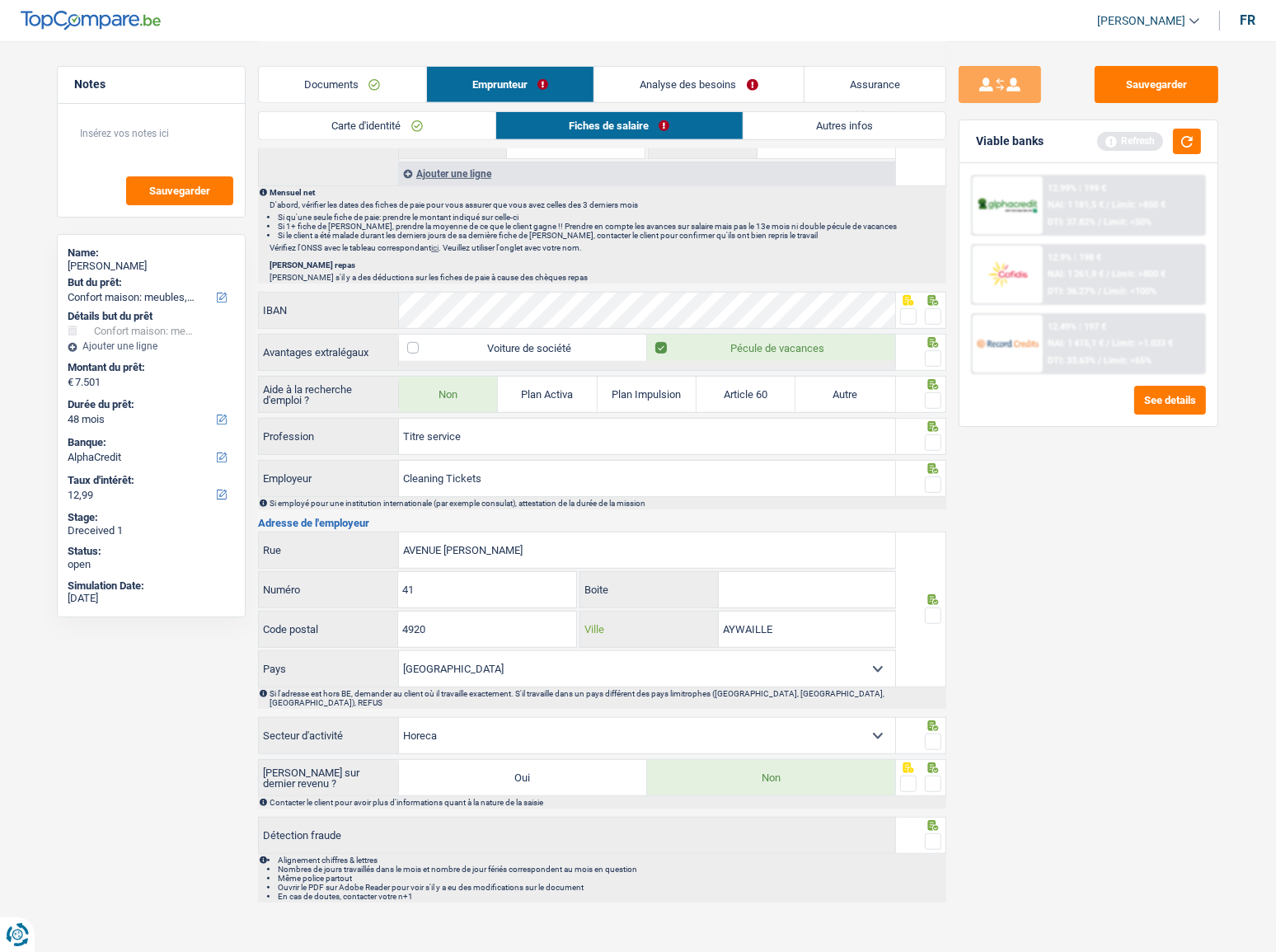
type input "AYWAILLE"
click at [935, 613] on span at bounding box center [933, 616] width 17 height 17
click at [0, 0] on input "radio" at bounding box center [0, 0] width 0 height 0
click at [926, 733] on span at bounding box center [933, 742] width 17 height 17
click at [0, 0] on input "radio" at bounding box center [0, 0] width 0 height 0
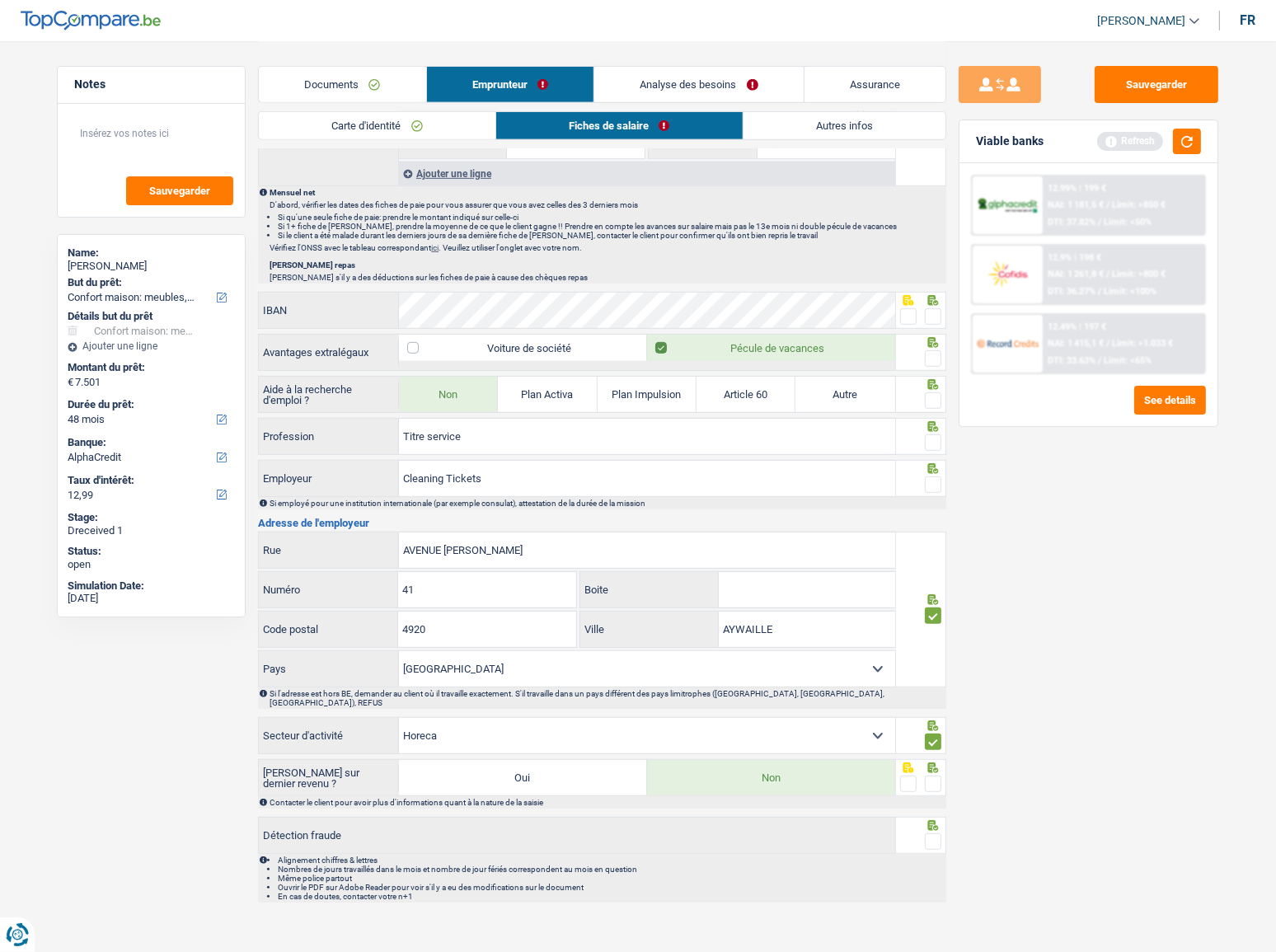
click at [931, 775] on span at bounding box center [933, 784] width 17 height 17
click at [0, 0] on input "radio" at bounding box center [0, 0] width 0 height 0
drag, startPoint x: 938, startPoint y: 823, endPoint x: 949, endPoint y: 823, distance: 11.0
click at [937, 833] on span at bounding box center [933, 841] width 17 height 17
click at [0, 0] on input "radio" at bounding box center [0, 0] width 0 height 0
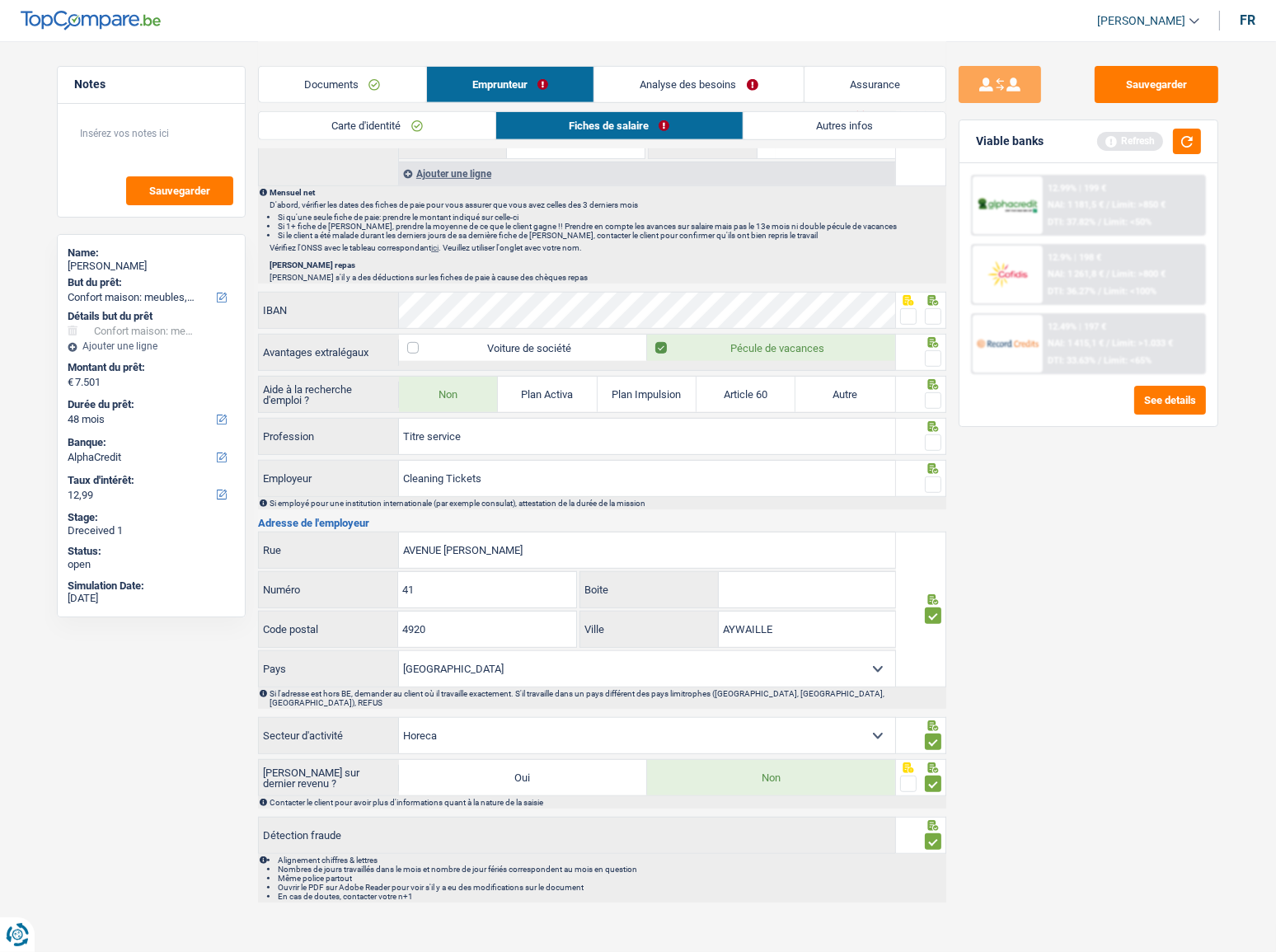
click at [660, 701] on div "Informations générales Maricuta Nom Confirmer qu'il s'agit de la même personne.…" at bounding box center [602, 66] width 688 height 1673
click at [653, 717] on select "Agriculture/Pêche Industrie Horeca Courier/Fitness/Taxi Construction Banques/As…" at bounding box center [647, 735] width 496 height 35
select select "smallCompanies"
click at [399, 717] on select "Agriculture/Pêche Industrie Horeca Courier/Fitness/Taxi Construction Banques/As…" at bounding box center [647, 735] width 496 height 35
click at [938, 478] on span at bounding box center [933, 484] width 17 height 17
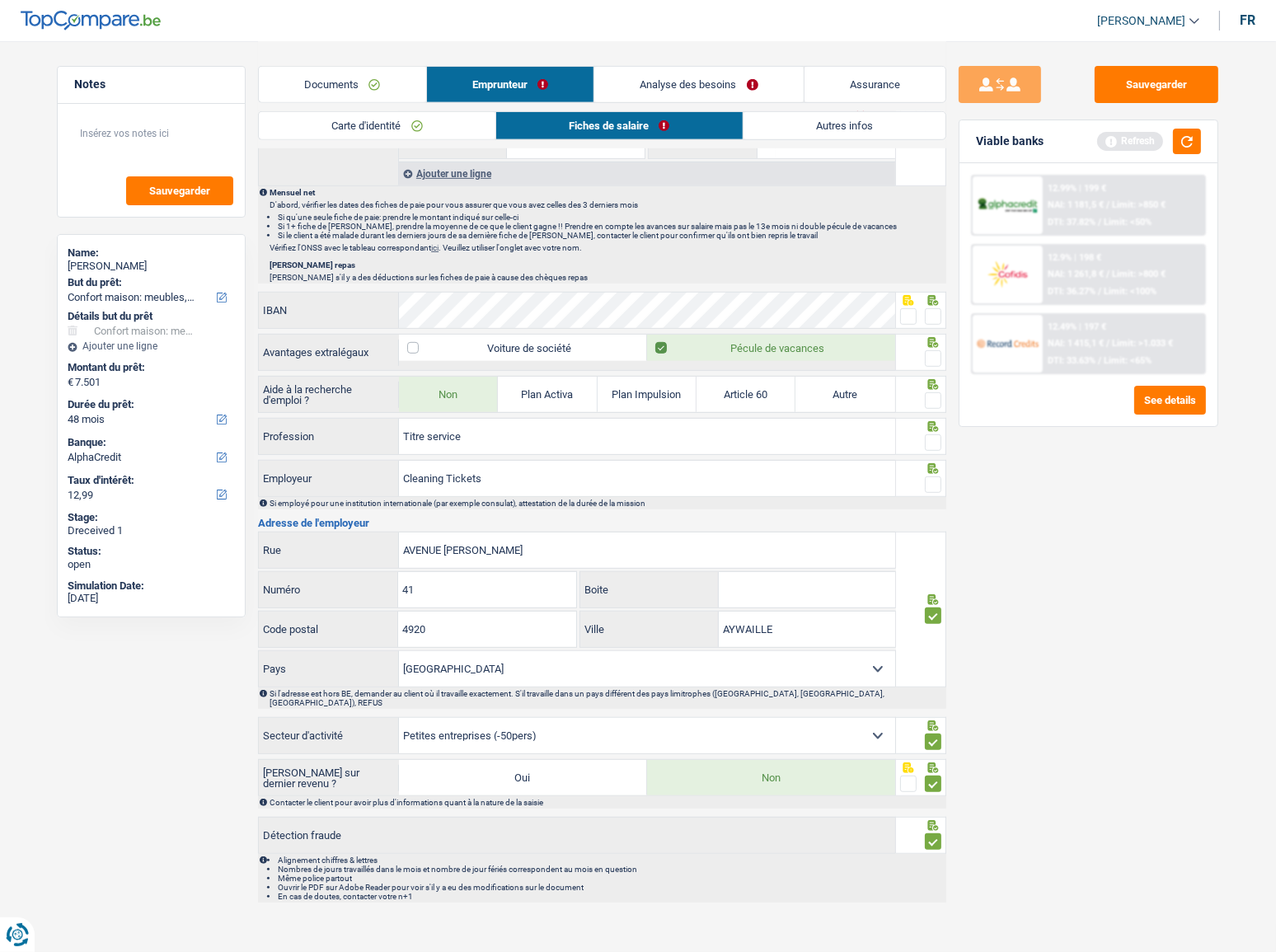
click at [0, 0] on input "radio" at bounding box center [0, 0] width 0 height 0
click at [933, 443] on div at bounding box center [933, 442] width 17 height 21
click at [926, 432] on div at bounding box center [933, 442] width 17 height 21
click at [938, 397] on span at bounding box center [933, 401] width 17 height 17
click at [0, 0] on input "radio" at bounding box center [0, 0] width 0 height 0
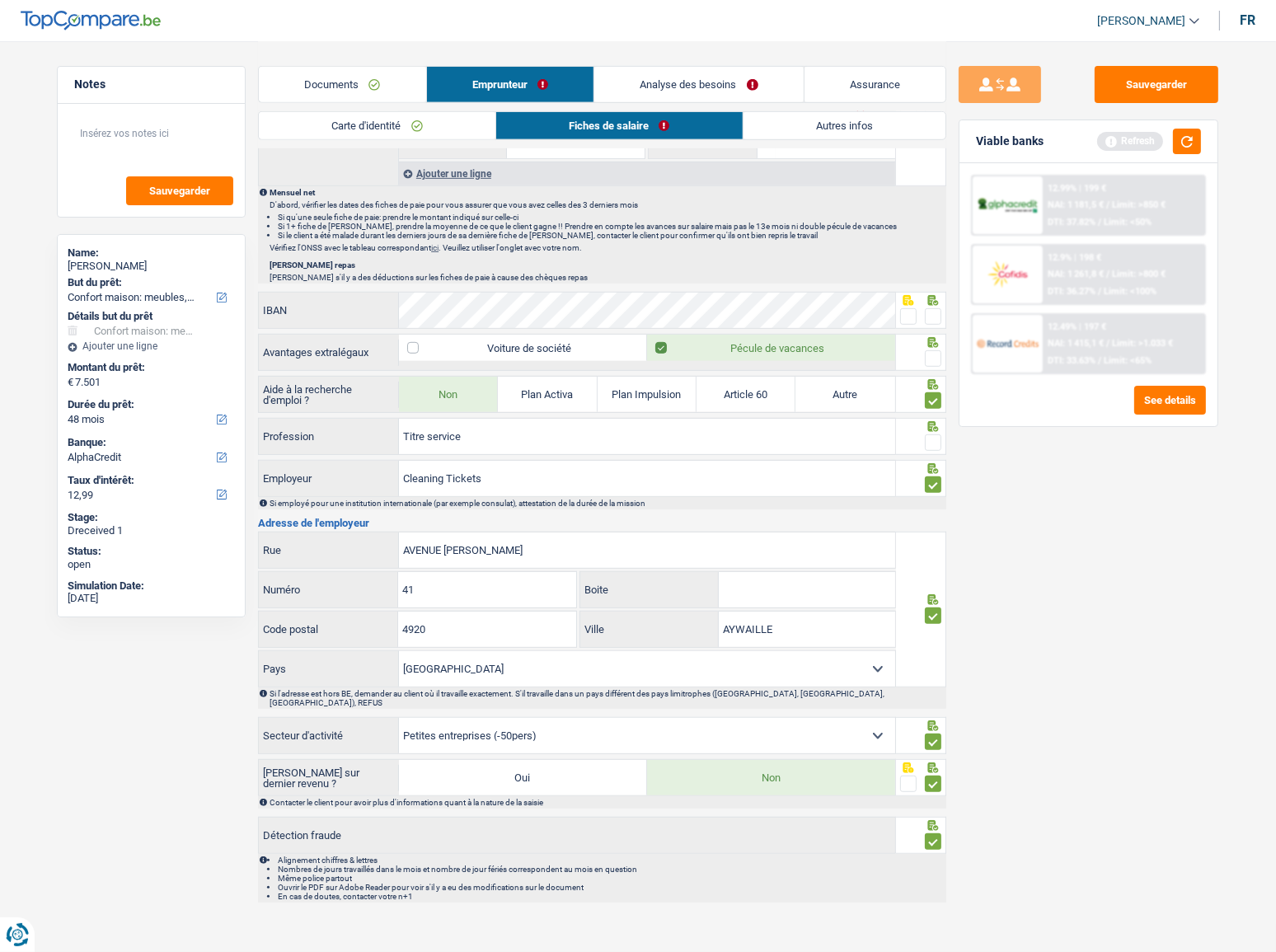
click at [938, 357] on span at bounding box center [933, 359] width 17 height 17
click at [0, 0] on input "radio" at bounding box center [0, 0] width 0 height 0
drag, startPoint x: 904, startPoint y: 305, endPoint x: 930, endPoint y: 334, distance: 38.9
click at [905, 308] on span at bounding box center [909, 317] width 17 height 17
click at [0, 0] on input "radio" at bounding box center [0, 0] width 0 height 0
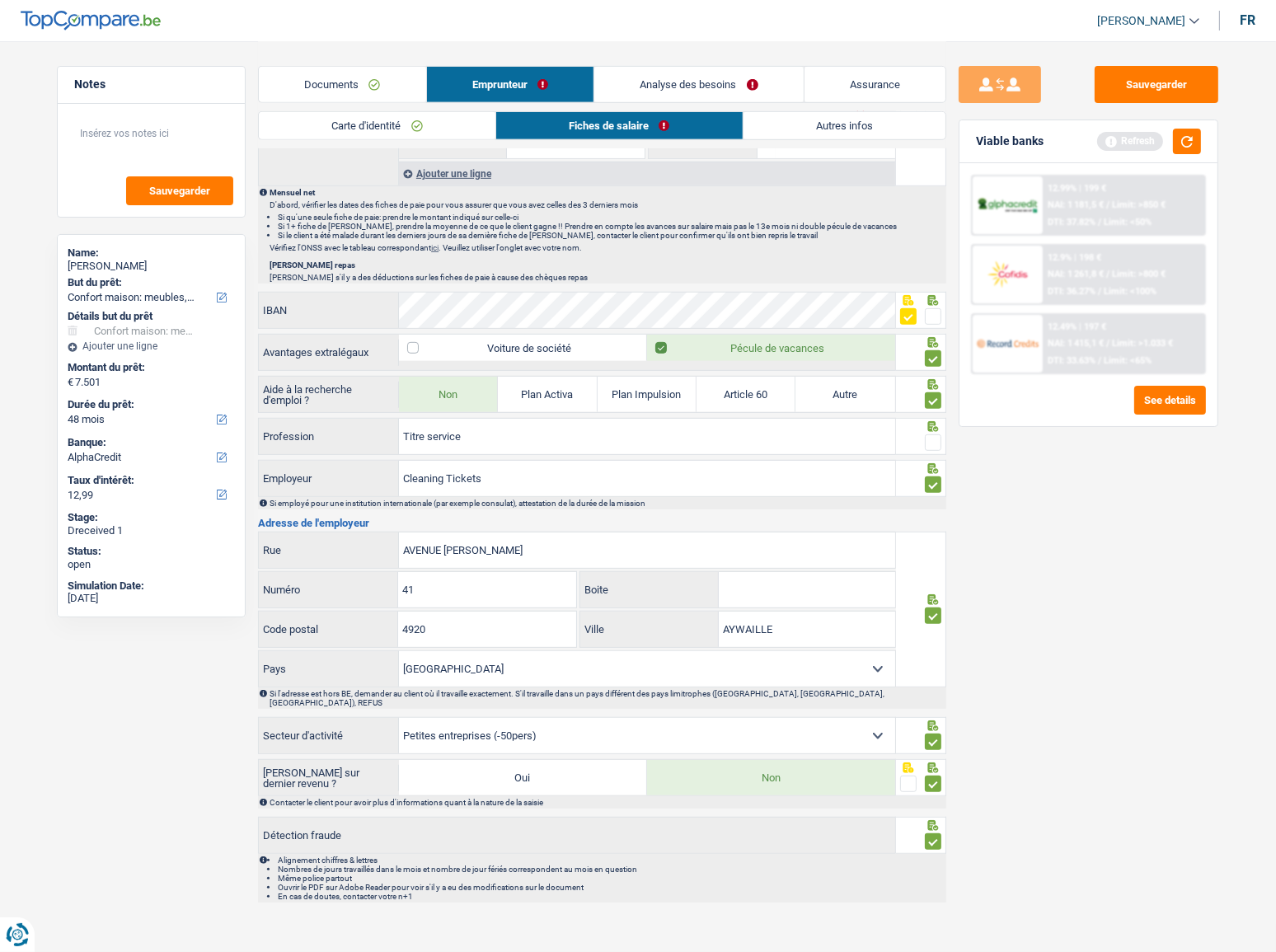
click at [931, 436] on span at bounding box center [933, 442] width 17 height 17
click at [0, 0] on input "radio" at bounding box center [0, 0] width 0 height 0
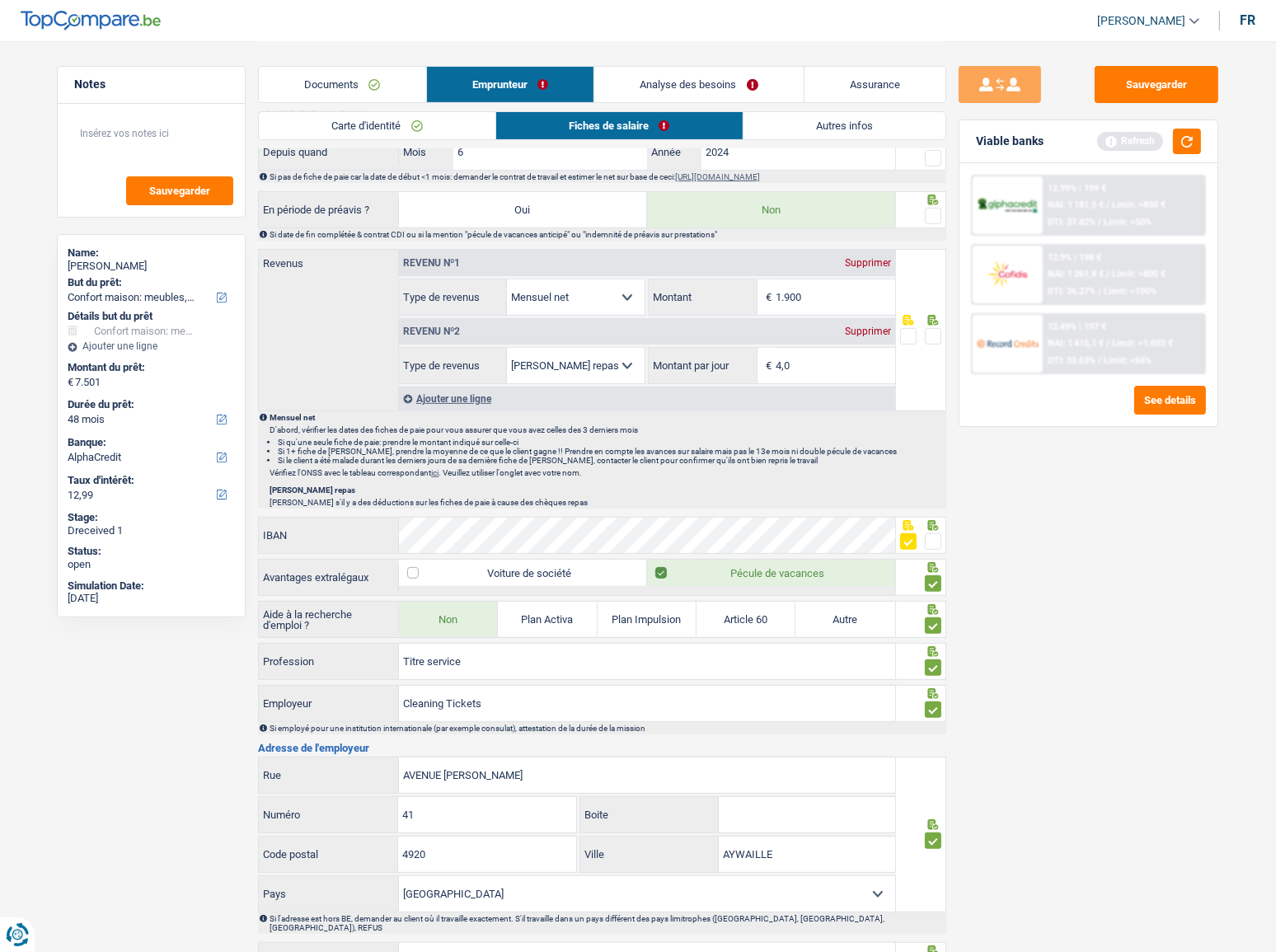
scroll to position [362, 0]
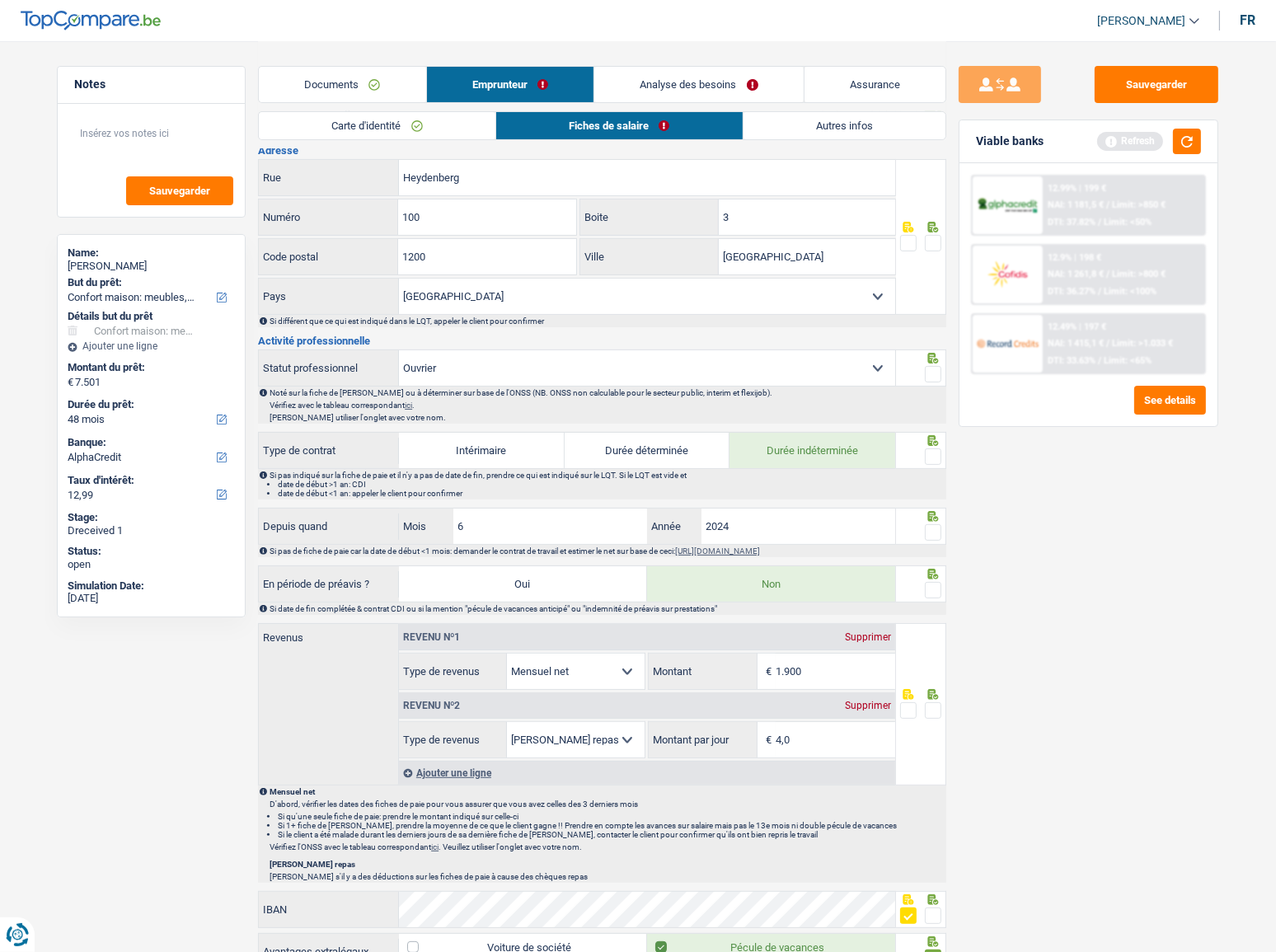
click at [925, 373] on span at bounding box center [933, 375] width 17 height 17
click at [0, 0] on input "radio" at bounding box center [0, 0] width 0 height 0
click at [929, 247] on span at bounding box center [933, 243] width 17 height 17
click at [0, 0] on input "radio" at bounding box center [0, 0] width 0 height 0
click at [401, 178] on input "Heydenberg" at bounding box center [647, 178] width 496 height 35
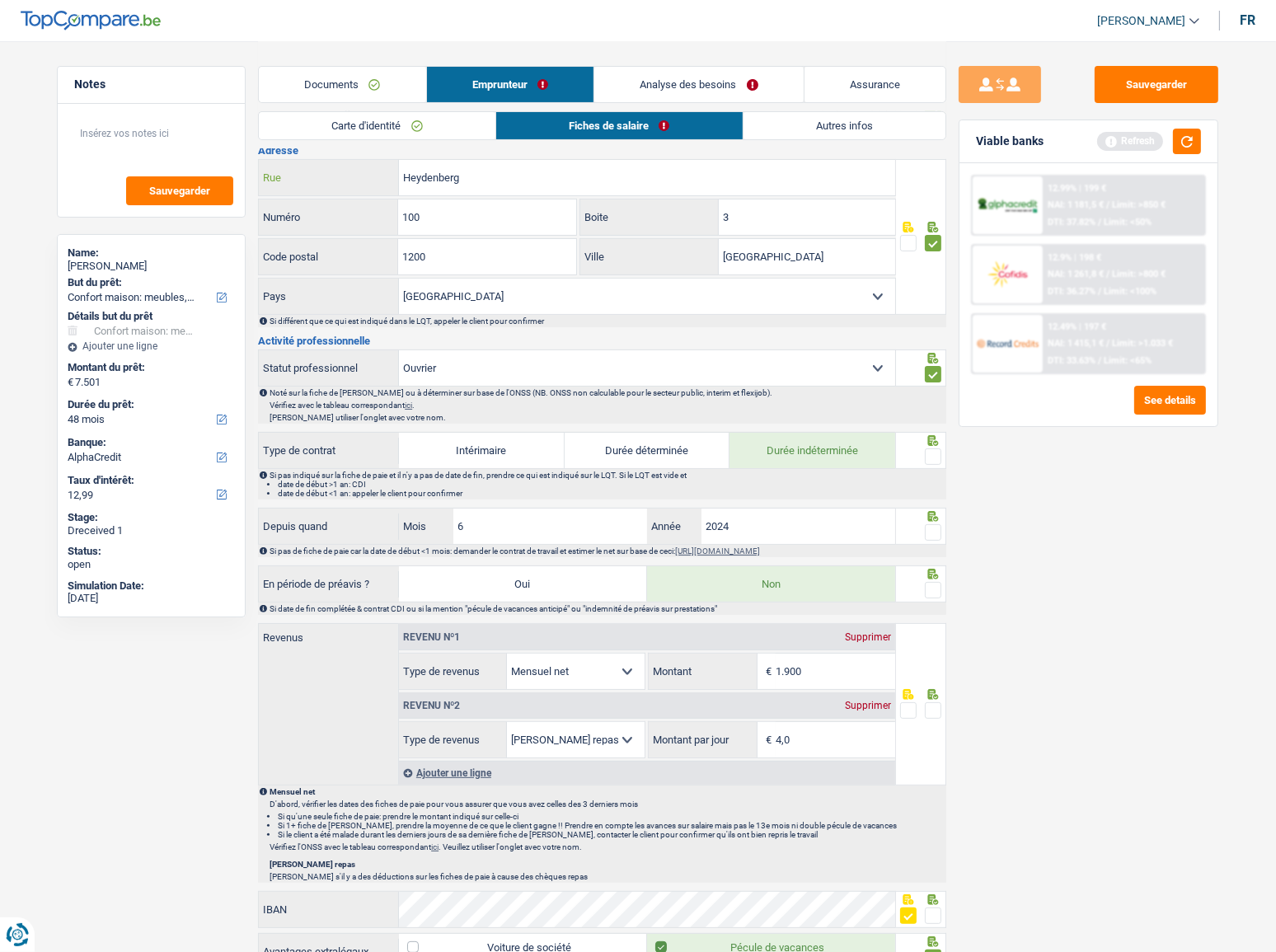
paste input "AVENUE"
type input "AVENUE Heydenberg"
drag, startPoint x: 785, startPoint y: 210, endPoint x: 672, endPoint y: 209, distance: 113.0
click at [672, 209] on div "3 Boite" at bounding box center [738, 217] width 315 height 35
type input "06"
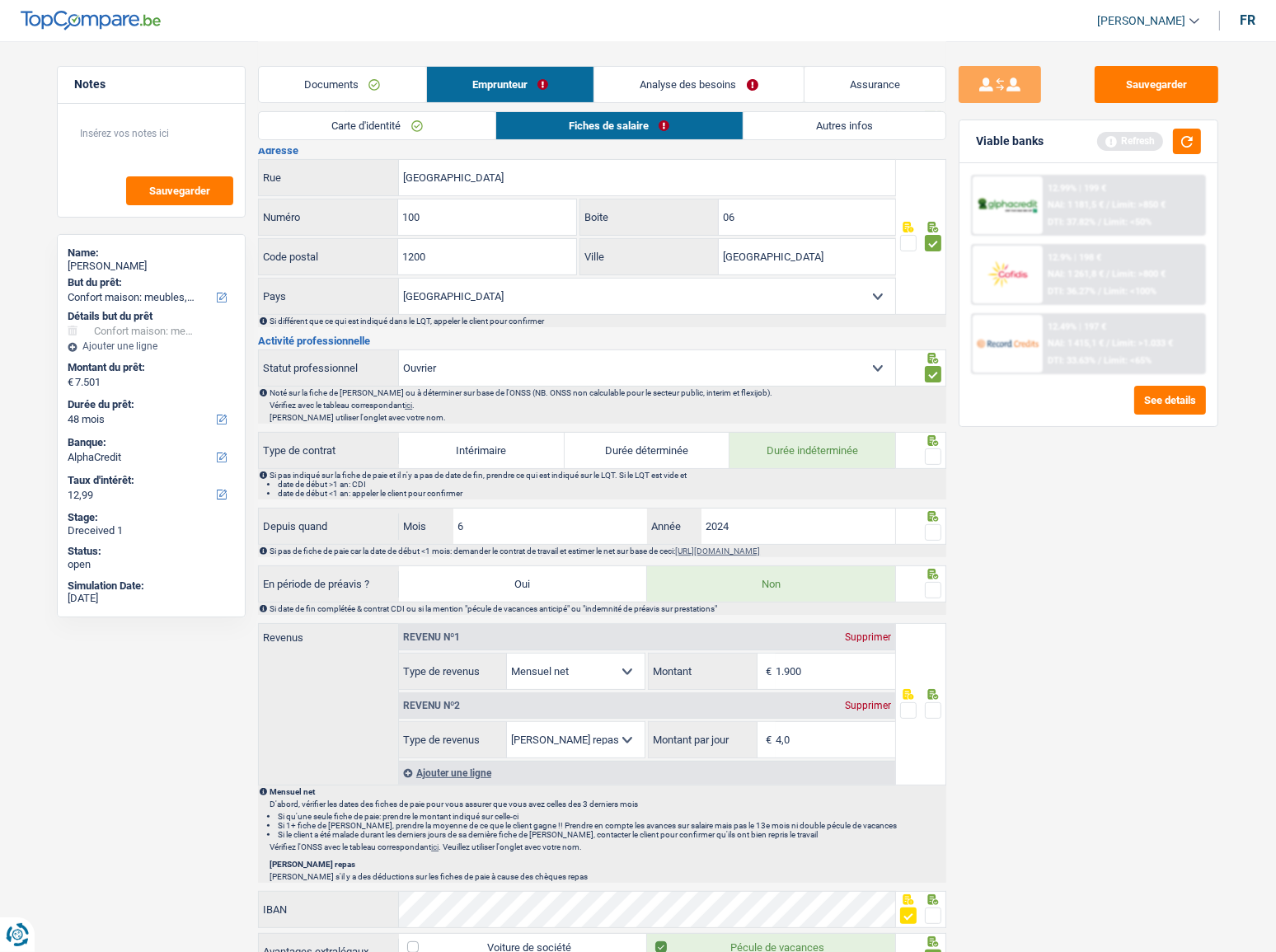
click at [940, 466] on div at bounding box center [921, 450] width 51 height 37
click at [939, 460] on span at bounding box center [933, 457] width 17 height 17
click at [0, 0] on input "radio" at bounding box center [0, 0] width 0 height 0
click at [933, 527] on span at bounding box center [933, 532] width 17 height 17
click at [0, 0] on input "radio" at bounding box center [0, 0] width 0 height 0
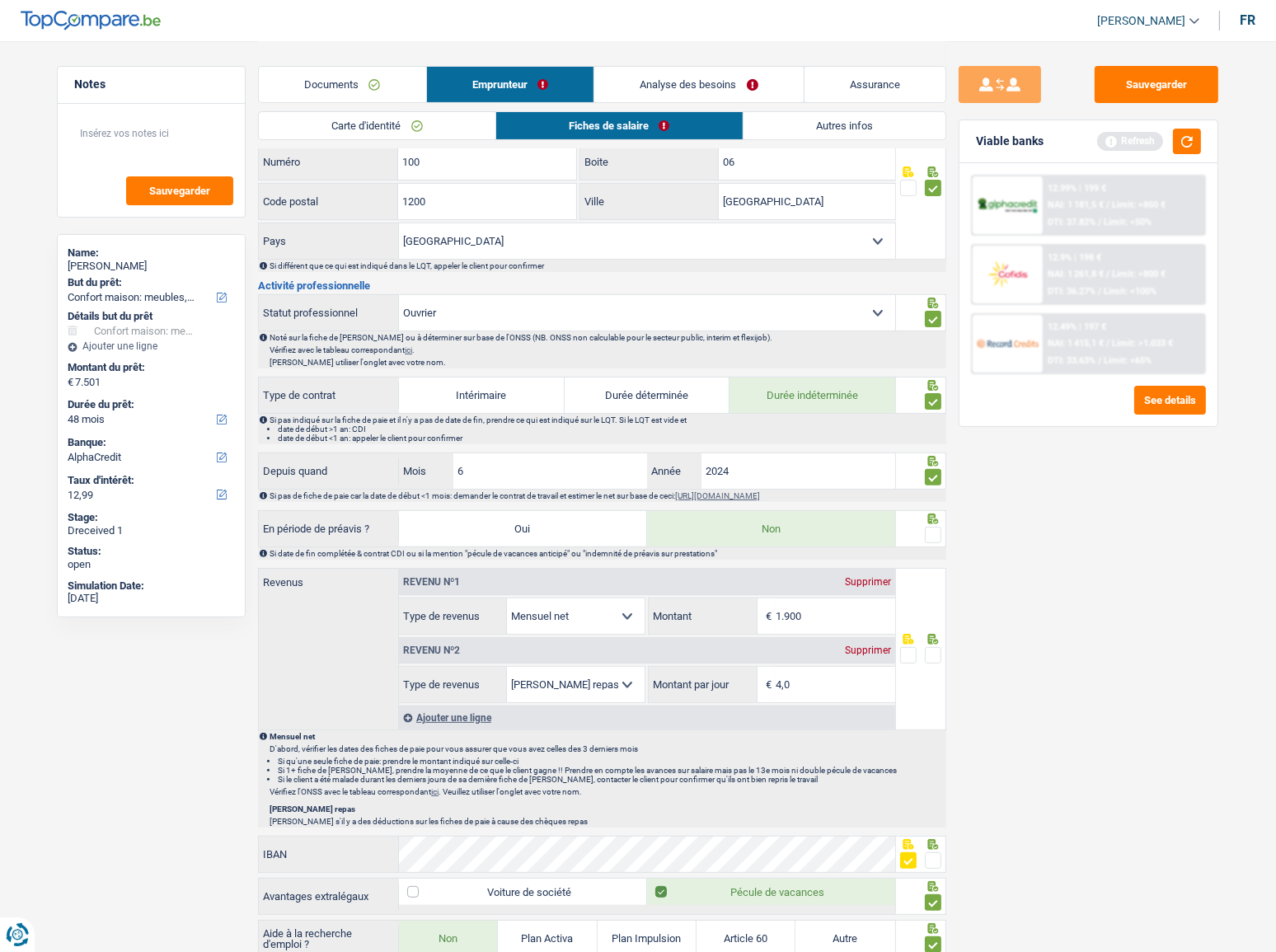
scroll to position [599, 0]
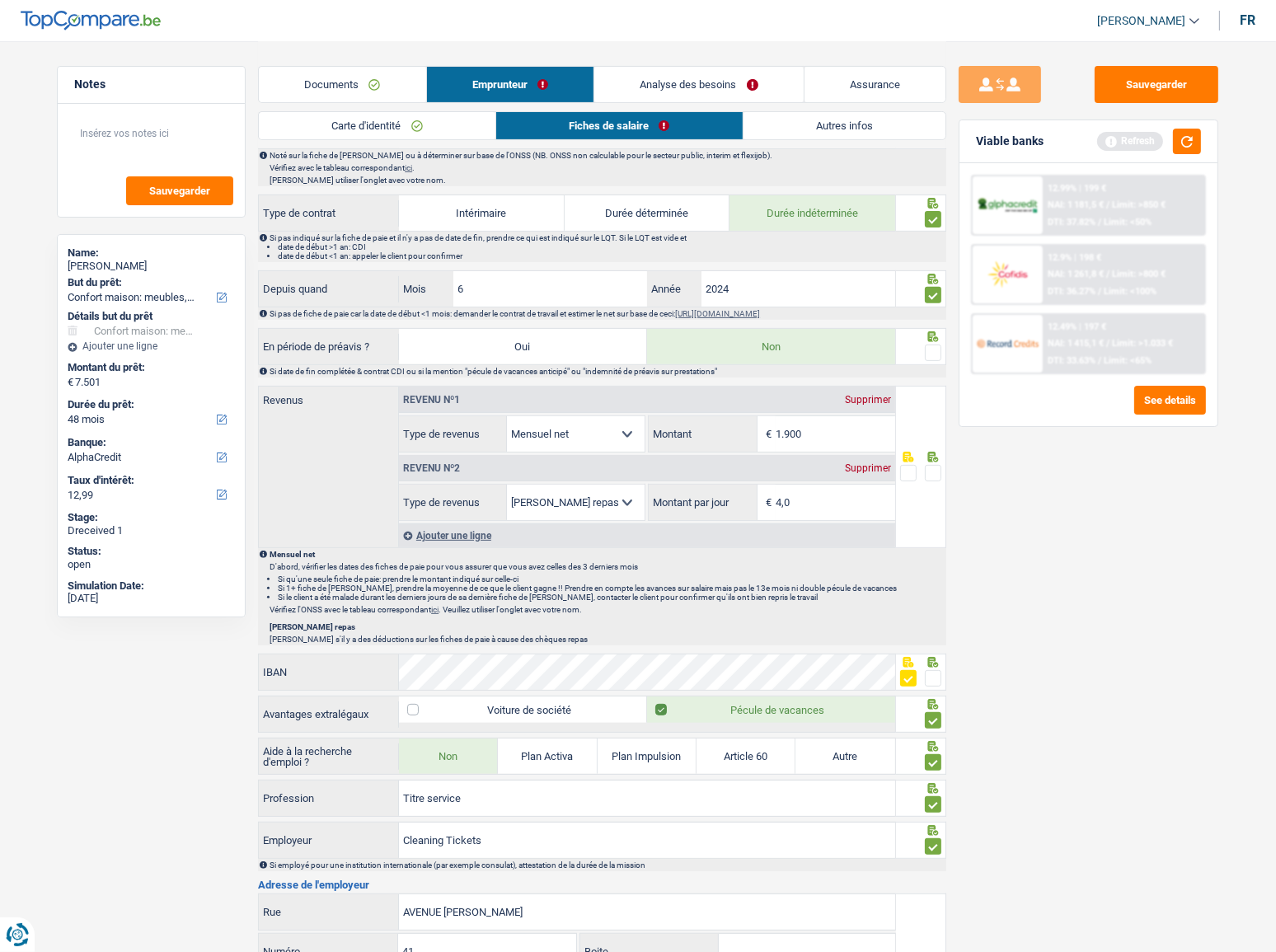
click at [931, 350] on span at bounding box center [933, 353] width 17 height 17
click at [0, 0] on input "radio" at bounding box center [0, 0] width 0 height 0
click at [1180, 84] on button "Sauvegarder" at bounding box center [1156, 85] width 123 height 37
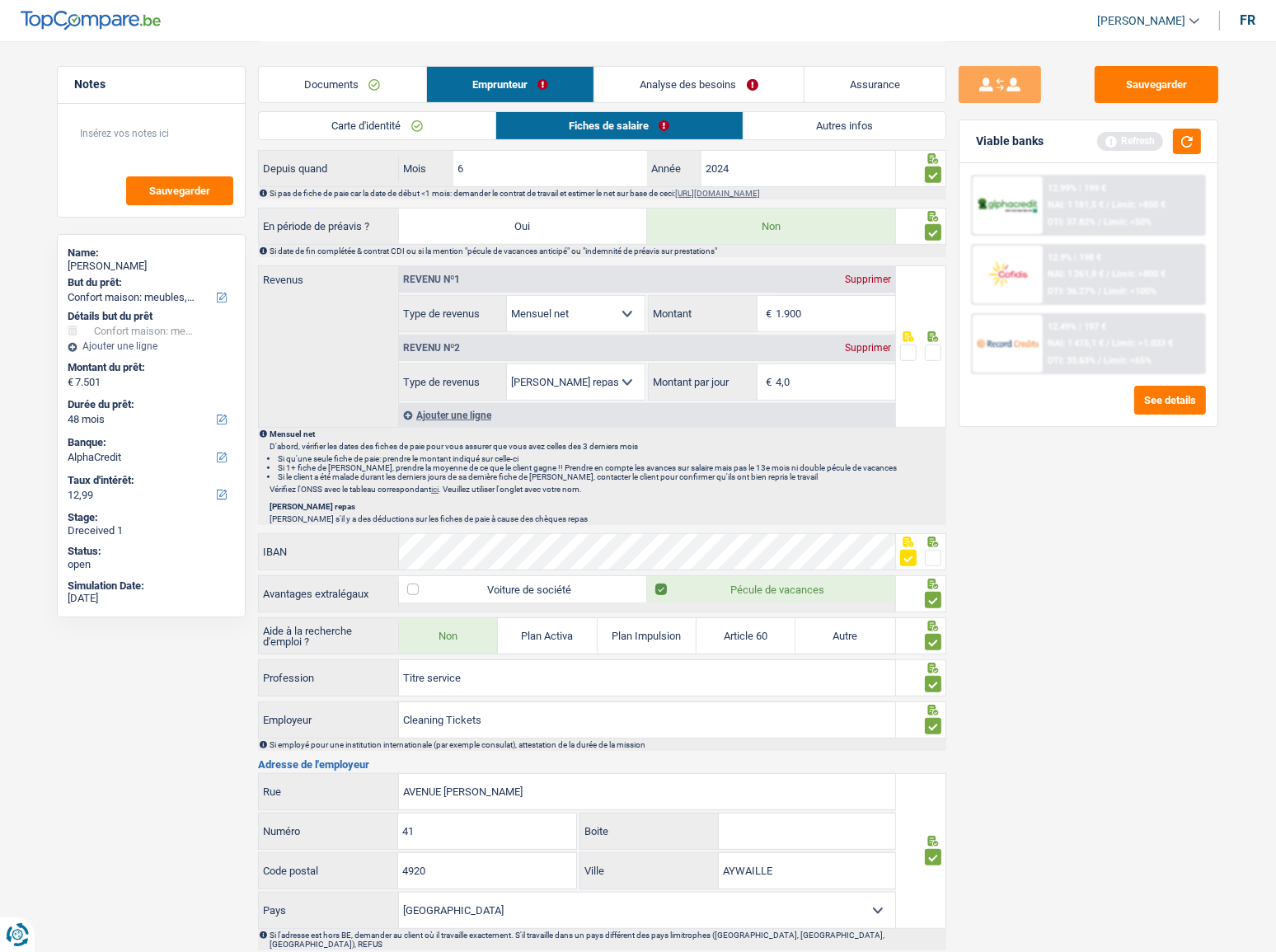
scroll to position [749, 0]
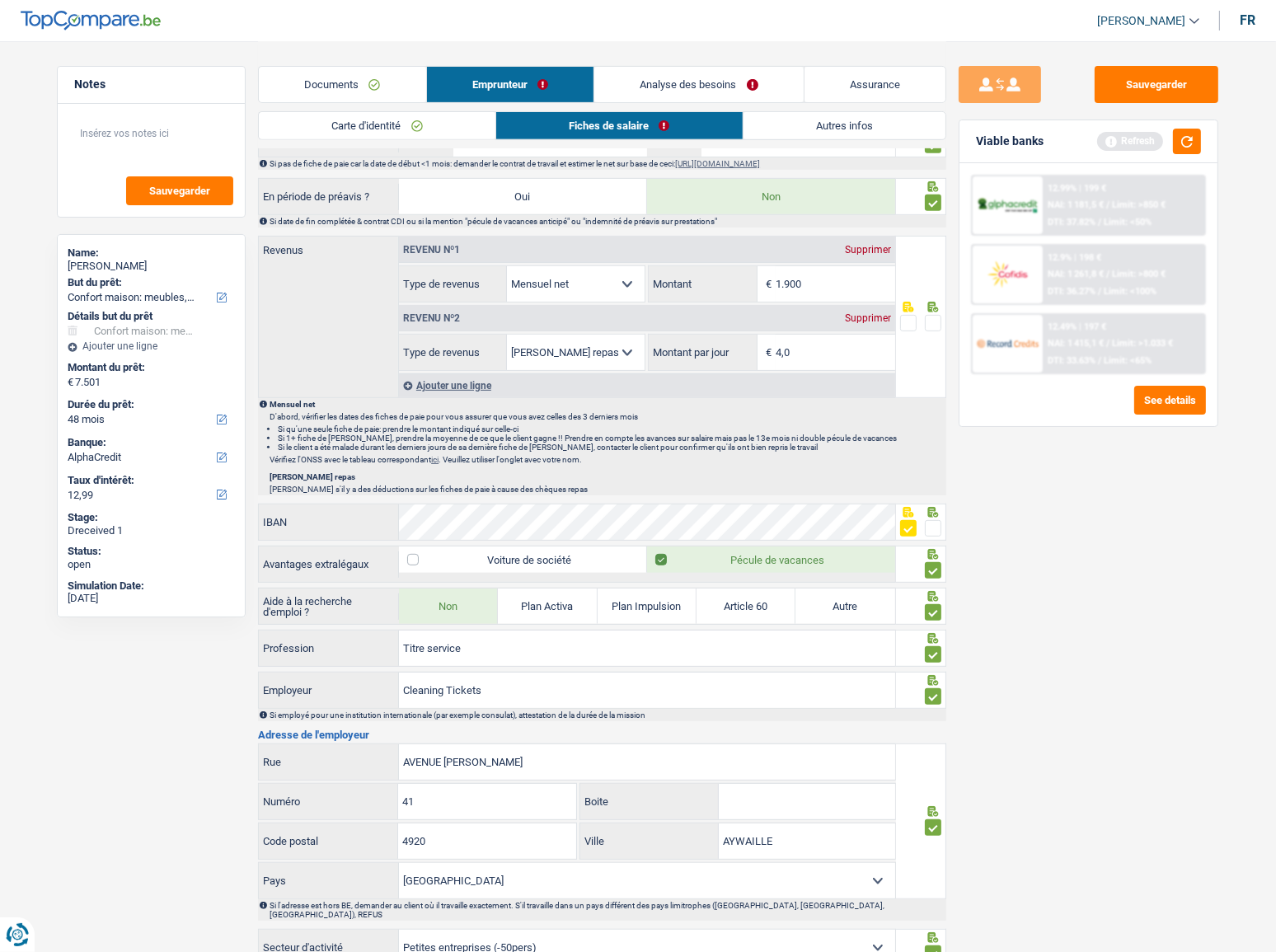
click at [1108, 567] on div "Sauvegarder Viable banks Refresh 12.99% | 199 € NAI: 1 181,5 € / Limit: >850 € …" at bounding box center [1088, 495] width 284 height 859
click at [821, 282] on input "1.900" at bounding box center [835, 284] width 120 height 35
drag, startPoint x: 836, startPoint y: 282, endPoint x: 666, endPoint y: 273, distance: 170.2
click at [666, 273] on div "1.900 € Montant" at bounding box center [771, 284] width 246 height 35
drag, startPoint x: 1113, startPoint y: 608, endPoint x: 1037, endPoint y: 573, distance: 83.7
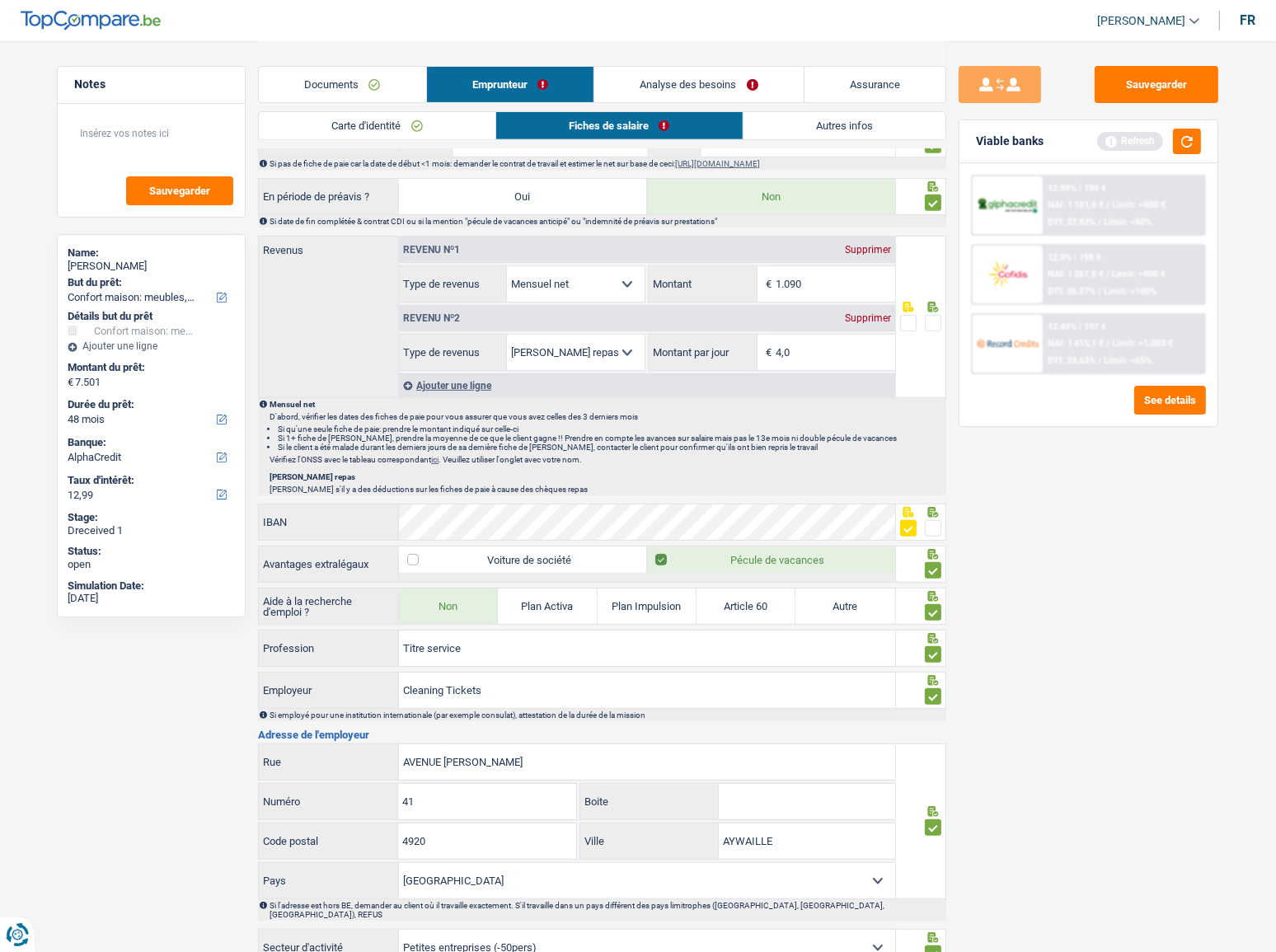
click at [1113, 608] on div "Sauvegarder Viable banks Refresh 12.99% | 199 € NAI: 1 181,5 € / Limit: >850 € …" at bounding box center [1088, 495] width 284 height 859
click at [833, 293] on input "1.090" at bounding box center [835, 284] width 120 height 35
drag, startPoint x: 820, startPoint y: 282, endPoint x: 674, endPoint y: 270, distance: 146.5
click at [674, 270] on div "1.090 € Montant" at bounding box center [771, 284] width 246 height 35
type input "1.482"
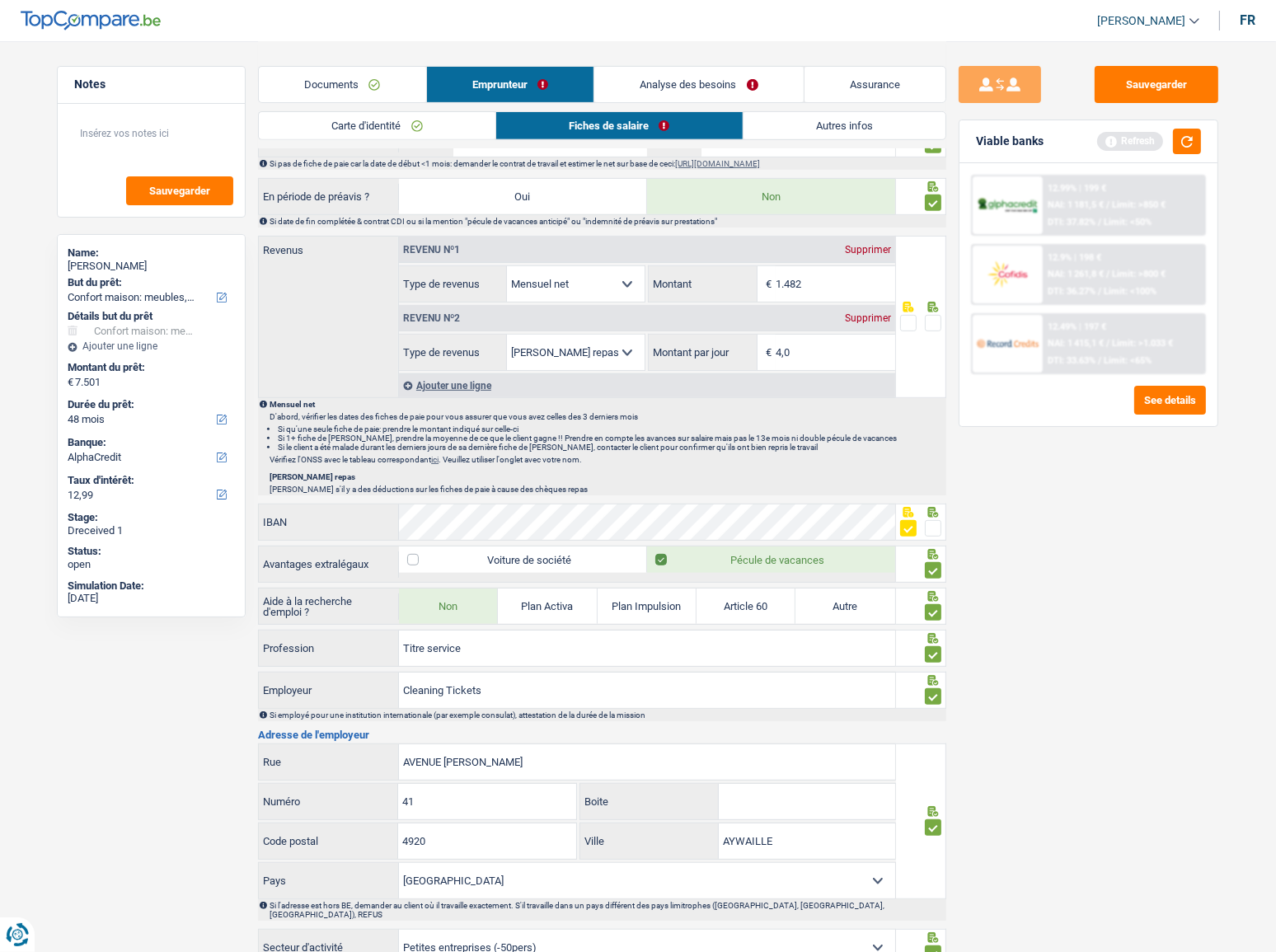
click at [936, 319] on span at bounding box center [933, 323] width 17 height 17
click at [0, 0] on input "radio" at bounding box center [0, 0] width 0 height 0
click at [1102, 484] on div "Sauvegarder Viable banks Refresh 12.99% | 199 € NAI: 1 181,5 € / Limit: >850 € …" at bounding box center [1088, 495] width 284 height 859
click at [812, 345] on input "4,0" at bounding box center [835, 352] width 120 height 35
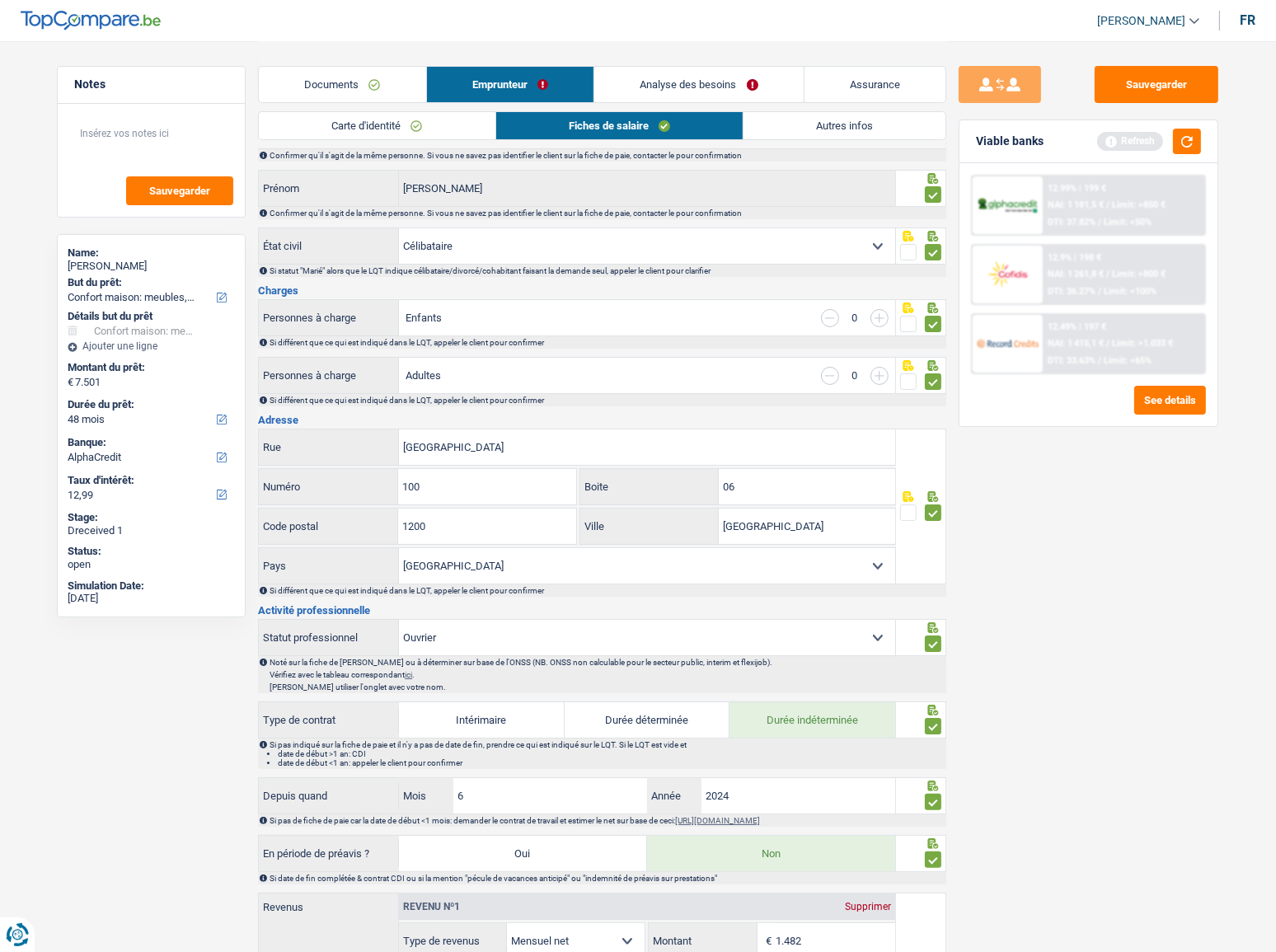
scroll to position [0, 0]
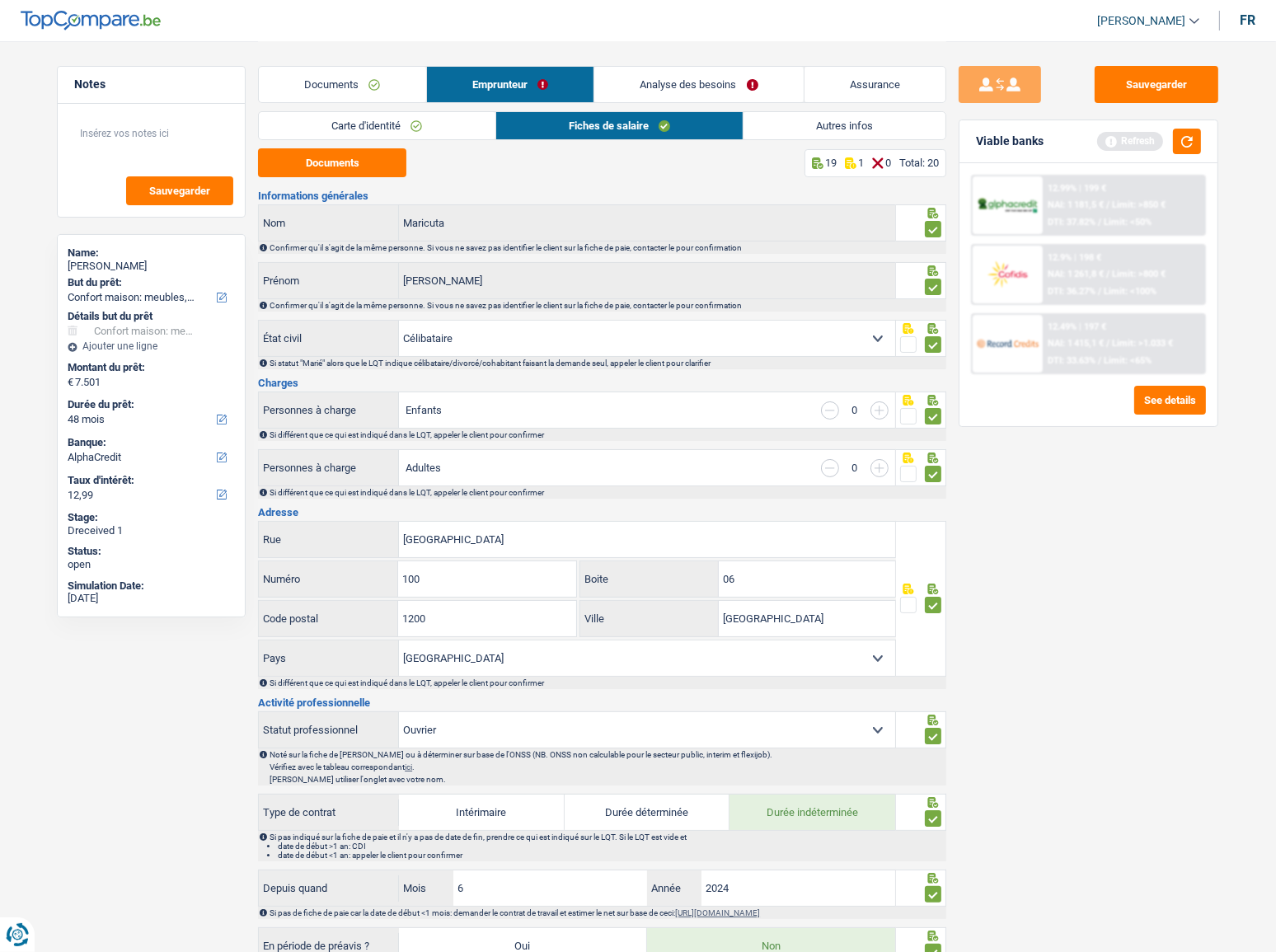
click at [833, 130] on link "Autres infos" at bounding box center [844, 126] width 202 height 27
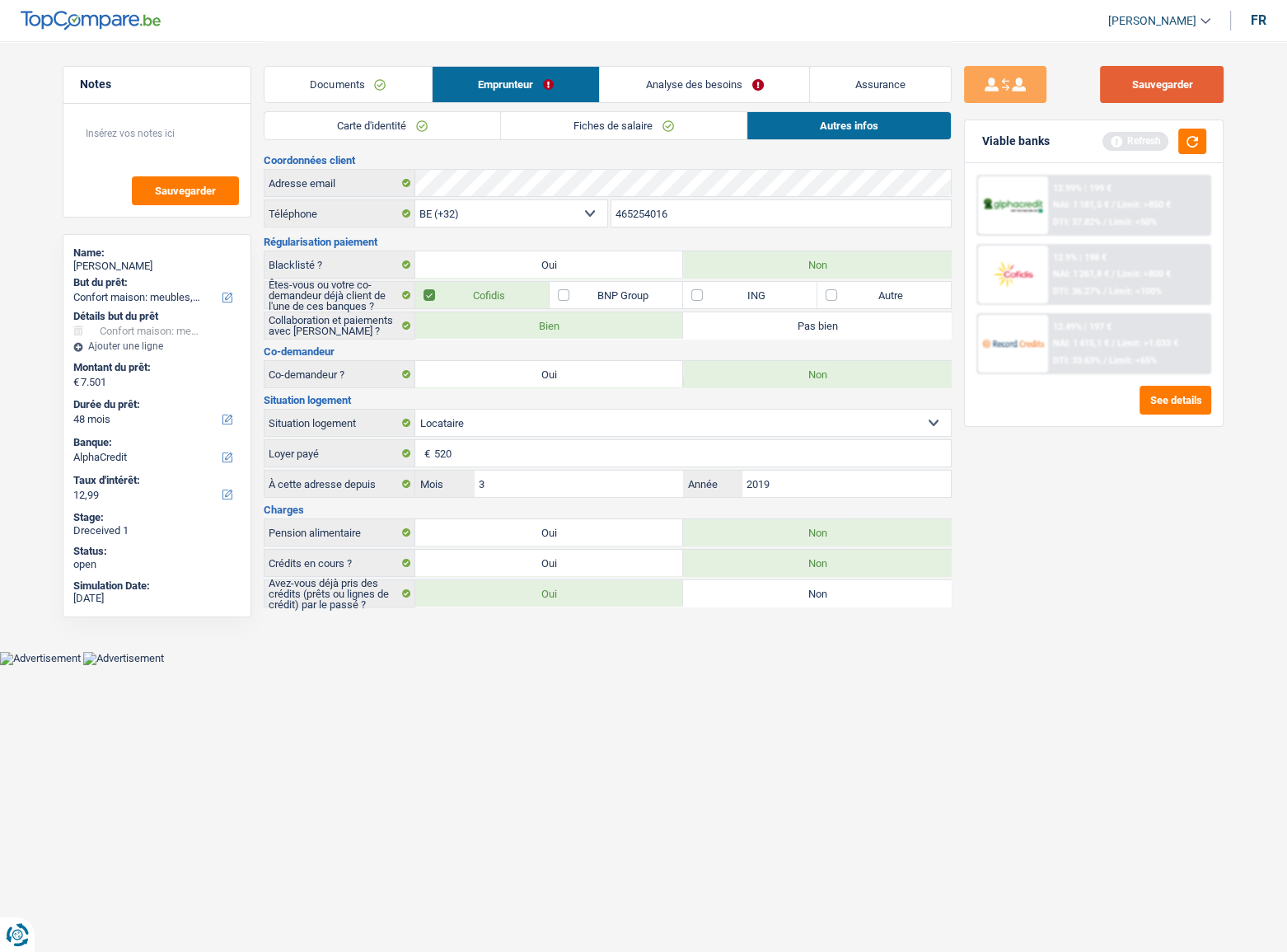
click at [1157, 83] on button "Sauvegarder" at bounding box center [1161, 85] width 123 height 37
click at [1189, 142] on button "button" at bounding box center [1191, 141] width 28 height 25
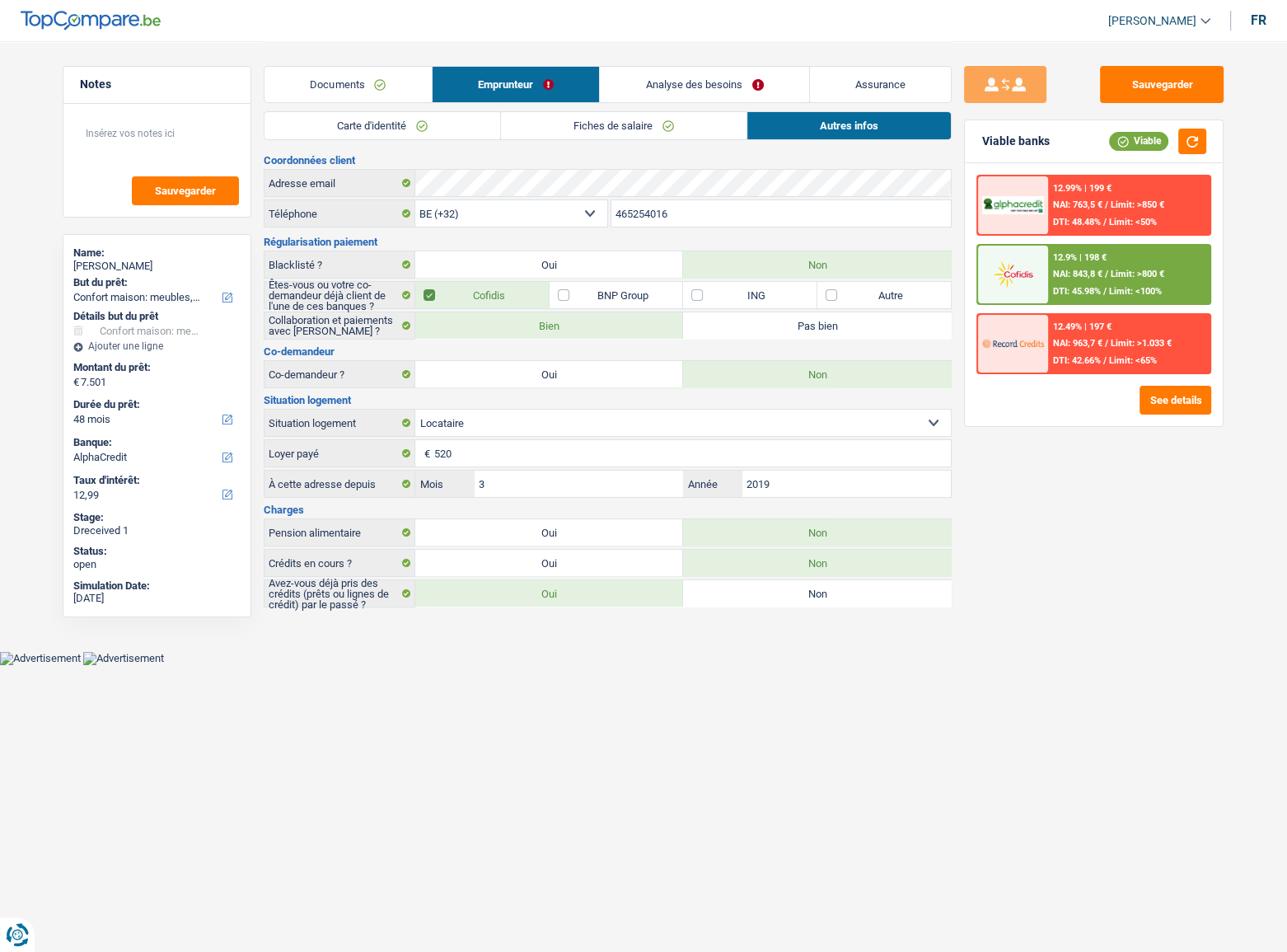
click at [1109, 264] on div "12.9% | 198 € NAI: 843,8 € / Limit: >800 € DTI: 45.98% / Limit: <100%" at bounding box center [1129, 274] width 163 height 58
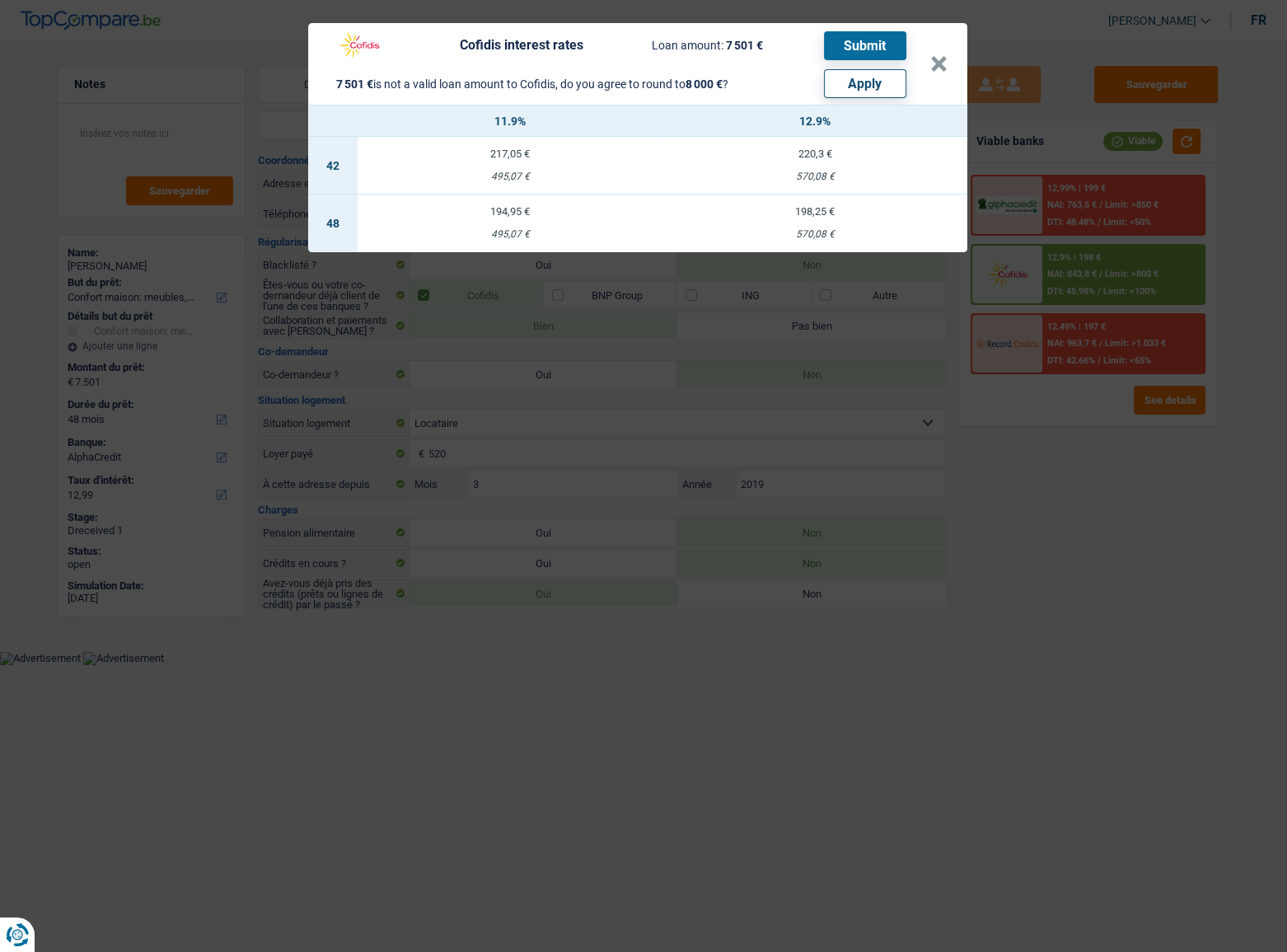
click at [852, 86] on button "Apply" at bounding box center [865, 84] width 82 height 28
type input "8.000"
select select "other"
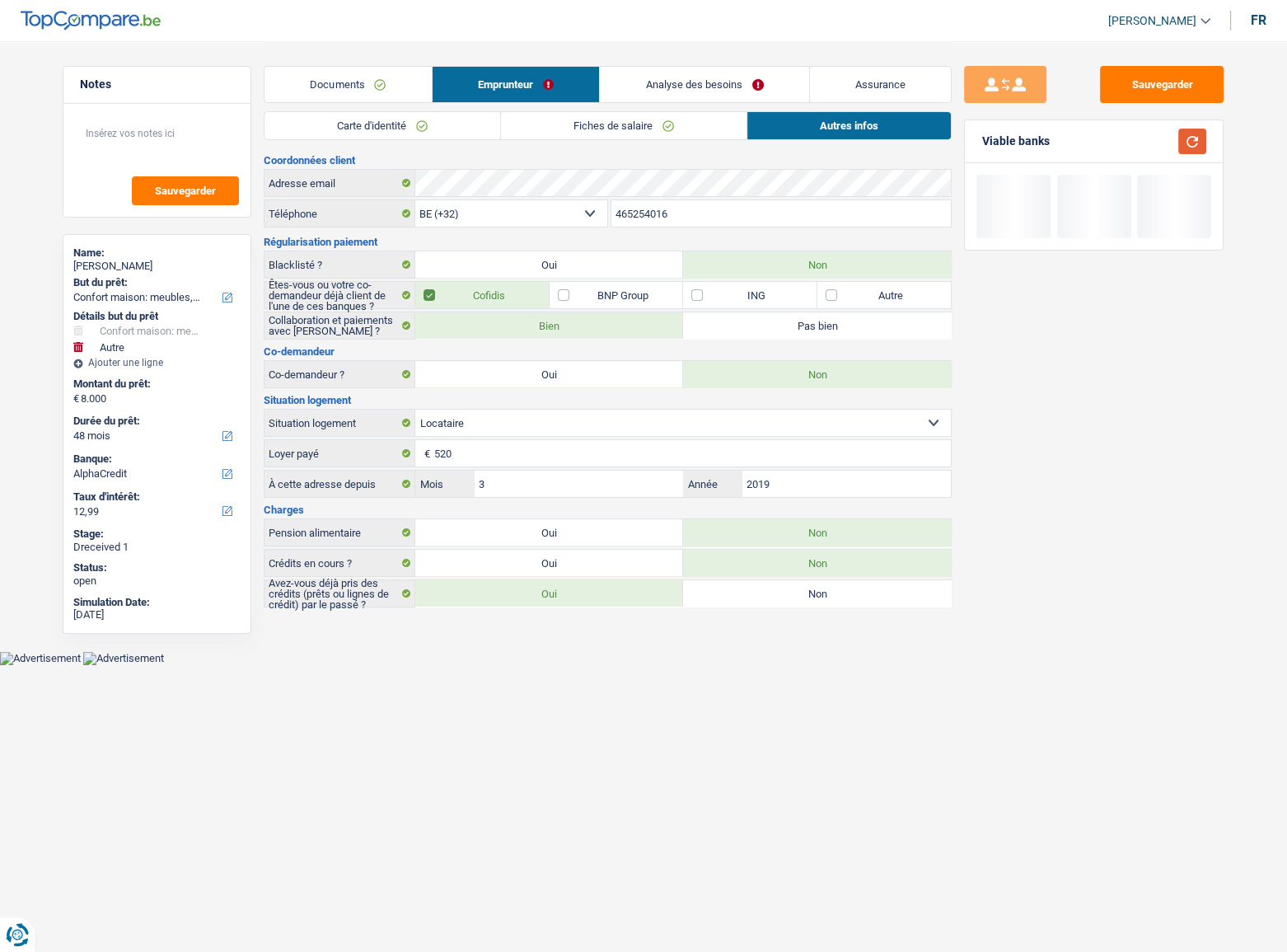
click at [1190, 137] on button "button" at bounding box center [1191, 141] width 28 height 25
click at [1166, 86] on button "Sauvegarder" at bounding box center [1161, 85] width 123 height 37
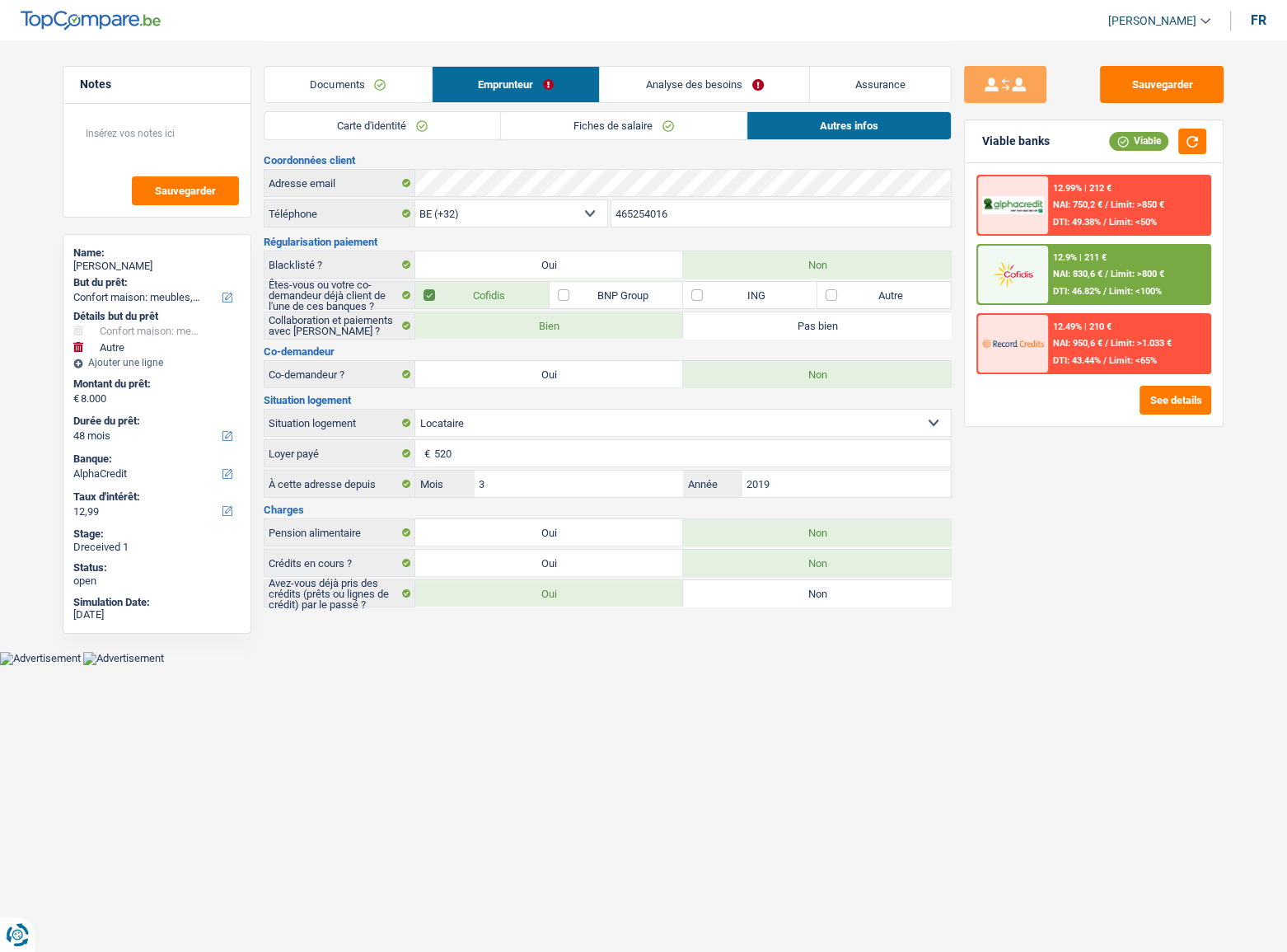
click at [1083, 280] on div "12.9% | 211 € NAI: 830,6 € / Limit: >800 € DTI: 46.82% / Limit: <100%" at bounding box center [1129, 274] width 163 height 58
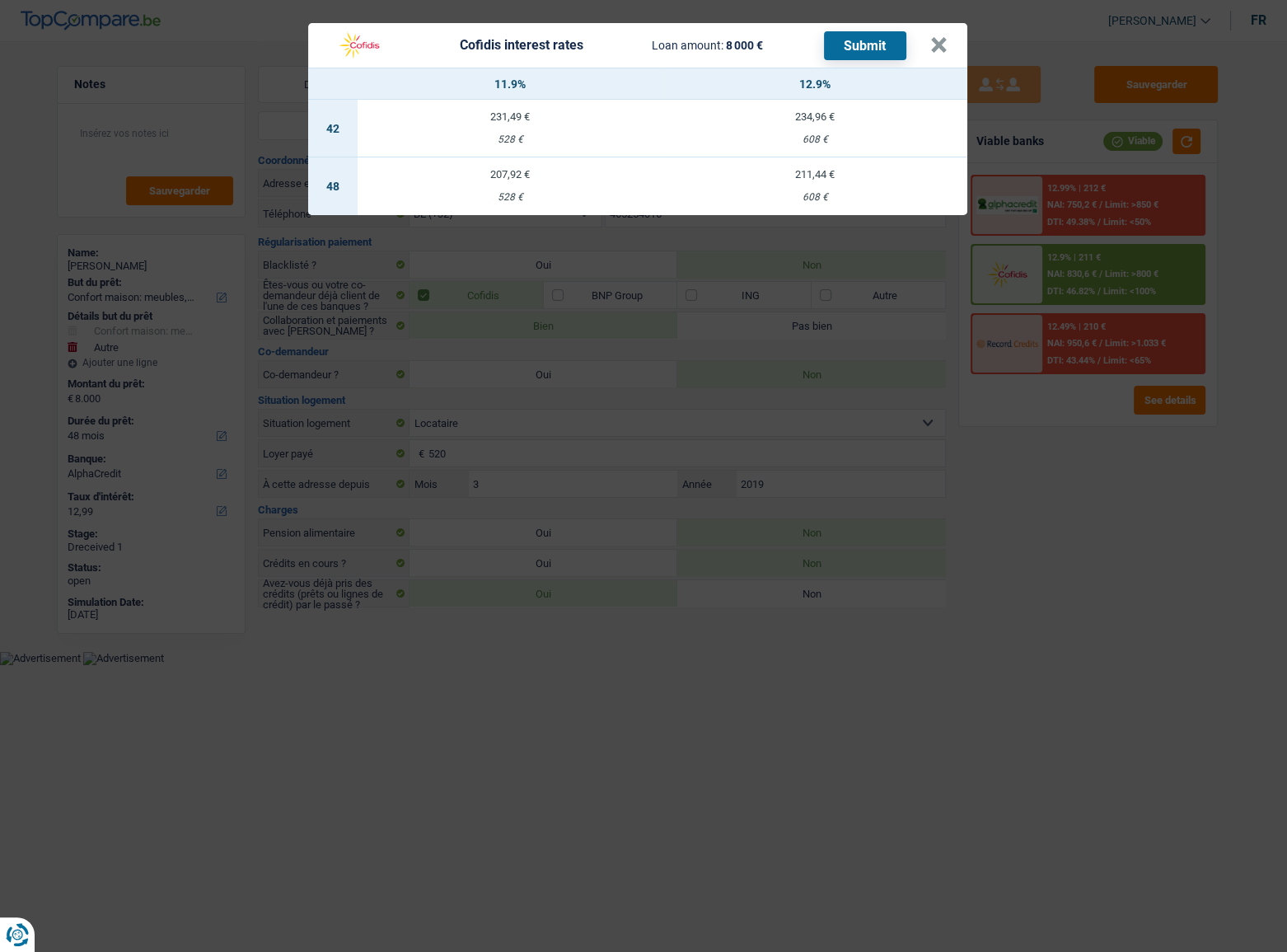
click at [843, 188] on td "211,44 € 608 €" at bounding box center [814, 186] width 305 height 58
select select "cofidis"
type input "12,90"
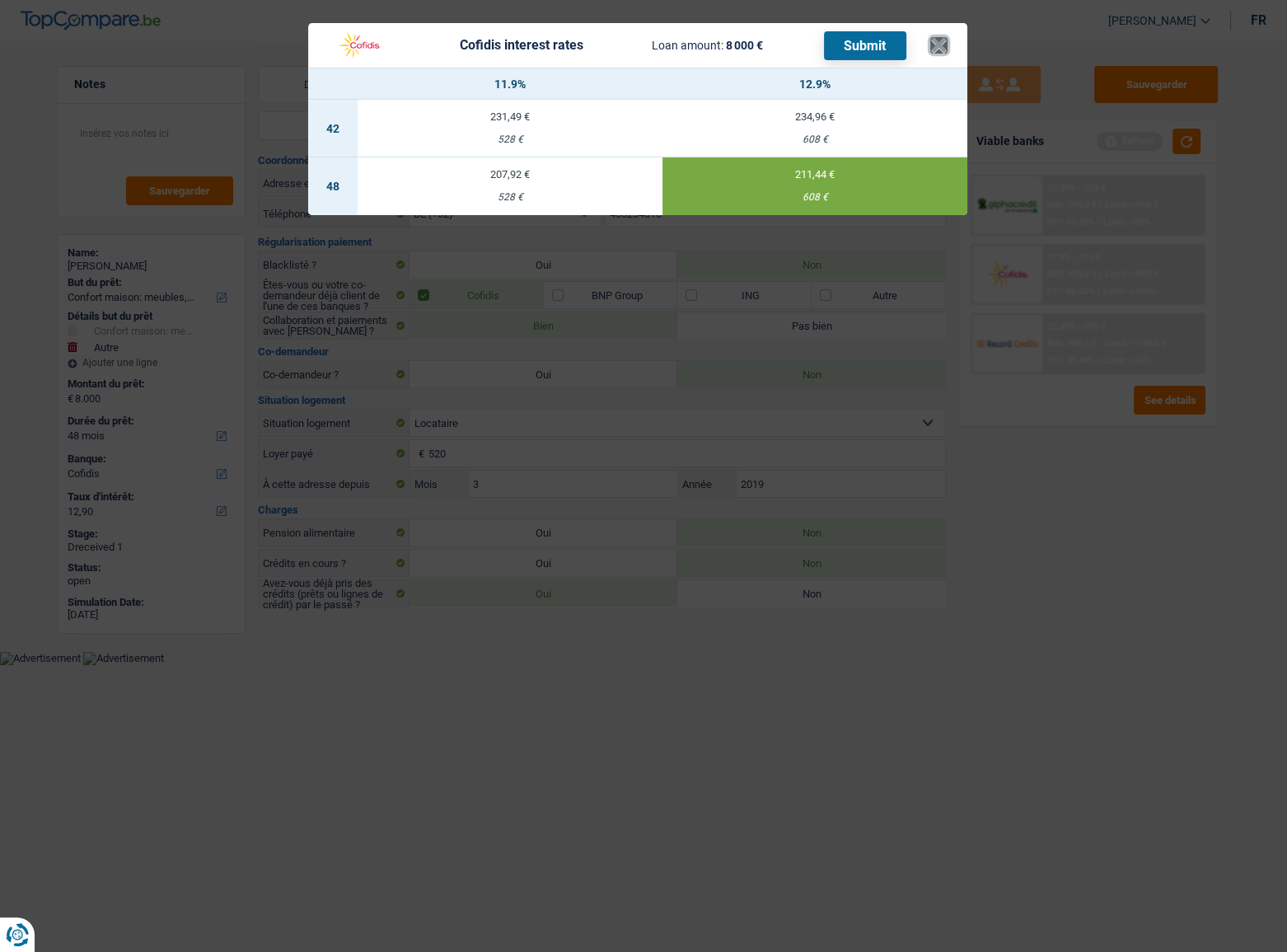
click at [938, 37] on button "×" at bounding box center [938, 45] width 18 height 17
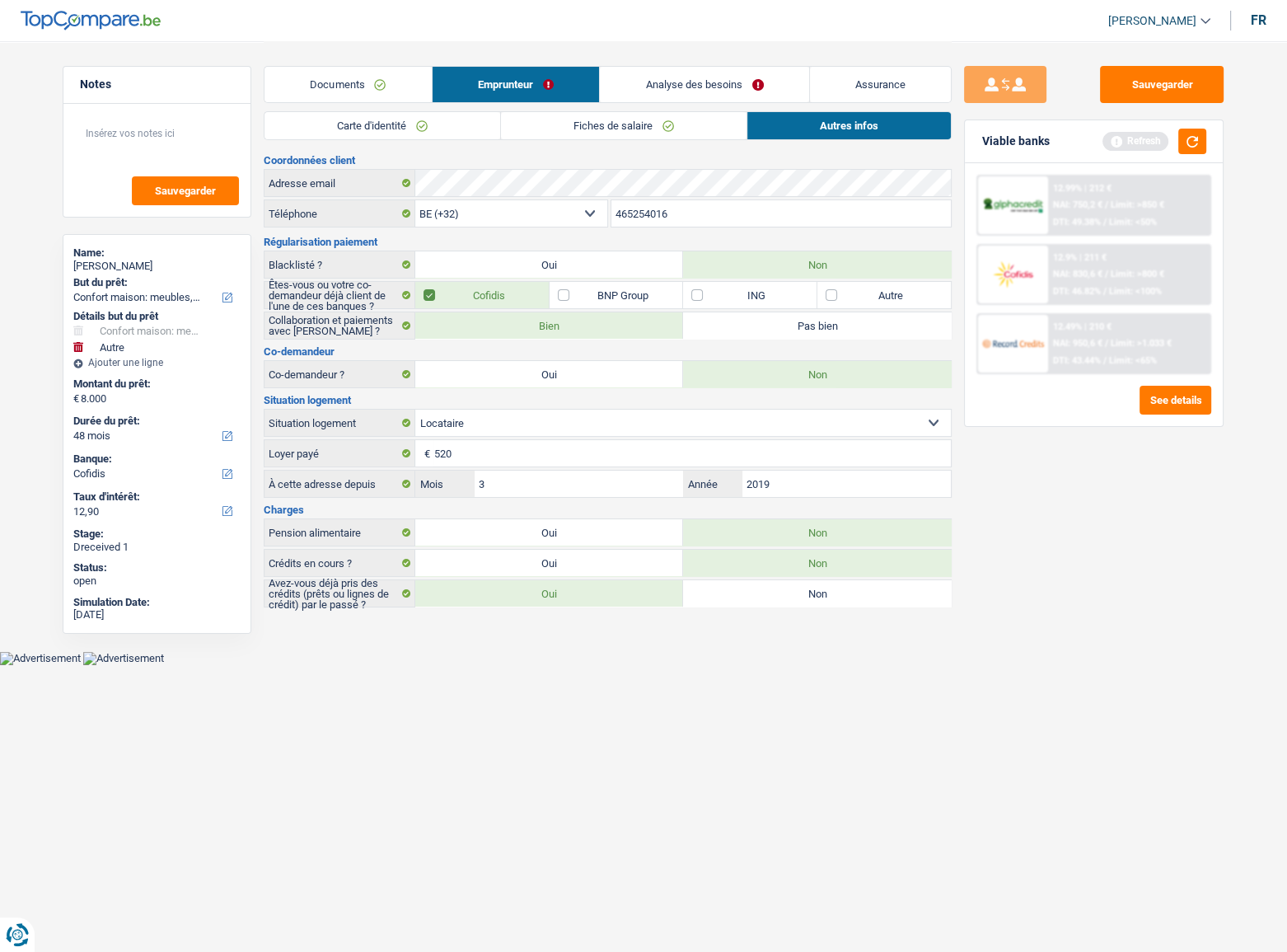
click at [688, 82] on link "Analyse des besoins" at bounding box center [705, 85] width 209 height 35
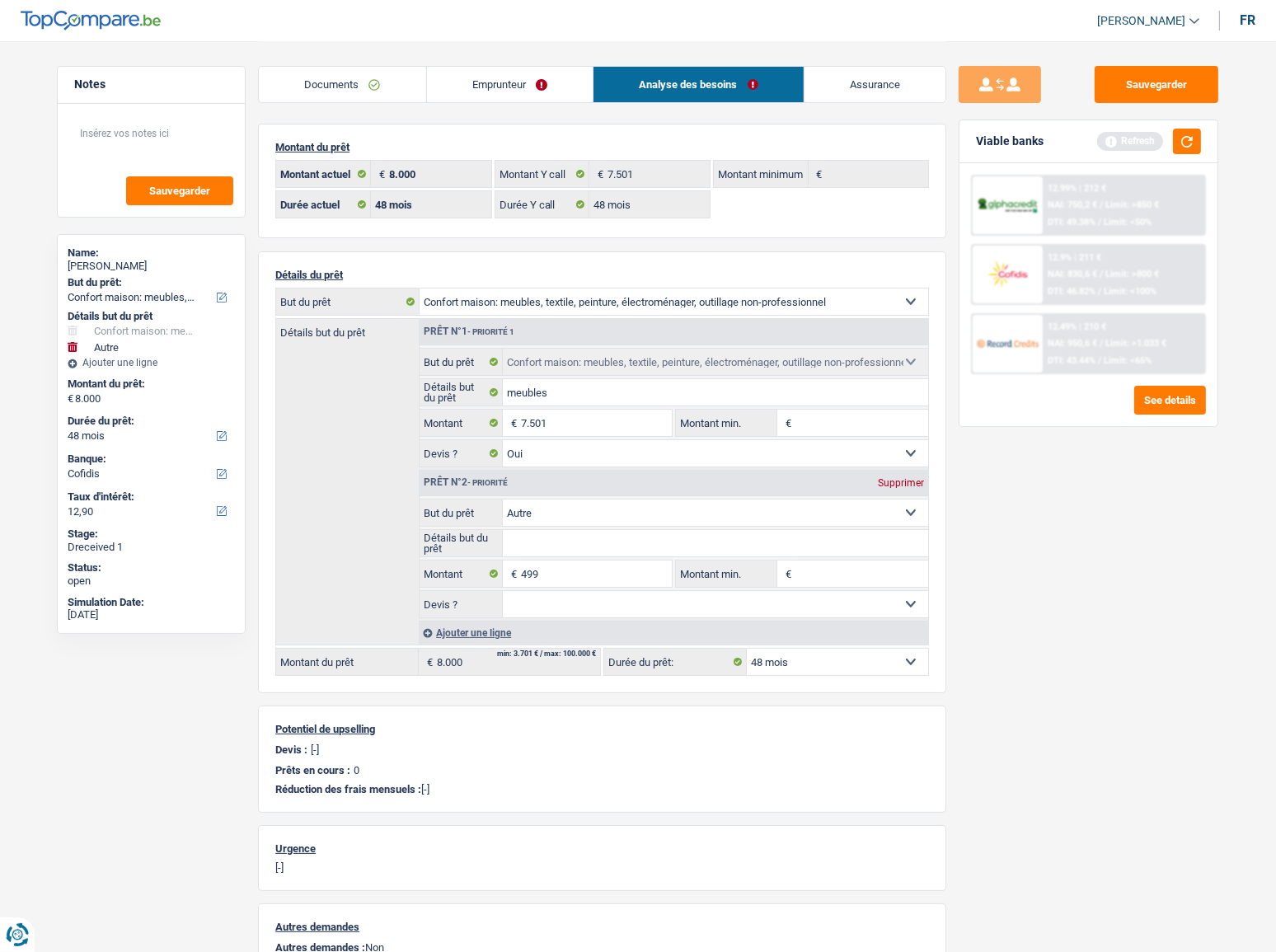
click at [1107, 271] on span "Limit: >800 €" at bounding box center [1132, 274] width 54 height 11
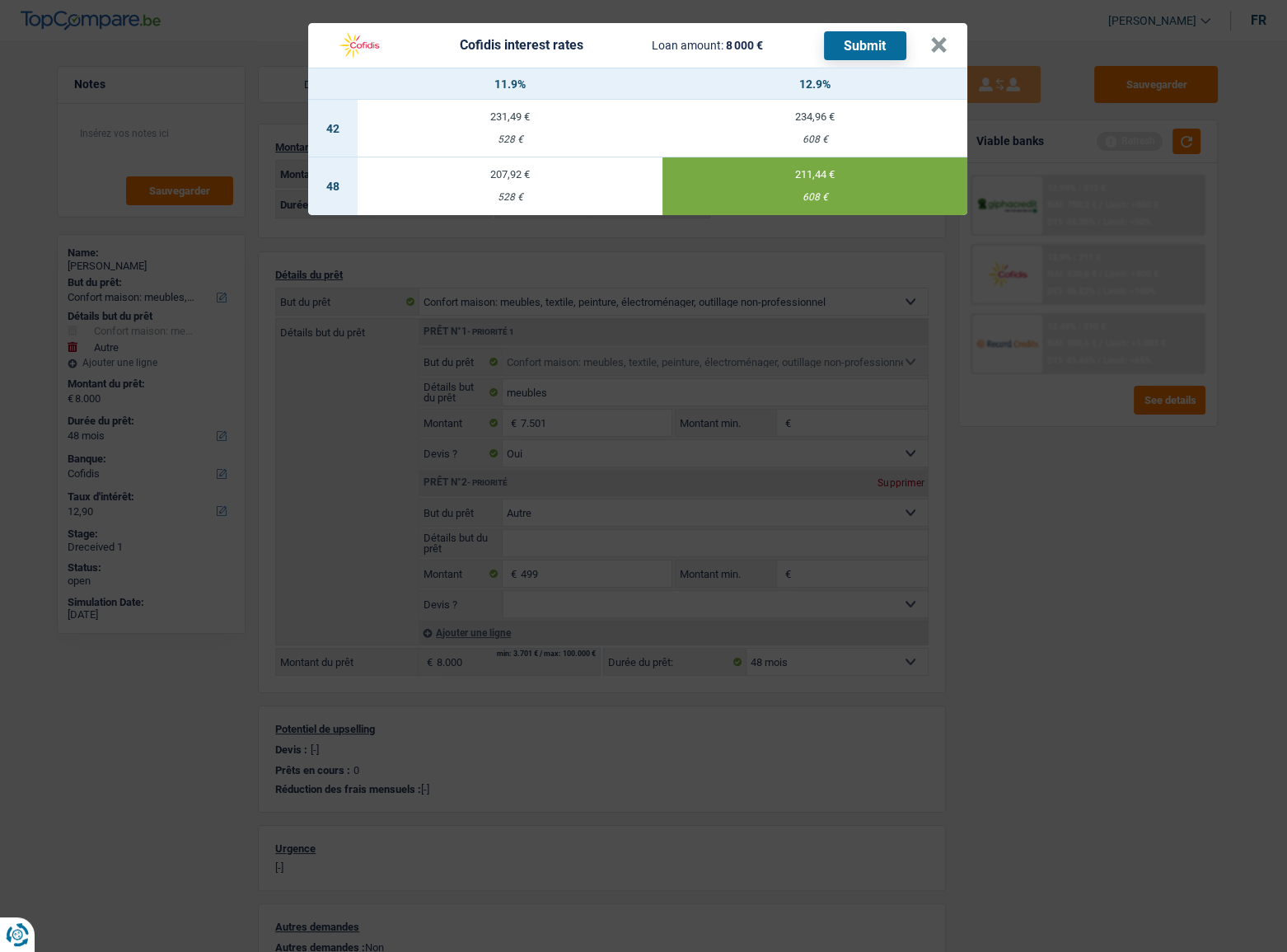
click at [869, 41] on button "Submit" at bounding box center [865, 45] width 82 height 28
click at [940, 39] on button "×" at bounding box center [938, 45] width 18 height 17
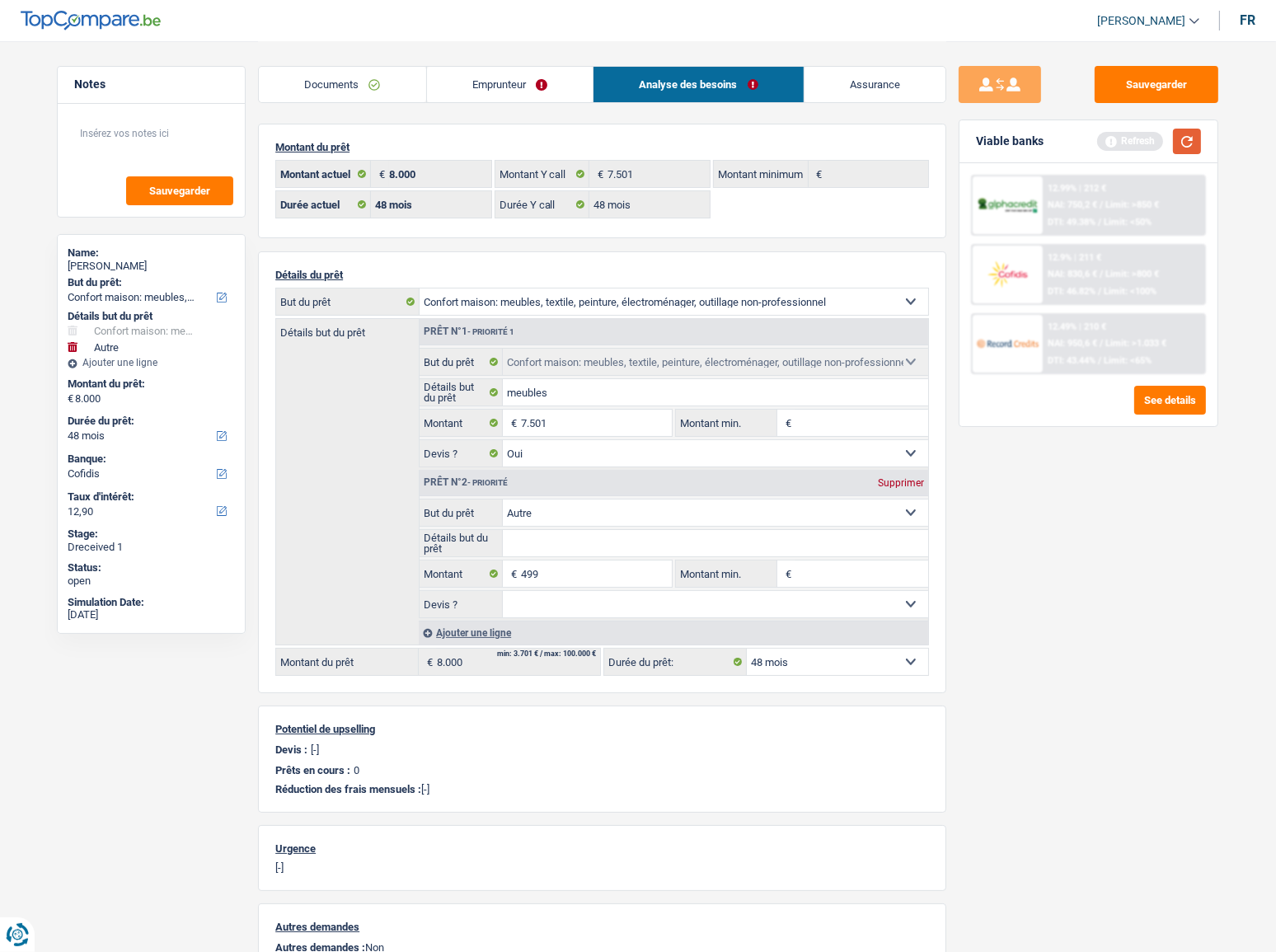
click at [1188, 137] on button "button" at bounding box center [1186, 141] width 28 height 25
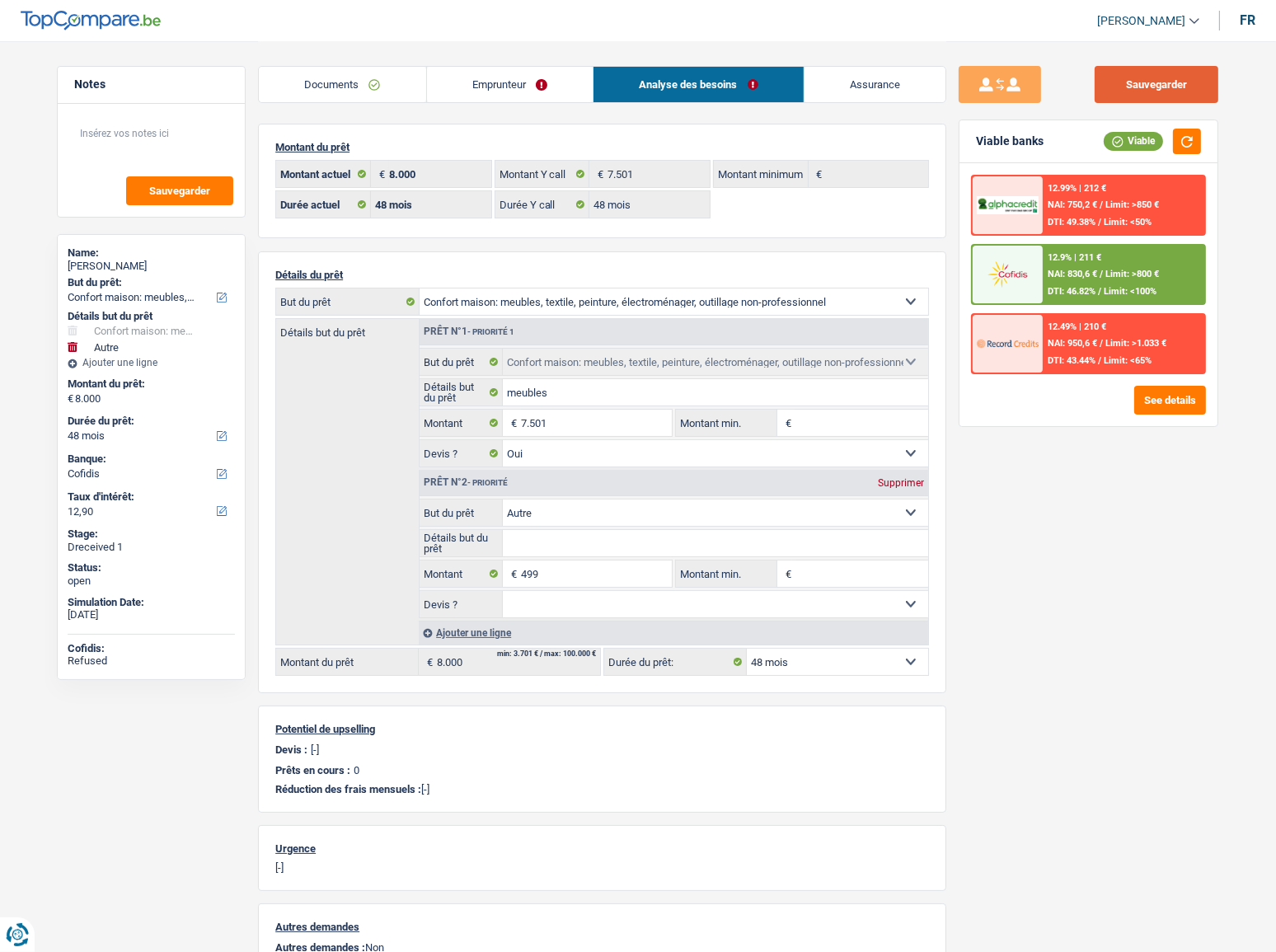
click at [1154, 81] on button "Sauvegarder" at bounding box center [1156, 85] width 123 height 37
click at [1161, 94] on button "Sauvegarder" at bounding box center [1156, 85] width 123 height 37
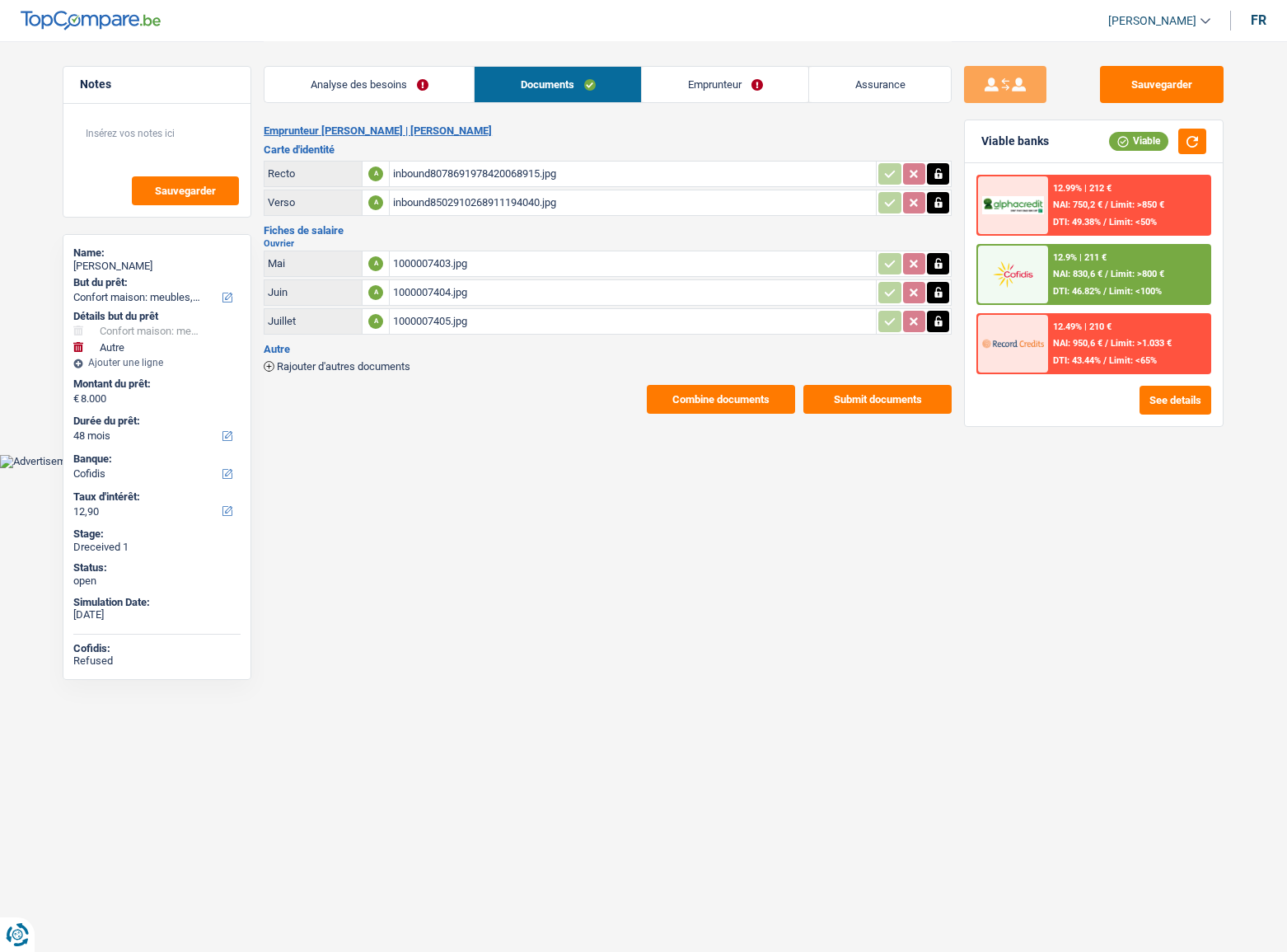
select select "household"
select select "other"
select select "48"
select select "cofidis"
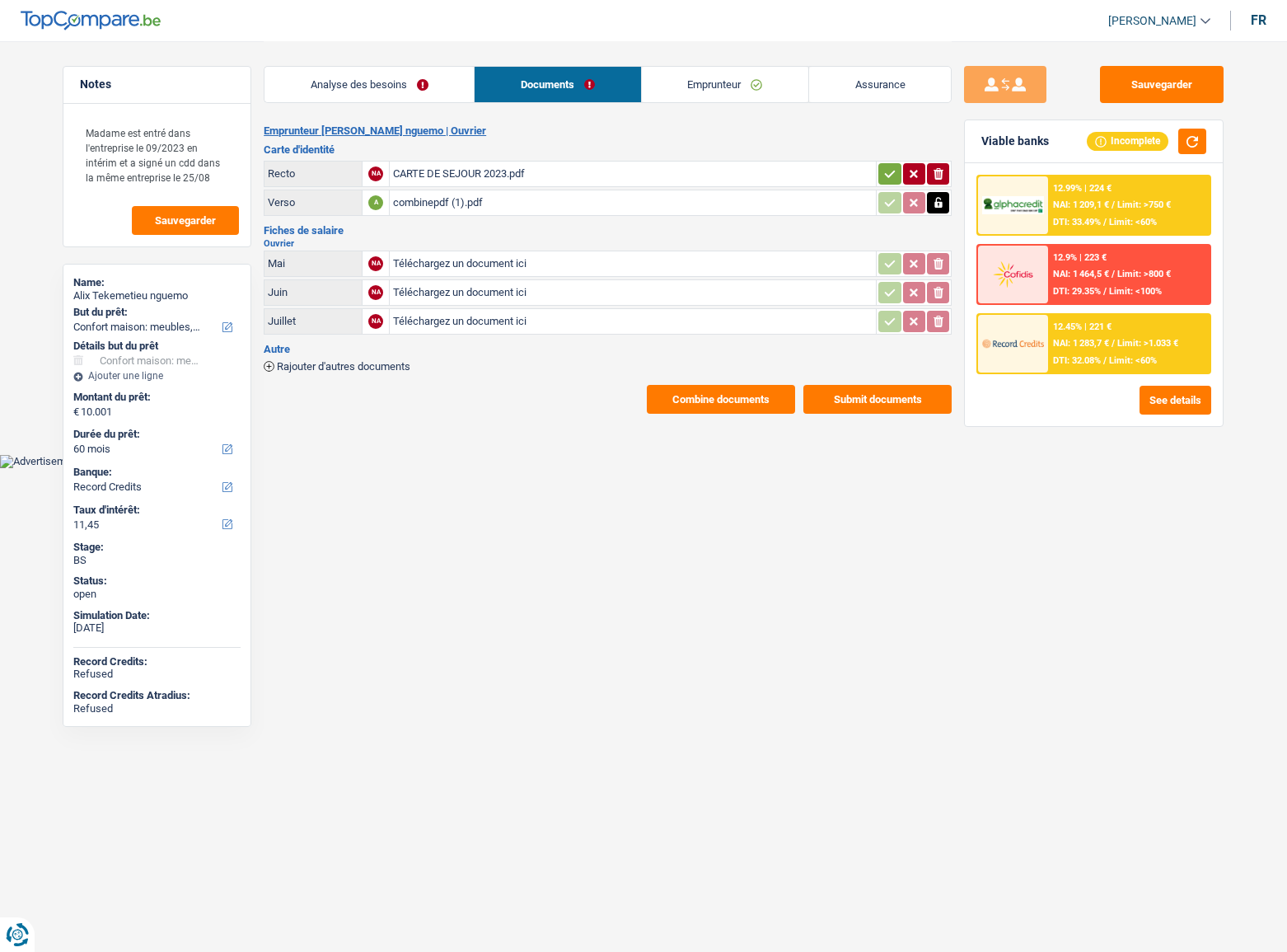
select select "household"
select select "60"
select select "record credits"
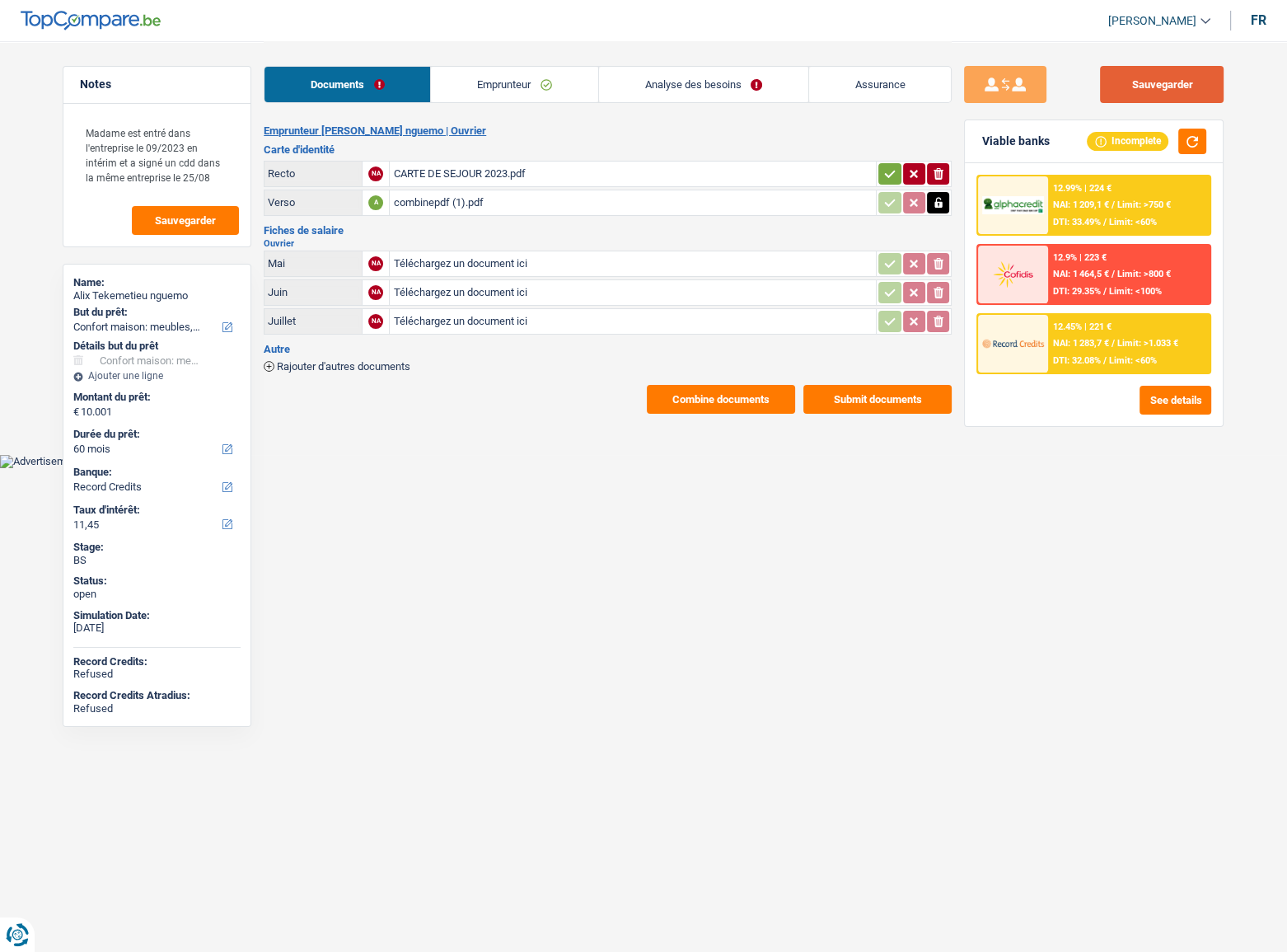
click at [1170, 85] on button "Sauvegarder" at bounding box center [1161, 85] width 123 height 37
drag, startPoint x: 1183, startPoint y: 75, endPoint x: 1073, endPoint y: 122, distance: 119.6
click at [1182, 78] on button "Sauvegarder" at bounding box center [1161, 85] width 123 height 37
select select "household"
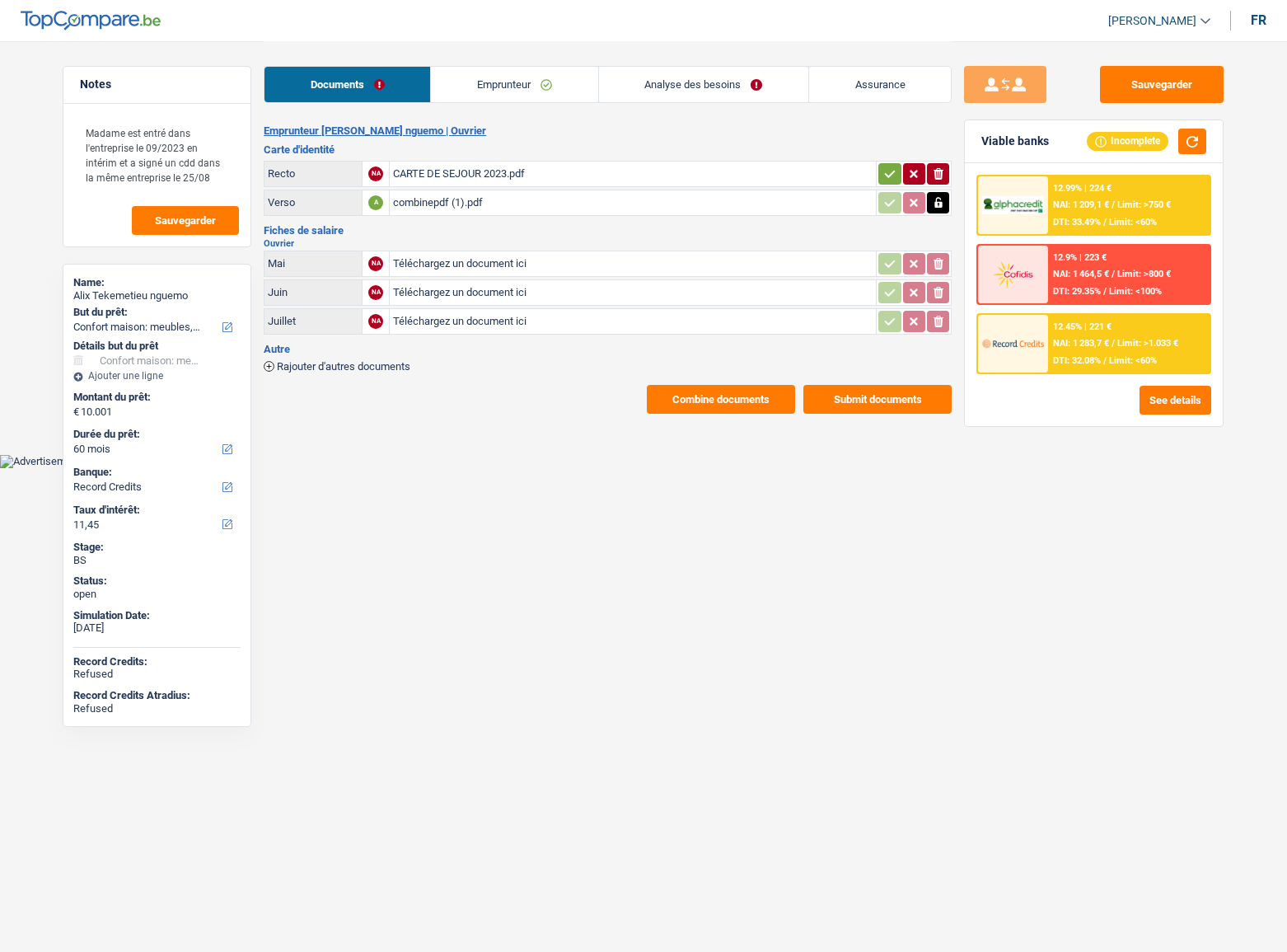
select select "60"
click at [1153, 204] on span "Limit: >750 €" at bounding box center [1144, 204] width 54 height 11
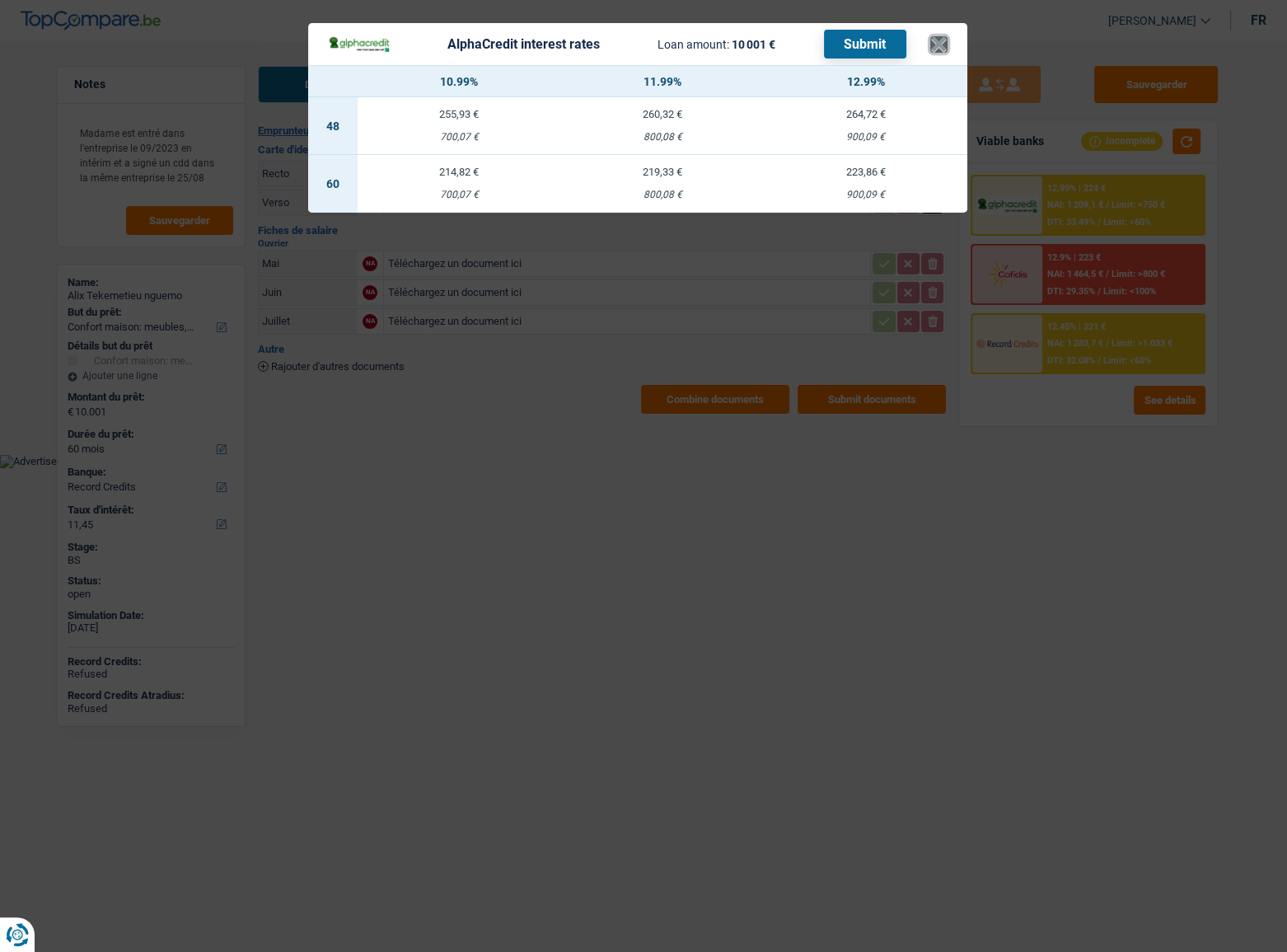
click at [938, 42] on button "×" at bounding box center [938, 44] width 18 height 17
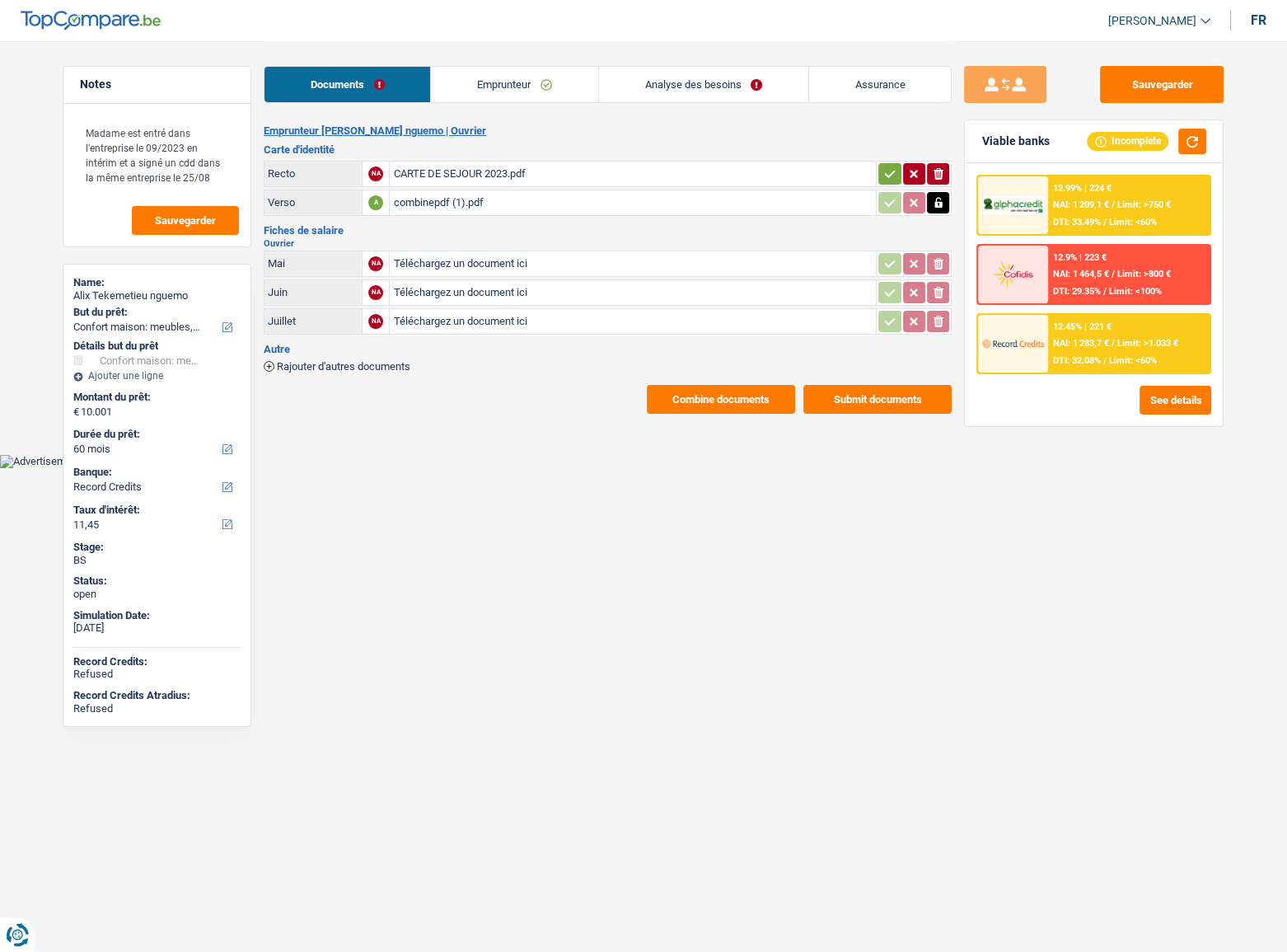
click at [1078, 185] on div "12.99% | 224 € NAI: 1 209,1 € / Limit: >750 € DTI: 33.49% / Limit: <60%" at bounding box center [1129, 204] width 163 height 58
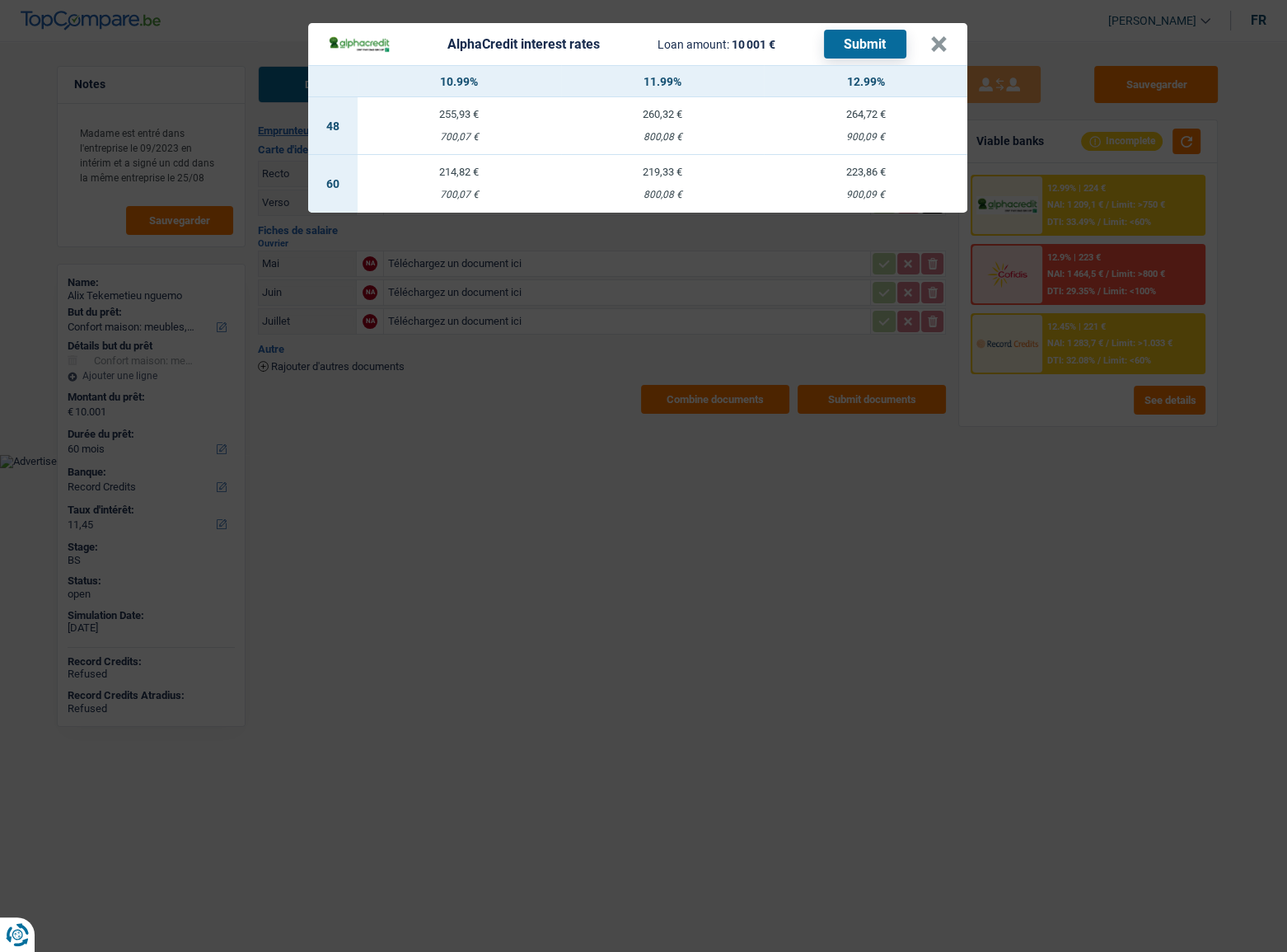
click at [815, 198] on div "900,09 €" at bounding box center [865, 194] width 204 height 11
select select "alphacredit"
type input "12,99"
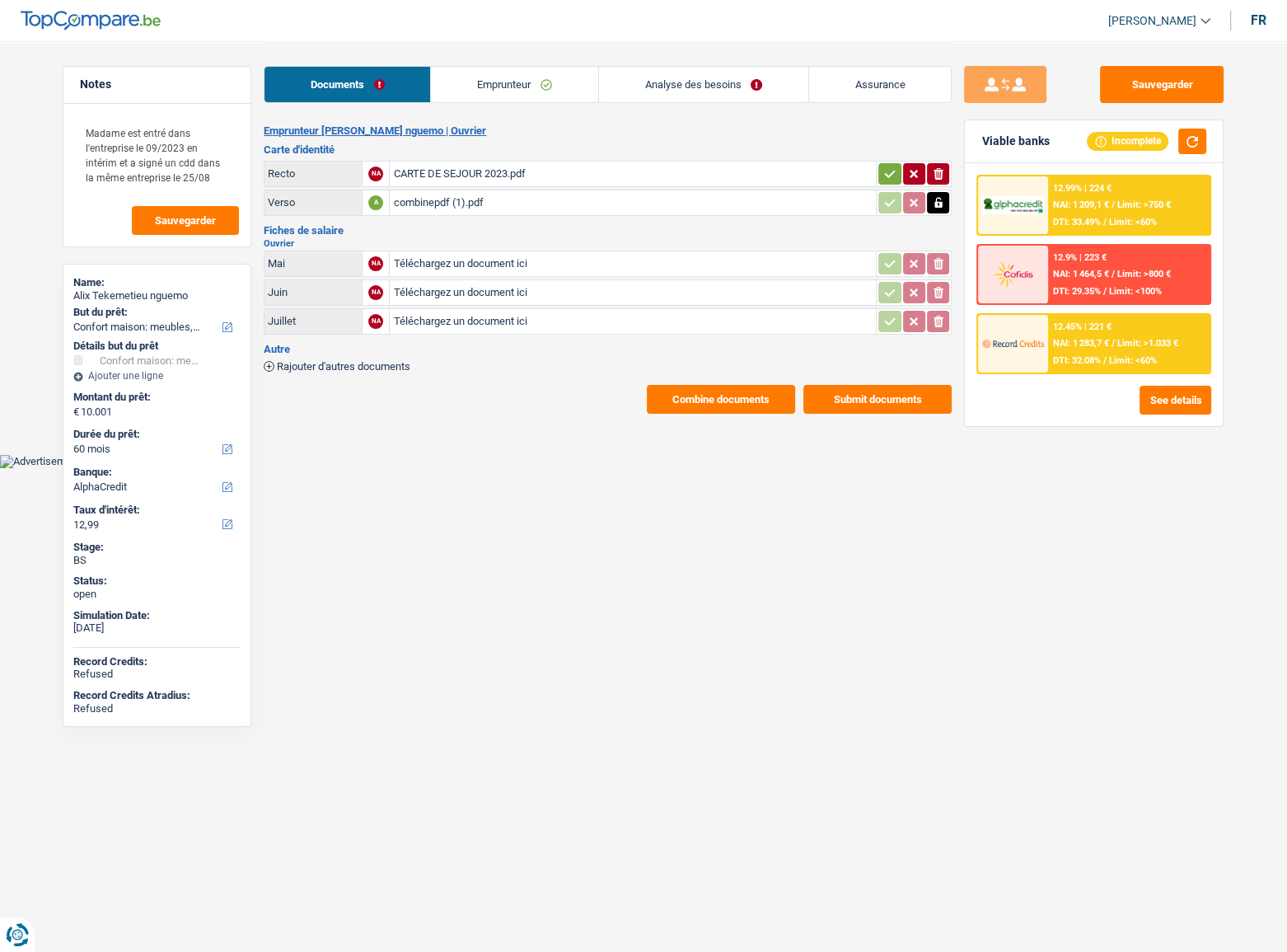
click at [1110, 212] on div "12.99% | 224 € NAI: 1 209,1 € / Limit: >750 € DTI: 33.49% / Limit: <60%" at bounding box center [1129, 204] width 163 height 58
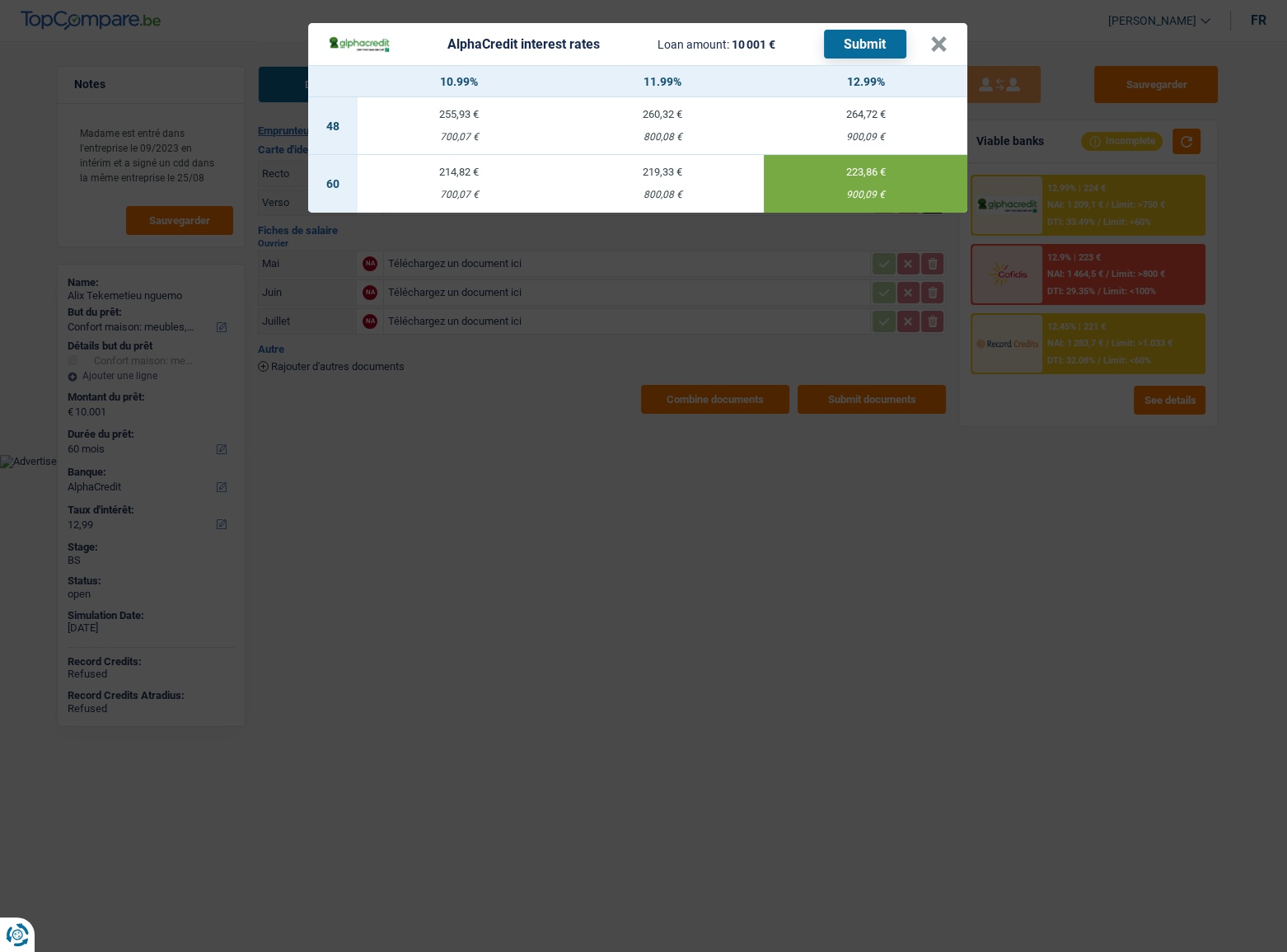
click at [850, 44] on button "Submit" at bounding box center [865, 44] width 82 height 28
click at [940, 49] on button "×" at bounding box center [938, 44] width 18 height 17
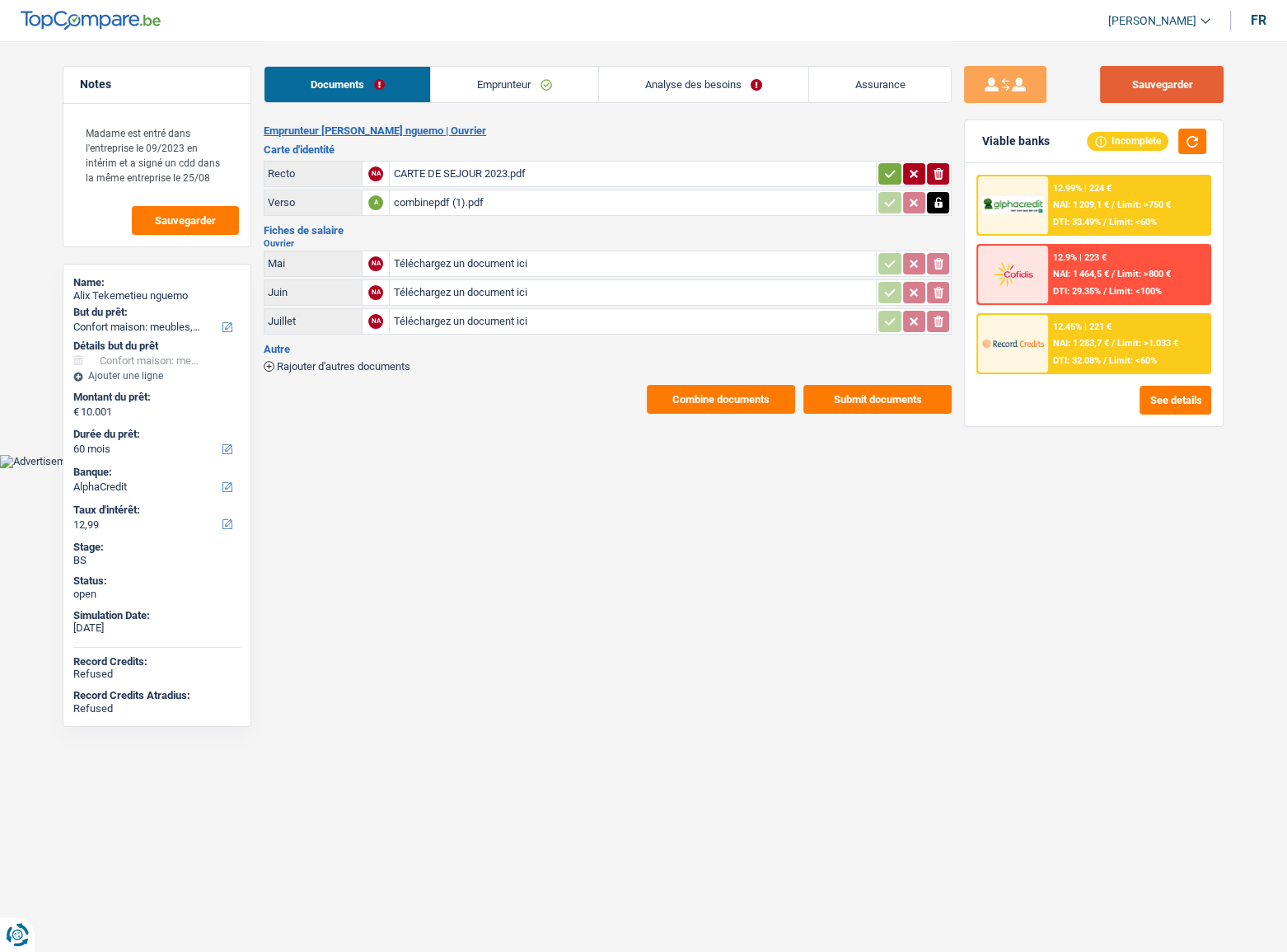
drag, startPoint x: 1130, startPoint y: 70, endPoint x: 1145, endPoint y: 87, distance: 22.7
click at [1131, 72] on button "Sauvegarder" at bounding box center [1161, 85] width 123 height 37
click at [887, 175] on icon "button" at bounding box center [890, 173] width 11 height 8
drag, startPoint x: 1131, startPoint y: 84, endPoint x: 1060, endPoint y: 74, distance: 71.7
click at [1132, 84] on button "Sauvegarder" at bounding box center [1161, 85] width 123 height 37
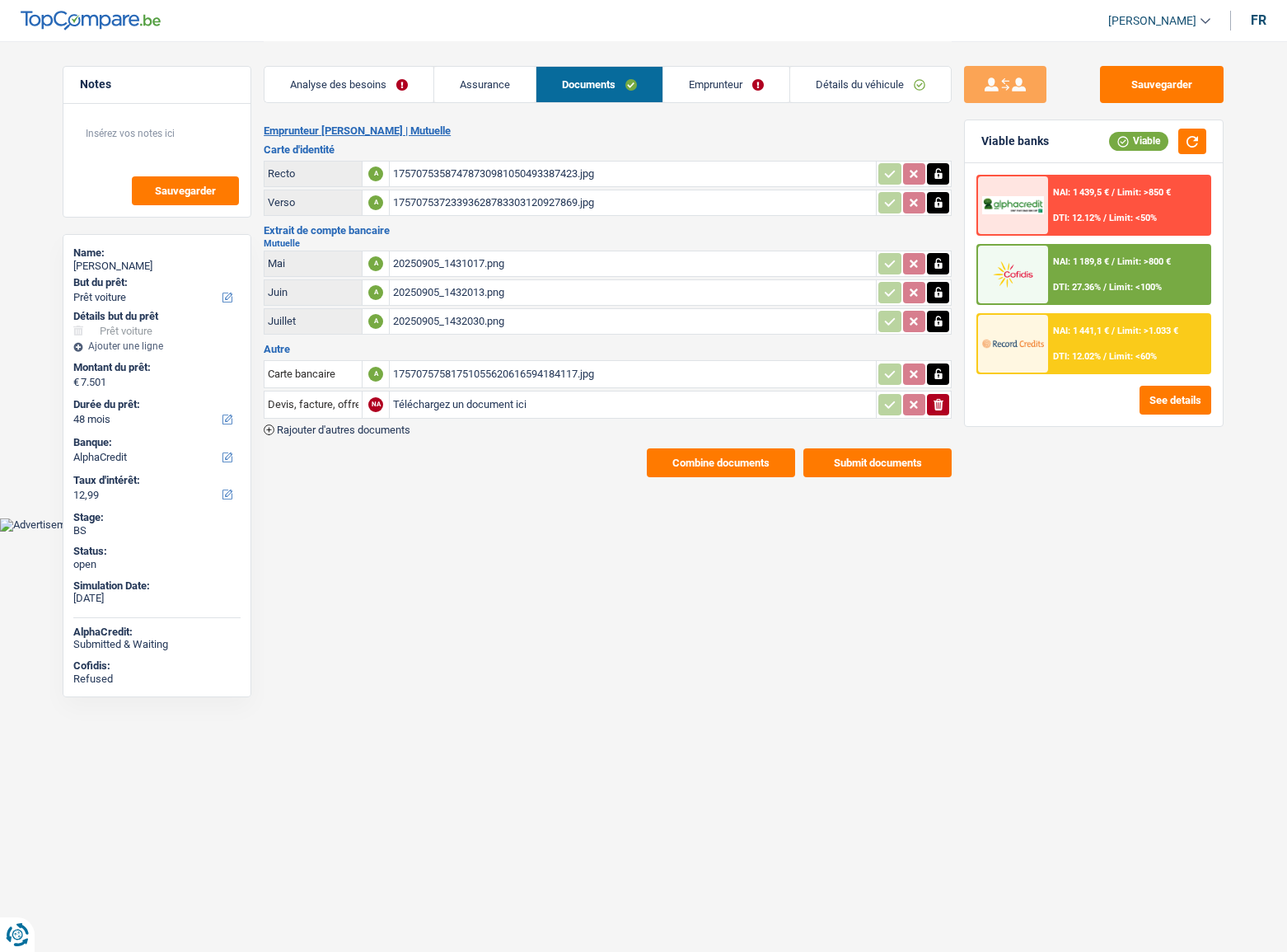
select select "car"
select select "48"
select select "alphacredit"
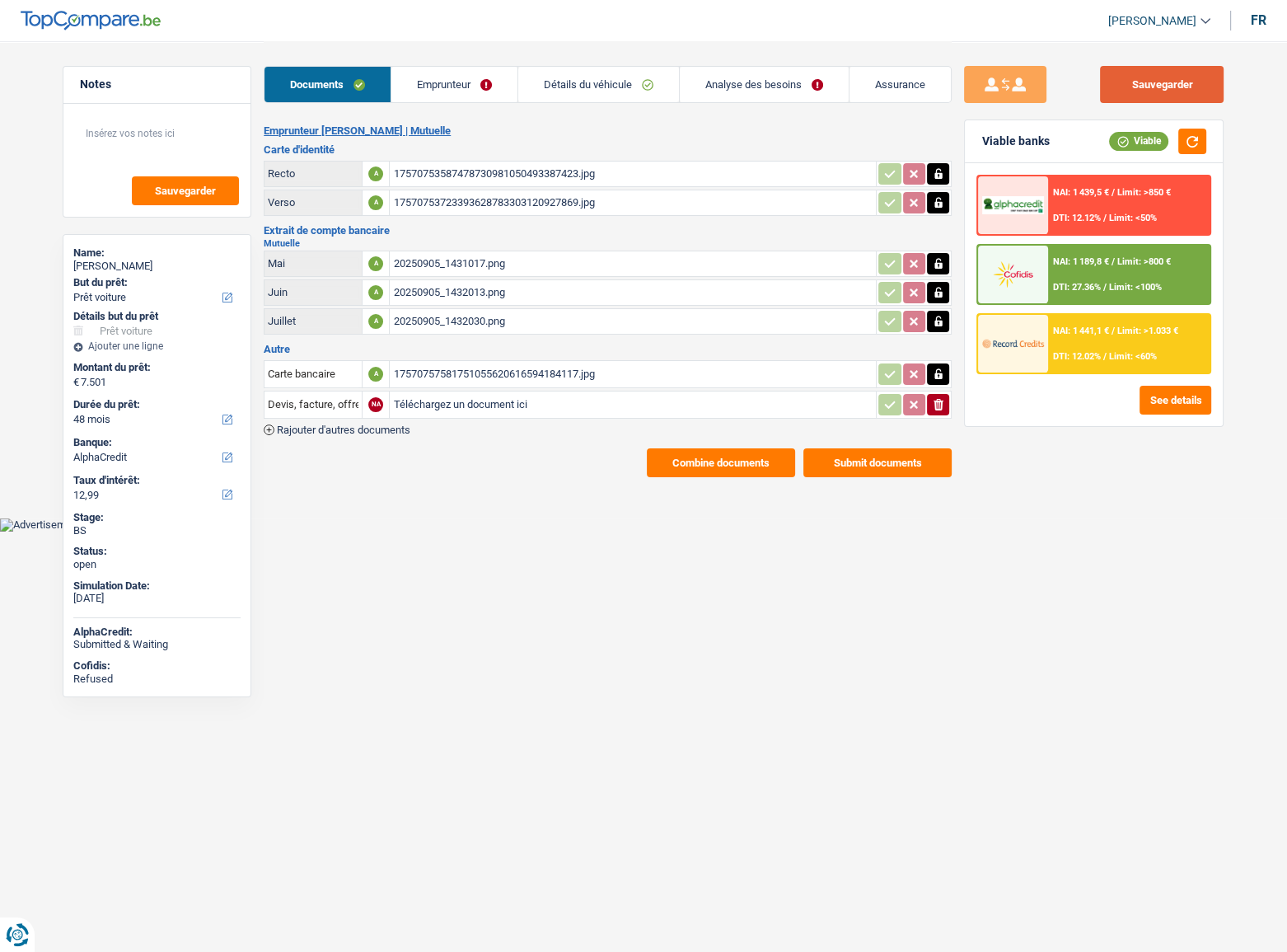
drag, startPoint x: 1151, startPoint y: 81, endPoint x: 884, endPoint y: 3, distance: 278.2
click at [1148, 82] on button "Sauvegarder" at bounding box center [1161, 85] width 123 height 37
